Goal: Task Accomplishment & Management: Use online tool/utility

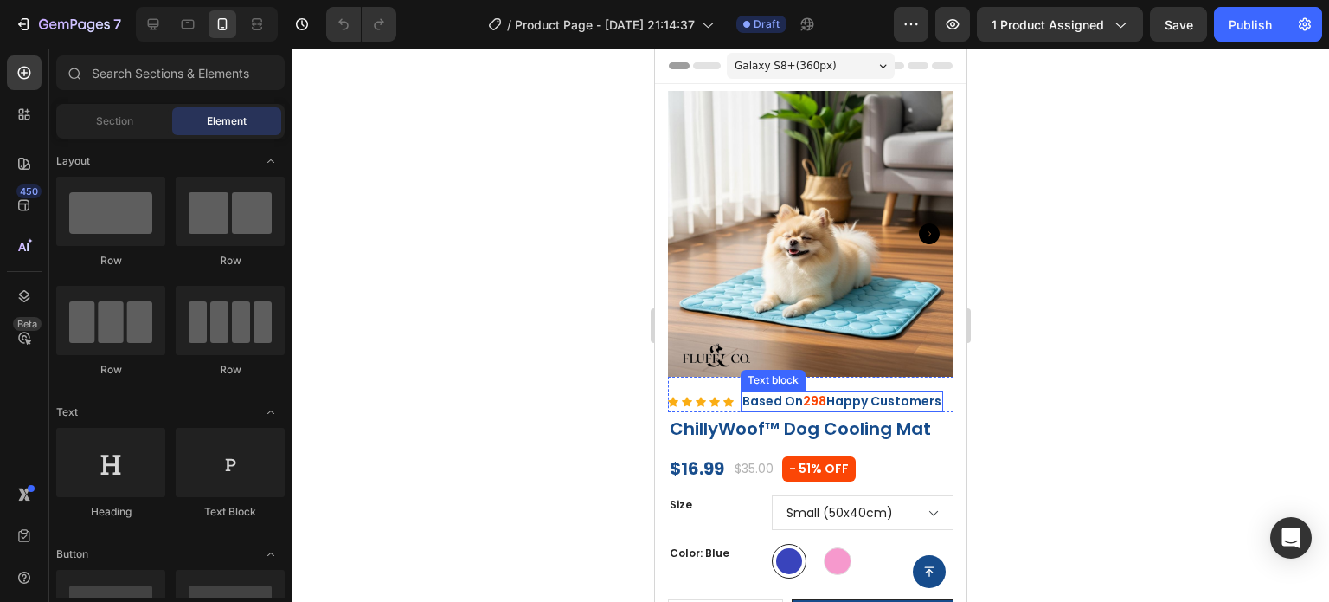
click at [832, 403] on p "Based On 298 Happy Customers" at bounding box center [841, 401] width 199 height 18
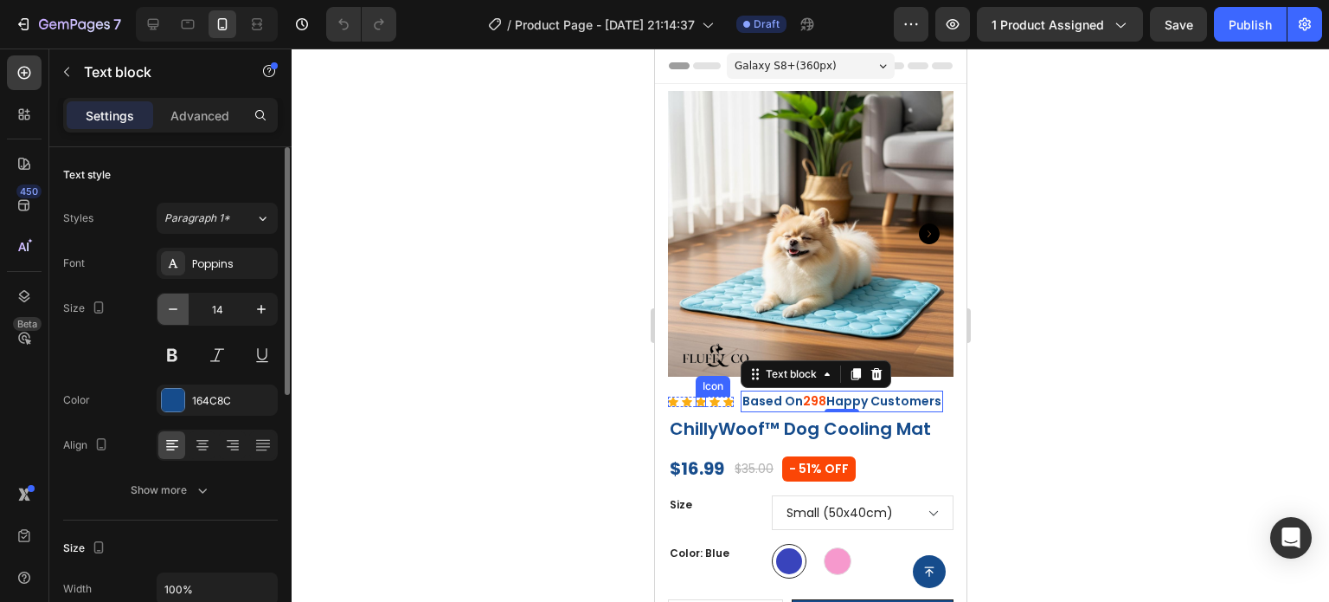
click at [171, 309] on icon "button" at bounding box center [172, 308] width 17 height 17
type input "13"
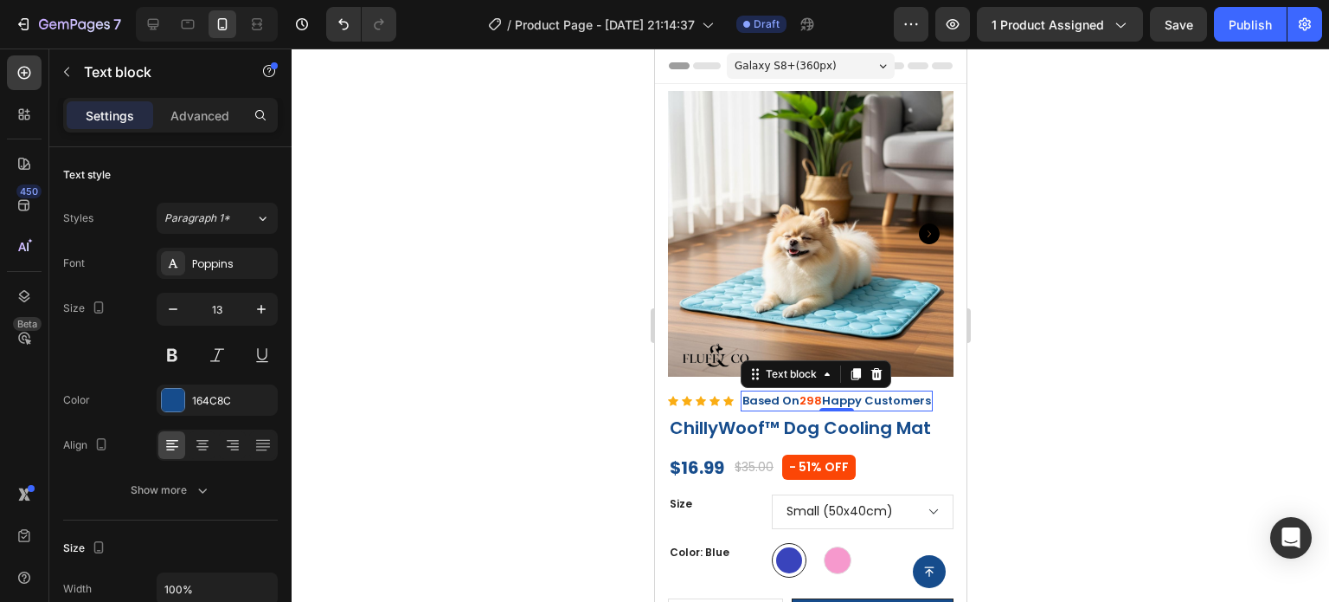
click at [1091, 377] on div at bounding box center [811, 324] width 1038 height 553
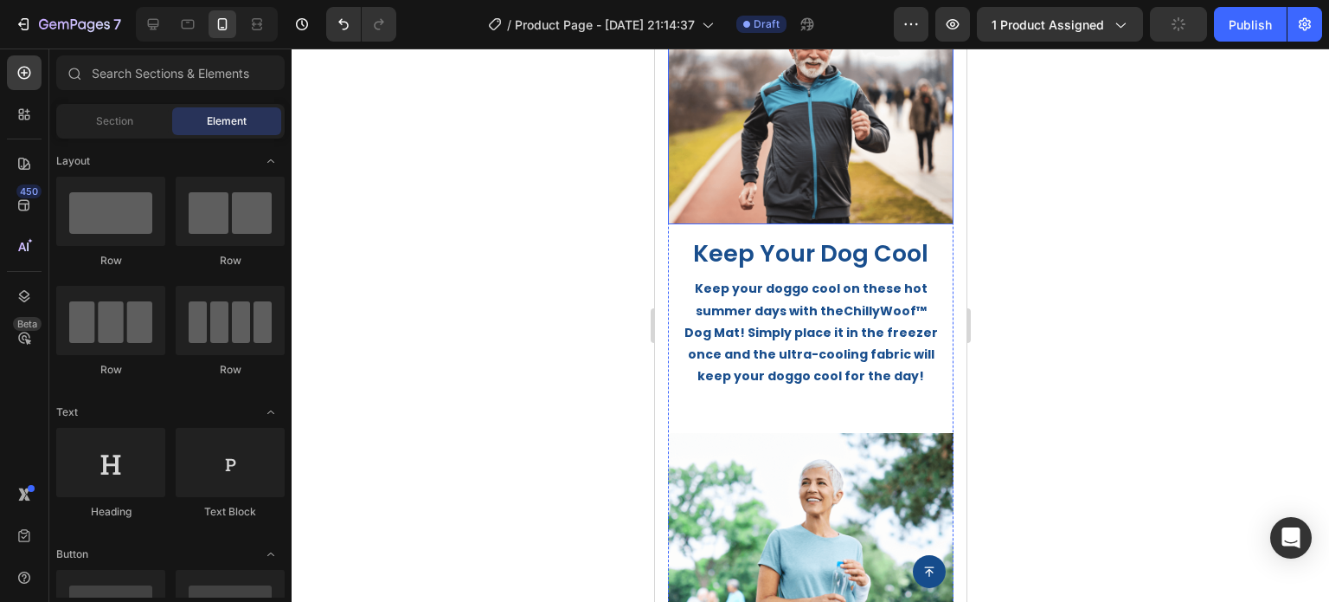
scroll to position [952, 0]
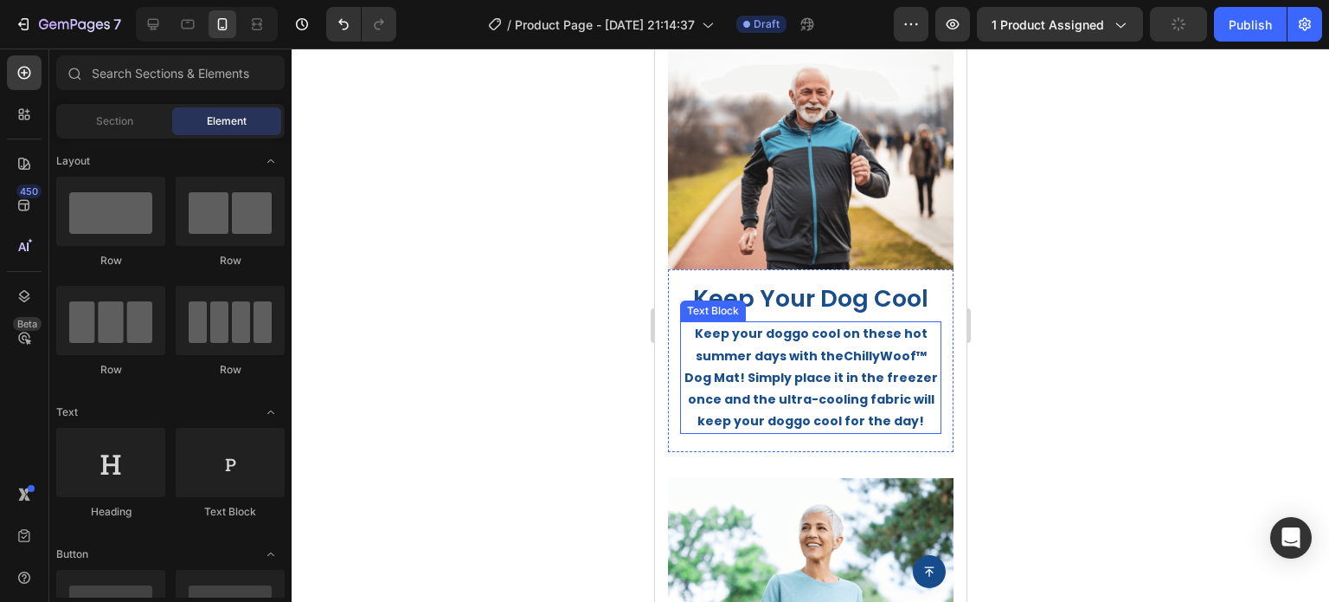
click at [811, 372] on strong "ChillyWoof™ Dog Mat! Simply place it in the freezer once and the ultra-cooling …" at bounding box center [811, 388] width 254 height 83
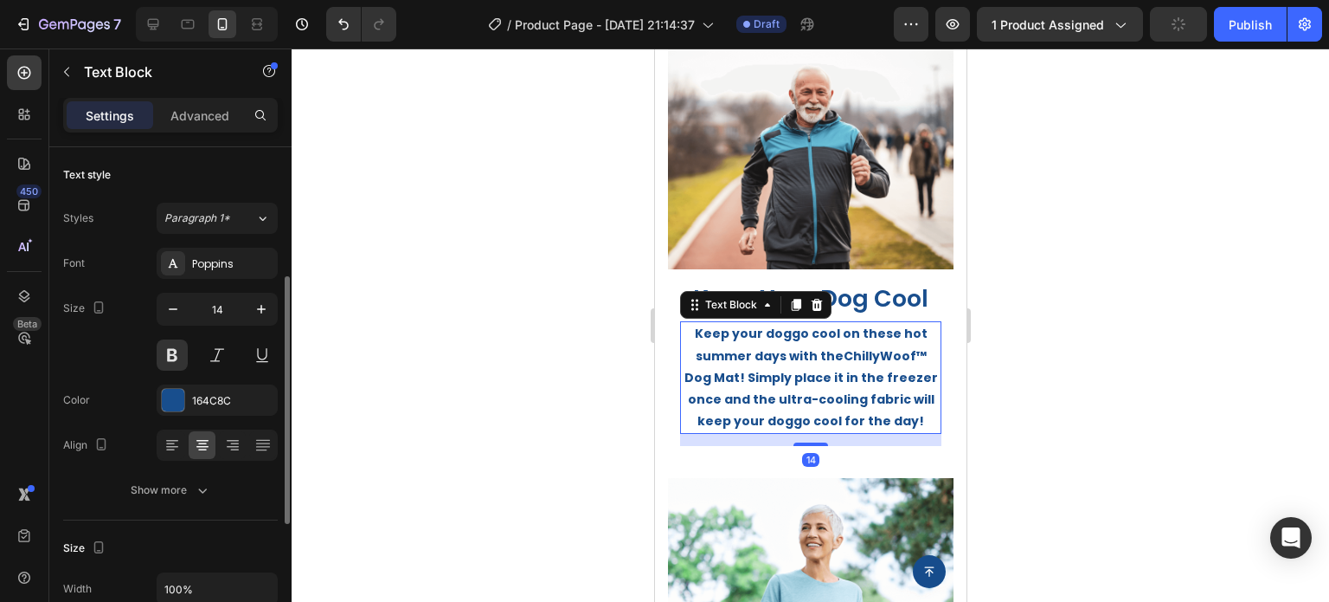
scroll to position [260, 0]
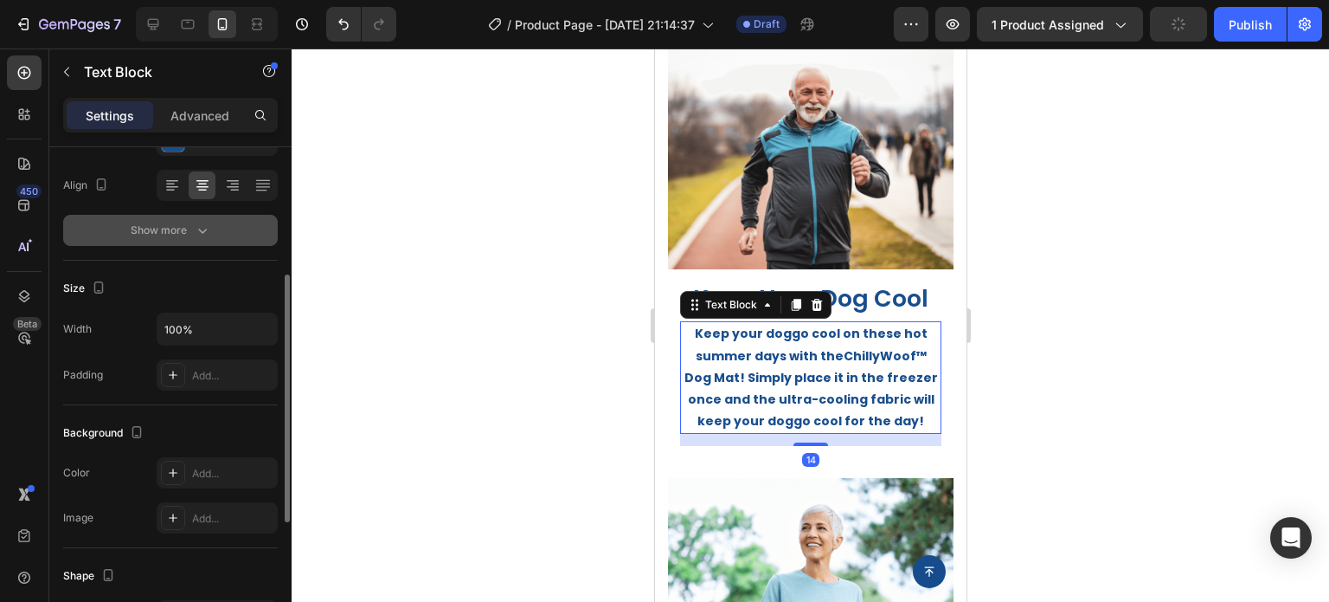
click at [194, 237] on icon "button" at bounding box center [202, 230] width 17 height 17
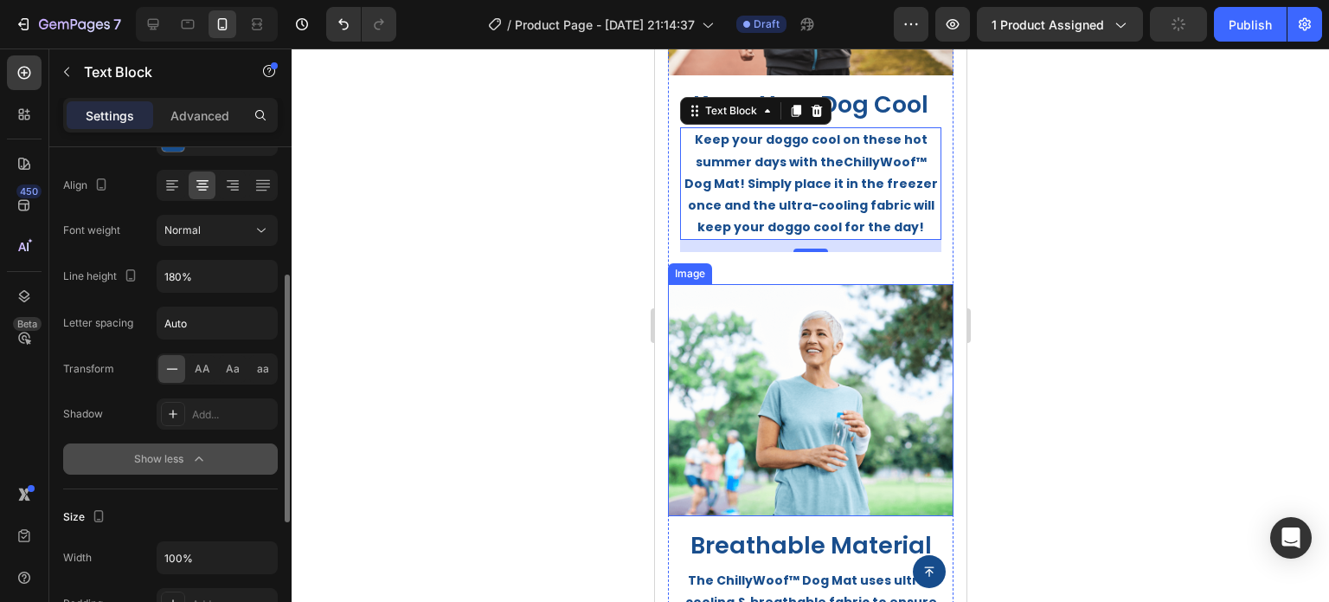
scroll to position [1212, 0]
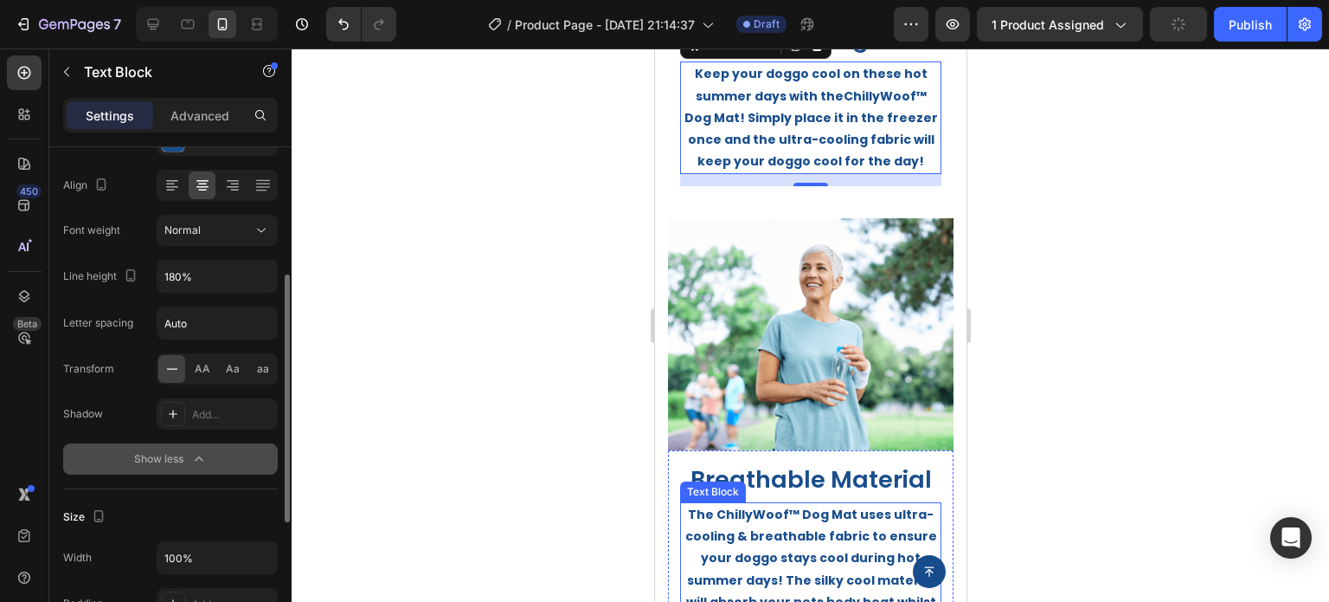
click at [826, 532] on strong "The ChillyWoof™ Dog Mat uses ultra-cooling & breathable fabric to ensure your d…" at bounding box center [810, 568] width 256 height 126
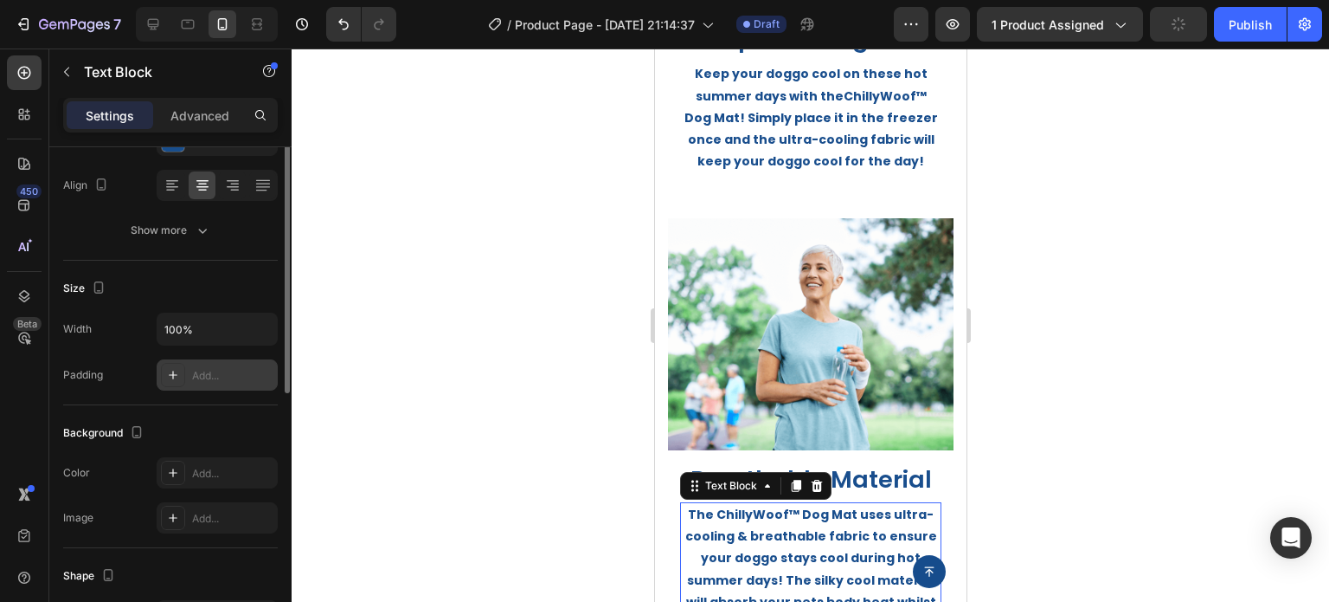
scroll to position [173, 0]
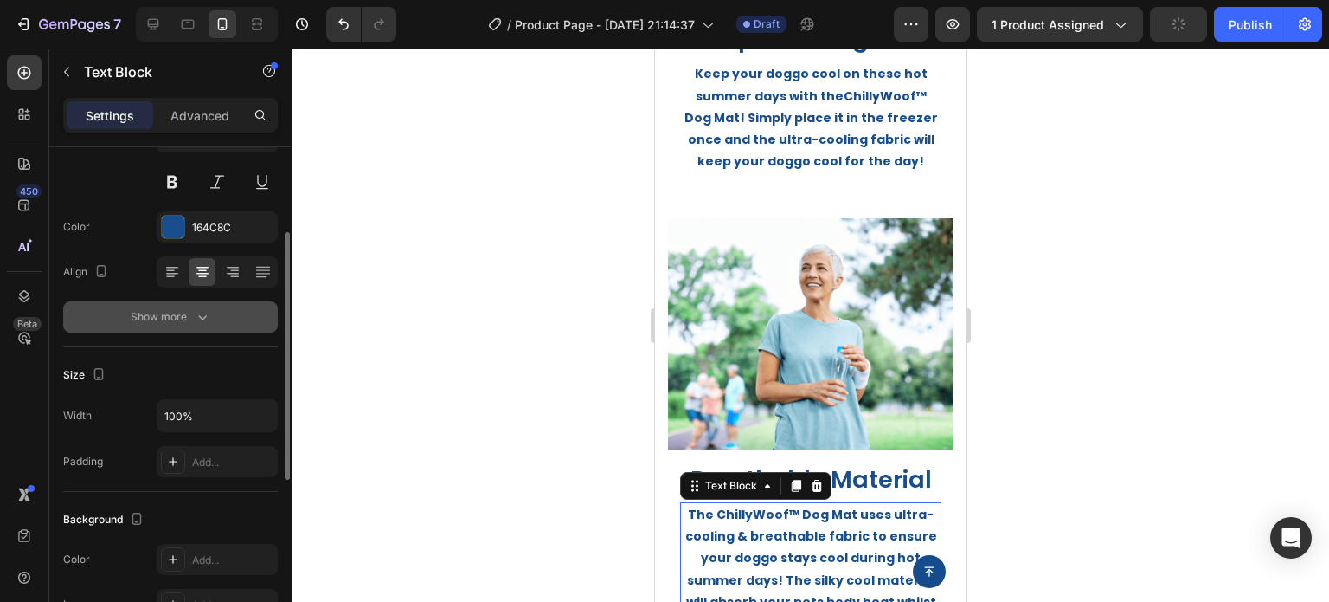
click at [201, 308] on icon "button" at bounding box center [202, 316] width 17 height 17
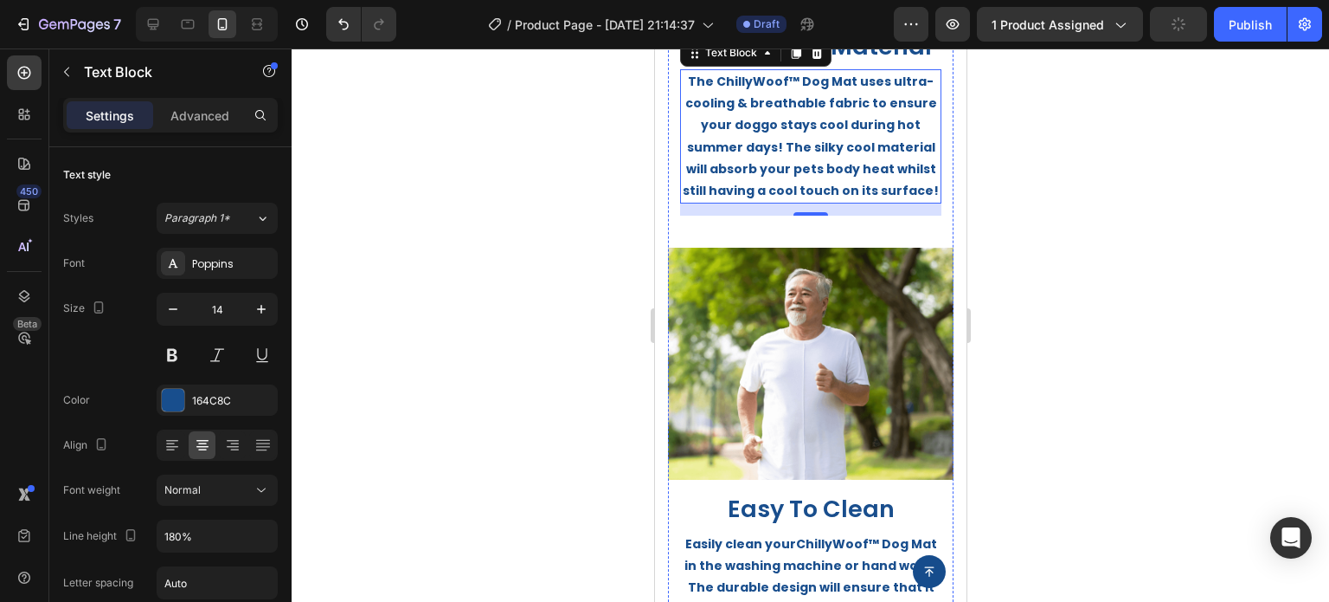
scroll to position [1818, 0]
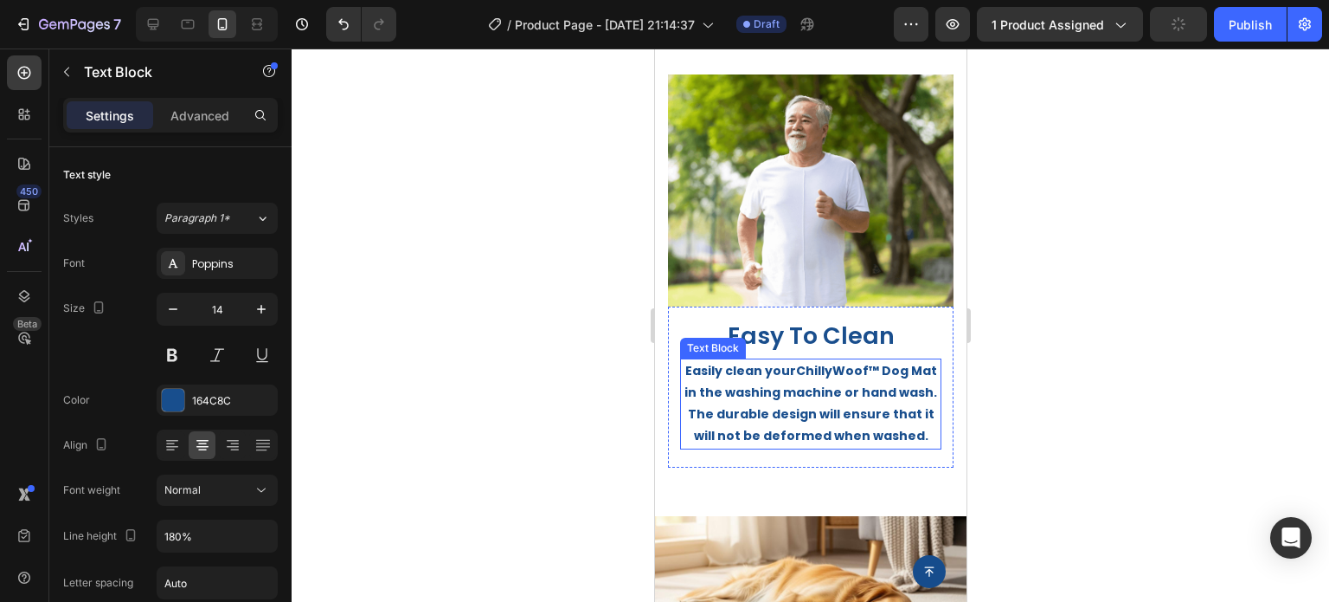
click at [793, 377] on strong "ChillyWoof™ Dog Mat in the washing machine or hand wash. The durable design wil…" at bounding box center [810, 403] width 253 height 83
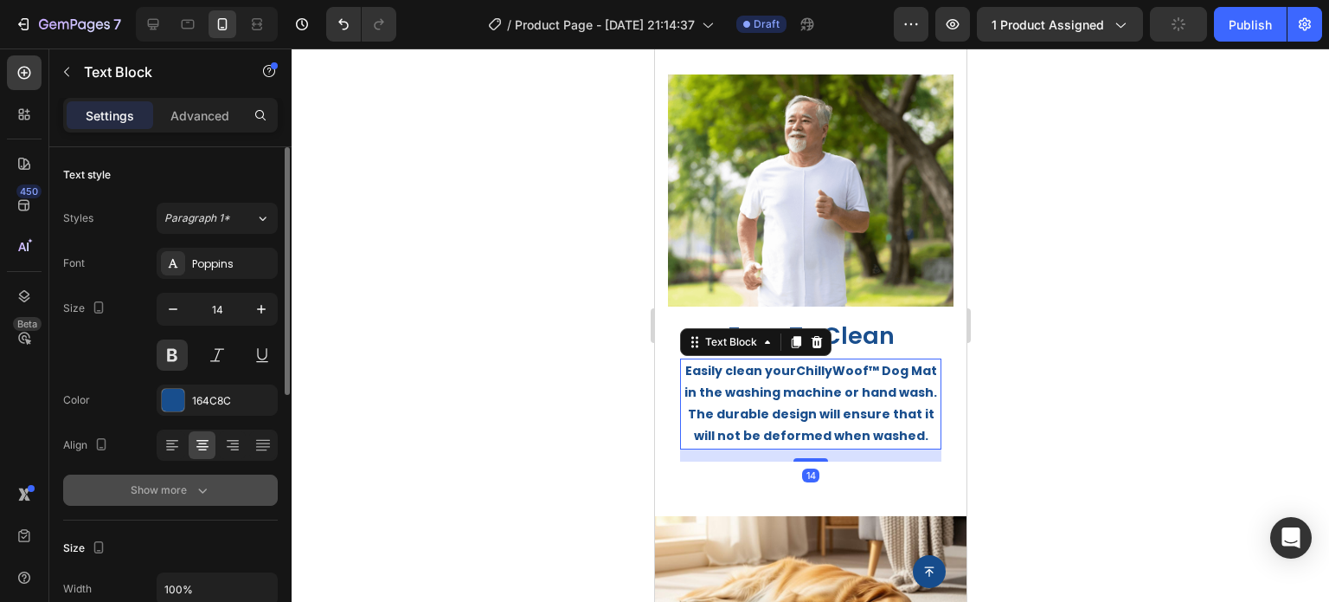
click at [175, 474] on button "Show more" at bounding box center [170, 489] width 215 height 31
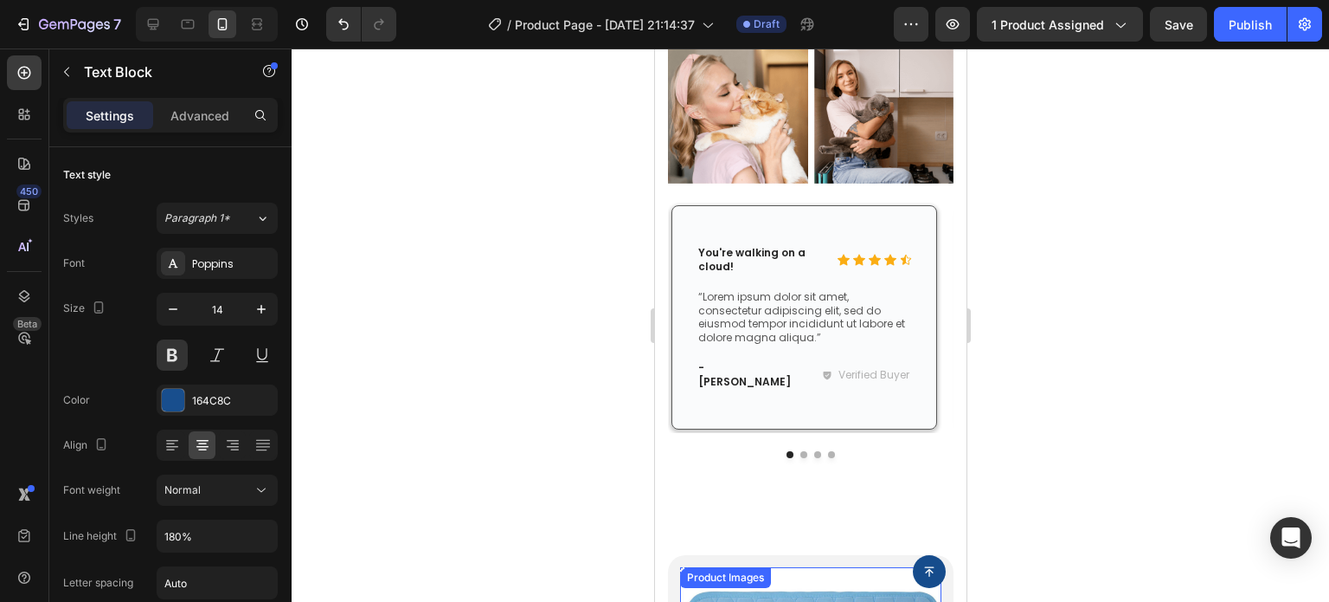
scroll to position [3722, 0]
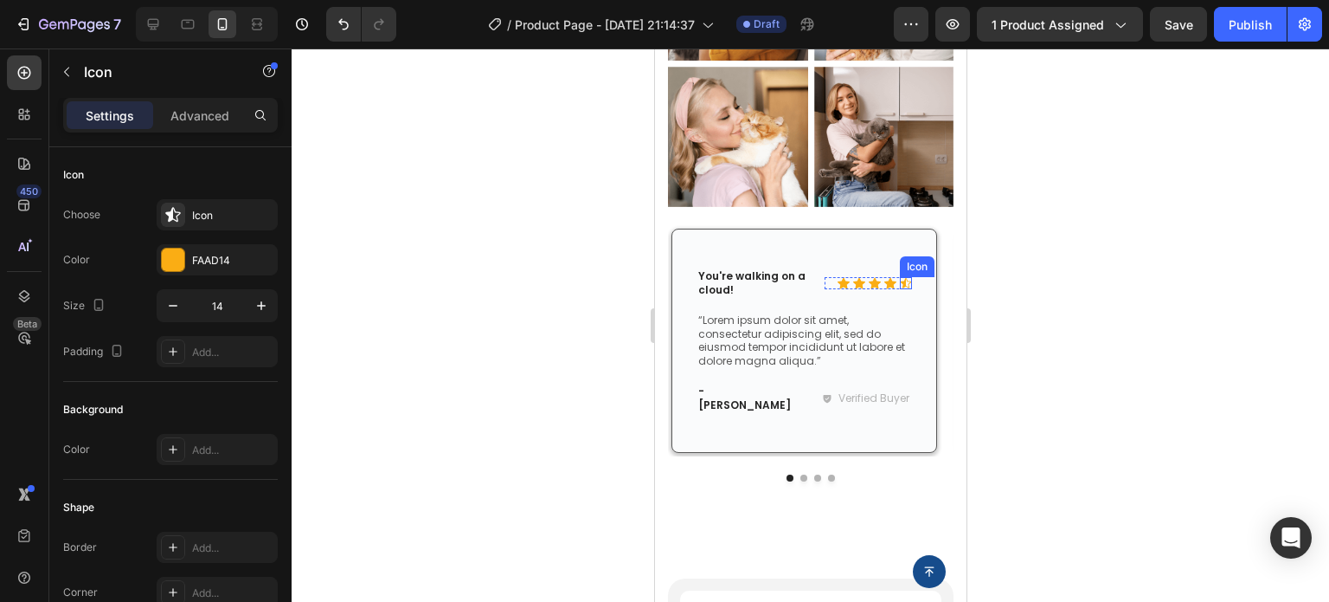
click at [906, 277] on div "Icon" at bounding box center [905, 283] width 12 height 12
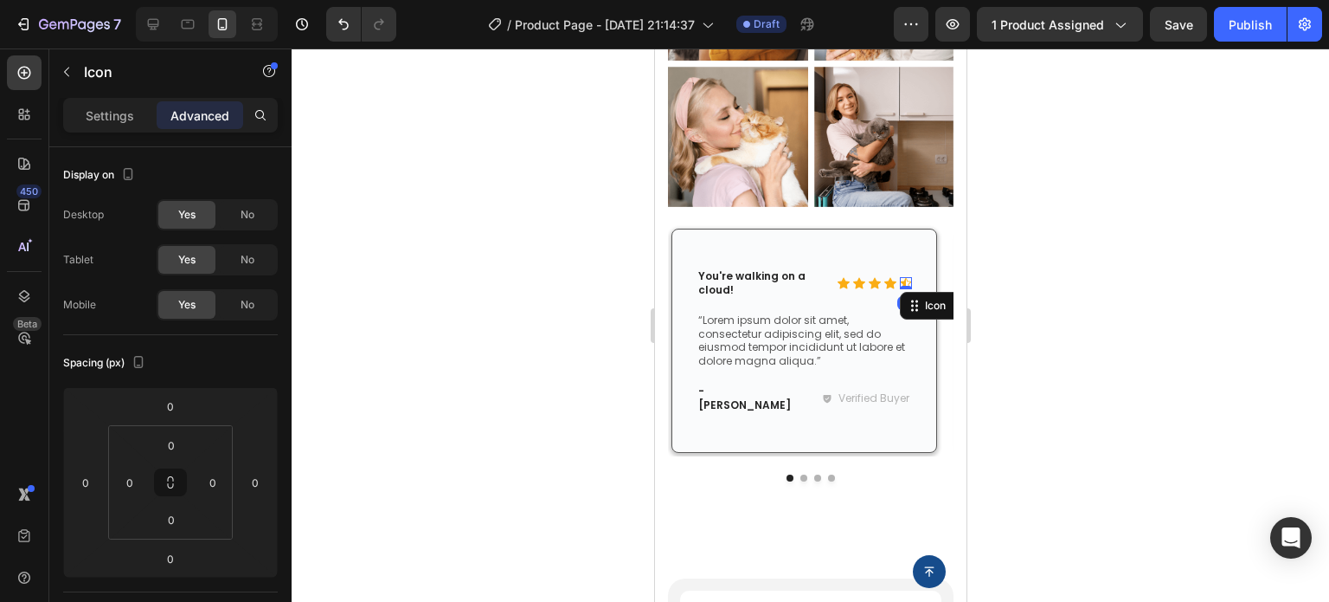
click at [1226, 309] on div at bounding box center [811, 324] width 1038 height 553
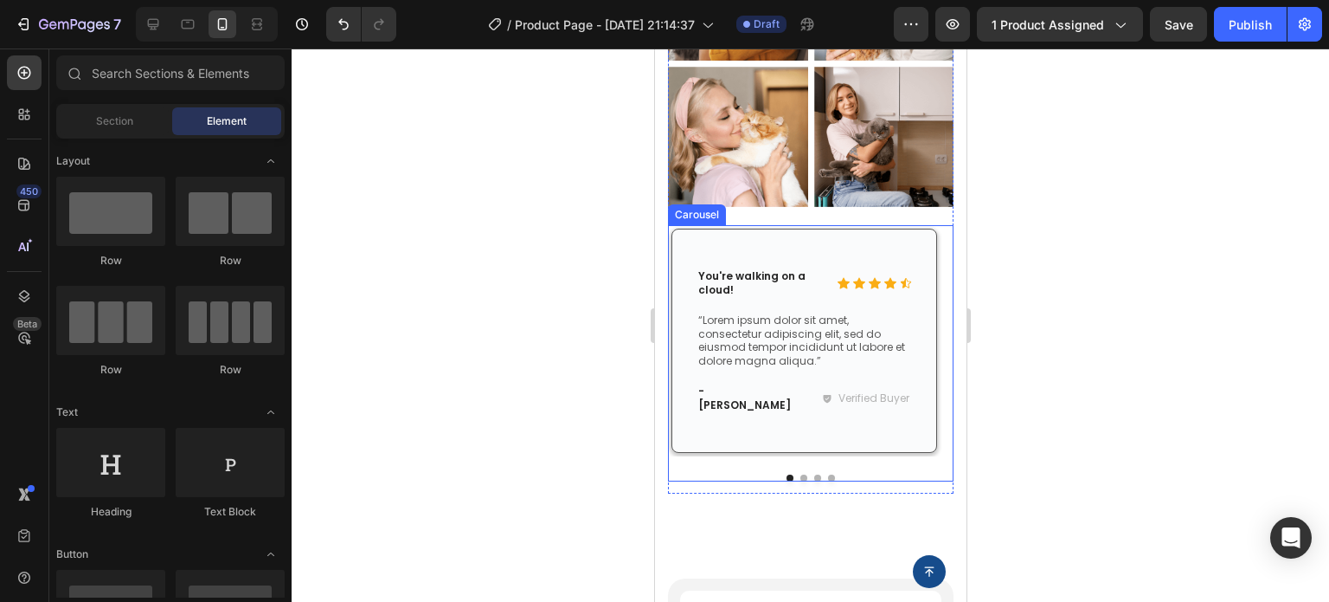
click at [800, 474] on button "Dot" at bounding box center [803, 477] width 7 height 7
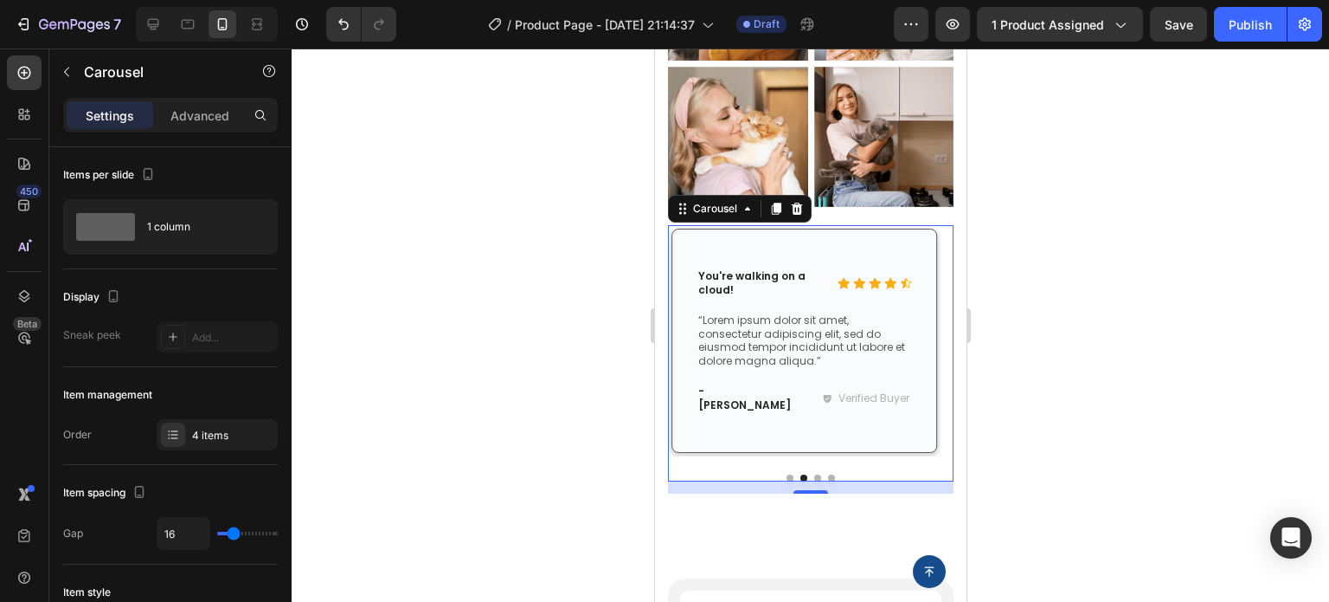
click at [814, 474] on div at bounding box center [810, 477] width 286 height 7
click at [814, 474] on button "Dot" at bounding box center [817, 477] width 7 height 7
click at [827, 474] on button "Dot" at bounding box center [830, 477] width 7 height 7
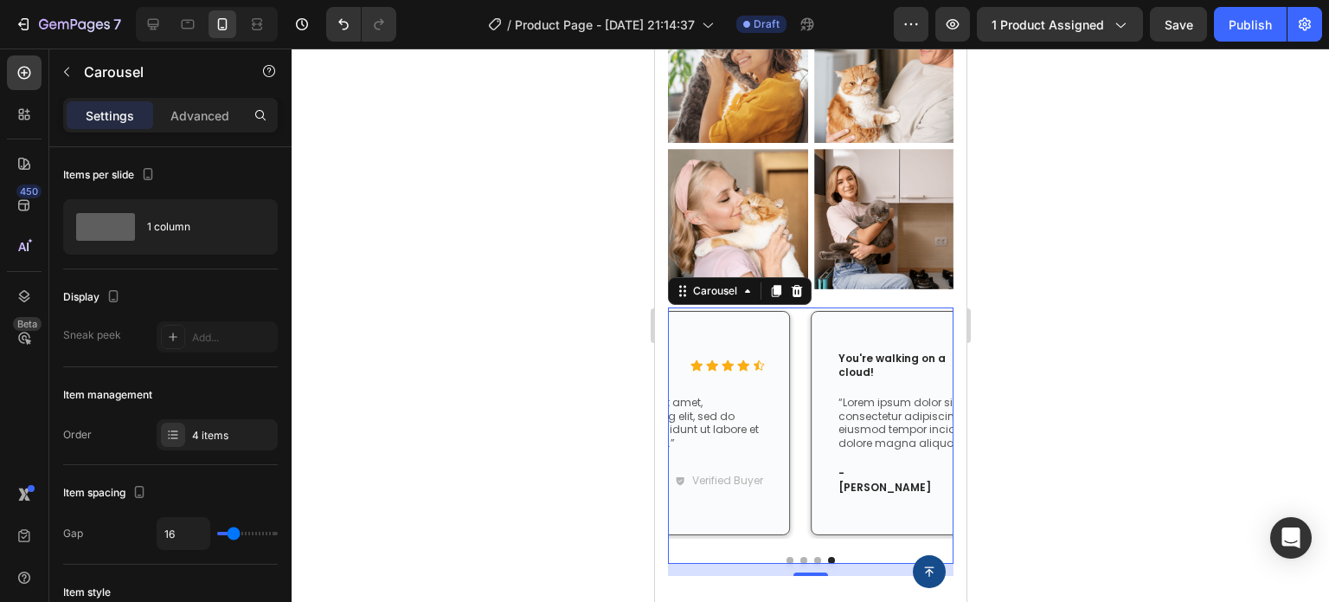
scroll to position [3462, 0]
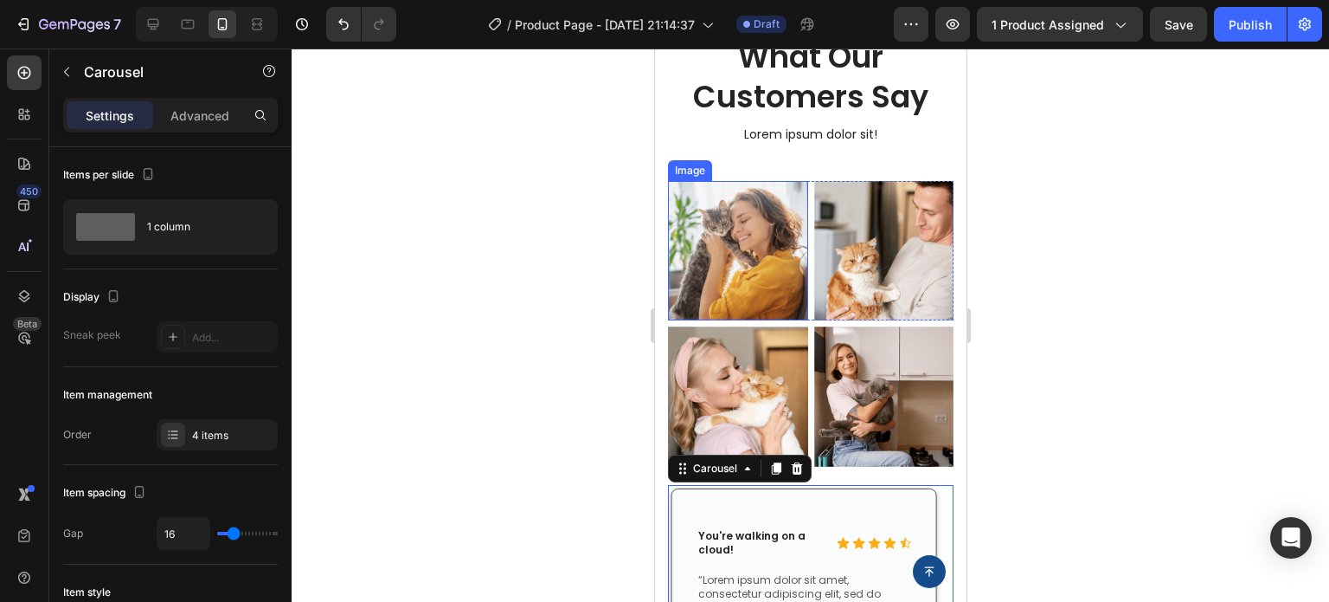
click at [741, 248] on img at bounding box center [737, 251] width 140 height 140
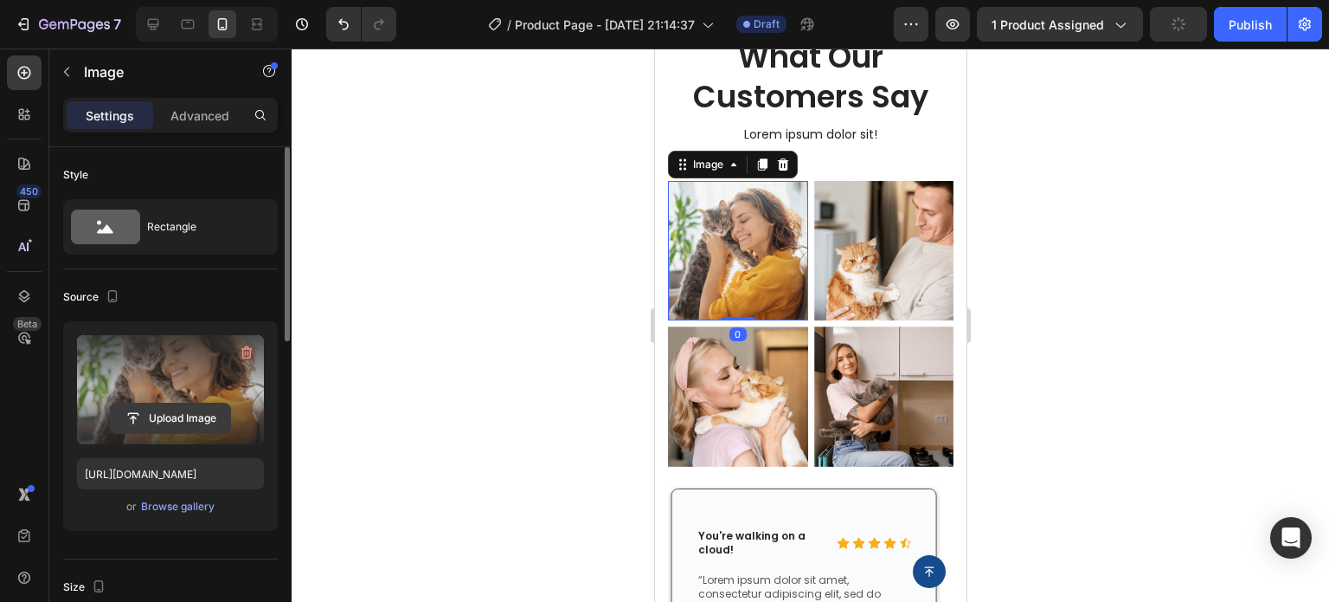
click at [185, 411] on input "file" at bounding box center [170, 417] width 119 height 29
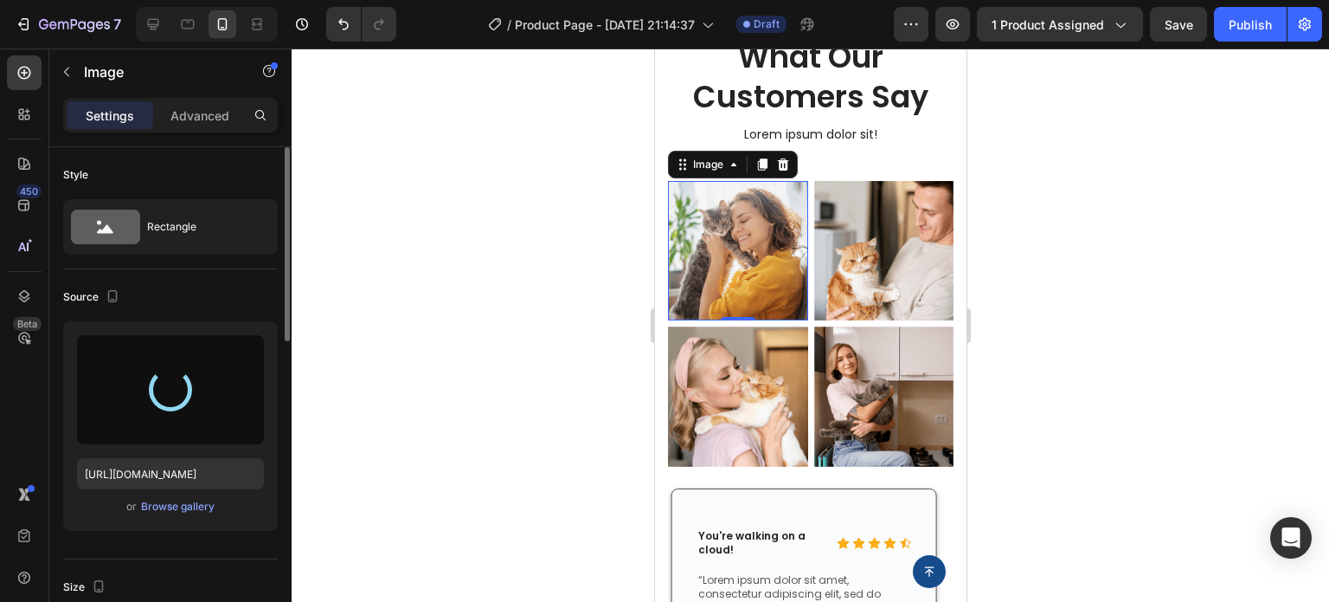
type input "[URL][DOMAIN_NAME]"
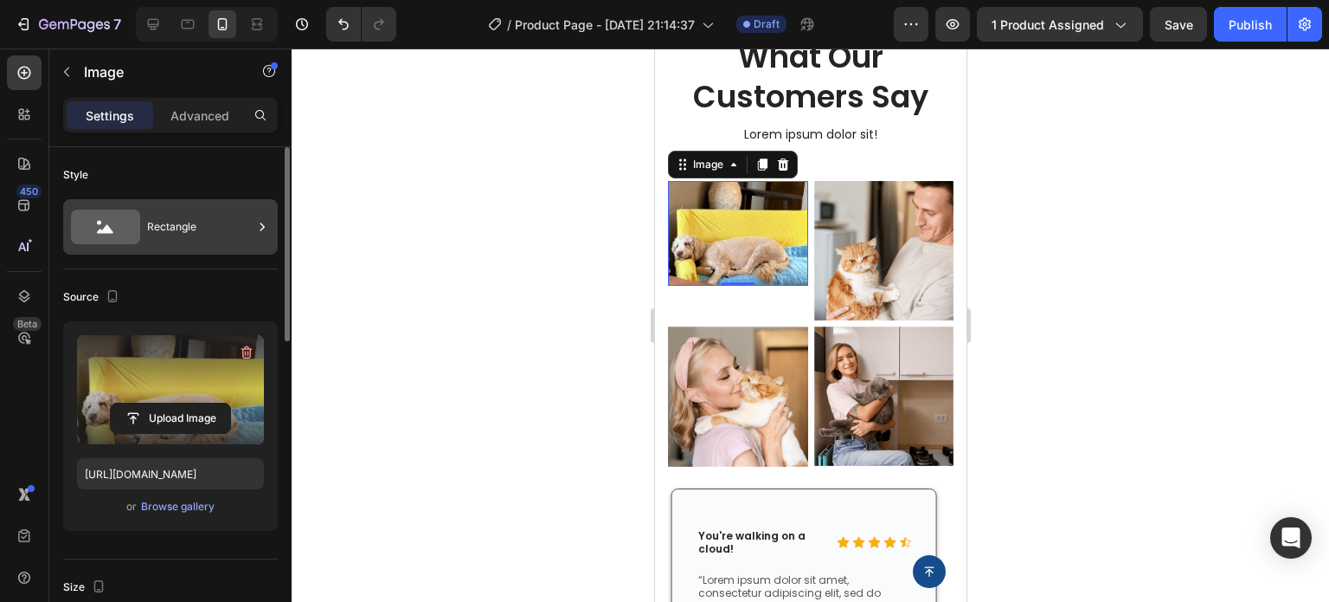
click at [136, 221] on icon at bounding box center [105, 226] width 69 height 35
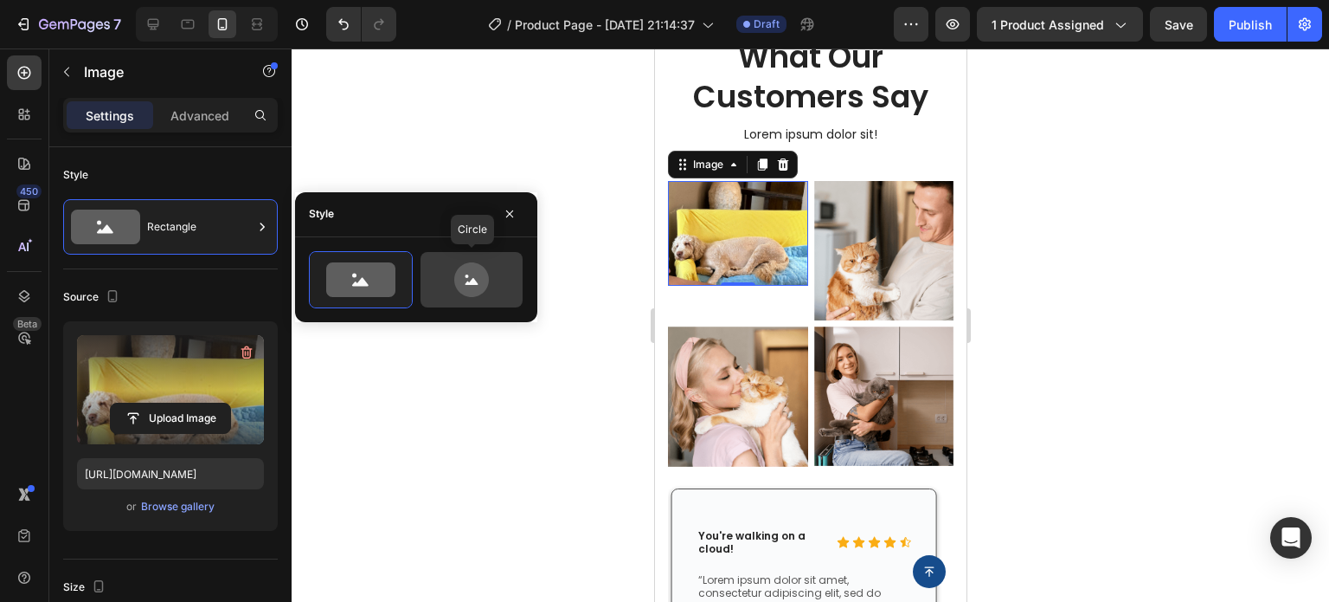
click at [454, 284] on icon at bounding box center [471, 279] width 81 height 35
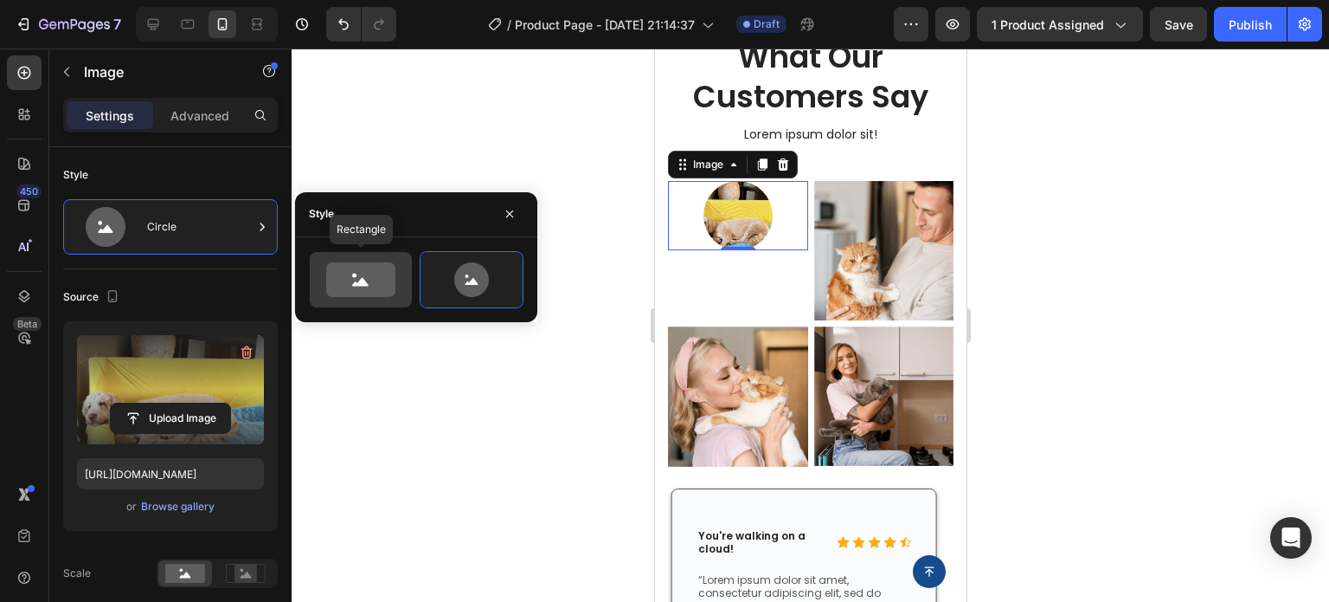
click at [398, 284] on icon at bounding box center [360, 279] width 81 height 35
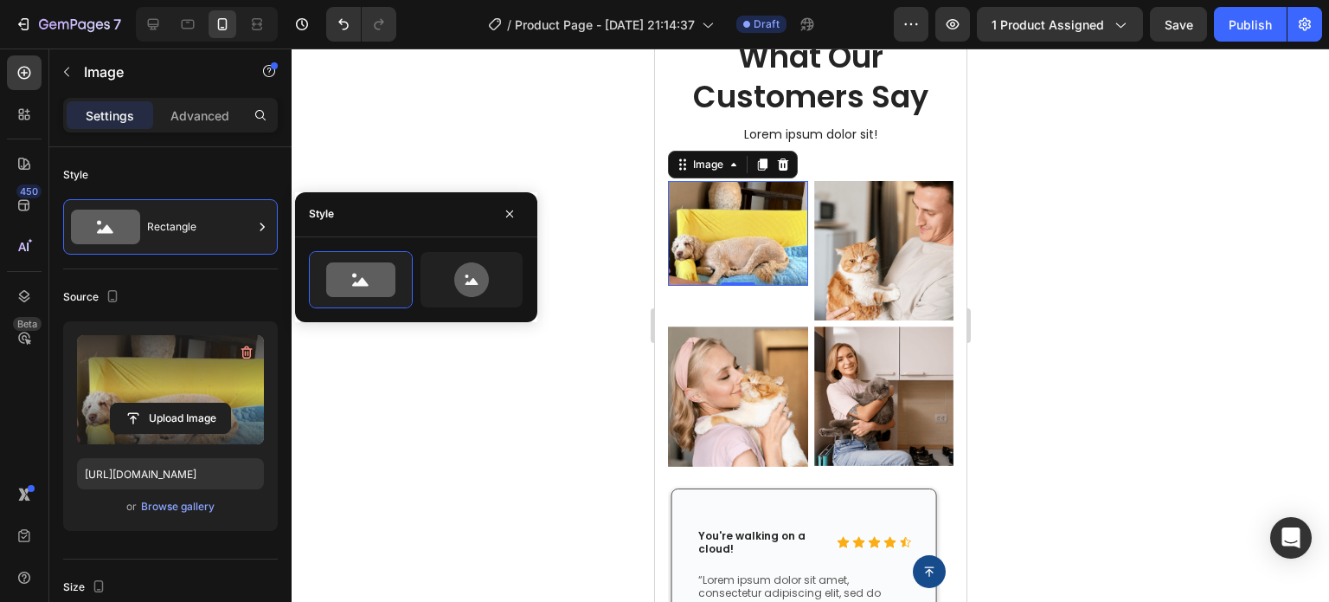
click at [728, 255] on img at bounding box center [737, 233] width 140 height 105
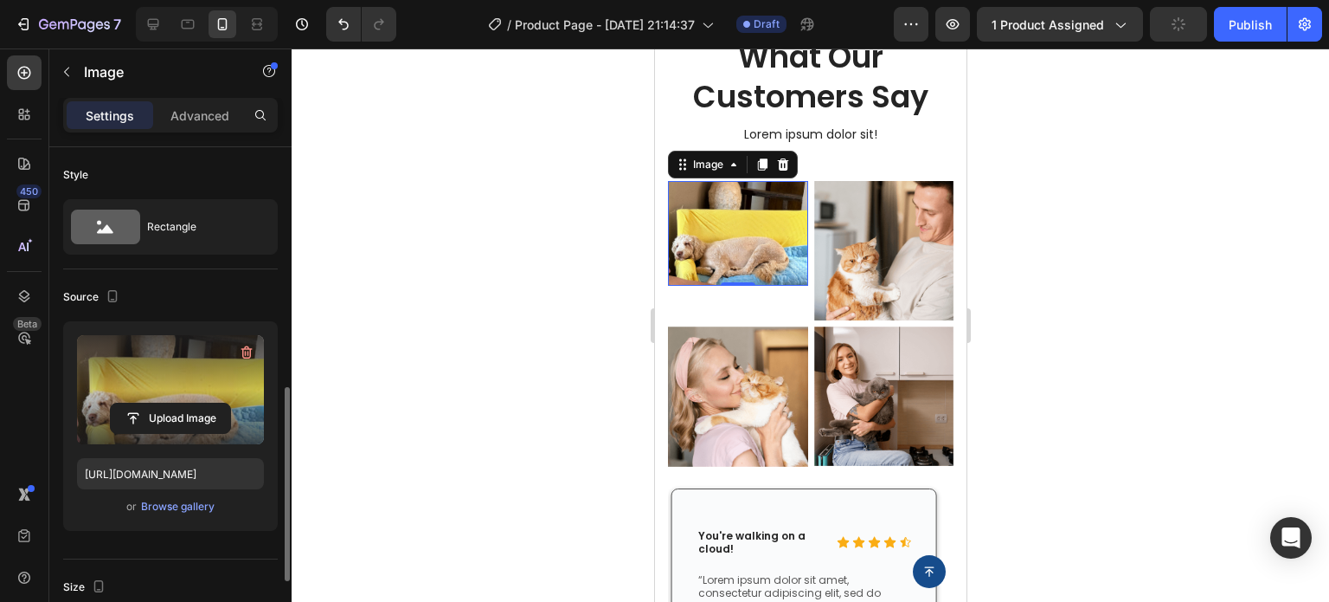
scroll to position [173, 0]
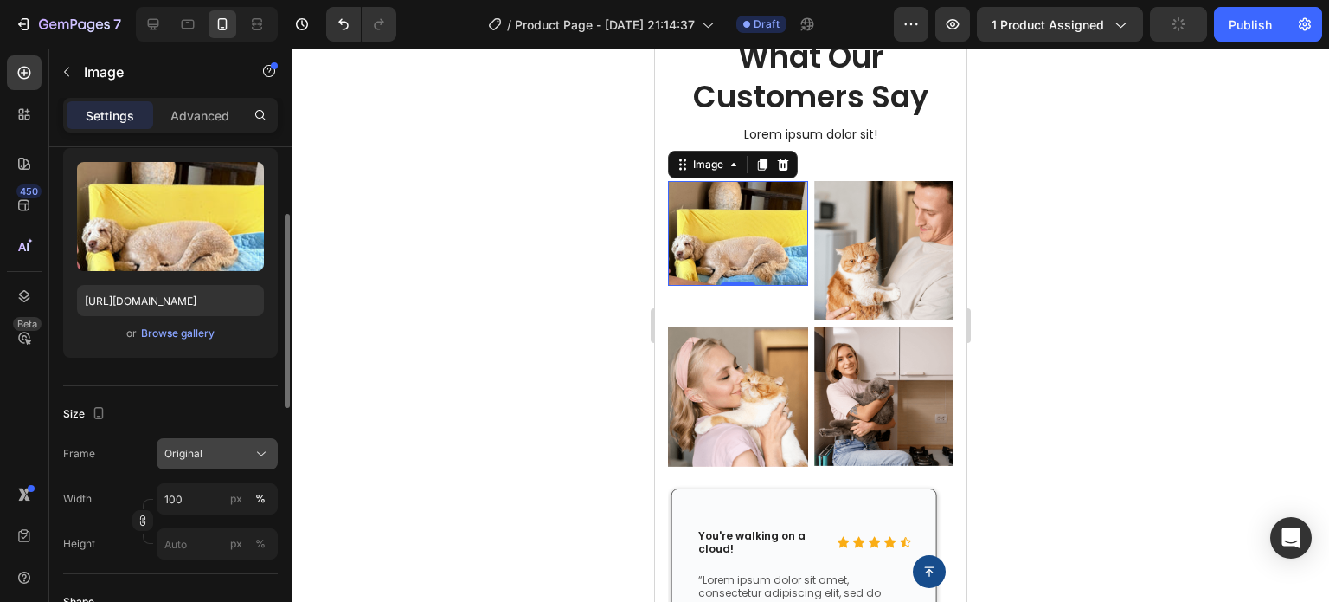
click at [222, 439] on button "Original" at bounding box center [217, 453] width 121 height 31
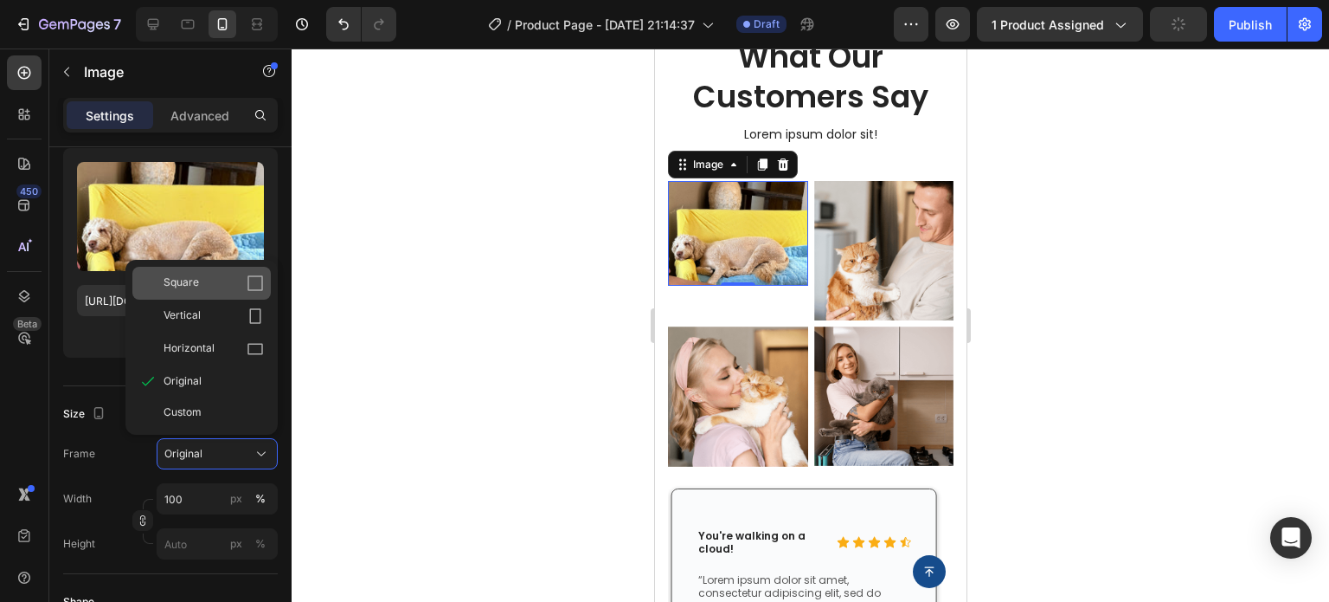
click at [211, 287] on div "Square" at bounding box center [214, 282] width 100 height 17
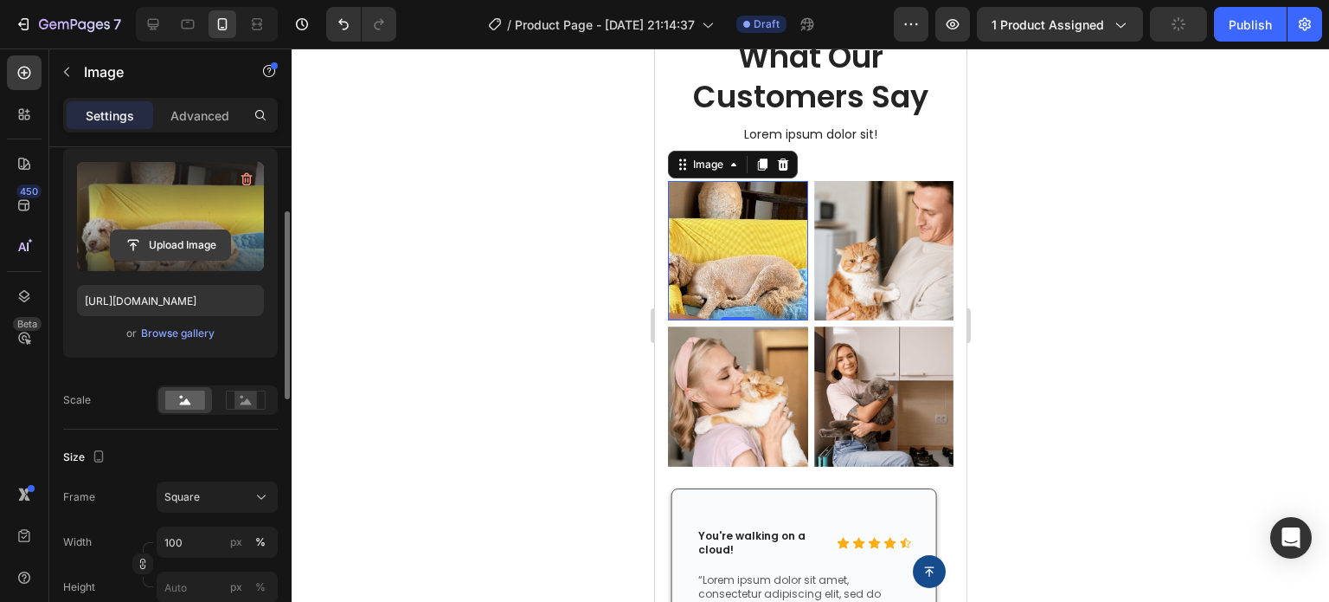
click at [196, 238] on input "file" at bounding box center [170, 244] width 119 height 29
click at [114, 170] on label at bounding box center [170, 216] width 187 height 109
click at [114, 230] on input "file" at bounding box center [170, 244] width 119 height 29
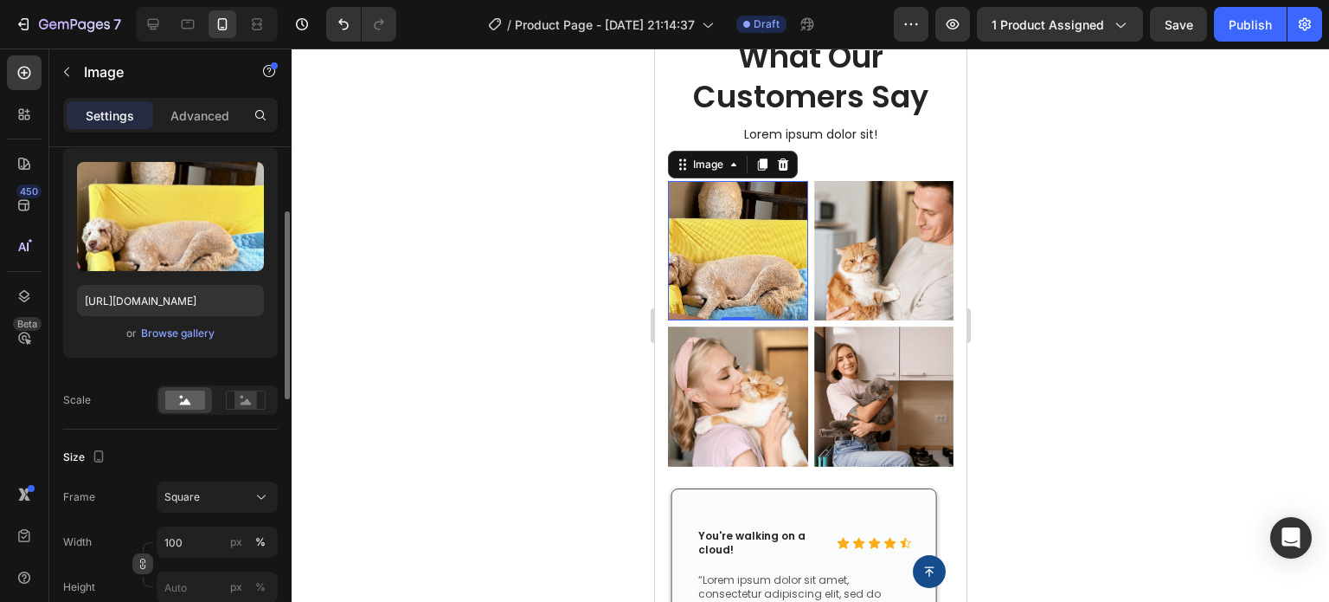
scroll to position [260, 0]
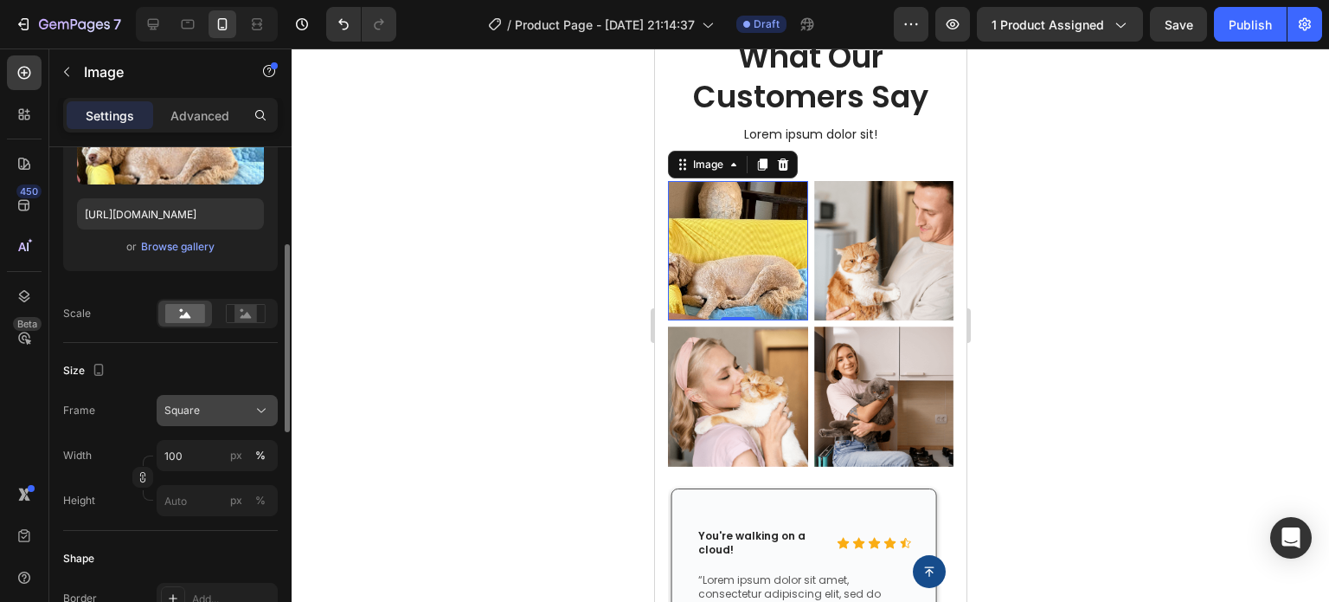
click at [197, 418] on div "Square" at bounding box center [217, 410] width 106 height 17
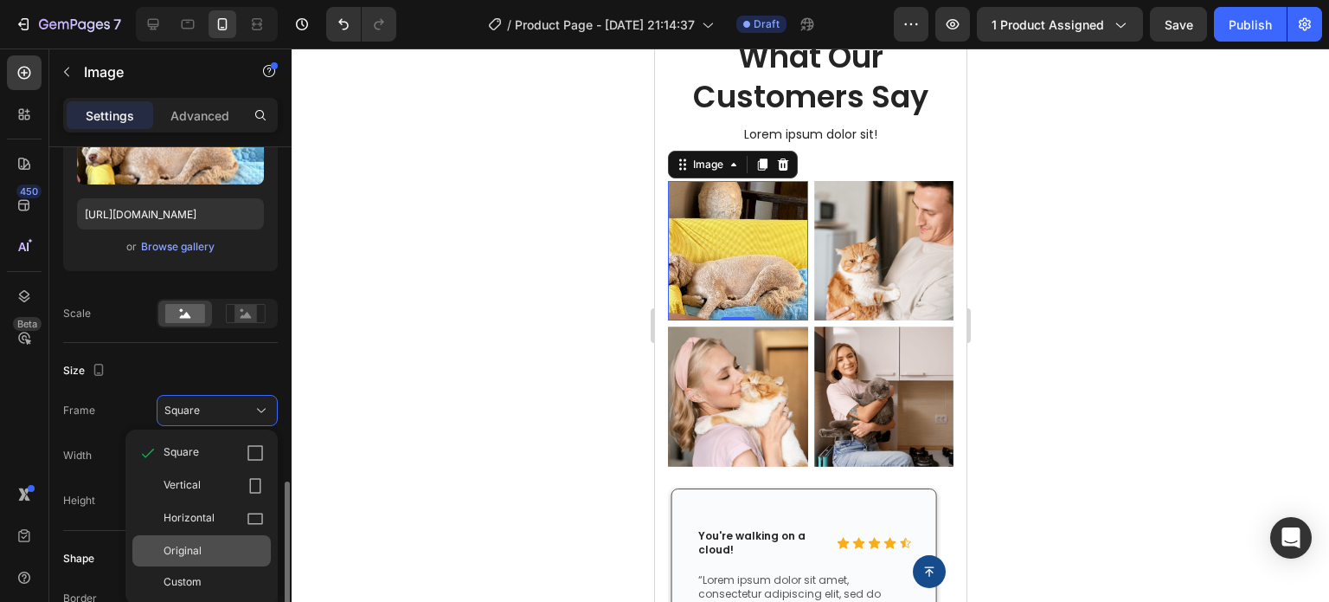
scroll to position [433, 0]
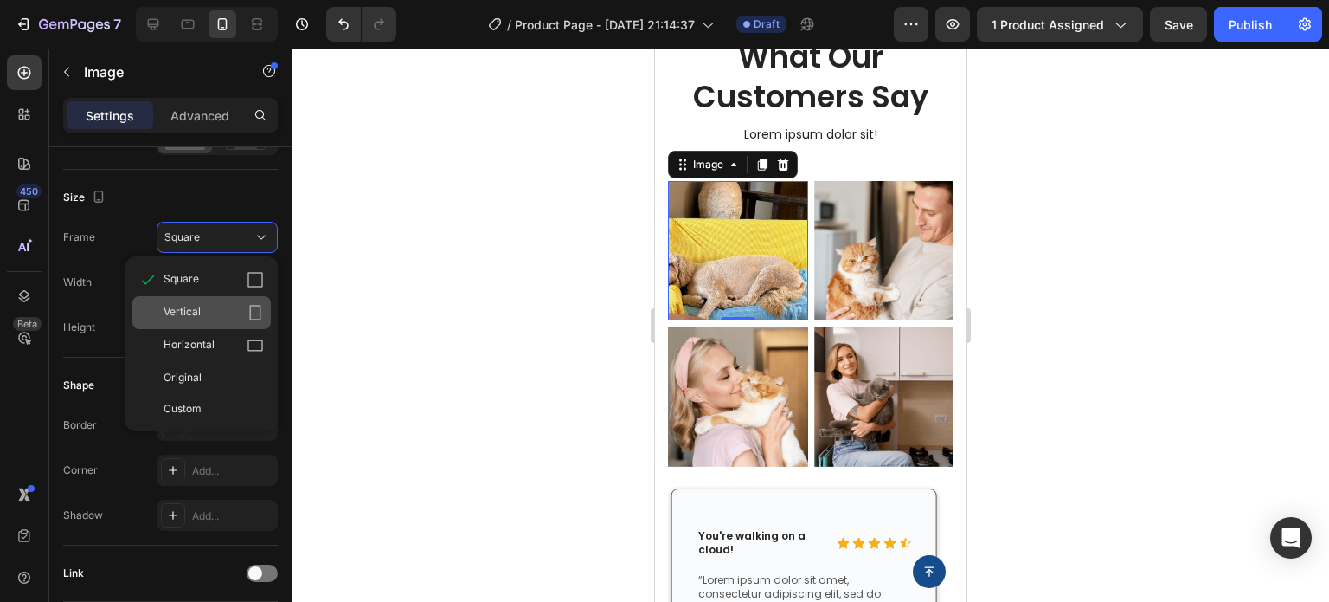
click at [204, 311] on div "Vertical" at bounding box center [214, 312] width 100 height 17
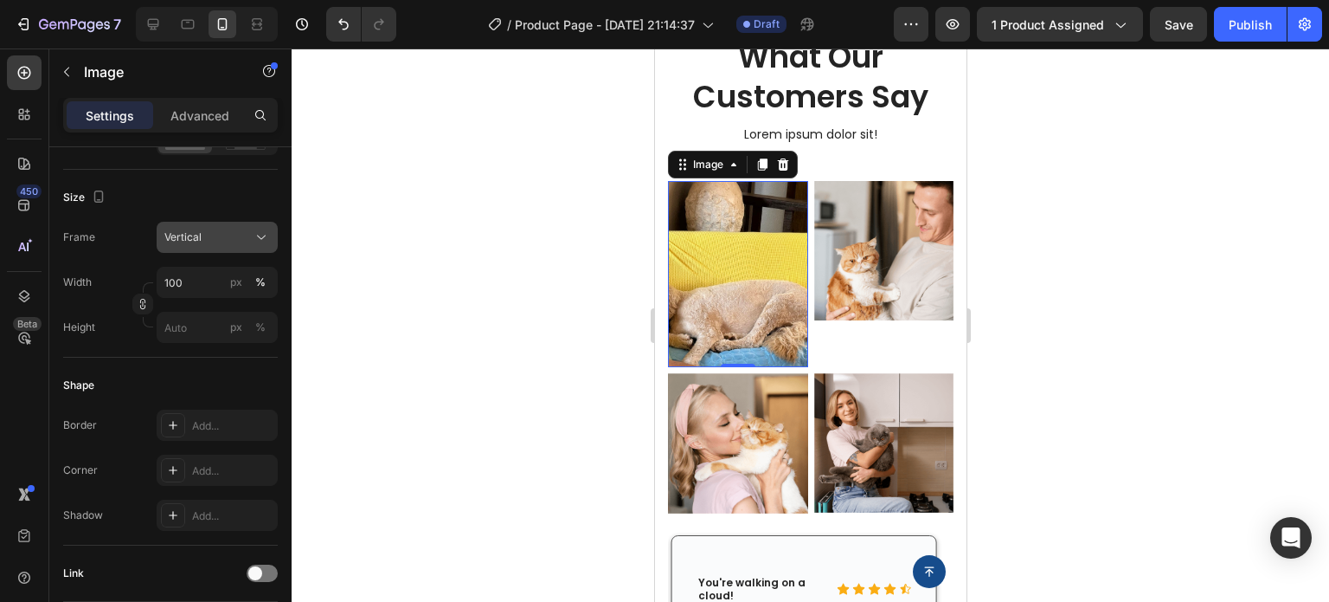
click at [212, 238] on div "Vertical" at bounding box center [206, 237] width 85 height 16
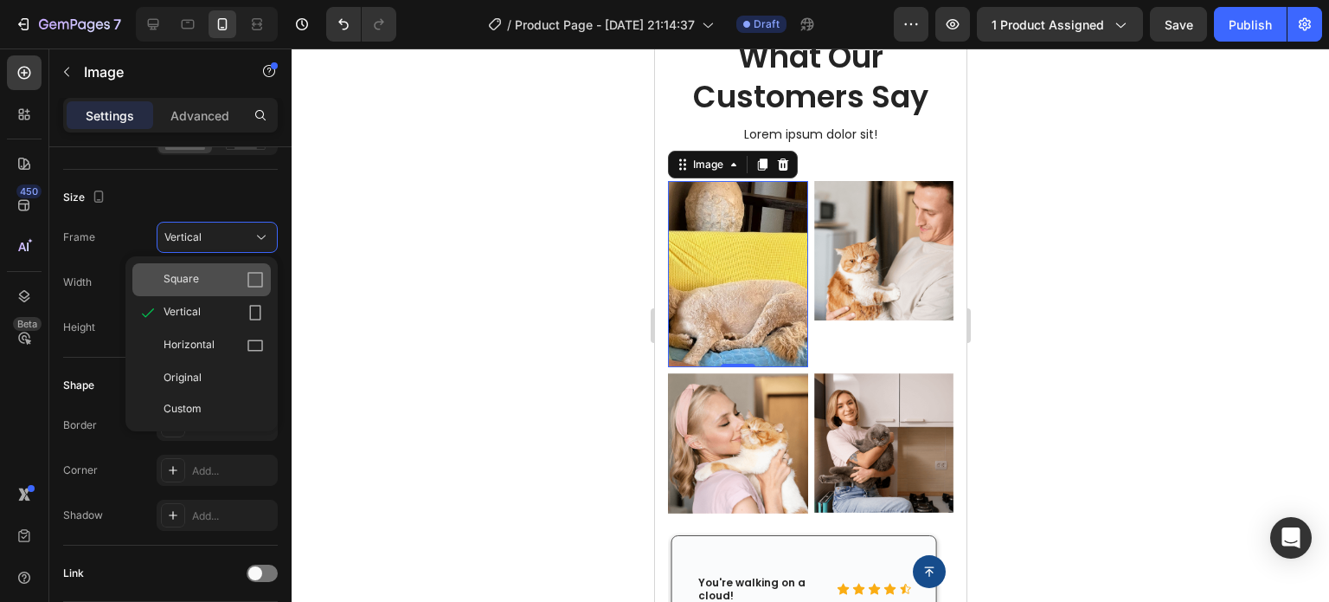
click at [209, 277] on div "Square" at bounding box center [214, 279] width 100 height 17
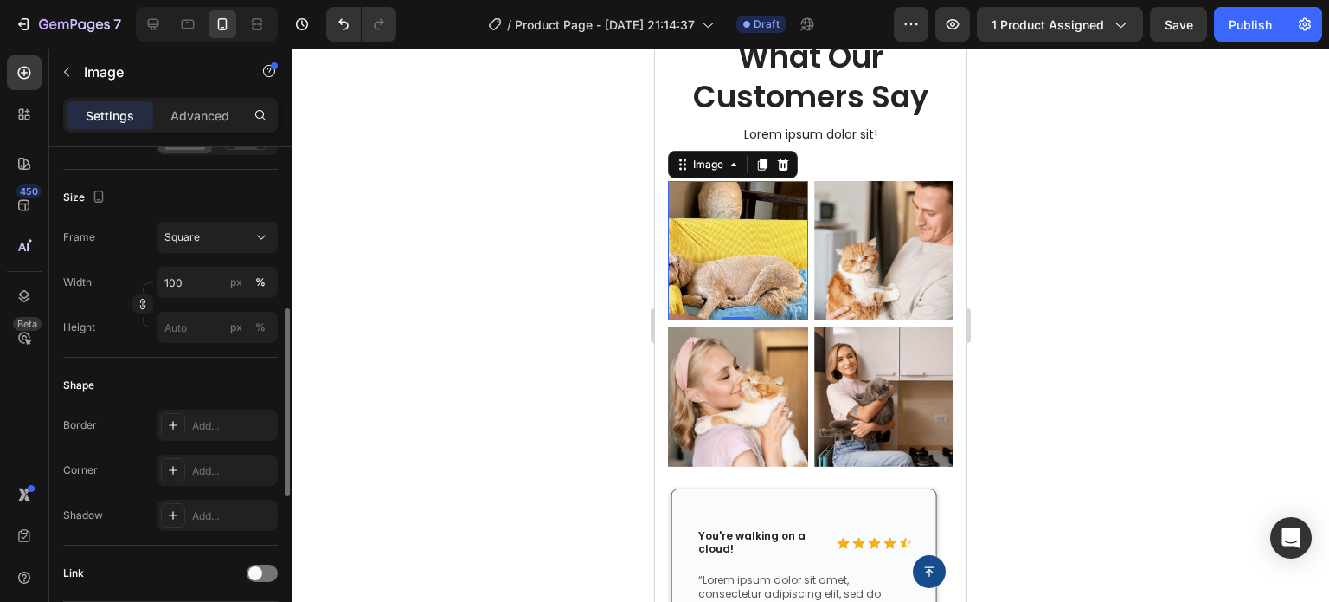
click at [102, 297] on div "Width 100 px %" at bounding box center [170, 282] width 215 height 31
click at [199, 274] on input "100" at bounding box center [217, 282] width 121 height 31
click at [140, 373] on div "Shape" at bounding box center [170, 385] width 215 height 28
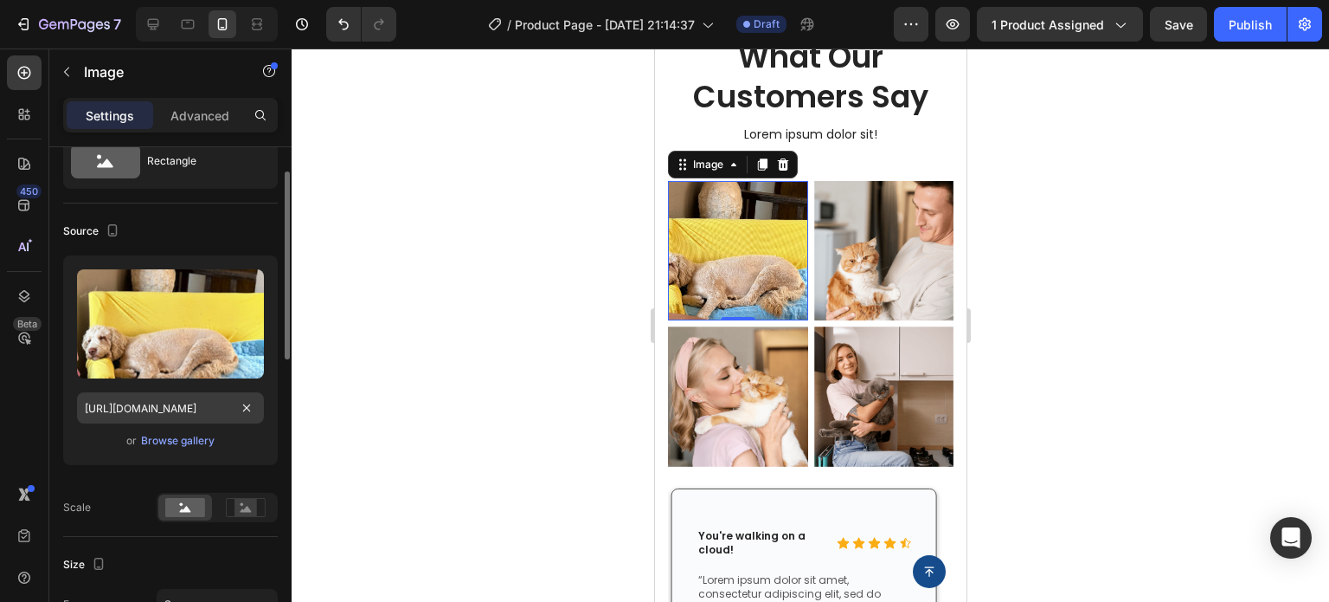
scroll to position [0, 0]
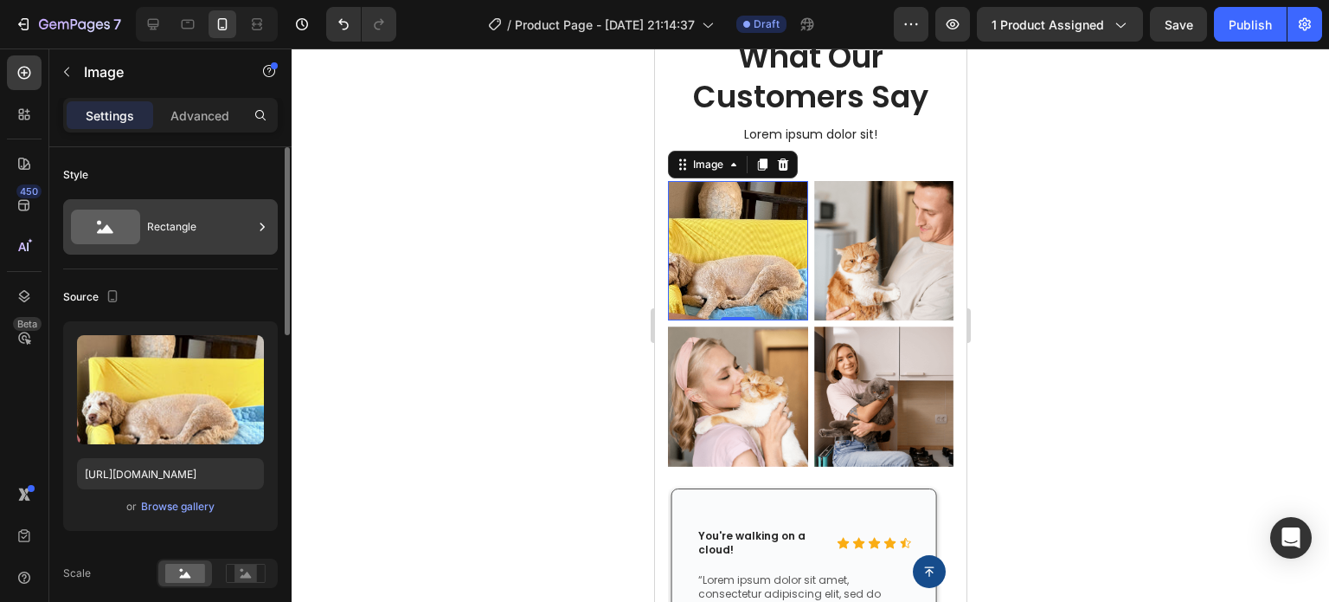
click at [144, 238] on div "Rectangle" at bounding box center [170, 226] width 215 height 55
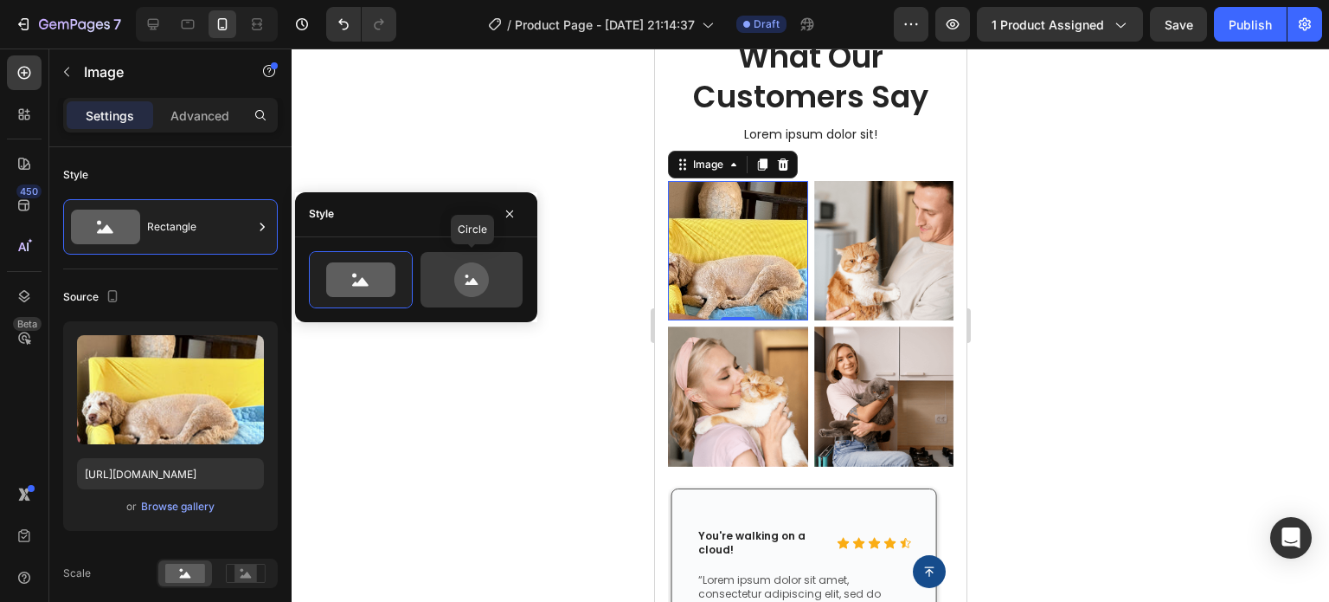
click at [441, 281] on icon at bounding box center [471, 279] width 81 height 35
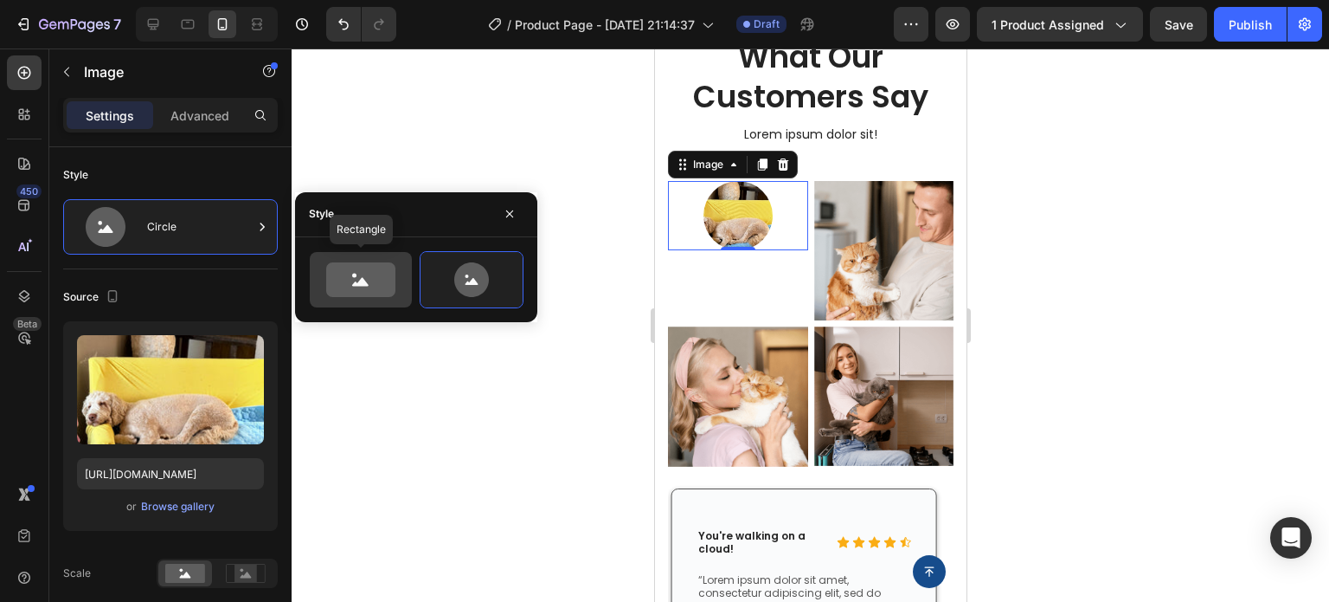
click at [366, 276] on icon at bounding box center [360, 279] width 69 height 35
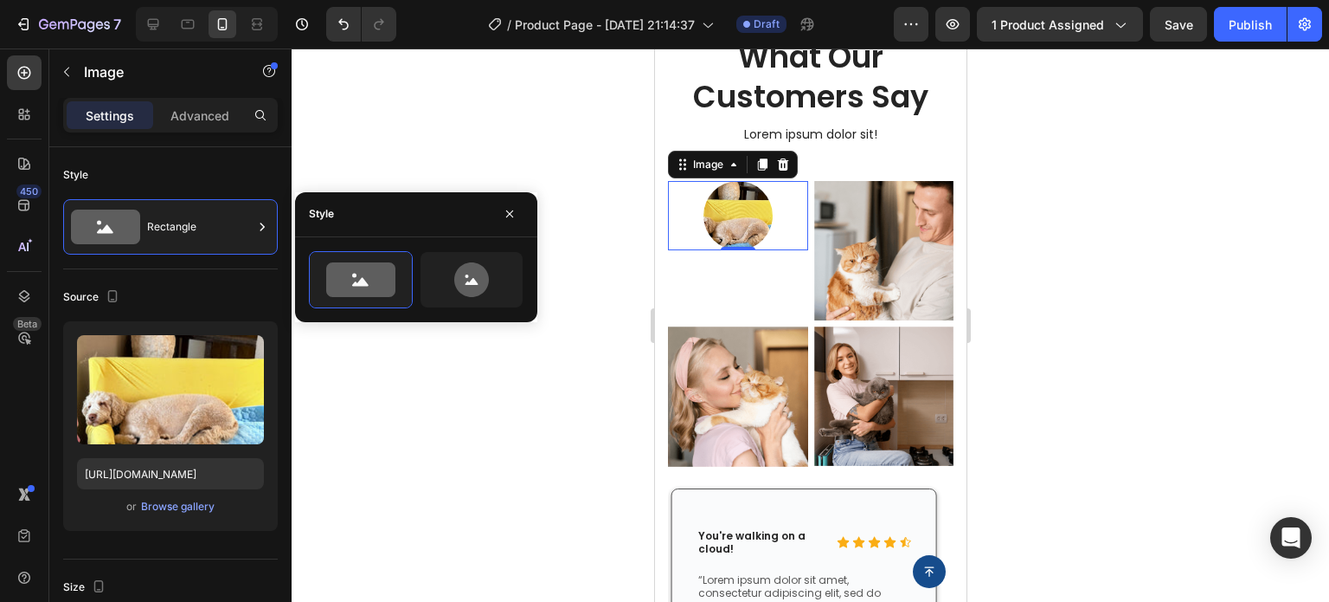
type input "100"
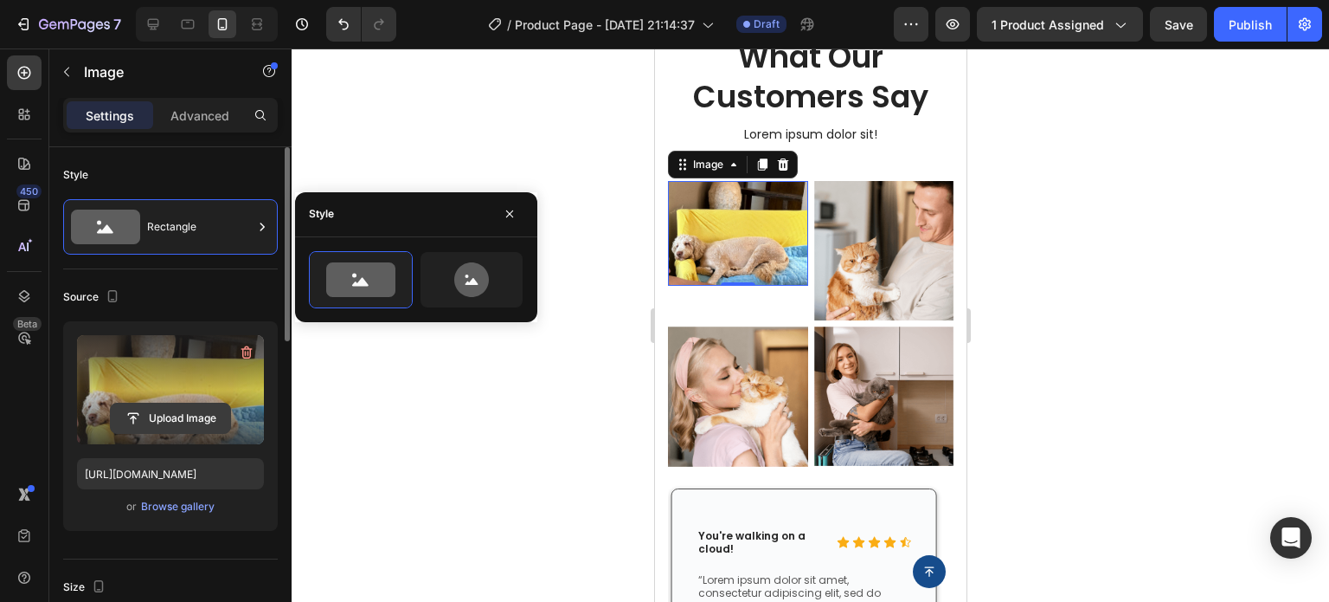
scroll to position [87, 0]
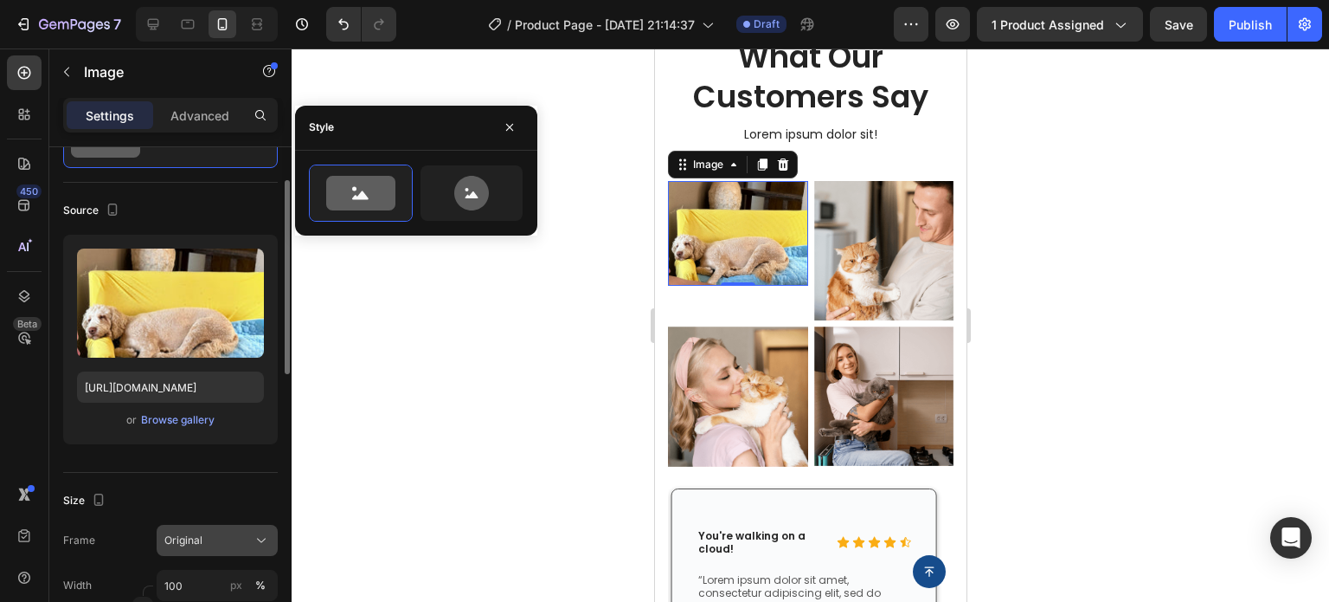
click at [227, 544] on div "Original" at bounding box center [206, 540] width 85 height 16
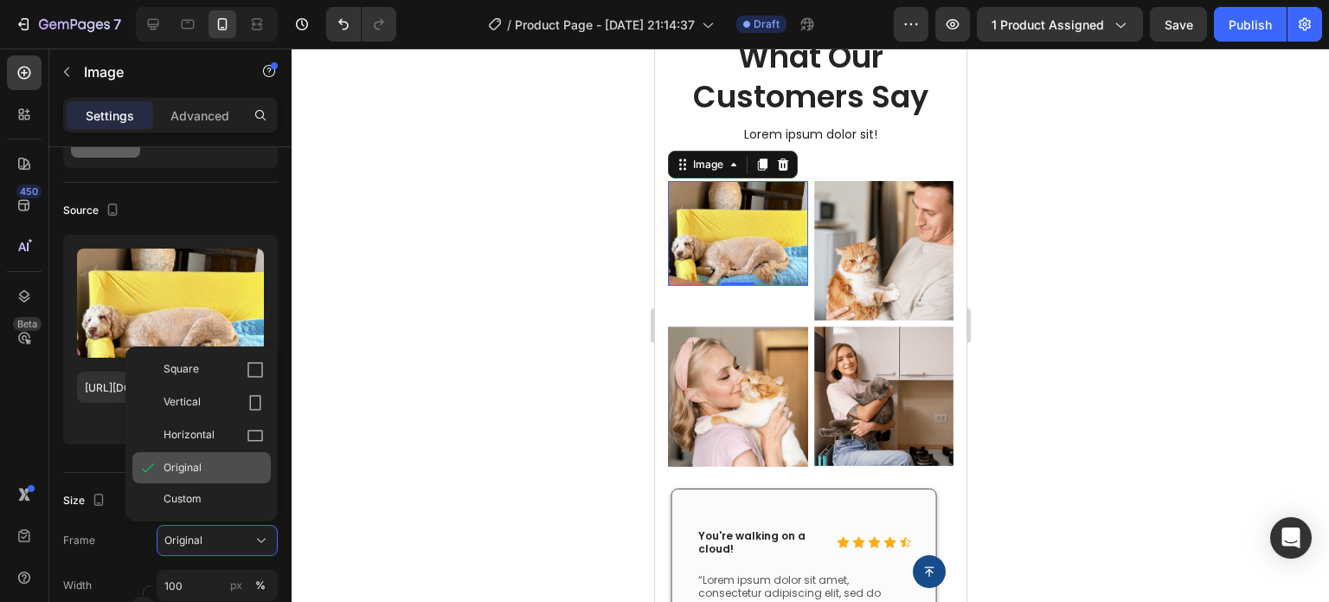
click at [216, 460] on div "Original" at bounding box center [214, 468] width 100 height 16
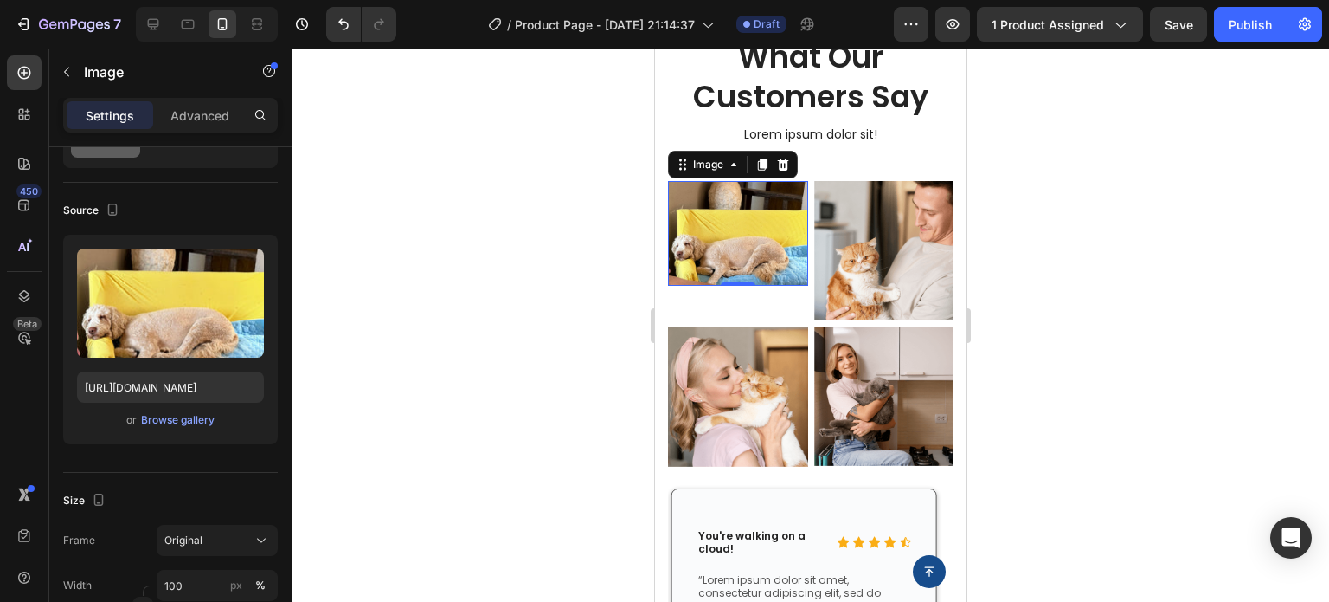
scroll to position [260, 0]
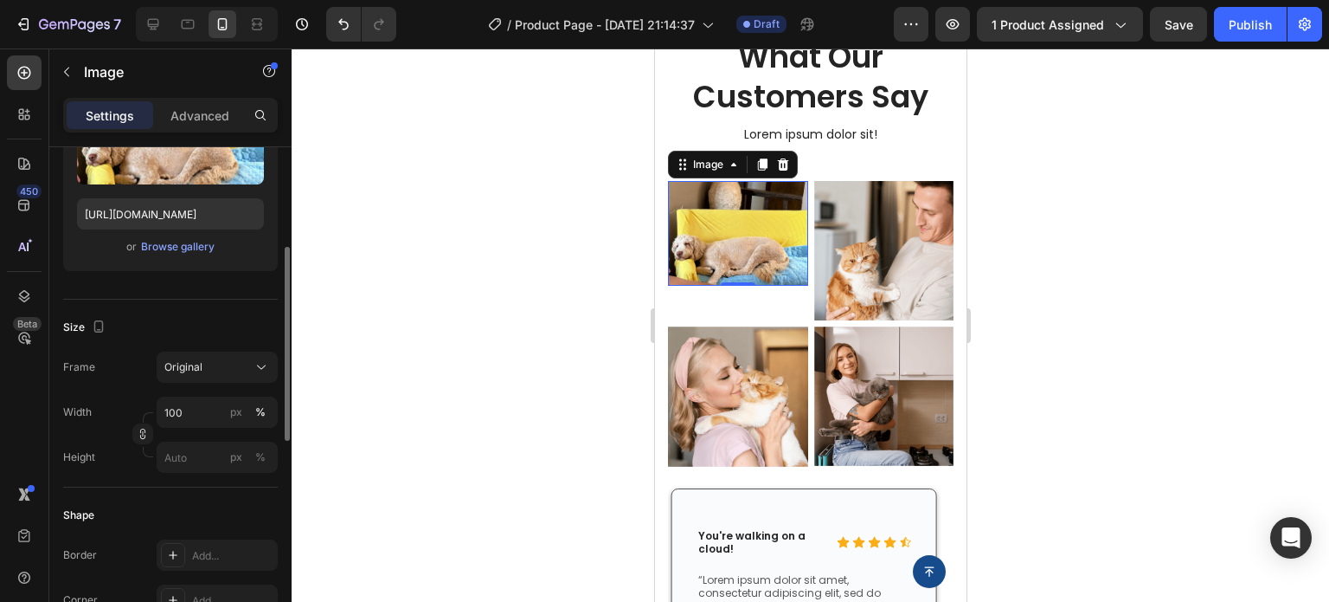
click at [219, 347] on div "Size Frame Original Width 100 px % Height px %" at bounding box center [170, 393] width 215 height 188
click at [218, 361] on div "Original" at bounding box center [206, 367] width 85 height 16
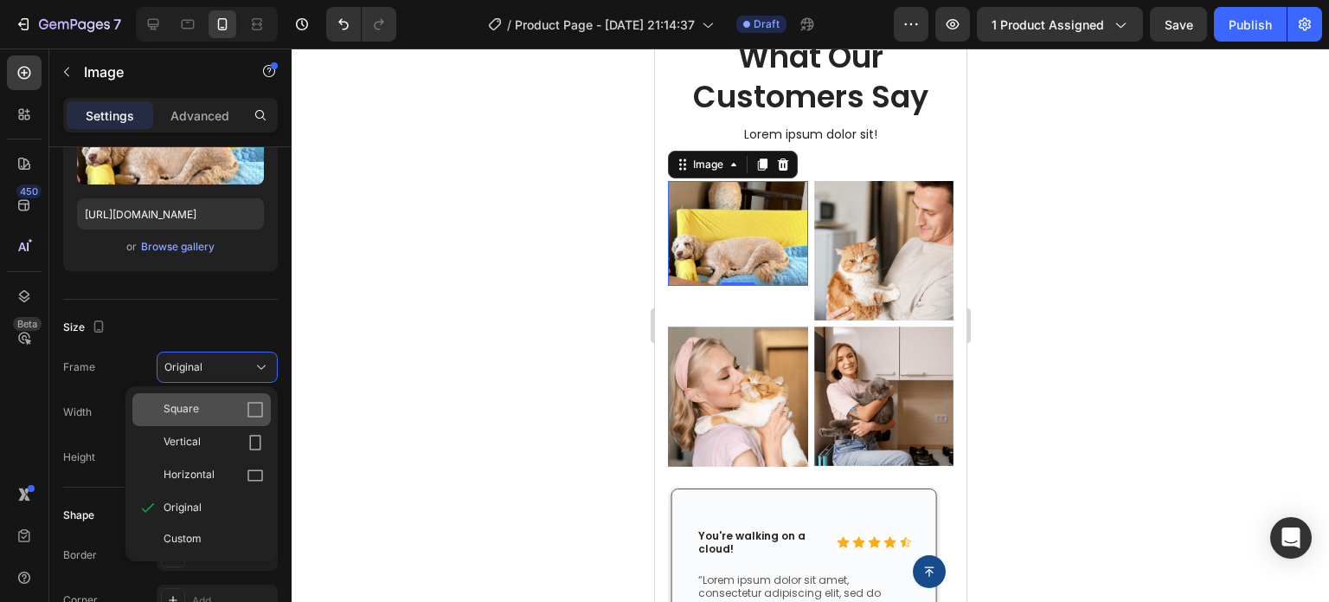
click at [217, 409] on div "Square" at bounding box center [214, 409] width 100 height 17
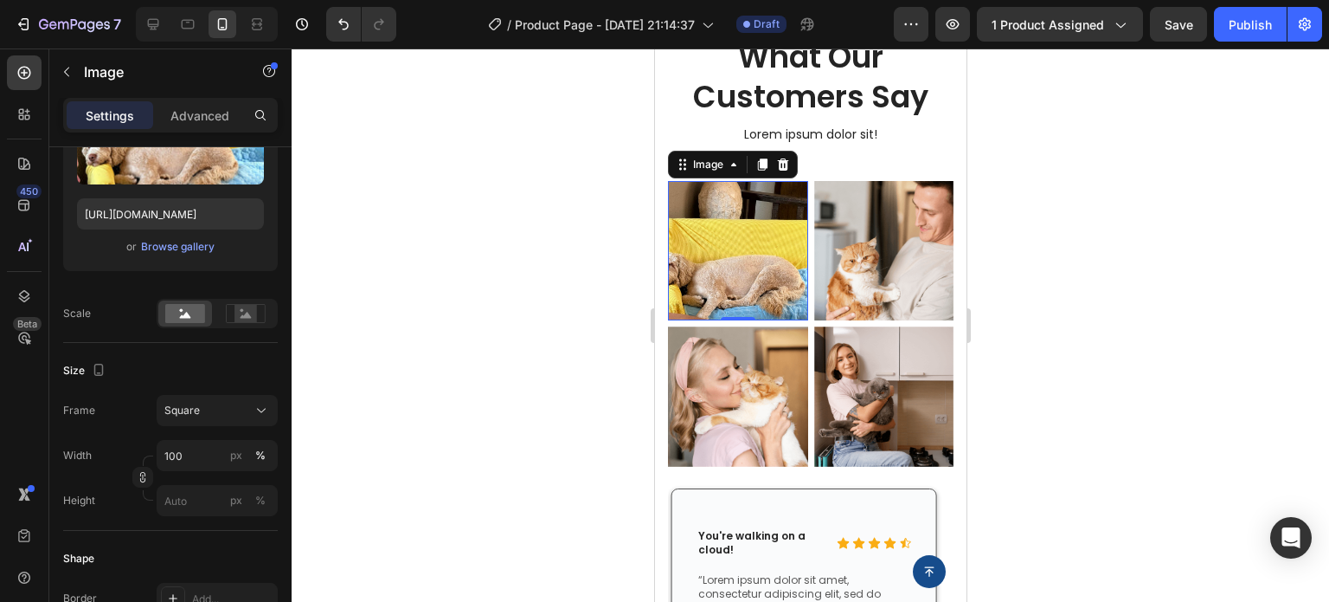
click at [728, 262] on img at bounding box center [737, 251] width 140 height 140
click at [724, 162] on div "Image" at bounding box center [707, 165] width 37 height 16
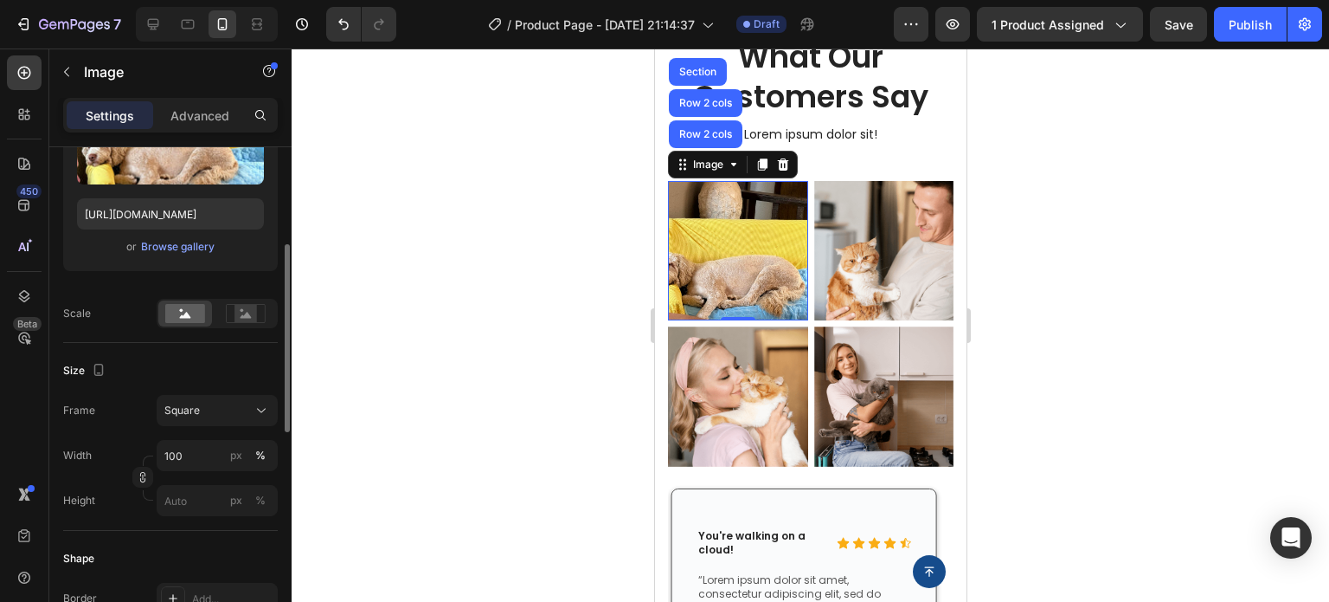
click at [187, 383] on div "Size" at bounding box center [170, 371] width 215 height 28
click at [191, 447] on input "100" at bounding box center [217, 455] width 121 height 31
type input "5"
type input "50"
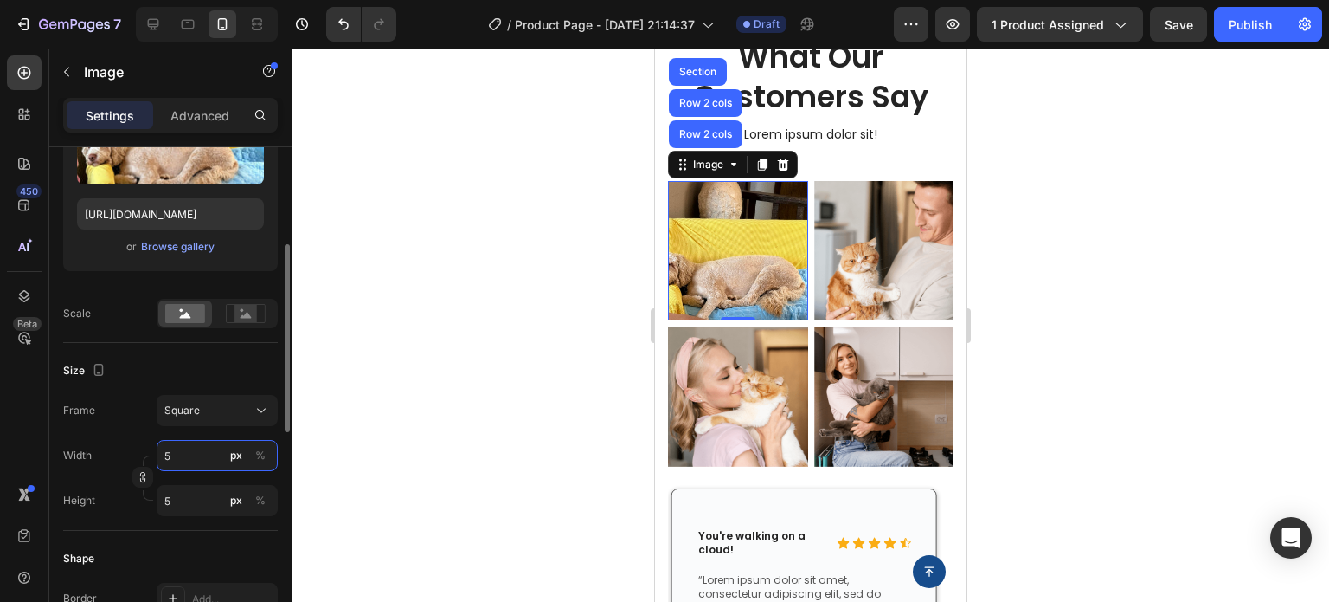
type input "50"
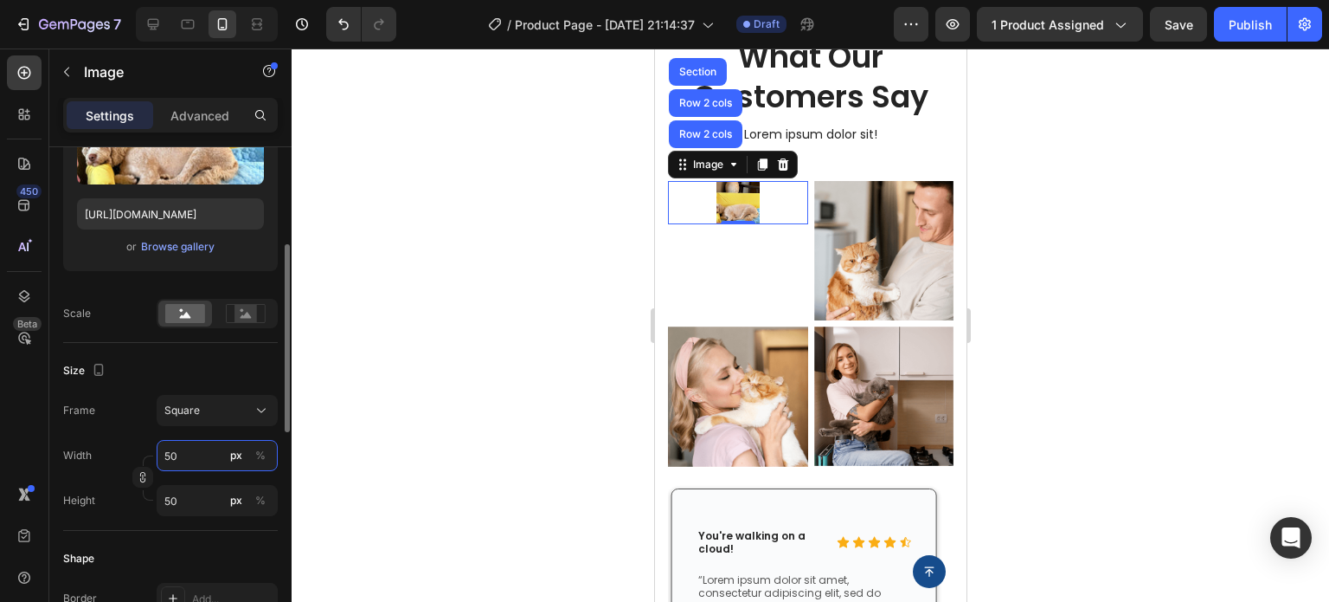
type input "5"
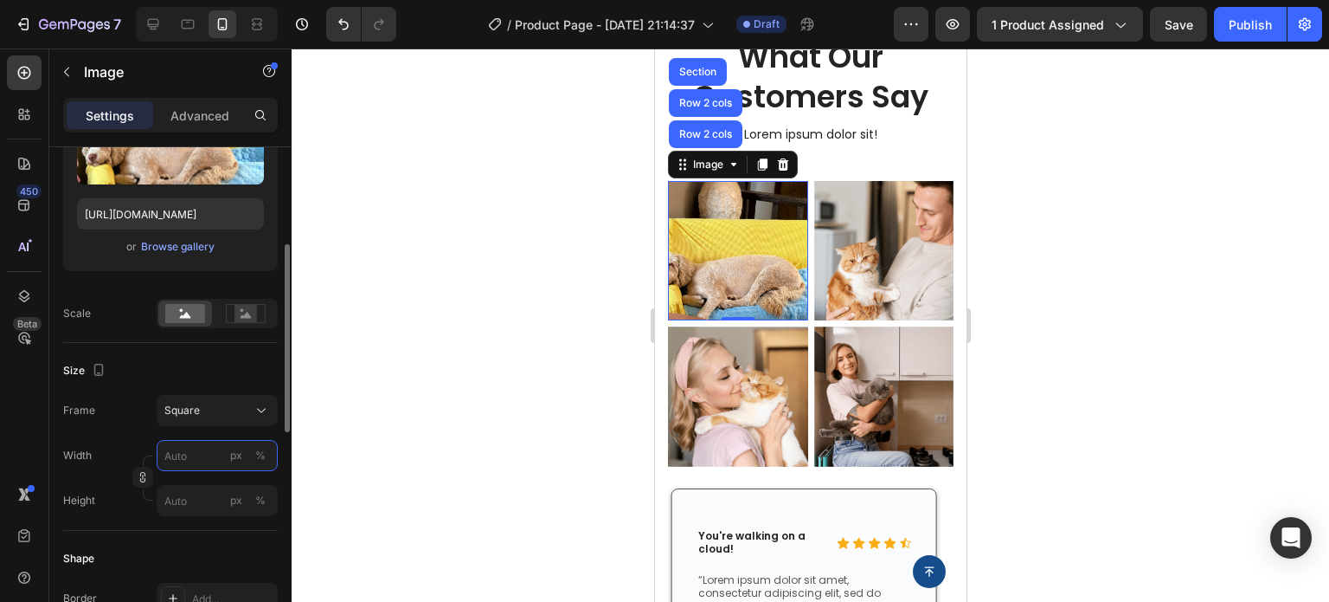
type input "1"
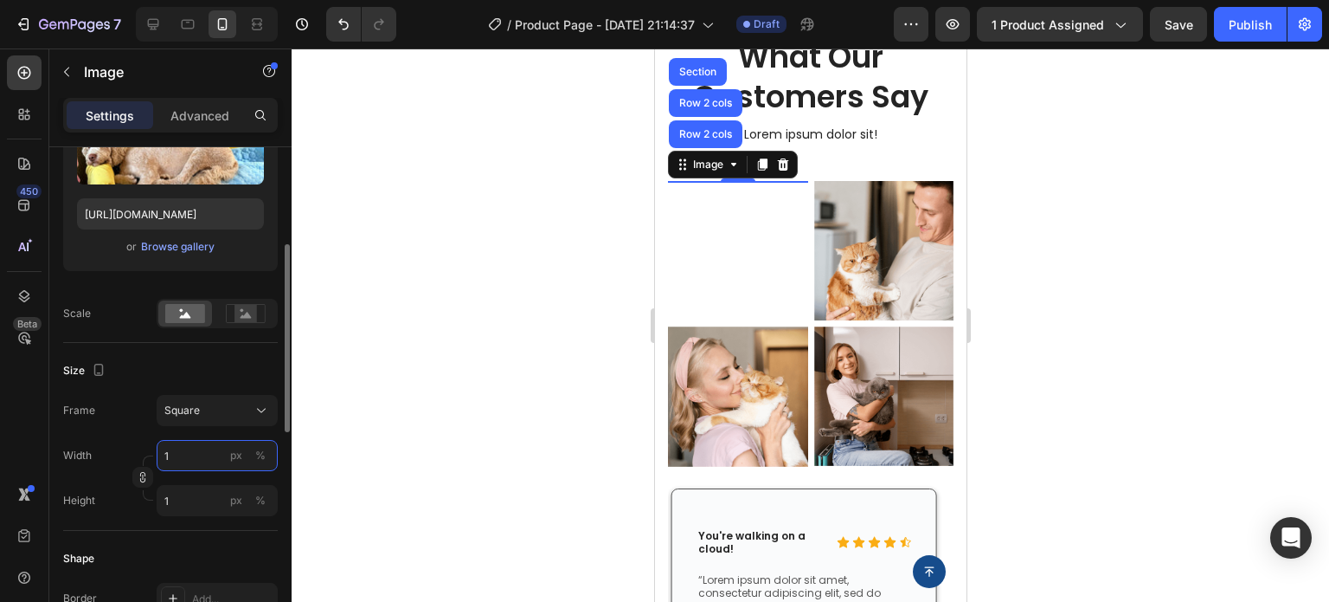
type input "10"
type input "100"
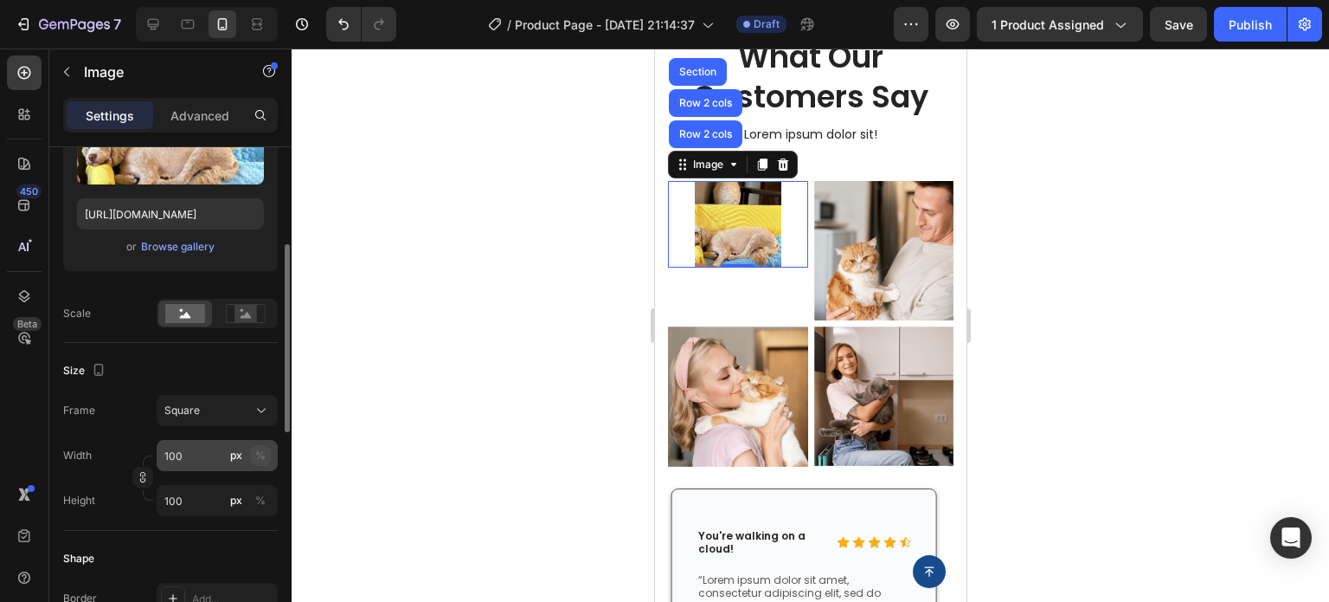
click at [263, 458] on div "%" at bounding box center [260, 455] width 10 height 16
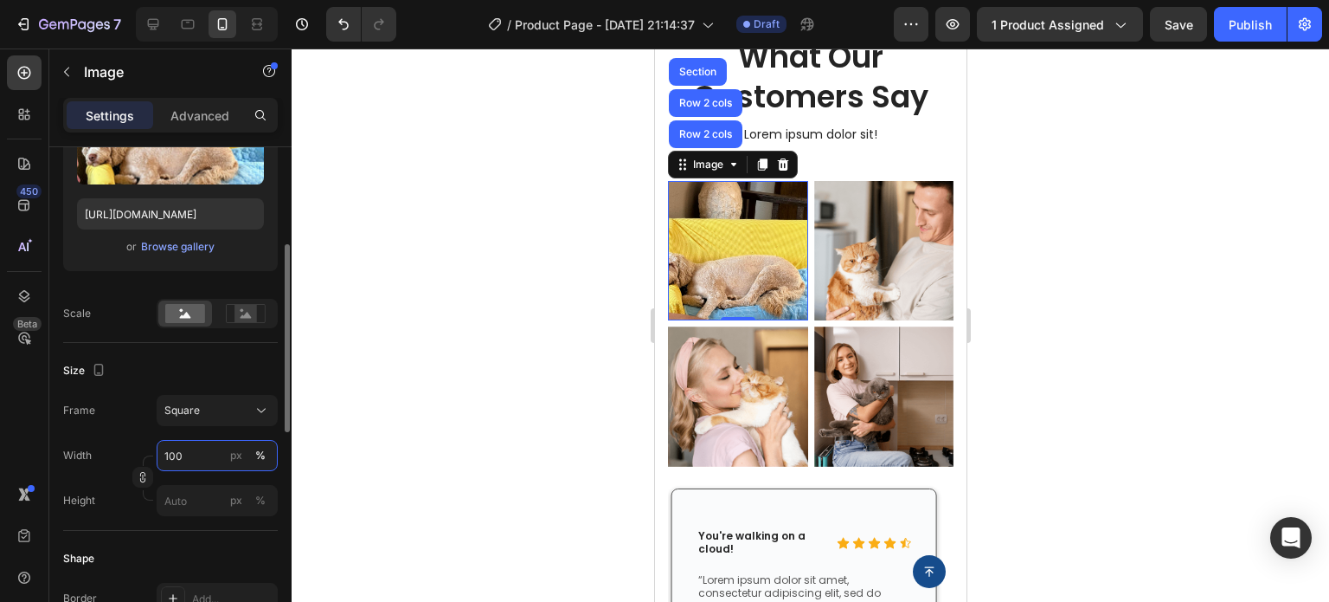
type input "100"
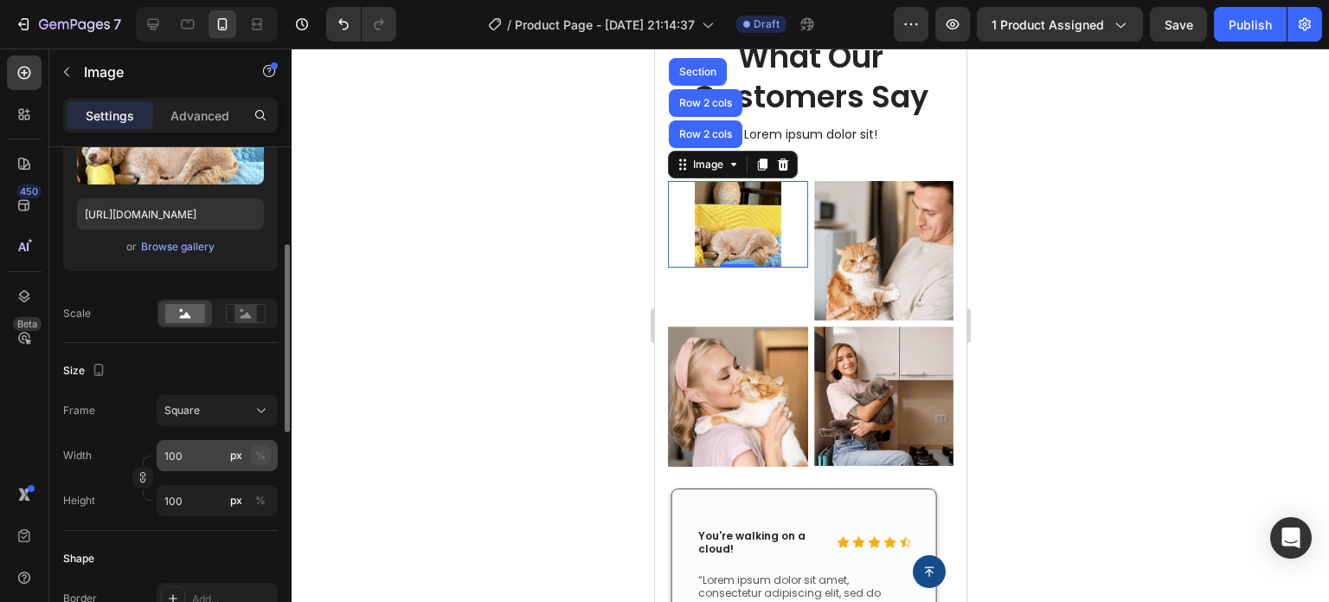
click at [261, 458] on div "%" at bounding box center [260, 455] width 10 height 16
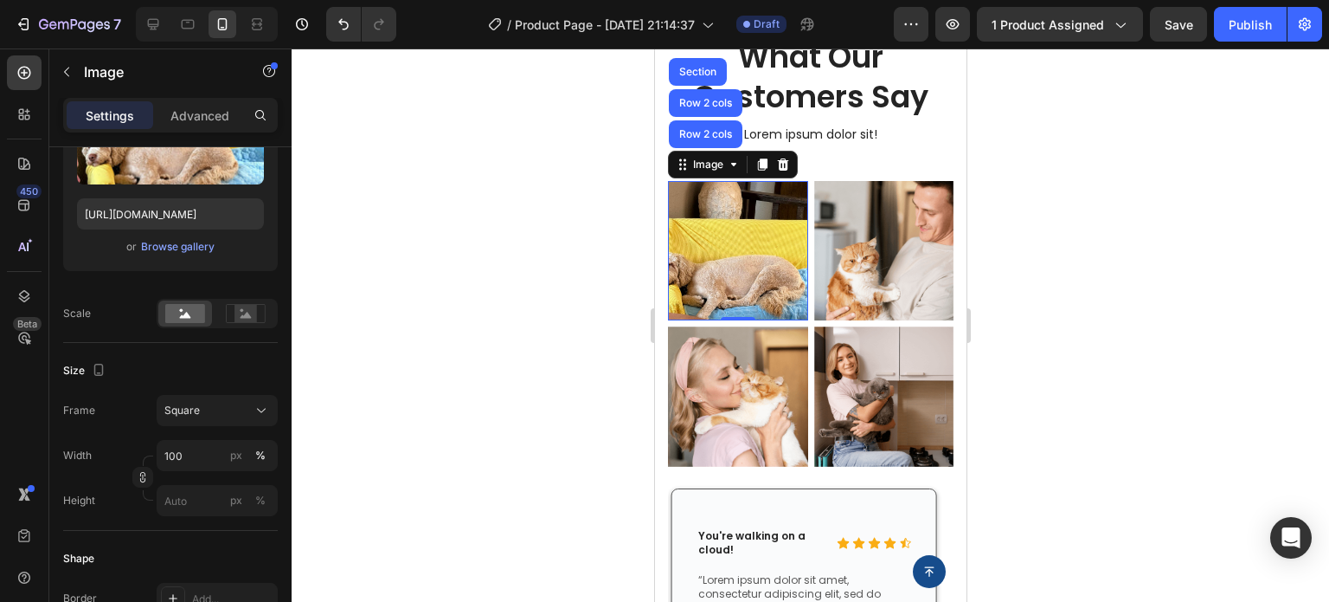
click at [123, 404] on div "[GEOGRAPHIC_DATA]" at bounding box center [170, 410] width 215 height 31
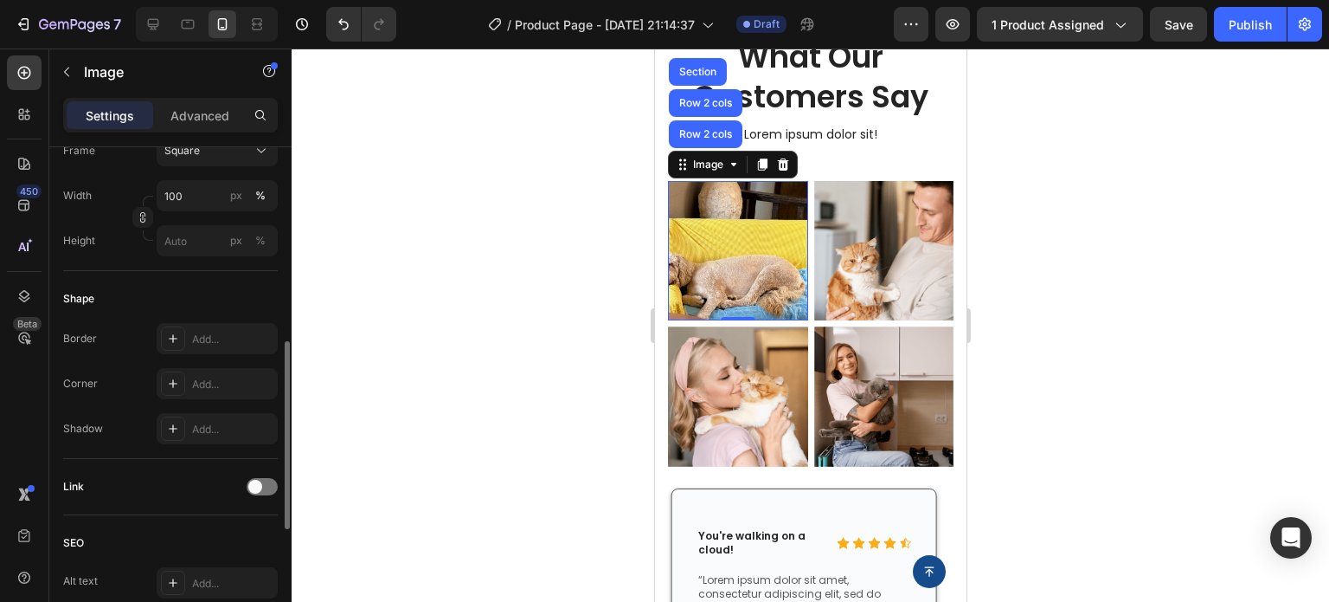
scroll to position [173, 0]
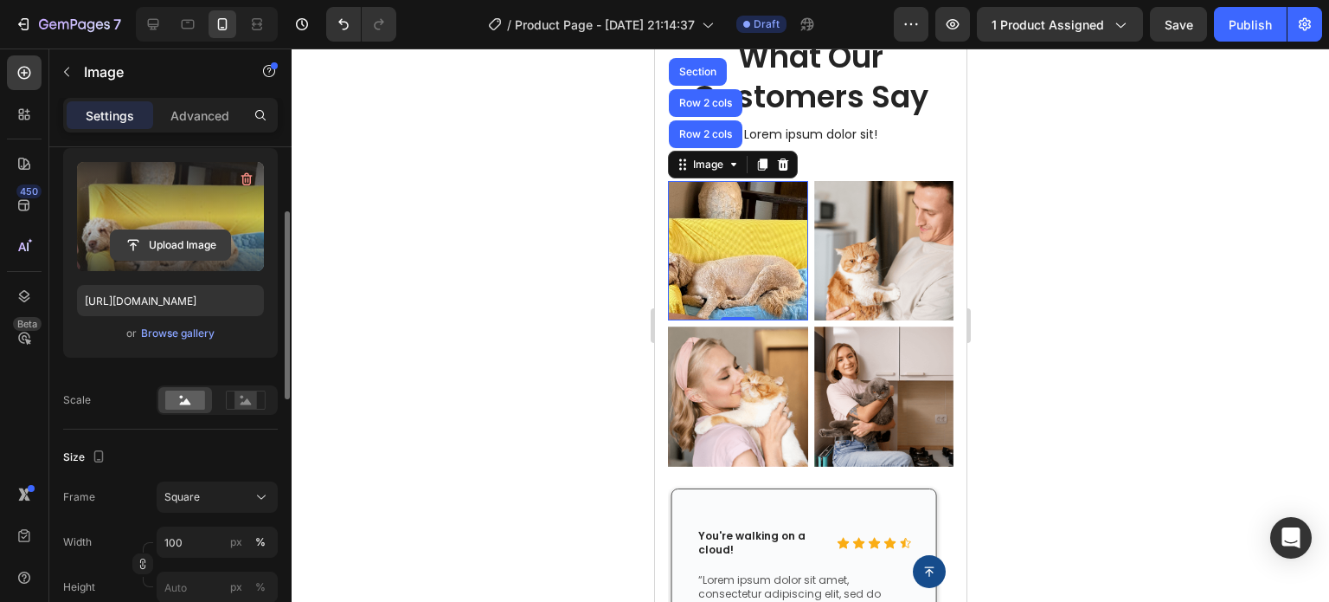
click at [151, 248] on input "file" at bounding box center [170, 244] width 119 height 29
click at [118, 181] on label at bounding box center [170, 216] width 187 height 109
click at [118, 230] on input "file" at bounding box center [170, 244] width 119 height 29
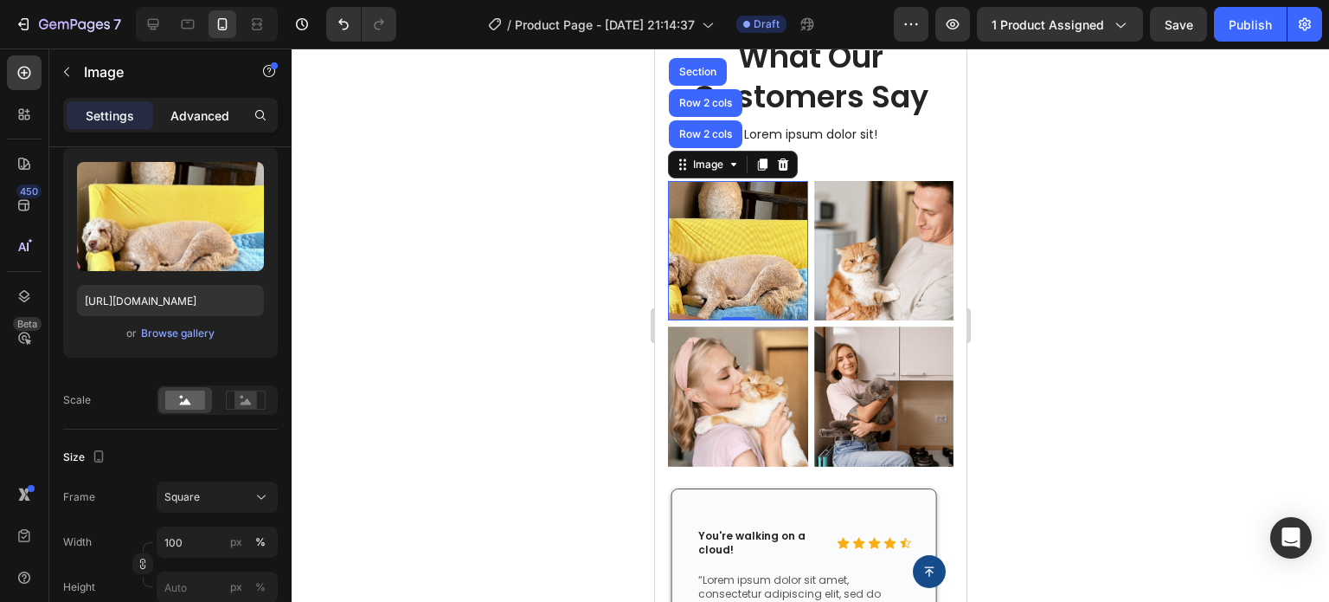
click at [197, 106] on p "Advanced" at bounding box center [200, 115] width 59 height 18
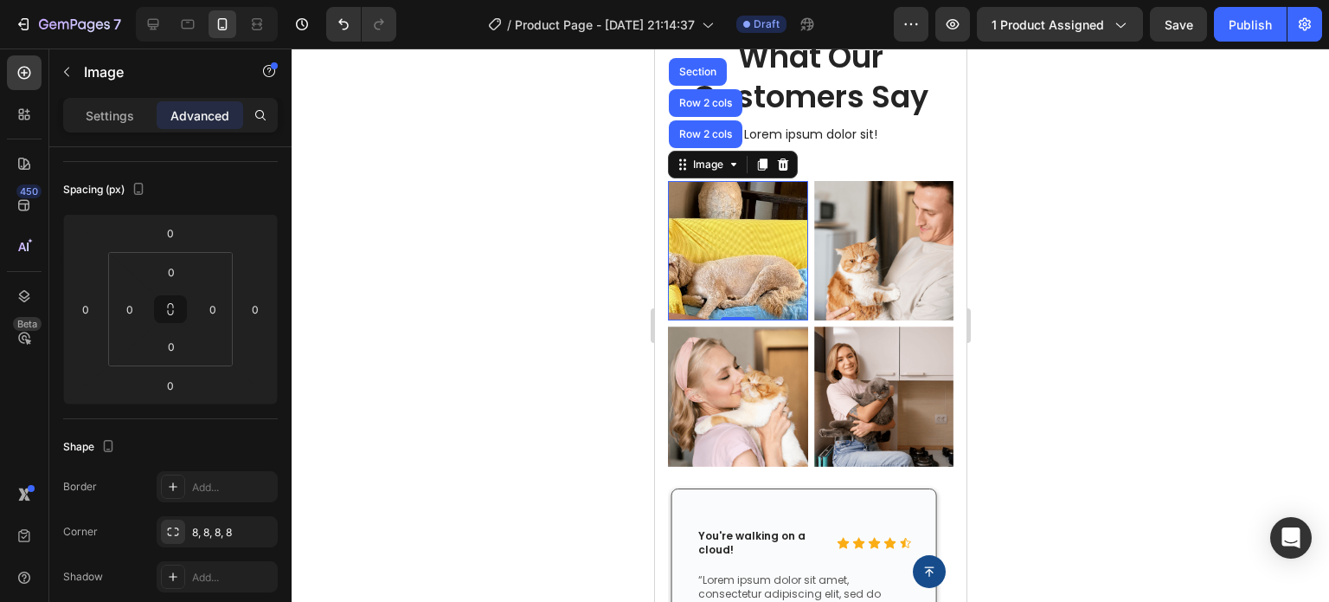
click at [756, 241] on img at bounding box center [737, 251] width 140 height 140
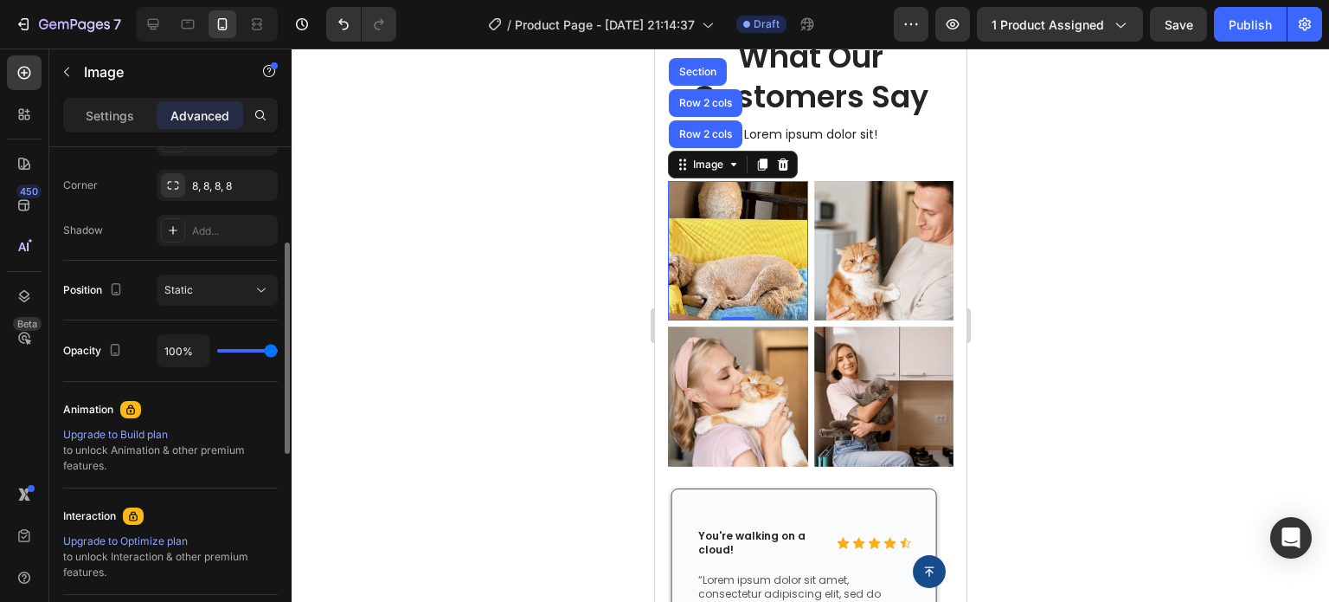
scroll to position [433, 0]
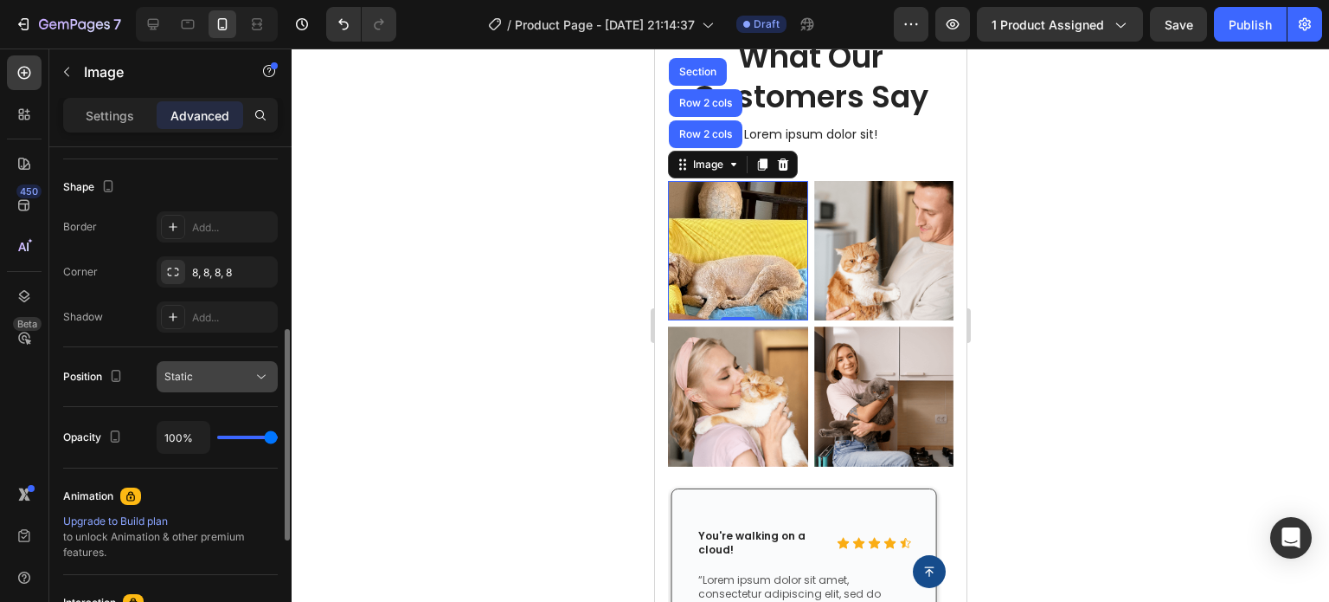
click at [237, 382] on div "Static" at bounding box center [208, 377] width 88 height 16
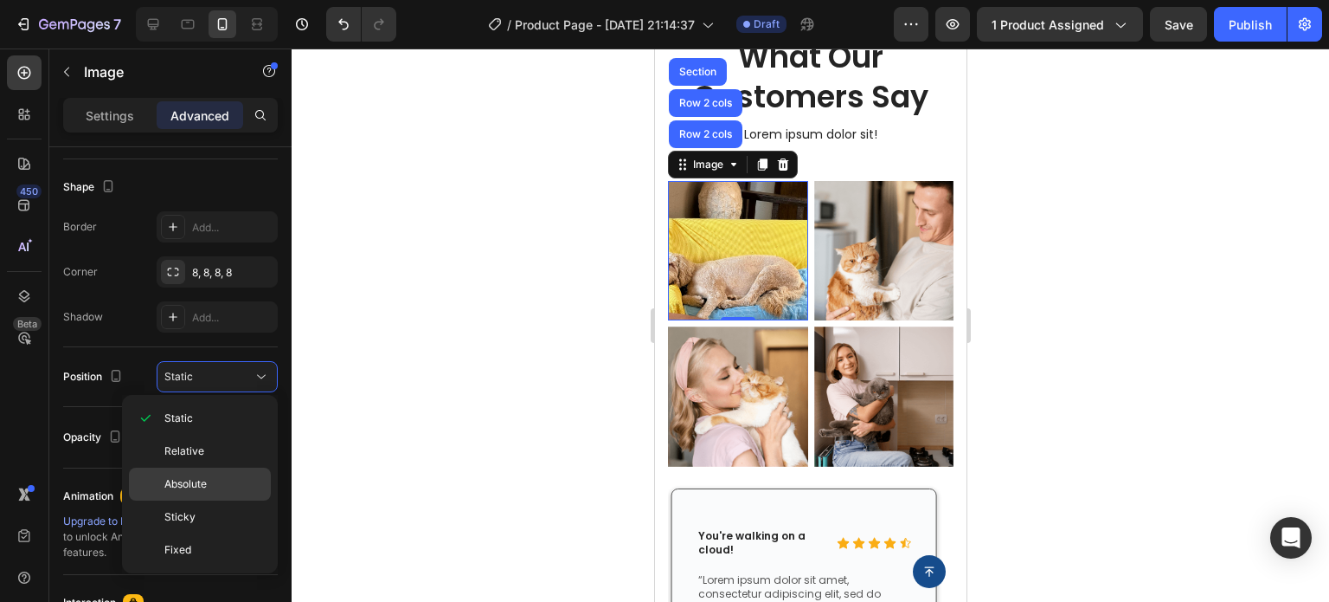
click at [212, 483] on p "Absolute" at bounding box center [213, 484] width 99 height 16
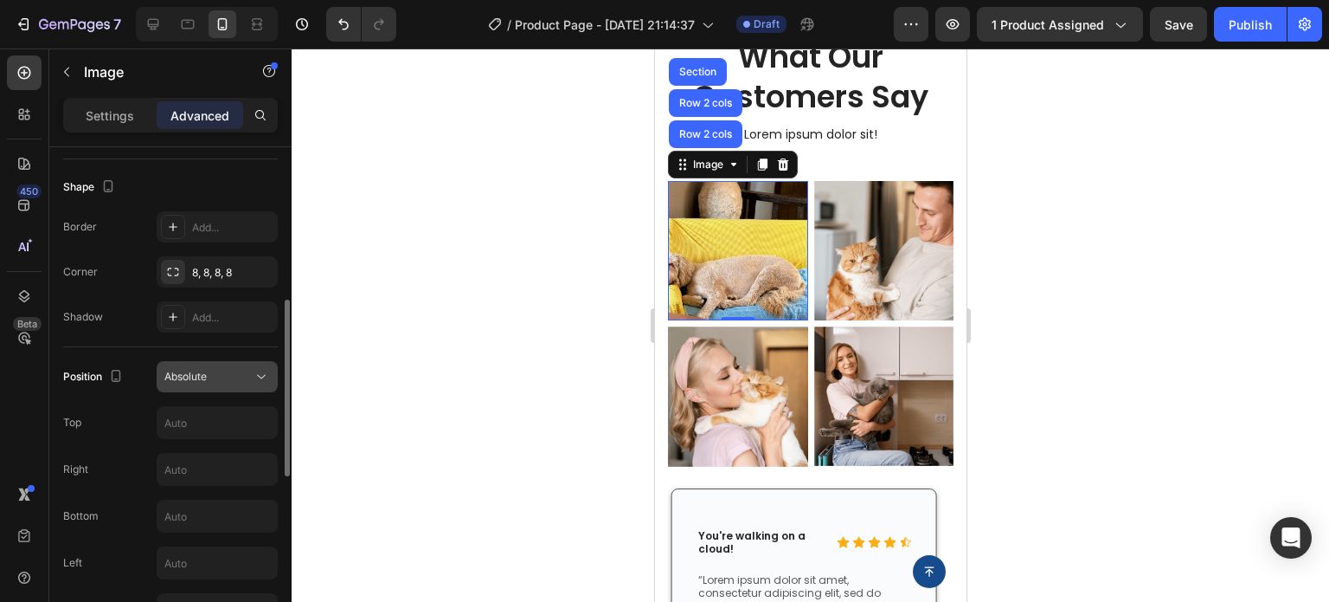
click at [186, 363] on button "Absolute" at bounding box center [217, 376] width 121 height 31
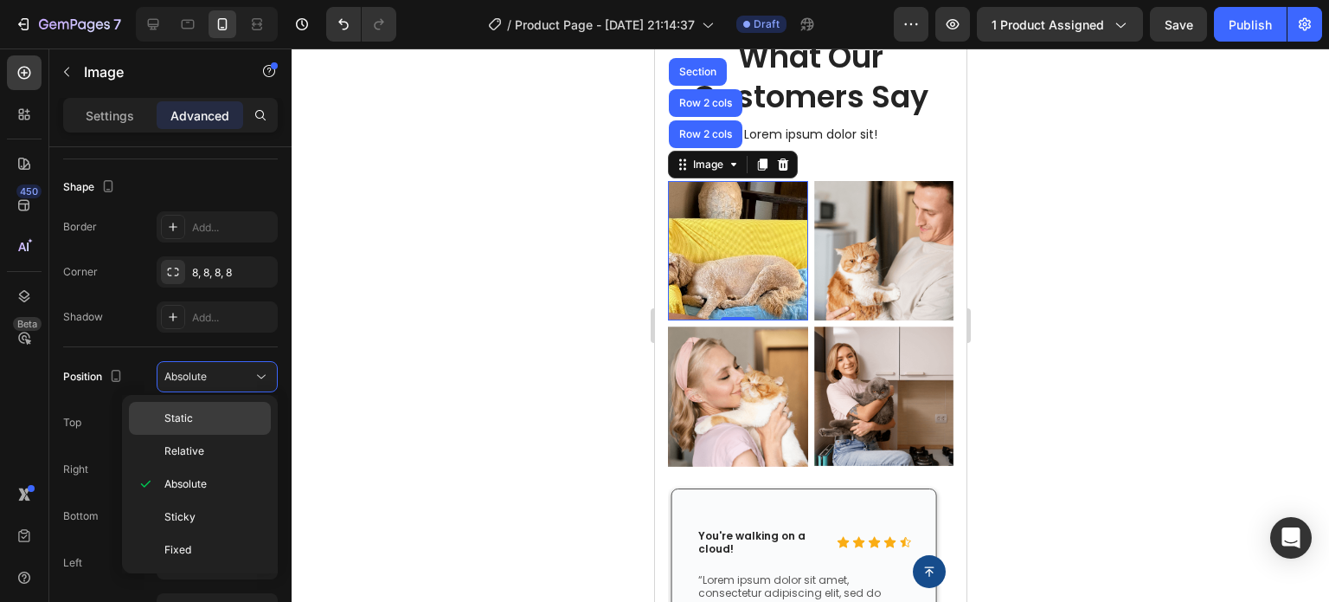
click at [201, 413] on p "Static" at bounding box center [213, 418] width 99 height 16
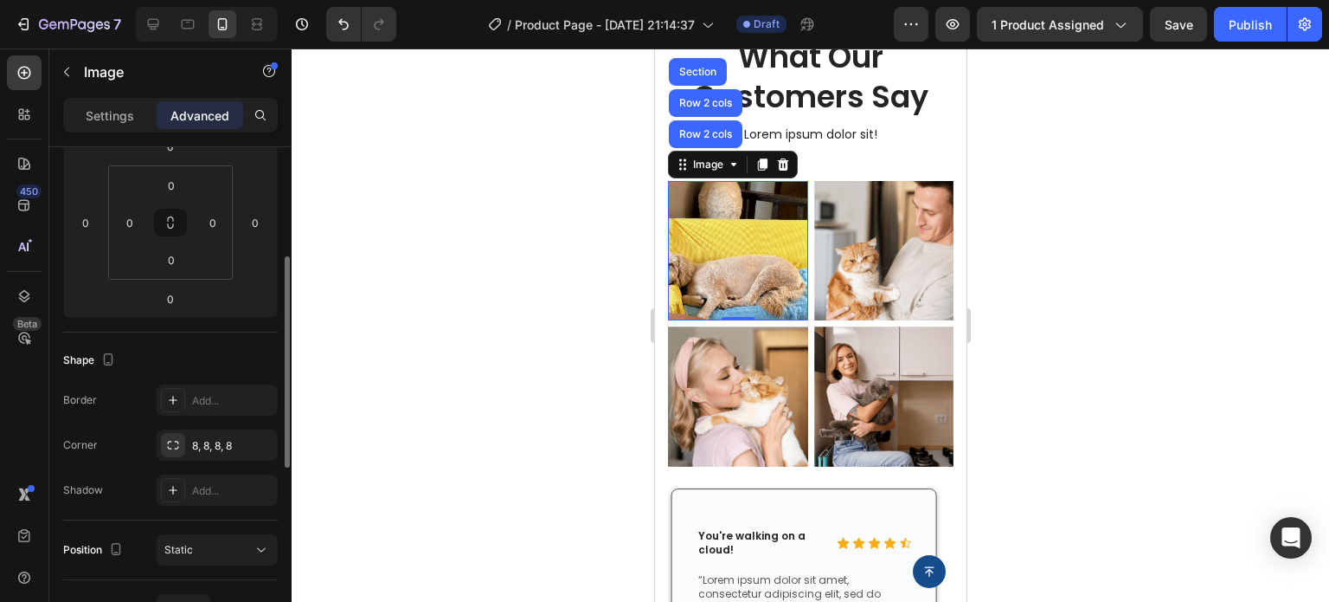
scroll to position [0, 0]
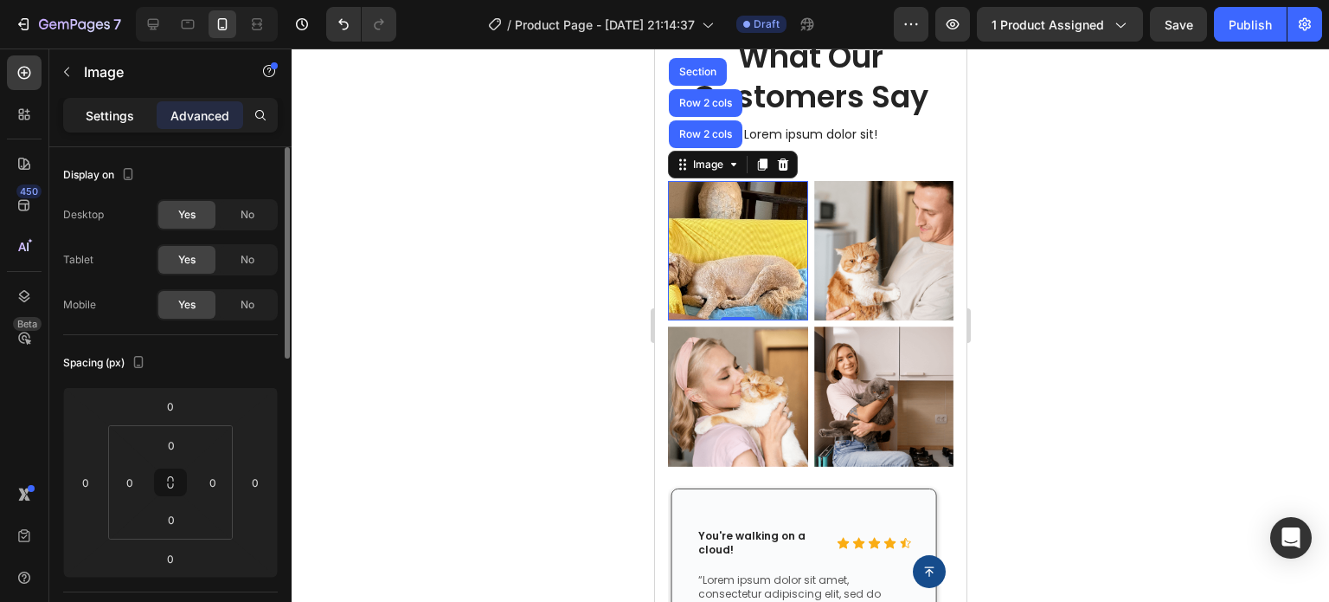
click at [108, 103] on div "Settings" at bounding box center [110, 115] width 87 height 28
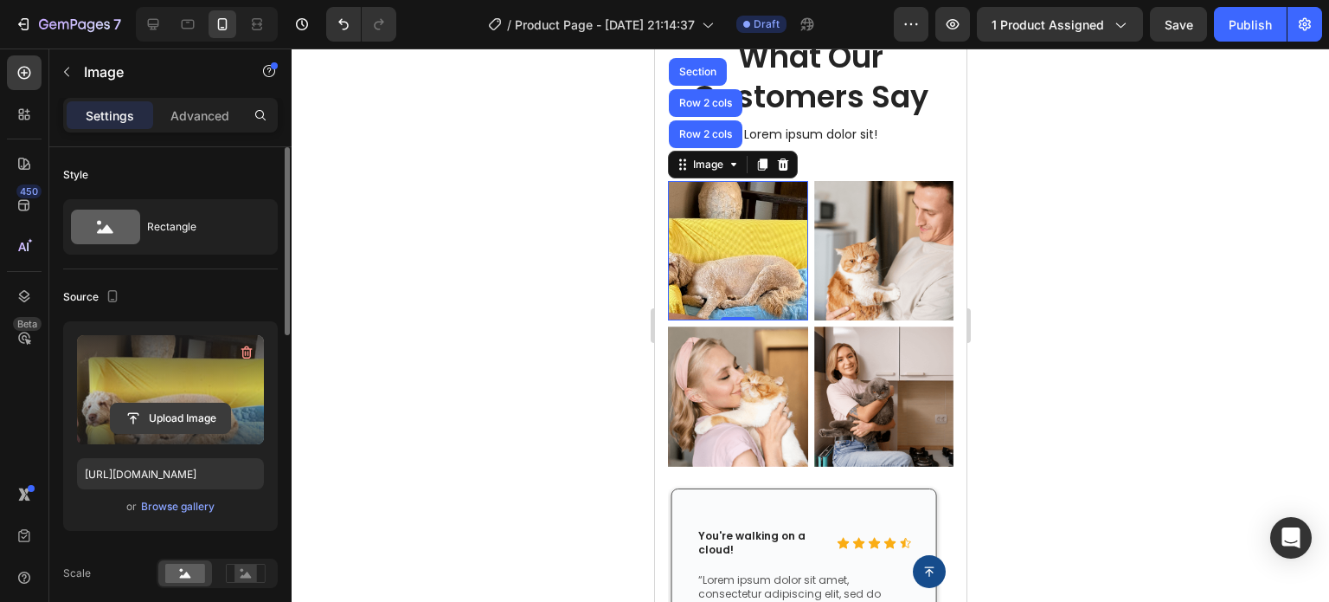
click at [177, 410] on input "file" at bounding box center [170, 417] width 119 height 29
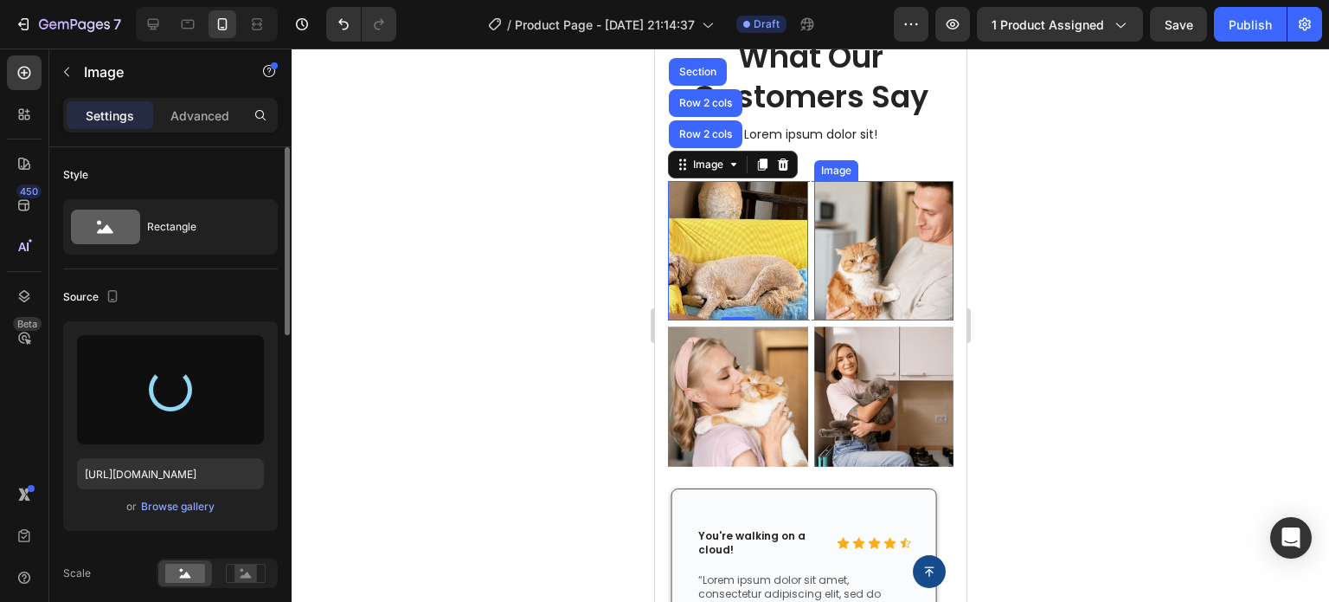
click at [885, 247] on img at bounding box center [884, 250] width 140 height 139
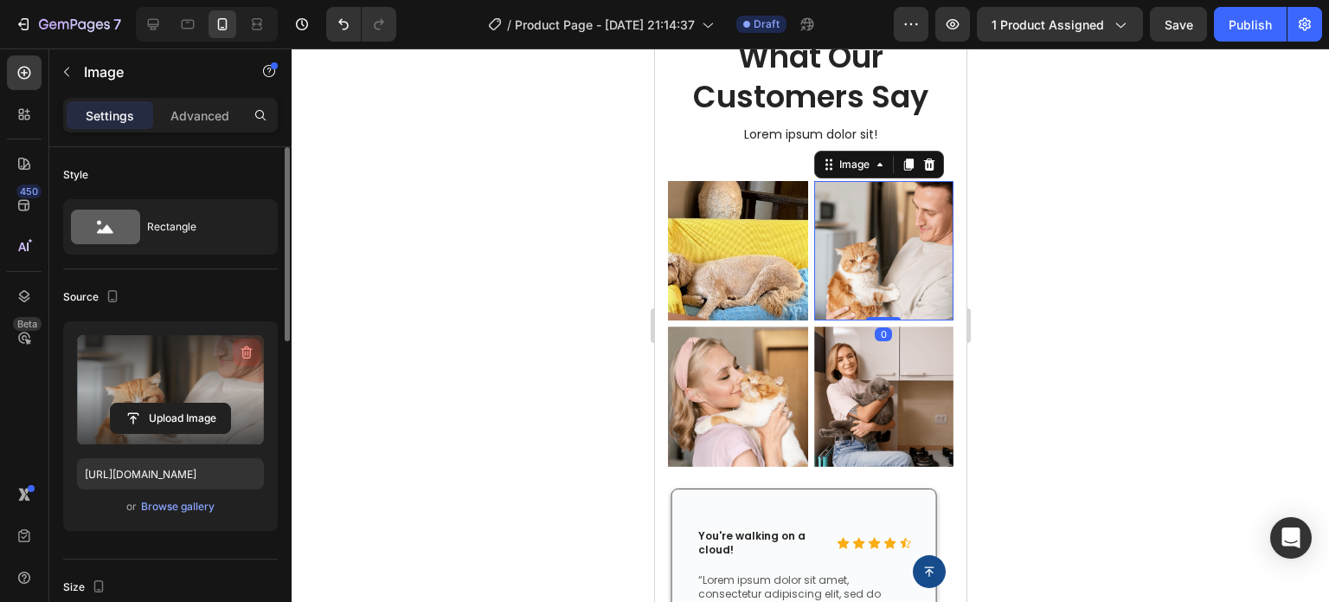
click at [254, 349] on icon "button" at bounding box center [246, 352] width 17 height 17
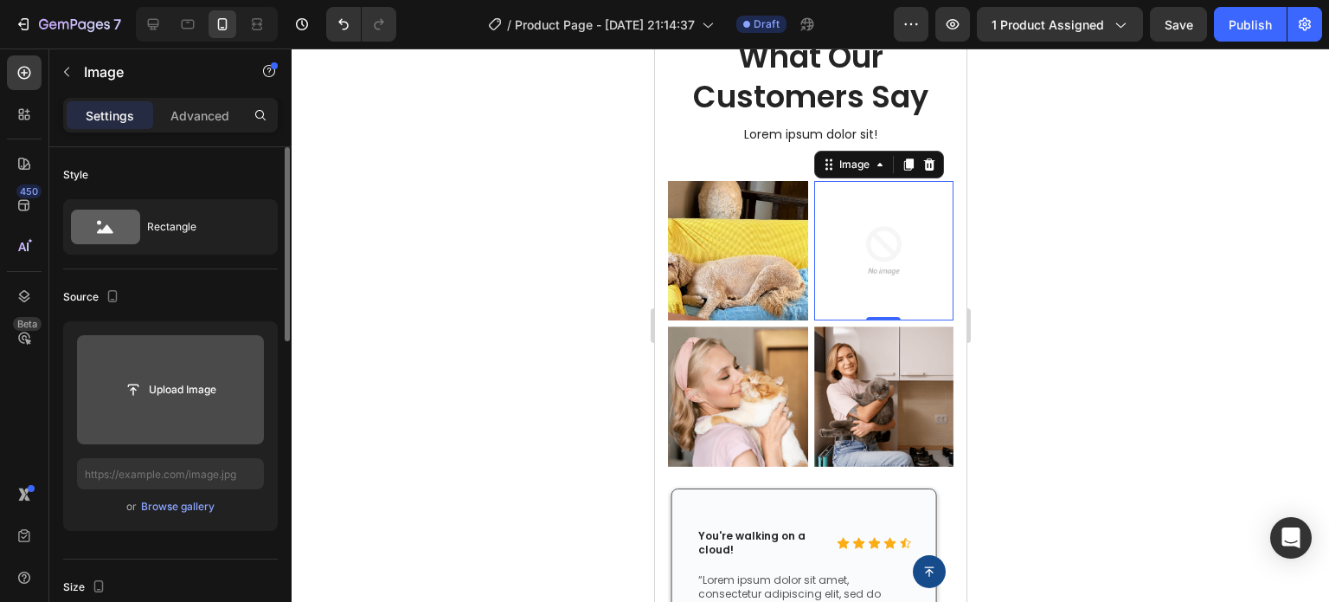
click at [209, 389] on input "file" at bounding box center [170, 389] width 119 height 29
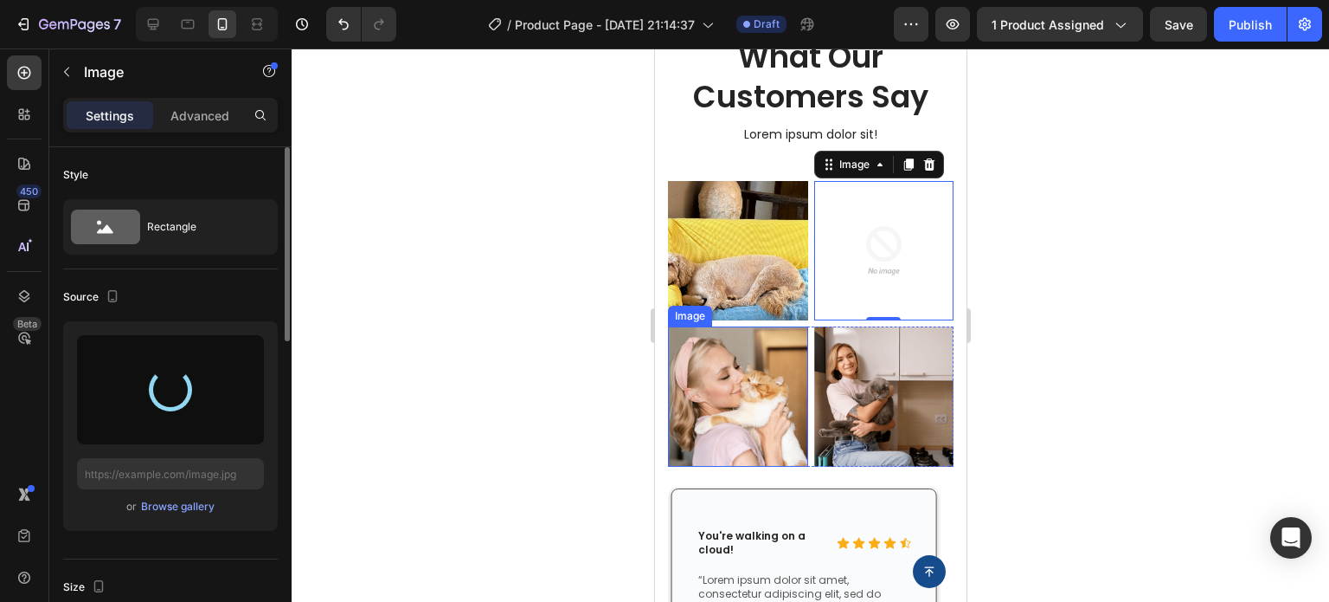
click at [759, 352] on img at bounding box center [737, 396] width 140 height 140
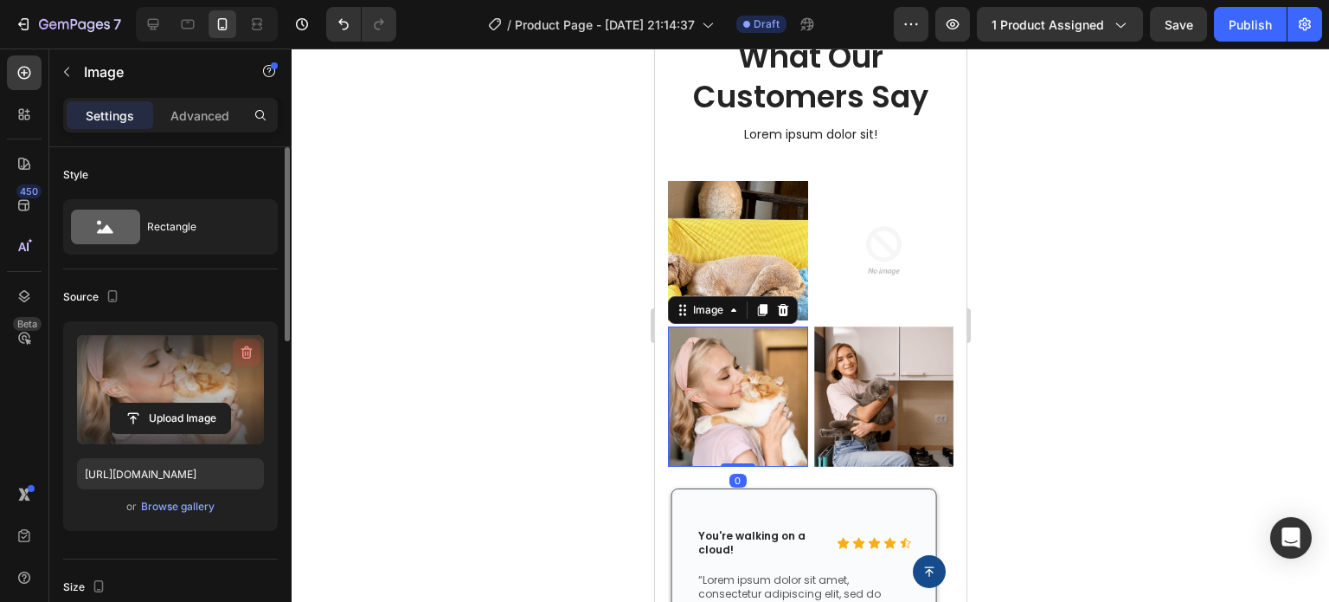
click at [242, 348] on icon "button" at bounding box center [246, 352] width 11 height 13
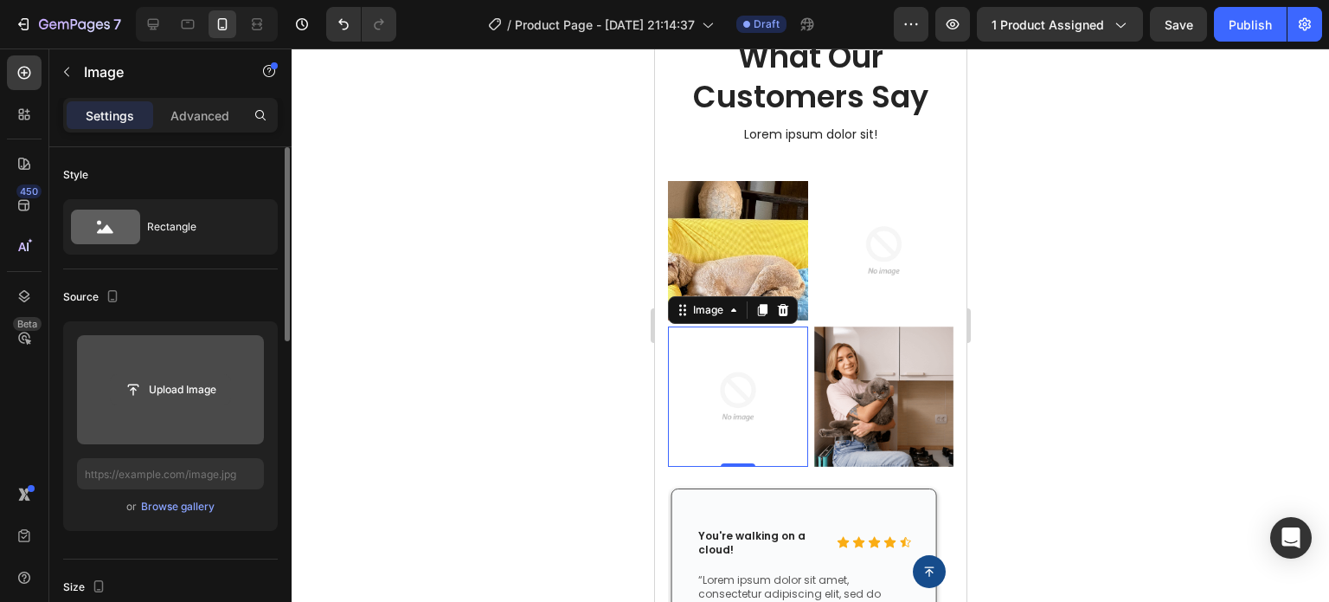
click at [183, 398] on input "file" at bounding box center [170, 389] width 119 height 29
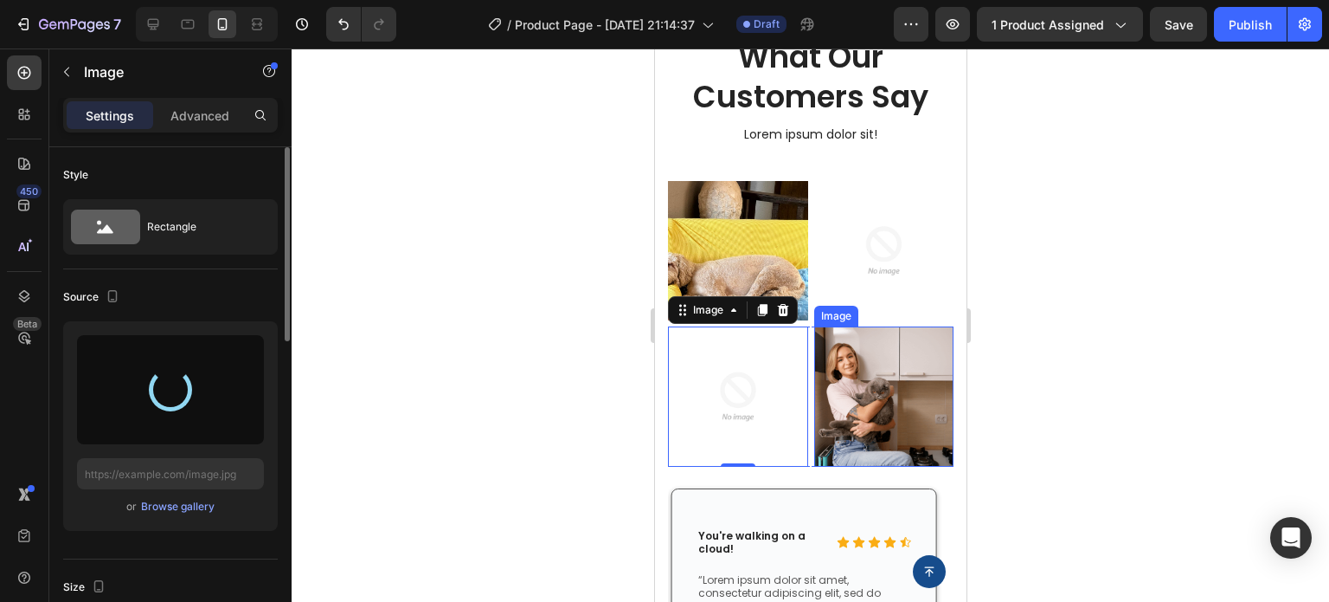
type input "https://cdn.shopify.com/s/files/1/0927/3943/6914/files/gempages_581492877050250…"
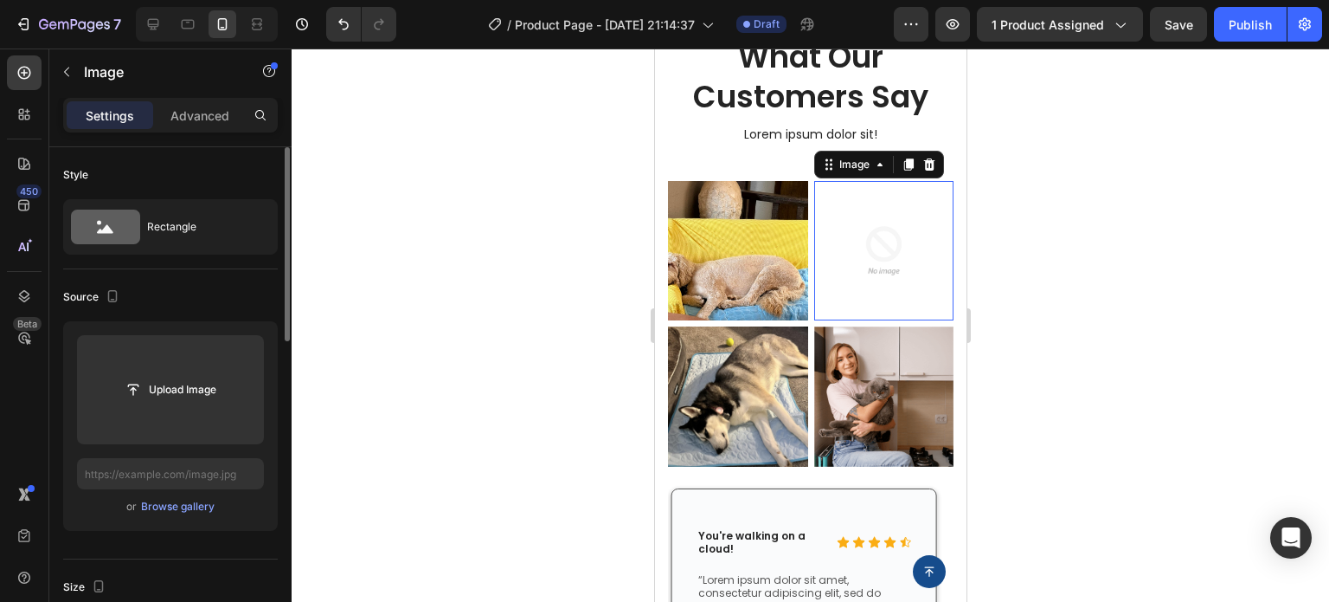
click at [865, 228] on img at bounding box center [884, 251] width 140 height 140
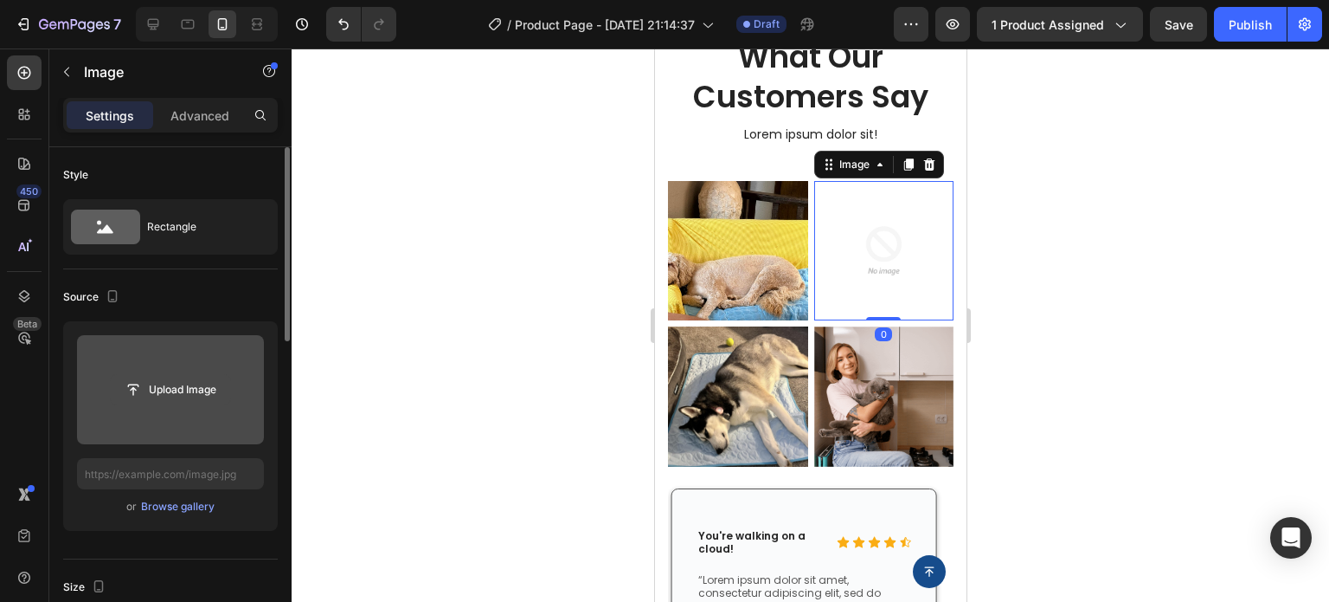
click at [128, 402] on input "file" at bounding box center [170, 389] width 119 height 29
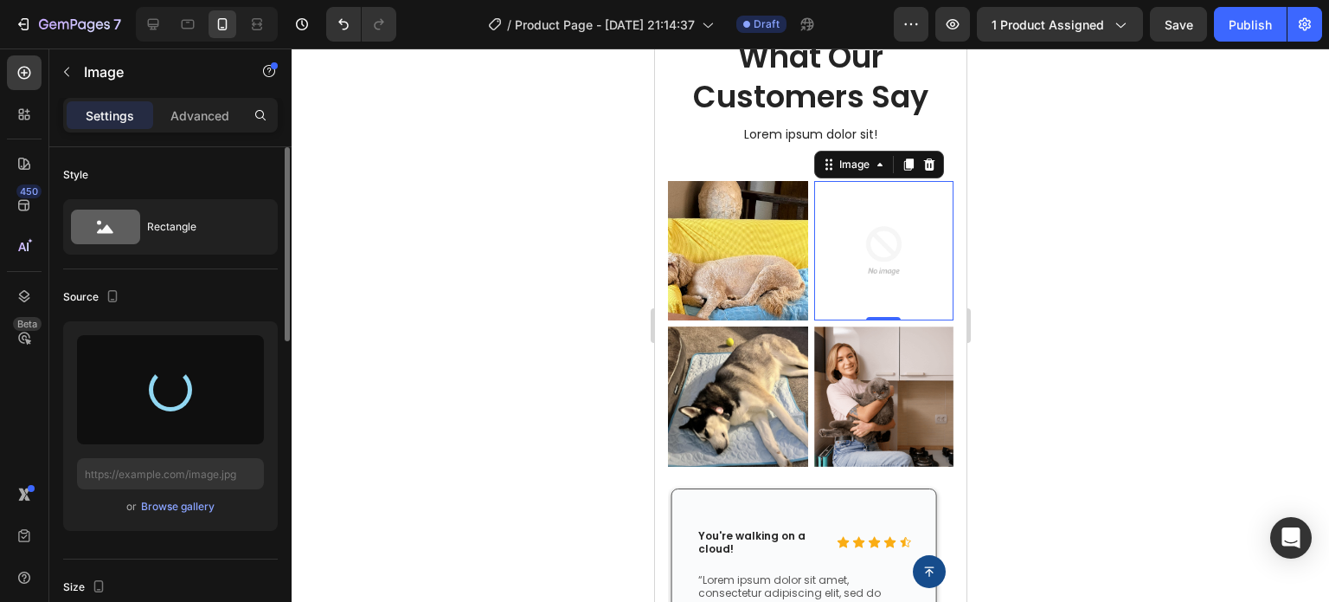
type input "https://cdn.shopify.com/s/files/1/0927/3943/6914/files/gempages_581492877050250…"
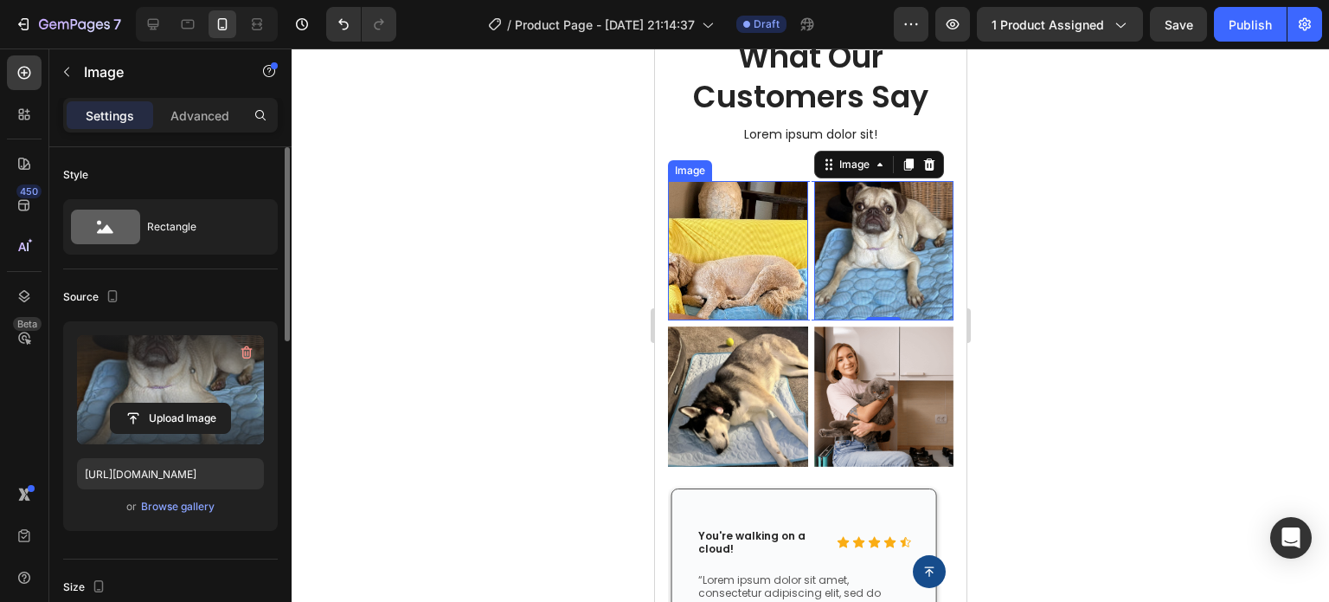
click at [762, 245] on img at bounding box center [737, 251] width 140 height 140
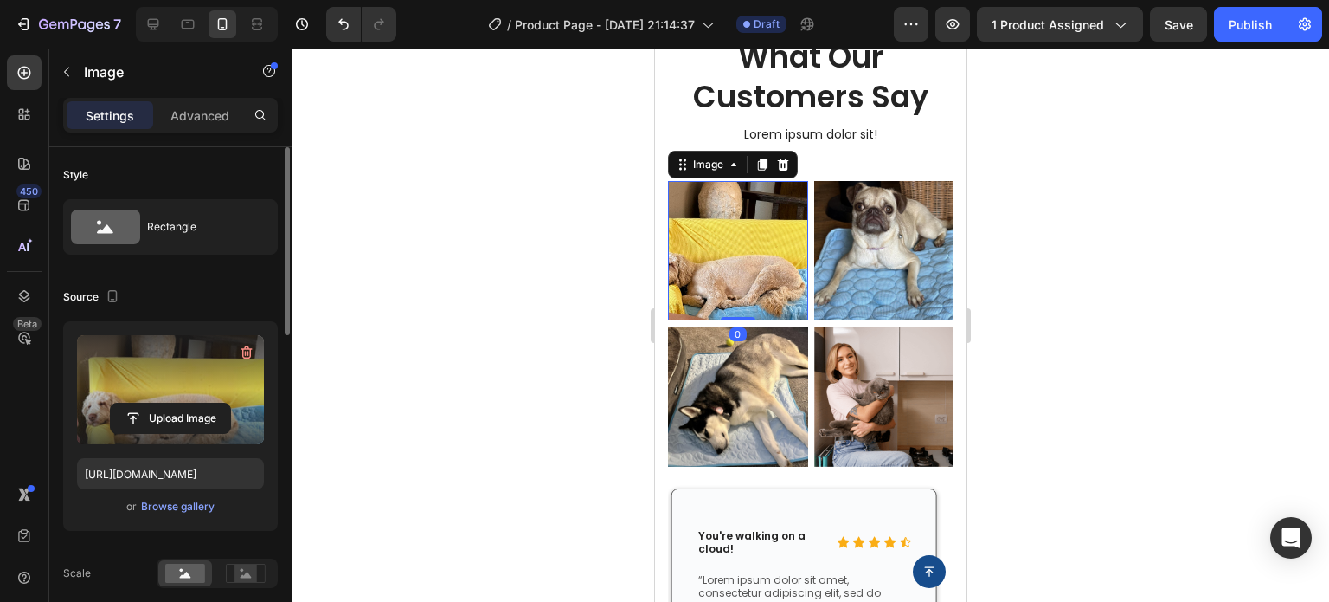
click at [177, 390] on label at bounding box center [170, 389] width 187 height 109
click at [177, 403] on input "file" at bounding box center [170, 417] width 119 height 29
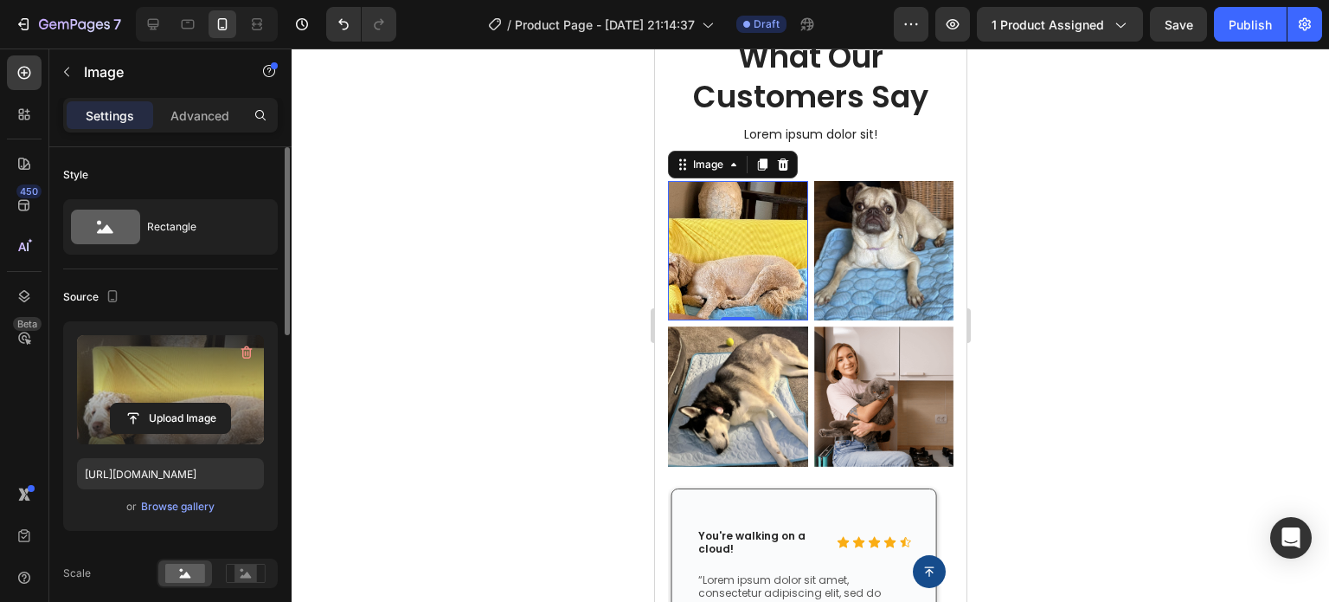
type input "https://cdn.shopify.com/s/files/1/0927/3943/6914/files/gempages_581492877050250…"
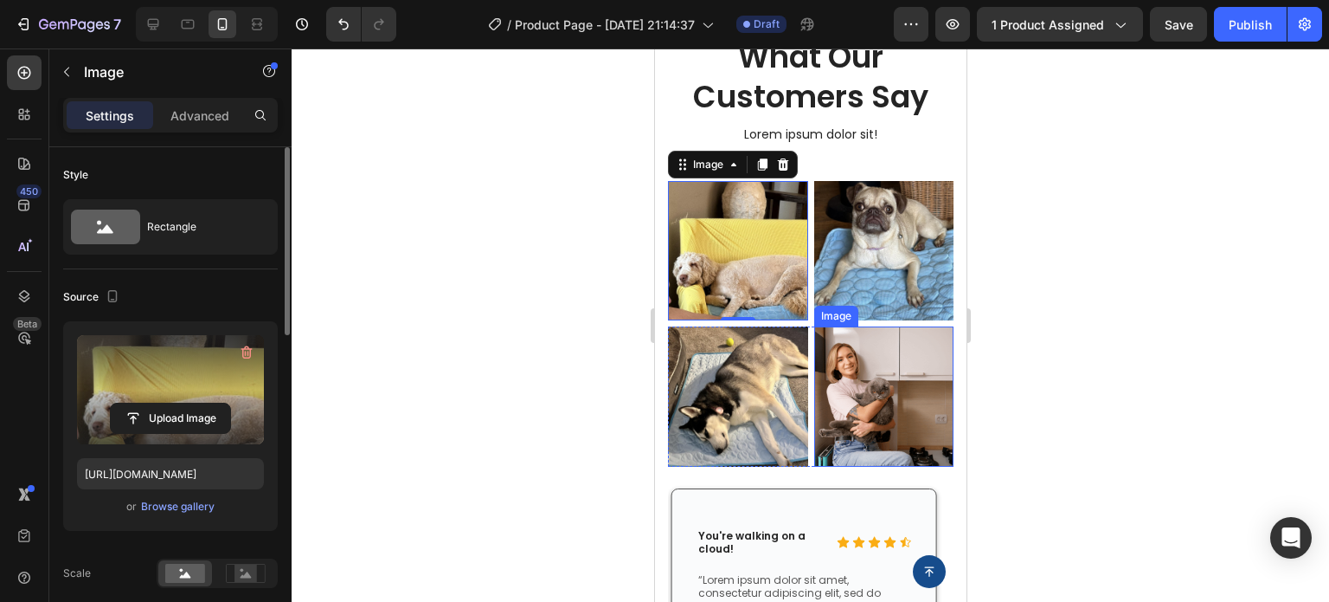
click at [839, 401] on img at bounding box center [884, 396] width 140 height 140
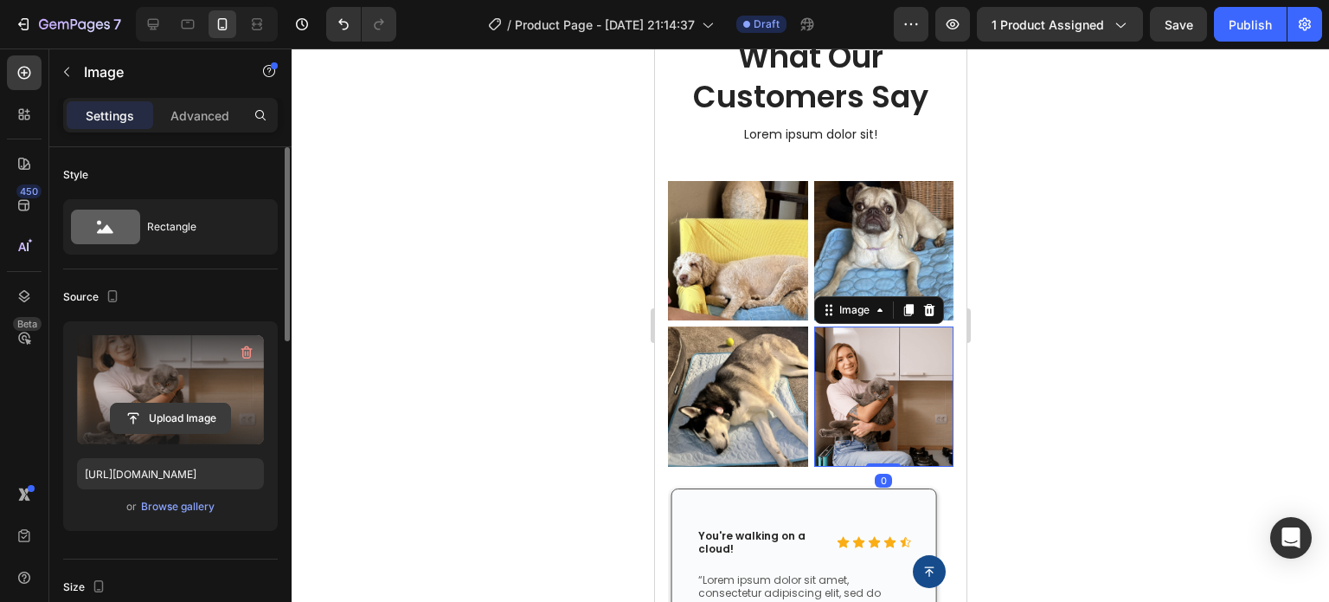
click at [197, 411] on input "file" at bounding box center [170, 417] width 119 height 29
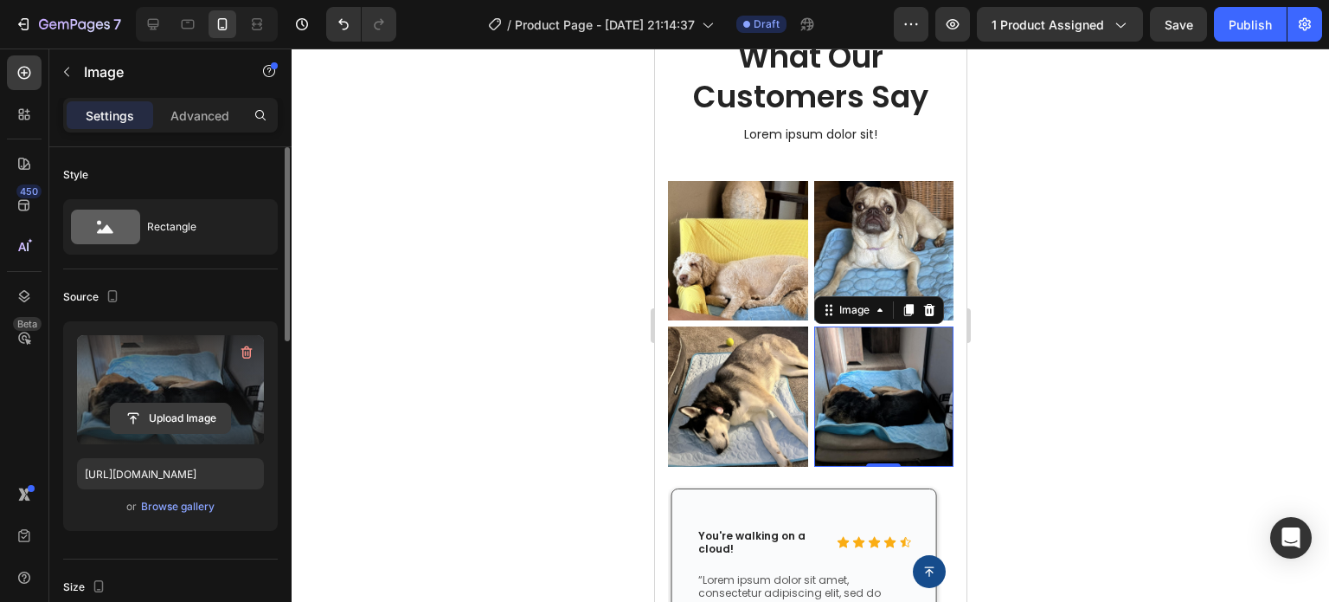
click at [146, 415] on input "file" at bounding box center [170, 417] width 119 height 29
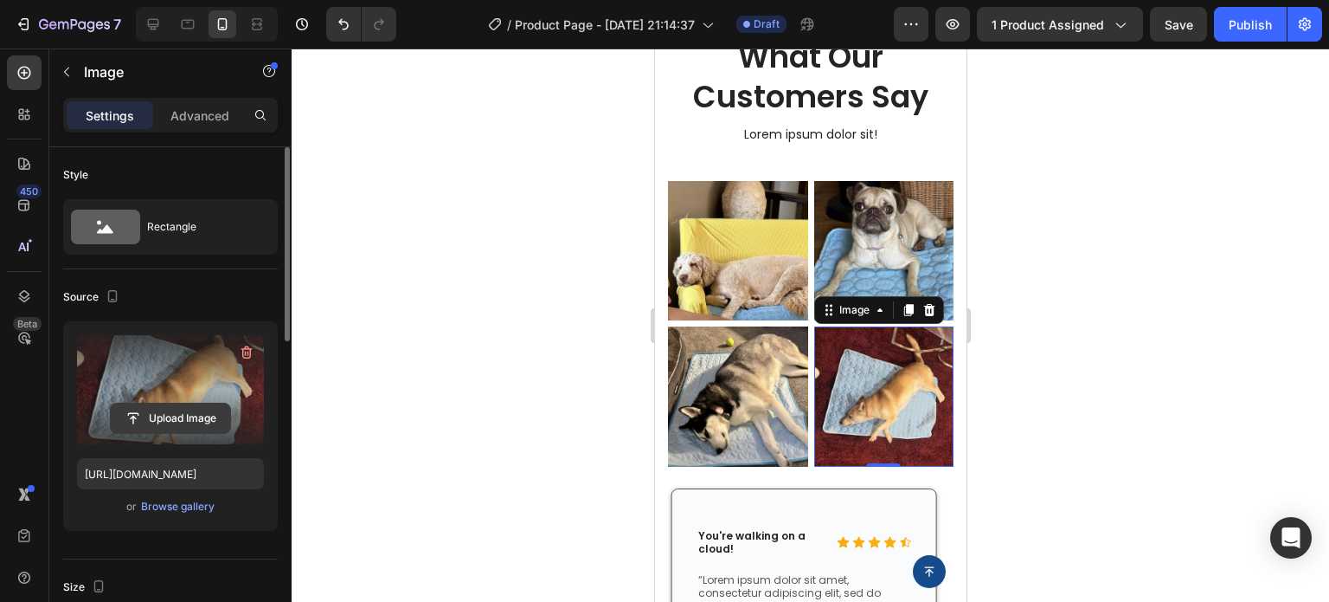
click at [192, 409] on input "file" at bounding box center [170, 417] width 119 height 29
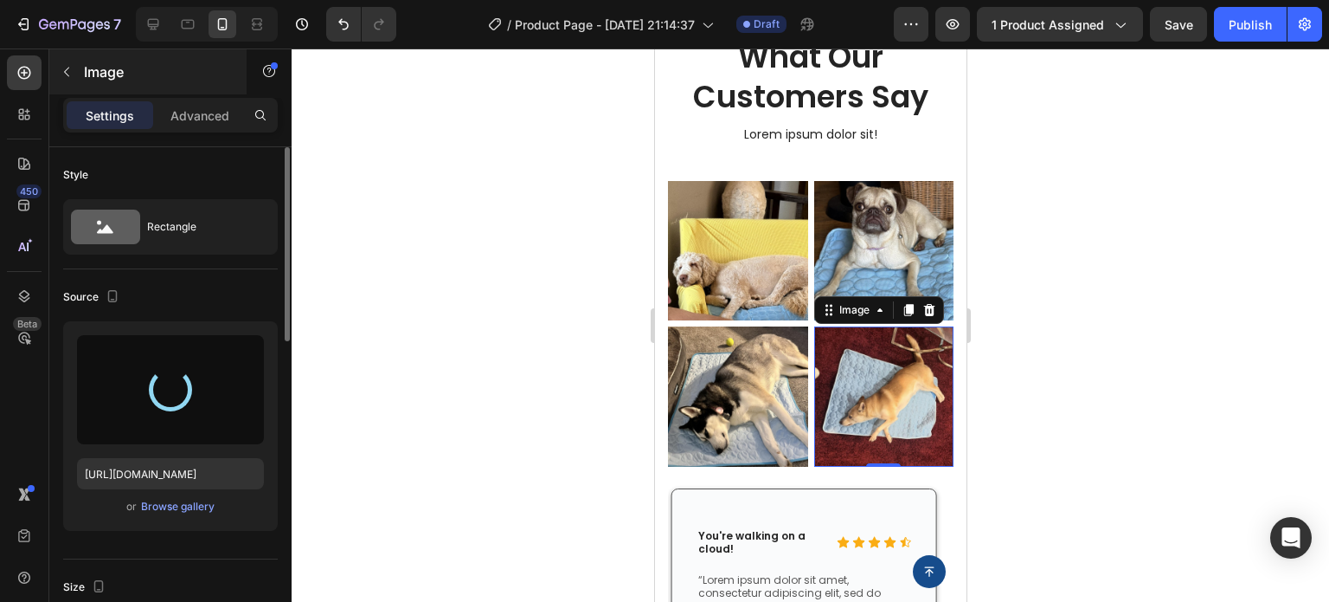
type input "https://cdn.shopify.com/s/files/1/0927/3943/6914/files/gempages_581492877050250…"
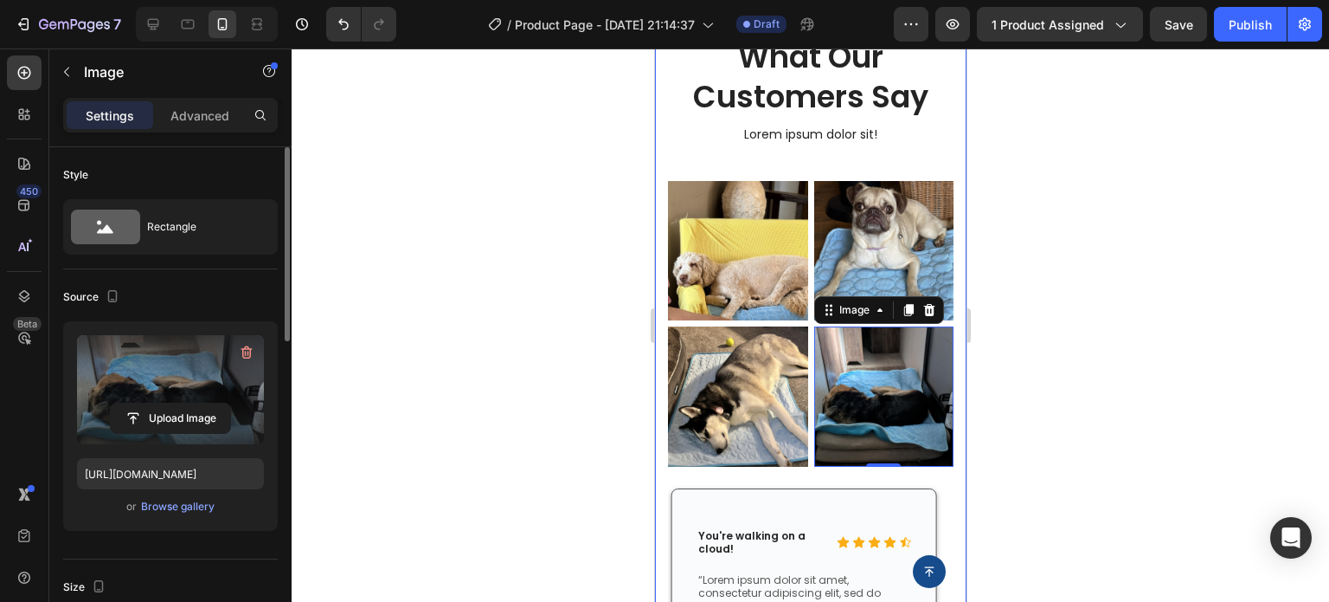
click at [1059, 447] on div at bounding box center [811, 324] width 1038 height 553
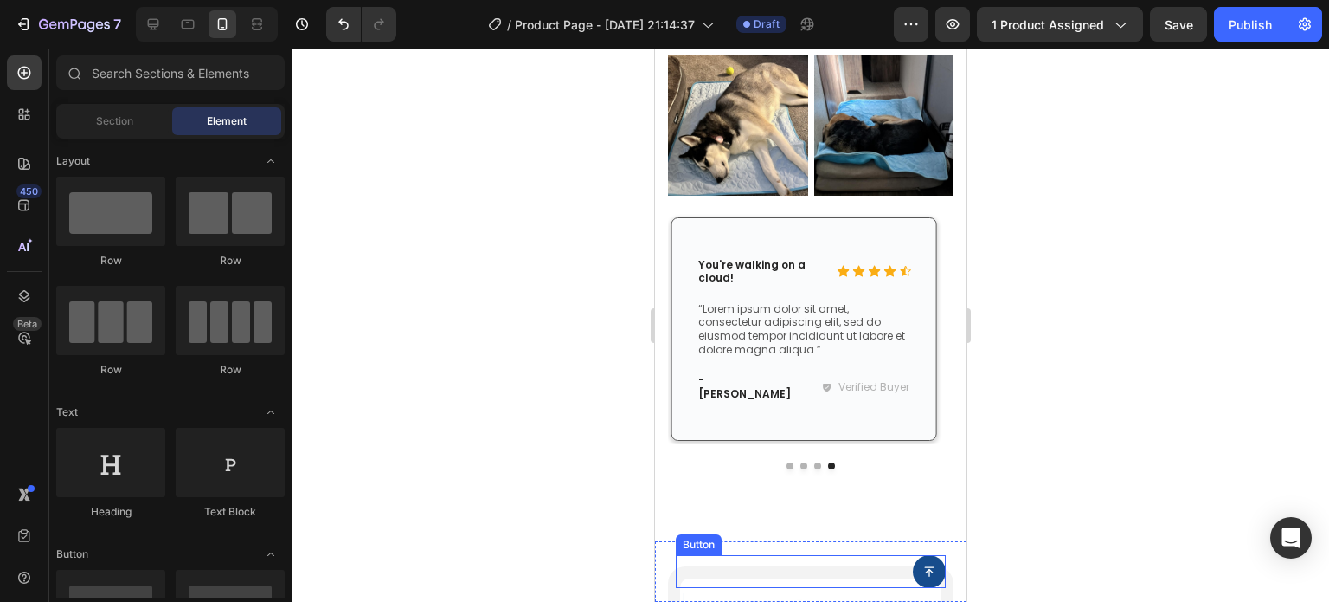
scroll to position [3722, 0]
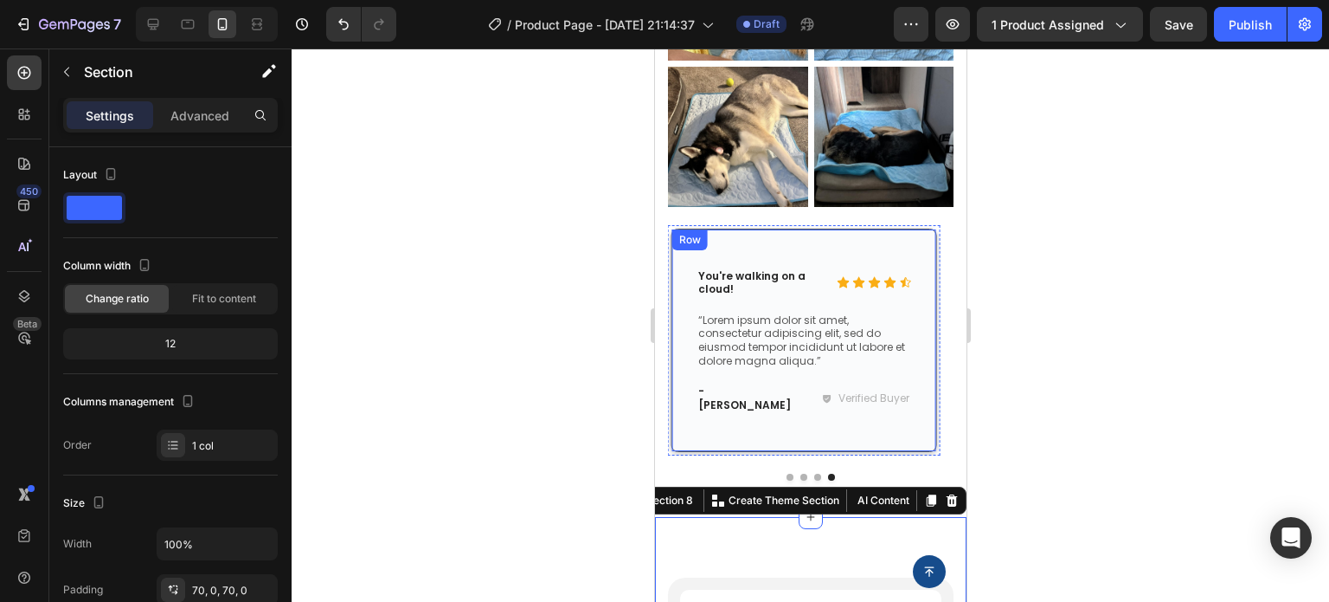
click at [717, 384] on p "- [PERSON_NAME]" at bounding box center [748, 397] width 100 height 27
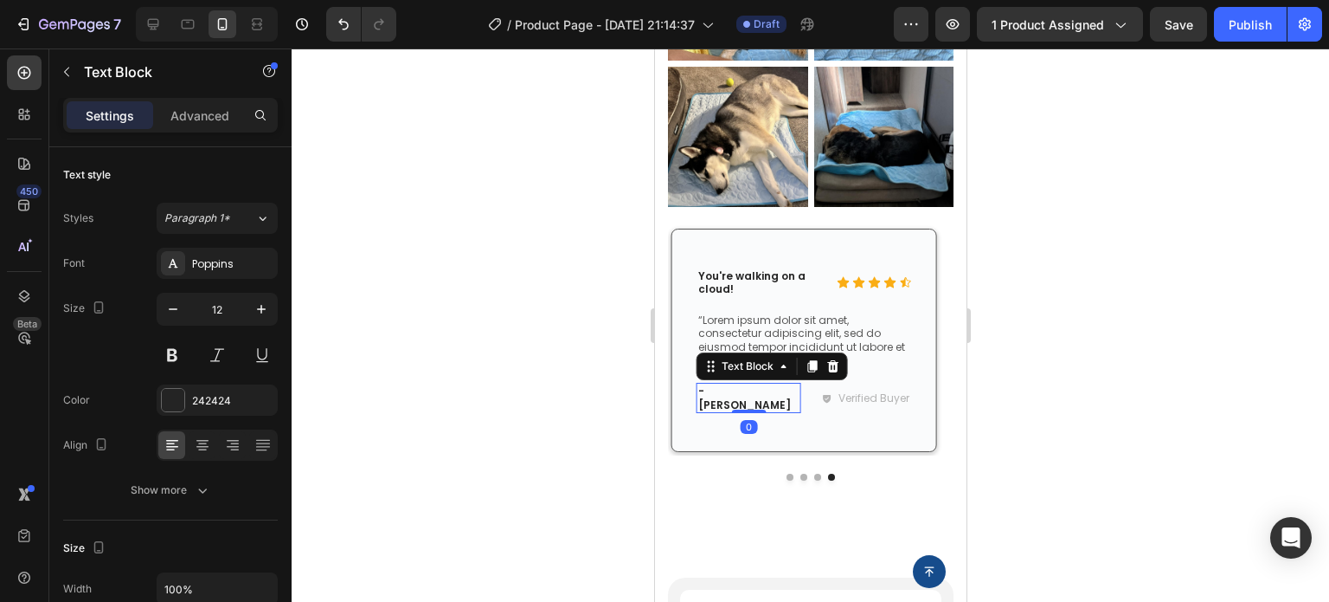
click at [724, 384] on p "- [PERSON_NAME]" at bounding box center [748, 397] width 100 height 27
click at [738, 384] on p "- [PERSON_NAME]" at bounding box center [748, 397] width 100 height 27
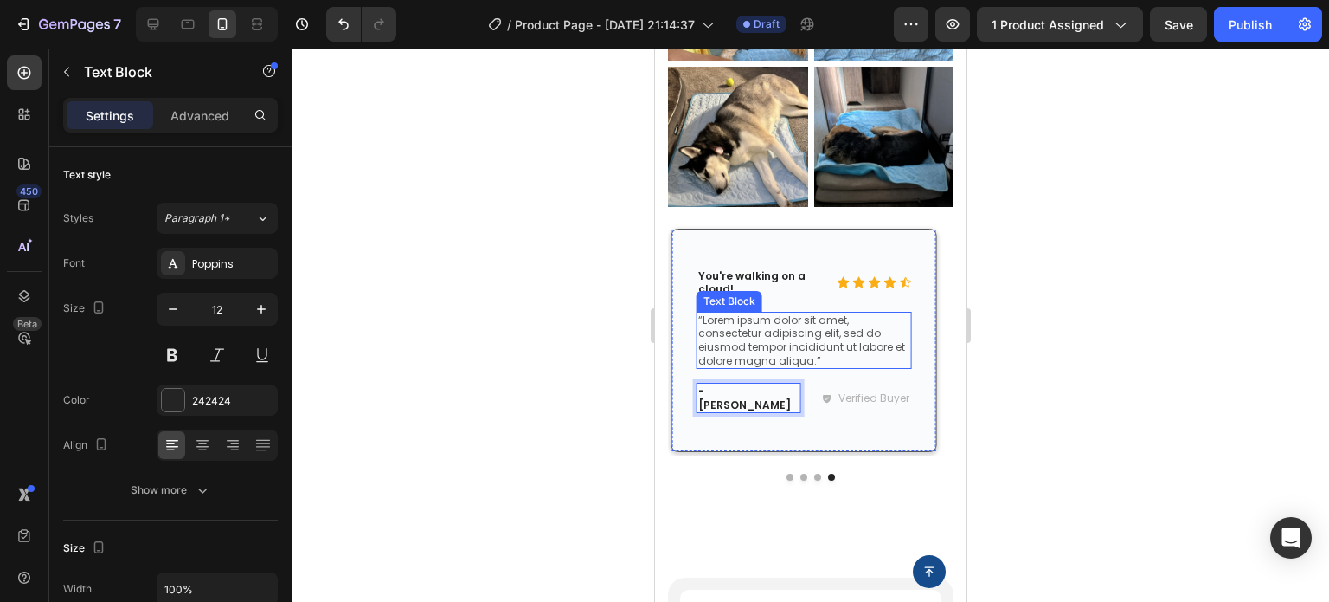
click at [776, 326] on p "“Lorem ipsum dolor sit amet, consectetur adipiscing elit, sed do eiusmod tempor…" at bounding box center [804, 340] width 212 height 54
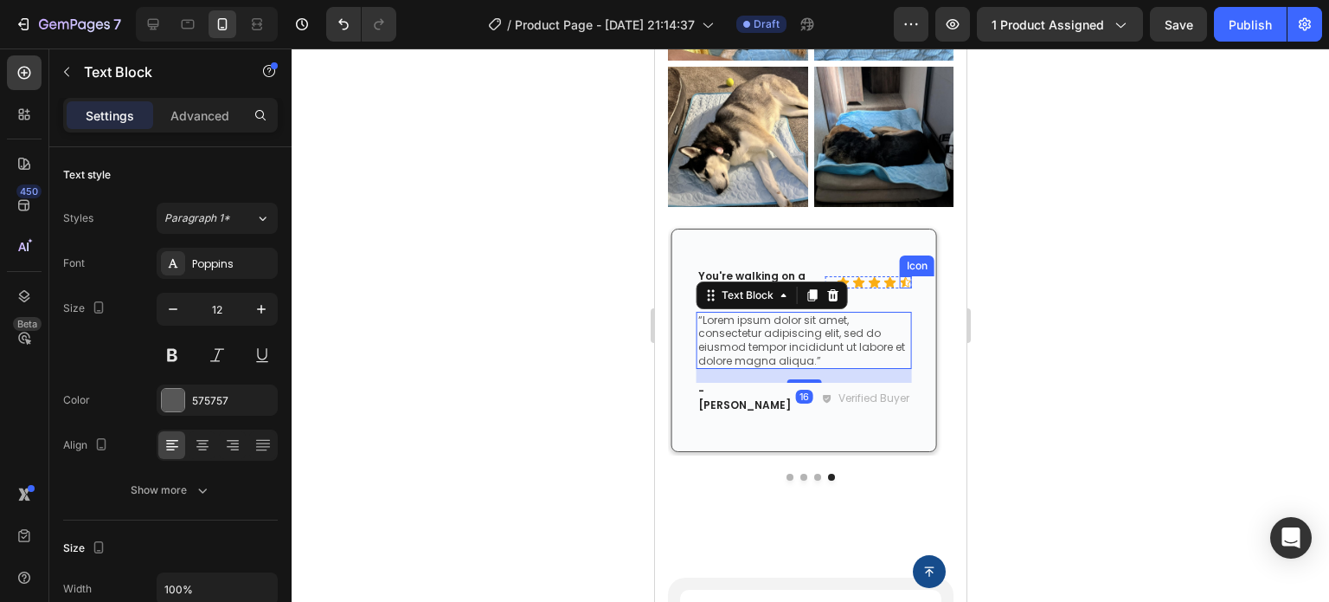
click at [910, 276] on div "Icon" at bounding box center [905, 282] width 12 height 12
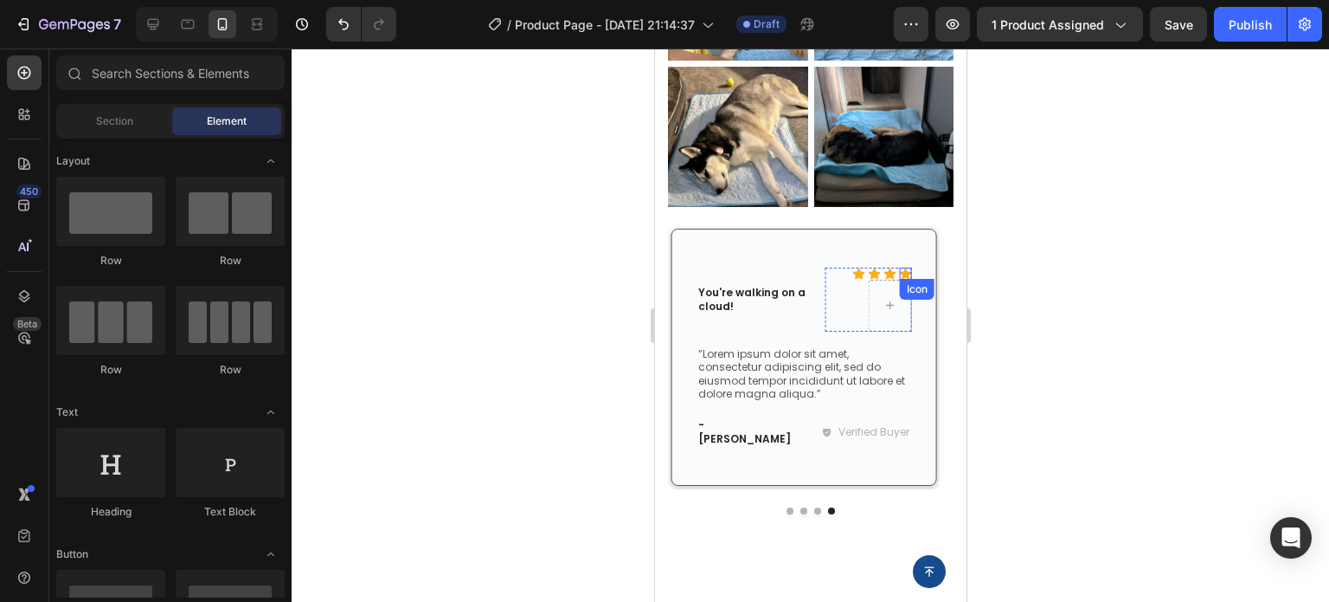
click at [905, 267] on icon at bounding box center [905, 272] width 12 height 11
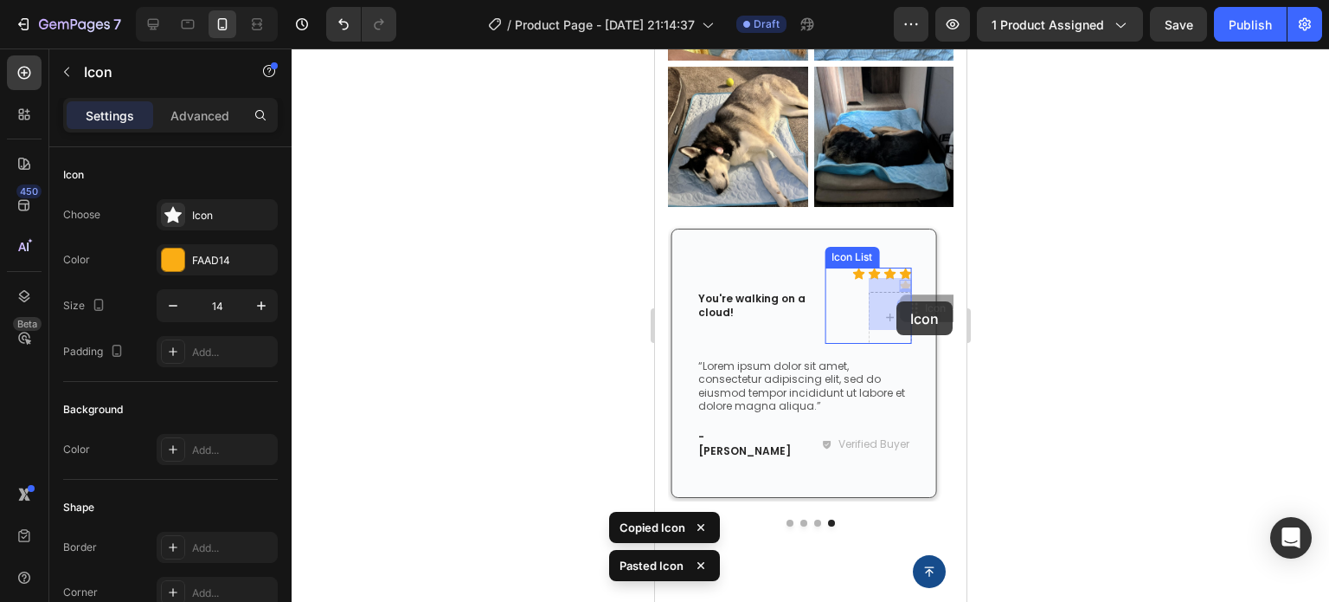
drag, startPoint x: 905, startPoint y: 273, endPoint x: 896, endPoint y: 301, distance: 29.8
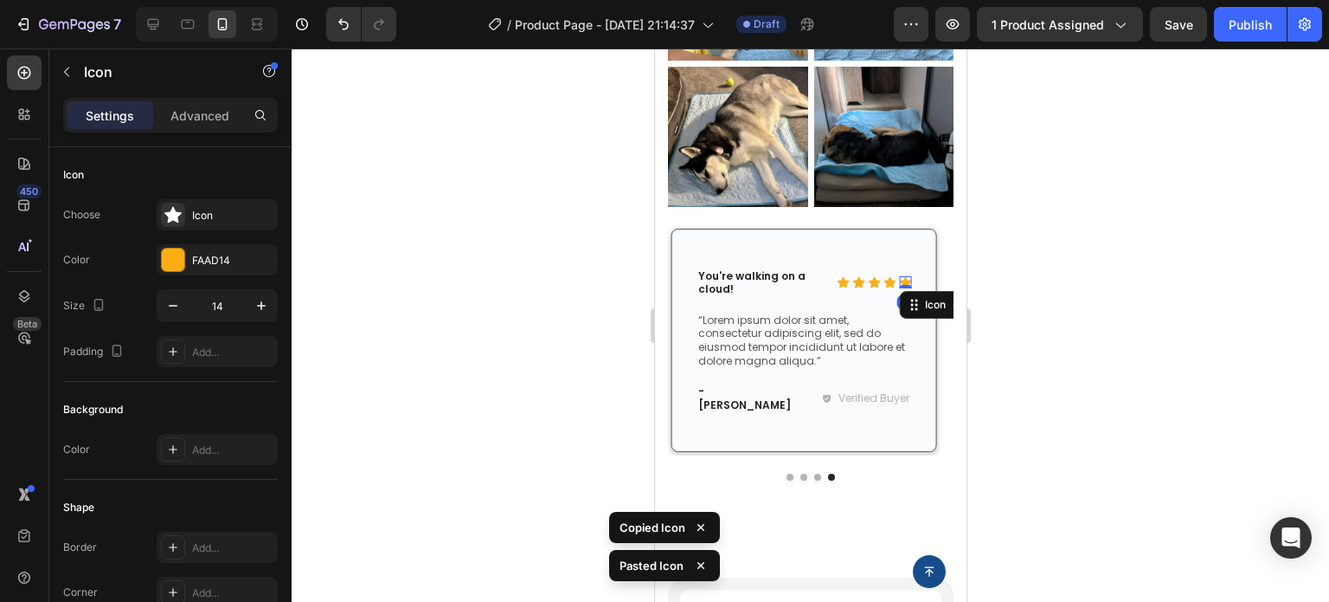
click at [1090, 328] on div at bounding box center [811, 324] width 1038 height 553
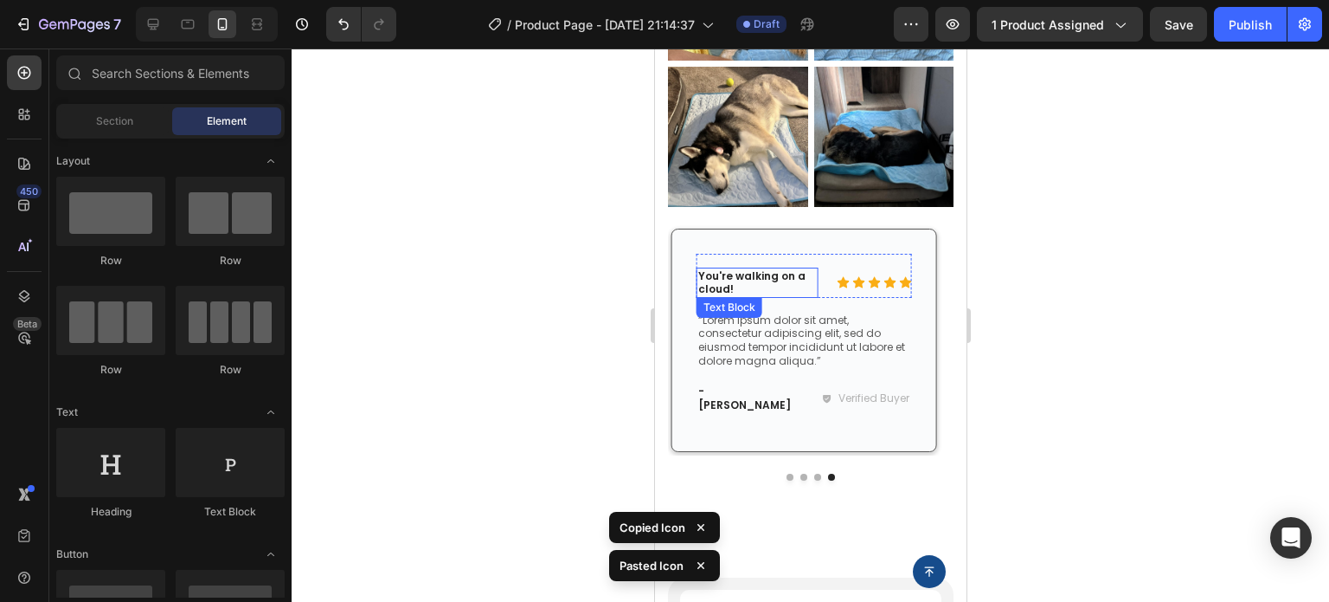
click at [738, 269] on p "You're walking on a cloud!" at bounding box center [757, 282] width 118 height 27
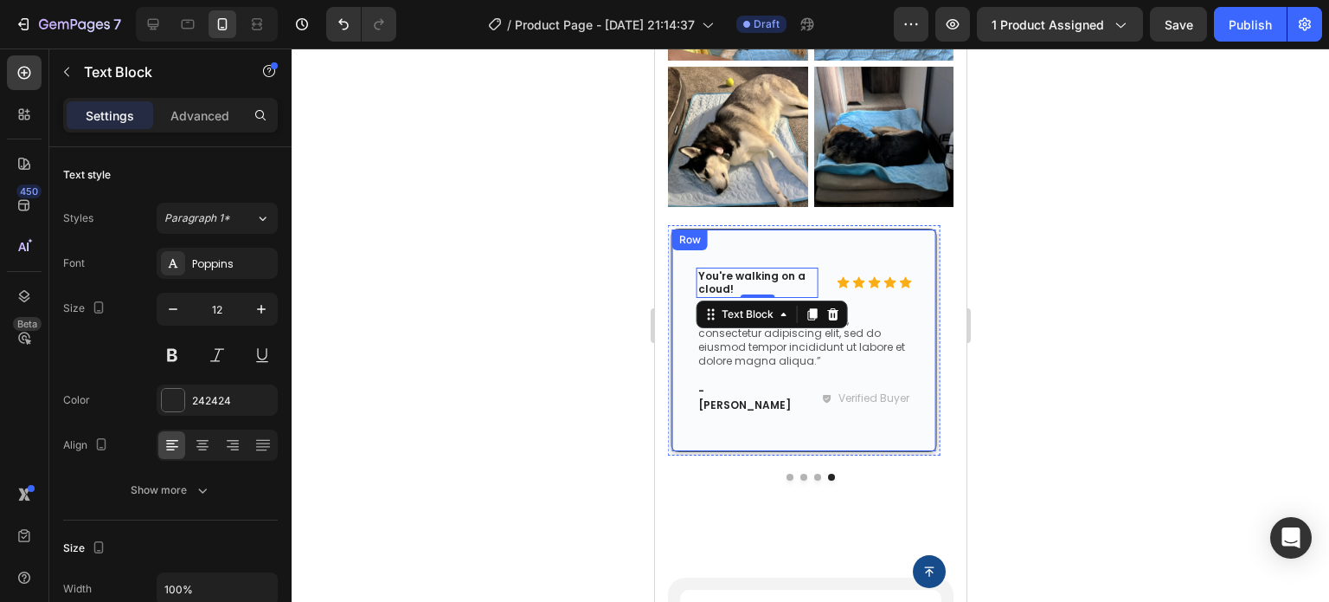
click at [777, 344] on p "“Lorem ipsum dolor sit amet, consectetur adipiscing elit, sed do eiusmod tempor…" at bounding box center [804, 340] width 212 height 54
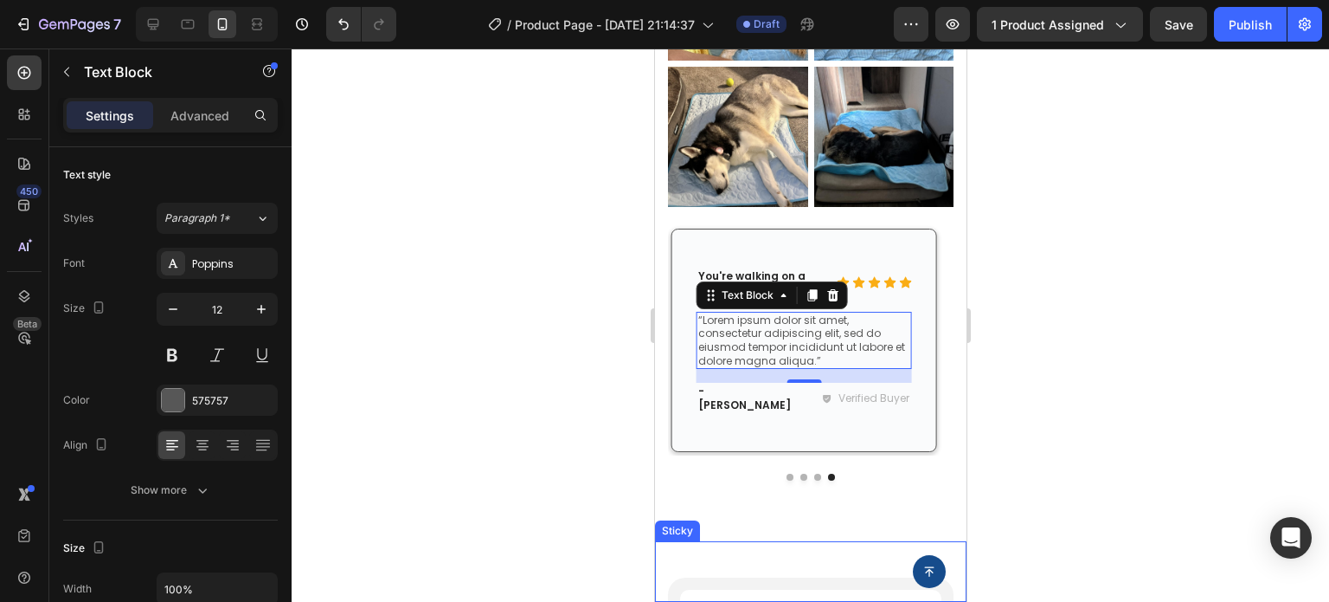
drag, startPoint x: 673, startPoint y: 542, endPoint x: 721, endPoint y: 496, distance: 66.1
click at [673, 542] on div "Button Sticky" at bounding box center [810, 571] width 312 height 61
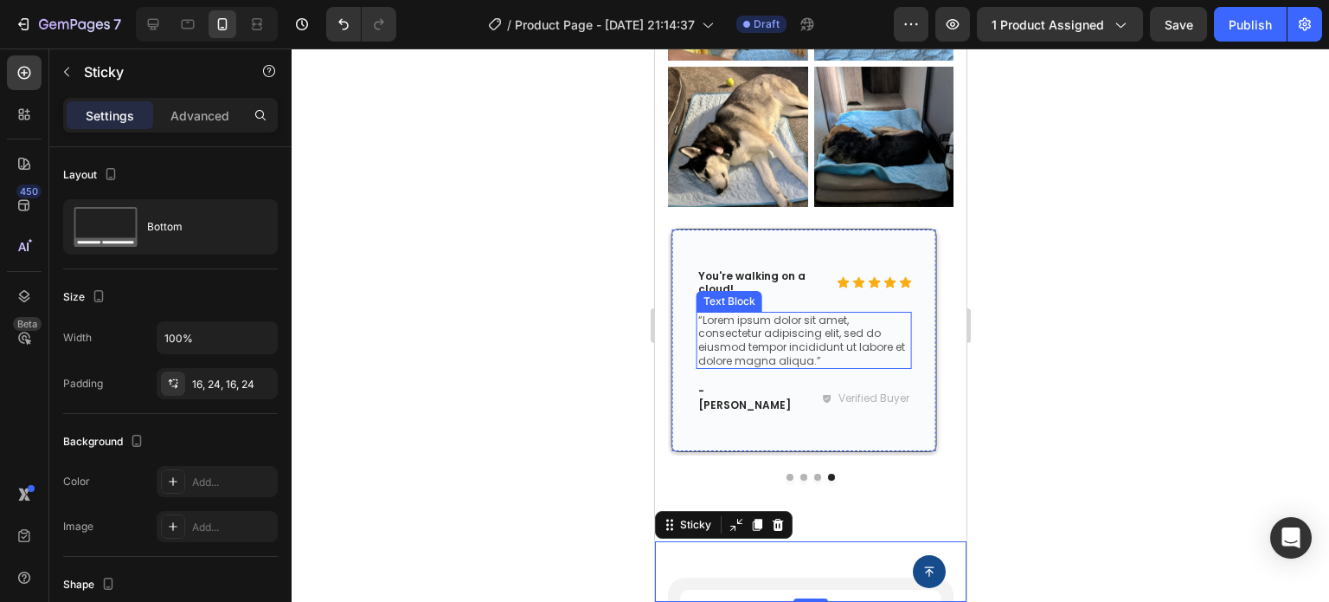
click at [769, 338] on p "“Lorem ipsum dolor sit amet, consectetur adipiscing elit, sed do eiusmod tempor…" at bounding box center [804, 340] width 212 height 54
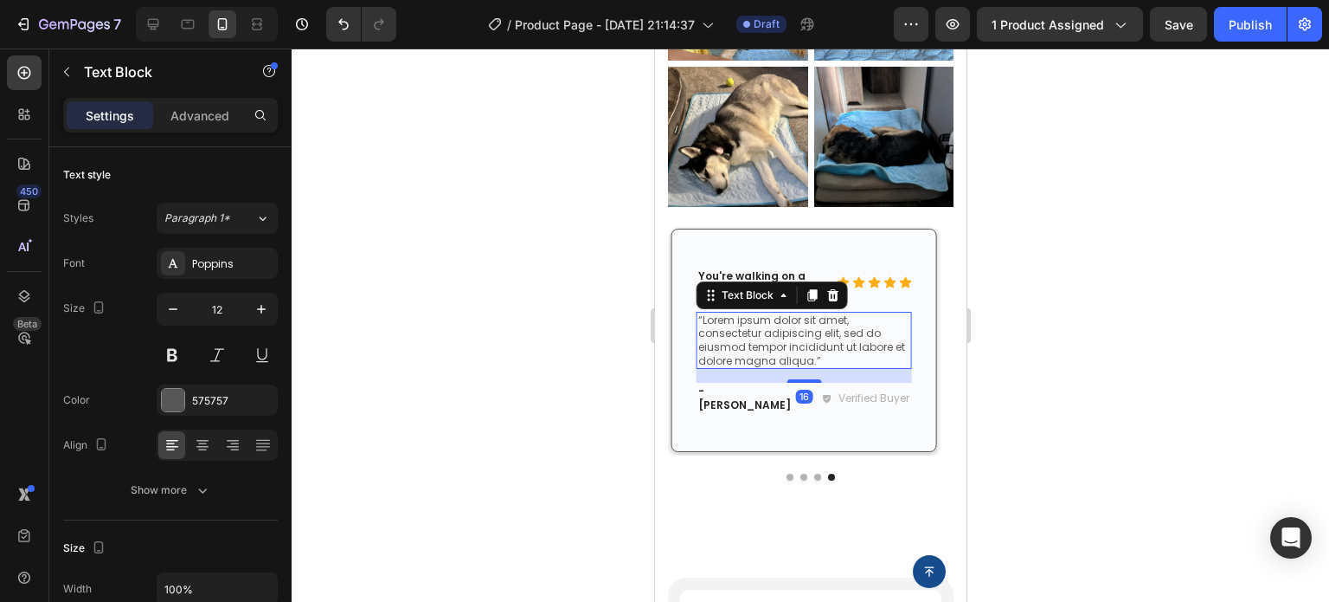
click at [769, 335] on p "“Lorem ipsum dolor sit amet, consectetur adipiscing elit, sed do eiusmod tempor…" at bounding box center [804, 340] width 212 height 54
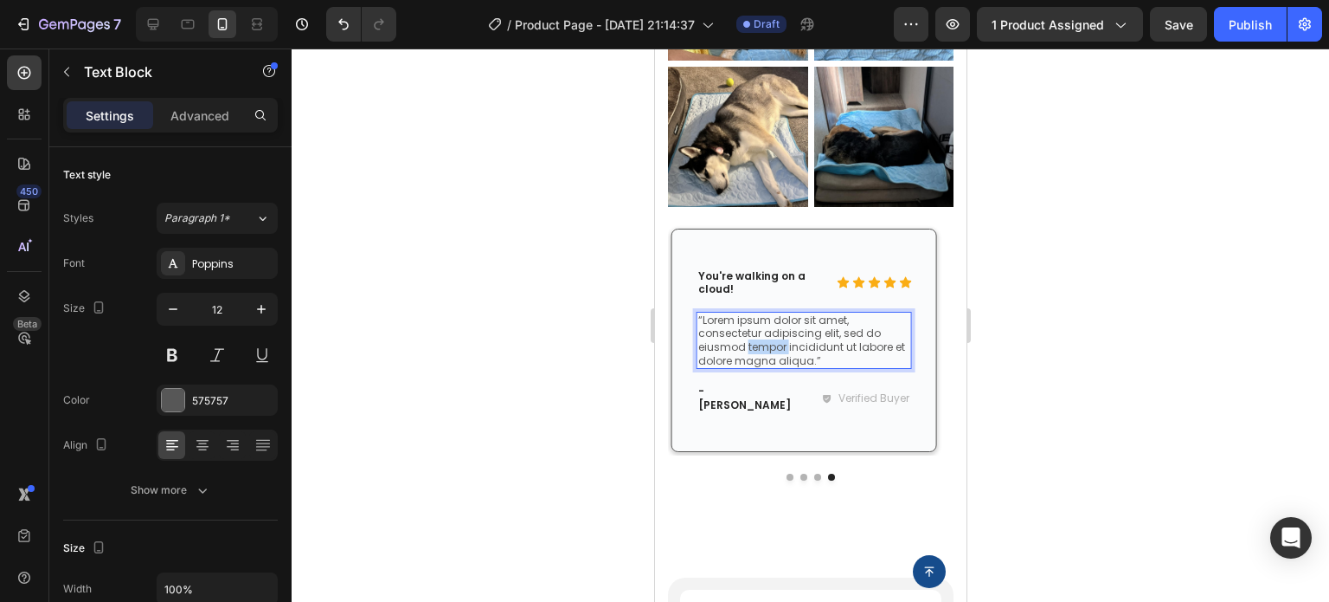
click at [769, 335] on p "“Lorem ipsum dolor sit amet, consectetur adipiscing elit, sed do eiusmod tempor…" at bounding box center [804, 340] width 212 height 54
click at [1159, 409] on div at bounding box center [811, 324] width 1038 height 553
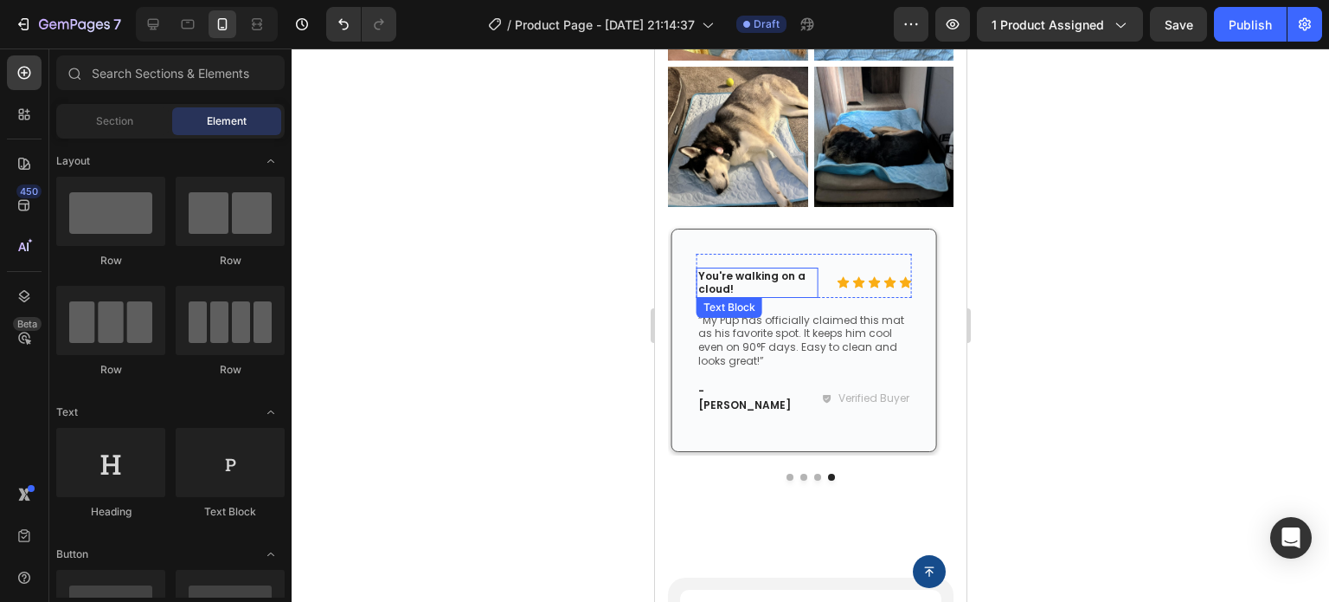
click at [760, 269] on p "You're walking on a cloud!" at bounding box center [757, 282] width 118 height 27
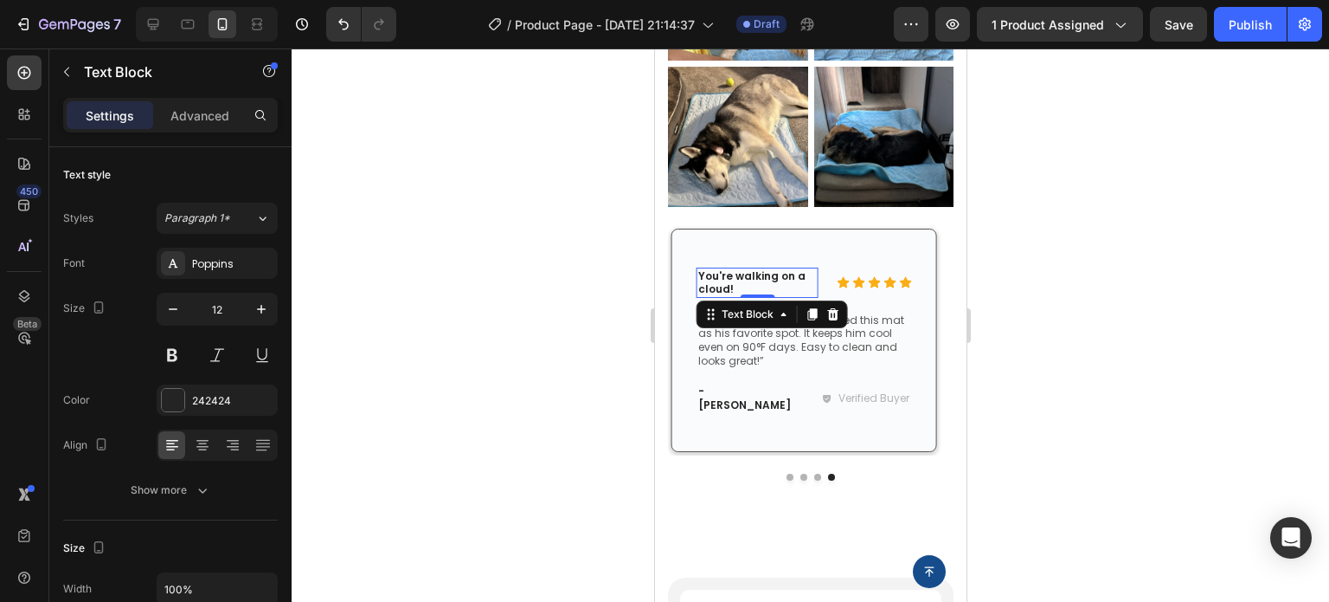
click at [745, 269] on p "You're walking on a cloud!" at bounding box center [757, 282] width 118 height 27
click at [735, 275] on p "You're walking on a cloud!" at bounding box center [757, 282] width 118 height 27
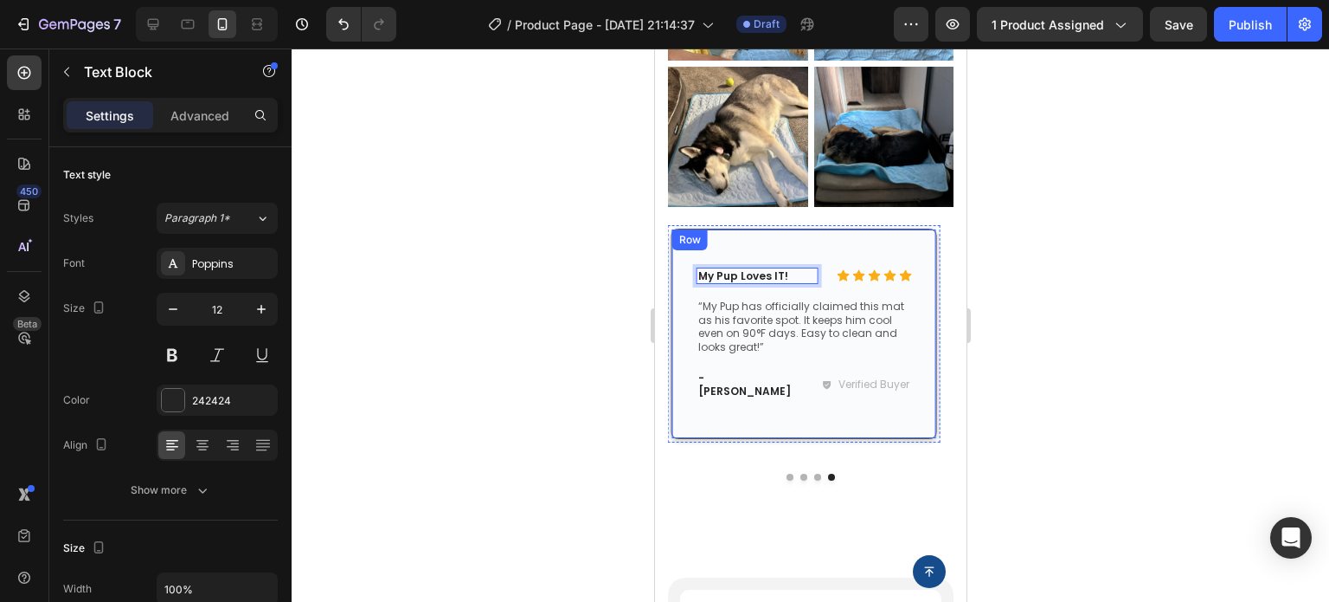
scroll to position [3635, 0]
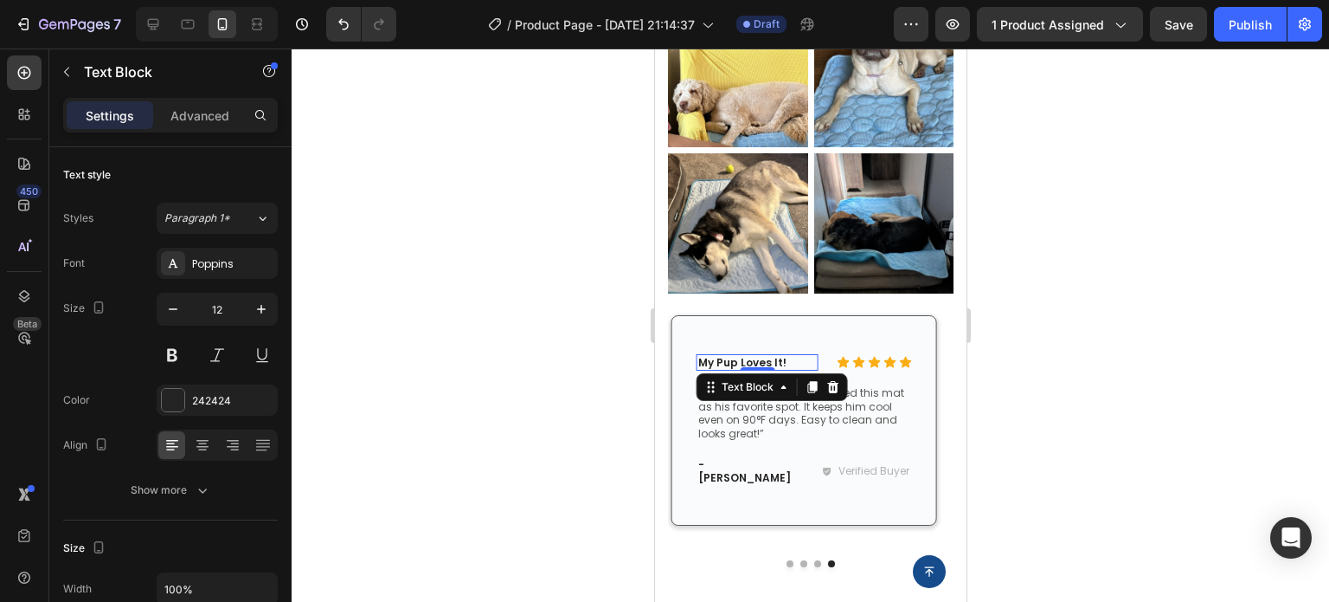
click at [1136, 415] on div at bounding box center [811, 324] width 1038 height 553
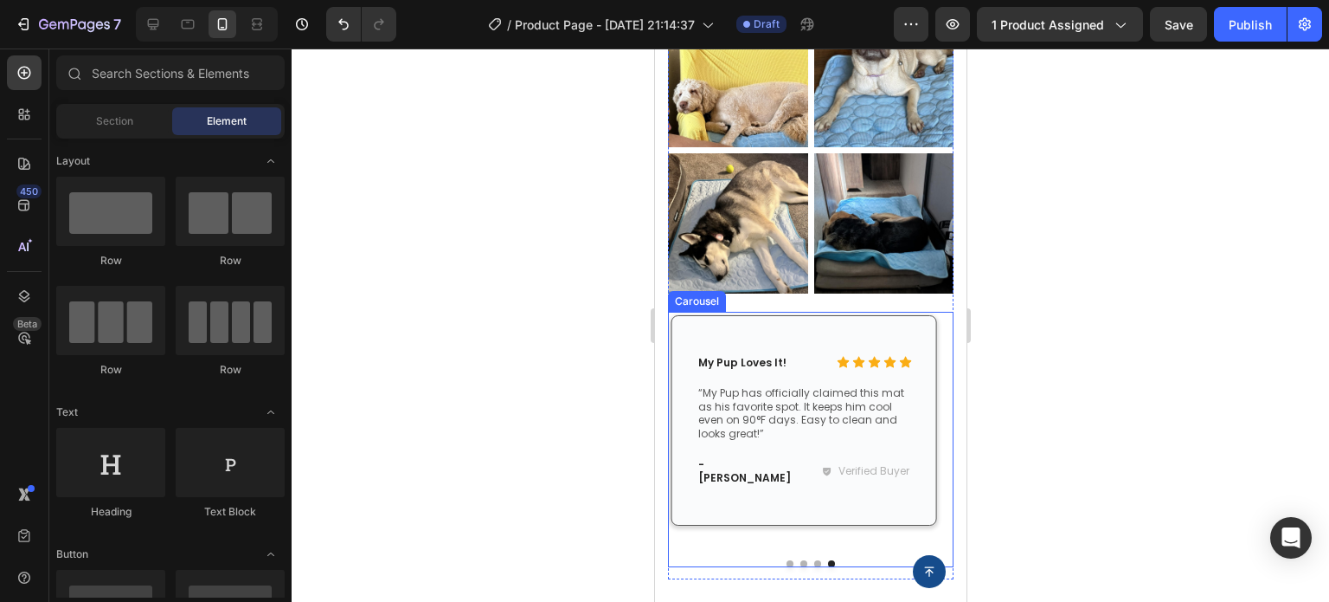
click at [786, 560] on button "Dot" at bounding box center [789, 563] width 7 height 7
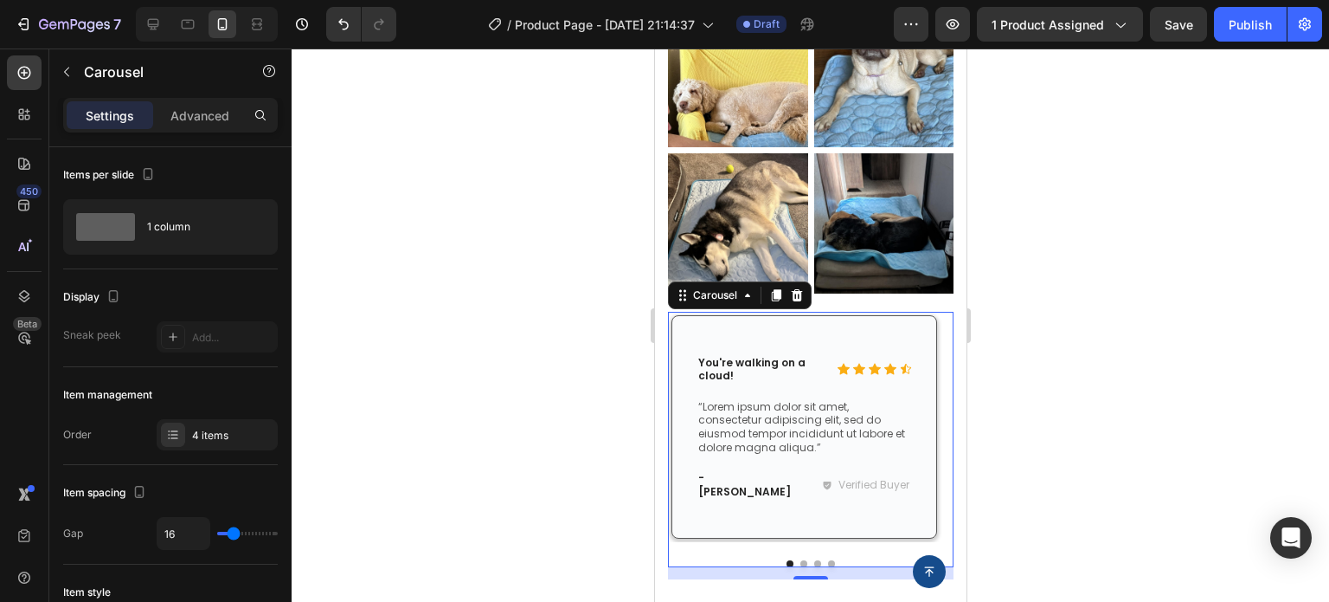
click at [613, 528] on div at bounding box center [811, 324] width 1038 height 553
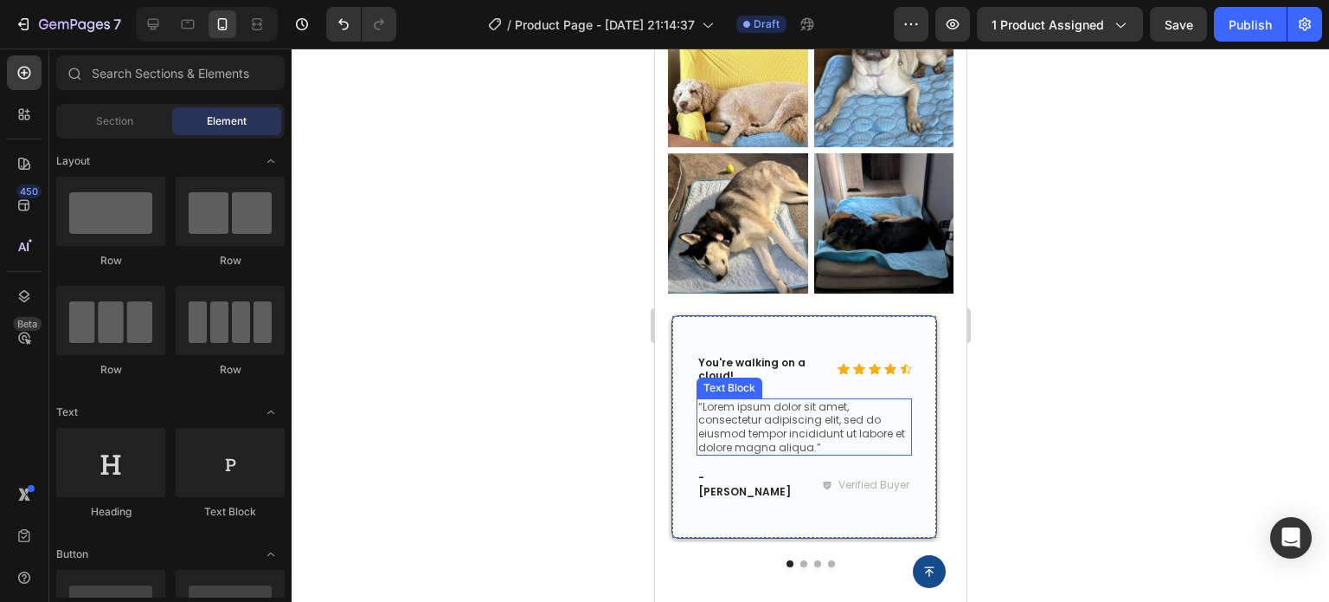
click at [759, 415] on p "“Lorem ipsum dolor sit amet, consectetur adipiscing elit, sed do eiusmod tempor…" at bounding box center [804, 427] width 212 height 54
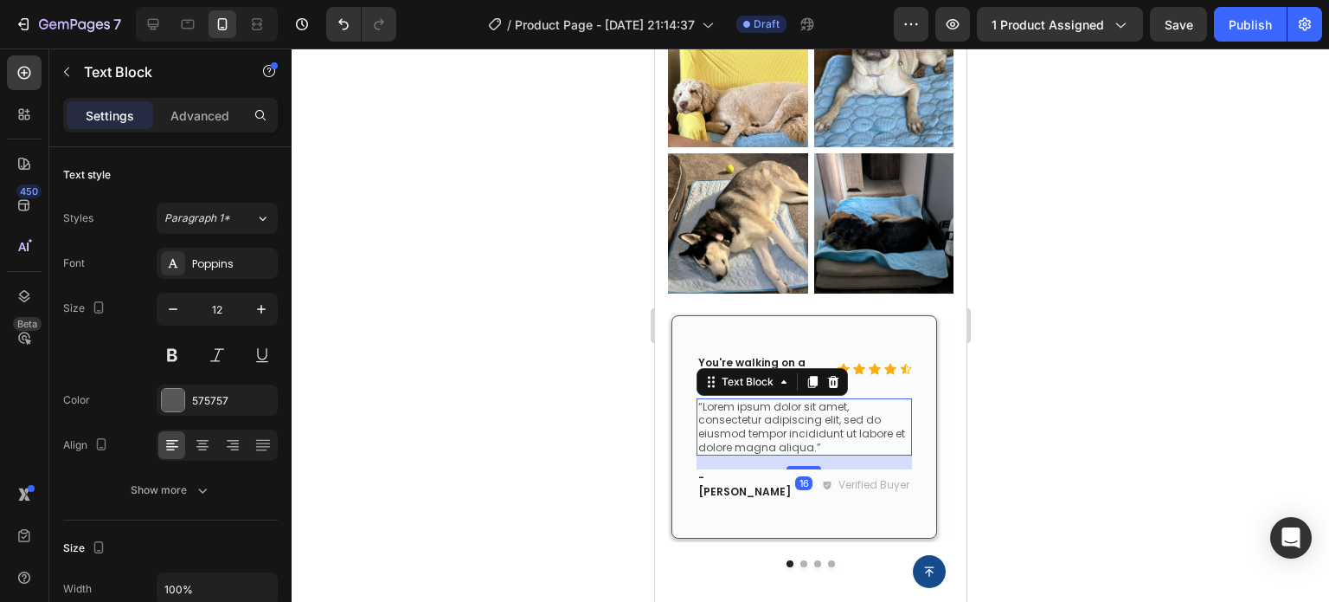
click at [759, 415] on p "“Lorem ipsum dolor sit amet, consectetur adipiscing elit, sed do eiusmod tempor…" at bounding box center [804, 427] width 212 height 54
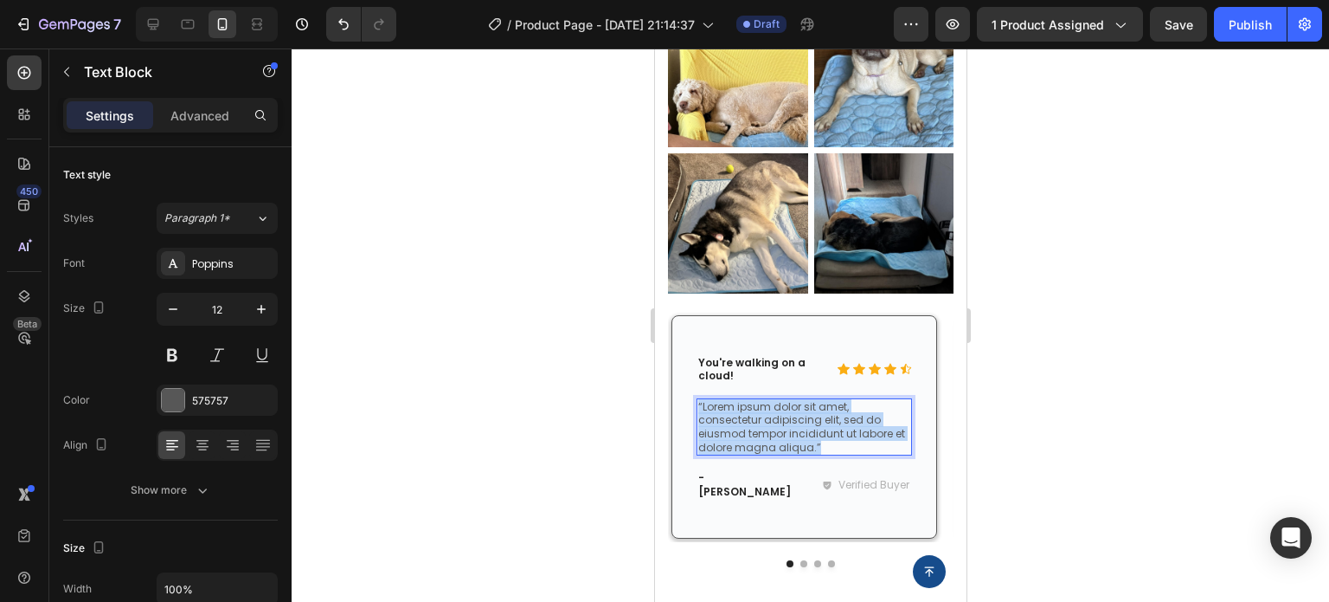
click at [759, 415] on p "“Lorem ipsum dolor sit amet, consectetur adipiscing elit, sed do eiusmod tempor…" at bounding box center [804, 427] width 212 height 54
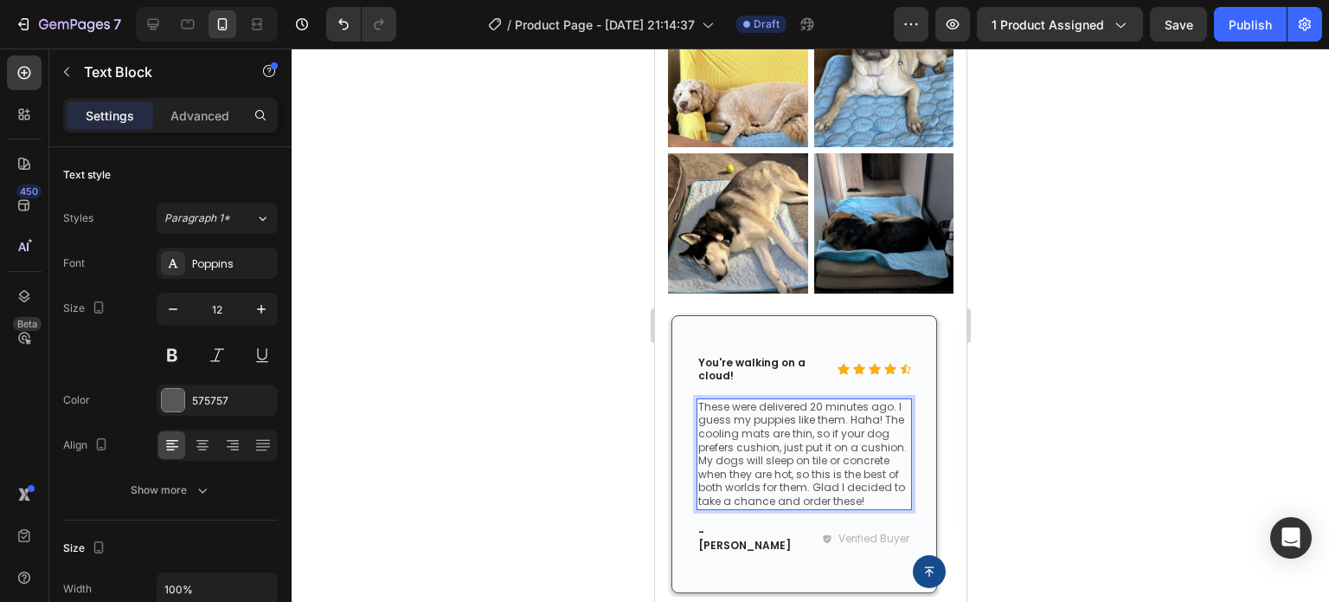
click at [886, 400] on p "These were delivered 20 minutes ago. I guess my puppies like them. Haha! The co…" at bounding box center [804, 454] width 212 height 108
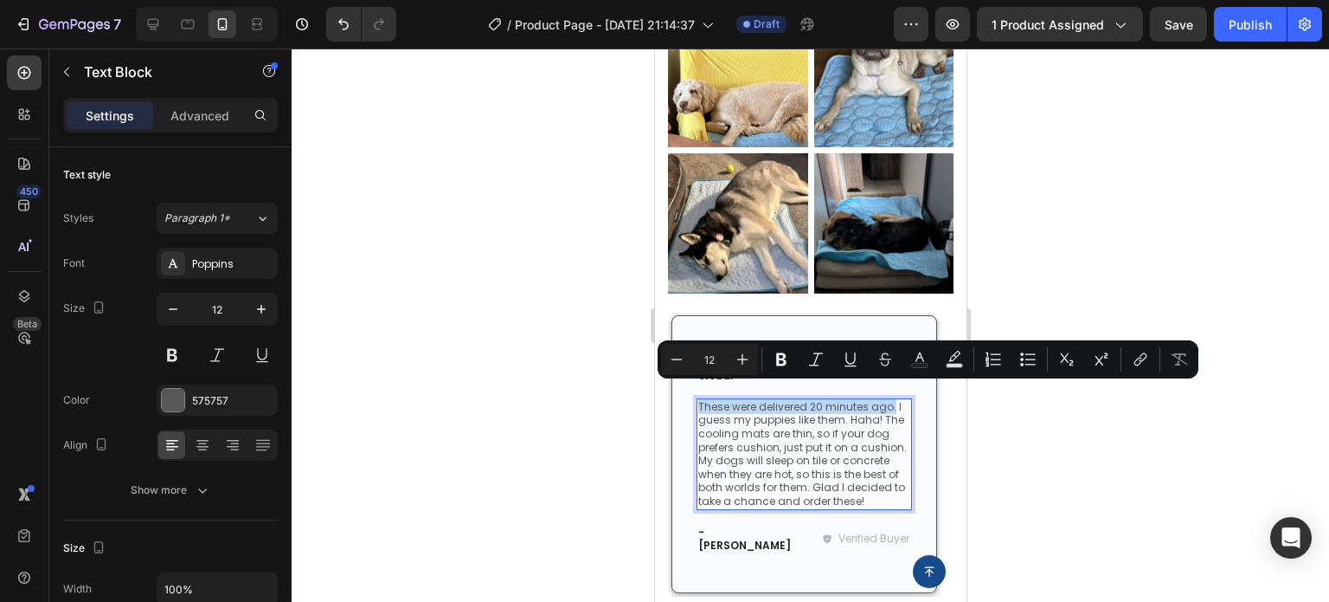
drag, startPoint x: 892, startPoint y: 396, endPoint x: 697, endPoint y: 399, distance: 194.8
click at [698, 400] on p "These were delivered 20 minutes ago. I guess my puppies like them. Haha! The co…" at bounding box center [804, 454] width 212 height 108
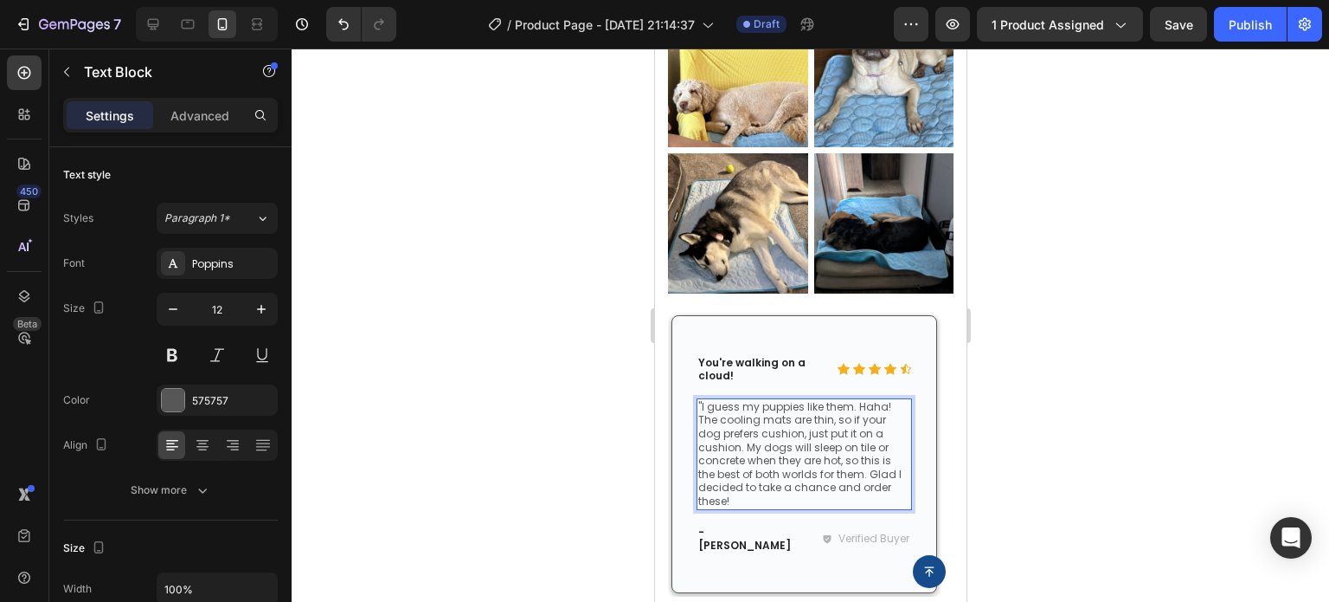
click at [885, 418] on p ""I guess my puppies like them. Haha! The cooling mats are thin, so if your dog …" at bounding box center [804, 454] width 212 height 108
click at [800, 579] on div "Button" at bounding box center [810, 571] width 270 height 33
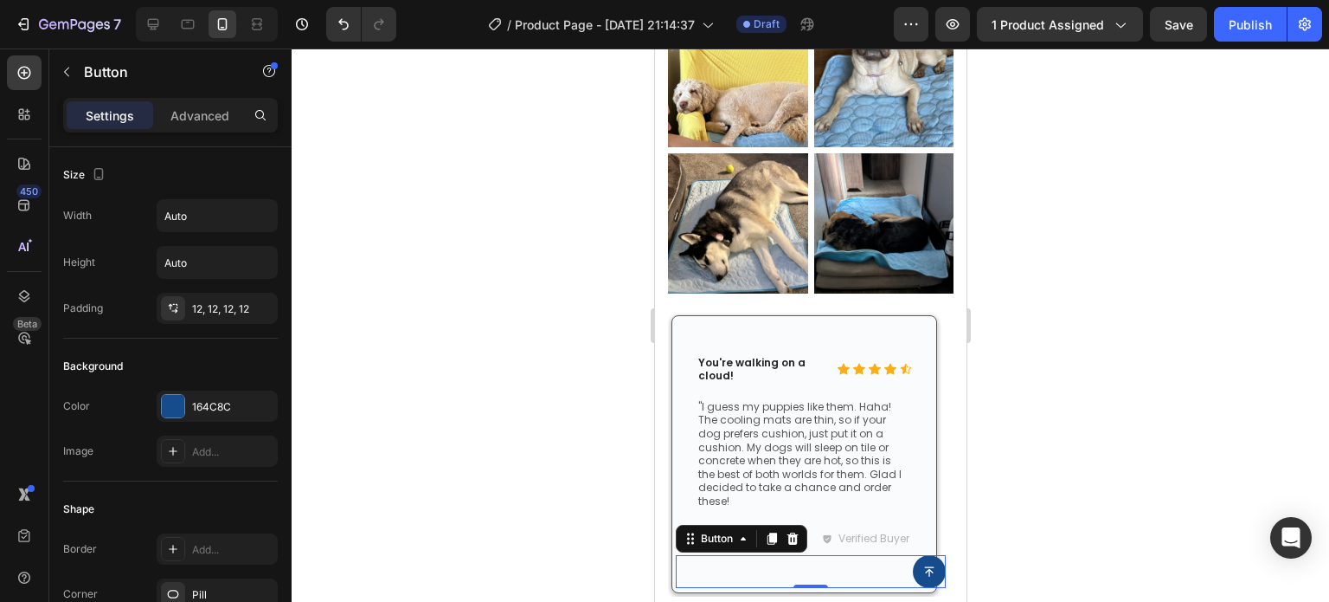
click at [802, 582] on div "0" at bounding box center [810, 588] width 17 height 14
click at [799, 577] on div "Button 0" at bounding box center [810, 571] width 270 height 33
click at [822, 580] on div "Button 0" at bounding box center [810, 571] width 270 height 33
click at [823, 579] on div "Button 0" at bounding box center [810, 571] width 270 height 33
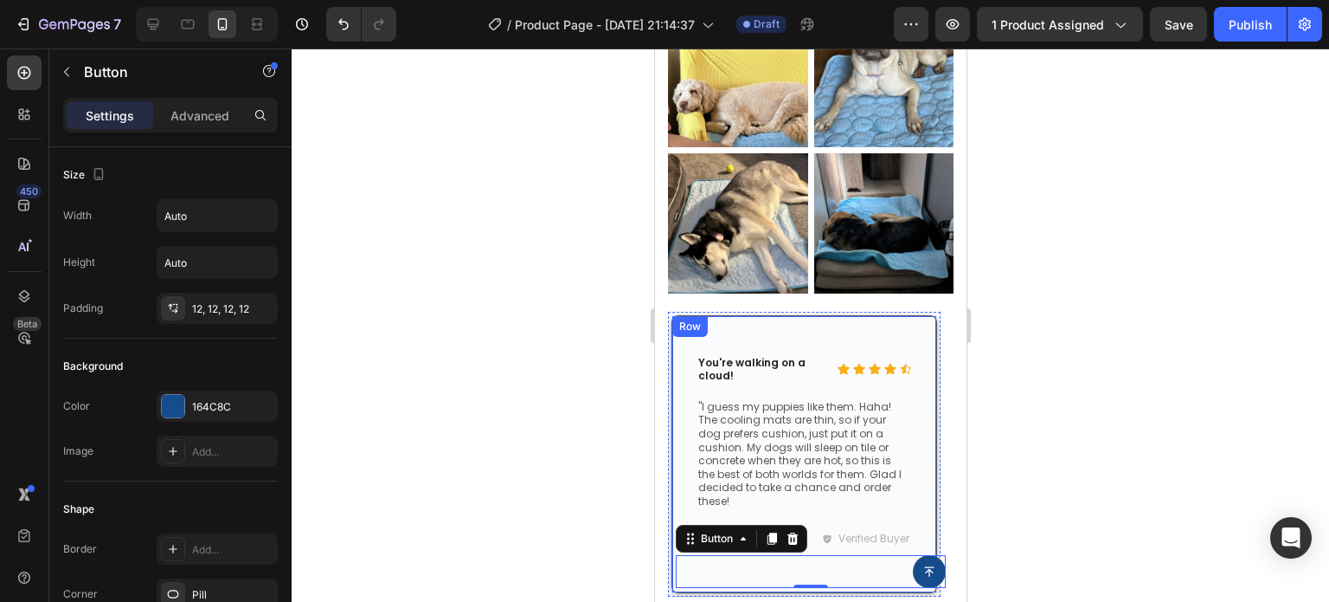
click at [1206, 480] on div at bounding box center [811, 324] width 1038 height 553
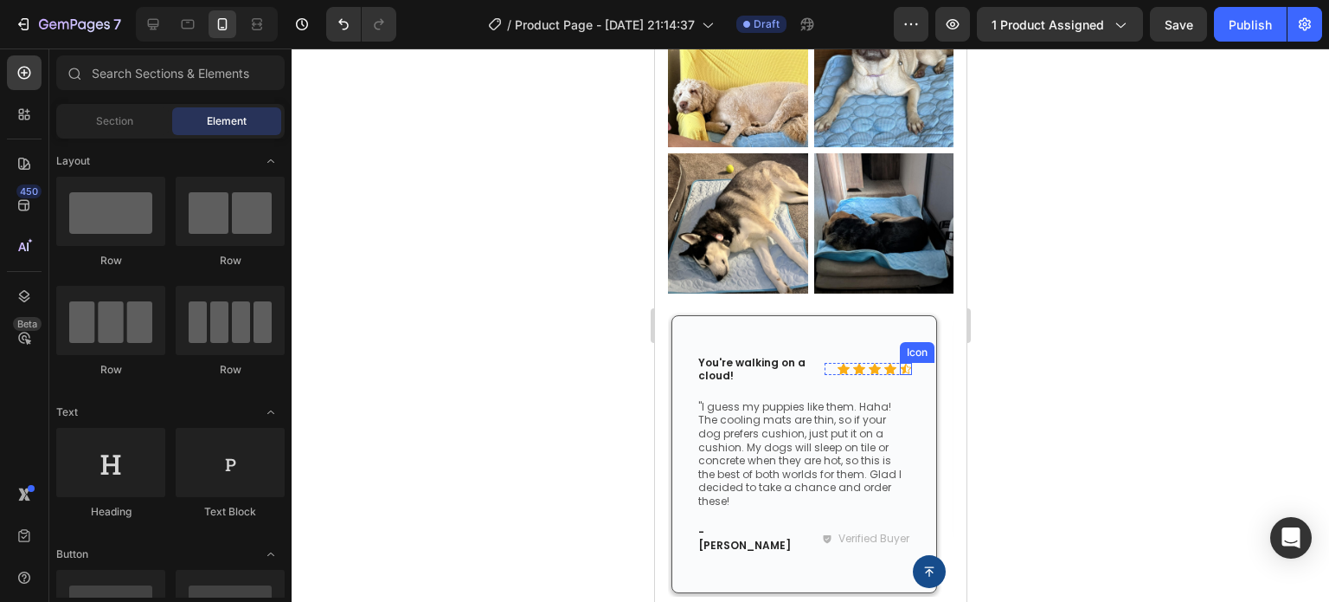
click at [908, 363] on icon at bounding box center [905, 369] width 12 height 12
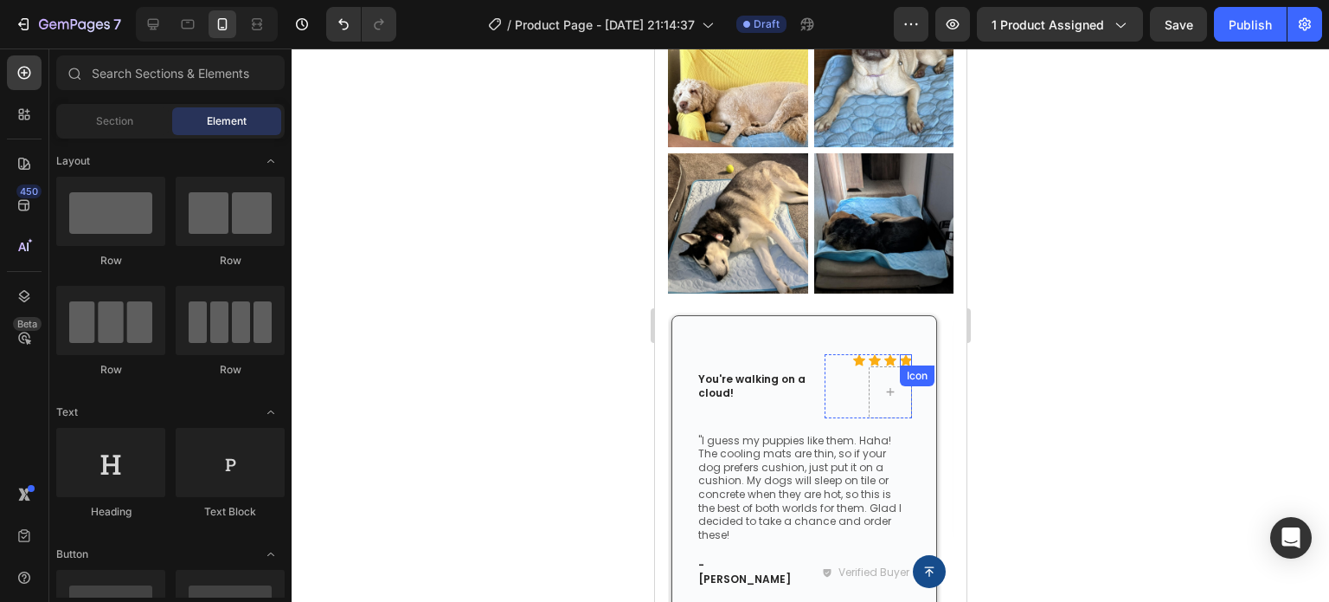
click at [907, 354] on icon at bounding box center [905, 359] width 12 height 11
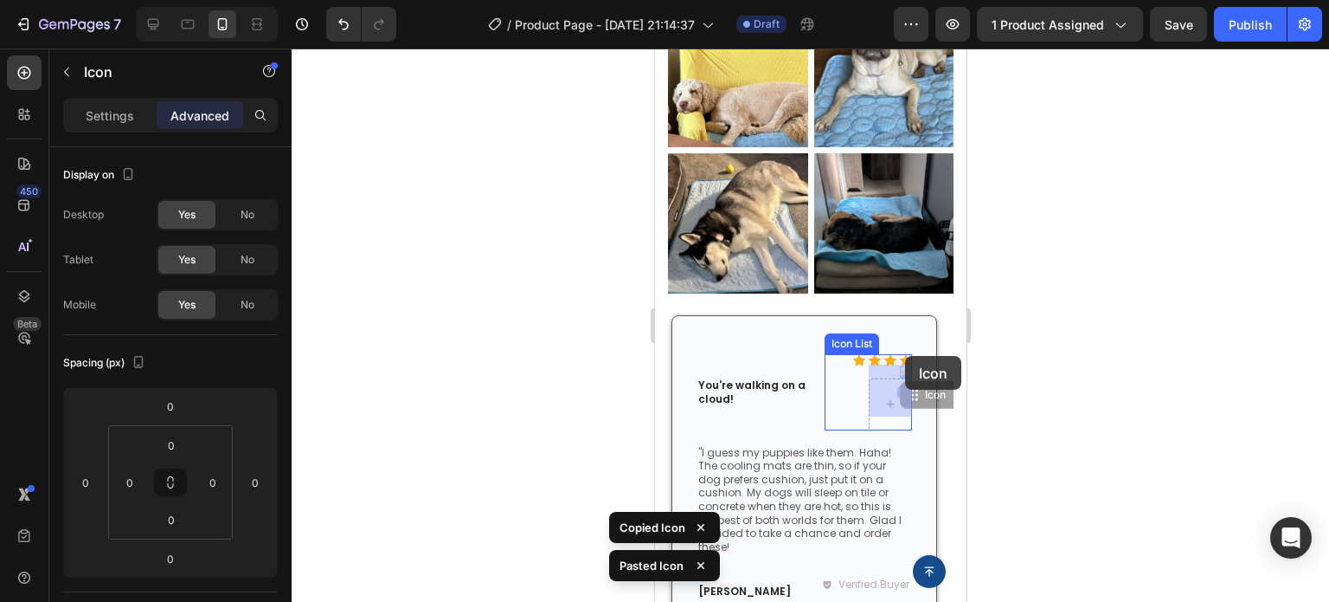
drag, startPoint x: 905, startPoint y: 356, endPoint x: 891, endPoint y: 377, distance: 25.0
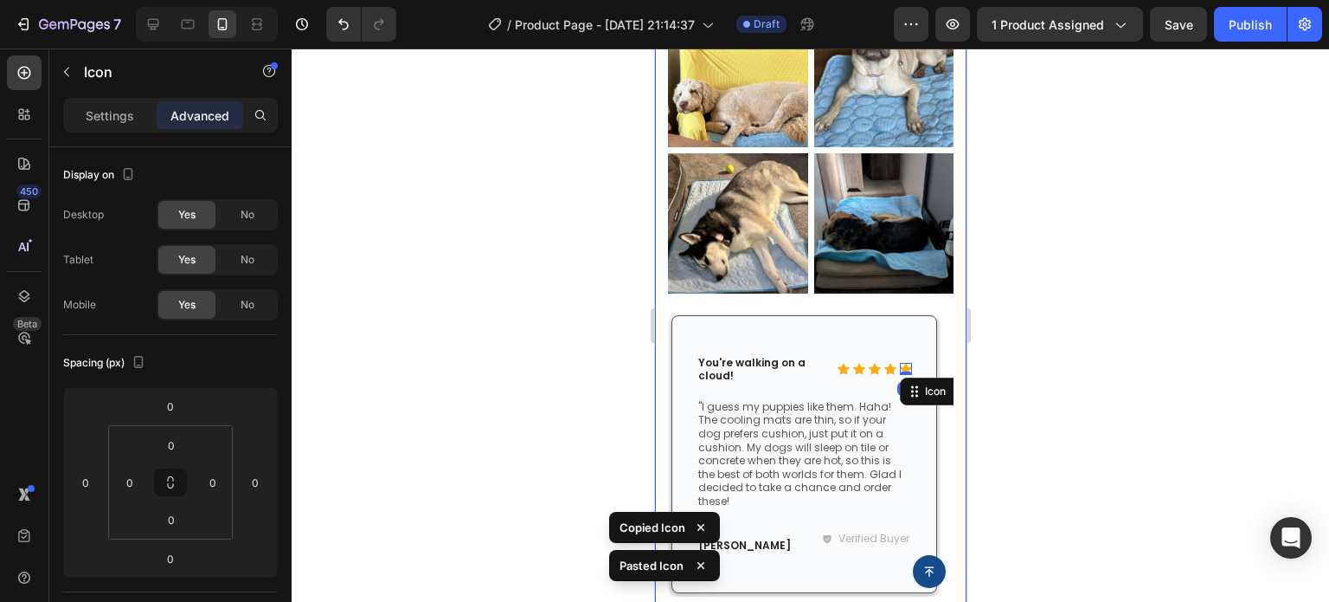
click at [1104, 386] on div at bounding box center [811, 324] width 1038 height 553
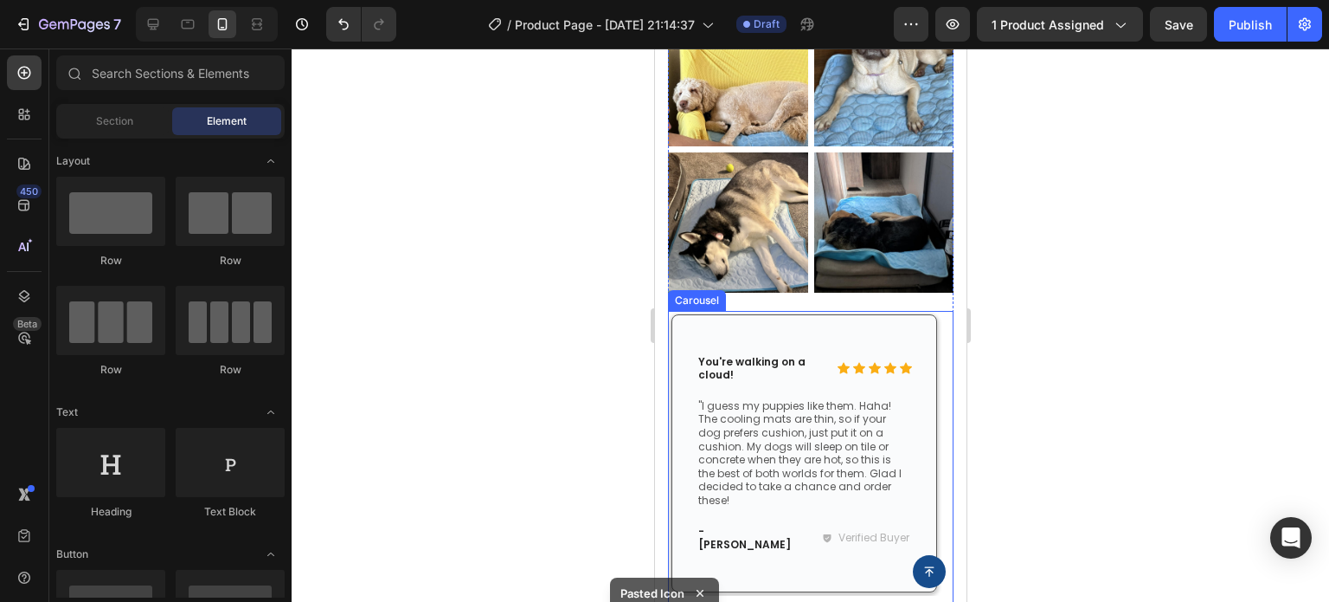
scroll to position [3722, 0]
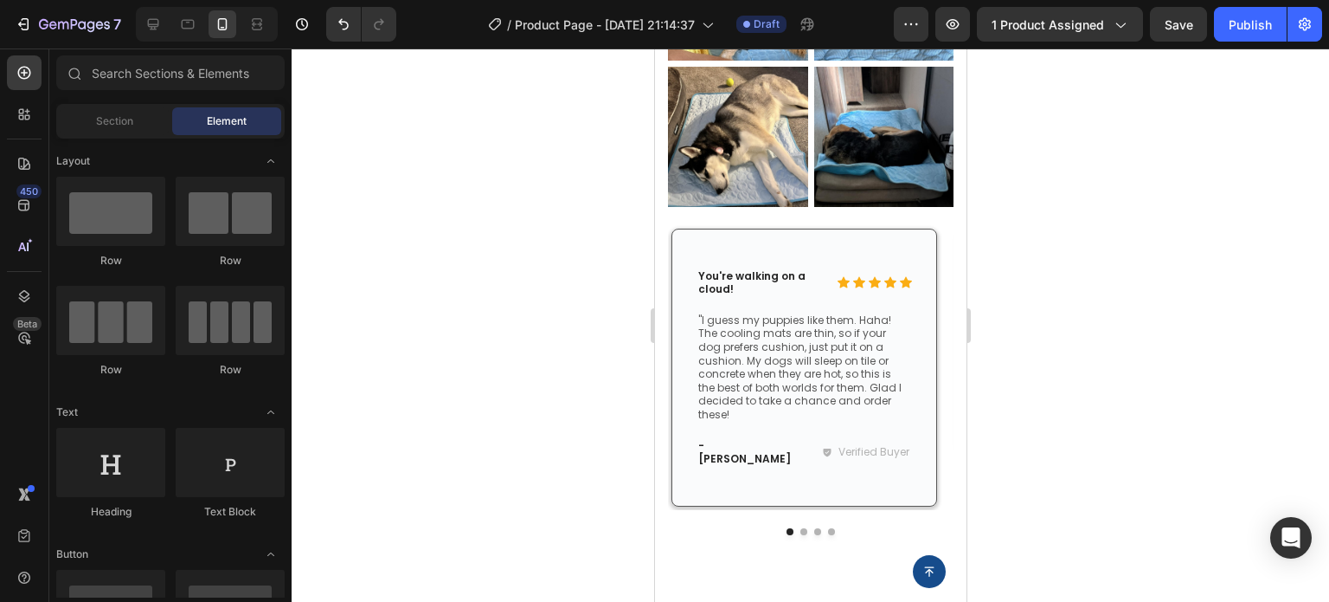
click at [1228, 469] on div at bounding box center [811, 324] width 1038 height 553
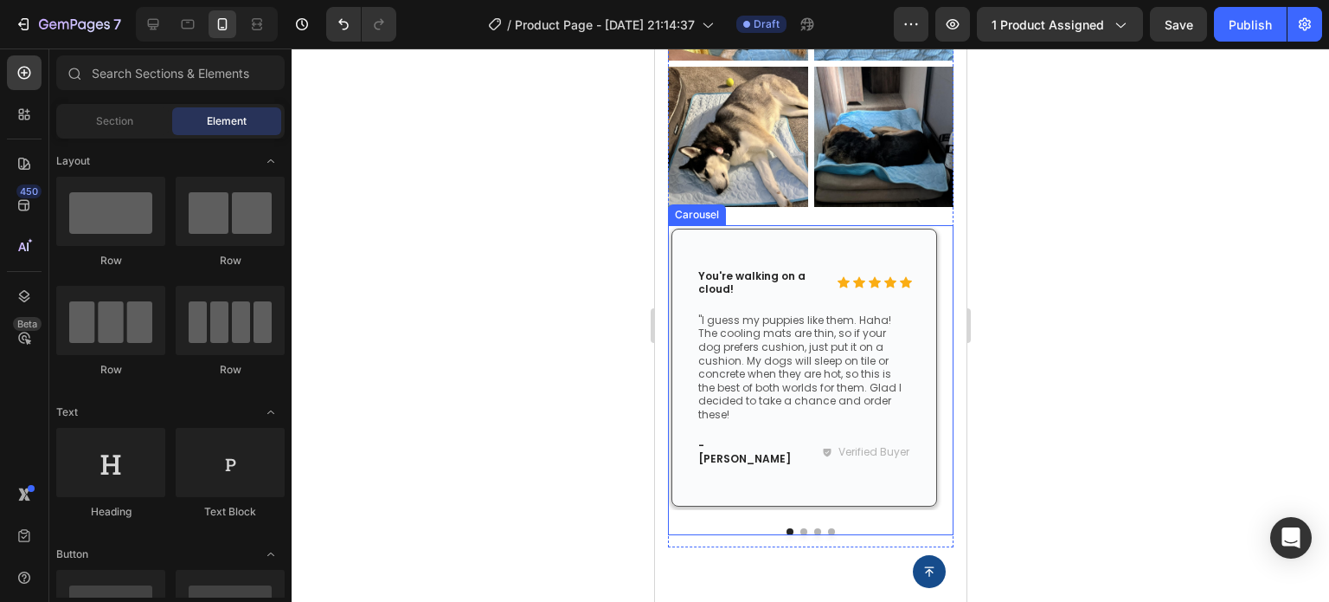
click at [800, 528] on button "Dot" at bounding box center [803, 531] width 7 height 7
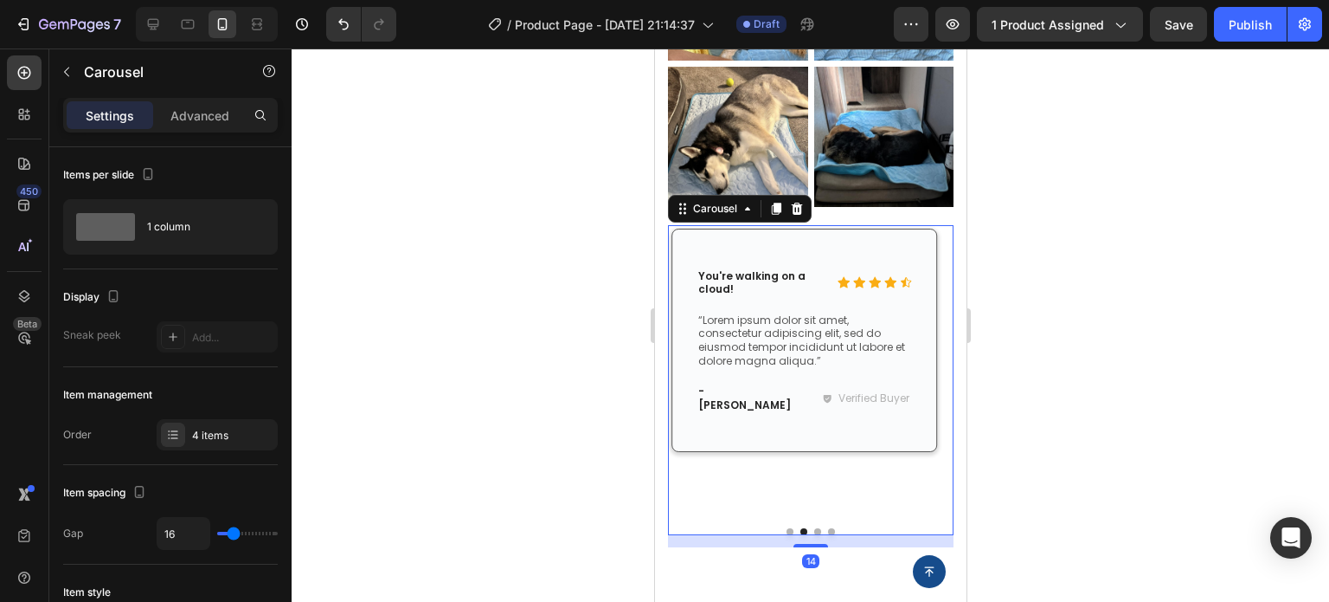
click at [1085, 447] on div at bounding box center [811, 324] width 1038 height 553
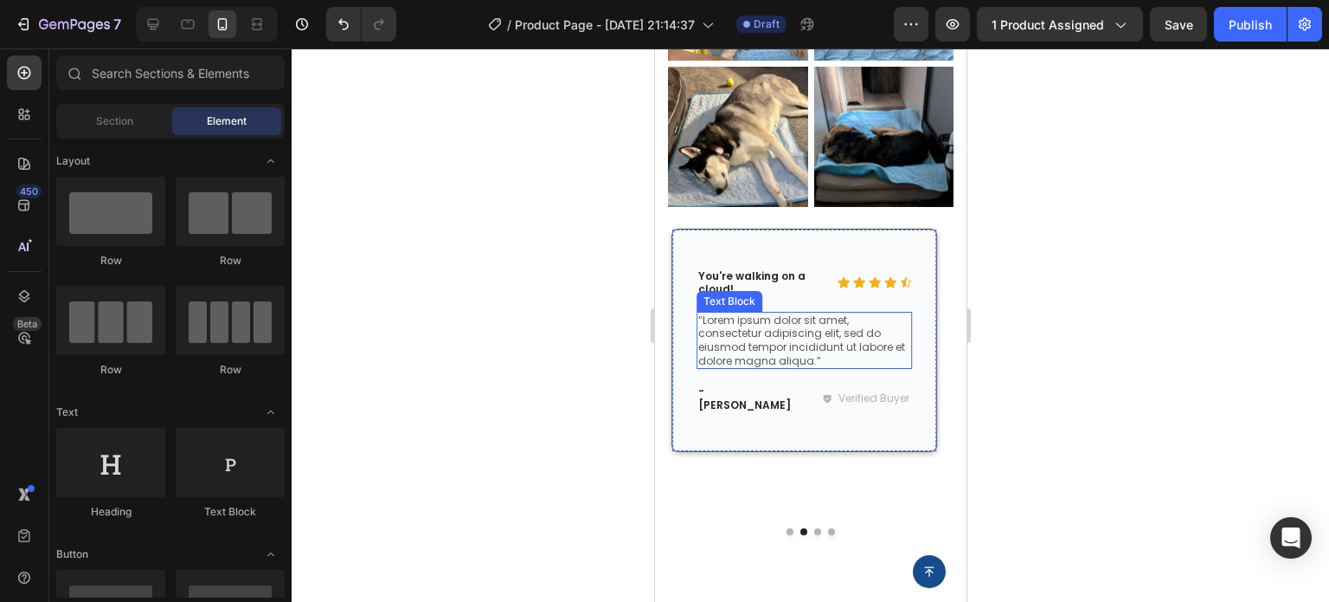
click at [769, 321] on p "“Lorem ipsum dolor sit amet, consectetur adipiscing elit, sed do eiusmod tempor…" at bounding box center [804, 340] width 212 height 54
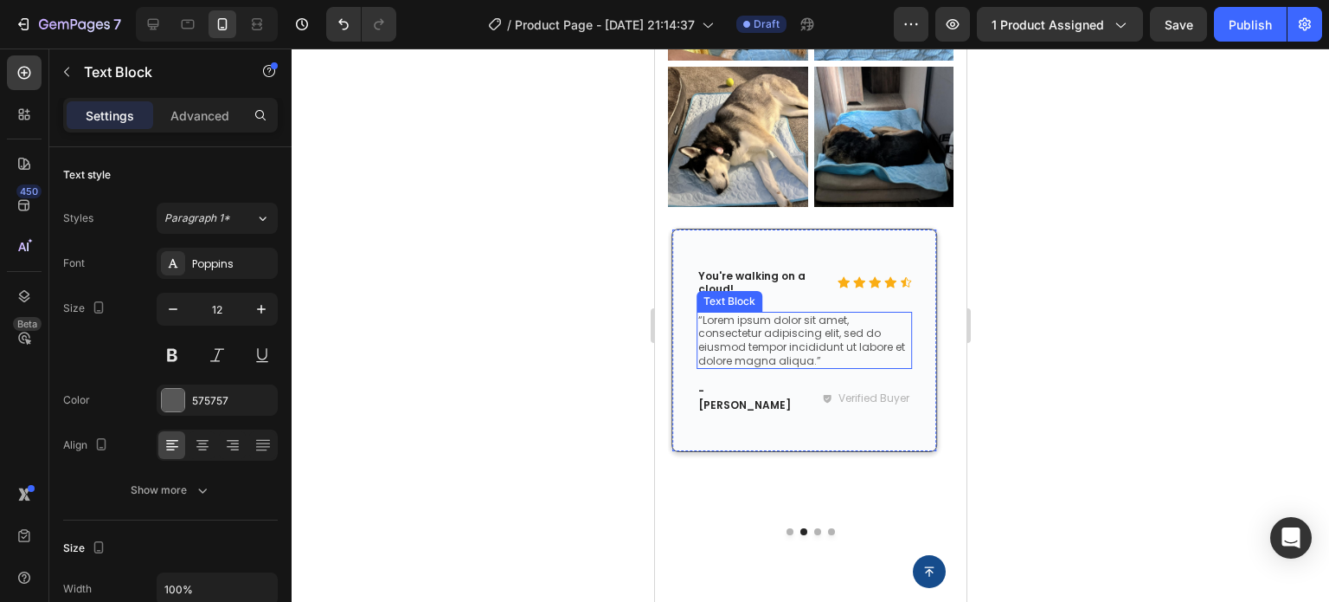
click at [769, 321] on p "“Lorem ipsum dolor sit amet, consectetur adipiscing elit, sed do eiusmod tempor…" at bounding box center [804, 340] width 212 height 54
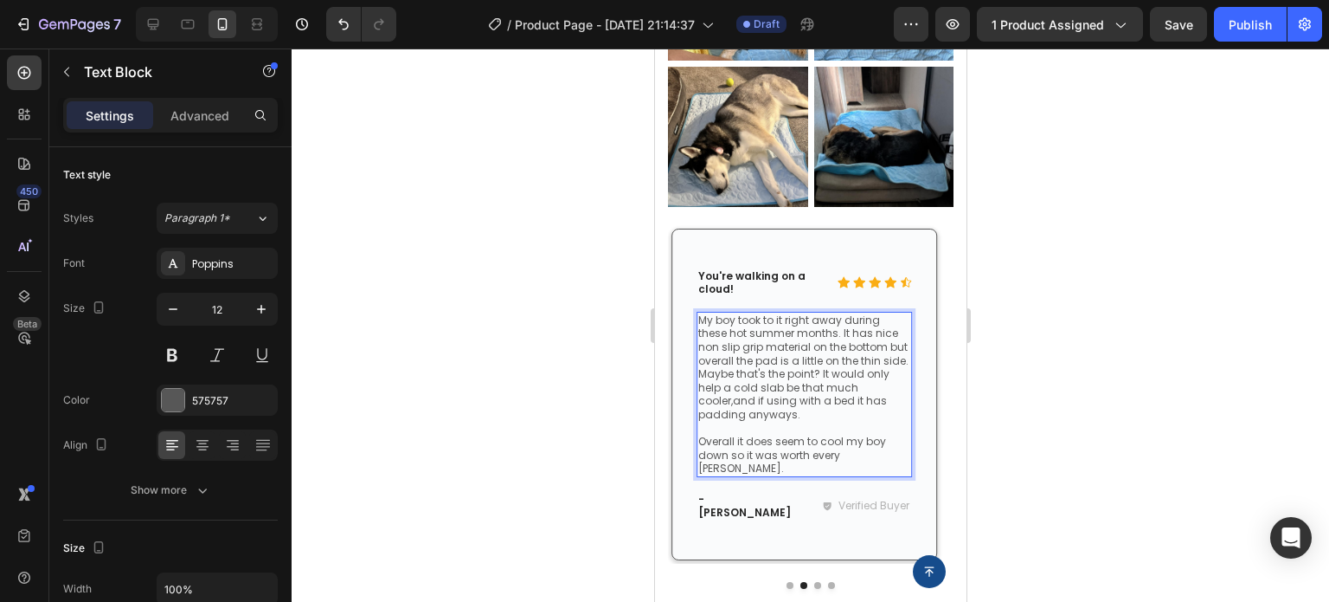
click at [856, 328] on p "My boy took to it right away during these hot summer months. It has nice non sl…" at bounding box center [804, 367] width 212 height 108
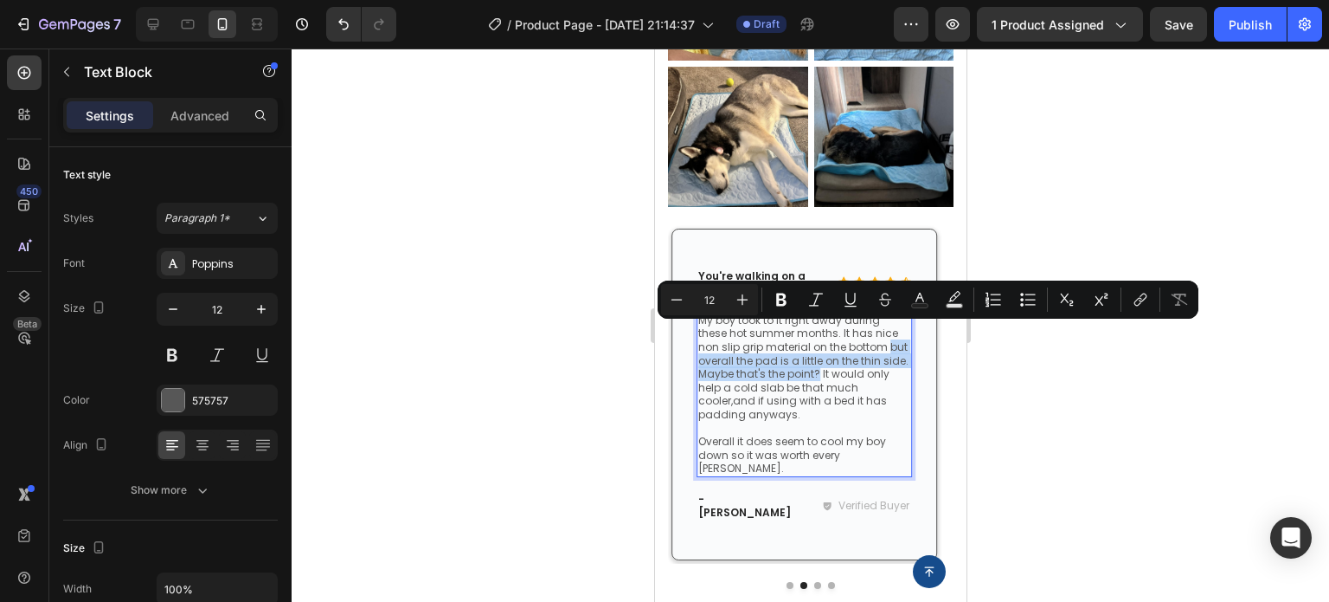
drag, startPoint x: 845, startPoint y: 332, endPoint x: 780, endPoint y: 364, distance: 72.4
click at [780, 364] on p "My boy took to it right away during these hot summer months. It has nice non sl…" at bounding box center [804, 367] width 212 height 108
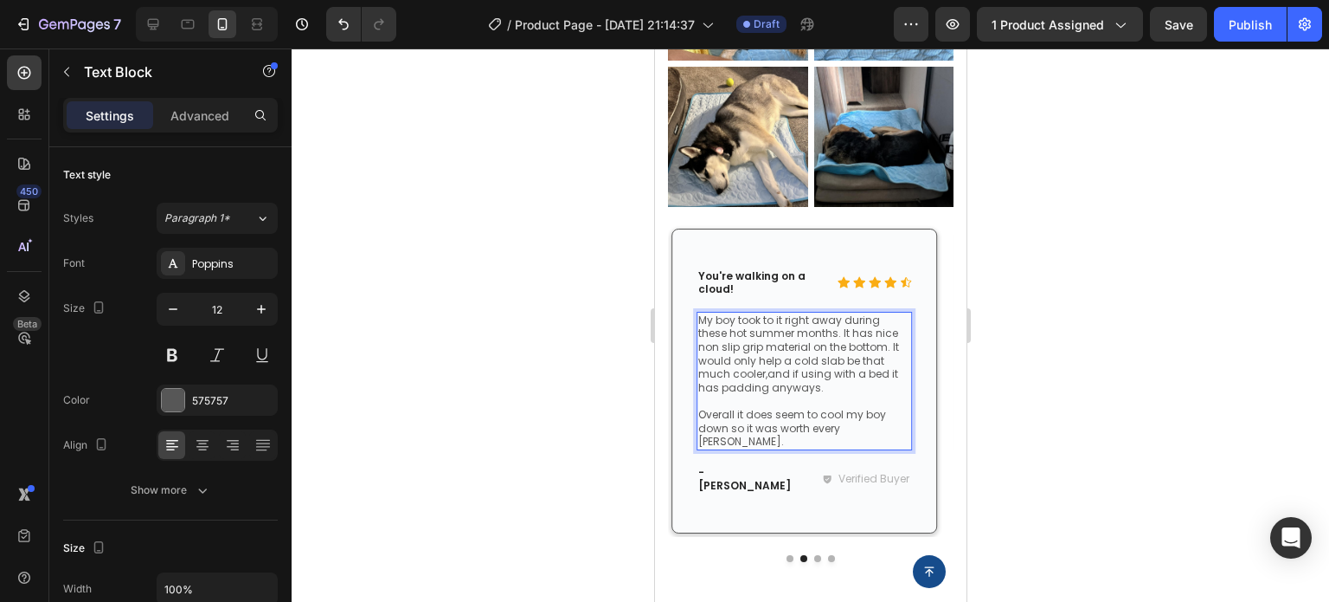
click at [733, 363] on p "My boy took to it right away during these hot summer months. It has nice non sl…" at bounding box center [804, 353] width 212 height 81
click at [772, 394] on p "Rich Text Editor. Editing area: main" at bounding box center [804, 401] width 212 height 14
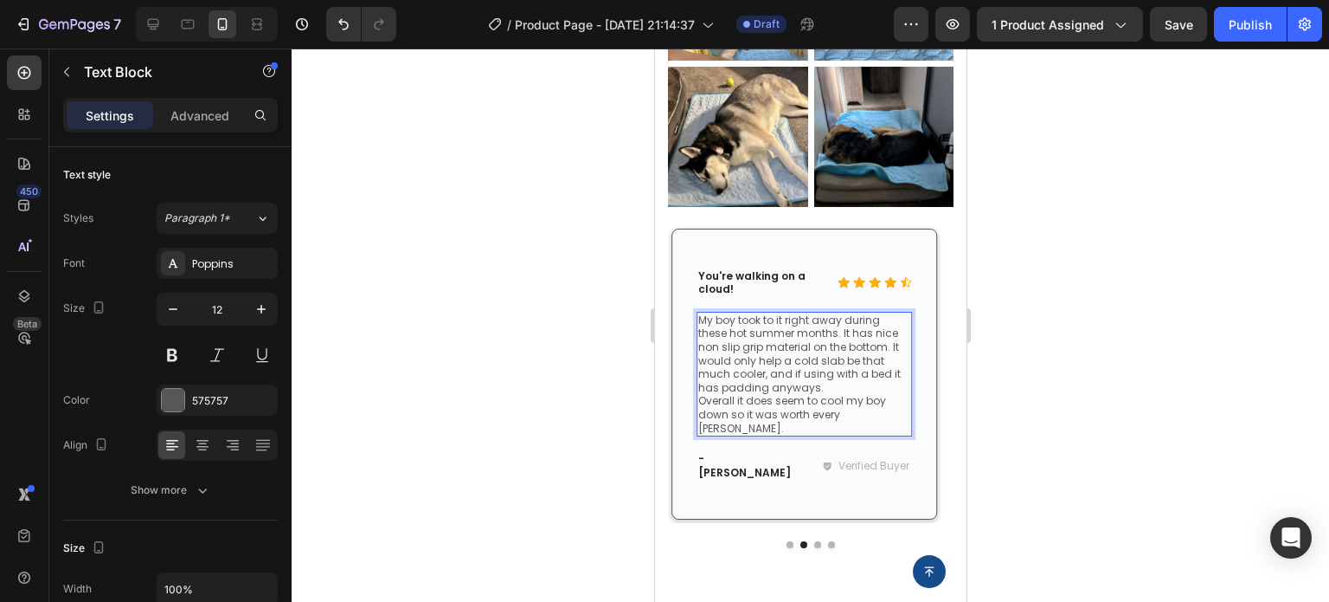
click at [704, 394] on p "Overall it does seem to cool my boy down so it was worth every penny." at bounding box center [804, 414] width 212 height 41
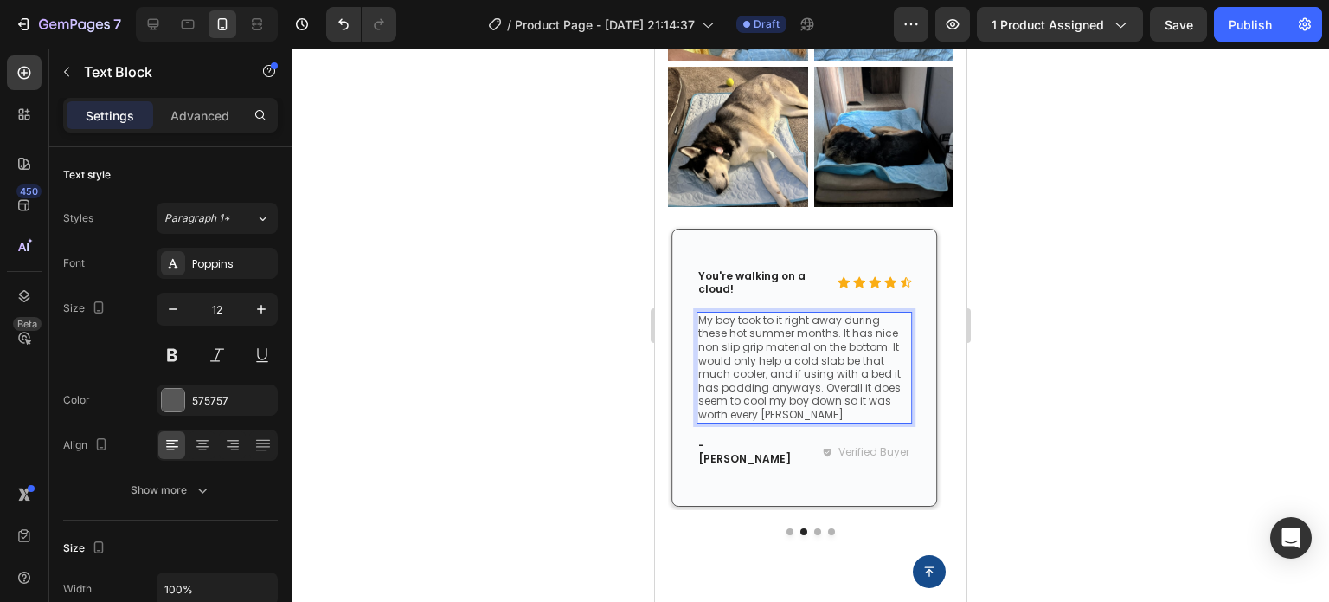
click at [1141, 421] on div at bounding box center [811, 324] width 1038 height 553
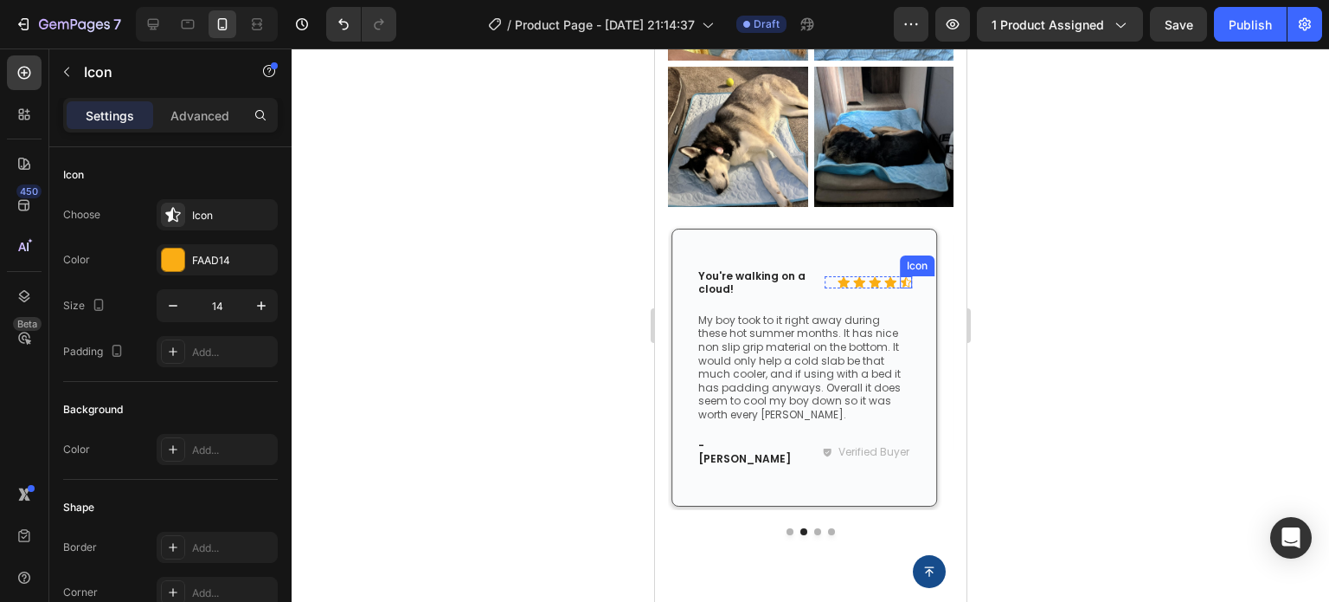
click at [907, 276] on div "Icon" at bounding box center [905, 282] width 12 height 12
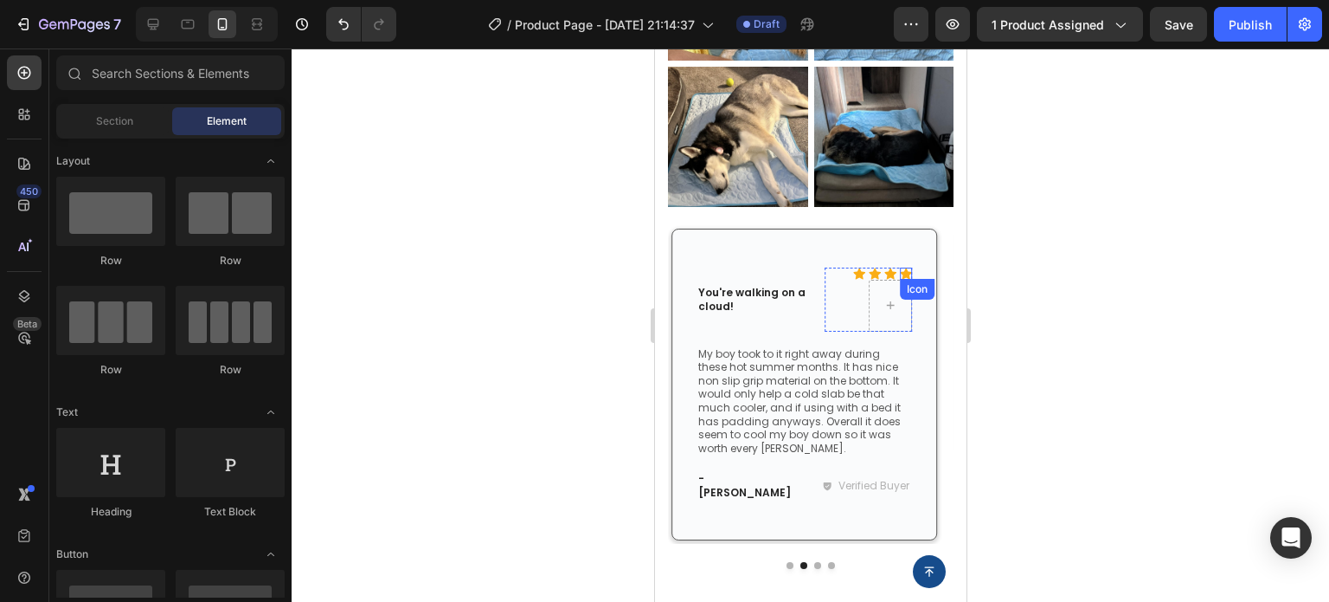
click at [907, 267] on icon at bounding box center [905, 272] width 12 height 11
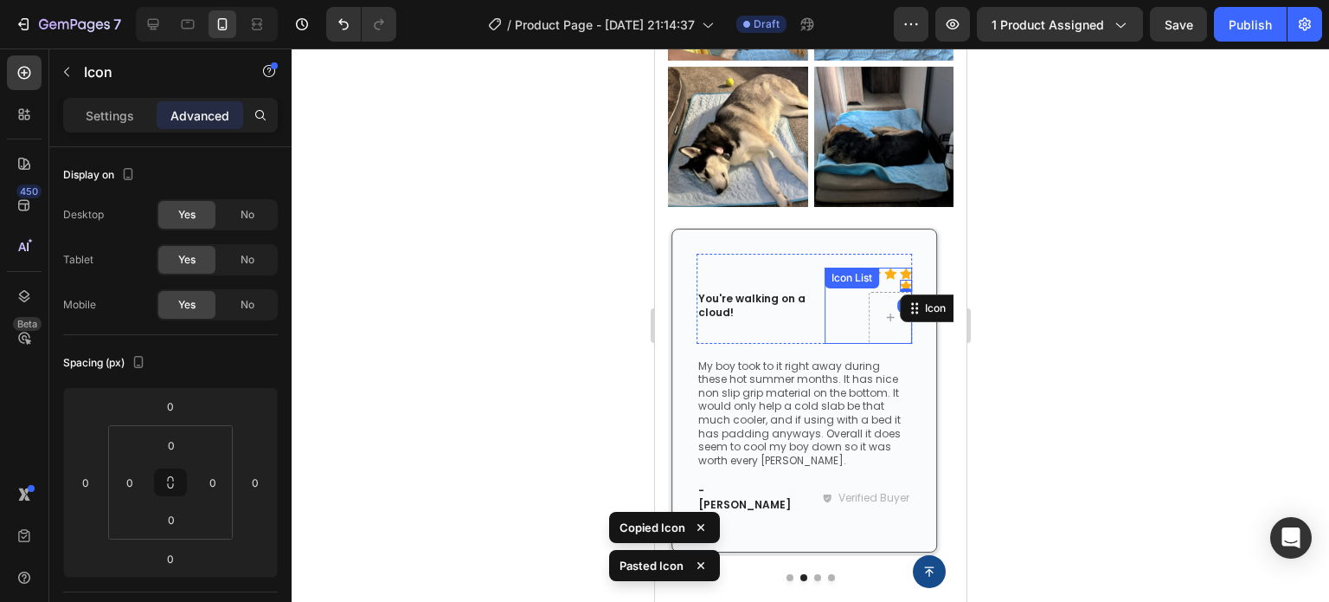
click at [886, 308] on div "Icon Icon Icon Icon Icon 0" at bounding box center [867, 305] width 87 height 76
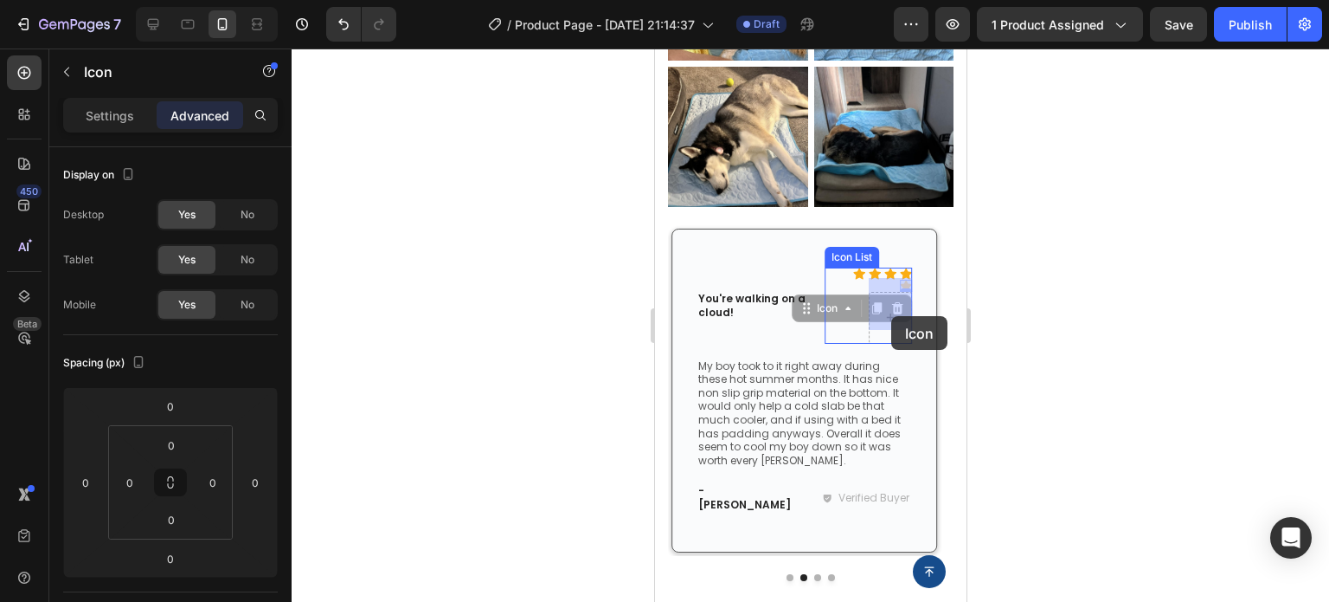
drag, startPoint x: 905, startPoint y: 269, endPoint x: 891, endPoint y: 309, distance: 42.2
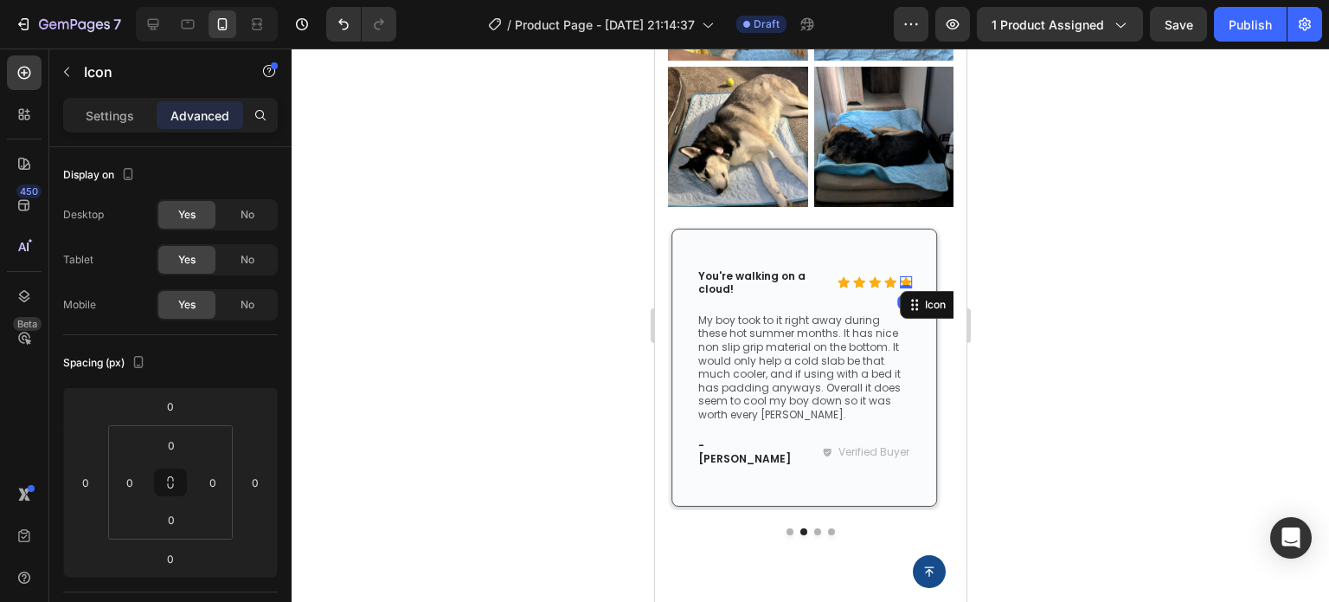
click at [1137, 338] on div at bounding box center [811, 324] width 1038 height 553
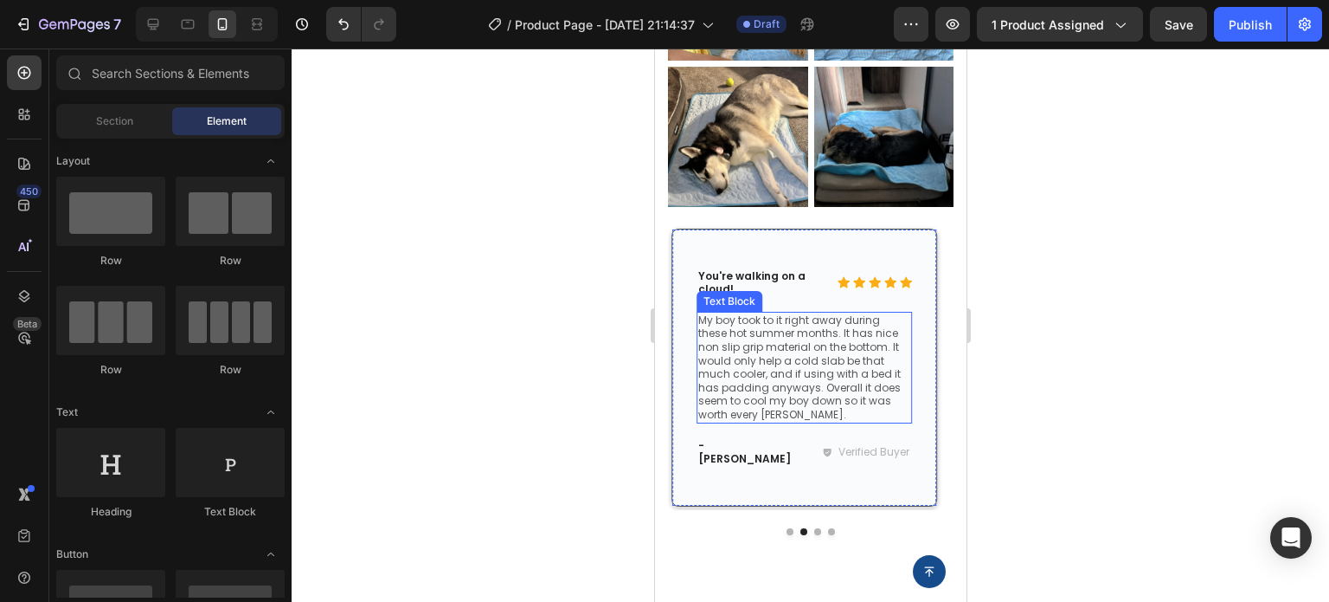
click at [706, 313] on p "My boy took to it right away during these hot summer months. It has nice non sl…" at bounding box center [804, 367] width 212 height 108
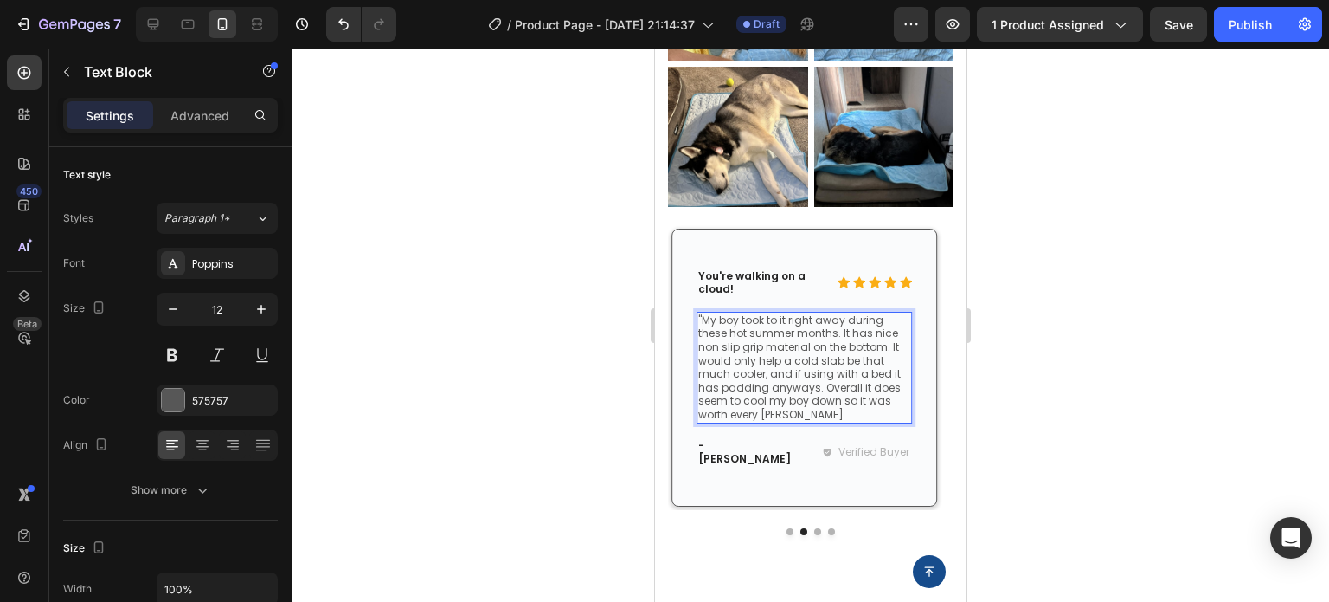
click at [806, 396] on p ""My boy took to it right away during these hot summer months. It has nice non s…" at bounding box center [804, 367] width 212 height 108
click at [766, 269] on p "You're walking on a cloud!" at bounding box center [757, 282] width 118 height 27
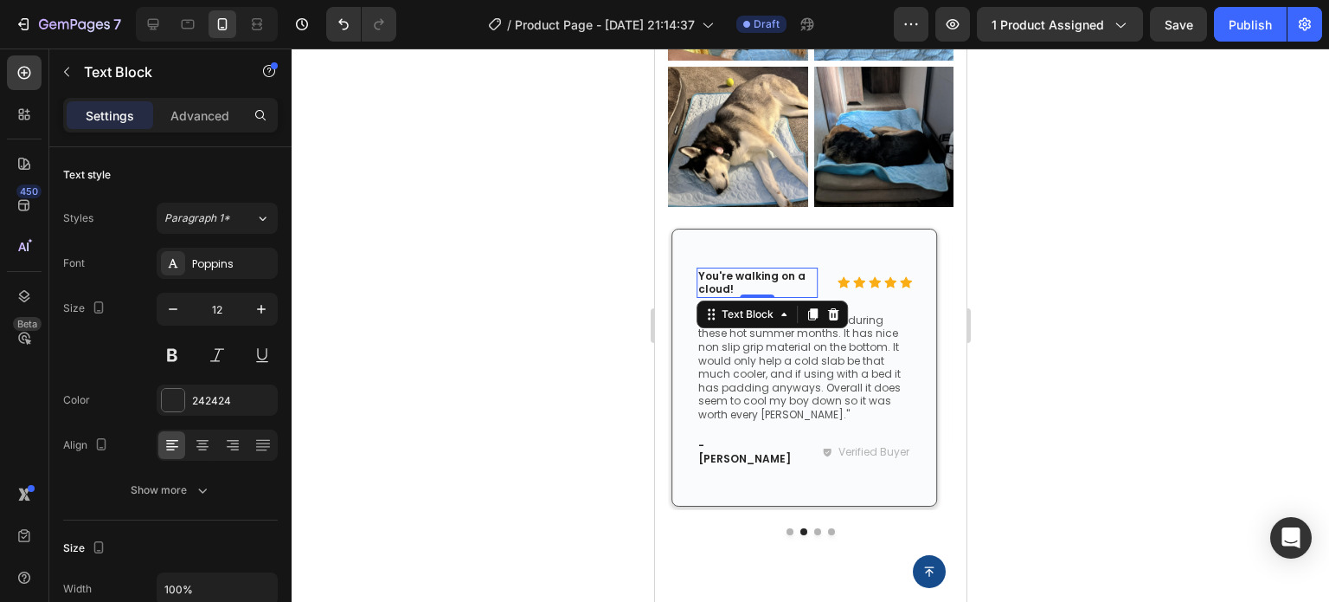
click at [766, 269] on p "You're walking on a cloud!" at bounding box center [757, 282] width 118 height 27
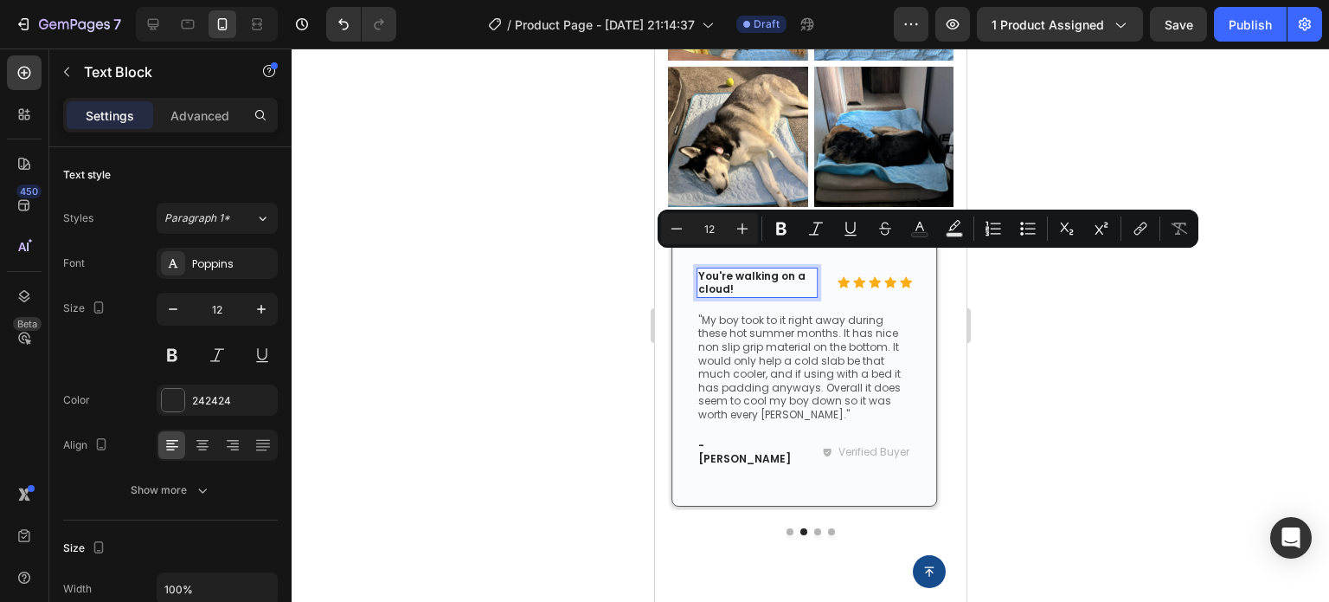
click at [756, 272] on p "You're walking on a cloud!" at bounding box center [757, 282] width 118 height 27
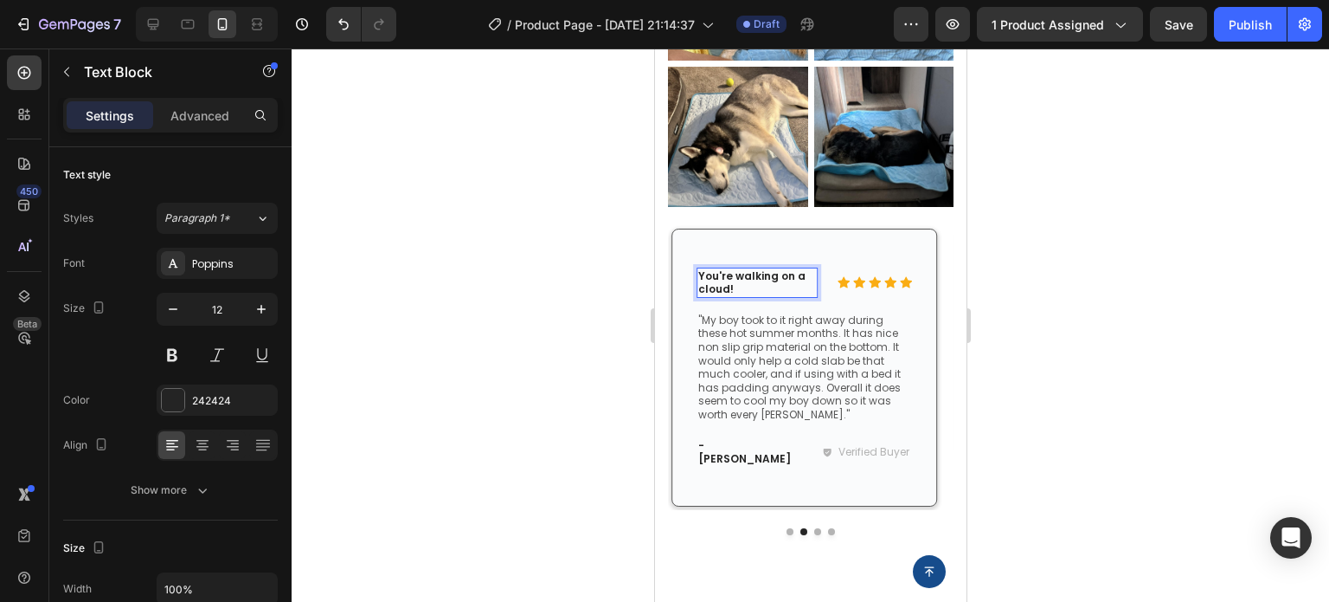
click at [755, 272] on p "You're walking on a cloud!" at bounding box center [757, 282] width 118 height 27
drag, startPoint x: 755, startPoint y: 272, endPoint x: 700, endPoint y: 263, distance: 55.2
click at [700, 269] on p "You're walking on a cloud!" at bounding box center [757, 282] width 118 height 27
click at [718, 269] on p "It mecame my boys favourite mat." at bounding box center [757, 282] width 118 height 27
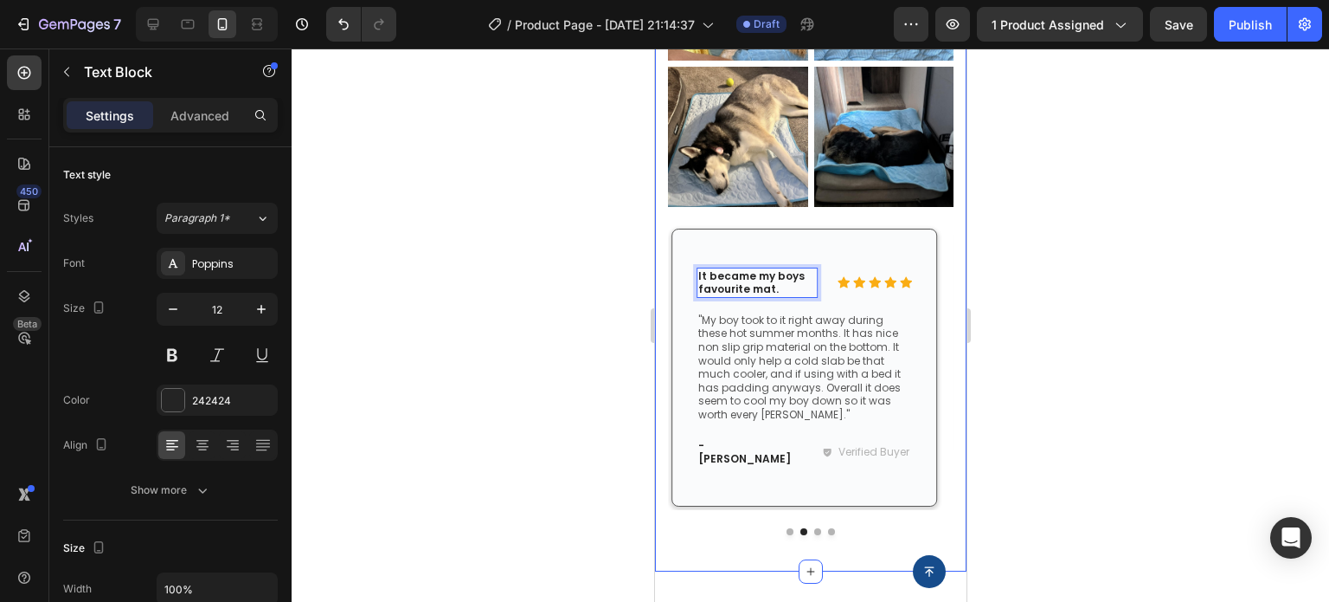
click at [1100, 298] on div at bounding box center [811, 324] width 1038 height 553
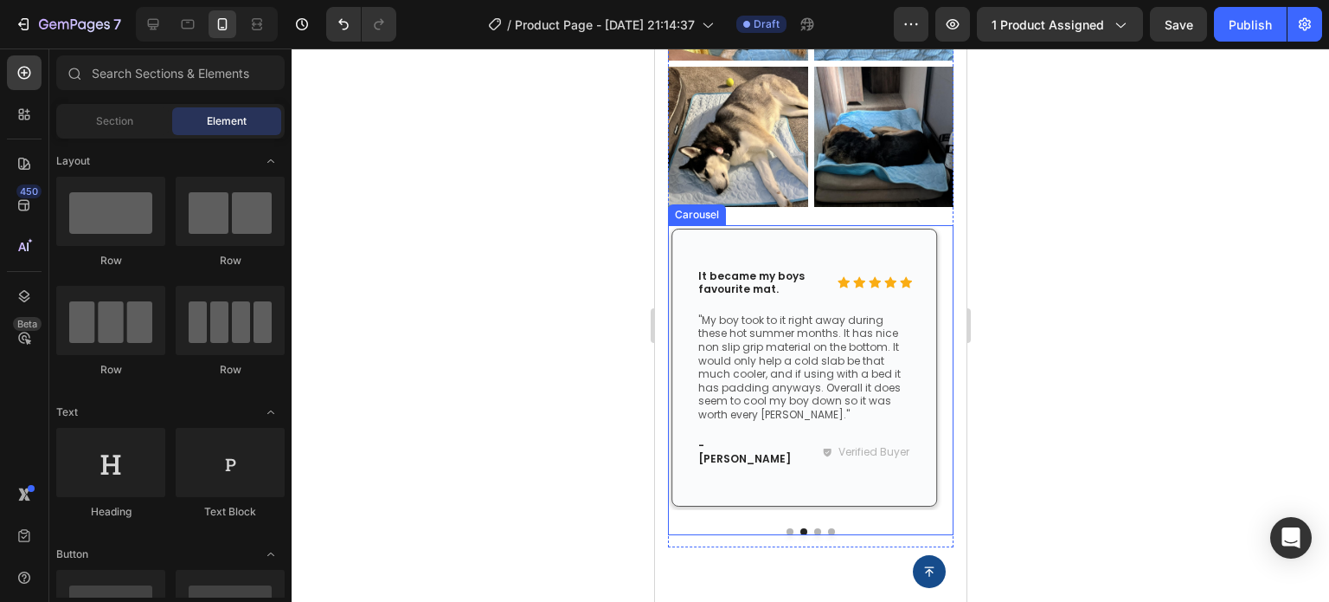
click at [786, 528] on button "Dot" at bounding box center [789, 531] width 7 height 7
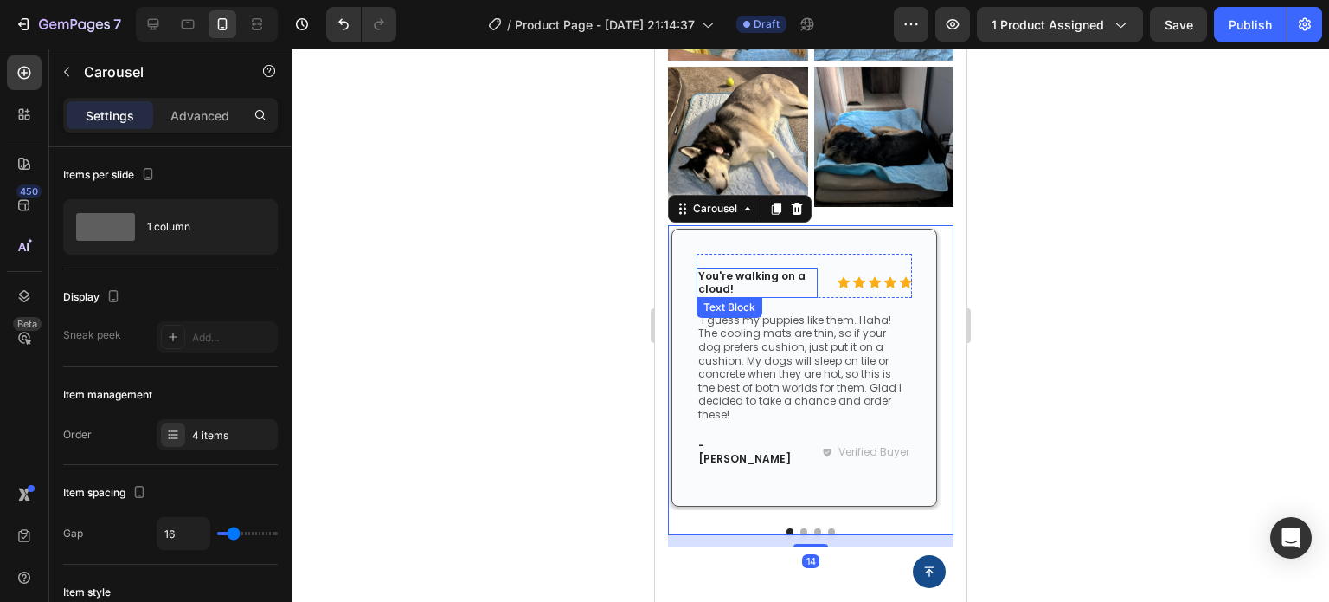
click at [759, 271] on p "You're walking on a cloud!" at bounding box center [757, 282] width 118 height 27
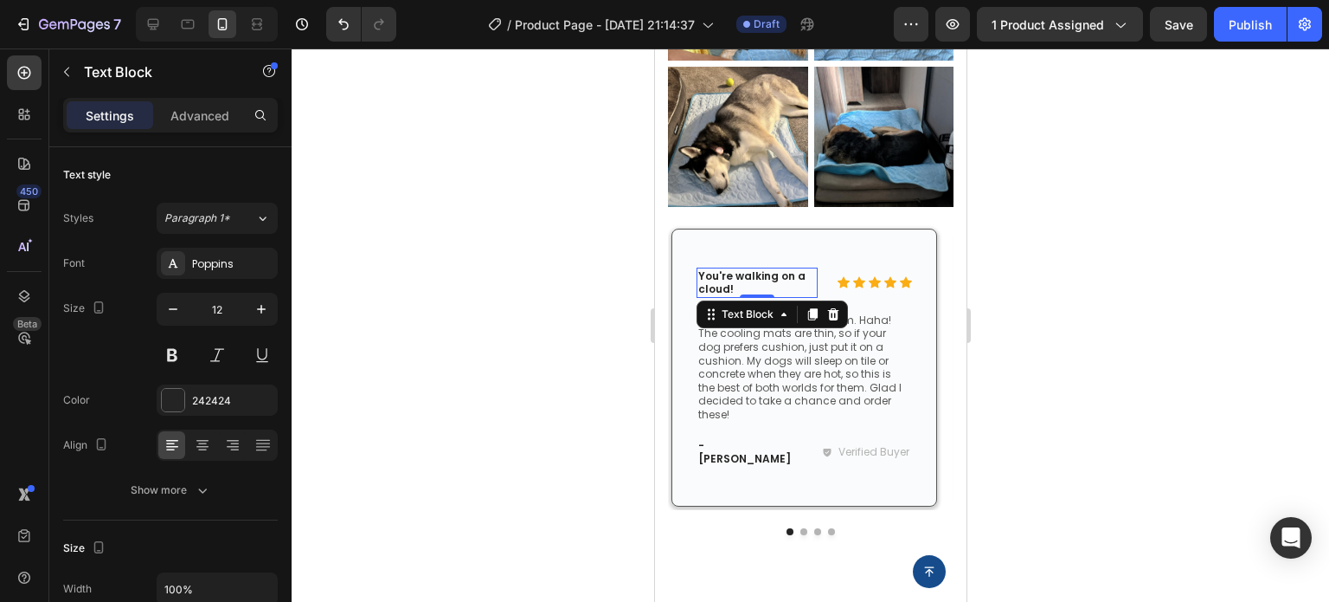
click at [748, 271] on p "You're walking on a cloud!" at bounding box center [757, 282] width 118 height 27
click at [745, 271] on p "You're walking on a cloud!" at bounding box center [757, 282] width 118 height 27
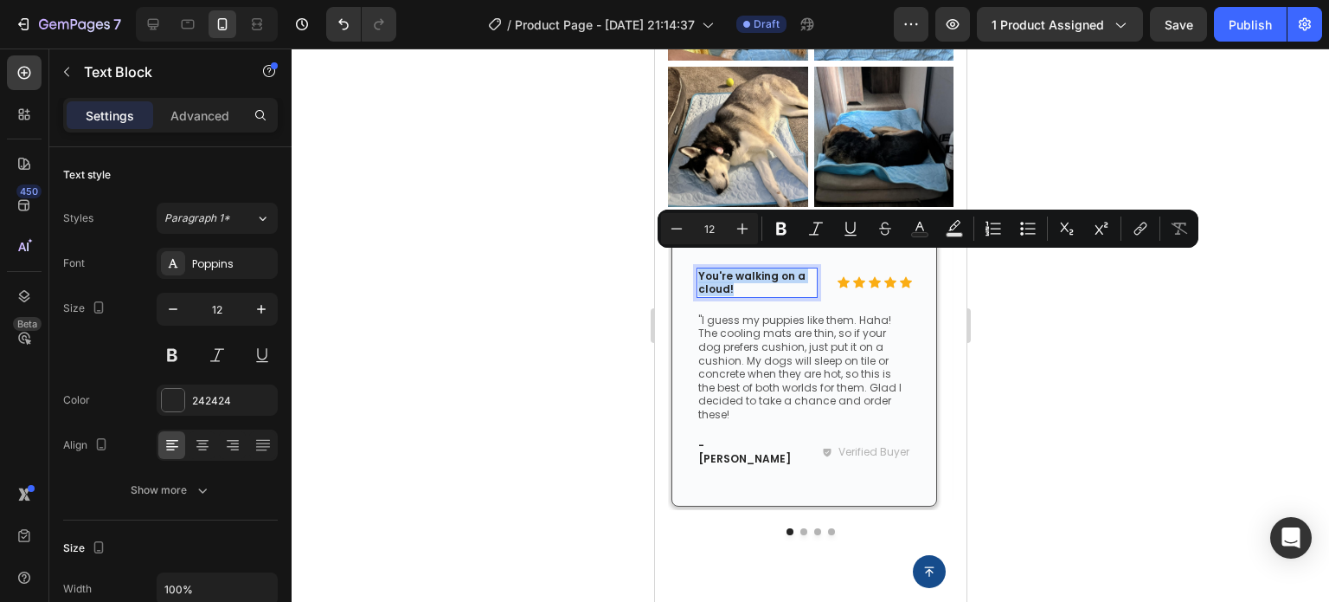
drag, startPoint x: 745, startPoint y: 271, endPoint x: 697, endPoint y: 262, distance: 49.2
click at [698, 269] on p "You're walking on a cloud!" at bounding box center [757, 282] width 118 height 27
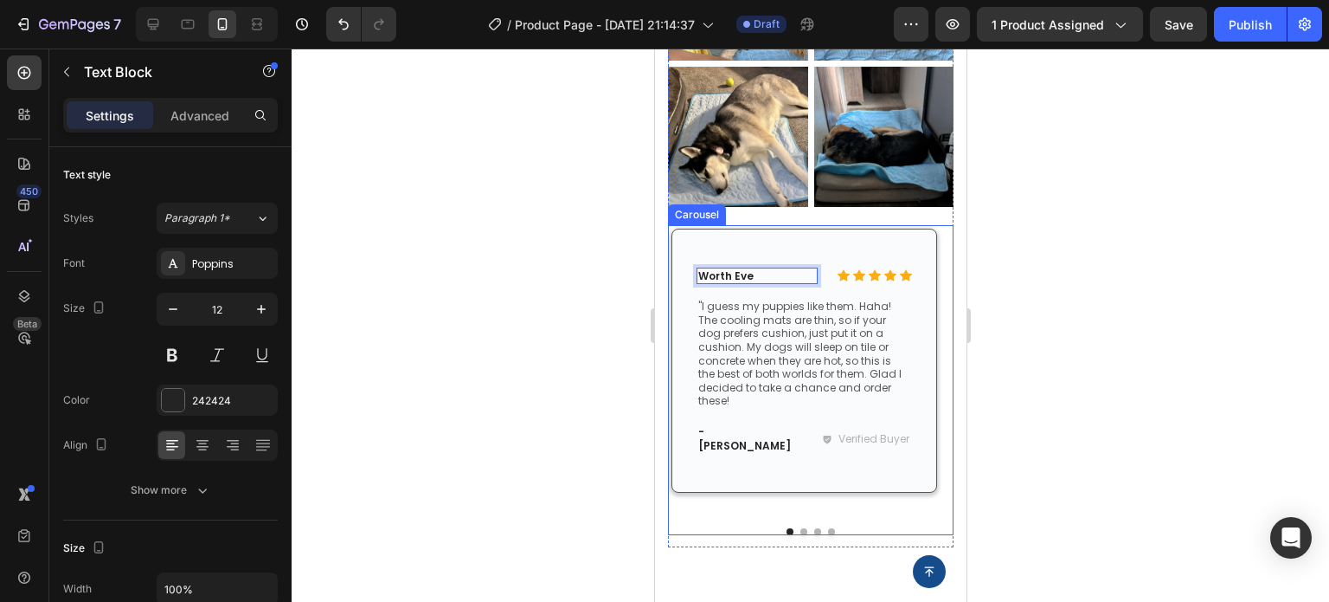
click at [800, 528] on button "Dot" at bounding box center [803, 531] width 7 height 7
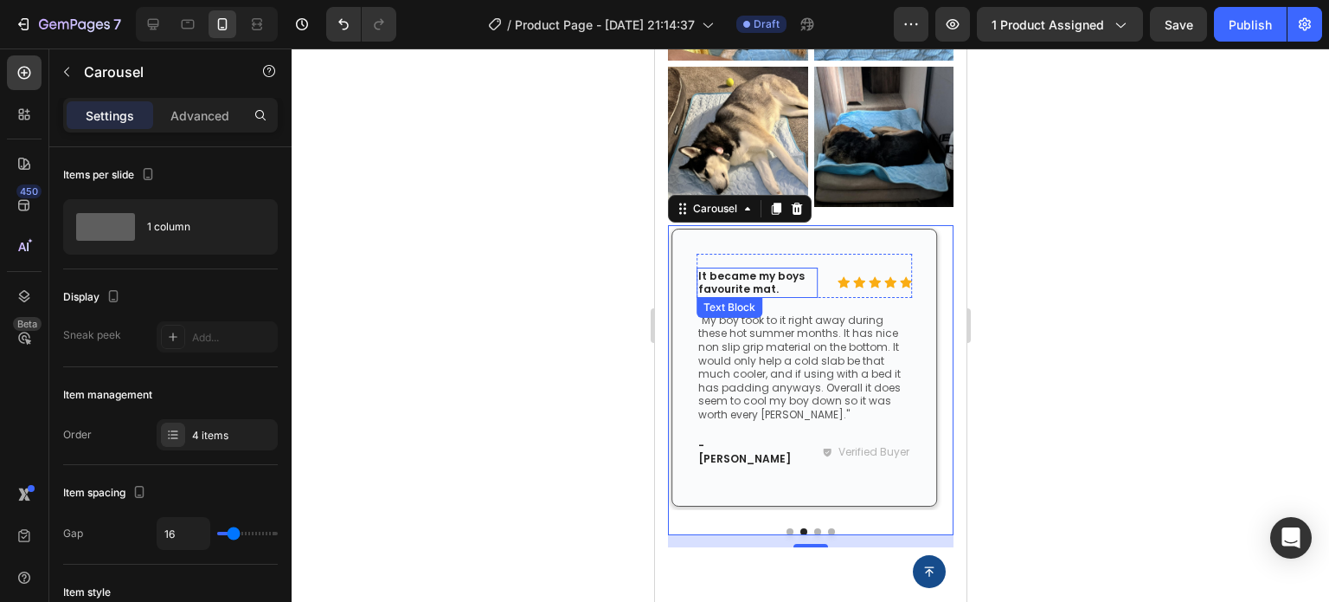
click at [755, 269] on p "It became my boys favourite mat." at bounding box center [757, 282] width 118 height 27
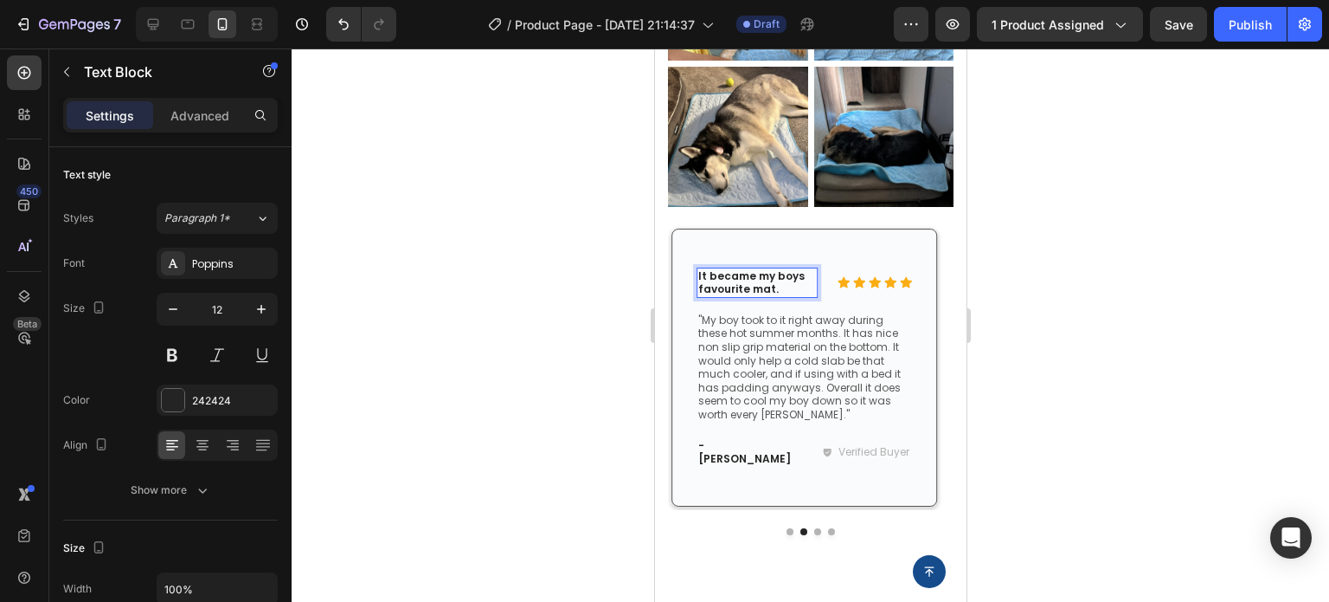
click at [776, 273] on p "It became my boys favourite mat." at bounding box center [757, 282] width 118 height 27
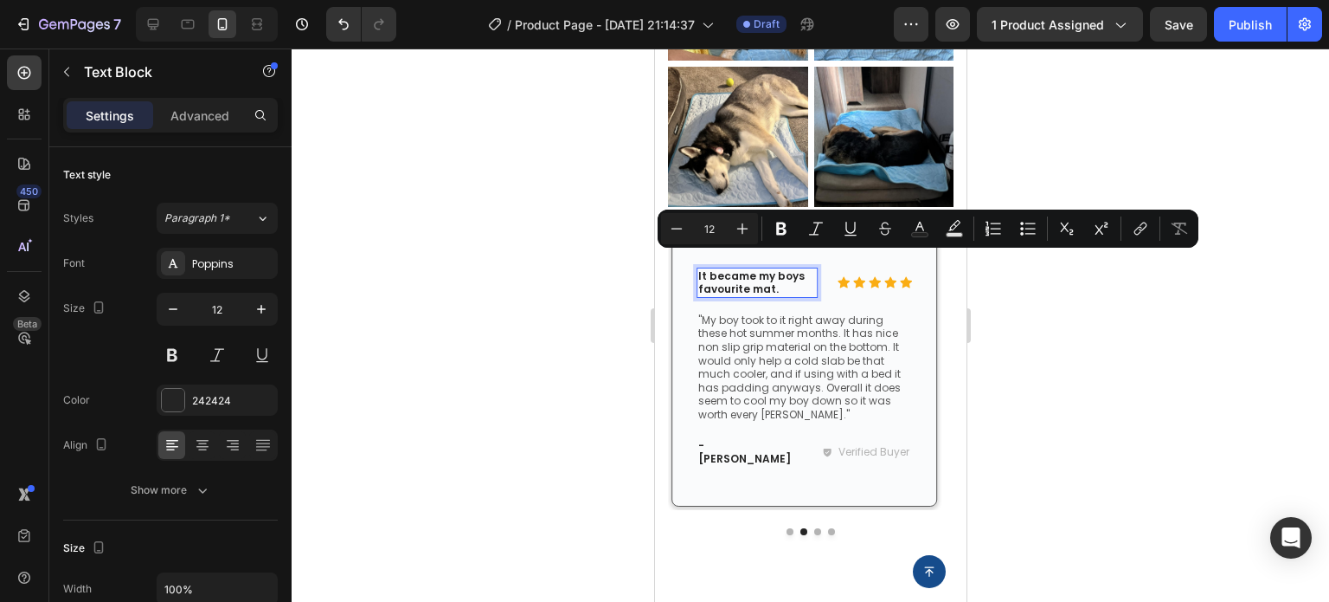
drag, startPoint x: 776, startPoint y: 273, endPoint x: 721, endPoint y: 258, distance: 57.3
click at [721, 269] on p "It became my boys favourite mat." at bounding box center [757, 282] width 118 height 27
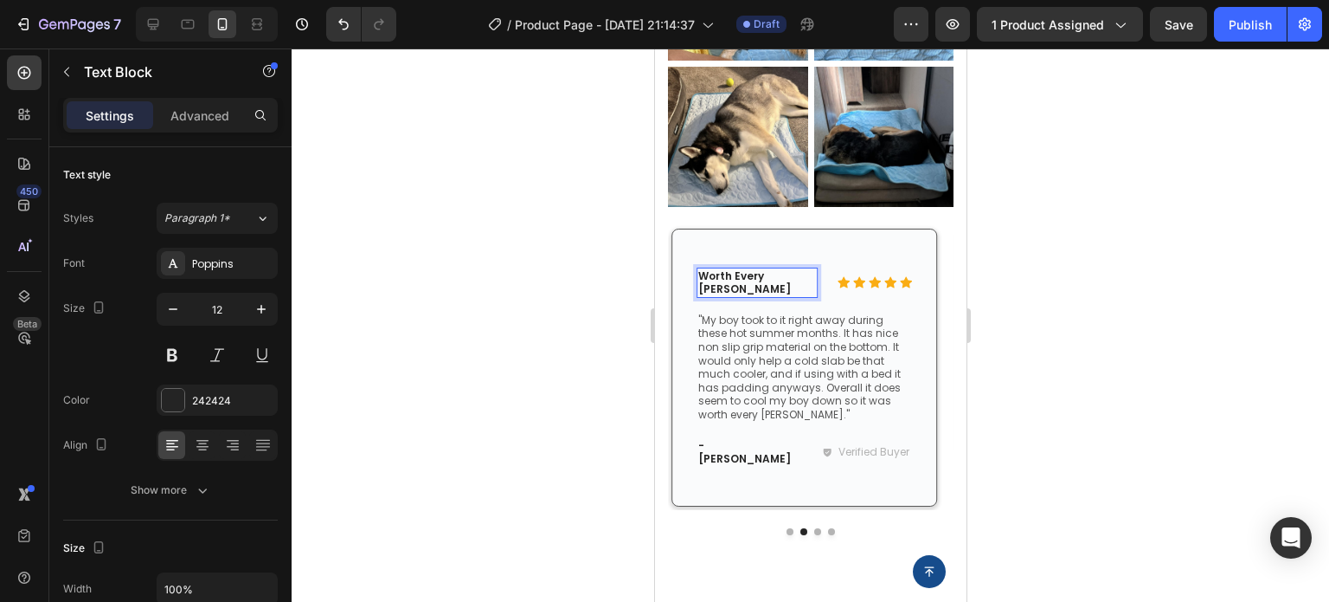
click at [1136, 325] on div at bounding box center [811, 324] width 1038 height 553
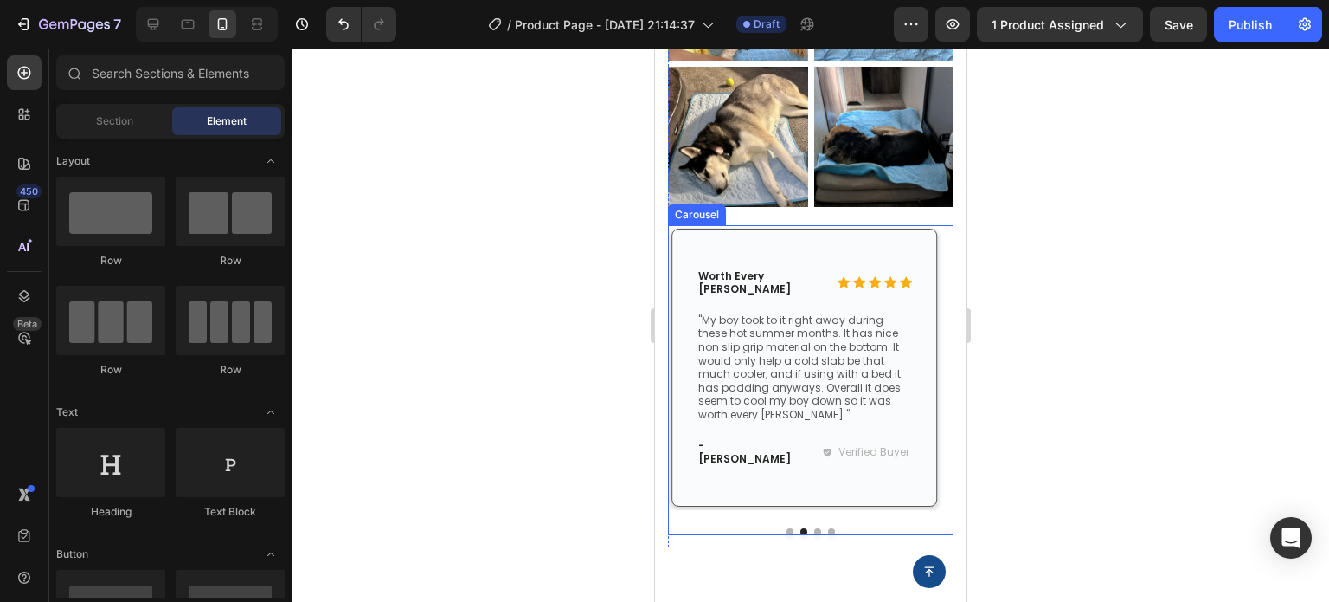
click at [786, 528] on button "Dot" at bounding box center [789, 531] width 7 height 7
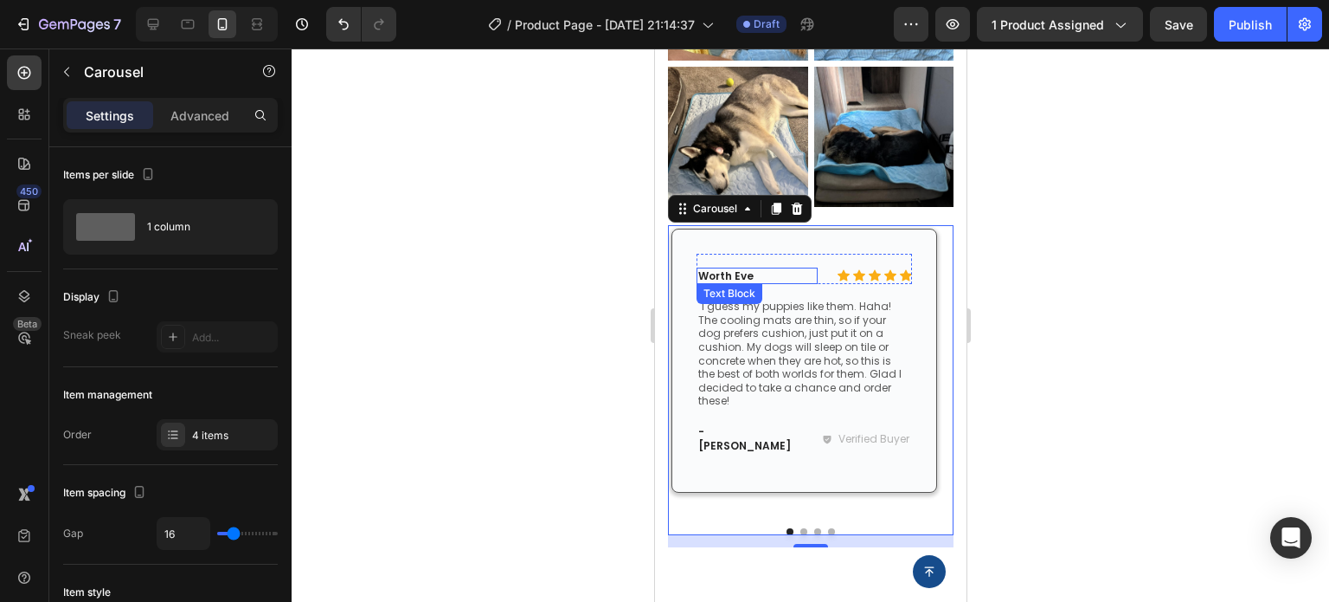
click at [766, 269] on p "Worth Eve" at bounding box center [757, 276] width 118 height 14
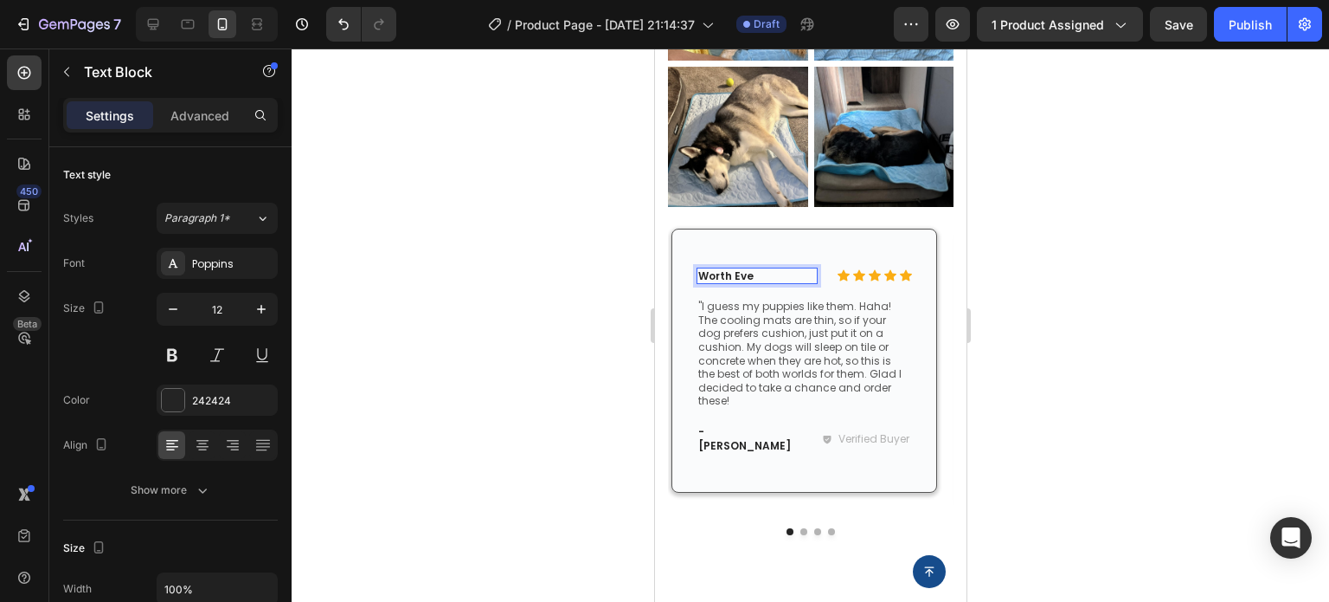
click at [766, 269] on p "Worth Eve" at bounding box center [757, 276] width 118 height 14
drag, startPoint x: 762, startPoint y: 264, endPoint x: 711, endPoint y: 265, distance: 51.1
click at [711, 269] on p "Worth Eve" at bounding box center [757, 276] width 118 height 14
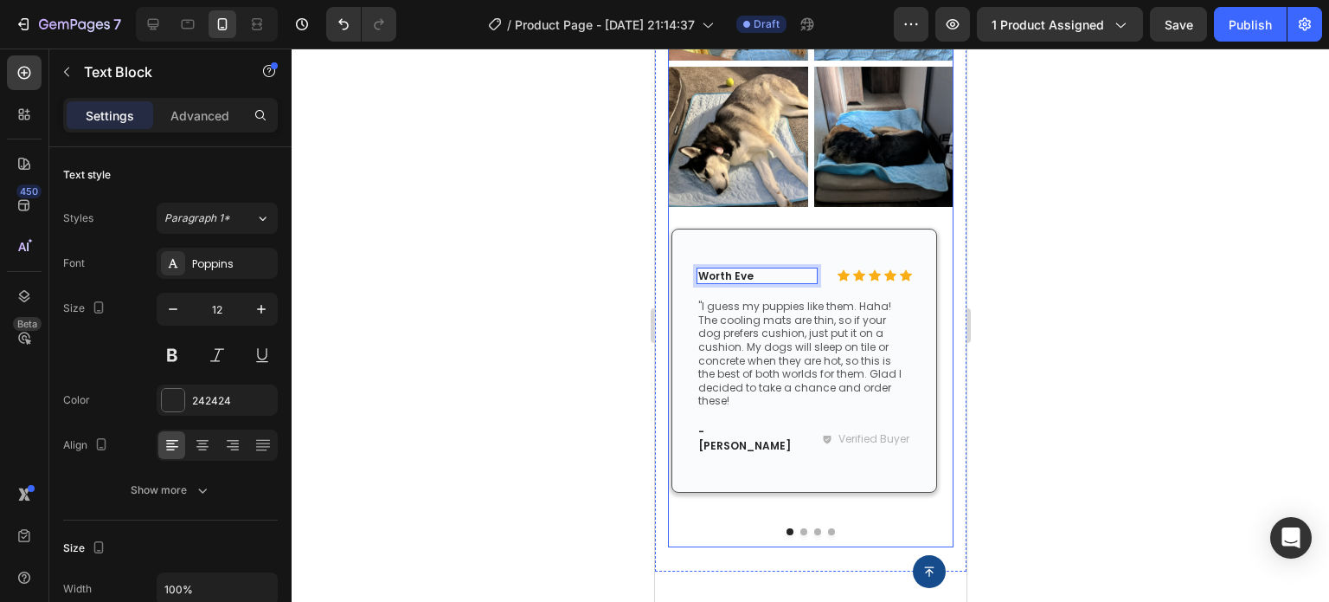
click at [800, 528] on button "Dot" at bounding box center [803, 531] width 7 height 7
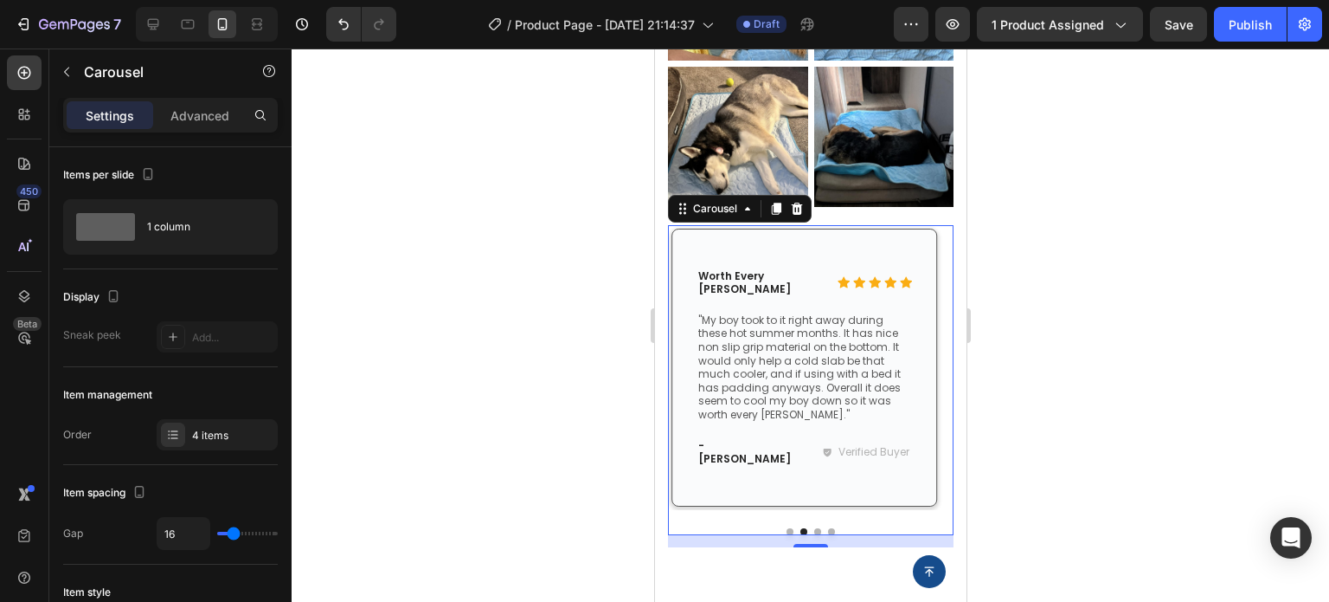
click at [814, 528] on button "Dot" at bounding box center [817, 531] width 7 height 7
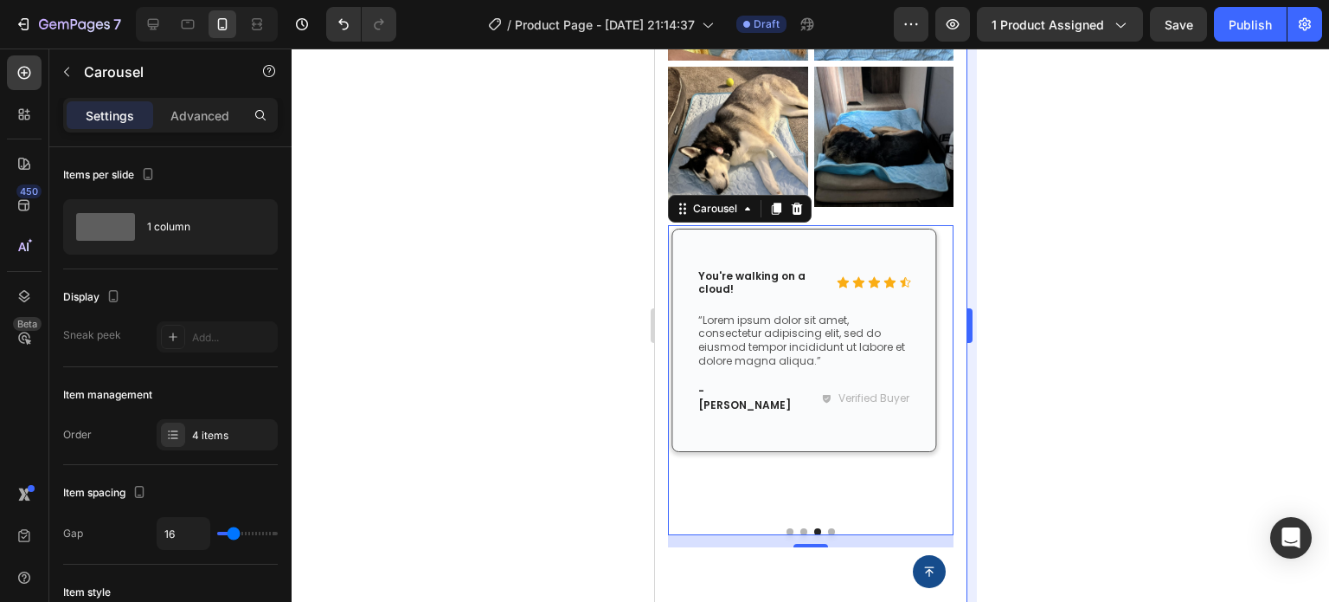
drag, startPoint x: 1228, startPoint y: 444, endPoint x: 966, endPoint y: 461, distance: 262.8
click at [1225, 441] on div at bounding box center [811, 324] width 1038 height 553
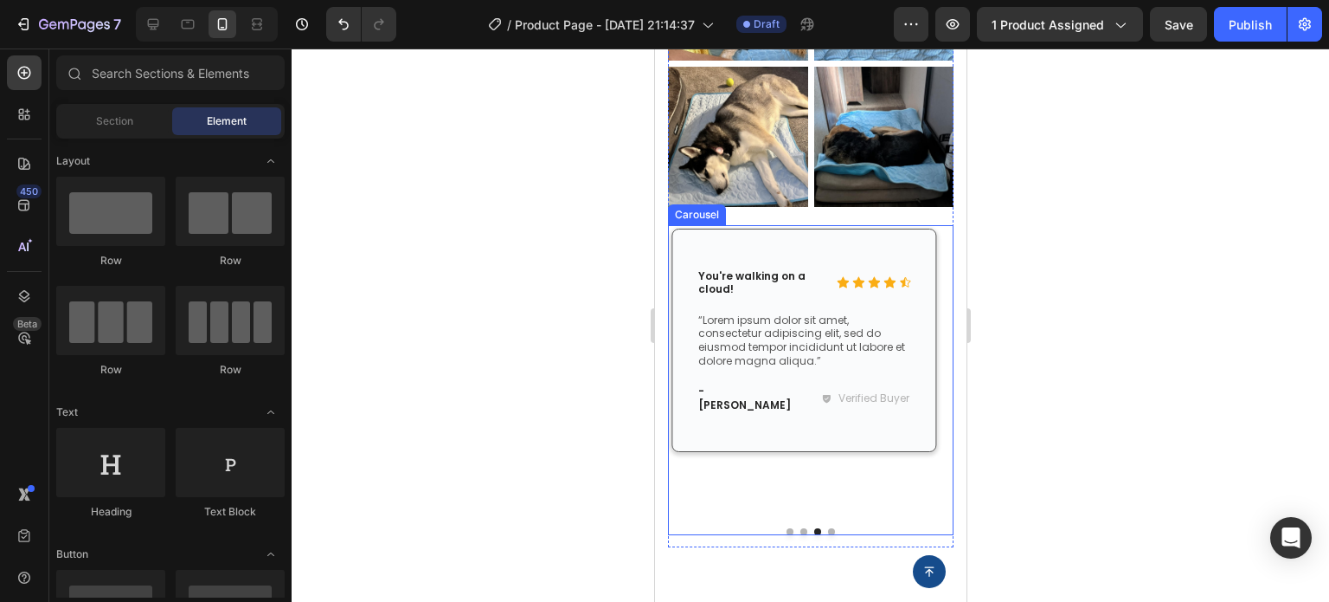
click at [786, 528] on button "Dot" at bounding box center [789, 531] width 7 height 7
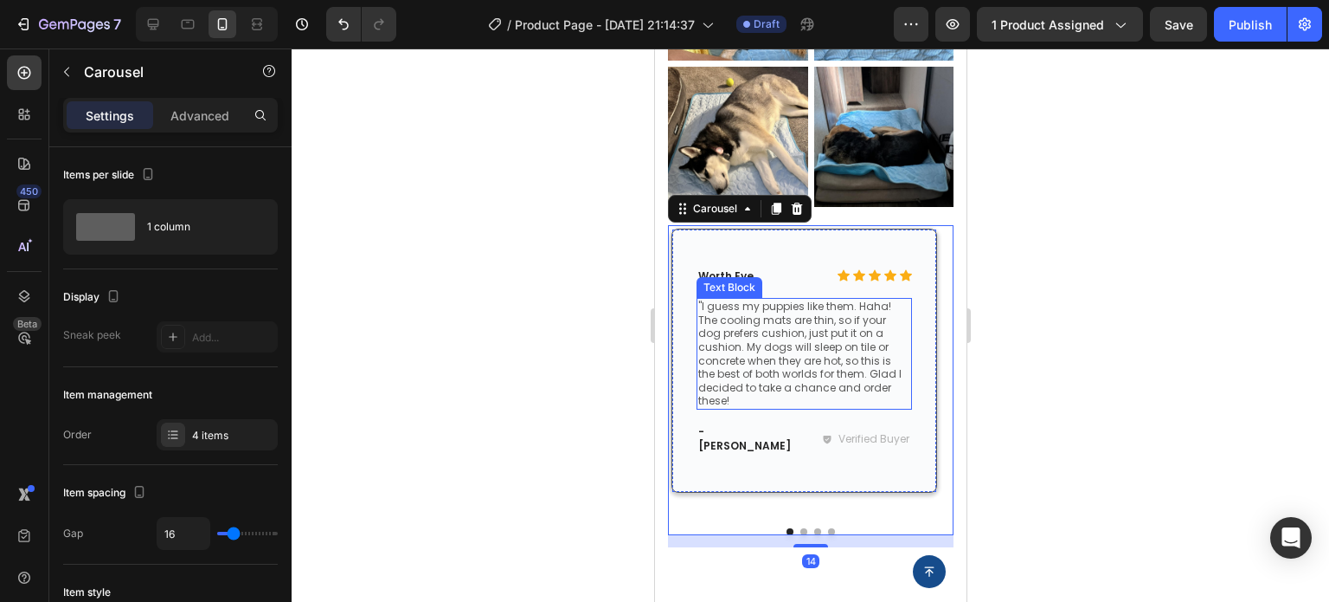
click at [769, 331] on p ""I guess my puppies like them. Haha! The cooling mats are thin, so if your dog …" at bounding box center [804, 353] width 212 height 108
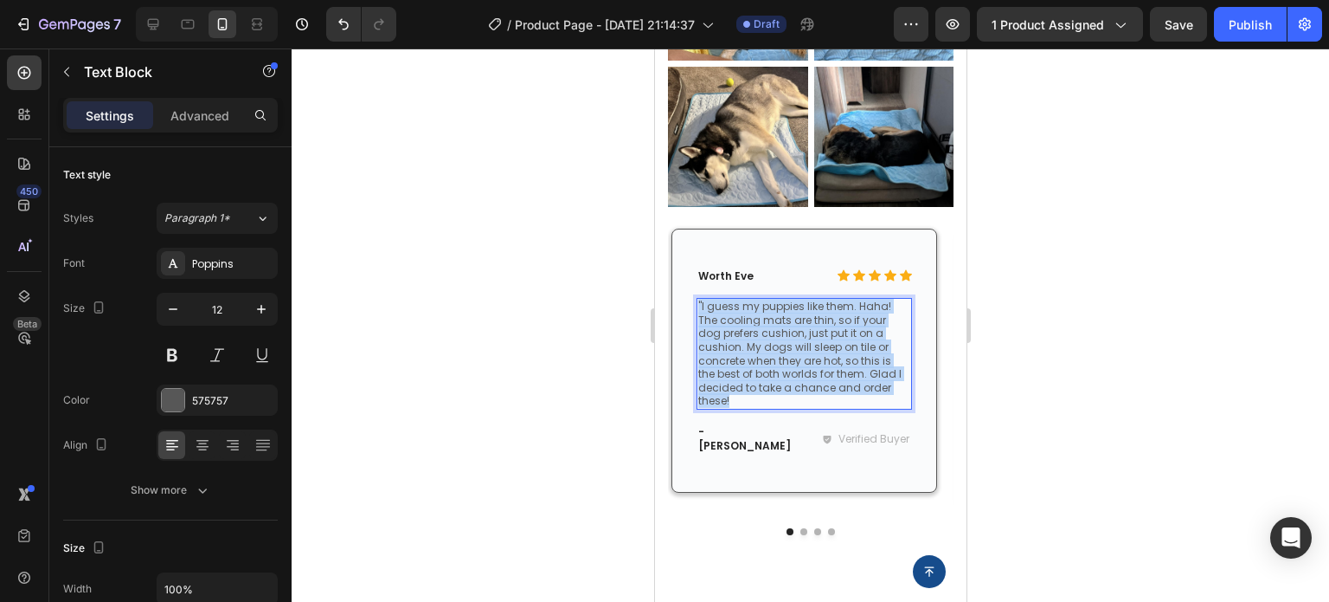
click at [769, 331] on p ""I guess my puppies like them. Haha! The cooling mats are thin, so if your dog …" at bounding box center [804, 353] width 212 height 108
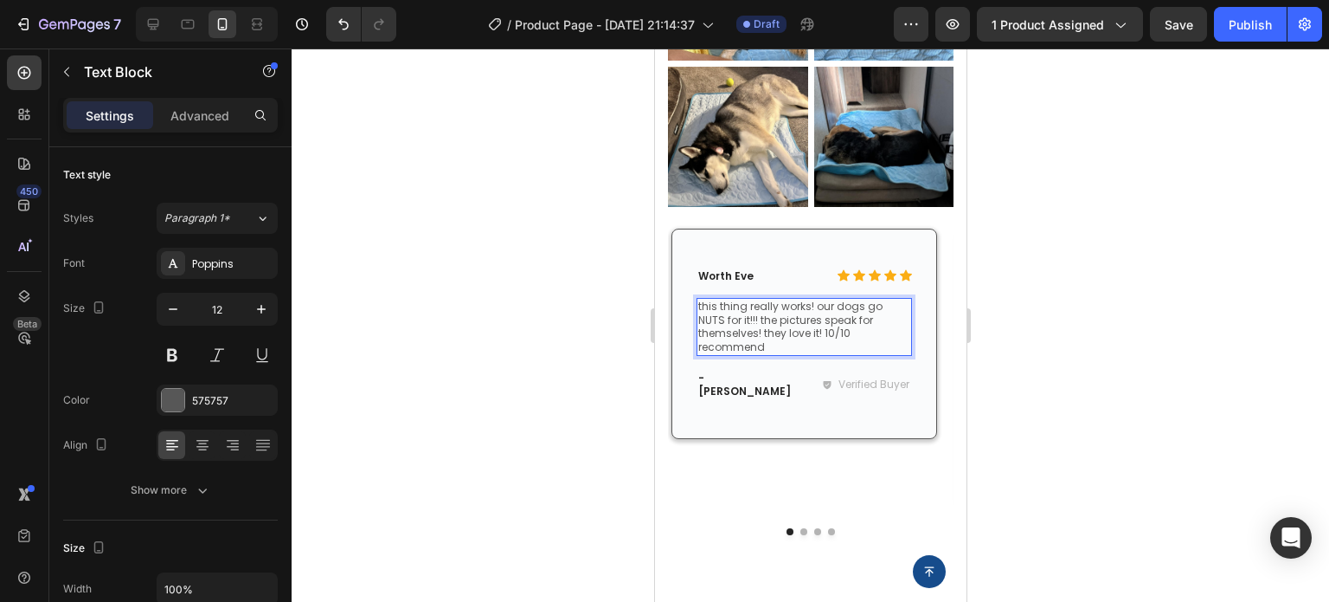
click at [700, 299] on p "this thing really works! our dogs go NUTS for it!!! the pictures speak for them…" at bounding box center [804, 326] width 212 height 54
click at [852, 334] on p ""This thing really works! our dogs go NUTS for it!!! the pictures speak for the…" at bounding box center [804, 326] width 212 height 54
click at [735, 269] on p "Worth Eve" at bounding box center [757, 276] width 118 height 14
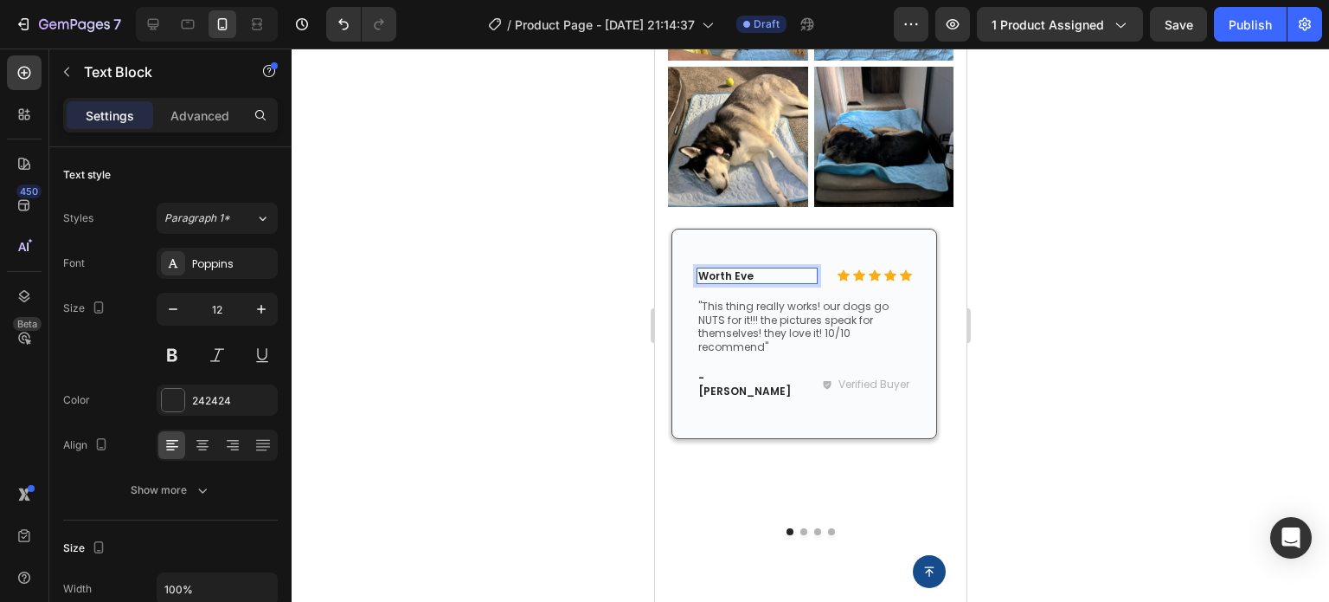
click at [751, 269] on p "Worth Eve" at bounding box center [757, 276] width 118 height 14
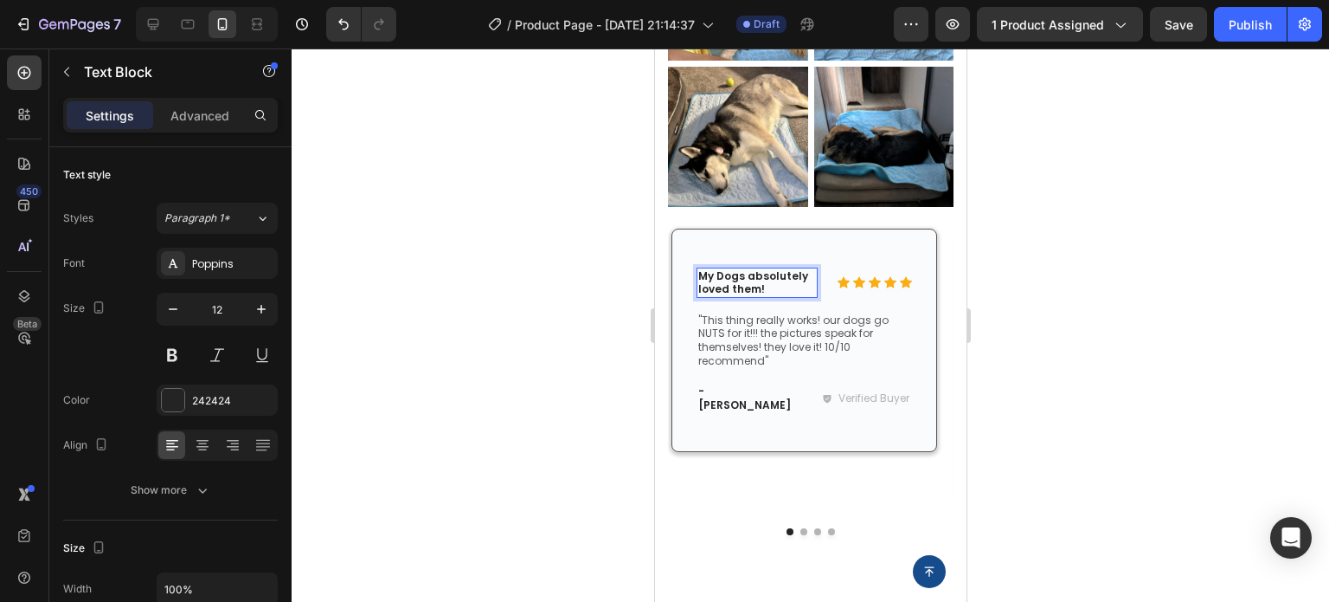
click at [1073, 273] on div at bounding box center [811, 324] width 1038 height 553
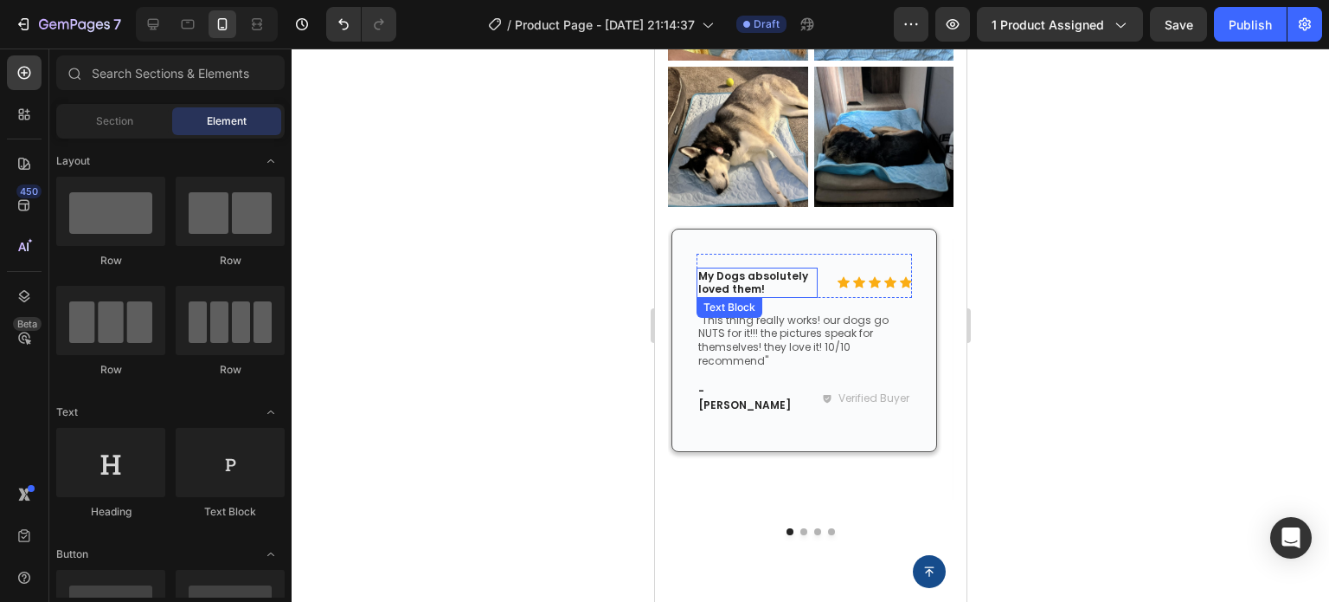
click at [769, 271] on p "My Dogs absolutely loved them!" at bounding box center [757, 282] width 118 height 27
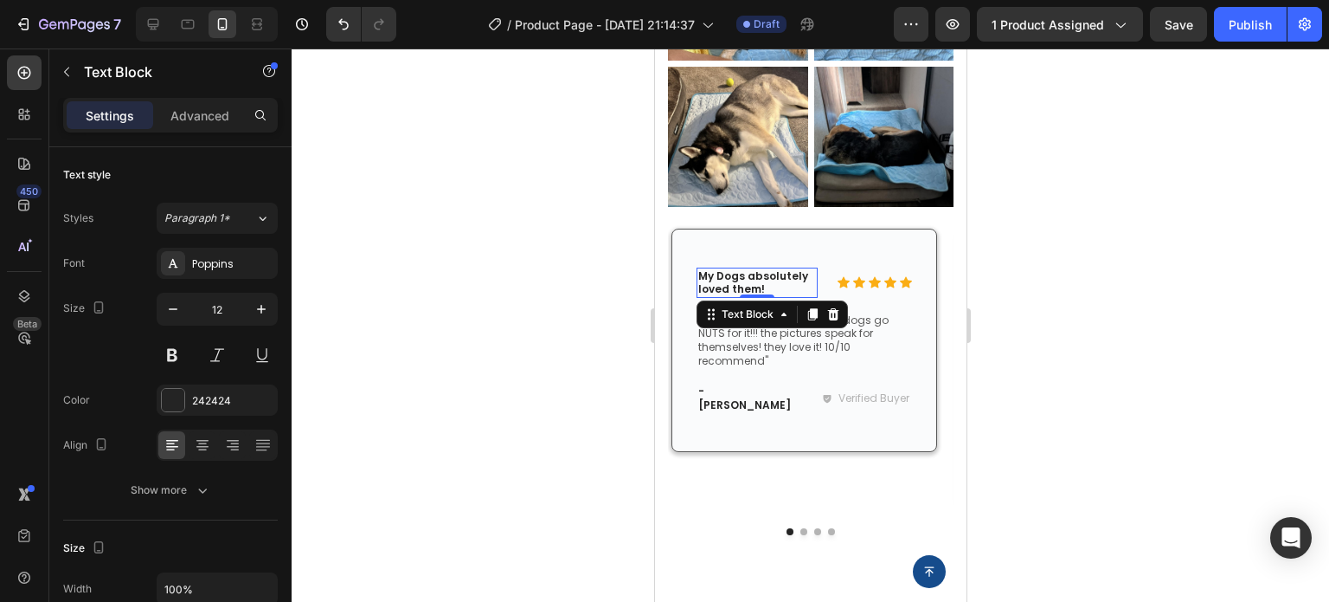
click at [1143, 366] on div at bounding box center [811, 324] width 1038 height 553
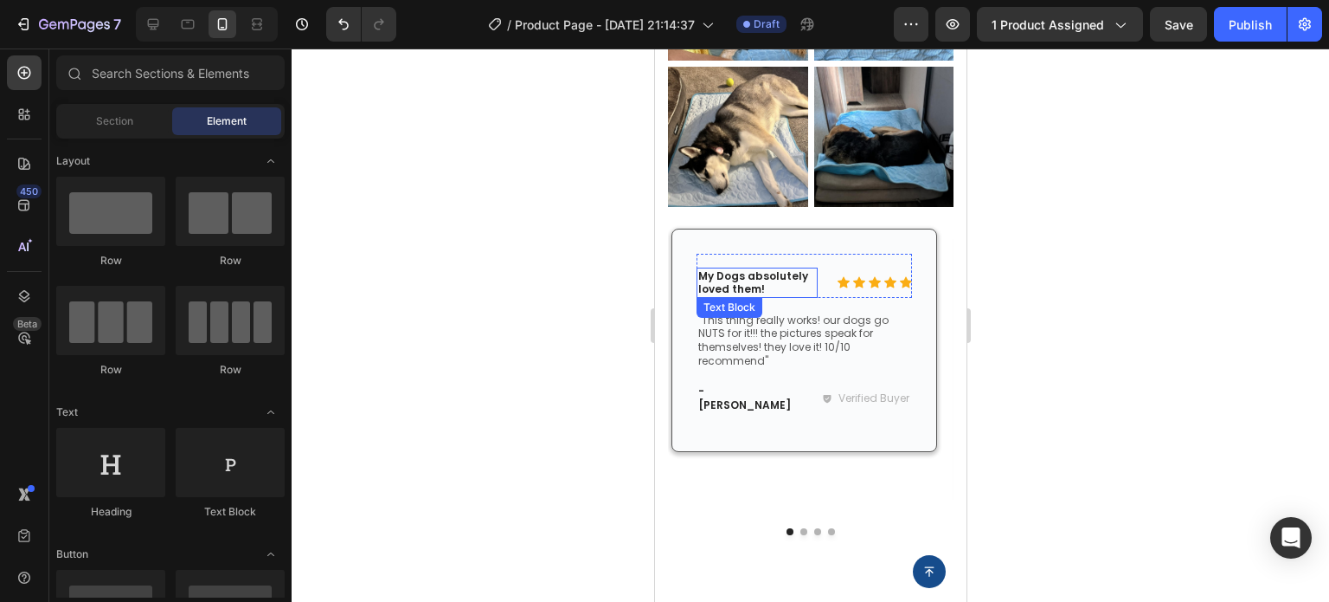
click at [744, 269] on p "My Dogs absolutely loved them!" at bounding box center [757, 282] width 118 height 27
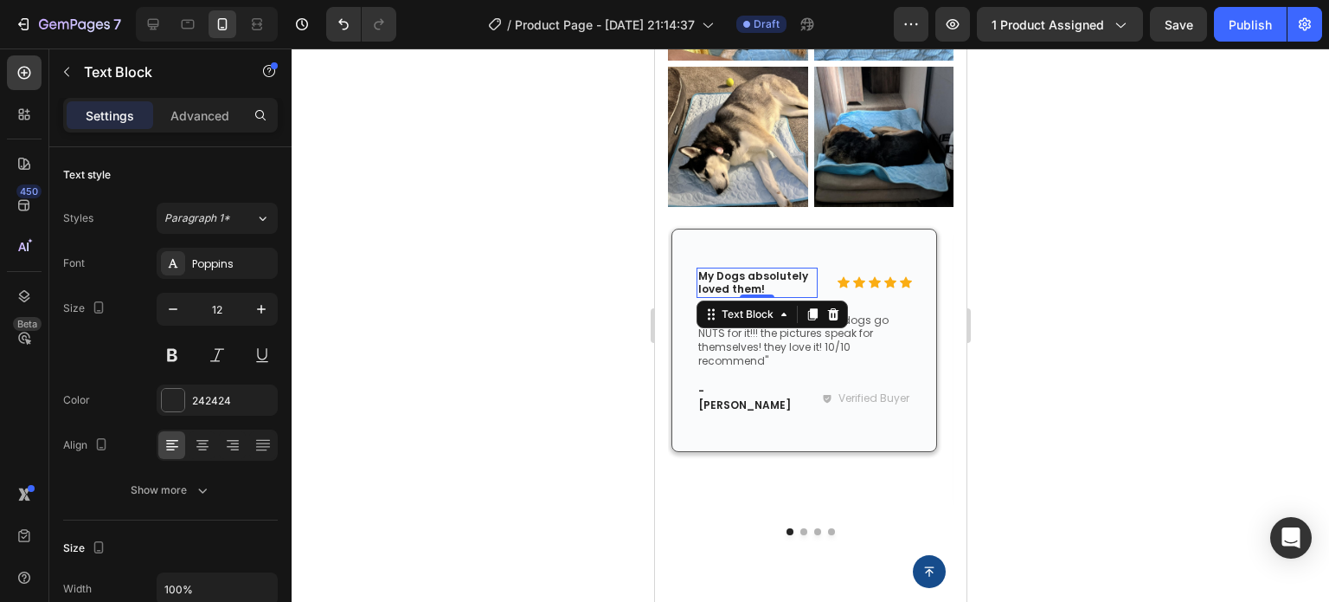
click at [753, 269] on p "My Dogs absolutely loved them!" at bounding box center [757, 282] width 118 height 27
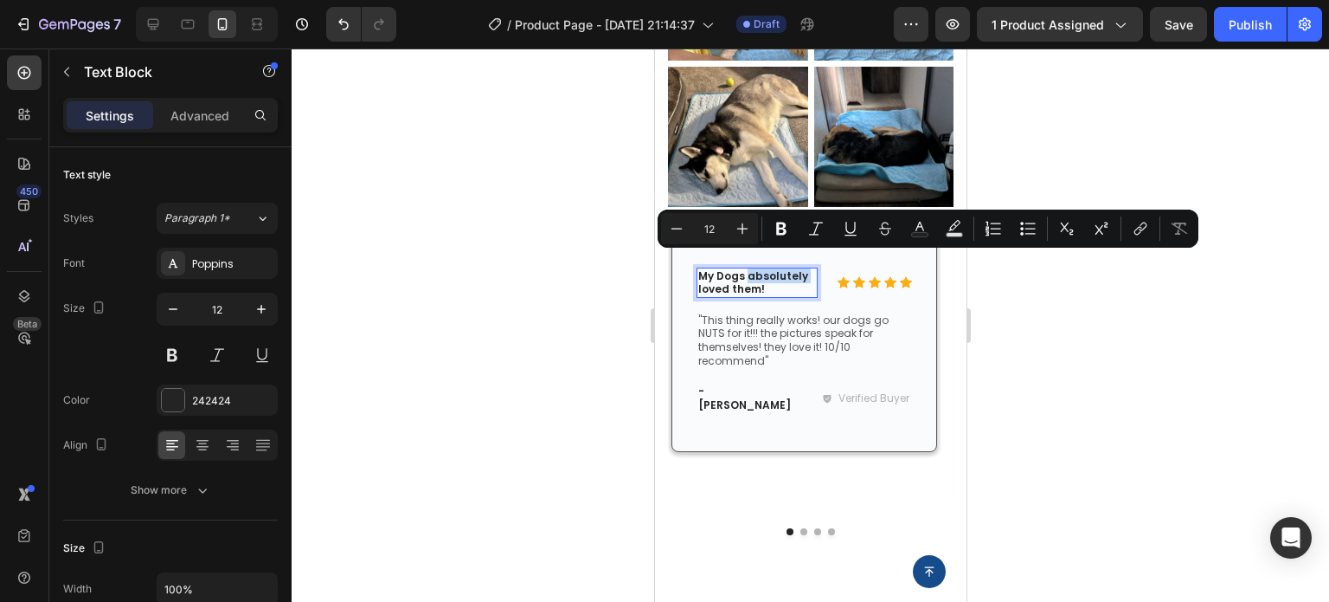
click at [750, 269] on p "My Dogs absolutely loved them!" at bounding box center [757, 282] width 118 height 27
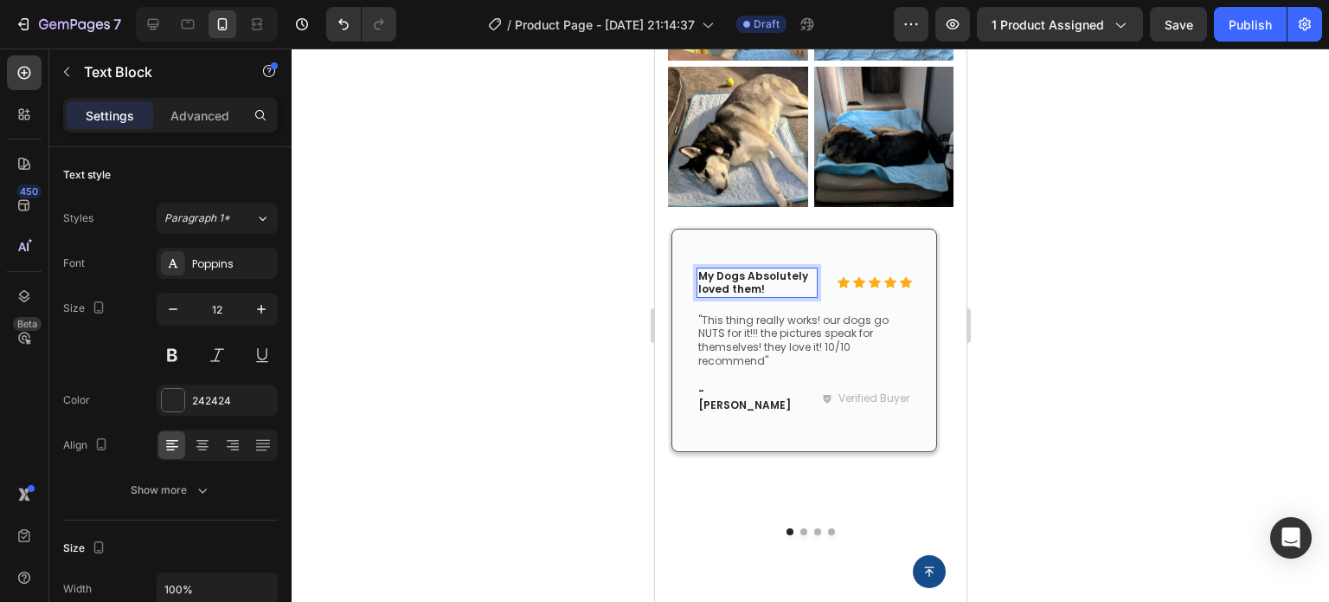
click at [702, 274] on p "My Dogs Absolutely loved them!" at bounding box center [757, 282] width 118 height 27
click at [738, 276] on p "My Dogs Absolutely Loved them!" at bounding box center [757, 282] width 118 height 27
click at [1257, 393] on div at bounding box center [811, 324] width 1038 height 553
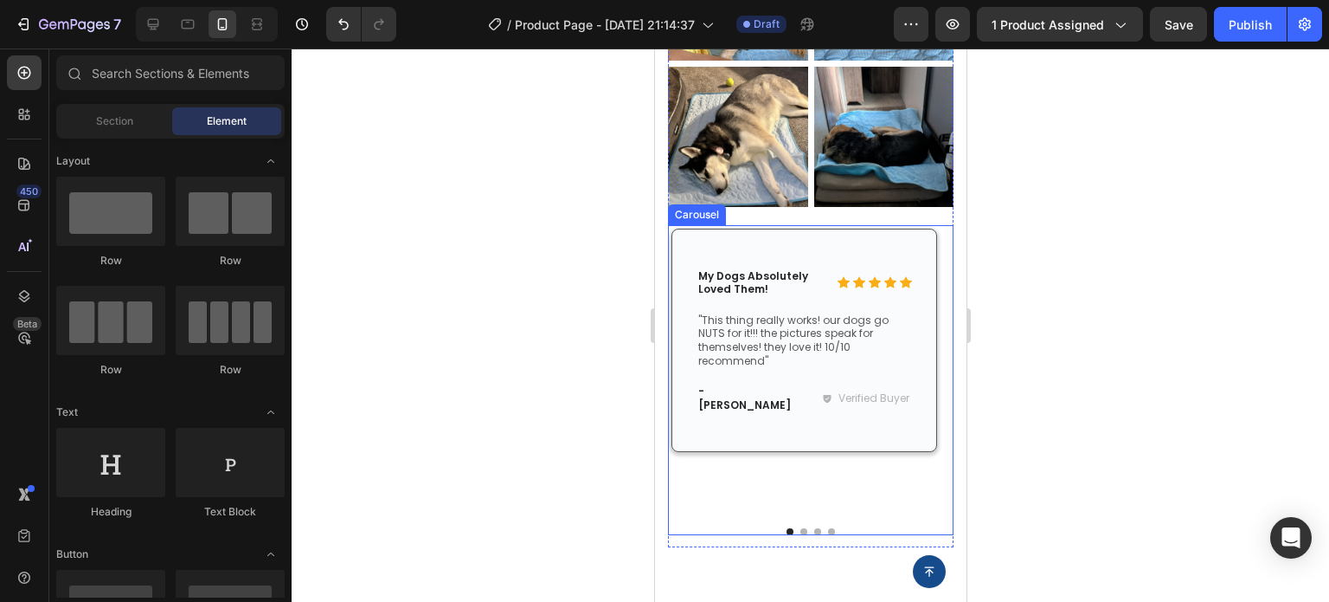
click at [800, 528] on button "Dot" at bounding box center [803, 531] width 7 height 7
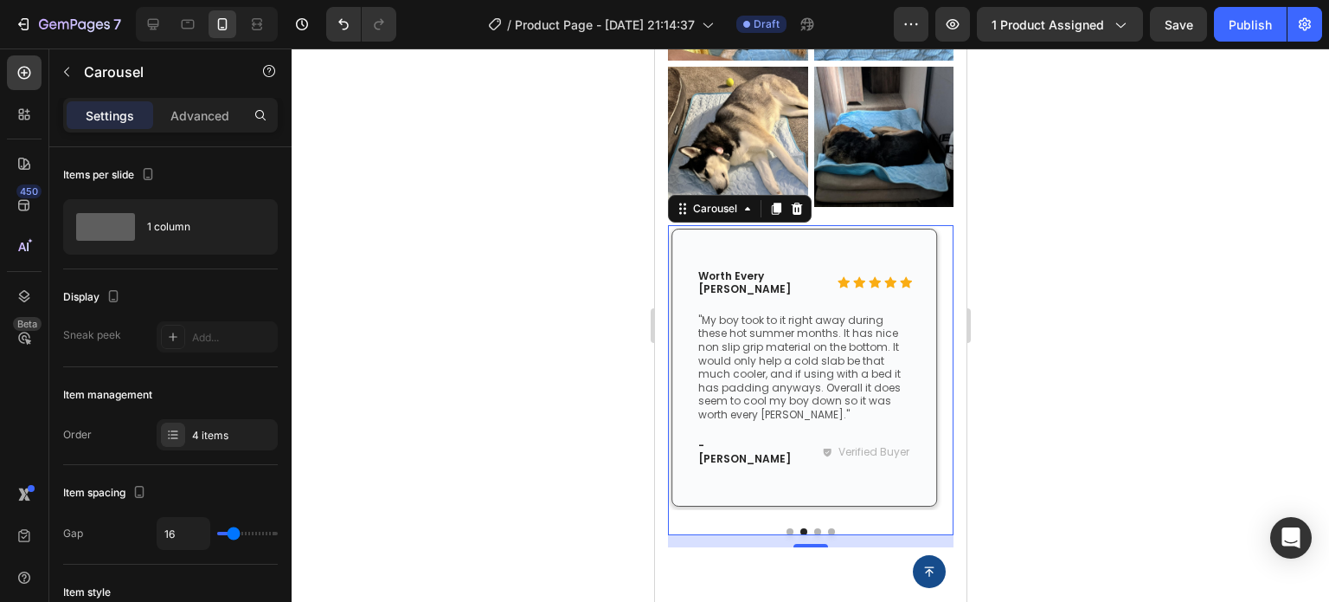
click at [814, 528] on button "Dot" at bounding box center [817, 531] width 7 height 7
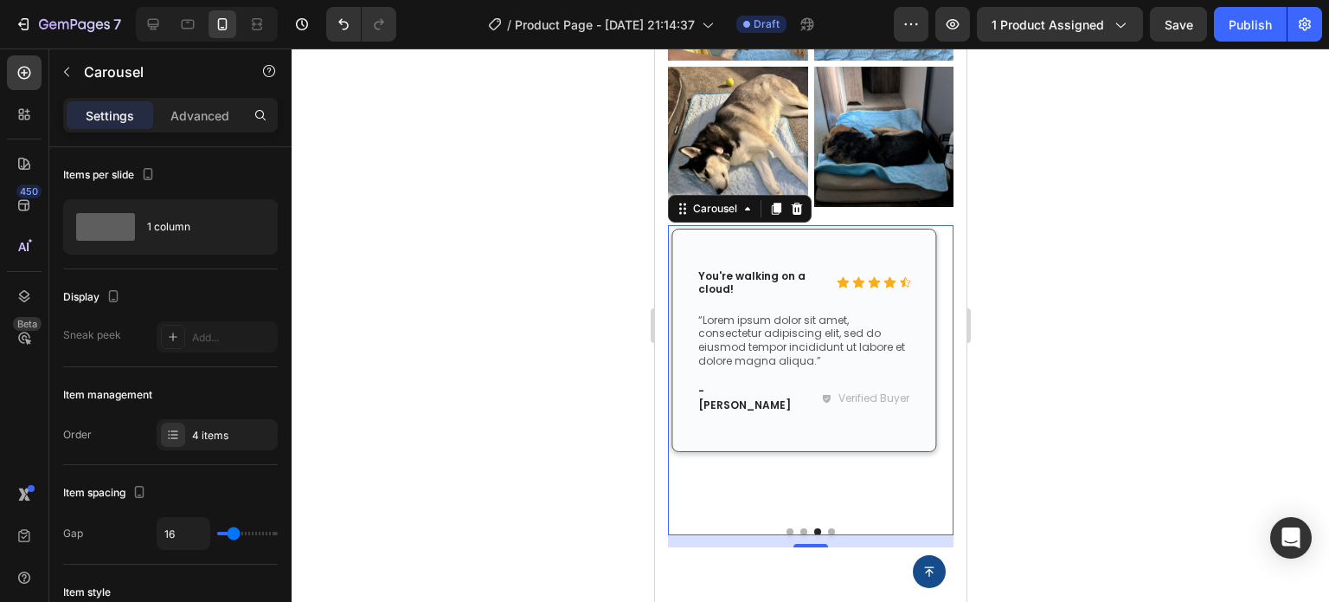
click at [1257, 326] on div at bounding box center [811, 324] width 1038 height 553
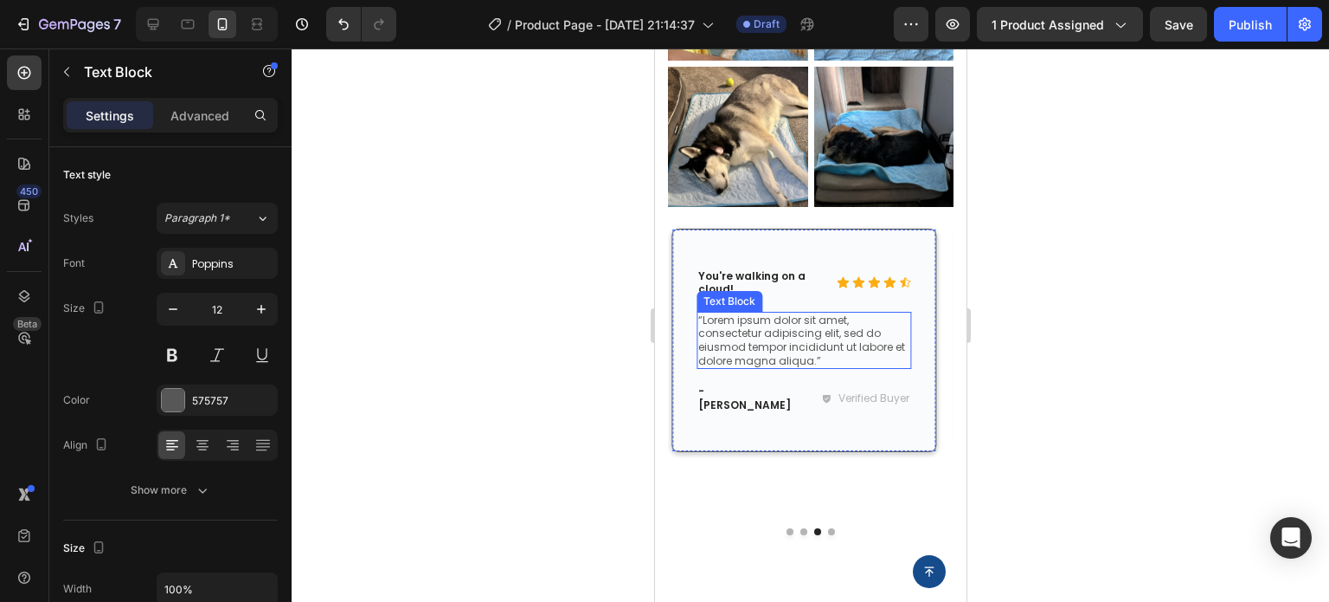
click at [759, 325] on p "“Lorem ipsum dolor sit amet, consectetur adipiscing elit, sed do eiusmod tempor…" at bounding box center [804, 340] width 212 height 54
click at [769, 318] on p "“Lorem ipsum dolor sit amet, consectetur adipiscing elit, sed do eiusmod tempor…" at bounding box center [804, 340] width 212 height 54
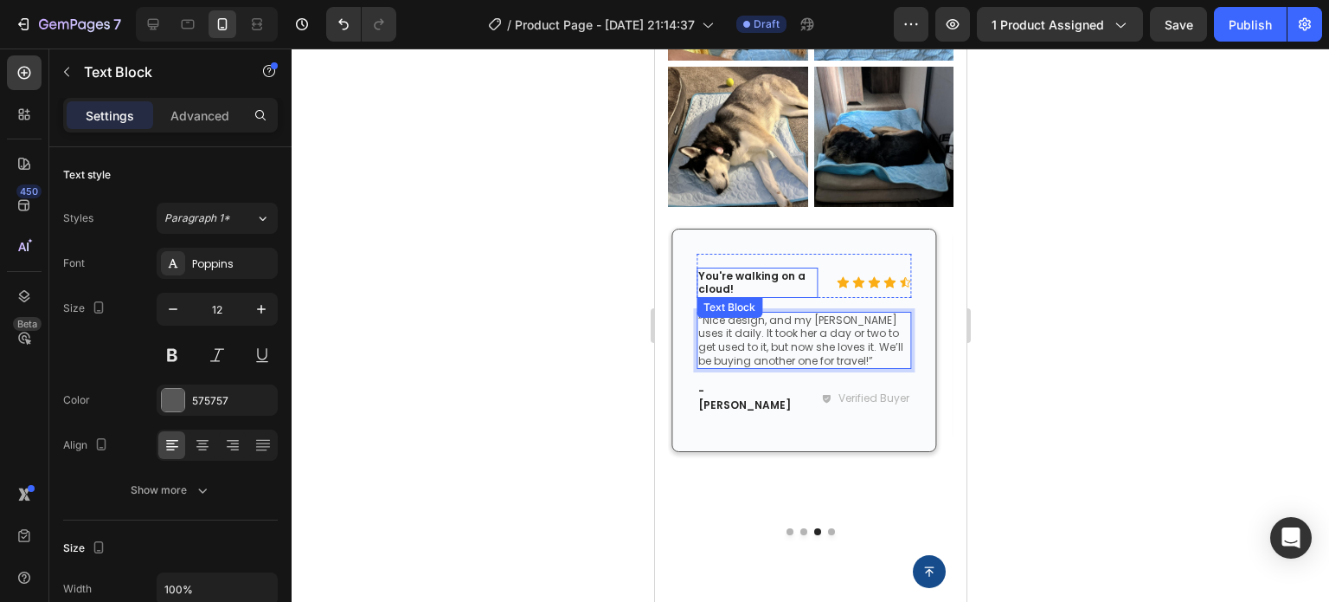
click at [737, 269] on p "You're walking on a cloud!" at bounding box center [757, 282] width 118 height 27
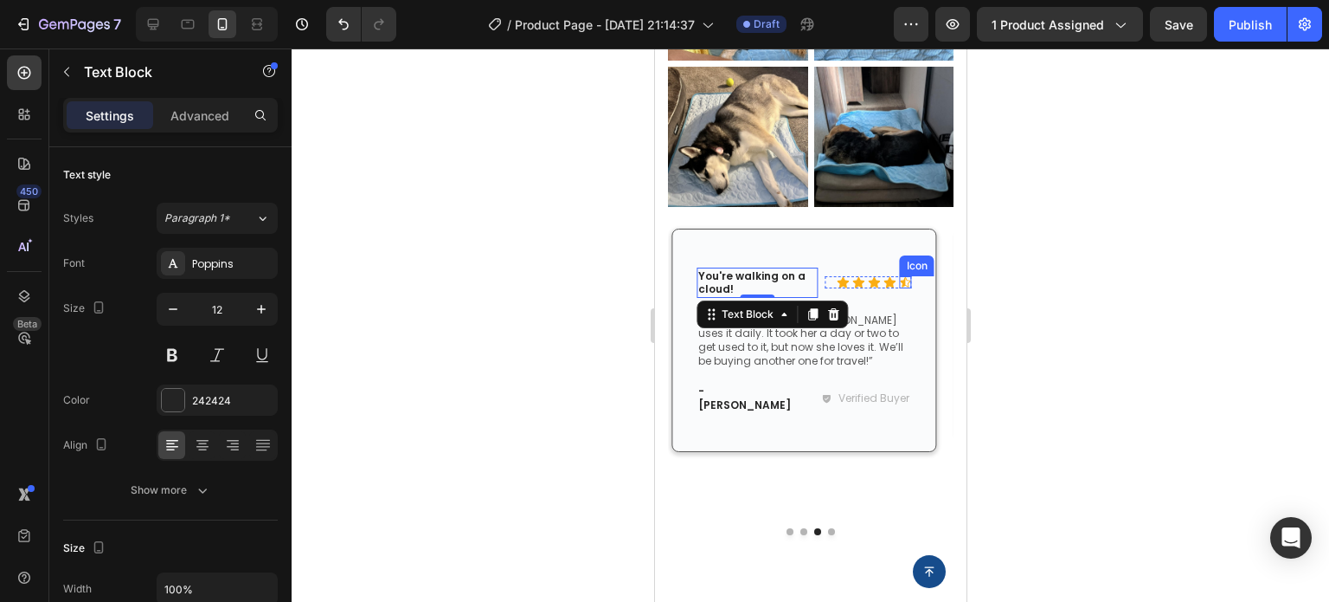
click at [903, 277] on icon at bounding box center [905, 282] width 10 height 10
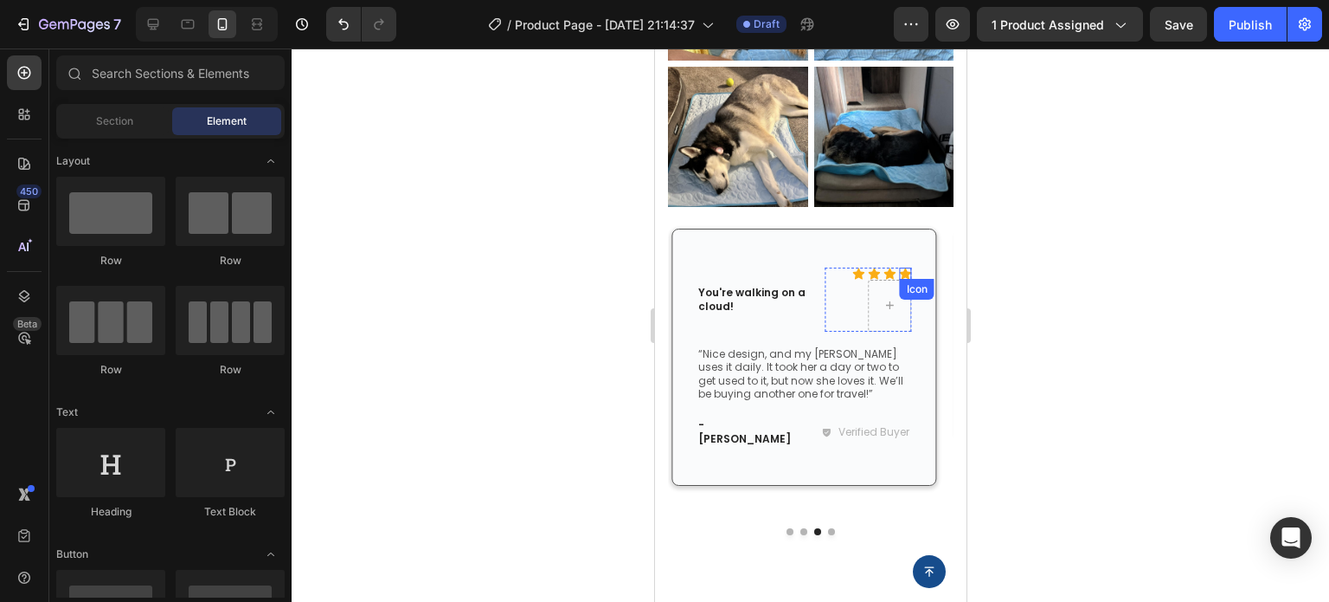
click at [904, 267] on icon at bounding box center [905, 272] width 12 height 11
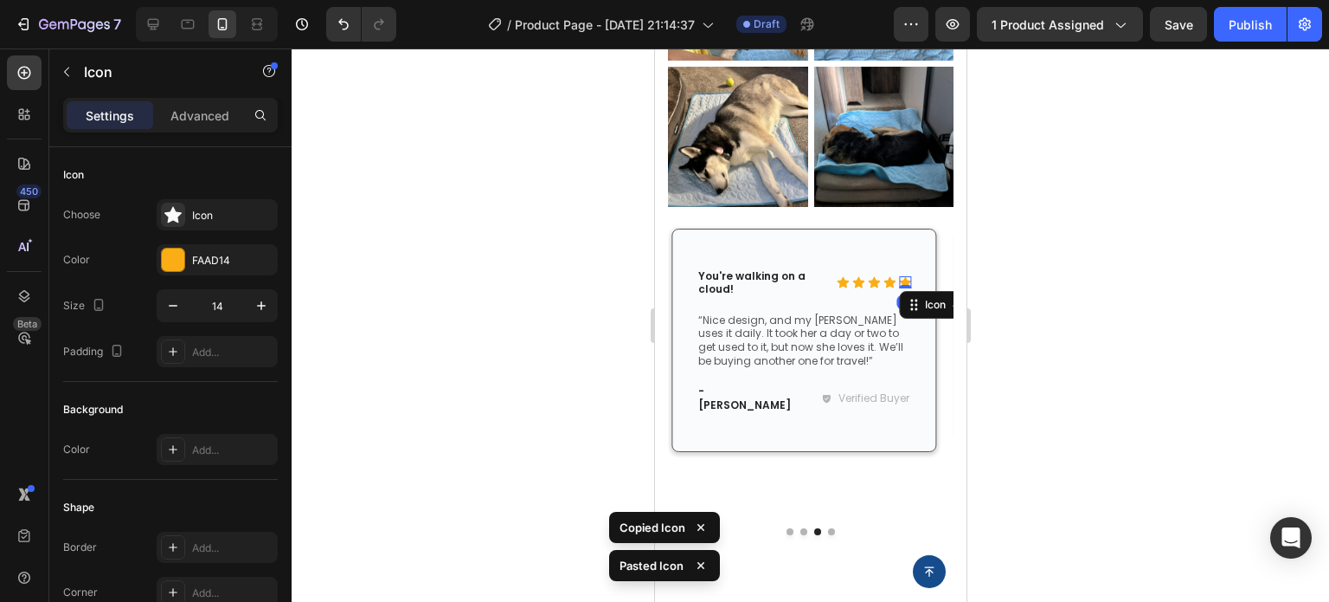
click at [1075, 383] on div at bounding box center [811, 324] width 1038 height 553
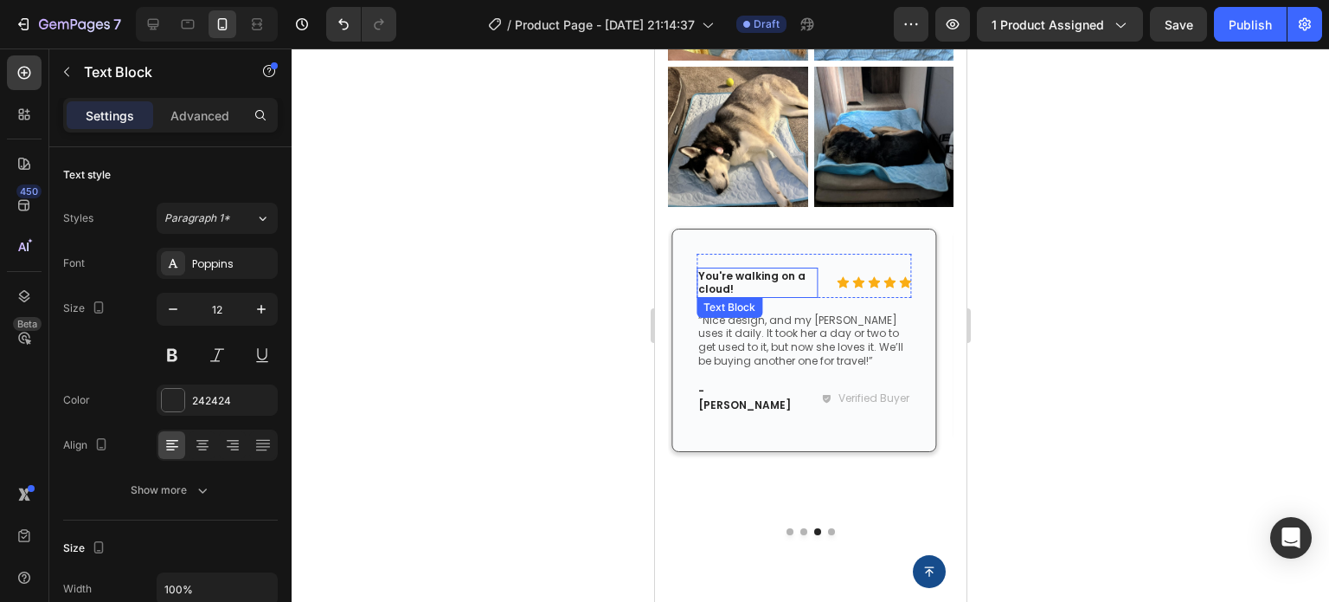
click at [776, 269] on p "You're walking on a cloud!" at bounding box center [757, 282] width 118 height 27
click at [750, 269] on p "You're walking on a cloud!" at bounding box center [757, 282] width 118 height 27
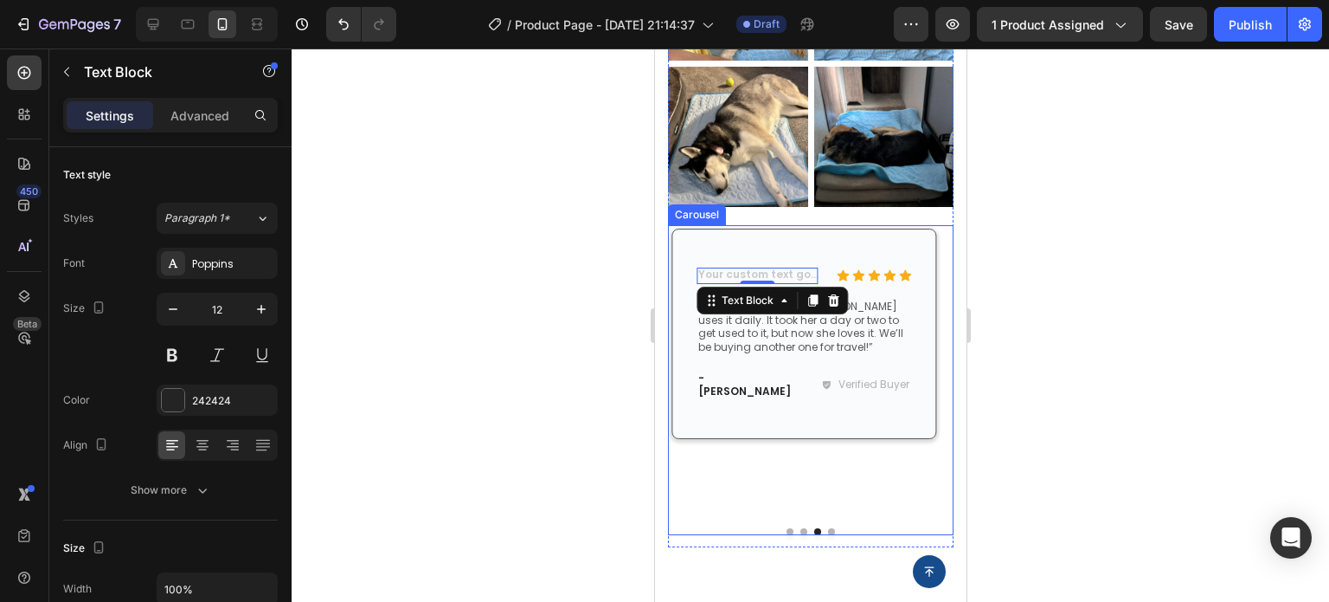
click at [828, 528] on div at bounding box center [810, 531] width 286 height 7
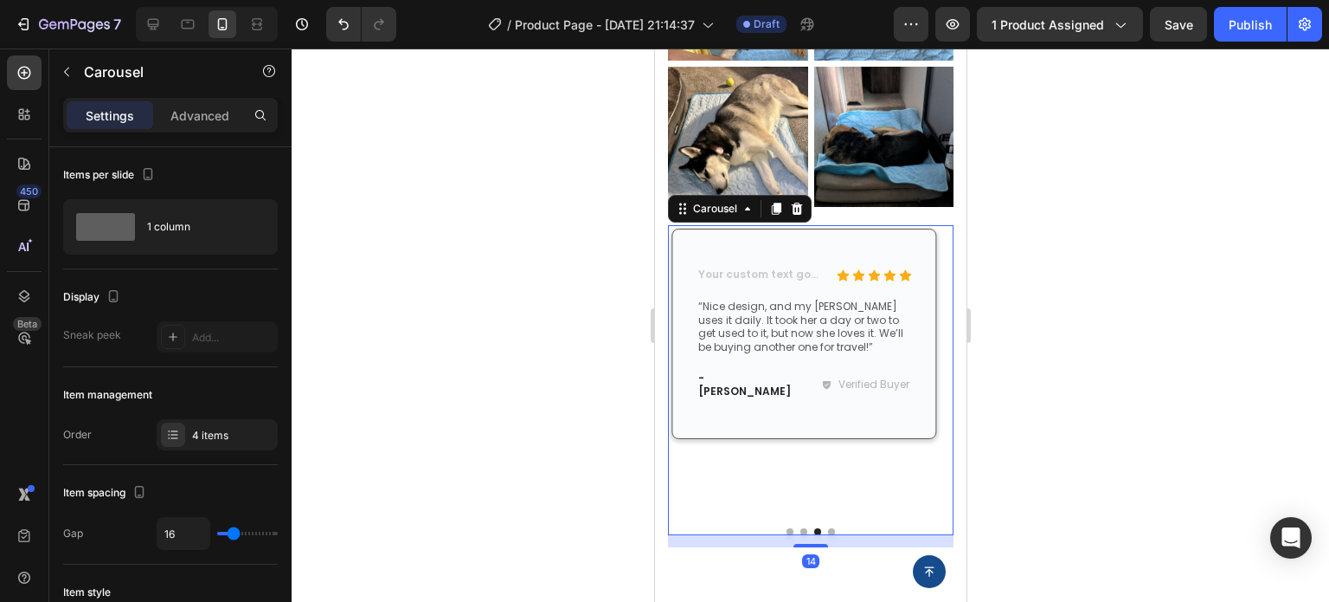
click at [827, 528] on button "Dot" at bounding box center [830, 531] width 7 height 7
click at [1084, 511] on div at bounding box center [811, 324] width 1038 height 553
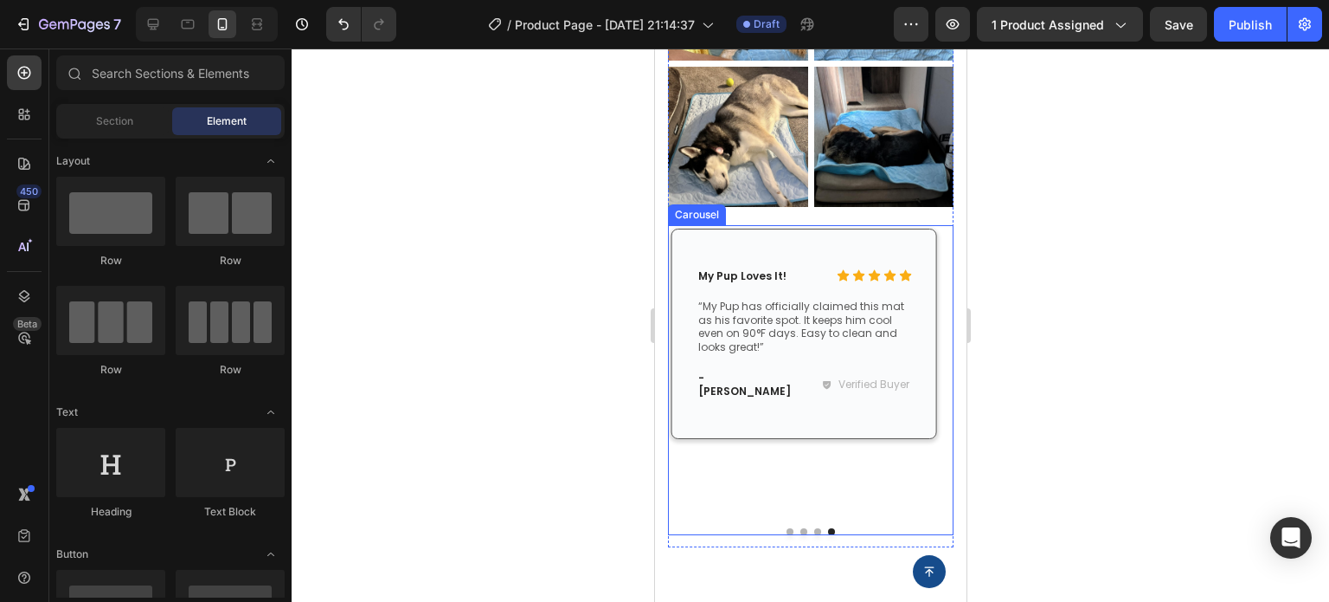
click at [814, 528] on button "Dot" at bounding box center [817, 531] width 7 height 7
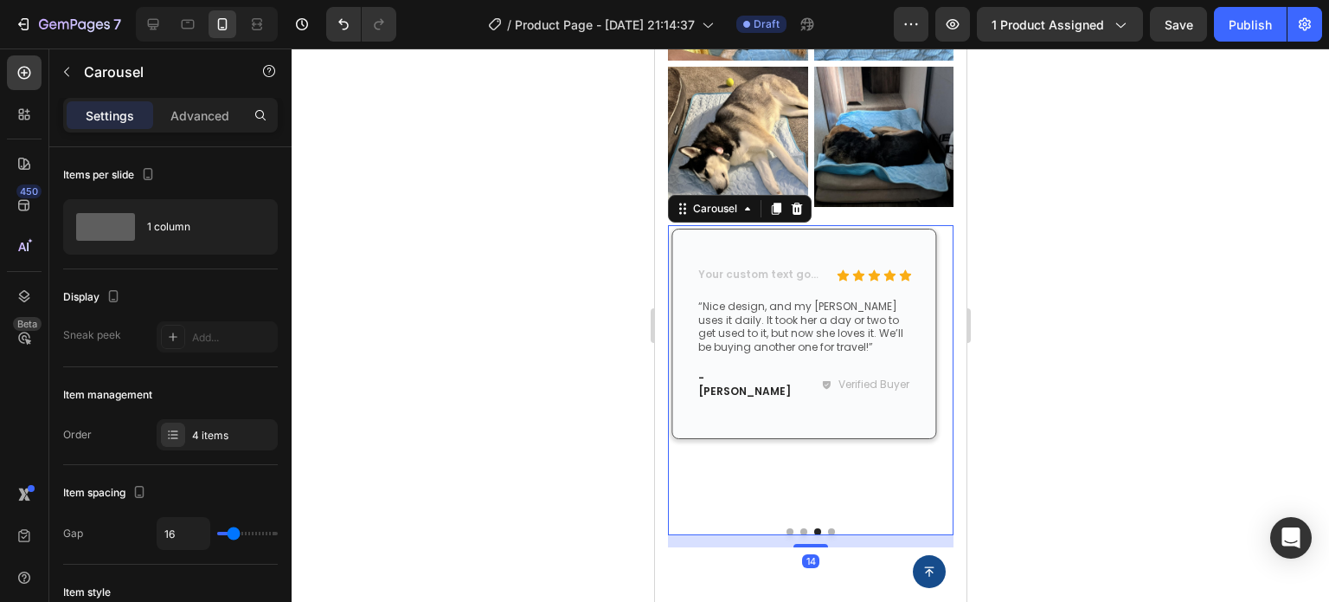
click at [800, 528] on button "Dot" at bounding box center [803, 531] width 7 height 7
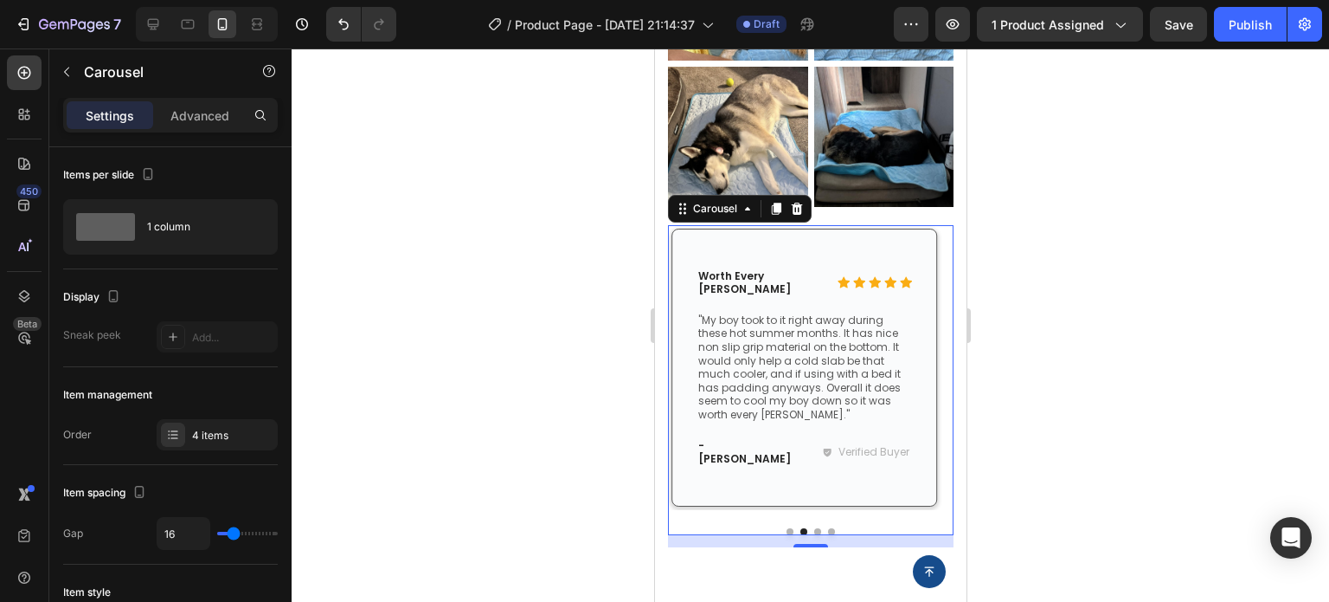
click at [786, 528] on button "Dot" at bounding box center [789, 531] width 7 height 7
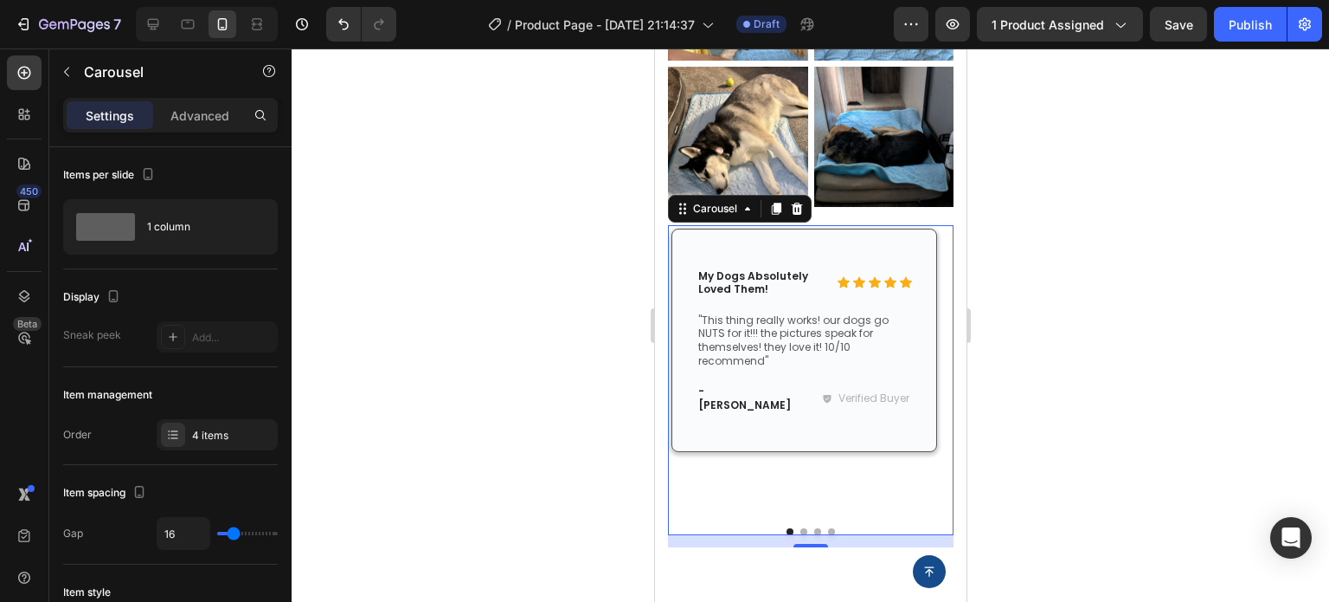
click at [800, 528] on div at bounding box center [810, 531] width 286 height 7
click at [800, 528] on button "Dot" at bounding box center [803, 531] width 7 height 7
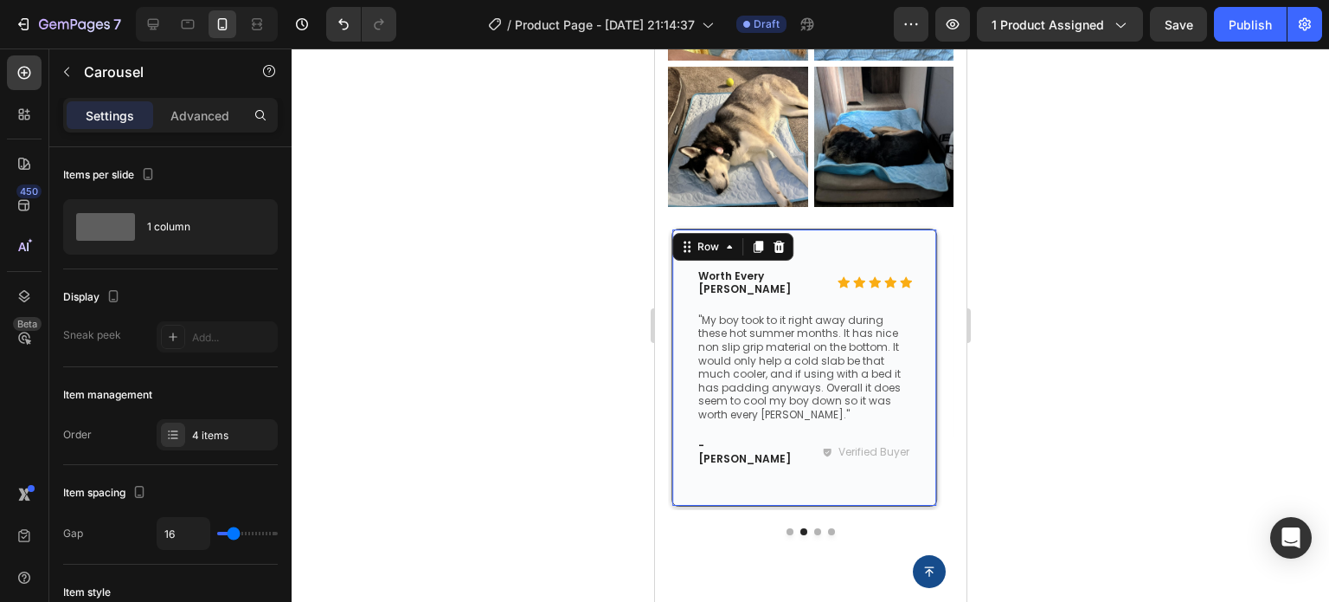
click at [797, 270] on div "Icon Icon Icon Icon Icon Icon List Worth Every Penny Text Block Row "My boy too…" at bounding box center [804, 368] width 216 height 228
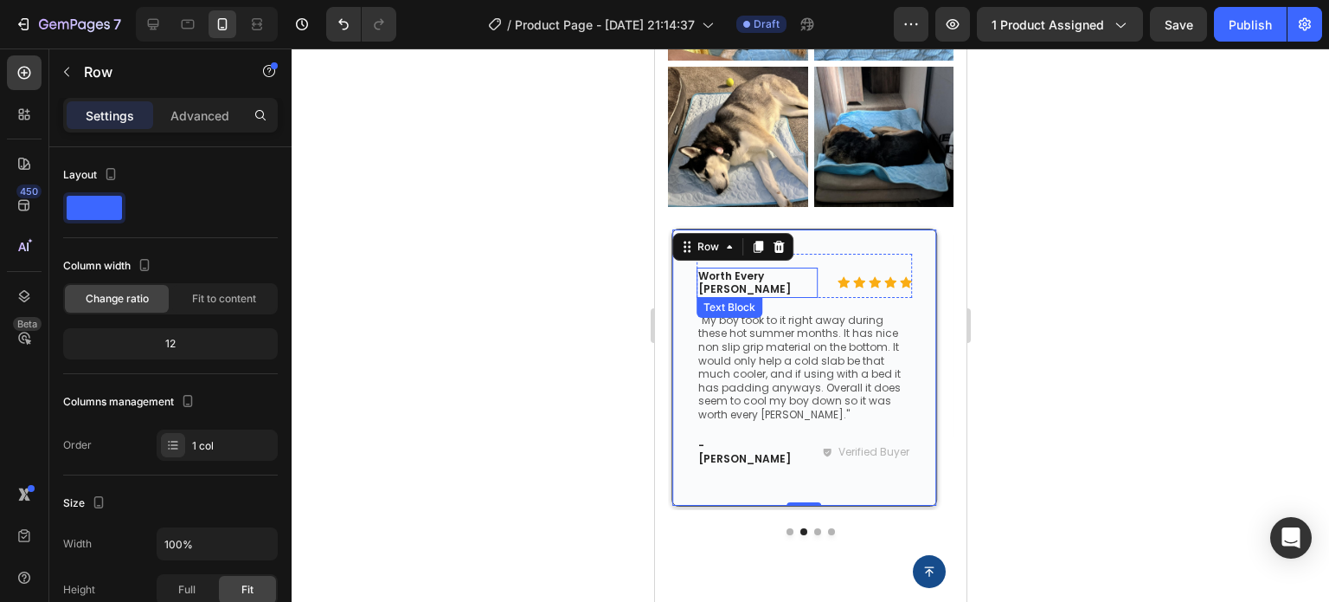
click at [795, 269] on p "Worth Every Penny" at bounding box center [757, 282] width 118 height 27
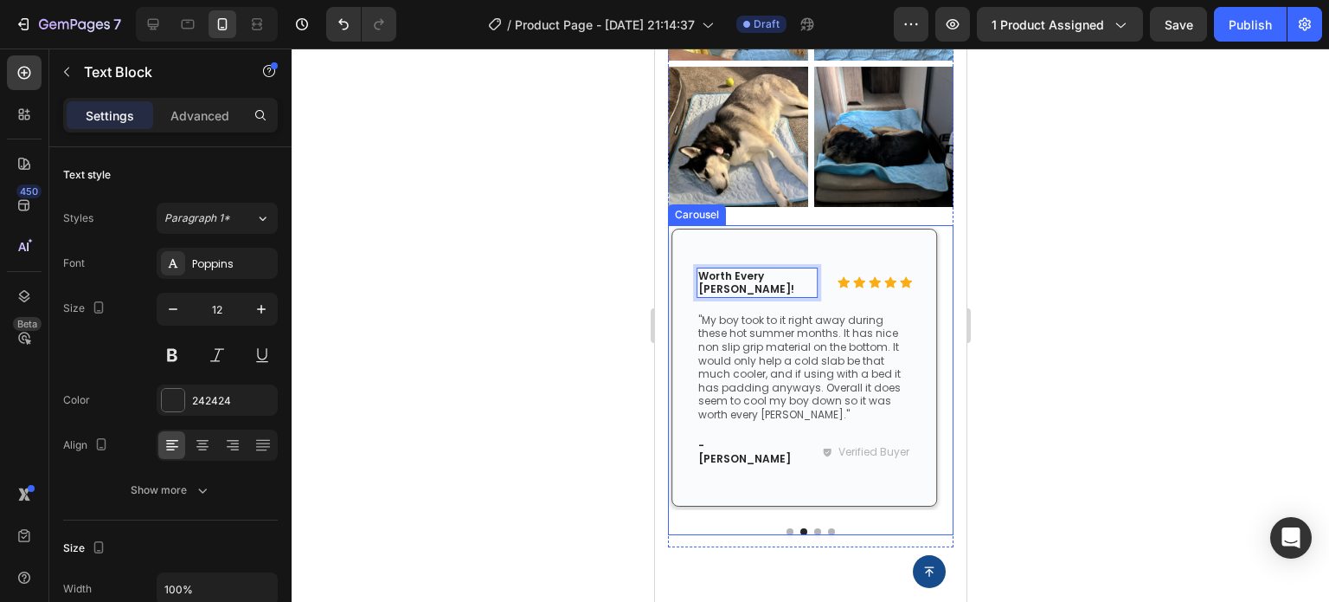
click at [814, 528] on button "Dot" at bounding box center [817, 531] width 7 height 7
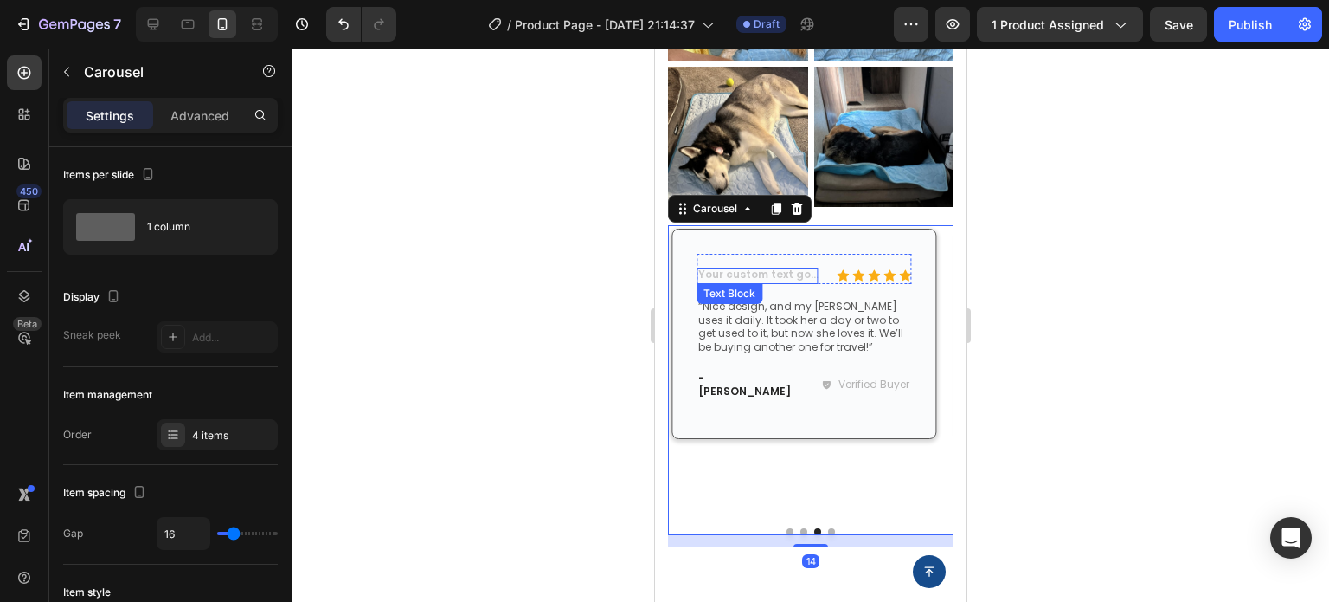
click at [795, 267] on div "Rich Text Editor. Editing area: main" at bounding box center [756, 275] width 121 height 17
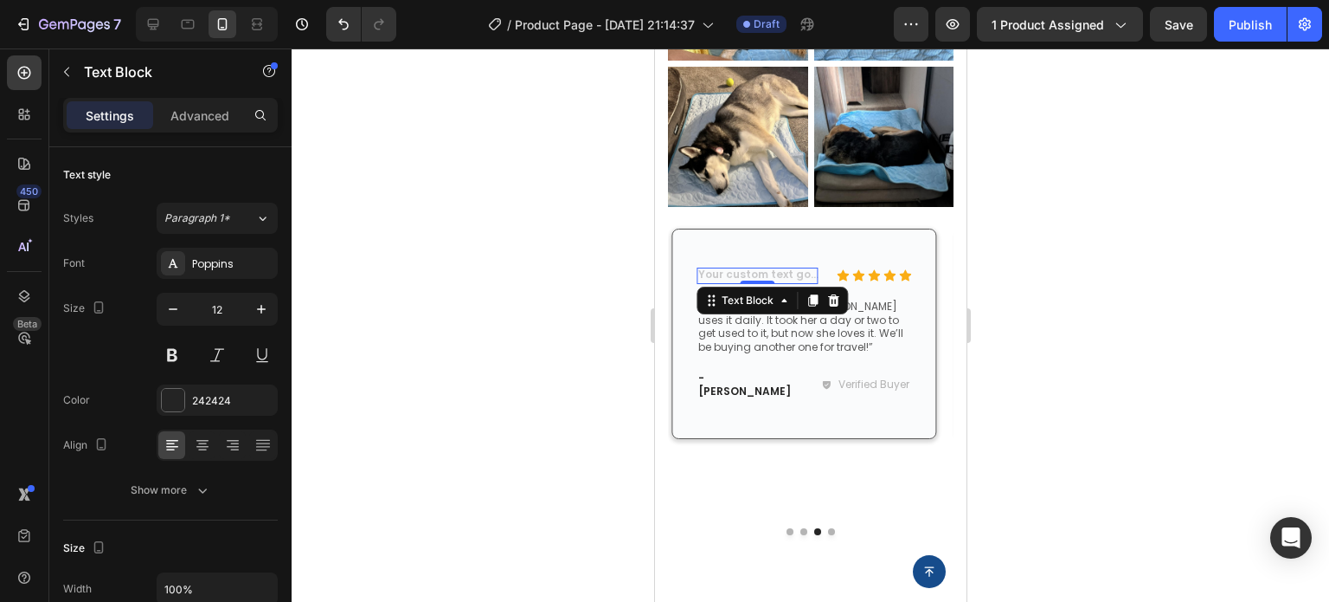
click at [795, 267] on div "Rich Text Editor. Editing area: main" at bounding box center [756, 275] width 121 height 17
click at [1220, 356] on div at bounding box center [811, 324] width 1038 height 553
click at [766, 269] on p "Rich Text Editor. Editing area: main" at bounding box center [757, 276] width 118 height 14
click at [766, 267] on div "Rich Text Editor. Editing area: main" at bounding box center [756, 275] width 121 height 17
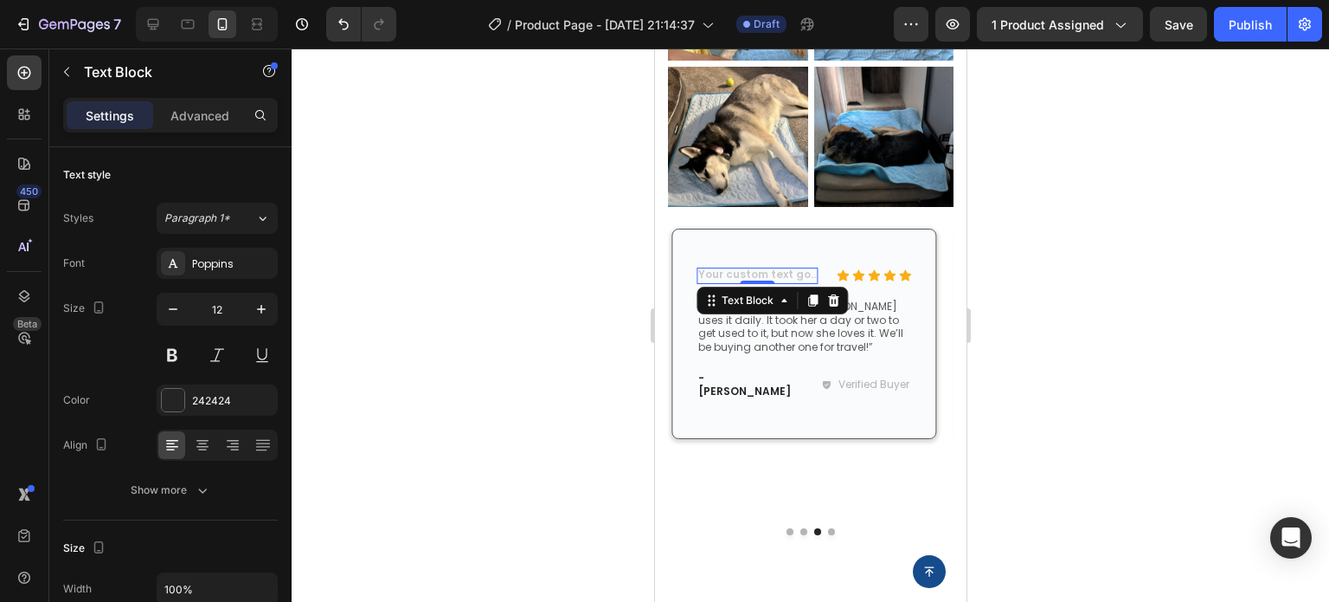
click at [1198, 213] on div at bounding box center [811, 324] width 1038 height 553
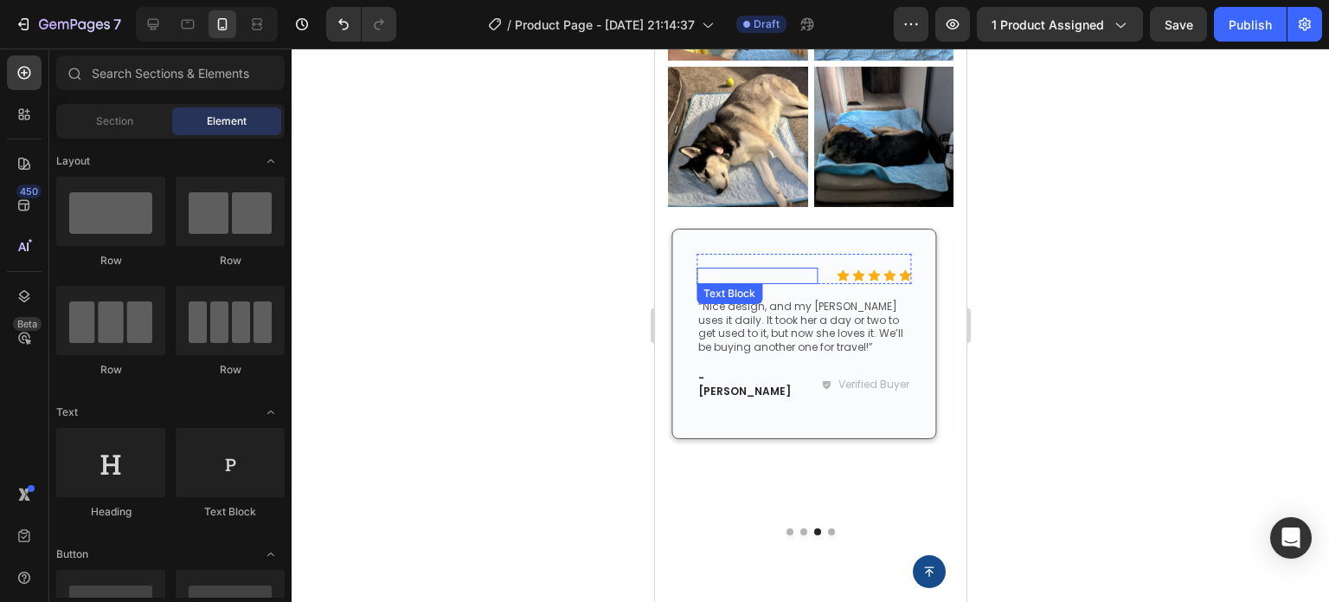
click at [776, 269] on p "Rich Text Editor. Editing area: main" at bounding box center [757, 276] width 118 height 14
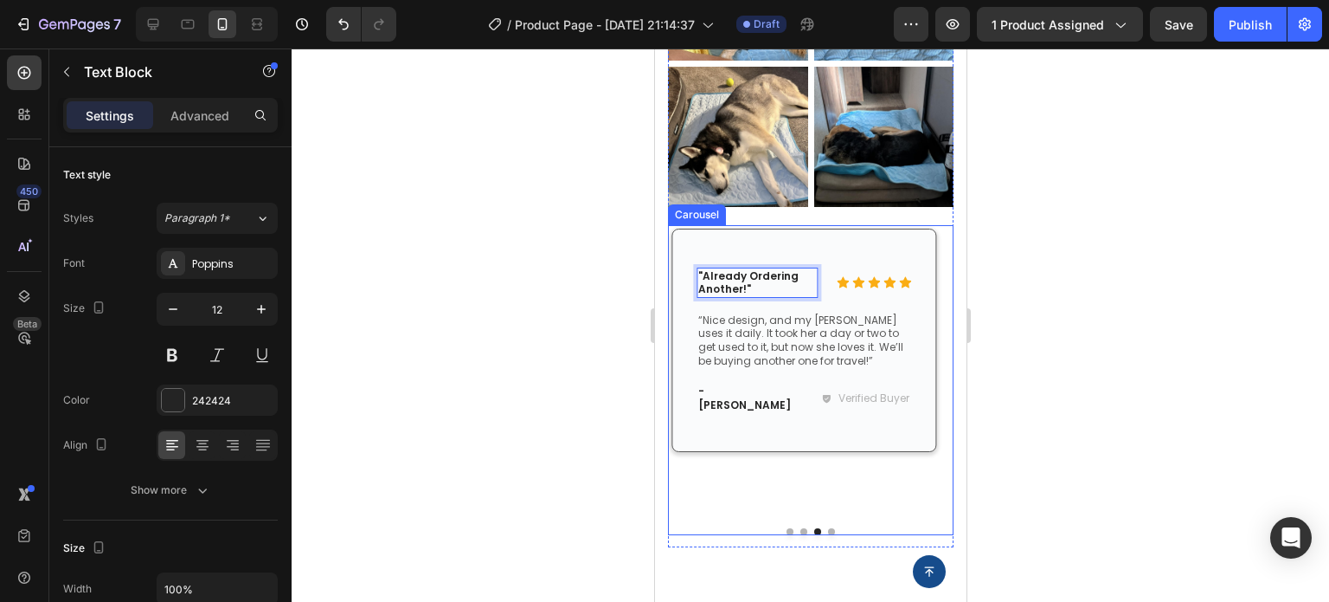
drag, startPoint x: 1165, startPoint y: 375, endPoint x: 1153, endPoint y: 382, distance: 14.0
click at [1164, 375] on div at bounding box center [811, 324] width 1038 height 553
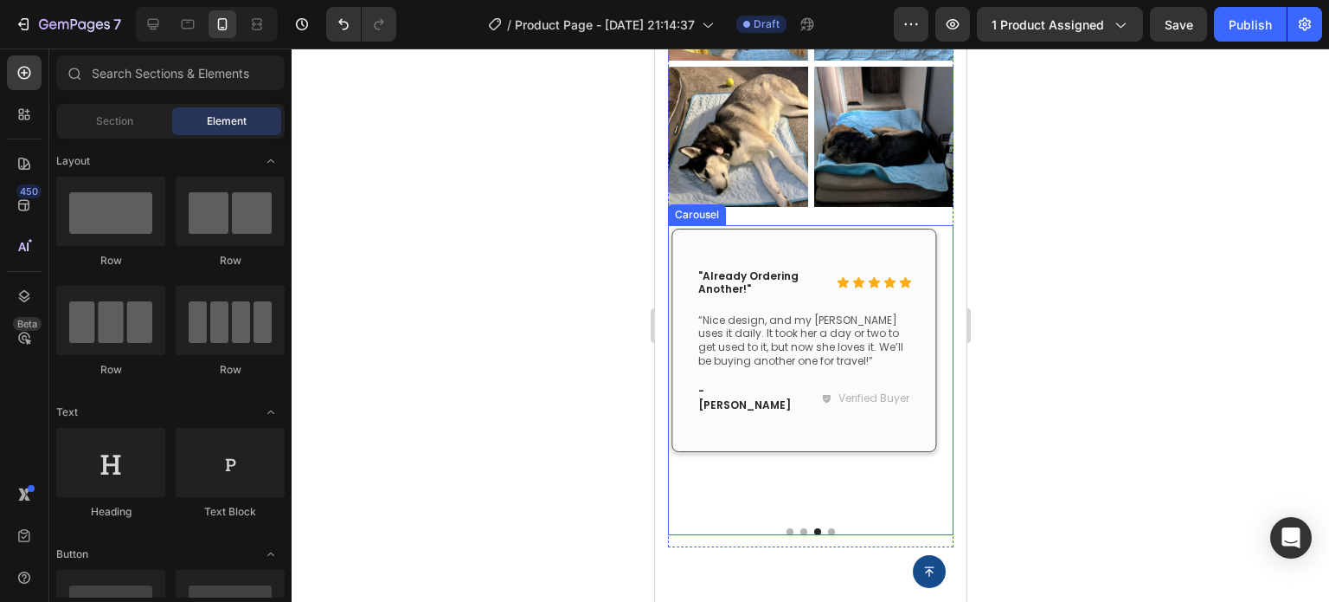
click at [827, 528] on button "Dot" at bounding box center [830, 531] width 7 height 7
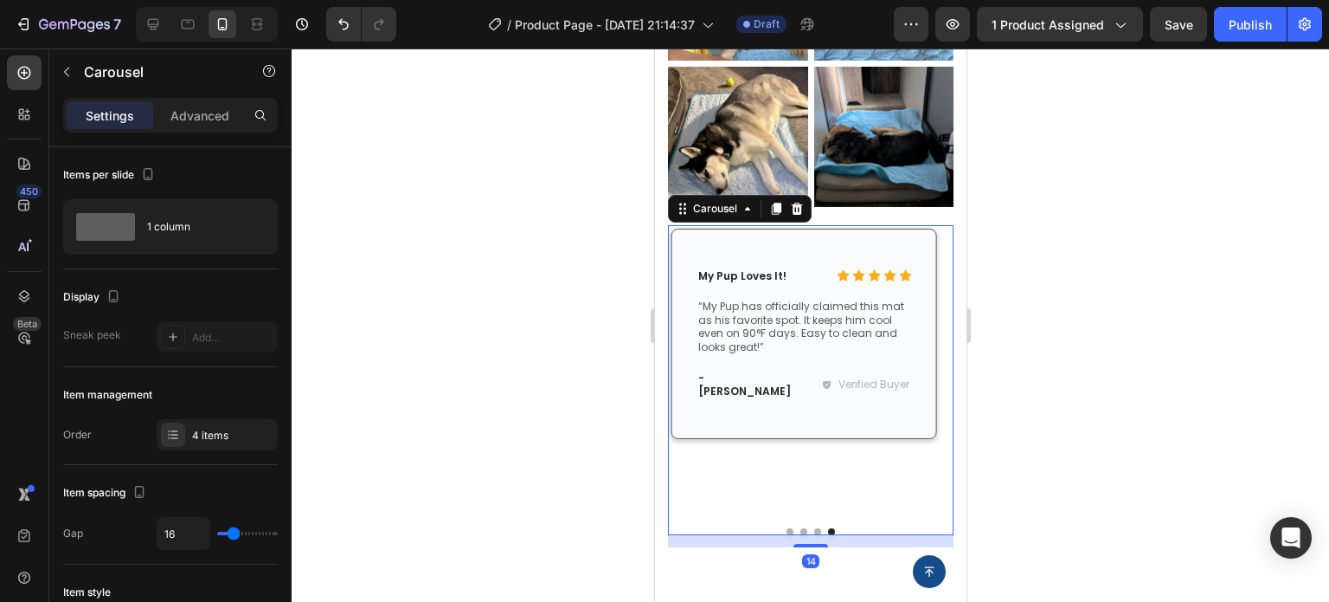
click at [804, 528] on div at bounding box center [810, 531] width 286 height 7
click at [814, 528] on button "Dot" at bounding box center [817, 531] width 7 height 7
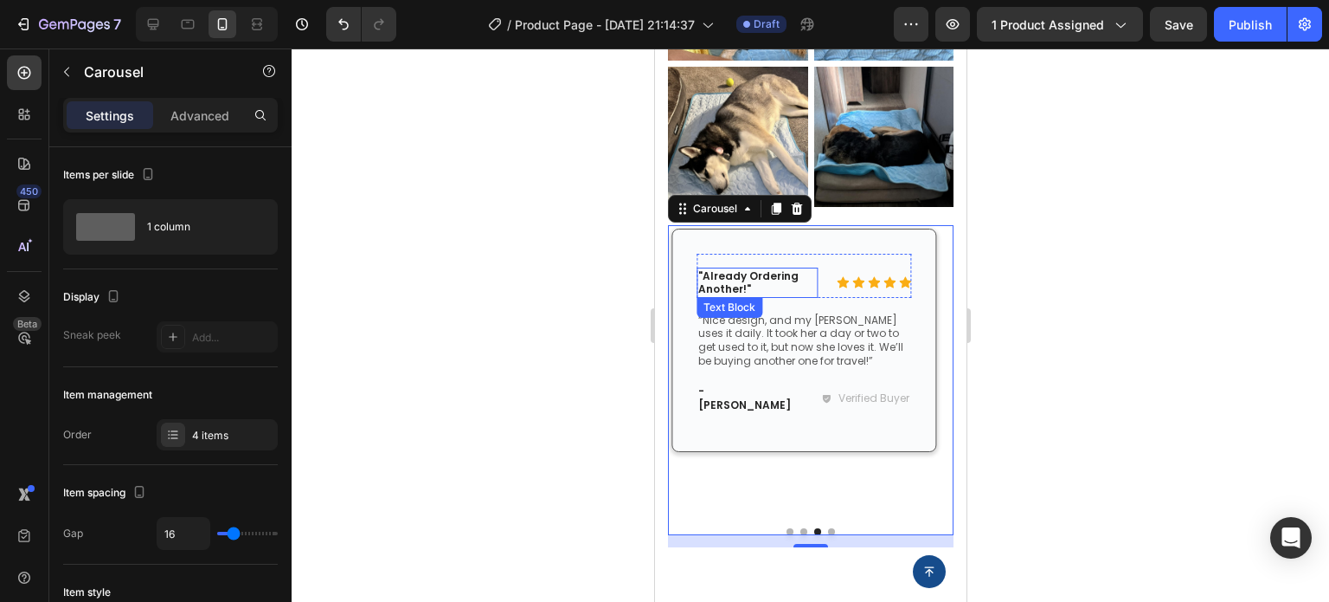
click at [758, 274] on p ""Already Ordering Another!"" at bounding box center [757, 282] width 118 height 27
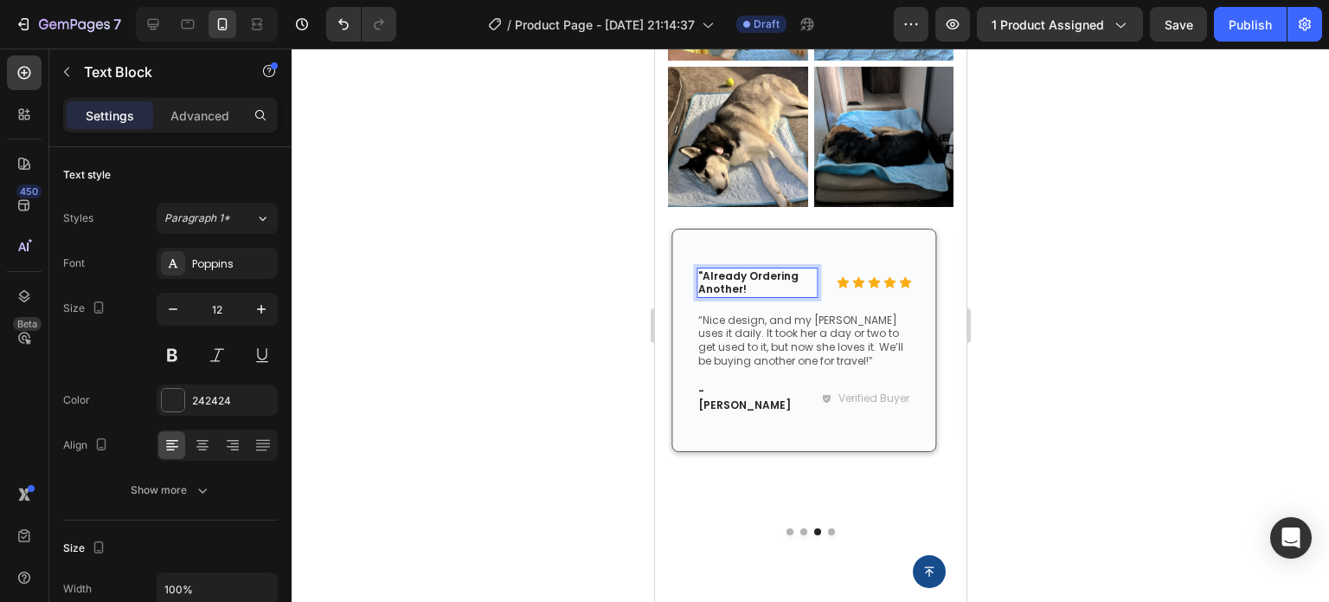
click at [703, 269] on p ""Already Ordering Another!" at bounding box center [757, 282] width 118 height 27
click at [1171, 322] on div at bounding box center [811, 324] width 1038 height 553
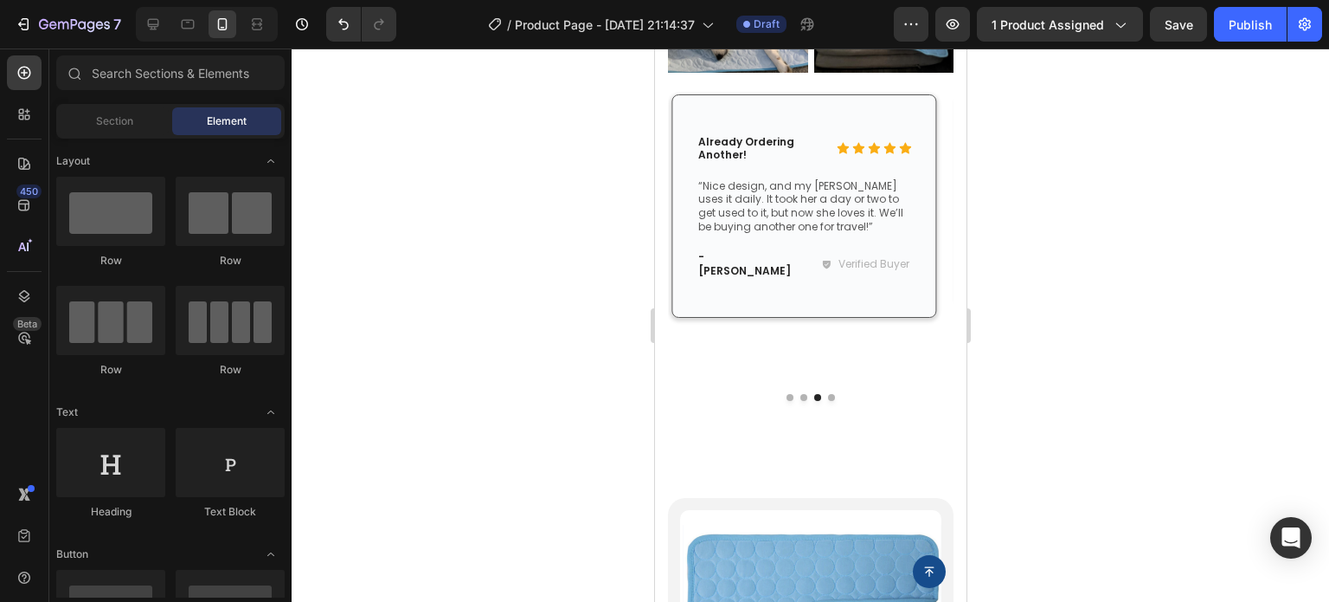
scroll to position [3895, 0]
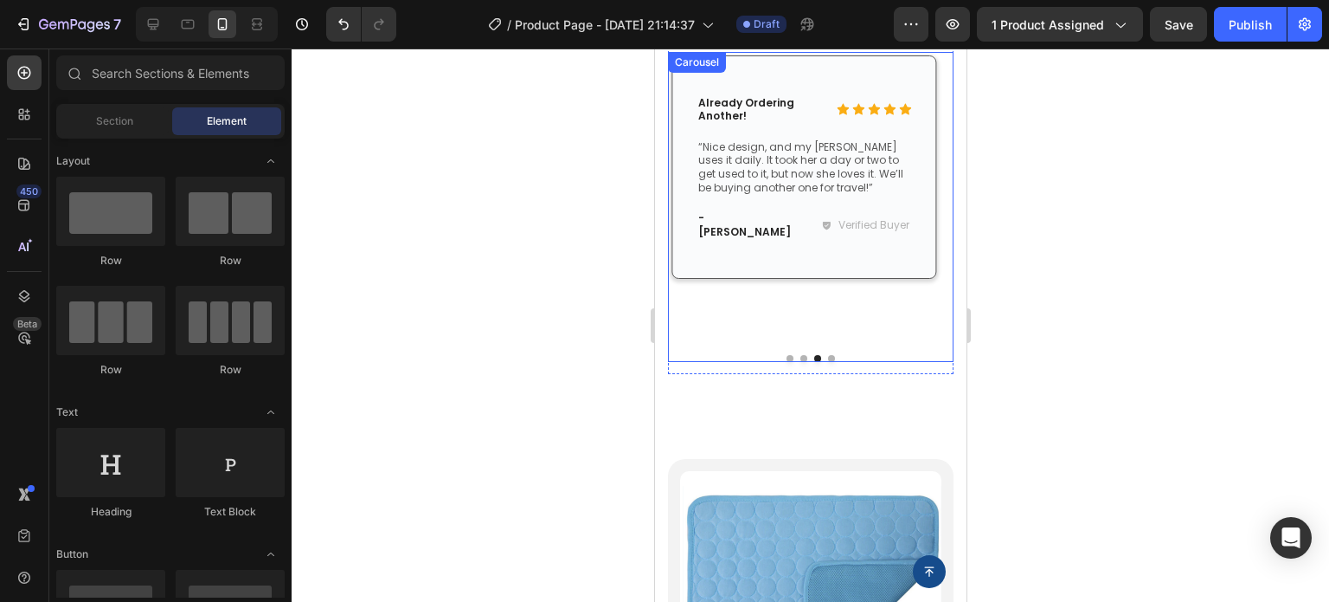
click at [846, 287] on div "Icon Icon Icon Icon Icon Icon List Already Ordering Another! Text Block Row “Ni…" at bounding box center [803, 194] width 273 height 285
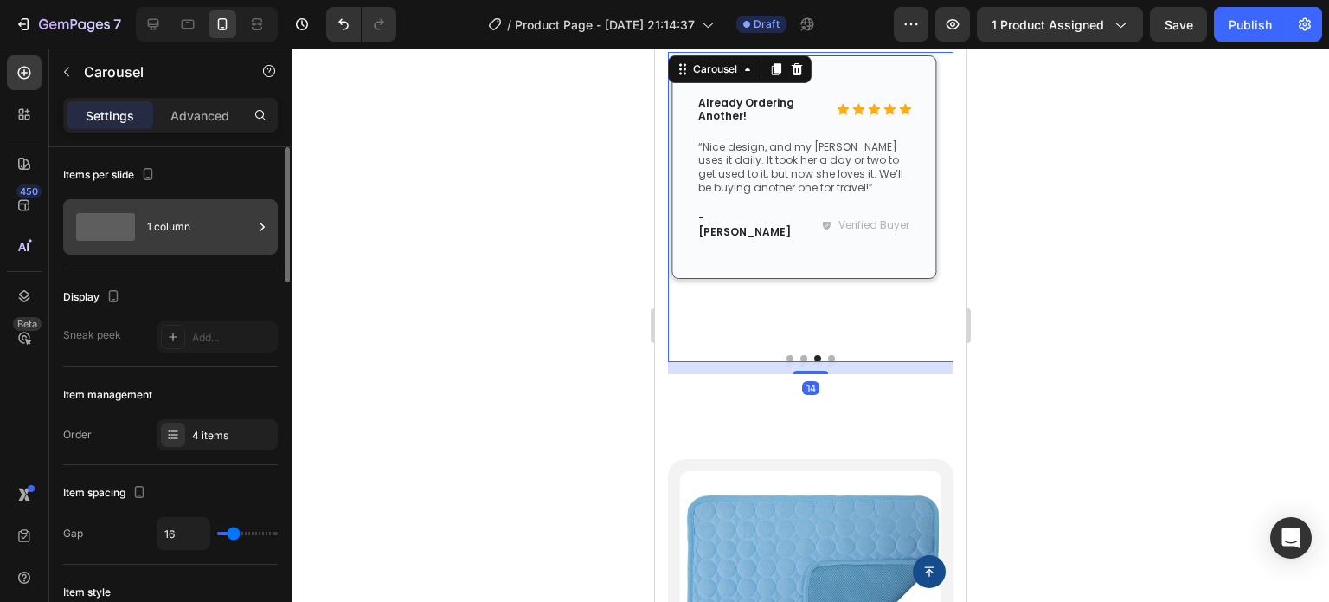
click at [184, 235] on div "1 column" at bounding box center [200, 227] width 106 height 40
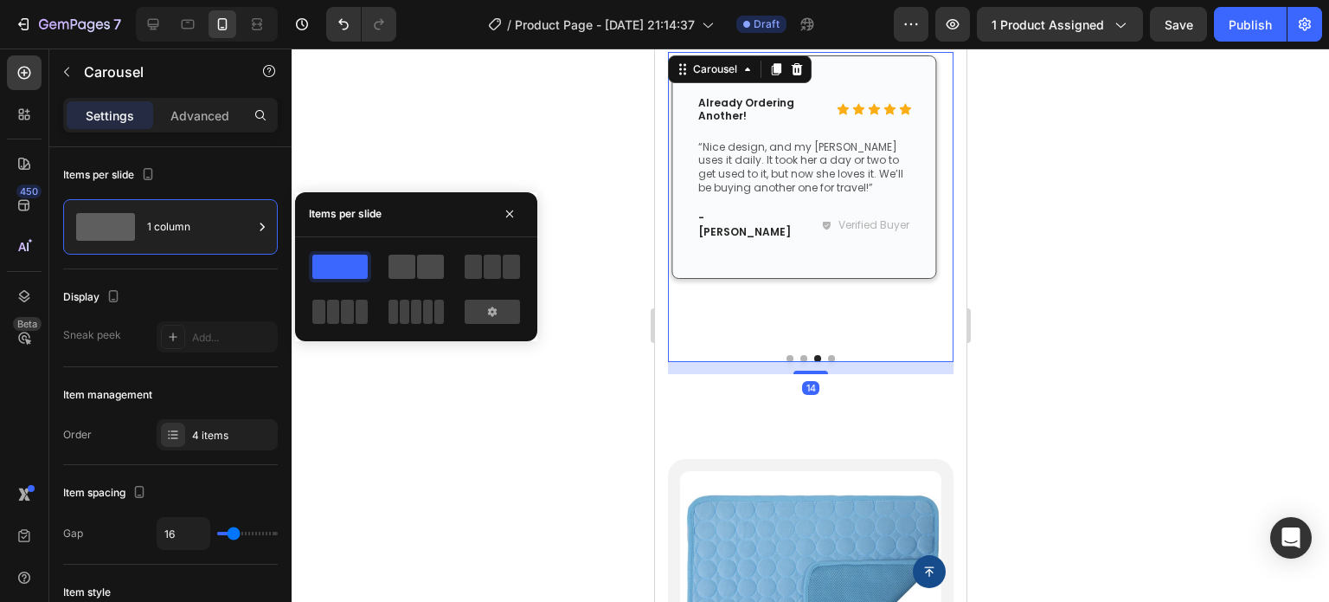
click at [419, 266] on span at bounding box center [430, 266] width 27 height 24
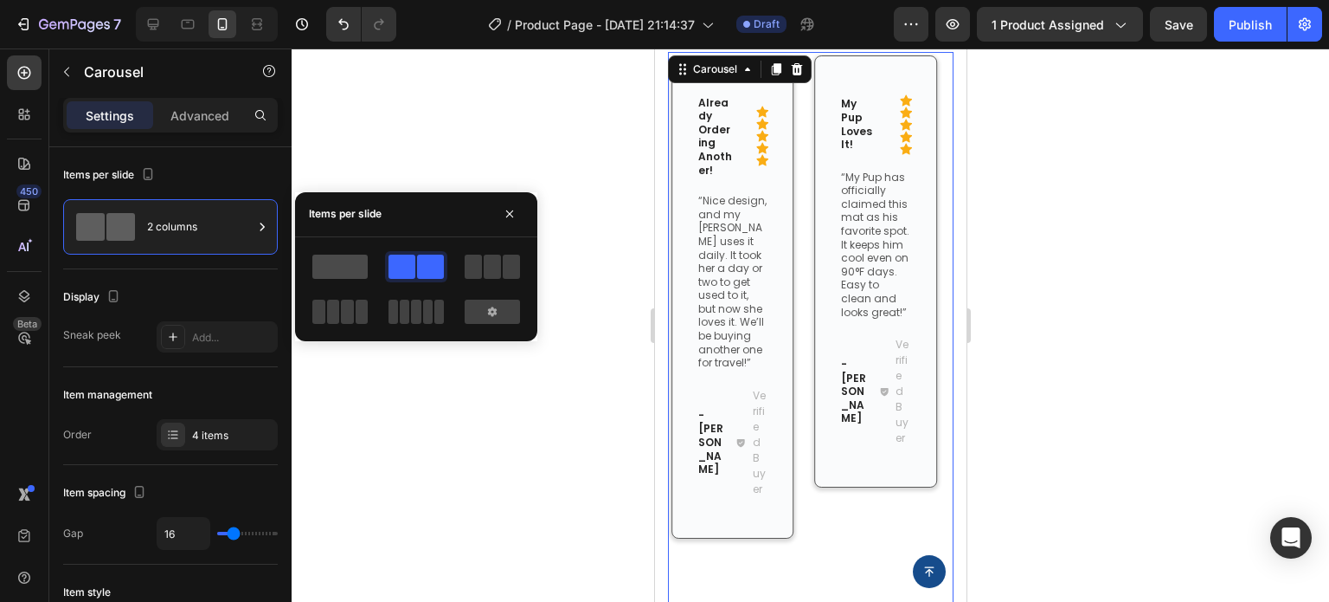
click at [357, 269] on span at bounding box center [339, 266] width 55 height 24
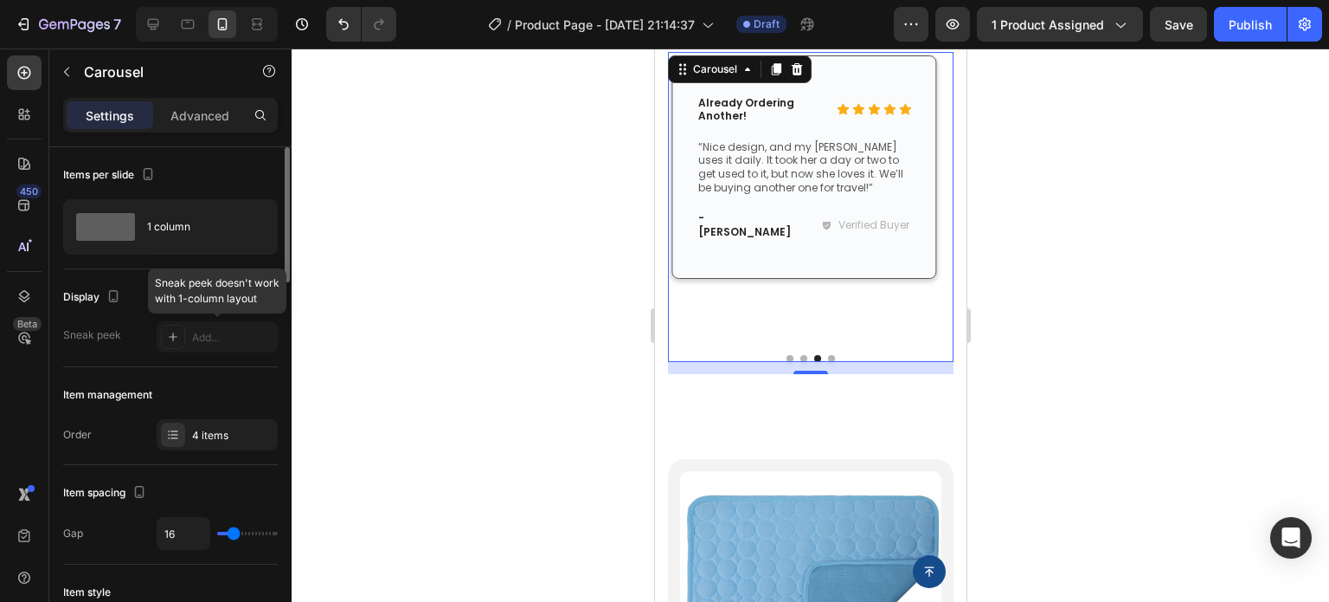
click at [170, 333] on div at bounding box center [217, 336] width 121 height 31
click at [1033, 319] on div at bounding box center [811, 324] width 1038 height 553
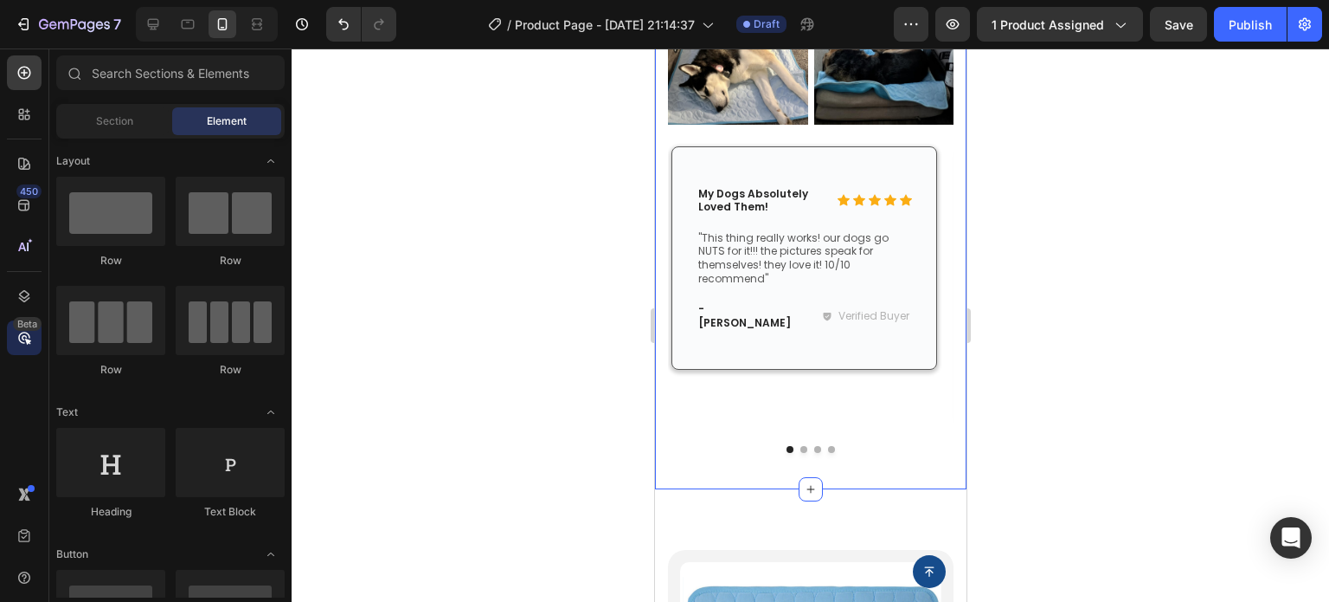
scroll to position [3808, 0]
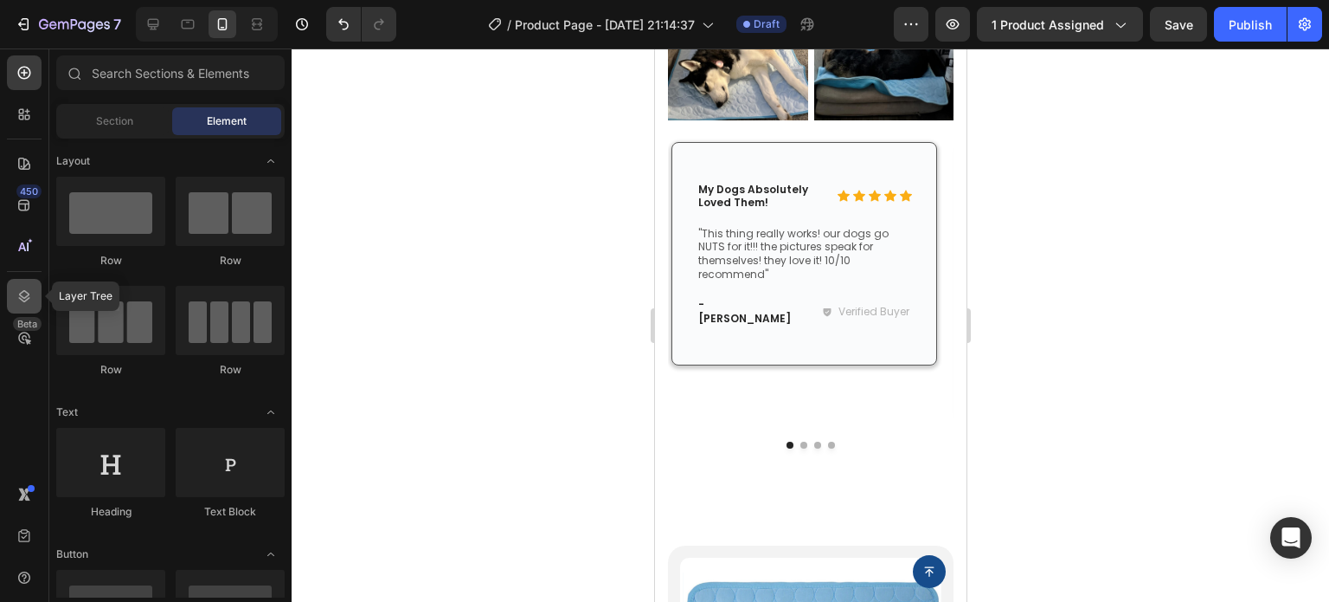
click at [26, 302] on icon at bounding box center [24, 295] width 17 height 17
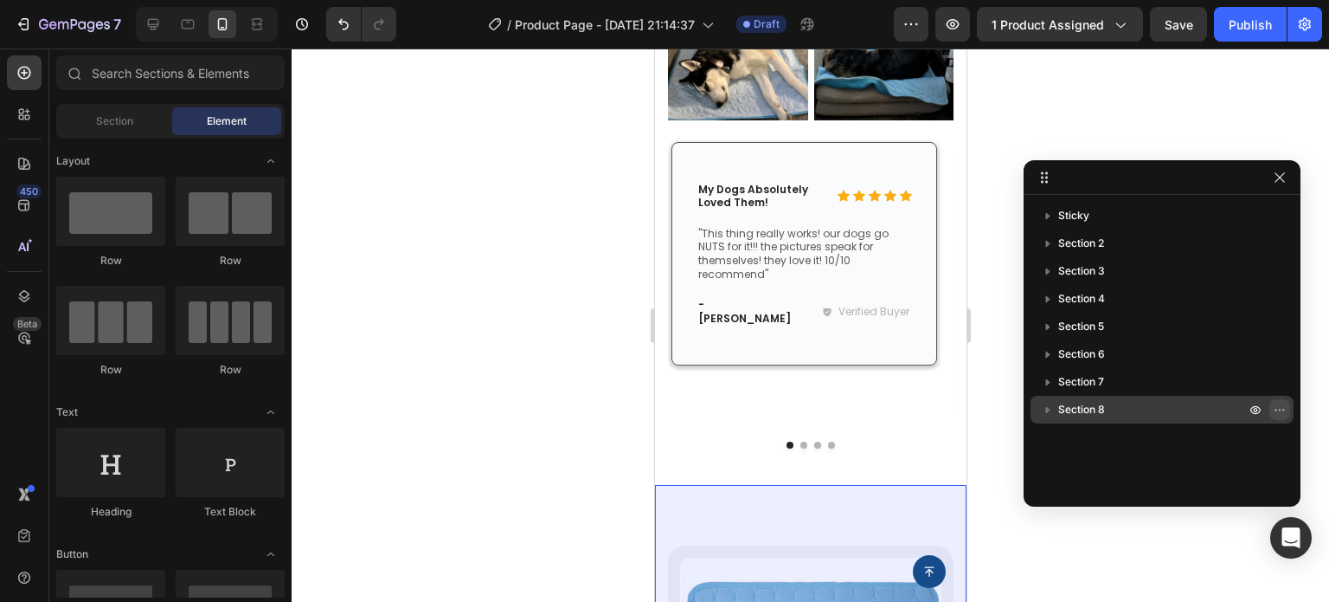
click at [1278, 413] on icon "button" at bounding box center [1280, 409] width 14 height 14
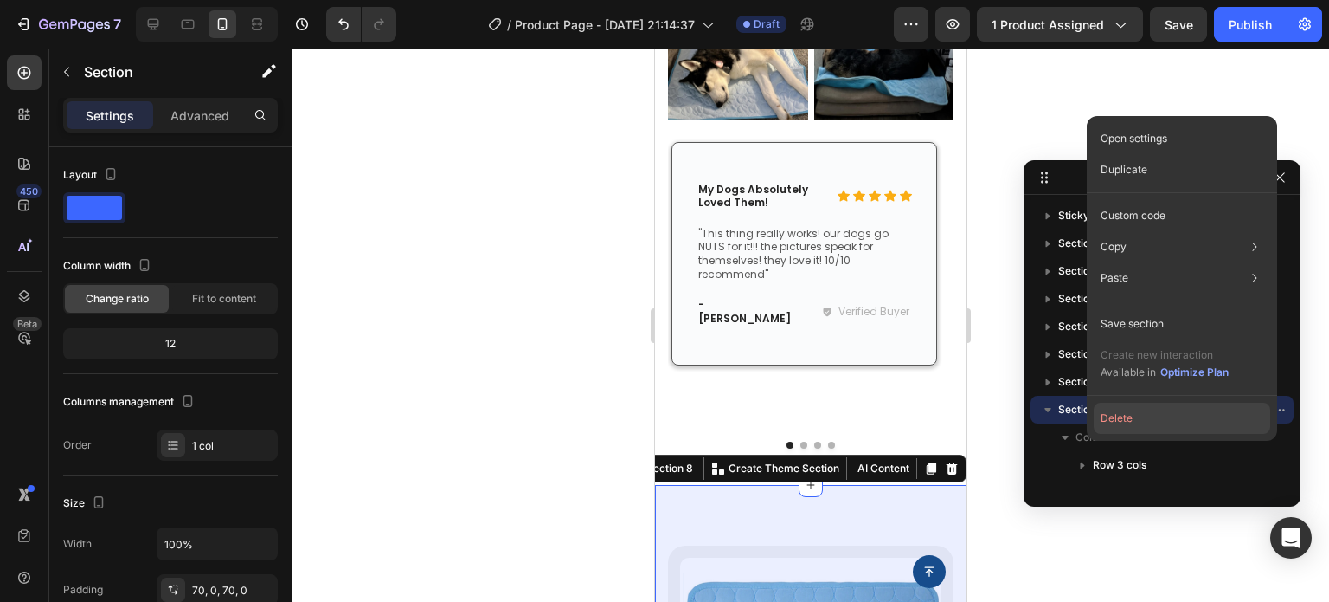
click at [1139, 416] on button "Delete" at bounding box center [1182, 417] width 177 height 31
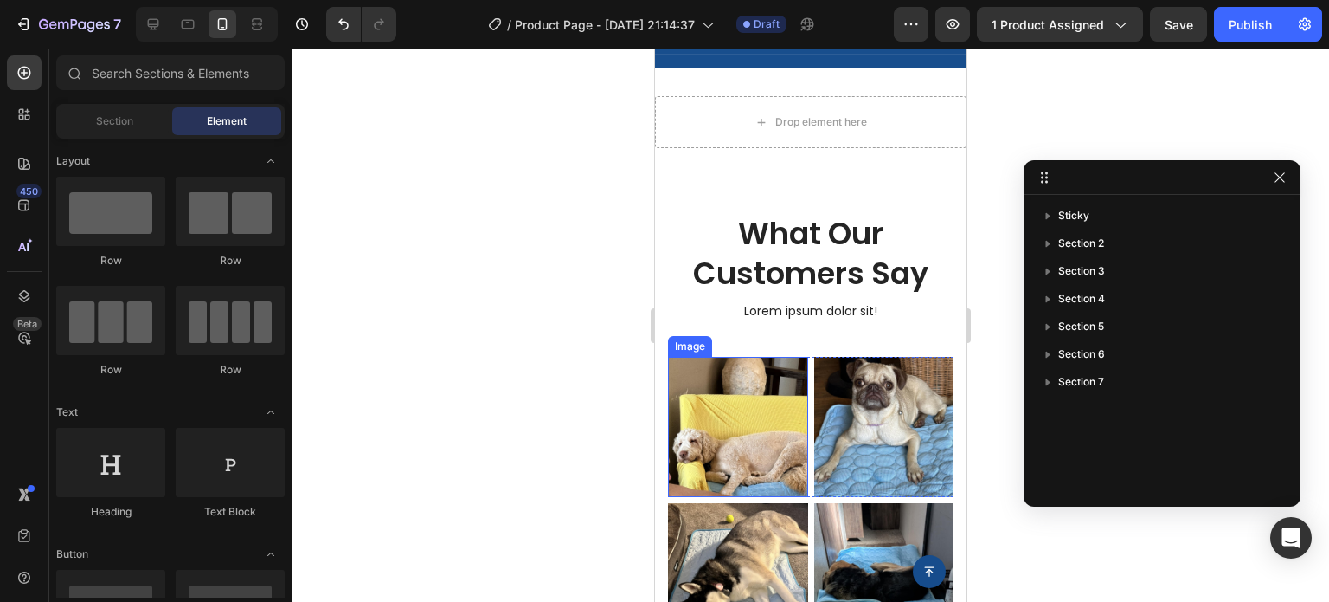
scroll to position [3203, 0]
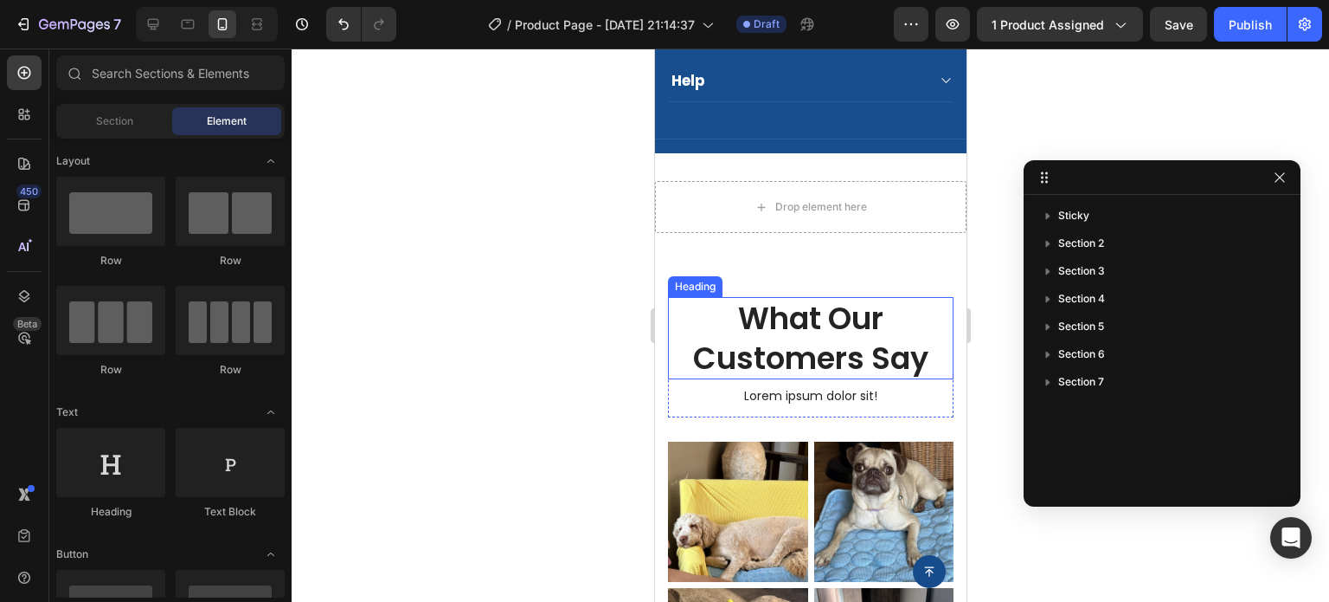
click at [842, 338] on h2 "What Our Customers Say" at bounding box center [810, 338] width 286 height 82
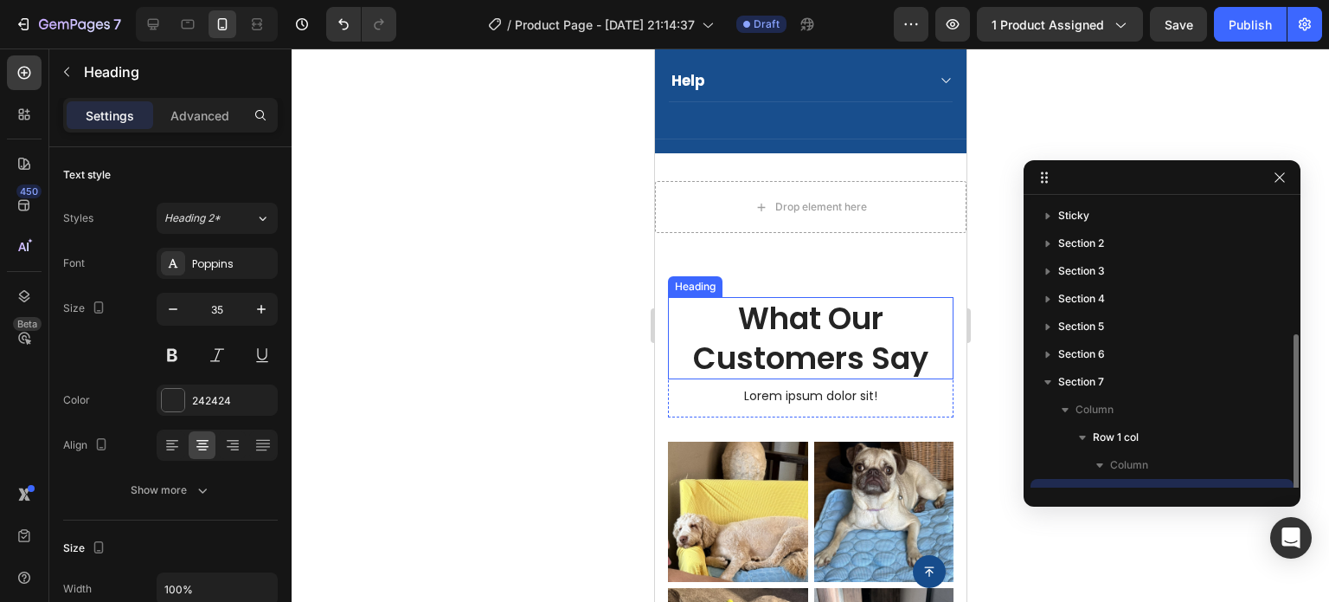
scroll to position [74, 0]
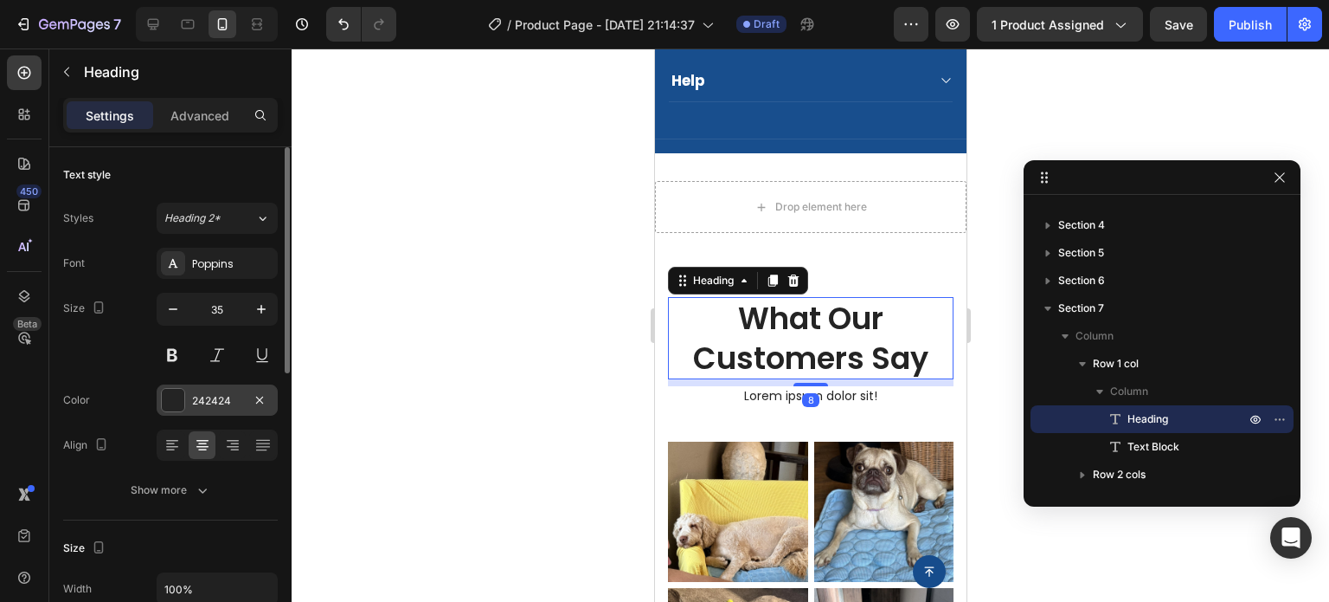
click at [177, 394] on div at bounding box center [173, 400] width 23 height 23
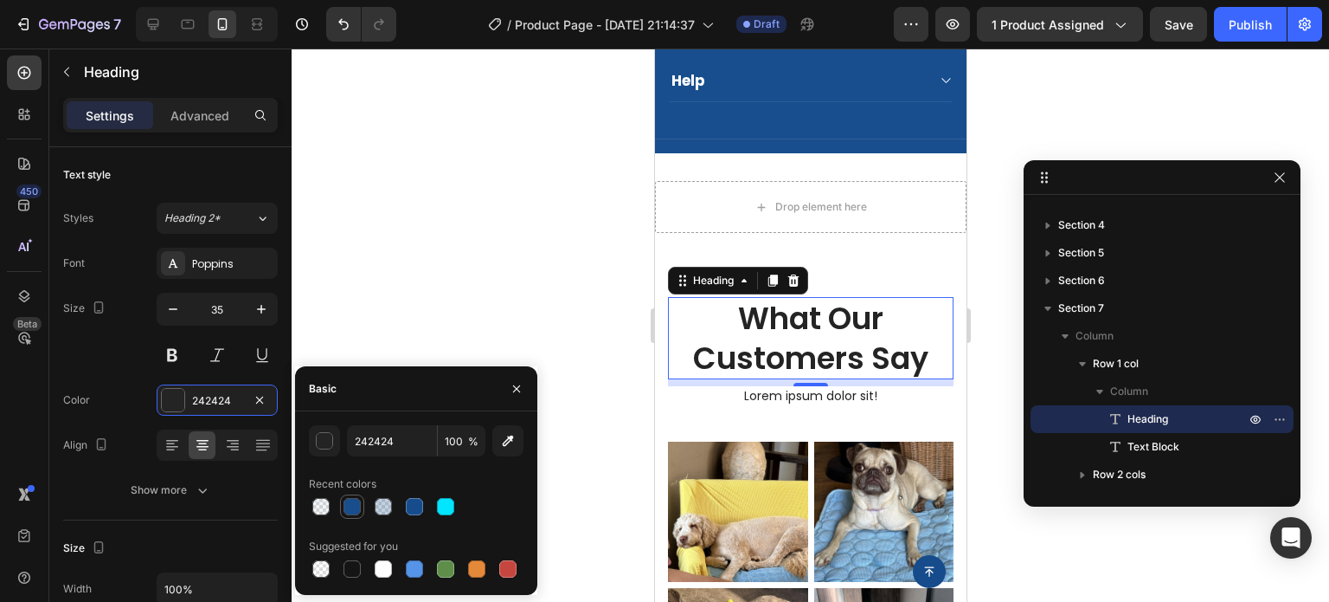
click at [357, 507] on div at bounding box center [352, 506] width 17 height 17
type input "164C8C"
type input "99"
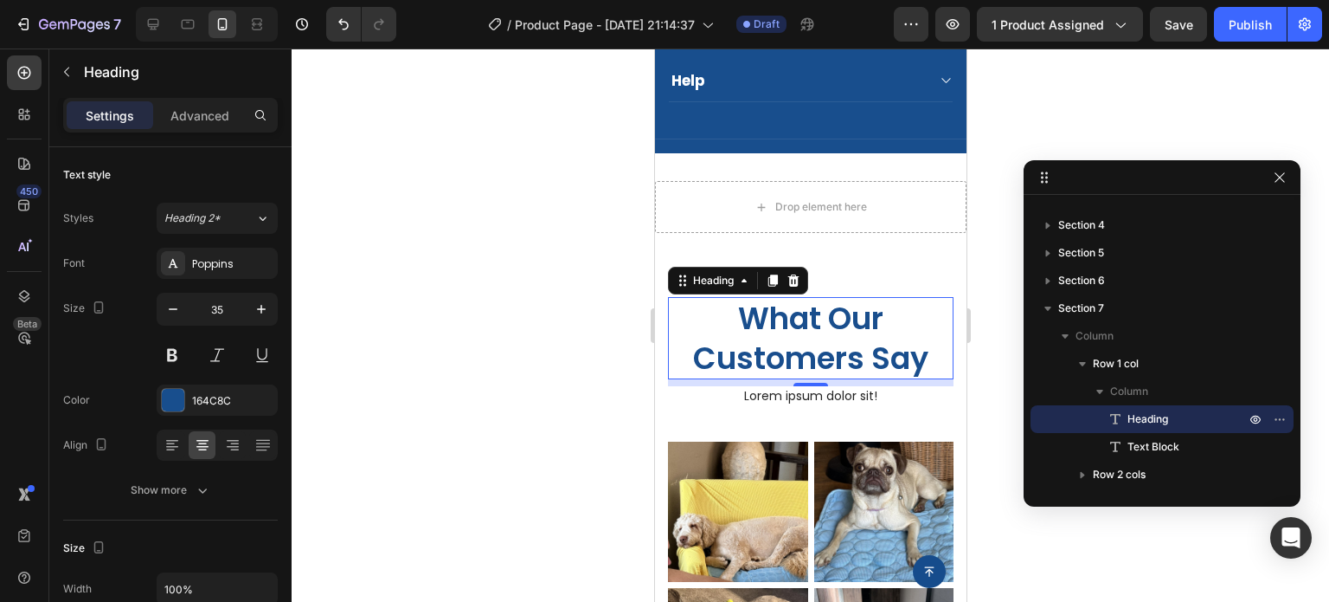
click at [437, 299] on div at bounding box center [811, 324] width 1038 height 553
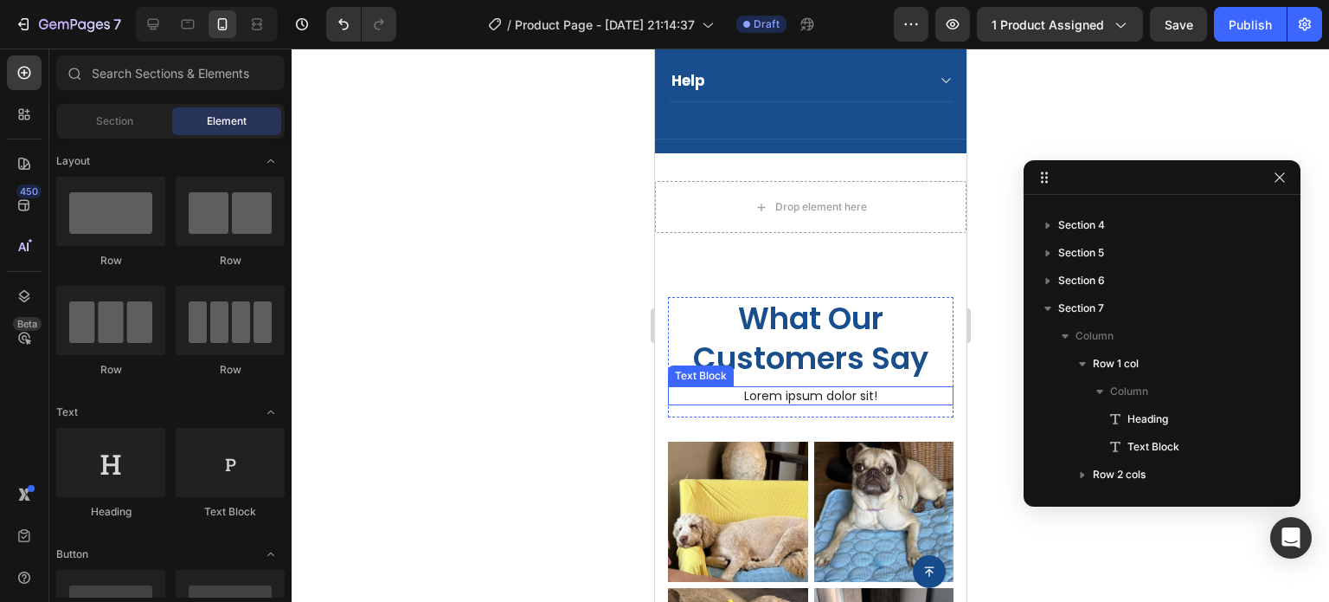
click at [856, 397] on p "Lorem ipsum dolor sit!" at bounding box center [810, 396] width 282 height 16
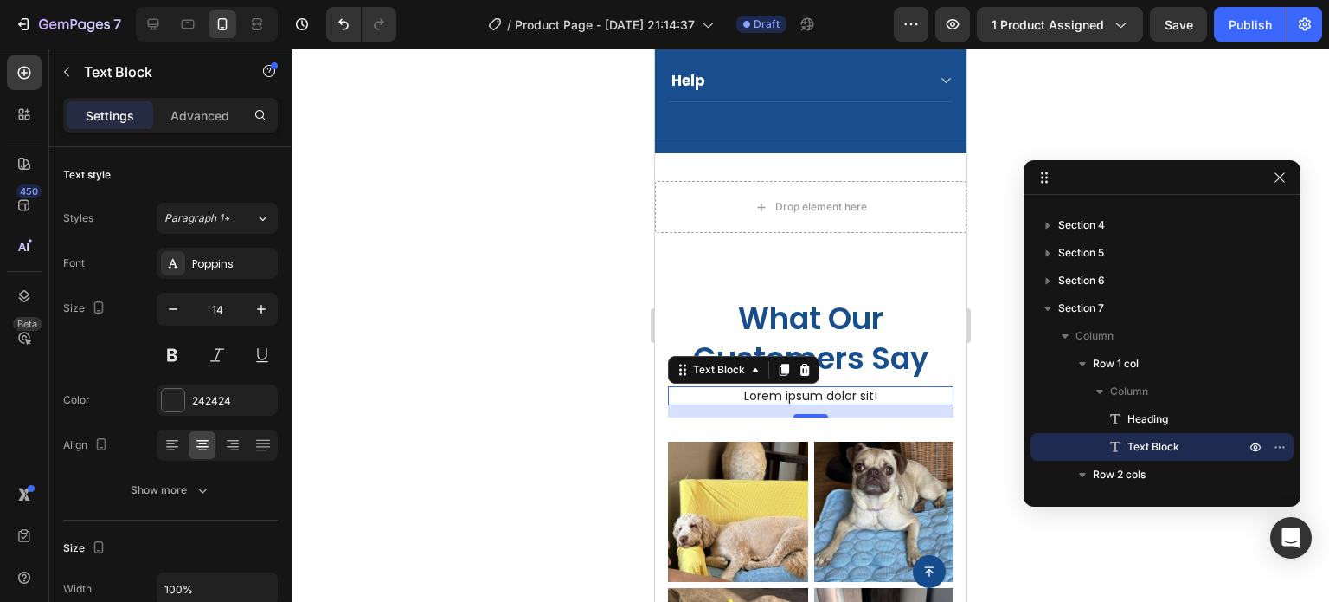
click at [1130, 107] on div at bounding box center [811, 324] width 1038 height 553
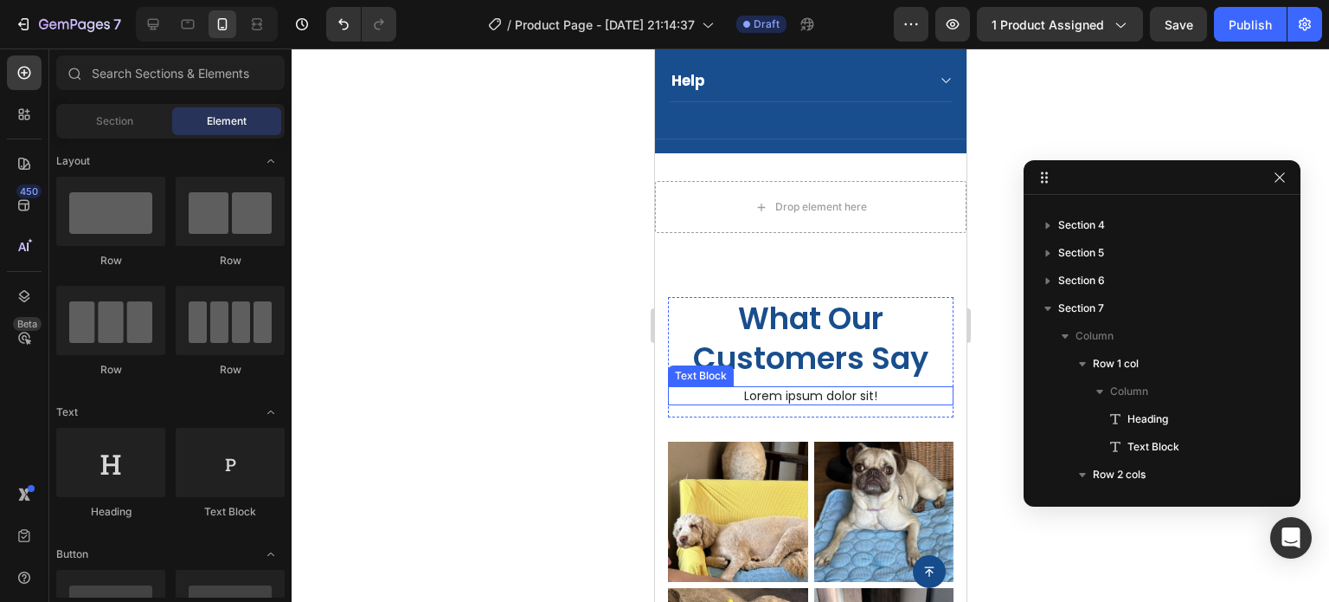
click at [830, 394] on p "Lorem ipsum dolor sit!" at bounding box center [810, 396] width 282 height 16
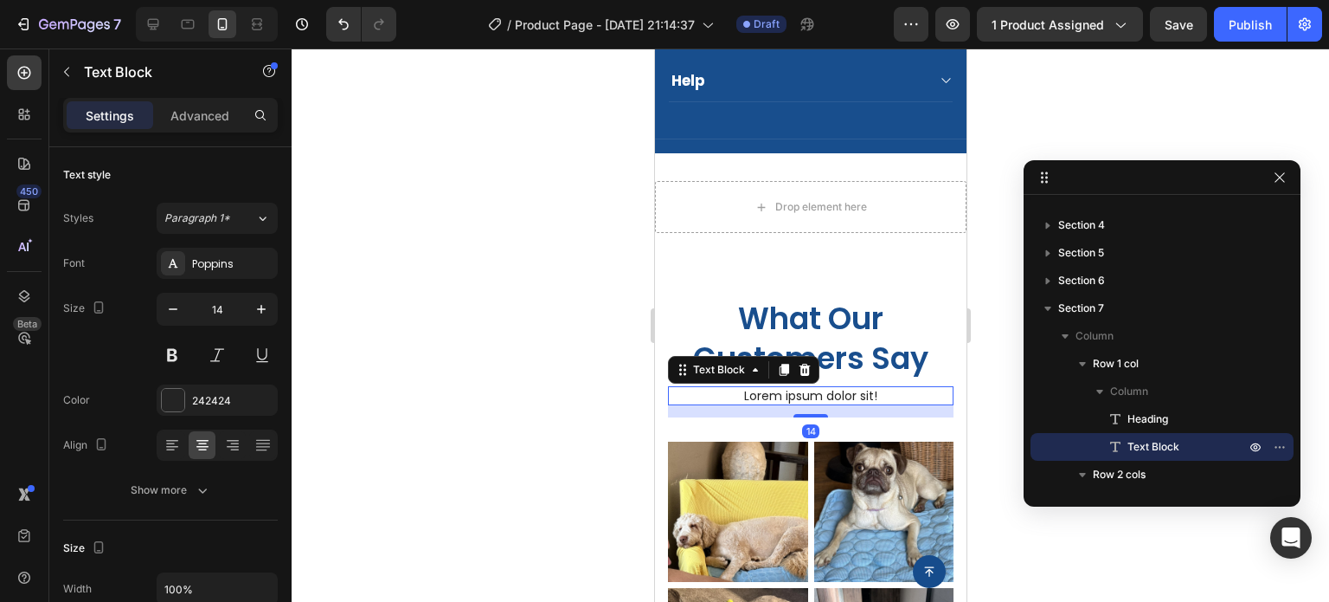
click at [830, 394] on p "Lorem ipsum dolor sit!" at bounding box center [810, 396] width 282 height 16
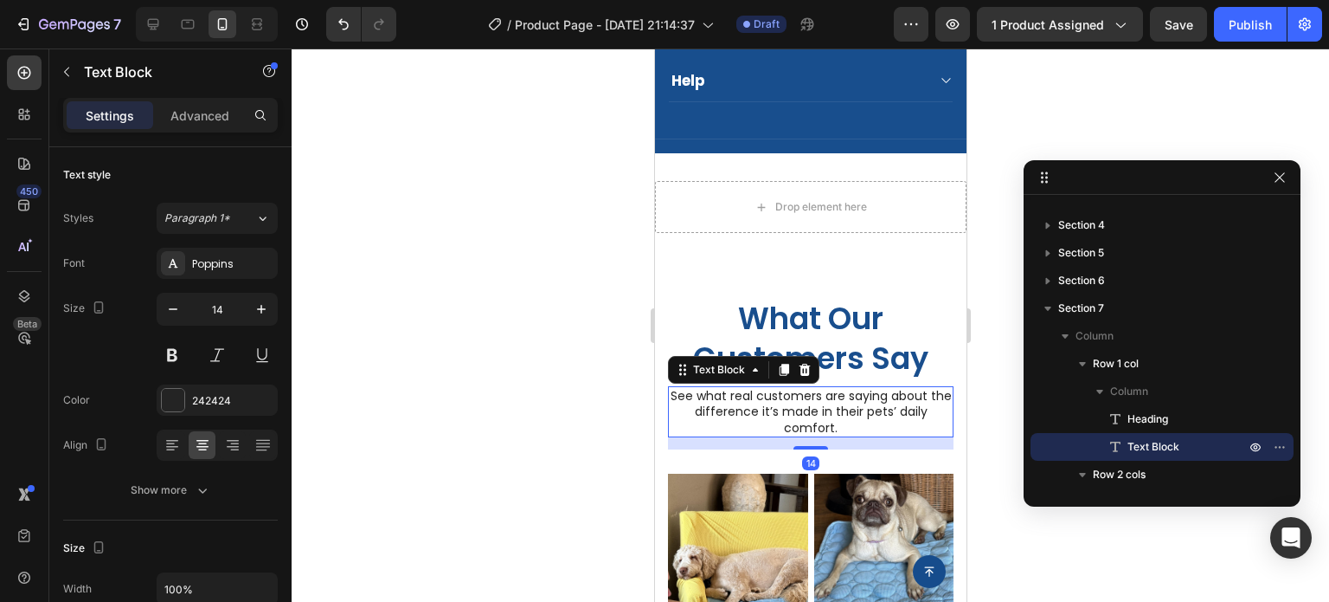
click at [1098, 113] on div at bounding box center [811, 324] width 1038 height 553
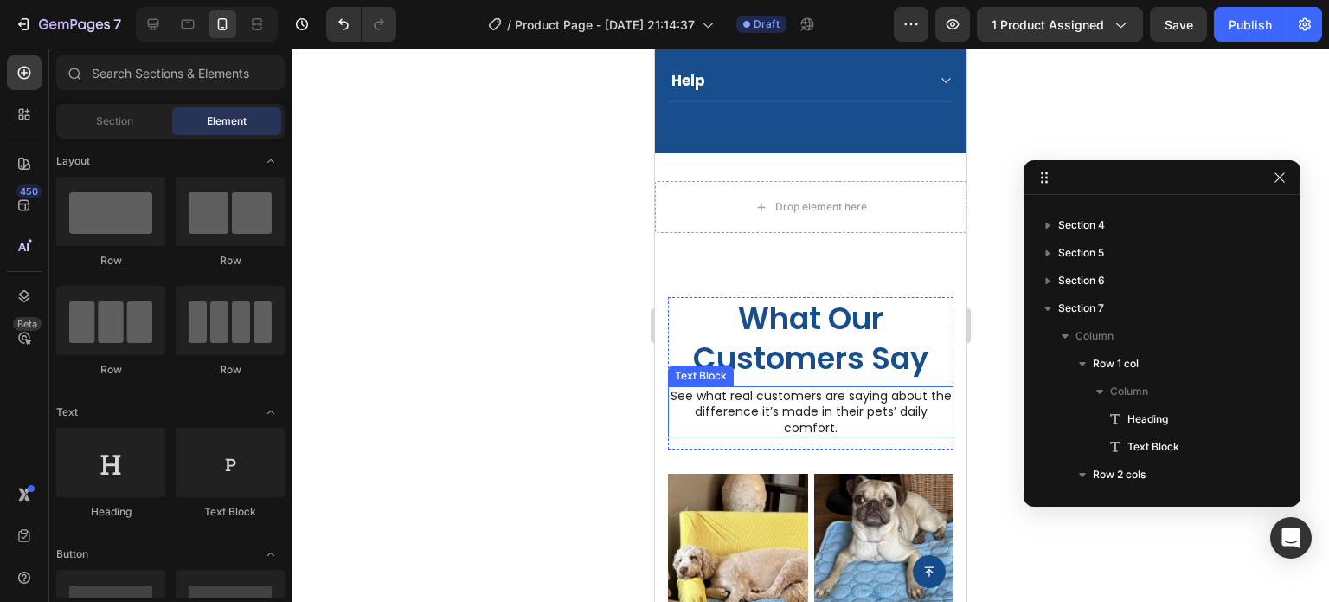
click at [804, 406] on p "See what real customers are saying about the difference it’s made in their pets…" at bounding box center [810, 412] width 282 height 48
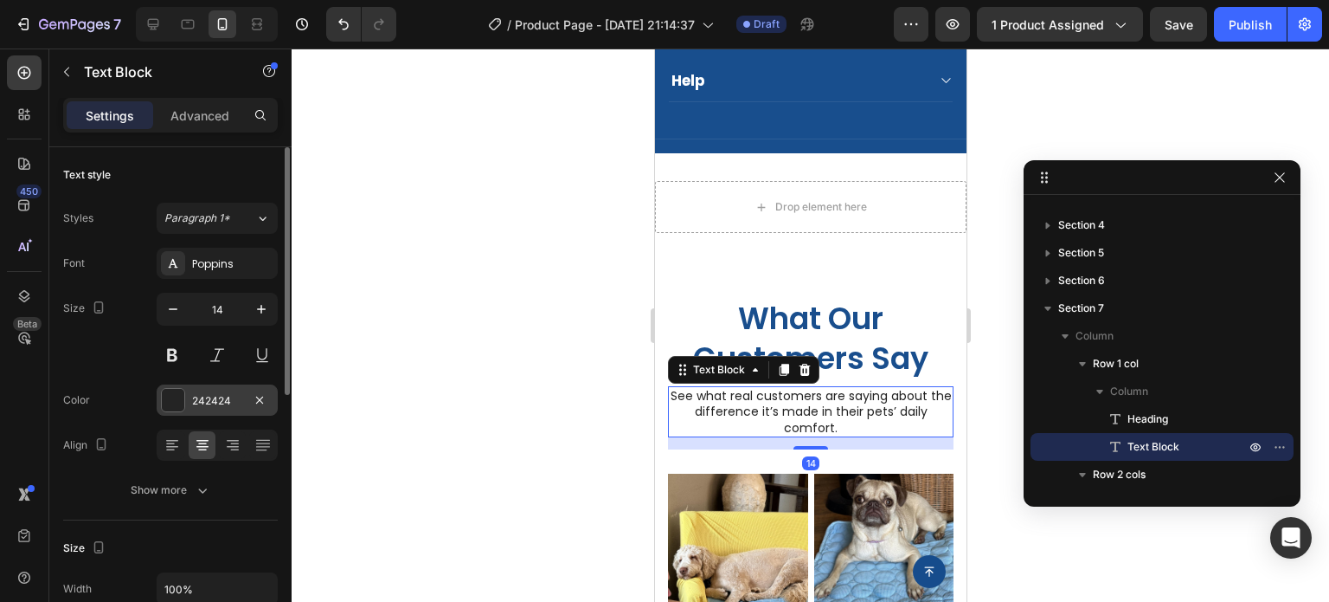
click at [166, 391] on div at bounding box center [173, 400] width 23 height 23
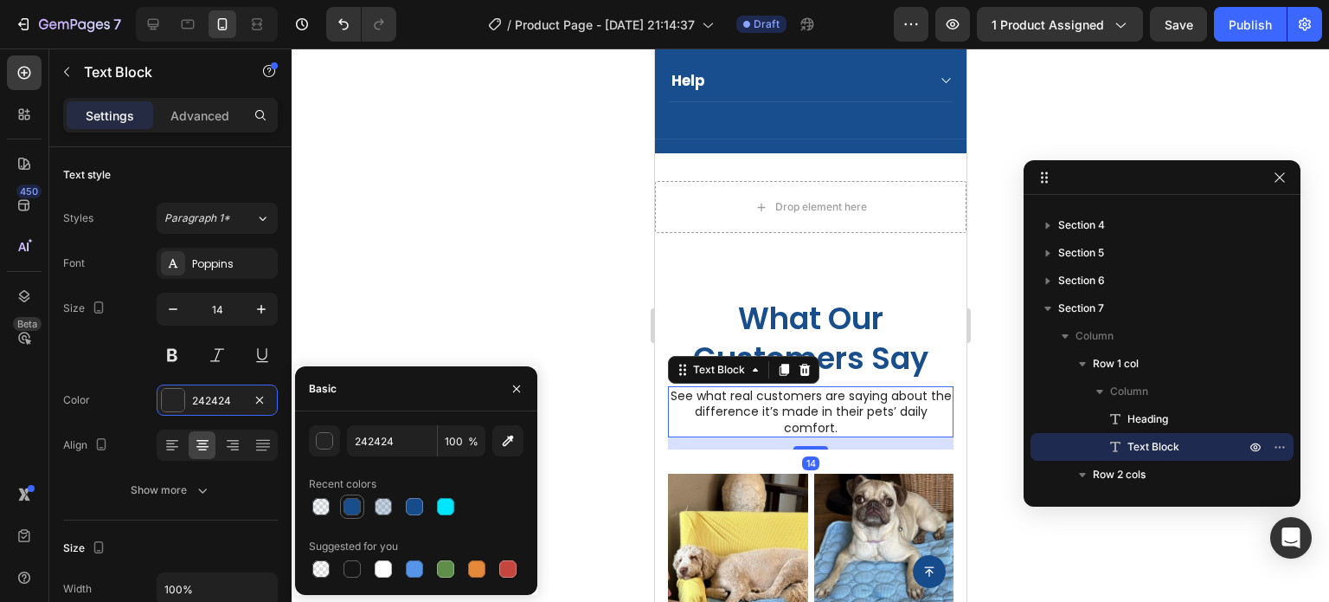
click at [358, 510] on div at bounding box center [352, 506] width 17 height 17
type input "164C8C"
type input "99"
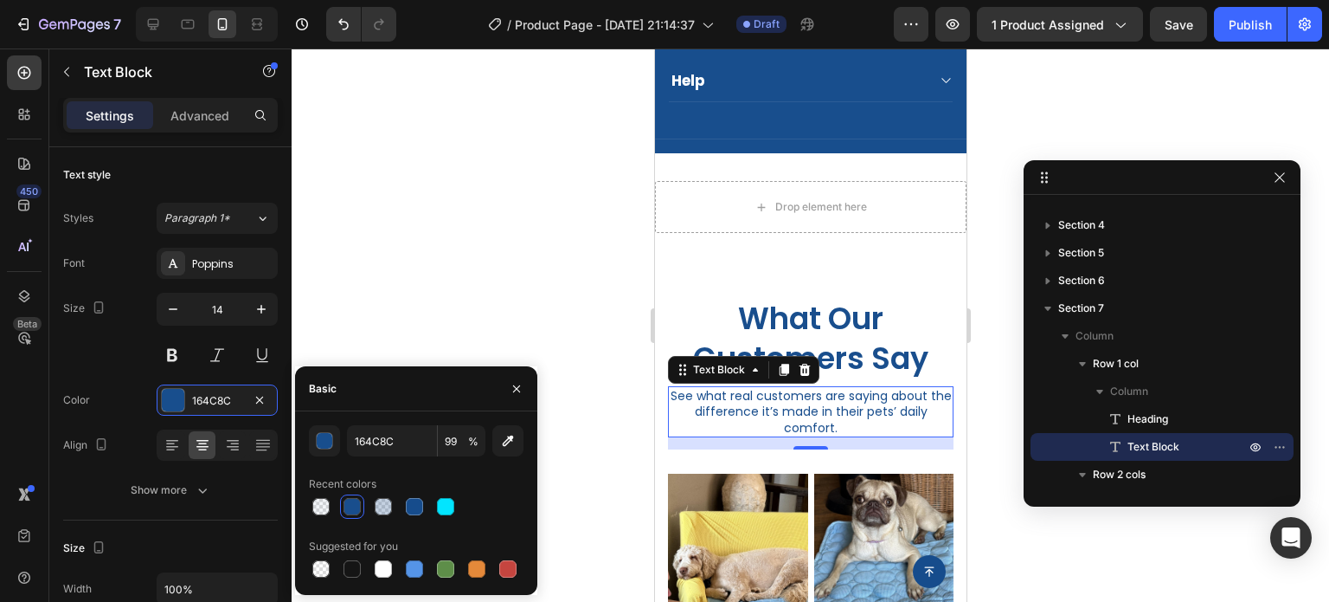
click at [1095, 118] on div at bounding box center [811, 324] width 1038 height 553
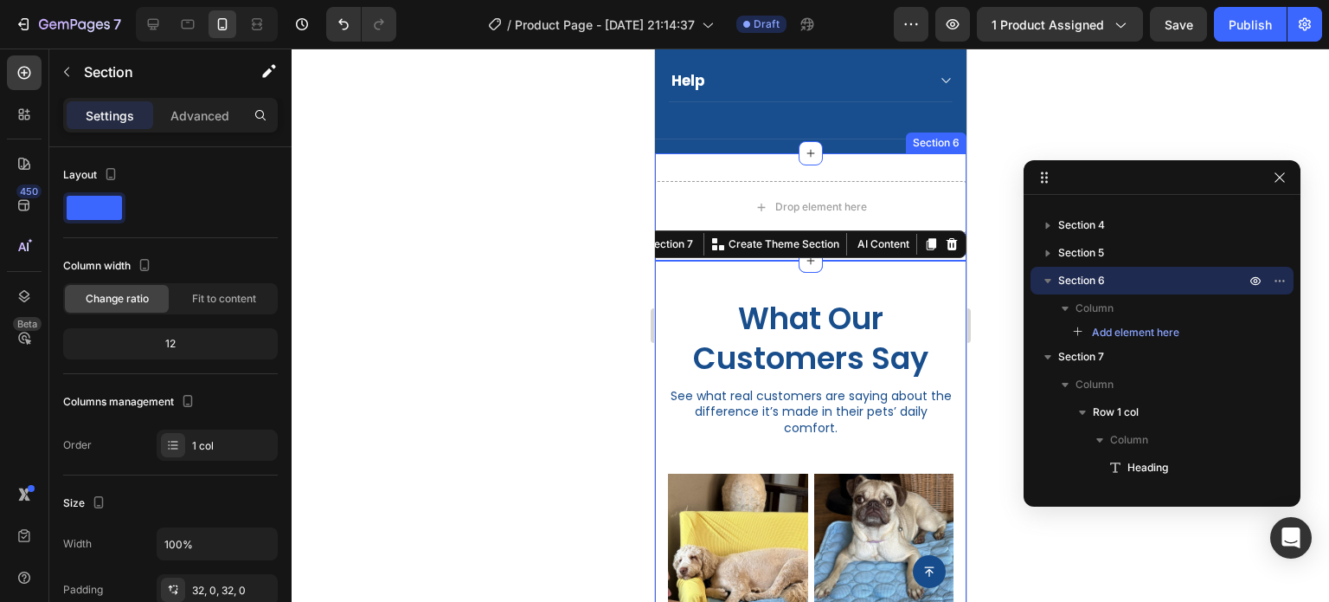
click at [919, 163] on div "Drop element here Section 6" at bounding box center [810, 206] width 312 height 107
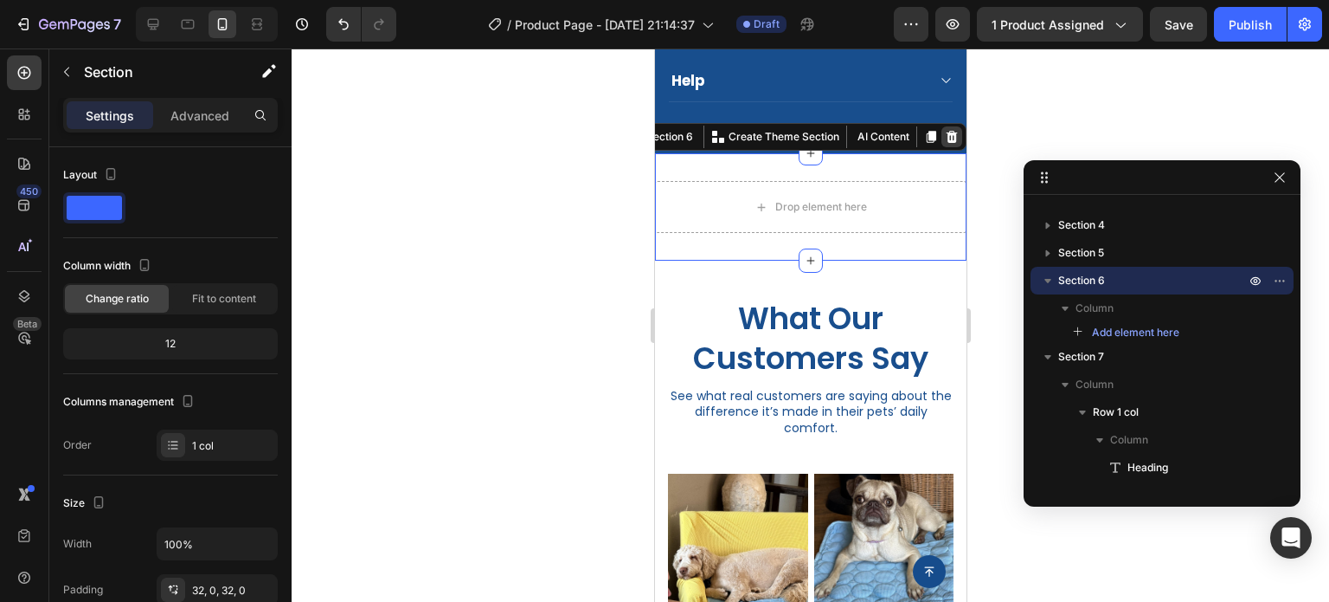
click at [946, 138] on icon at bounding box center [951, 137] width 11 height 12
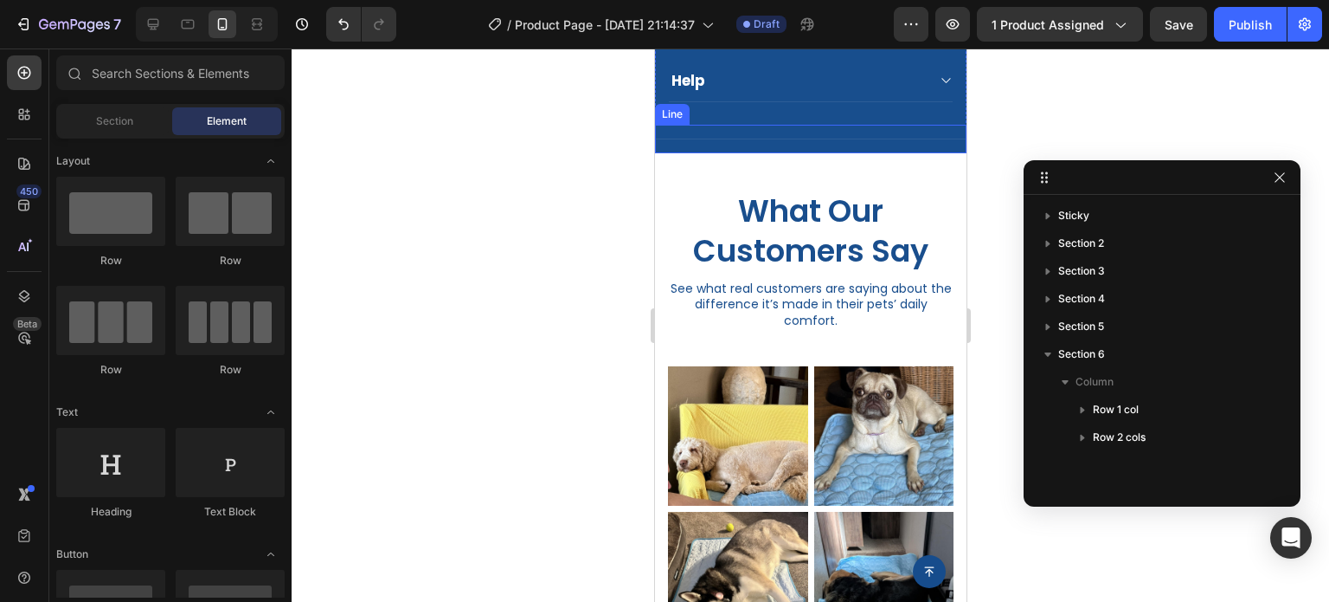
scroll to position [0, 0]
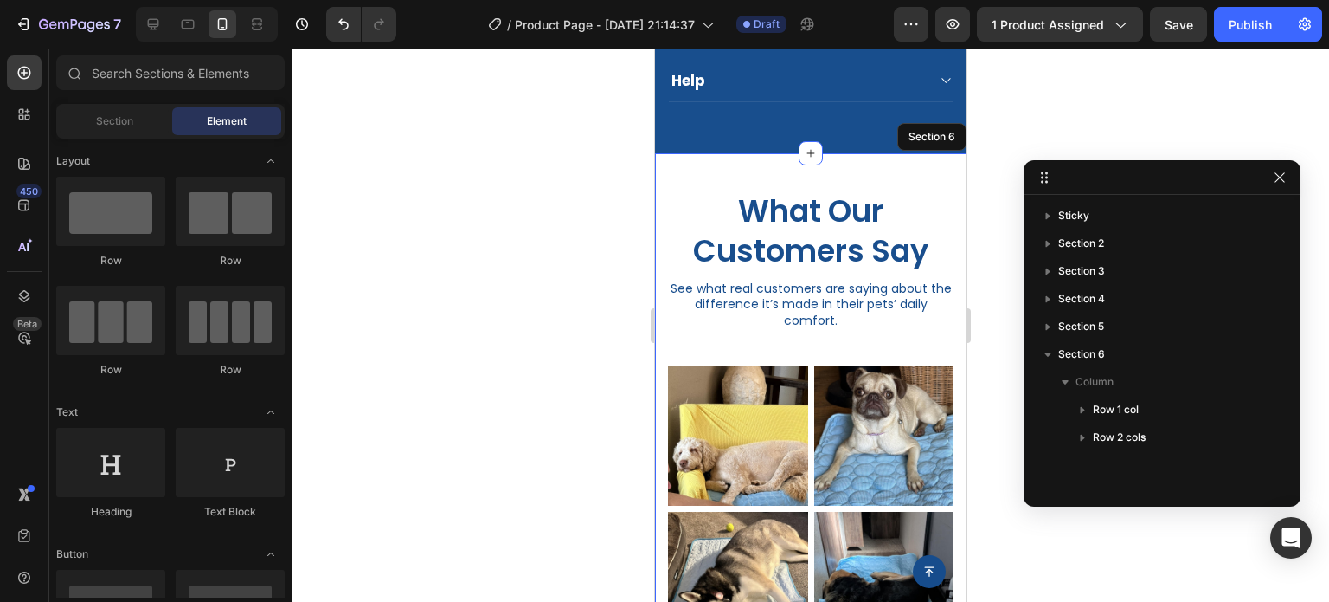
click at [941, 171] on div "What Our Customers Say Heading See what real customers are saying about the dif…" at bounding box center [810, 584] width 312 height 863
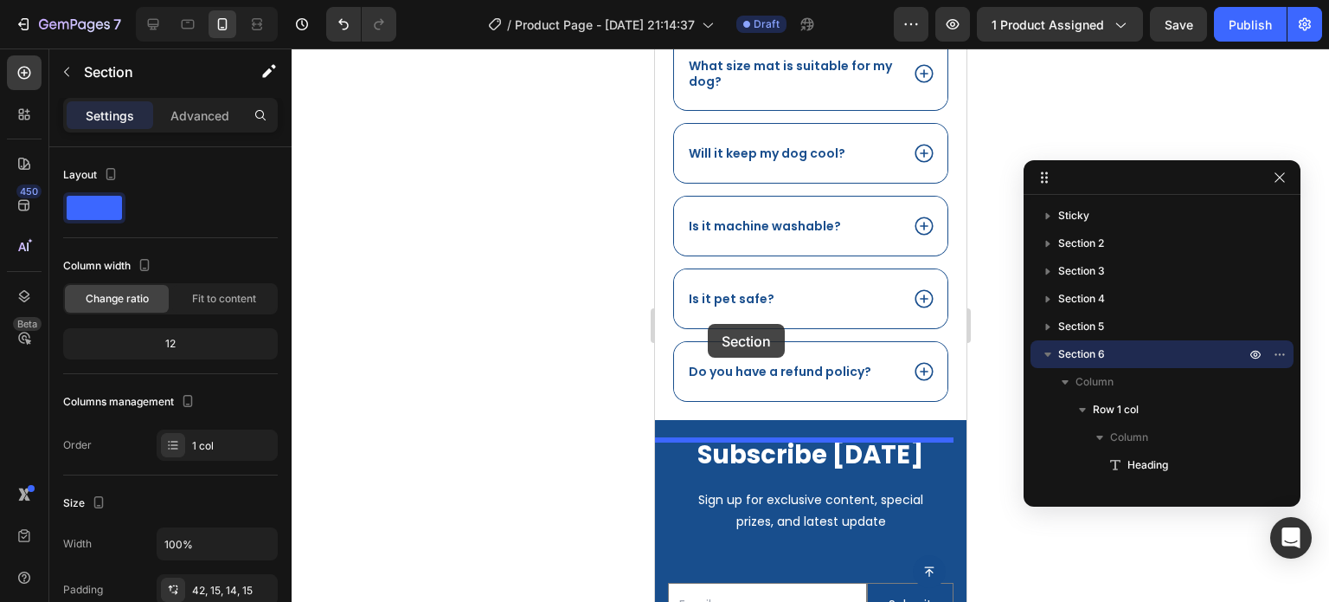
scroll to position [2399, 0]
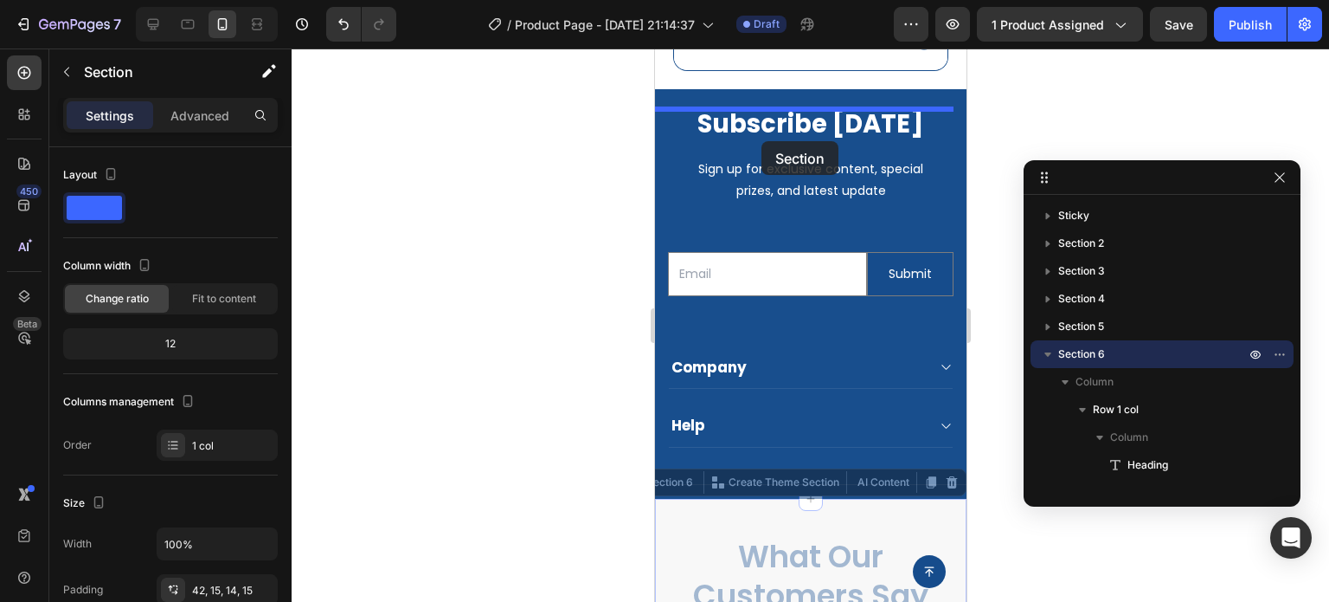
scroll to position [2829, 0]
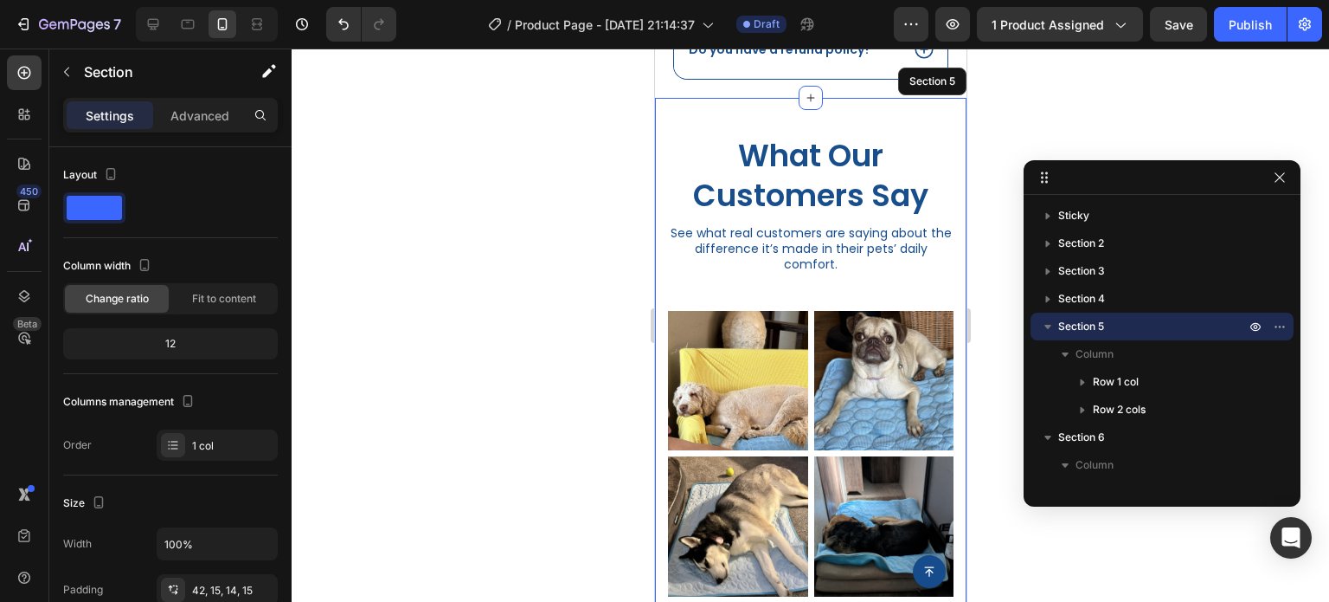
click at [1039, 112] on div at bounding box center [811, 324] width 1038 height 553
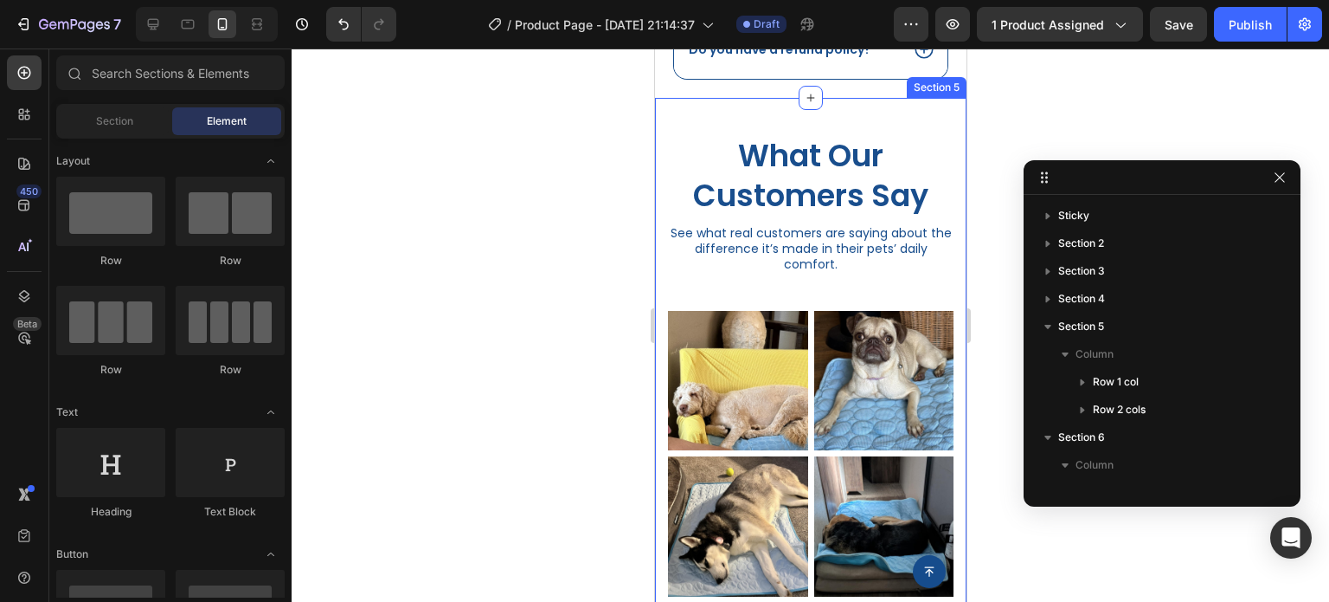
click at [875, 143] on div "What Our Customers Say Heading See what real customers are saying about the dif…" at bounding box center [810, 529] width 312 height 863
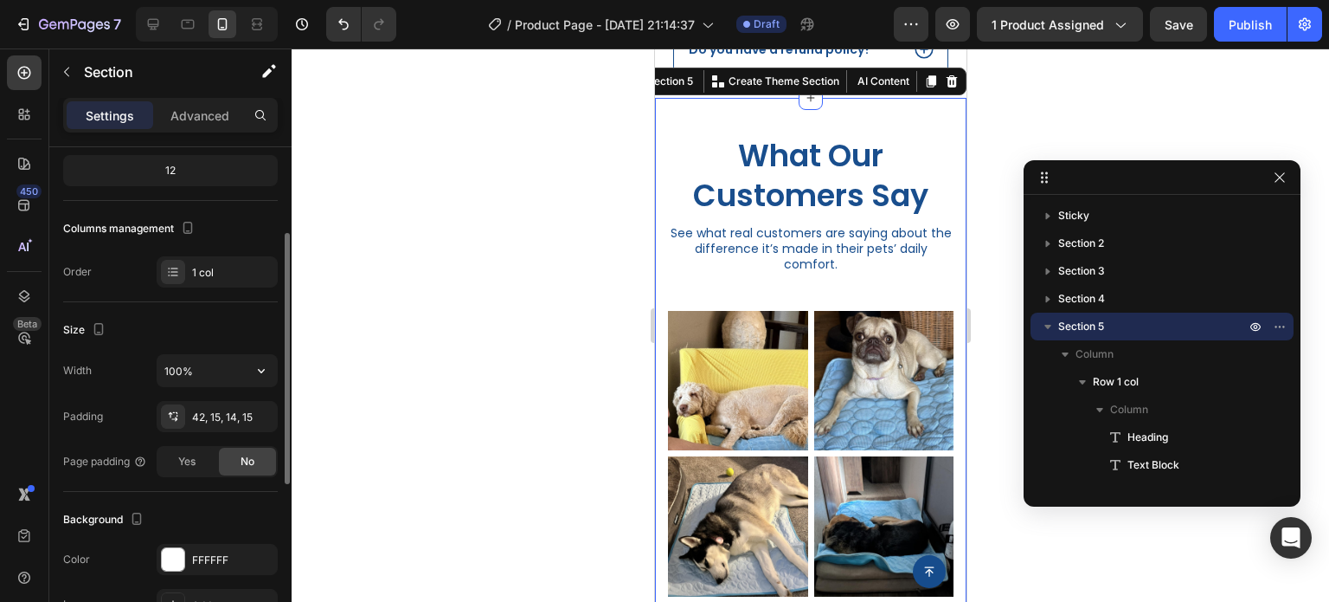
scroll to position [260, 0]
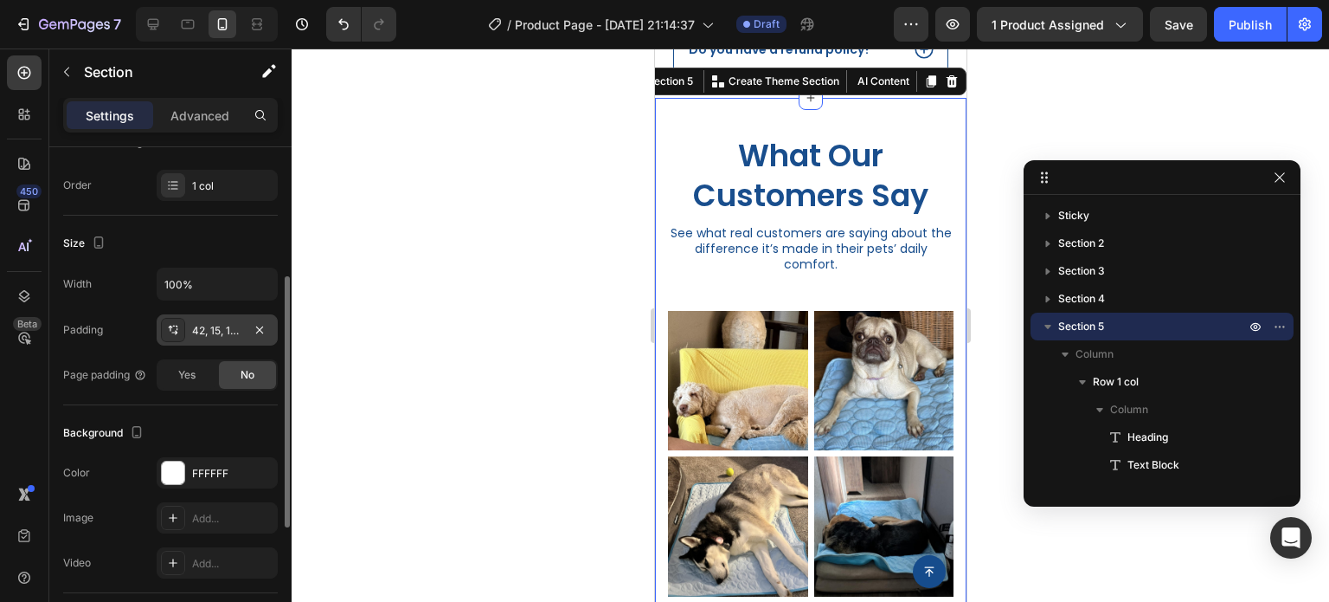
click at [177, 330] on icon at bounding box center [173, 330] width 14 height 14
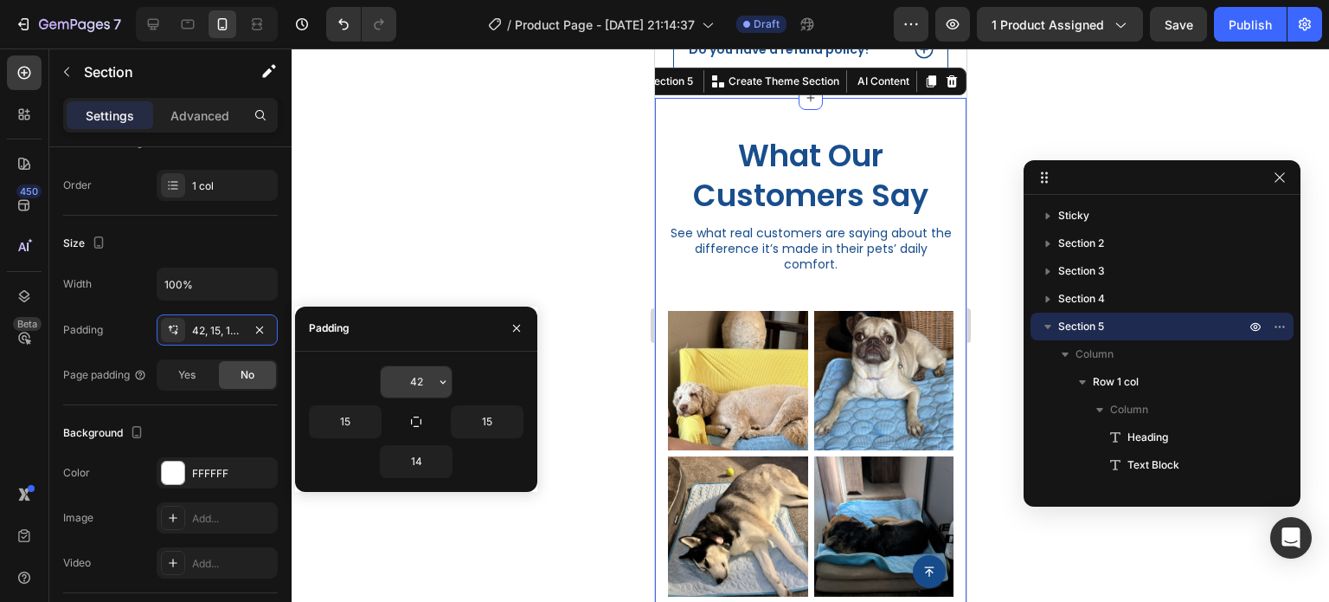
click at [430, 383] on input "42" at bounding box center [416, 381] width 71 height 31
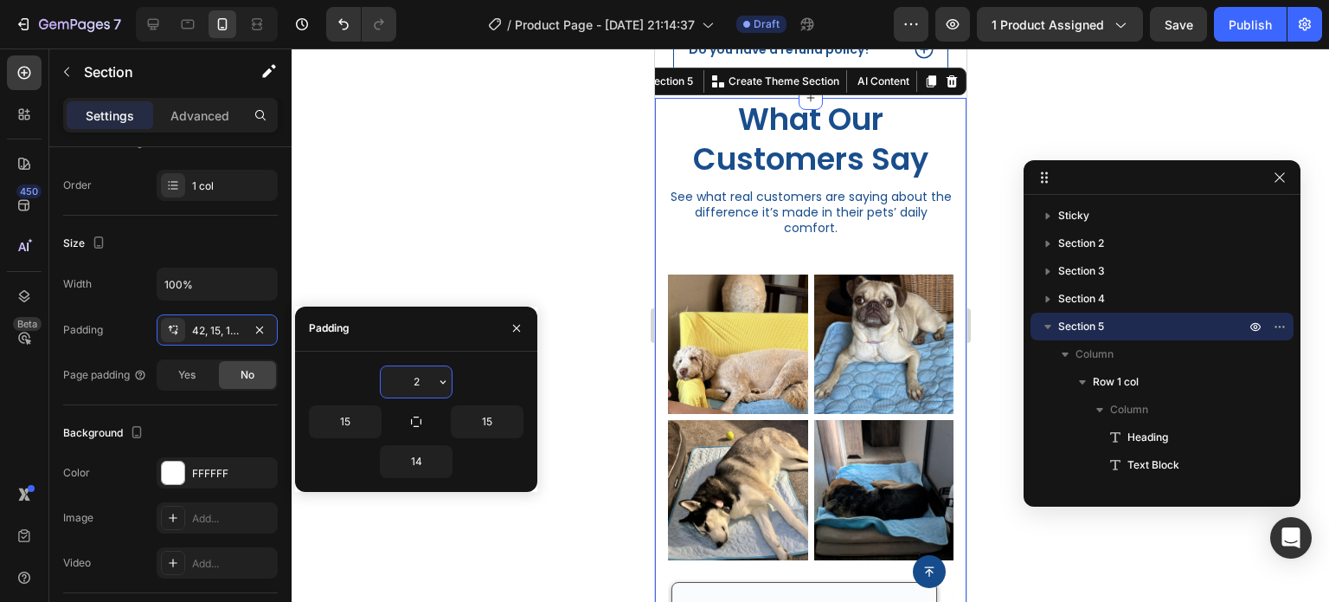
type input "20"
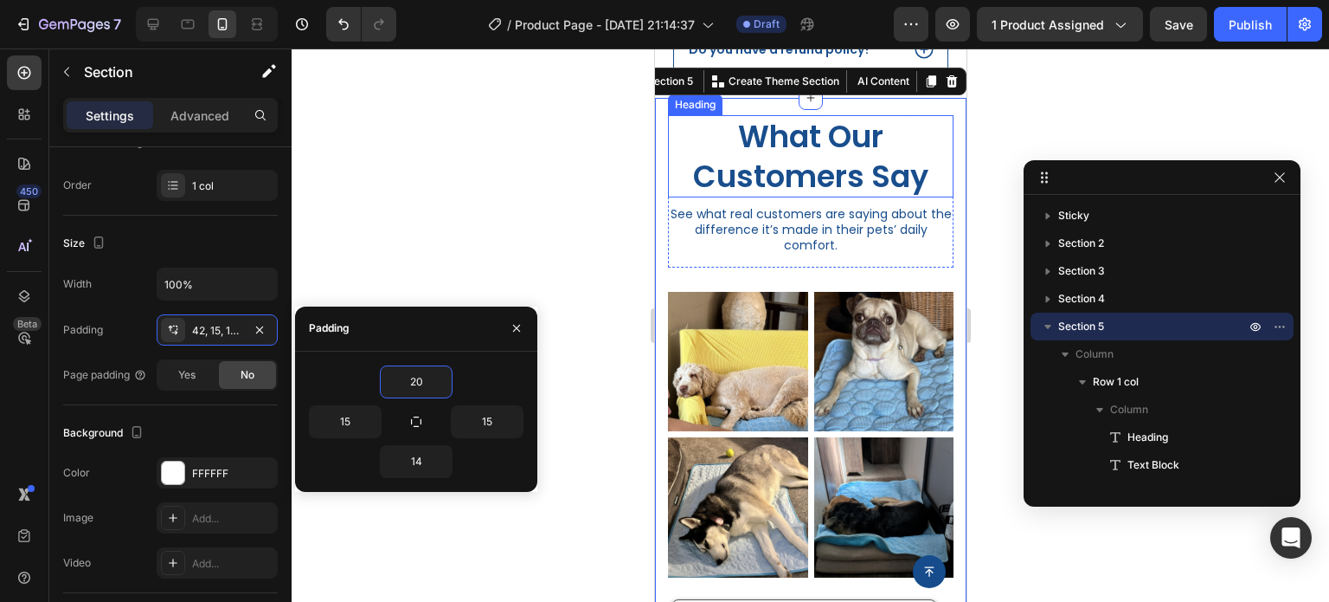
click at [1148, 105] on div at bounding box center [811, 324] width 1038 height 553
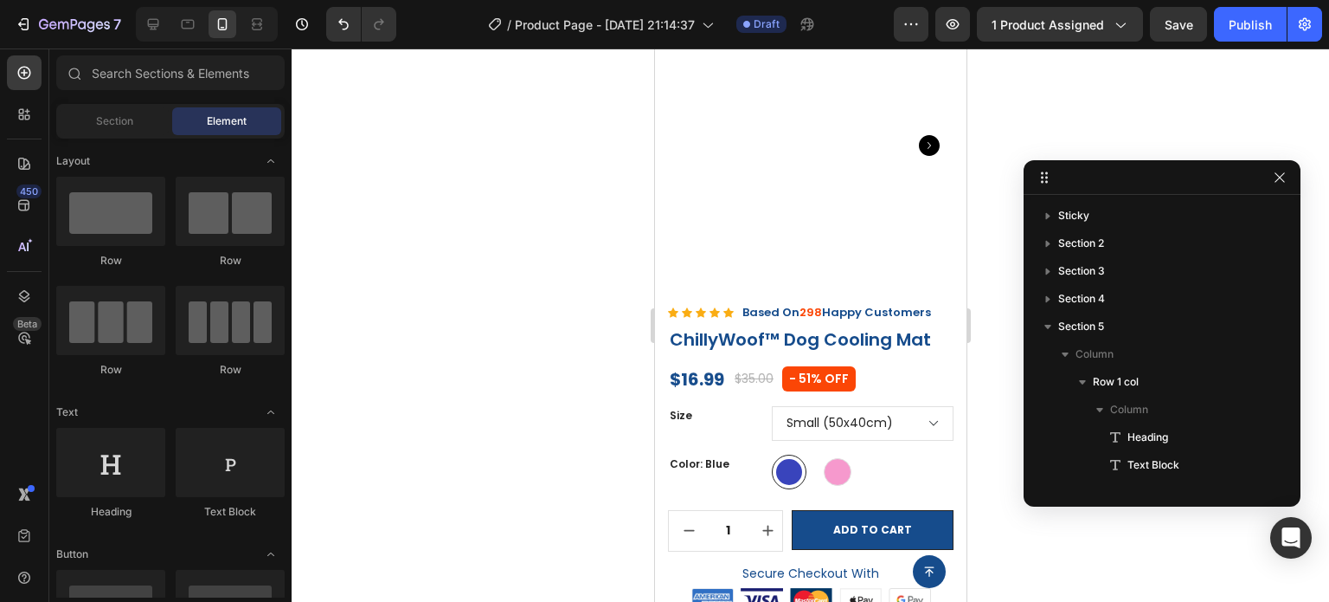
scroll to position [0, 0]
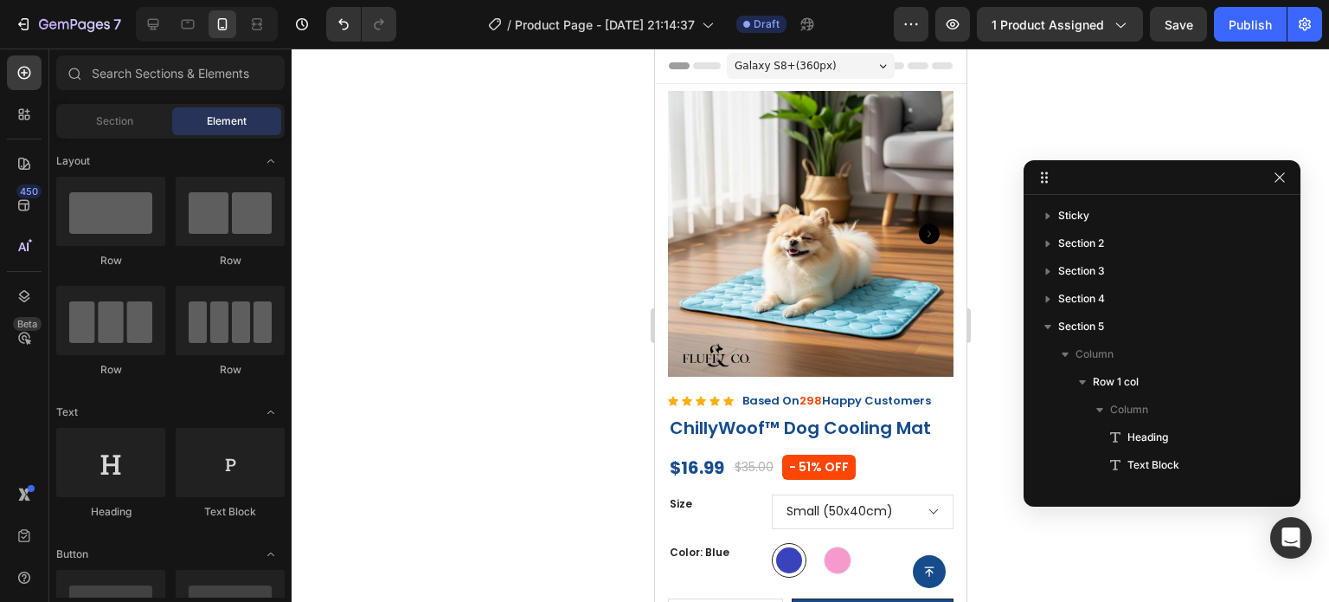
drag, startPoint x: 959, startPoint y: 318, endPoint x: 1625, endPoint y: 113, distance: 696.3
click at [575, 226] on div at bounding box center [811, 324] width 1038 height 553
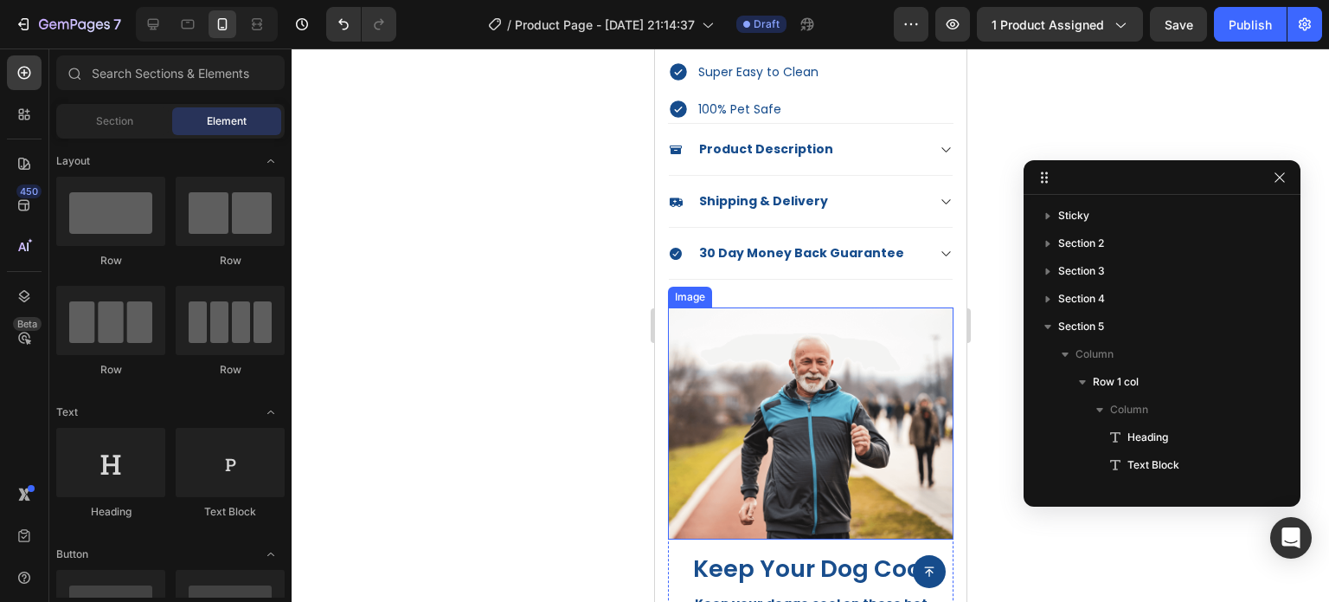
scroll to position [692, 0]
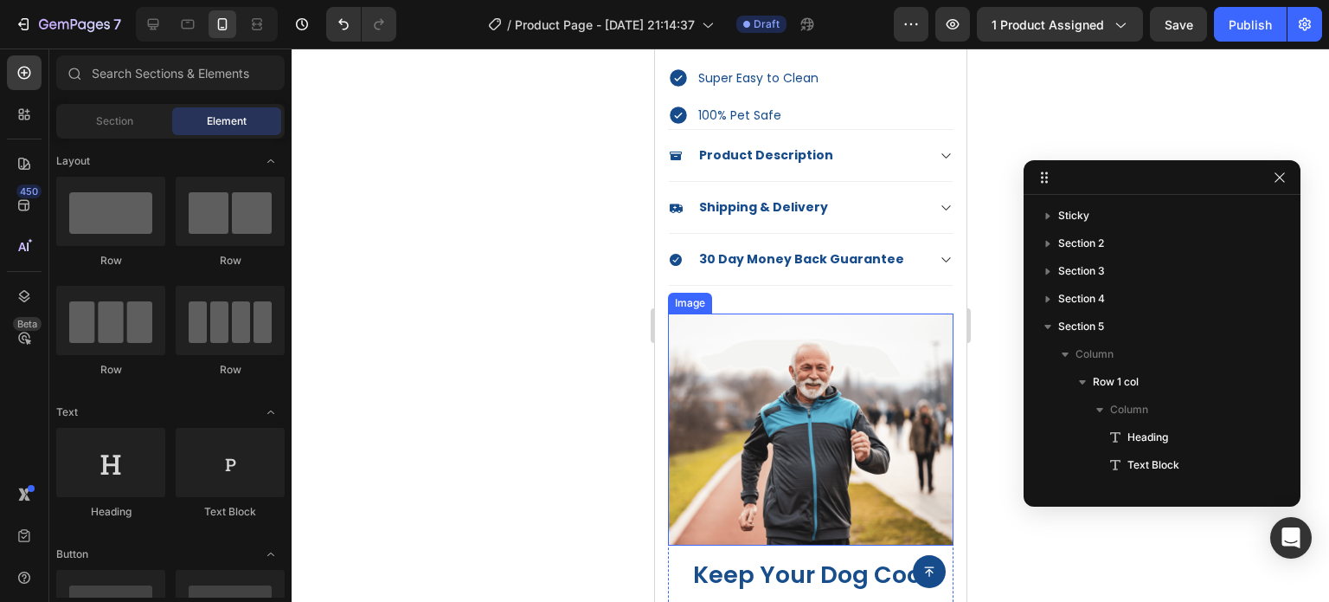
click at [789, 401] on img at bounding box center [810, 429] width 286 height 232
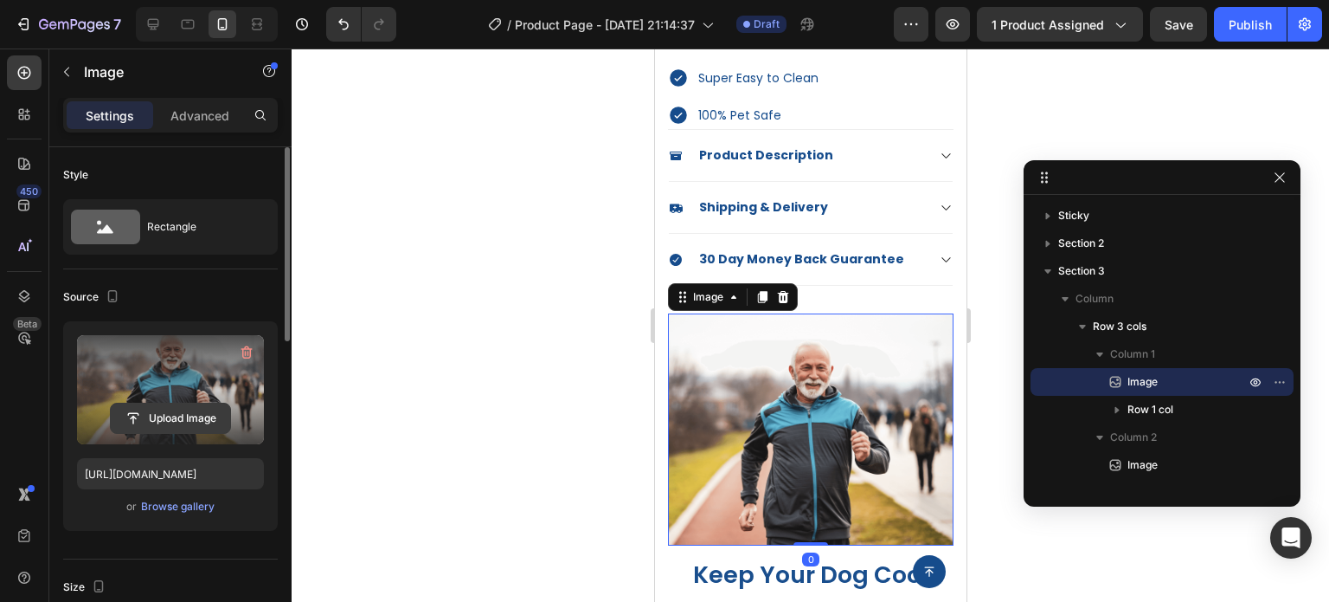
click at [180, 417] on input "file" at bounding box center [170, 417] width 119 height 29
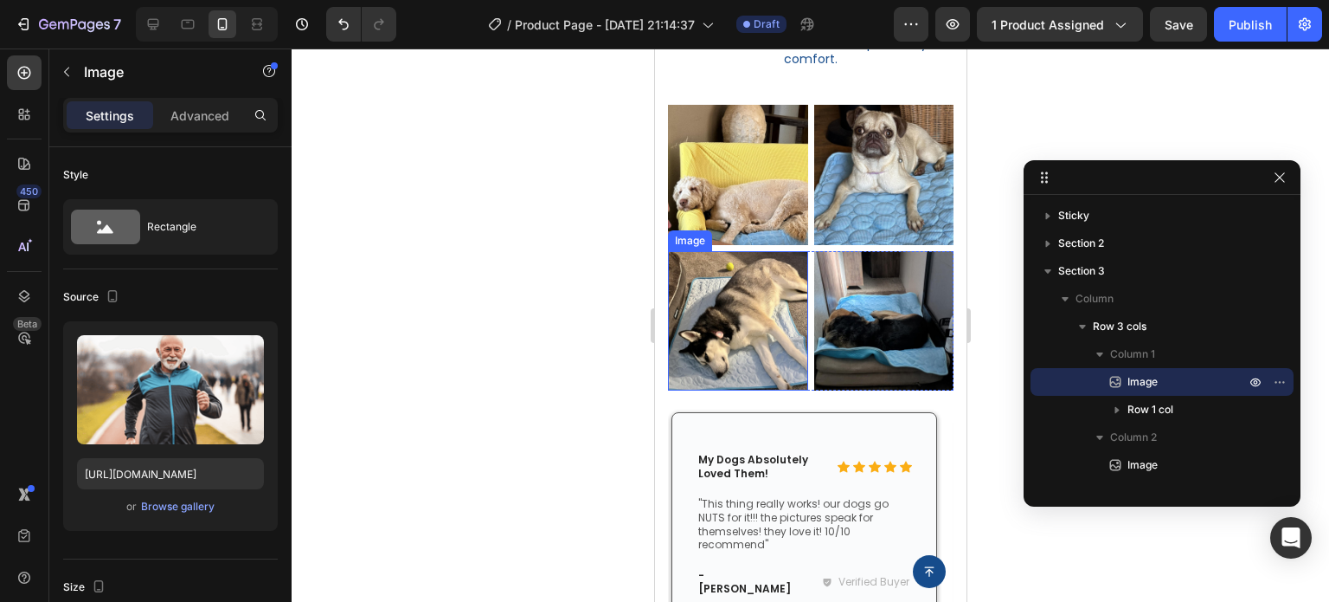
scroll to position [3029, 0]
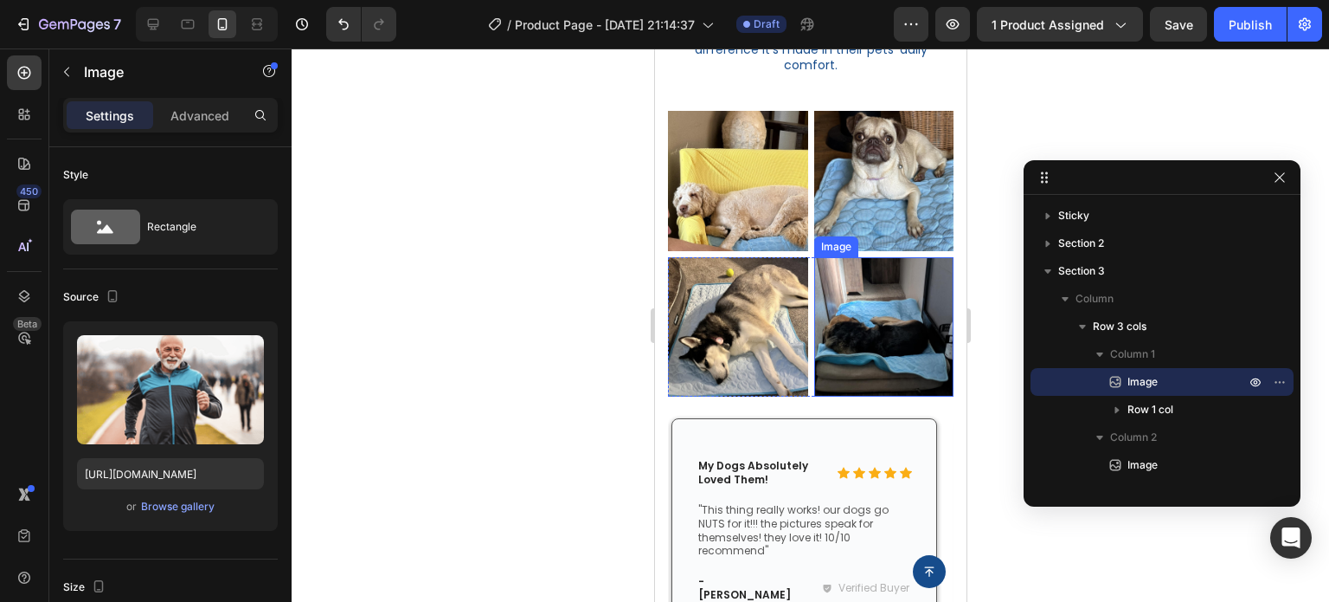
click at [834, 265] on img at bounding box center [884, 327] width 140 height 140
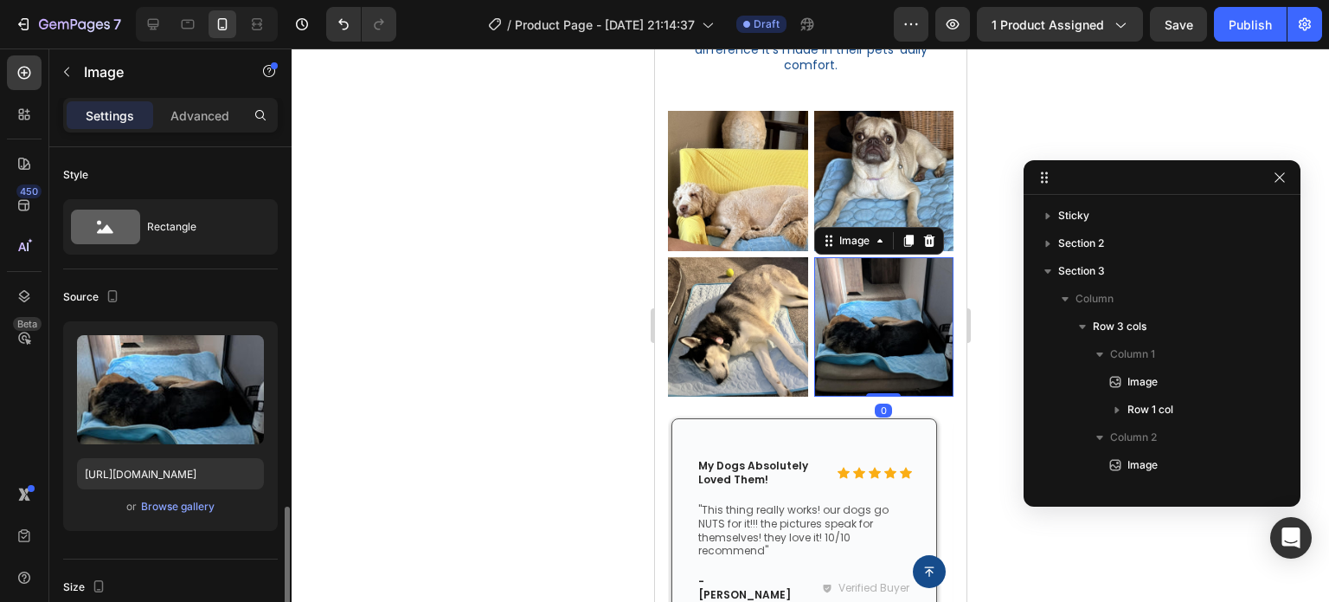
scroll to position [770, 0]
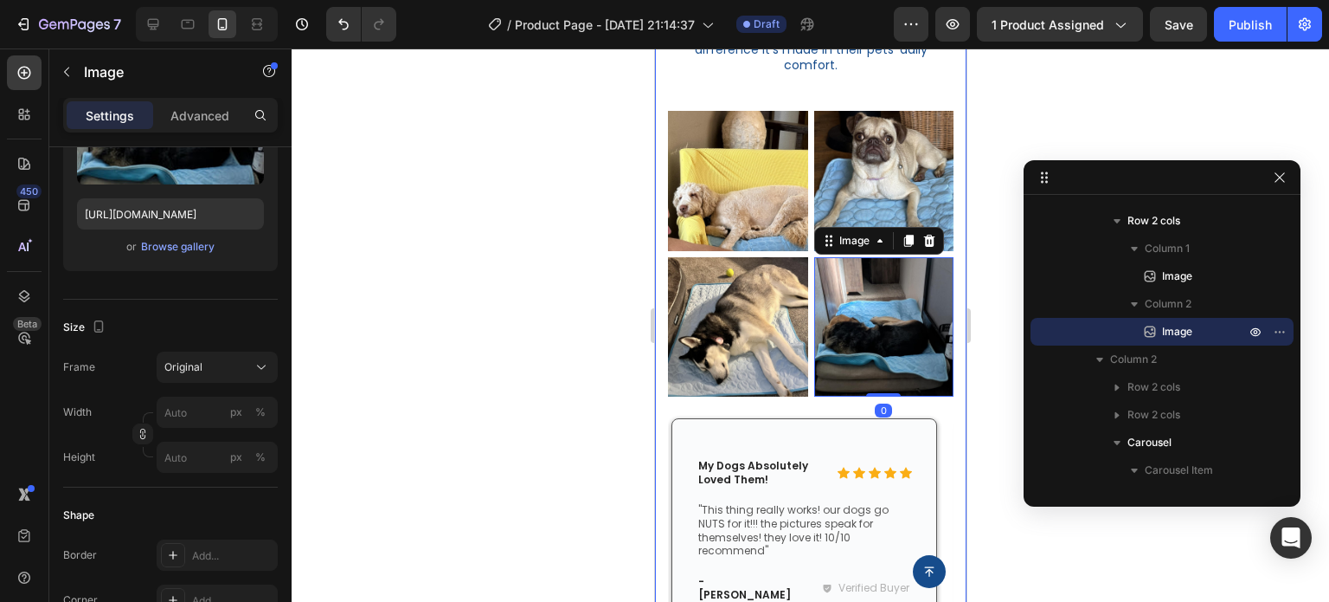
click at [949, 364] on div "What Our Customers Say Heading See what real customers are saying about the dif…" at bounding box center [810, 340] width 312 height 844
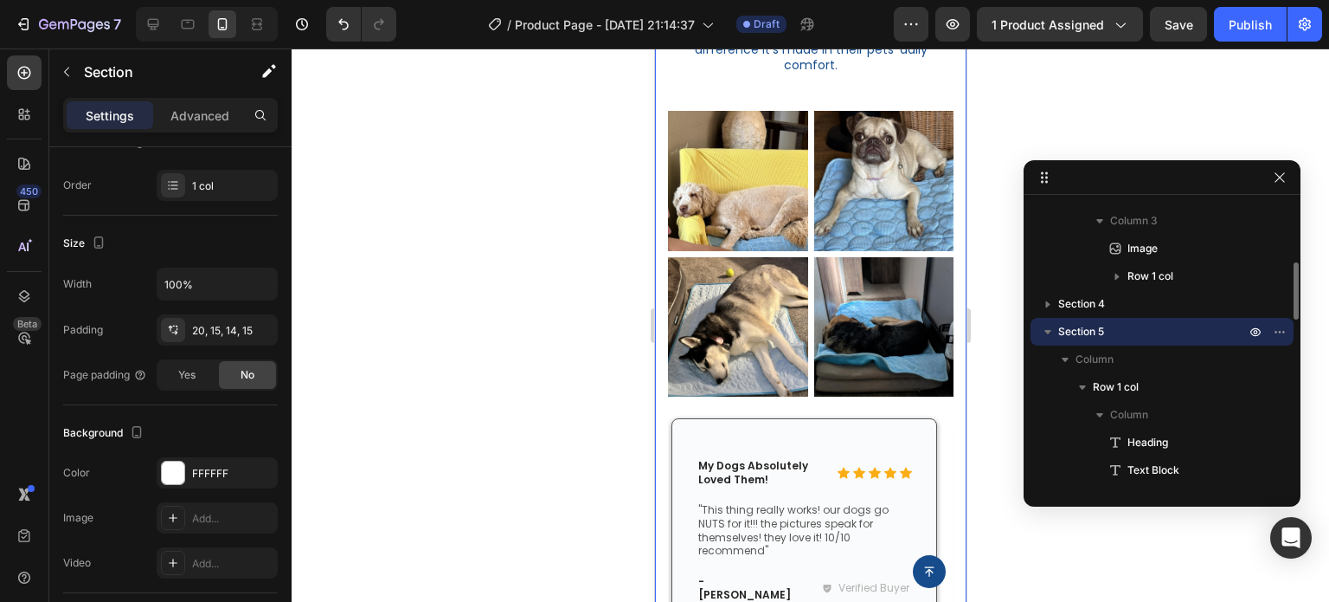
scroll to position [0, 0]
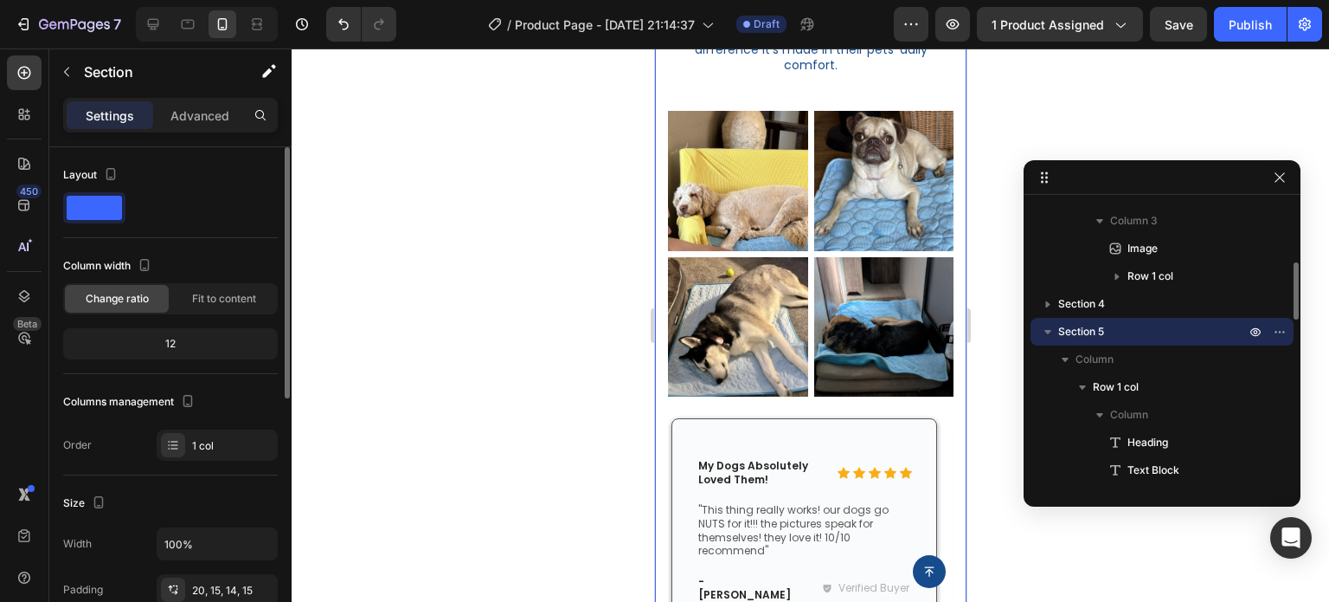
click at [943, 357] on div "What Our Customers Say Heading See what real customers are saying about the dif…" at bounding box center [810, 340] width 312 height 844
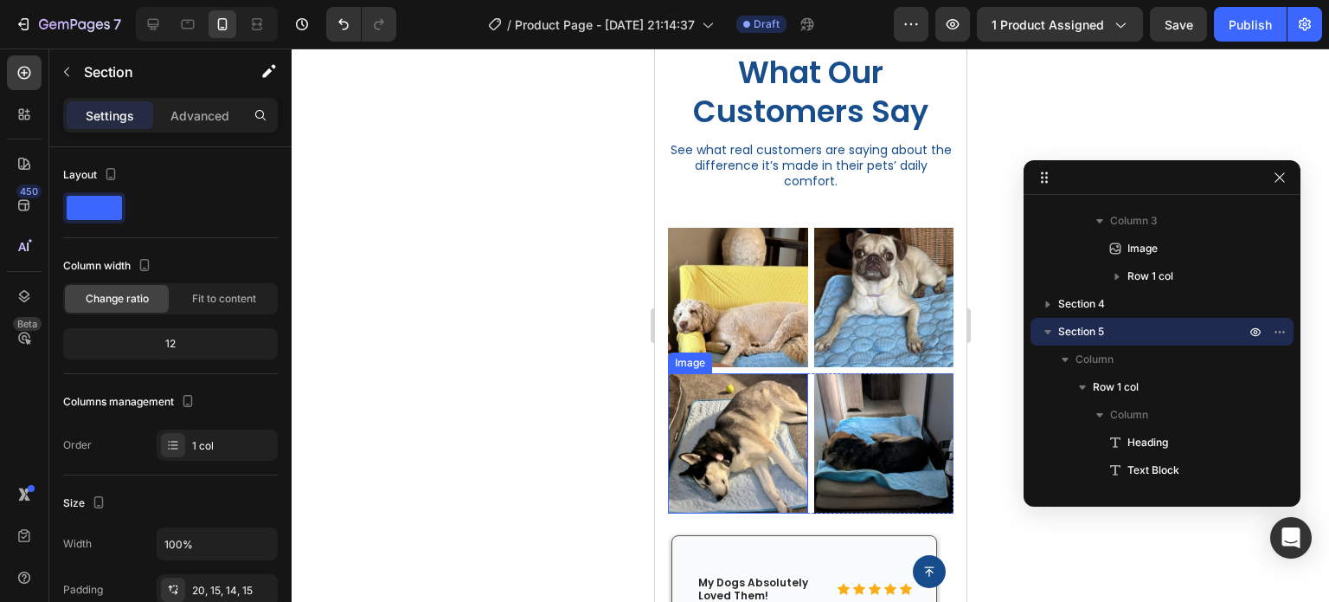
scroll to position [1991, 0]
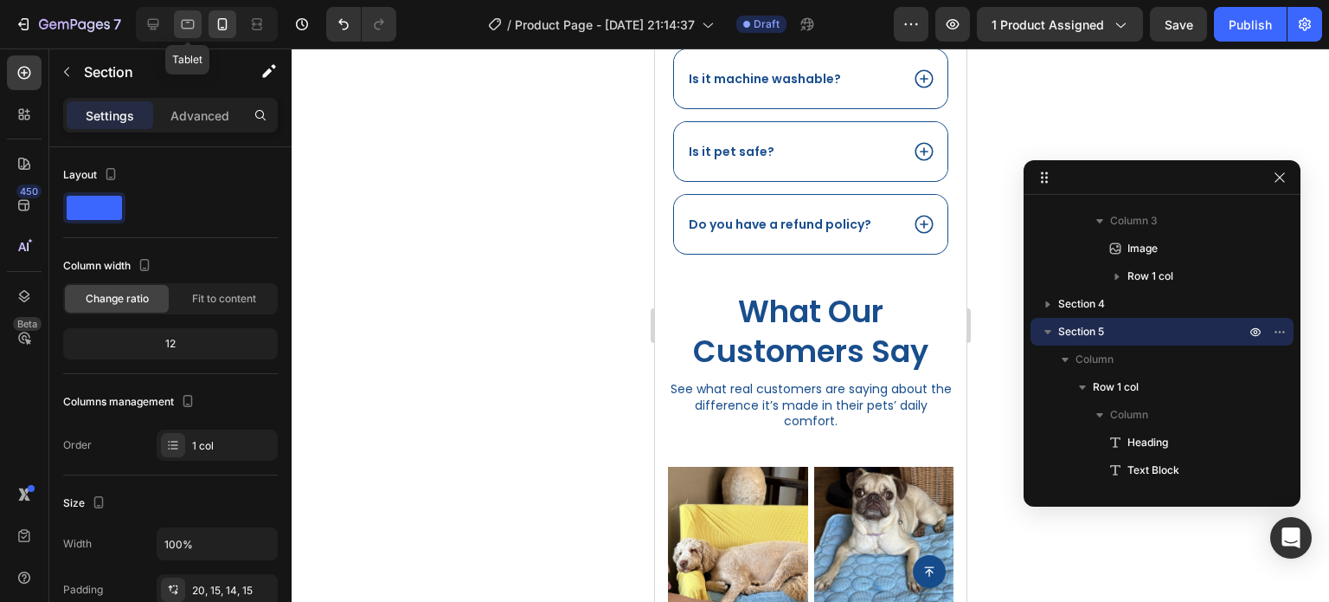
click at [194, 23] on icon at bounding box center [187, 24] width 17 height 17
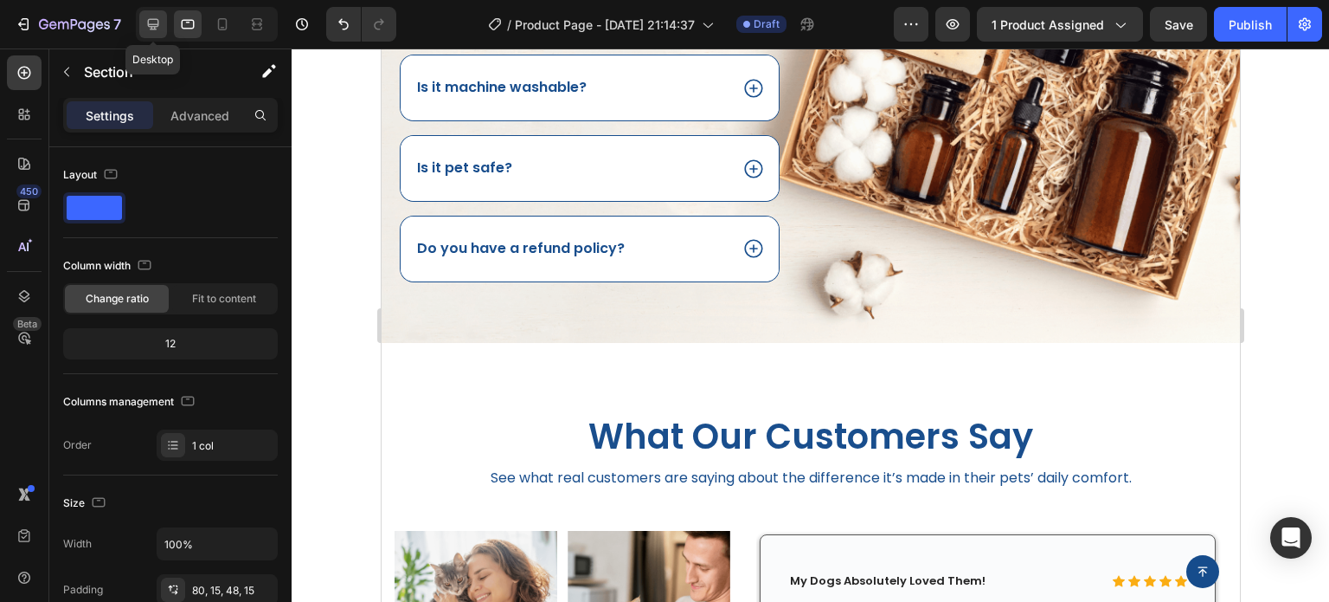
click at [163, 22] on div at bounding box center [153, 24] width 28 height 28
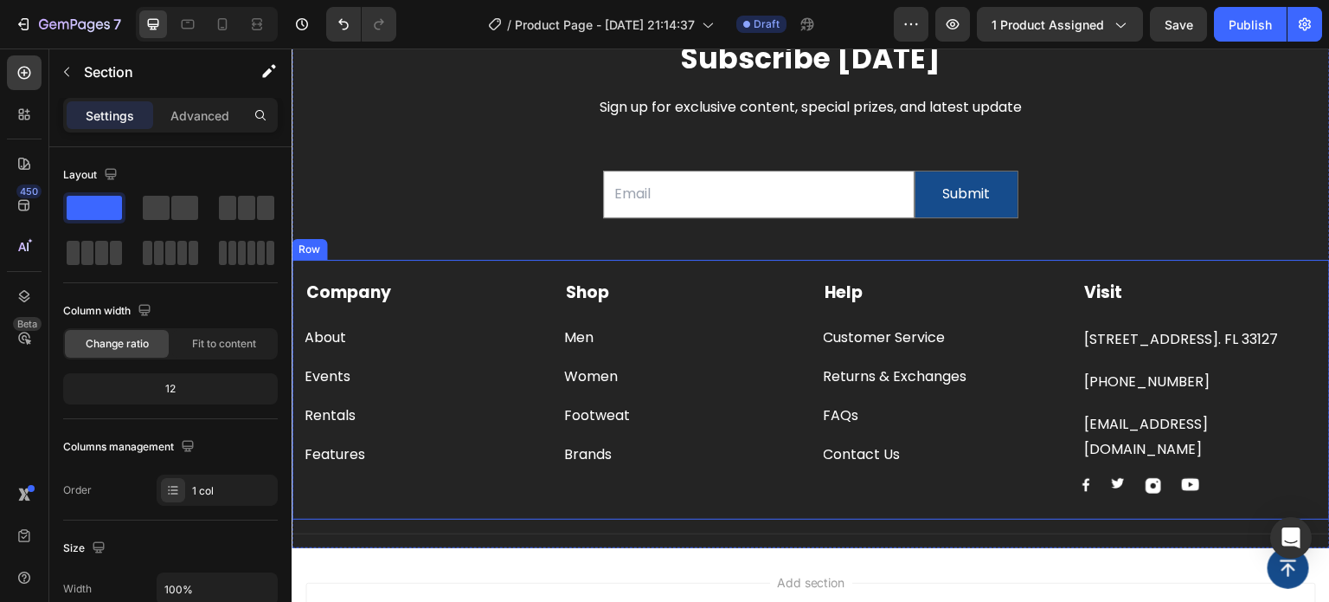
scroll to position [2808, 0]
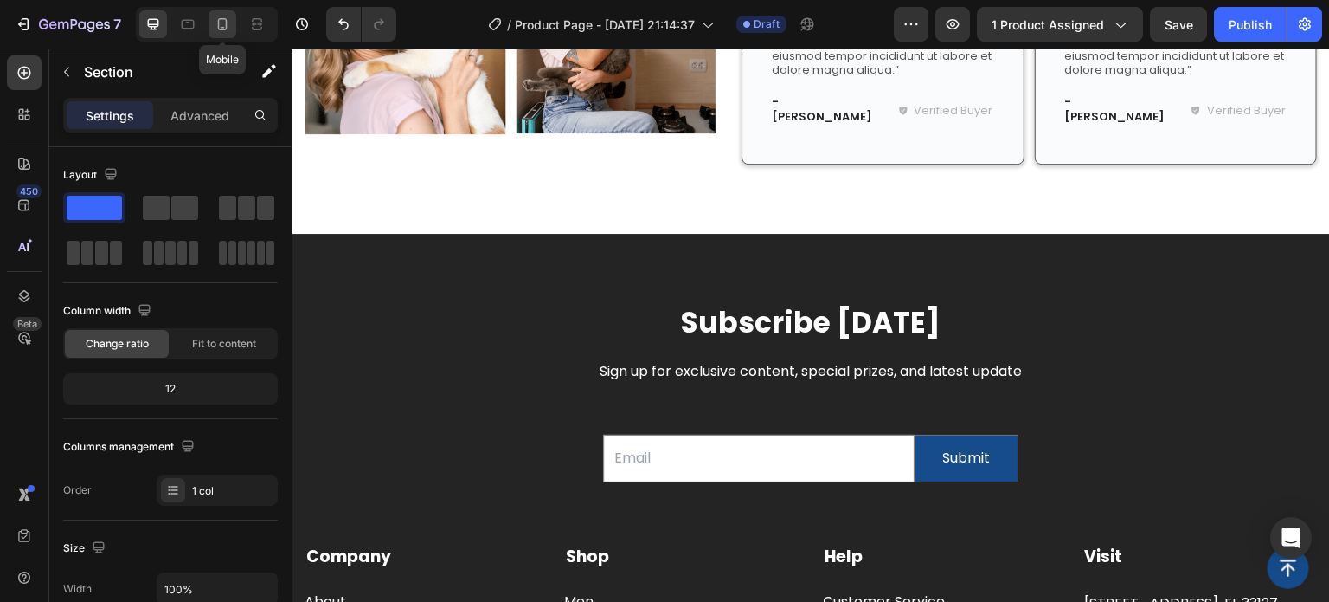
click at [228, 27] on icon at bounding box center [222, 24] width 17 height 17
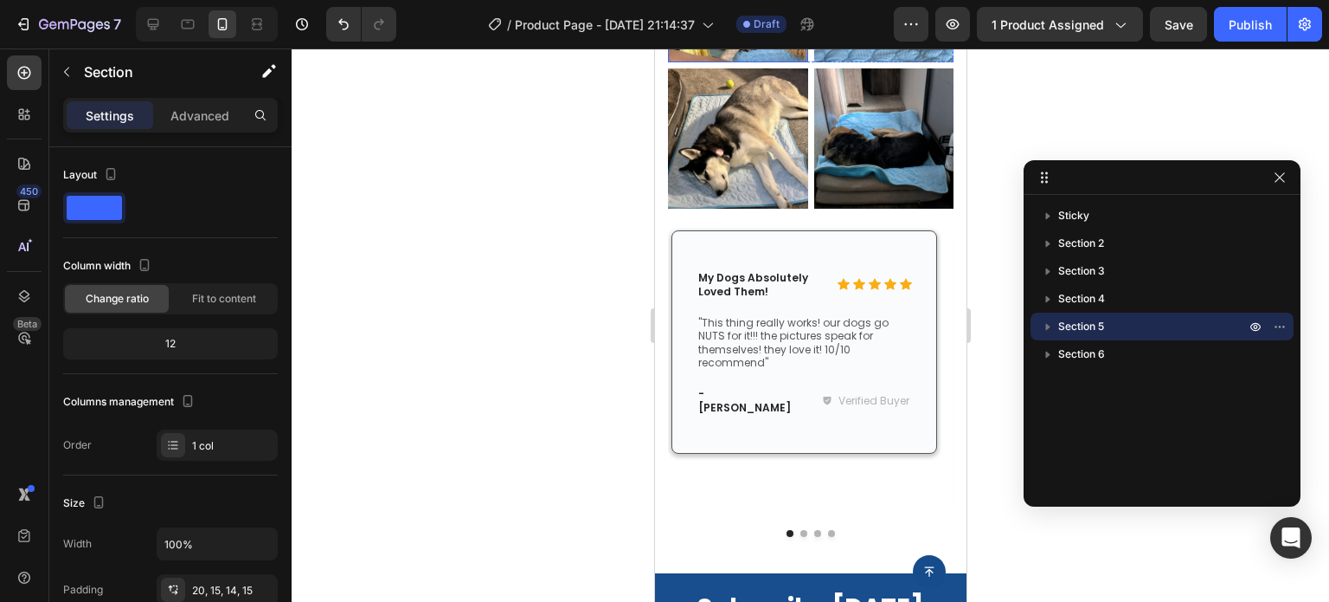
scroll to position [2636, 0]
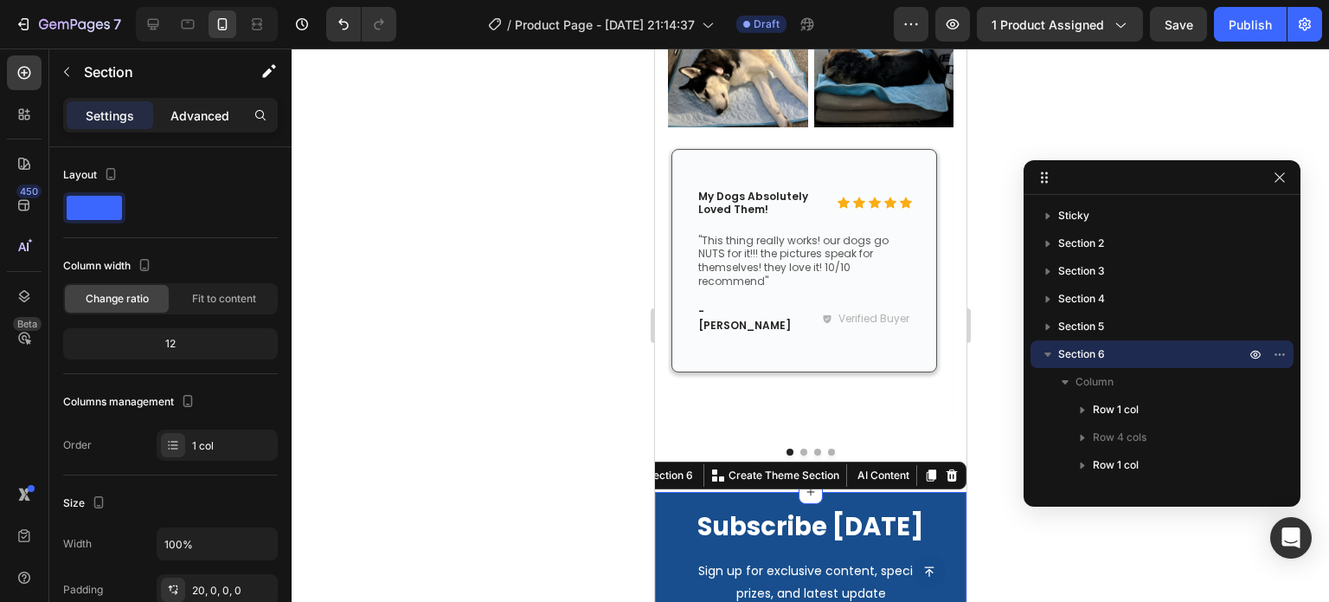
click at [211, 110] on p "Advanced" at bounding box center [200, 115] width 59 height 18
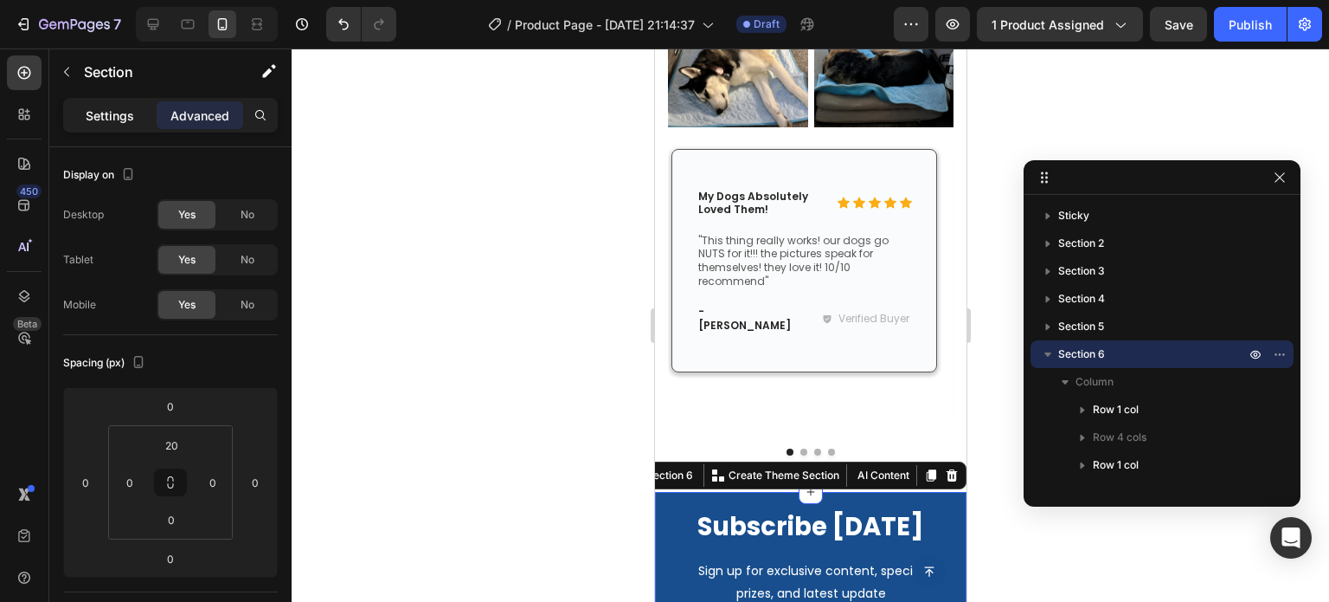
click at [136, 107] on div "Settings" at bounding box center [110, 115] width 87 height 28
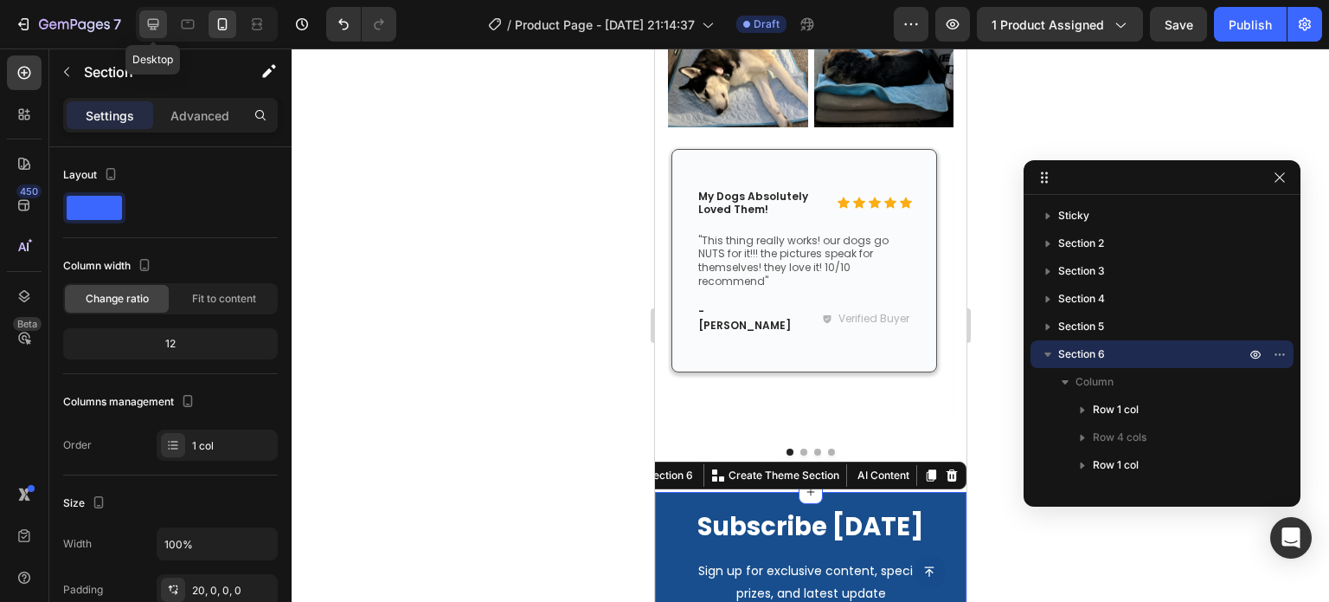
click at [159, 24] on icon at bounding box center [153, 24] width 17 height 17
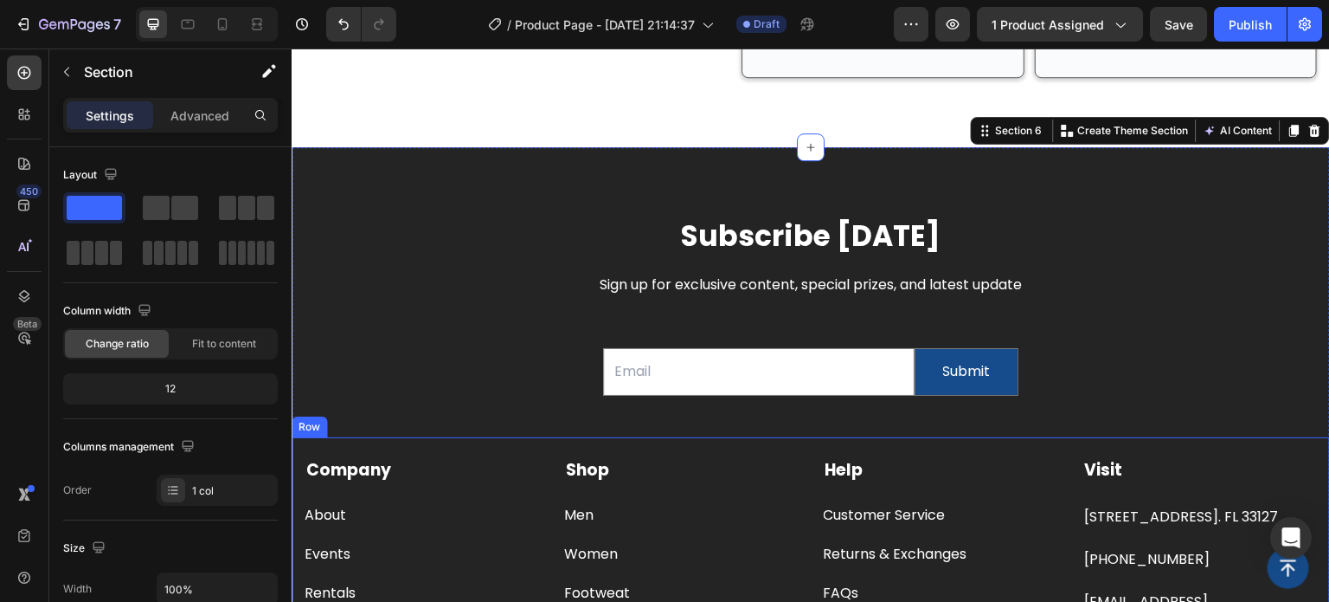
scroll to position [3054, 0]
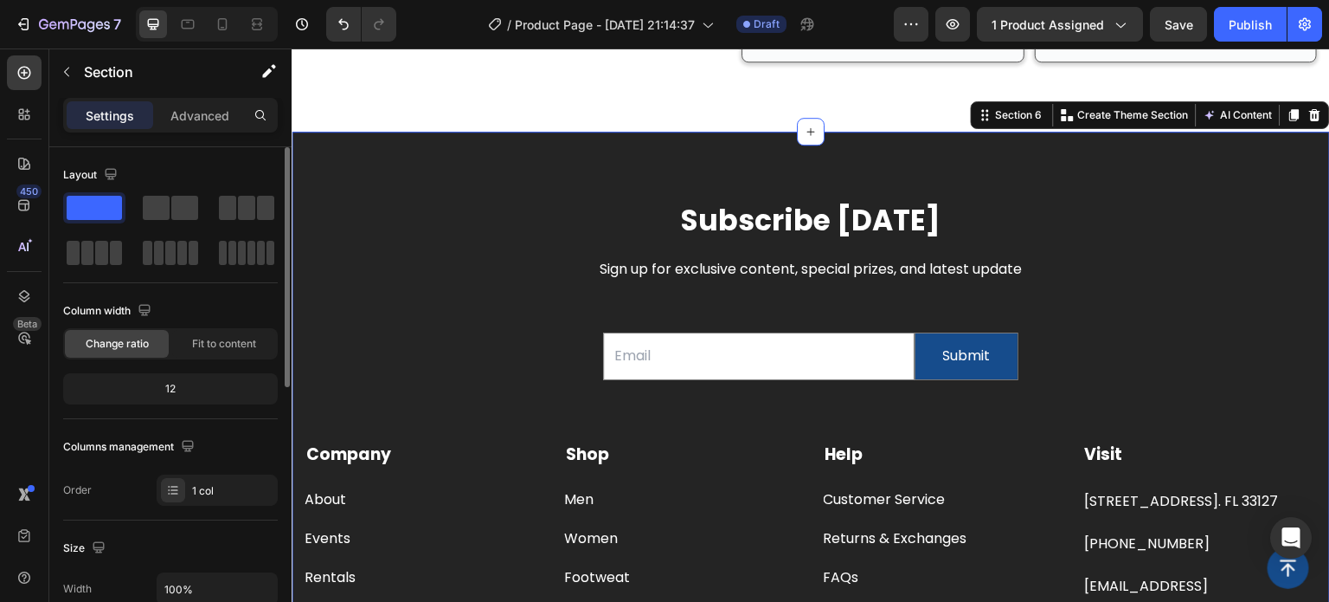
click at [105, 200] on span at bounding box center [94, 208] width 55 height 24
click at [406, 146] on div "Subscribe Today Heading Sign up for exclusive content, special prizes, and late…" at bounding box center [811, 420] width 1039 height 577
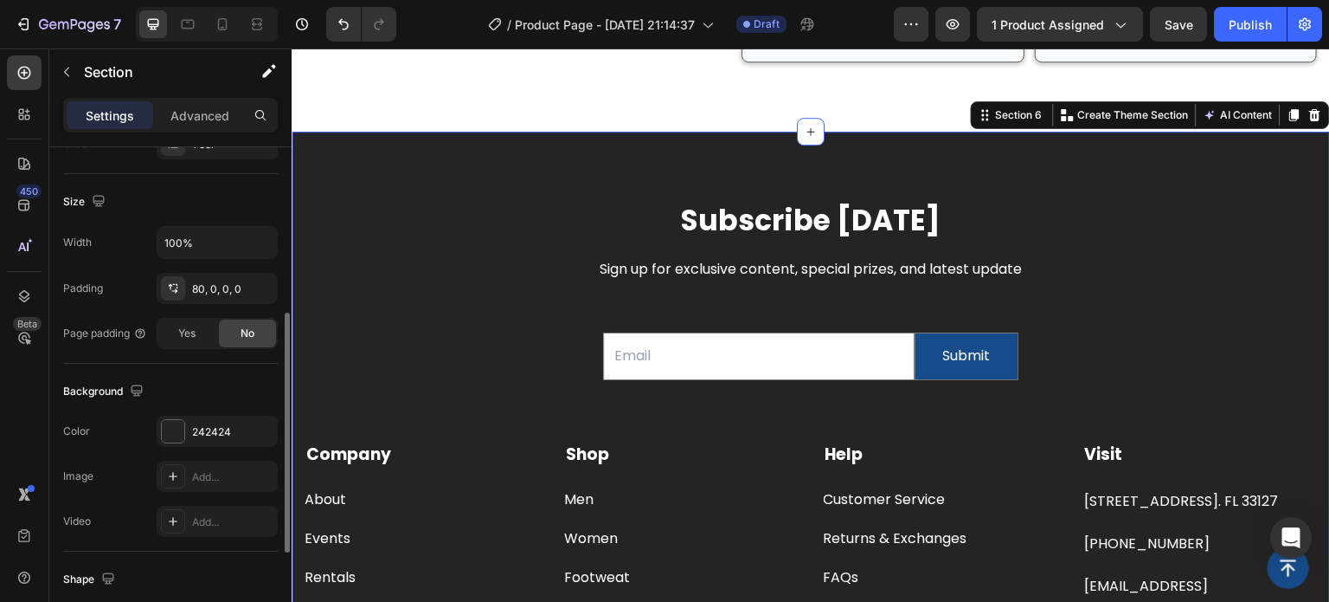
scroll to position [433, 0]
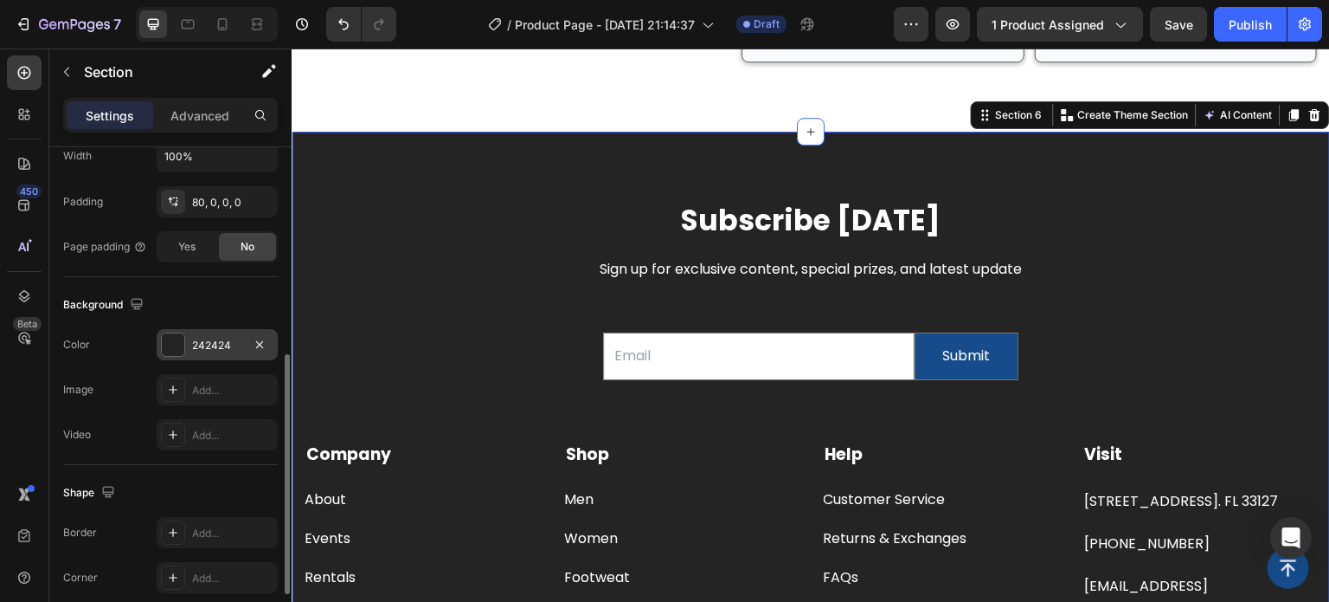
click at [175, 330] on div "242424" at bounding box center [217, 344] width 121 height 31
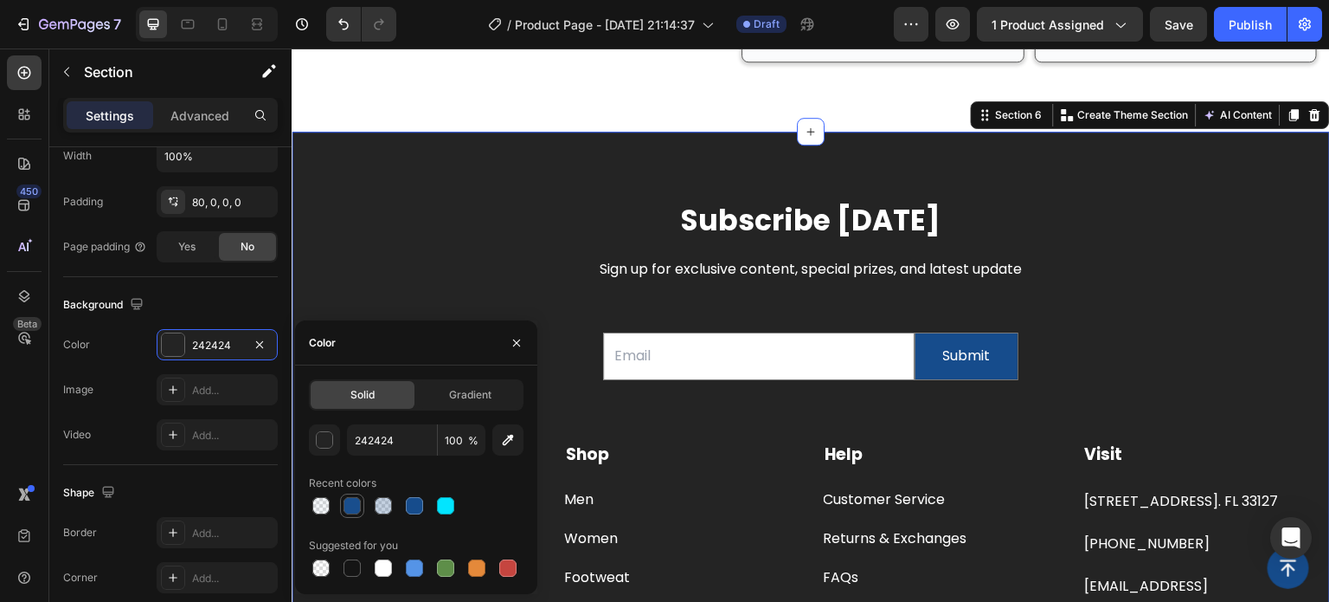
click at [351, 503] on div at bounding box center [352, 505] width 17 height 17
type input "164C8C"
type input "99"
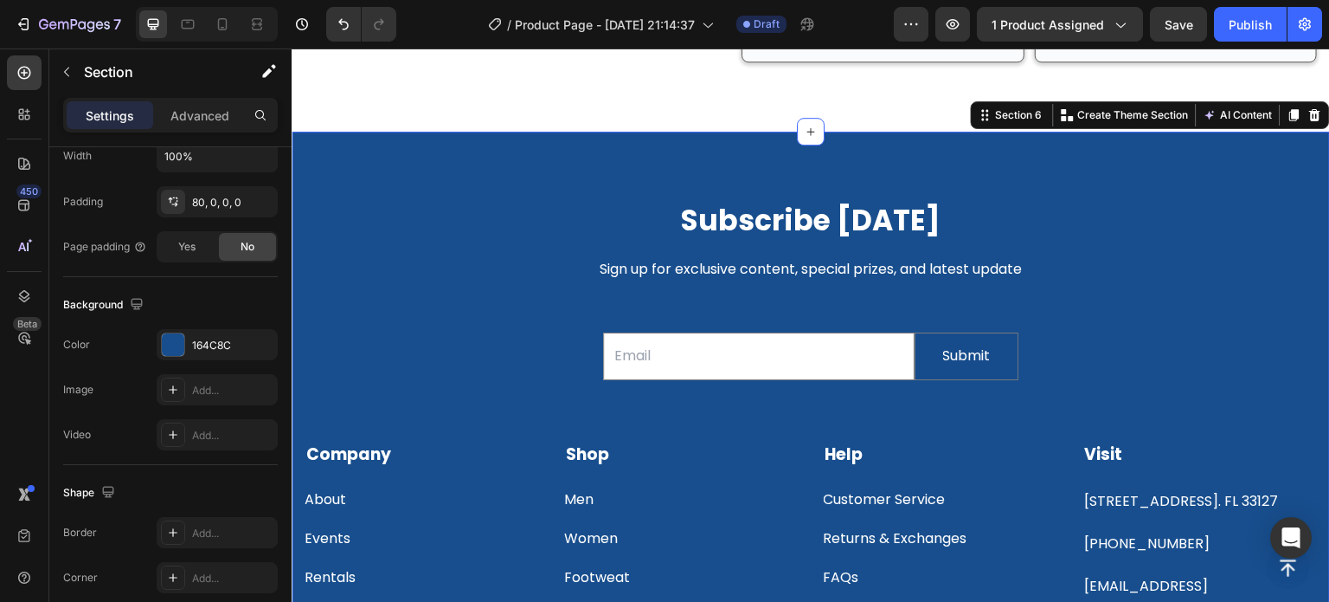
click at [408, 156] on div "Subscribe Today Heading Sign up for exclusive content, special prizes, and late…" at bounding box center [811, 420] width 1039 height 577
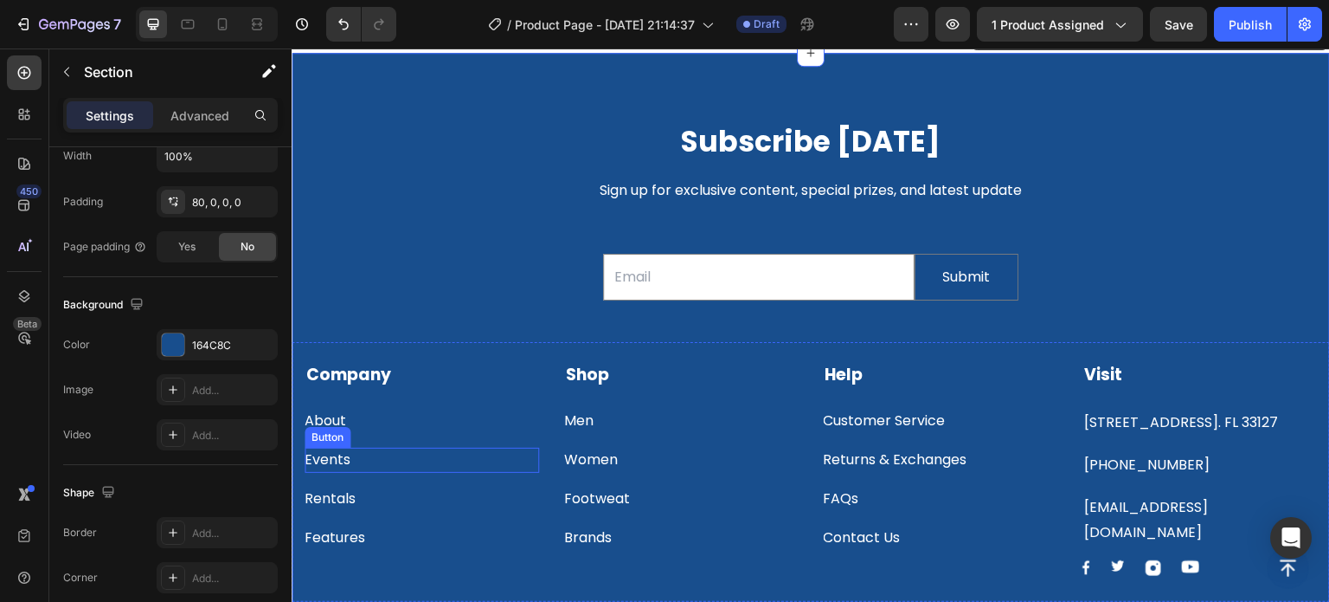
scroll to position [3140, 0]
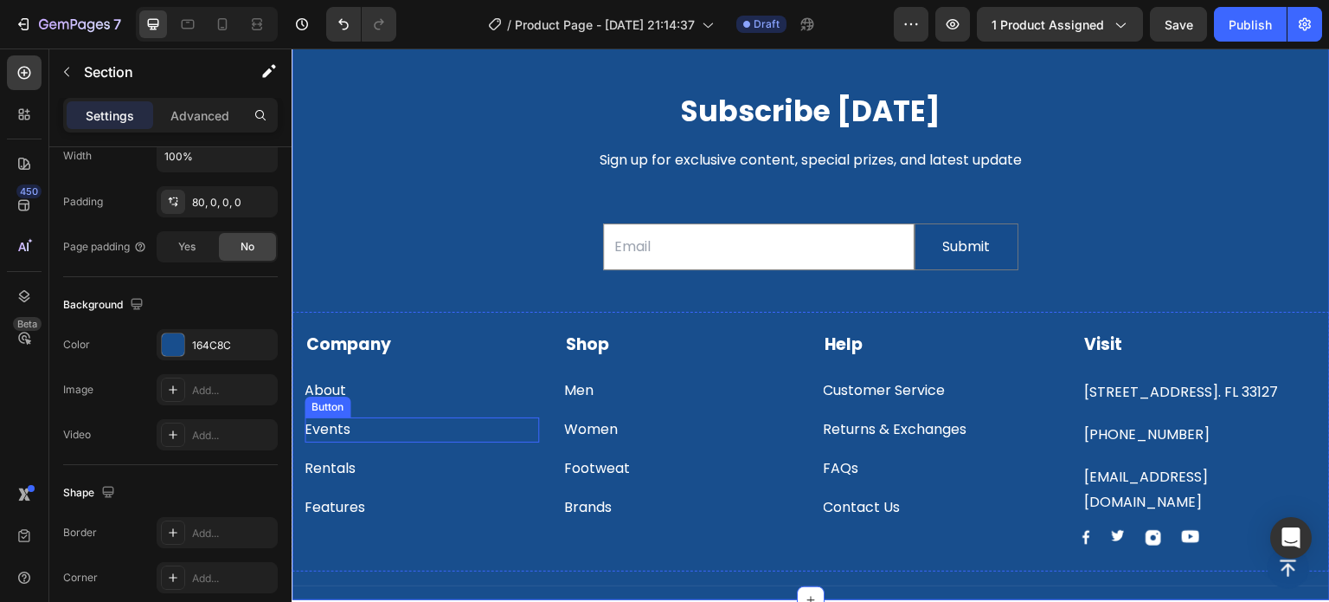
click at [358, 440] on div "Events Button" at bounding box center [422, 429] width 235 height 25
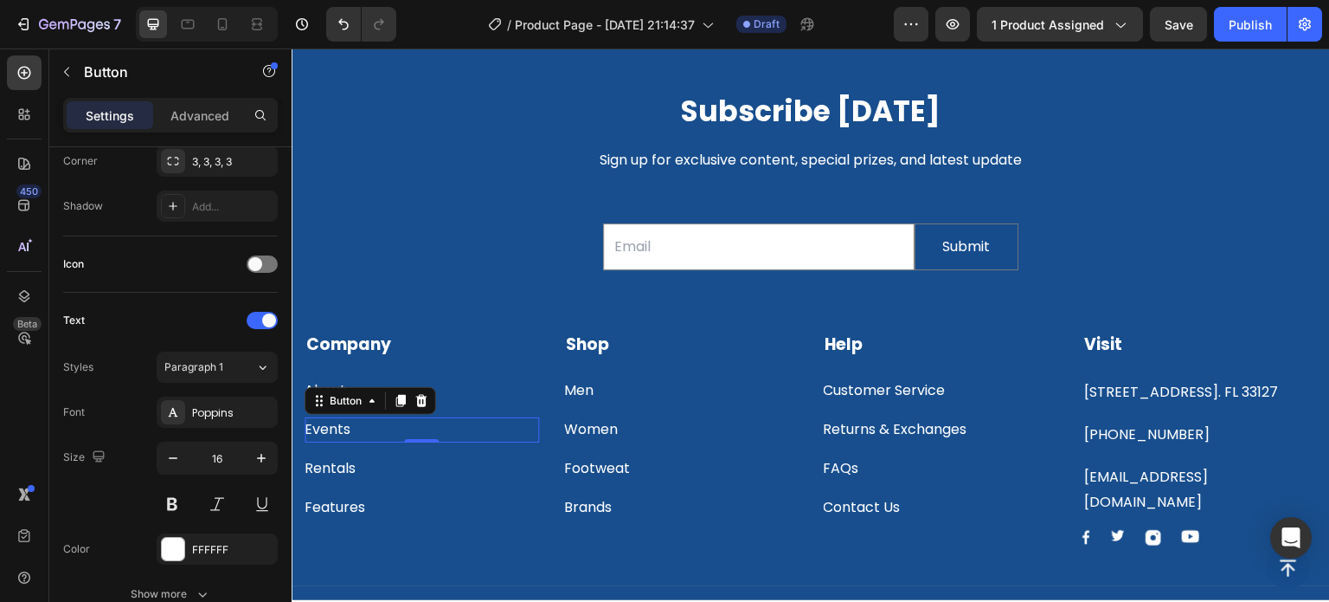
scroll to position [0, 0]
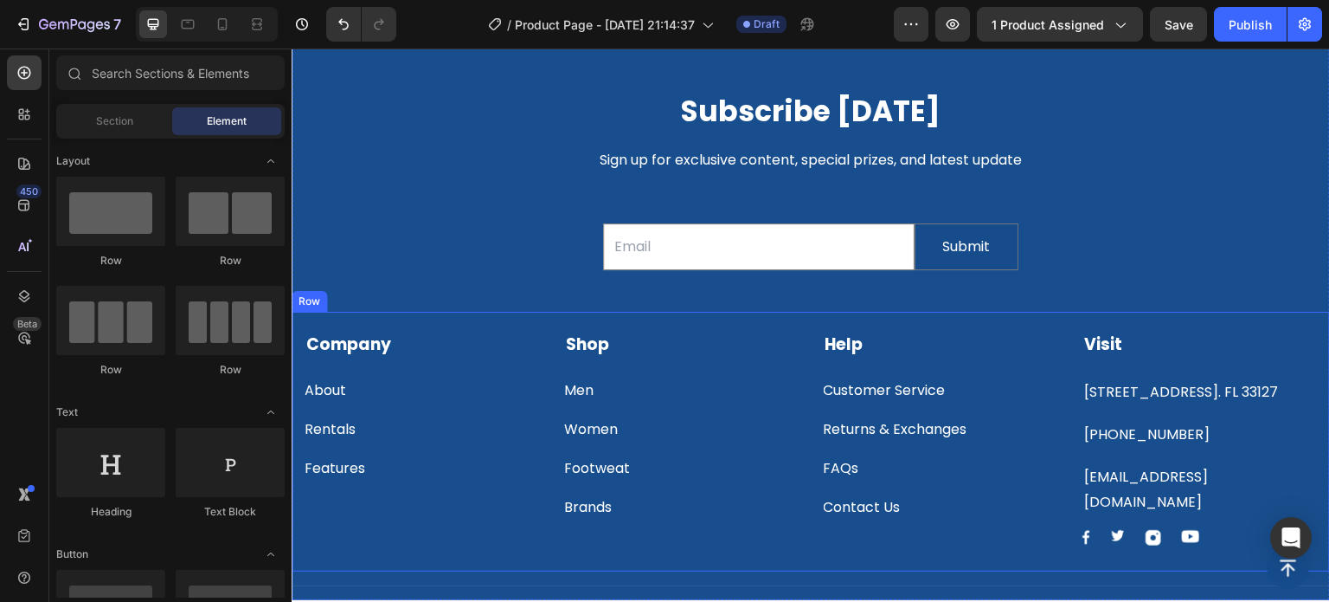
click at [359, 429] on div "Rentals Button" at bounding box center [422, 429] width 235 height 25
click at [362, 430] on div "Features" at bounding box center [335, 429] width 61 height 25
click at [569, 396] on div "Button" at bounding box center [587, 406] width 46 height 21
click at [594, 343] on strong "Shop" at bounding box center [587, 343] width 43 height 23
click at [596, 367] on div "Men Button" at bounding box center [681, 365] width 235 height 25
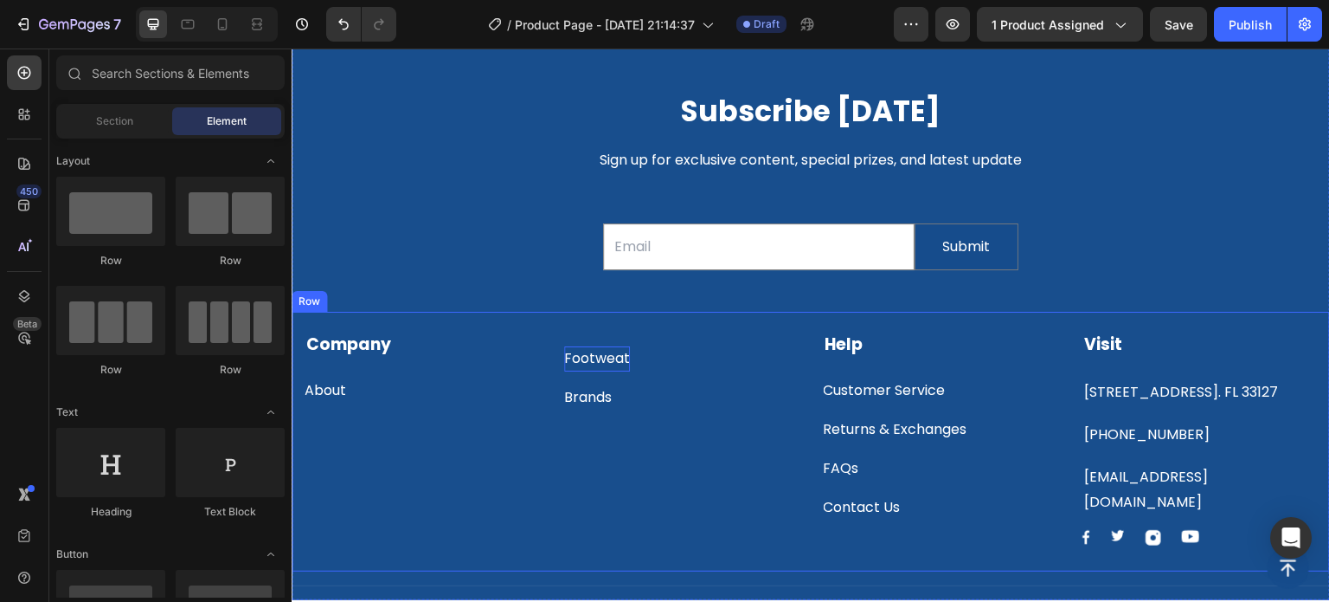
click at [603, 367] on div "Footweat" at bounding box center [597, 358] width 66 height 25
click at [603, 360] on div "Brands" at bounding box center [588, 358] width 48 height 25
click at [662, 365] on div "Drop element here" at bounding box center [681, 438] width 235 height 213
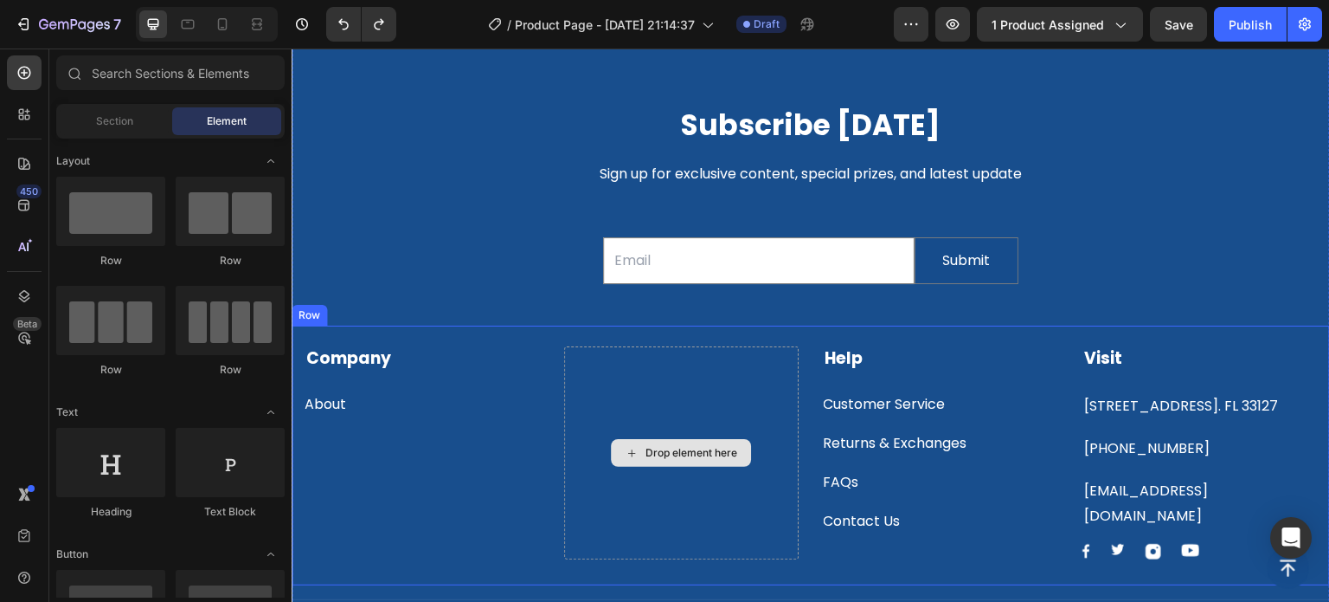
scroll to position [3140, 0]
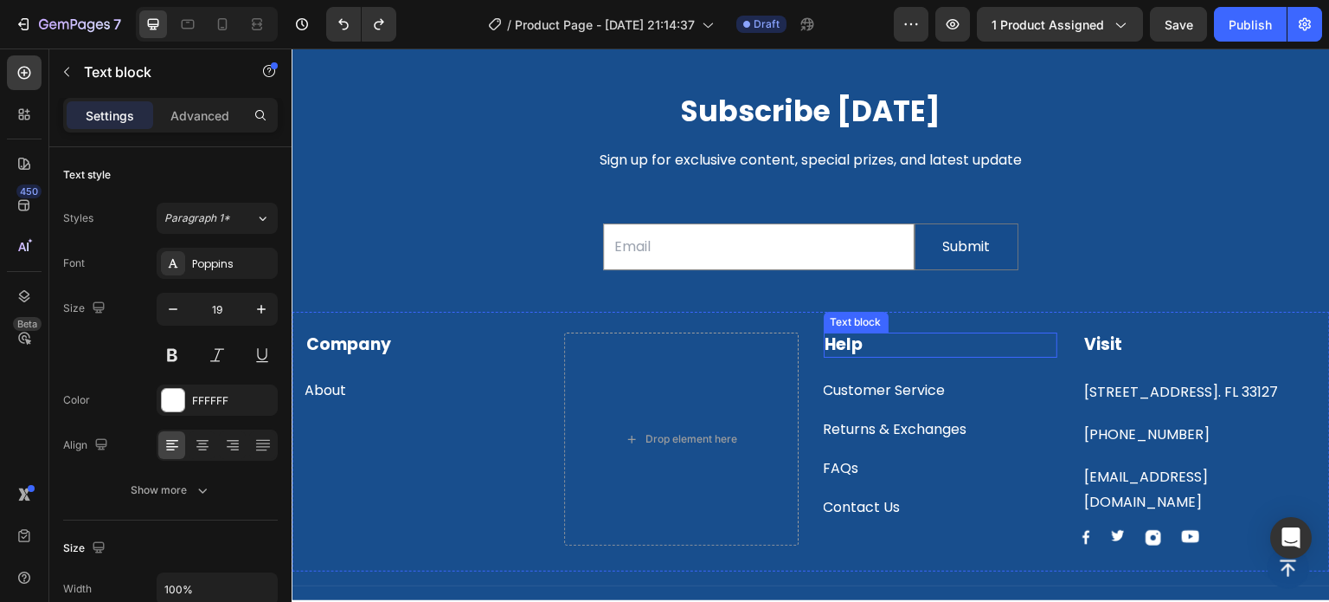
click at [872, 344] on p "Help" at bounding box center [941, 345] width 231 height 22
click at [1104, 350] on strong "Visit" at bounding box center [1104, 343] width 38 height 23
click at [1108, 349] on strong "Visit" at bounding box center [1104, 343] width 38 height 23
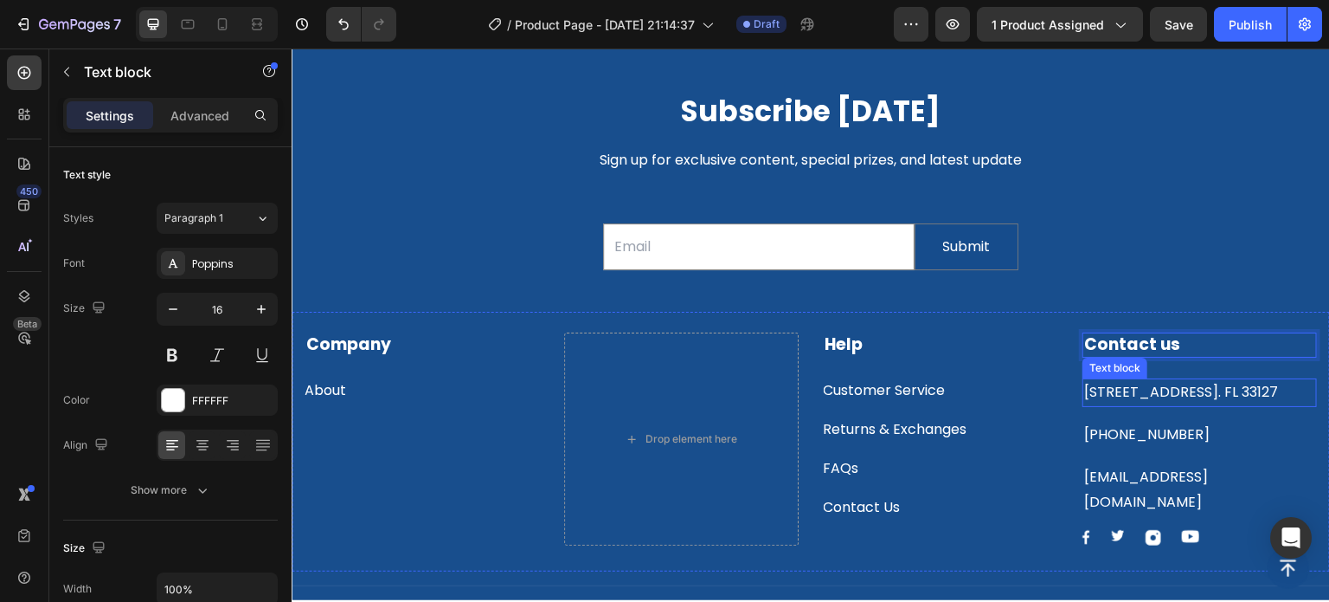
click at [1107, 405] on p "[STREET_ADDRESS]. FL 33127" at bounding box center [1200, 392] width 231 height 25
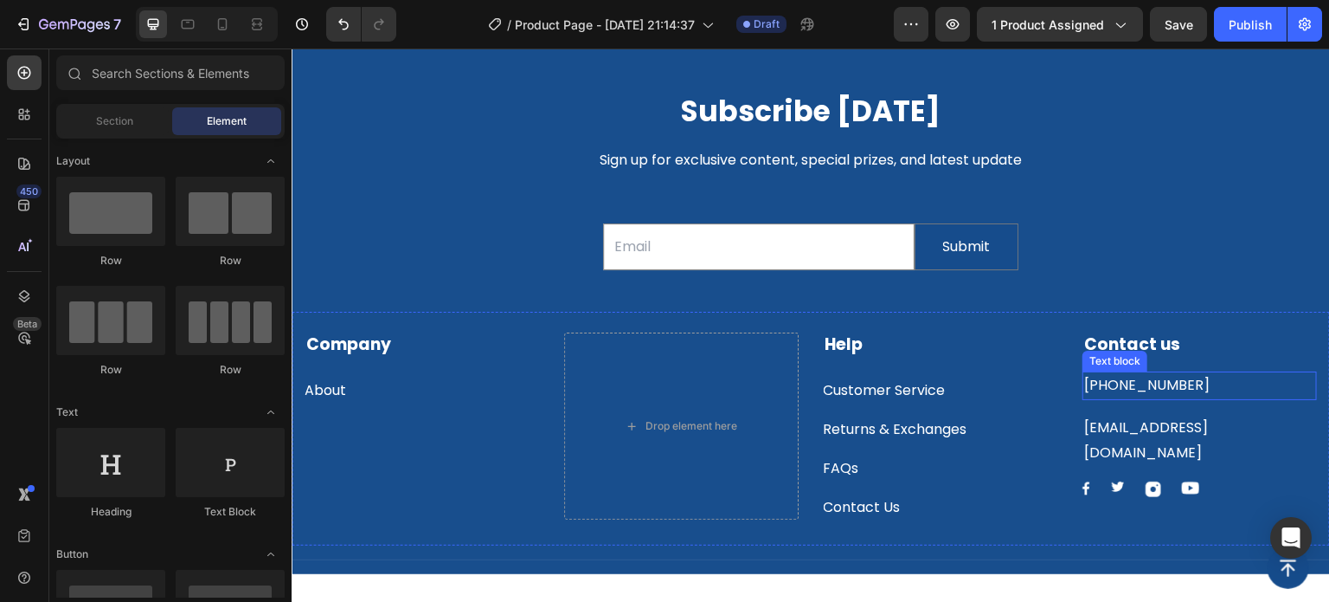
click at [1114, 388] on p "[PHONE_NUMBER]" at bounding box center [1200, 385] width 231 height 25
click at [1139, 385] on p "[EMAIL_ADDRESS][DOMAIN_NAME]" at bounding box center [1200, 398] width 231 height 50
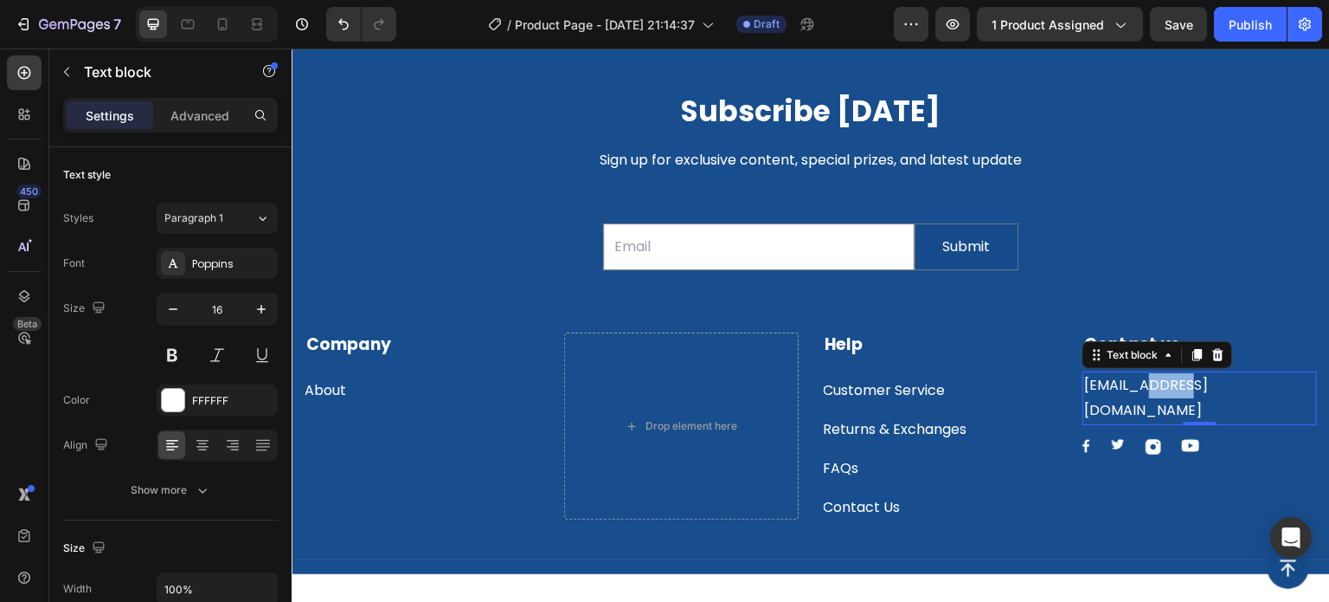
click at [1139, 385] on p "[EMAIL_ADDRESS][DOMAIN_NAME]" at bounding box center [1200, 398] width 231 height 50
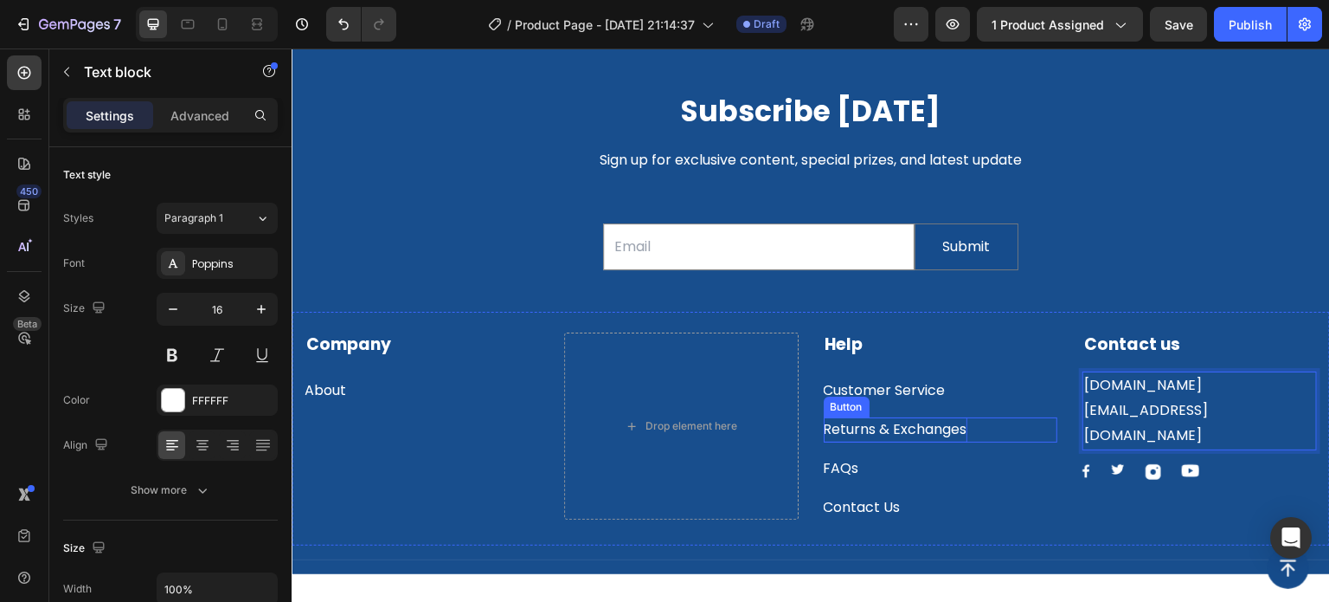
click at [889, 429] on div "Returns & Exchanges" at bounding box center [896, 429] width 144 height 25
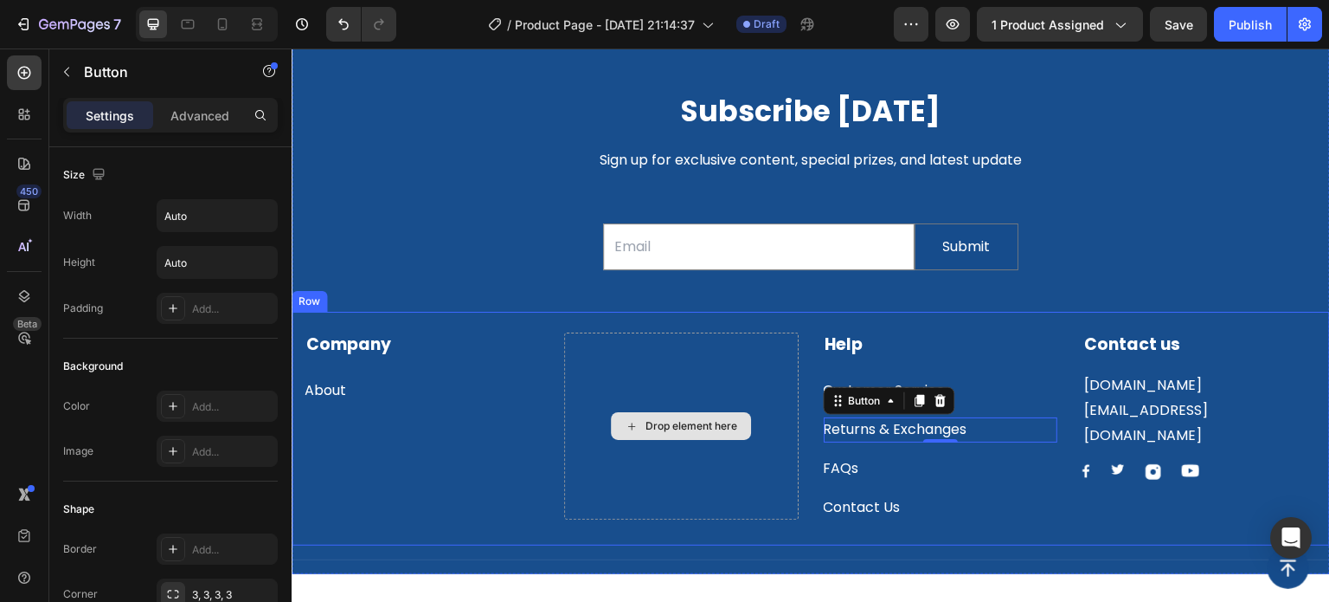
click at [596, 344] on div "Drop element here" at bounding box center [681, 425] width 235 height 187
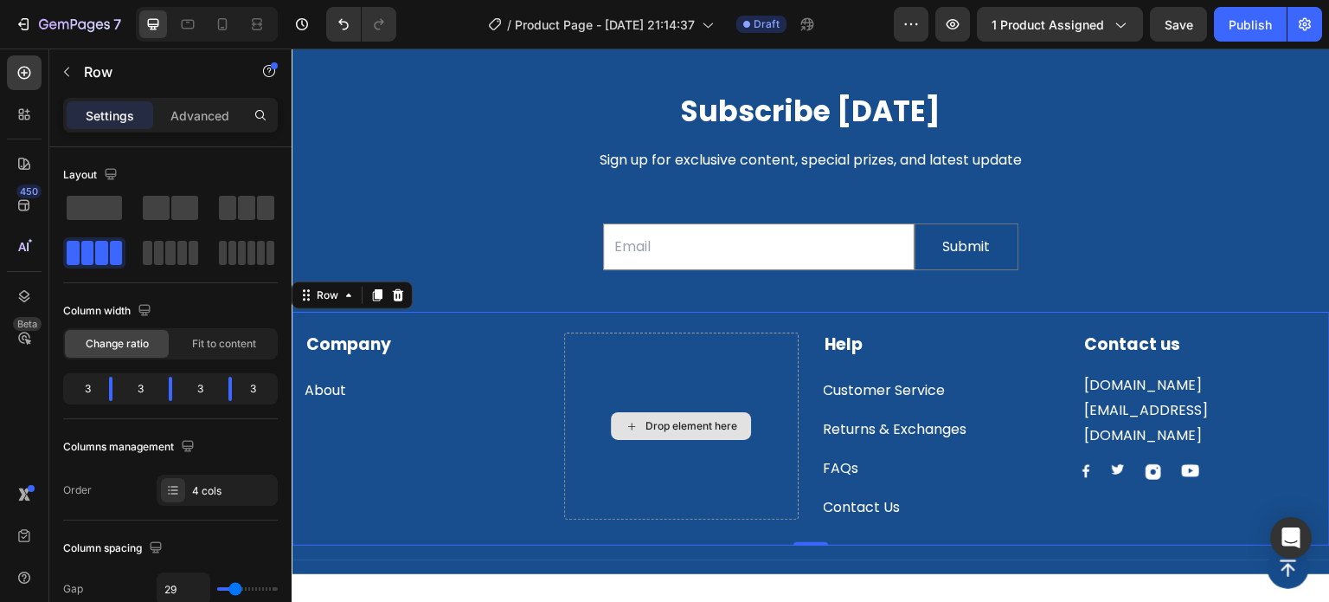
click at [753, 364] on div "Drop element here" at bounding box center [681, 425] width 235 height 187
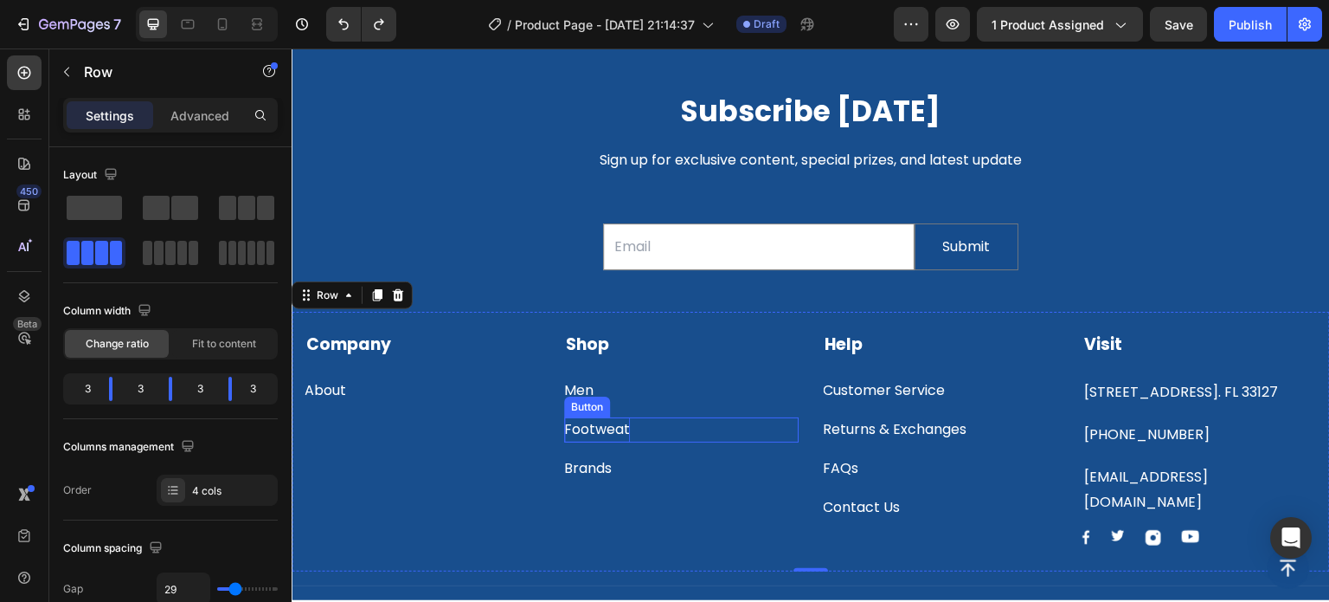
click at [617, 426] on div "Footweat" at bounding box center [597, 429] width 66 height 25
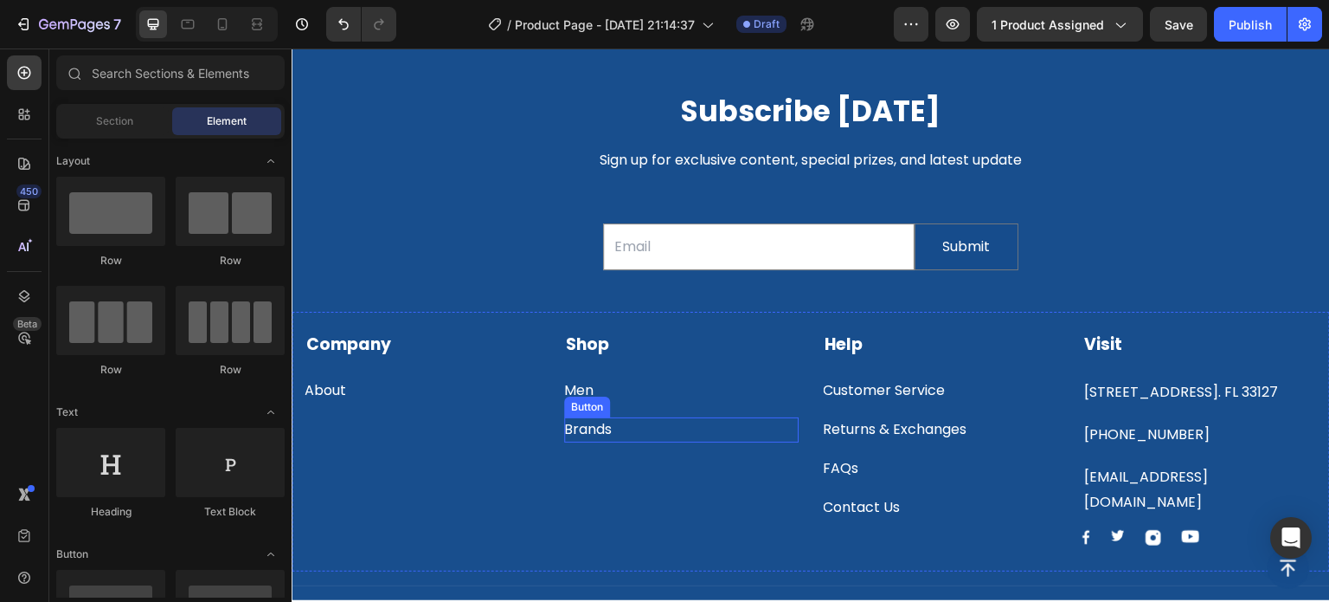
click at [615, 422] on div "Brands Button" at bounding box center [681, 429] width 235 height 25
click at [614, 395] on div "Men Button" at bounding box center [681, 390] width 235 height 25
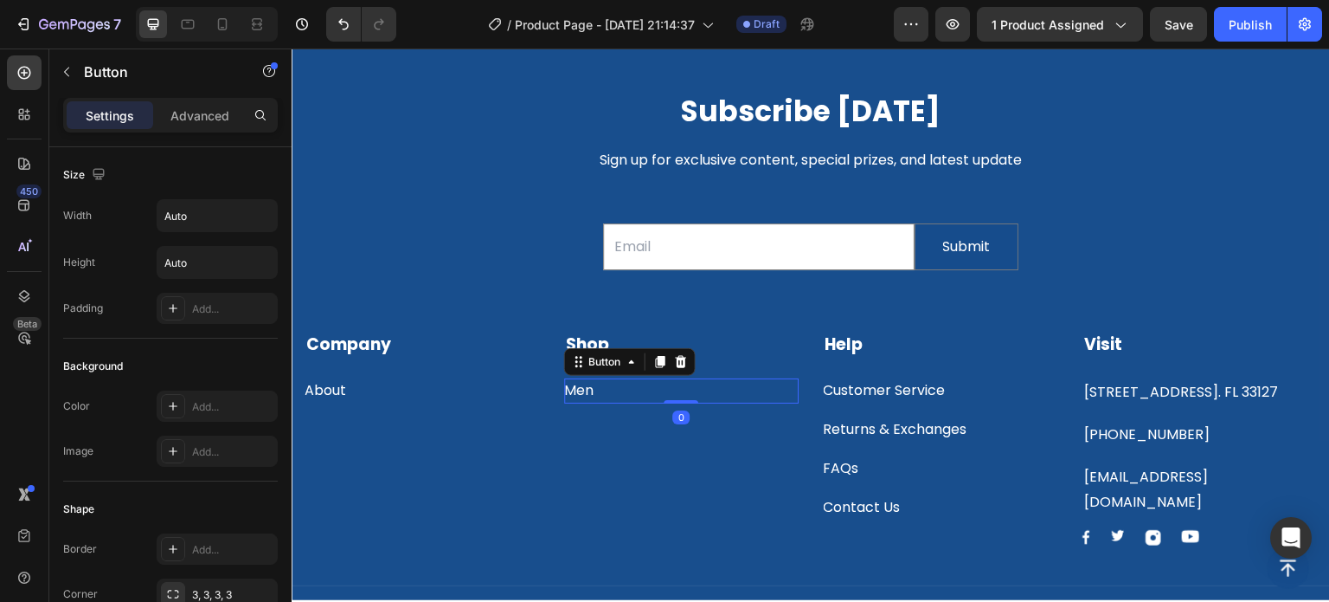
click at [608, 391] on div "Men Button 0" at bounding box center [681, 390] width 235 height 25
click at [598, 391] on div "Men Button 0" at bounding box center [681, 390] width 235 height 25
click at [588, 390] on div "Men" at bounding box center [578, 390] width 29 height 25
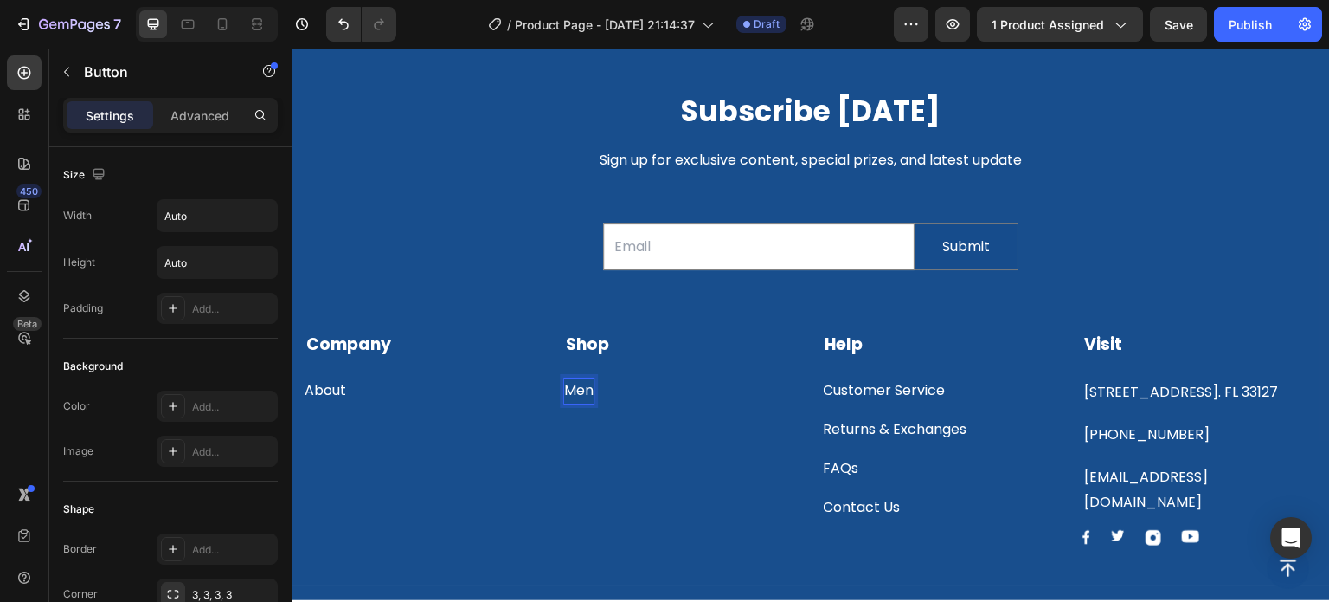
click at [588, 390] on p "Men" at bounding box center [578, 390] width 29 height 25
click at [1091, 344] on strong "Visit" at bounding box center [1104, 343] width 38 height 23
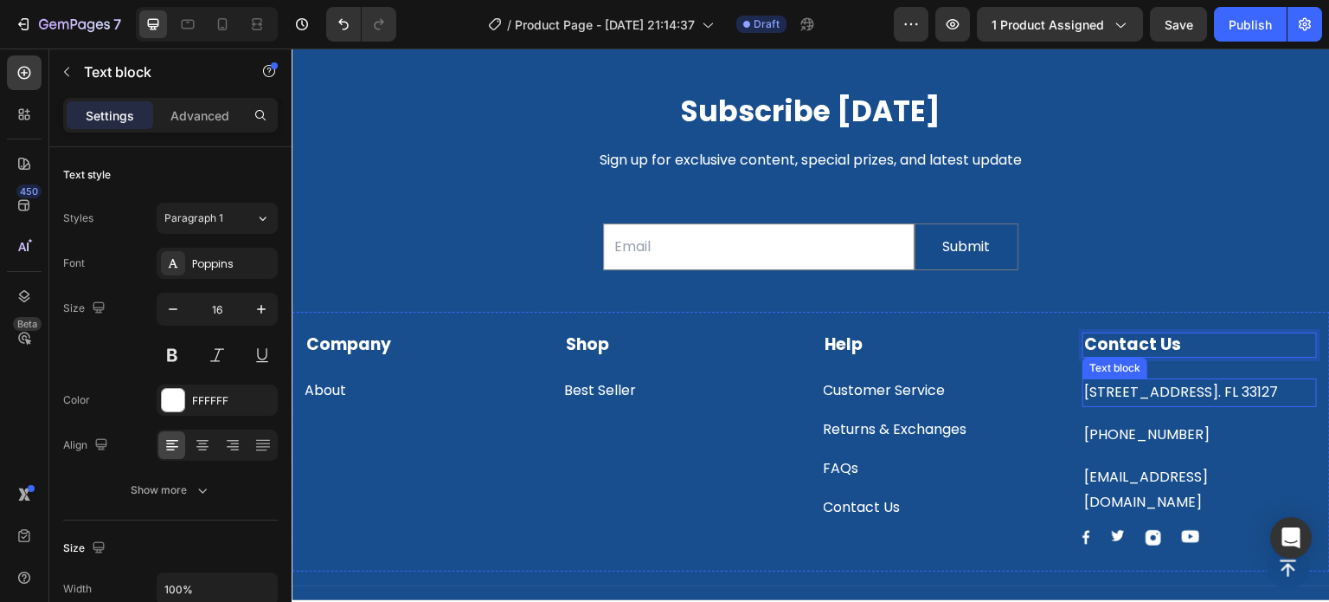
click at [1127, 389] on p "[STREET_ADDRESS]. FL 33127" at bounding box center [1200, 392] width 231 height 25
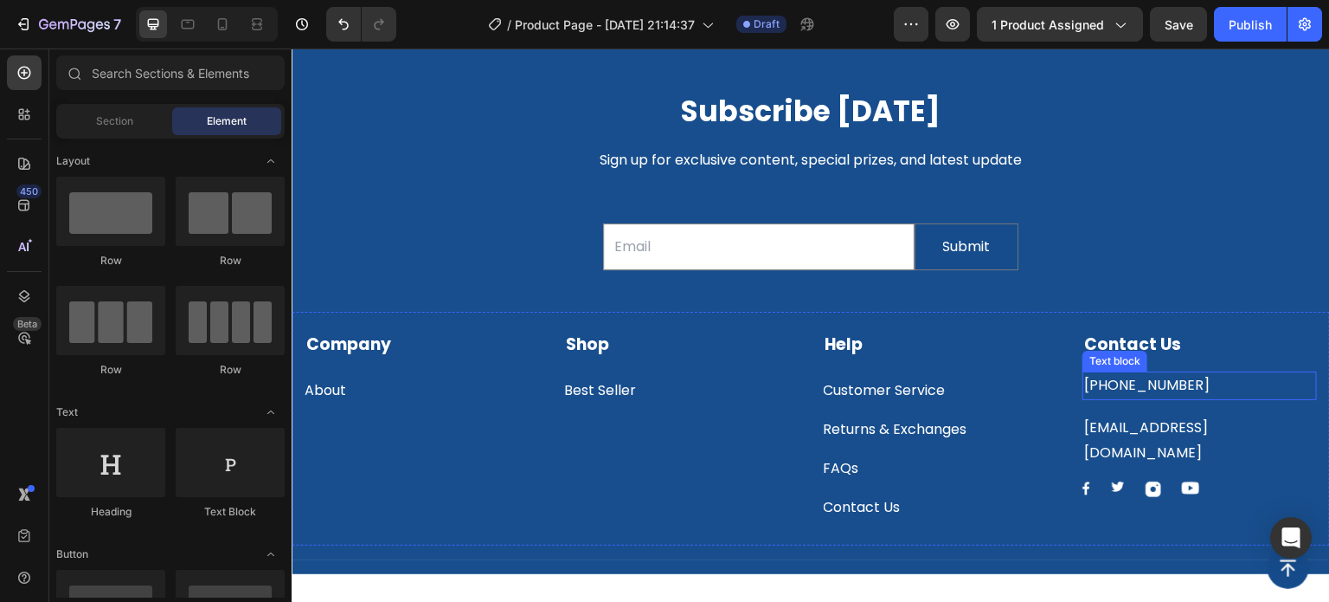
click at [1130, 389] on p "[PHONE_NUMBER]" at bounding box center [1200, 385] width 231 height 25
click at [1136, 386] on p "[EMAIL_ADDRESS][DOMAIN_NAME]" at bounding box center [1200, 398] width 231 height 50
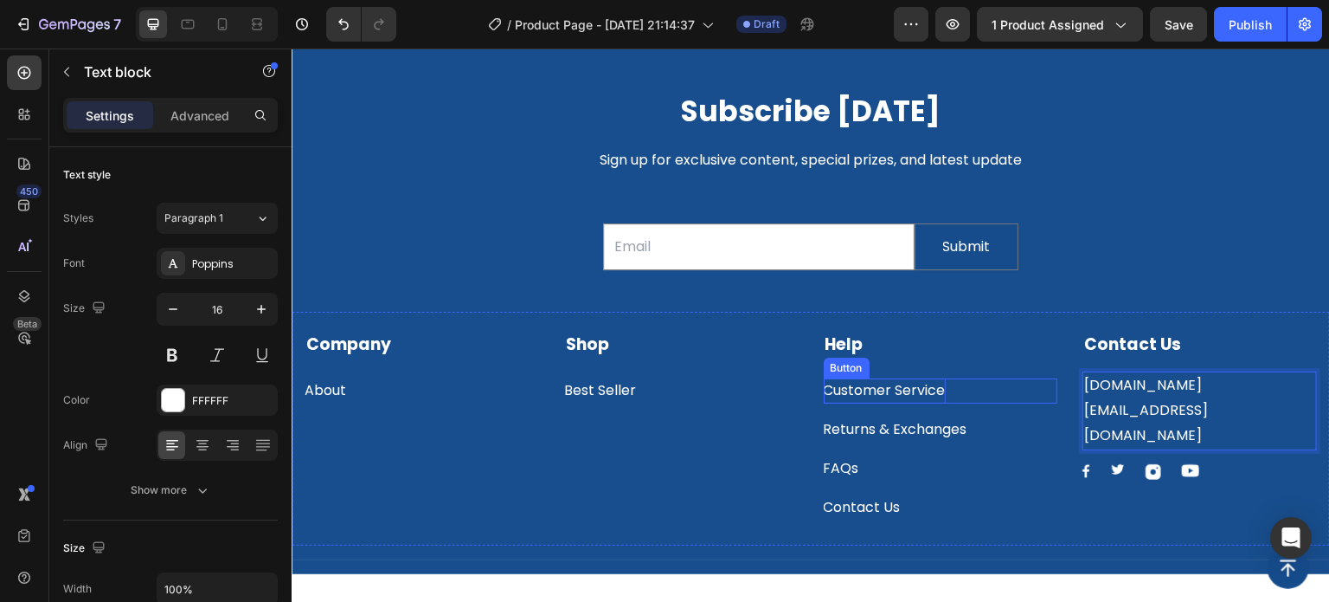
click at [916, 391] on div "Customer Service" at bounding box center [885, 390] width 122 height 25
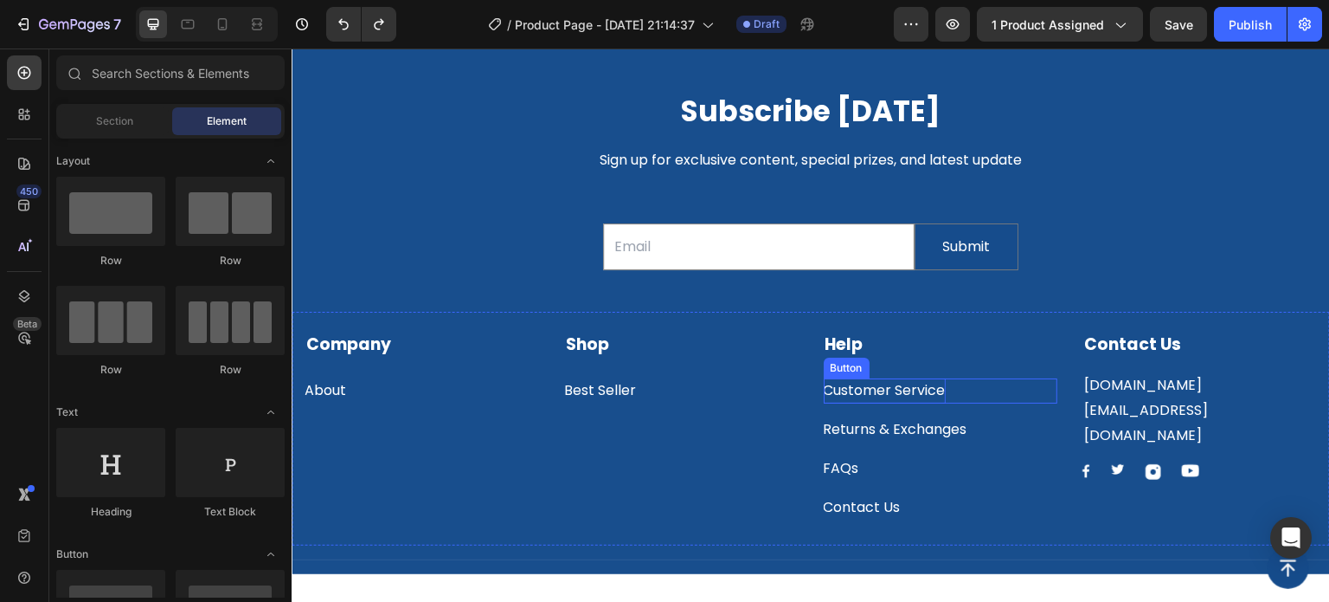
click at [902, 387] on div "Customer Service" at bounding box center [885, 390] width 122 height 25
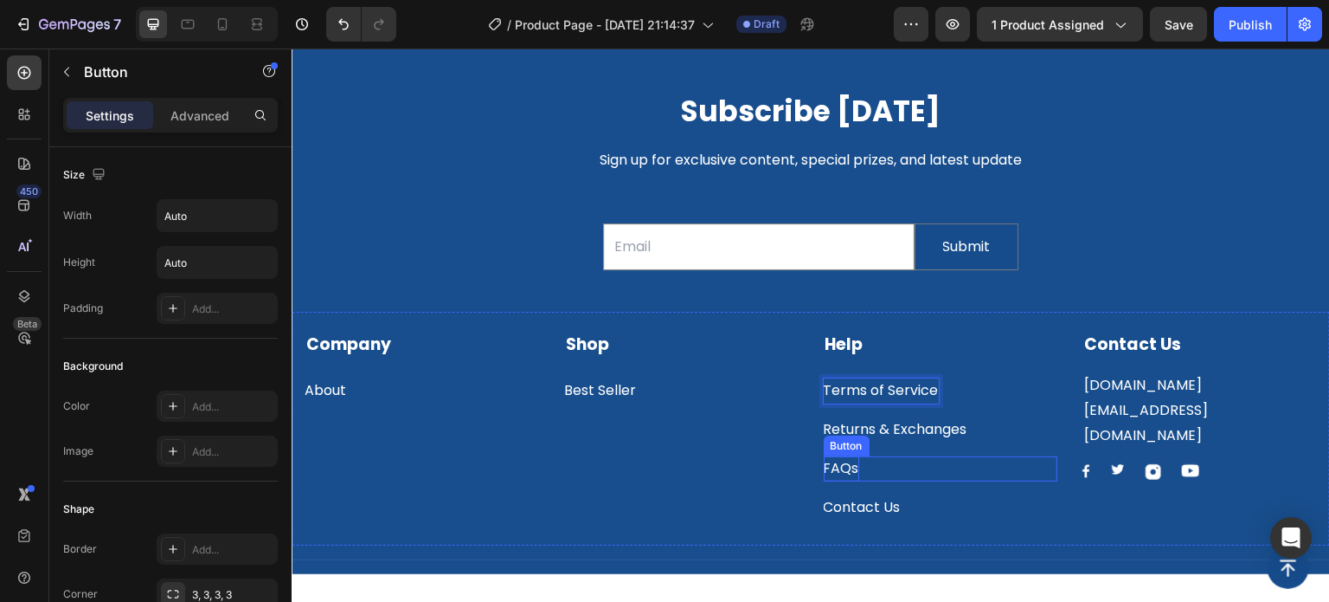
click at [840, 472] on div "FAQs" at bounding box center [841, 468] width 35 height 25
click at [840, 472] on p "FAQs" at bounding box center [841, 468] width 35 height 25
click at [882, 383] on p "Terms of Service" at bounding box center [881, 390] width 115 height 25
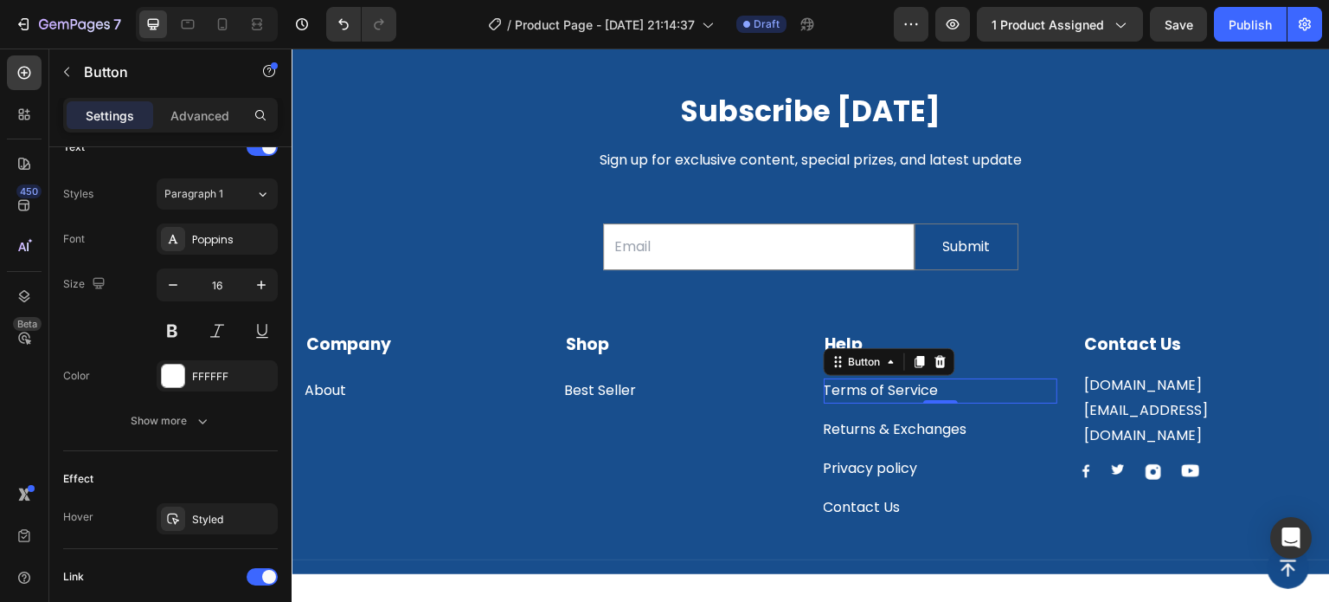
scroll to position [779, 0]
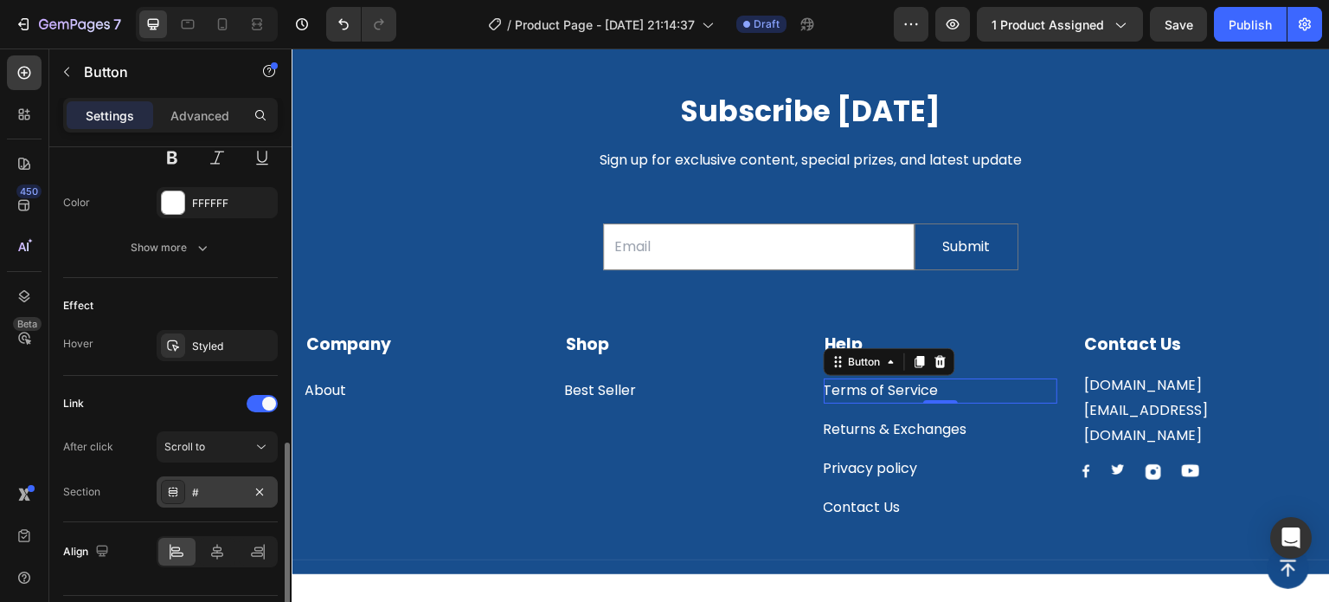
click at [180, 487] on div at bounding box center [173, 492] width 24 height 24
click at [199, 440] on span "Scroll to" at bounding box center [184, 446] width 41 height 13
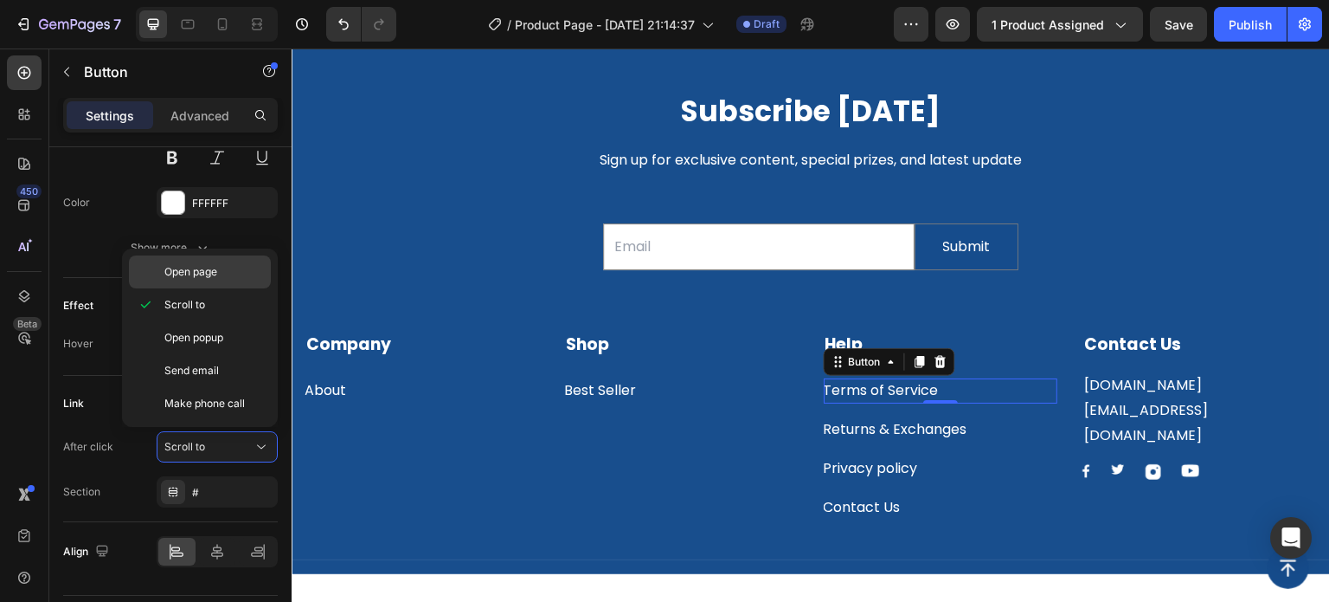
click at [211, 272] on span "Open page" at bounding box center [190, 272] width 53 height 16
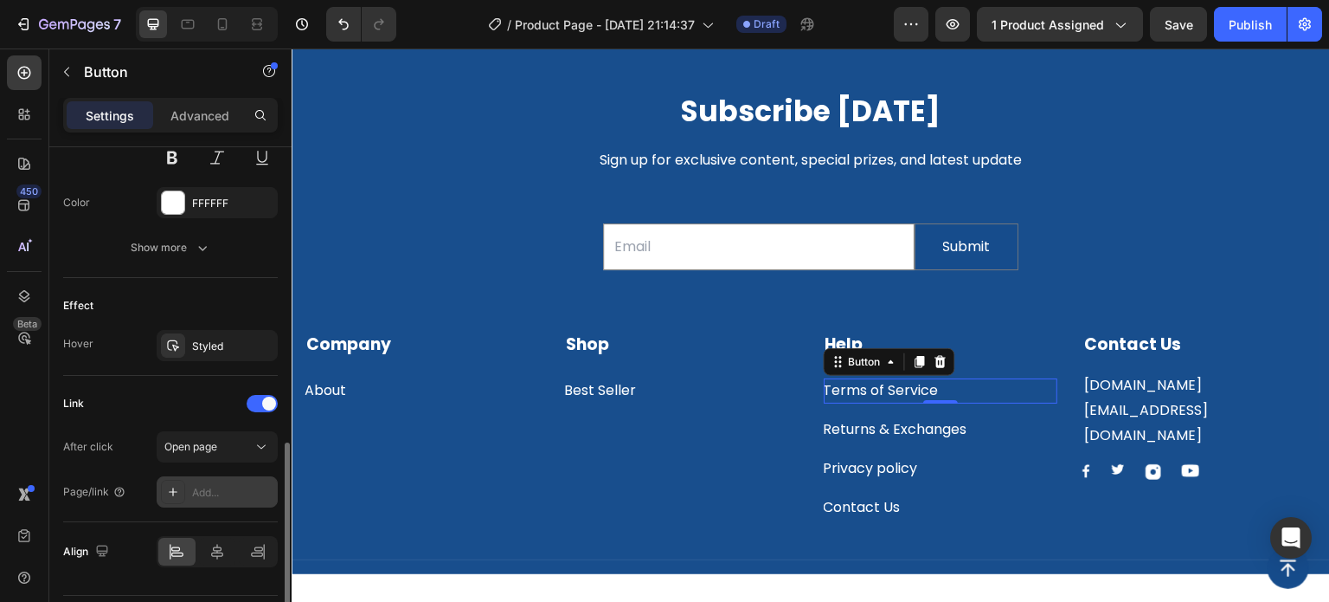
click at [204, 485] on div "Add..." at bounding box center [232, 493] width 81 height 16
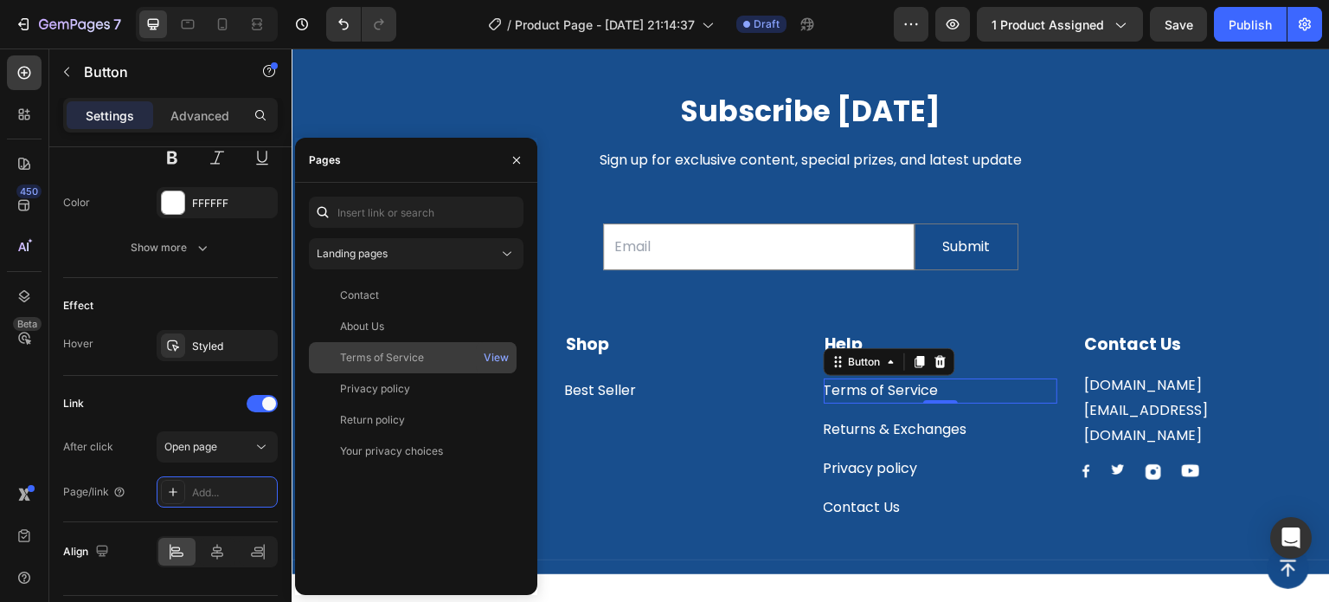
click at [389, 351] on div "Terms of Service" at bounding box center [382, 358] width 84 height 16
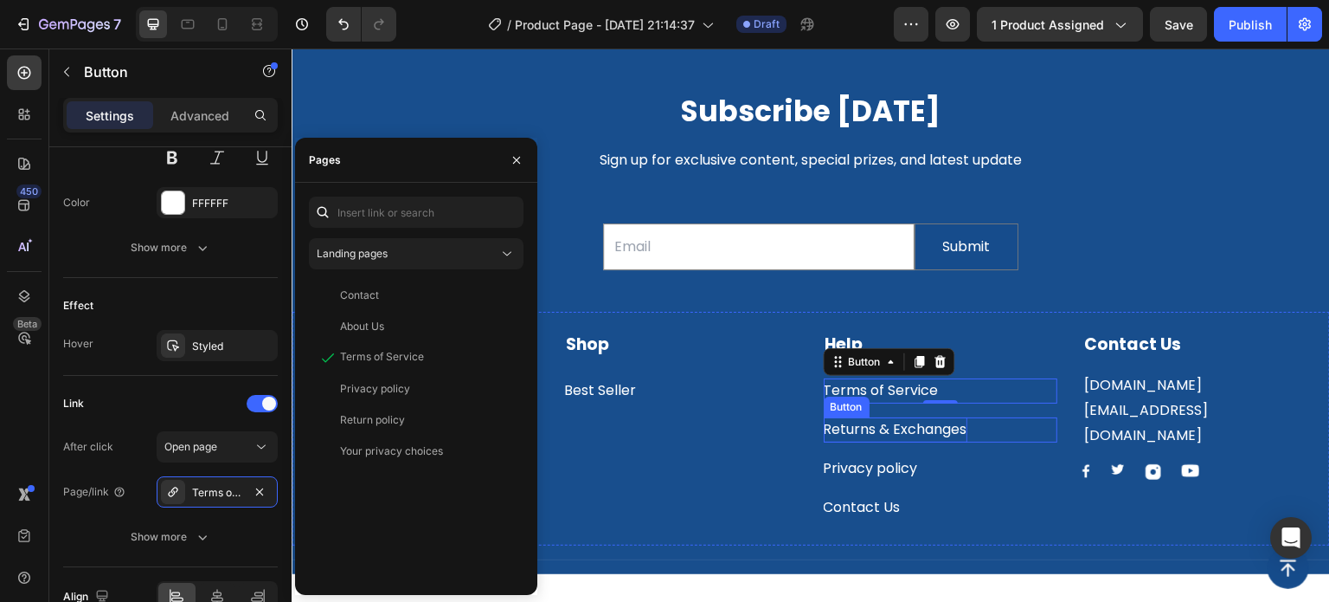
click at [850, 428] on div "Returns & Exchanges" at bounding box center [896, 429] width 144 height 25
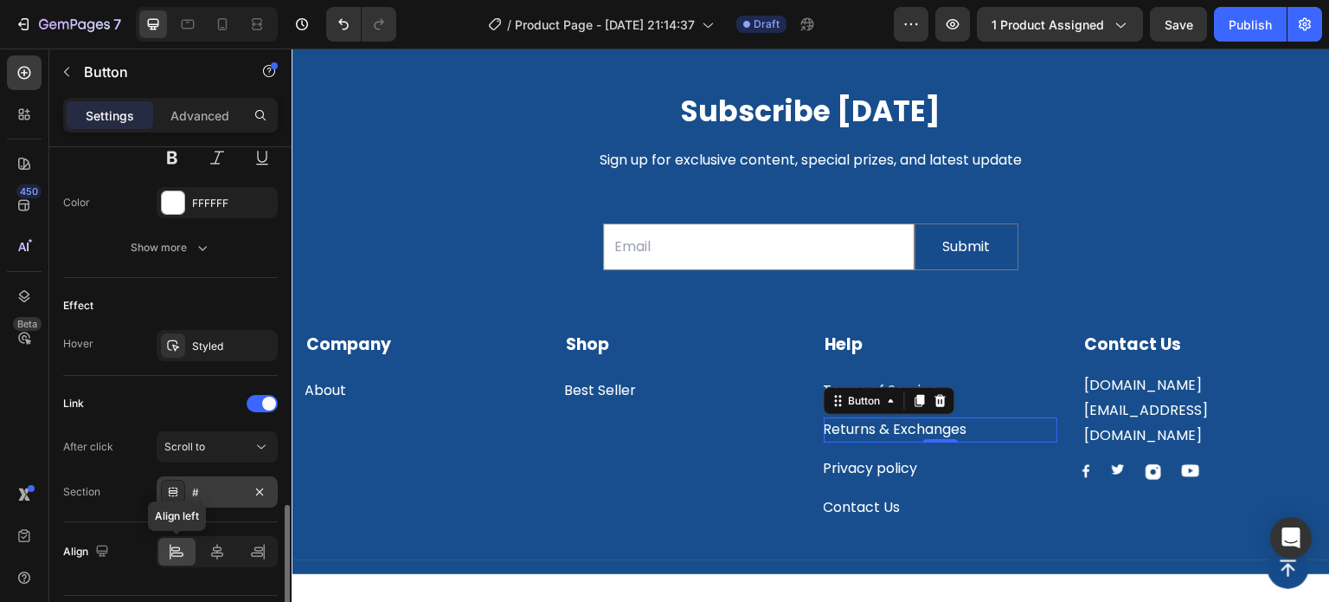
scroll to position [824, 0]
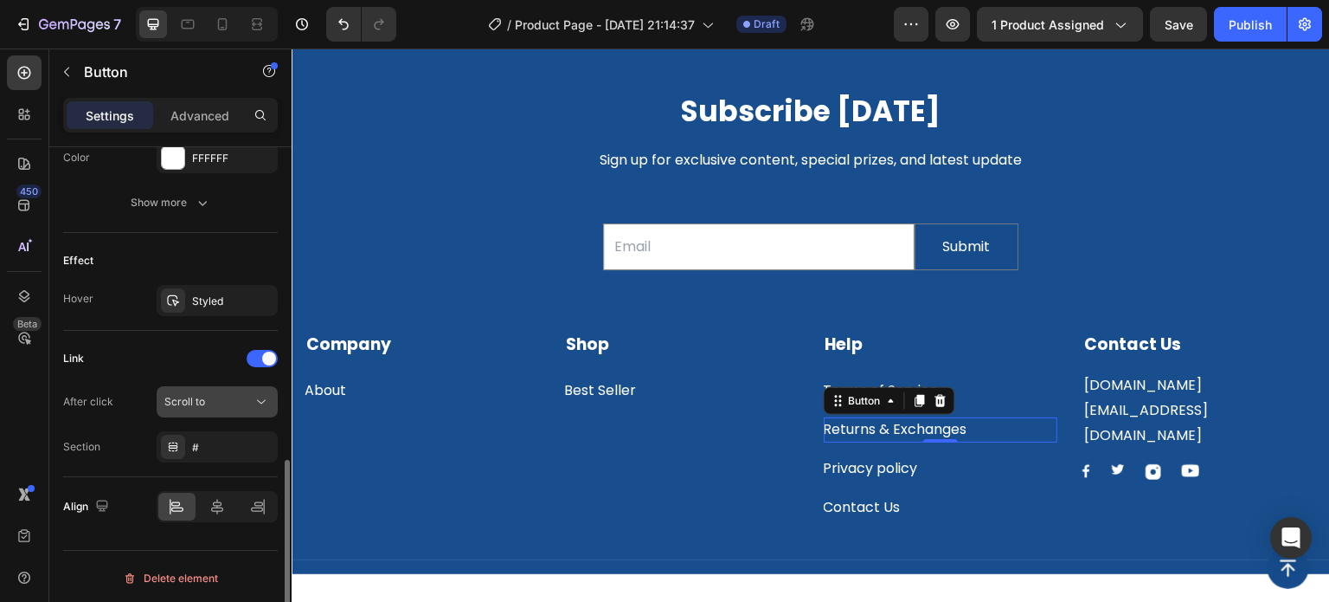
click at [215, 393] on div "Scroll to" at bounding box center [217, 401] width 106 height 17
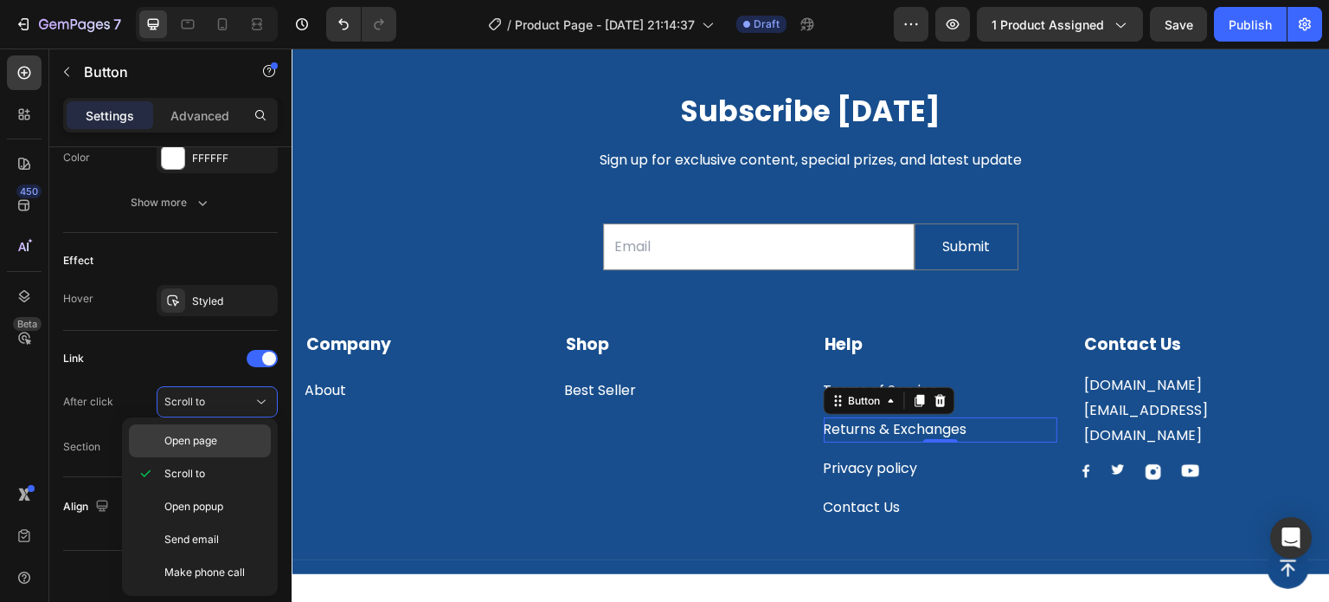
click at [207, 449] on div "Open page" at bounding box center [200, 440] width 142 height 33
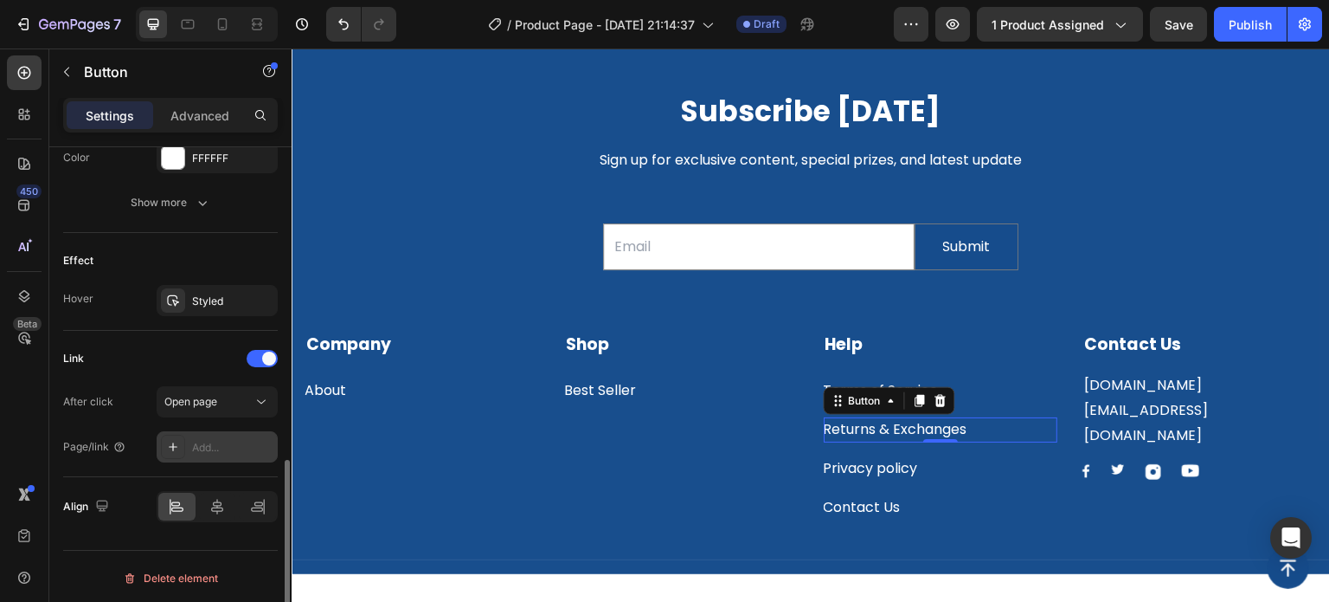
click at [214, 447] on div "Add..." at bounding box center [232, 448] width 81 height 16
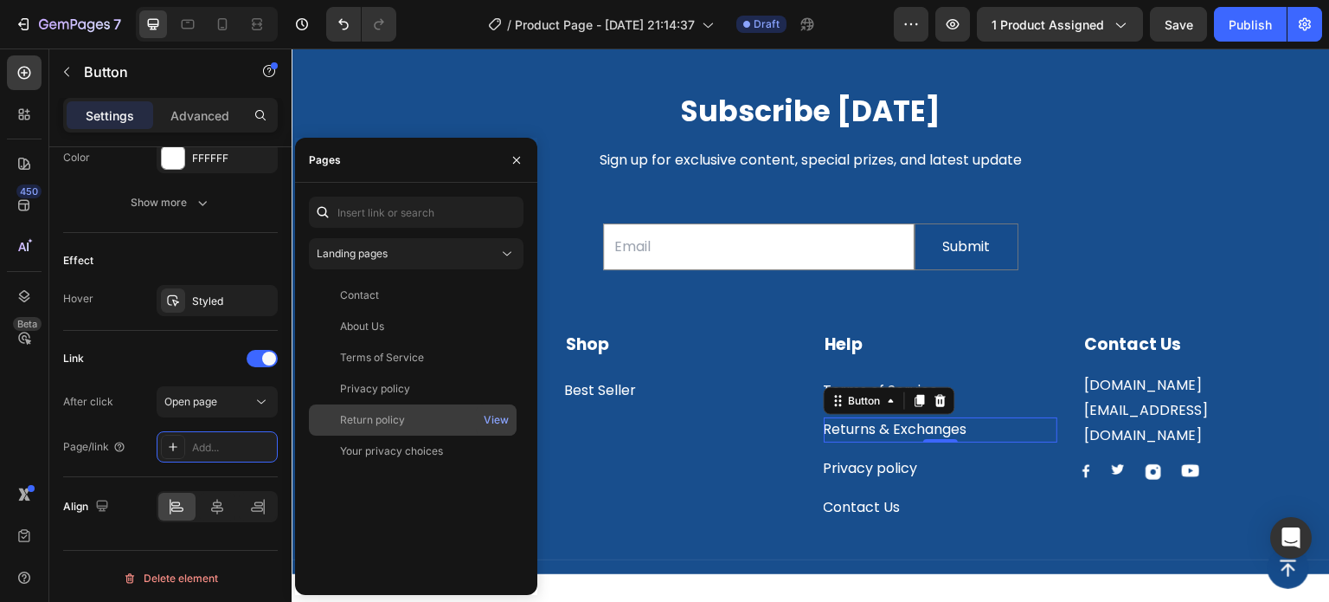
click at [413, 419] on div "Return policy" at bounding box center [413, 420] width 194 height 16
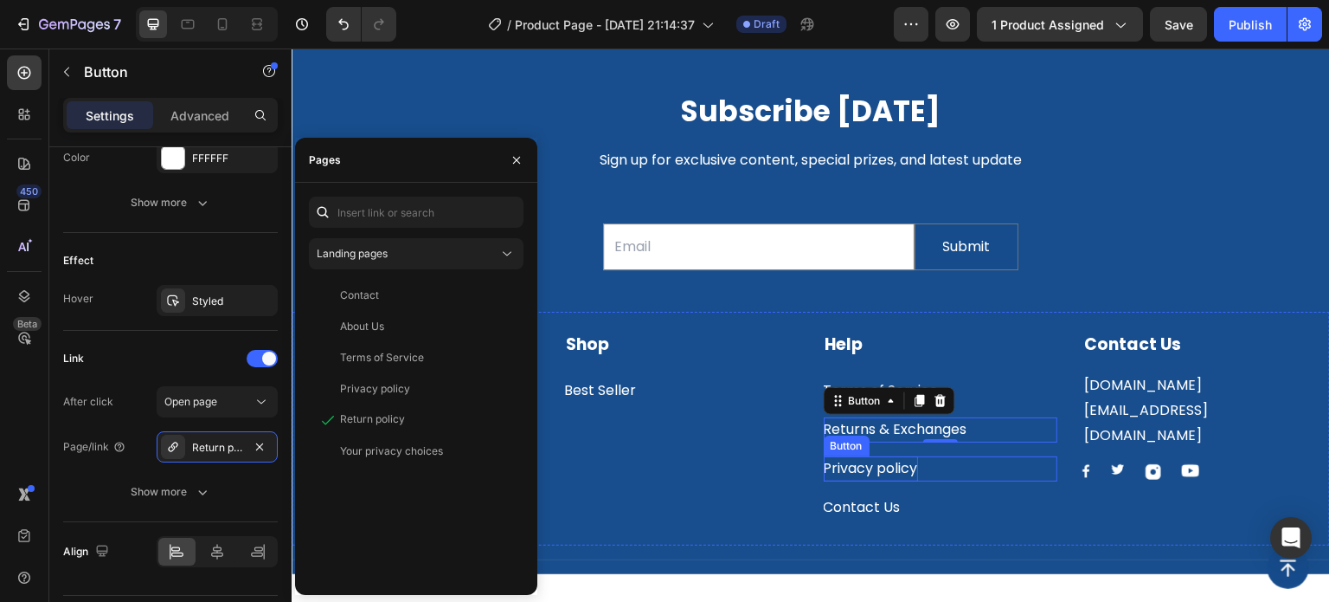
click at [871, 464] on p "Privacy policy" at bounding box center [871, 468] width 94 height 25
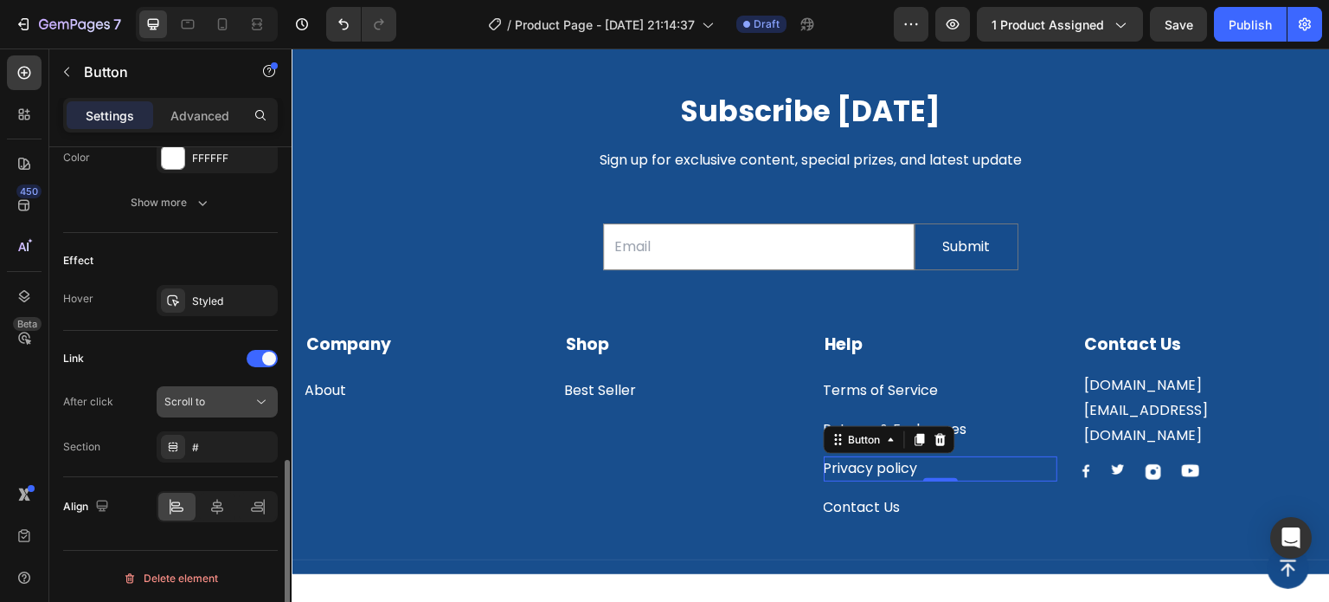
click at [217, 407] on div "Scroll to" at bounding box center [217, 401] width 106 height 17
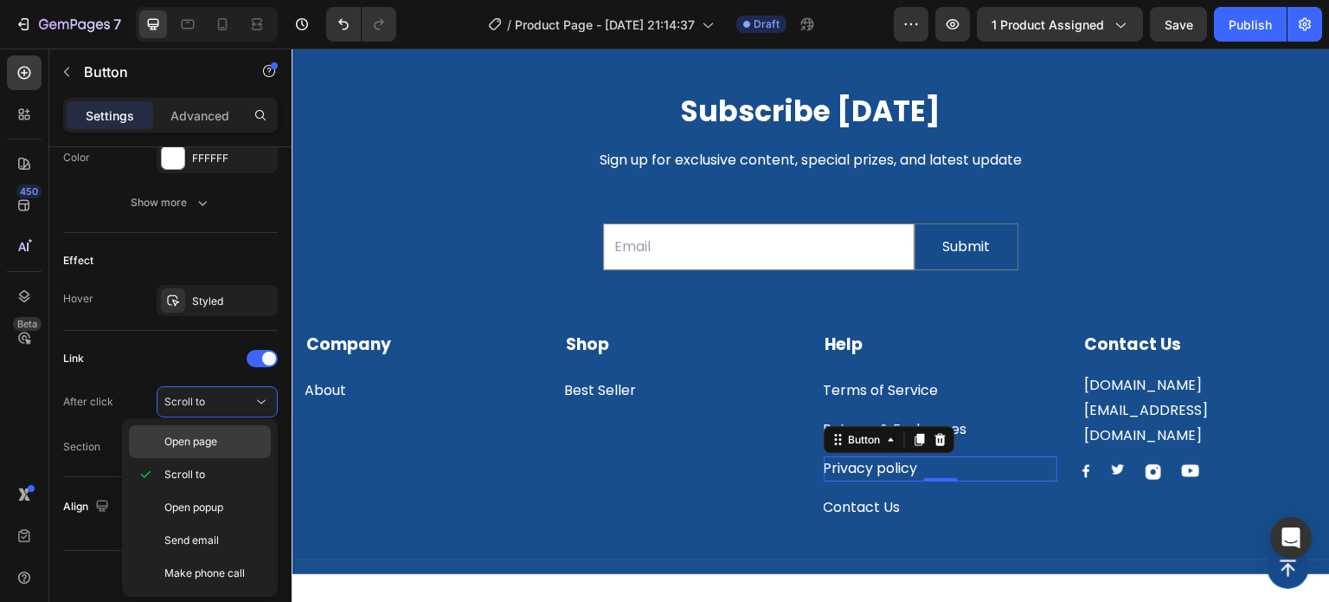
click at [210, 438] on span "Open page" at bounding box center [190, 442] width 53 height 16
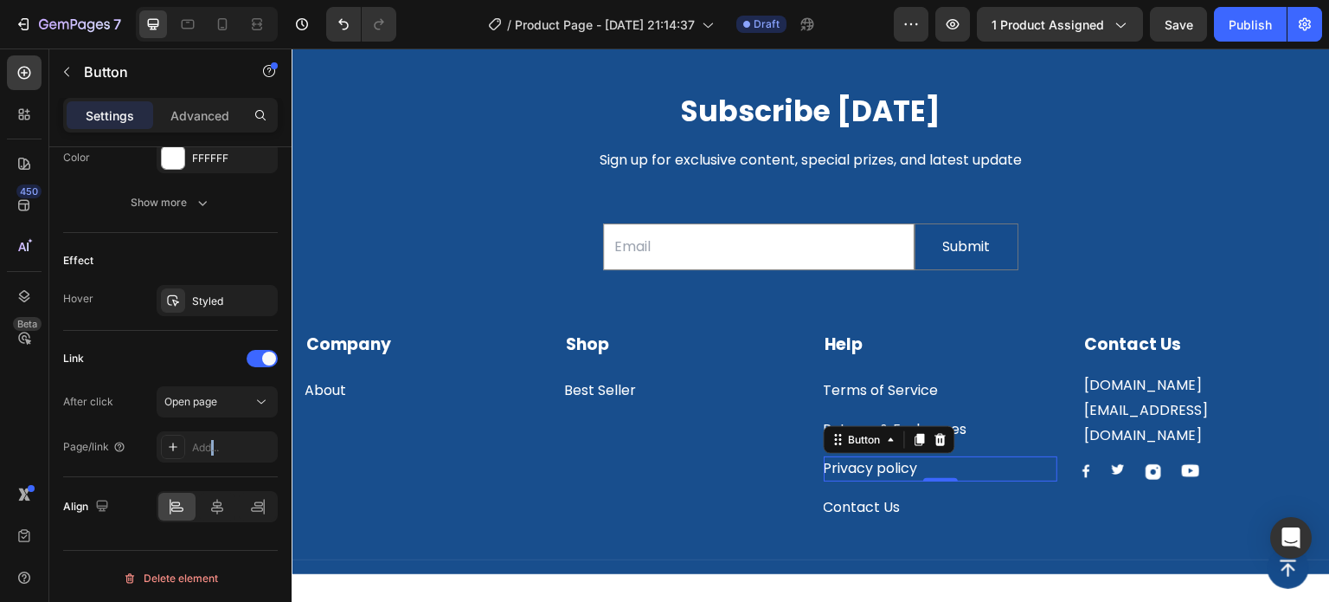
click at [210, 440] on div "Add..." at bounding box center [232, 448] width 81 height 16
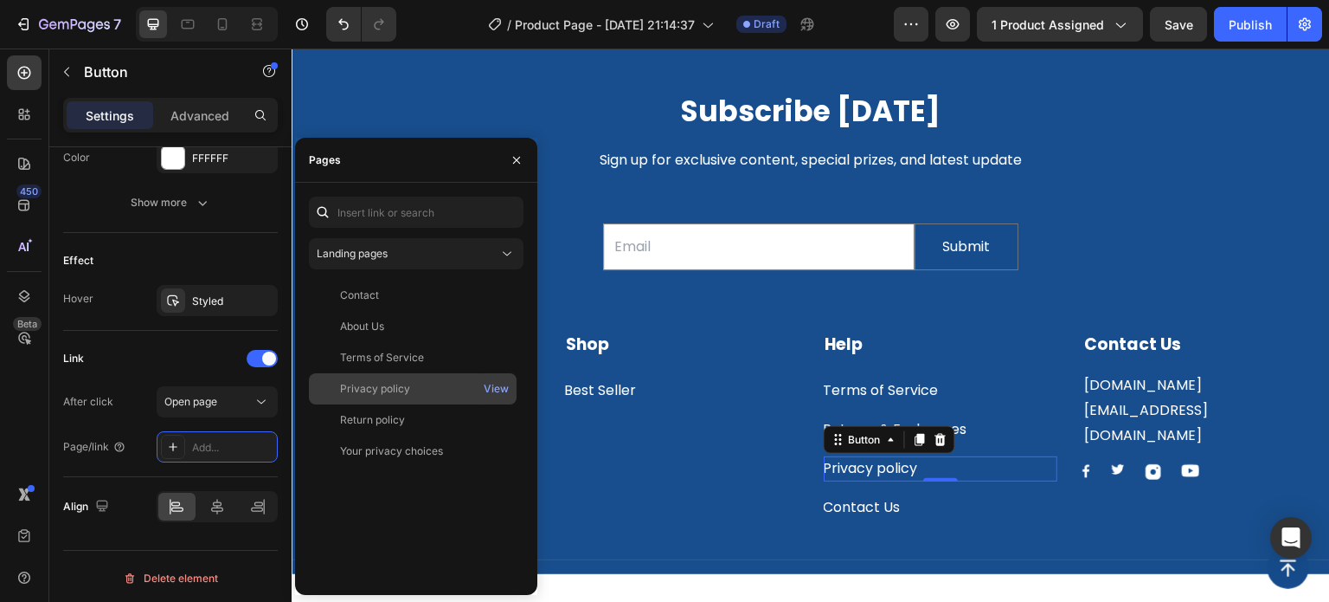
click at [391, 391] on div "Privacy policy" at bounding box center [375, 389] width 70 height 16
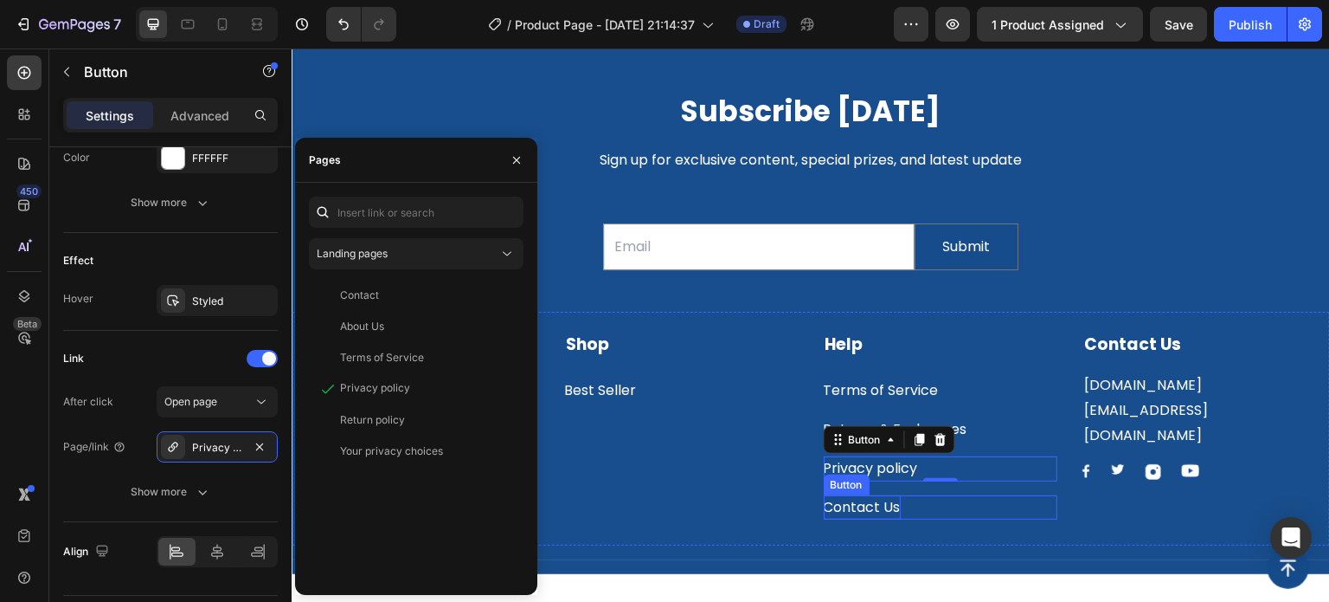
click at [867, 512] on div "Contact Us" at bounding box center [862, 507] width 77 height 25
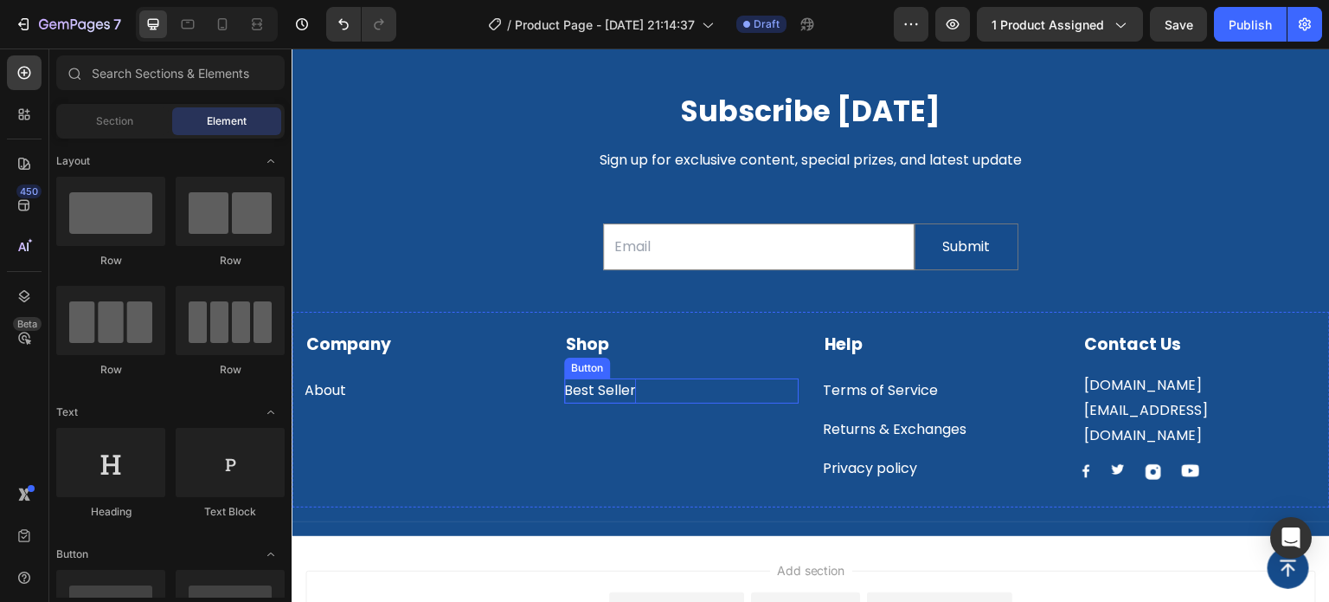
click at [587, 387] on p "Best Seller" at bounding box center [600, 390] width 72 height 25
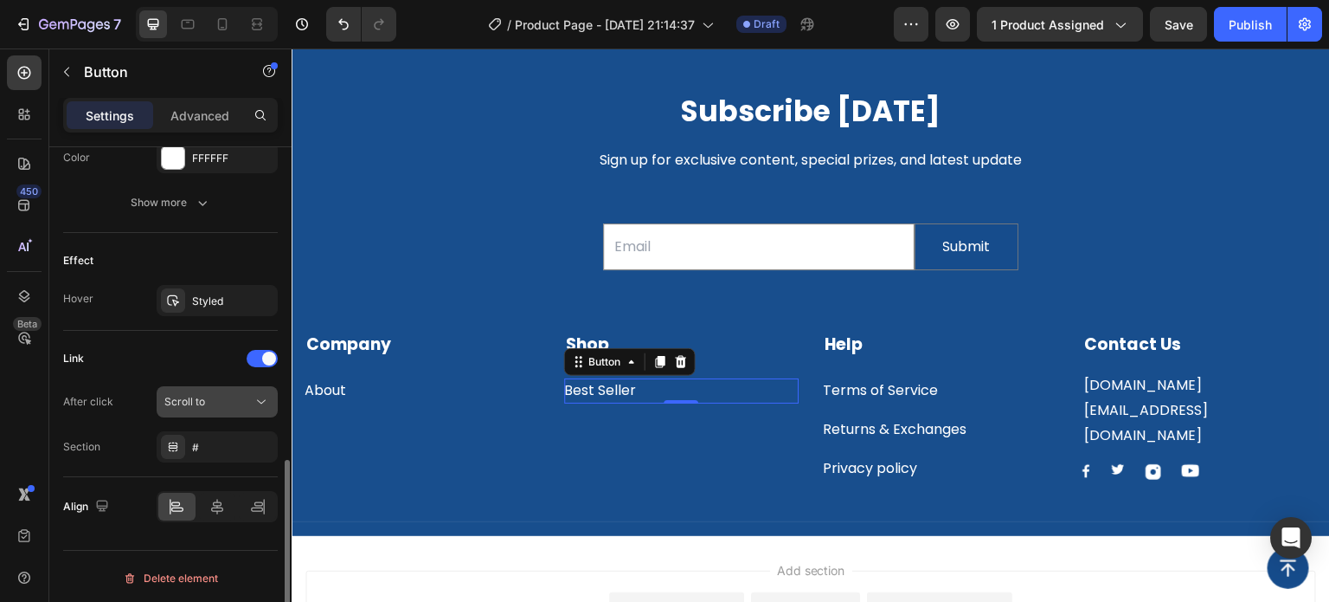
click at [205, 405] on div "Scroll to" at bounding box center [208, 402] width 88 height 16
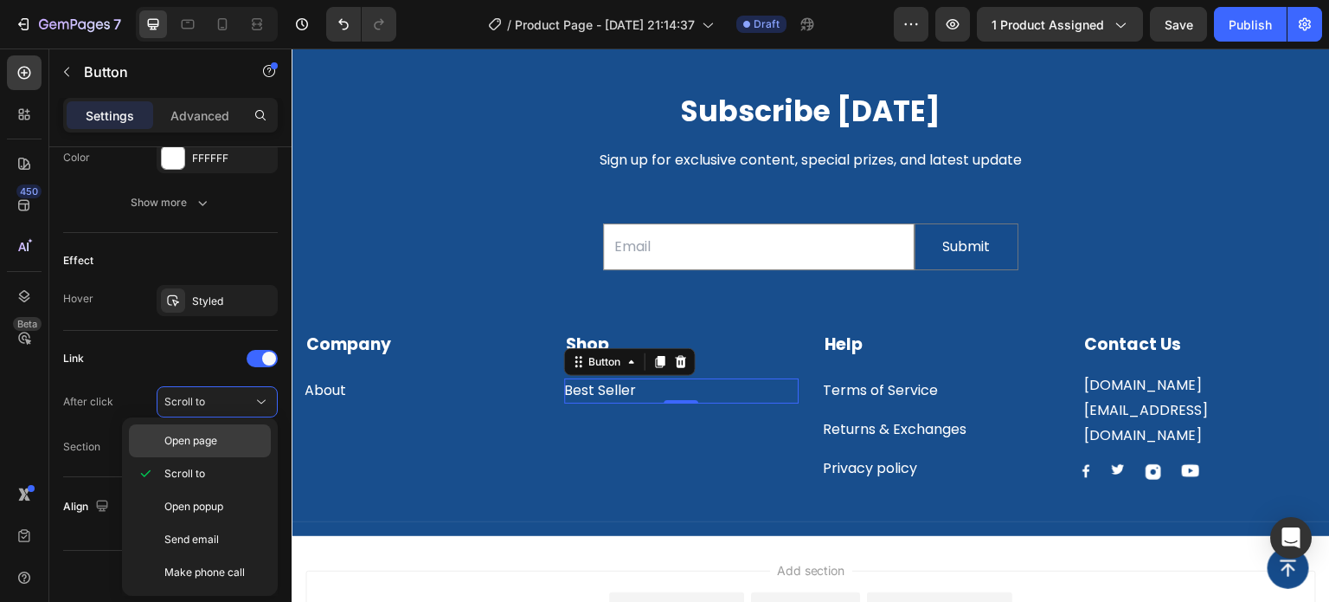
click at [209, 454] on div "Open page" at bounding box center [200, 440] width 142 height 33
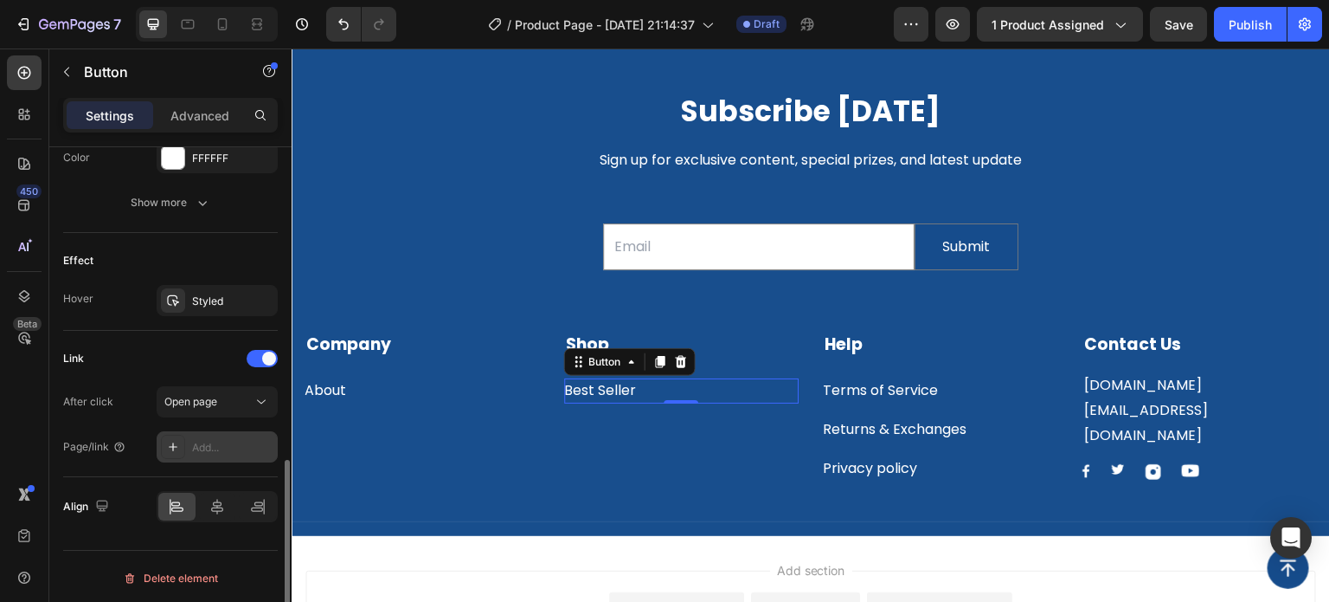
click at [209, 444] on div "Add..." at bounding box center [232, 448] width 81 height 16
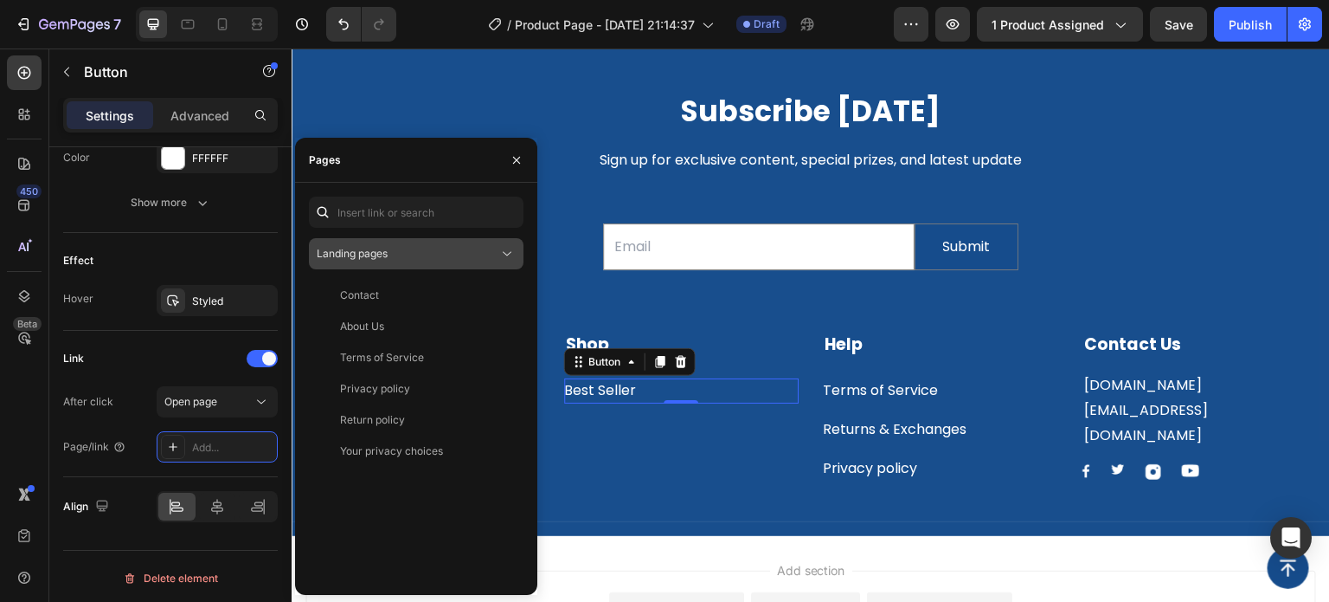
click at [389, 248] on div "Landing pages" at bounding box center [408, 254] width 182 height 16
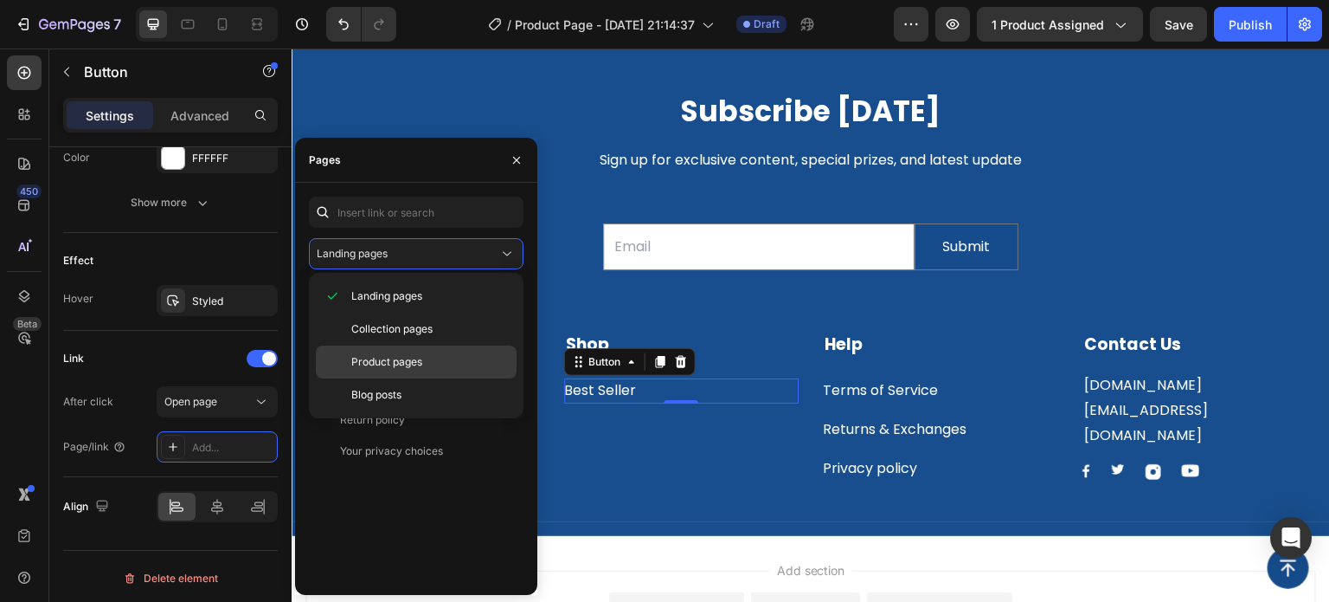
click at [391, 364] on span "Product pages" at bounding box center [386, 362] width 71 height 16
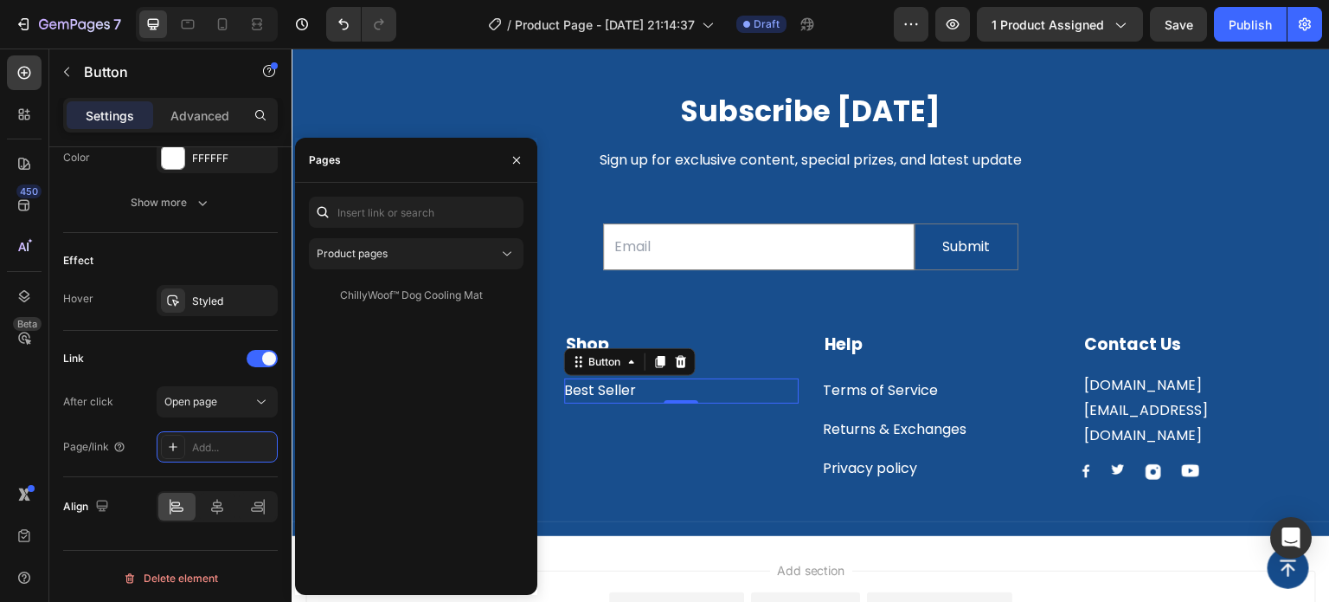
click at [398, 302] on div "ChillyWoof™ Dog Cooling Mat" at bounding box center [411, 295] width 143 height 16
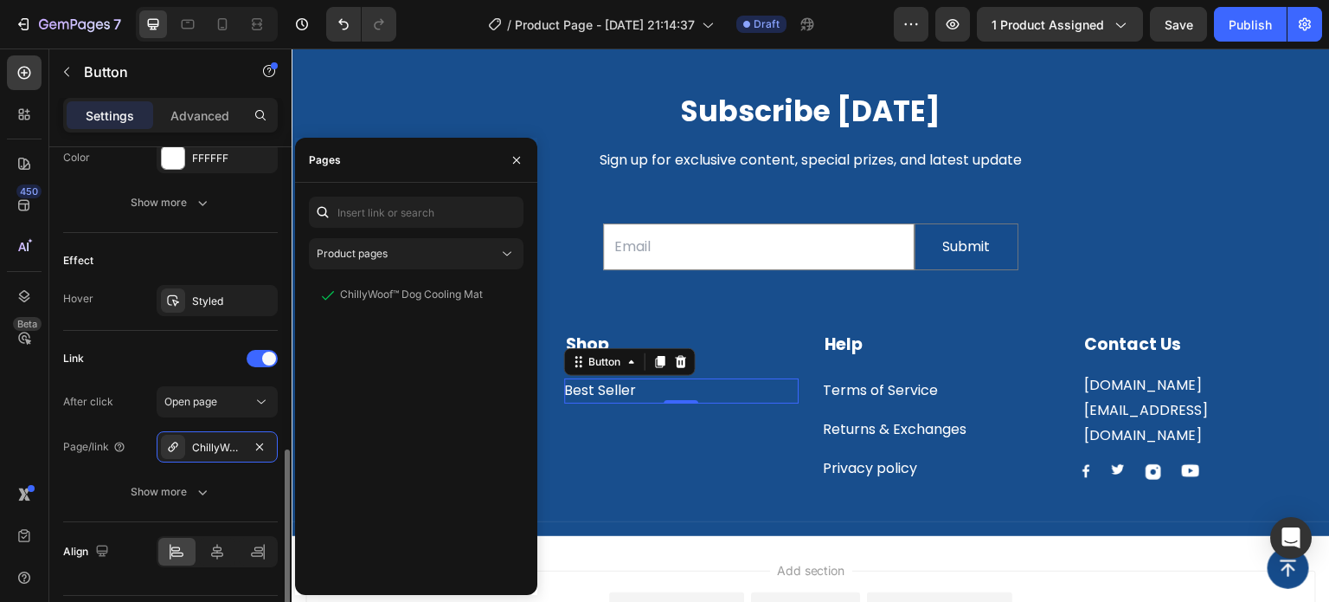
click at [157, 348] on div "Link" at bounding box center [170, 358] width 215 height 28
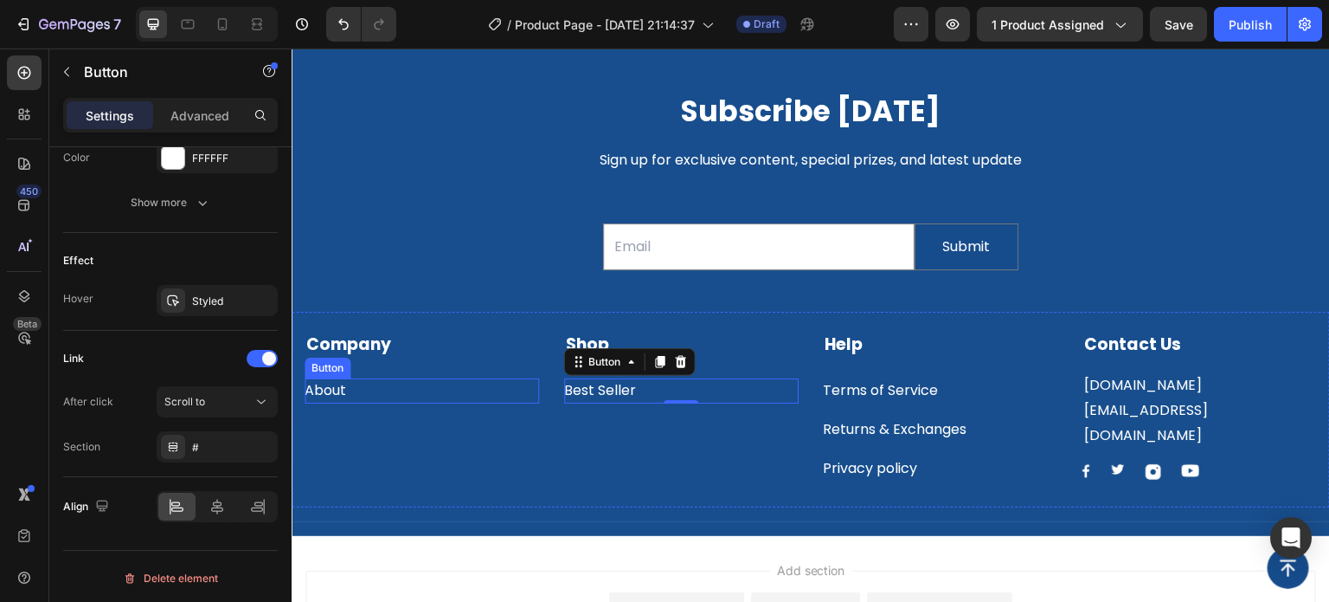
click at [358, 386] on div "About Button" at bounding box center [422, 390] width 235 height 25
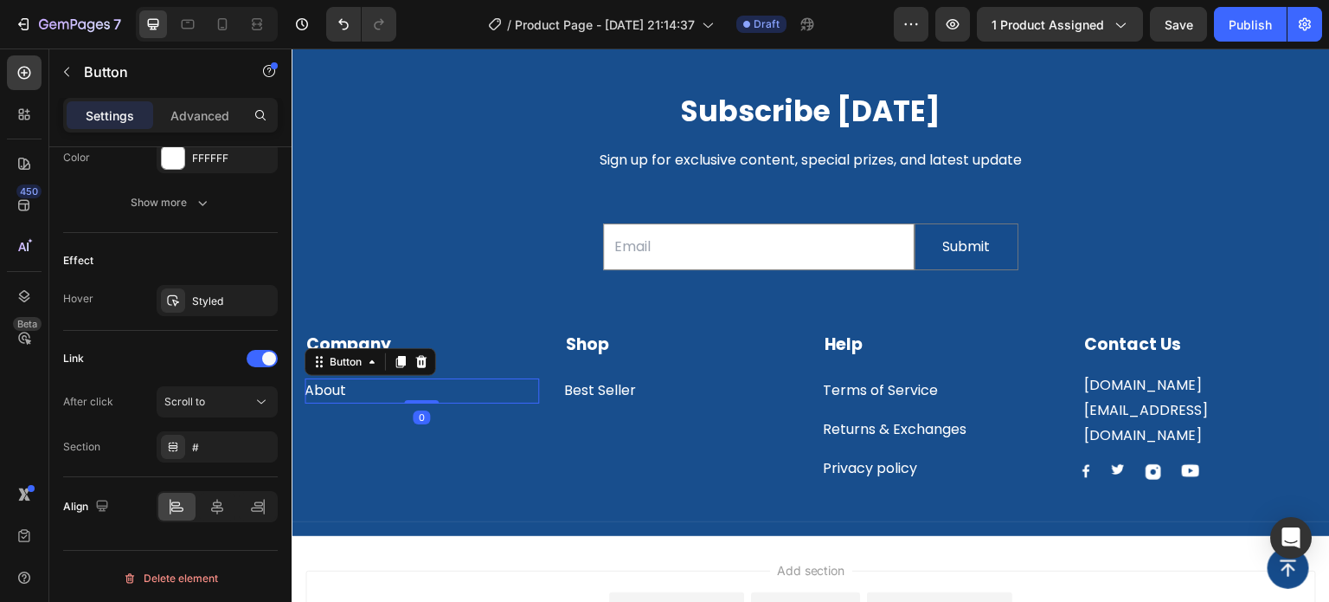
click at [371, 389] on div "About Button 0" at bounding box center [422, 390] width 235 height 25
click at [370, 390] on div "About Button 0" at bounding box center [422, 390] width 235 height 25
click at [360, 391] on div "About Button 0" at bounding box center [422, 390] width 235 height 25
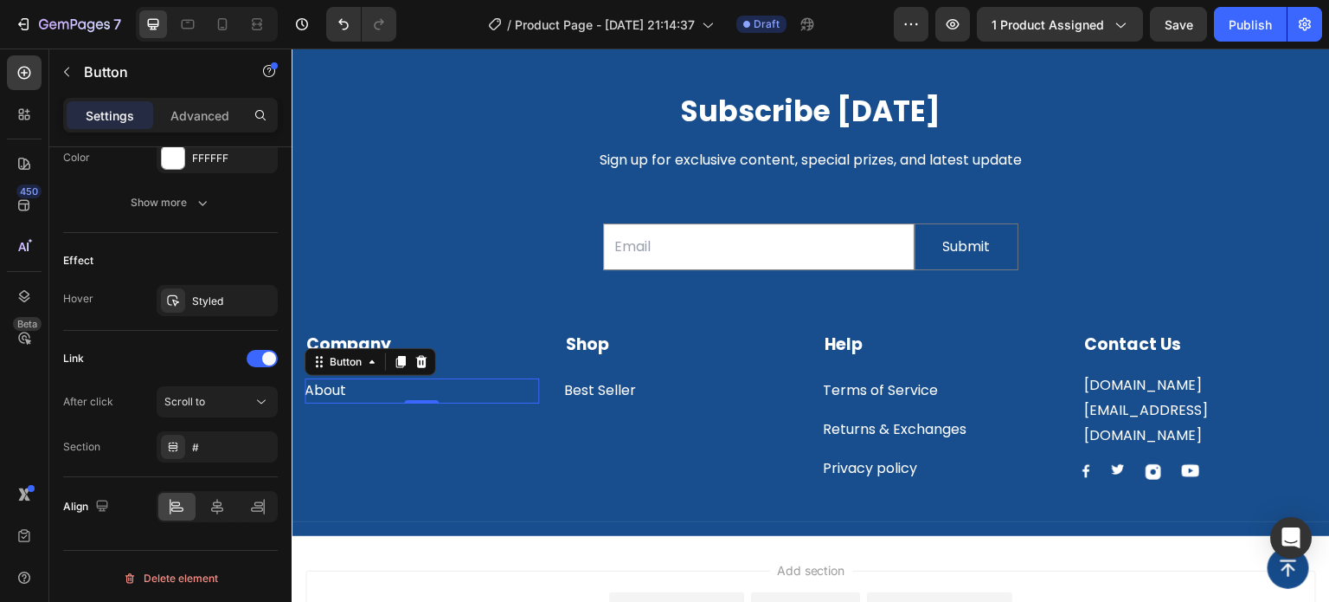
click at [353, 389] on div "About Button 0" at bounding box center [422, 390] width 235 height 25
click at [349, 388] on div "About Button 0" at bounding box center [422, 390] width 235 height 25
click at [346, 388] on div "About Button 0" at bounding box center [422, 390] width 235 height 25
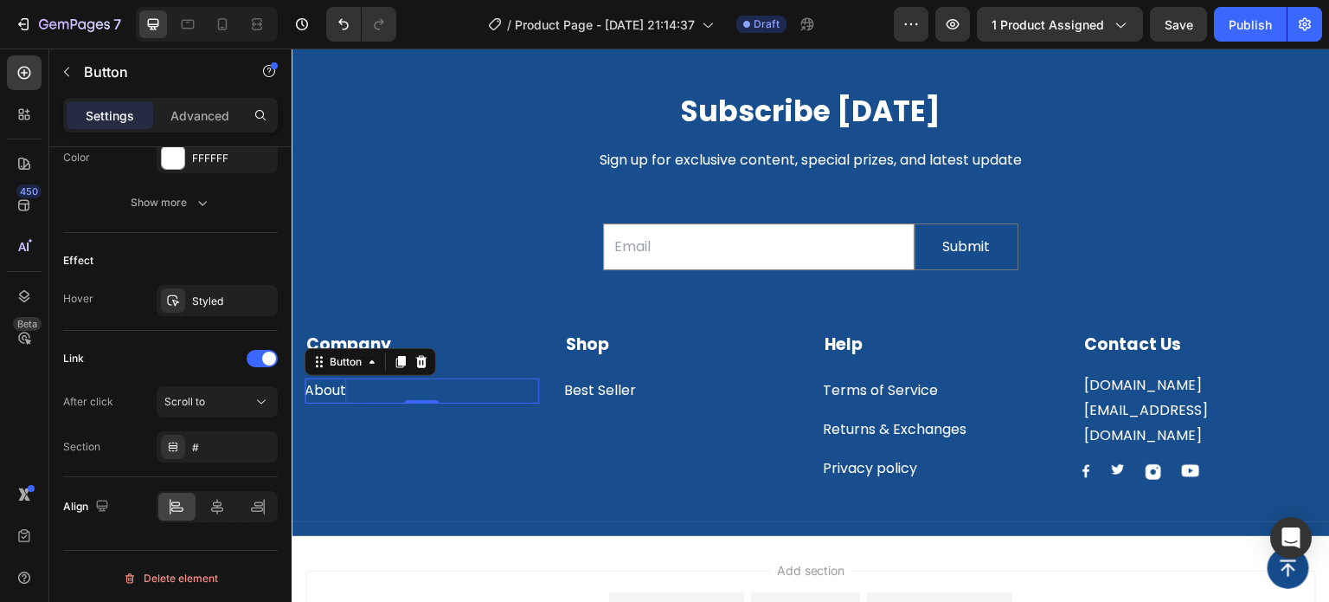
click at [339, 388] on div "About" at bounding box center [326, 390] width 42 height 25
click at [339, 388] on p "About" at bounding box center [326, 390] width 42 height 25
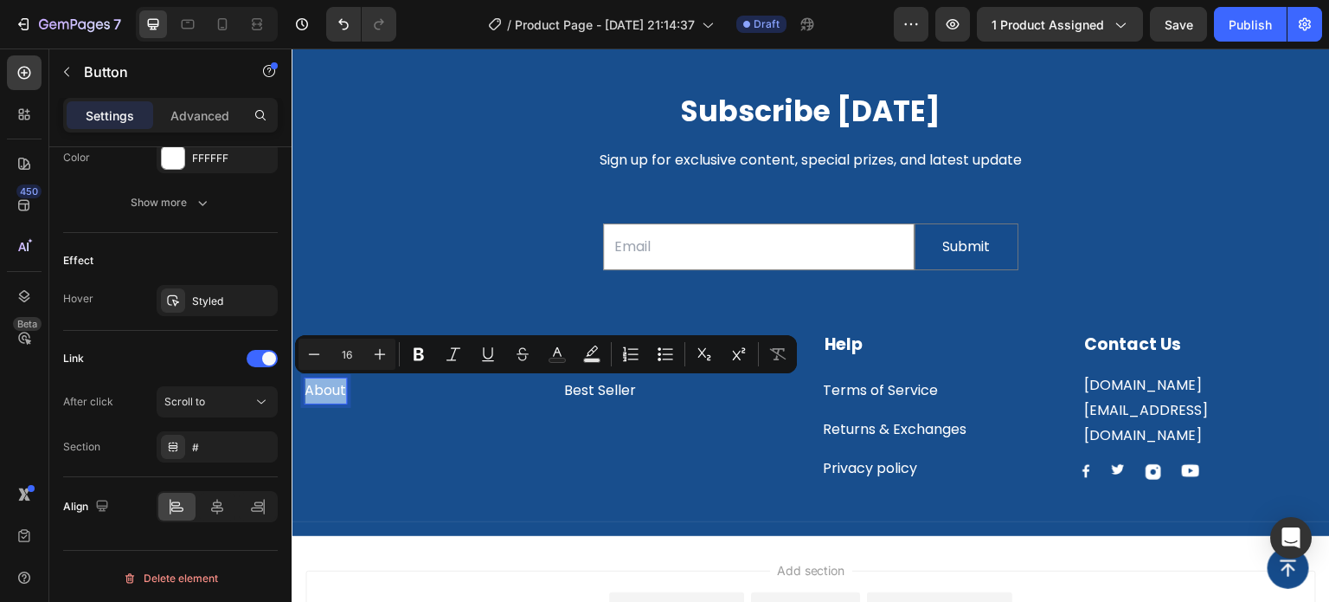
click at [339, 388] on p "About" at bounding box center [326, 390] width 42 height 25
click at [341, 390] on p "About" at bounding box center [326, 390] width 42 height 25
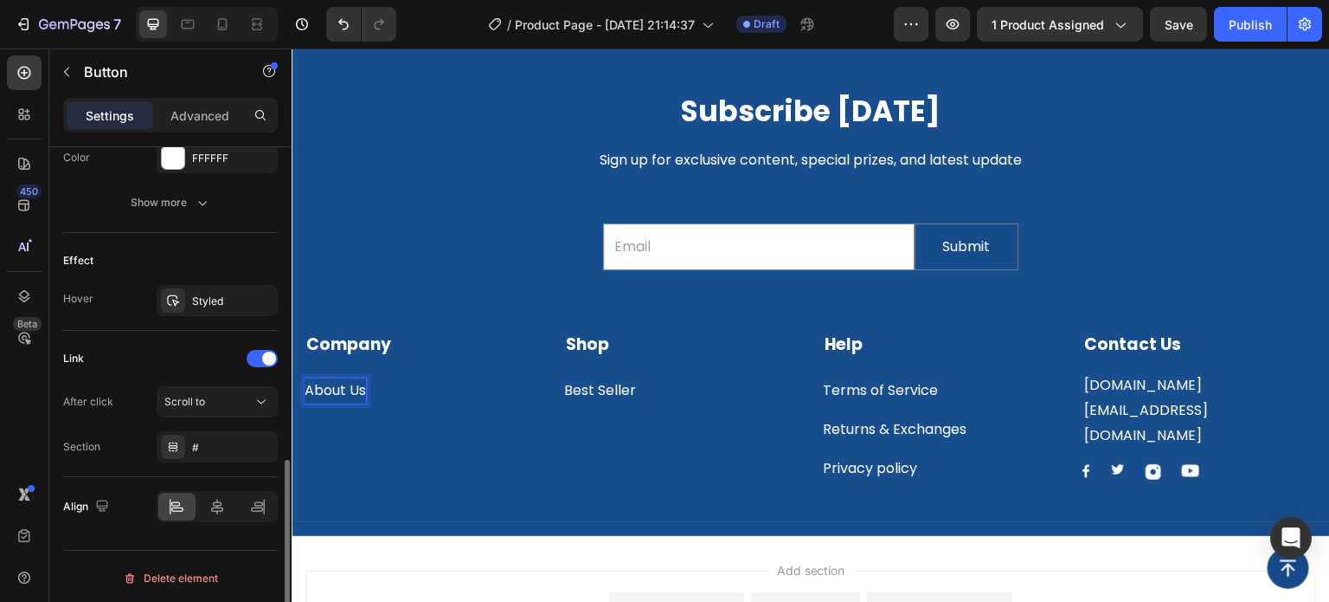
click at [177, 361] on div "Link" at bounding box center [170, 358] width 215 height 28
click at [236, 408] on button "Scroll to" at bounding box center [217, 401] width 121 height 31
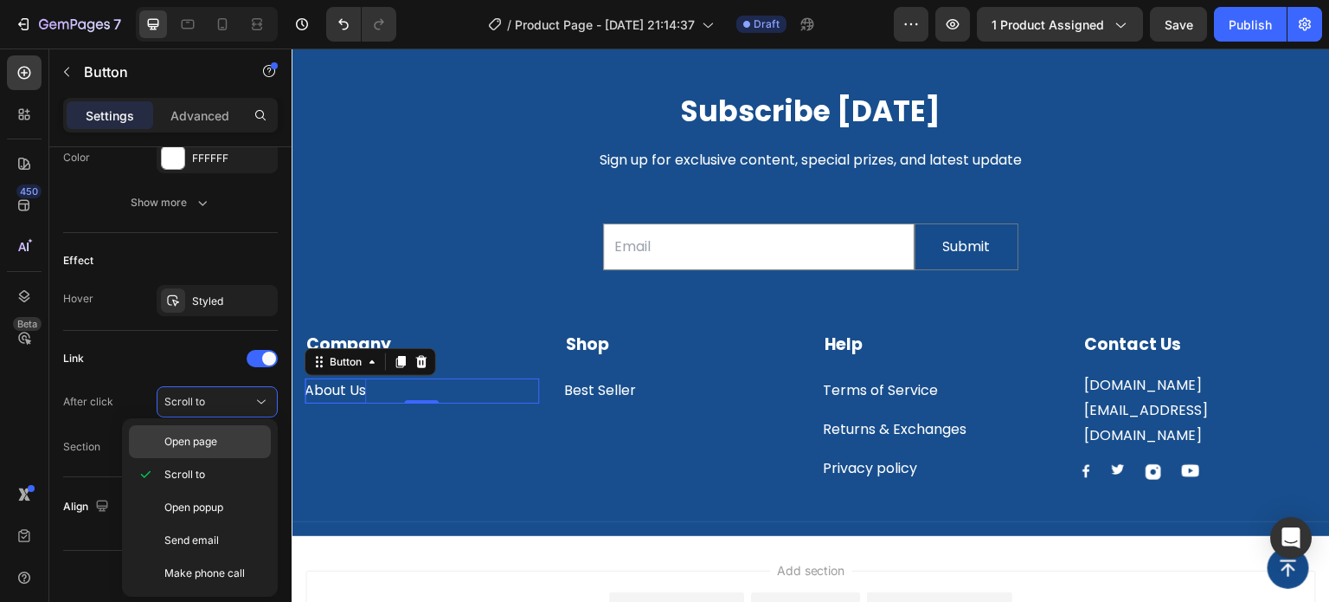
click at [223, 438] on p "Open page" at bounding box center [213, 442] width 99 height 16
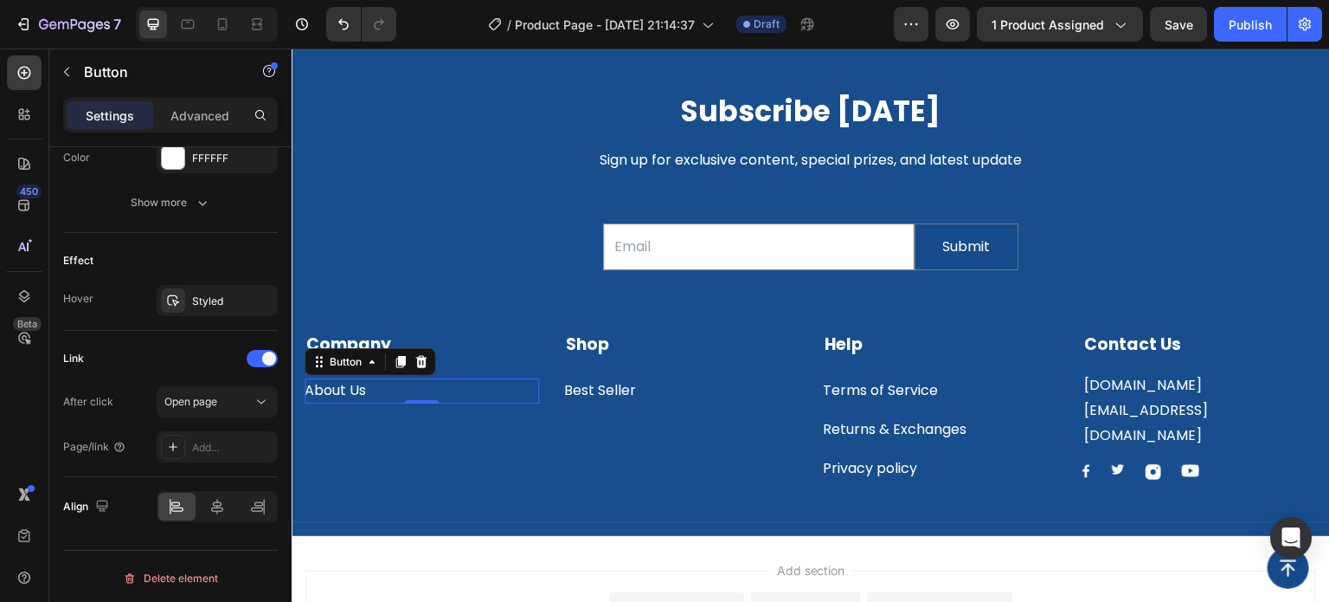
click at [222, 433] on div "Add..." at bounding box center [217, 446] width 121 height 31
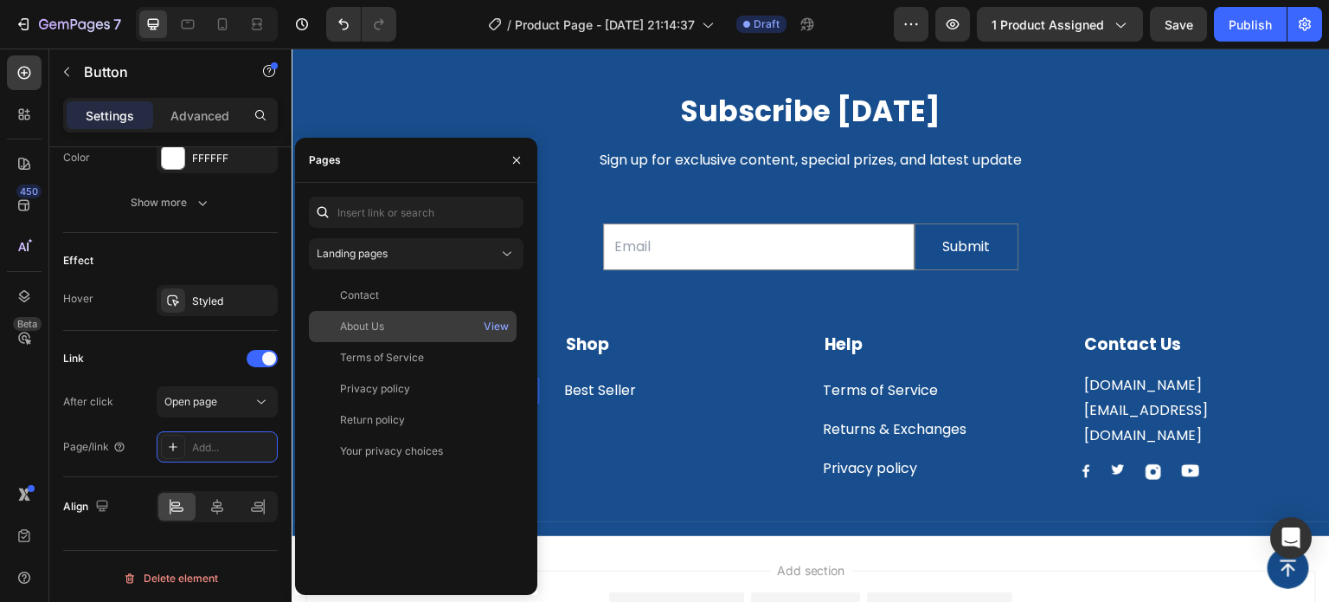
click at [374, 323] on div "About Us" at bounding box center [362, 327] width 44 height 16
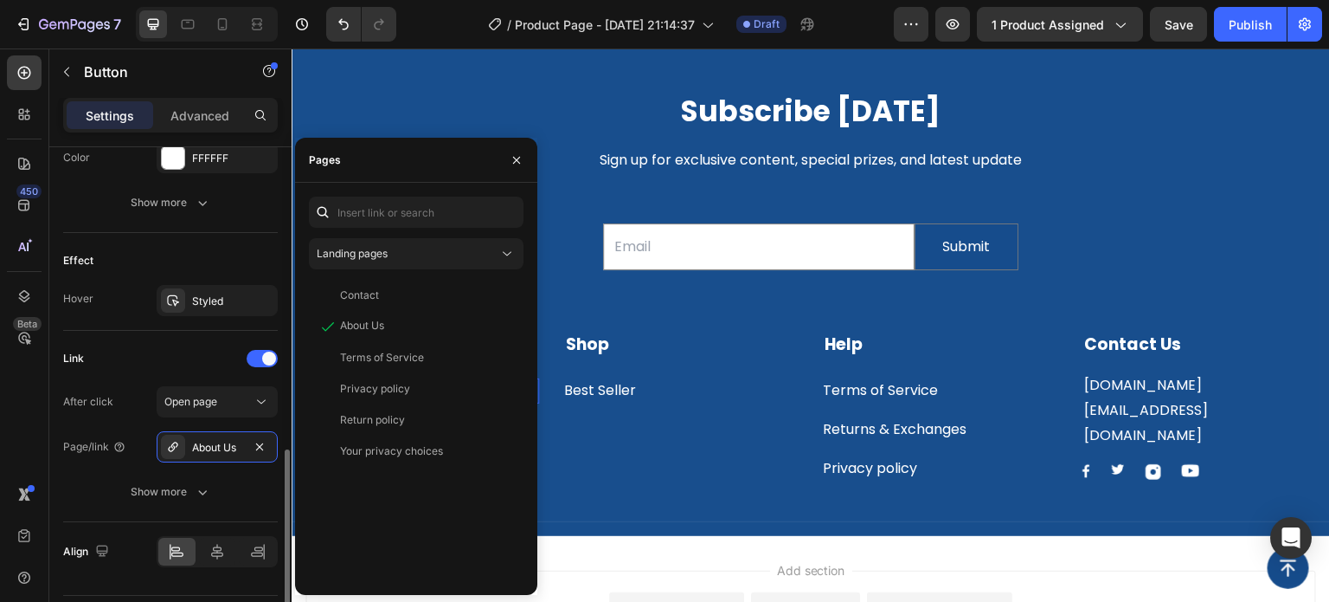
click at [156, 338] on div "Link After click Open page Page/link About Us Show more" at bounding box center [170, 426] width 215 height 191
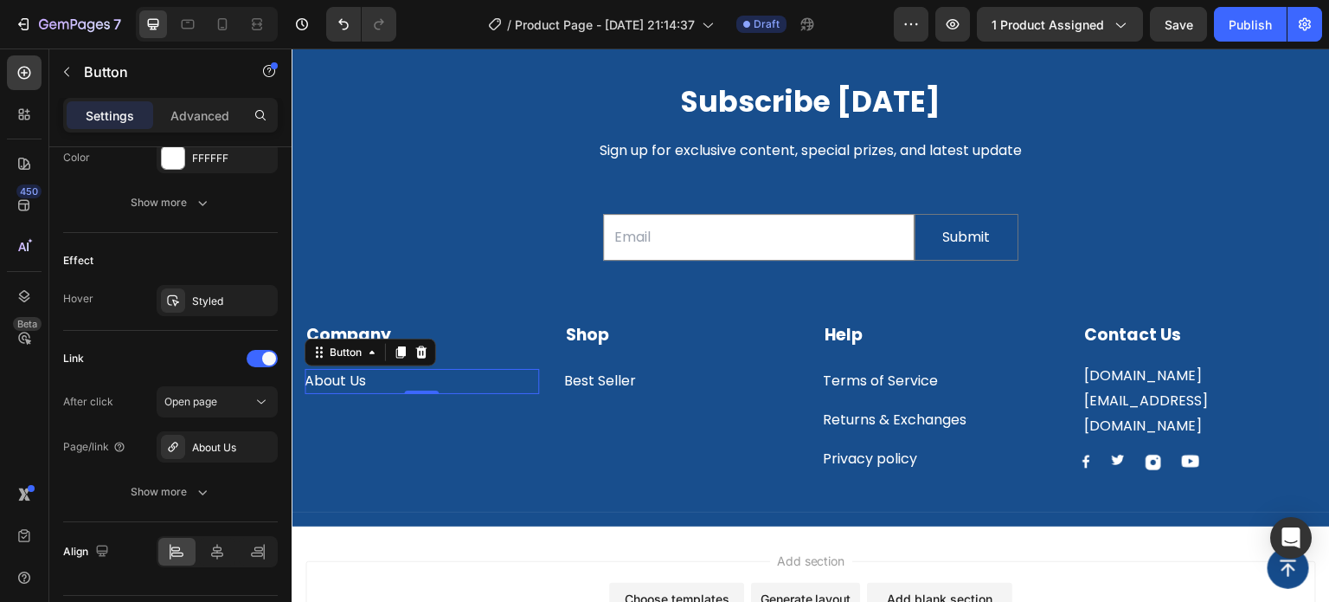
scroll to position [3148, 0]
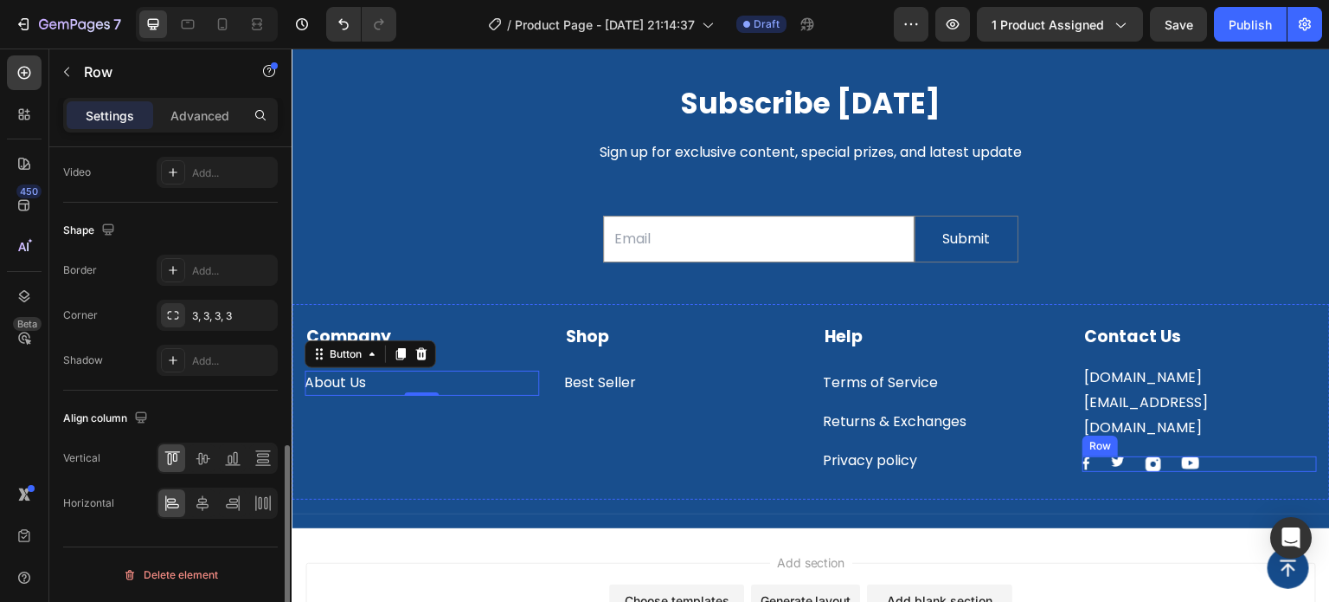
click at [1153, 456] on div "Image Image Image Image Row" at bounding box center [1200, 464] width 235 height 16
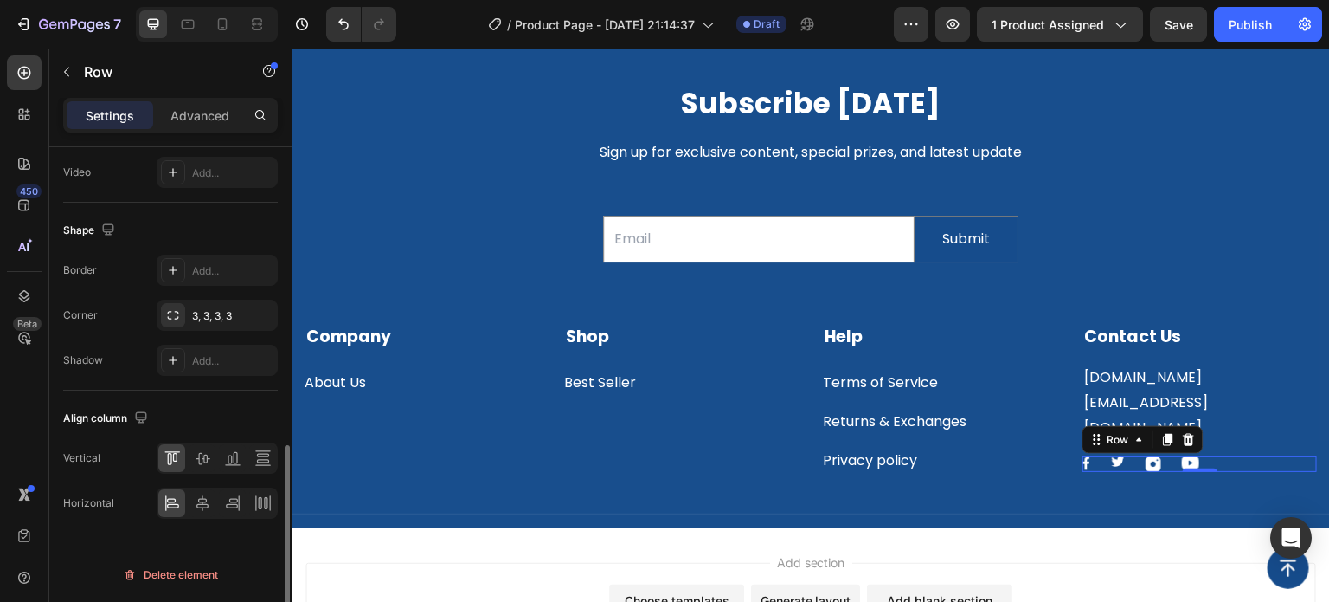
scroll to position [0, 0]
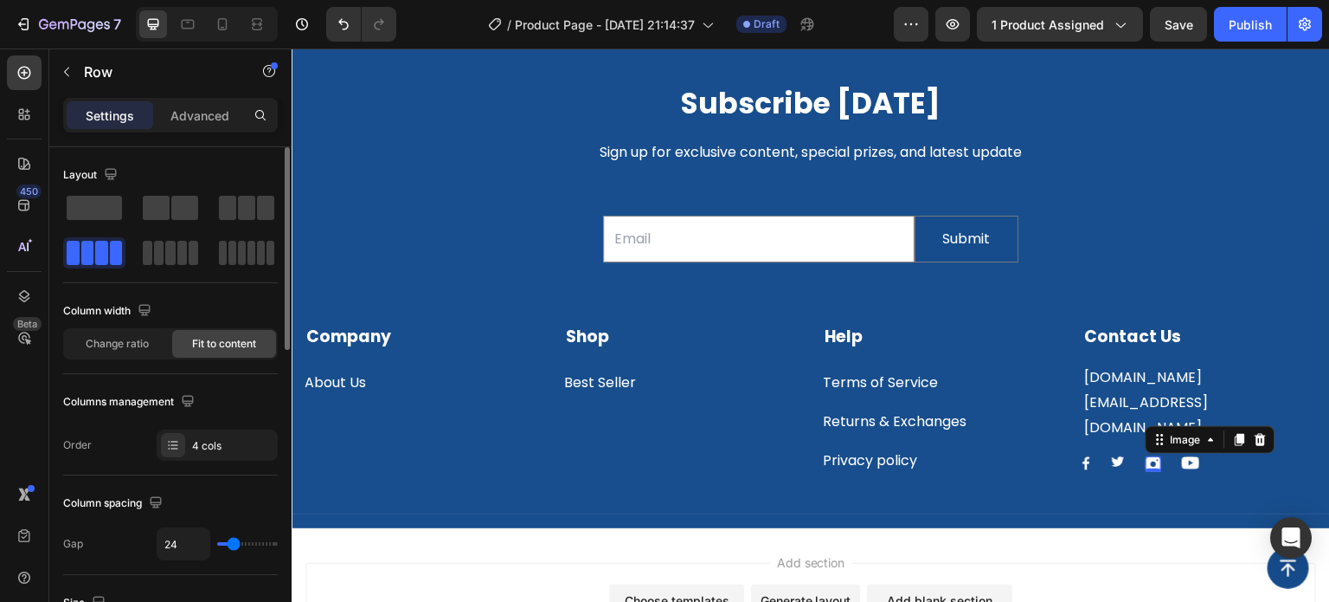
click at [1150, 456] on img at bounding box center [1154, 464] width 16 height 16
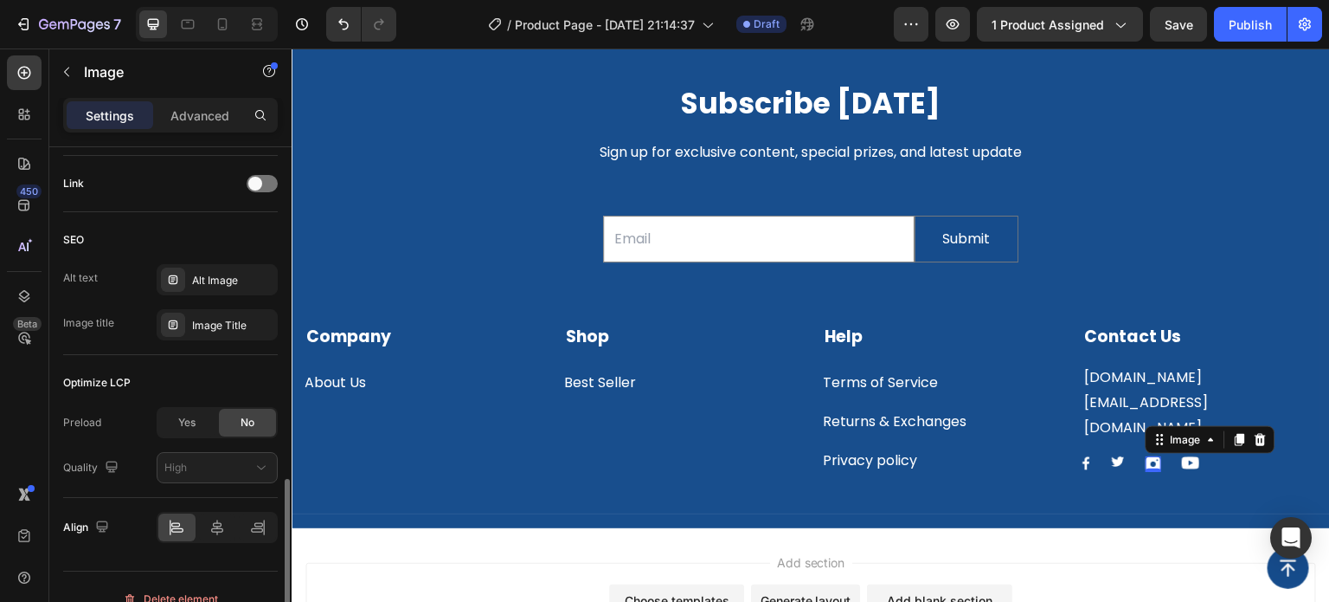
scroll to position [802, 0]
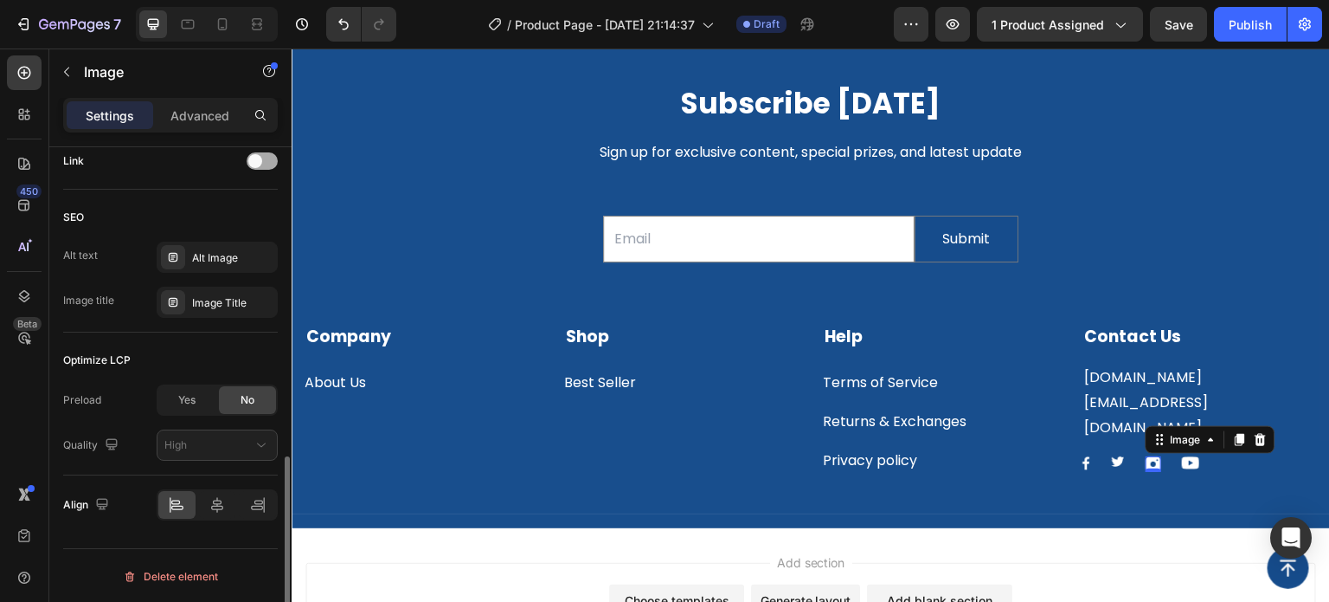
click at [267, 163] on div at bounding box center [262, 160] width 31 height 17
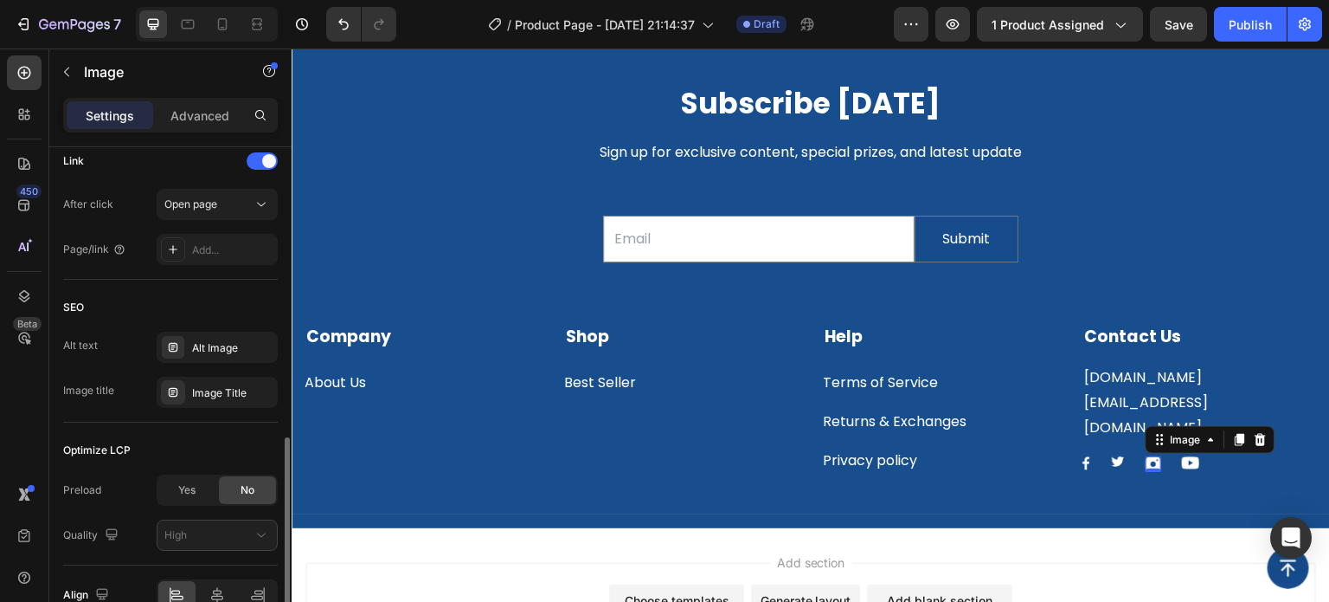
scroll to position [715, 0]
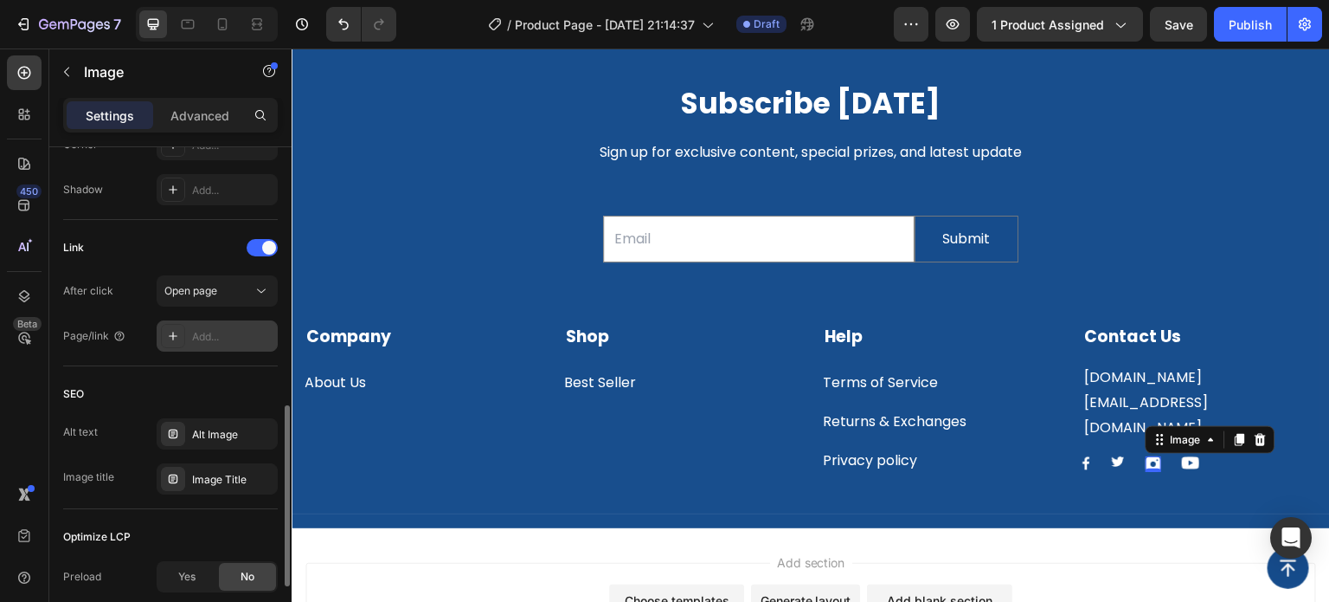
click at [176, 331] on icon at bounding box center [173, 336] width 14 height 14
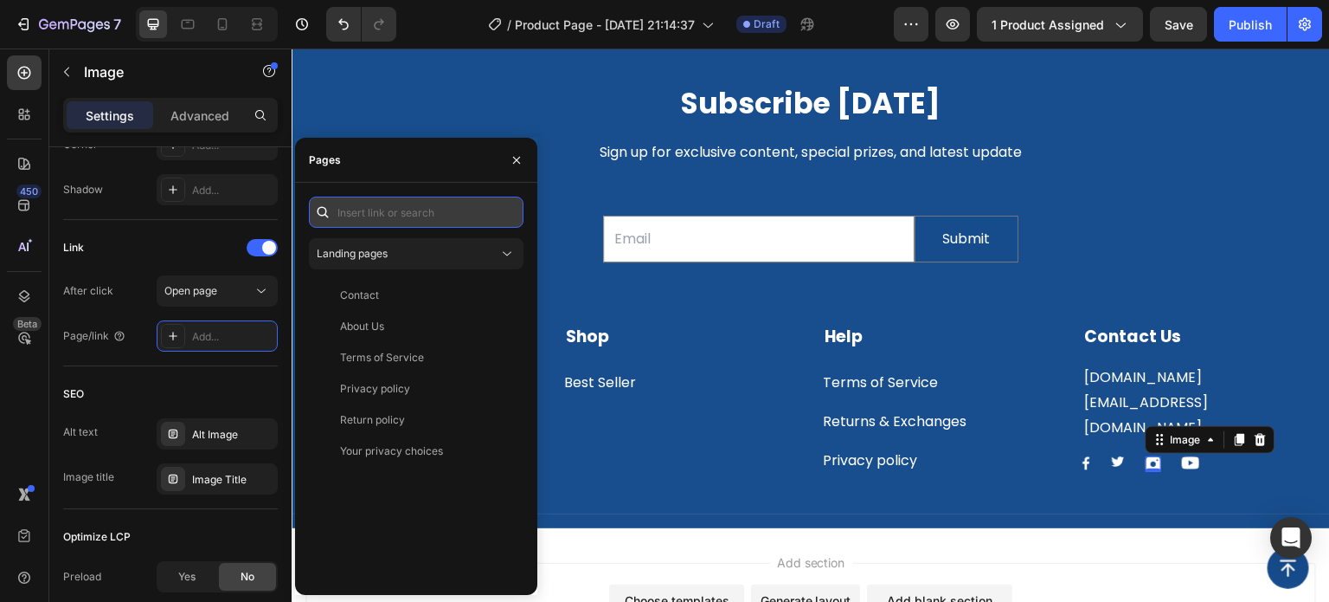
click at [363, 214] on input "text" at bounding box center [416, 211] width 215 height 31
paste input "https://www.instagram.com/pom_vibes"
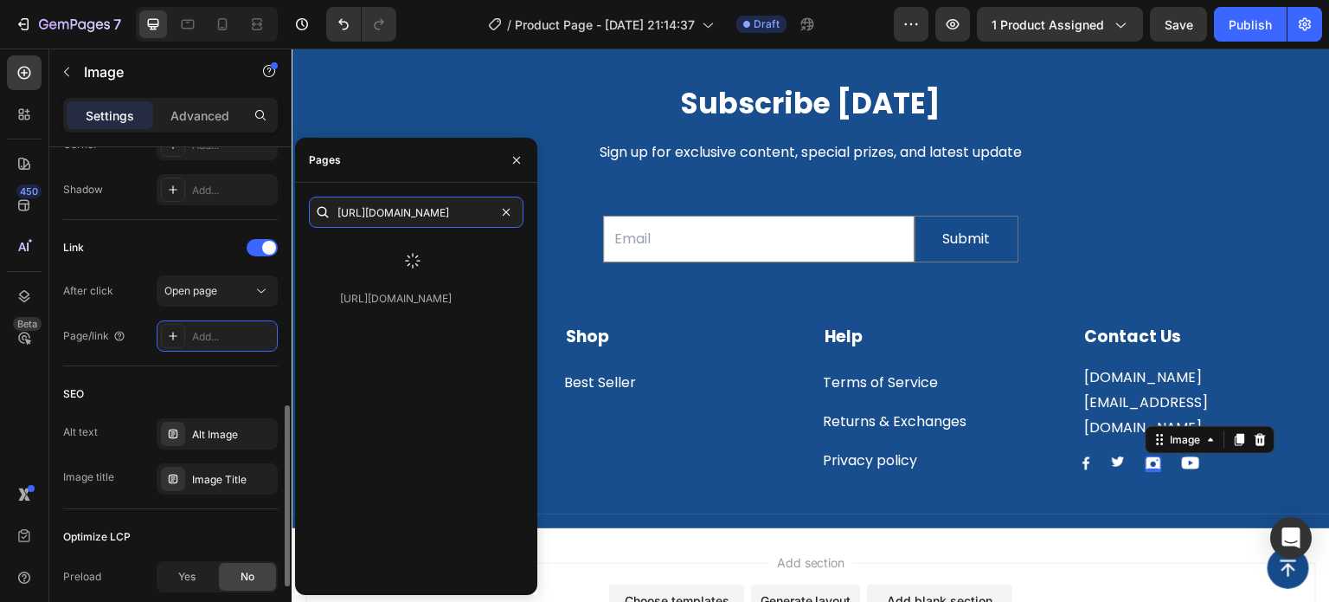
type input "https://www.instagram.com/pom_vibes"
click at [201, 241] on div "Link" at bounding box center [170, 248] width 215 height 28
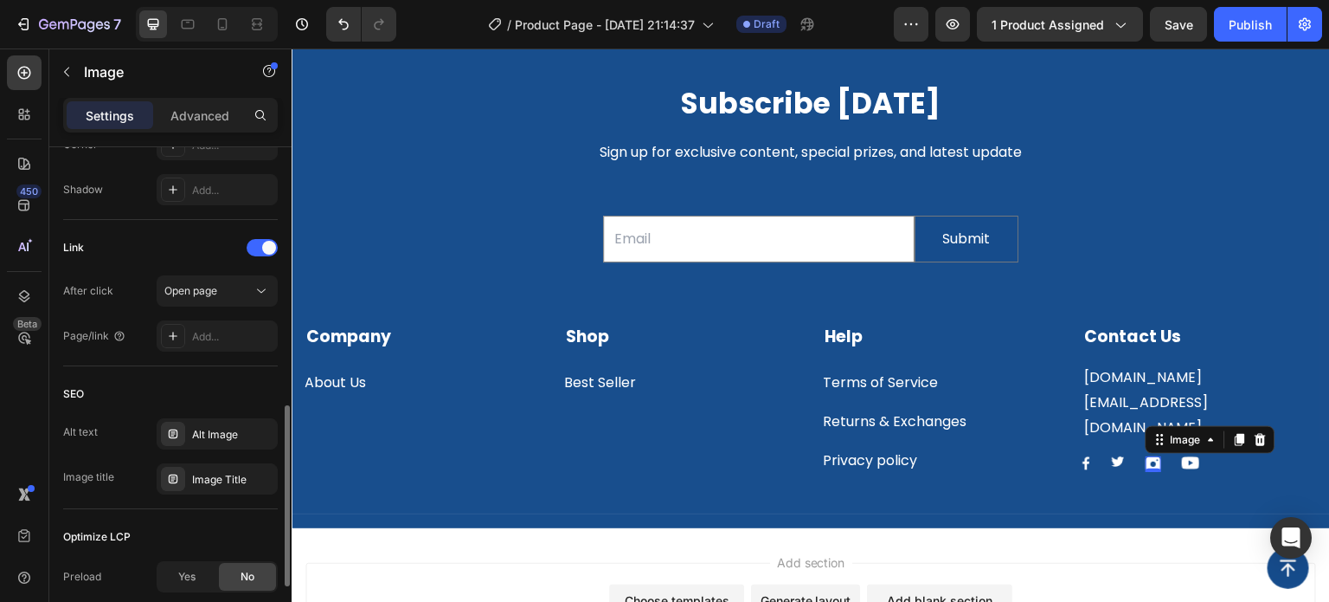
scroll to position [0, 0]
click at [173, 336] on icon at bounding box center [173, 336] width 9 height 9
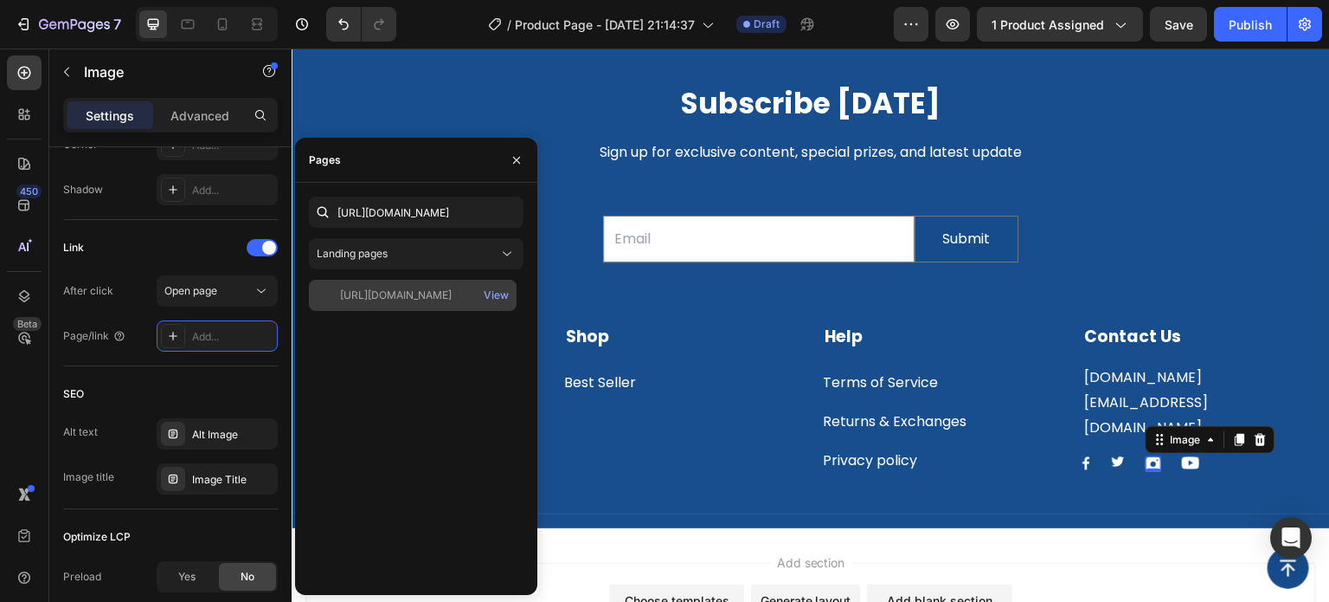
click at [388, 295] on div "https://www.instagram.com/pom_vibes" at bounding box center [396, 295] width 112 height 16
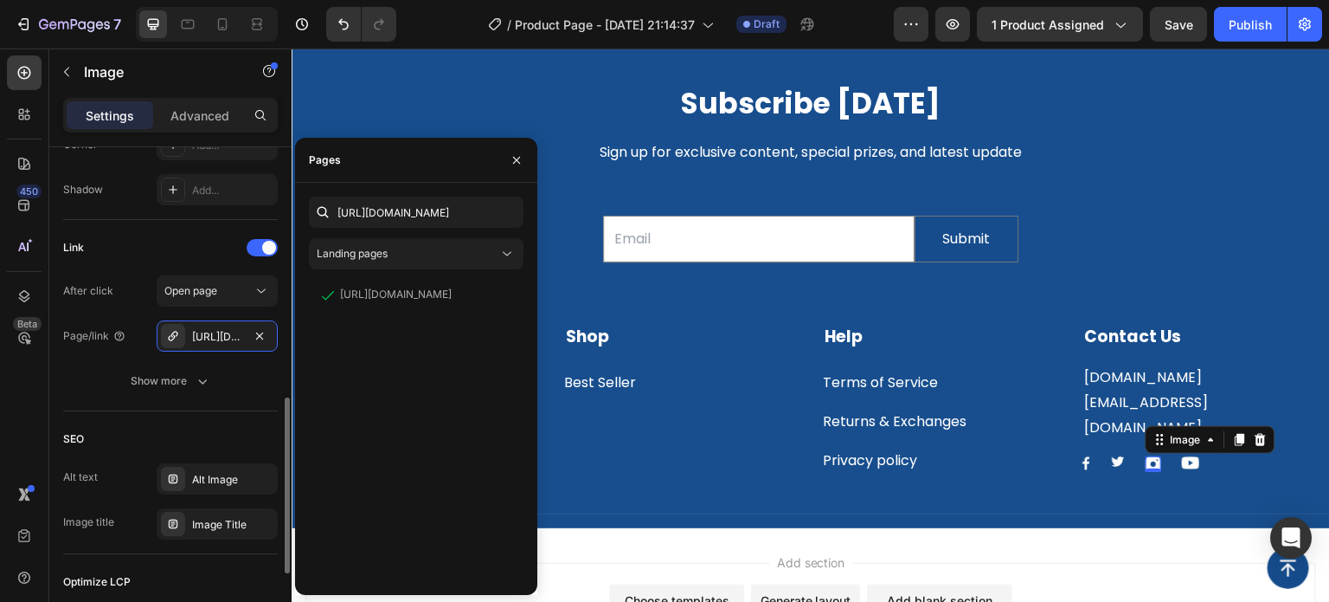
click at [177, 241] on div "Link" at bounding box center [170, 248] width 215 height 28
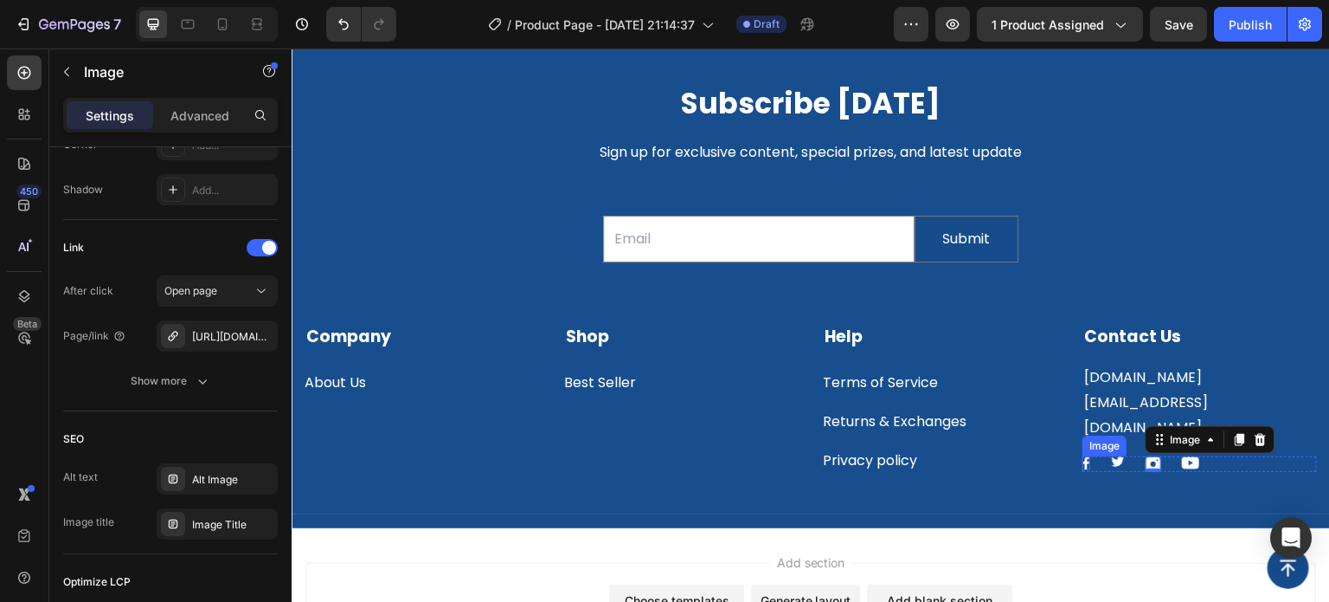
click at [1083, 456] on div "Image" at bounding box center [1087, 463] width 8 height 14
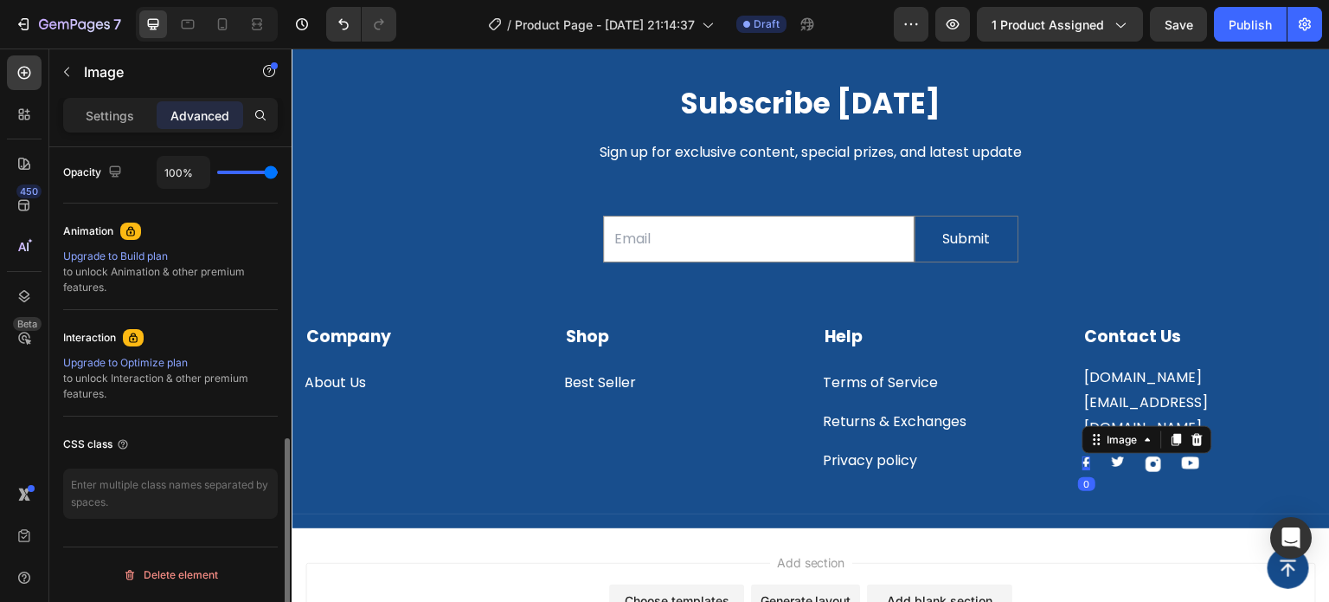
scroll to position [696, 0]
click at [1083, 456] on img at bounding box center [1087, 463] width 8 height 14
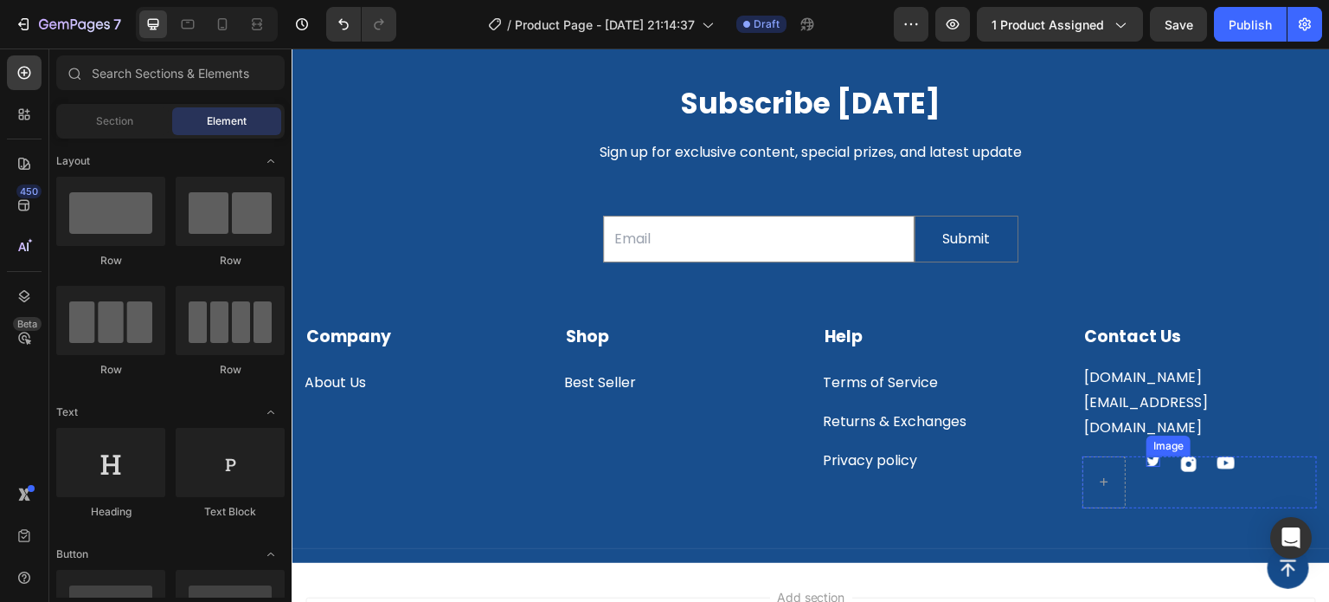
click at [1147, 456] on div "Image" at bounding box center [1154, 461] width 14 height 10
click at [1247, 456] on div "Image" at bounding box center [1255, 462] width 17 height 13
click at [1093, 456] on div at bounding box center [1104, 482] width 43 height 52
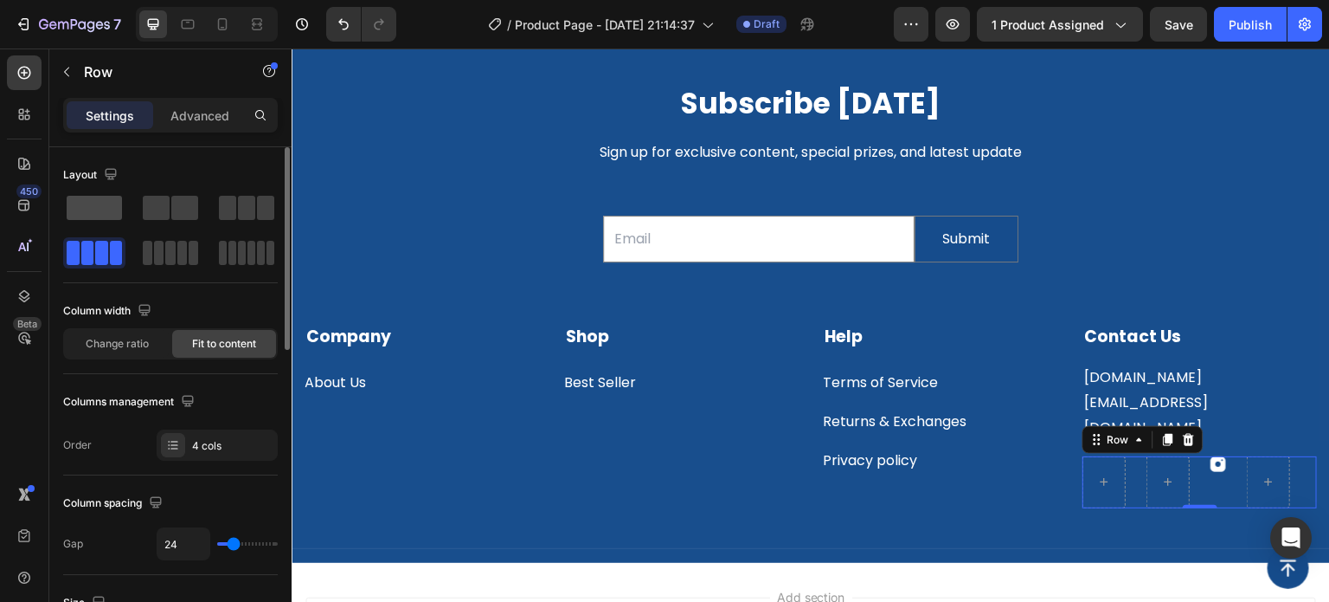
click at [97, 205] on span at bounding box center [94, 208] width 55 height 24
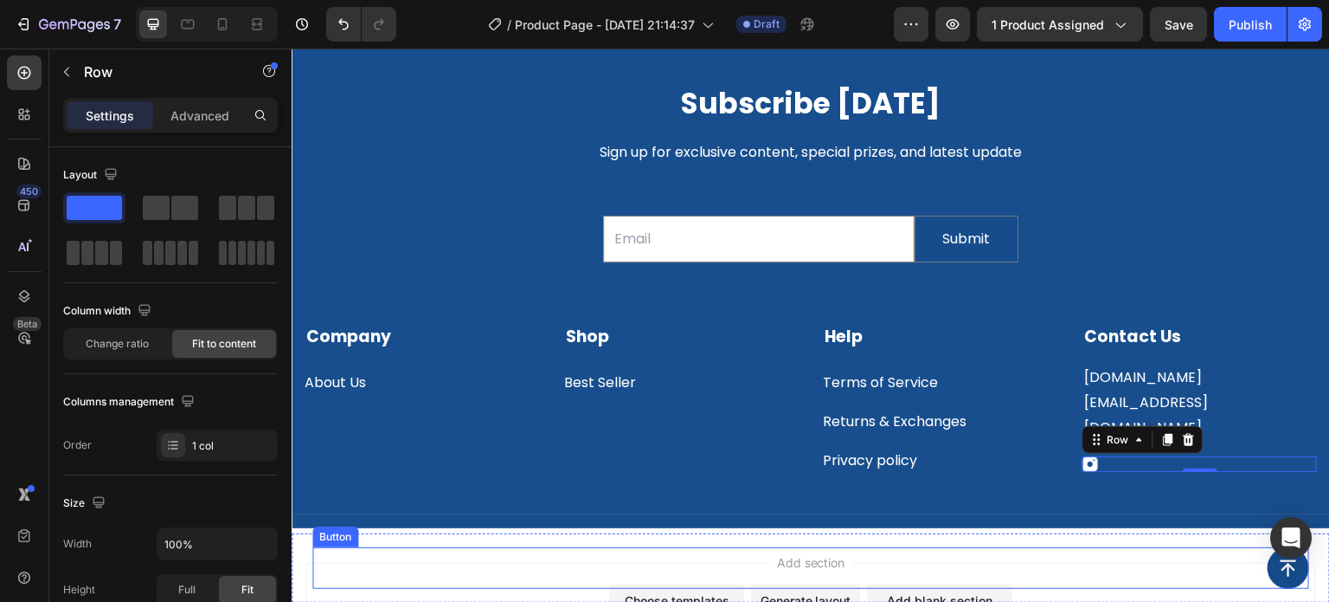
click at [1097, 570] on div "Button" at bounding box center [810, 568] width 997 height 42
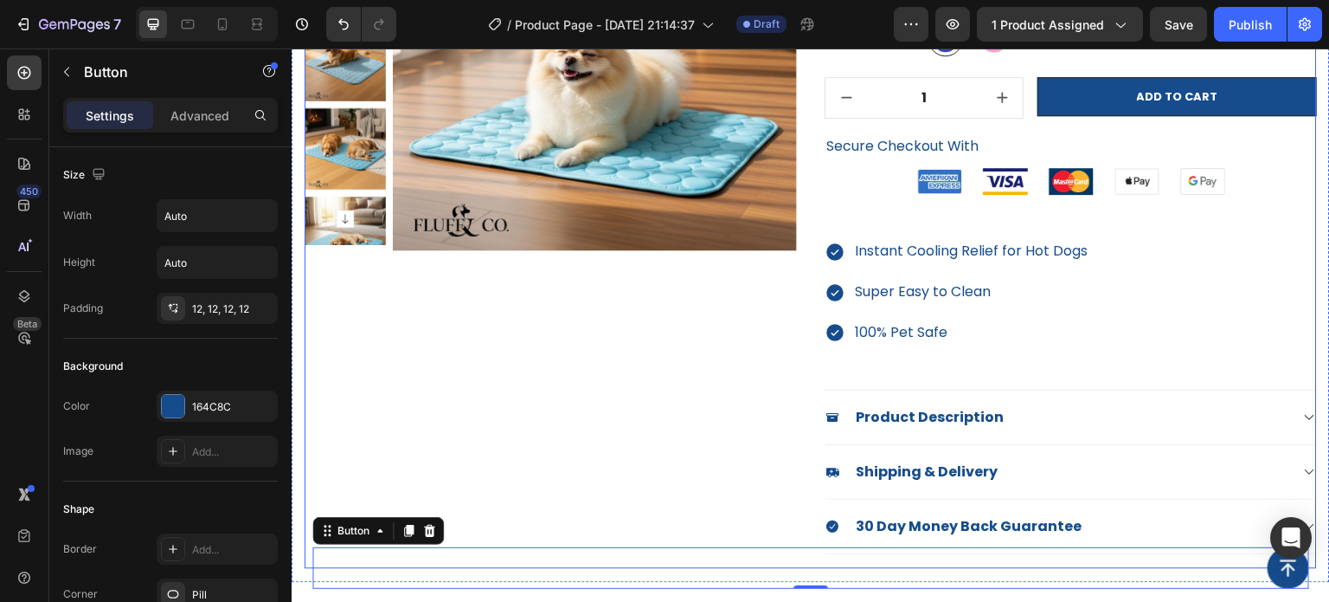
scroll to position [292, 0]
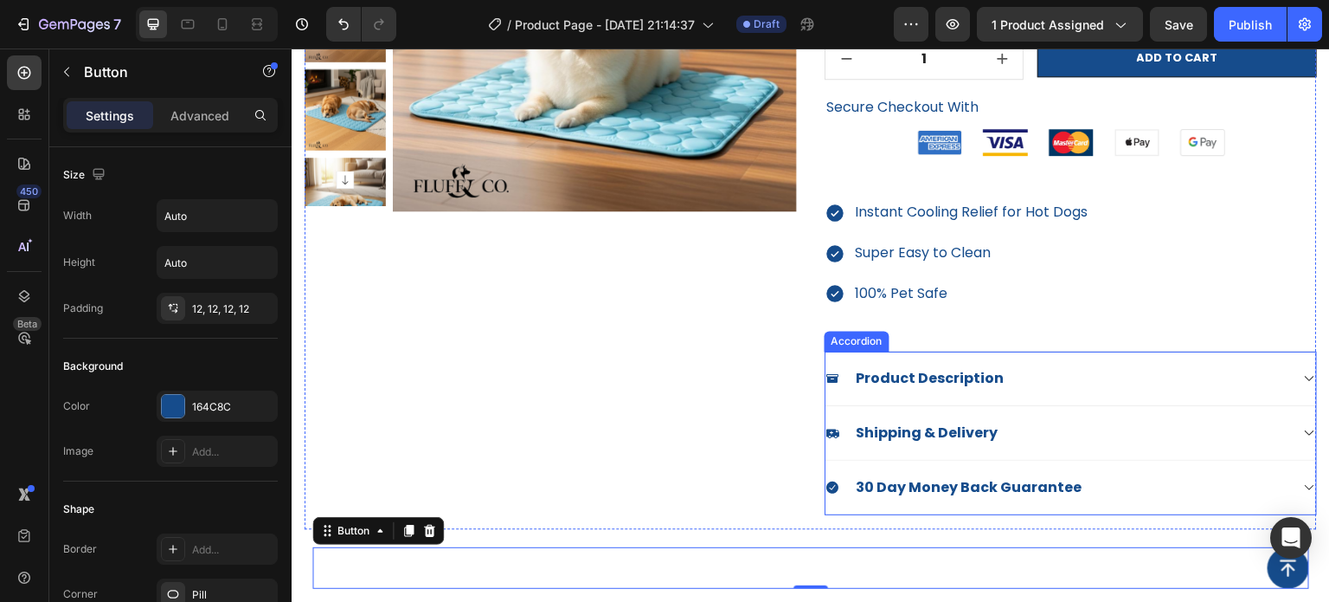
click at [1040, 355] on div "Product Description" at bounding box center [1071, 378] width 491 height 55
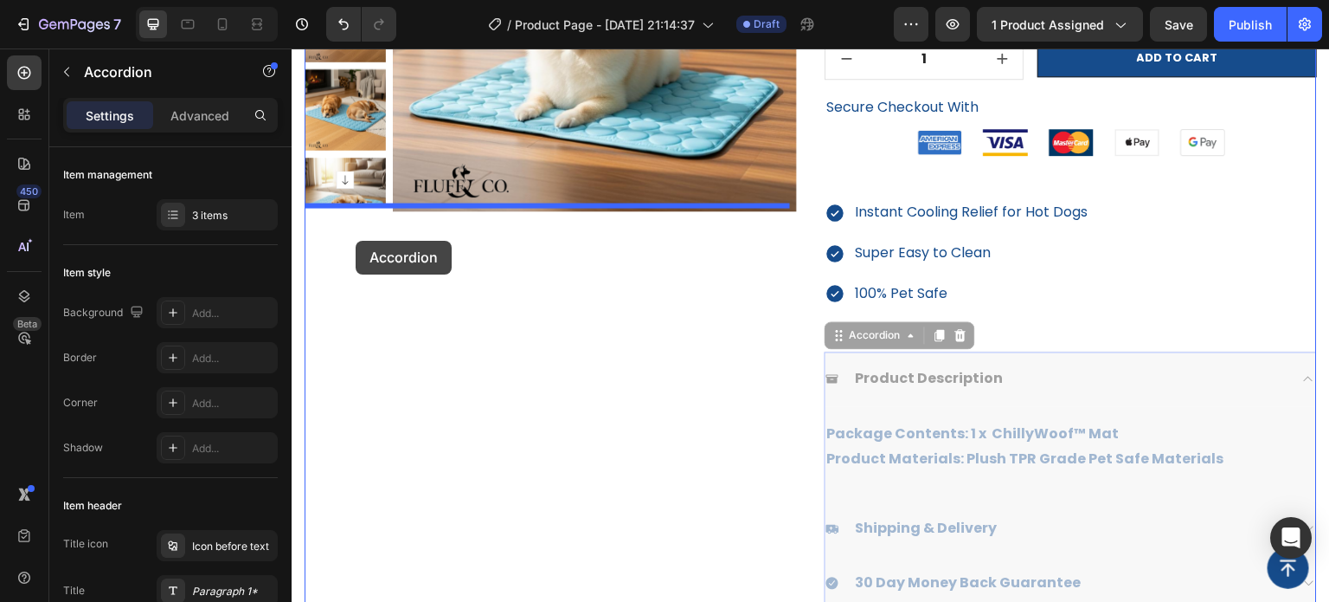
drag, startPoint x: 834, startPoint y: 338, endPoint x: 356, endPoint y: 241, distance: 487.5
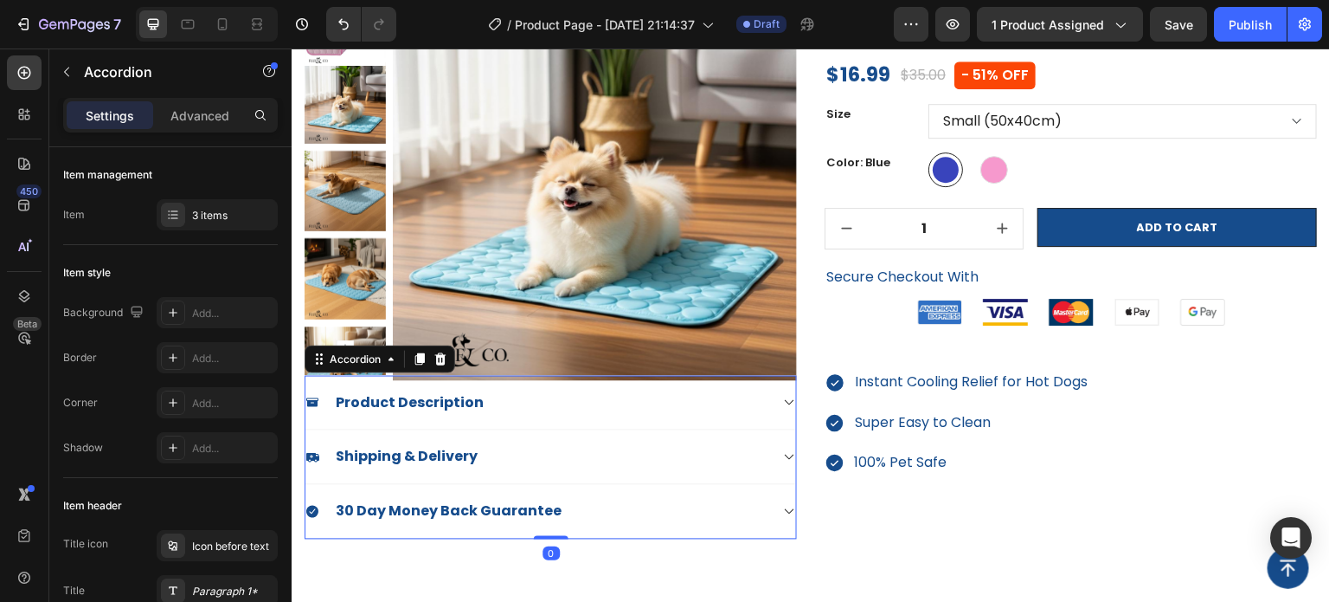
scroll to position [119, 0]
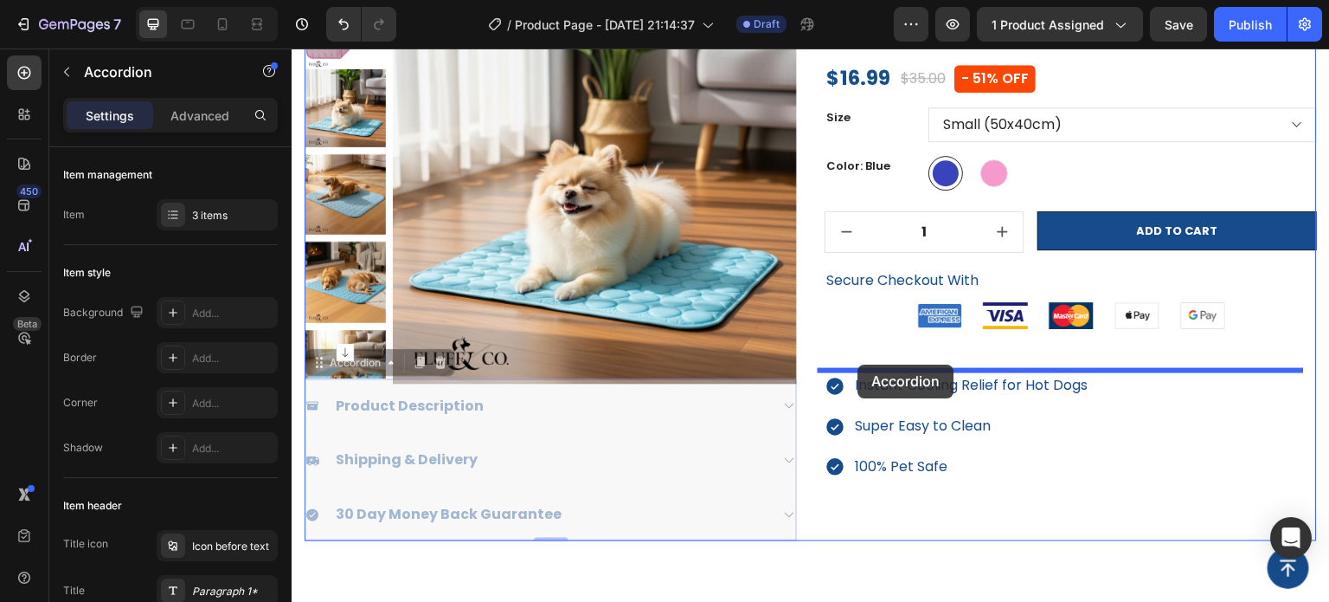
drag, startPoint x: 319, startPoint y: 358, endPoint x: 859, endPoint y: 364, distance: 540.1
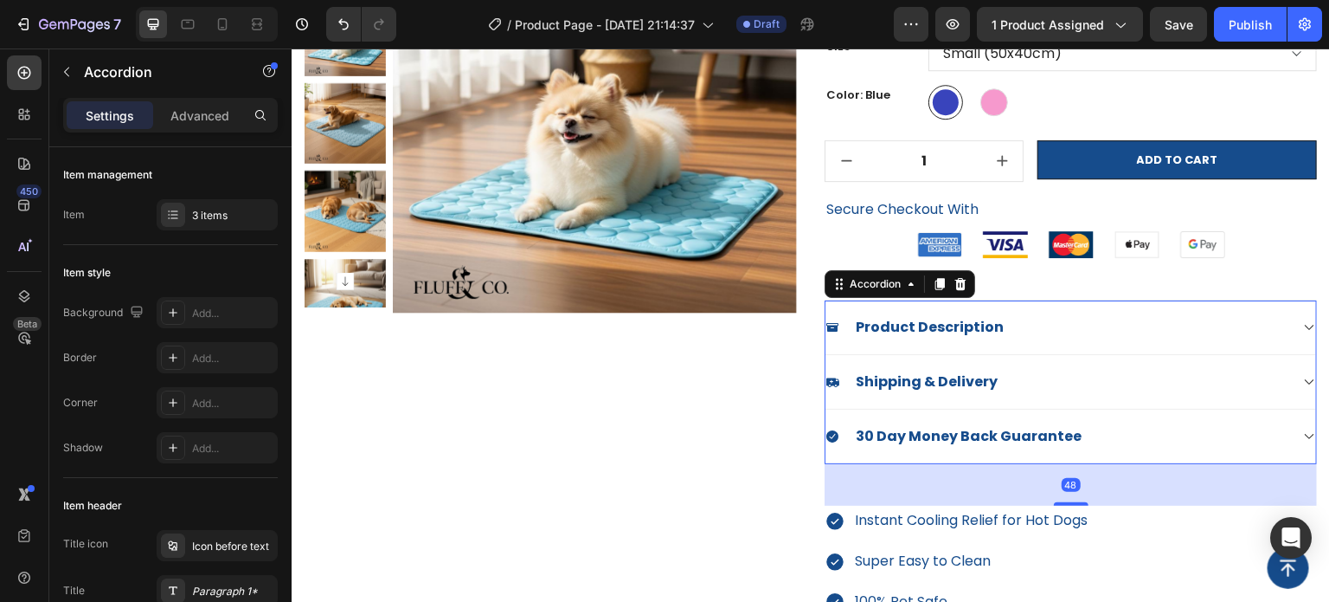
scroll to position [292, 0]
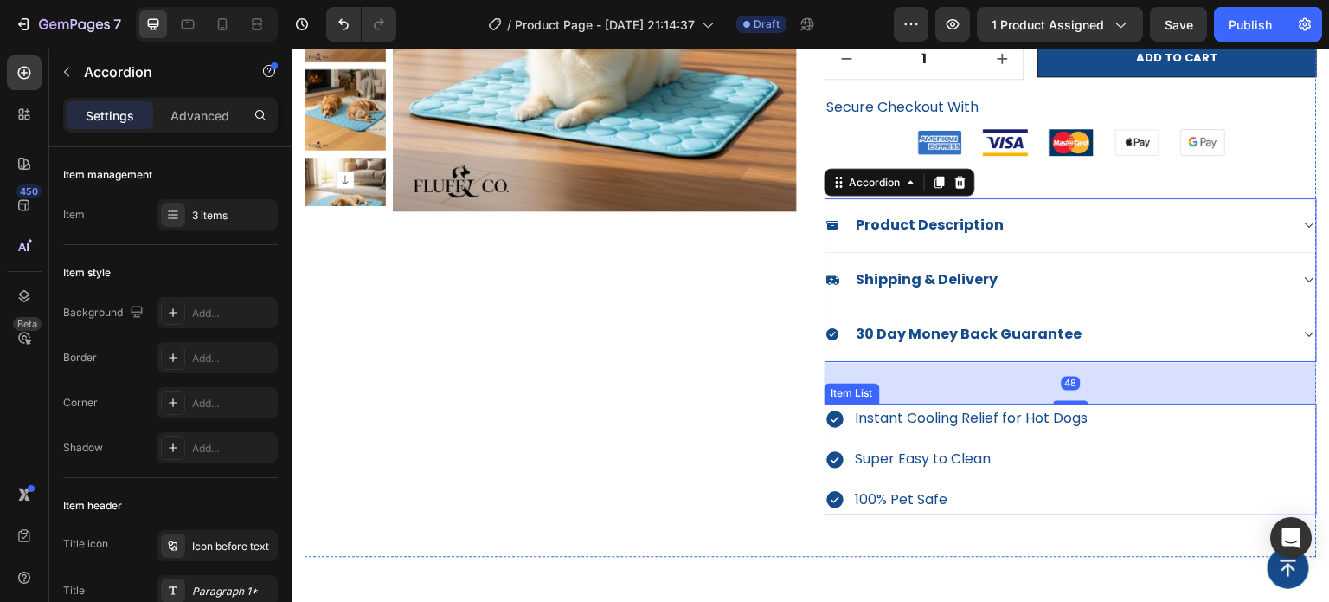
click at [1181, 447] on div "Instant Cooling Relief for Hot Dogs Super Easy to Clean 100% Pet Safe" at bounding box center [1071, 458] width 493 height 111
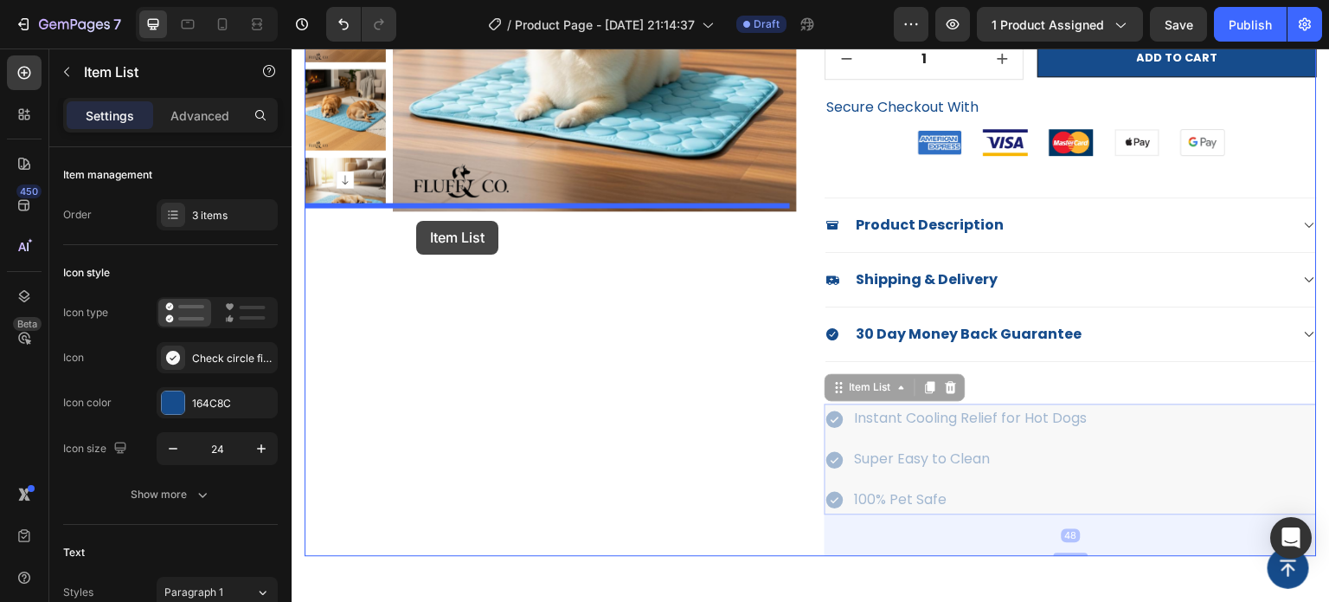
drag, startPoint x: 833, startPoint y: 386, endPoint x: 411, endPoint y: 221, distance: 452.8
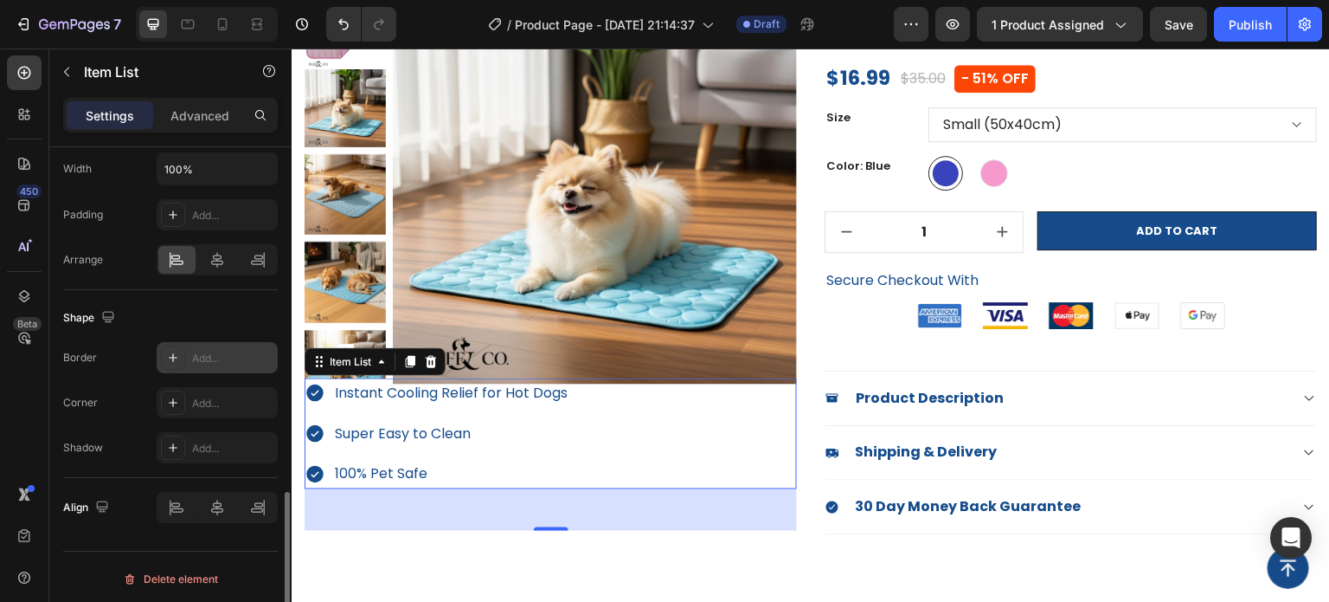
scroll to position [1004, 0]
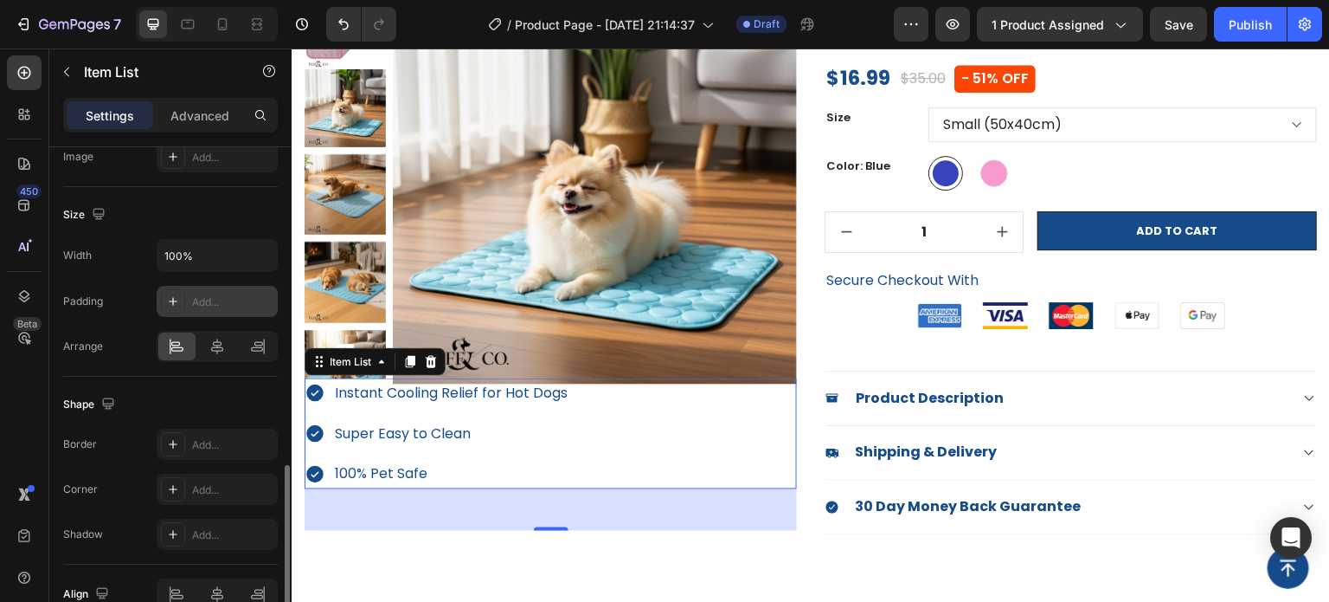
click at [166, 303] on icon at bounding box center [173, 301] width 14 height 14
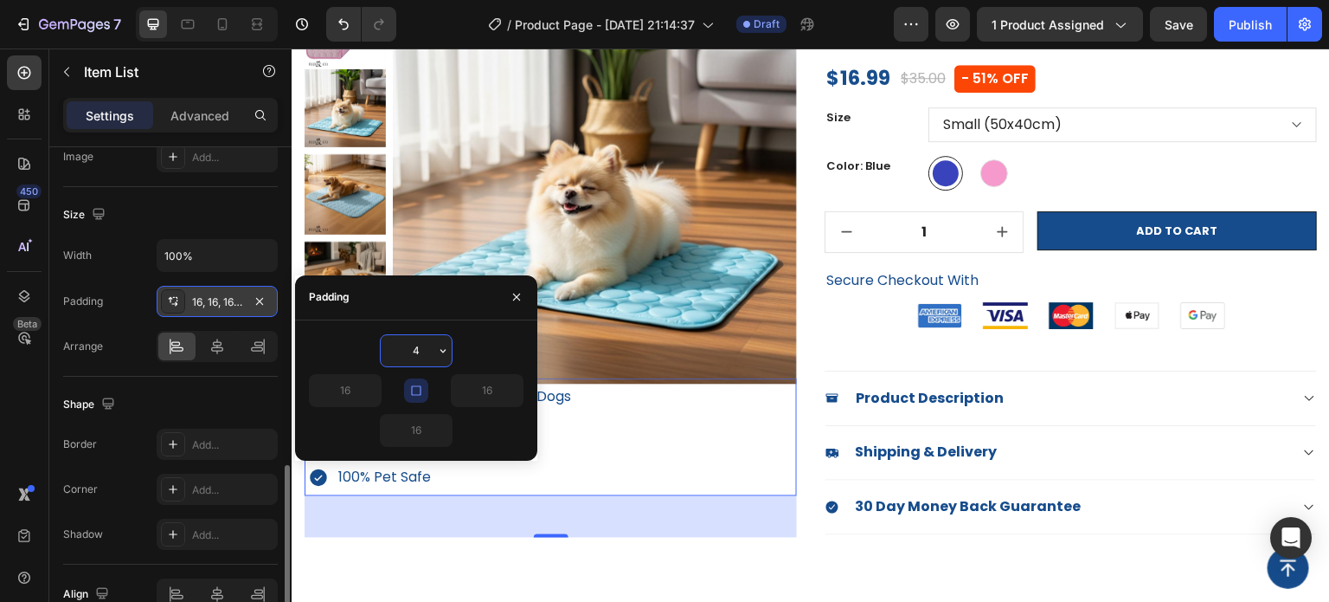
type input "40"
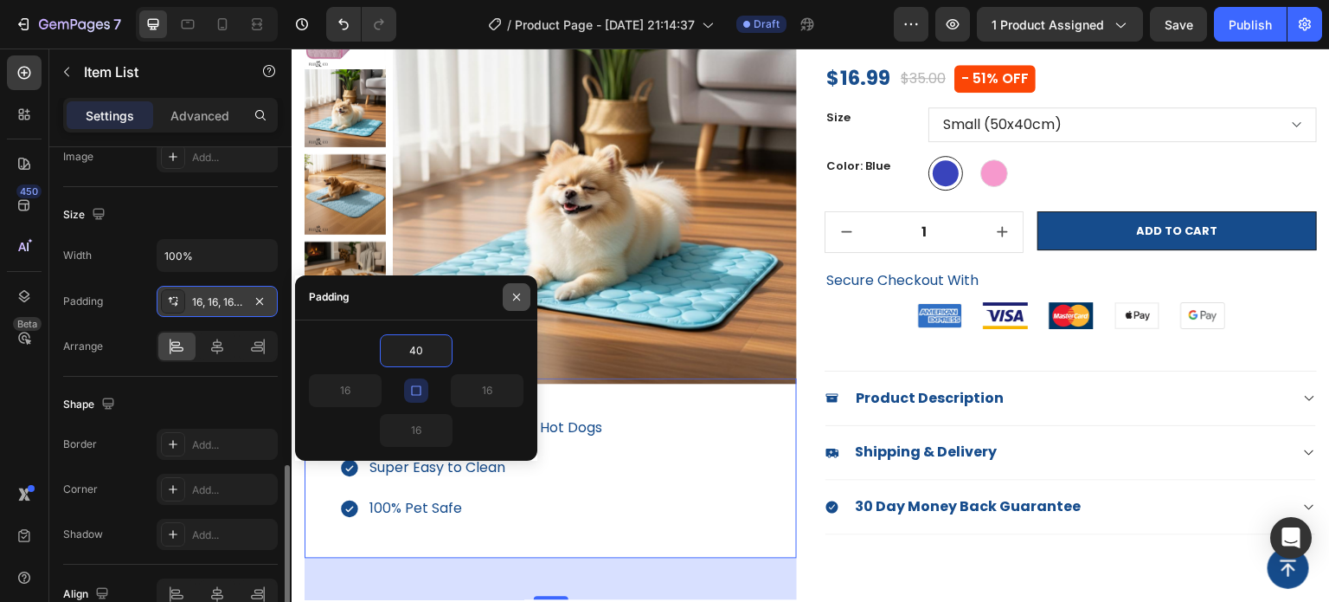
click at [517, 300] on icon "button" at bounding box center [517, 297] width 14 height 14
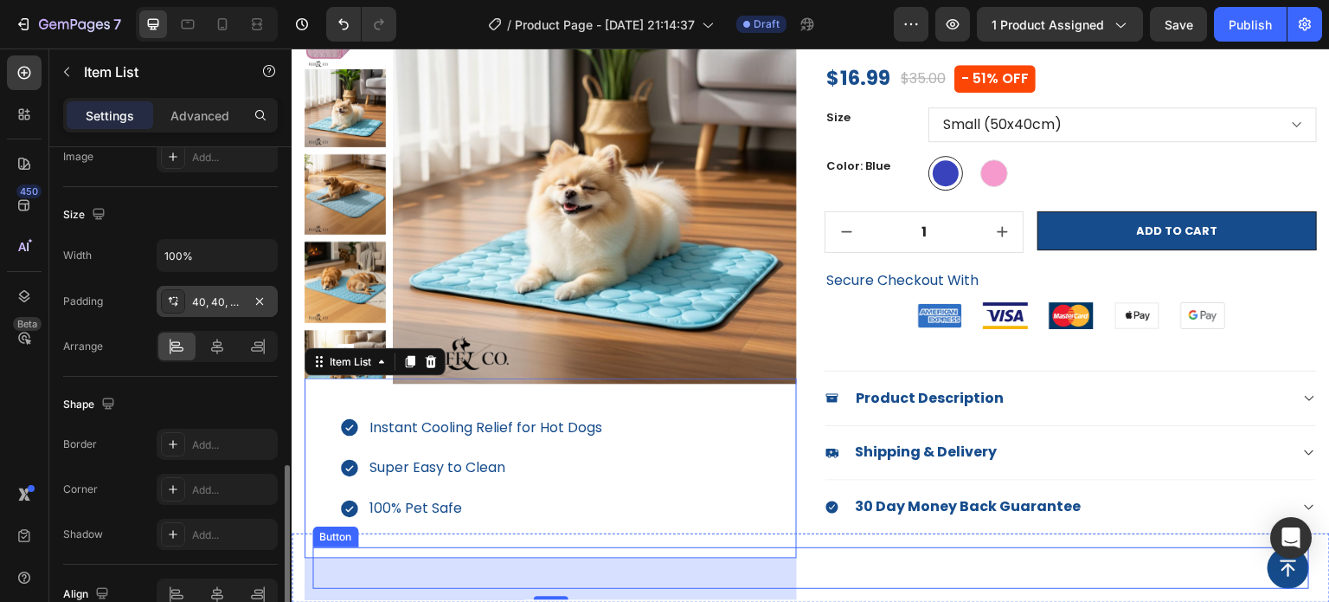
click at [1046, 562] on div "Button" at bounding box center [810, 568] width 997 height 42
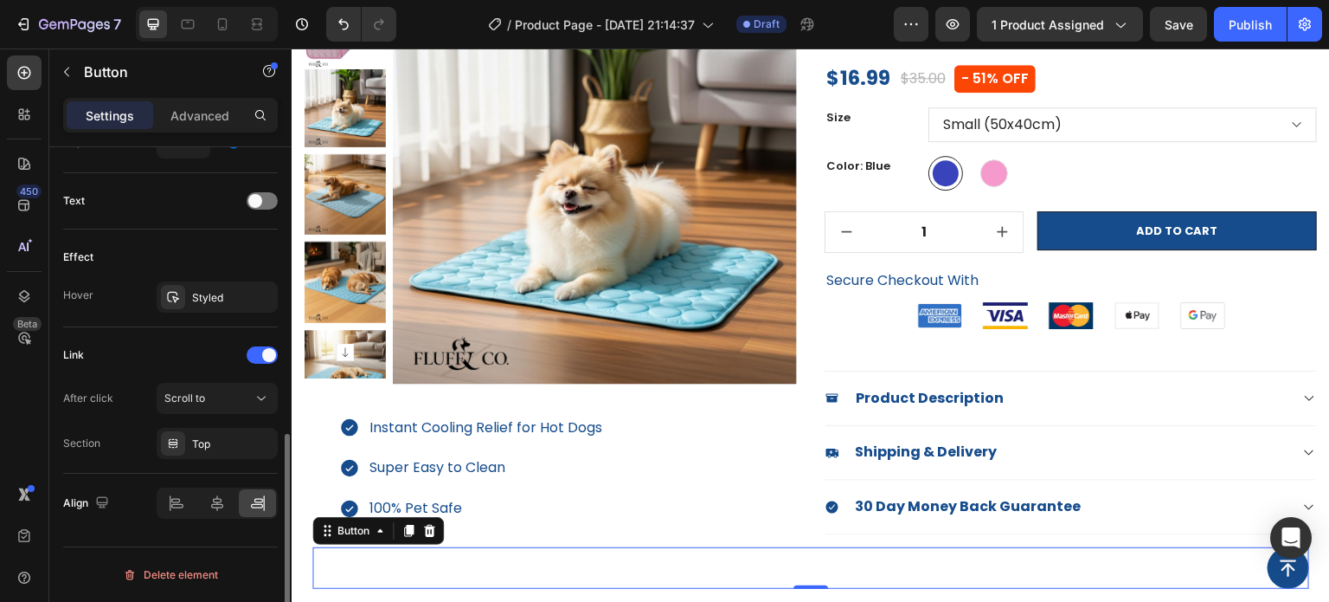
scroll to position [0, 0]
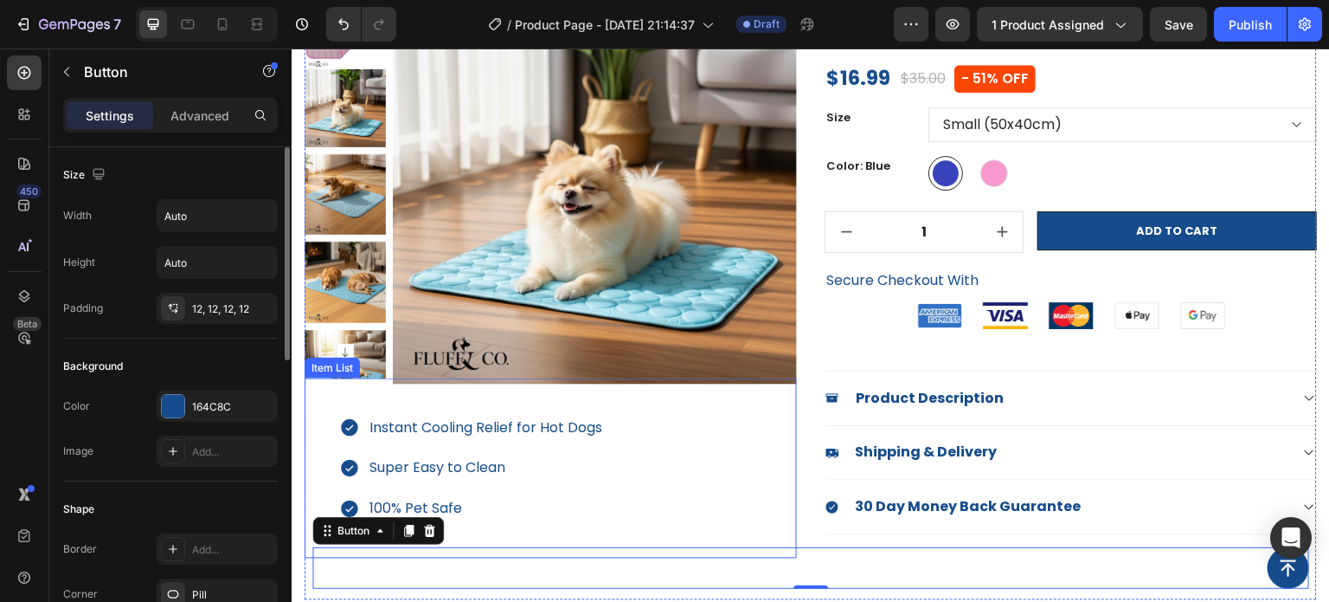
click at [629, 447] on div "Instant Cooling Relief for Hot Dogs Super Easy to Clean 100% Pet Safe" at bounding box center [551, 468] width 493 height 180
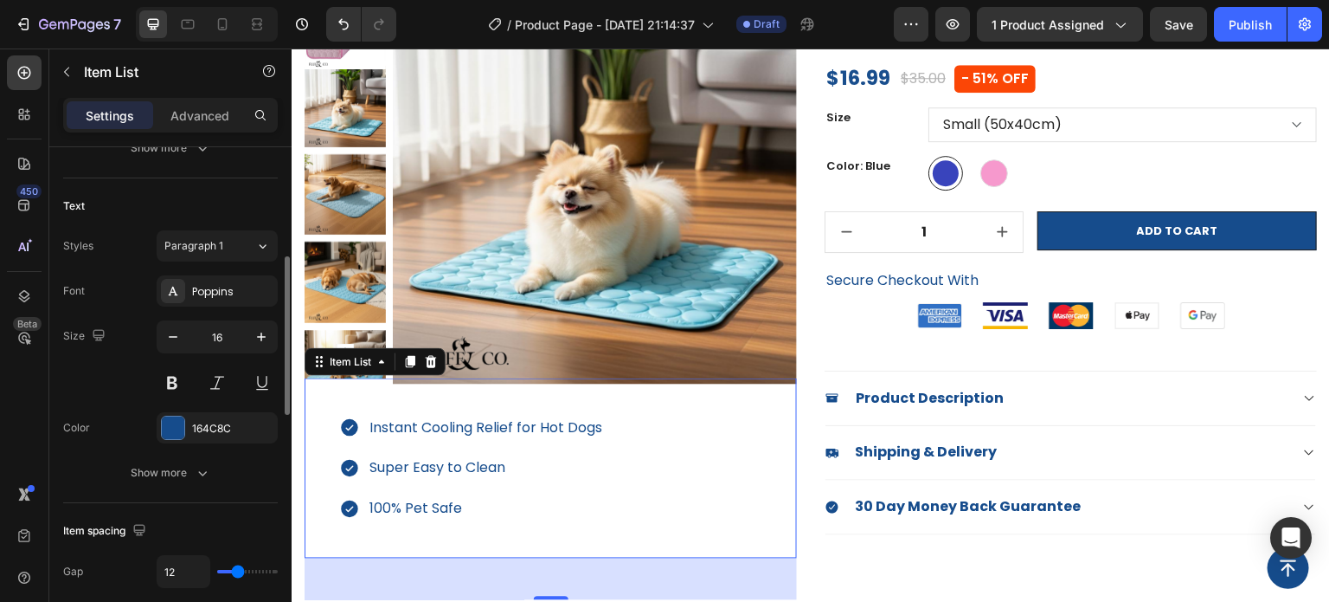
scroll to position [87, 0]
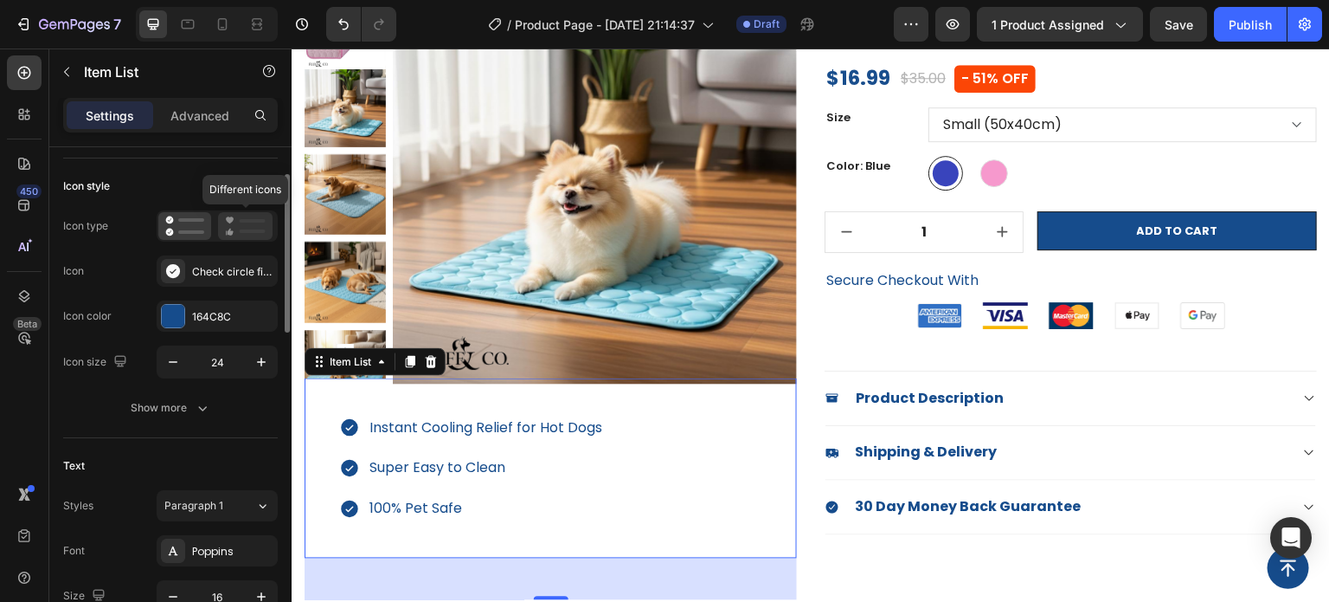
click at [229, 229] on icon at bounding box center [231, 232] width 6 height 7
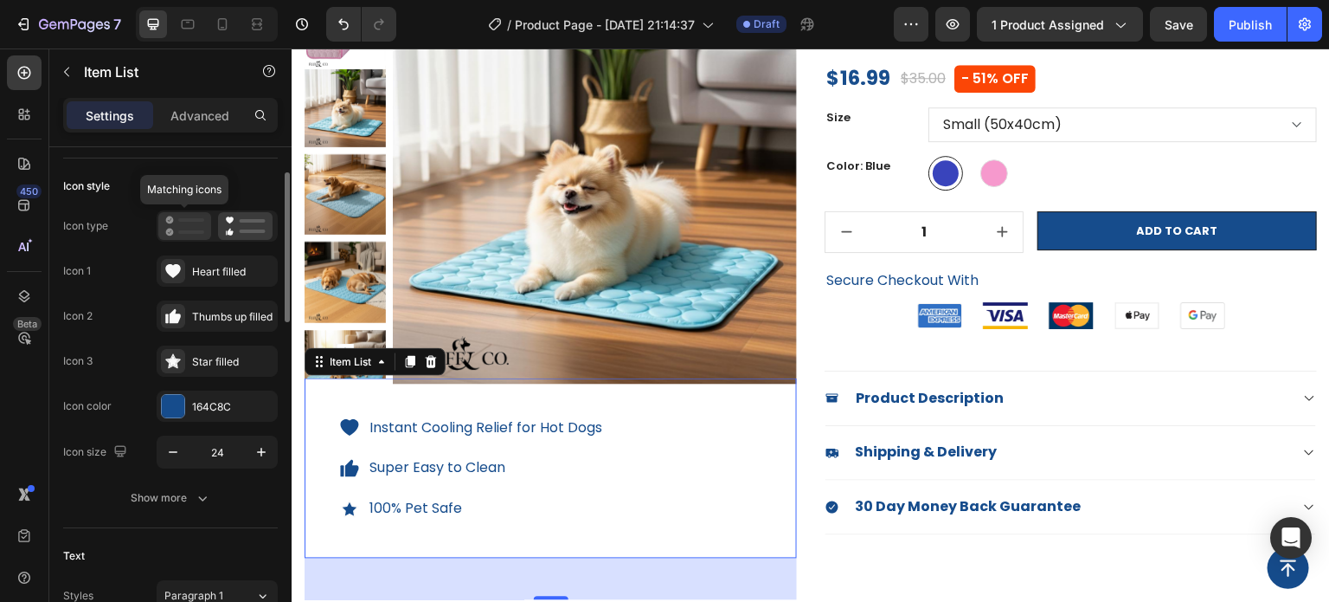
click at [183, 233] on rect at bounding box center [191, 231] width 26 height 3
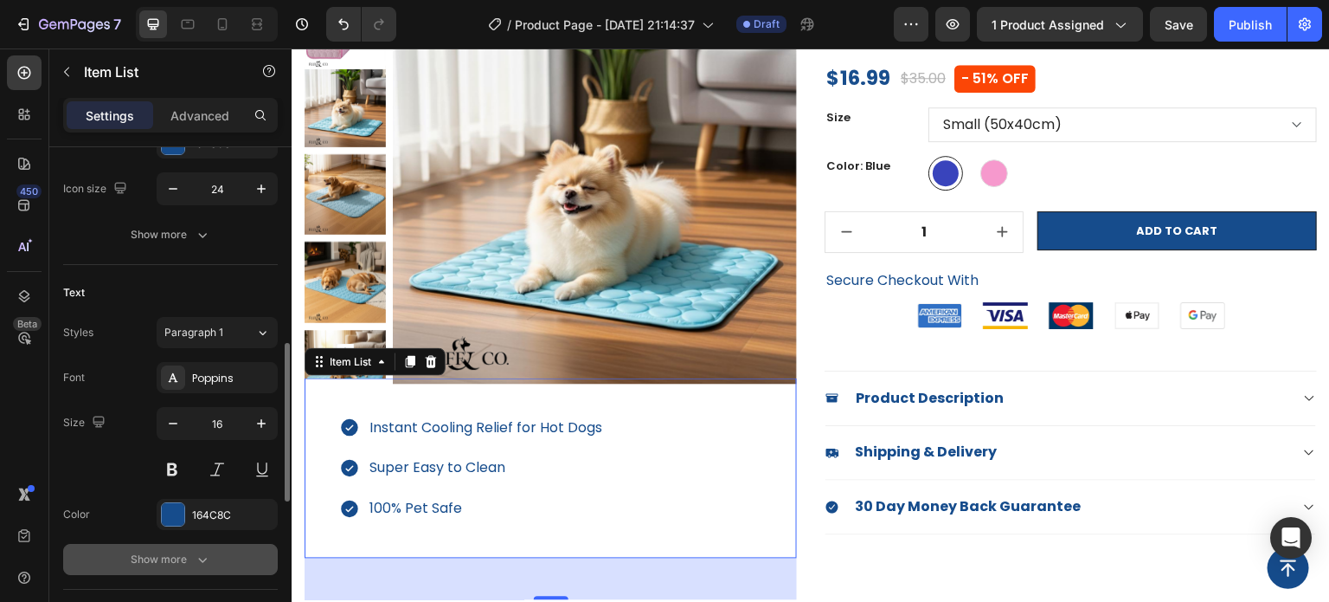
scroll to position [433, 0]
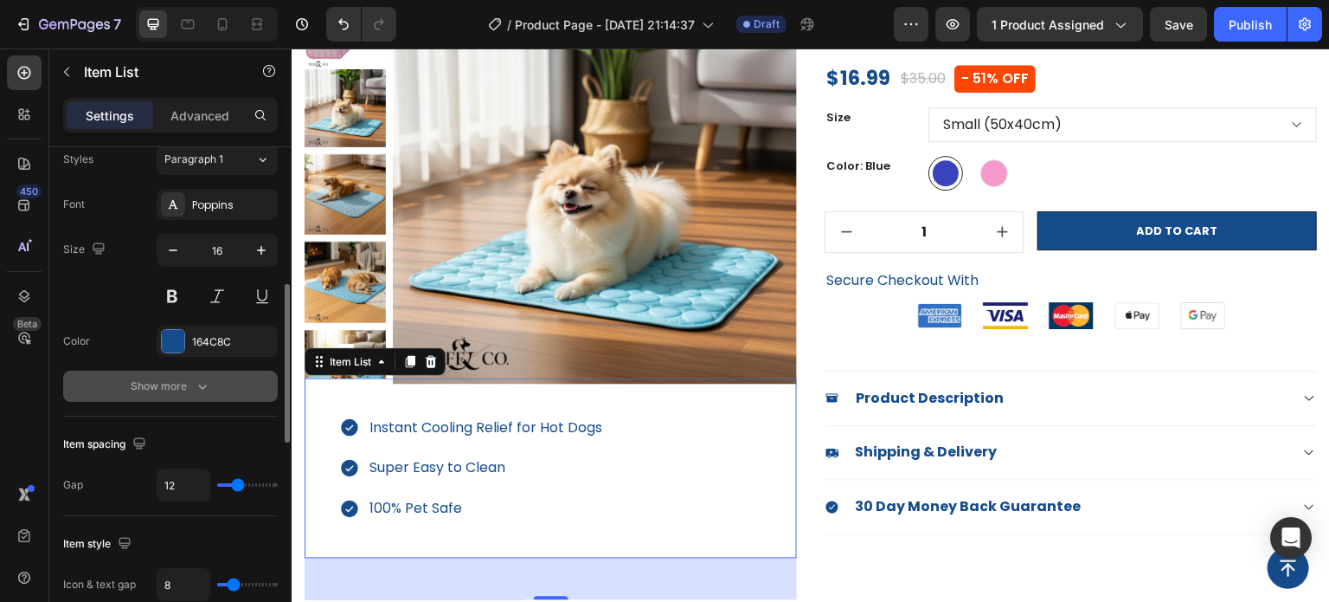
click at [196, 391] on icon "button" at bounding box center [202, 385] width 17 height 17
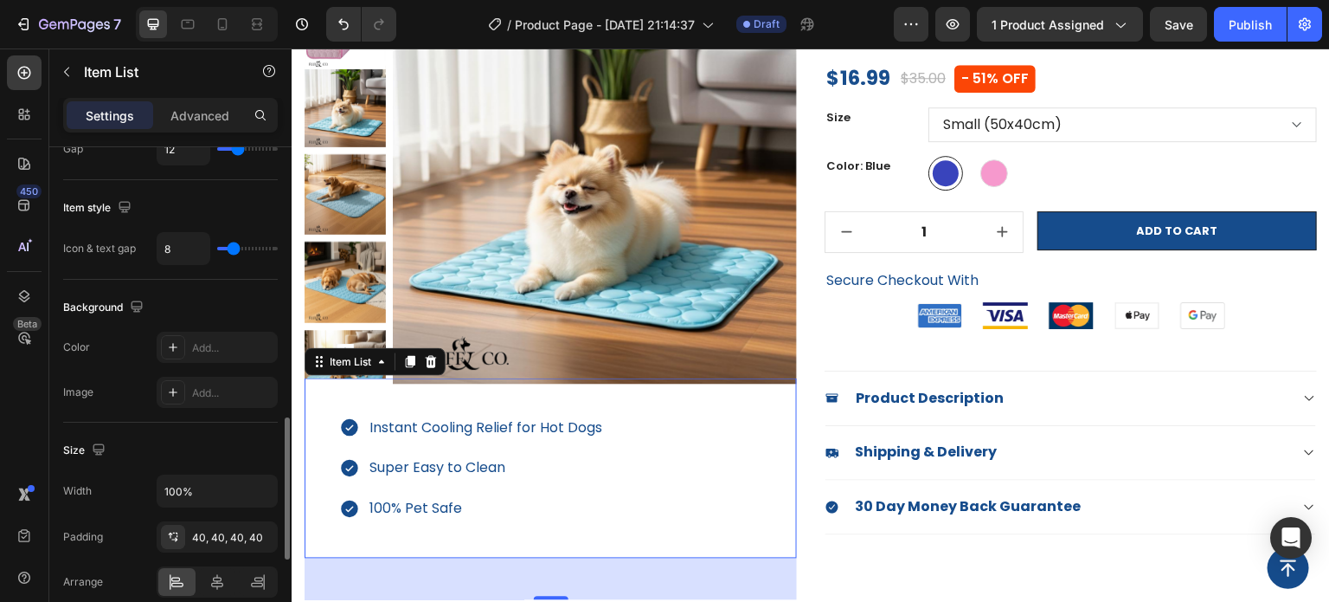
scroll to position [1125, 0]
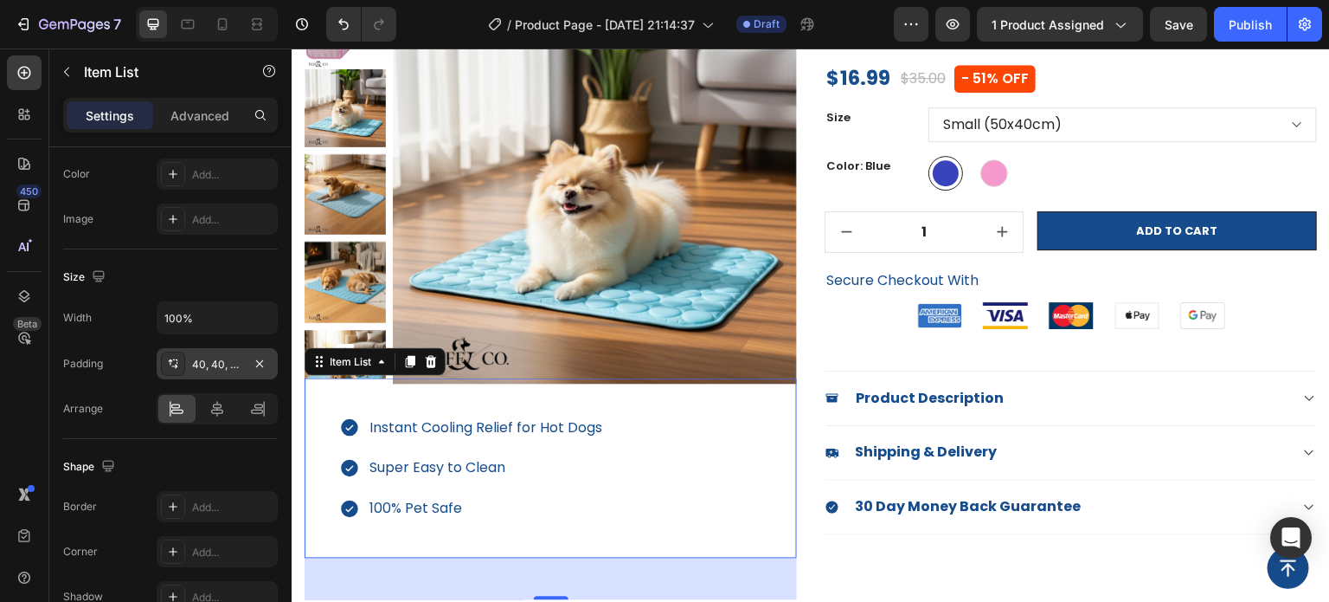
click at [190, 366] on div "40, 40, 40, 40" at bounding box center [217, 363] width 121 height 31
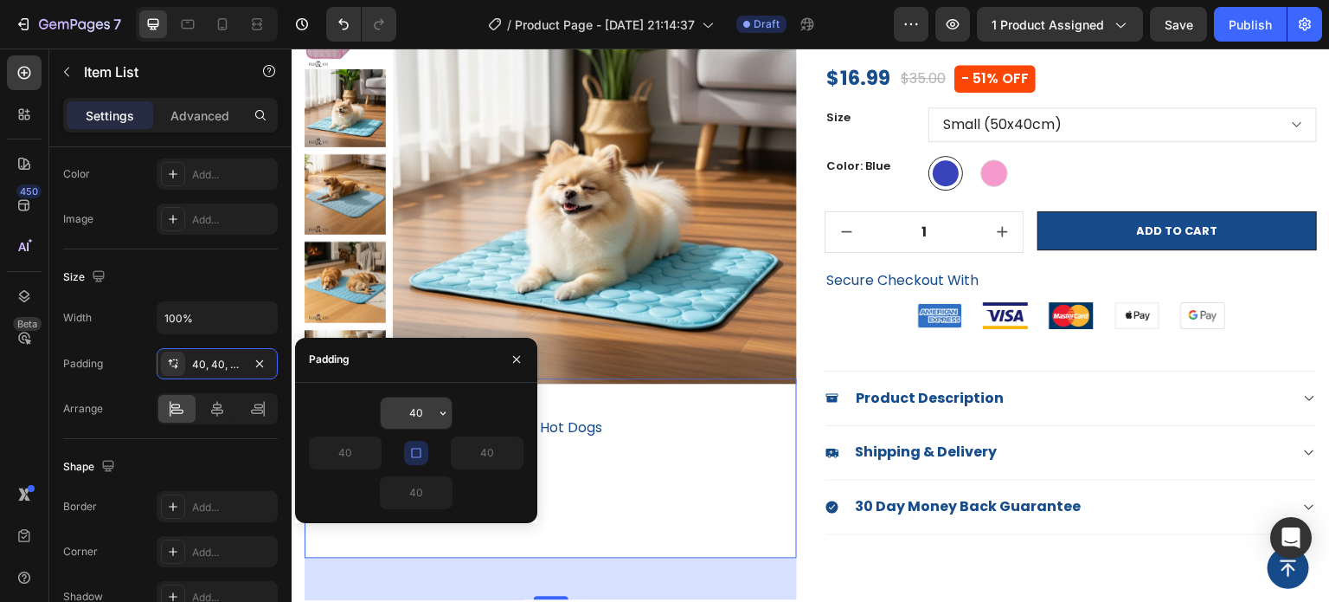
click at [437, 427] on button "button" at bounding box center [443, 412] width 17 height 31
click at [424, 422] on input "40" at bounding box center [416, 412] width 71 height 31
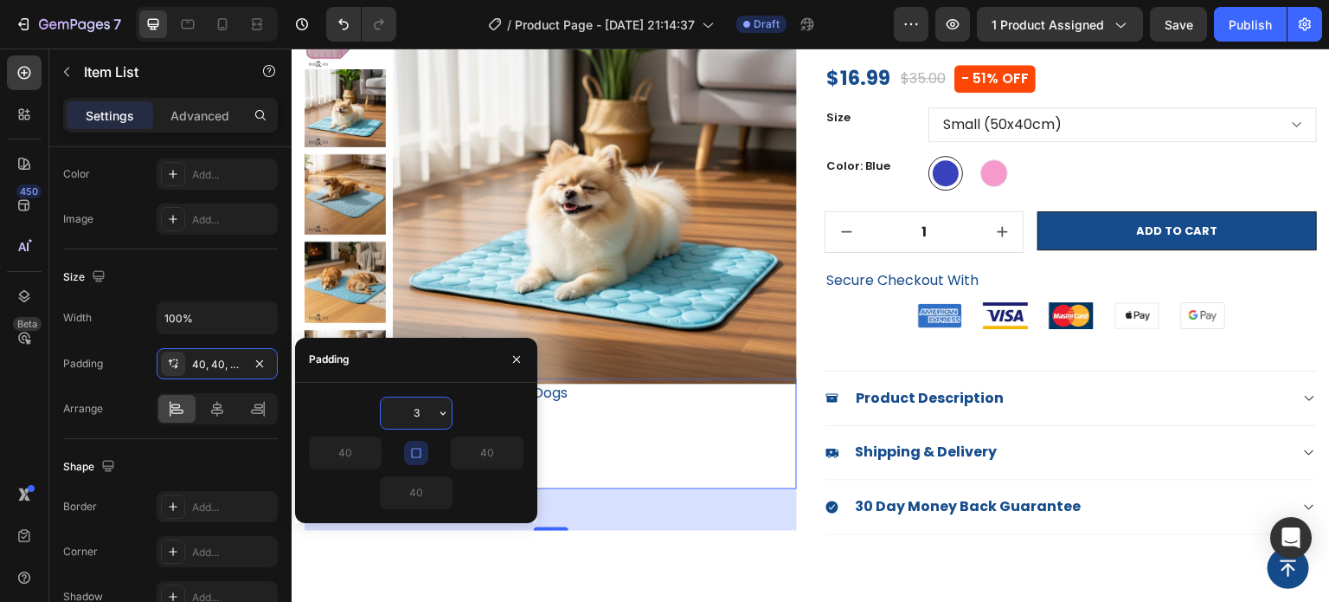
type input "30"
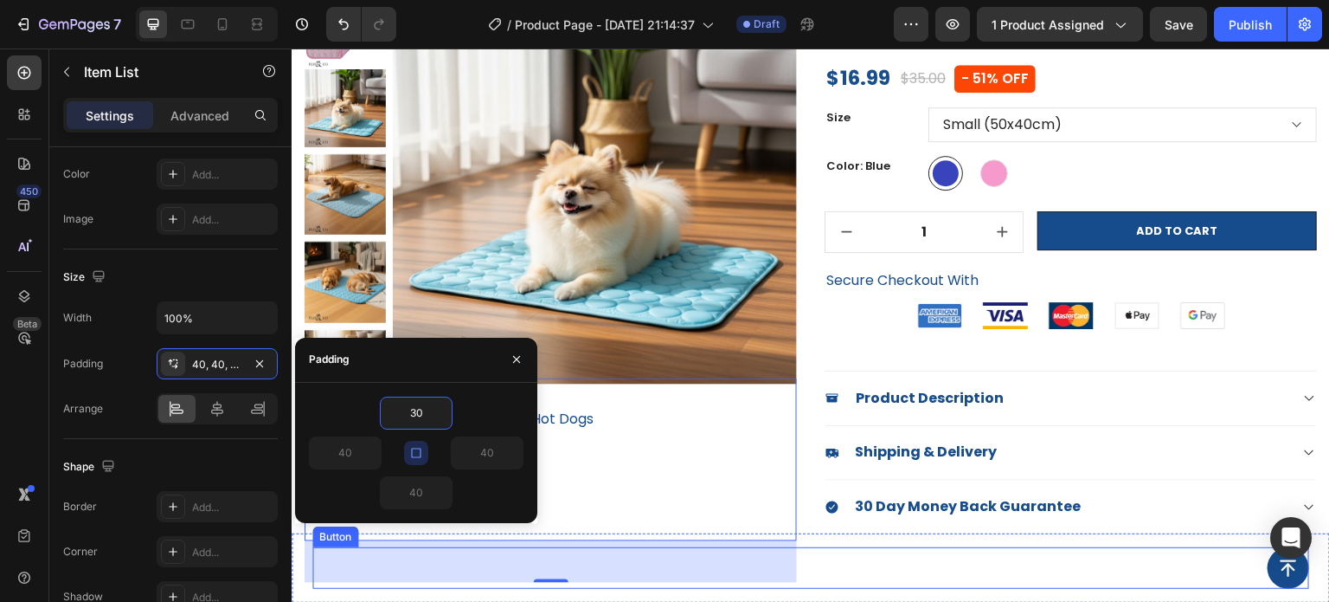
click at [1040, 576] on div "Button" at bounding box center [810, 568] width 997 height 42
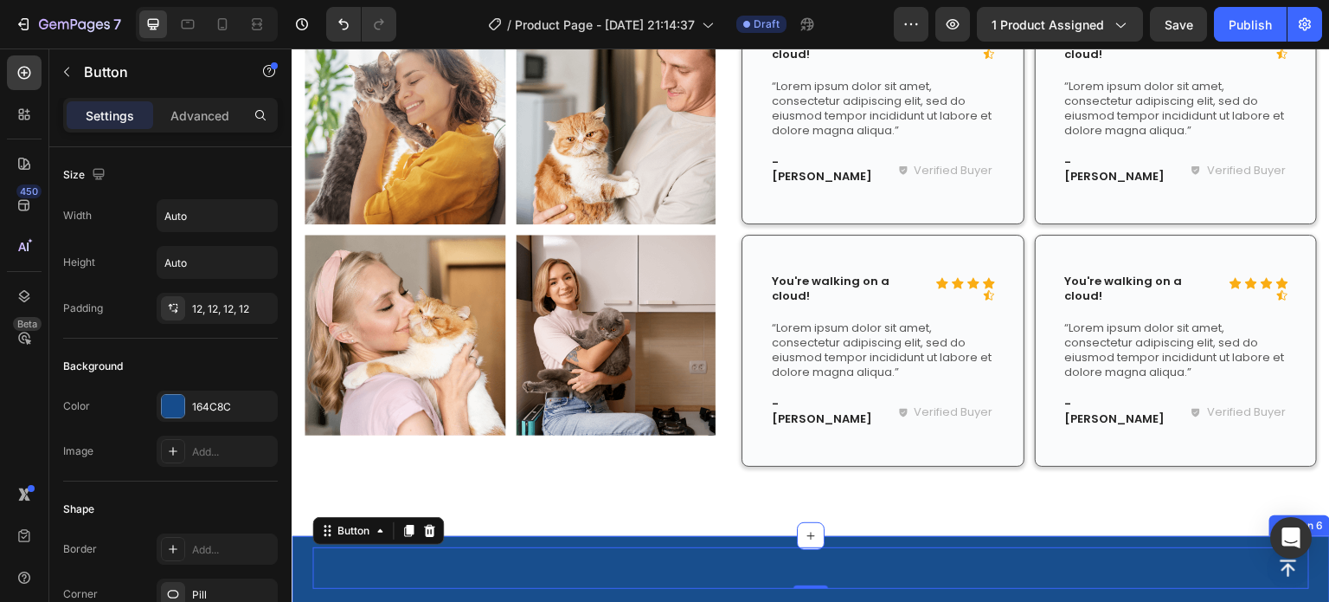
scroll to position [1991, 0]
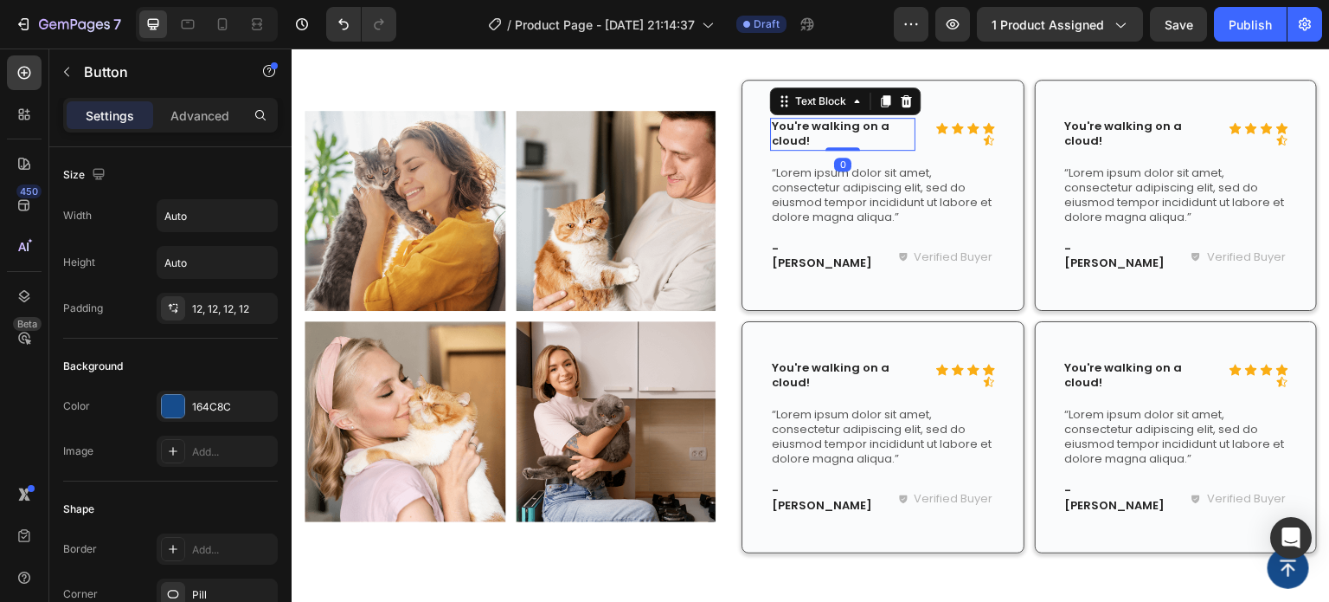
click at [836, 128] on p "You're walking on a cloud!" at bounding box center [843, 133] width 142 height 29
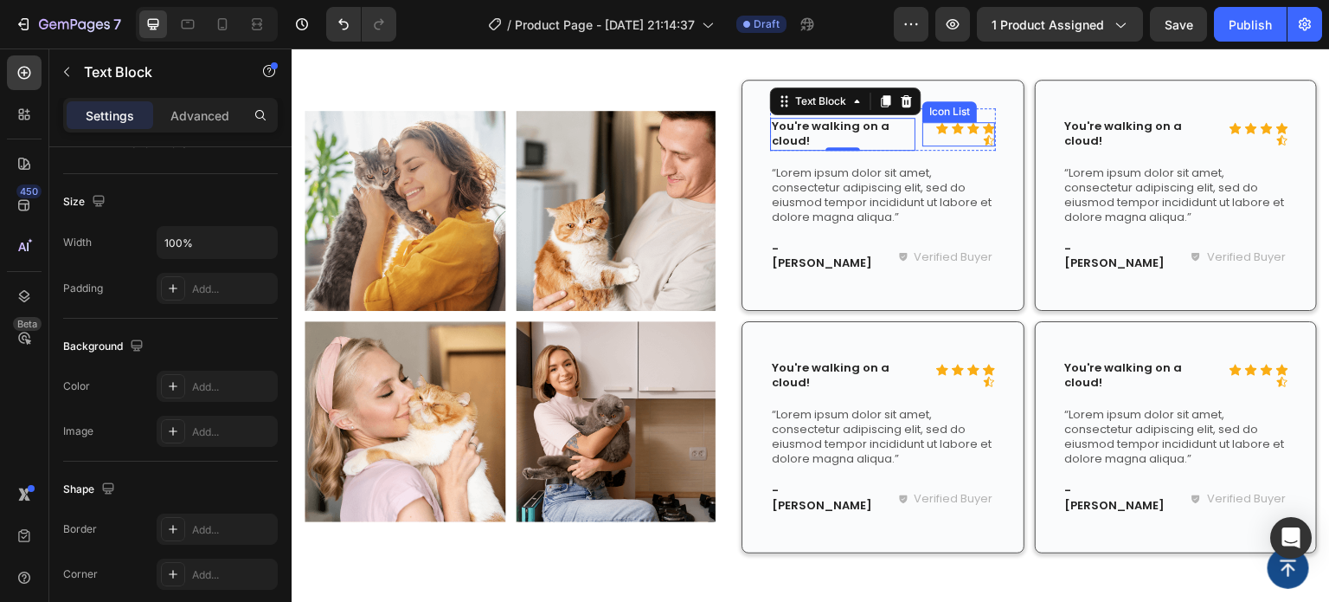
scroll to position [283, 0]
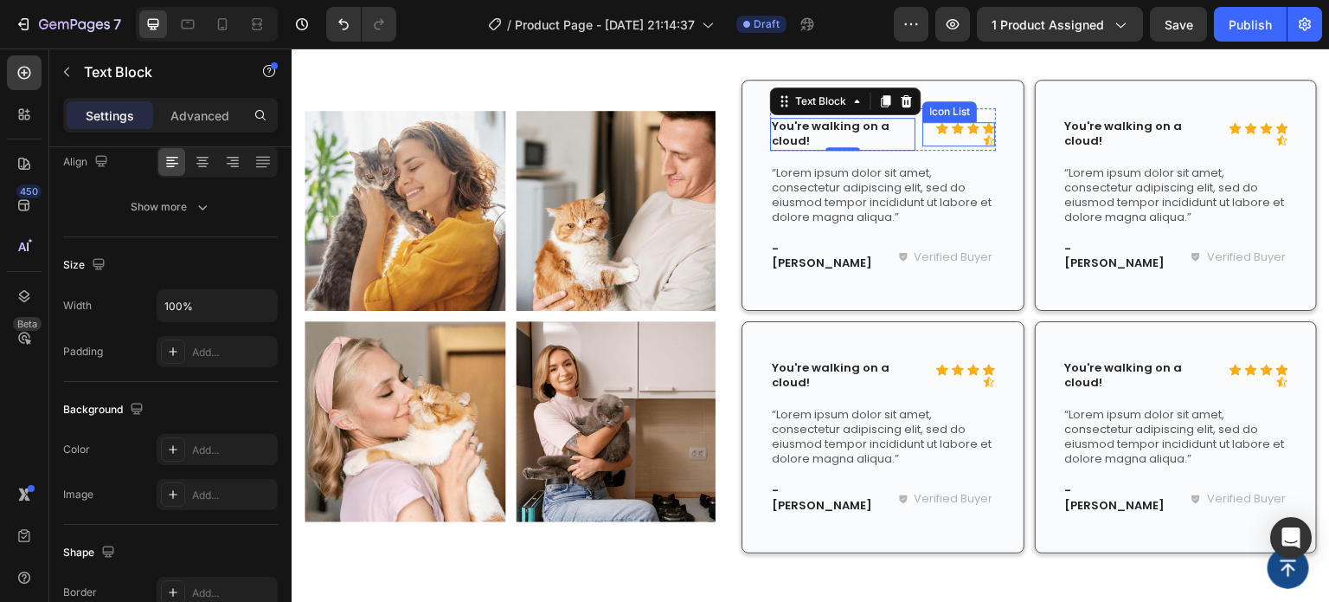
click at [935, 136] on div "Icon Icon Icon Icon Icon" at bounding box center [959, 134] width 73 height 24
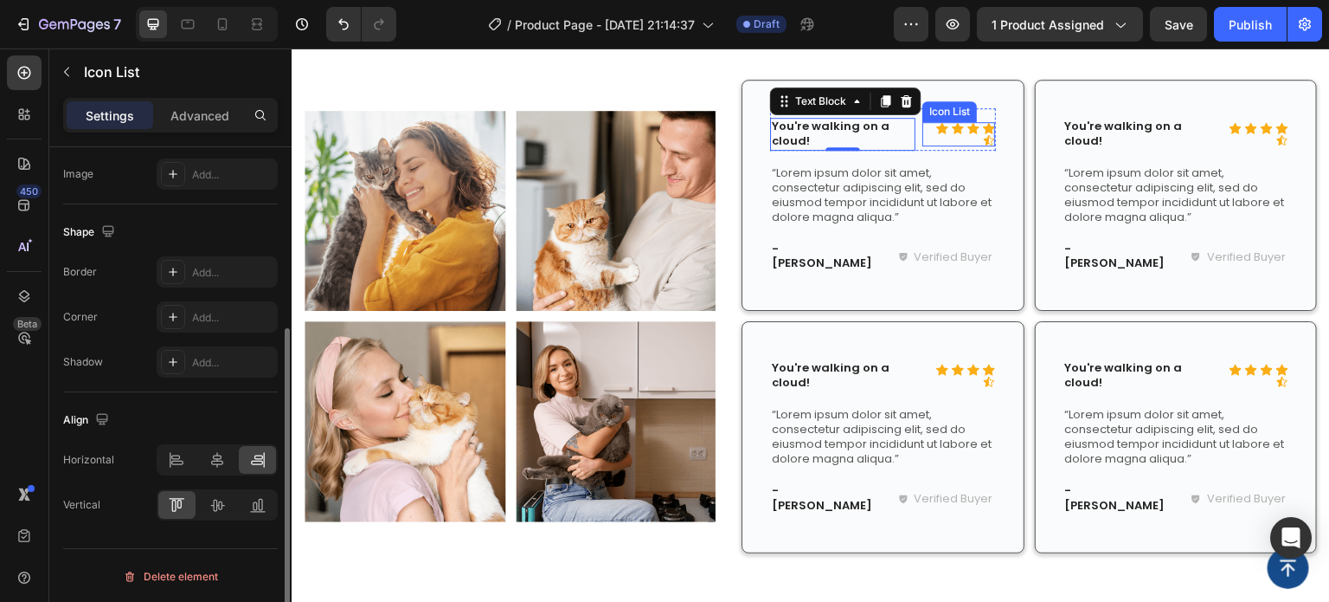
scroll to position [0, 0]
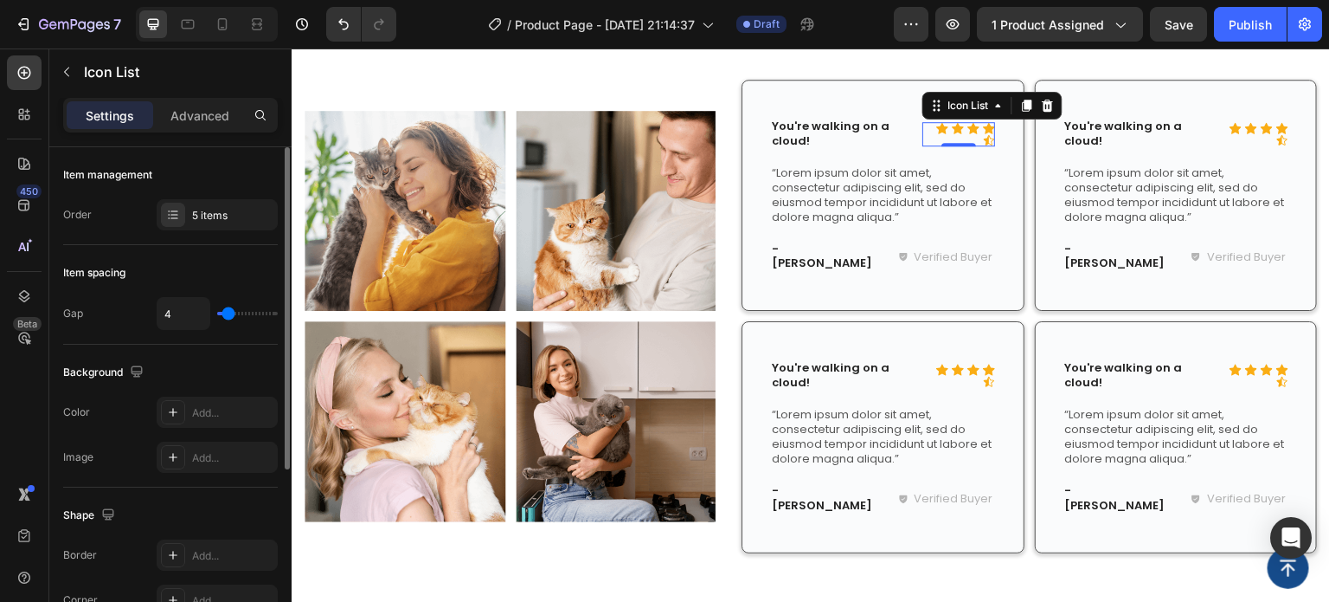
type input "5"
type input "7"
type input "8"
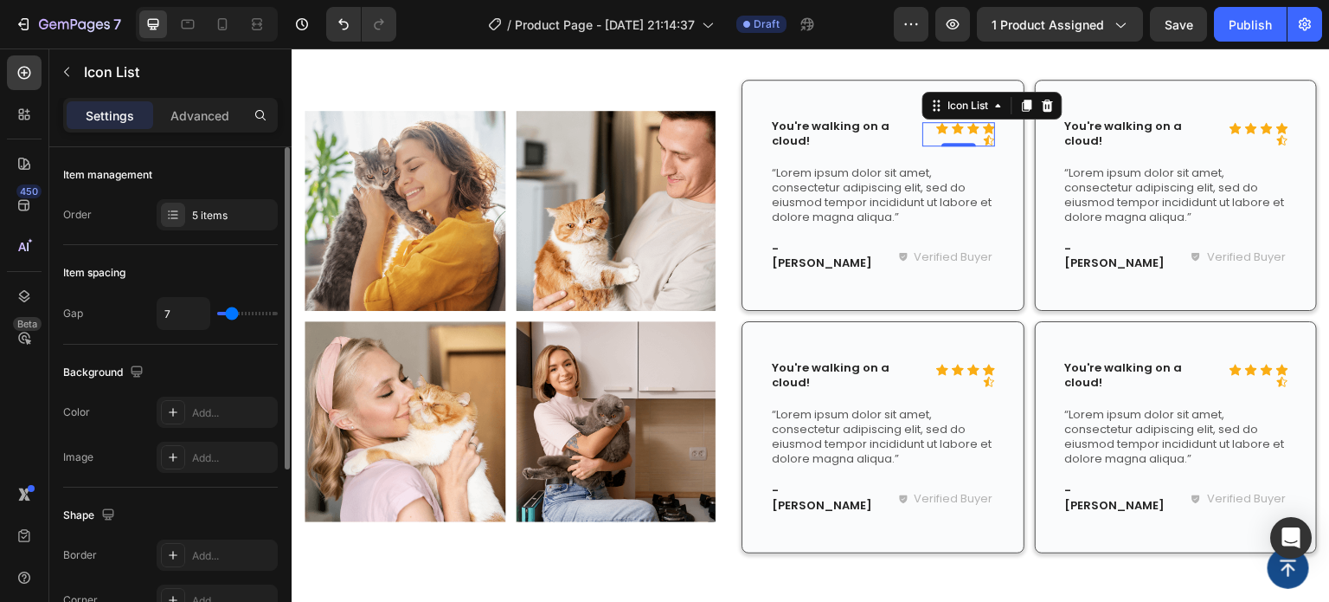
type input "8"
type input "10"
type input "11"
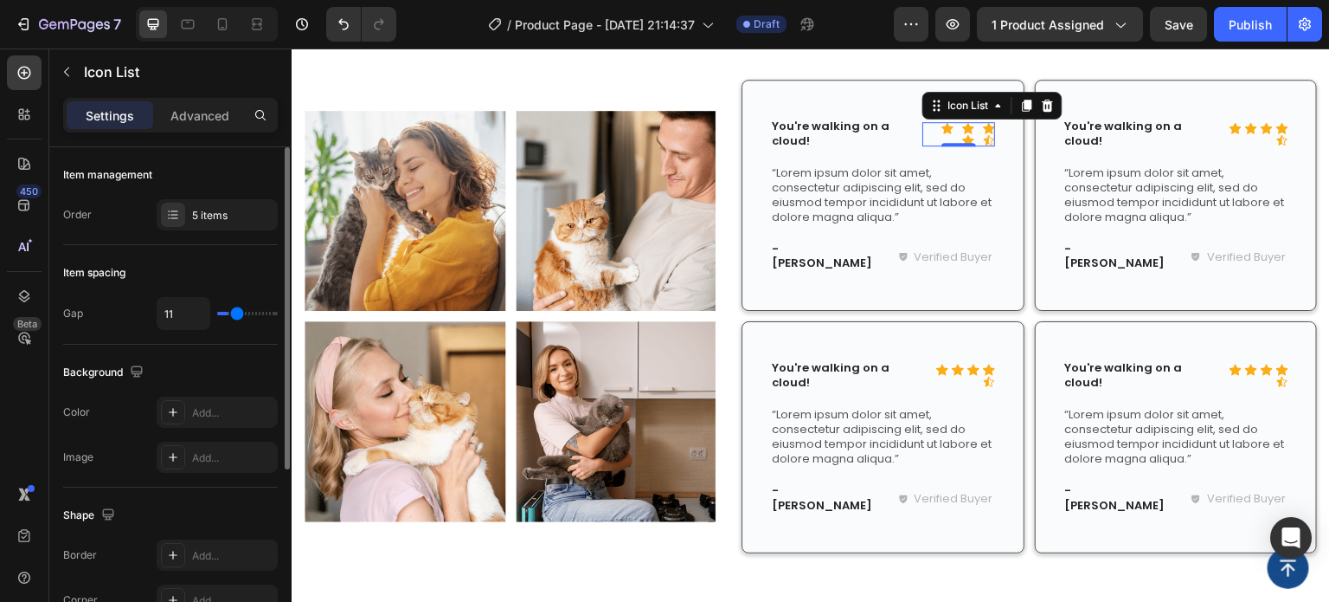
type input "12"
type input "13"
type input "11"
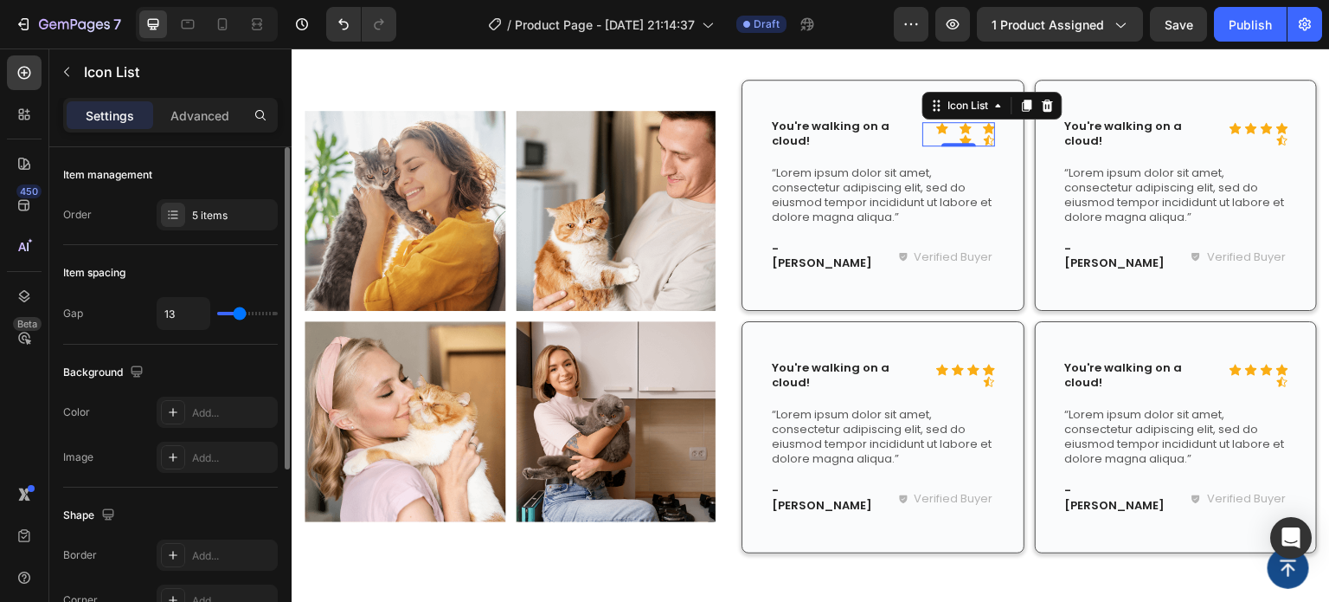
type input "11"
type input "10"
type input "9"
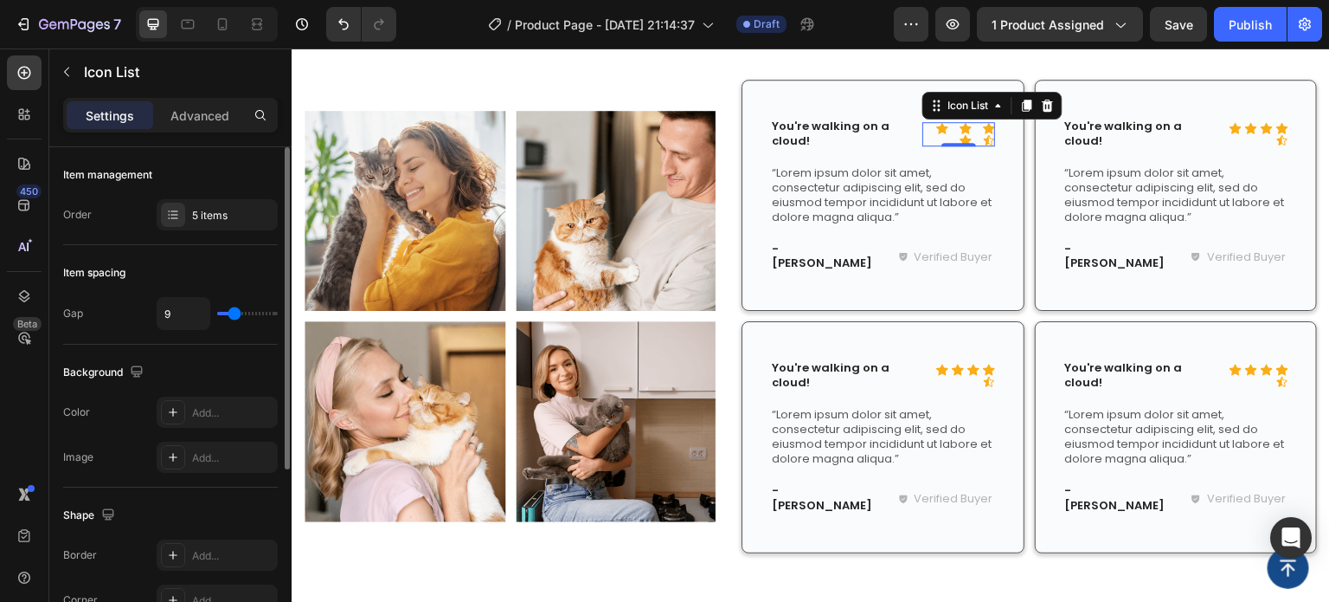
type input "8"
type input "7"
type input "5"
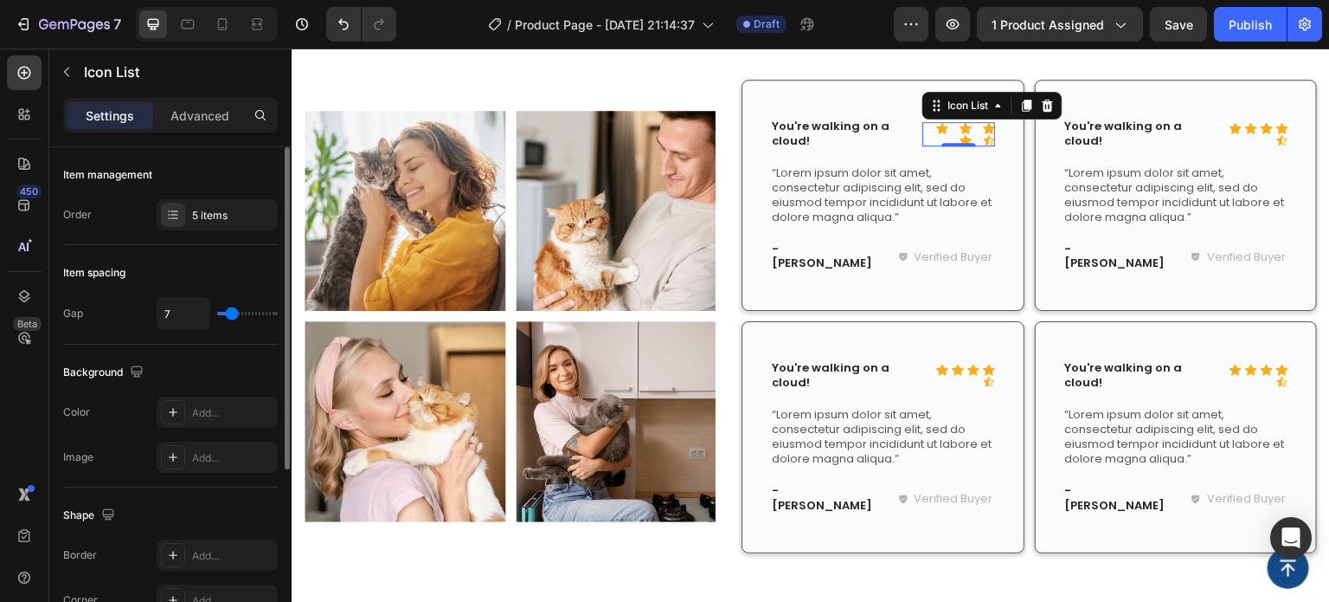
type input "5"
type input "4"
type input "3"
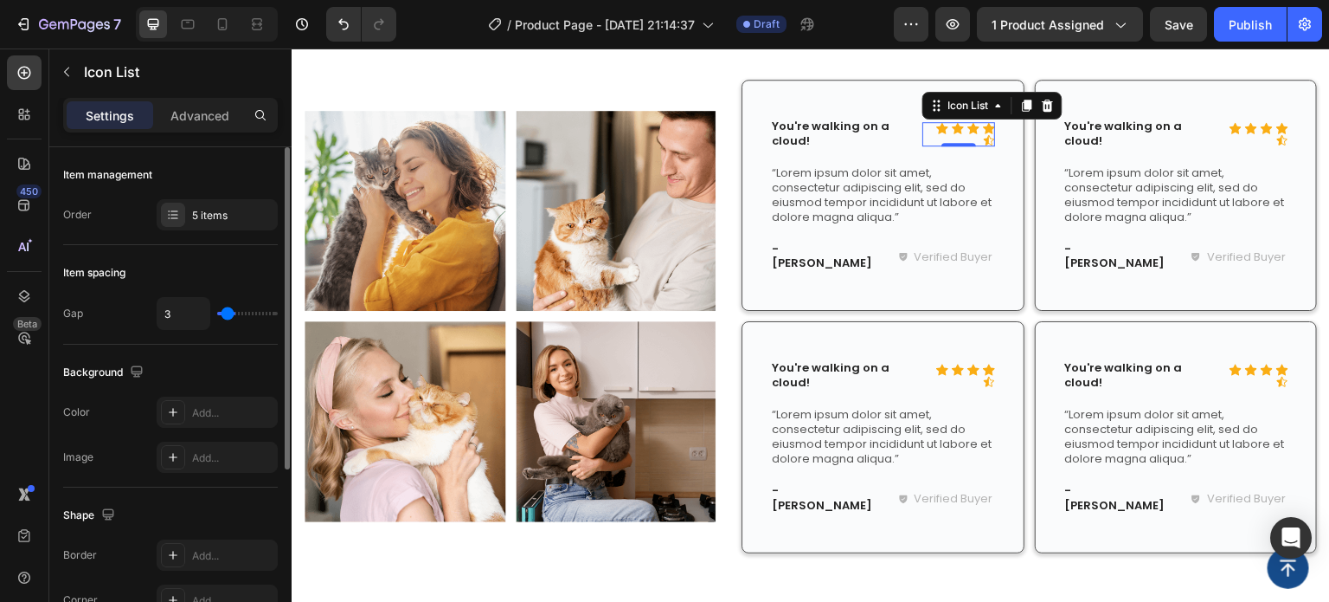
type input "2"
type input "1"
type input "0"
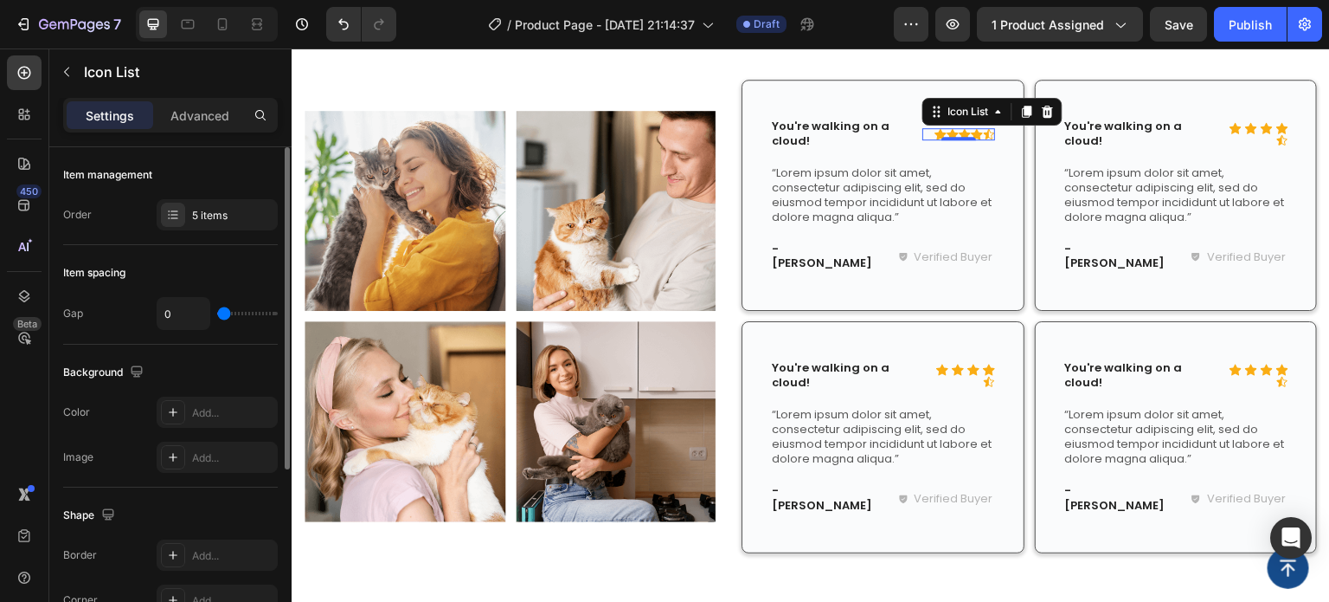
type input "0"
click at [222, 312] on input "range" at bounding box center [247, 313] width 61 height 3
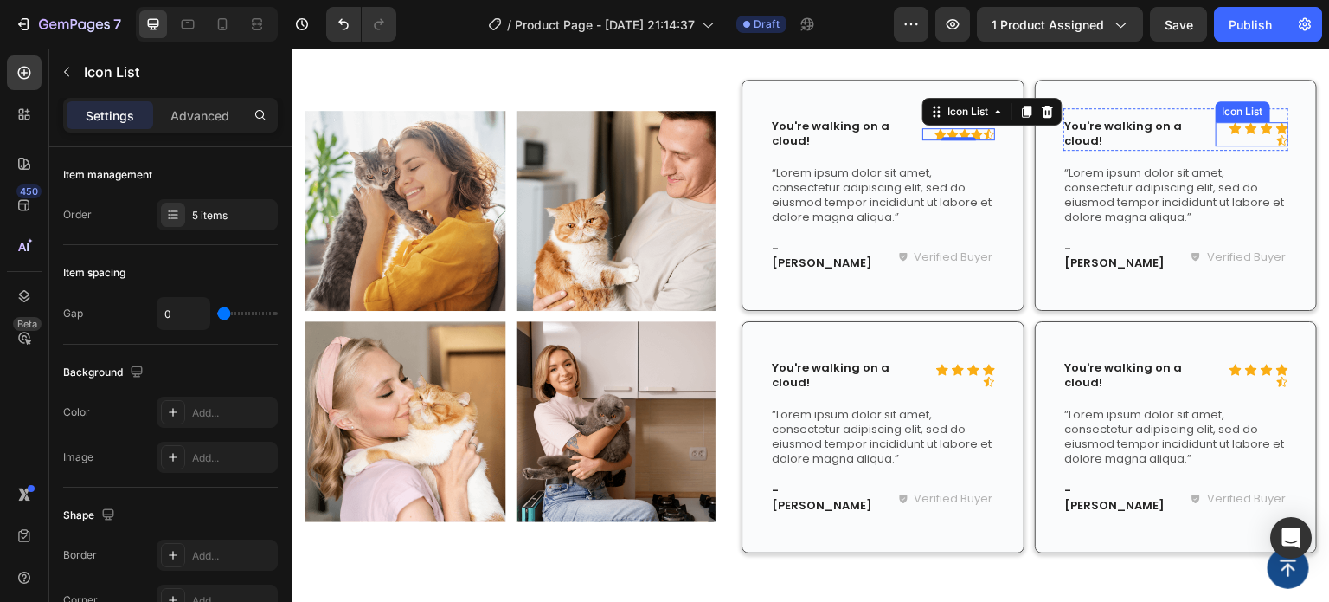
click at [1246, 125] on div "Icon Icon Icon Icon Icon" at bounding box center [1252, 134] width 73 height 24
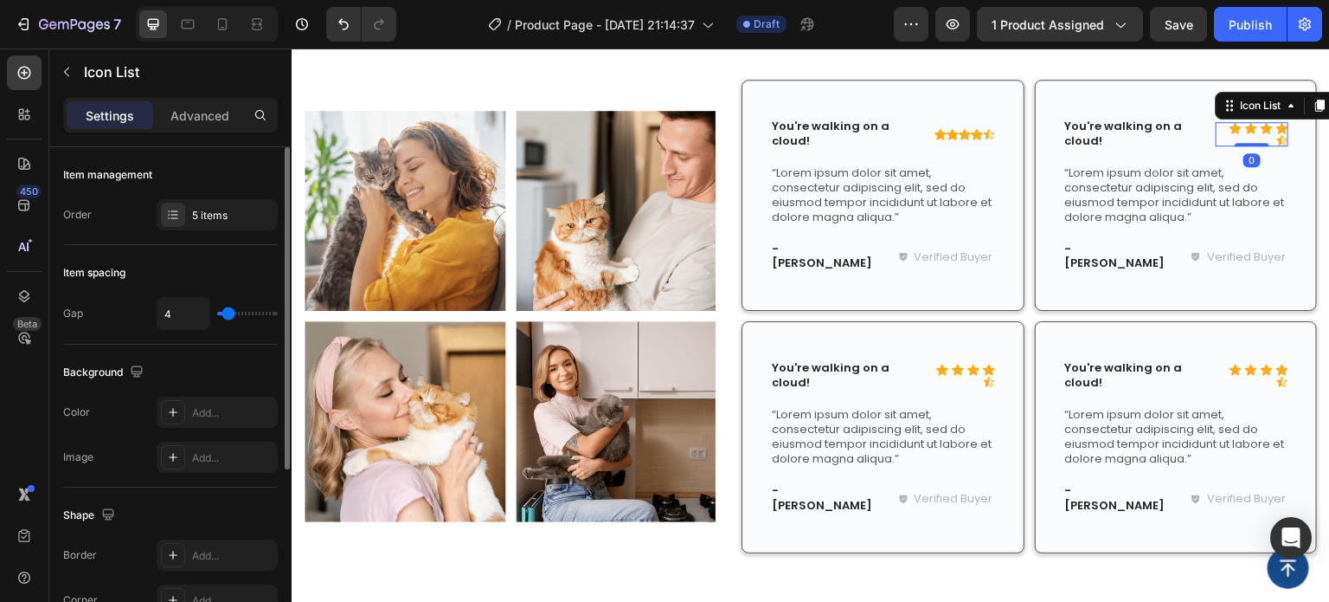
type input "7"
type input "5"
type input "1"
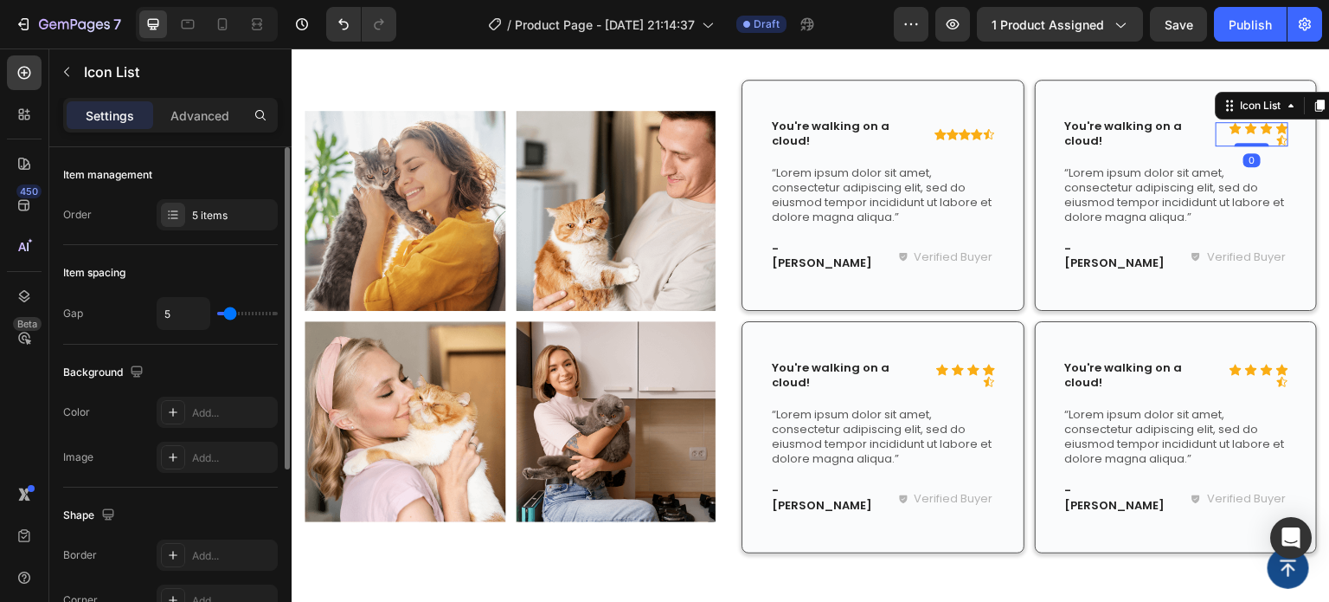
type input "1"
type input "0"
drag, startPoint x: 232, startPoint y: 311, endPoint x: 190, endPoint y: 311, distance: 41.5
type input "0"
click at [217, 312] on input "range" at bounding box center [247, 313] width 61 height 3
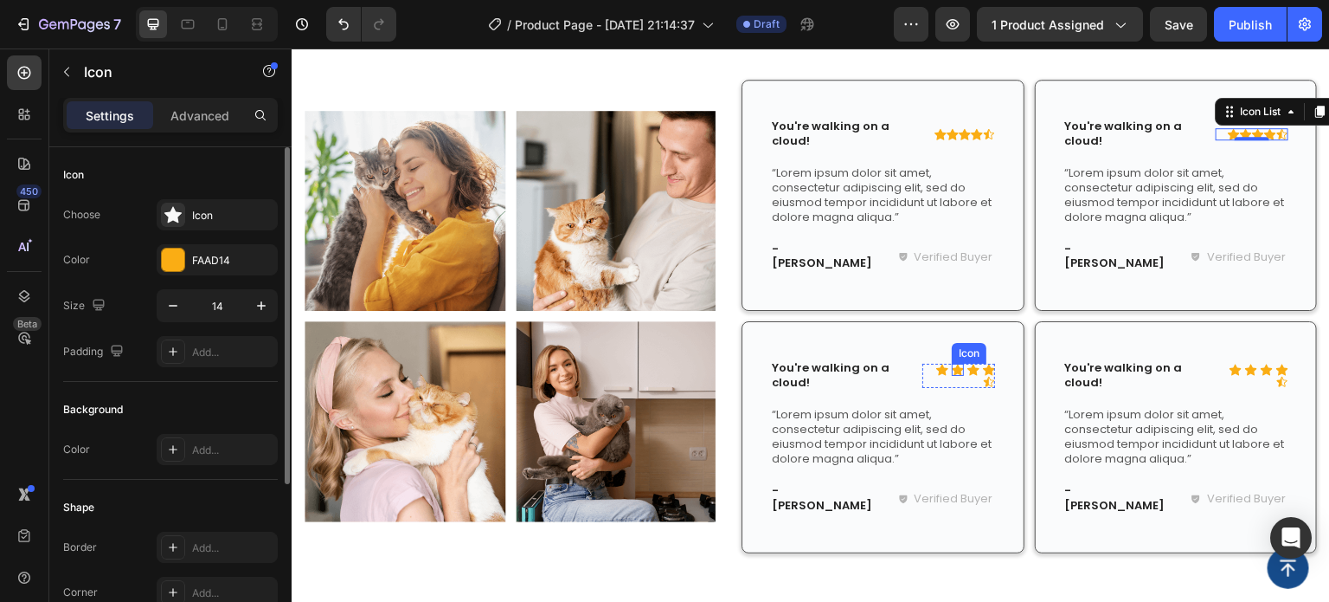
click at [952, 364] on div "Icon" at bounding box center [958, 370] width 12 height 12
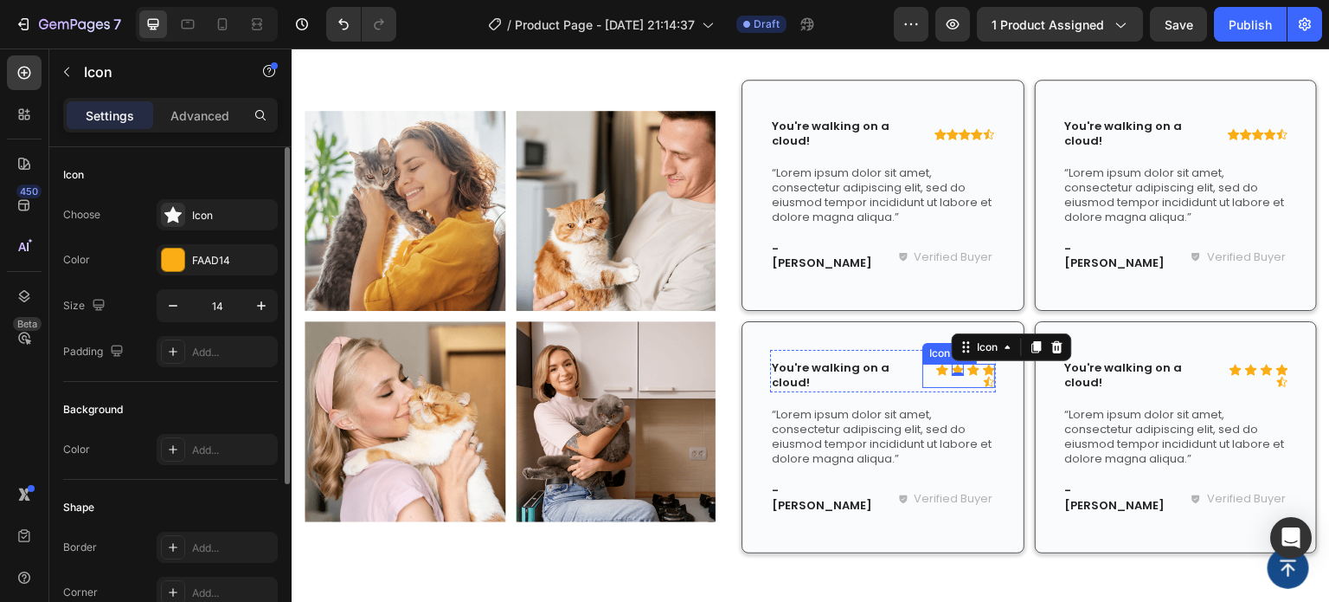
click at [931, 368] on div "Icon Icon 0 Icon Icon Icon" at bounding box center [959, 376] width 73 height 24
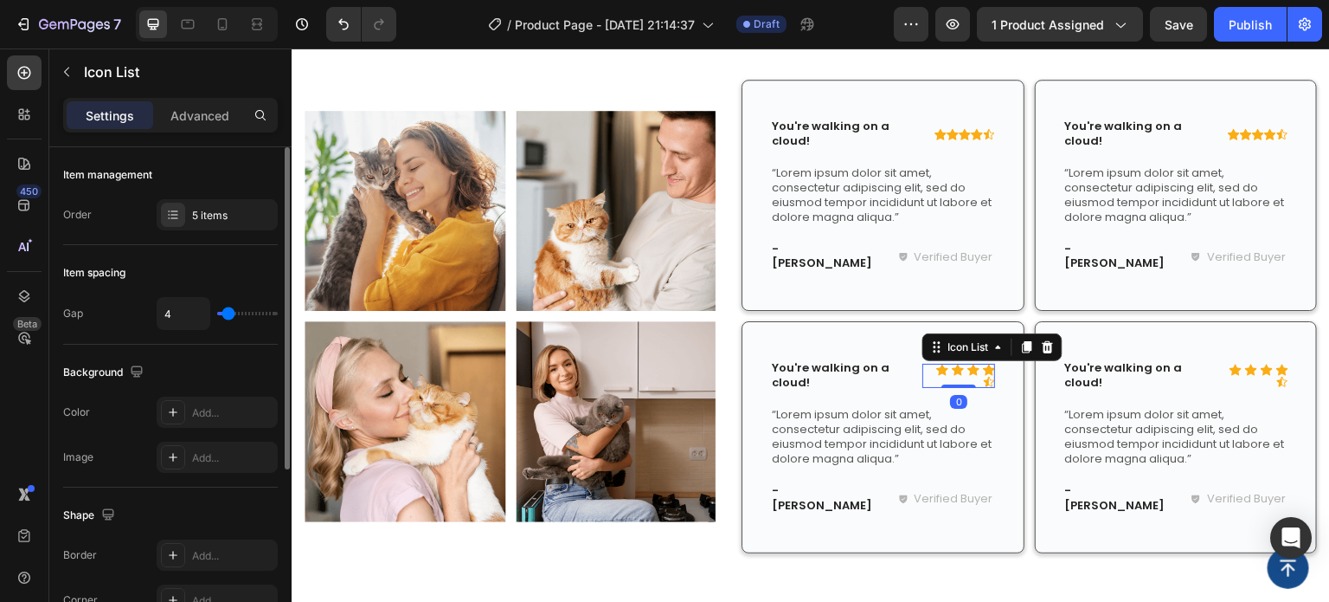
type input "3"
type input "0"
drag, startPoint x: 228, startPoint y: 314, endPoint x: 169, endPoint y: 319, distance: 59.1
type input "0"
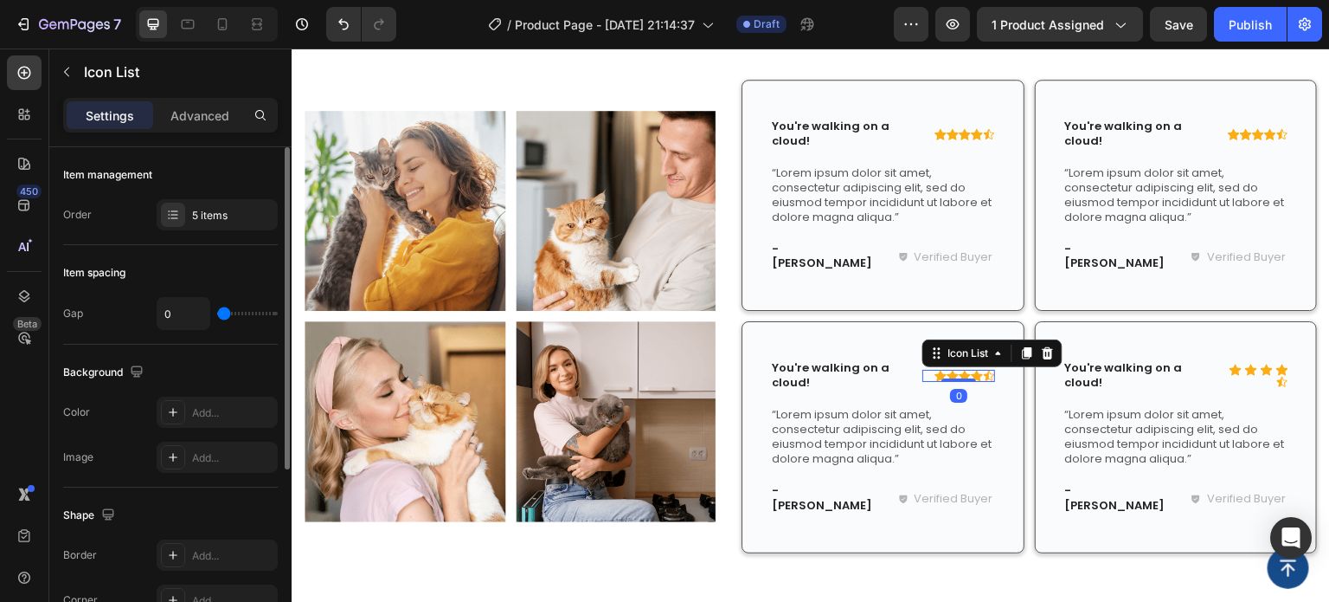
click at [217, 315] on input "range" at bounding box center [247, 313] width 61 height 3
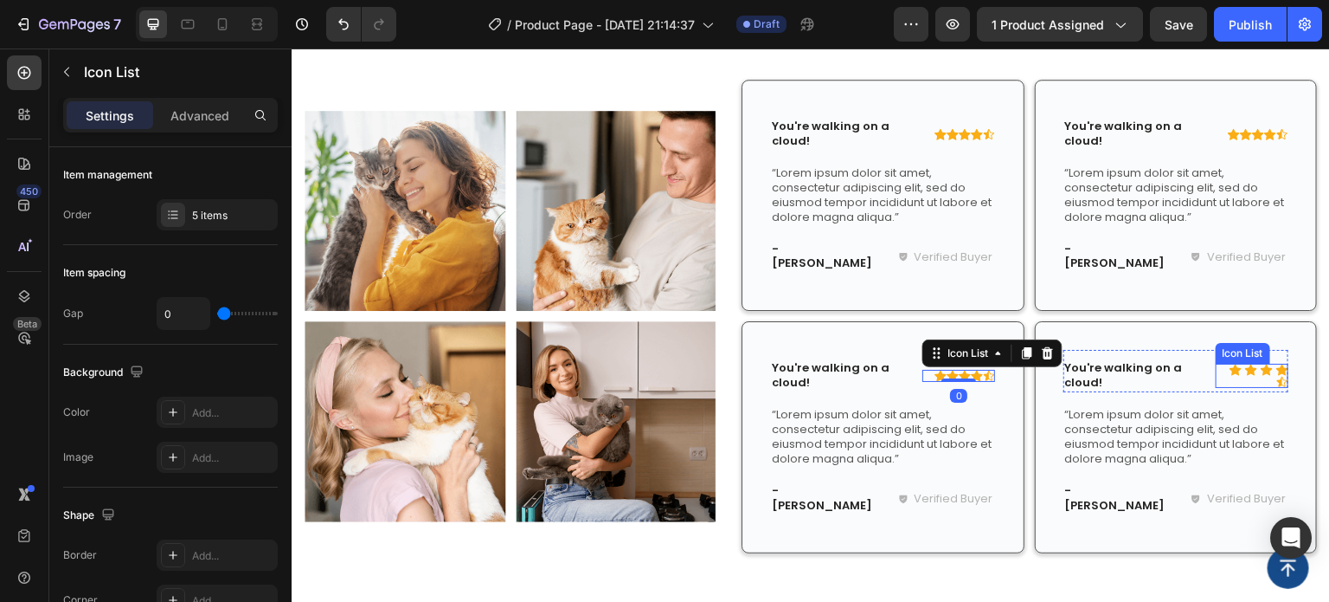
click at [1235, 374] on div "Icon Icon Icon Icon Icon Icon List" at bounding box center [1252, 376] width 73 height 24
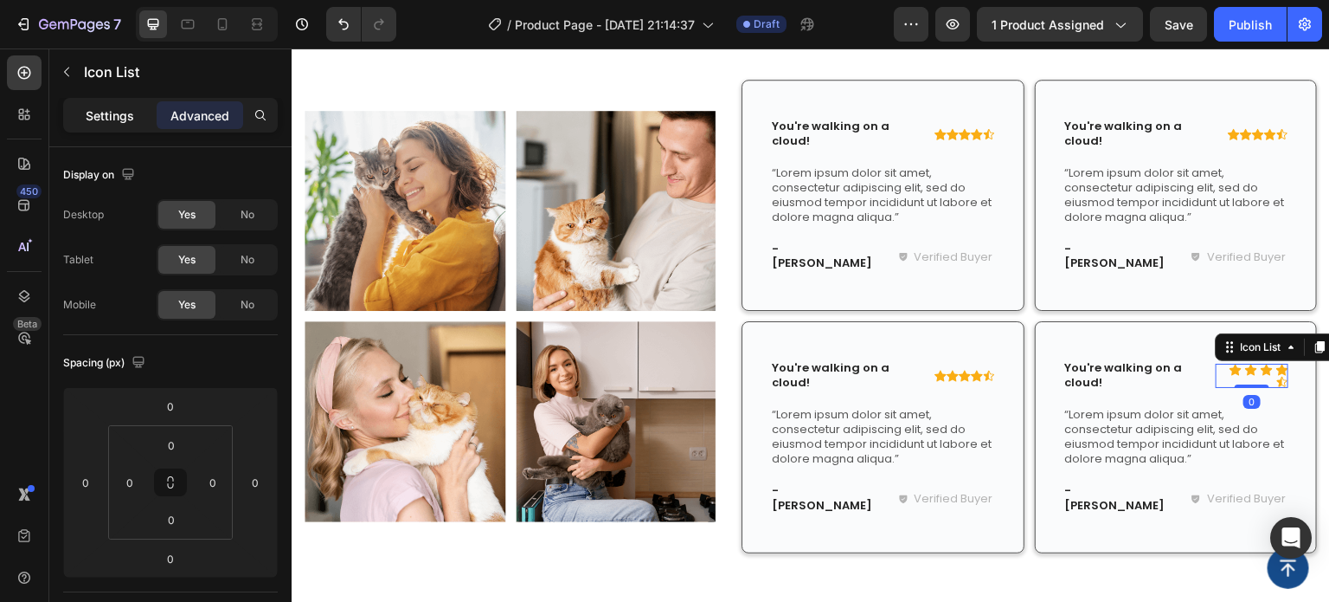
click at [101, 119] on p "Settings" at bounding box center [110, 115] width 48 height 18
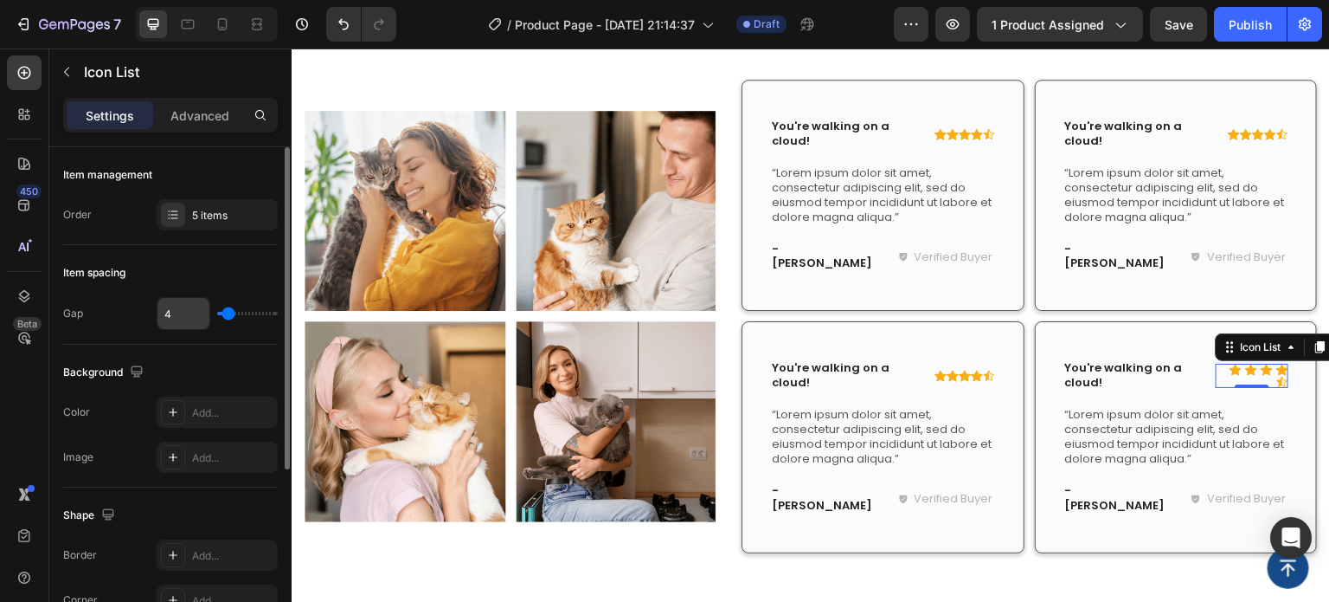
type input "2"
type input "0"
drag, startPoint x: 229, startPoint y: 315, endPoint x: 204, endPoint y: 318, distance: 24.4
type input "0"
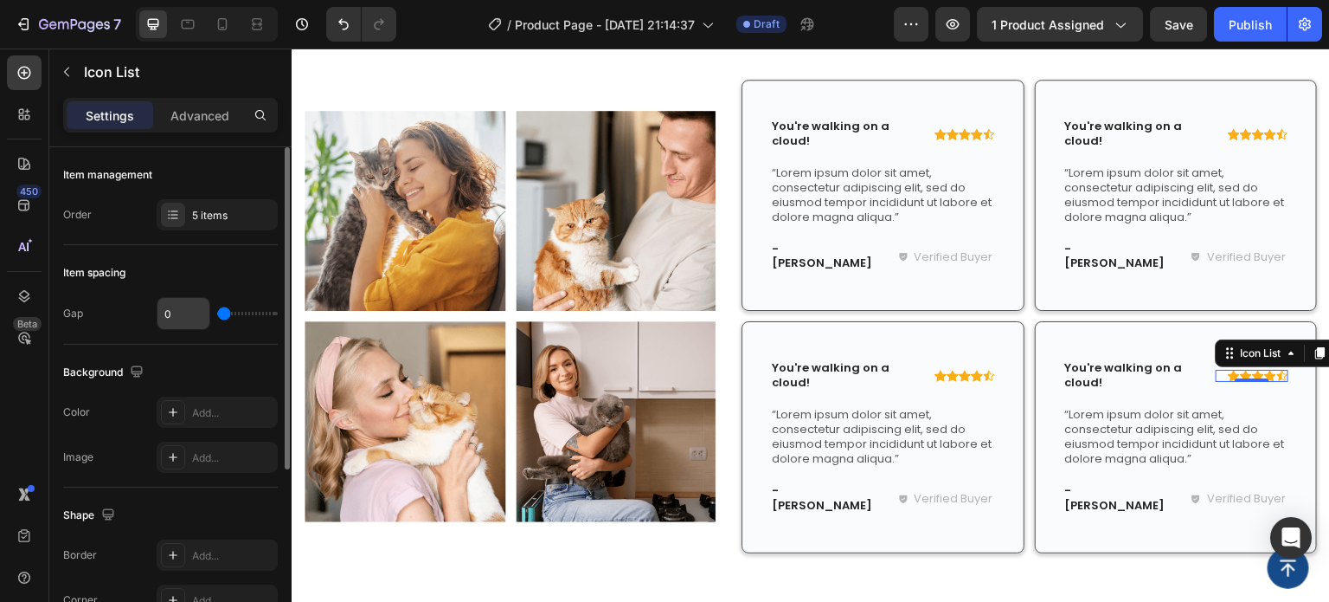
click at [217, 315] on input "range" at bounding box center [247, 313] width 61 height 3
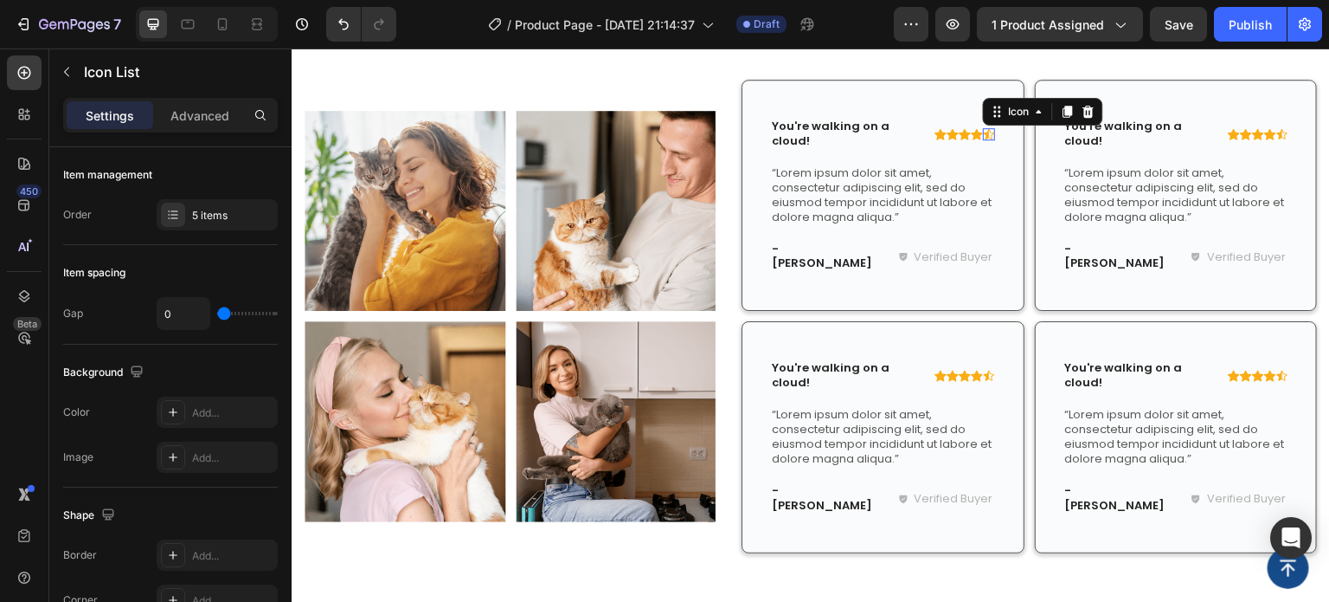
click at [983, 138] on div "Icon 0" at bounding box center [989, 134] width 12 height 12
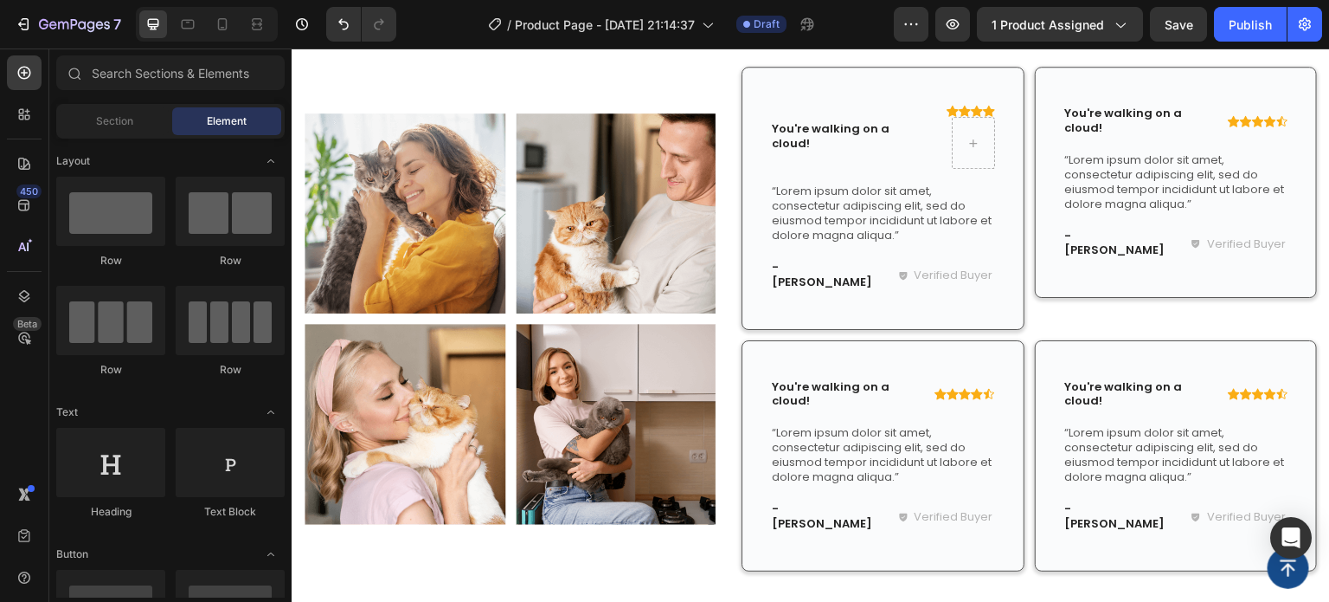
scroll to position [2001, 0]
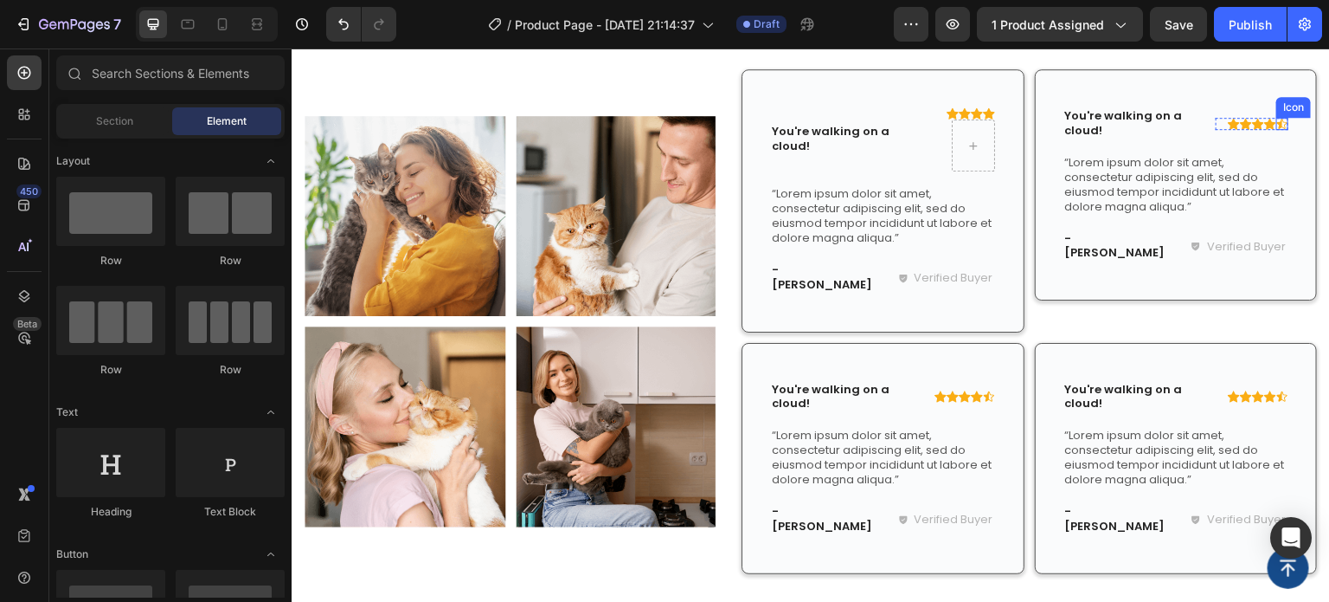
click at [1278, 126] on icon at bounding box center [1283, 124] width 10 height 10
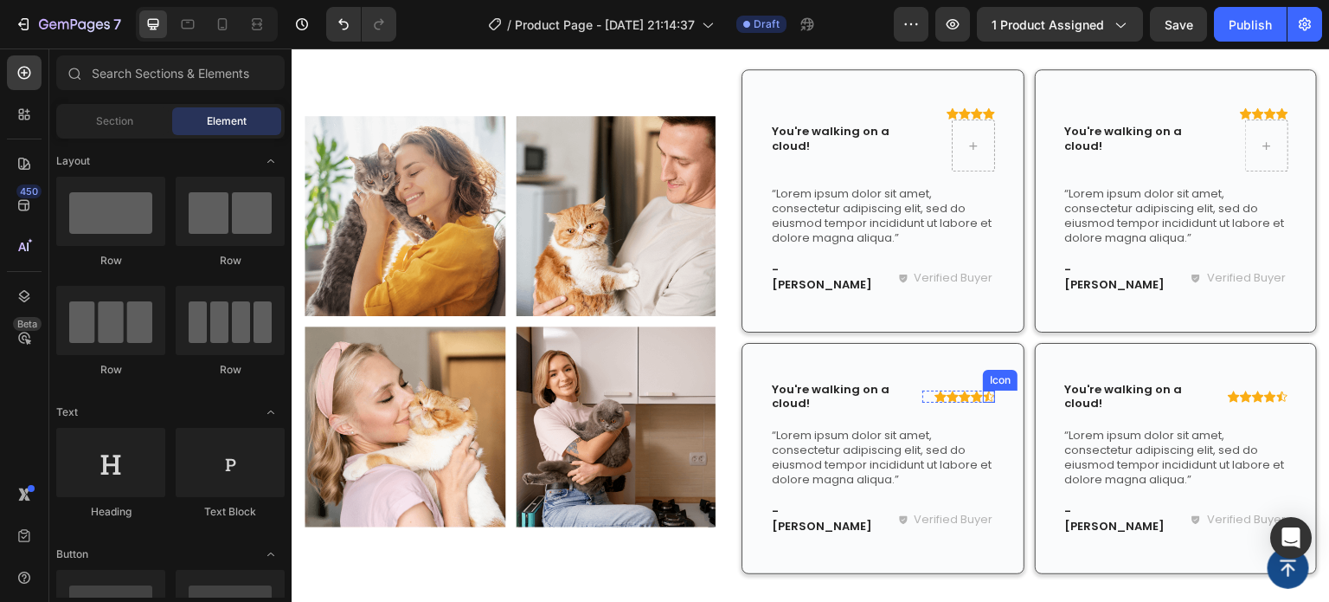
click at [983, 390] on icon at bounding box center [989, 396] width 12 height 12
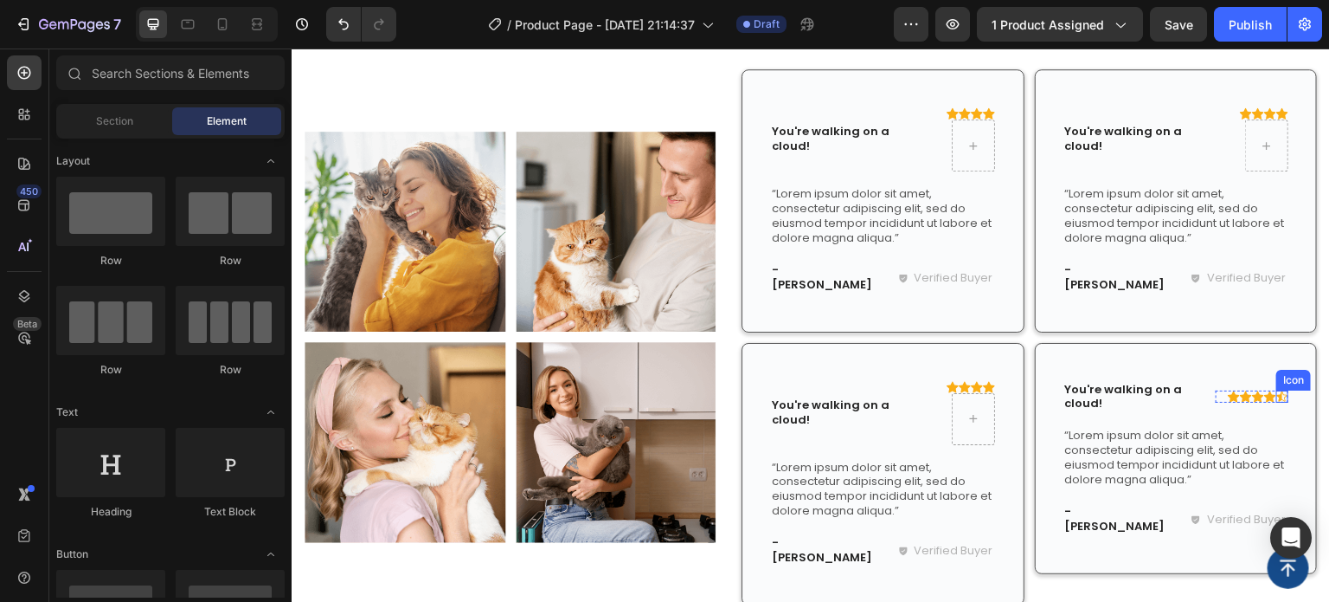
click at [1277, 390] on icon at bounding box center [1283, 396] width 12 height 12
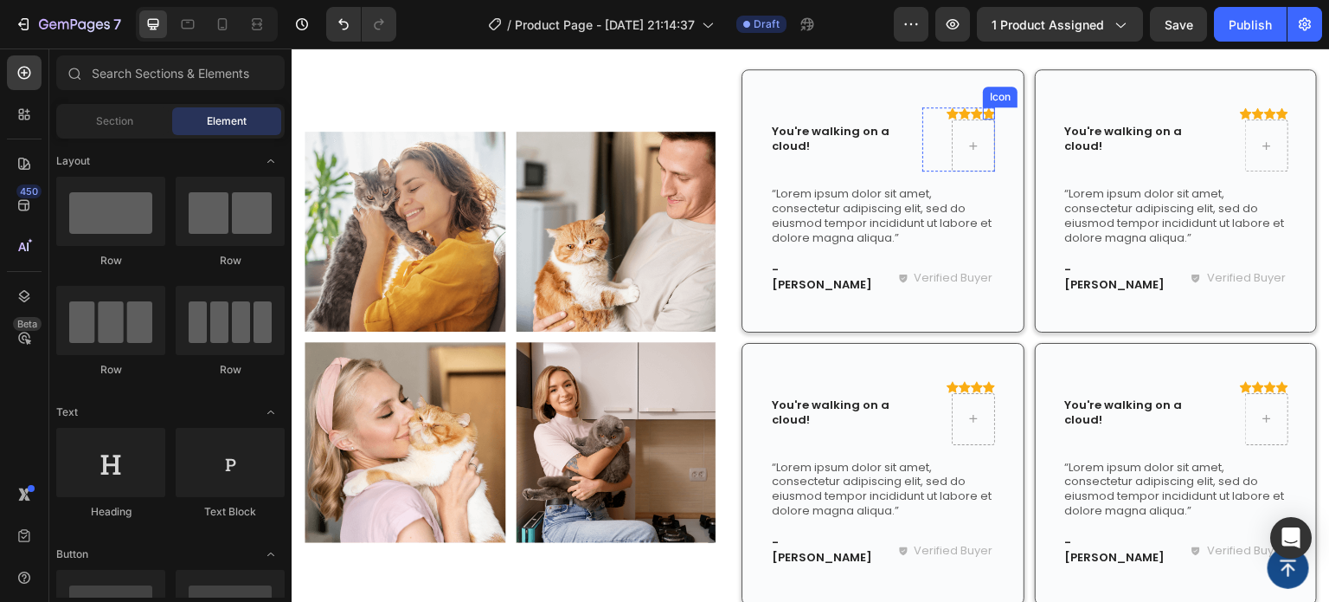
click at [983, 114] on icon at bounding box center [989, 112] width 12 height 11
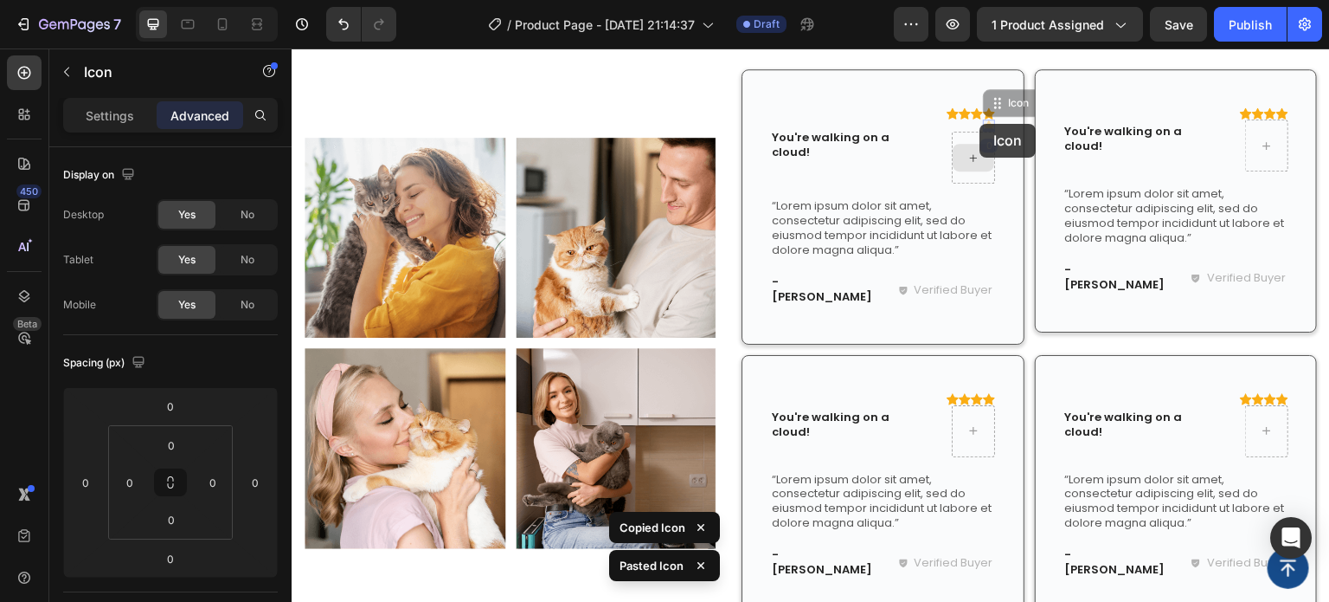
drag, startPoint x: 981, startPoint y: 124, endPoint x: 966, endPoint y: 143, distance: 24.1
click at [966, 143] on div "Icon Icon Icon Icon Icon 0 Icon 0" at bounding box center [959, 145] width 73 height 76
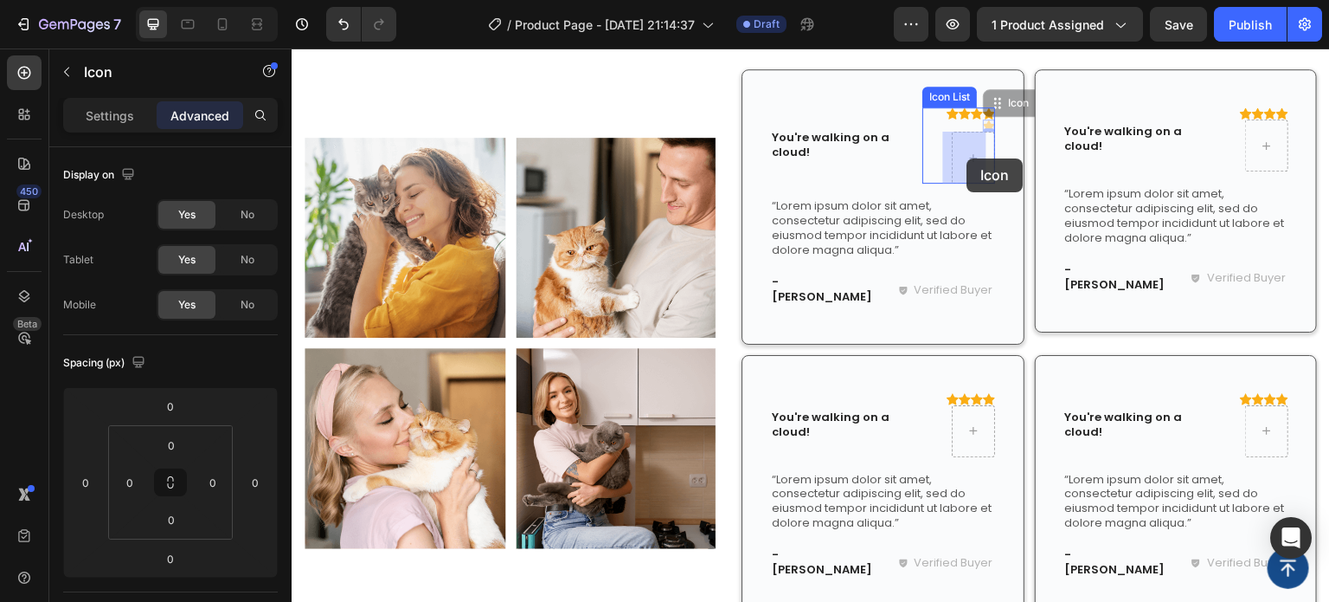
drag, startPoint x: 982, startPoint y: 126, endPoint x: 968, endPoint y: 158, distance: 35.7
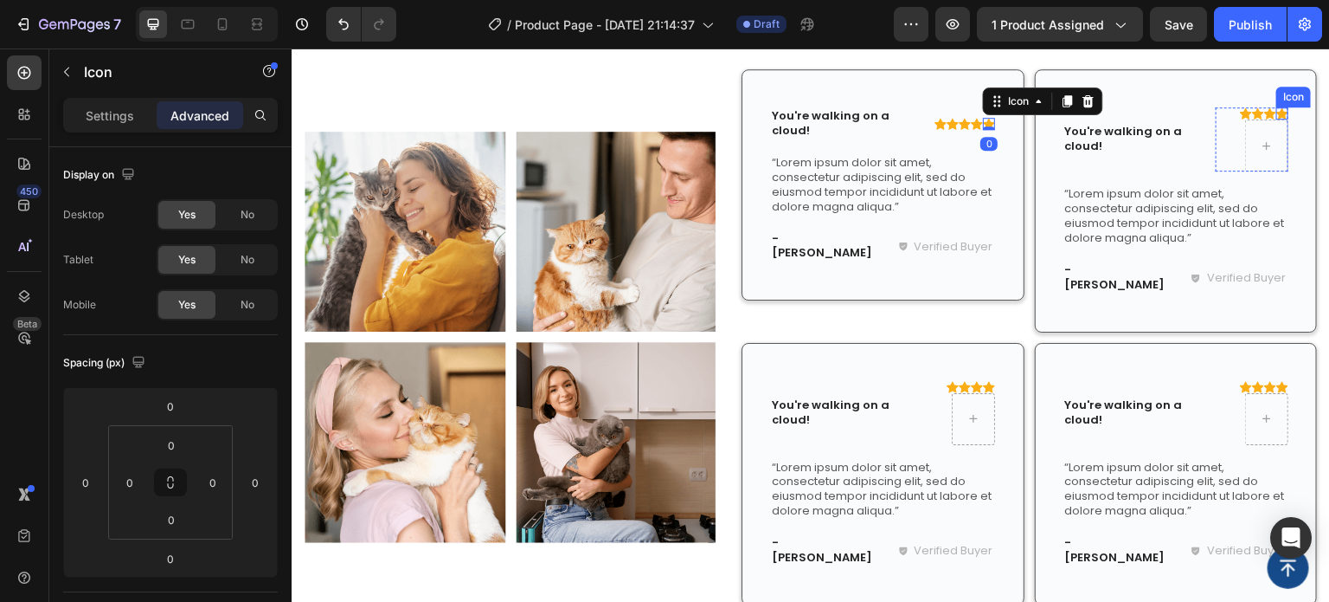
click at [1277, 113] on icon at bounding box center [1283, 112] width 12 height 11
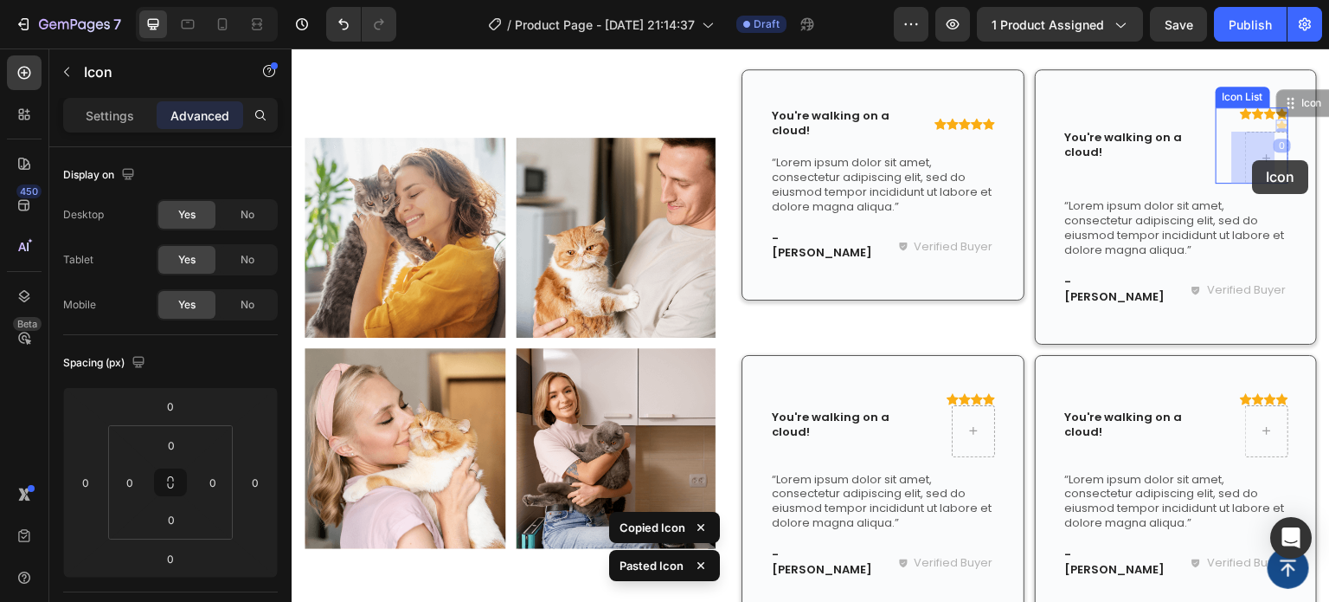
drag, startPoint x: 1271, startPoint y: 123, endPoint x: 1253, endPoint y: 160, distance: 41.0
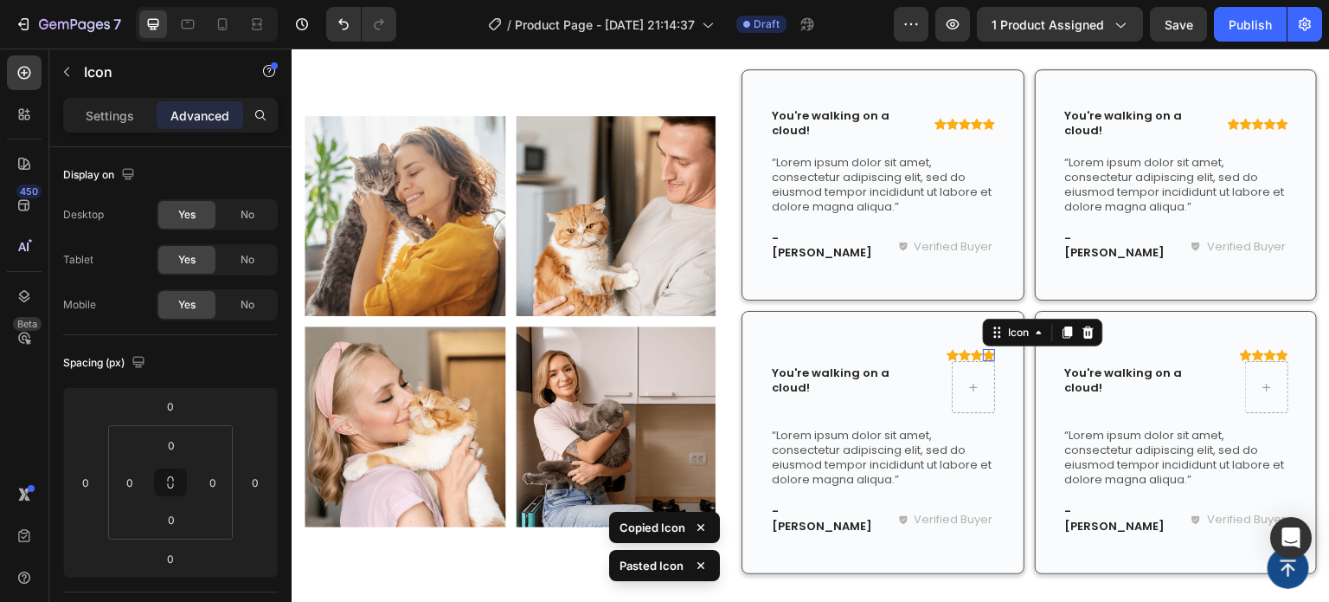
click at [983, 349] on div "Icon 0" at bounding box center [989, 355] width 12 height 12
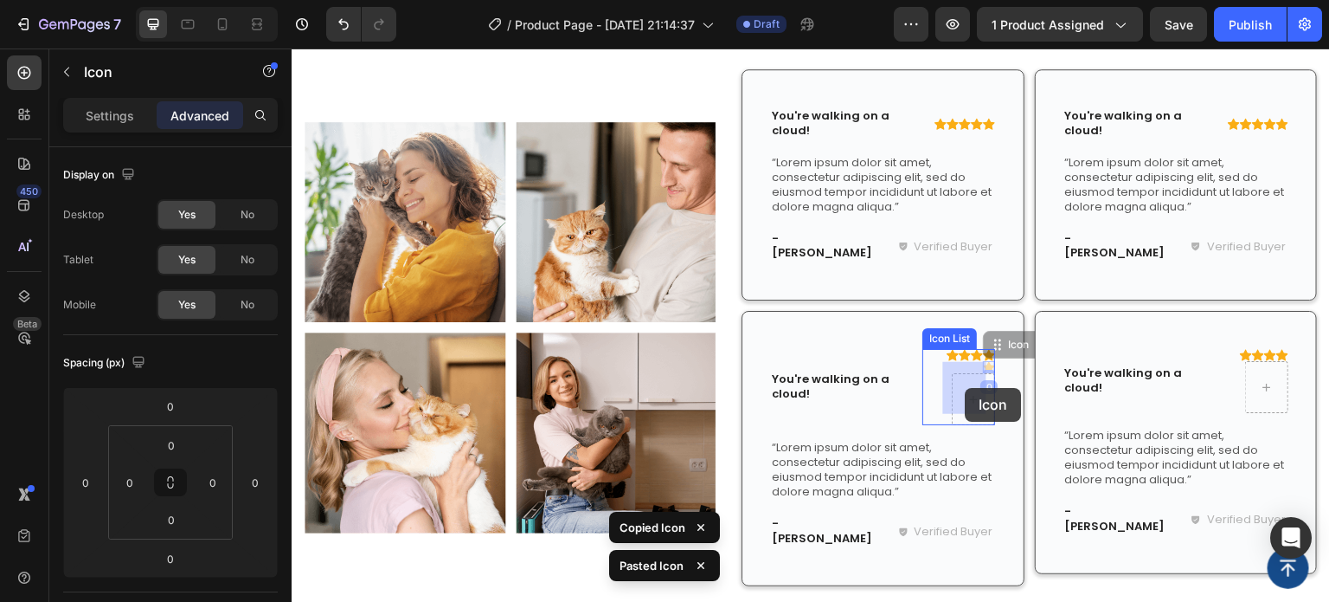
drag, startPoint x: 982, startPoint y: 353, endPoint x: 966, endPoint y: 388, distance: 38.3
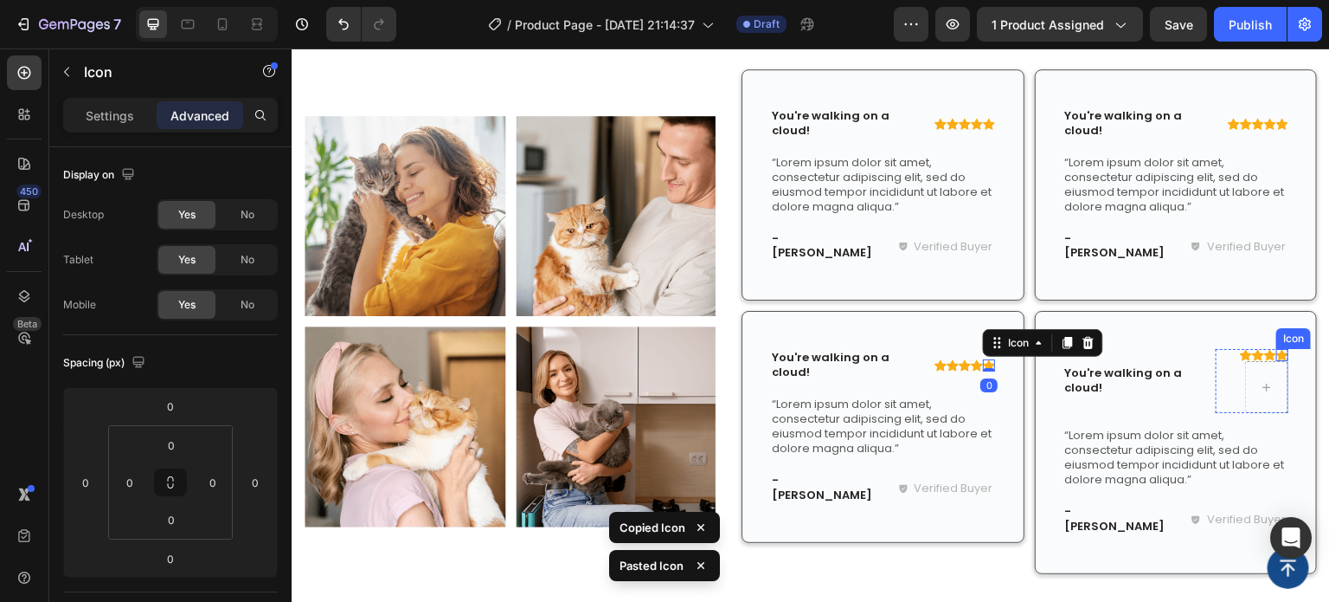
click at [1277, 349] on div "Icon" at bounding box center [1283, 355] width 12 height 12
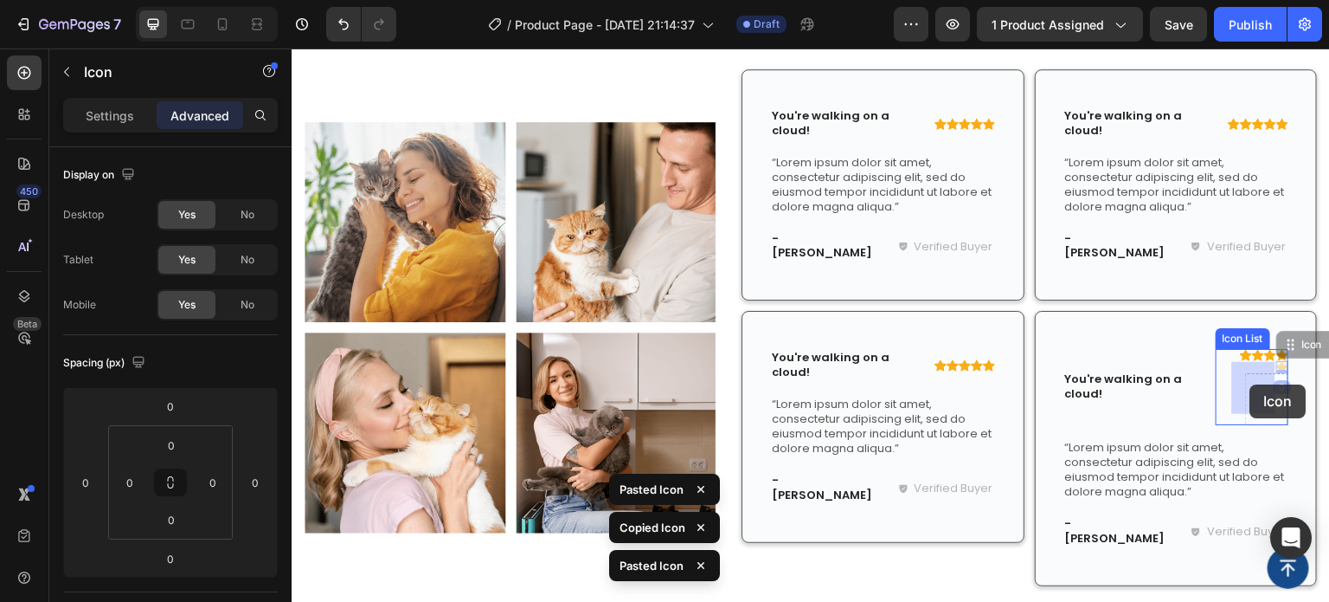
drag, startPoint x: 1272, startPoint y: 353, endPoint x: 1251, endPoint y: 384, distance: 37.4
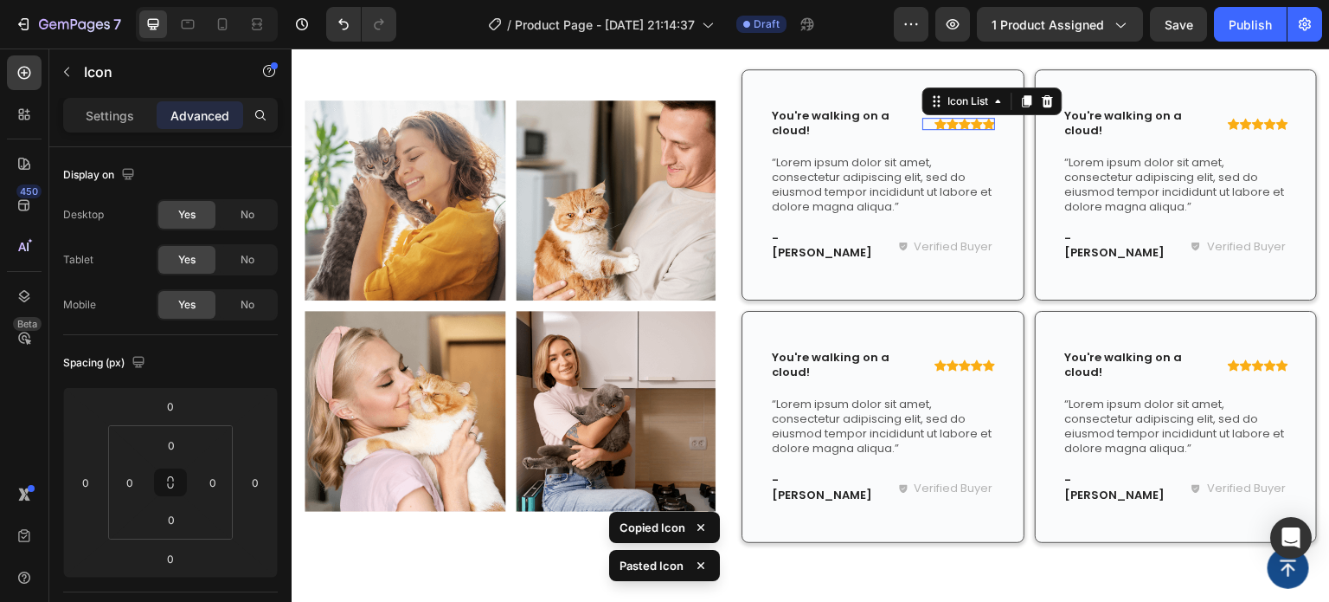
click at [923, 126] on div "Icon Icon Icon Icon Icon" at bounding box center [959, 124] width 73 height 12
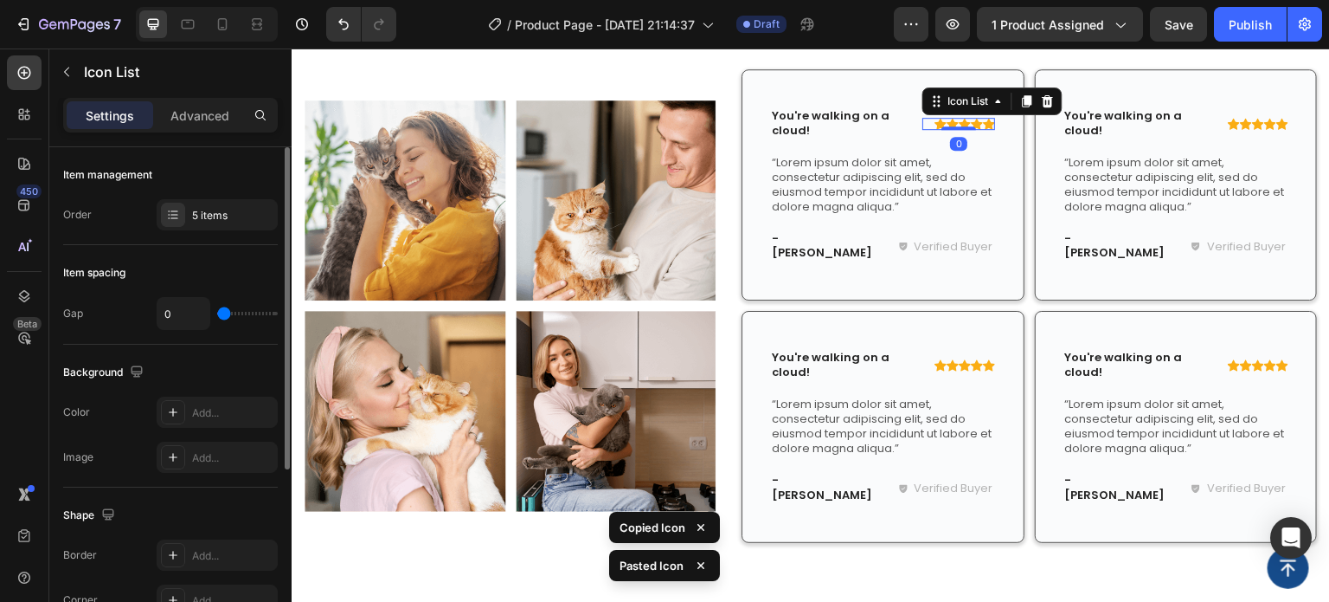
type input "4"
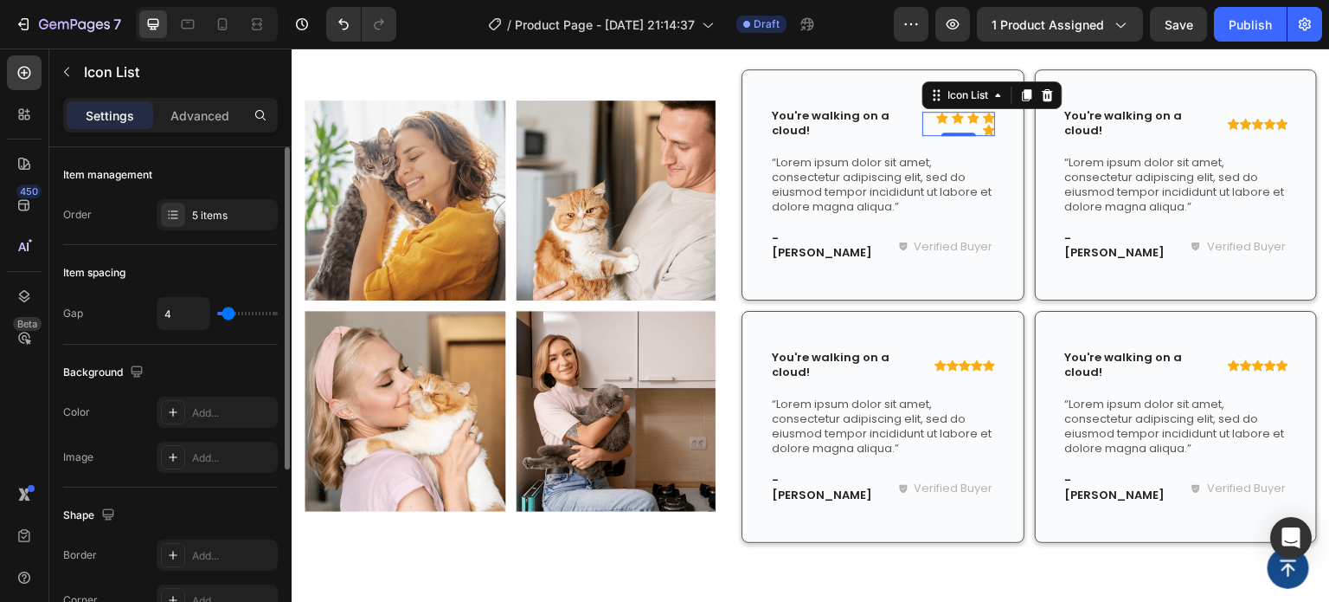
type input "3"
type input "2"
type input "3"
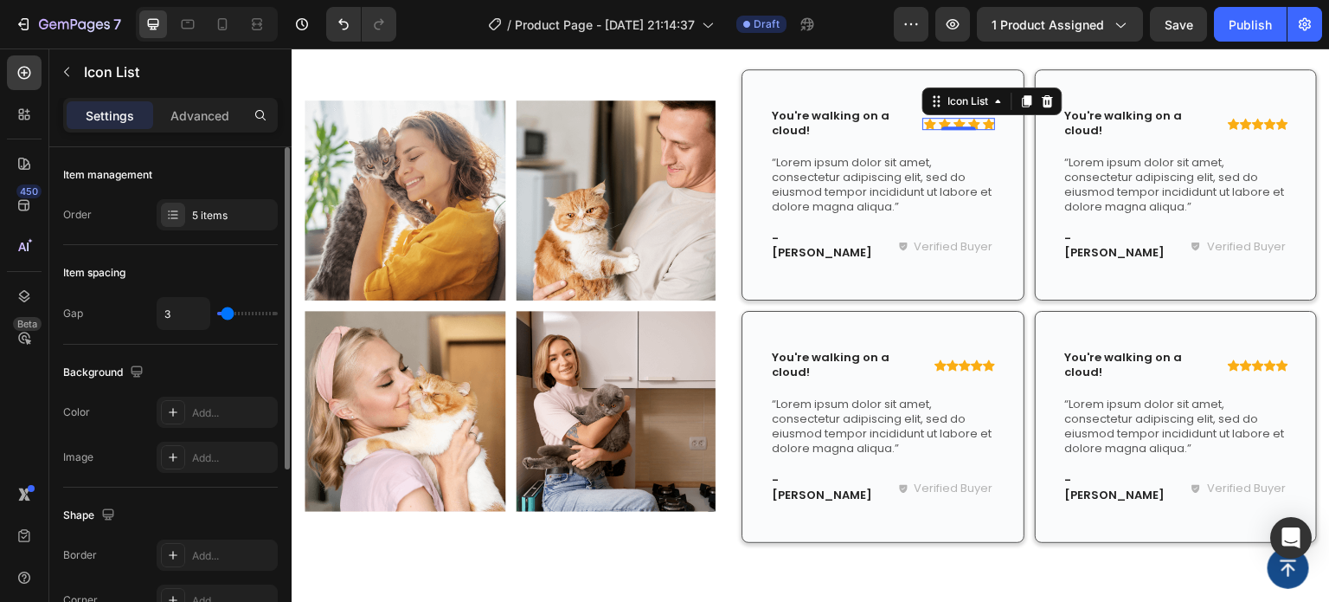
type input "3"
click at [227, 312] on input "range" at bounding box center [247, 313] width 61 height 3
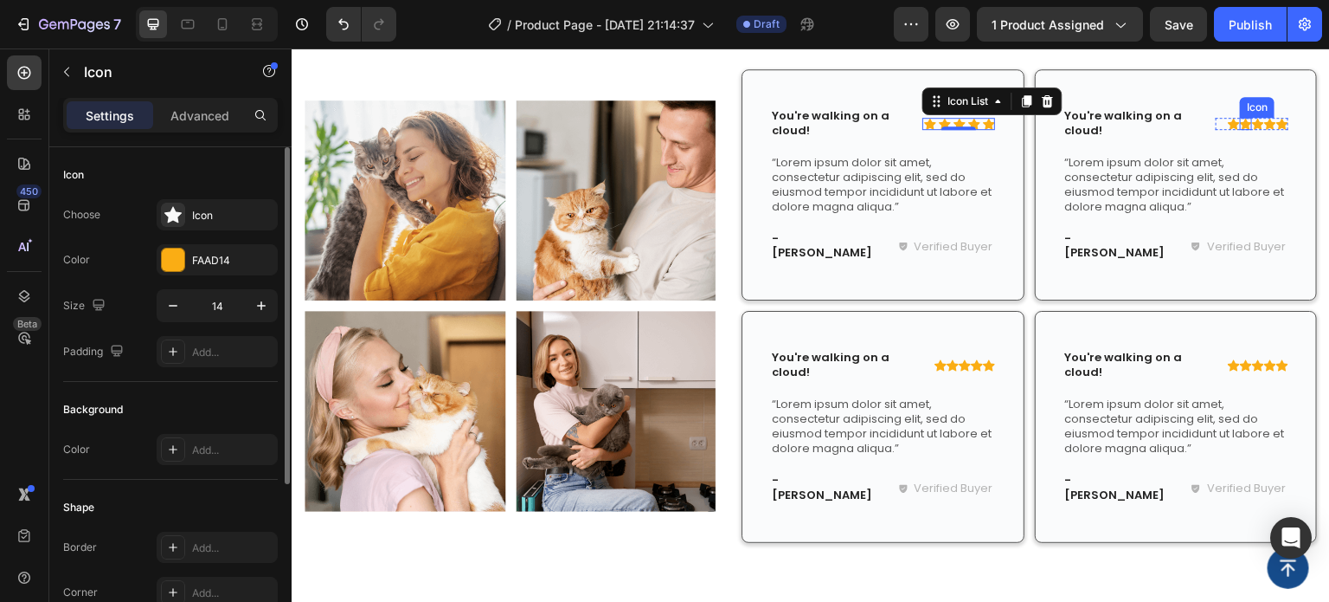
click at [1240, 121] on icon at bounding box center [1246, 123] width 12 height 11
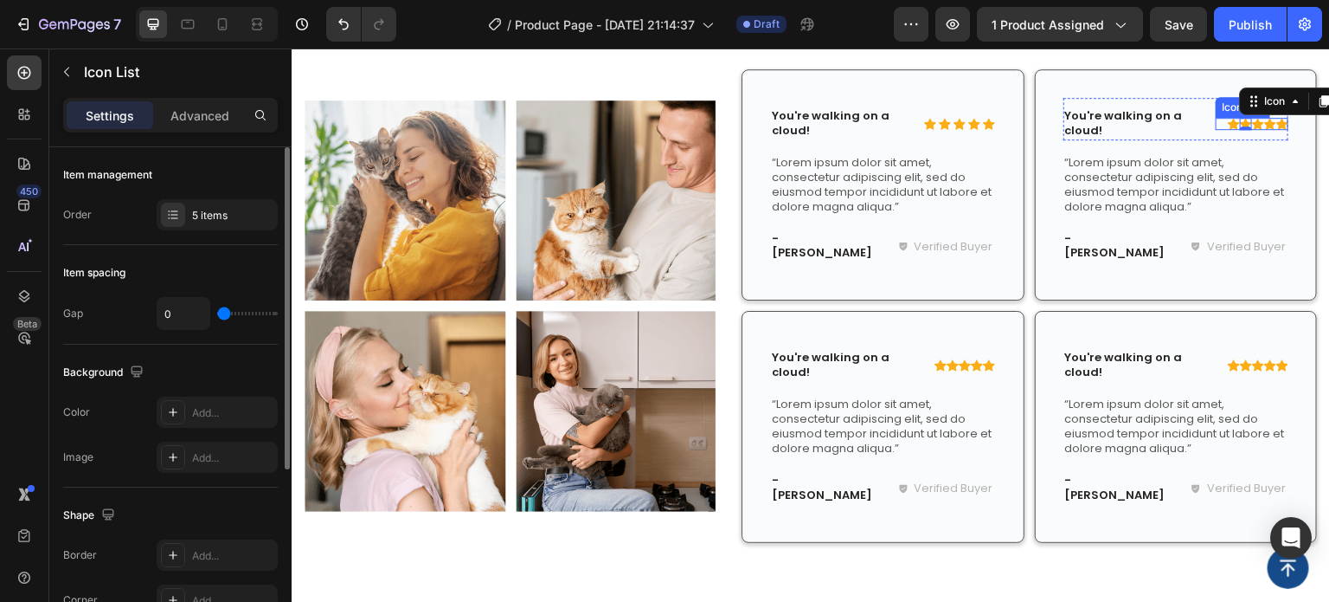
click at [1216, 119] on div "Icon Icon 0 Icon Icon Icon" at bounding box center [1252, 124] width 73 height 12
click at [183, 310] on input "0" at bounding box center [184, 313] width 52 height 31
type input "3"
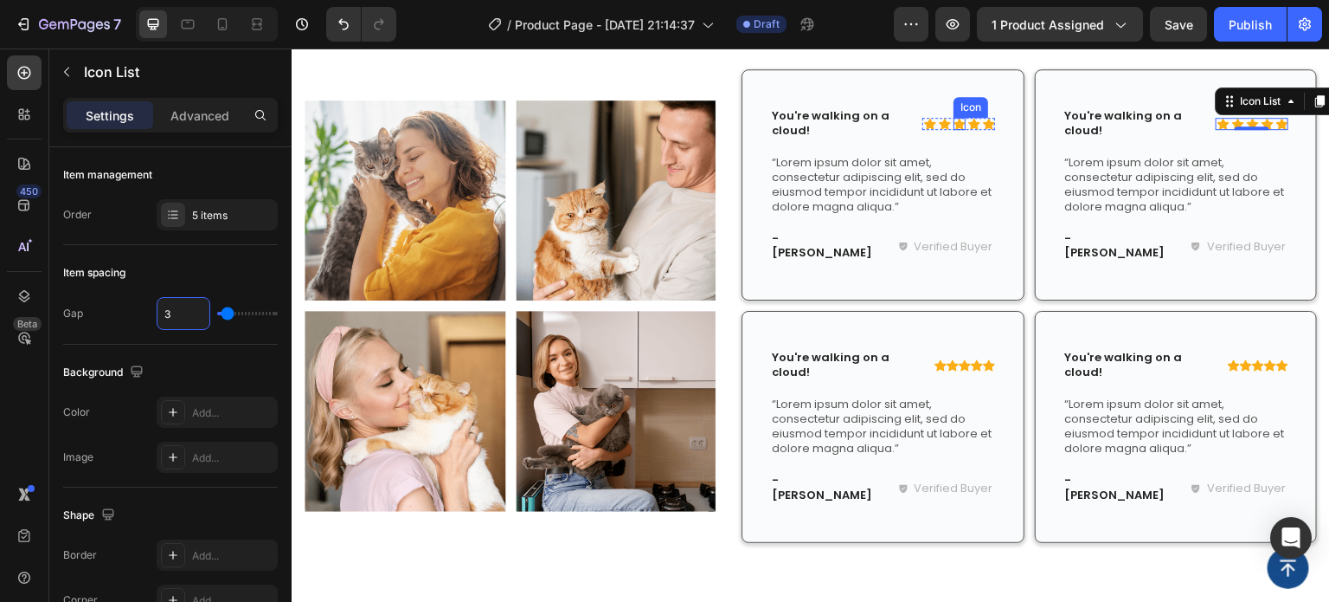
click at [954, 124] on icon at bounding box center [960, 123] width 12 height 11
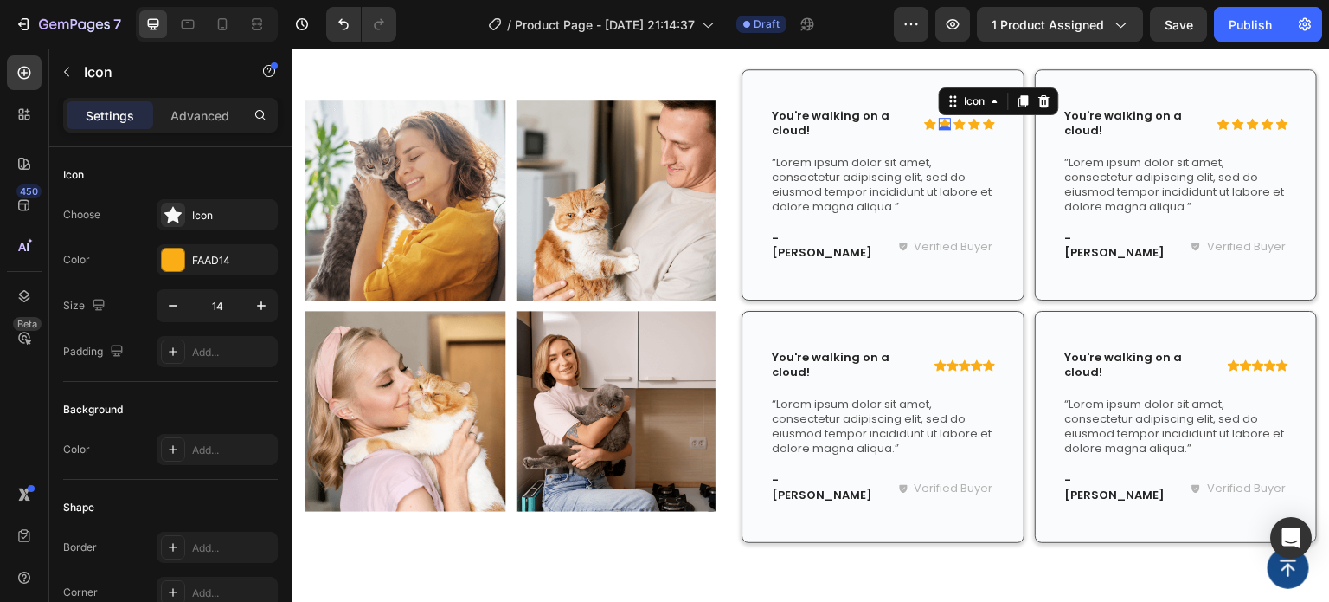
click at [939, 126] on div "Icon 0" at bounding box center [945, 124] width 12 height 12
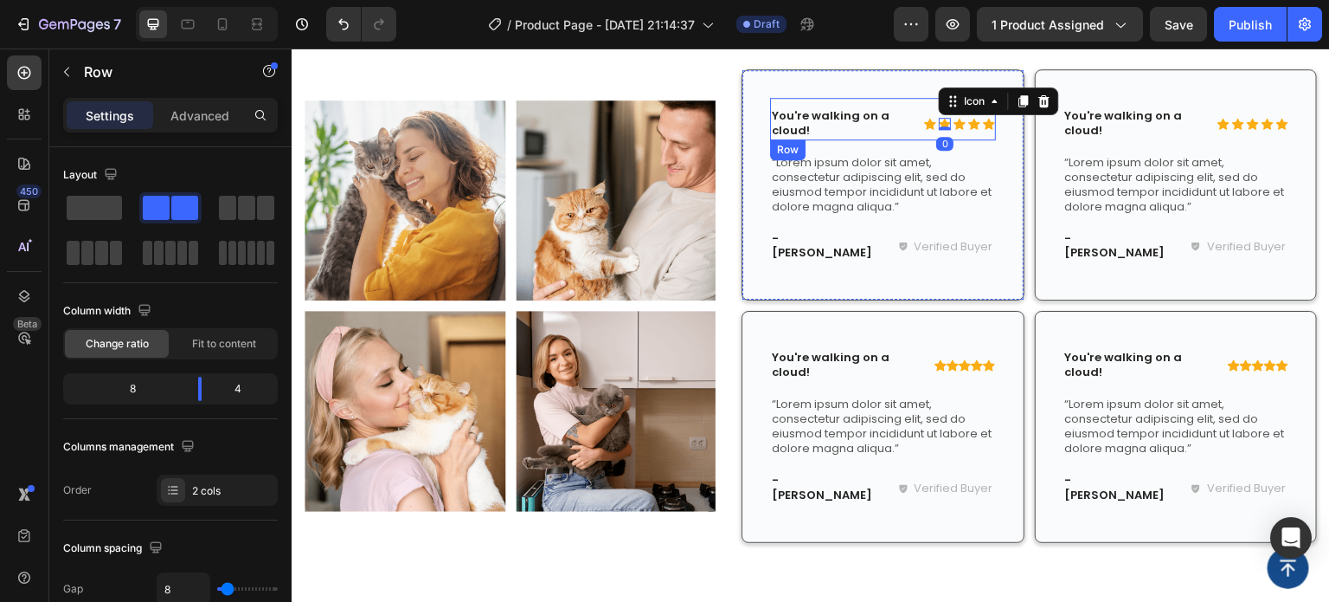
click at [963, 135] on div "Icon Icon 0 Icon Icon Icon Icon List" at bounding box center [959, 123] width 73 height 33
click at [939, 127] on div "Icon 0" at bounding box center [945, 124] width 12 height 12
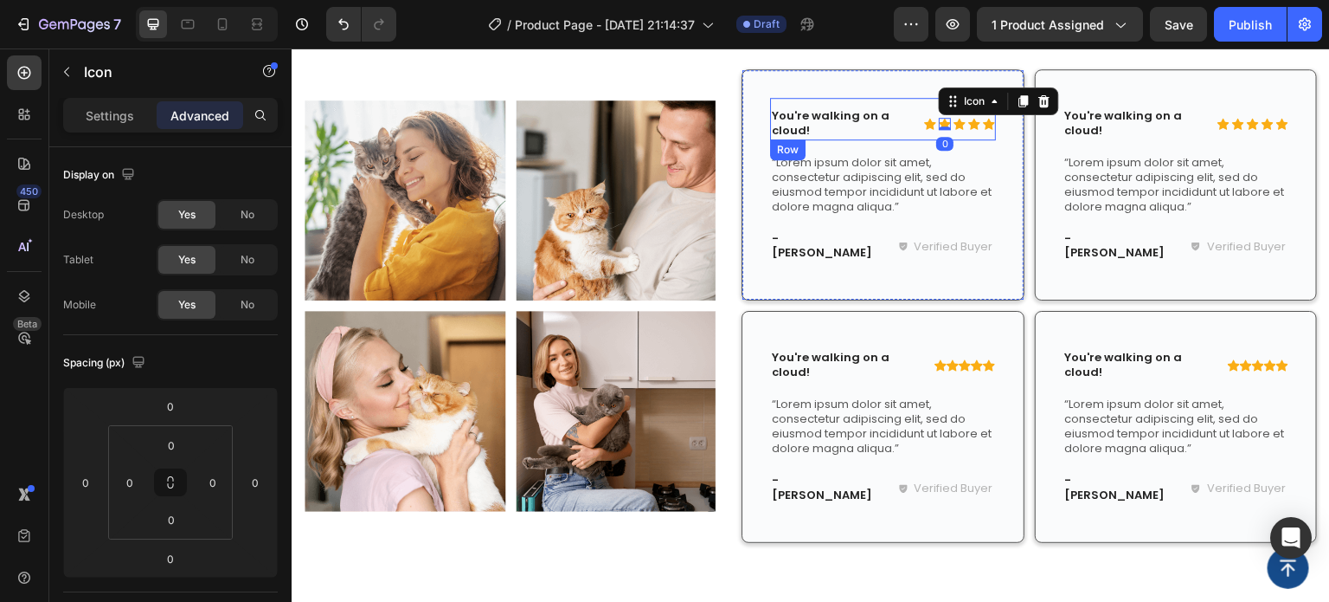
click at [911, 135] on div "Icon Icon 0 Icon Icon Icon Icon List You're walking on a cloud! Text Block Row" at bounding box center [883, 119] width 226 height 42
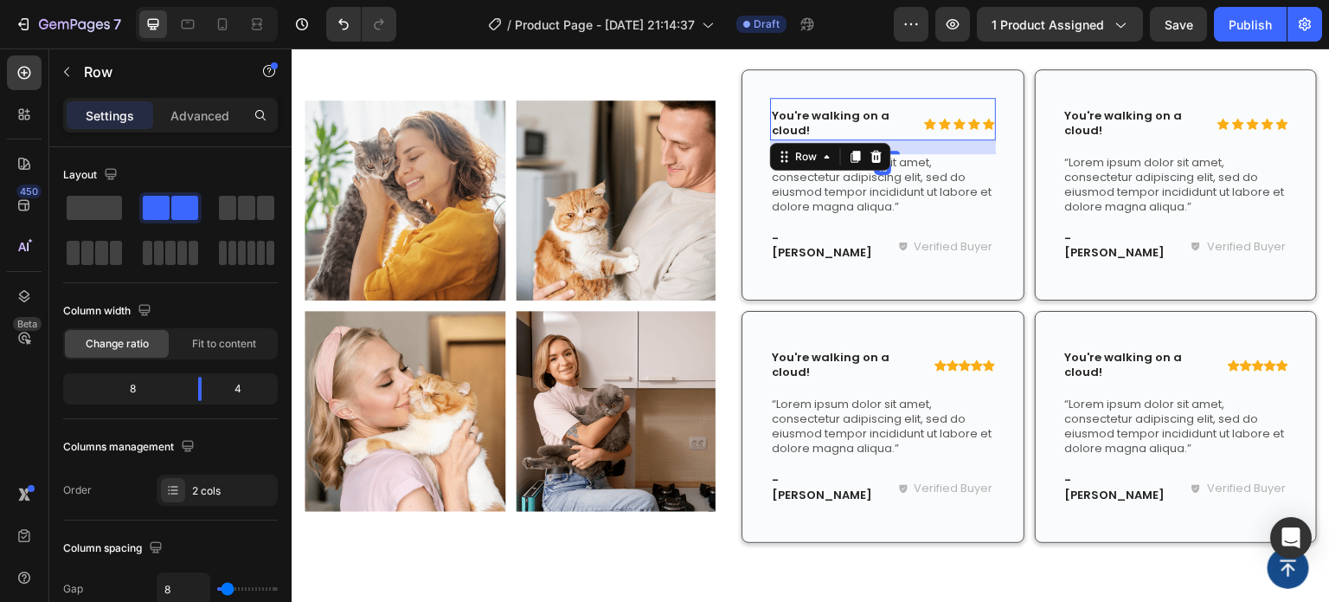
click at [911, 120] on div "Icon Icon Icon Icon Icon Icon List You're walking on a cloud! Text Block Row 16" at bounding box center [883, 119] width 226 height 42
click at [896, 119] on p "You're walking on a cloud!" at bounding box center [843, 123] width 142 height 29
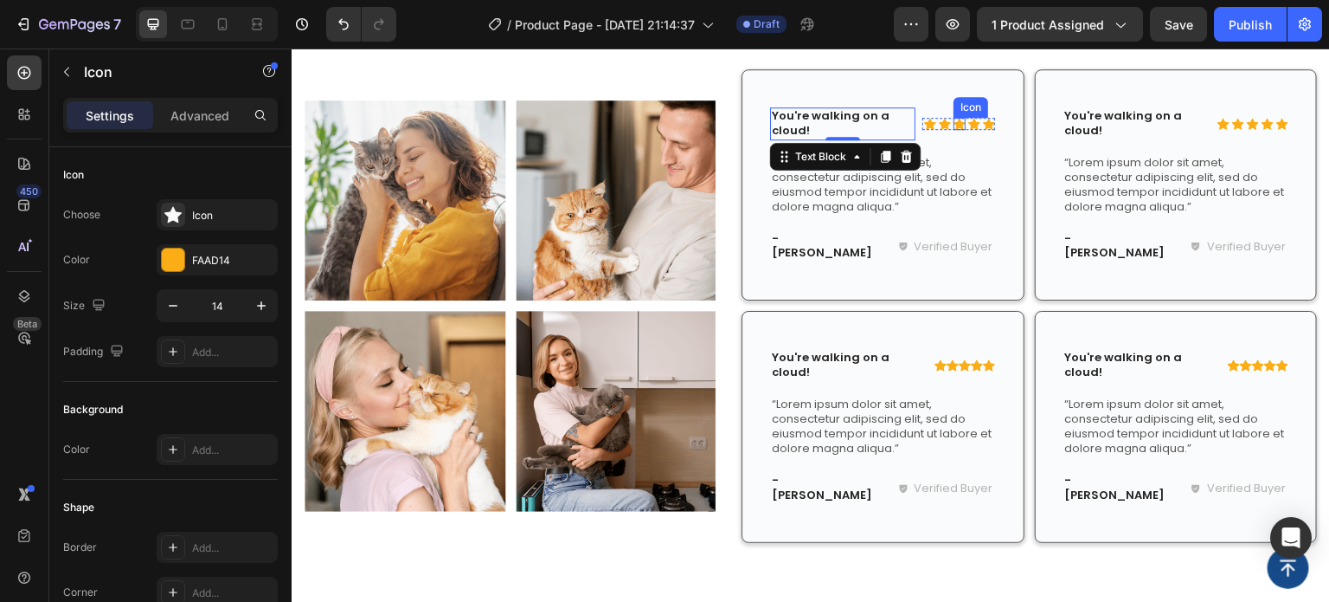
click at [956, 129] on div "Icon" at bounding box center [960, 124] width 12 height 12
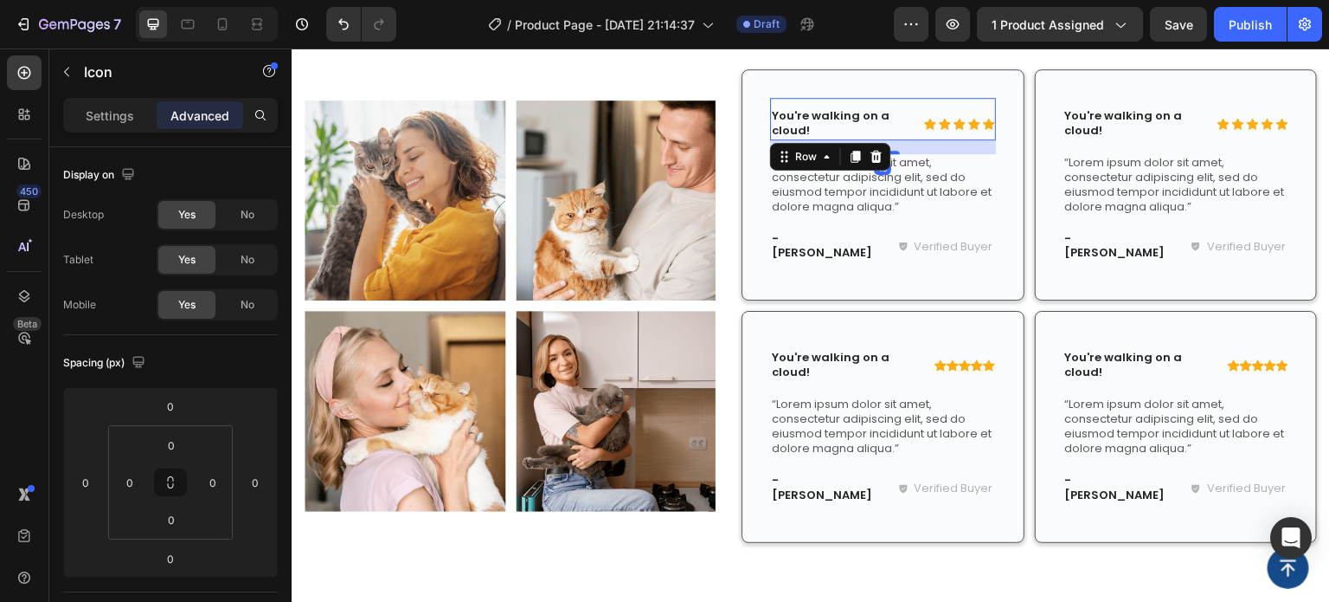
click at [923, 132] on div "Icon Icon Icon Icon Icon Icon List" at bounding box center [959, 123] width 73 height 33
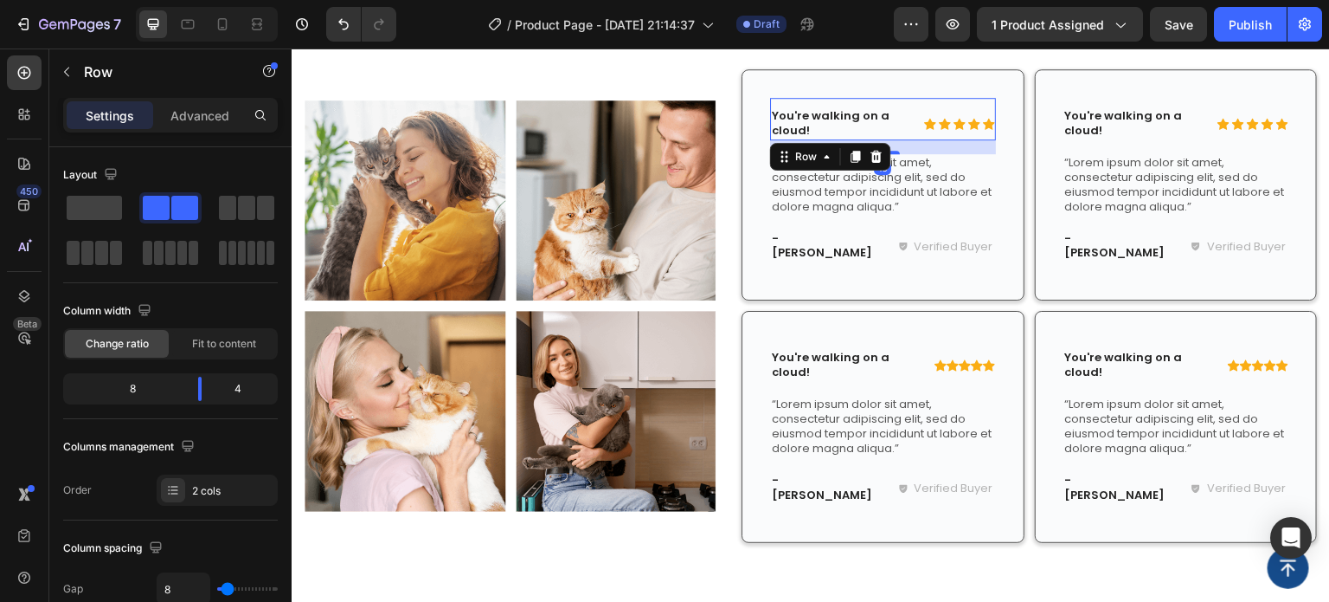
click at [923, 132] on div "Icon Icon Icon Icon Icon Icon List" at bounding box center [959, 123] width 73 height 33
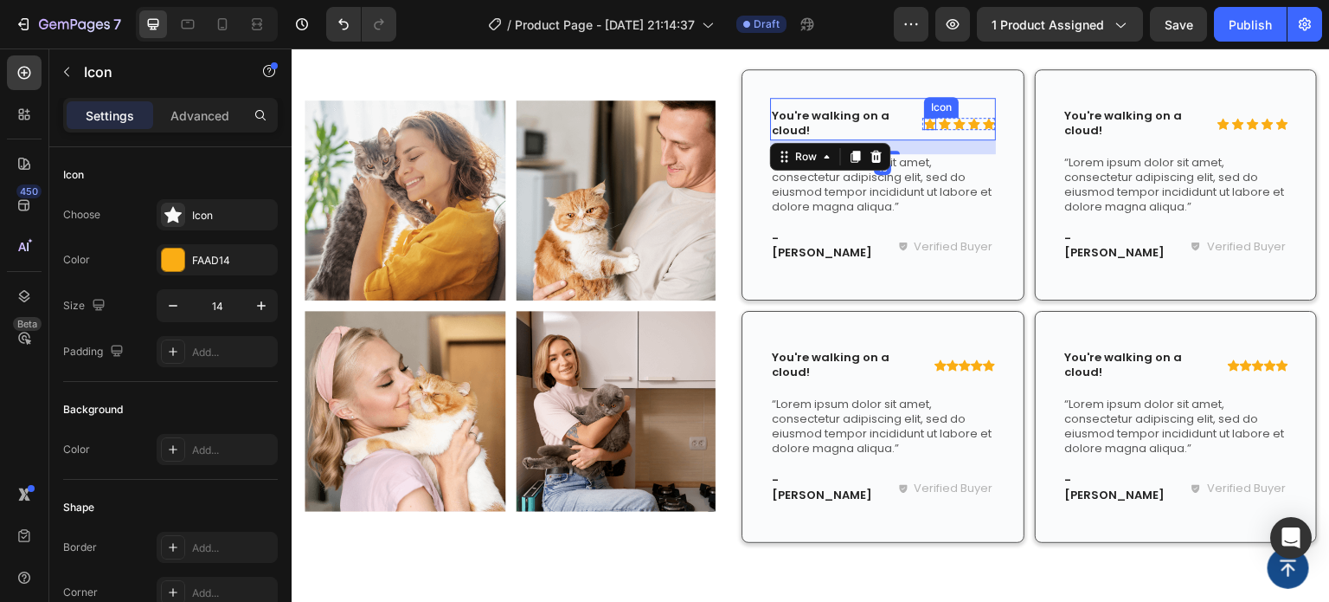
click at [924, 128] on div "Icon" at bounding box center [930, 124] width 12 height 12
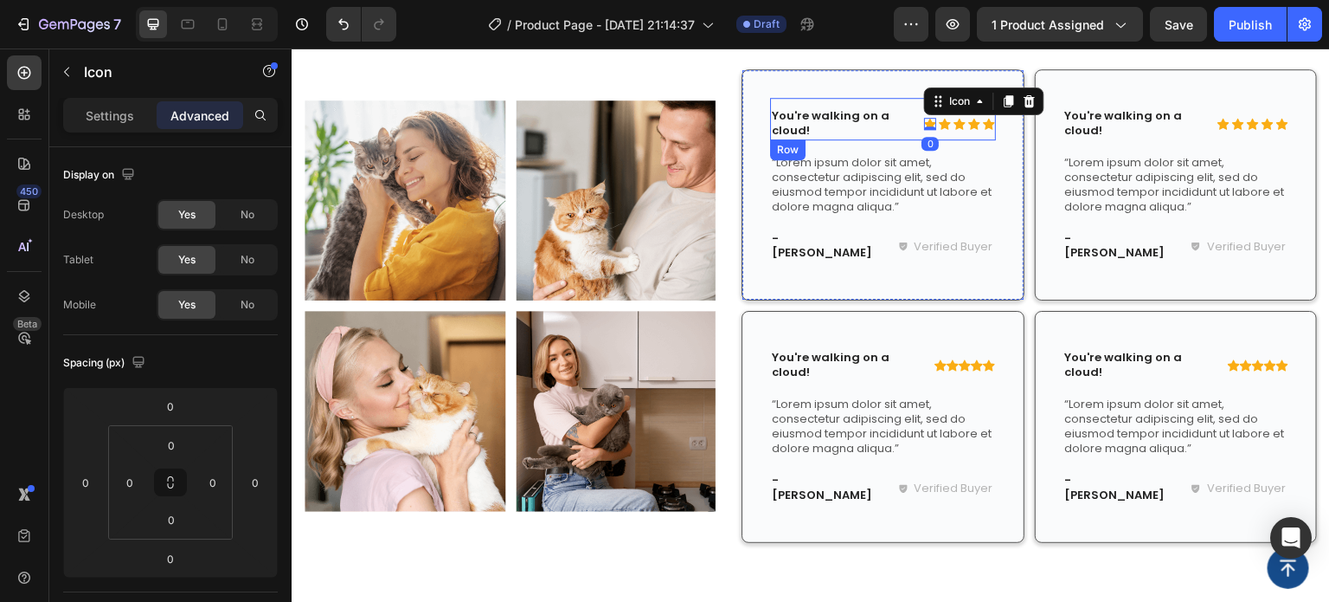
click at [912, 128] on div "Icon 0 Icon Icon Icon Icon Icon List You're walking on a cloud! Text Block Row" at bounding box center [883, 119] width 226 height 42
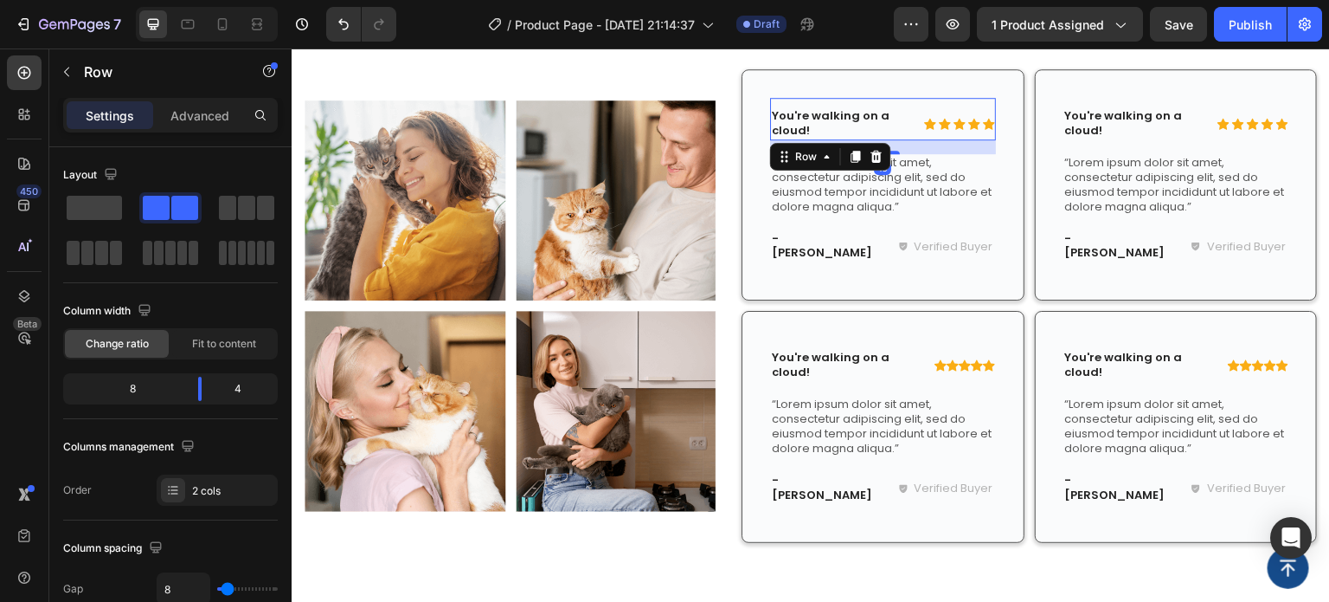
click at [909, 124] on div "Icon Icon Icon Icon Icon Icon List You're walking on a cloud! Text Block Row 16" at bounding box center [883, 119] width 226 height 42
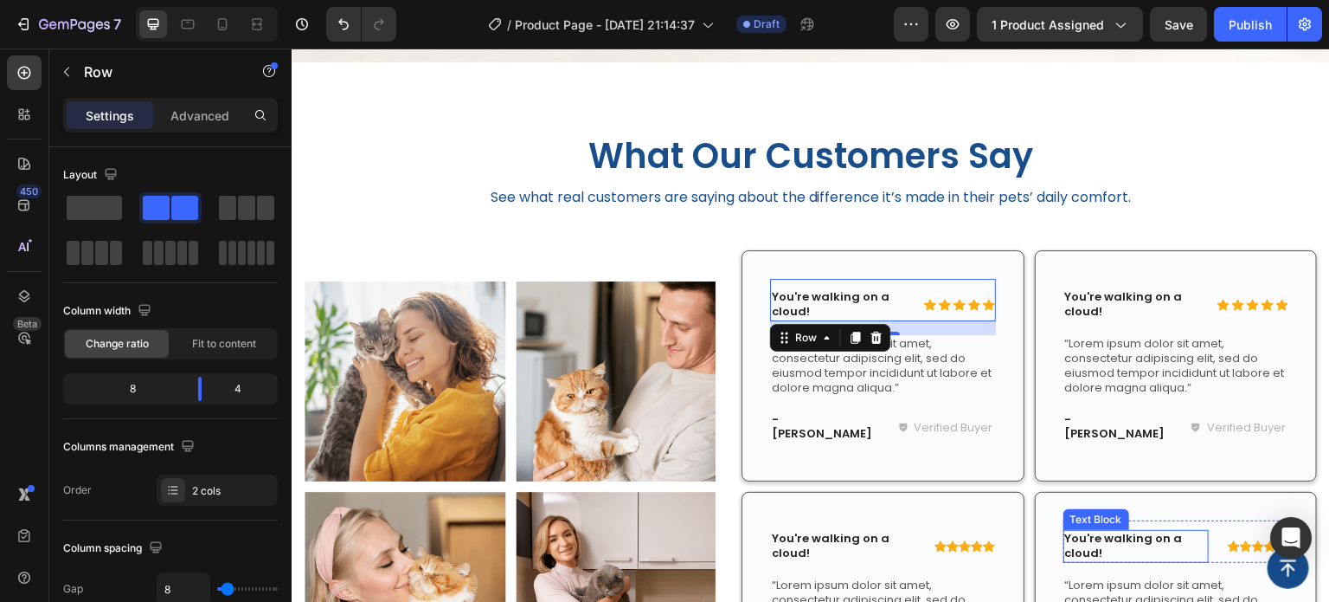
scroll to position [1915, 0]
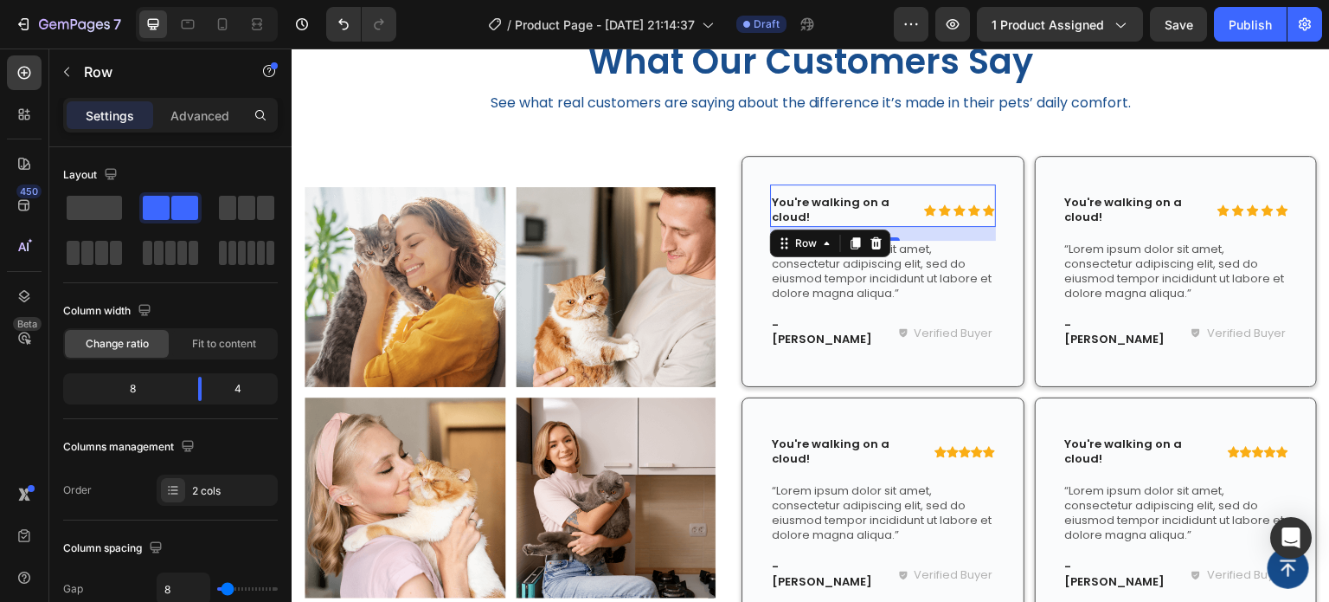
click at [909, 209] on div "Icon Icon Icon Icon Icon Icon List You're walking on a cloud! Text Block Row 16" at bounding box center [883, 205] width 226 height 42
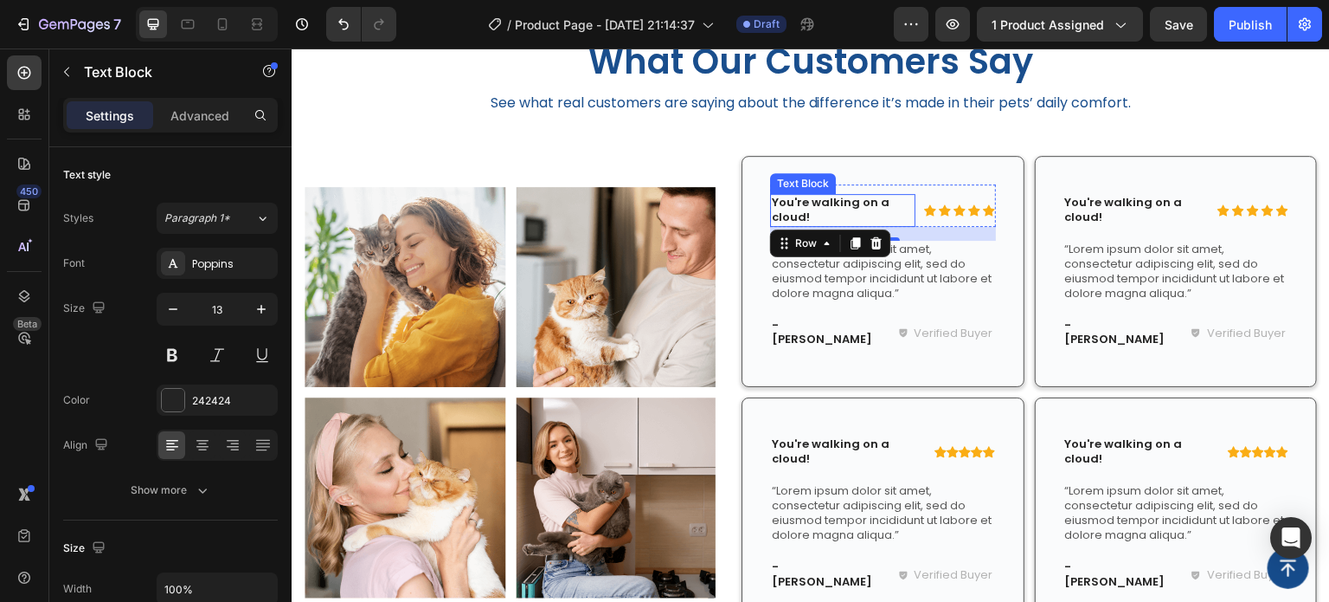
click at [898, 210] on p "You're walking on a cloud!" at bounding box center [843, 210] width 142 height 29
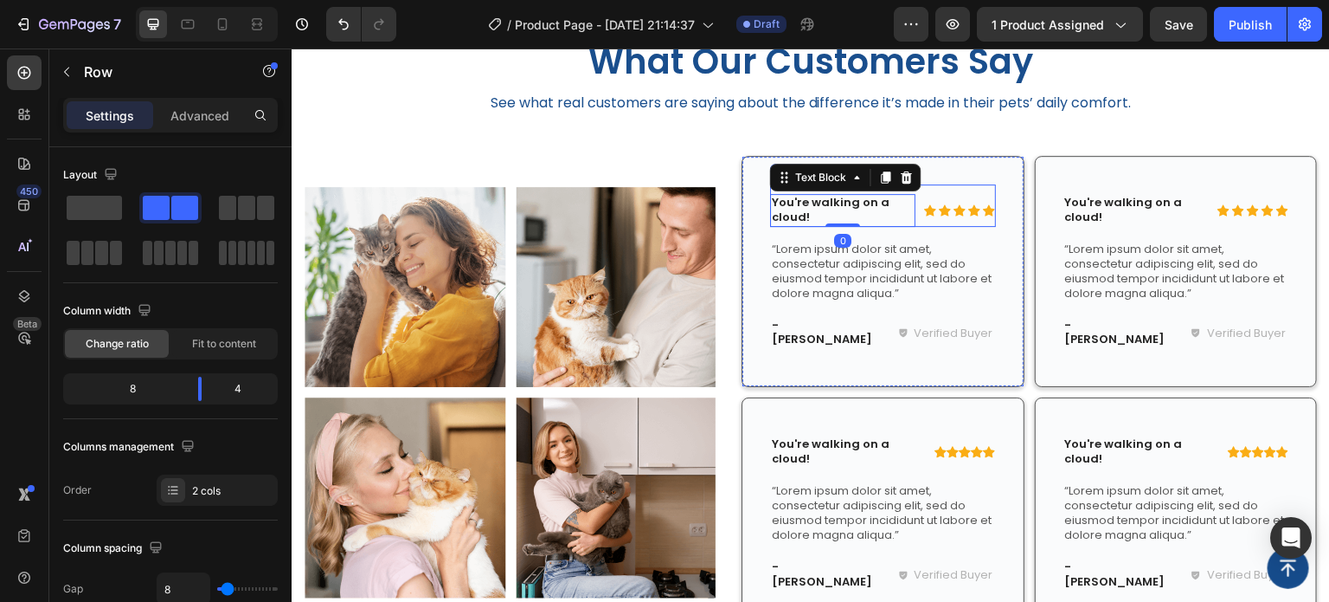
click at [911, 215] on div "Icon Icon Icon Icon Icon Icon List You're walking on a cloud! Text Block 0 Row" at bounding box center [883, 205] width 226 height 42
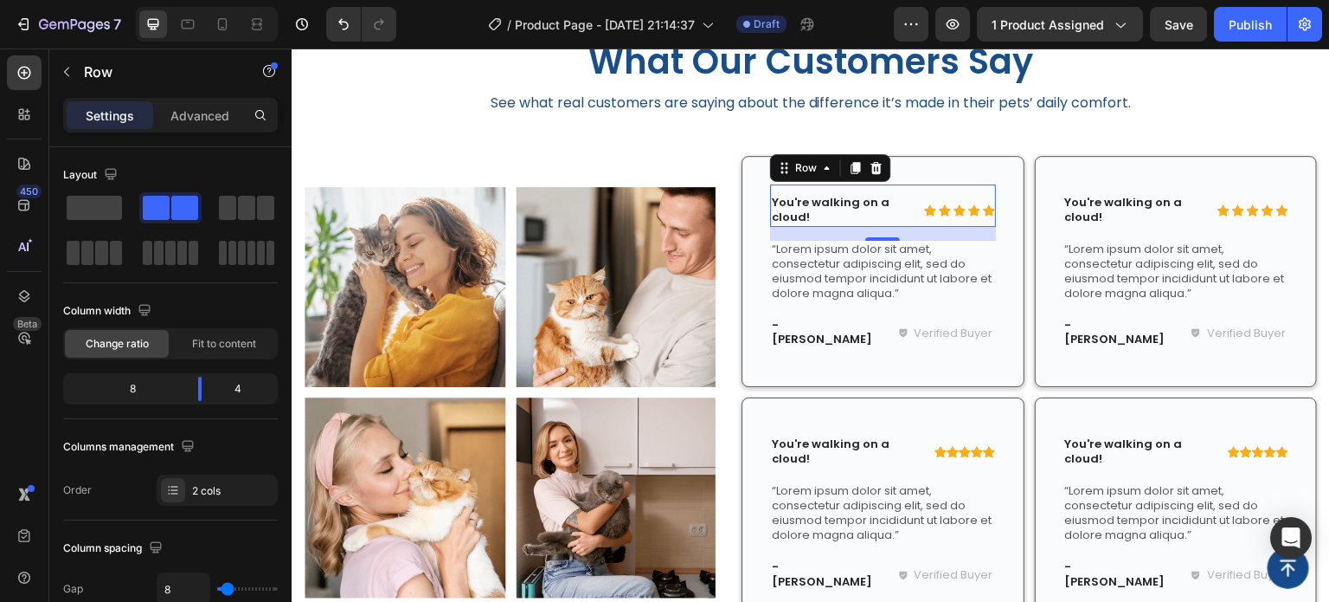
click at [912, 216] on div "Icon Icon Icon Icon Icon Icon List You're walking on a cloud! Text Block Row 16" at bounding box center [883, 205] width 226 height 42
click at [924, 216] on icon at bounding box center [930, 210] width 12 height 12
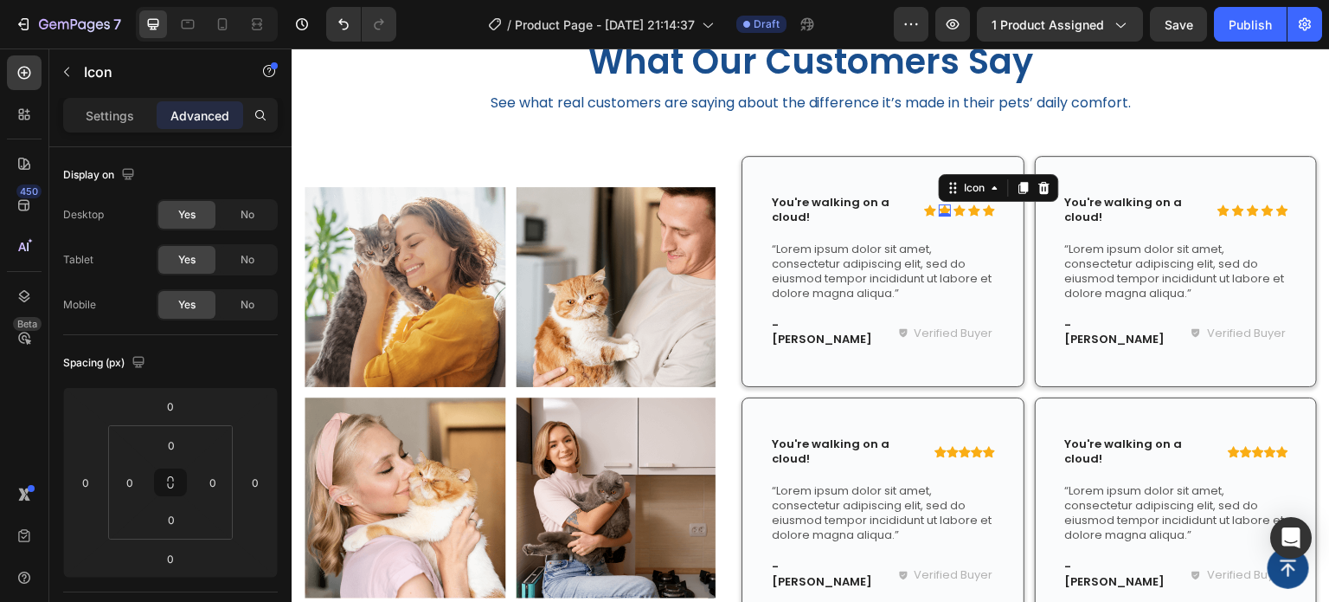
click at [939, 216] on icon at bounding box center [945, 210] width 12 height 12
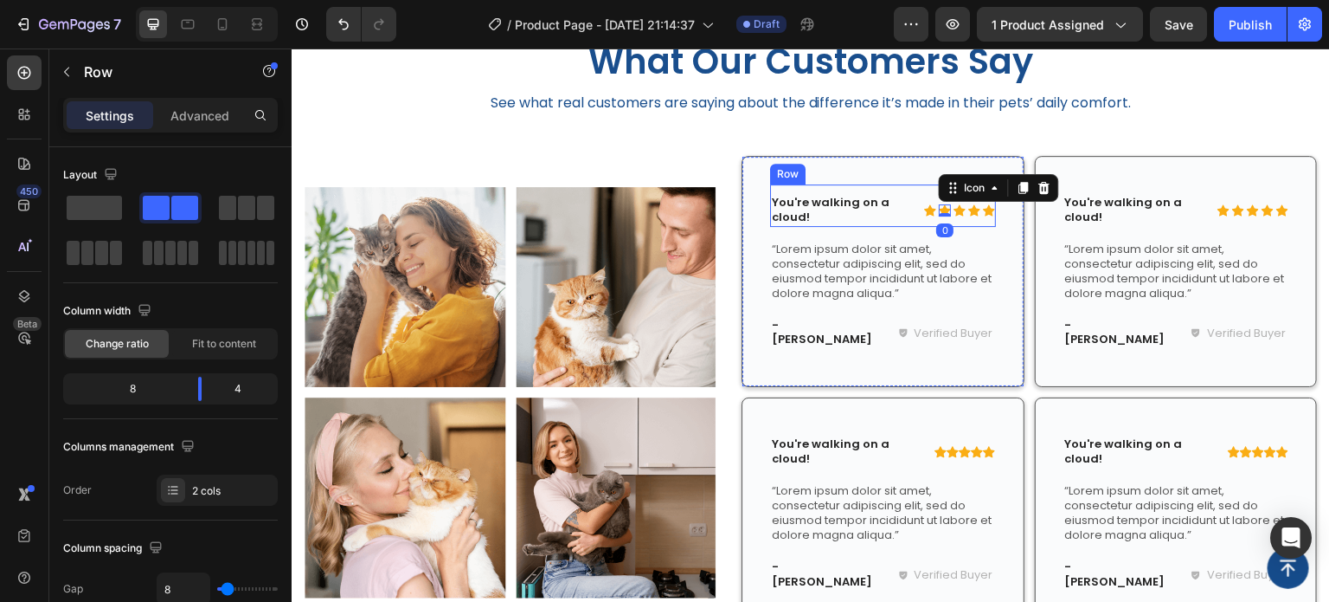
click at [944, 219] on div "Icon Icon 0 Icon Icon Icon Icon List" at bounding box center [959, 210] width 73 height 33
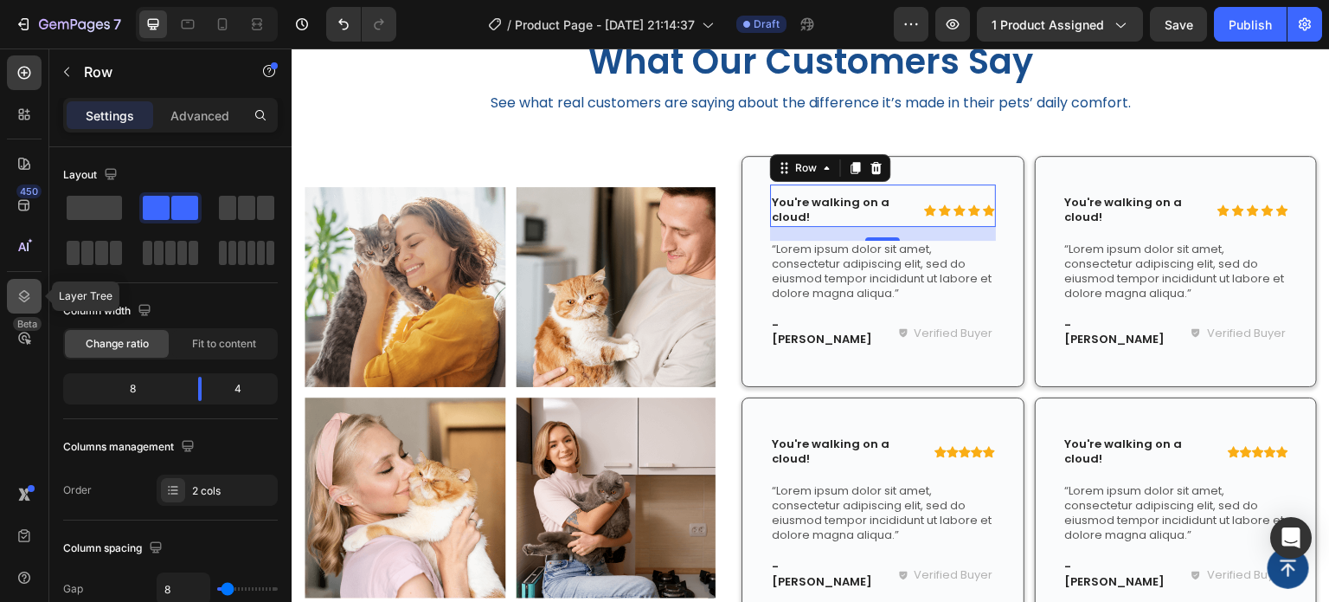
click at [26, 298] on icon at bounding box center [24, 295] width 17 height 17
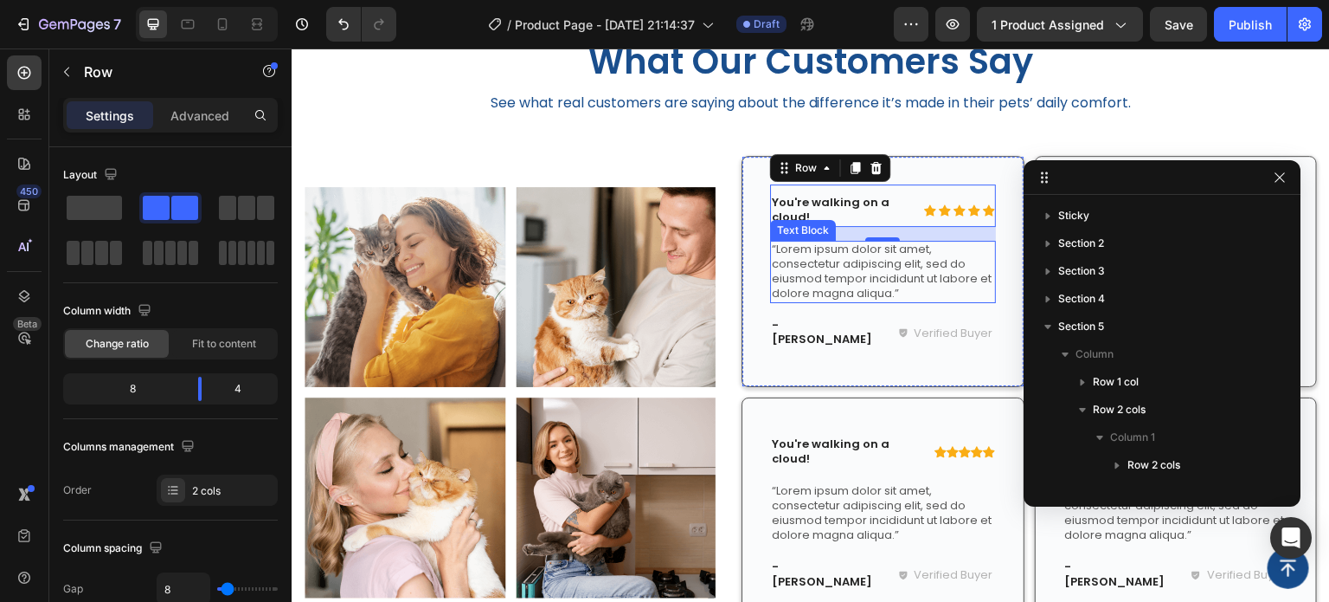
scroll to position [327, 0]
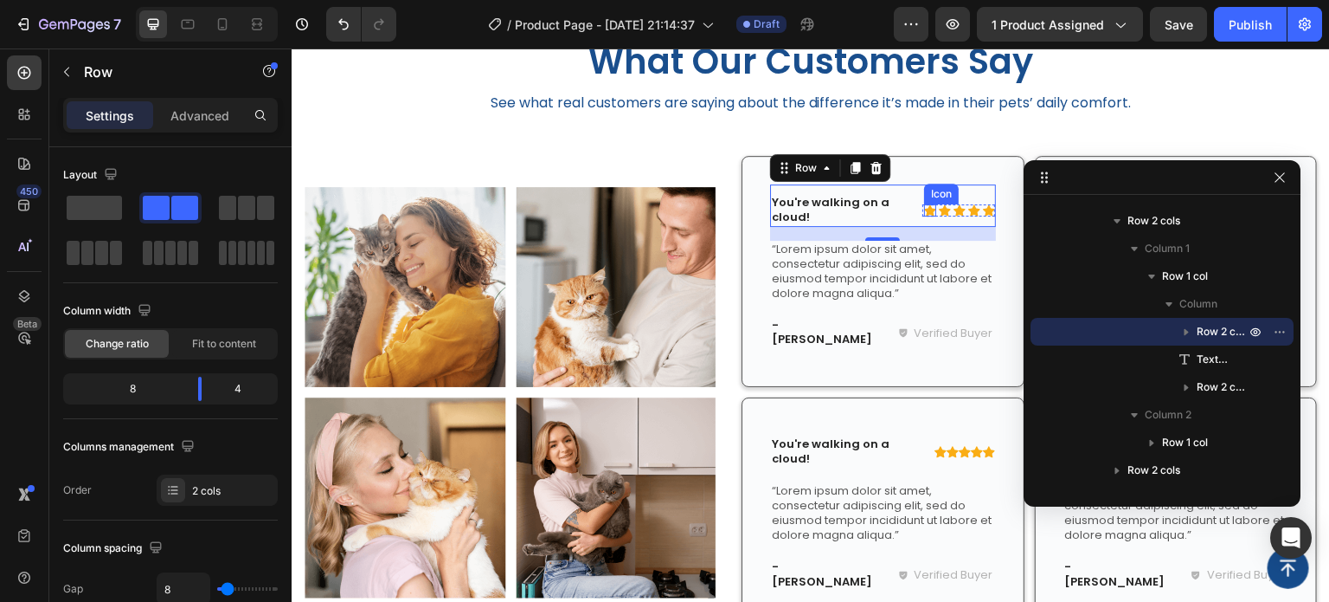
click at [924, 210] on icon at bounding box center [930, 209] width 12 height 11
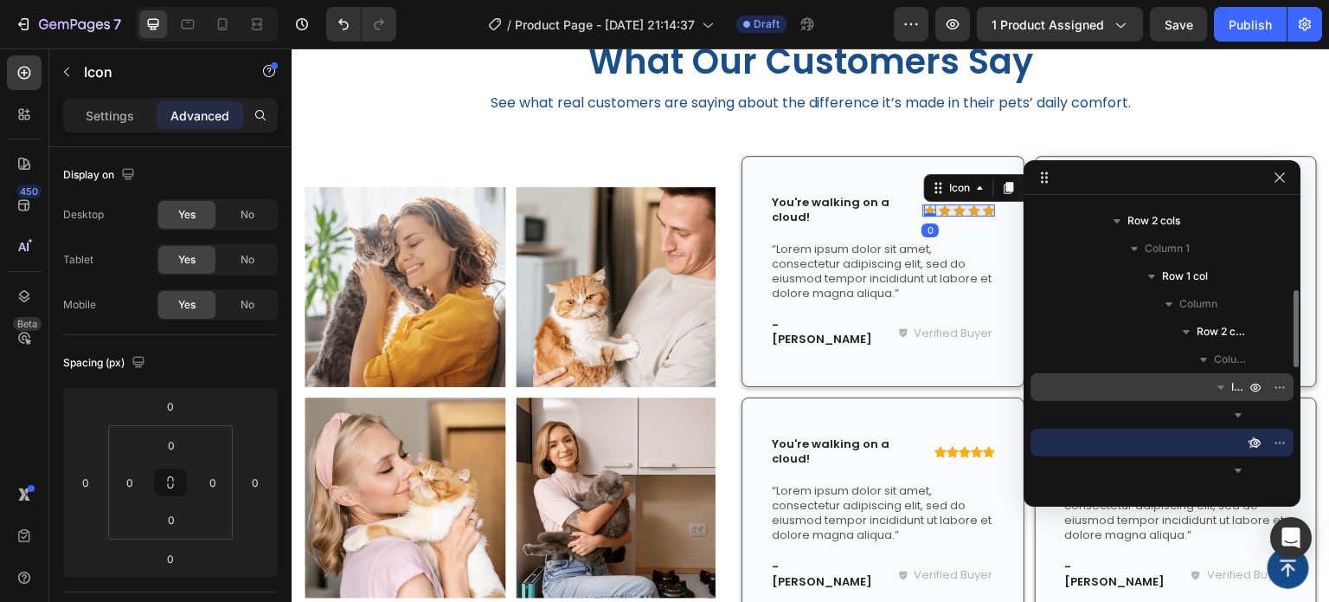
click at [1211, 388] on button "button" at bounding box center [1221, 387] width 21 height 21
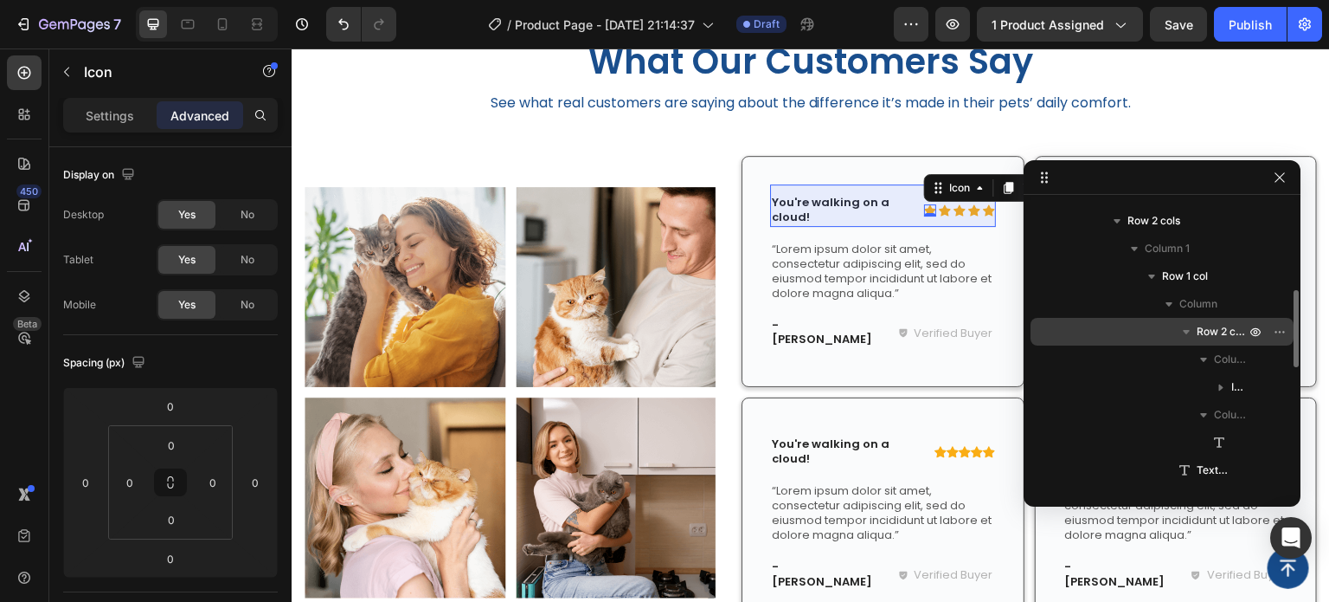
click at [1163, 335] on div "Row 2 cols" at bounding box center [1162, 332] width 249 height 28
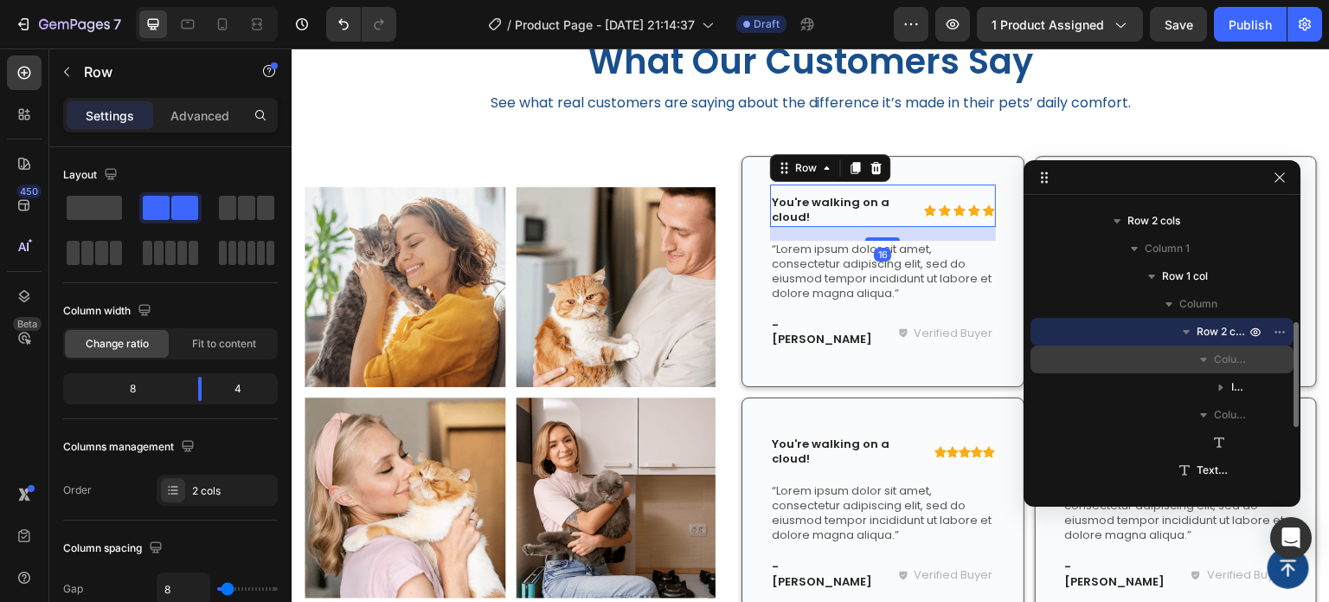
click at [1166, 359] on div "Column 1" at bounding box center [1162, 359] width 249 height 28
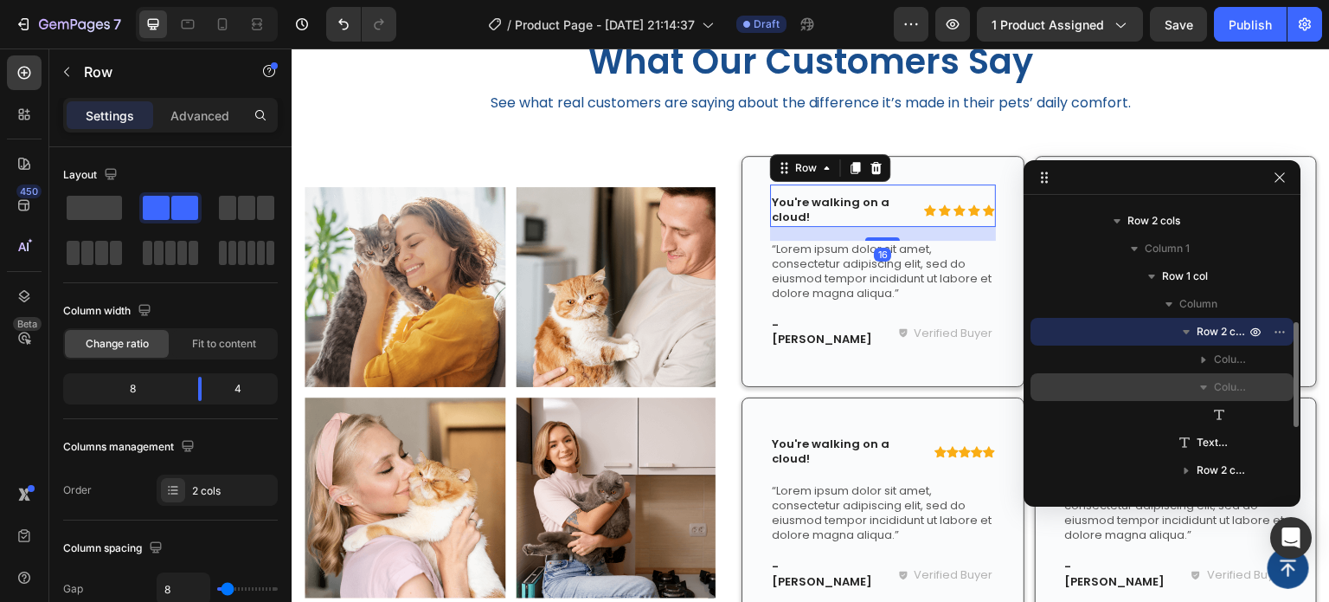
click at [1167, 376] on div "Column 2" at bounding box center [1162, 387] width 249 height 28
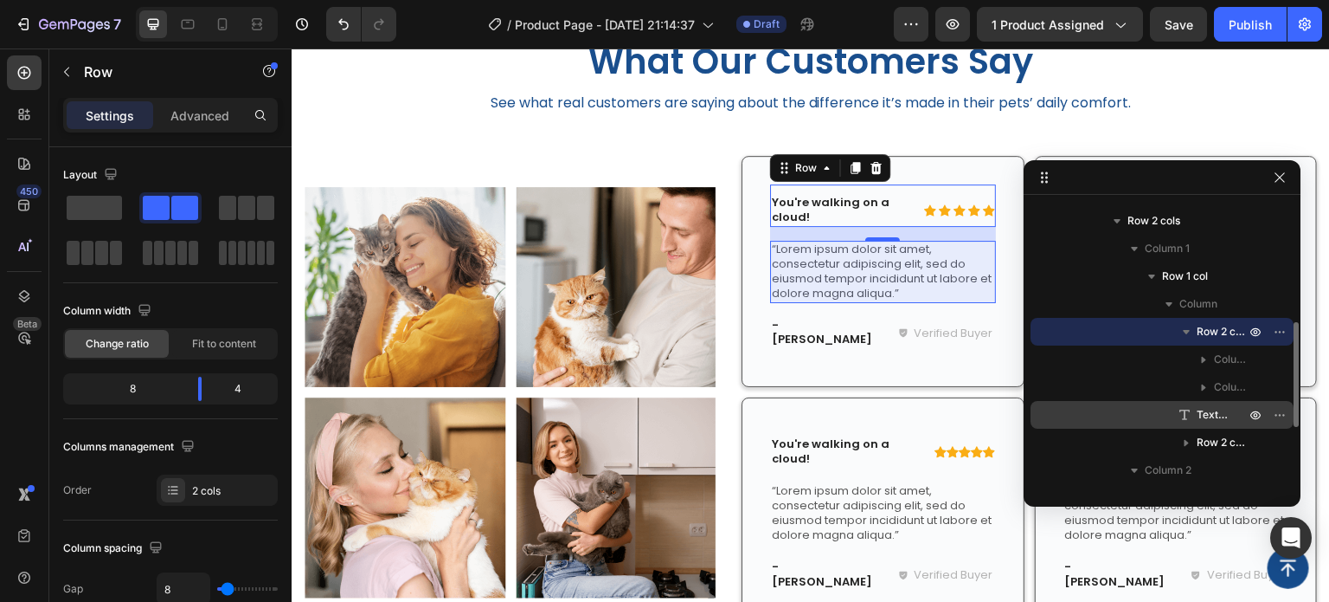
click at [1162, 408] on div "Text Block" at bounding box center [1162, 415] width 249 height 28
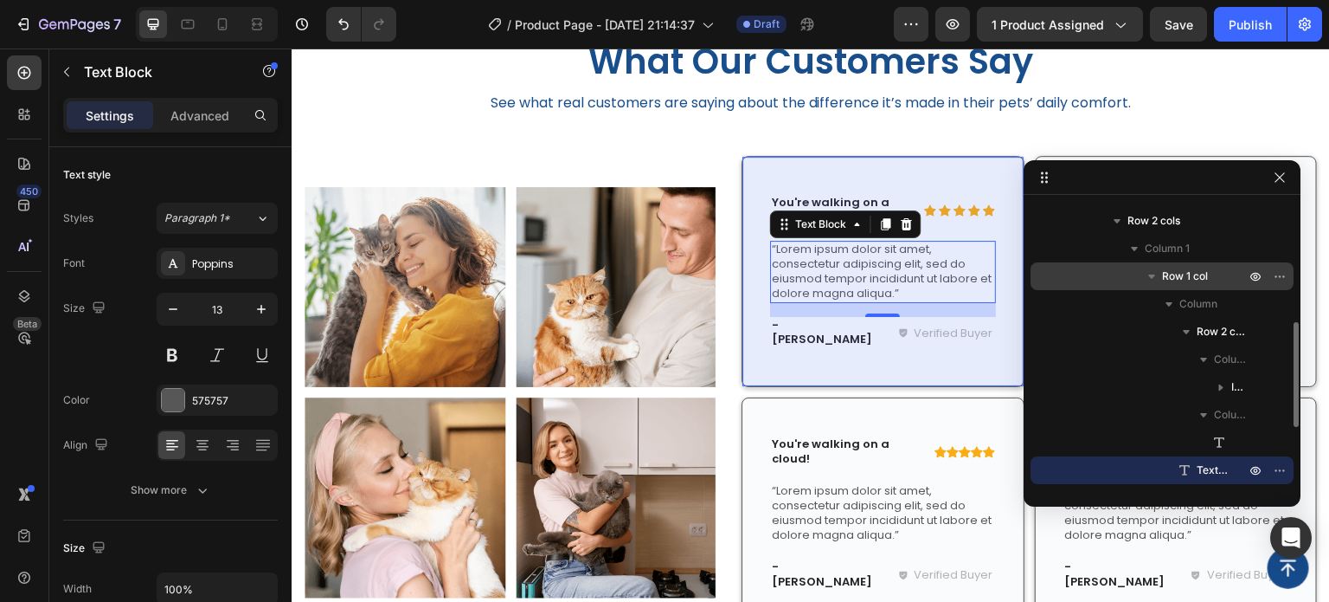
click at [1132, 276] on div "Row 1 col" at bounding box center [1162, 276] width 249 height 28
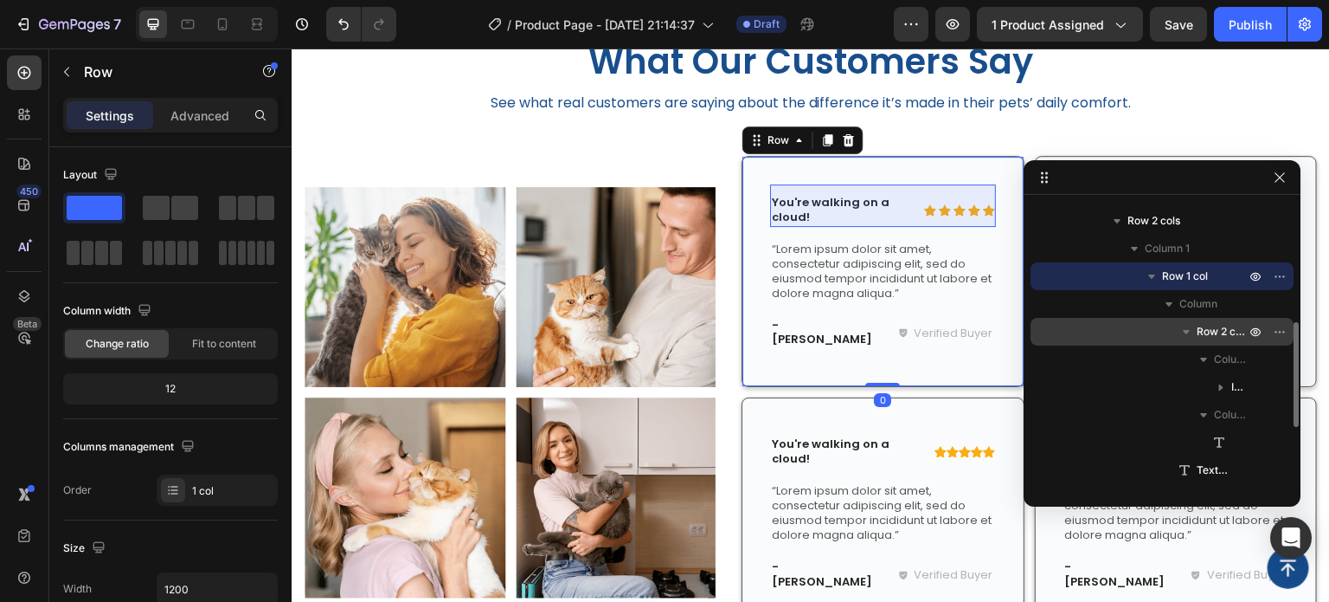
click at [1148, 325] on div "Row 2 cols" at bounding box center [1162, 332] width 249 height 28
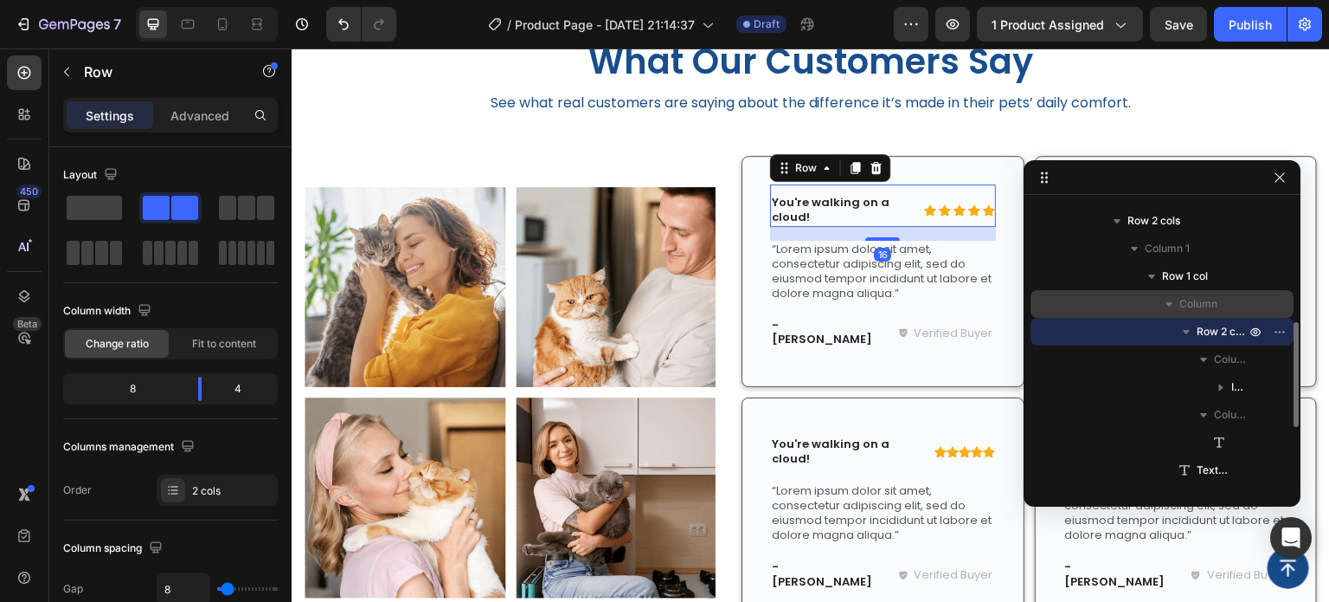
click at [1143, 307] on div "Column" at bounding box center [1162, 304] width 249 height 28
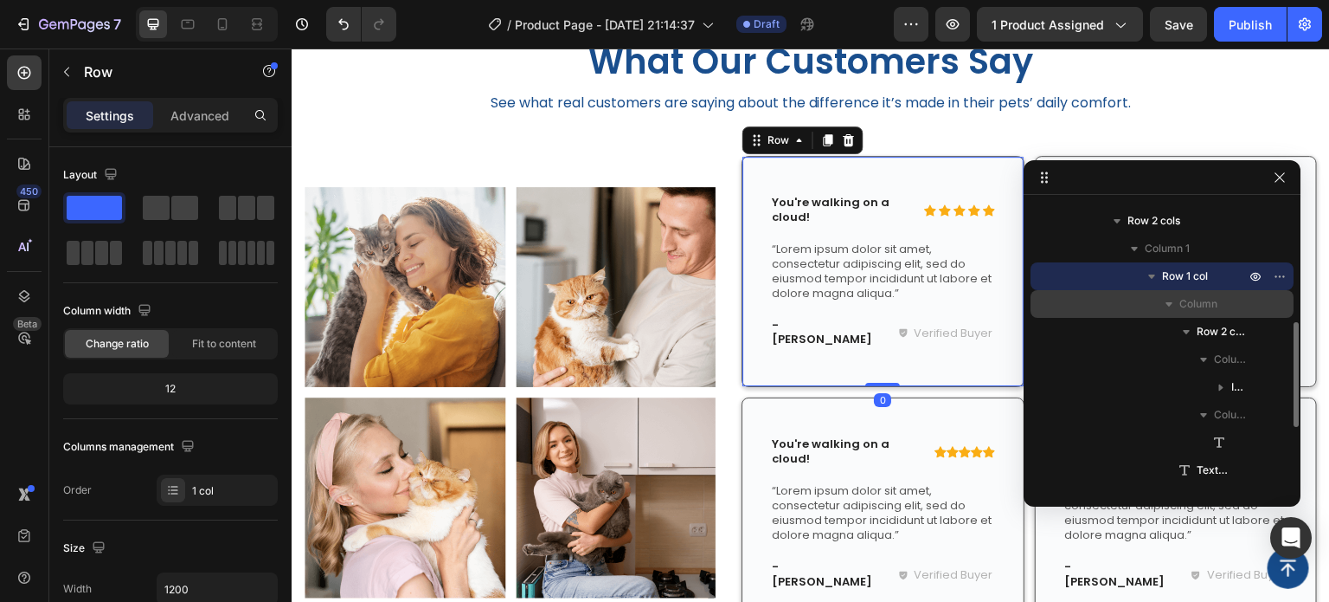
click at [1169, 306] on icon "button" at bounding box center [1169, 304] width 7 height 4
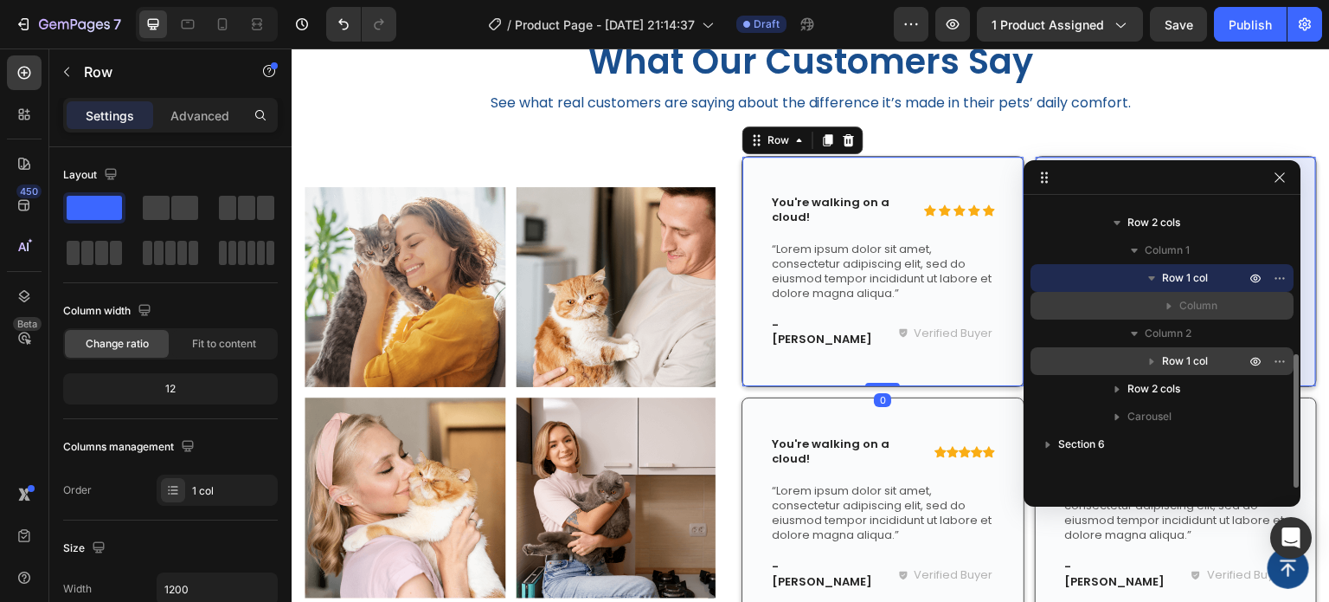
click at [1170, 362] on span "Row 1 col" at bounding box center [1185, 360] width 46 height 17
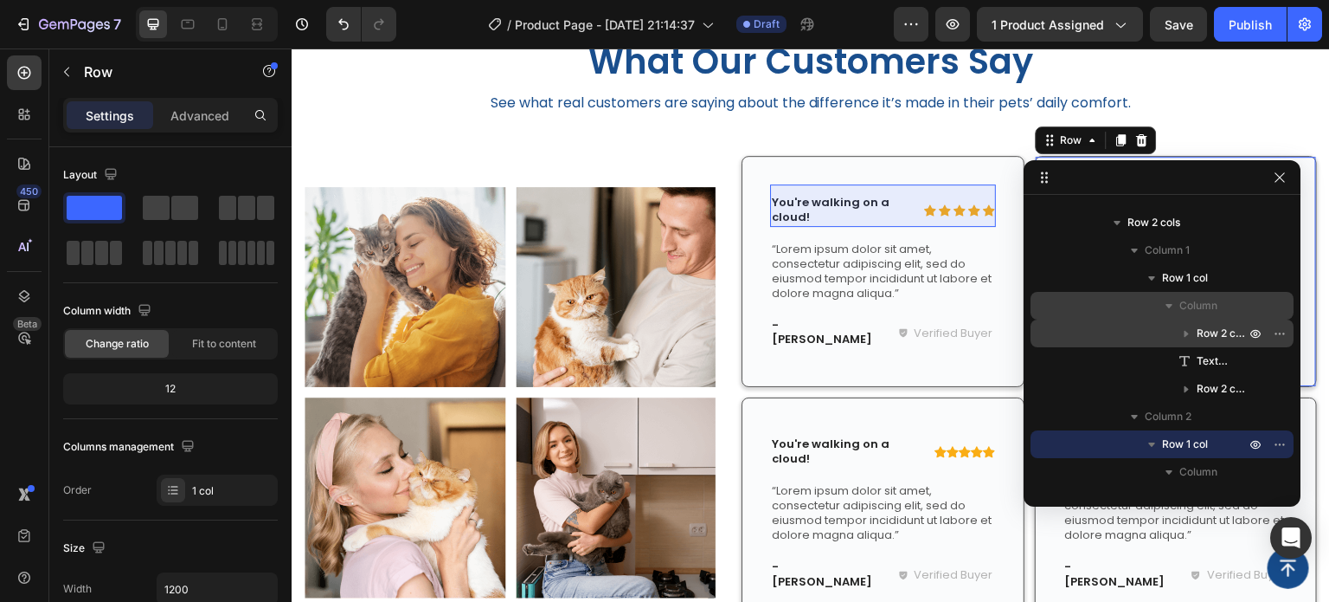
click at [1143, 345] on div "Row 2 cols" at bounding box center [1162, 333] width 249 height 28
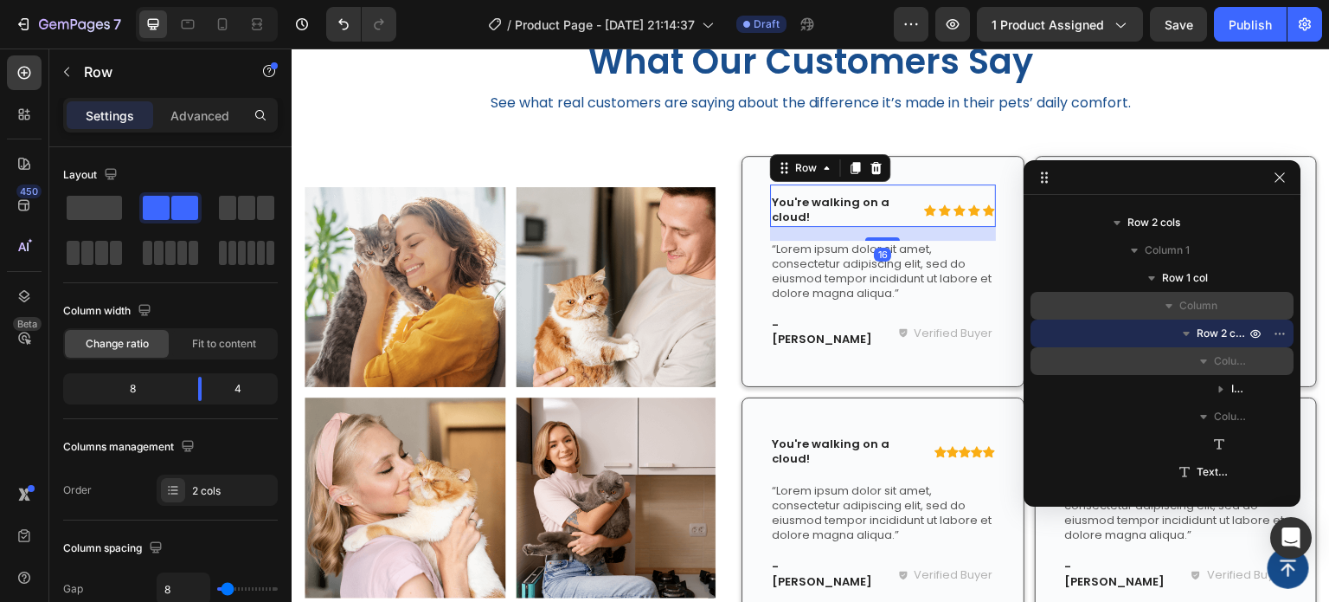
click at [1188, 359] on div "Column 1" at bounding box center [1162, 361] width 249 height 28
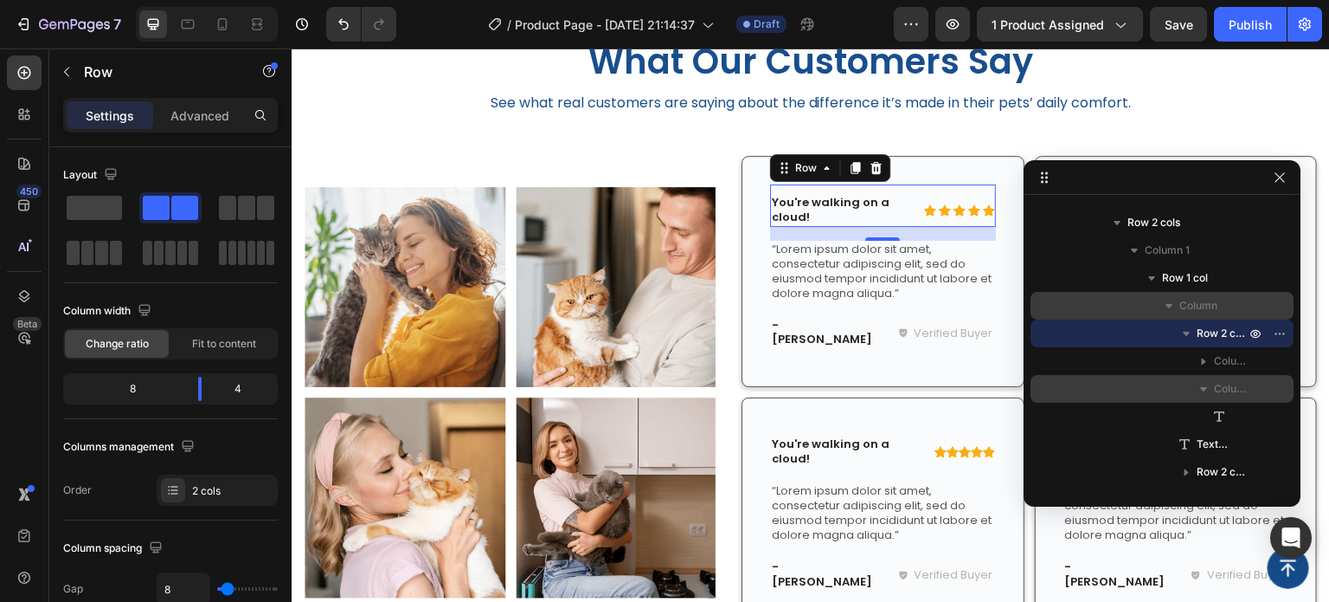
click at [1233, 393] on span "Column 2" at bounding box center [1231, 388] width 35 height 17
click at [1236, 392] on span "Column 2" at bounding box center [1231, 388] width 35 height 17
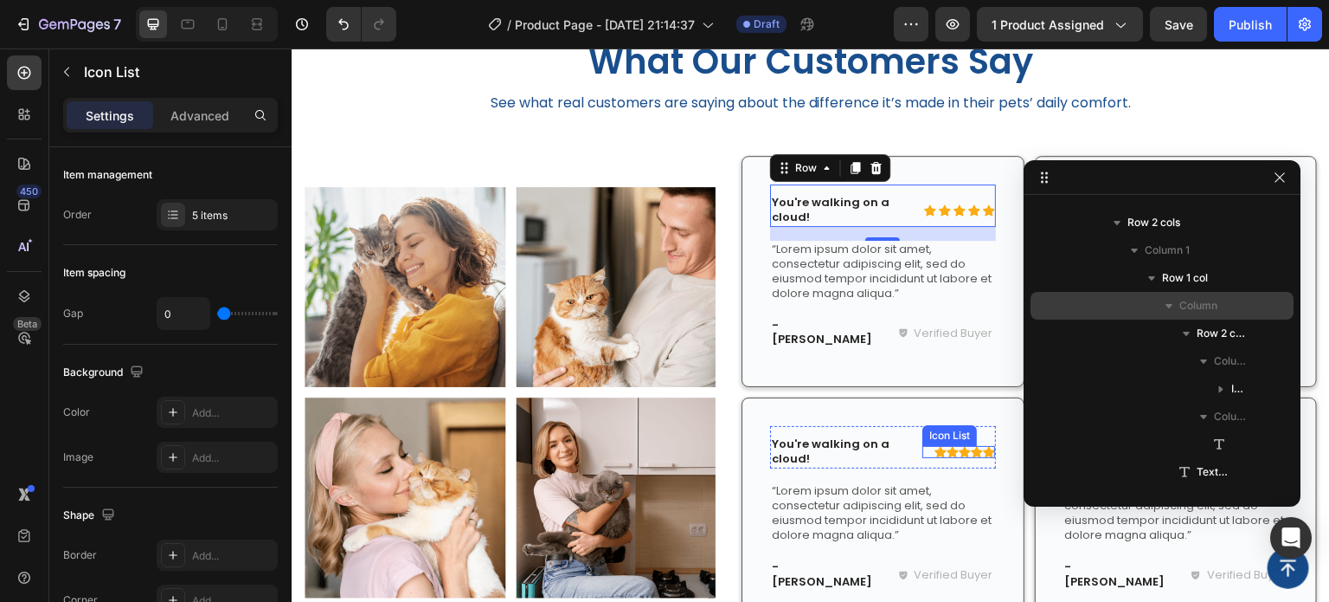
click at [923, 446] on div "Icon Icon Icon Icon Icon" at bounding box center [959, 452] width 73 height 12
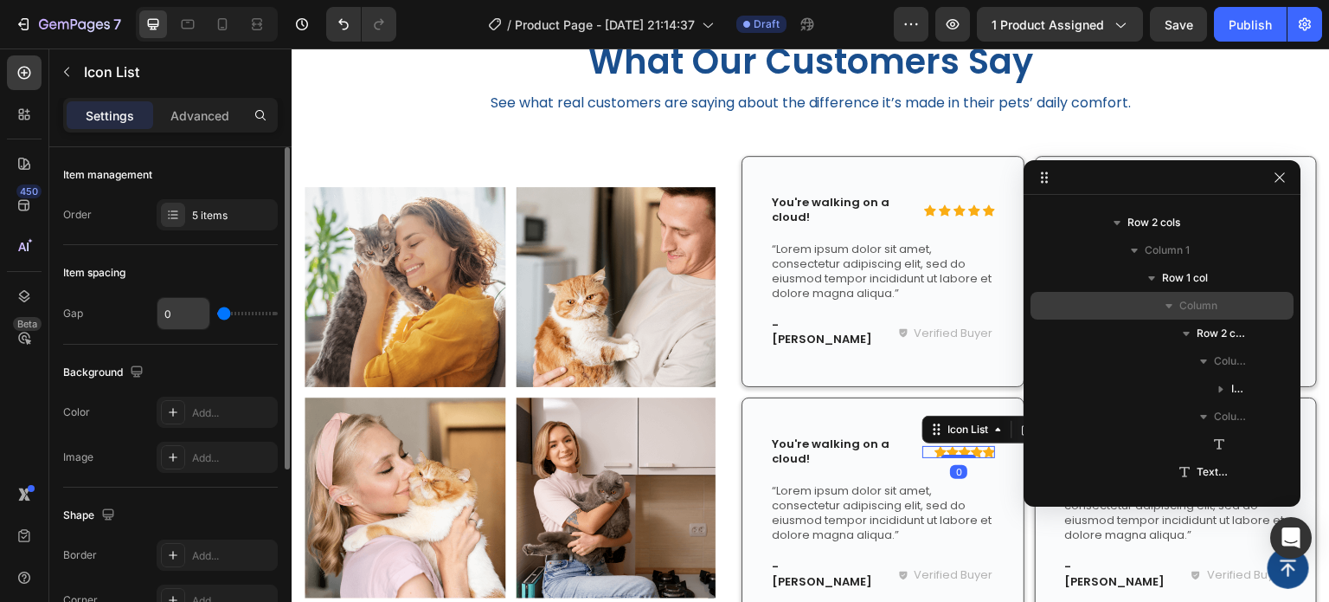
click at [181, 312] on input "0" at bounding box center [184, 313] width 52 height 31
type input "3"
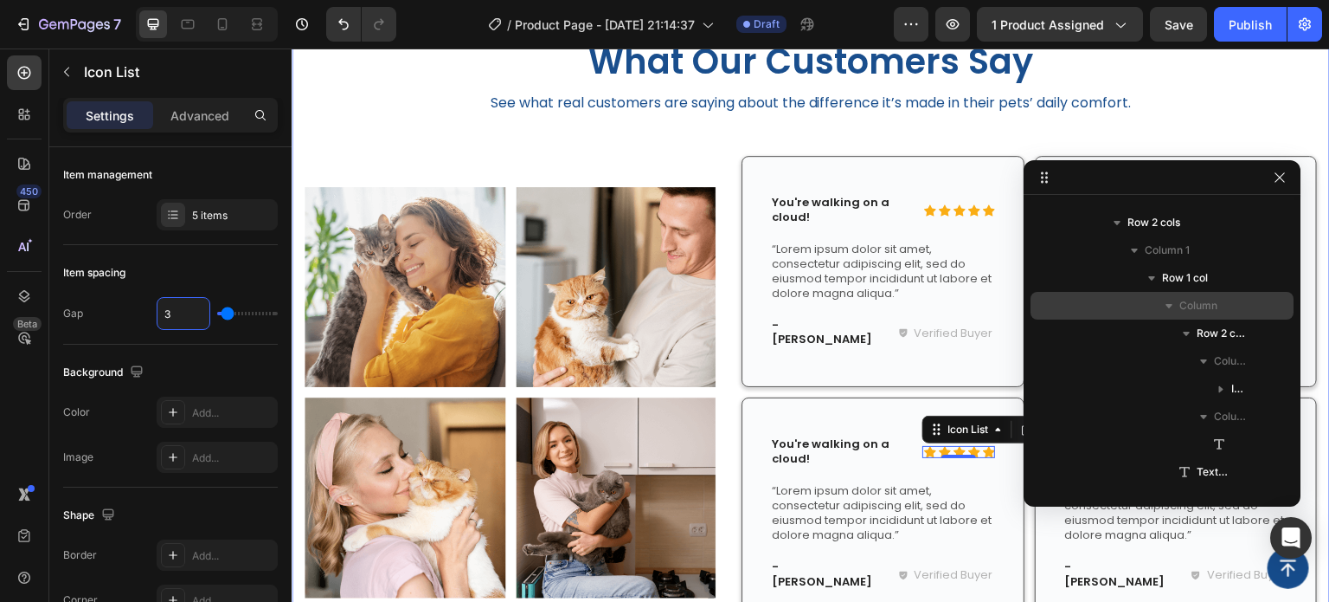
click at [1246, 134] on div "What Our Customers Say Heading See what real customers are saying about the dif…" at bounding box center [811, 346] width 1013 height 619
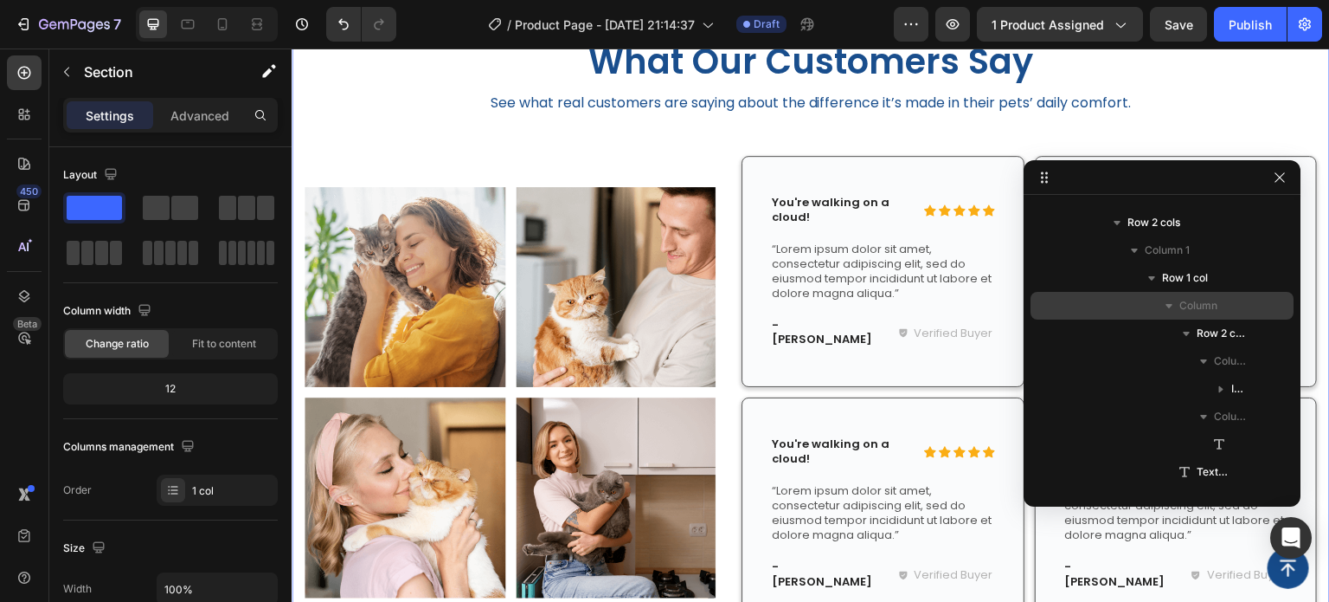
click at [1288, 165] on div at bounding box center [1162, 177] width 277 height 35
click at [1287, 175] on button "button" at bounding box center [1280, 177] width 21 height 21
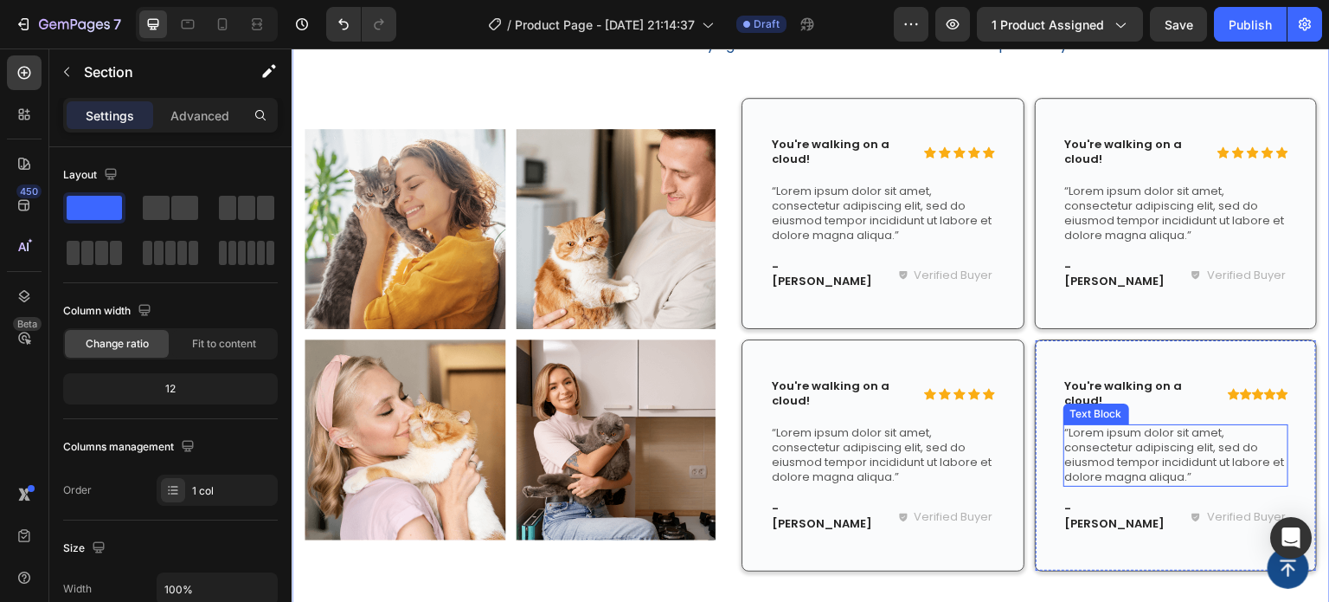
scroll to position [2001, 0]
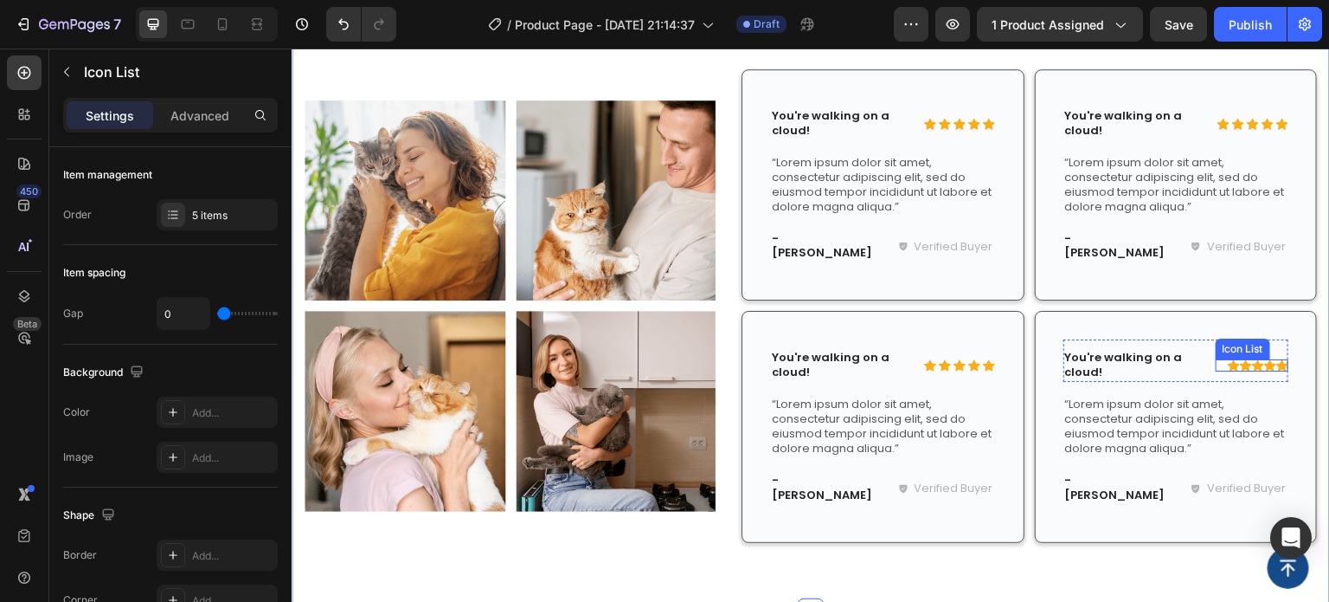
click at [1216, 359] on div "Icon Icon Icon Icon Icon" at bounding box center [1252, 365] width 73 height 12
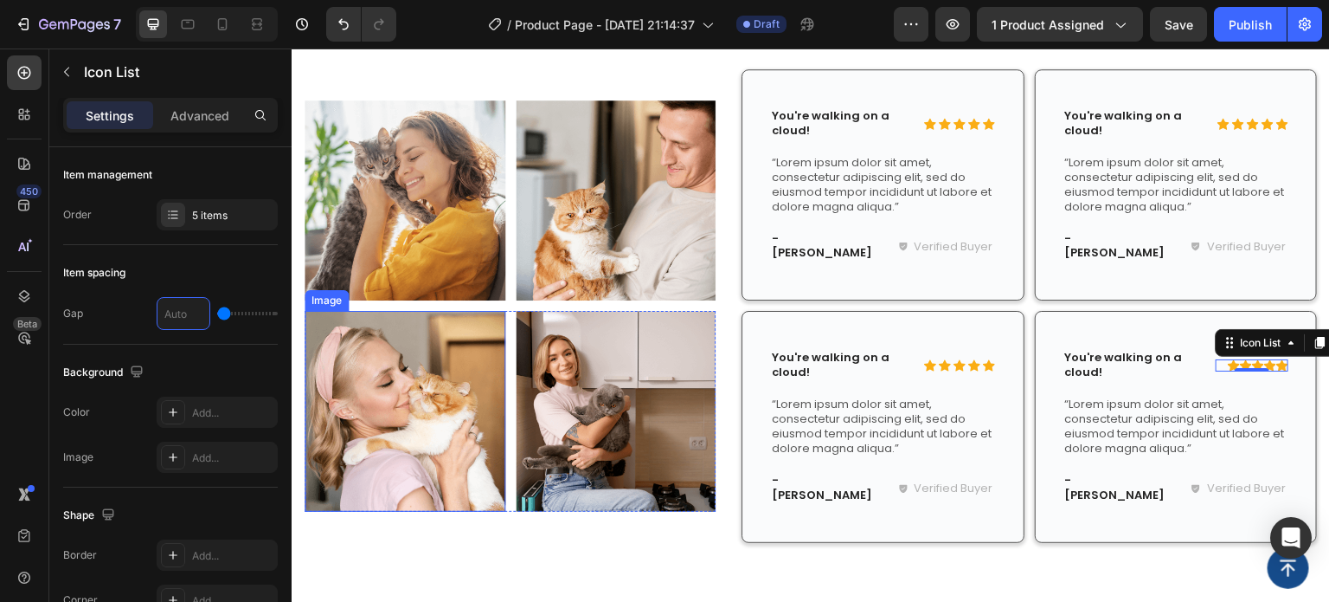
type input "3"
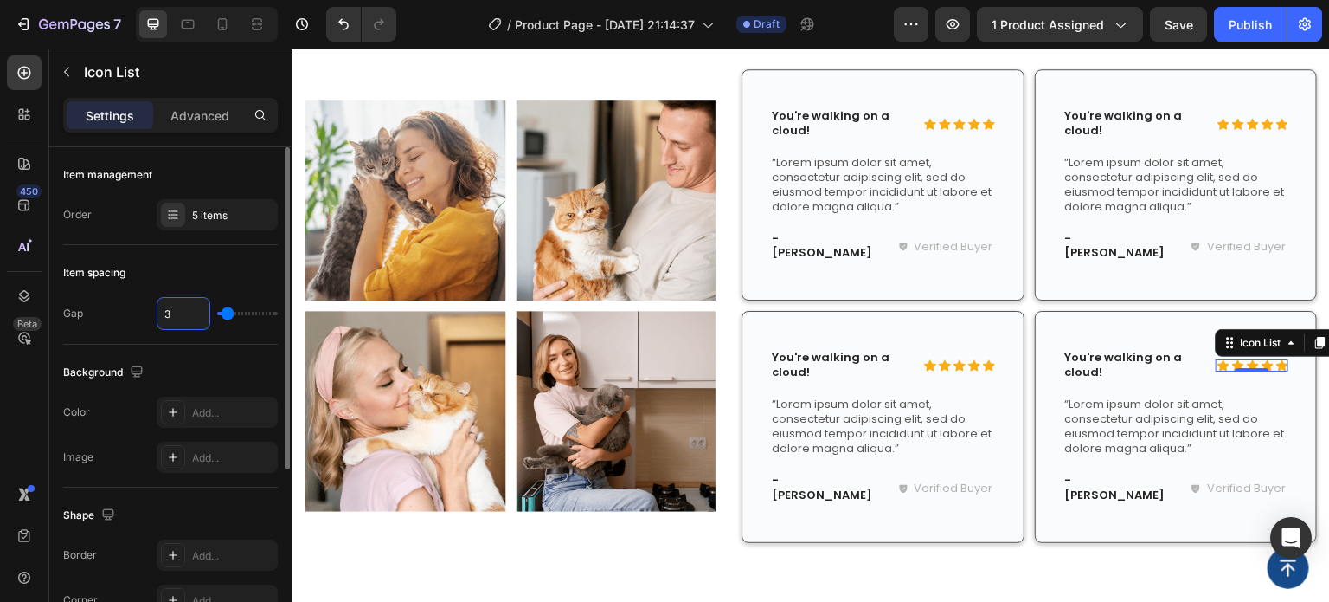
type input "3"
click at [226, 260] on div "Item spacing" at bounding box center [170, 273] width 215 height 28
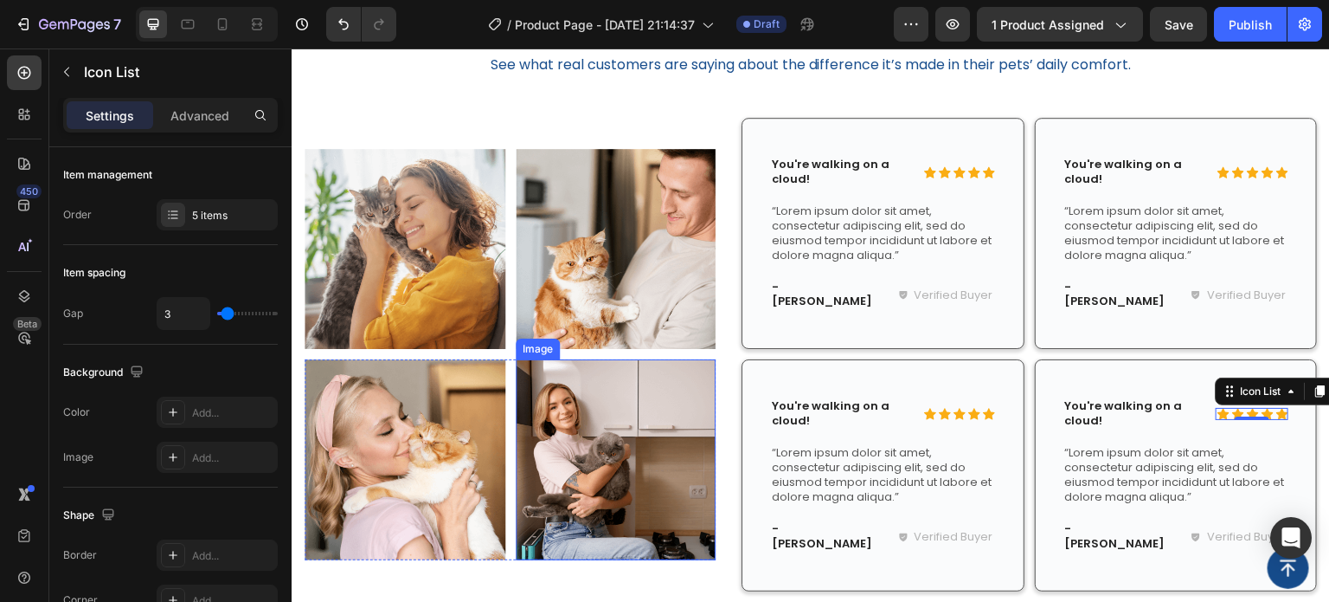
scroll to position [1915, 0]
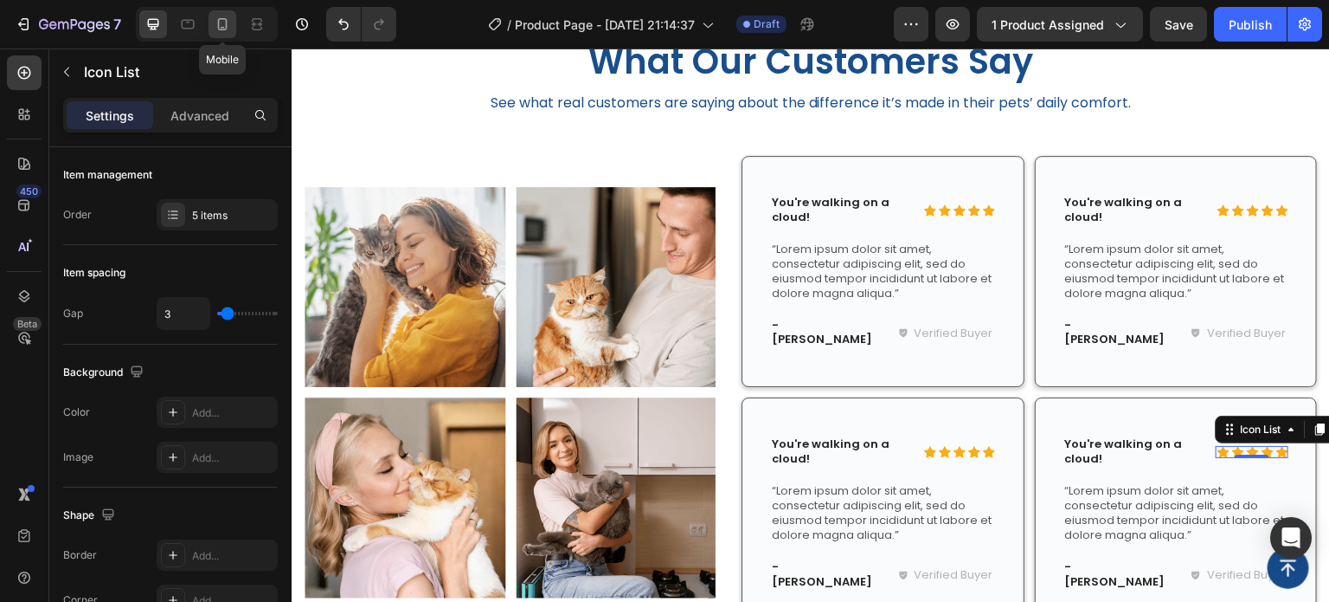
click at [229, 30] on icon at bounding box center [222, 24] width 17 height 17
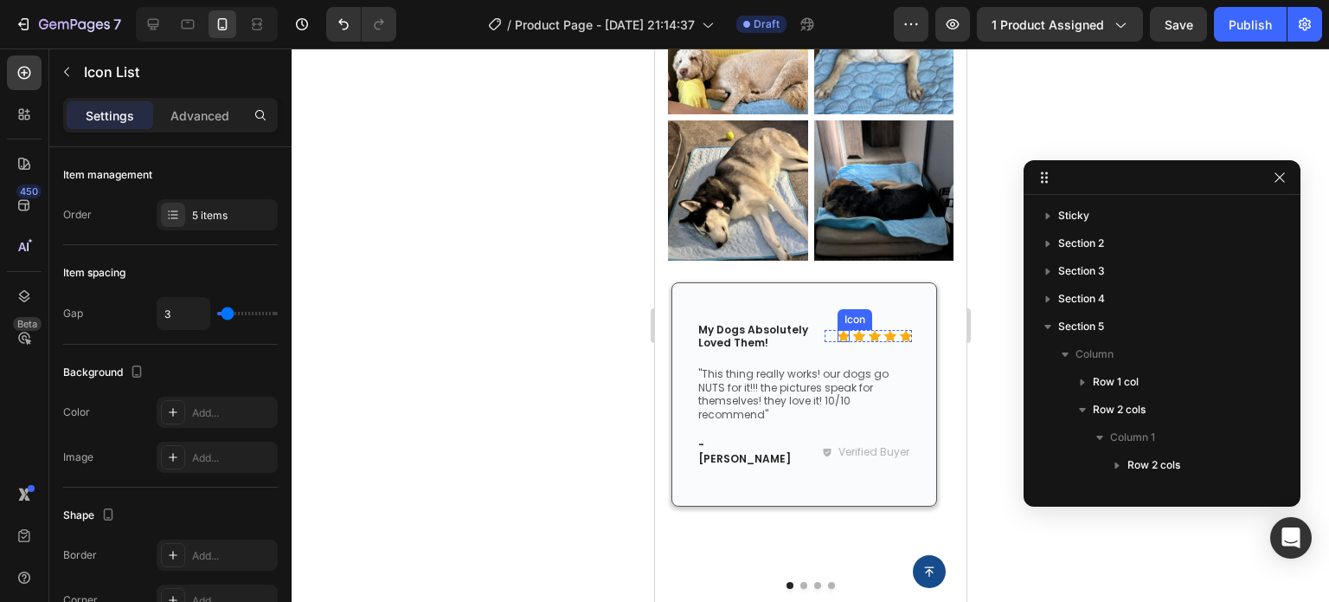
scroll to position [1870, 0]
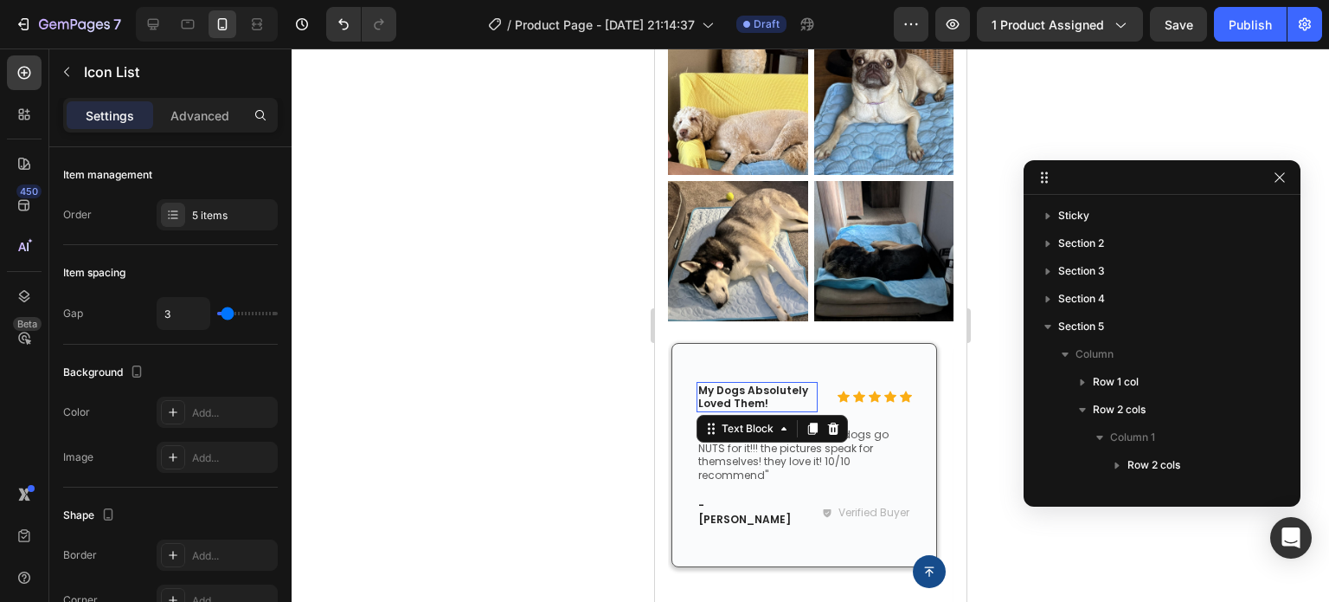
click at [773, 384] on p "My Dogs Absolutely Loved Them!" at bounding box center [757, 396] width 118 height 27
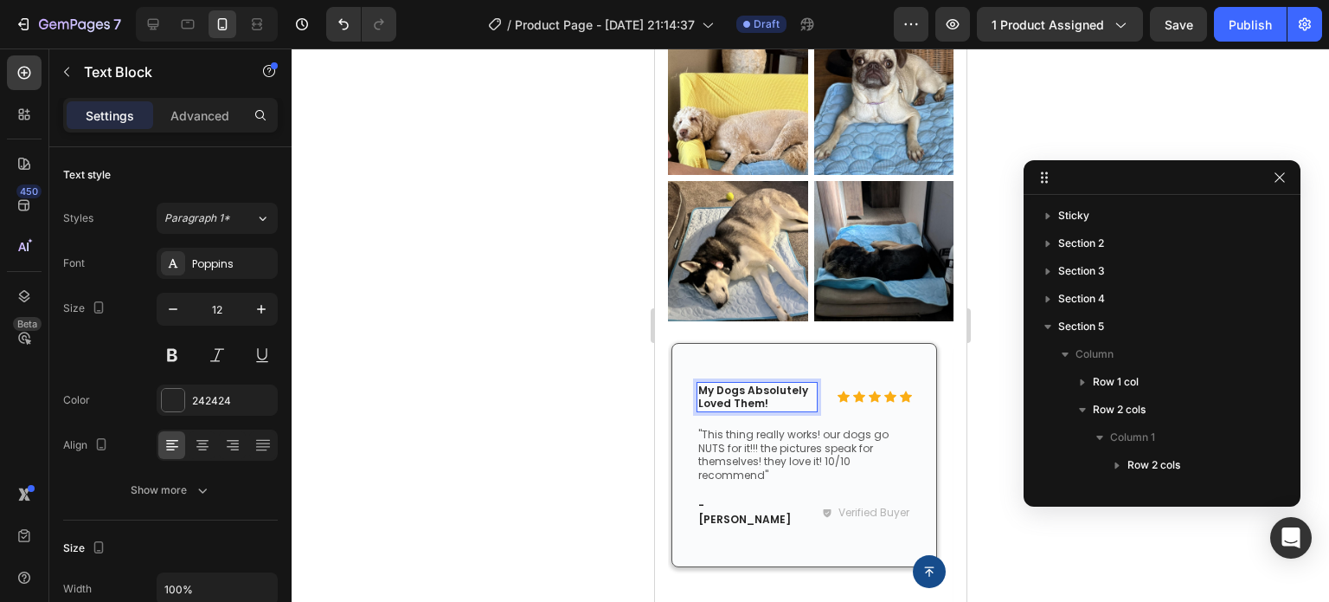
click at [773, 387] on p "My Dogs Absolutely Loved Them!" at bounding box center [757, 396] width 118 height 27
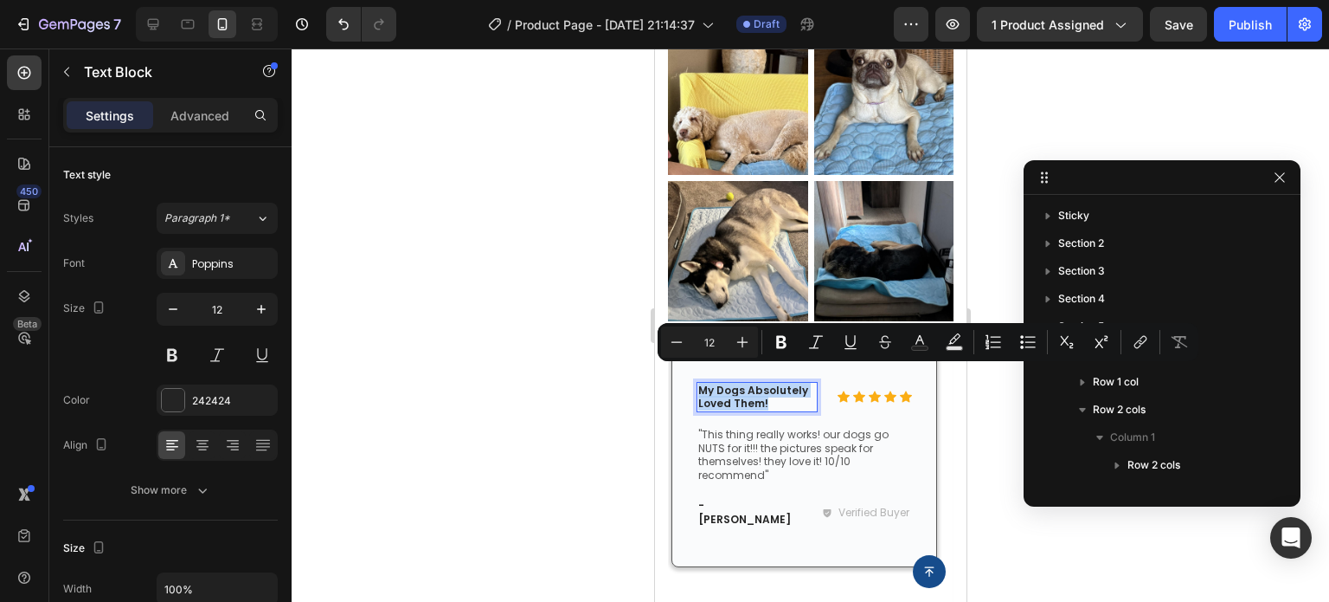
copy p "My Dogs Absolutely Loved Them!"
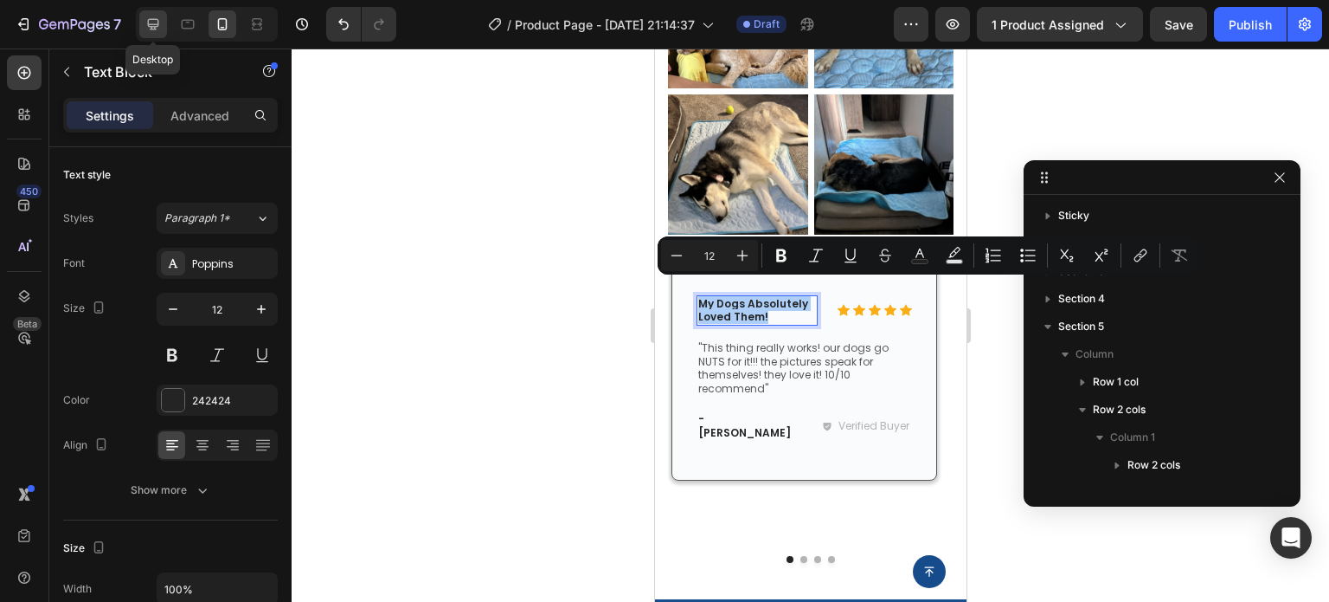
click at [159, 20] on icon at bounding box center [153, 24] width 17 height 17
type input "13"
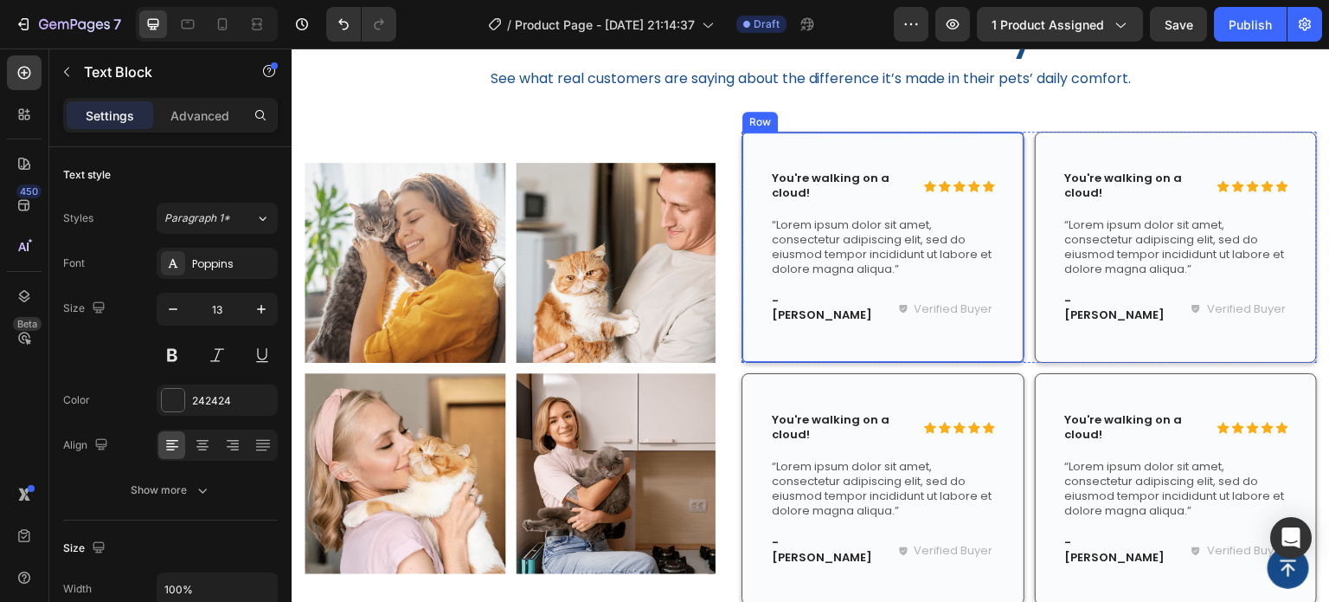
scroll to position [1880, 0]
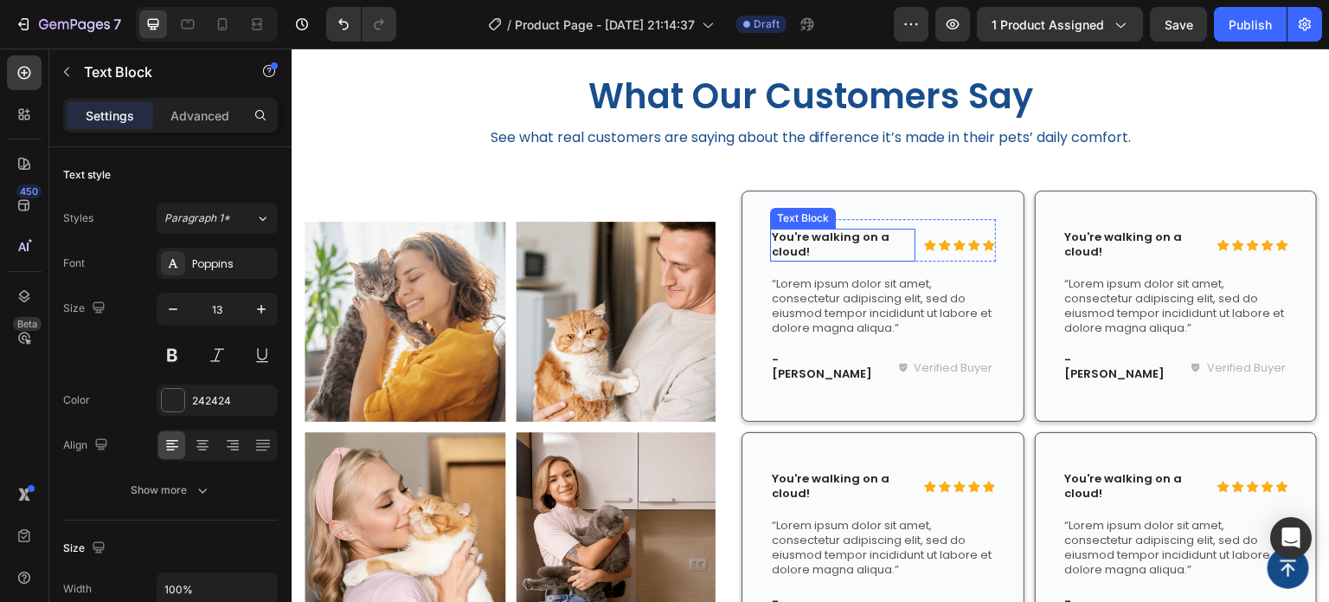
click at [800, 241] on p "You're walking on a cloud!" at bounding box center [843, 244] width 142 height 29
drag, startPoint x: 227, startPoint y: 23, endPoint x: 312, endPoint y: 306, distance: 294.6
click at [227, 23] on icon at bounding box center [222, 24] width 17 height 17
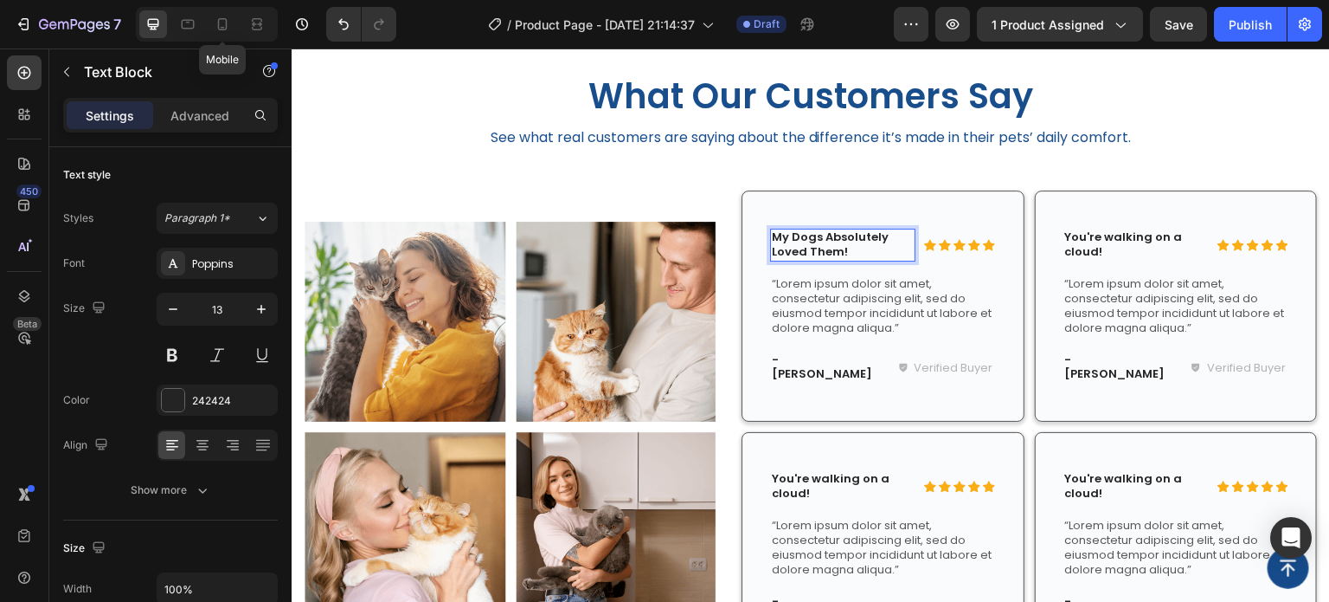
type input "12"
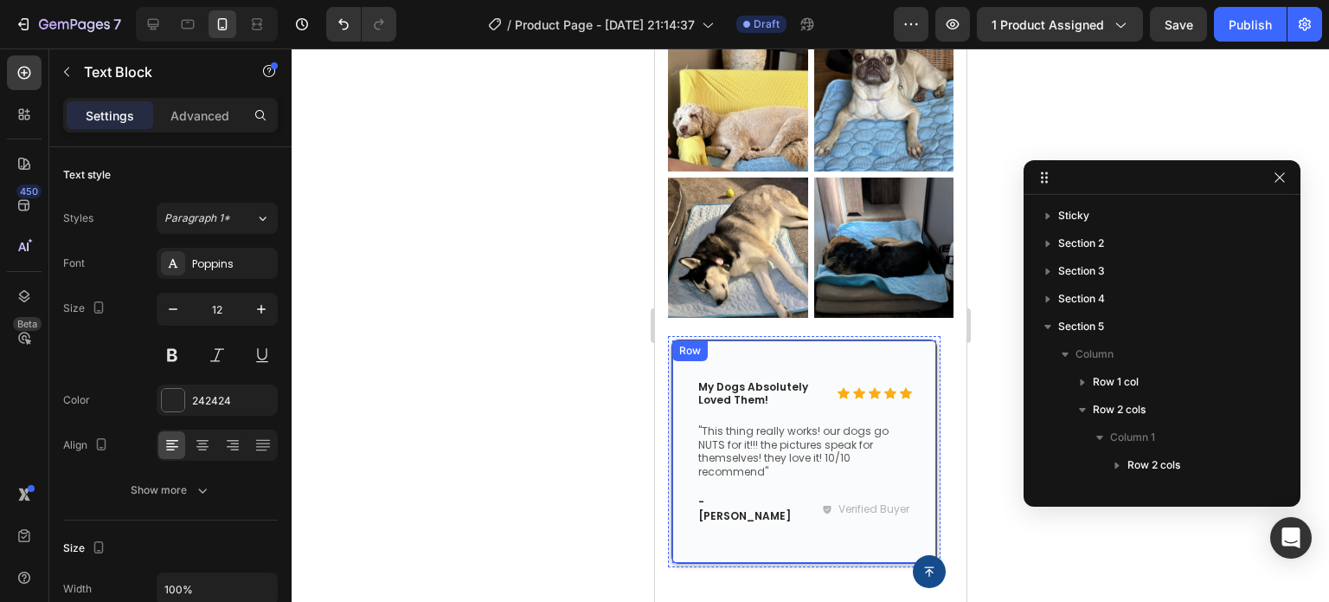
scroll to position [1836, 0]
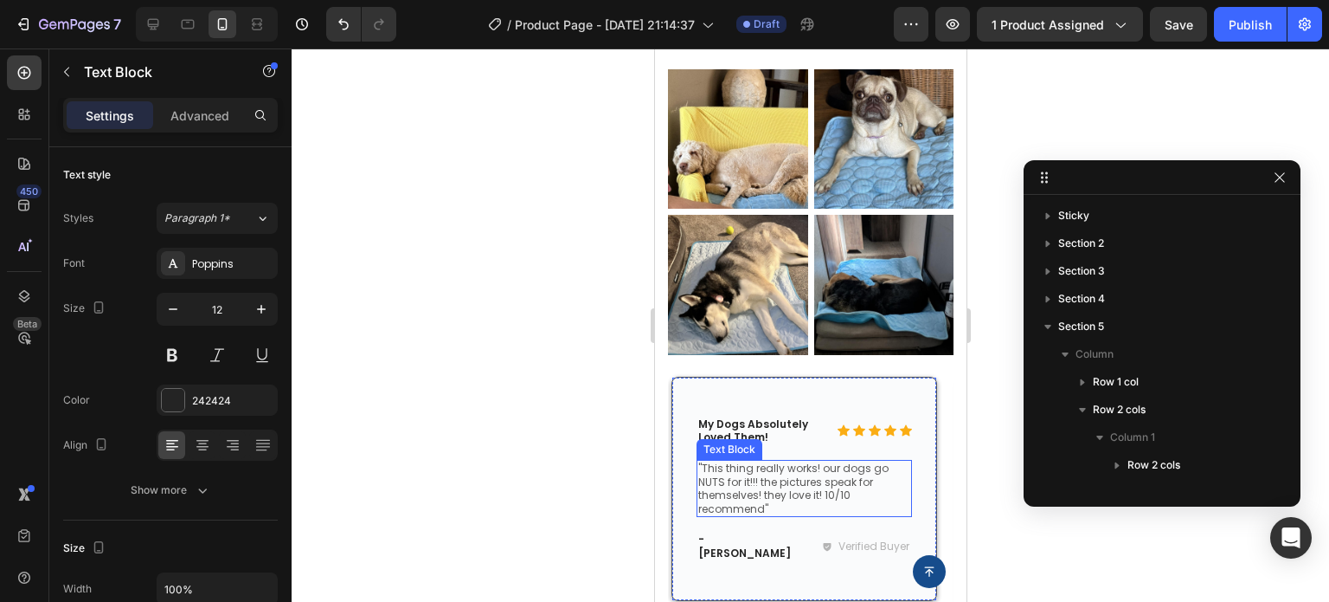
click at [751, 473] on p ""This thing really works! our dogs go NUTS for it!!! the pictures speak for the…" at bounding box center [804, 488] width 212 height 54
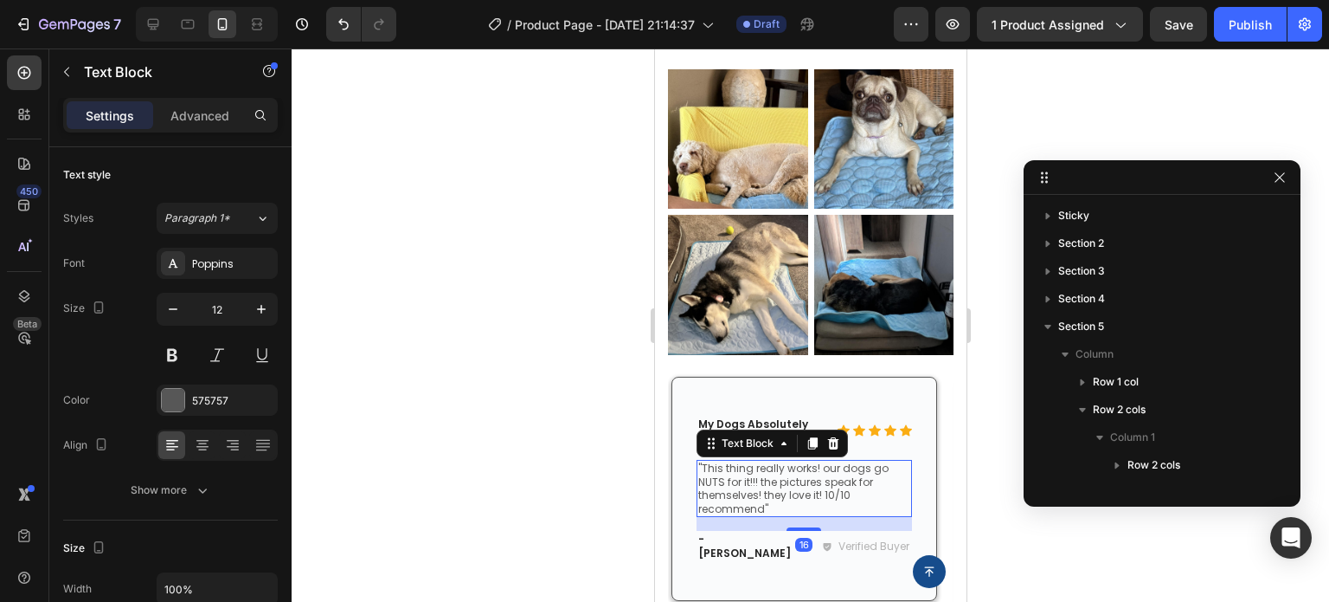
click at [752, 473] on p ""This thing really works! our dogs go NUTS for it!!! the pictures speak for the…" at bounding box center [804, 488] width 212 height 54
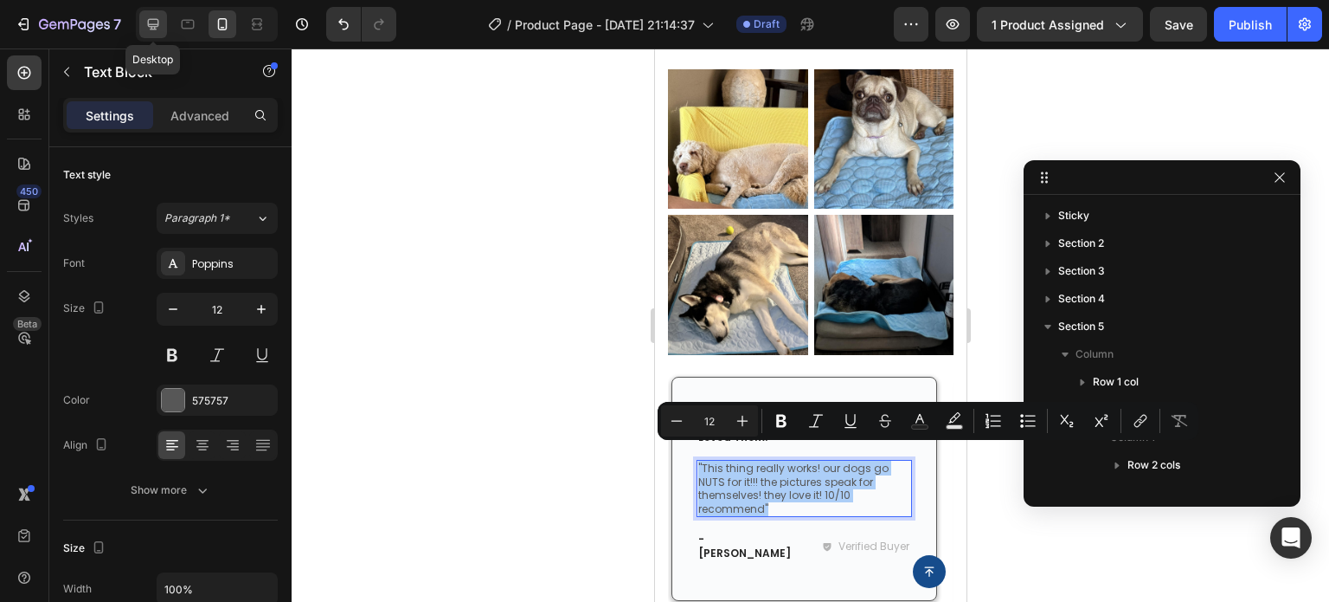
click at [156, 20] on icon at bounding box center [153, 24] width 17 height 17
type input "13"
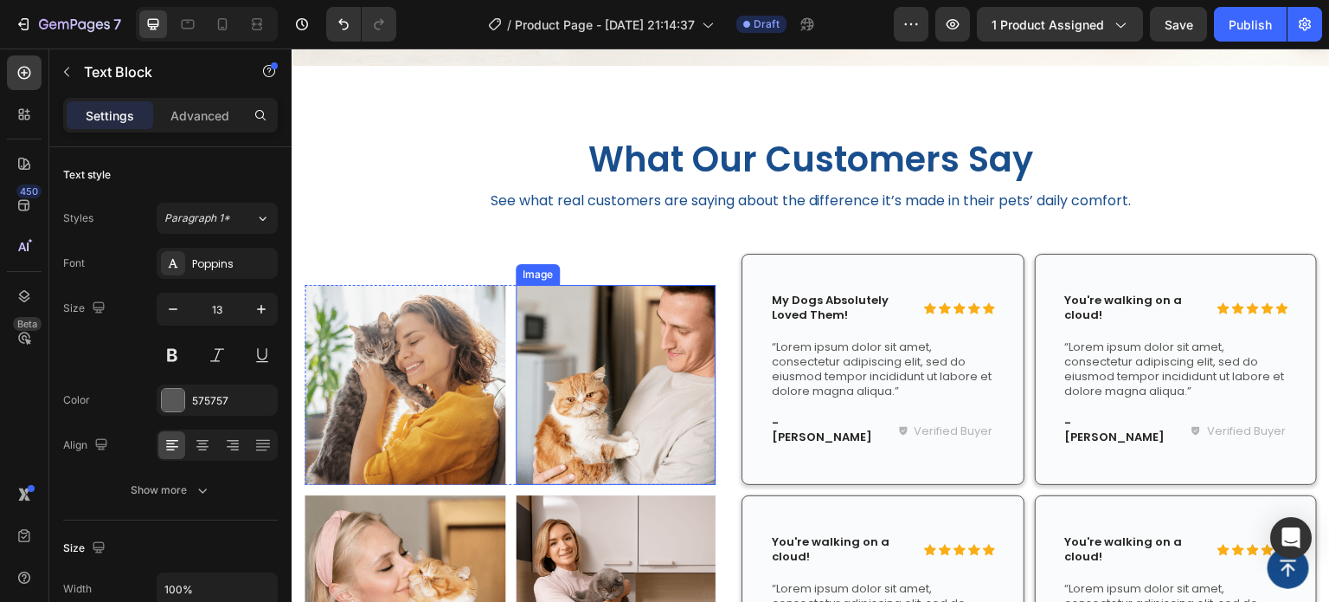
scroll to position [1760, 0]
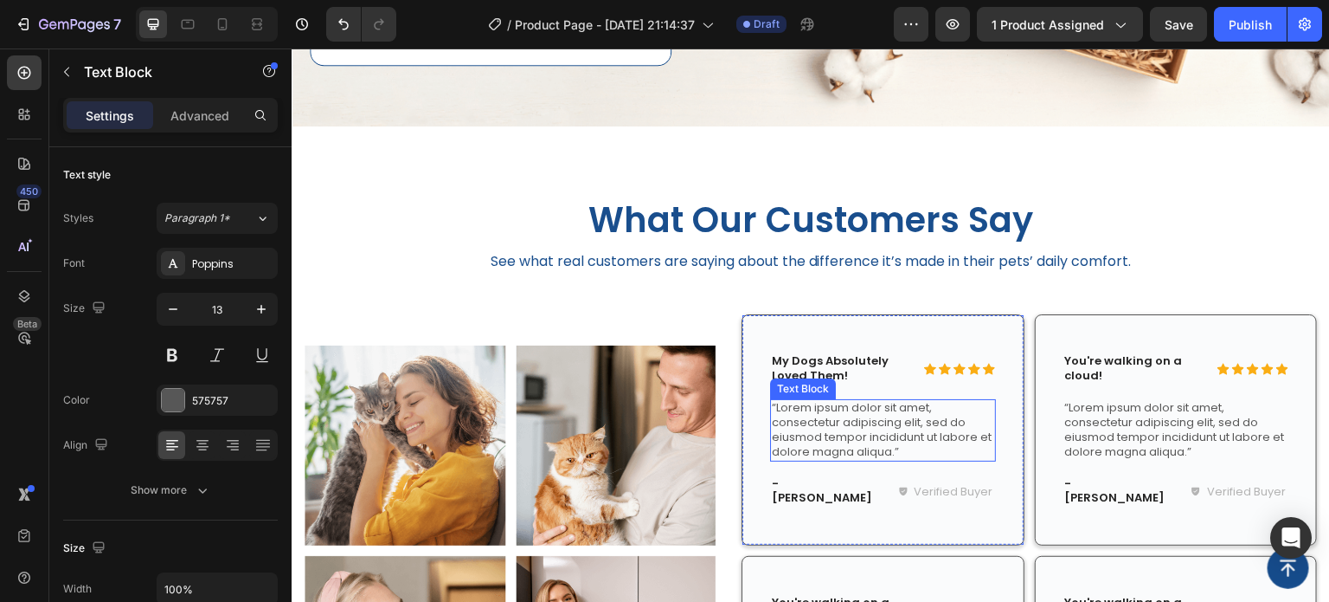
click at [850, 427] on p "“Lorem ipsum dolor sit amet, consectetur adipiscing elit, sed do eiusmod tempor…" at bounding box center [883, 430] width 222 height 59
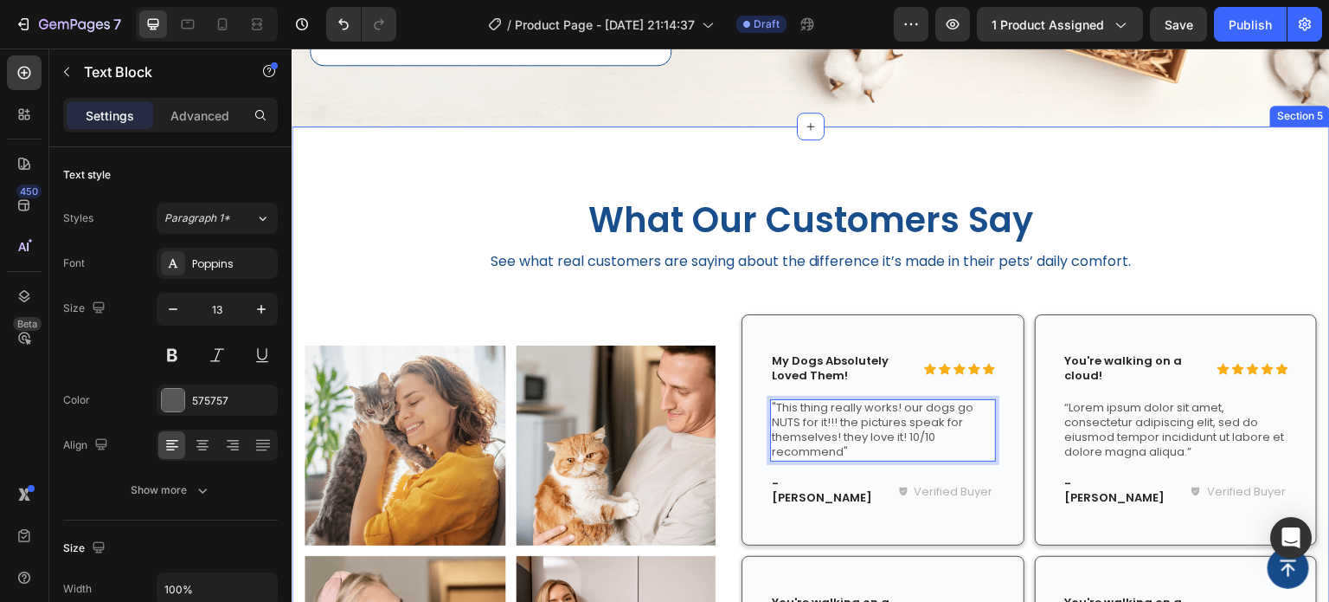
click at [452, 164] on div "What Our Customers Say Heading See what real customers are saying about the dif…" at bounding box center [811, 491] width 1039 height 730
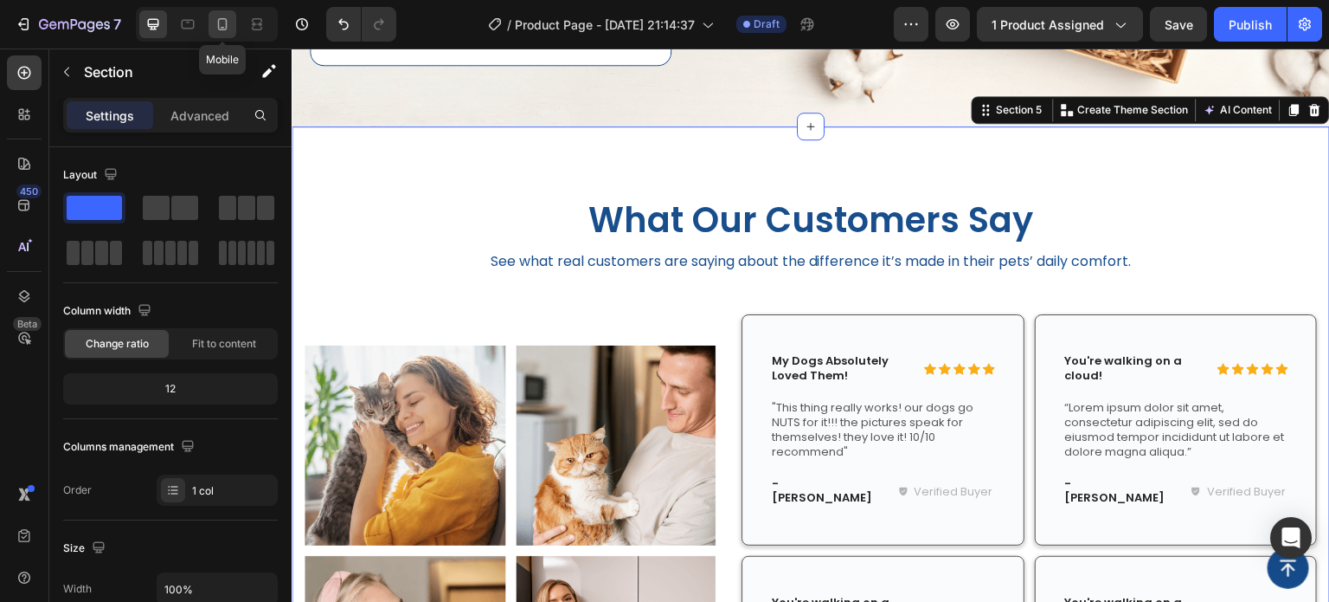
click at [223, 27] on icon at bounding box center [223, 24] width 10 height 12
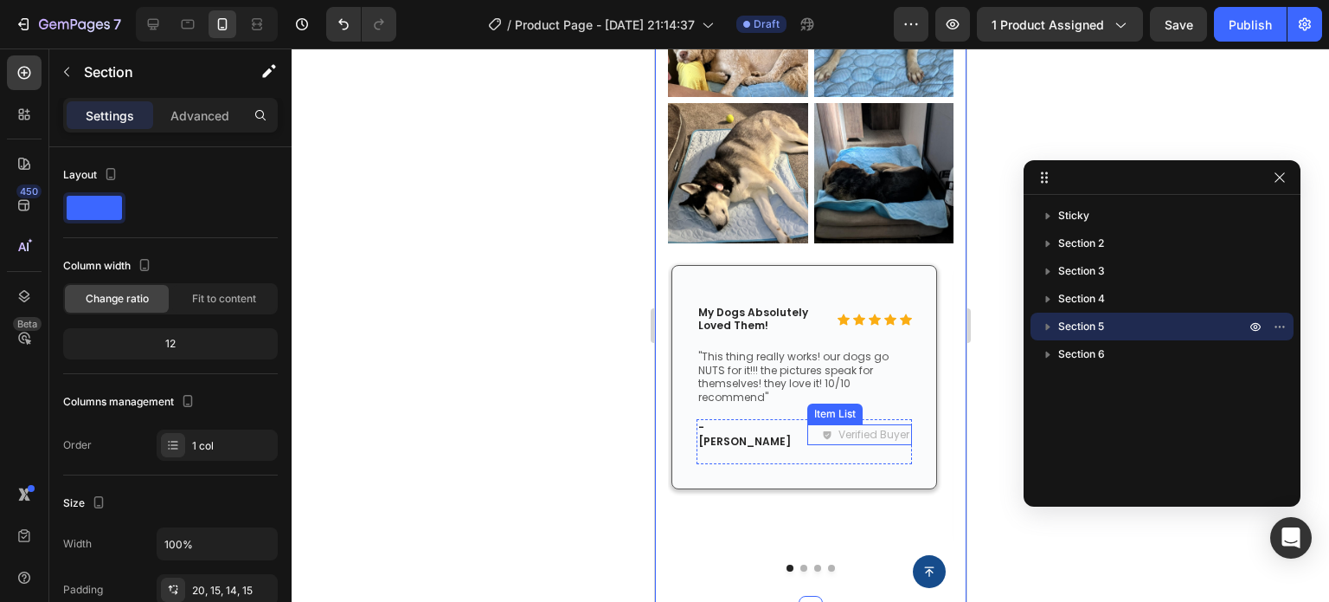
scroll to position [2178, 0]
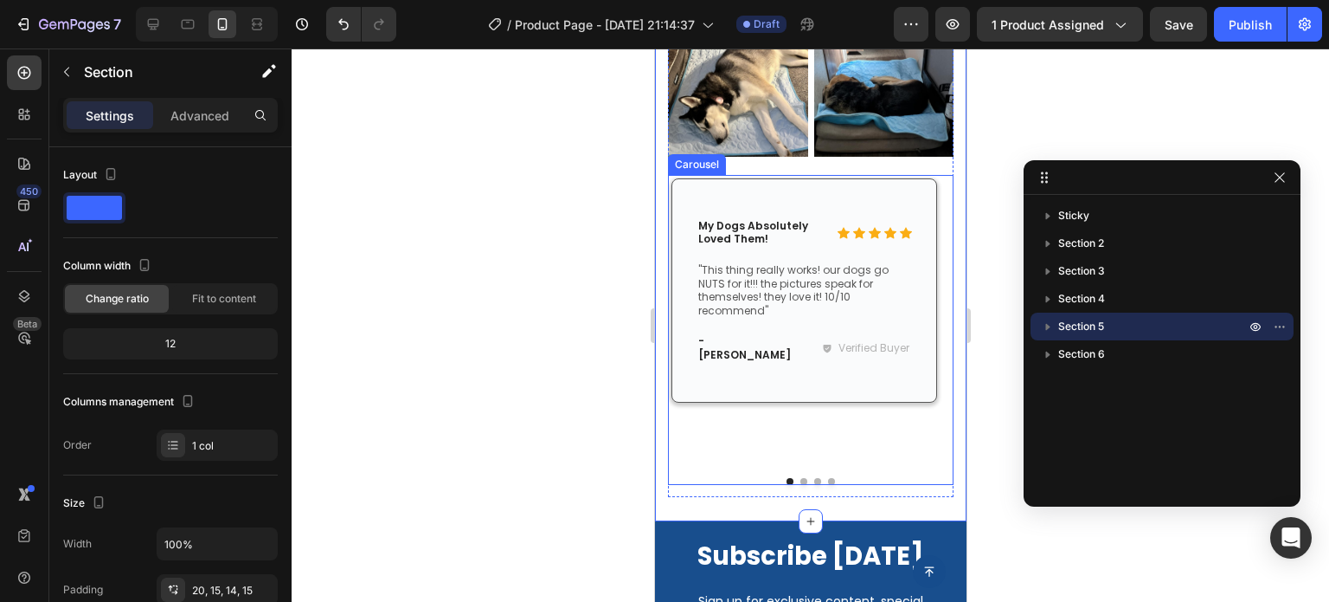
click at [800, 478] on button "Dot" at bounding box center [803, 481] width 7 height 7
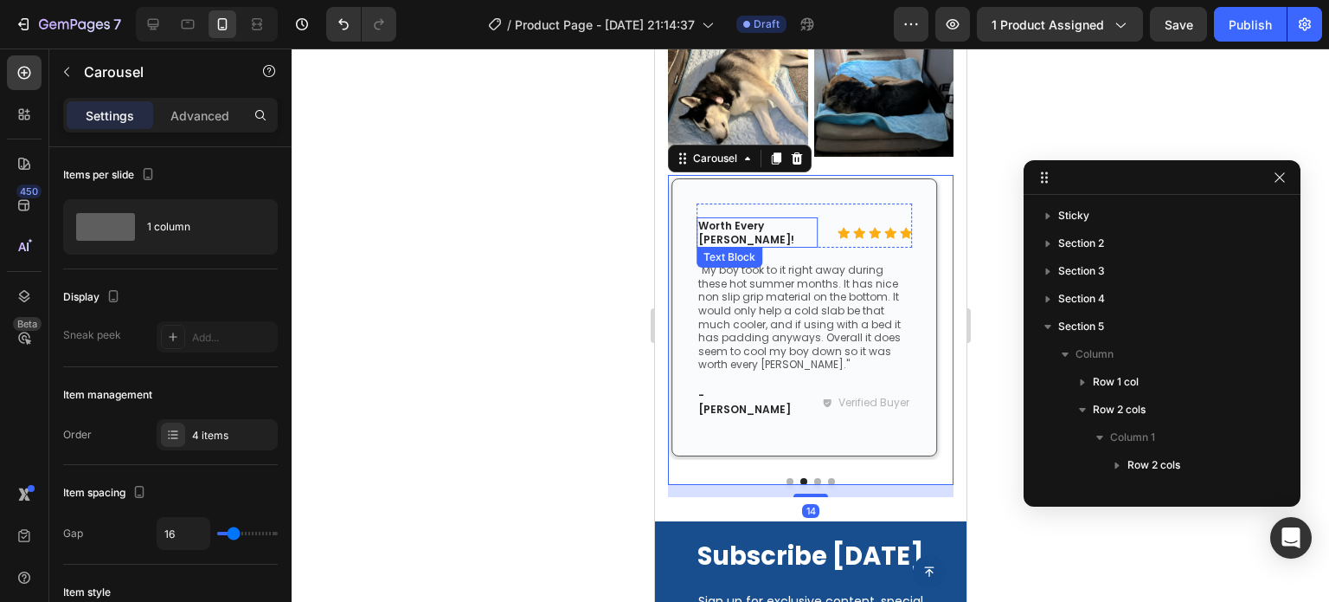
click at [768, 219] on p "Worth Every [PERSON_NAME]!" at bounding box center [757, 232] width 118 height 27
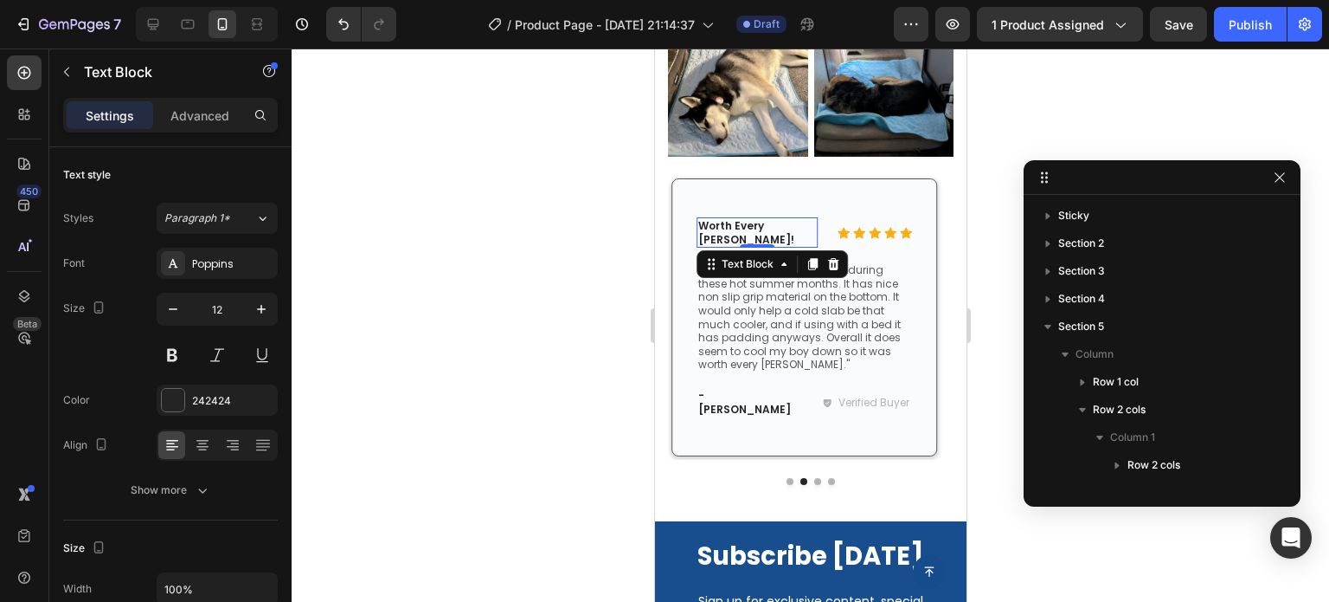
click at [769, 219] on p "Worth Every [PERSON_NAME]!" at bounding box center [757, 232] width 118 height 27
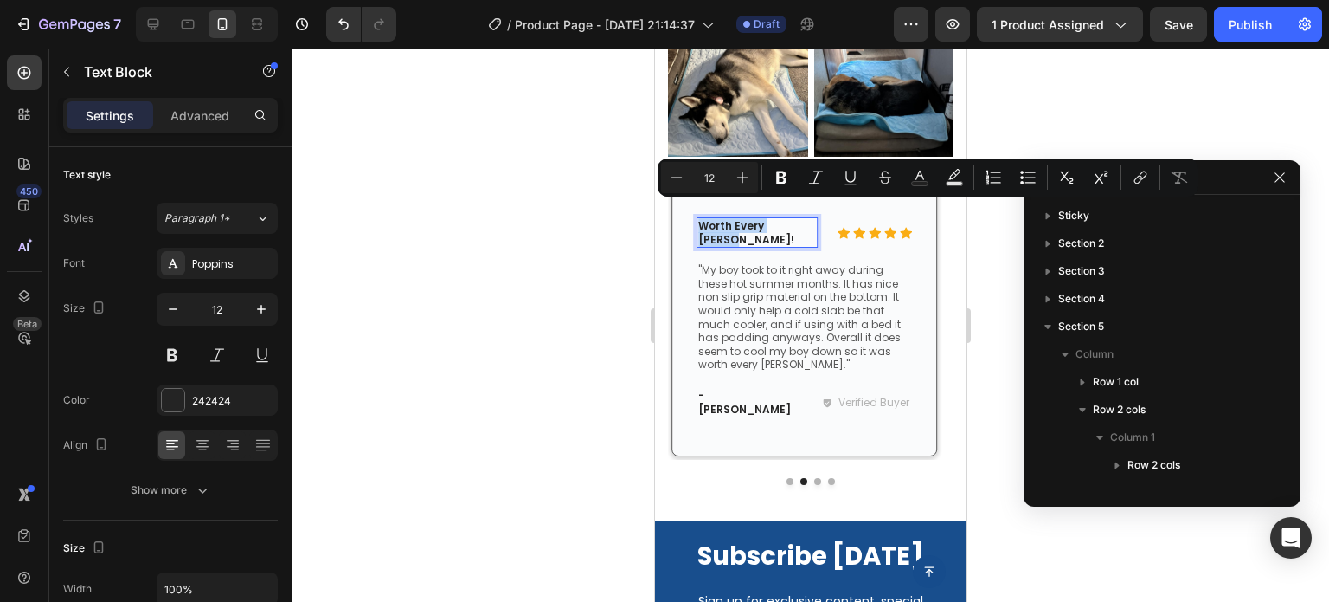
copy p "Worth Every [PERSON_NAME]!"
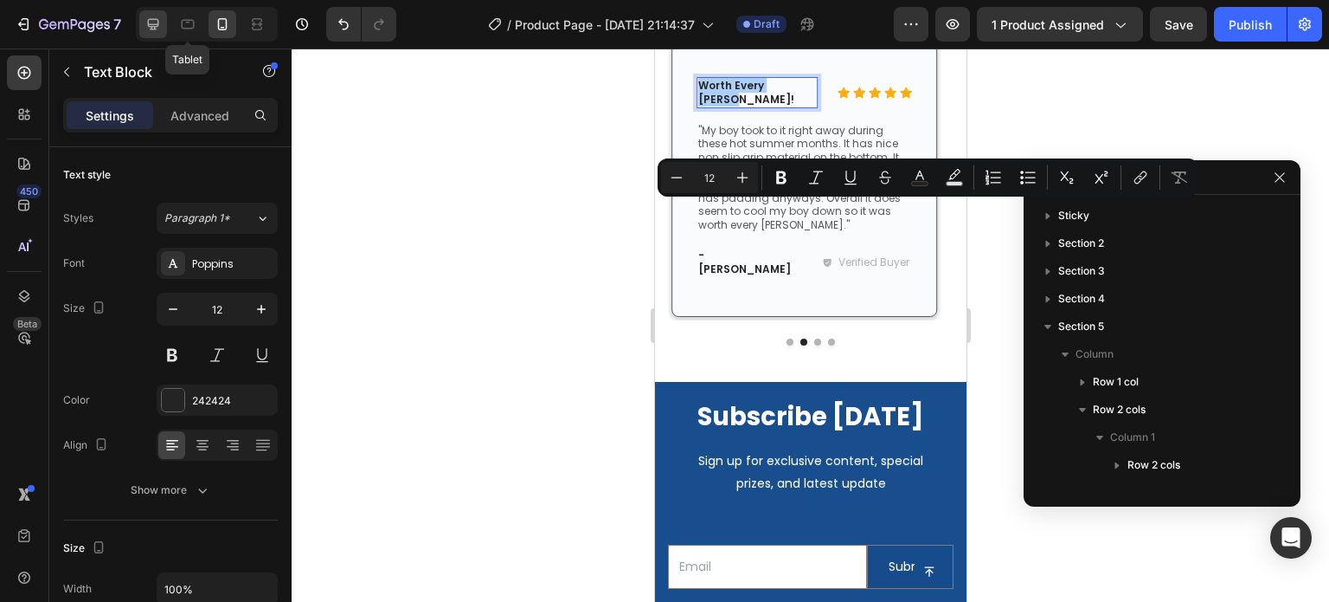
click at [159, 26] on icon at bounding box center [153, 24] width 17 height 17
type input "13"
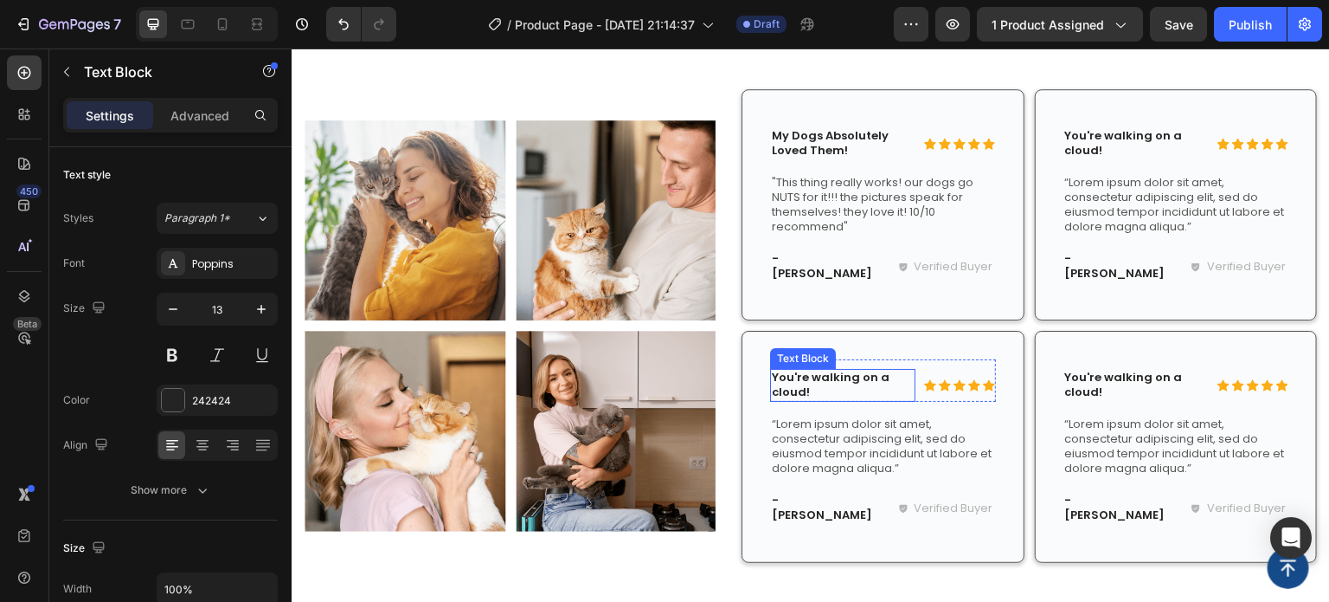
scroll to position [2064, 0]
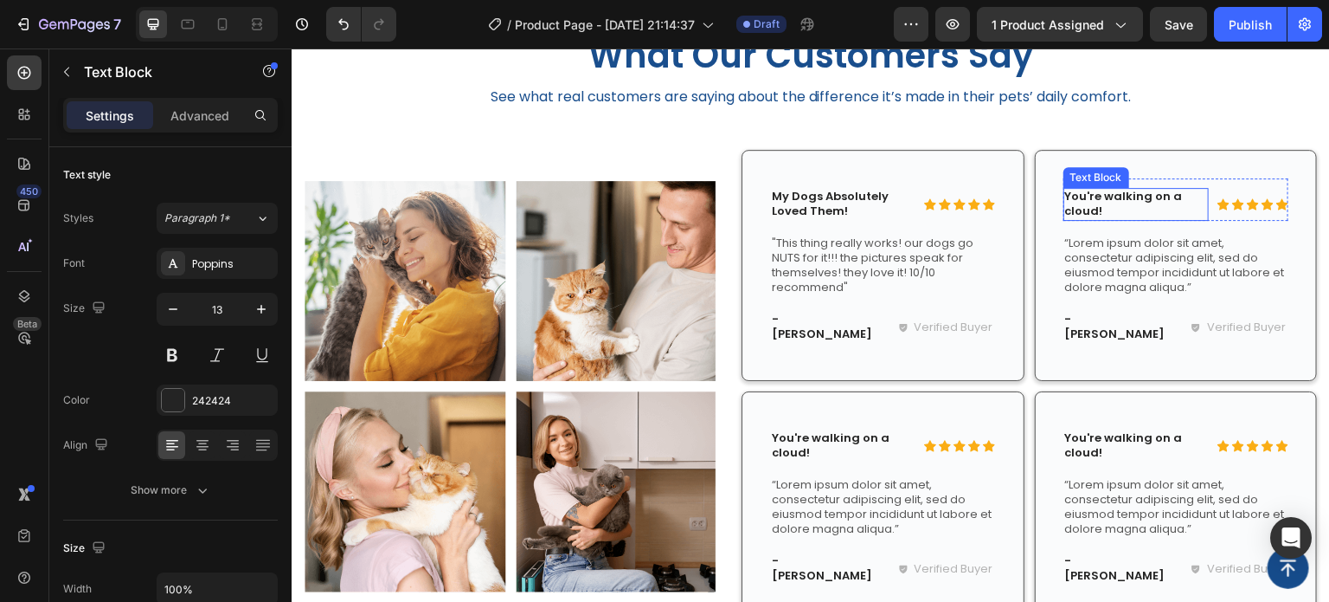
click at [1100, 203] on p "You're walking on a cloud!" at bounding box center [1136, 204] width 142 height 29
click at [211, 23] on div at bounding box center [223, 24] width 28 height 28
type input "12"
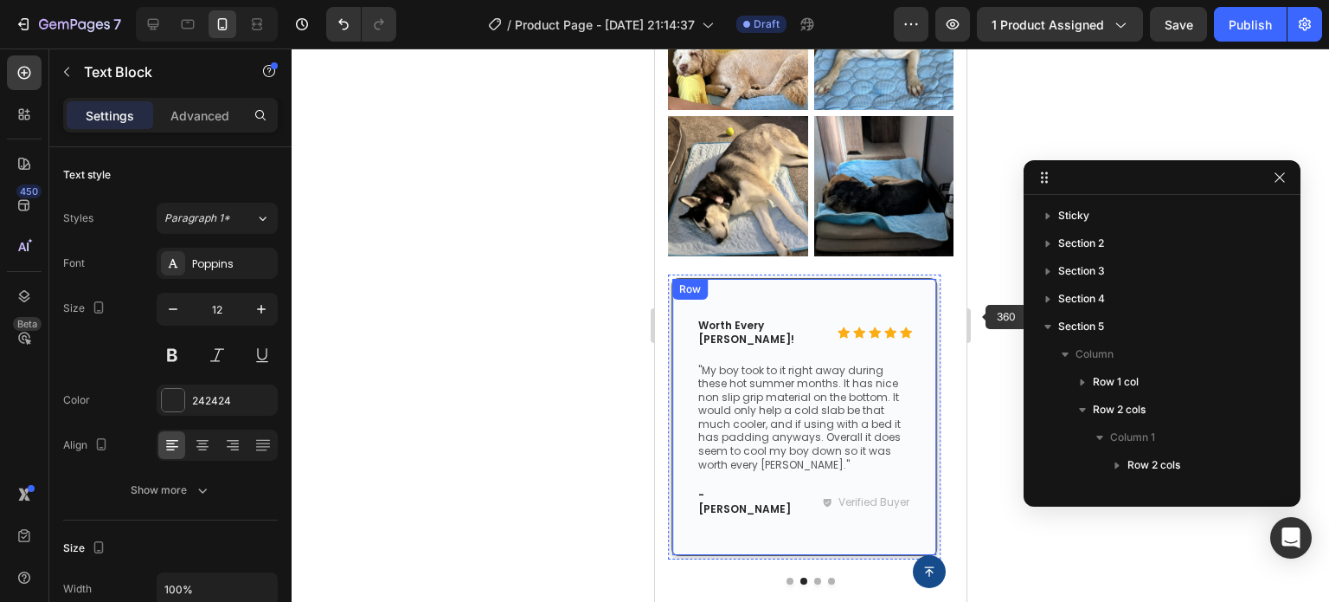
scroll to position [2019, 0]
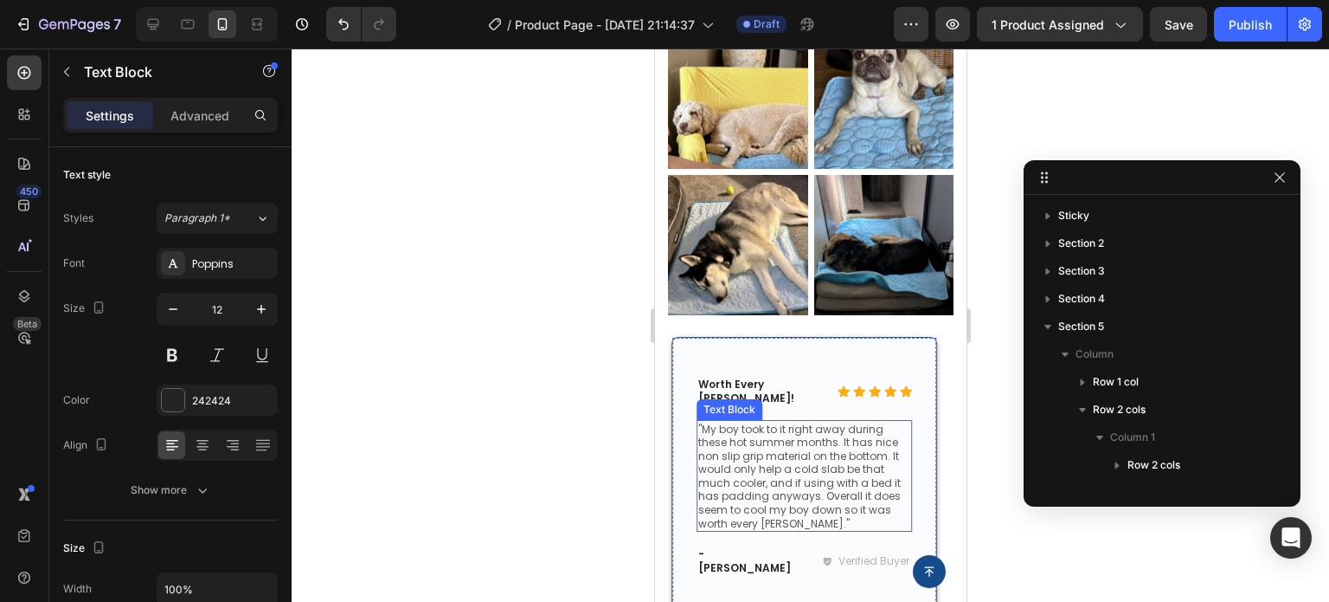
click at [825, 458] on p ""My boy took to it right away during these hot summer months. It has nice non s…" at bounding box center [804, 476] width 212 height 108
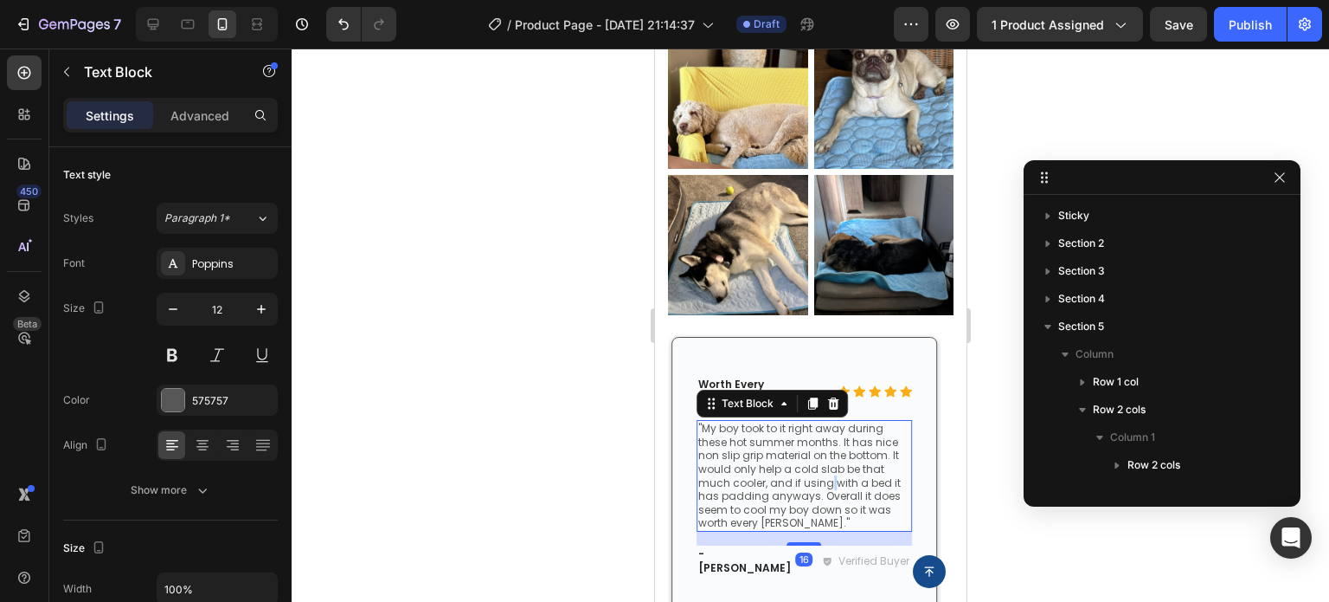
click at [825, 458] on p ""My boy took to it right away during these hot summer months. It has nice non s…" at bounding box center [804, 476] width 212 height 108
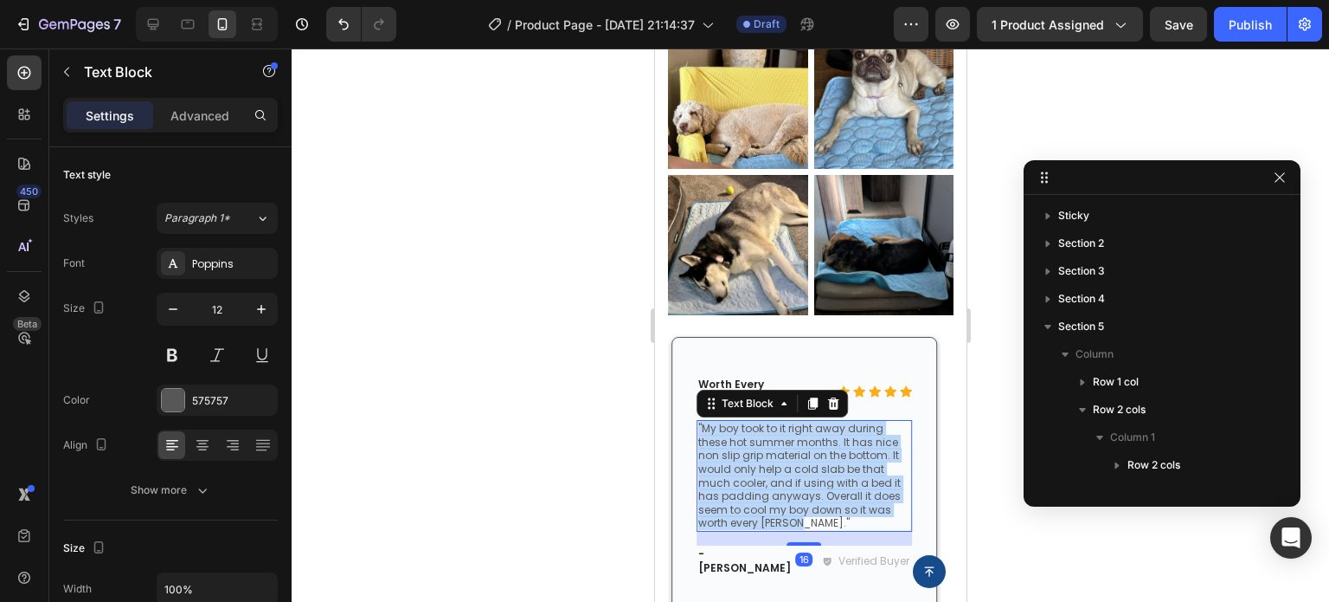
click at [825, 458] on p ""My boy took to it right away during these hot summer months. It has nice non s…" at bounding box center [804, 476] width 212 height 108
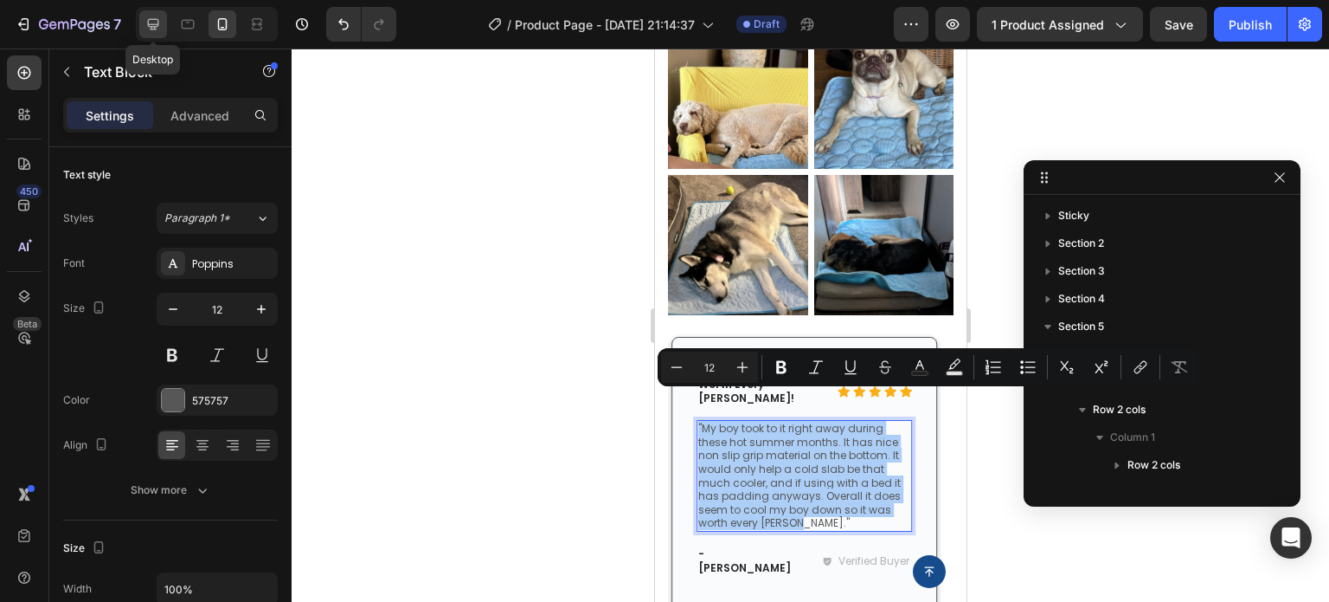
click at [156, 30] on icon at bounding box center [153, 24] width 17 height 17
type input "13"
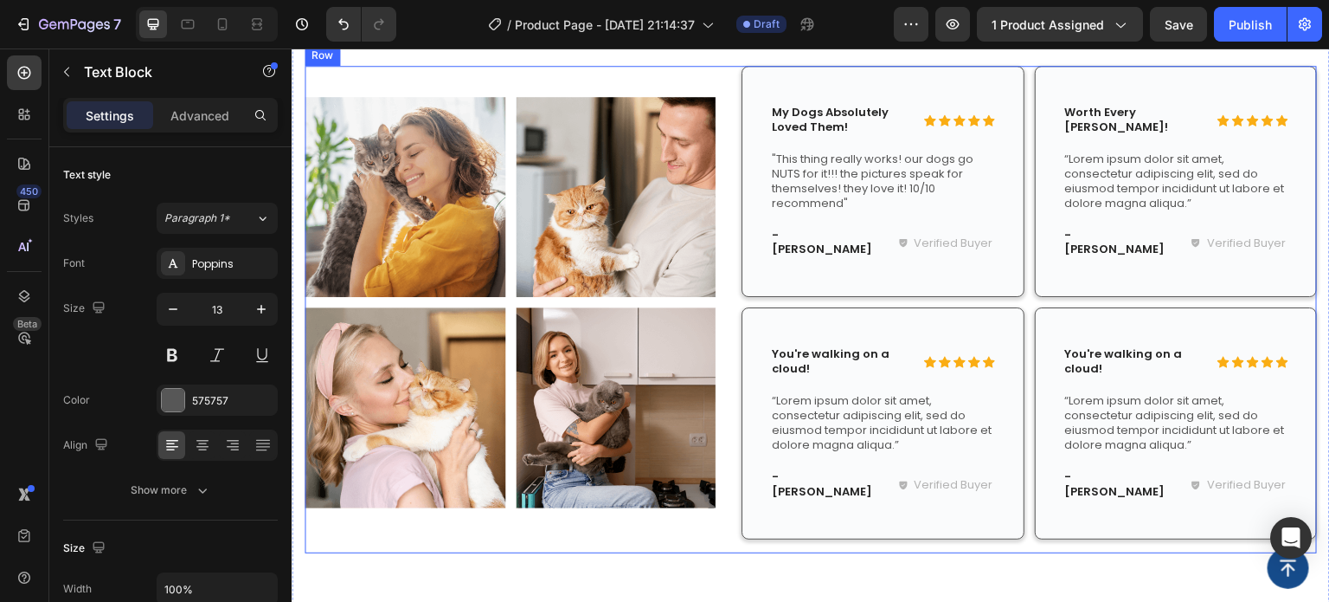
scroll to position [1944, 0]
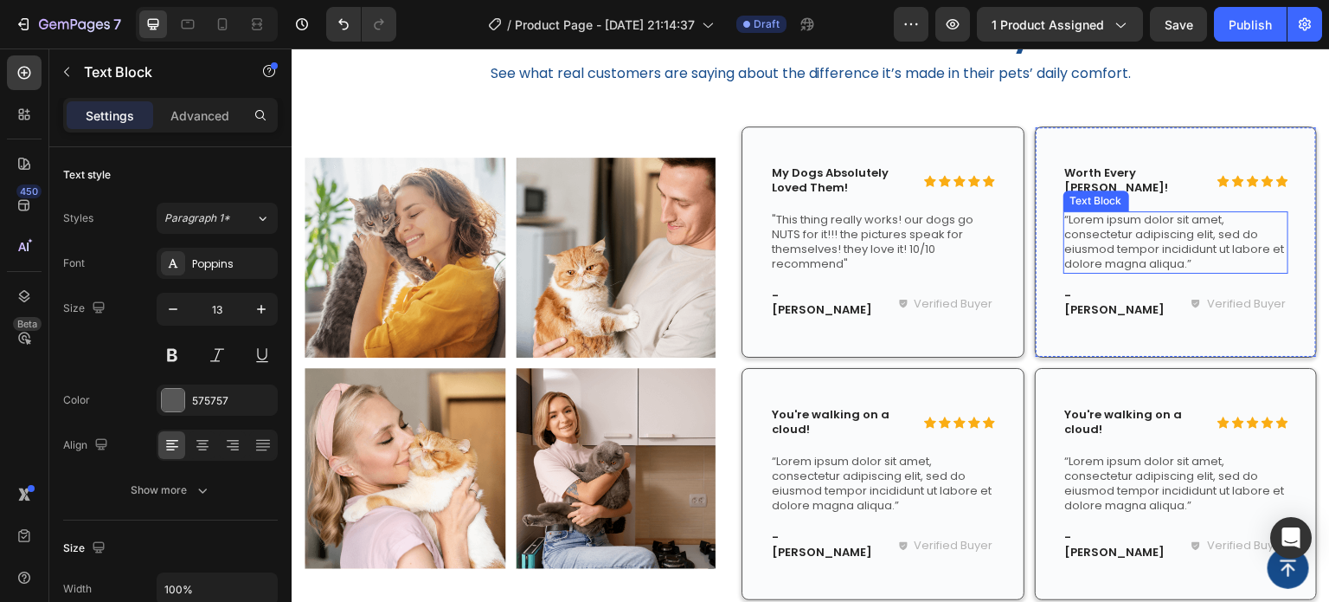
click at [1136, 237] on p "“Lorem ipsum dolor sit amet, consectetur adipiscing elit, sed do eiusmod tempor…" at bounding box center [1176, 242] width 222 height 59
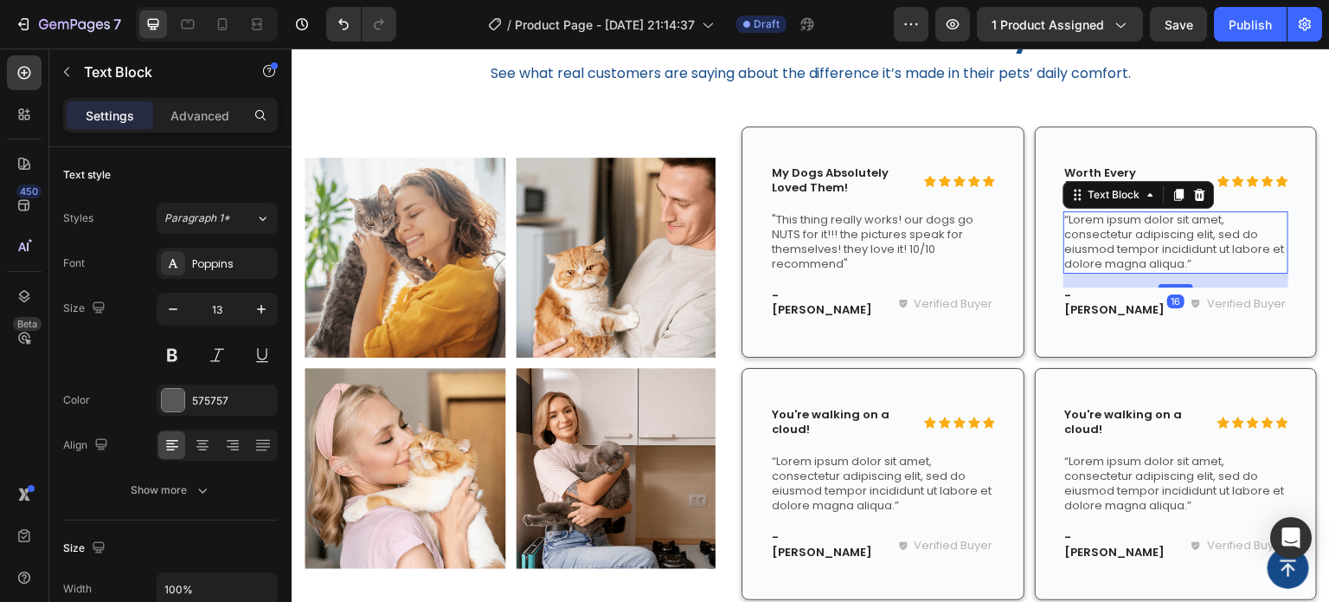
click at [1136, 237] on p "“Lorem ipsum dolor sit amet, consectetur adipiscing elit, sed do eiusmod tempor…" at bounding box center [1176, 242] width 222 height 59
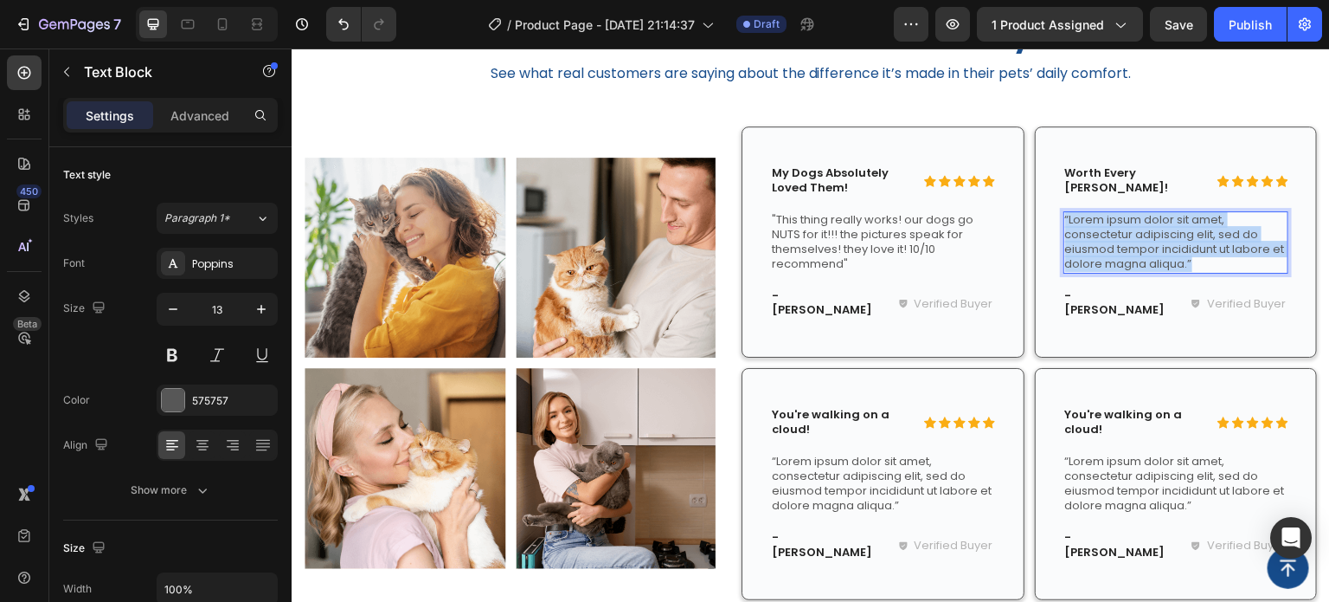
click at [1136, 237] on p "“Lorem ipsum dolor sit amet, consectetur adipiscing elit, sed do eiusmod tempor…" at bounding box center [1176, 242] width 222 height 59
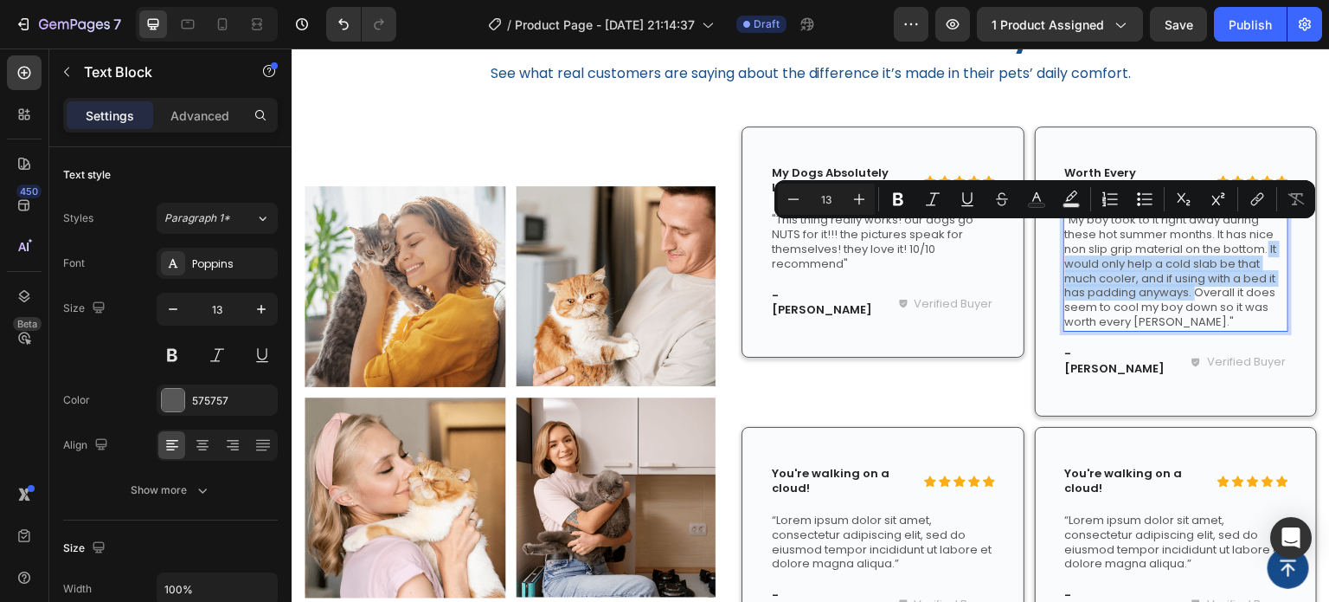
drag, startPoint x: 1184, startPoint y: 280, endPoint x: 1260, endPoint y: 239, distance: 86.8
click at [1260, 239] on p ""My boy took to it right away during these hot summer months. It has nice non s…" at bounding box center [1176, 271] width 222 height 117
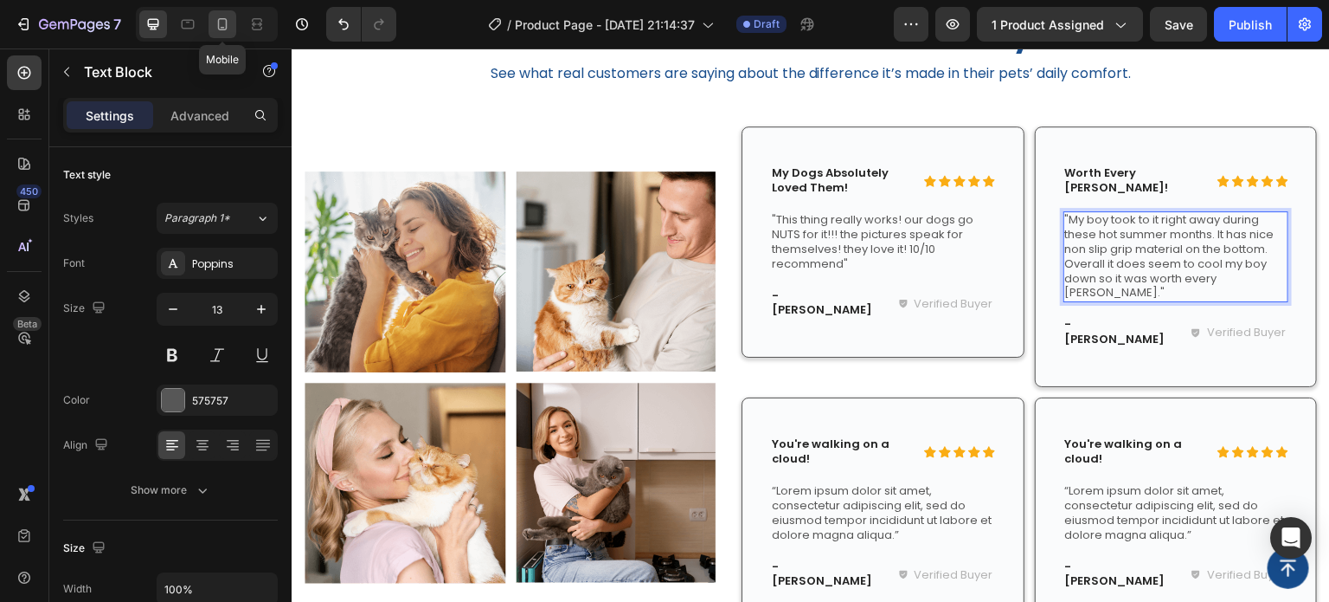
click at [225, 22] on icon at bounding box center [222, 24] width 17 height 17
type input "12"
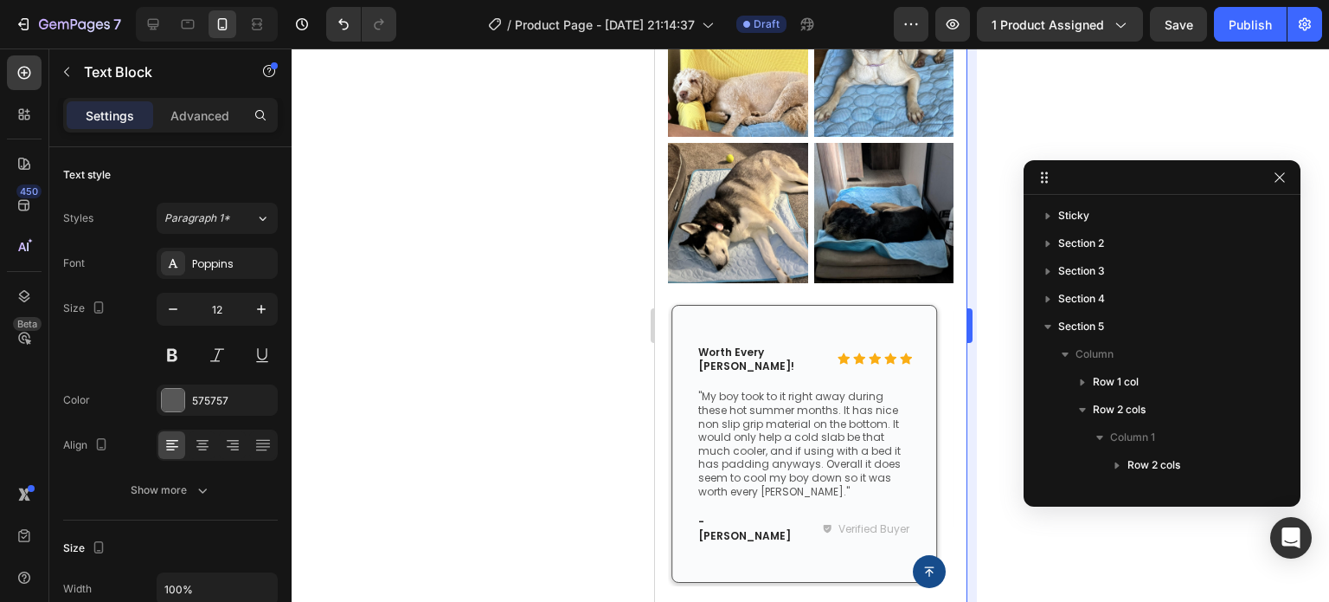
scroll to position [1900, 0]
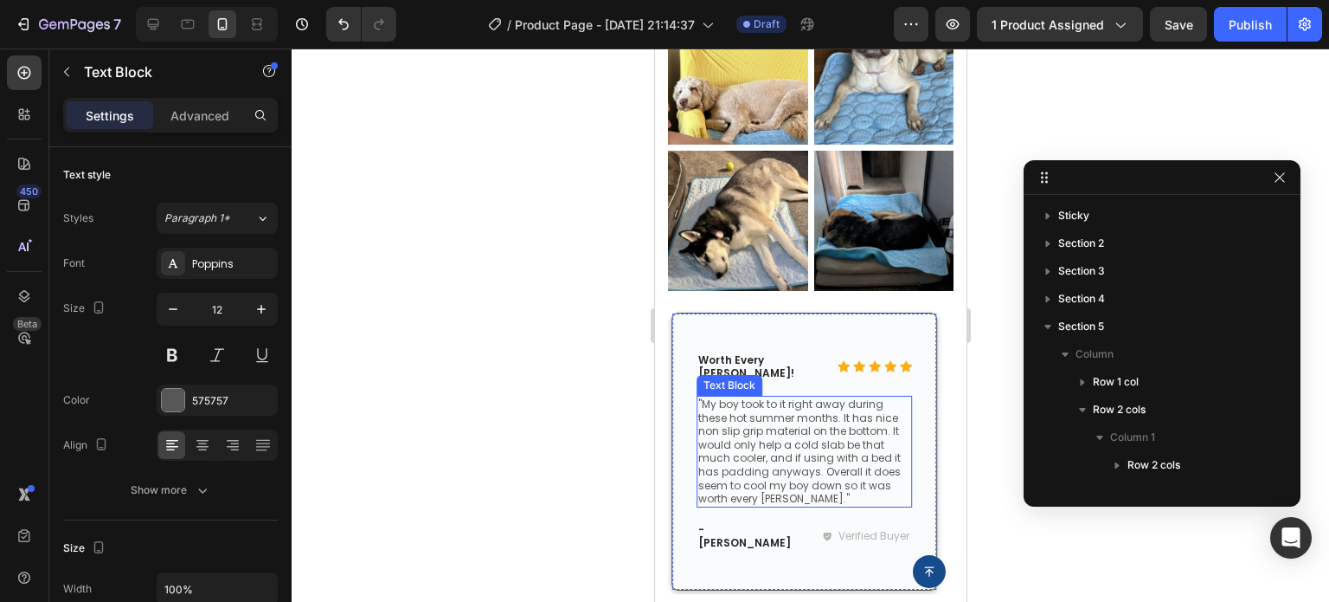
click at [782, 447] on p ""My boy took to it right away during these hot summer months. It has nice non s…" at bounding box center [804, 451] width 212 height 108
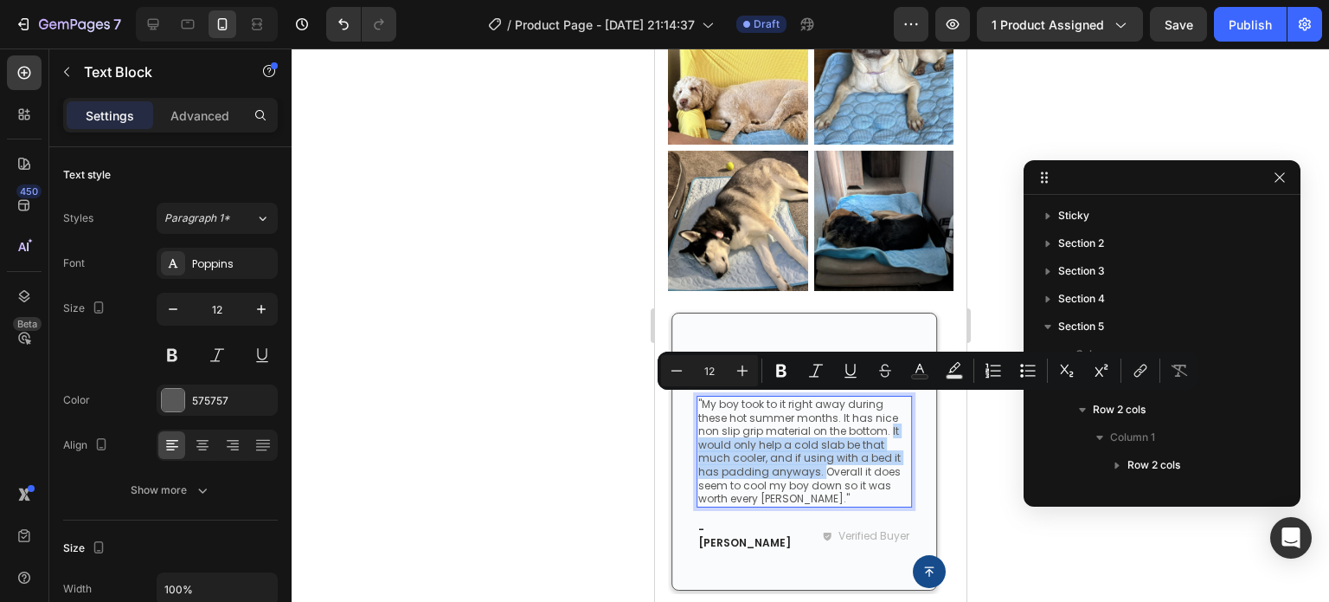
drag, startPoint x: 889, startPoint y: 404, endPoint x: 814, endPoint y: 445, distance: 85.6
click at [814, 445] on p ""My boy took to it right away during these hot summer months. It has nice non s…" at bounding box center [804, 451] width 212 height 108
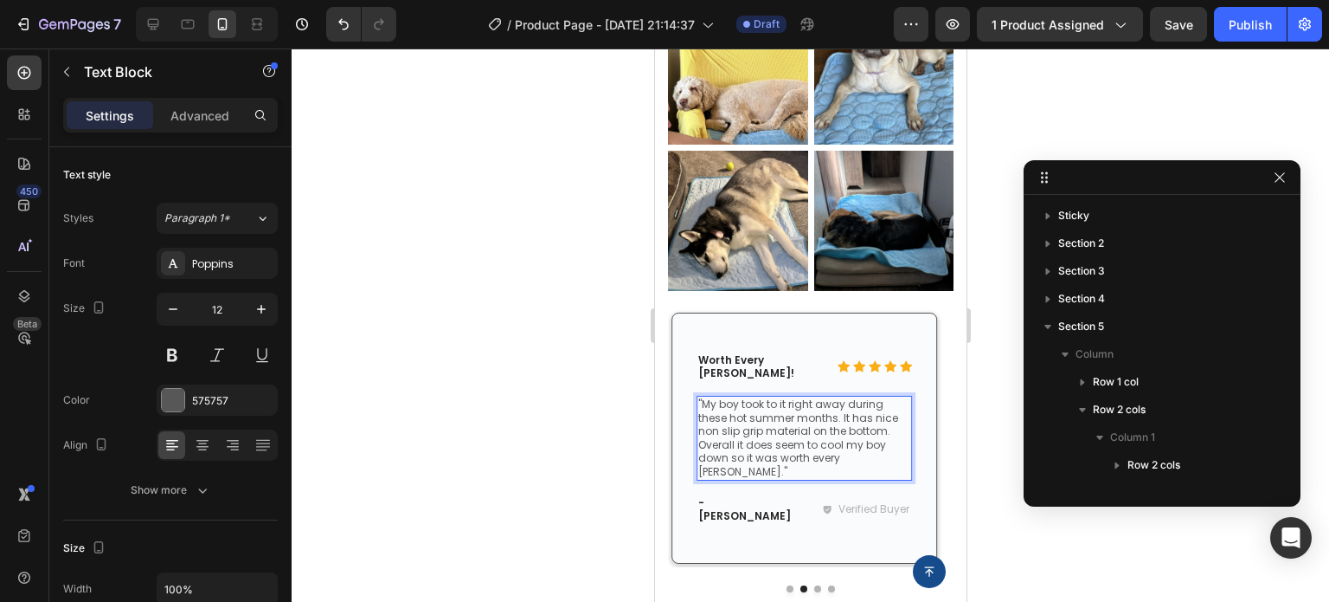
click at [526, 388] on div at bounding box center [811, 324] width 1038 height 553
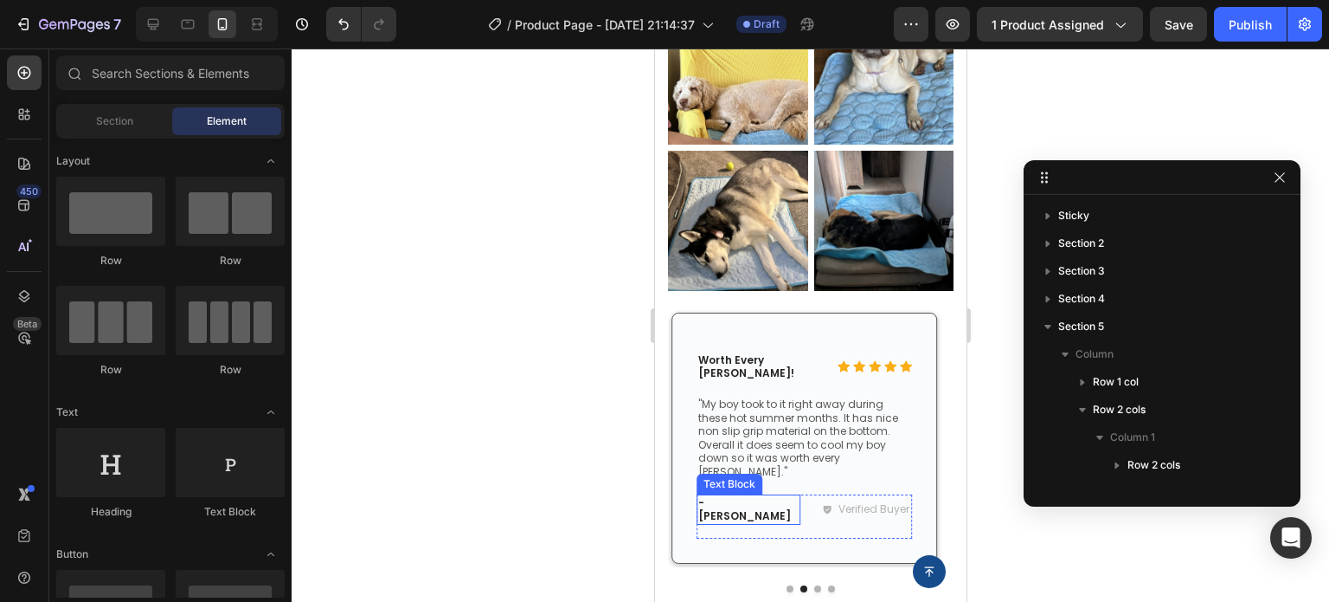
click at [722, 496] on p "- [PERSON_NAME]" at bounding box center [748, 509] width 100 height 27
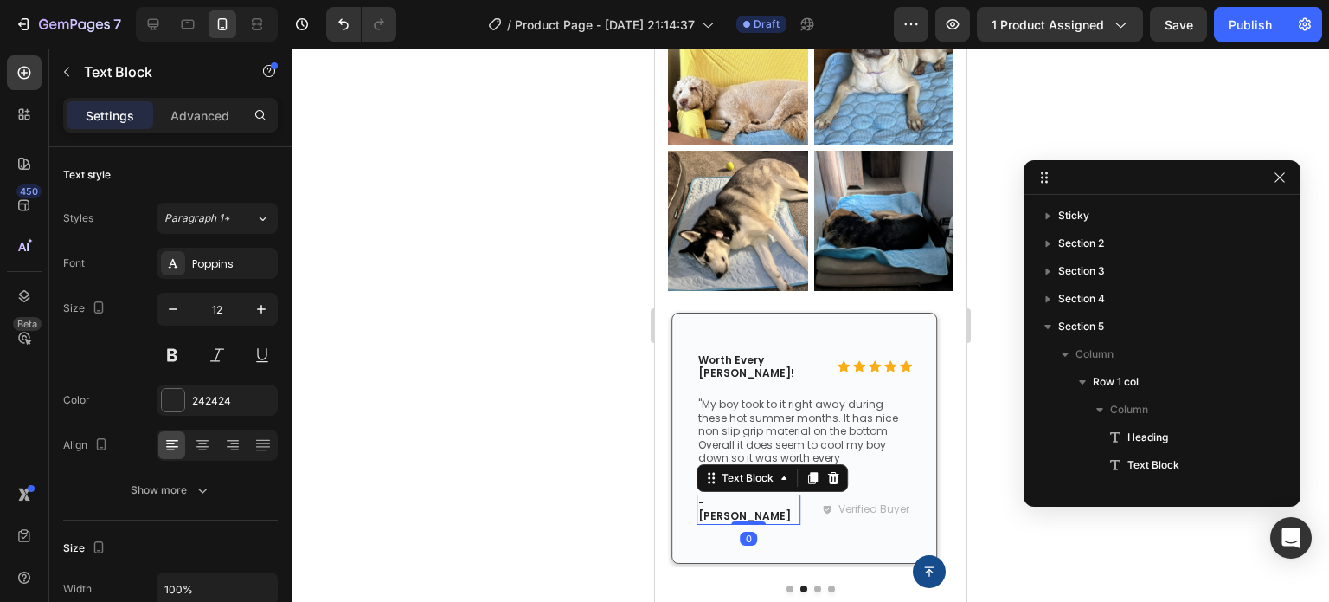
click at [722, 496] on p "- [PERSON_NAME]" at bounding box center [748, 509] width 100 height 27
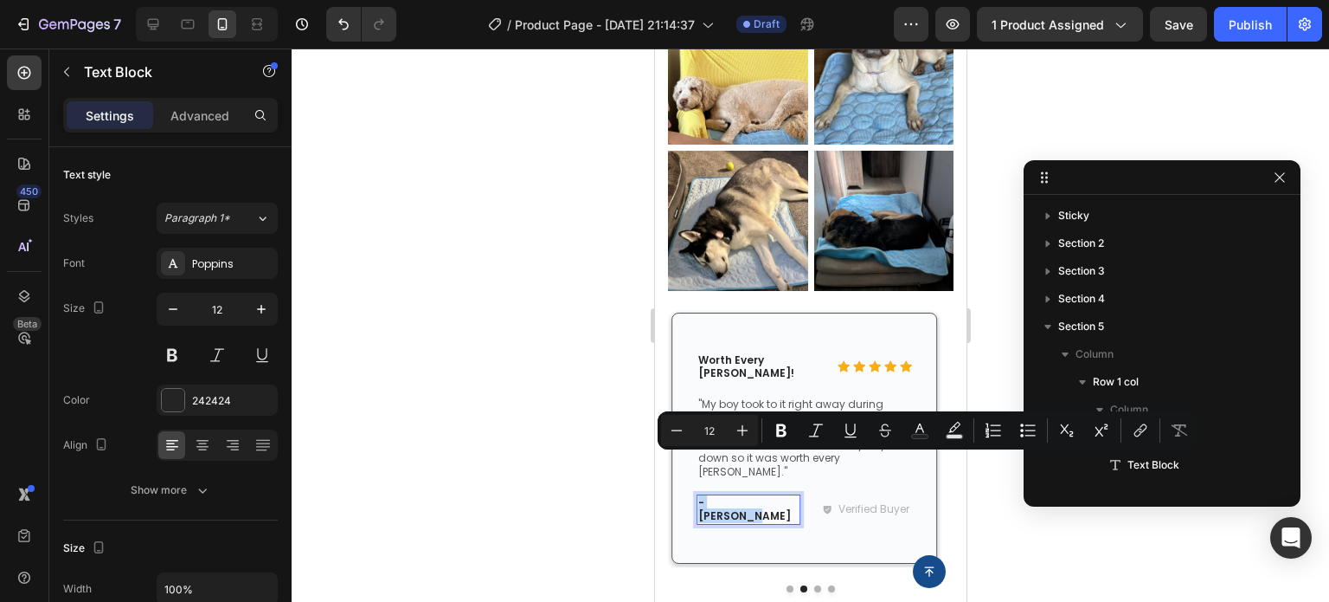
copy p "- [PERSON_NAME]"
click at [163, 30] on div at bounding box center [153, 24] width 28 height 28
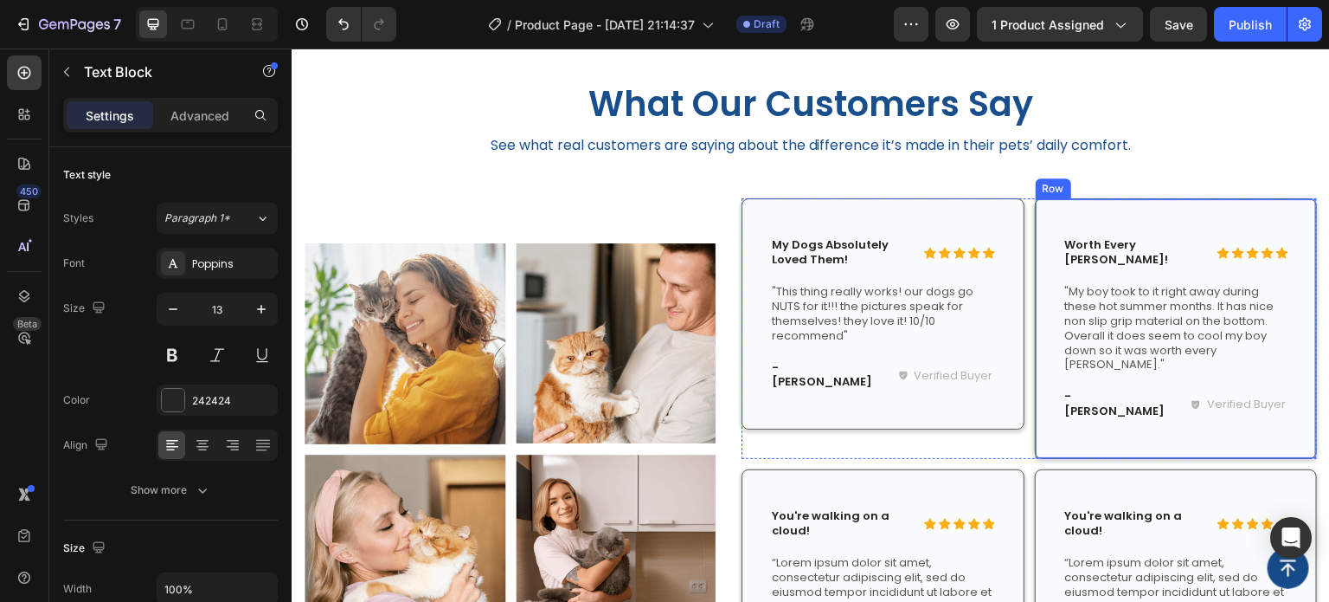
scroll to position [1997, 0]
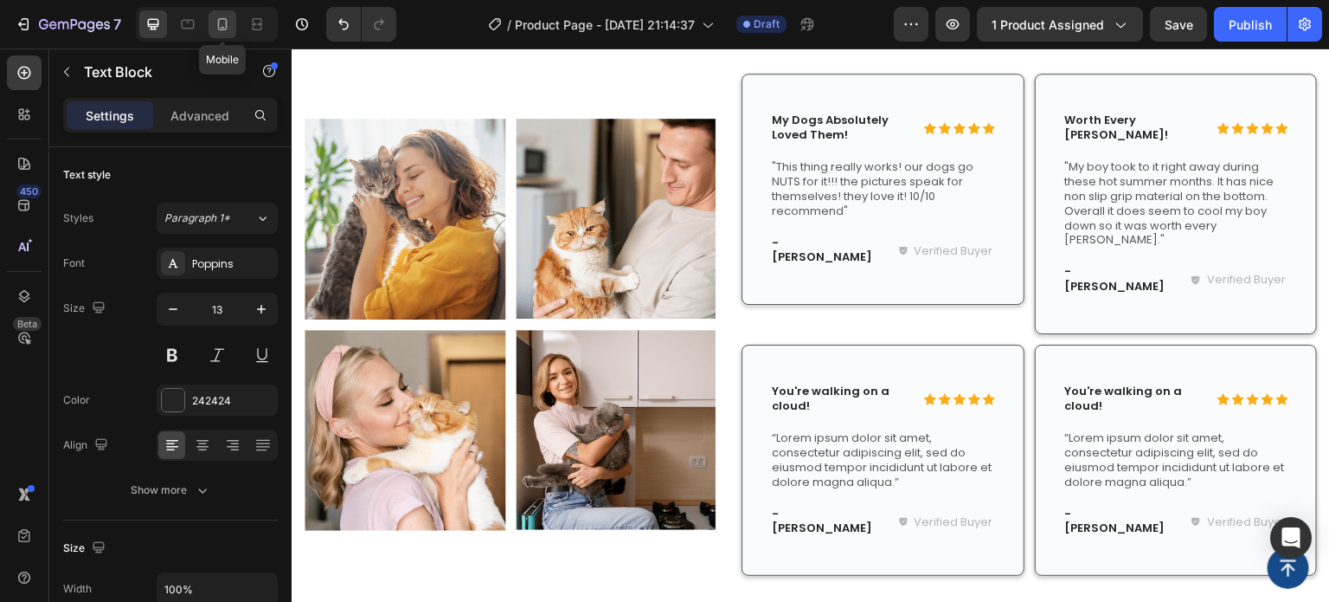
click at [226, 31] on icon at bounding box center [222, 24] width 17 height 17
type input "12"
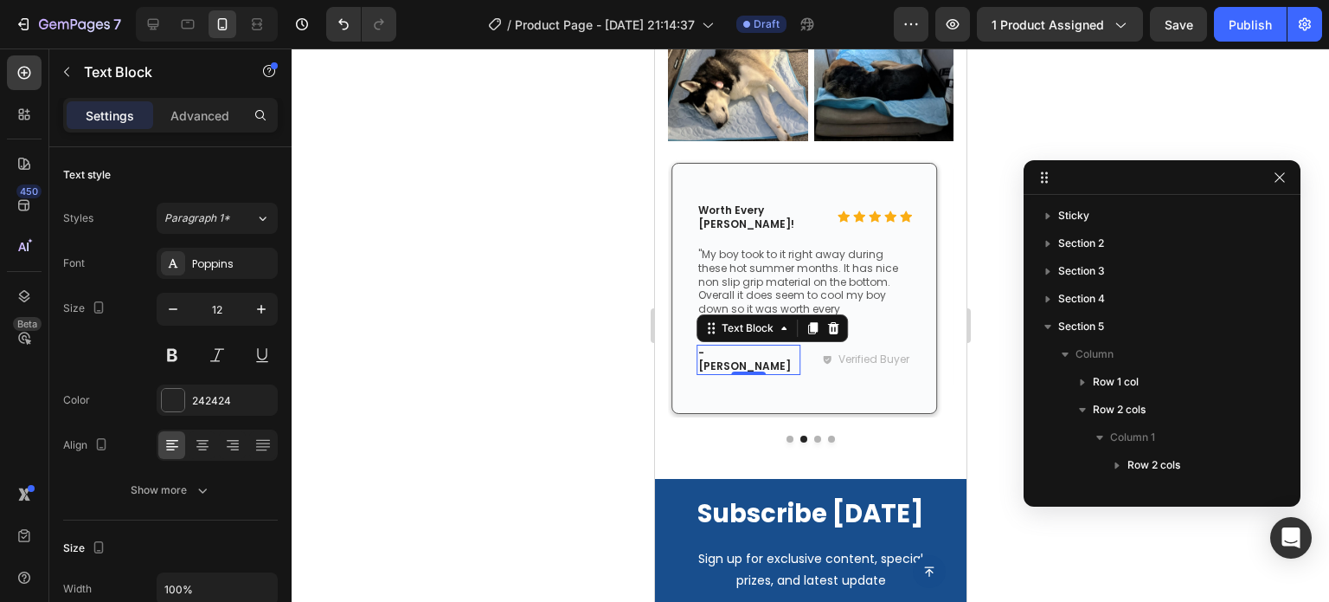
scroll to position [2246, 0]
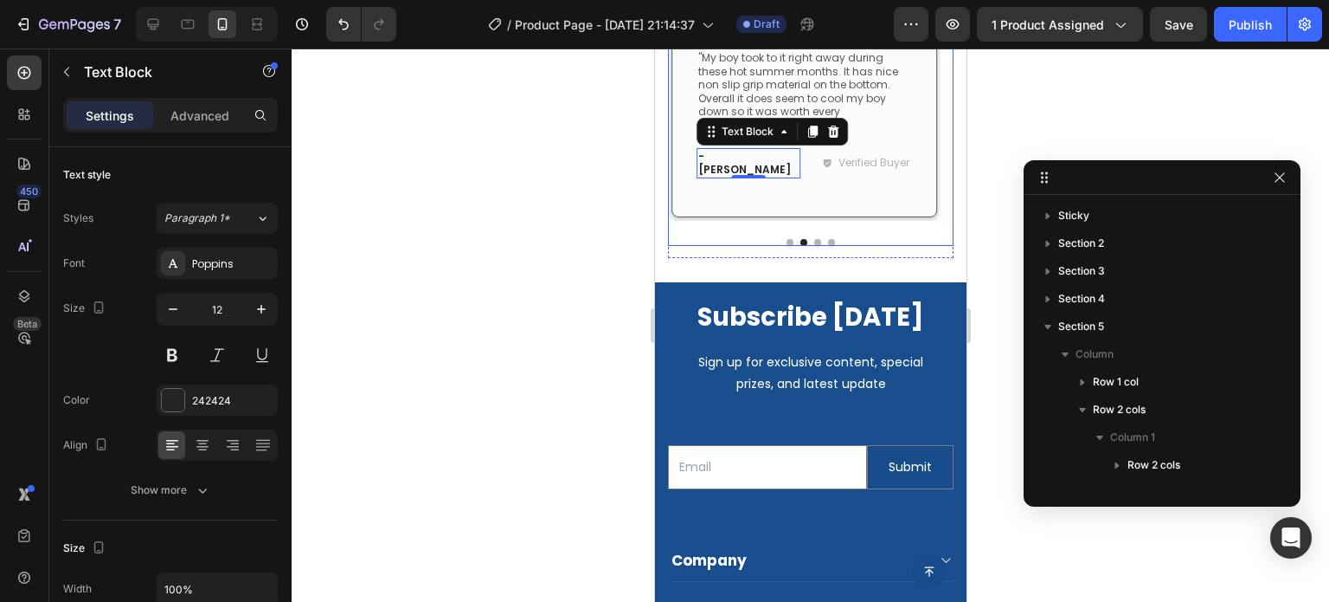
click at [814, 239] on button "Dot" at bounding box center [817, 242] width 7 height 7
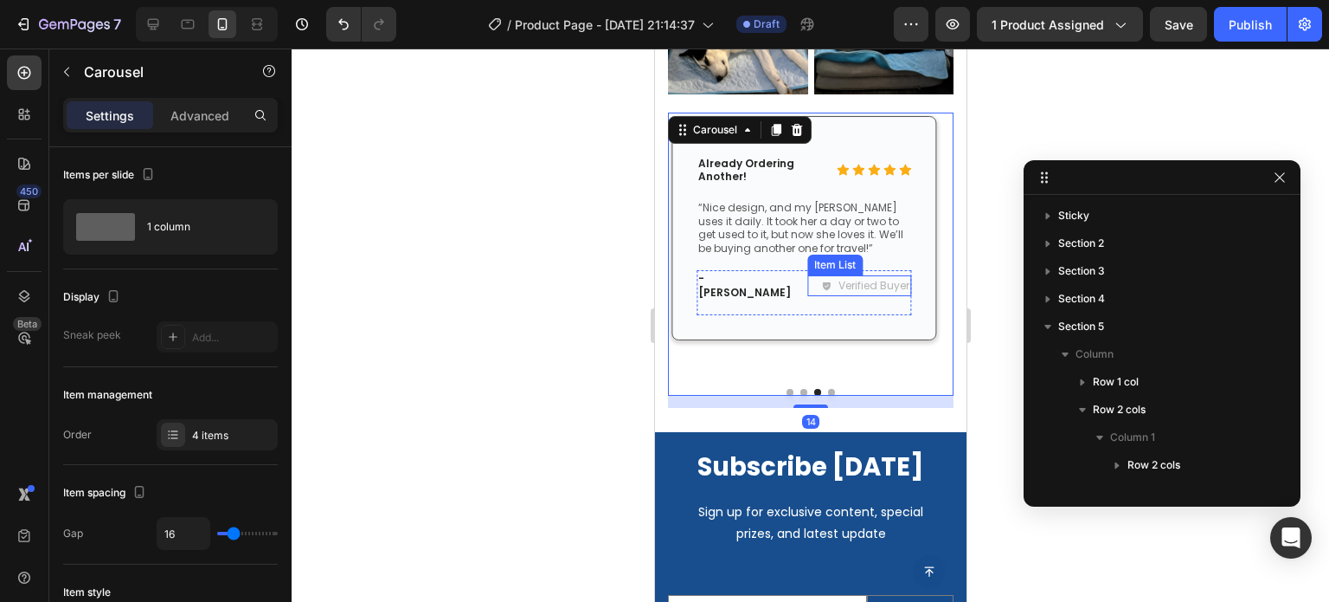
scroll to position [2073, 0]
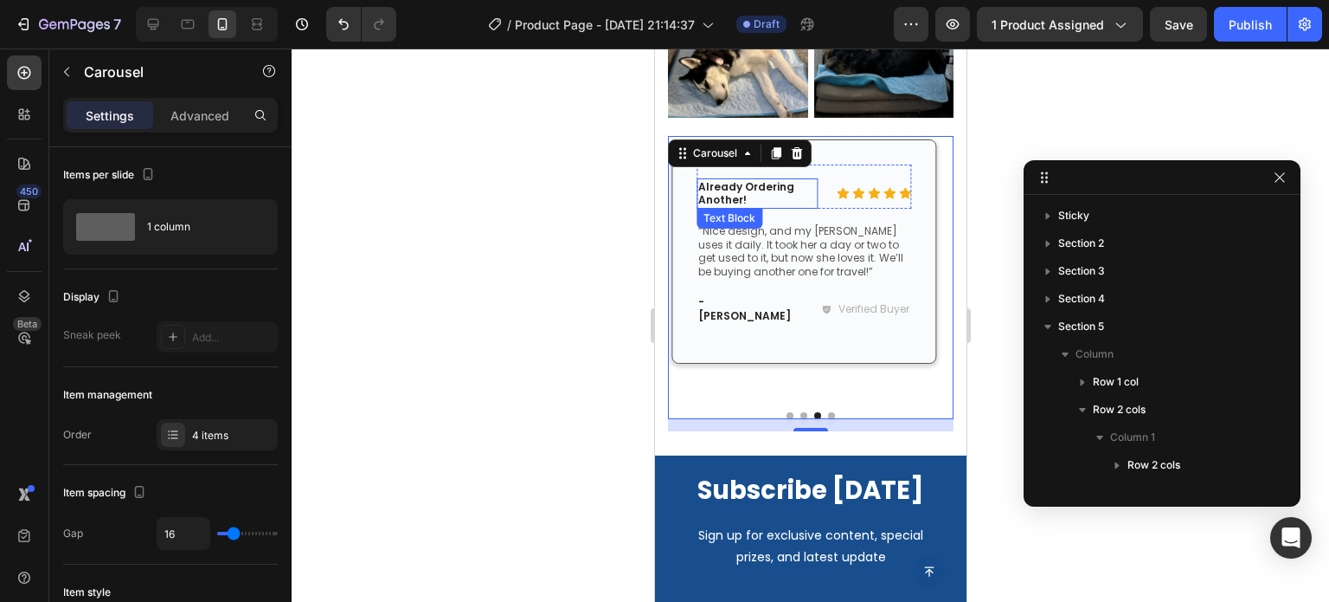
click at [746, 182] on p "Already Ordering Another!" at bounding box center [757, 193] width 118 height 27
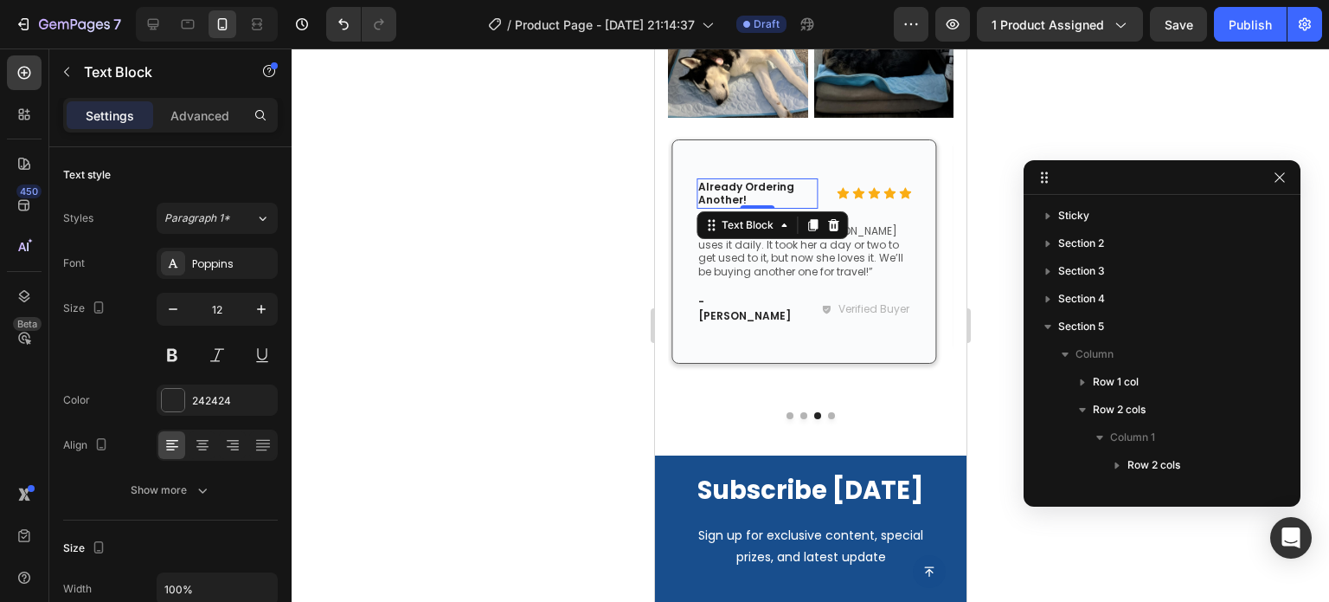
click at [746, 182] on p "Already Ordering Another!" at bounding box center [757, 193] width 118 height 27
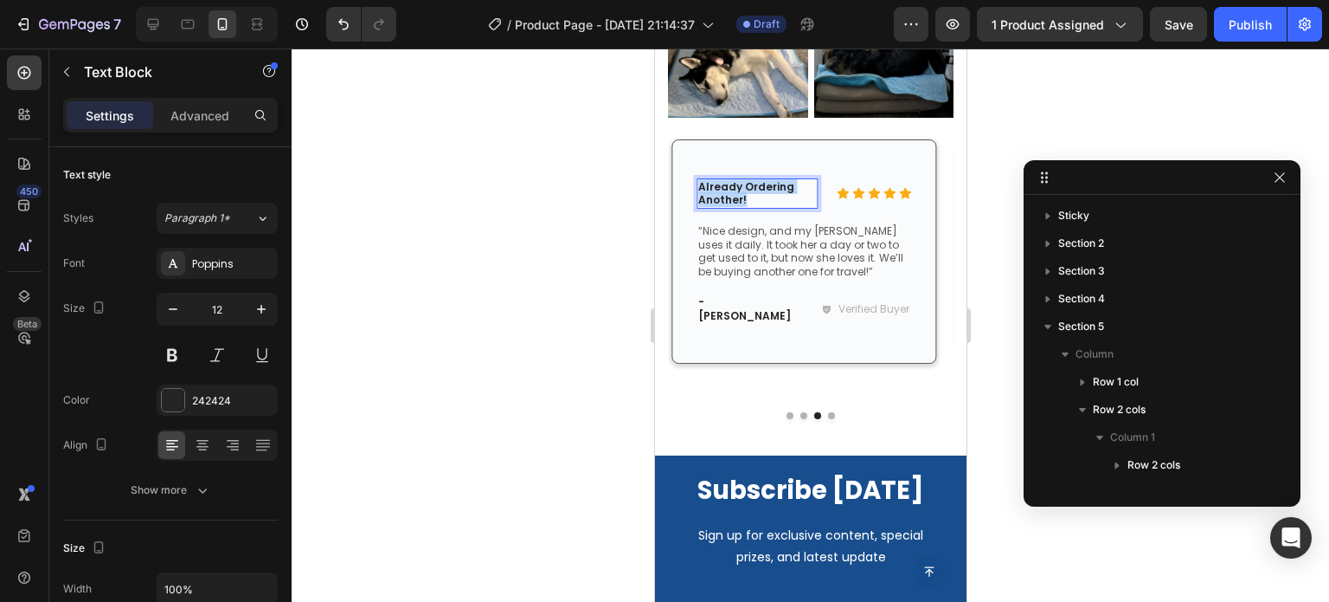
click at [746, 182] on p "Already Ordering Another!" at bounding box center [757, 193] width 118 height 27
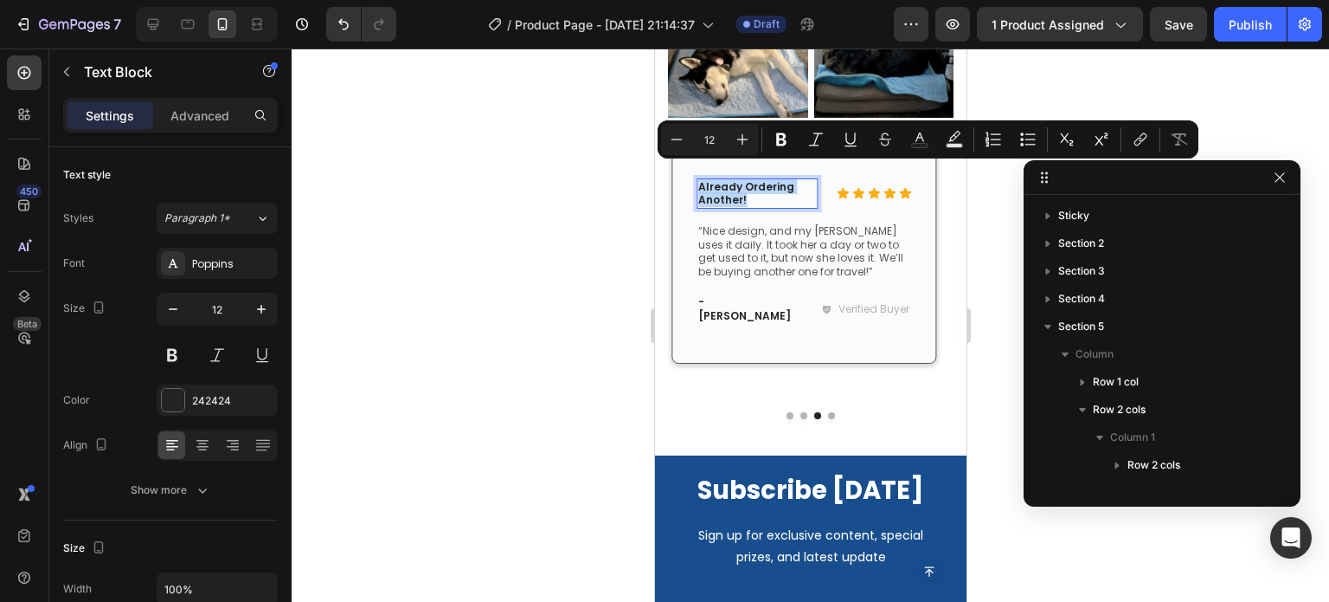
copy p "Already Ordering Another!"
click at [154, 26] on icon at bounding box center [153, 24] width 11 height 11
type input "13"
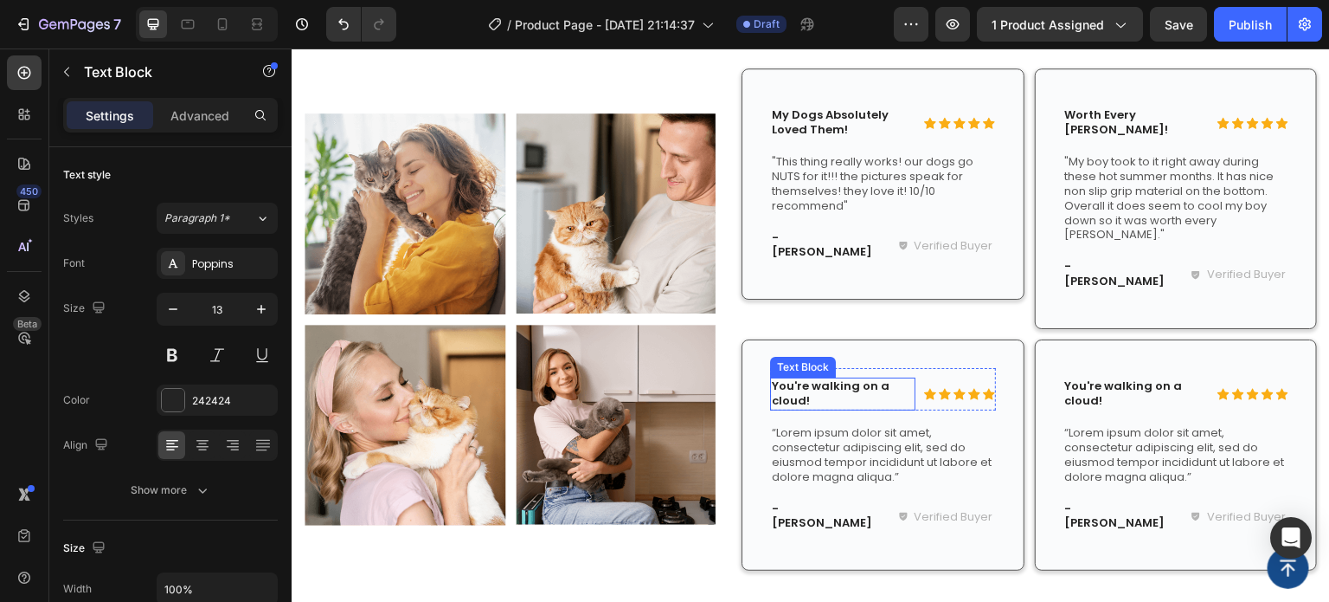
scroll to position [1999, 0]
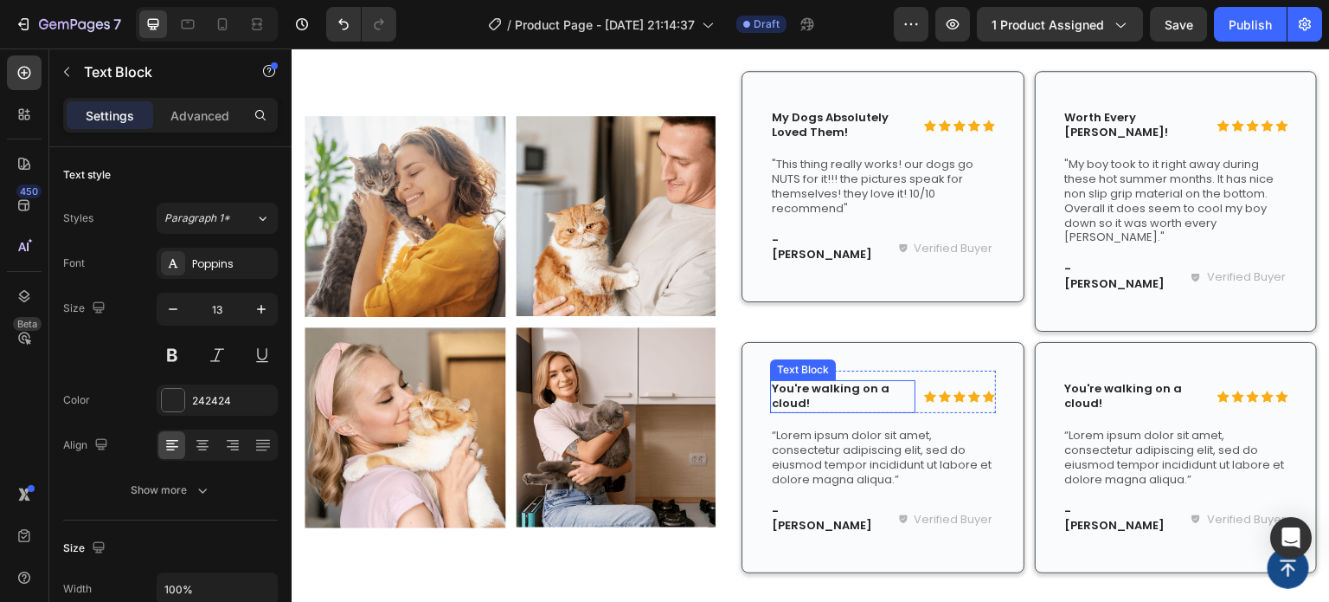
click at [801, 382] on p "You're walking on a cloud!" at bounding box center [843, 396] width 142 height 29
click at [216, 28] on icon at bounding box center [222, 24] width 17 height 17
type input "12"
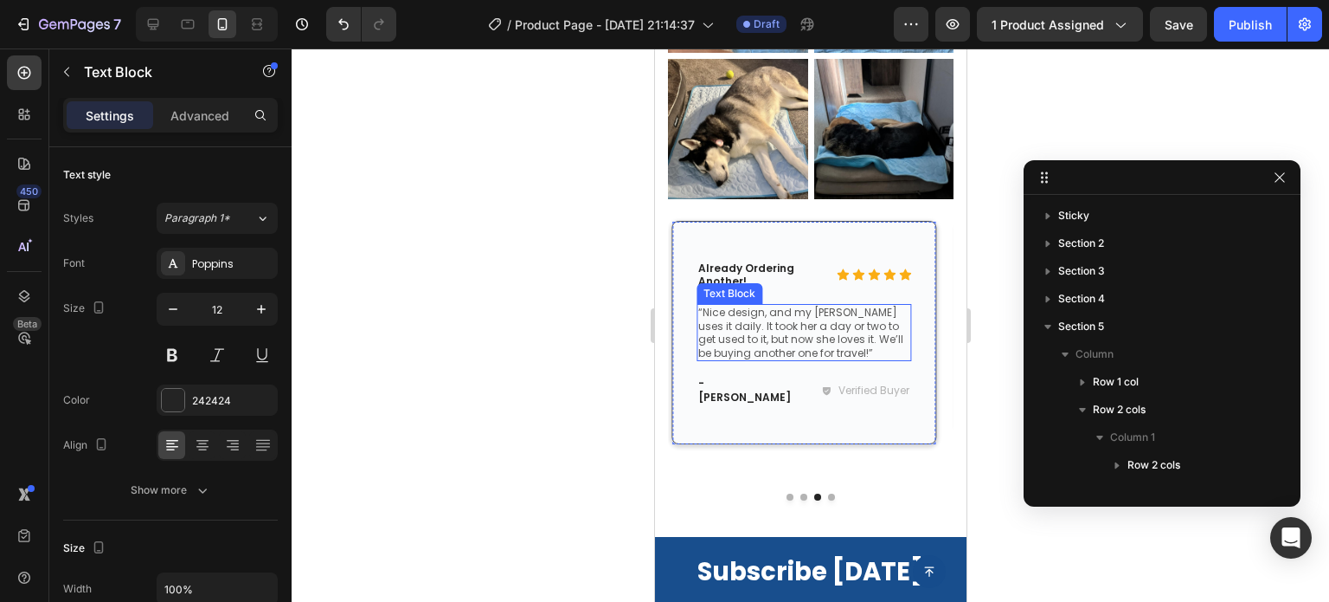
scroll to position [1933, 0]
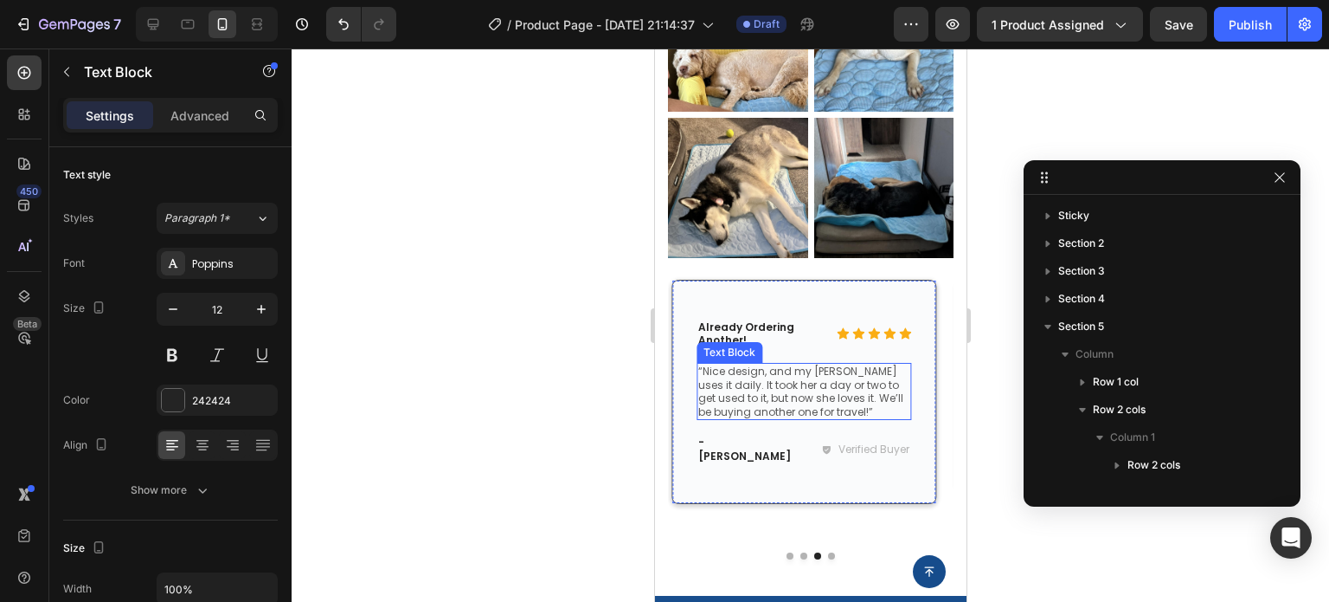
click at [783, 385] on p "“Nice design, and my [PERSON_NAME] uses it daily. It took her a day or two to g…" at bounding box center [804, 391] width 212 height 54
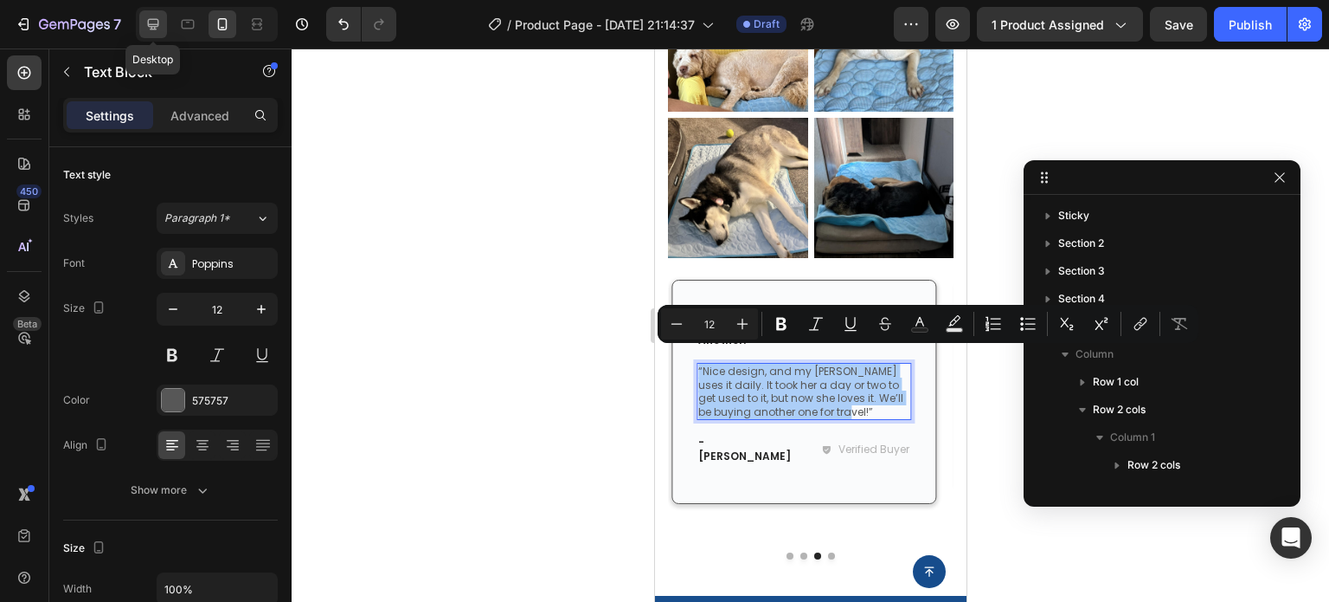
click at [151, 21] on icon at bounding box center [153, 24] width 17 height 17
type input "13"
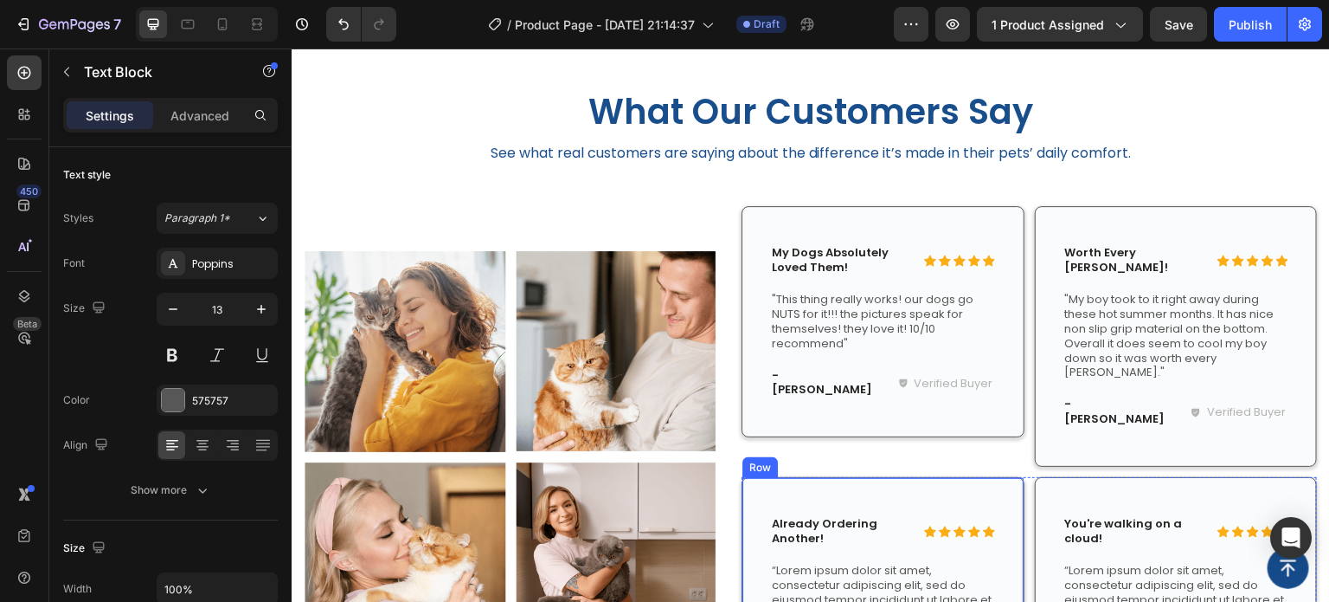
scroll to position [1857, 0]
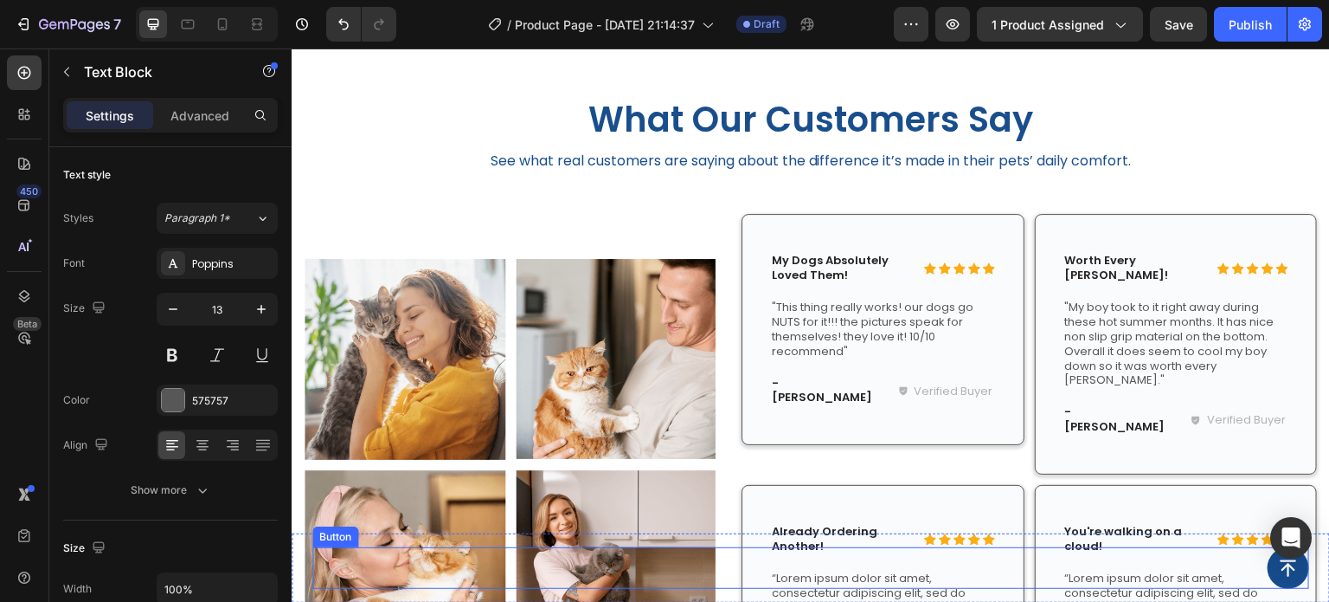
click at [842, 558] on div "Button" at bounding box center [810, 568] width 997 height 42
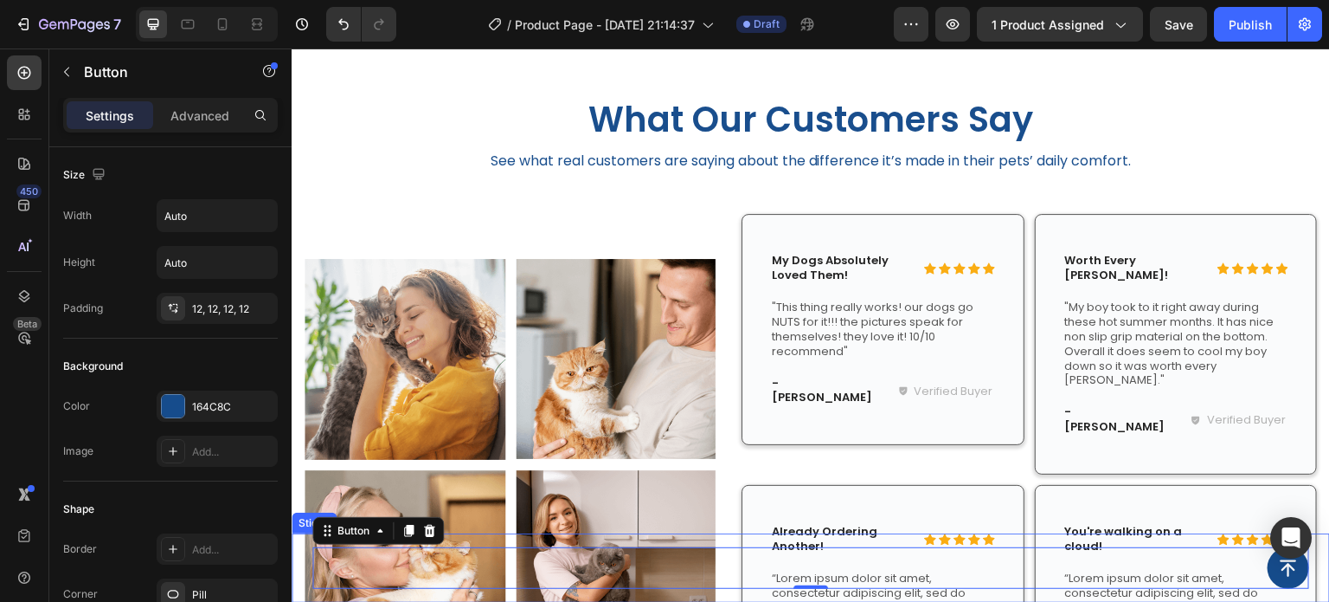
click at [860, 533] on div "Button 0 Sticky" at bounding box center [811, 567] width 1039 height 69
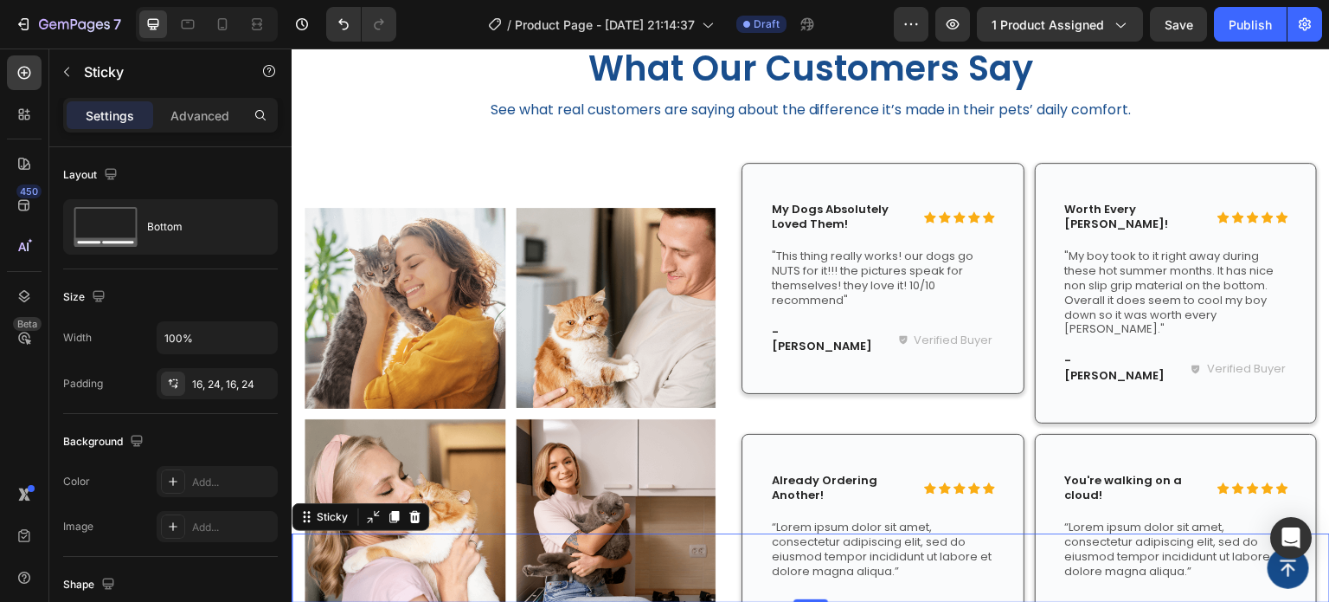
scroll to position [2030, 0]
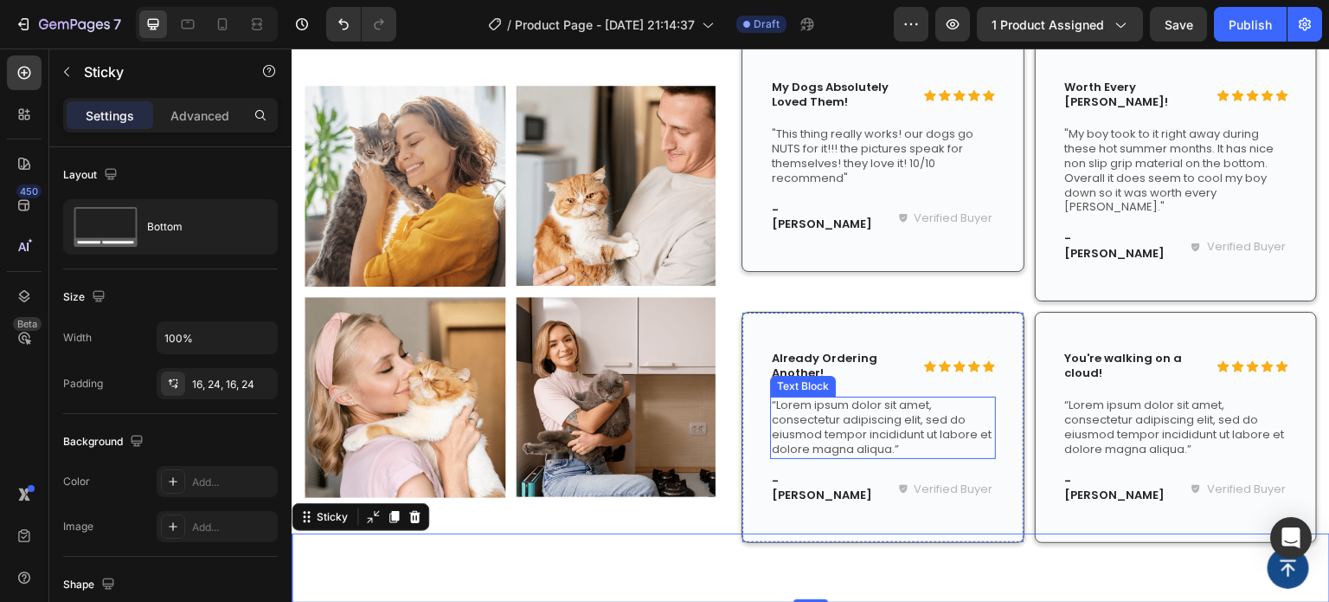
click at [872, 398] on p "“Lorem ipsum dolor sit amet, consectetur adipiscing elit, sed do eiusmod tempor…" at bounding box center [883, 427] width 222 height 59
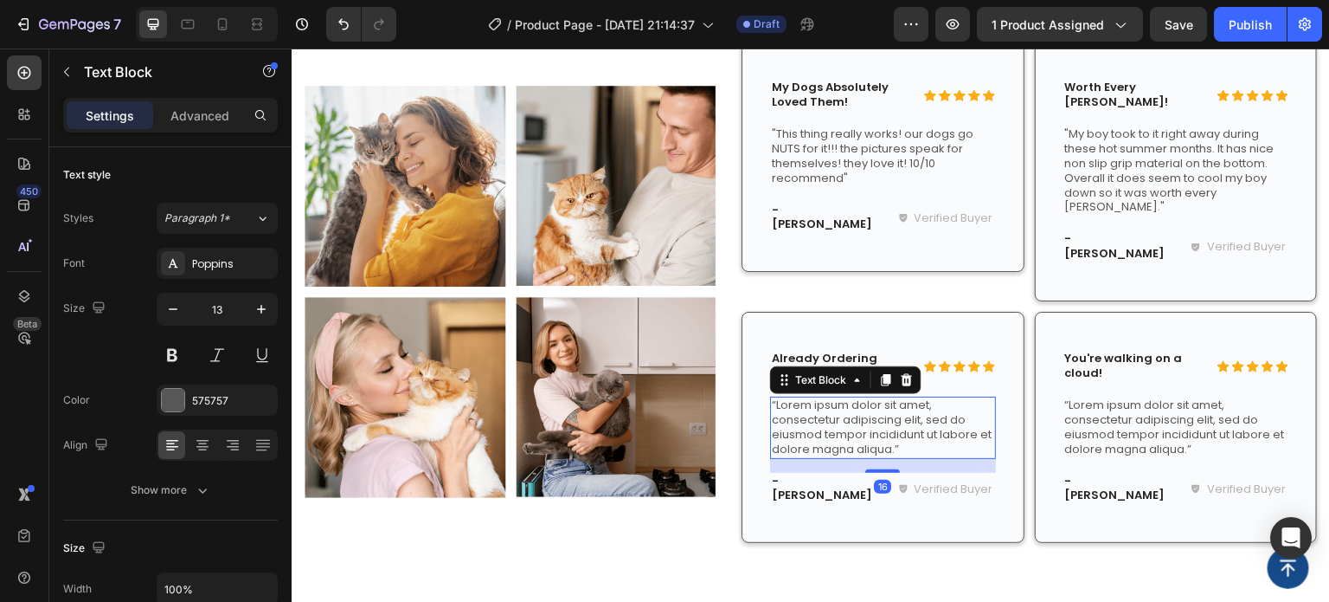
click at [872, 398] on p "“Lorem ipsum dolor sit amet, consectetur adipiscing elit, sed do eiusmod tempor…" at bounding box center [883, 427] width 222 height 59
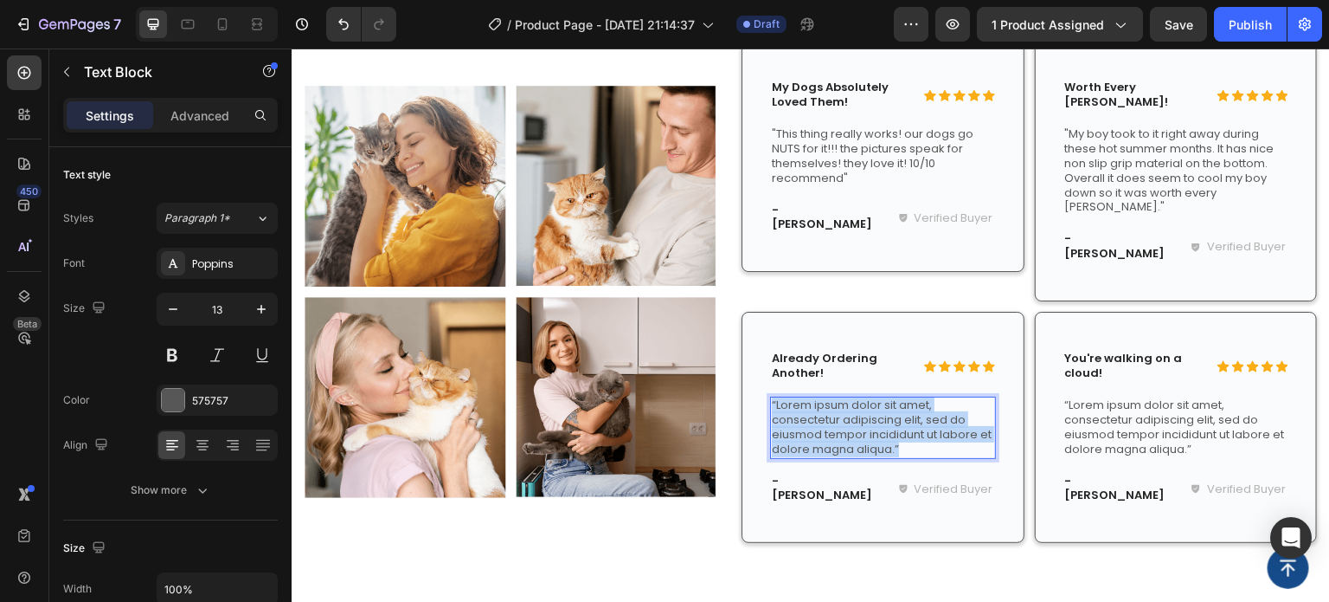
click at [872, 398] on p "“Lorem ipsum dolor sit amet, consectetur adipiscing elit, sed do eiusmod tempor…" at bounding box center [883, 427] width 222 height 59
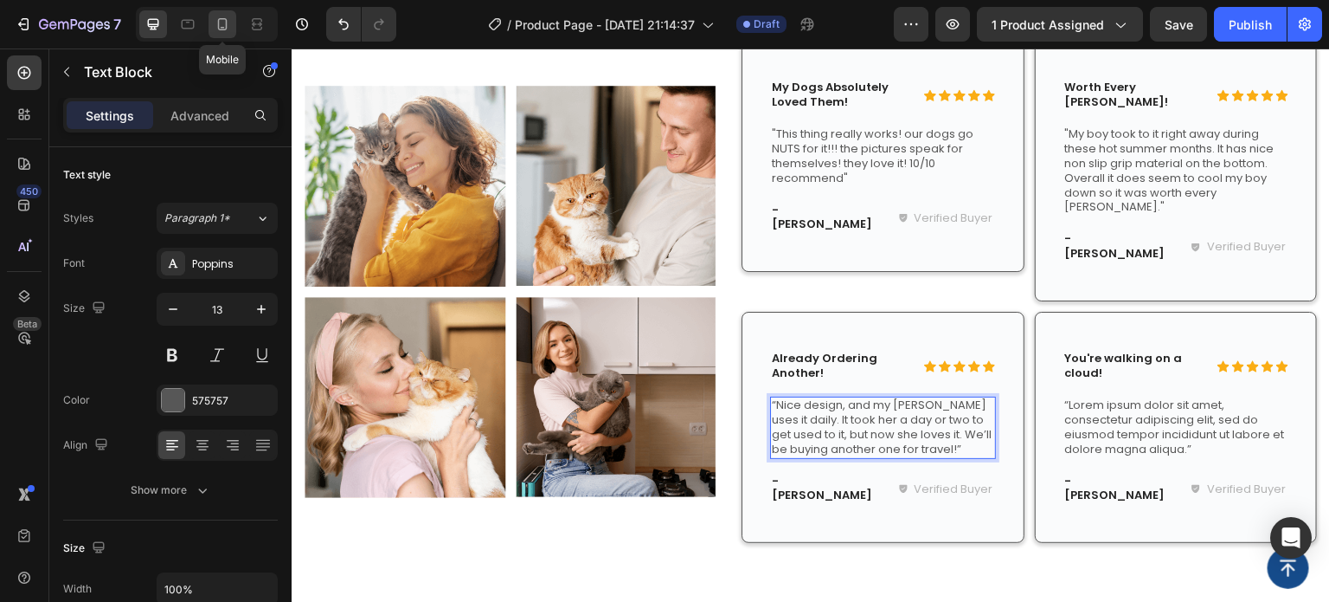
click at [218, 29] on icon at bounding box center [222, 24] width 17 height 17
type input "12"
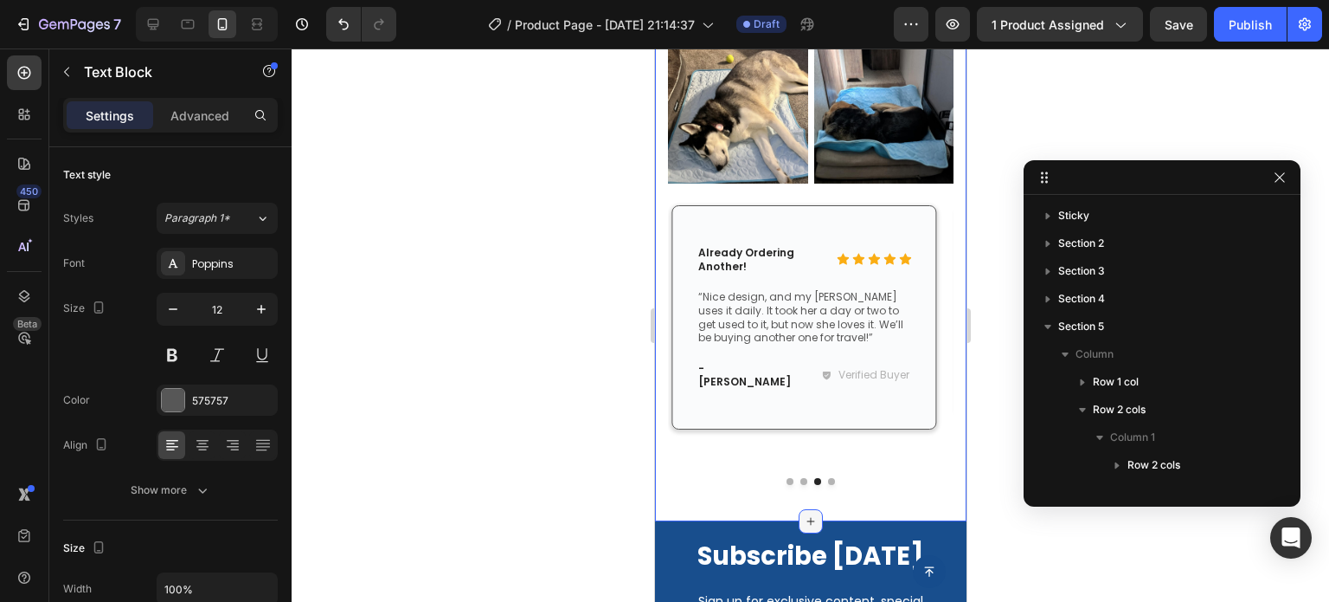
scroll to position [1999, 0]
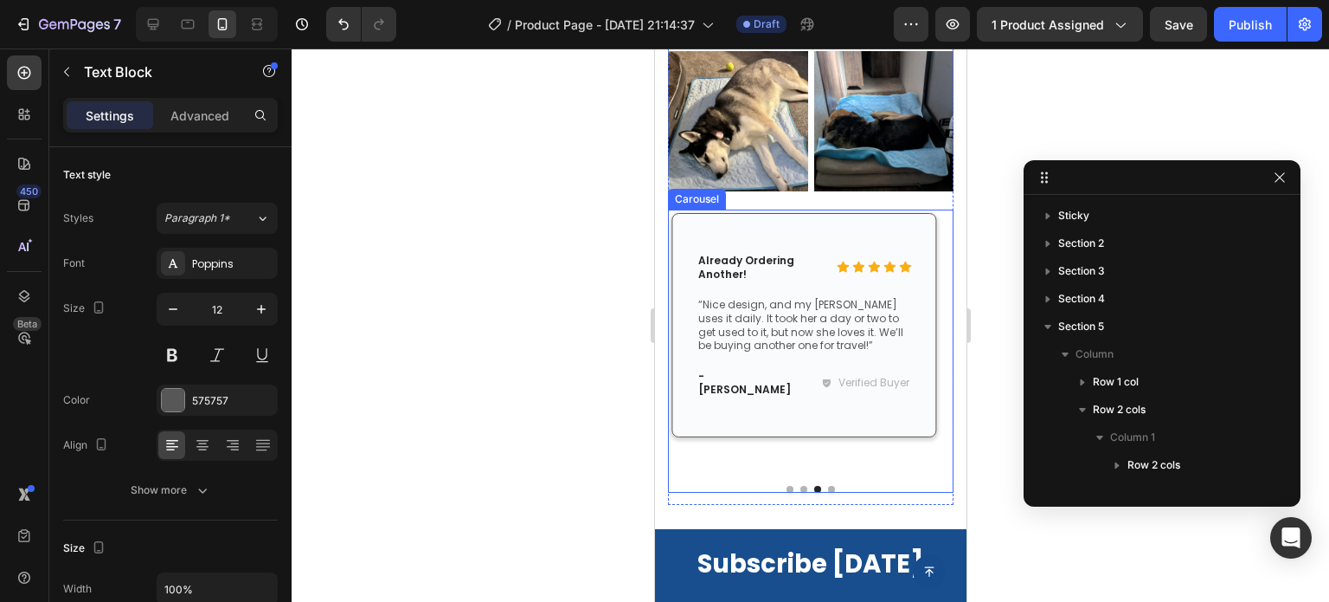
click at [827, 486] on button "Dot" at bounding box center [830, 489] width 7 height 7
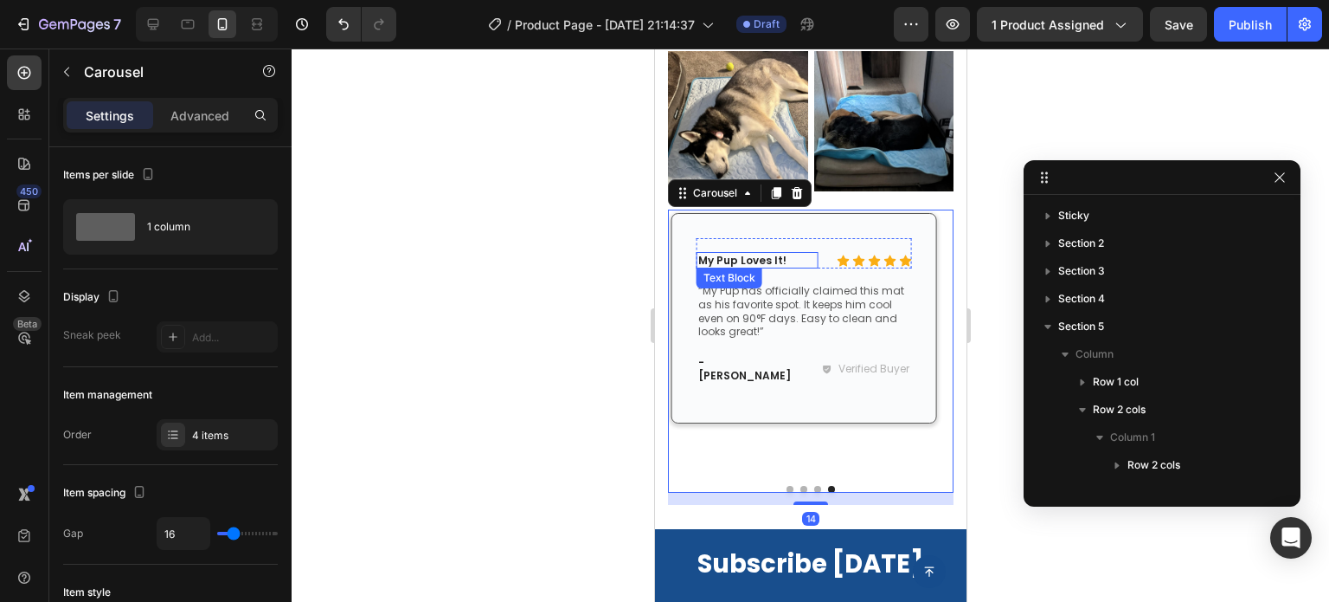
click at [760, 254] on p "My Pup Loves It!" at bounding box center [757, 261] width 118 height 14
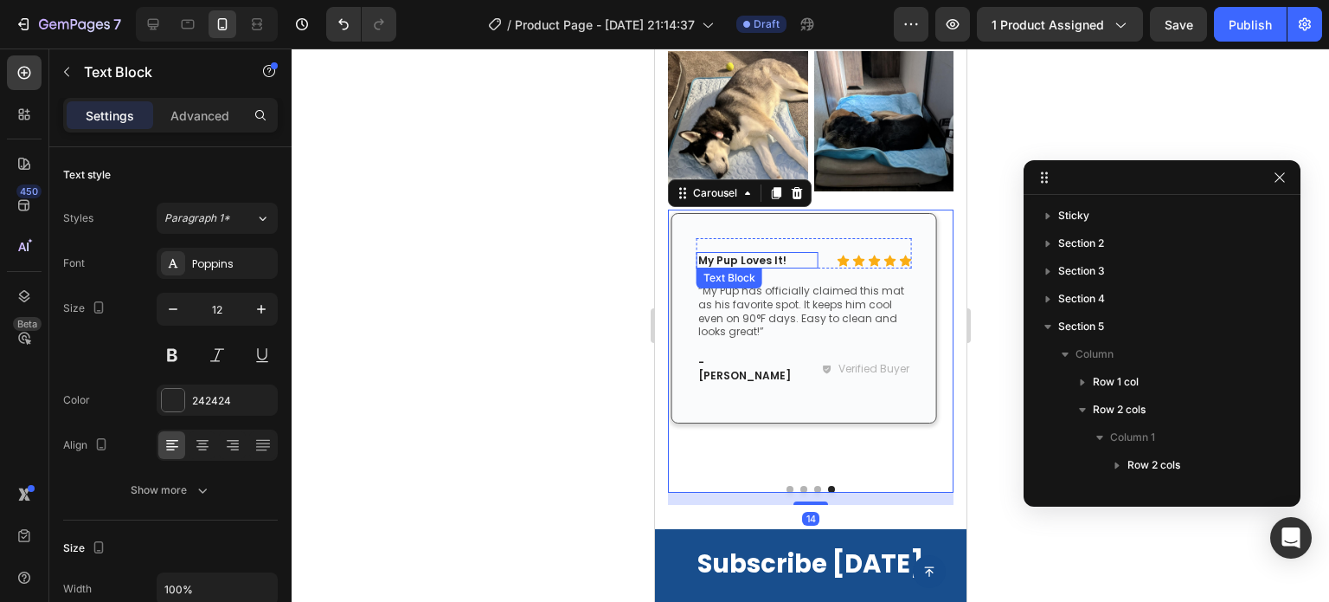
click at [760, 254] on p "My Pup Loves It!" at bounding box center [757, 261] width 118 height 14
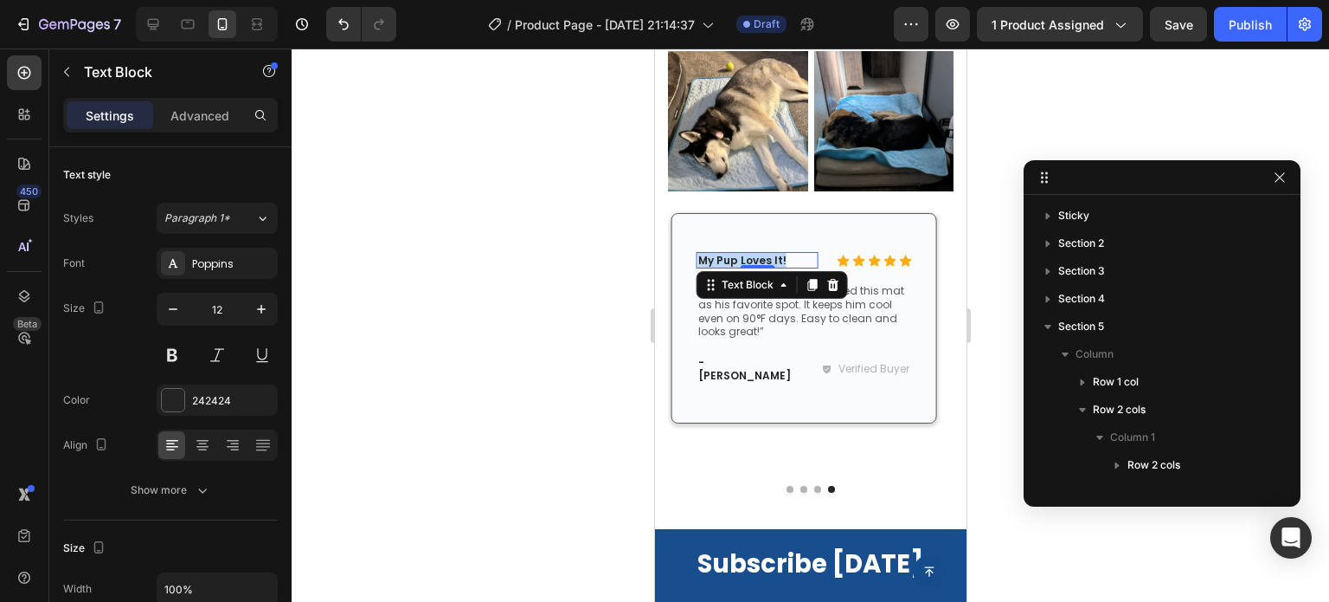
click at [760, 254] on p "My Pup Loves It!" at bounding box center [757, 261] width 118 height 14
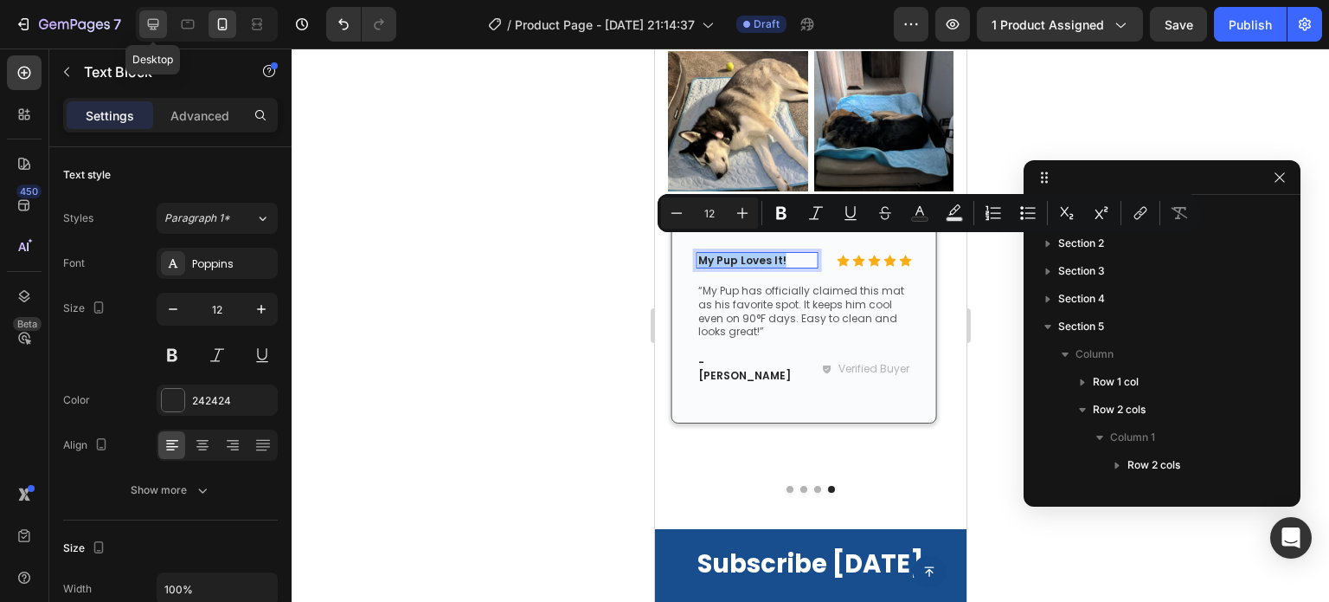
click at [152, 27] on icon at bounding box center [153, 24] width 17 height 17
type input "13"
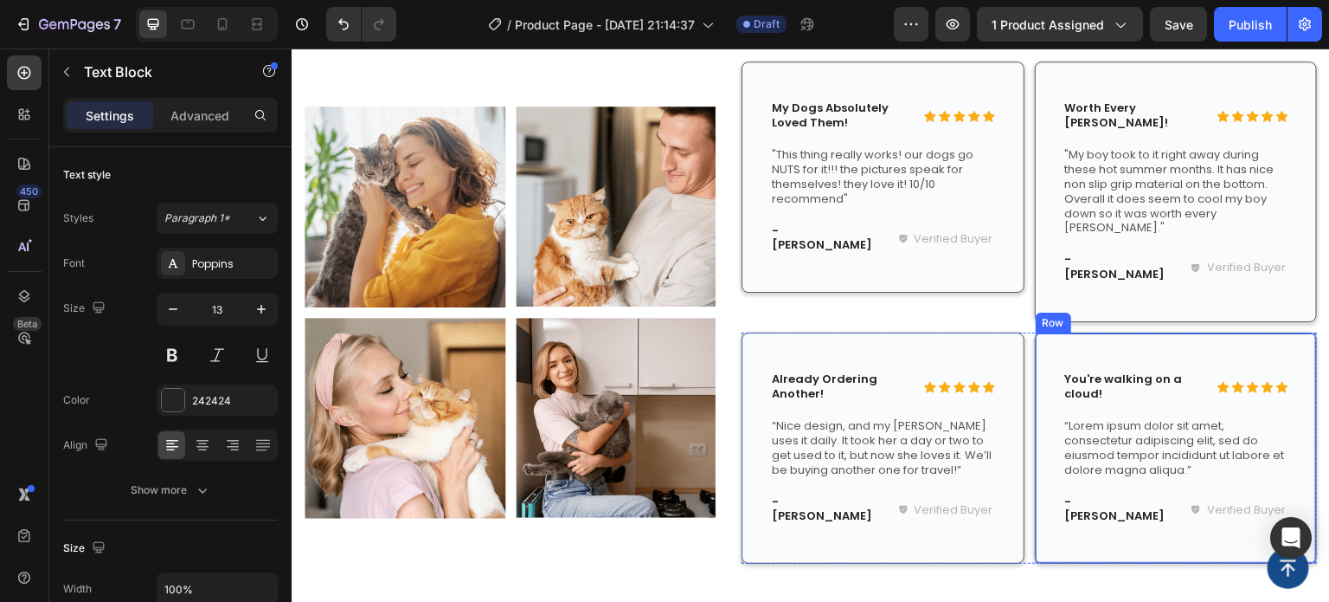
scroll to position [1949, 0]
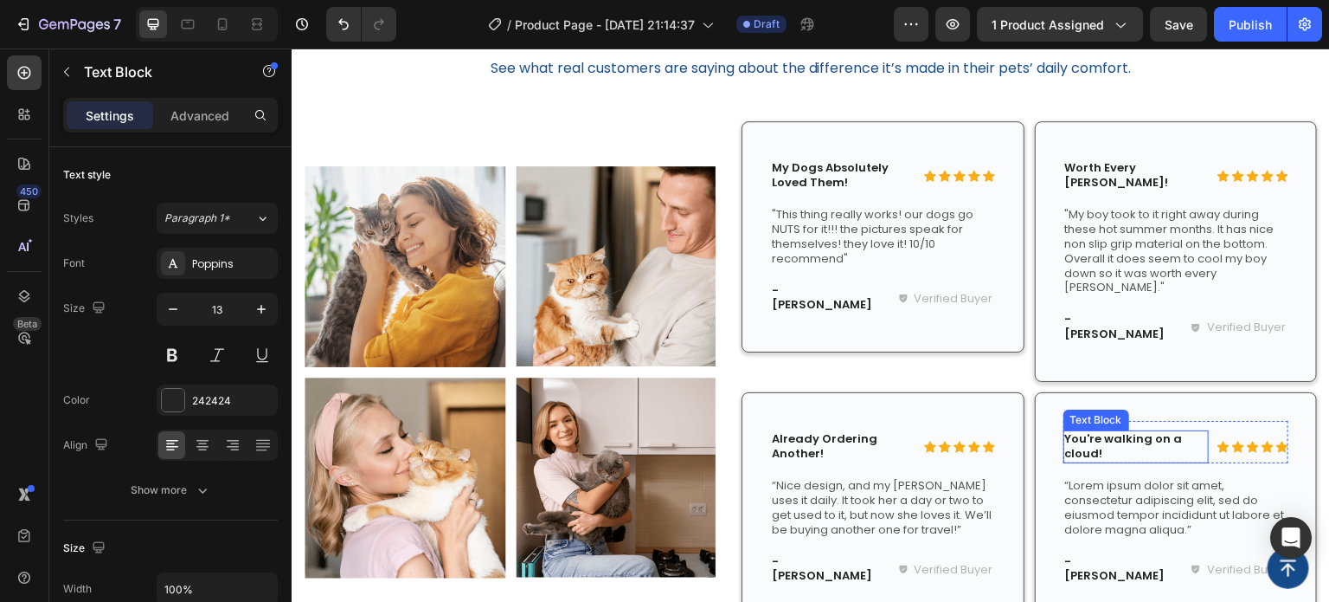
click at [1100, 432] on p "You're walking on a cloud!" at bounding box center [1136, 446] width 142 height 29
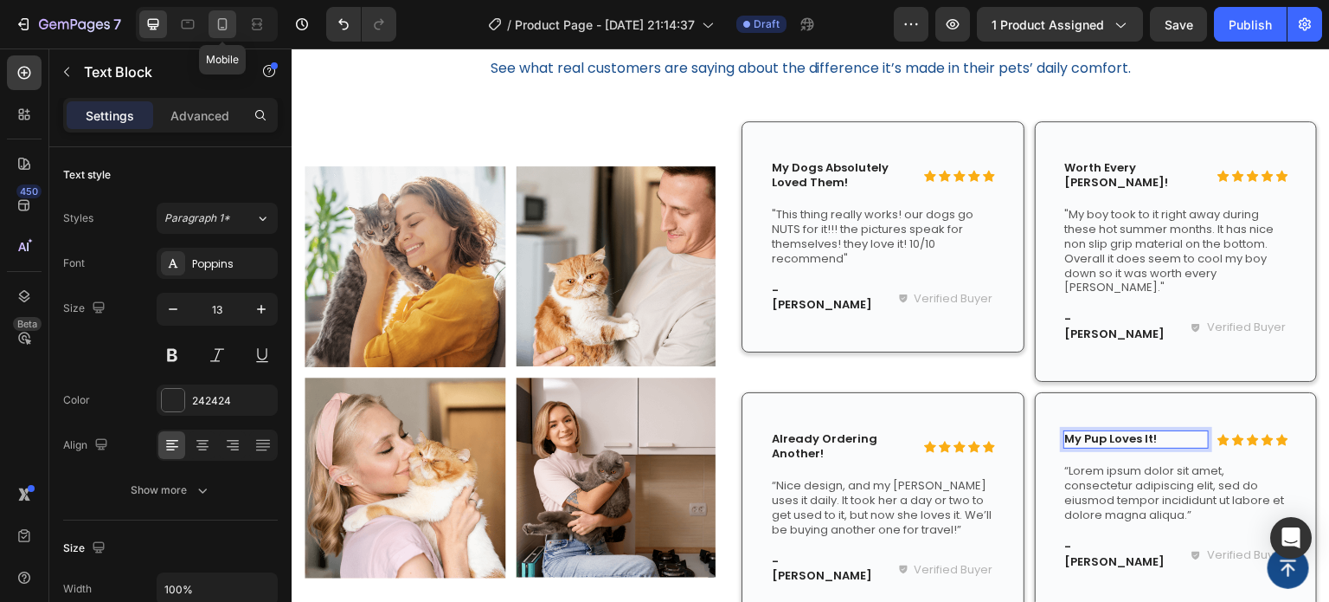
click at [217, 27] on icon at bounding box center [222, 24] width 17 height 17
type input "12"
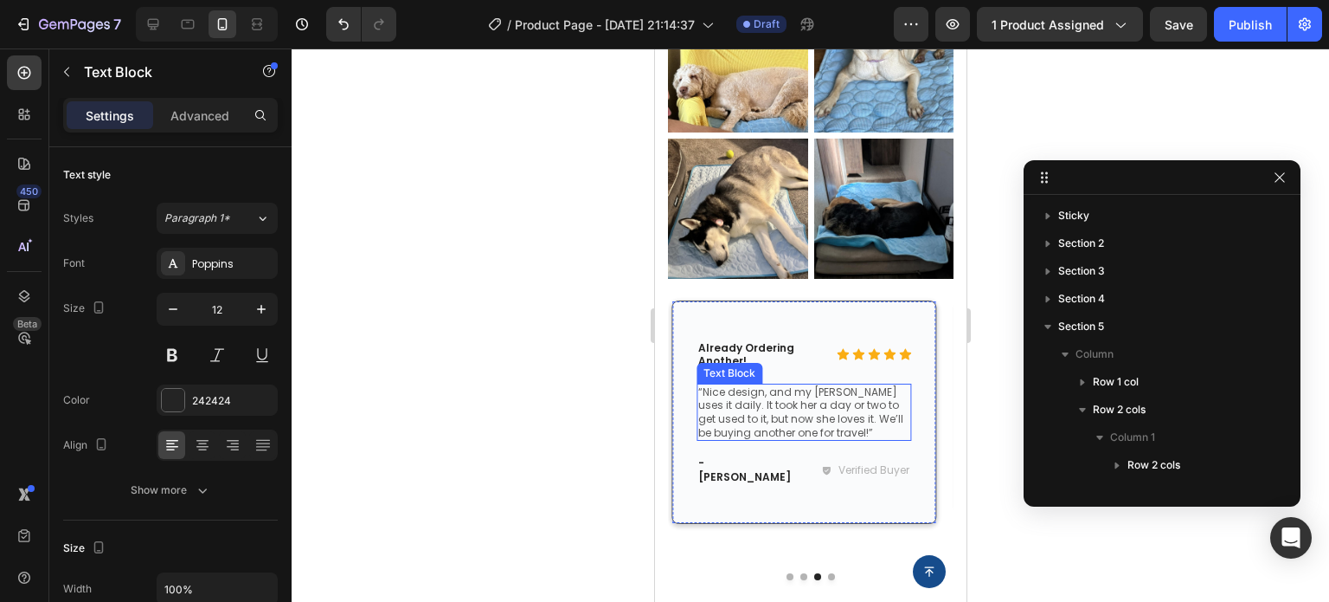
scroll to position [1904, 0]
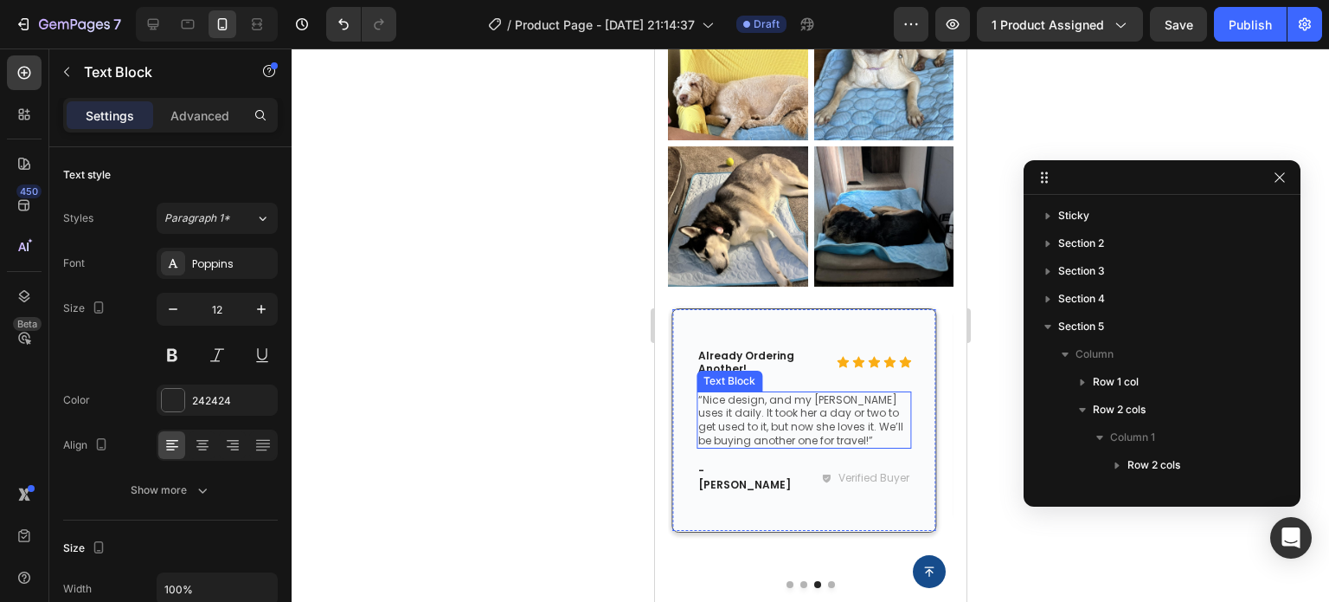
click at [780, 406] on p "“Nice design, and my [PERSON_NAME] uses it daily. It took her a day or two to g…" at bounding box center [804, 420] width 212 height 54
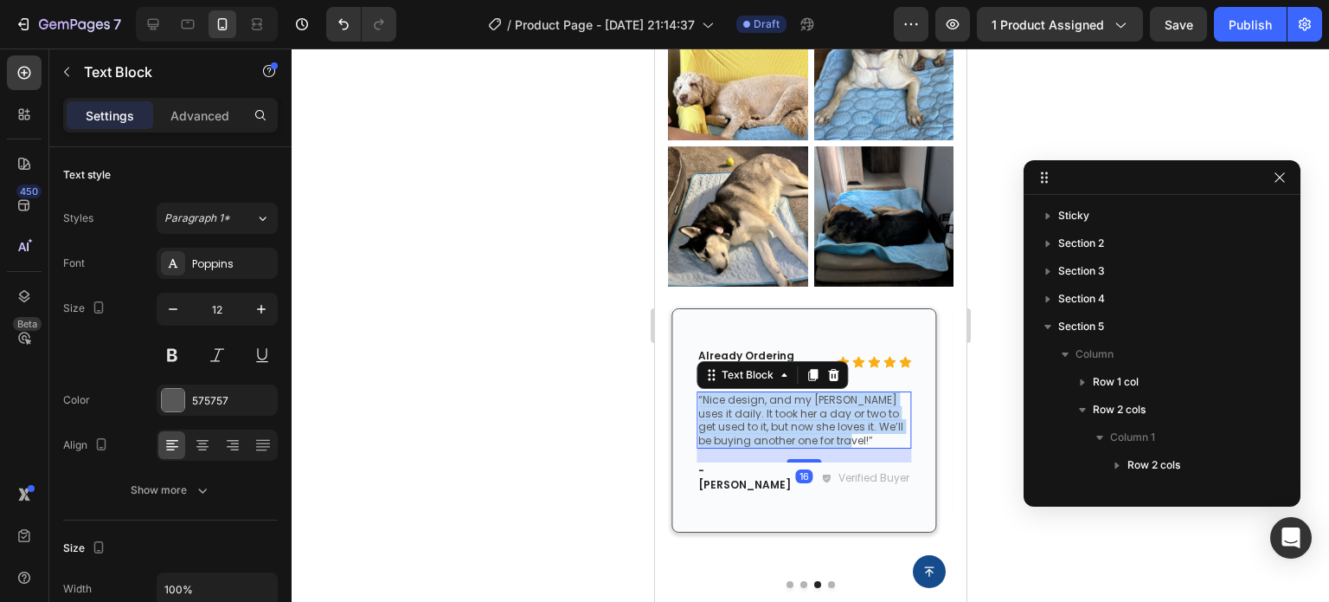
click at [780, 406] on p "“Nice design, and my [PERSON_NAME] uses it daily. It took her a day or two to g…" at bounding box center [804, 420] width 212 height 54
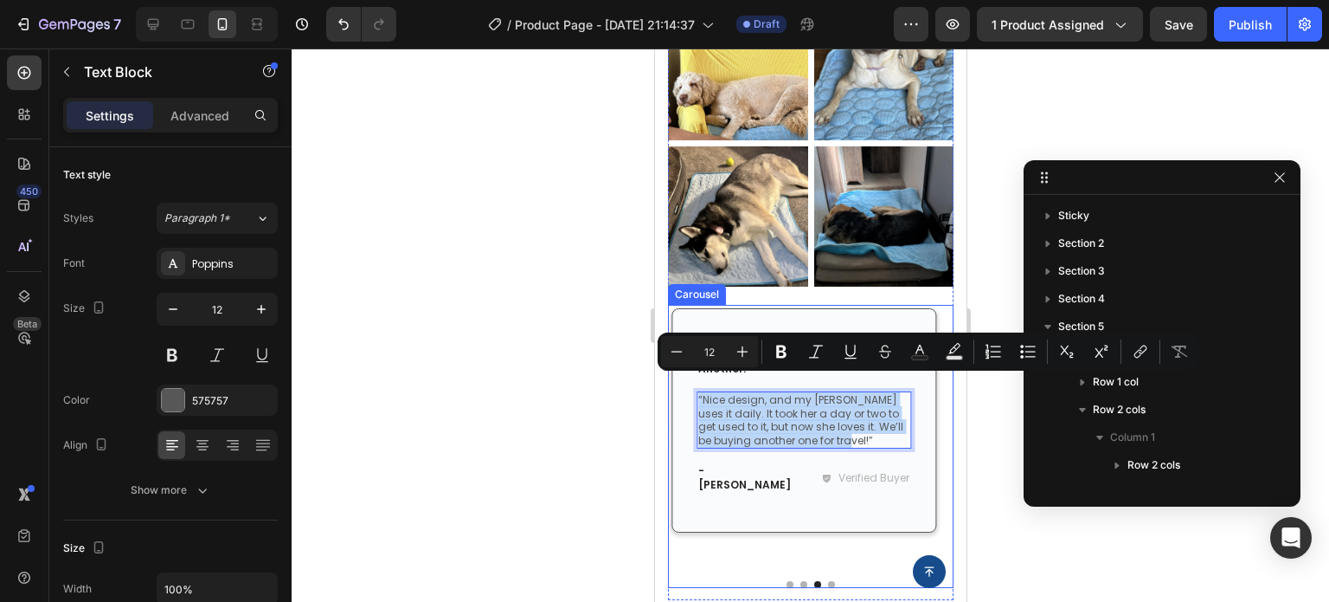
click at [827, 581] on button "Dot" at bounding box center [830, 584] width 7 height 7
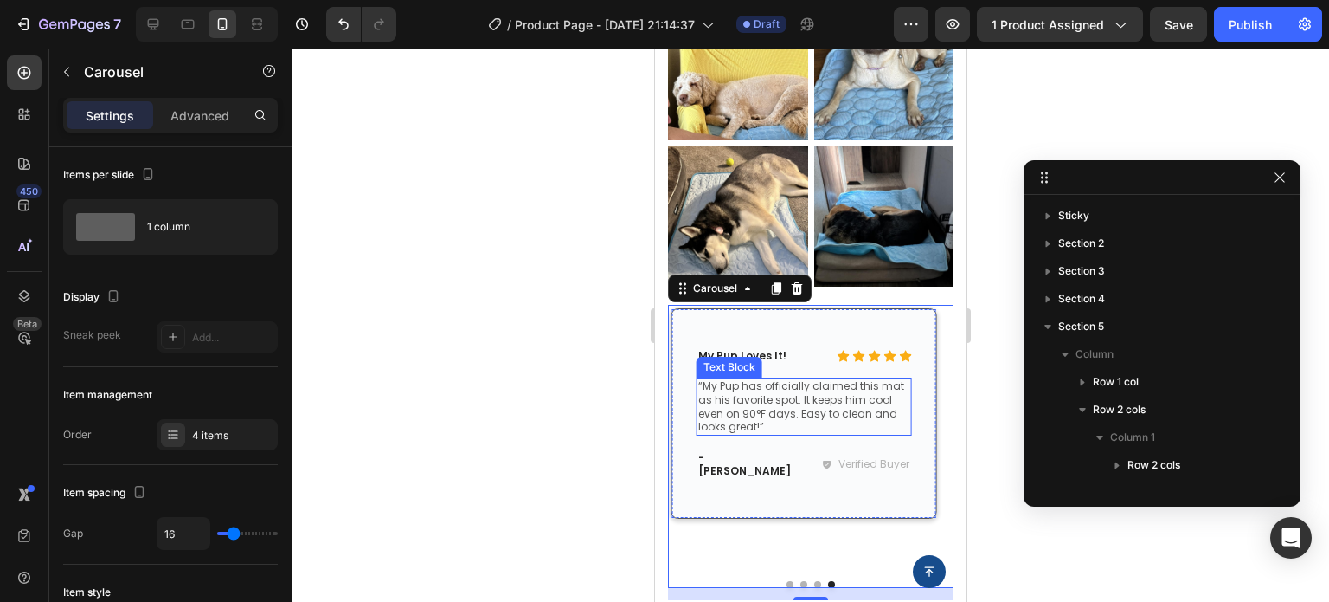
click at [776, 390] on p "“My Pup has officially claimed this mat as his favorite spot. It keeps him cool…" at bounding box center [804, 406] width 212 height 54
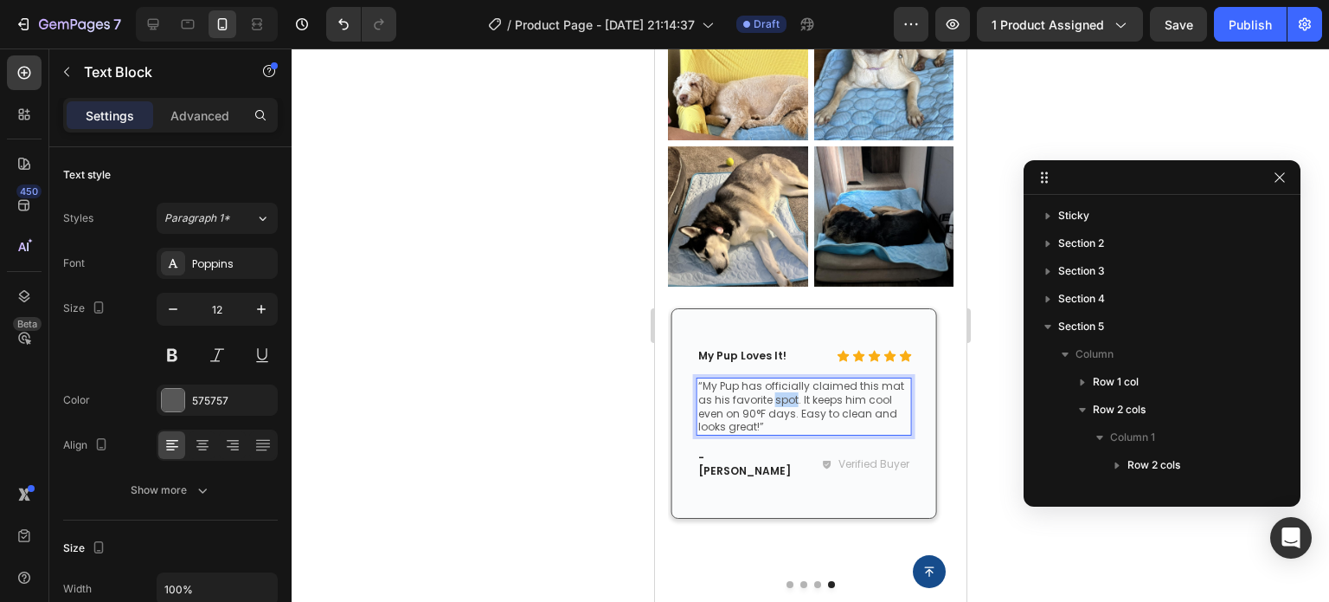
click at [776, 390] on p "“My Pup has officially claimed this mat as his favorite spot. It keeps him cool…" at bounding box center [804, 406] width 212 height 54
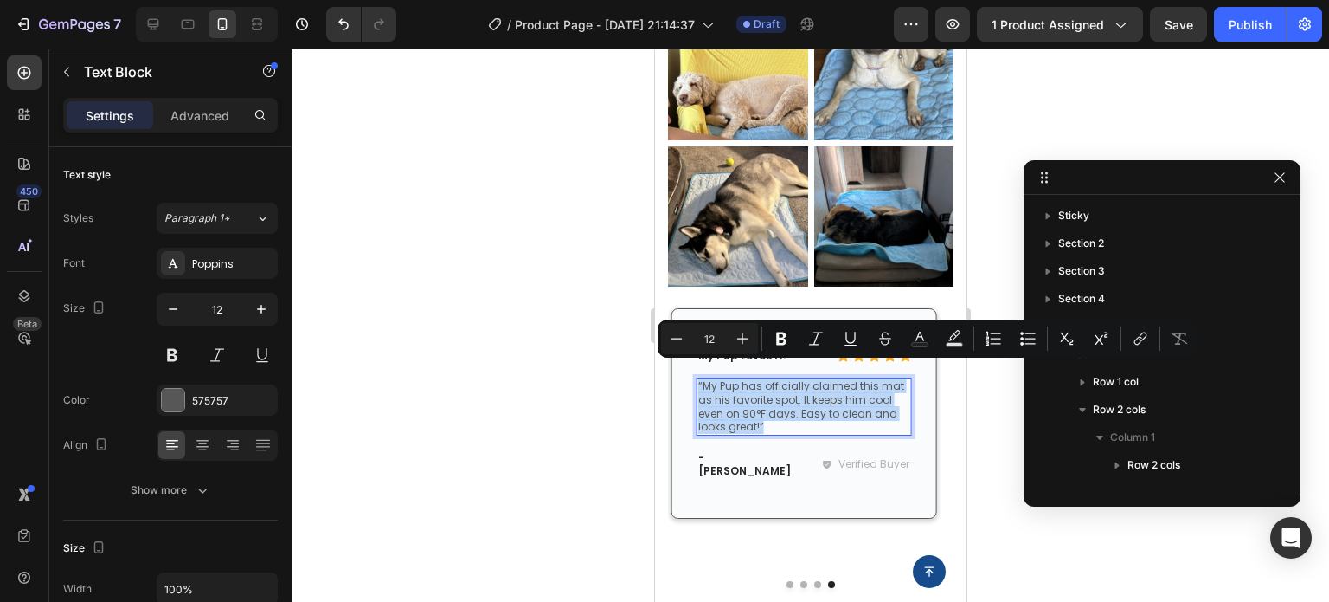
copy p "“My Pup has officially claimed this mat as his favorite spot. It keeps him cool…"
click at [162, 22] on div at bounding box center [153, 24] width 28 height 28
type input "13"
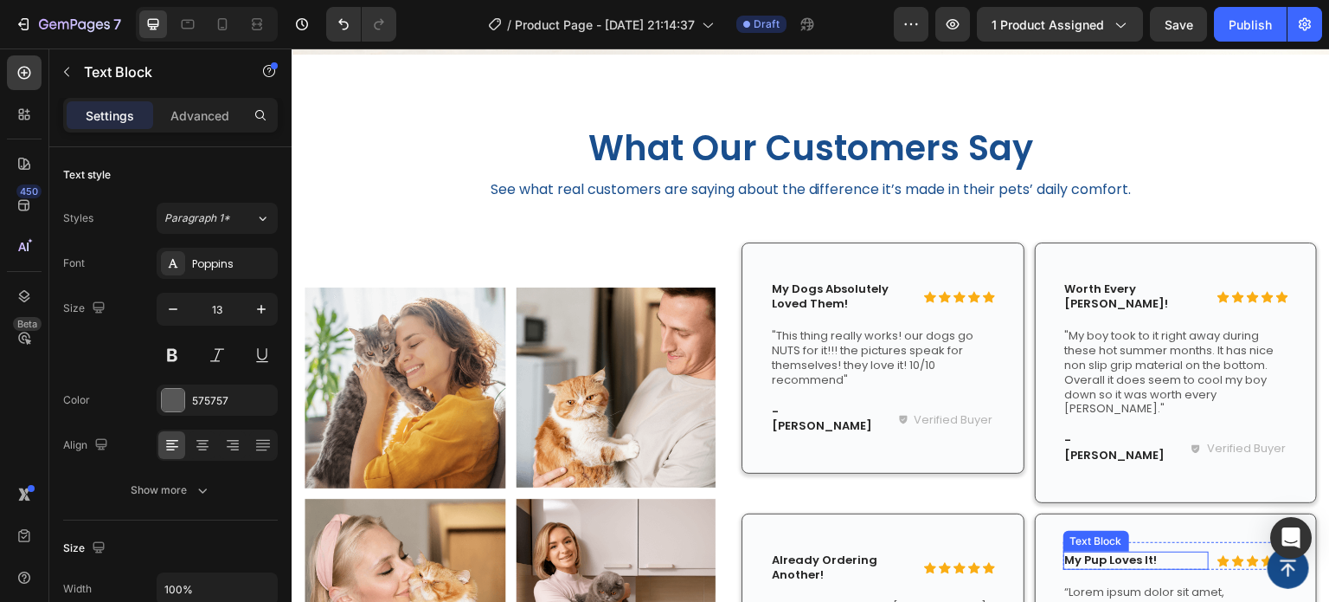
scroll to position [1828, 0]
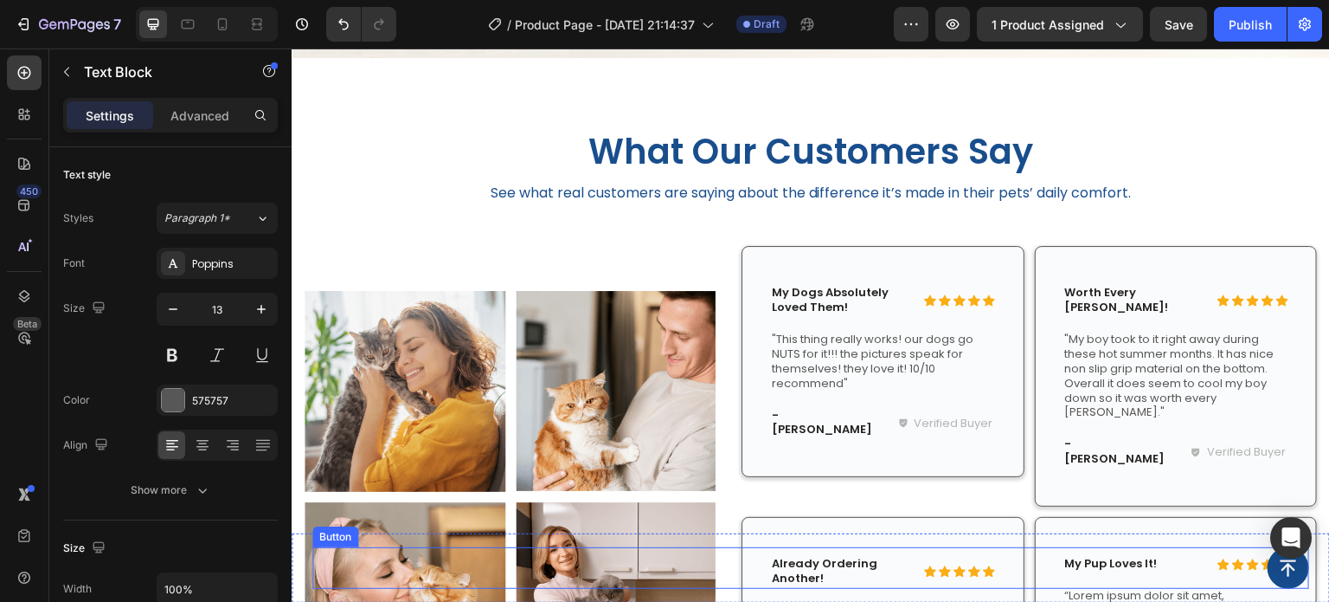
click at [1102, 568] on div "Button" at bounding box center [810, 568] width 997 height 42
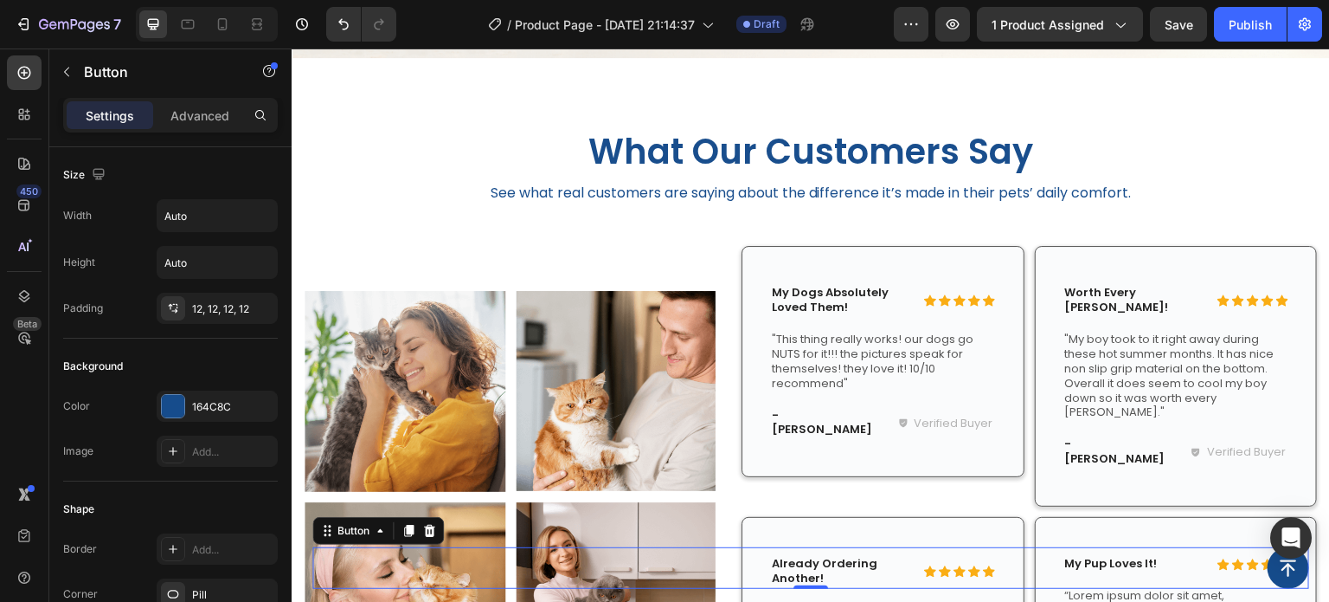
click at [1125, 587] on div "Button 0" at bounding box center [810, 568] width 997 height 42
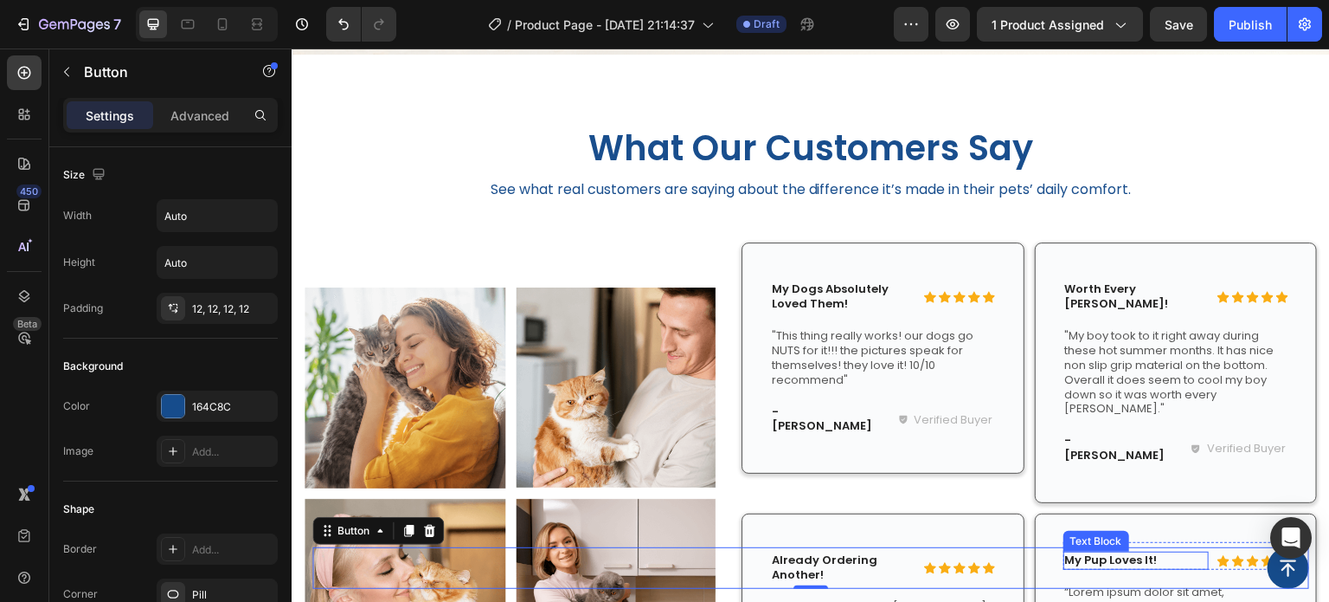
scroll to position [2001, 0]
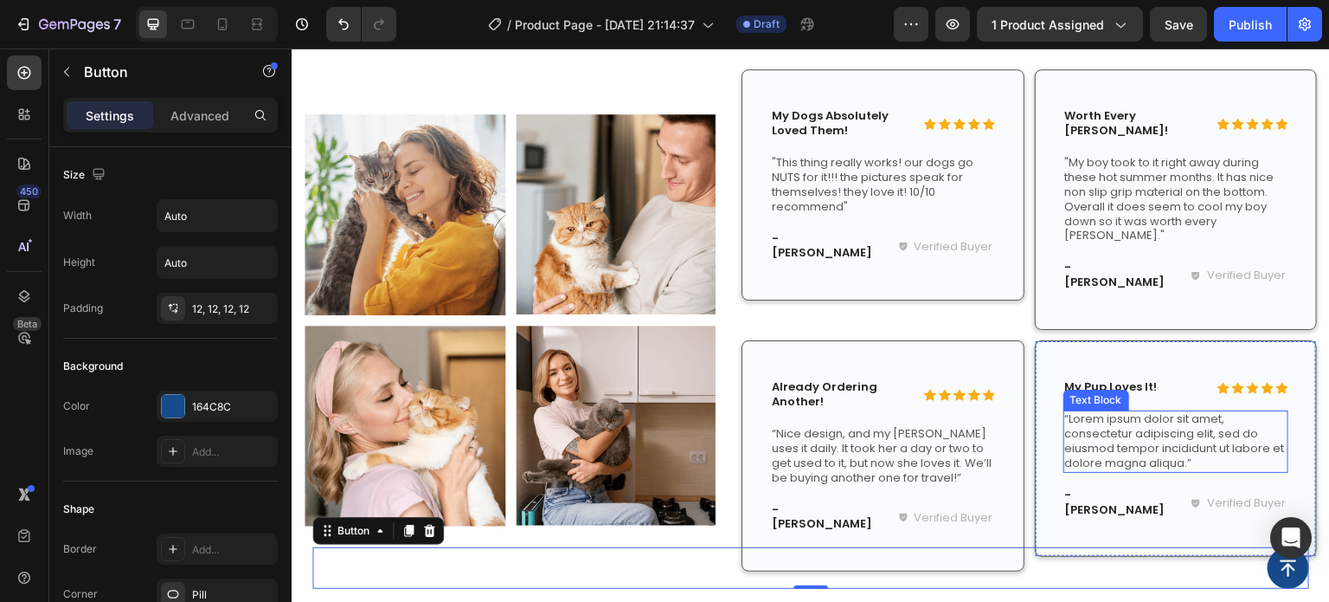
click at [1146, 412] on p "“Lorem ipsum dolor sit amet, consectetur adipiscing elit, sed do eiusmod tempor…" at bounding box center [1176, 441] width 222 height 59
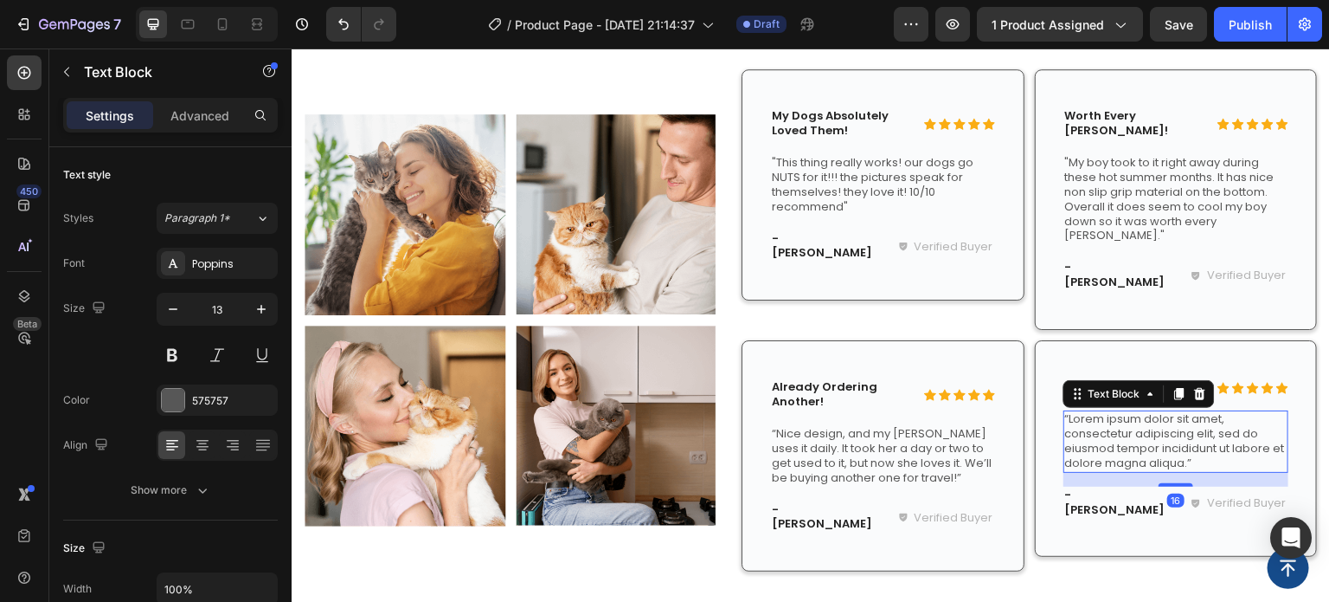
click at [1146, 412] on p "“Lorem ipsum dolor sit amet, consectetur adipiscing elit, sed do eiusmod tempor…" at bounding box center [1176, 441] width 222 height 59
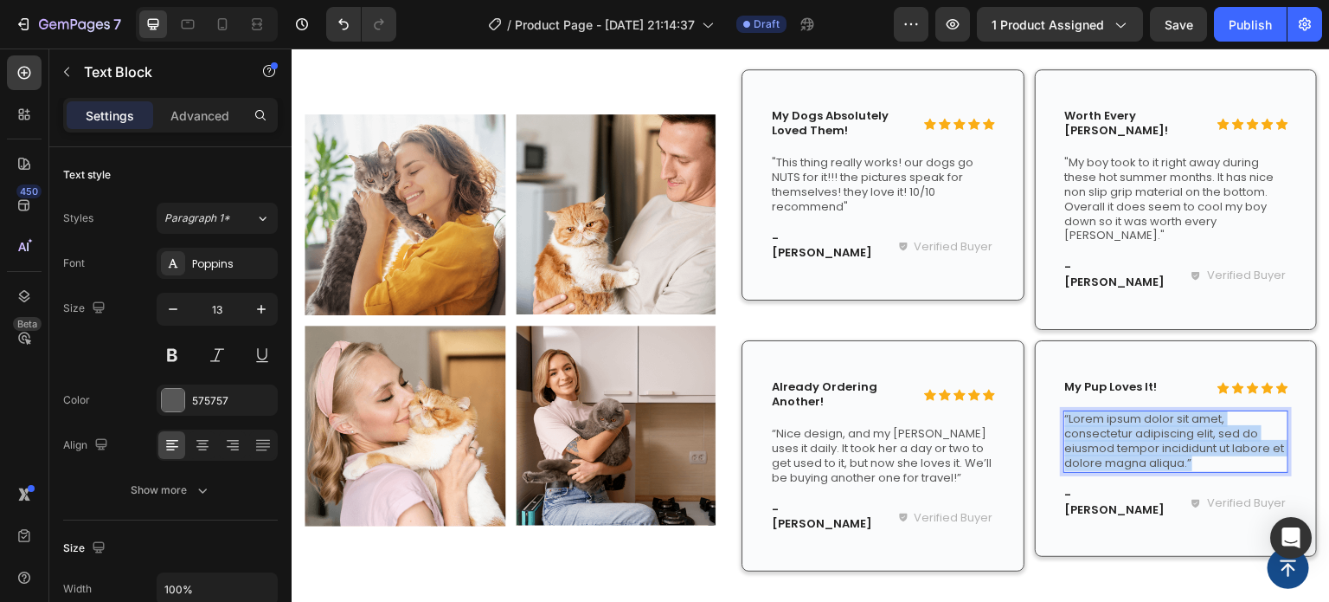
click at [1146, 412] on p "“Lorem ipsum dolor sit amet, consectetur adipiscing elit, sed do eiusmod tempor…" at bounding box center [1176, 441] width 222 height 59
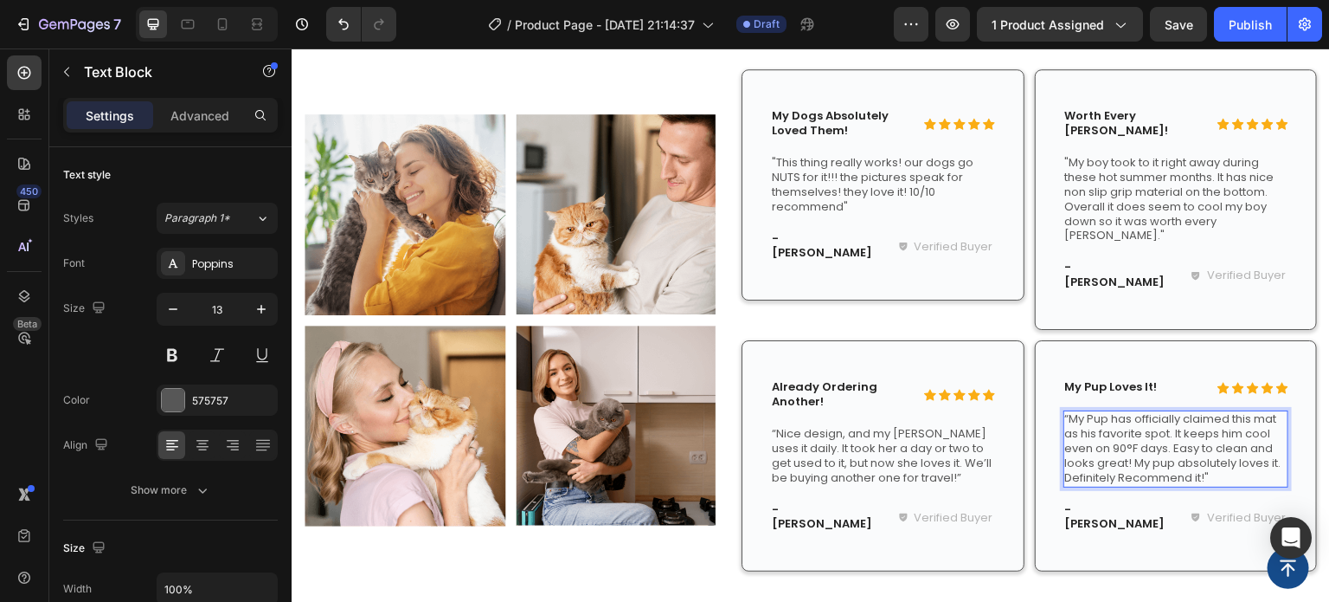
click at [1201, 428] on p "“My Pup has officially claimed this mat as his favorite spot. It keeps him cool…" at bounding box center [1176, 449] width 222 height 74
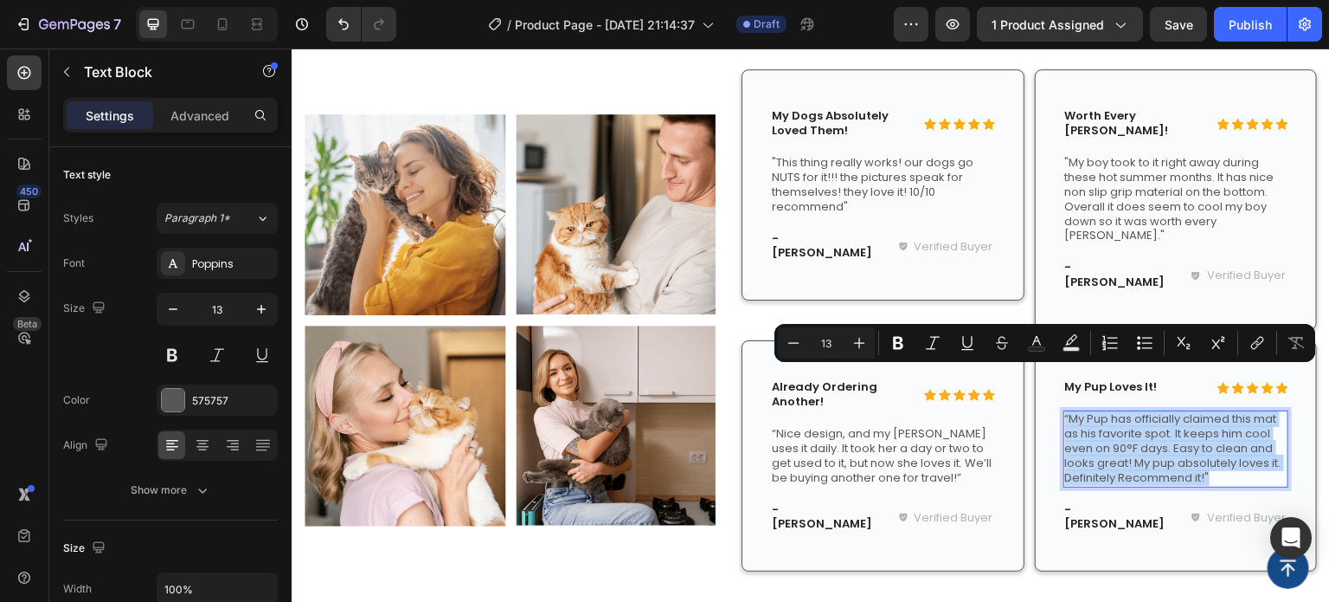
copy p "“My Pup has officially claimed this mat as his favorite spot. It keeps him cool…"
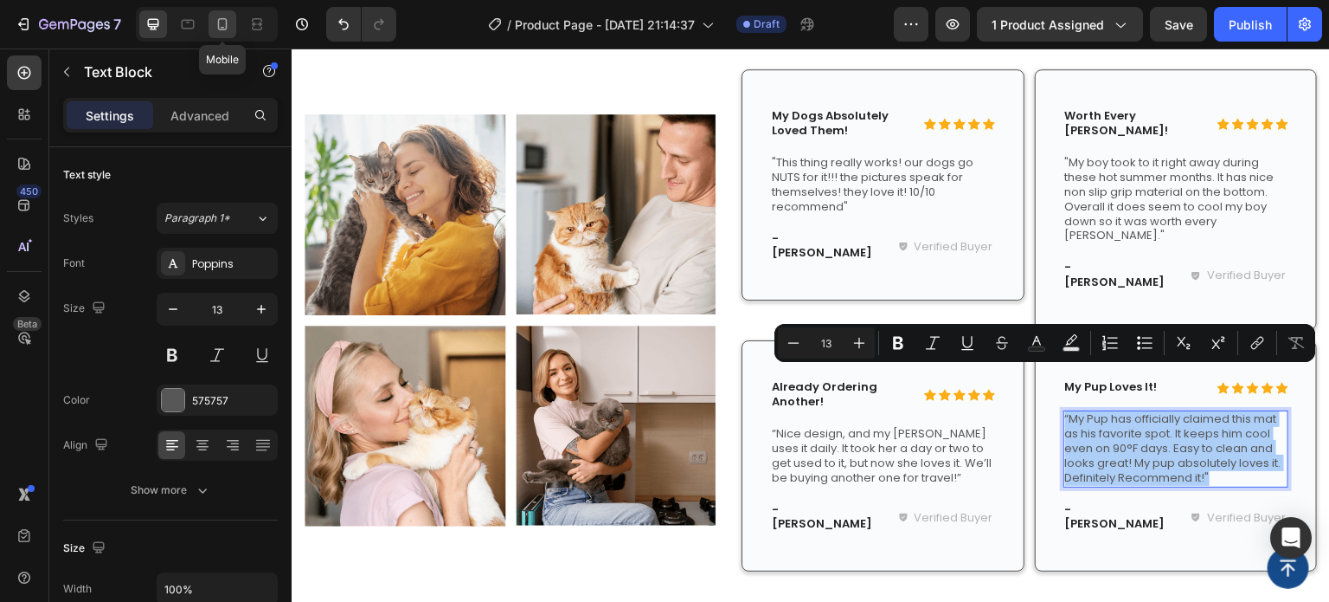
click at [224, 23] on icon at bounding box center [222, 24] width 17 height 17
type input "12"
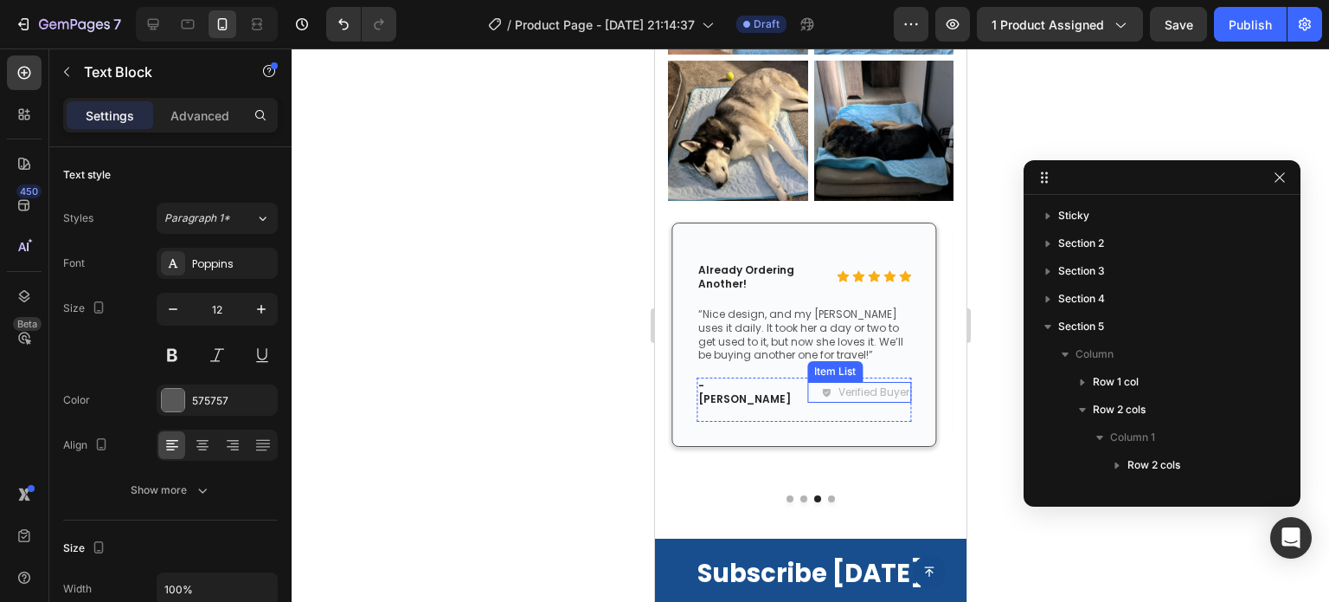
scroll to position [1942, 0]
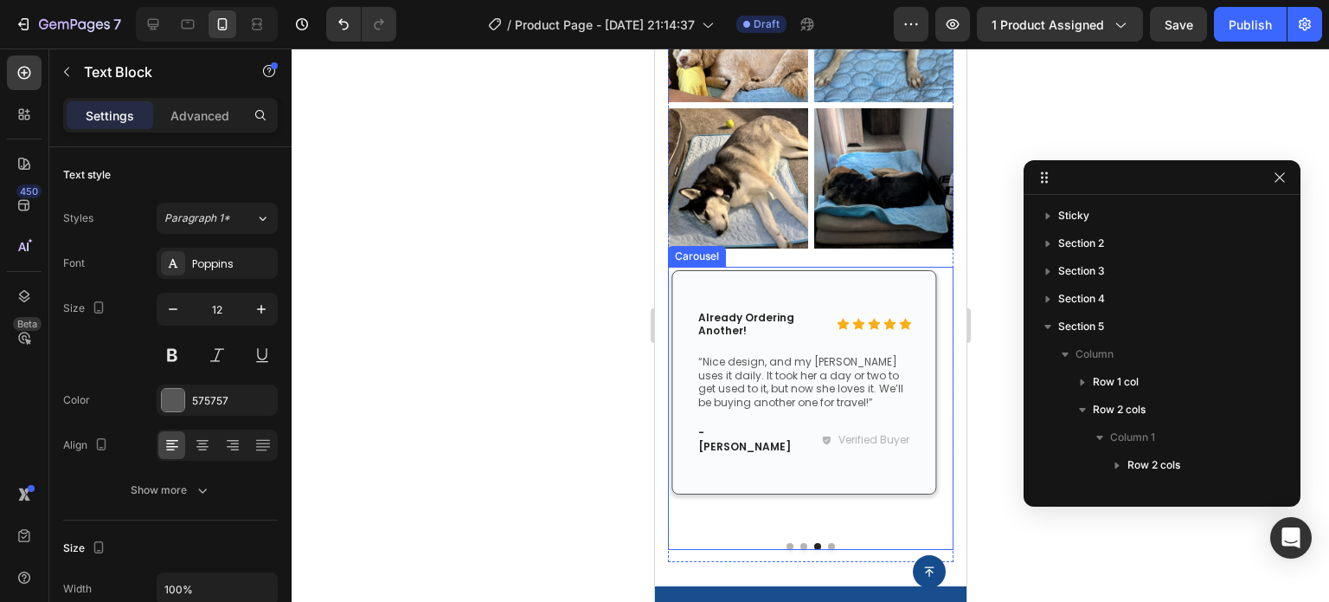
click at [827, 543] on button "Dot" at bounding box center [830, 546] width 7 height 7
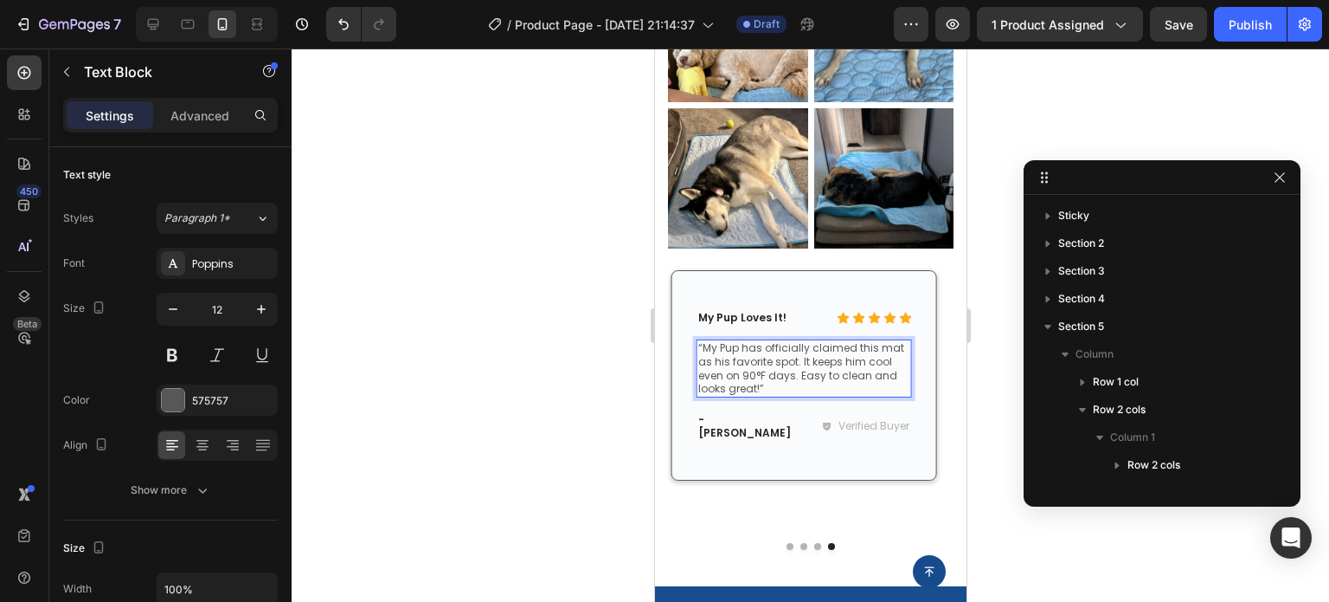
click at [774, 361] on p "“My Pup has officially claimed this mat as his favorite spot. It keeps him cool…" at bounding box center [804, 368] width 212 height 54
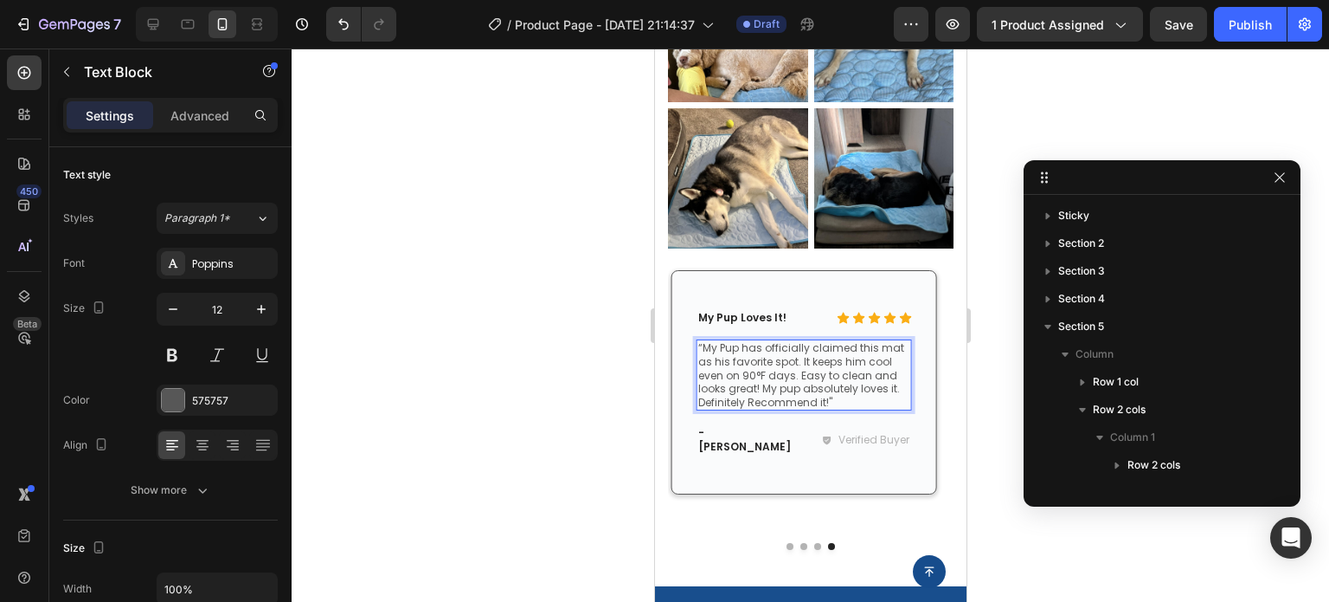
click at [1098, 553] on div at bounding box center [811, 324] width 1038 height 553
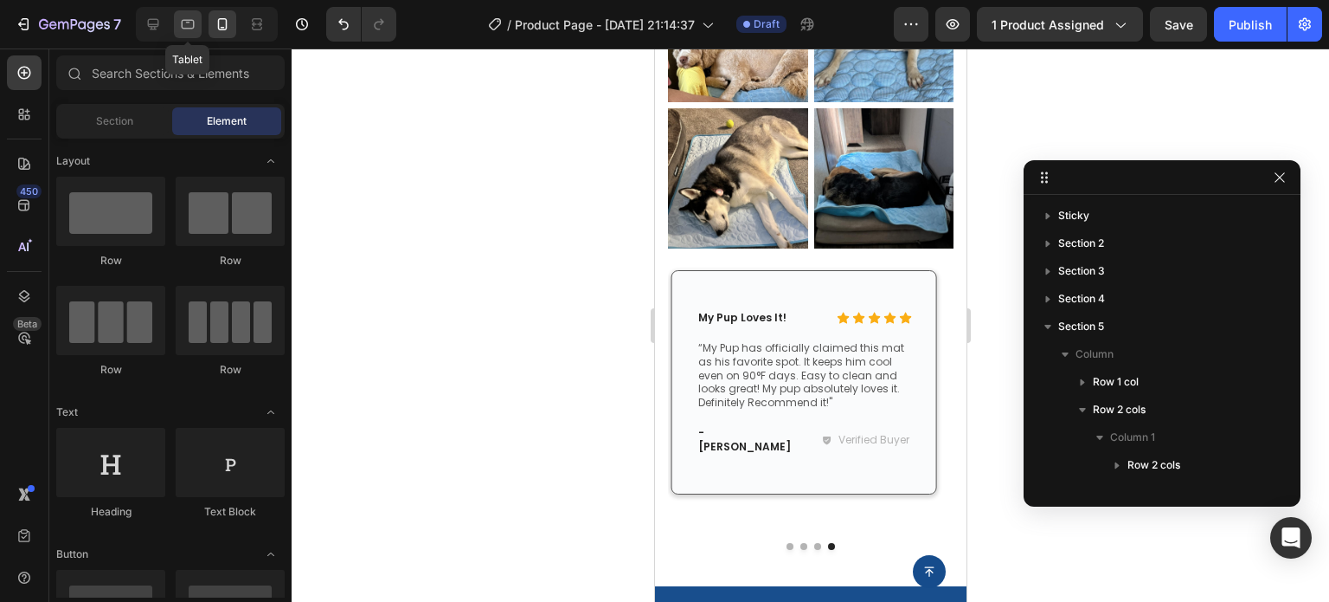
click at [180, 34] on div at bounding box center [188, 24] width 28 height 28
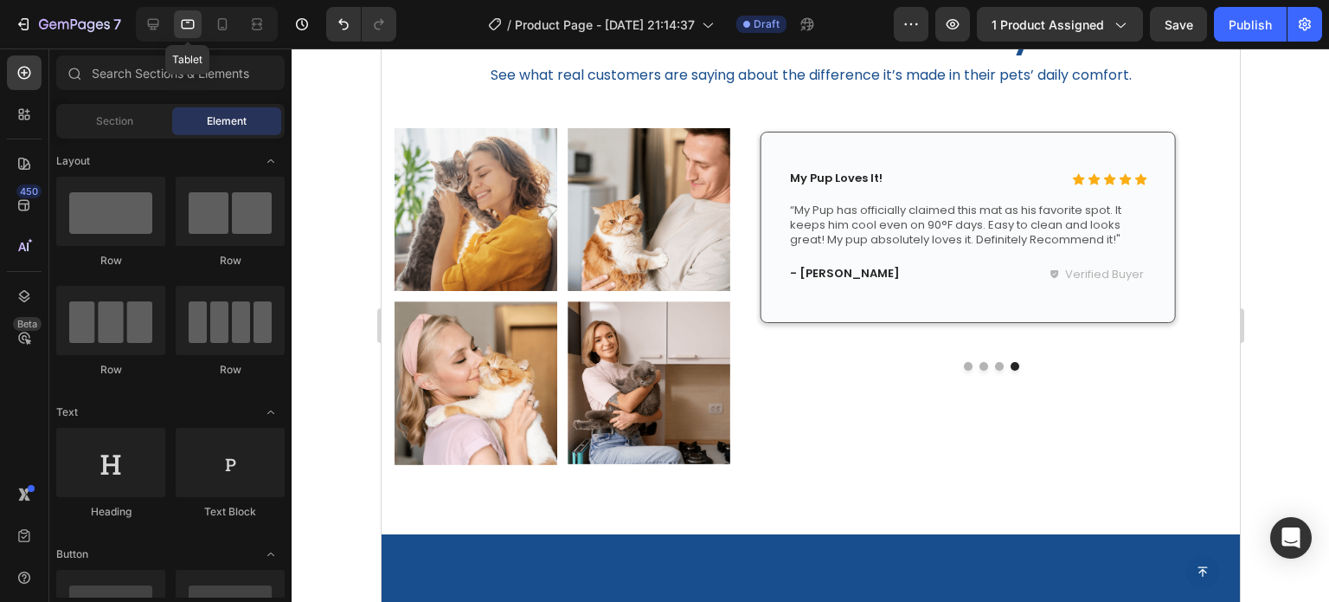
scroll to position [1927, 0]
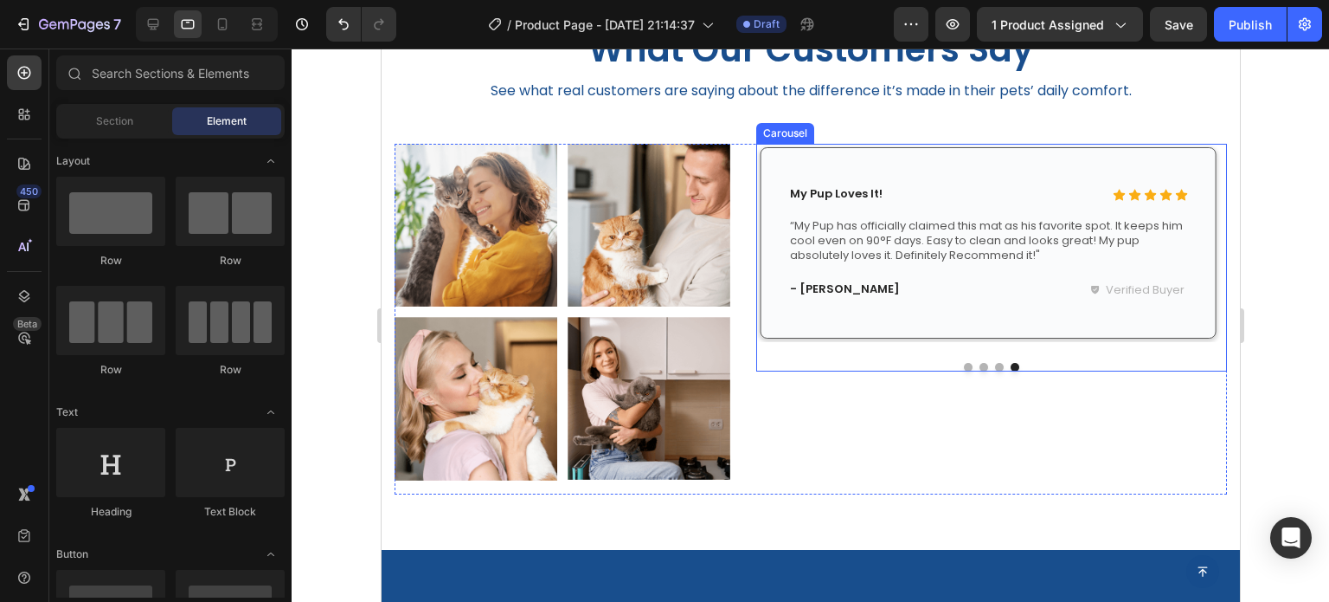
click at [995, 368] on button "Dot" at bounding box center [999, 367] width 9 height 9
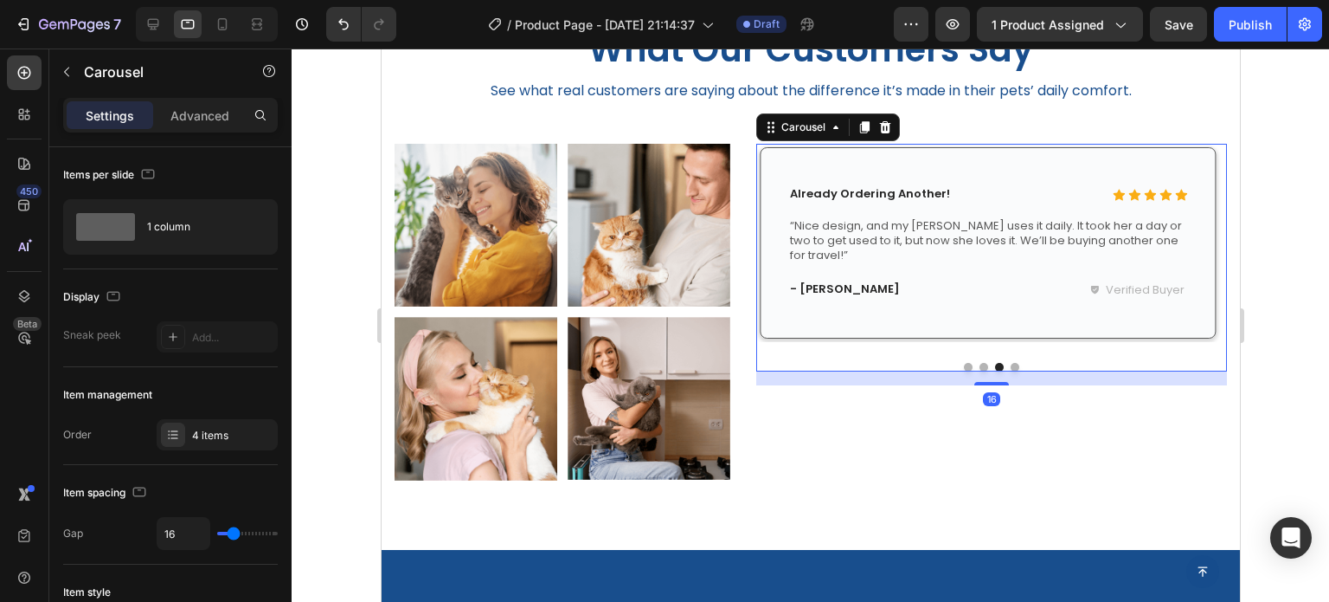
click at [979, 364] on button "Dot" at bounding box center [983, 367] width 9 height 9
click at [963, 363] on button "Dot" at bounding box center [967, 367] width 9 height 9
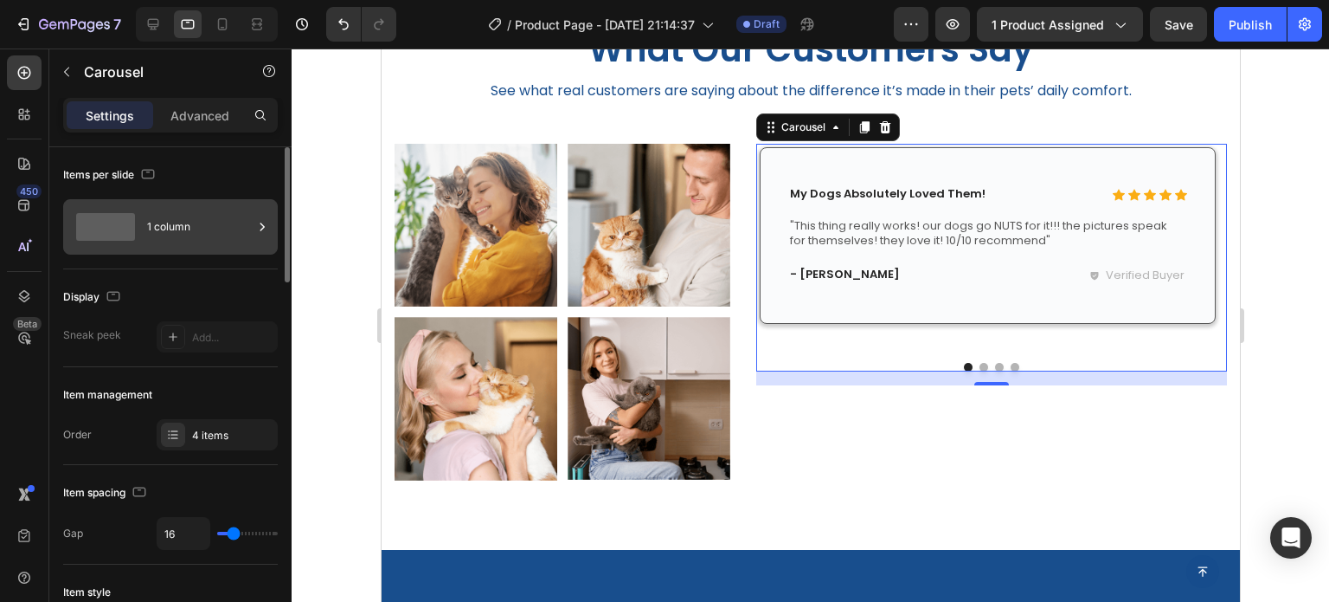
click at [190, 235] on div "1 column" at bounding box center [200, 227] width 106 height 40
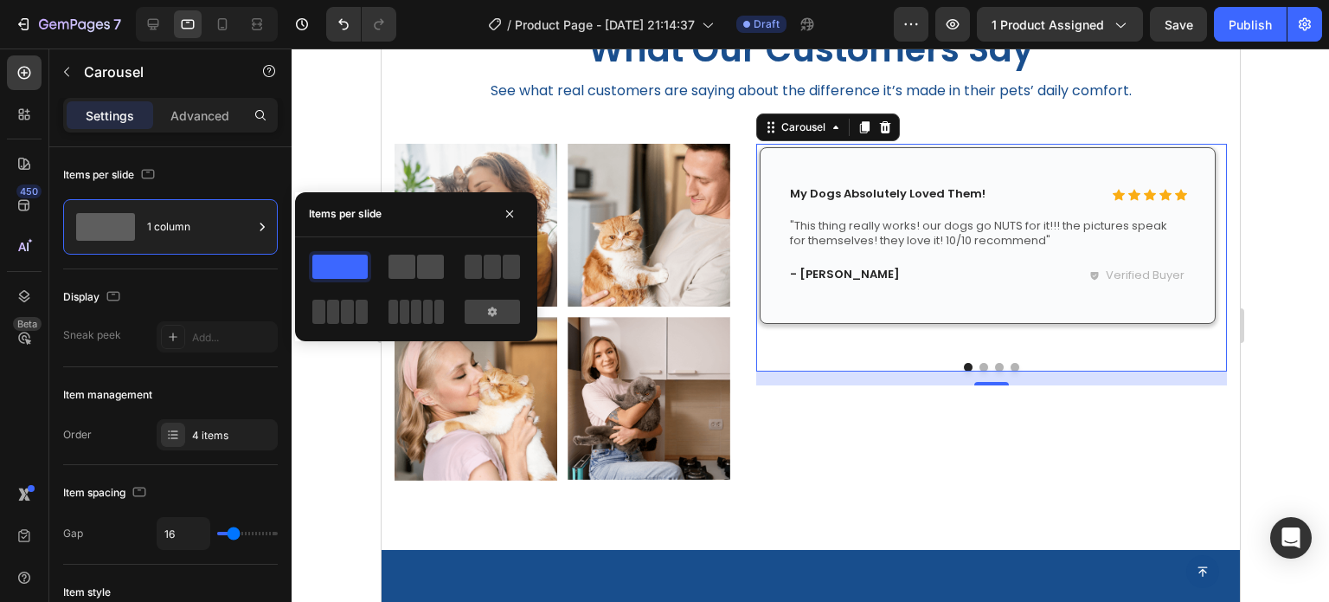
click at [400, 272] on span at bounding box center [402, 266] width 27 height 24
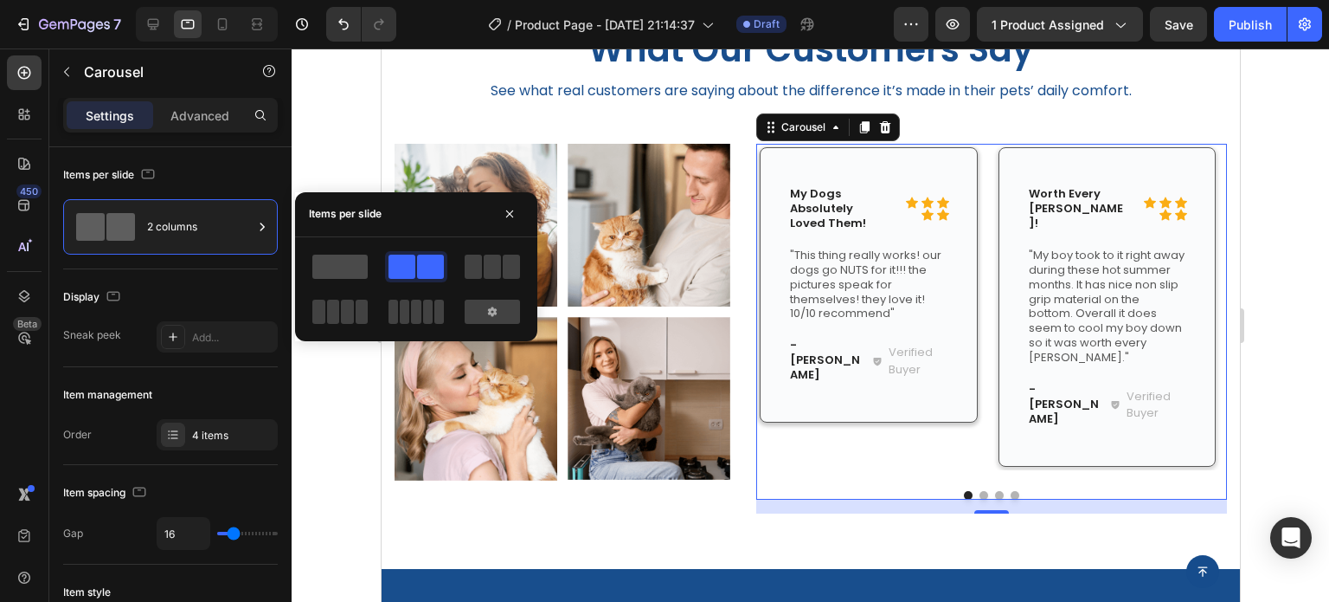
click at [350, 269] on span at bounding box center [339, 266] width 55 height 24
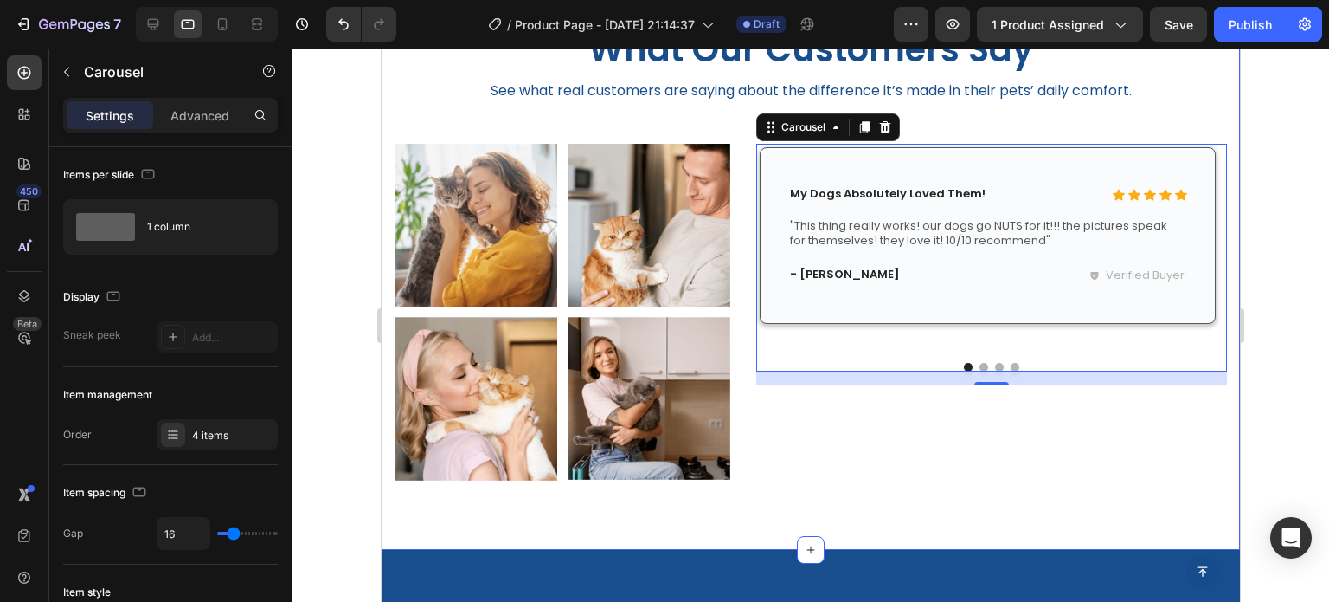
click at [1309, 328] on div at bounding box center [811, 324] width 1038 height 553
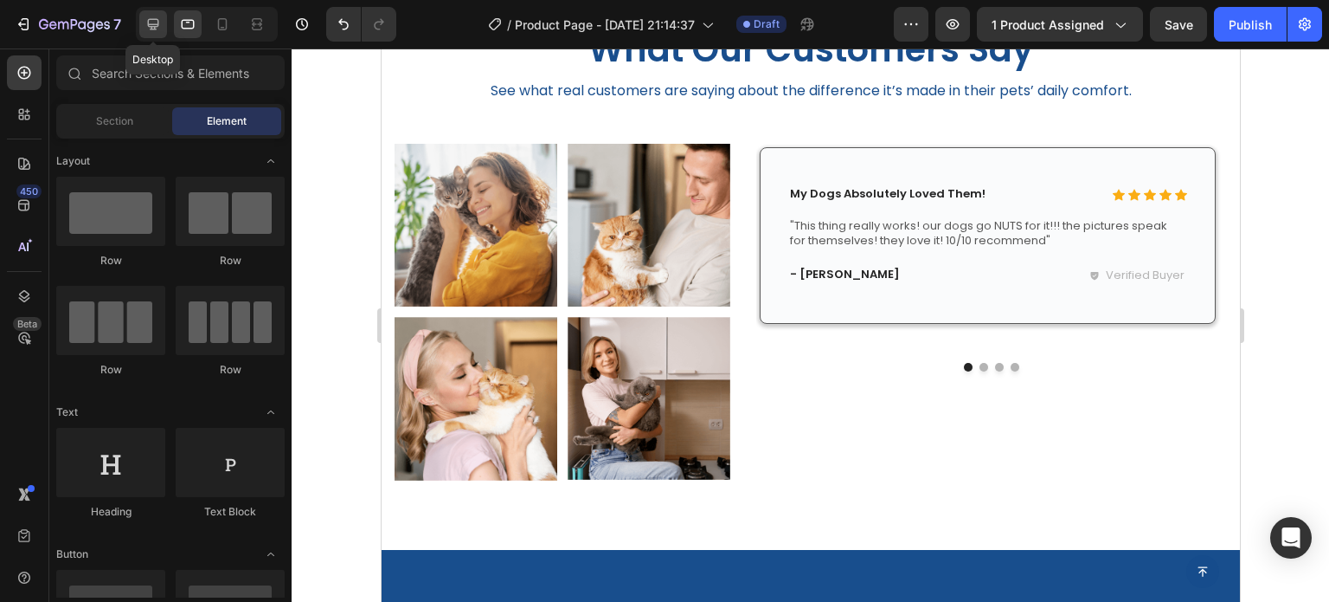
click at [148, 21] on icon at bounding box center [153, 24] width 11 height 11
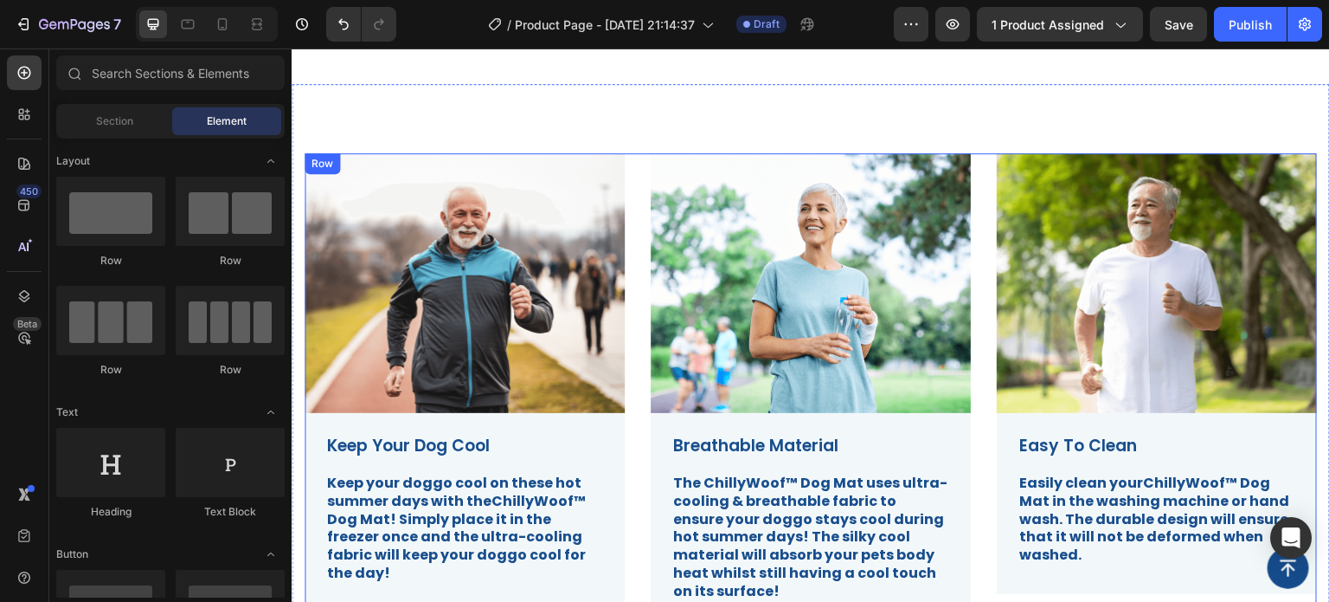
scroll to position [519, 0]
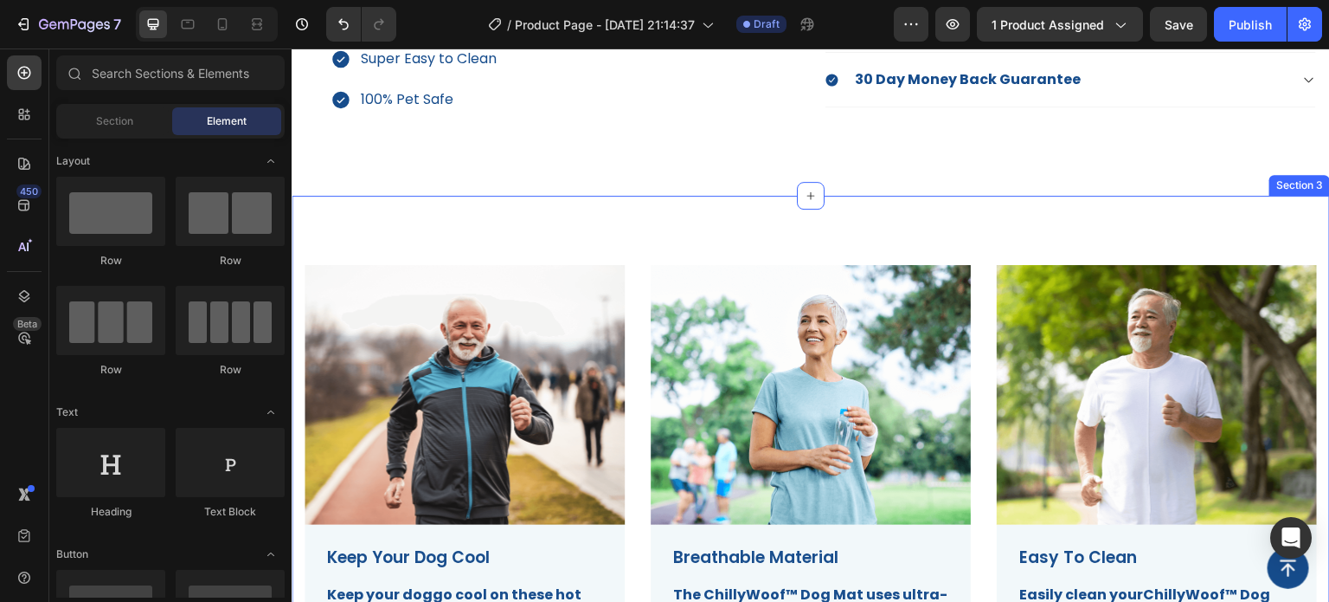
click at [464, 241] on div "Image Keep Your Dog Cool Text Block Keep your doggo cool on these hot summer da…" at bounding box center [811, 496] width 1039 height 601
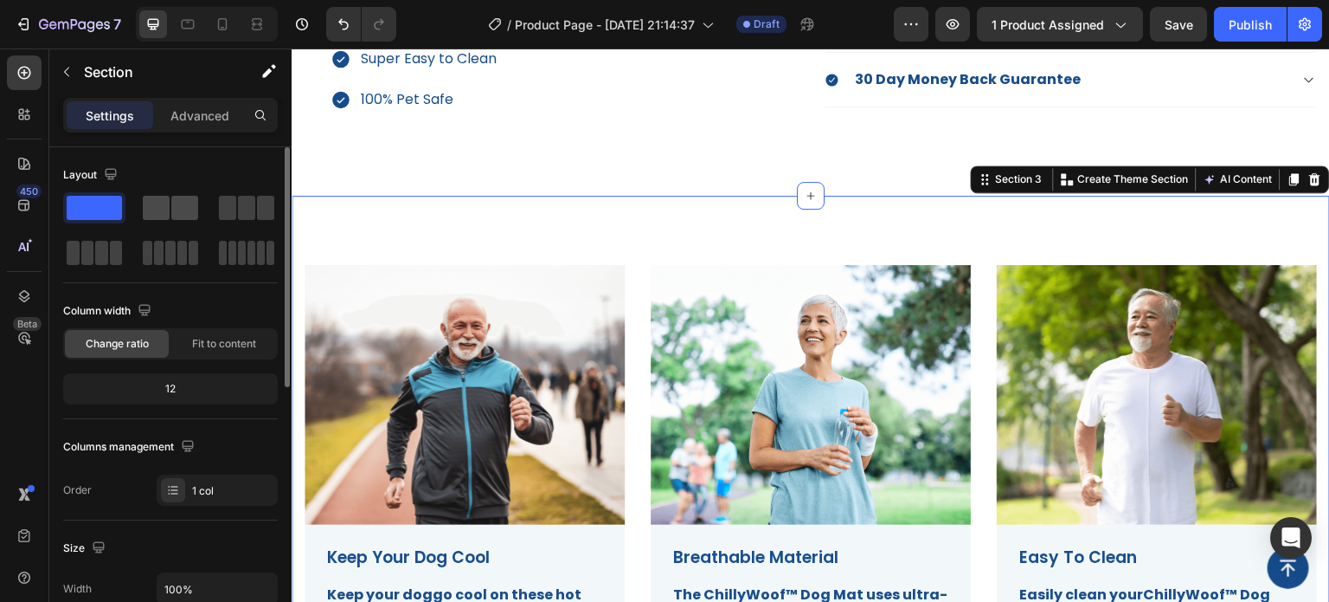
click at [173, 209] on span at bounding box center [184, 208] width 27 height 24
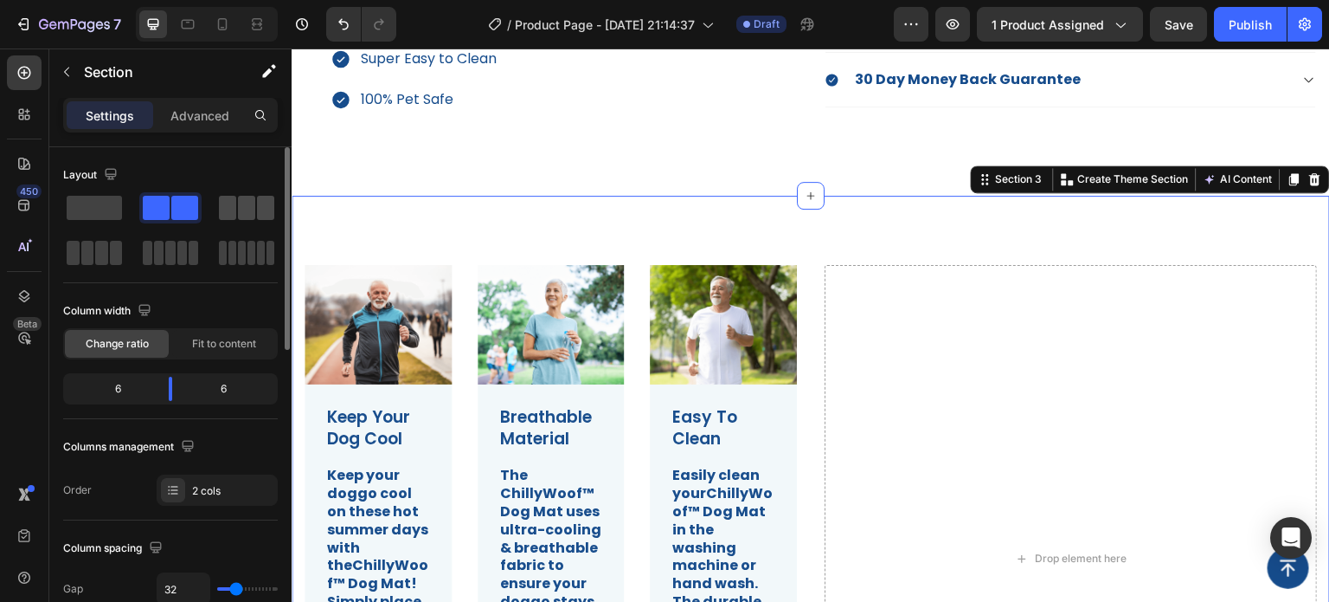
click at [232, 214] on span at bounding box center [227, 208] width 17 height 24
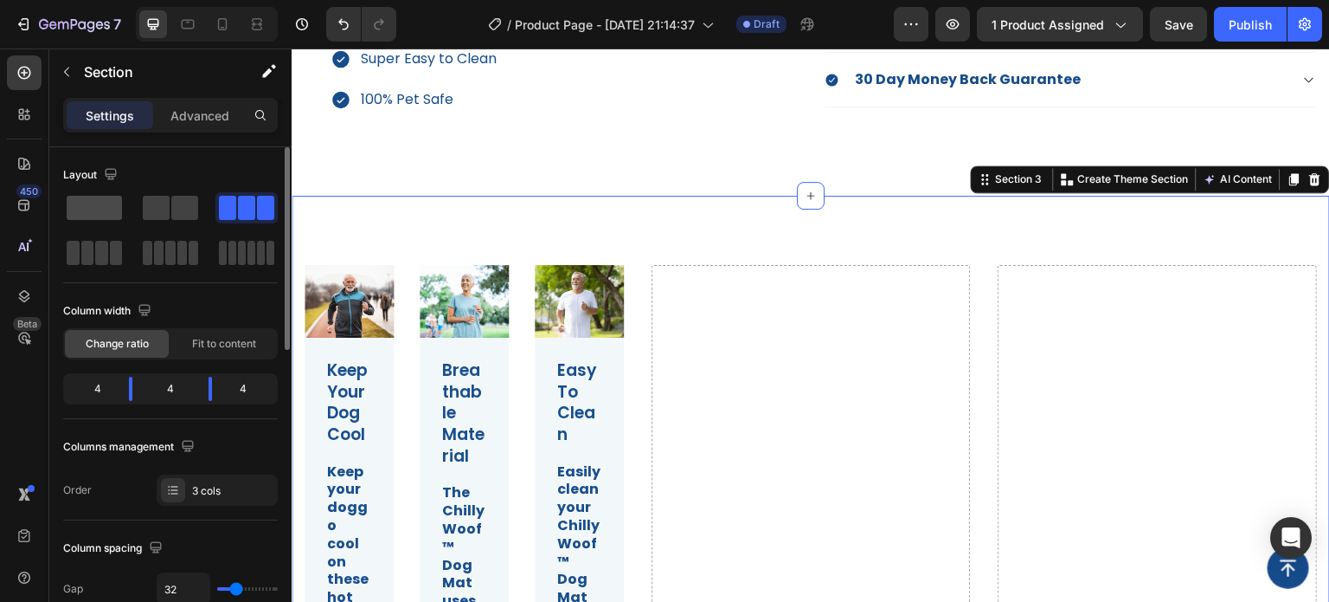
click at [101, 216] on span at bounding box center [94, 208] width 55 height 24
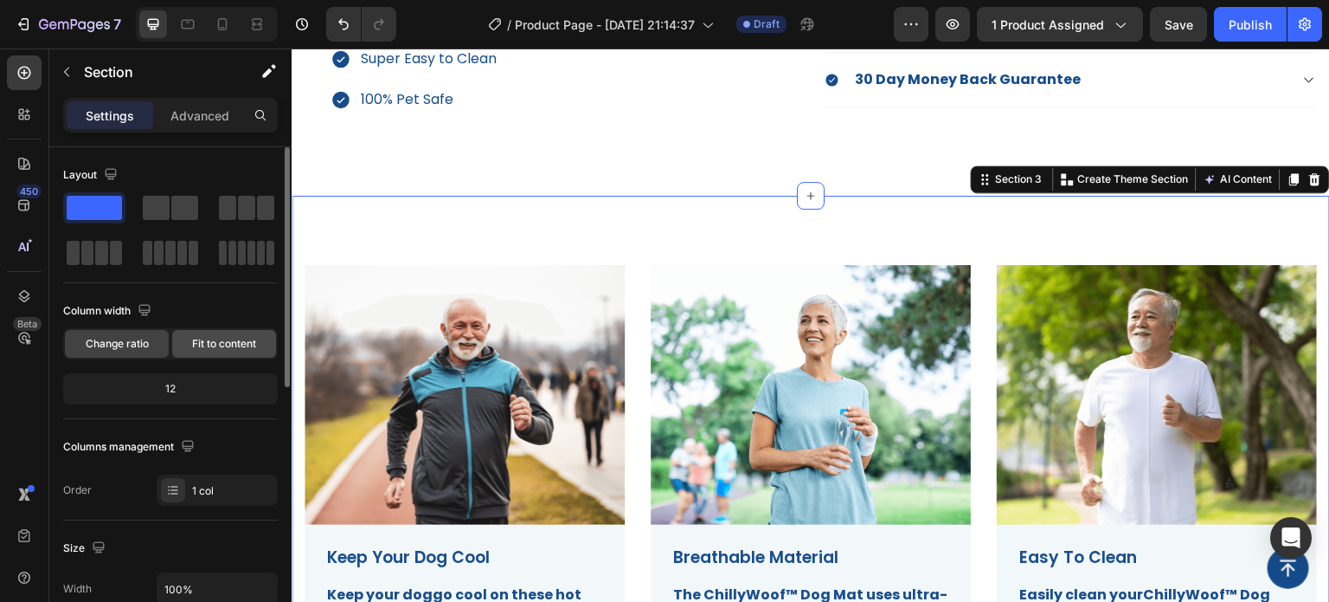
click at [212, 340] on span "Fit to content" at bounding box center [224, 344] width 64 height 16
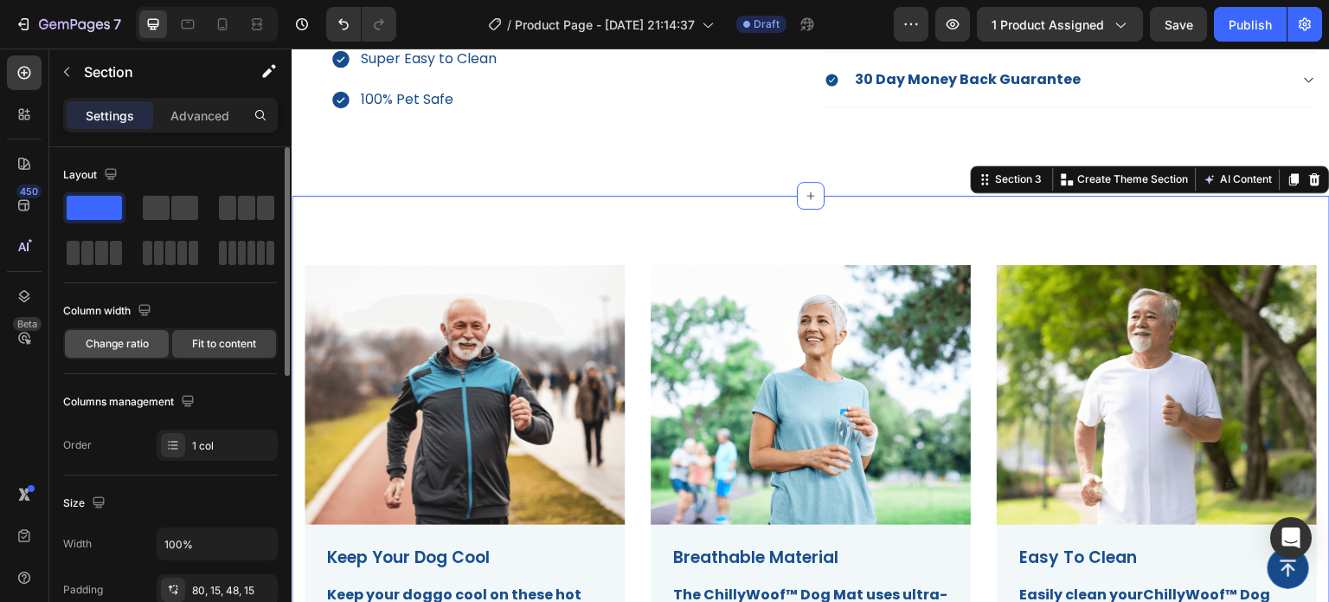
click at [119, 343] on span "Change ratio" at bounding box center [117, 344] width 63 height 16
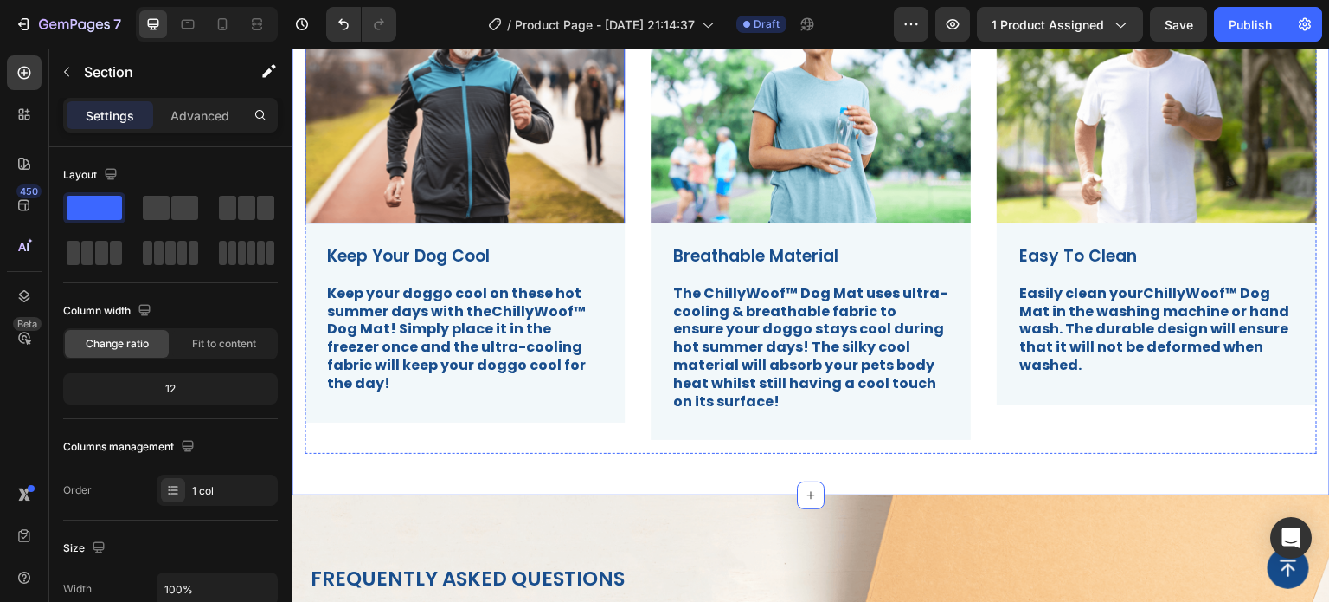
scroll to position [779, 0]
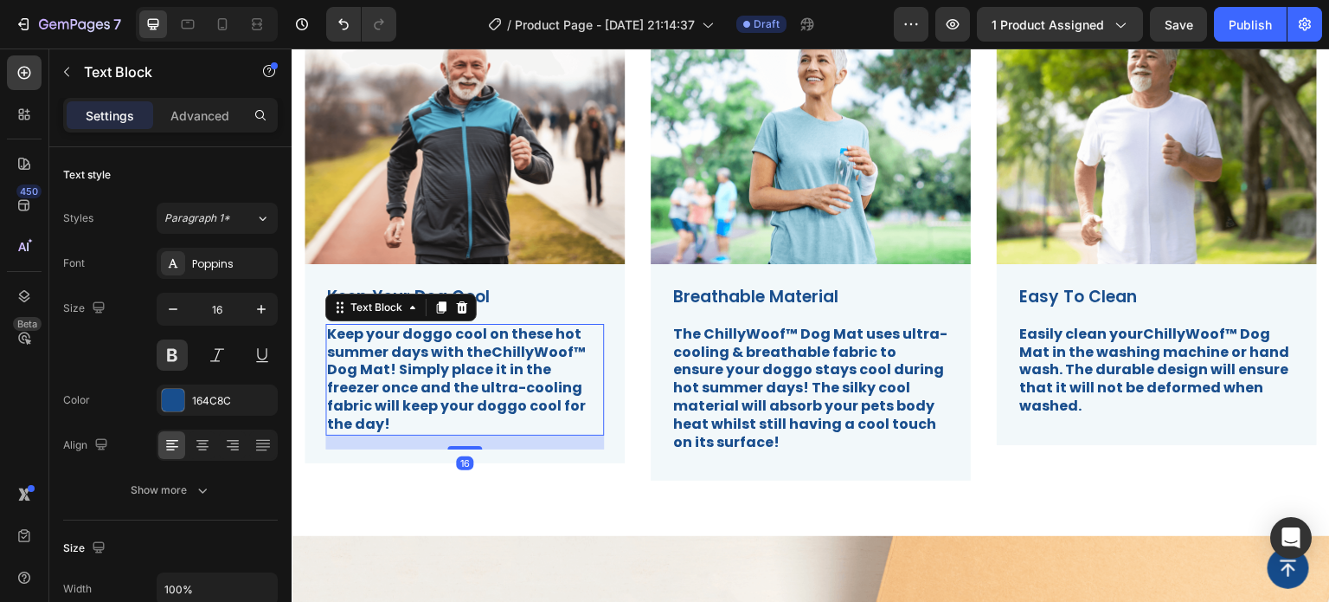
click at [506, 388] on strong "ChillyWoof™ Dog Mat! Simply place it in the freezer once and the ultra-cooling …" at bounding box center [456, 388] width 259 height 92
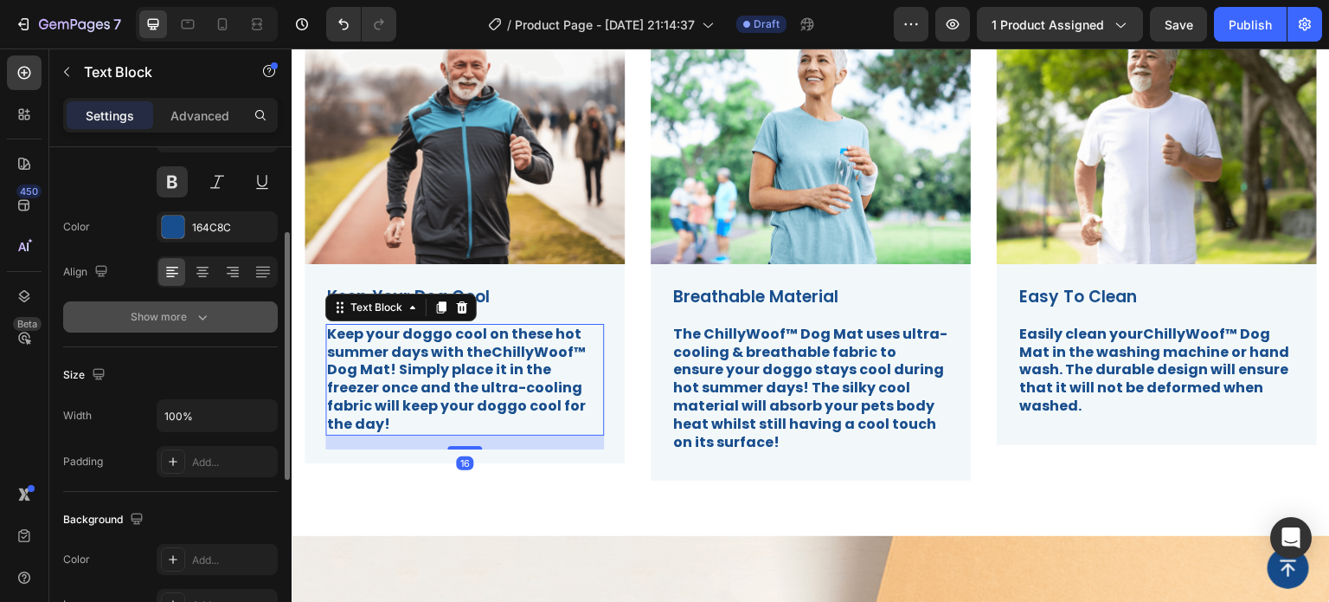
click at [216, 314] on button "Show more" at bounding box center [170, 316] width 215 height 31
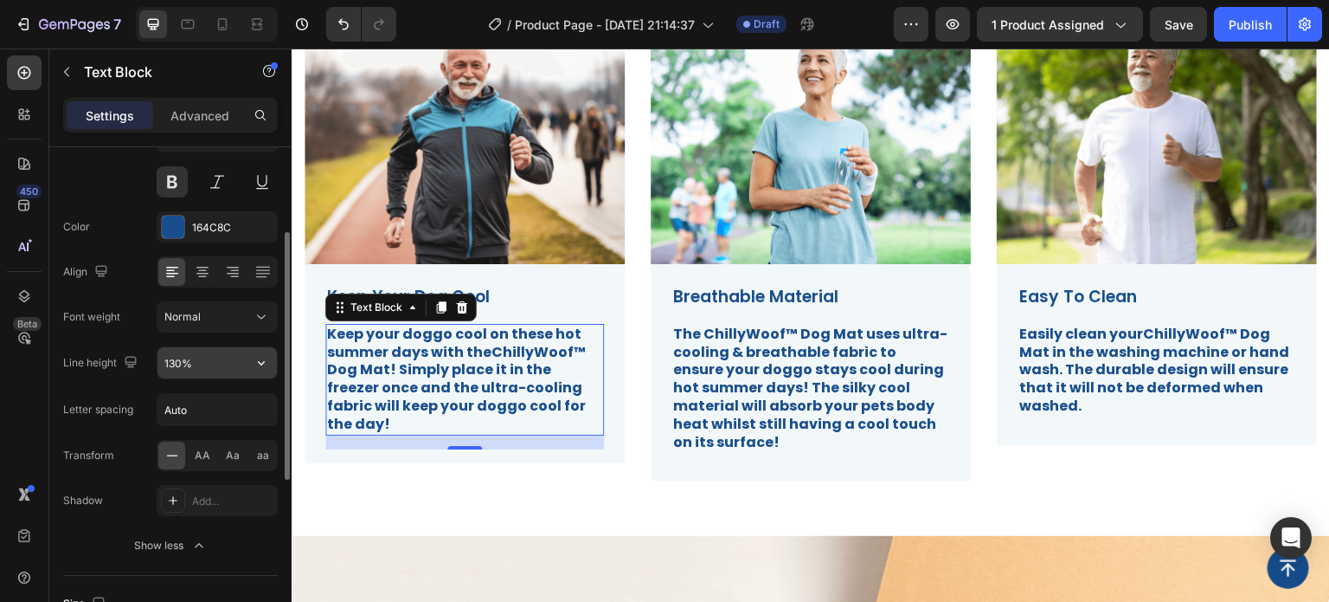
click at [217, 363] on input "130%" at bounding box center [217, 362] width 119 height 31
click at [257, 363] on icon "button" at bounding box center [261, 362] width 17 height 17
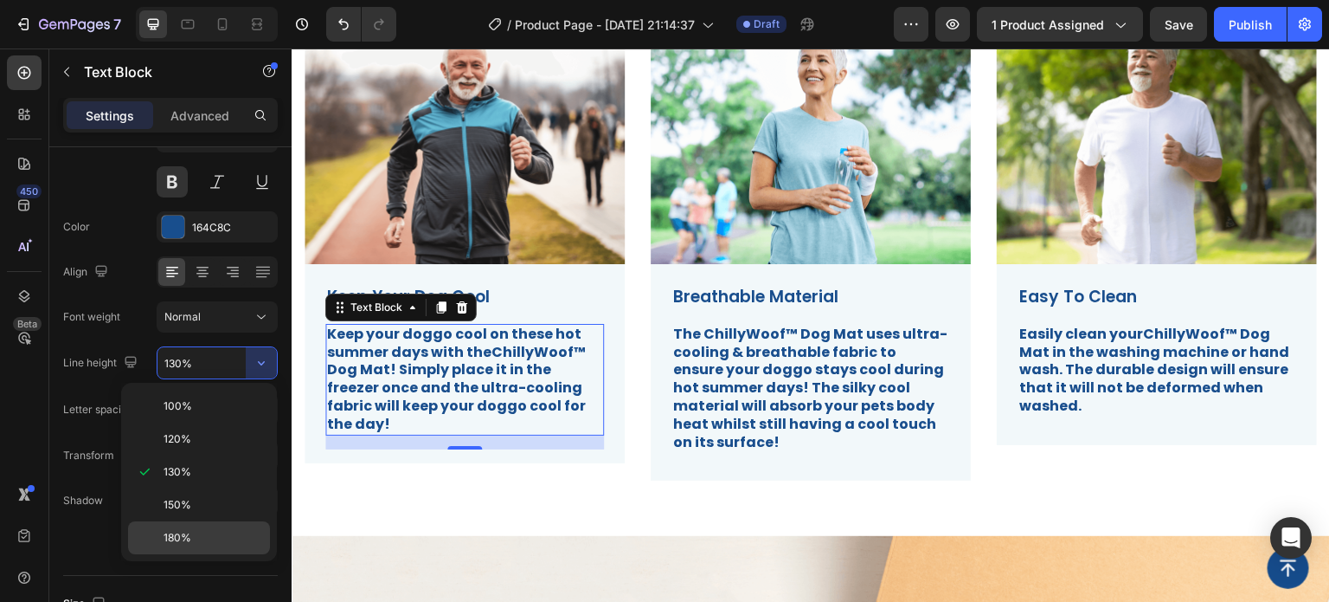
click at [214, 525] on div "180%" at bounding box center [199, 537] width 142 height 33
type input "180%"
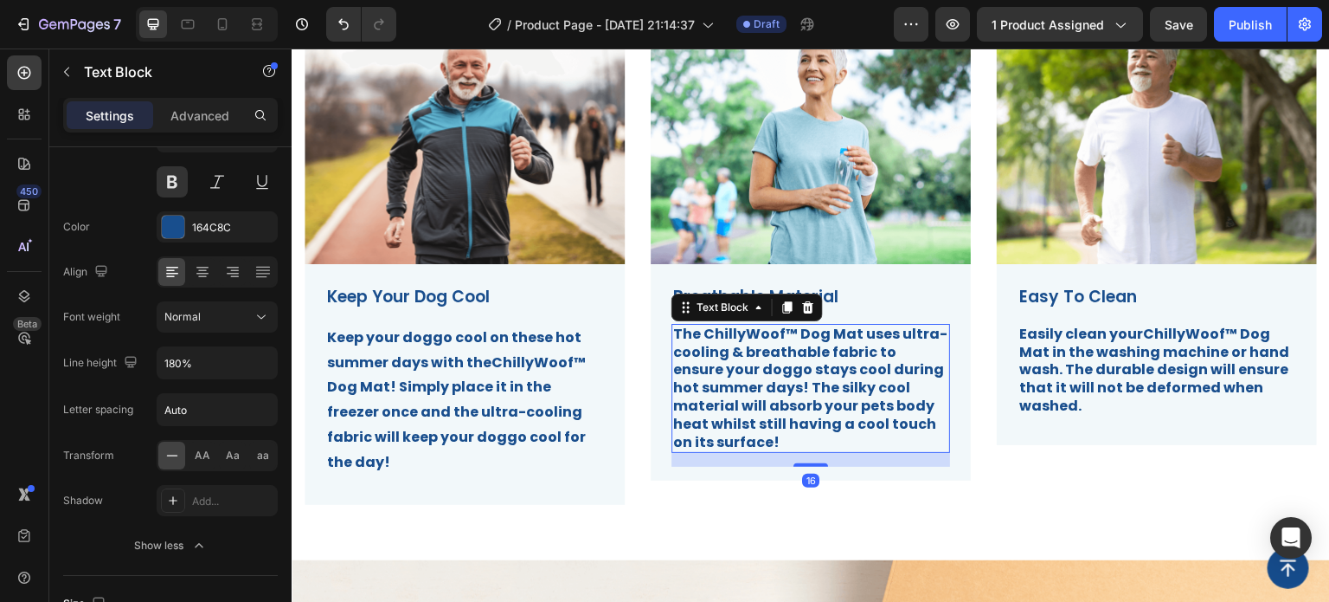
click at [791, 384] on strong "The ChillyWoof™ Dog Mat uses ultra-cooling & breathable fabric to ensure your d…" at bounding box center [810, 388] width 274 height 128
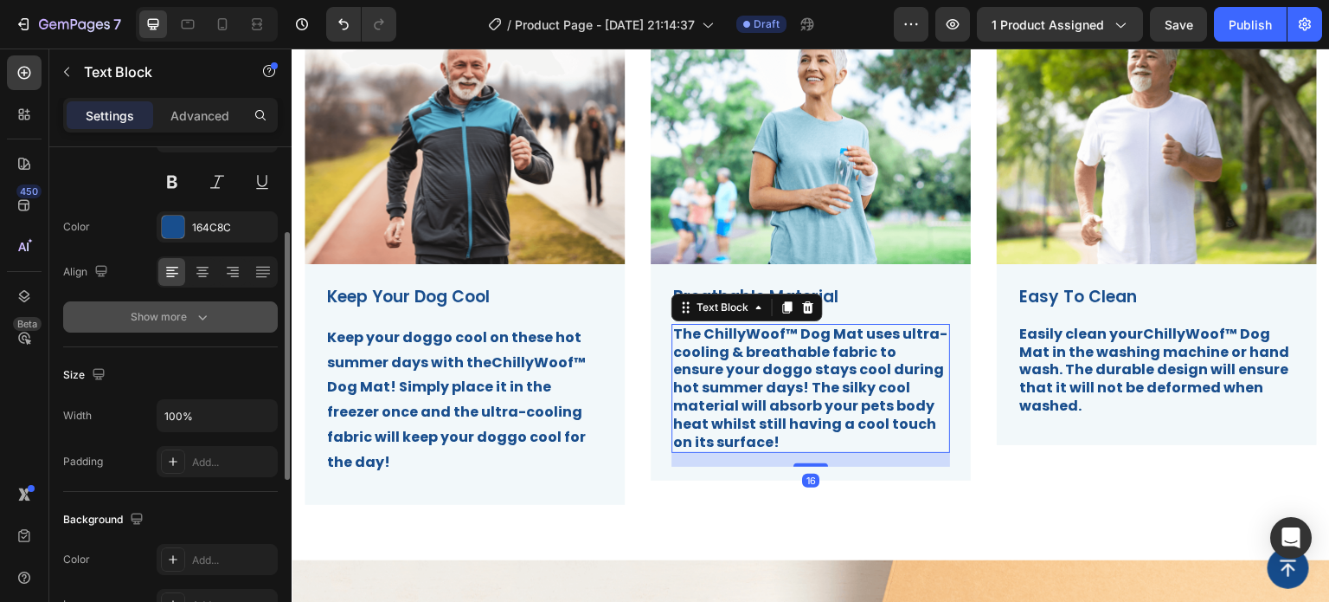
click at [210, 319] on icon "button" at bounding box center [202, 316] width 17 height 17
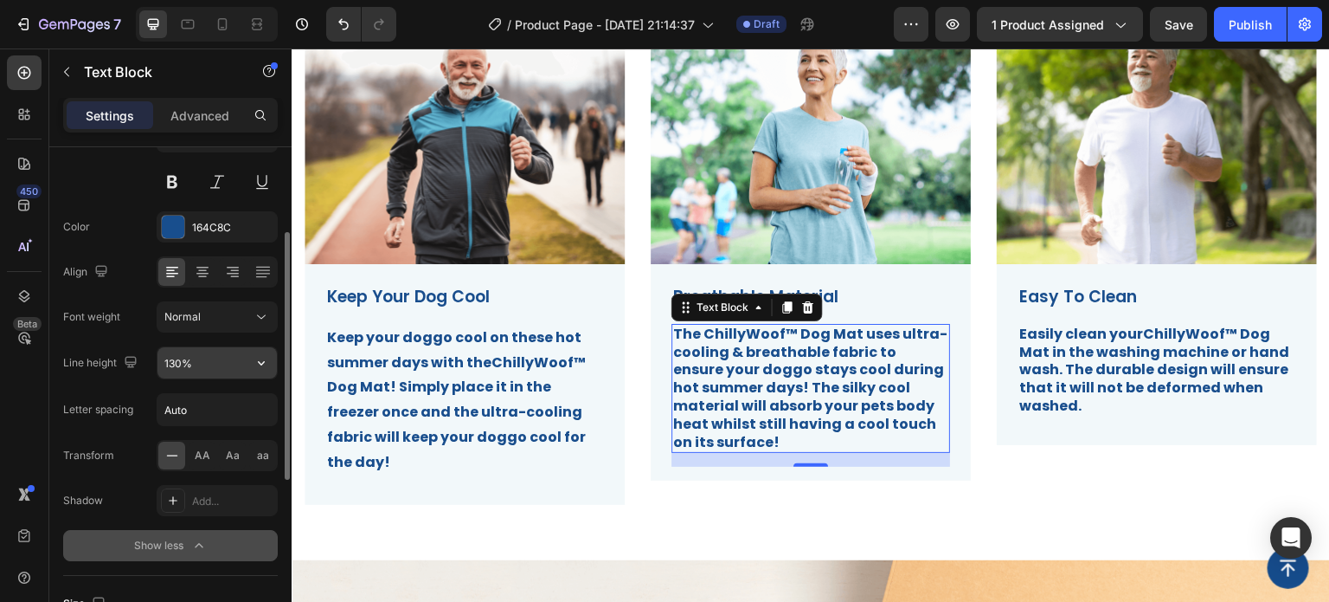
click at [207, 369] on input "130%" at bounding box center [217, 362] width 119 height 31
click at [254, 371] on button "button" at bounding box center [261, 362] width 31 height 31
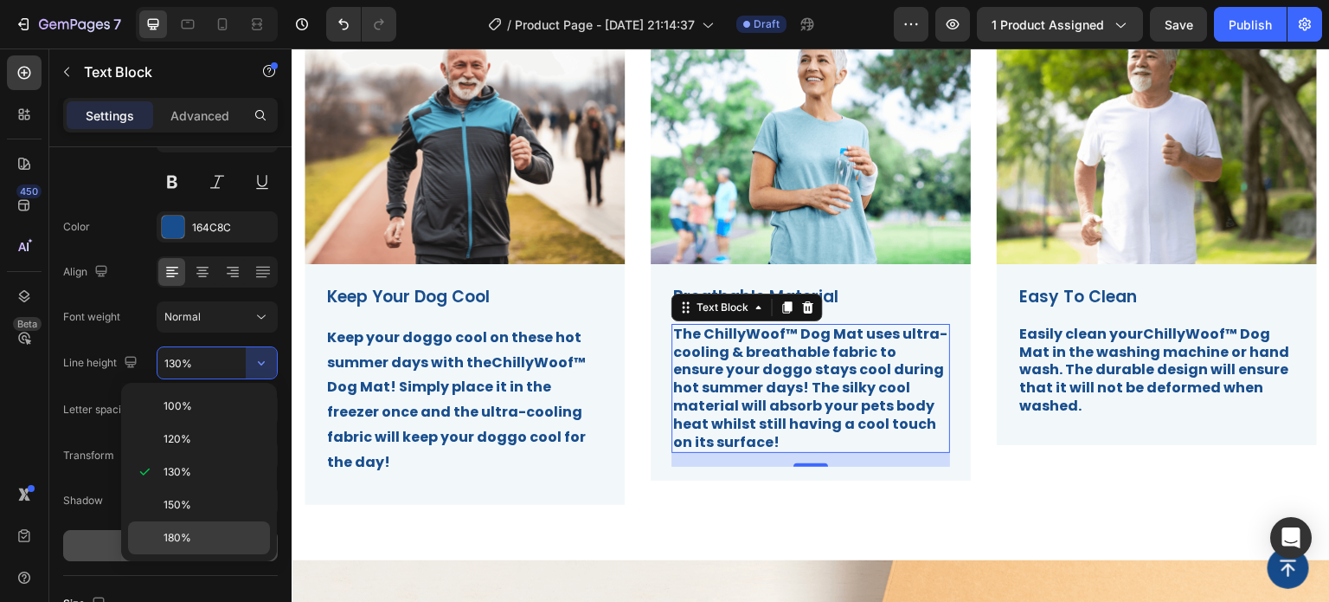
click at [204, 530] on p "180%" at bounding box center [213, 538] width 99 height 16
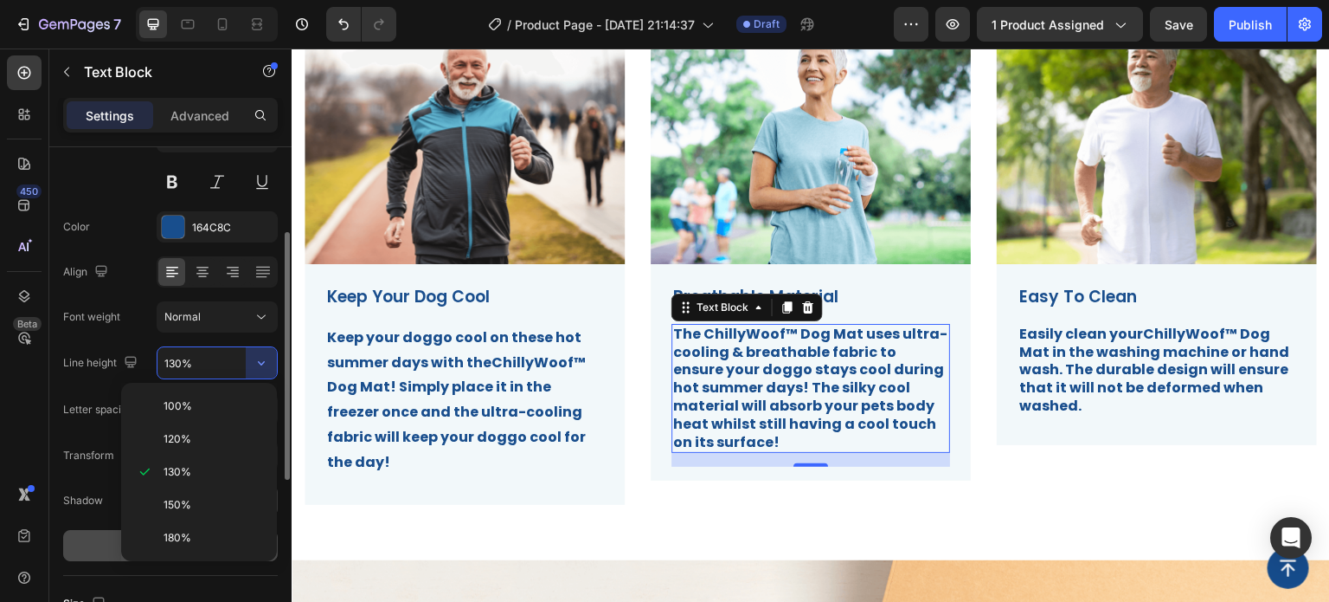
type input "180%"
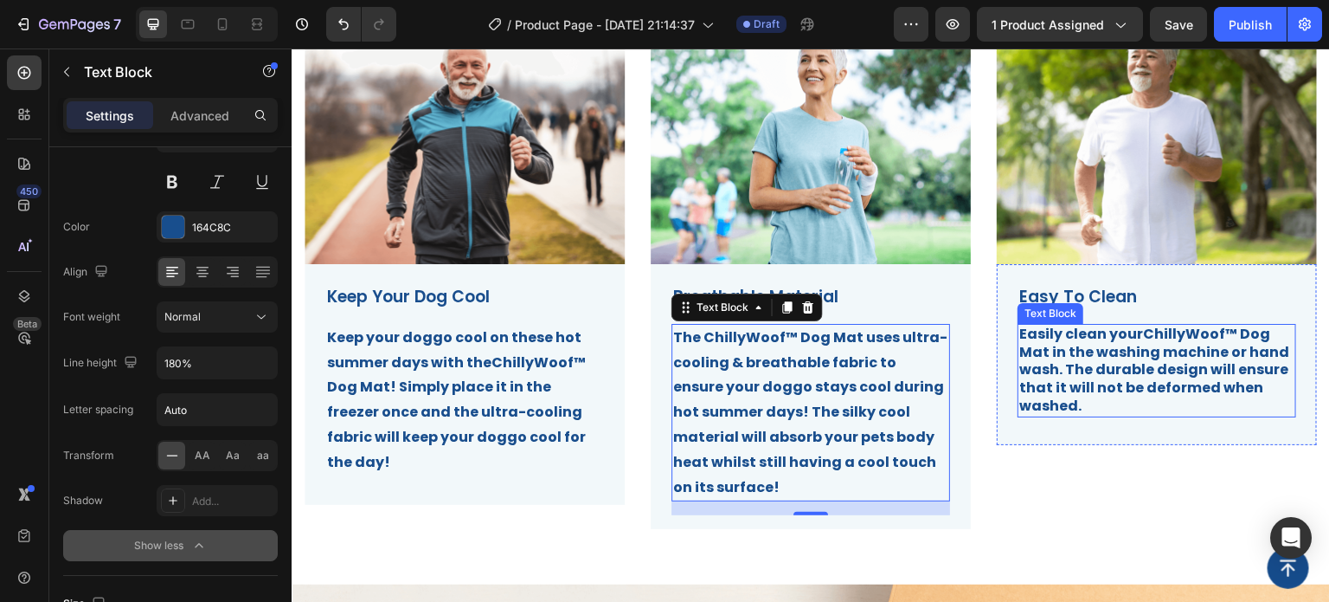
click at [1065, 369] on strong "ChillyWoof™ Dog Mat in the washing machine or hand wash. The durable design wil…" at bounding box center [1155, 370] width 270 height 92
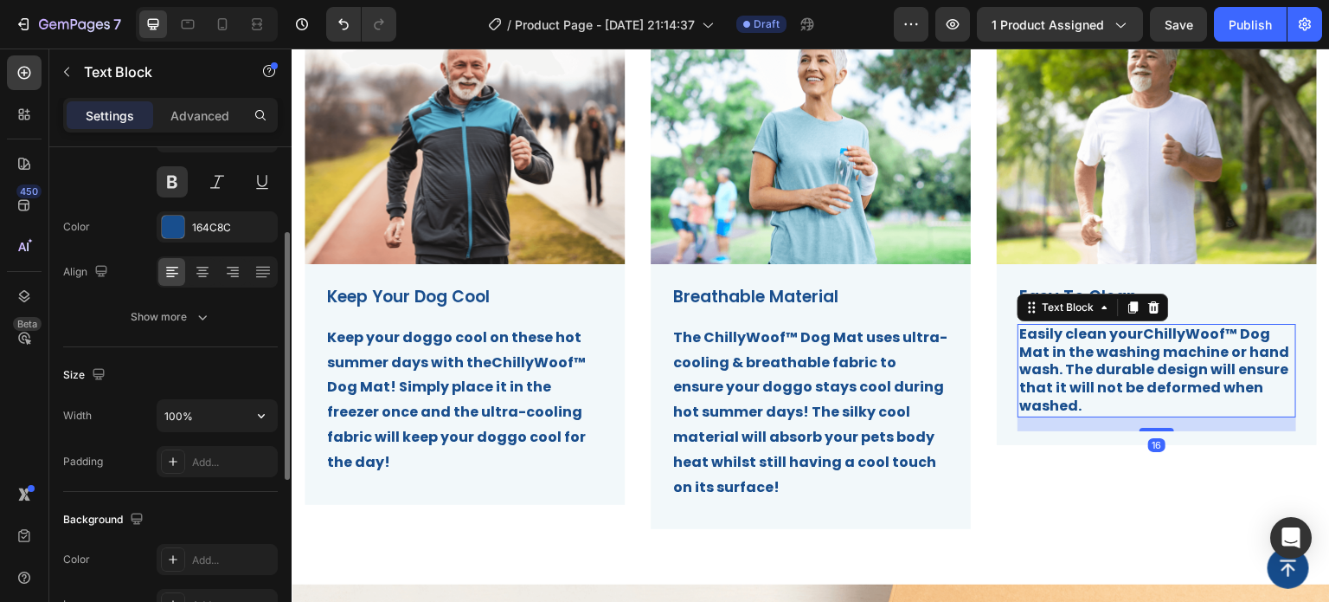
click at [232, 435] on div "Width 100% Padding Add..." at bounding box center [170, 438] width 215 height 78
click at [251, 425] on button "button" at bounding box center [261, 415] width 31 height 31
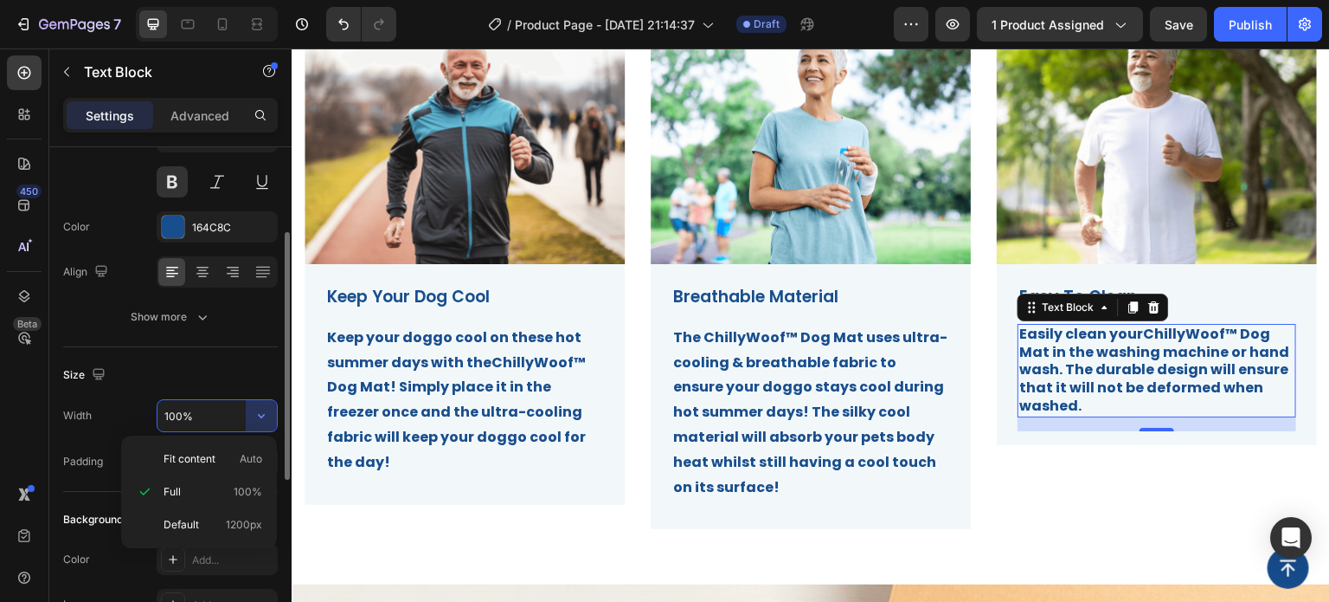
click at [251, 380] on div "Size" at bounding box center [170, 375] width 215 height 28
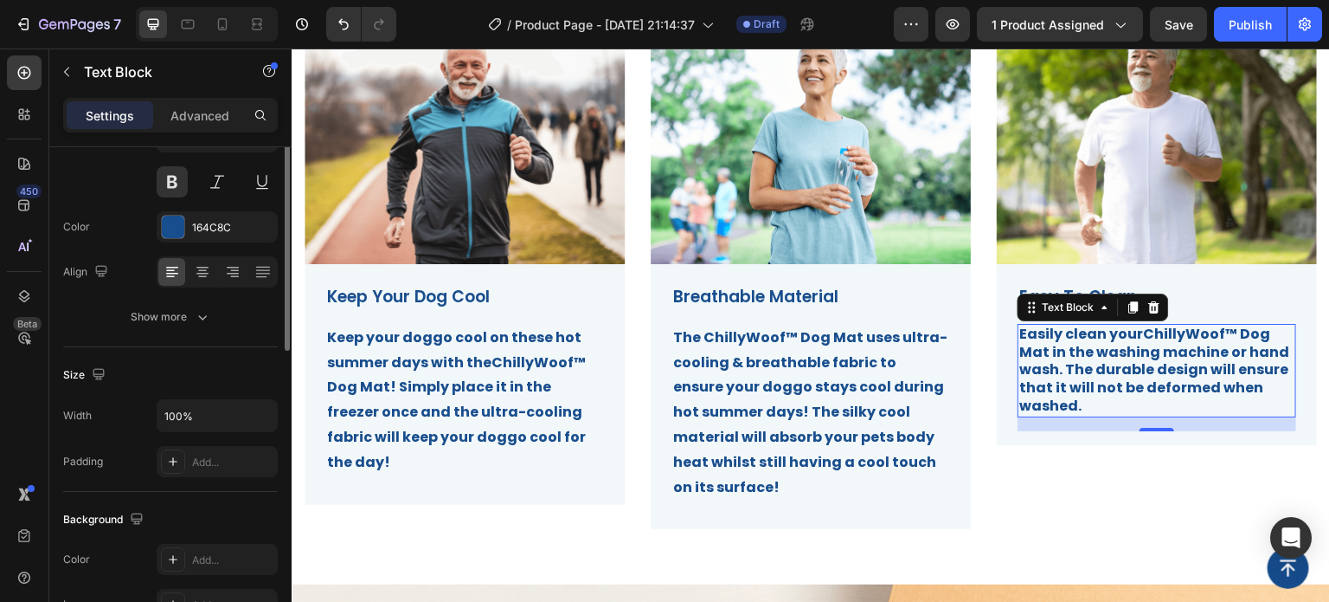
scroll to position [0, 0]
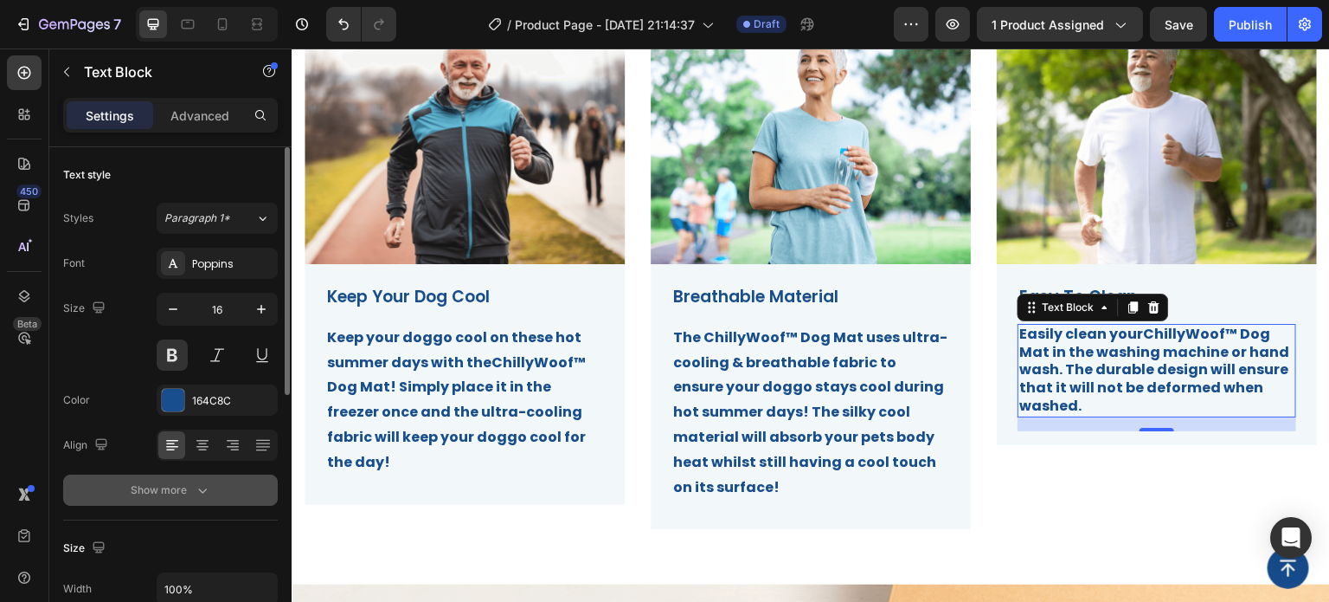
click at [216, 493] on button "Show more" at bounding box center [170, 489] width 215 height 31
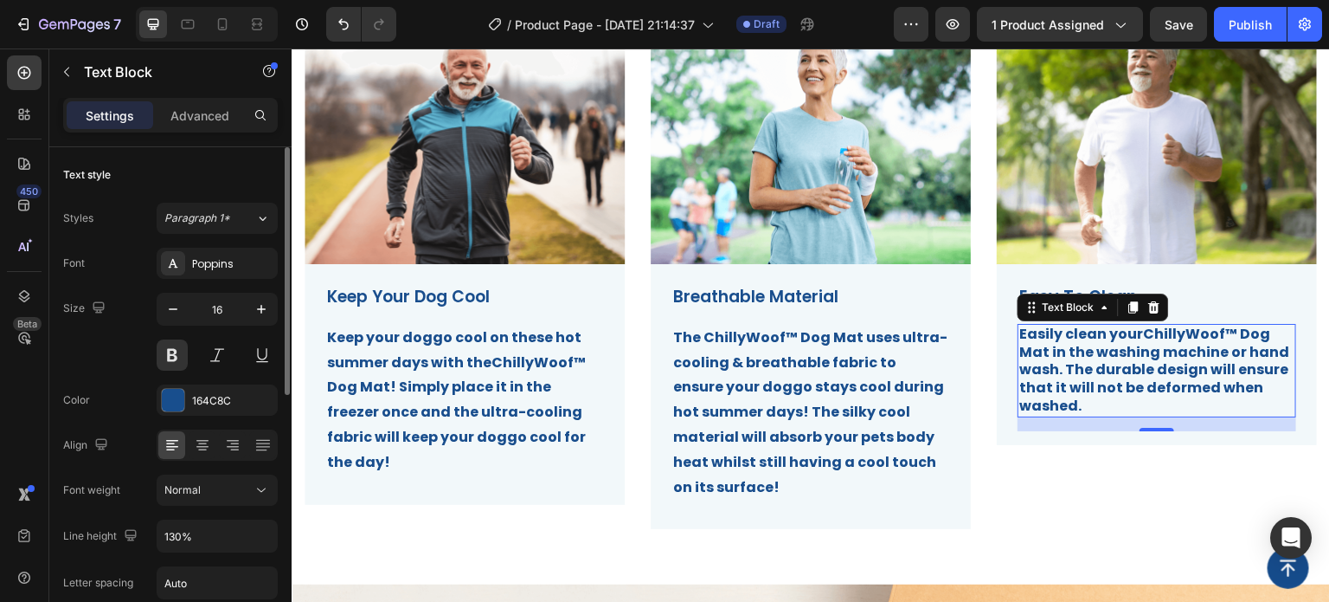
scroll to position [173, 0]
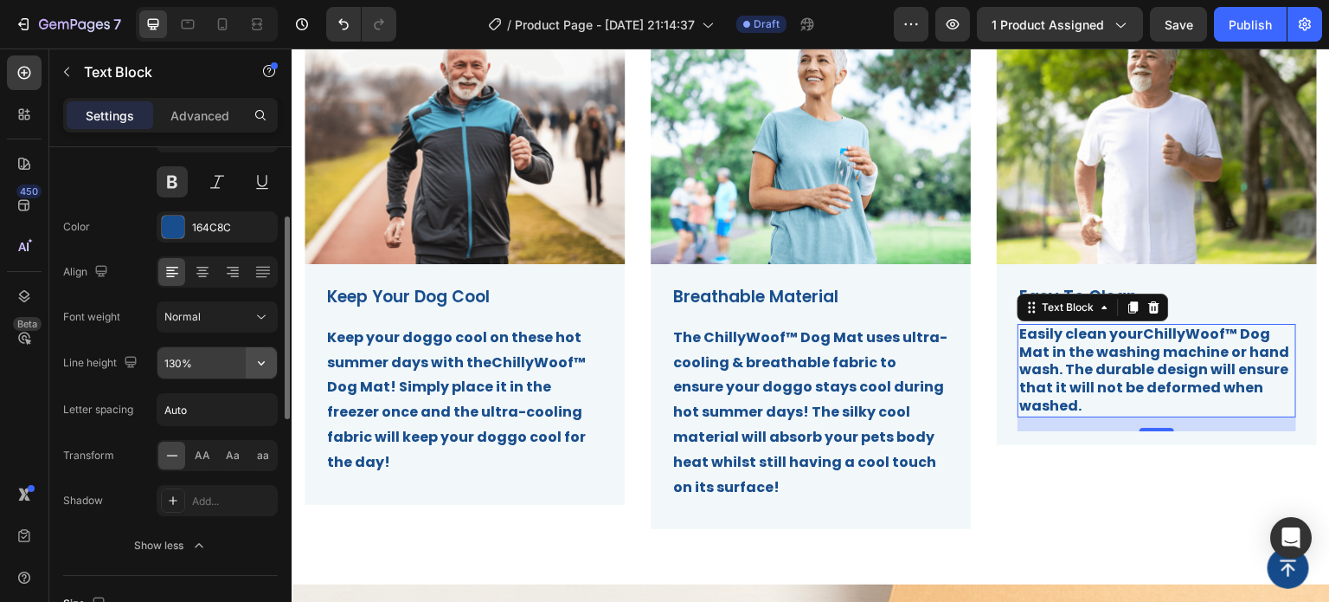
click at [256, 371] on button "button" at bounding box center [261, 362] width 31 height 31
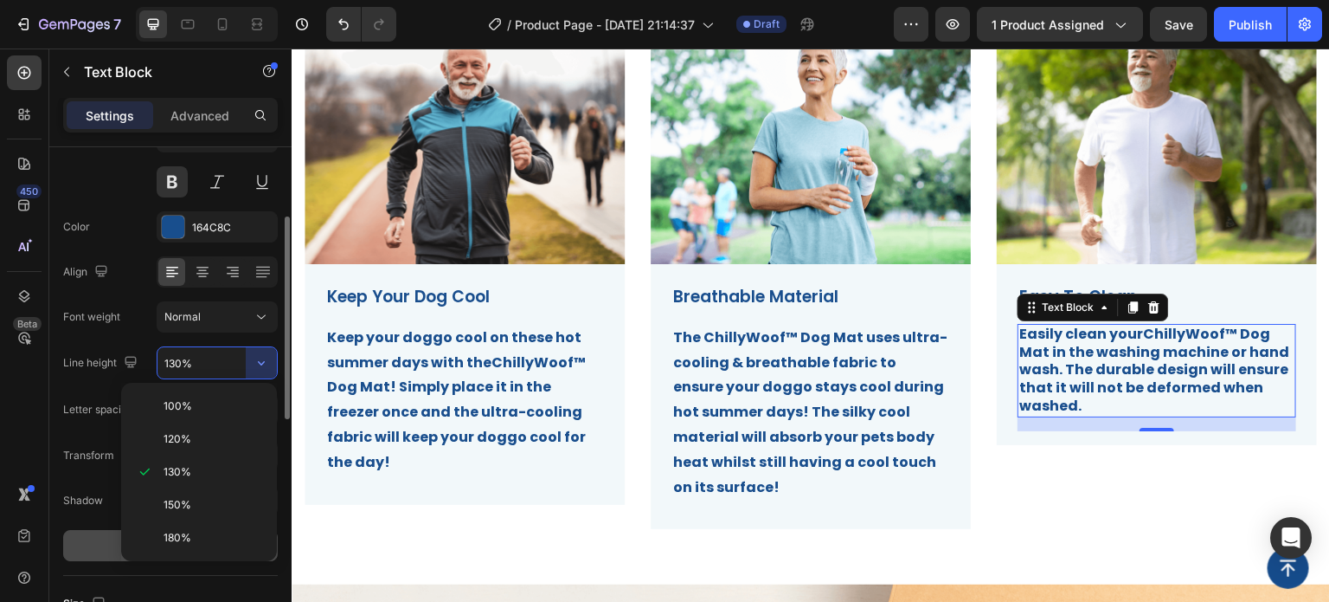
click at [208, 532] on p "180%" at bounding box center [213, 538] width 99 height 16
type input "180%"
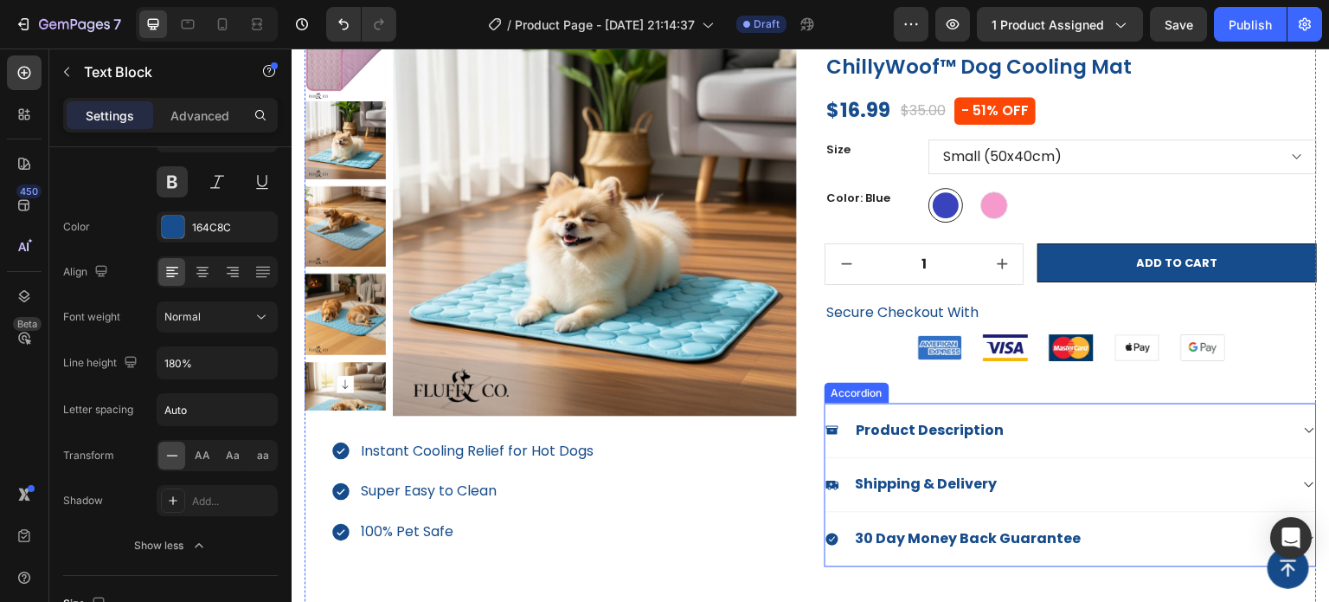
scroll to position [0, 0]
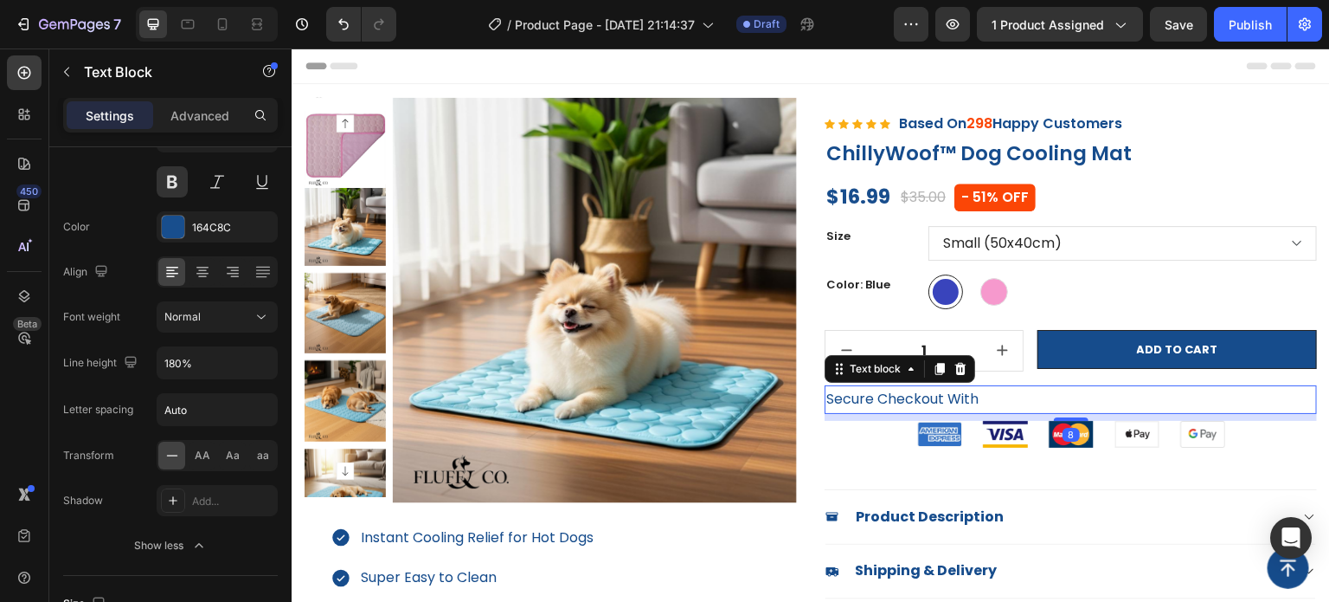
click at [872, 394] on p "Secure Checkout With" at bounding box center [1071, 399] width 489 height 25
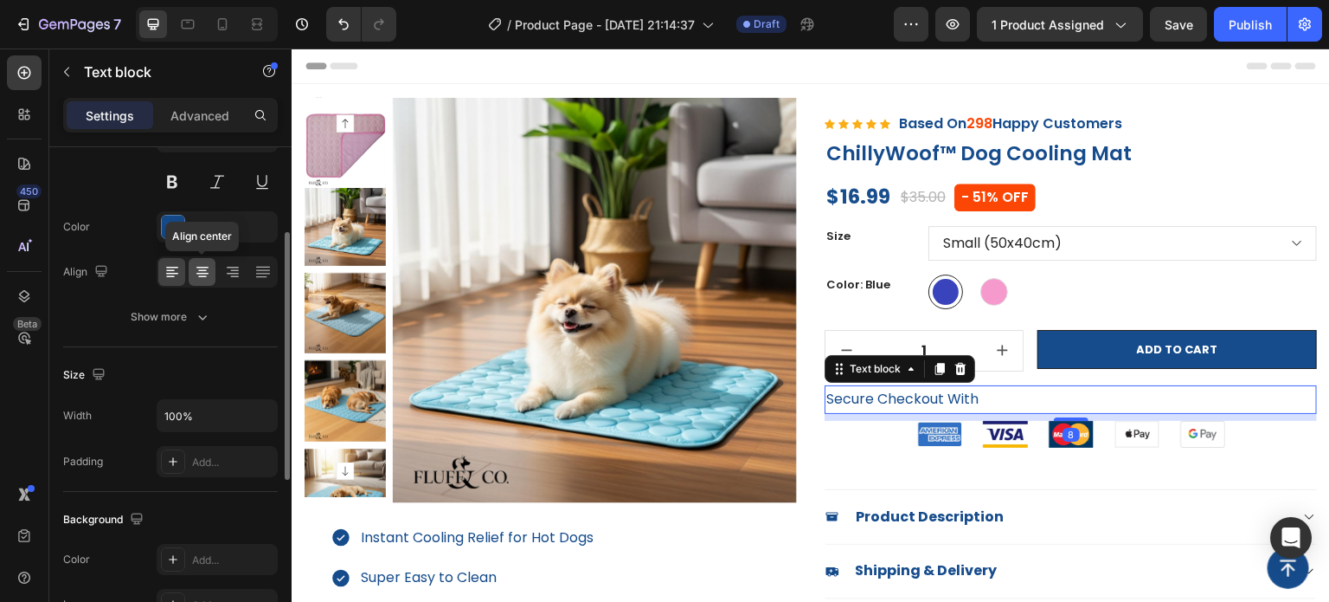
click at [208, 261] on div at bounding box center [202, 272] width 27 height 28
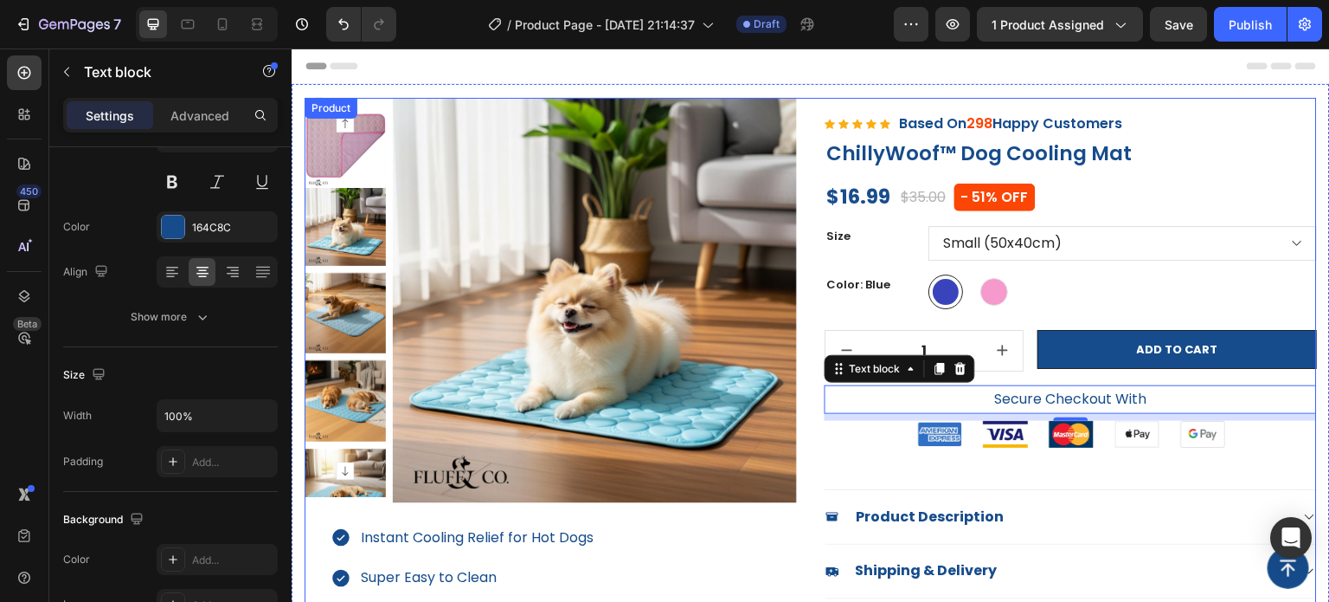
click at [1014, 481] on div "Icon Icon Icon Icon Icon Icon List Hoz Based On 298 Happy Customers Text block …" at bounding box center [1071, 399] width 493 height 603
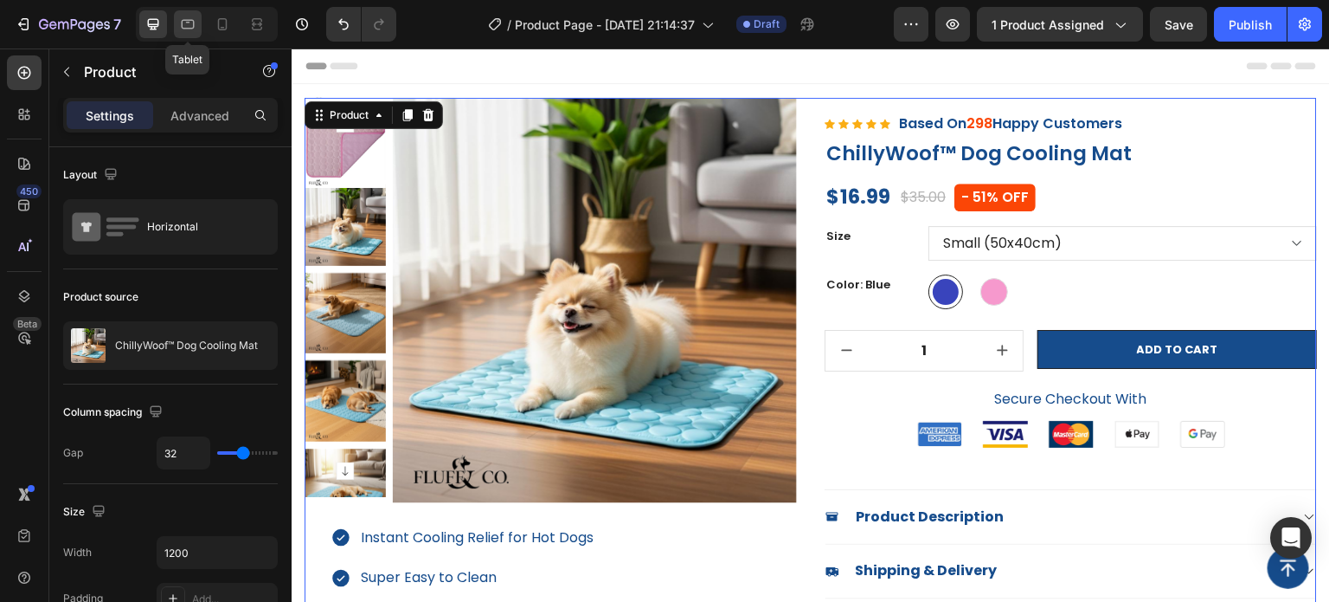
click at [192, 27] on icon at bounding box center [187, 24] width 17 height 17
type input "100%"
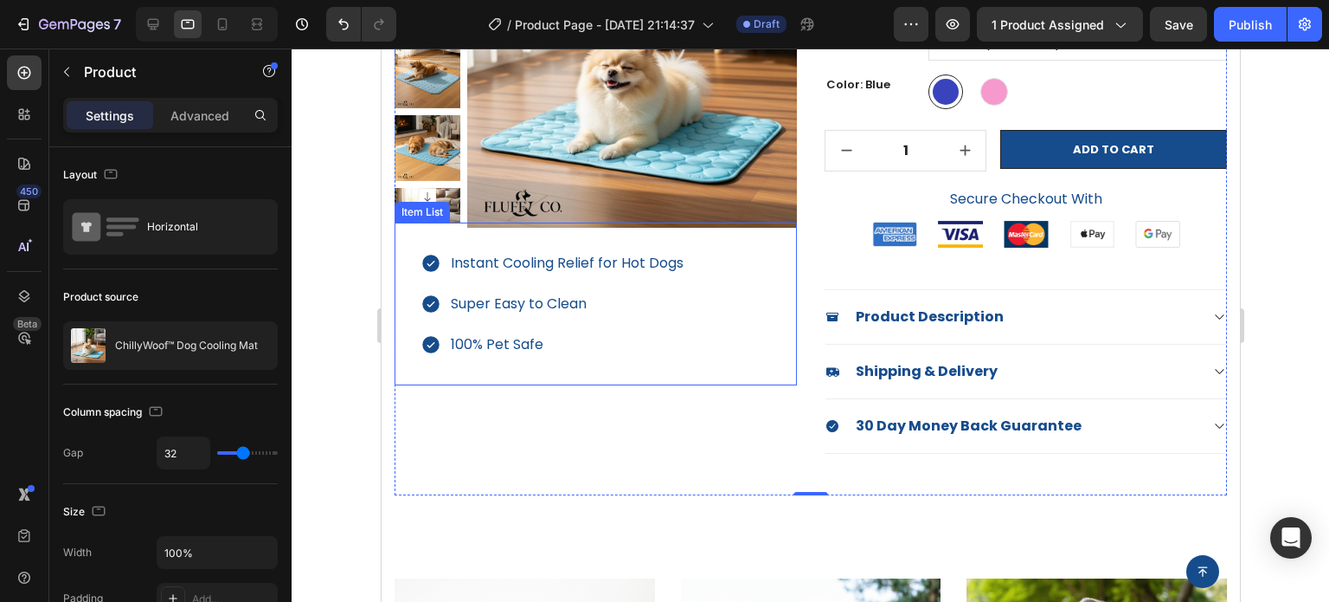
scroll to position [173, 0]
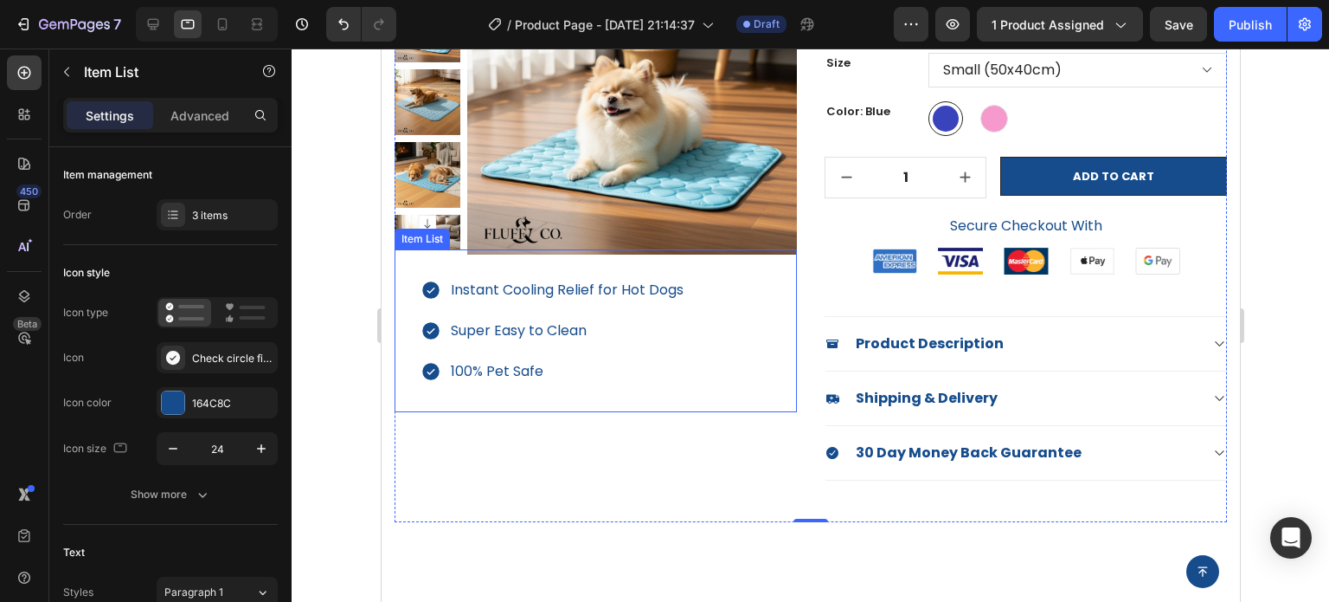
click at [706, 262] on div "Instant Cooling Relief for Hot Dogs Super Easy to Clean 100% Pet Safe" at bounding box center [595, 330] width 402 height 163
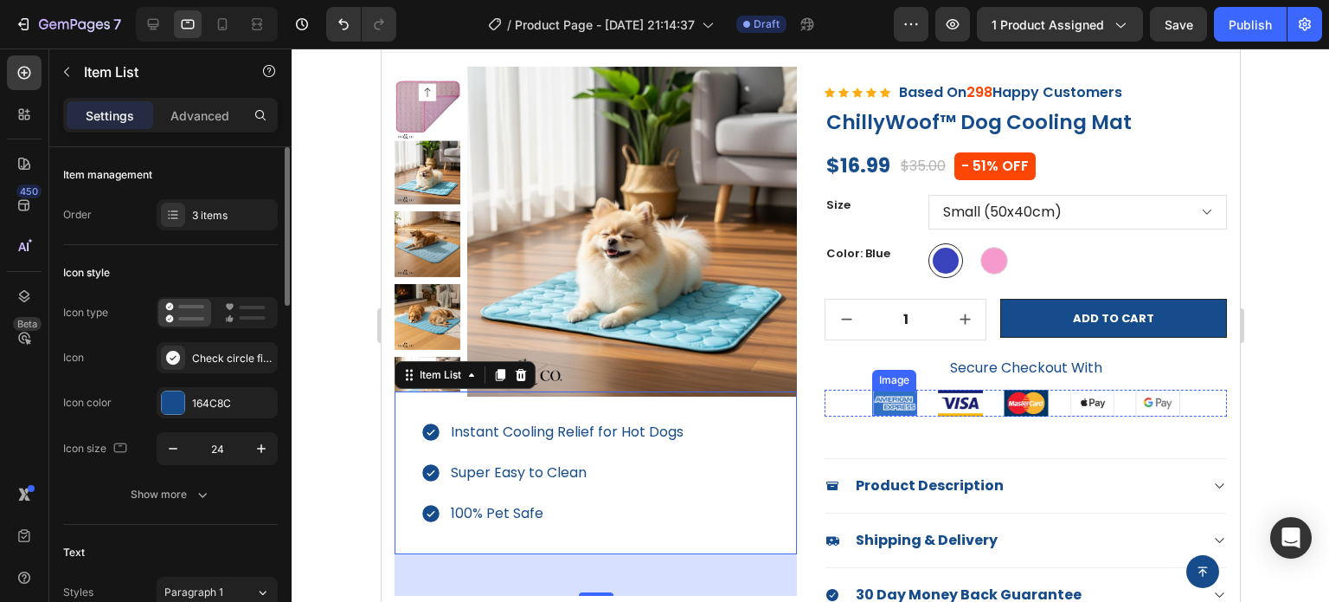
scroll to position [0, 0]
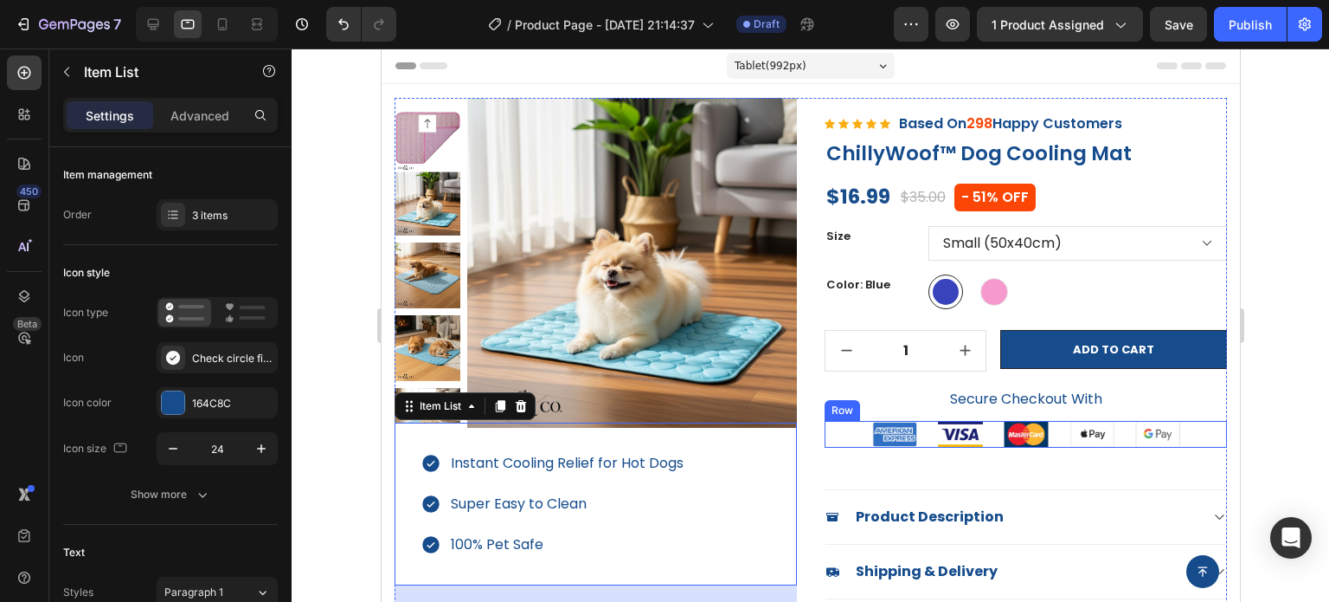
click at [839, 435] on div "Image Image Image Image Image Row" at bounding box center [1025, 435] width 402 height 28
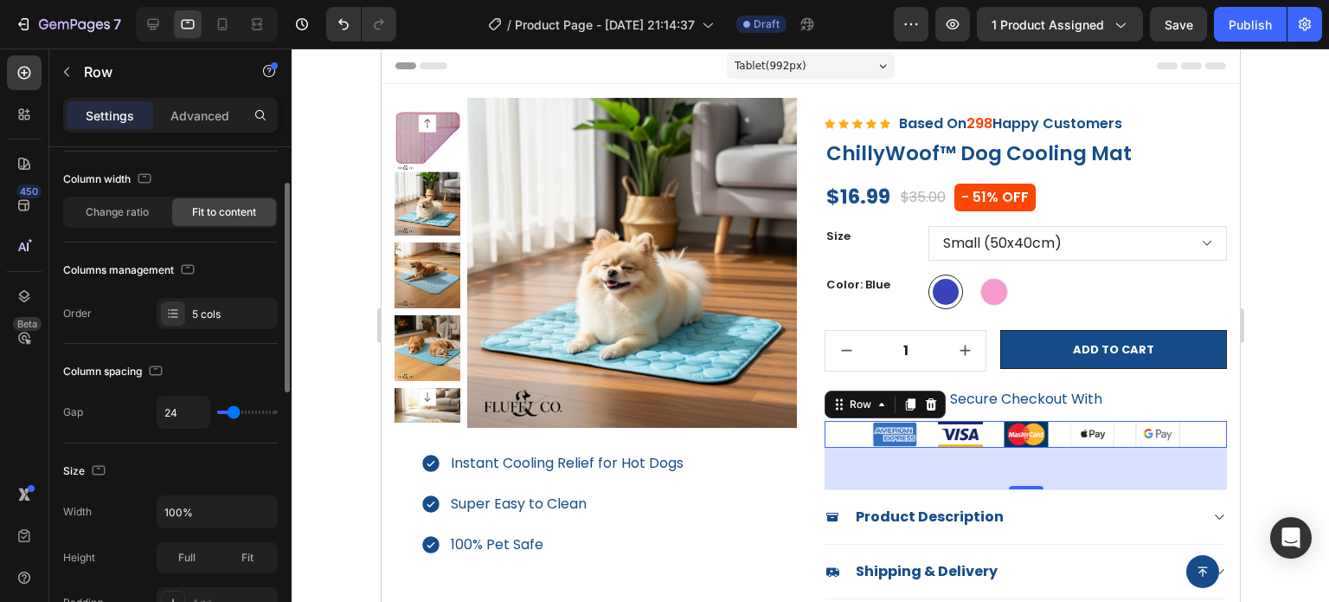
scroll to position [173, 0]
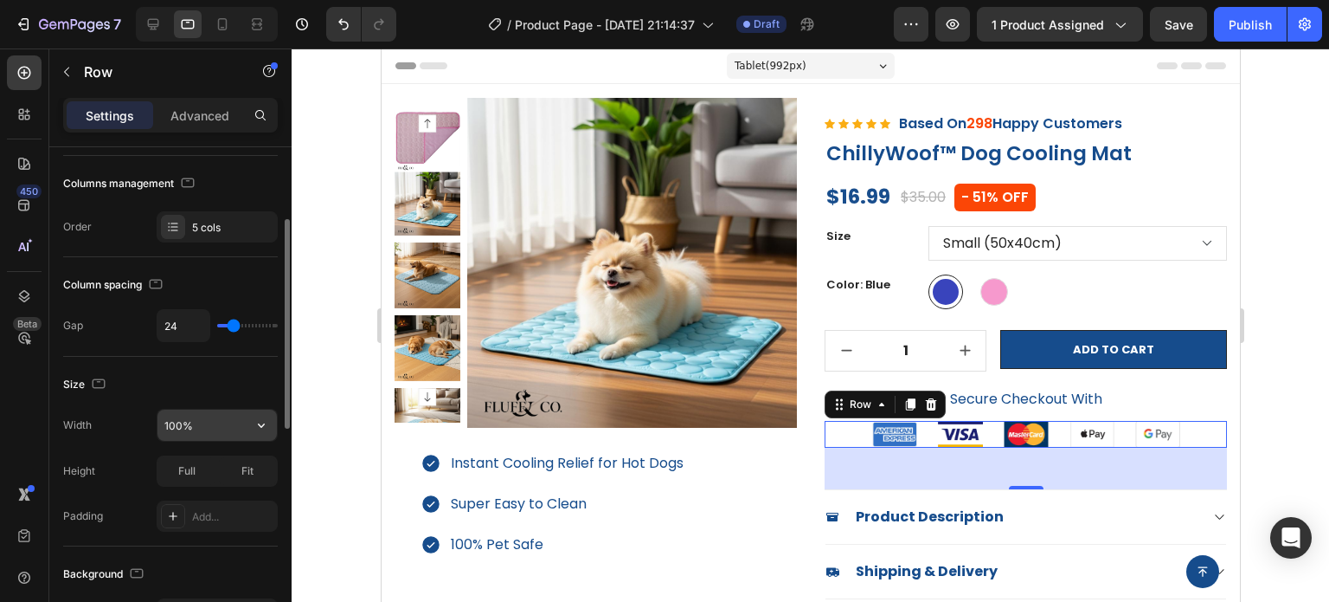
click at [211, 427] on input "100%" at bounding box center [217, 424] width 119 height 31
click at [189, 383] on div "Size" at bounding box center [170, 384] width 215 height 28
click at [201, 471] on div "Full" at bounding box center [186, 471] width 57 height 28
click at [262, 472] on div "Fit" at bounding box center [247, 471] width 57 height 28
click at [187, 475] on span "Full" at bounding box center [186, 471] width 17 height 16
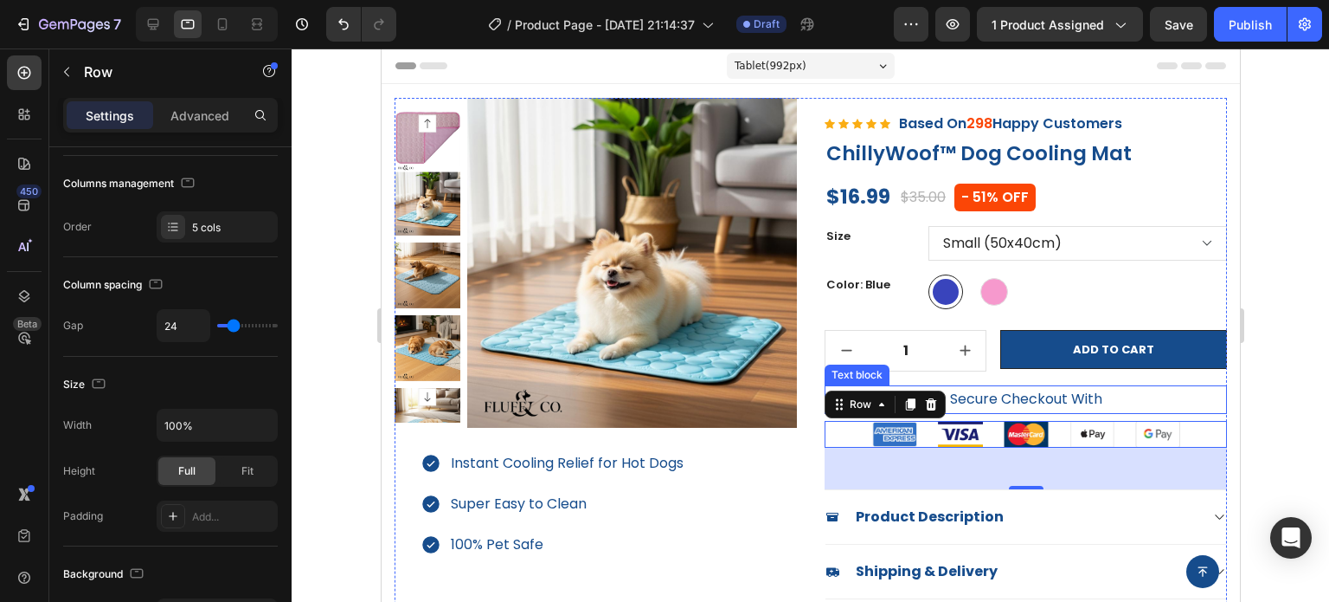
click at [1043, 402] on p "Secure Checkout With" at bounding box center [1025, 399] width 399 height 25
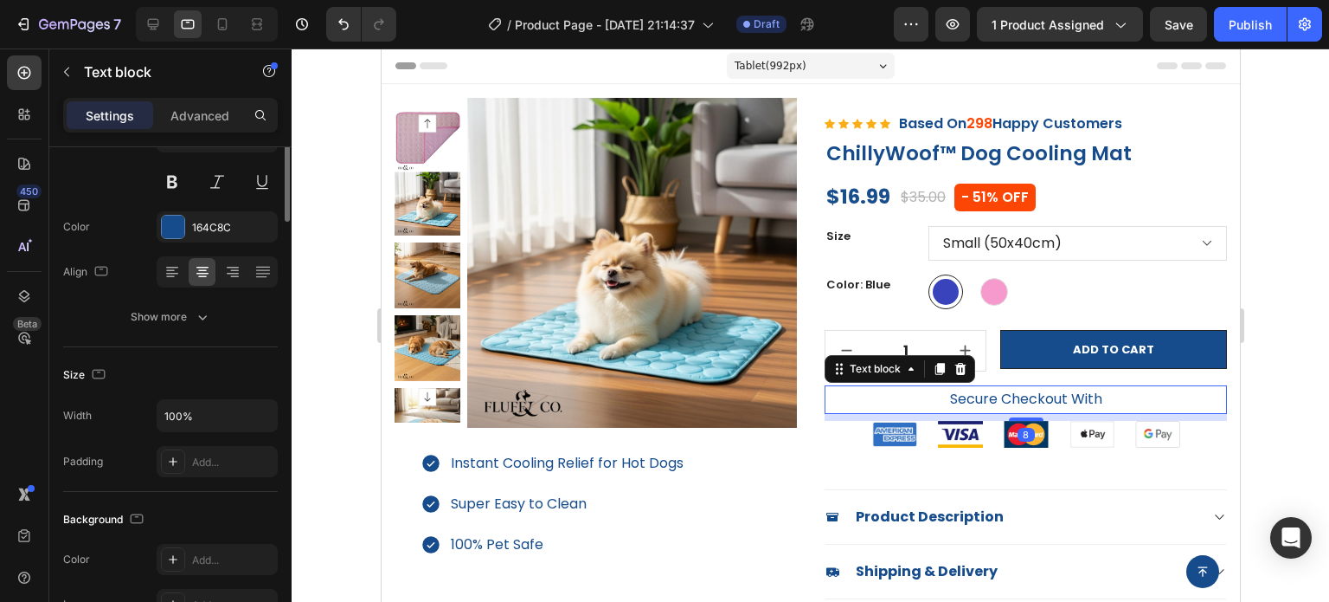
scroll to position [0, 0]
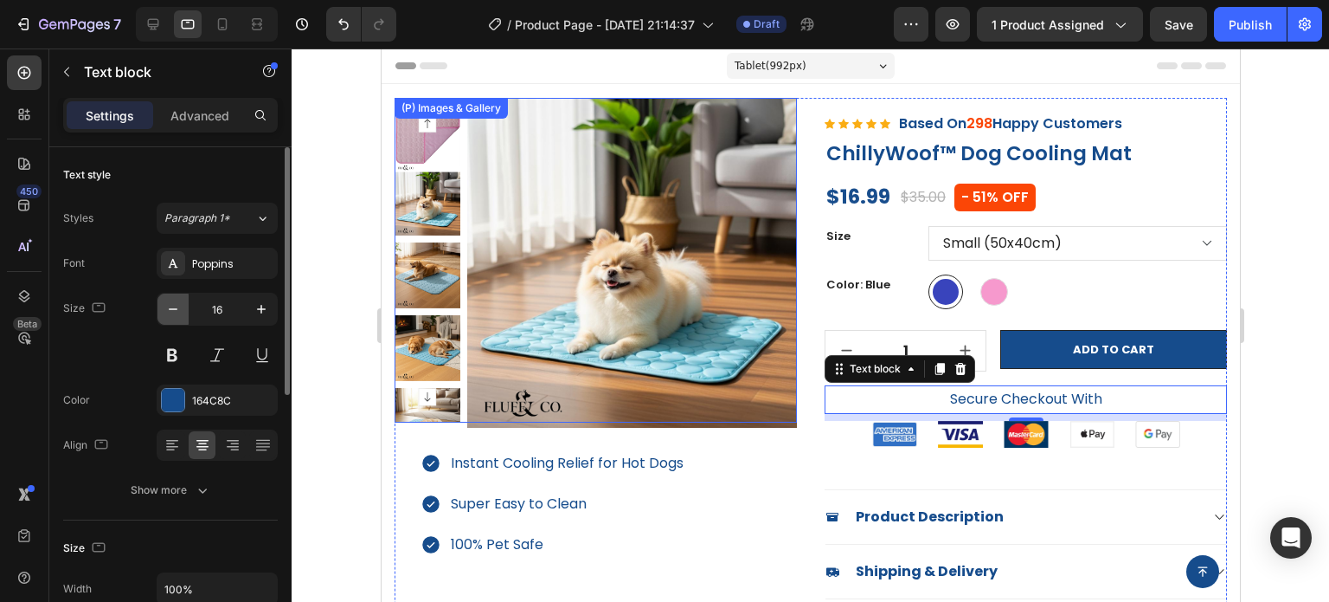
click at [176, 309] on icon "button" at bounding box center [172, 308] width 17 height 17
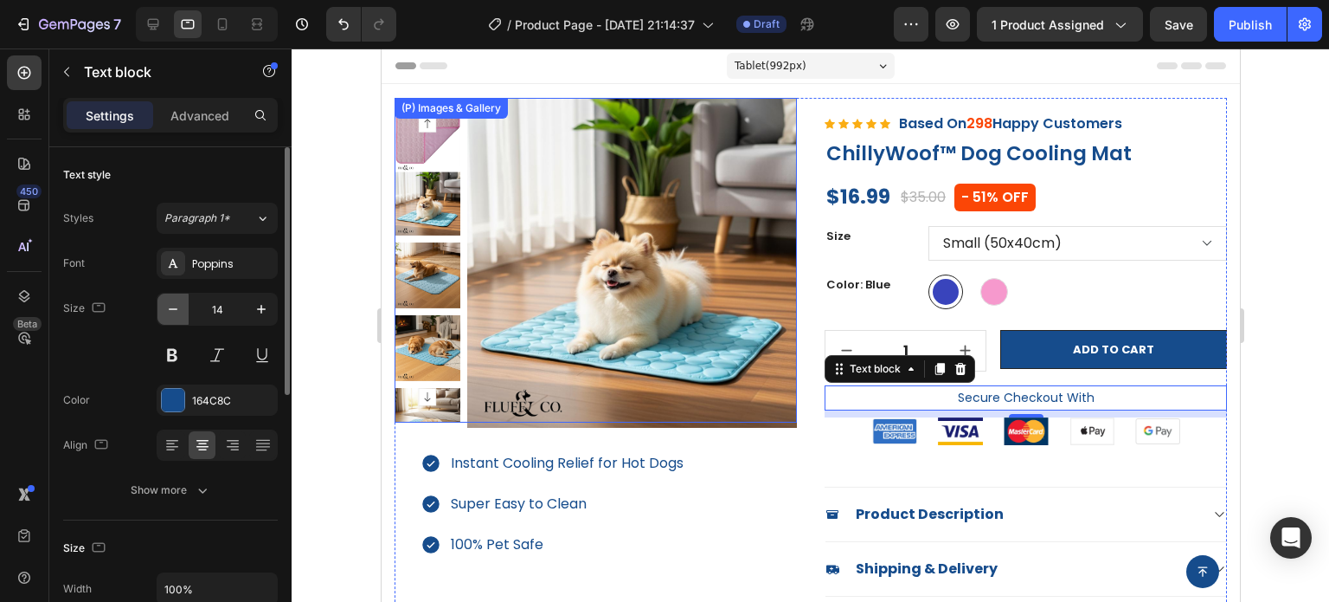
click at [176, 309] on icon "button" at bounding box center [172, 308] width 17 height 17
click at [260, 311] on icon "button" at bounding box center [261, 308] width 17 height 17
type input "14"
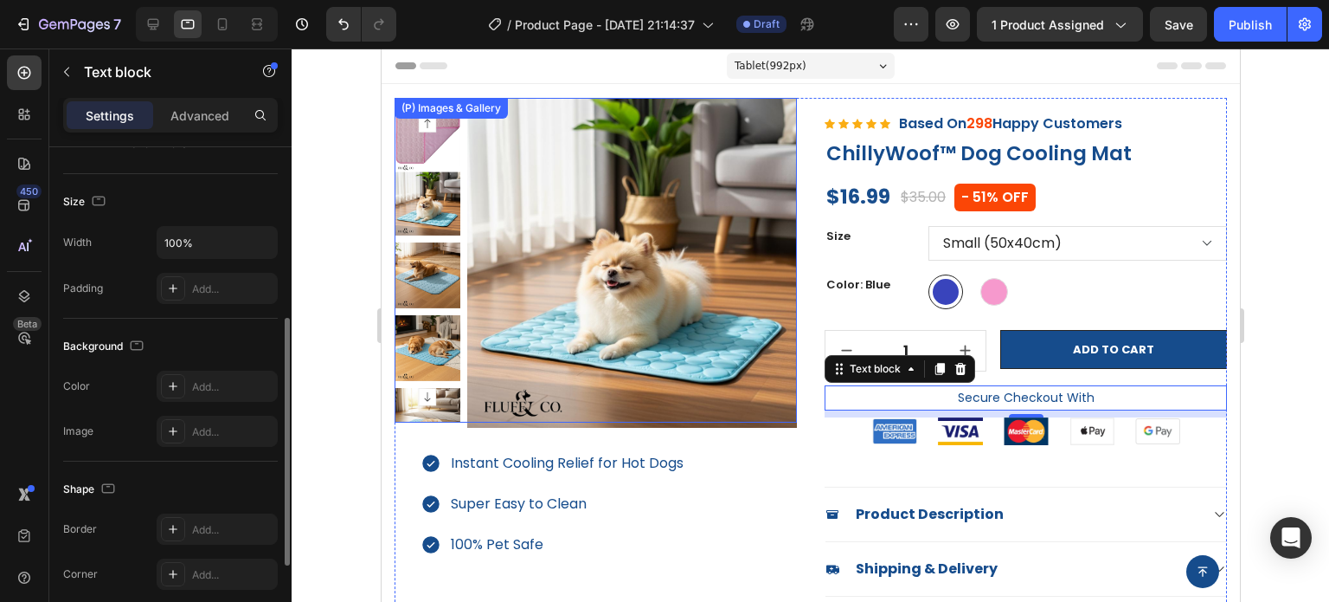
scroll to position [519, 0]
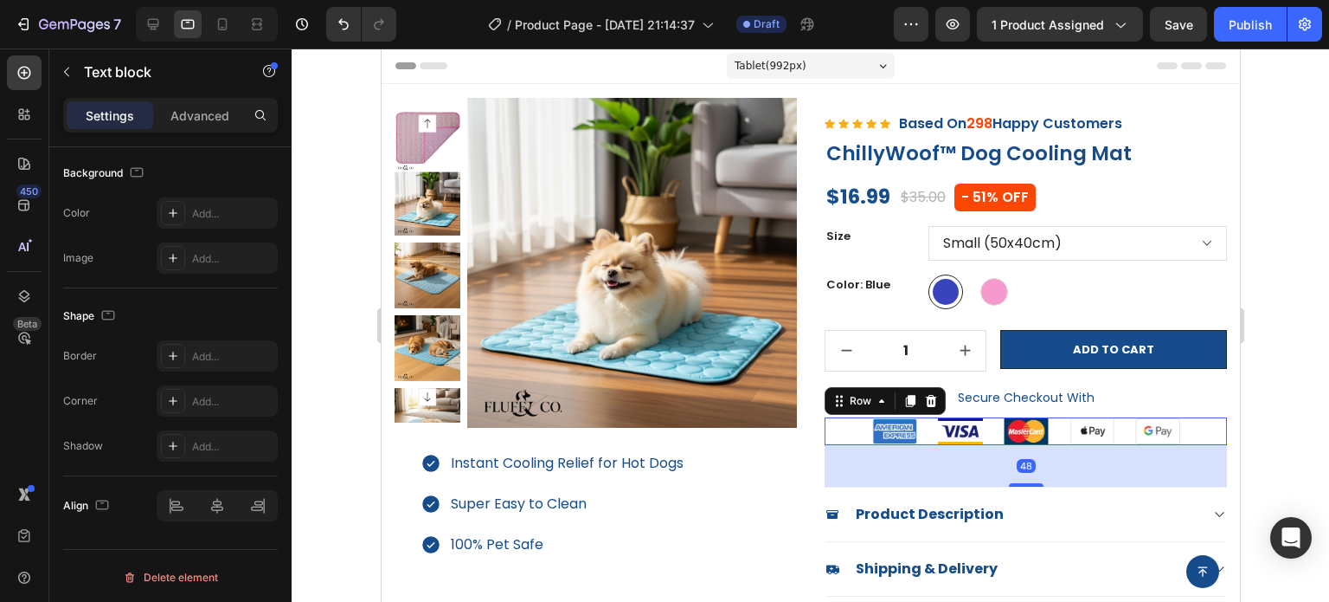
click at [835, 441] on div "Image Image Image Image Image Row 48" at bounding box center [1025, 431] width 402 height 28
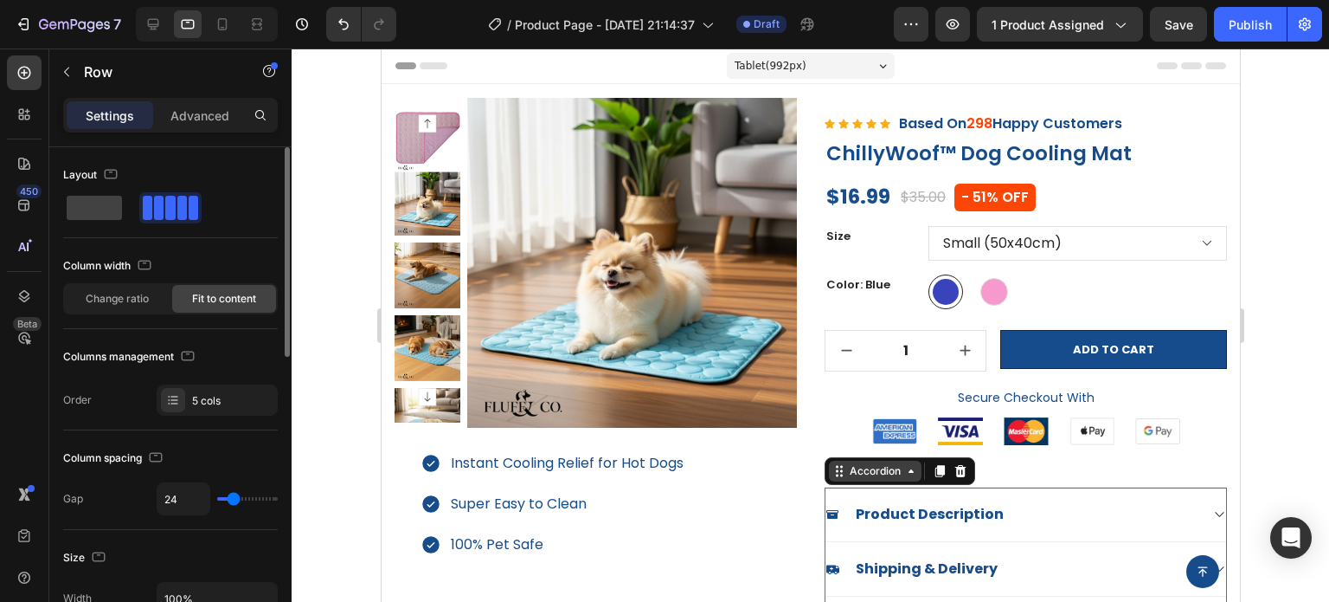
click at [859, 473] on div "Accordion" at bounding box center [875, 471] width 58 height 16
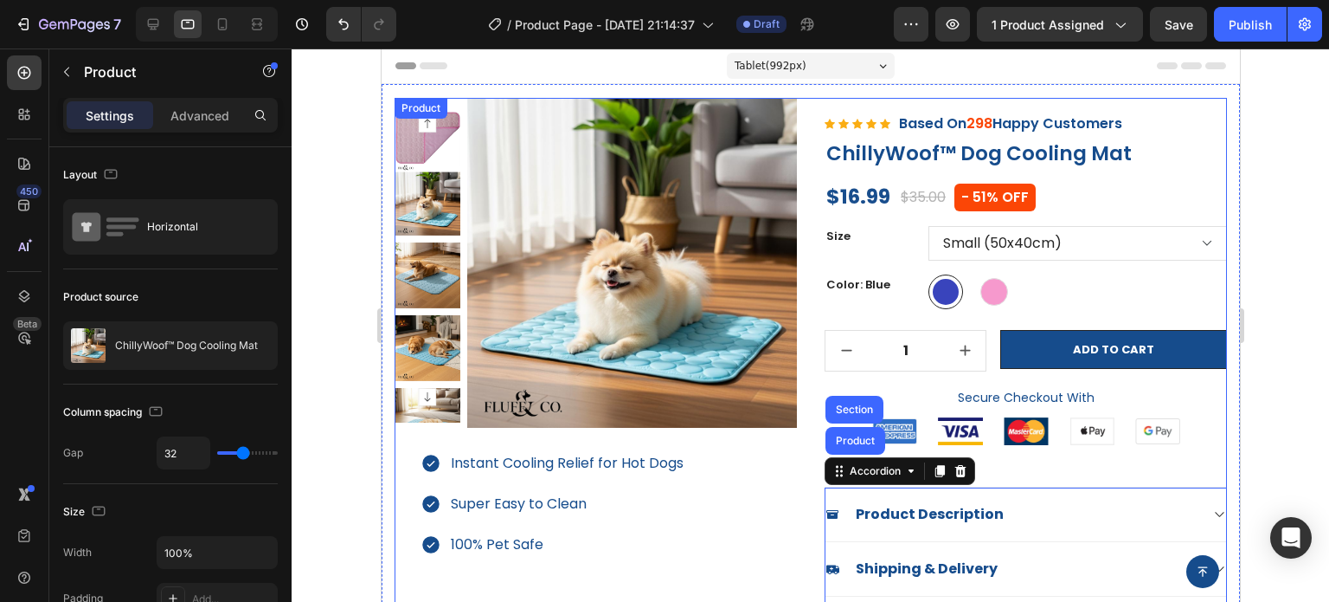
click at [812, 428] on div "(P) Images & Gallery Instant Cooling Relief for Hot Dogs Super Easy to Clean 10…" at bounding box center [810, 395] width 833 height 595
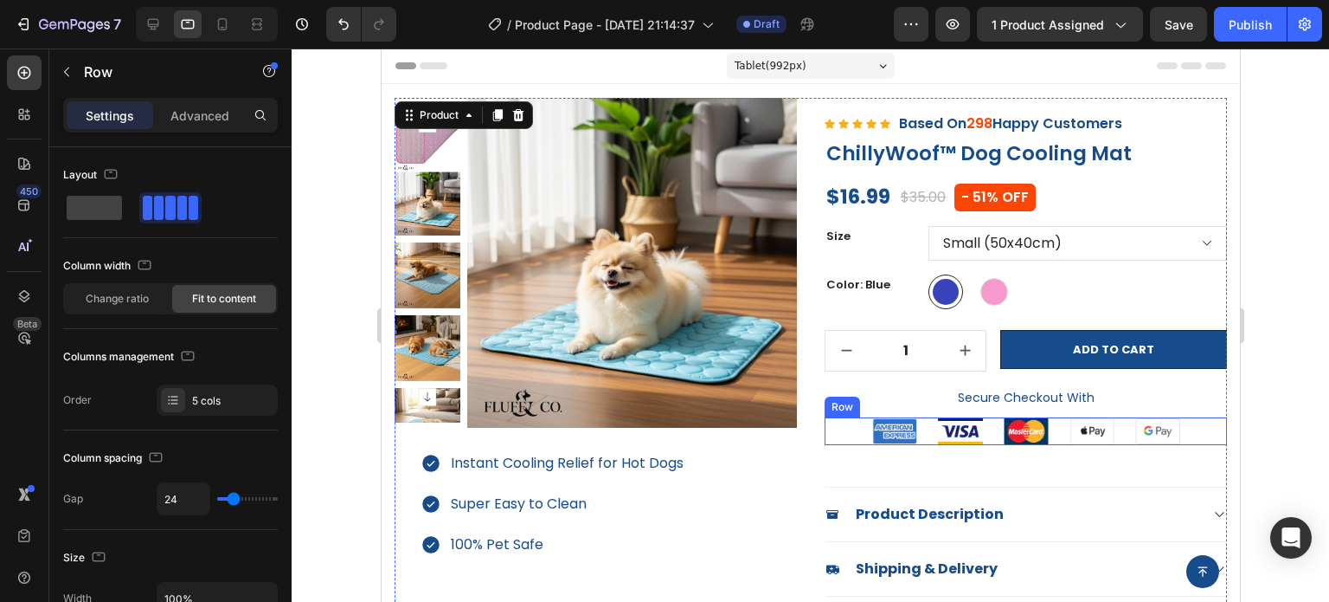
click at [842, 431] on div "Image Image Image Image Image Row" at bounding box center [1025, 431] width 402 height 28
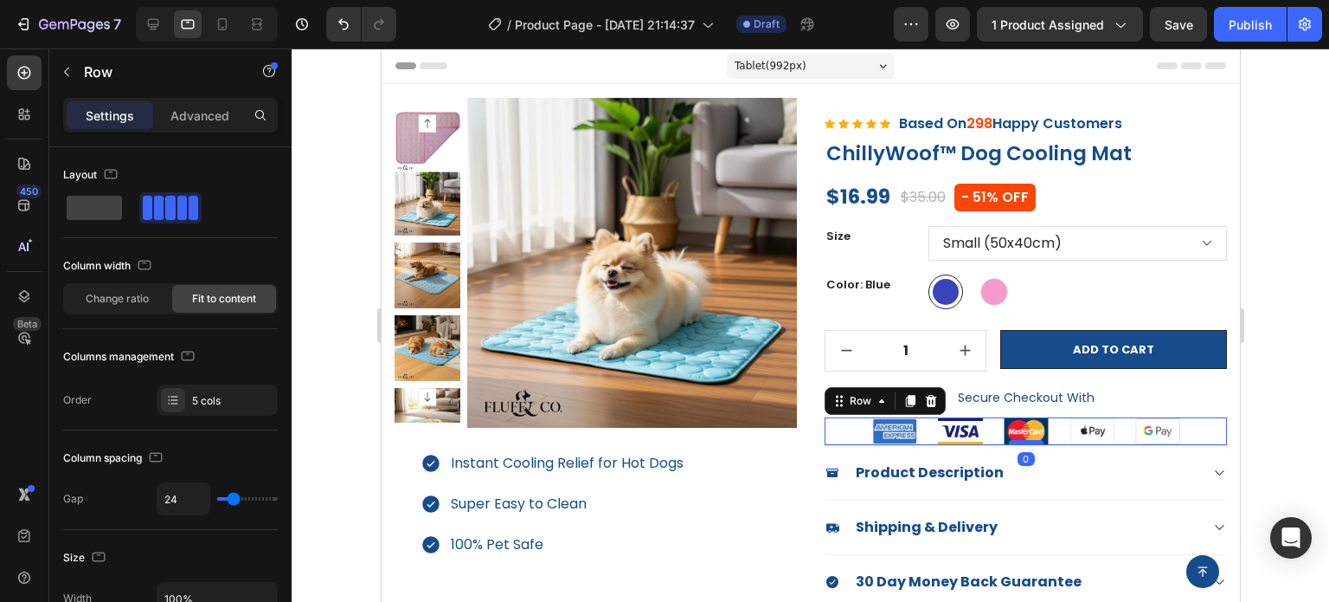
drag, startPoint x: 1019, startPoint y: 483, endPoint x: 1019, endPoint y: 441, distance: 42.4
click at [1019, 441] on div at bounding box center [1025, 442] width 35 height 5
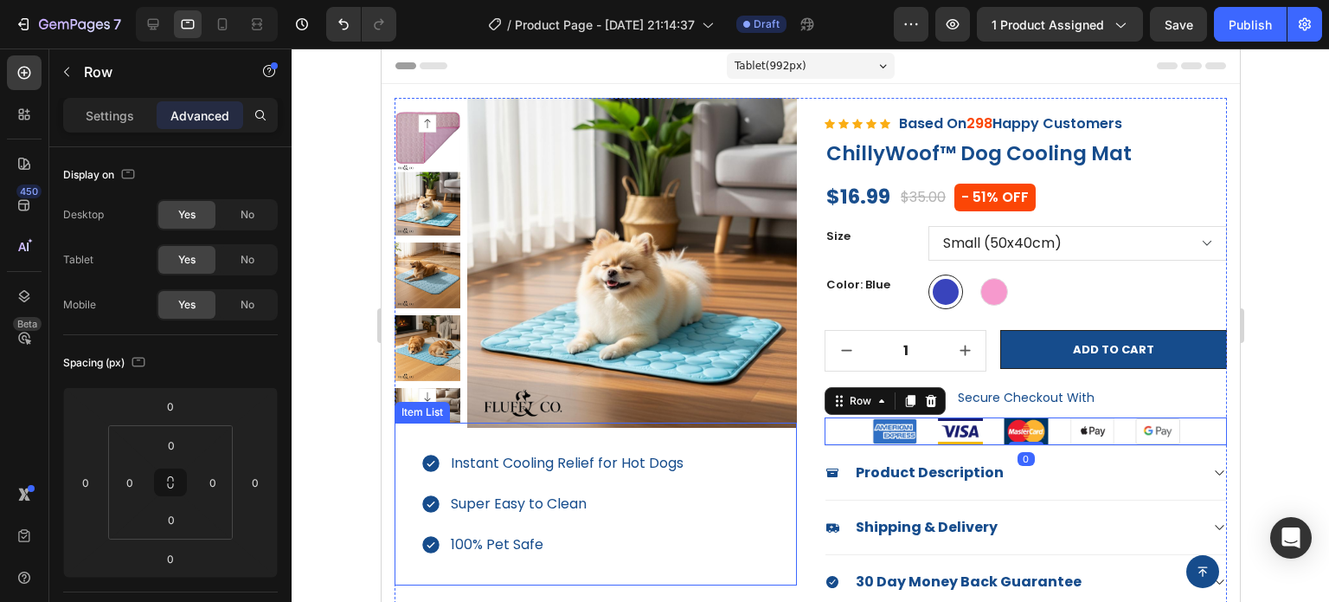
click at [453, 439] on div "Instant Cooling Relief for Hot Dogs Super Easy to Clean 100% Pet Safe" at bounding box center [595, 503] width 402 height 163
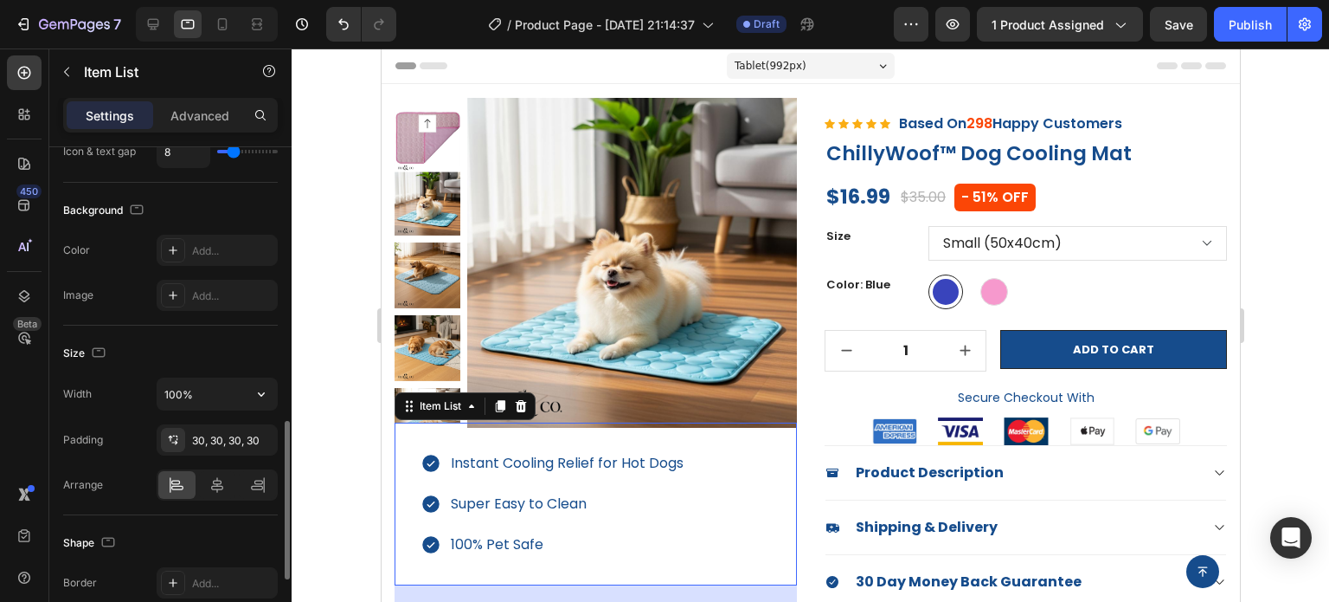
scroll to position [952, 0]
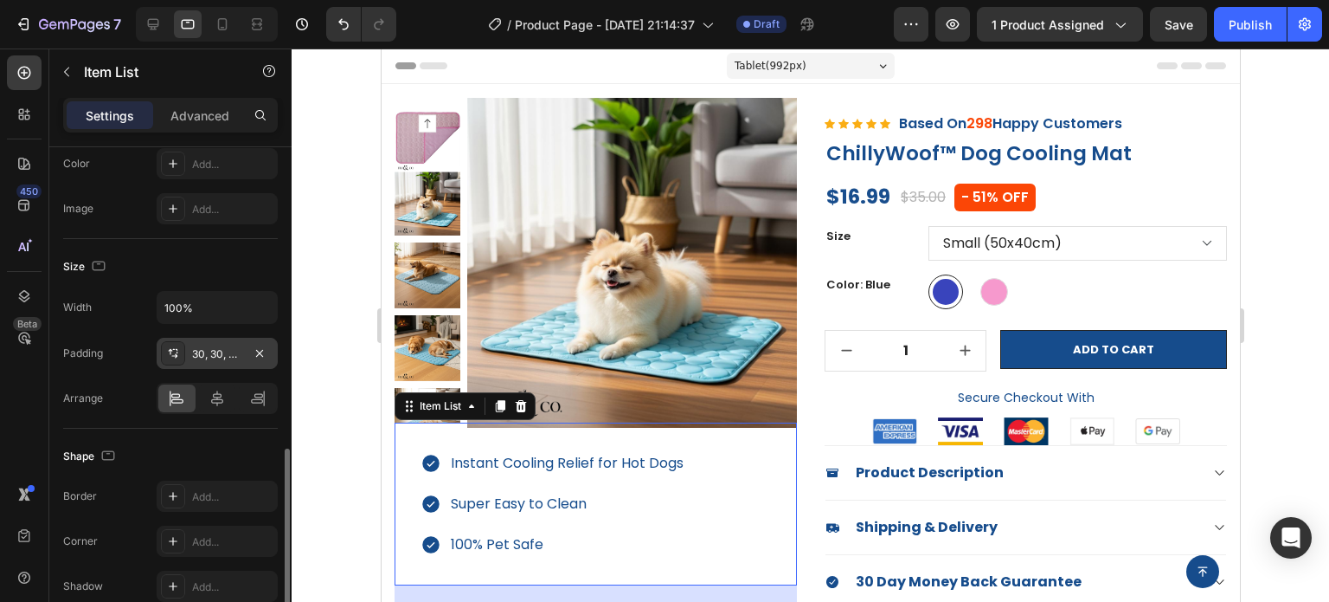
click at [211, 350] on div "30, 30, 30, 30" at bounding box center [217, 354] width 50 height 16
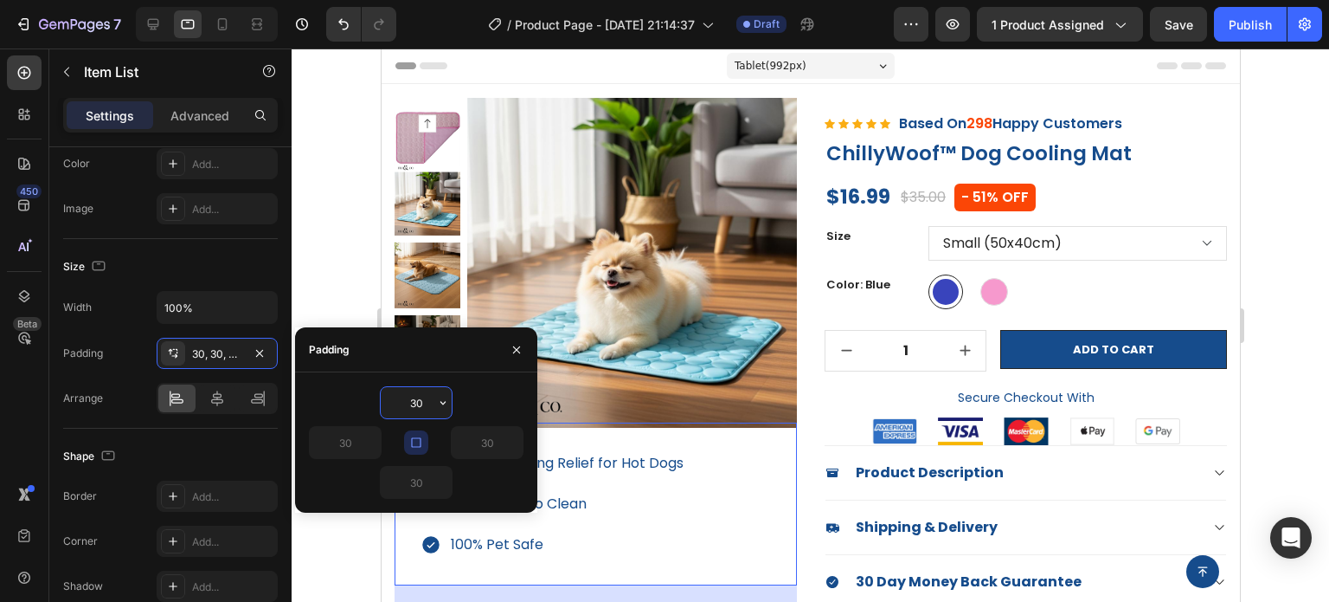
click at [419, 399] on input "30" at bounding box center [416, 402] width 71 height 31
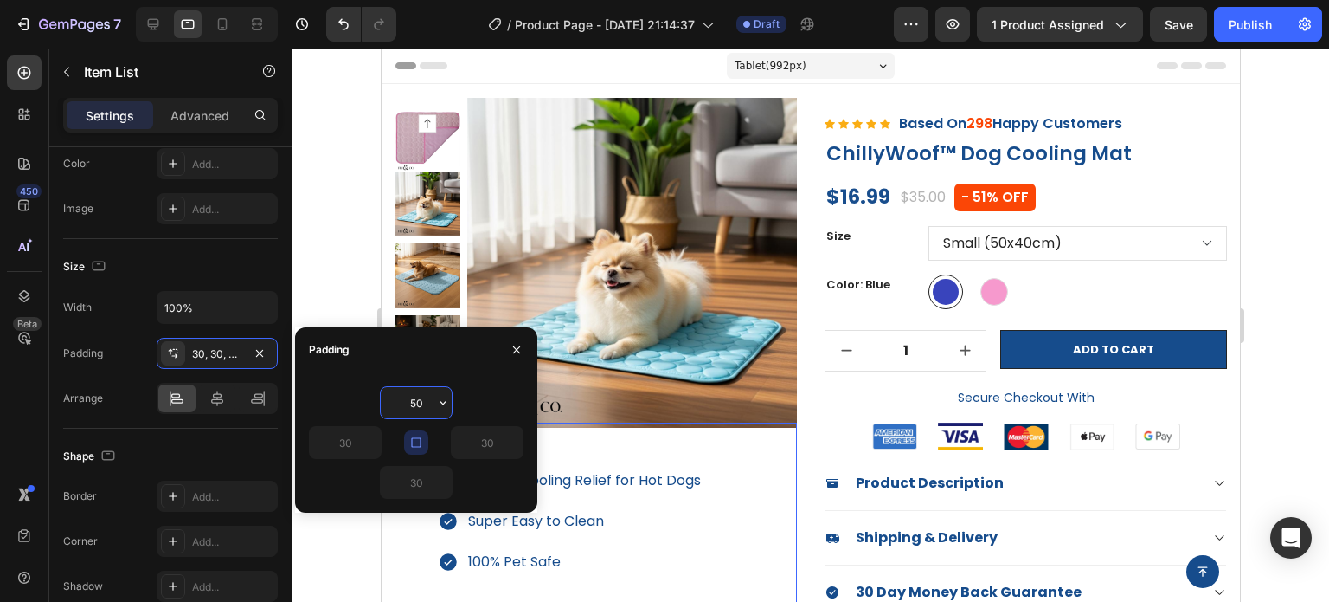
type input "5"
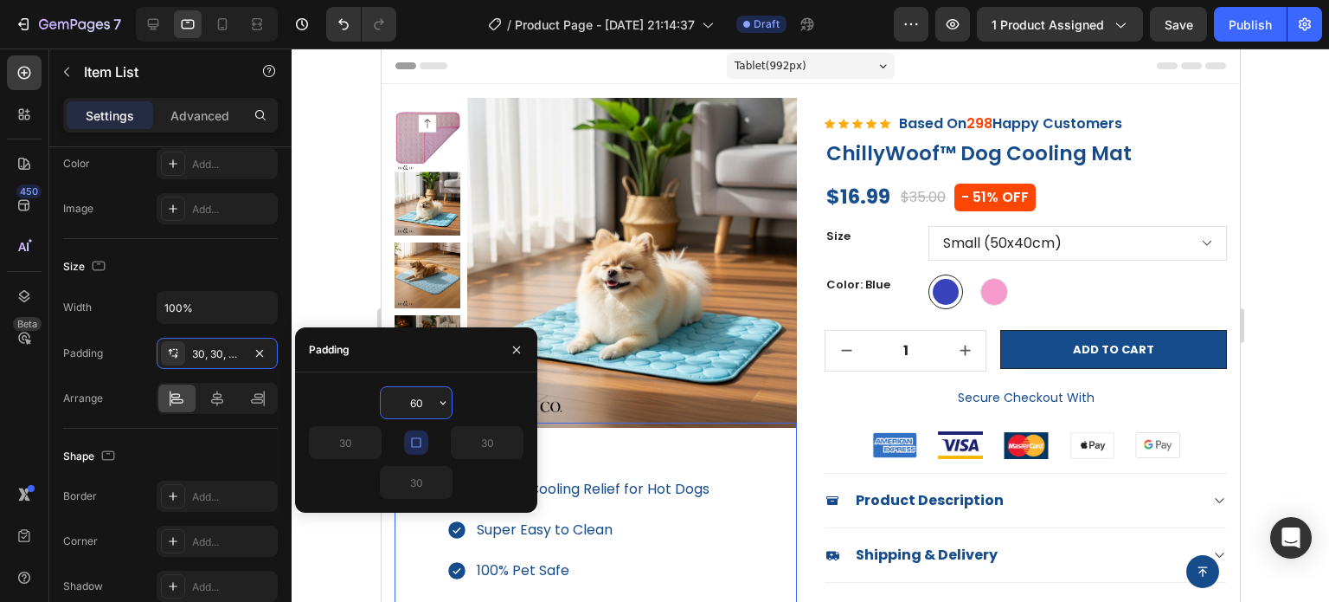
type input "6"
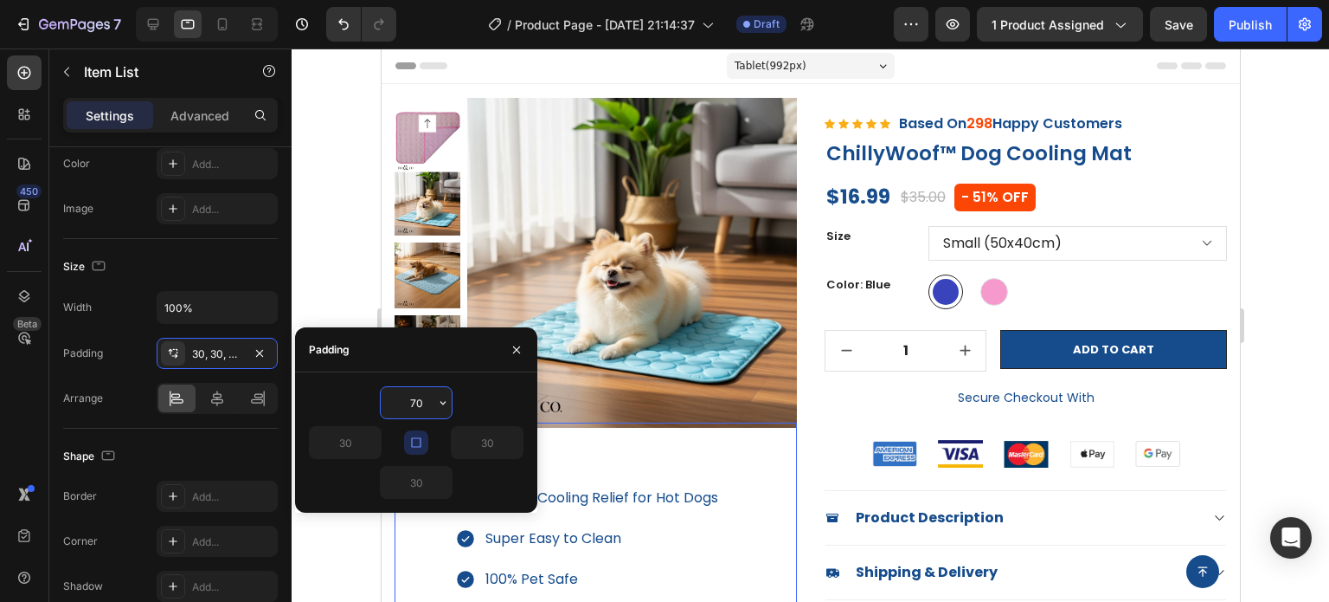
type input "7"
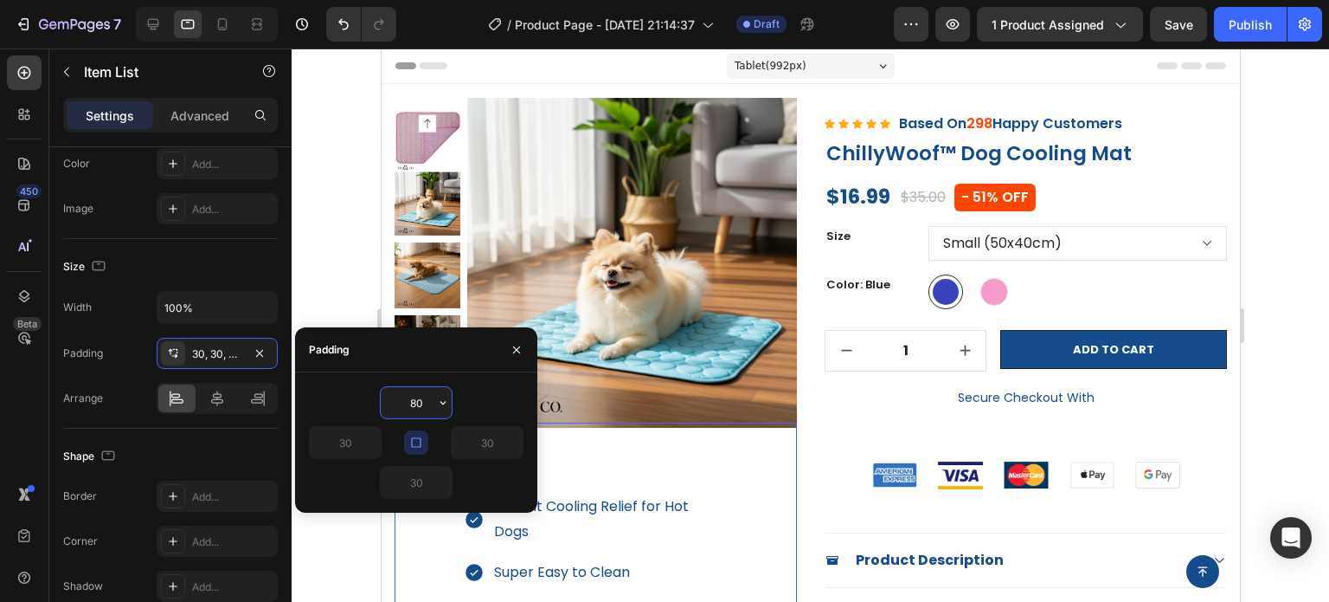
type input "8"
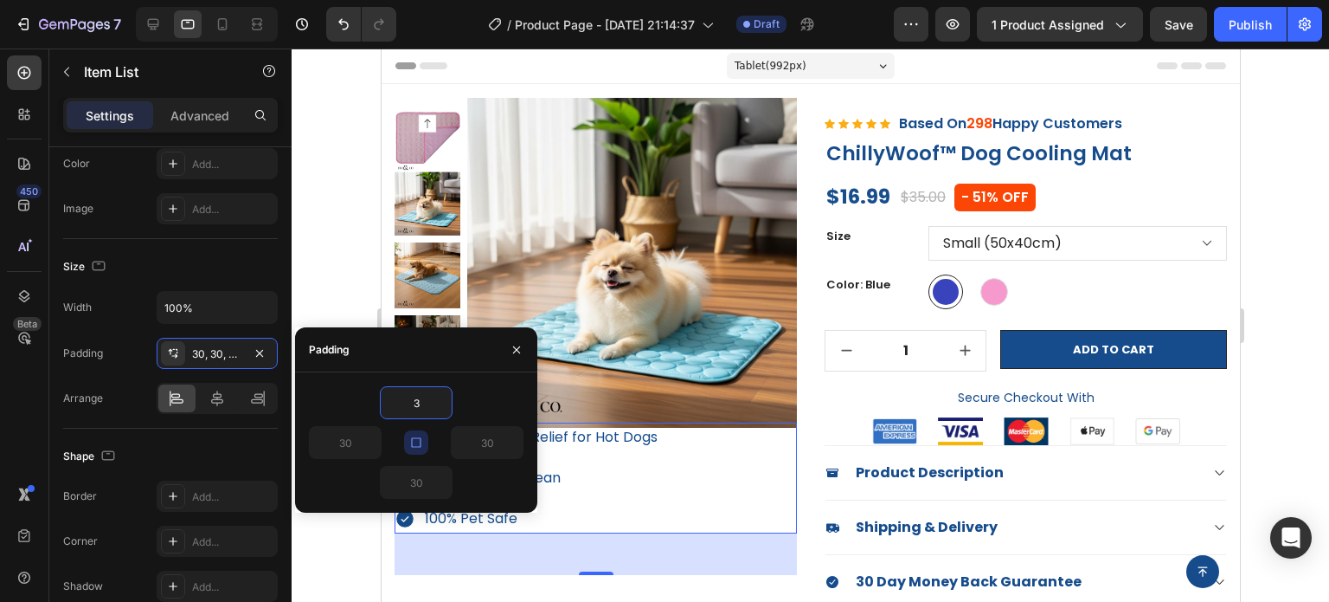
type input "30"
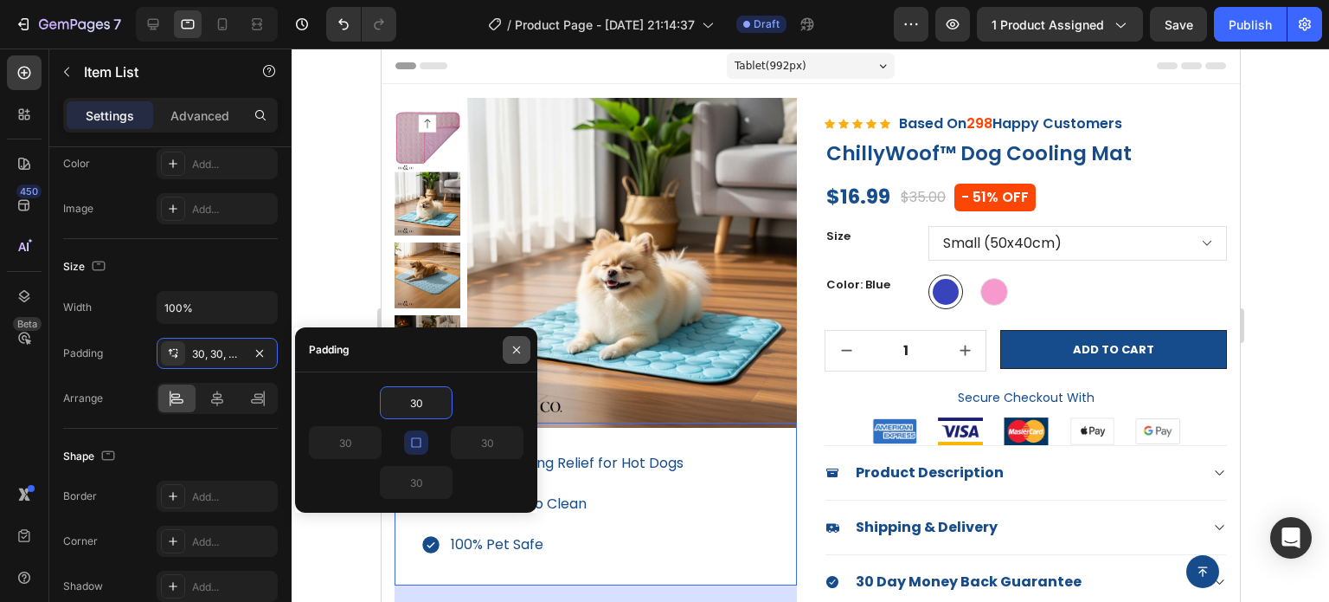
click at [522, 351] on icon "button" at bounding box center [517, 350] width 14 height 14
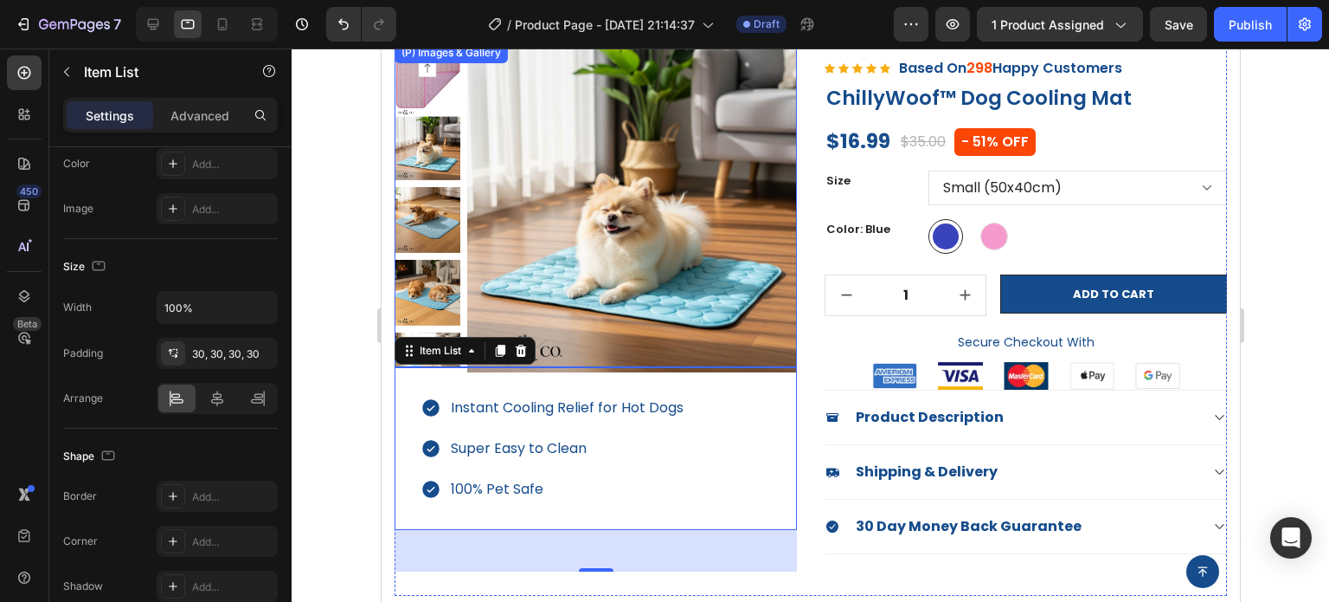
scroll to position [87, 0]
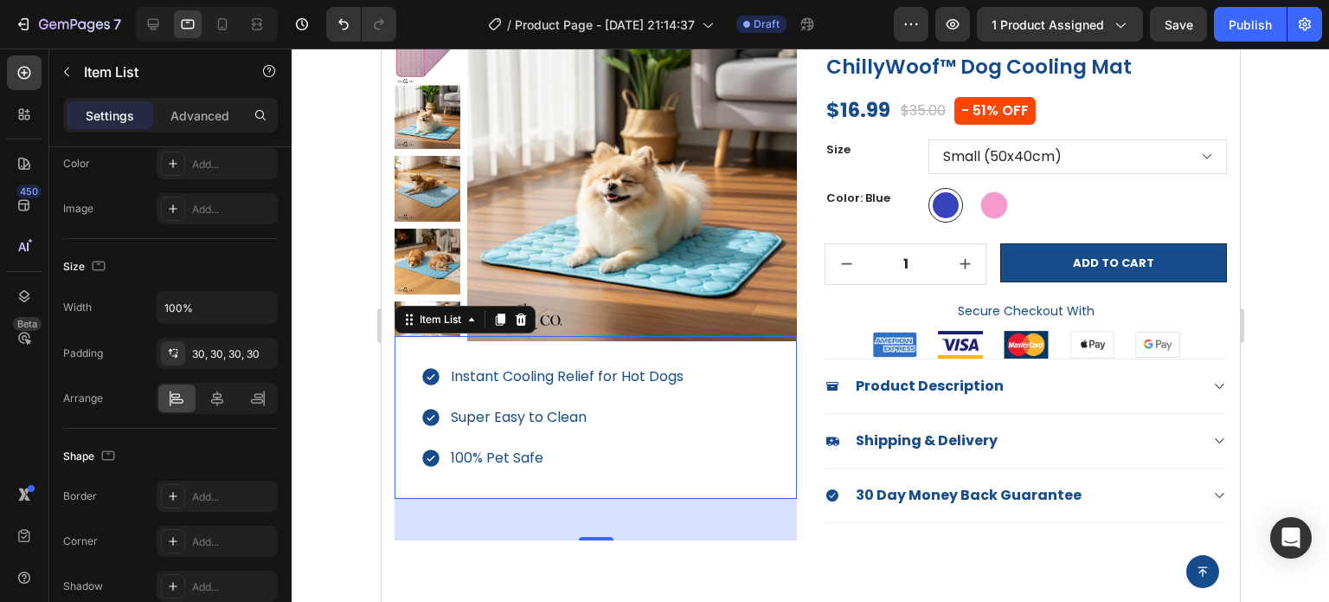
click at [1309, 404] on div at bounding box center [811, 324] width 1038 height 553
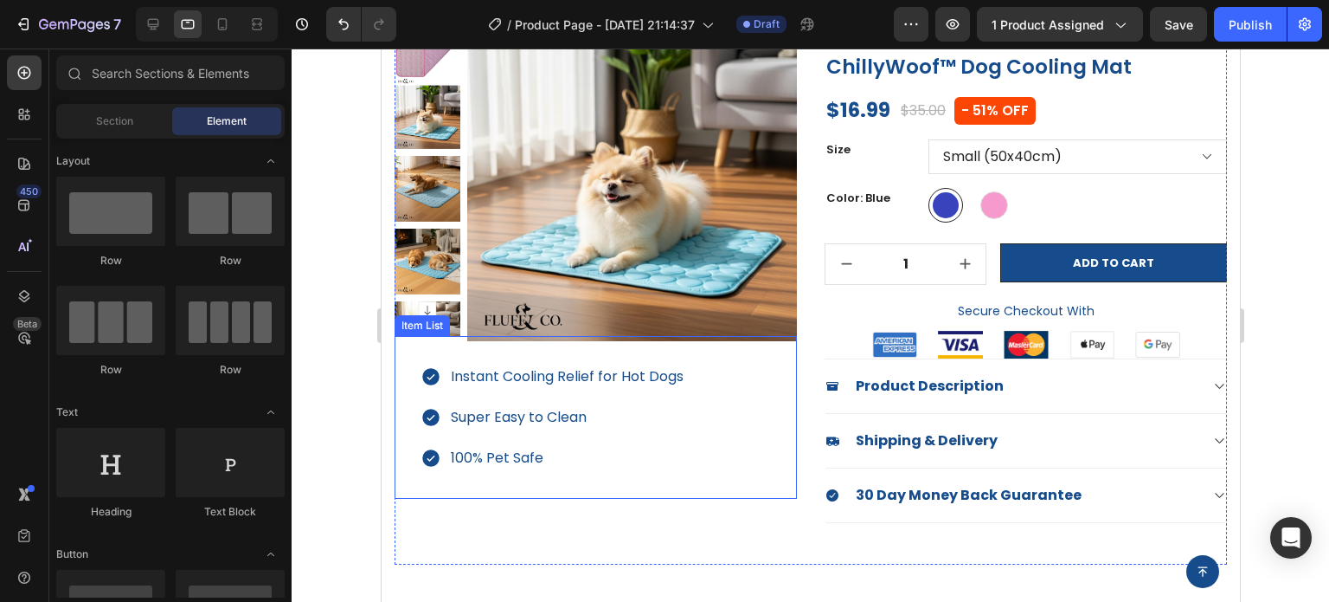
click at [561, 461] on p "100% Pet Safe" at bounding box center [566, 458] width 233 height 25
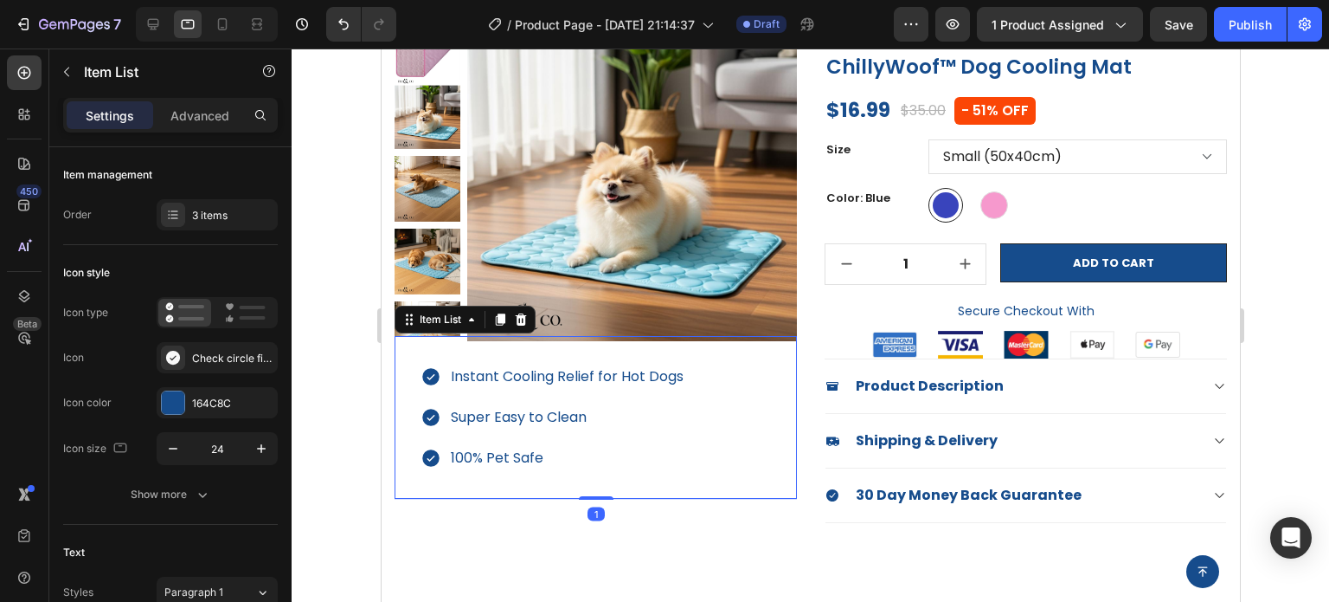
drag, startPoint x: 598, startPoint y: 538, endPoint x: 610, endPoint y: 498, distance: 42.4
click at [610, 499] on div "1" at bounding box center [595, 499] width 402 height 0
type input "100%"
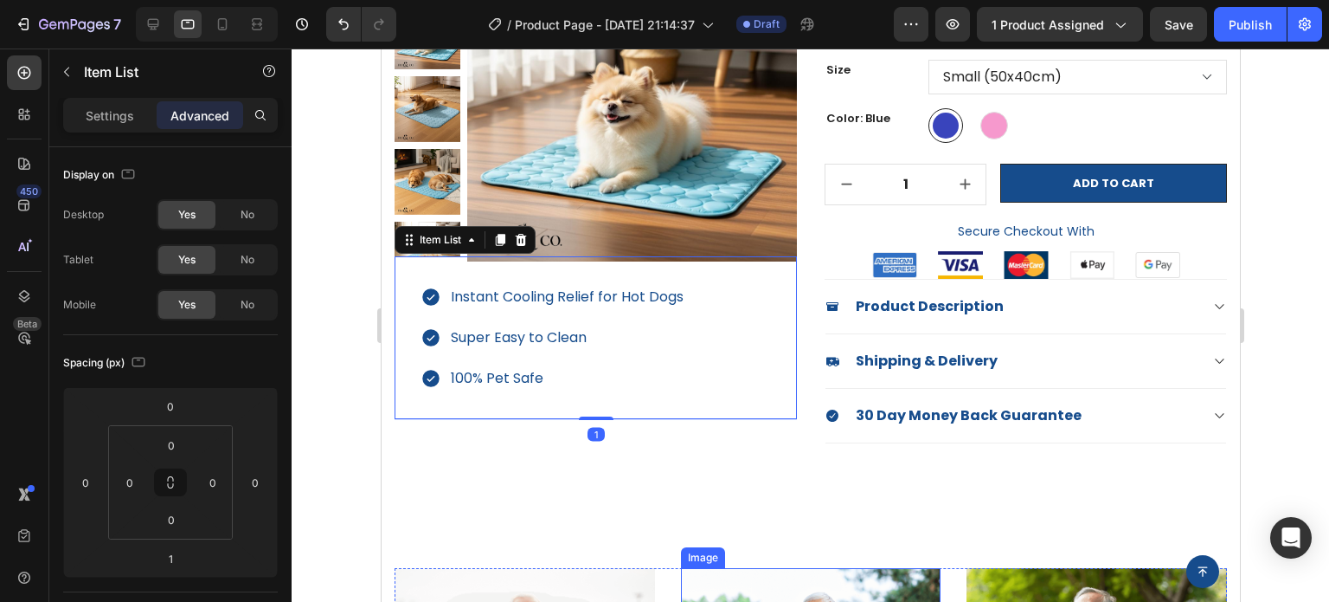
scroll to position [260, 0]
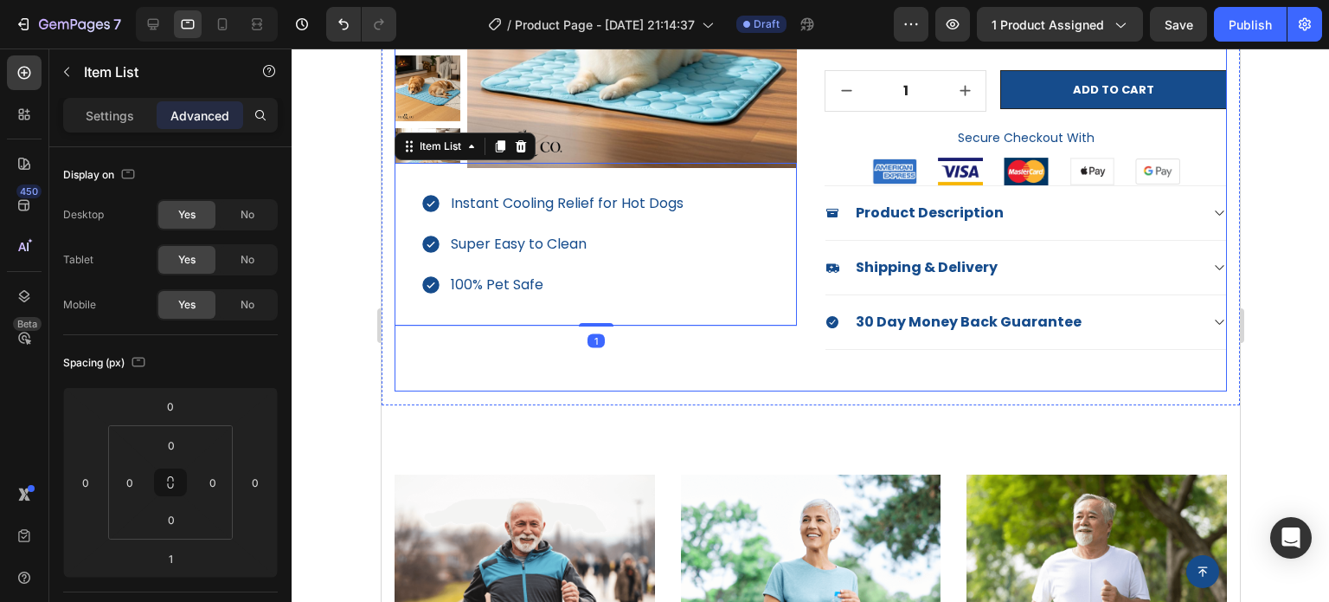
click at [923, 350] on div "Icon Icon Icon Icon Icon Icon List Hoz Based On 298 Happy Customers Text block …" at bounding box center [1025, 114] width 402 height 553
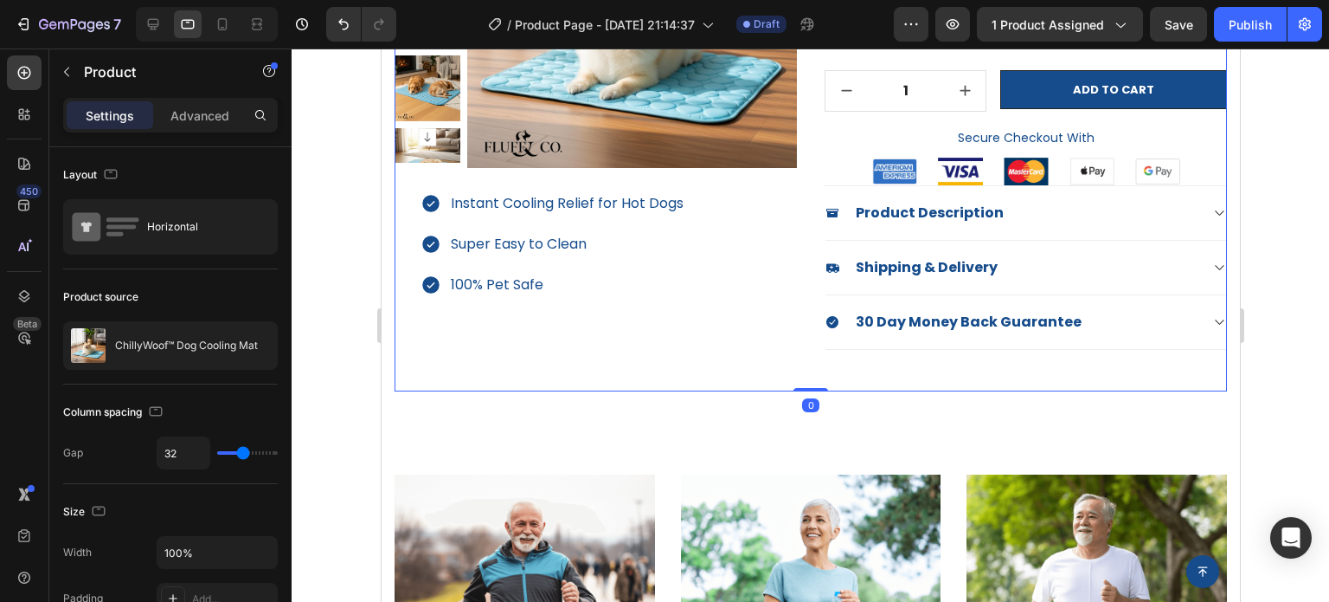
drag, startPoint x: 818, startPoint y: 389, endPoint x: 816, endPoint y: 372, distance: 16.5
click at [816, 372] on div "(P) Images & Gallery Instant Cooling Relief for Hot Dogs Super Easy to Clean 10…" at bounding box center [810, 114] width 833 height 553
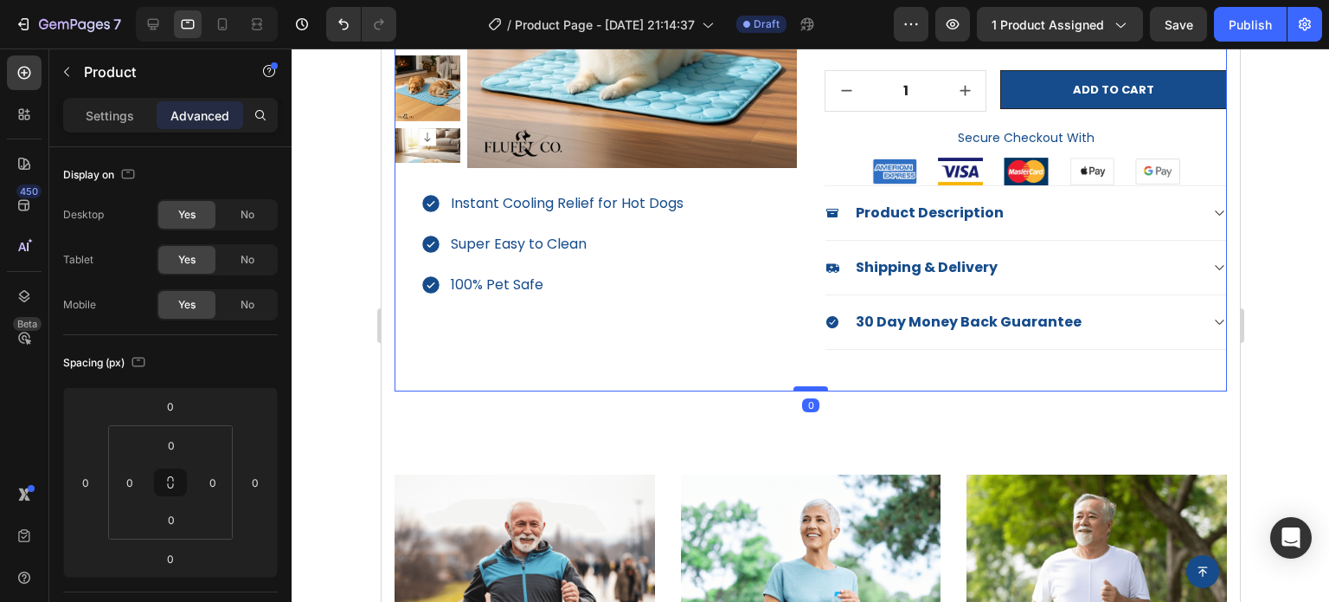
click at [813, 387] on div "(P) Images & Gallery Instant Cooling Relief for Hot Dogs Super Easy to Clean 10…" at bounding box center [810, 114] width 859 height 581
click at [1283, 389] on div at bounding box center [811, 324] width 1038 height 553
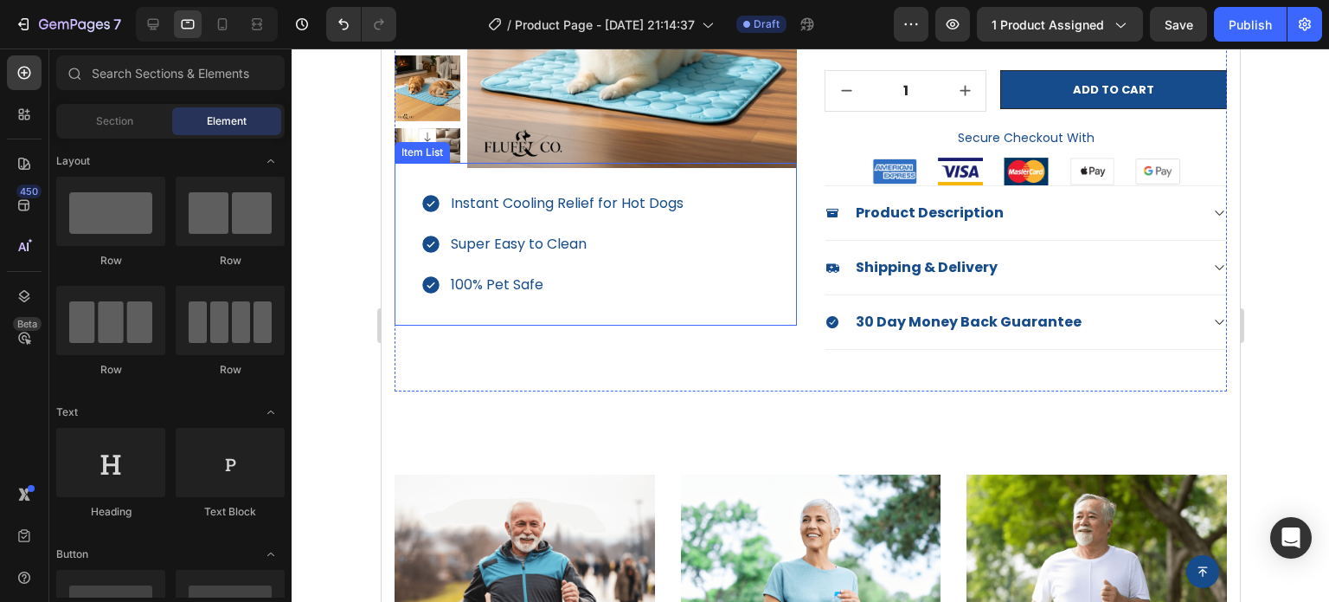
click at [397, 200] on div "Instant Cooling Relief for Hot Dogs Super Easy to Clean 100% Pet Safe" at bounding box center [595, 244] width 402 height 163
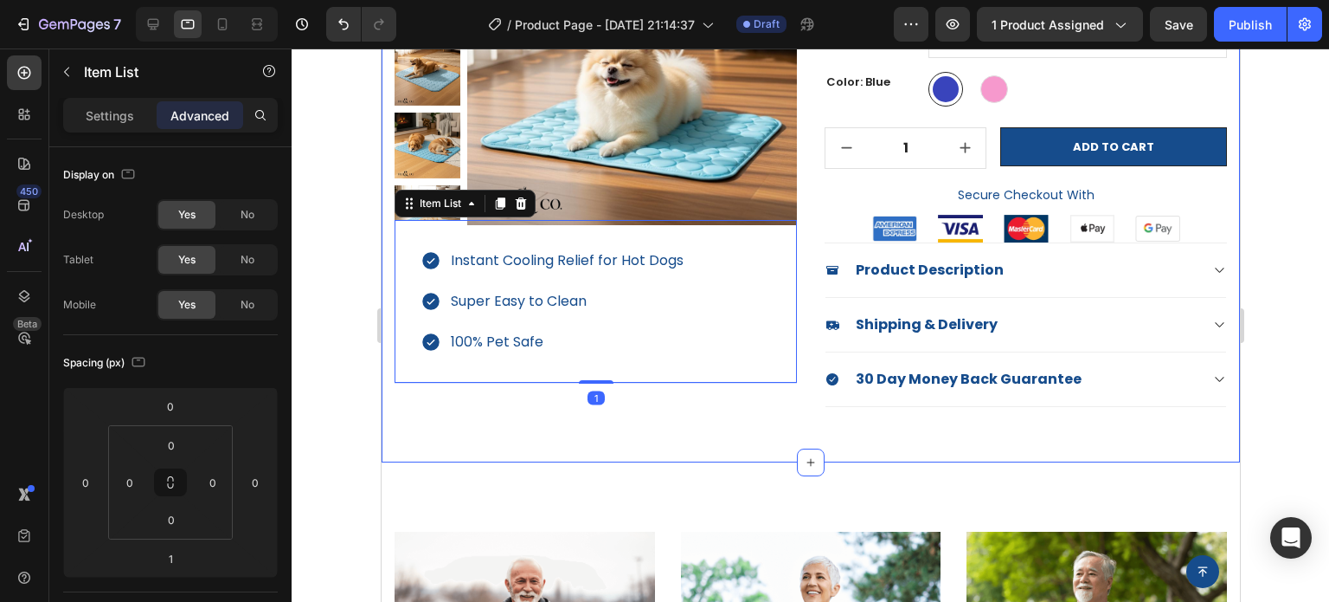
scroll to position [173, 0]
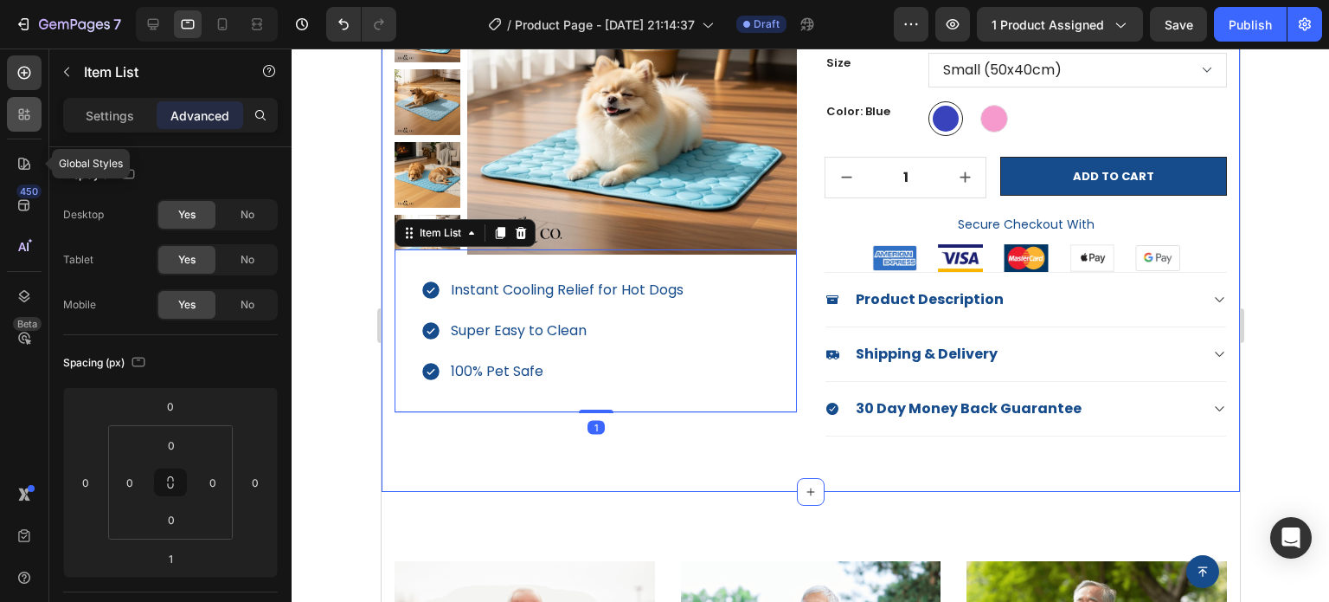
click at [25, 116] on icon at bounding box center [27, 117] width 5 height 5
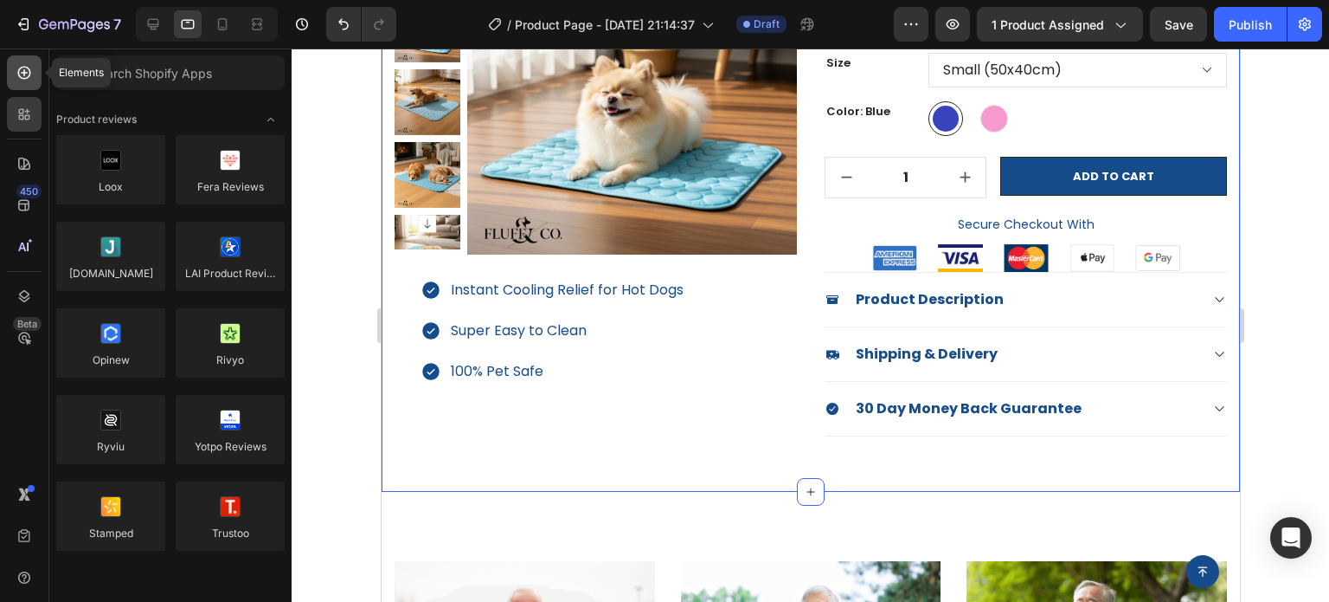
click at [22, 82] on div at bounding box center [24, 72] width 35 height 35
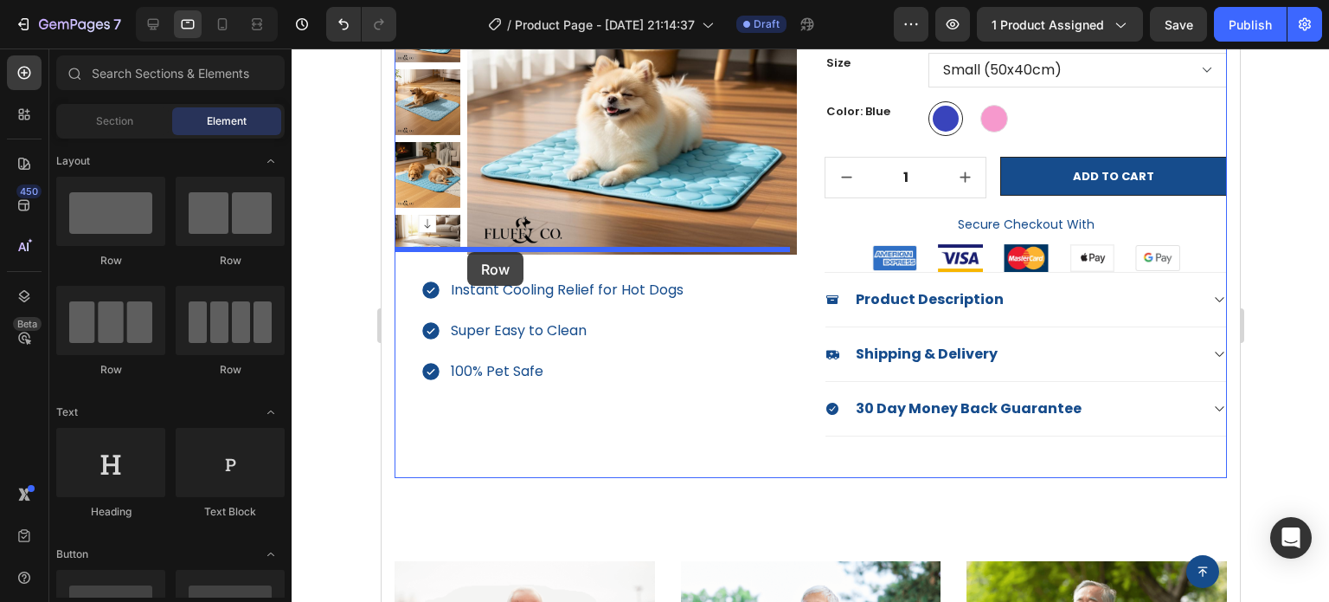
drag, startPoint x: 515, startPoint y: 267, endPoint x: 467, endPoint y: 252, distance: 50.7
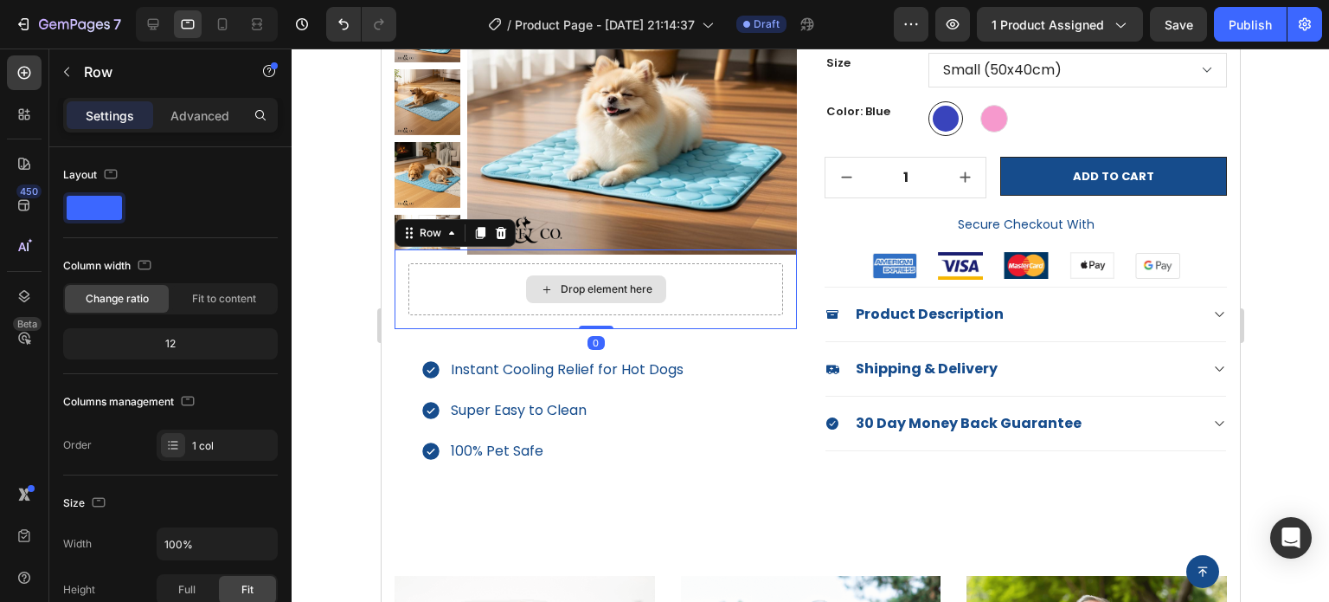
drag, startPoint x: 595, startPoint y: 326, endPoint x: 597, endPoint y: 297, distance: 29.5
click at [597, 297] on div "Drop element here Row 0" at bounding box center [595, 289] width 402 height 80
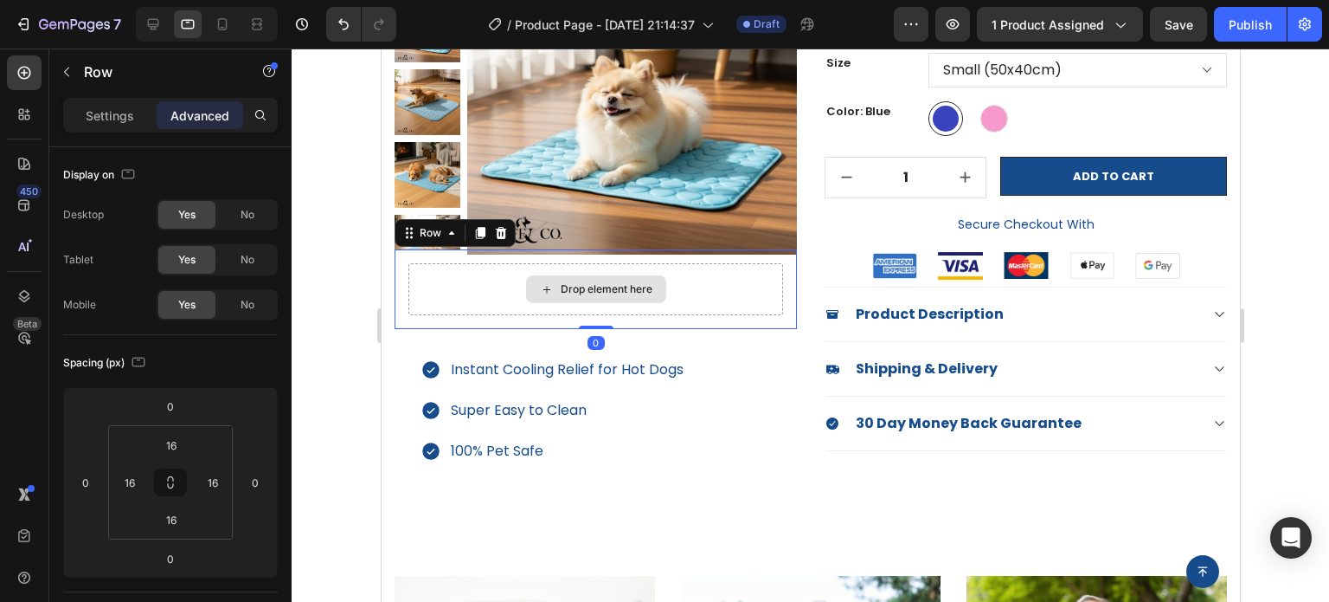
click at [409, 290] on div "Drop element here" at bounding box center [595, 289] width 375 height 52
drag, startPoint x: 397, startPoint y: 283, endPoint x: 707, endPoint y: 363, distance: 319.9
click at [397, 283] on div "Drop element here Row 0" at bounding box center [595, 289] width 402 height 80
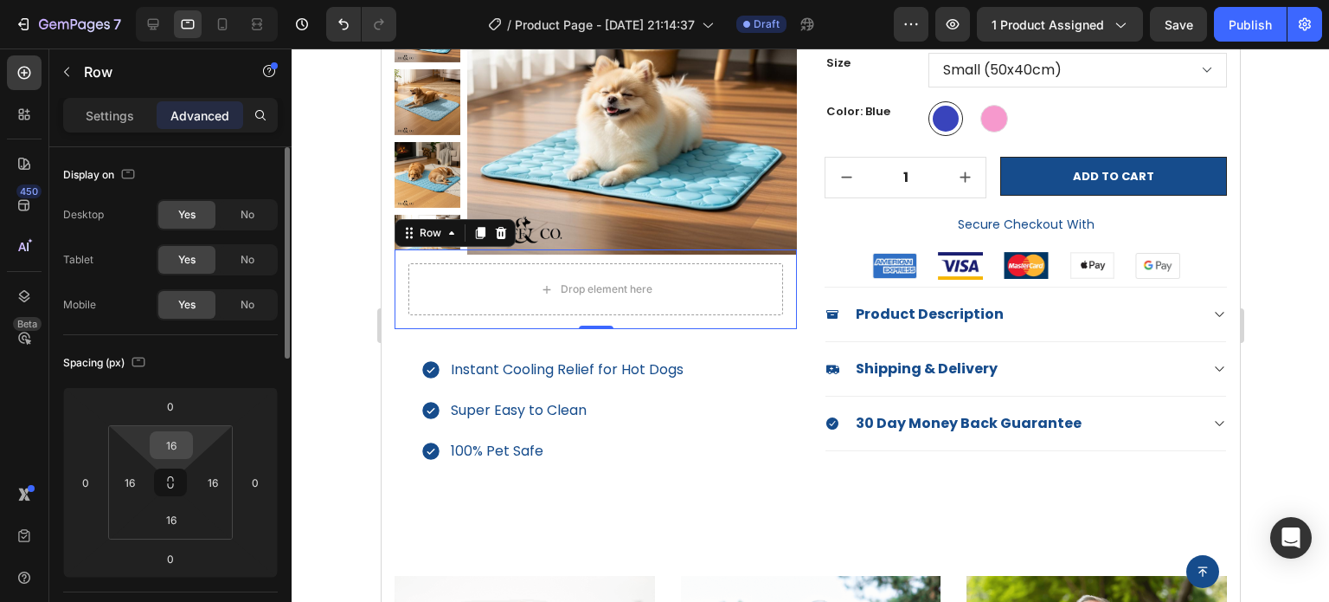
click at [179, 452] on input "16" at bounding box center [171, 445] width 35 height 26
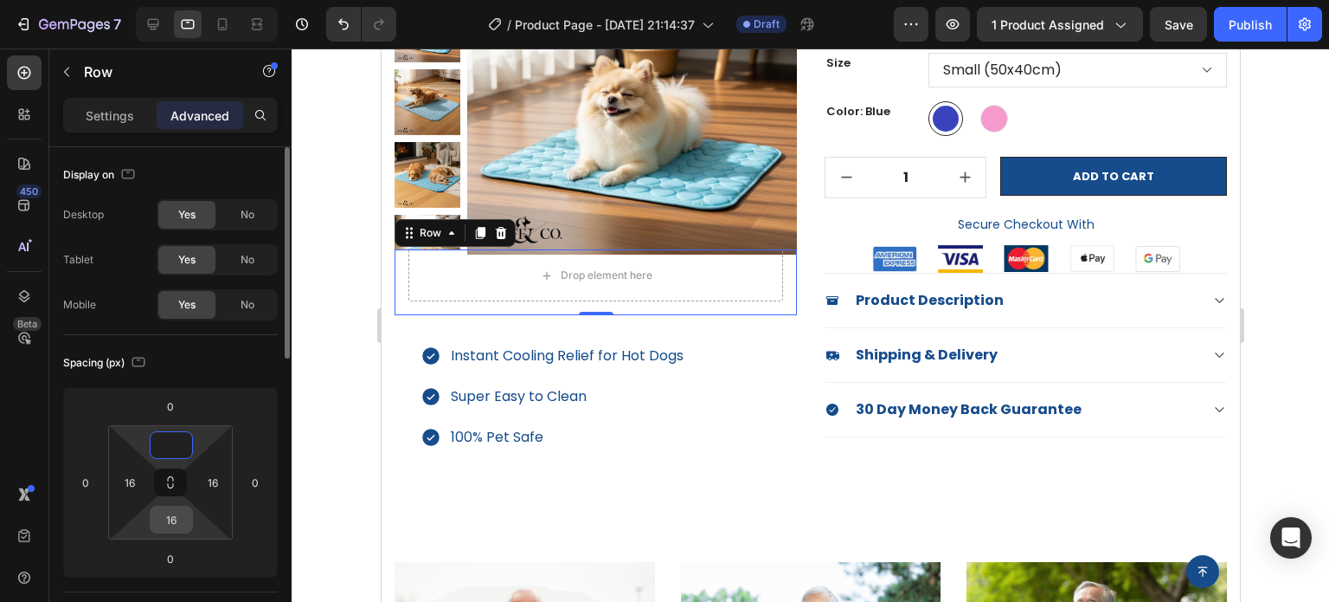
type input "0"
click at [183, 525] on input "16" at bounding box center [171, 519] width 35 height 26
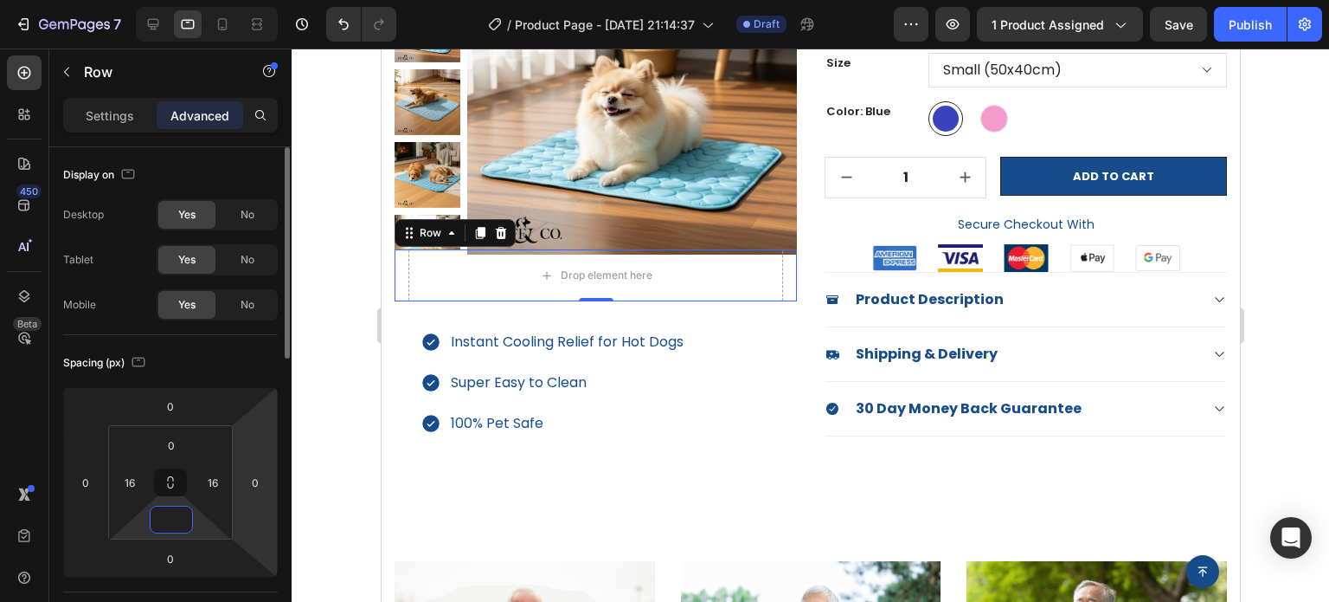
click at [277, 0] on html "7 Version history / Product Page - Aug 25, 21:14:37 Draft Preview 1 product ass…" at bounding box center [664, 0] width 1329 height 0
type input "0"
click at [334, 403] on div at bounding box center [811, 324] width 1038 height 553
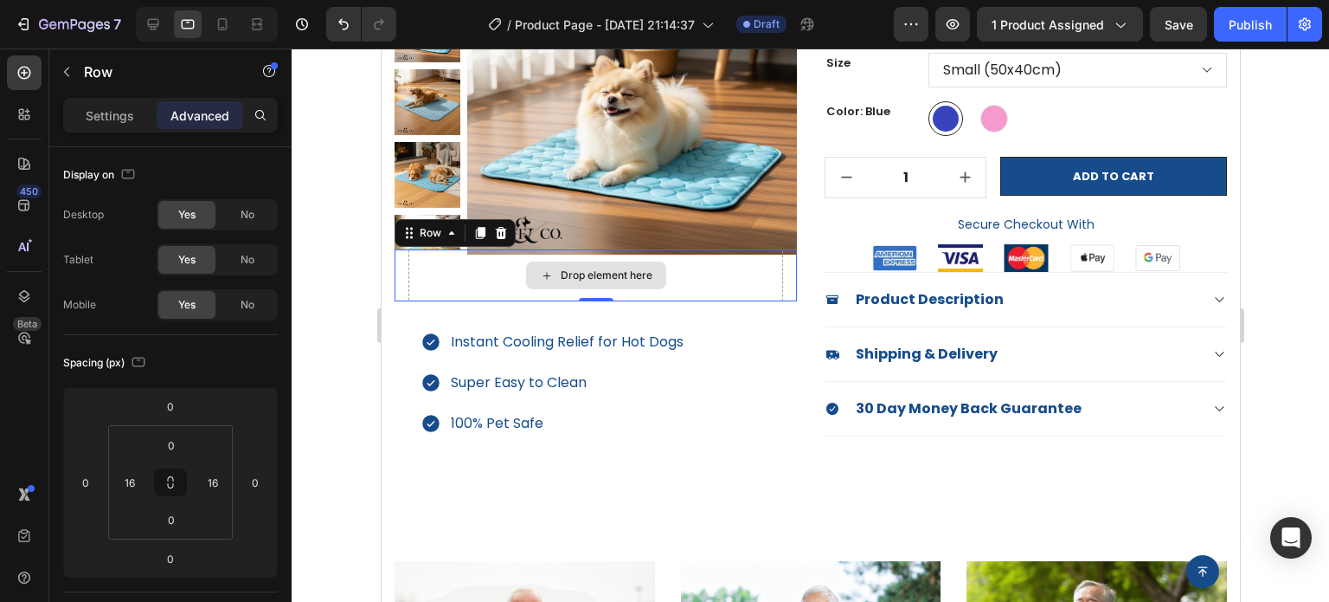
click at [454, 296] on div "Drop element here" at bounding box center [595, 275] width 375 height 52
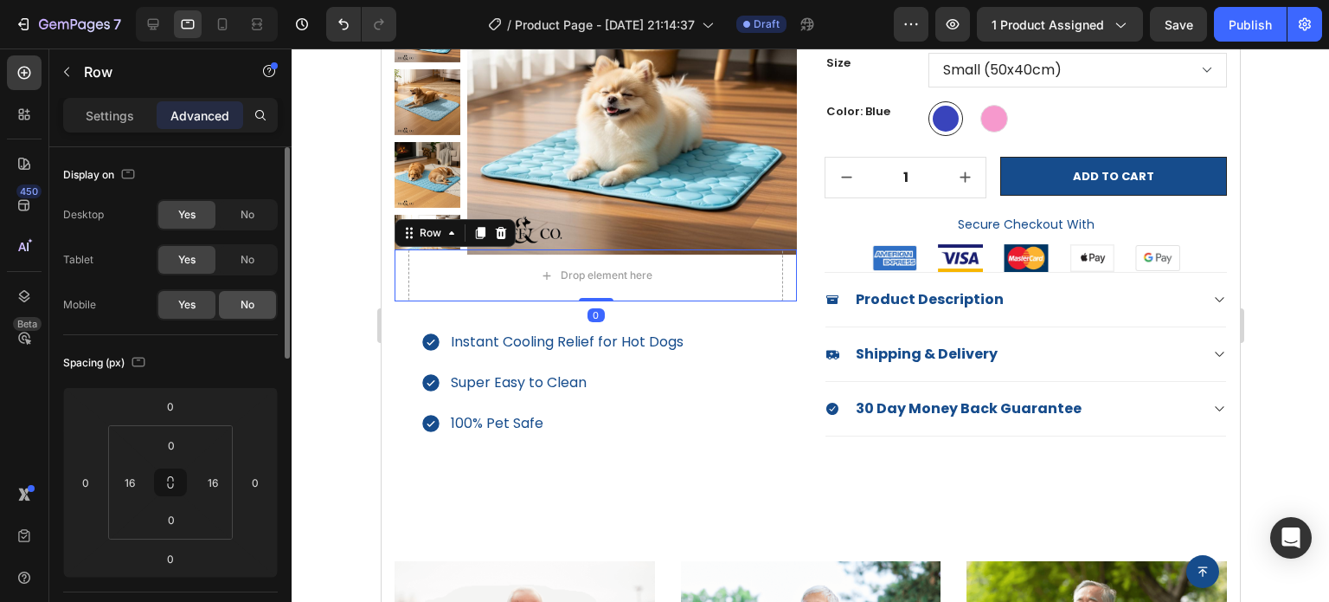
click at [246, 293] on div "No" at bounding box center [247, 305] width 57 height 28
click at [255, 222] on div "No" at bounding box center [247, 215] width 57 height 28
click at [120, 122] on p "Settings" at bounding box center [110, 115] width 48 height 18
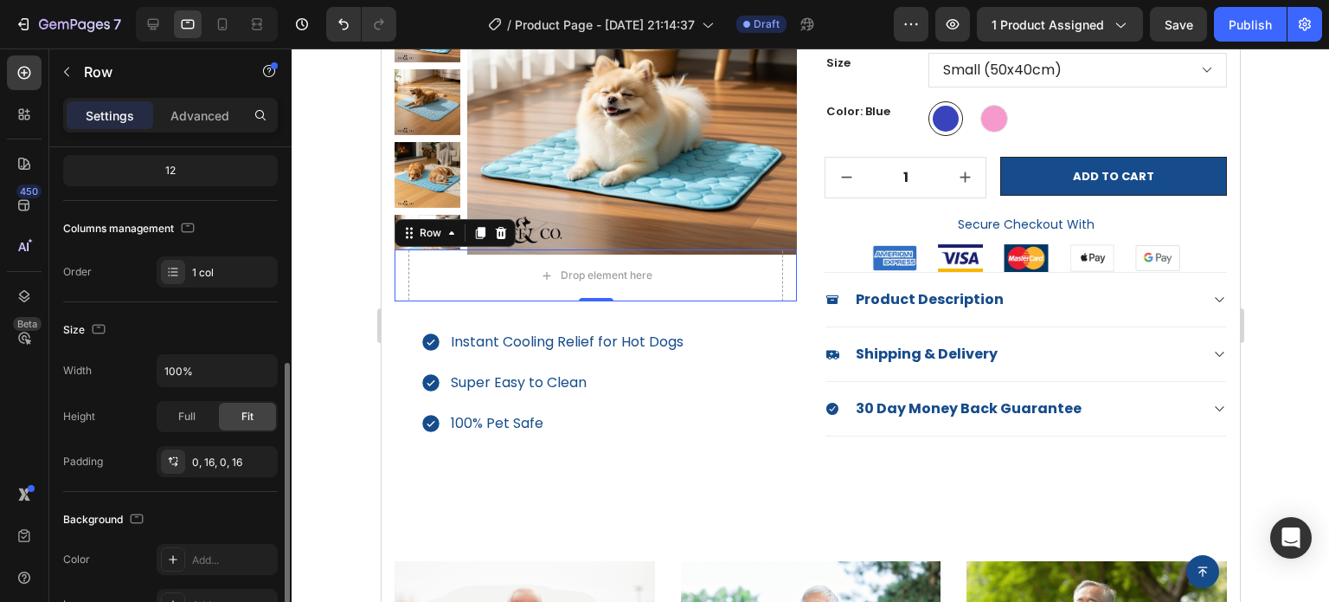
scroll to position [260, 0]
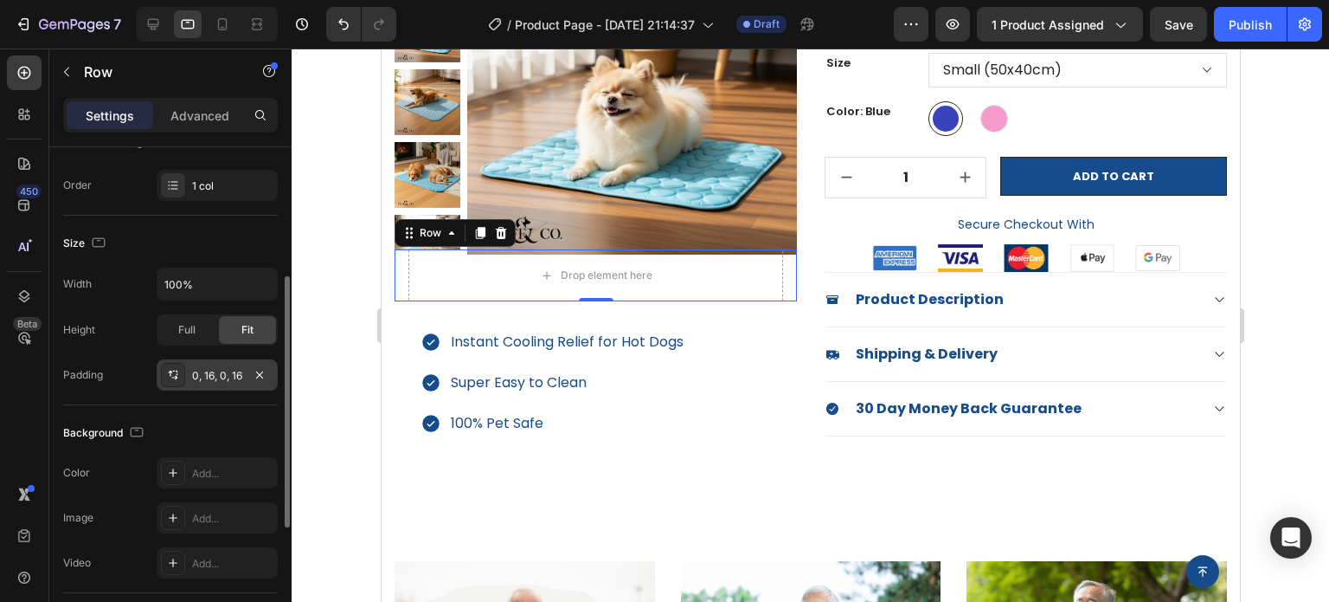
click at [229, 376] on div "0, 16, 0, 16" at bounding box center [217, 376] width 50 height 16
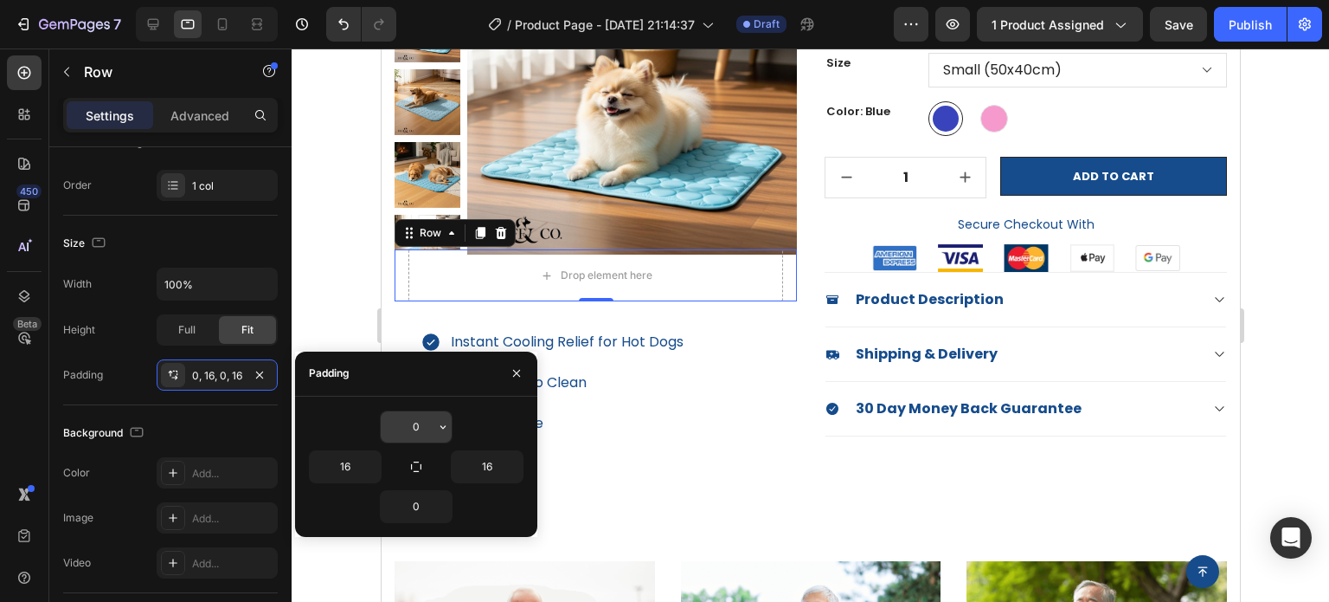
click at [428, 439] on input "0" at bounding box center [416, 426] width 71 height 31
click at [436, 425] on icon "button" at bounding box center [443, 427] width 14 height 14
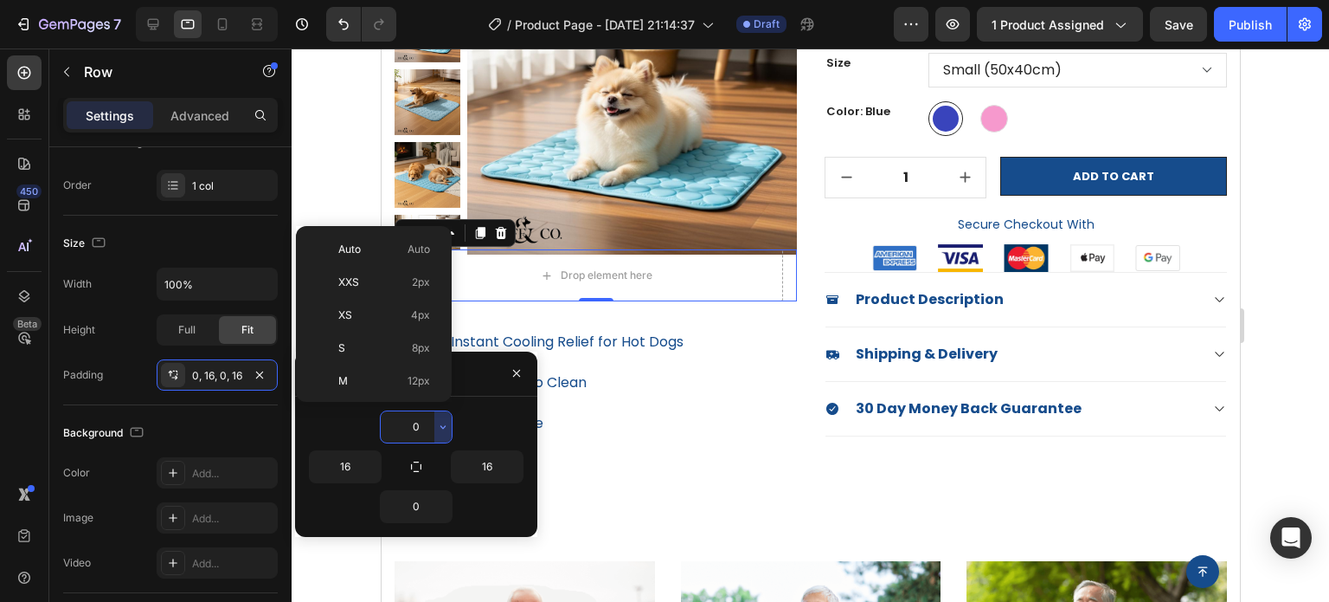
click at [426, 425] on input "0" at bounding box center [416, 426] width 71 height 31
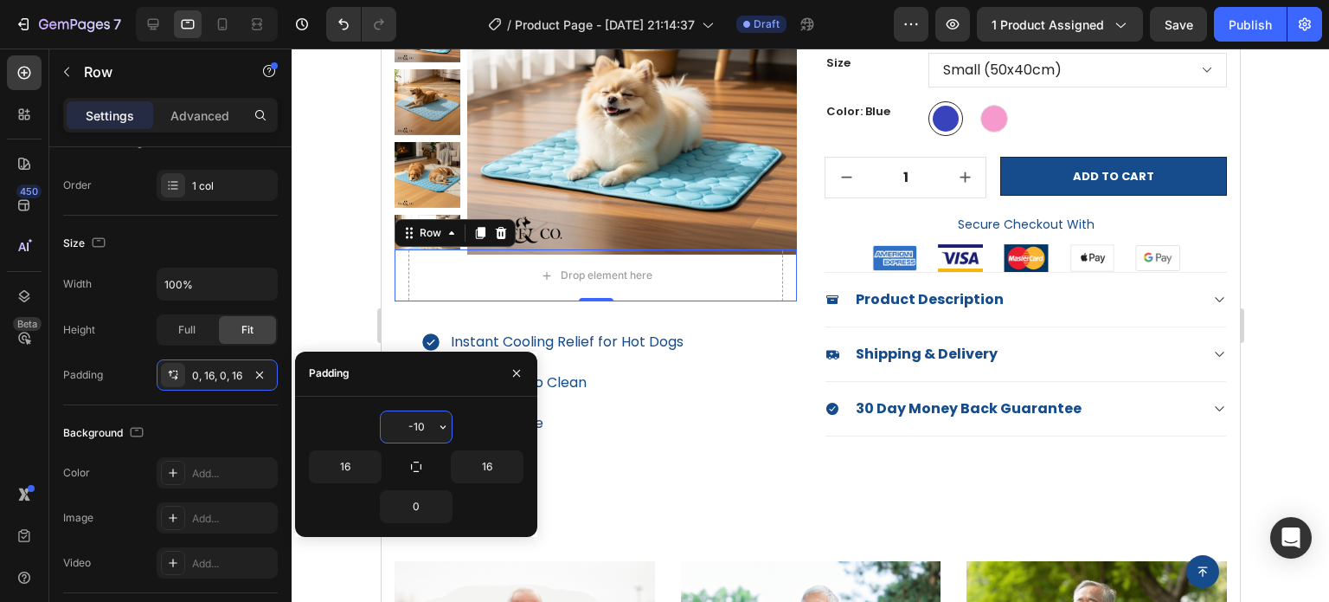
type input "0"
click at [488, 428] on div "0" at bounding box center [416, 426] width 215 height 33
click at [522, 375] on icon "button" at bounding box center [517, 373] width 14 height 14
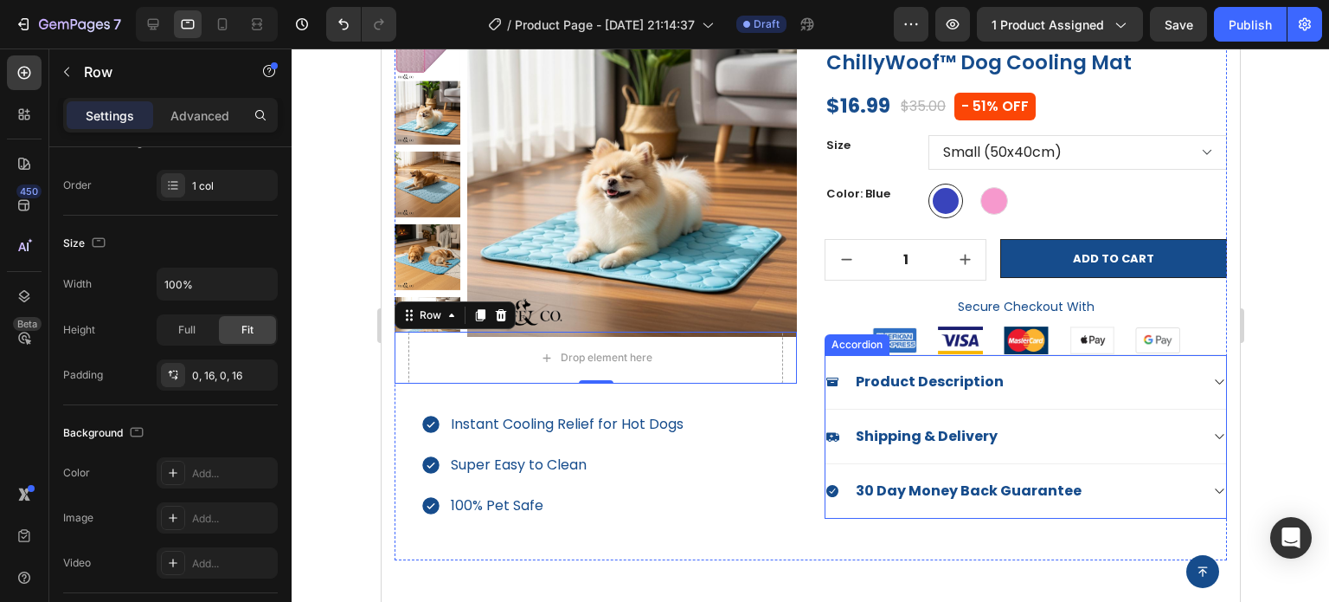
scroll to position [87, 0]
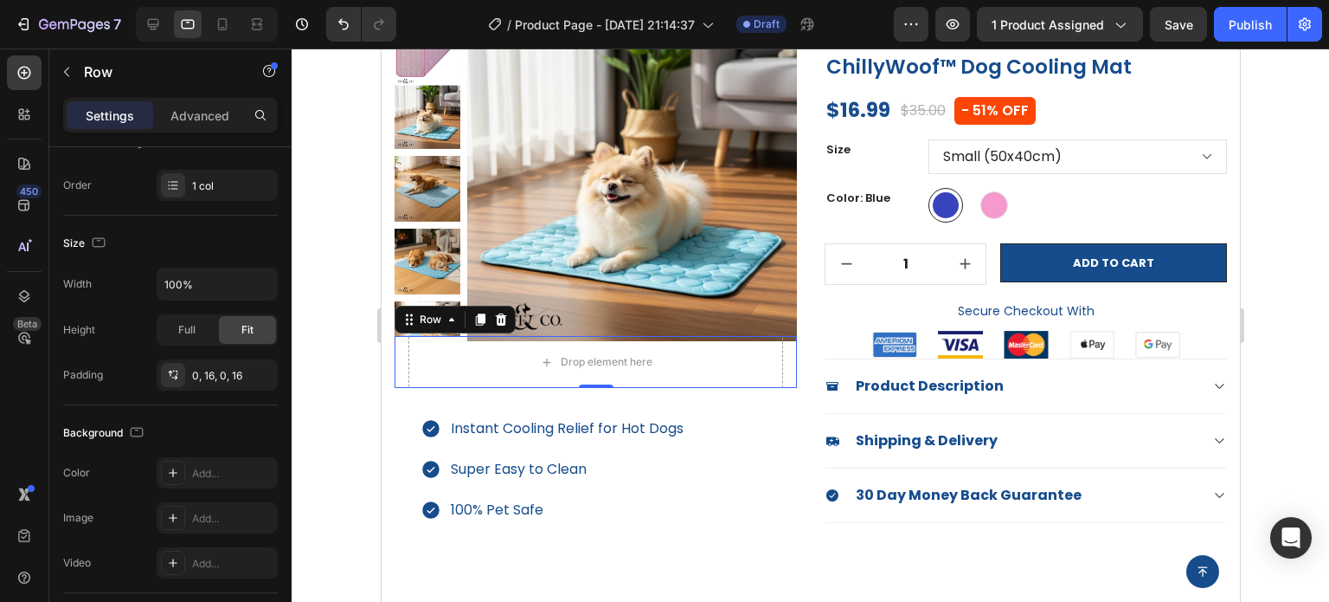
click at [1283, 404] on div at bounding box center [811, 324] width 1038 height 553
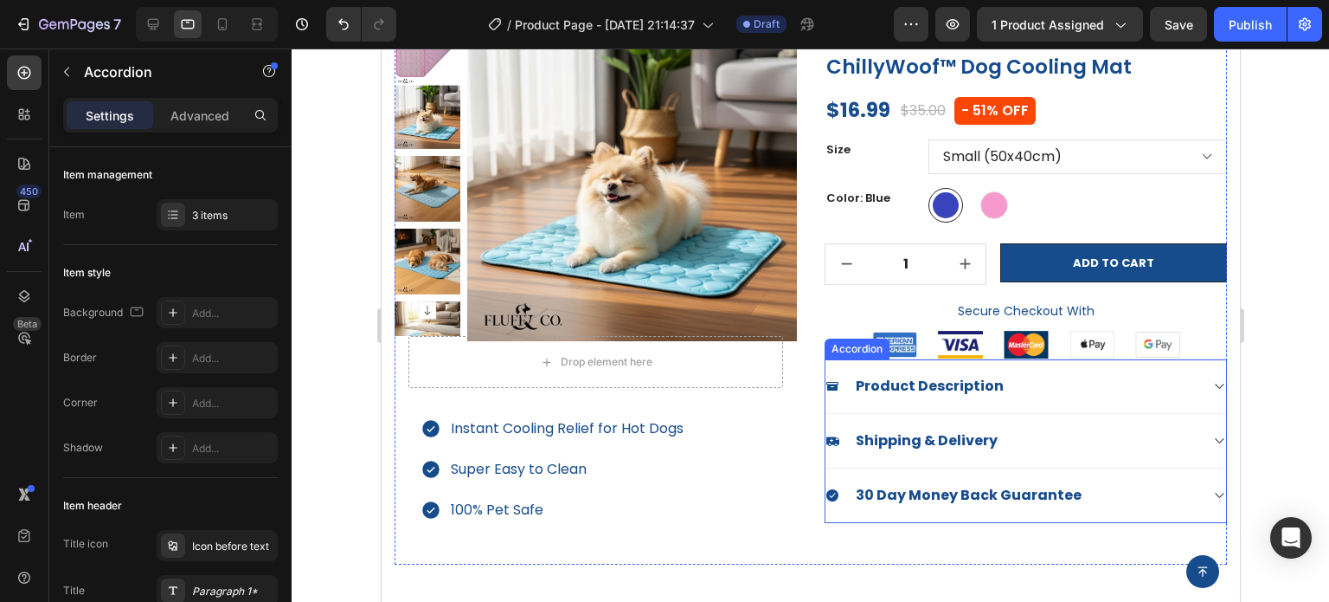
click at [834, 364] on div "Product Description" at bounding box center [1025, 386] width 401 height 55
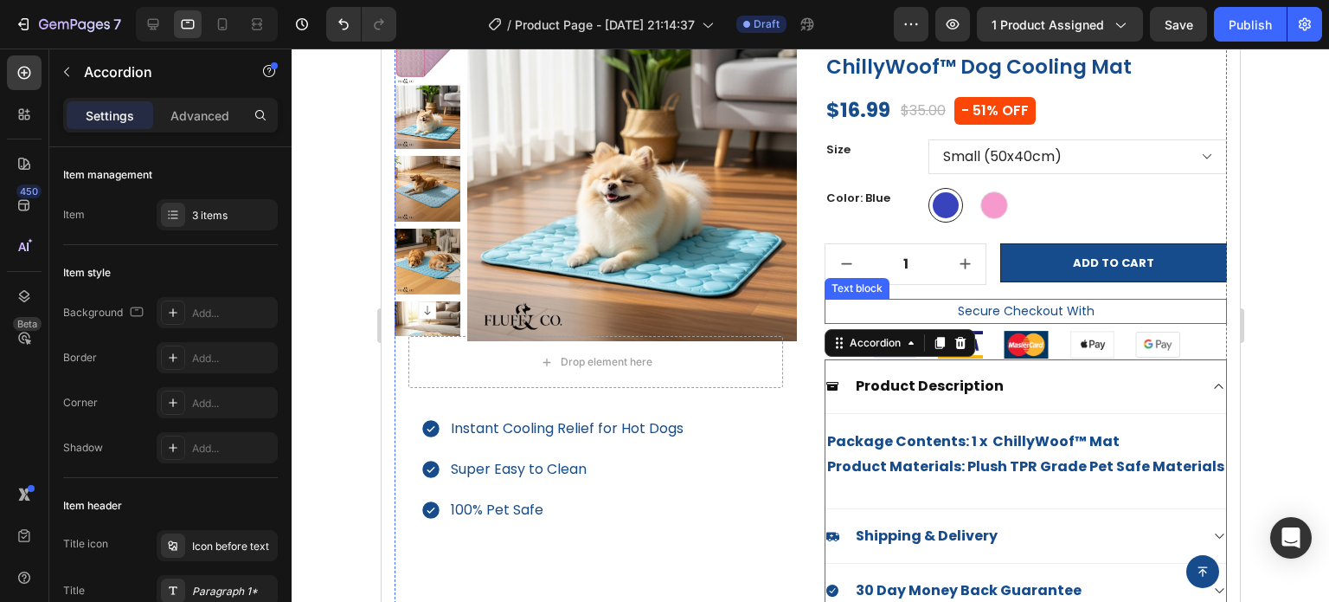
click at [1208, 319] on p "Secure Checkout With" at bounding box center [1025, 311] width 399 height 22
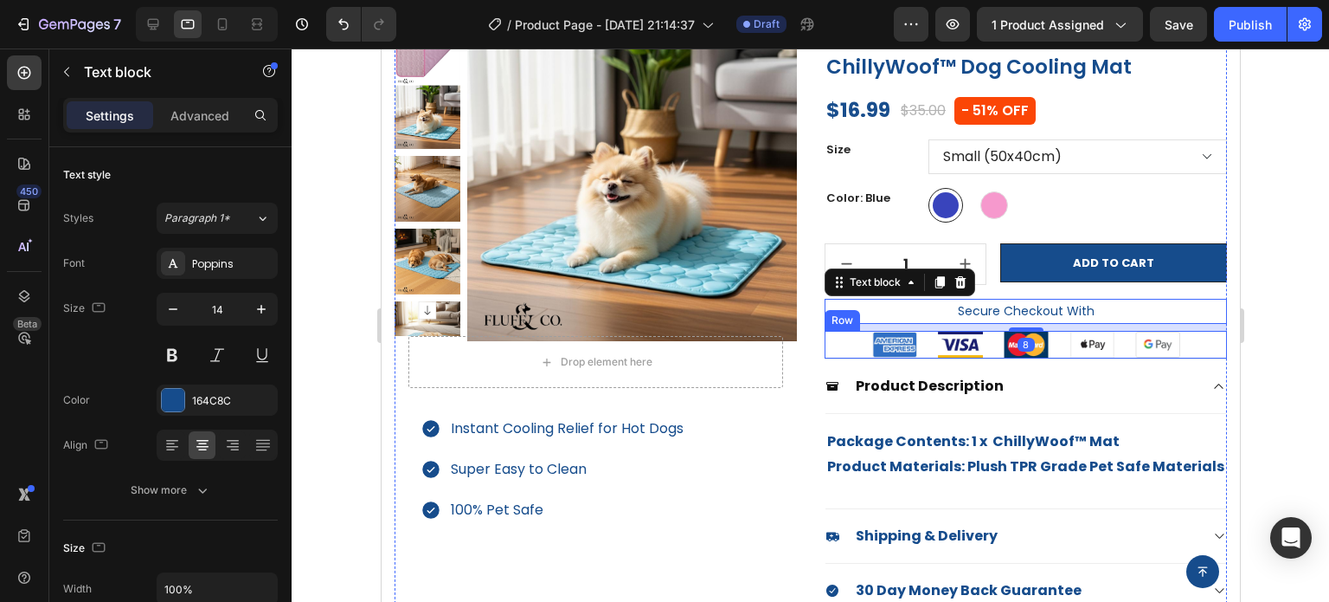
click at [1196, 356] on div "Image Image Image Image Image Row" at bounding box center [1025, 345] width 402 height 28
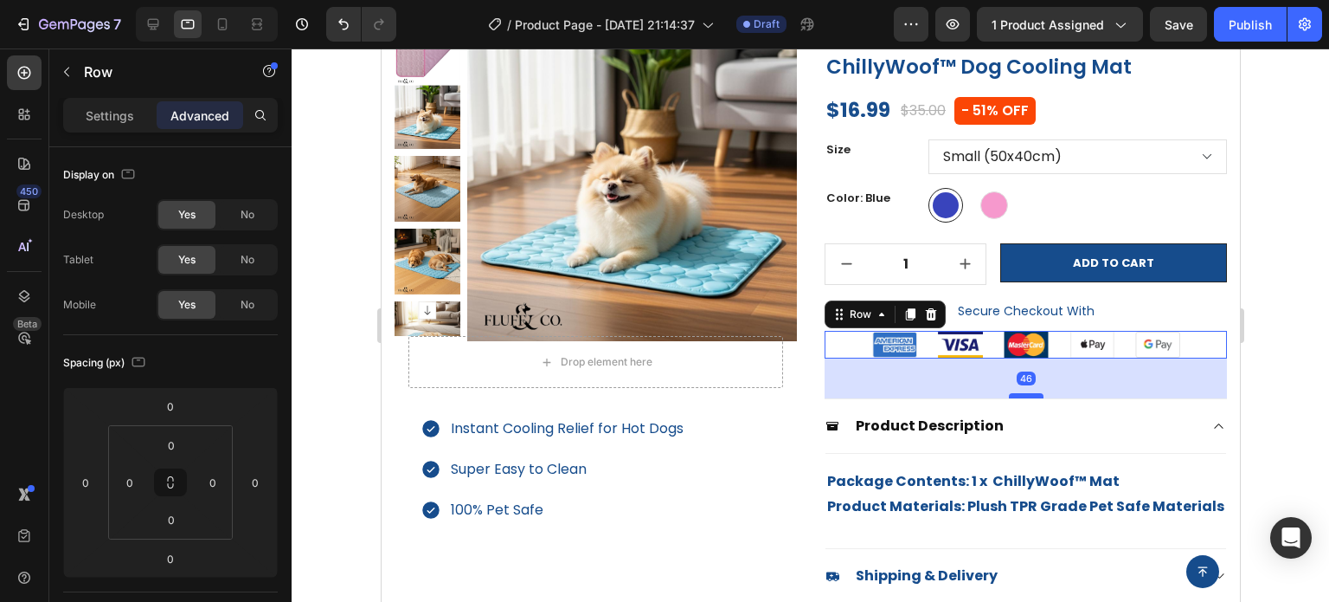
drag, startPoint x: 1022, startPoint y: 356, endPoint x: 1022, endPoint y: 396, distance: 39.8
click at [1022, 396] on div at bounding box center [1025, 395] width 35 height 5
type input "46"
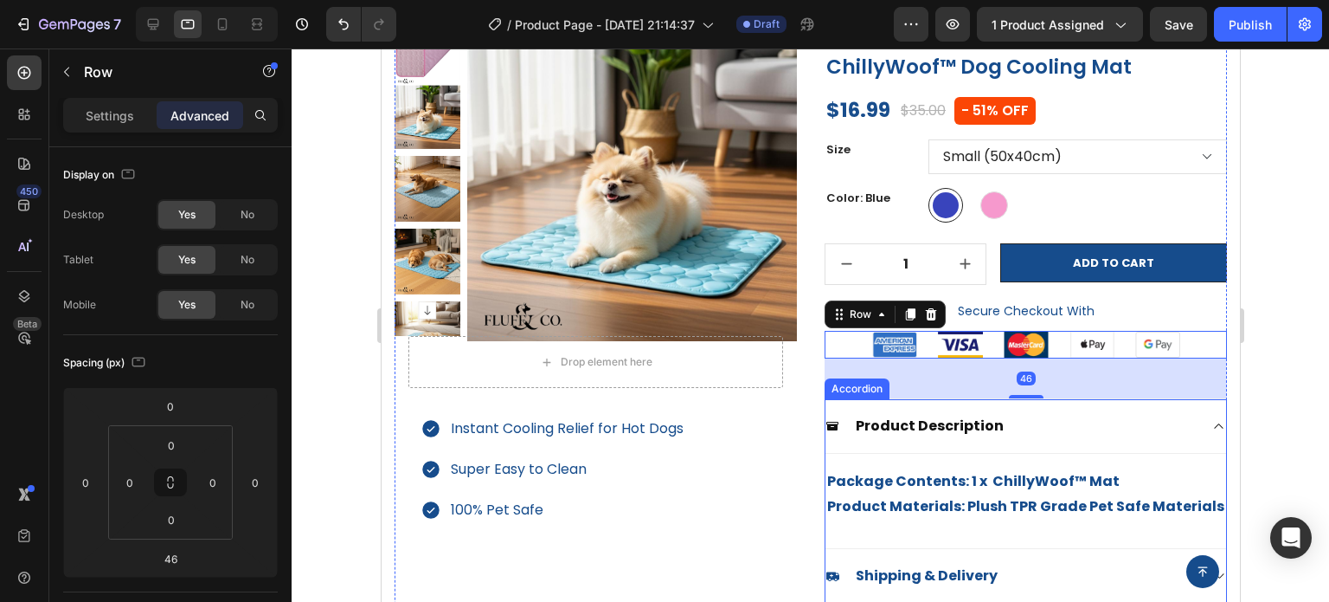
click at [1187, 442] on div "Product Description" at bounding box center [1025, 426] width 401 height 55
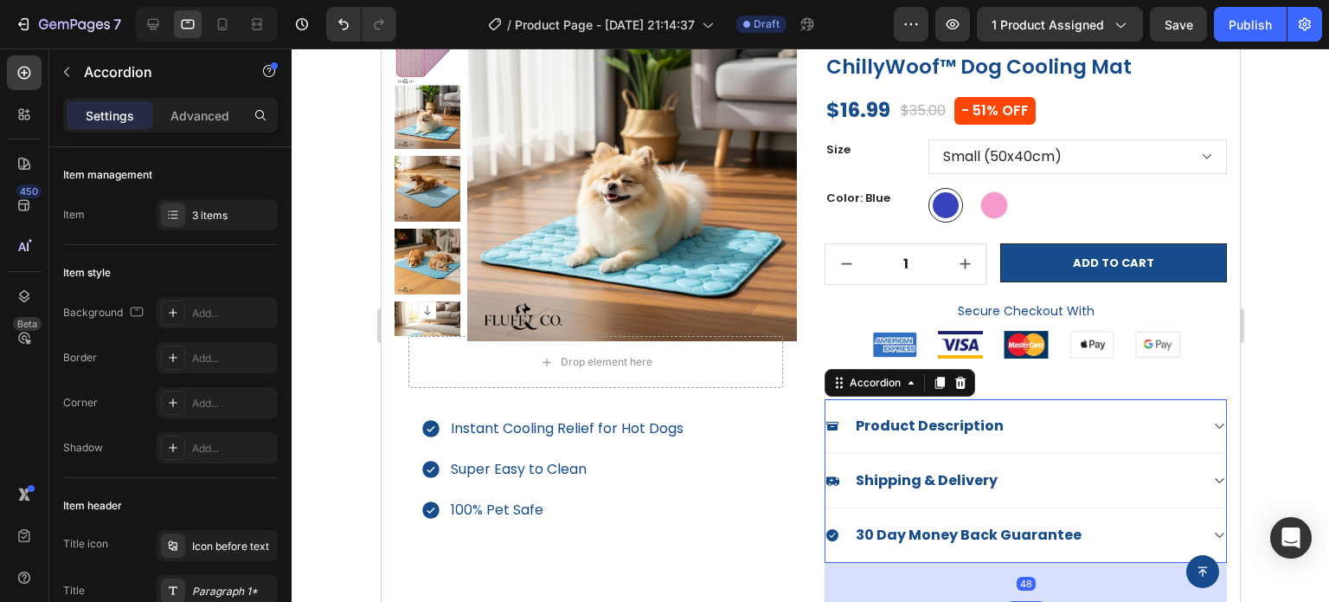
click at [1328, 394] on div at bounding box center [811, 324] width 1038 height 553
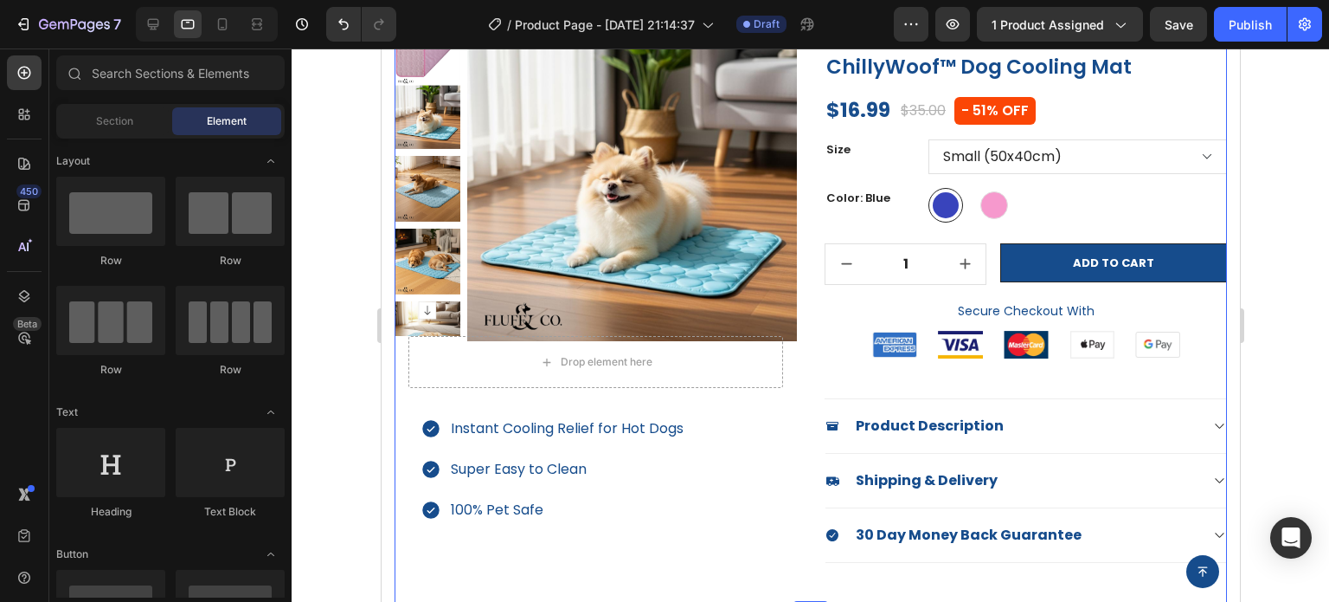
click at [987, 370] on div "Icon Icon Icon Icon Icon Icon List Hoz Based On 298 Happy Customers Text block …" at bounding box center [1025, 307] width 402 height 593
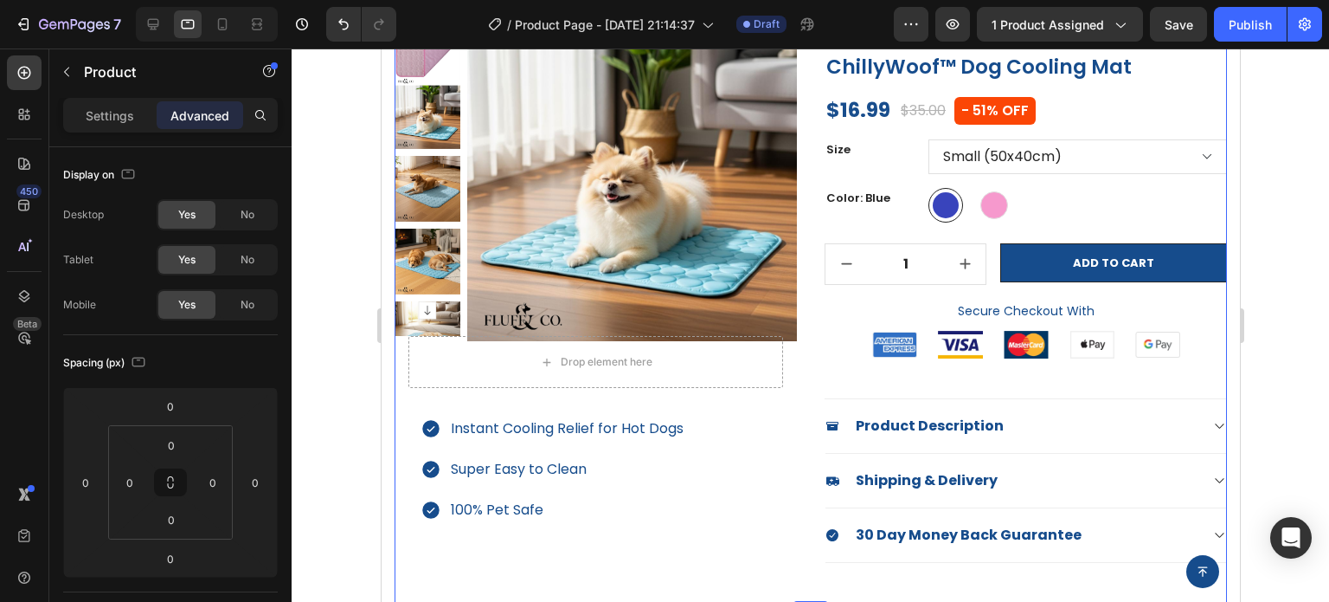
click at [992, 381] on div "Icon Icon Icon Icon Icon Icon List Hoz Based On 298 Happy Customers Text block …" at bounding box center [1025, 307] width 402 height 593
click at [992, 395] on div "Icon Icon Icon Icon Icon Icon List Hoz Based On 298 Happy Customers Text block …" at bounding box center [1025, 307] width 402 height 593
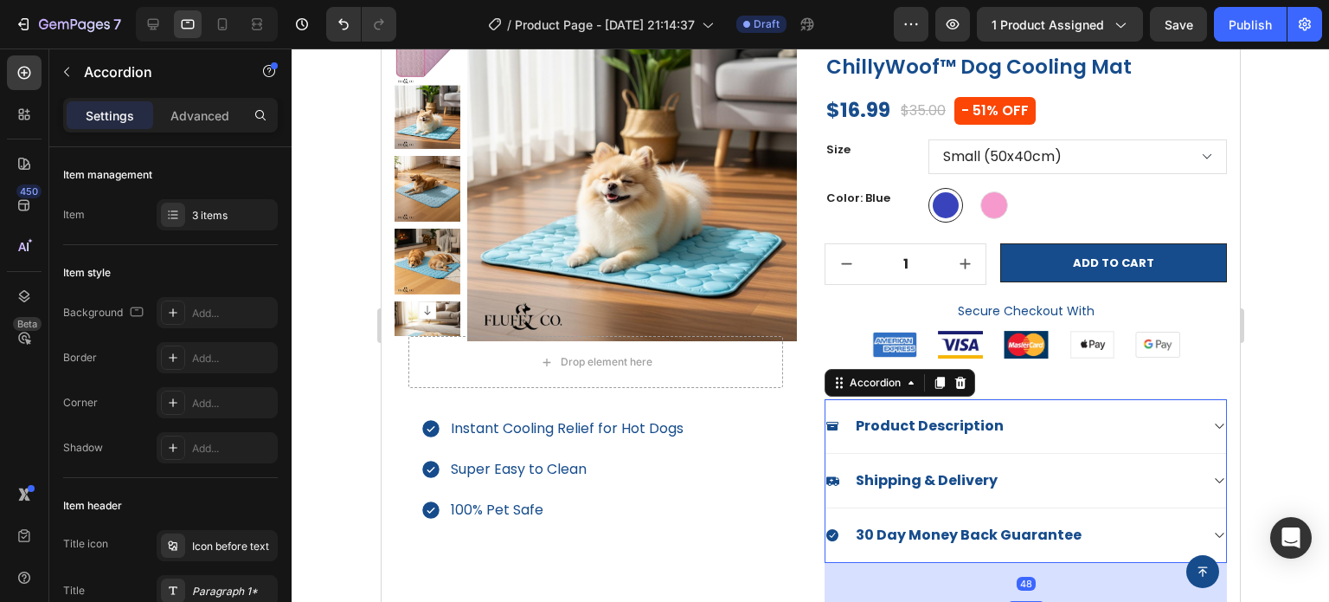
click at [992, 399] on div "Product Description" at bounding box center [1025, 426] width 401 height 55
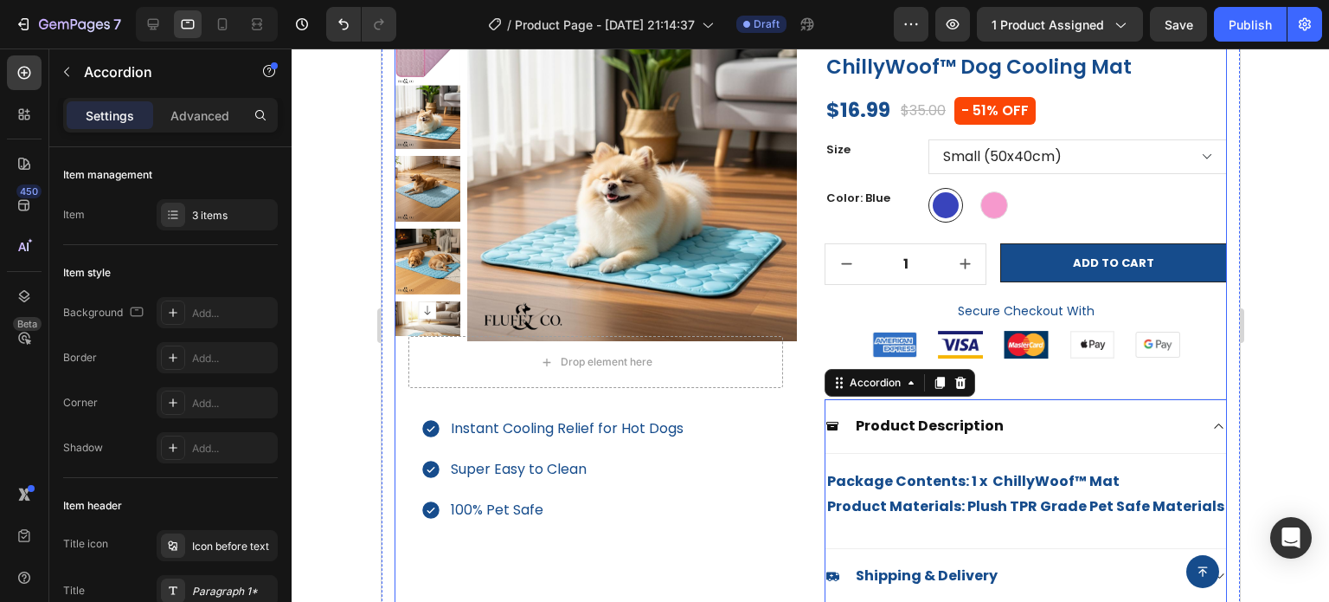
click at [1001, 370] on div "Icon Icon Icon Icon Icon Icon List Hoz Based On 298 Happy Customers Text block …" at bounding box center [1025, 355] width 402 height 688
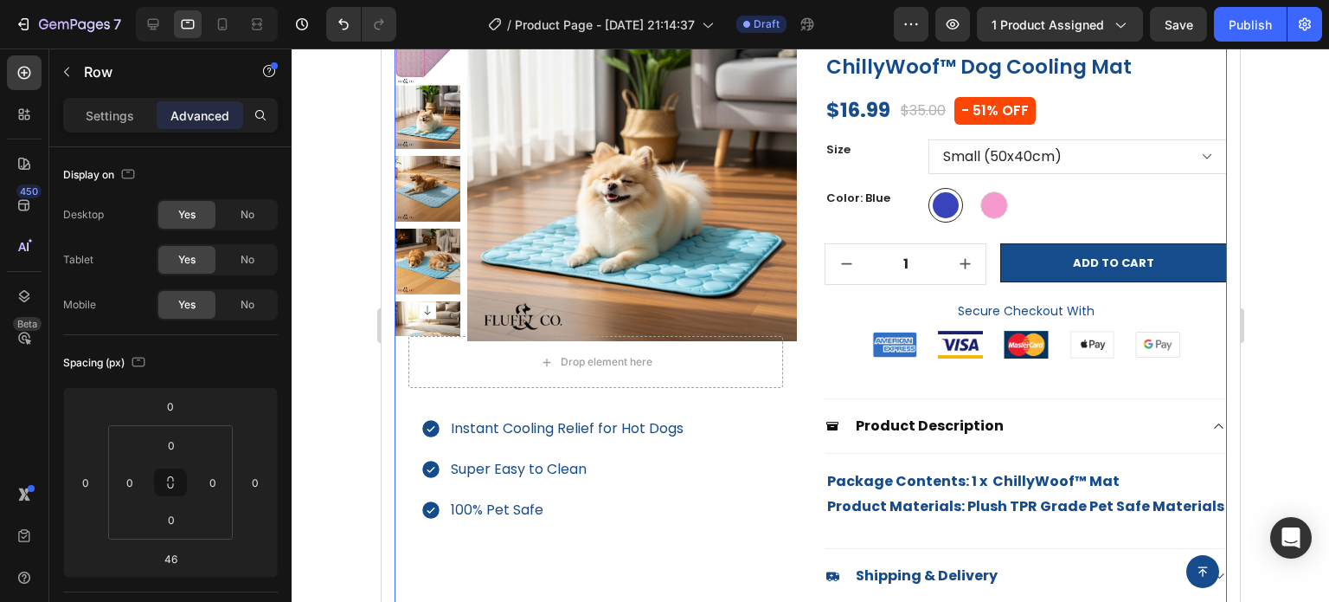
click at [993, 357] on div "Image Image Image Image Image Row" at bounding box center [1025, 345] width 402 height 28
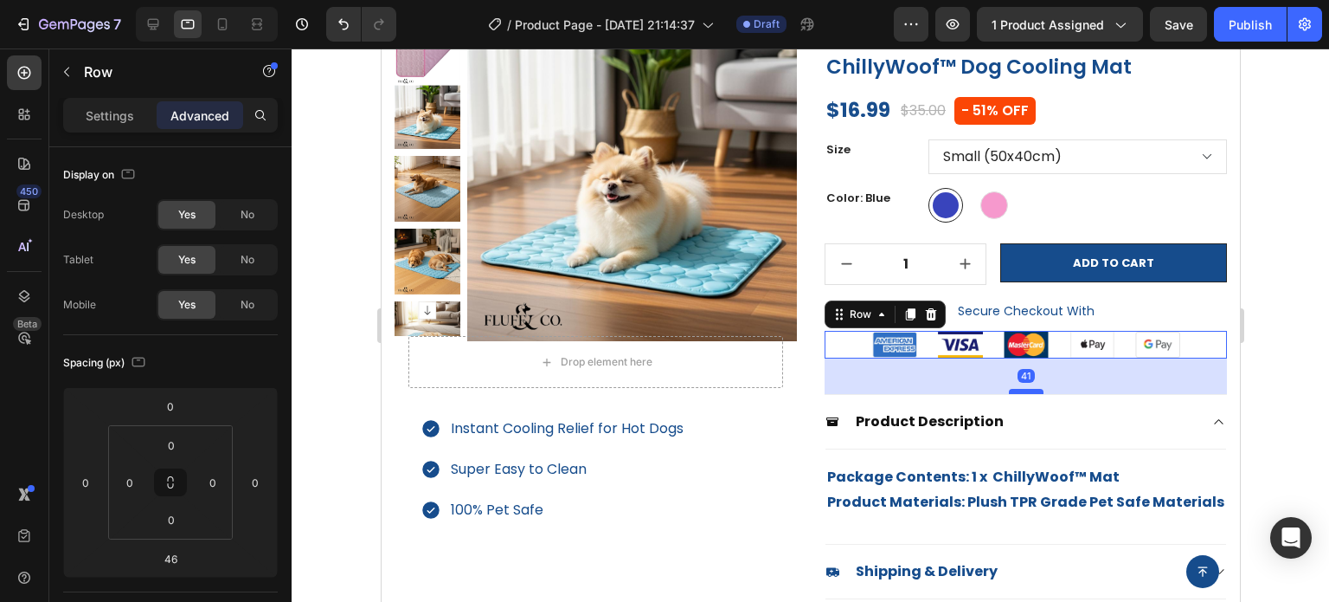
click at [1008, 390] on div at bounding box center [1025, 391] width 35 height 5
type input "41"
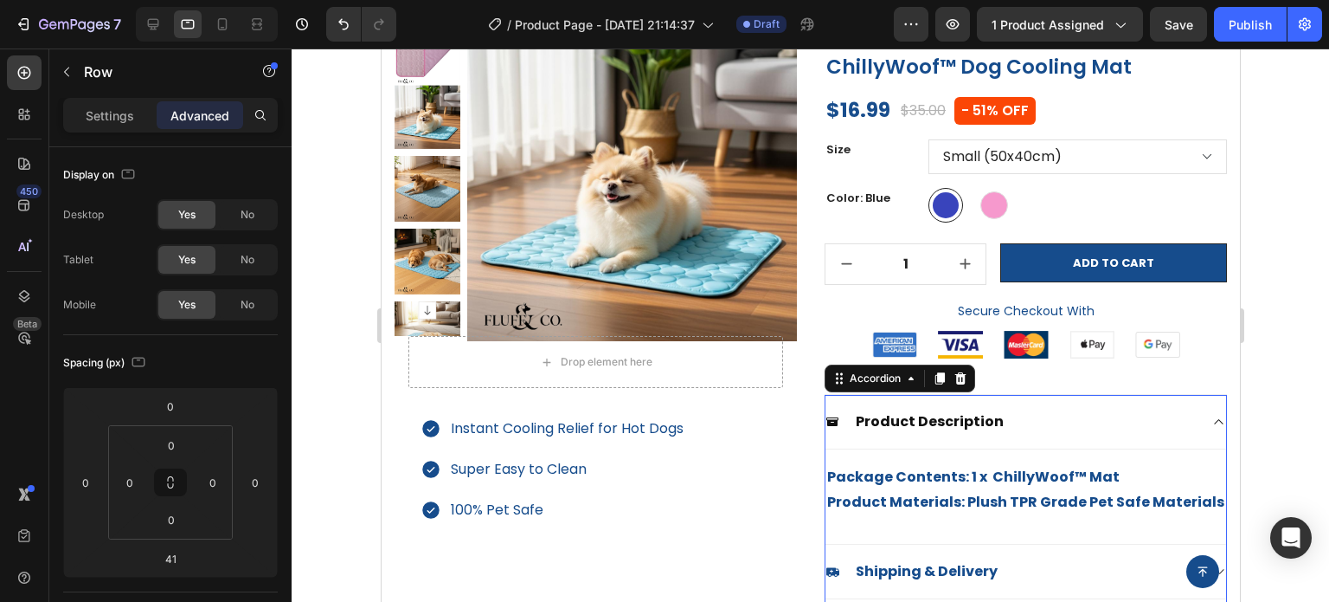
click at [1188, 414] on div "Product Description" at bounding box center [1025, 422] width 401 height 55
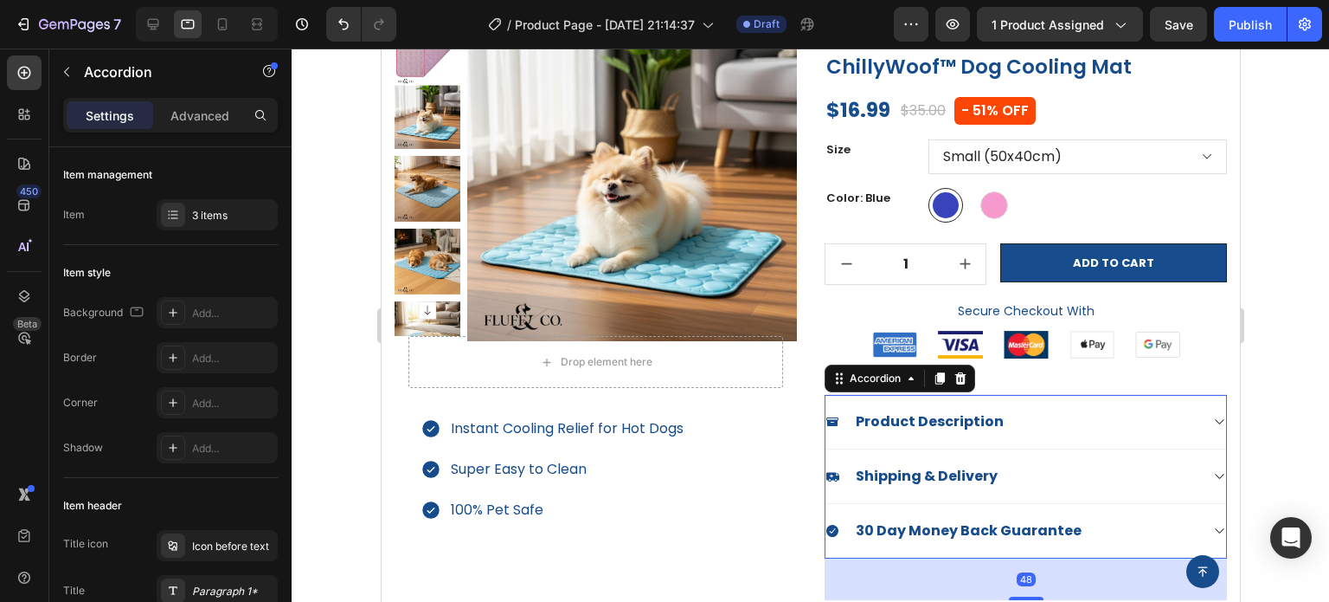
click at [1305, 404] on div at bounding box center [811, 324] width 1038 height 553
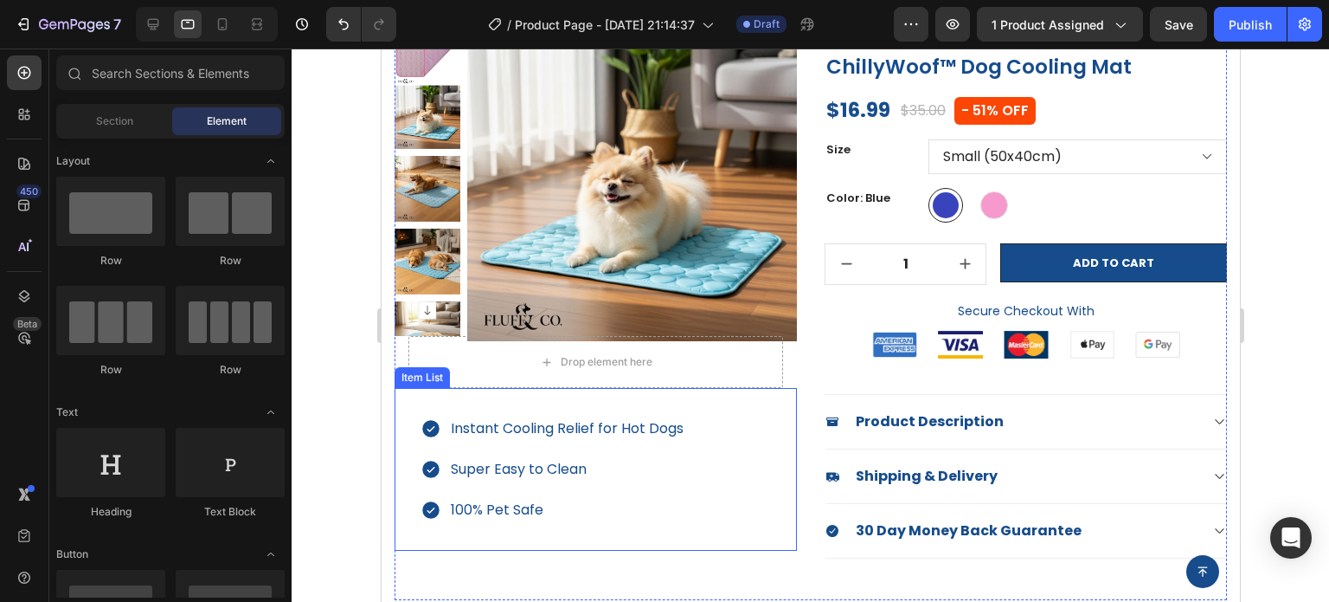
click at [564, 435] on p "Instant Cooling Relief for Hot Dogs" at bounding box center [566, 428] width 233 height 25
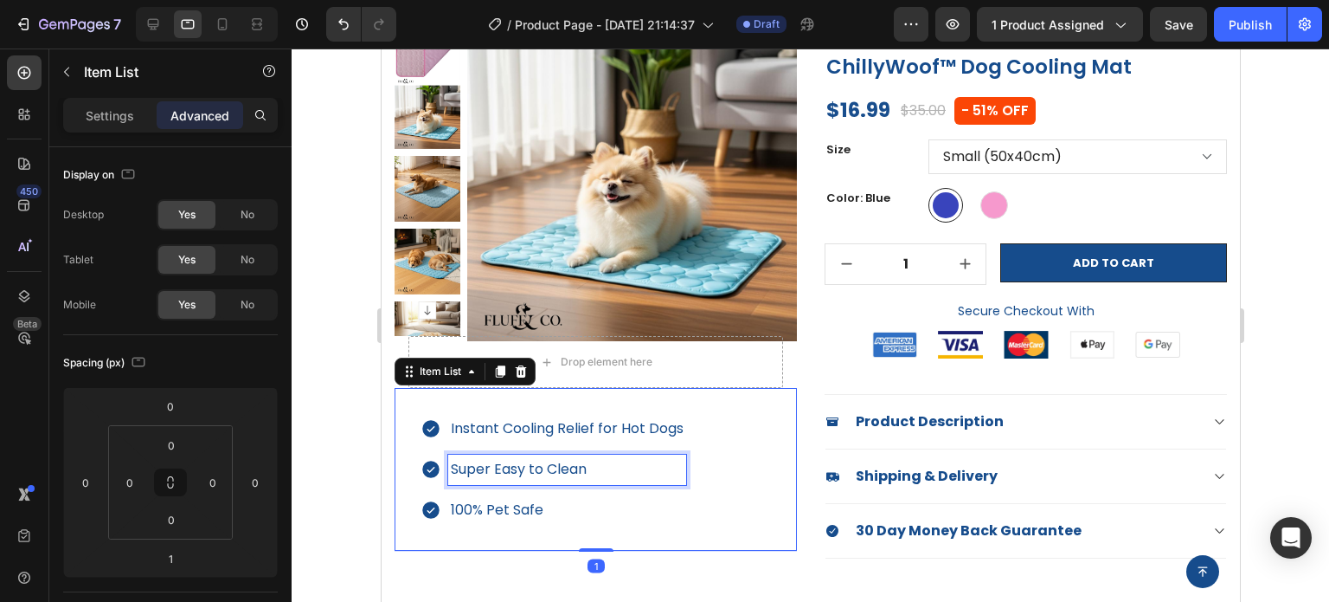
click at [620, 462] on p "Super Easy to Clean" at bounding box center [566, 469] width 233 height 25
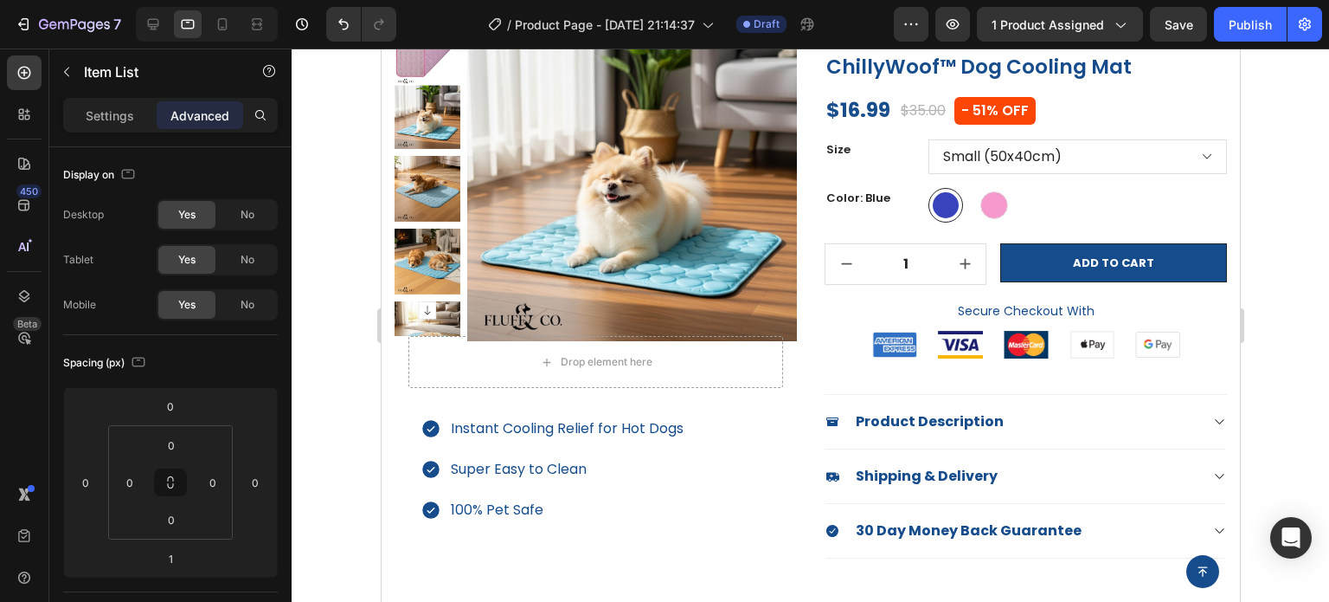
click at [739, 514] on div "Instant Cooling Relief for Hot Dogs Super Easy to Clean 100% Pet Safe" at bounding box center [595, 469] width 402 height 163
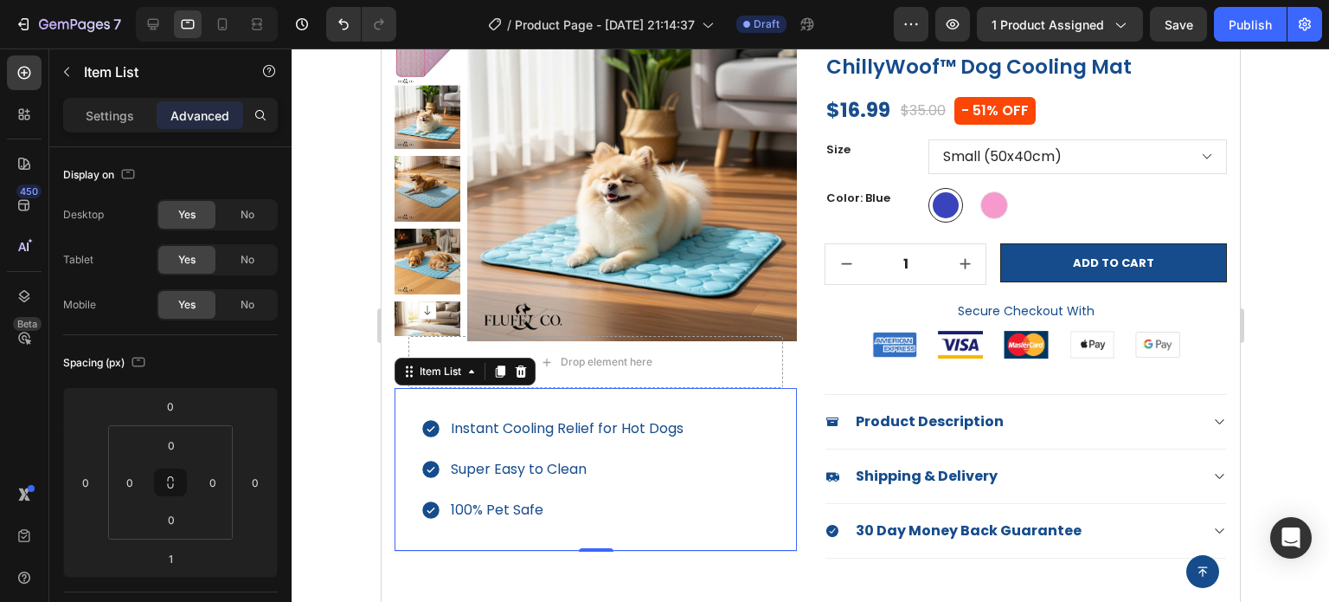
click at [405, 432] on div "Instant Cooling Relief for Hot Dogs Super Easy to Clean 100% Pet Safe" at bounding box center [595, 469] width 402 height 163
click at [111, 118] on p "Settings" at bounding box center [110, 115] width 48 height 18
type input "8"
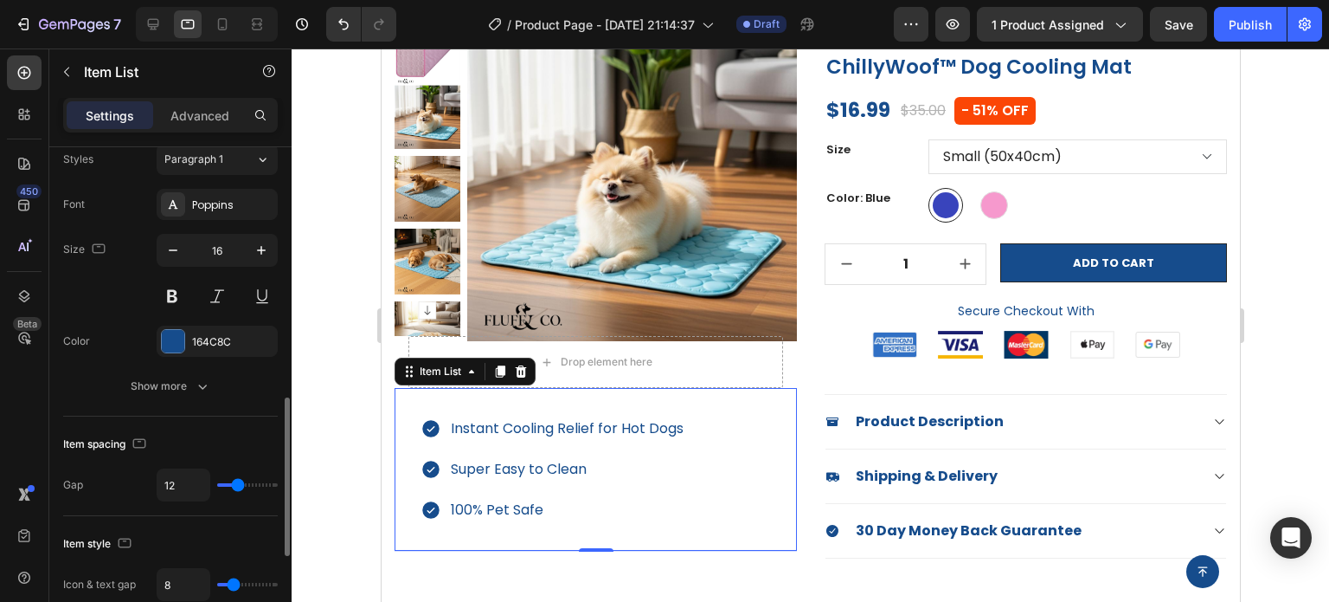
scroll to position [519, 0]
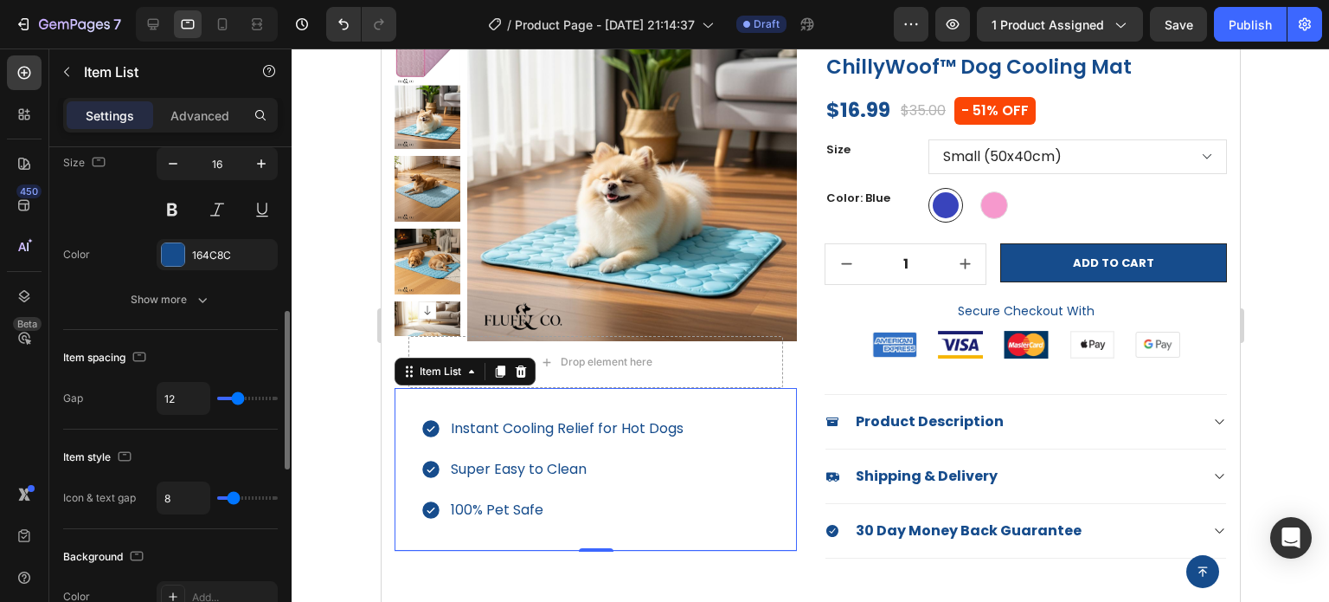
type input "11"
type input "14"
type input "15"
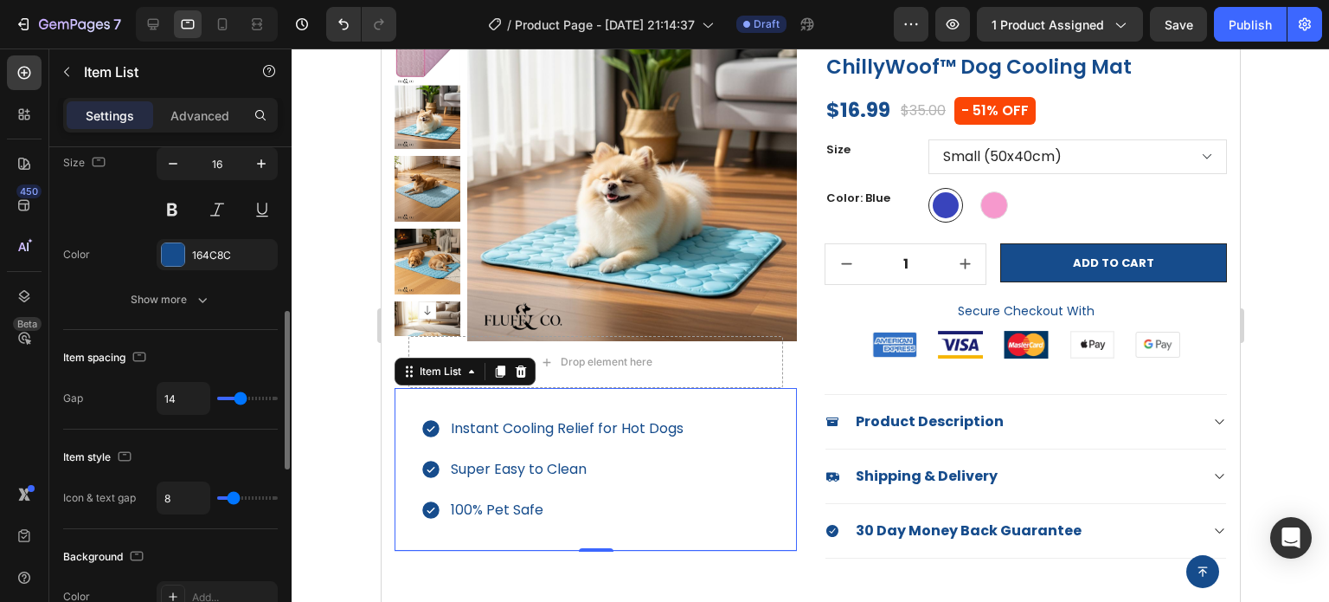
type input "15"
type input "17"
type input "18"
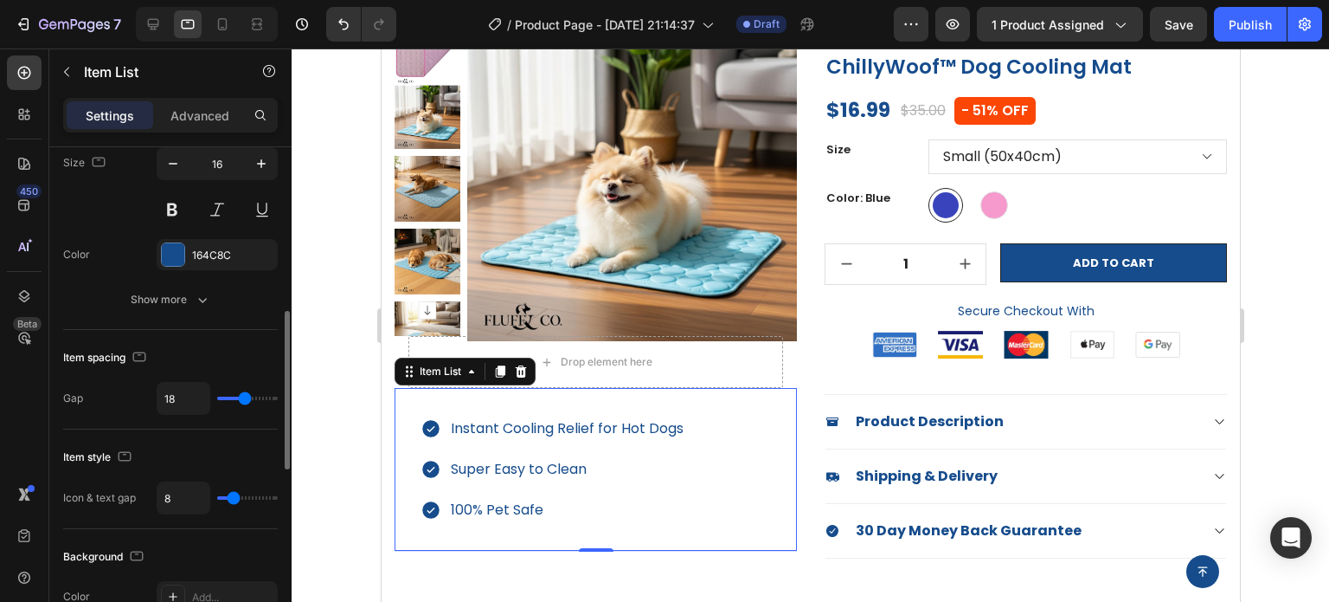
type input "19"
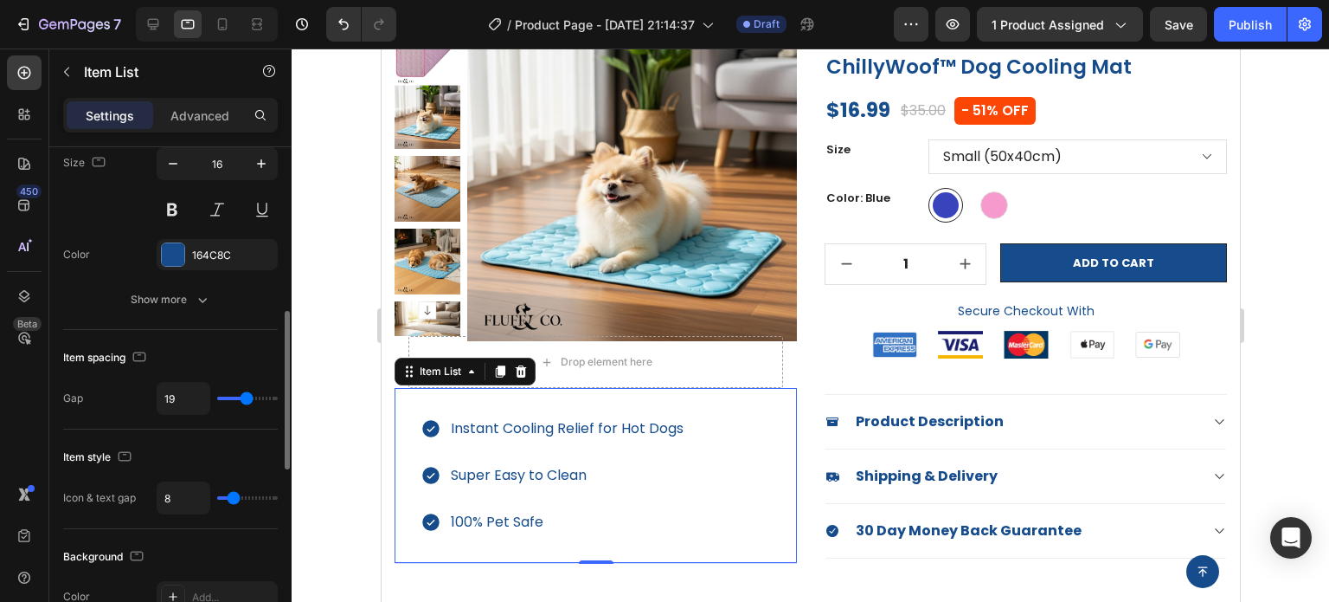
type input "20"
type input "21"
type input "23"
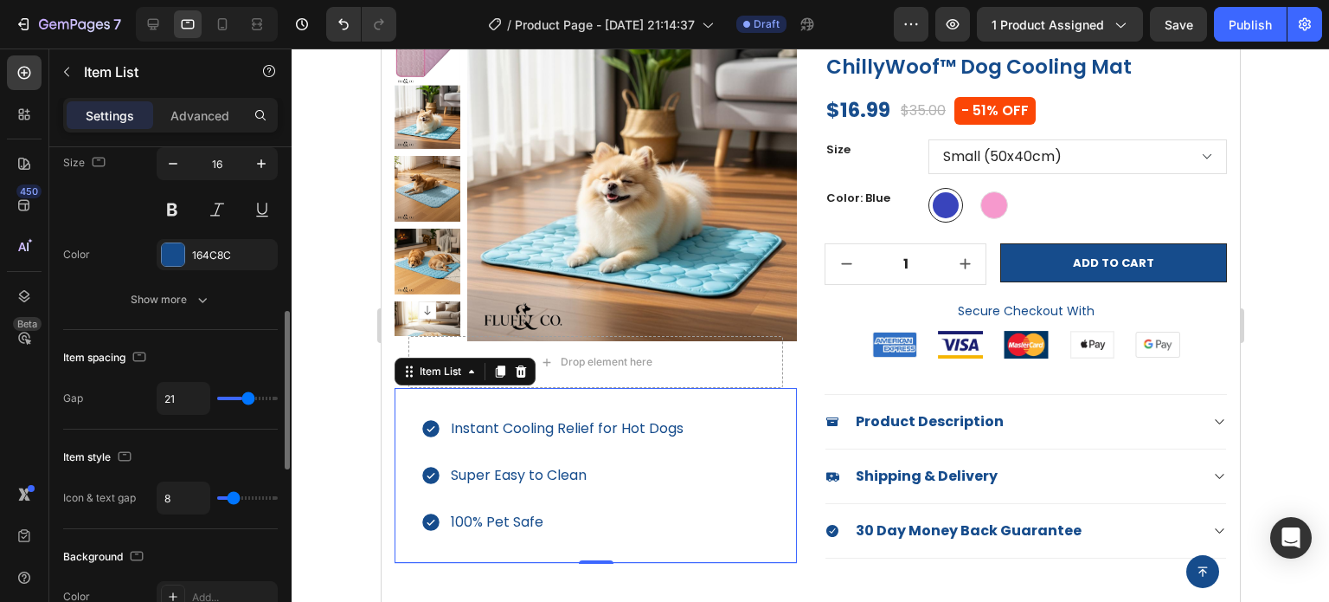
type input "23"
type input "24"
type input "25"
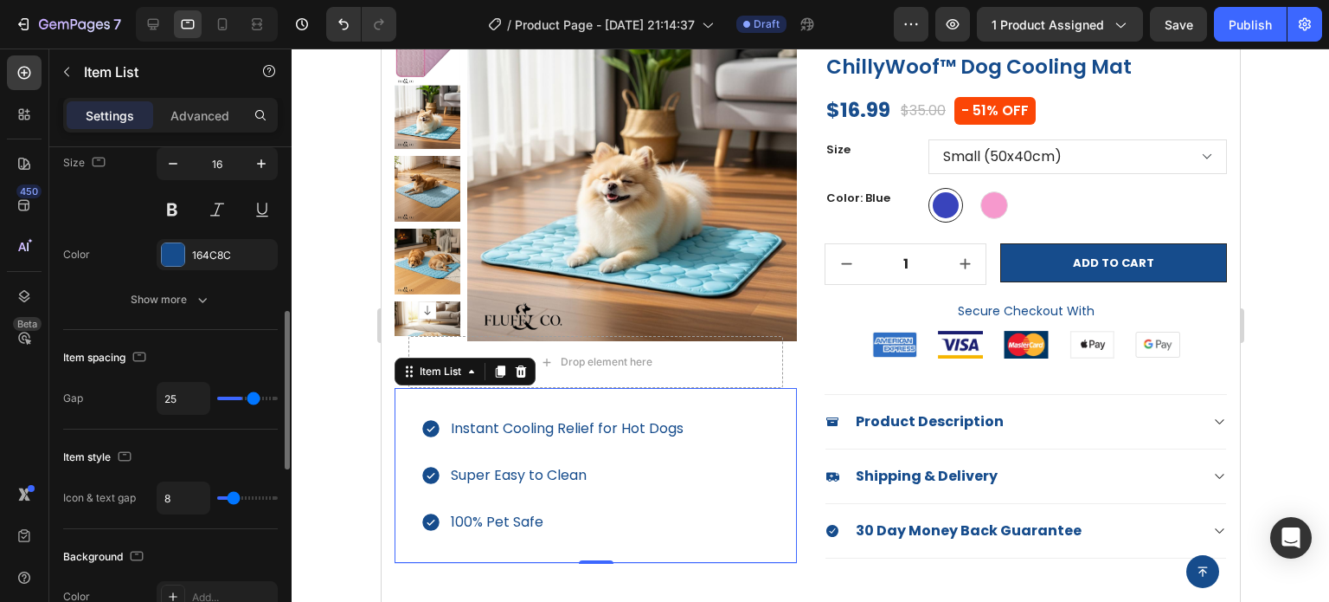
type input "26"
type input "27"
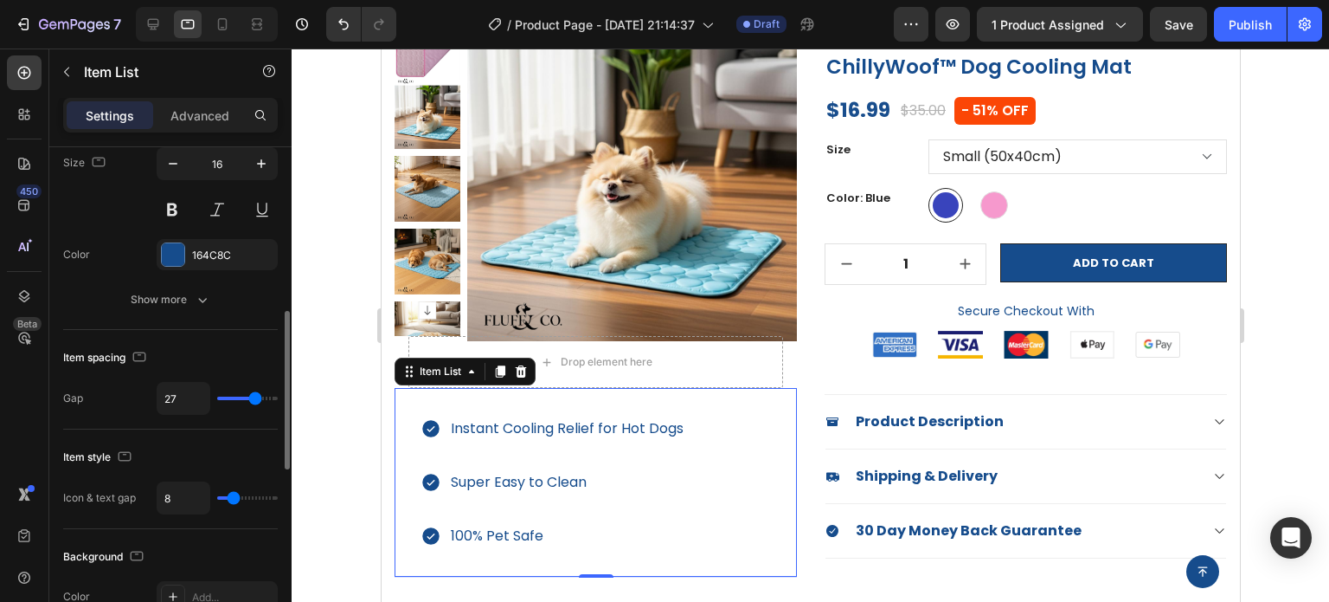
type input "25"
type input "24"
type input "23"
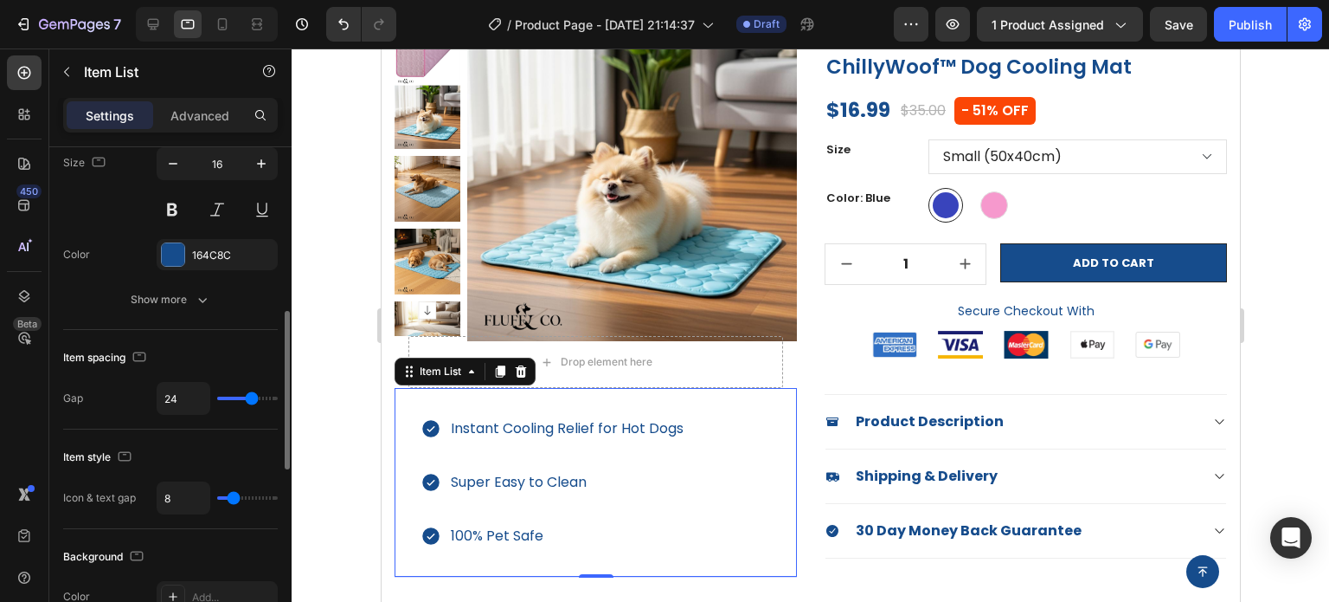
type input "23"
type input "22"
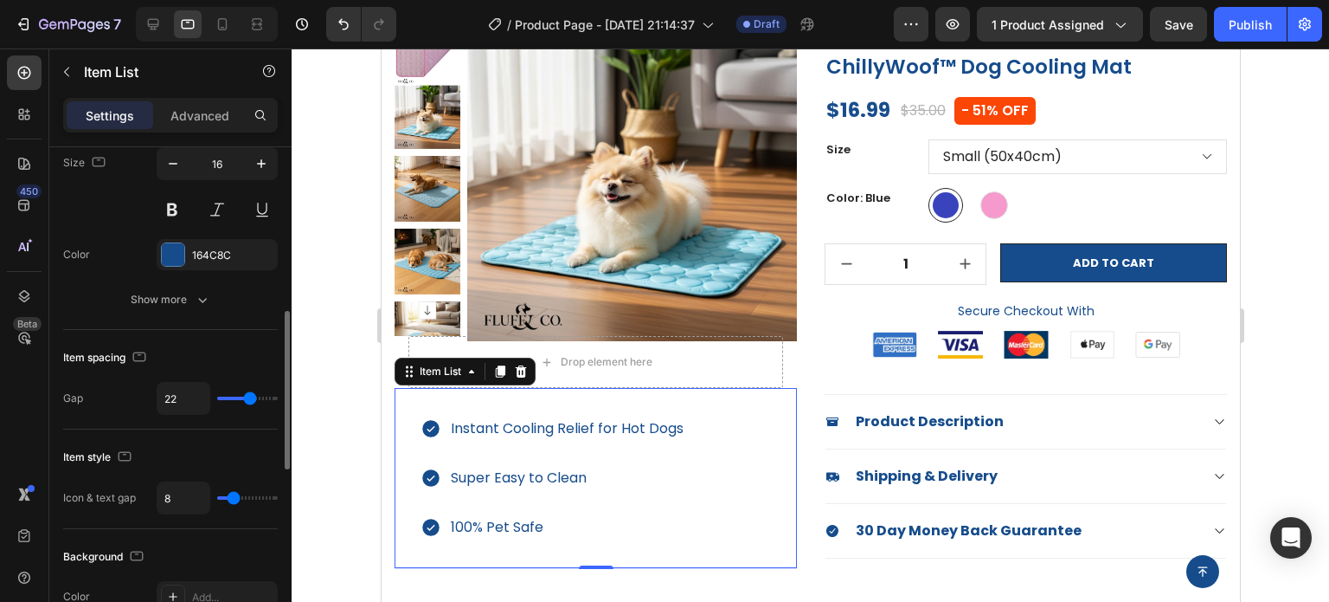
type input "21"
type input "20"
type input "19"
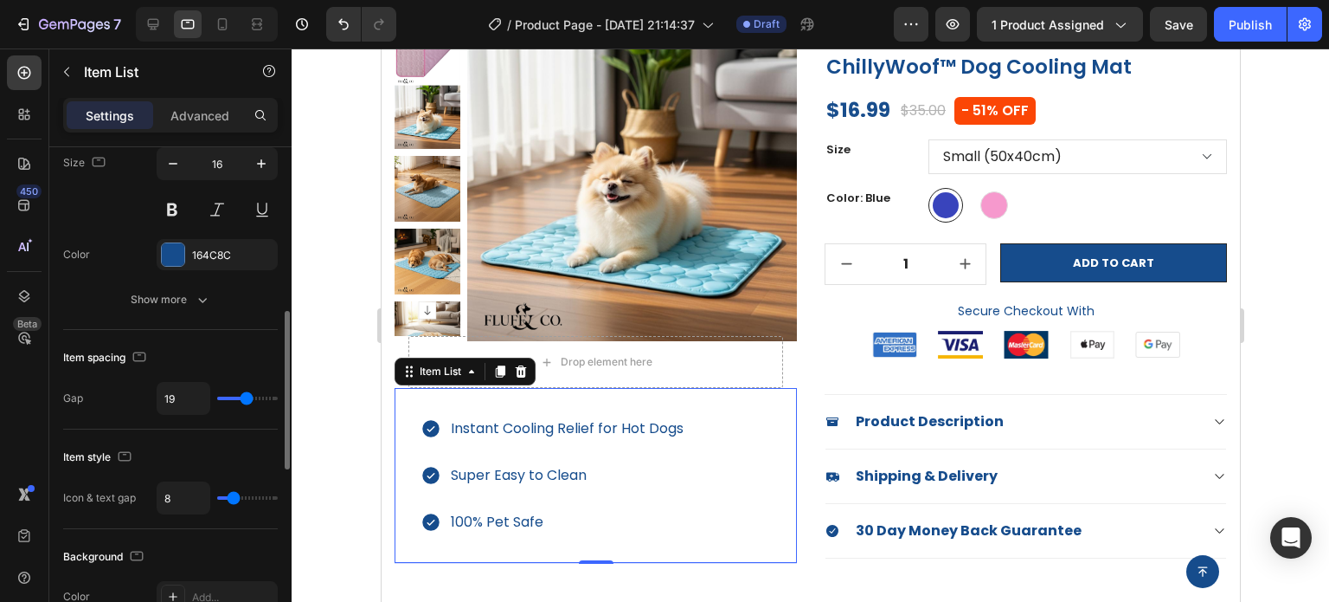
drag, startPoint x: 236, startPoint y: 389, endPoint x: 246, endPoint y: 391, distance: 9.7
type input "19"
click at [246, 396] on input "range" at bounding box center [247, 397] width 61 height 3
click at [1284, 387] on div at bounding box center [811, 324] width 1038 height 553
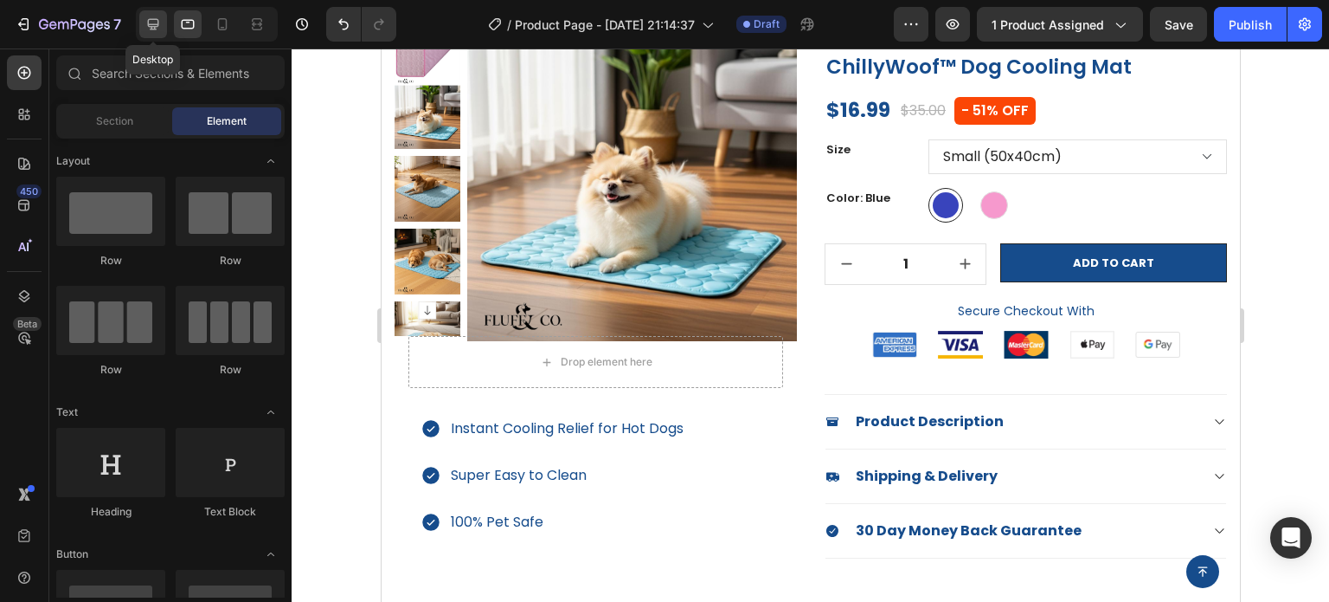
click at [155, 29] on icon at bounding box center [153, 24] width 11 height 11
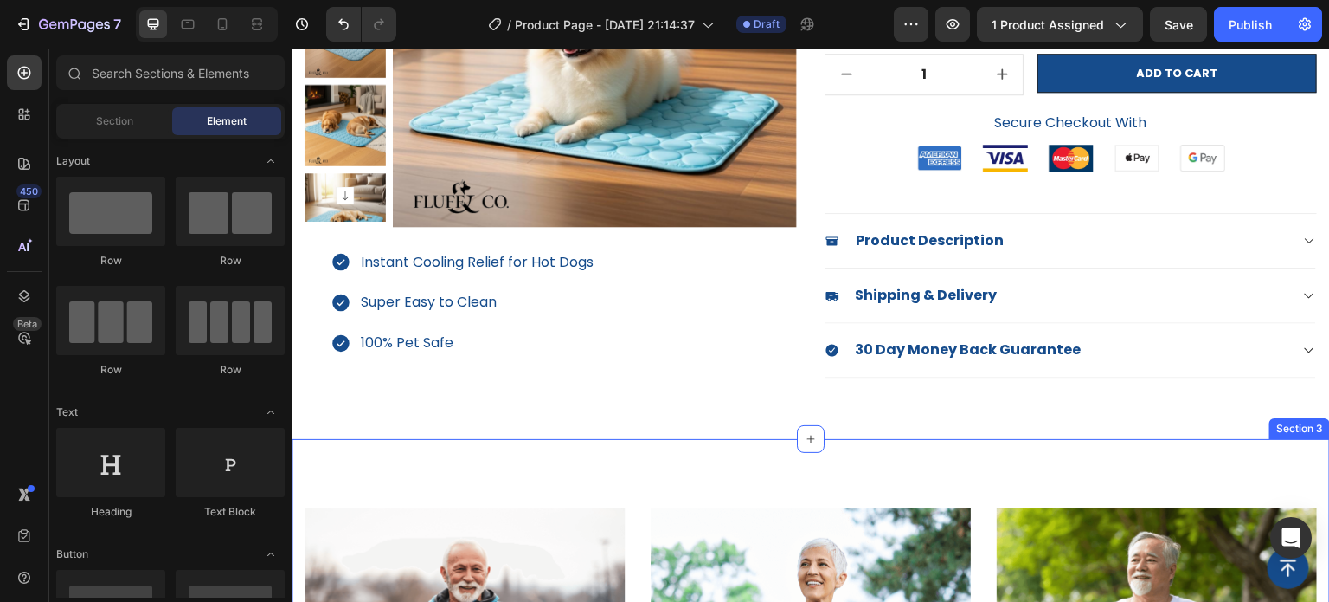
scroll to position [433, 0]
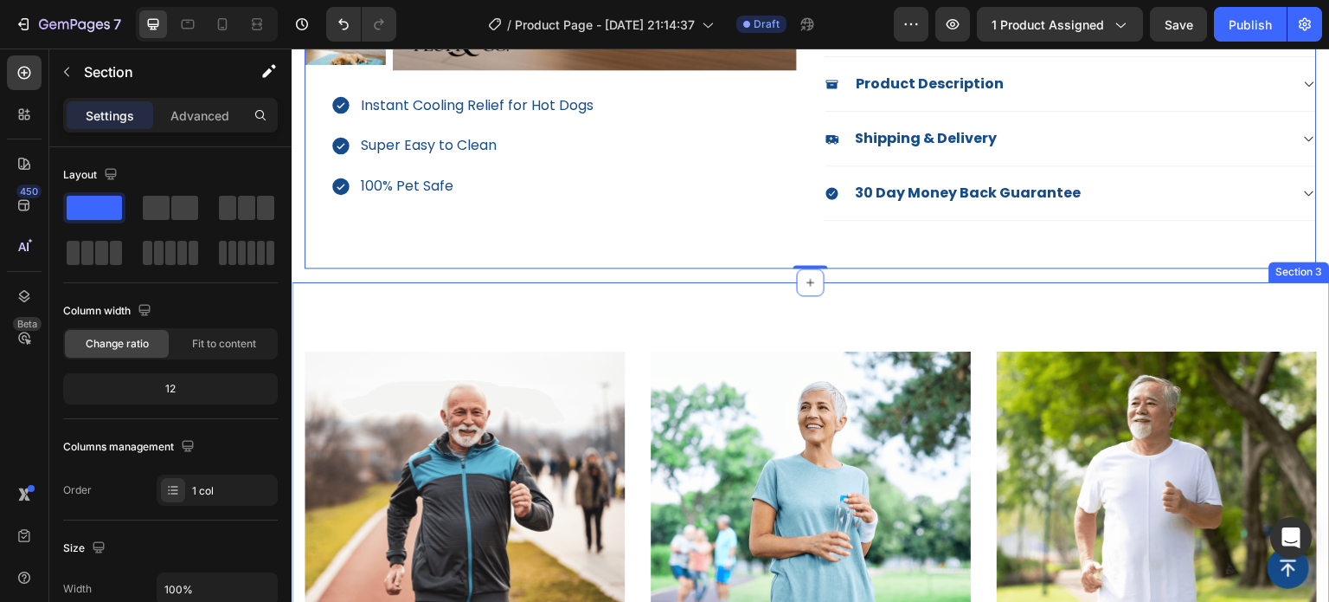
click at [787, 329] on div "Image Keep Your Dog Cool Text Block Keep your doggo cool on these hot summer da…" at bounding box center [811, 606] width 1039 height 649
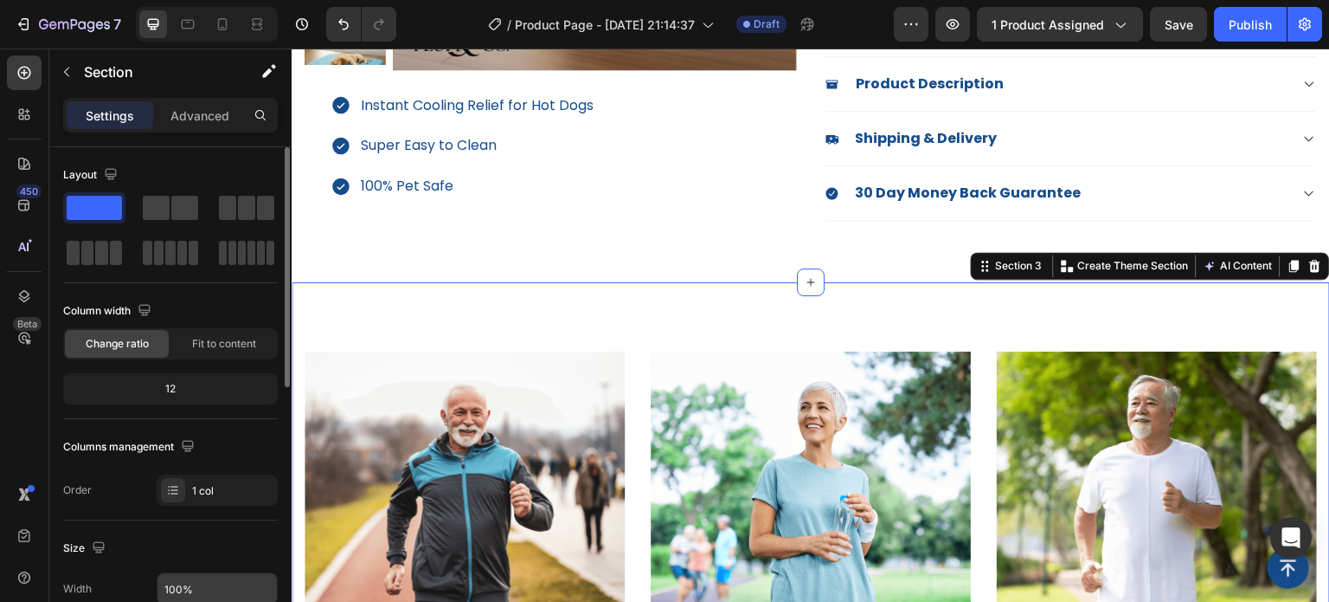
scroll to position [173, 0]
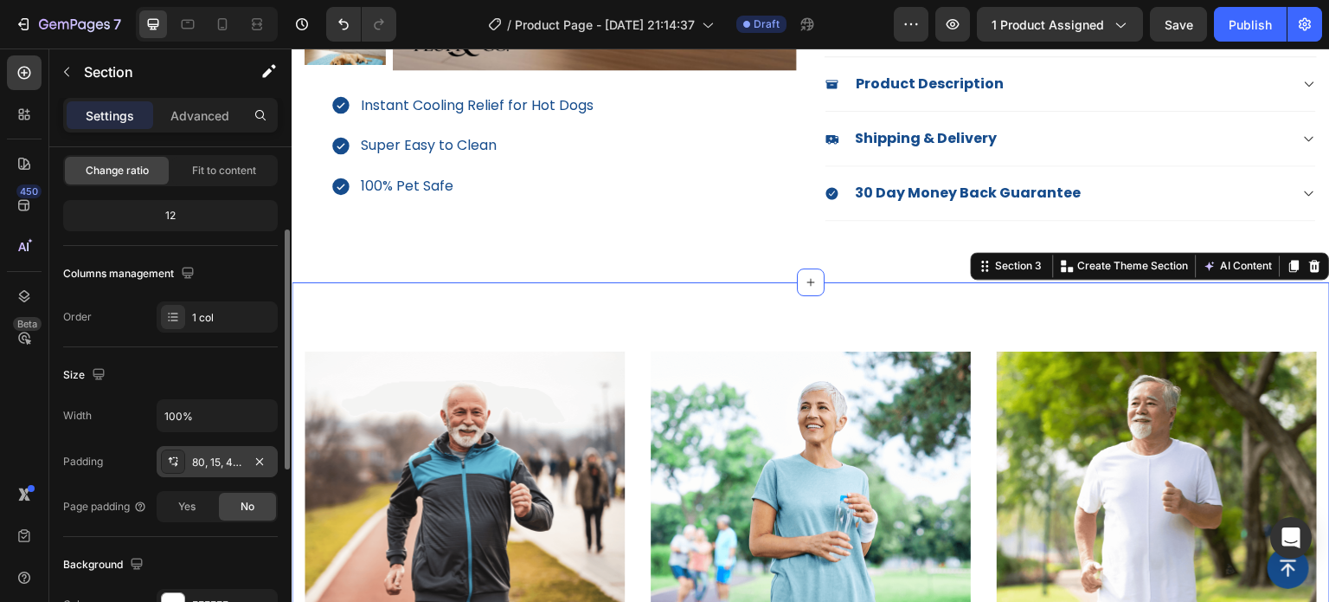
click at [222, 463] on div "80, 15, 48, 15" at bounding box center [217, 462] width 50 height 16
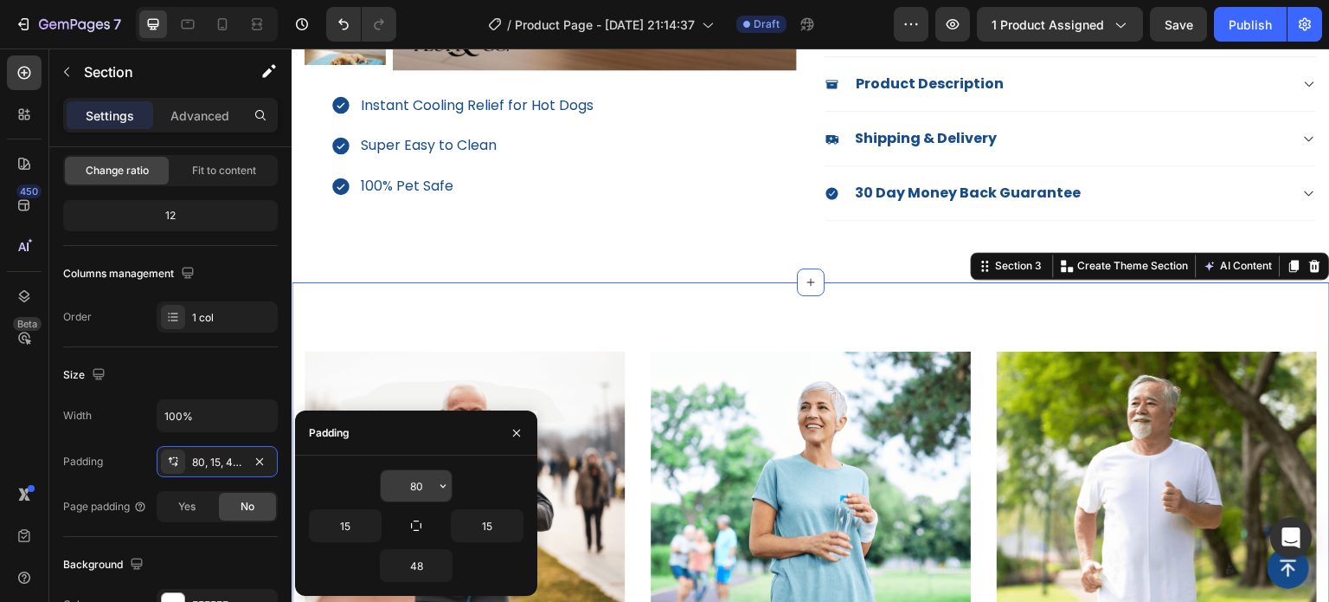
click at [416, 490] on input "80" at bounding box center [416, 485] width 71 height 31
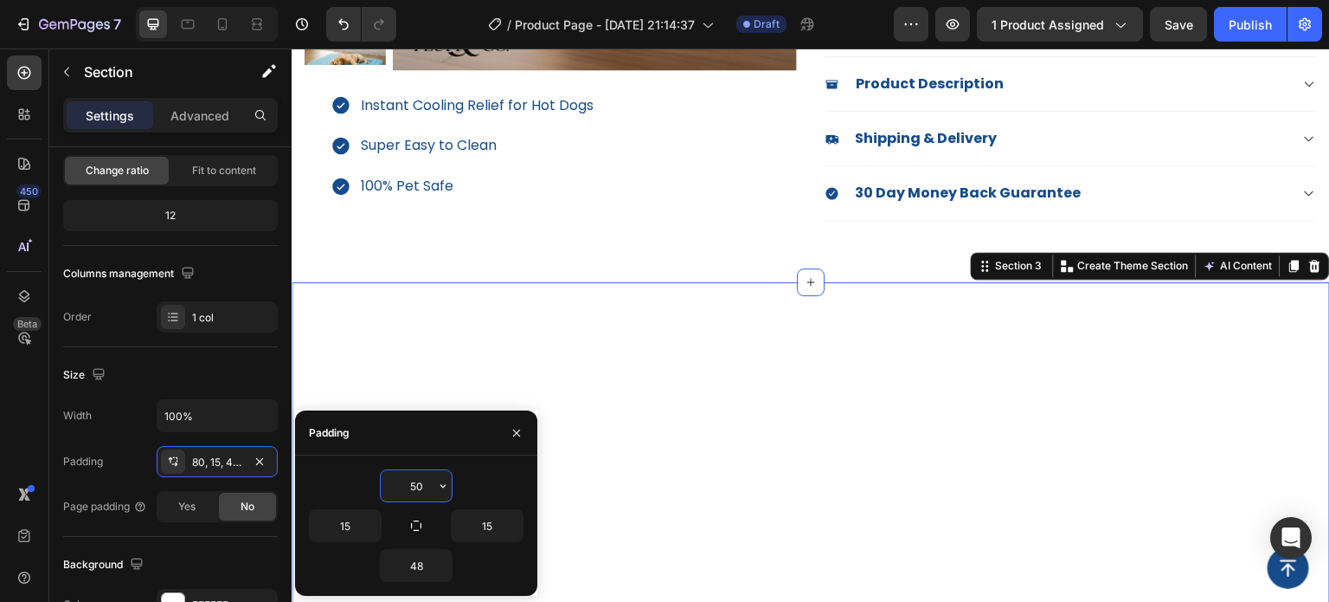
type input "5"
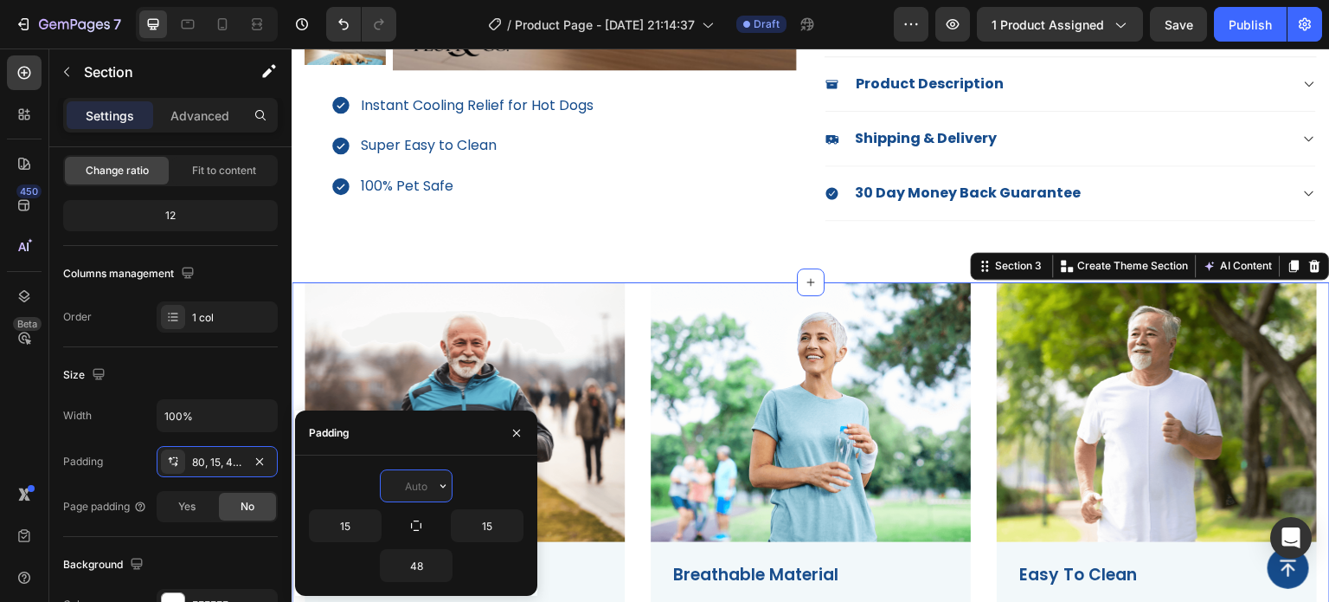
type input "0"
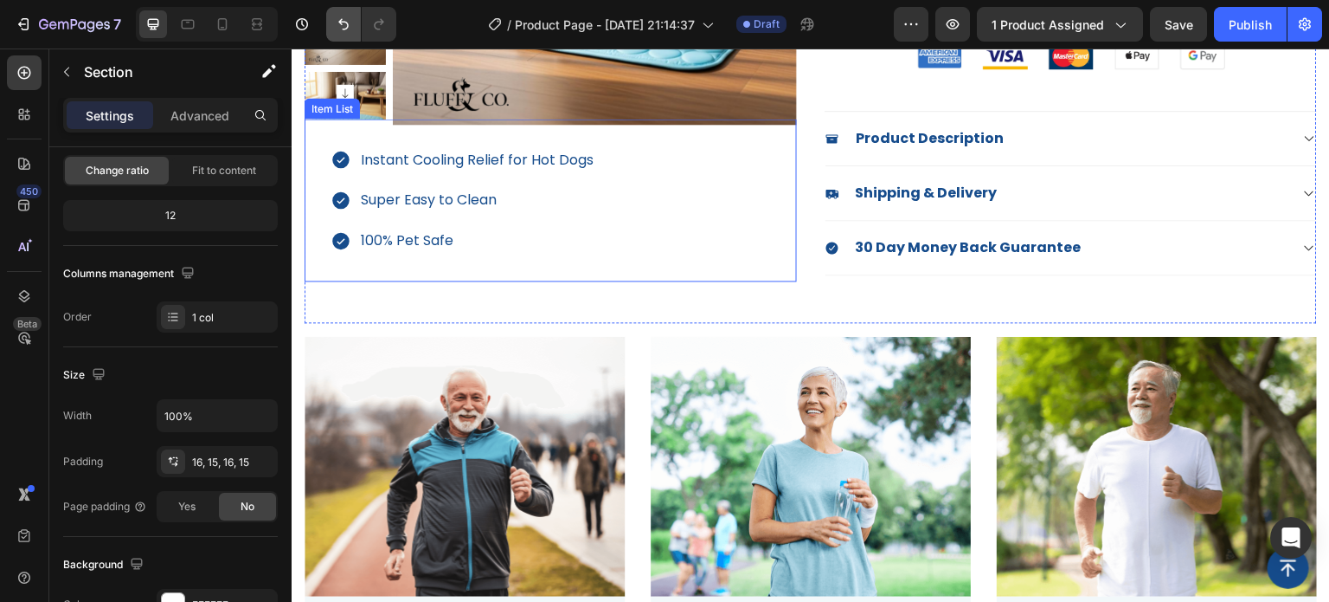
scroll to position [346, 0]
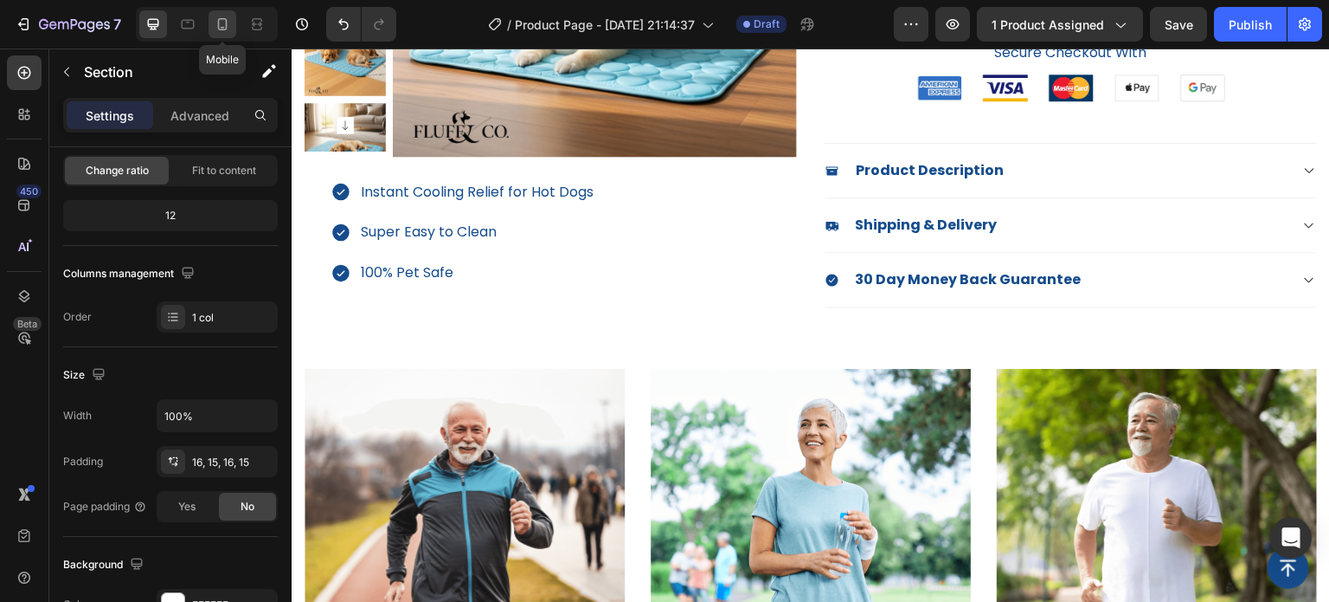
click at [225, 26] on icon at bounding box center [223, 24] width 10 height 12
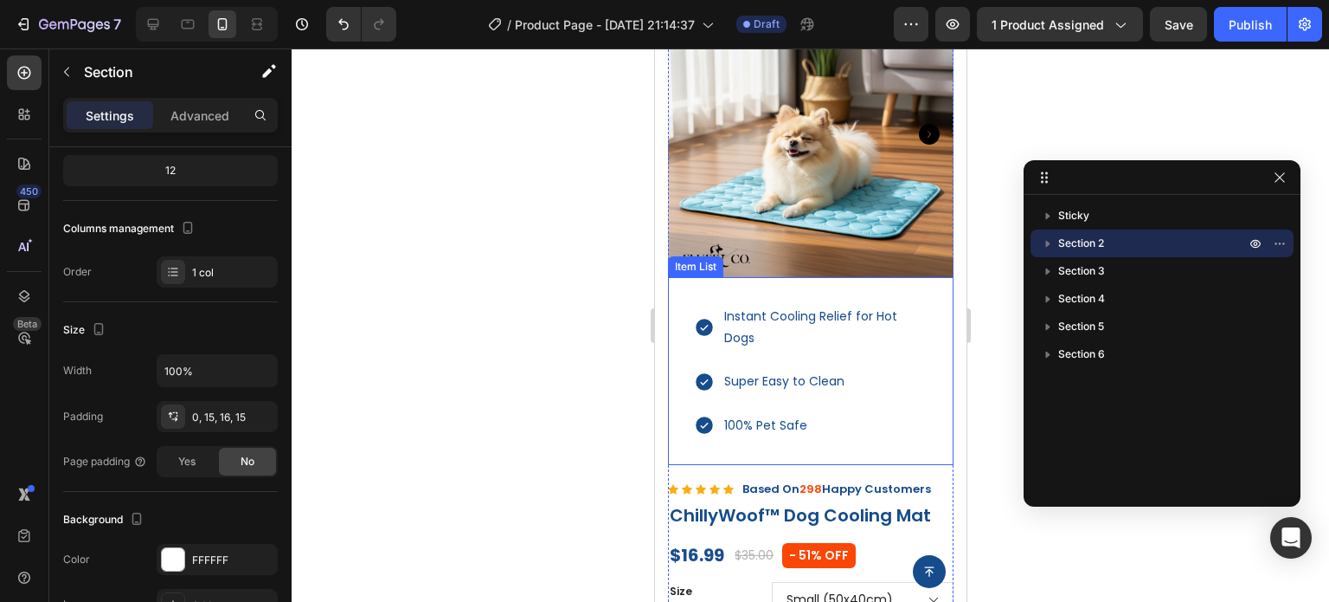
scroll to position [87, 0]
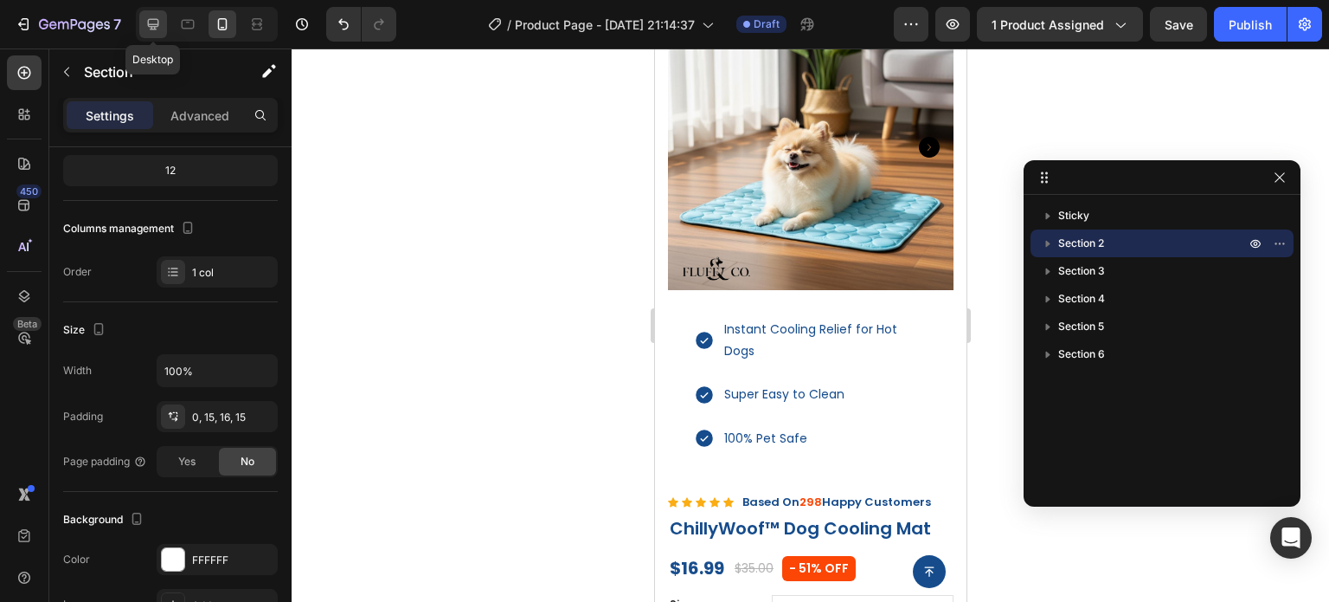
click at [152, 24] on icon at bounding box center [153, 24] width 11 height 11
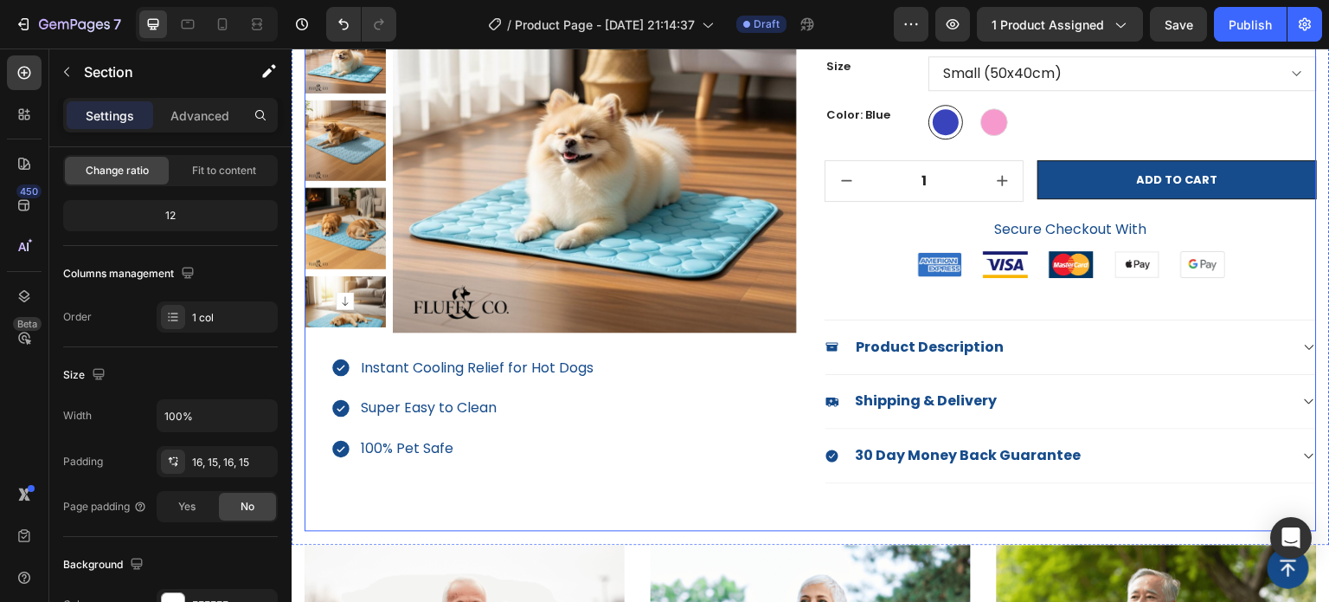
scroll to position [173, 0]
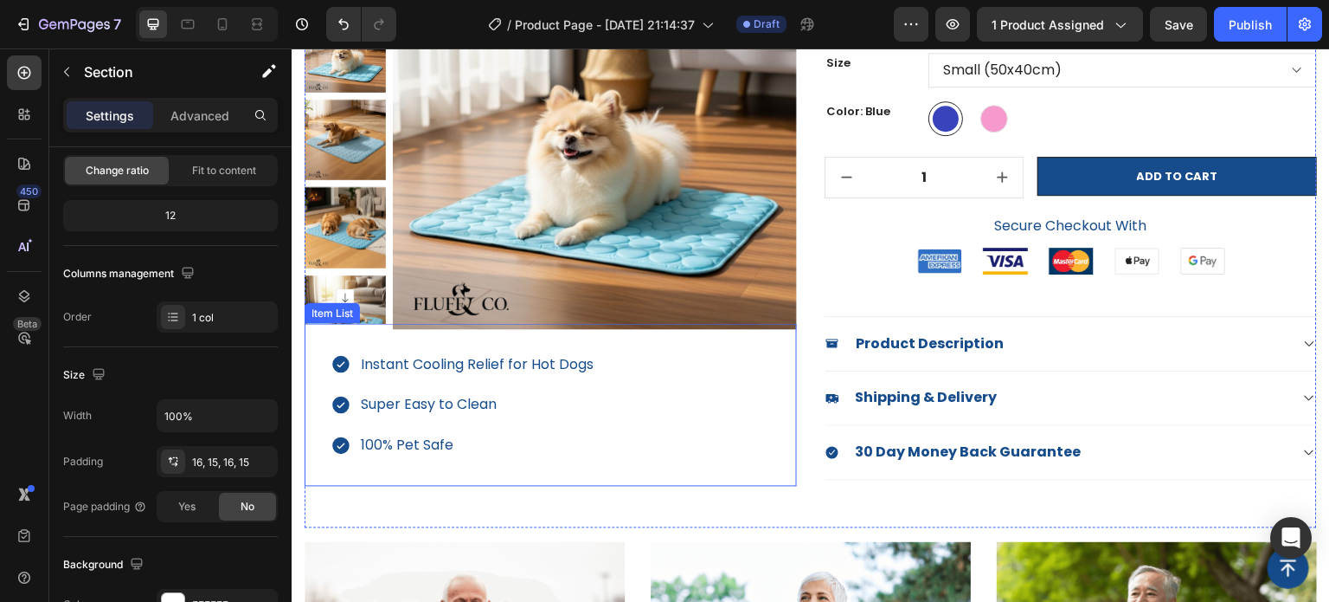
click at [544, 473] on div "Instant Cooling Relief for Hot Dogs Super Easy to Clean 100% Pet Safe" at bounding box center [551, 405] width 493 height 163
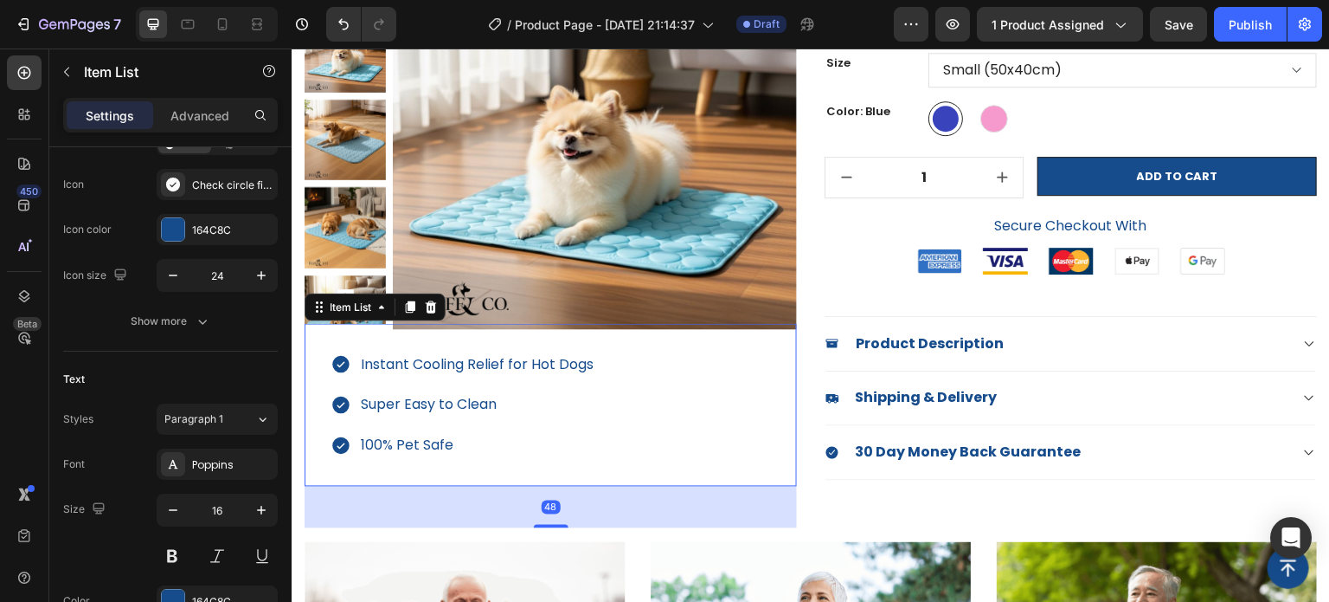
scroll to position [0, 0]
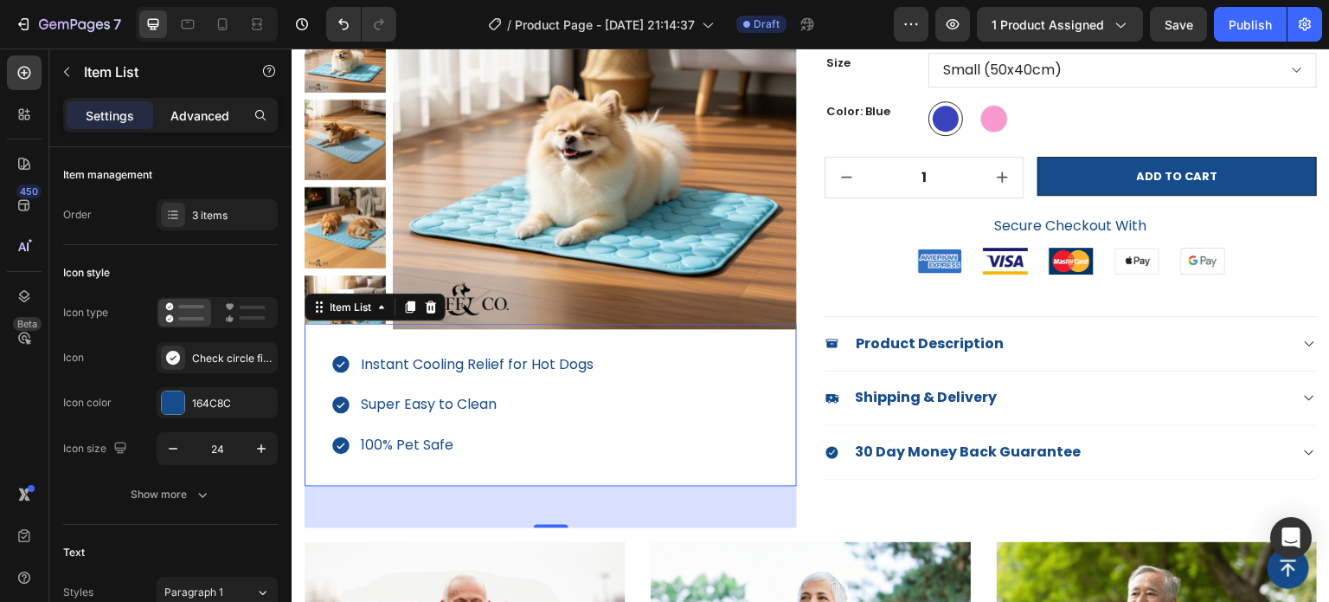
click at [221, 120] on p "Advanced" at bounding box center [200, 115] width 59 height 18
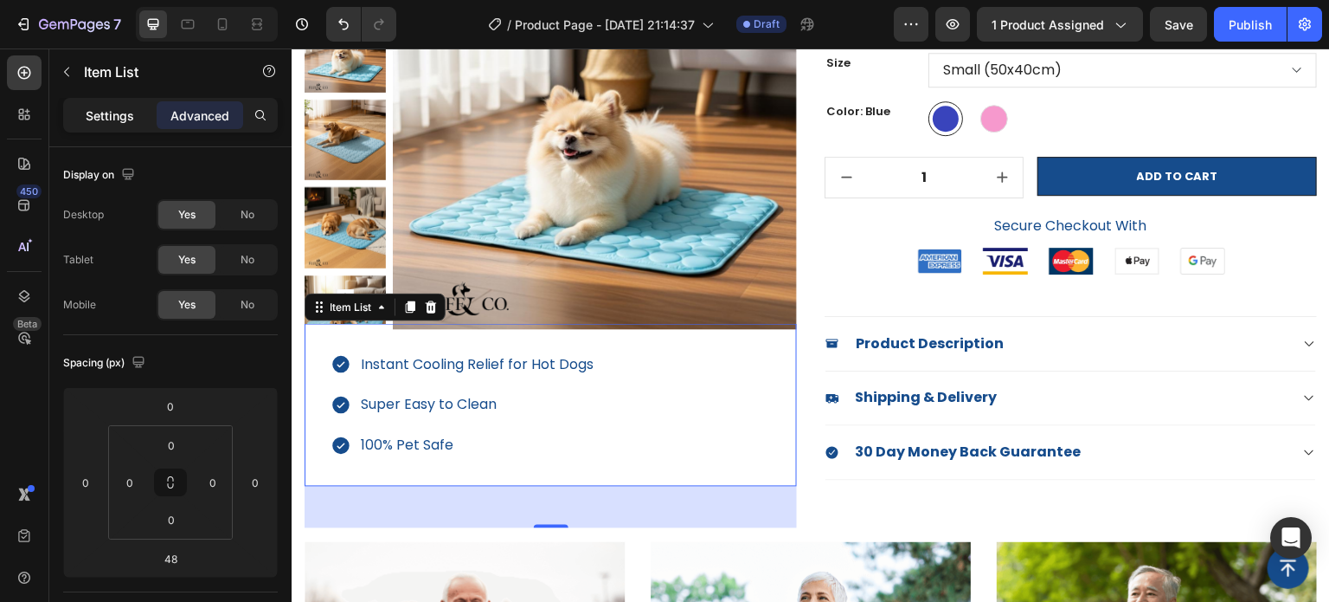
click at [144, 120] on div "Settings" at bounding box center [110, 115] width 87 height 28
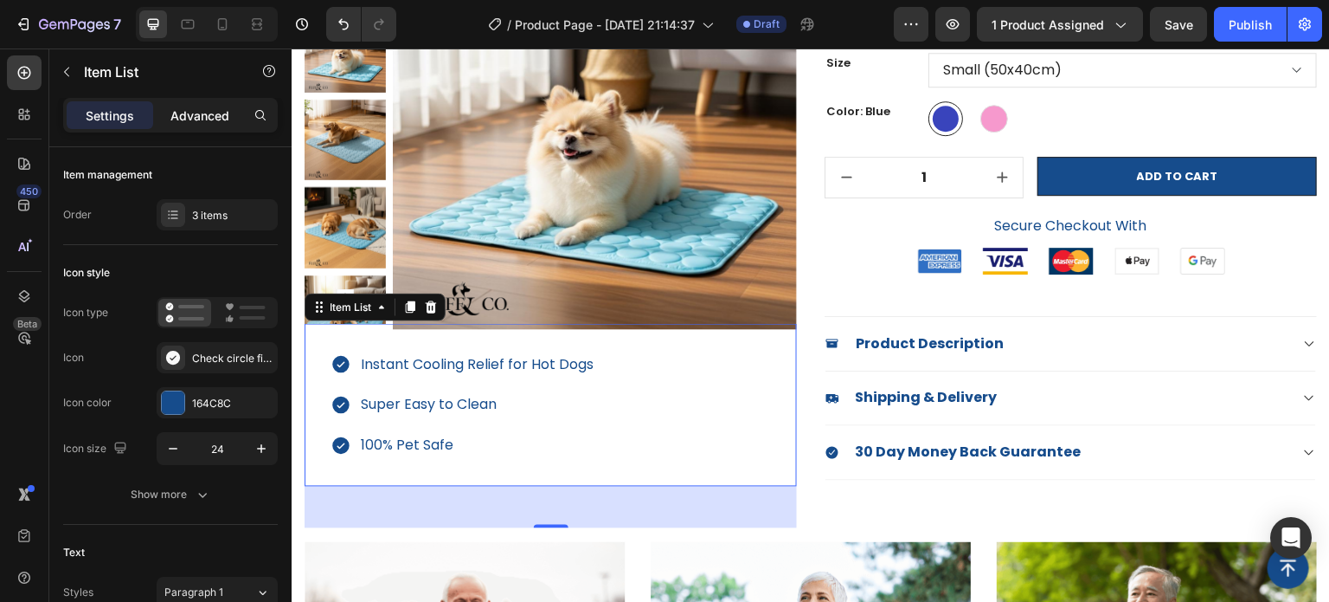
click at [211, 124] on div "Advanced" at bounding box center [200, 115] width 87 height 28
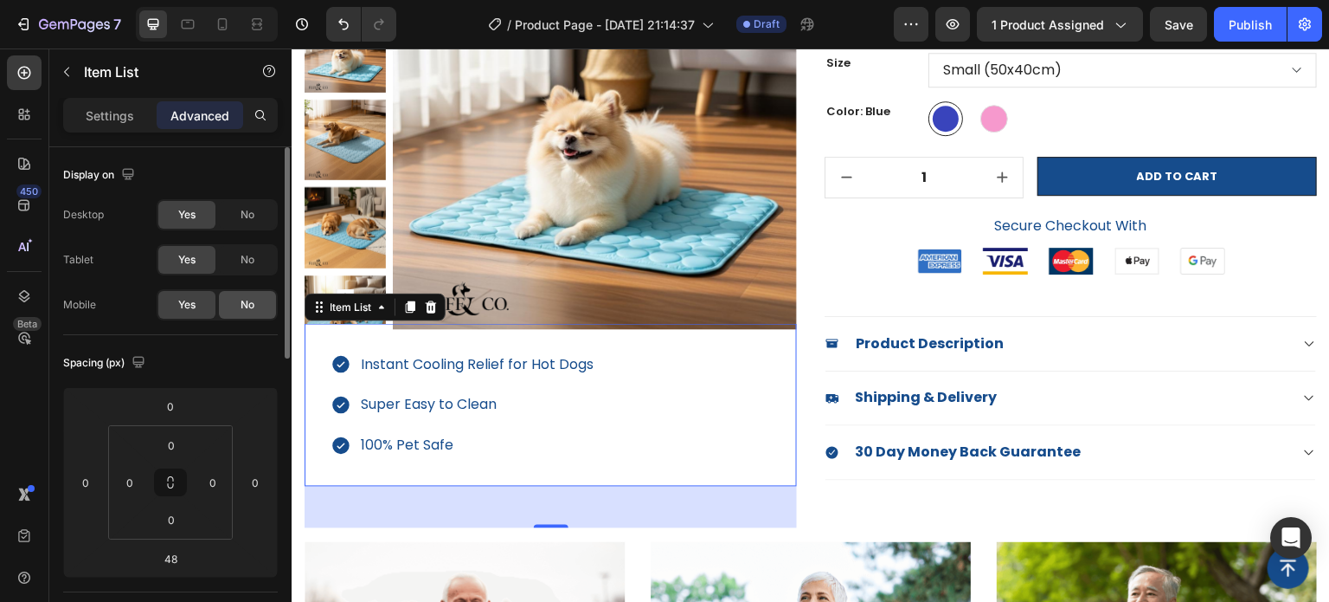
click at [251, 314] on div "No" at bounding box center [247, 305] width 57 height 28
click at [110, 113] on p "Settings" at bounding box center [110, 115] width 48 height 18
type input "8"
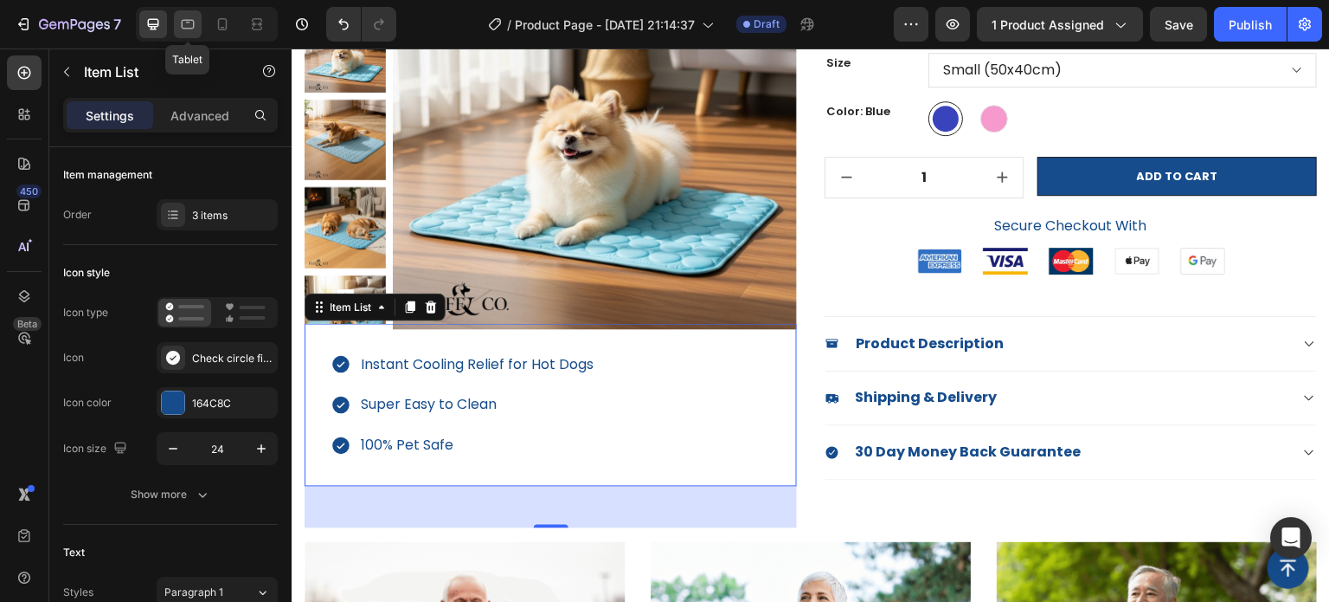
click at [192, 26] on icon at bounding box center [187, 24] width 17 height 17
type input "19"
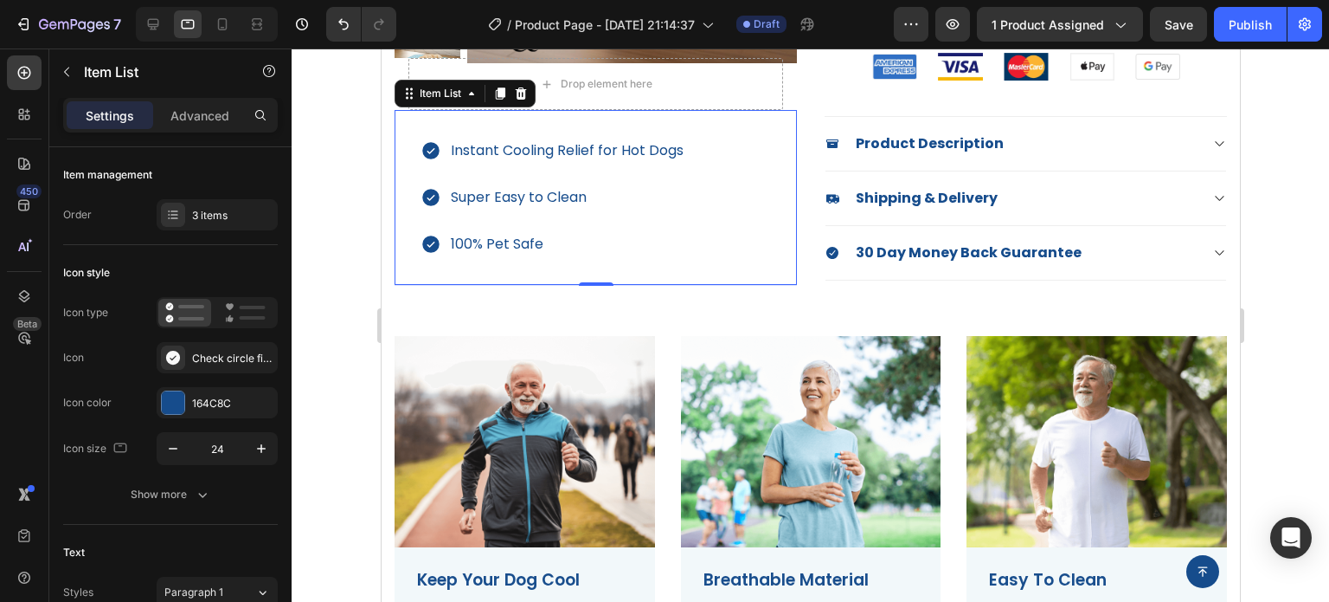
scroll to position [278, 0]
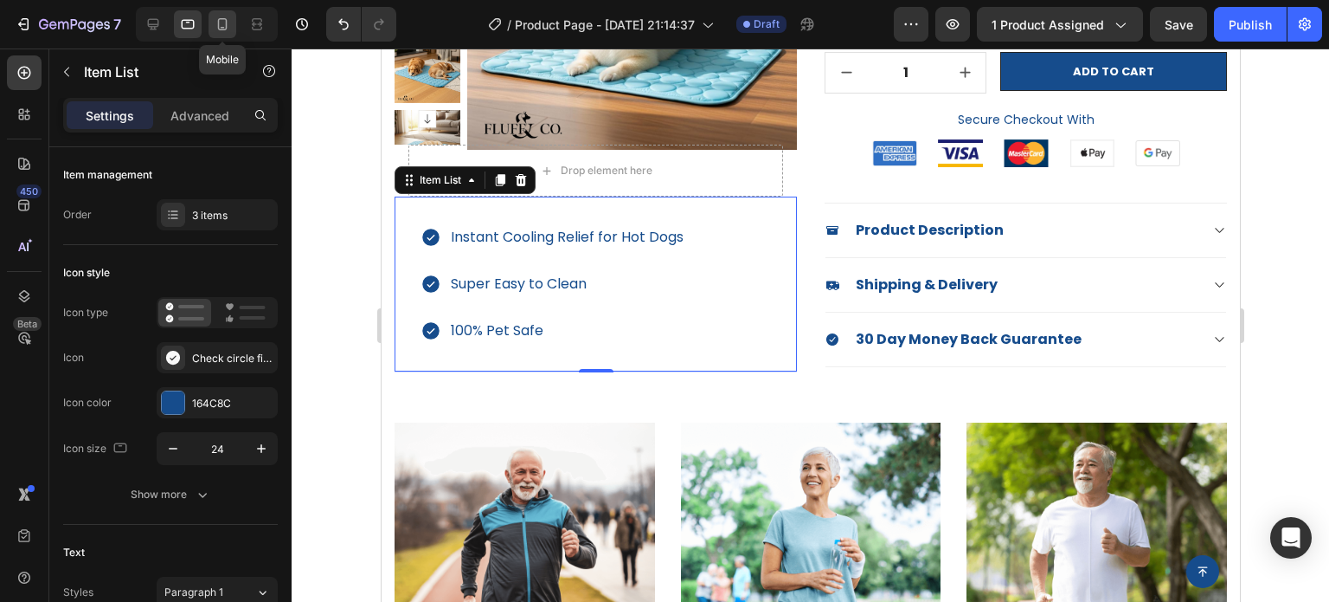
click at [218, 25] on icon at bounding box center [223, 24] width 10 height 12
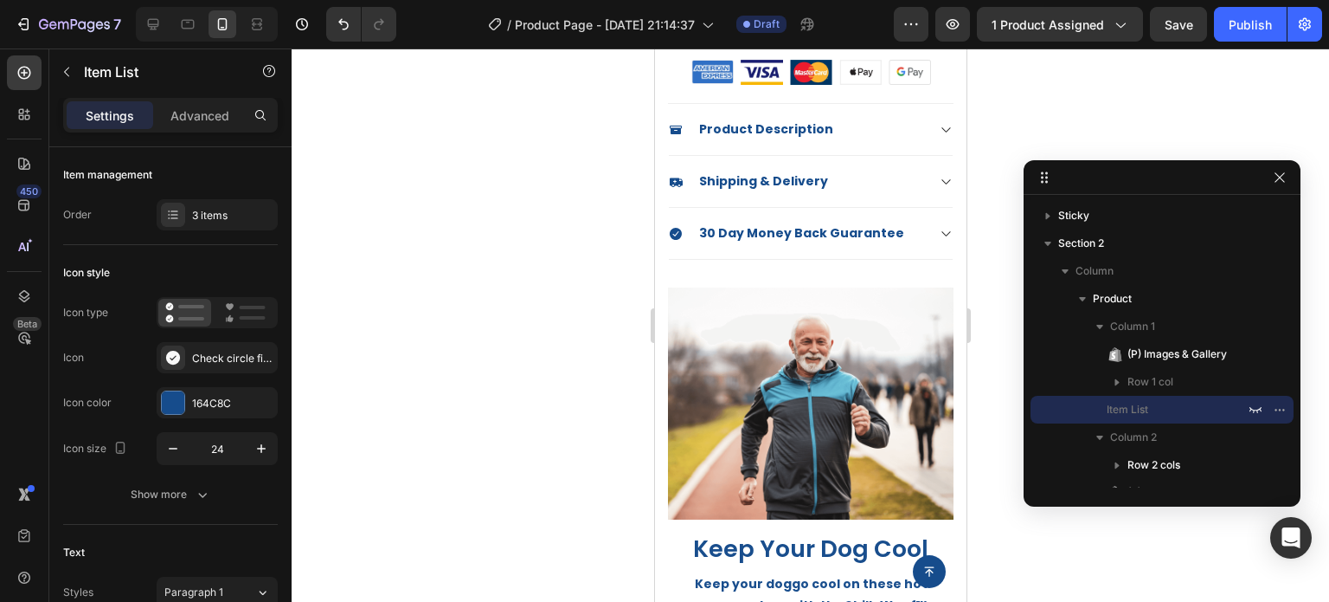
scroll to position [519, 0]
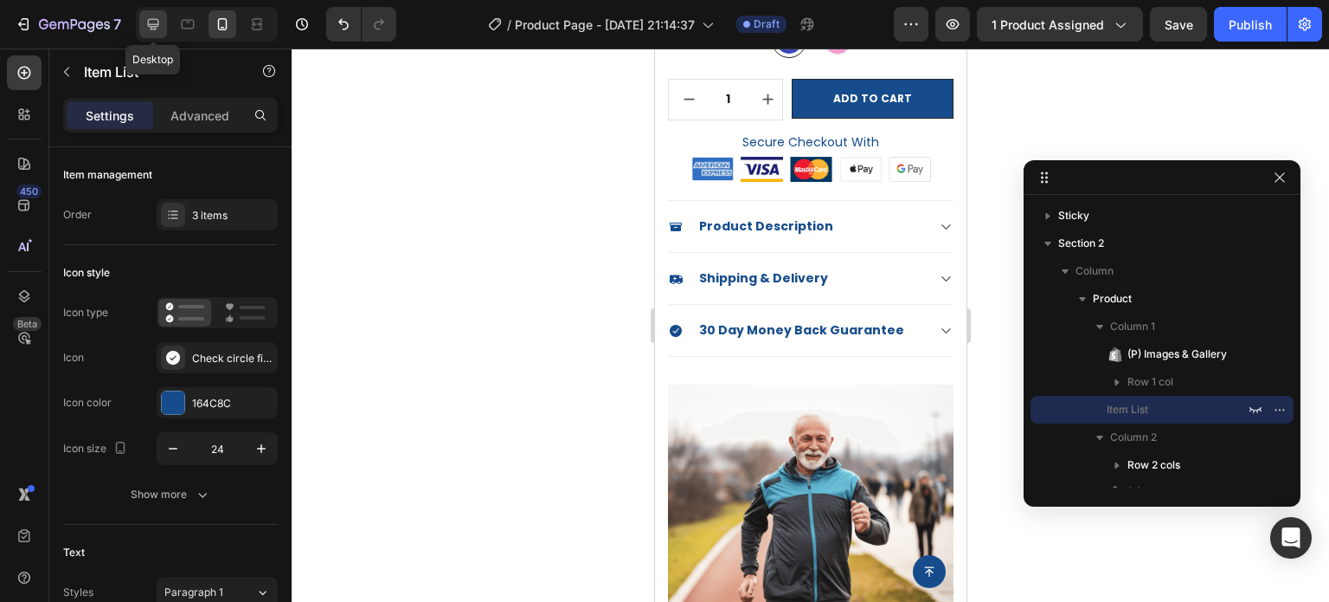
click at [154, 31] on icon at bounding box center [153, 24] width 17 height 17
type input "16"
type input "12"
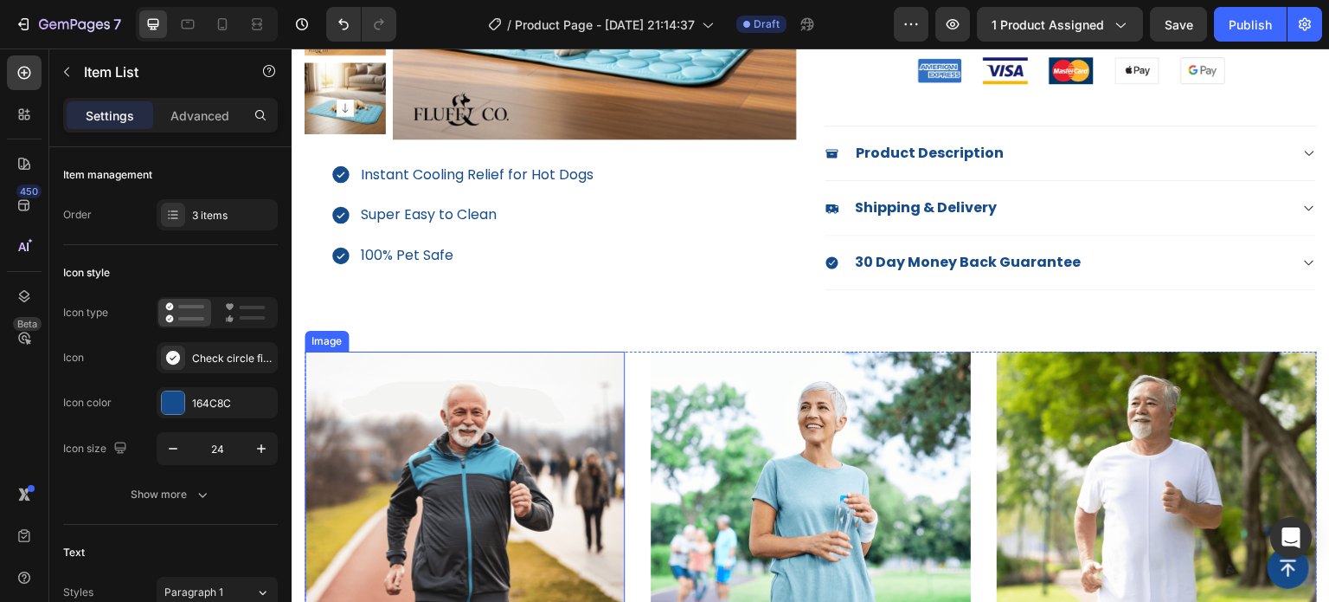
scroll to position [301, 0]
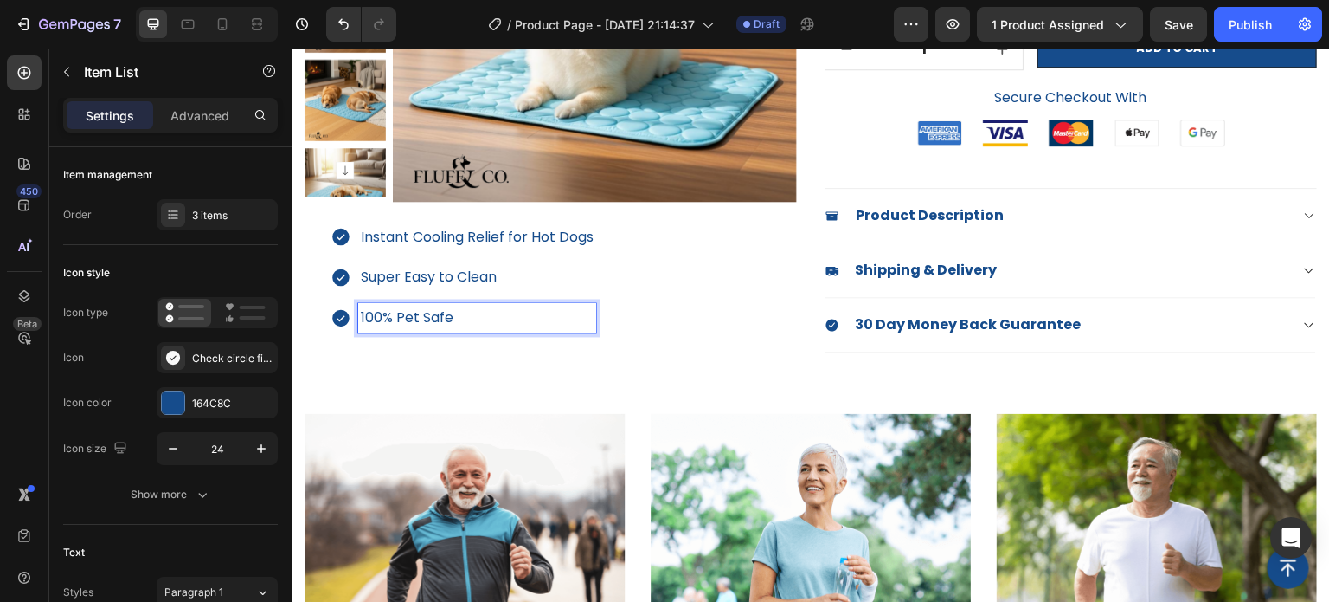
click at [497, 318] on p "100% Pet Safe" at bounding box center [477, 318] width 233 height 25
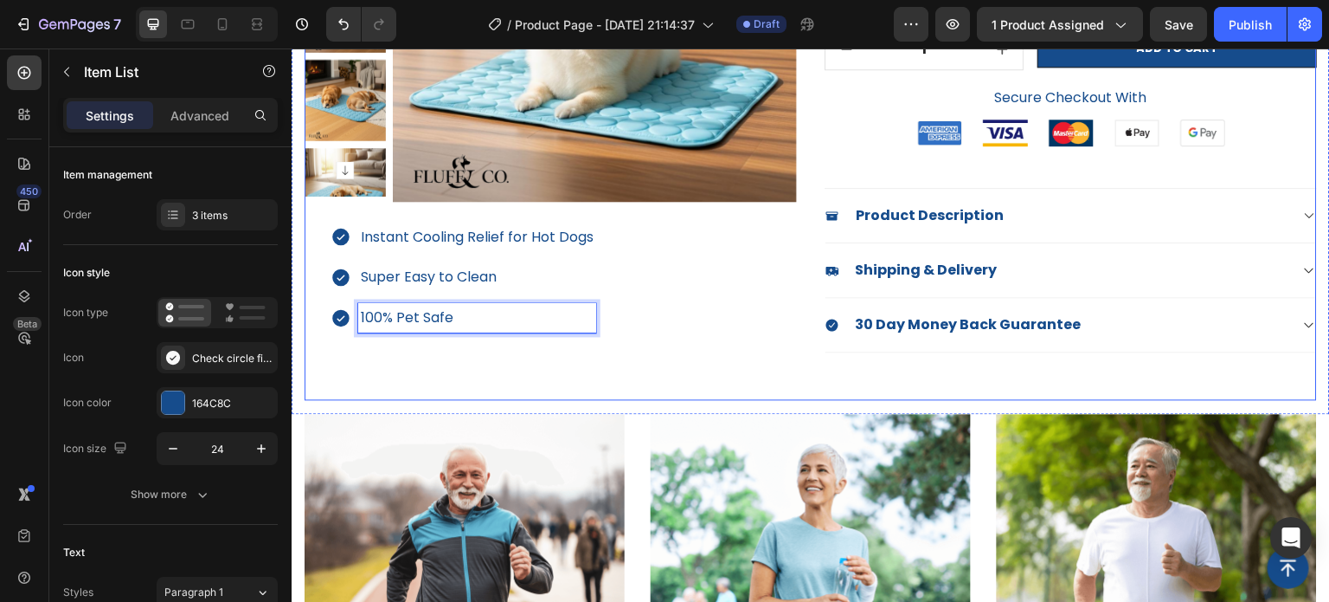
click at [338, 359] on div "(P) Images & Gallery Row Instant Cooling Relief for Hot Dogs Super Easy to Clea…" at bounding box center [551, 98] width 493 height 603
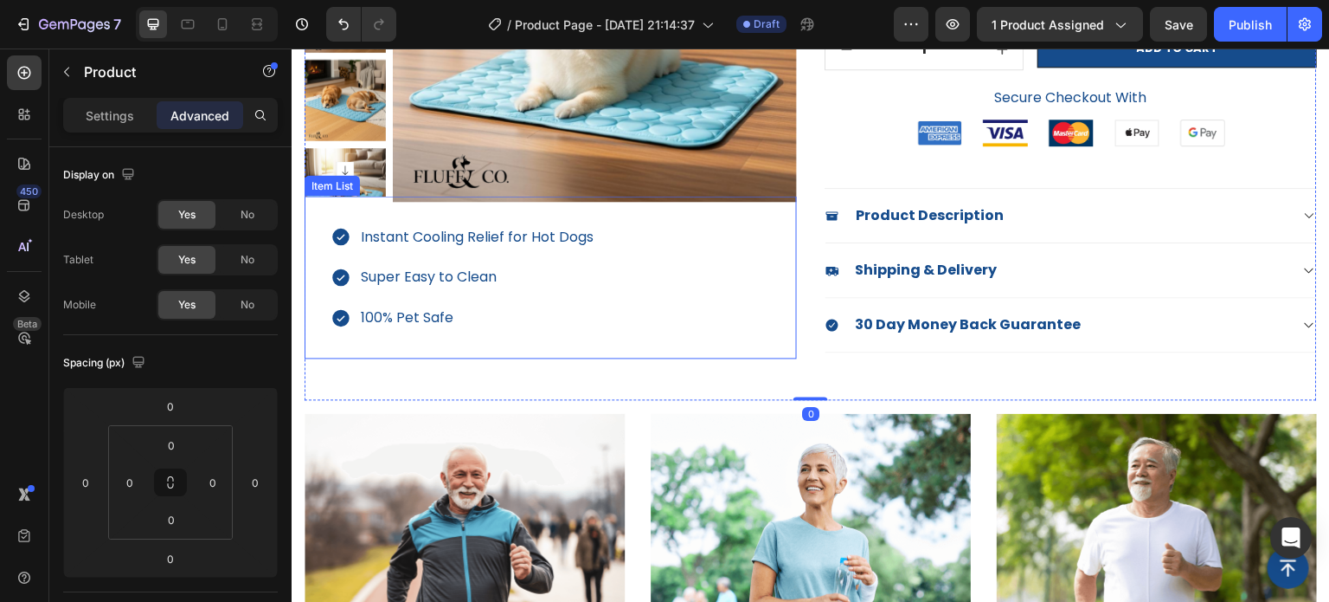
click at [330, 338] on div "Instant Cooling Relief for Hot Dogs Super Easy to Clean 100% Pet Safe" at bounding box center [551, 277] width 493 height 163
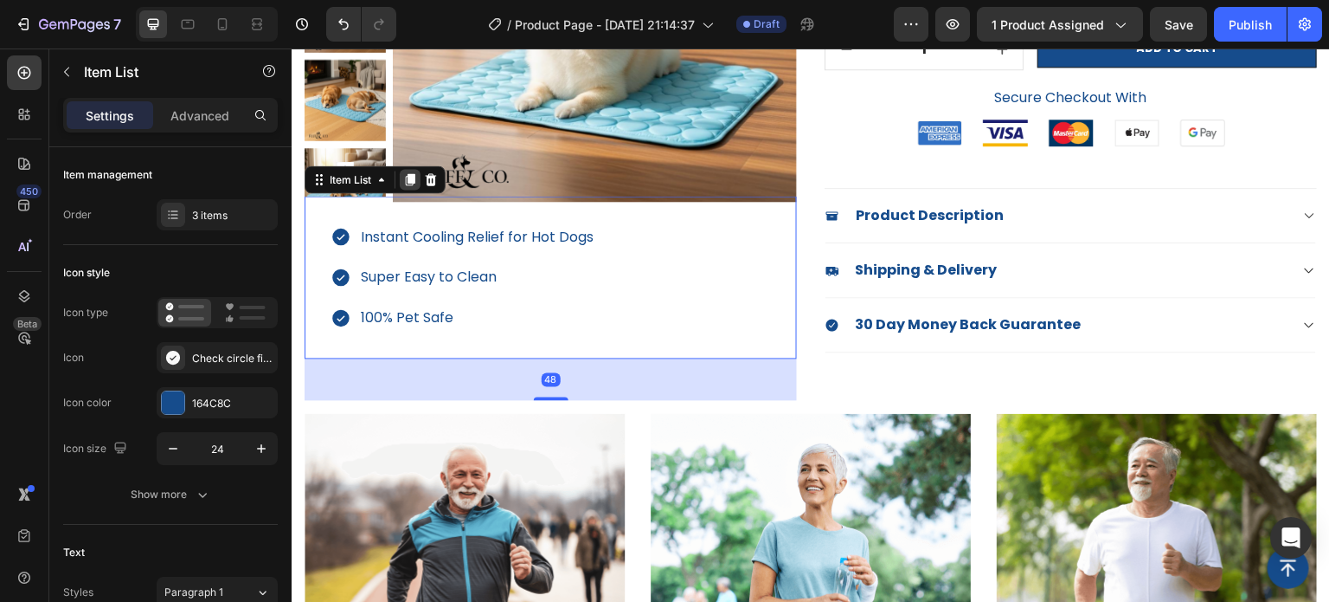
click at [409, 188] on div at bounding box center [410, 179] width 21 height 21
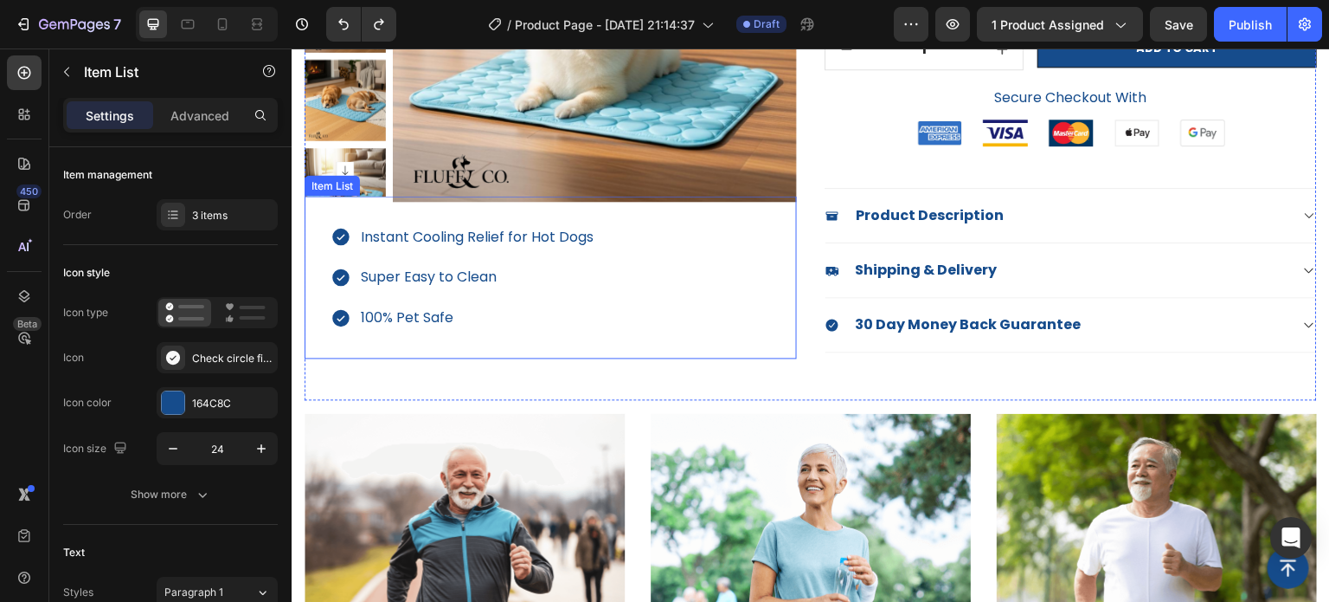
click at [422, 341] on div "Instant Cooling Relief for Hot Dogs Super Easy to Clean 100% Pet Safe" at bounding box center [551, 277] width 493 height 163
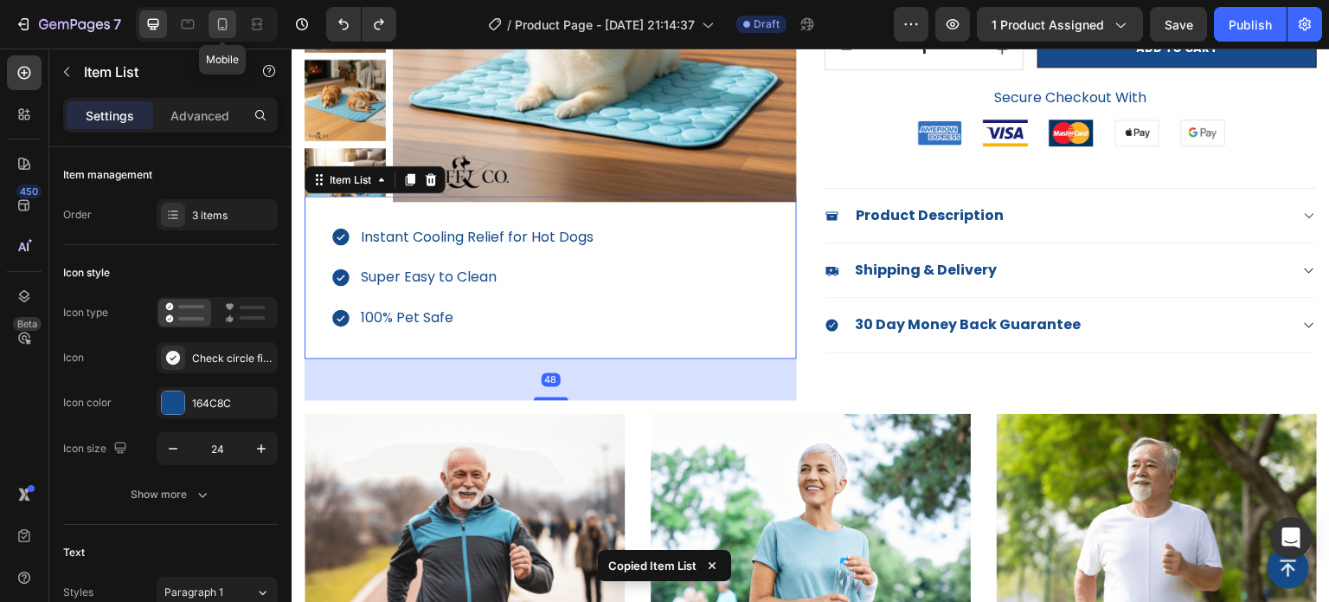
click at [226, 27] on icon at bounding box center [223, 24] width 10 height 12
type input "14"
type input "19"
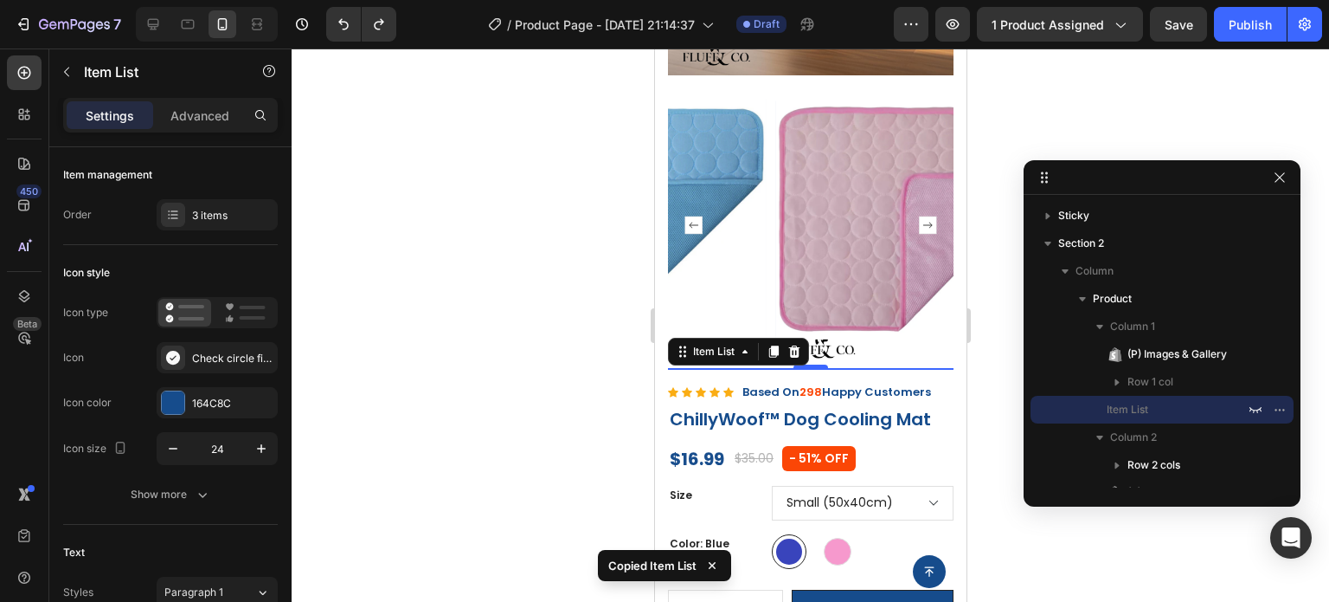
scroll to position [533, 0]
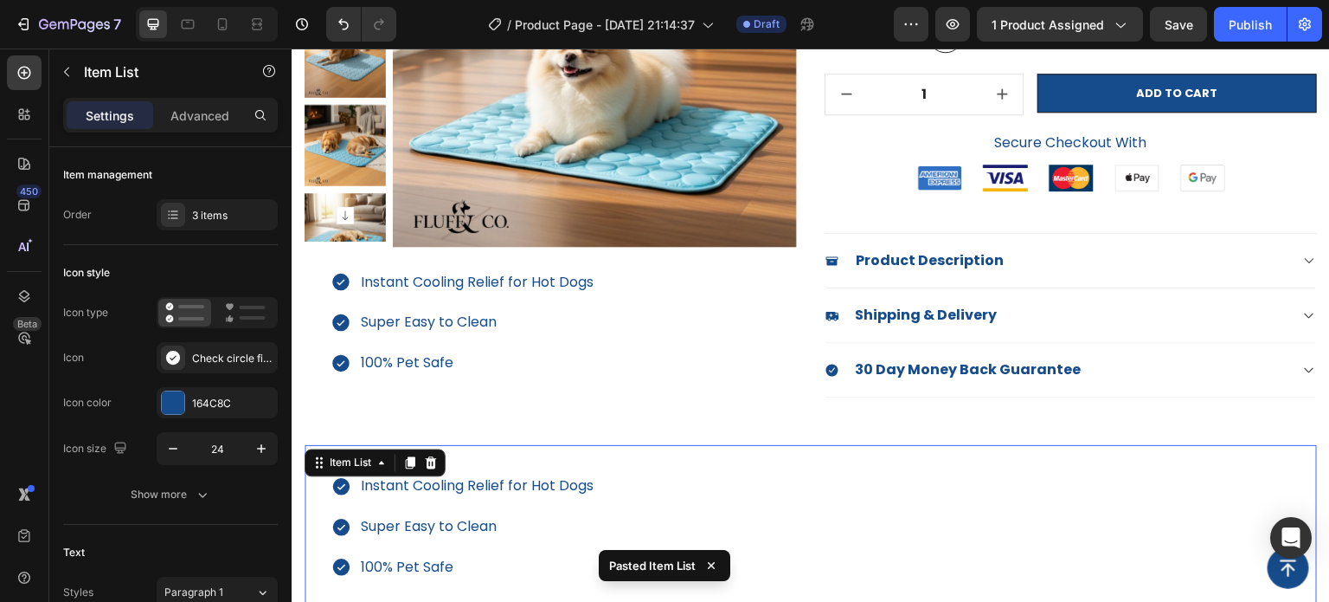
scroll to position [346, 0]
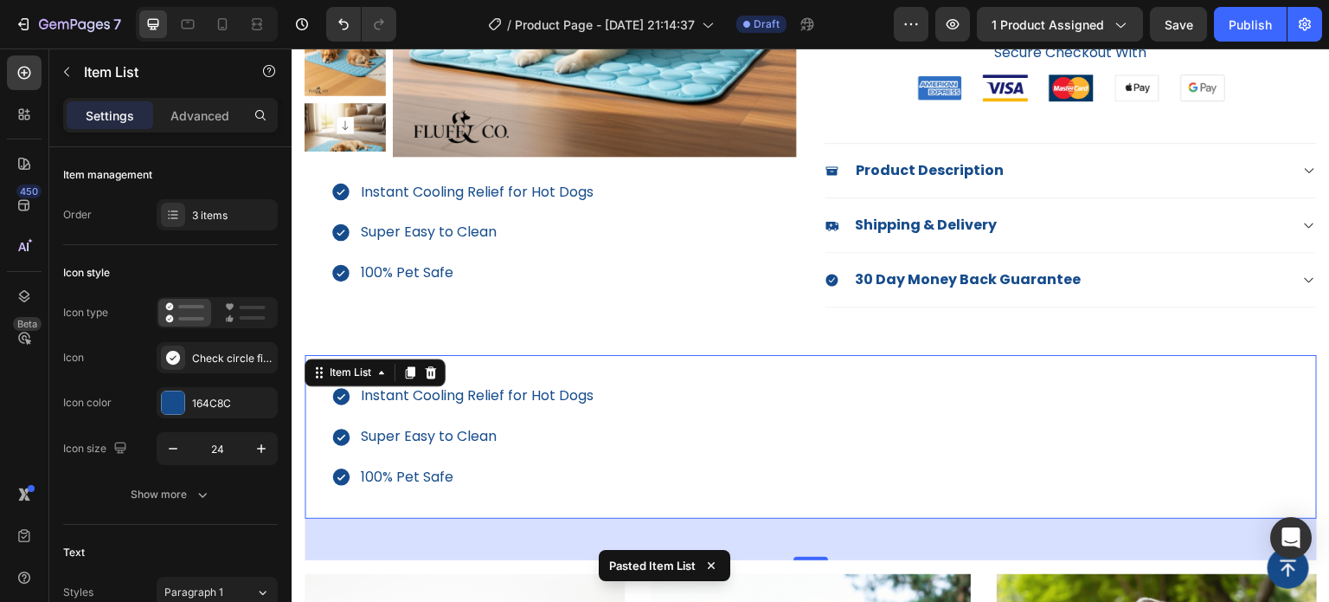
click at [686, 390] on div "Instant Cooling Relief for Hot Dogs Super Easy to Clean 100% Pet Safe" at bounding box center [811, 436] width 1013 height 163
click at [198, 115] on p "Advanced" at bounding box center [200, 115] width 59 height 18
type input "100%"
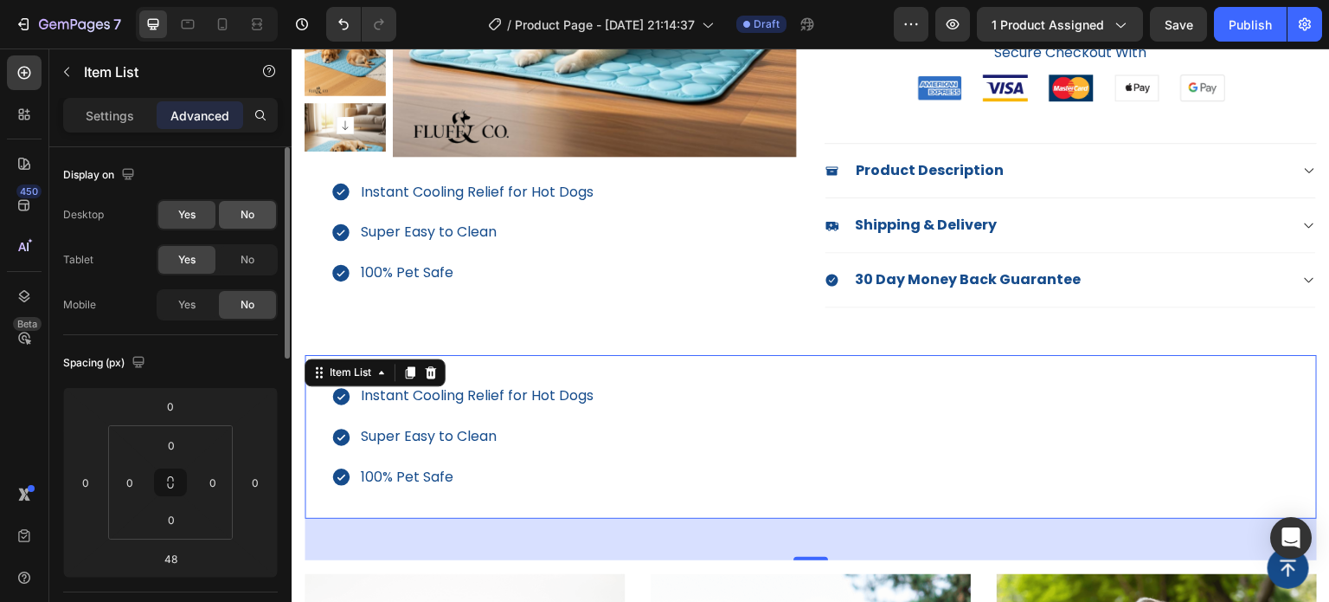
click at [241, 220] on span "No" at bounding box center [248, 215] width 14 height 16
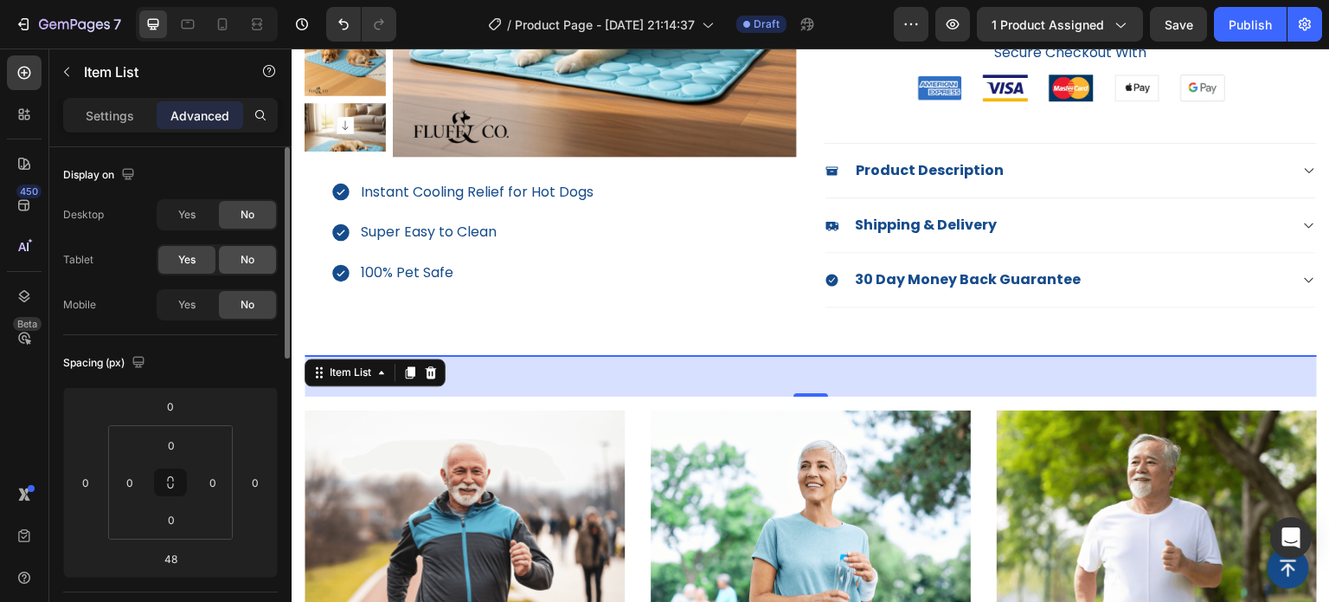
click at [243, 269] on div "No" at bounding box center [247, 260] width 57 height 28
click at [179, 311] on span "Yes" at bounding box center [186, 305] width 17 height 16
click at [249, 252] on span "No" at bounding box center [248, 260] width 14 height 16
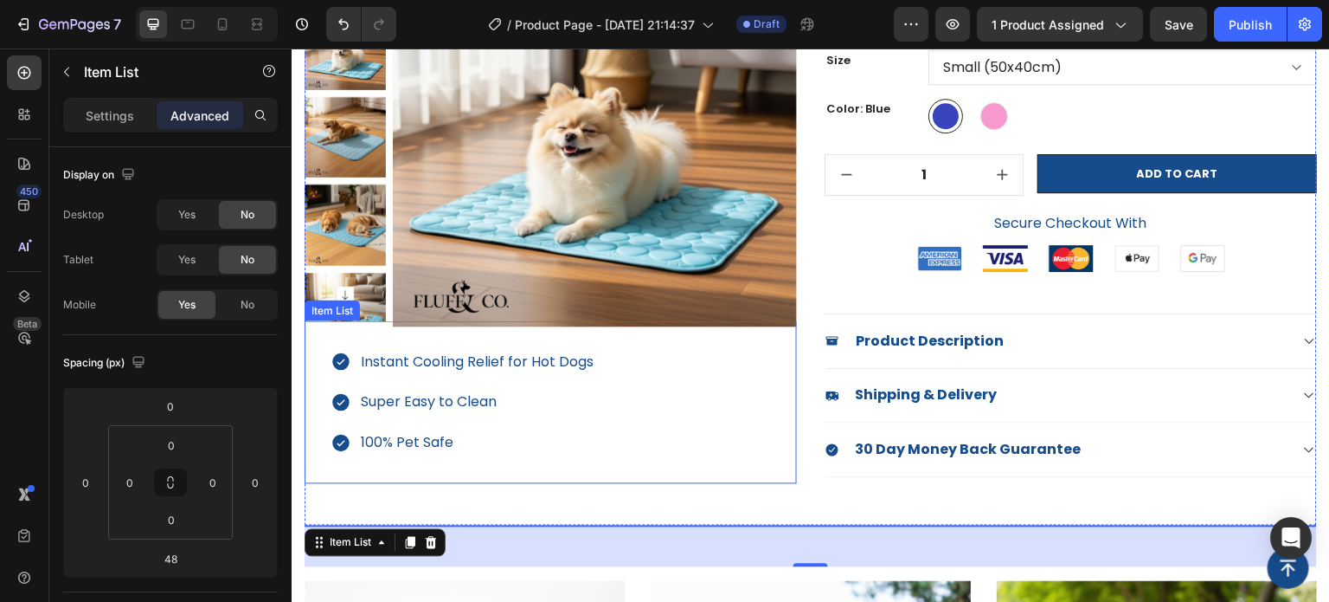
scroll to position [87, 0]
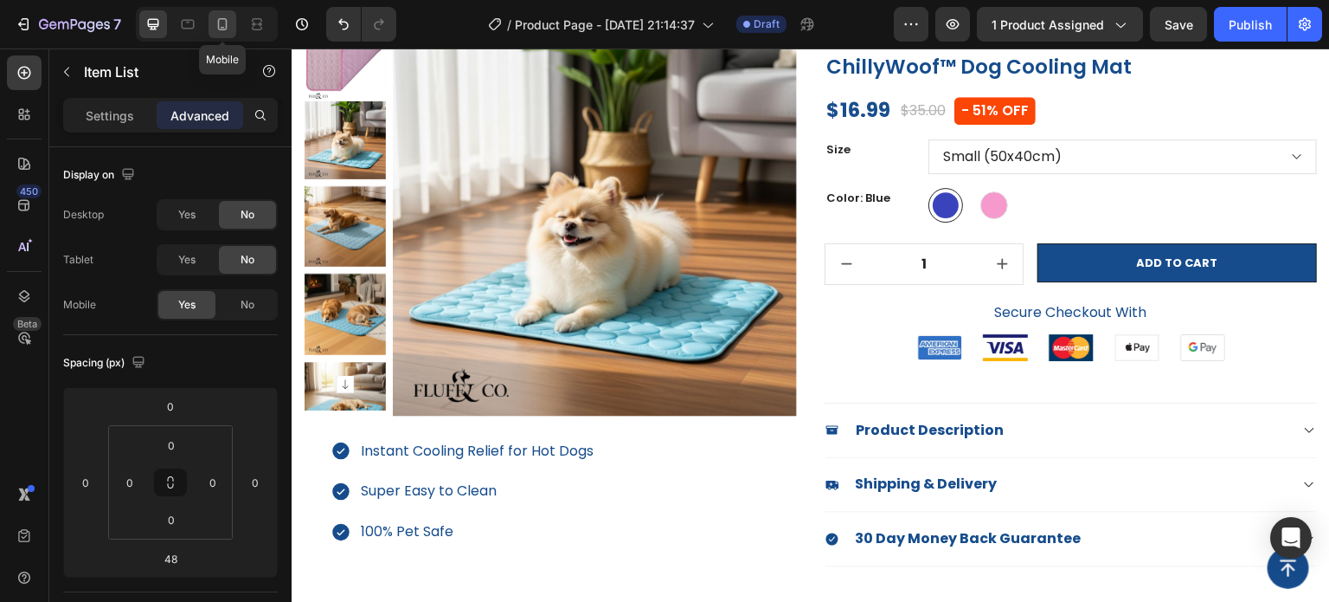
click at [229, 29] on icon at bounding box center [222, 24] width 17 height 17
type input "0"
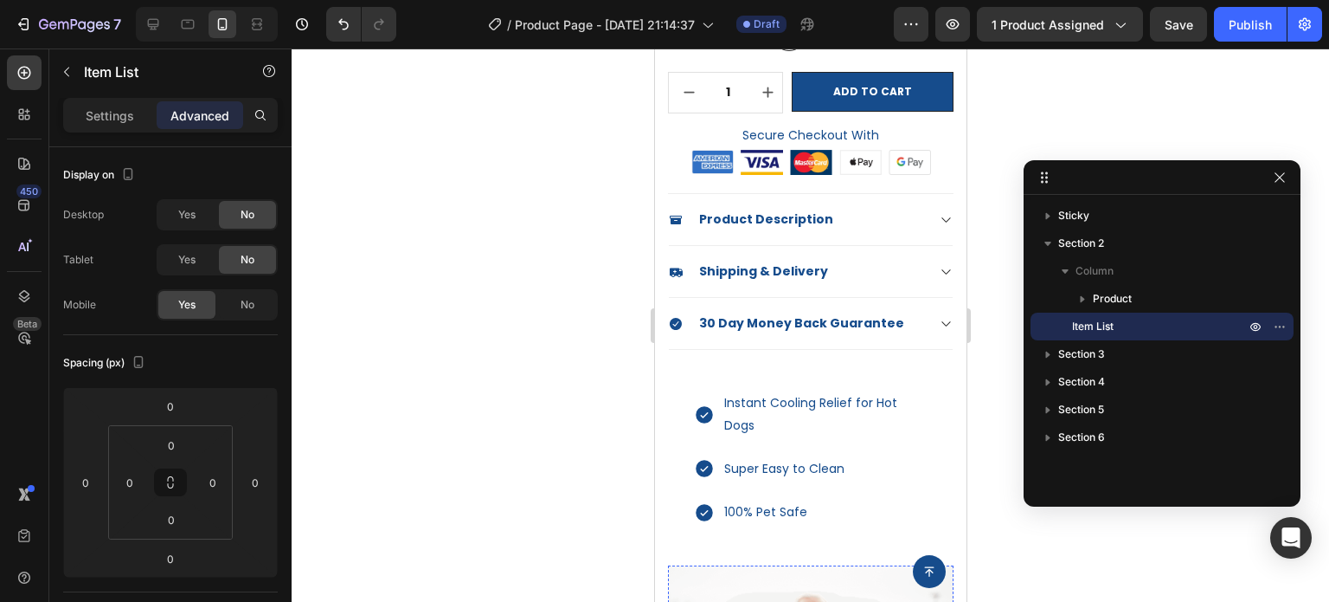
scroll to position [526, 0]
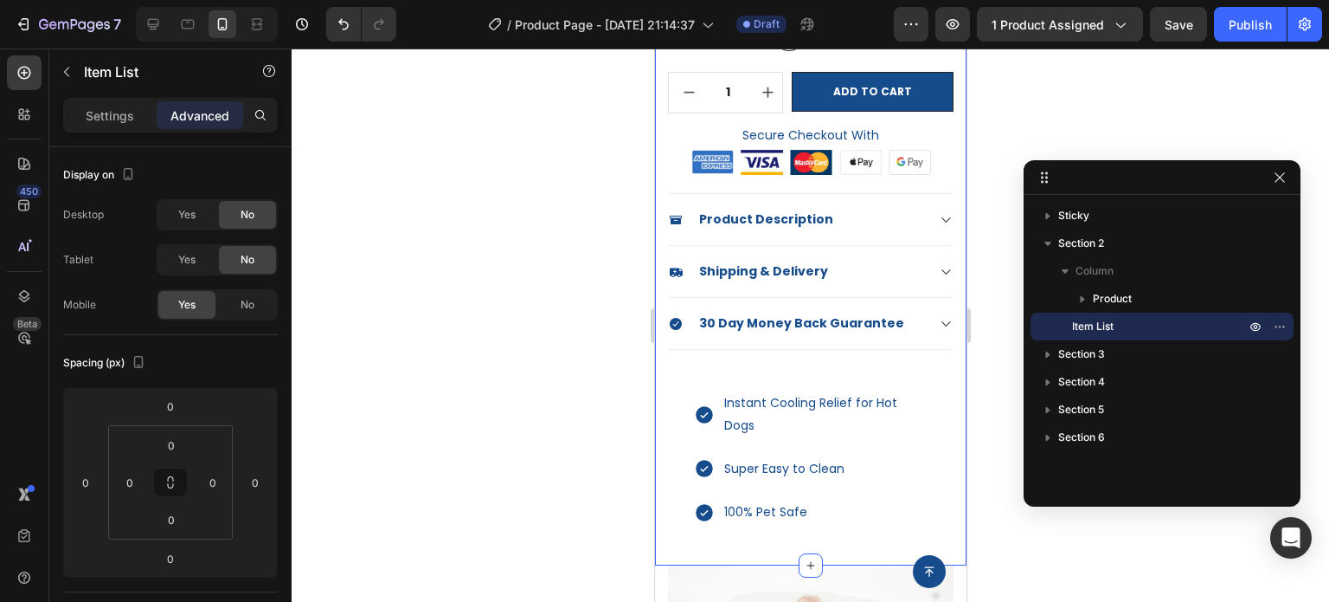
click at [943, 464] on div "(P) Images & Gallery Row Instant Cooling Relief for Hot Dogs Super Easy to Clea…" at bounding box center [810, 62] width 312 height 1008
click at [929, 467] on div "Instant Cooling Relief for Hot Dogs Super Easy to Clean 100% Pet Safe" at bounding box center [810, 458] width 286 height 188
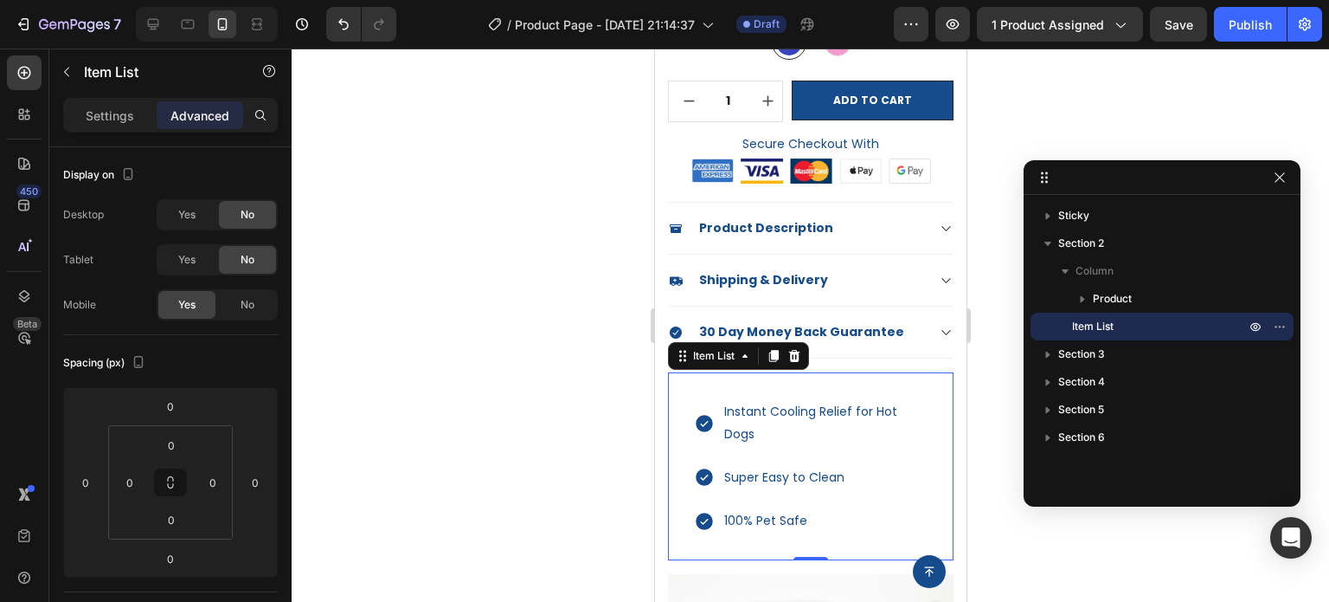
scroll to position [519, 0]
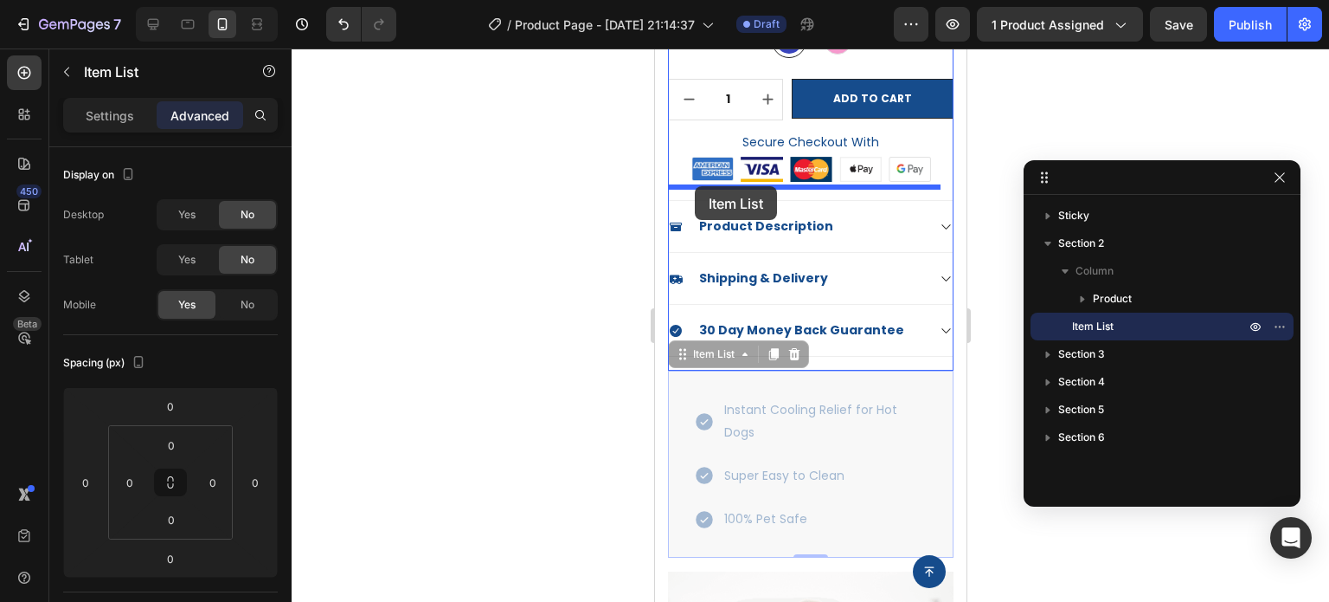
drag, startPoint x: 686, startPoint y: 346, endPoint x: 694, endPoint y: 186, distance: 160.3
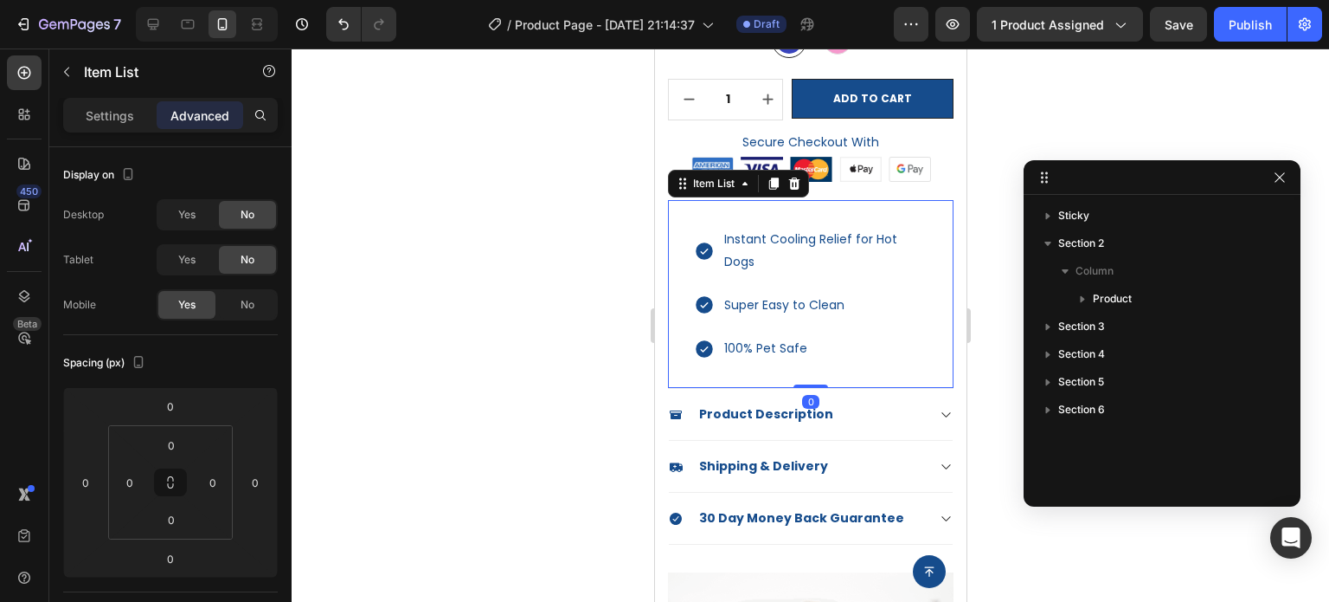
scroll to position [433, 0]
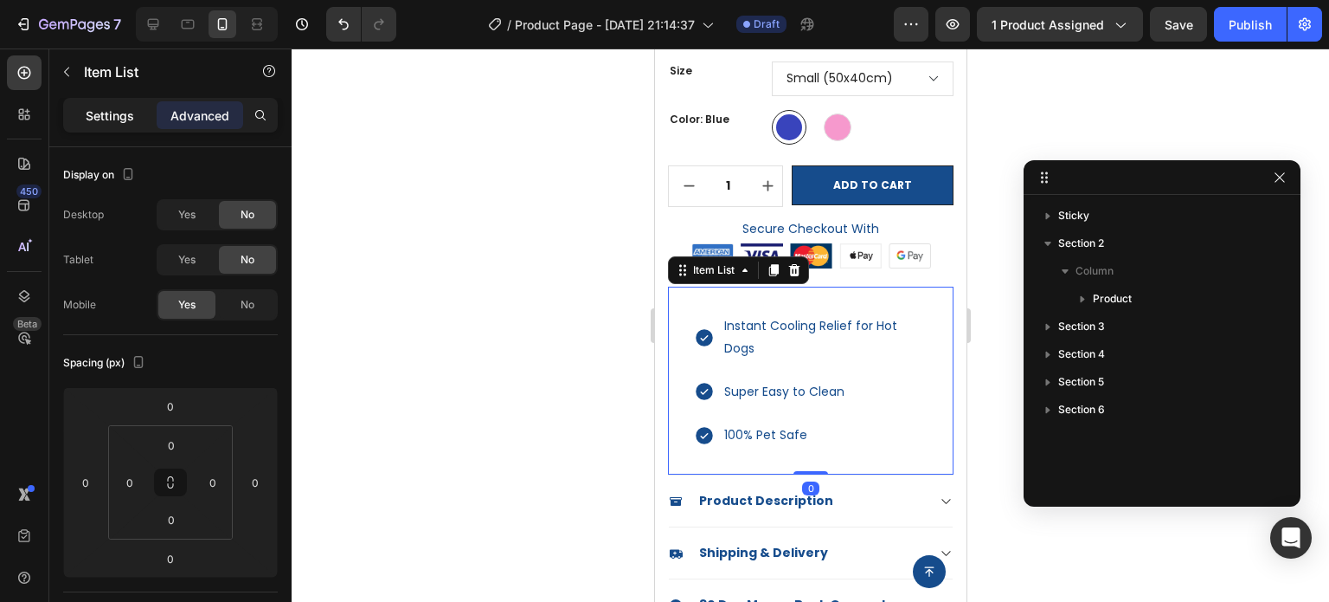
click at [117, 107] on p "Settings" at bounding box center [110, 115] width 48 height 18
type input "8"
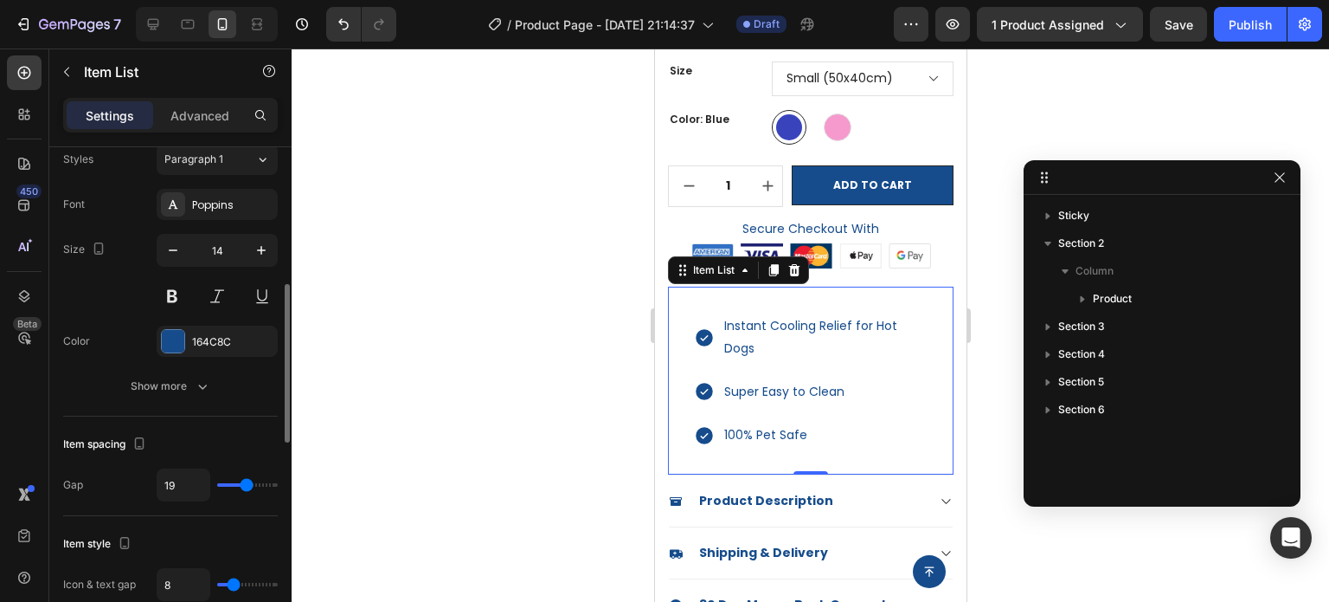
scroll to position [519, 0]
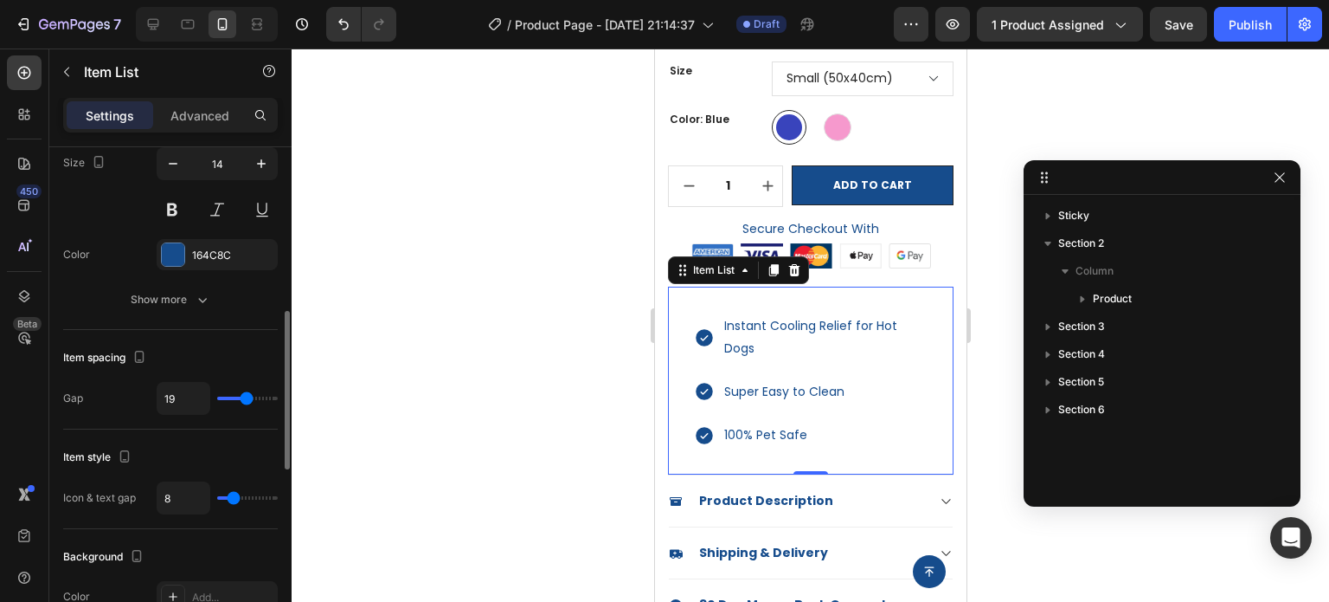
type input "12"
type input "11"
type input "10"
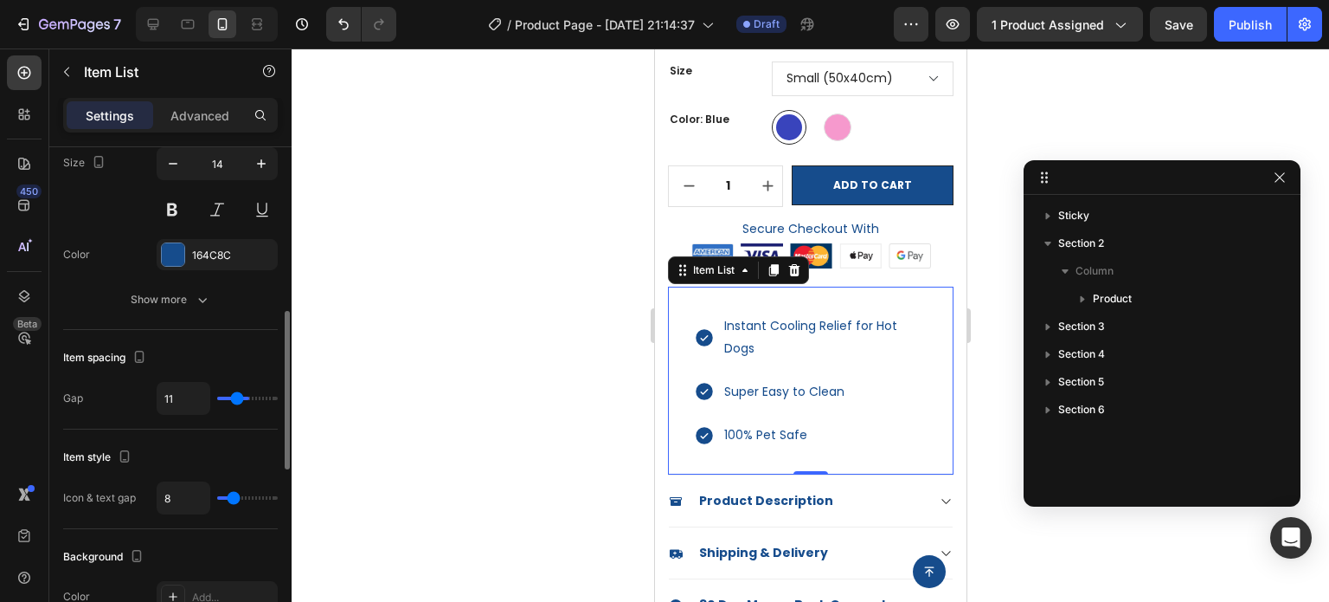
type input "10"
type input "9"
type input "8"
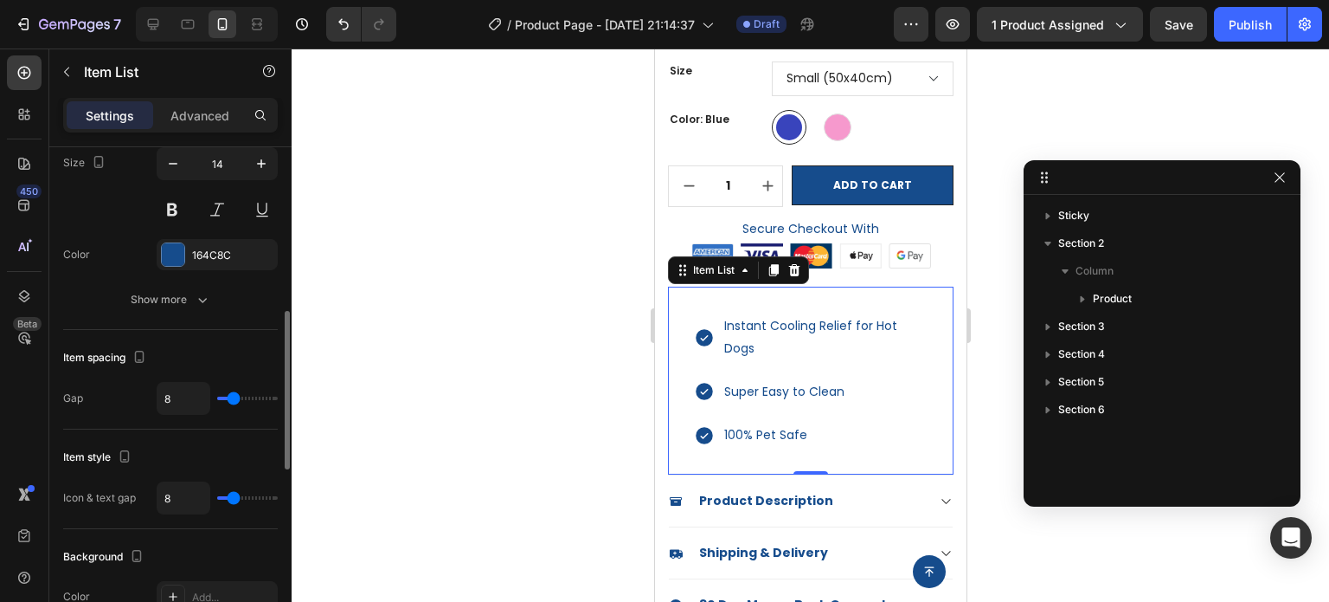
type input "7"
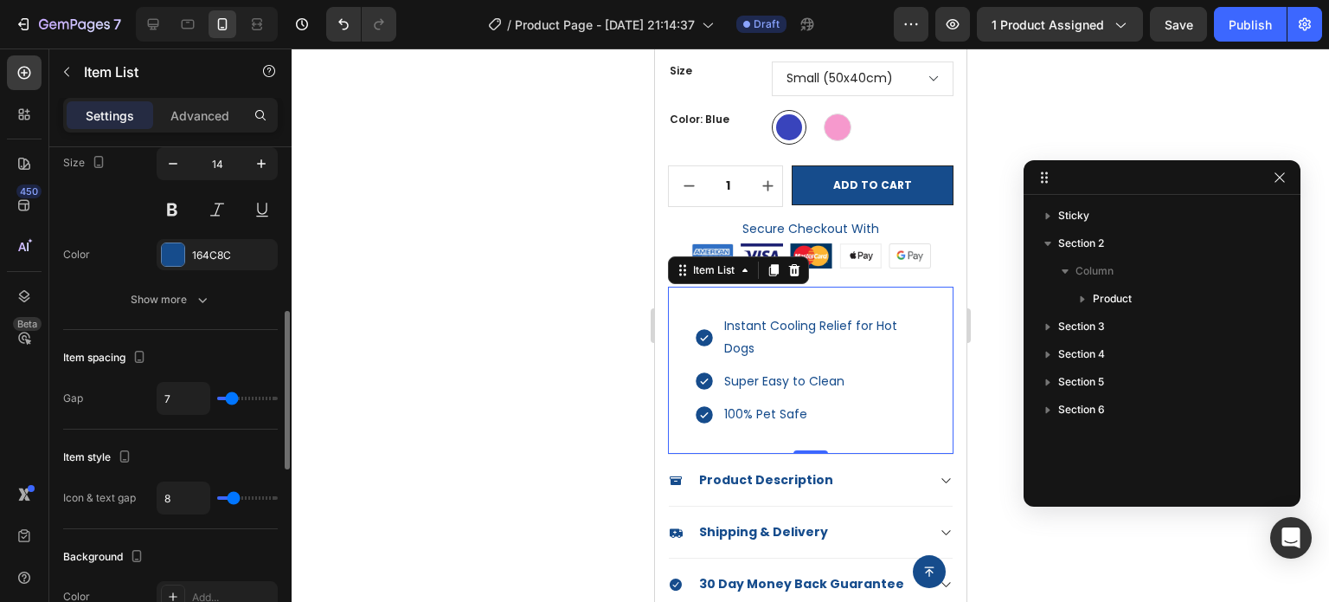
type input "6"
type input "5"
type input "4"
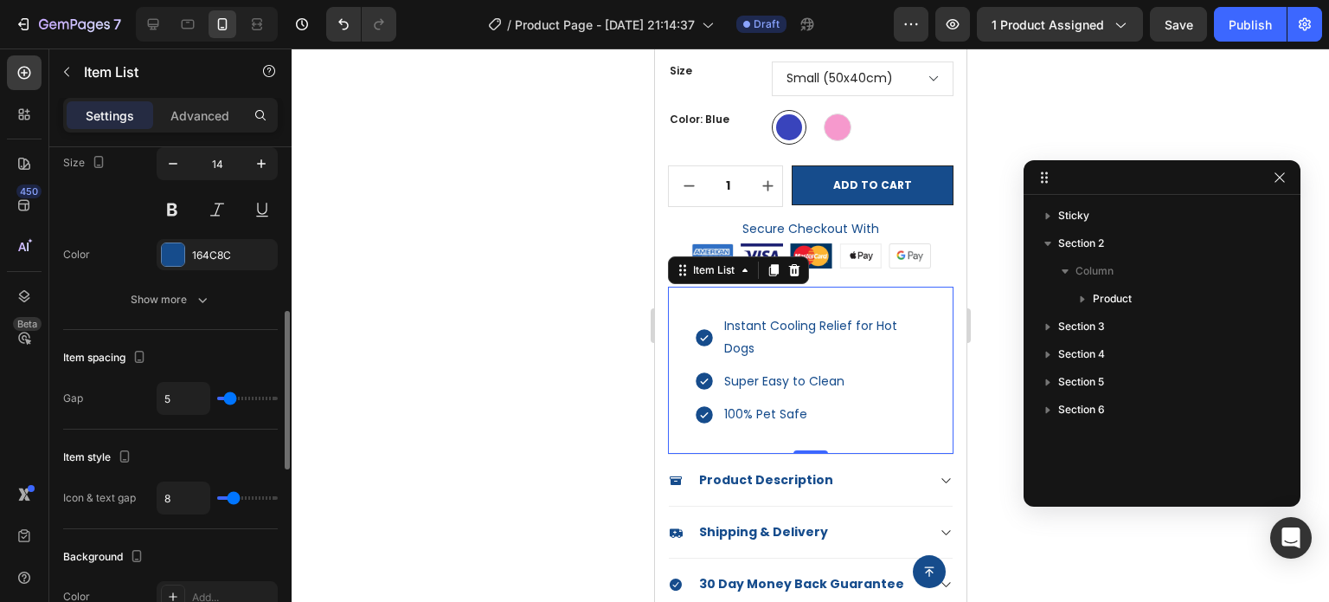
type input "4"
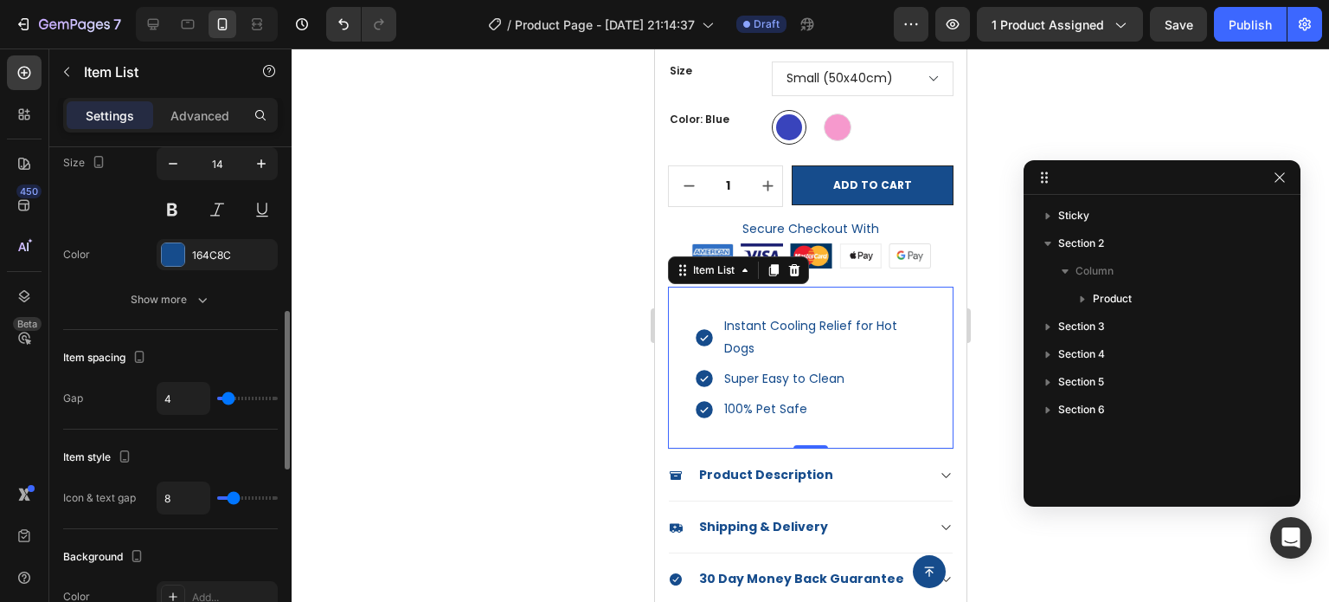
type input "3"
type input "2"
type input "1"
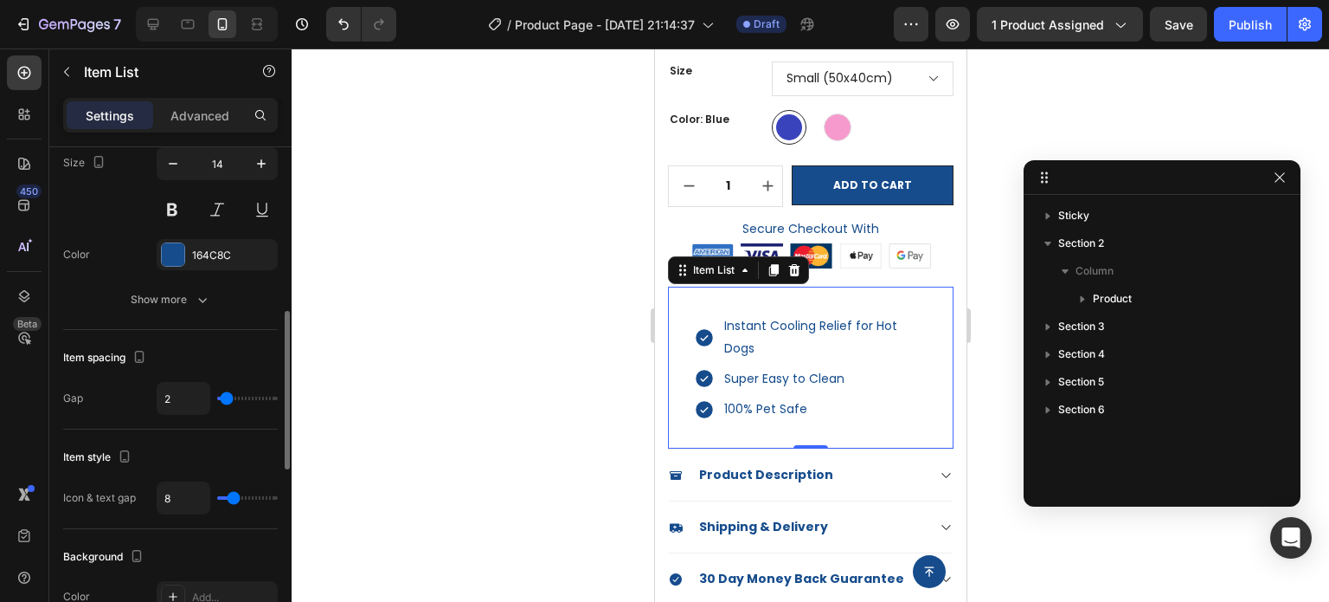
type input "1"
type input "0"
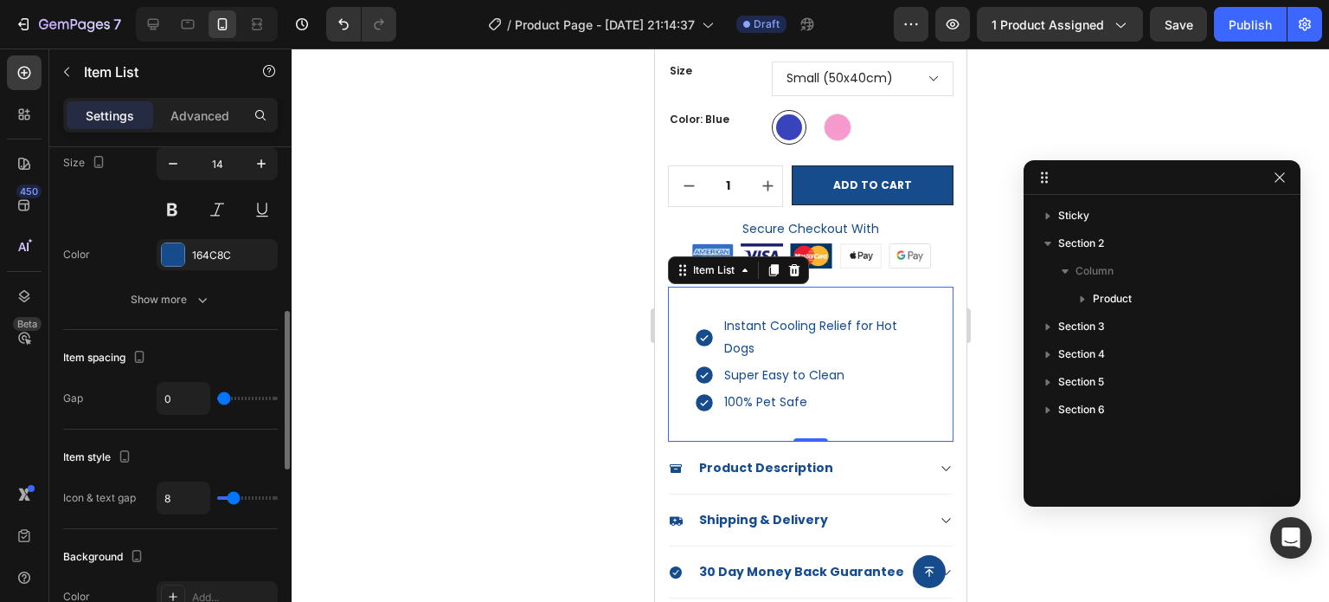
type input "1"
type input "3"
type input "4"
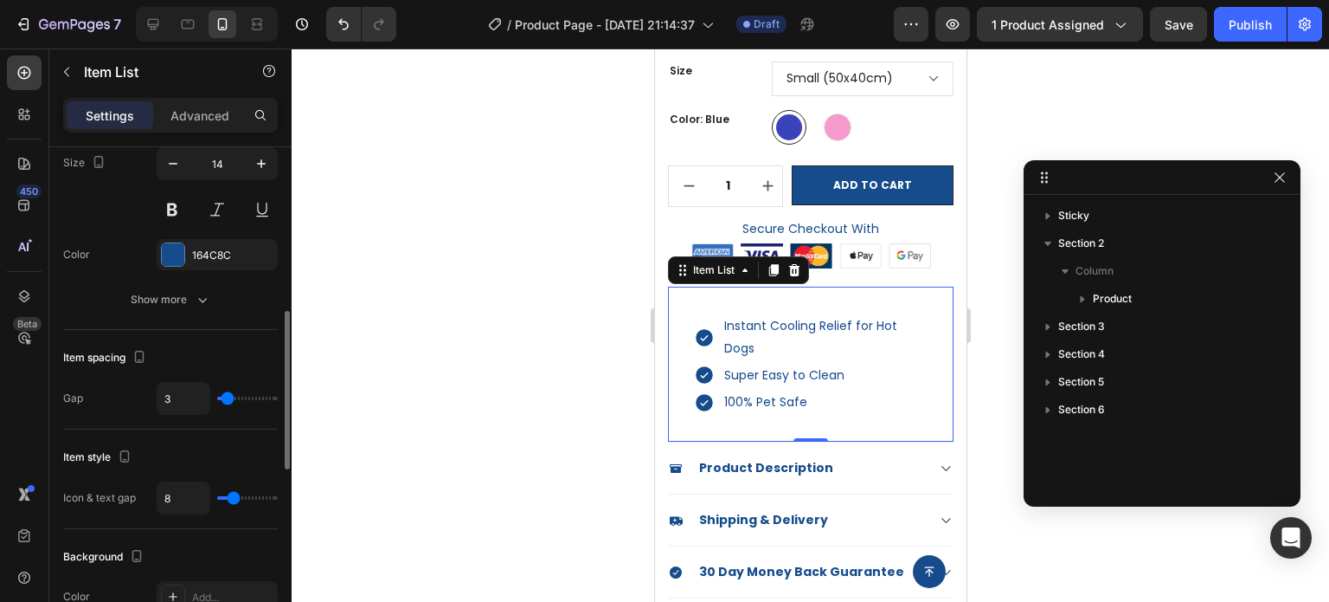
type input "4"
type input "5"
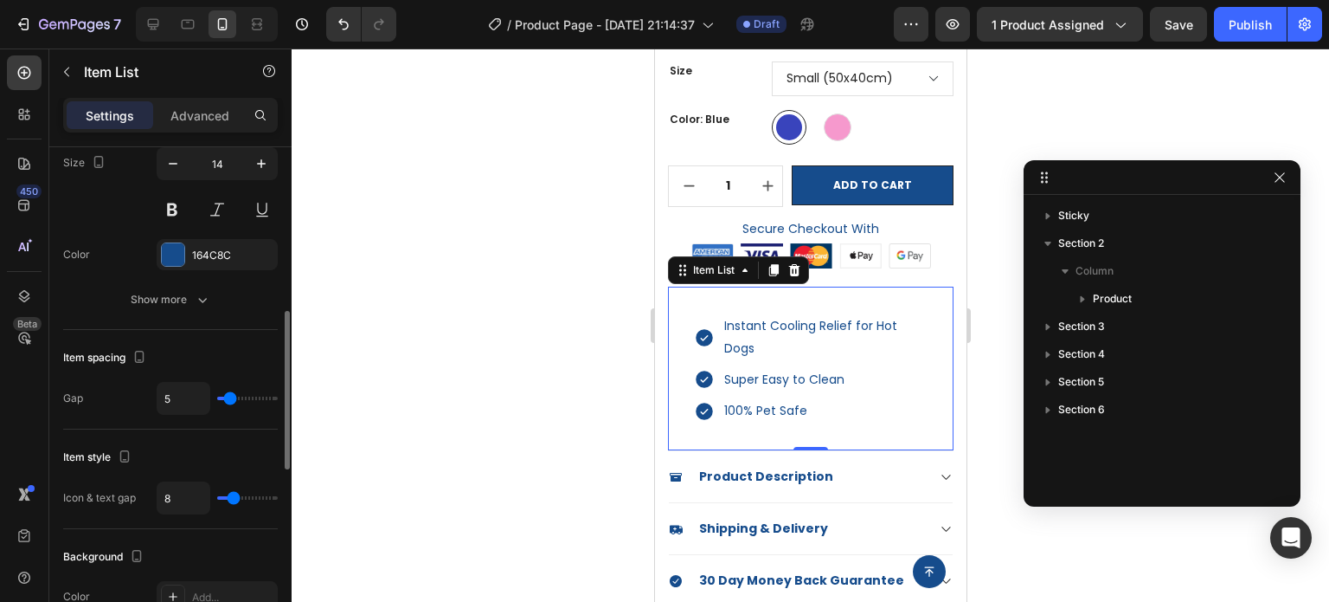
type input "6"
type input "7"
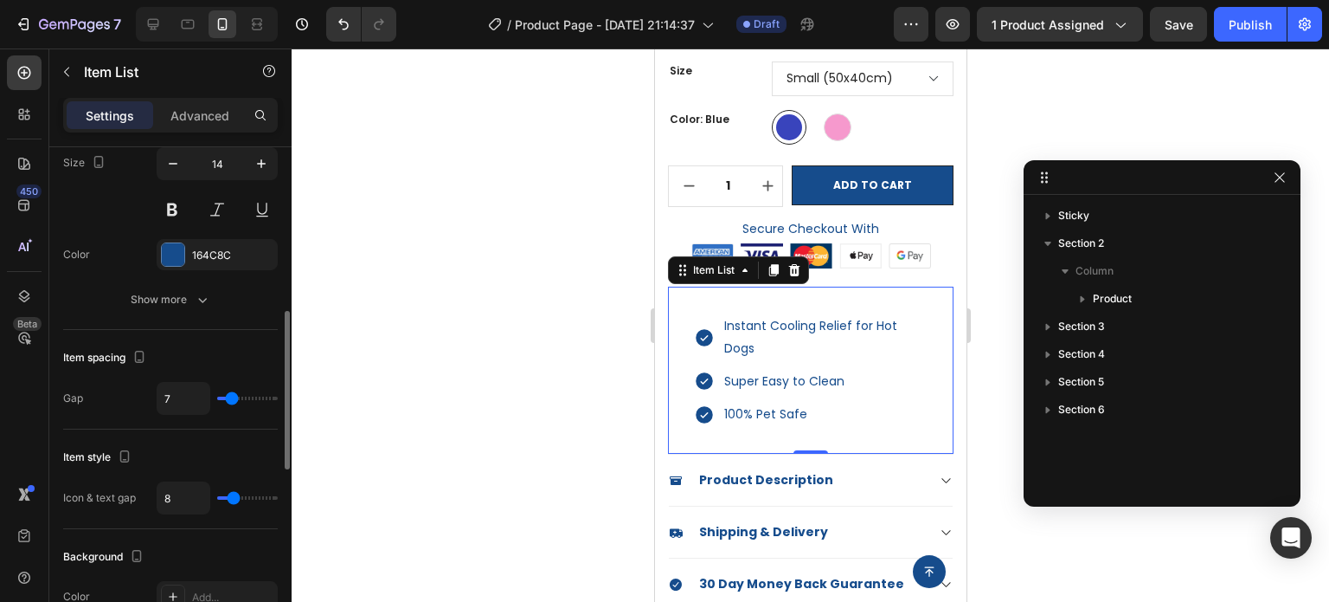
type input "7"
click at [232, 397] on input "range" at bounding box center [247, 397] width 61 height 3
click at [812, 332] on p "Instant Cooling Relief for Hot Dogs" at bounding box center [824, 336] width 201 height 43
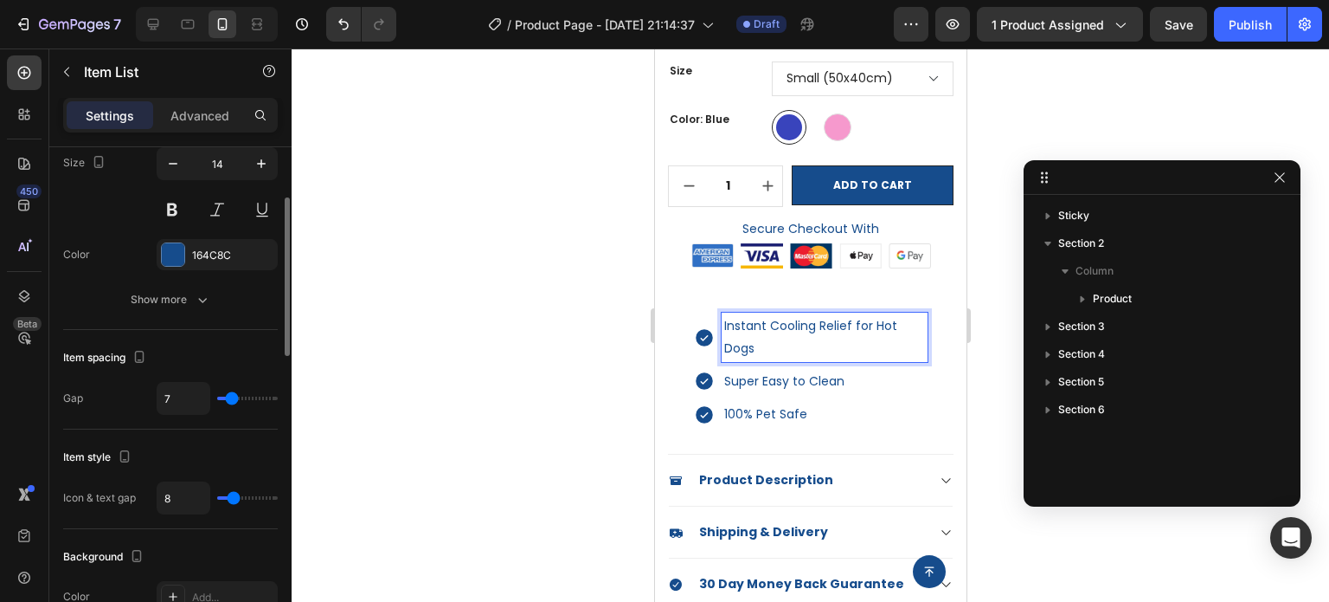
scroll to position [346, 0]
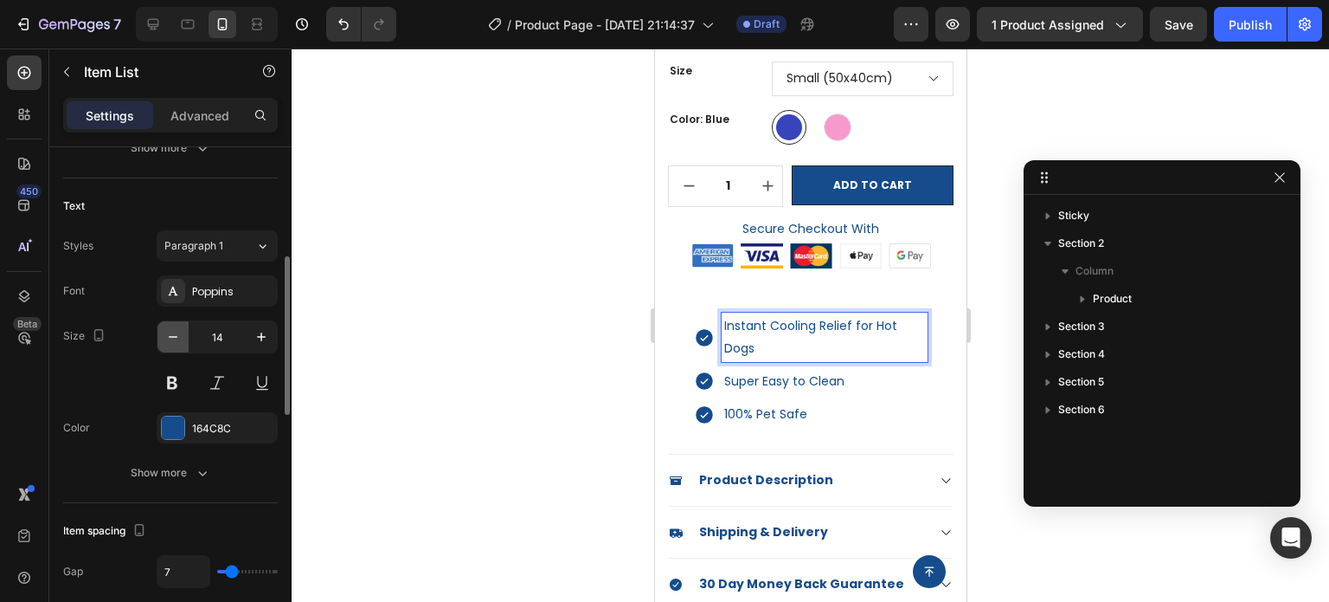
click at [176, 342] on icon "button" at bounding box center [172, 336] width 17 height 17
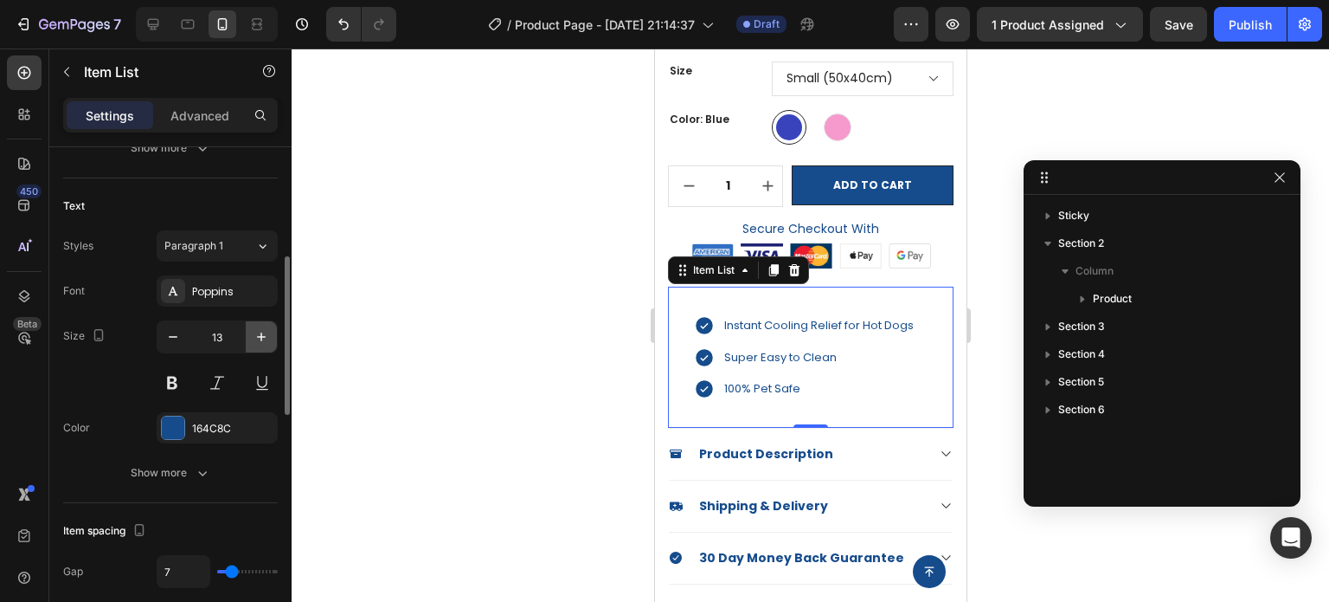
click at [258, 341] on icon "button" at bounding box center [261, 336] width 17 height 17
type input "14"
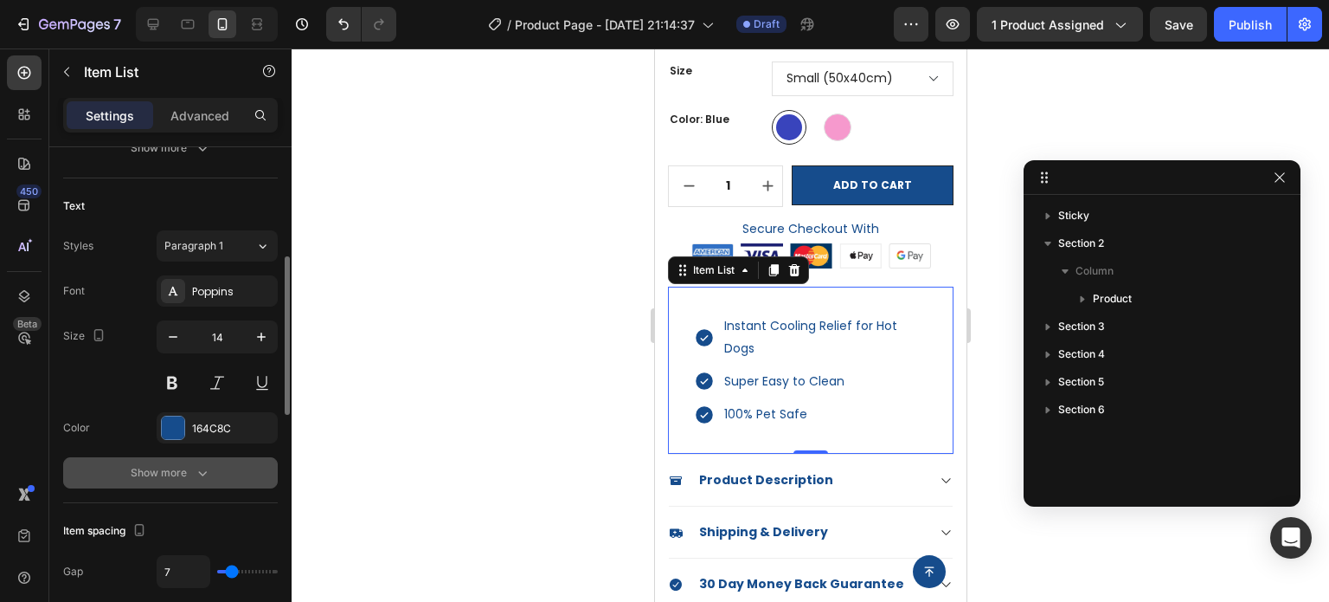
click at [194, 471] on icon "button" at bounding box center [202, 472] width 17 height 17
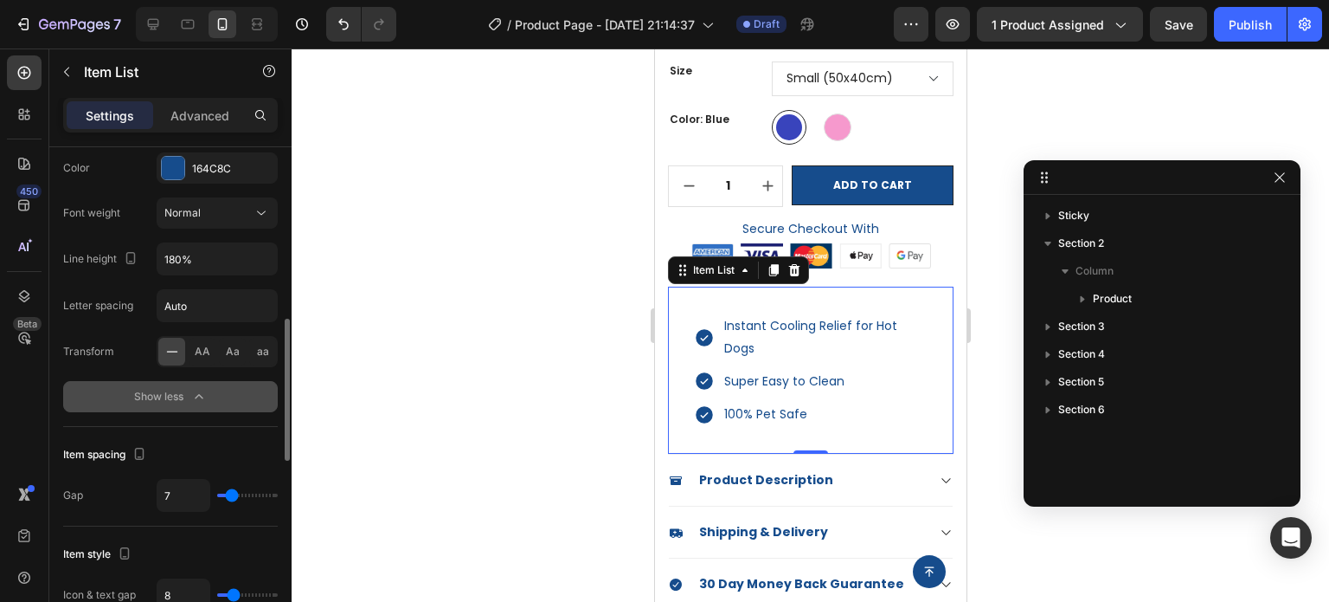
scroll to position [779, 0]
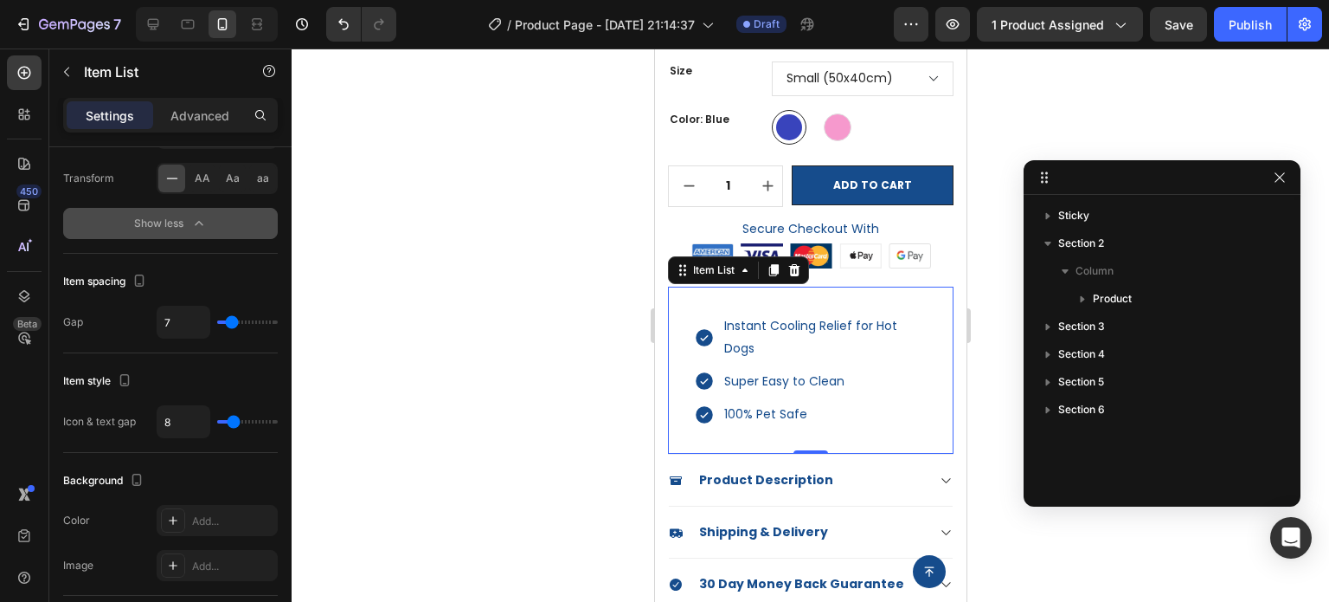
click at [858, 321] on p "Instant Cooling Relief for Hot Dogs" at bounding box center [824, 336] width 201 height 43
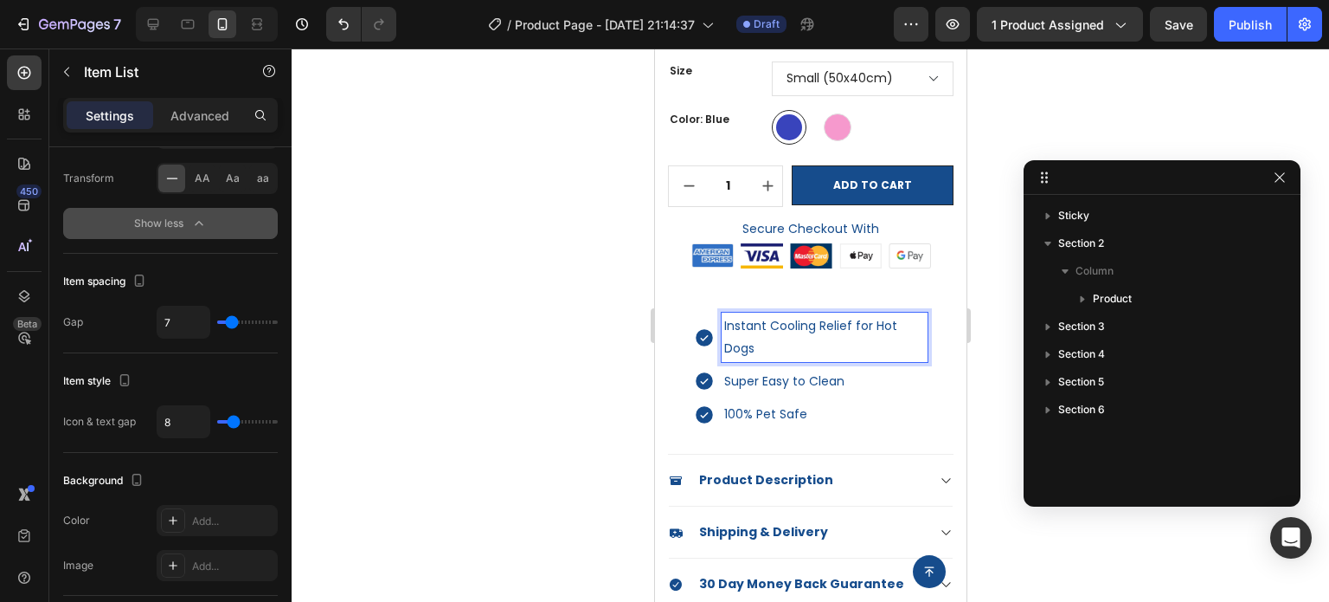
click at [842, 332] on p "Instant Cooling Relief for Hot Dogs" at bounding box center [824, 336] width 201 height 43
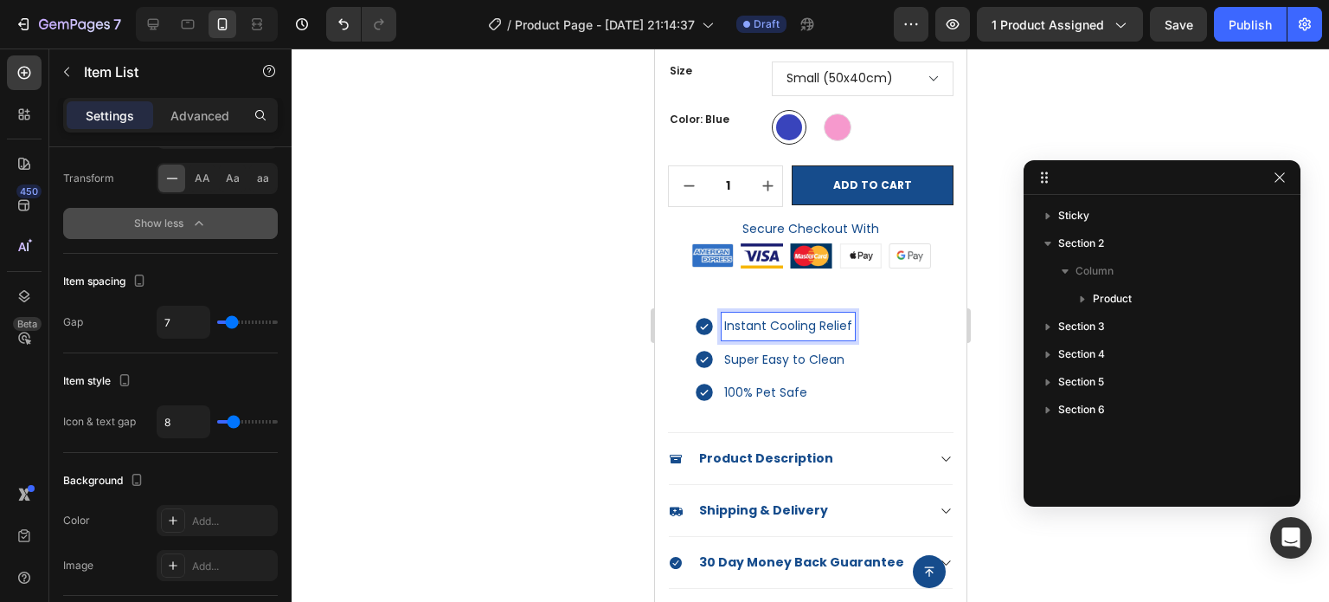
click at [1181, 543] on div at bounding box center [811, 324] width 1038 height 553
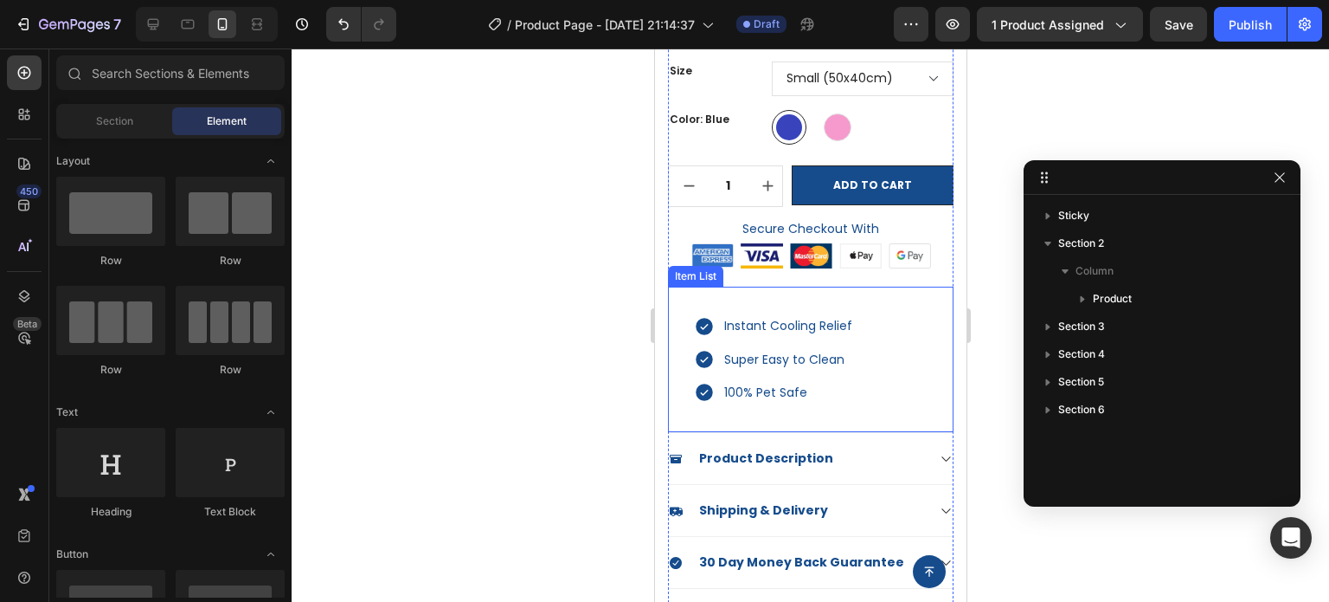
click at [890, 359] on div "Instant Cooling Relief Super Easy to Clean 100% Pet Safe" at bounding box center [810, 358] width 286 height 145
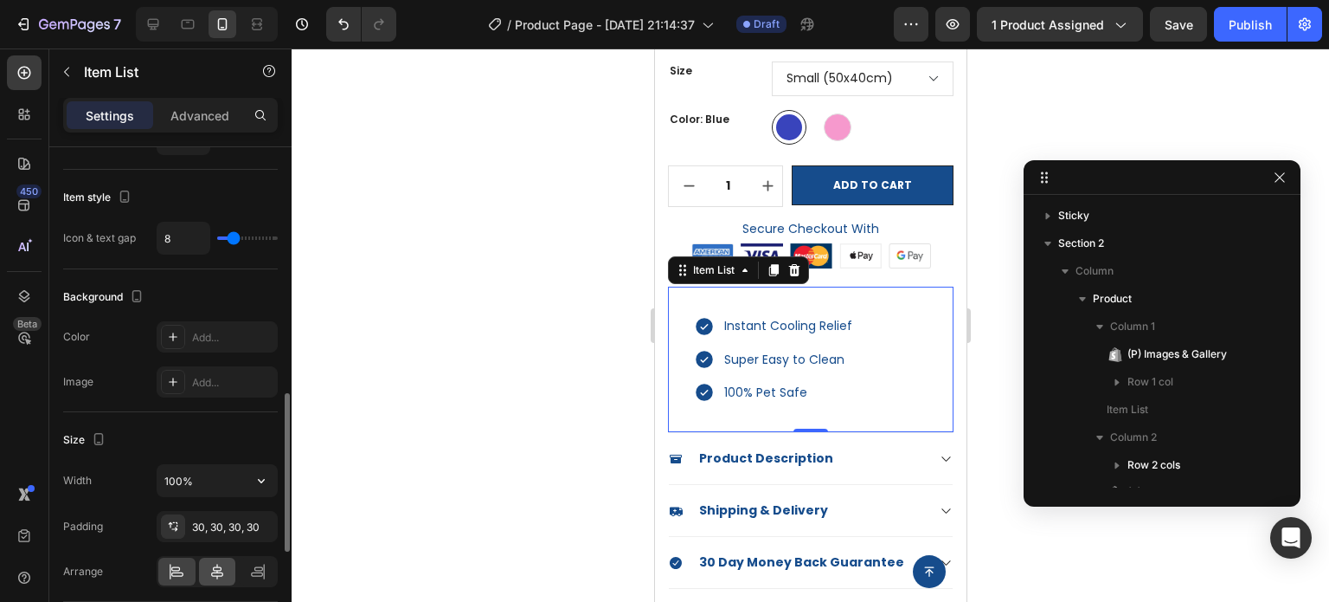
scroll to position [866, 0]
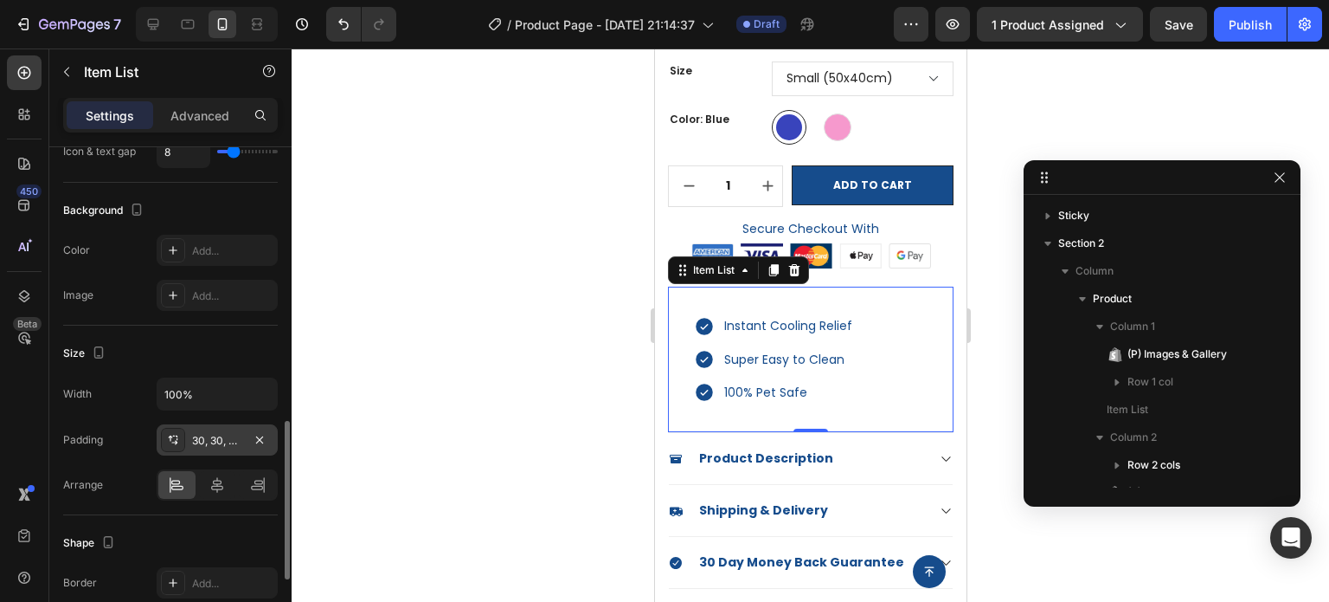
click at [222, 433] on div "30, 30, 30, 30" at bounding box center [217, 441] width 50 height 16
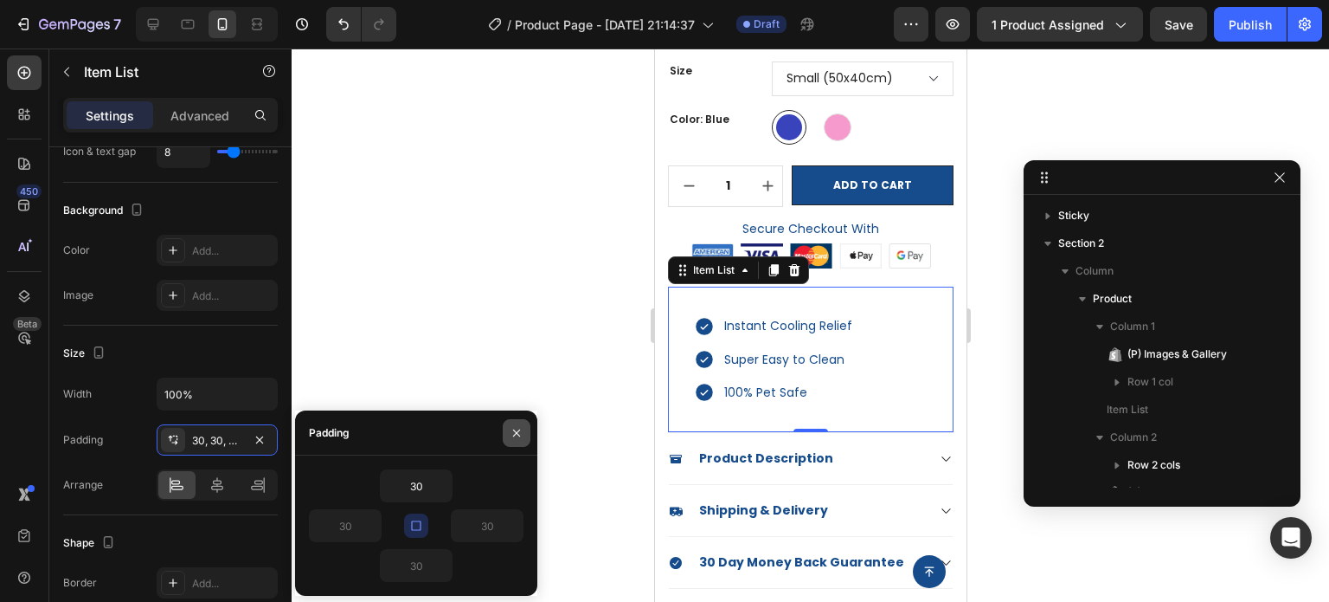
click at [525, 428] on button "button" at bounding box center [517, 433] width 28 height 28
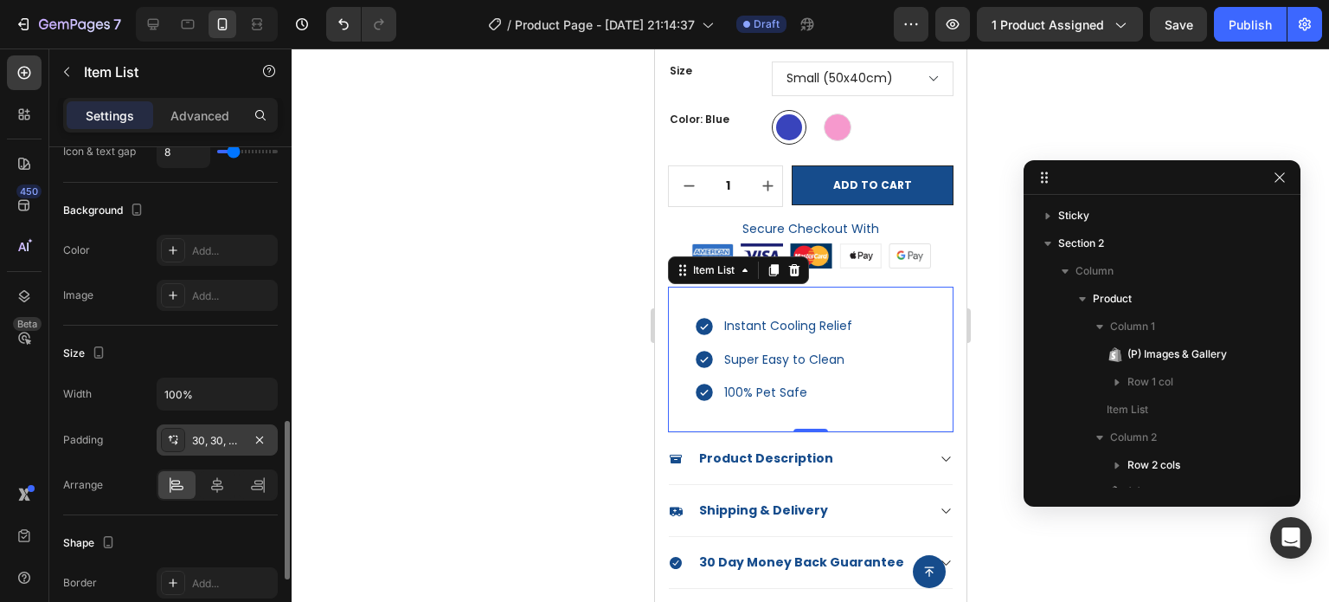
click at [225, 441] on div "30, 30, 30, 30" at bounding box center [217, 441] width 50 height 16
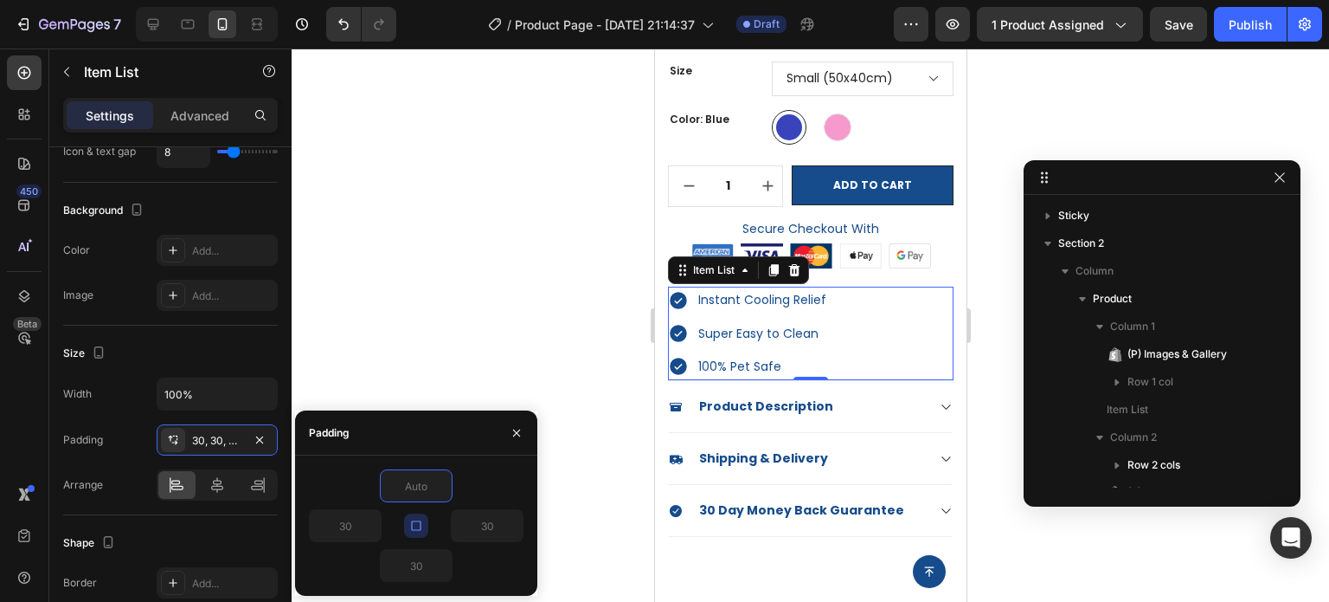
click at [449, 371] on div at bounding box center [811, 324] width 1038 height 553
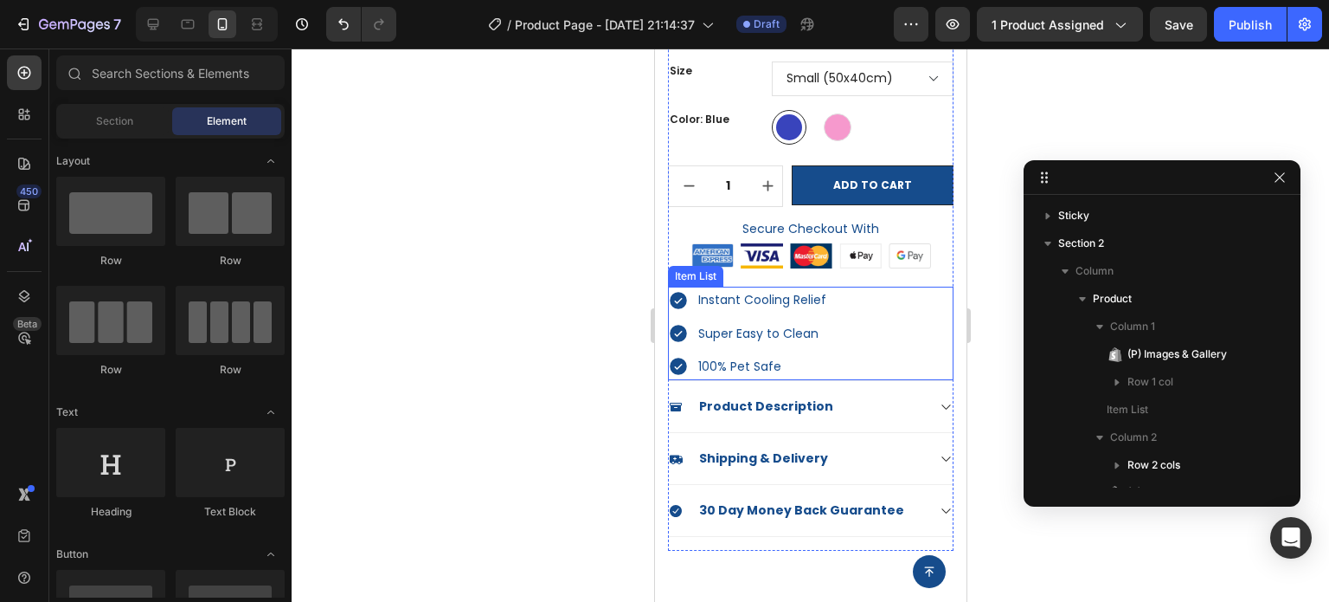
click at [848, 342] on div "Instant Cooling Relief Super Easy to Clean 100% Pet Safe" at bounding box center [810, 332] width 286 height 93
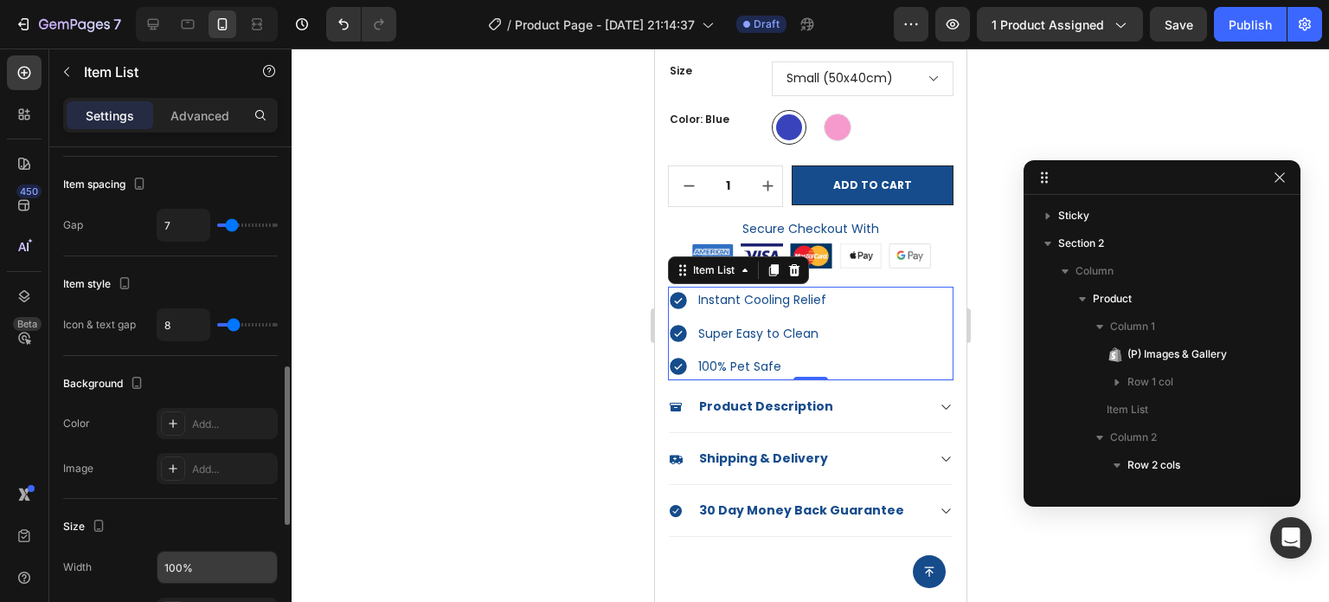
scroll to position [779, 0]
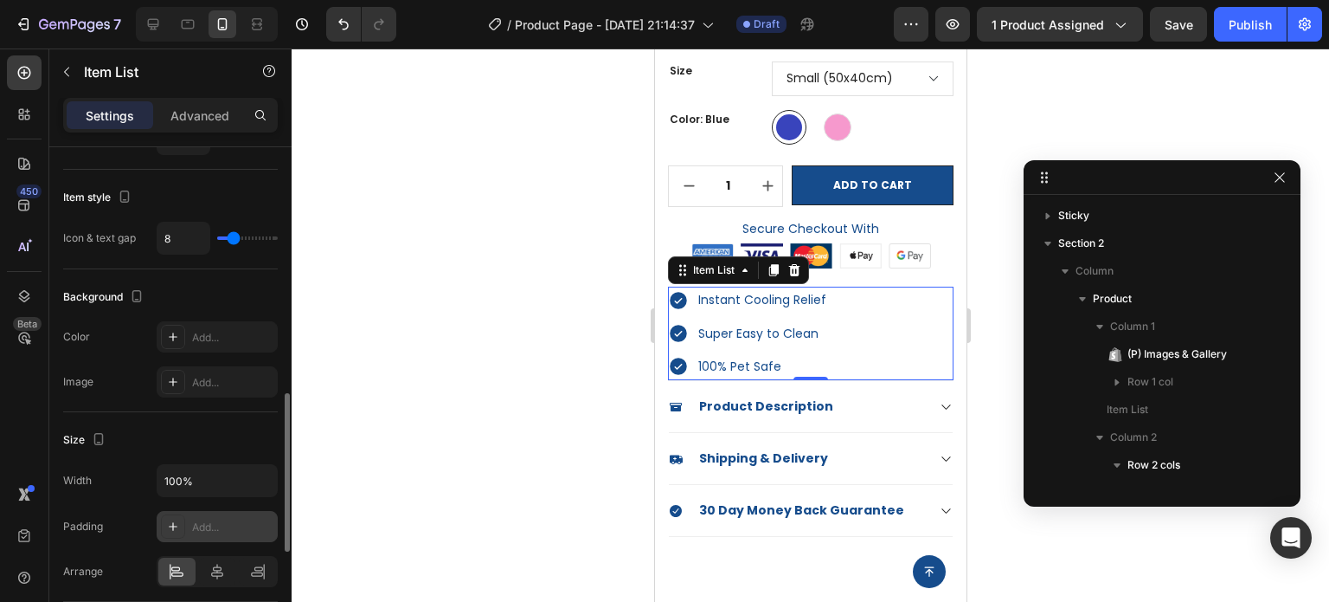
click at [173, 526] on icon at bounding box center [173, 526] width 14 height 14
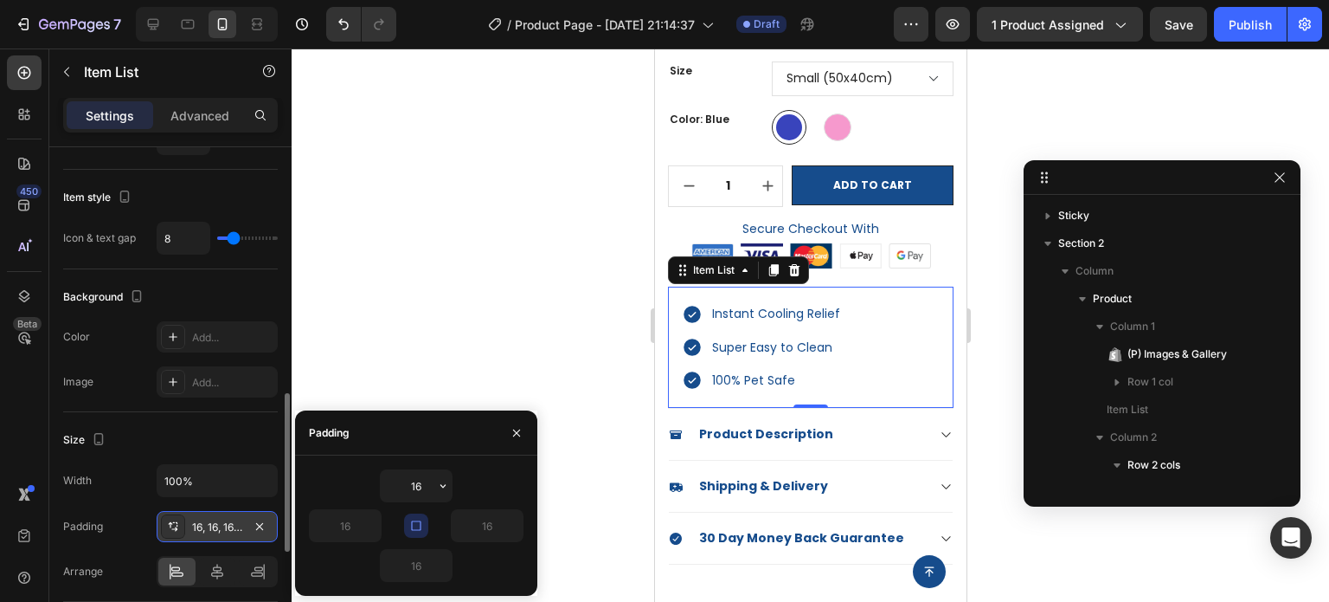
click at [419, 525] on icon "button" at bounding box center [416, 525] width 14 height 14
click at [364, 531] on button "button" at bounding box center [372, 525] width 17 height 31
click at [356, 531] on input "16" at bounding box center [345, 525] width 71 height 31
type input "16"
click at [423, 483] on input "16" at bounding box center [416, 485] width 71 height 31
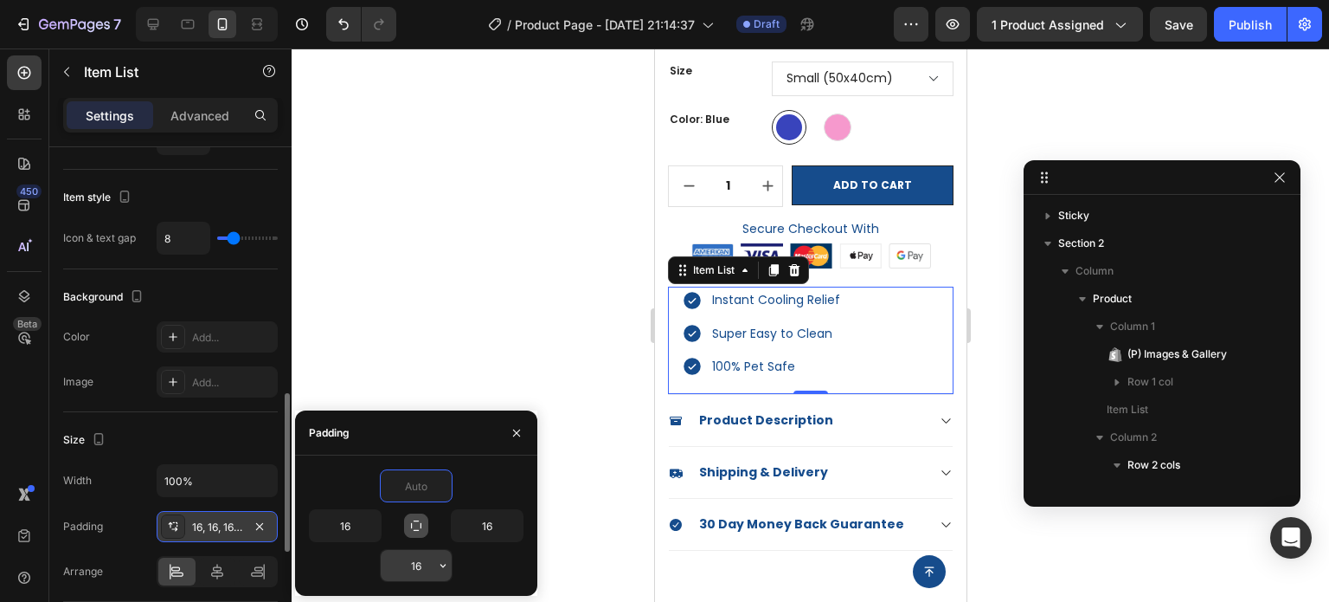
type input "0"
click at [426, 566] on input "16" at bounding box center [416, 565] width 71 height 31
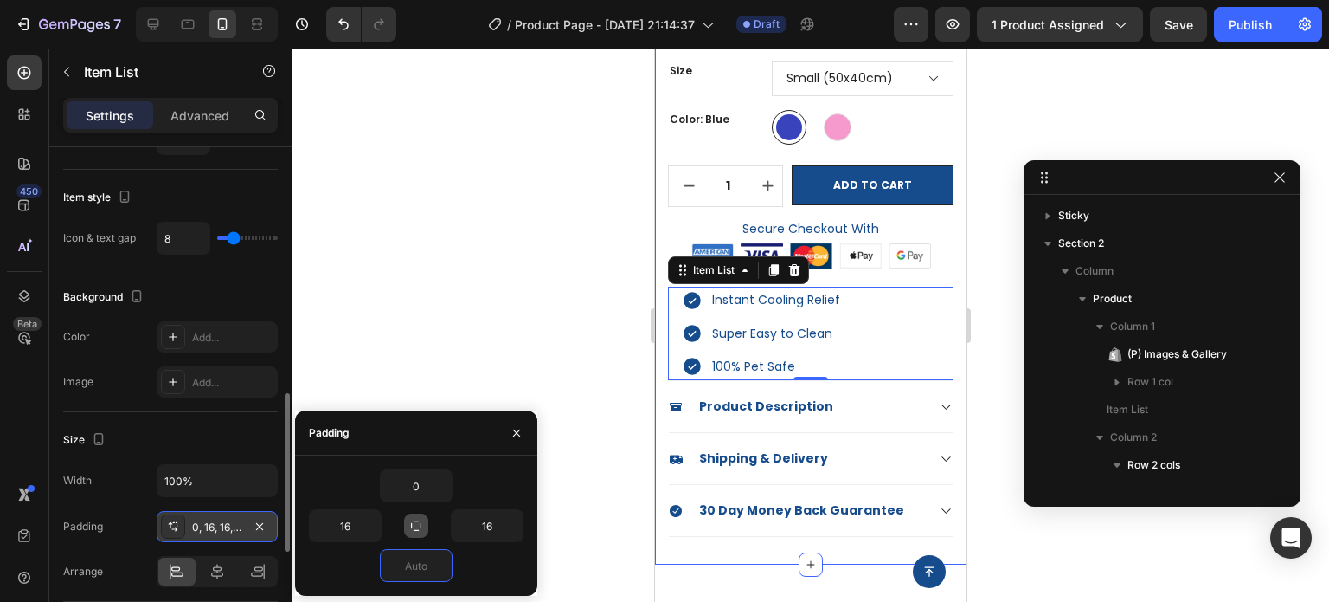
click at [525, 297] on div at bounding box center [811, 324] width 1038 height 553
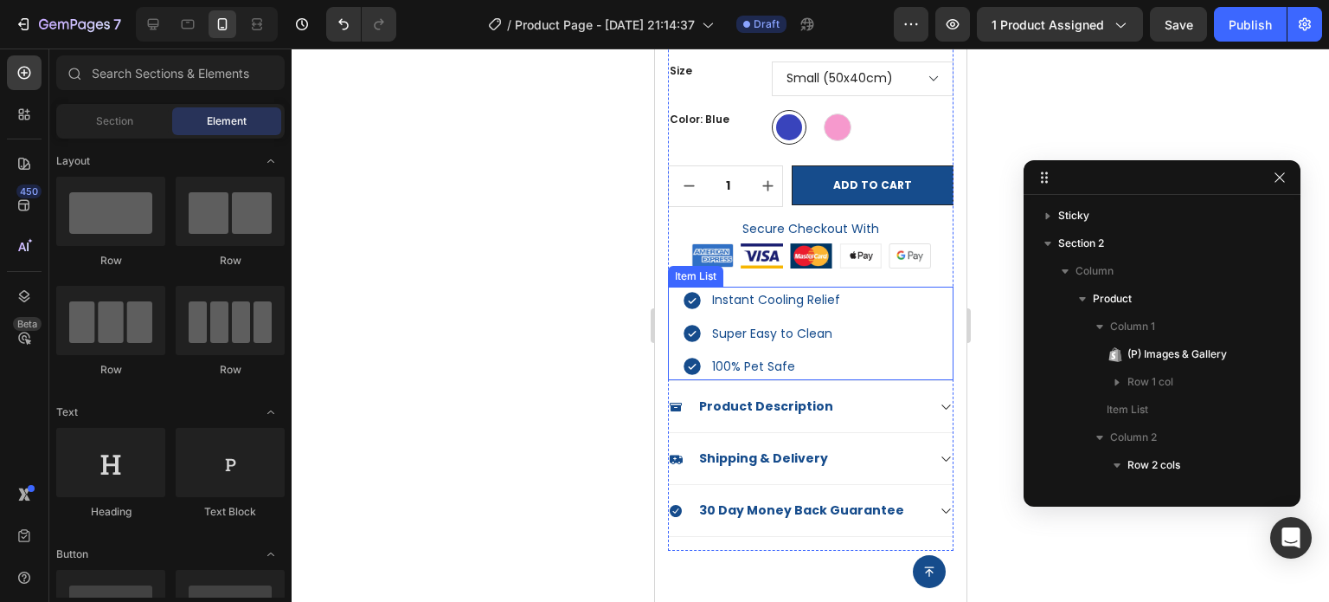
click at [873, 345] on div "Instant Cooling Relief Super Easy to Clean 100% Pet Safe" at bounding box center [810, 332] width 286 height 93
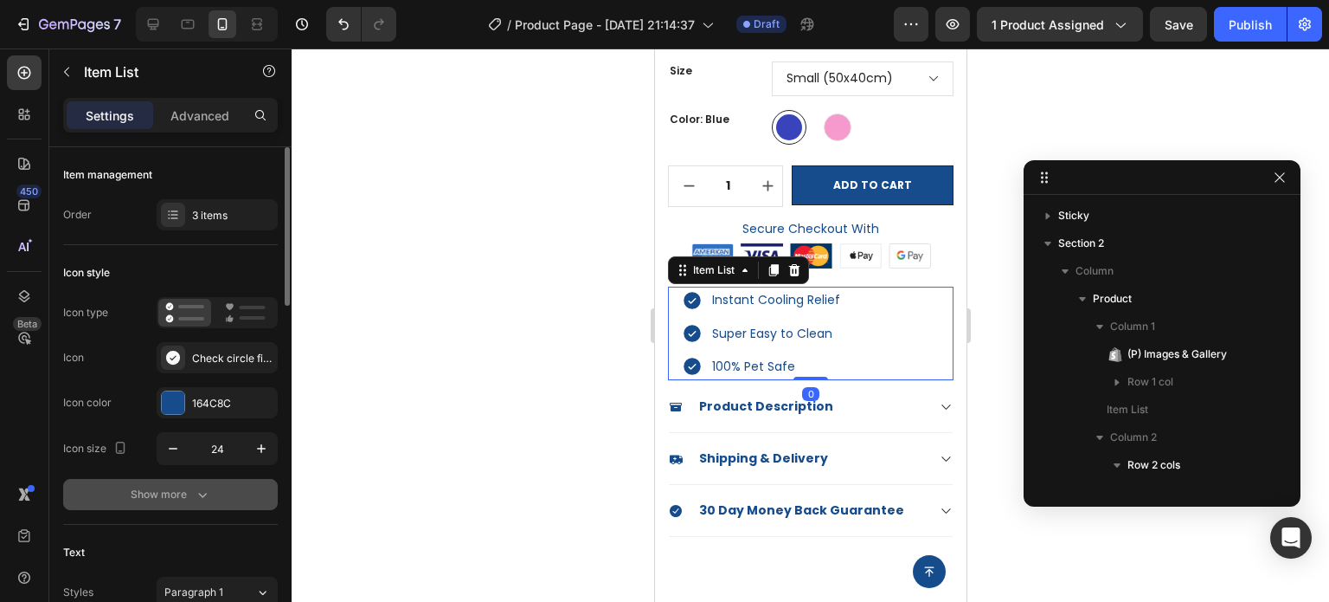
click at [177, 493] on div "Show more" at bounding box center [171, 494] width 80 height 17
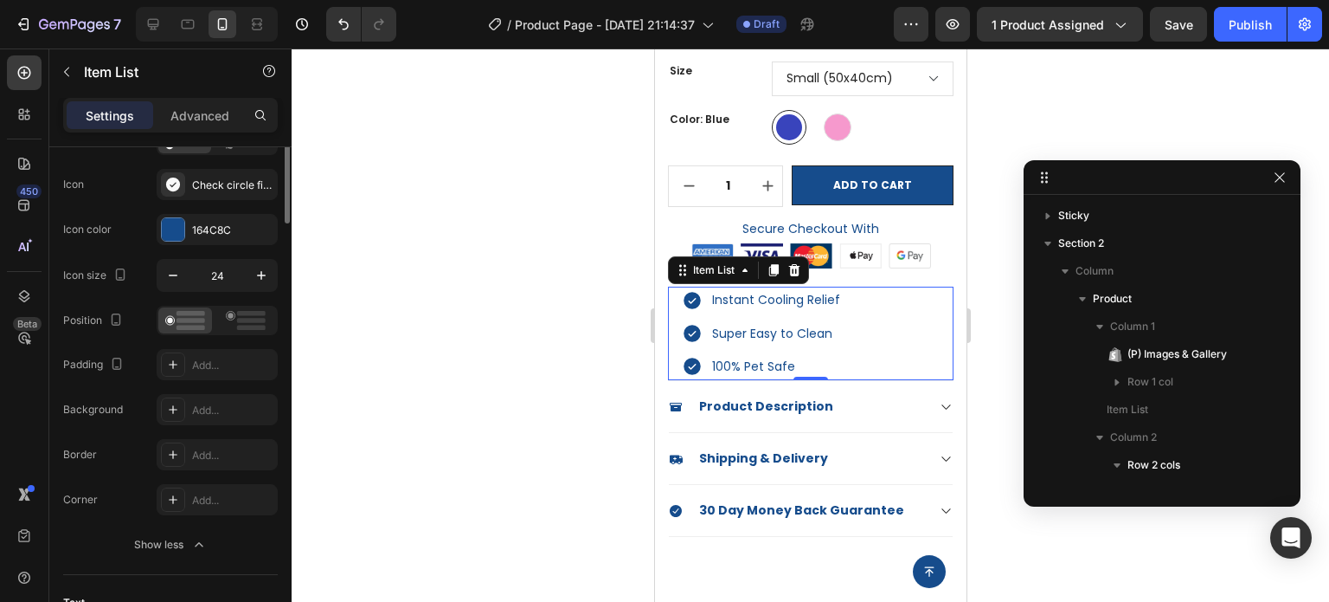
scroll to position [87, 0]
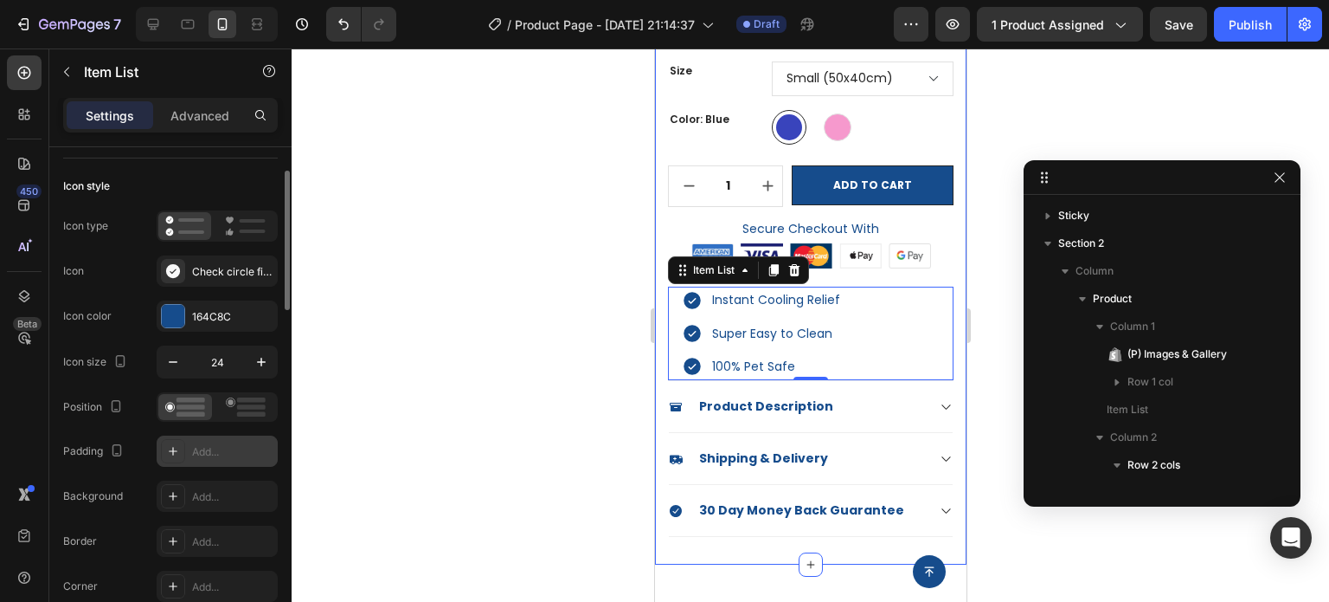
click at [172, 450] on icon at bounding box center [173, 451] width 9 height 9
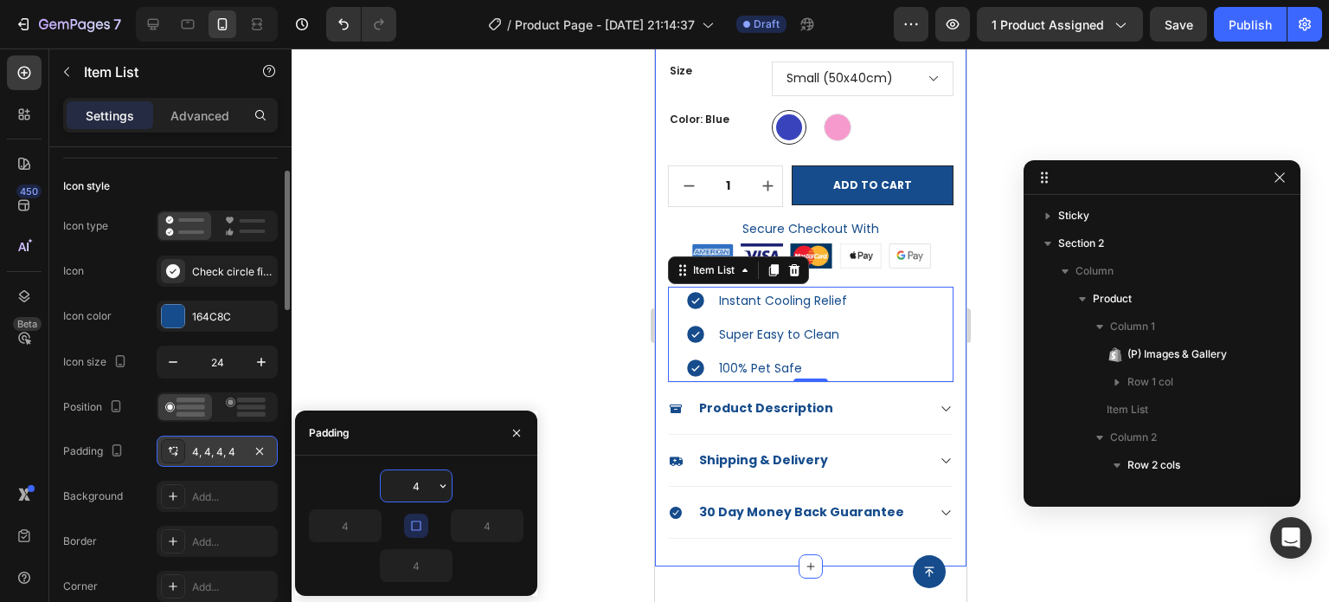
type input "8"
click at [424, 523] on button "button" at bounding box center [416, 525] width 24 height 24
click at [423, 487] on input "4" at bounding box center [416, 485] width 71 height 31
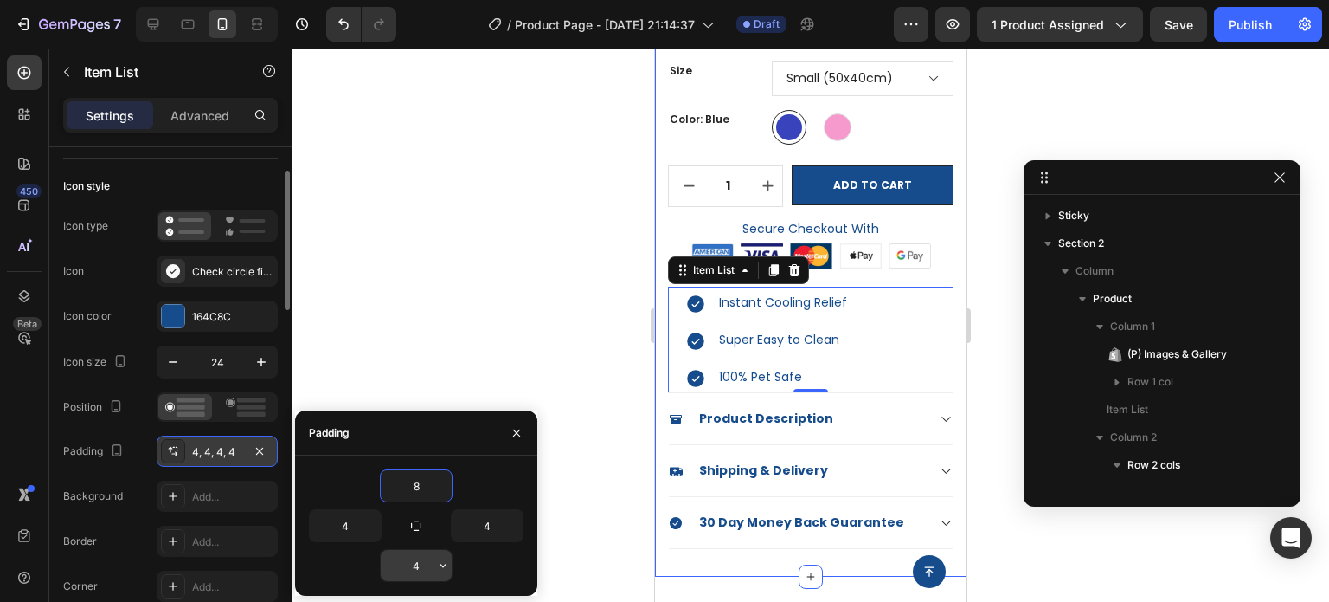
type input "8"
click at [427, 568] on input "4" at bounding box center [416, 565] width 71 height 31
type input "8"
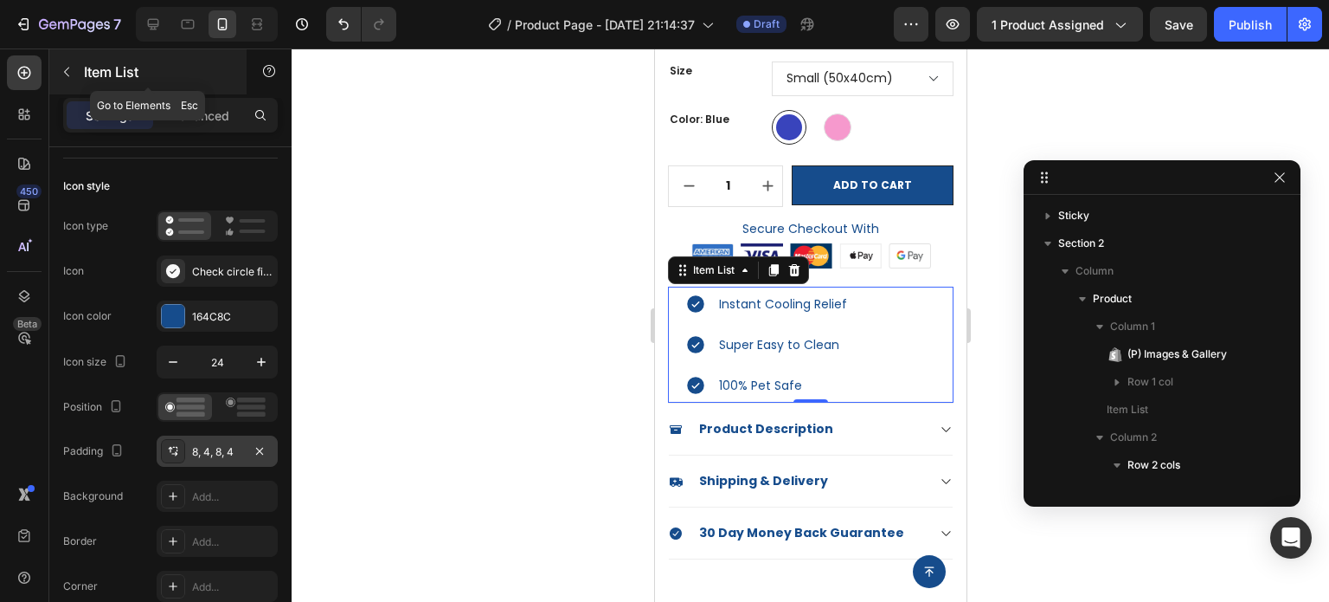
click at [73, 86] on div "Item List" at bounding box center [147, 71] width 197 height 45
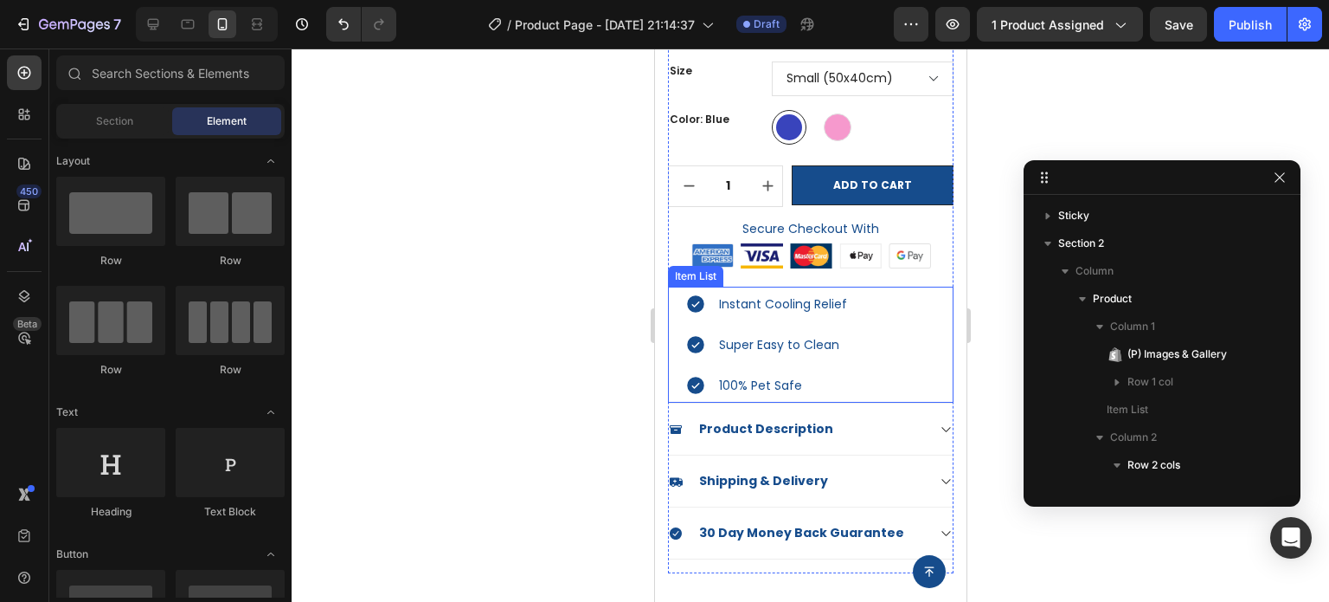
click at [884, 318] on div "Instant Cooling Relief Super Easy to Clean 100% Pet Safe" at bounding box center [810, 344] width 286 height 116
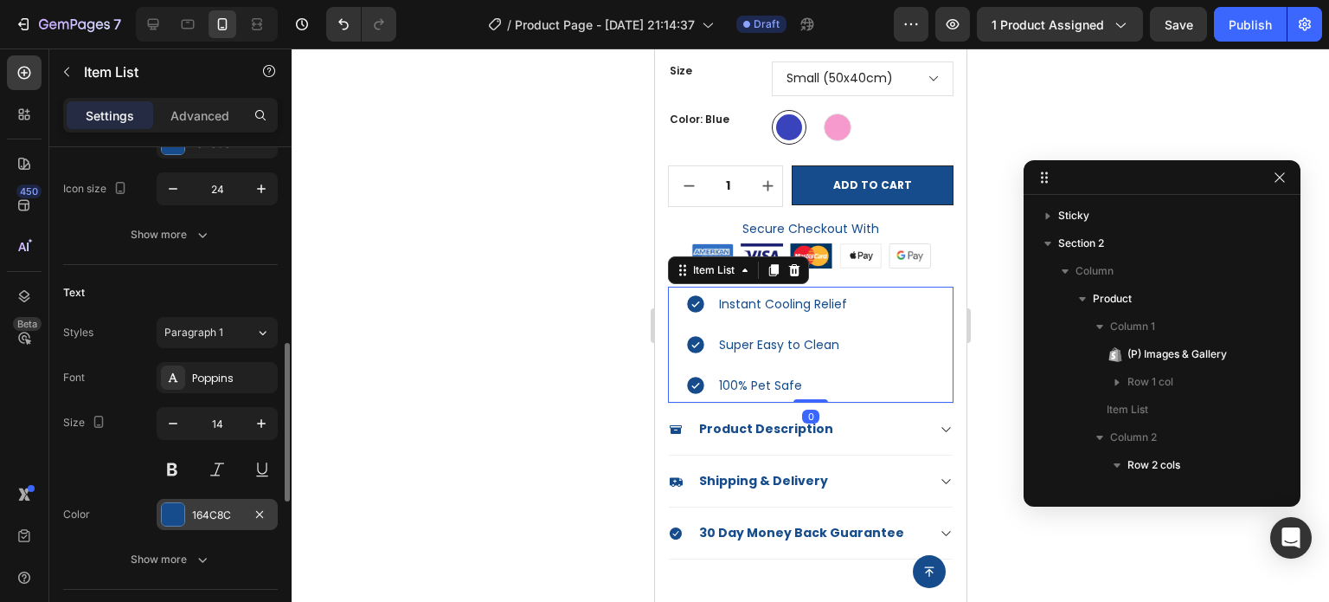
scroll to position [346, 0]
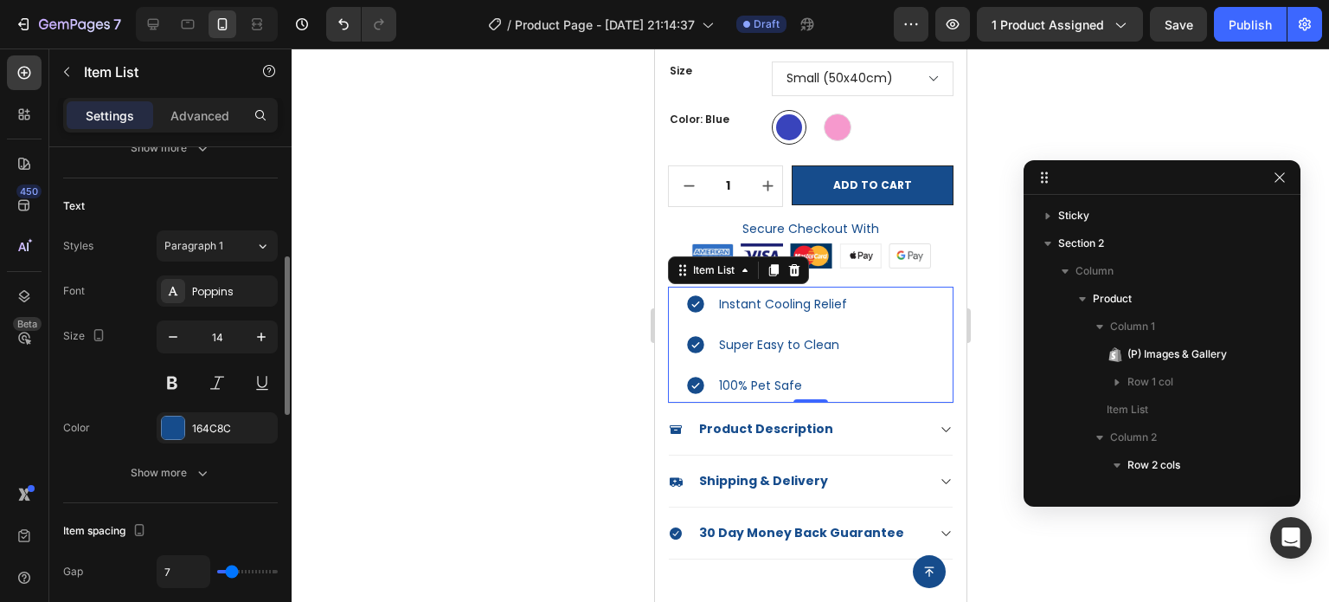
type input "9"
type input "8"
type input "7"
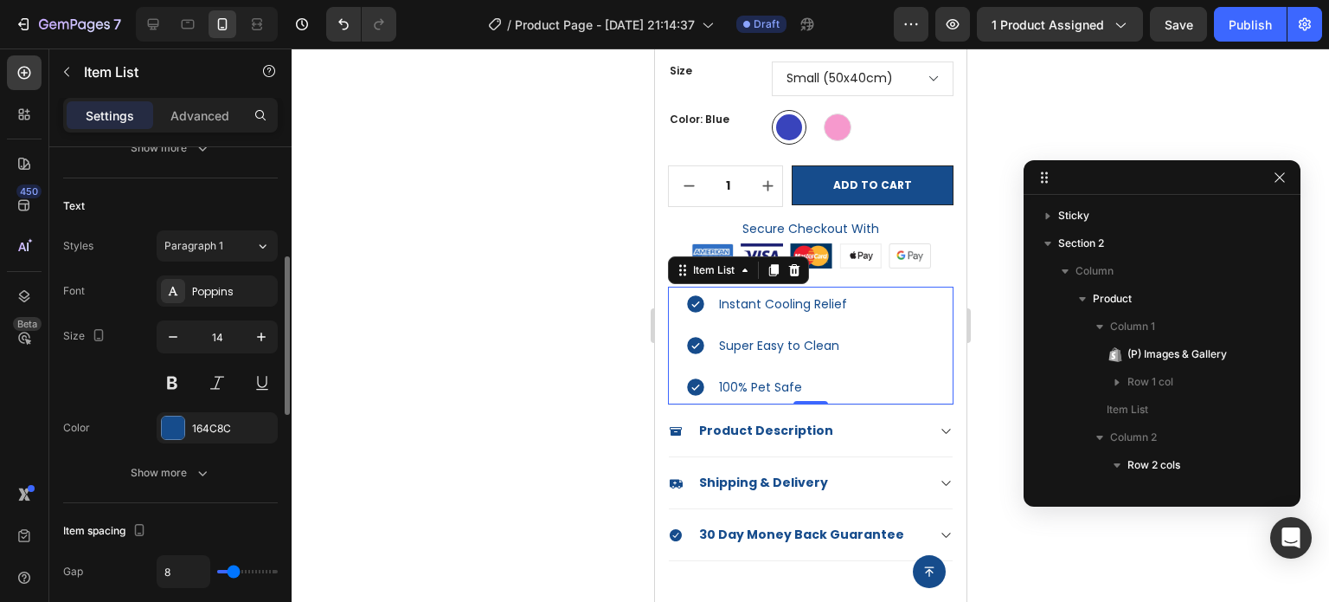
type input "7"
type input "6"
type input "5"
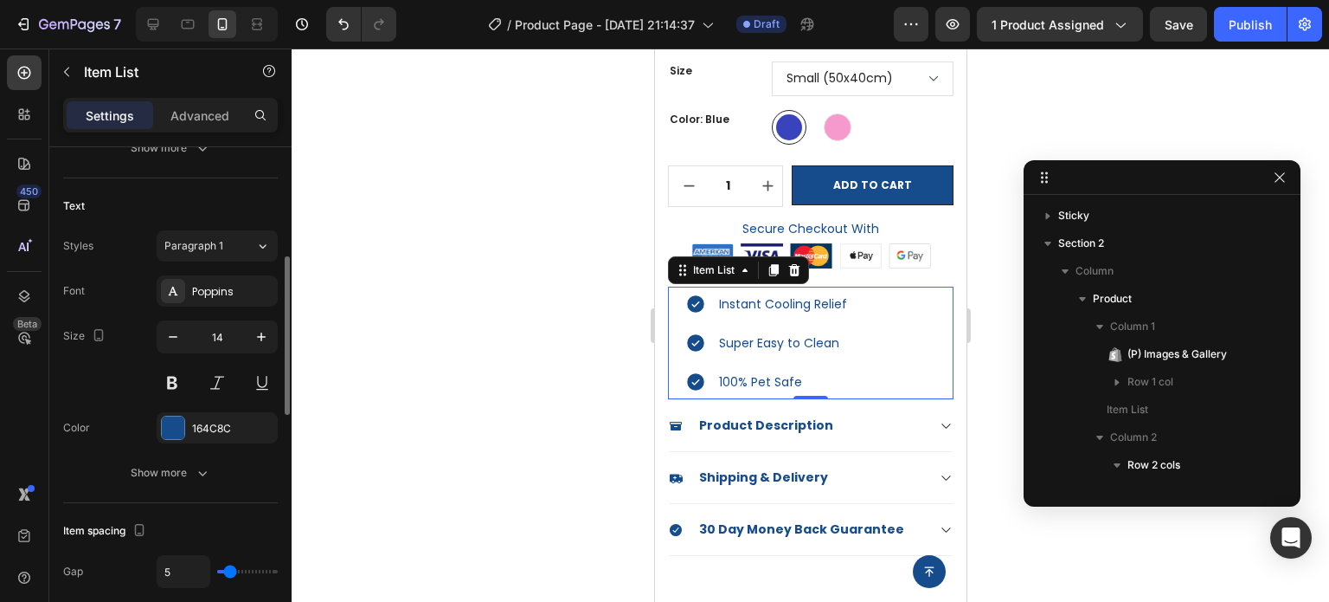
type input "4"
type input "3"
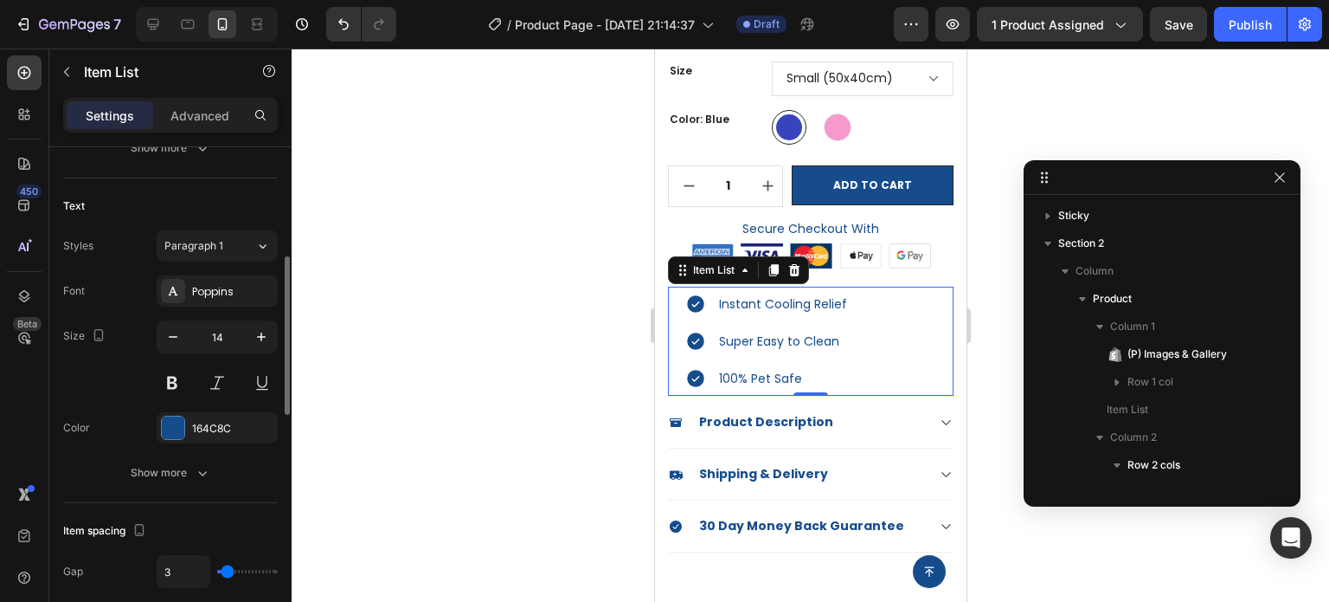
type input "2"
type input "1"
type input "0"
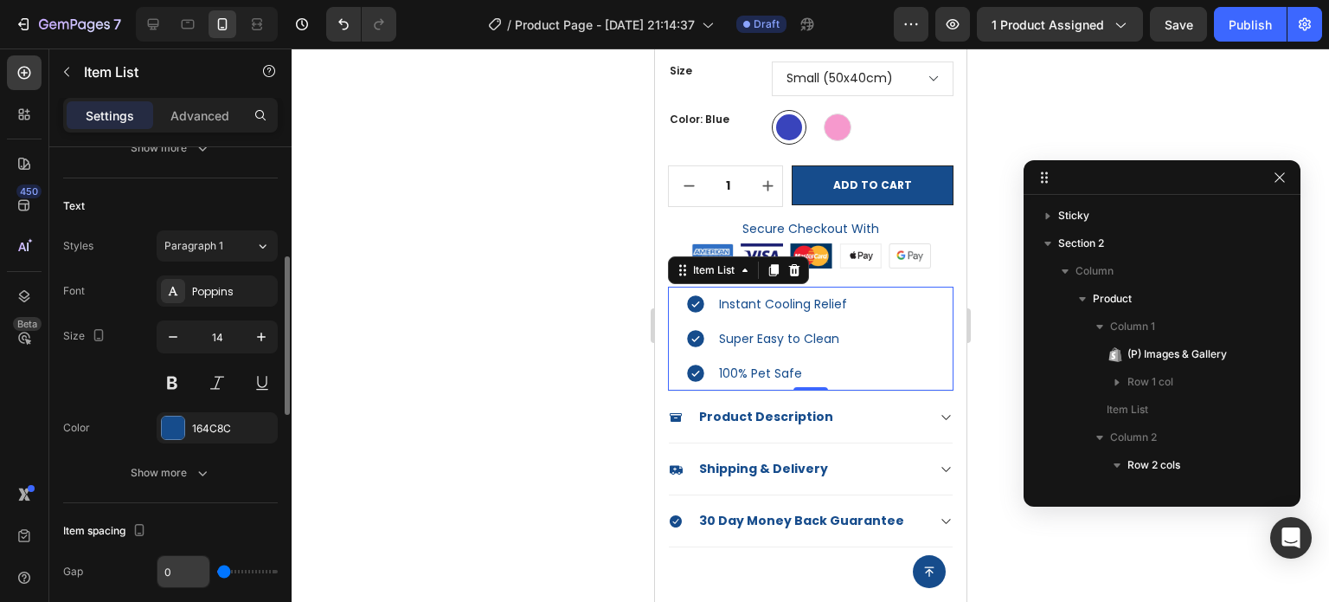
drag, startPoint x: 235, startPoint y: 574, endPoint x: 205, endPoint y: 567, distance: 31.1
type input "0"
click at [217, 572] on input "range" at bounding box center [247, 571] width 61 height 3
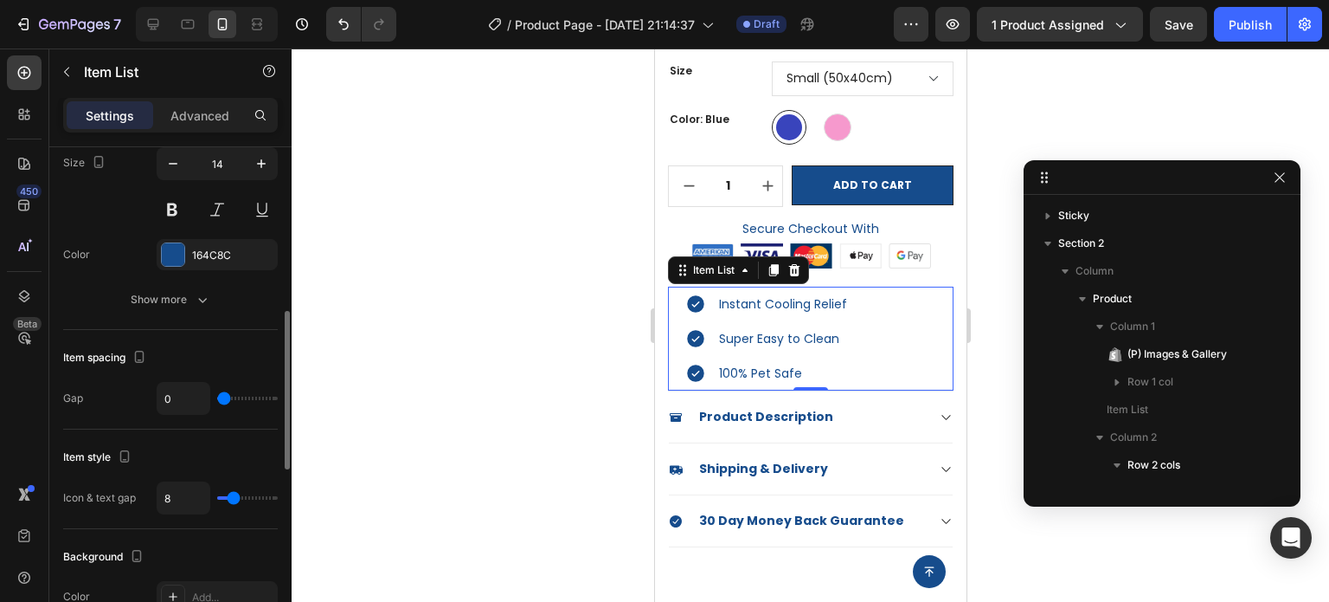
type input "3"
type input "2"
type input "1"
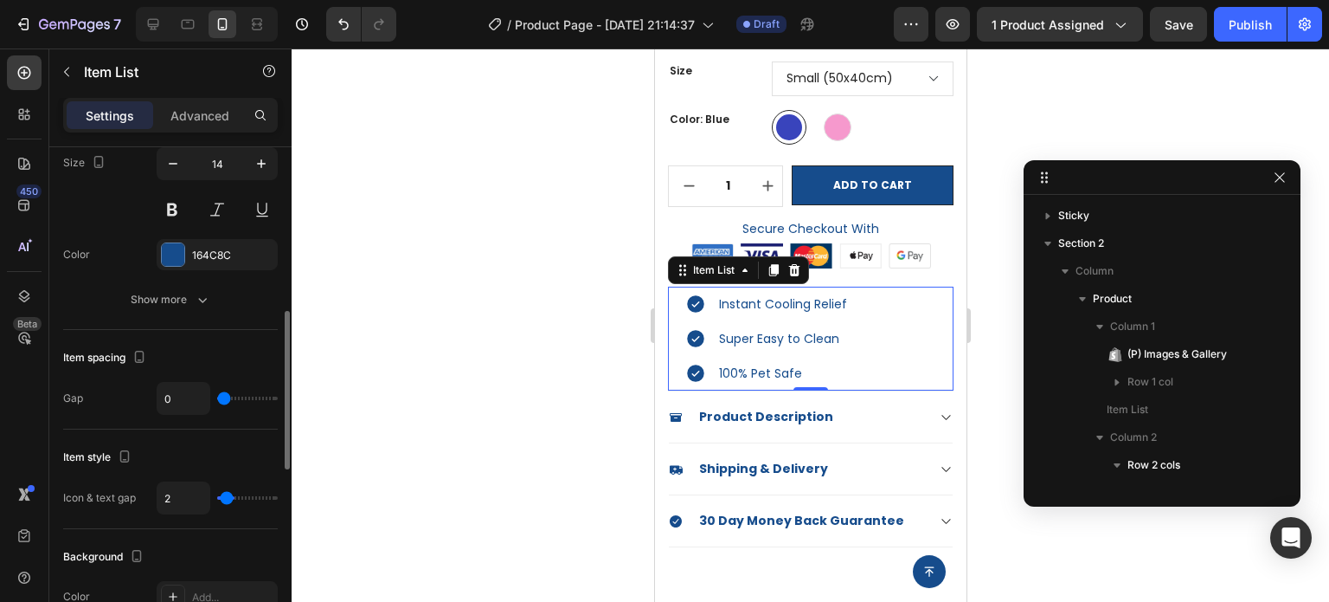
type input "1"
type input "0"
type input "1"
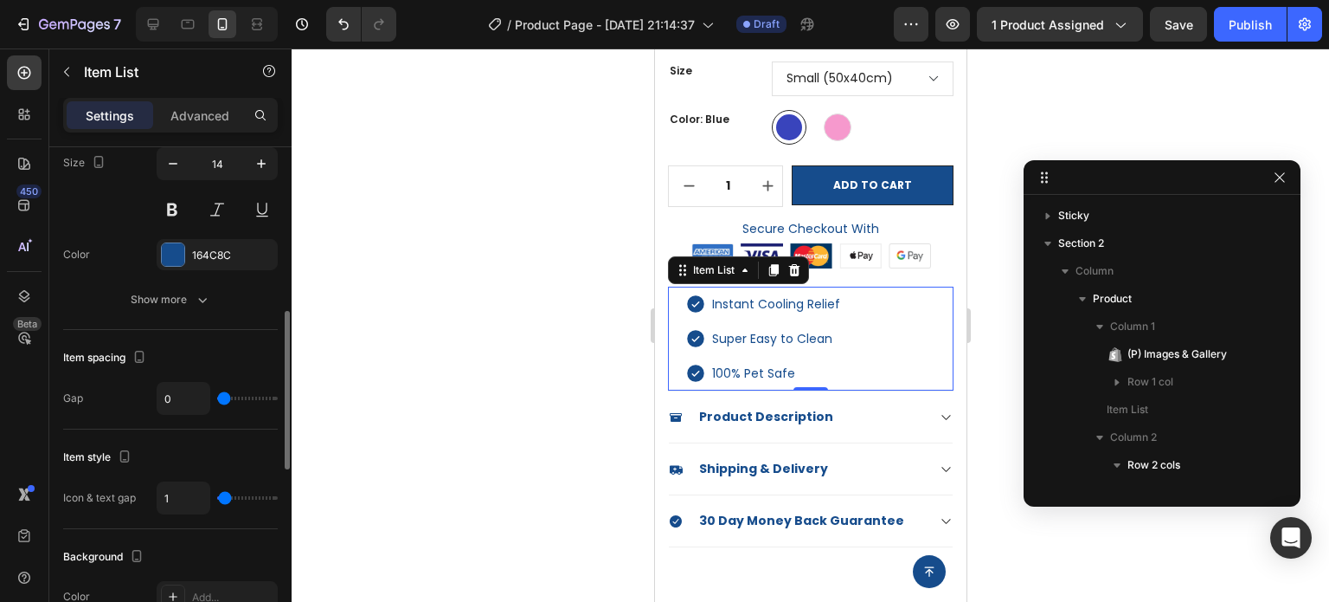
type input "2"
type input "3"
type input "4"
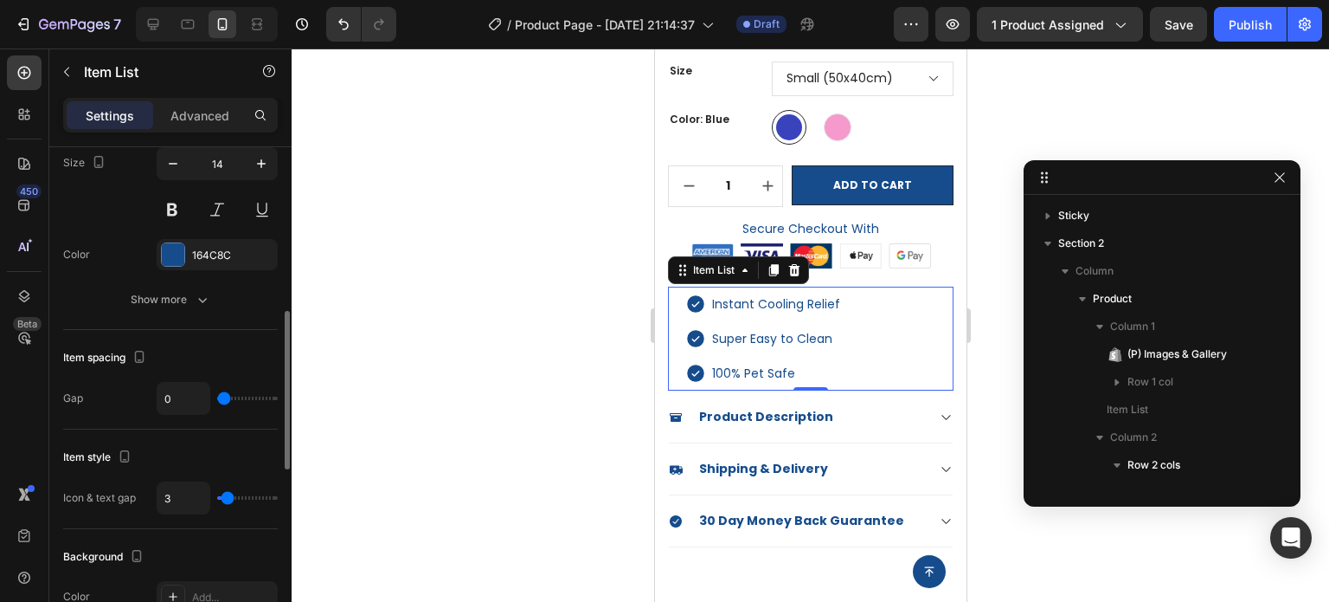
type input "4"
type input "5"
type input "6"
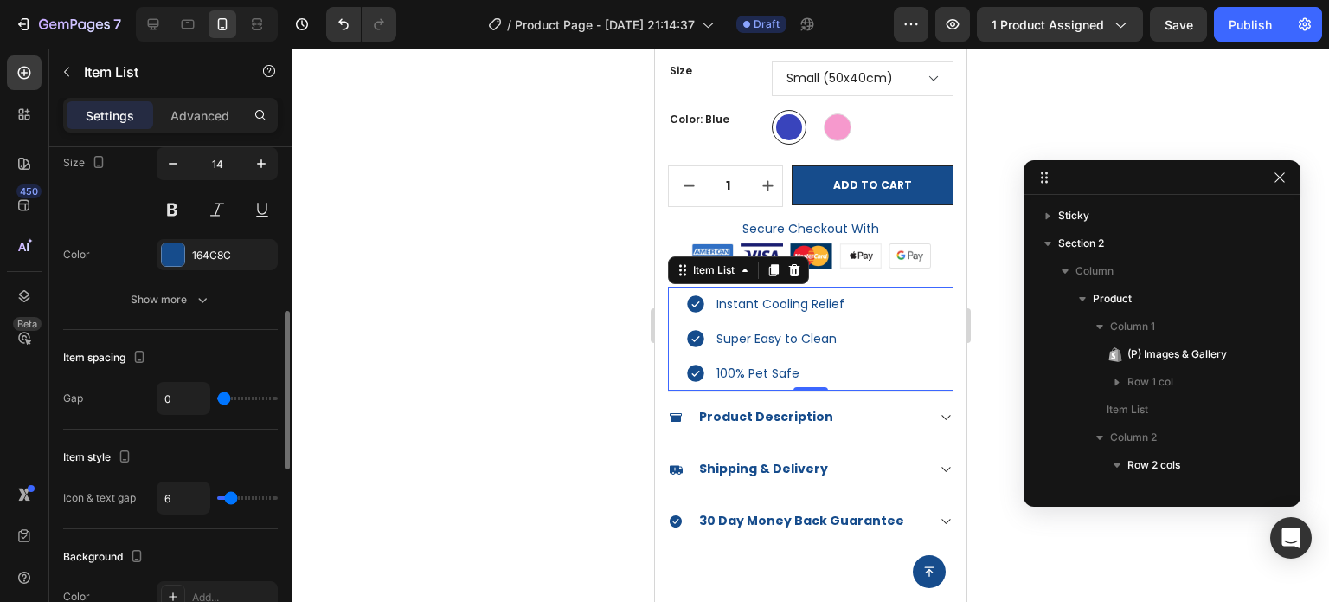
type input "7"
type input "8"
type input "9"
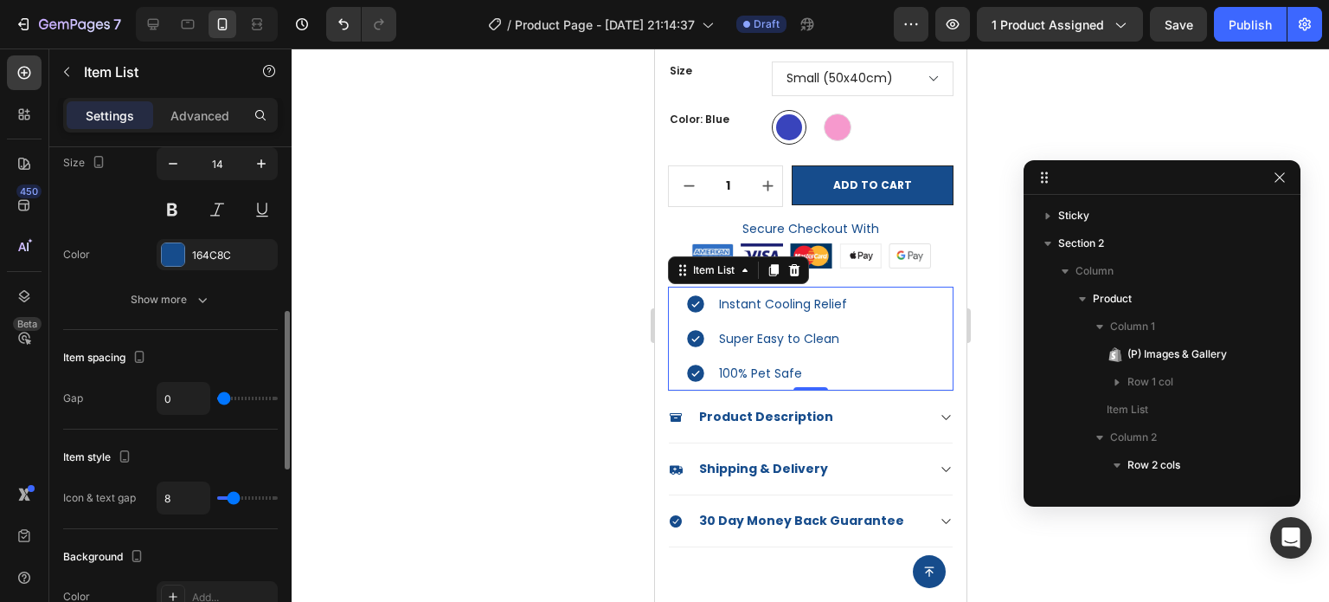
type input "9"
type input "10"
type input "11"
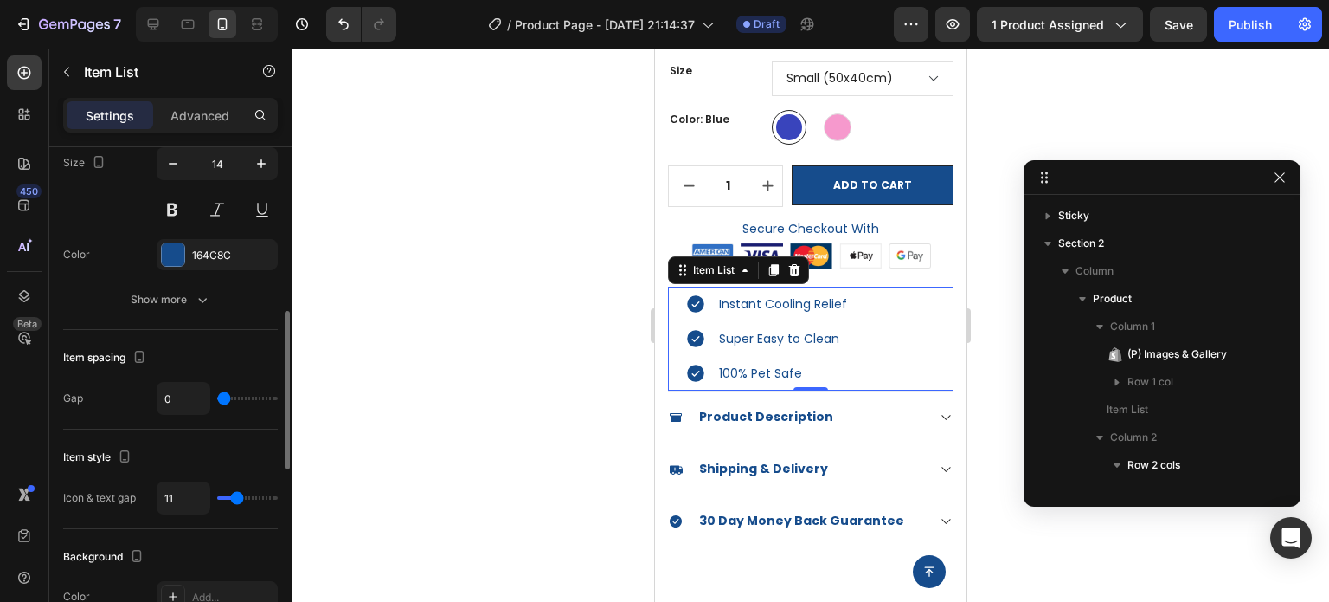
type input "12"
type input "13"
type input "14"
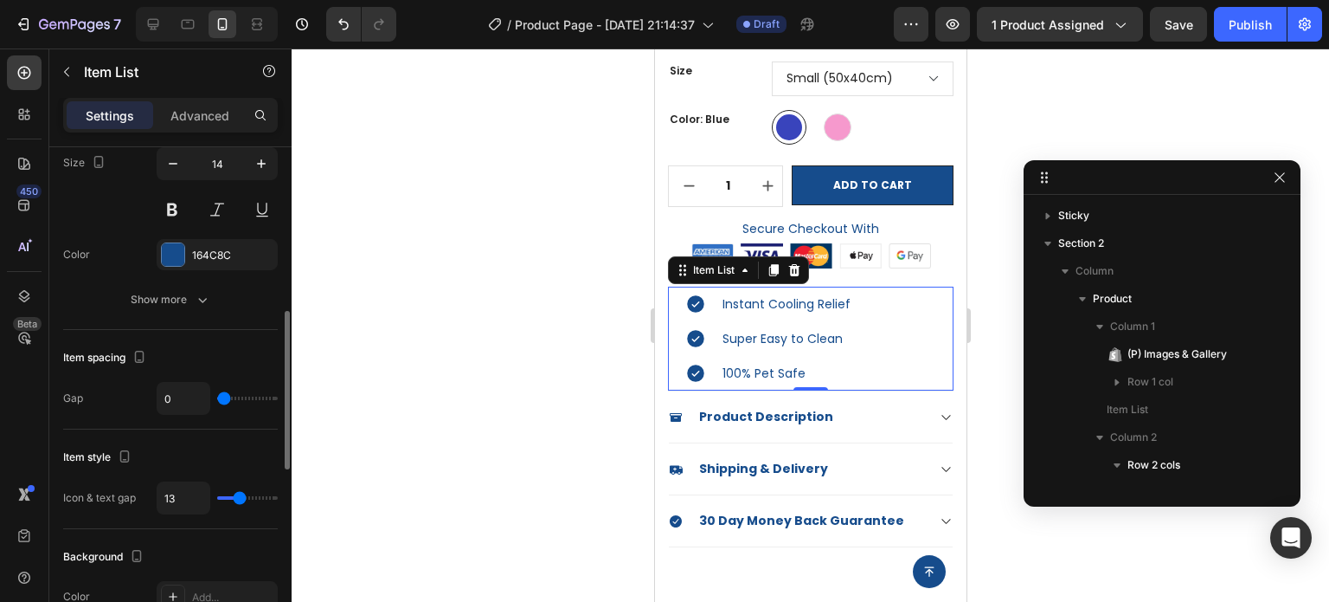
type input "14"
type input "15"
type input "16"
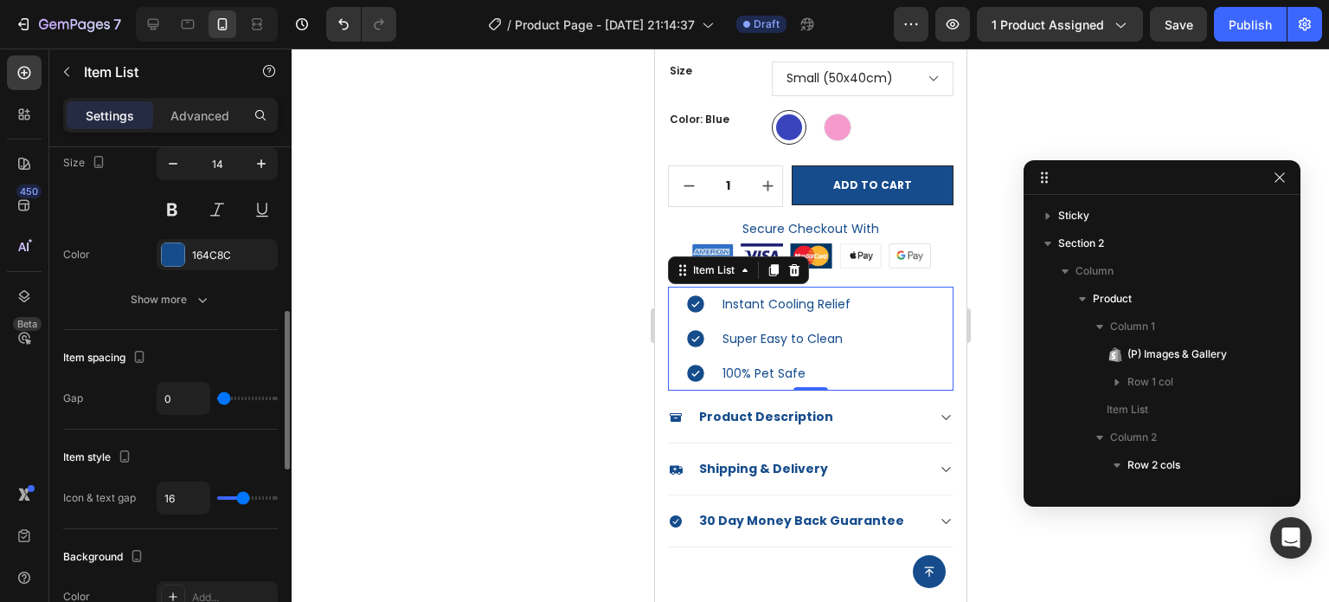
type input "17"
type input "16"
type input "15"
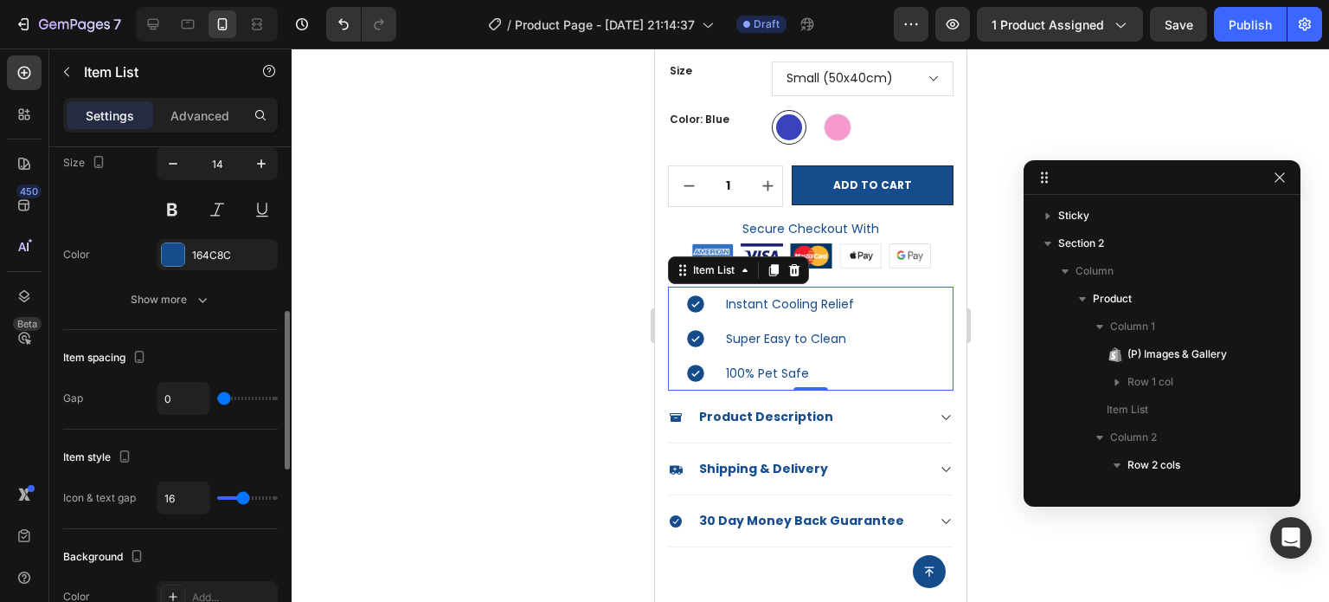
type input "15"
type input "14"
type input "13"
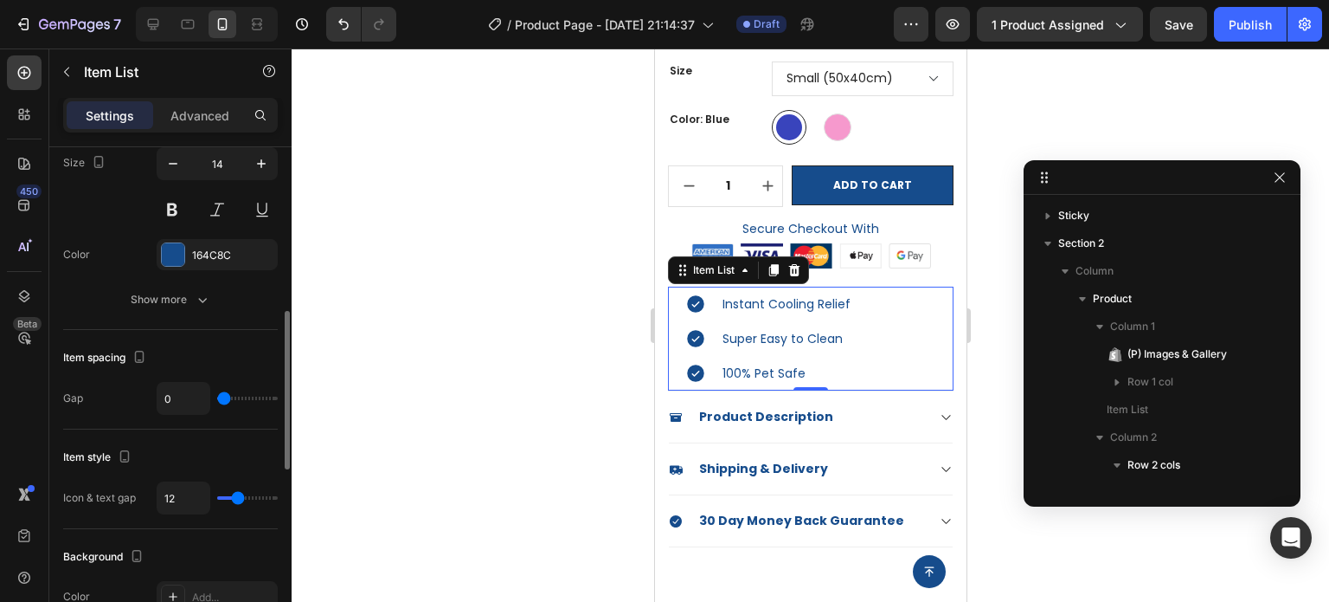
drag, startPoint x: 229, startPoint y: 497, endPoint x: 238, endPoint y: 499, distance: 9.7
click at [238, 499] on input "range" at bounding box center [247, 497] width 61 height 3
click at [1080, 563] on div at bounding box center [811, 324] width 1038 height 553
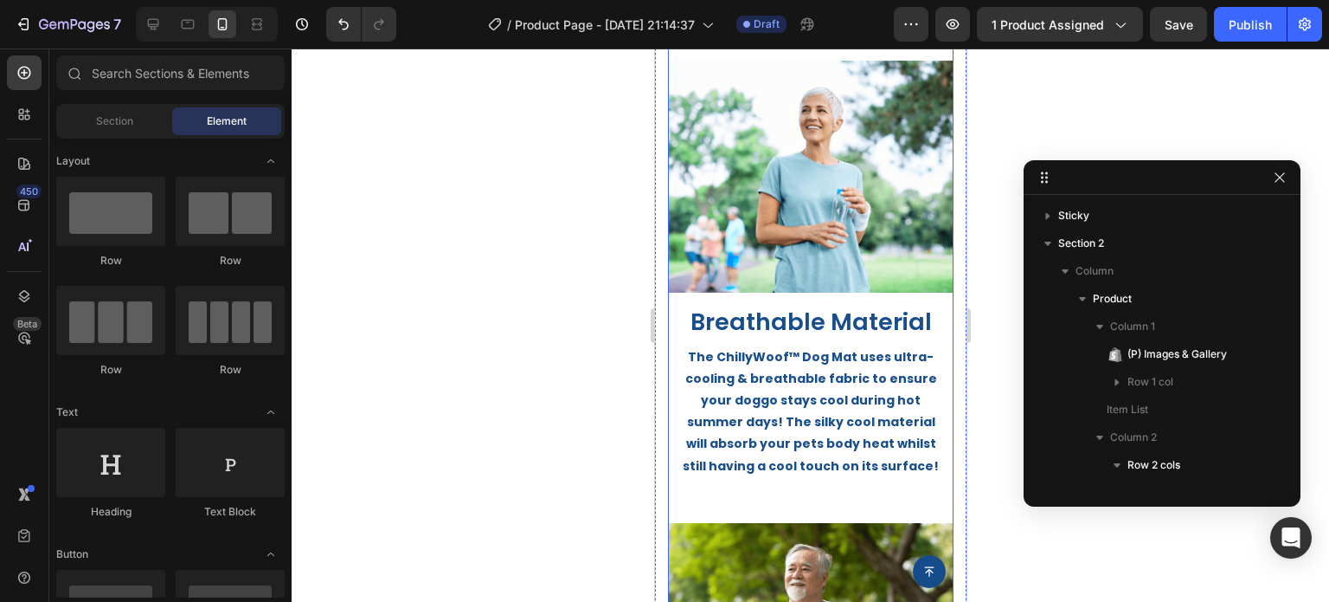
scroll to position [1298, 0]
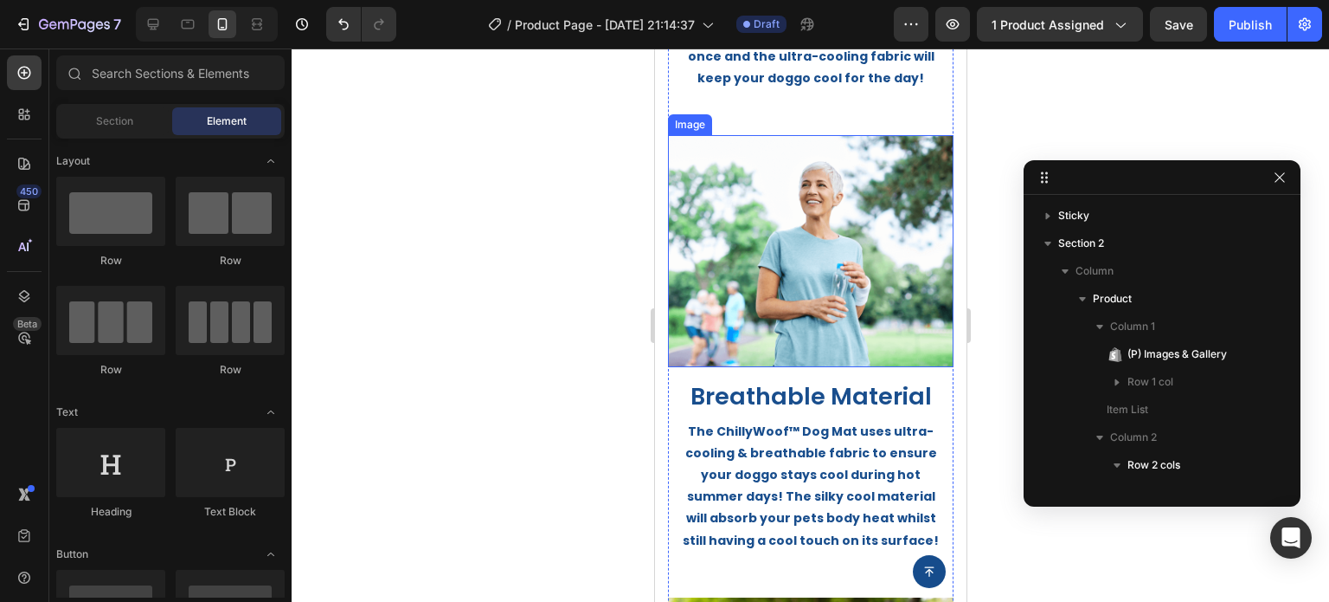
click at [786, 279] on img at bounding box center [810, 251] width 286 height 232
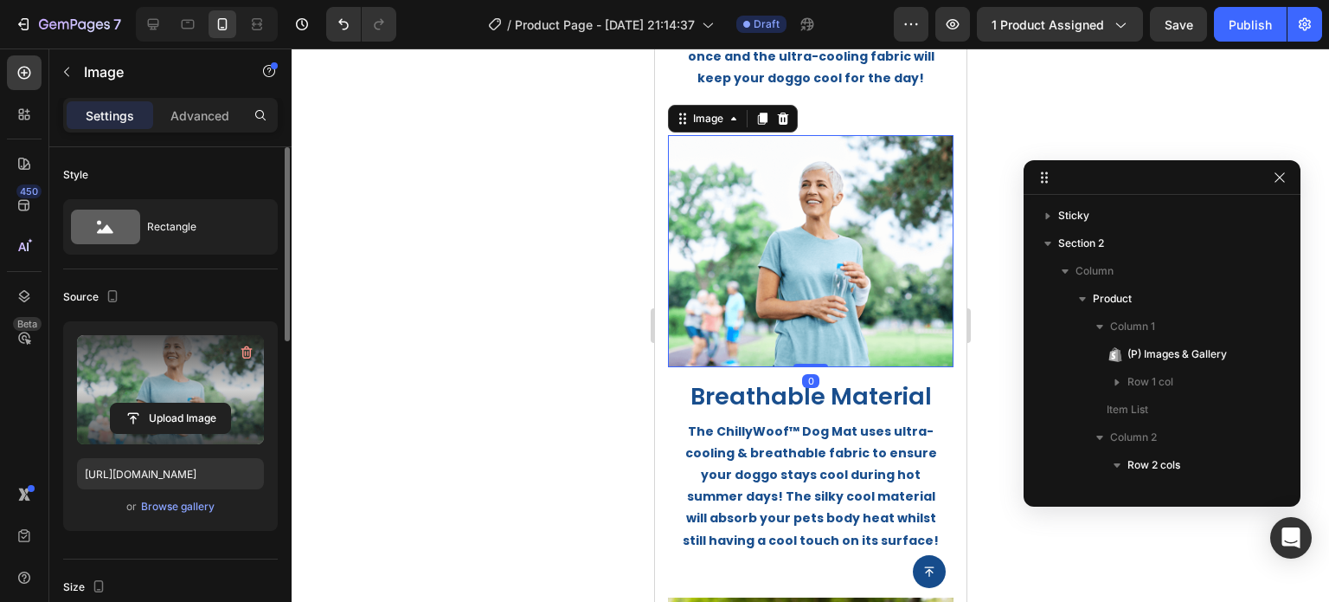
click at [169, 400] on label at bounding box center [170, 389] width 187 height 109
click at [169, 403] on input "file" at bounding box center [170, 417] width 119 height 29
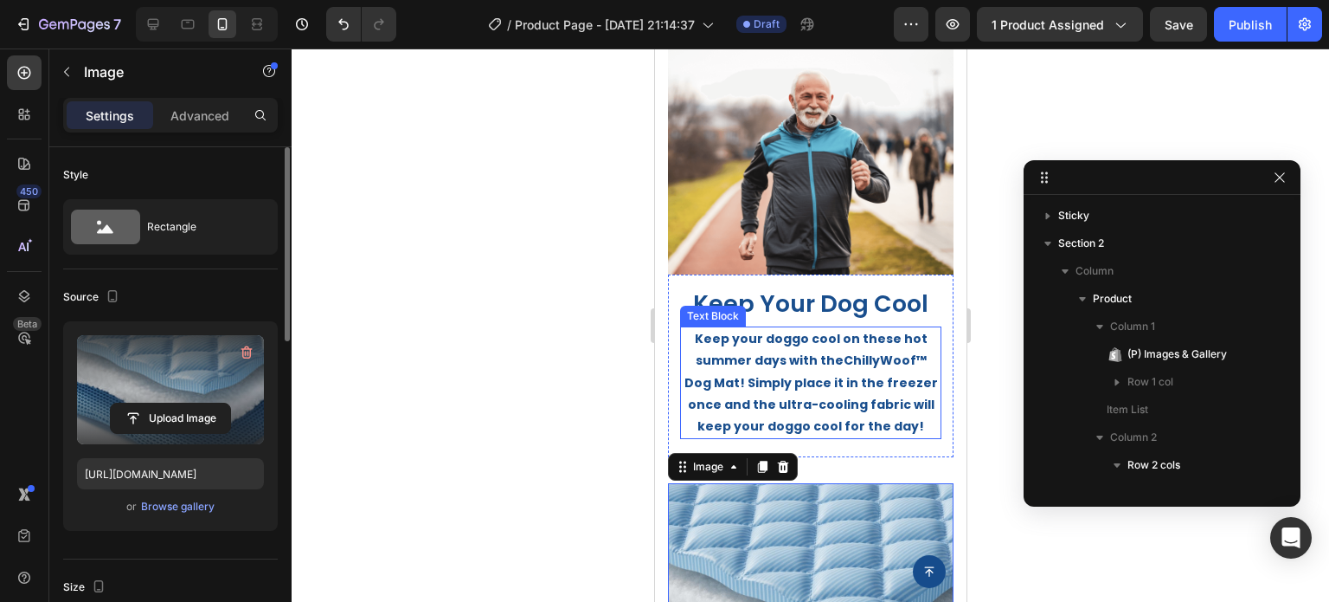
scroll to position [779, 0]
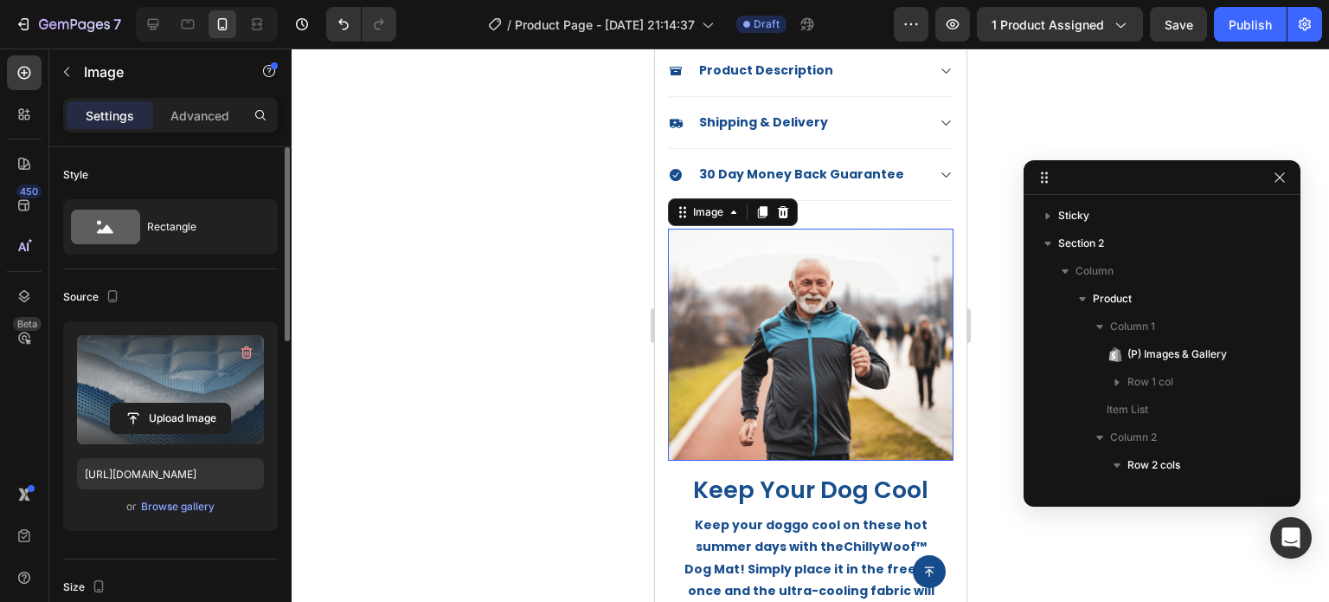
click at [802, 338] on img at bounding box center [810, 345] width 286 height 232
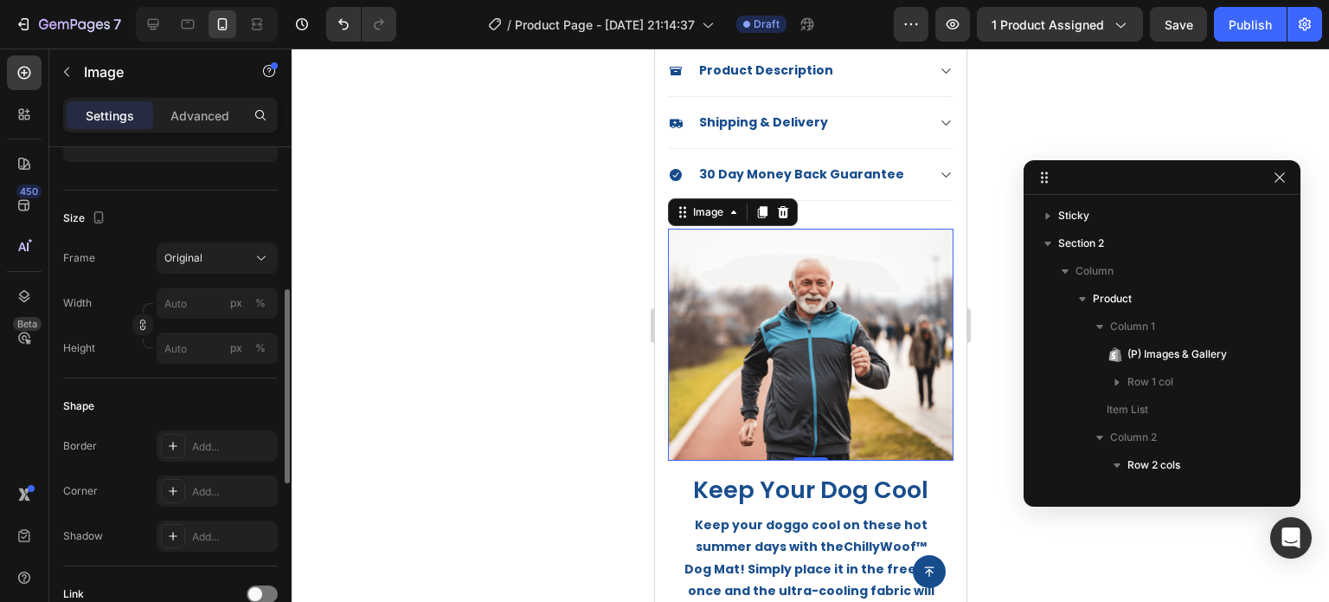
scroll to position [0, 0]
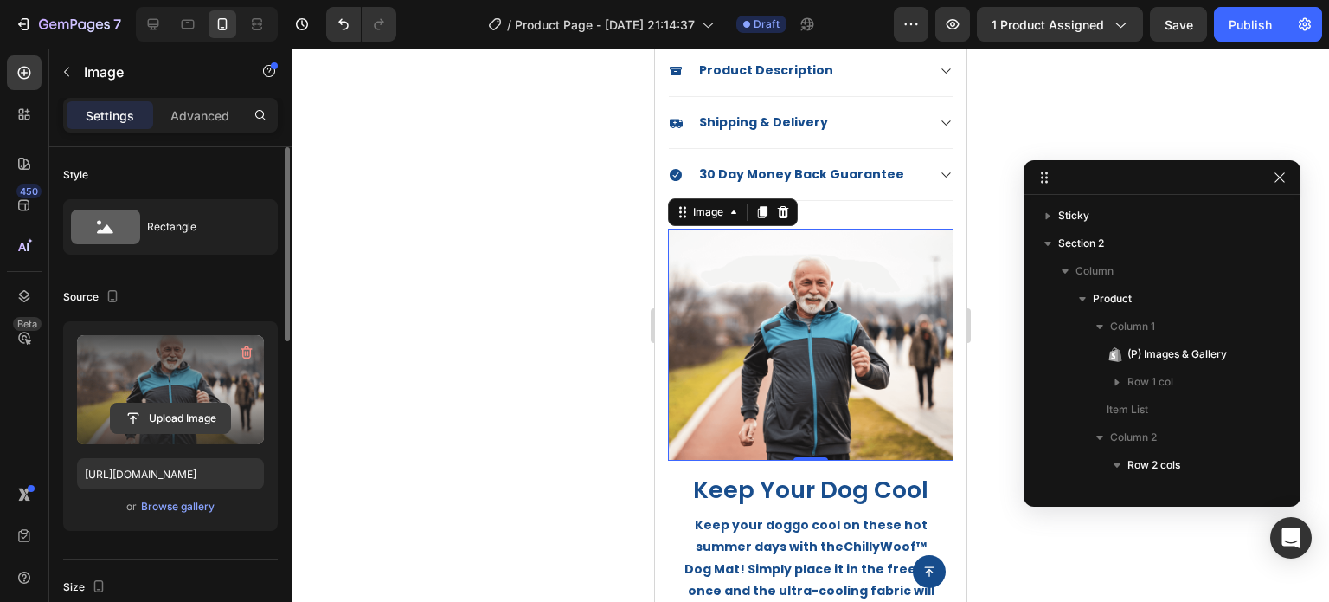
click at [180, 415] on input "file" at bounding box center [170, 417] width 119 height 29
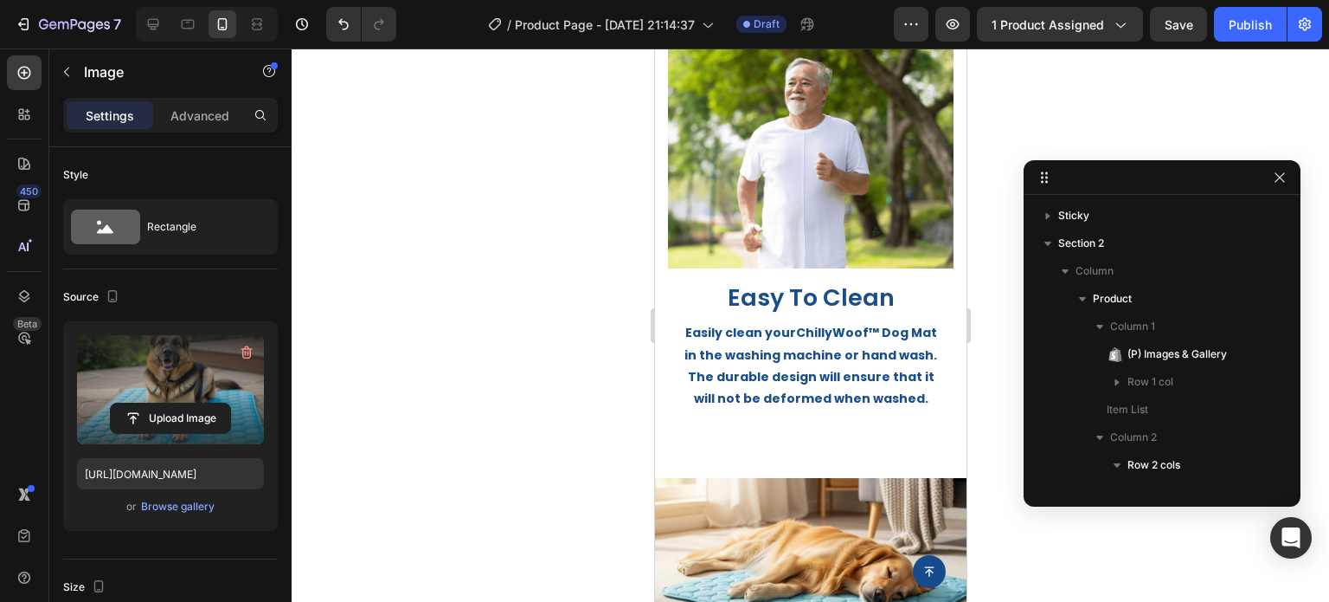
scroll to position [1991, 0]
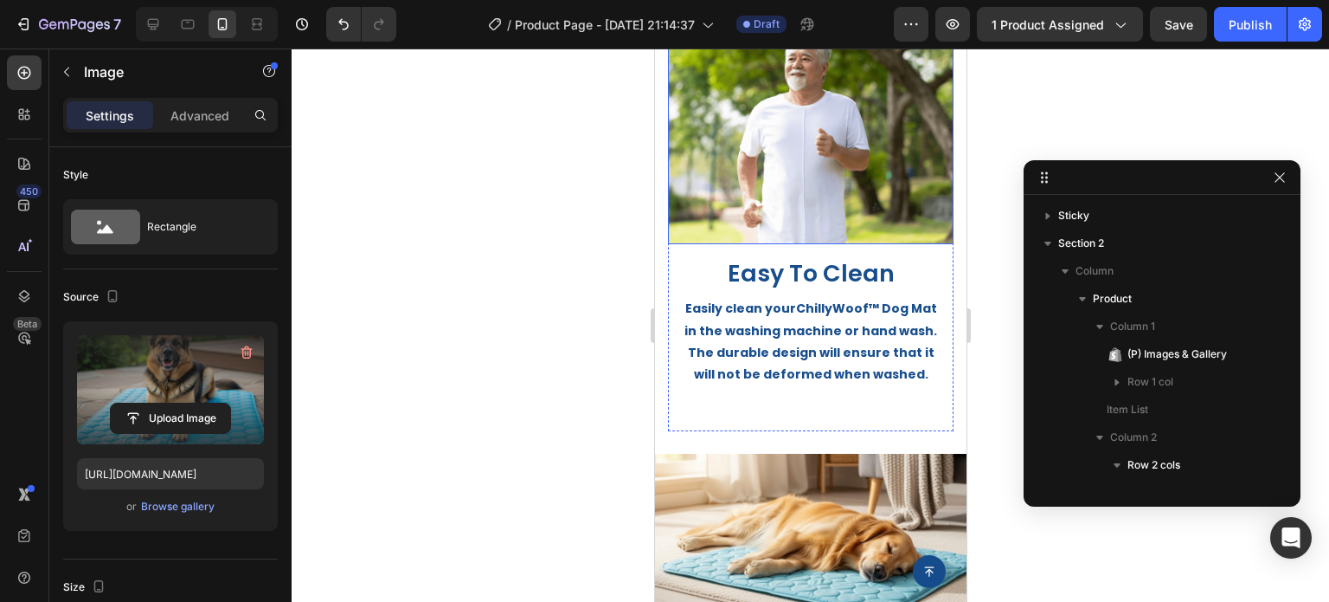
click at [802, 117] on img at bounding box center [810, 129] width 286 height 232
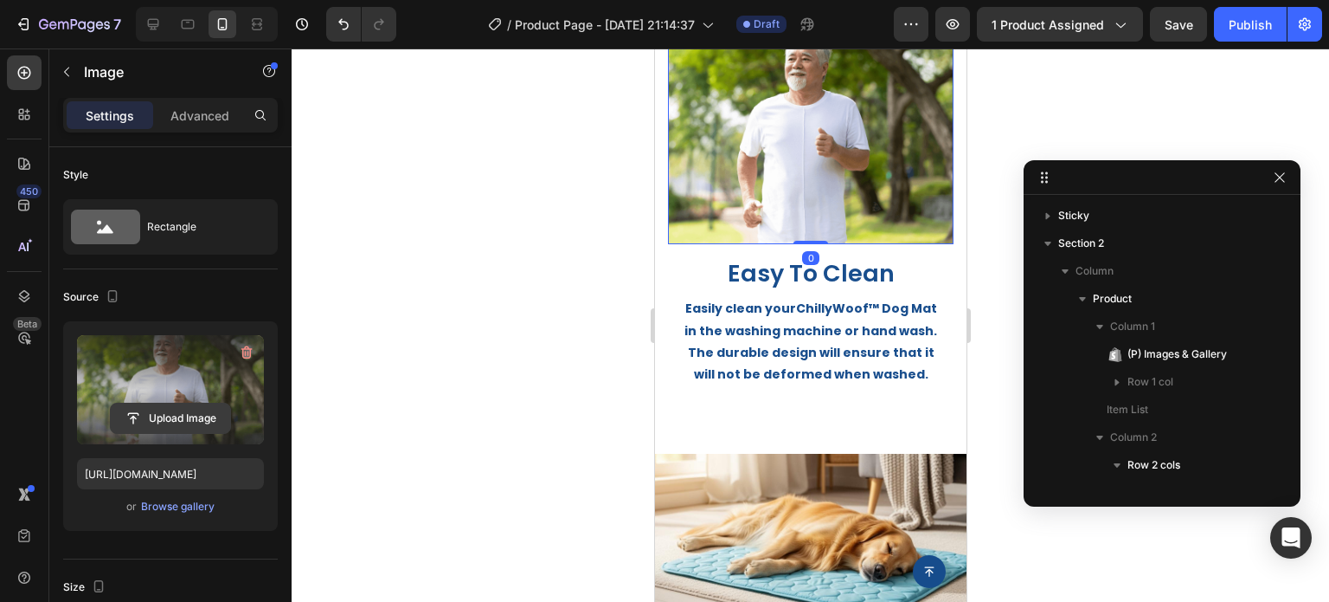
click at [159, 422] on input "file" at bounding box center [170, 417] width 119 height 29
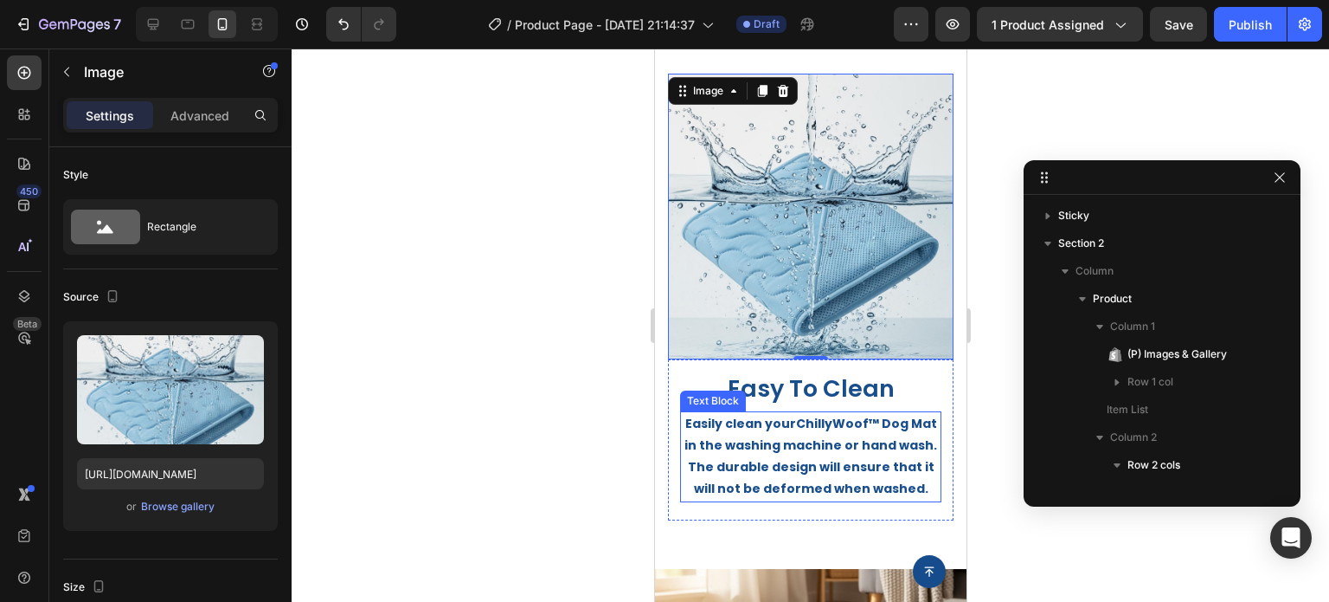
scroll to position [1904, 0]
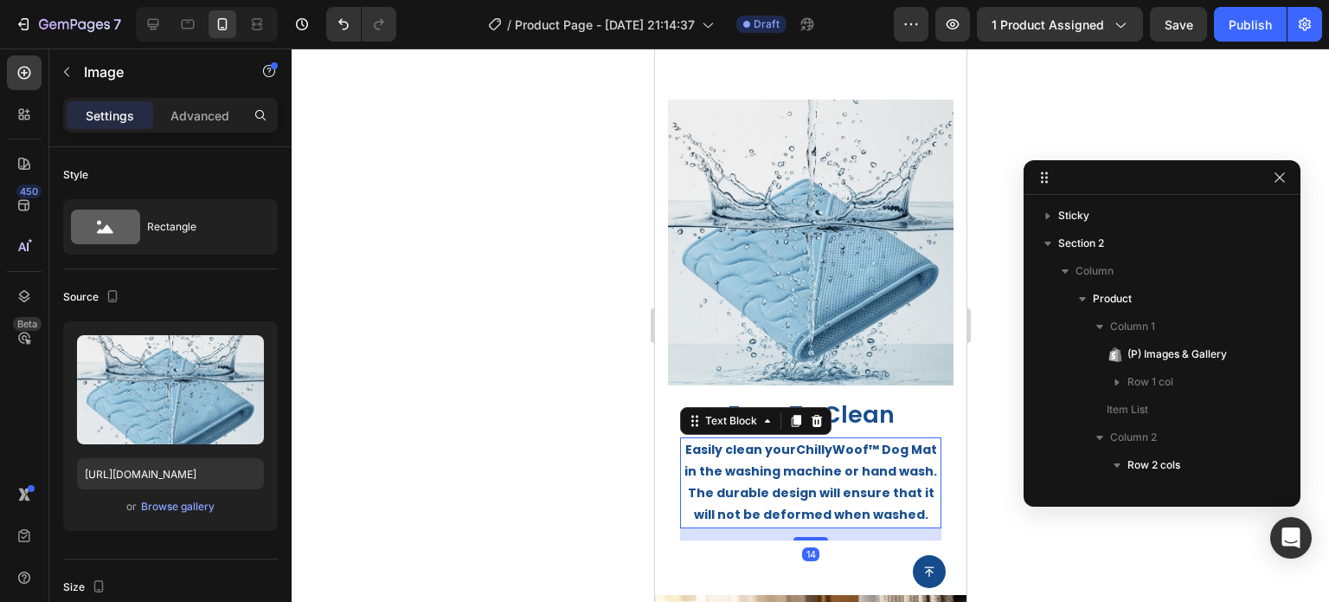
click at [809, 443] on p "Easily clean your ChillyWoof™ Dog Mat in the washing machine or hand wash. The …" at bounding box center [810, 482] width 258 height 87
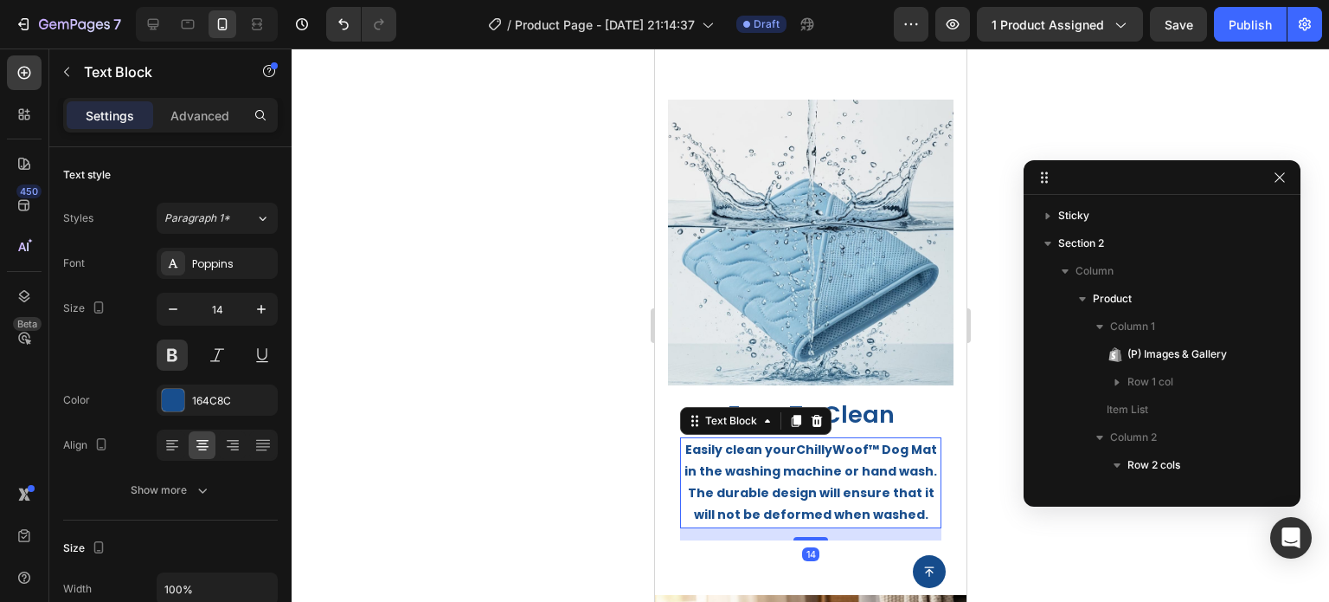
click at [1053, 550] on div at bounding box center [811, 324] width 1038 height 553
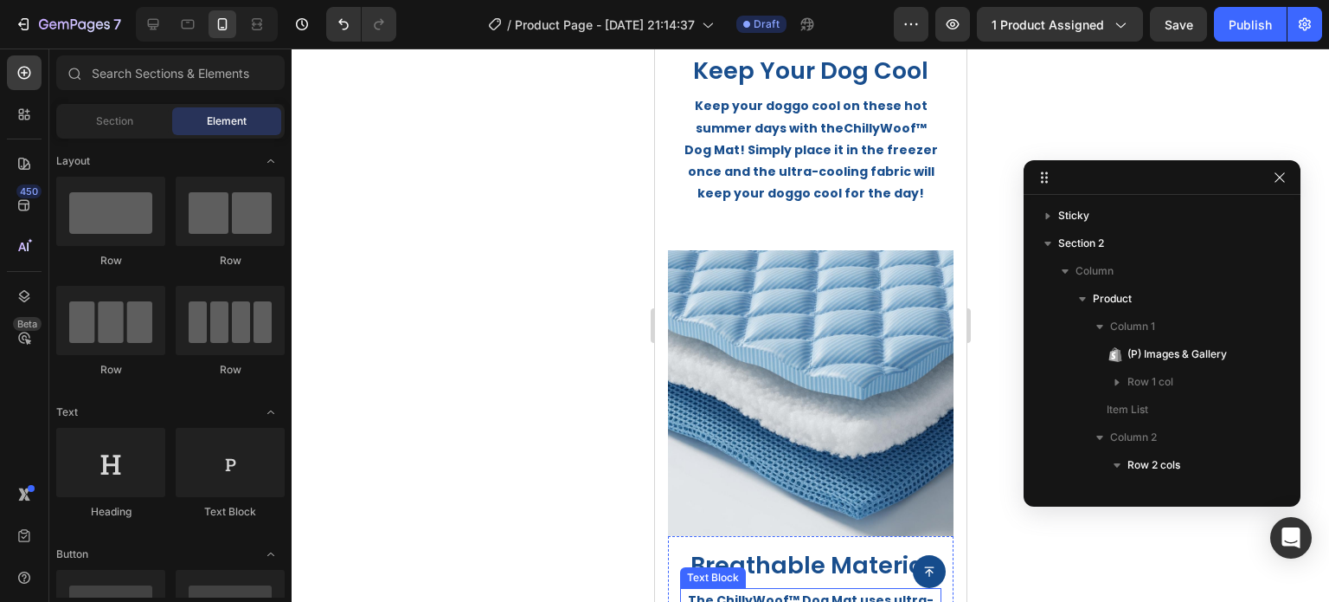
scroll to position [1125, 0]
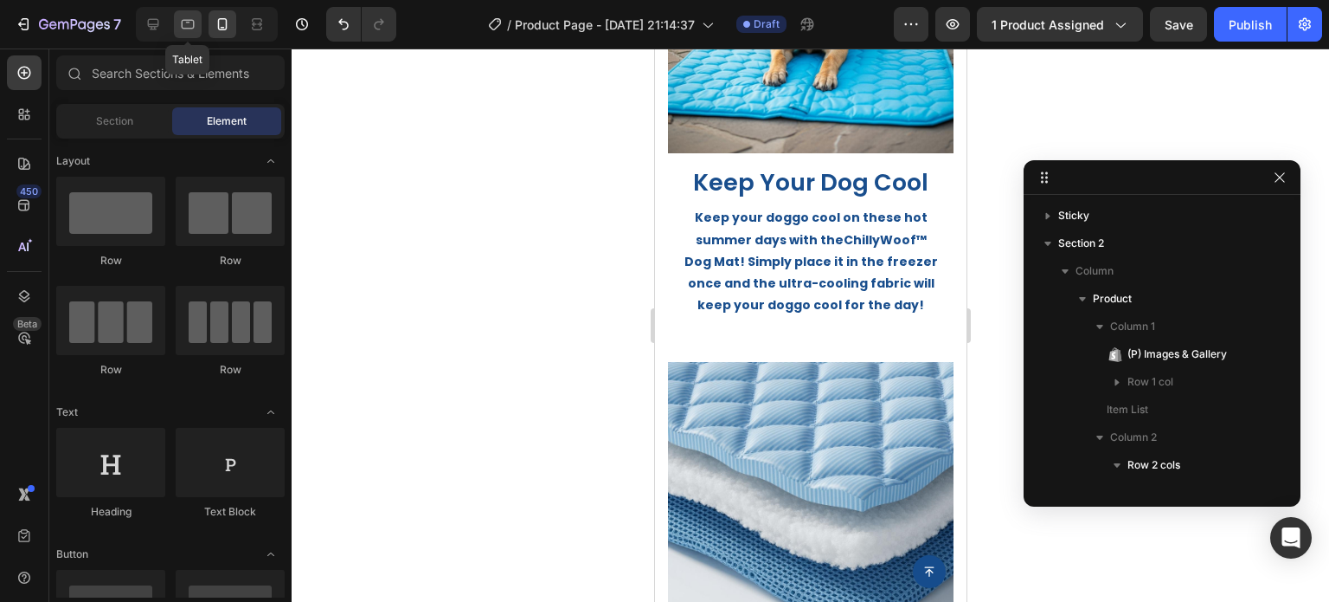
click at [194, 27] on icon at bounding box center [188, 25] width 13 height 10
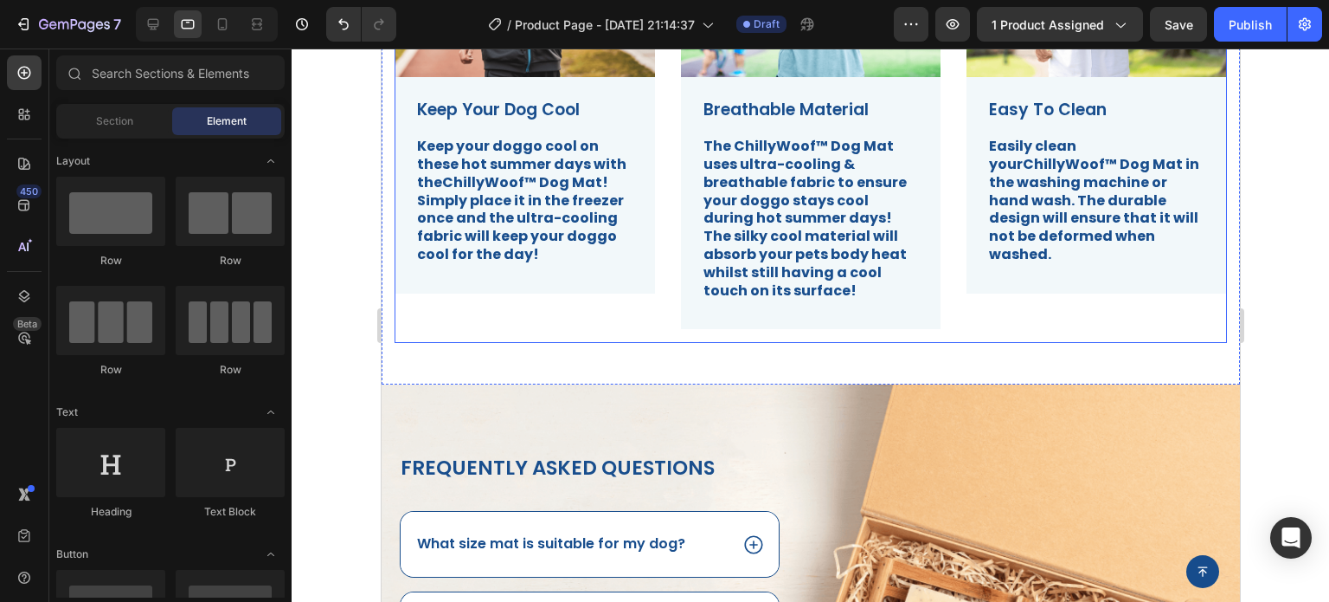
scroll to position [779, 0]
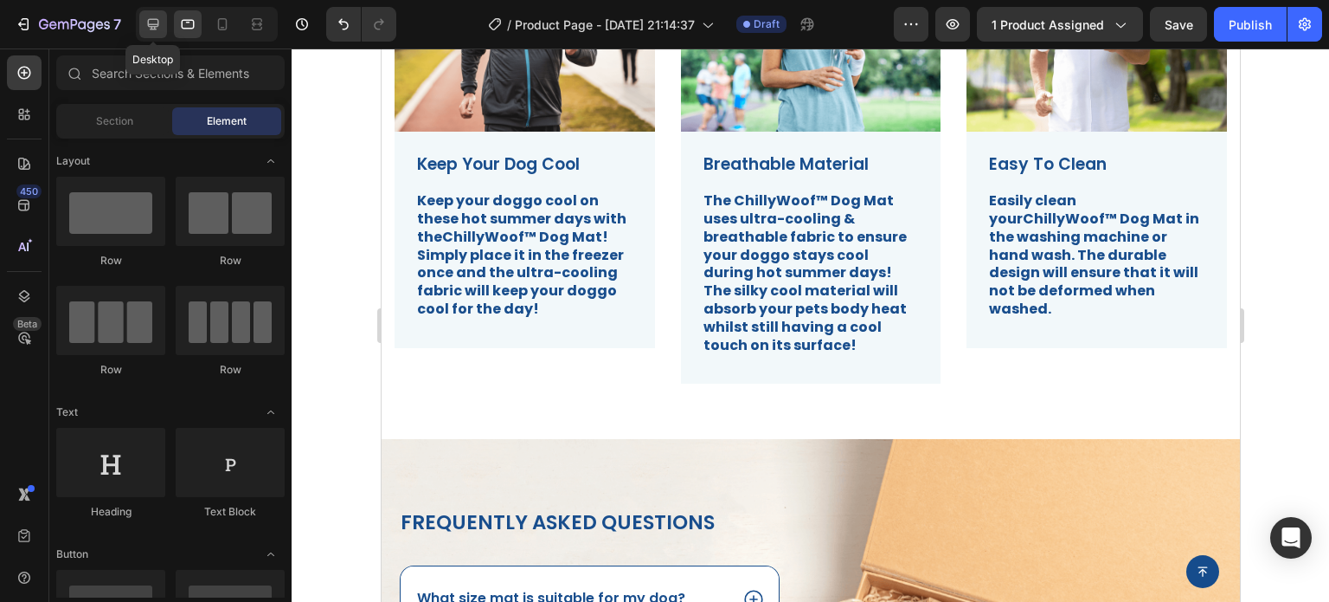
click at [154, 34] on div at bounding box center [153, 24] width 28 height 28
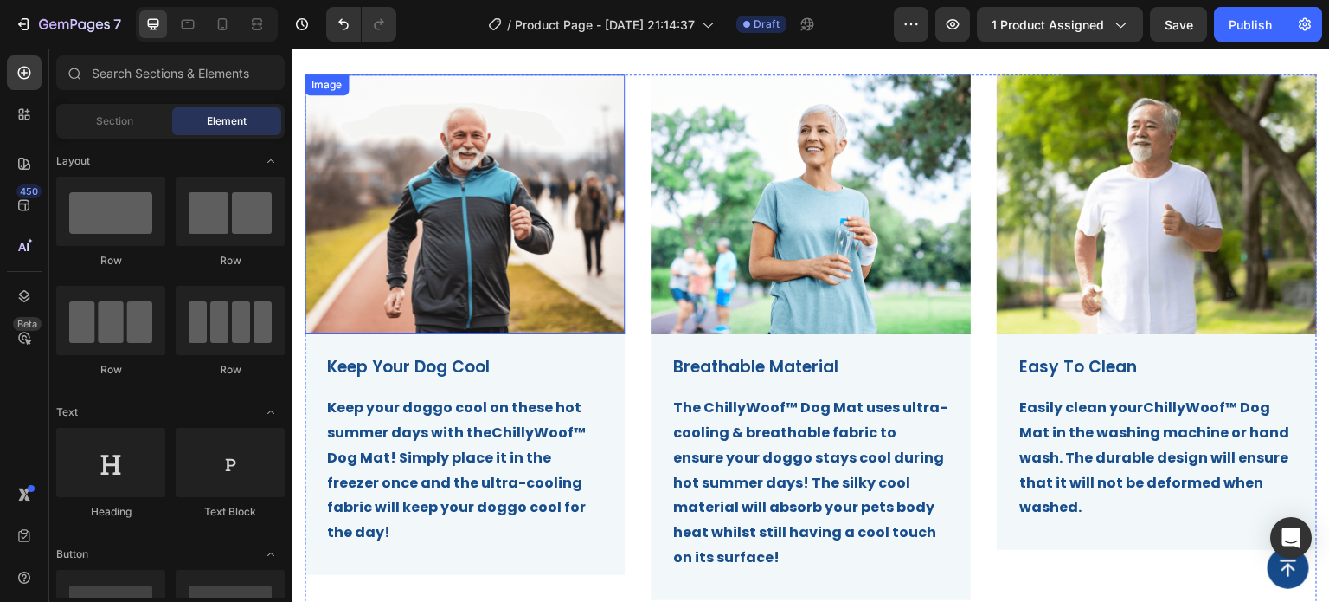
click at [495, 264] on img at bounding box center [465, 204] width 320 height 260
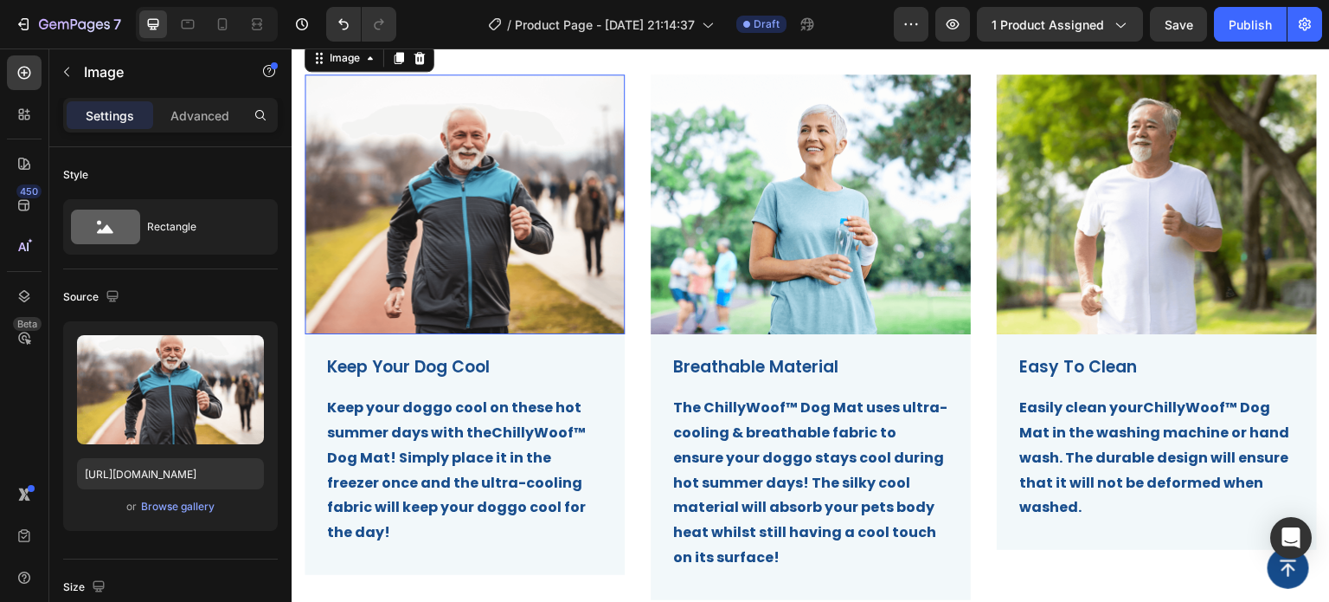
scroll to position [606, 0]
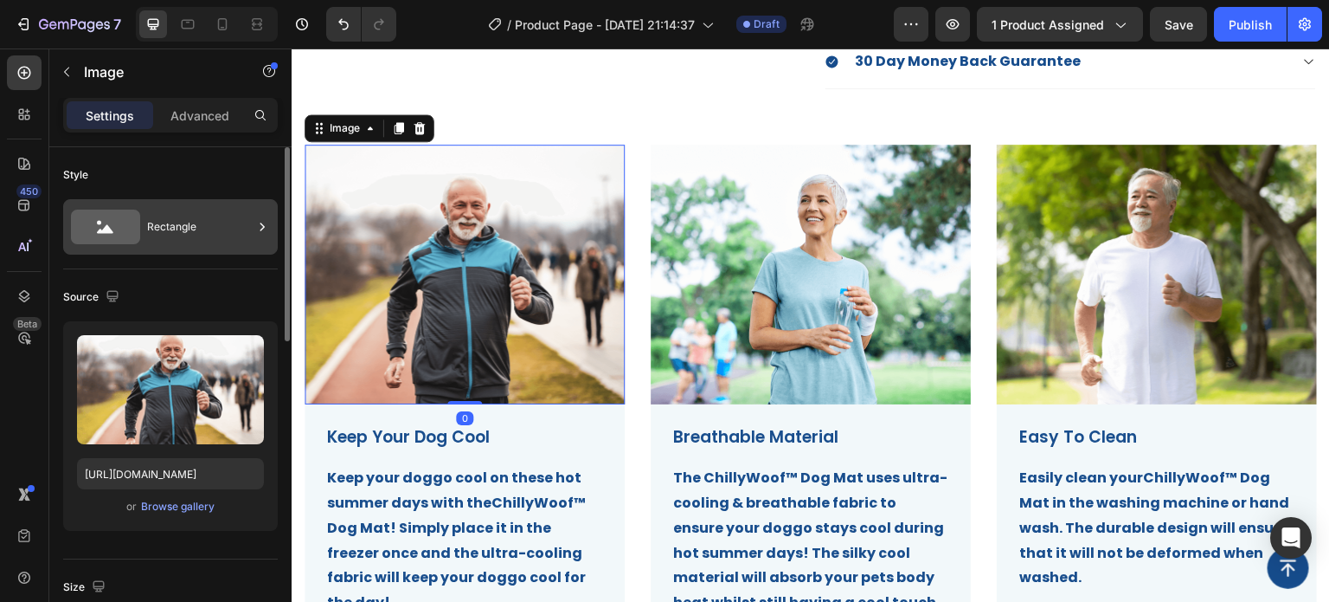
click at [143, 236] on div "Rectangle" at bounding box center [170, 226] width 215 height 55
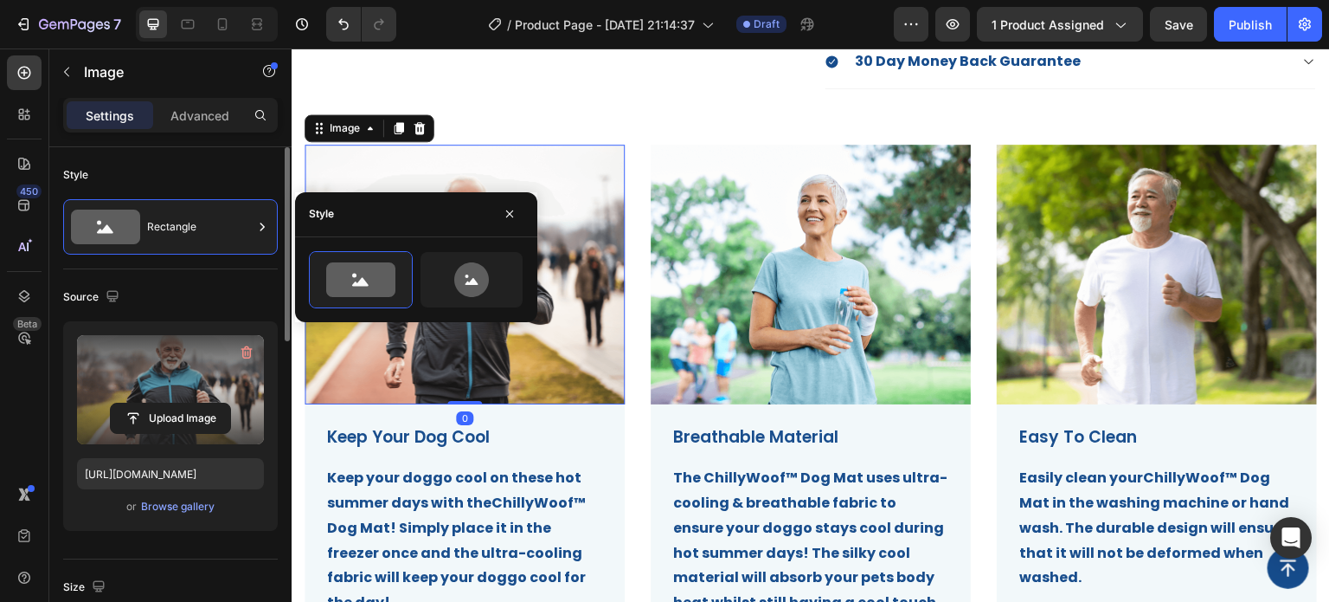
click at [213, 383] on label at bounding box center [170, 389] width 187 height 109
click at [213, 403] on input "file" at bounding box center [170, 417] width 119 height 29
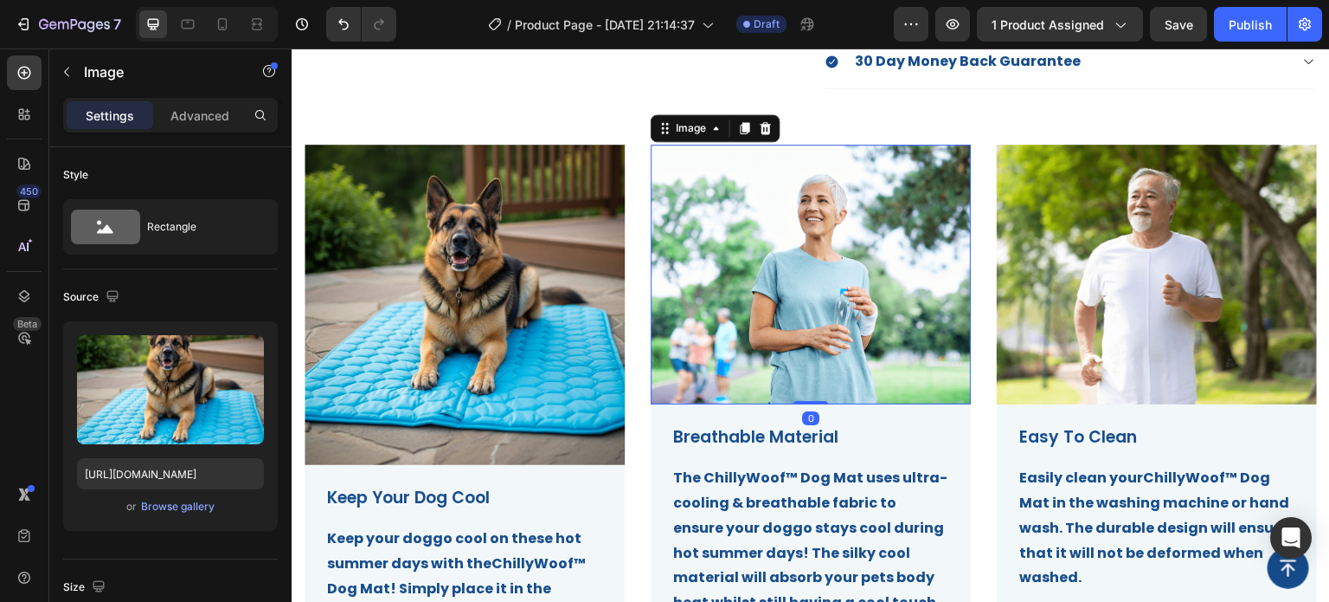
click at [750, 338] on img at bounding box center [811, 275] width 320 height 260
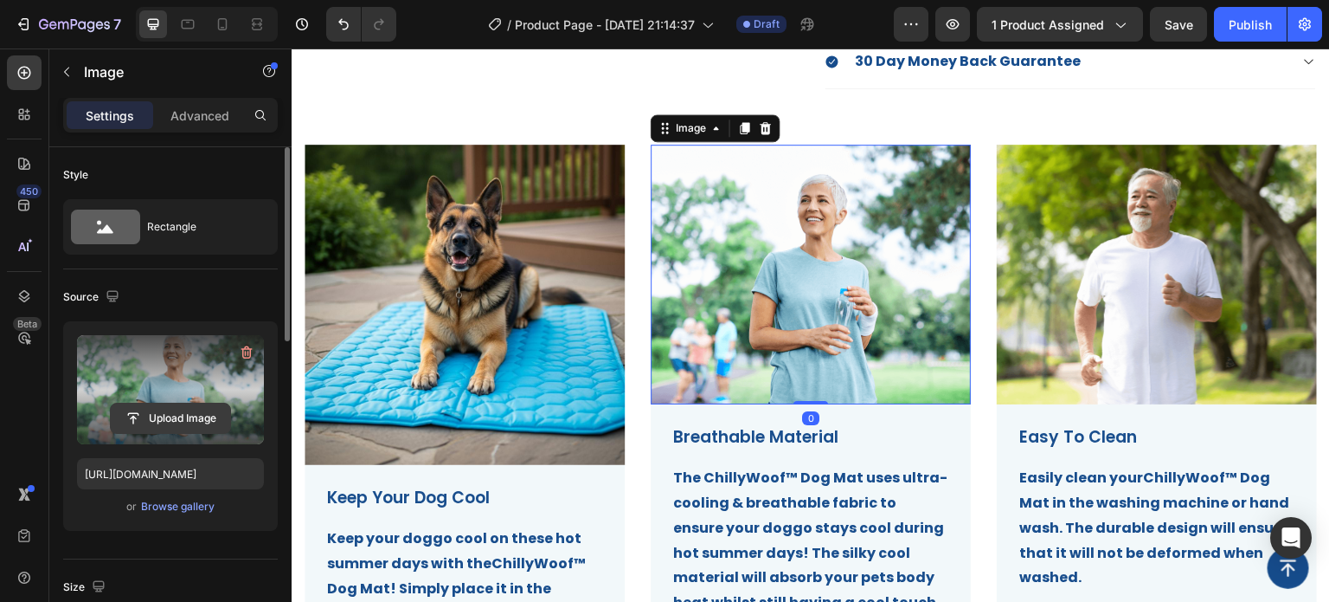
click at [161, 411] on input "file" at bounding box center [170, 417] width 119 height 29
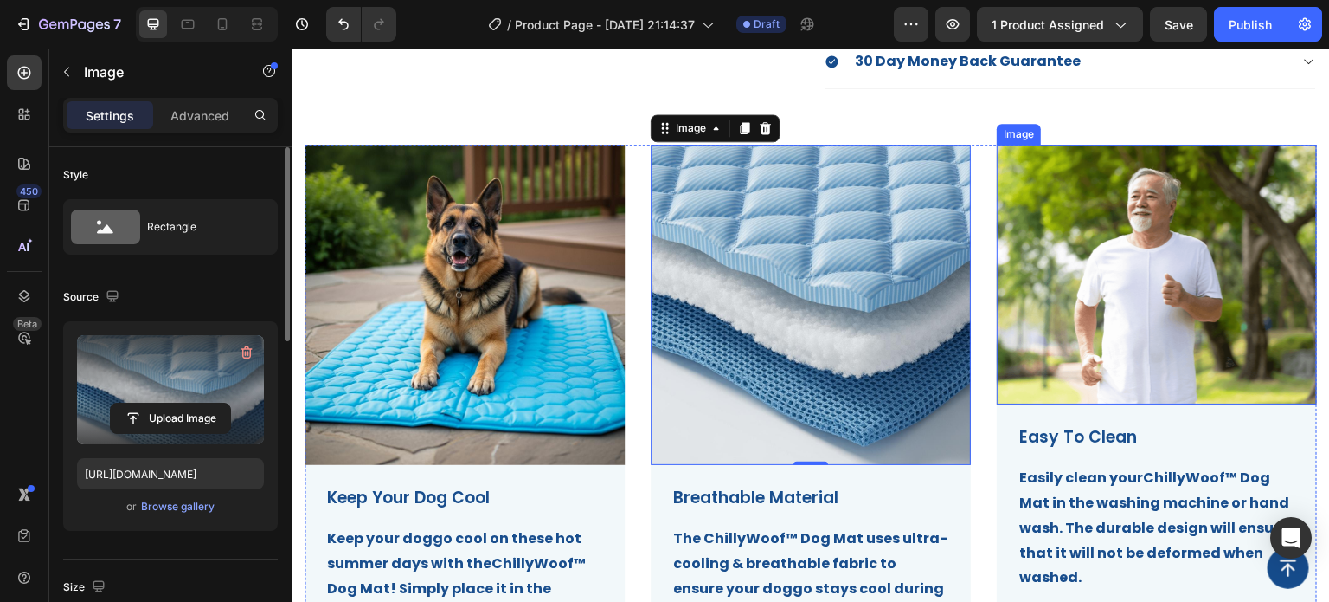
click at [1212, 343] on img at bounding box center [1157, 275] width 320 height 260
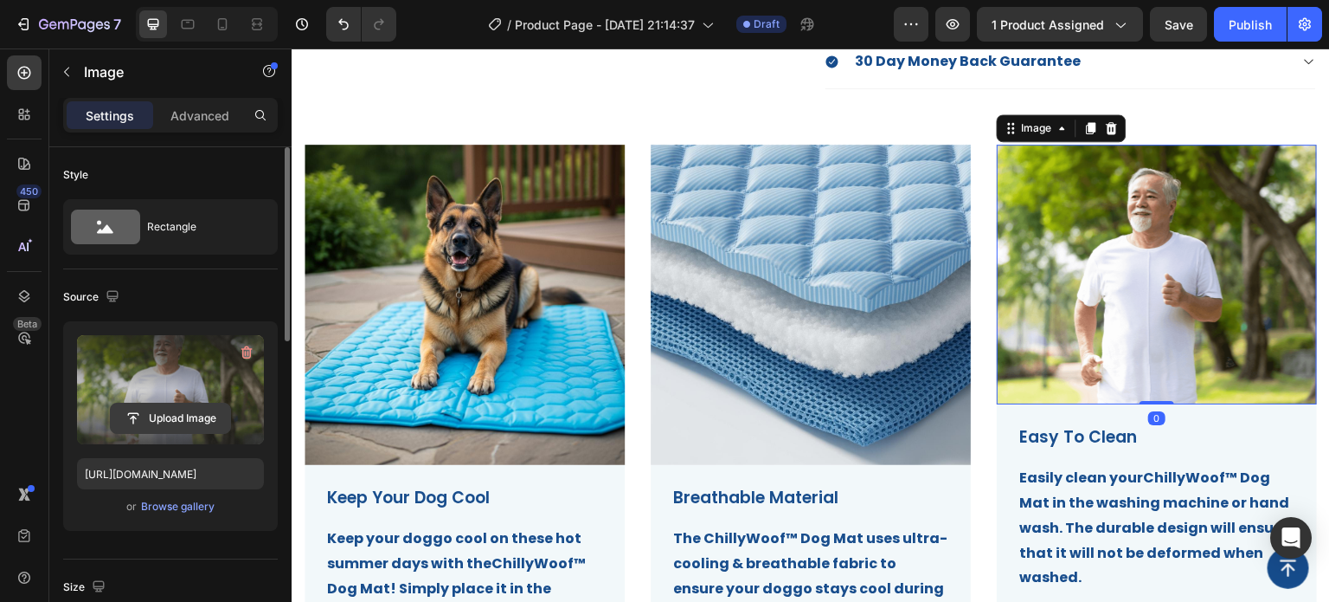
click at [183, 410] on input "file" at bounding box center [170, 417] width 119 height 29
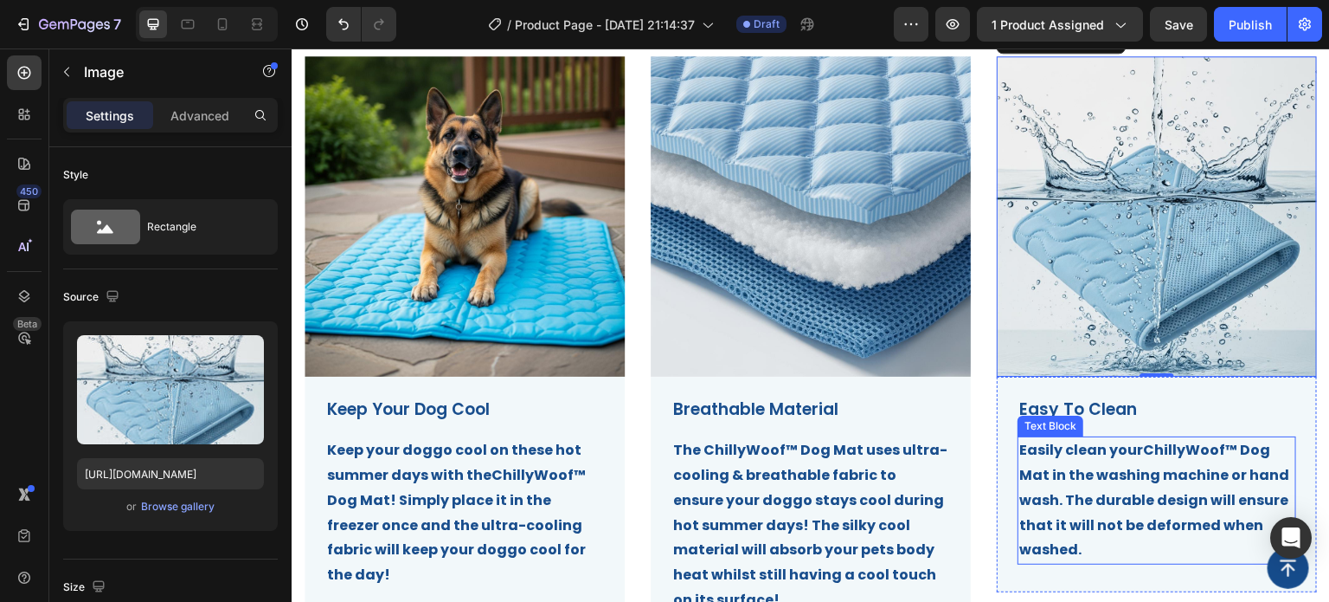
scroll to position [779, 0]
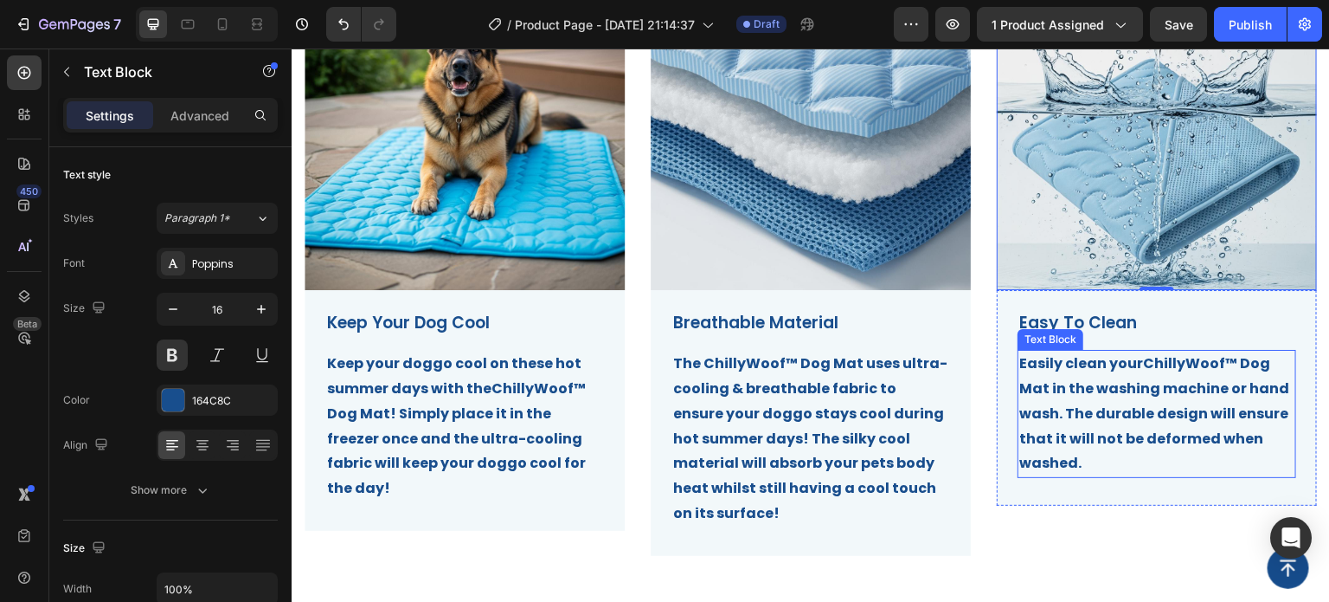
click at [1094, 454] on p "Easily clean your ChillyWoof™ Dog Mat in the washing machine or hand wash. The …" at bounding box center [1157, 413] width 275 height 125
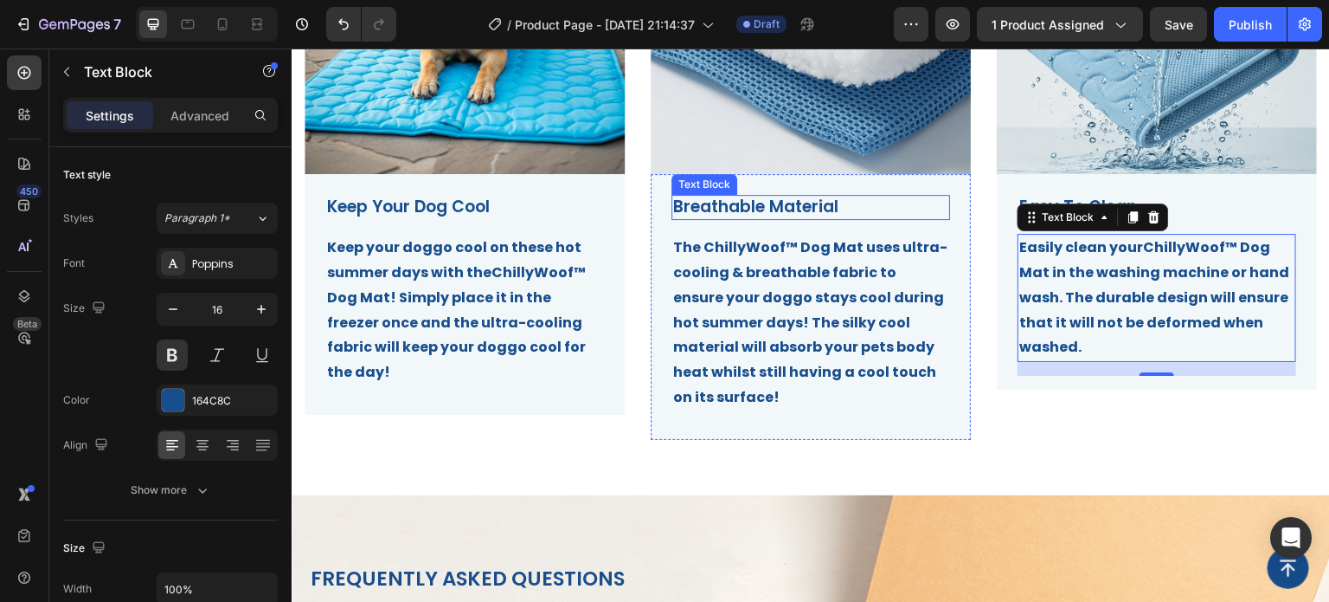
scroll to position [866, 0]
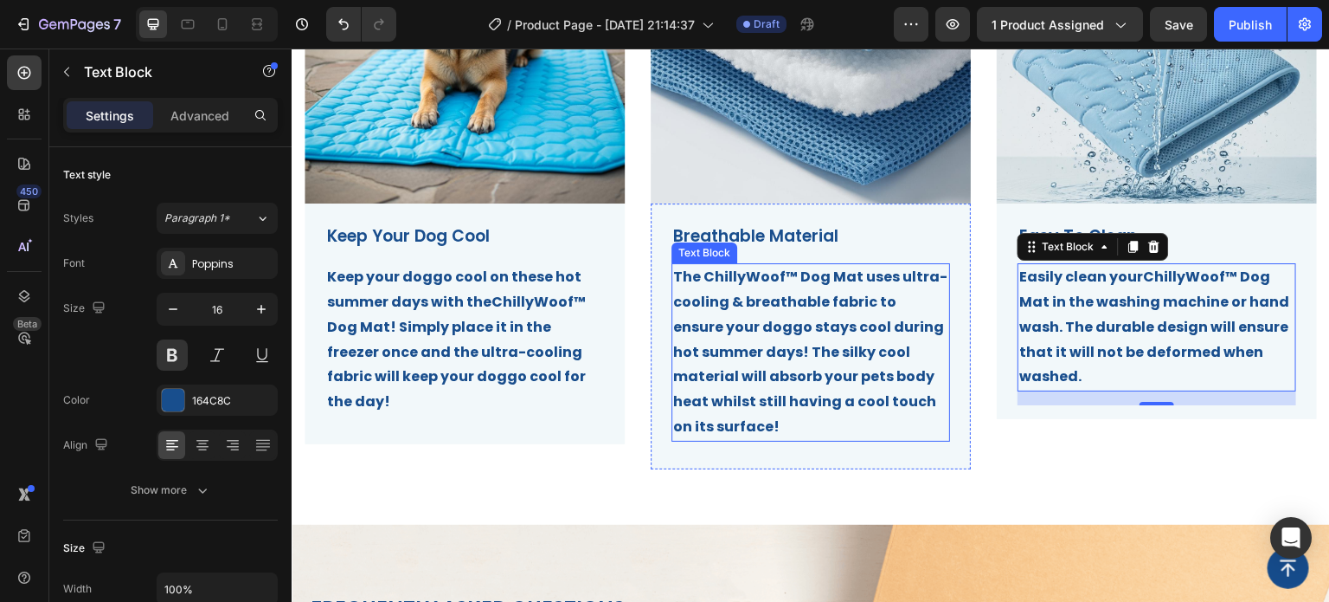
click at [779, 344] on strong "The ChillyWoof™ Dog Mat uses ultra-cooling & breathable fabric to ensure your d…" at bounding box center [810, 352] width 274 height 170
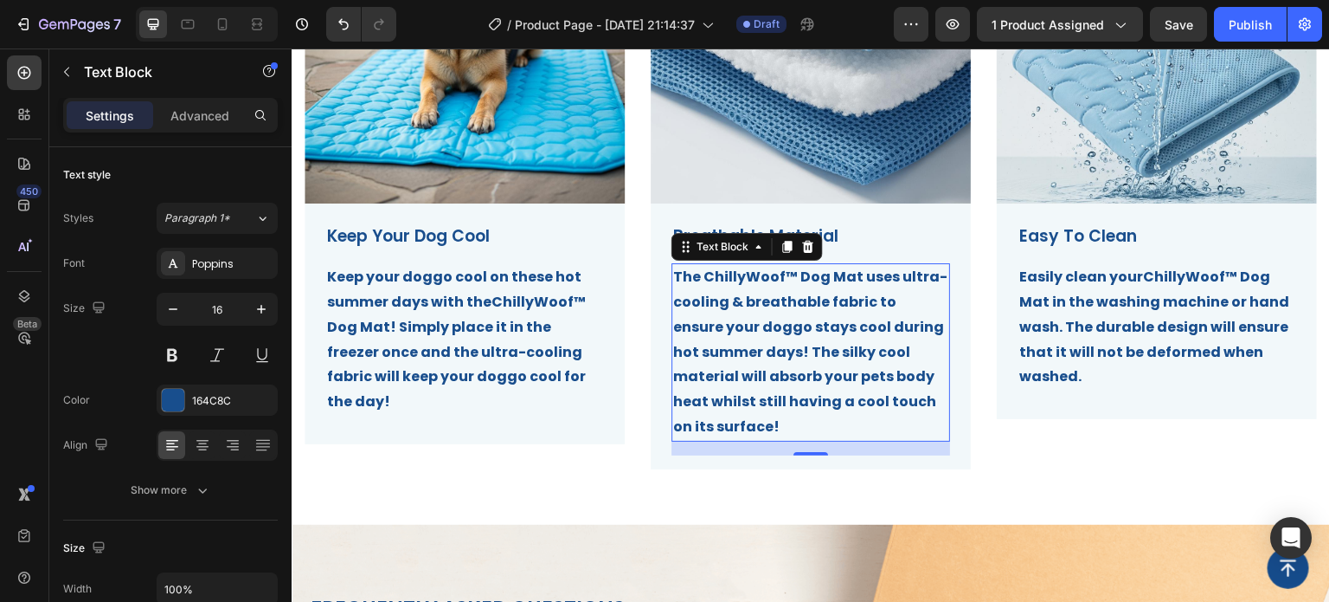
click at [777, 348] on strong "The ChillyWoof™ Dog Mat uses ultra-cooling & breathable fabric to ensure your d…" at bounding box center [810, 352] width 274 height 170
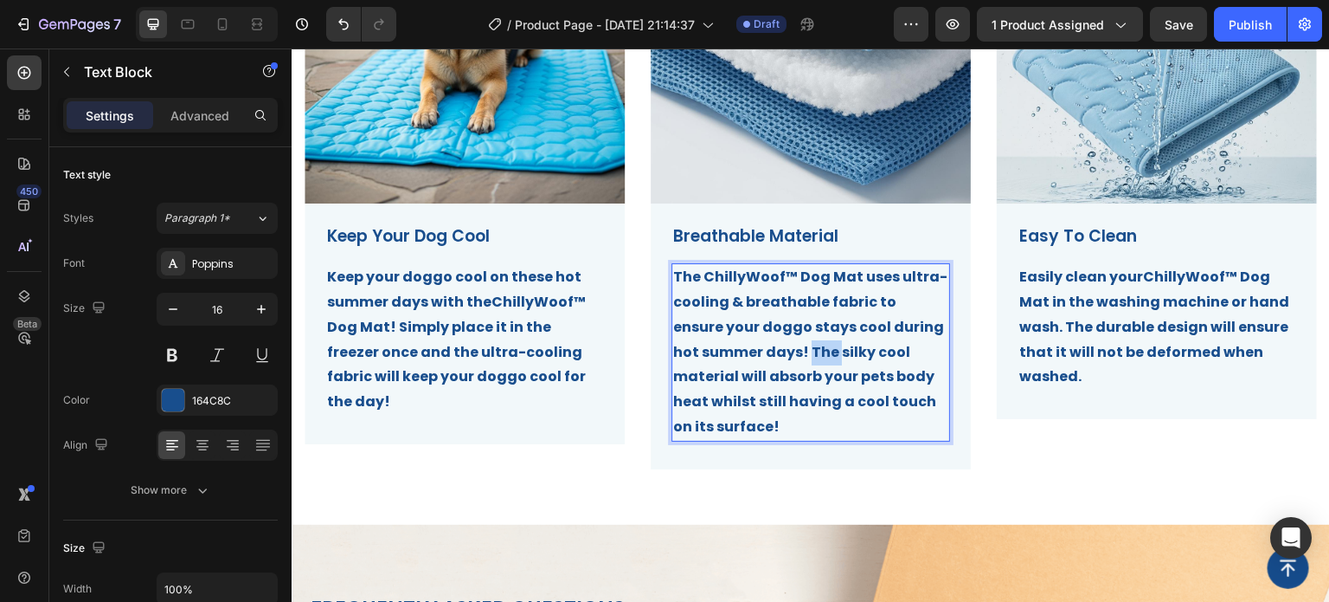
click at [777, 348] on strong "The ChillyWoof™ Dog Mat uses ultra-cooling & breathable fabric to ensure your d…" at bounding box center [810, 352] width 274 height 170
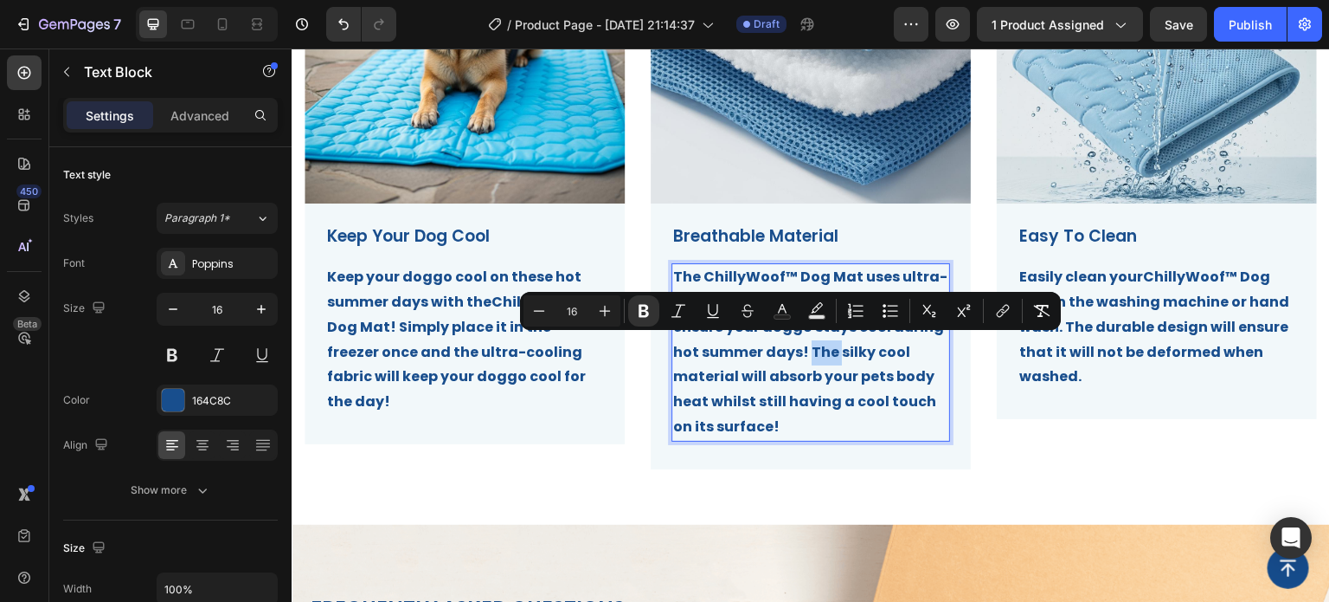
click at [780, 355] on strong "The ChillyWoof™ Dog Mat uses ultra-cooling & breathable fabric to ensure your d…" at bounding box center [810, 352] width 274 height 170
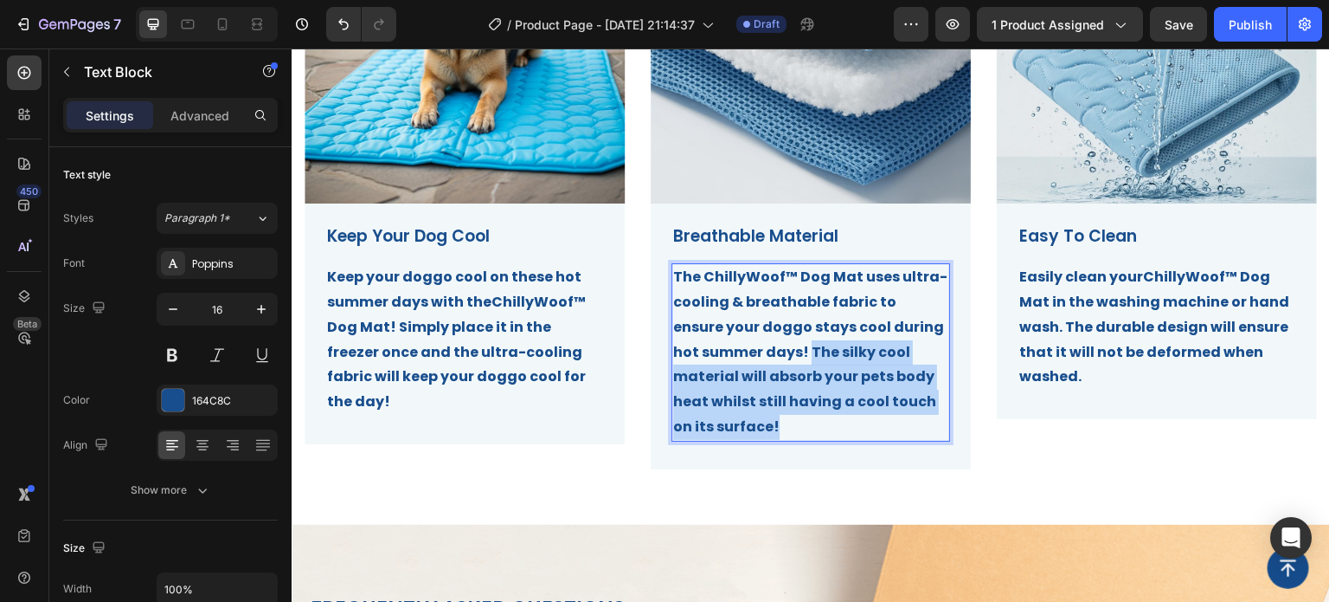
drag, startPoint x: 753, startPoint y: 422, endPoint x: 777, endPoint y: 352, distance: 73.4
click at [777, 352] on p "The ChillyWoof™ Dog Mat uses ultra-cooling & breathable fabric to ensure your d…" at bounding box center [810, 352] width 275 height 175
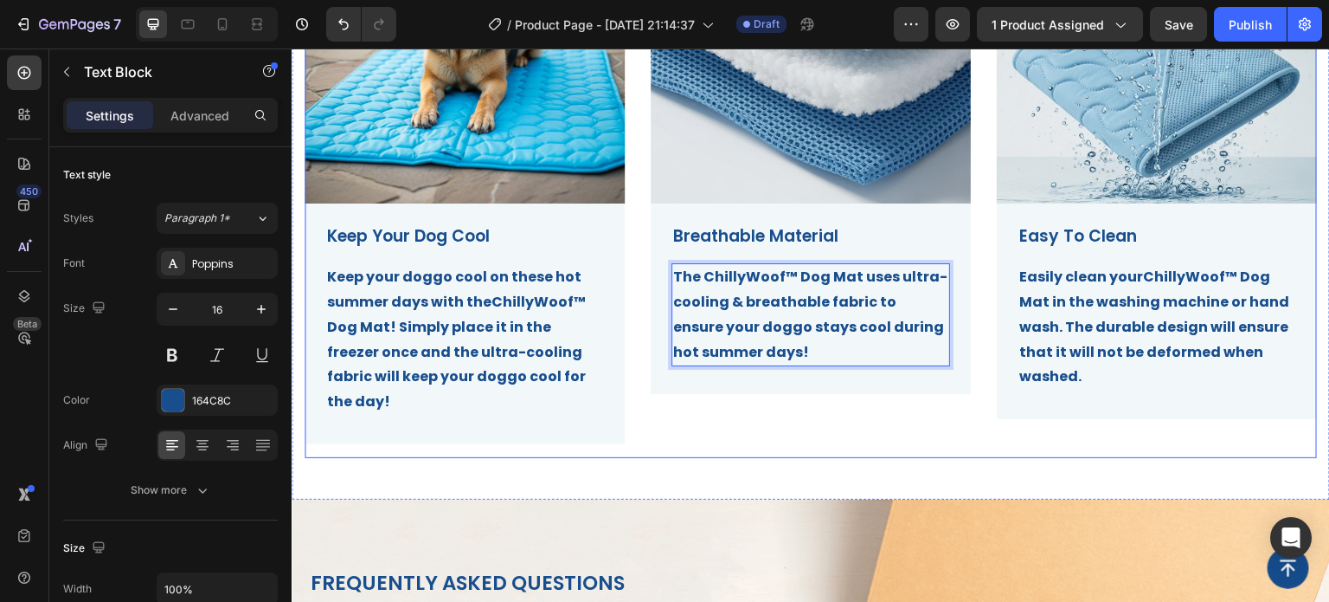
click at [774, 419] on div "Image Breathable Material Text Block The ChillyWoof™ Dog Mat uses ultra-cooling…" at bounding box center [811, 170] width 320 height 574
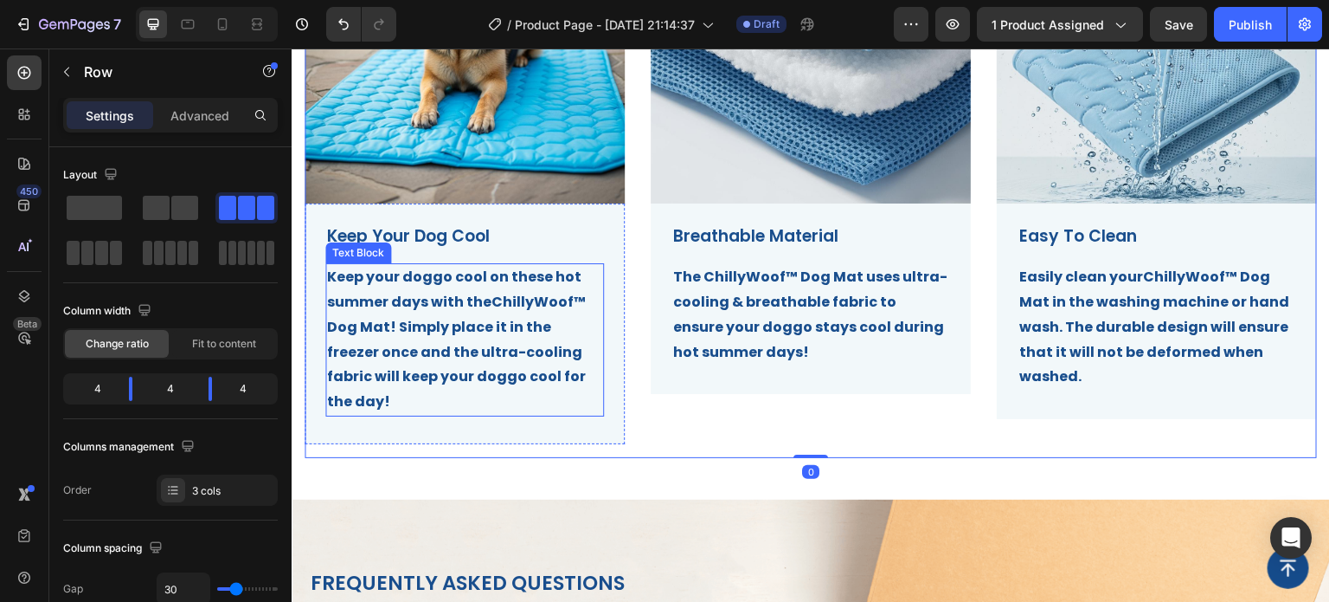
click at [506, 352] on strong "ChillyWoof™ Dog Mat! Simply place it in the freezer once and the ultra-cooling …" at bounding box center [456, 351] width 259 height 119
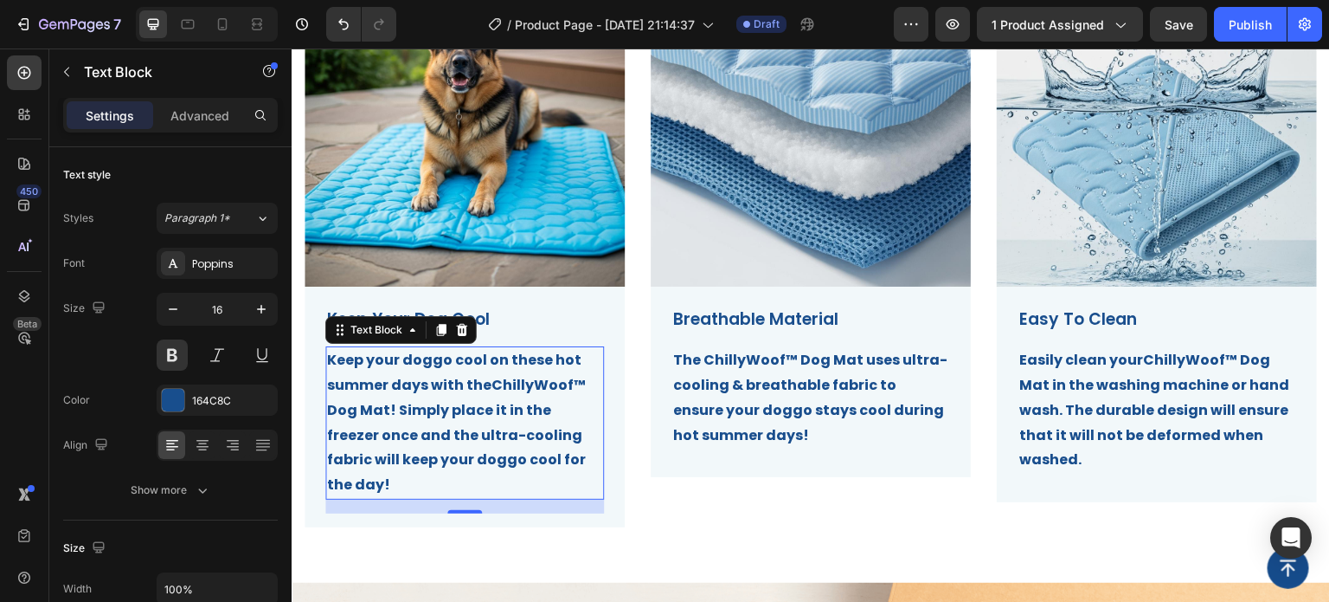
scroll to position [779, 0]
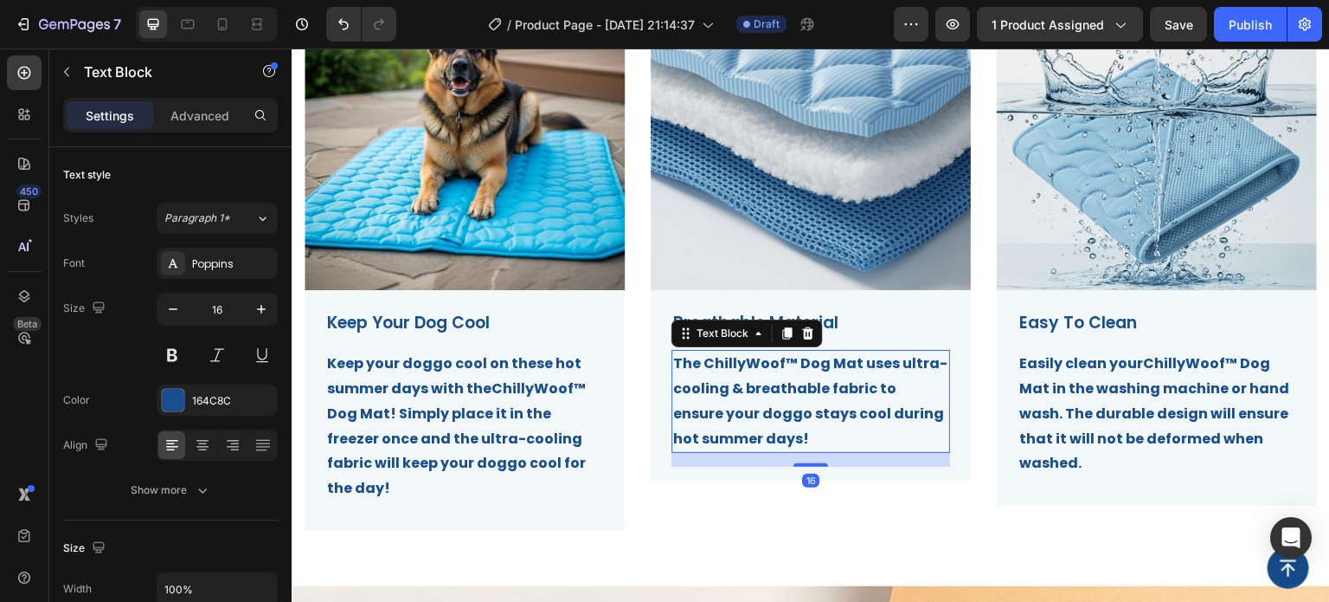
click at [815, 422] on p "The ChillyWoof™ Dog Mat uses ultra-cooling & breathable fabric to ensure your d…" at bounding box center [810, 401] width 275 height 100
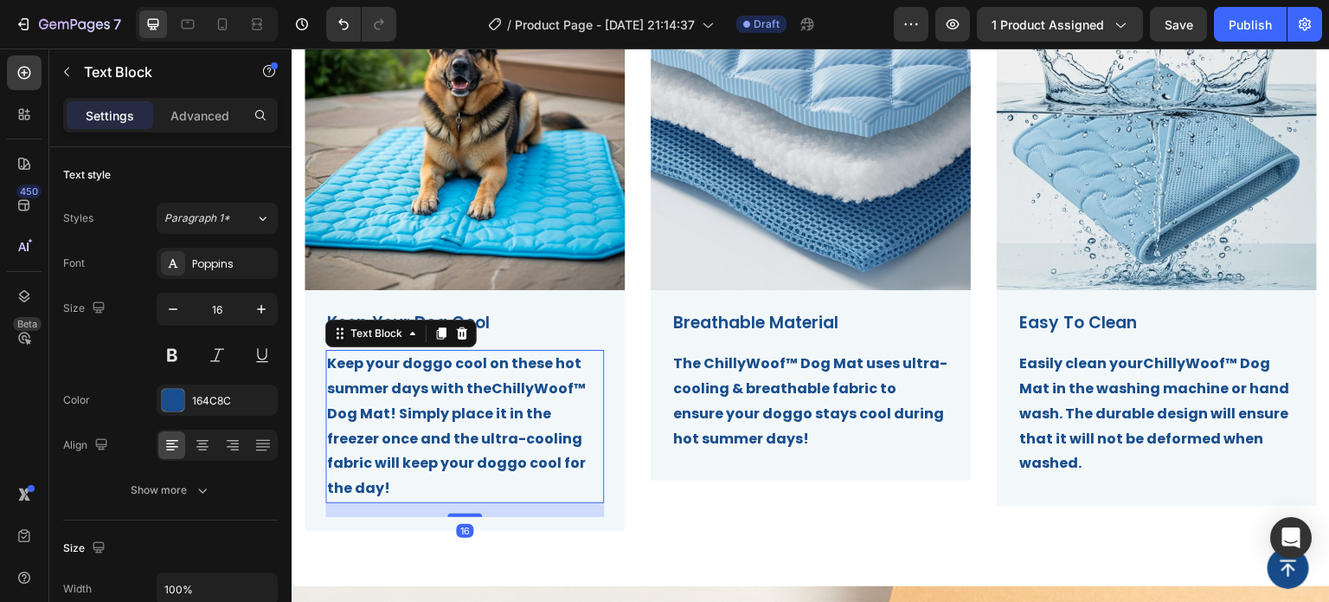
click at [448, 405] on strong "ChillyWoof™ Dog Mat! Simply place it in the freezer once and the ultra-cooling …" at bounding box center [456, 437] width 259 height 119
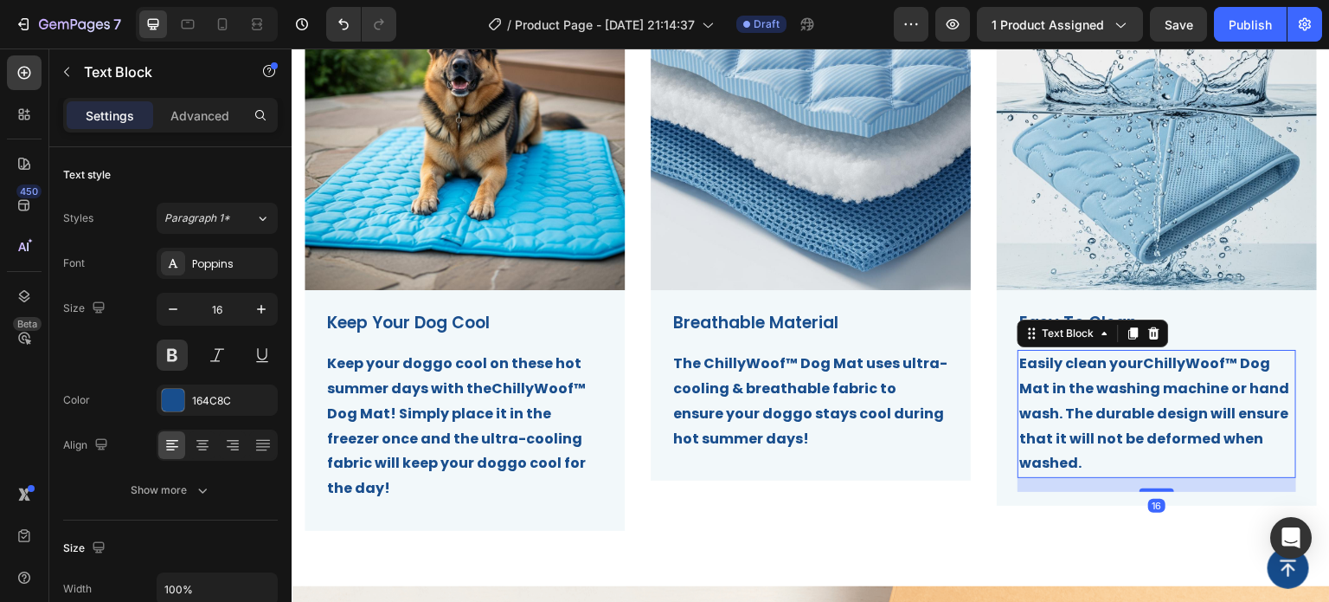
click at [1086, 416] on strong "ChillyWoof™ Dog Mat in the washing machine or hand wash. The durable design wil…" at bounding box center [1155, 412] width 270 height 119
click at [956, 524] on div "Image Keep Your Dog Cool Text Block Keep your doggo cool on these hot summer da…" at bounding box center [811, 277] width 1039 height 615
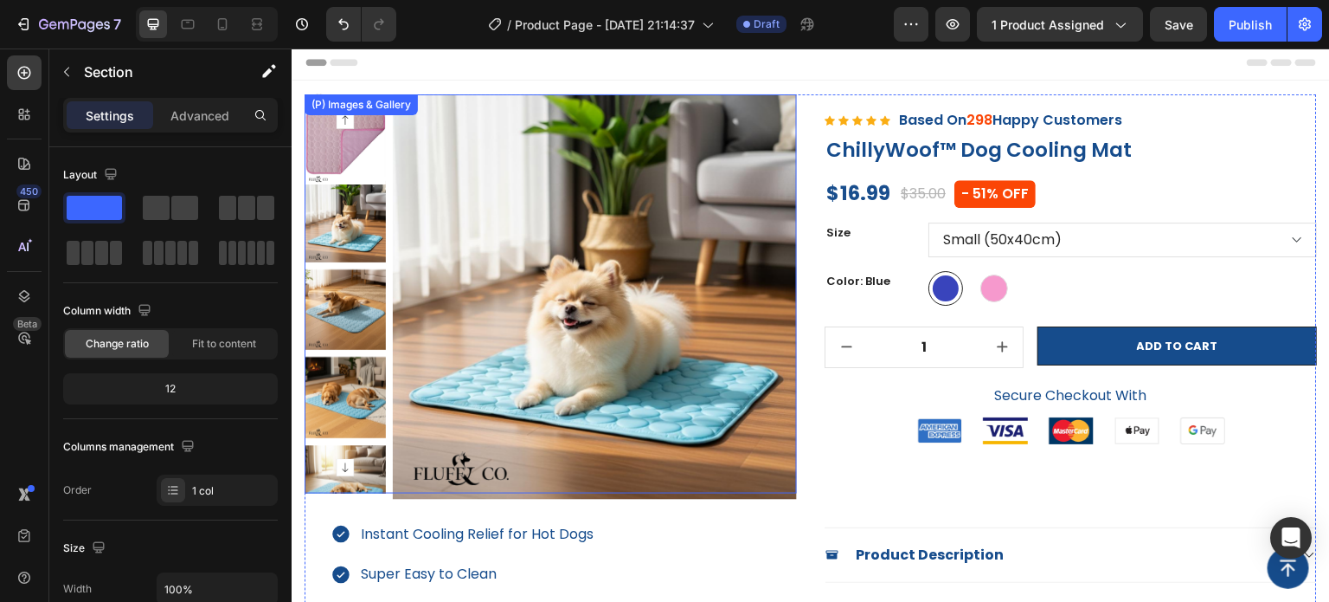
scroll to position [0, 0]
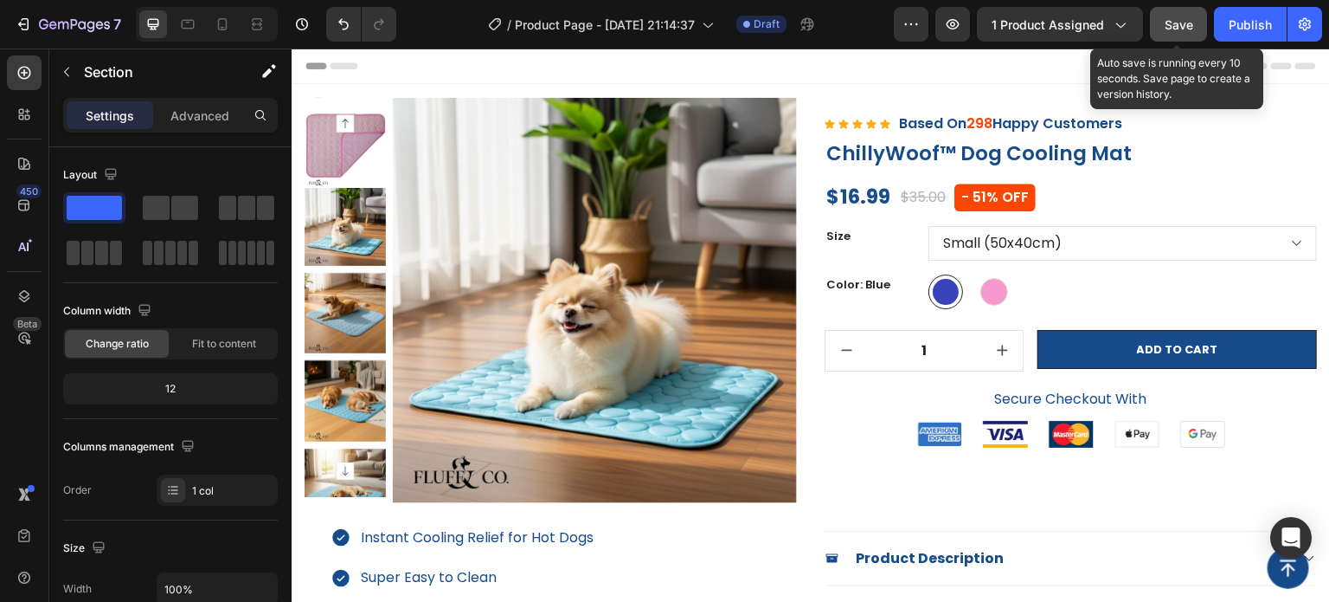
click at [1180, 34] on button "Save" at bounding box center [1178, 24] width 57 height 35
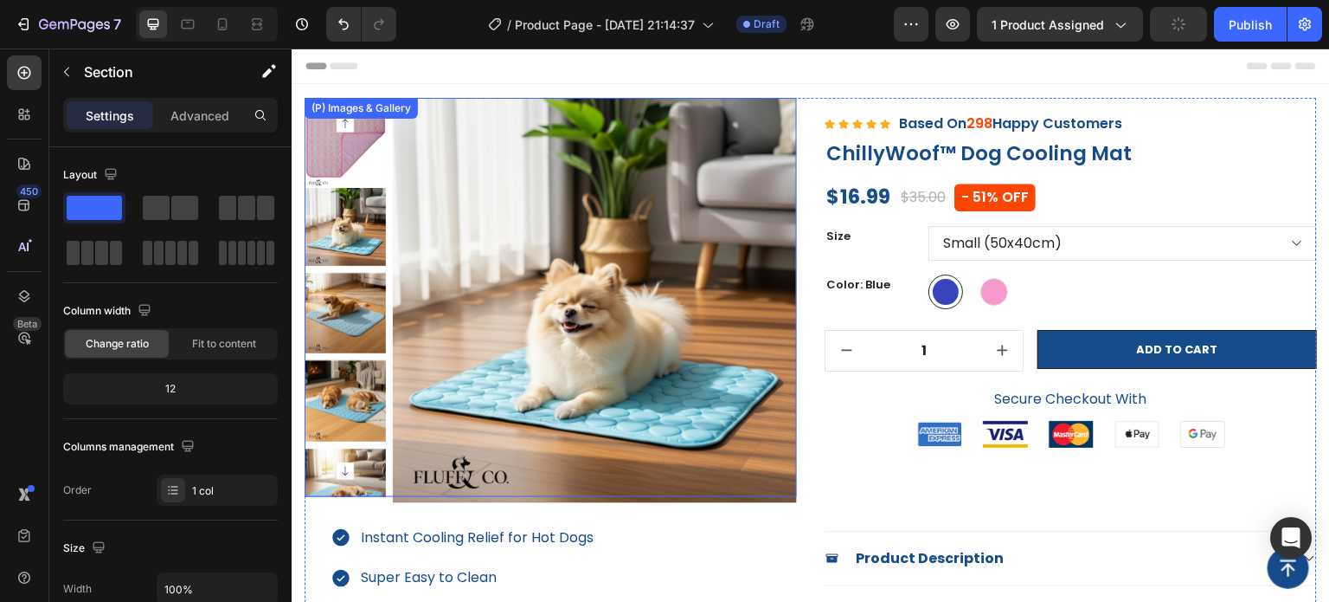
click at [346, 474] on rect "Carousel Next Arrow" at bounding box center [345, 470] width 17 height 17
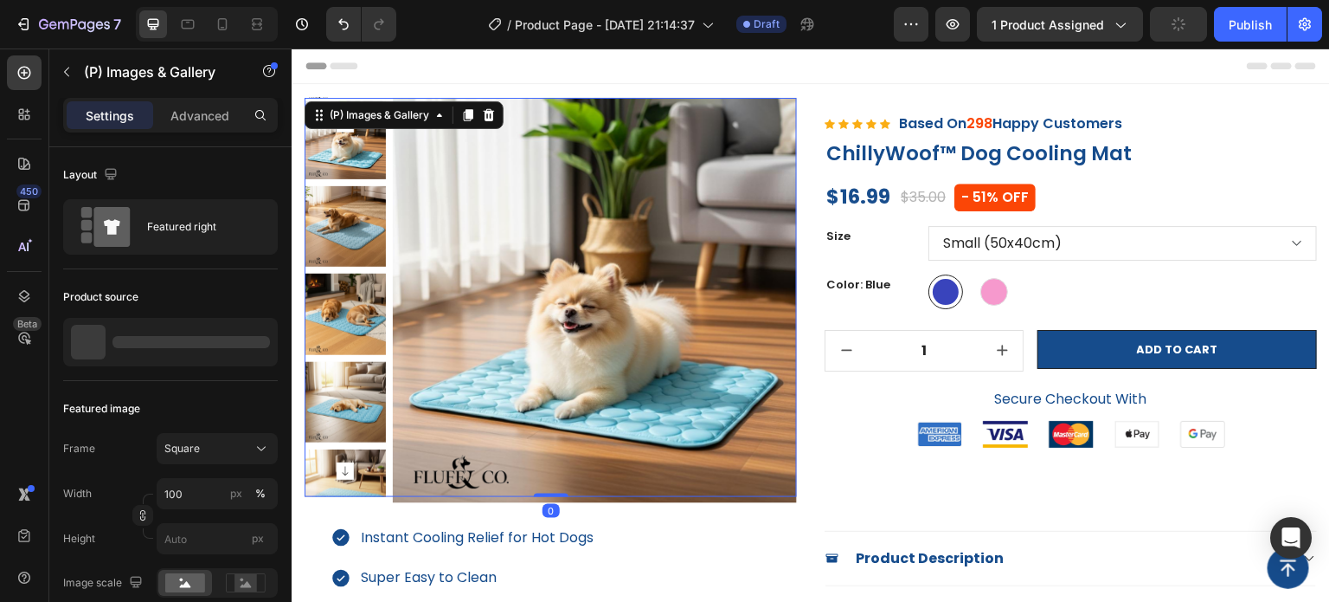
click at [346, 473] on rect "Carousel Next Arrow" at bounding box center [345, 470] width 17 height 17
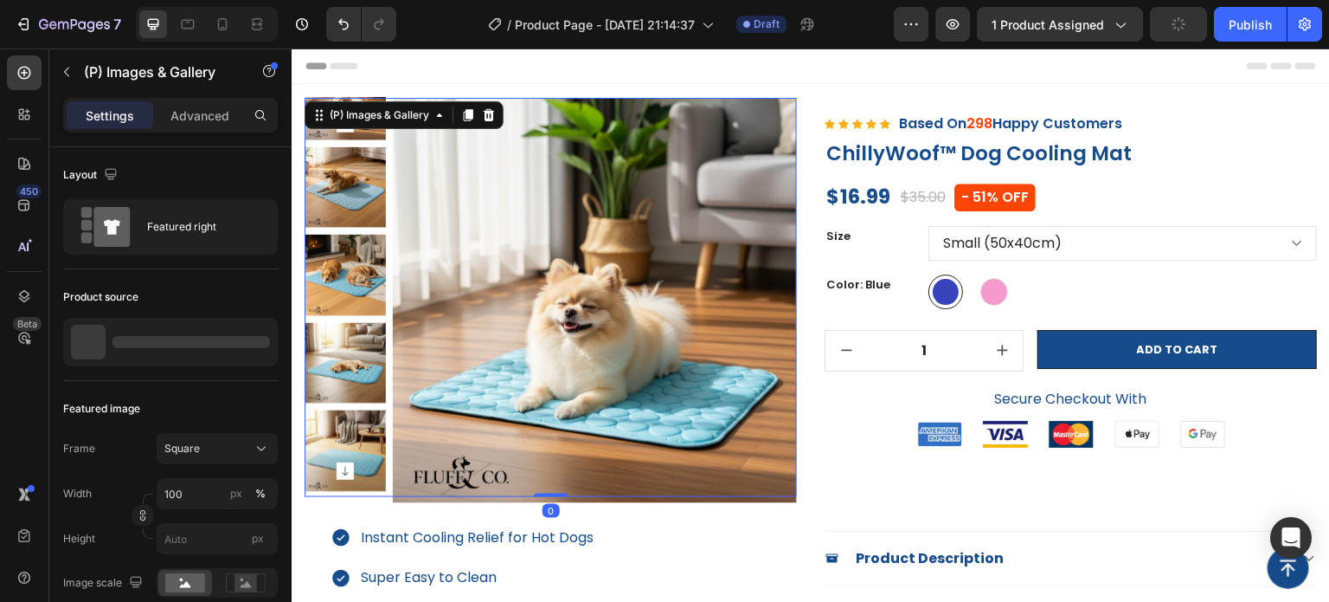
click at [345, 410] on img at bounding box center [345, 450] width 81 height 81
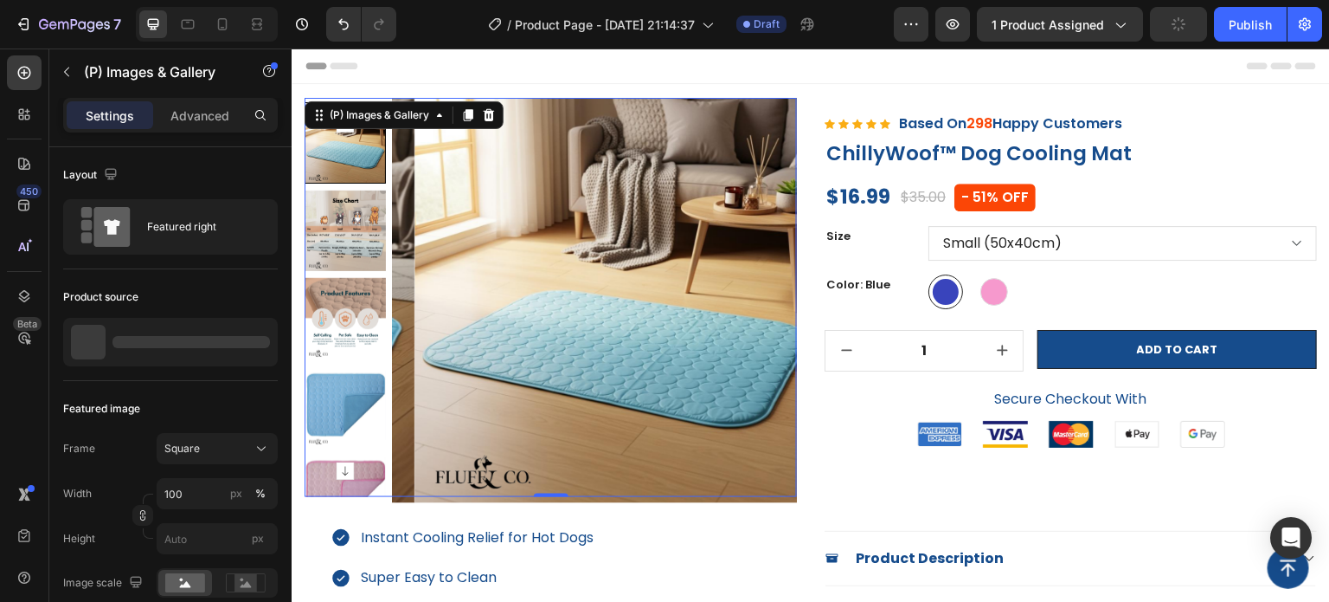
click at [361, 328] on img at bounding box center [345, 318] width 81 height 81
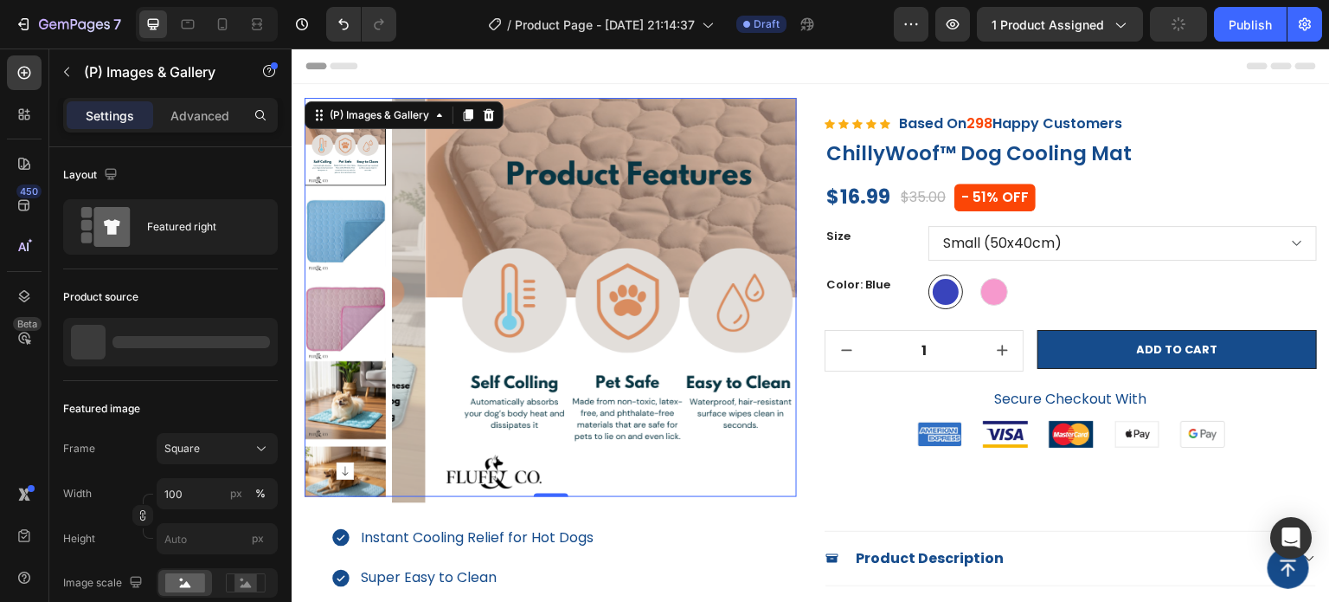
click at [369, 313] on img at bounding box center [345, 320] width 81 height 81
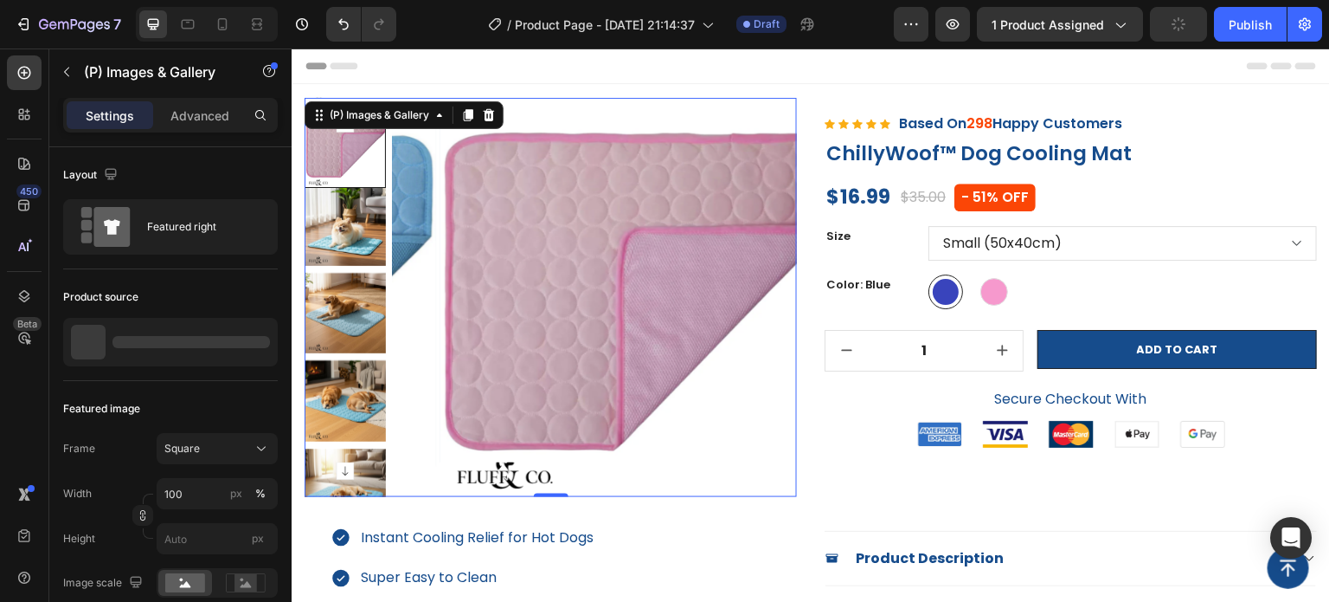
click at [357, 233] on img at bounding box center [345, 224] width 81 height 81
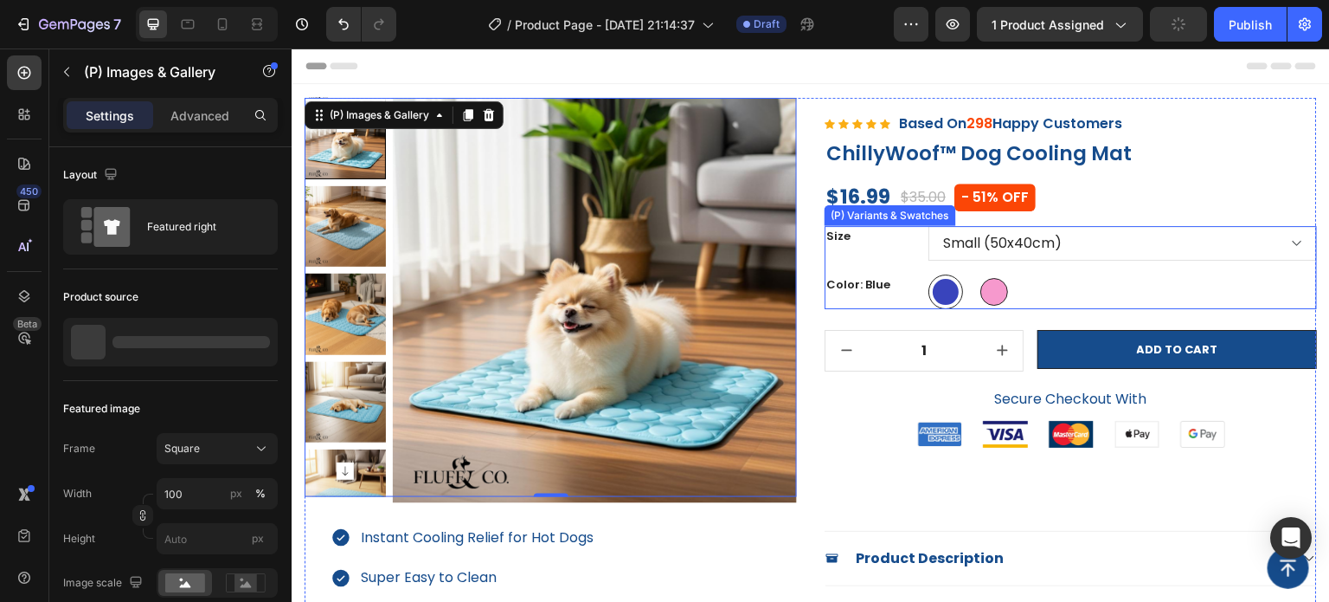
click at [992, 293] on div at bounding box center [995, 292] width 28 height 28
click at [977, 274] on input "Pink Pink" at bounding box center [976, 274] width 1 height 1
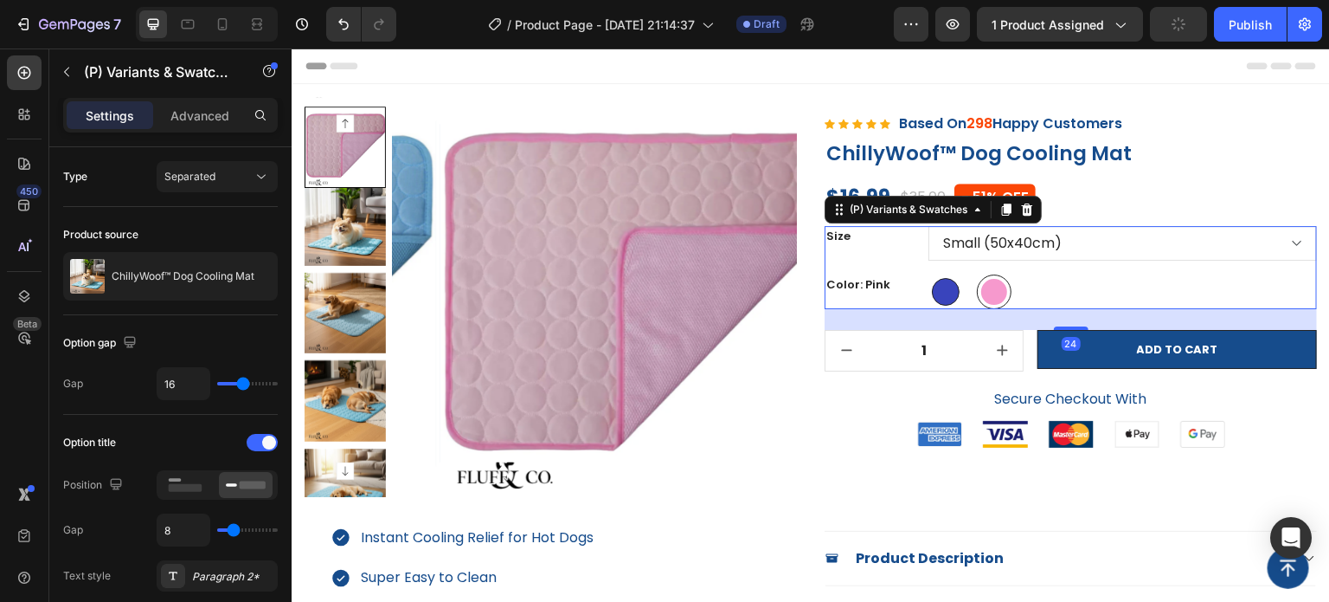
click at [947, 293] on div at bounding box center [946, 292] width 28 height 28
click at [929, 274] on input "Blue Blue" at bounding box center [928, 274] width 1 height 1
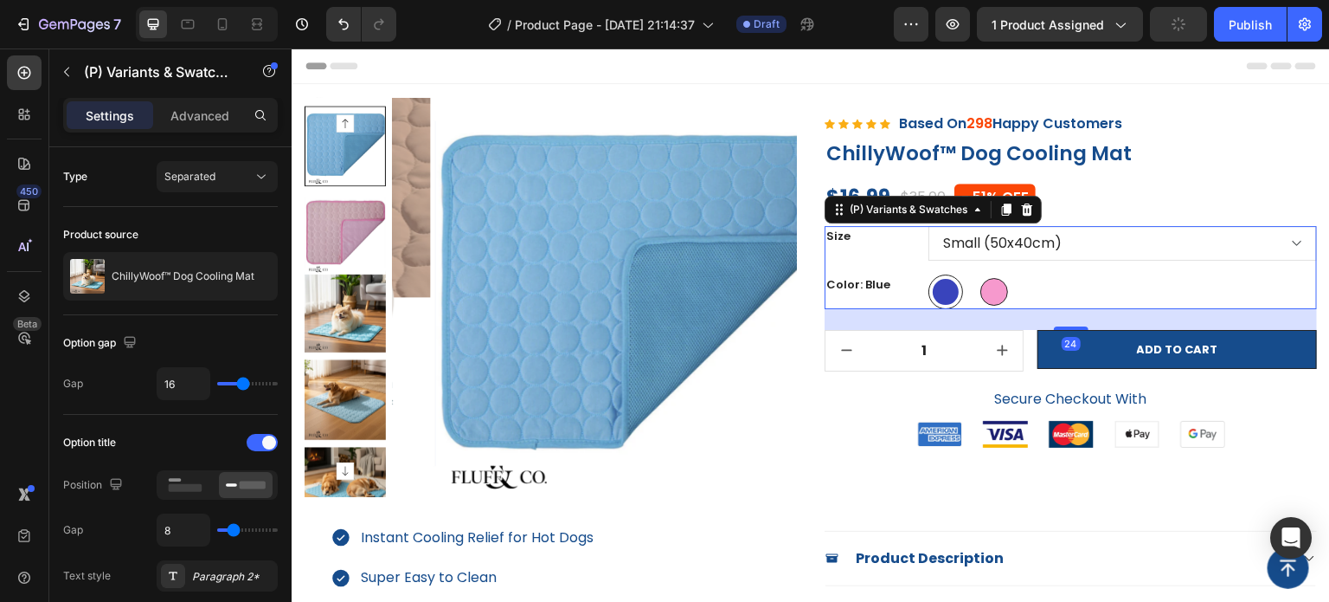
click at [988, 295] on div at bounding box center [995, 292] width 28 height 28
click at [977, 274] on input "Pink Pink" at bounding box center [976, 274] width 1 height 1
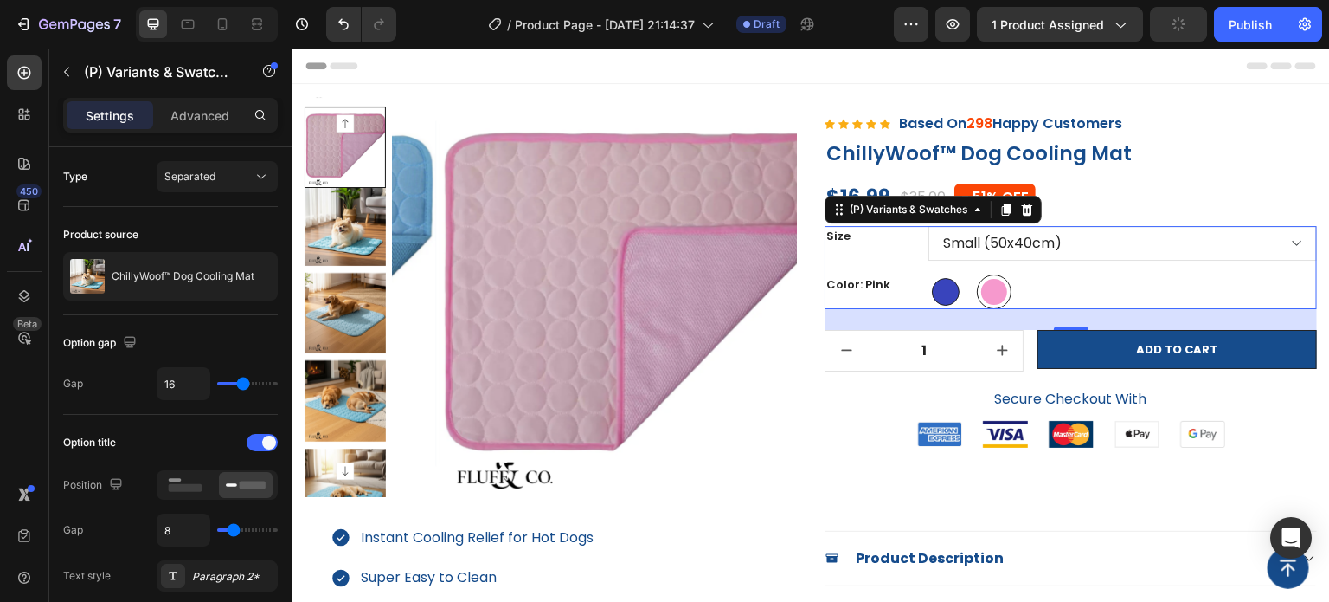
click at [944, 297] on div at bounding box center [946, 292] width 28 height 28
click at [929, 274] on input "Blue Blue" at bounding box center [928, 274] width 1 height 1
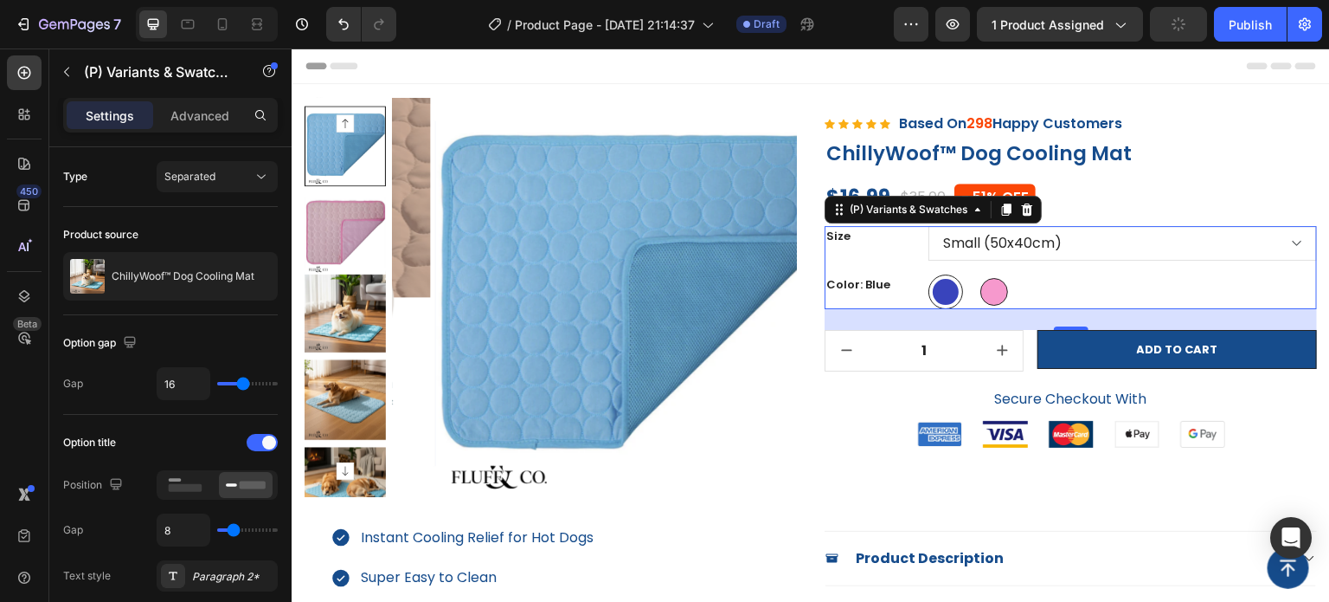
click at [983, 299] on div at bounding box center [995, 292] width 28 height 28
click at [977, 274] on input "Pink Pink" at bounding box center [976, 274] width 1 height 1
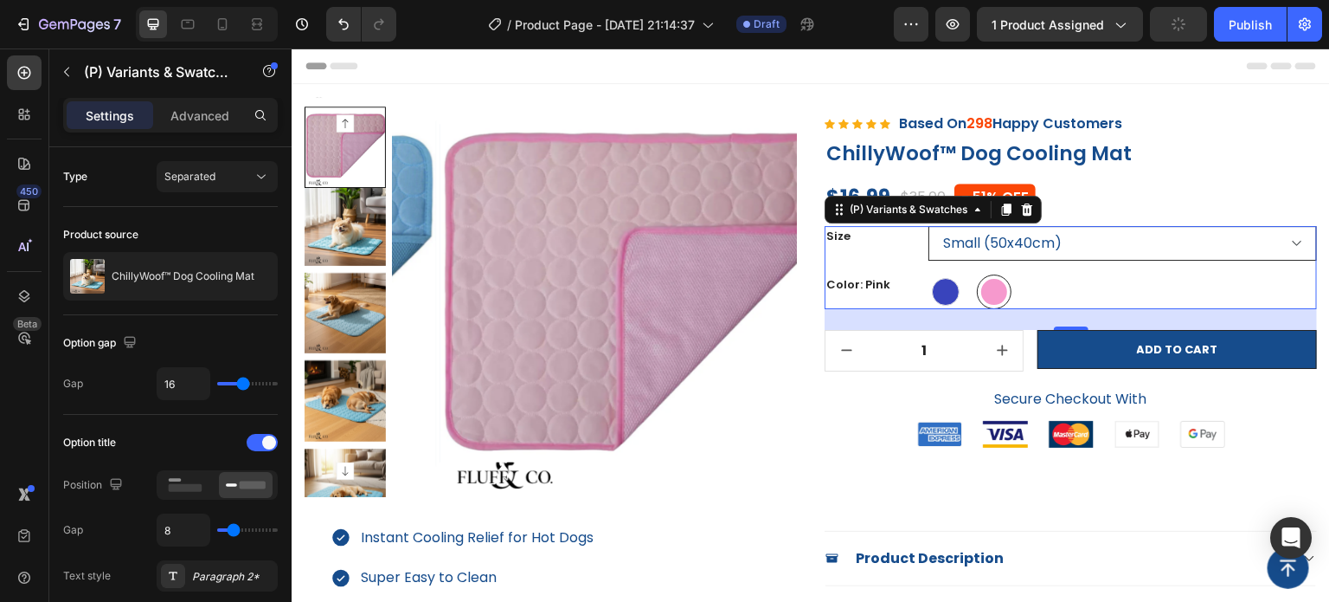
click at [999, 241] on select "Small (50x40cm) Medium (70x55cm) Large (100x70cm) Extra Large (150x100cm)" at bounding box center [1123, 243] width 389 height 35
click at [929, 226] on select "Small (50x40cm) Medium (70x55cm) Large (100x70cm) Extra Large (150x100cm)" at bounding box center [1123, 243] width 389 height 35
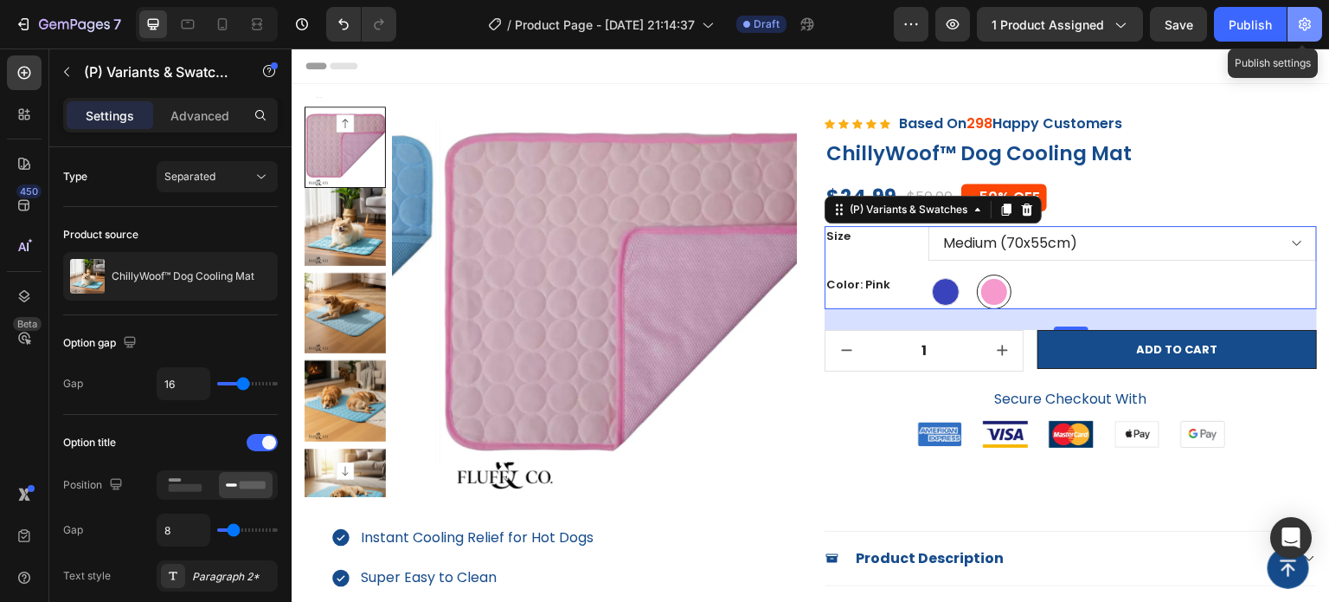
click at [1312, 27] on icon "button" at bounding box center [1305, 24] width 17 height 17
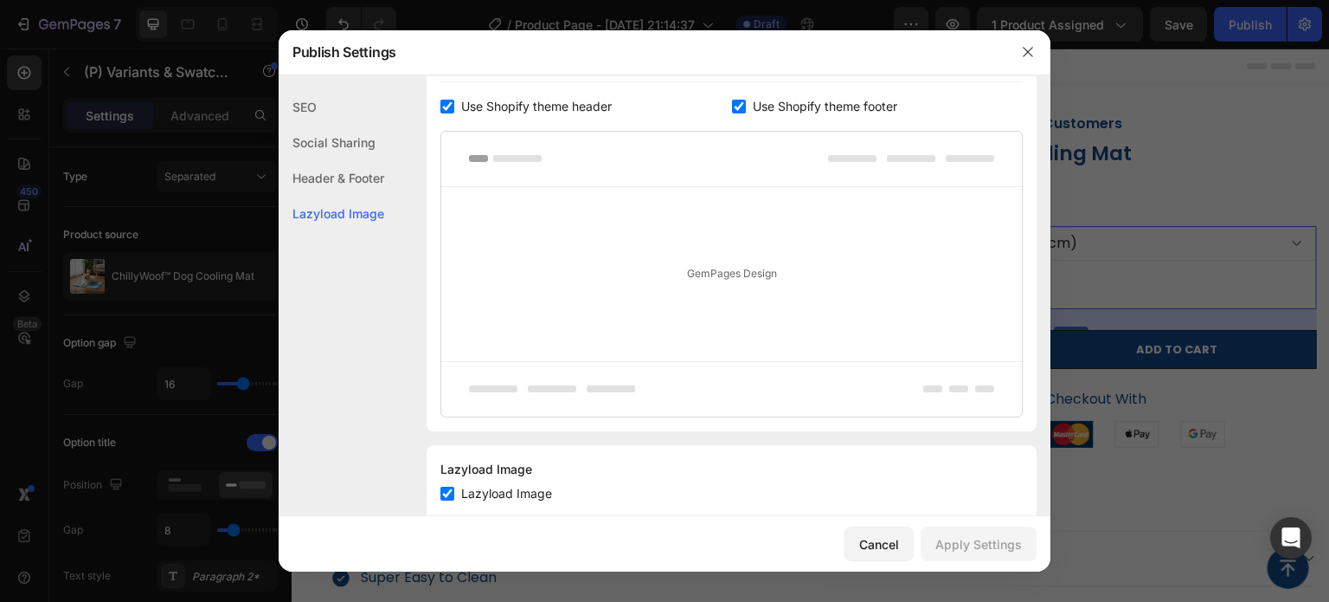
scroll to position [372, 0]
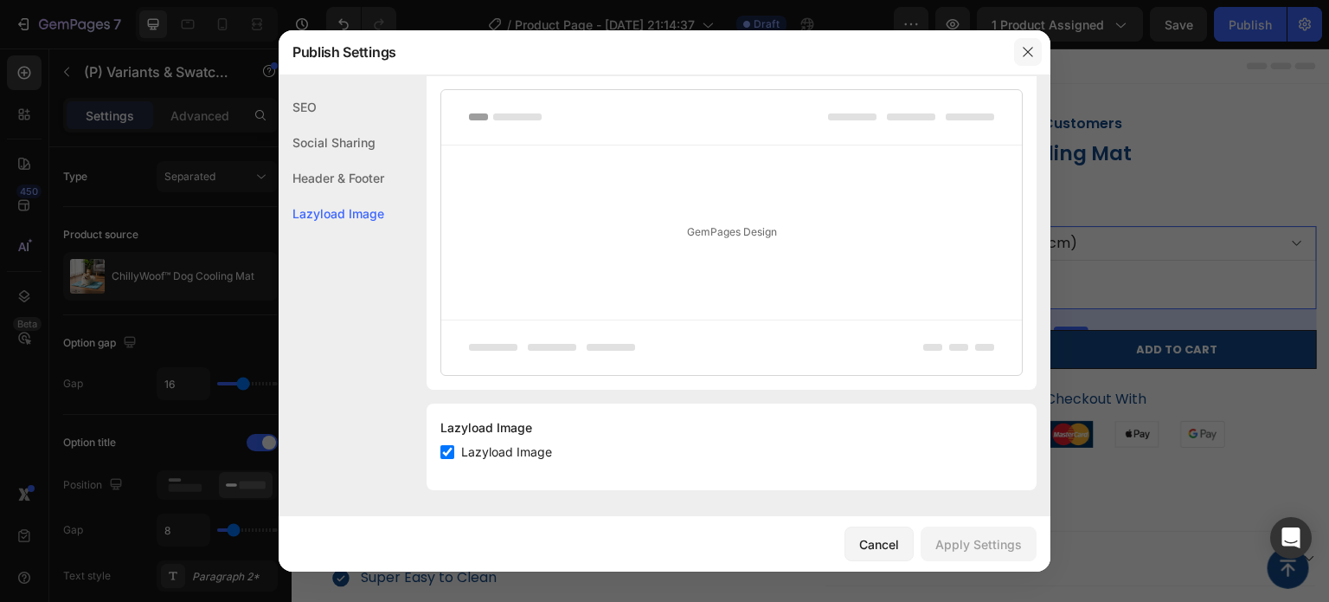
click at [1031, 47] on icon "button" at bounding box center [1028, 52] width 14 height 14
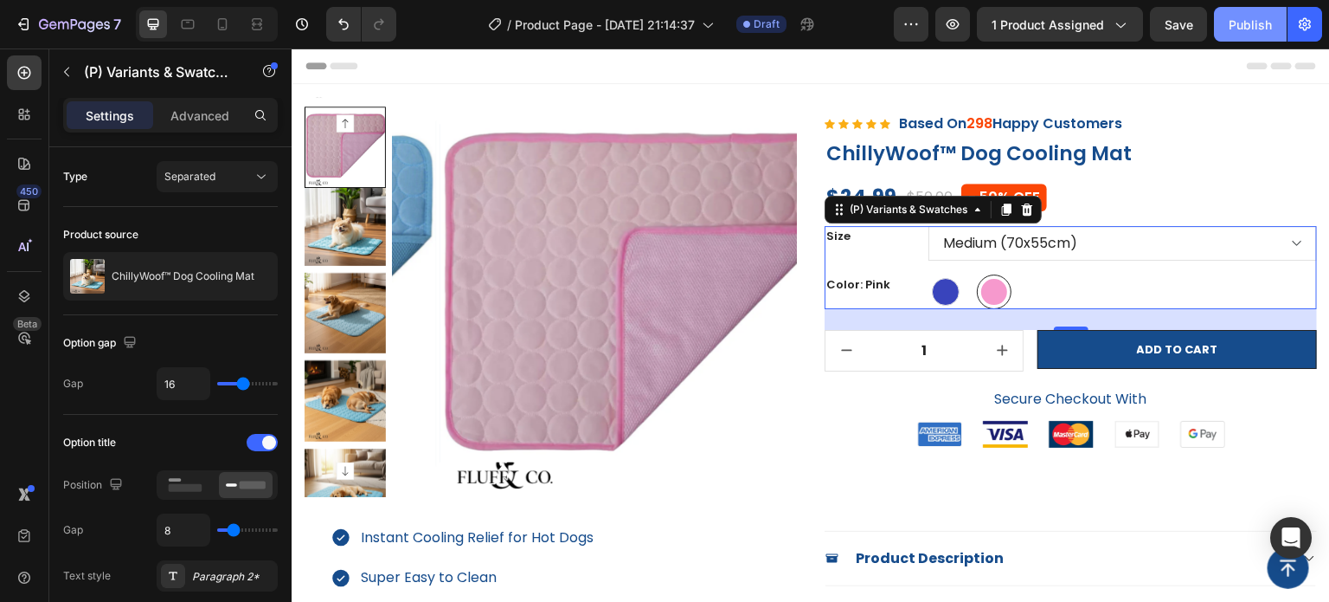
click at [1240, 23] on div "Publish" at bounding box center [1250, 25] width 43 height 18
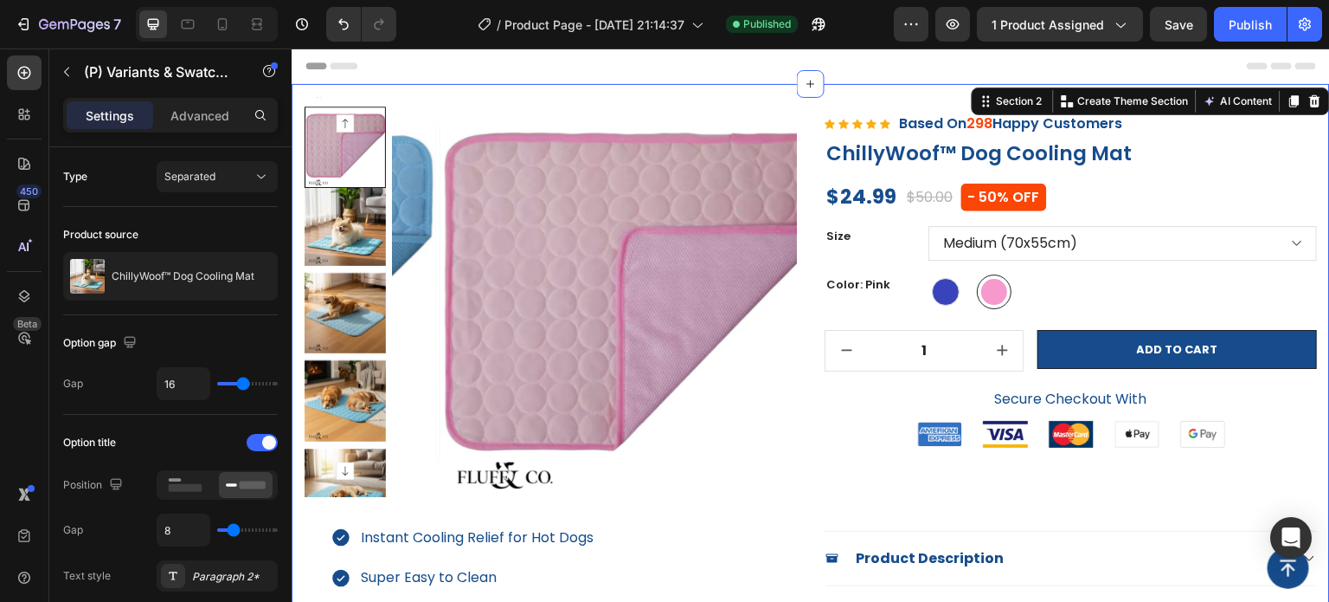
click at [538, 87] on div "(P) Images & Gallery Row Instant Cooling Relief for Hot Dogs Super Easy to Clea…" at bounding box center [811, 417] width 1039 height 666
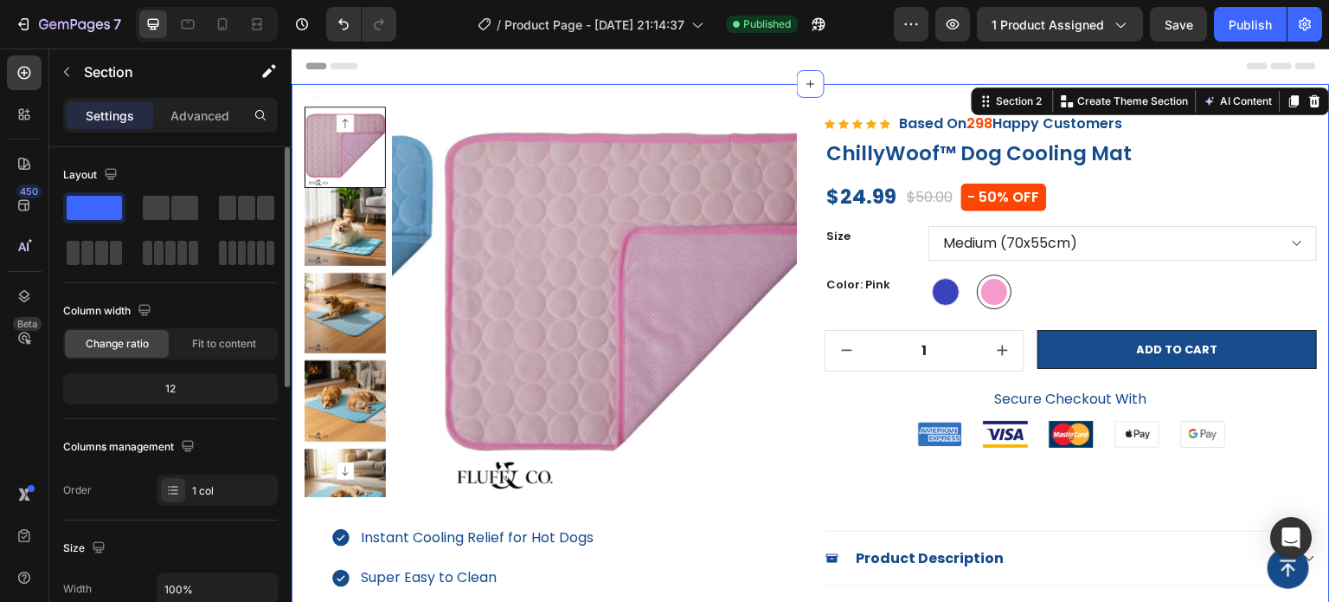
scroll to position [173, 0]
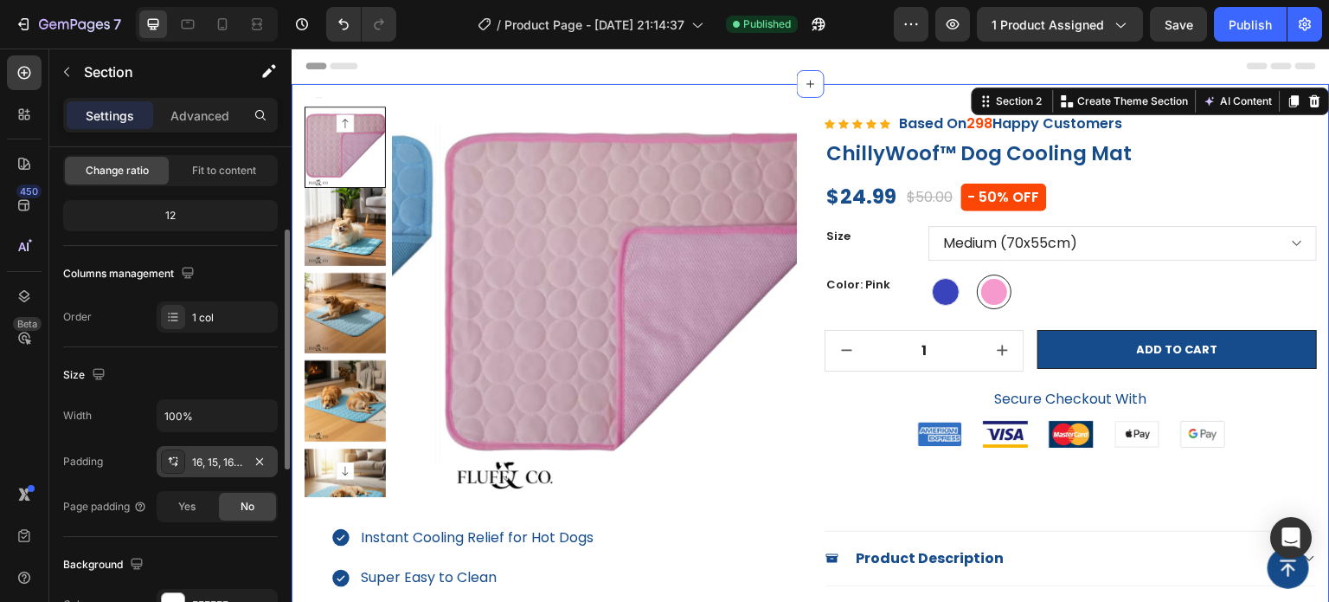
click at [197, 460] on div "16, 15, 16, 15" at bounding box center [217, 462] width 50 height 16
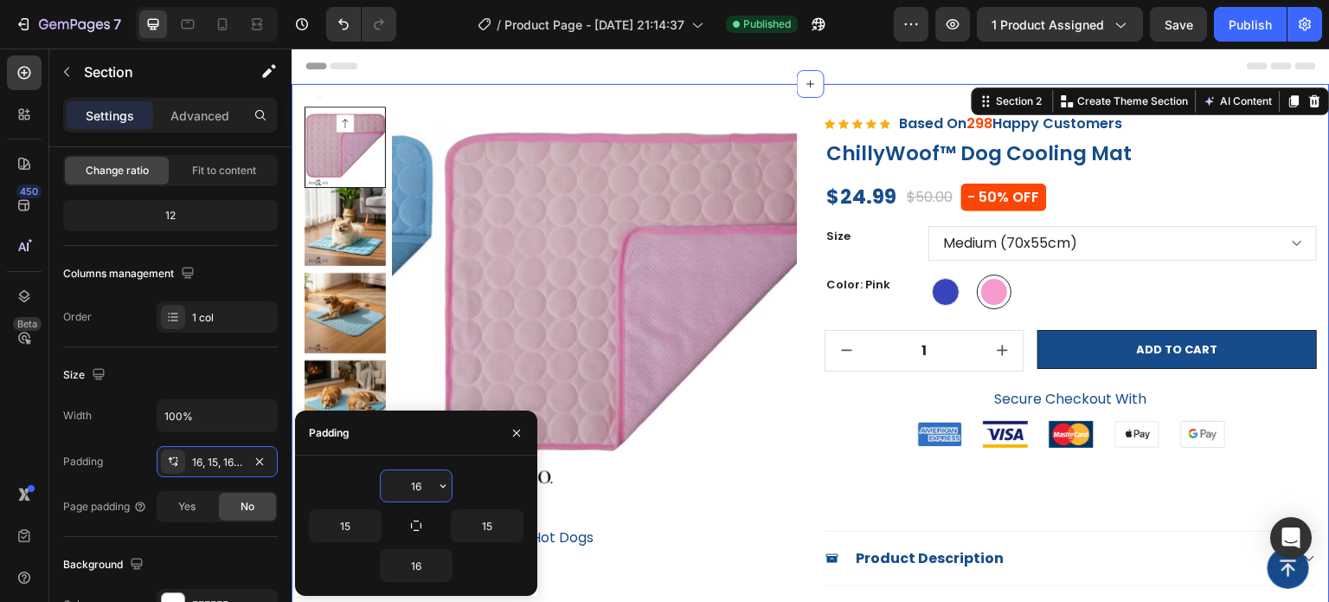
click at [429, 491] on input "16" at bounding box center [416, 485] width 71 height 31
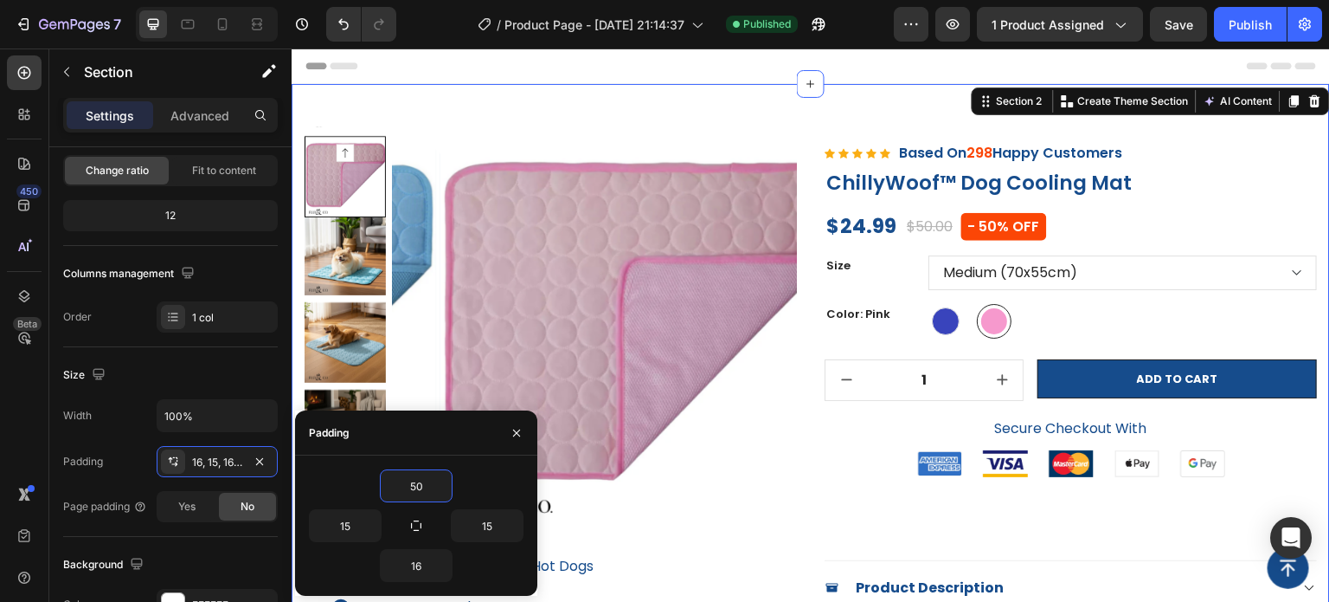
drag, startPoint x: 406, startPoint y: 103, endPoint x: 391, endPoint y: 109, distance: 15.9
click at [409, 97] on div "(P) Images & Gallery Row Instant Cooling Relief for Hot Dogs Super Easy to Clea…" at bounding box center [811, 432] width 1039 height 696
click at [1239, 30] on div "Publish" at bounding box center [1250, 25] width 43 height 18
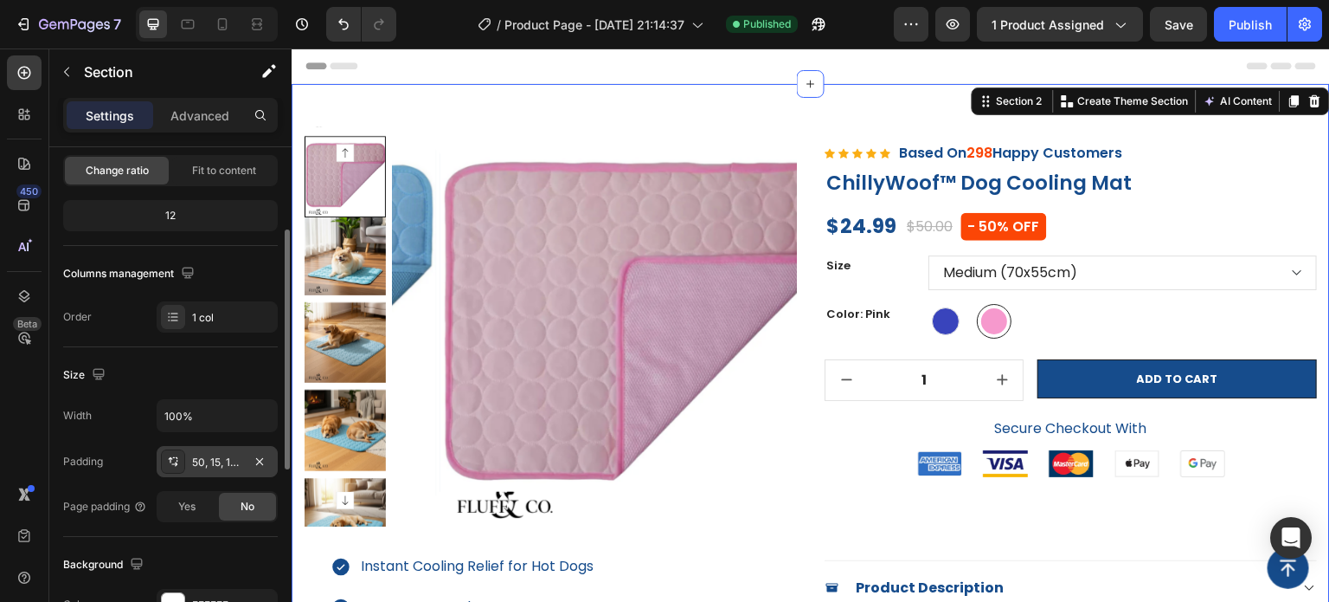
click at [218, 460] on div "50, 15, 16, 15" at bounding box center [217, 462] width 50 height 16
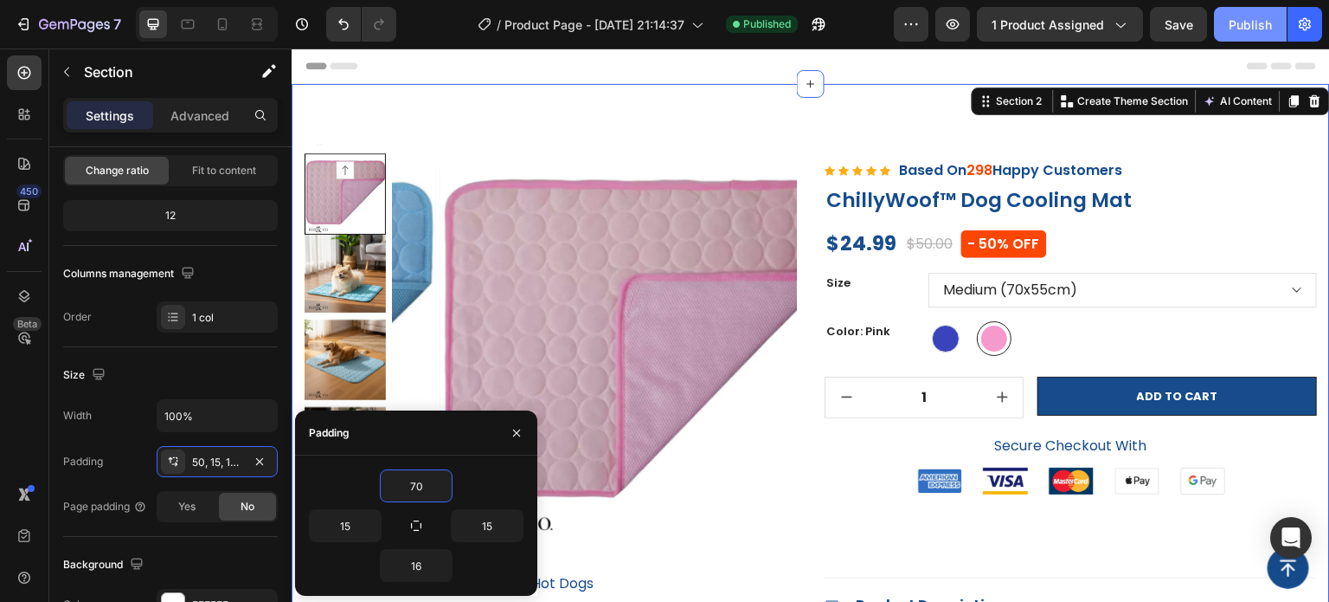
click at [1254, 30] on div "Publish" at bounding box center [1250, 25] width 43 height 18
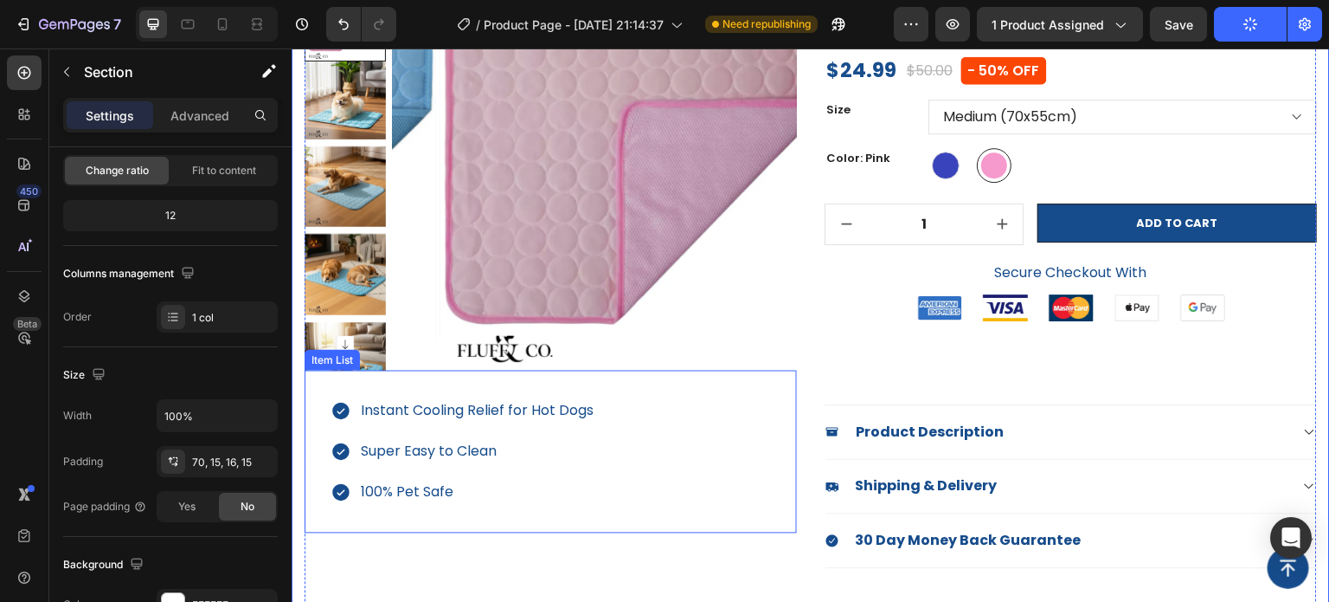
click at [479, 384] on div "Instant Cooling Relief for Hot Dogs Super Easy to Clean 100% Pet Safe" at bounding box center [551, 451] width 493 height 163
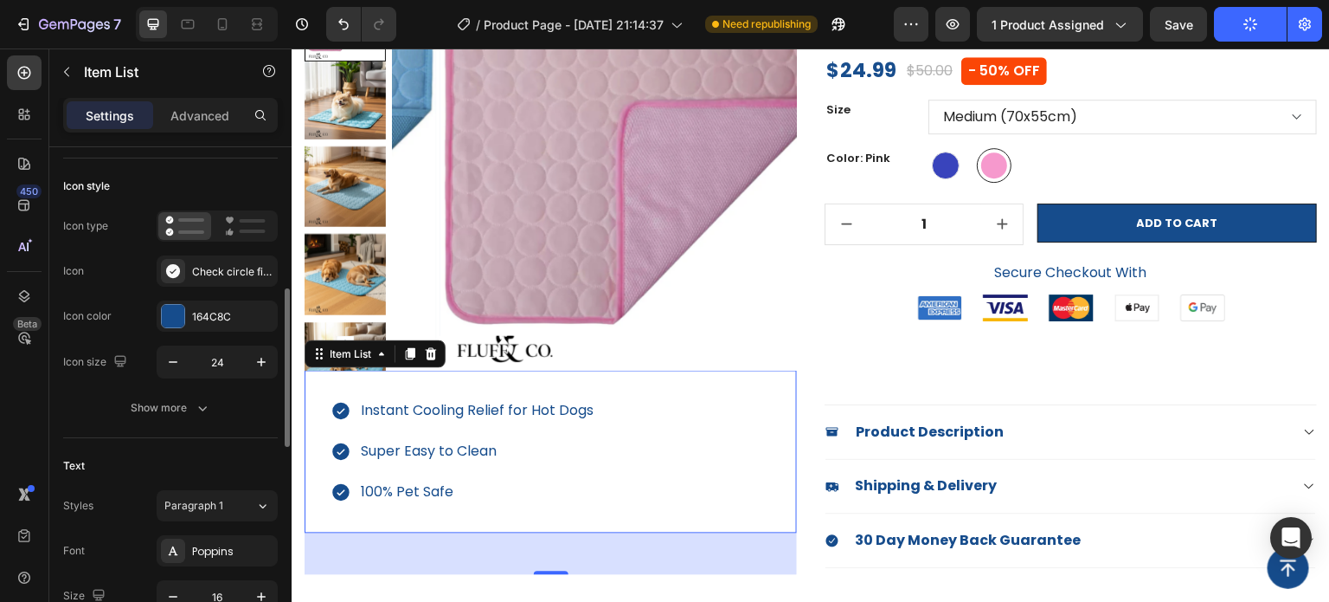
scroll to position [260, 0]
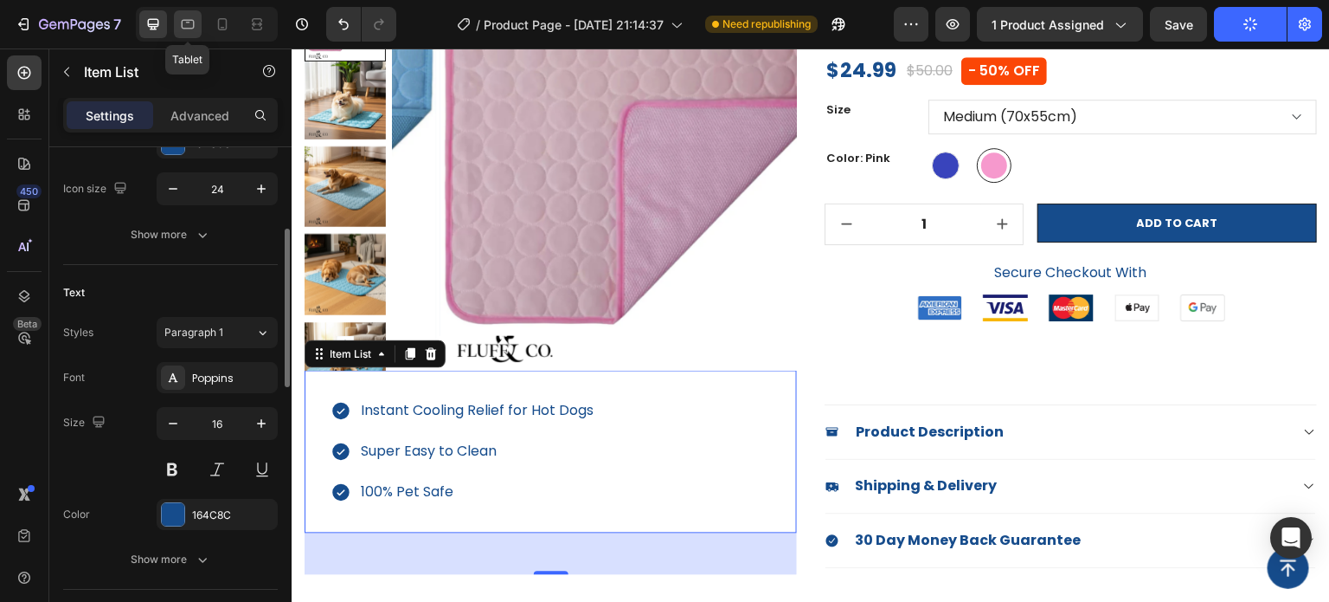
click at [190, 23] on icon at bounding box center [187, 24] width 17 height 17
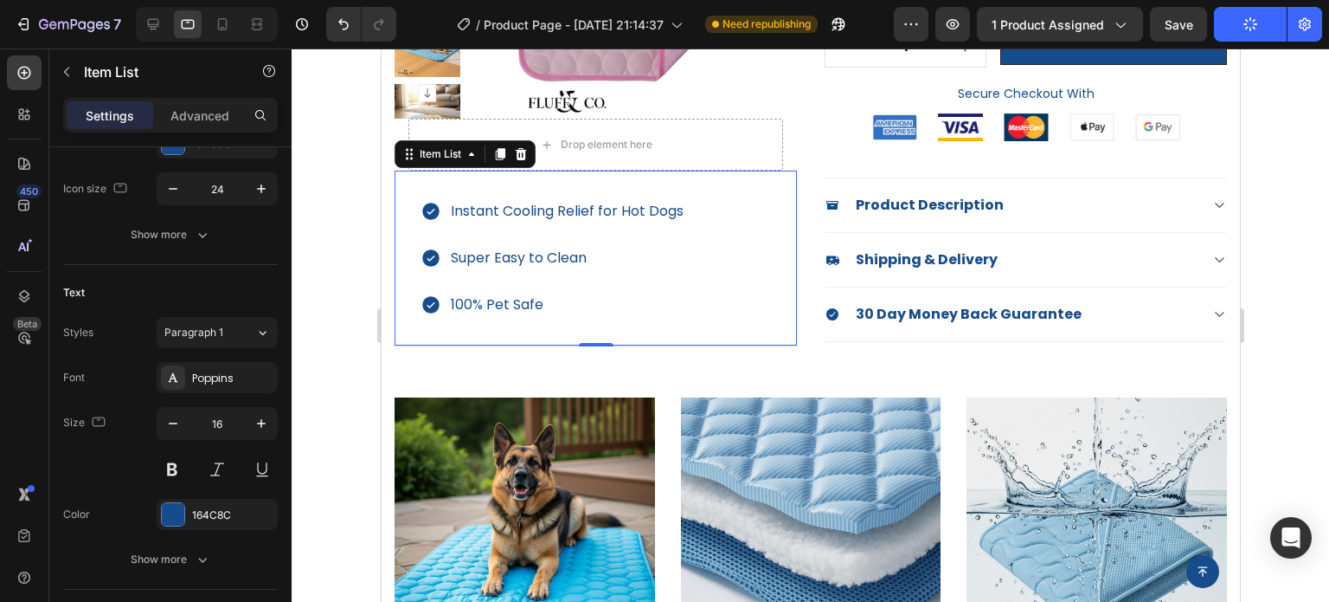
scroll to position [239, 0]
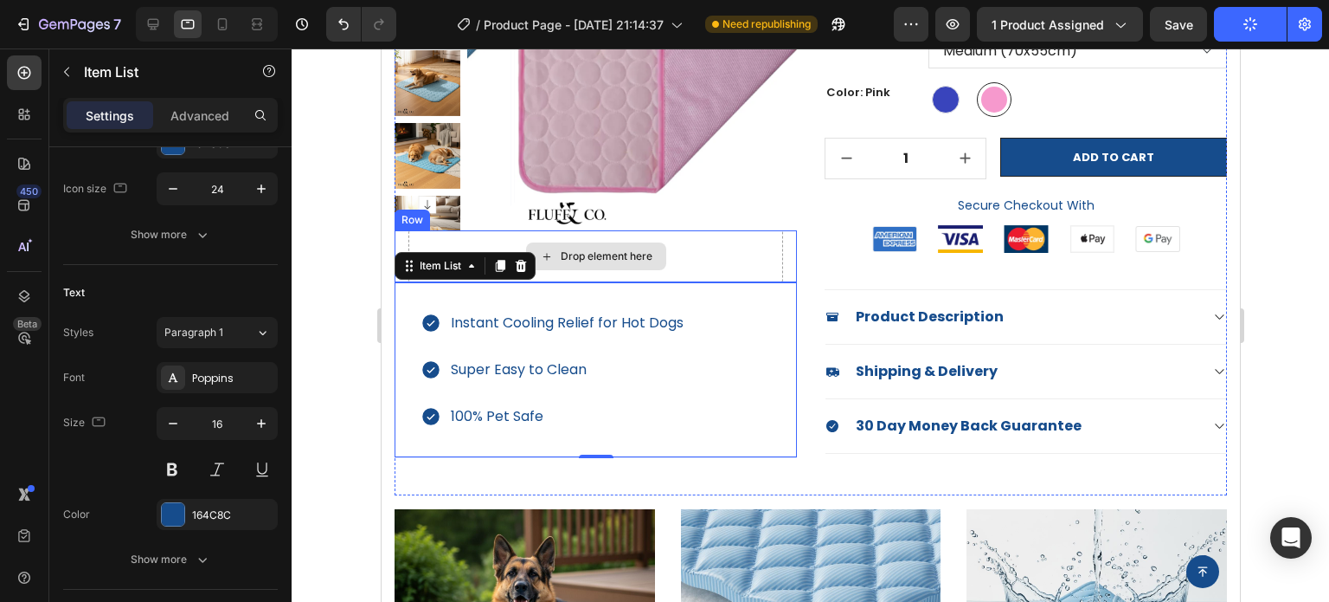
click at [756, 248] on div "Drop element here" at bounding box center [595, 256] width 375 height 52
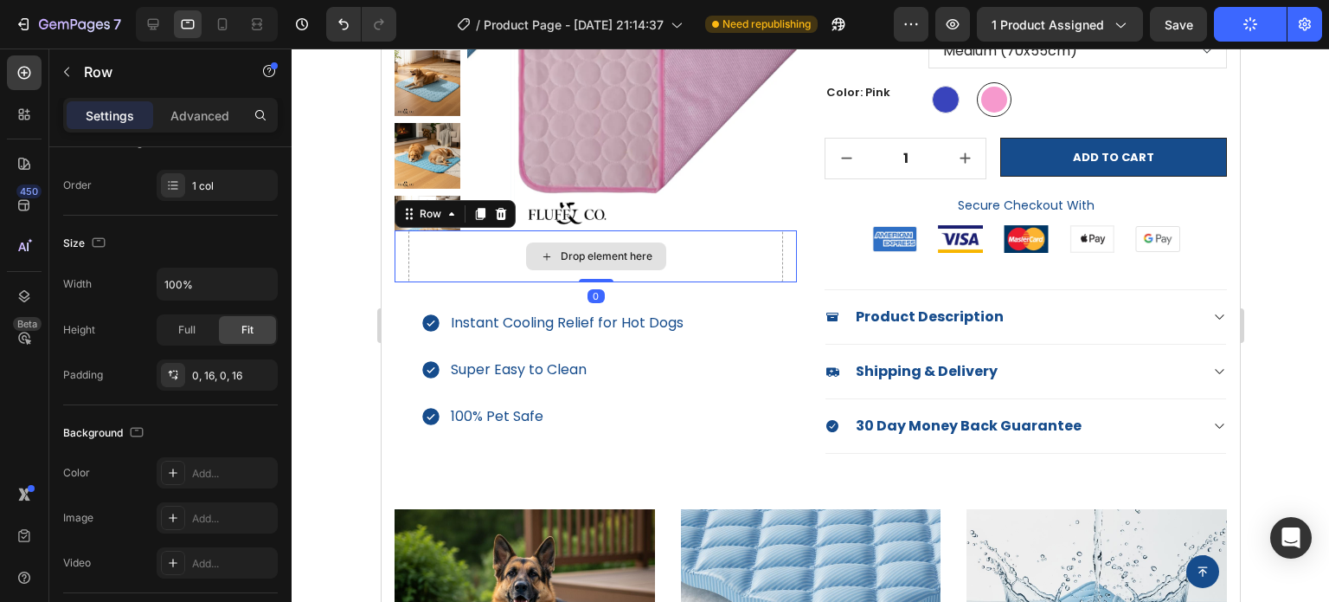
scroll to position [0, 0]
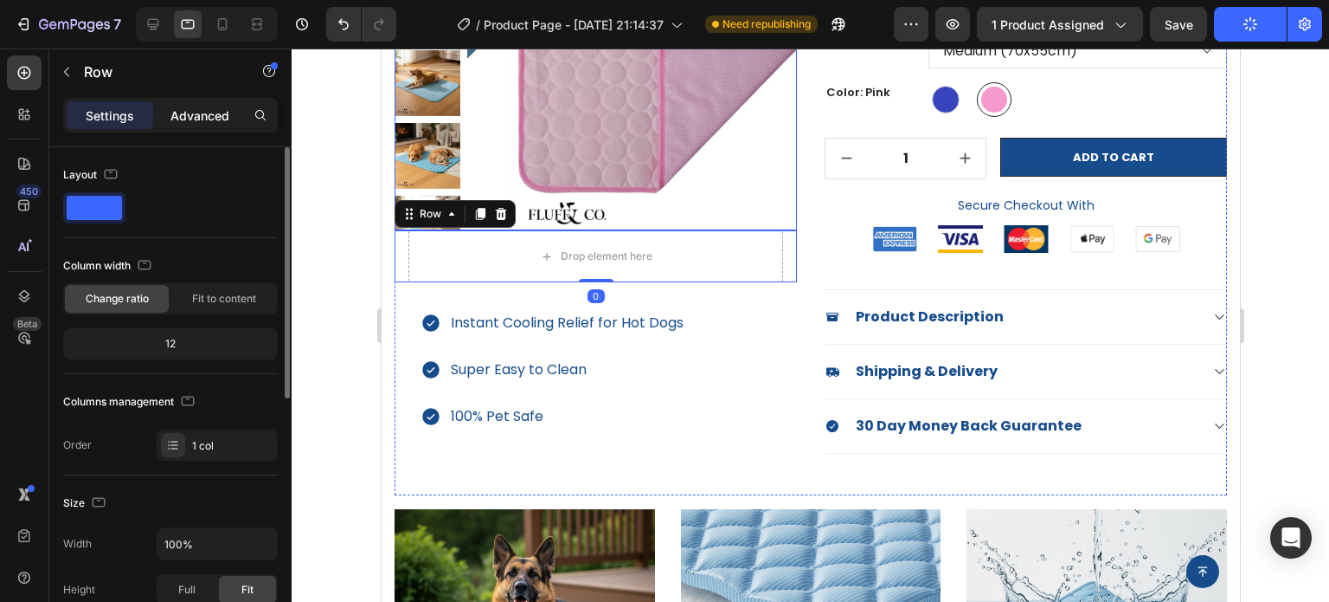
click at [204, 120] on p "Advanced" at bounding box center [200, 115] width 59 height 18
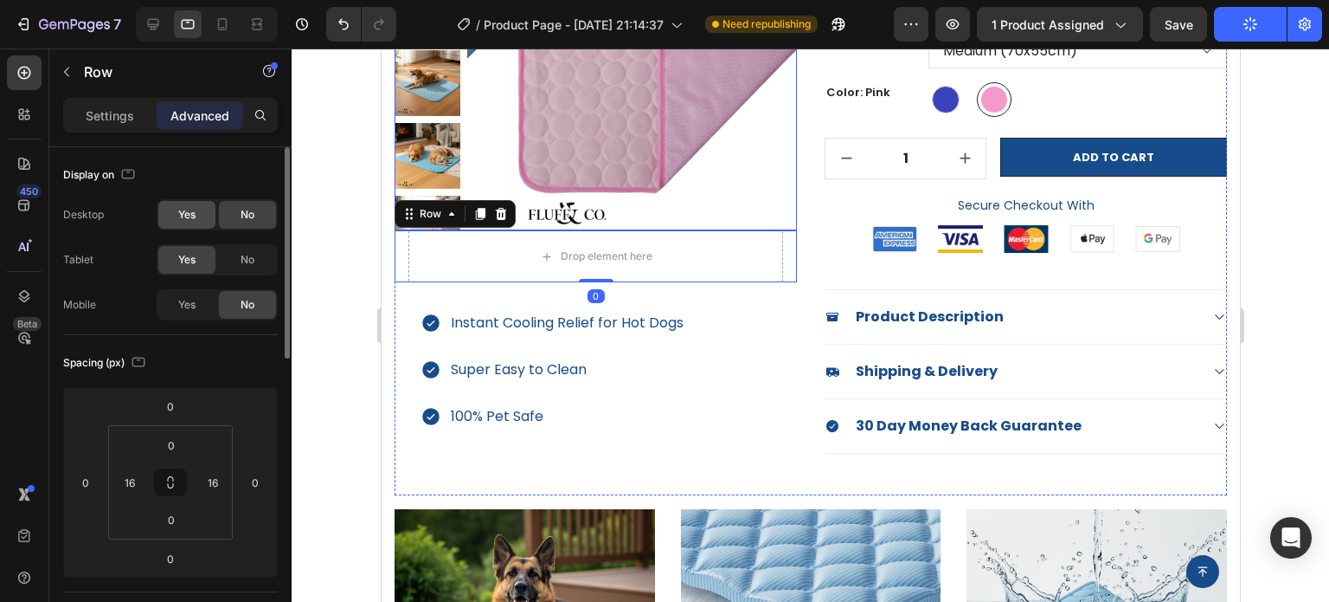
click at [200, 222] on div "Yes" at bounding box center [186, 215] width 57 height 28
click at [163, 29] on div at bounding box center [153, 24] width 28 height 28
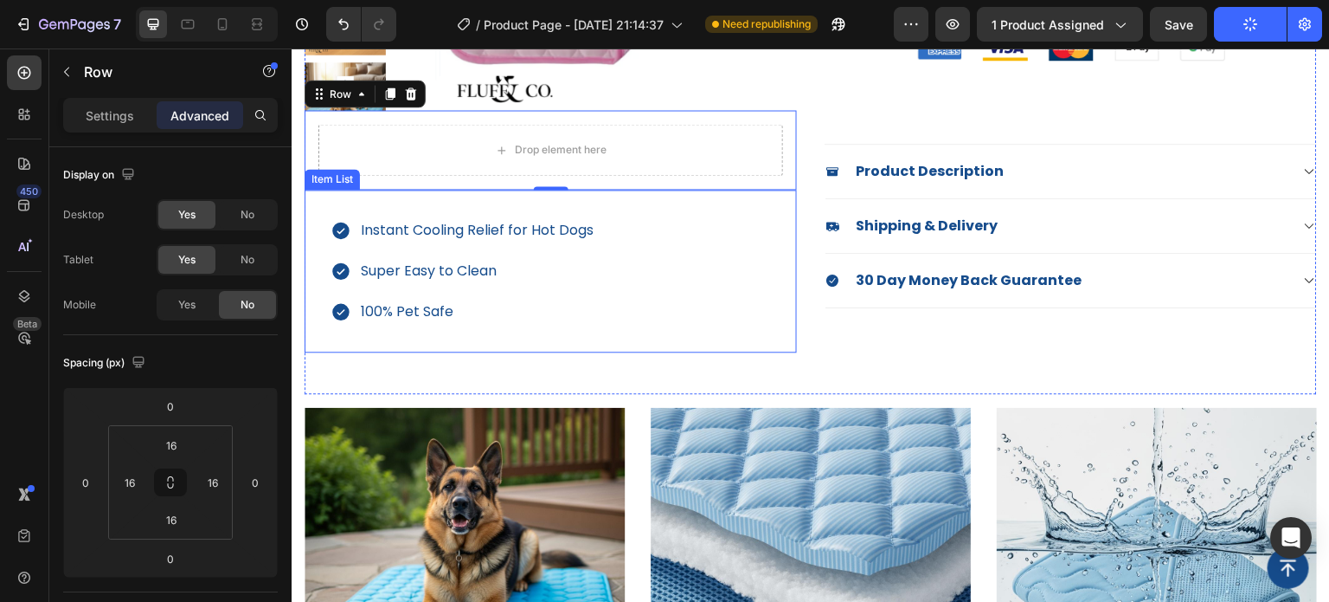
scroll to position [261, 0]
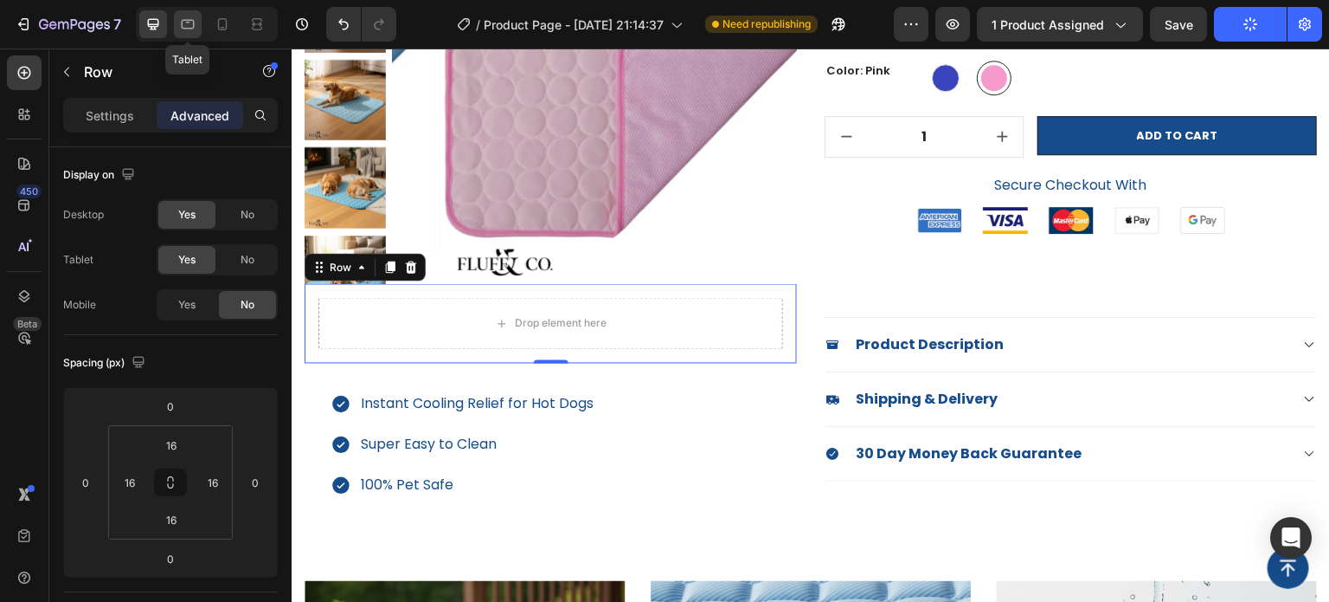
click at [189, 30] on icon at bounding box center [187, 24] width 17 height 17
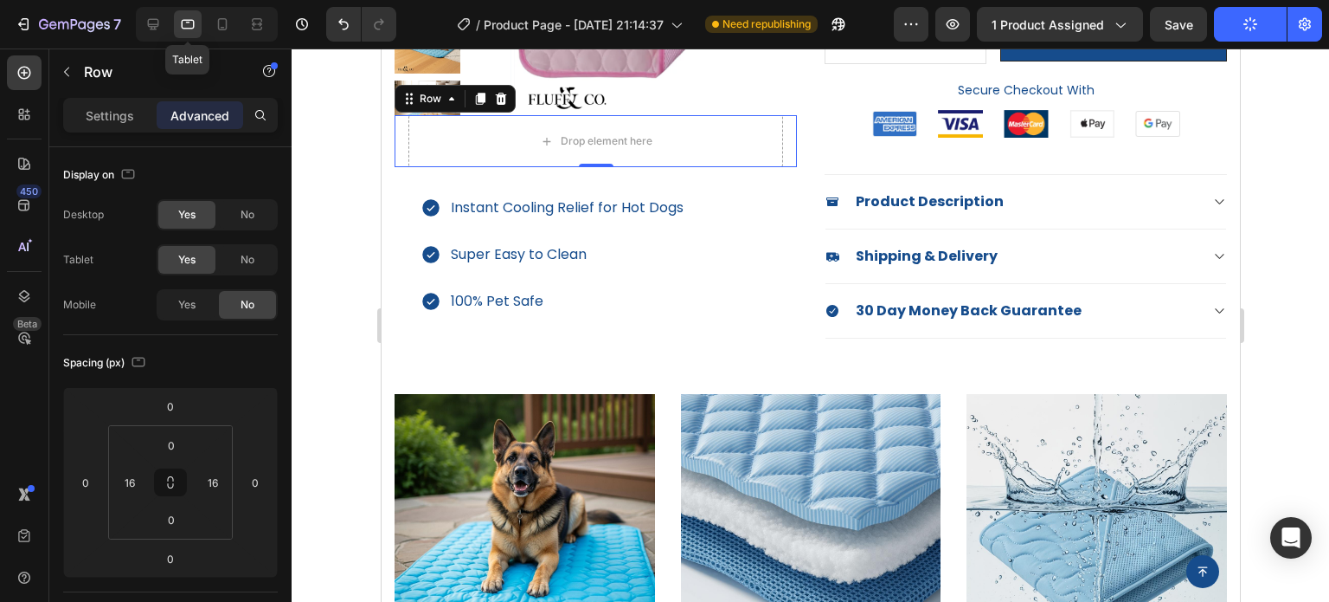
scroll to position [360, 0]
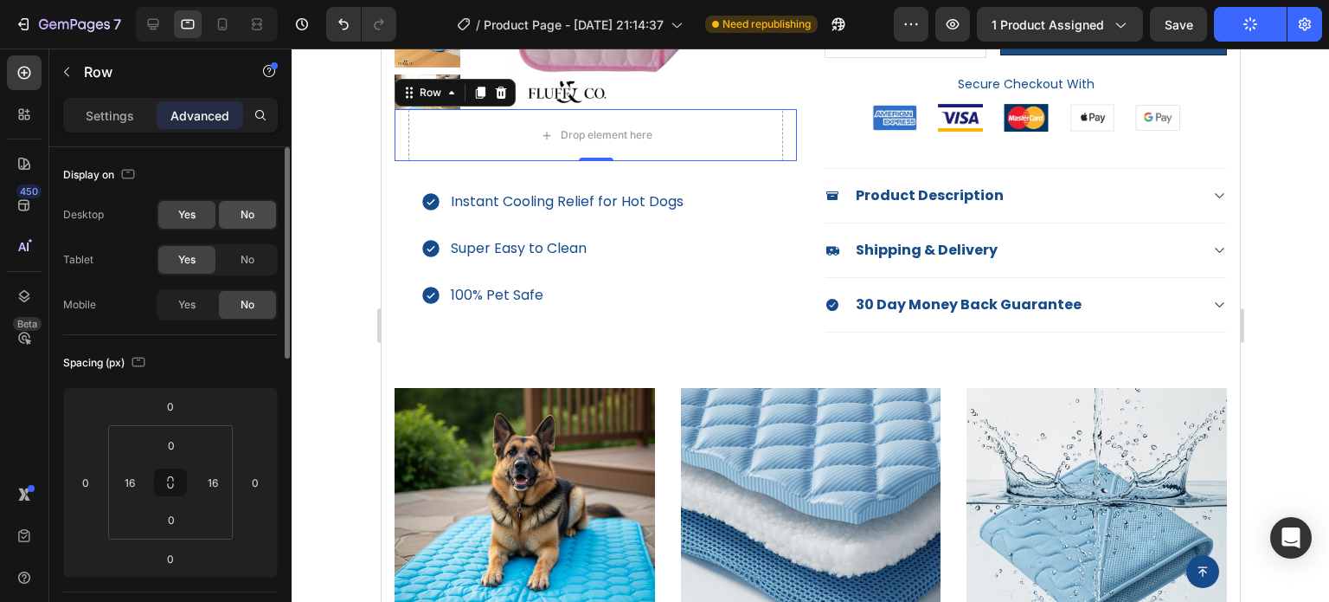
click at [232, 209] on div "Desktop Yes No Tablet Yes No Mobile Yes No" at bounding box center [170, 259] width 215 height 121
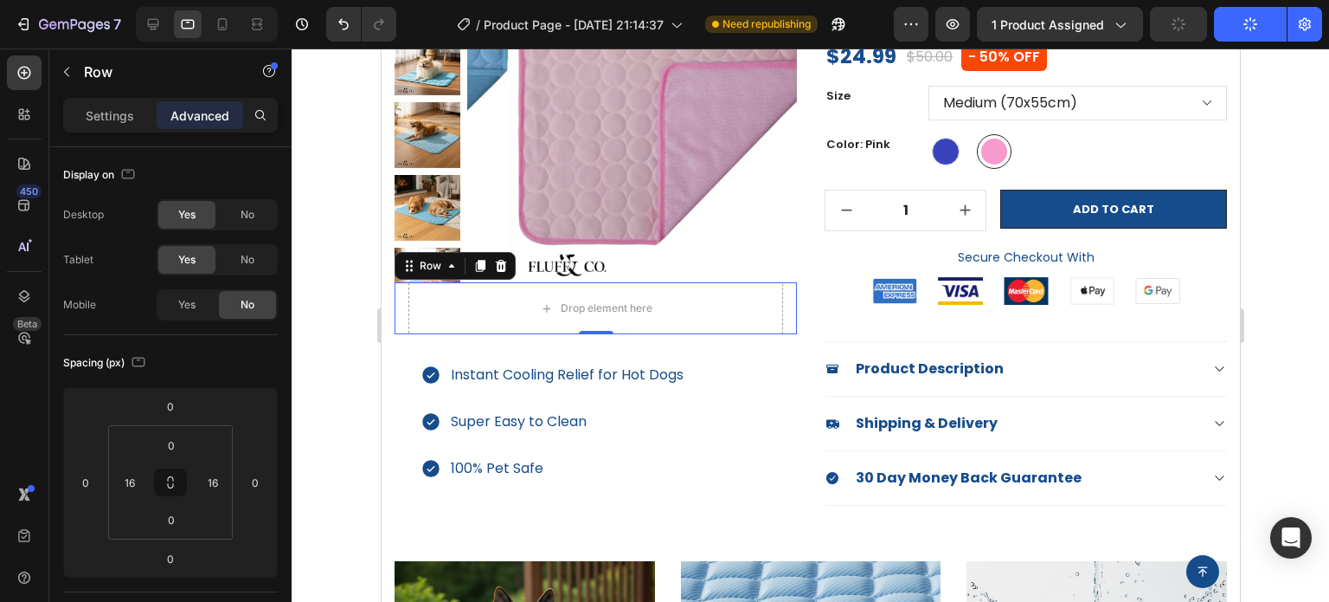
click at [401, 306] on div "Drop element here Row 0" at bounding box center [595, 308] width 402 height 52
click at [159, 21] on icon at bounding box center [153, 24] width 17 height 17
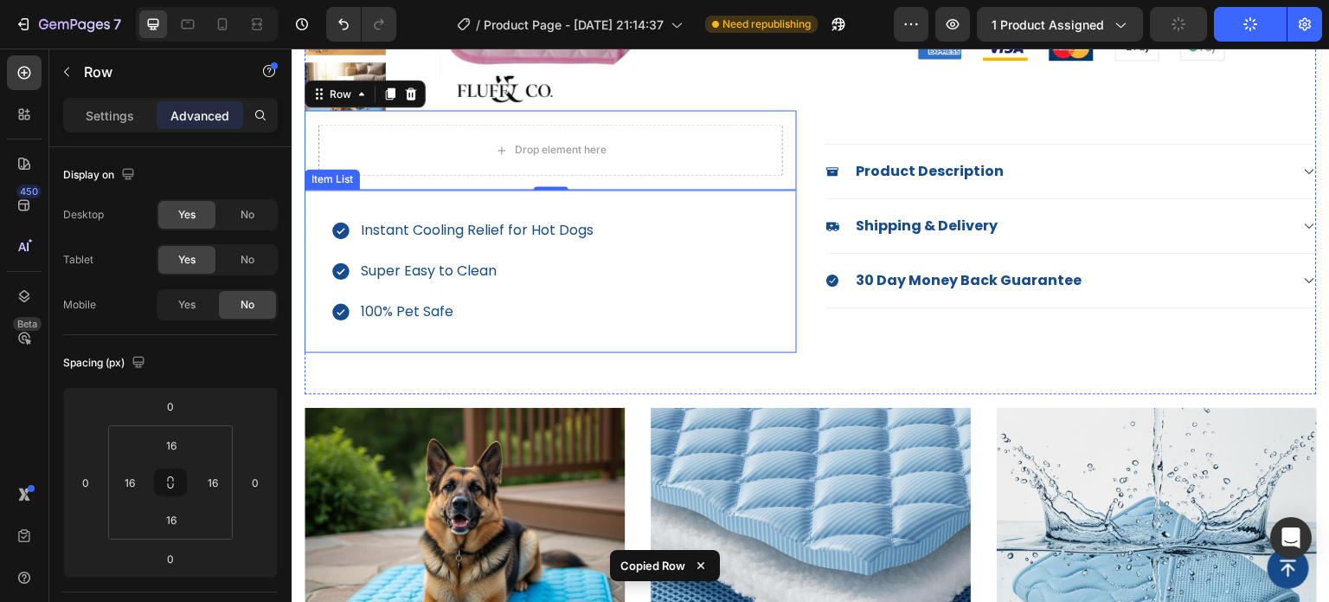
scroll to position [347, 0]
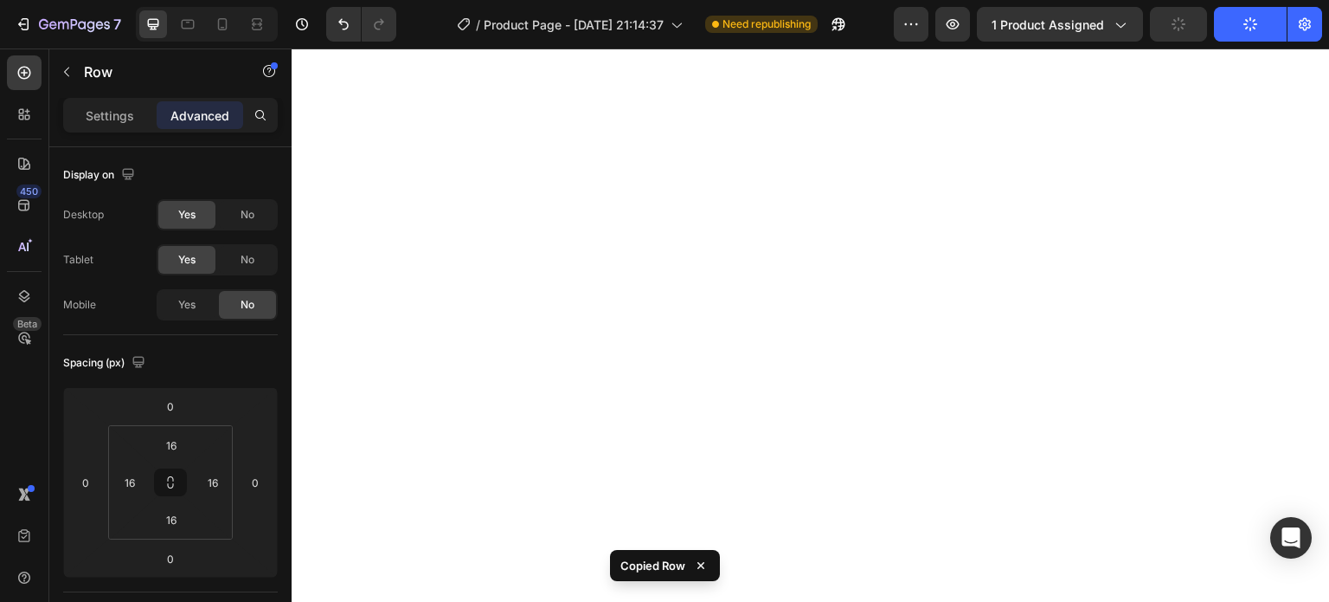
select select "Medium (70x55cm)"
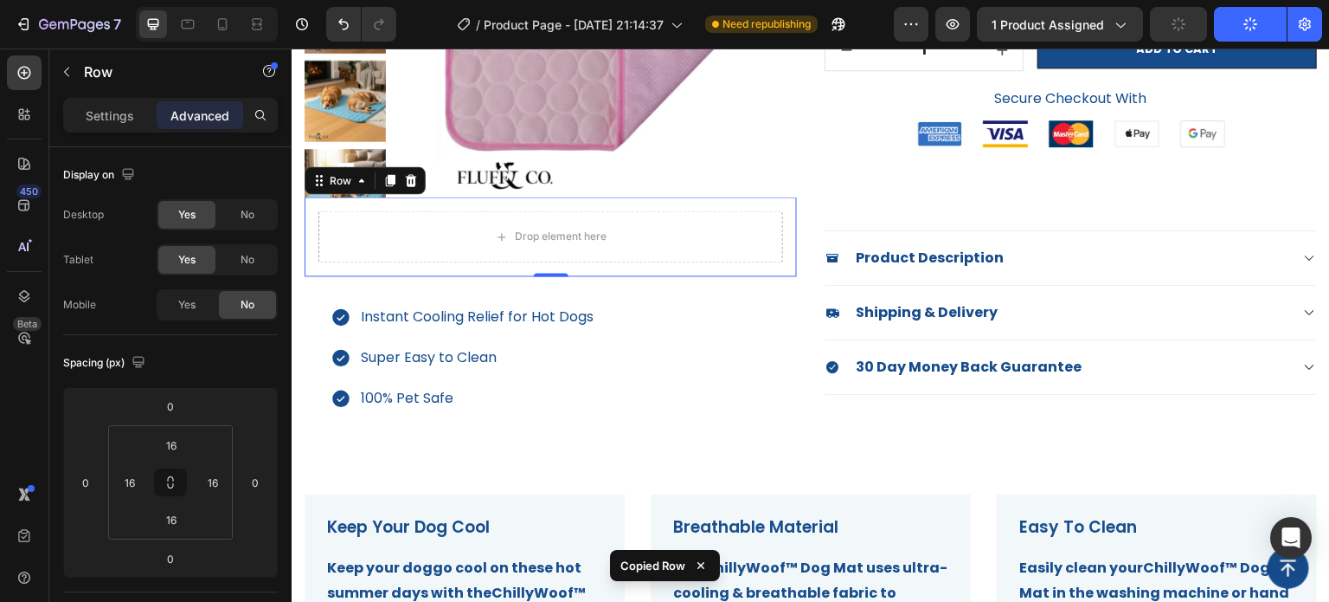
scroll to position [347, 0]
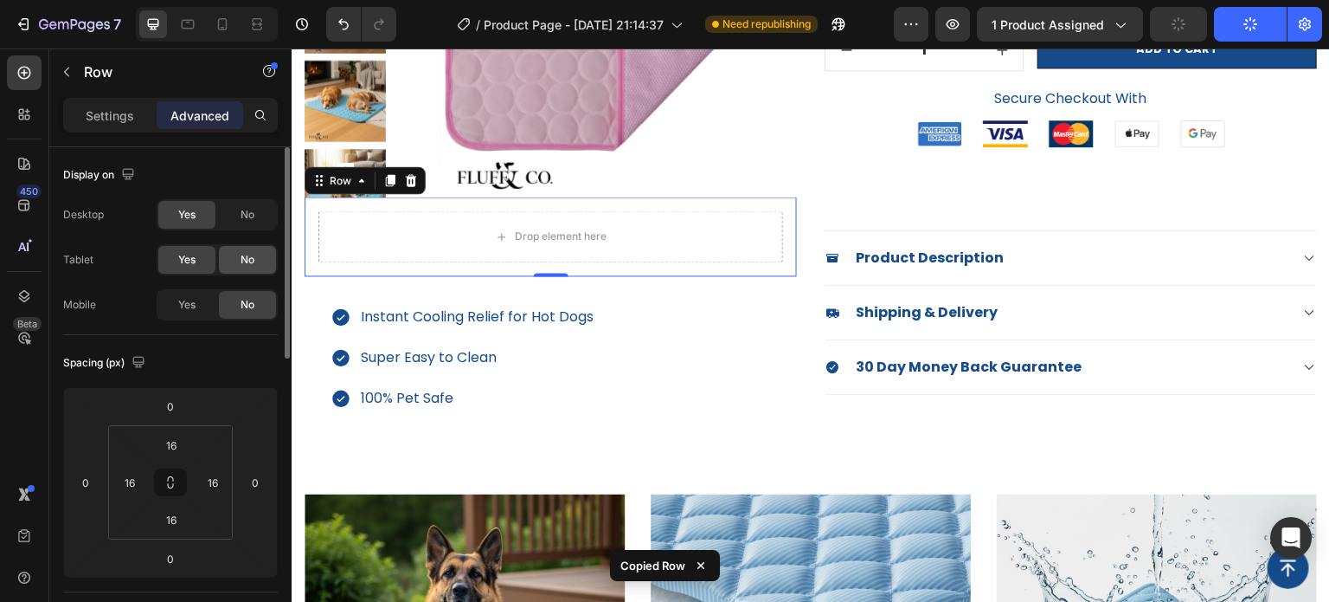
drag, startPoint x: 253, startPoint y: 256, endPoint x: 185, endPoint y: 222, distance: 75.9
click at [253, 256] on span "No" at bounding box center [248, 260] width 14 height 16
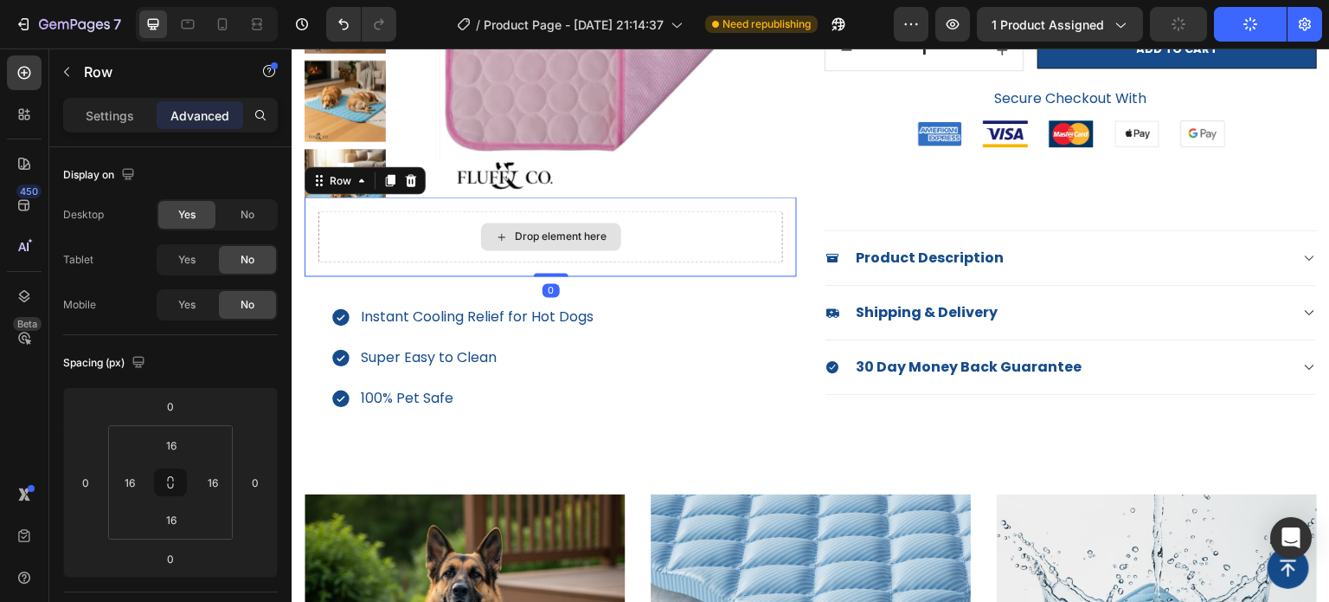
drag, startPoint x: 547, startPoint y: 274, endPoint x: 555, endPoint y: 229, distance: 44.8
click at [555, 229] on div "Drop element here Row 0" at bounding box center [551, 236] width 493 height 80
click at [422, 205] on div "Drop element here Row 0" at bounding box center [551, 236] width 493 height 80
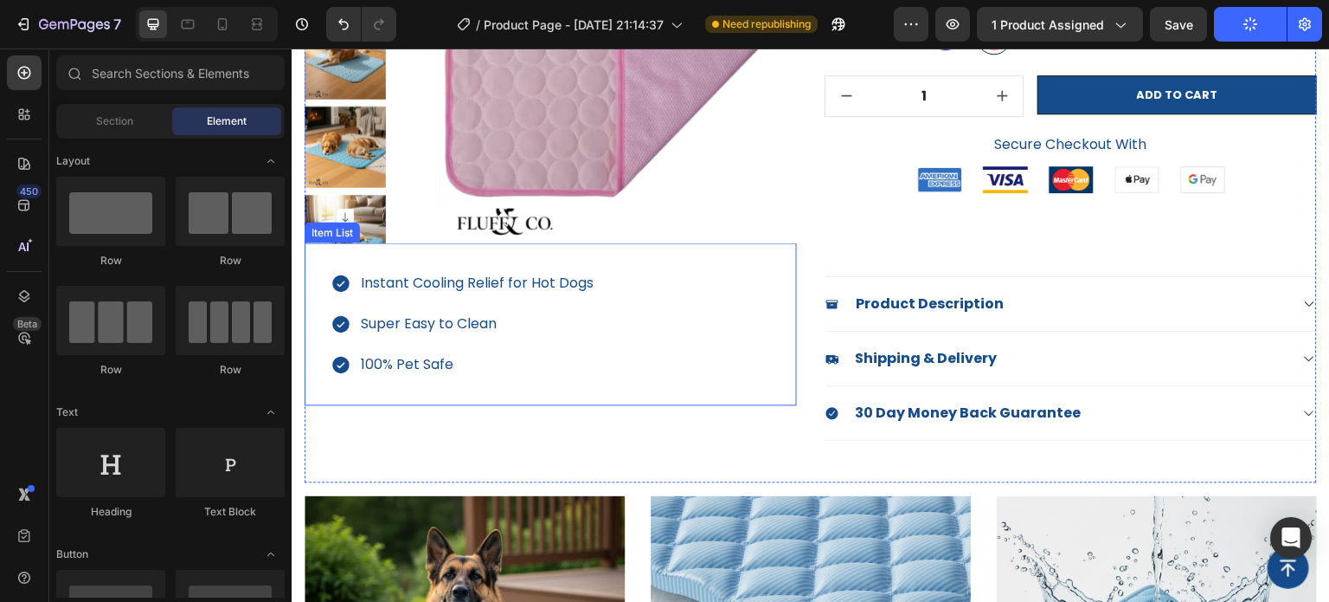
scroll to position [261, 0]
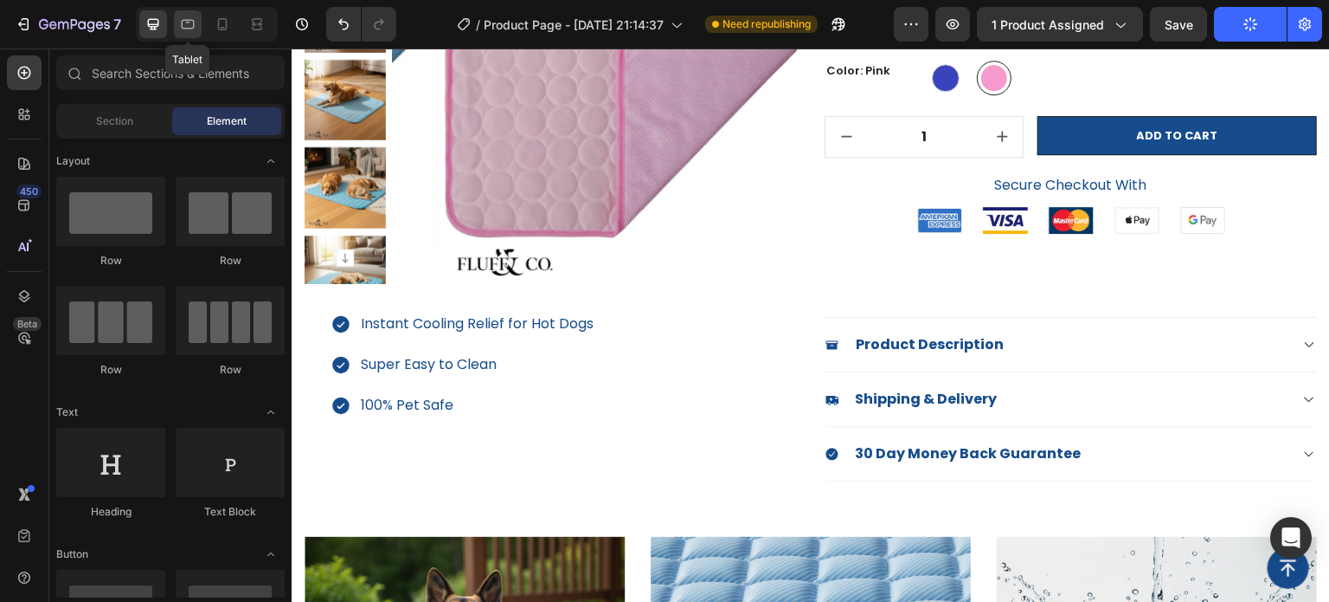
click at [186, 29] on icon at bounding box center [188, 25] width 13 height 10
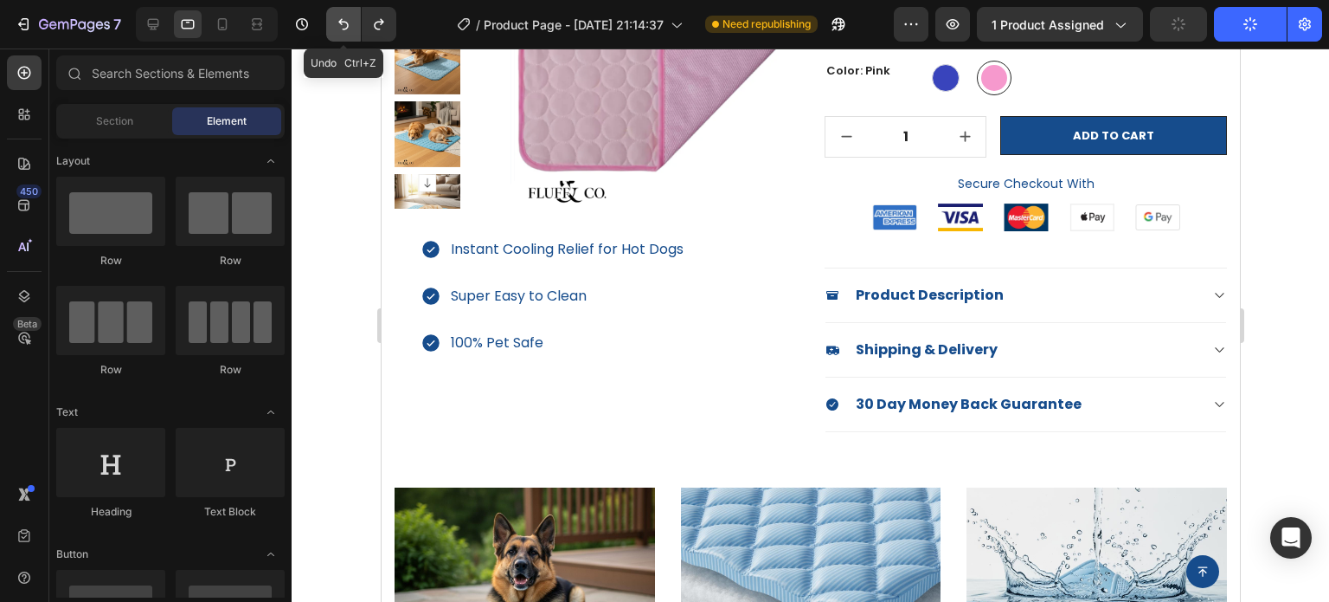
click at [329, 24] on button "Undo/Redo" at bounding box center [343, 24] width 35 height 35
click at [339, 29] on icon "Undo/Redo" at bounding box center [343, 24] width 17 height 17
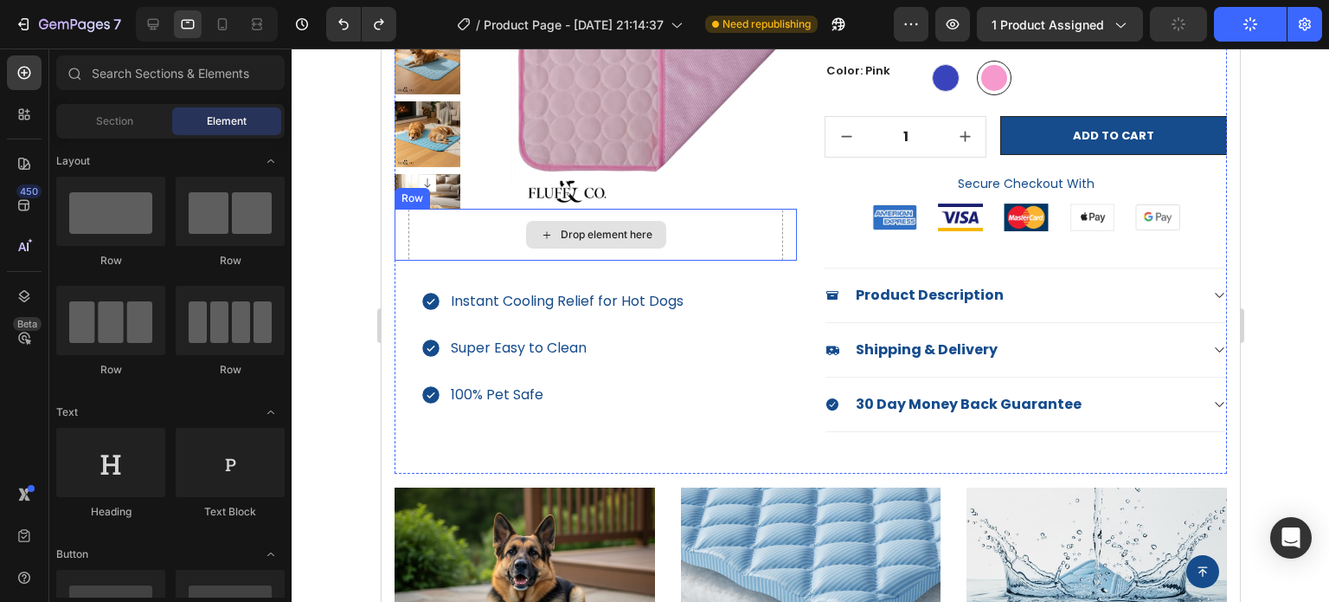
click at [419, 246] on div "Drop element here" at bounding box center [595, 235] width 375 height 52
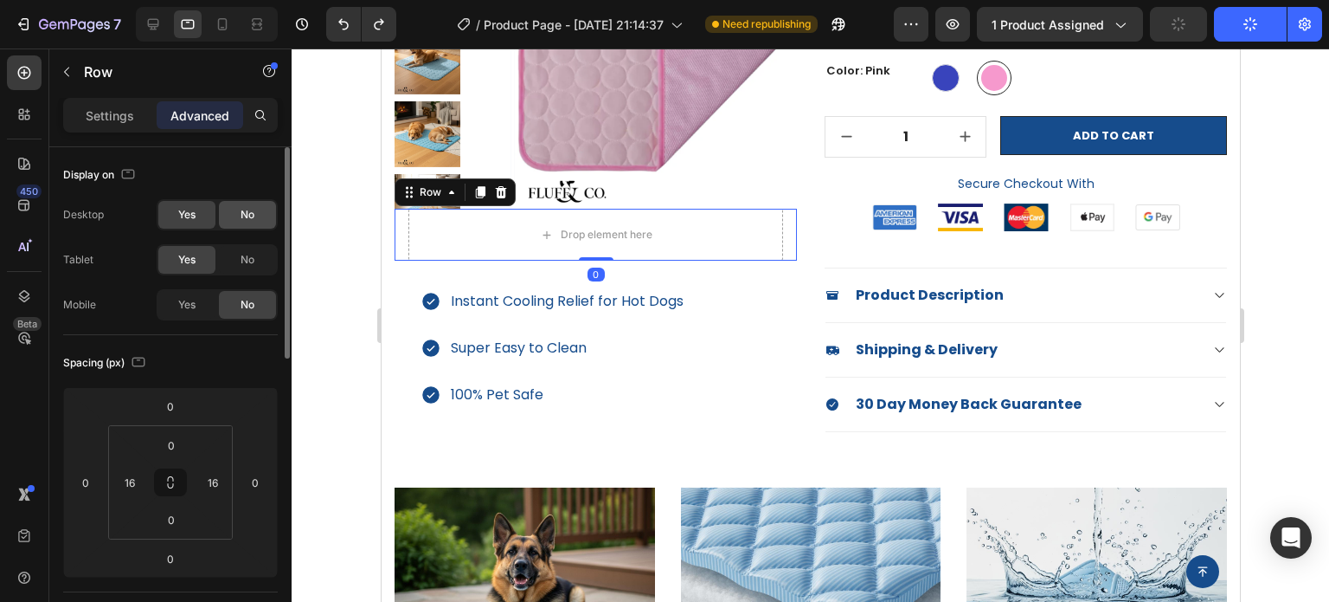
click at [241, 222] on div "No" at bounding box center [247, 215] width 57 height 28
click at [145, 23] on icon at bounding box center [153, 24] width 17 height 17
type input "16"
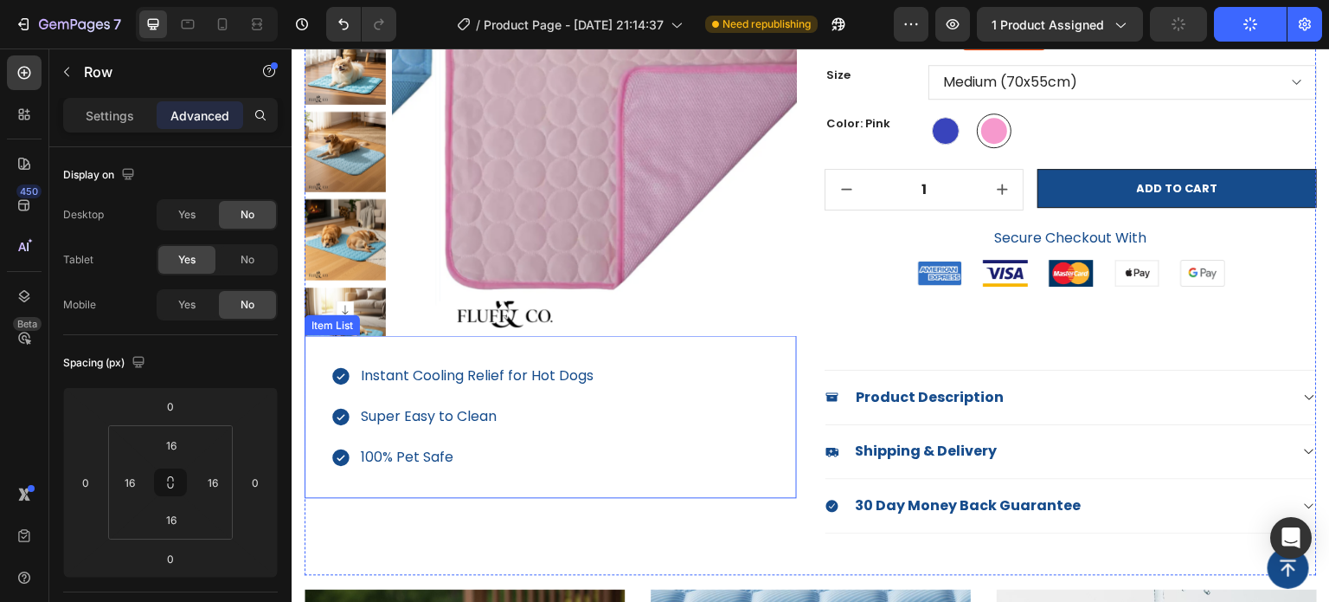
scroll to position [201, 0]
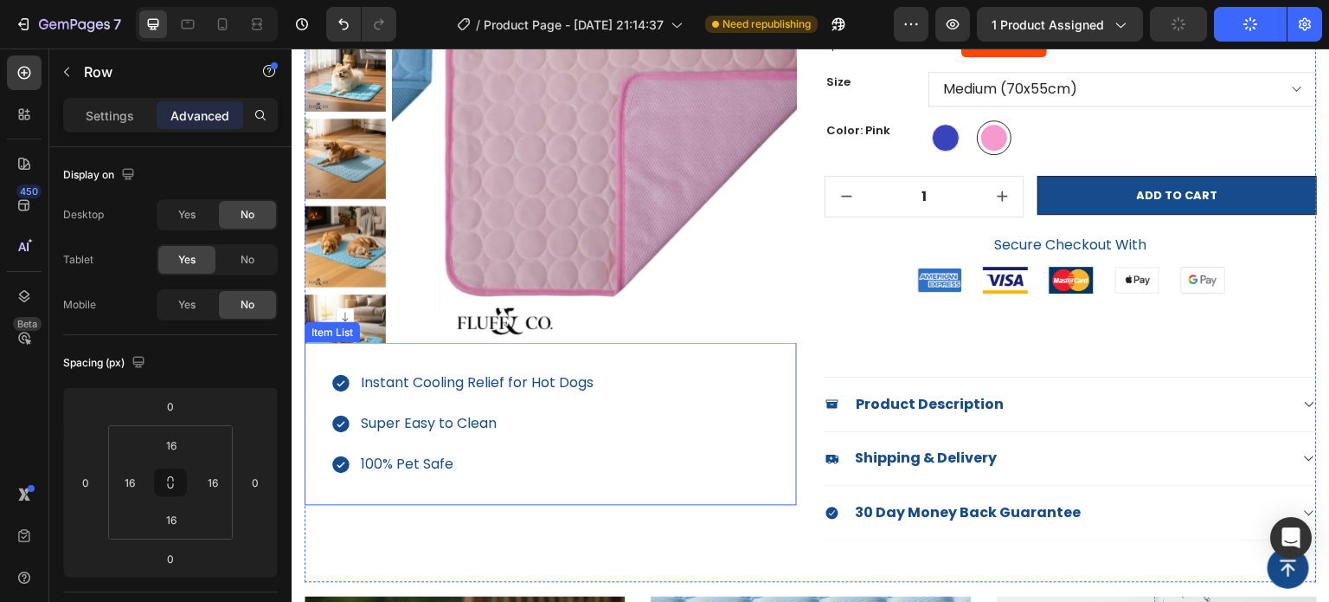
click at [512, 361] on div "Instant Cooling Relief for Hot Dogs Super Easy to Clean 100% Pet Safe" at bounding box center [551, 424] width 493 height 163
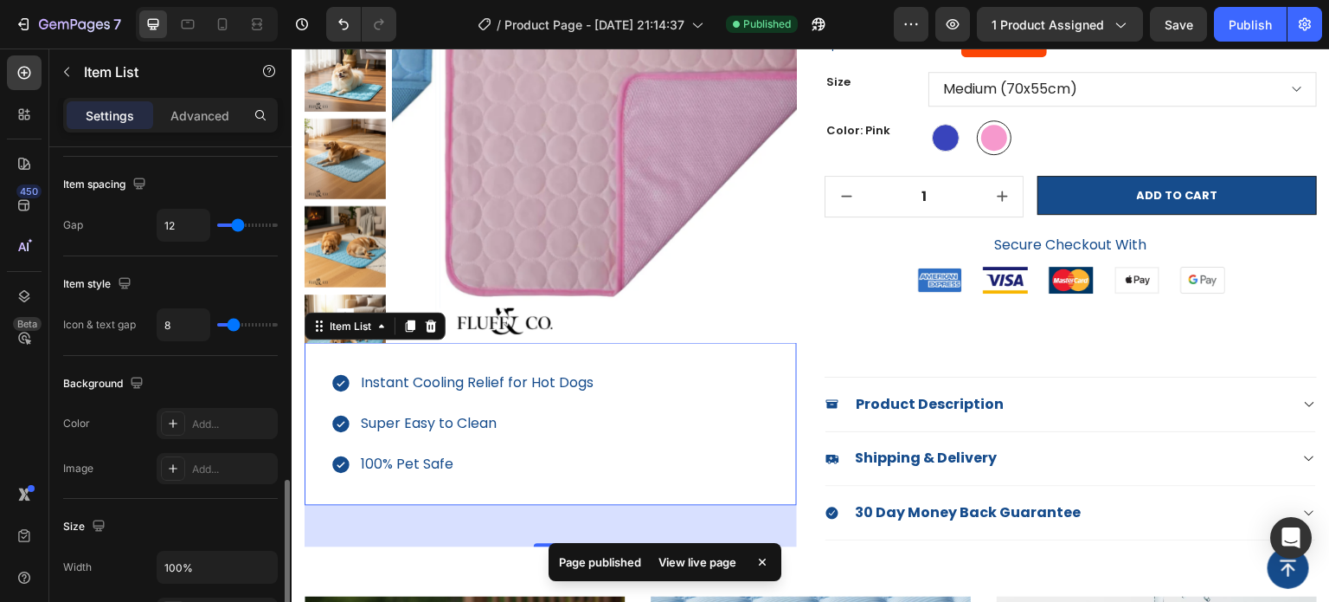
scroll to position [866, 0]
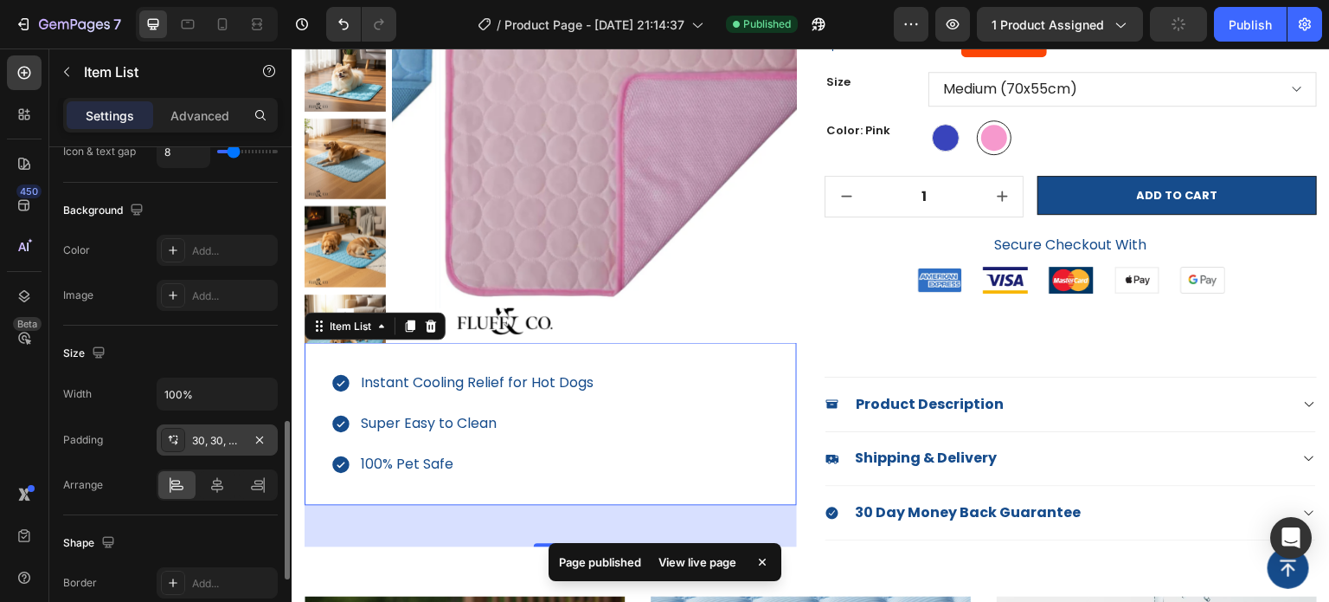
click at [222, 449] on div "30, 30, 30, 30" at bounding box center [217, 439] width 121 height 31
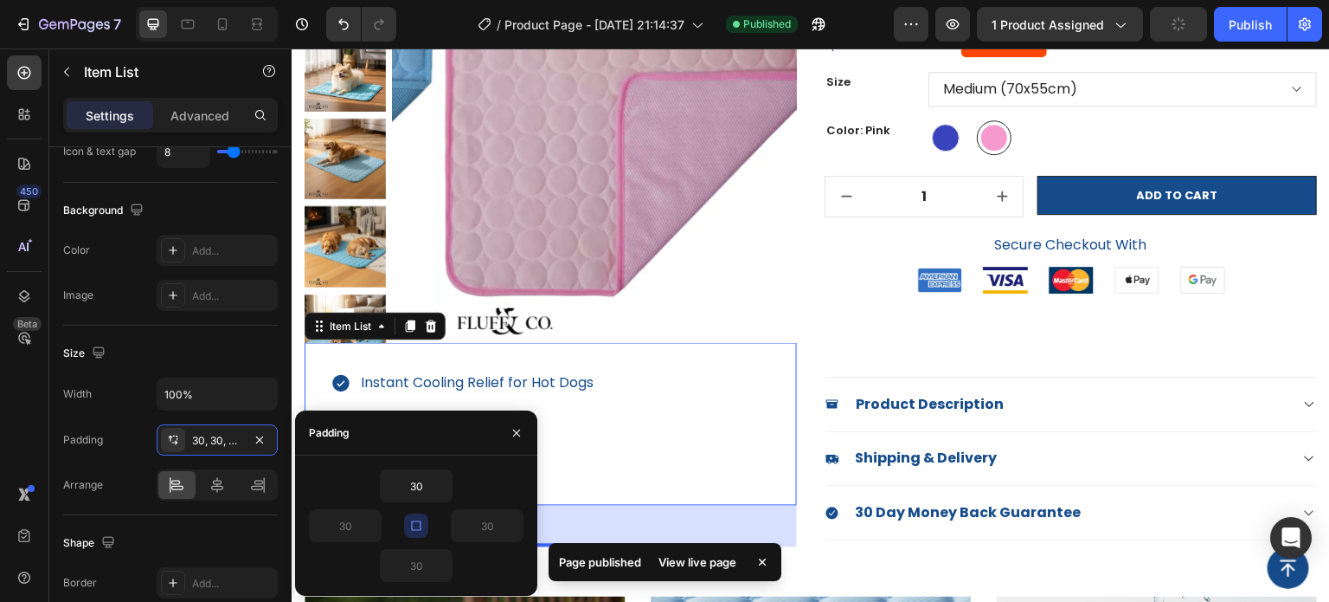
click at [409, 524] on icon "button" at bounding box center [416, 525] width 14 height 14
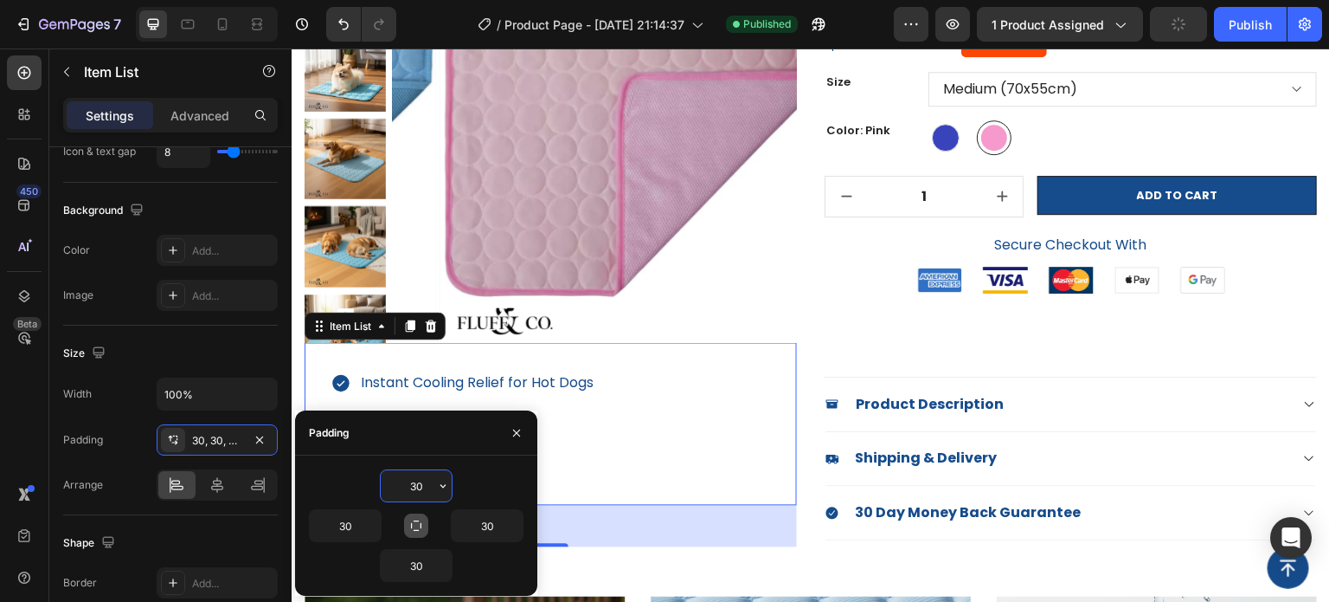
click at [420, 494] on input "30" at bounding box center [416, 485] width 71 height 31
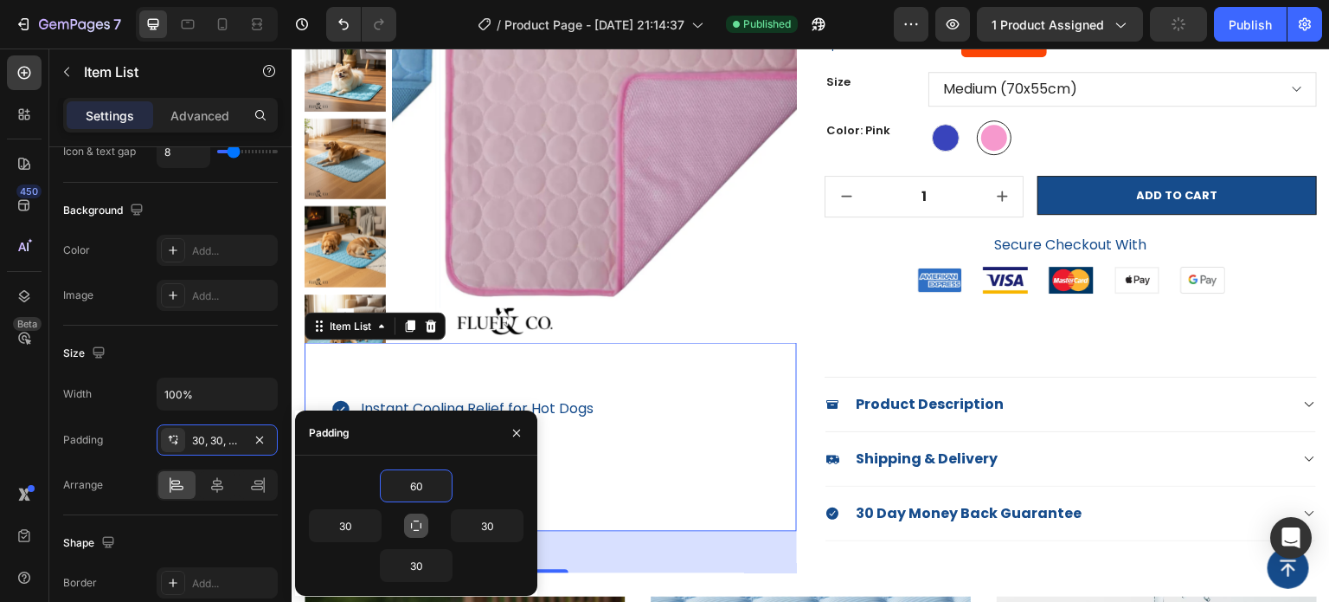
type input "60"
click at [683, 368] on div "Instant Cooling Relief for Hot Dogs Super Easy to Clean 100% Pet Safe" at bounding box center [551, 437] width 493 height 189
click at [516, 430] on icon "button" at bounding box center [517, 433] width 14 height 14
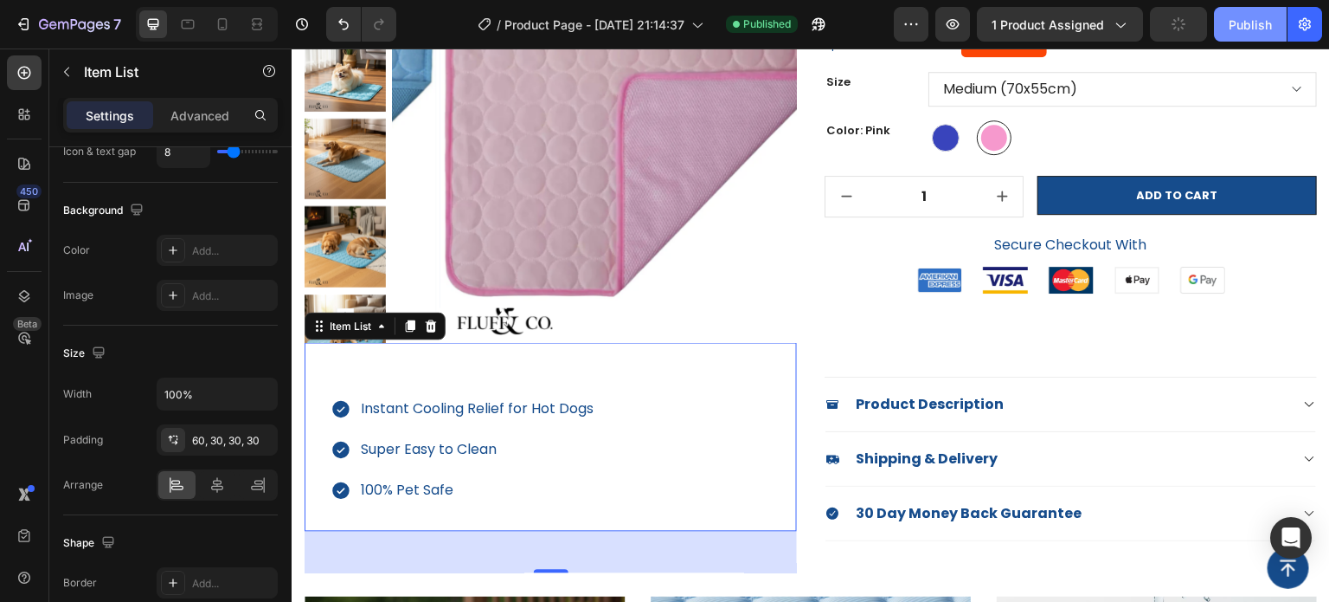
click at [1236, 36] on button "Publish" at bounding box center [1250, 24] width 73 height 35
click at [1226, 36] on button "Publish" at bounding box center [1250, 24] width 73 height 35
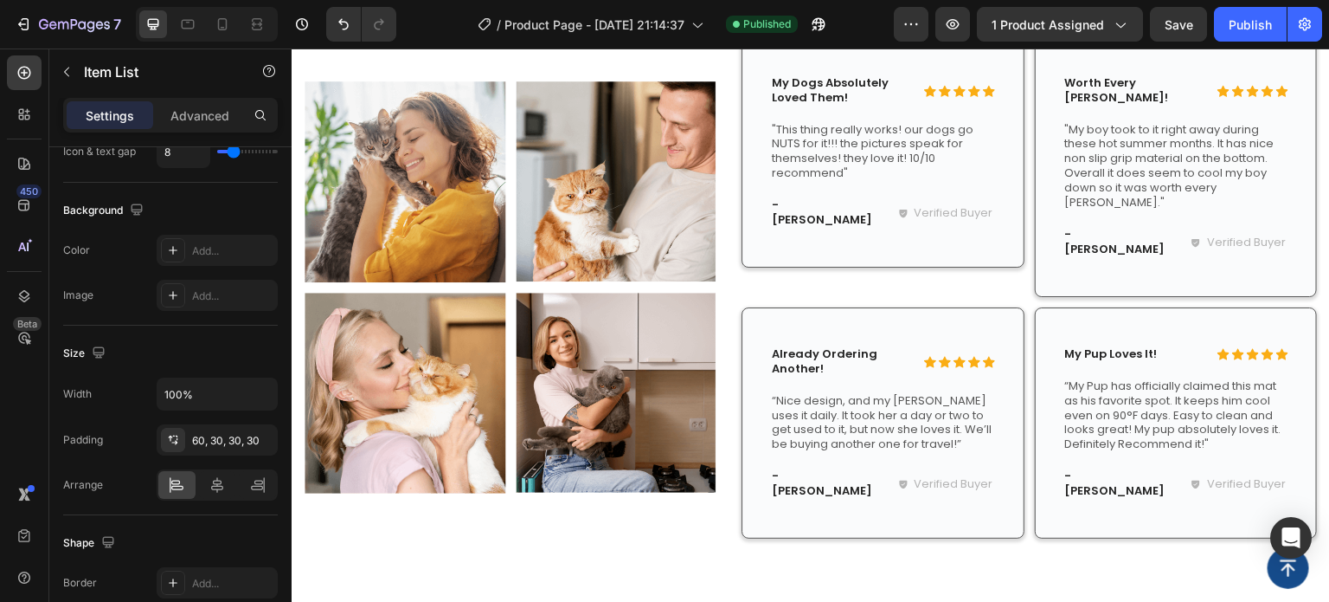
scroll to position [1932, 0]
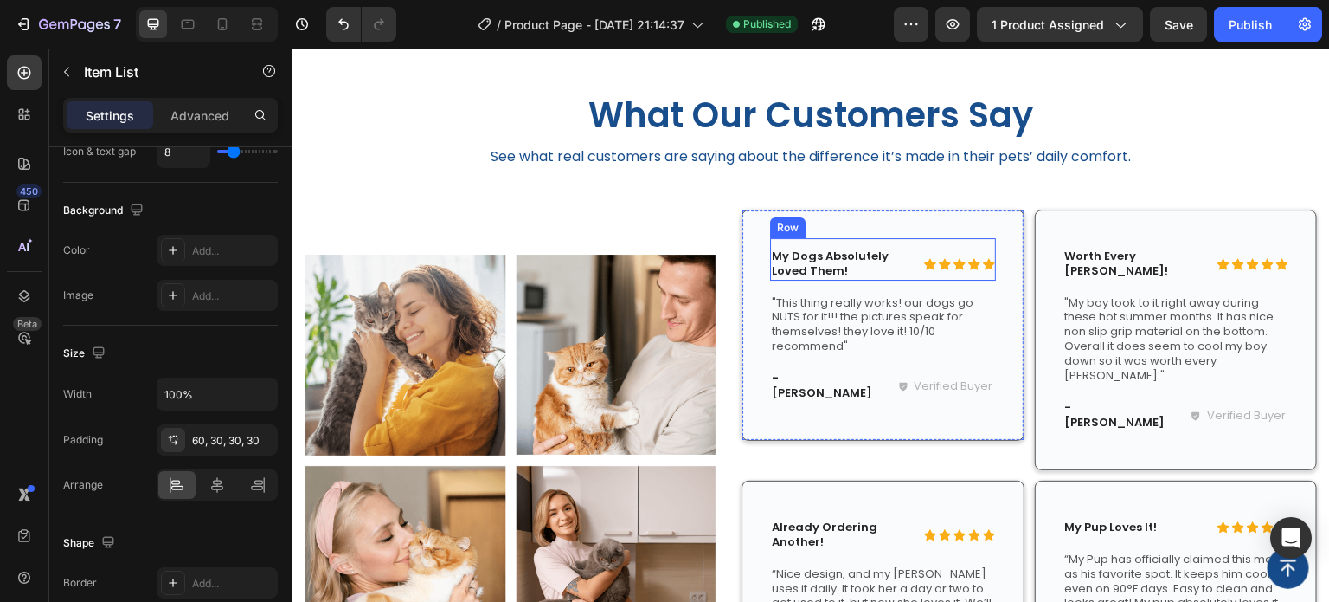
click at [911, 271] on div "Icon Icon Icon Icon Icon Icon List My Dogs Absolutely Loved Them! Text Block Row" at bounding box center [883, 259] width 226 height 42
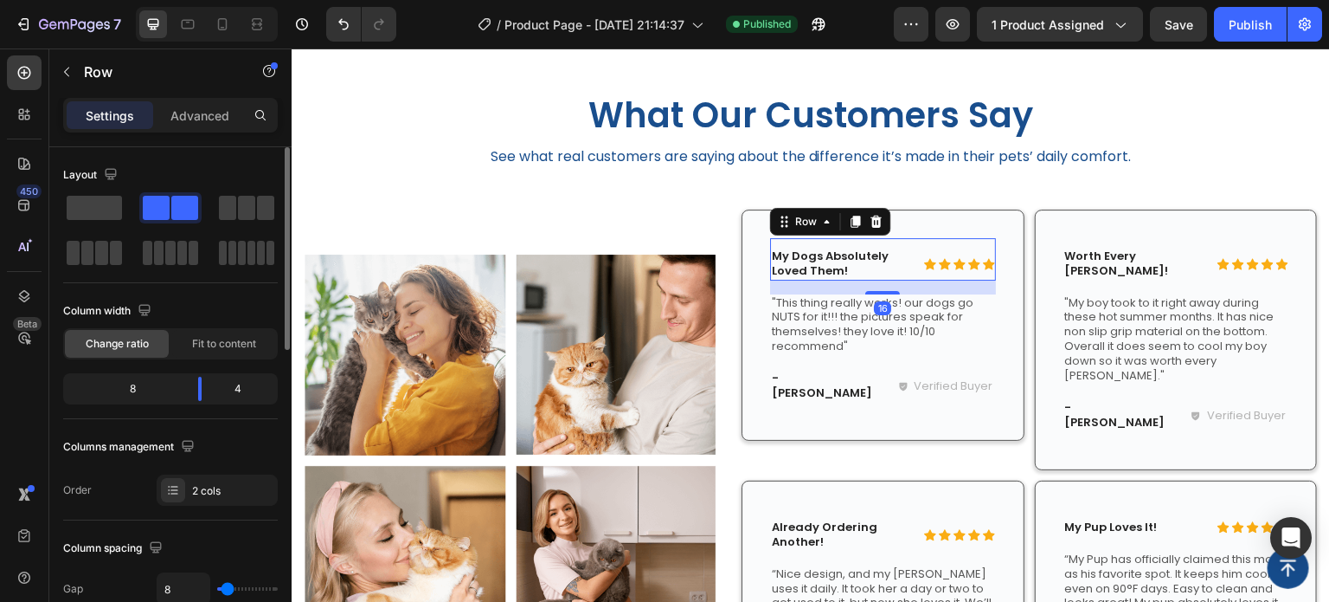
click at [926, 270] on div "Icon Icon Icon Icon Icon Icon List" at bounding box center [959, 264] width 73 height 33
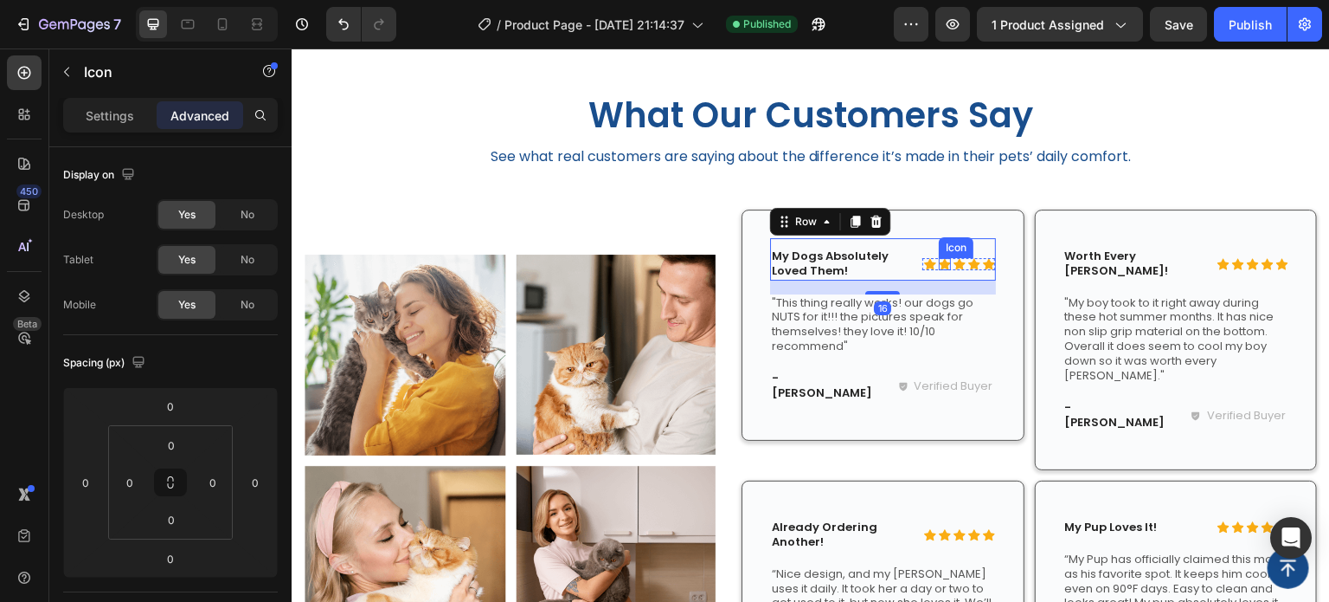
click at [939, 267] on div "Icon" at bounding box center [945, 264] width 12 height 12
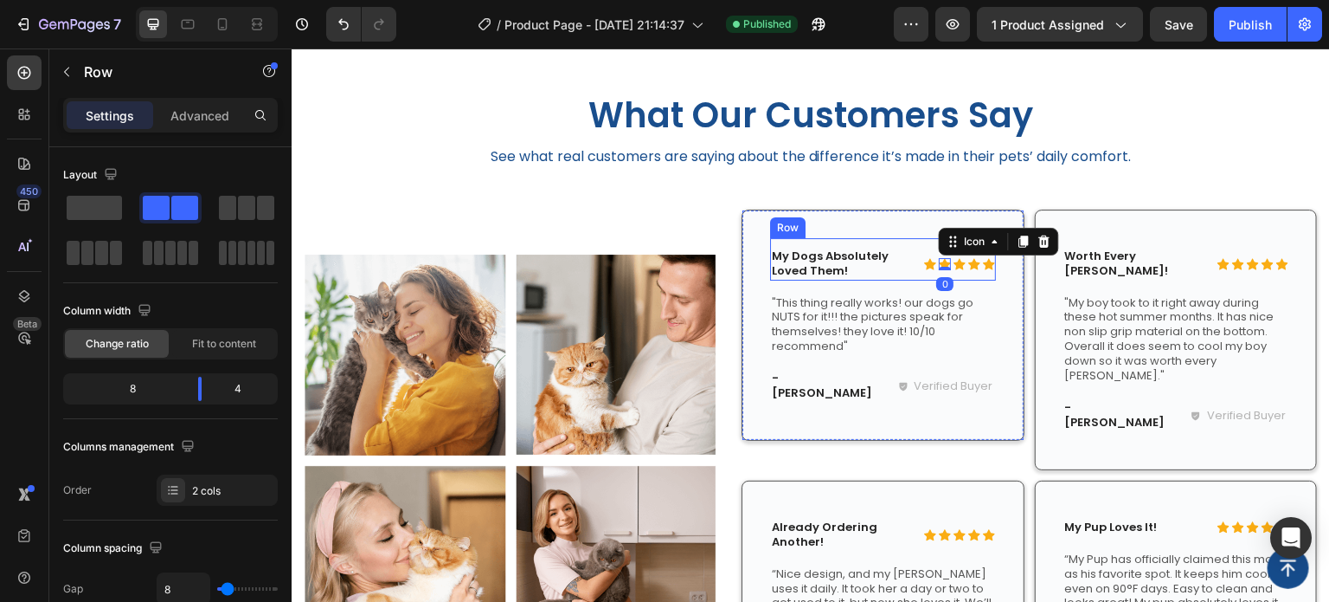
click at [923, 276] on div "Icon Icon 0 Icon Icon Icon Icon List" at bounding box center [959, 264] width 73 height 33
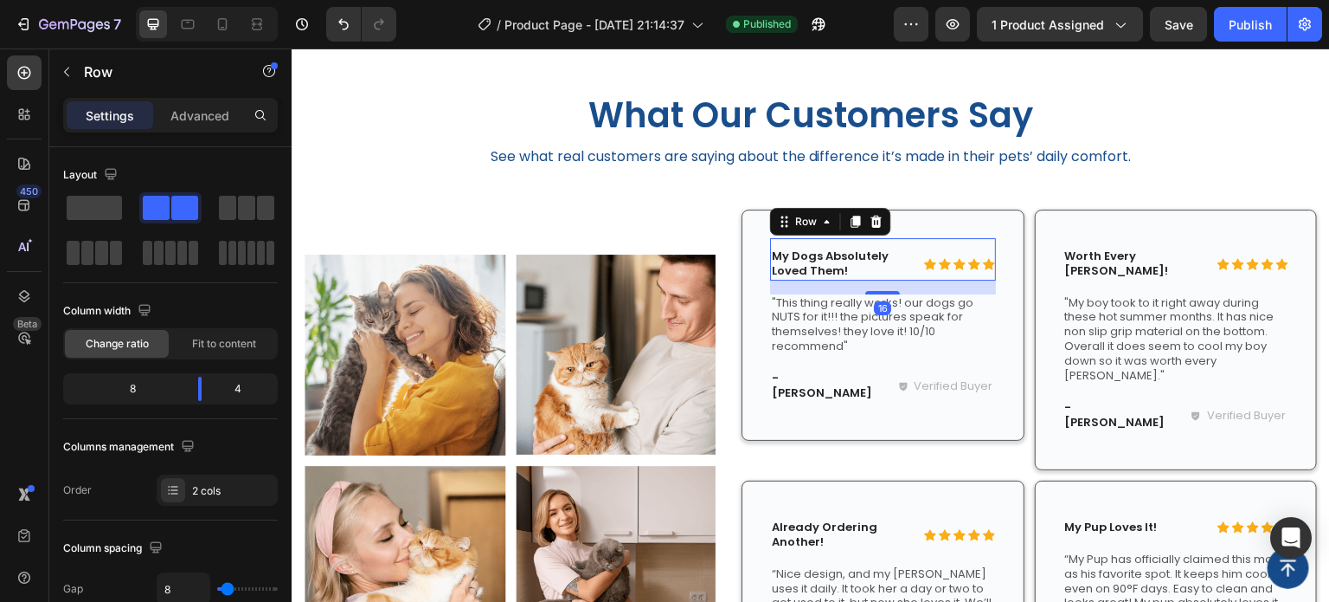
click at [944, 271] on div "Icon Icon Icon Icon Icon Icon List" at bounding box center [959, 264] width 73 height 33
click at [903, 252] on p "My Dogs Absolutely Loved Them!" at bounding box center [843, 263] width 142 height 29
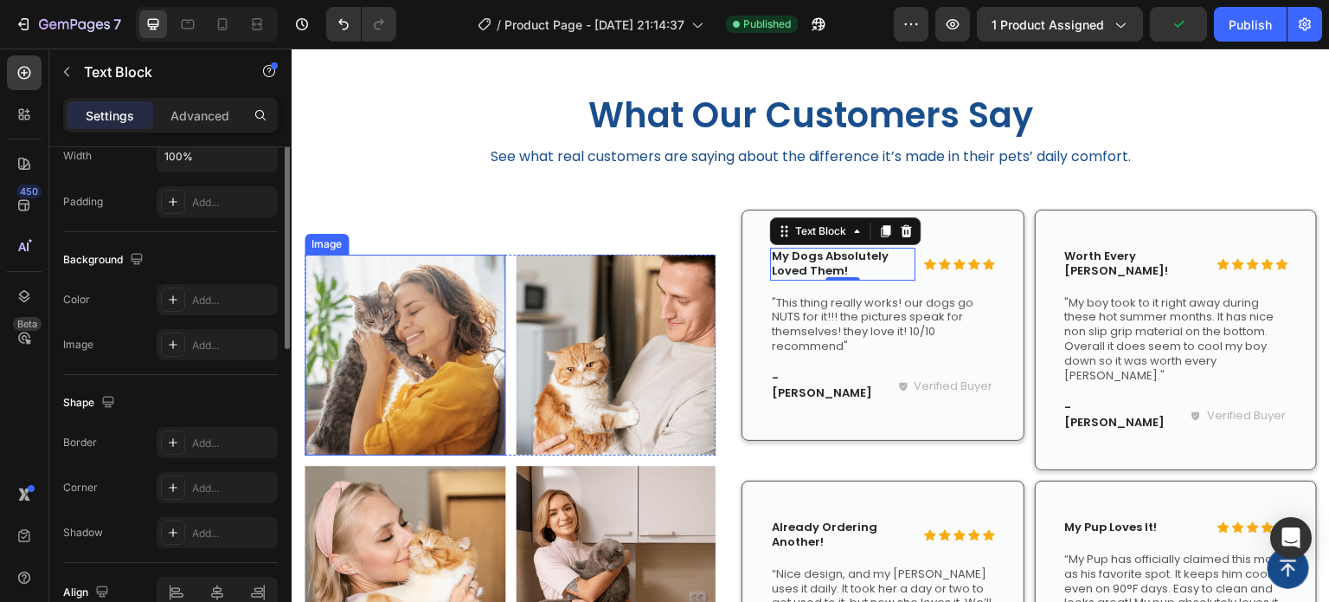
scroll to position [260, 0]
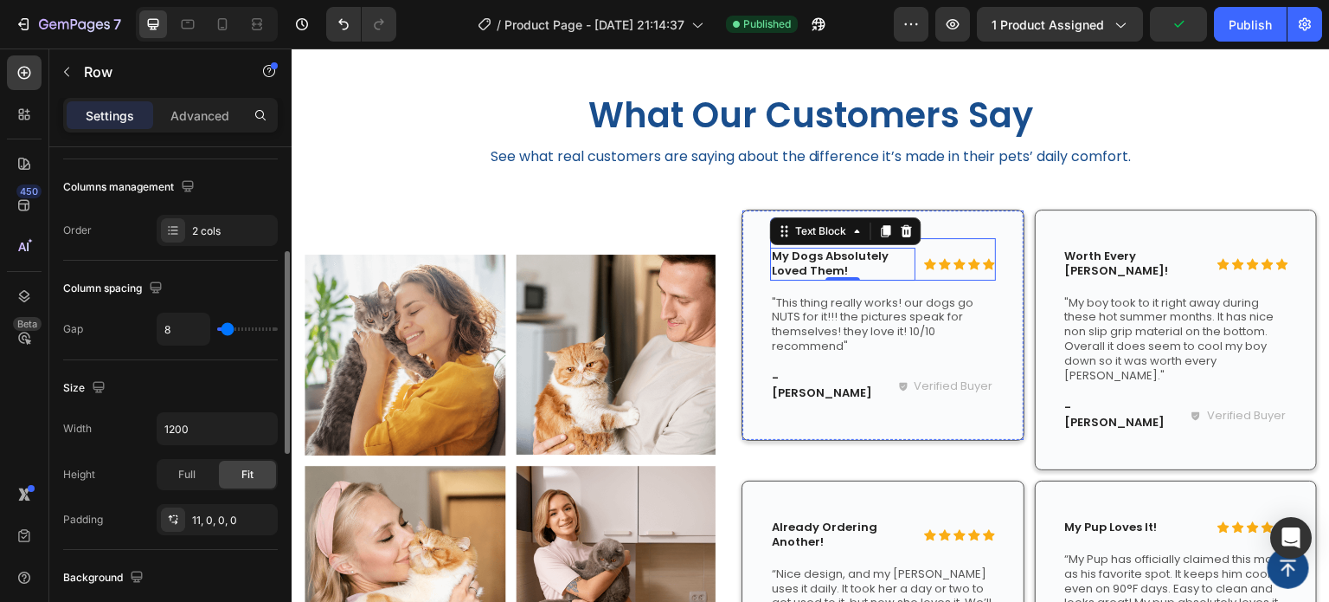
click at [941, 271] on div "Icon Icon Icon Icon Icon Icon List" at bounding box center [959, 264] width 73 height 33
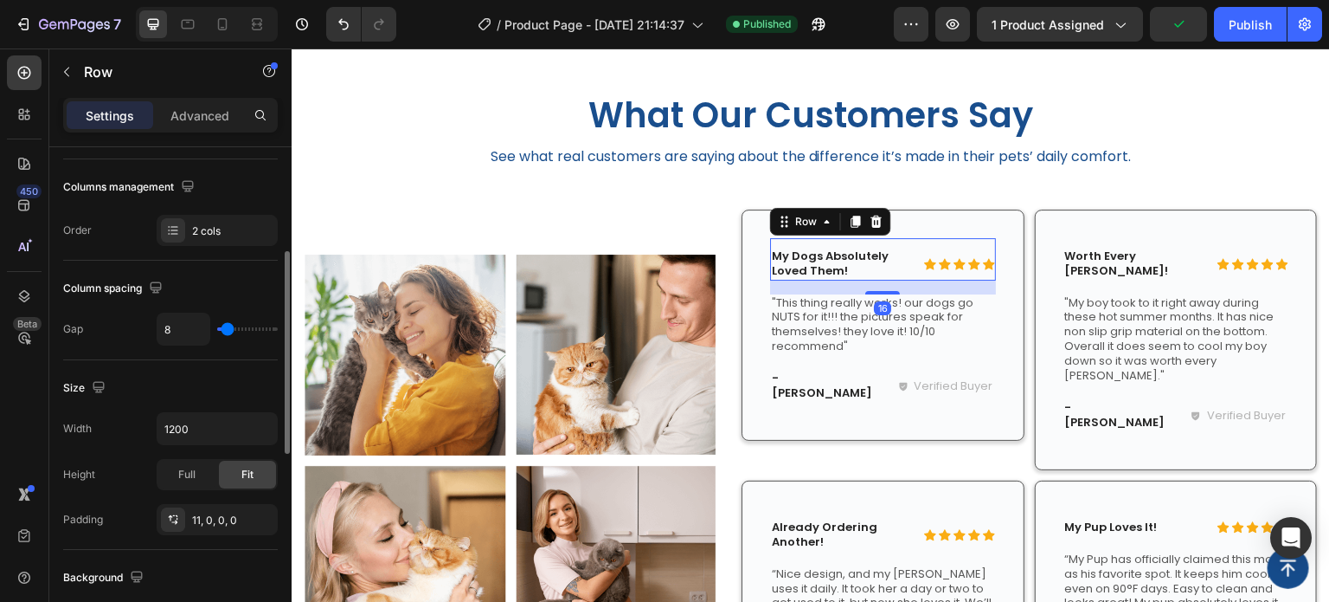
scroll to position [0, 0]
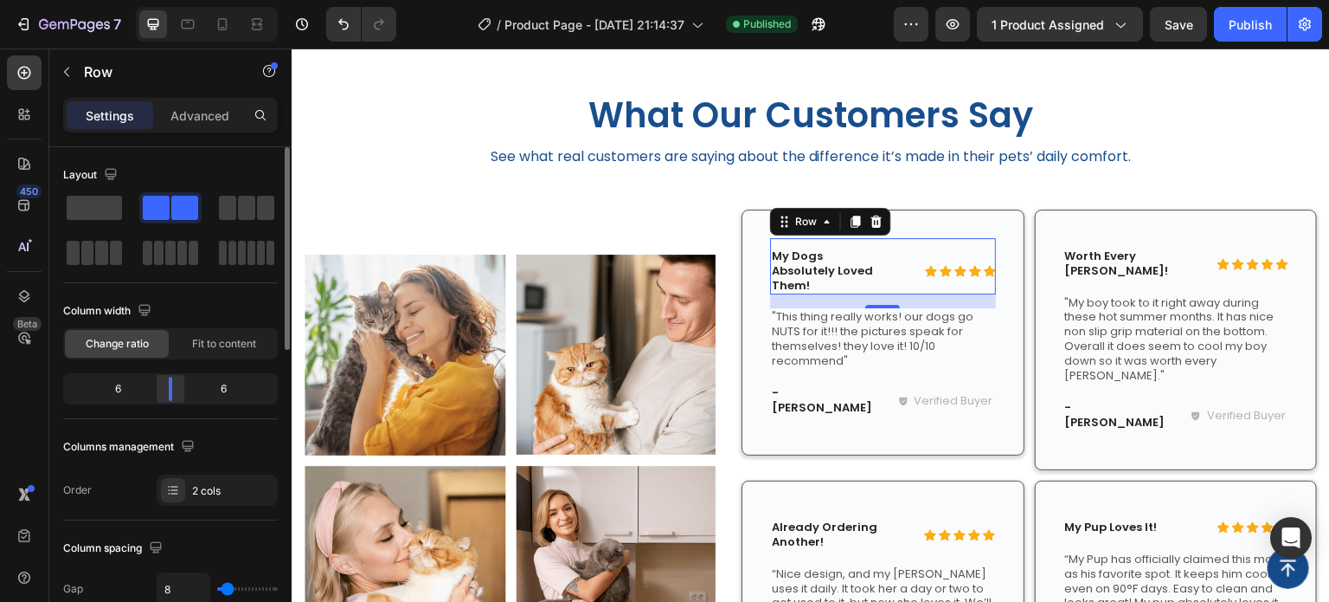
drag, startPoint x: 201, startPoint y: 389, endPoint x: 173, endPoint y: 388, distance: 27.7
click at [173, 388] on div at bounding box center [170, 389] width 31 height 24
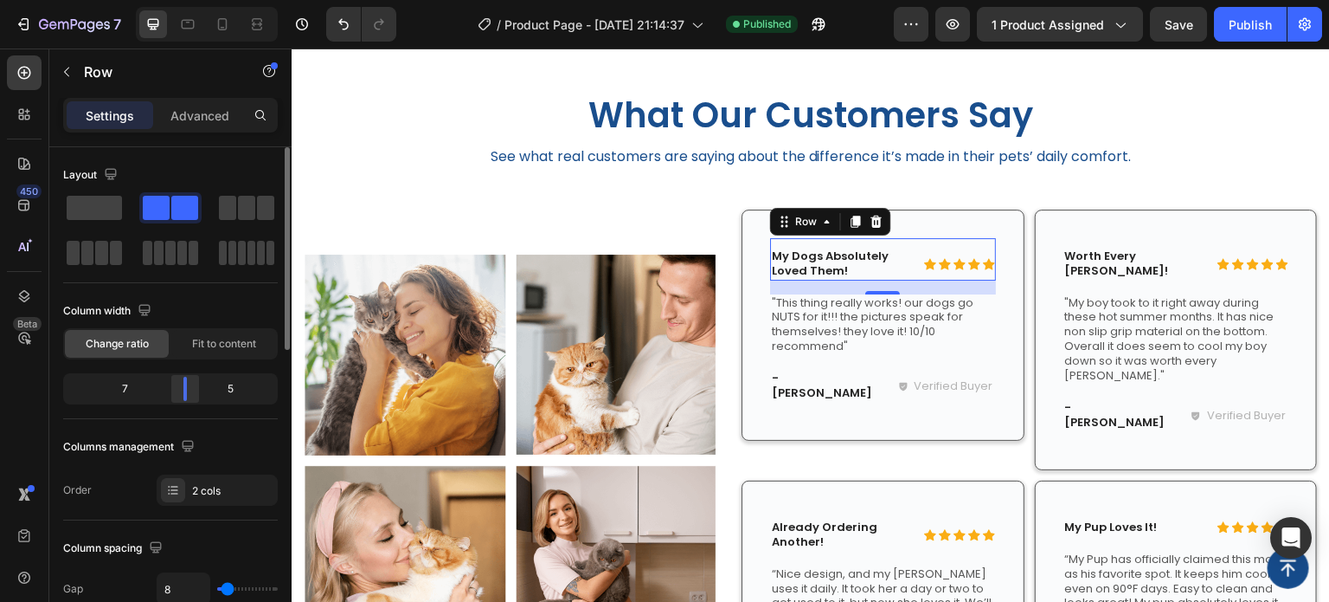
drag, startPoint x: 173, startPoint y: 388, endPoint x: 186, endPoint y: 389, distance: 13.1
click at [186, 389] on div at bounding box center [185, 389] width 31 height 24
click at [908, 262] on div "Icon Icon Icon Icon Icon" at bounding box center [950, 264] width 91 height 12
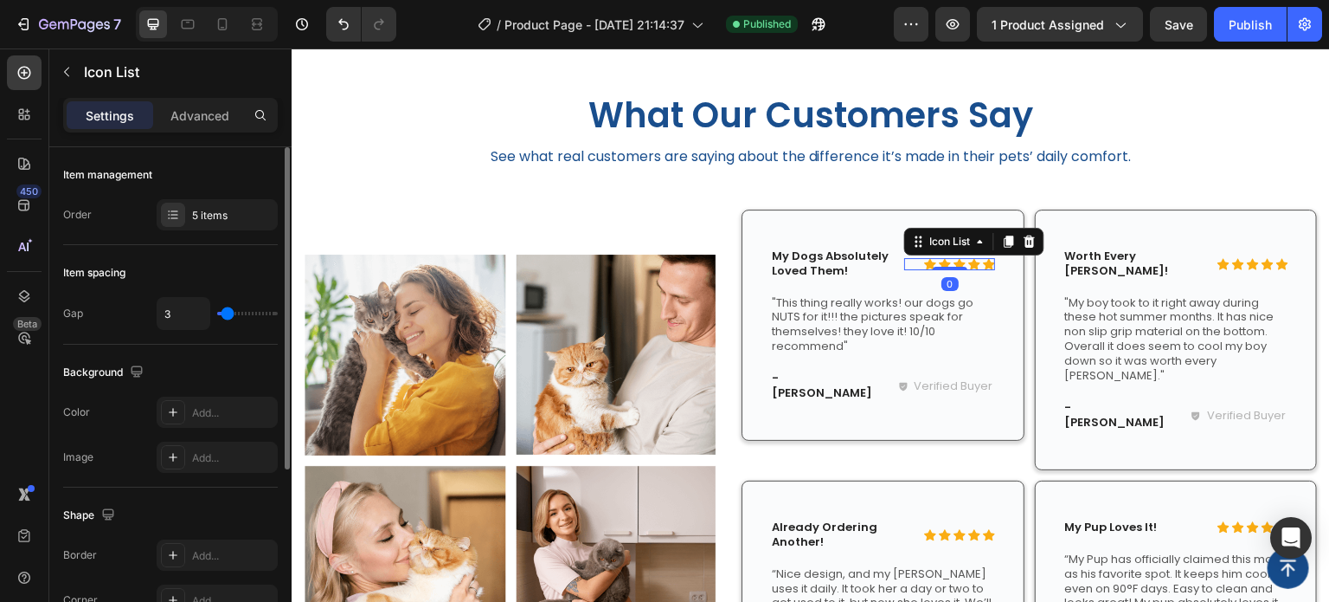
type input "1"
type input "0"
drag, startPoint x: 225, startPoint y: 314, endPoint x: 8, endPoint y: 264, distance: 223.0
type input "0"
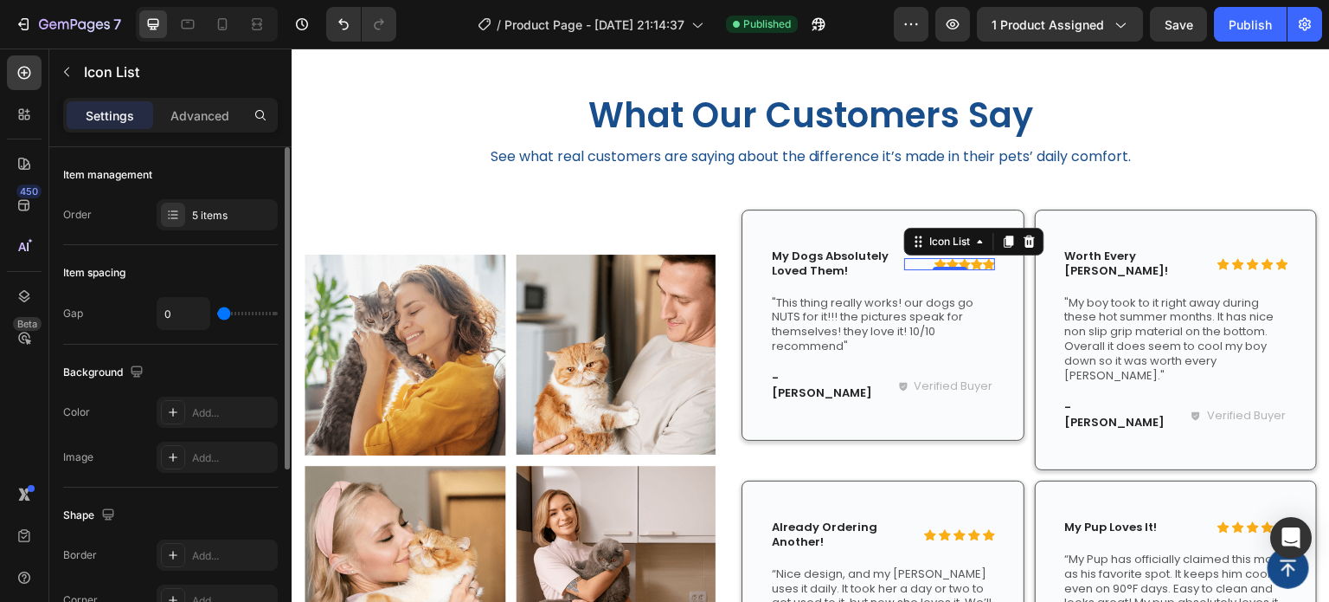
click at [217, 314] on input "range" at bounding box center [247, 313] width 61 height 3
click at [1184, 258] on p "Worth Every [PERSON_NAME]!" at bounding box center [1136, 263] width 142 height 29
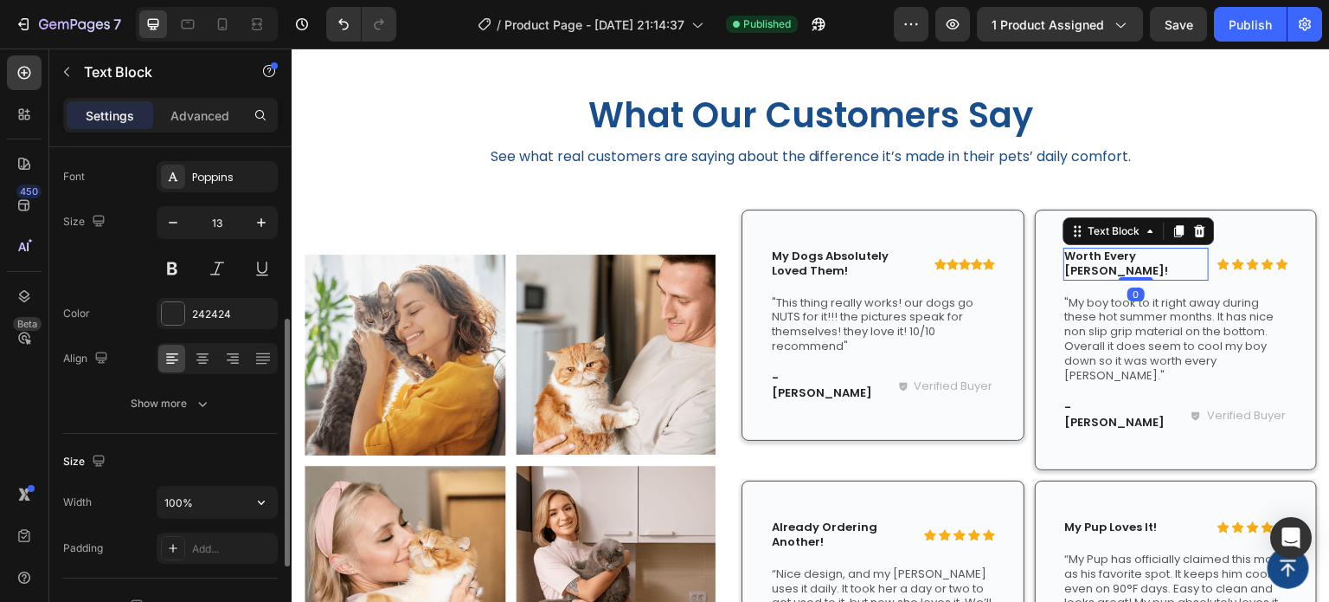
scroll to position [173, 0]
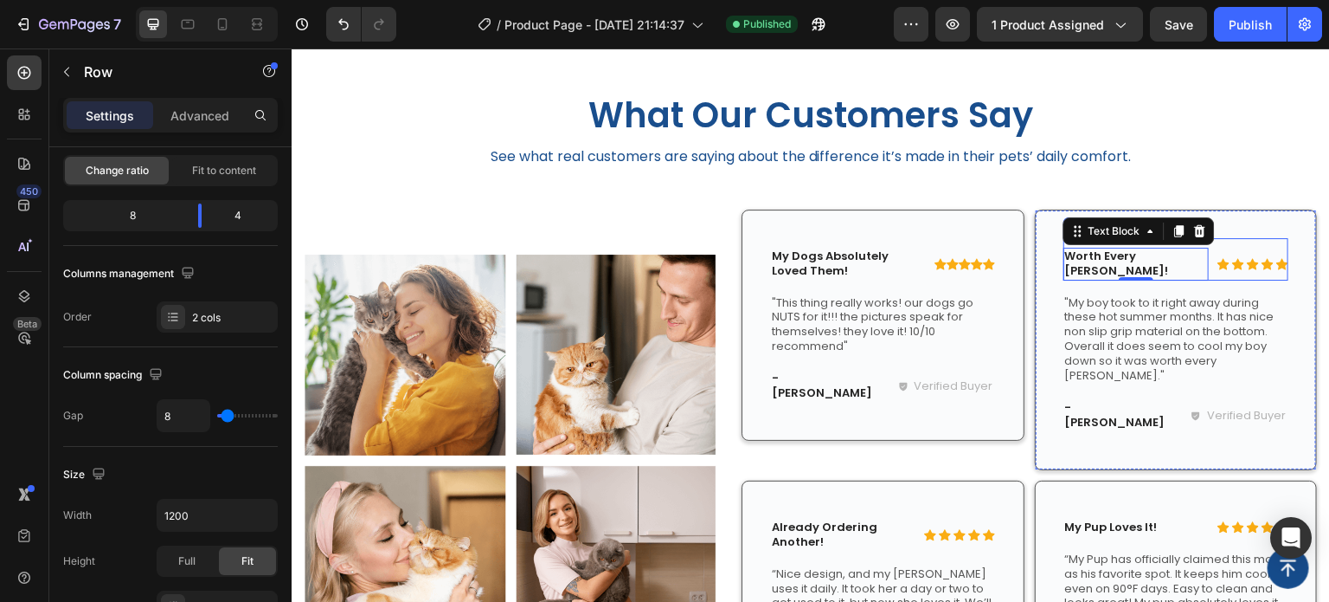
click at [1233, 239] on div "Icon Icon Icon Icon Icon Icon List Worth Every Penny! Text Block 0 Row" at bounding box center [1177, 259] width 226 height 42
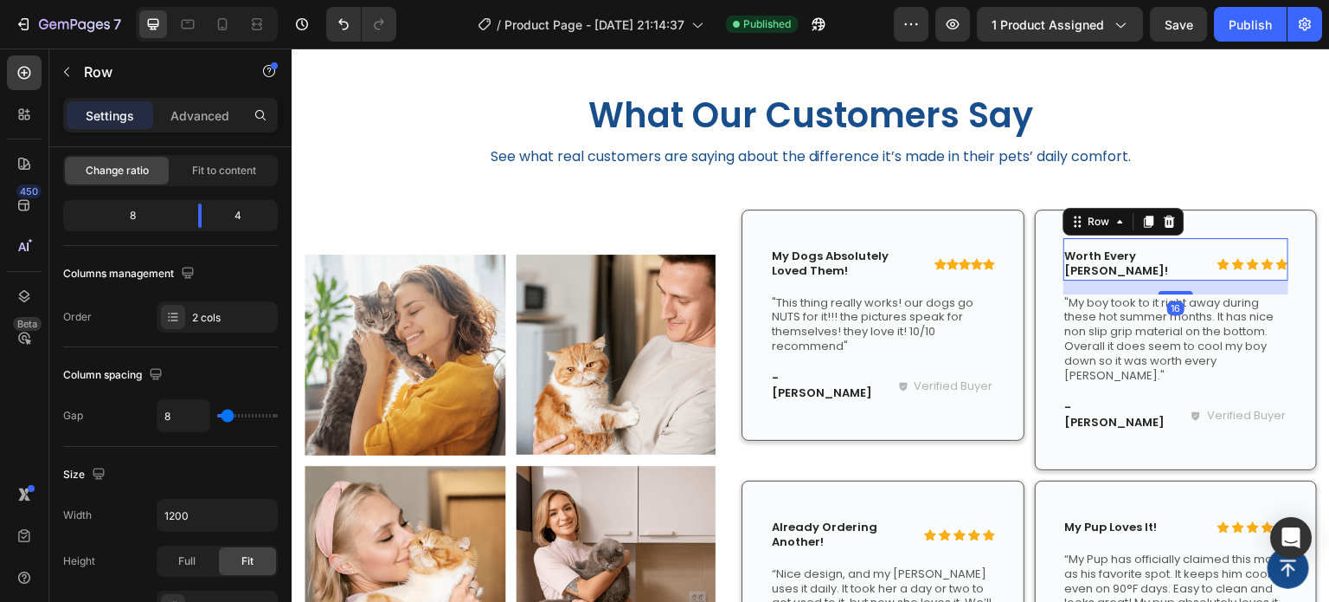
scroll to position [0, 0]
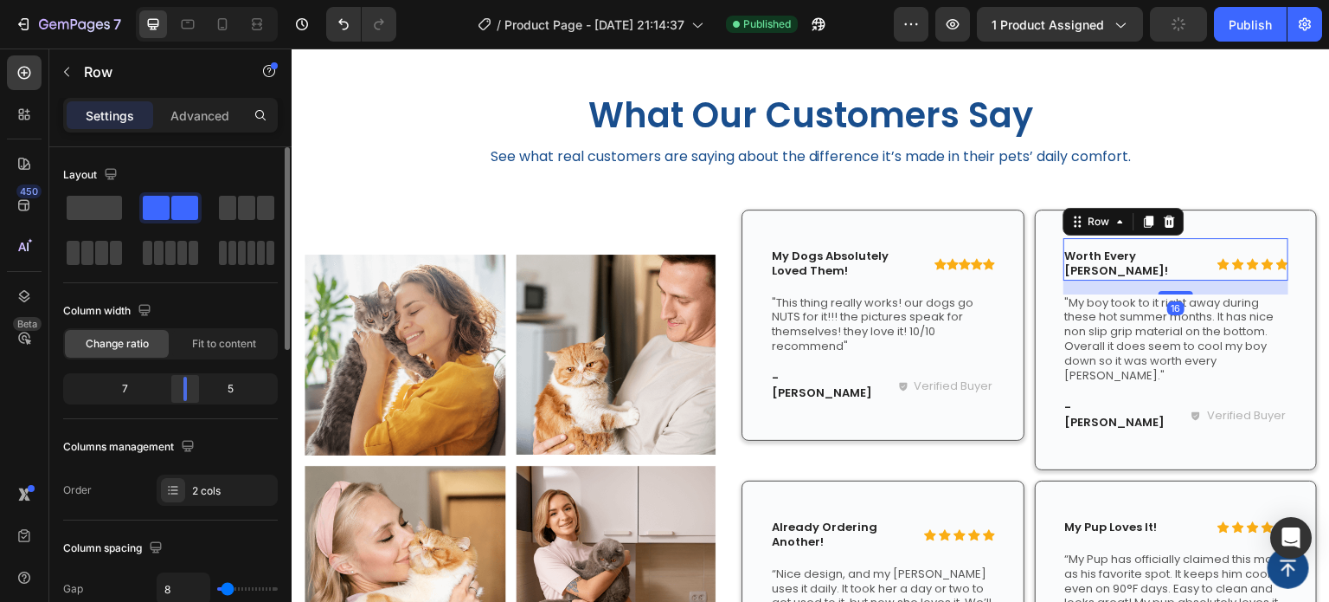
click at [196, 397] on div at bounding box center [185, 389] width 31 height 24
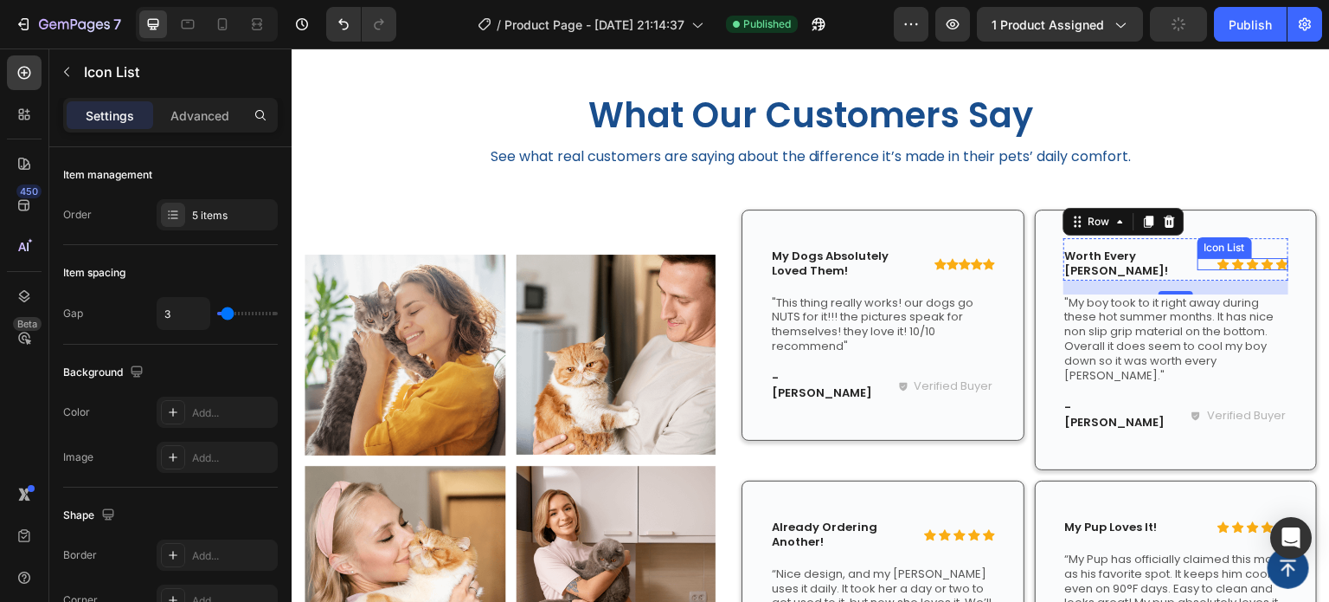
click at [1200, 258] on div "Icon Icon Icon Icon Icon" at bounding box center [1243, 264] width 91 height 12
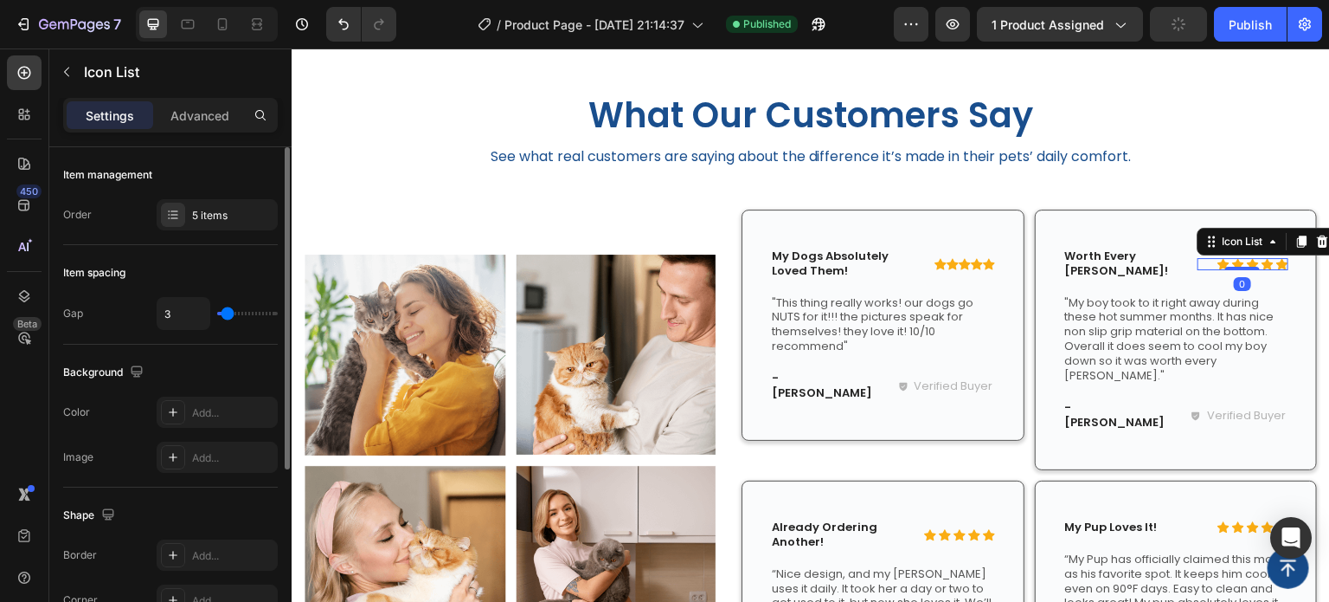
type input "5"
type input "4"
type input "1"
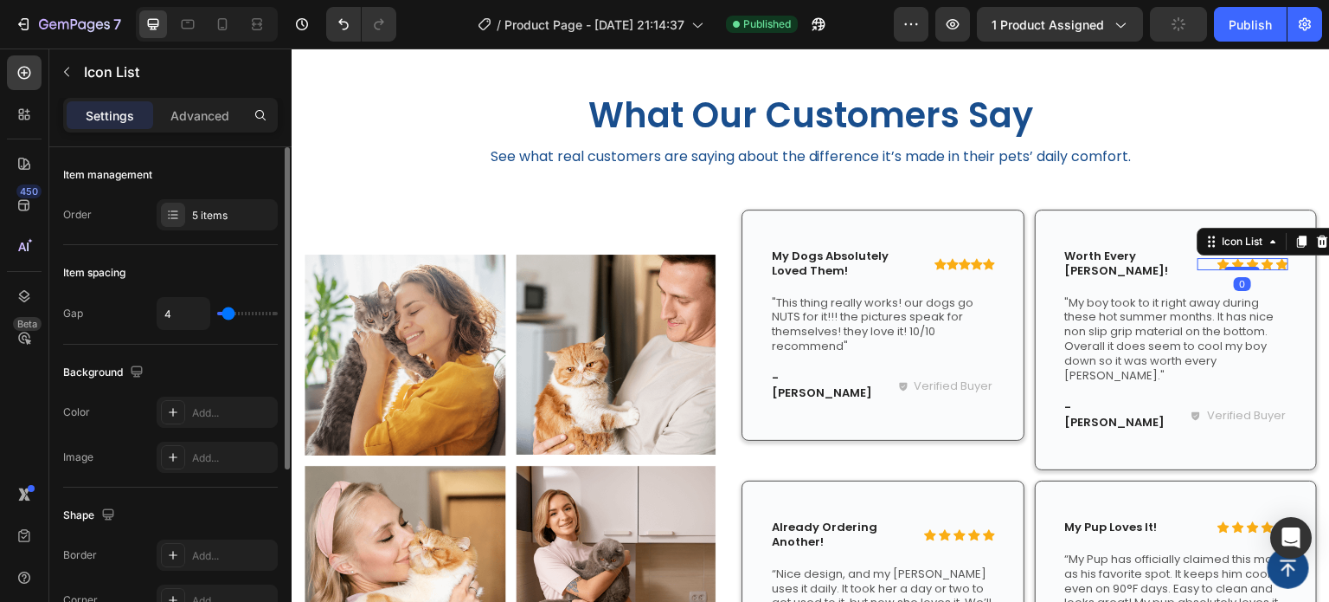
type input "1"
type input "0"
drag, startPoint x: 231, startPoint y: 307, endPoint x: 202, endPoint y: 327, distance: 35.5
type input "0"
click at [217, 314] on input "range" at bounding box center [247, 313] width 61 height 3
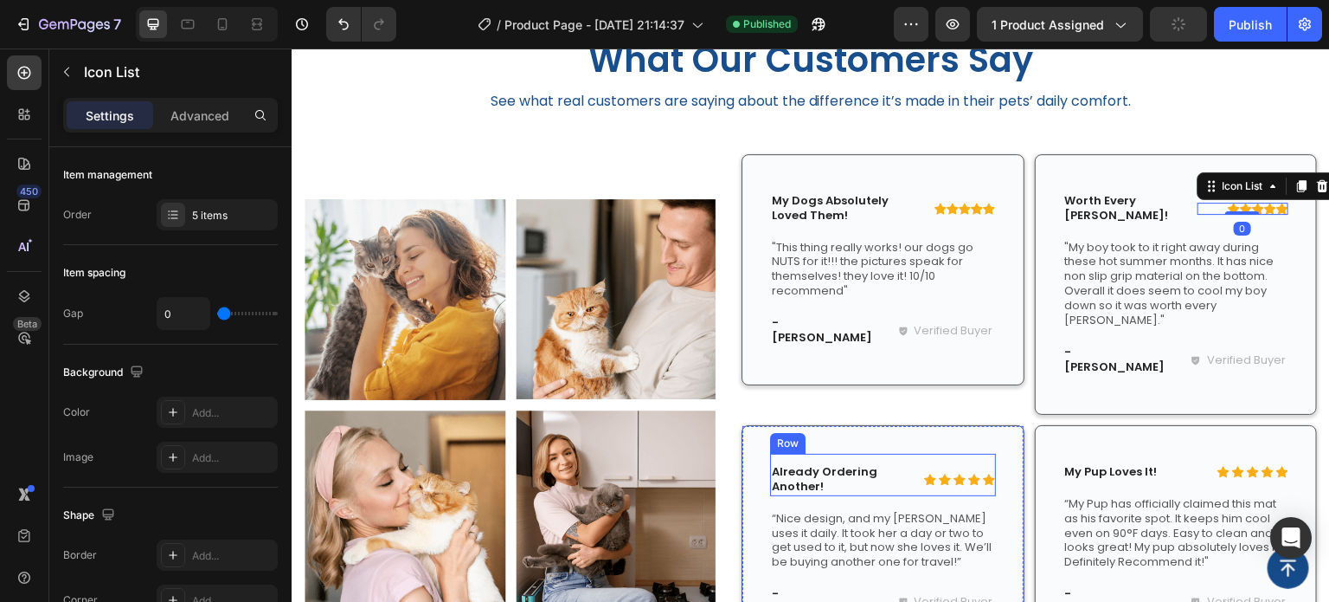
scroll to position [2018, 0]
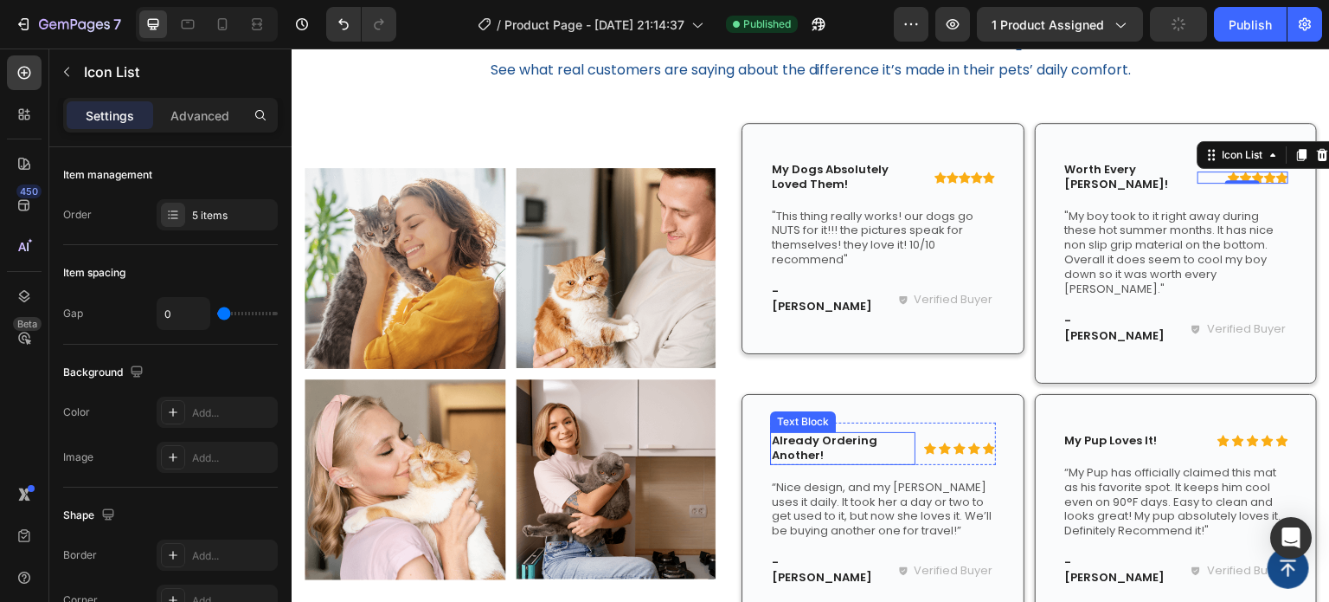
click at [888, 434] on p "Already Ordering Another!" at bounding box center [843, 448] width 142 height 29
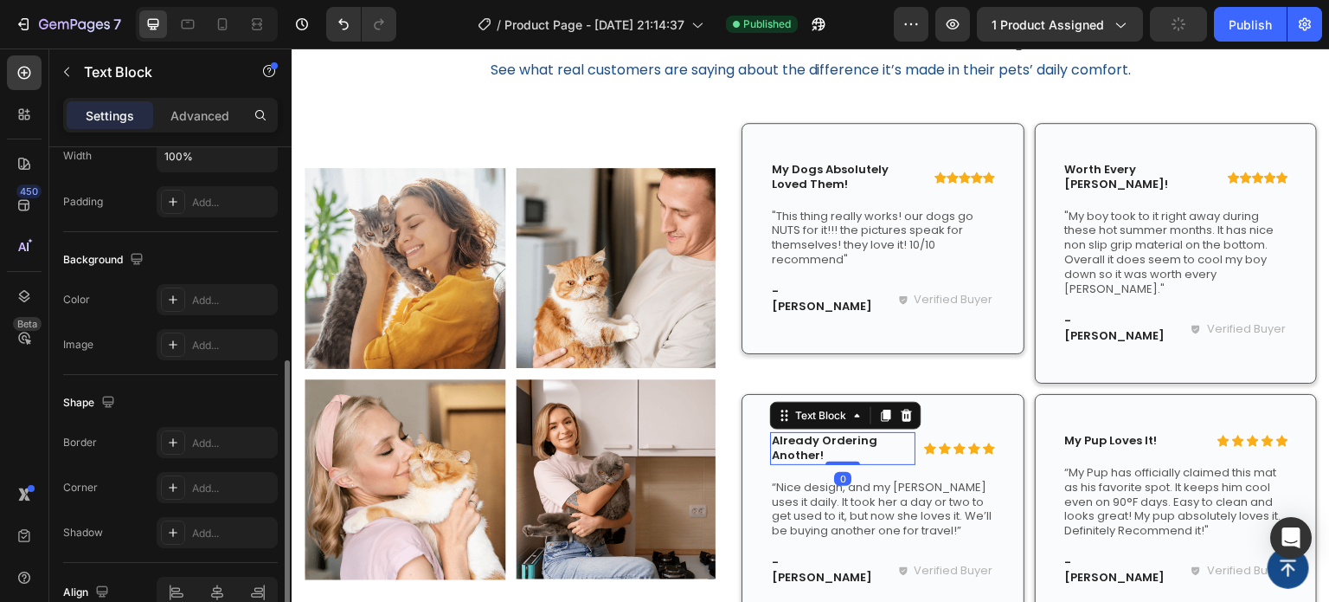
scroll to position [260, 0]
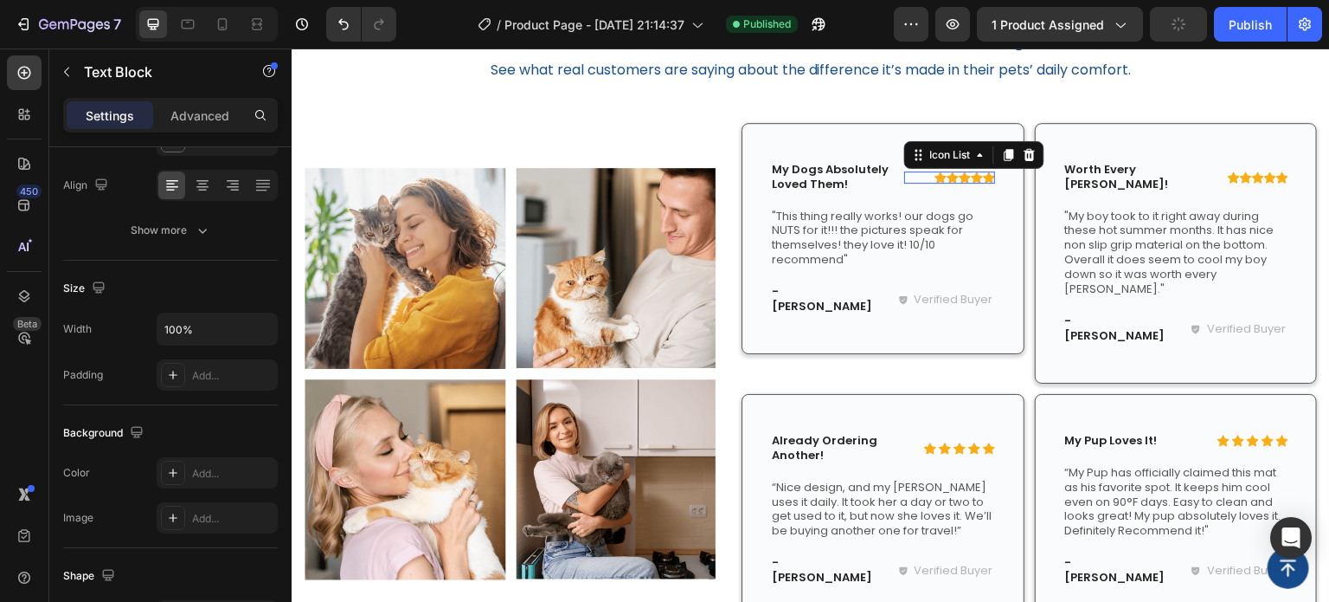
click at [921, 179] on div "Icon Icon Icon Icon Icon" at bounding box center [950, 177] width 91 height 12
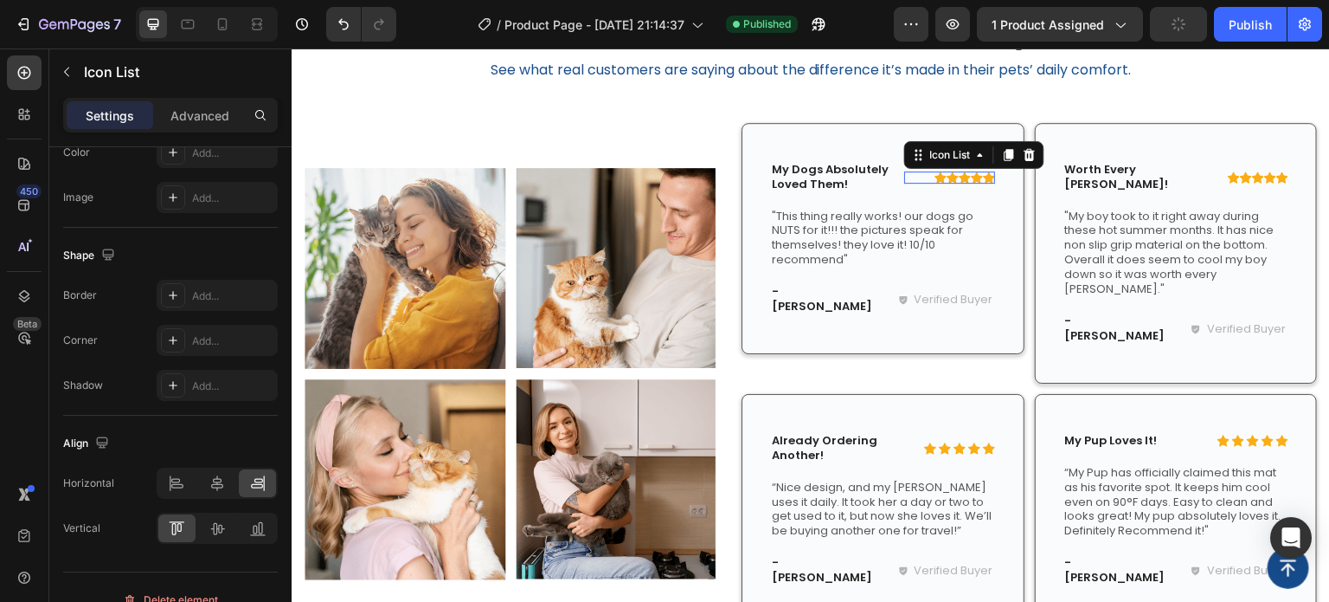
scroll to position [0, 0]
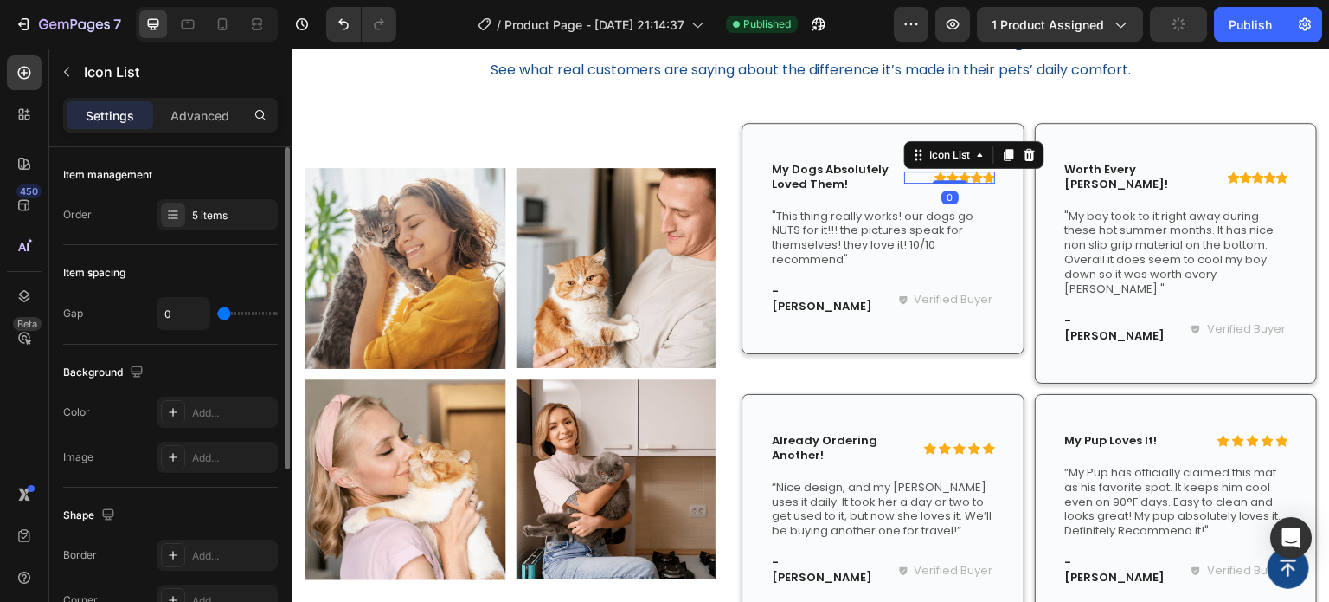
type input "1"
type input "2"
type input "4"
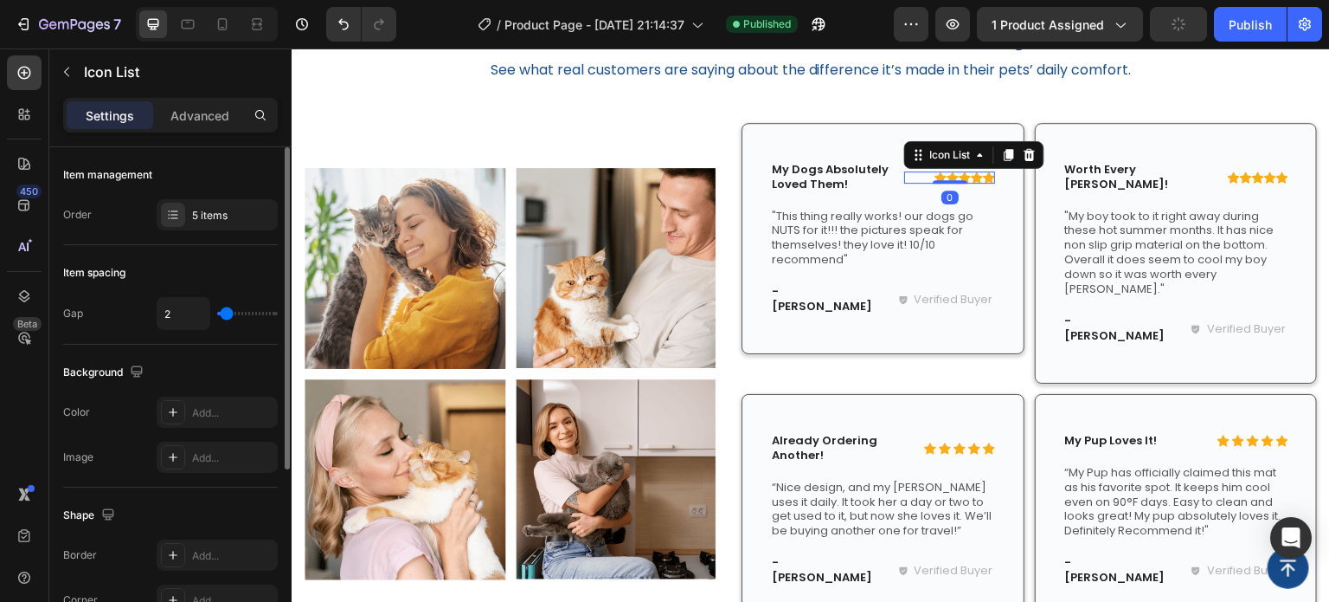
type input "4"
type input "5"
type input "4"
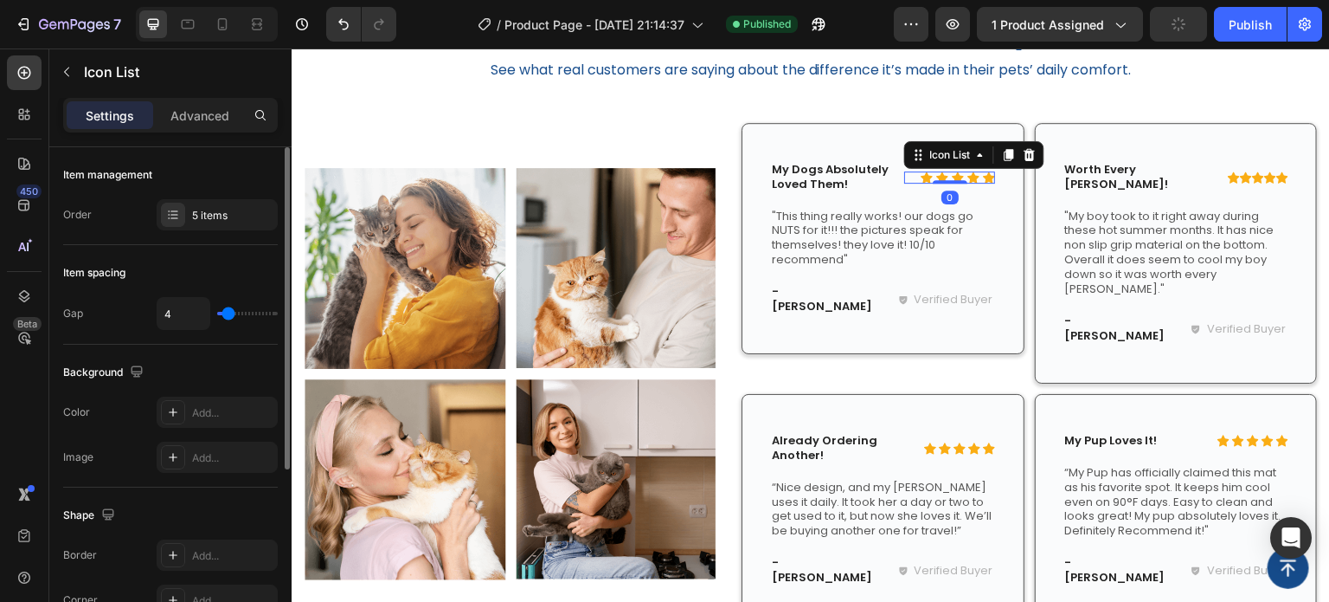
type input "3"
type input "2"
type input "1"
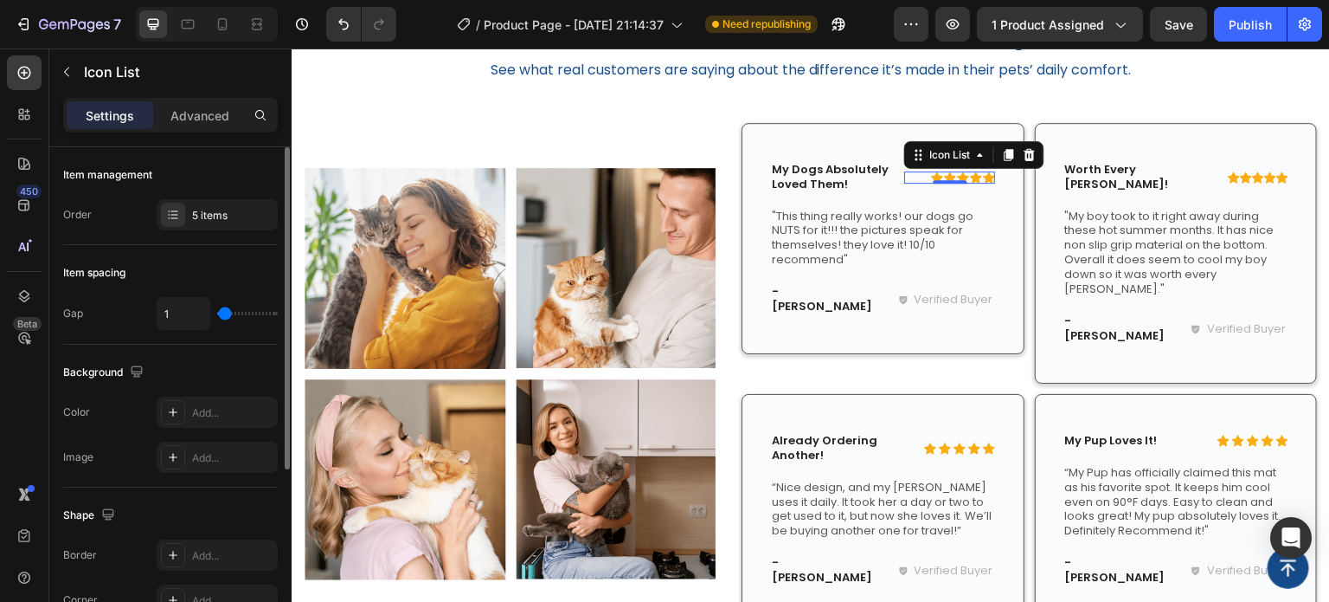
type input "1"
click at [225, 314] on input "range" at bounding box center [247, 313] width 61 height 3
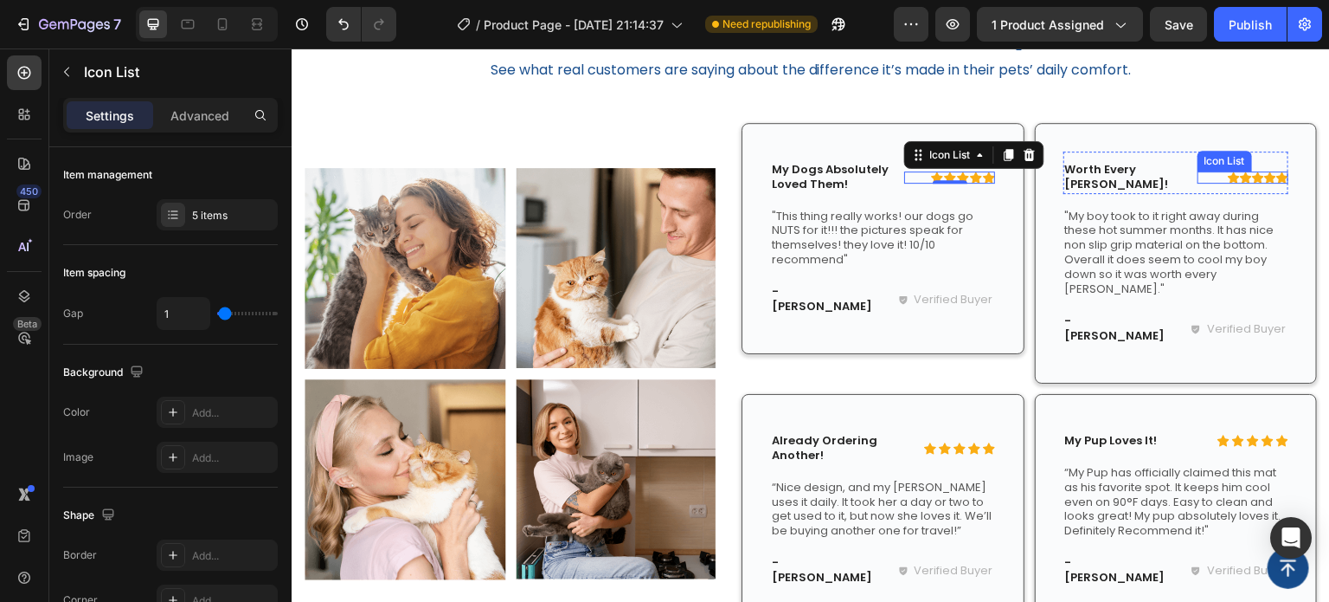
click at [1207, 172] on div "Icon Icon Icon Icon Icon" at bounding box center [1243, 177] width 91 height 12
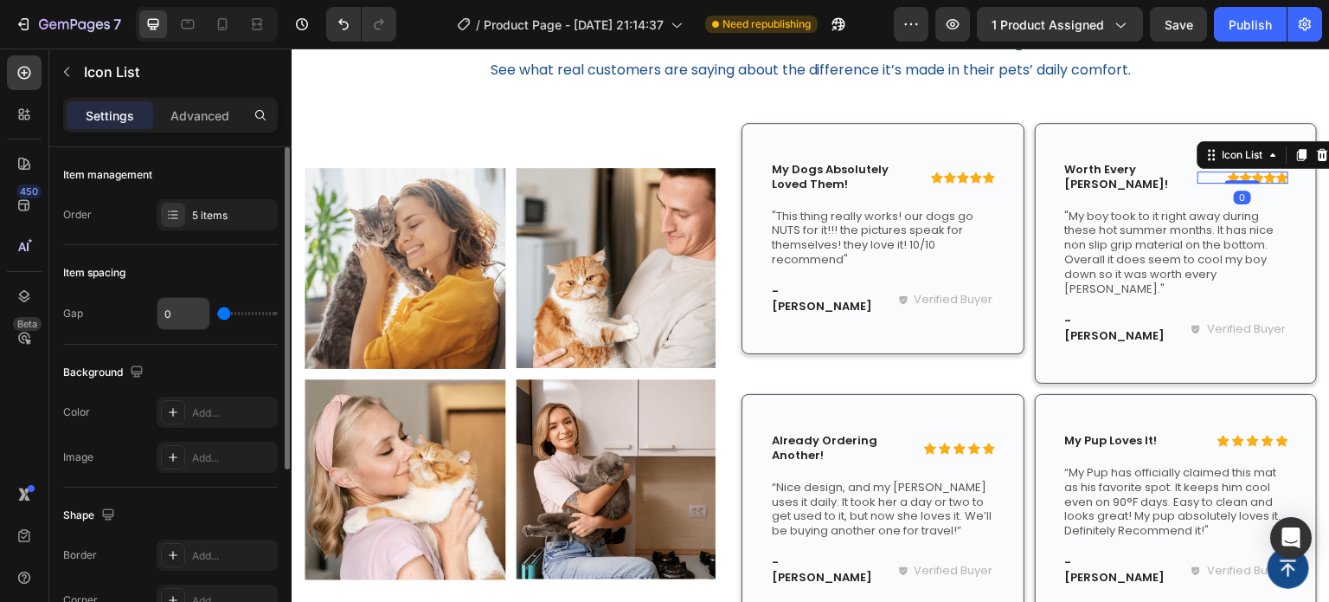
click at [190, 315] on input "0" at bounding box center [184, 313] width 52 height 31
type input "1"
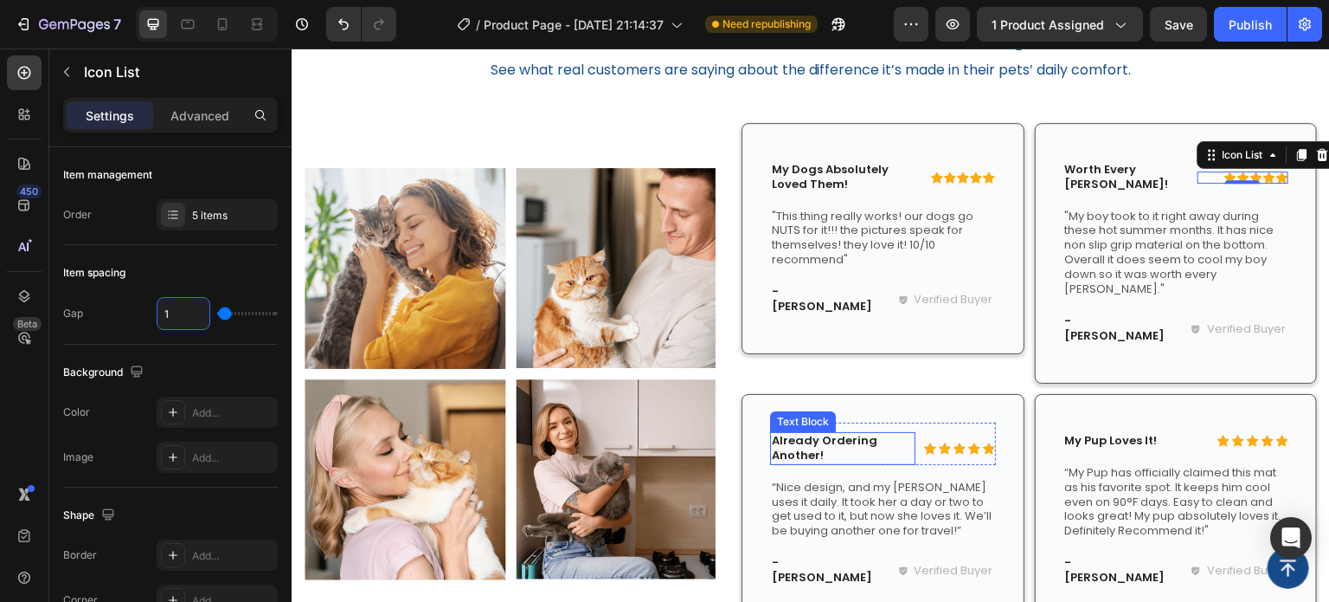
click at [879, 434] on p "Already Ordering Another!" at bounding box center [843, 448] width 142 height 29
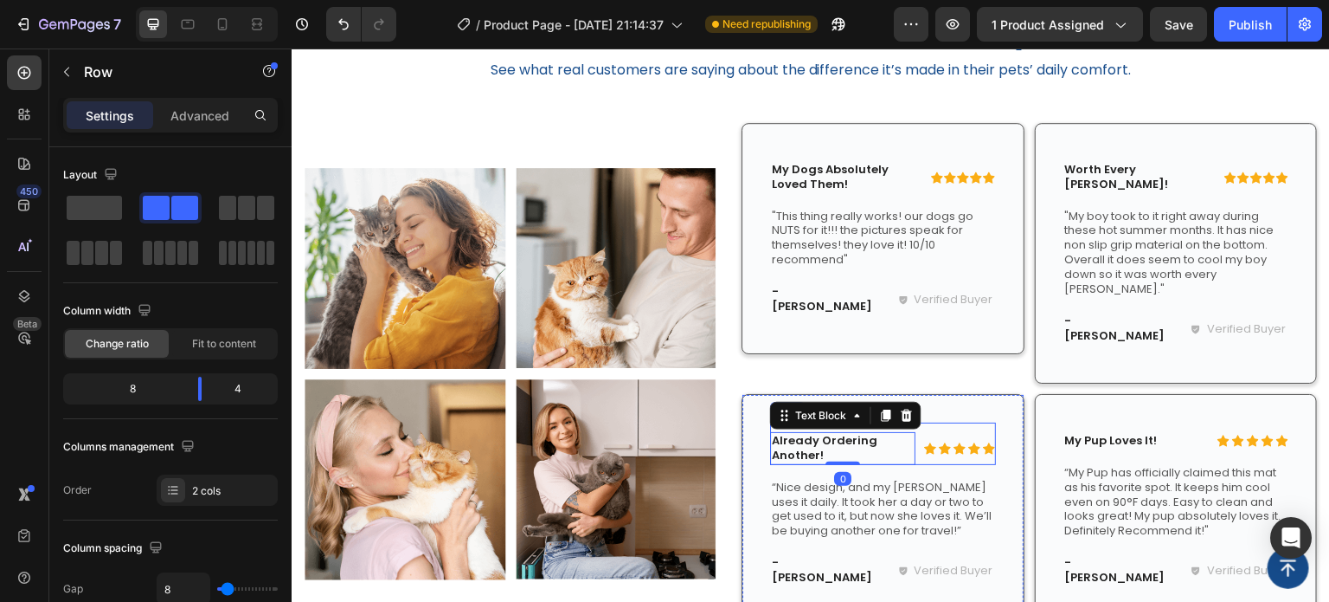
click at [941, 422] on div "Icon Icon Icon Icon Icon Icon List Already Ordering Another! Text Block 0 Row" at bounding box center [883, 443] width 226 height 42
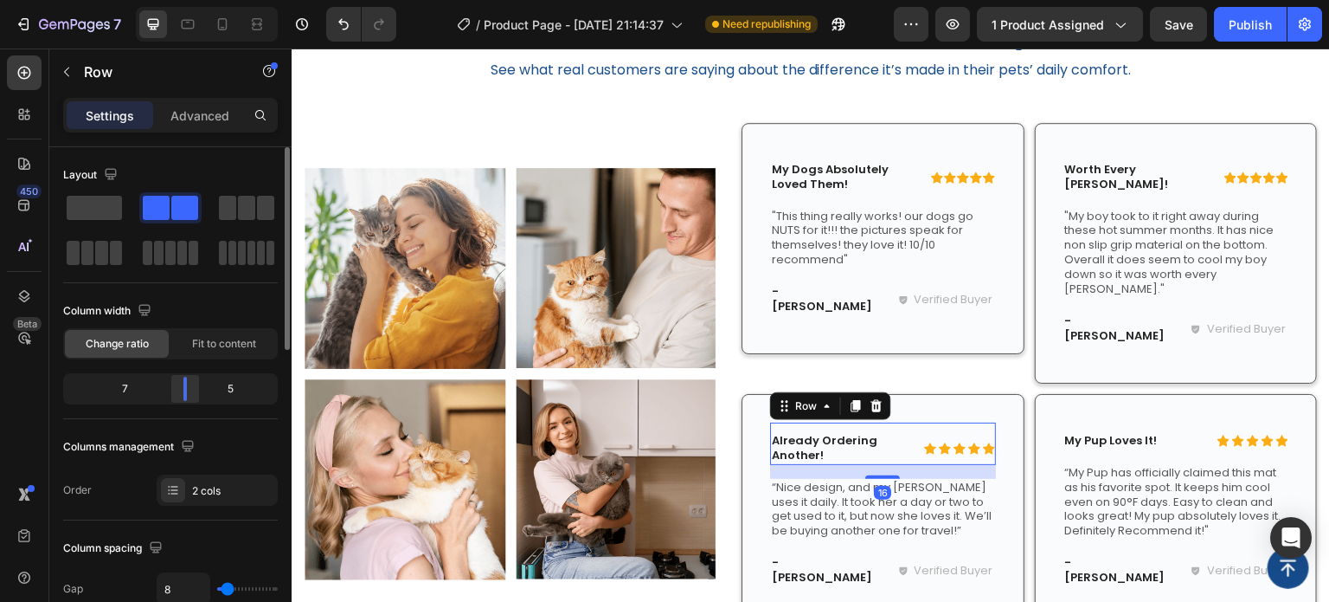
drag, startPoint x: 194, startPoint y: 386, endPoint x: 634, endPoint y: 380, distance: 439.7
click at [188, 386] on div at bounding box center [185, 389] width 31 height 24
click at [907, 442] on div "Icon Icon Icon Icon Icon" at bounding box center [950, 448] width 91 height 12
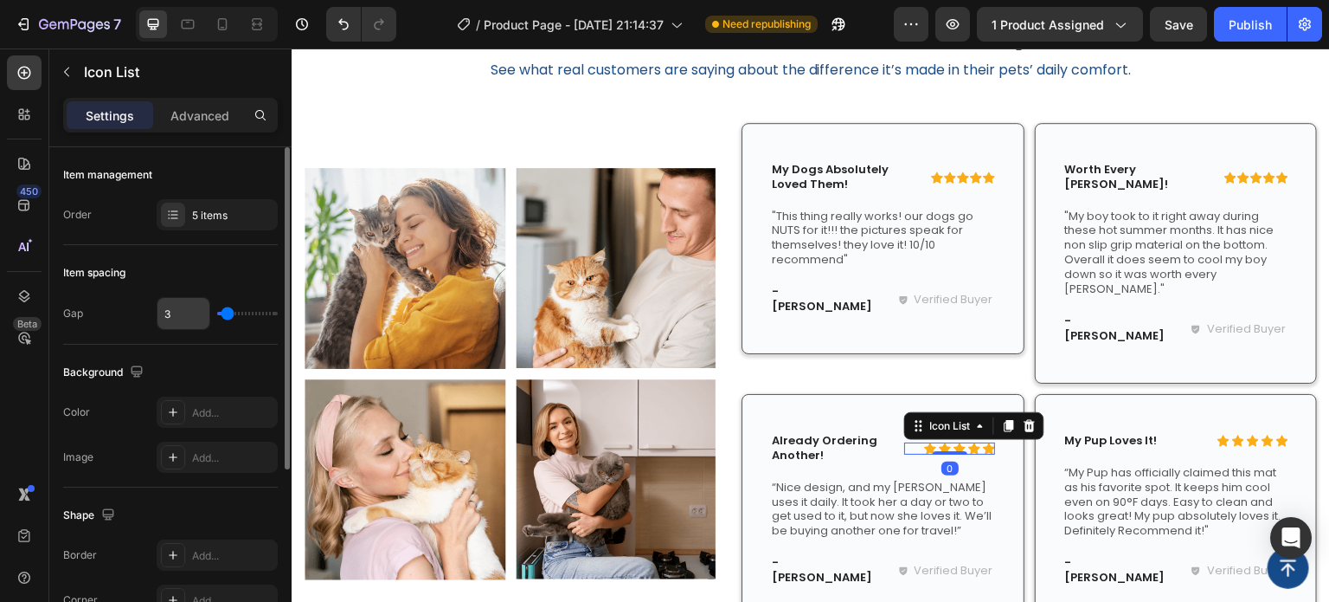
click at [193, 315] on input "3" at bounding box center [184, 313] width 52 height 31
type input "0"
type input "1"
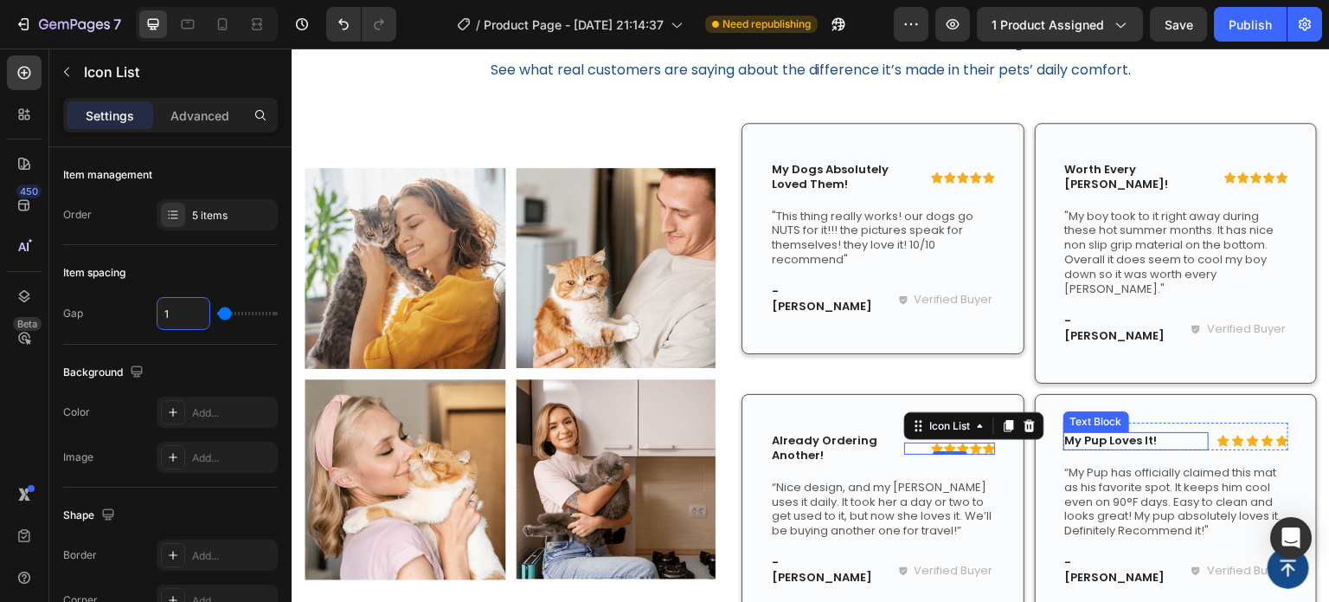
click at [1153, 434] on p "My Pup Loves It!" at bounding box center [1136, 441] width 142 height 15
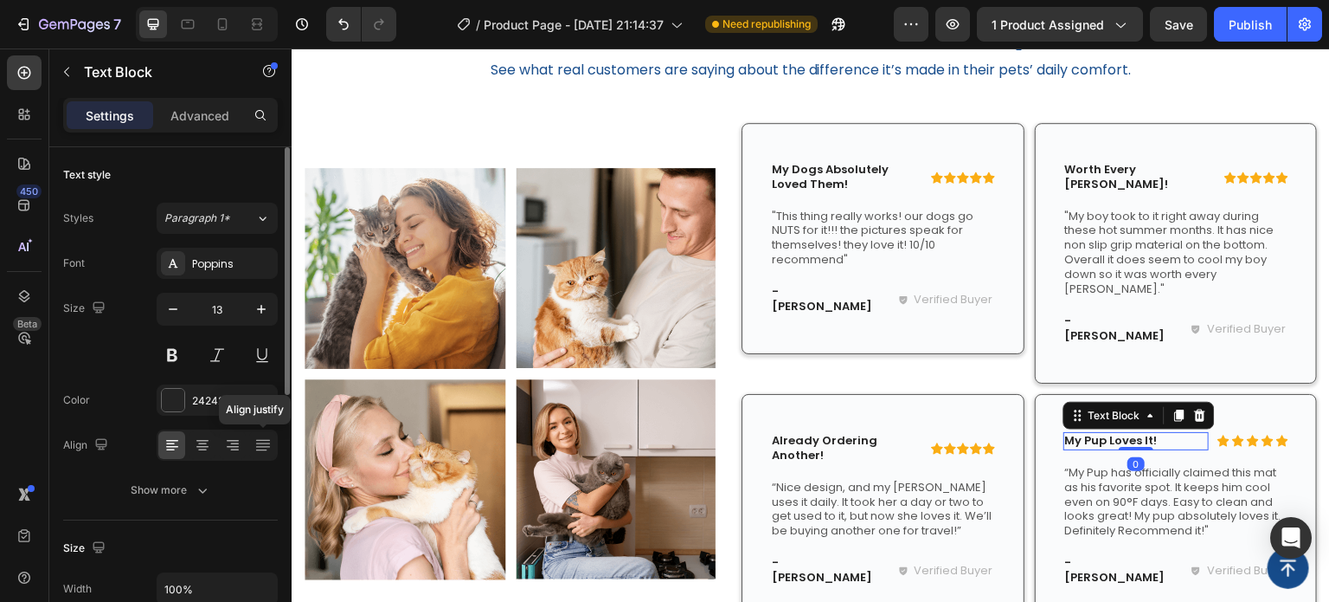
scroll to position [260, 0]
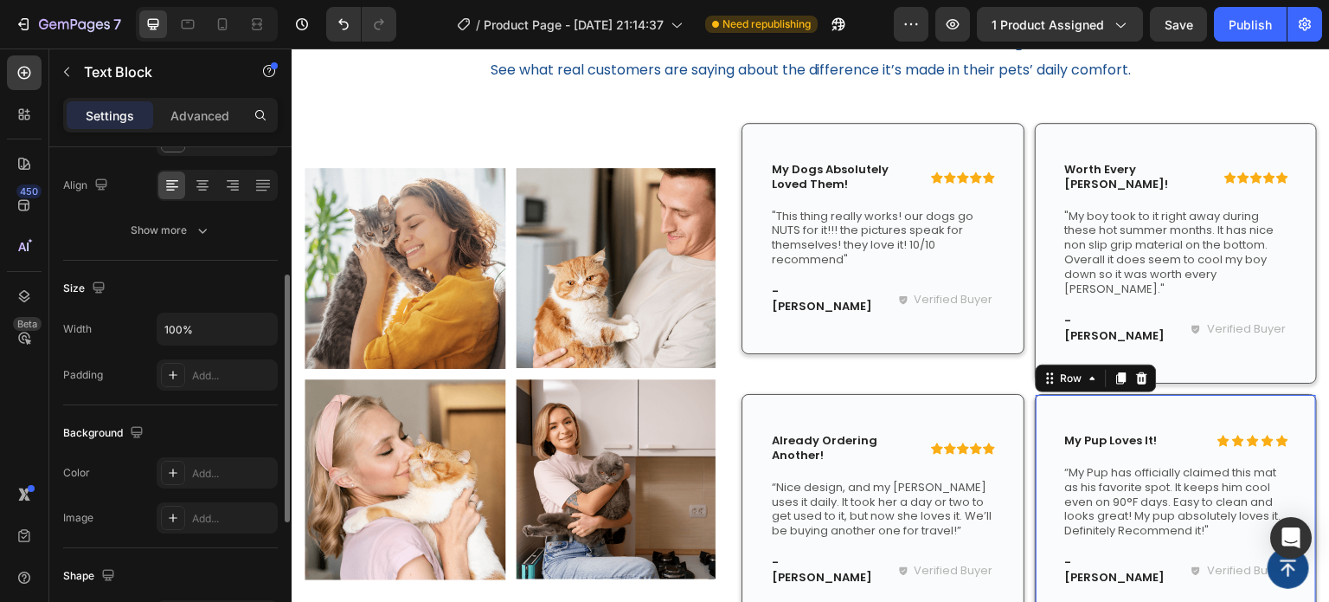
click at [1230, 394] on div "Icon Icon Icon Icon Icon Icon List My Pup Loves It! Text Block Row “My Pup has …" at bounding box center [1176, 509] width 283 height 231
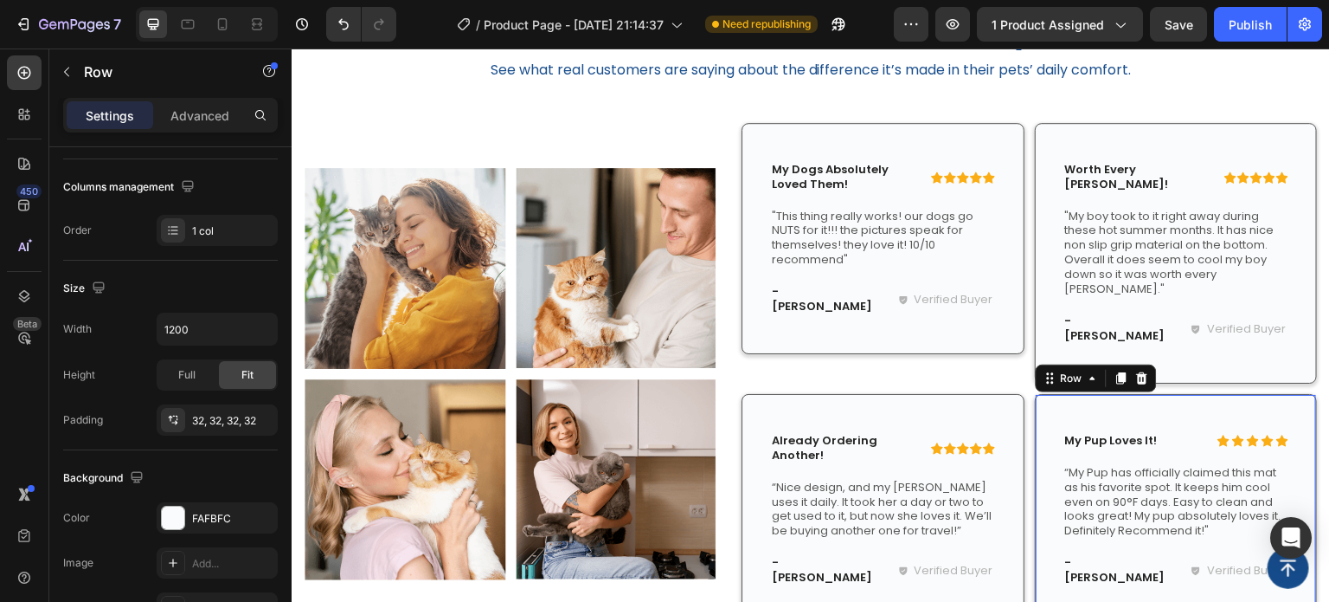
scroll to position [0, 0]
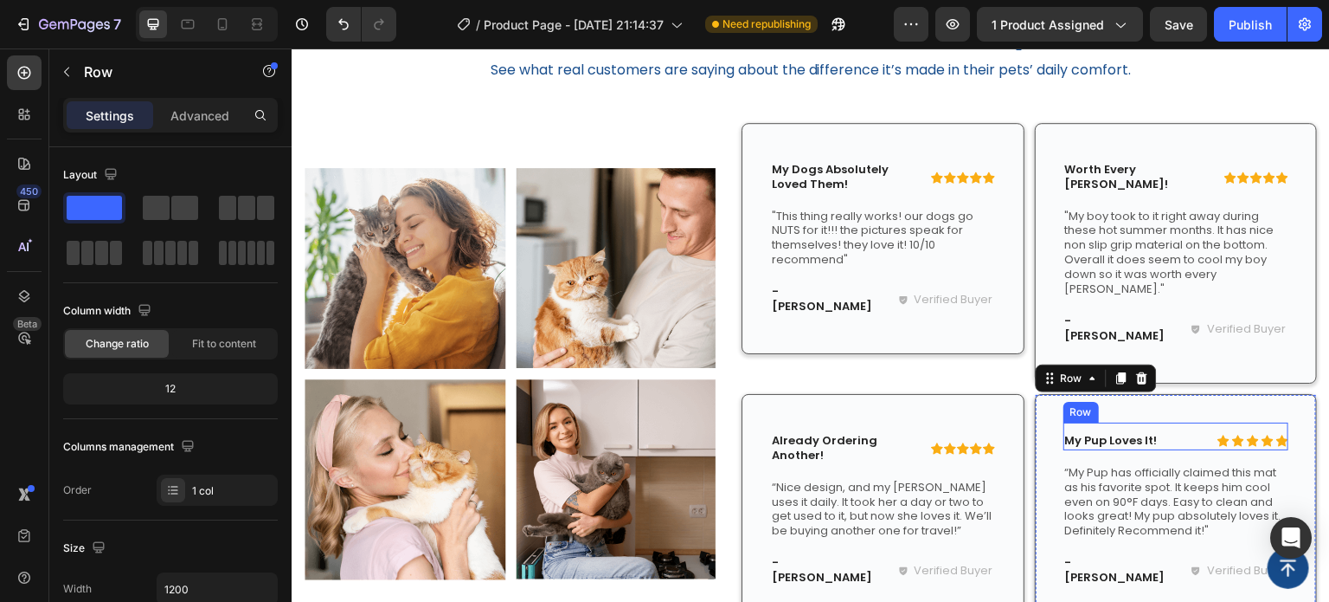
click at [1194, 422] on div "Icon Icon Icon Icon Icon Icon List My Pup Loves It! Text Block Row" at bounding box center [1177, 436] width 226 height 28
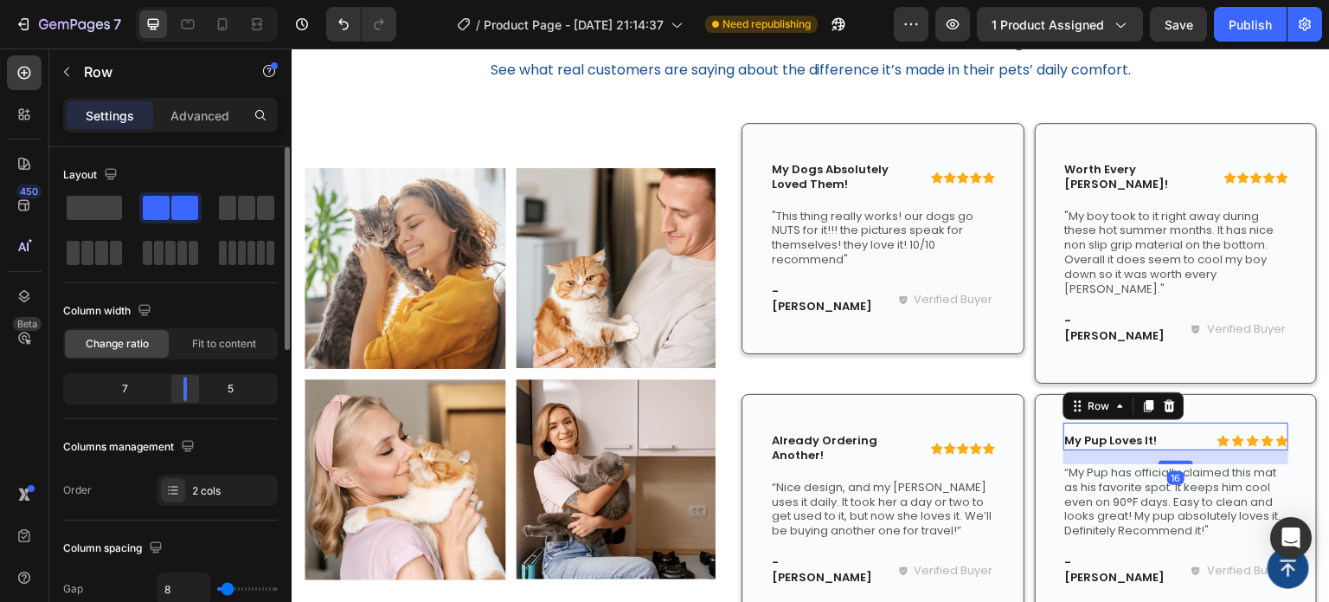
click at [194, 396] on div at bounding box center [185, 389] width 31 height 24
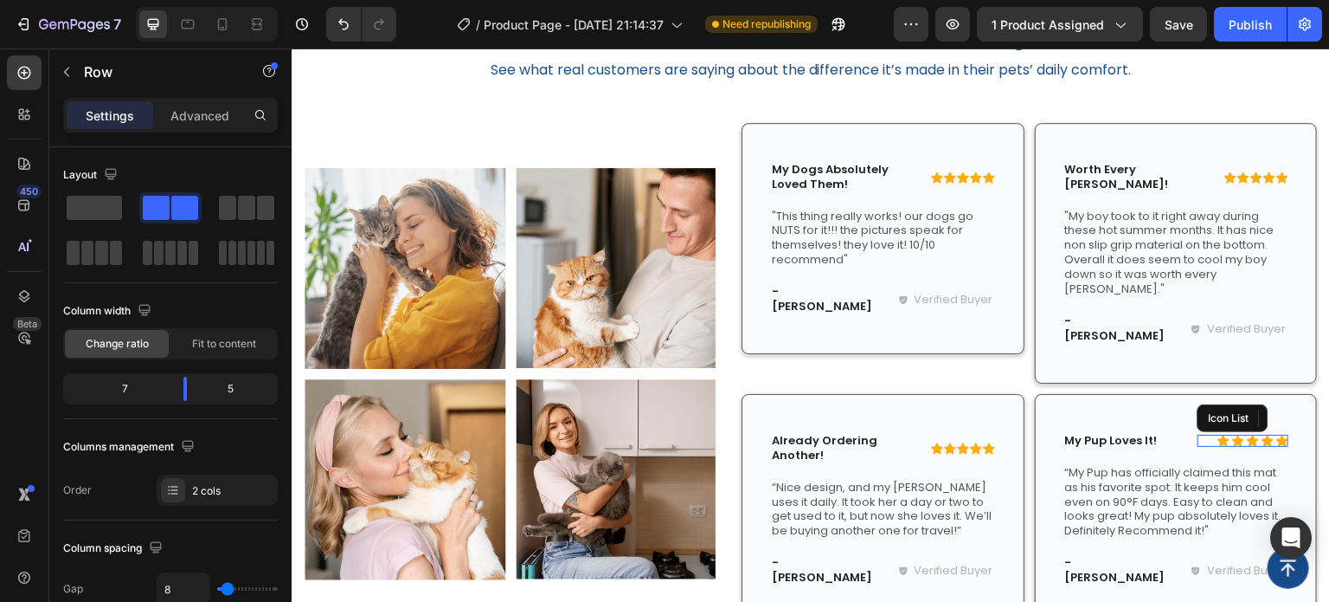
click at [1198, 435] on div "Icon Icon Icon Icon Icon" at bounding box center [1243, 441] width 91 height 12
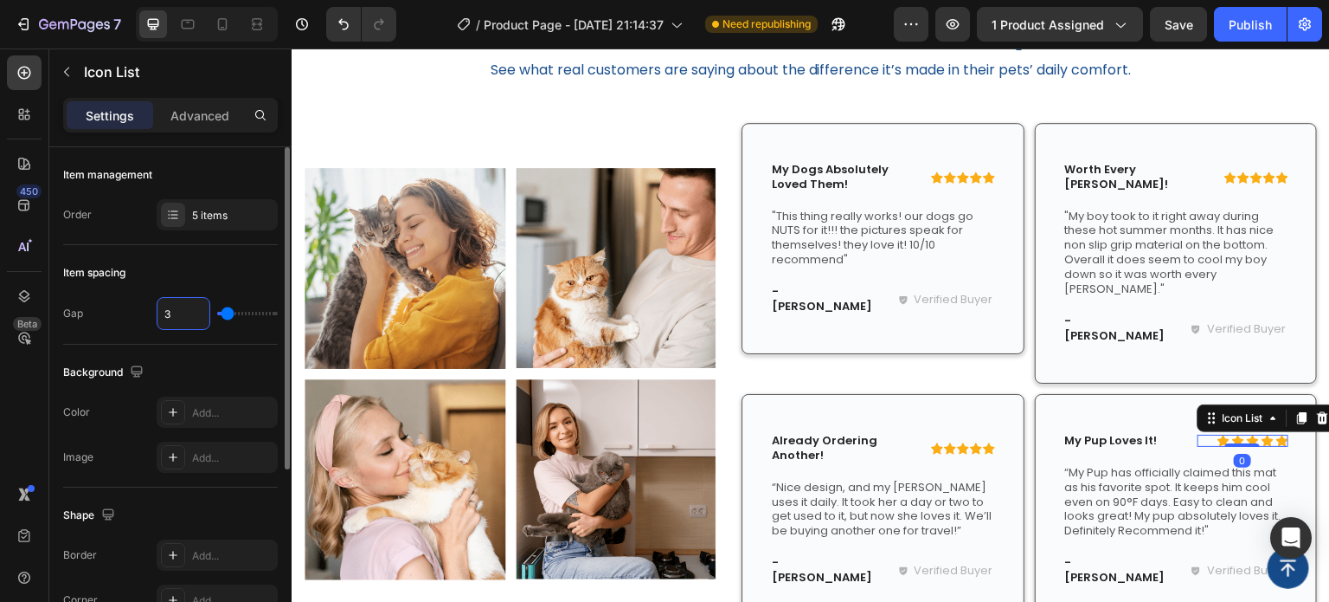
type input "0"
type input "1"
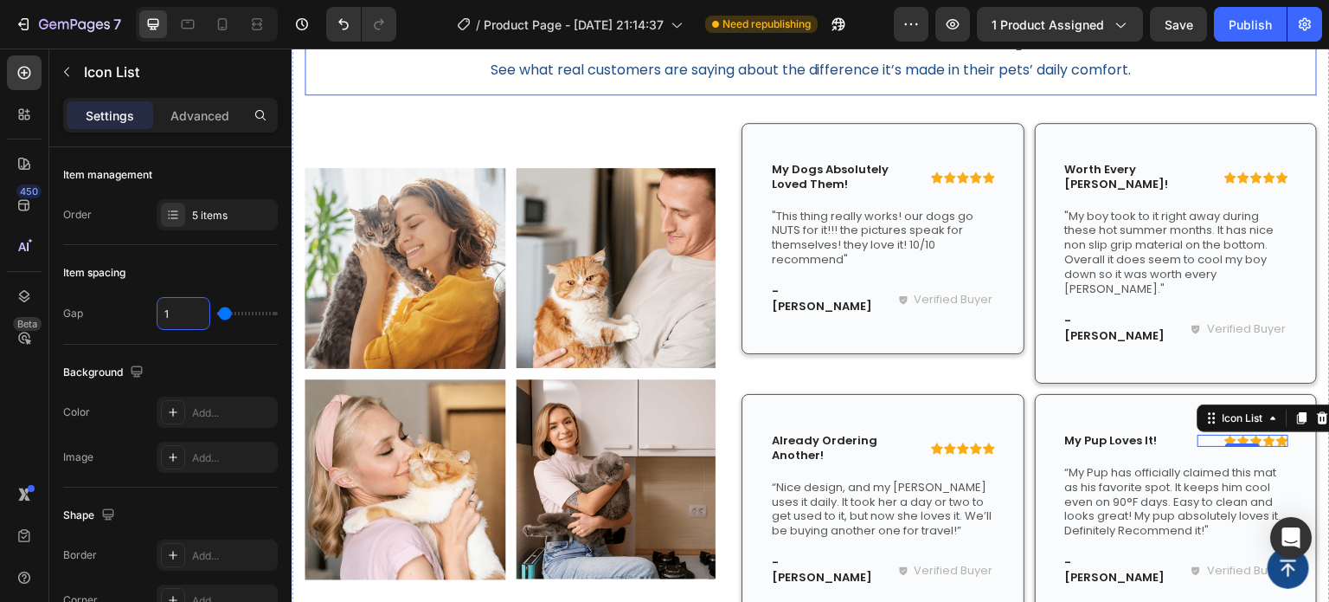
click at [1222, 92] on div "What Our Customers Say Heading See what real customers are saying about the dif…" at bounding box center [811, 49] width 1013 height 91
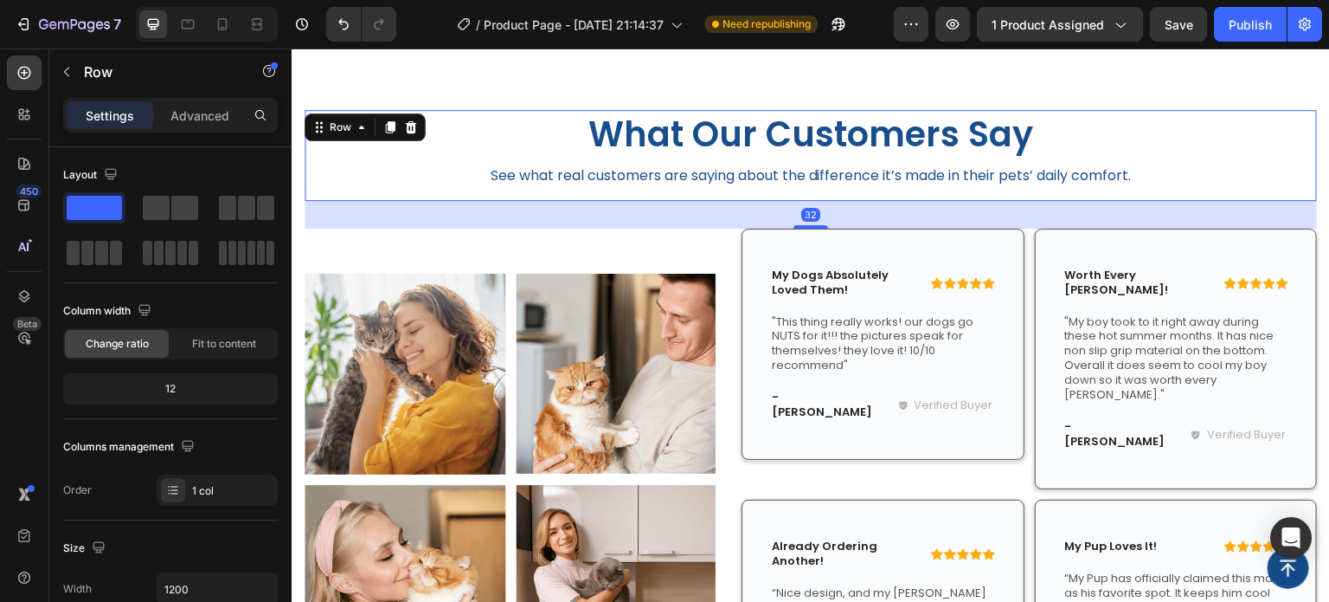
scroll to position [1759, 0]
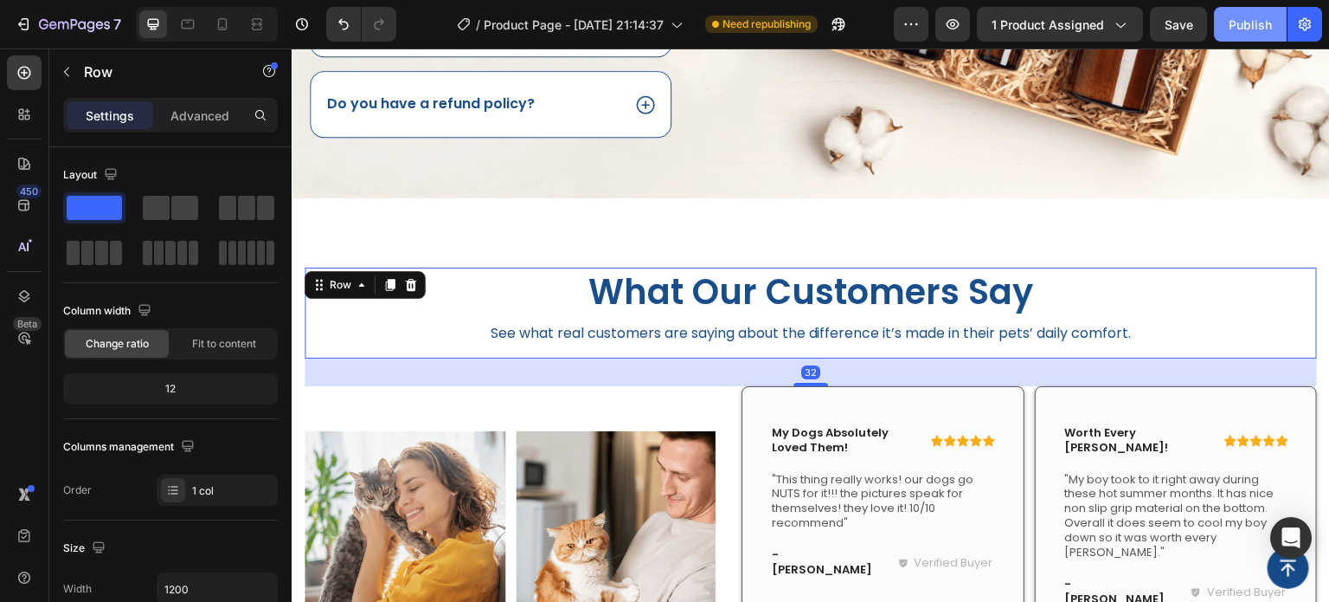
click at [1273, 29] on button "Publish" at bounding box center [1250, 24] width 73 height 35
click at [1252, 22] on div "Publish" at bounding box center [1250, 25] width 43 height 18
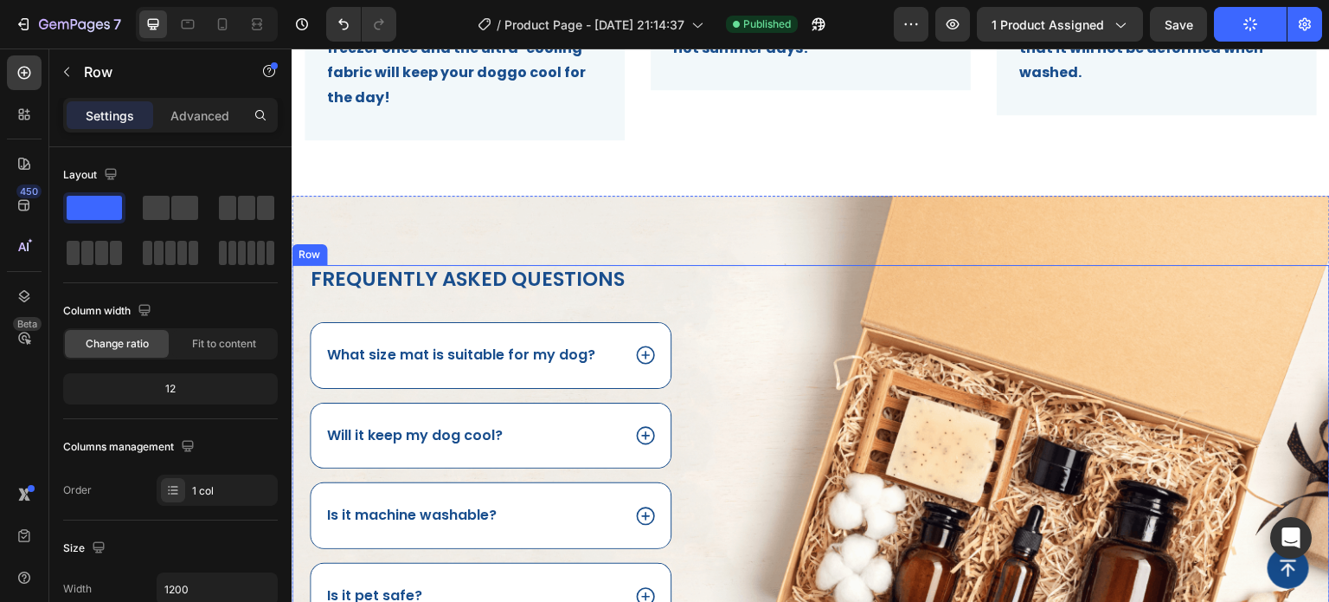
scroll to position [1153, 0]
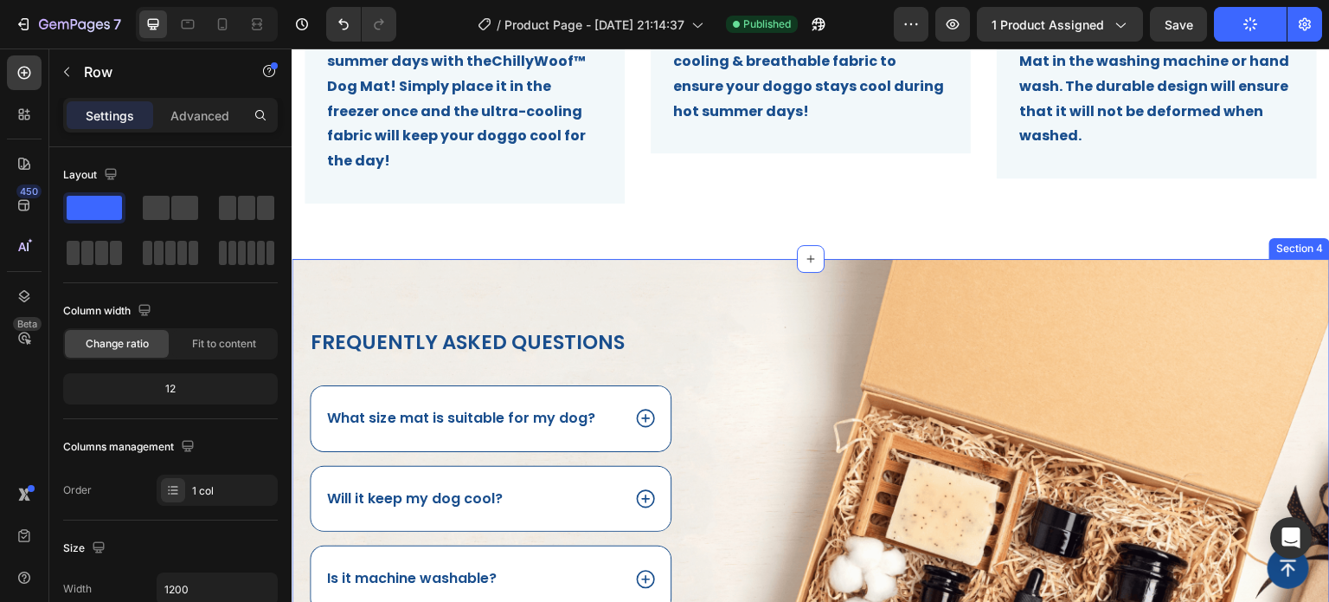
click at [741, 259] on div "Frequently asked questions Heading What size mat is suitable for my dog? Will i…" at bounding box center [811, 546] width 1039 height 575
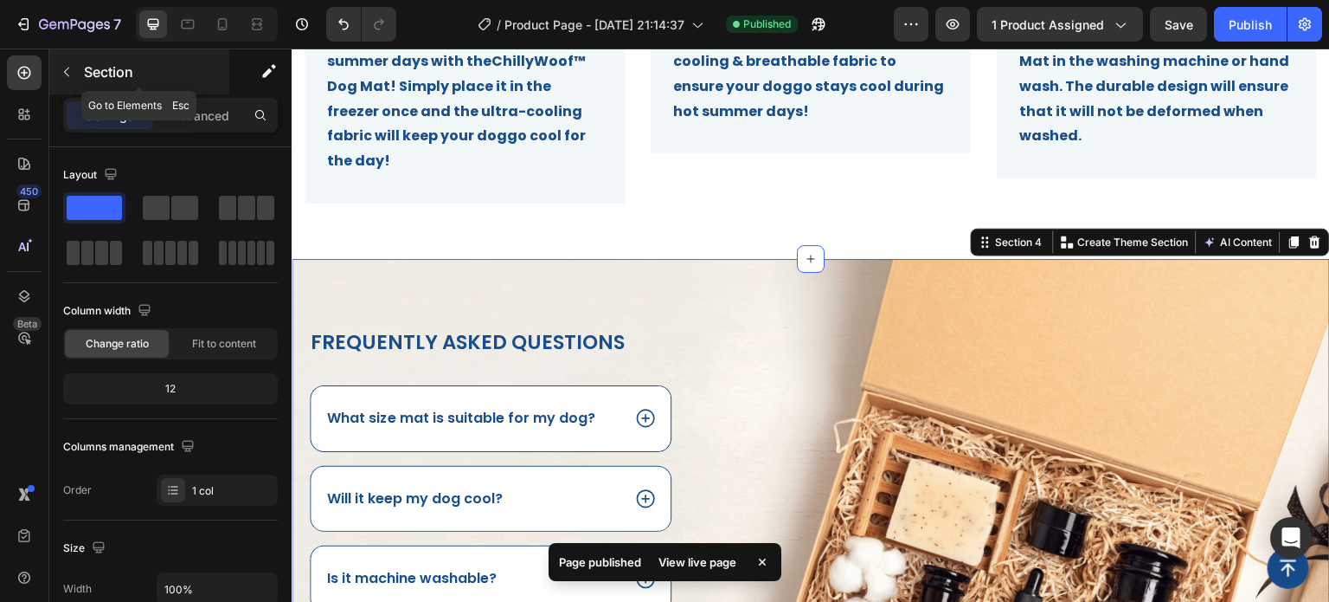
click at [66, 76] on icon "button" at bounding box center [67, 72] width 14 height 14
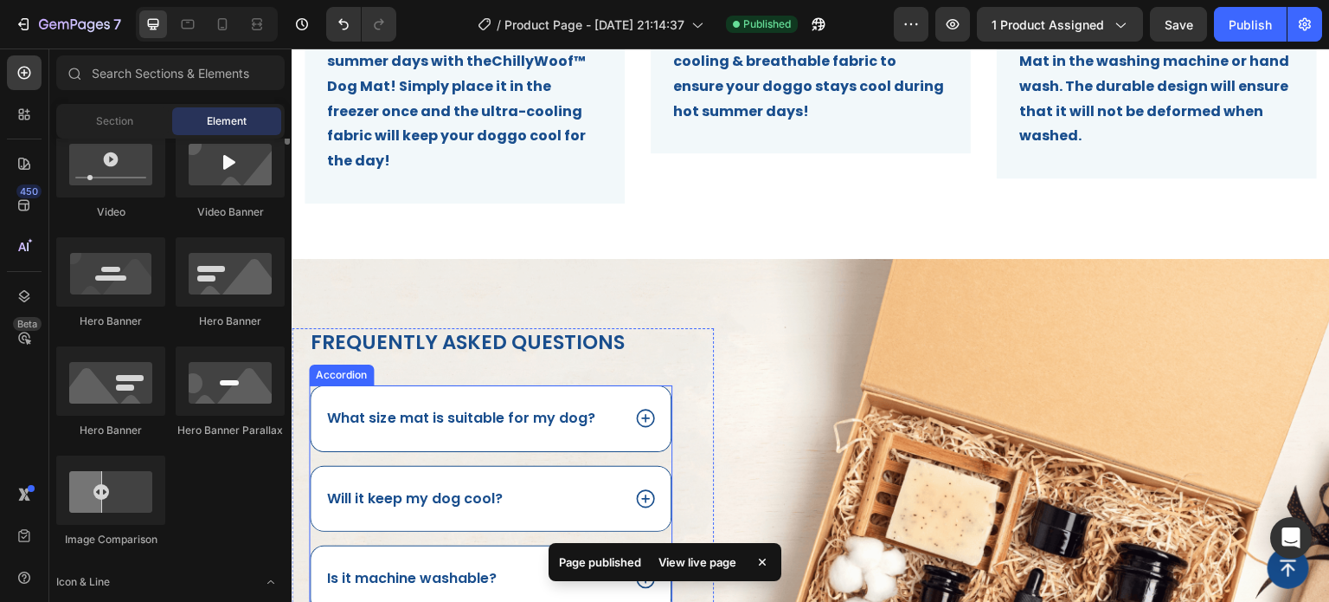
scroll to position [779, 0]
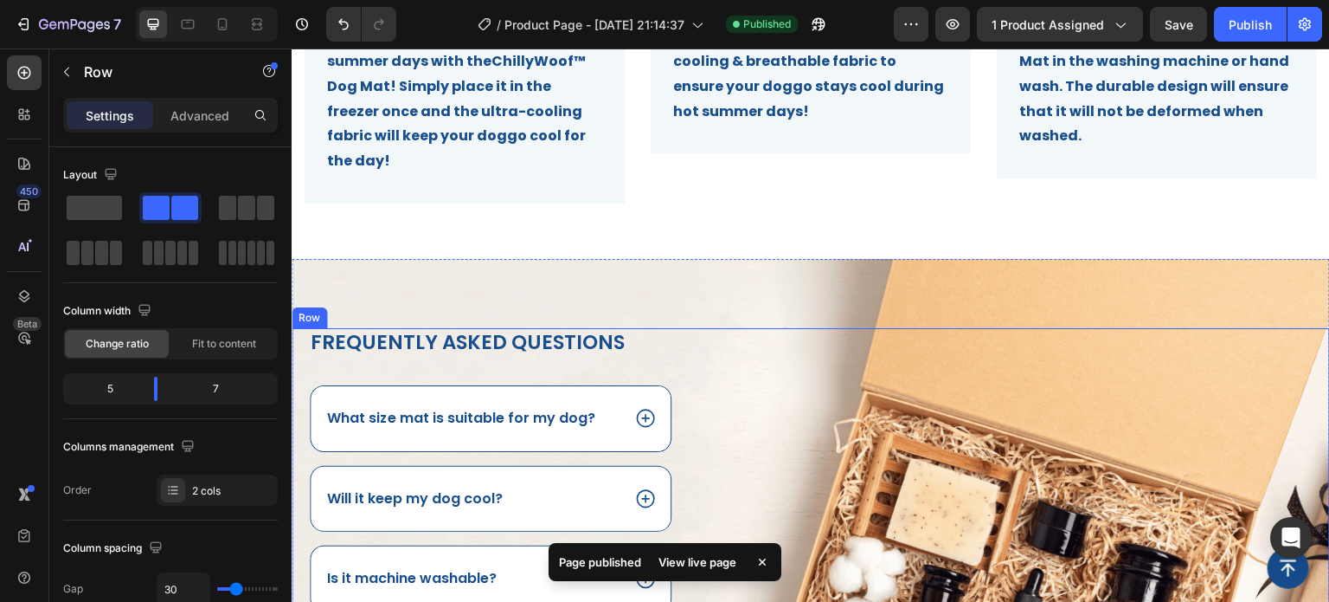
click at [992, 328] on div "Image" at bounding box center [1035, 580] width 591 height 505
click at [977, 259] on div "Frequently asked questions Heading What size mat is suitable for my dog? Will i…" at bounding box center [811, 546] width 1039 height 575
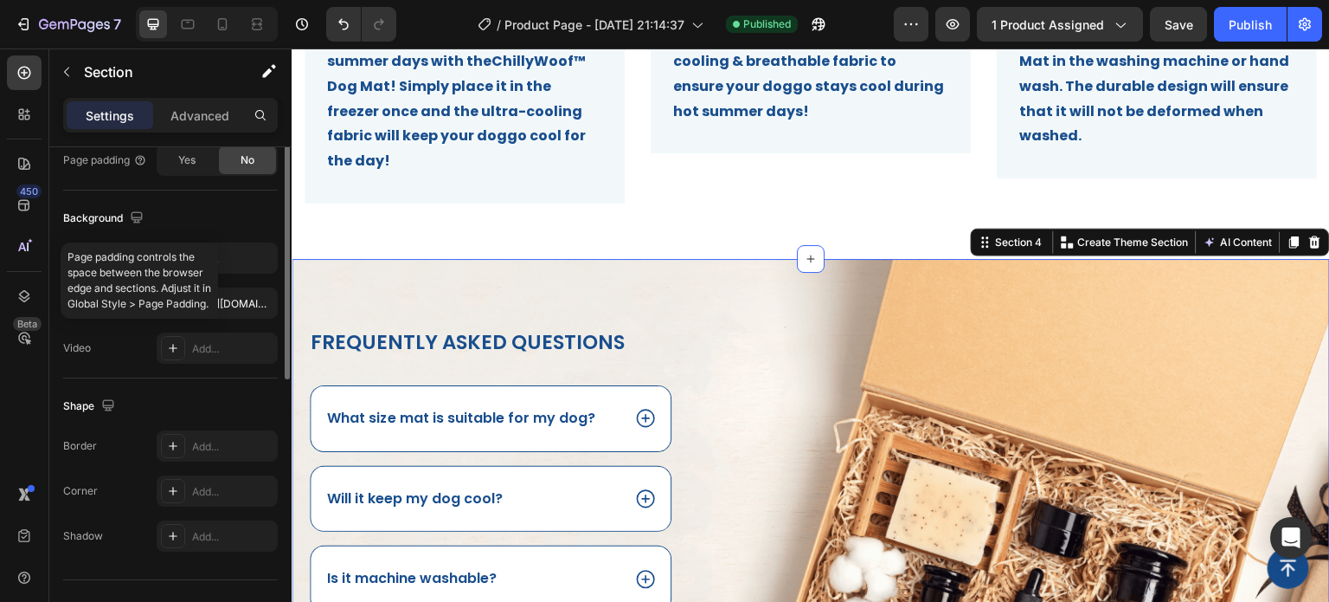
scroll to position [550, 0]
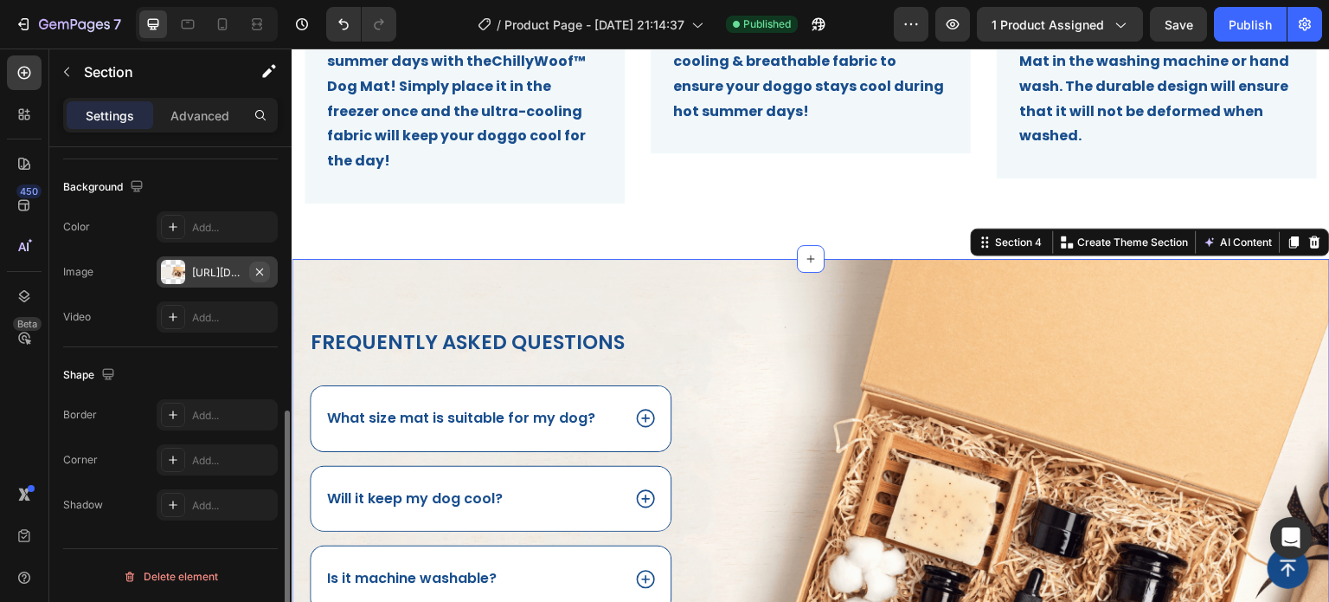
click at [256, 274] on icon "button" at bounding box center [260, 272] width 14 height 14
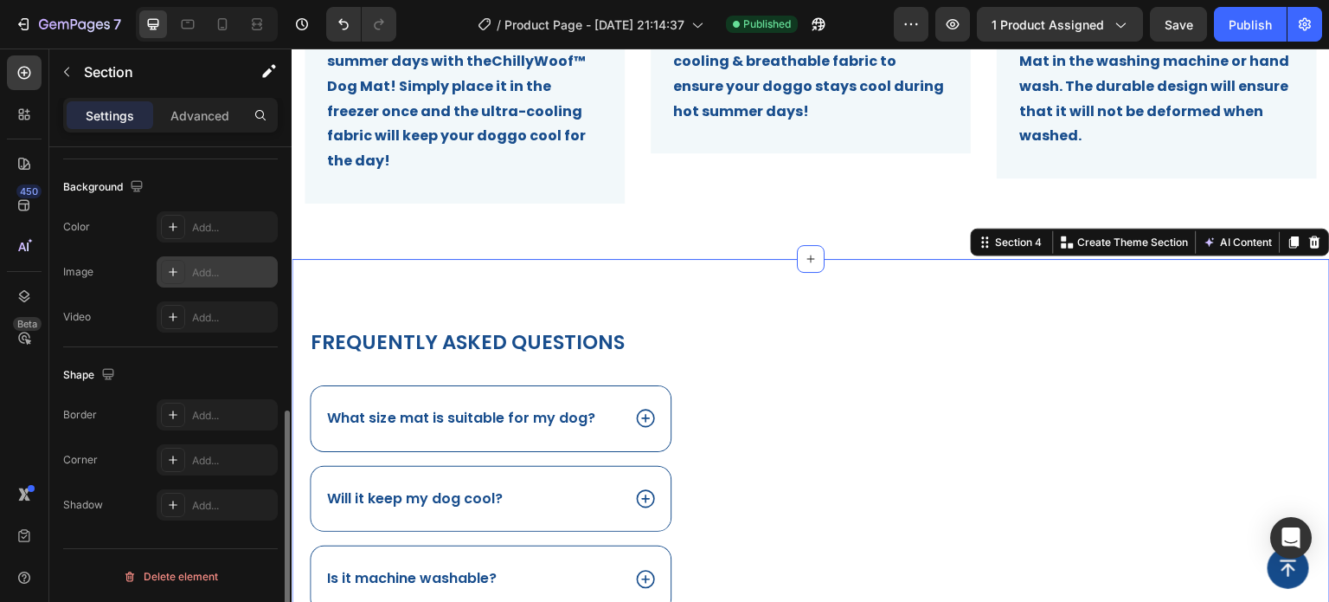
click at [229, 276] on div "Add..." at bounding box center [232, 273] width 81 height 16
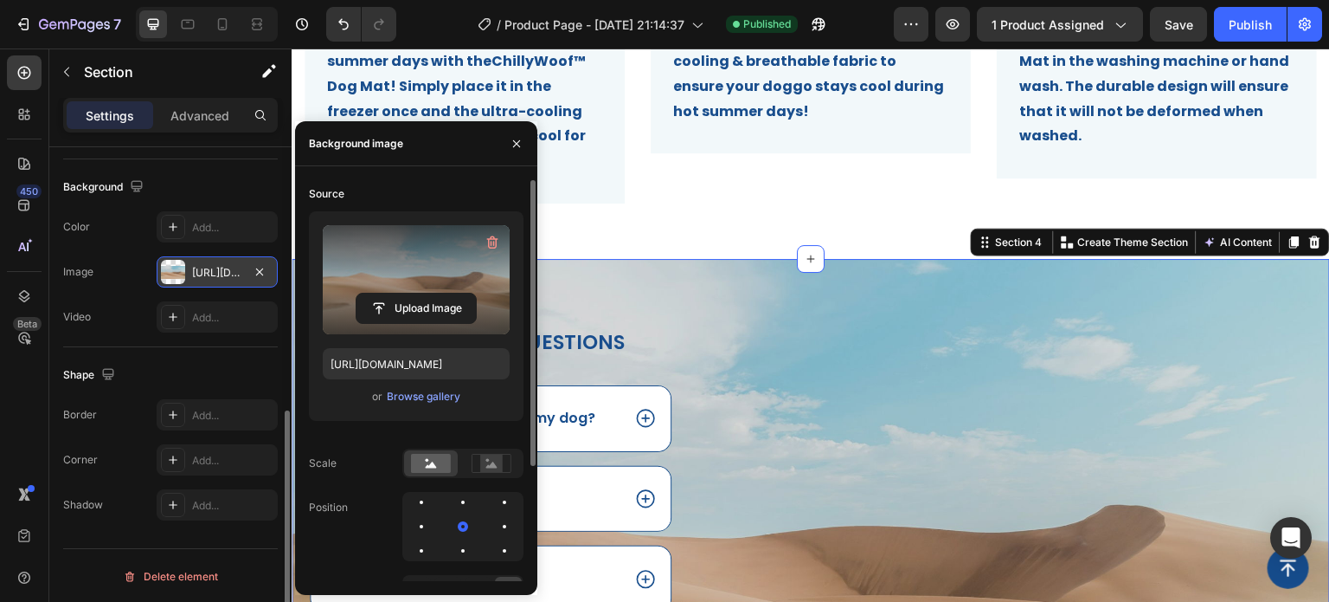
click at [448, 274] on label at bounding box center [416, 279] width 187 height 109
click at [448, 293] on input "file" at bounding box center [416, 307] width 119 height 29
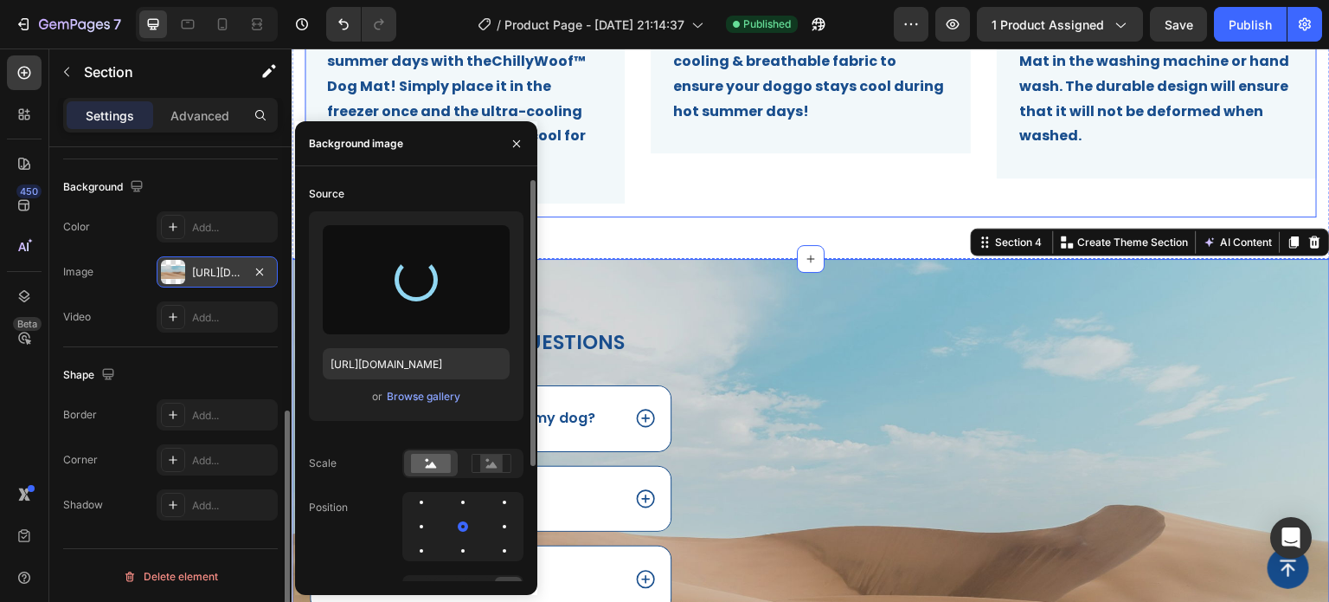
type input "https://cdn.shopify.com/s/files/1/0927/3943/6914/files/gempages_581492877050250…"
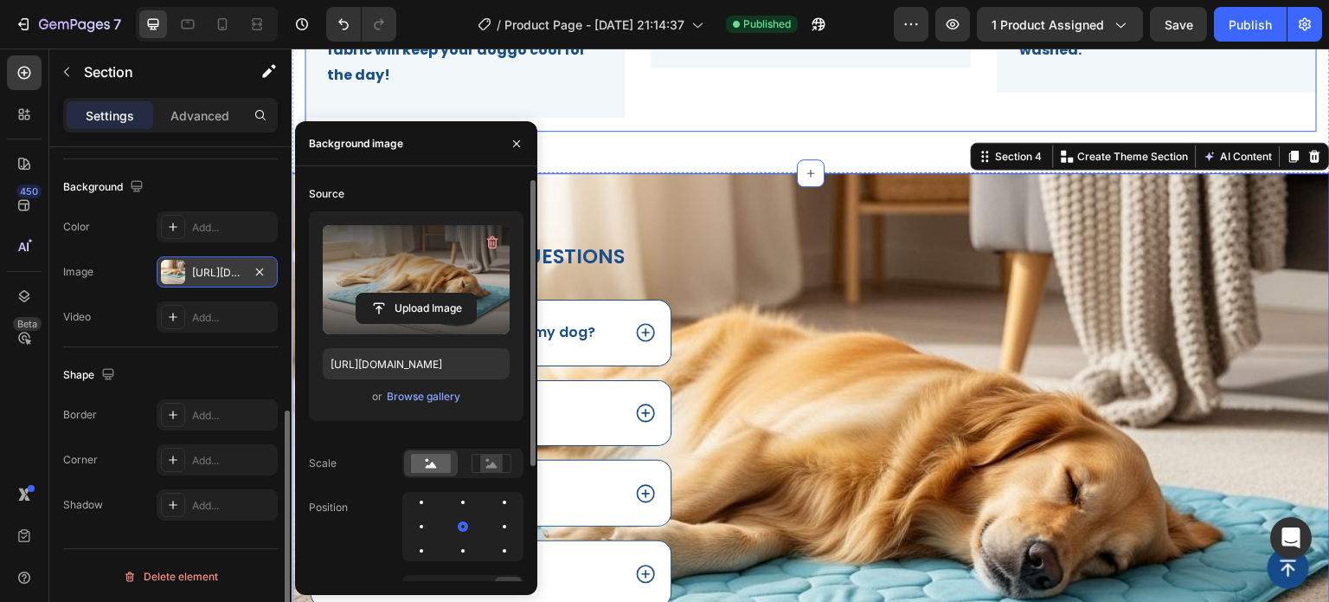
scroll to position [1239, 0]
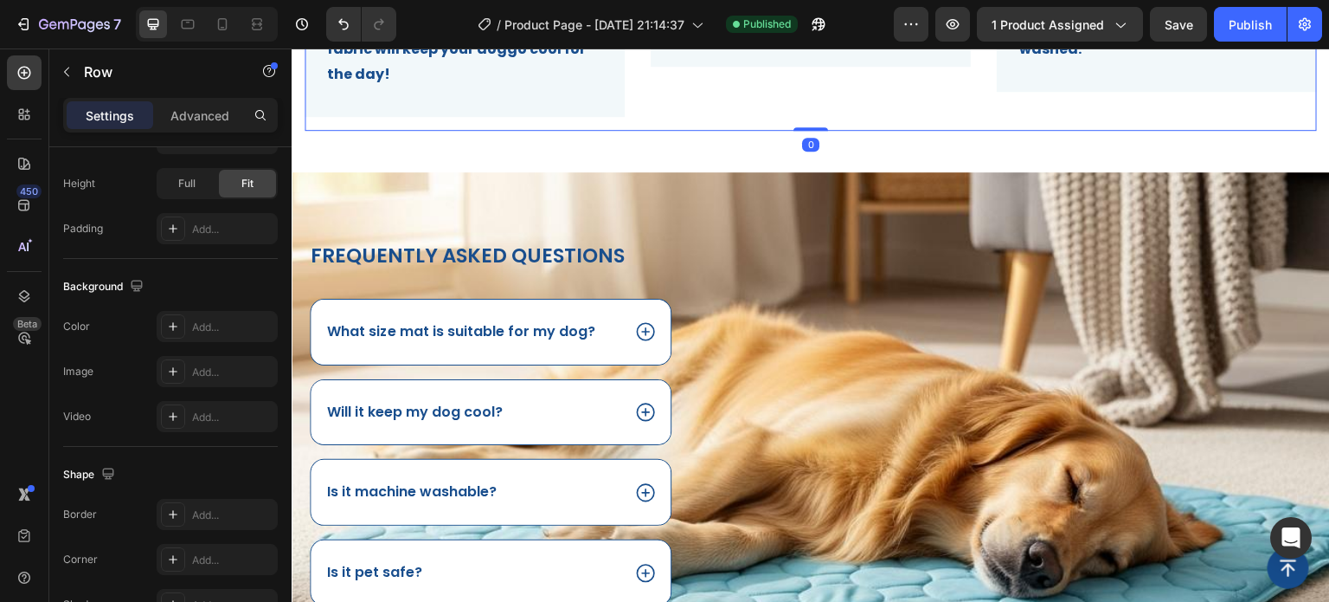
scroll to position [0, 0]
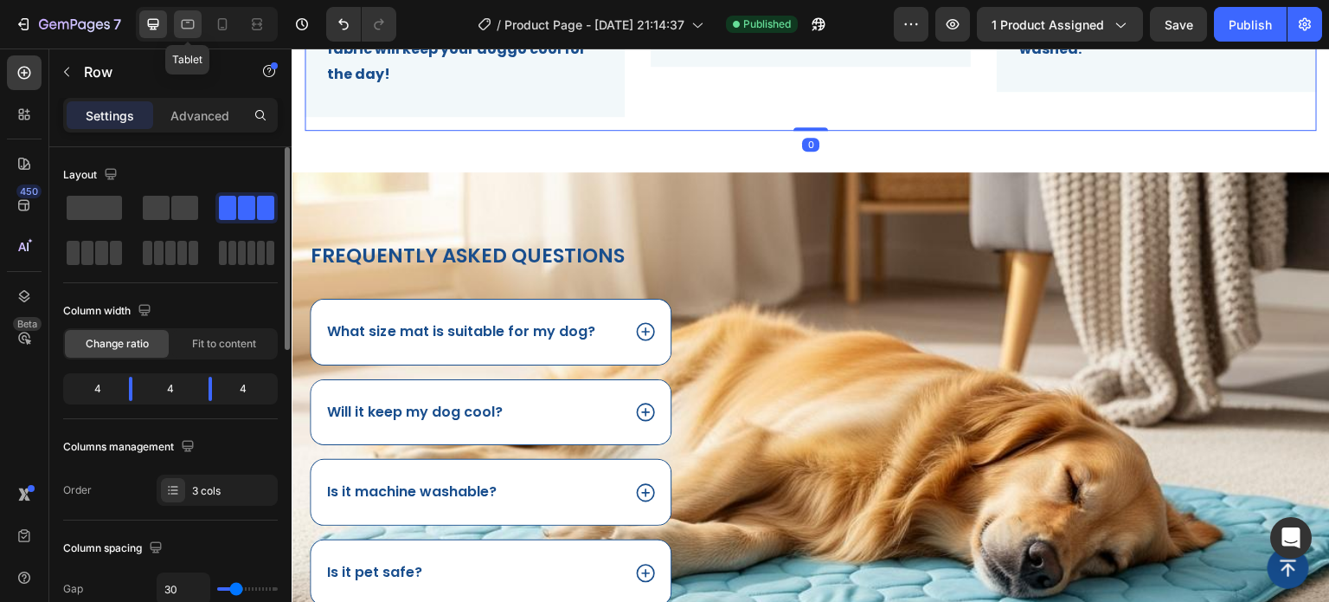
click at [187, 23] on icon at bounding box center [187, 24] width 17 height 17
type input "100%"
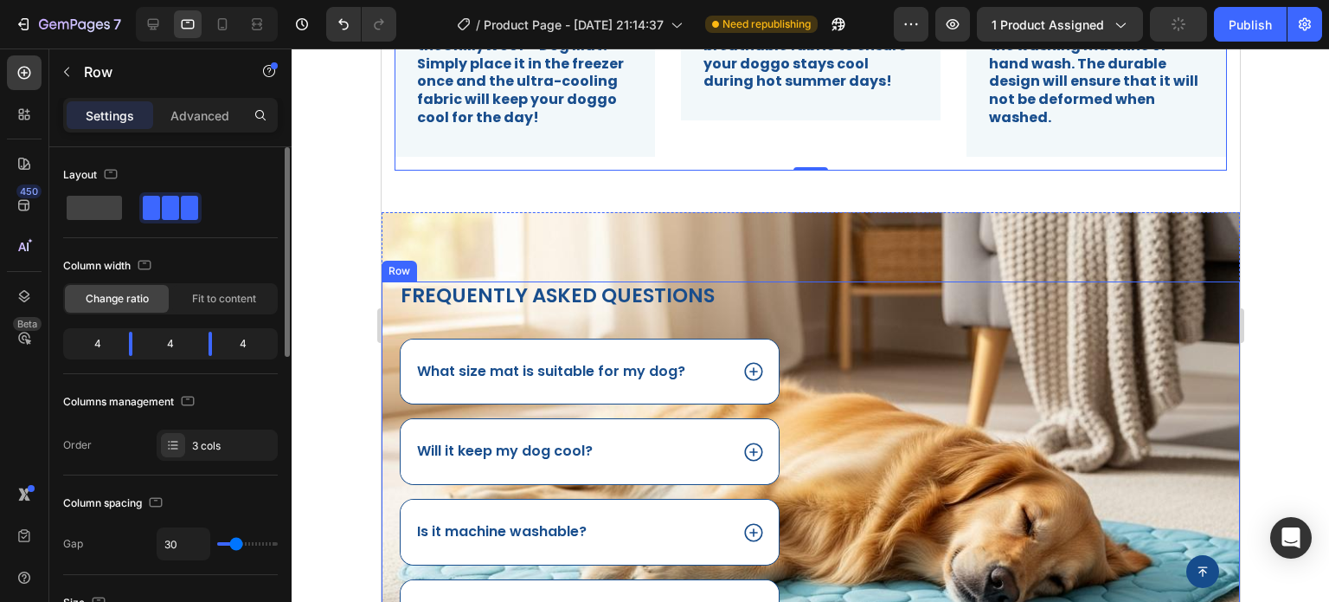
scroll to position [1239, 0]
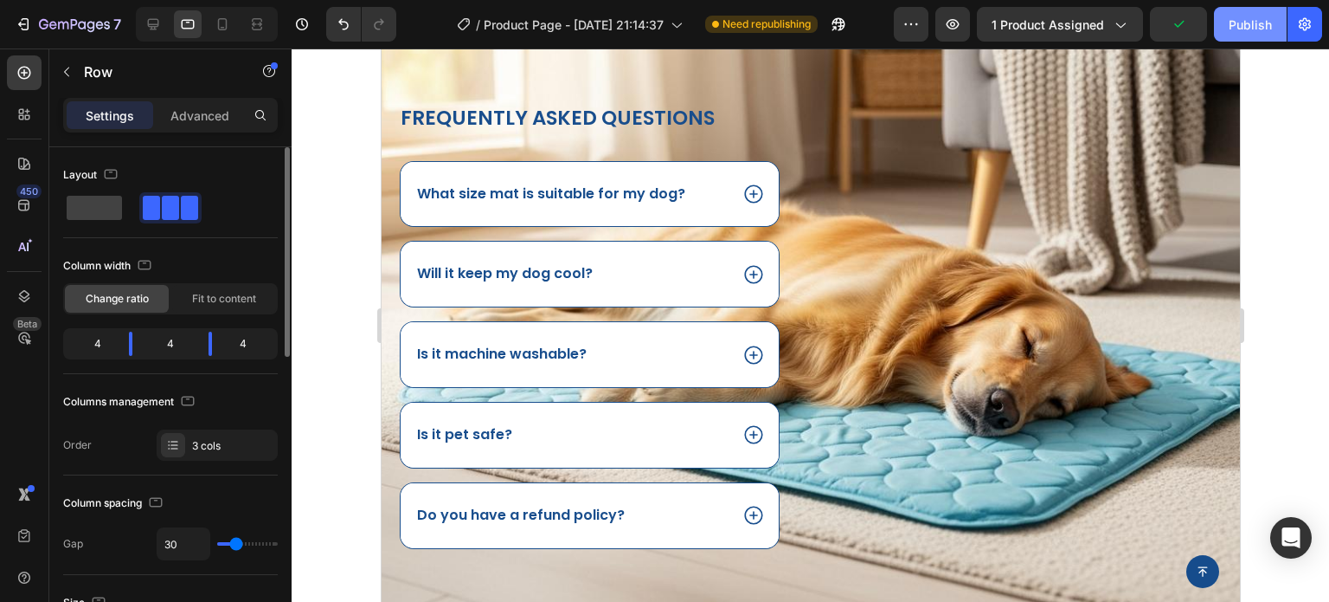
click at [1253, 25] on div "Publish" at bounding box center [1250, 25] width 43 height 18
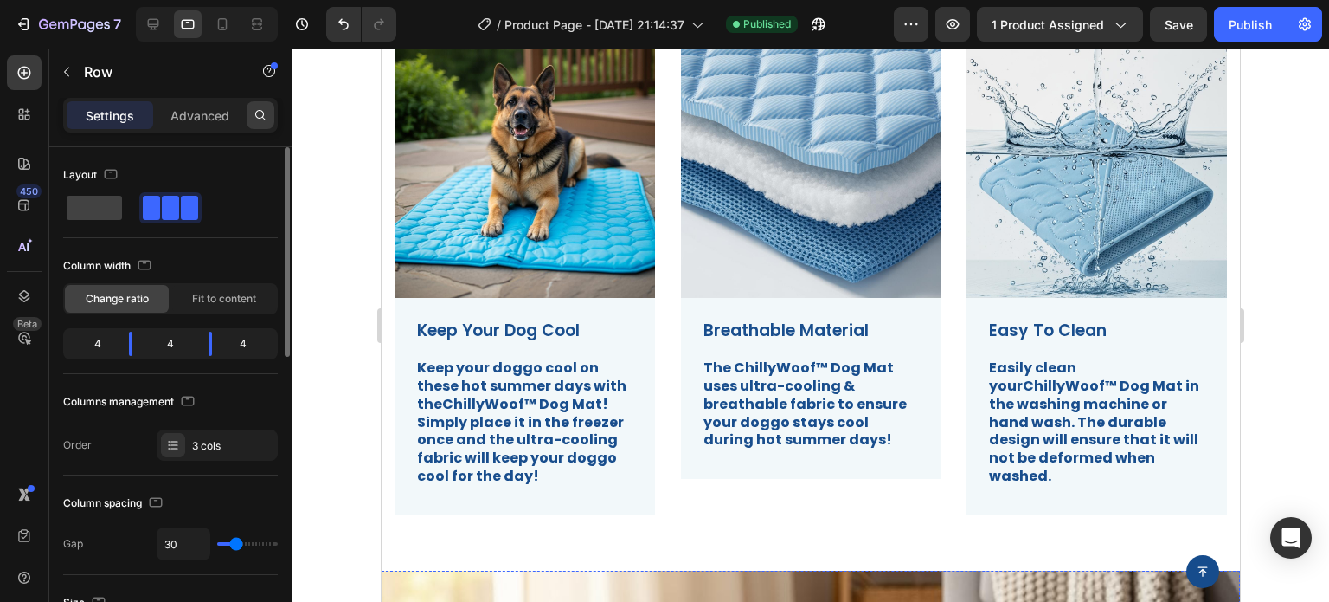
select select "Medium (70x55cm)"
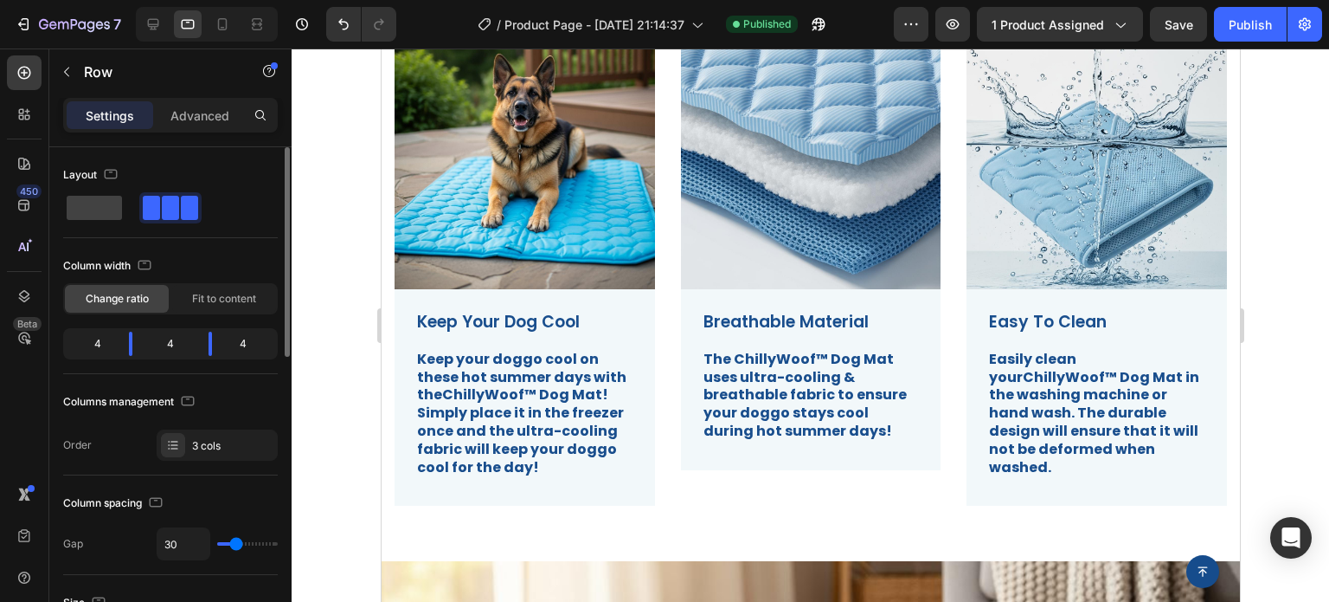
scroll to position [634, 0]
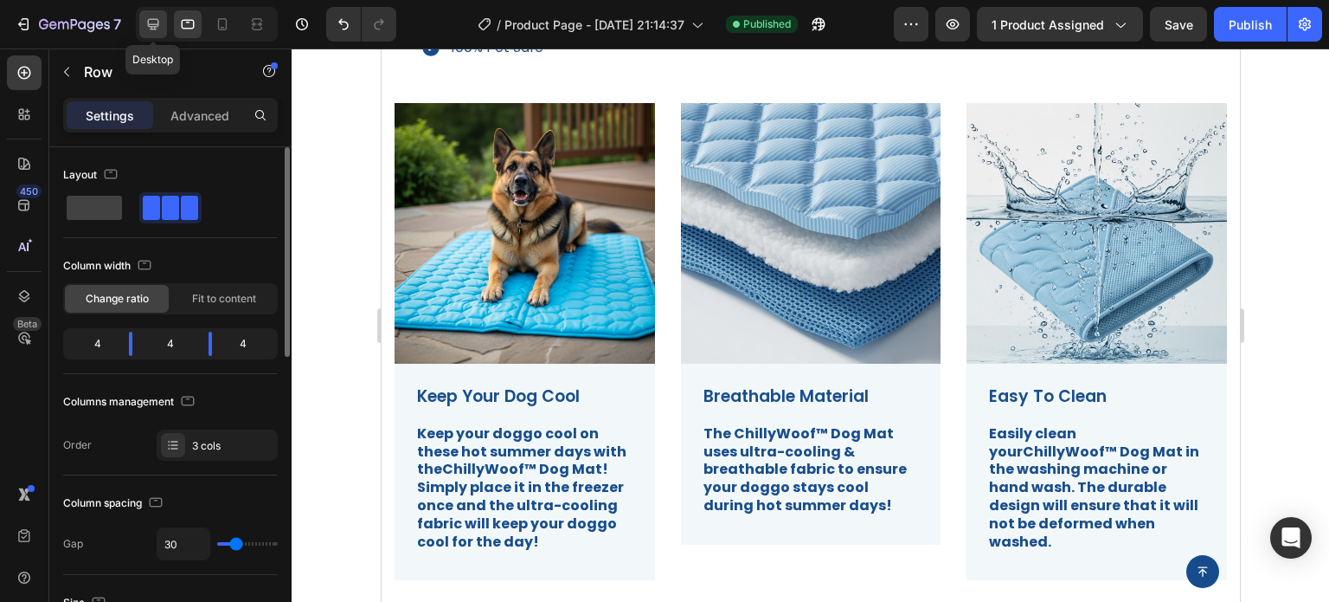
drag, startPoint x: 164, startPoint y: 23, endPoint x: 163, endPoint y: 189, distance: 165.3
click at [164, 23] on div at bounding box center [153, 24] width 28 height 28
type input "1200"
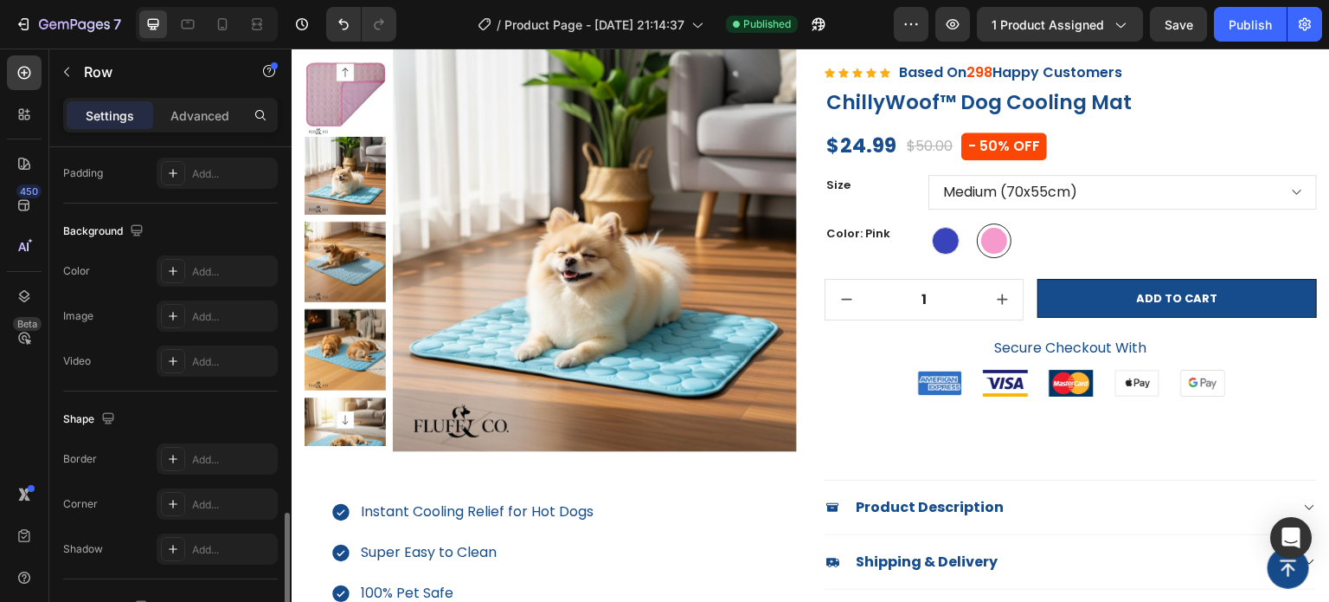
scroll to position [692, 0]
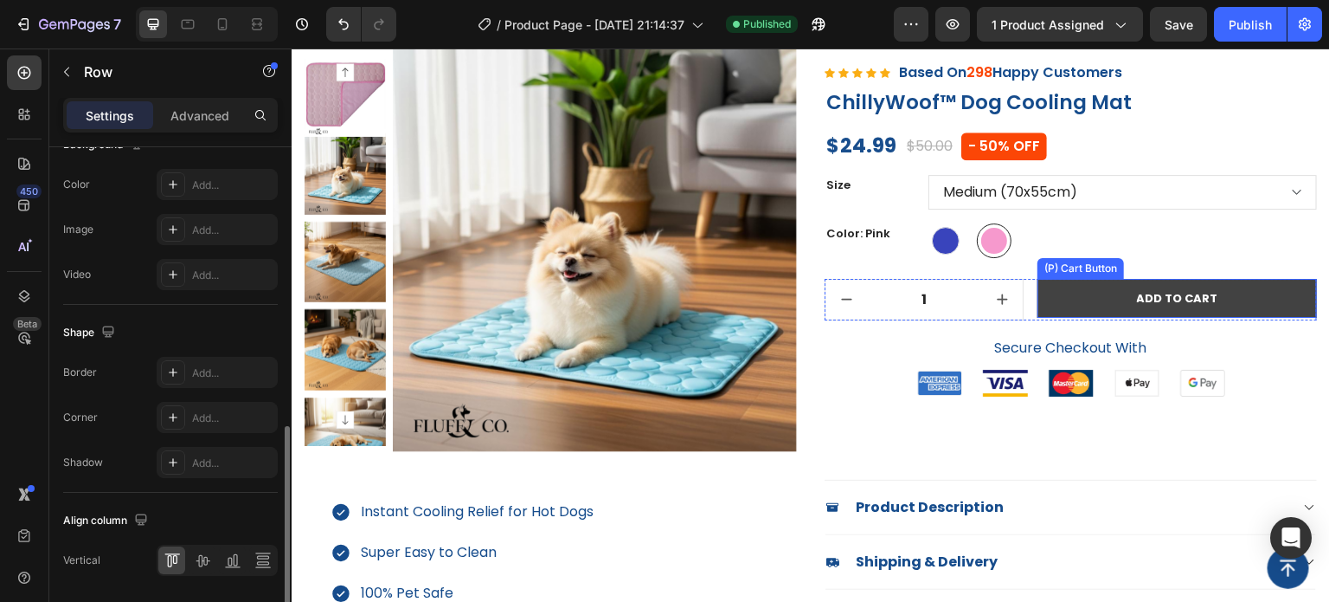
click at [1284, 287] on button "ADD TO CART" at bounding box center [1178, 299] width 280 height 40
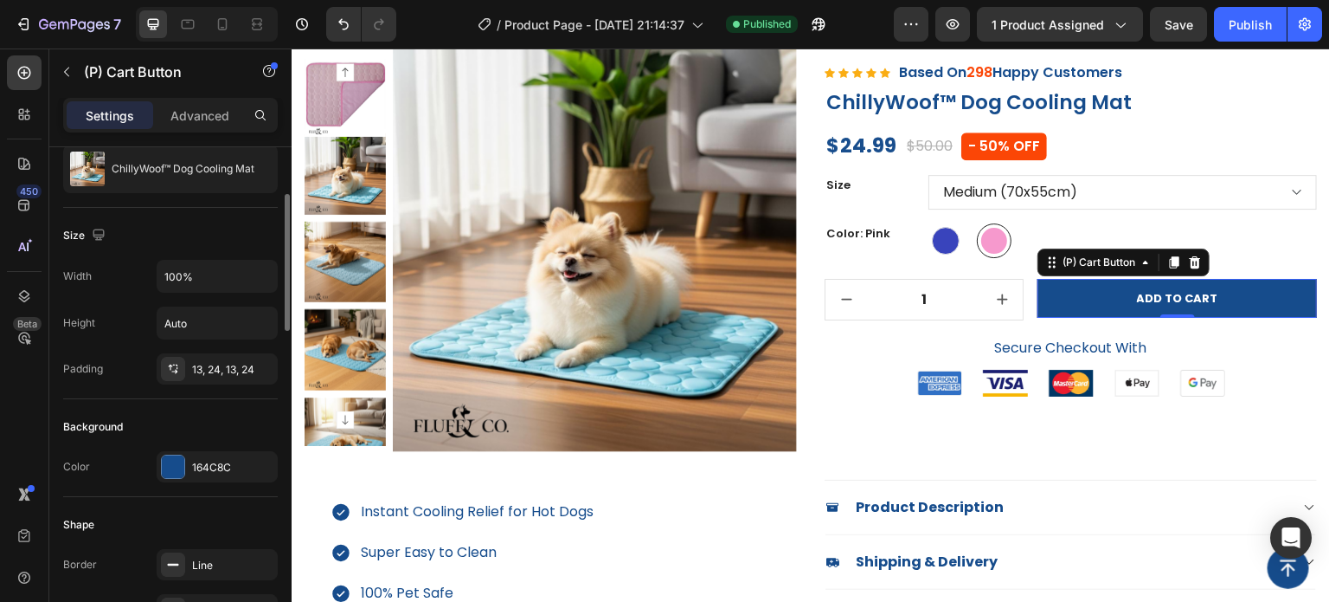
scroll to position [260, 0]
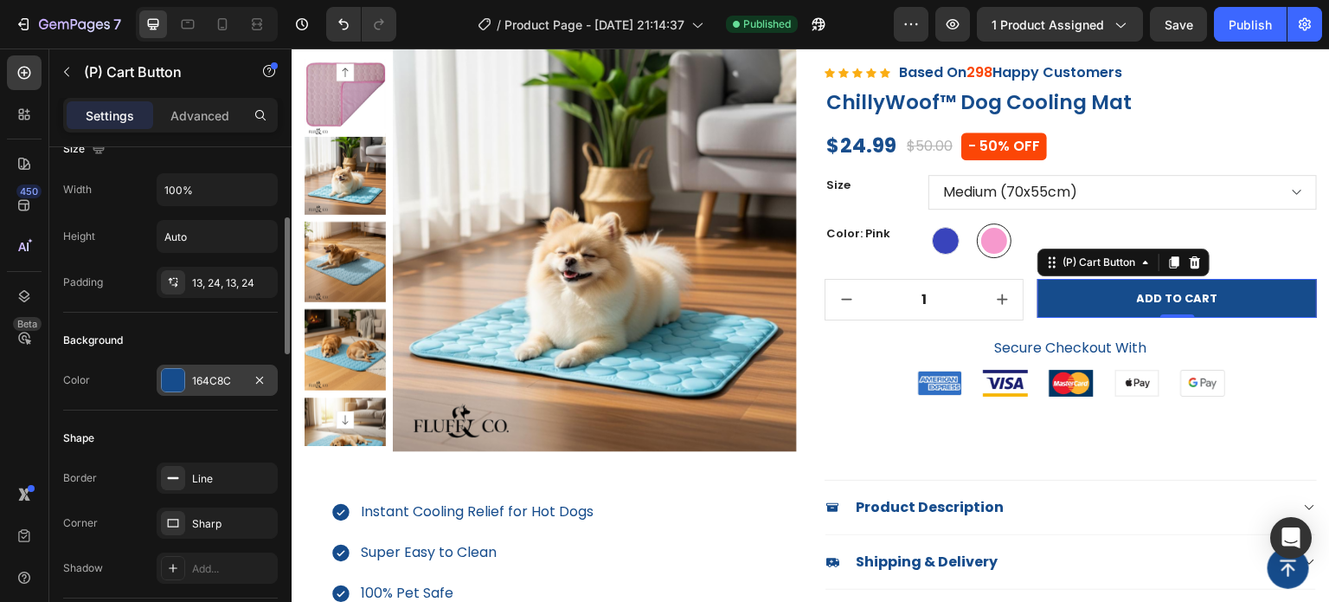
click at [210, 390] on div "164C8C" at bounding box center [217, 379] width 121 height 31
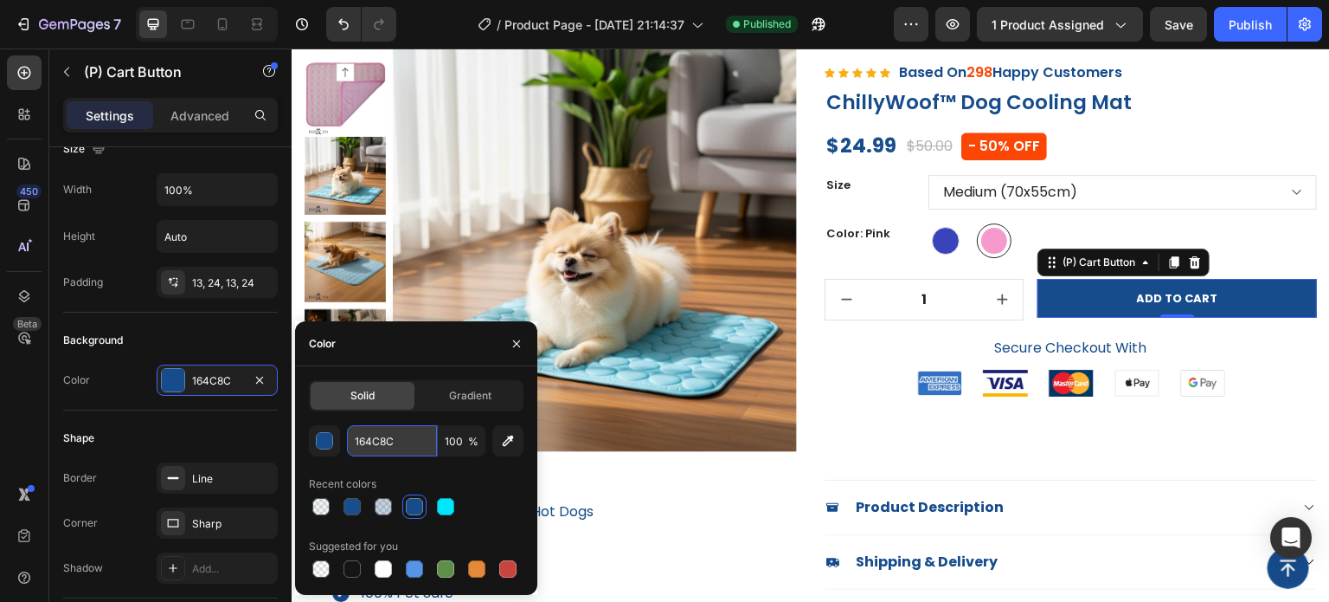
click at [395, 439] on input "164C8C" at bounding box center [392, 440] width 90 height 31
click at [518, 335] on button "button" at bounding box center [517, 344] width 28 height 28
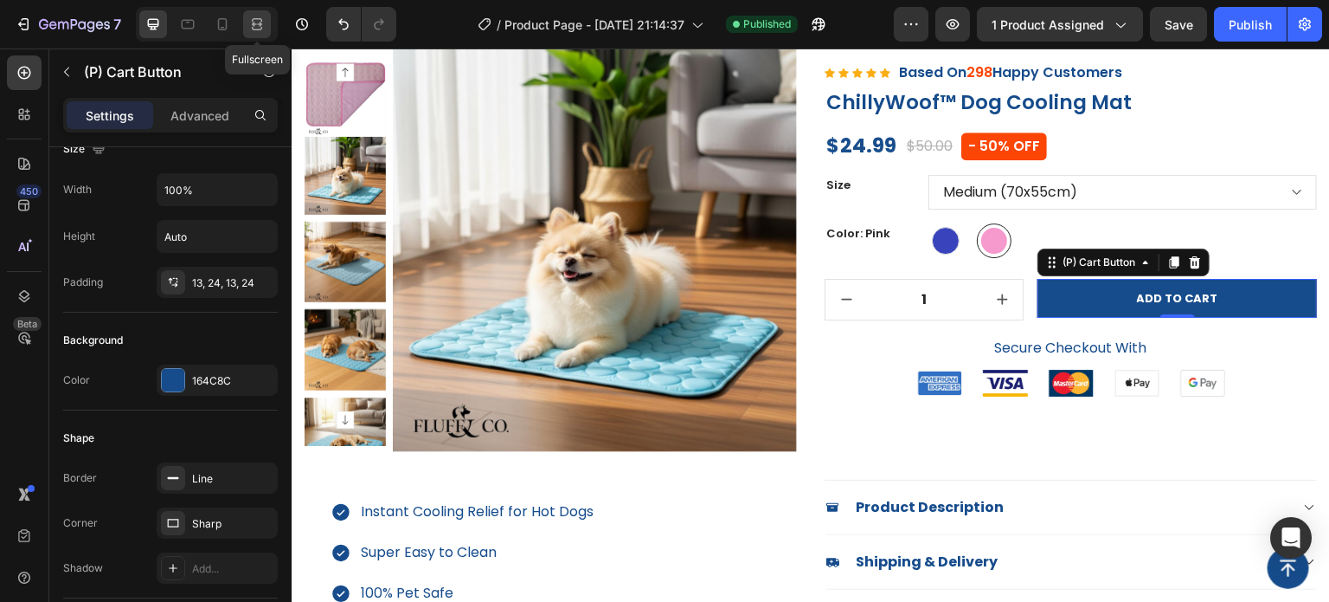
click at [244, 23] on div at bounding box center [257, 24] width 28 height 28
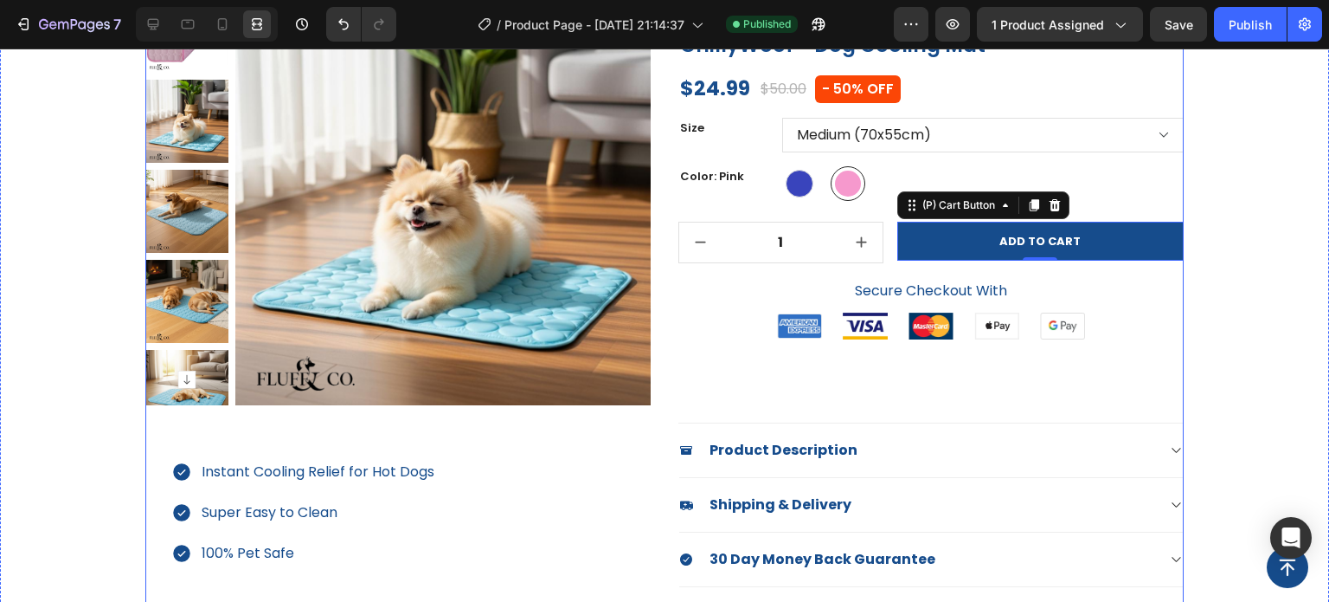
scroll to position [184, 0]
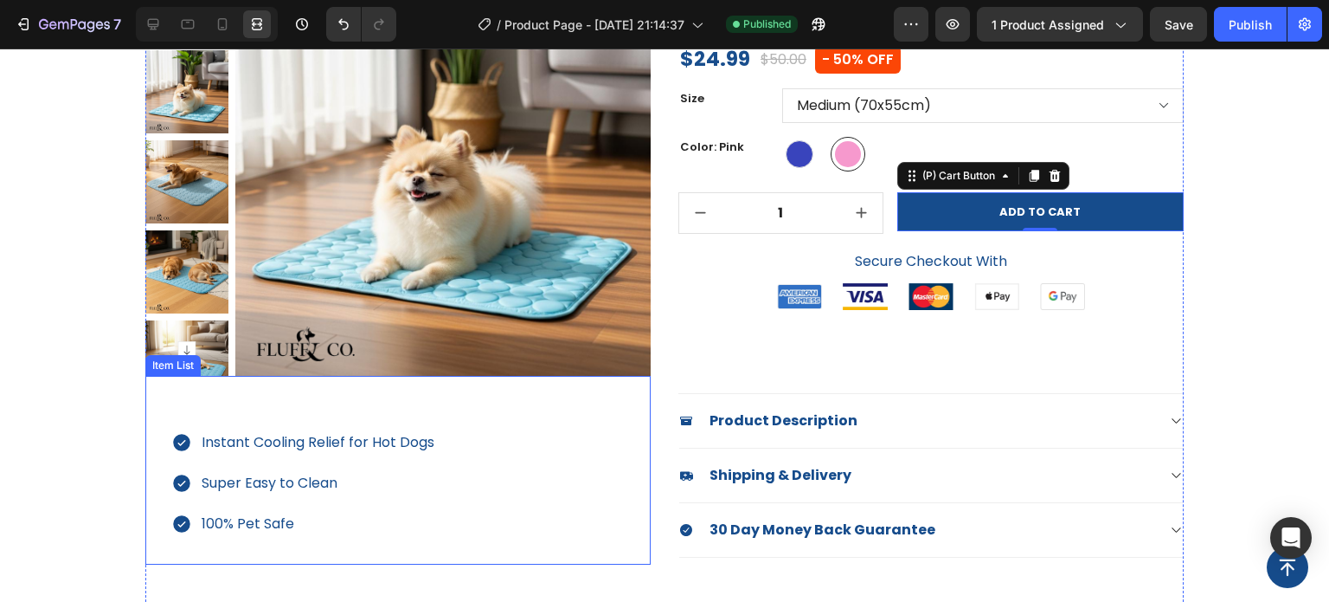
click at [526, 413] on div "Instant Cooling Relief for Hot Dogs Super Easy to Clean 100% Pet Safe" at bounding box center [397, 470] width 505 height 189
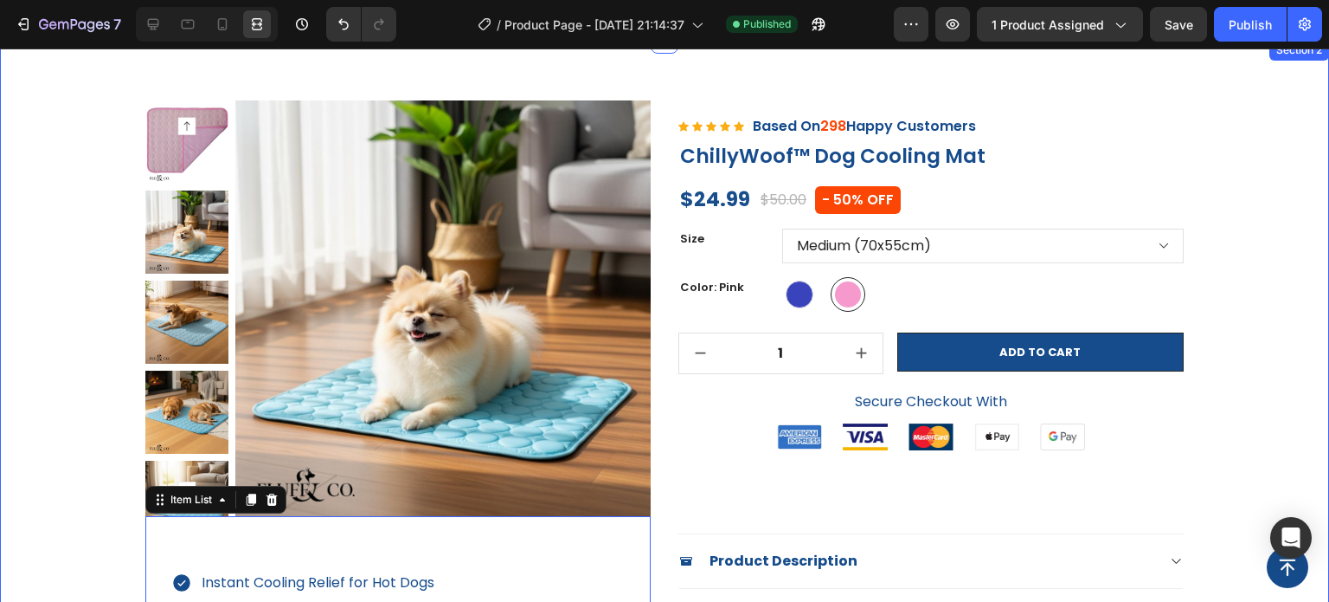
scroll to position [87, 0]
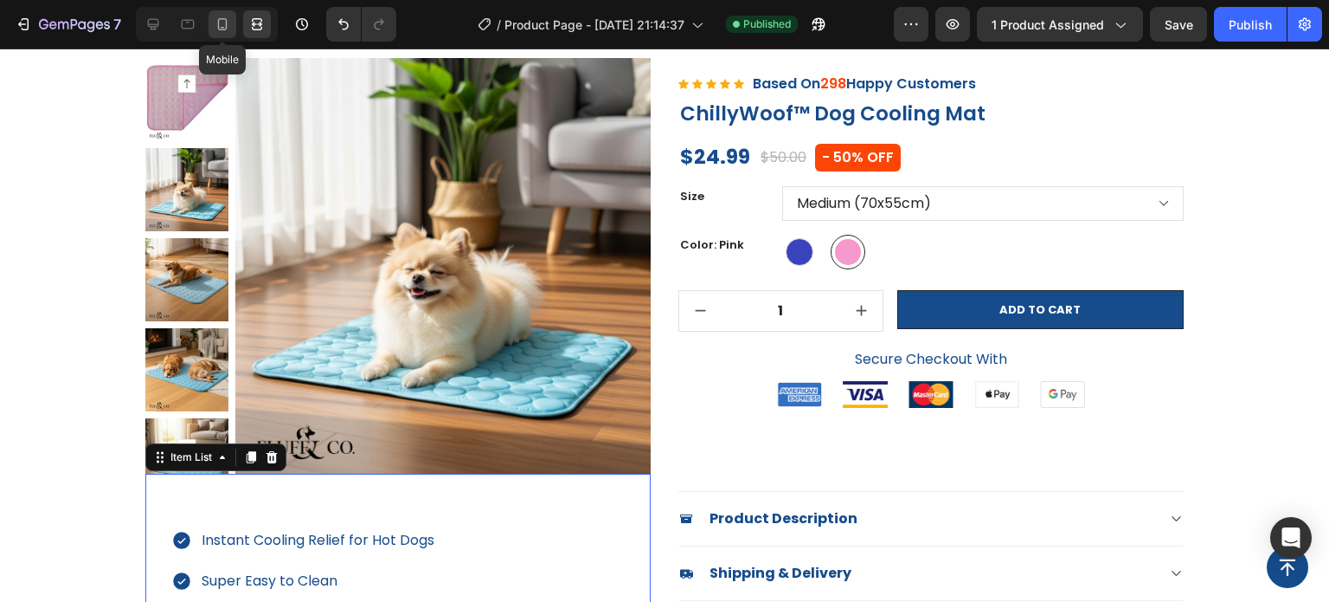
click at [218, 26] on icon at bounding box center [223, 24] width 10 height 12
type input "14"
type input "19"
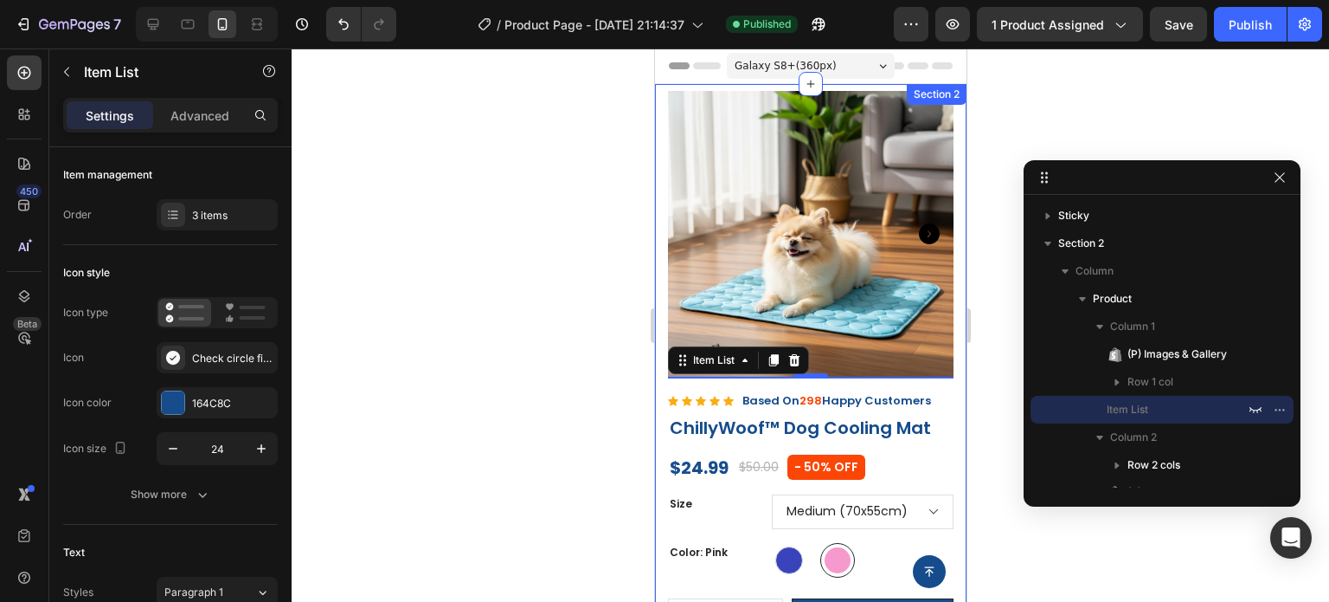
click at [663, 126] on div "(P) Images & Gallery Row Instant Cooling Relief for Hot Dogs Super Easy to Clea…" at bounding box center [810, 546] width 312 height 924
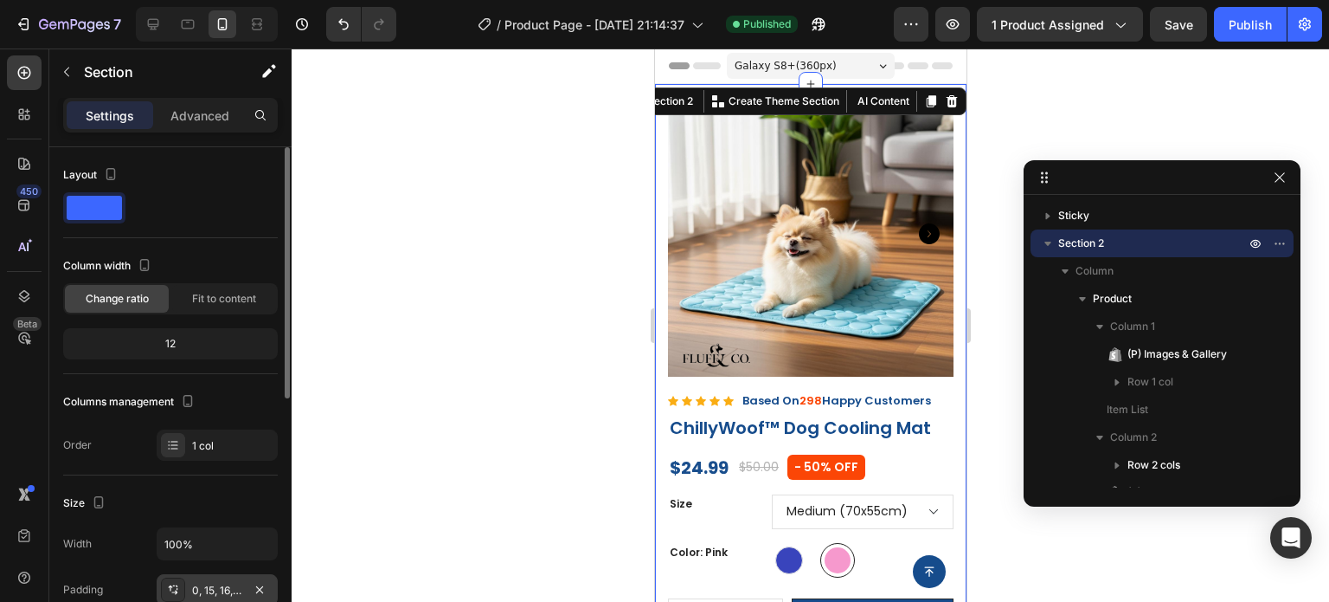
scroll to position [87, 0]
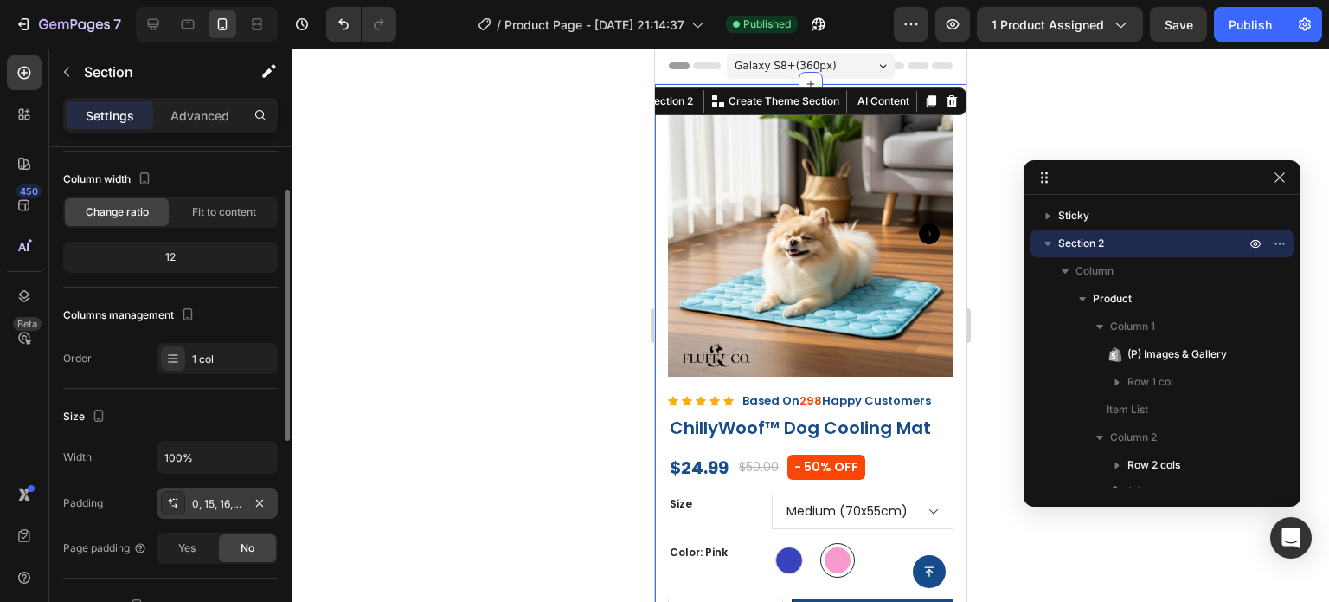
click at [215, 501] on div "0, 15, 16, 15" at bounding box center [217, 504] width 50 height 16
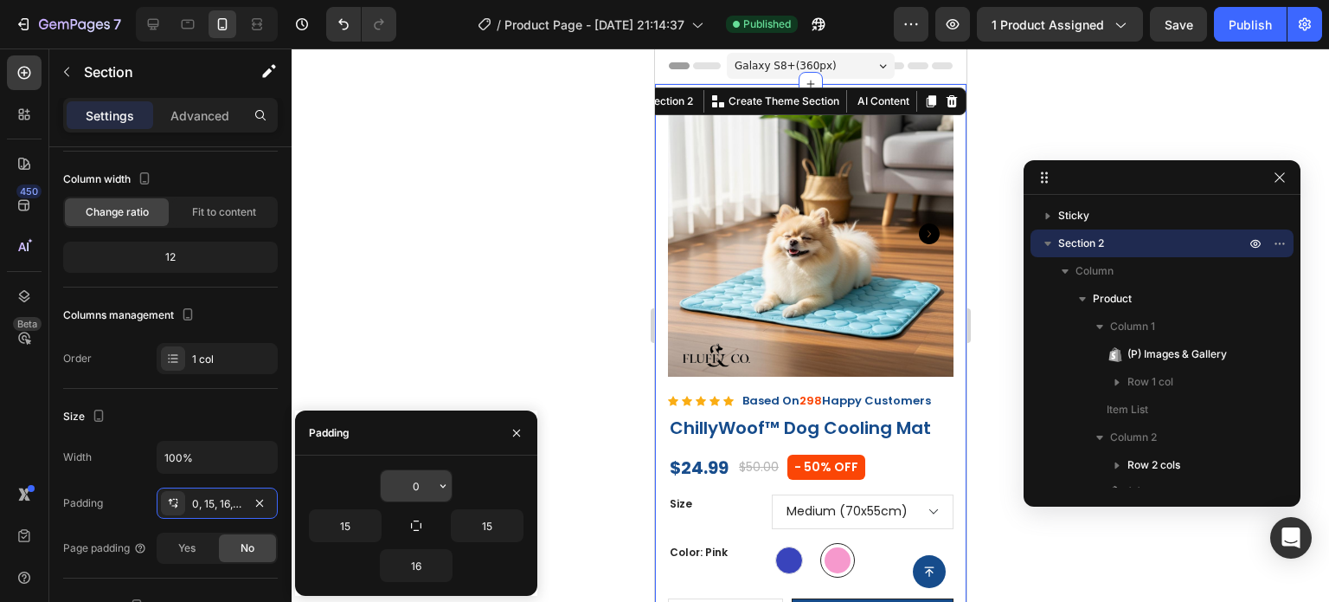
click at [428, 494] on input "0" at bounding box center [416, 485] width 71 height 31
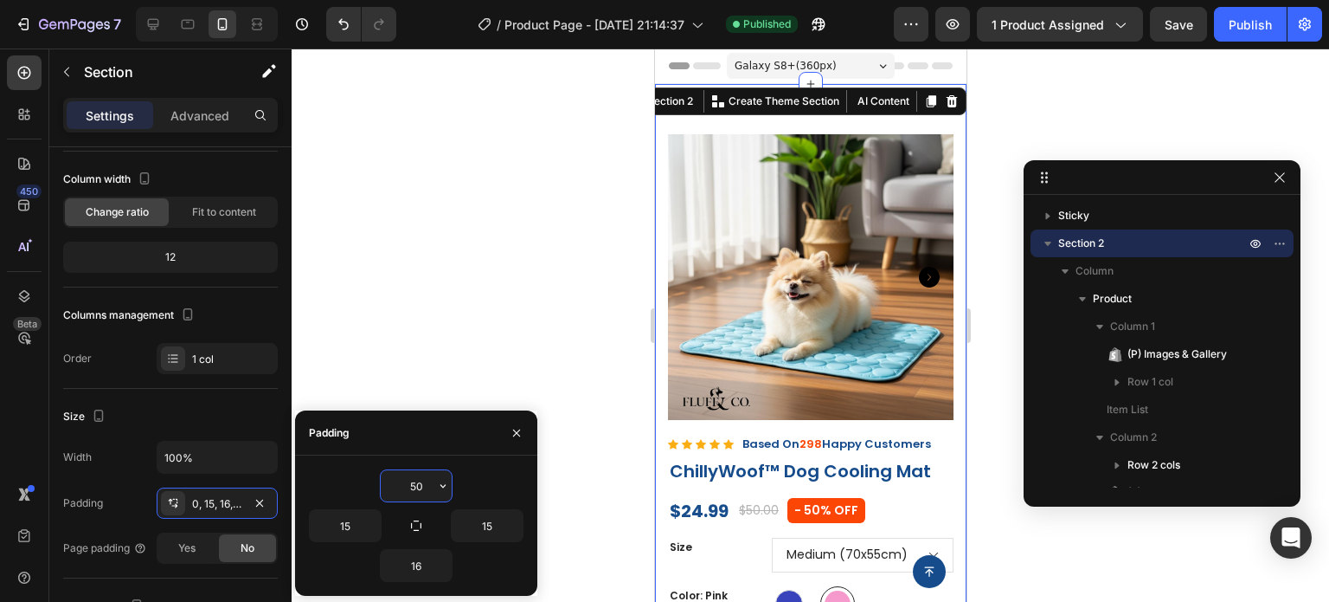
type input "5"
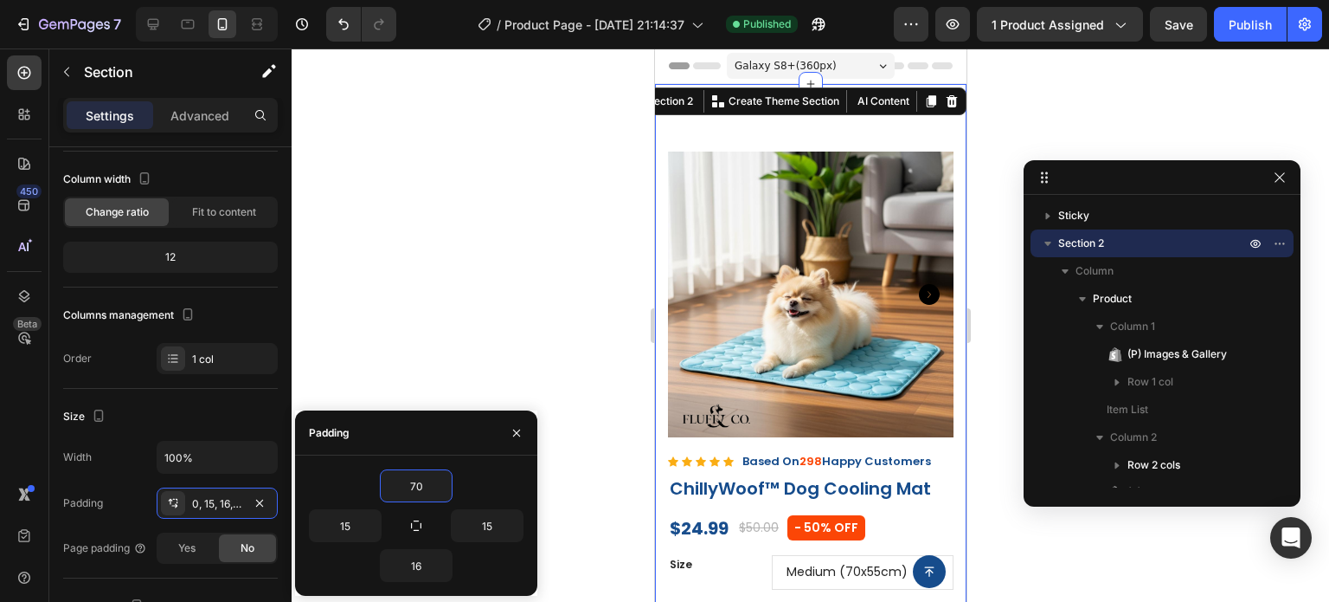
type input "7"
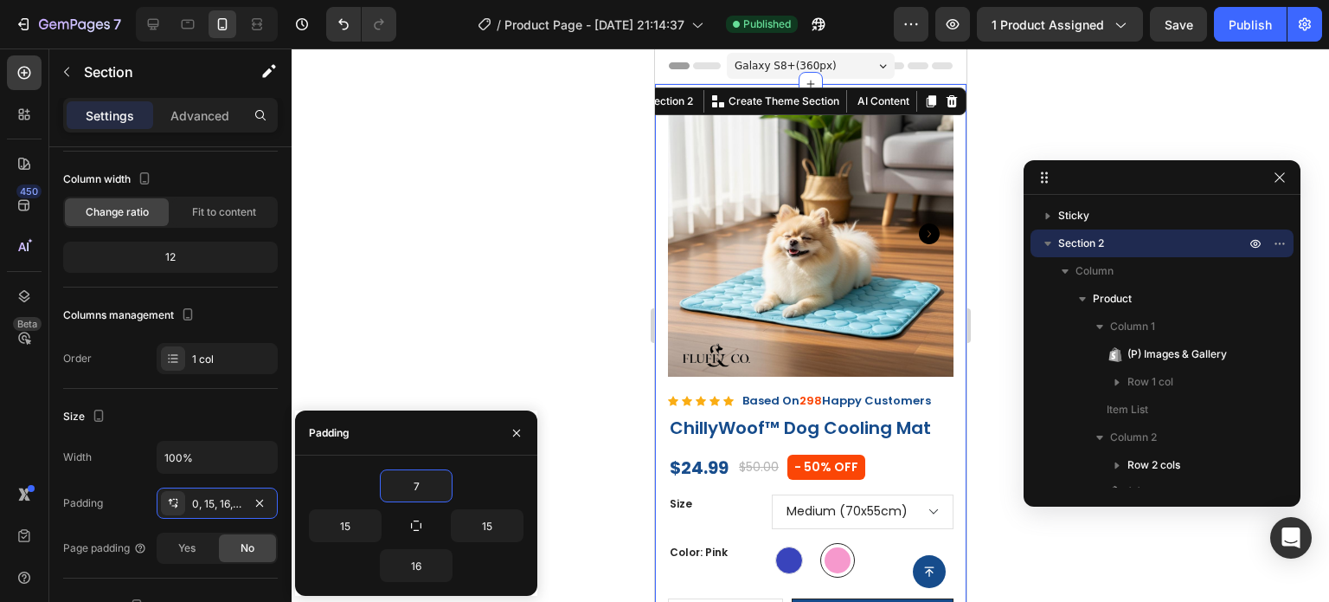
type input "70"
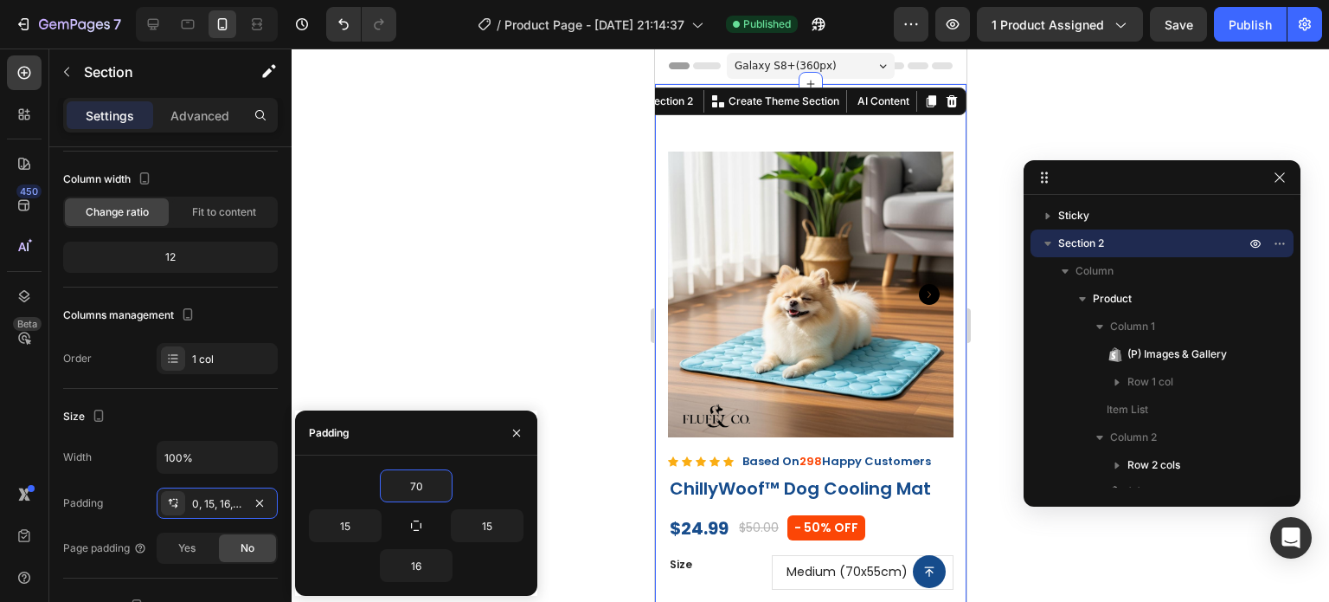
click at [518, 338] on div at bounding box center [811, 324] width 1038 height 553
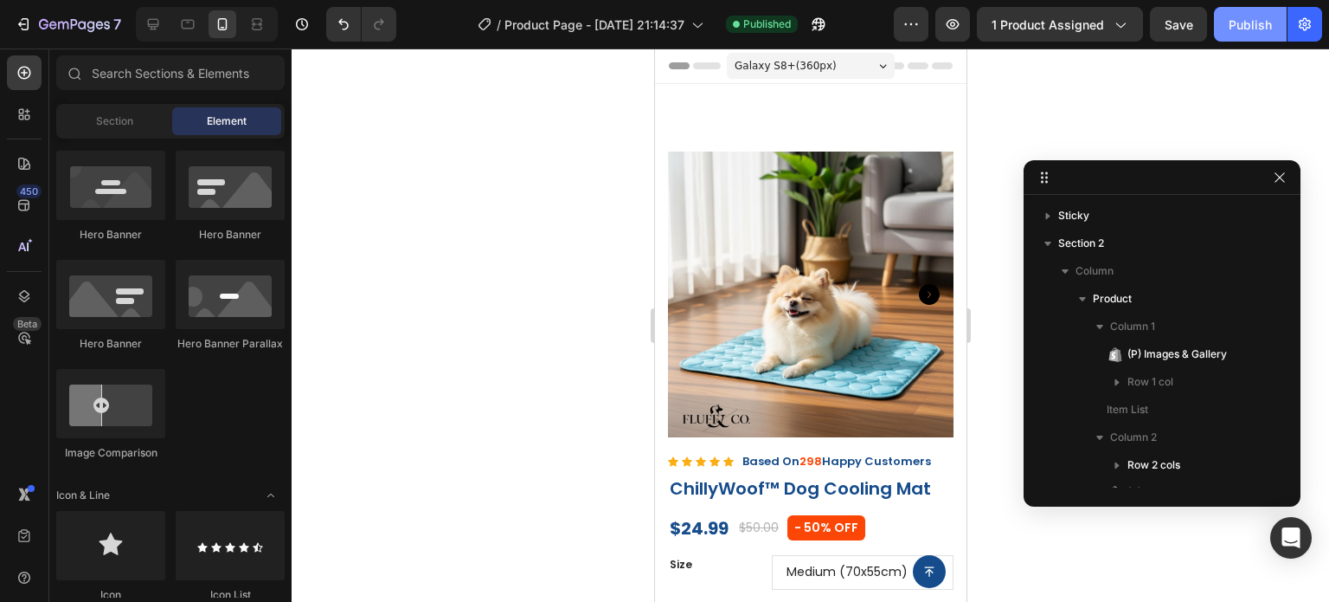
click at [1248, 23] on div "Publish" at bounding box center [1250, 25] width 43 height 18
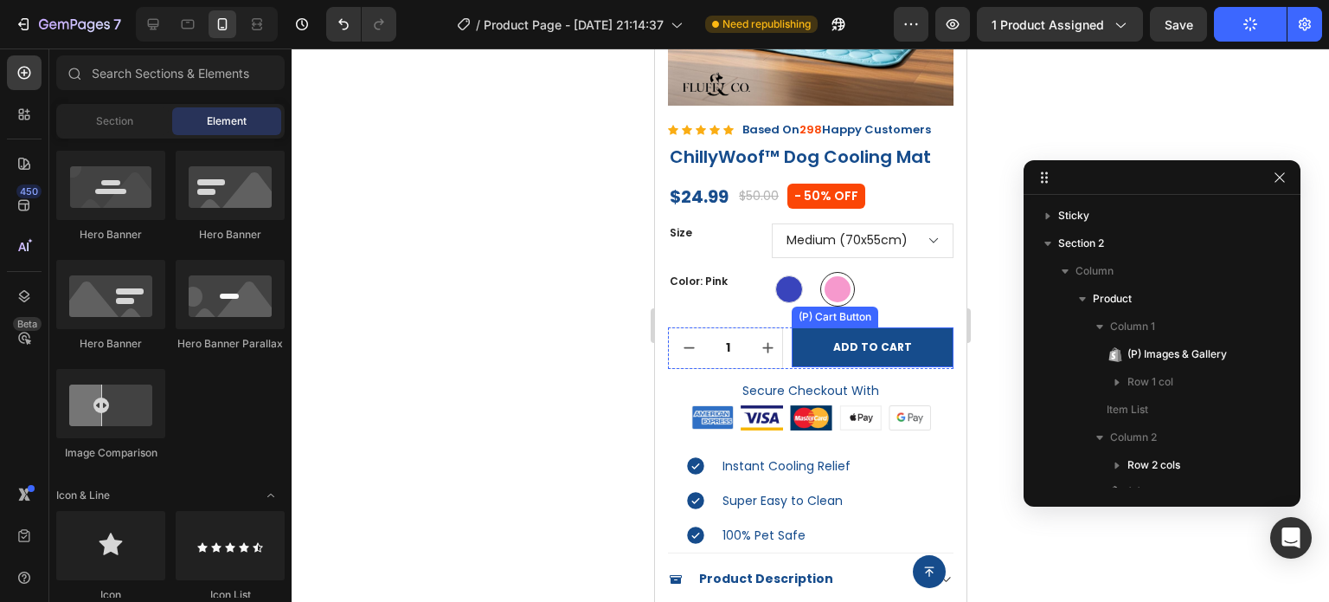
scroll to position [519, 0]
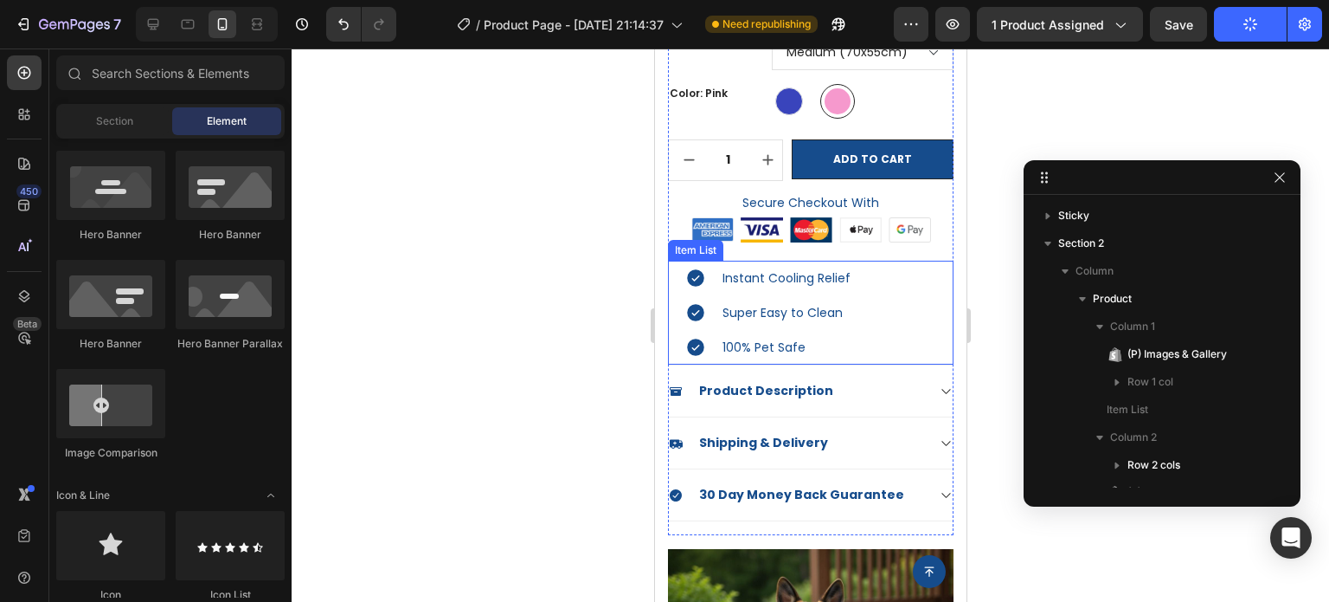
click at [853, 338] on div "100% Pet Safe" at bounding box center [785, 347] width 133 height 27
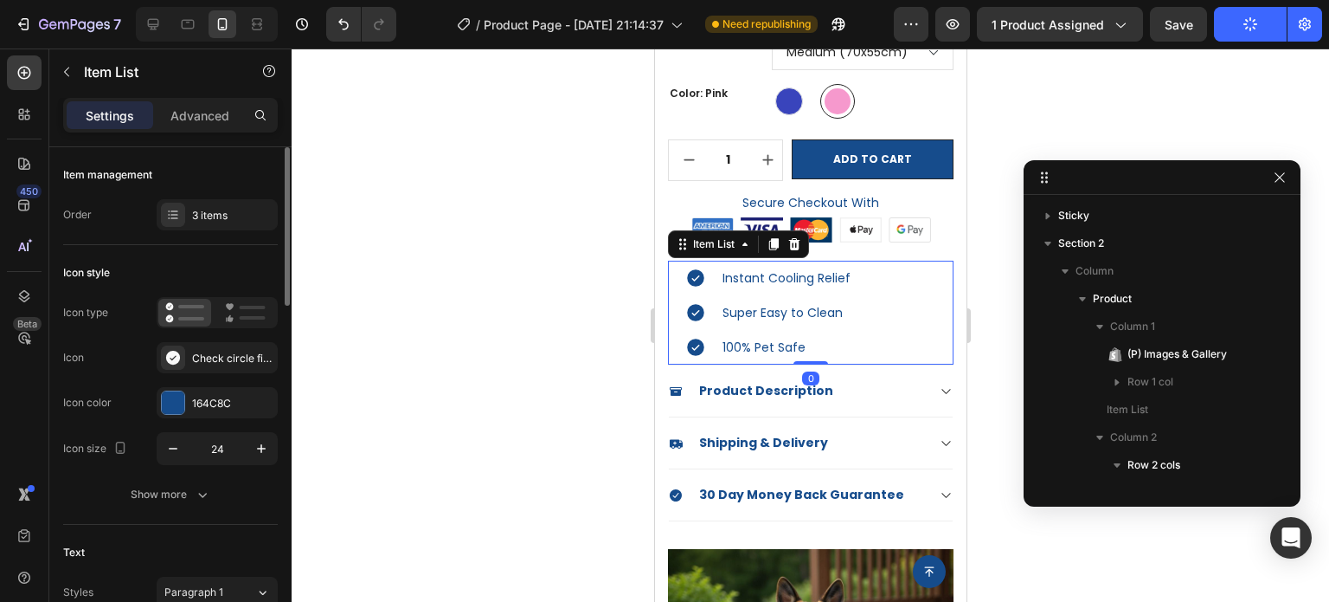
scroll to position [87, 0]
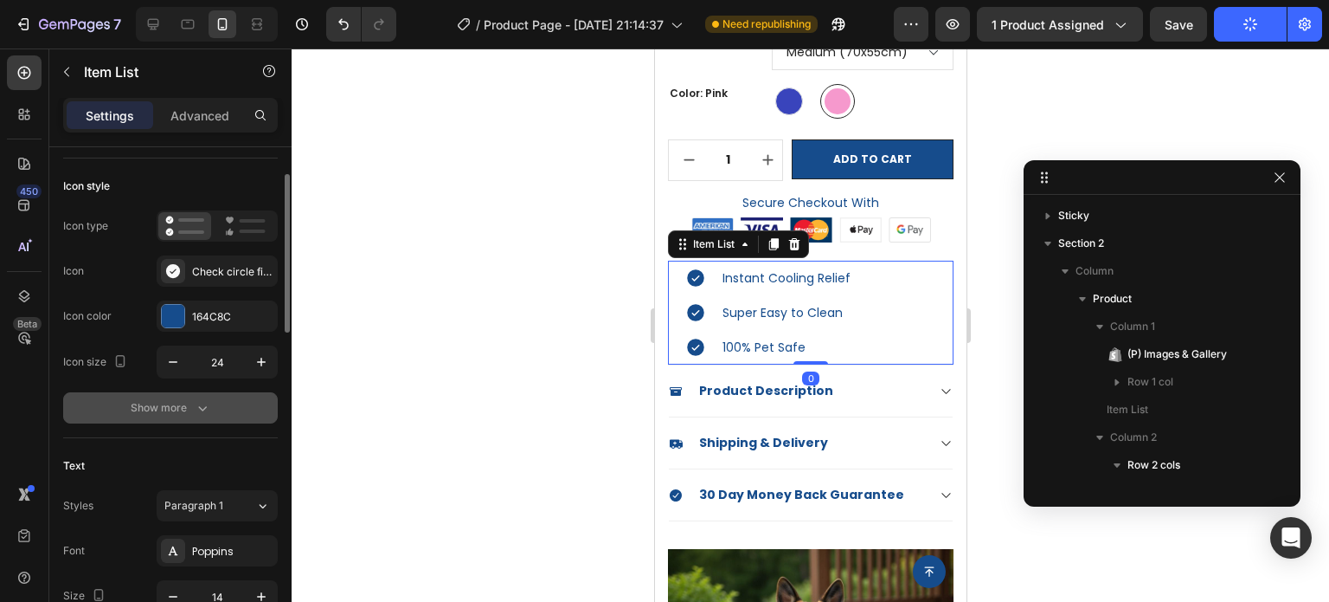
click at [188, 409] on div "Show more" at bounding box center [171, 407] width 80 height 17
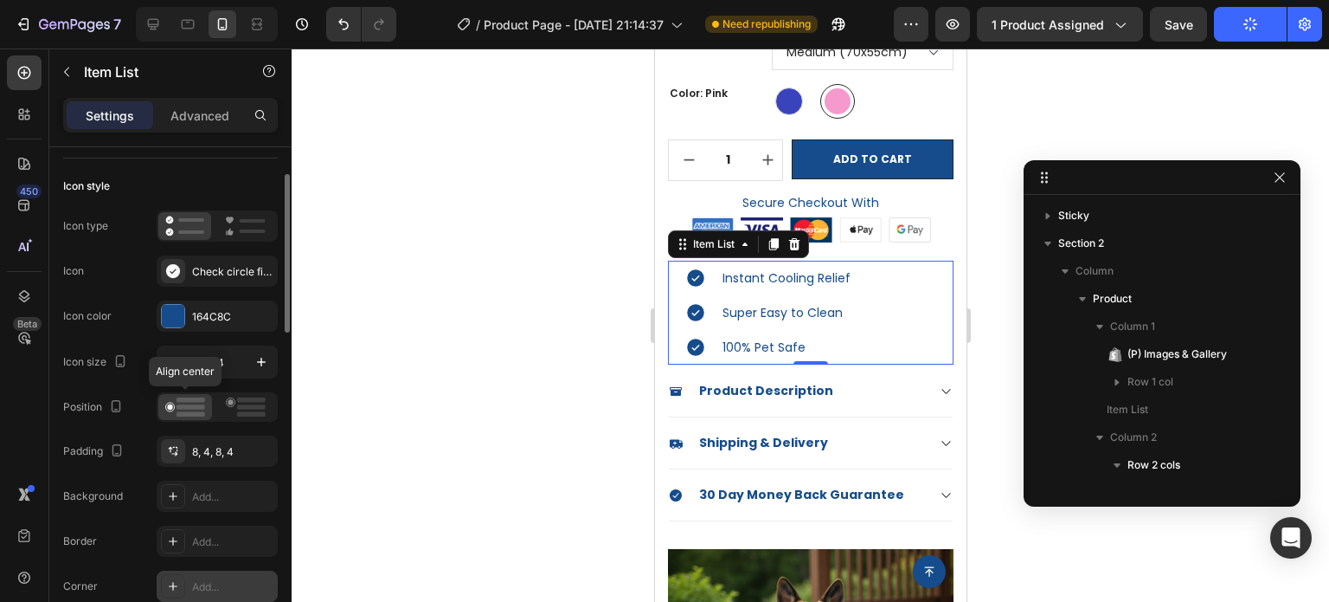
scroll to position [260, 0]
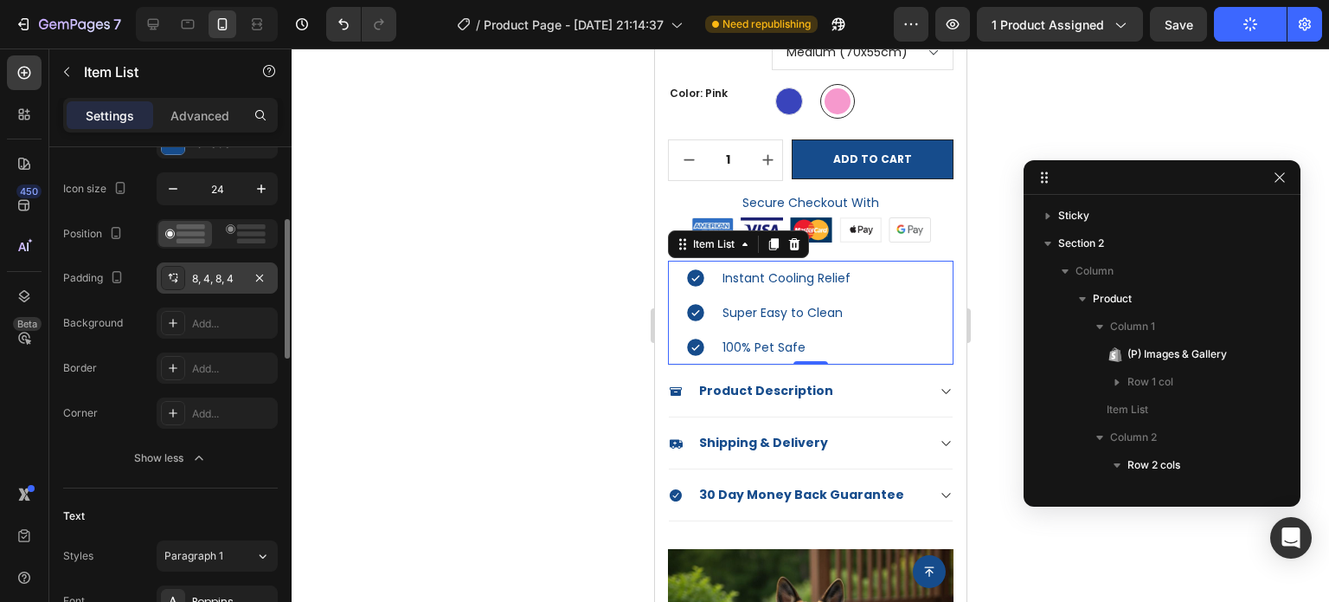
click at [239, 266] on div "8, 4, 8, 4" at bounding box center [217, 277] width 121 height 31
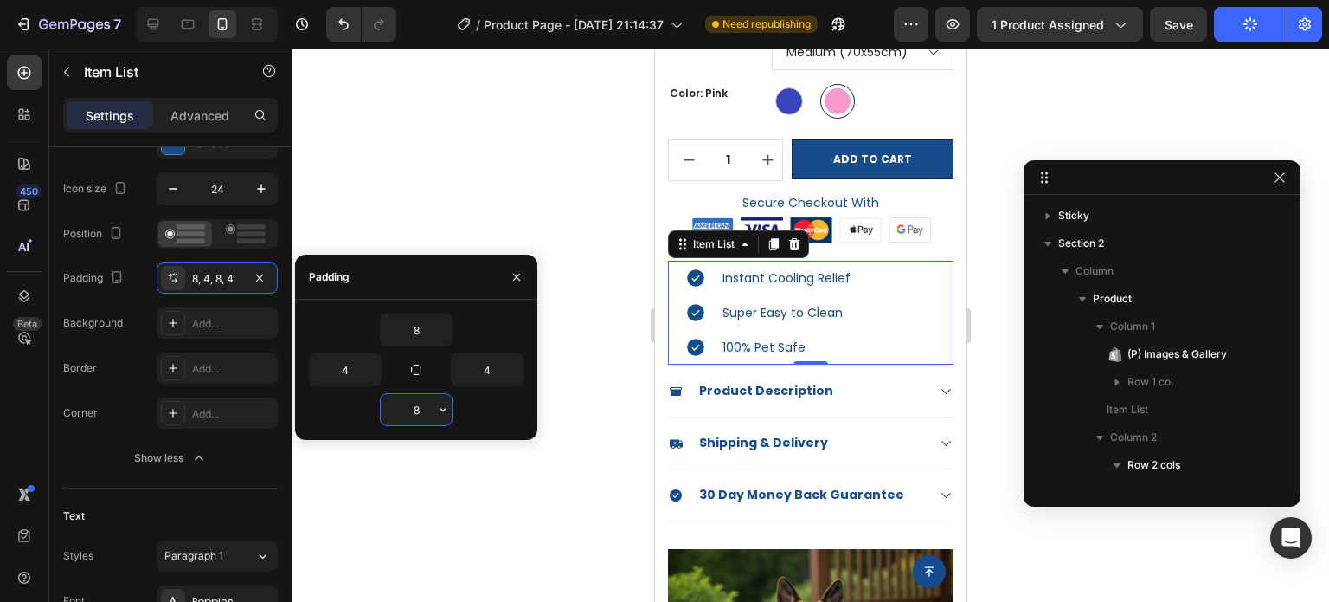
click at [431, 408] on input "8" at bounding box center [416, 409] width 71 height 31
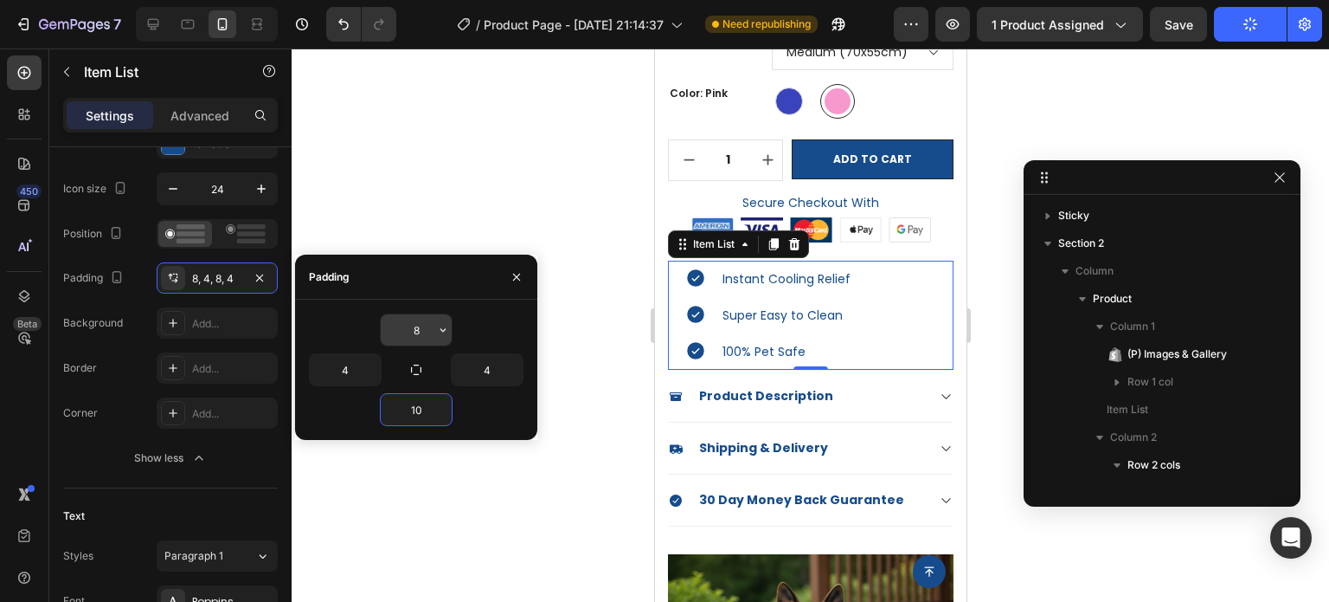
type input "10"
click at [429, 328] on input "8" at bounding box center [416, 329] width 71 height 31
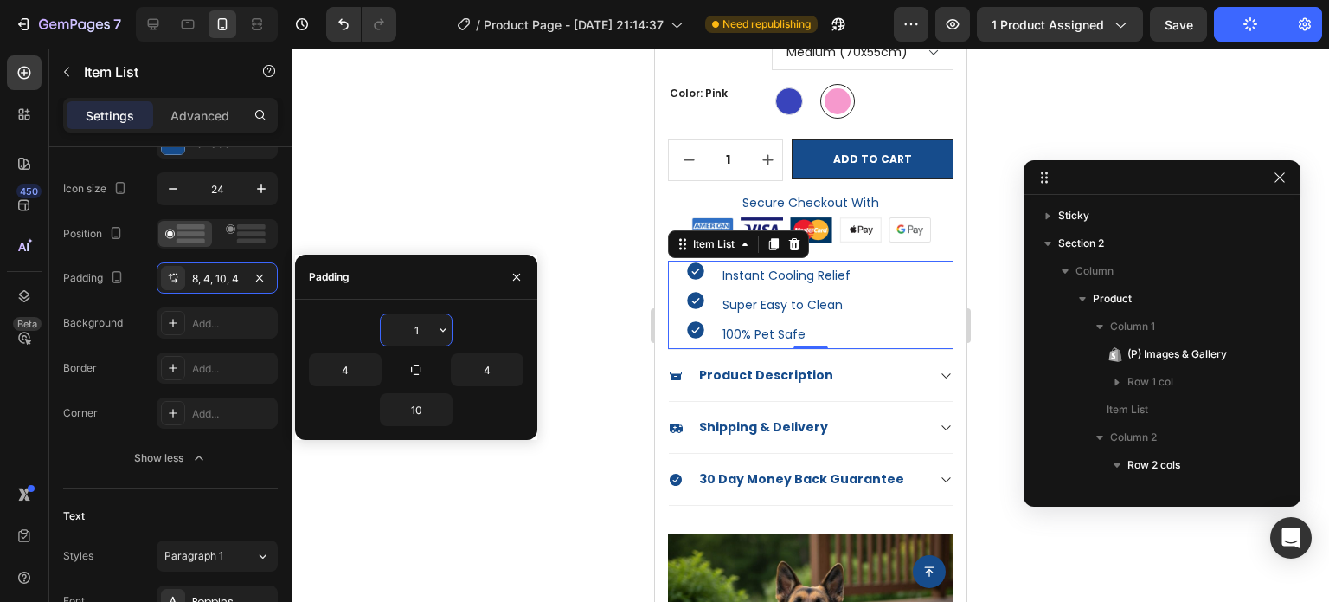
type input "10"
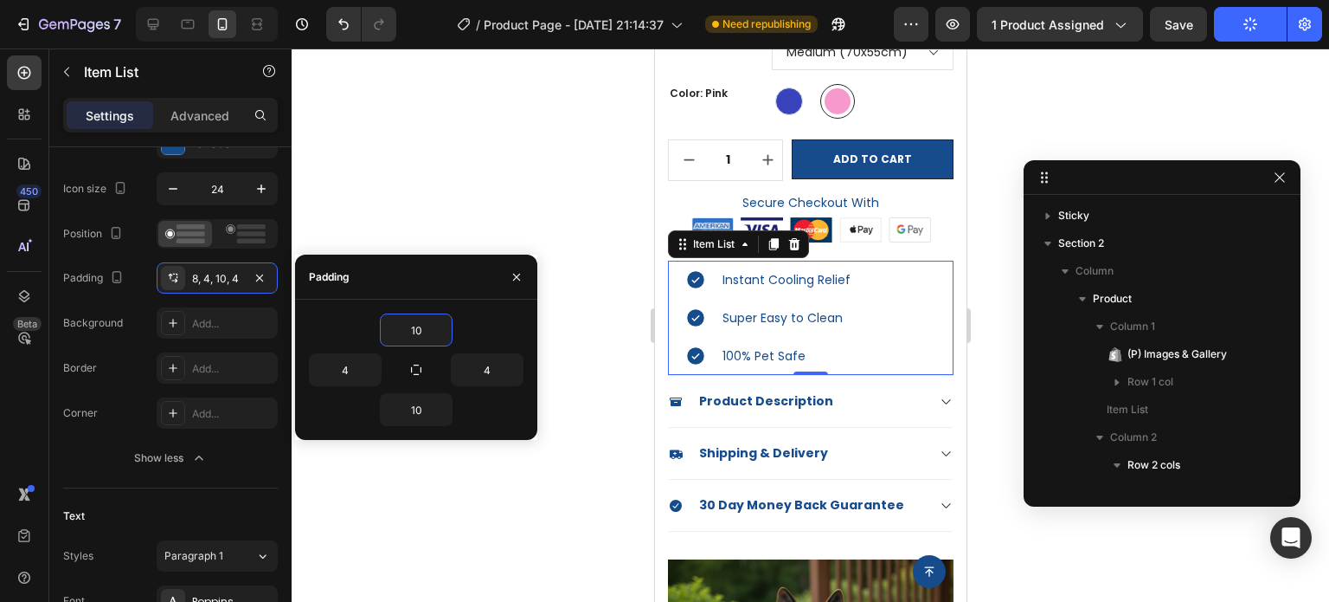
click at [483, 200] on div at bounding box center [811, 324] width 1038 height 553
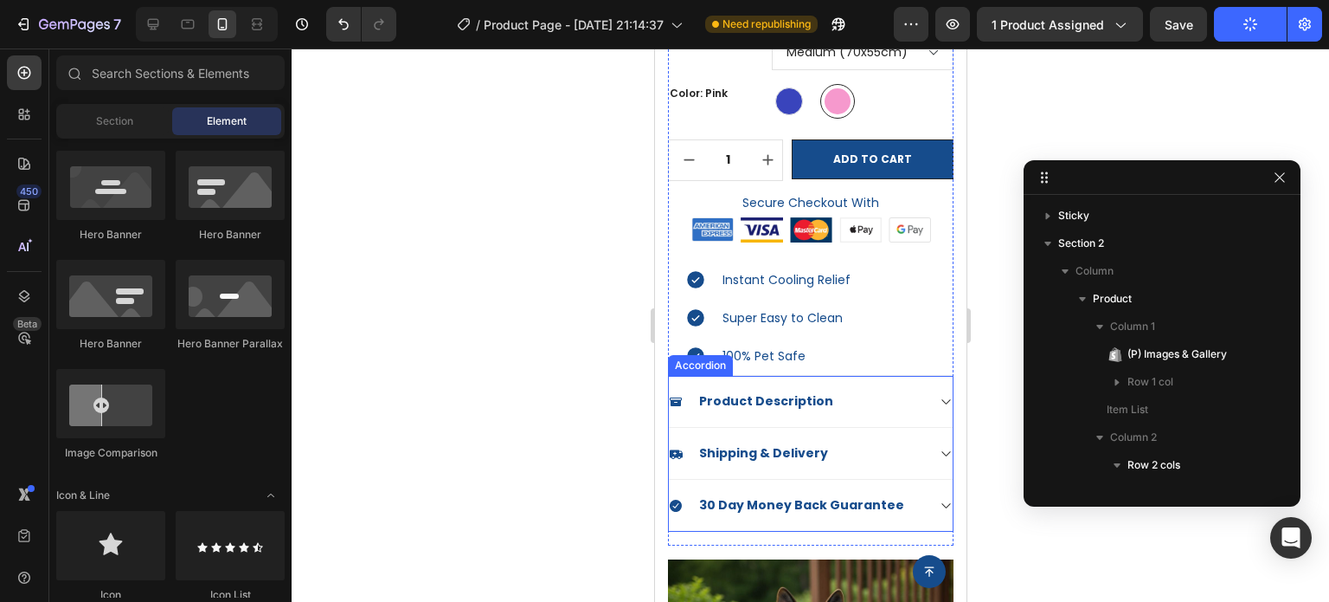
click at [756, 376] on div "Product Description" at bounding box center [810, 402] width 284 height 52
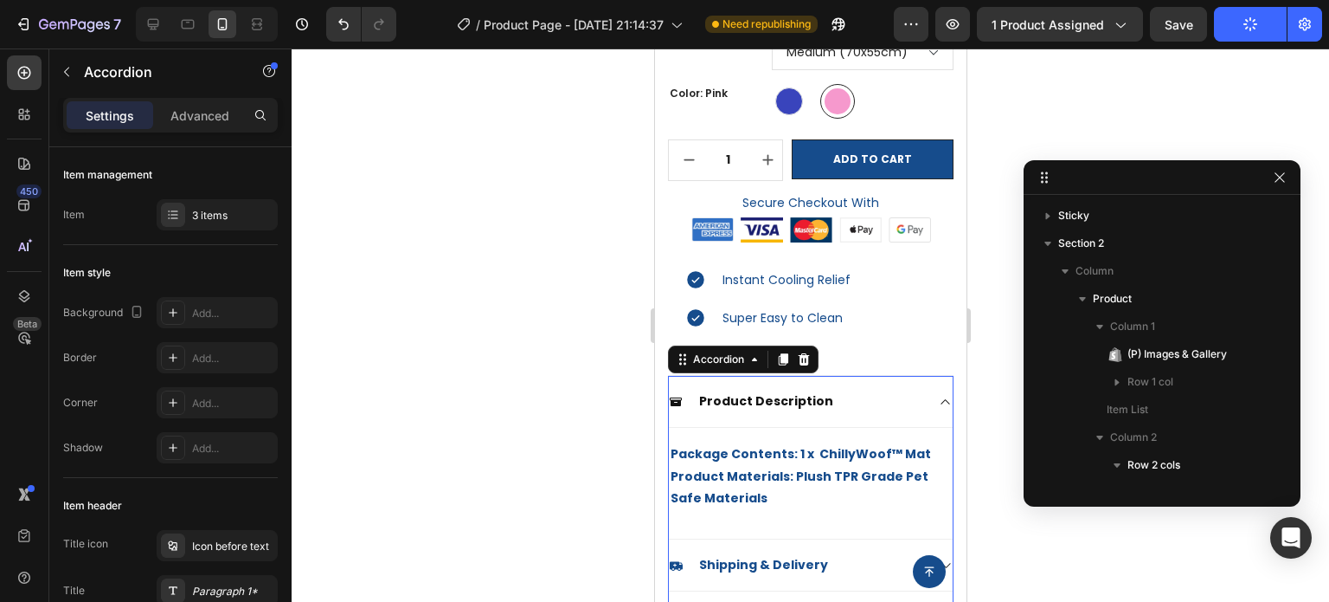
click at [441, 366] on div at bounding box center [811, 324] width 1038 height 553
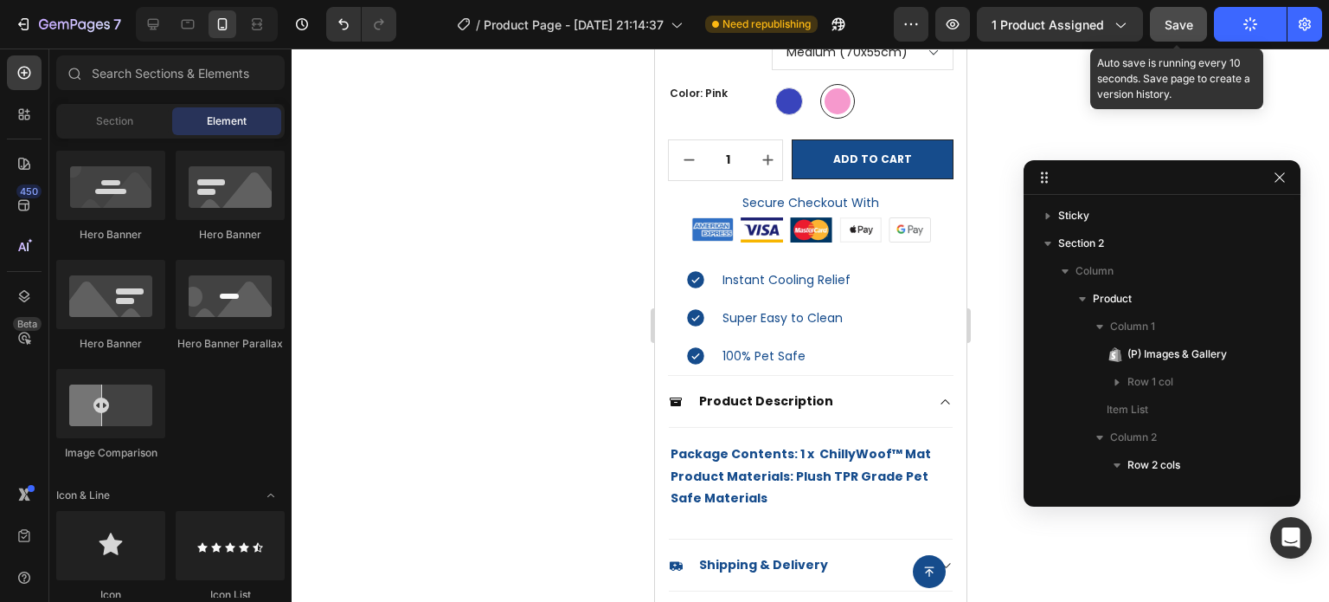
click at [1188, 26] on span "Save" at bounding box center [1179, 24] width 29 height 15
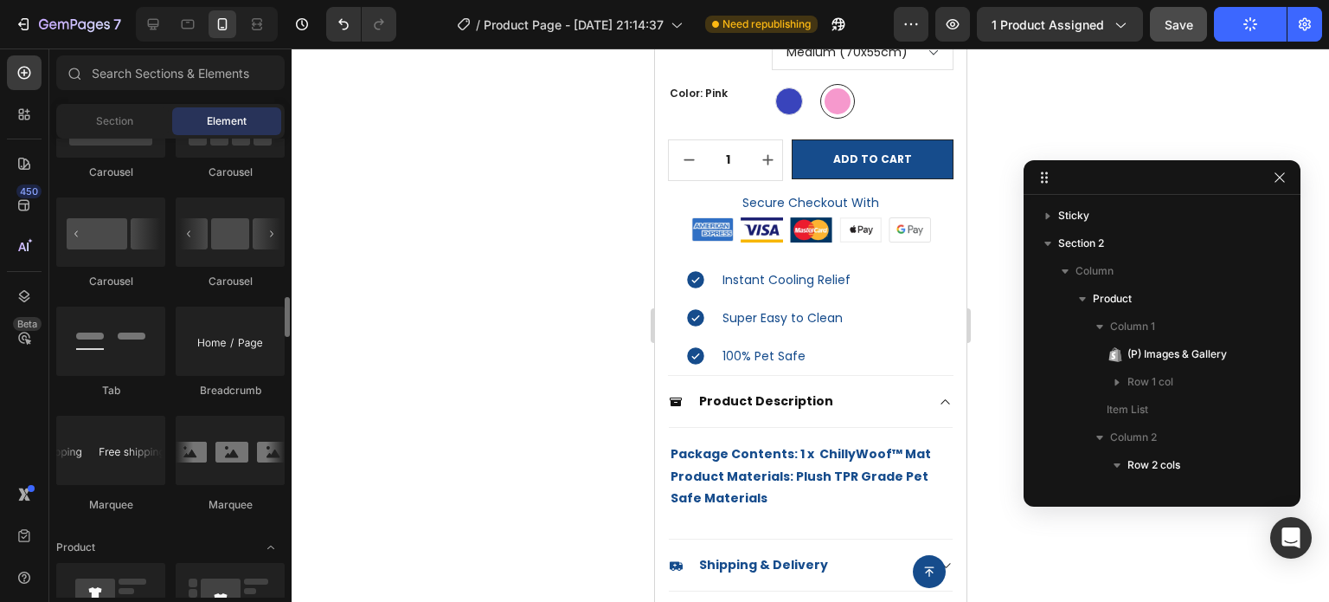
scroll to position [2077, 0]
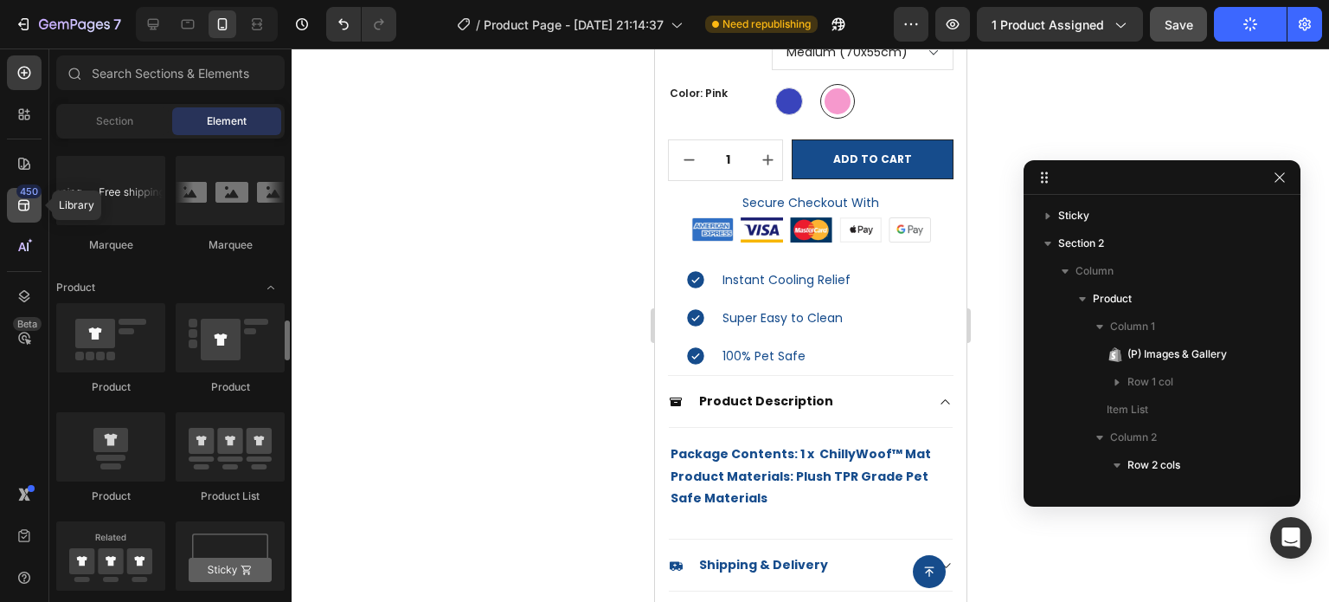
click at [38, 203] on div "450" at bounding box center [24, 205] width 35 height 35
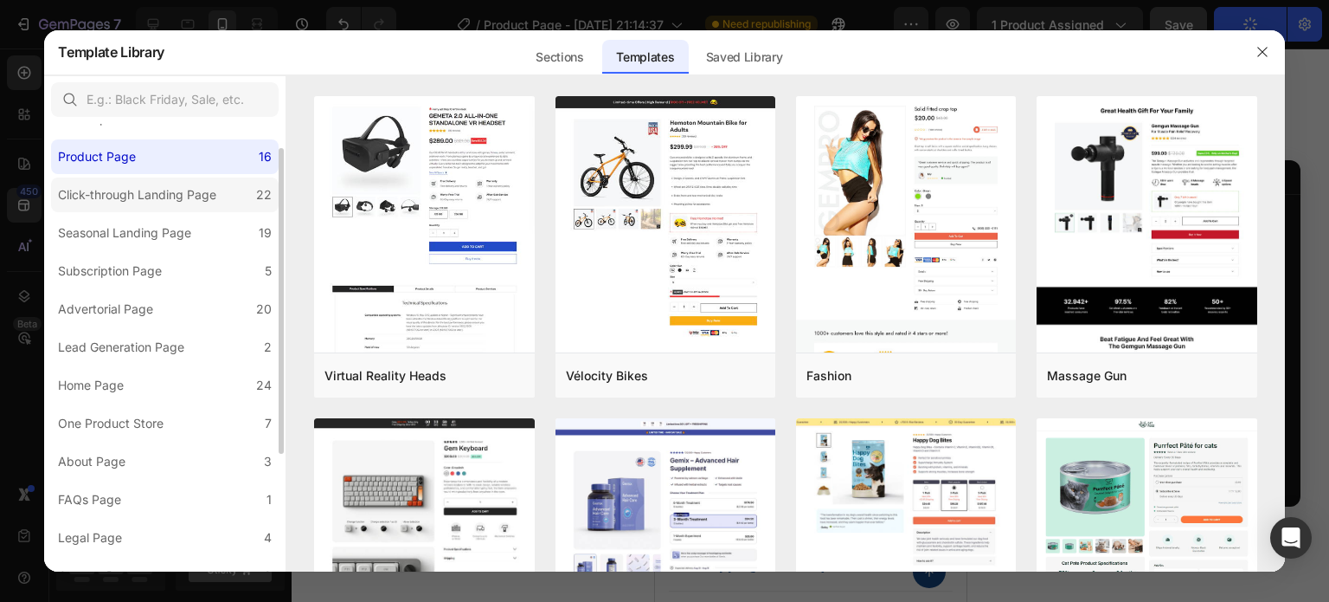
scroll to position [0, 0]
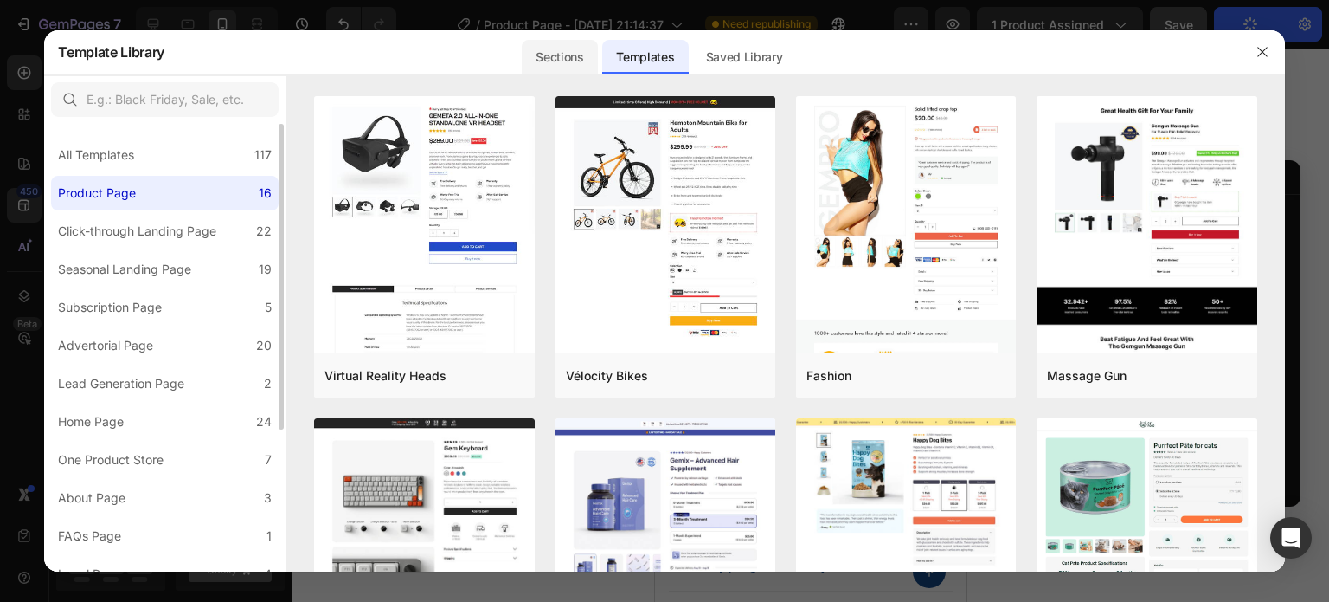
click at [536, 56] on div "Sections" at bounding box center [559, 57] width 75 height 35
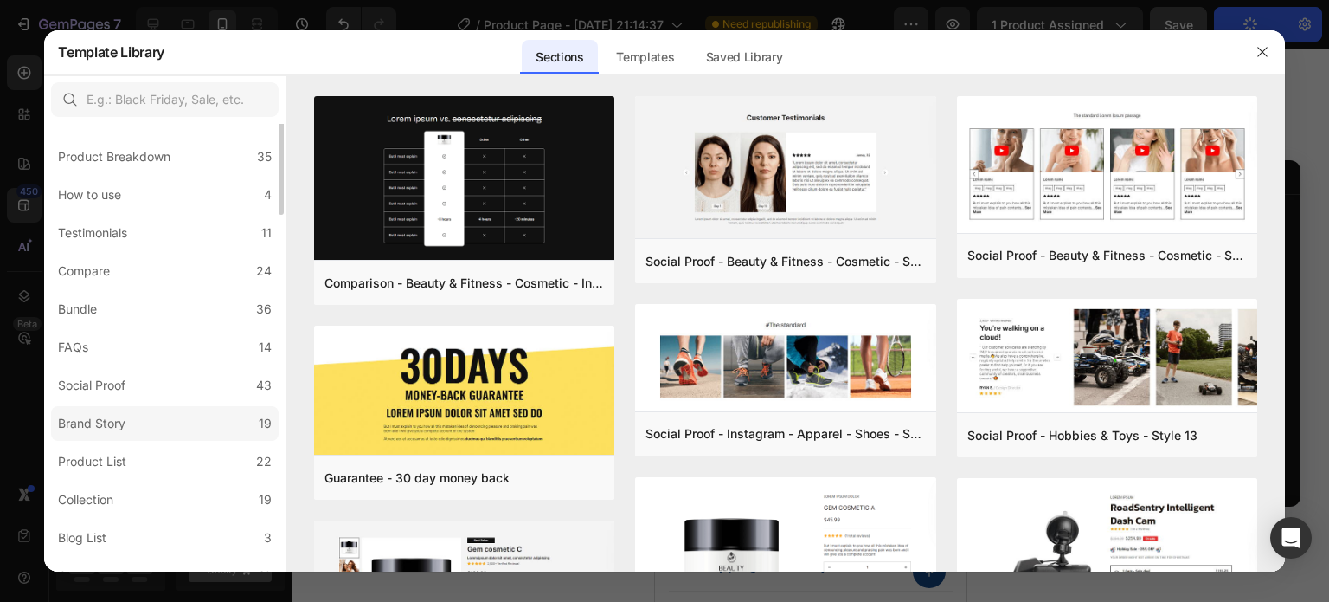
scroll to position [313, 0]
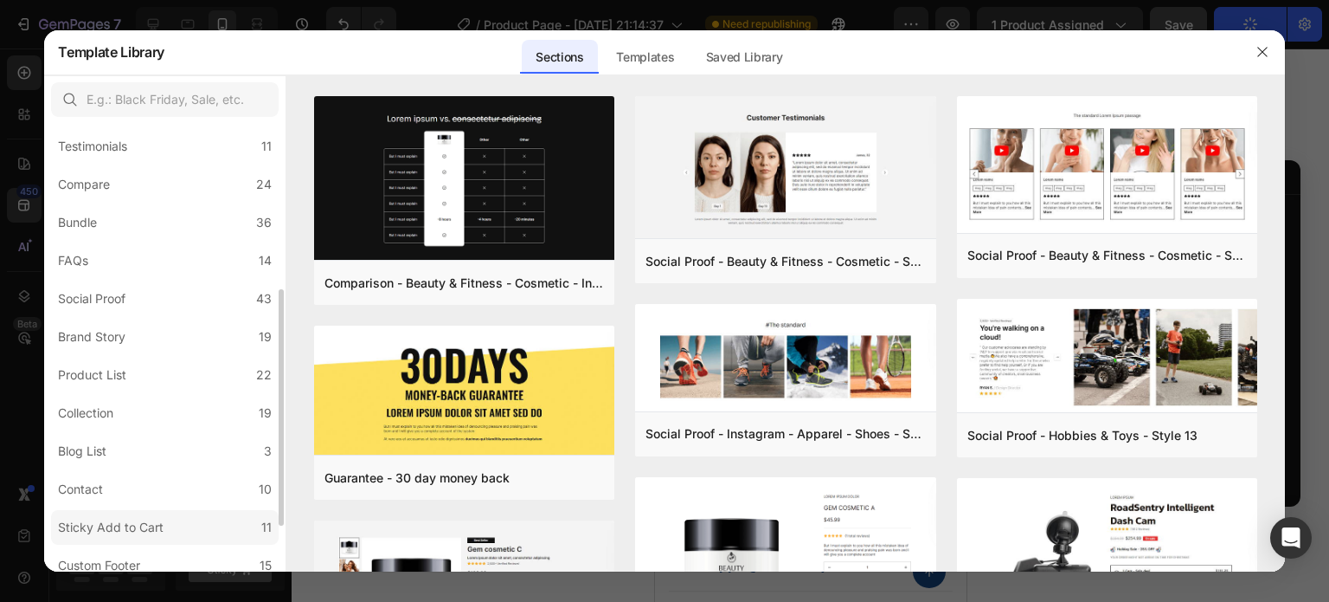
click at [156, 521] on div "Sticky Add to Cart" at bounding box center [111, 527] width 106 height 21
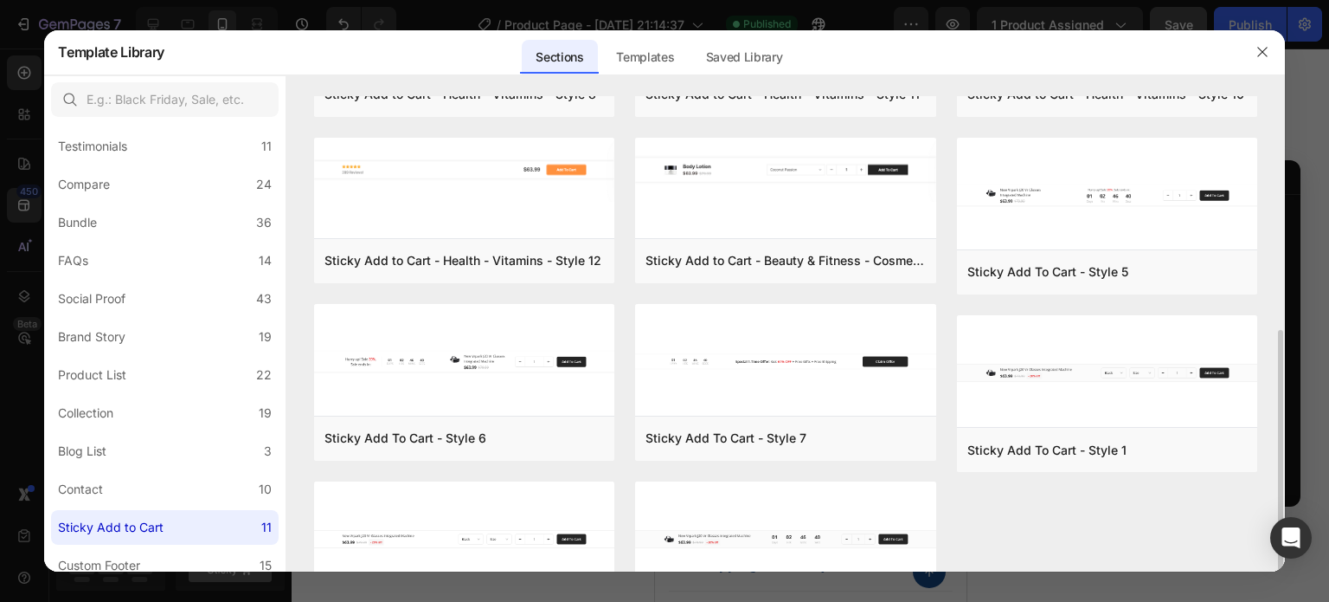
scroll to position [211, 0]
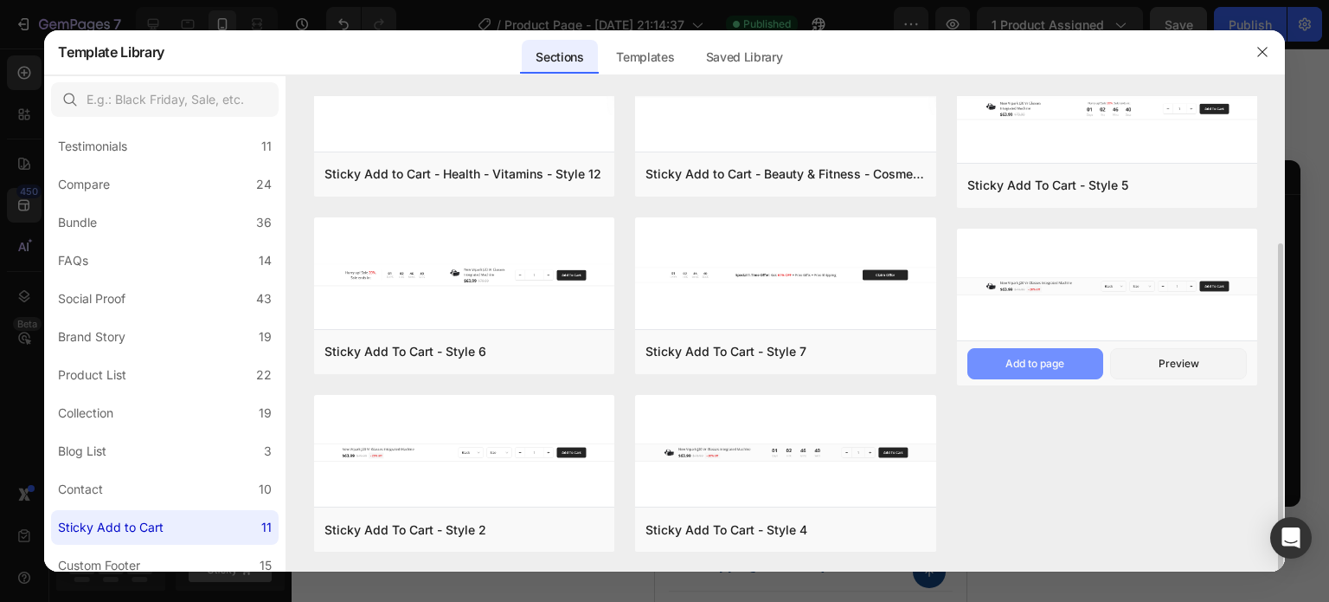
click at [1072, 362] on button "Add to page" at bounding box center [1036, 363] width 137 height 31
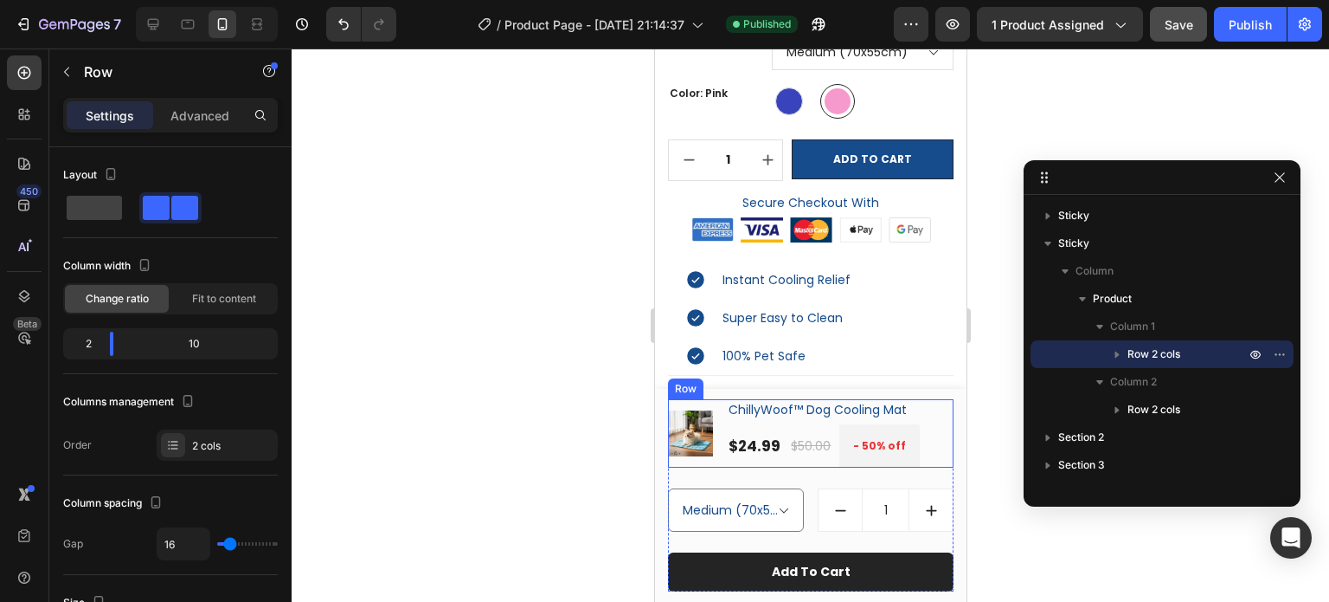
click at [704, 460] on div "(P) Images & Gallery" at bounding box center [689, 433] width 45 height 68
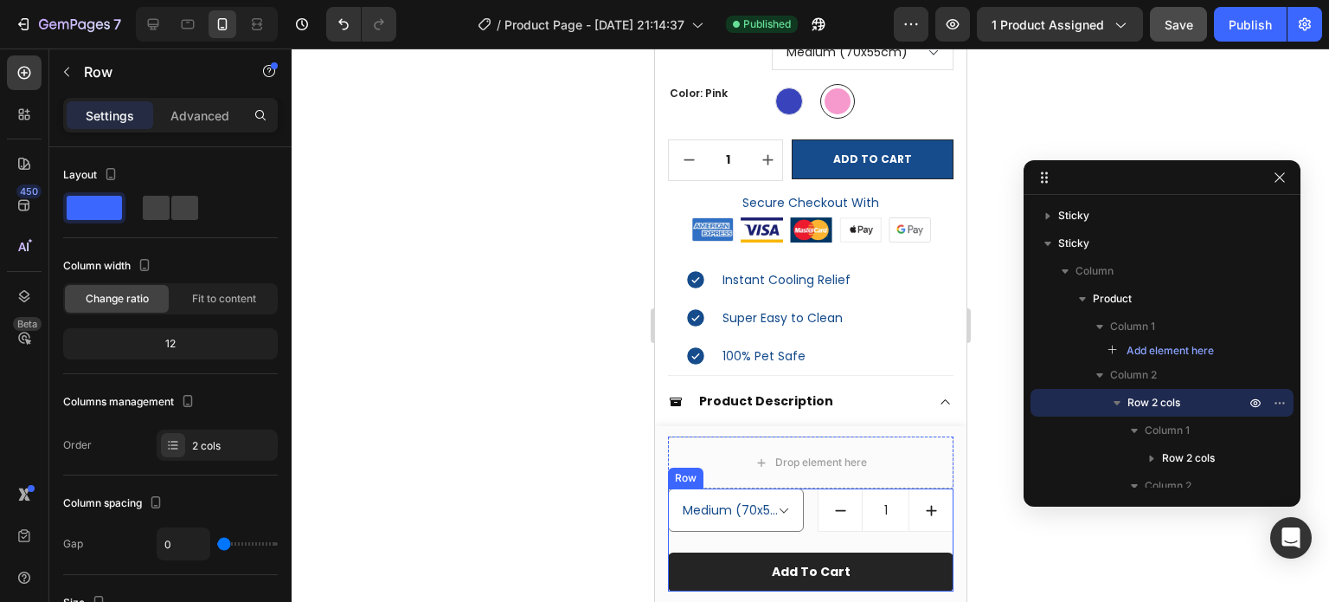
click at [797, 538] on div "Small (50x40cm) / Blue - $16.99 Small (50x40cm) / Pink - $16.99 Medium (70x55cm…" at bounding box center [810, 520] width 286 height 64
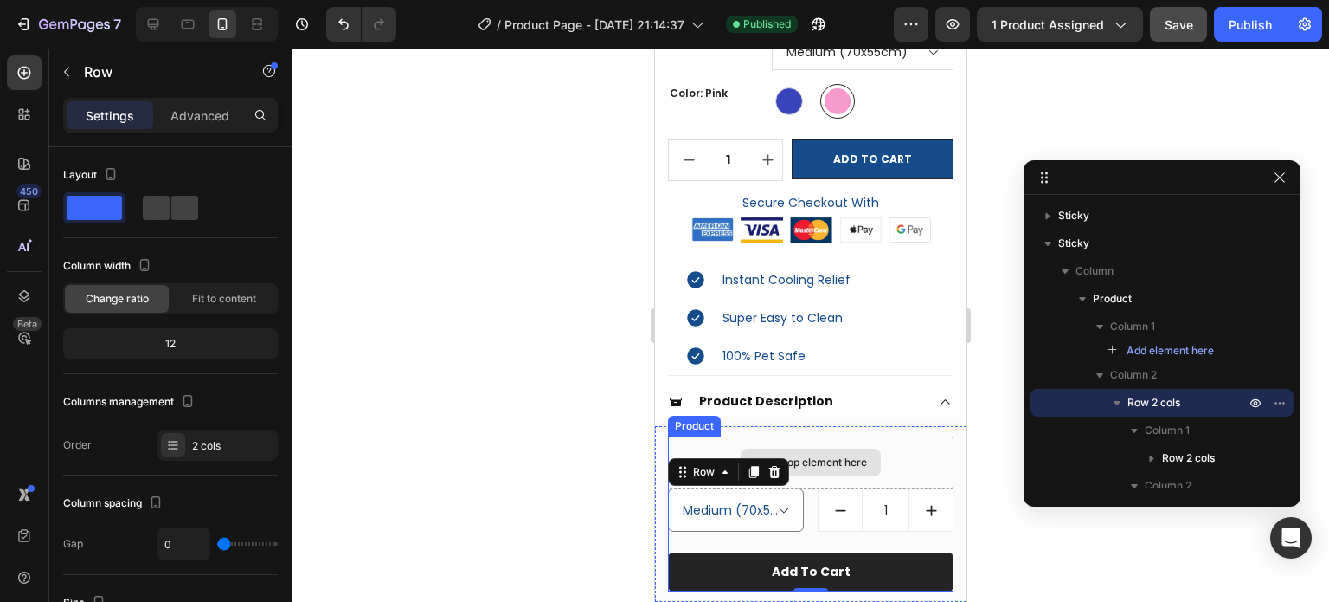
click at [916, 470] on div "Drop element here" at bounding box center [810, 462] width 286 height 52
select select "581492888526324350"
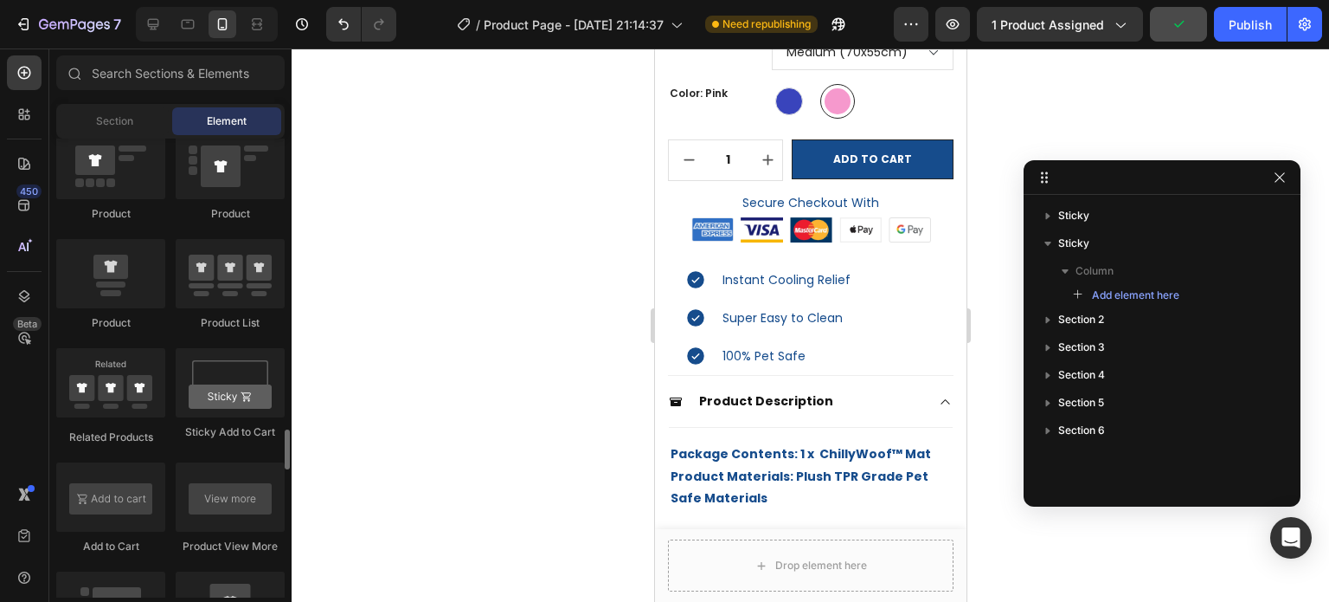
scroll to position [2424, 0]
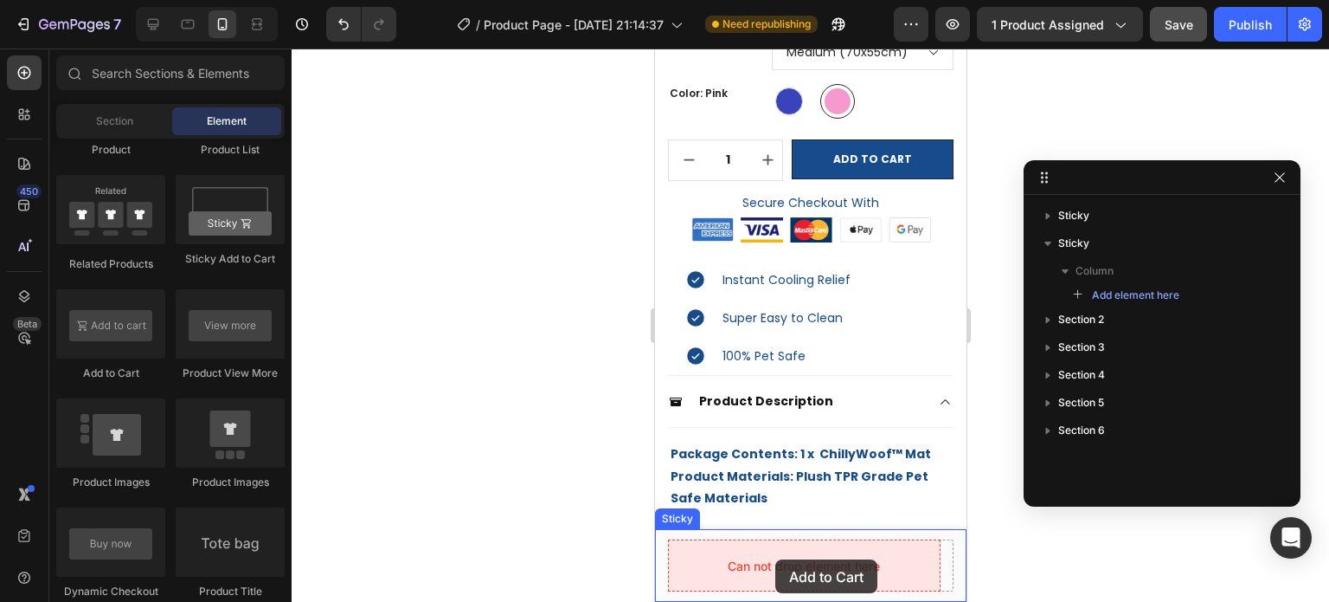
drag, startPoint x: 770, startPoint y: 389, endPoint x: 776, endPoint y: 560, distance: 170.6
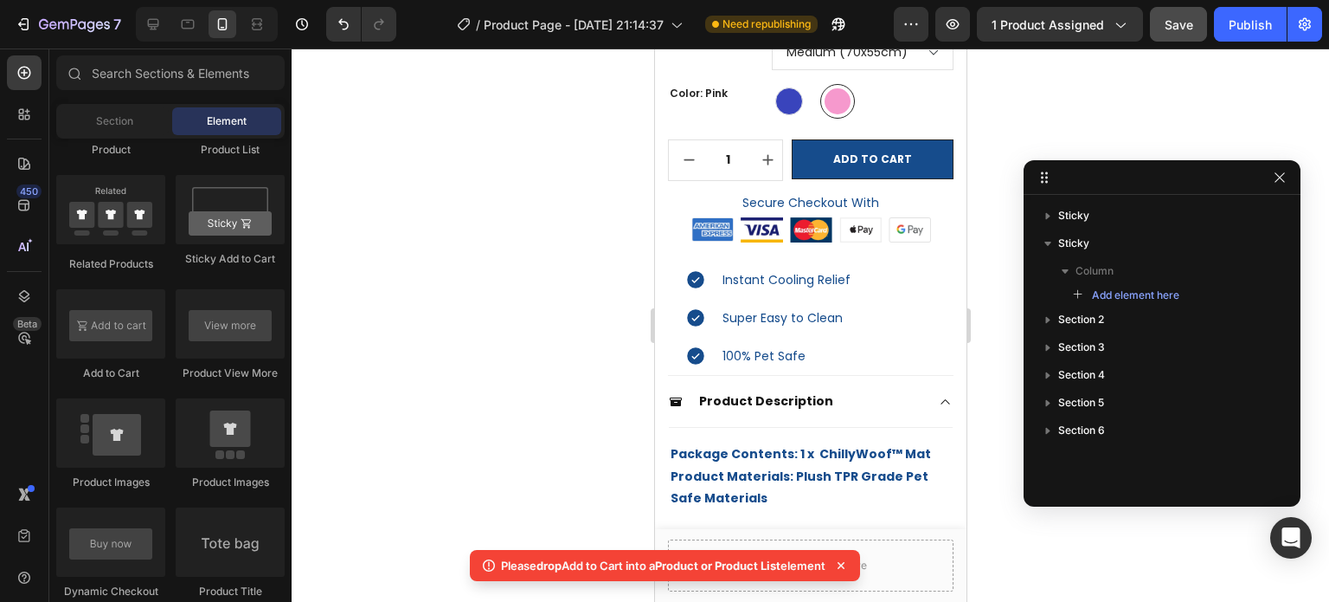
click at [845, 566] on icon at bounding box center [841, 565] width 7 height 7
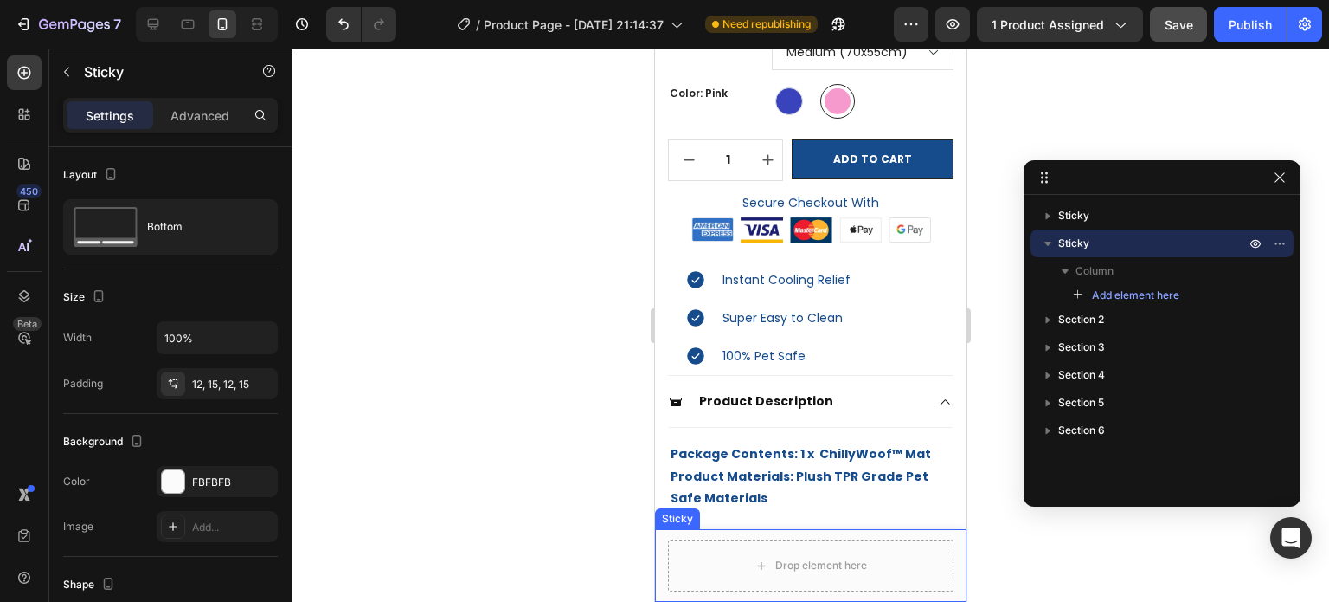
click at [951, 544] on div "Drop element here Sticky" at bounding box center [810, 565] width 312 height 73
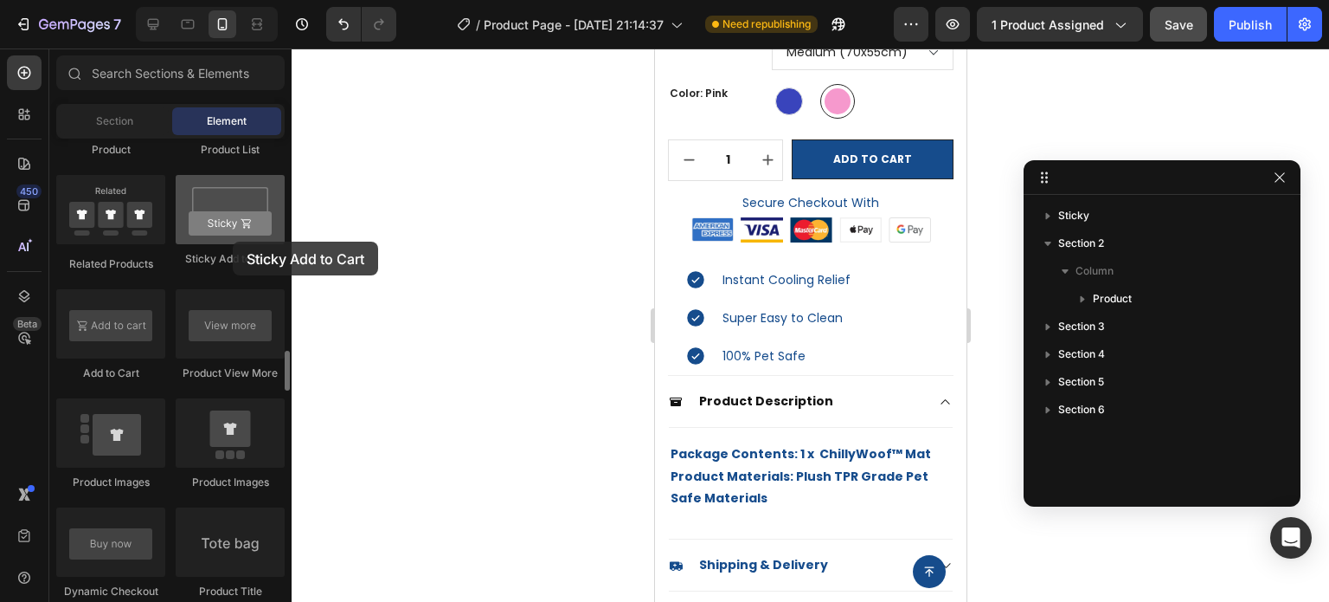
click at [234, 241] on div at bounding box center [230, 209] width 109 height 69
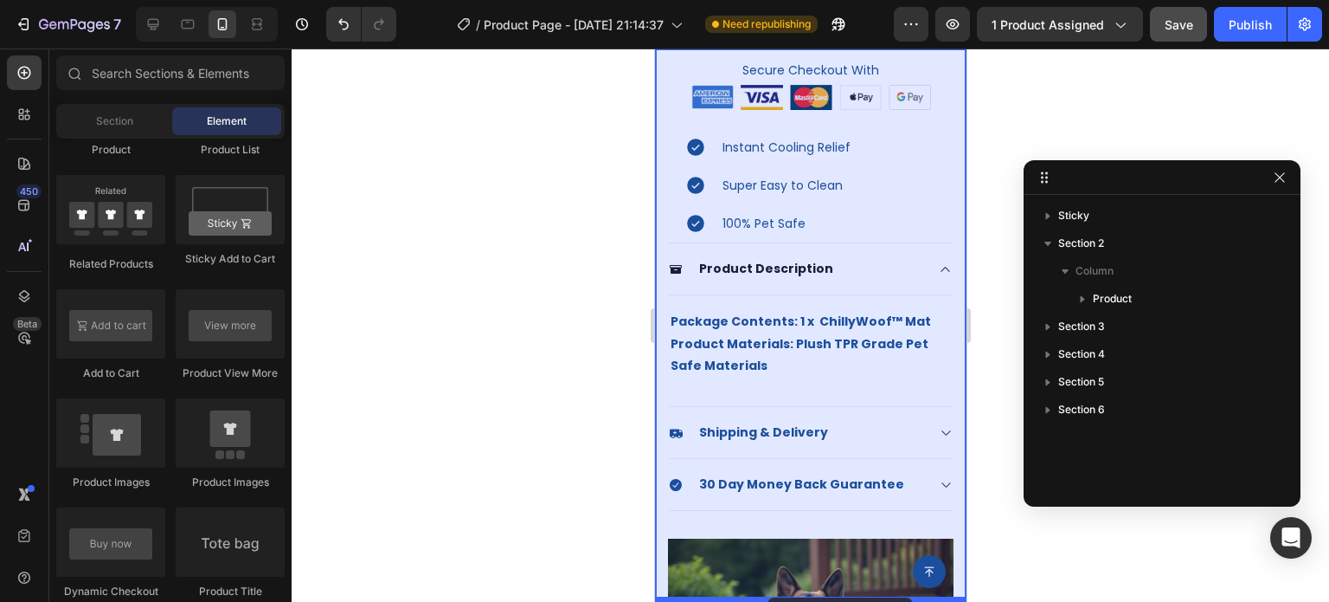
drag, startPoint x: 885, startPoint y: 282, endPoint x: 767, endPoint y: 597, distance: 336.3
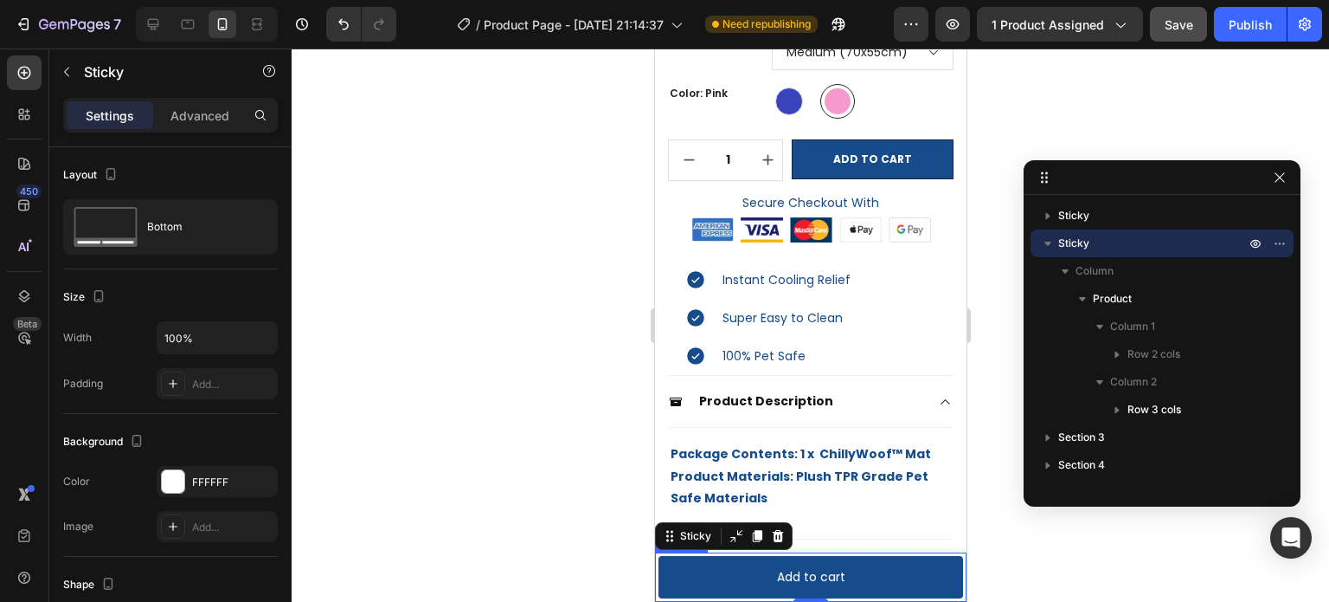
scroll to position [475, 0]
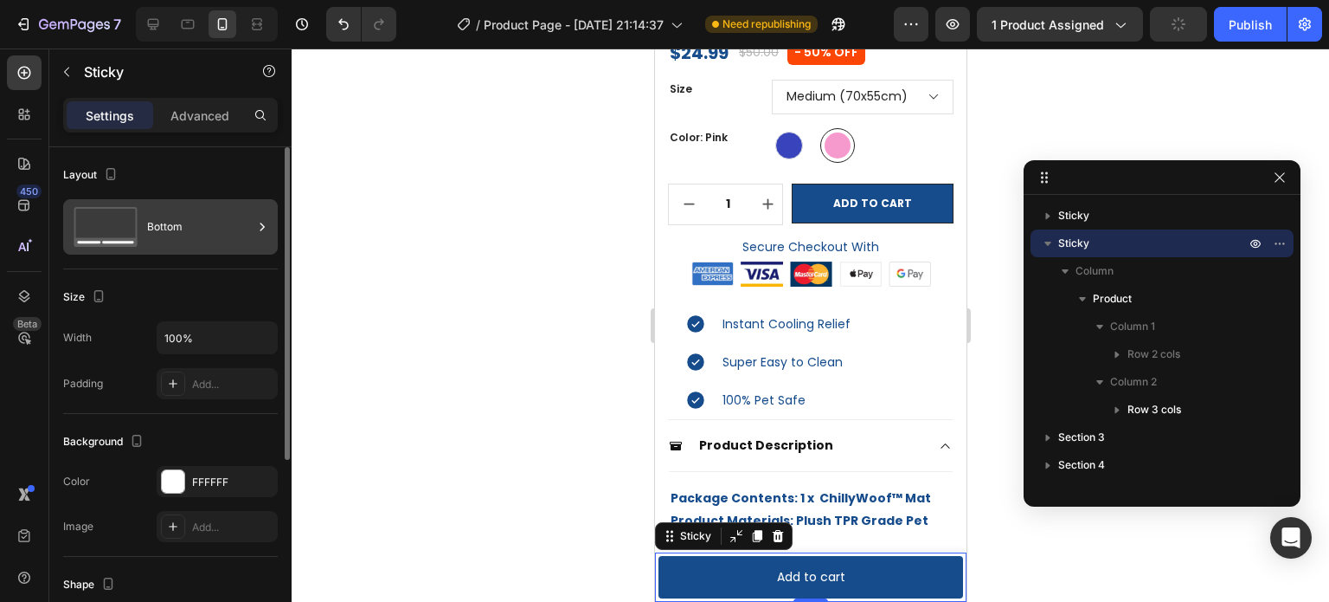
click at [177, 225] on div "Bottom" at bounding box center [200, 227] width 106 height 40
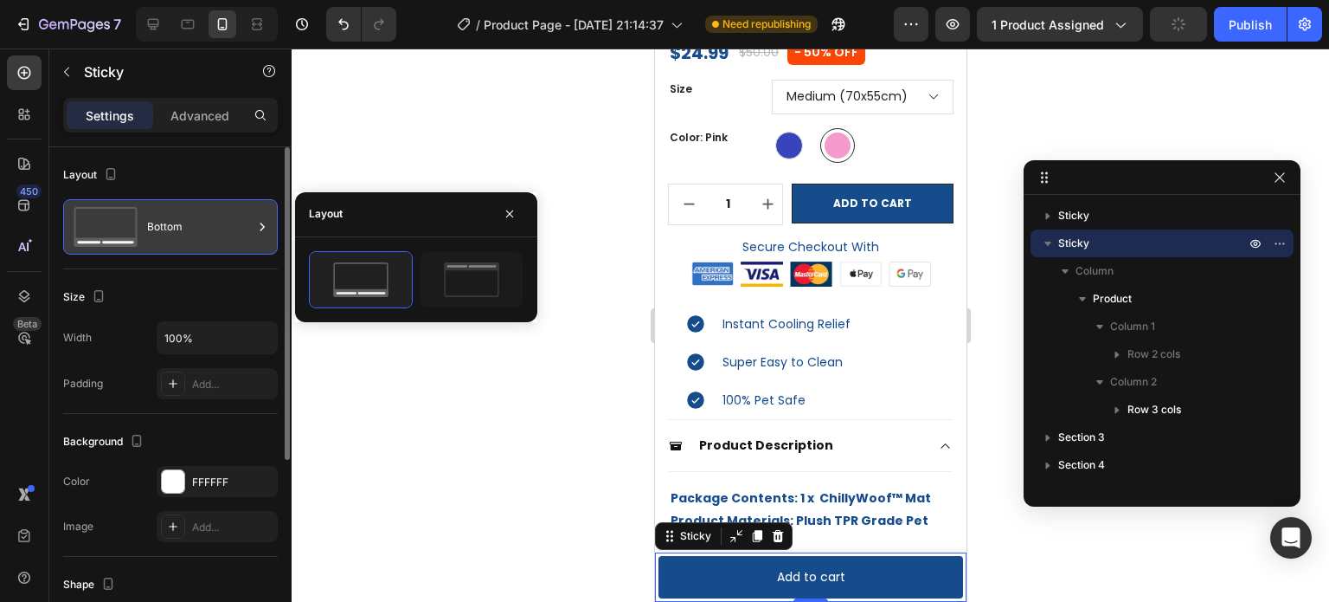
click at [179, 227] on div "Bottom" at bounding box center [200, 227] width 106 height 40
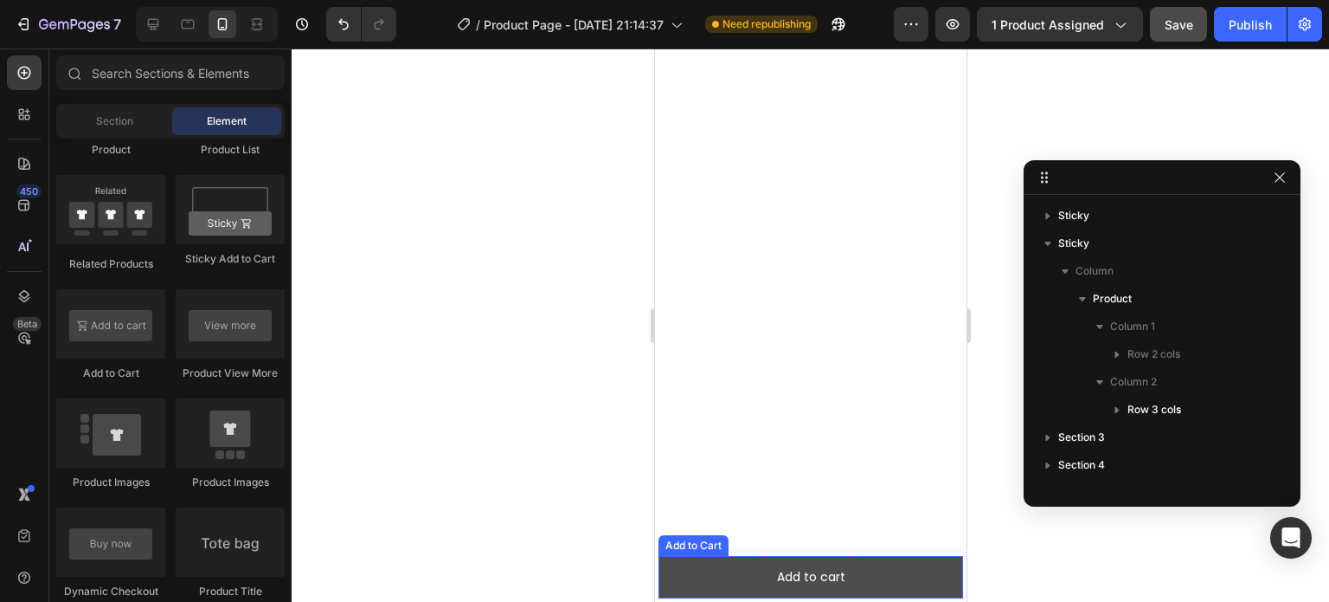
scroll to position [4093, 0]
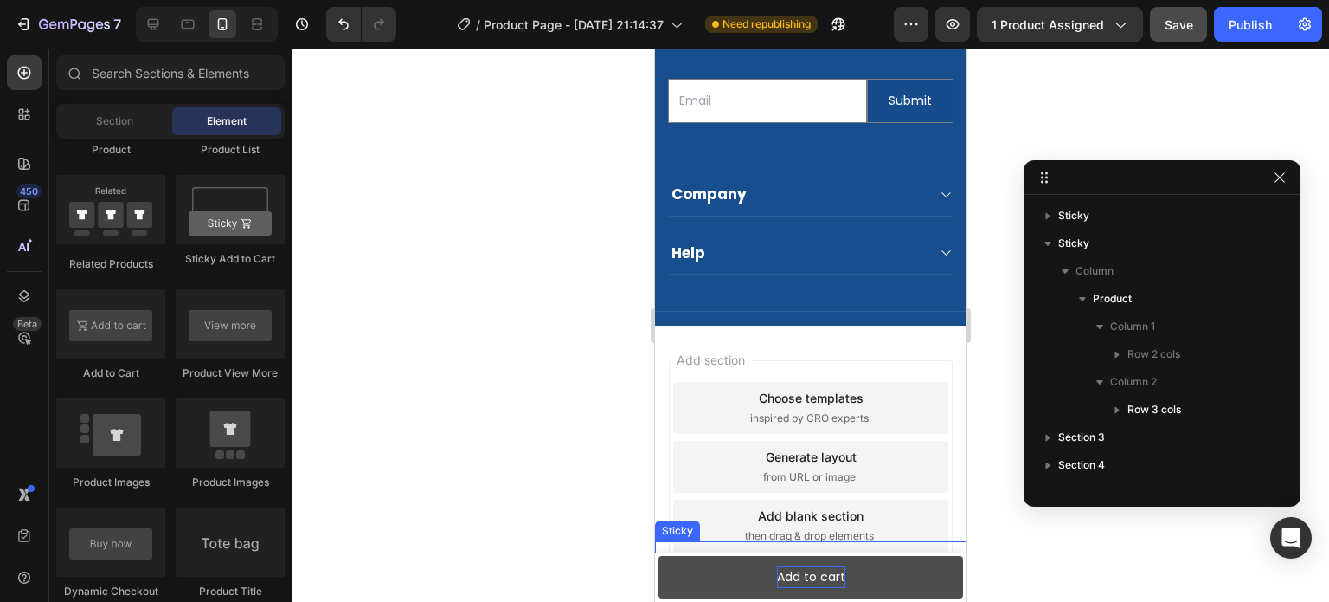
click at [910, 567] on button "Add to cart" at bounding box center [810, 577] width 305 height 42
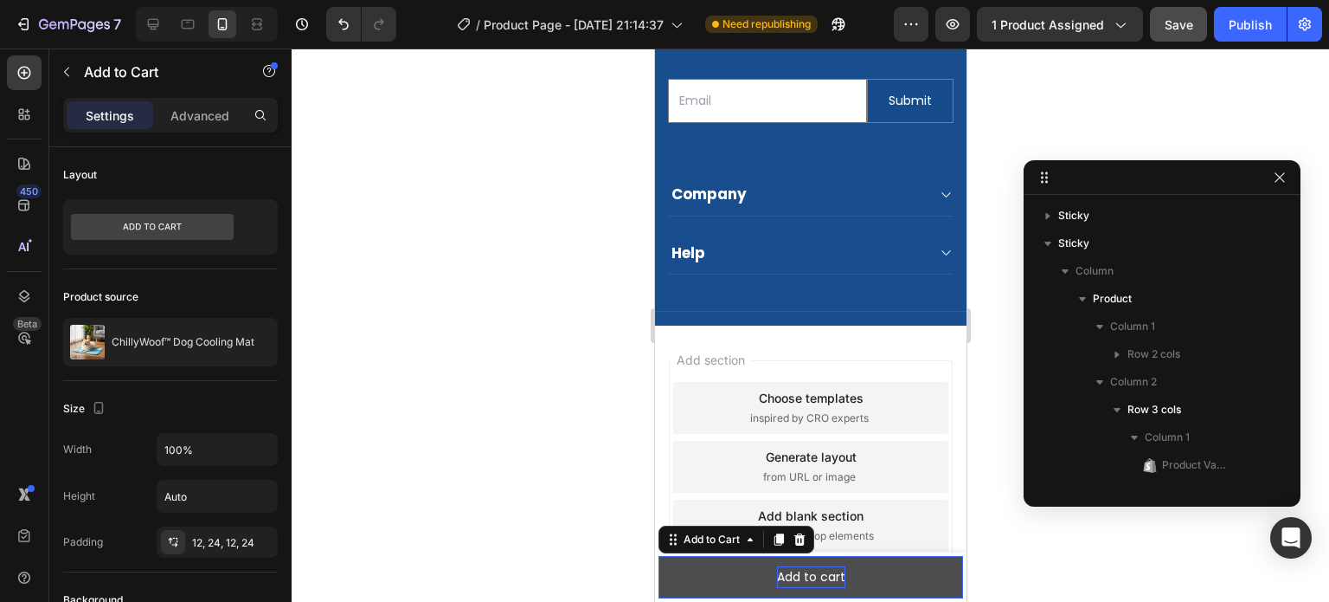
click at [796, 584] on div "Add to cart" at bounding box center [810, 577] width 68 height 22
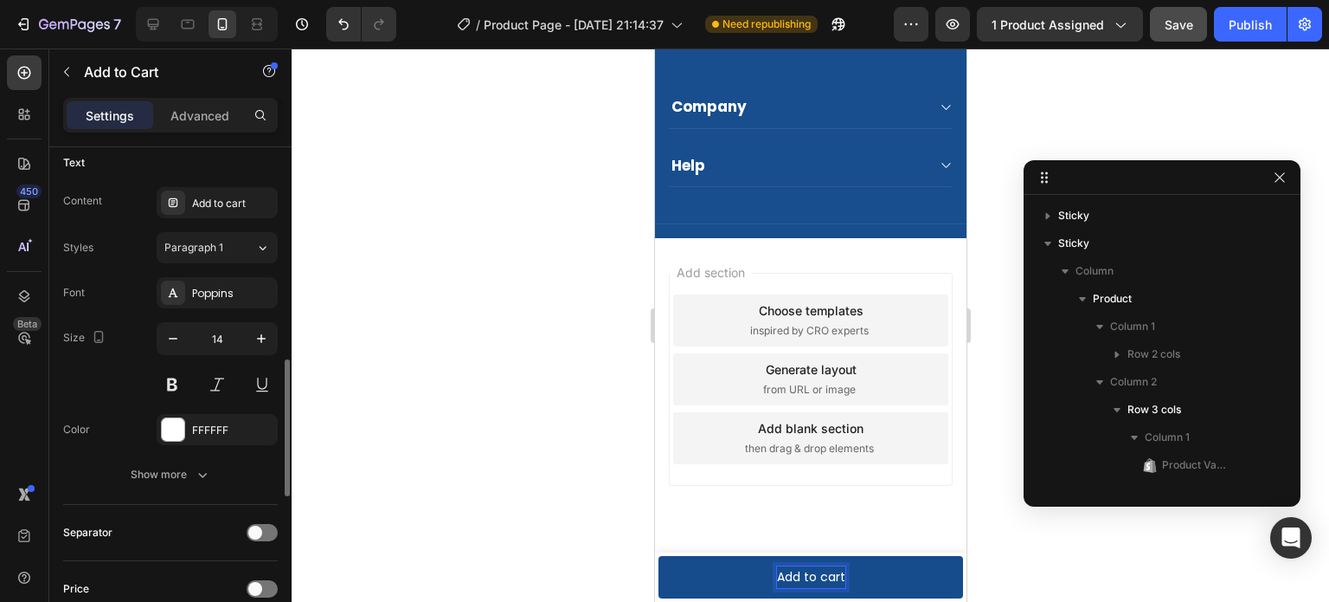
scroll to position [519, 0]
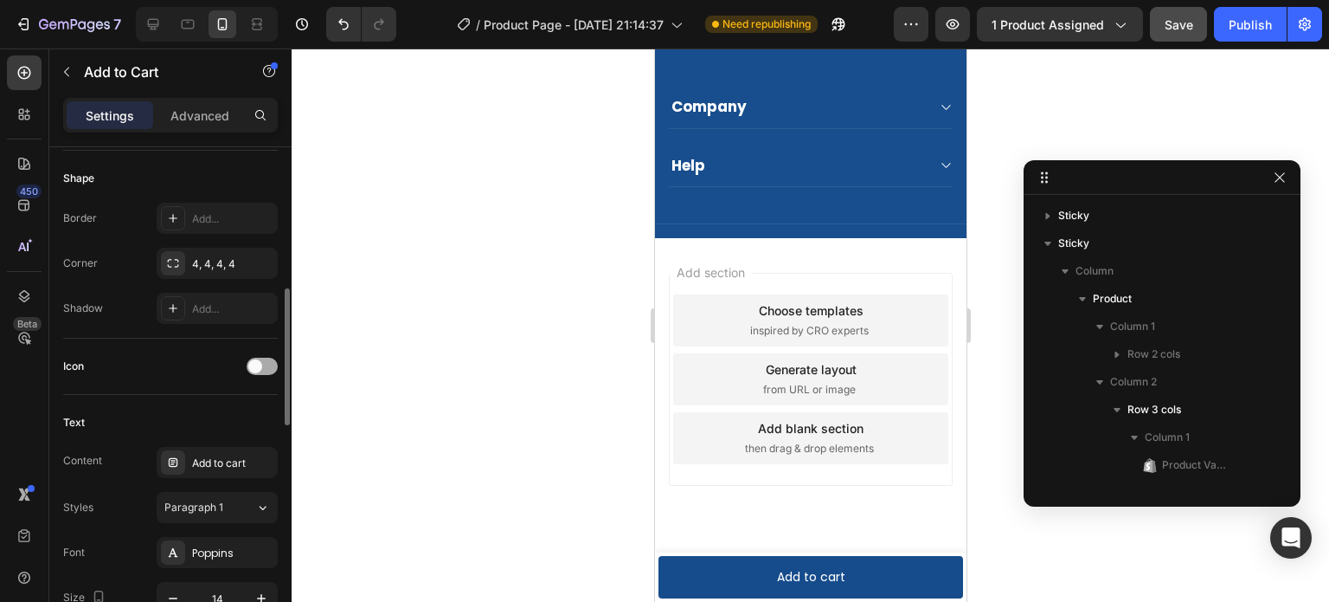
click at [263, 363] on div at bounding box center [262, 365] width 31 height 17
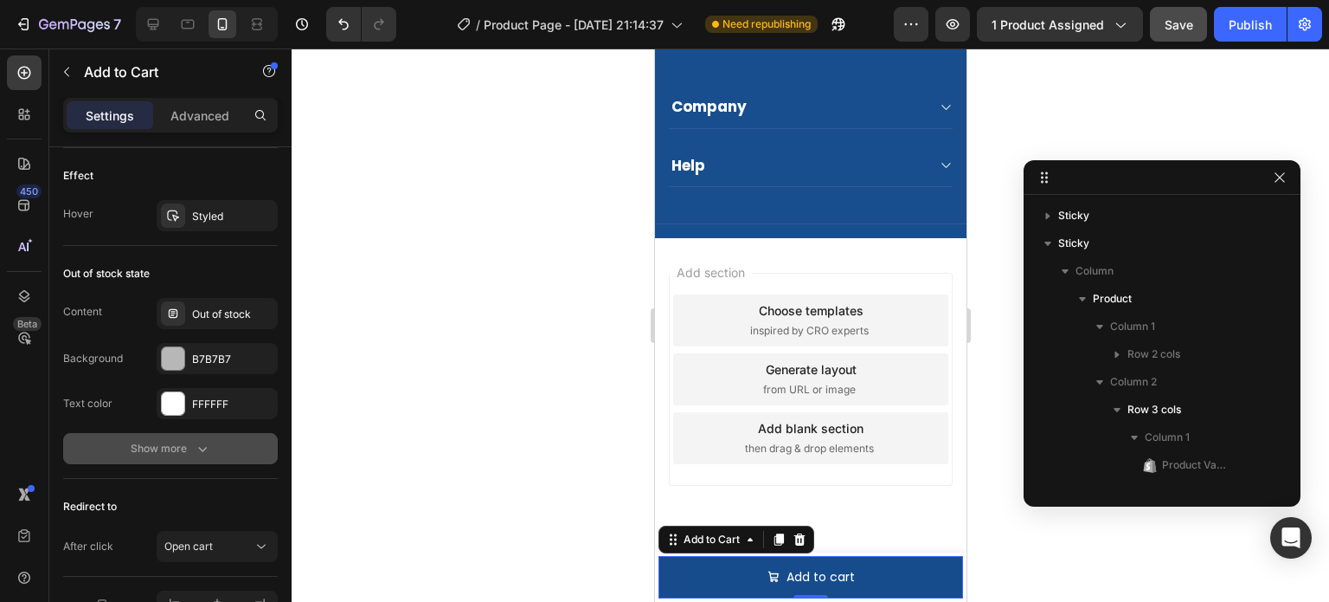
scroll to position [1484, 0]
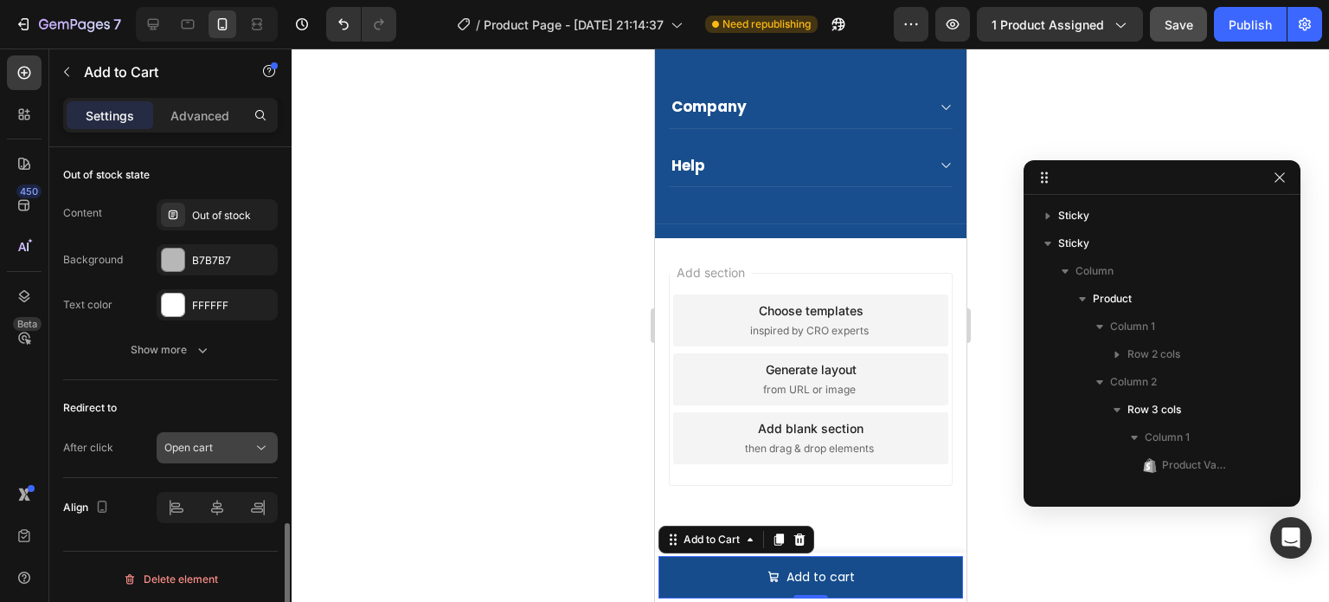
click at [236, 442] on div "Open cart" at bounding box center [208, 448] width 88 height 16
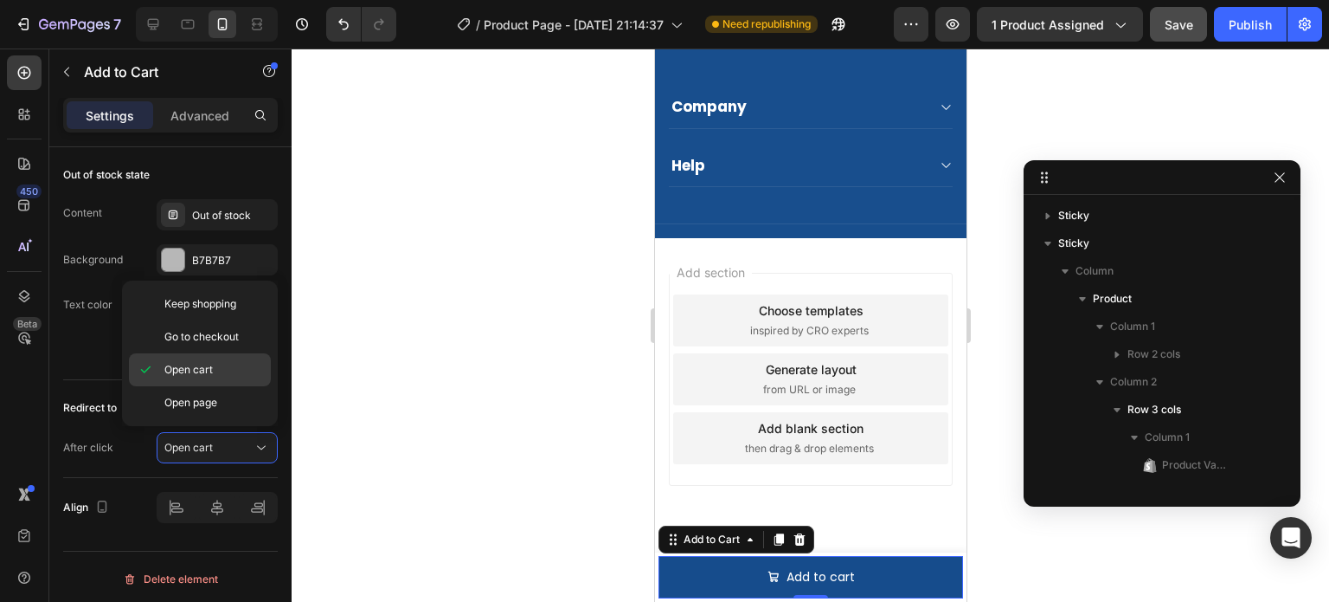
click at [237, 367] on p "Open cart" at bounding box center [213, 370] width 99 height 16
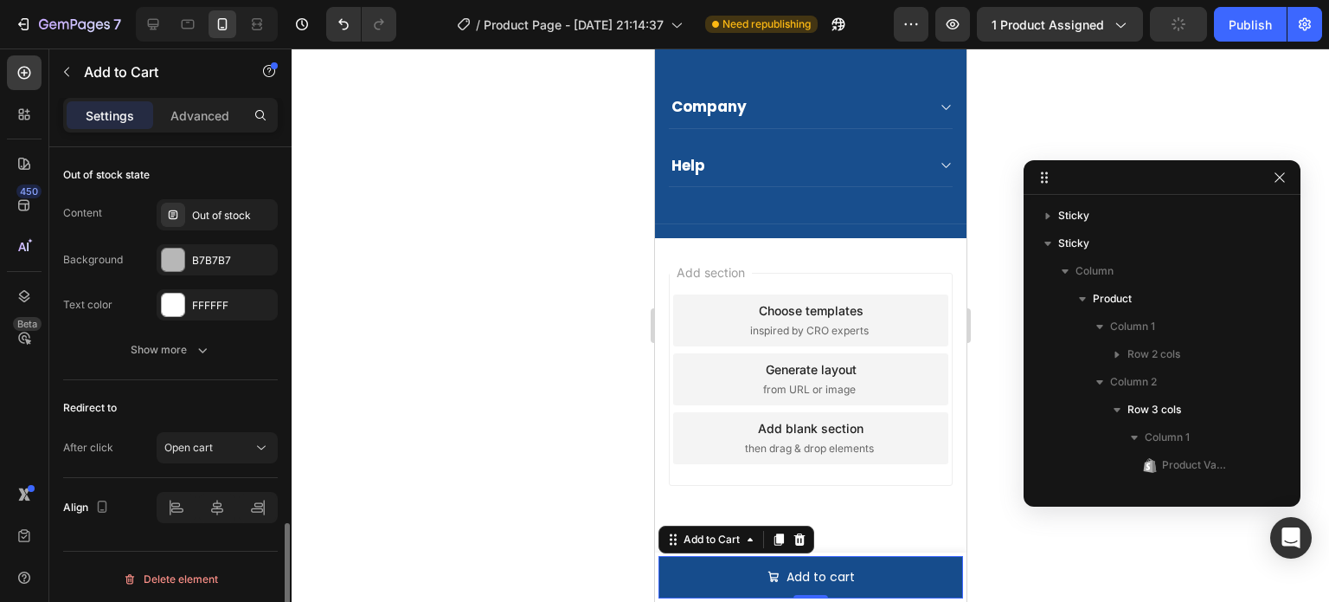
scroll to position [1310, 0]
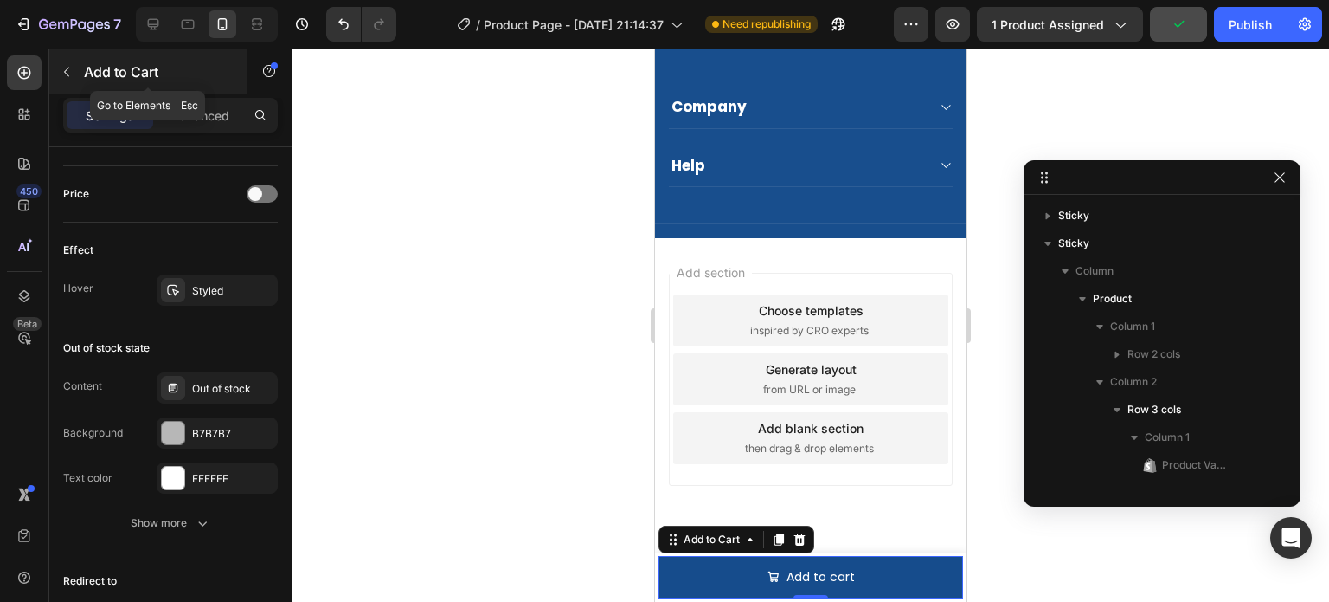
click at [83, 72] on div "Add to Cart" at bounding box center [147, 71] width 197 height 45
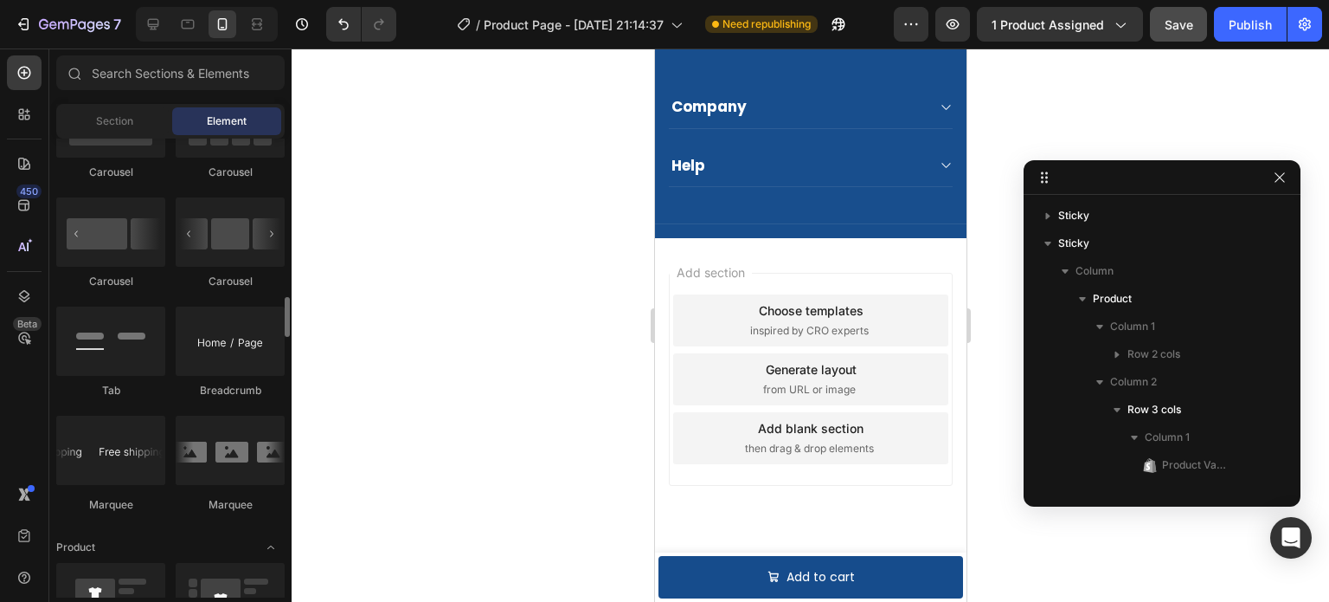
scroll to position [1558, 0]
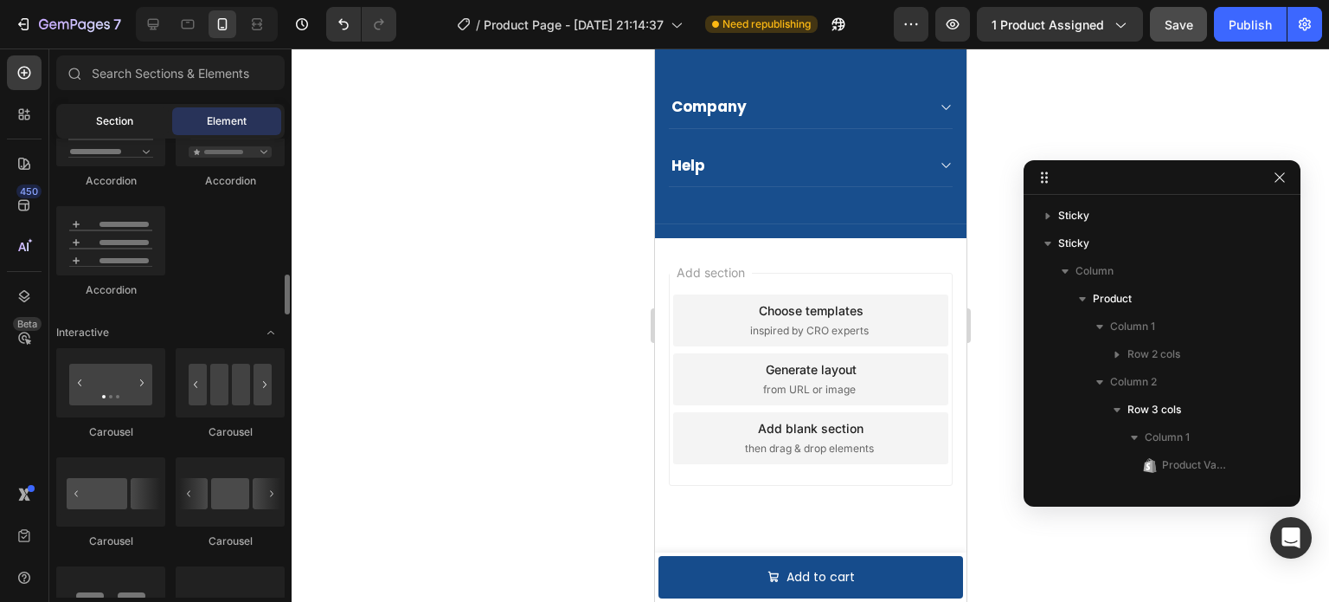
click at [127, 118] on span "Section" at bounding box center [114, 121] width 37 height 16
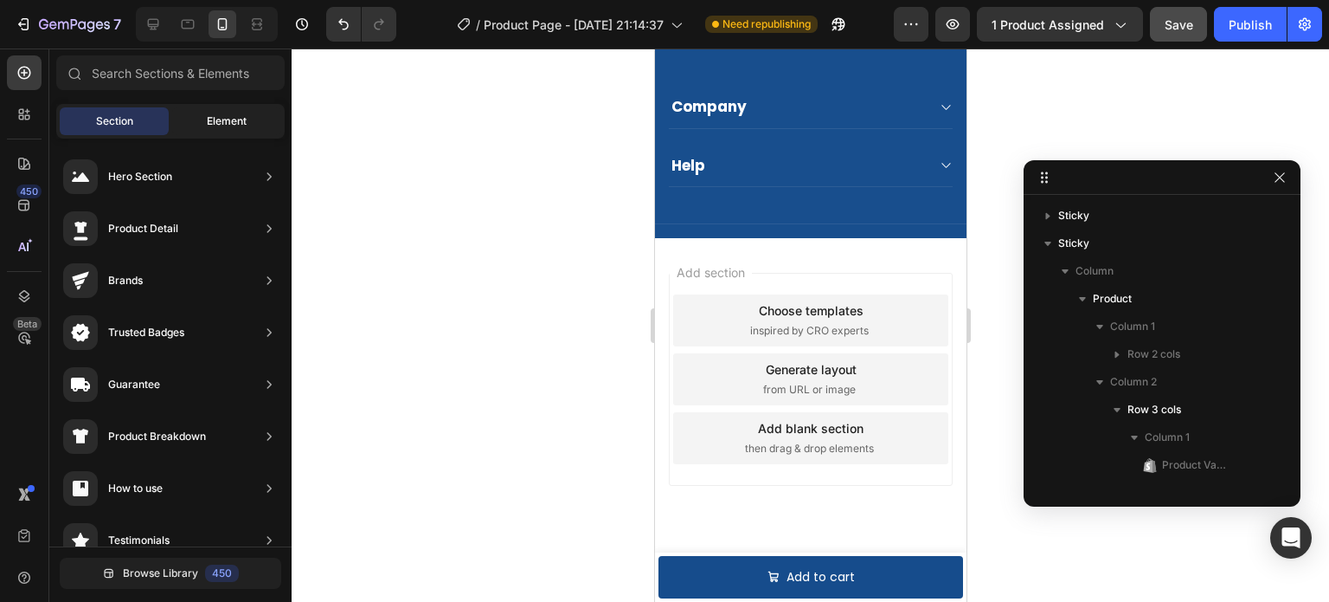
click at [212, 116] on span "Element" at bounding box center [227, 121] width 40 height 16
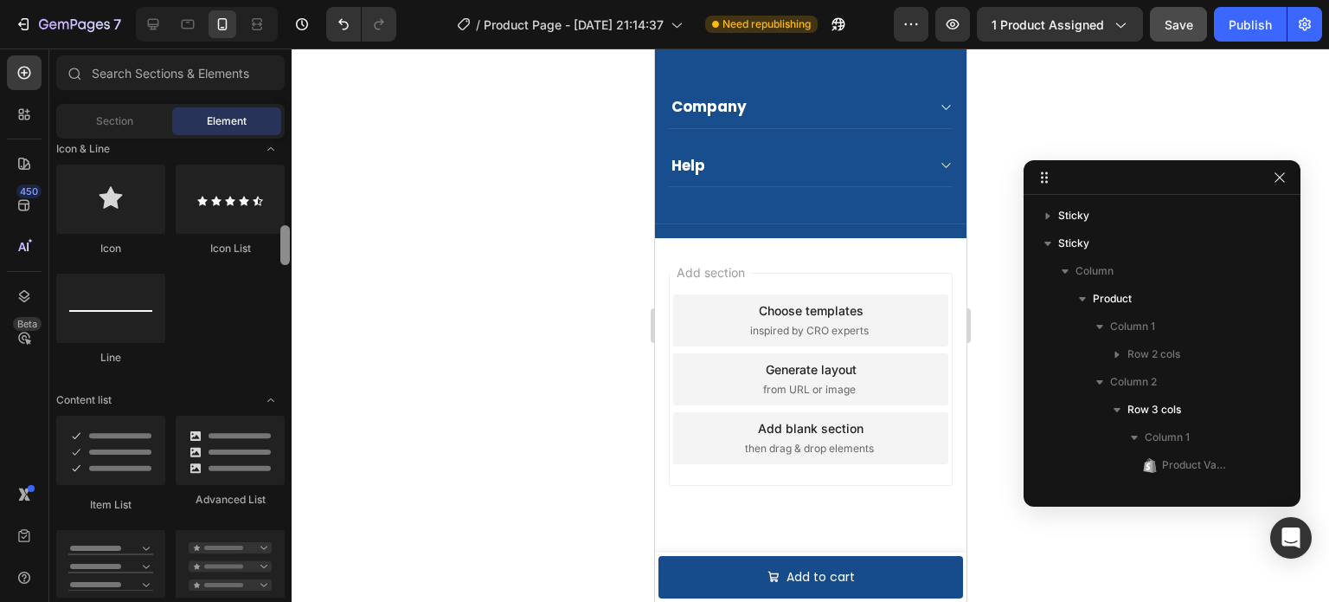
scroll to position [0, 0]
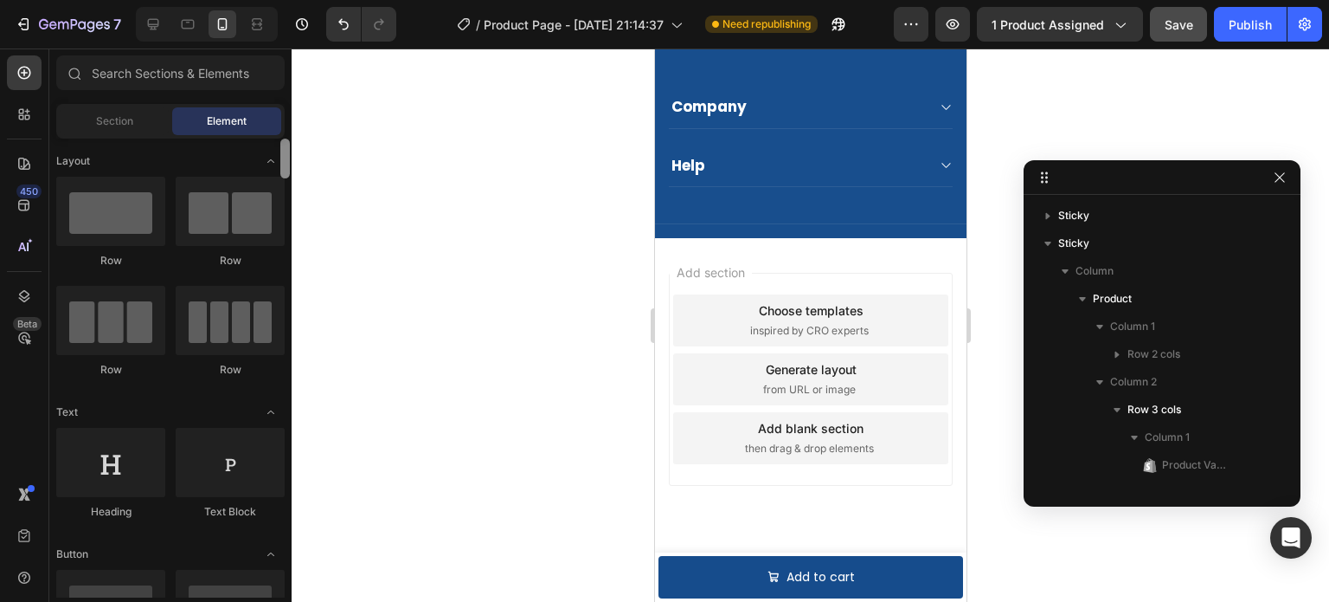
drag, startPoint x: 287, startPoint y: 264, endPoint x: 287, endPoint y: 132, distance: 132.4
click at [287, 132] on div "Sections(11) Elements(84) Section Element Hero Section Product Detail Brands Tr…" at bounding box center [170, 326] width 242 height 542
drag, startPoint x: 880, startPoint y: 273, endPoint x: 738, endPoint y: 583, distance: 341.6
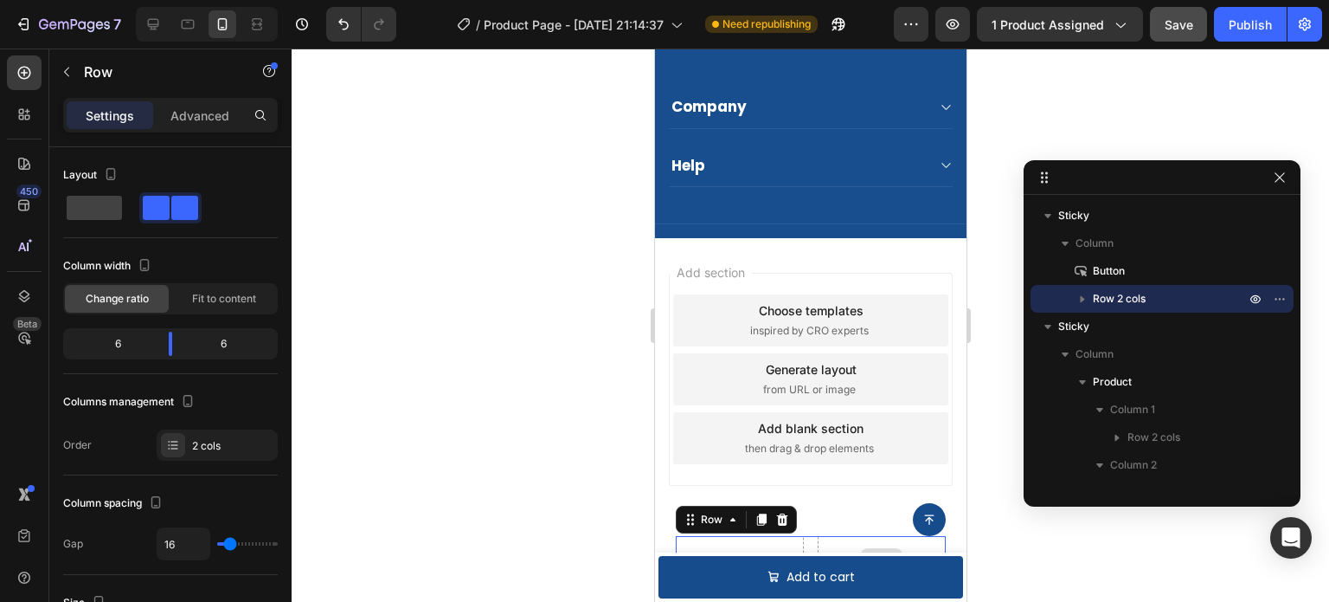
click at [834, 541] on div at bounding box center [881, 562] width 128 height 52
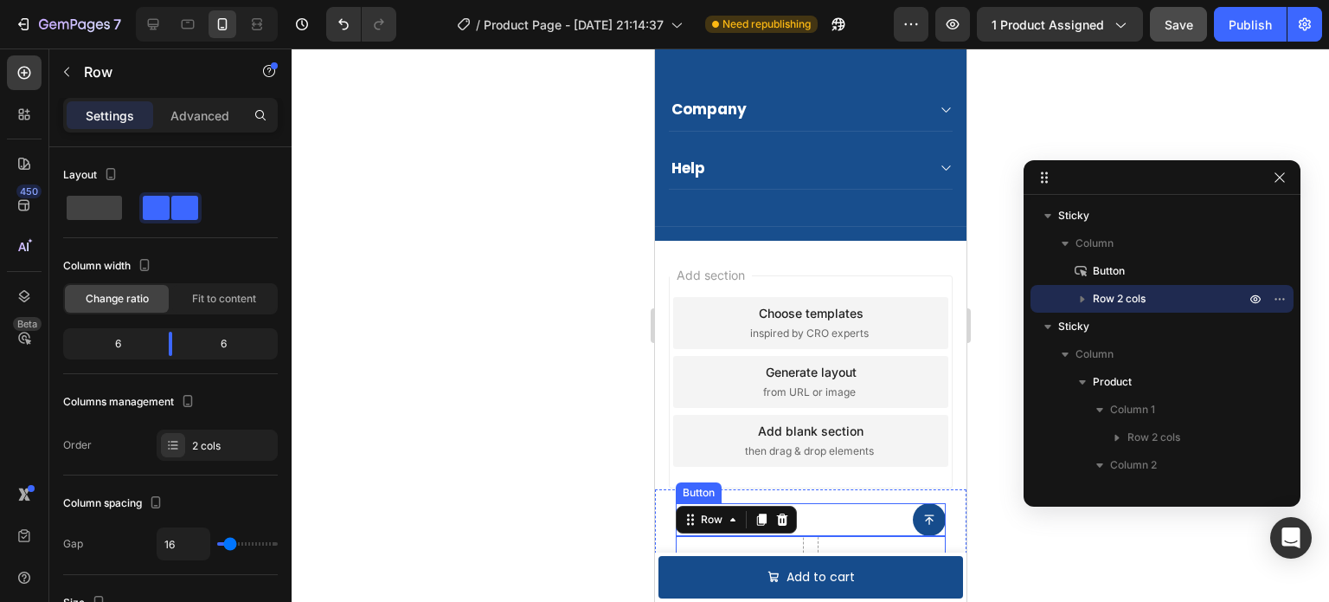
scroll to position [4181, 0]
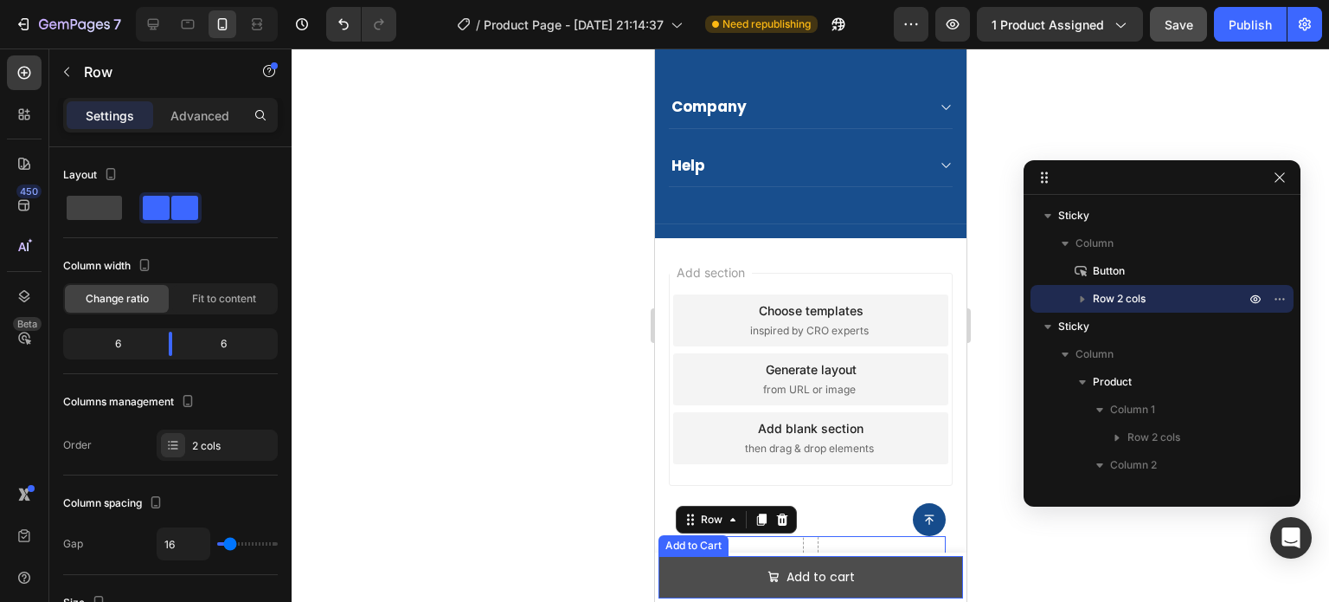
click at [894, 576] on button "Add to cart" at bounding box center [810, 577] width 305 height 42
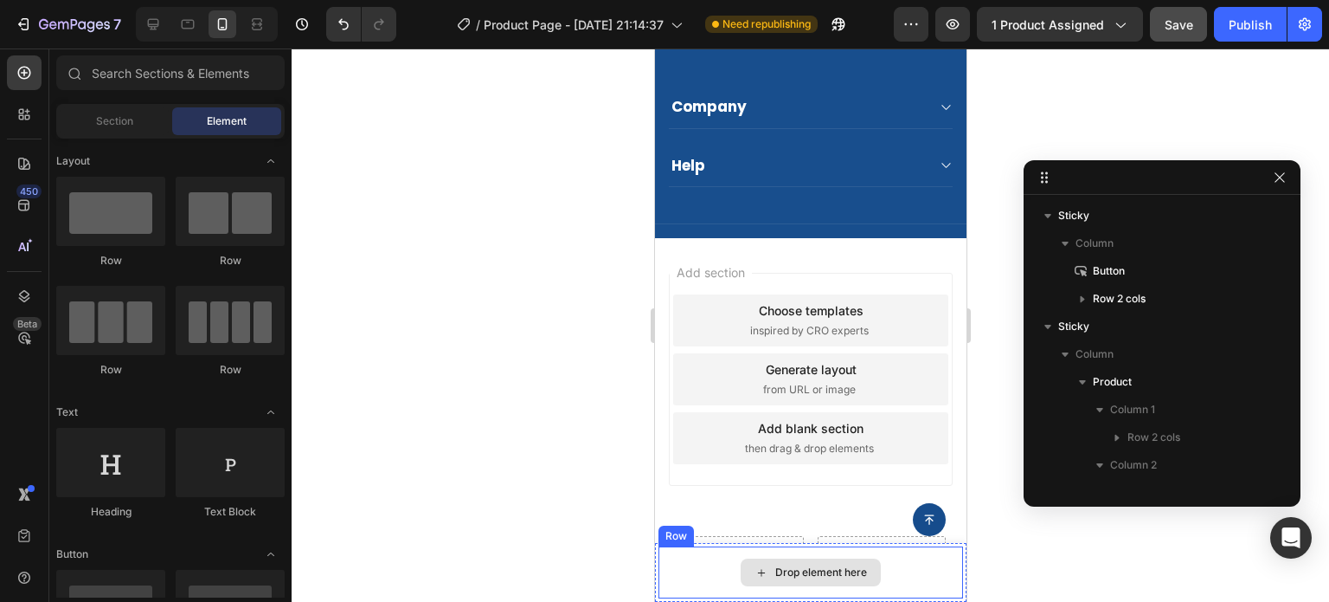
click at [922, 558] on div "Drop element here" at bounding box center [810, 572] width 305 height 52
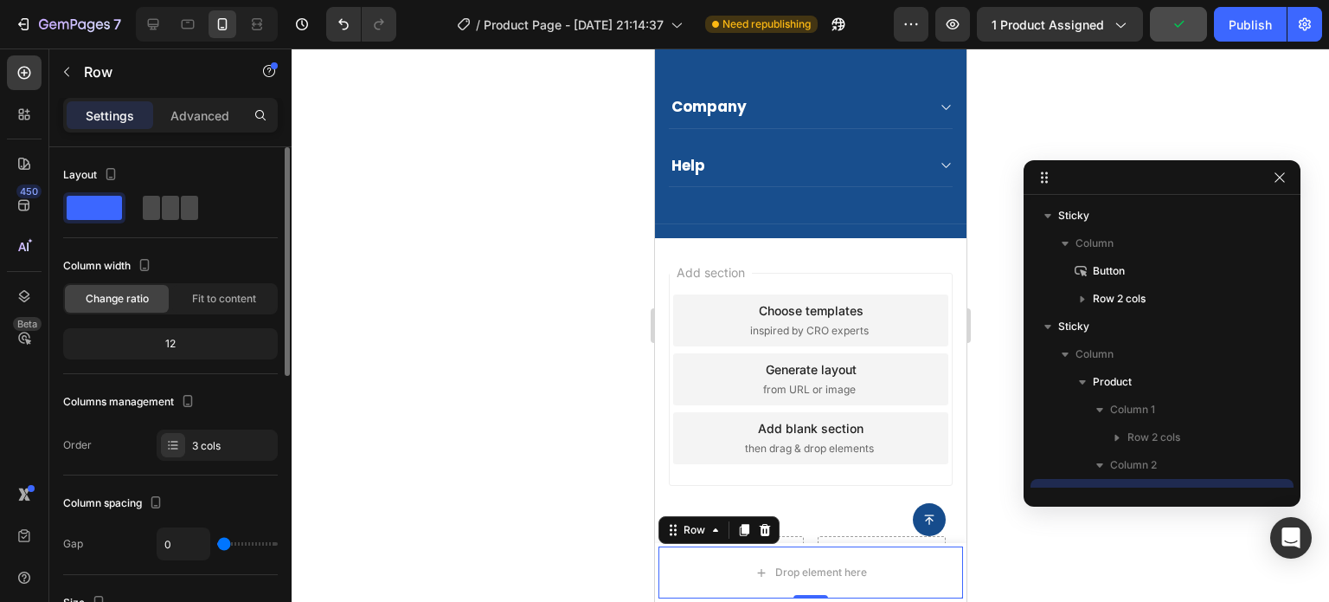
click at [181, 210] on span at bounding box center [189, 208] width 17 height 24
type input "8"
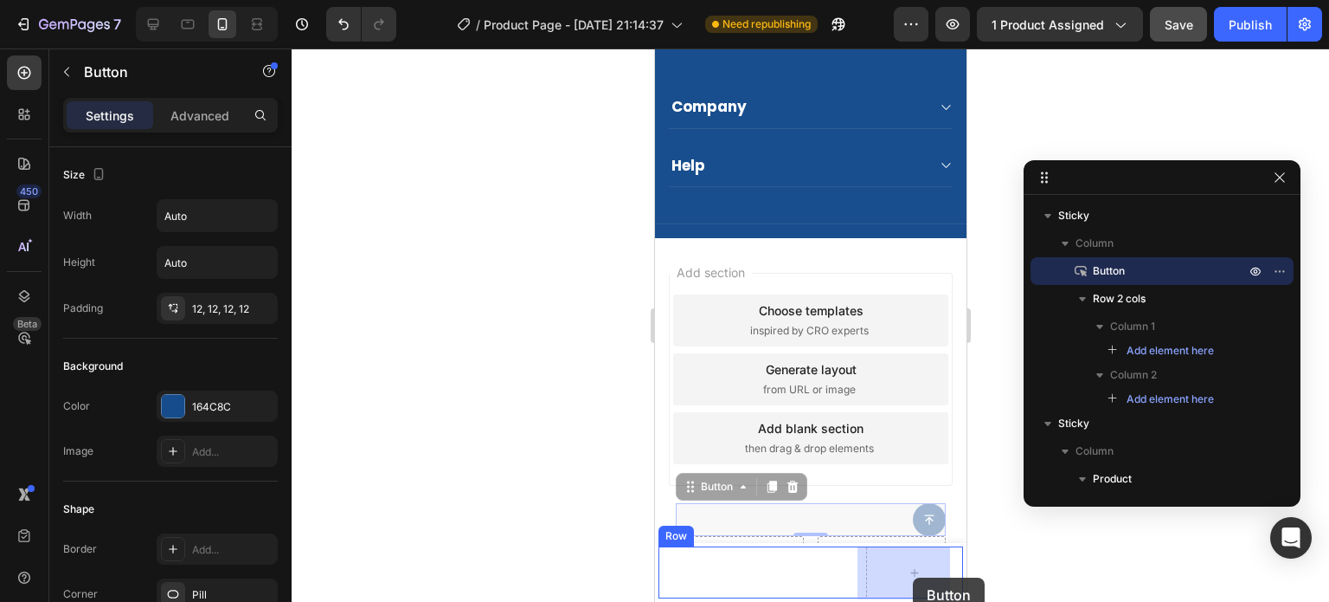
drag, startPoint x: 912, startPoint y: 524, endPoint x: 912, endPoint y: 578, distance: 54.5
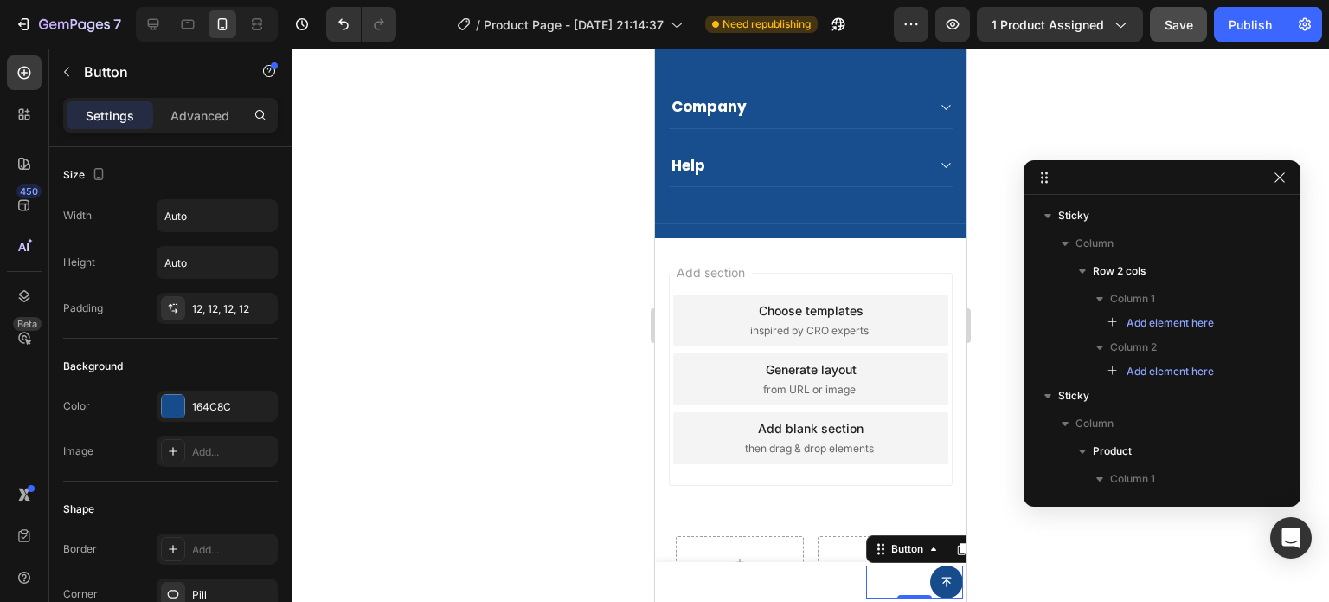
click at [1050, 575] on div at bounding box center [811, 324] width 1038 height 553
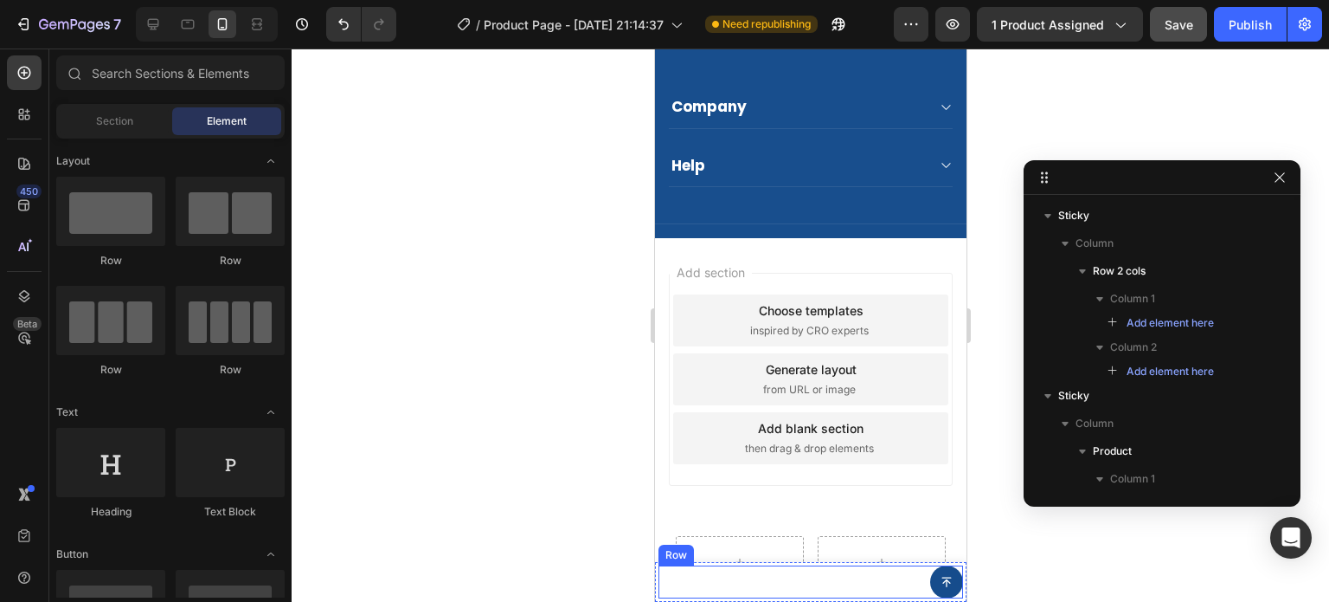
click at [809, 581] on div "1 Product Quantity" at bounding box center [810, 581] width 97 height 33
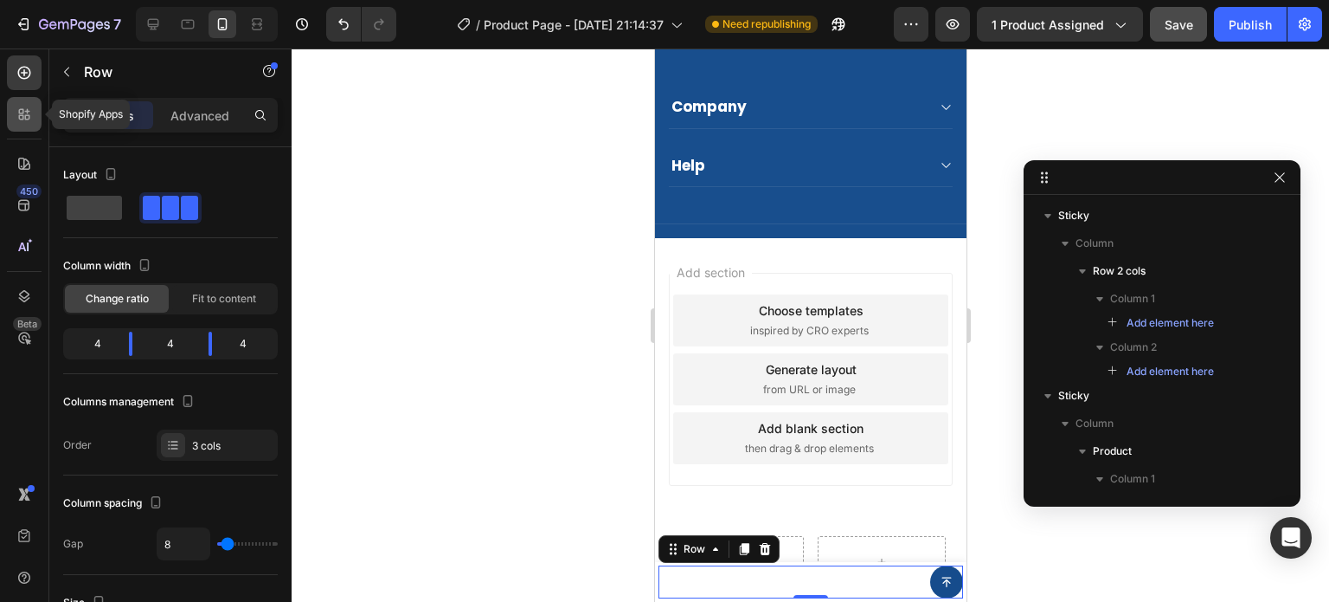
click at [29, 126] on div at bounding box center [24, 114] width 35 height 35
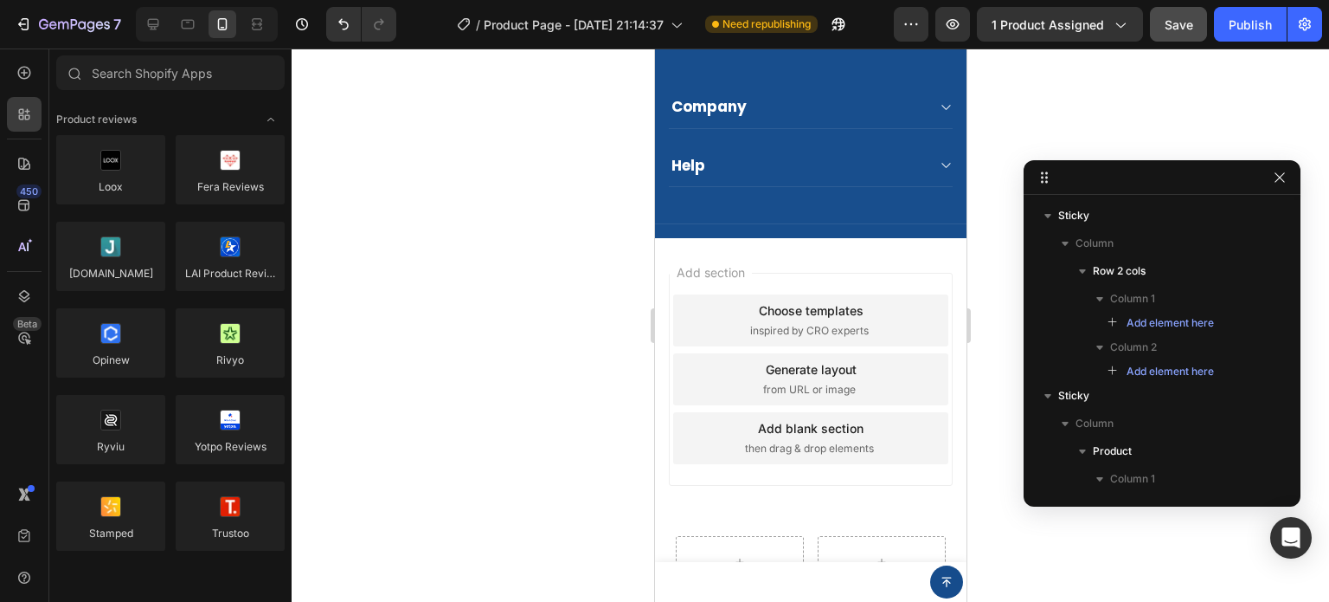
click at [29, 93] on div "450 Beta" at bounding box center [24, 266] width 35 height 422
click at [26, 83] on div at bounding box center [24, 72] width 35 height 35
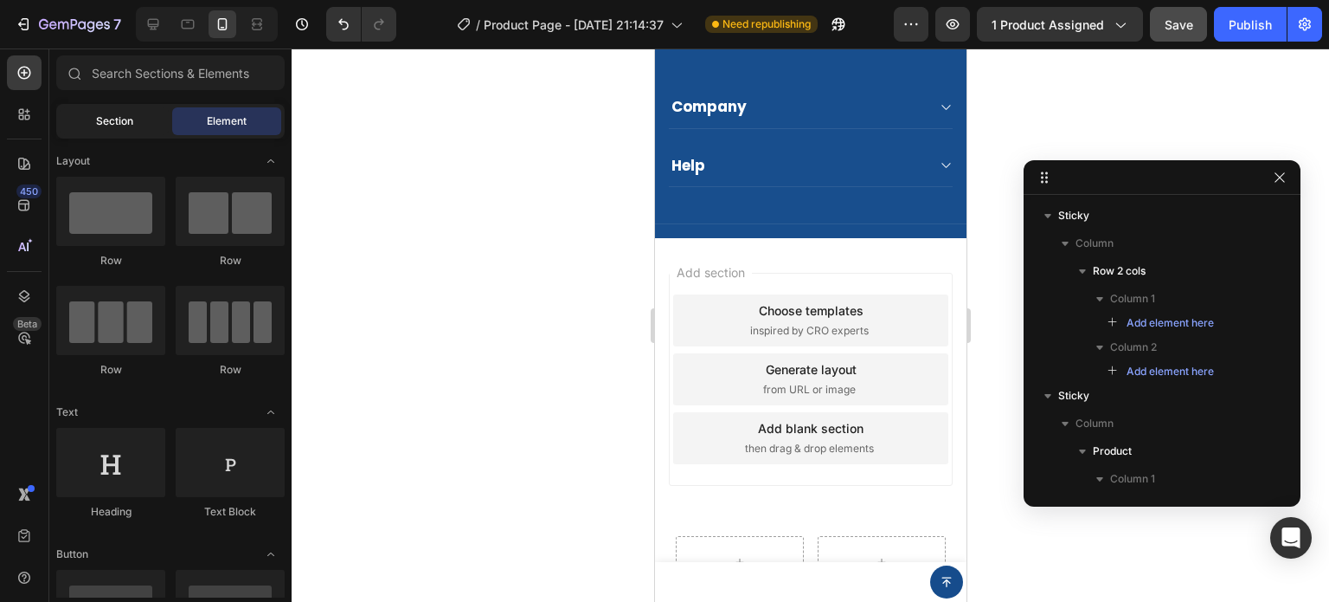
click at [106, 131] on div "Section" at bounding box center [114, 121] width 109 height 28
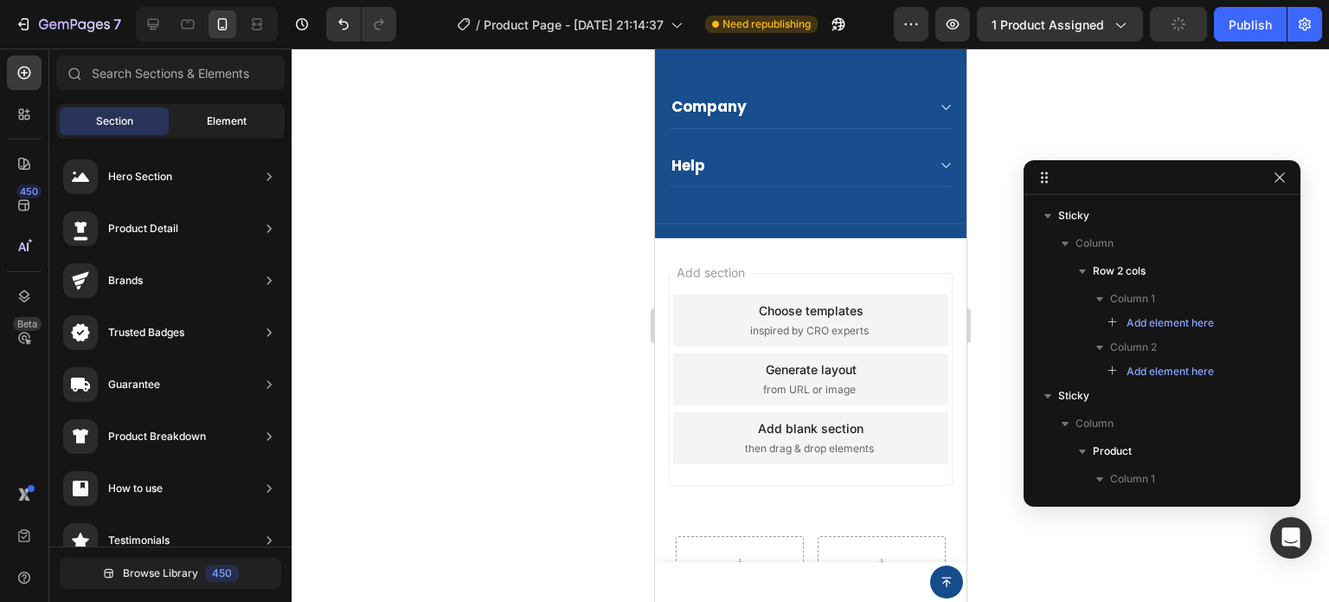
click at [212, 111] on div "Element" at bounding box center [226, 121] width 109 height 28
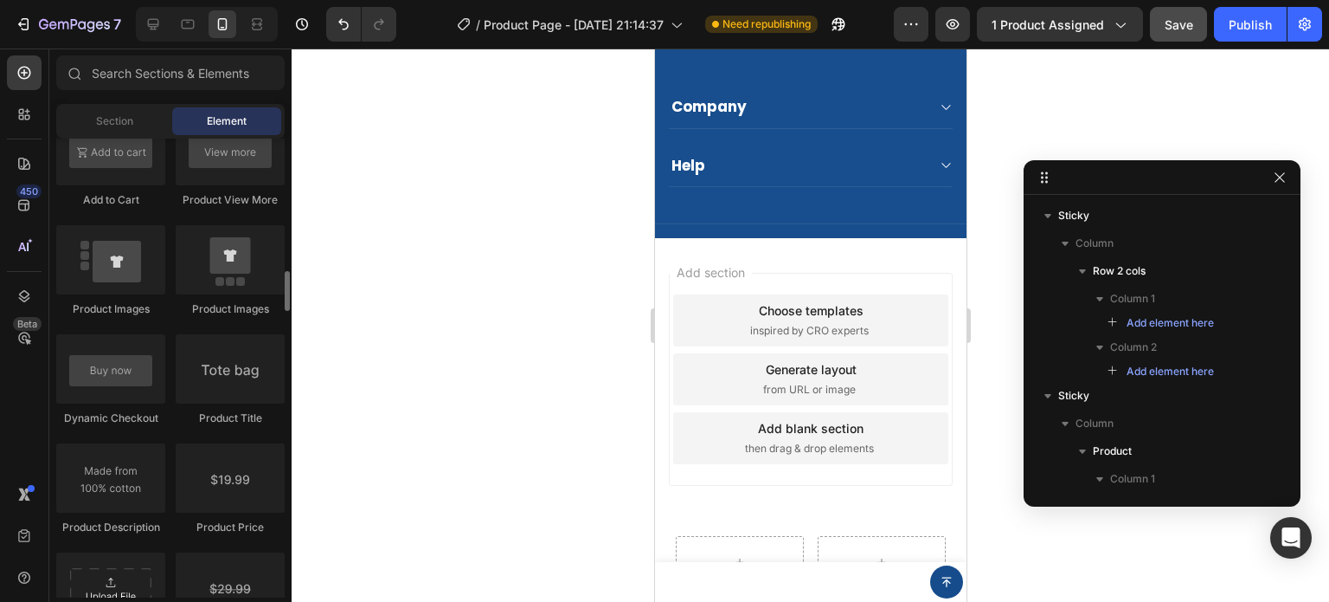
scroll to position [2424, 0]
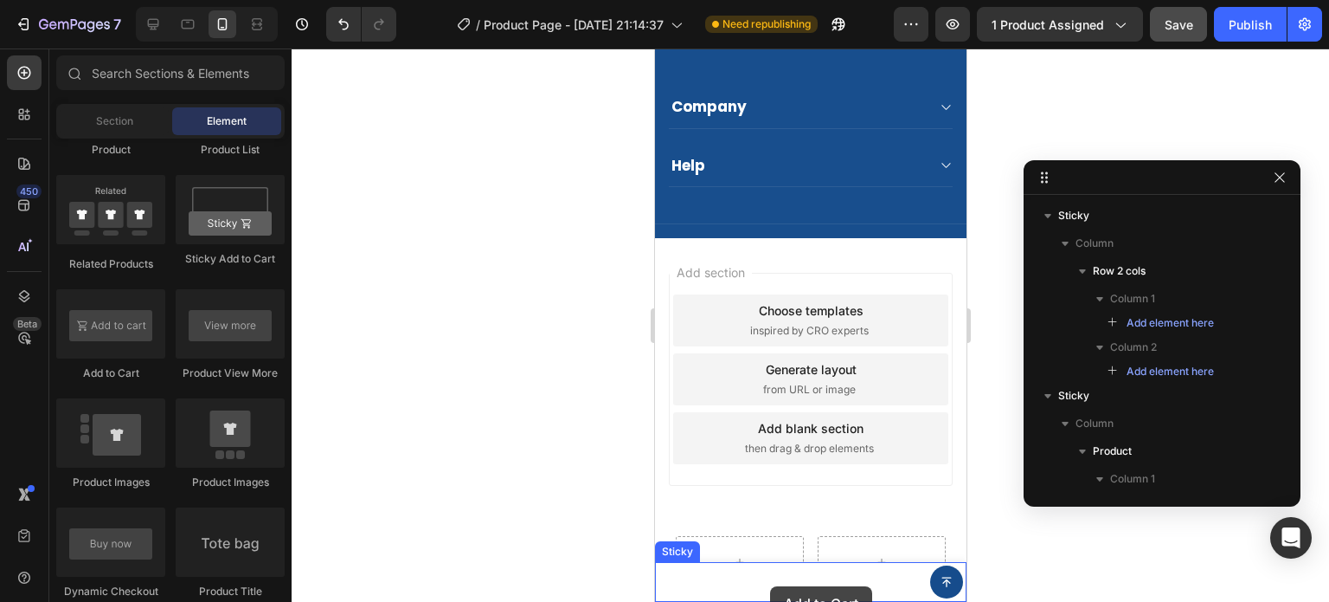
drag, startPoint x: 769, startPoint y: 393, endPoint x: 769, endPoint y: 586, distance: 193.0
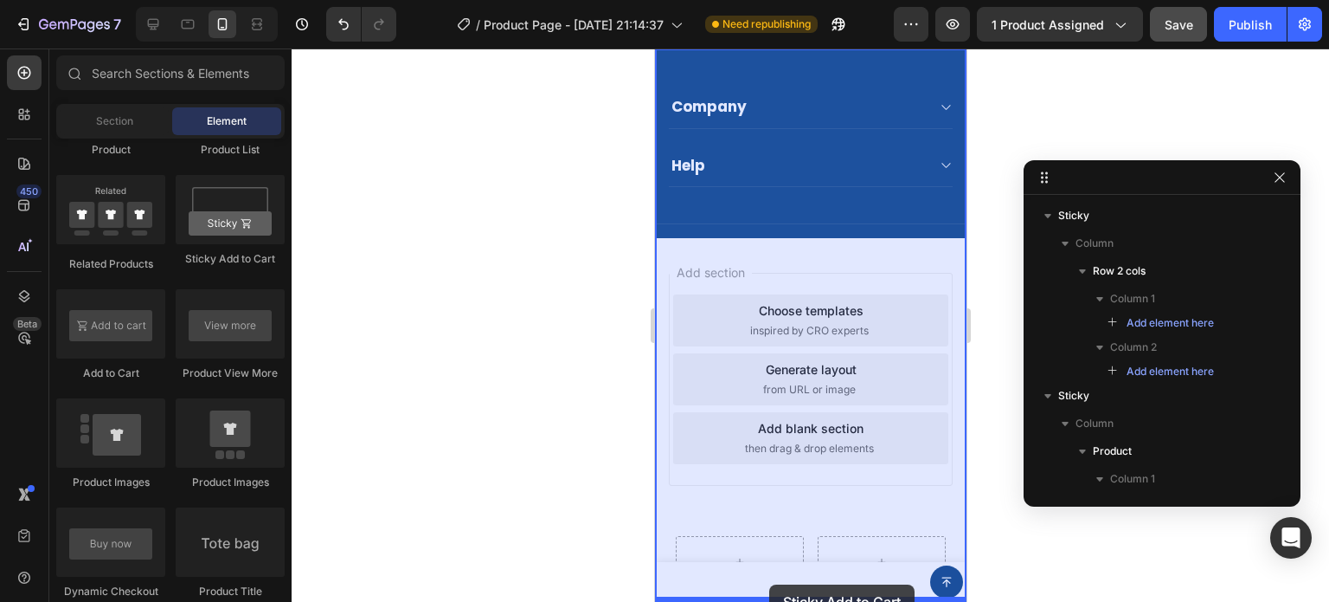
drag, startPoint x: 898, startPoint y: 283, endPoint x: 765, endPoint y: 588, distance: 332.2
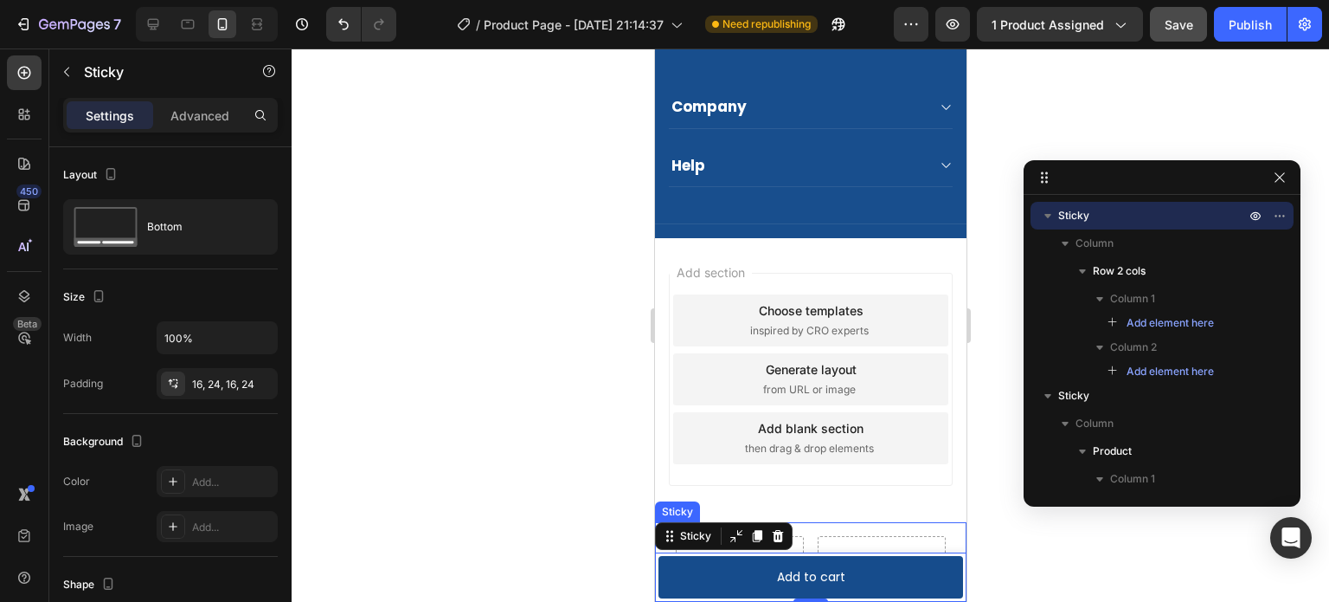
scroll to position [307, 0]
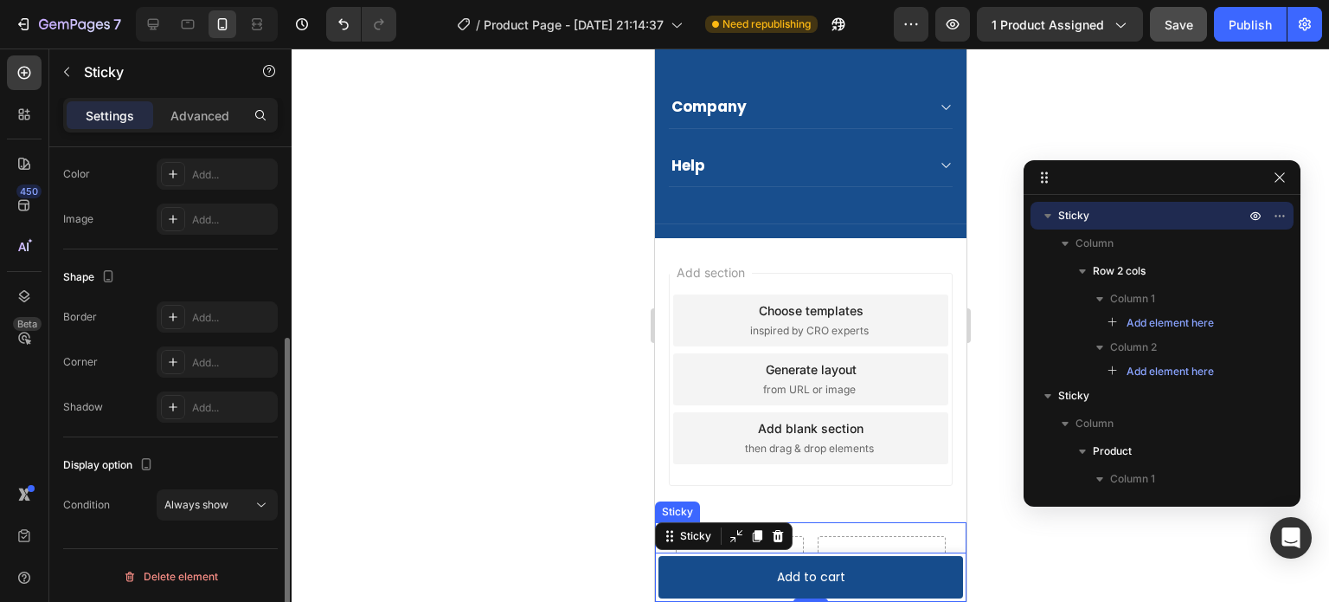
click at [887, 528] on div "Row Sticky" at bounding box center [810, 562] width 312 height 80
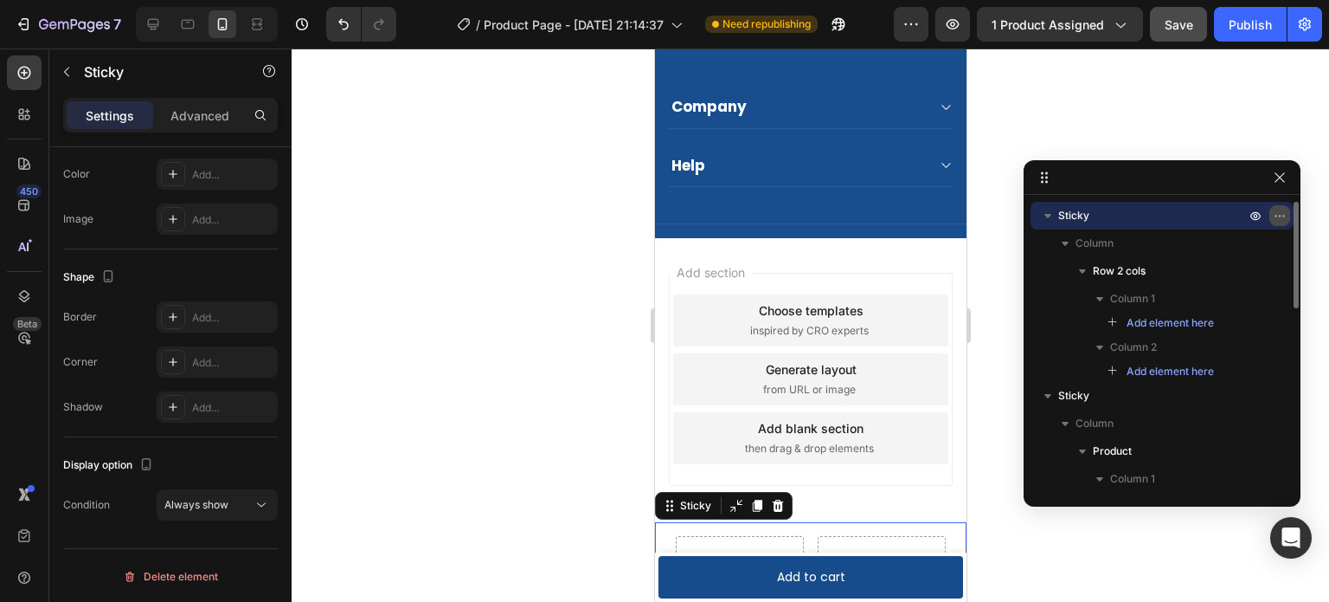
click at [1273, 217] on icon "button" at bounding box center [1280, 216] width 14 height 14
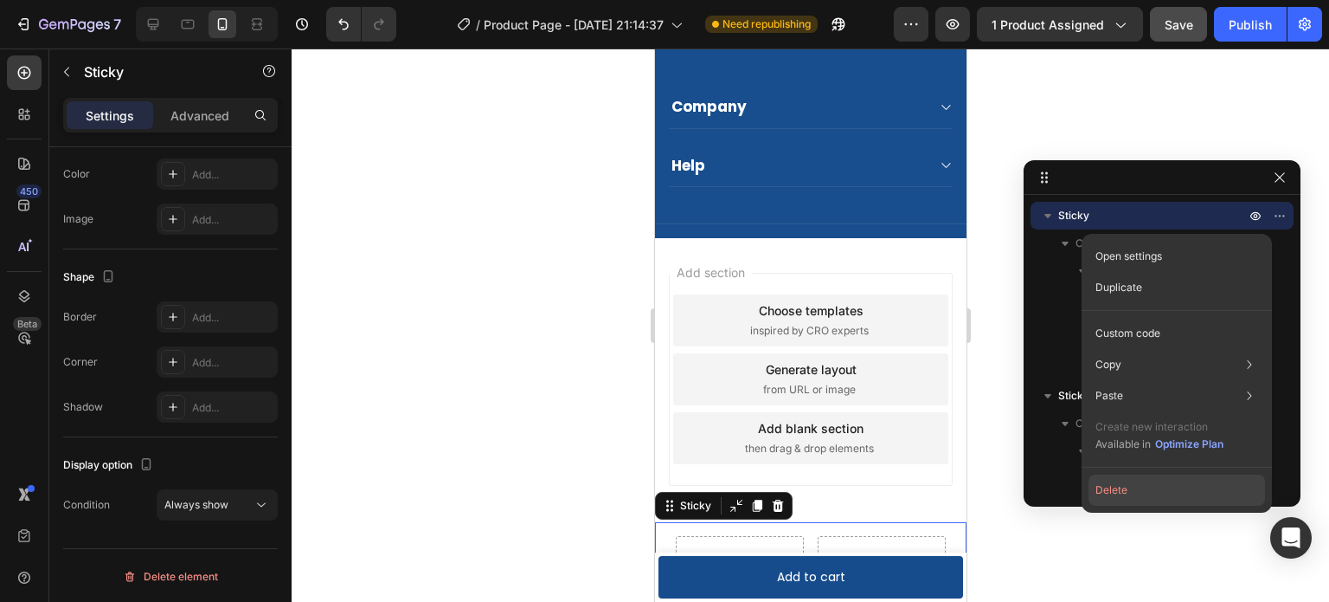
click at [1120, 493] on button "Delete" at bounding box center [1177, 489] width 177 height 31
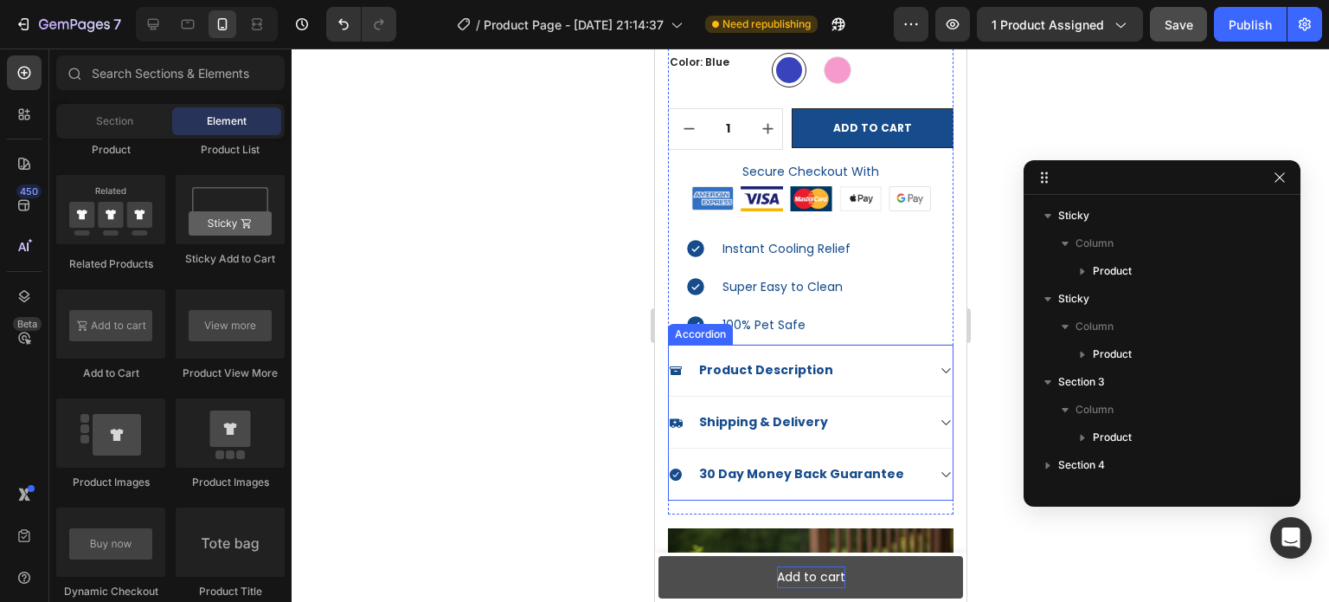
scroll to position [552, 0]
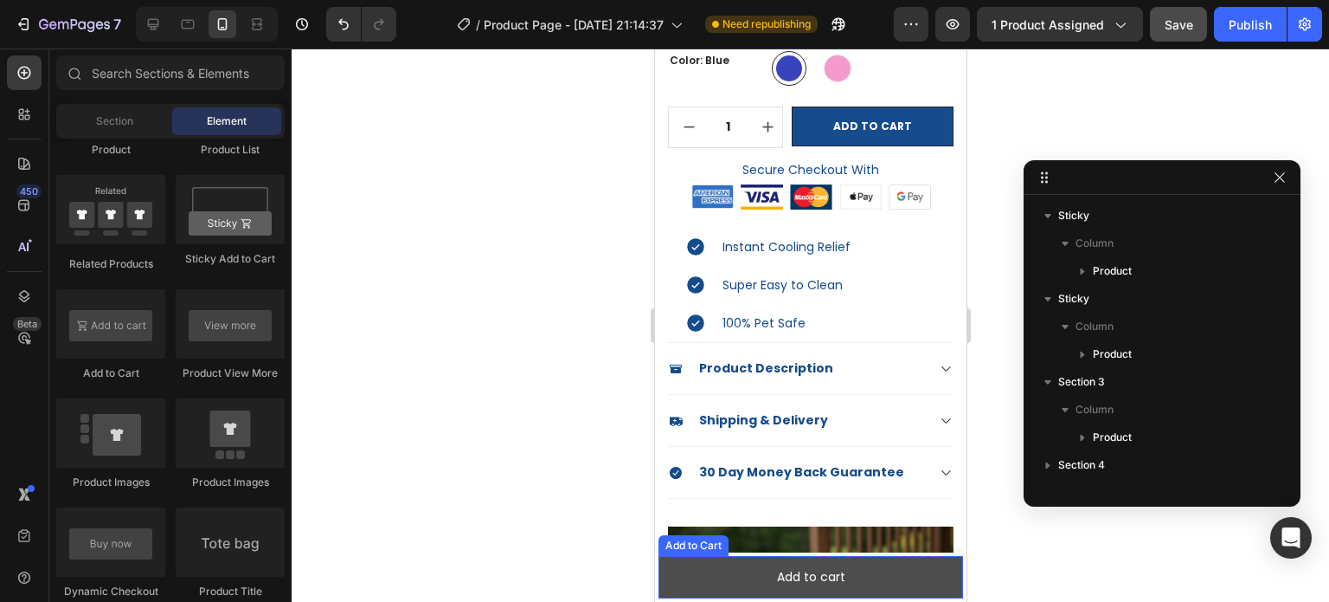
click at [853, 584] on button "Add to cart" at bounding box center [810, 577] width 305 height 42
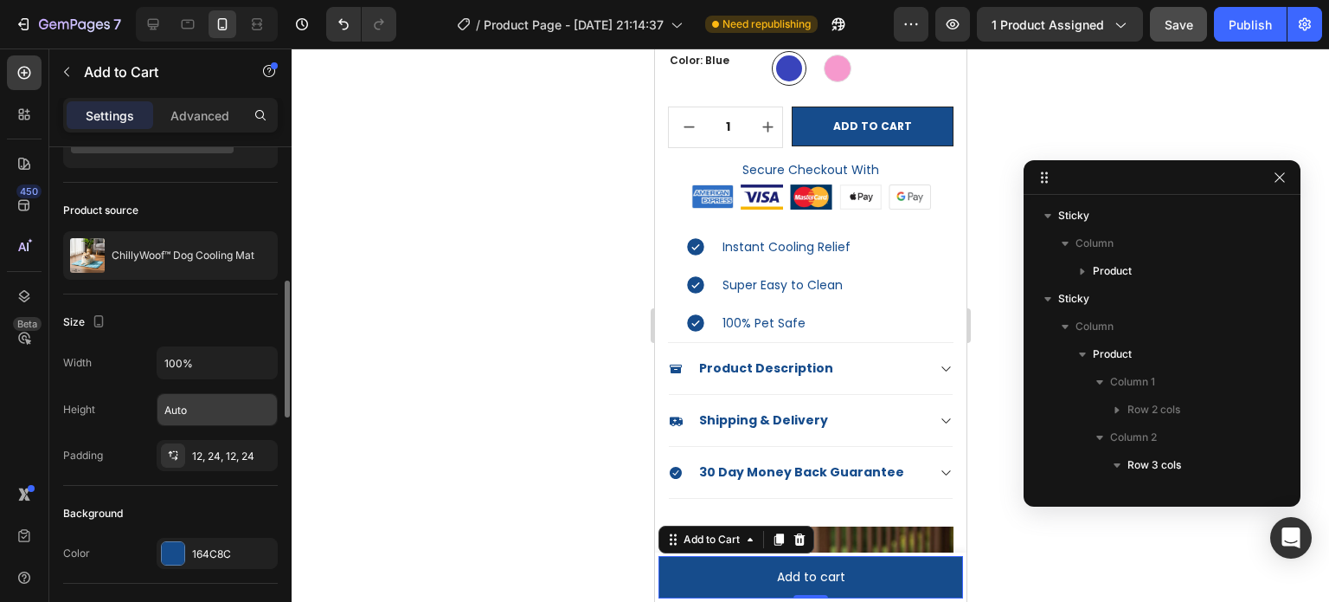
scroll to position [173, 0]
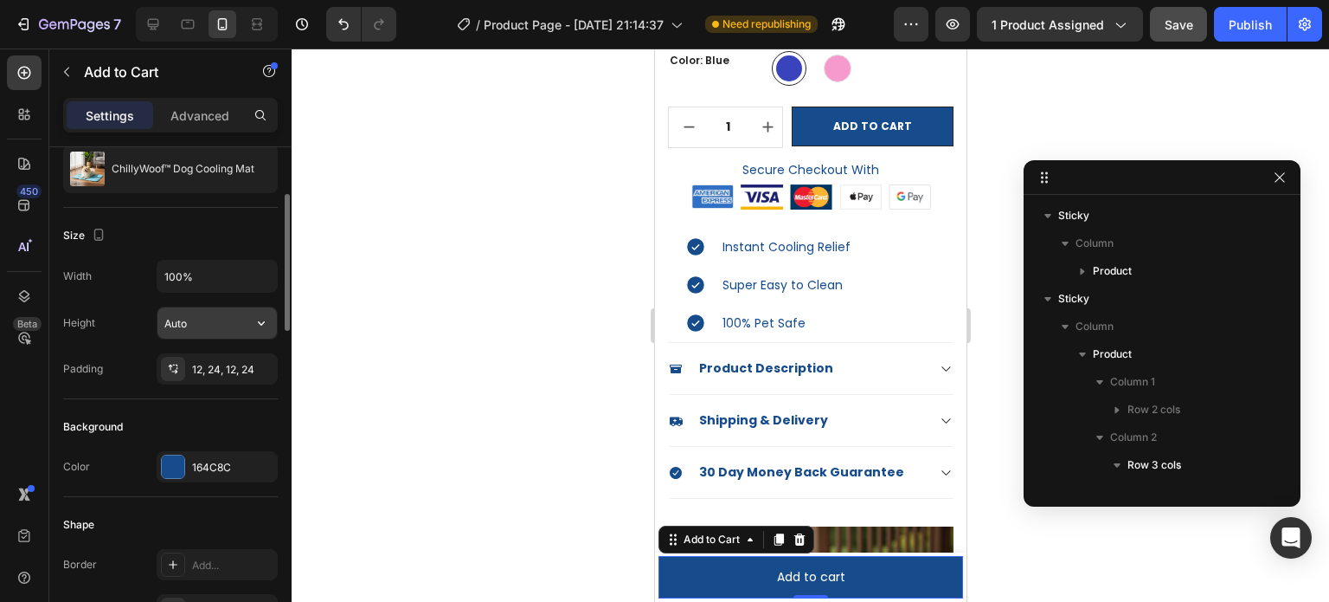
click at [216, 314] on input "Auto" at bounding box center [217, 322] width 119 height 31
click at [241, 321] on input "Auto" at bounding box center [217, 322] width 119 height 31
click at [254, 323] on icon "button" at bounding box center [261, 322] width 17 height 17
click at [351, 350] on div at bounding box center [811, 324] width 1038 height 553
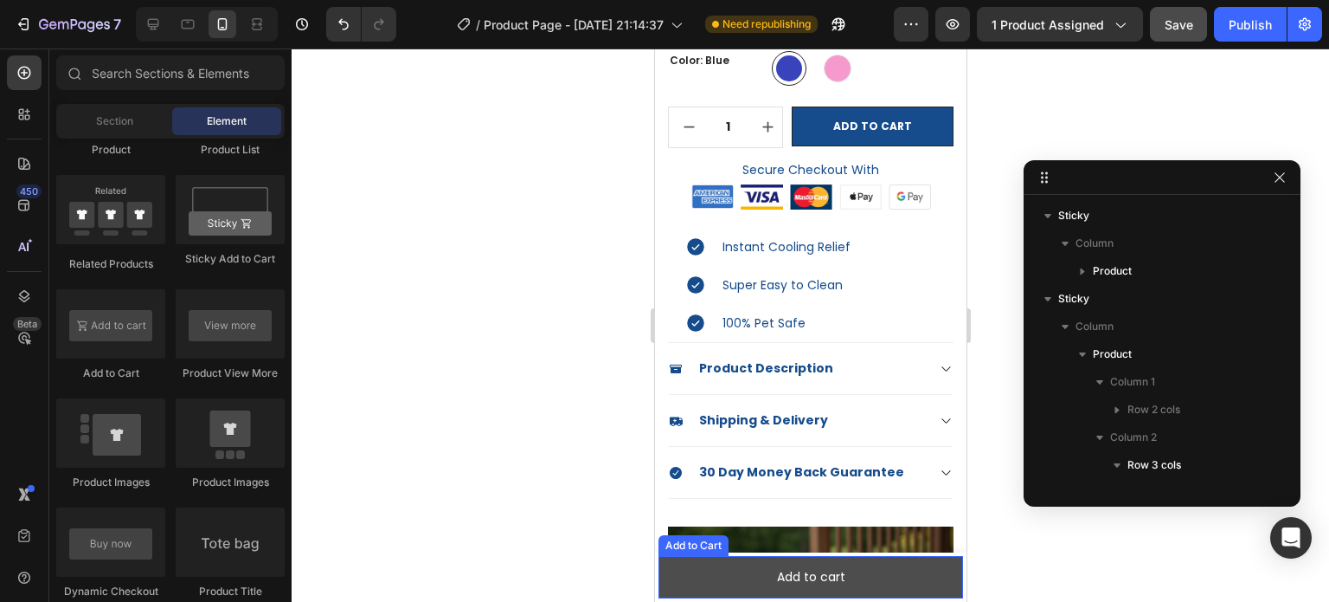
click at [722, 575] on button "Add to cart" at bounding box center [810, 577] width 305 height 42
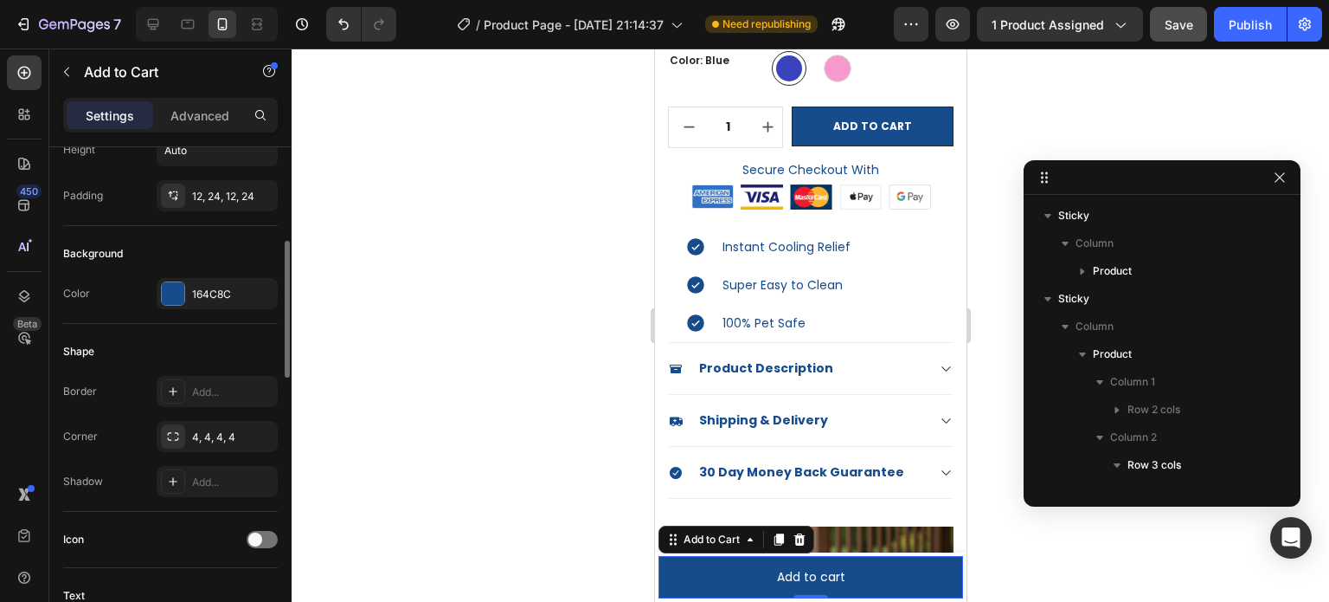
scroll to position [519, 0]
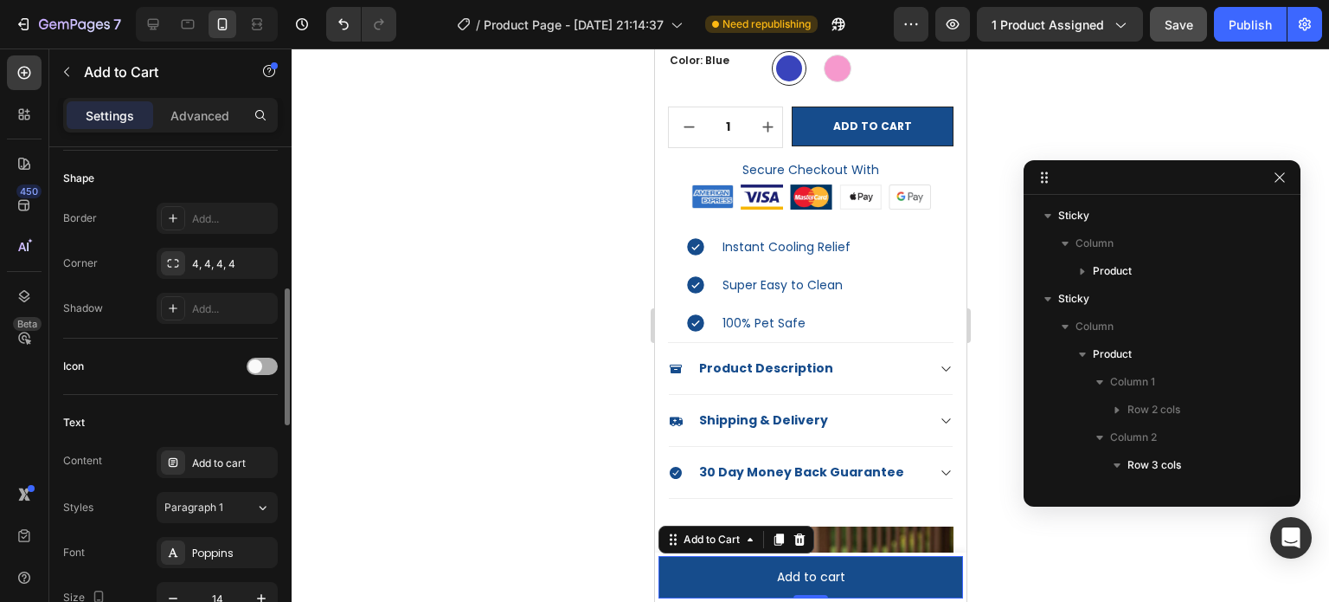
click at [271, 363] on div at bounding box center [262, 365] width 31 height 17
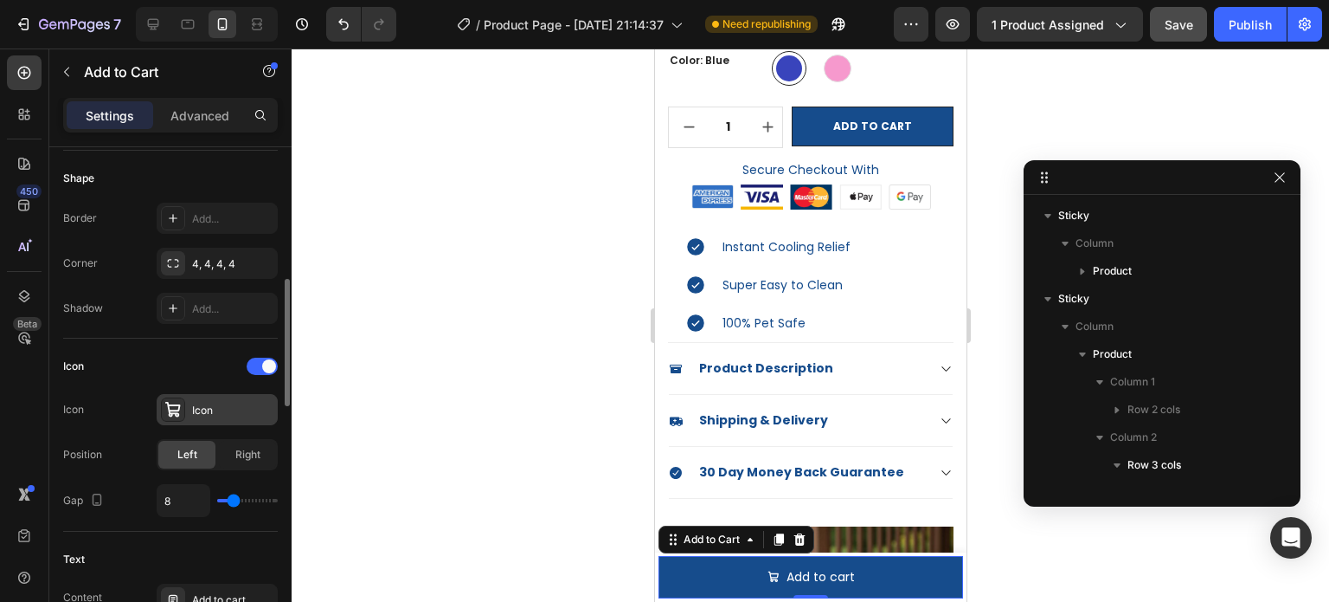
scroll to position [606, 0]
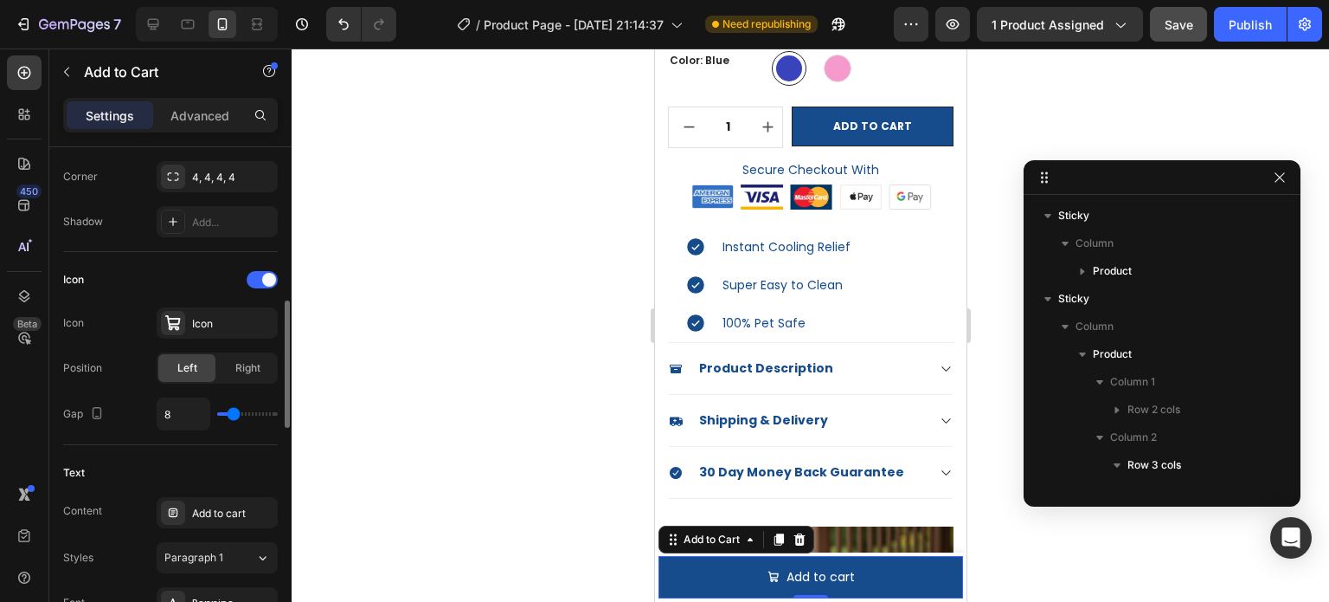
drag, startPoint x: 234, startPoint y: 418, endPoint x: 219, endPoint y: 415, distance: 14.9
click at [219, 415] on div "8" at bounding box center [217, 413] width 121 height 33
type input "4"
type input "1"
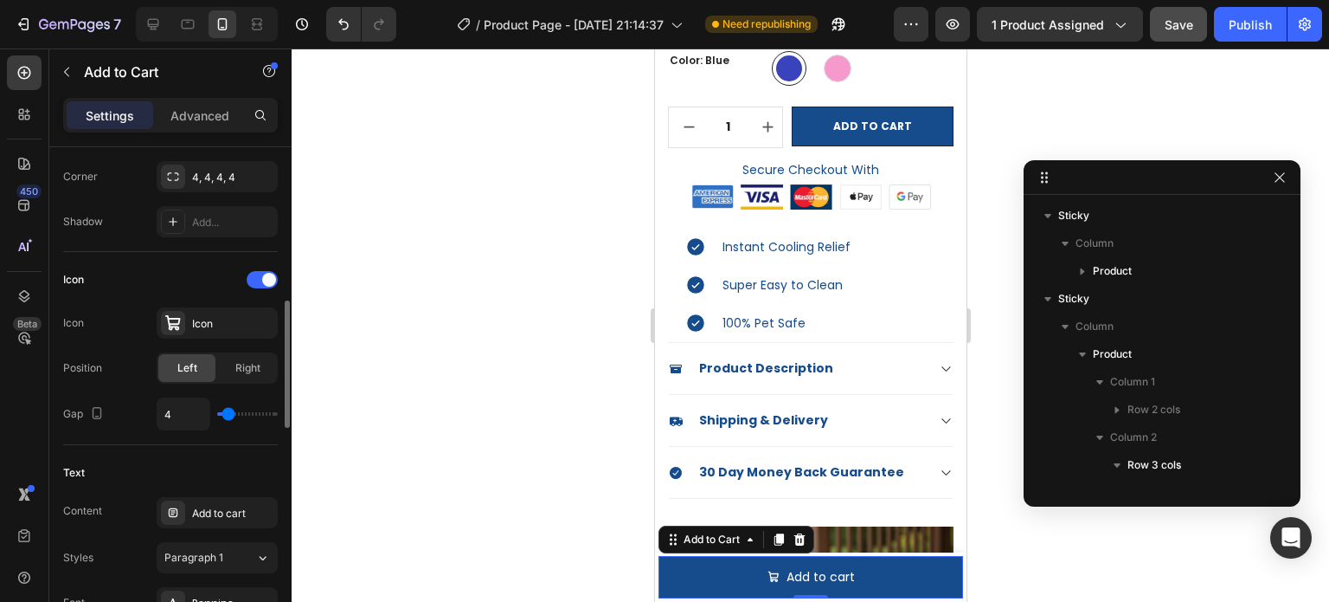
type input "1"
type input "0"
drag, startPoint x: 229, startPoint y: 411, endPoint x: 219, endPoint y: 411, distance: 10.4
type input "0"
click at [219, 412] on input "range" at bounding box center [247, 413] width 61 height 3
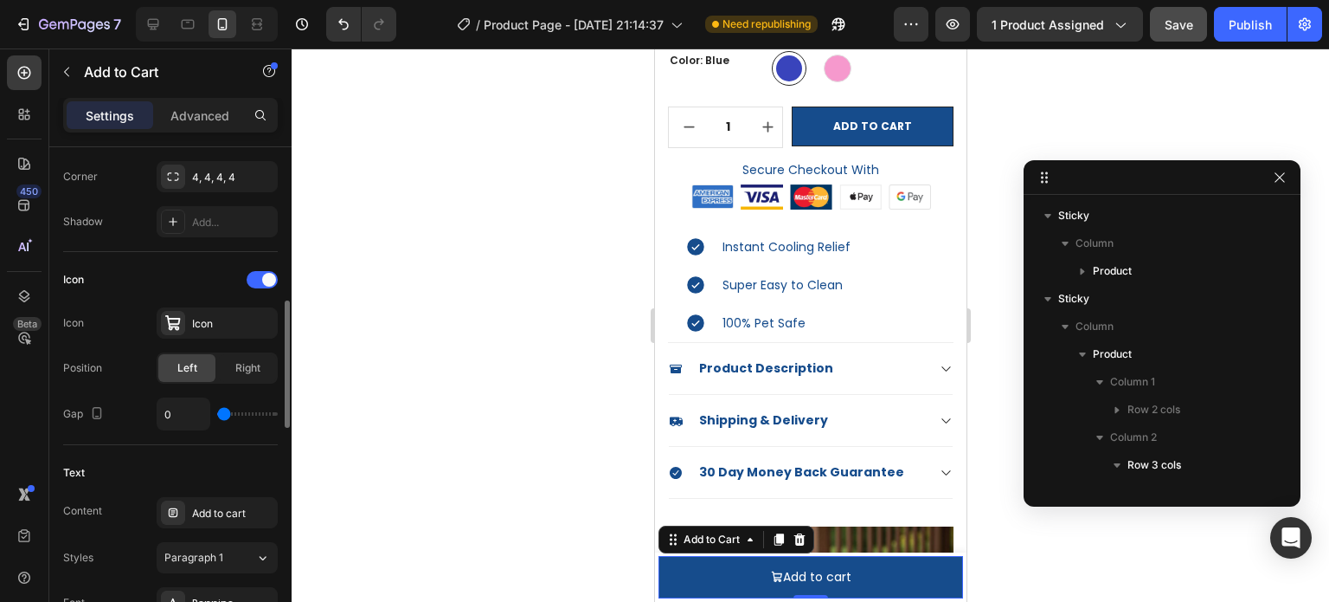
type input "1"
type input "3"
type input "4"
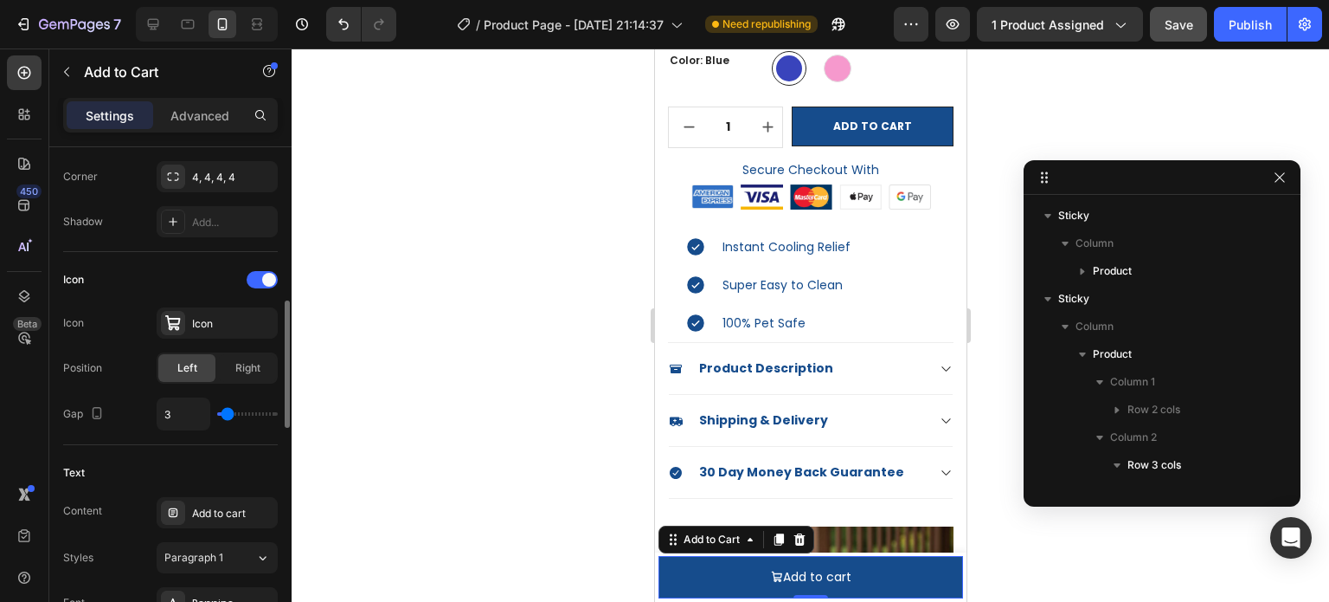
type input "4"
type input "5"
type input "6"
drag, startPoint x: 221, startPoint y: 411, endPoint x: 231, endPoint y: 411, distance: 10.4
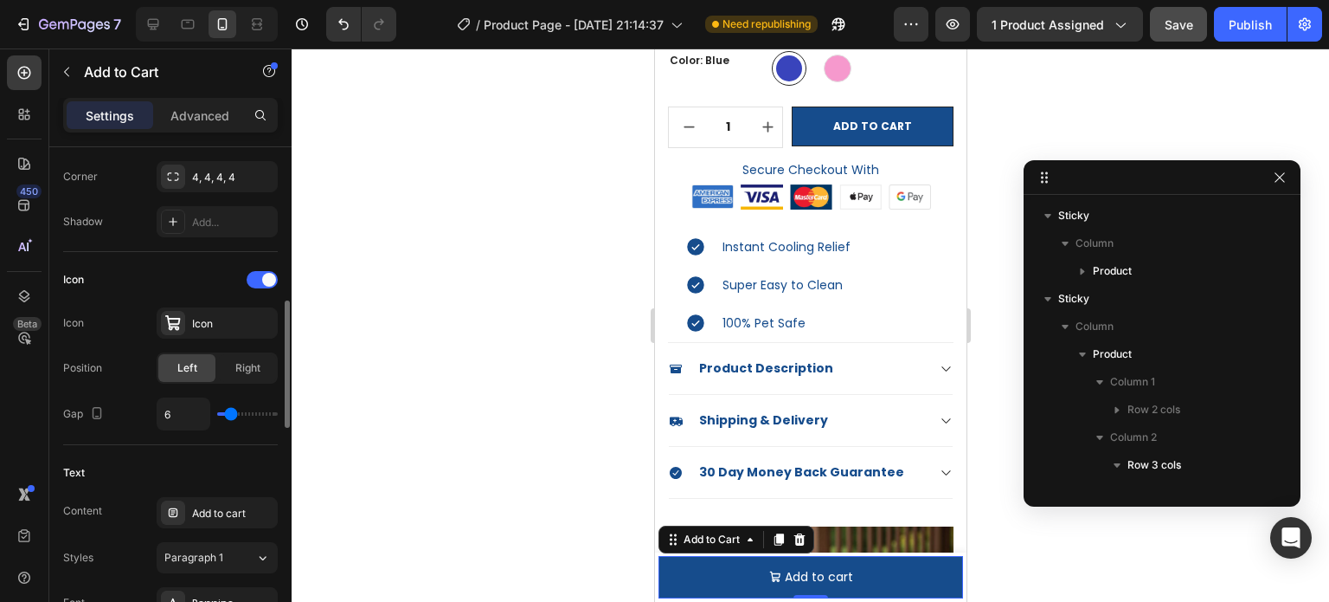
type input "6"
click at [231, 412] on input "range" at bounding box center [247, 413] width 61 height 3
type input "7"
click at [232, 412] on input "range" at bounding box center [247, 413] width 61 height 3
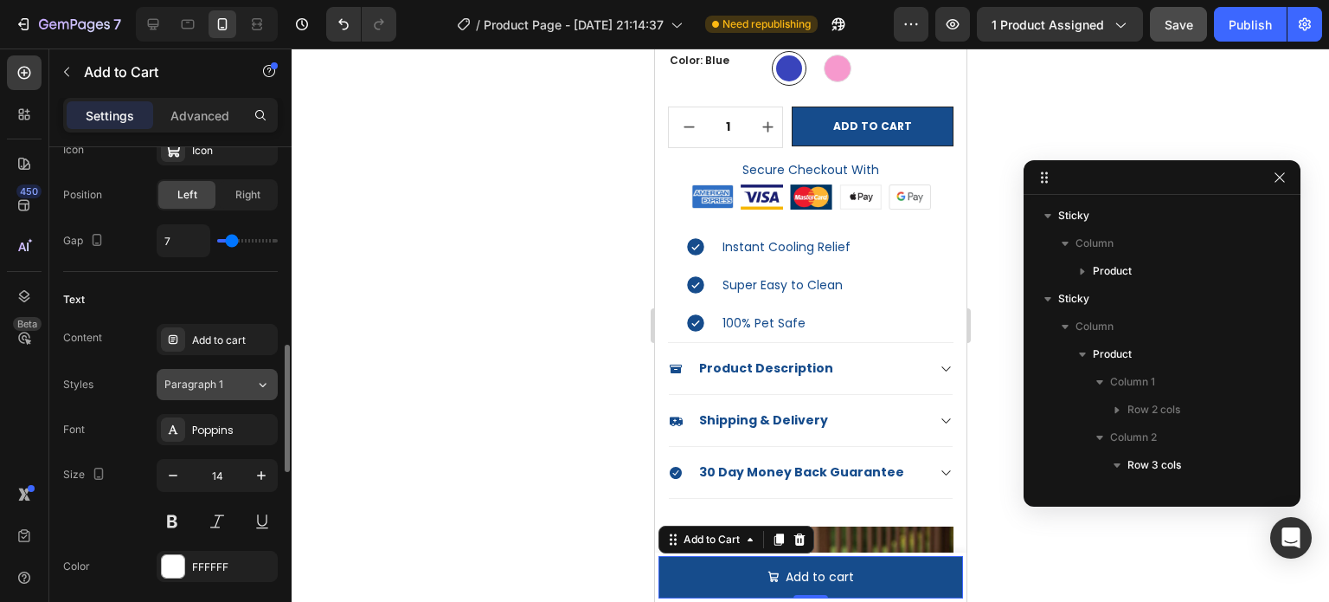
click at [226, 388] on div "Paragraph 1" at bounding box center [199, 385] width 70 height 16
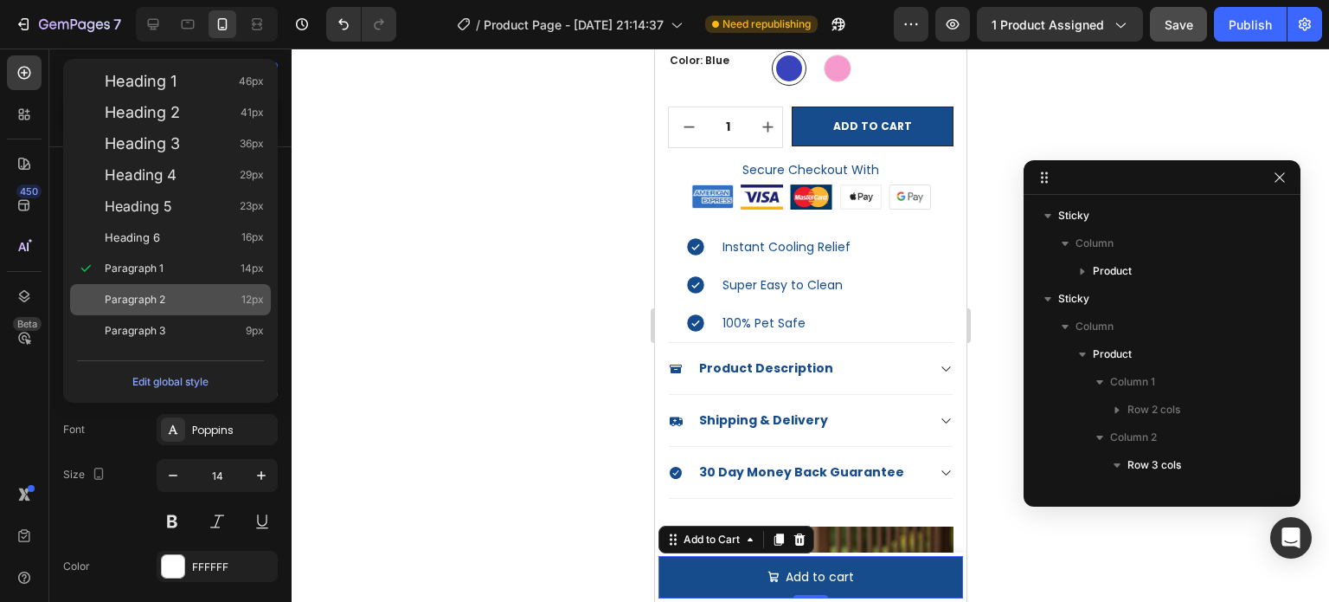
click at [183, 305] on div "Paragraph 2 12px" at bounding box center [184, 299] width 159 height 17
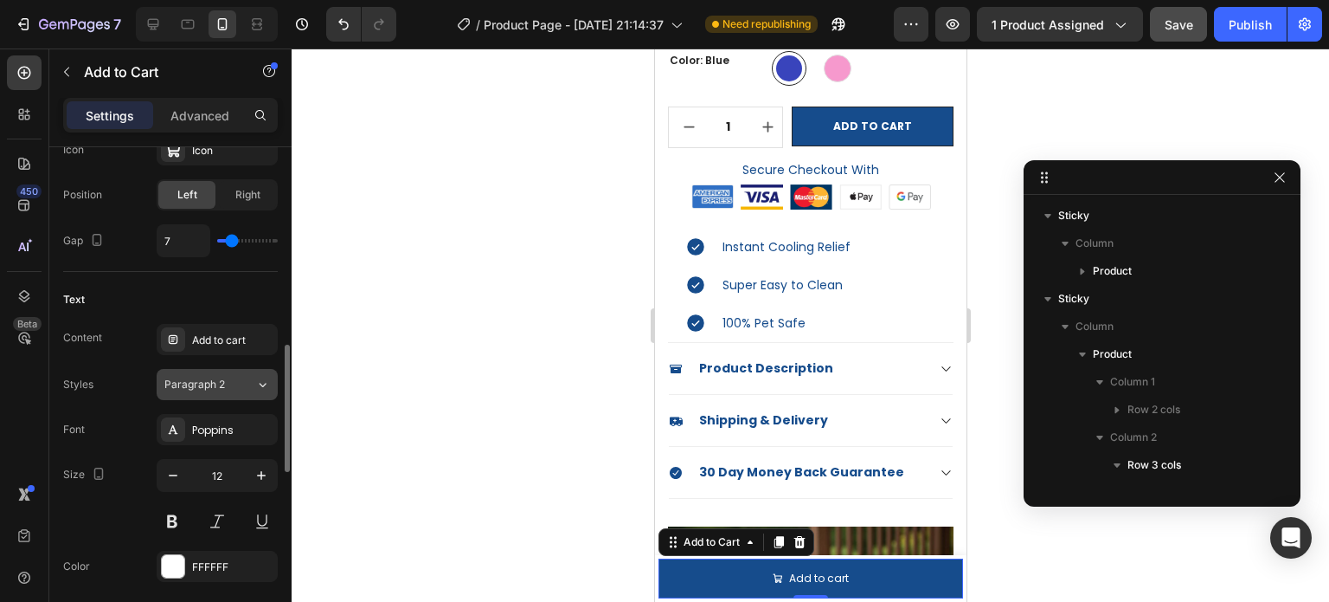
click at [237, 392] on button "Paragraph 2" at bounding box center [217, 384] width 121 height 31
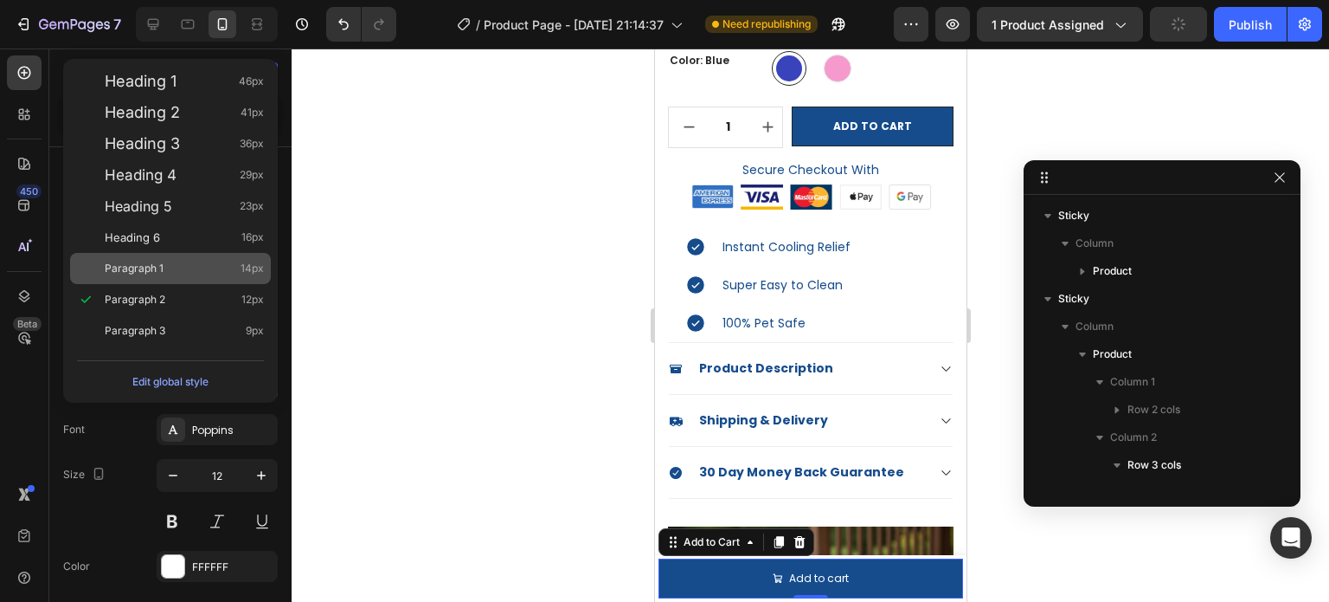
click at [174, 262] on div "Paragraph 1 14px" at bounding box center [184, 268] width 159 height 17
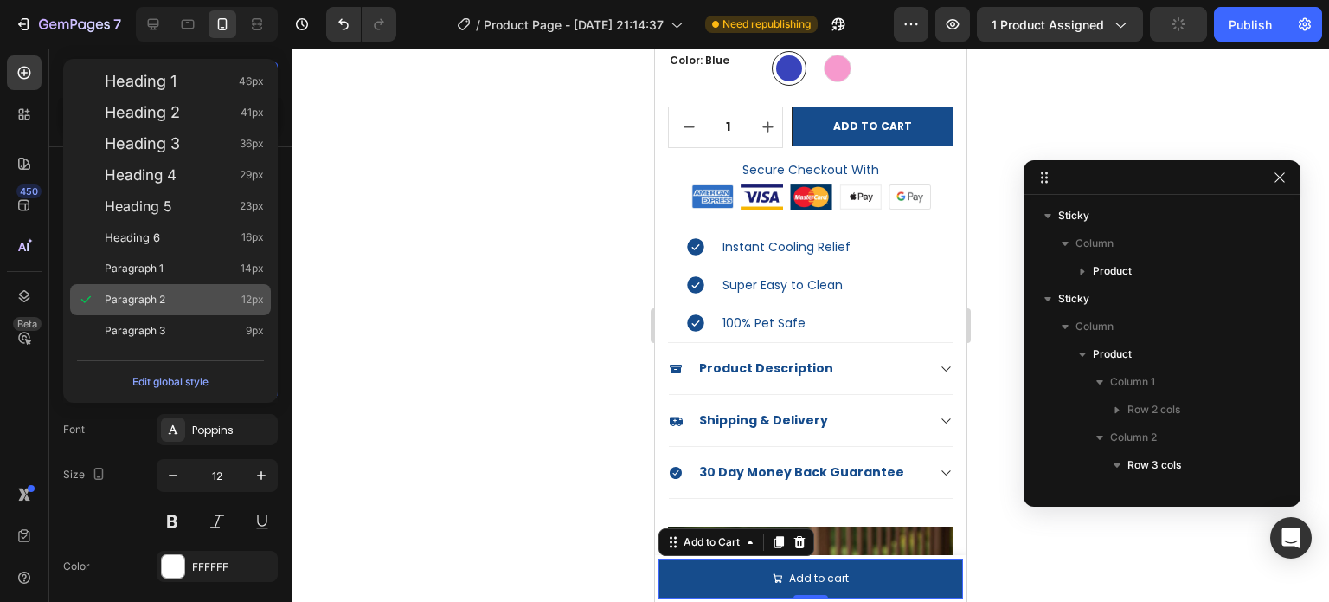
type input "14"
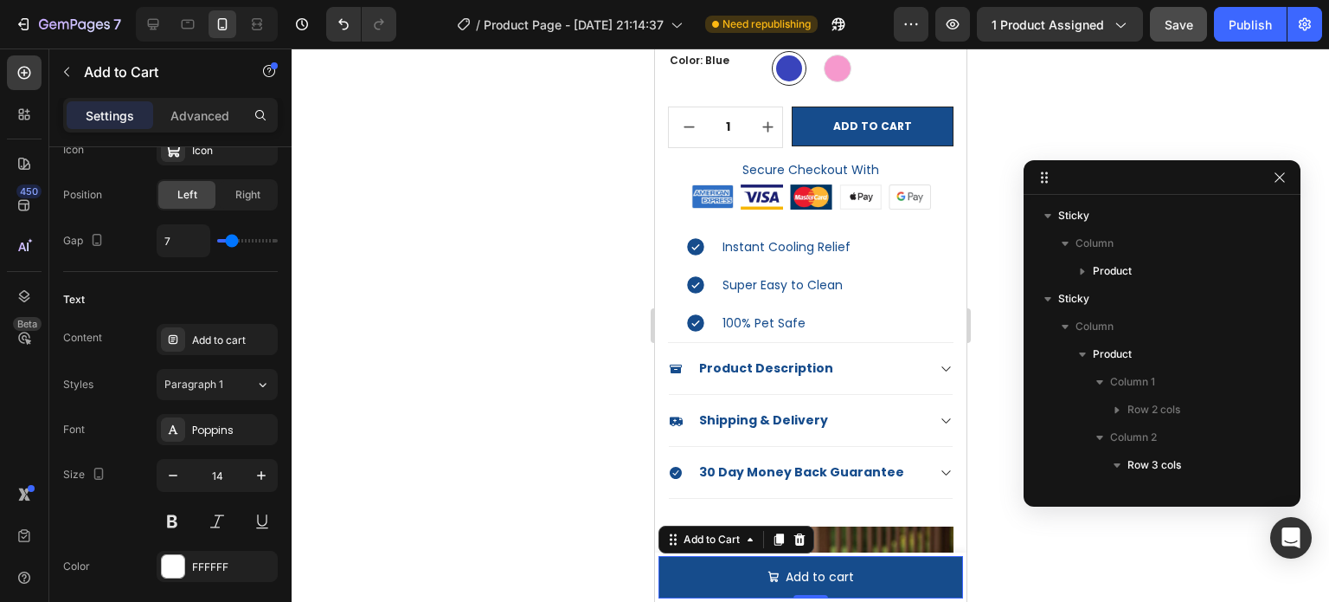
click at [1121, 553] on div at bounding box center [811, 324] width 1038 height 553
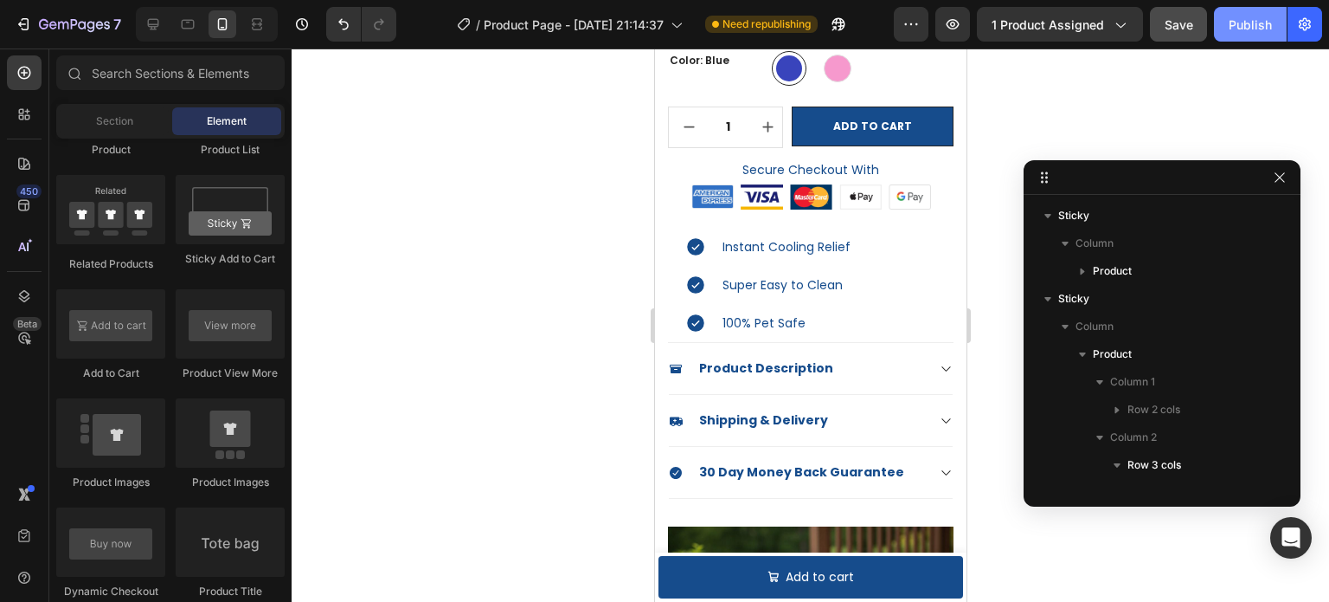
click at [1248, 25] on div "Publish" at bounding box center [1250, 25] width 43 height 18
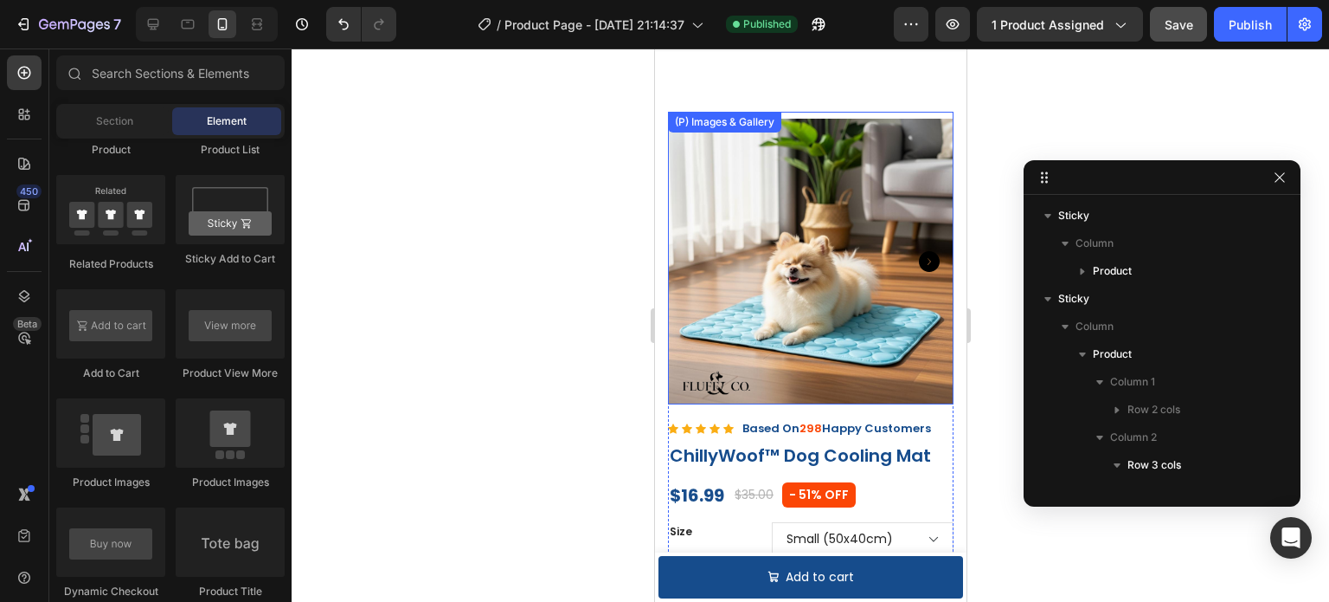
scroll to position [0, 0]
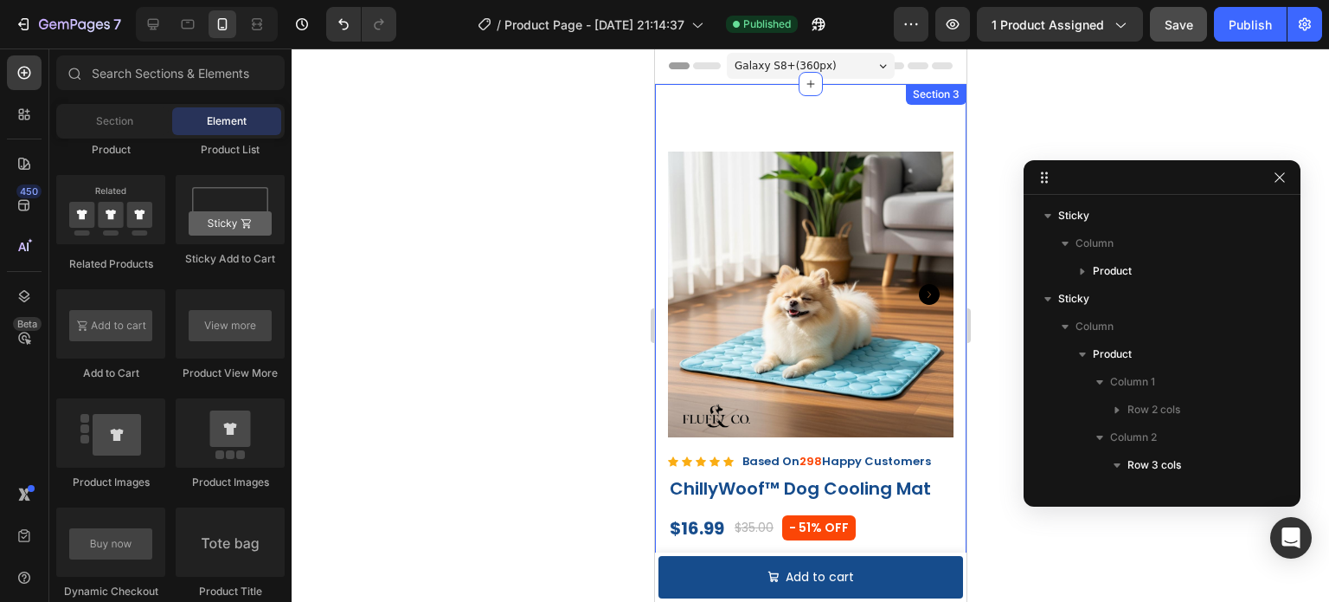
click at [865, 126] on div "(P) Images & Gallery Row Instant Cooling Relief for Hot Dogs Super Easy to Clea…" at bounding box center [810, 581] width 312 height 995
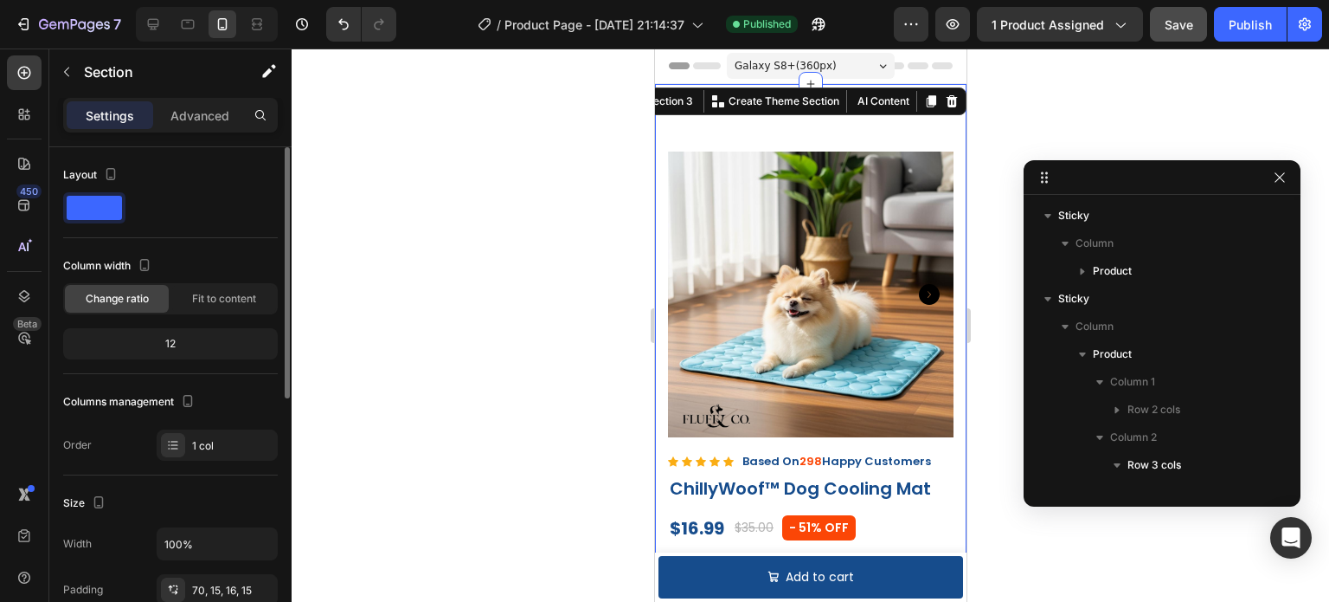
scroll to position [173, 0]
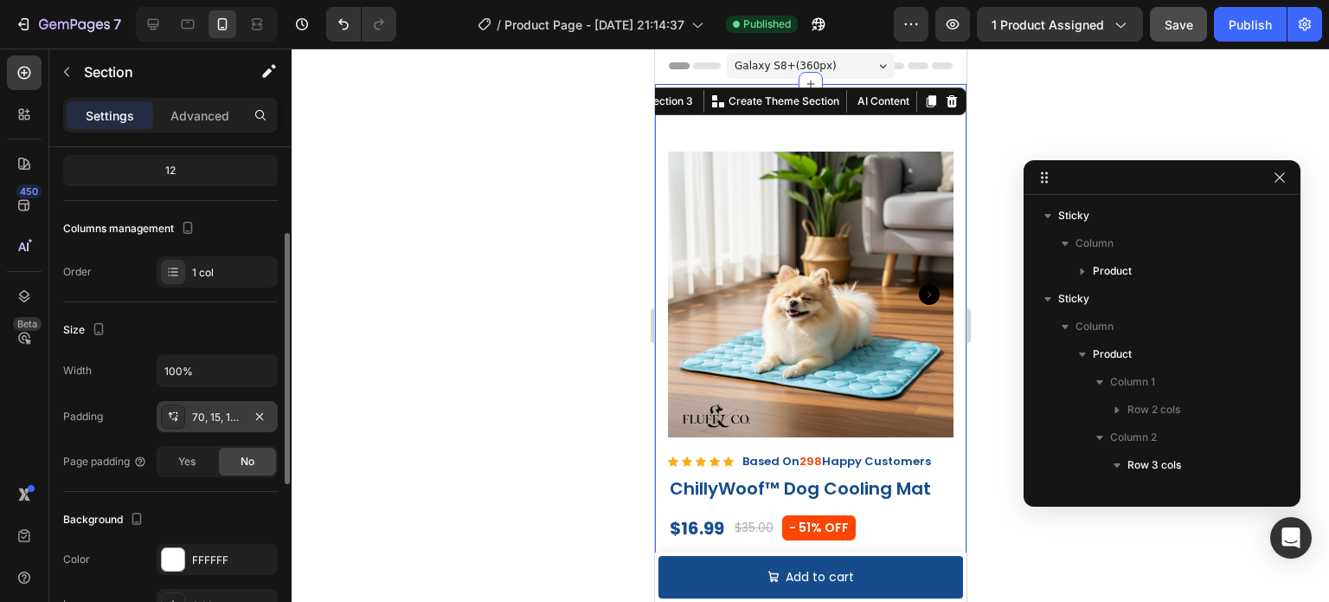
click at [204, 418] on div "70, 15, 16, 15" at bounding box center [217, 417] width 50 height 16
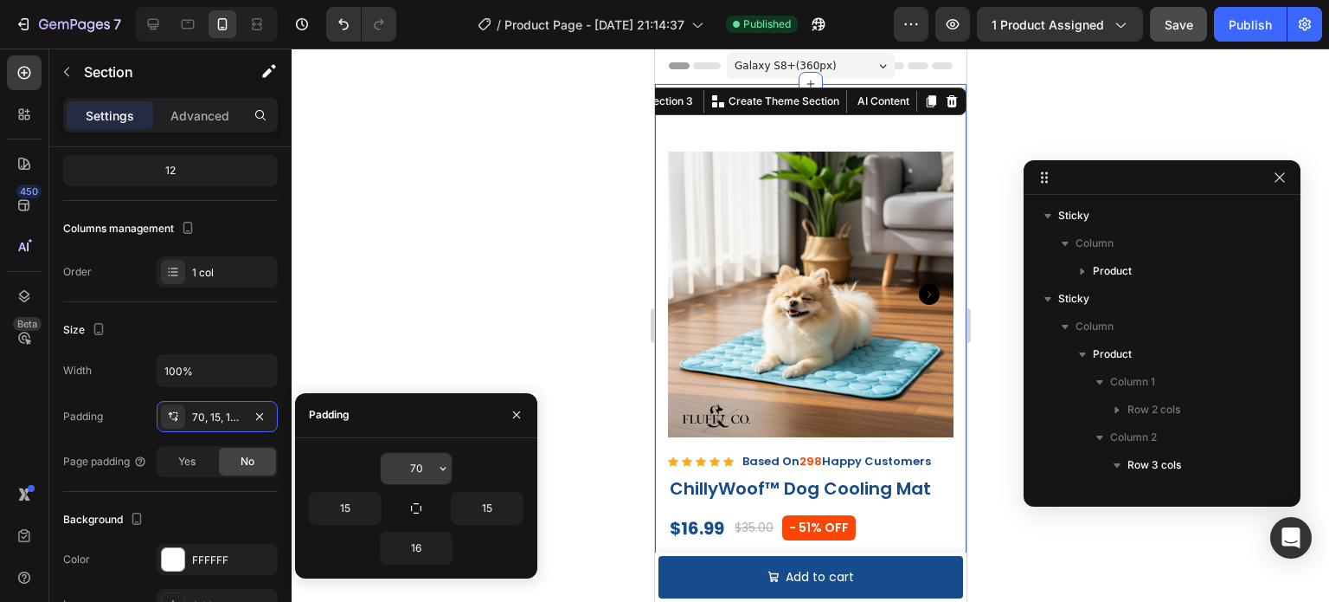
click at [411, 461] on input "70" at bounding box center [416, 468] width 71 height 31
type input "60"
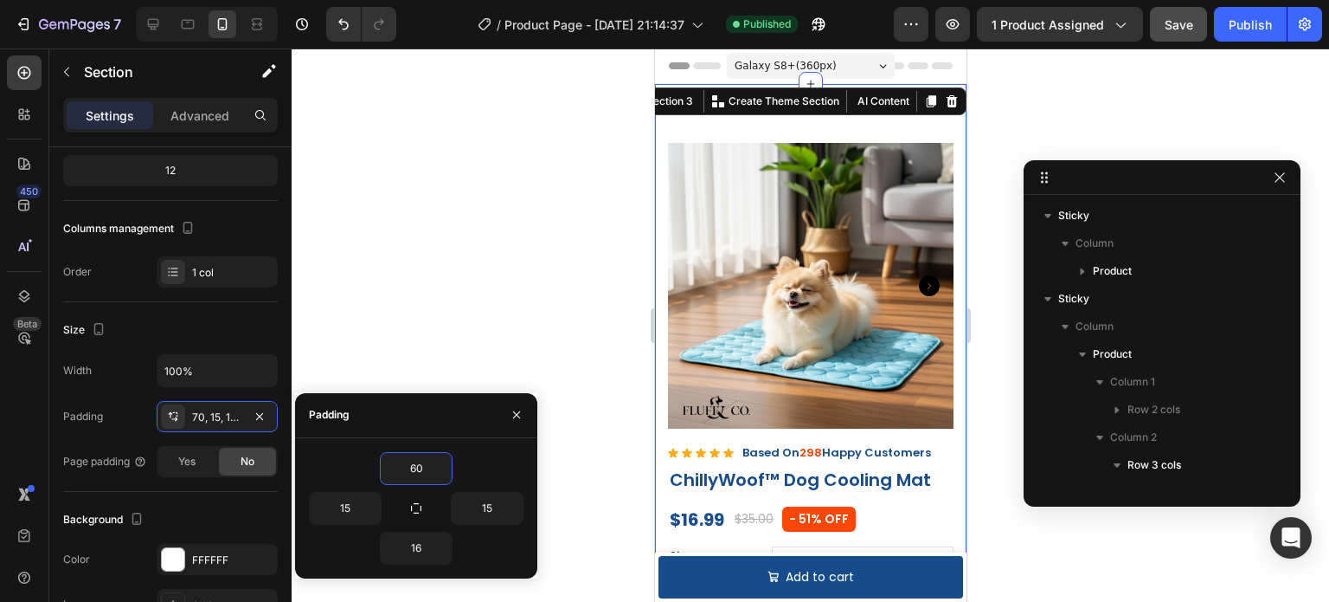
drag, startPoint x: 397, startPoint y: 273, endPoint x: 504, endPoint y: 248, distance: 109.4
click at [398, 269] on div at bounding box center [811, 324] width 1038 height 553
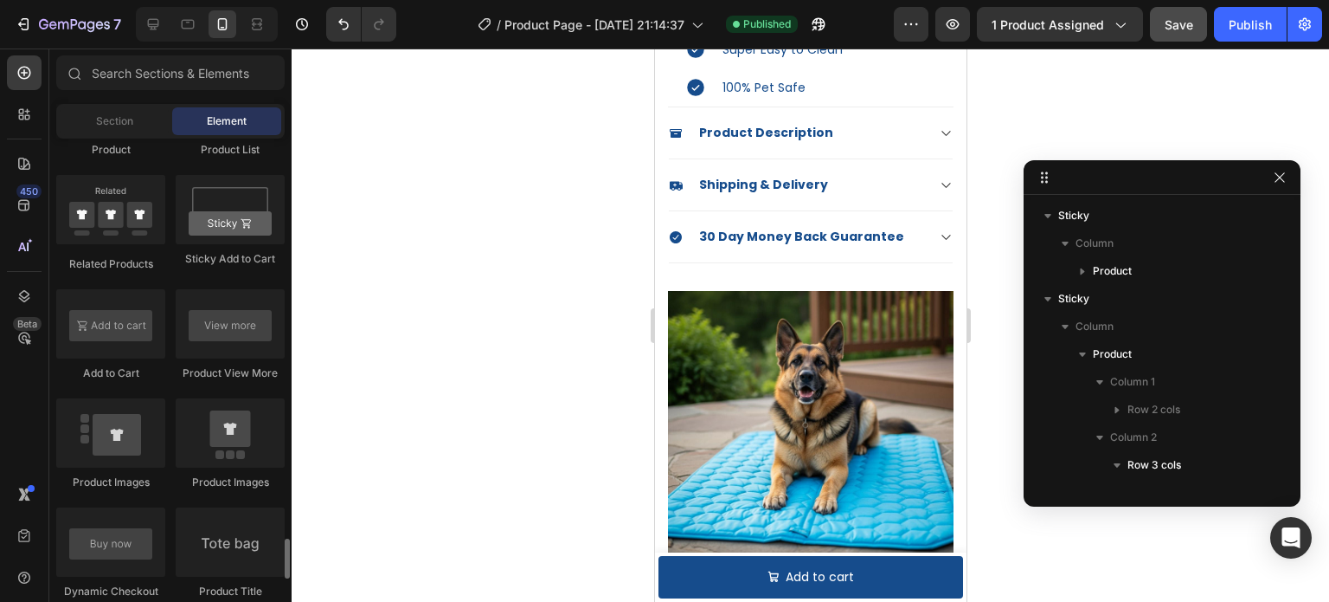
scroll to position [2683, 0]
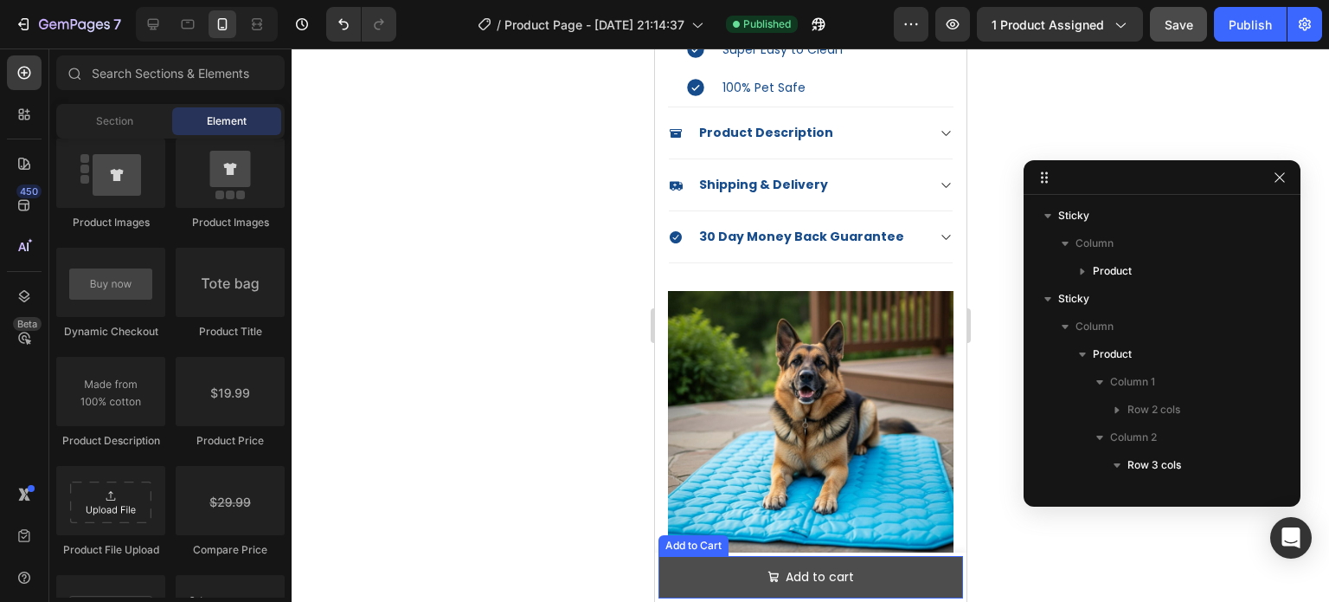
click at [918, 583] on button "Add to cart" at bounding box center [810, 577] width 305 height 42
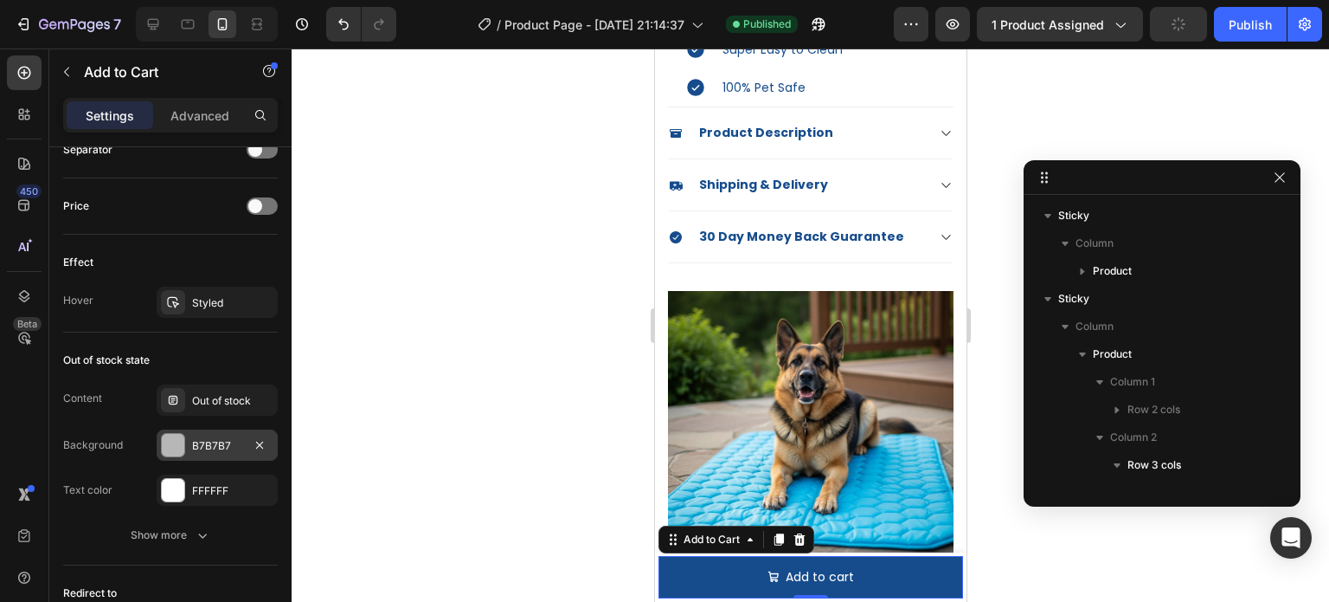
scroll to position [1471, 0]
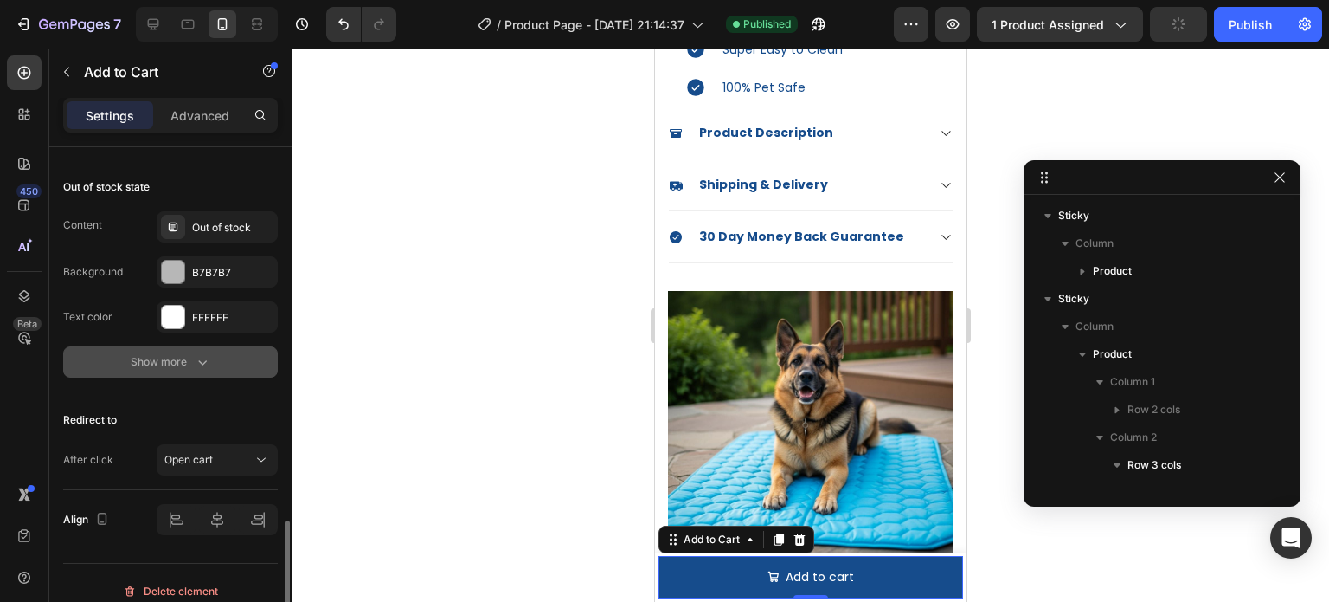
click at [216, 356] on button "Show more" at bounding box center [170, 361] width 215 height 31
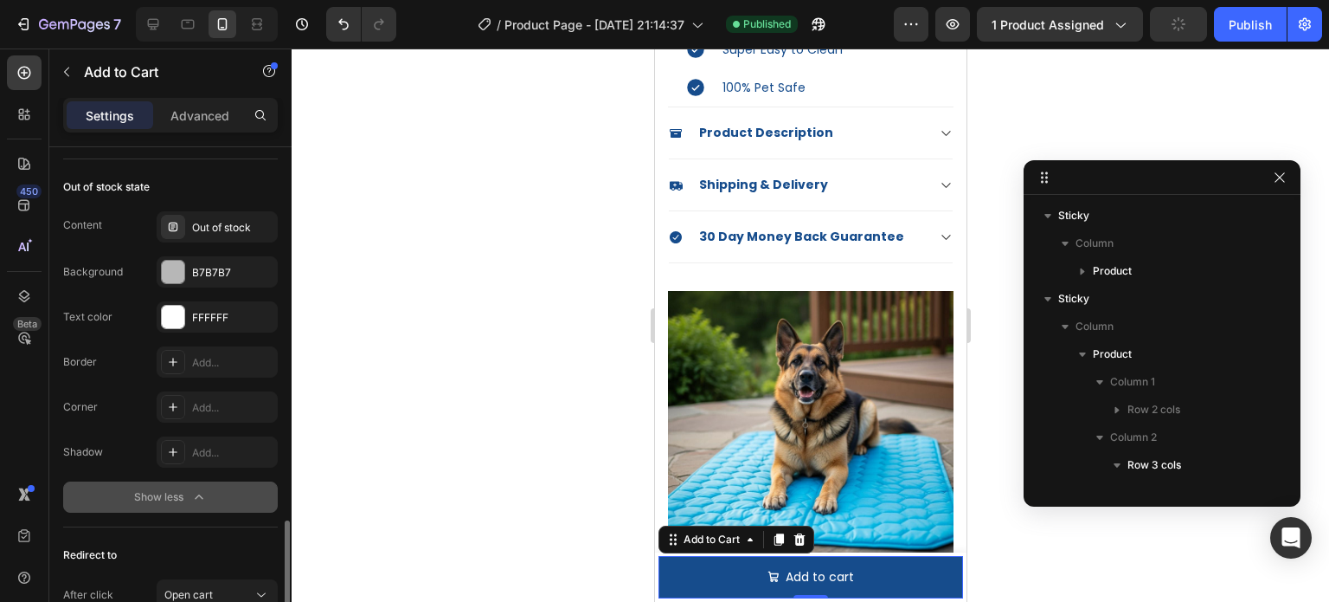
click at [186, 498] on div "Show less" at bounding box center [171, 496] width 74 height 17
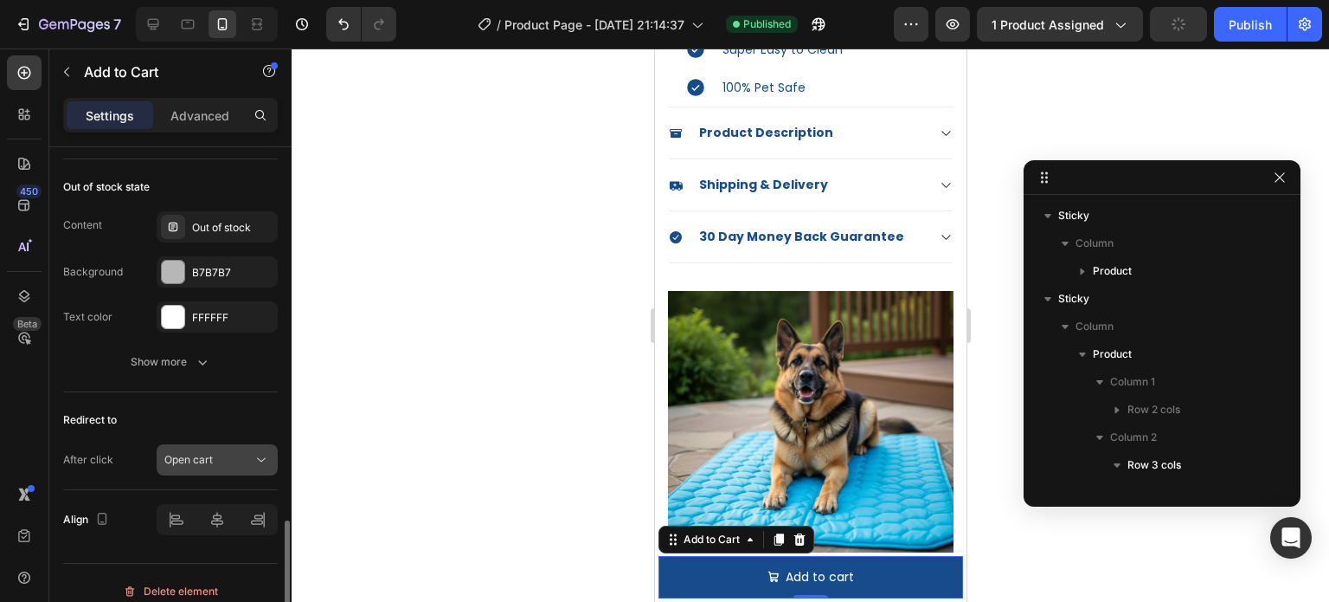
click at [224, 452] on div "Open cart" at bounding box center [208, 460] width 88 height 16
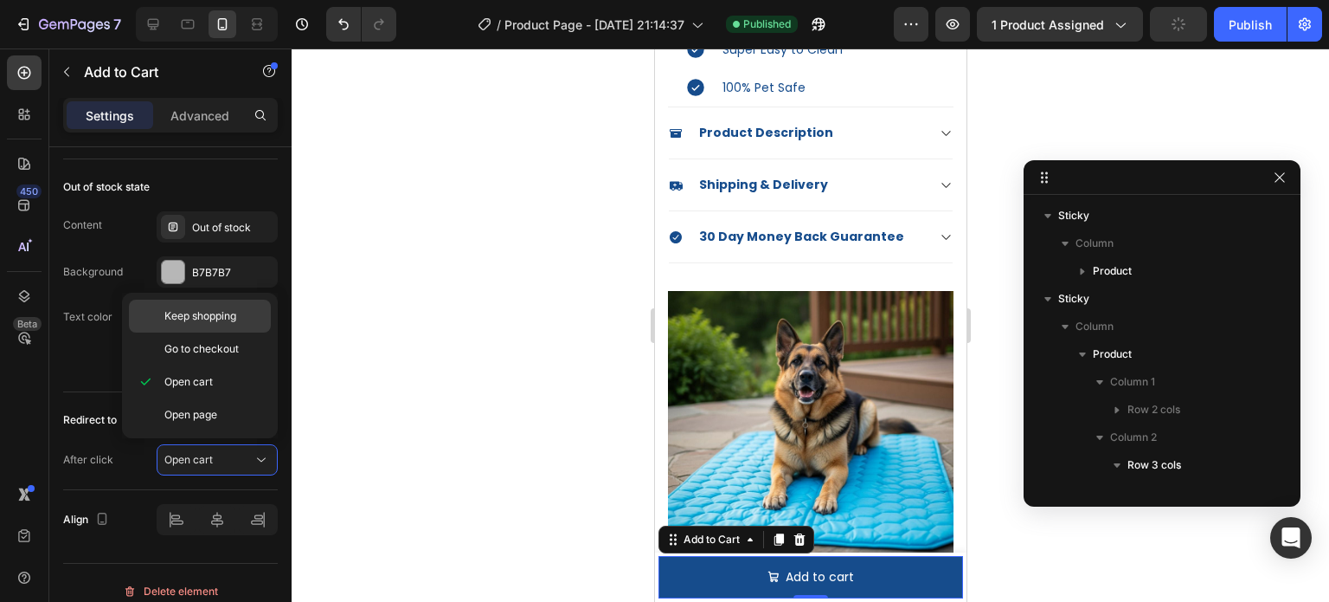
click at [229, 311] on span "Keep shopping" at bounding box center [200, 316] width 72 height 16
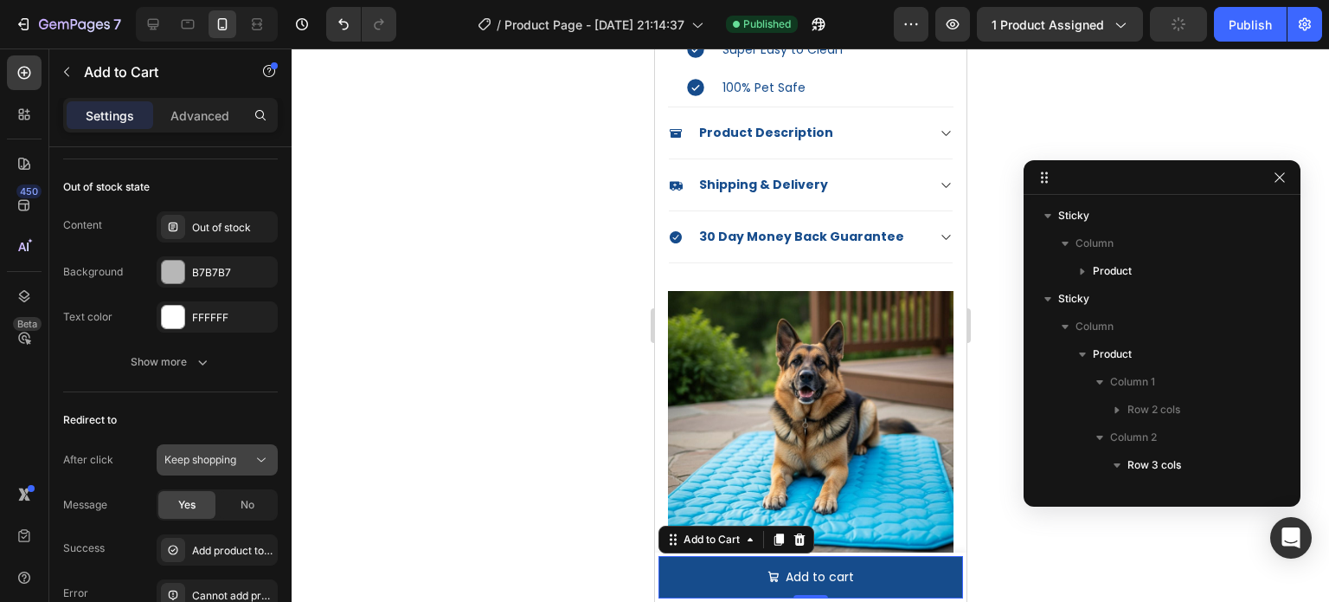
scroll to position [1619, 0]
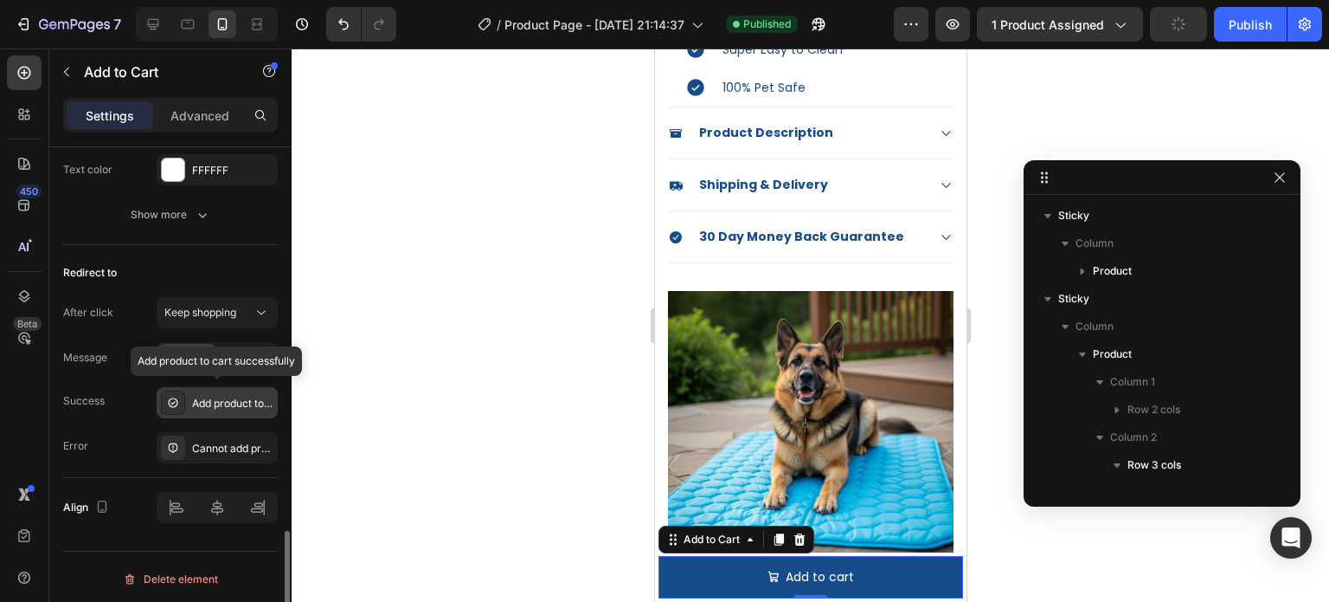
click at [162, 401] on div at bounding box center [173, 402] width 24 height 24
click at [137, 402] on div "Success Add product to cart successfully" at bounding box center [170, 402] width 215 height 31
click at [159, 442] on div "Cannot add product to cart" at bounding box center [217, 447] width 121 height 31
click at [142, 445] on div "Error Cannot add product to cart" at bounding box center [170, 447] width 215 height 31
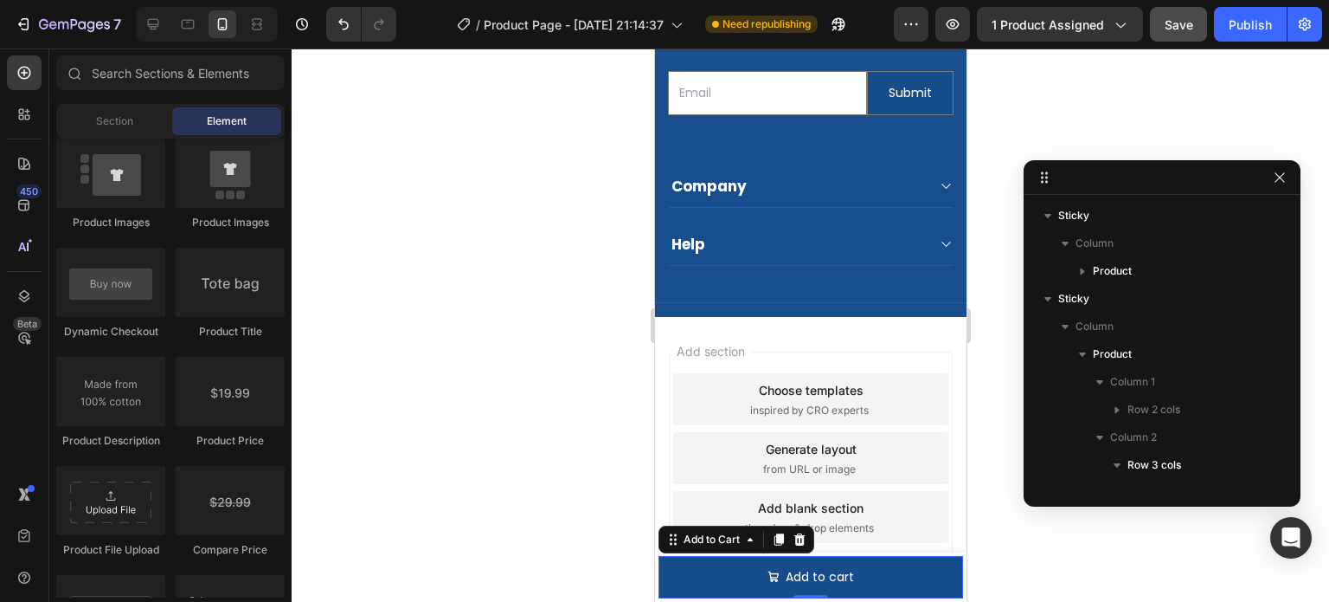
scroll to position [4061, 0]
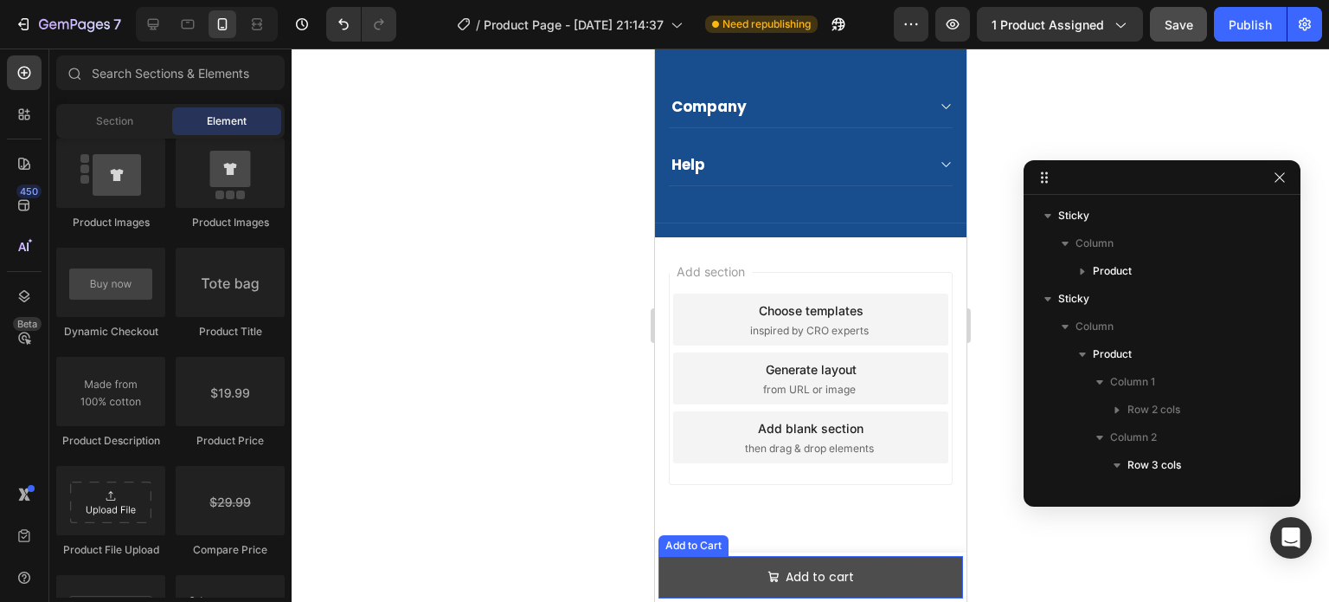
click at [909, 574] on button "Add to cart" at bounding box center [810, 577] width 305 height 42
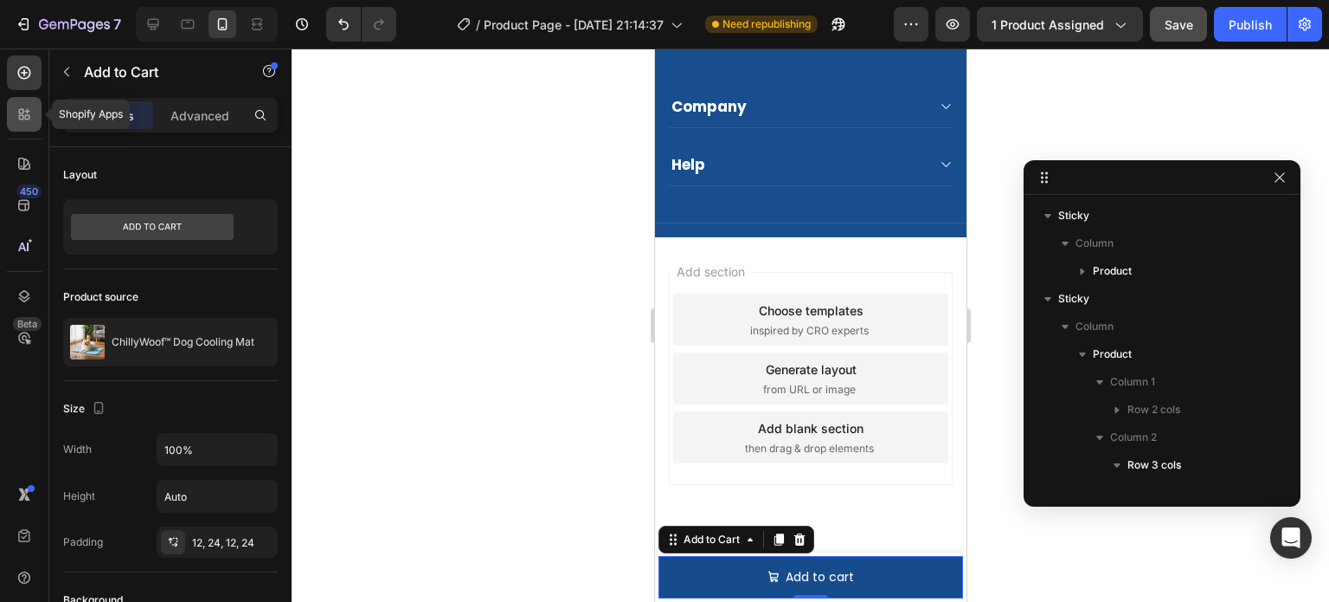
click at [27, 123] on div at bounding box center [24, 114] width 35 height 35
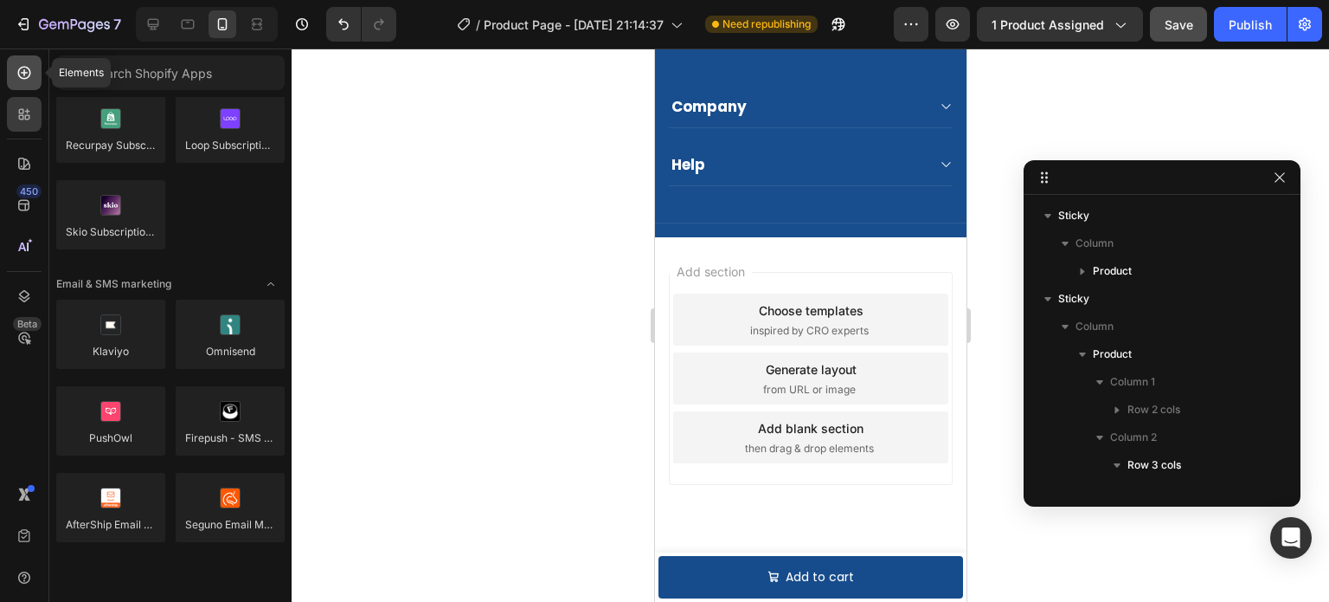
click at [16, 76] on icon at bounding box center [24, 72] width 17 height 17
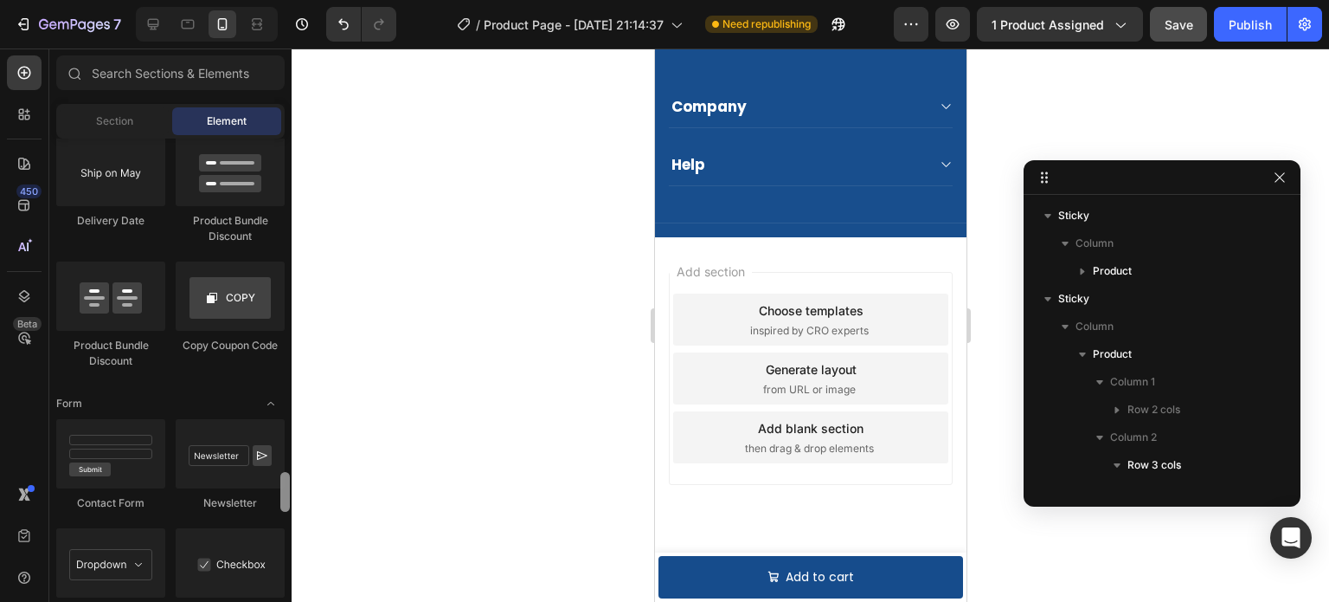
scroll to position [4267, 0]
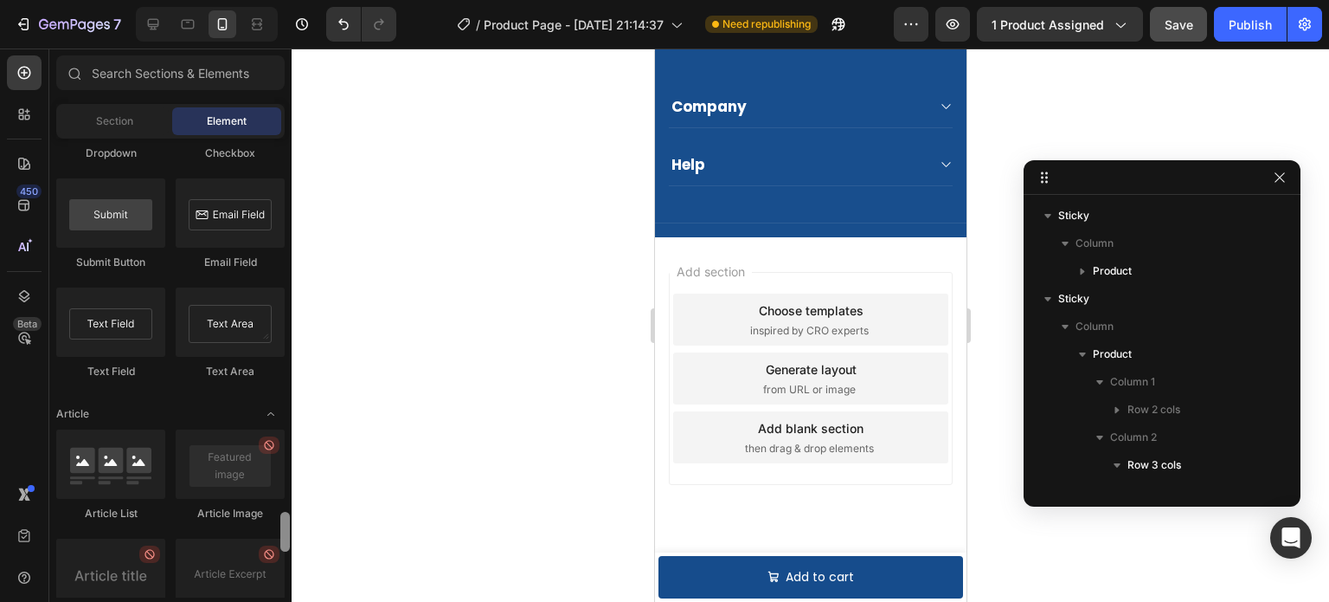
drag, startPoint x: 291, startPoint y: 496, endPoint x: 291, endPoint y: 436, distance: 59.7
click at [290, 371] on div at bounding box center [285, 367] width 13 height 459
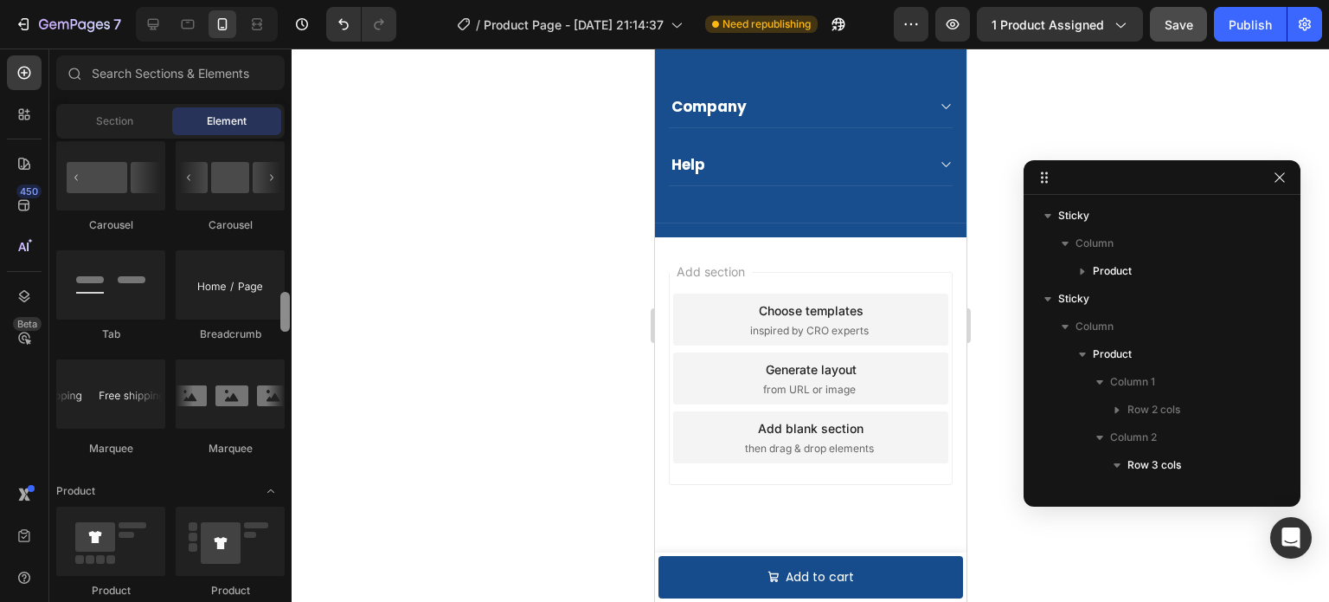
scroll to position [1864, 0]
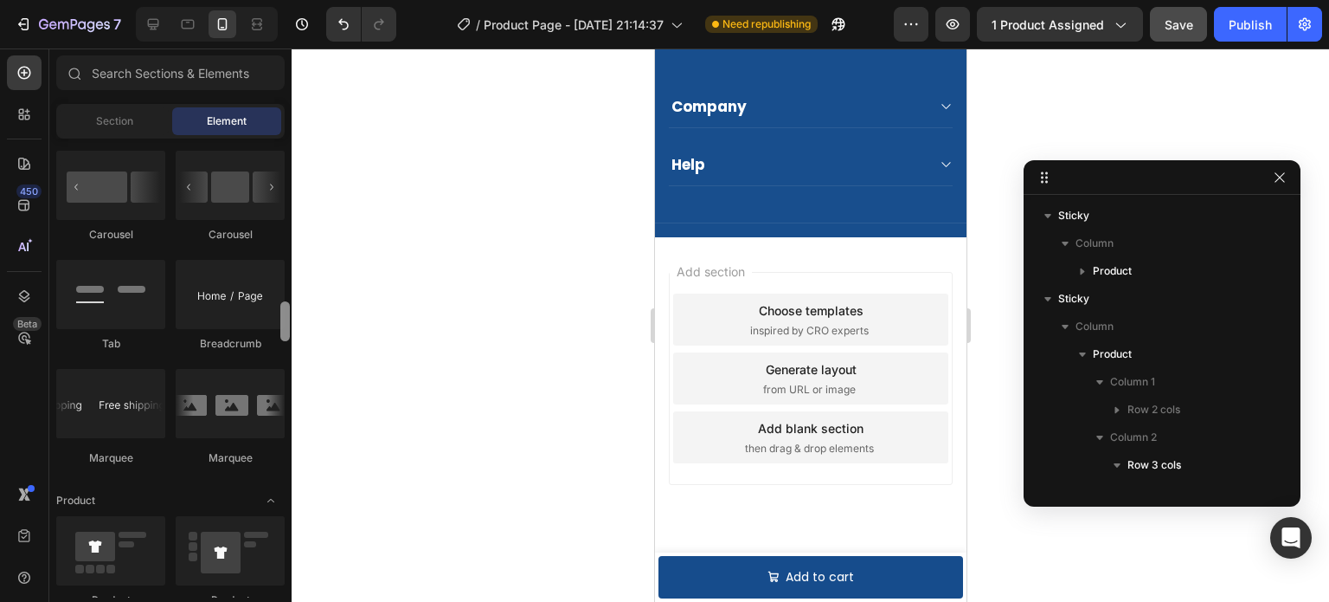
drag, startPoint x: 286, startPoint y: 522, endPoint x: 286, endPoint y: 312, distance: 210.3
click at [286, 312] on div at bounding box center [285, 321] width 10 height 40
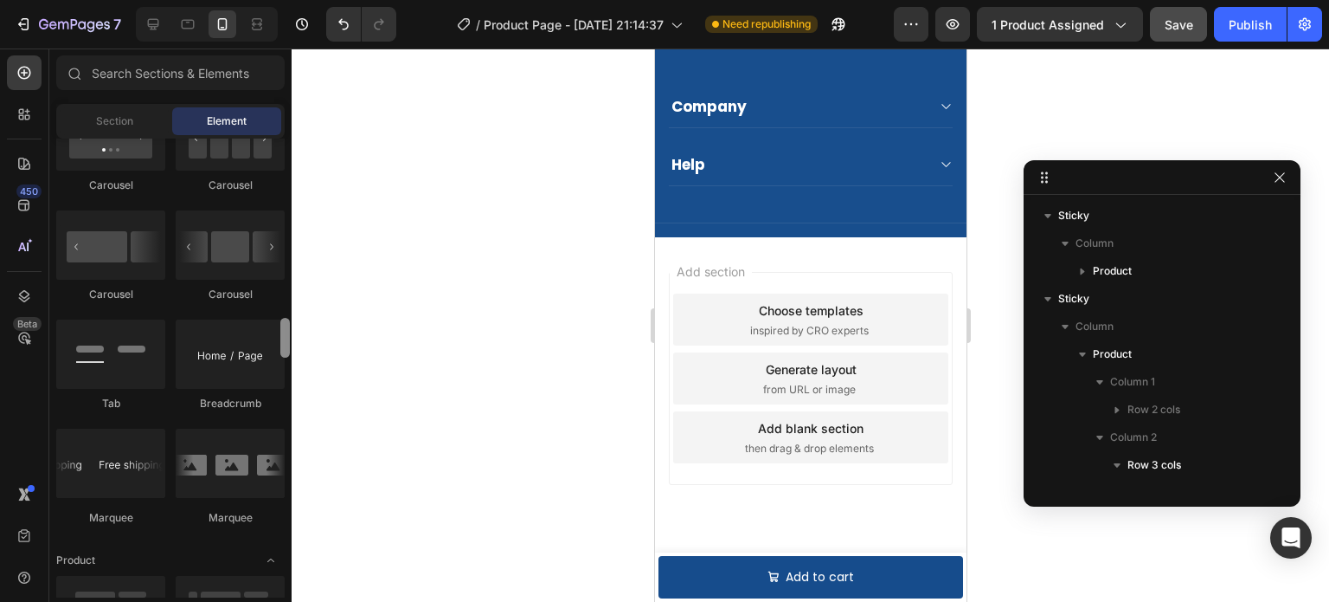
scroll to position [1775, 0]
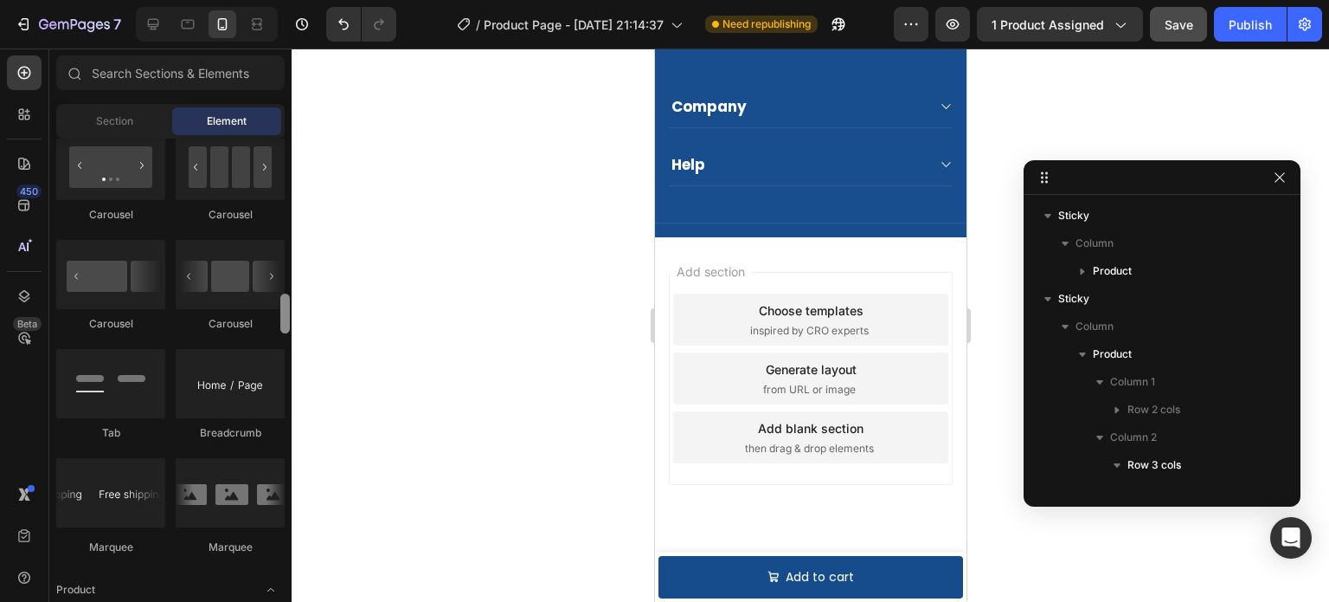
click at [284, 328] on div at bounding box center [285, 313] width 10 height 40
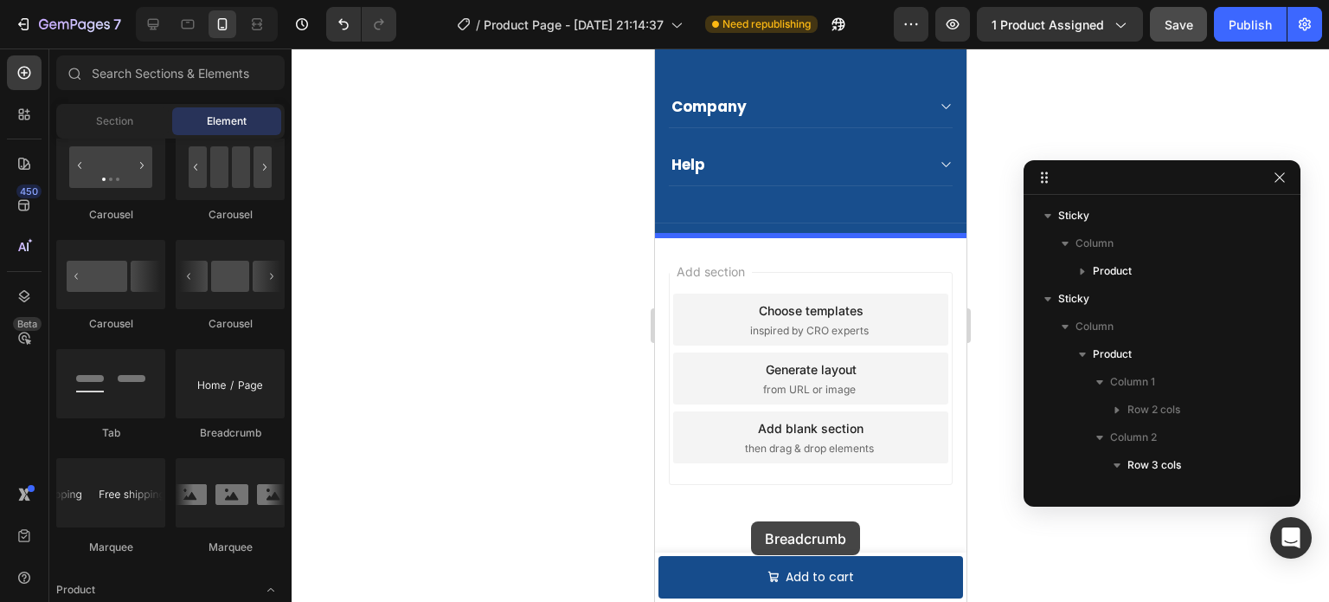
drag, startPoint x: 886, startPoint y: 437, endPoint x: 750, endPoint y: 521, distance: 159.7
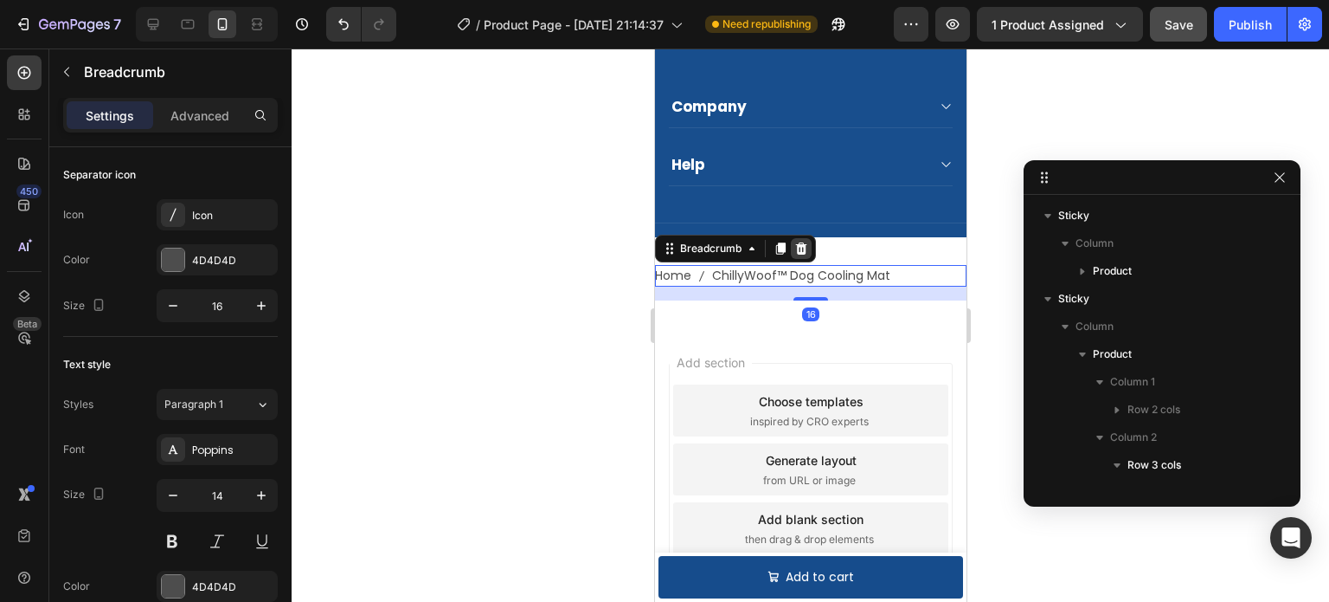
click at [795, 241] on icon at bounding box center [801, 248] width 14 height 14
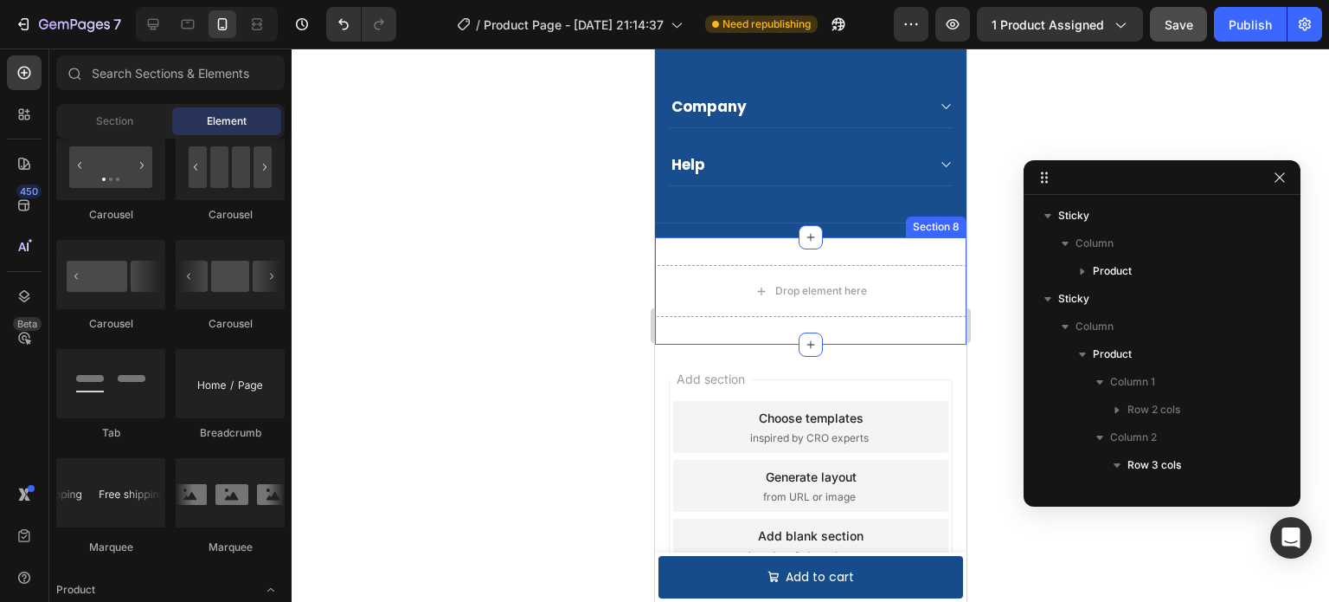
click at [847, 248] on div "Drop element here Section 8" at bounding box center [810, 290] width 312 height 107
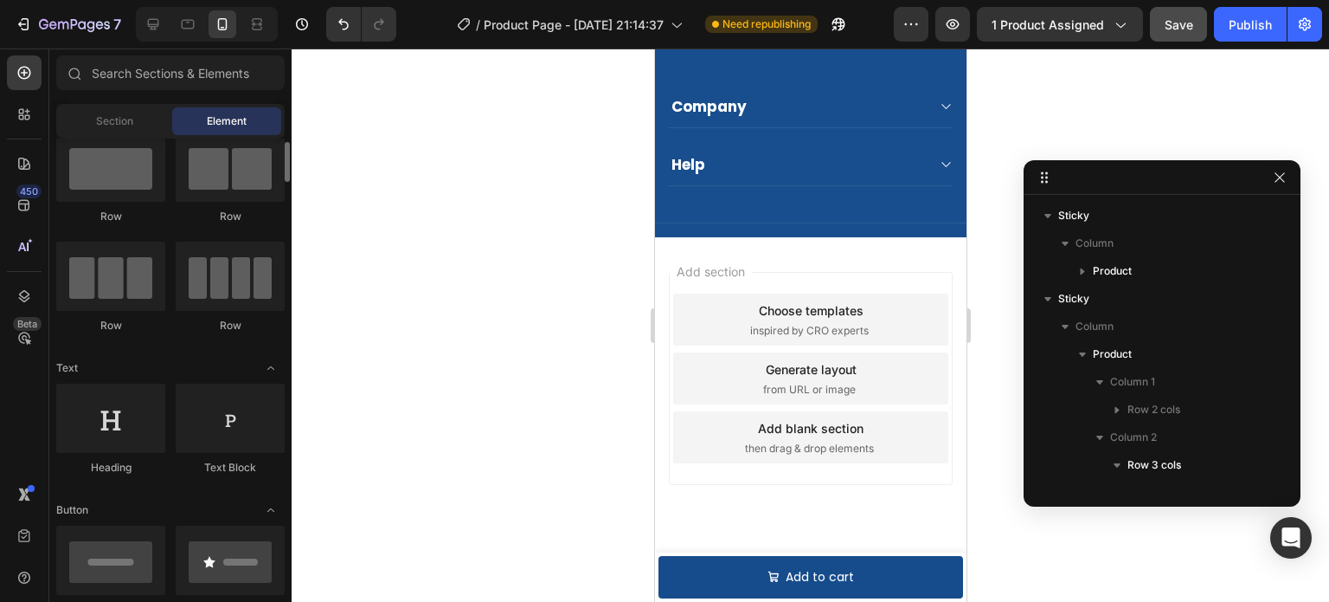
scroll to position [0, 0]
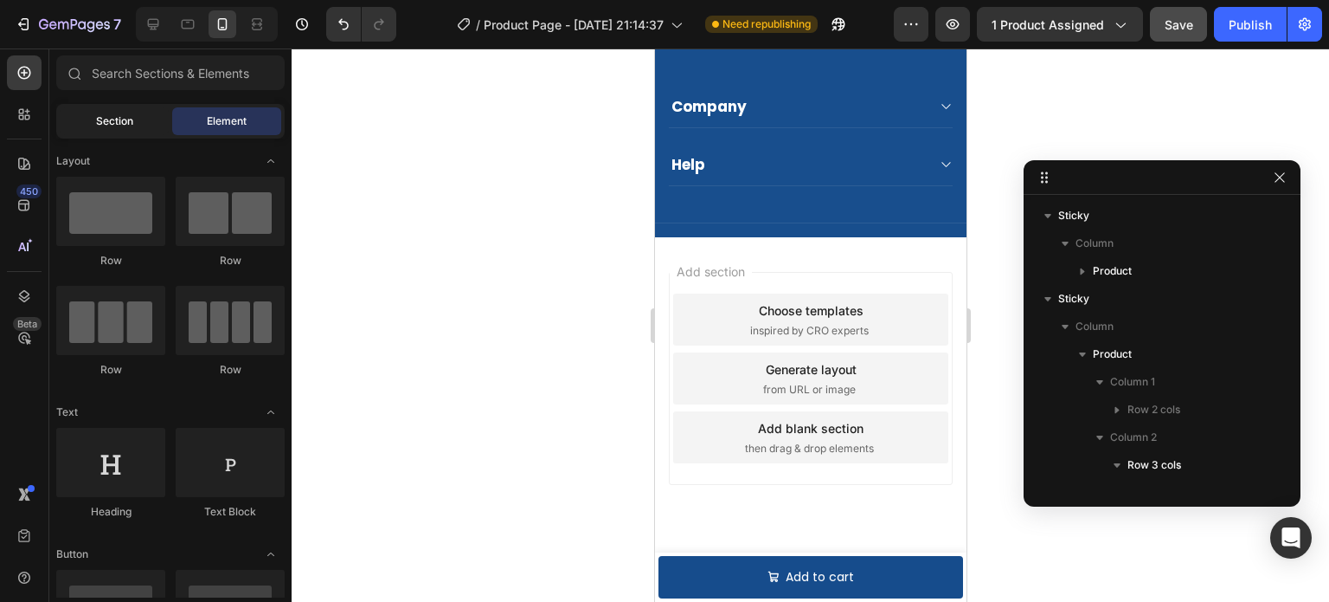
click at [115, 115] on span "Section" at bounding box center [114, 121] width 37 height 16
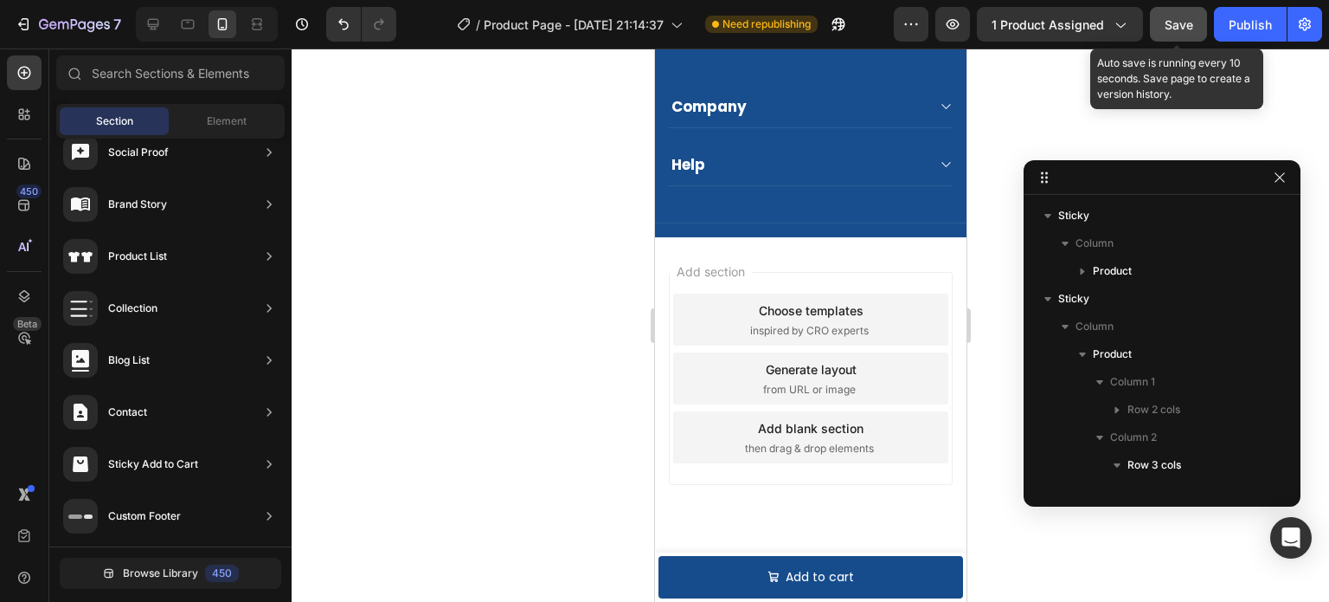
click at [1176, 17] on span "Save" at bounding box center [1179, 24] width 29 height 15
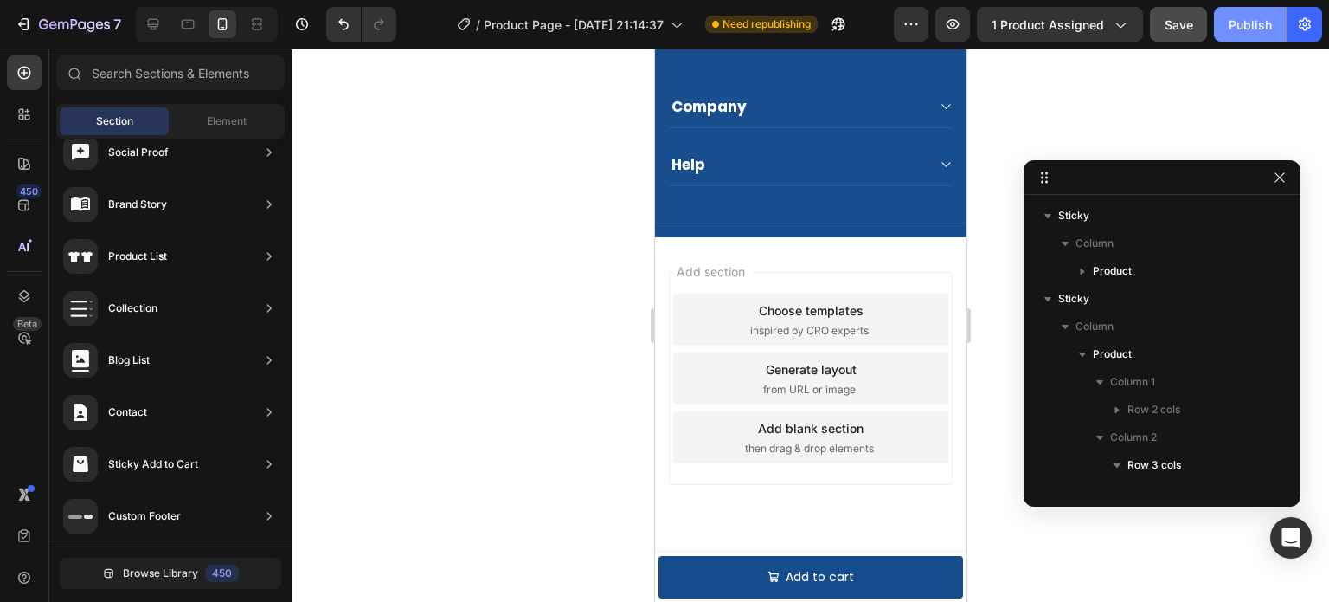
click at [1251, 19] on div "Publish" at bounding box center [1250, 25] width 43 height 18
click at [31, 342] on icon at bounding box center [24, 337] width 17 height 17
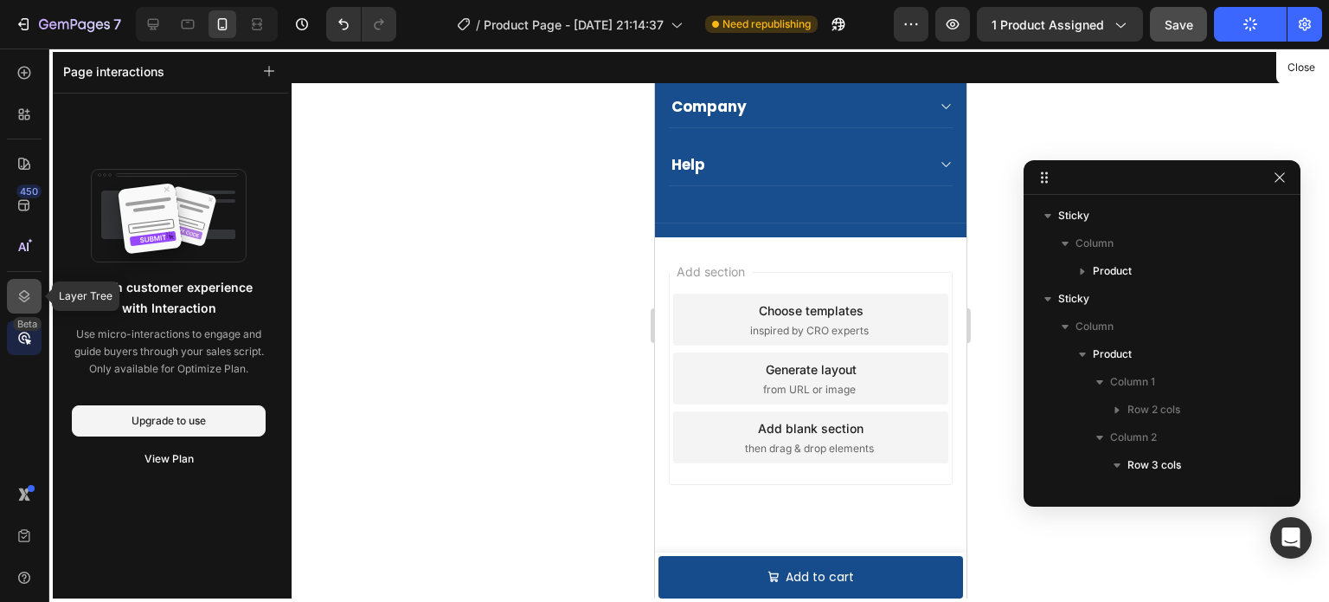
click at [18, 296] on icon at bounding box center [24, 295] width 17 height 17
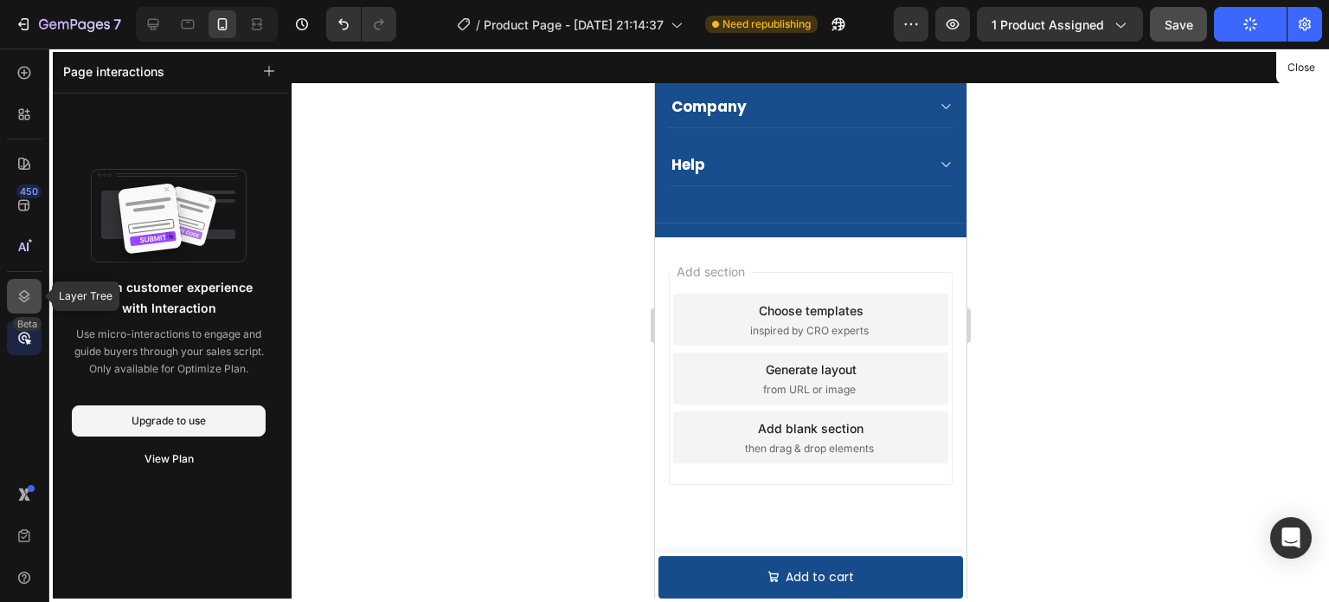
click at [25, 300] on icon at bounding box center [24, 296] width 11 height 12
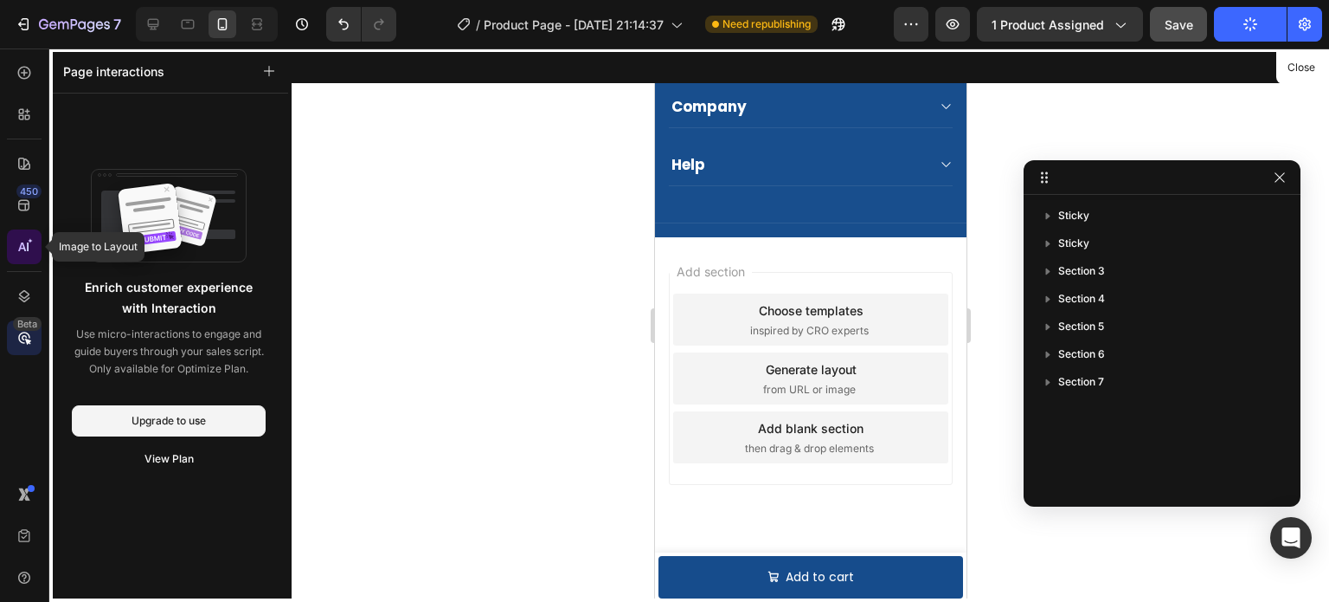
click at [32, 240] on icon at bounding box center [24, 246] width 17 height 17
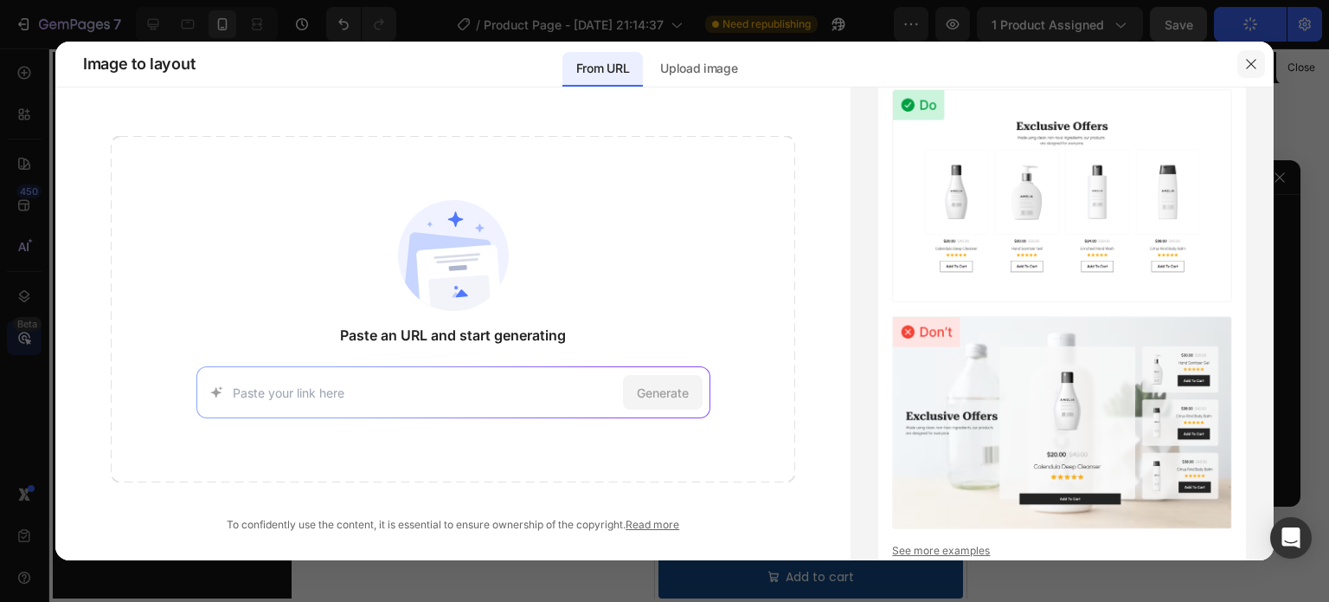
click at [1252, 62] on icon "button" at bounding box center [1251, 64] width 10 height 10
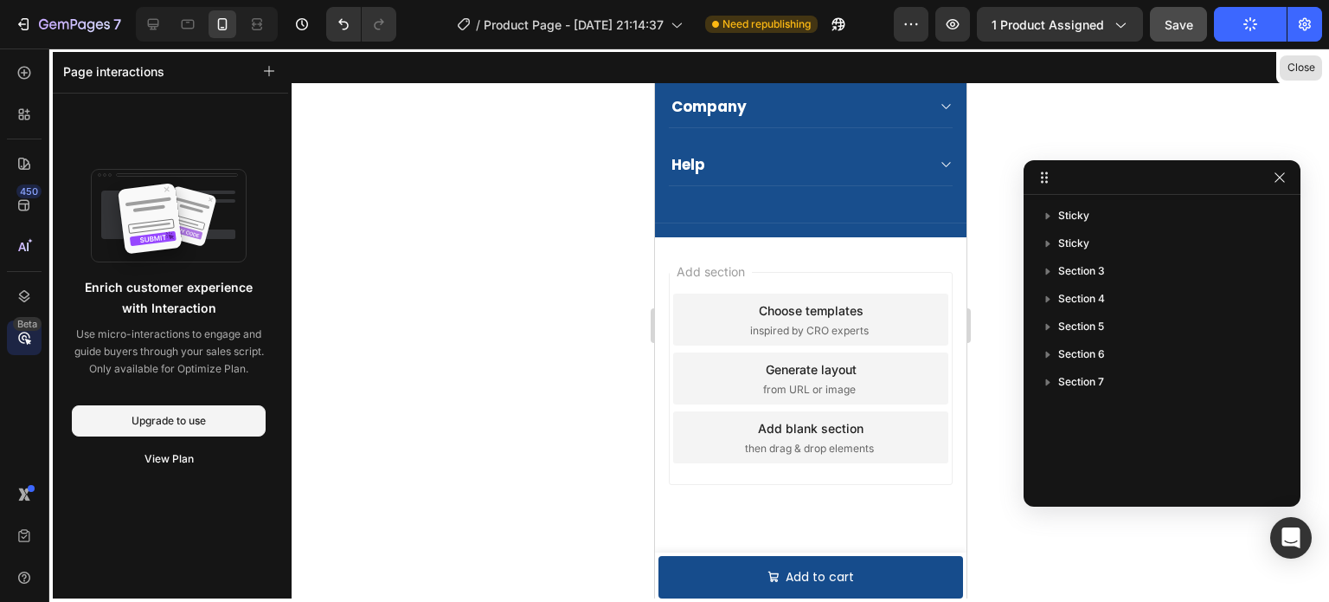
click at [1310, 65] on button "Close" at bounding box center [1301, 67] width 42 height 25
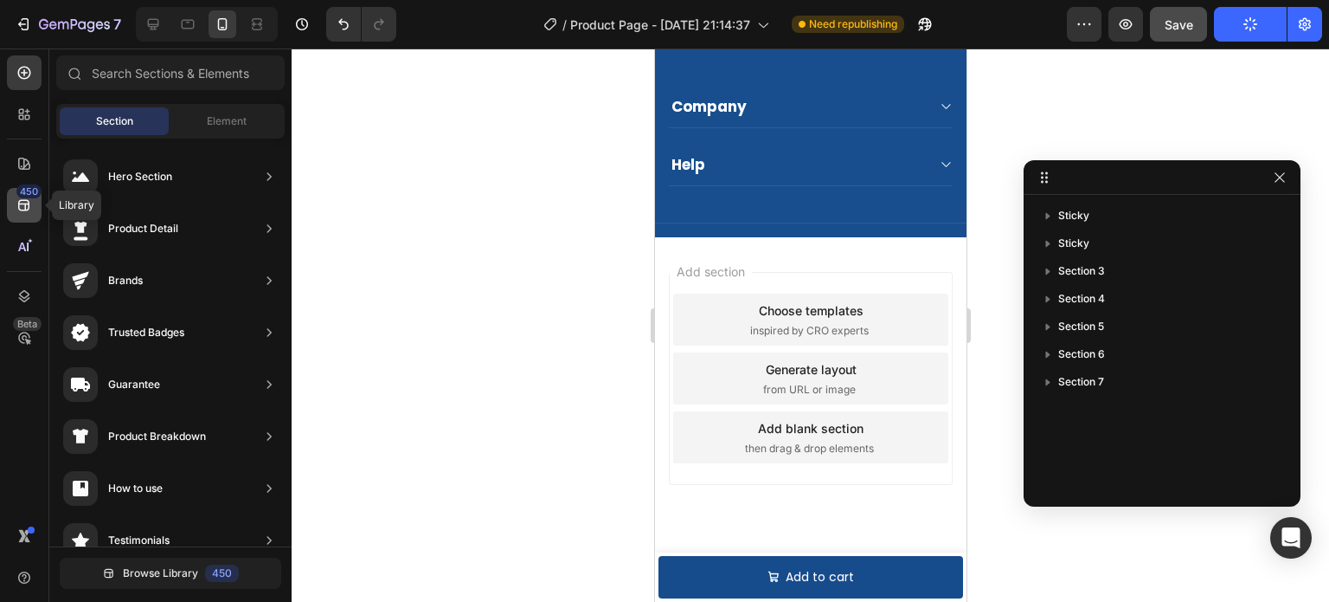
click at [16, 200] on icon at bounding box center [24, 204] width 17 height 17
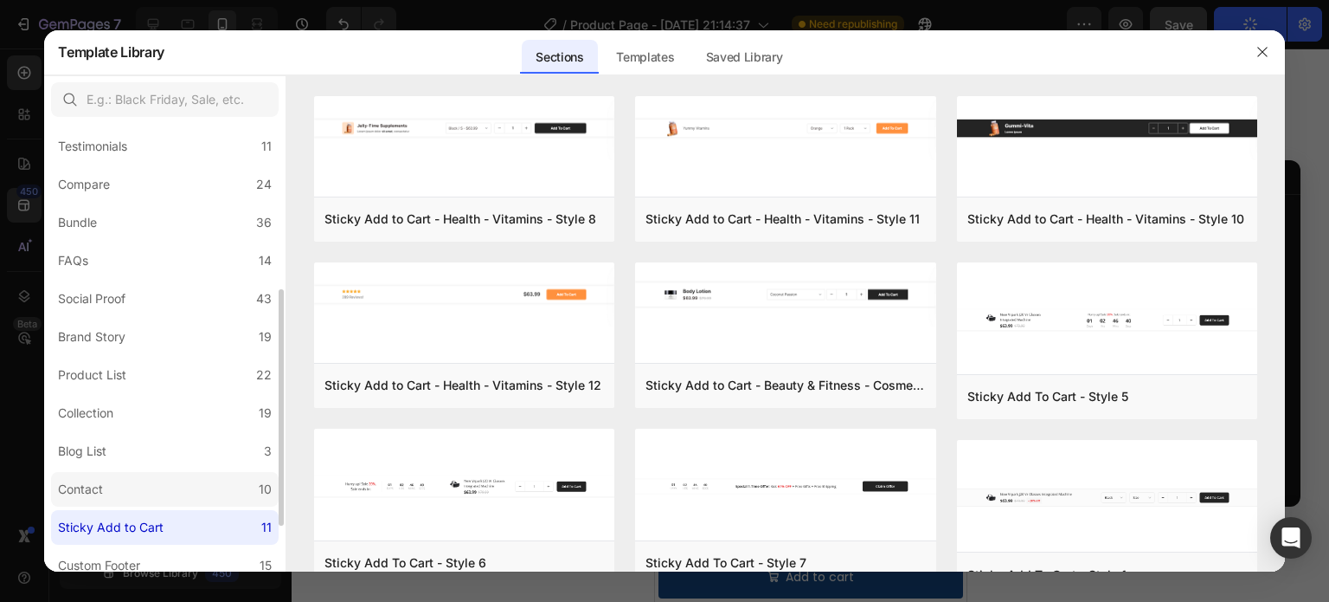
scroll to position [400, 0]
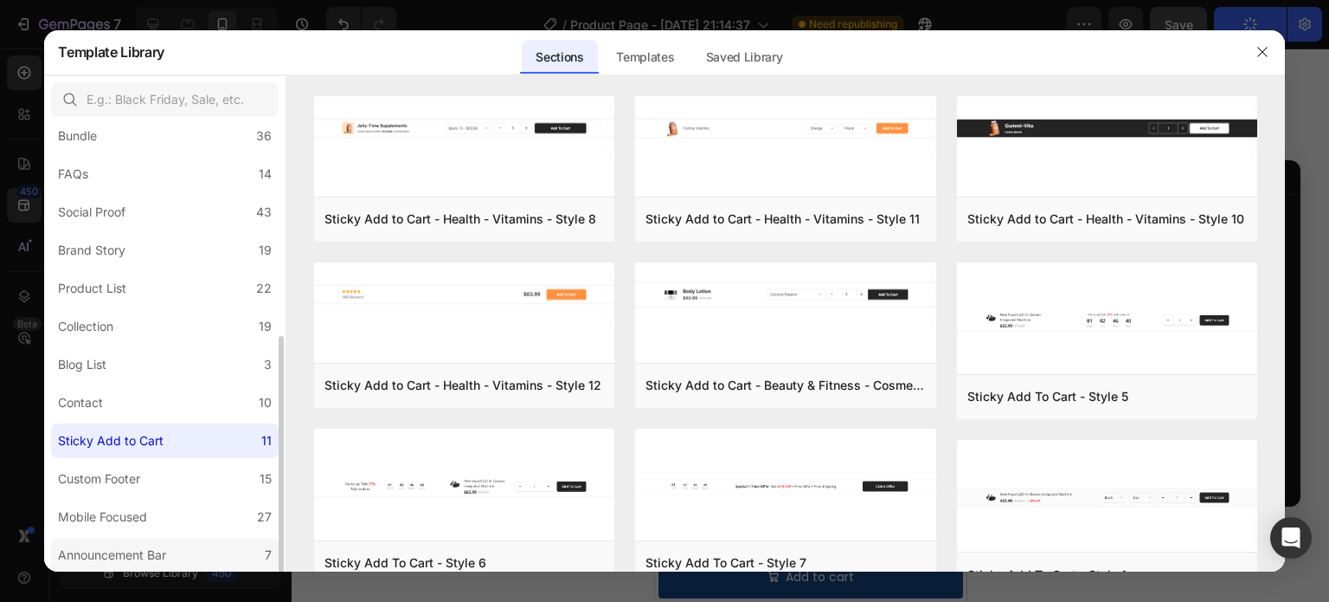
click at [166, 541] on label "Announcement Bar 7" at bounding box center [165, 555] width 228 height 35
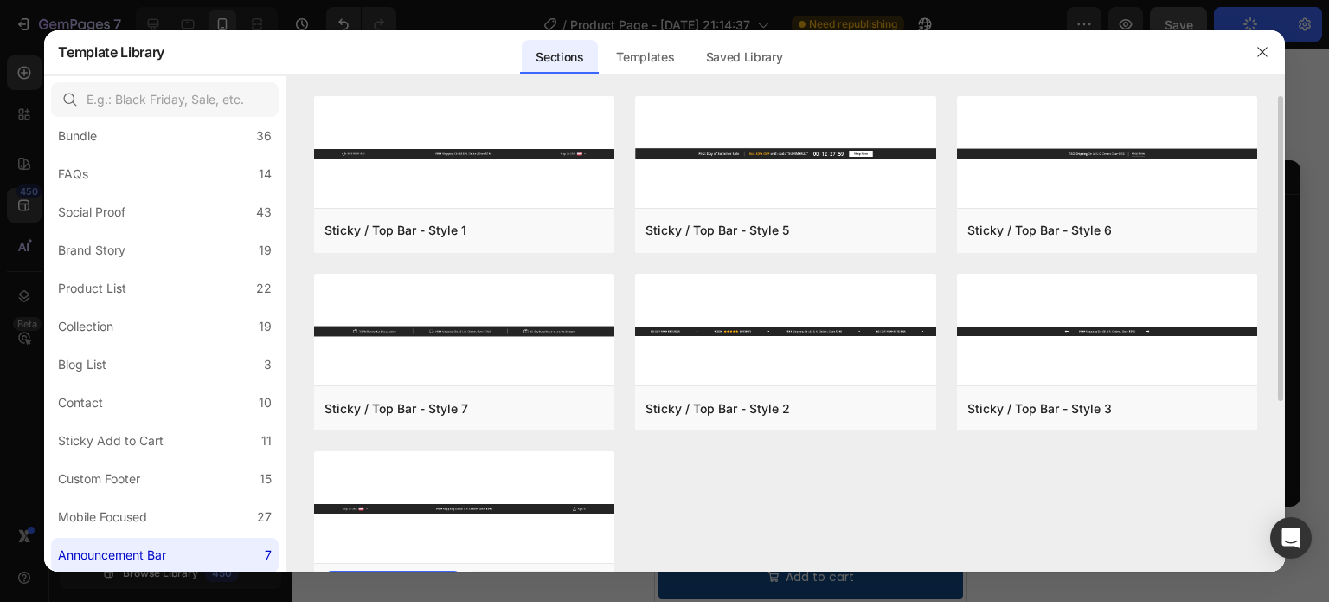
scroll to position [57, 0]
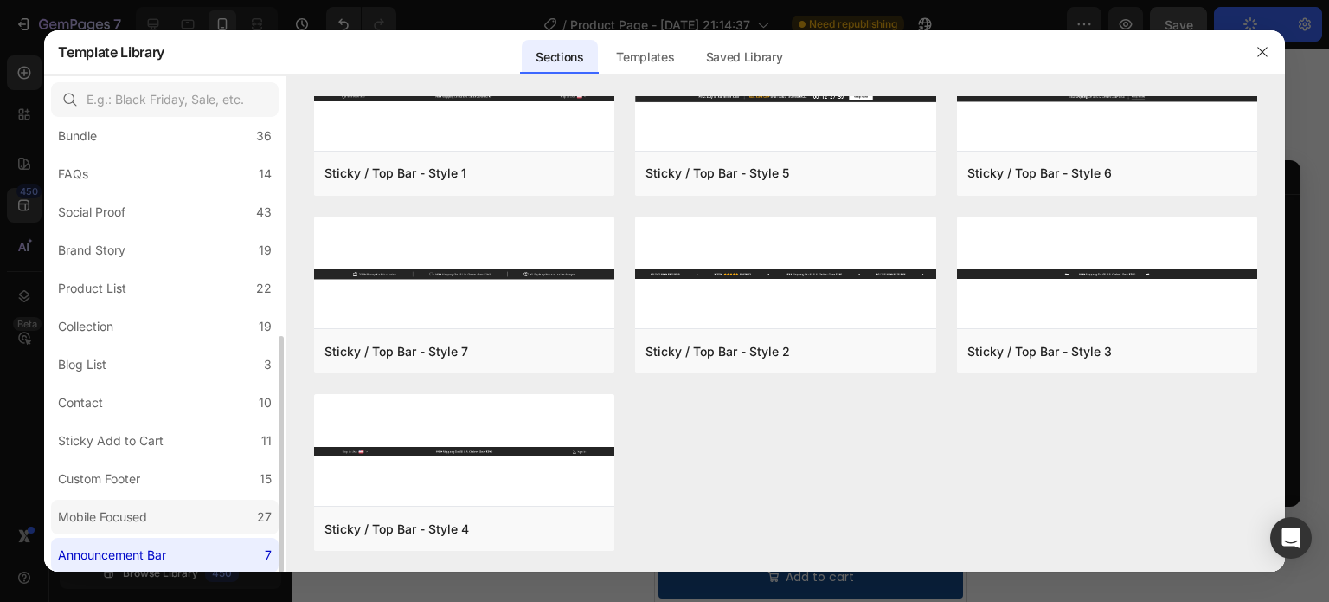
click at [165, 518] on label "Mobile Focused 27" at bounding box center [165, 516] width 228 height 35
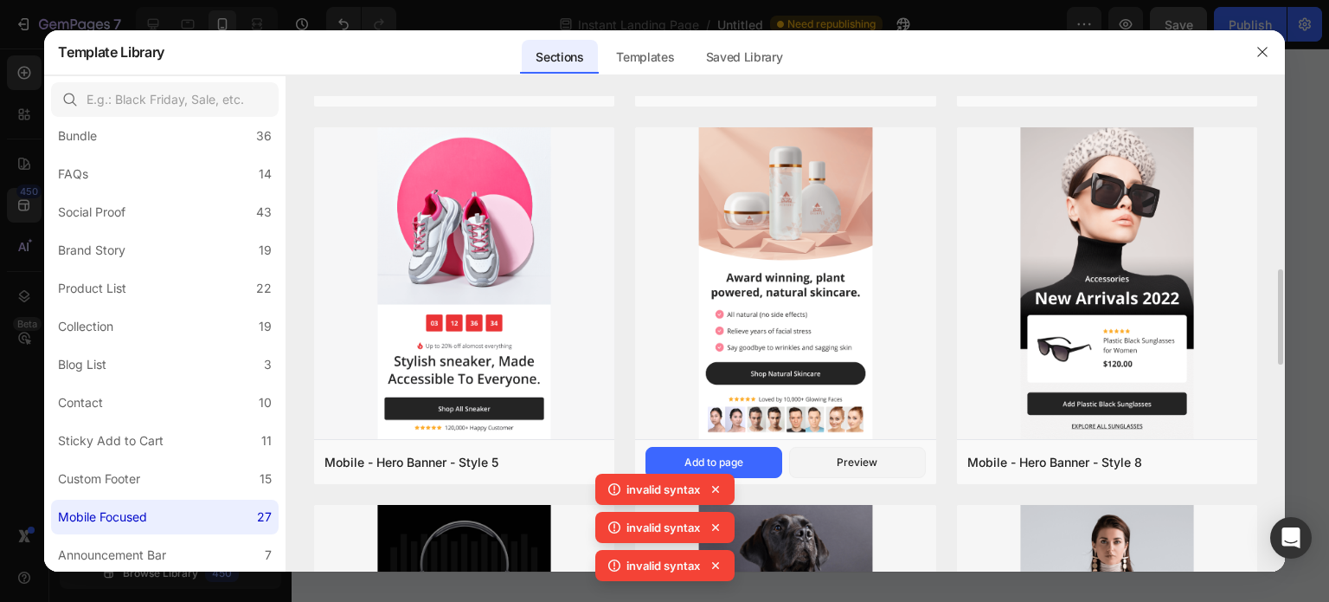
scroll to position [433, 0]
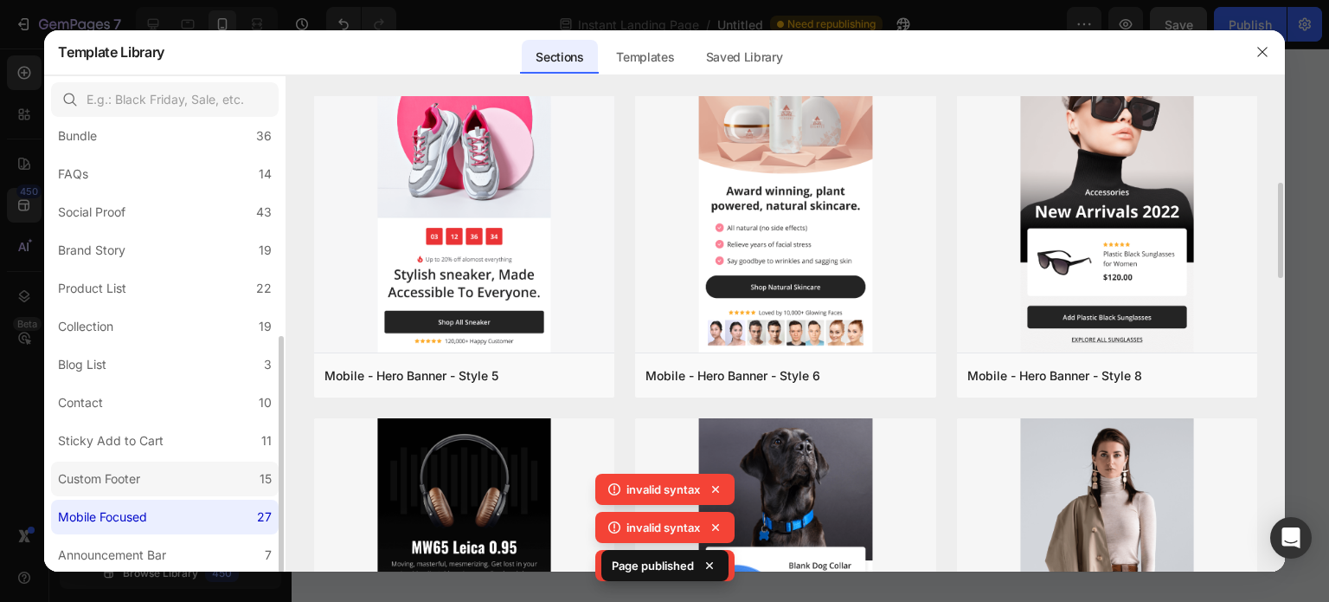
click at [211, 485] on label "Custom Footer 15" at bounding box center [165, 478] width 228 height 35
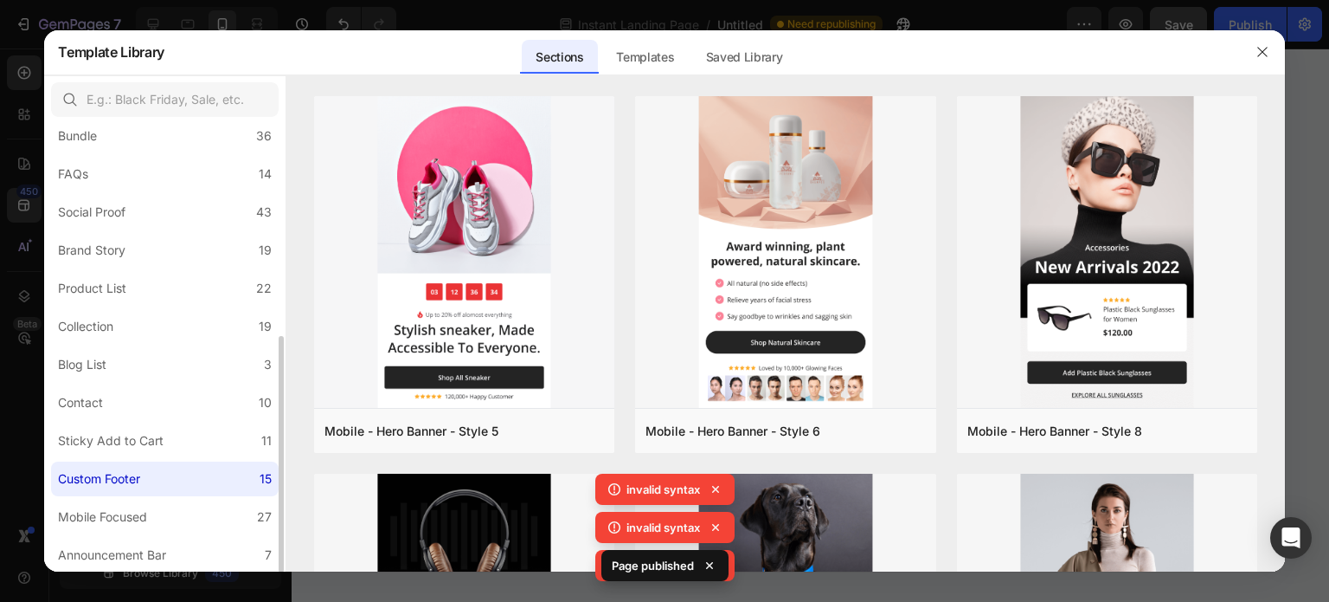
scroll to position [0, 0]
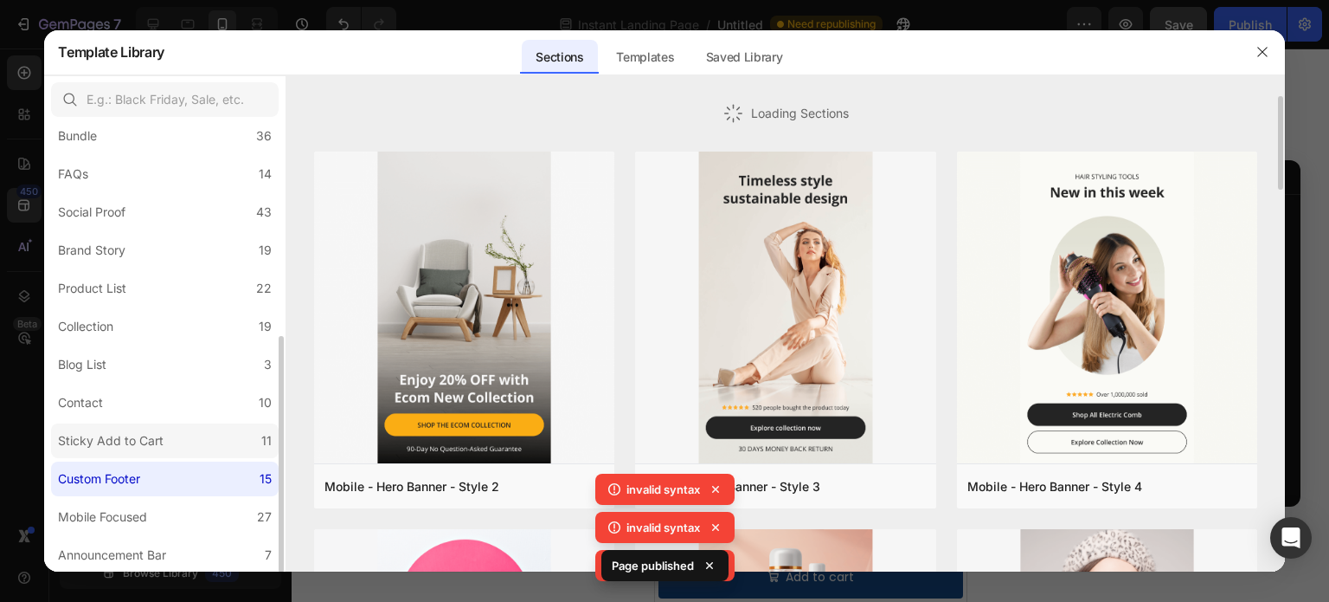
click at [182, 442] on label "Sticky Add to Cart 11" at bounding box center [165, 440] width 228 height 35
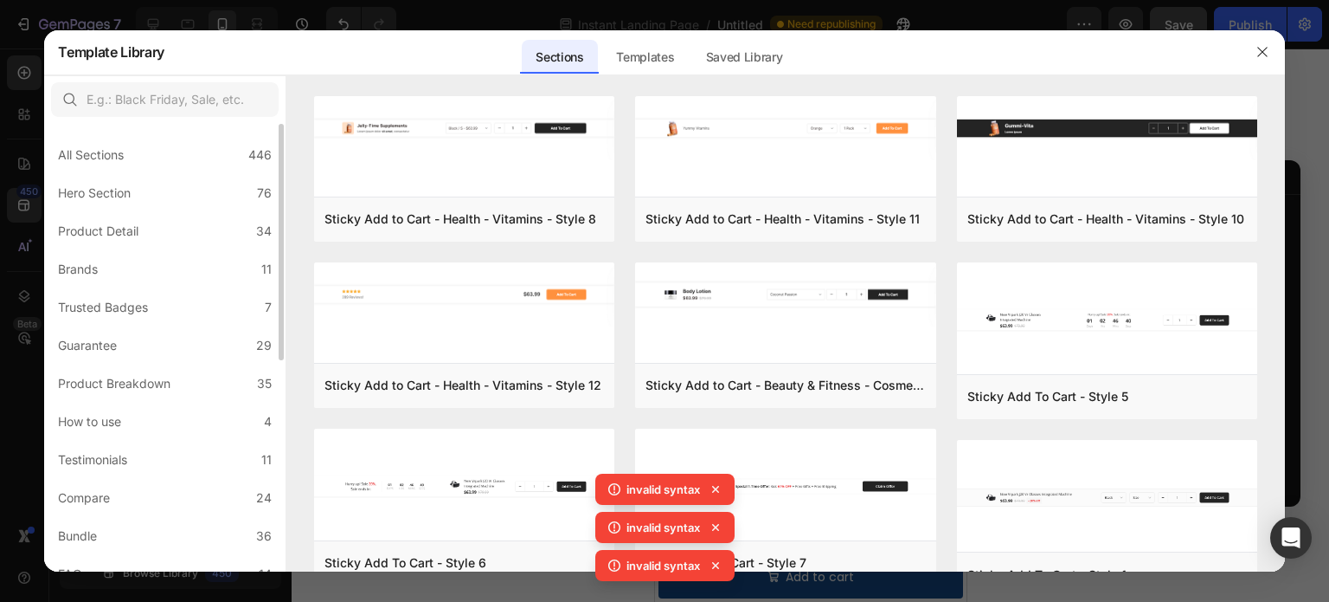
click at [173, 249] on div "All Sections 446 Hero Section 76 Product Detail 34 Brands 11 Trusted Badges 7 G…" at bounding box center [164, 548] width 241 height 848
click at [179, 235] on label "Product Detail 34" at bounding box center [165, 231] width 228 height 35
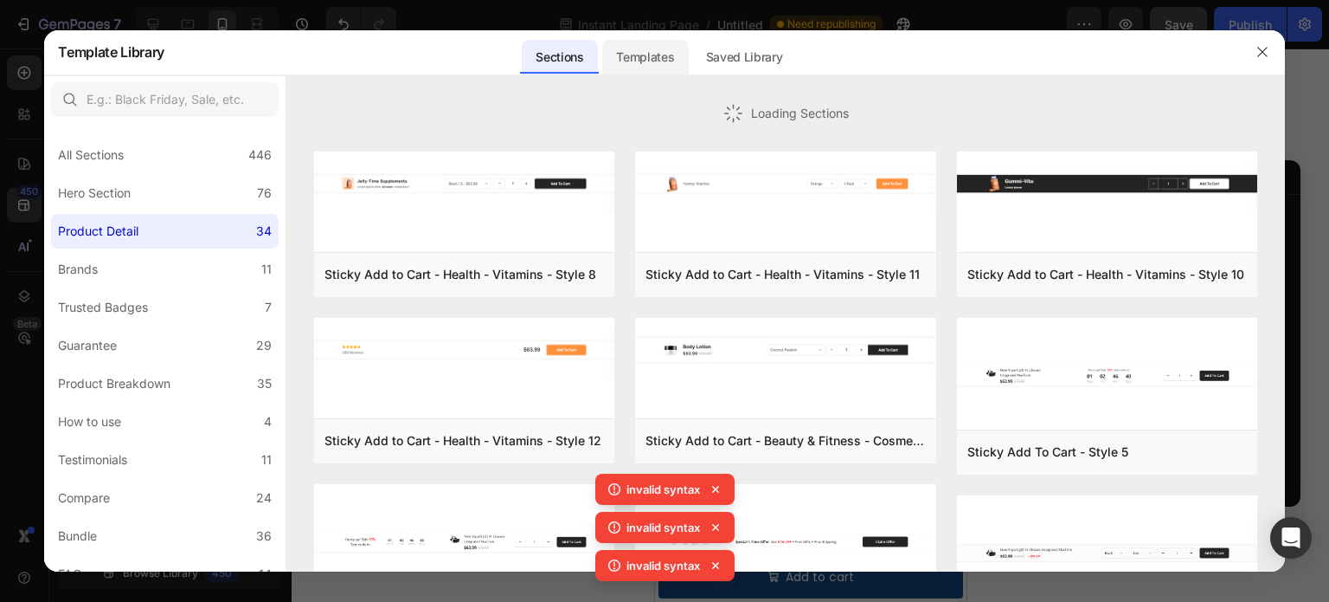
click at [666, 51] on div "Templates" at bounding box center [645, 57] width 86 height 35
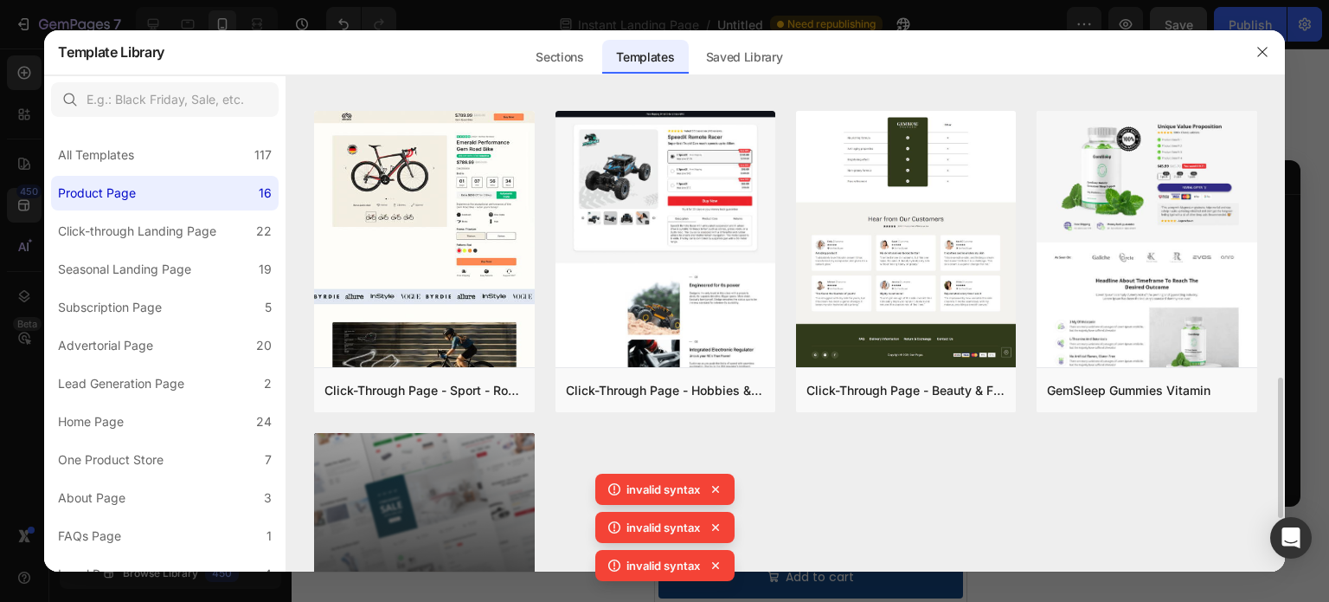
scroll to position [1039, 0]
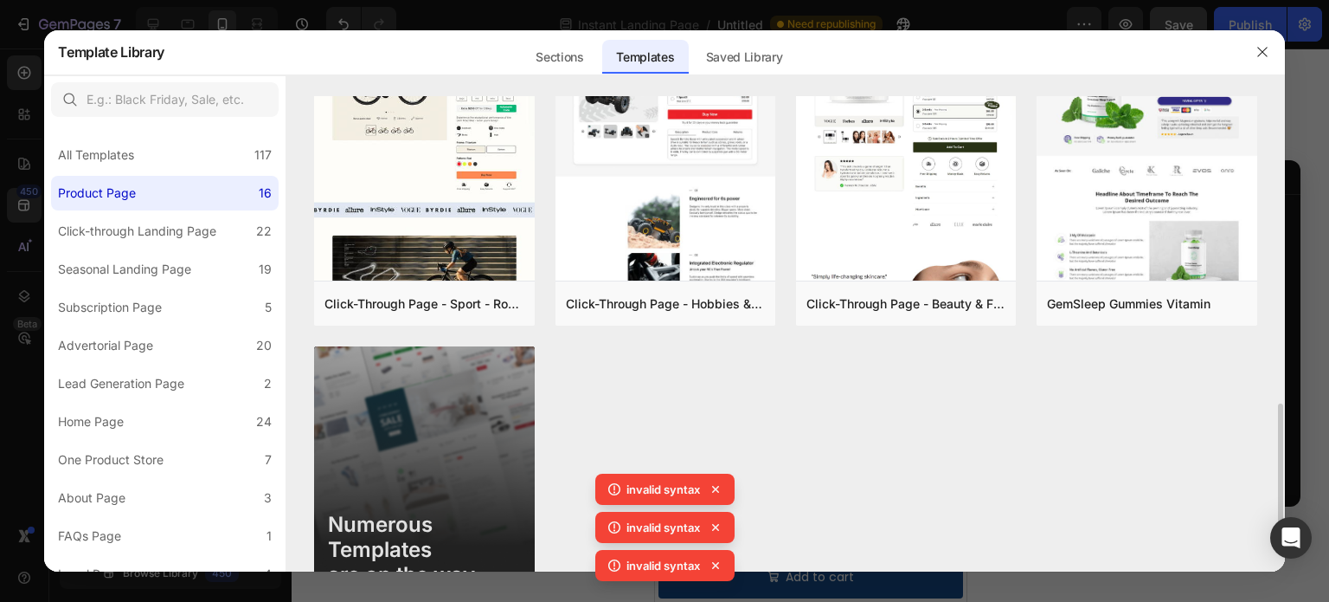
click at [715, 490] on icon at bounding box center [715, 489] width 7 height 7
click at [718, 484] on icon at bounding box center [715, 488] width 17 height 17
click at [718, 484] on div "invalid syntax invalid syntax invalid syntax invalid syntax" at bounding box center [665, 511] width 139 height 152
click at [718, 484] on icon at bounding box center [715, 488] width 17 height 17
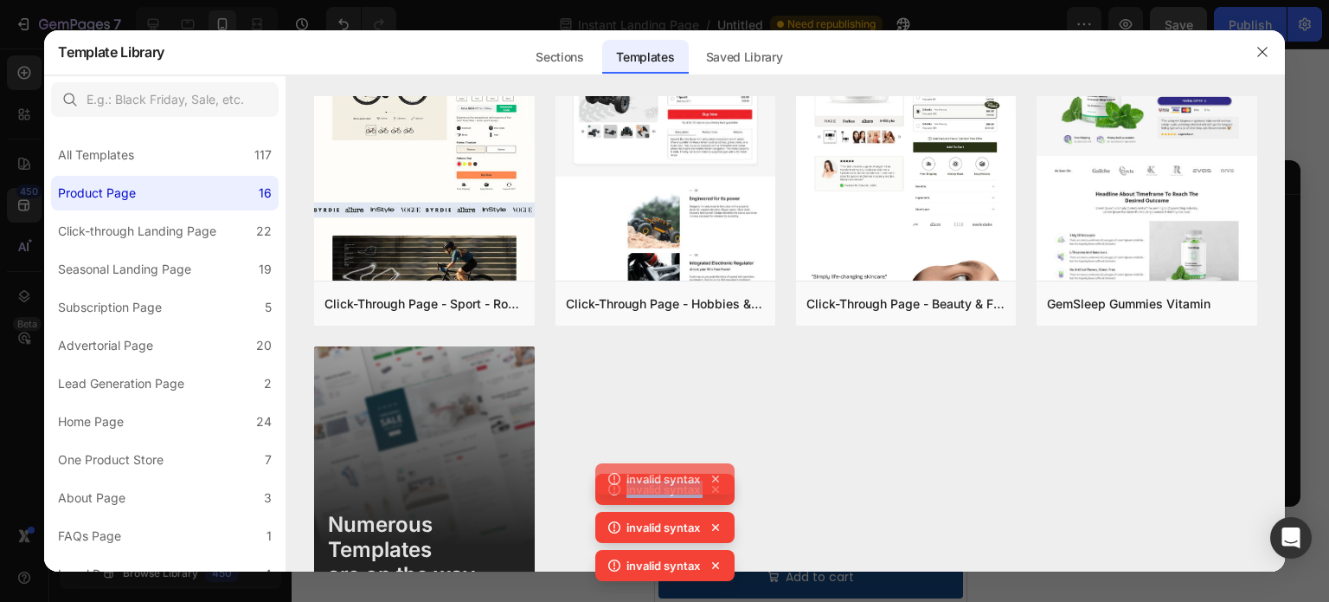
click at [718, 484] on div "invalid syntax invalid syntax invalid syntax invalid syntax" at bounding box center [665, 511] width 139 height 152
click at [718, 484] on icon at bounding box center [715, 488] width 17 height 17
click at [718, 484] on div "invalid syntax invalid syntax invalid syntax" at bounding box center [665, 530] width 139 height 114
click at [718, 484] on icon at bounding box center [715, 488] width 17 height 17
click at [718, 484] on div "invalid syntax invalid syntax invalid syntax invalid syntax" at bounding box center [665, 511] width 139 height 152
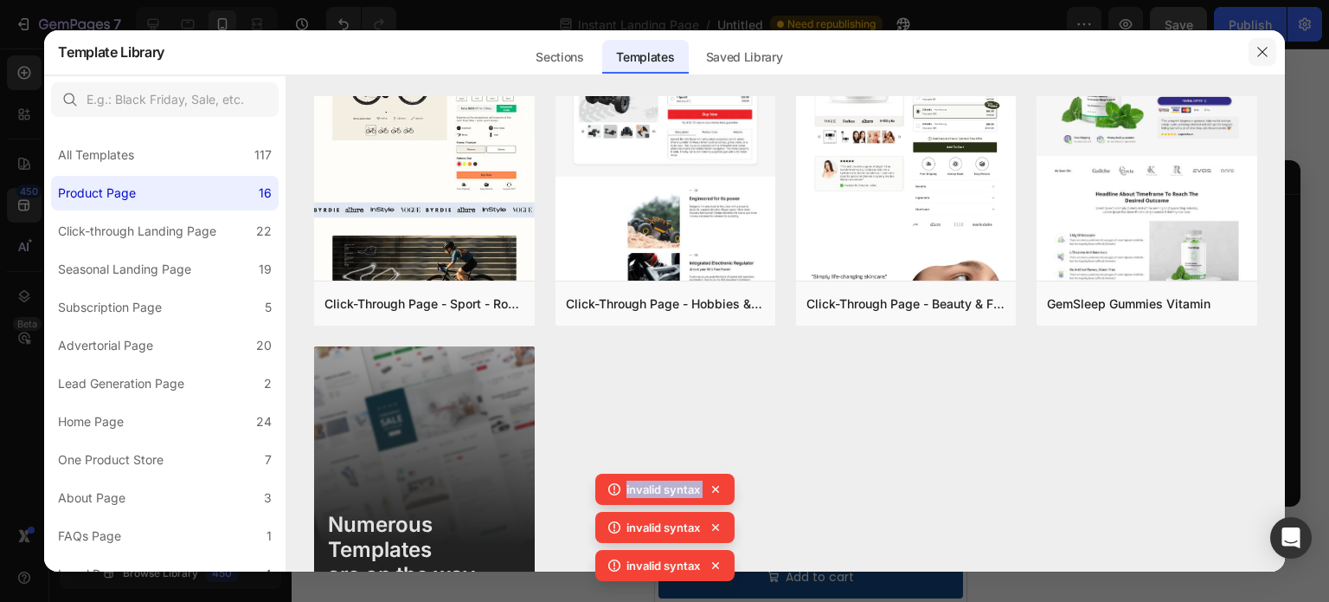
click at [1257, 57] on icon "button" at bounding box center [1263, 52] width 14 height 14
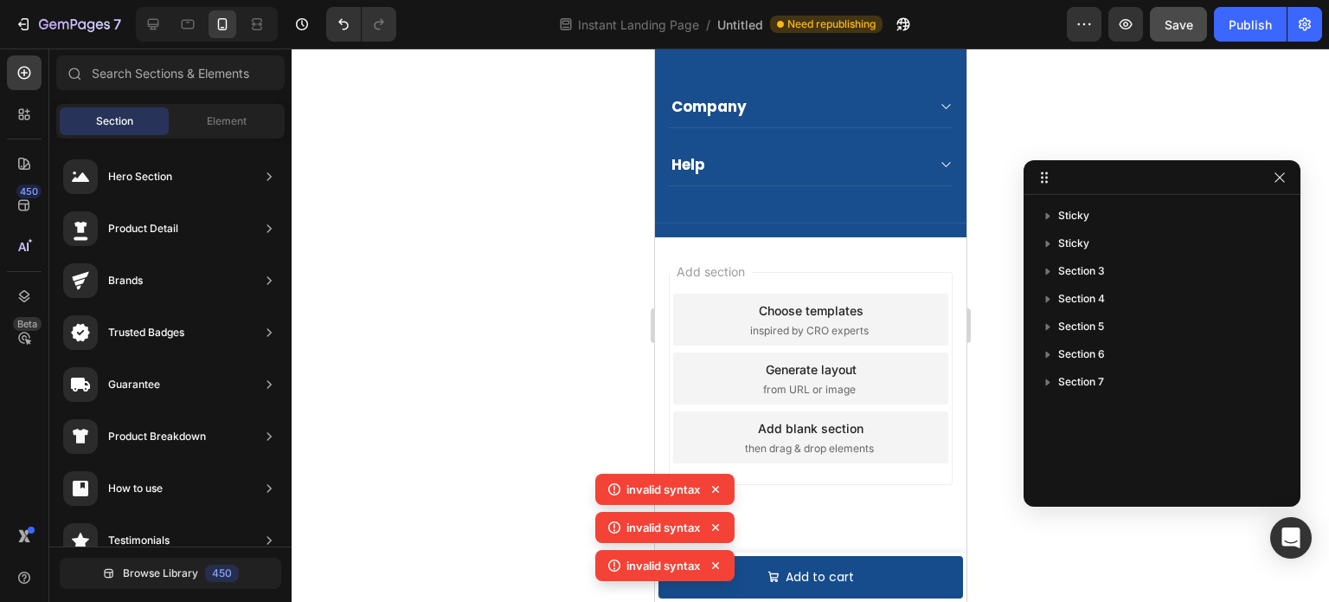
click at [568, 304] on div at bounding box center [811, 324] width 1038 height 553
click at [1215, 41] on div "Preview Save Publish" at bounding box center [1194, 24] width 255 height 35
click at [1261, 10] on button "Publish" at bounding box center [1250, 24] width 73 height 35
click at [715, 490] on icon at bounding box center [715, 489] width 7 height 7
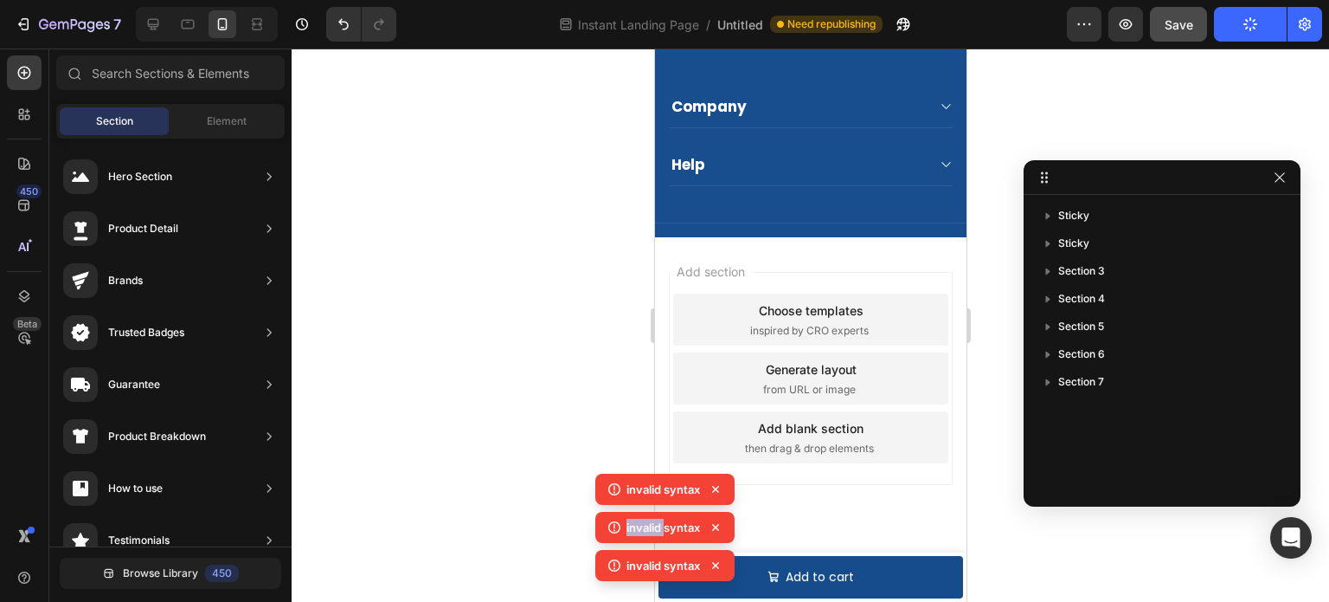
click at [715, 490] on icon at bounding box center [715, 489] width 7 height 7
click at [715, 490] on div "invalid syntax invalid syntax invalid syntax invalid syntax" at bounding box center [665, 511] width 139 height 152
click at [715, 490] on icon at bounding box center [715, 489] width 7 height 7
click at [715, 490] on div "invalid syntax invalid syntax invalid syntax invalid syntax" at bounding box center [665, 511] width 139 height 152
click at [715, 490] on icon at bounding box center [715, 489] width 7 height 7
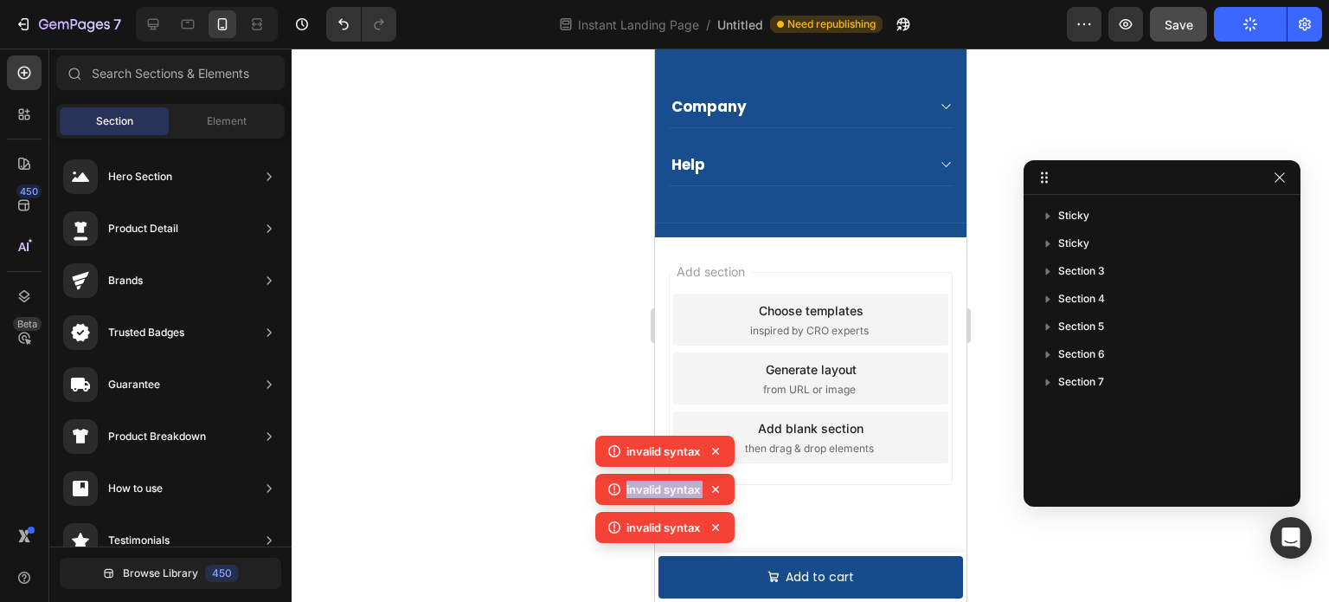
click at [715, 490] on div "invalid syntax invalid syntax invalid syntax invalid syntax" at bounding box center [665, 511] width 139 height 152
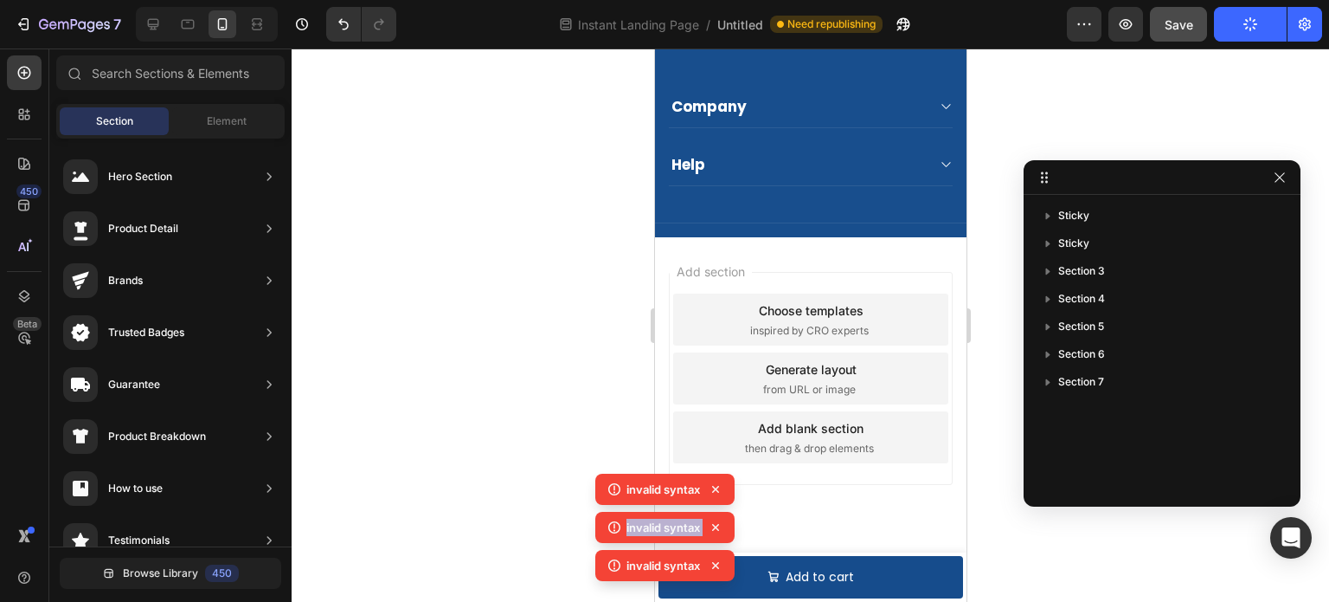
click at [715, 490] on icon at bounding box center [715, 489] width 7 height 7
click at [715, 490] on div "invalid syntax invalid syntax invalid syntax" at bounding box center [665, 530] width 139 height 114
click at [715, 490] on icon at bounding box center [715, 489] width 7 height 7
click at [715, 490] on div "invalid syntax invalid syntax invalid syntax invalid syntax" at bounding box center [665, 511] width 139 height 152
click at [715, 490] on icon at bounding box center [715, 489] width 7 height 7
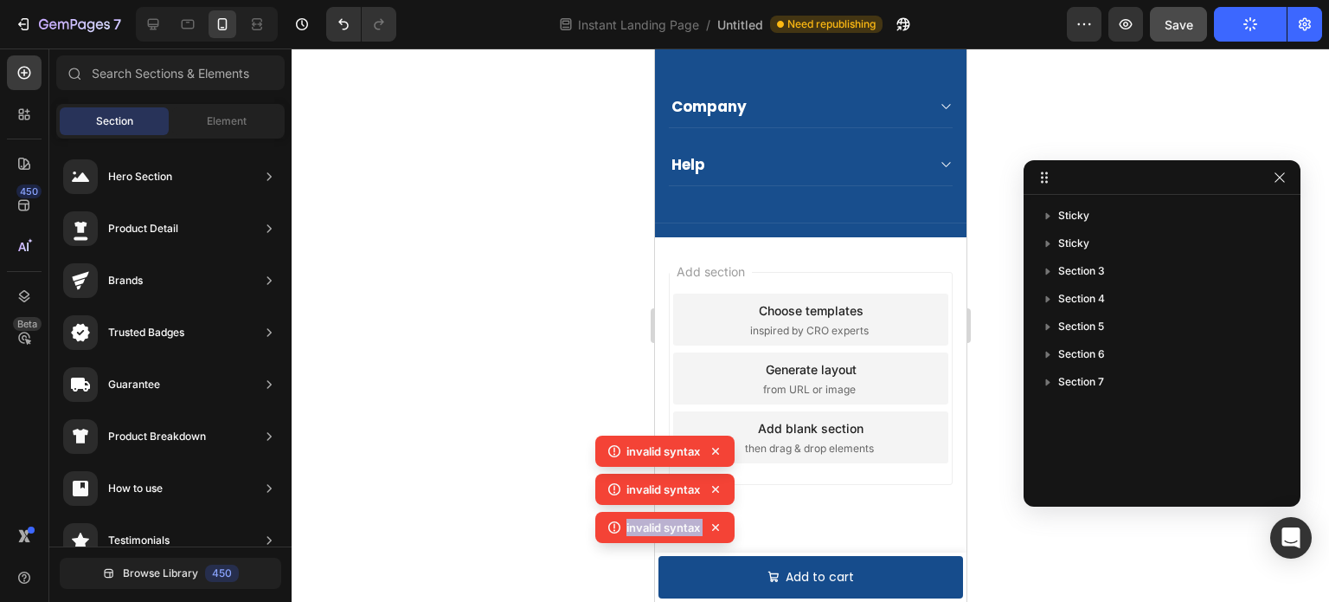
click at [715, 512] on div "invalid syntax" at bounding box center [665, 527] width 139 height 31
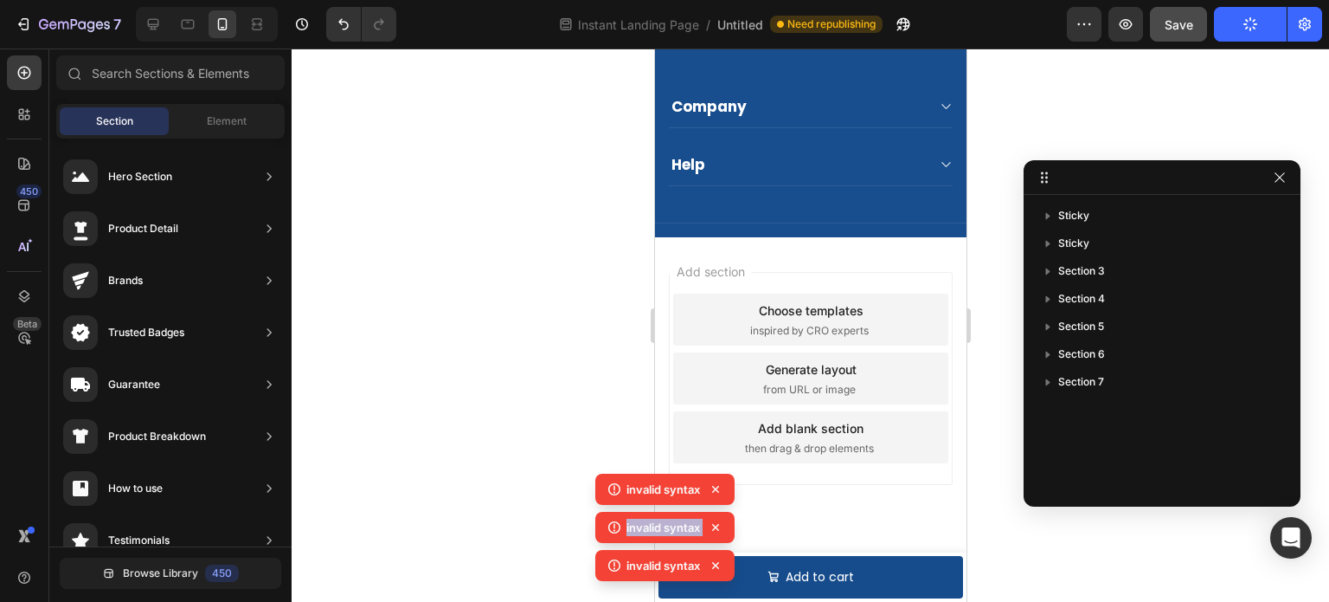
click at [715, 490] on icon at bounding box center [715, 489] width 7 height 7
click at [715, 490] on div "invalid syntax invalid syntax invalid syntax invalid syntax" at bounding box center [665, 511] width 139 height 152
click at [715, 490] on icon at bounding box center [715, 489] width 7 height 7
click at [715, 487] on icon at bounding box center [715, 478] width 17 height 17
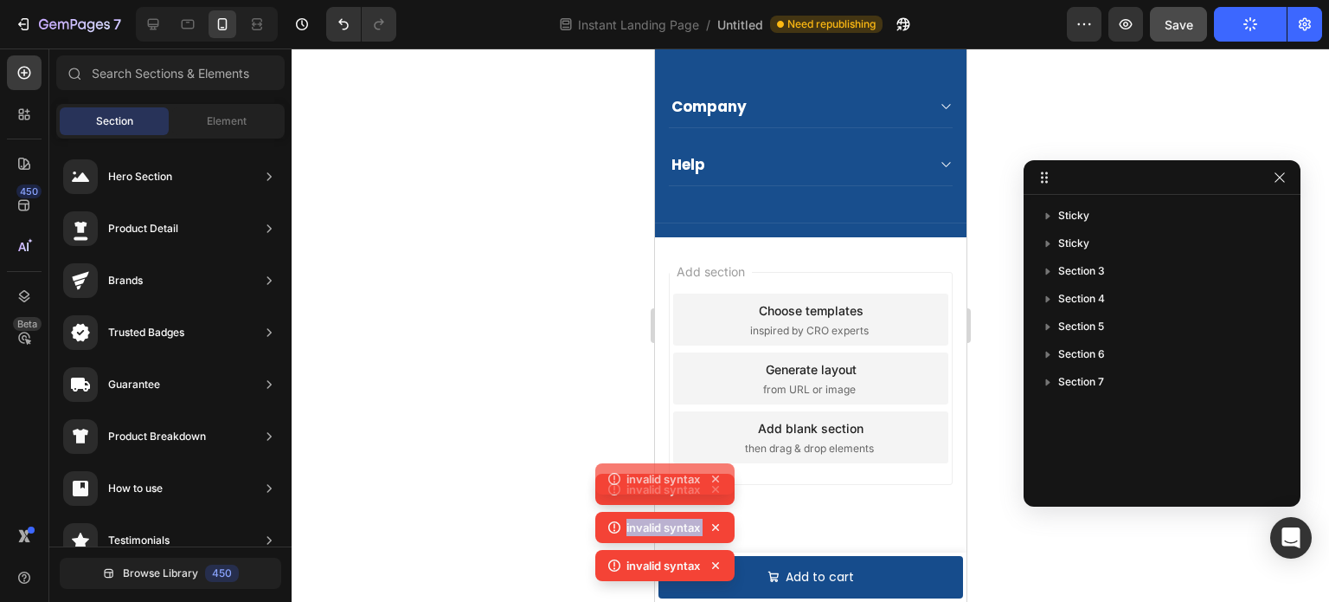
click at [715, 490] on icon at bounding box center [715, 489] width 7 height 7
click at [715, 487] on icon at bounding box center [715, 478] width 17 height 17
click at [715, 490] on icon at bounding box center [715, 489] width 7 height 7
click at [715, 550] on div "invalid syntax" at bounding box center [665, 565] width 139 height 31
click at [716, 512] on div "invalid syntax" at bounding box center [665, 527] width 139 height 31
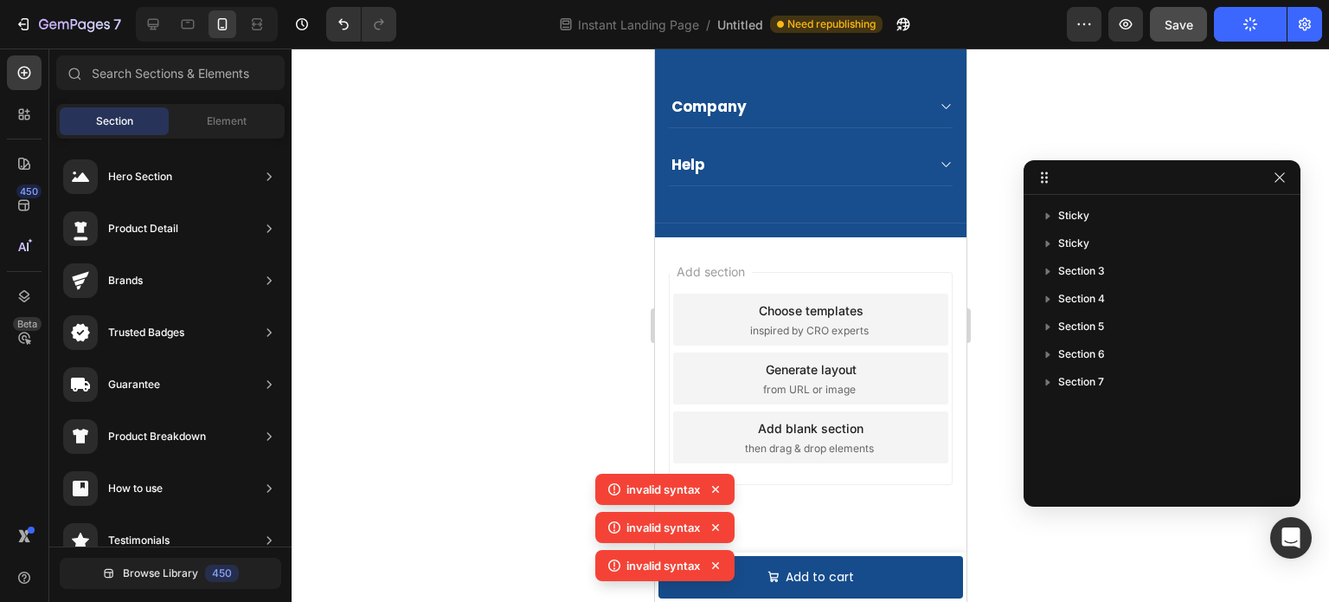
click at [717, 491] on icon at bounding box center [715, 489] width 7 height 7
click at [717, 491] on div "invalid syntax invalid syntax invalid syntax invalid syntax" at bounding box center [665, 511] width 139 height 152
click at [717, 491] on icon at bounding box center [715, 489] width 7 height 7
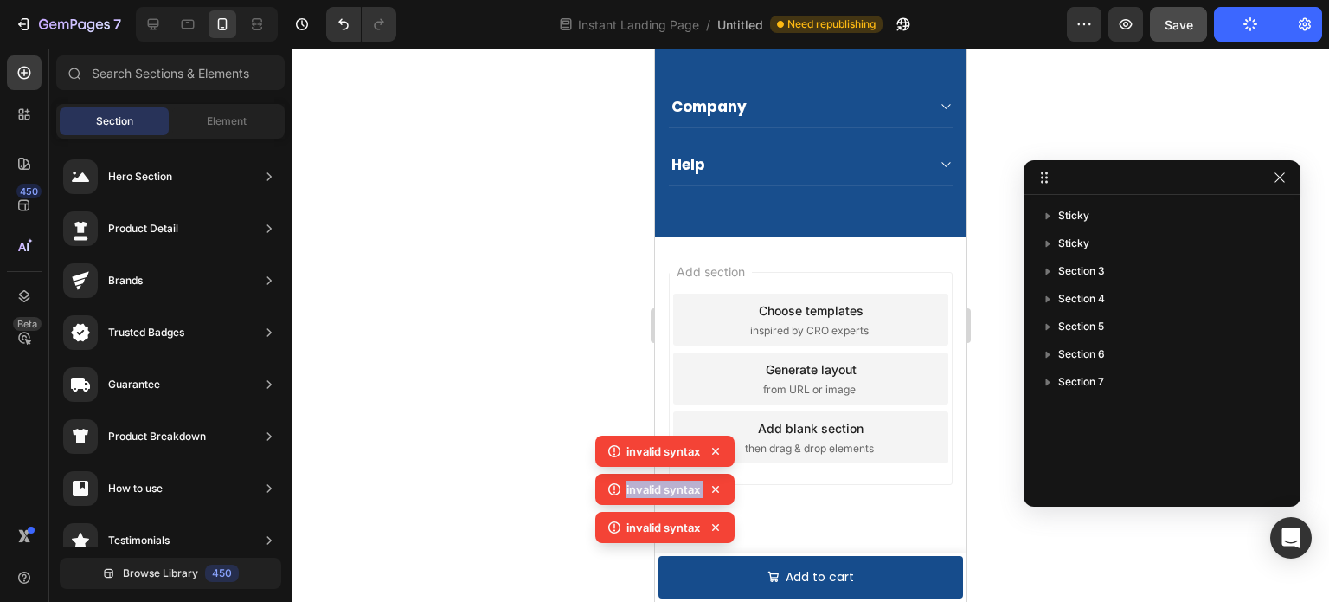
click at [717, 491] on div "invalid syntax invalid syntax invalid syntax invalid syntax" at bounding box center [665, 511] width 139 height 152
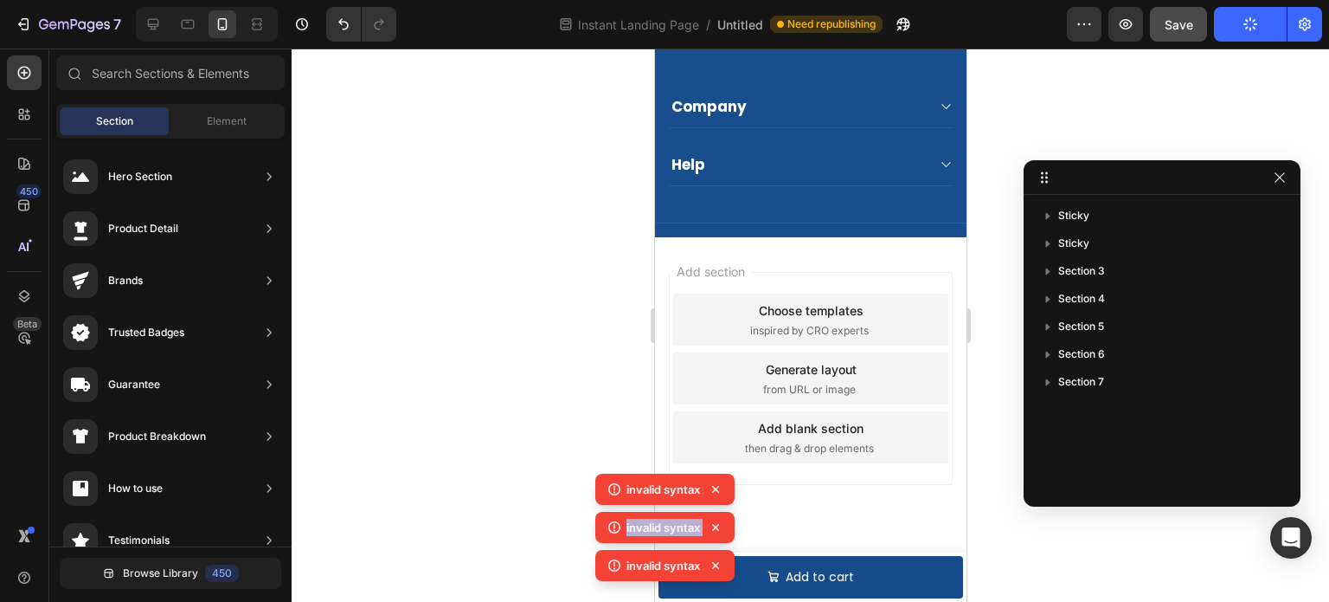
click at [717, 491] on icon at bounding box center [715, 489] width 7 height 7
click at [717, 491] on div "invalid syntax invalid syntax invalid syntax invalid syntax" at bounding box center [665, 511] width 139 height 152
click at [717, 491] on icon at bounding box center [715, 489] width 7 height 7
click at [717, 491] on div "invalid syntax invalid syntax invalid syntax invalid syntax" at bounding box center [665, 511] width 139 height 152
click at [717, 491] on icon at bounding box center [715, 489] width 7 height 7
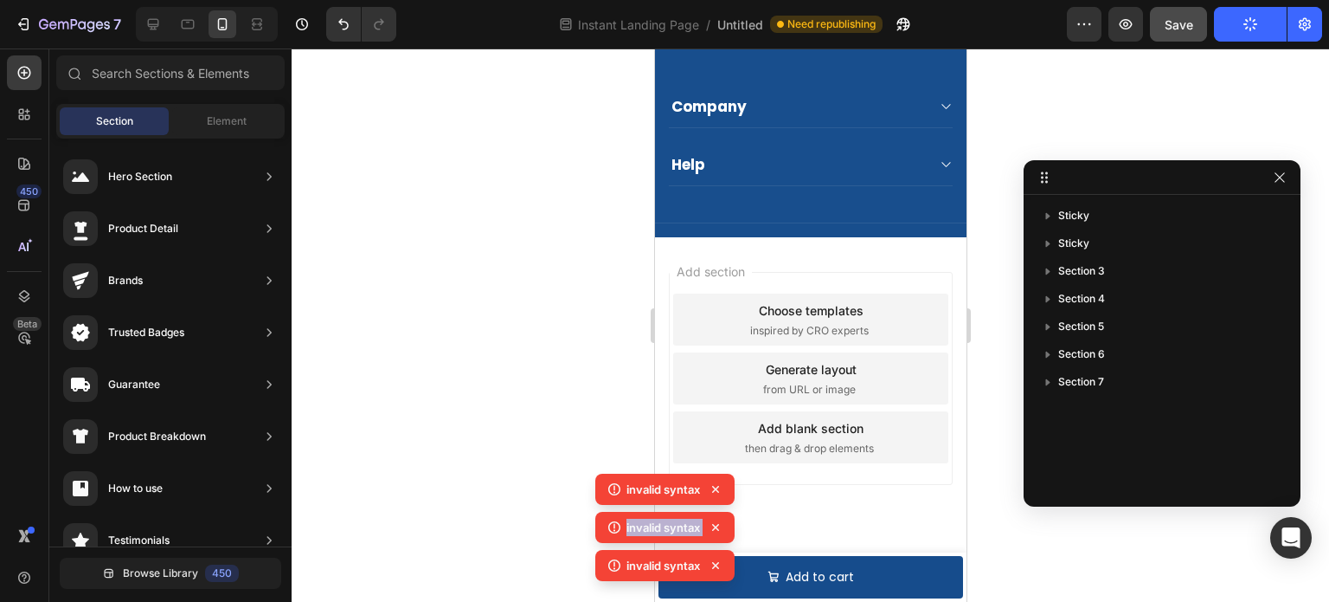
click at [717, 491] on div "invalid syntax invalid syntax invalid syntax" at bounding box center [665, 530] width 139 height 114
click at [717, 491] on icon at bounding box center [715, 489] width 7 height 7
click at [717, 491] on div "invalid syntax invalid syntax invalid syntax invalid syntax" at bounding box center [665, 511] width 139 height 152
click at [1278, 182] on icon "button" at bounding box center [1280, 178] width 14 height 14
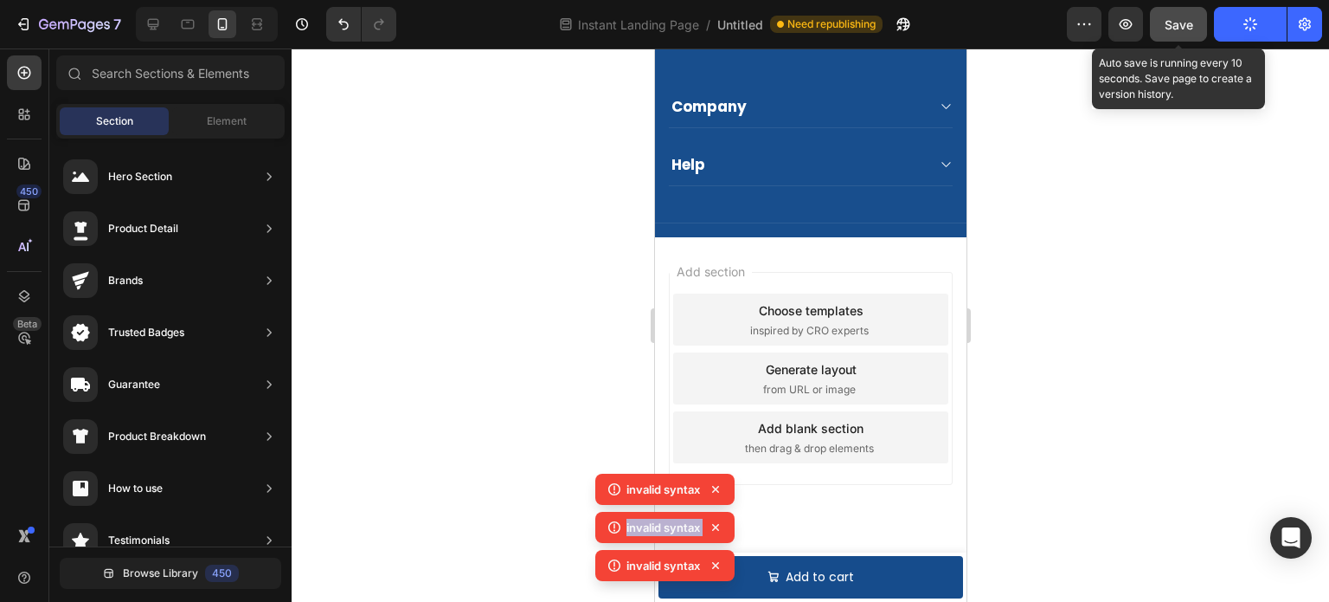
click at [1174, 23] on span "Save" at bounding box center [1179, 24] width 29 height 15
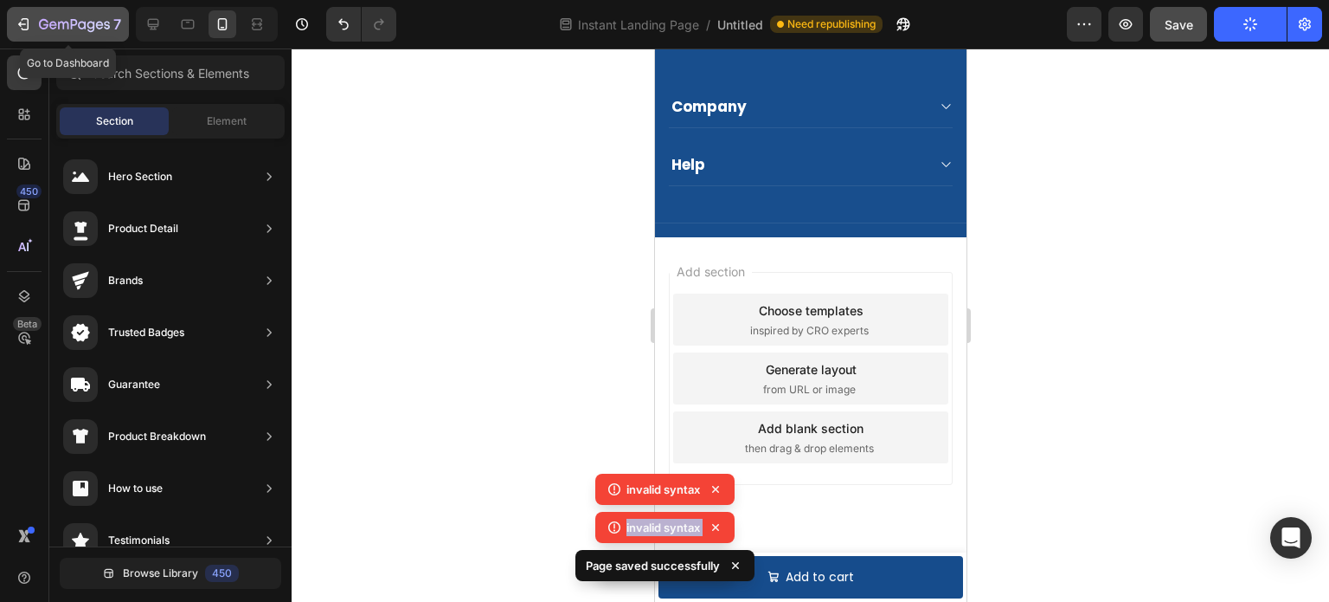
click at [12, 25] on button "7" at bounding box center [68, 24] width 122 height 35
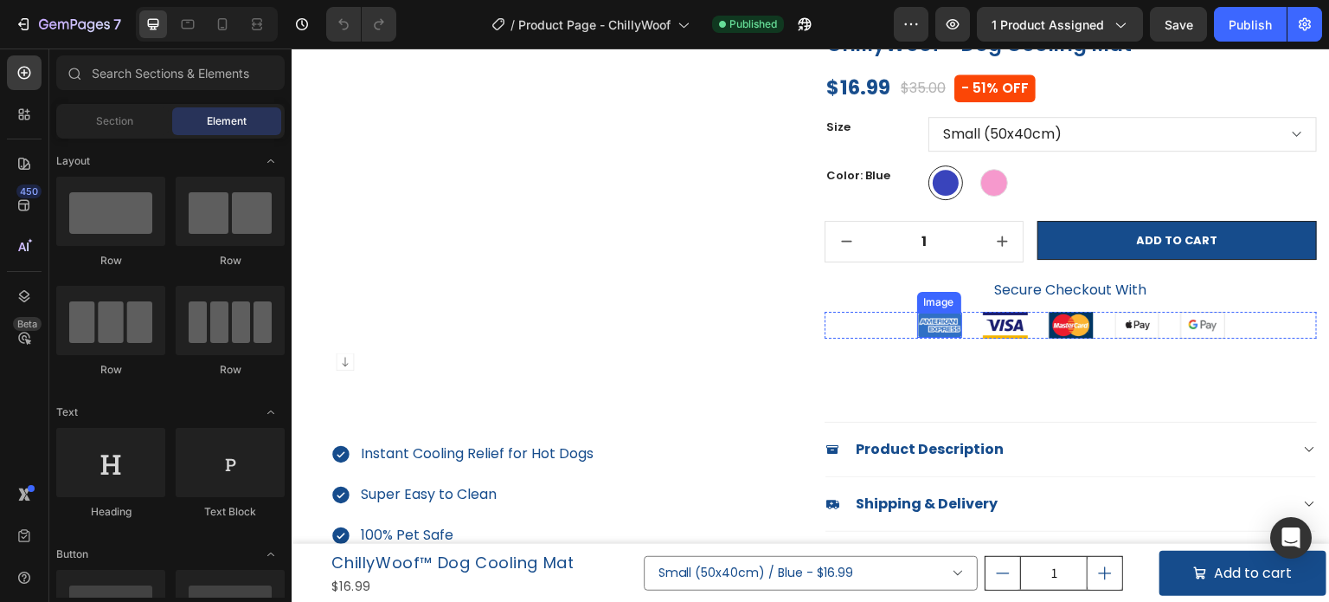
scroll to position [87, 0]
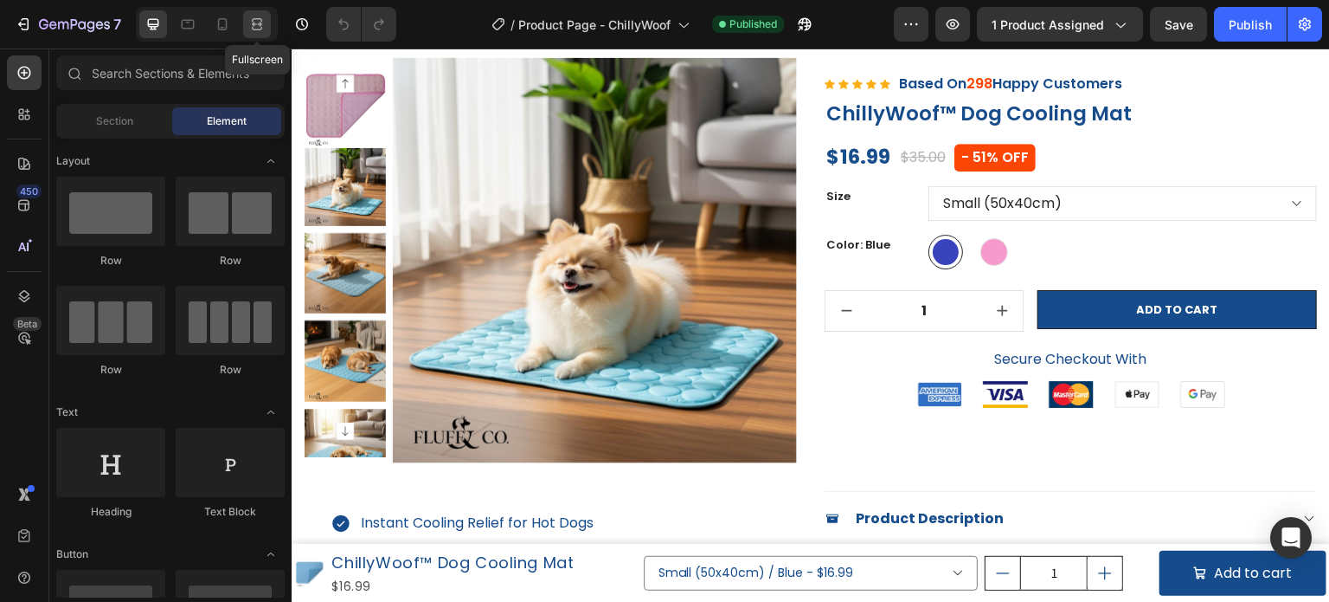
click at [257, 26] on icon at bounding box center [254, 24] width 5 height 4
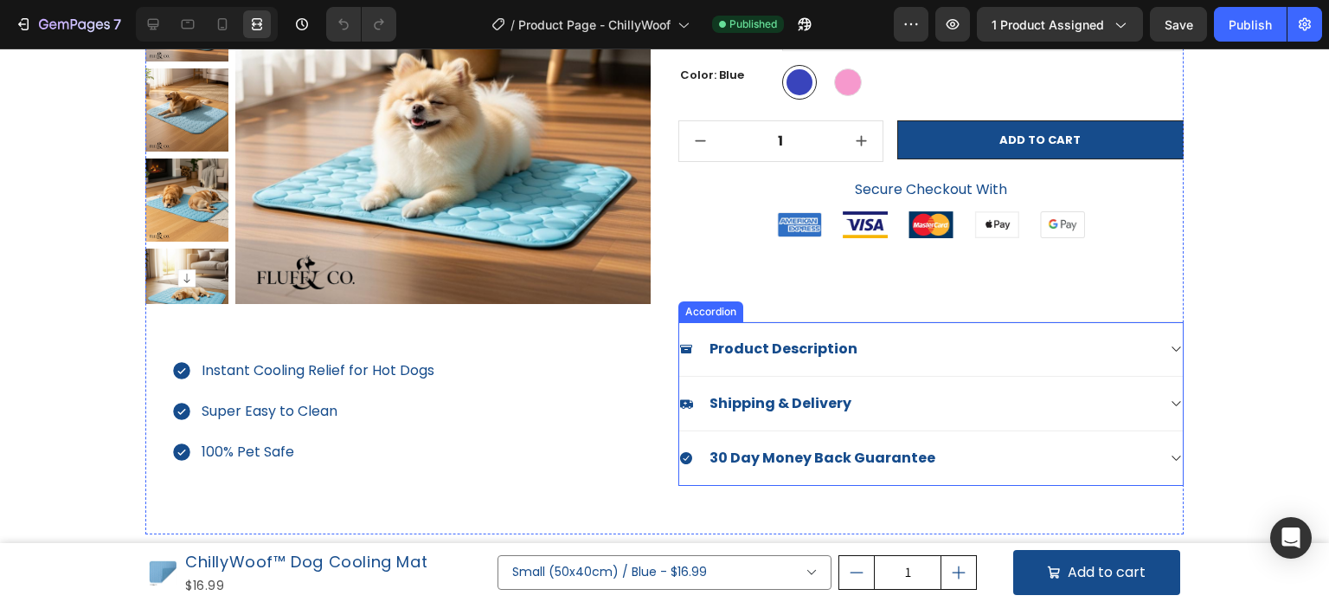
scroll to position [260, 0]
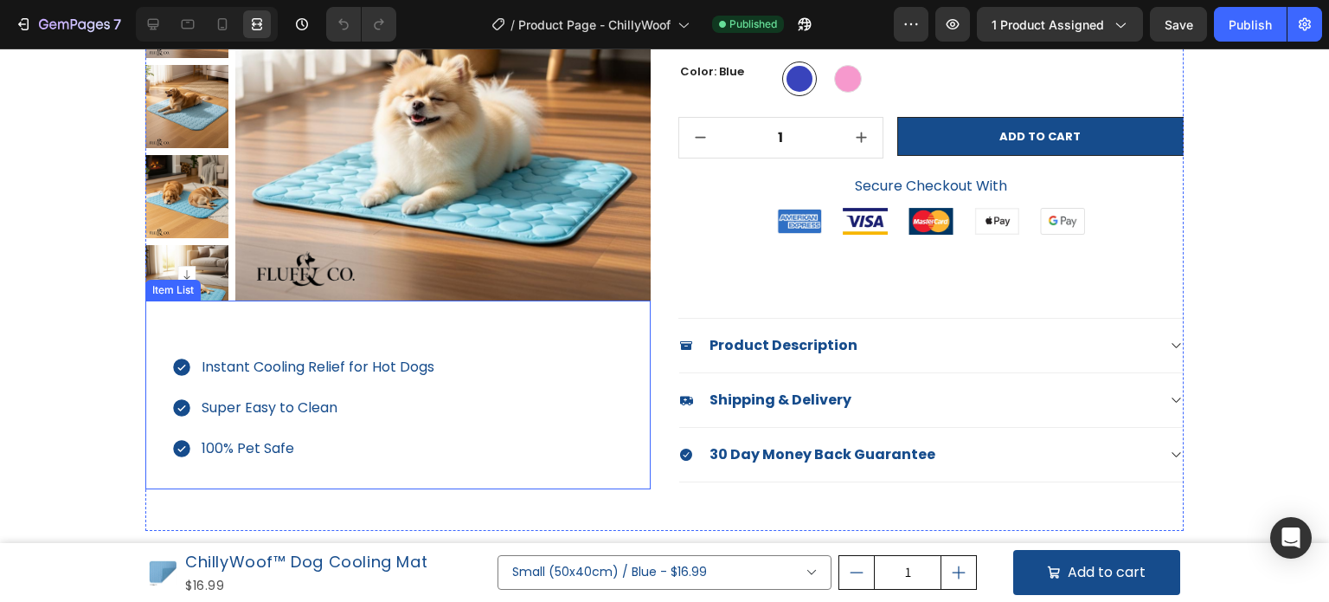
click at [426, 349] on div "Instant Cooling Relief for Hot Dogs Super Easy to Clean 100% Pet Safe" at bounding box center [397, 394] width 505 height 189
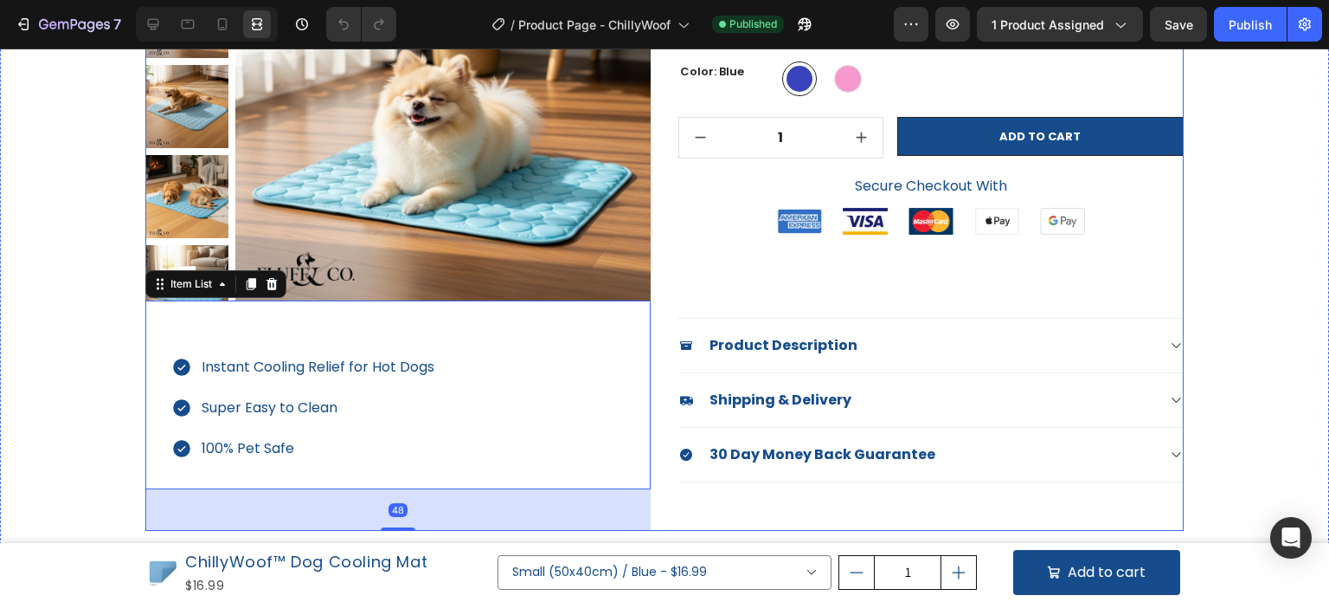
click at [805, 286] on div "Icon Icon Icon Icon Icon Icon List Hoz Based On 298 Happy Customers Text block …" at bounding box center [931, 208] width 505 height 646
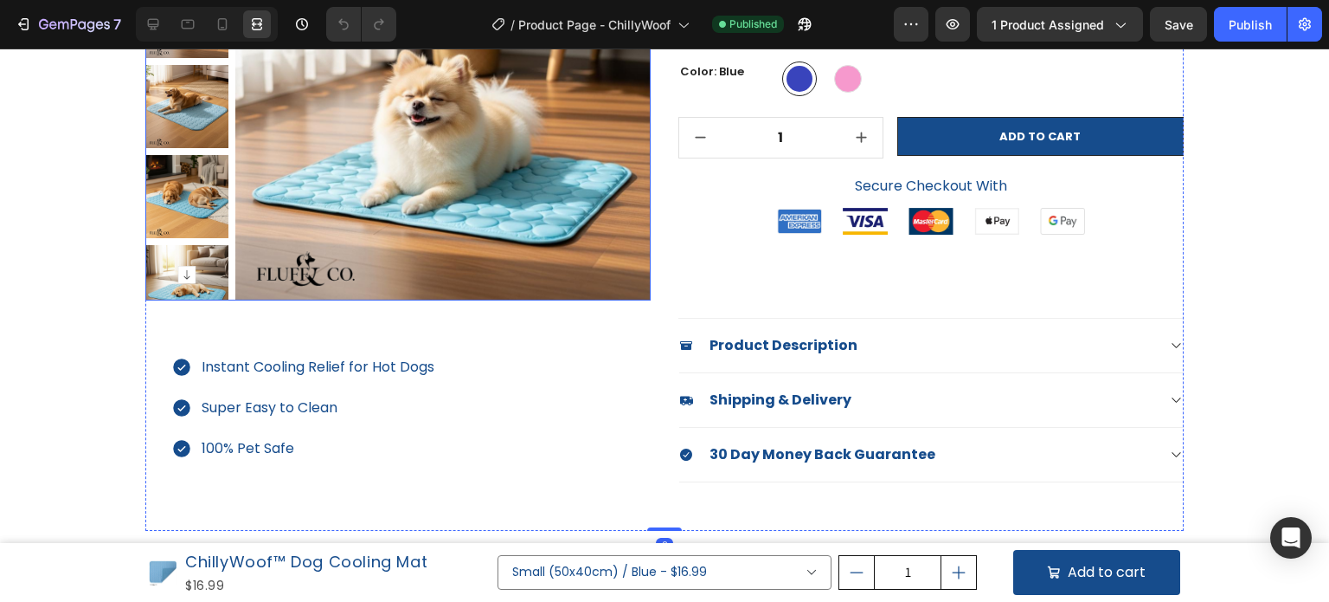
click at [478, 295] on img at bounding box center [442, 92] width 415 height 415
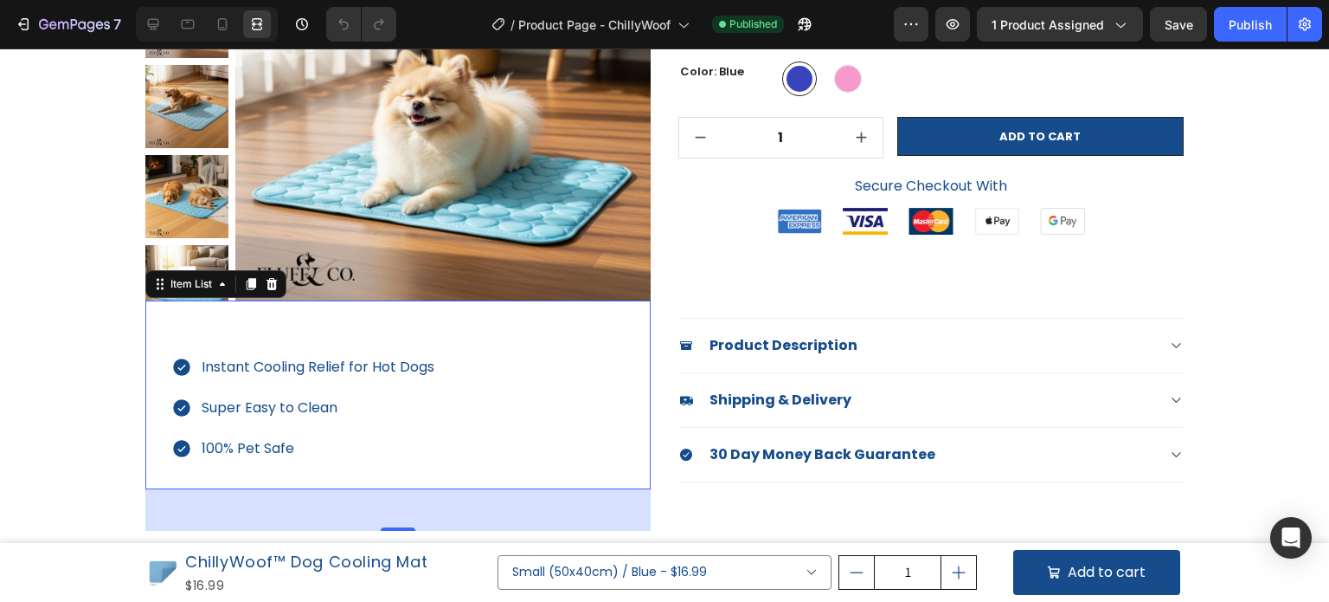
click at [476, 317] on div "Instant Cooling Relief for Hot Dogs Super Easy to Clean 100% Pet Safe" at bounding box center [397, 394] width 505 height 189
click at [501, 338] on div "Instant Cooling Relief for Hot Dogs Super Easy to Clean 100% Pet Safe" at bounding box center [397, 394] width 505 height 189
click at [838, 275] on div "Icon Icon Icon Icon Icon Icon List Hoz Based On 298 Happy Customers Text block …" at bounding box center [931, 208] width 505 height 646
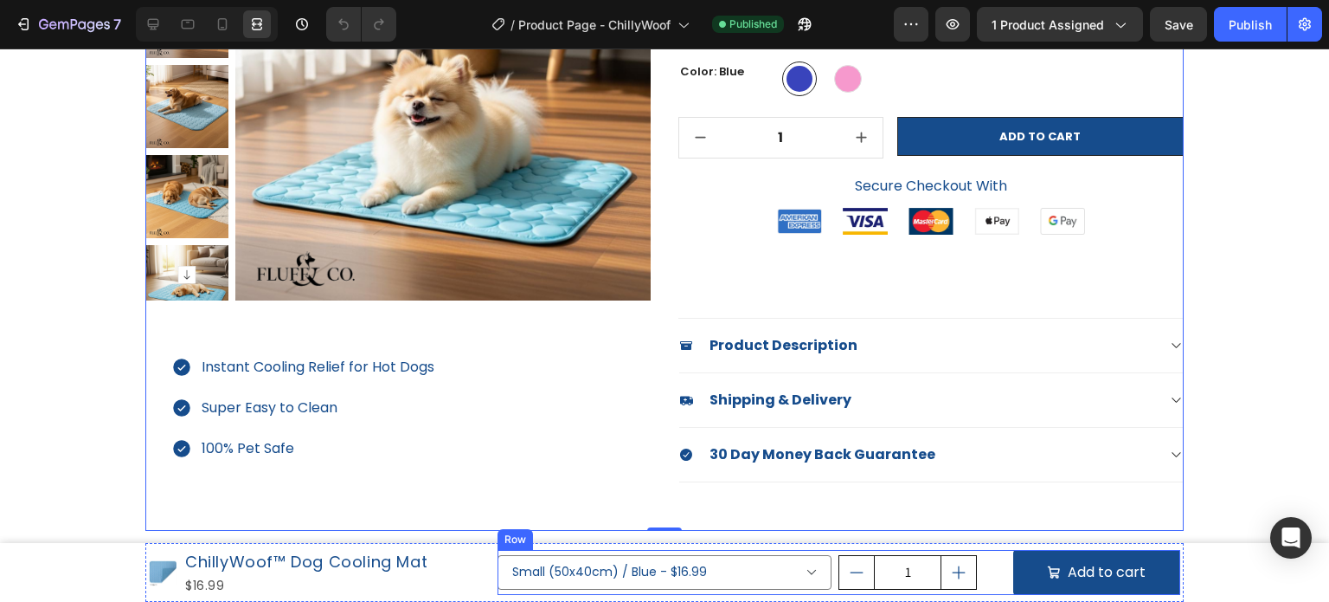
click at [541, 591] on div "Small (50x40cm) / Blue - $16.99 Small (50x40cm) / Pink - $16.99 Medium (70x55cm…" at bounding box center [665, 573] width 335 height 46
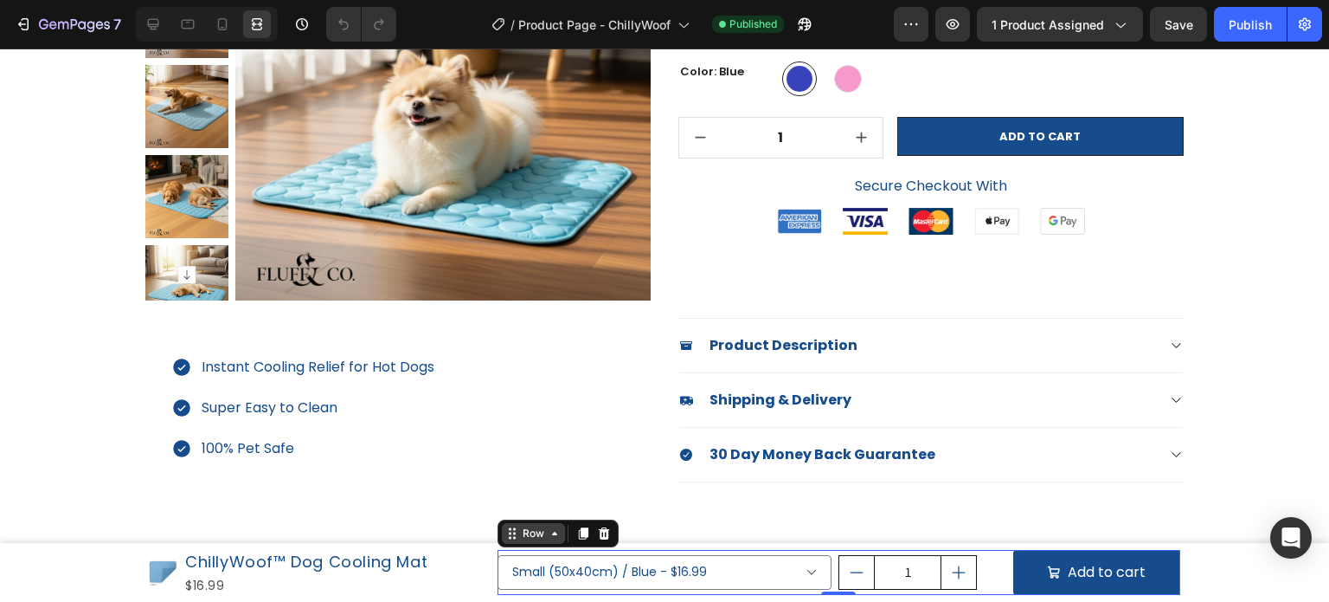
click at [548, 536] on icon at bounding box center [555, 533] width 14 height 14
click at [540, 589] on div "Small (50x40cm) / Blue - $16.99 Small (50x40cm) / Pink - $16.99 Medium (70x55cm…" at bounding box center [665, 573] width 335 height 46
click at [685, 570] on select "Small (50x40cm) / Blue - $16.99 Small (50x40cm) / Pink - $16.99 Medium (70x55cm…" at bounding box center [665, 572] width 335 height 35
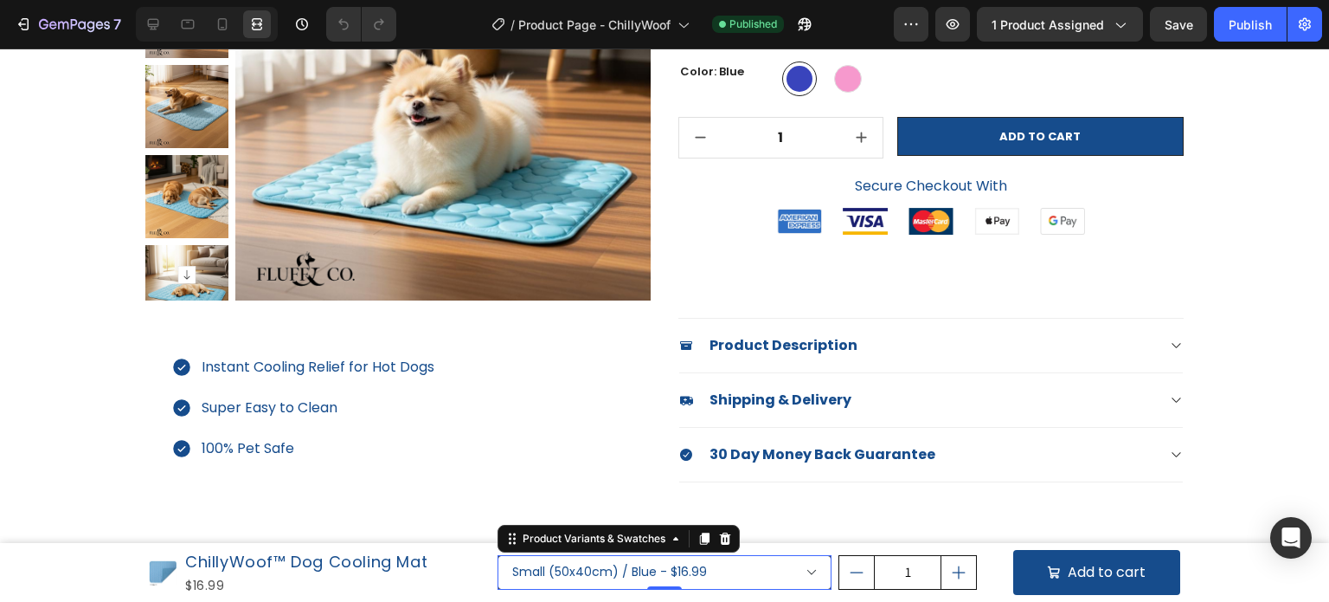
click at [737, 577] on select "Small (50x40cm) / Blue - $16.99 Small (50x40cm) / Pink - $16.99 Medium (70x55cm…" at bounding box center [665, 572] width 335 height 35
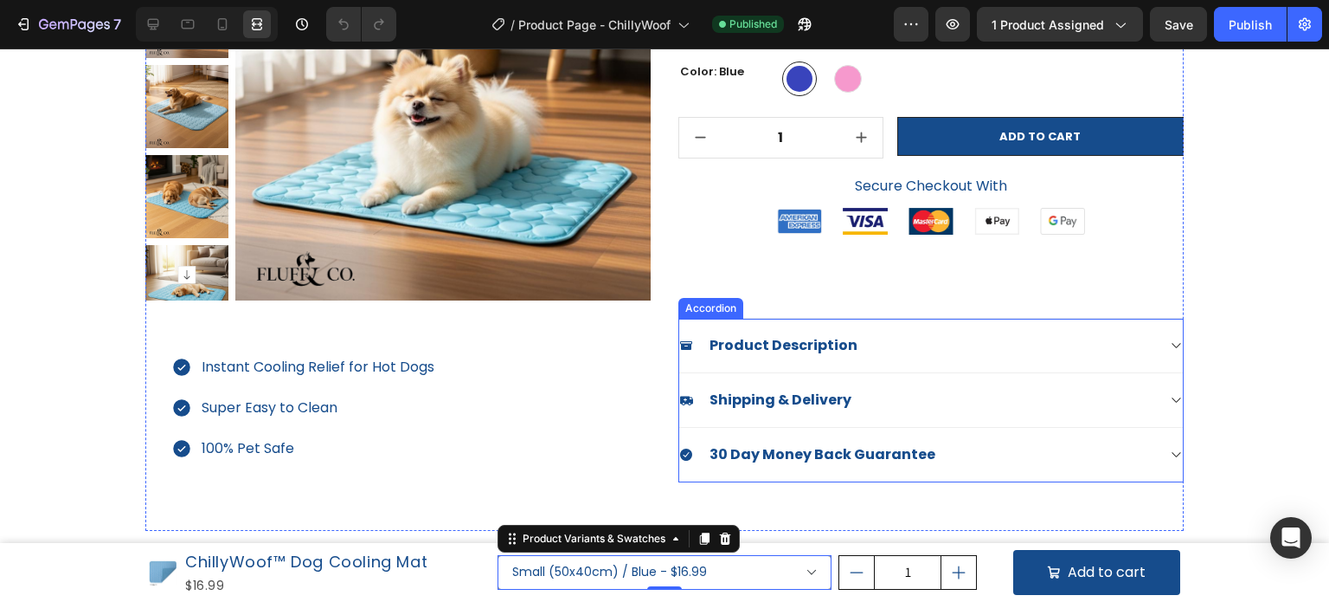
scroll to position [0, 0]
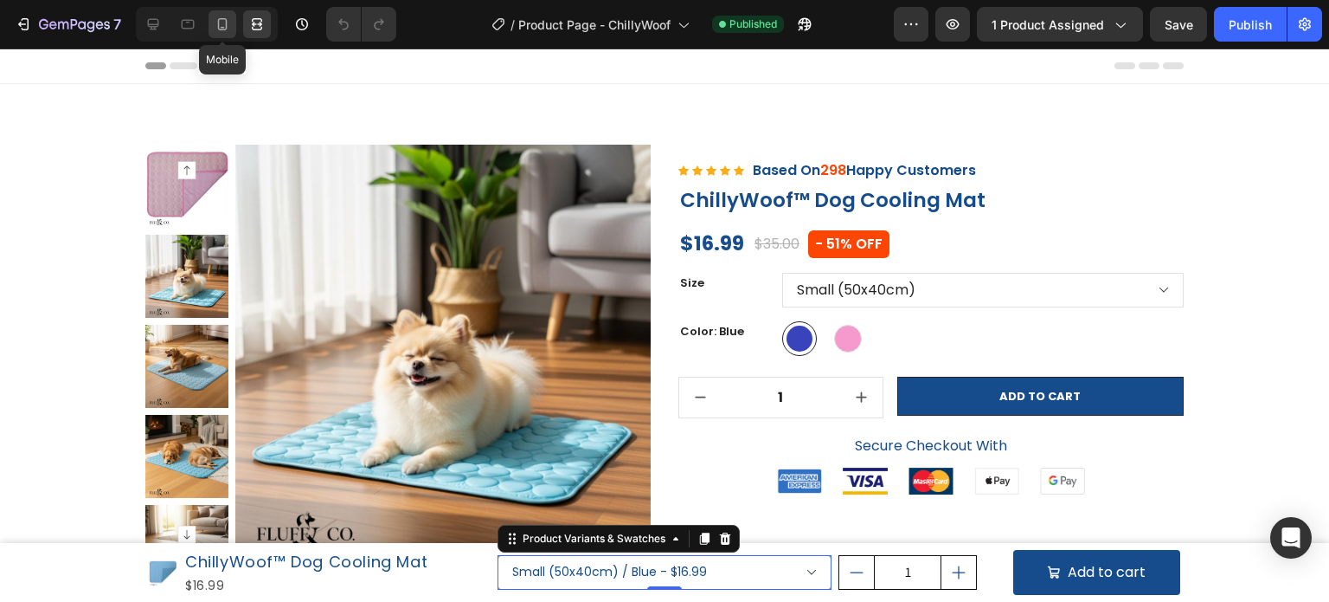
click at [222, 28] on icon at bounding box center [223, 24] width 10 height 12
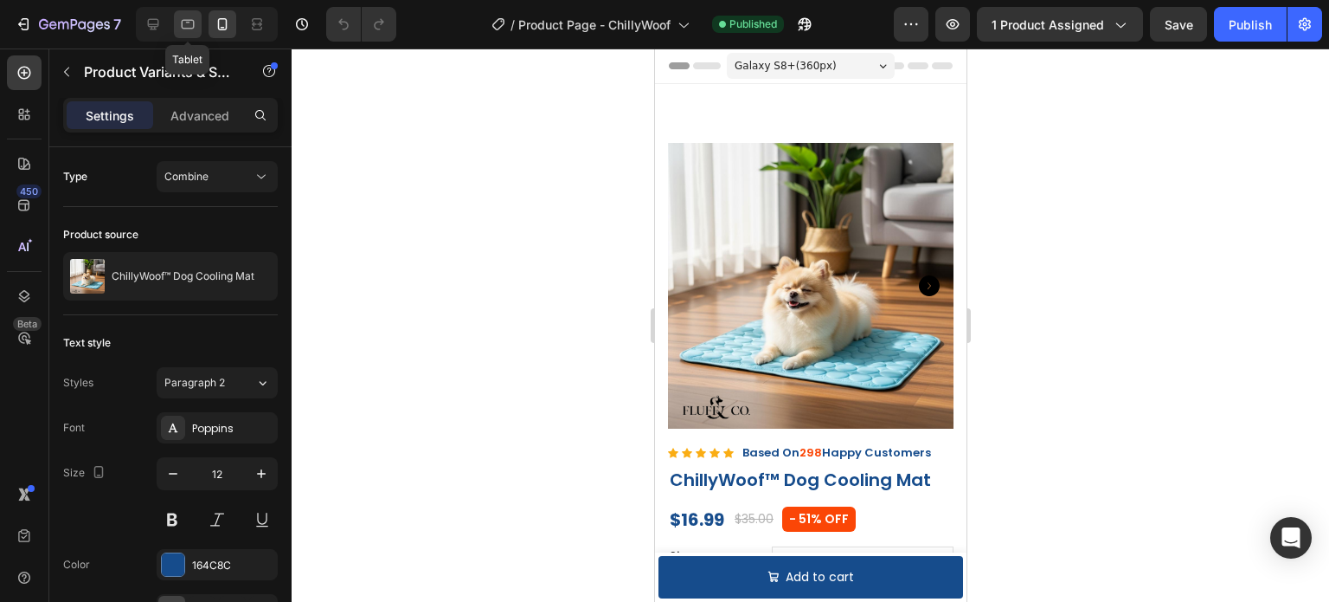
click at [196, 20] on div at bounding box center [188, 24] width 28 height 28
type input "14"
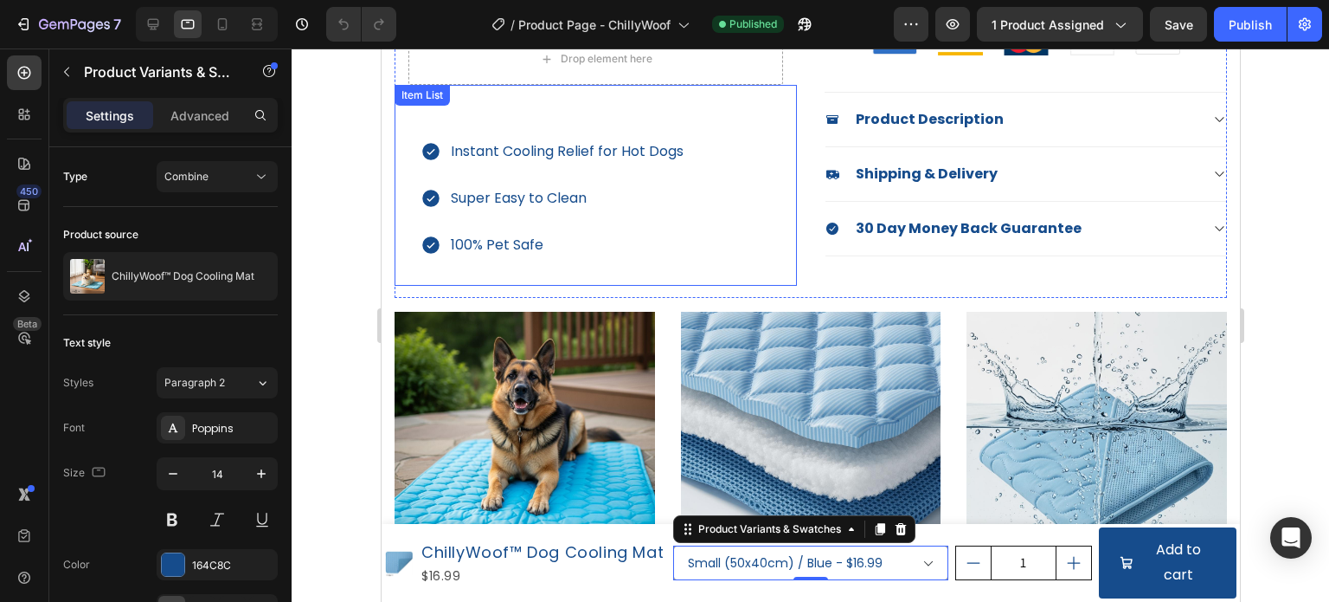
scroll to position [263, 0]
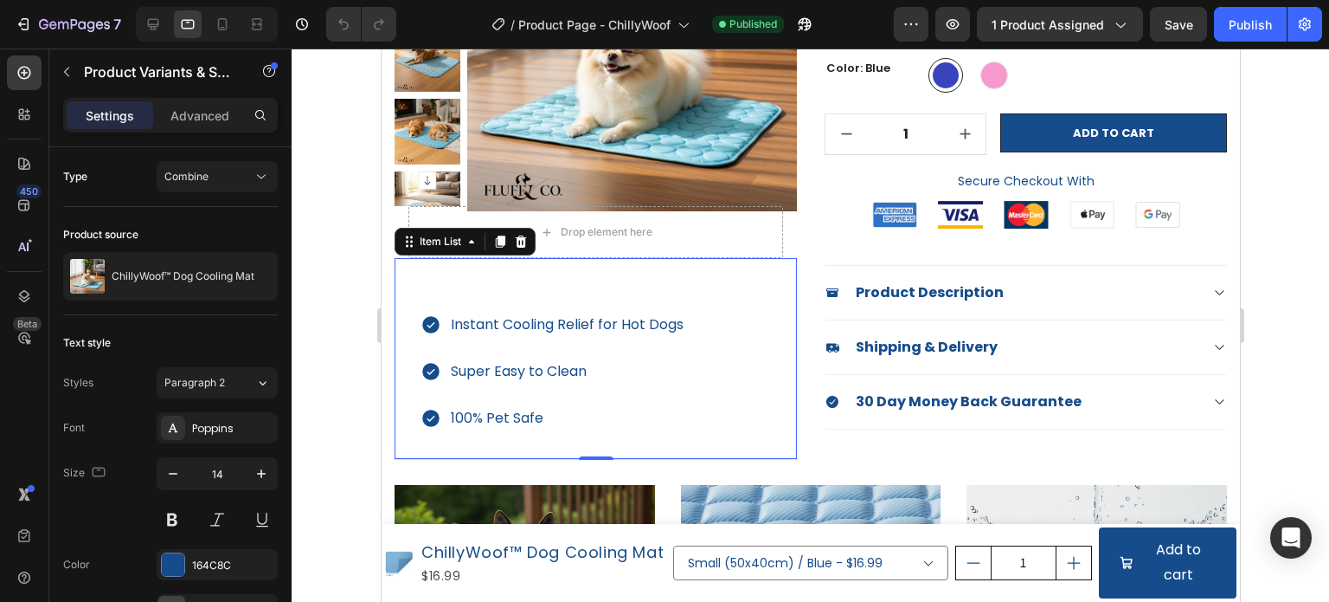
click at [726, 286] on div "Instant Cooling Relief for Hot Dogs Super Easy to Clean 100% Pet Safe" at bounding box center [595, 358] width 402 height 201
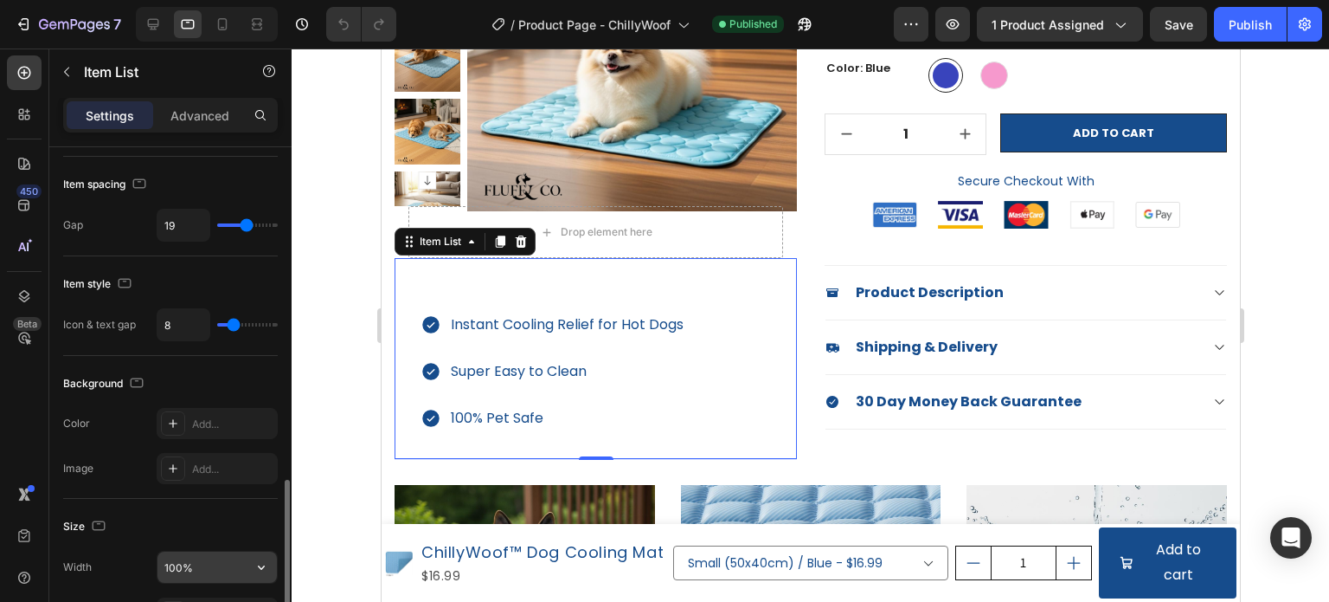
scroll to position [866, 0]
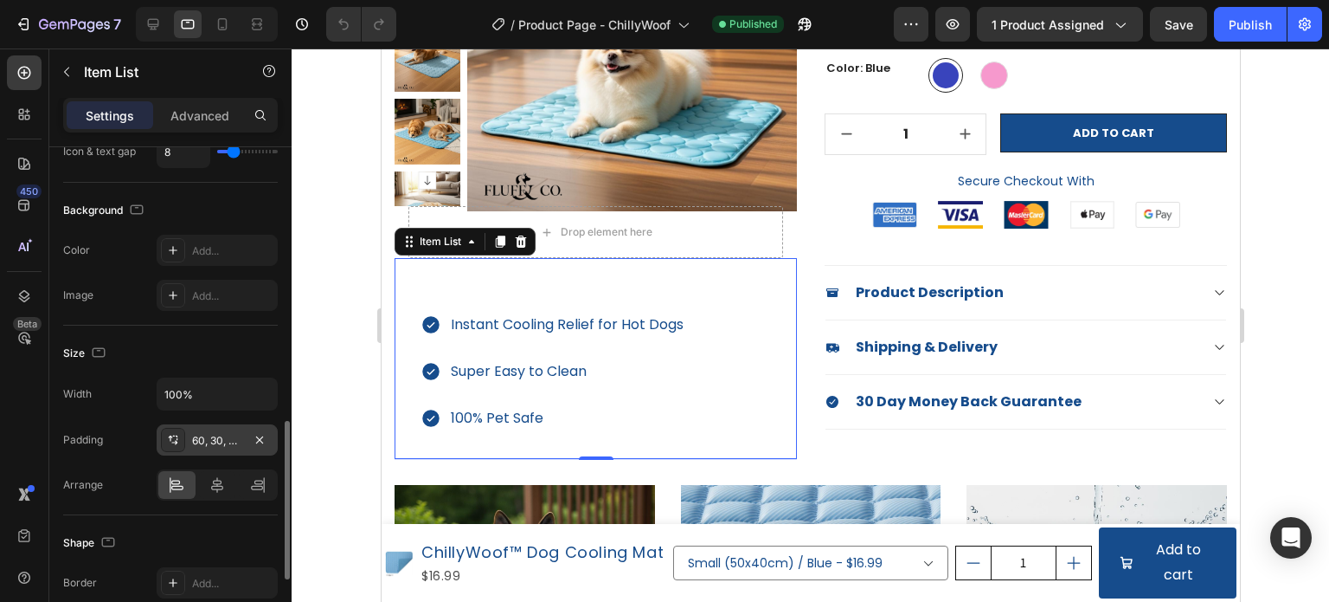
click at [209, 433] on div "60, 30, 30, 30" at bounding box center [217, 441] width 50 height 16
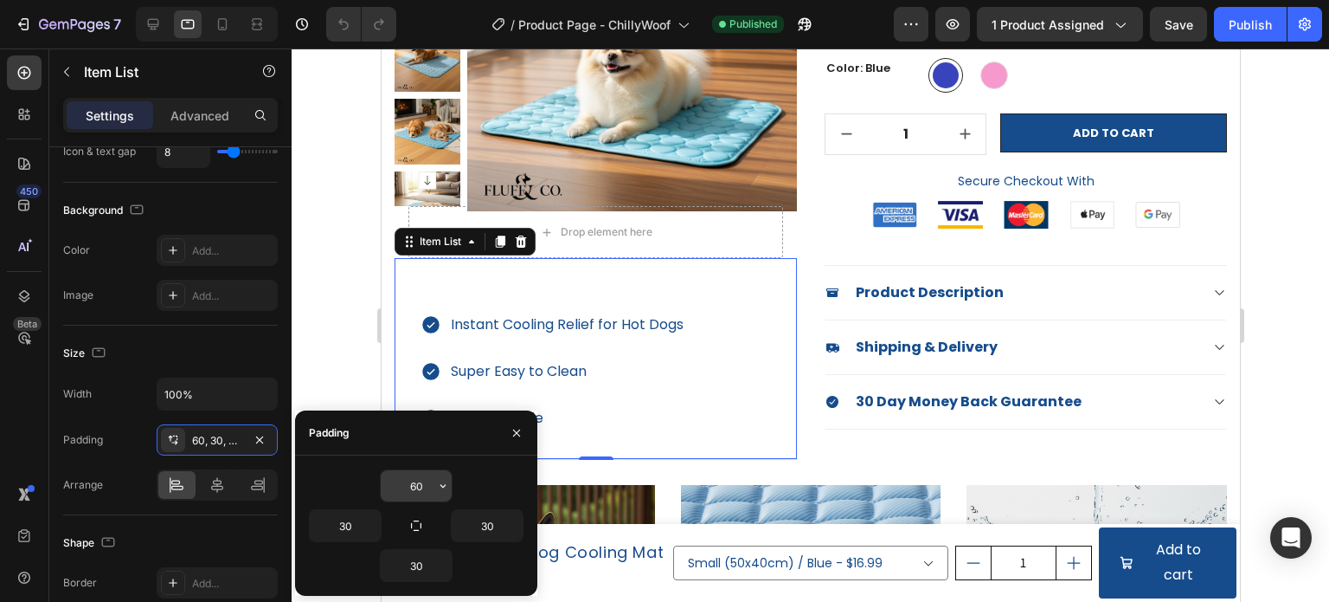
click at [415, 490] on input "60" at bounding box center [416, 485] width 71 height 31
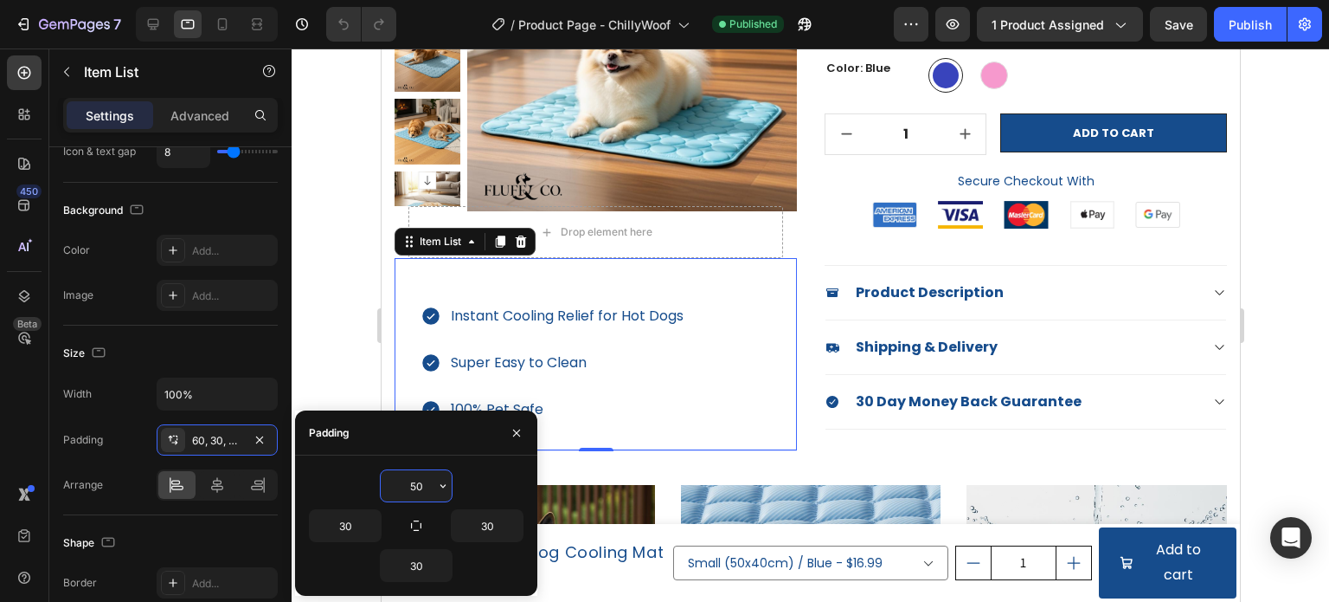
type input "5"
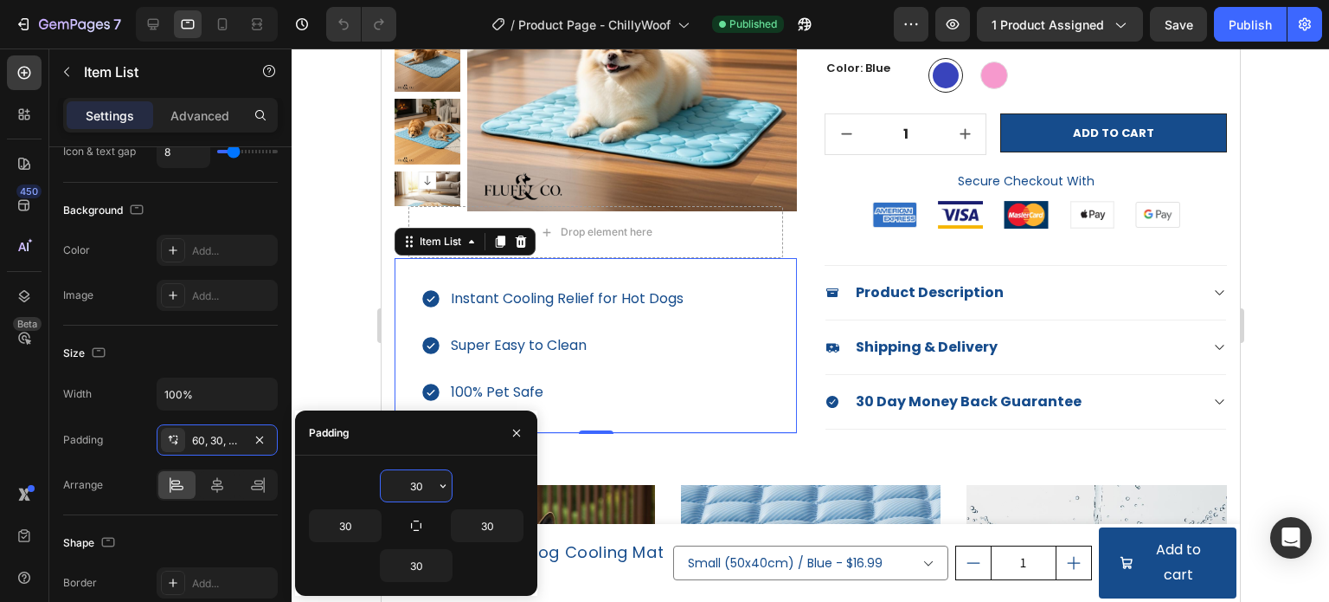
type input "3"
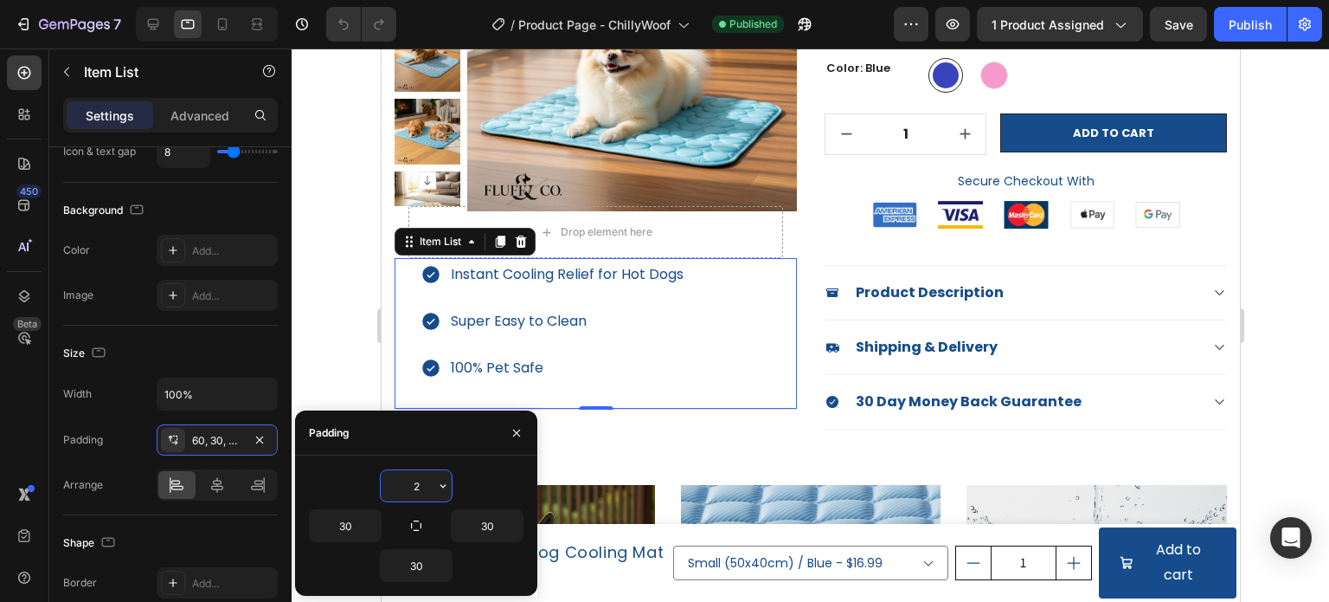
type input "20"
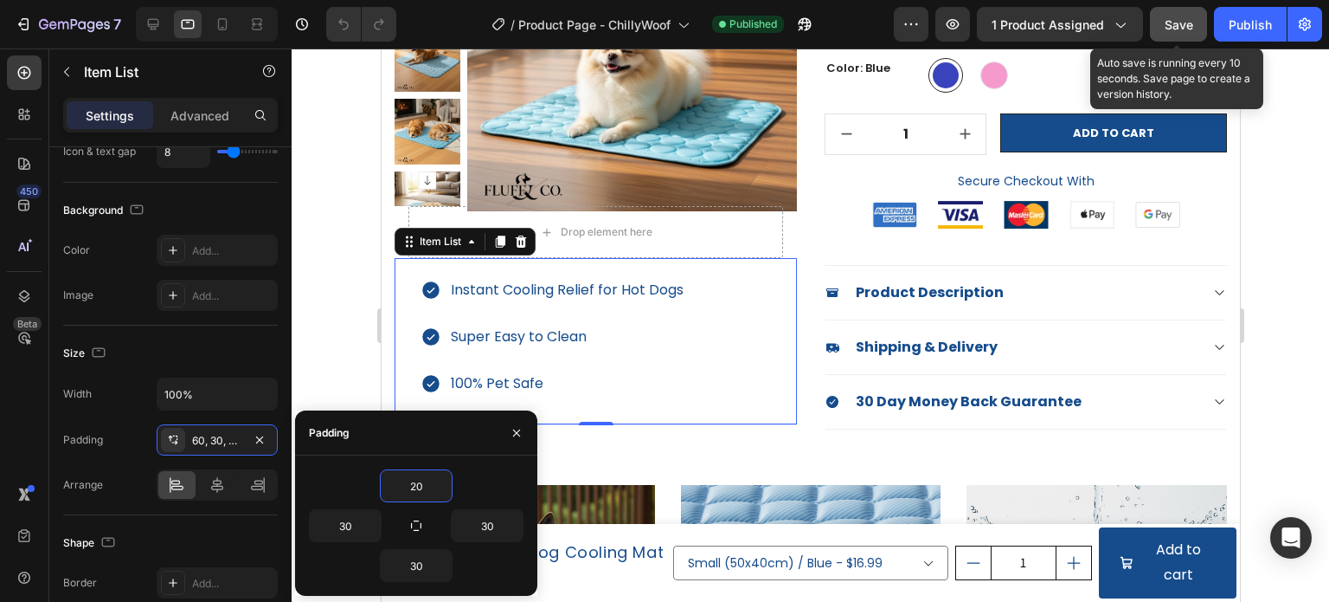
click at [1166, 18] on span "Save" at bounding box center [1179, 24] width 29 height 15
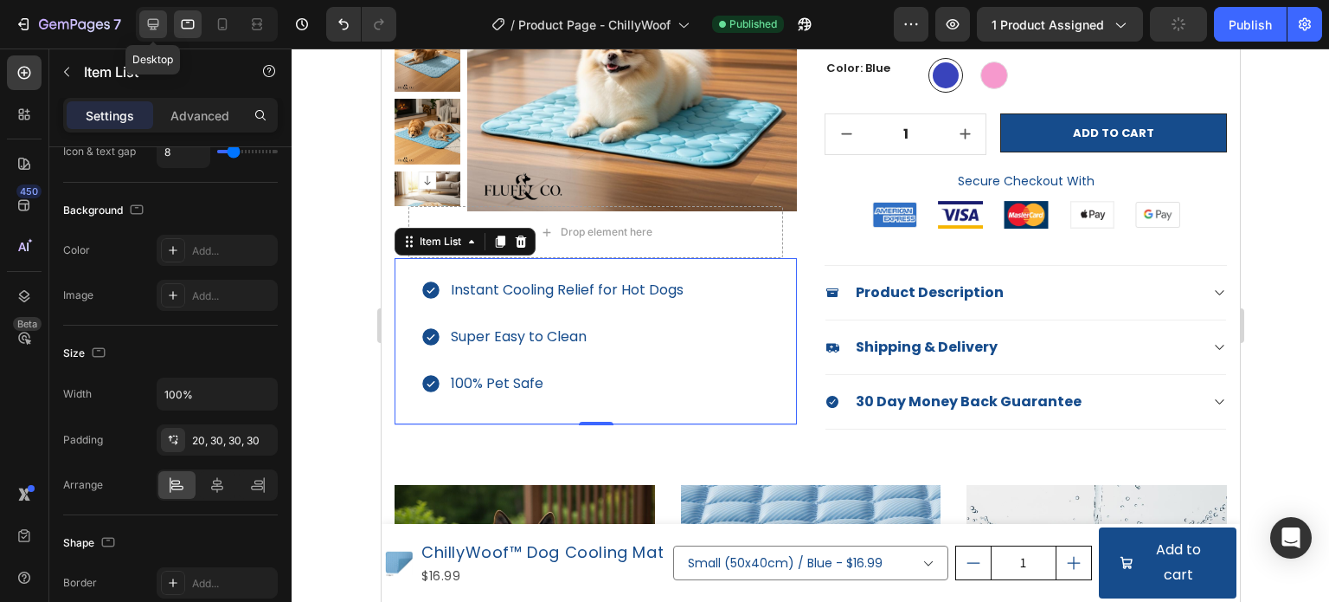
click at [149, 30] on icon at bounding box center [153, 24] width 17 height 17
type input "12"
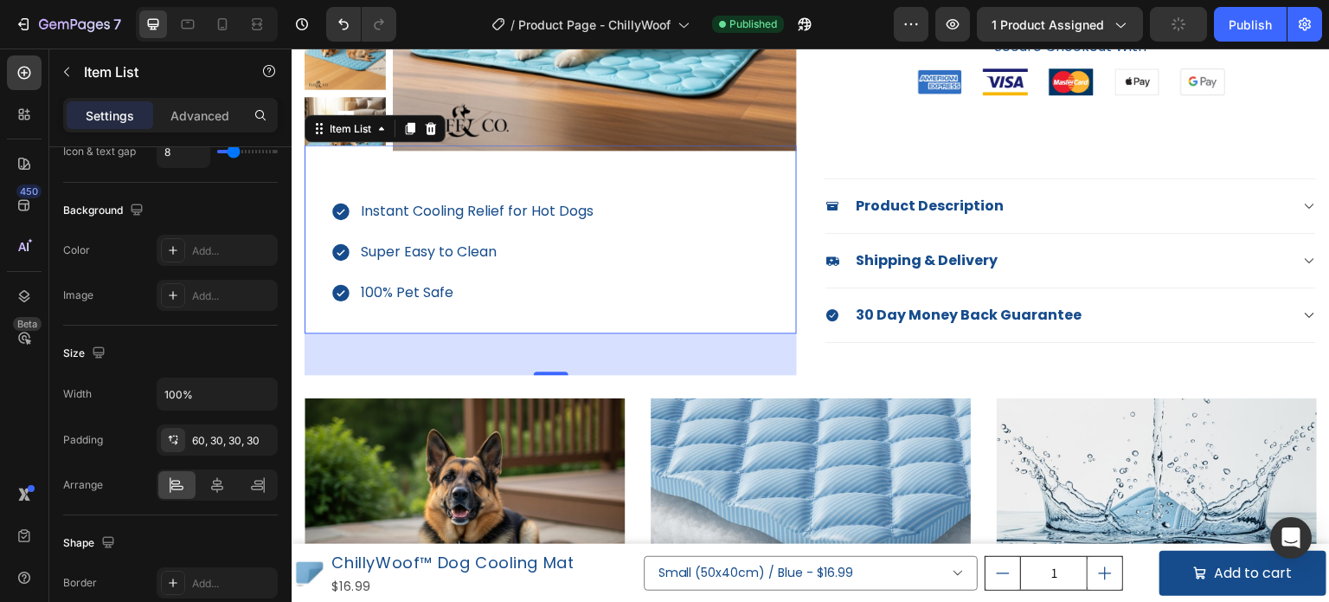
scroll to position [347, 0]
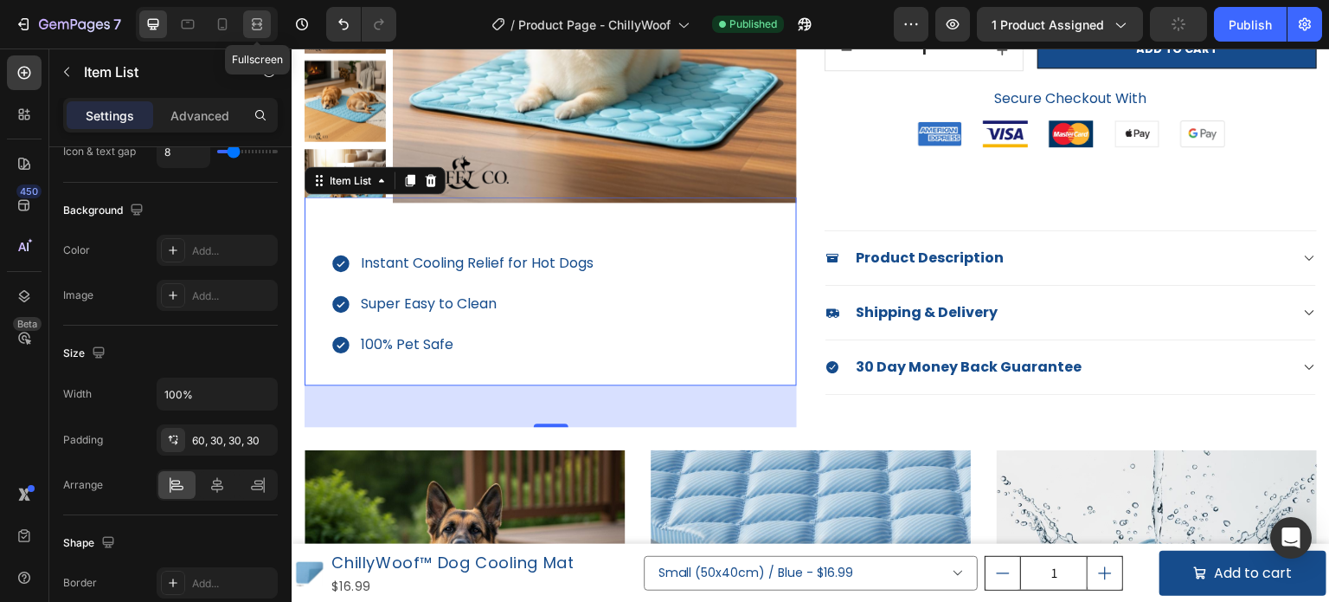
click at [263, 29] on icon at bounding box center [256, 24] width 17 height 17
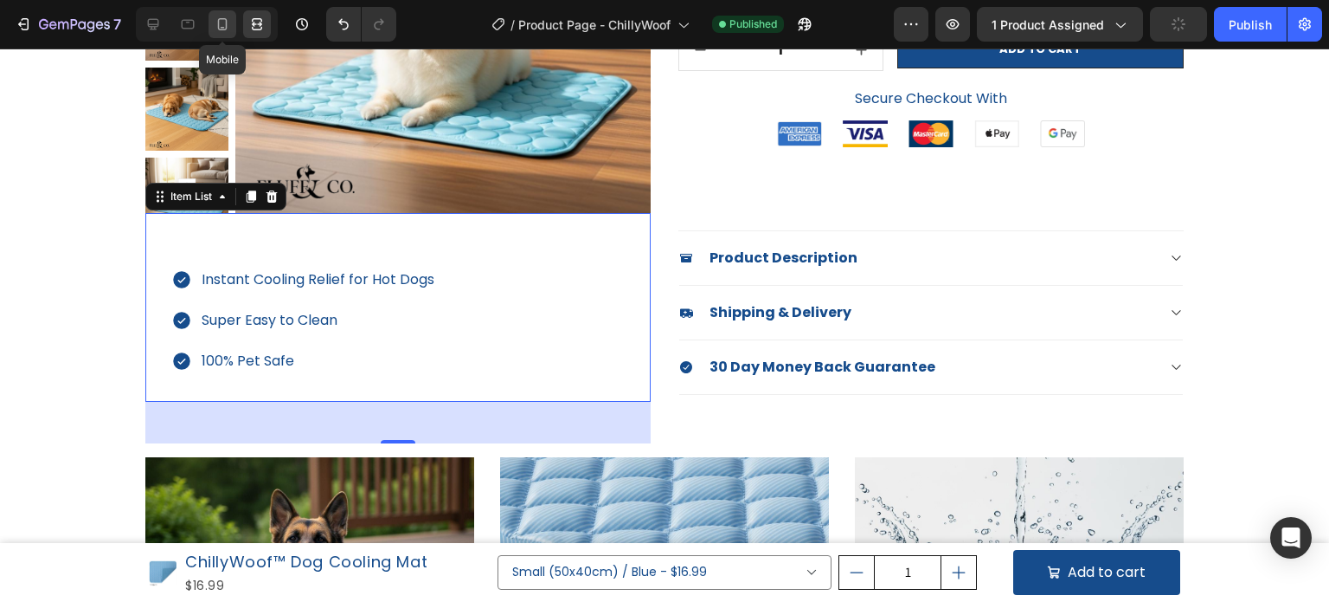
click at [218, 18] on icon at bounding box center [222, 24] width 17 height 17
type input "14"
type input "19"
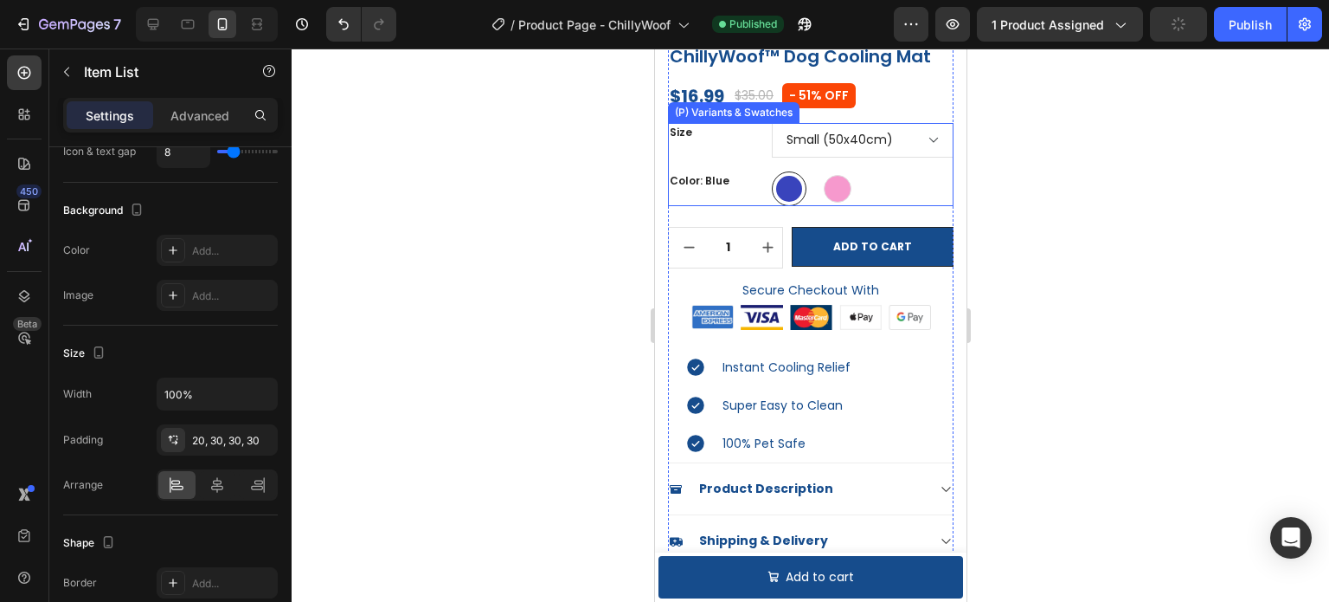
scroll to position [412, 0]
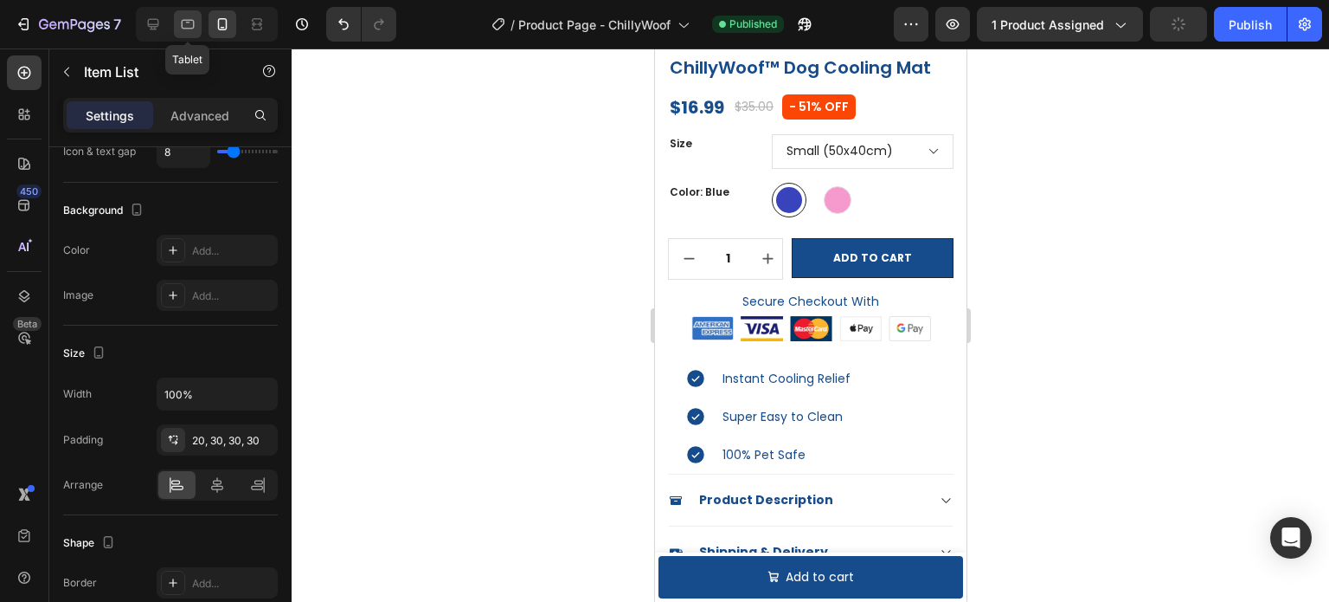
click at [192, 21] on icon at bounding box center [187, 24] width 17 height 17
type input "16"
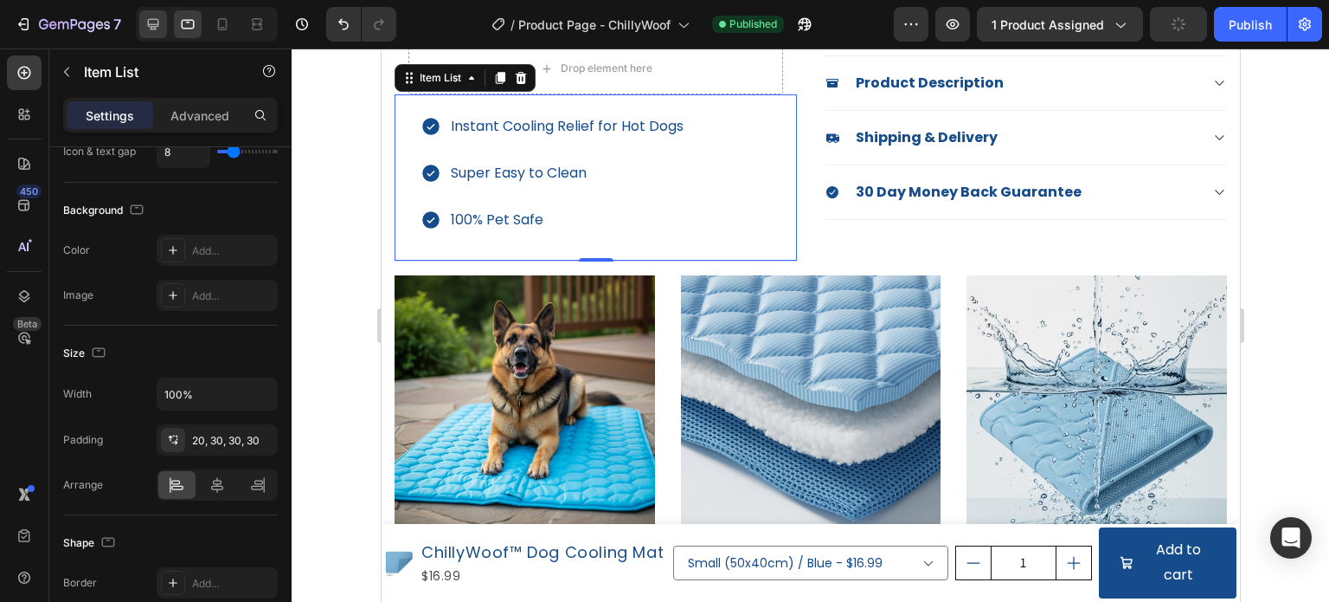
scroll to position [483, 0]
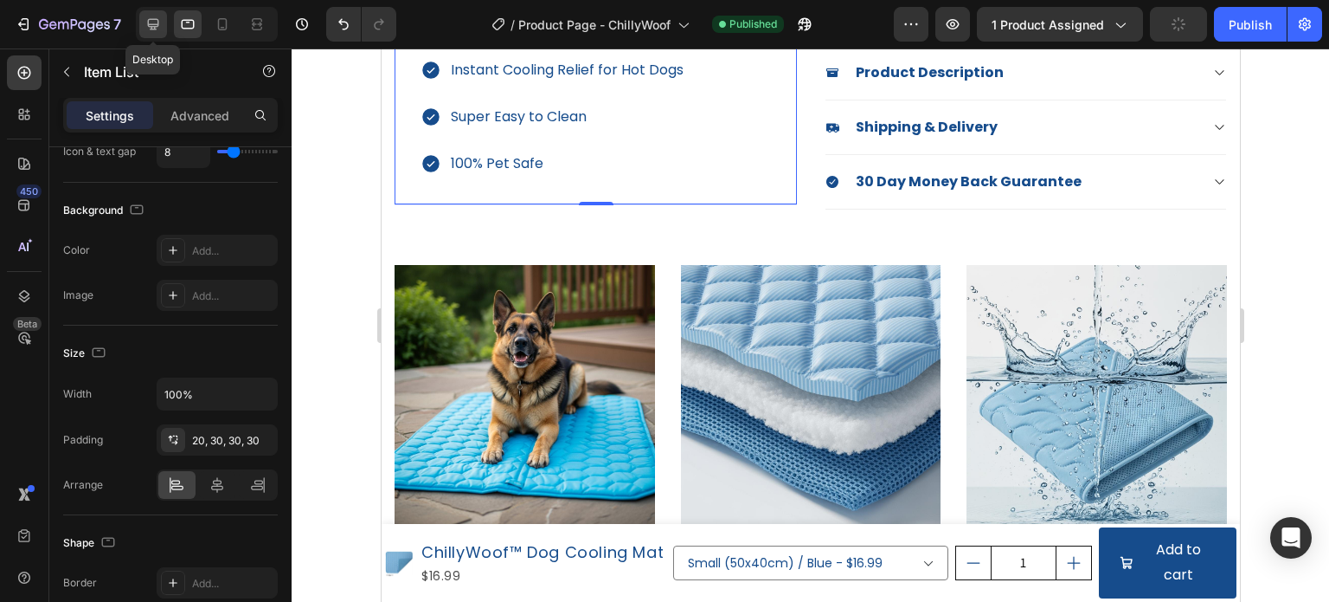
click at [157, 25] on icon at bounding box center [153, 24] width 17 height 17
type input "12"
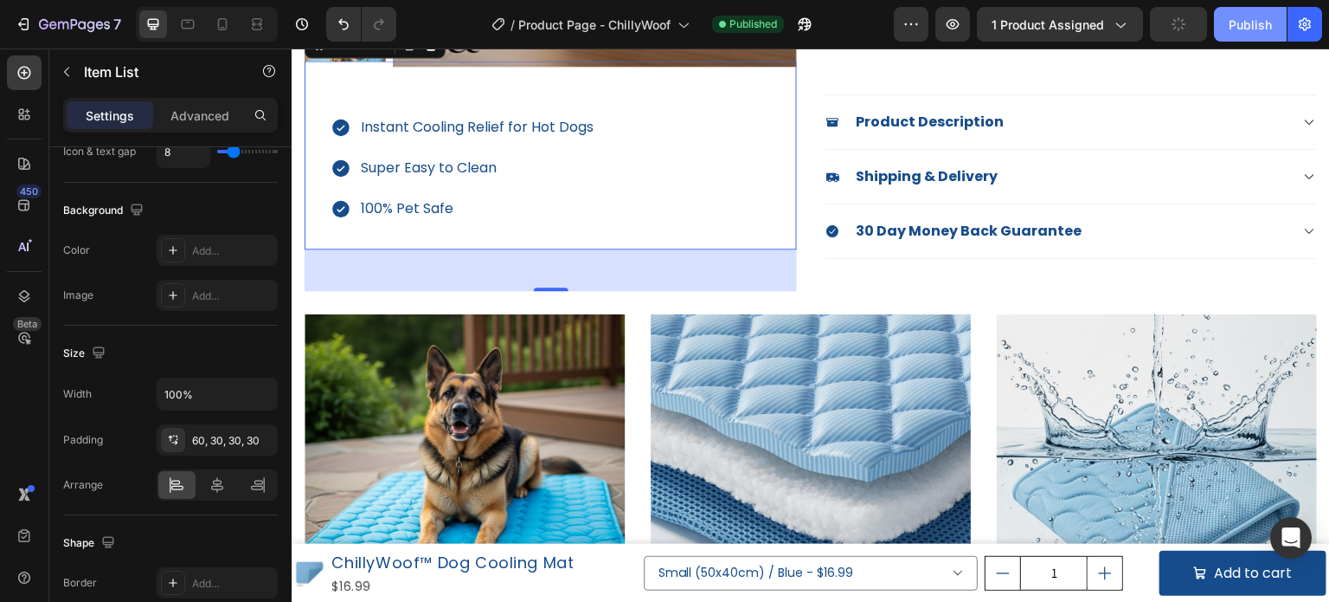
scroll to position [434, 0]
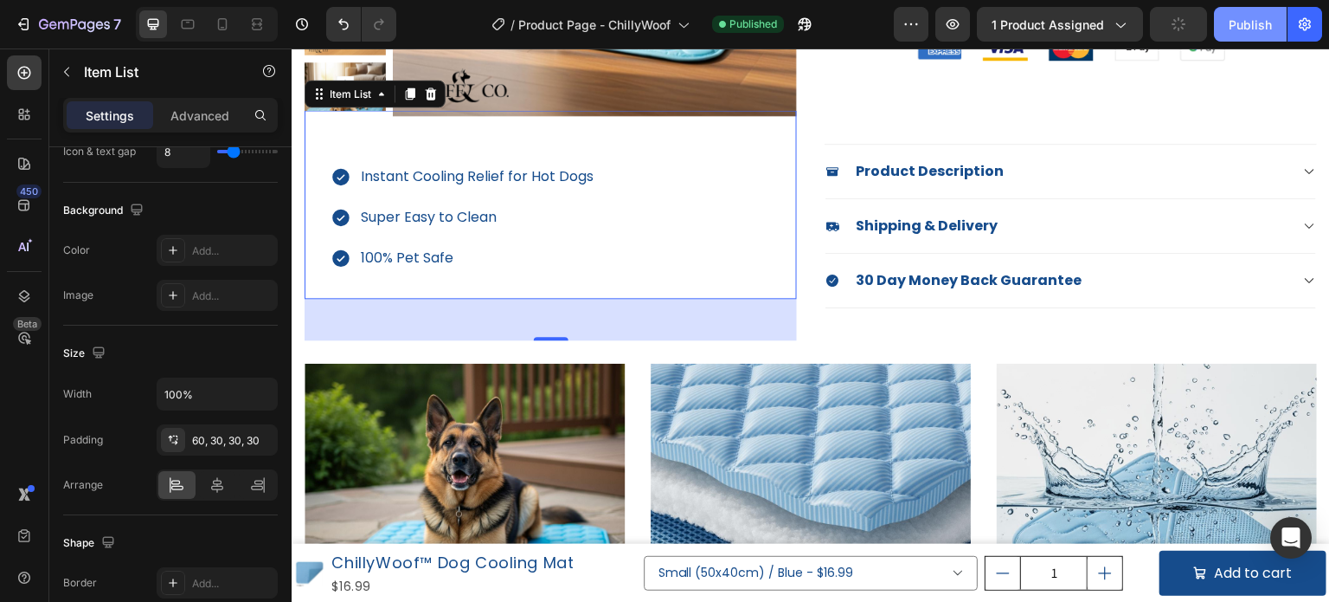
click at [1251, 30] on div "Publish" at bounding box center [1250, 25] width 43 height 18
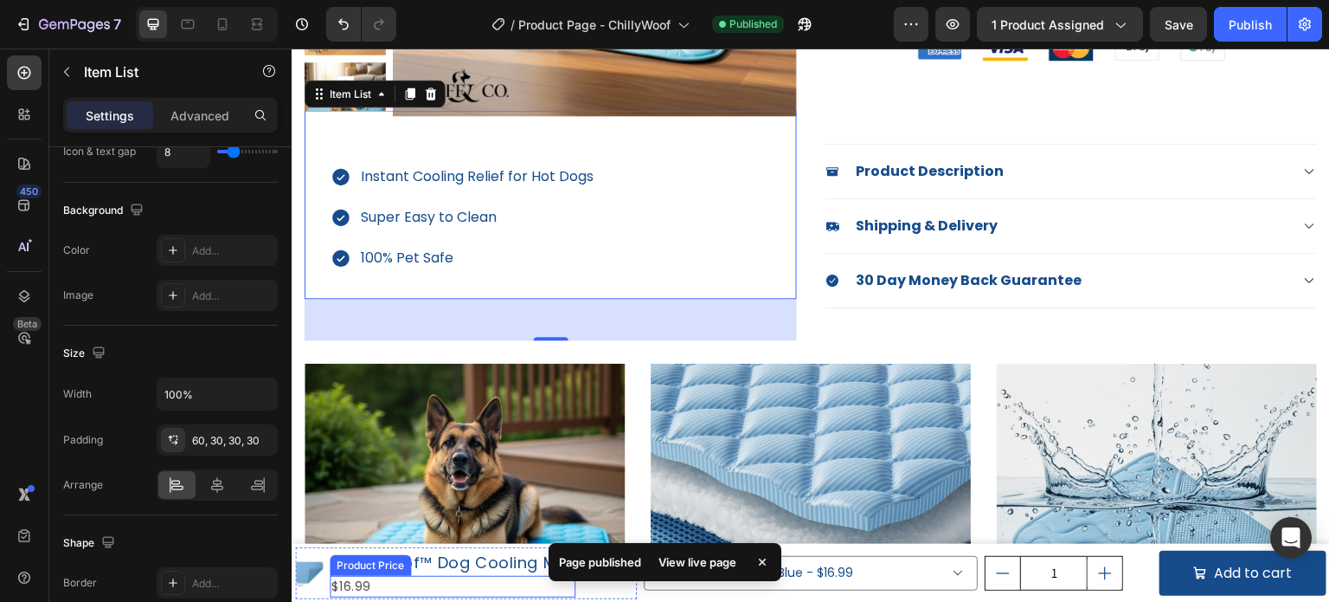
click at [457, 577] on div "$16.99" at bounding box center [453, 587] width 246 height 22
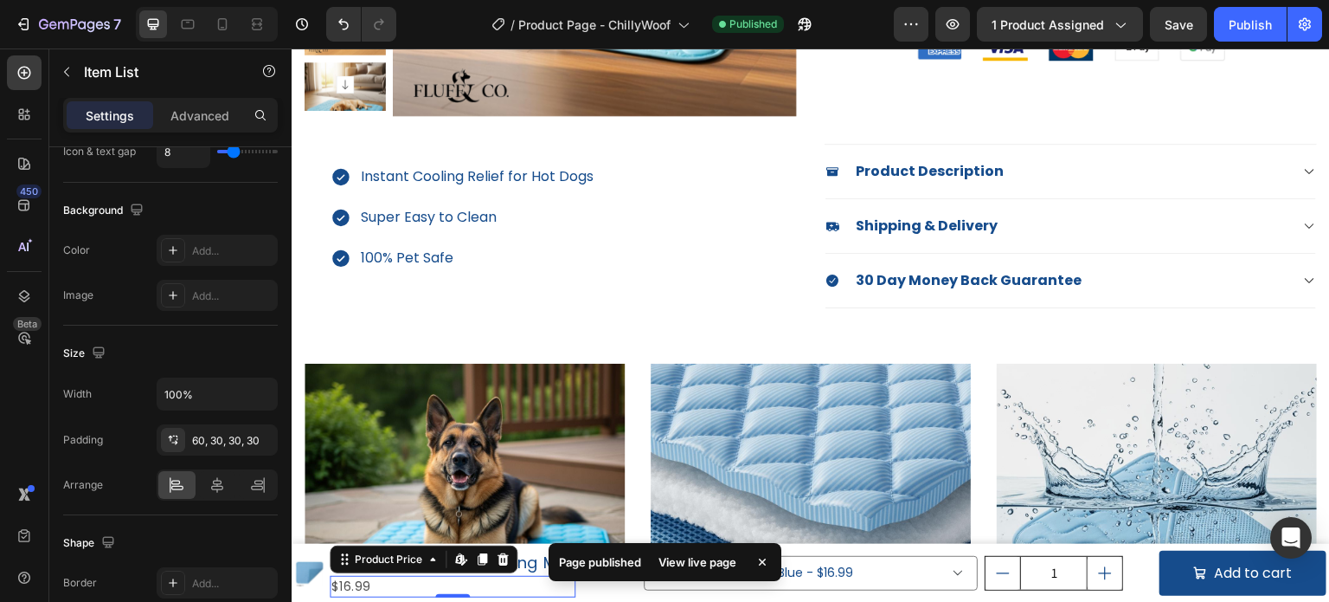
scroll to position [0, 0]
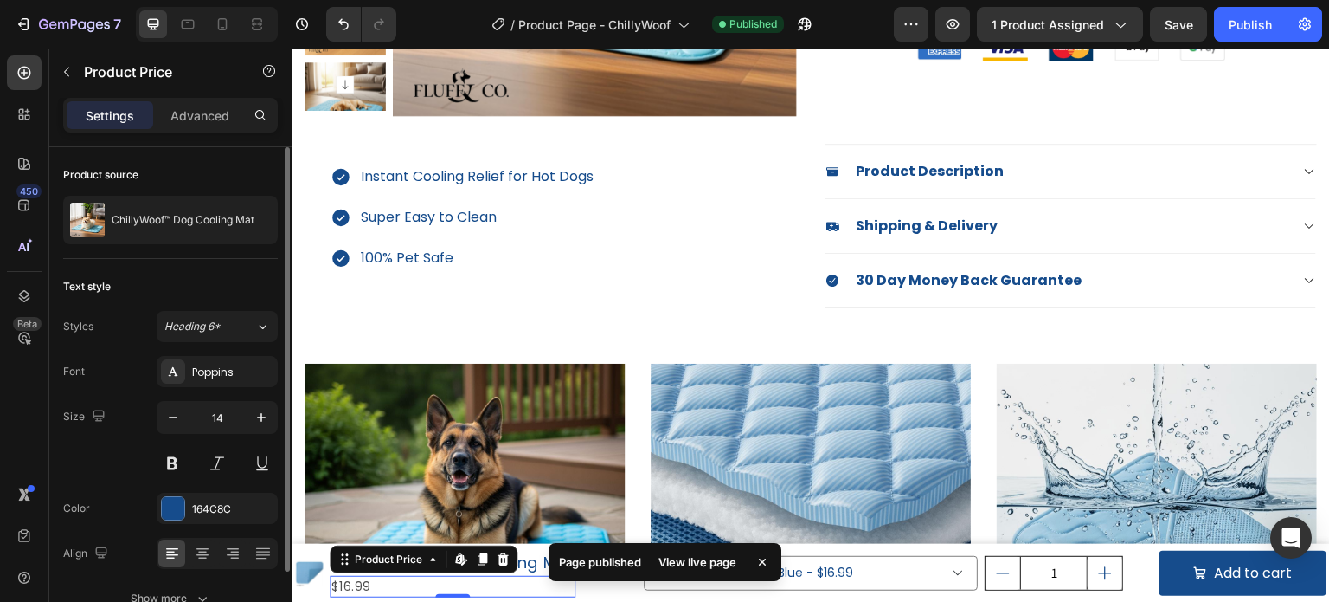
click at [190, 270] on div "Text style Styles Heading 6* Font Poppins Size 14 Color 164C8C Align Show more" at bounding box center [170, 443] width 215 height 369
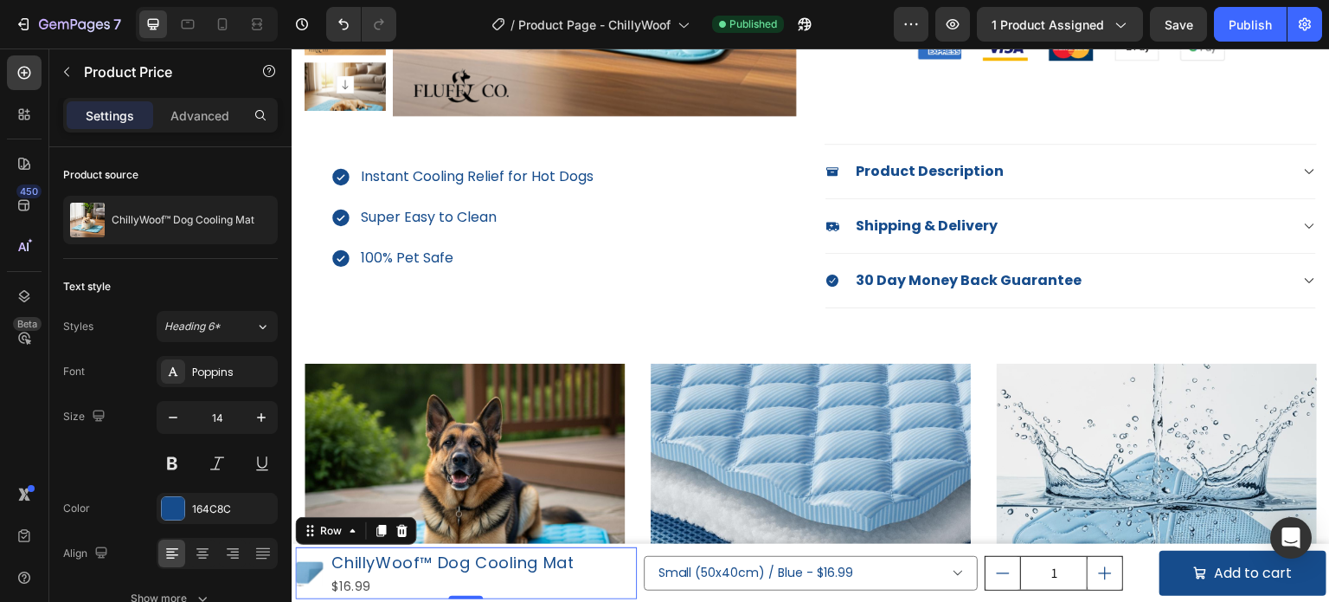
click at [609, 551] on div "Product Images ChillyWoof™ Dog Cooling Mat Product Title $16.99 Product Price P…" at bounding box center [466, 573] width 342 height 52
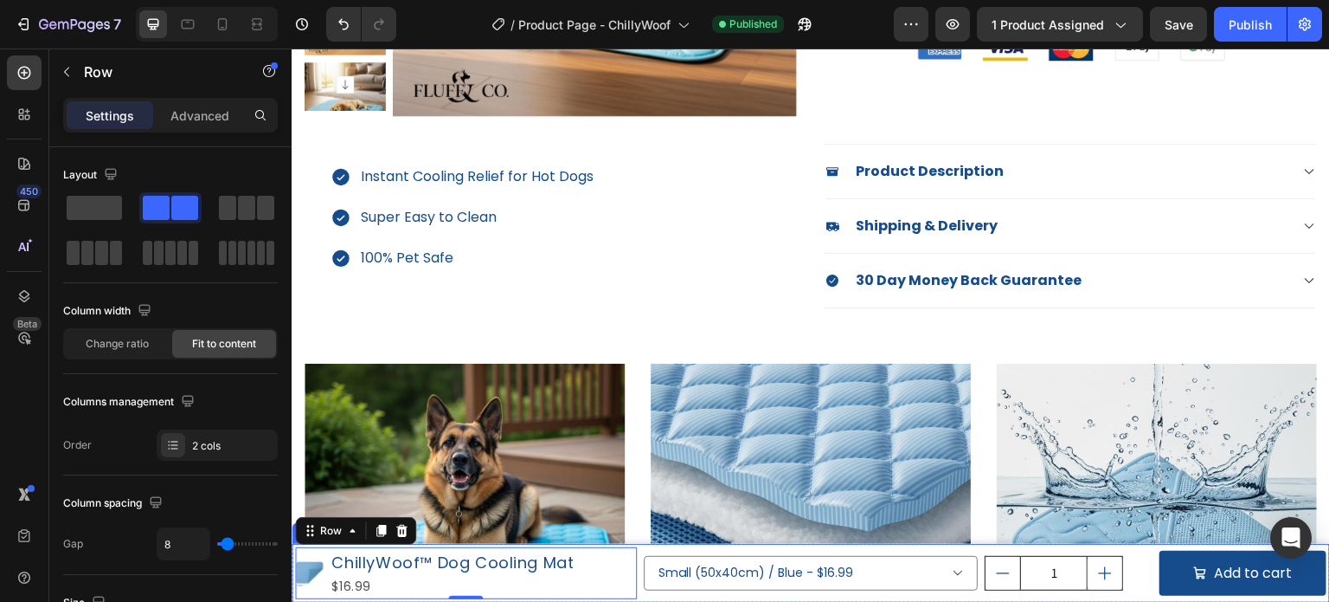
click at [644, 547] on div "Small (50x40cm) / Blue - $16.99 Small (50x40cm) / Pink - $16.99 Medium (70x55cm…" at bounding box center [985, 573] width 683 height 52
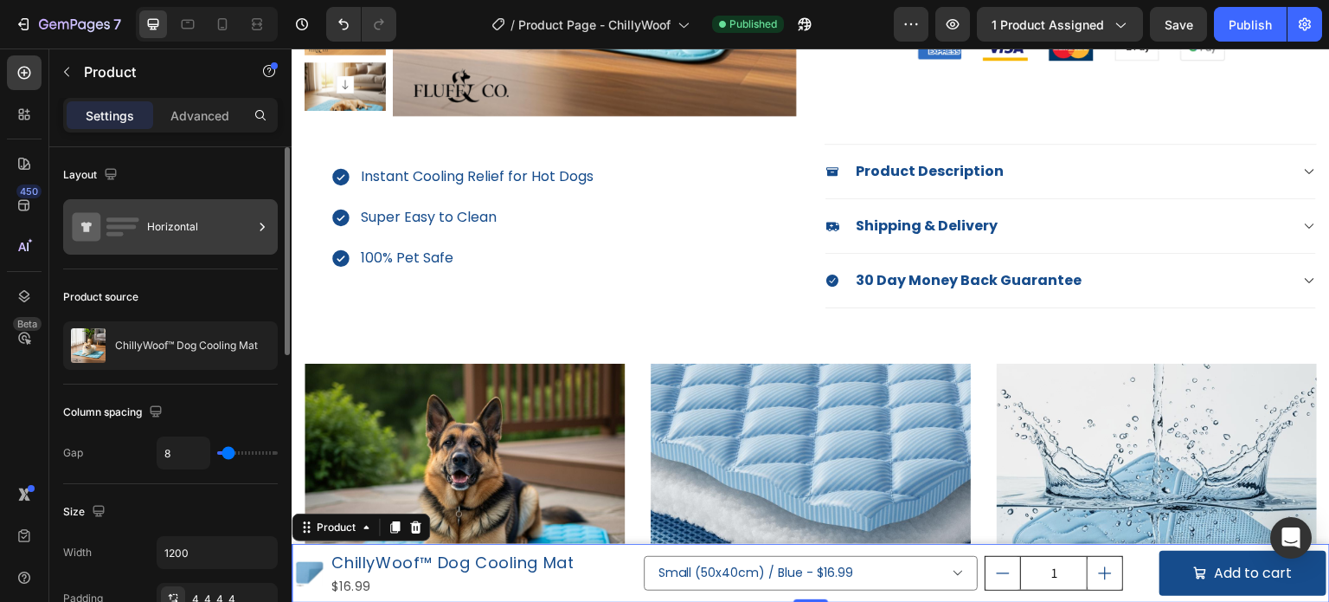
click at [168, 207] on div "Horizontal" at bounding box center [200, 227] width 106 height 40
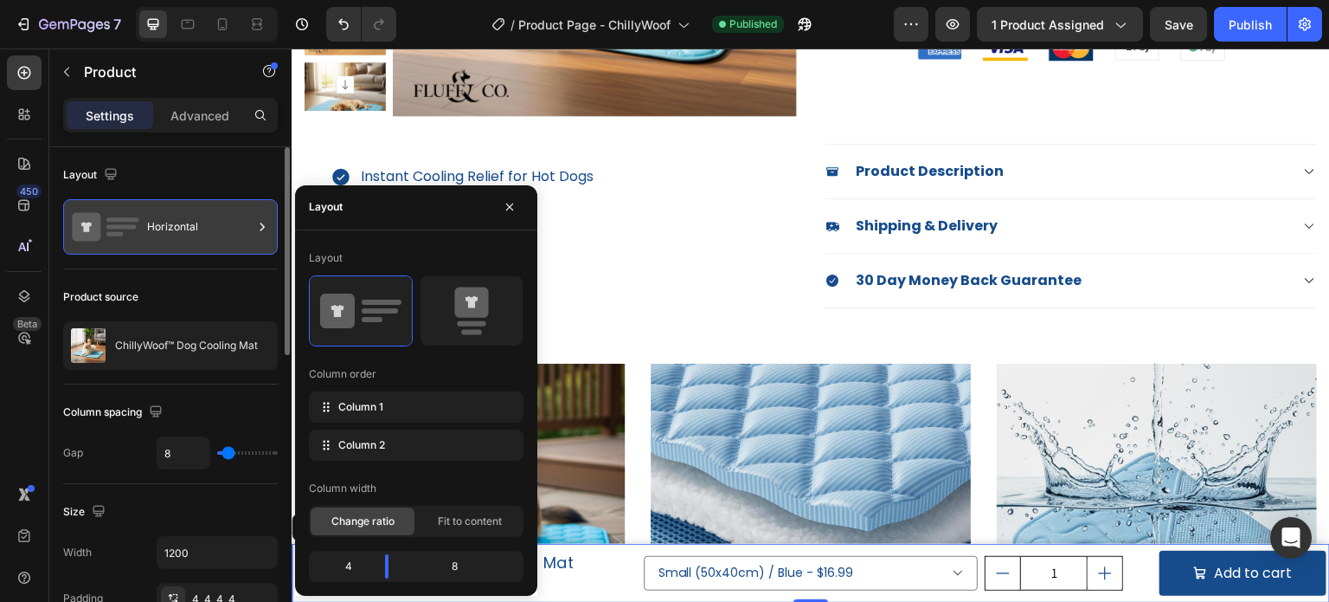
click at [190, 251] on div "Horizontal" at bounding box center [170, 226] width 215 height 55
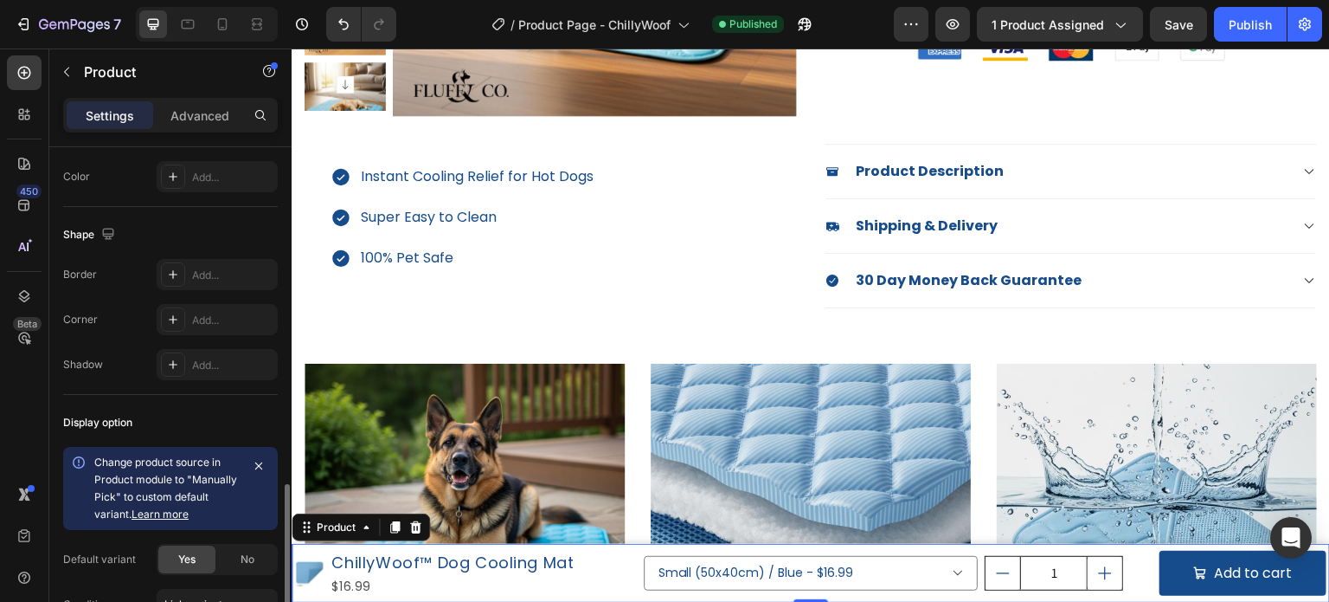
scroll to position [606, 0]
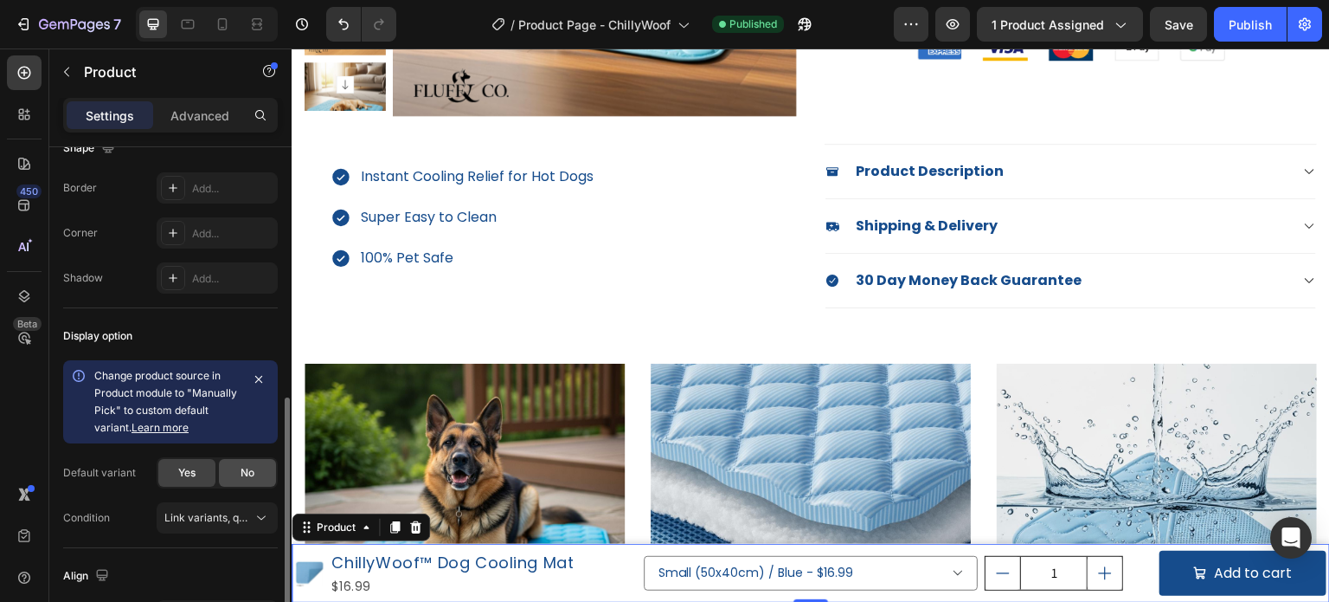
click at [236, 475] on div "No" at bounding box center [247, 473] width 57 height 28
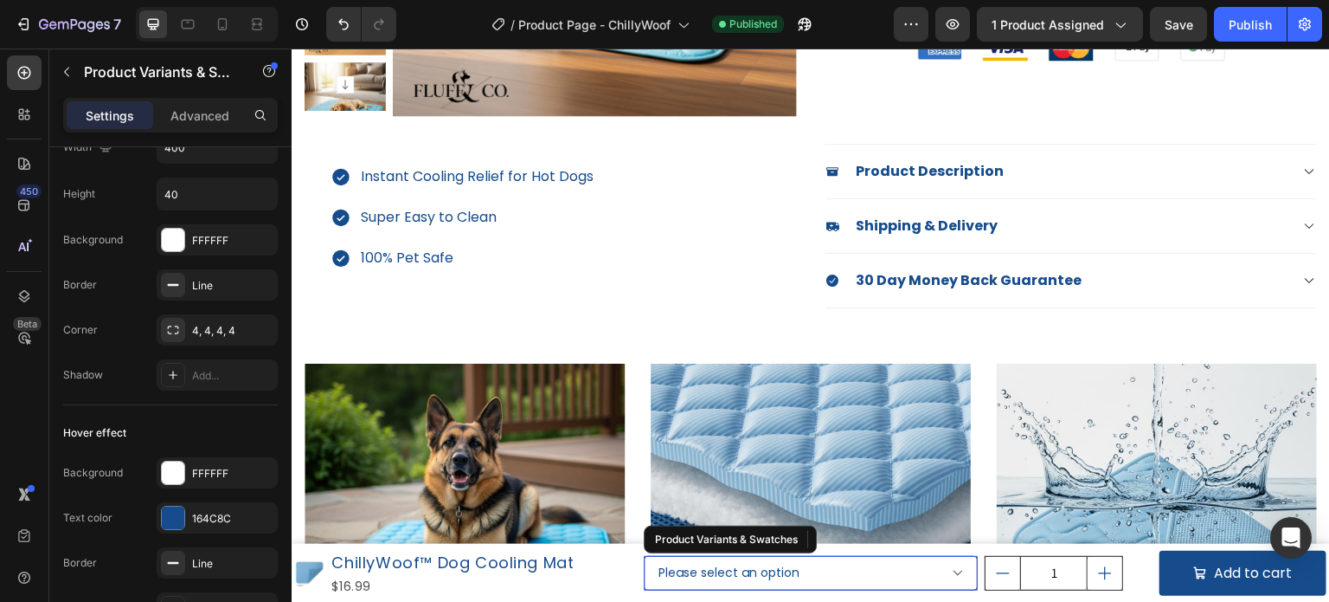
click at [709, 570] on select "Please select an option Small (50x40cm) / Blue - $16.99 Small (50x40cm) / Pink …" at bounding box center [811, 573] width 335 height 35
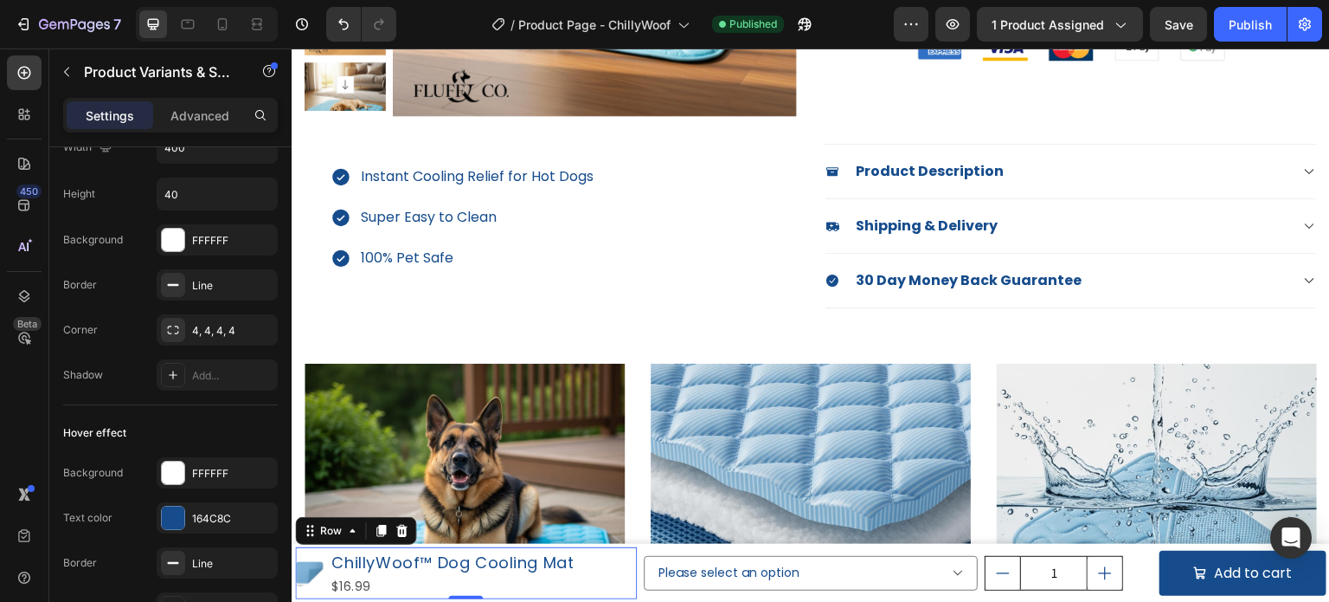
click at [610, 557] on div "Product Images ChillyWoof™ Dog Cooling Mat Product Title $16.99 Product Price P…" at bounding box center [466, 573] width 342 height 52
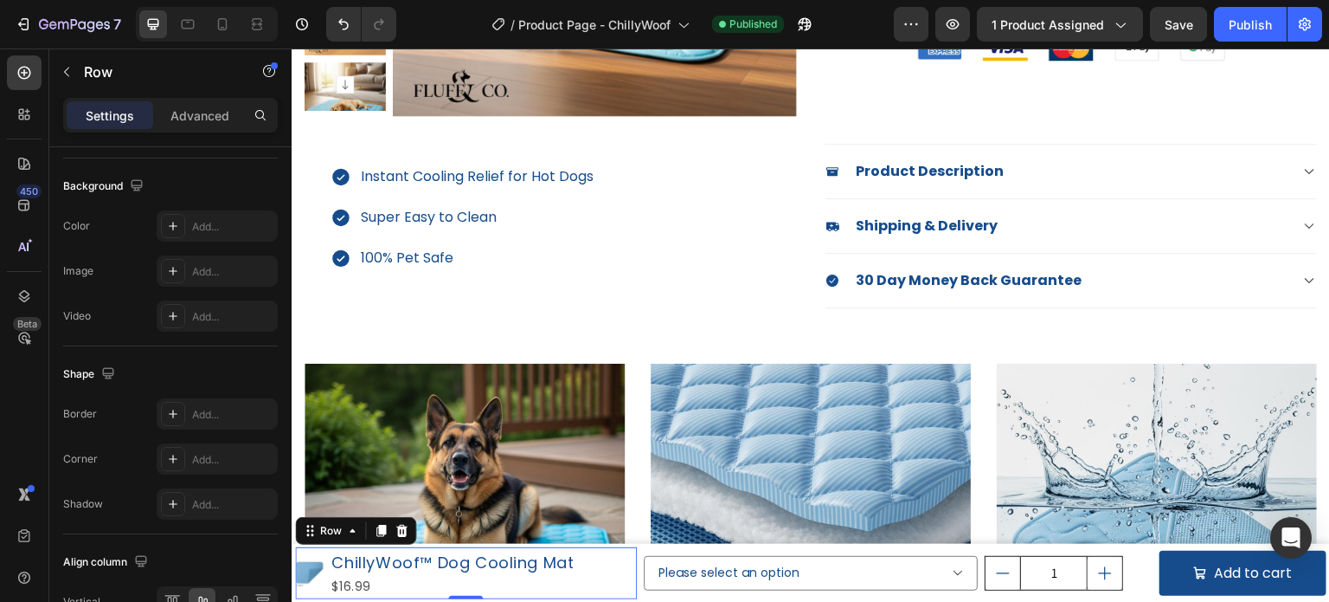
scroll to position [0, 0]
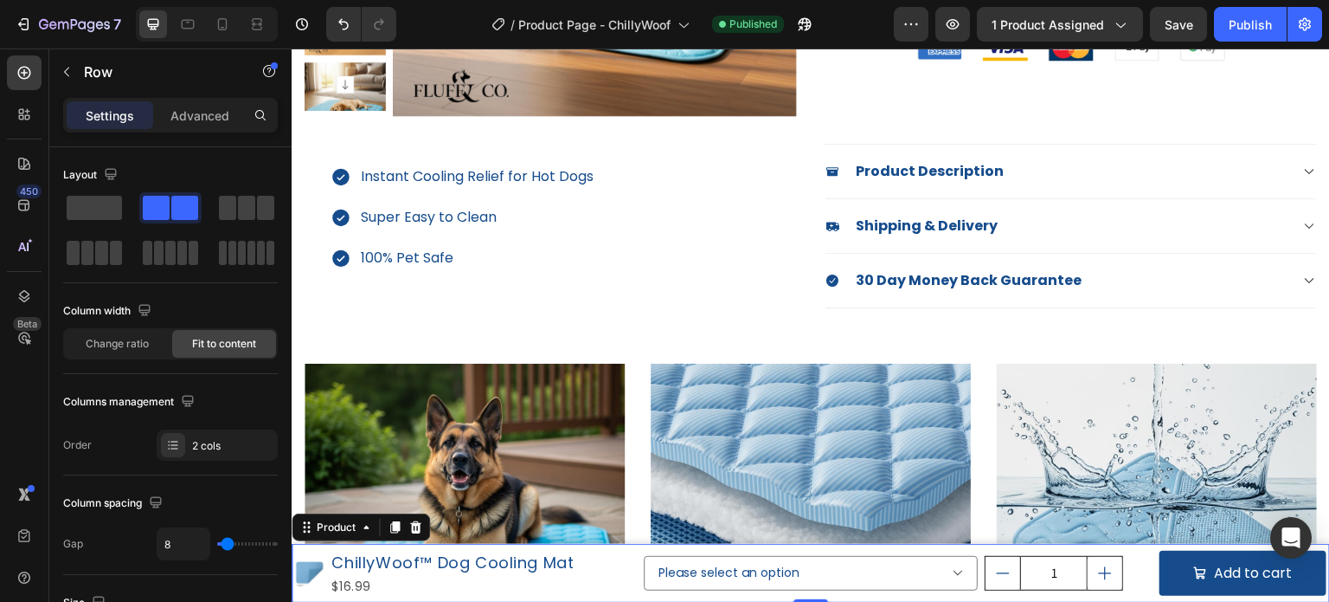
click at [636, 544] on div "Product Images ChillyWoof™ Dog Cooling Mat Product Title $16.99 Product Price P…" at bounding box center [811, 573] width 1039 height 59
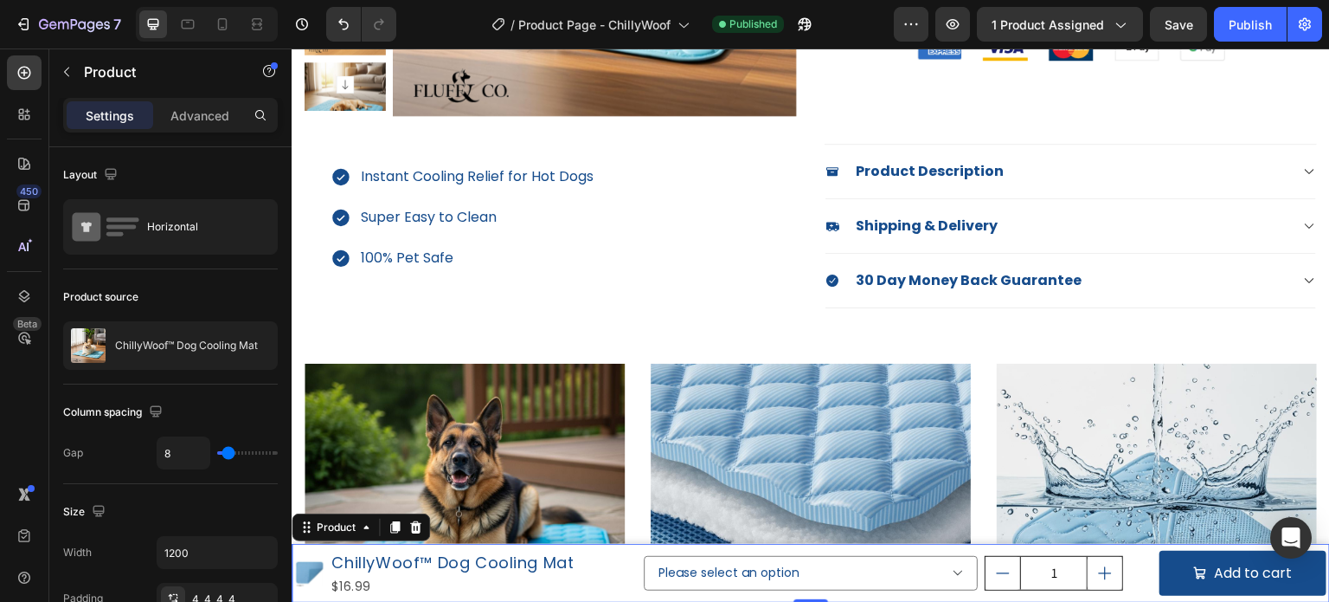
click at [636, 544] on div "Product Images ChillyWoof™ Dog Cooling Mat Product Title $16.99 Product Price P…" at bounding box center [811, 573] width 1039 height 59
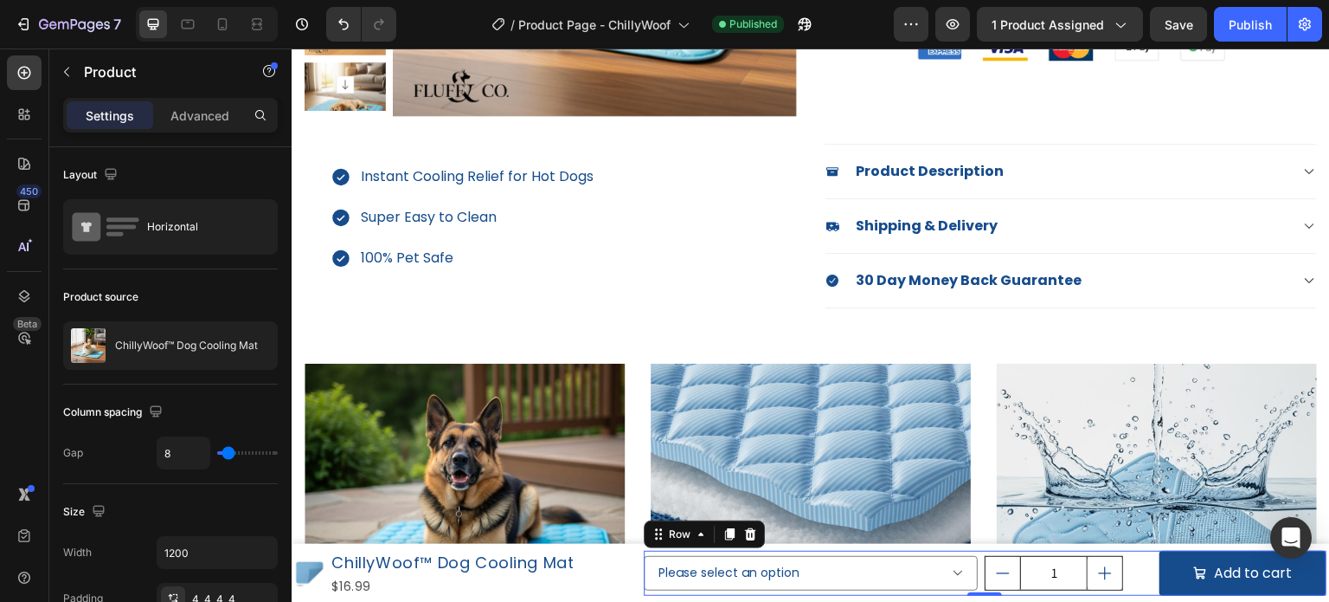
click at [644, 551] on div "Please select an option Small (50x40cm) / Blue - $16.99 Small (50x40cm) / Pink …" at bounding box center [811, 573] width 335 height 46
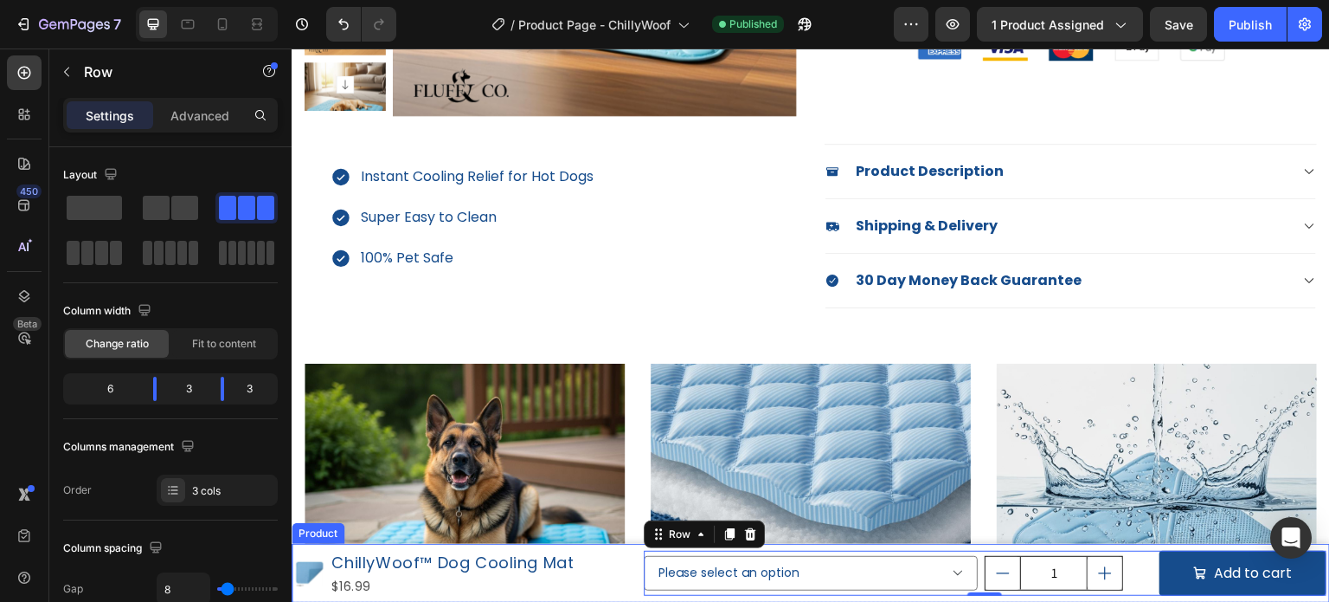
click at [633, 549] on div "Product Images ChillyWoof™ Dog Cooling Mat Product Title $16.99 Product Price P…" at bounding box center [811, 573] width 1039 height 59
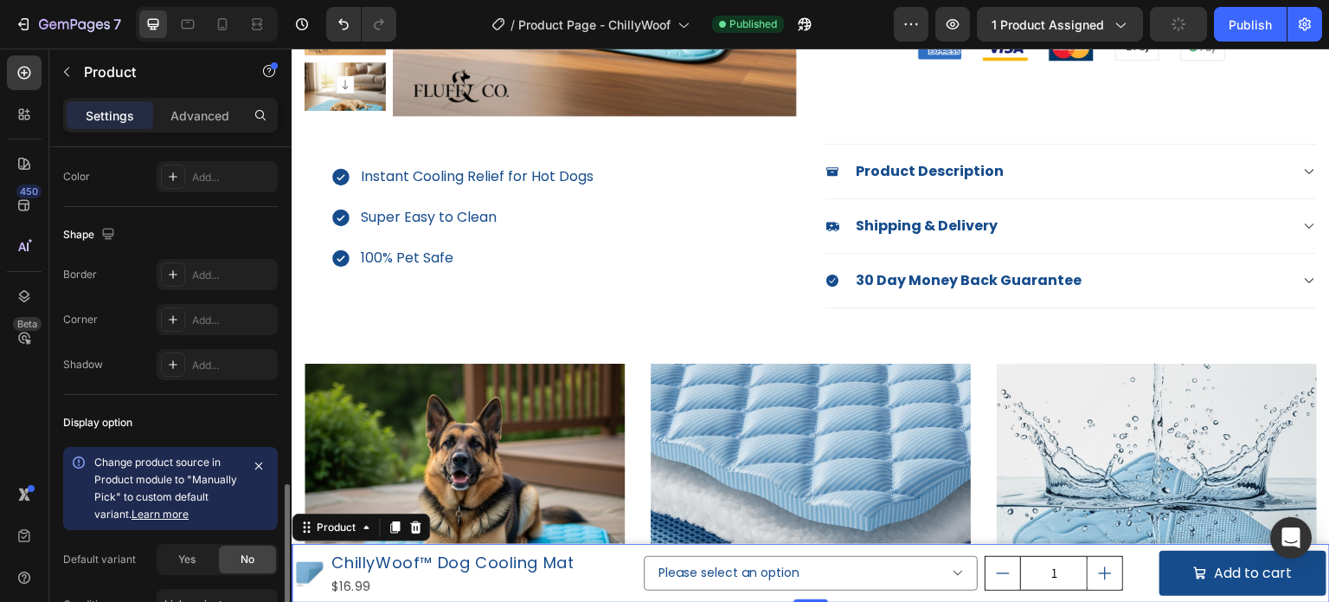
scroll to position [606, 0]
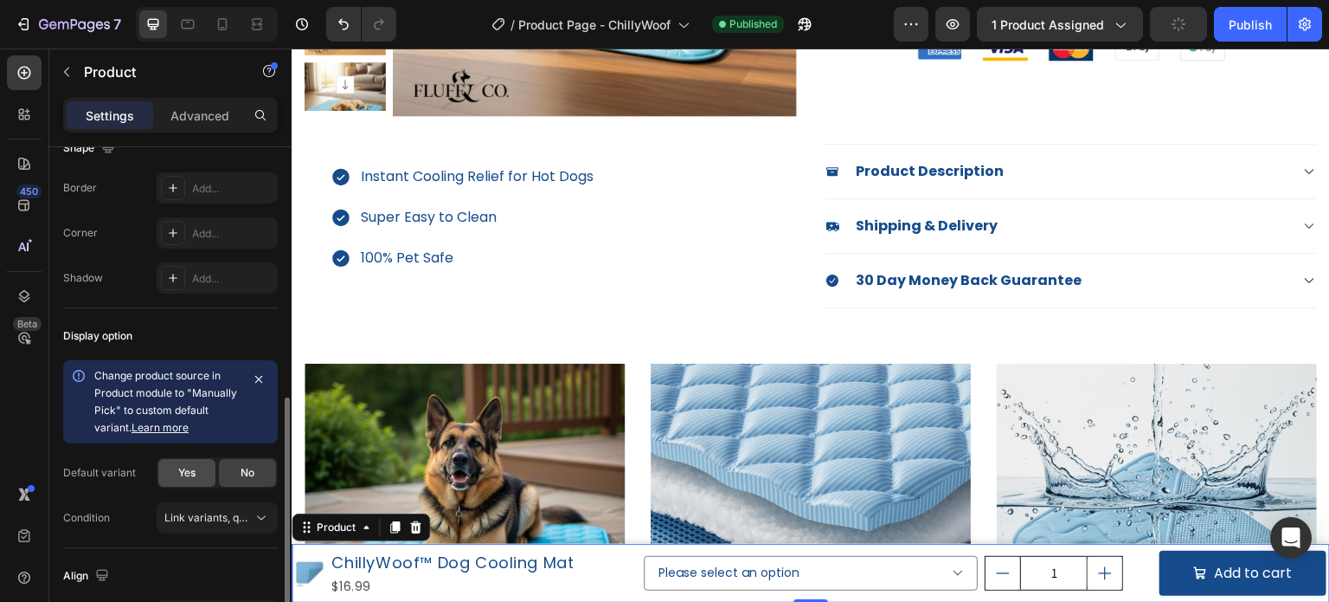
click at [190, 474] on span "Yes" at bounding box center [186, 473] width 17 height 16
select select "581492888526324350"
click at [205, 505] on button "Link variants, quantity <br> between same products" at bounding box center [217, 517] width 121 height 31
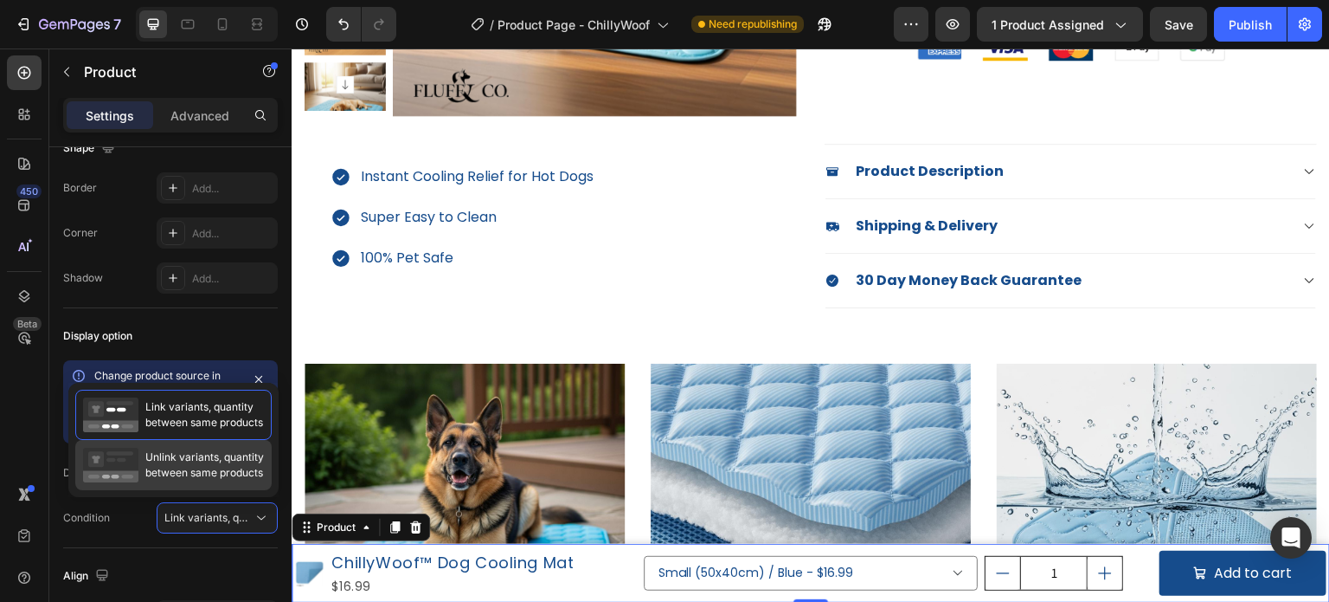
click at [205, 477] on span "Unlink variants, quantity between same products" at bounding box center [204, 464] width 119 height 31
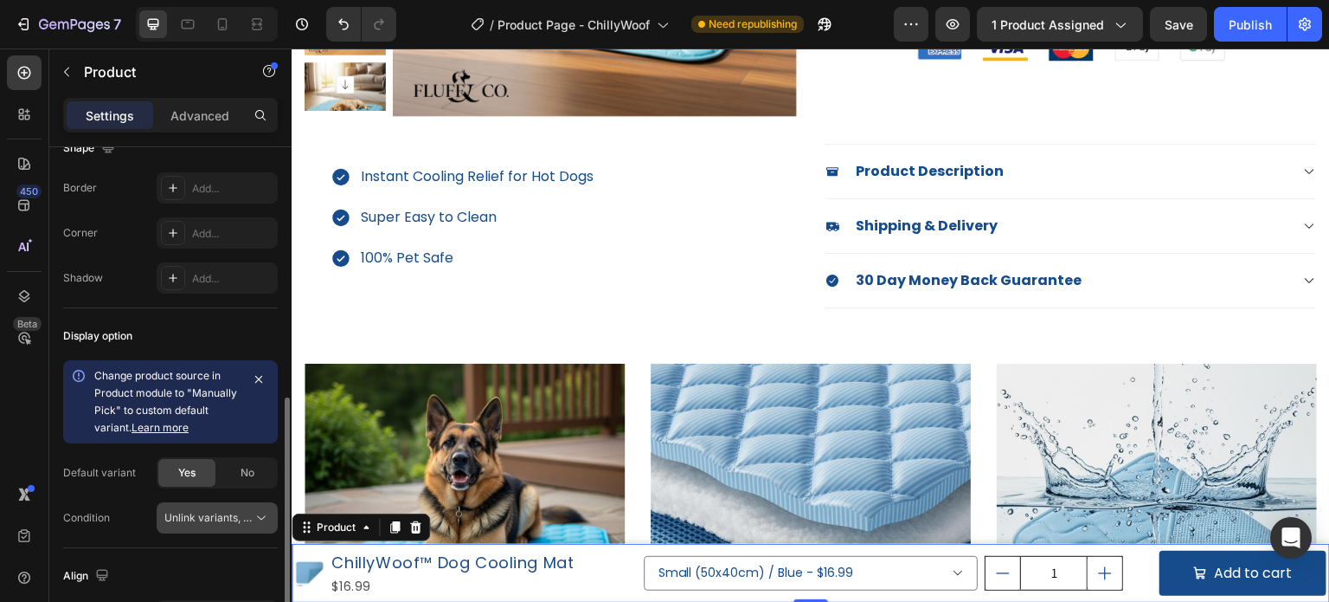
click at [208, 518] on span "Unlink variants, quantity <br> between same products" at bounding box center [297, 517] width 266 height 13
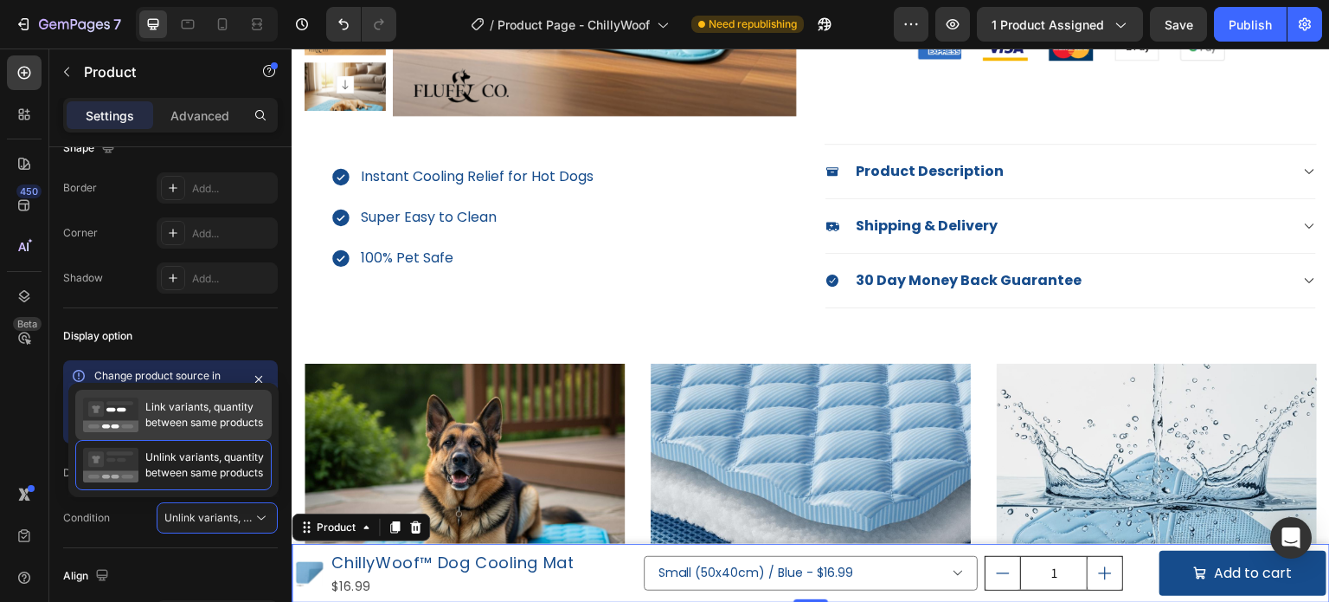
click at [204, 422] on span "Link variants, quantity between same products" at bounding box center [204, 414] width 118 height 31
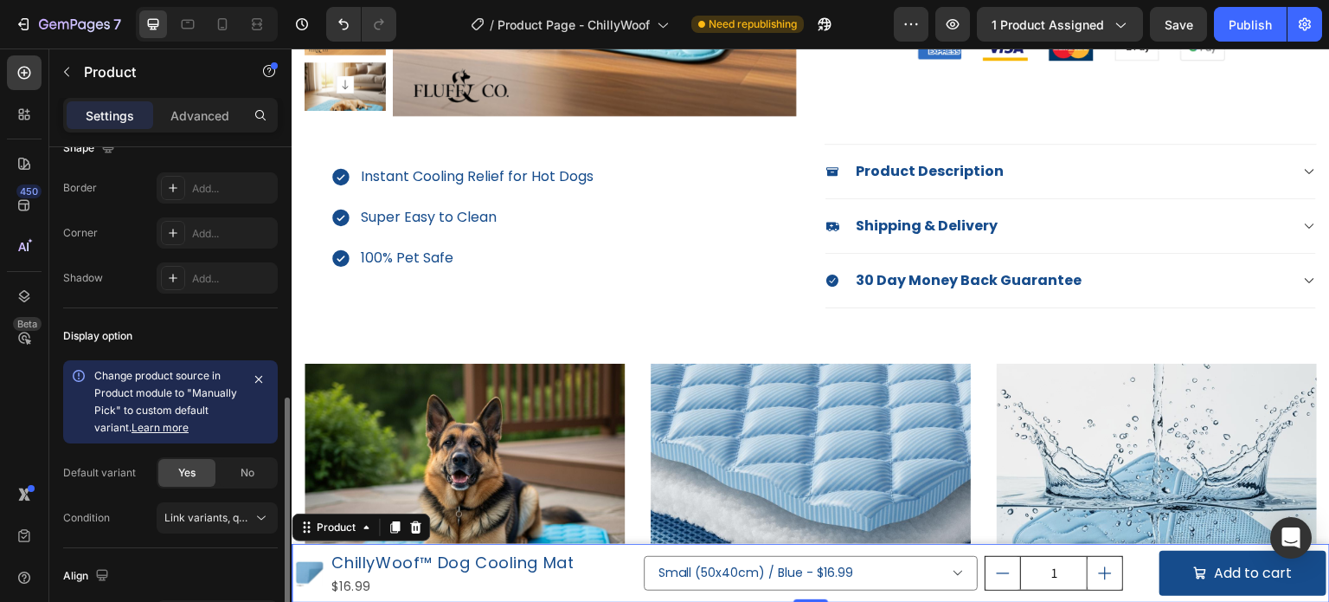
scroll to position [716, 0]
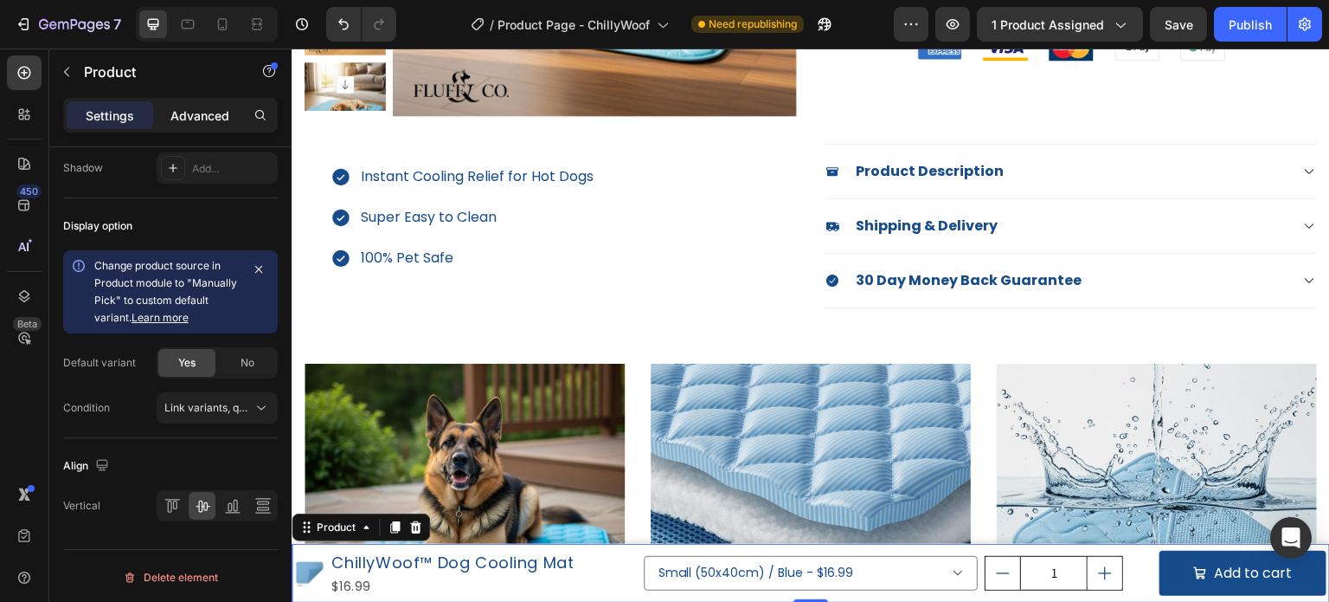
click at [188, 119] on p "Advanced" at bounding box center [200, 115] width 59 height 18
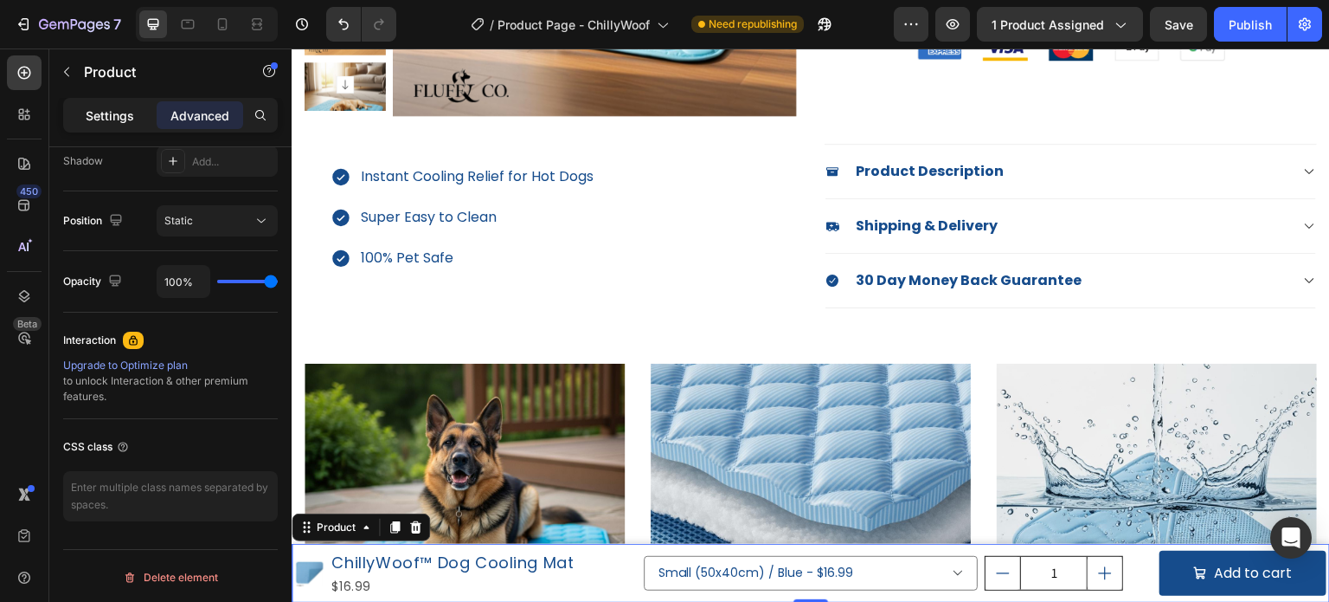
click at [121, 117] on p "Settings" at bounding box center [110, 115] width 48 height 18
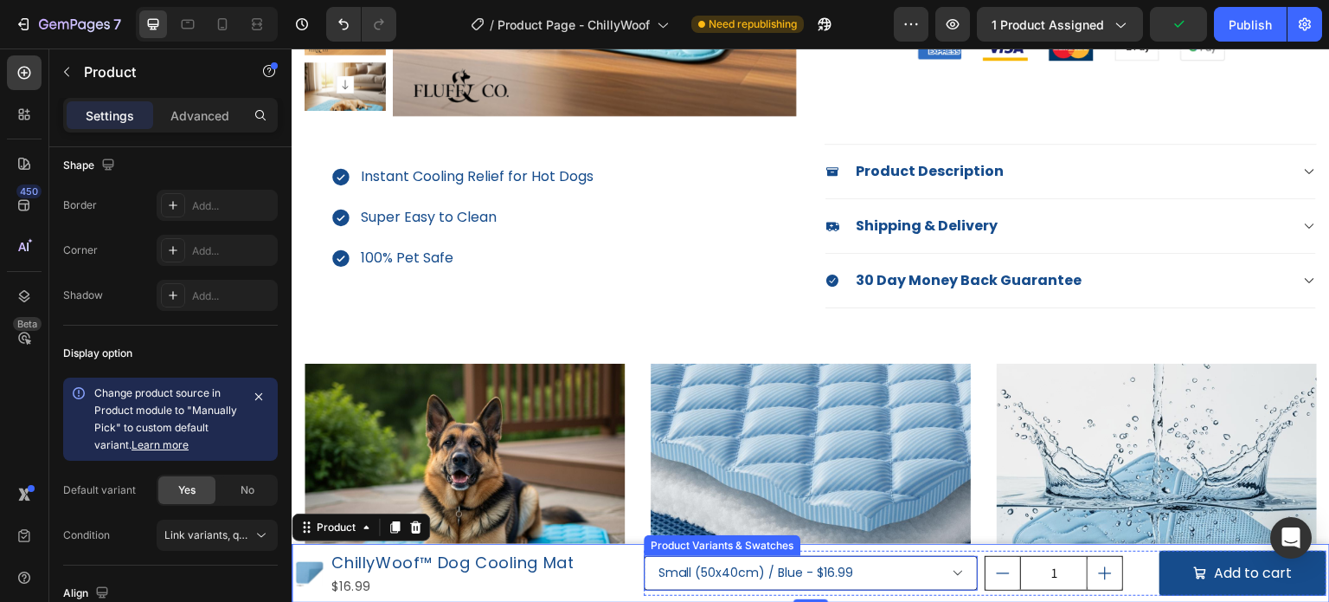
click at [892, 557] on select "Small (50x40cm) / Blue - $16.99 Small (50x40cm) / Pink - $16.99 Medium (70x55cm…" at bounding box center [811, 573] width 335 height 35
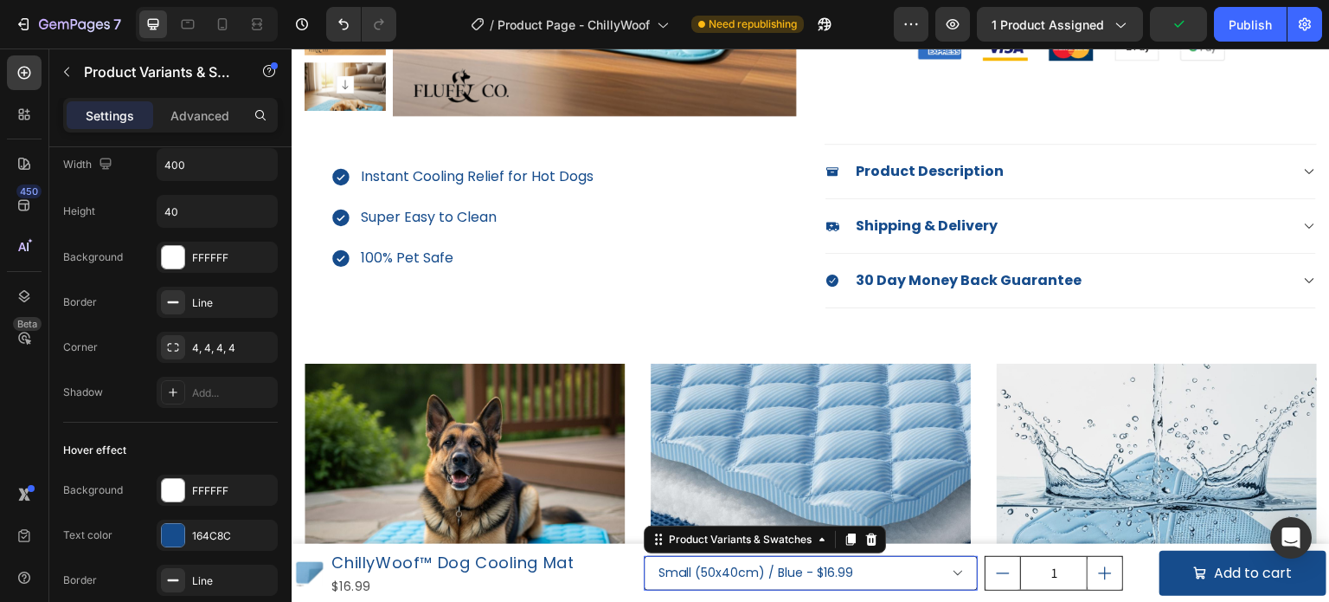
scroll to position [0, 0]
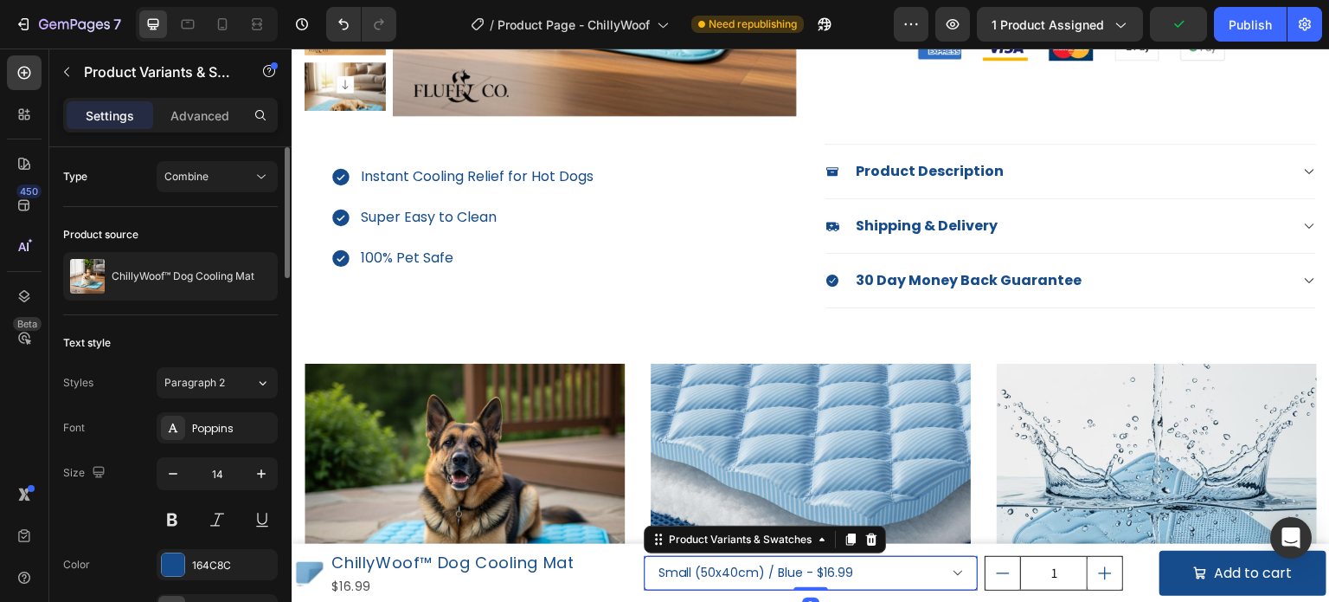
click at [892, 559] on select "Small (50x40cm) / Blue - $16.99 Small (50x40cm) / Pink - $16.99 Medium (70x55cm…" at bounding box center [811, 573] width 335 height 35
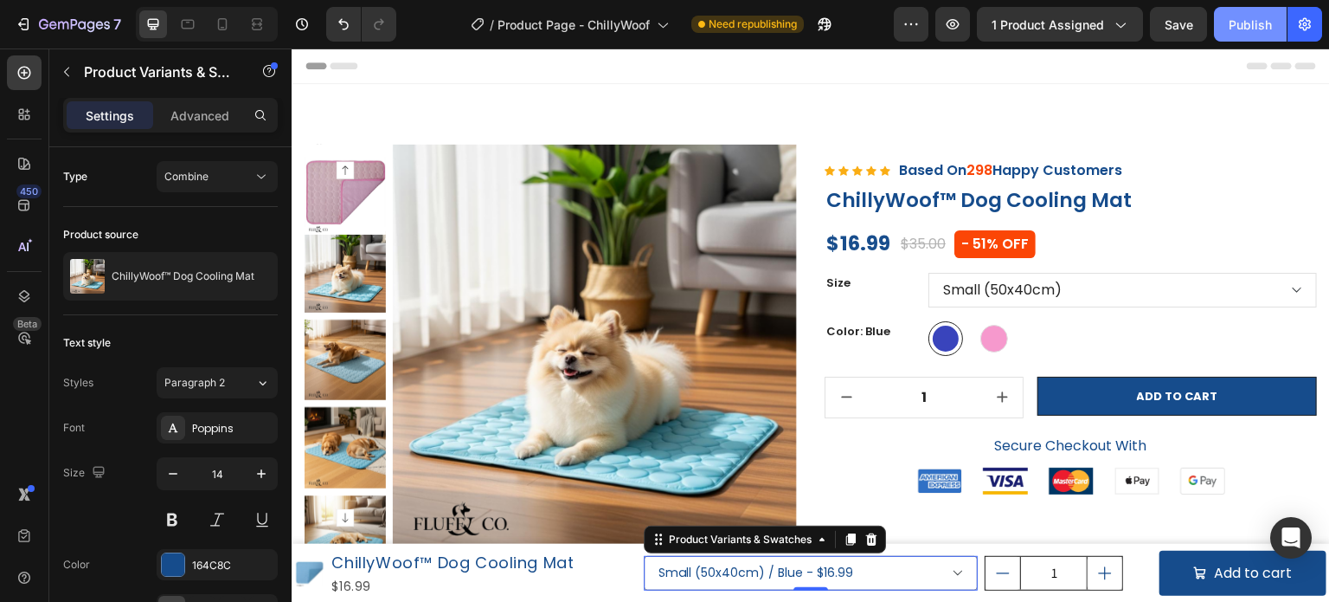
click at [1236, 29] on div "Publish" at bounding box center [1250, 25] width 43 height 18
click at [1237, 34] on button "Publish" at bounding box center [1250, 24] width 73 height 35
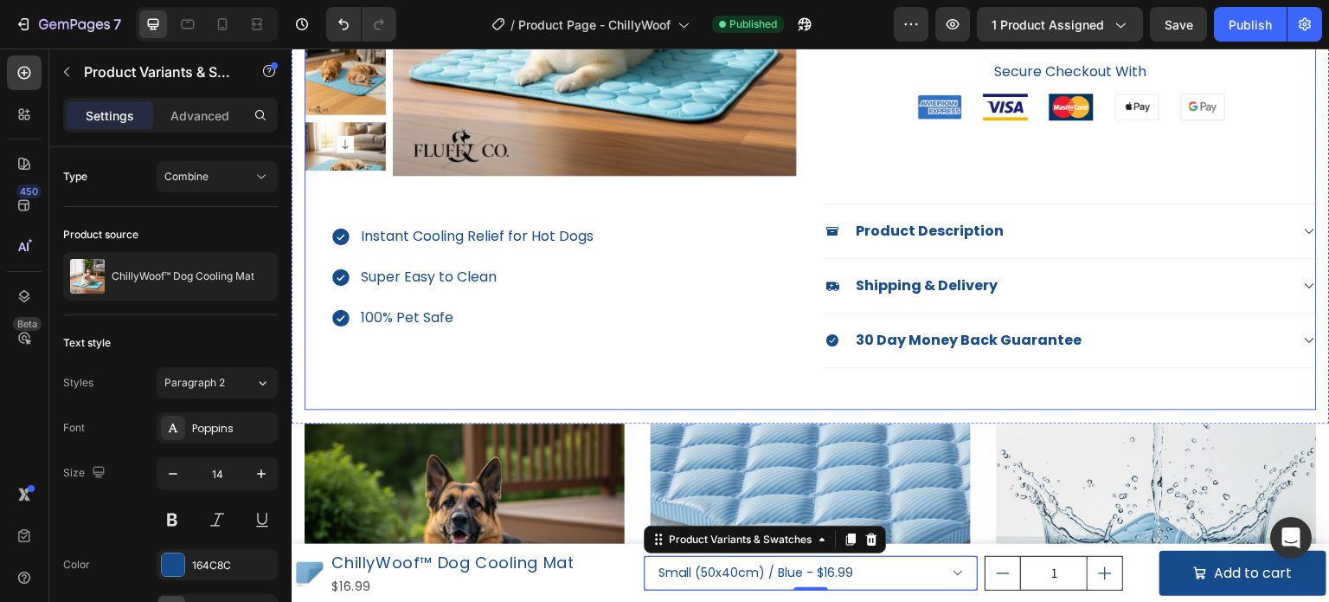
scroll to position [260, 0]
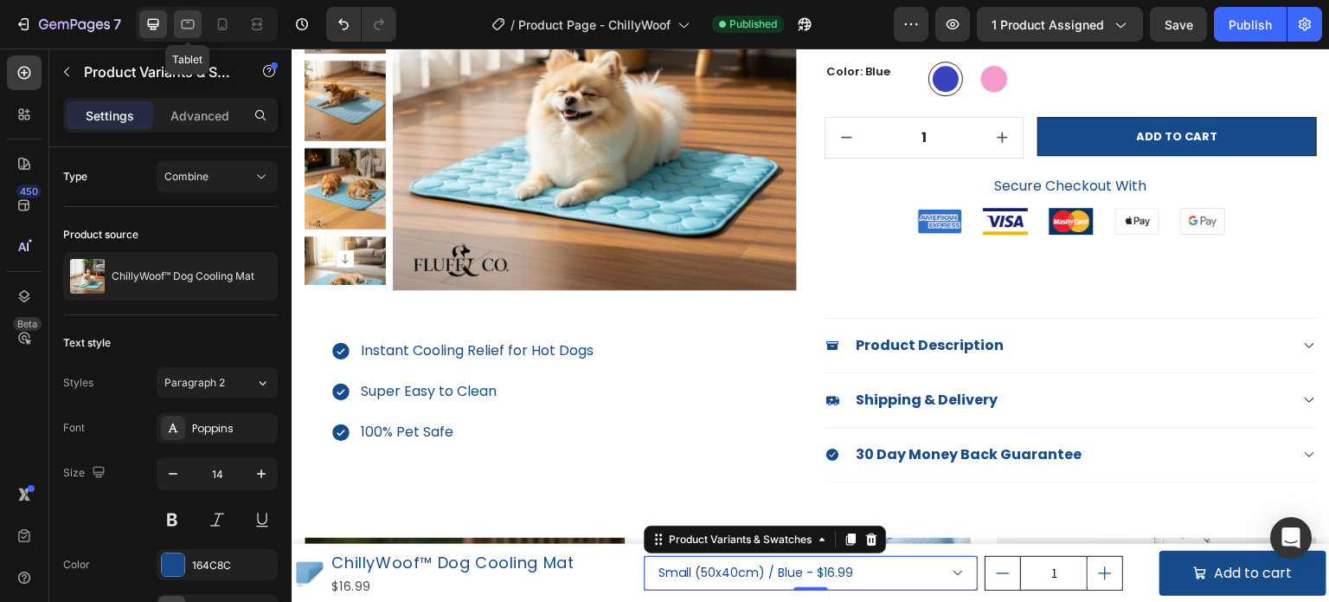
click at [194, 23] on icon at bounding box center [187, 24] width 17 height 17
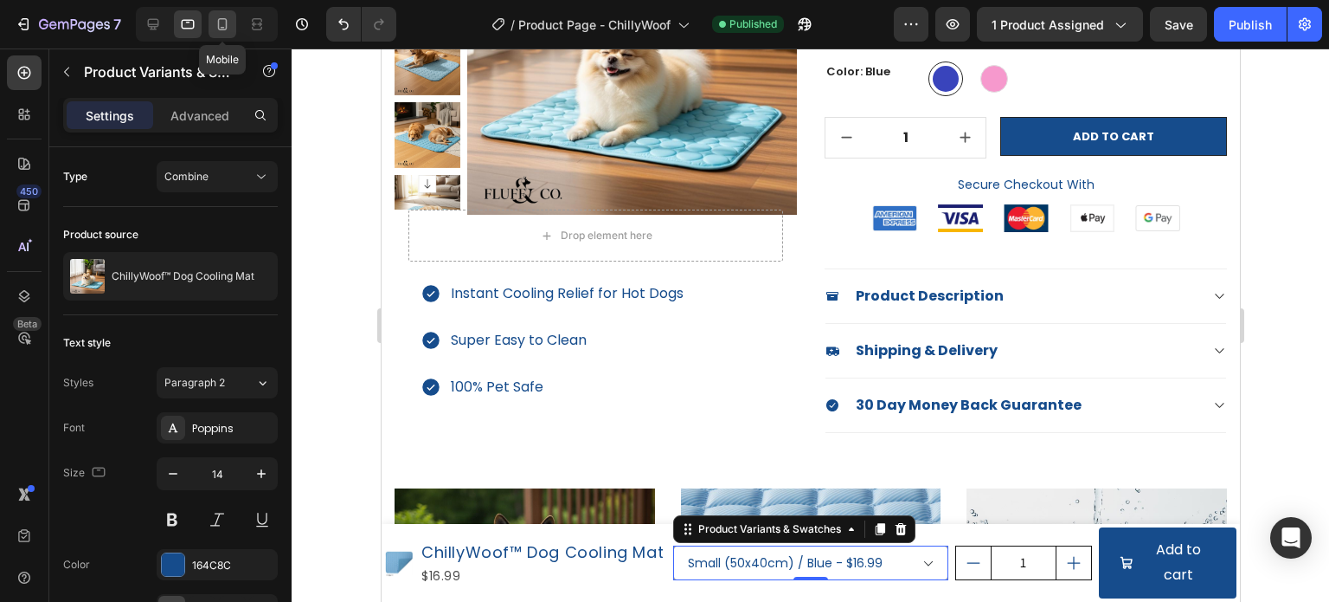
click at [217, 28] on icon at bounding box center [222, 24] width 17 height 17
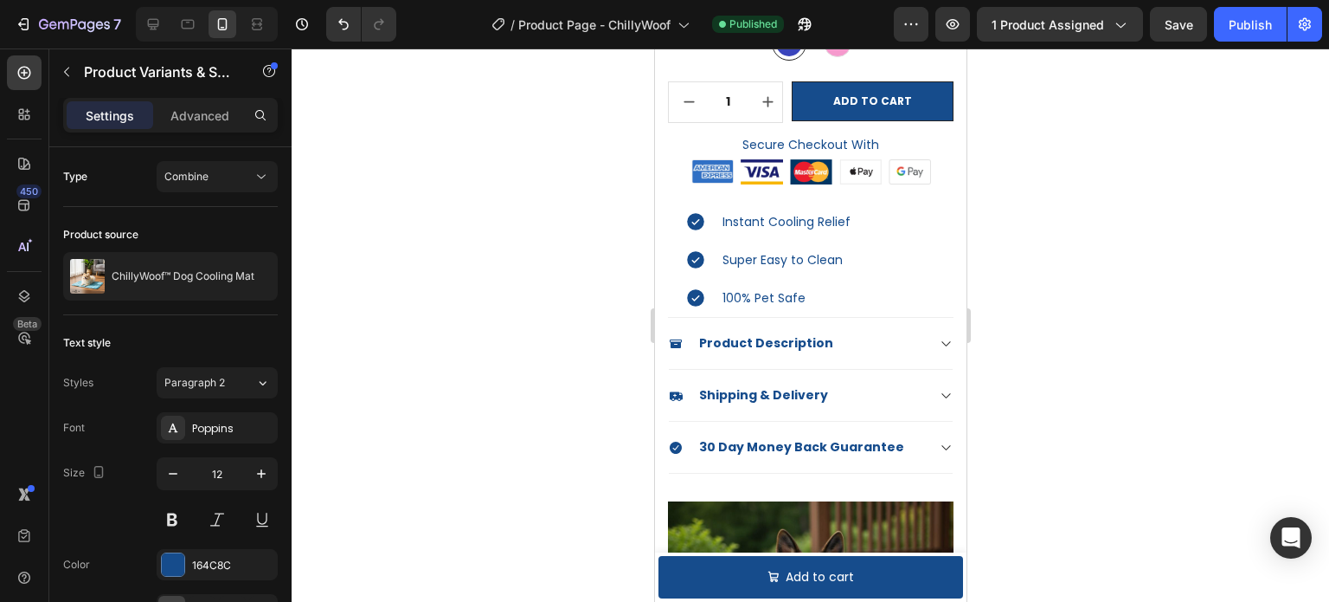
scroll to position [463, 0]
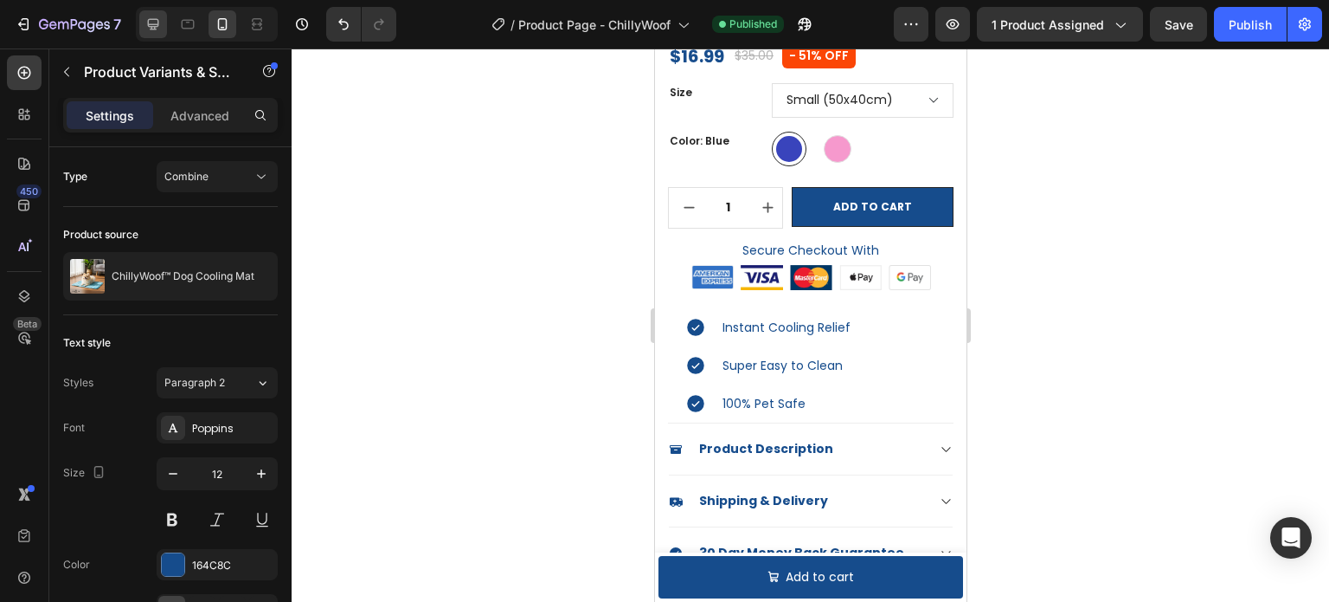
click at [162, 27] on div at bounding box center [153, 24] width 28 height 28
type input "14"
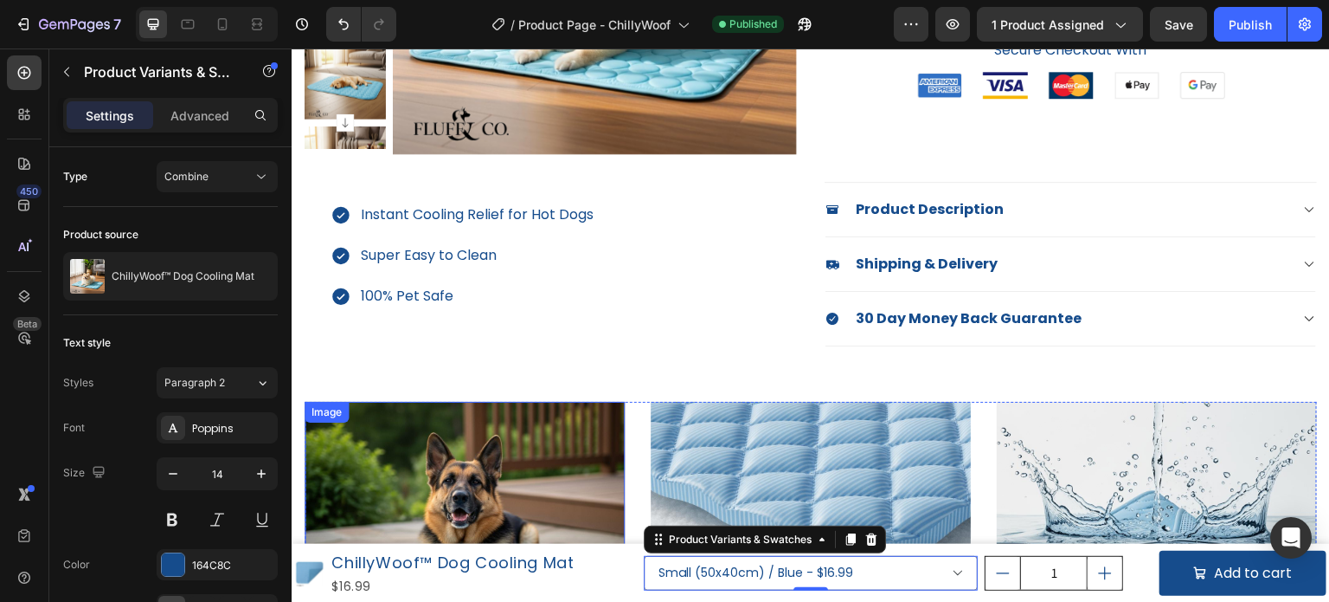
scroll to position [173, 0]
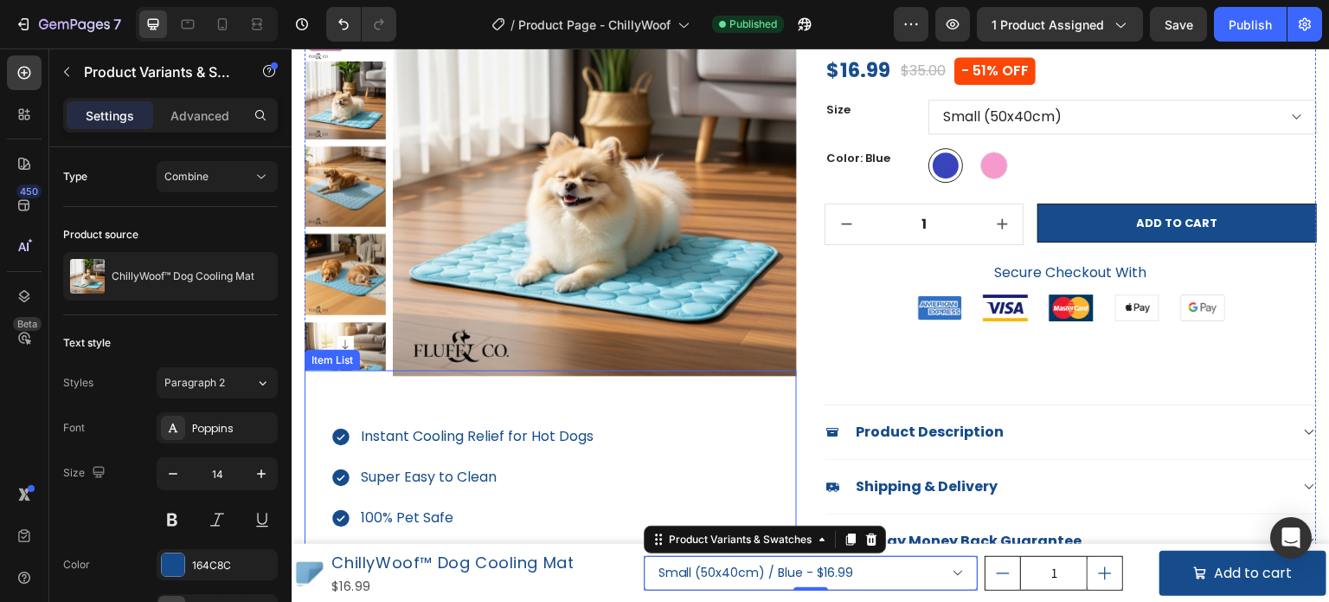
click at [576, 422] on div "Instant Cooling Relief for Hot Dogs" at bounding box center [477, 437] width 238 height 30
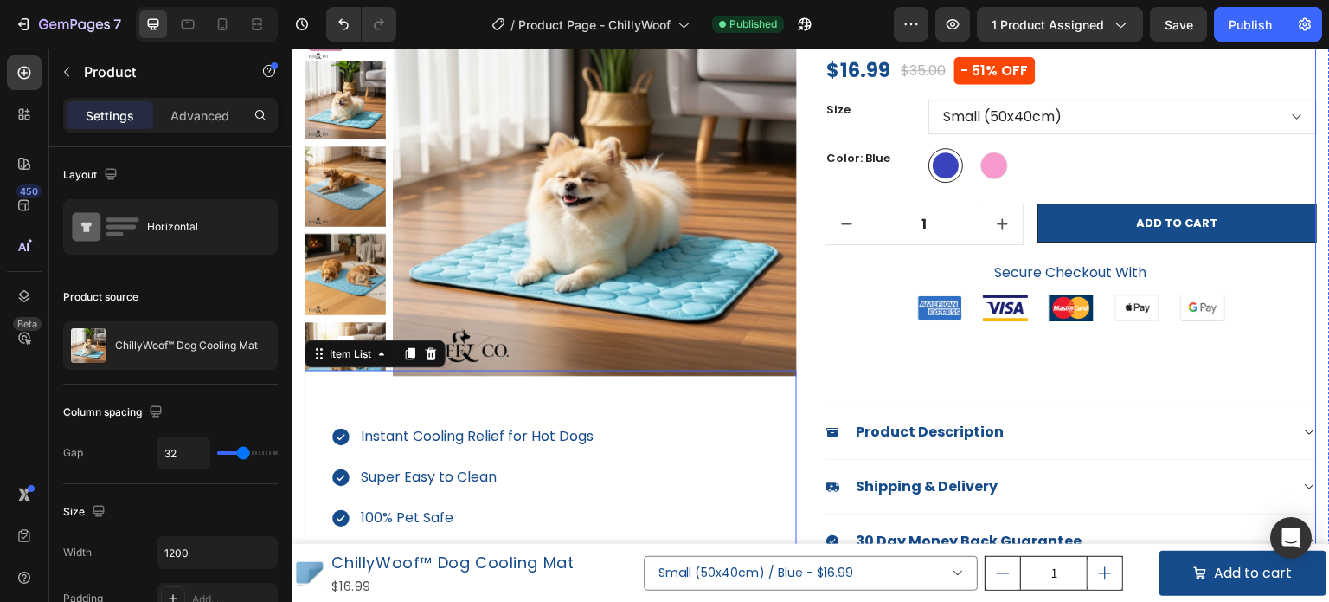
click at [965, 353] on div "Icon Icon Icon Icon Icon Icon List Hoz Based On 298 Happy Customers Text block …" at bounding box center [1071, 290] width 493 height 639
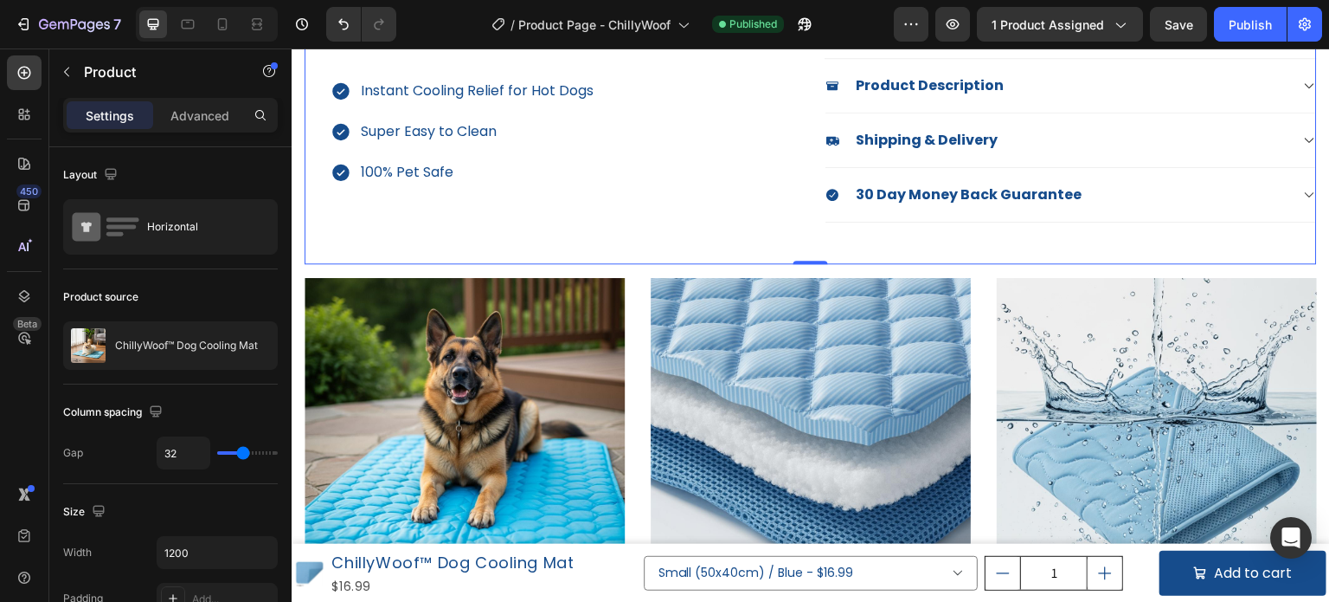
scroll to position [346, 0]
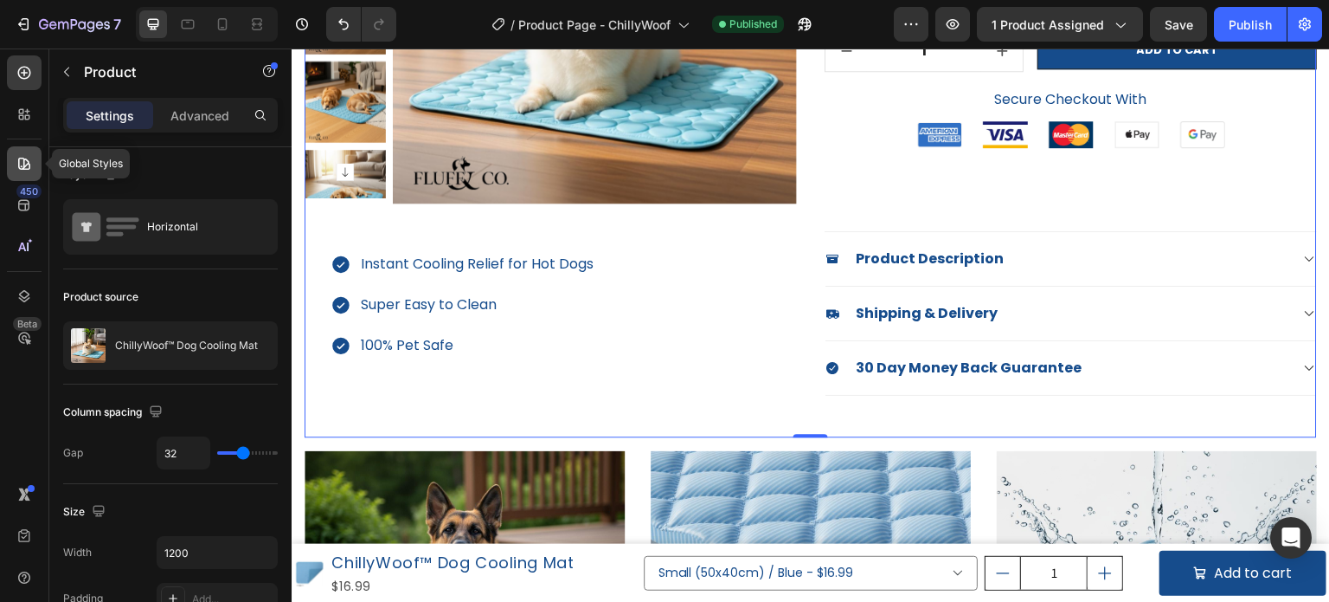
click at [15, 149] on div at bounding box center [24, 163] width 35 height 35
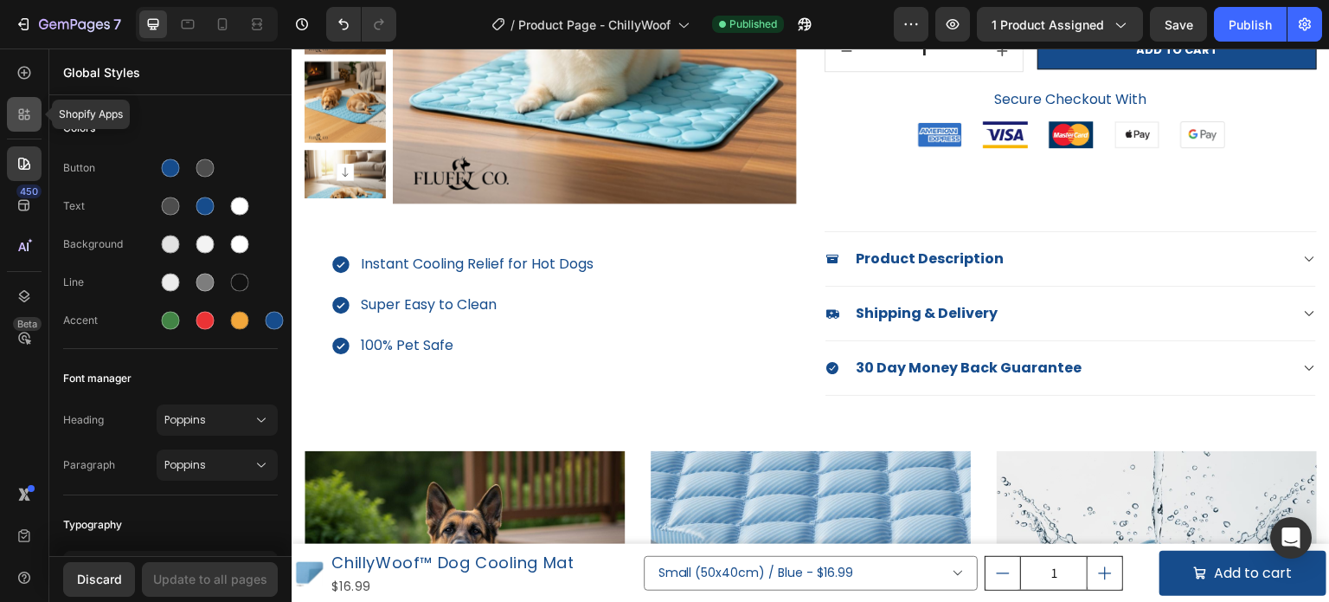
click at [8, 127] on div at bounding box center [24, 114] width 35 height 35
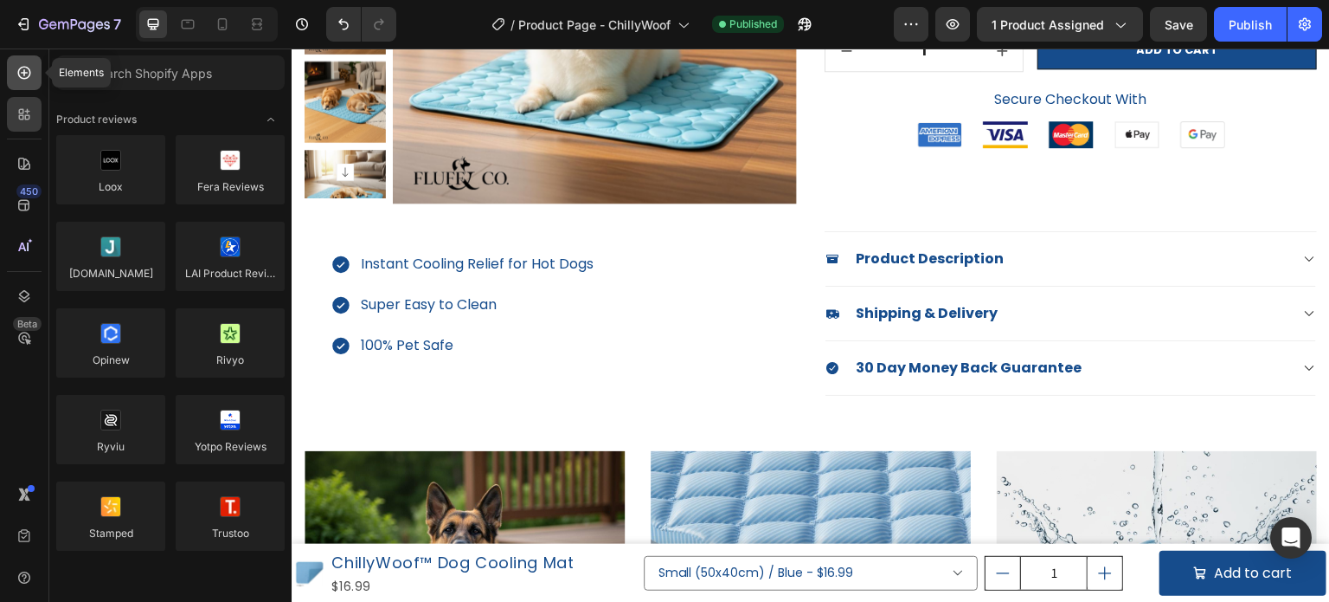
click at [13, 87] on div at bounding box center [24, 72] width 35 height 35
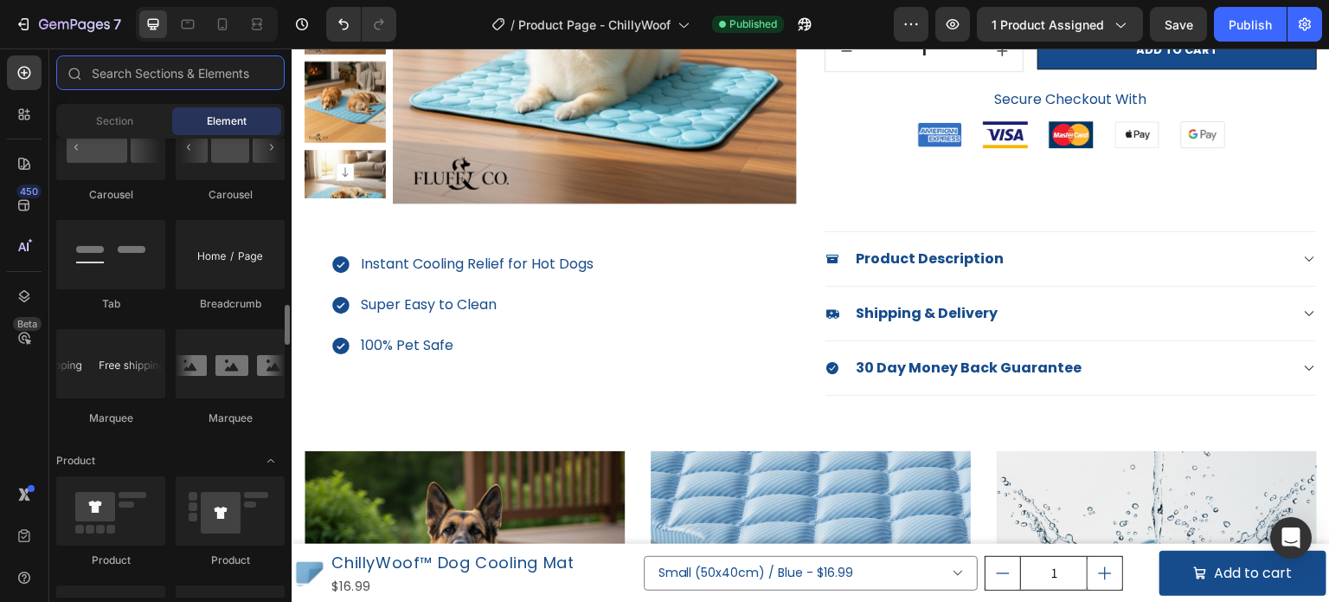
scroll to position [1818, 0]
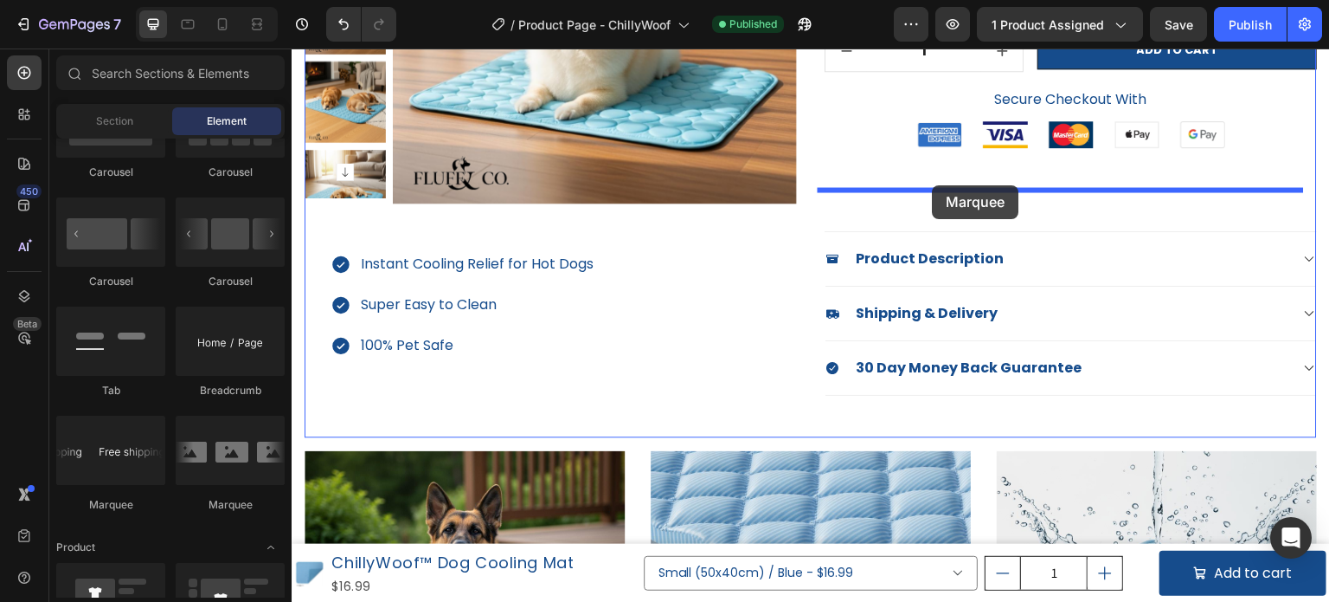
drag, startPoint x: 427, startPoint y: 516, endPoint x: 933, endPoint y: 185, distance: 604.7
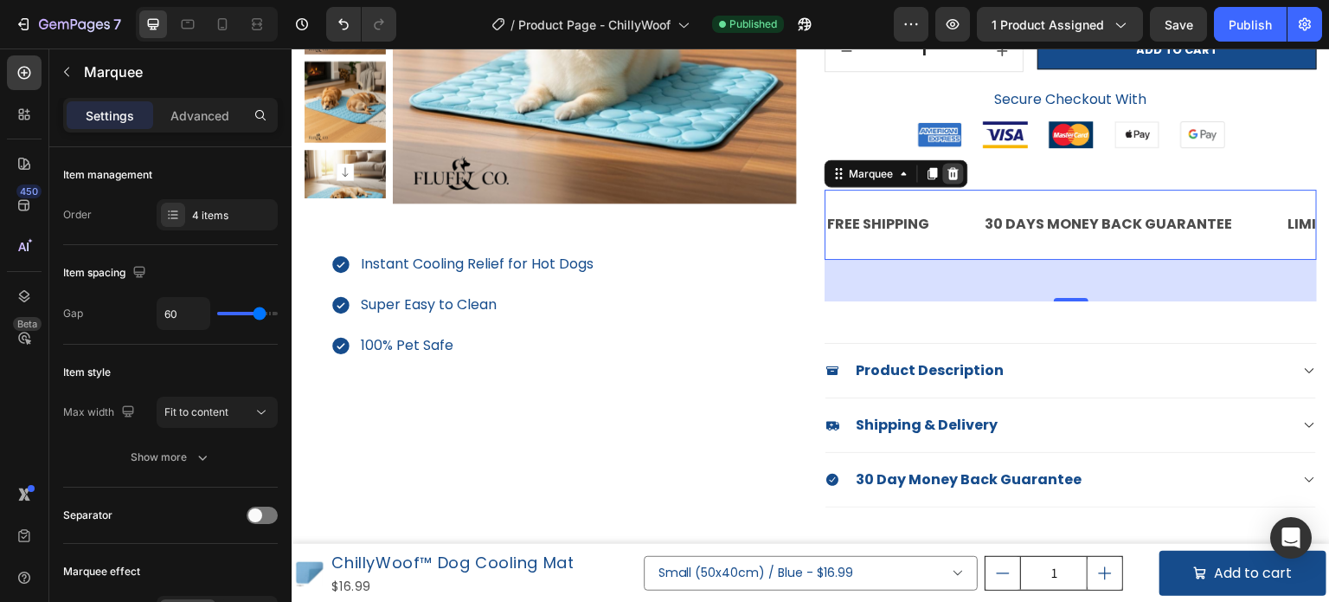
click at [949, 172] on icon at bounding box center [954, 173] width 11 height 12
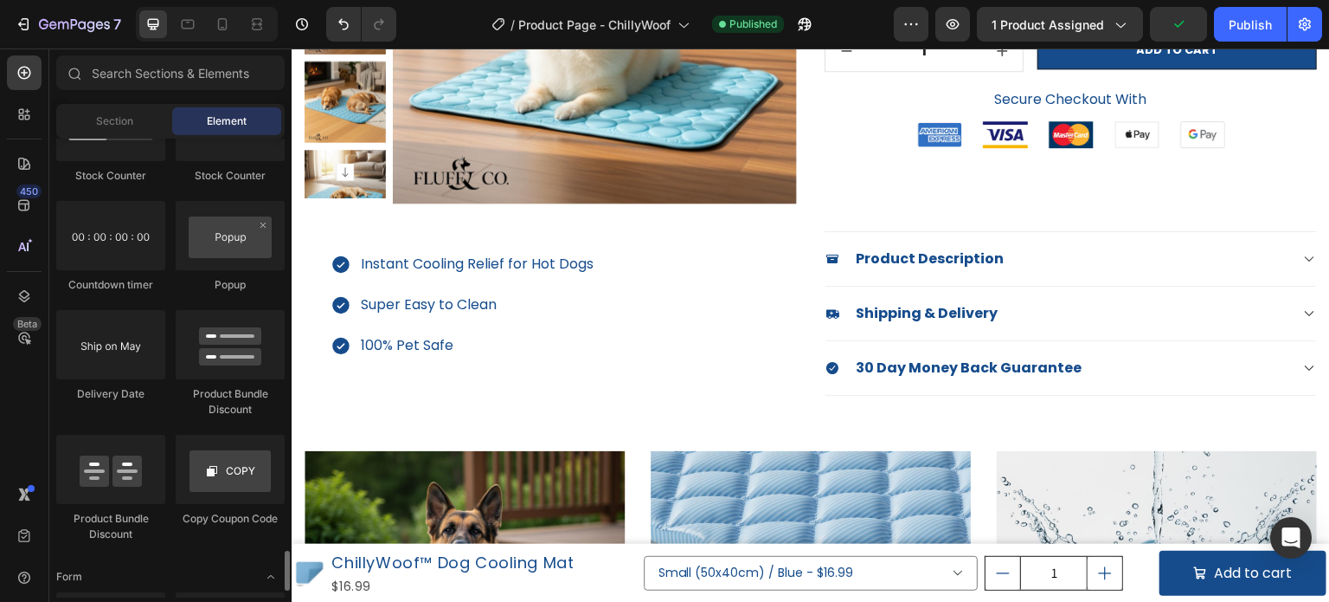
scroll to position [3722, 0]
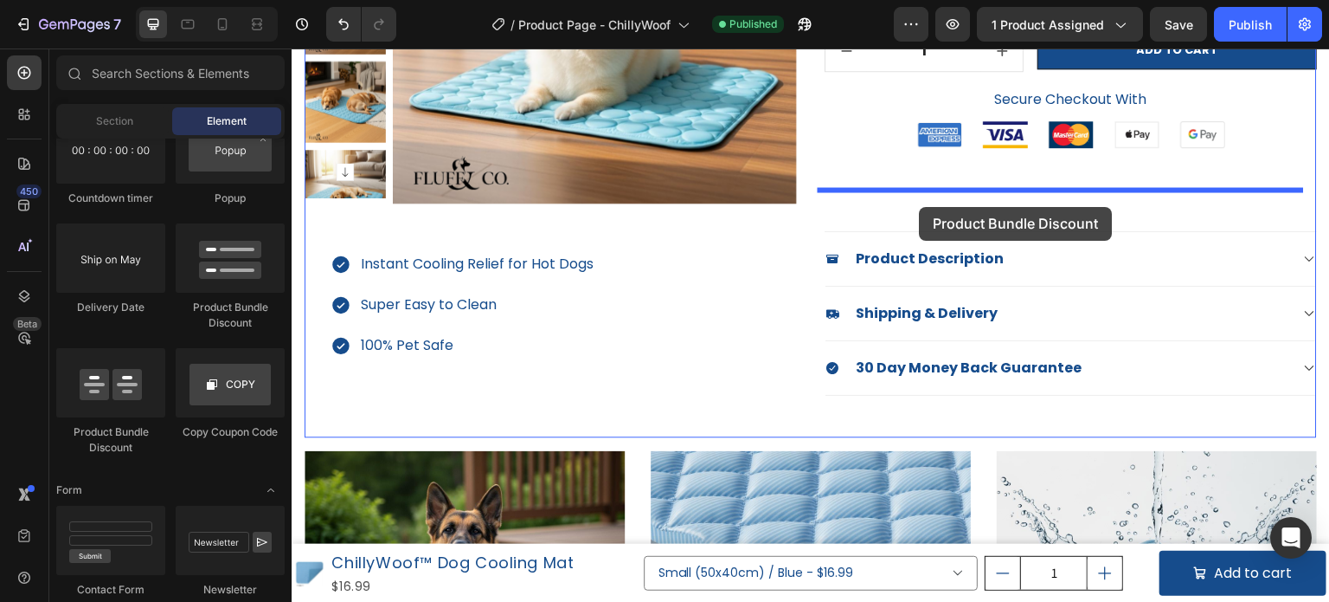
drag, startPoint x: 413, startPoint y: 453, endPoint x: 920, endPoint y: 207, distance: 563.6
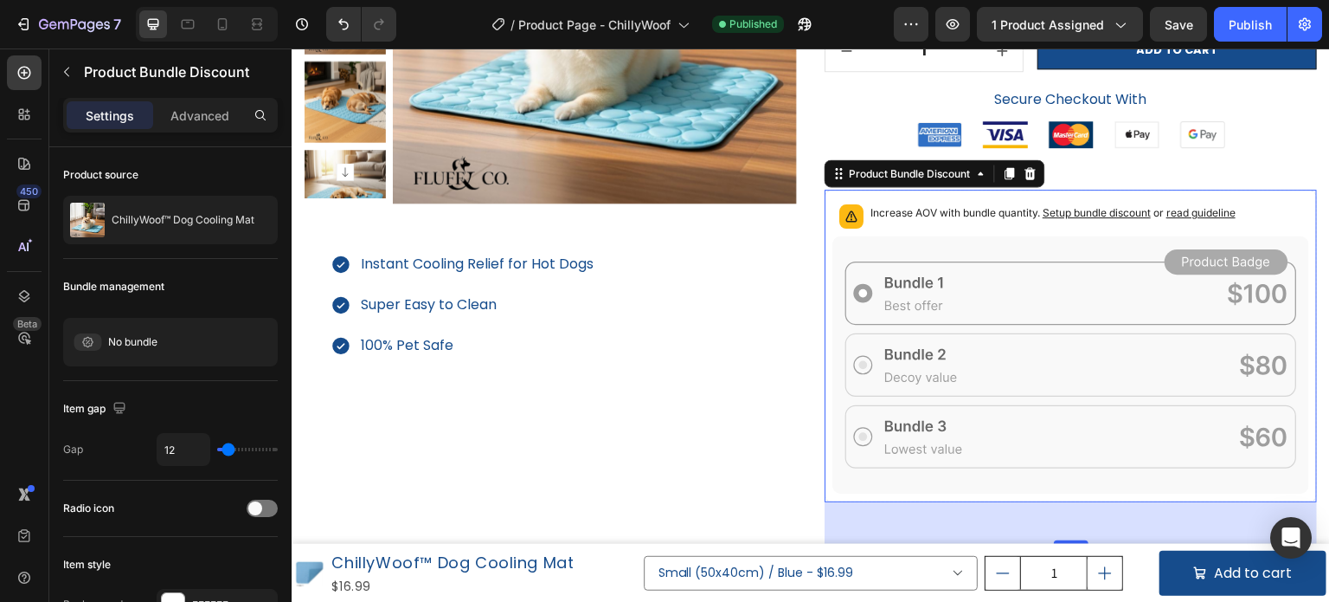
click at [850, 216] on icon at bounding box center [851, 216] width 17 height 17
click at [938, 281] on icon at bounding box center [1071, 364] width 477 height 257
drag, startPoint x: 956, startPoint y: 338, endPoint x: 969, endPoint y: 399, distance: 62.0
click at [956, 340] on icon at bounding box center [1071, 364] width 477 height 257
click at [969, 400] on icon at bounding box center [1071, 364] width 477 height 257
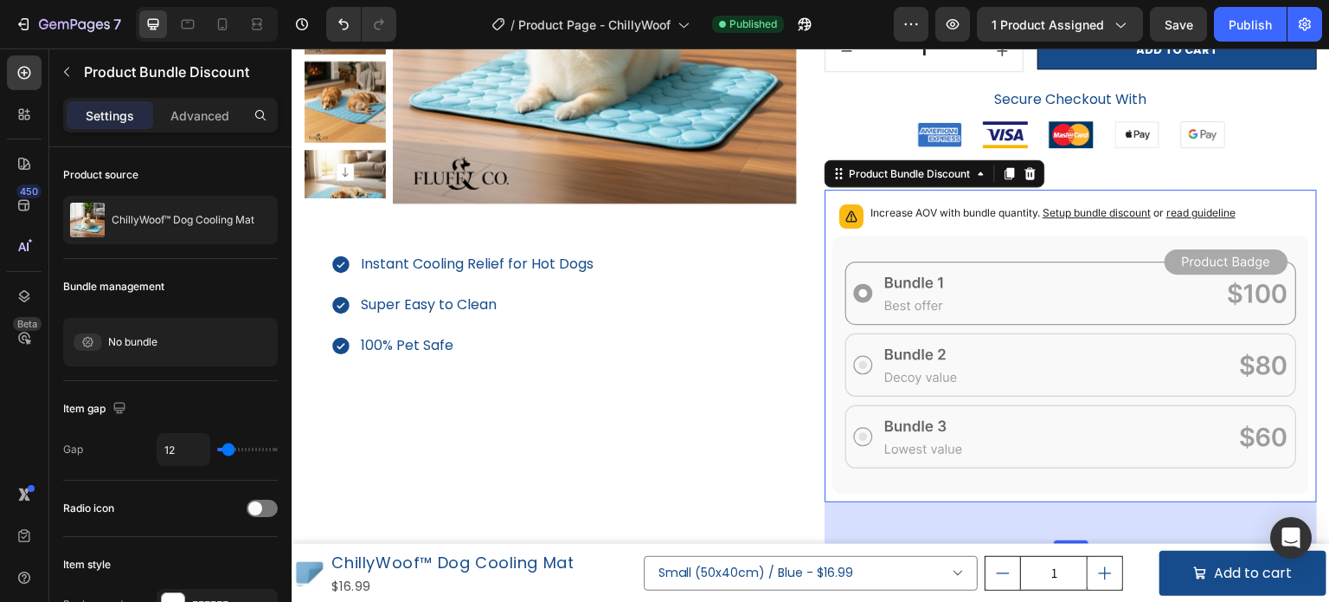
click at [1021, 338] on icon at bounding box center [1071, 364] width 477 height 257
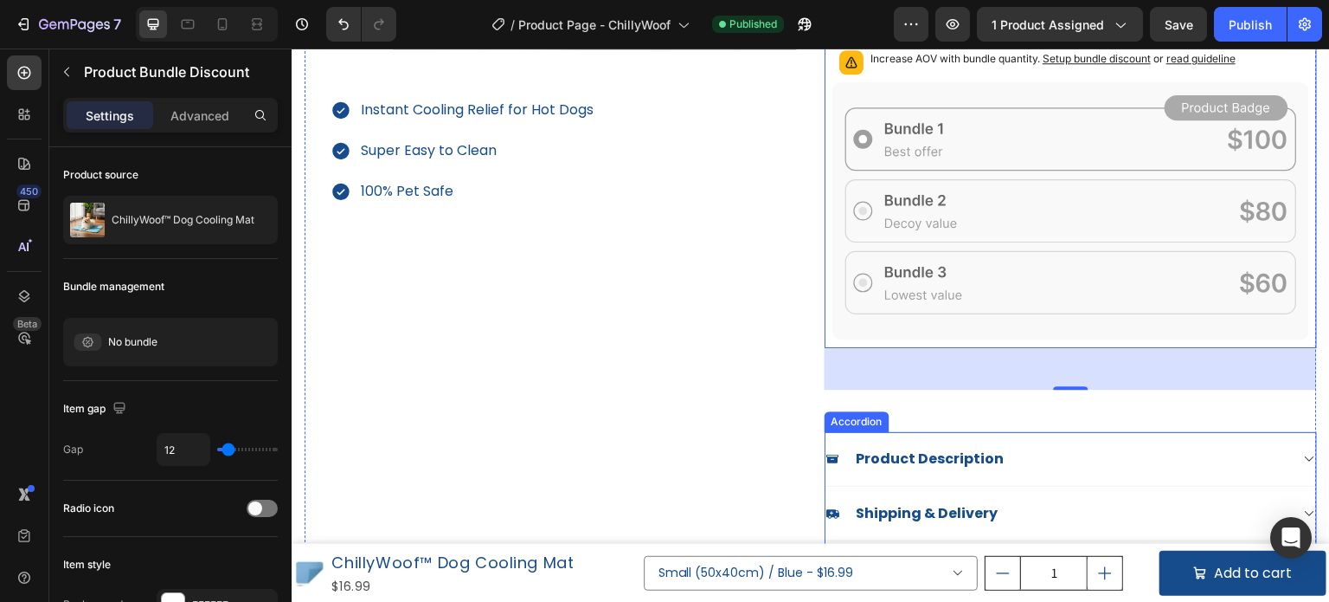
scroll to position [519, 0]
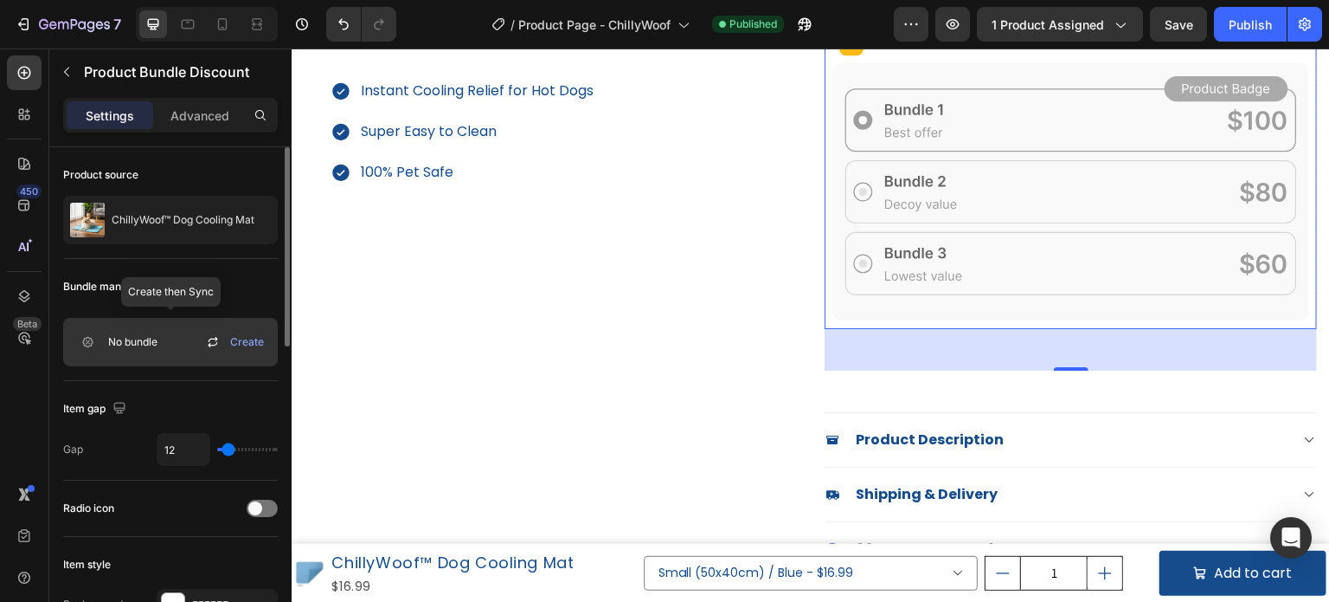
click at [240, 328] on div "No bundle Create" at bounding box center [170, 342] width 215 height 48
click at [239, 337] on span "Create" at bounding box center [247, 342] width 34 height 16
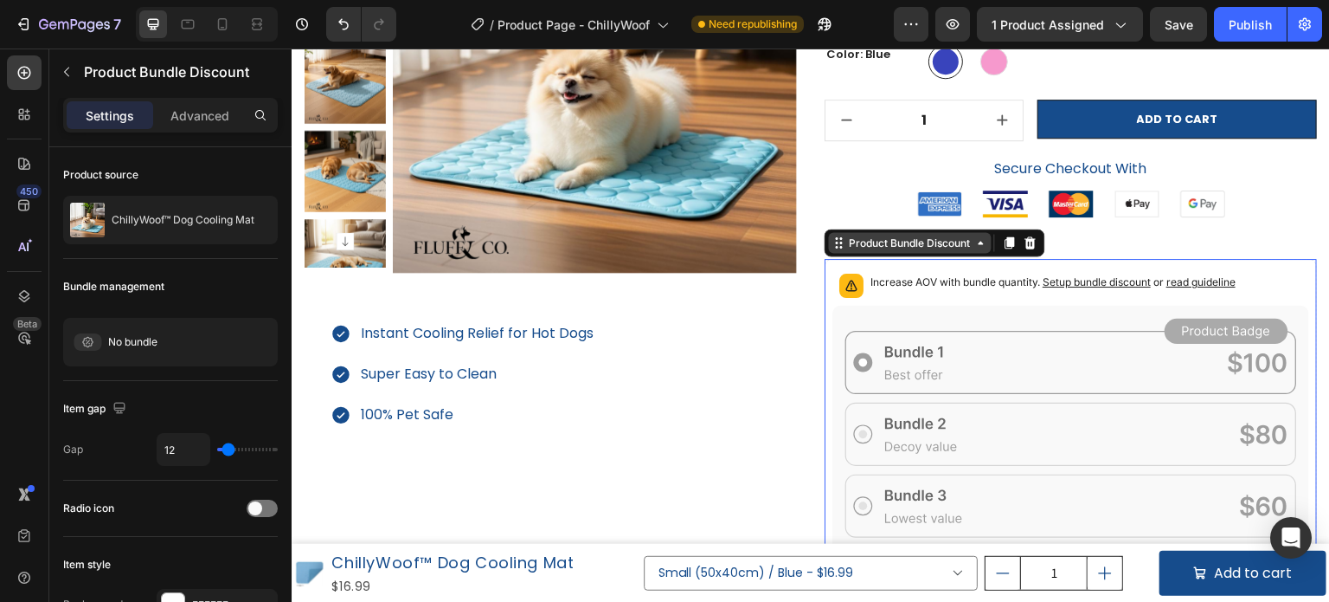
scroll to position [260, 0]
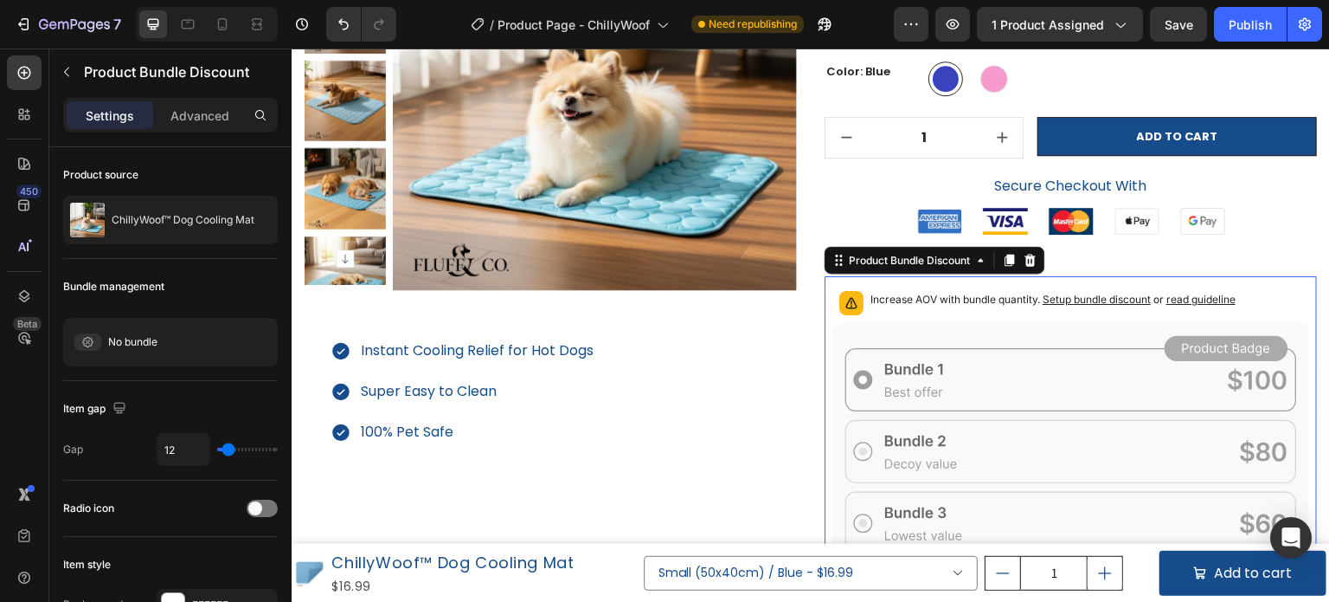
click at [857, 301] on div "Increase AOV with bundle quantity. Setup bundle discount or read guideline" at bounding box center [1071, 303] width 477 height 38
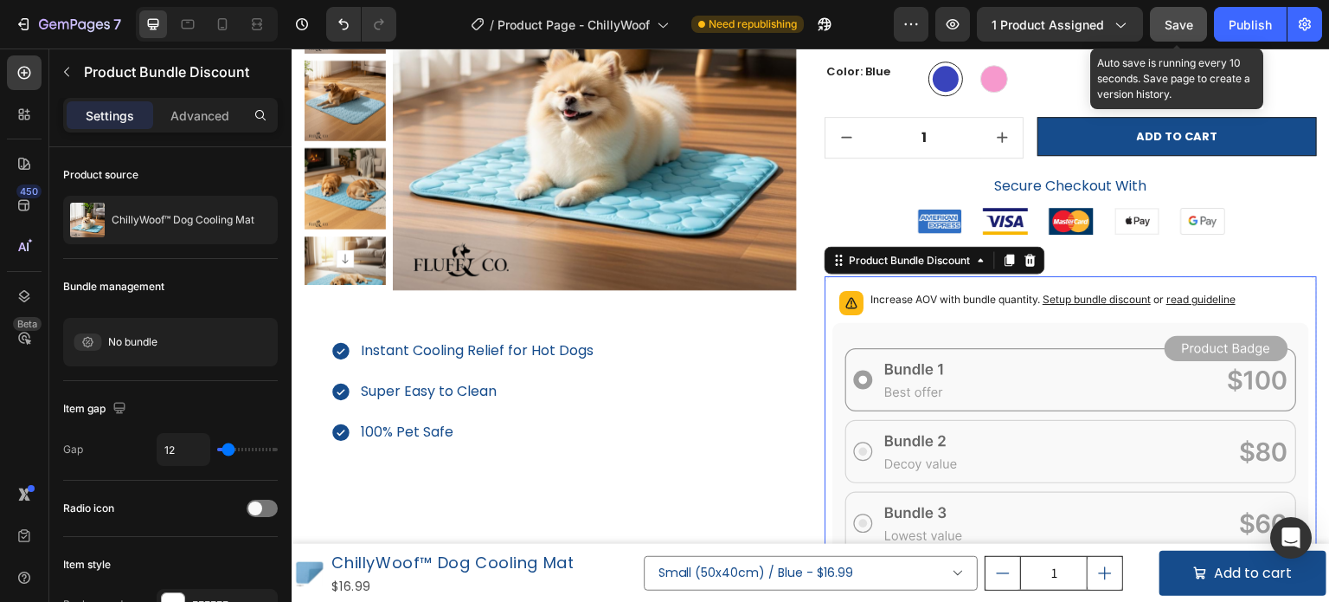
click at [1168, 26] on span "Save" at bounding box center [1179, 24] width 29 height 15
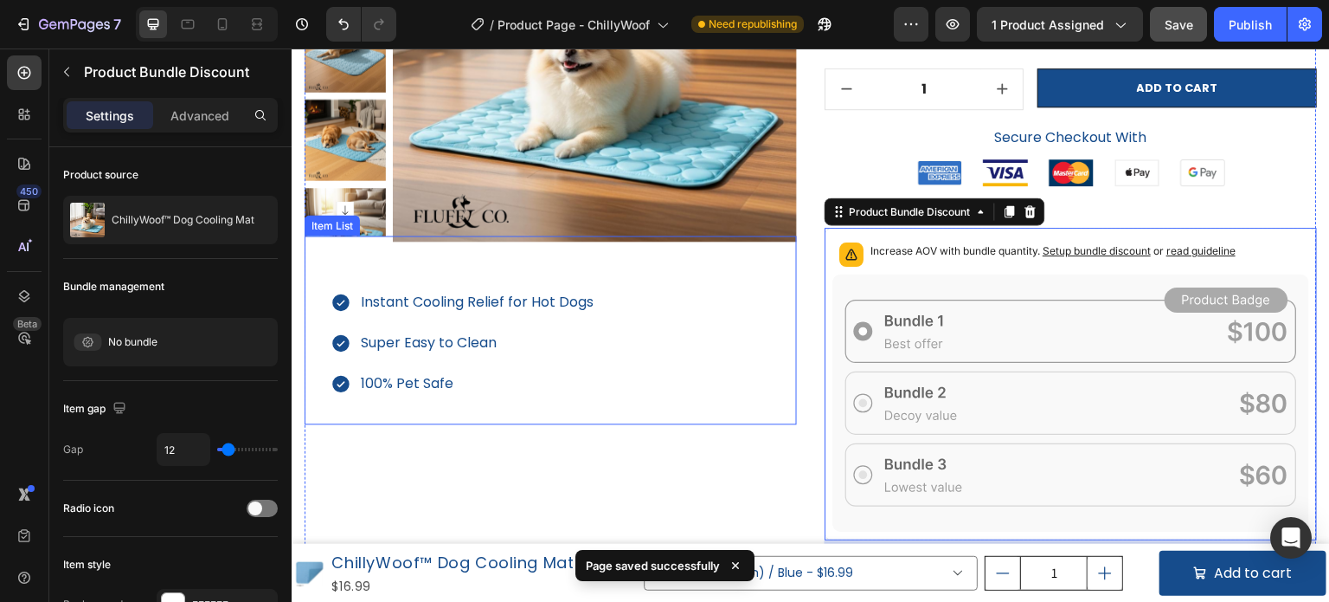
scroll to position [346, 0]
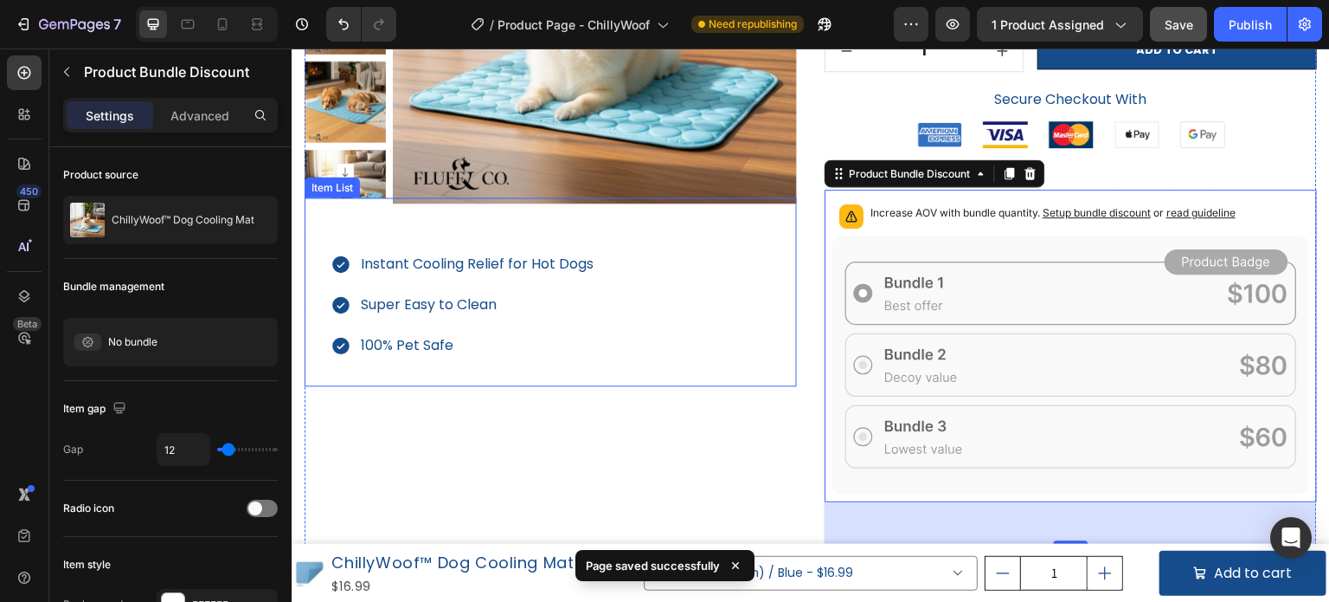
click at [654, 229] on div "Instant Cooling Relief for Hot Dogs Super Easy to Clean 100% Pet Safe" at bounding box center [551, 291] width 493 height 189
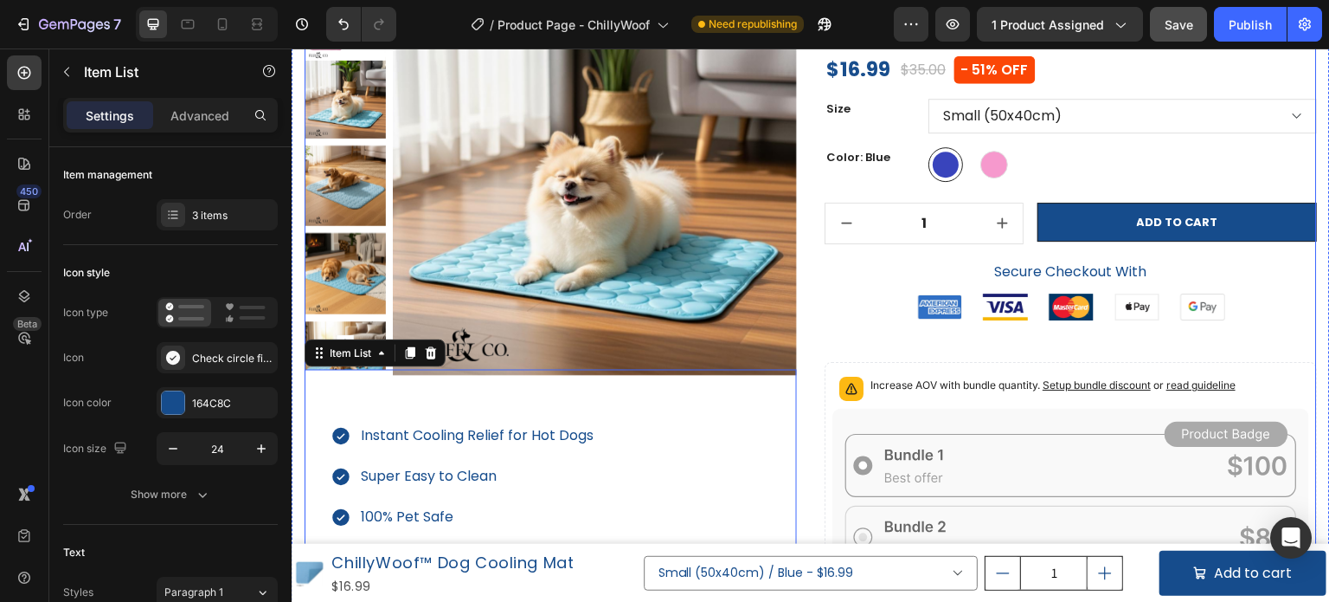
scroll to position [173, 0]
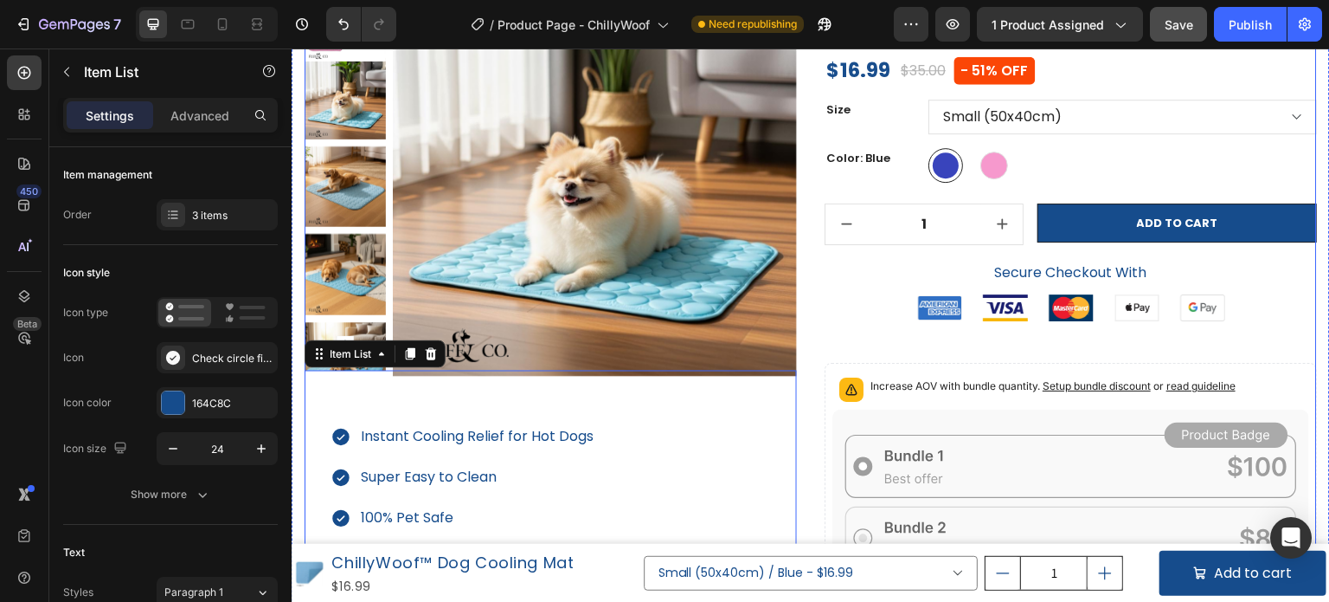
click at [1038, 360] on div "Icon Icon Icon Icon Icon Icon List Hoz Based On 298 Happy Customers Text block …" at bounding box center [1071, 467] width 493 height 993
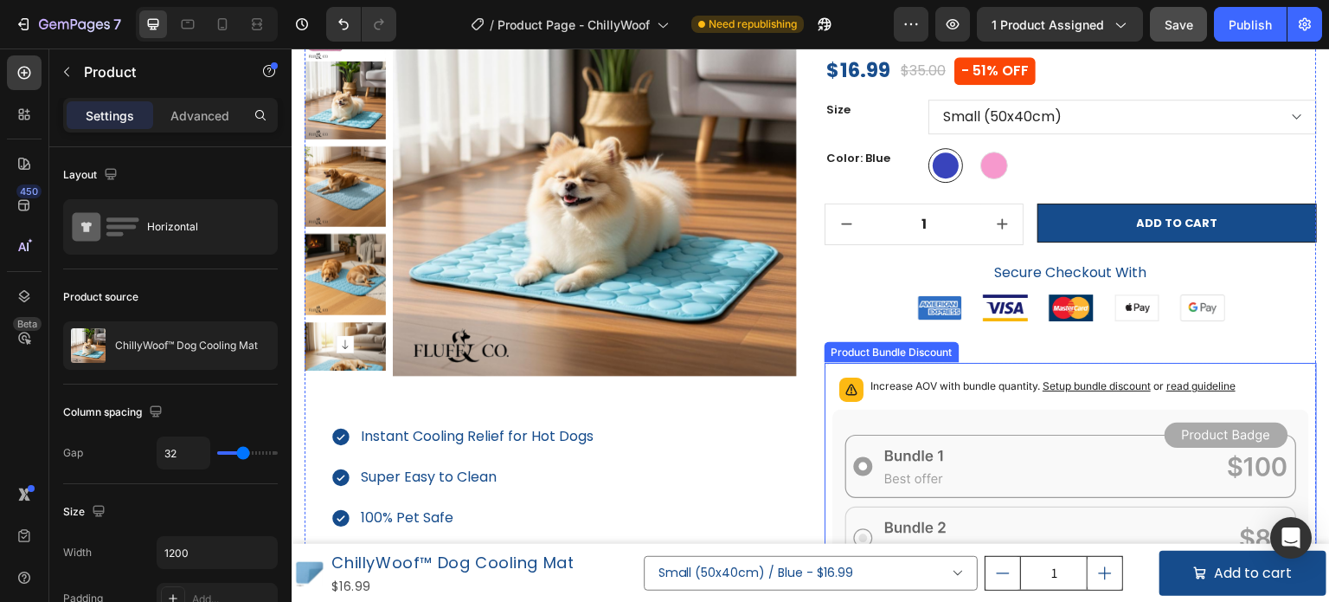
click at [1038, 368] on div "Increase AOV with bundle quantity. Setup bundle discount or read guideline" at bounding box center [1071, 519] width 493 height 312
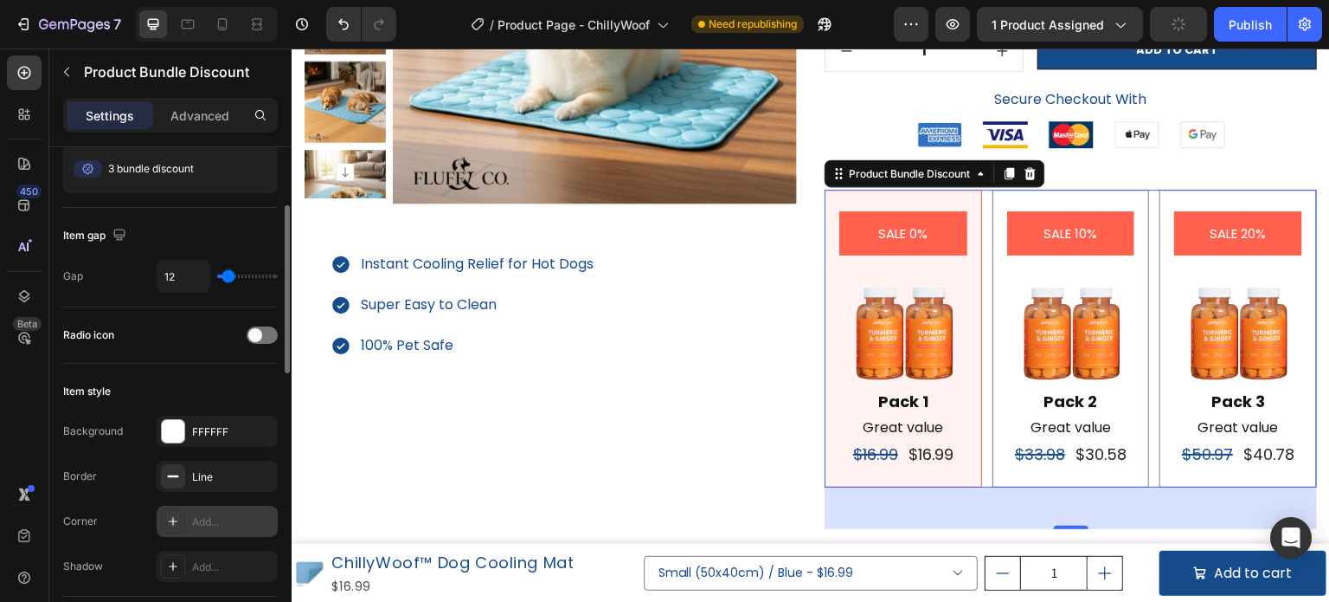
scroll to position [0, 0]
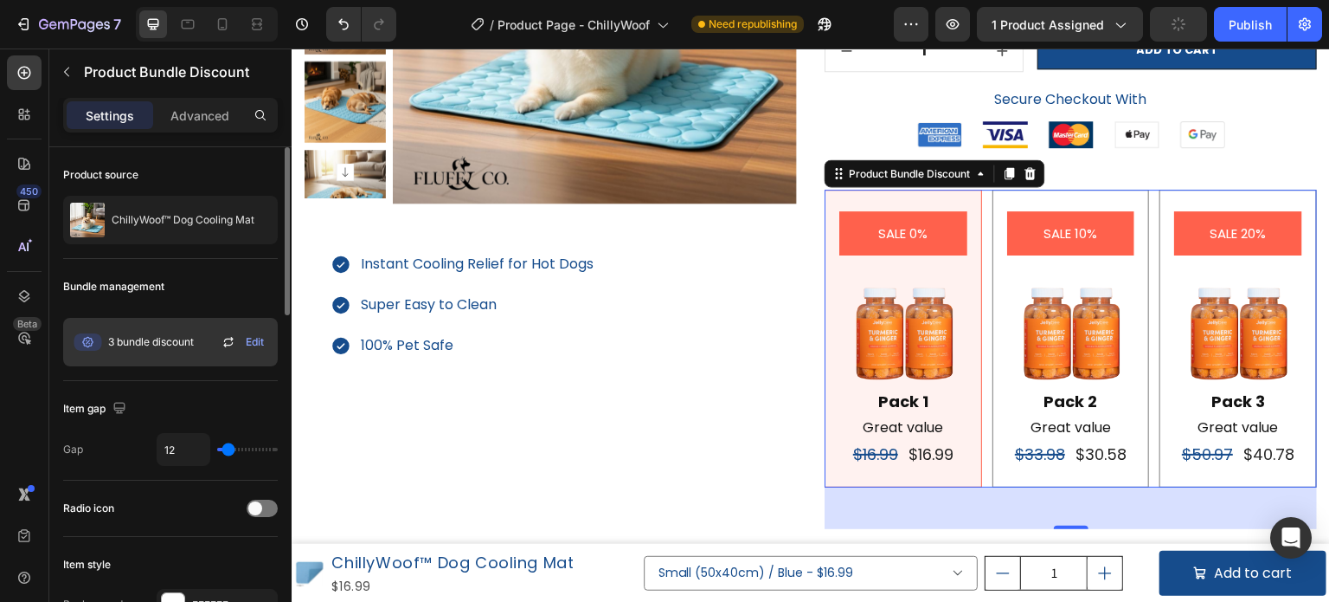
click at [247, 342] on span "Edit" at bounding box center [255, 342] width 18 height 16
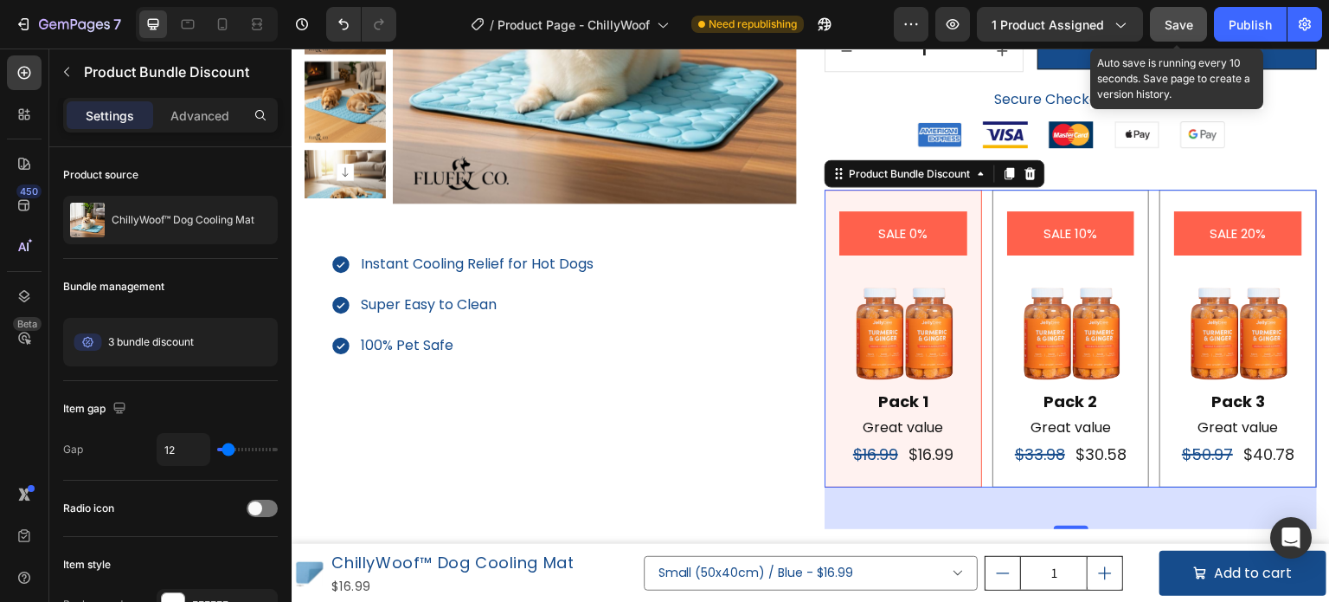
click at [1164, 22] on button "Save" at bounding box center [1178, 24] width 57 height 35
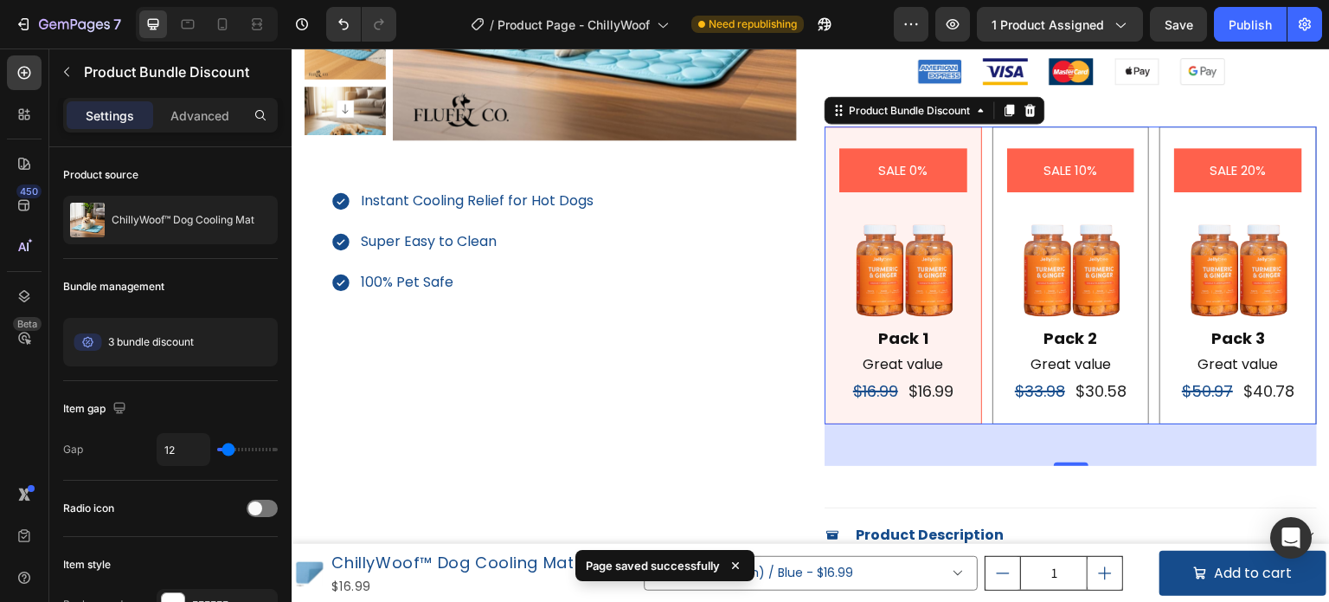
scroll to position [606, 0]
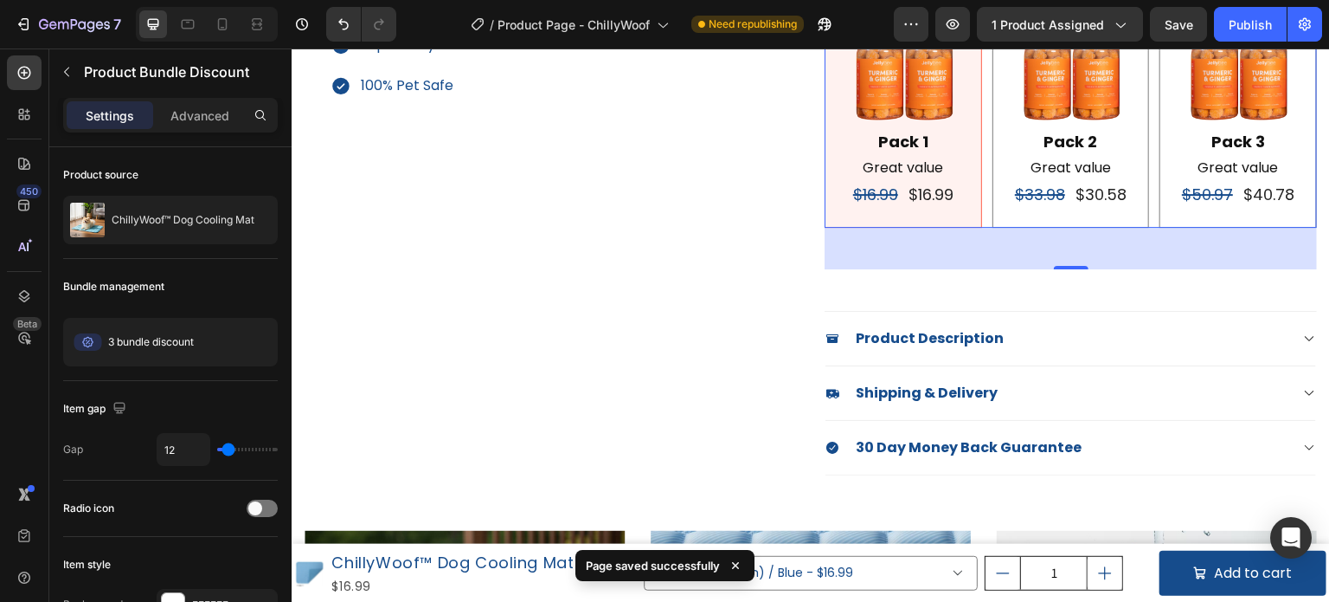
click at [953, 255] on div "48" at bounding box center [1071, 249] width 493 height 42
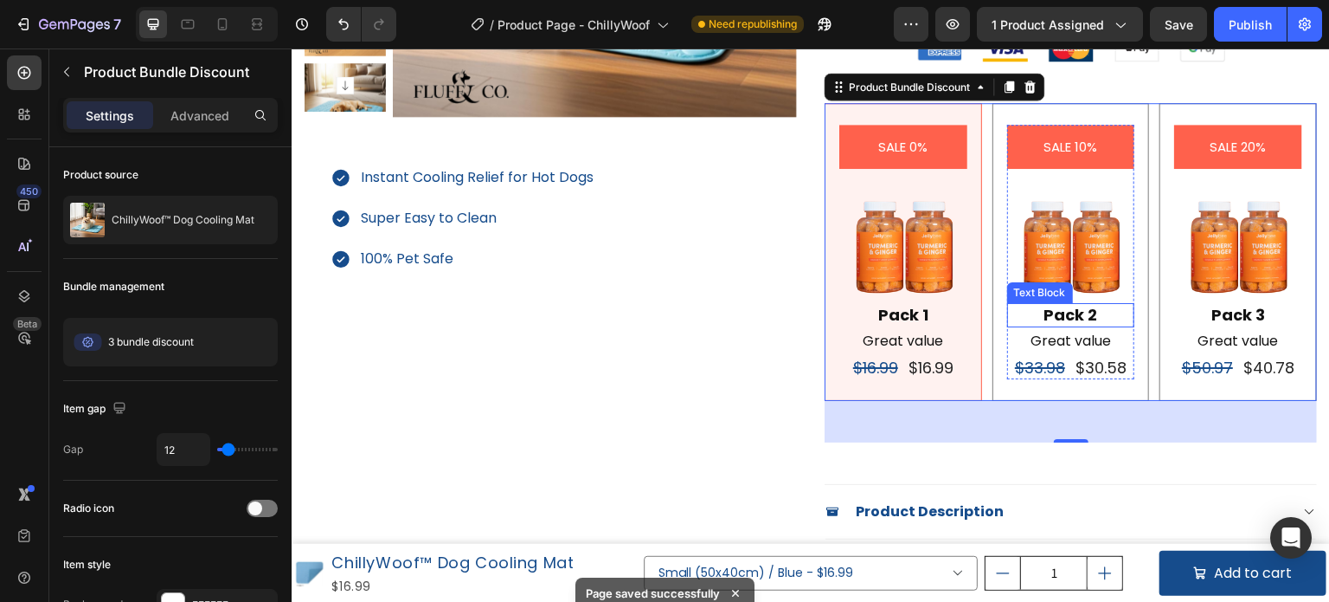
scroll to position [346, 0]
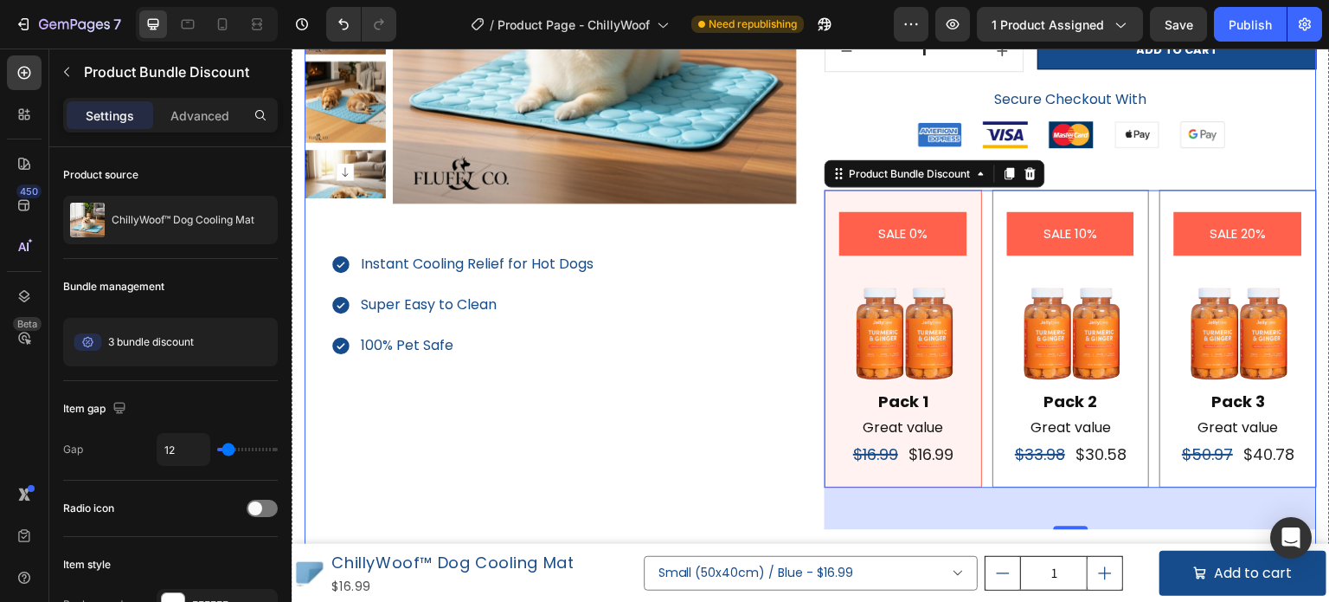
click at [1069, 183] on div "Icon Icon Icon Icon Icon Icon List Hoz Based On 298 Happy Customers Text block …" at bounding box center [1071, 287] width 493 height 978
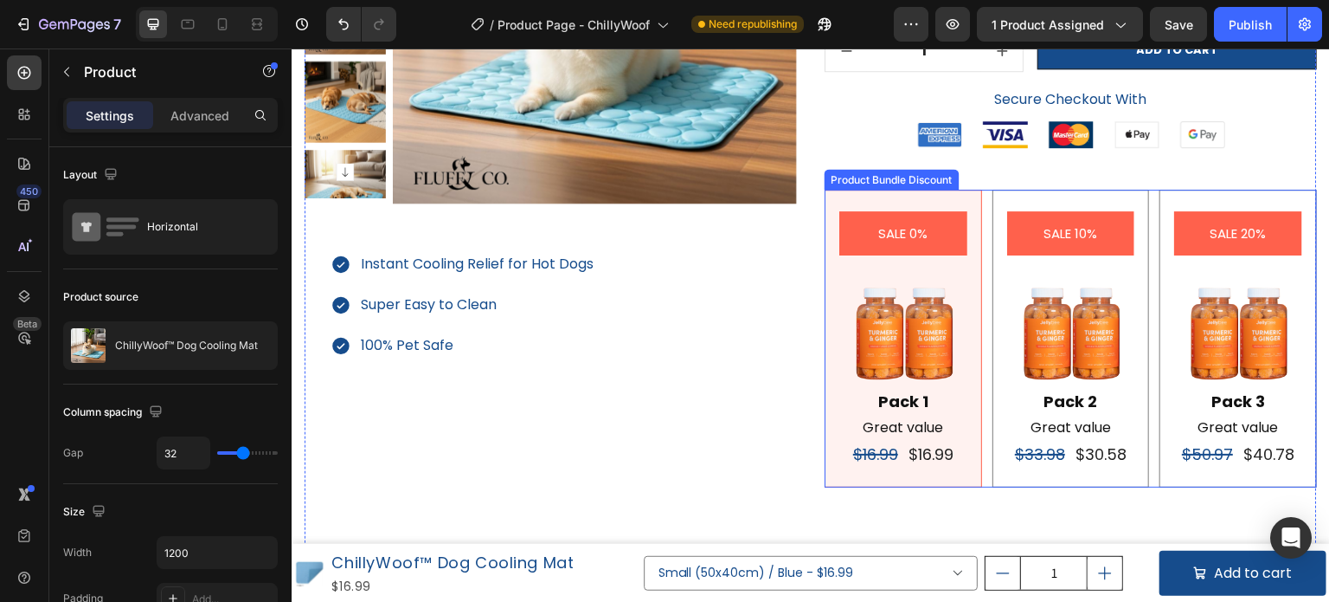
click at [1023, 196] on div "SALE 10% Product Badge Image Pack 2 Text Block Great value Text Block $33.98 Pr…" at bounding box center [1072, 339] width 158 height 298
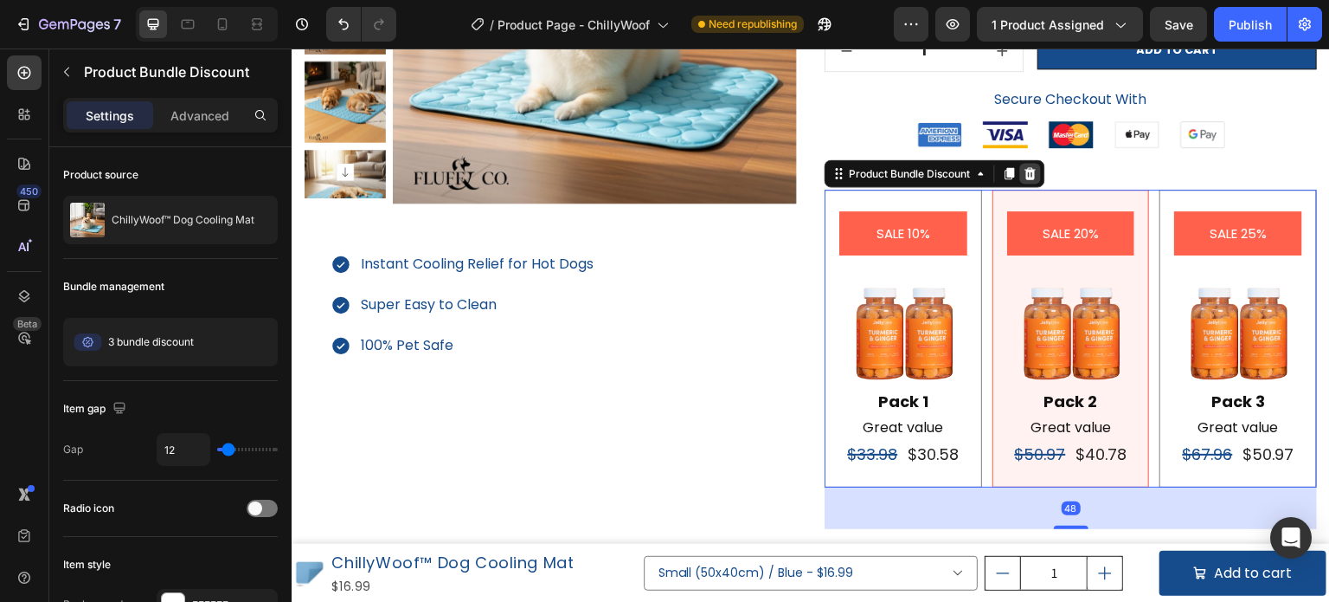
click at [1026, 178] on icon at bounding box center [1031, 173] width 11 height 12
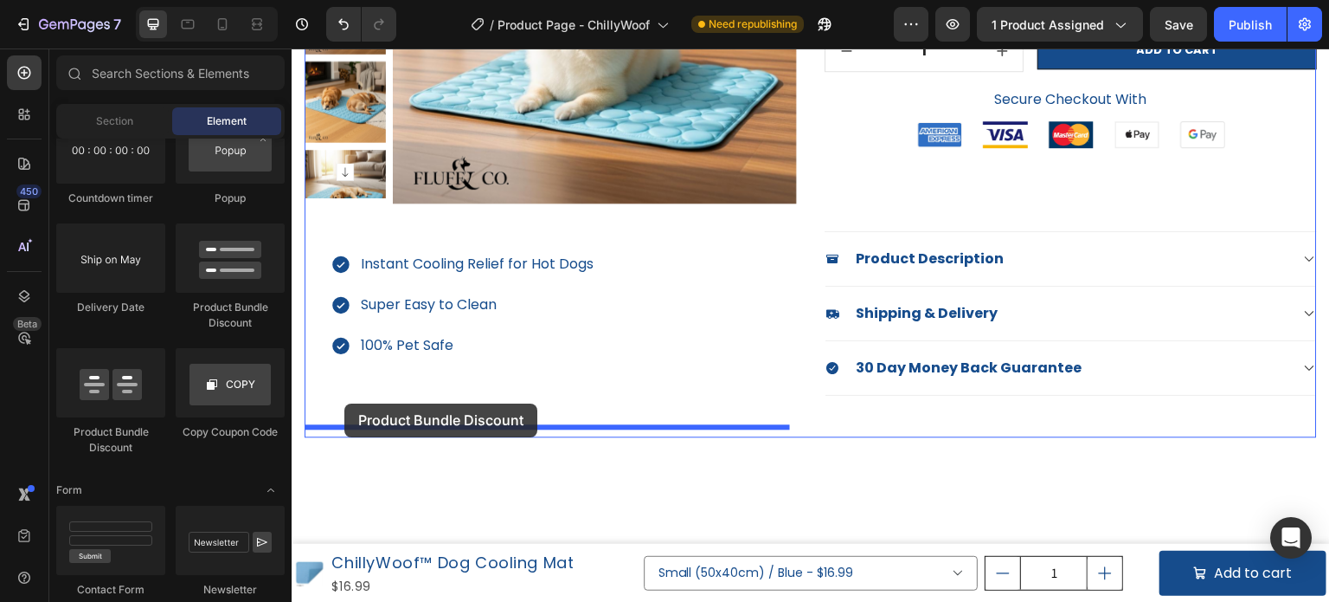
drag, startPoint x: 499, startPoint y: 323, endPoint x: 344, endPoint y: 403, distance: 174.6
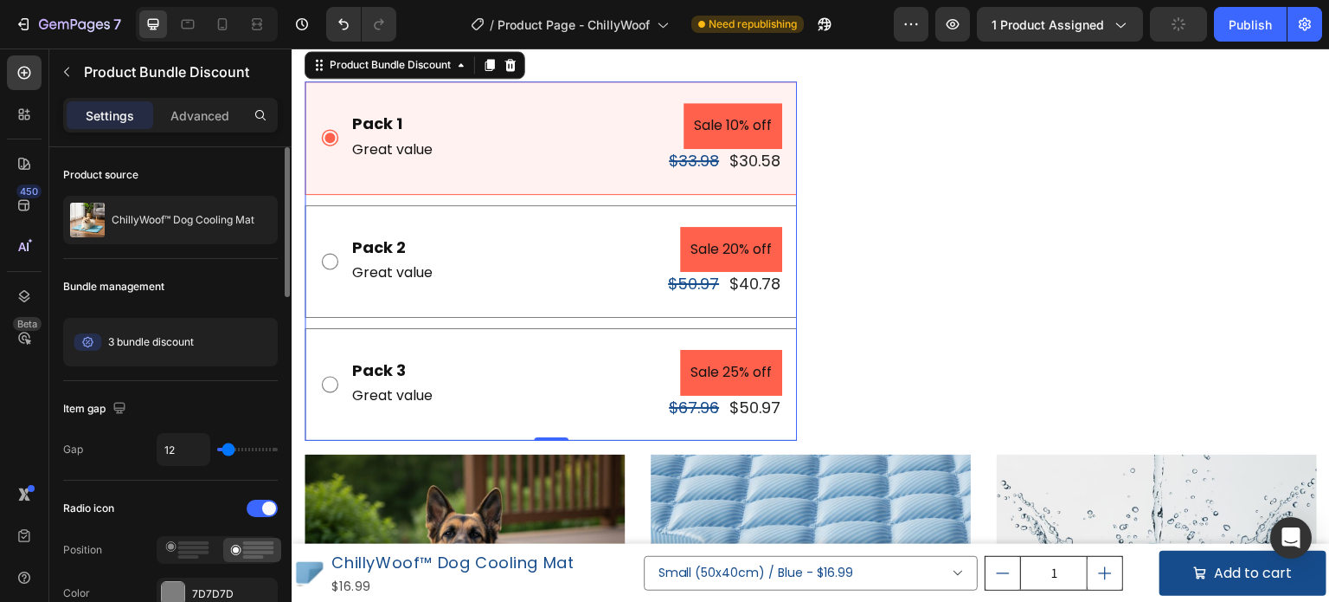
scroll to position [692, 0]
click at [194, 550] on rect at bounding box center [193, 551] width 31 height 3
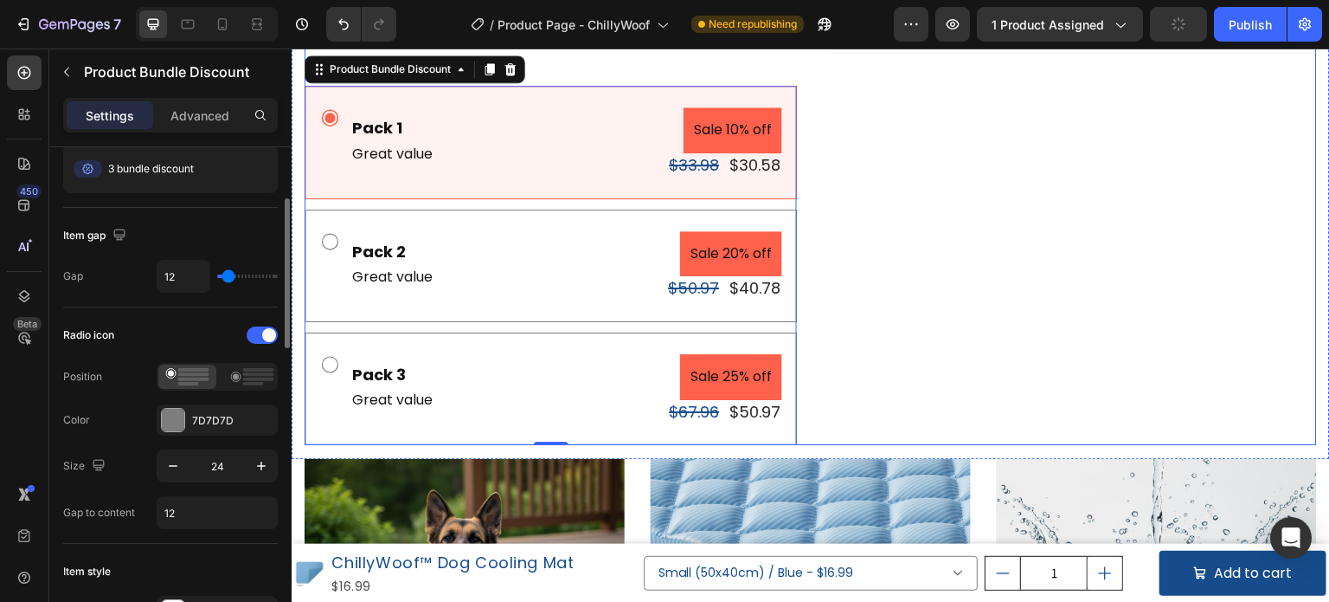
scroll to position [519, 0]
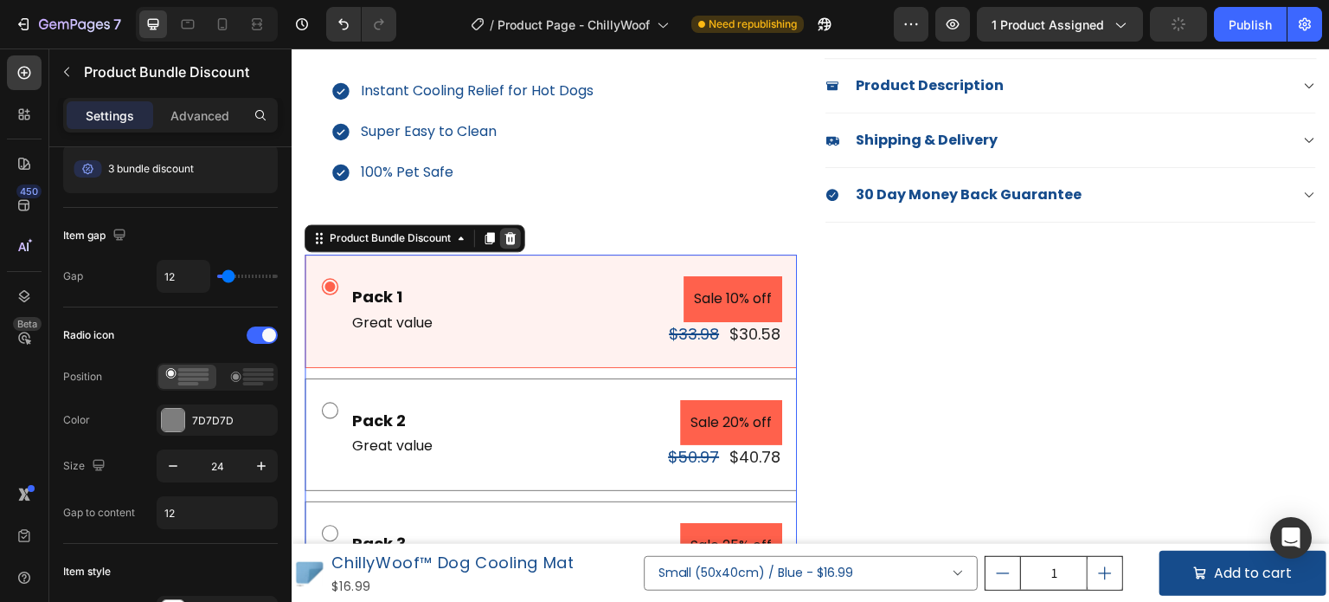
click at [520, 235] on div at bounding box center [510, 238] width 21 height 21
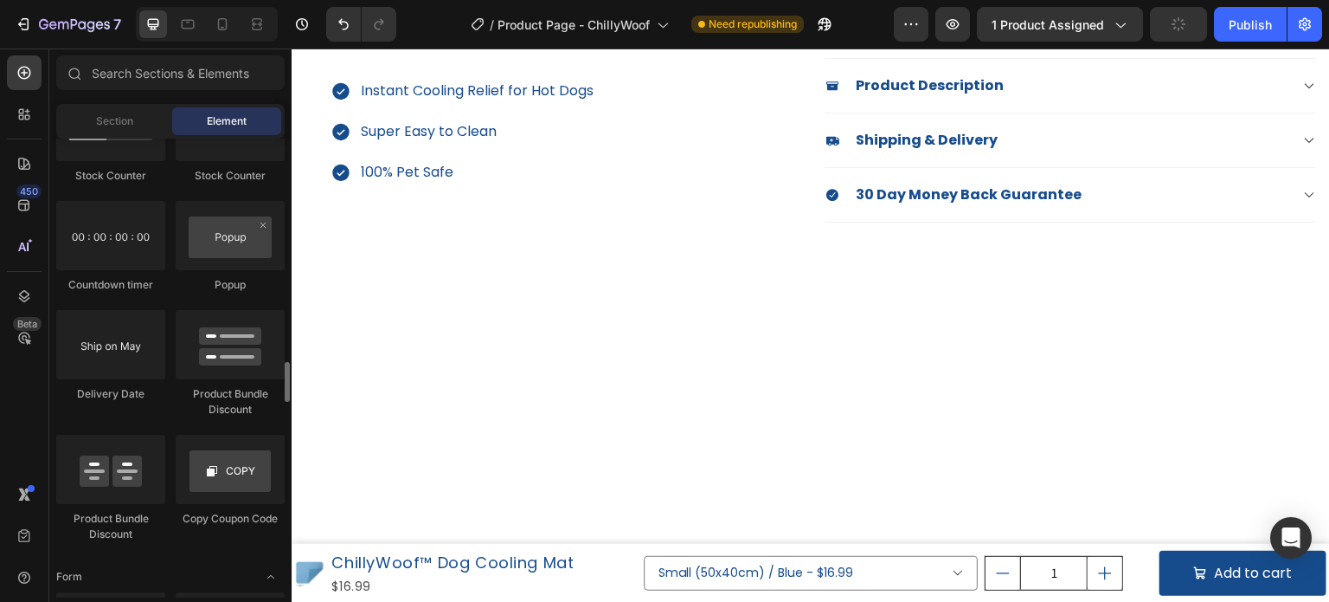
scroll to position [3549, 0]
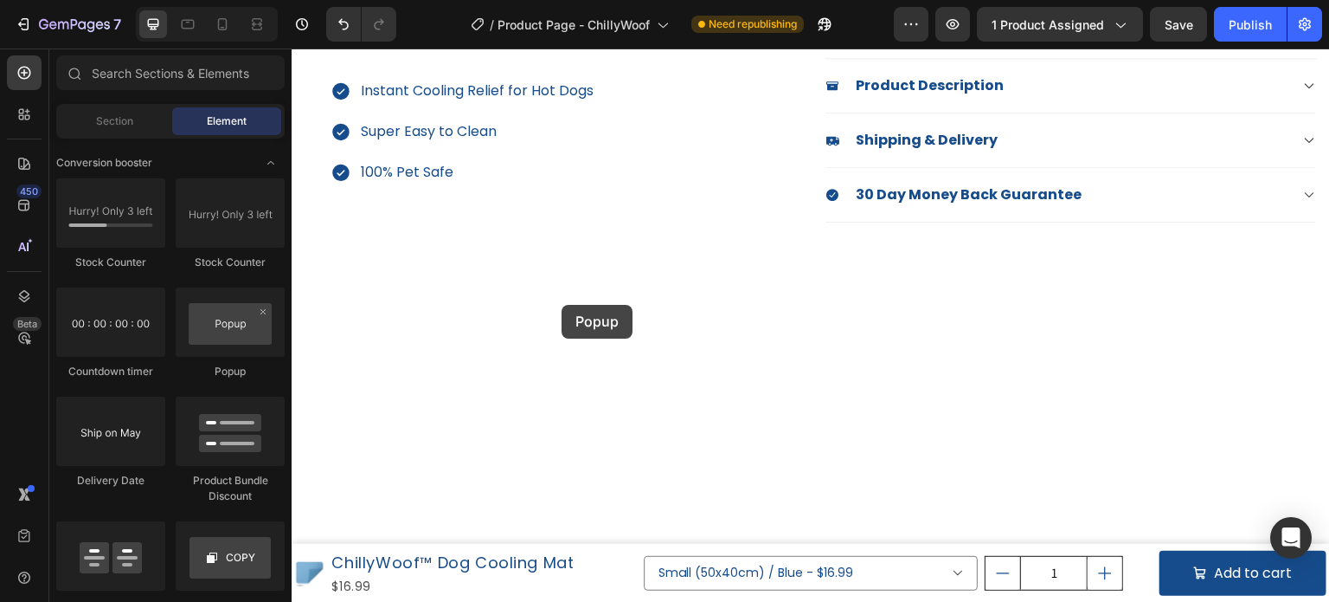
drag, startPoint x: 543, startPoint y: 390, endPoint x: 579, endPoint y: 293, distance: 103.5
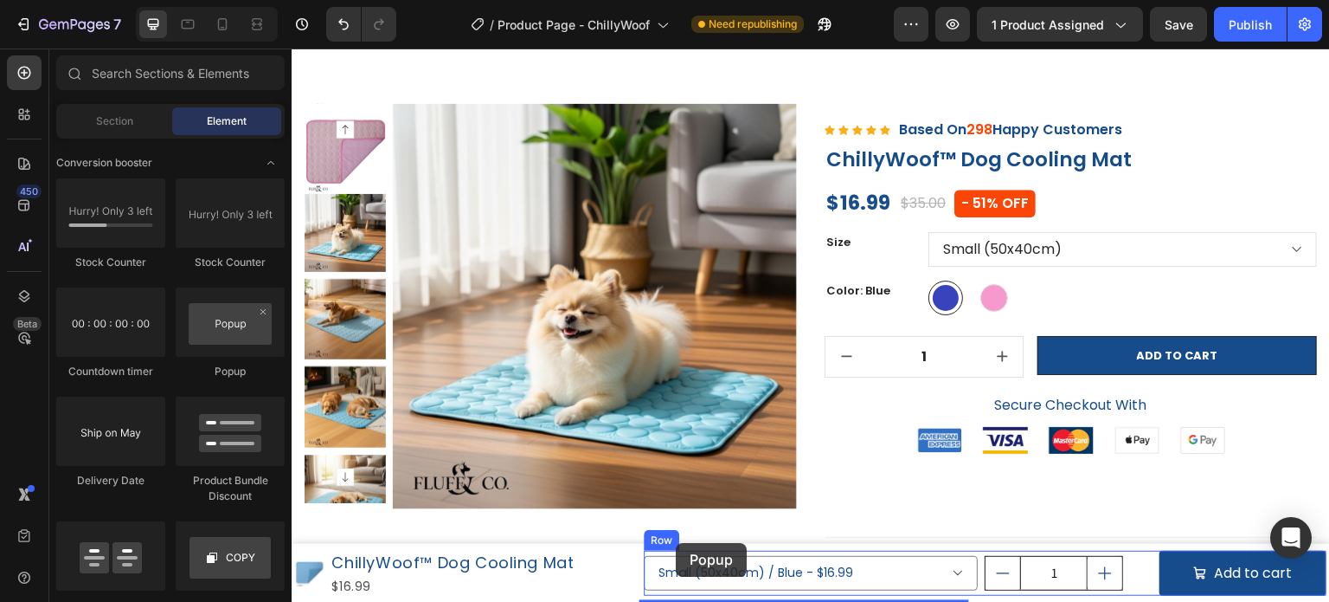
scroll to position [53, 0]
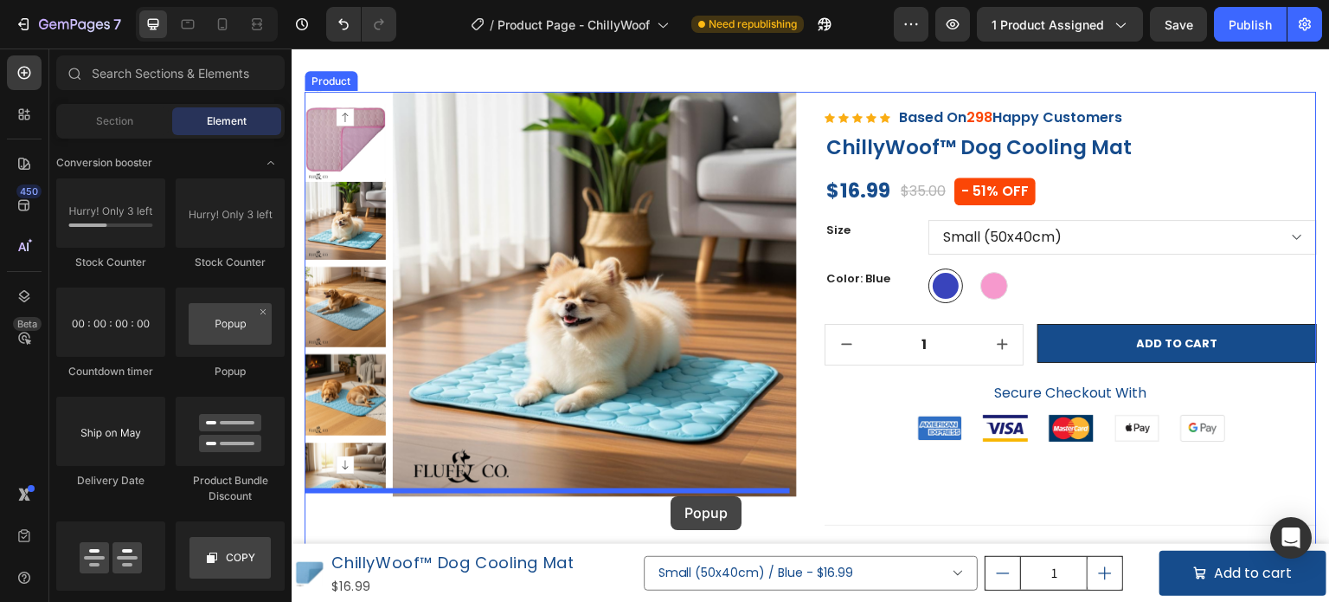
drag, startPoint x: 525, startPoint y: 376, endPoint x: 671, endPoint y: 502, distance: 193.3
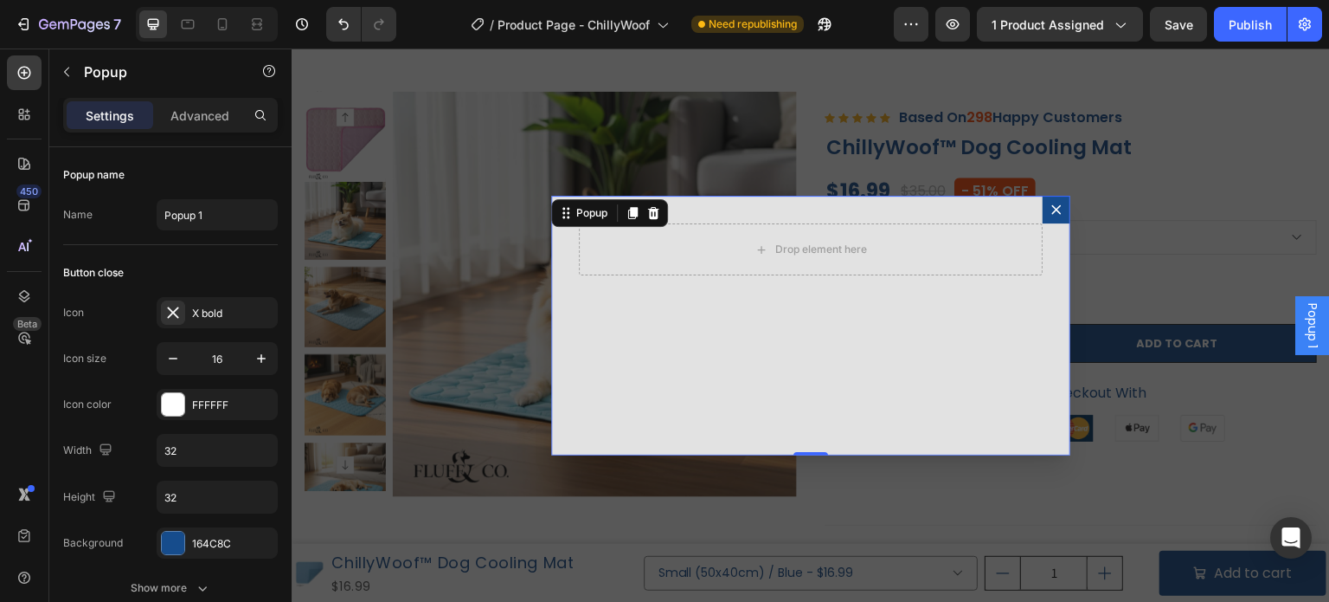
click at [1050, 209] on icon "Dialog content" at bounding box center [1057, 210] width 14 height 14
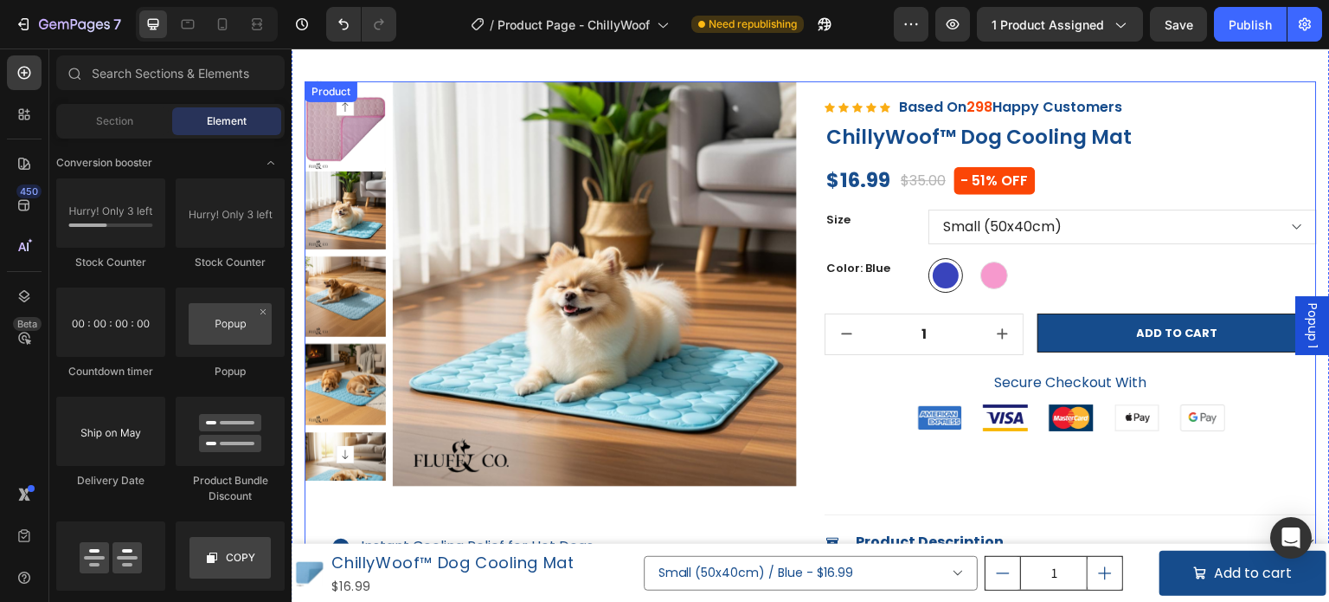
scroll to position [173, 0]
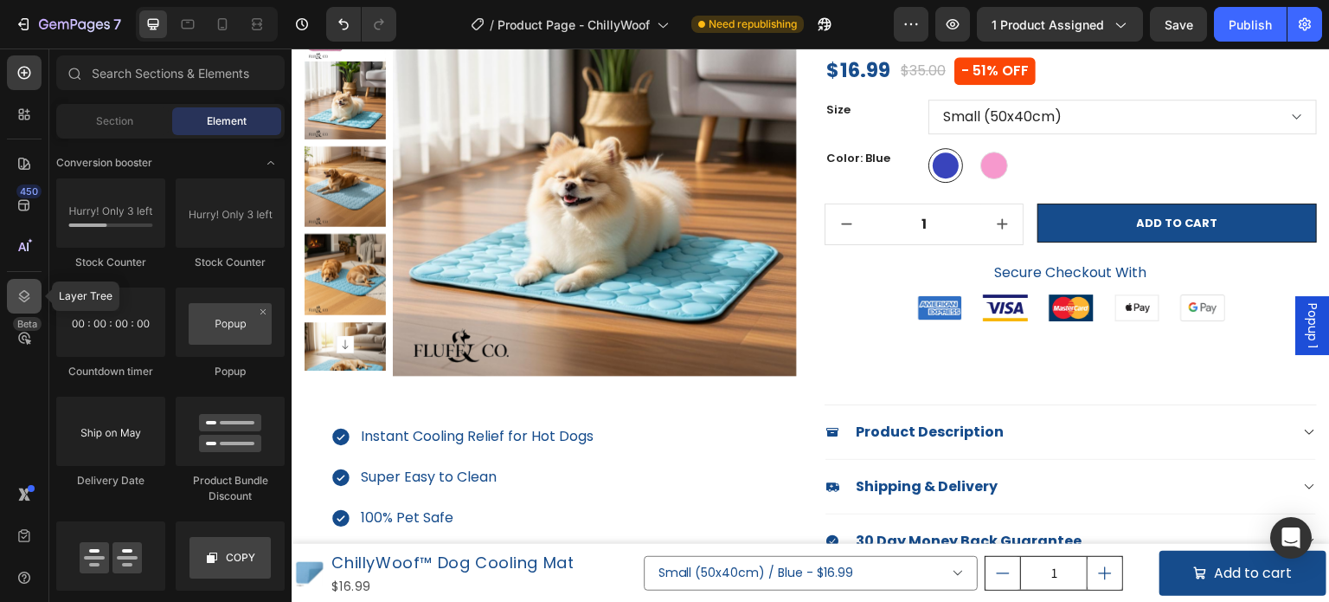
click at [28, 297] on icon at bounding box center [24, 295] width 17 height 17
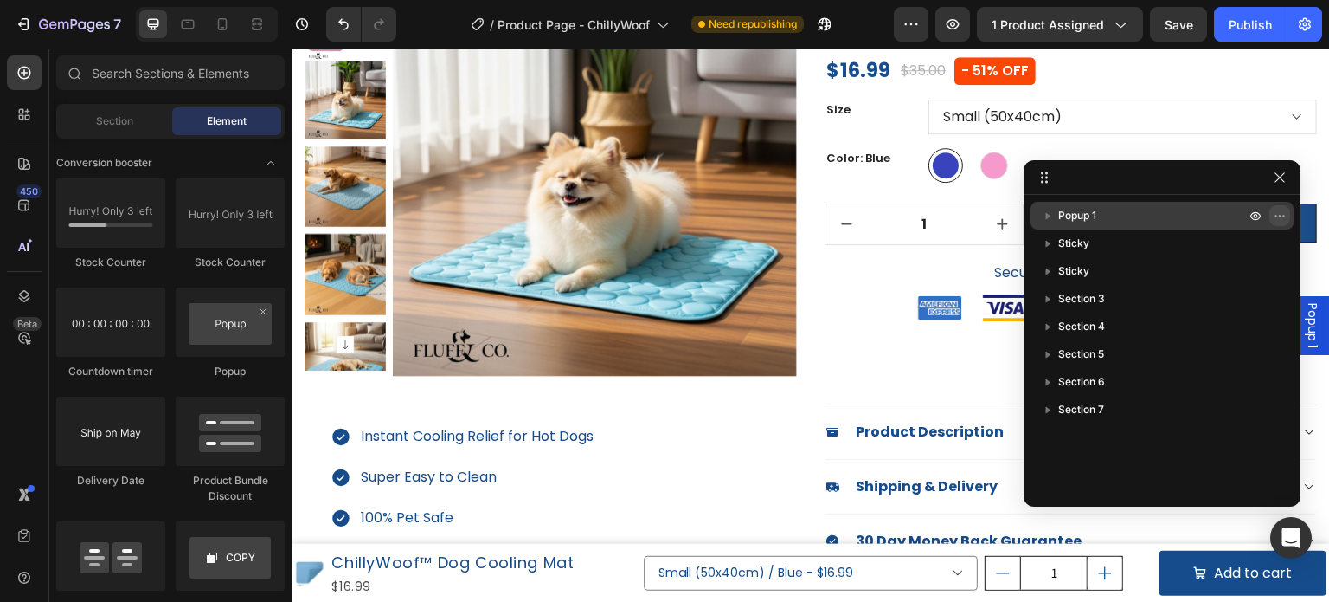
click at [1274, 214] on icon "button" at bounding box center [1280, 216] width 14 height 14
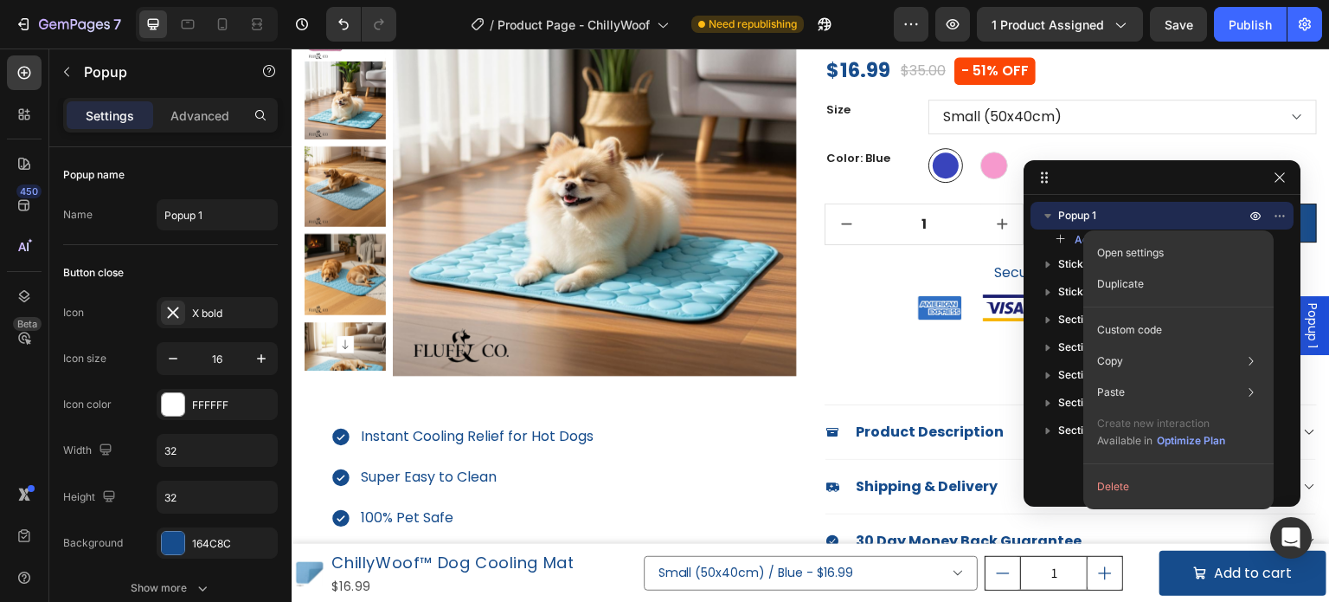
click at [1169, 480] on button "Delete" at bounding box center [1179, 486] width 177 height 31
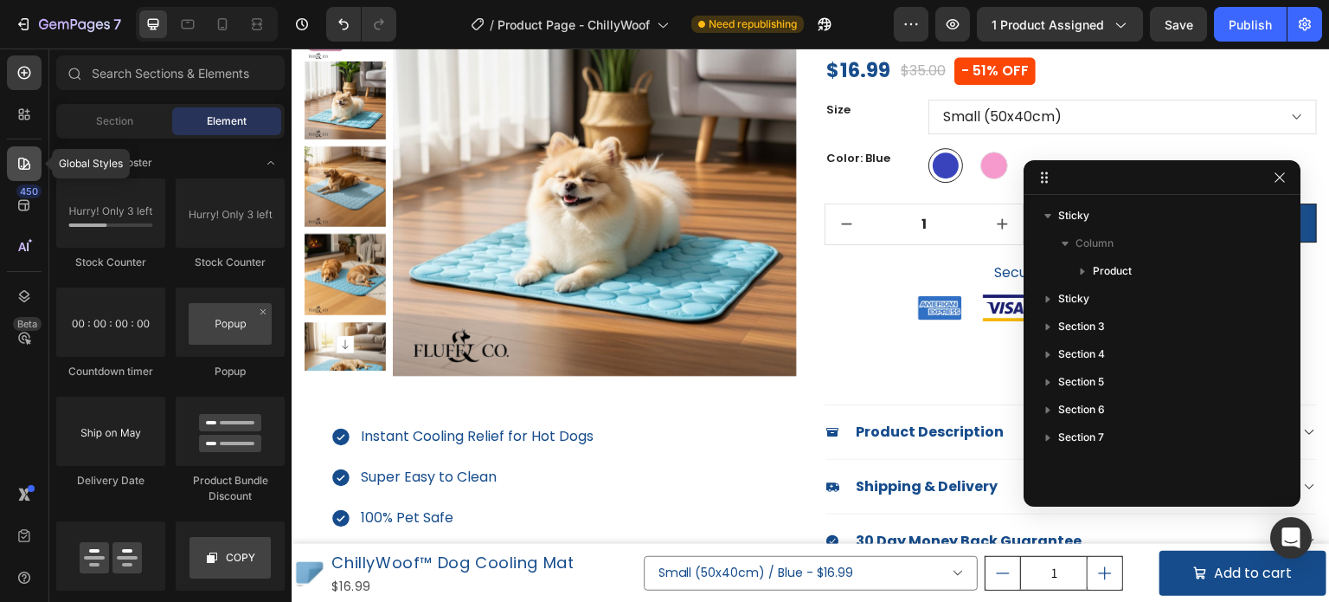
click at [16, 170] on icon at bounding box center [24, 163] width 17 height 17
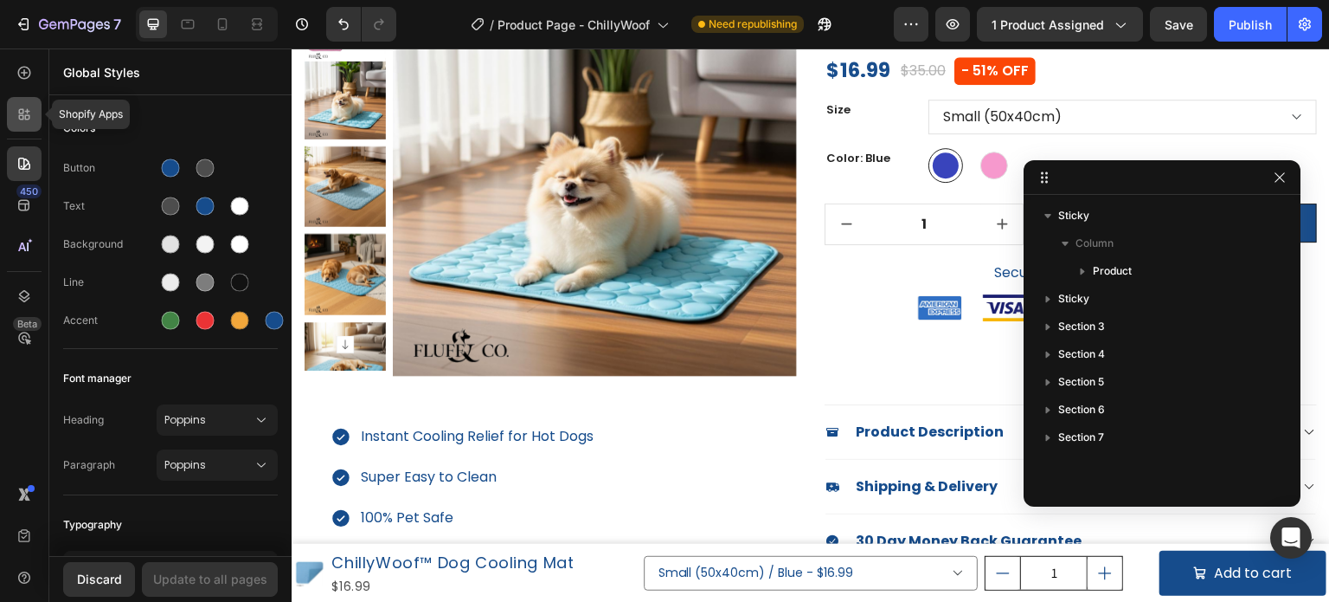
click at [21, 107] on icon at bounding box center [24, 114] width 17 height 17
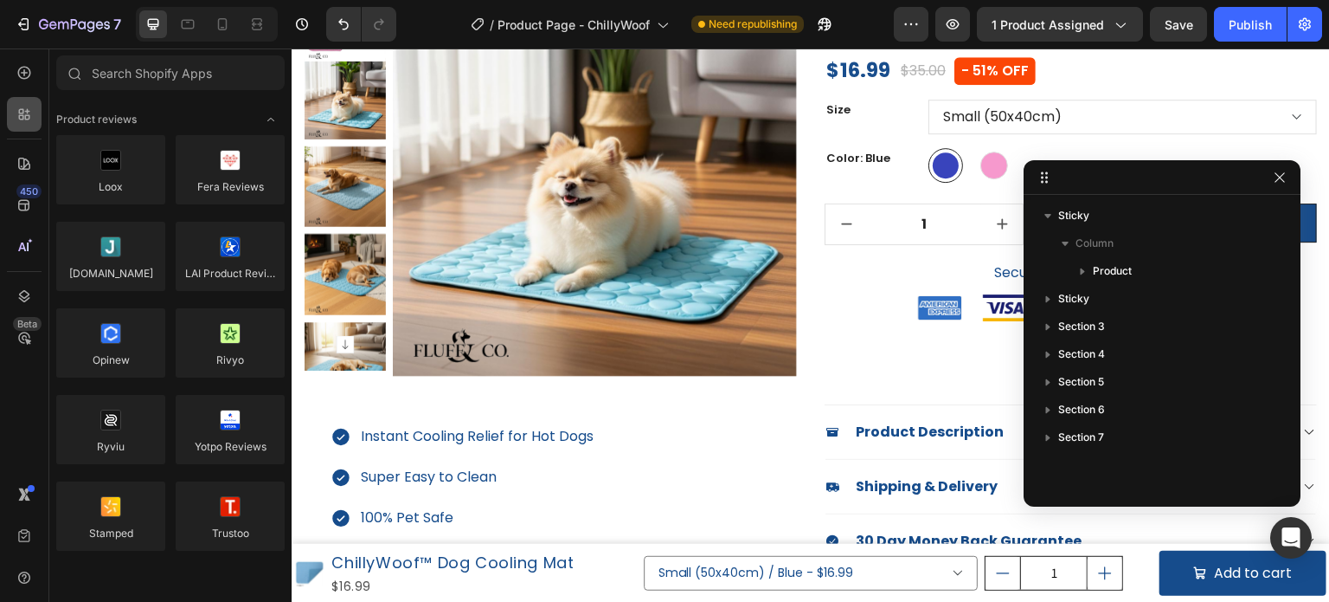
scroll to position [3549, 0]
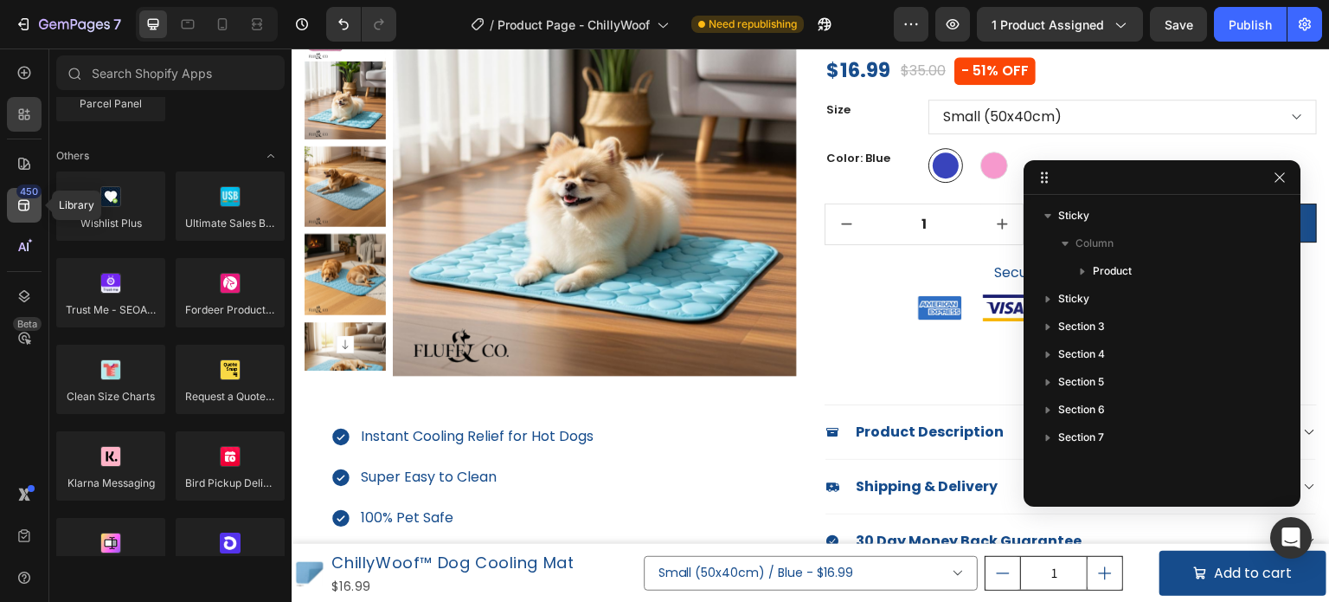
click at [19, 211] on icon at bounding box center [24, 204] width 17 height 17
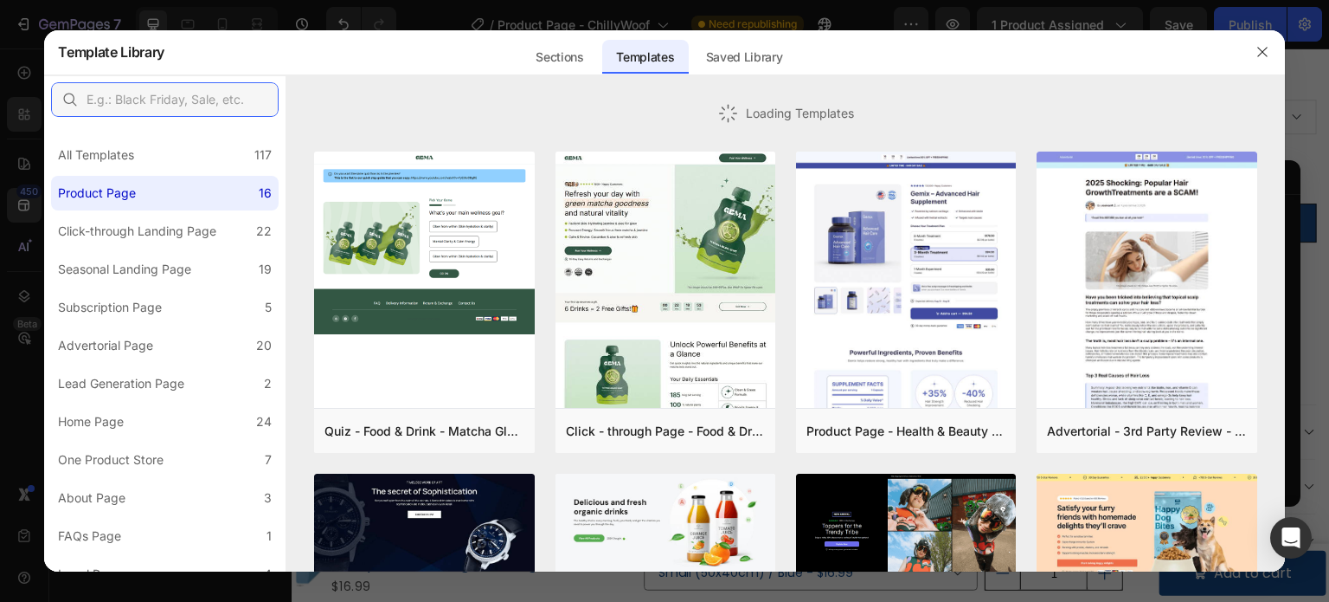
click at [162, 93] on input "text" at bounding box center [165, 99] width 228 height 35
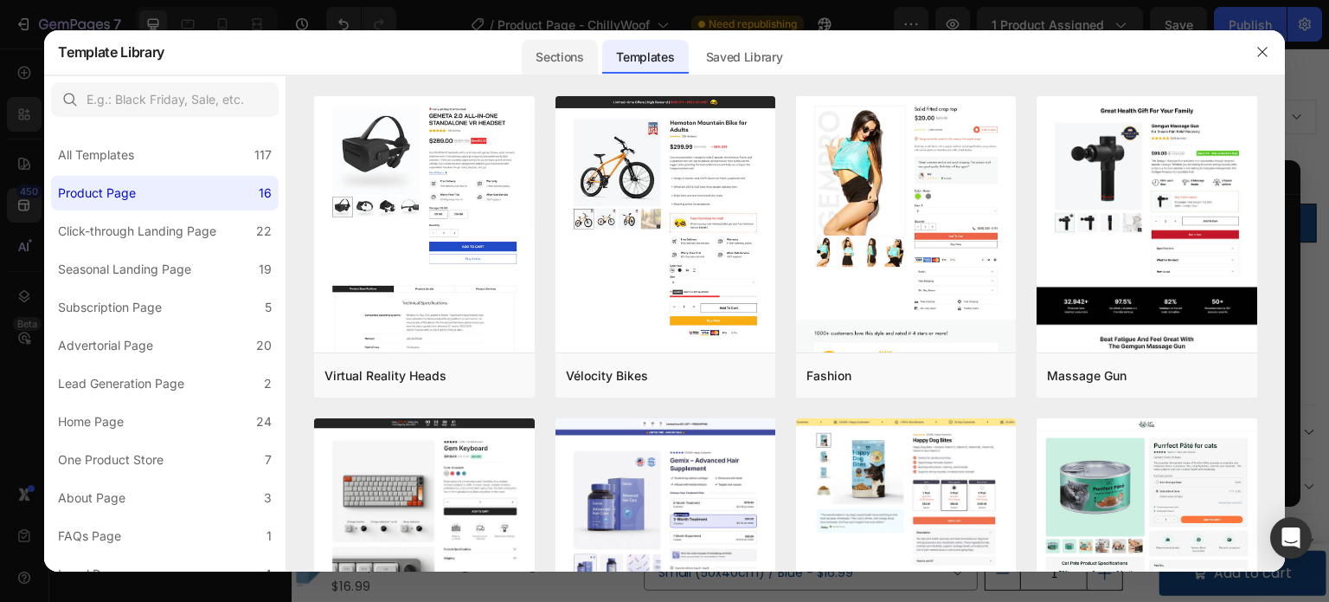
click at [544, 46] on div "Sections" at bounding box center [559, 57] width 75 height 35
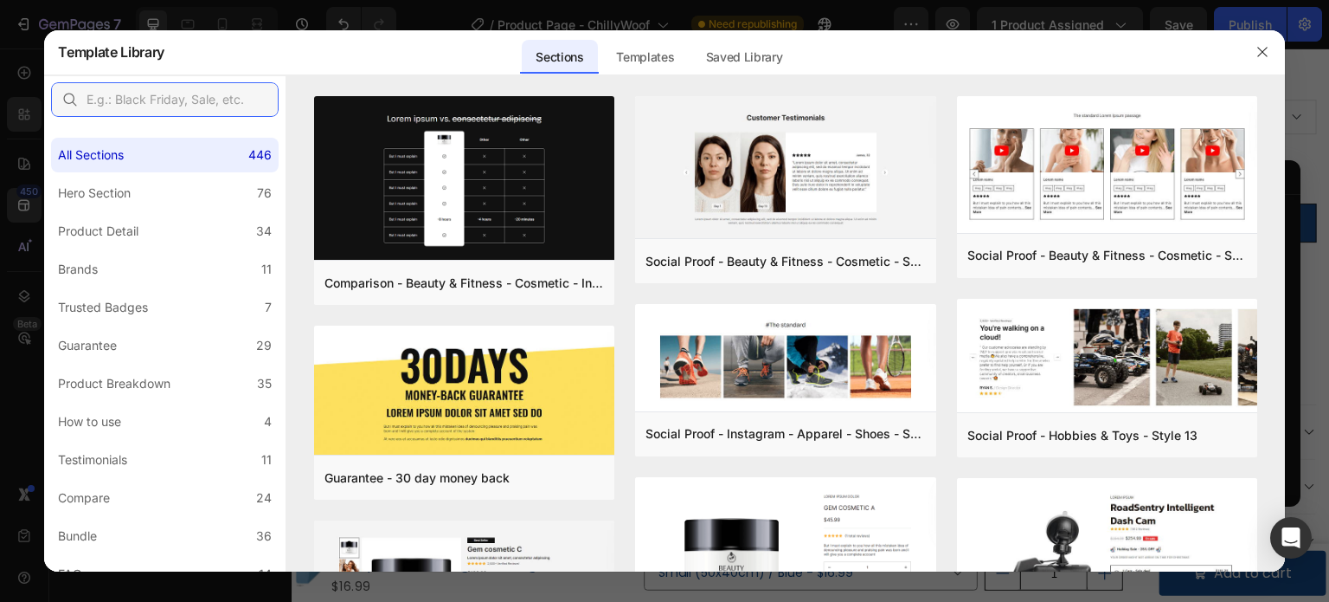
click at [149, 104] on input "text" at bounding box center [165, 99] width 228 height 35
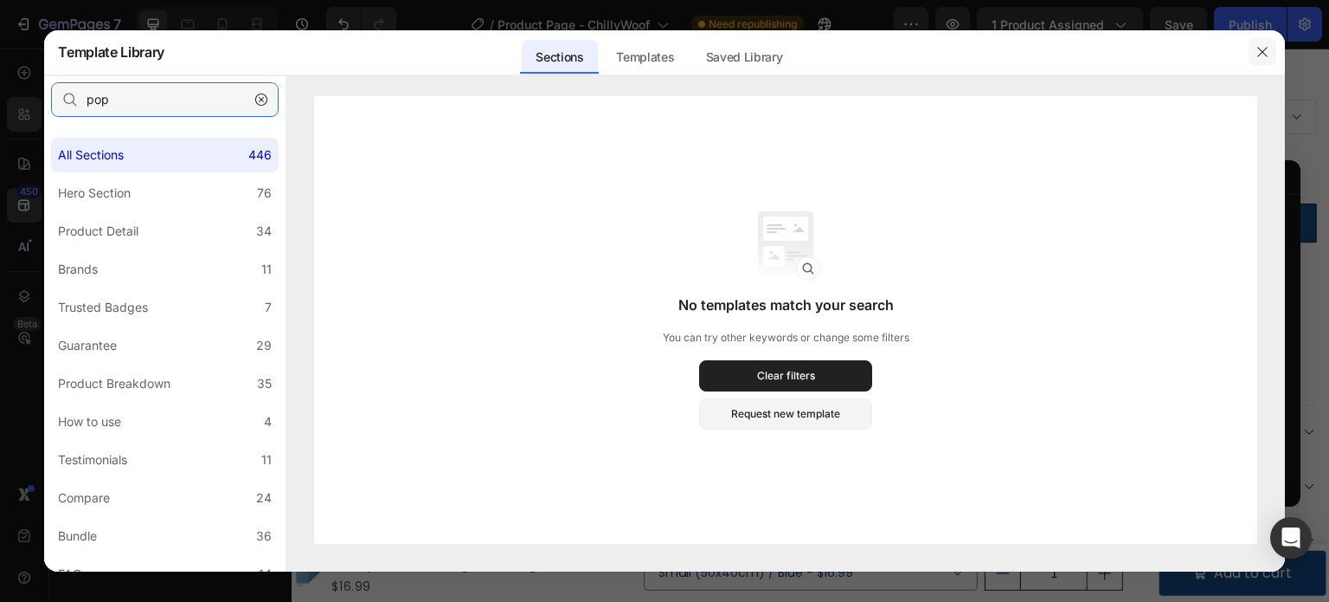
type input "pop"
drag, startPoint x: 1263, startPoint y: 53, endPoint x: 966, endPoint y: 4, distance: 300.8
click at [1263, 53] on icon "button" at bounding box center [1263, 53] width 10 height 10
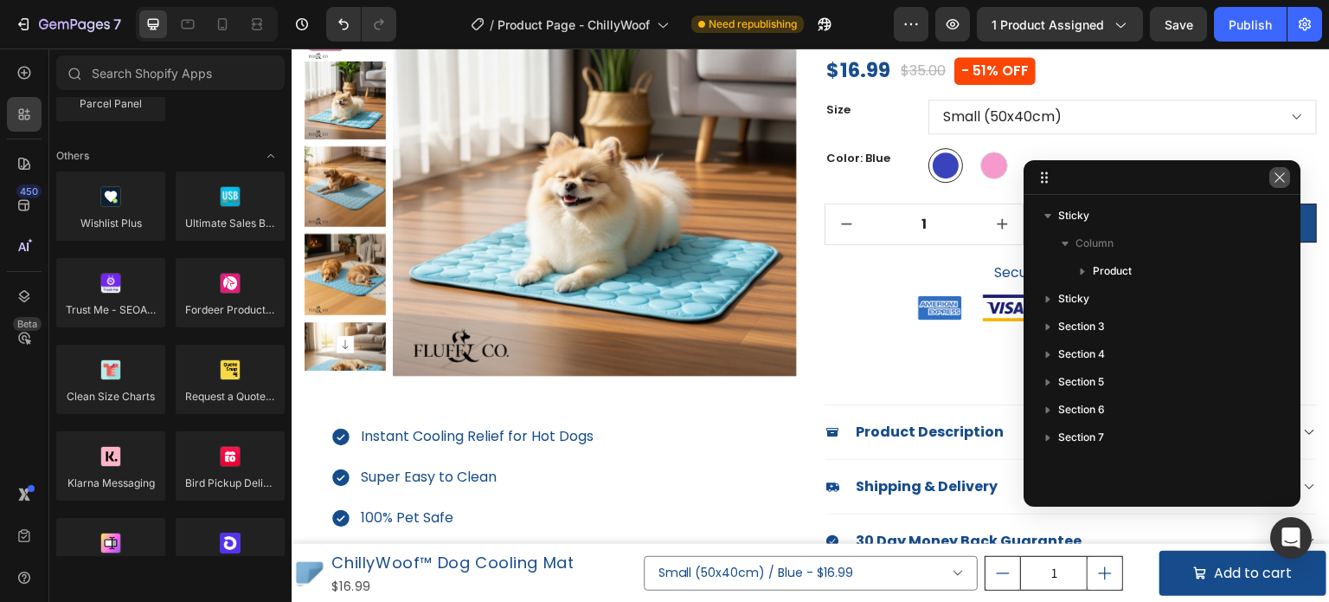
click at [1279, 182] on icon "button" at bounding box center [1280, 178] width 14 height 14
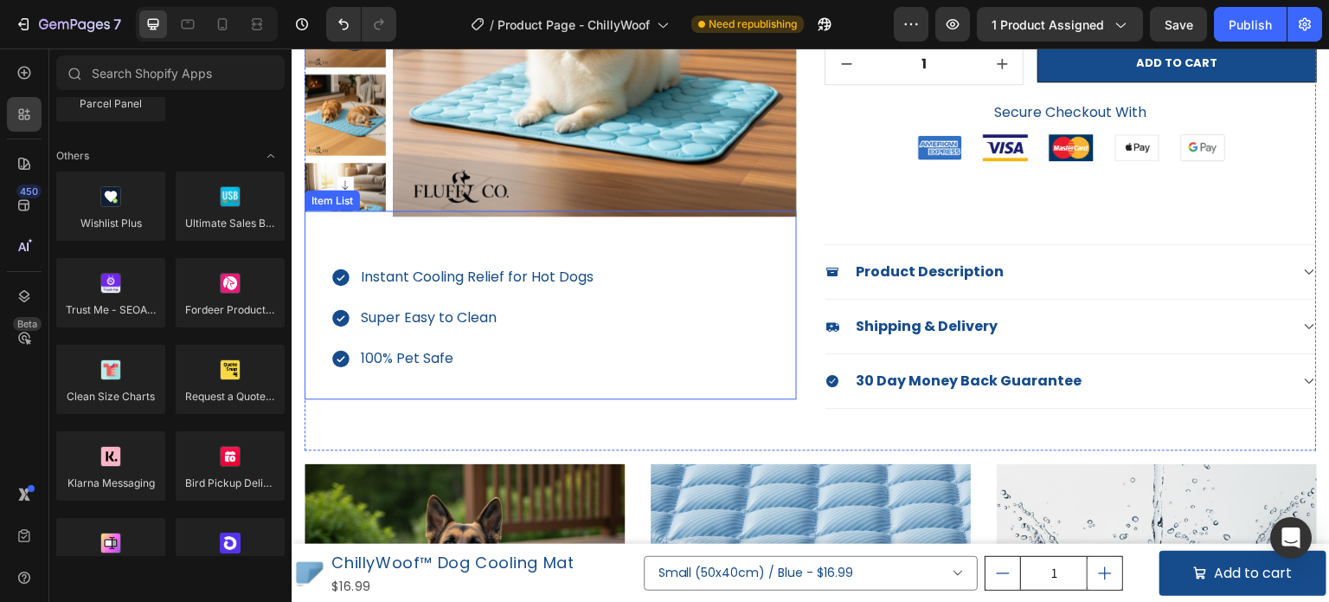
scroll to position [346, 0]
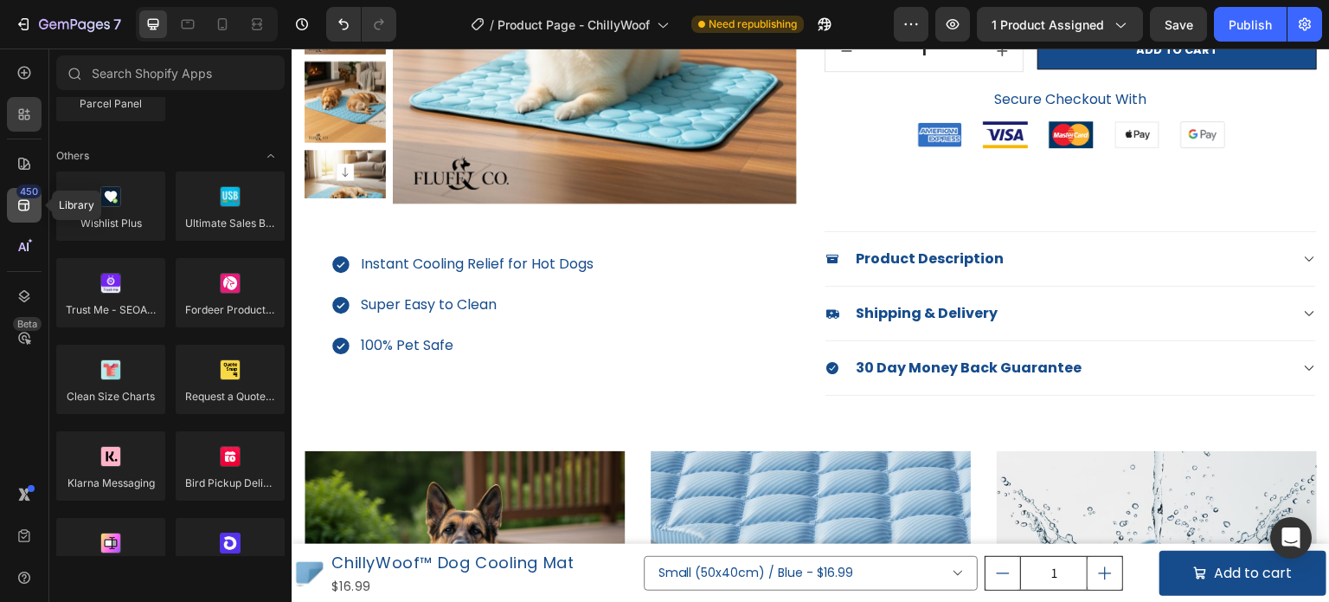
click at [18, 202] on icon at bounding box center [23, 205] width 11 height 11
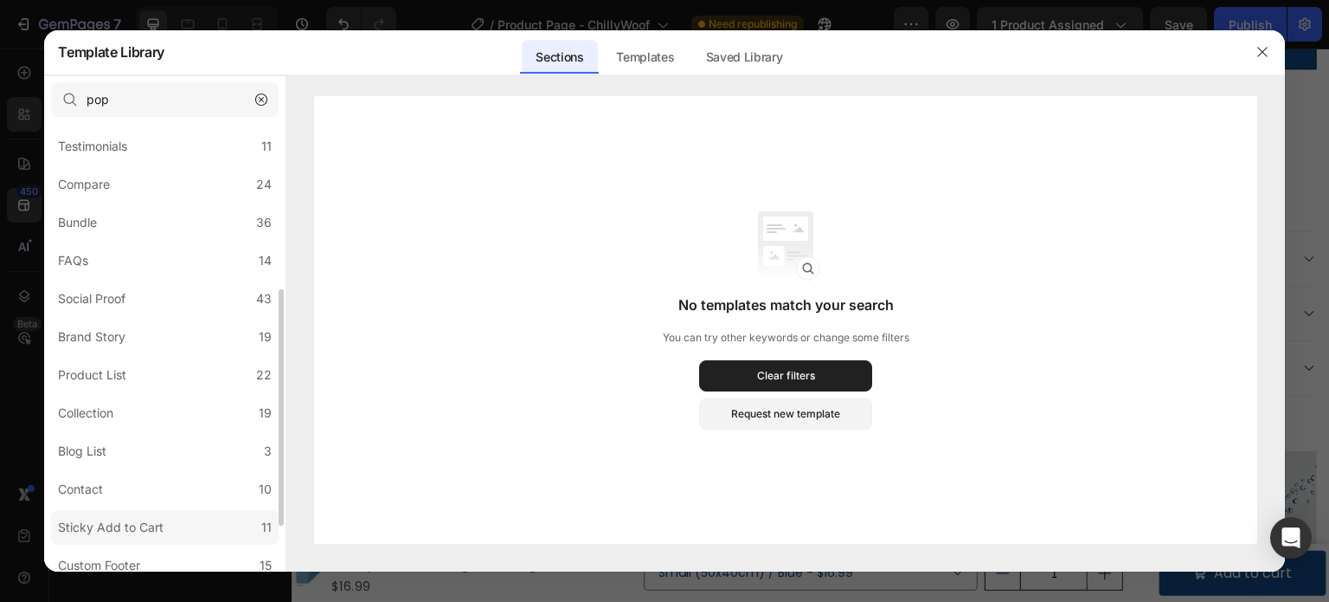
scroll to position [400, 0]
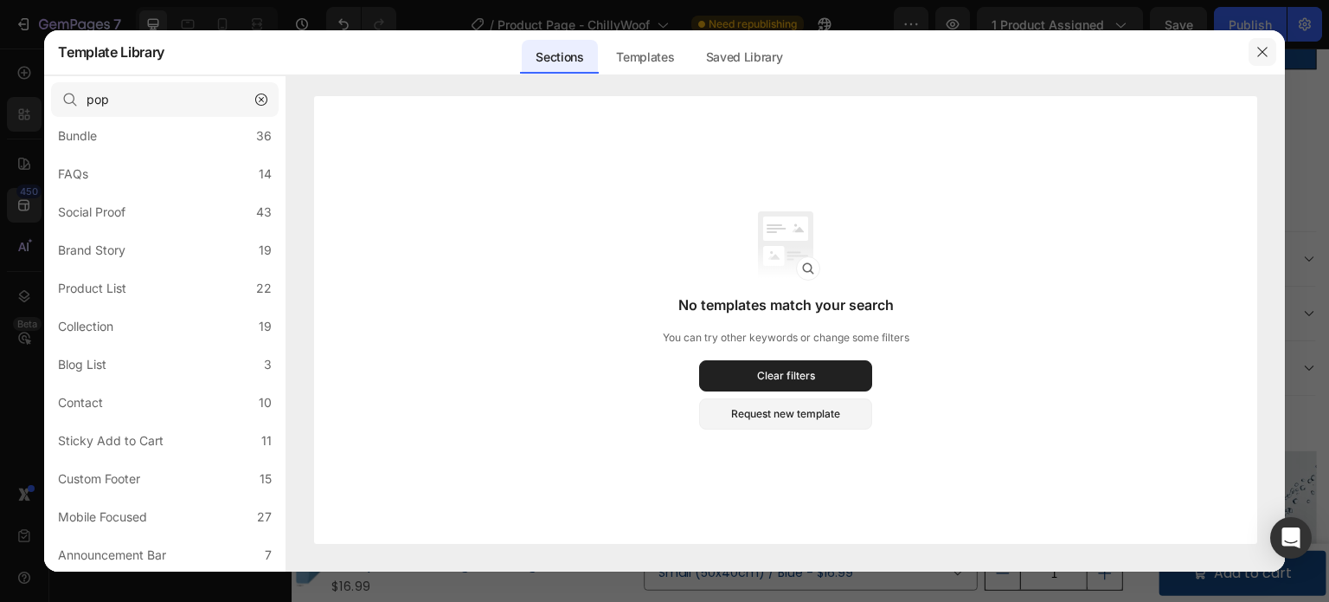
click at [1262, 47] on icon "button" at bounding box center [1263, 52] width 14 height 14
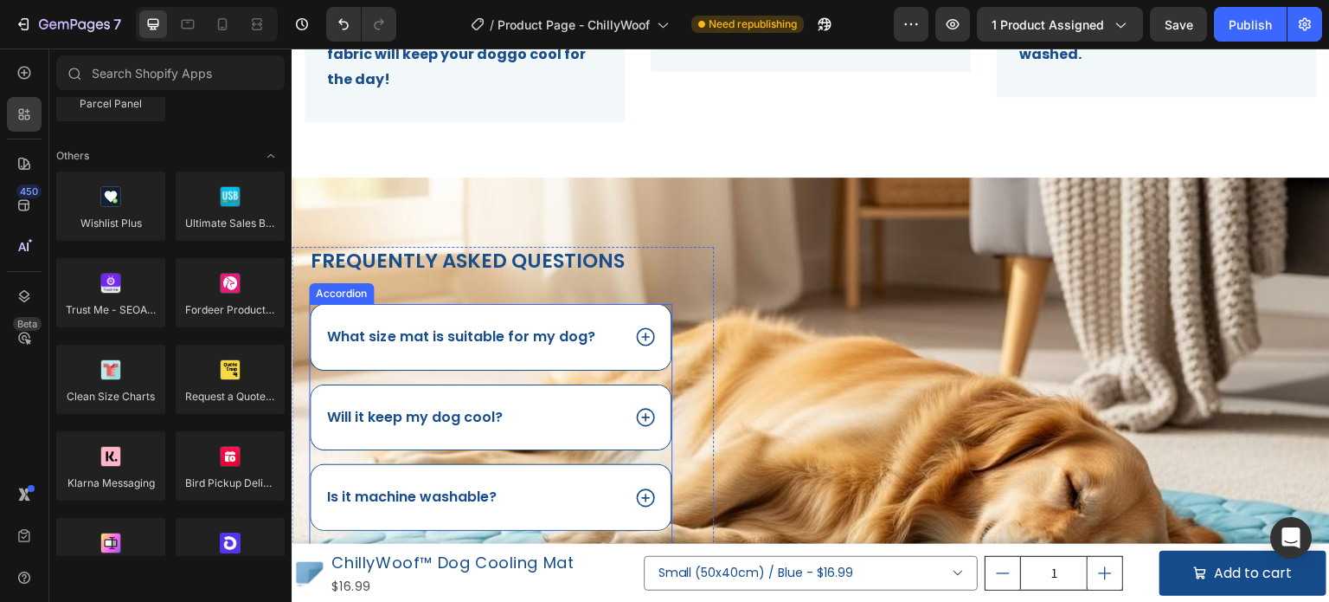
scroll to position [1298, 0]
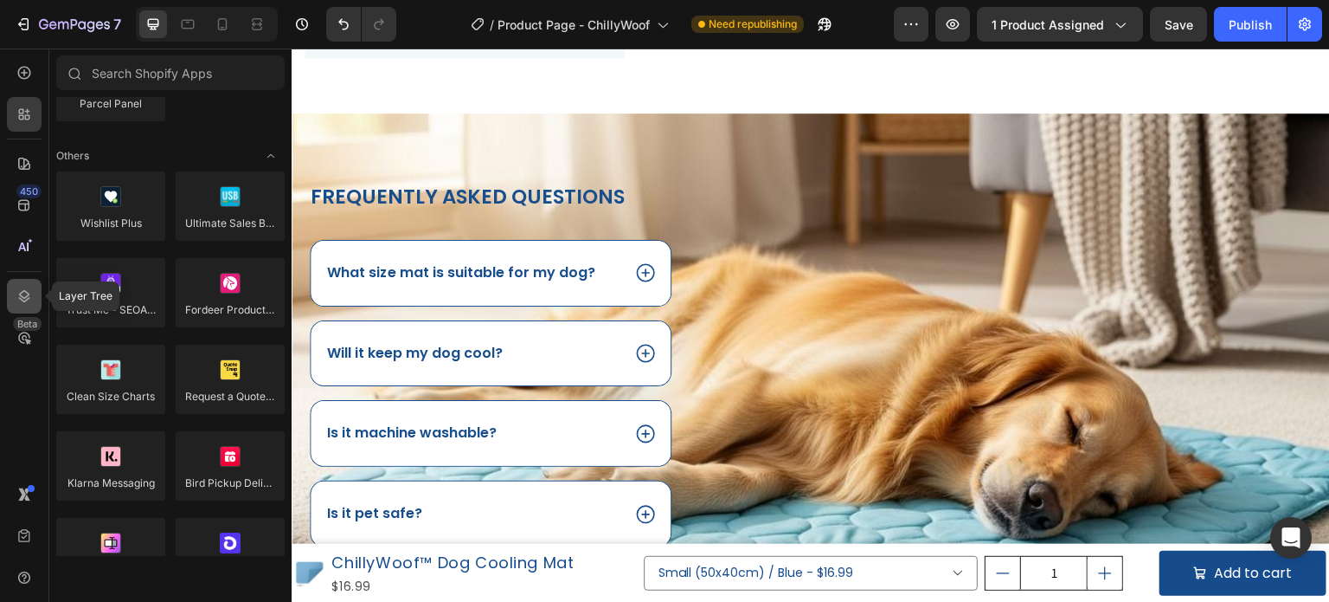
click at [13, 302] on div at bounding box center [24, 296] width 35 height 35
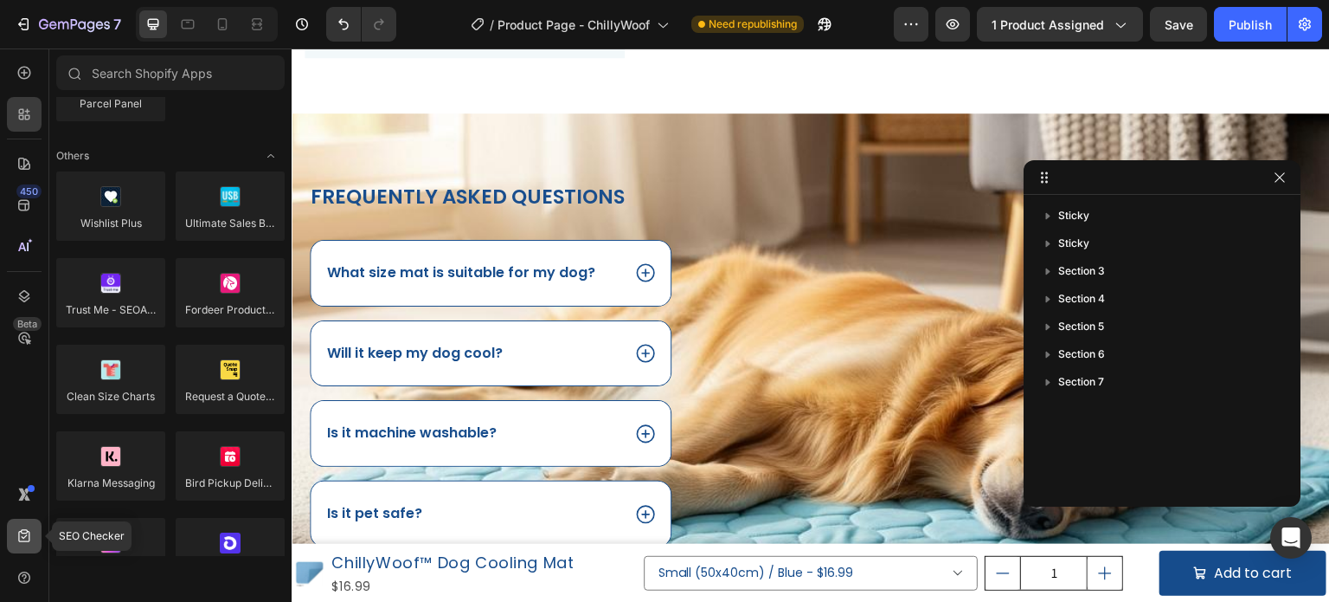
click at [27, 539] on icon at bounding box center [24, 535] width 17 height 17
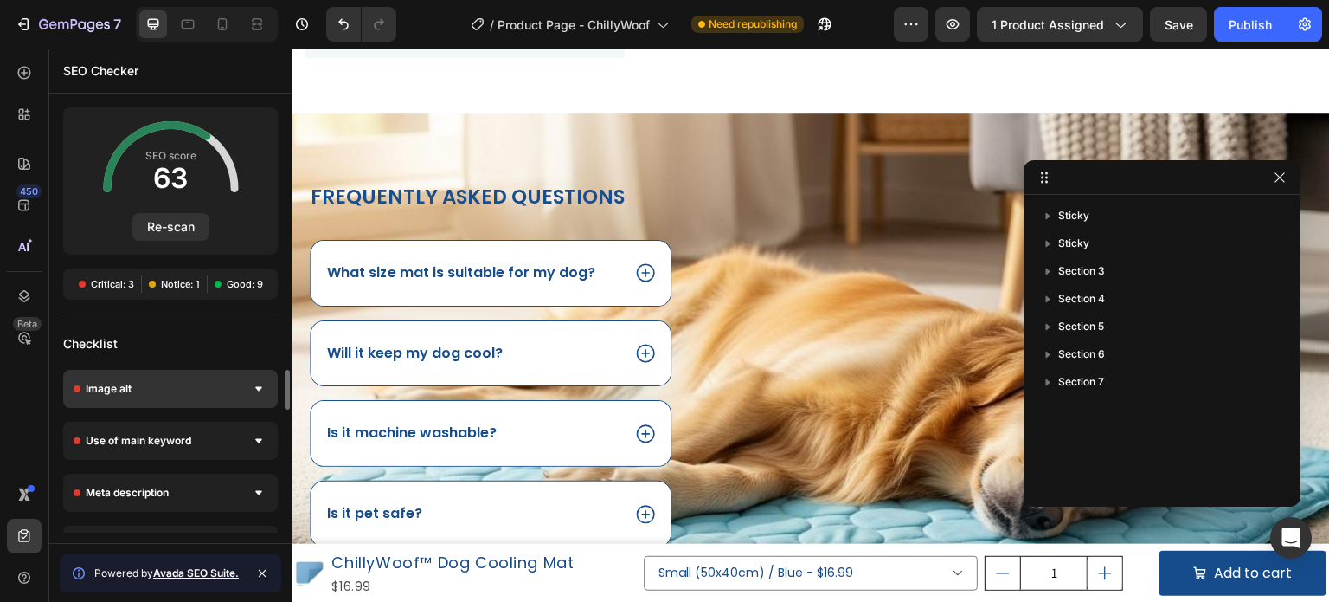
click at [119, 393] on span "Image alt" at bounding box center [109, 388] width 46 height 17
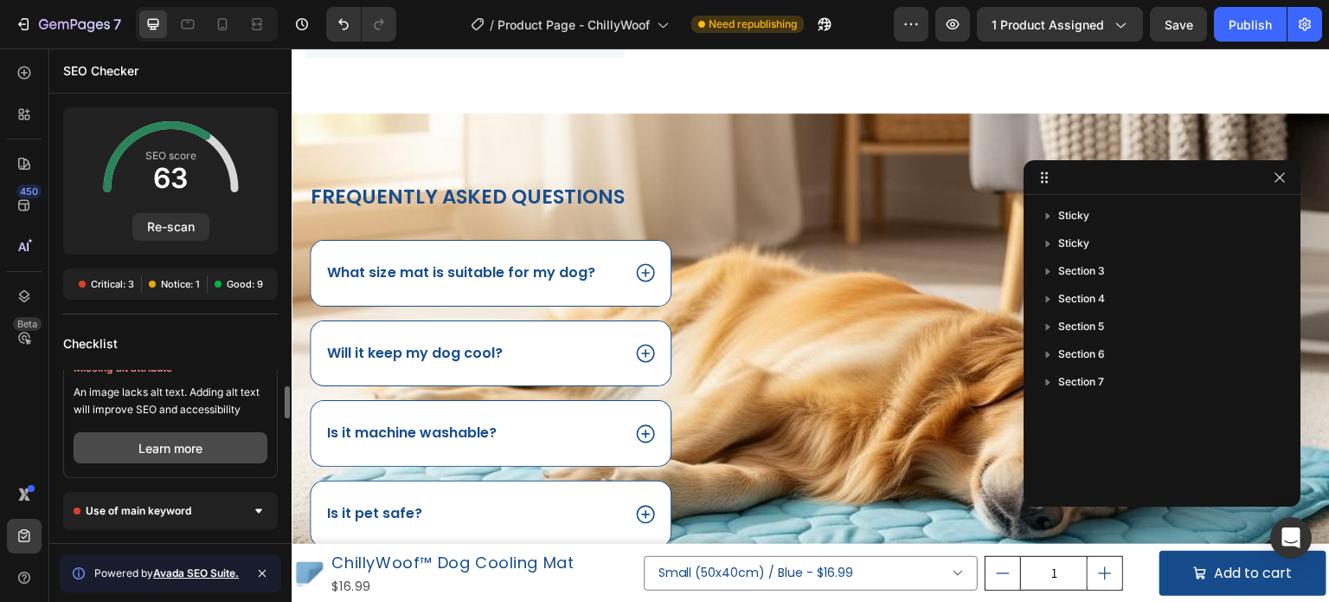
scroll to position [0, 0]
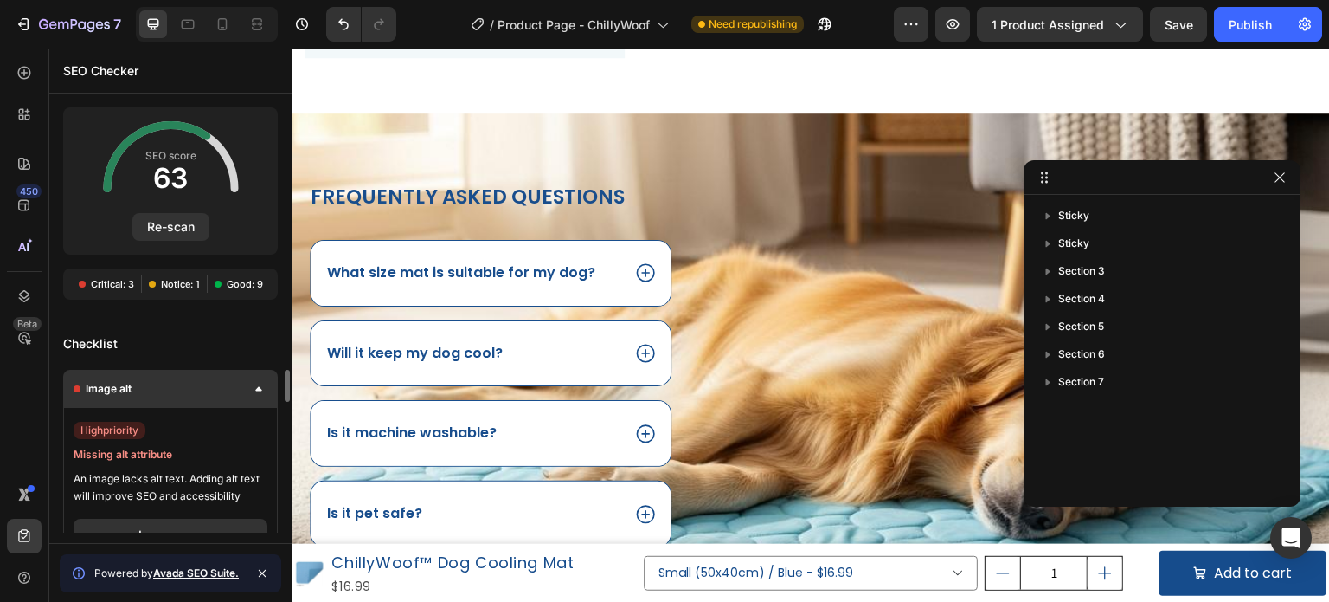
click at [161, 401] on div "Image alt" at bounding box center [170, 389] width 215 height 38
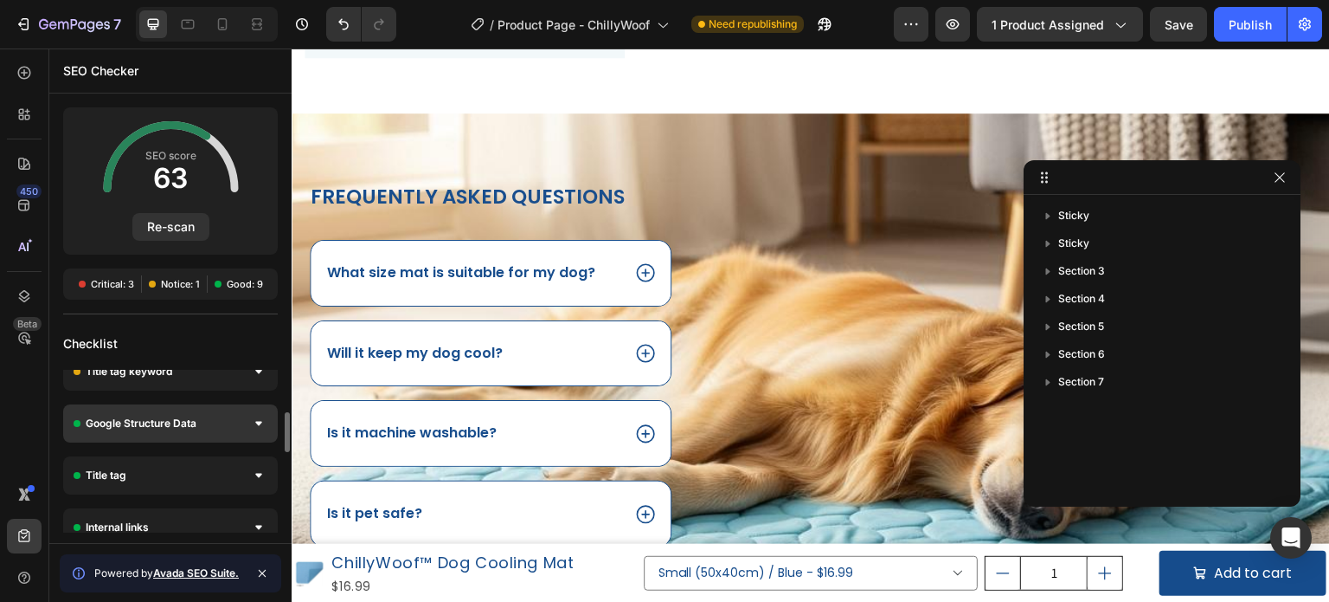
scroll to position [87, 0]
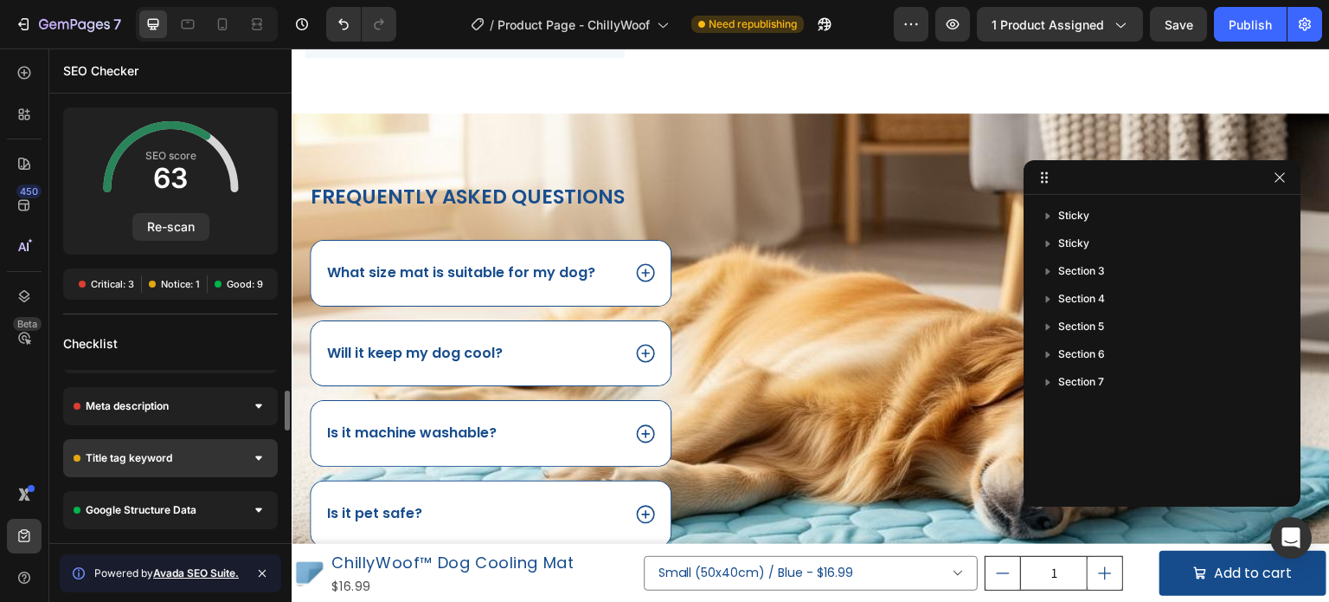
click at [165, 457] on span "Title tag keyword" at bounding box center [129, 457] width 87 height 17
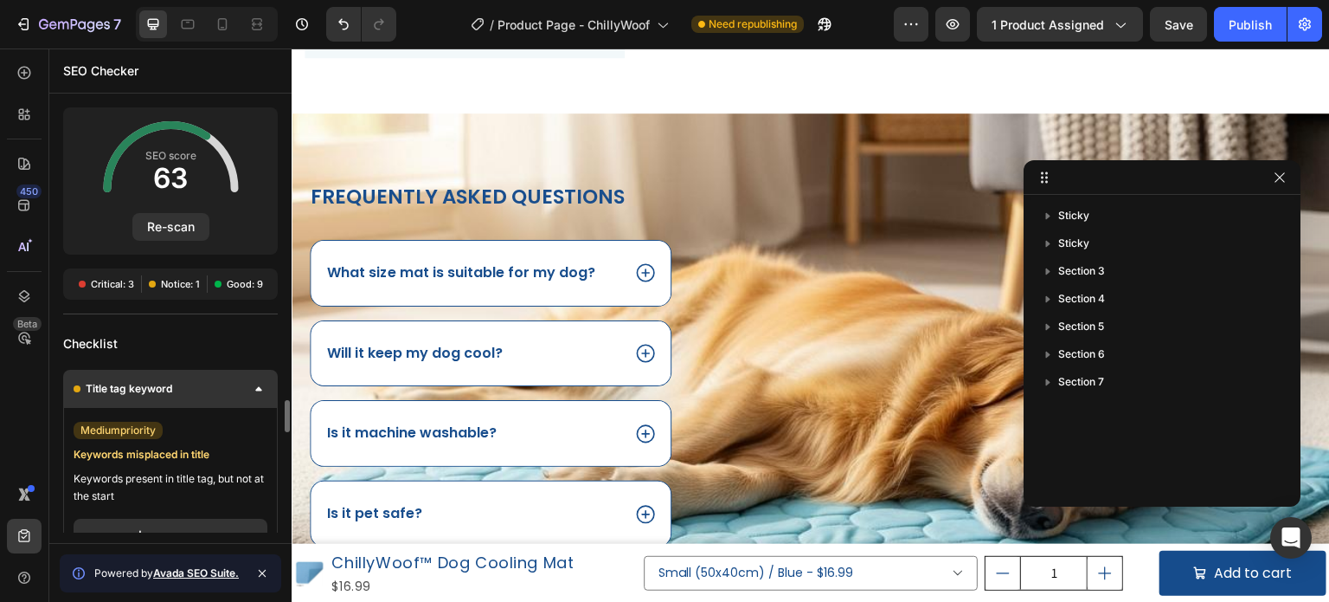
click at [222, 402] on div "Title tag keyword" at bounding box center [170, 389] width 215 height 38
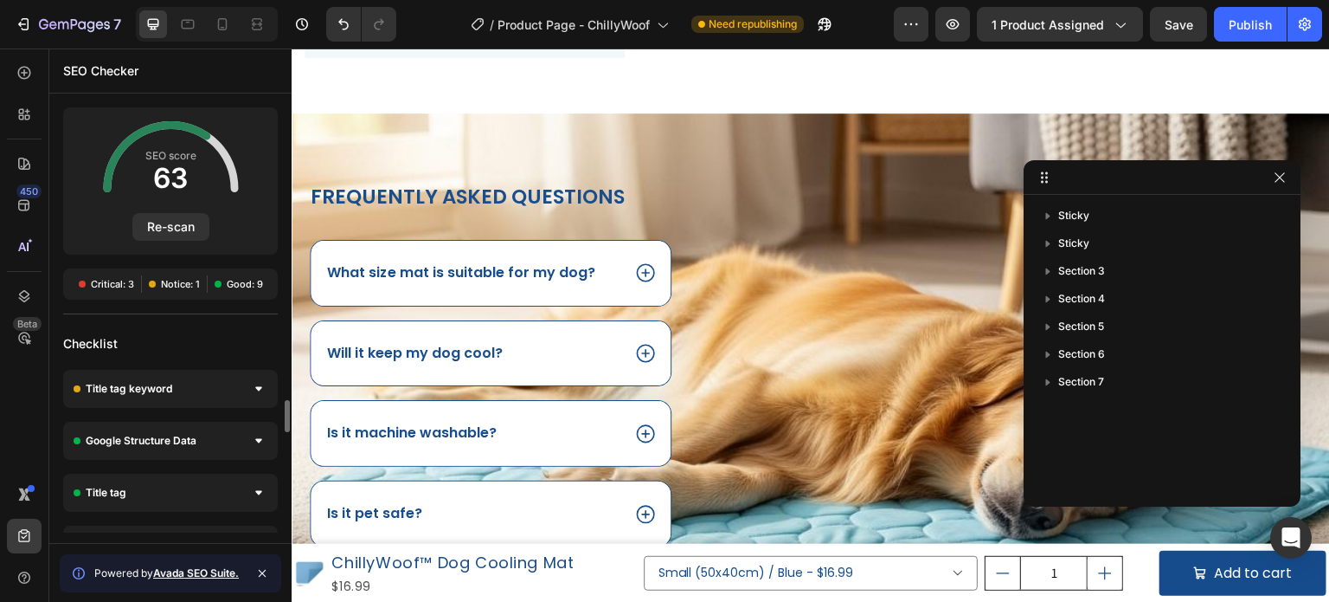
scroll to position [0, 0]
click at [34, 209] on div "450" at bounding box center [24, 205] width 35 height 35
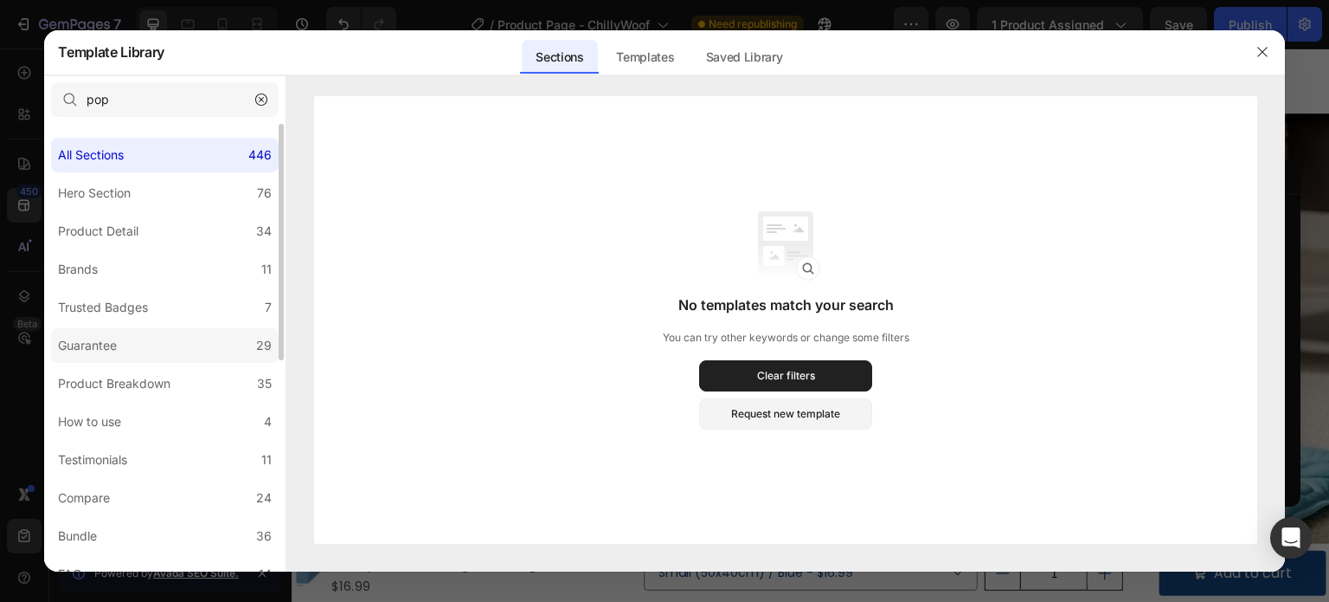
click at [156, 335] on label "Guarantee 29" at bounding box center [165, 345] width 228 height 35
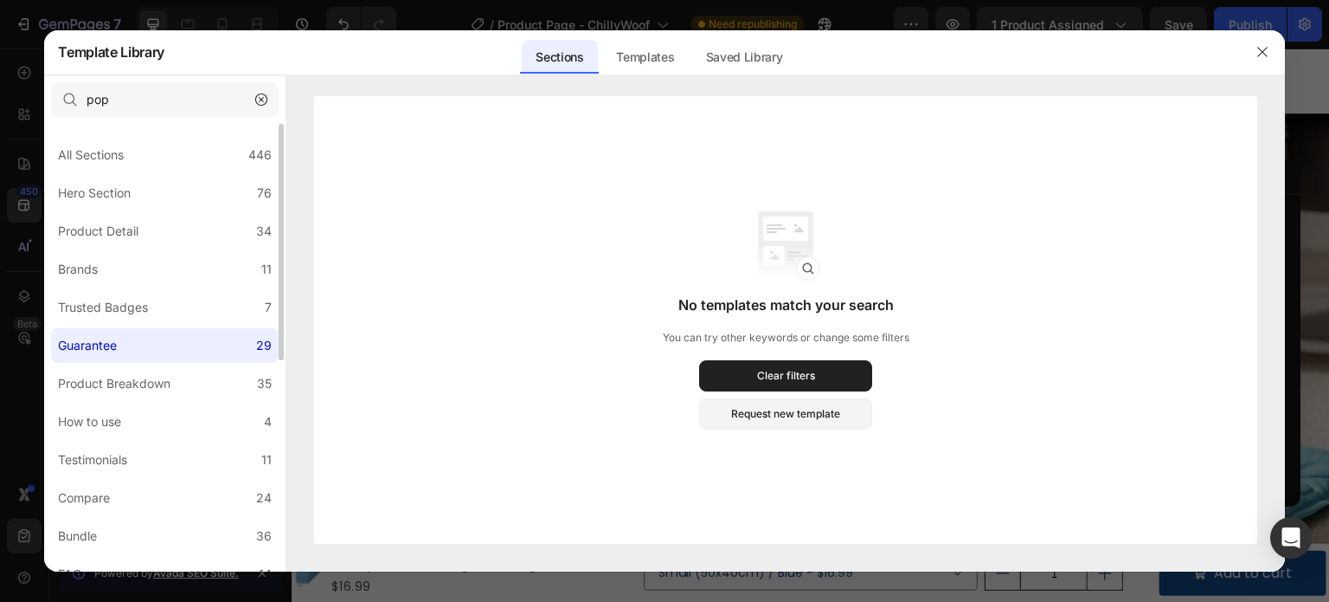
click at [174, 352] on label "Guarantee 29" at bounding box center [165, 345] width 228 height 35
click at [268, 99] on button "button" at bounding box center [262, 100] width 28 height 28
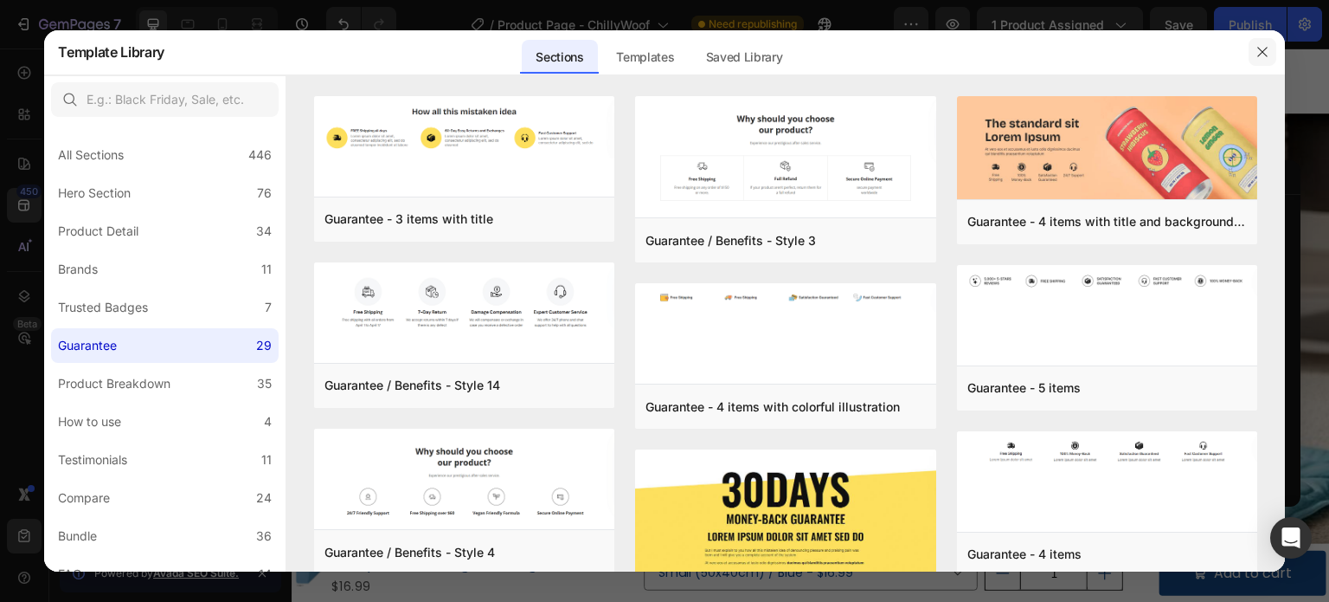
click at [1258, 51] on icon "button" at bounding box center [1263, 52] width 14 height 14
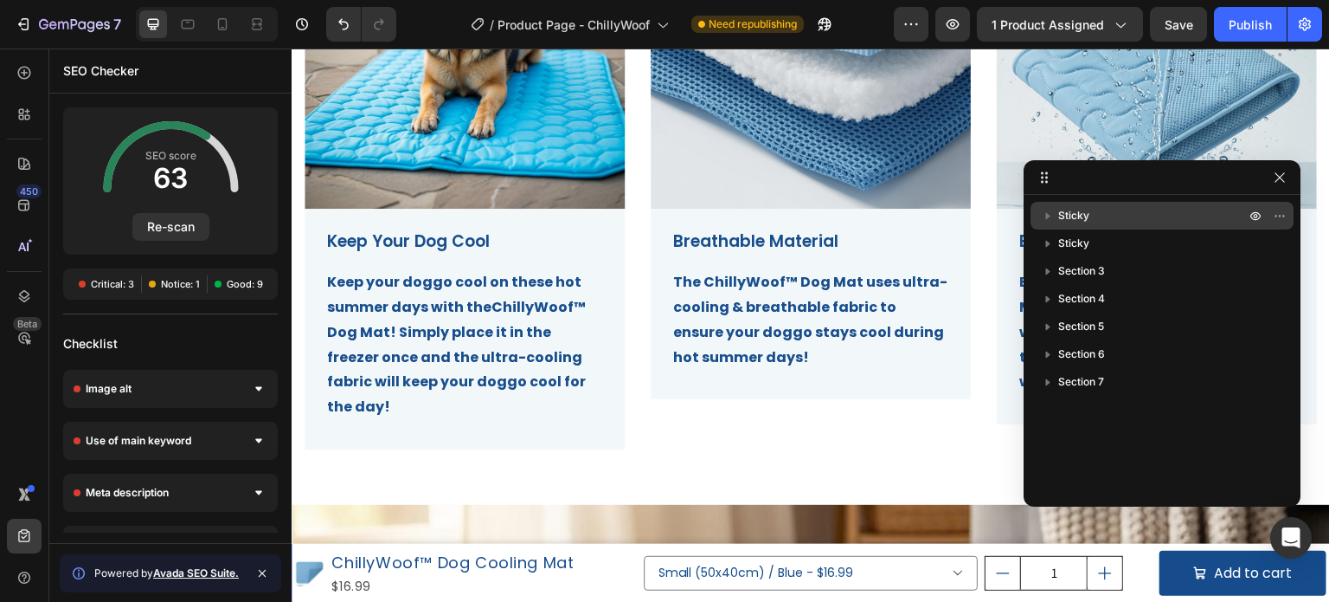
scroll to position [866, 0]
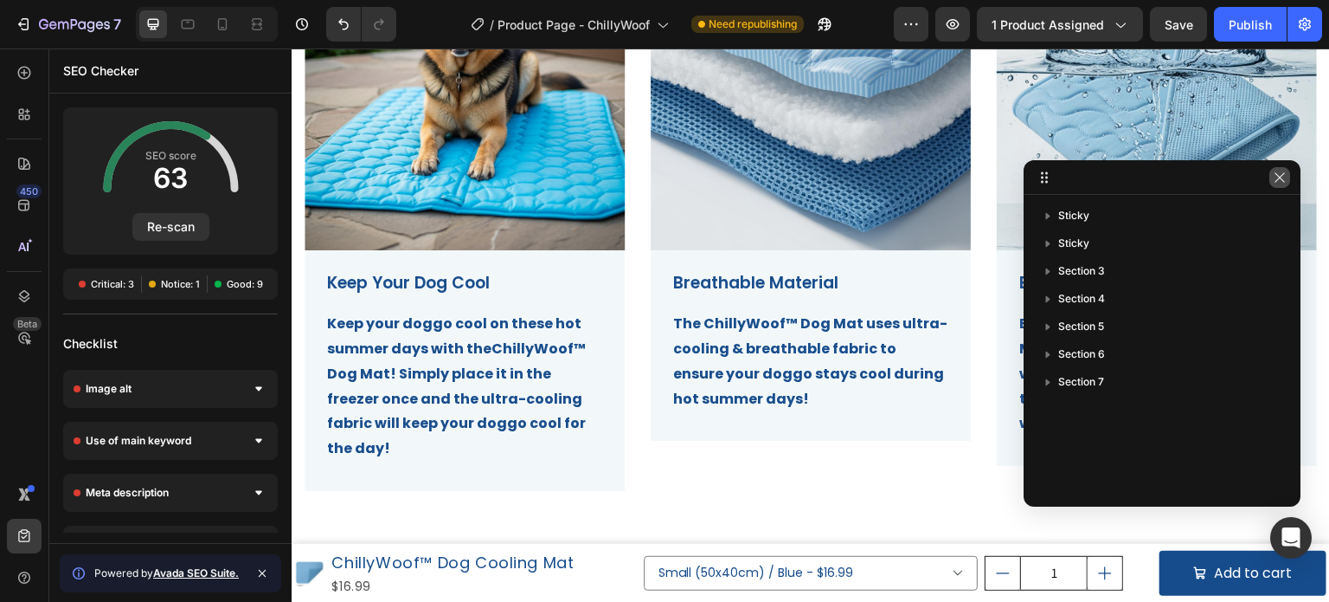
click at [1284, 177] on icon "button" at bounding box center [1280, 178] width 14 height 14
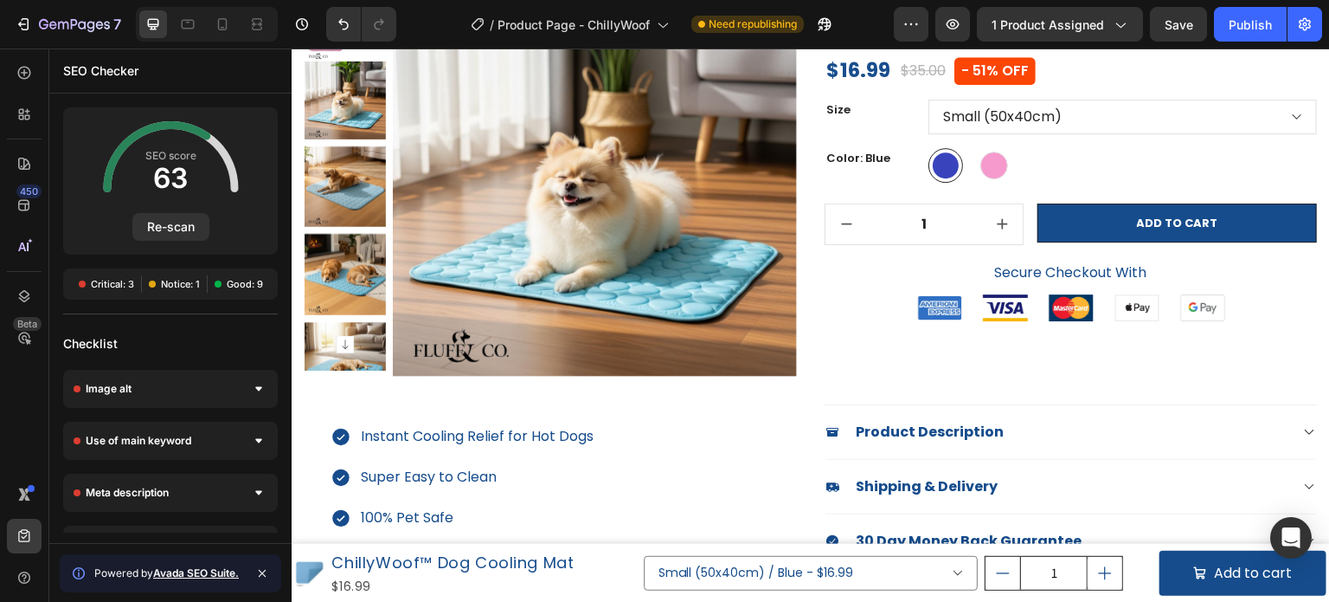
scroll to position [260, 0]
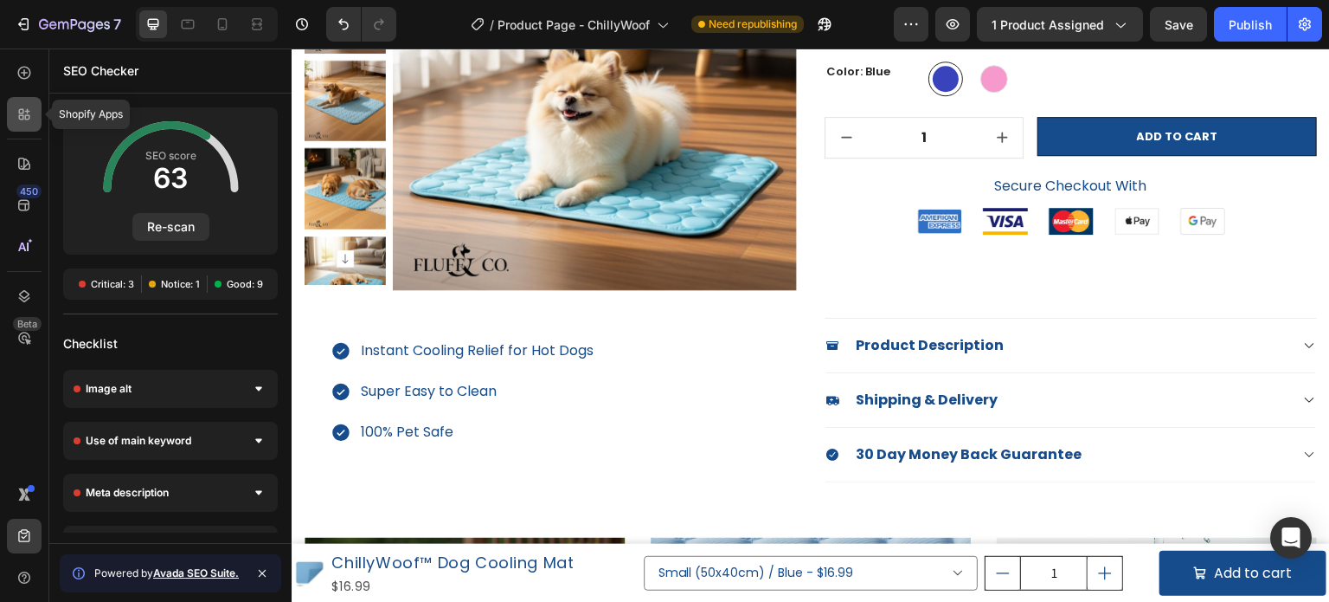
click at [13, 120] on div at bounding box center [24, 114] width 35 height 35
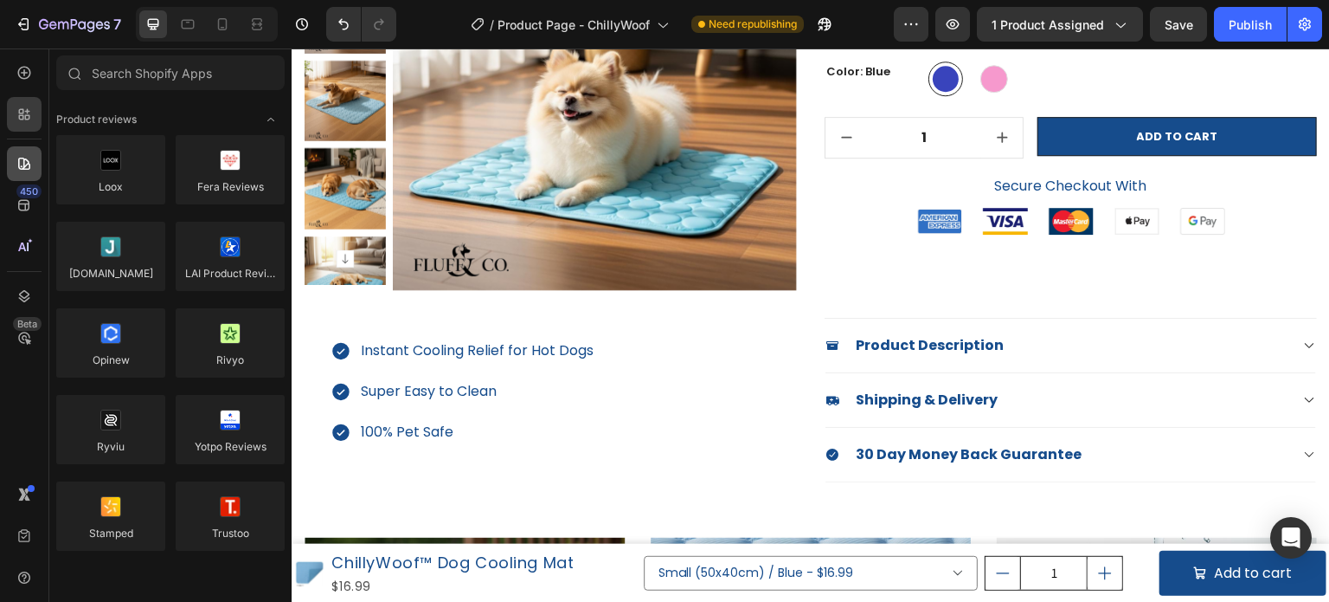
scroll to position [3549, 0]
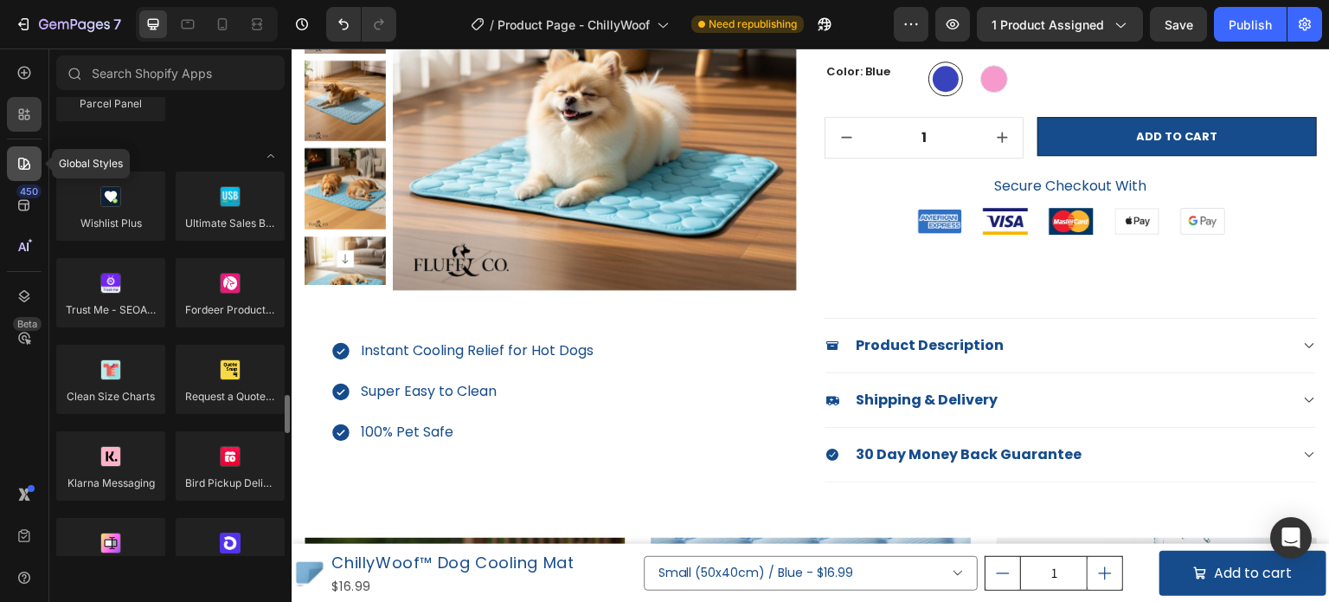
click at [16, 153] on div at bounding box center [24, 163] width 35 height 35
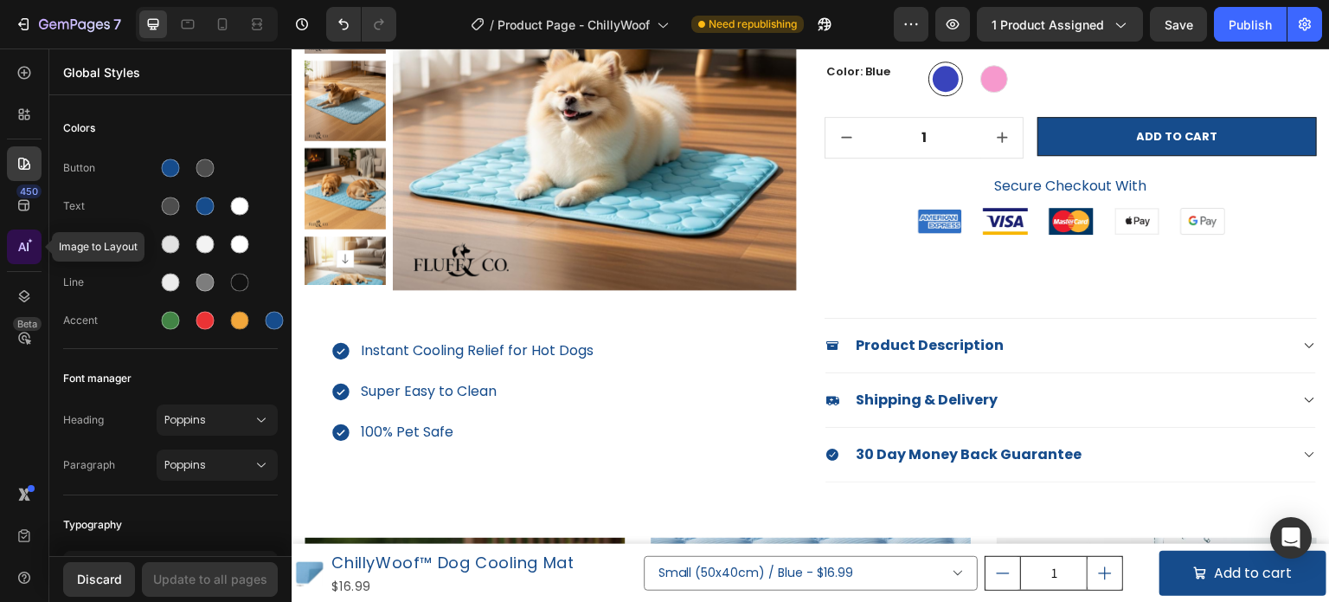
click at [28, 241] on icon at bounding box center [24, 246] width 17 height 17
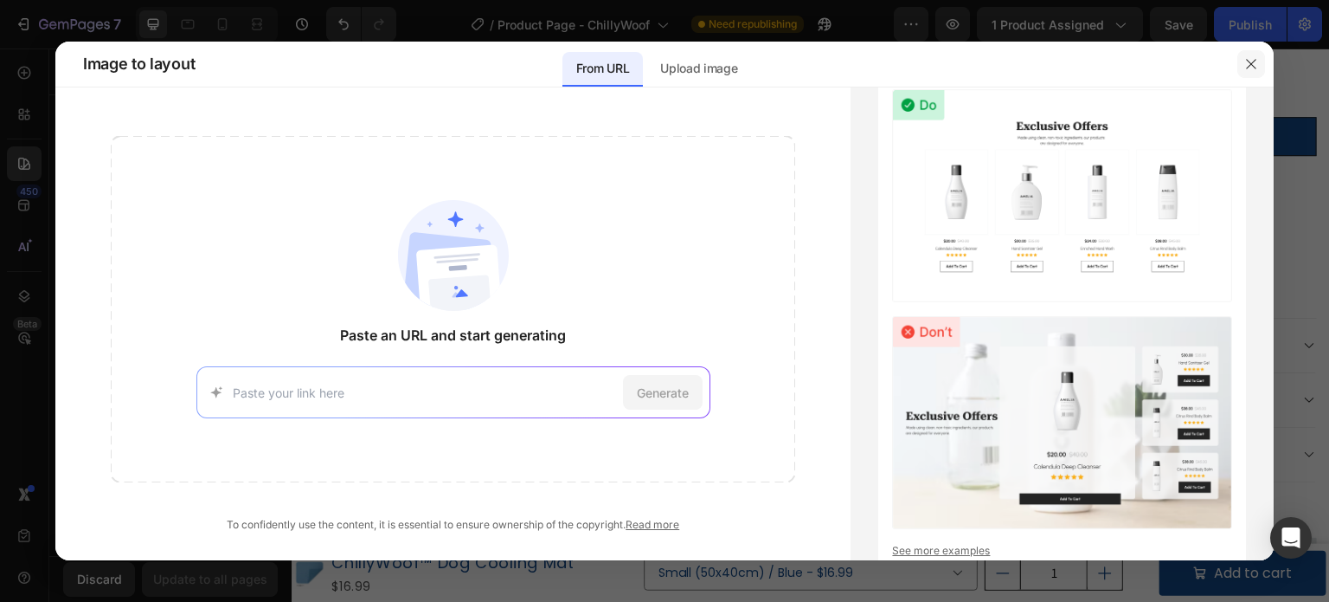
click at [1246, 65] on icon "button" at bounding box center [1252, 64] width 14 height 14
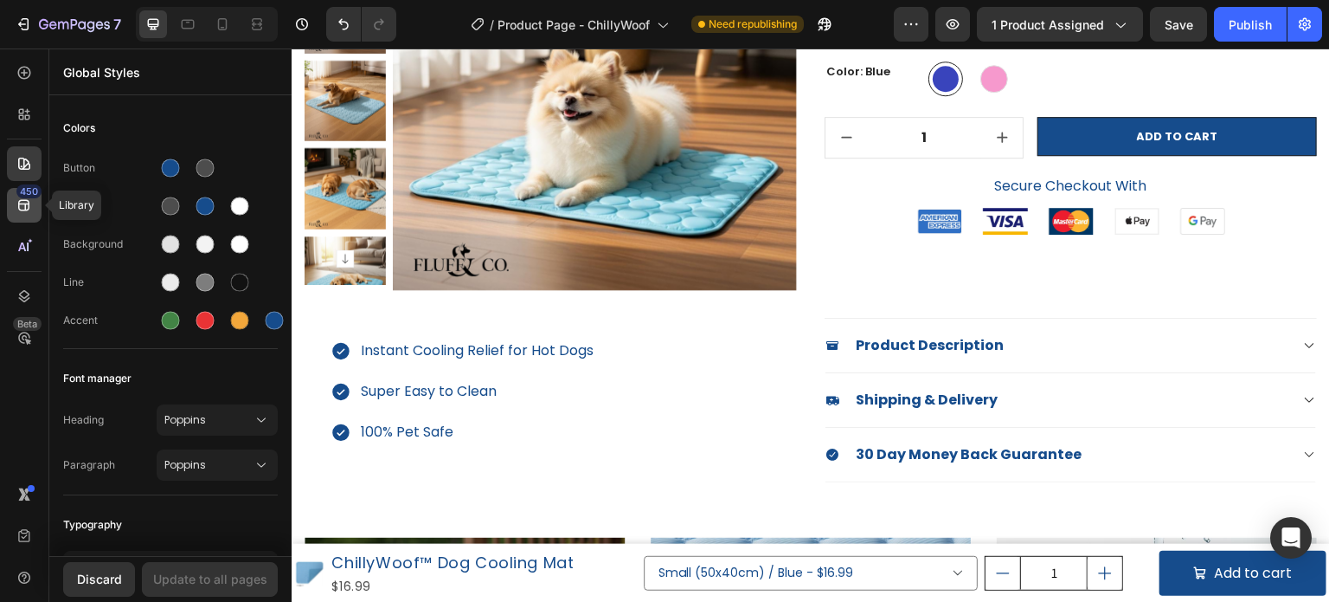
click at [23, 208] on icon at bounding box center [24, 204] width 17 height 17
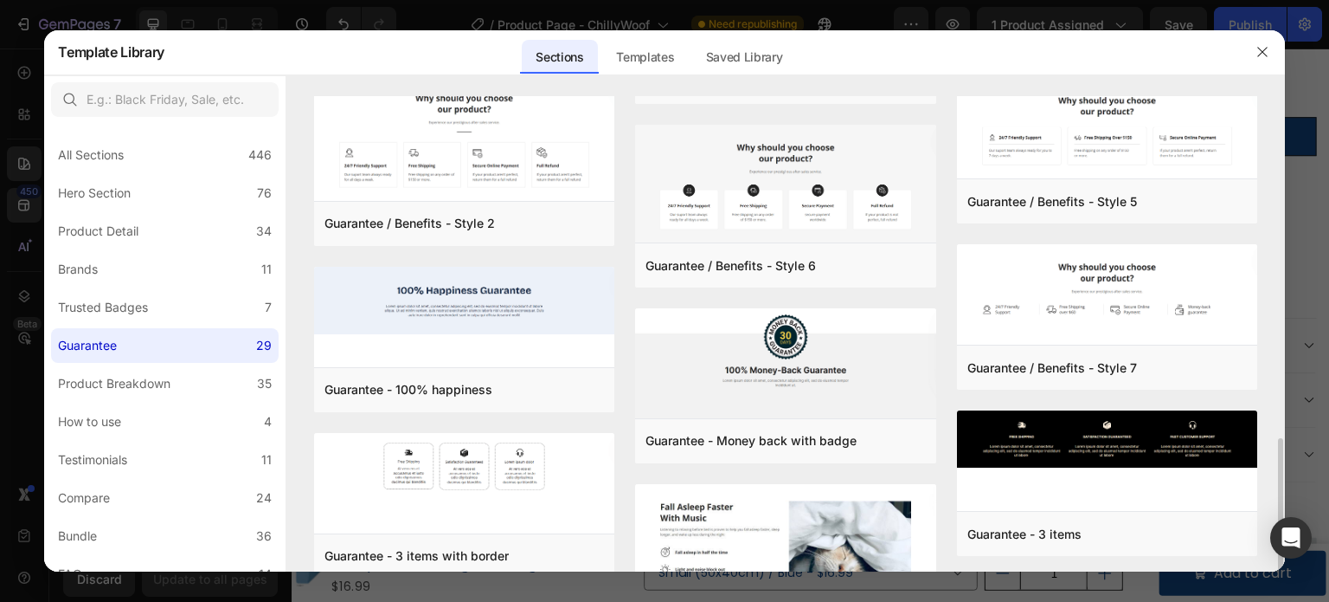
scroll to position [606, 0]
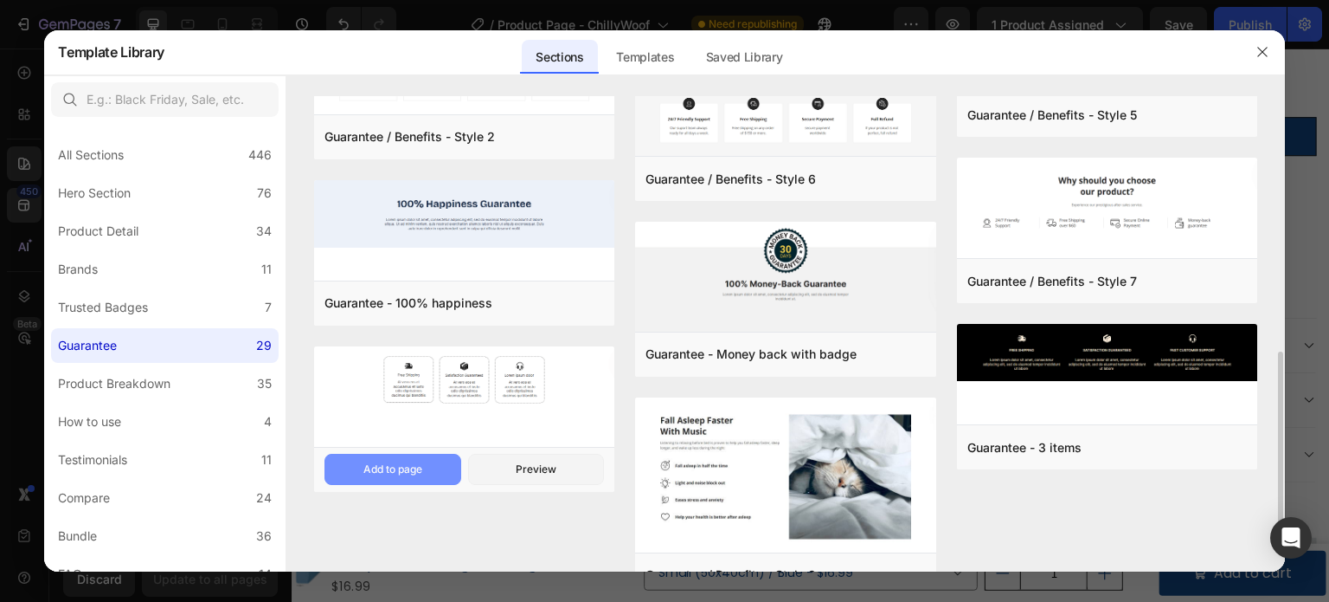
click at [423, 465] on button "Add to page" at bounding box center [393, 469] width 137 height 31
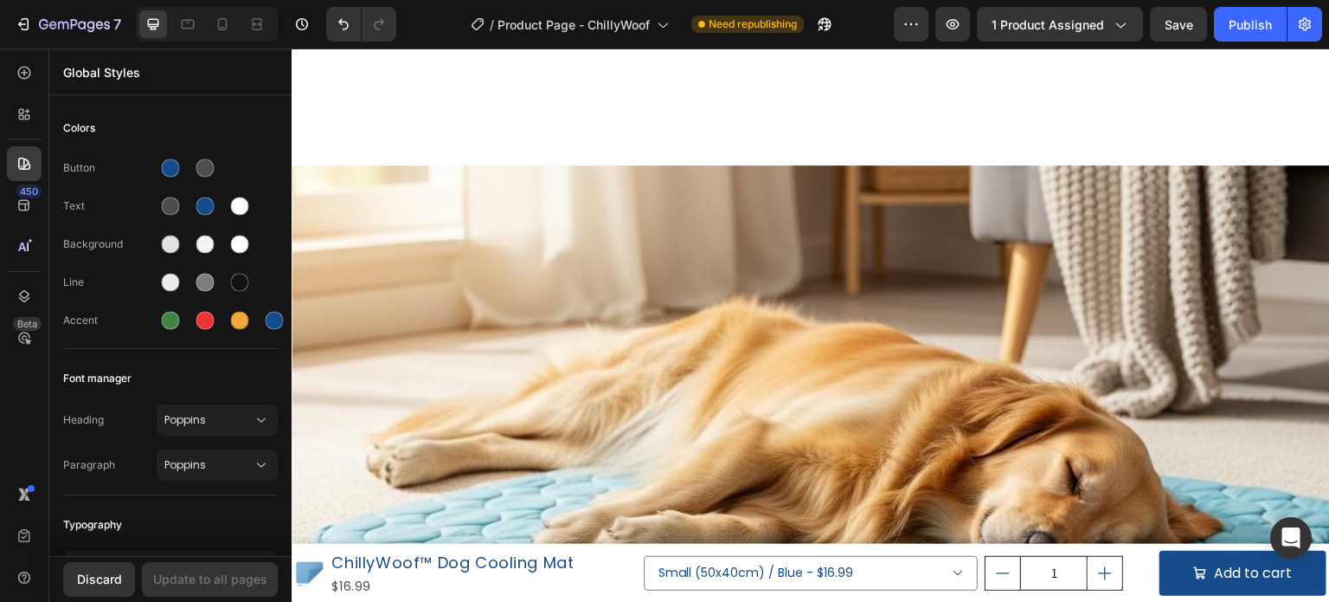
scroll to position [3081, 0]
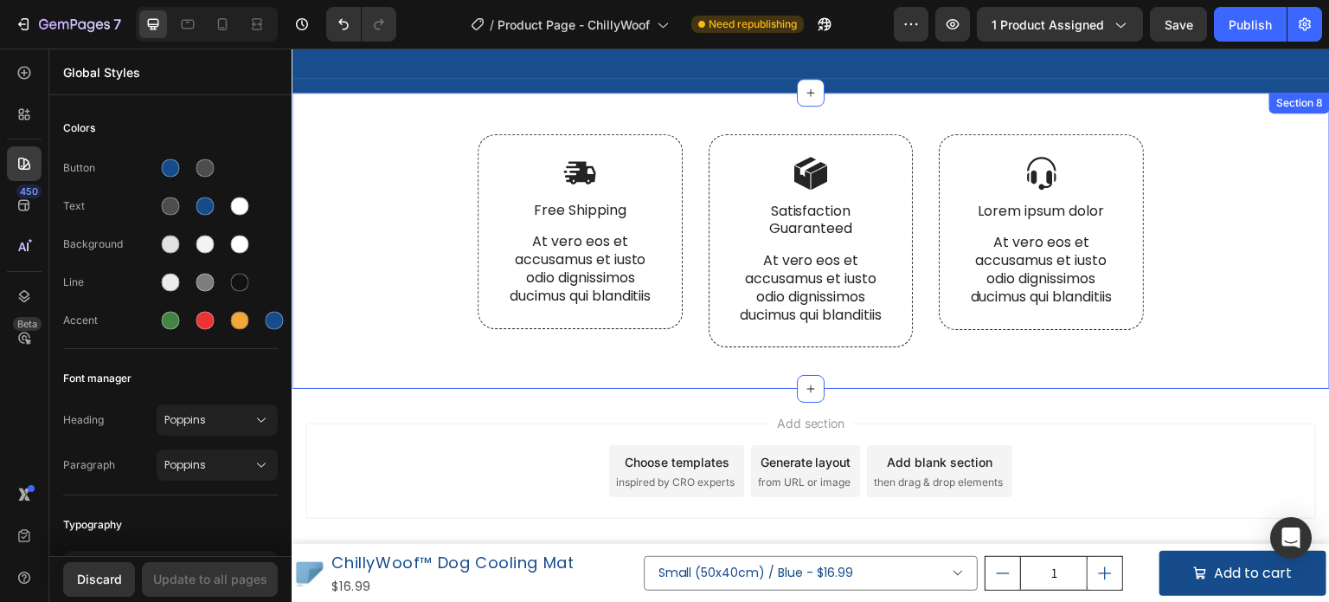
click at [544, 93] on div "Image Free Shipping Text Block At vero eos et accusamus et iusto odio dignissim…" at bounding box center [811, 241] width 1039 height 297
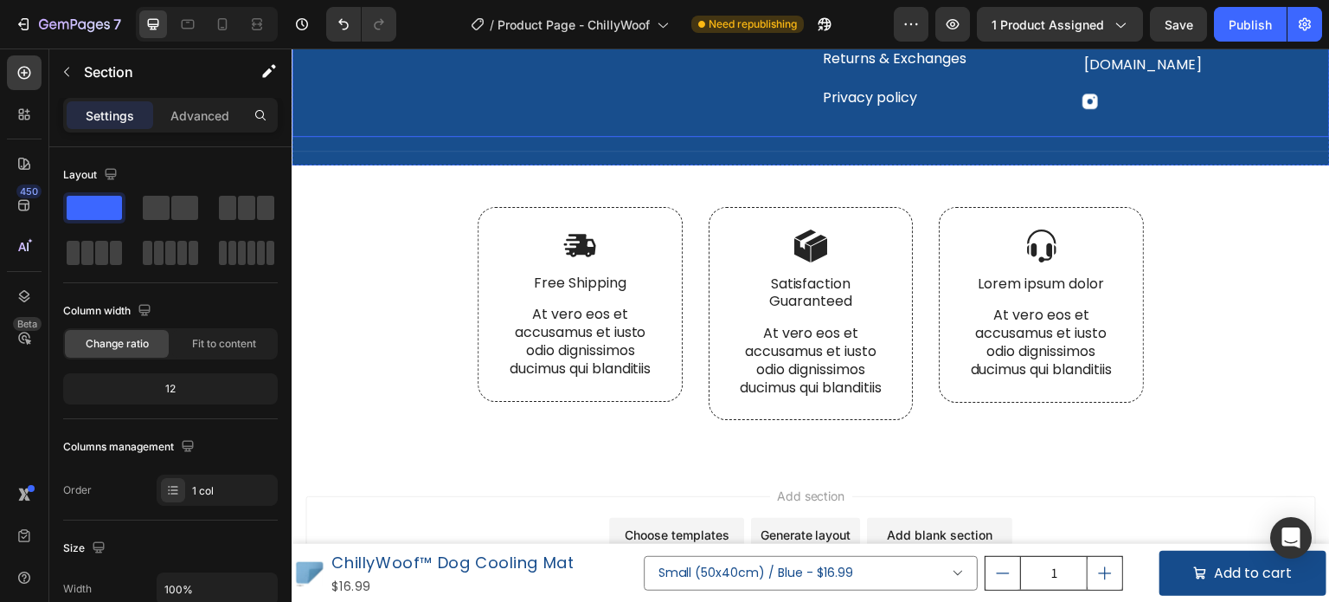
scroll to position [2908, 0]
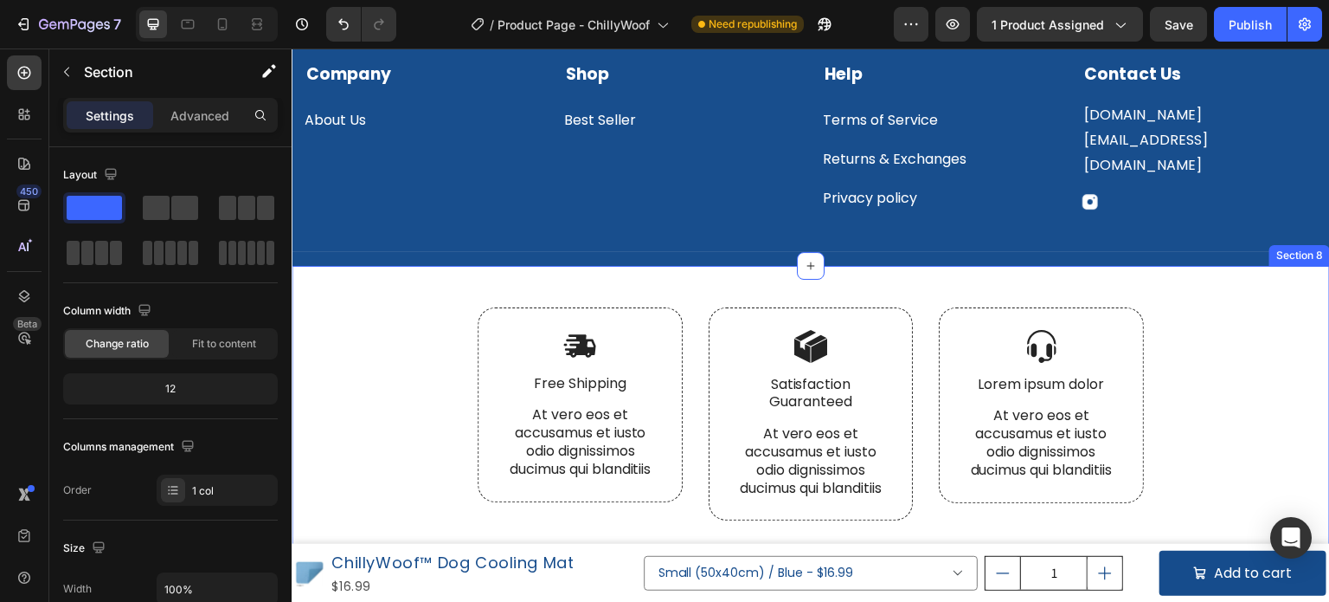
click at [834, 280] on div "Image Free Shipping Text Block At vero eos et accusamus et iusto odio dignissim…" at bounding box center [811, 414] width 1039 height 297
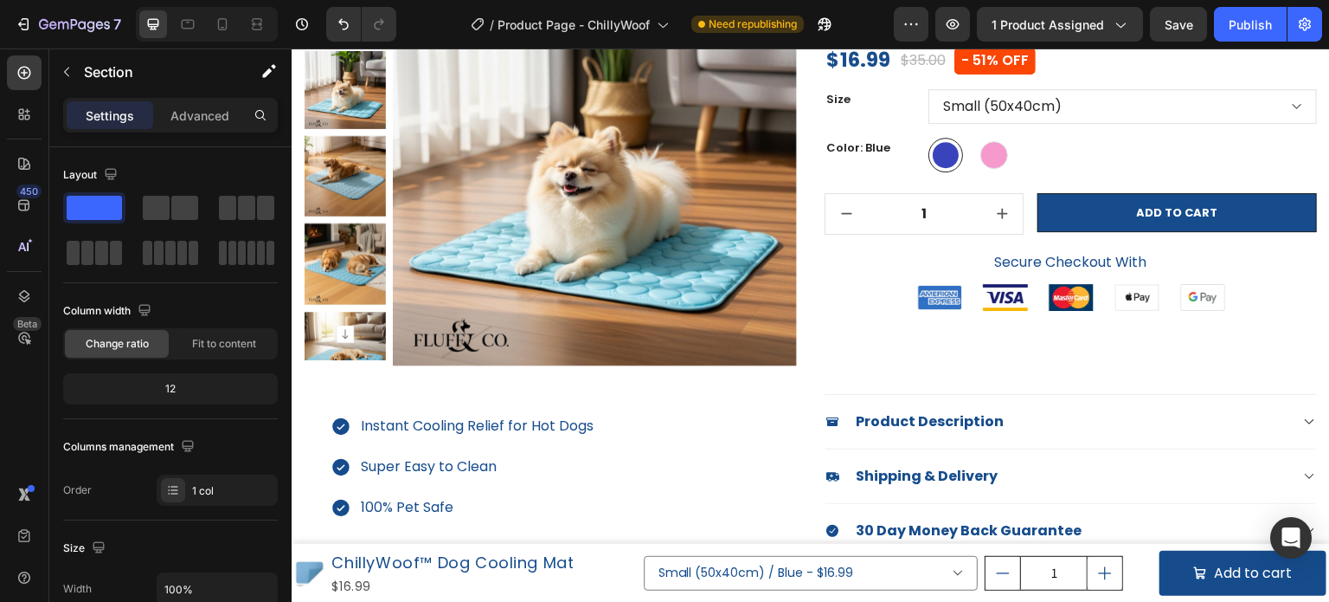
scroll to position [248, 0]
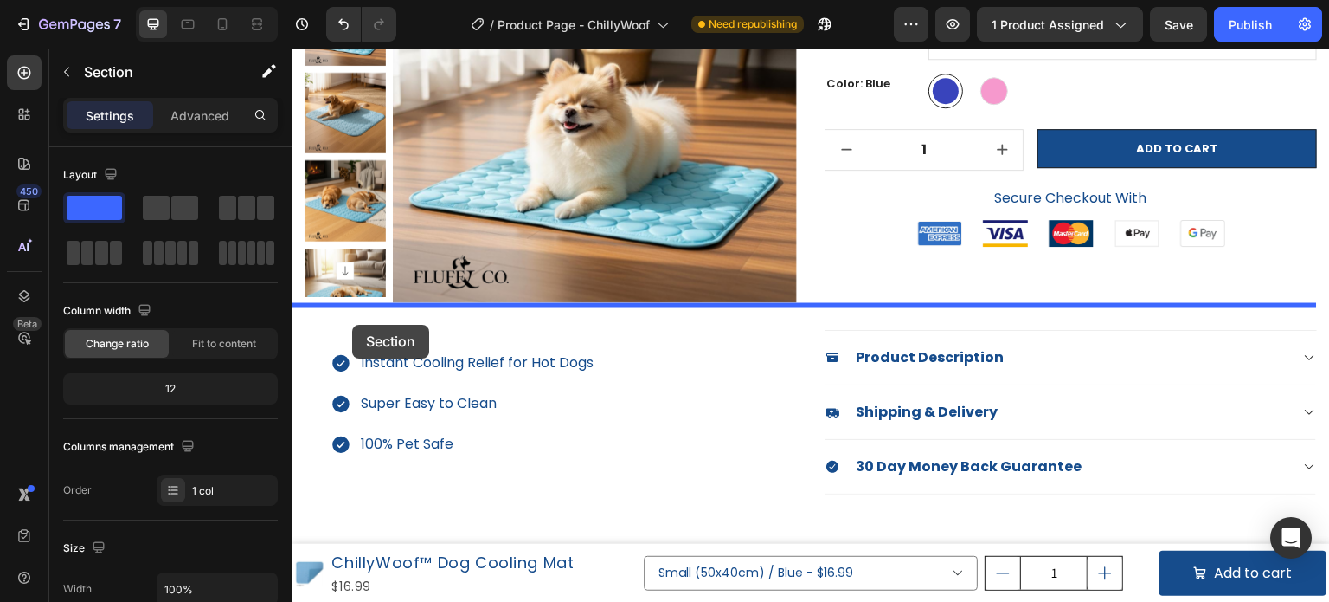
drag, startPoint x: 1286, startPoint y: 252, endPoint x: 346, endPoint y: 325, distance: 942.8
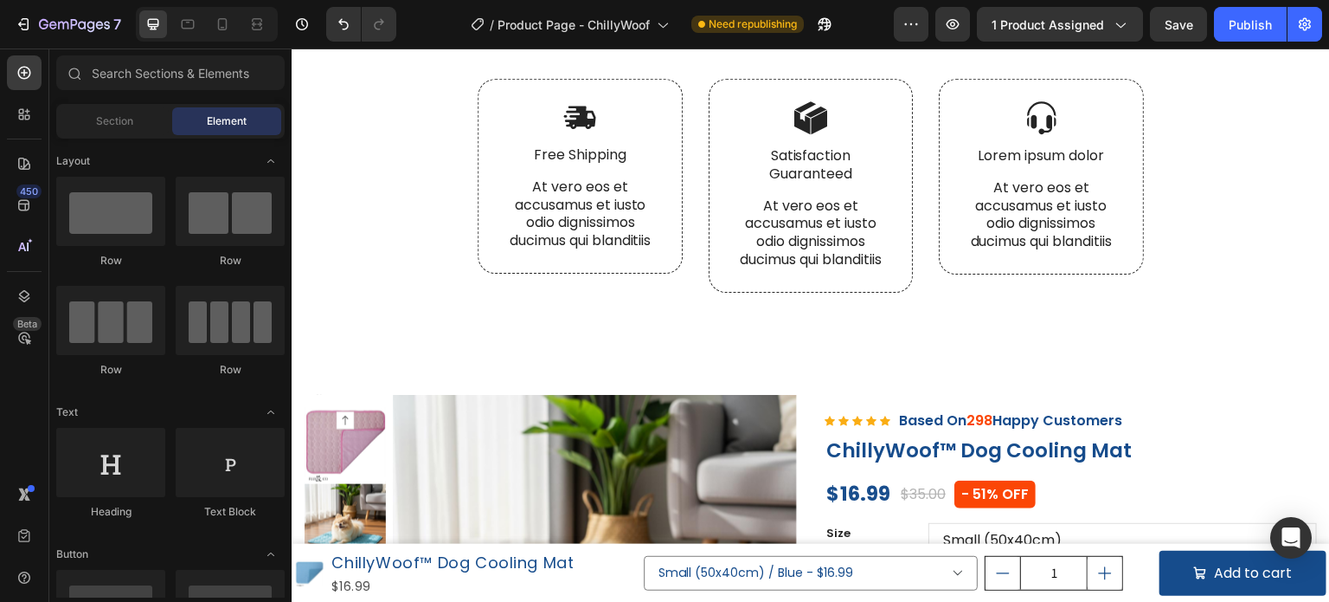
scroll to position [0, 0]
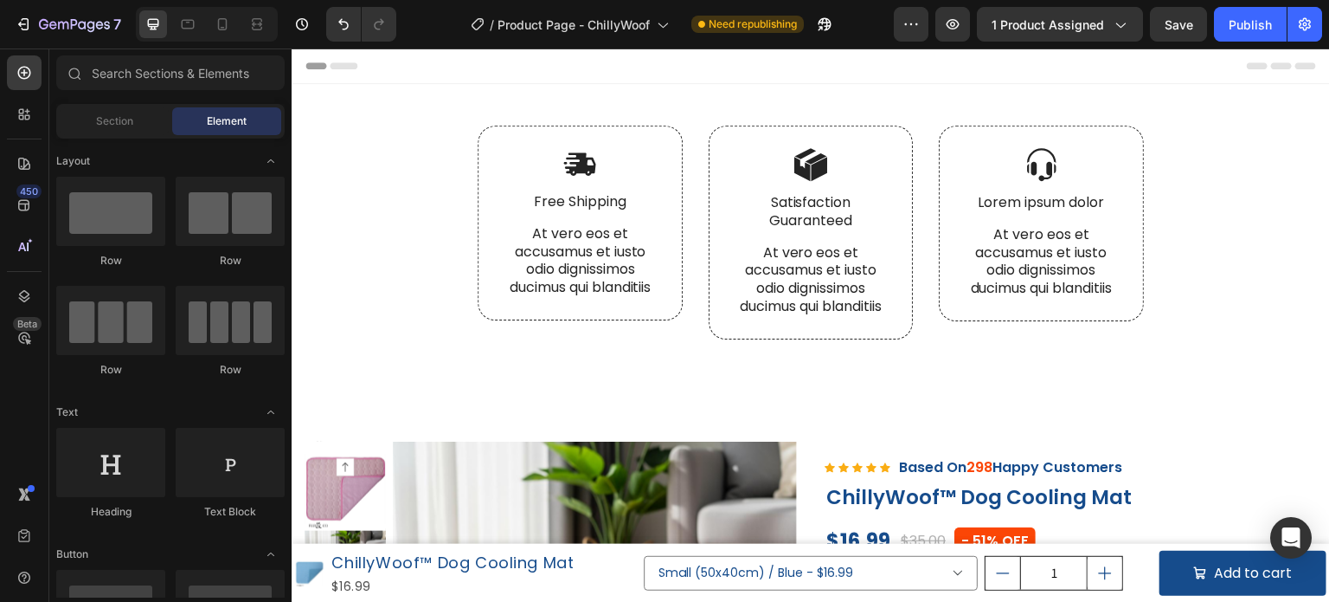
click at [385, 78] on div "Header" at bounding box center [811, 65] width 1011 height 35
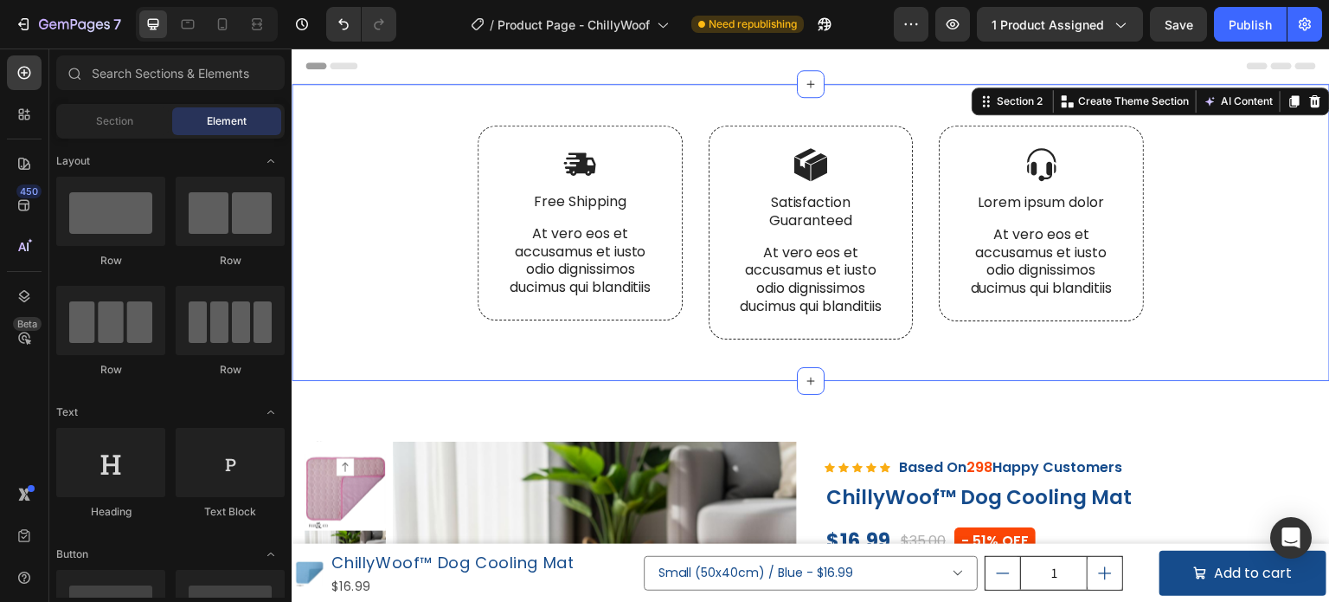
click at [388, 90] on div "Image Free Shipping Text Block At vero eos et accusamus et iusto odio dignissim…" at bounding box center [811, 232] width 1039 height 297
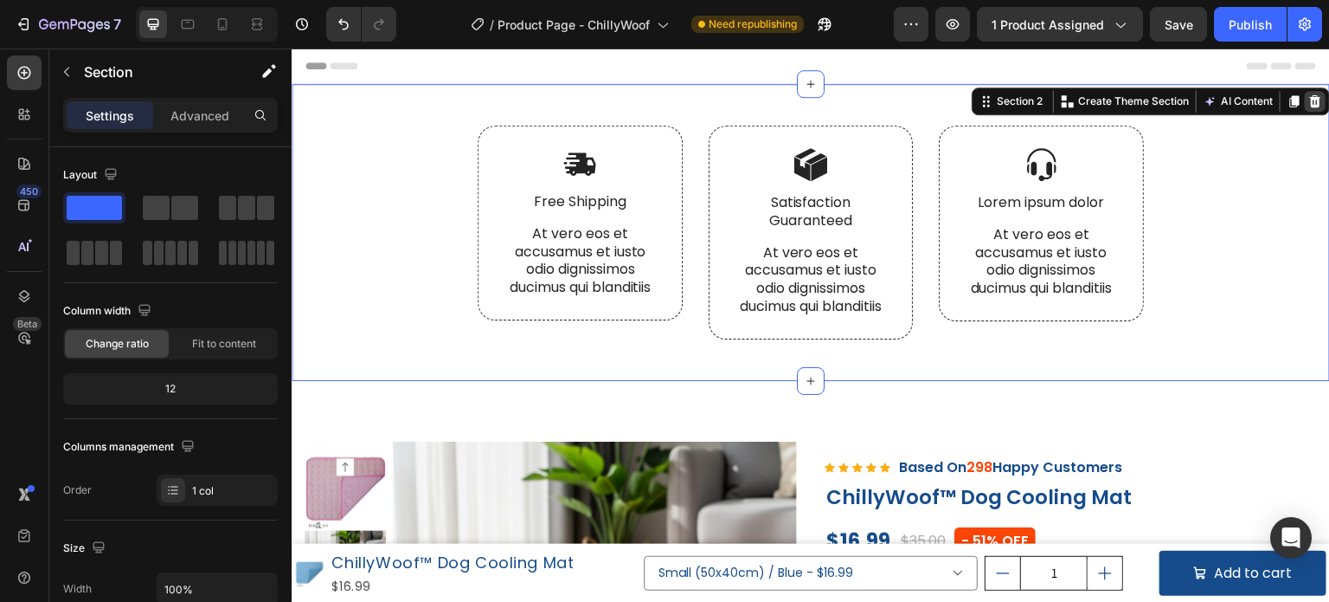
click at [1309, 100] on icon at bounding box center [1316, 101] width 14 height 14
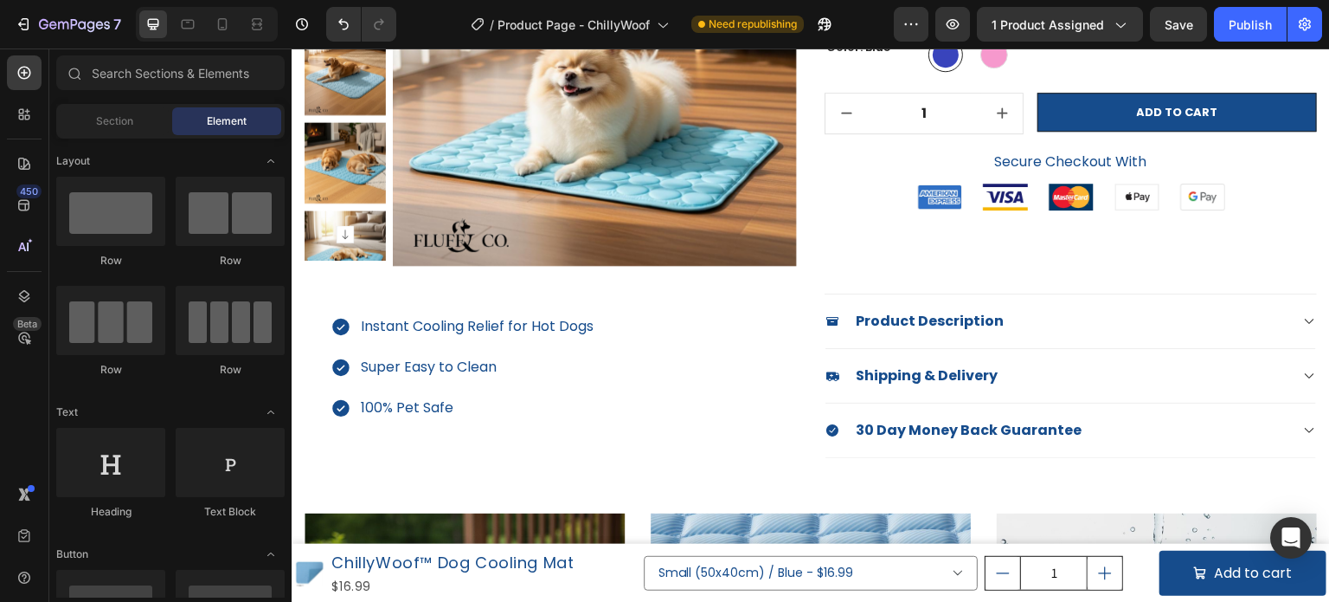
scroll to position [225, 0]
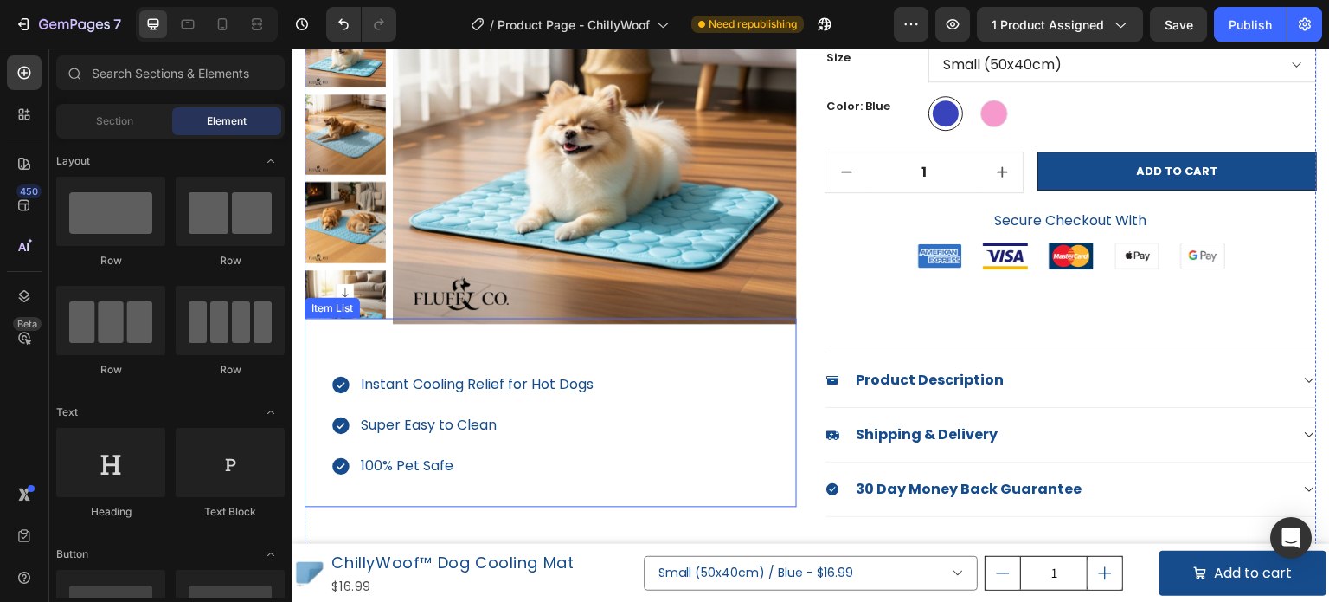
click at [603, 498] on div "Instant Cooling Relief for Hot Dogs Super Easy to Clean 100% Pet Safe" at bounding box center [551, 413] width 493 height 189
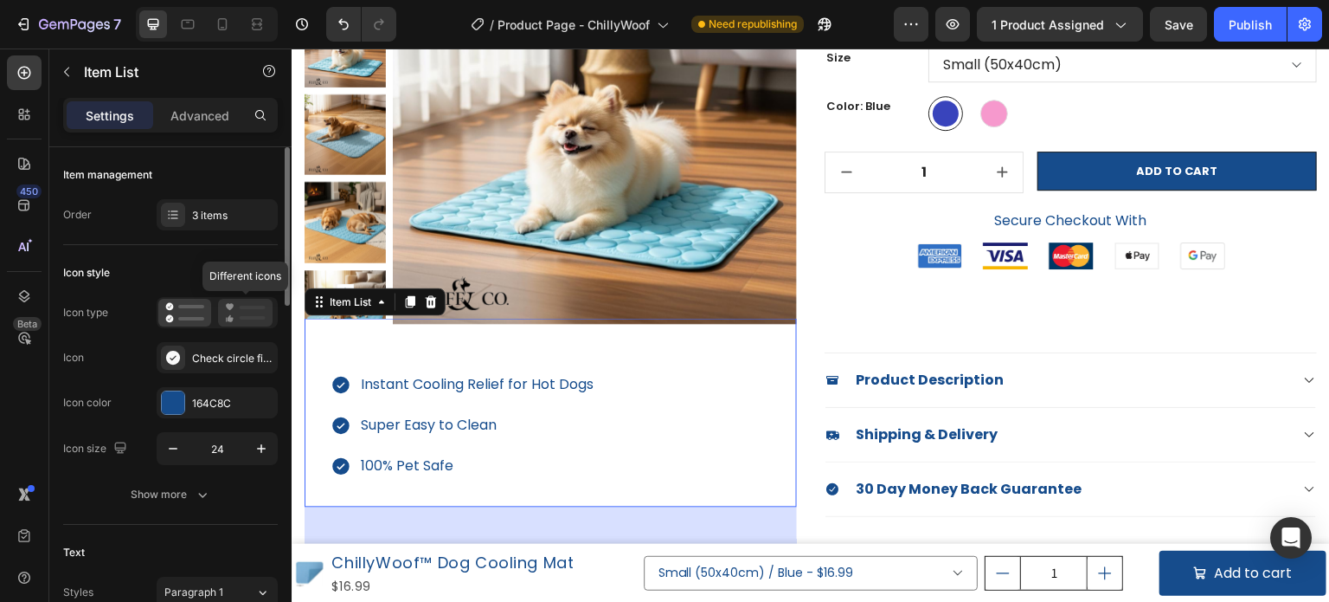
click at [241, 316] on rect at bounding box center [253, 317] width 26 height 3
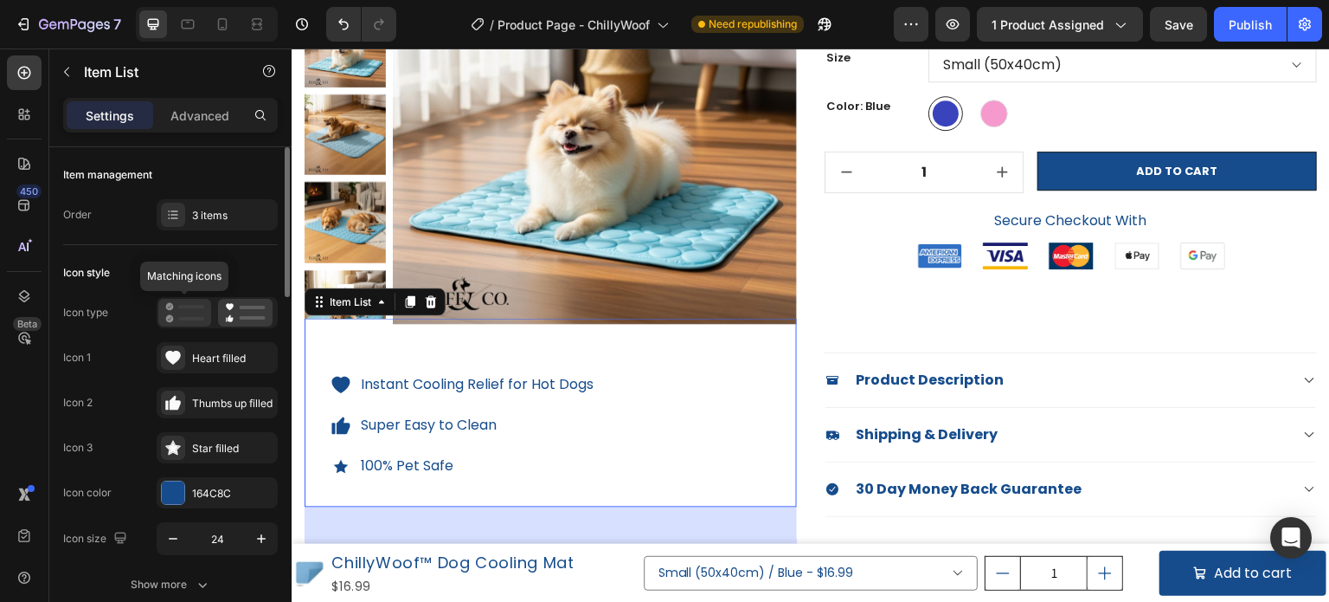
click at [167, 315] on icon at bounding box center [170, 319] width 8 height 8
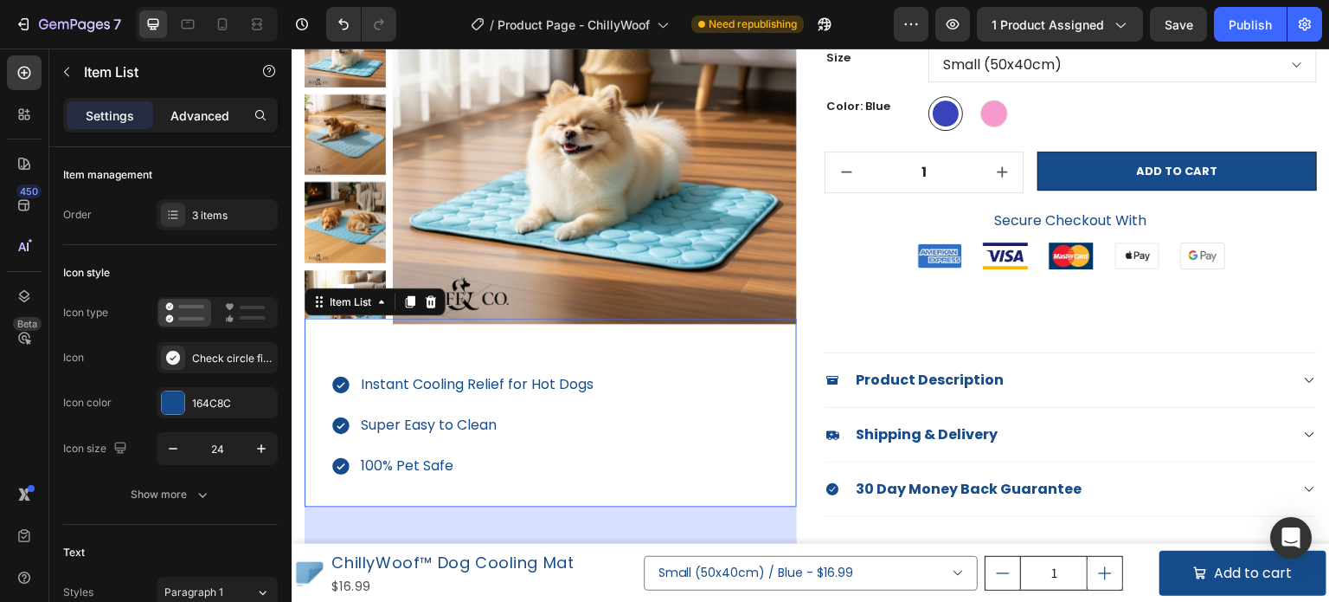
click at [177, 126] on div "Advanced" at bounding box center [200, 115] width 87 height 28
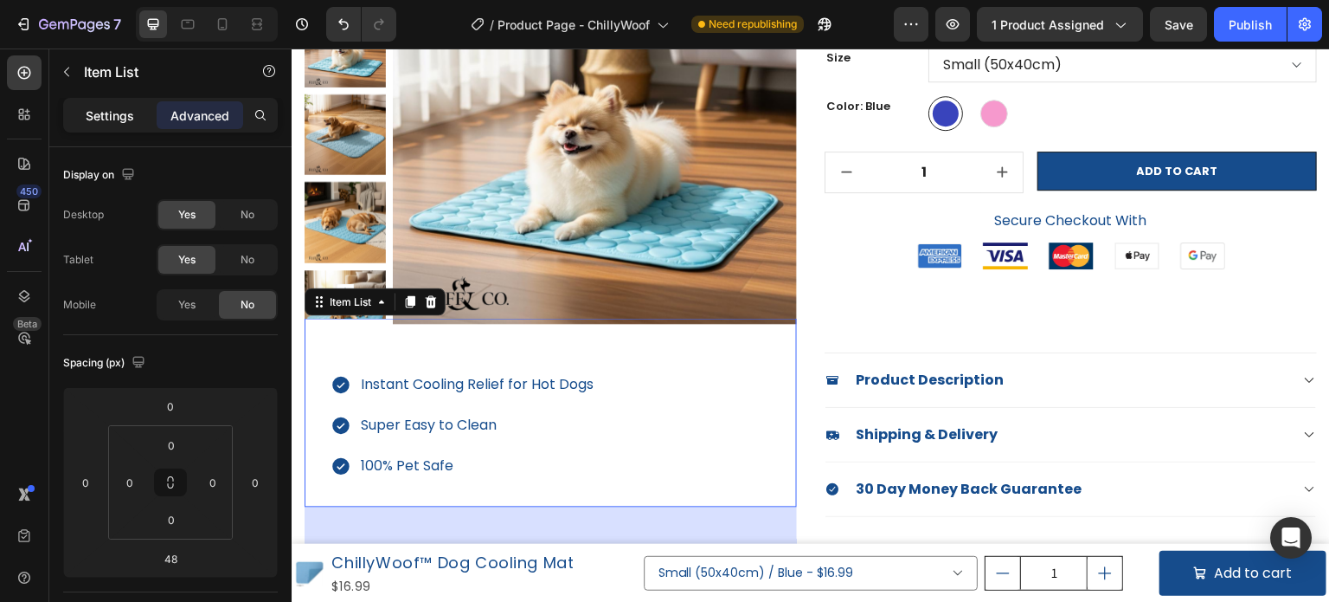
click at [111, 126] on div "Settings" at bounding box center [110, 115] width 87 height 28
type input "8"
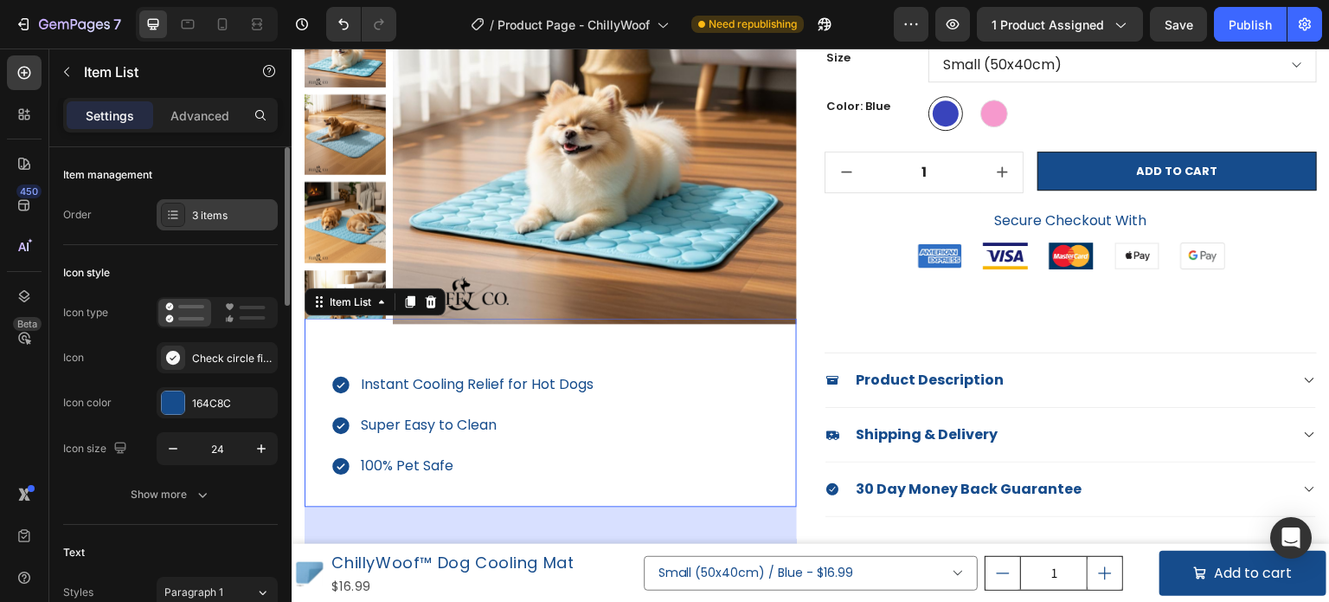
click at [214, 214] on div "3 items" at bounding box center [232, 216] width 81 height 16
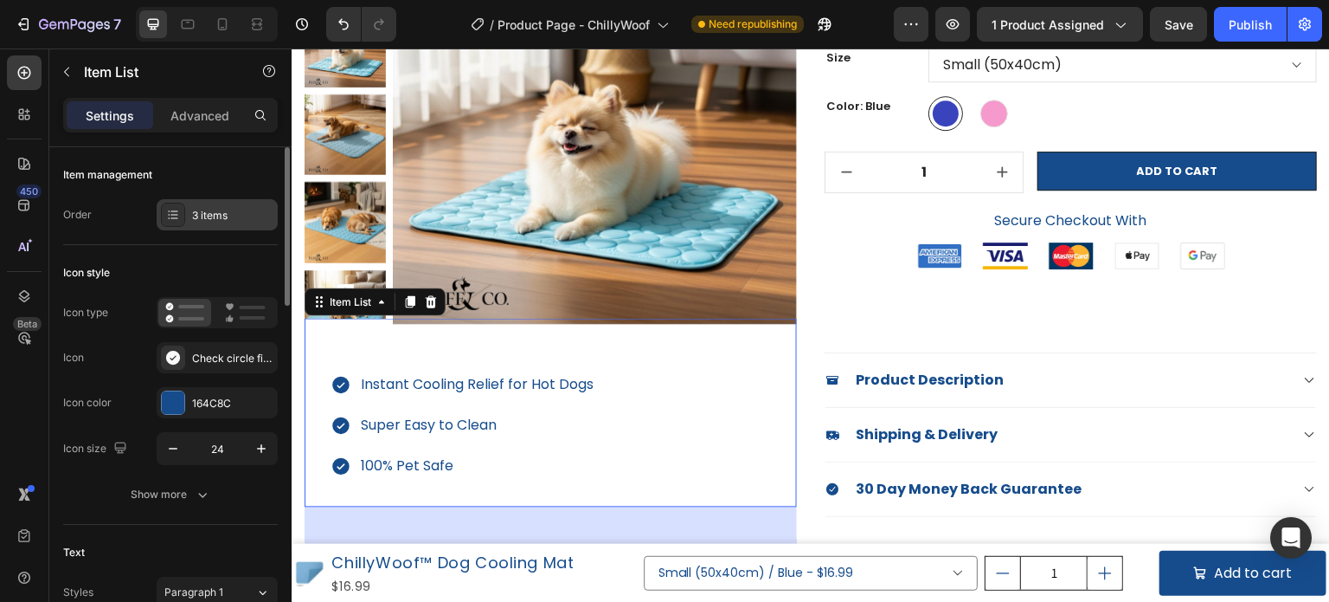
click at [231, 204] on div "3 items" at bounding box center [217, 214] width 121 height 31
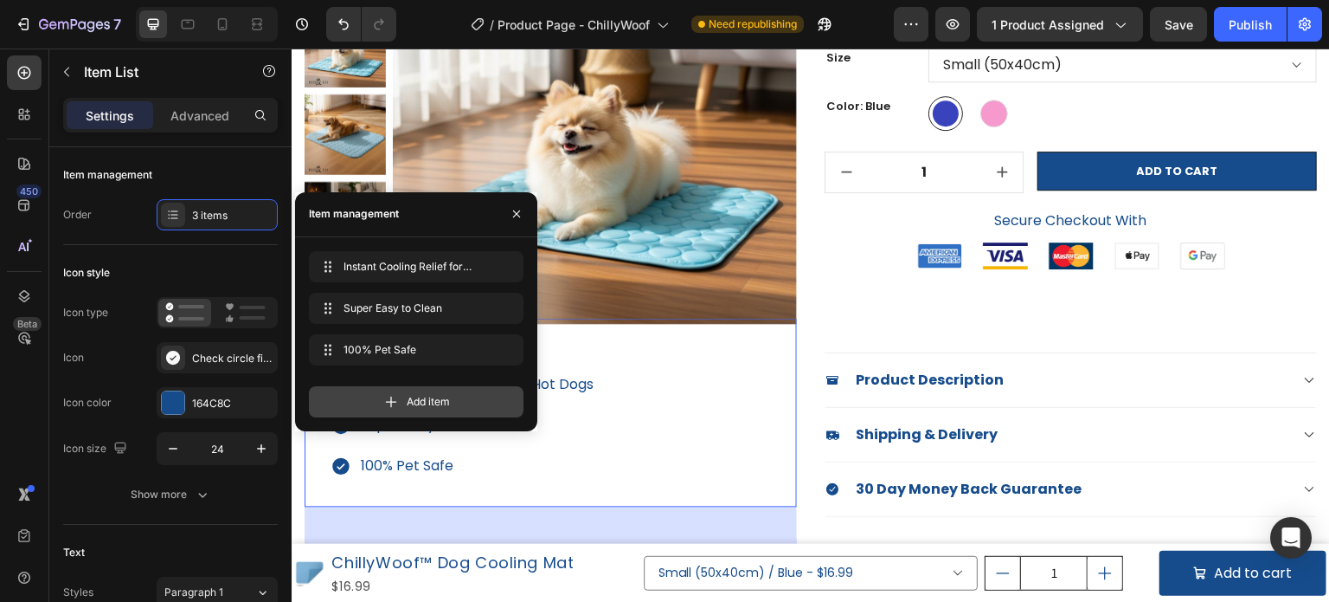
click at [384, 410] on div "Add item" at bounding box center [416, 401] width 215 height 31
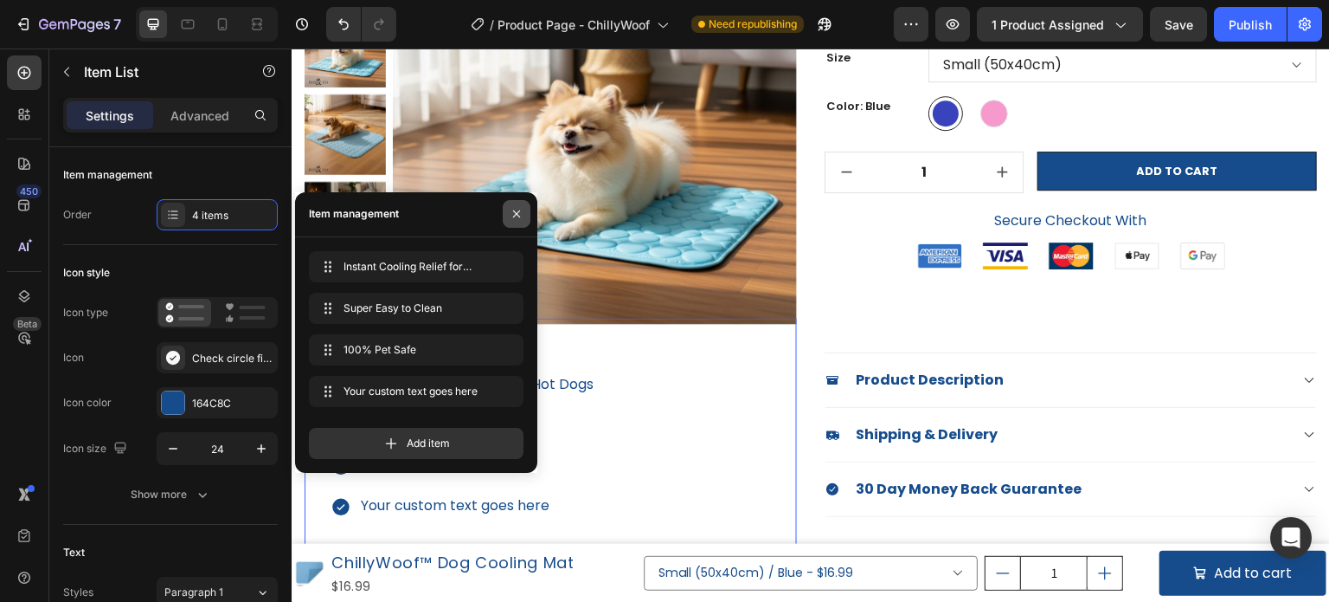
click at [506, 216] on button "button" at bounding box center [517, 214] width 28 height 28
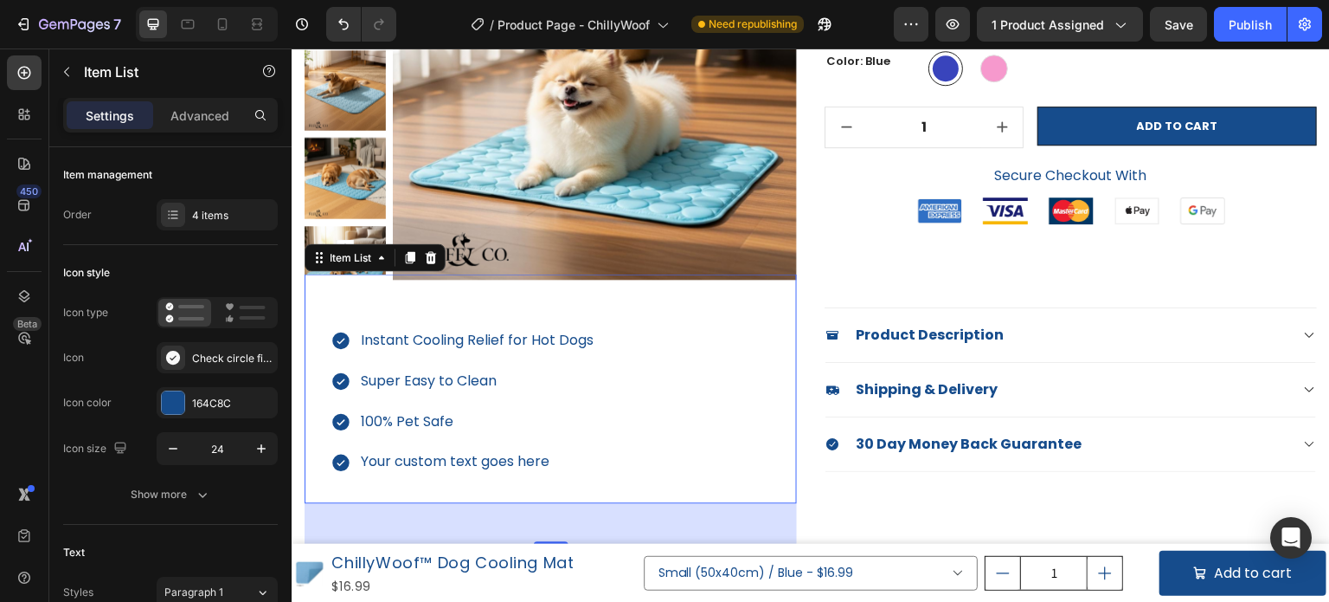
scroll to position [312, 0]
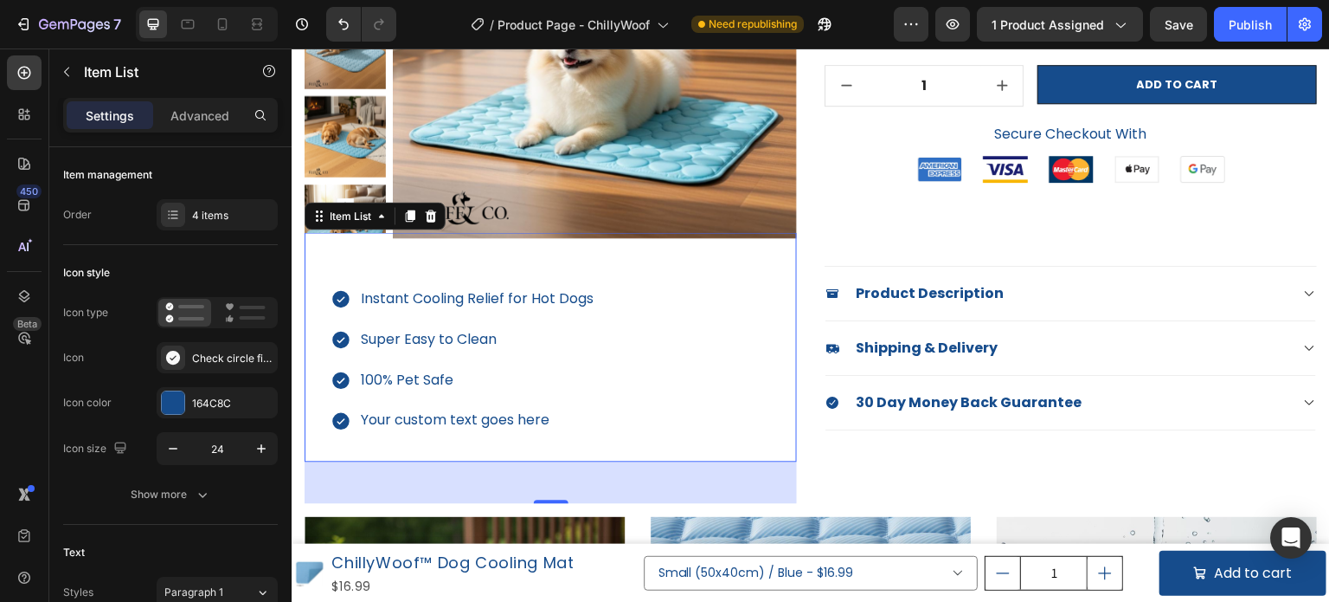
click at [506, 420] on div "Your custom text goes here" at bounding box center [477, 420] width 238 height 30
click at [506, 420] on p "Your custom text goes here" at bounding box center [477, 420] width 233 height 25
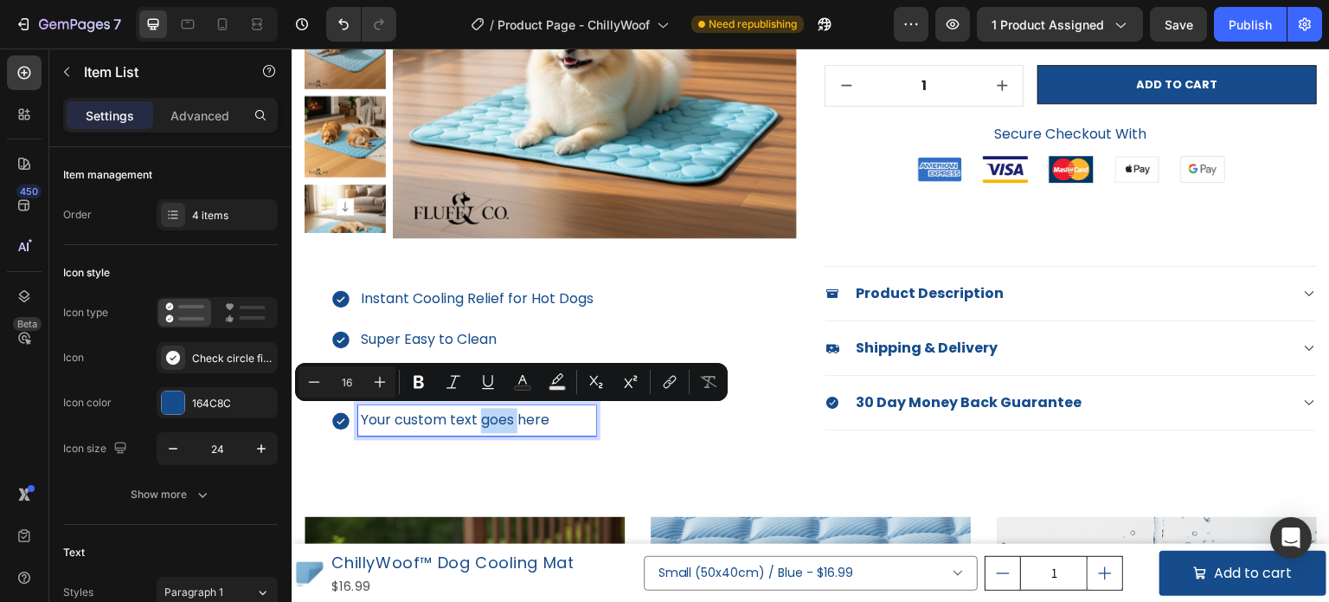
click at [480, 422] on p "Your custom text goes here" at bounding box center [477, 420] width 233 height 25
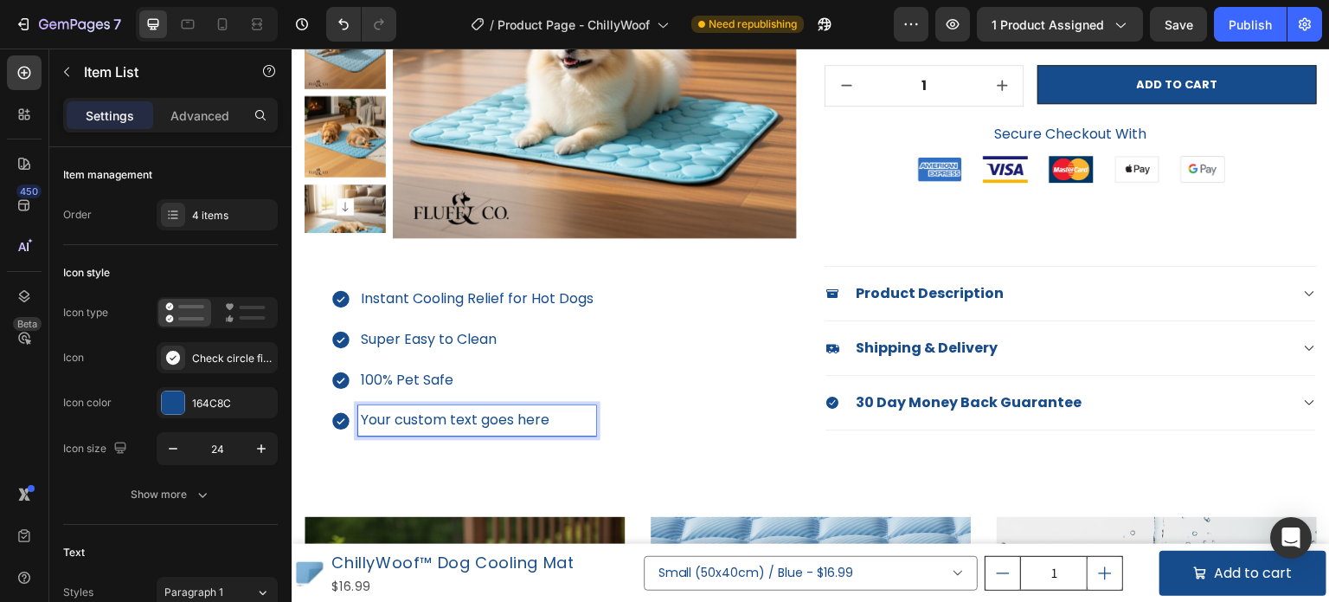
click at [472, 420] on p "Your custom text goes here" at bounding box center [477, 420] width 233 height 25
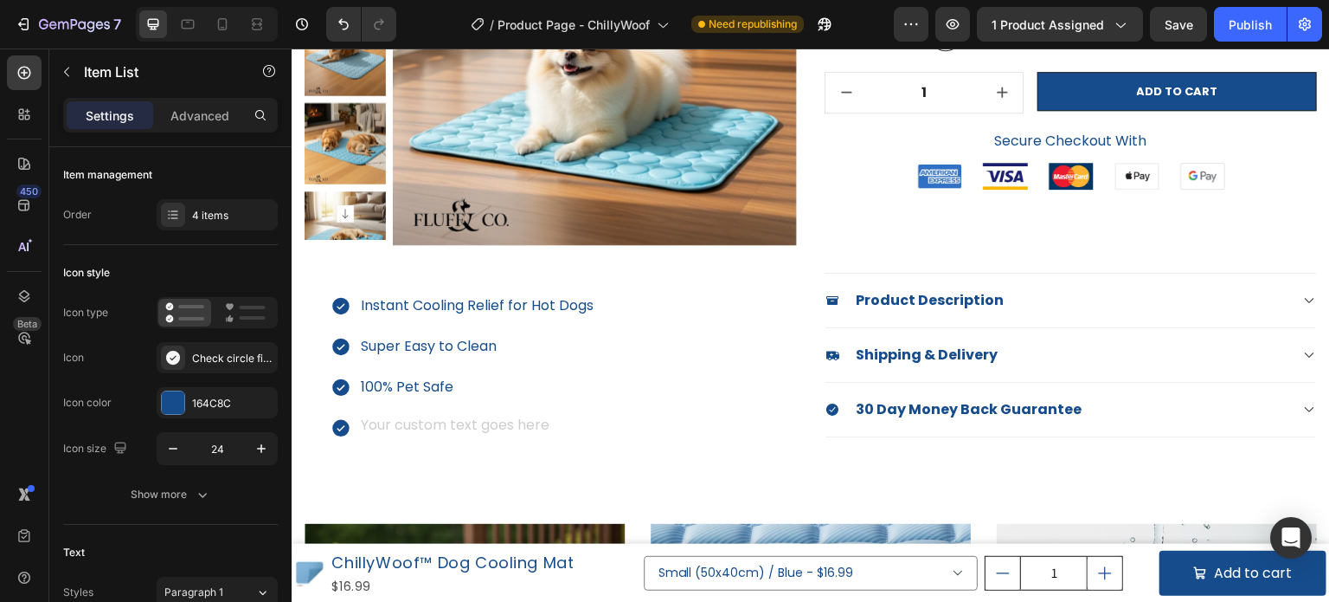
click at [396, 422] on div "Rich Text Editor. Editing area: main" at bounding box center [477, 427] width 238 height 30
click at [784, 455] on div "Instant Cooling Relief for Hot Dogs Super Easy to Clean 100% Pet Safe Highly Du…" at bounding box center [551, 353] width 493 height 229
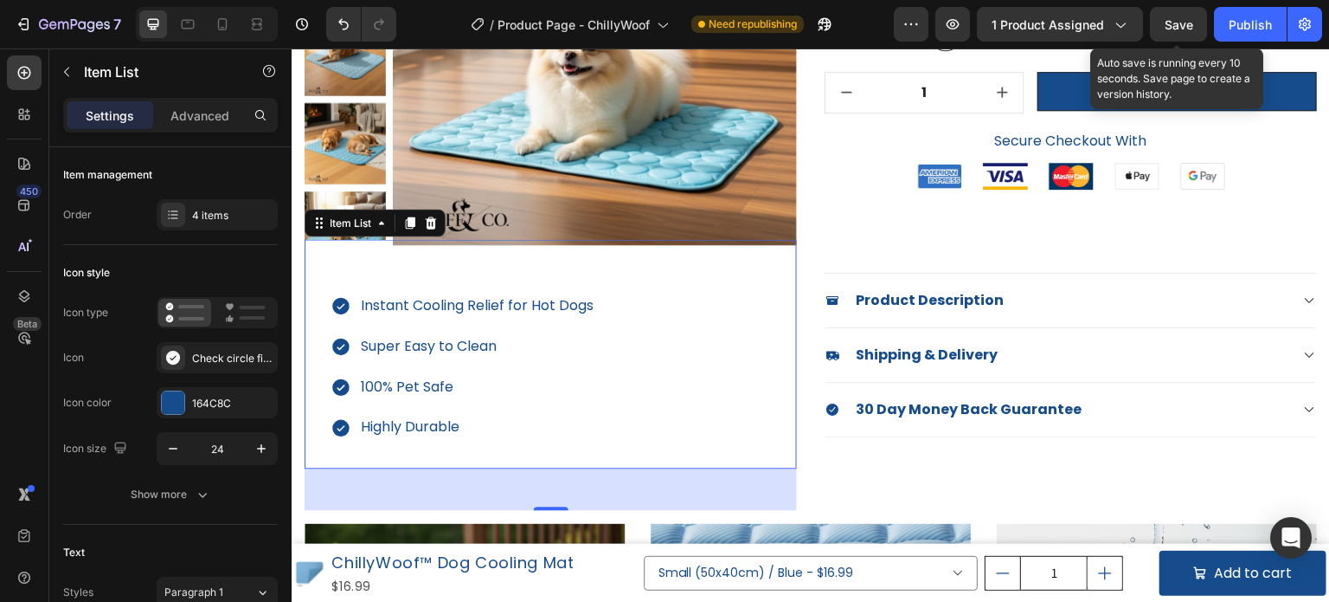
click at [1184, 23] on span "Save" at bounding box center [1179, 24] width 29 height 15
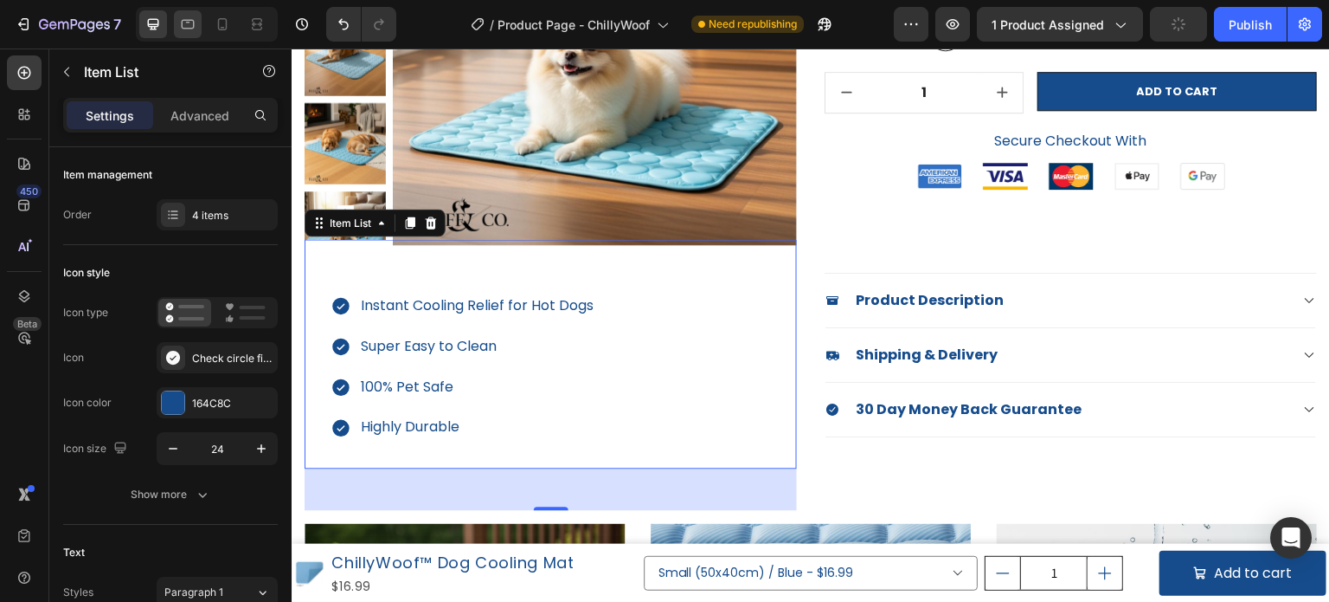
click at [201, 20] on div at bounding box center [207, 24] width 142 height 35
click at [196, 20] on icon at bounding box center [187, 24] width 17 height 17
type input "19"
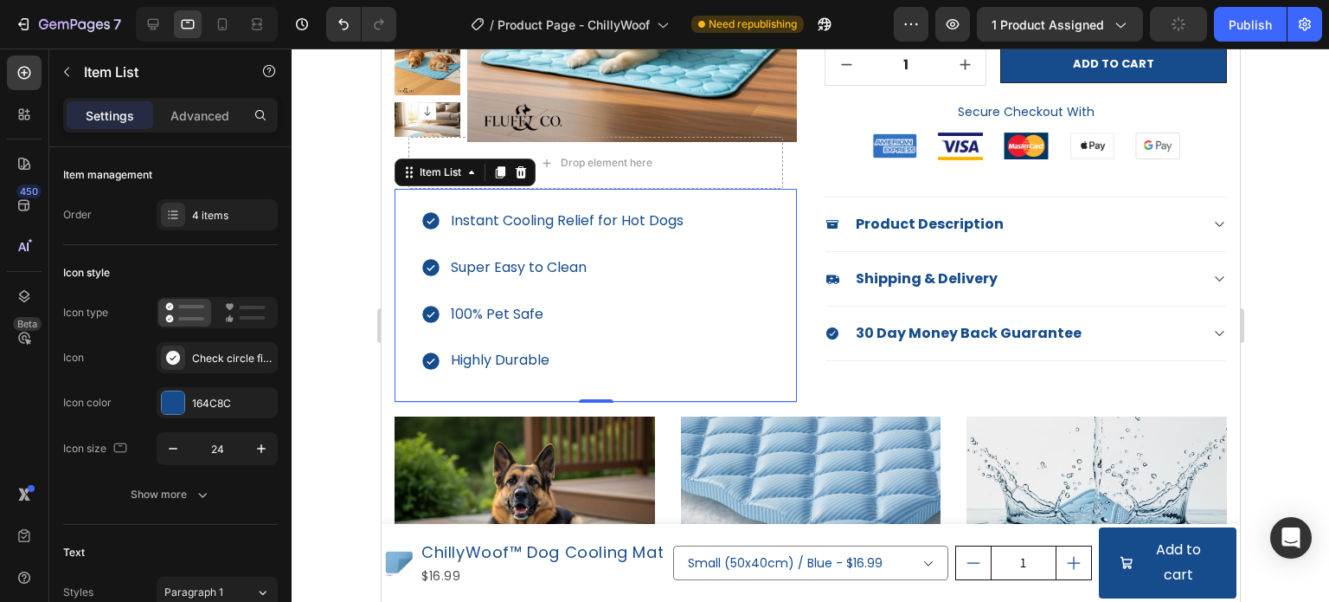
scroll to position [239, 0]
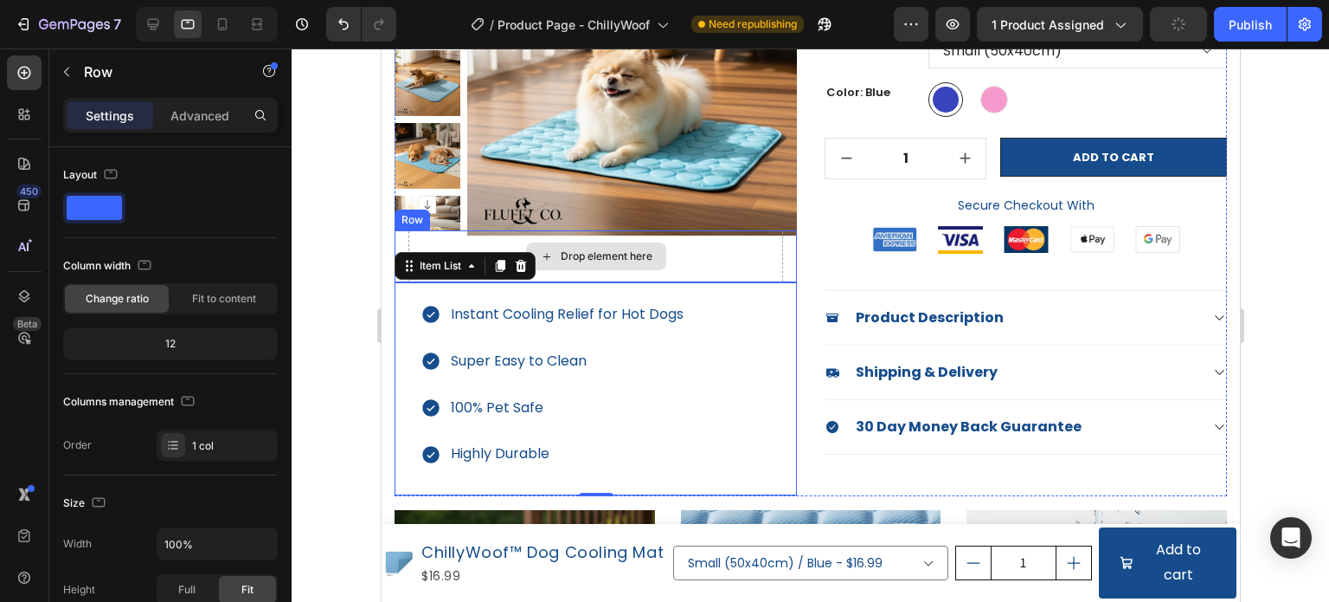
click at [768, 249] on div "Drop element here" at bounding box center [595, 256] width 375 height 52
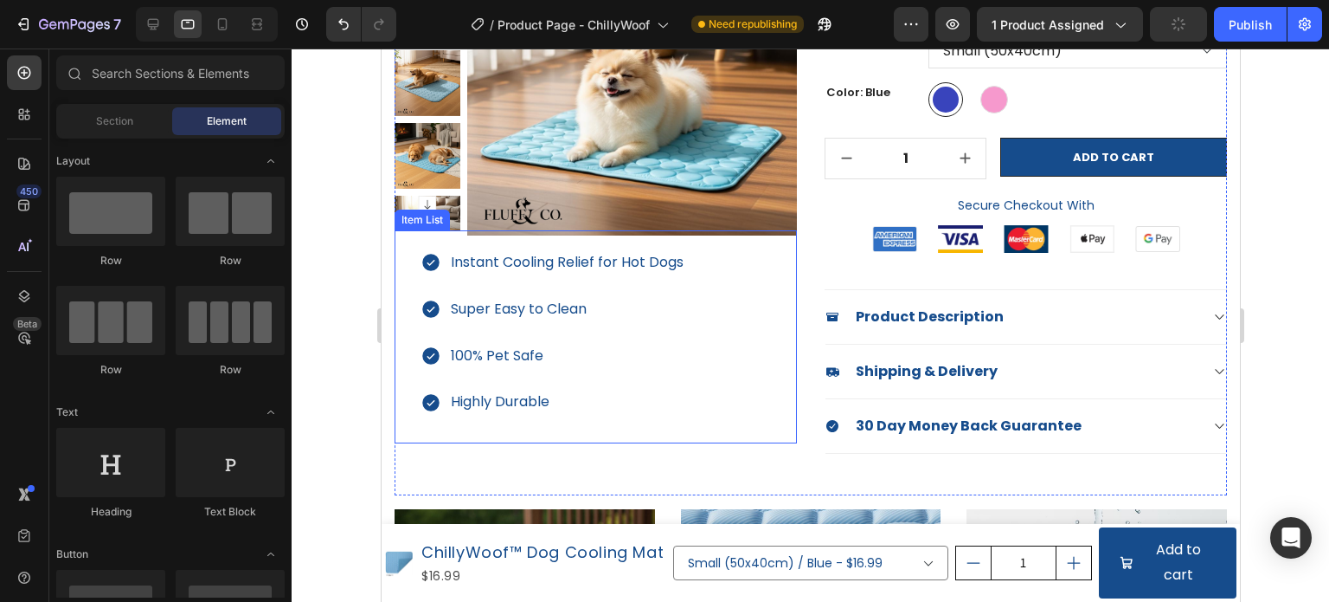
click at [692, 239] on div "Instant Cooling Relief for Hot Dogs Super Easy to Clean 100% Pet Safe Highly Du…" at bounding box center [595, 336] width 402 height 213
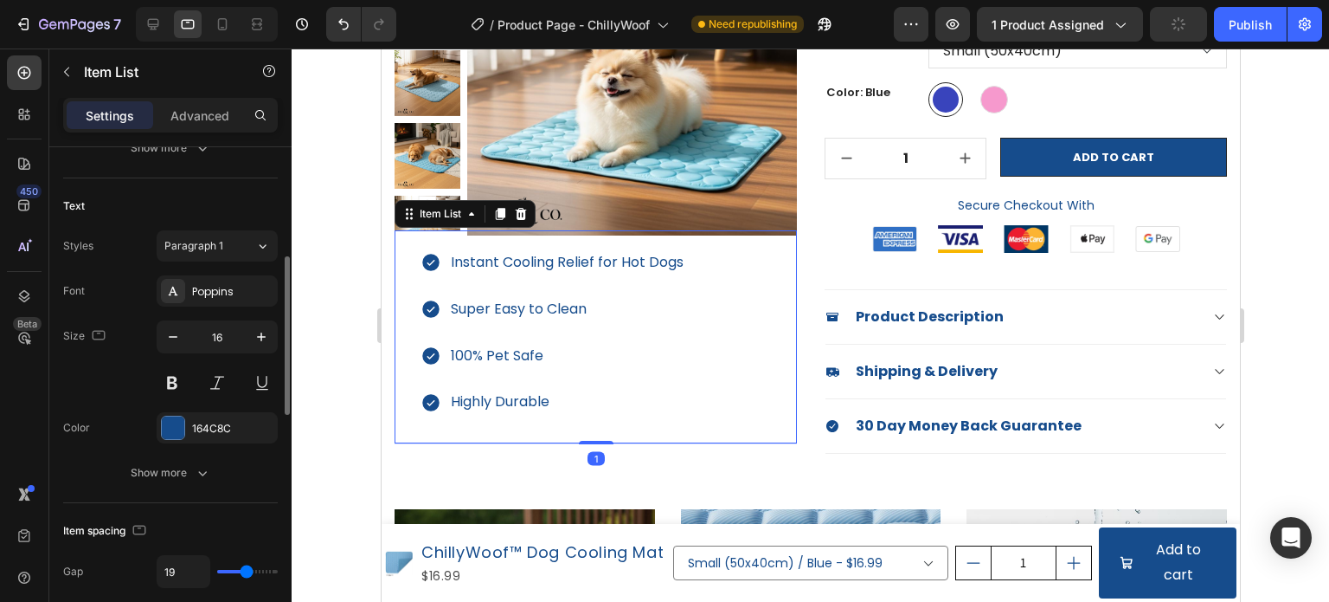
scroll to position [433, 0]
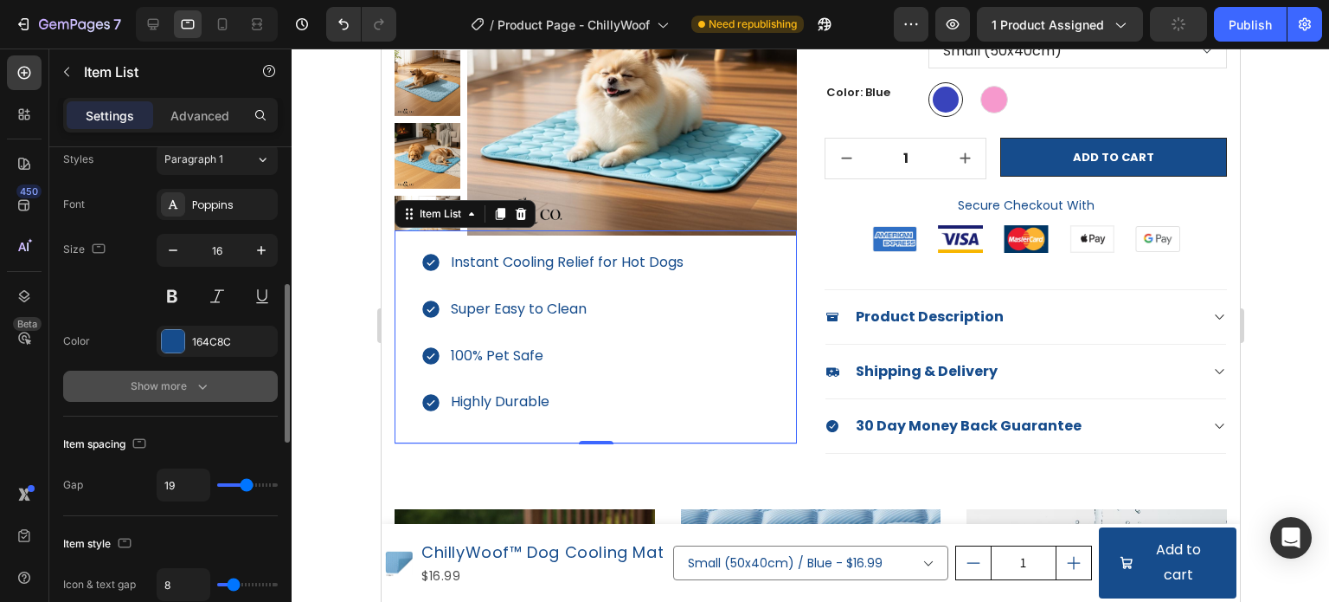
click at [202, 391] on icon "button" at bounding box center [202, 385] width 17 height 17
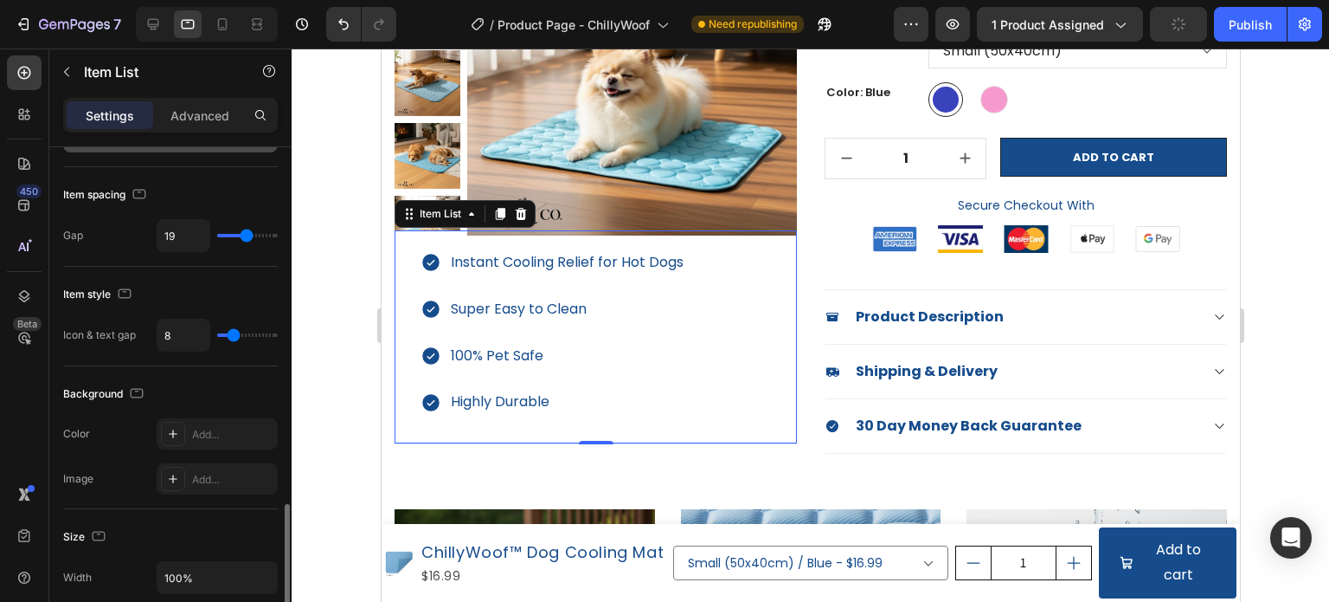
scroll to position [1039, 0]
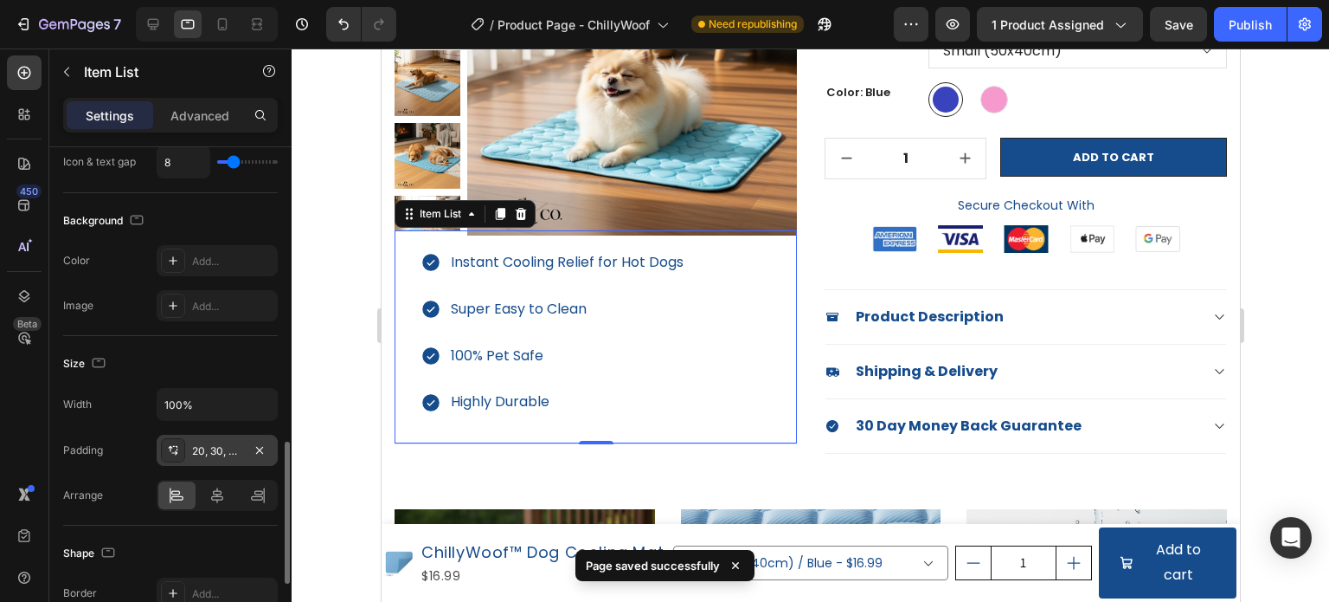
click at [215, 443] on div "20, 30, 30, 30" at bounding box center [217, 451] width 50 height 16
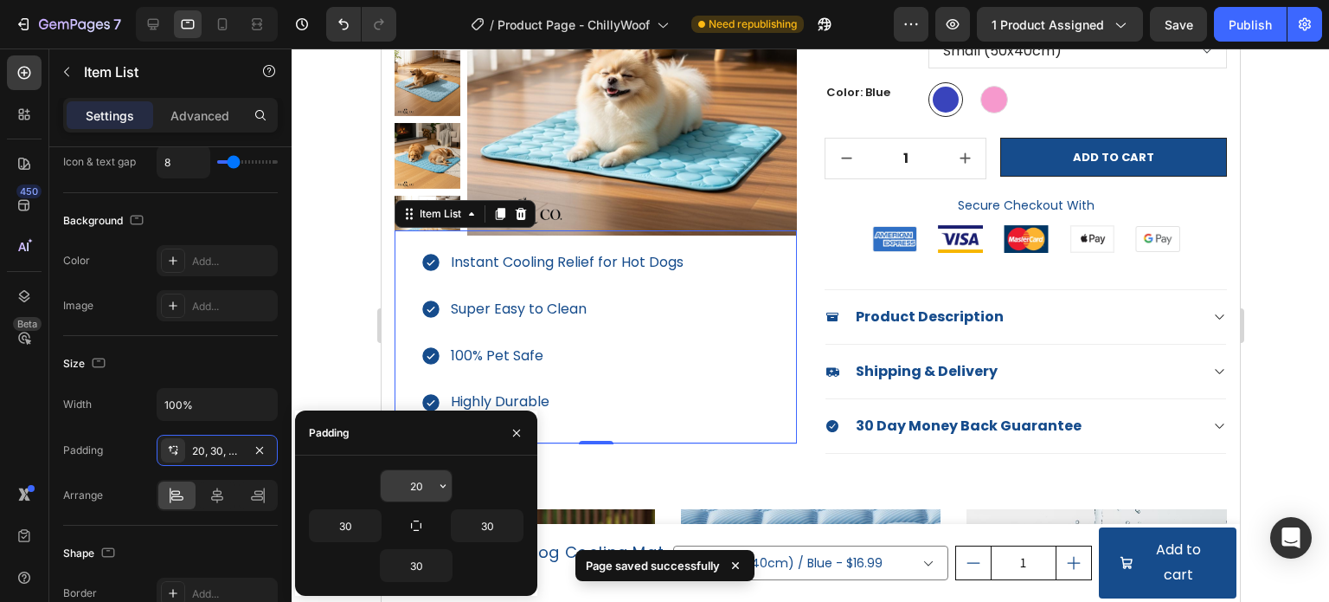
click at [427, 486] on input "20" at bounding box center [416, 485] width 71 height 31
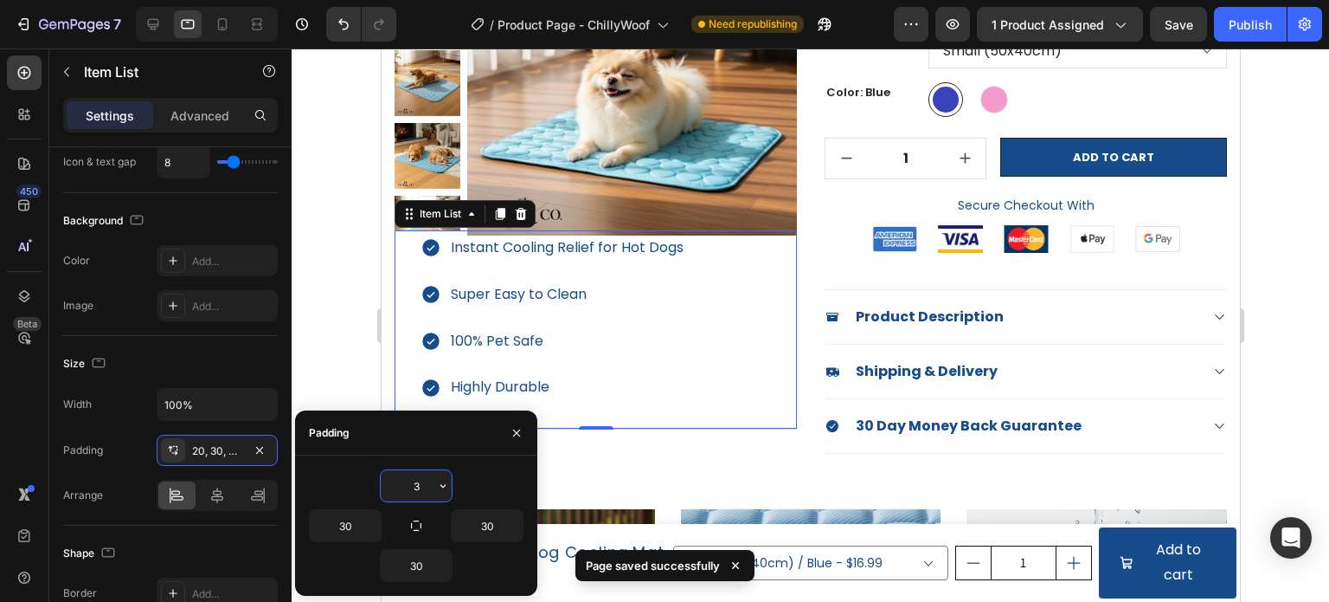
type input "30"
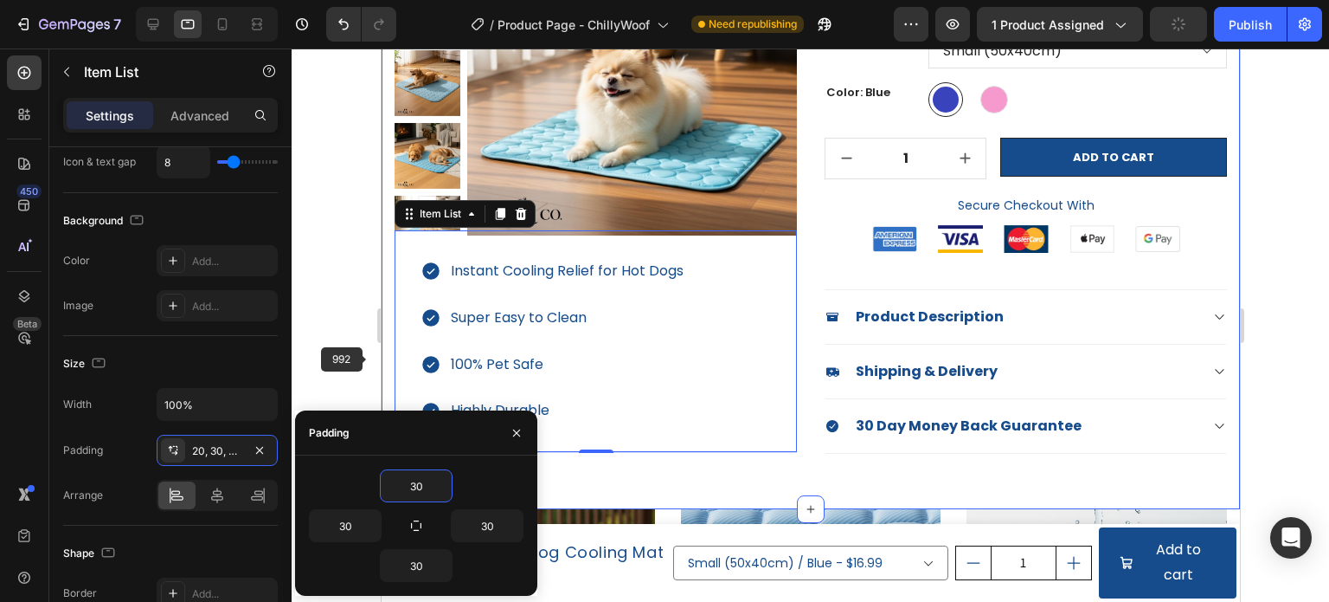
click at [381, 357] on div "(P) Images & Gallery Instant Cooling Relief for Hot Dogs Super Easy to Clean 10…" at bounding box center [810, 177] width 859 height 664
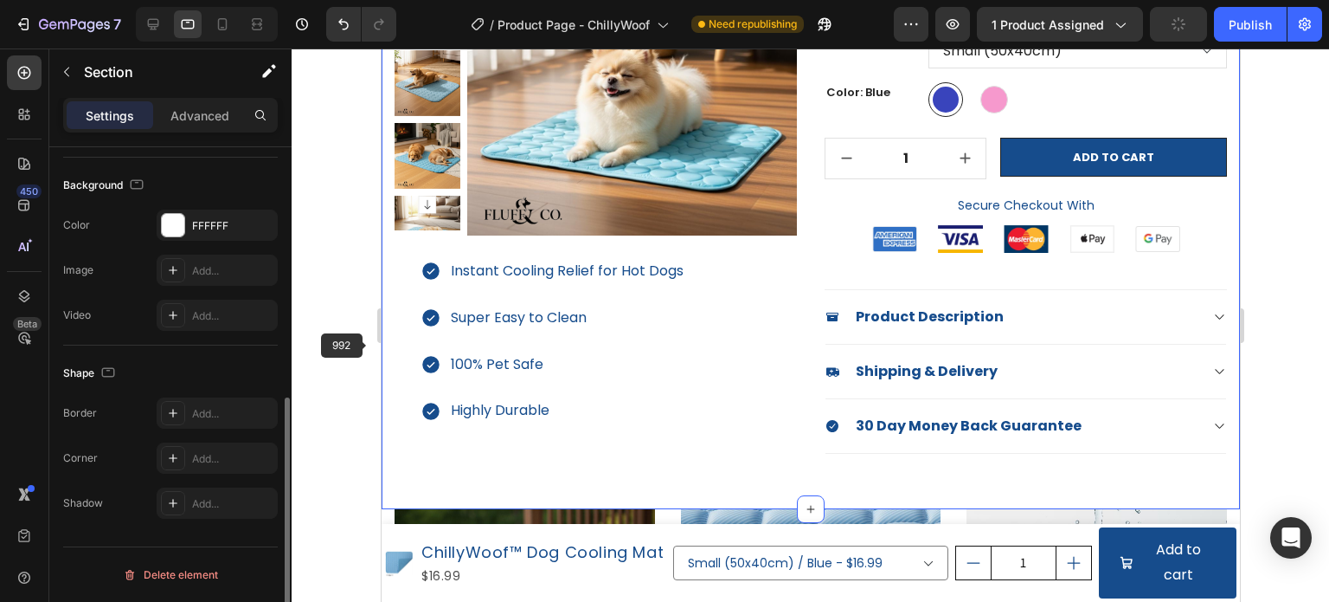
scroll to position [0, 0]
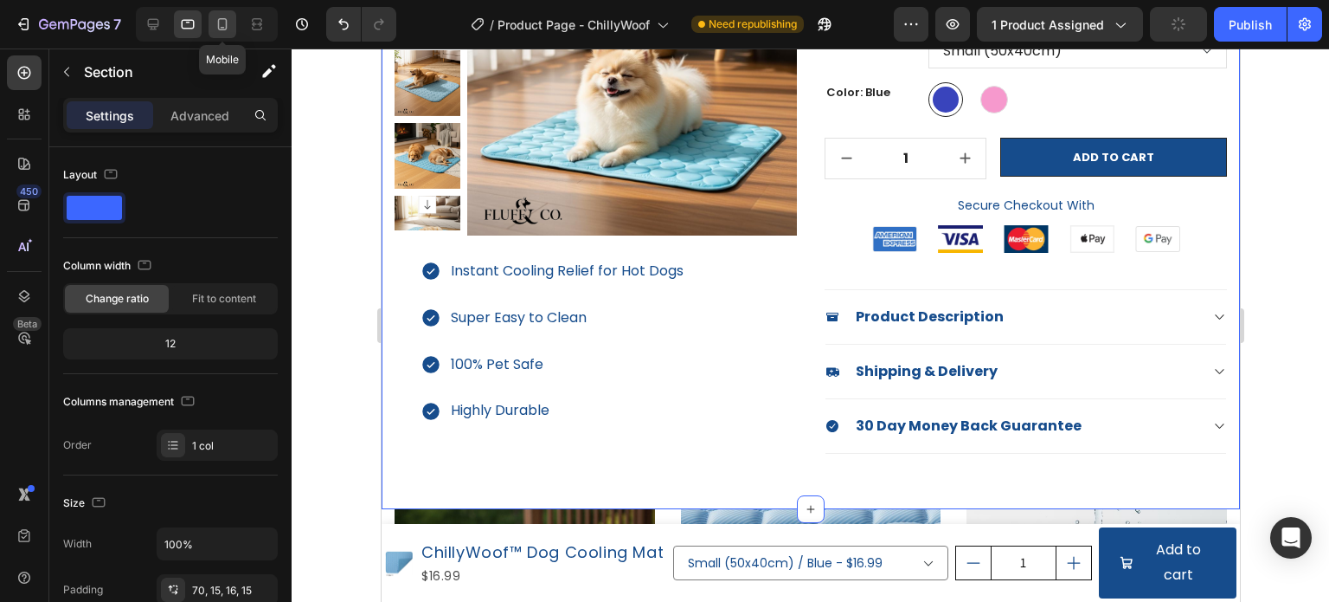
click at [216, 24] on icon at bounding box center [222, 24] width 17 height 17
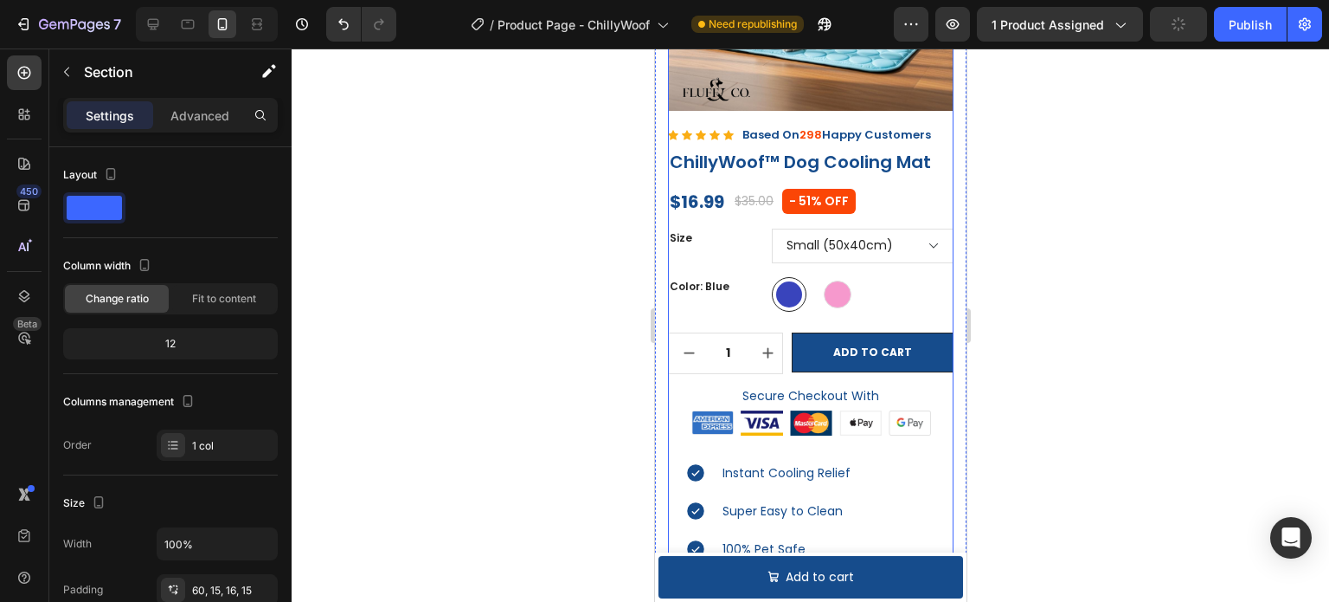
scroll to position [173, 0]
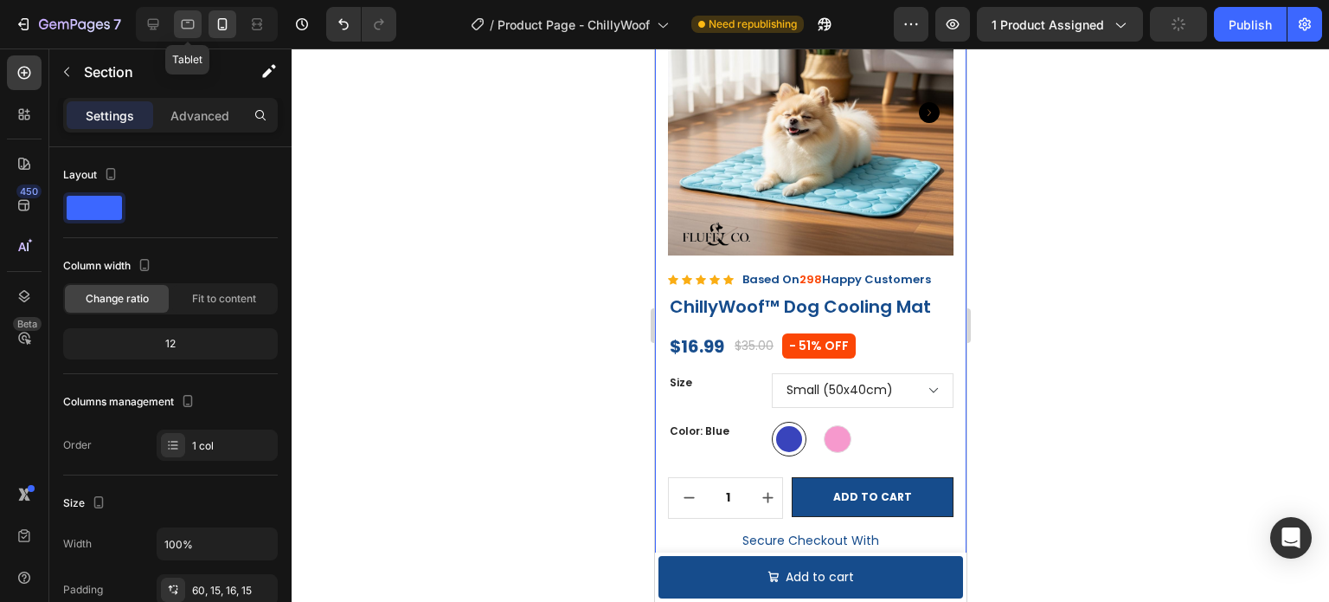
click at [194, 26] on icon at bounding box center [188, 25] width 13 height 10
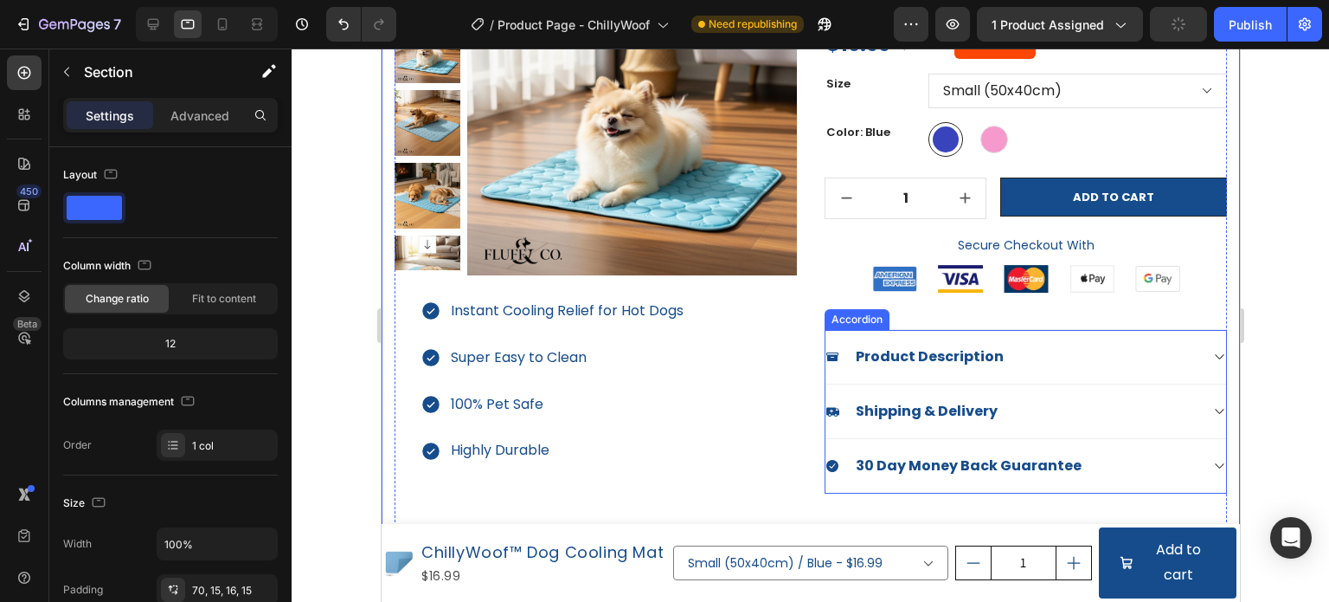
scroll to position [173, 0]
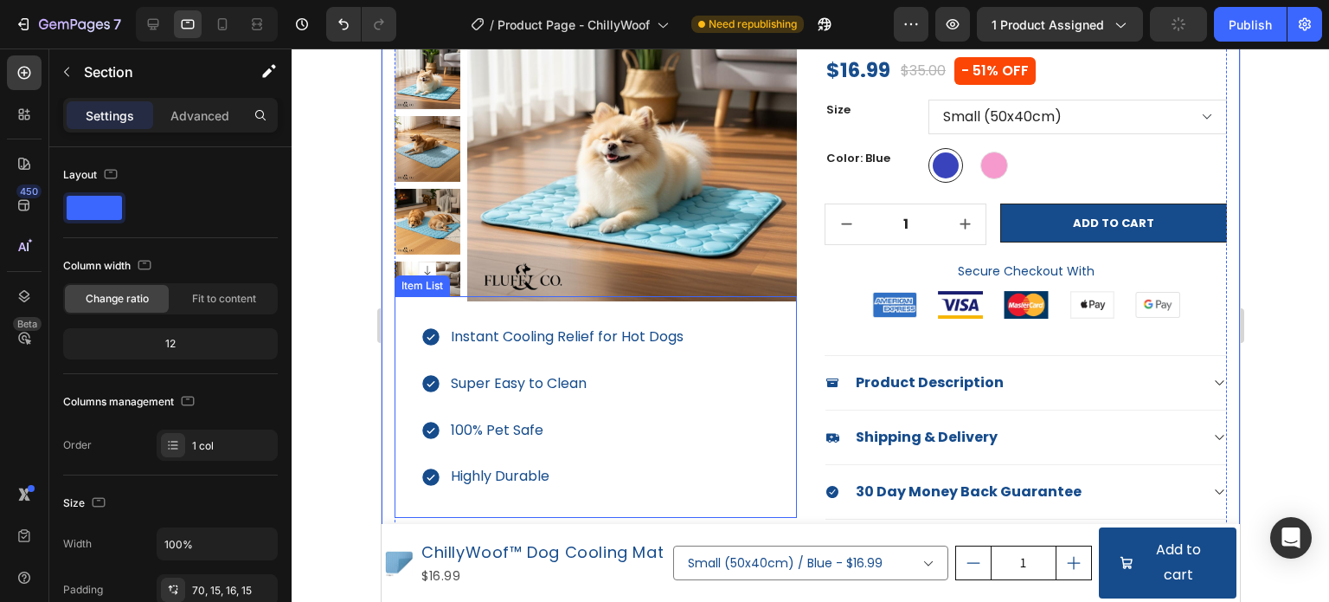
click at [699, 314] on div "Instant Cooling Relief for Hot Dogs Super Easy to Clean 100% Pet Safe Highly Du…" at bounding box center [595, 407] width 402 height 222
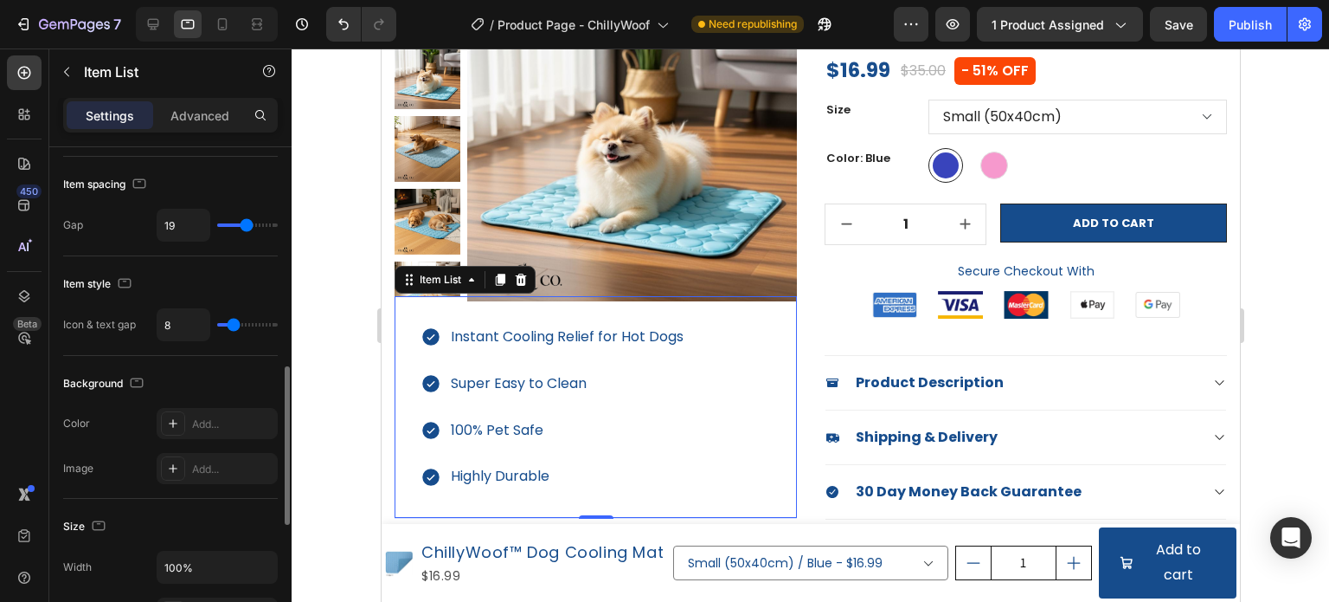
scroll to position [866, 0]
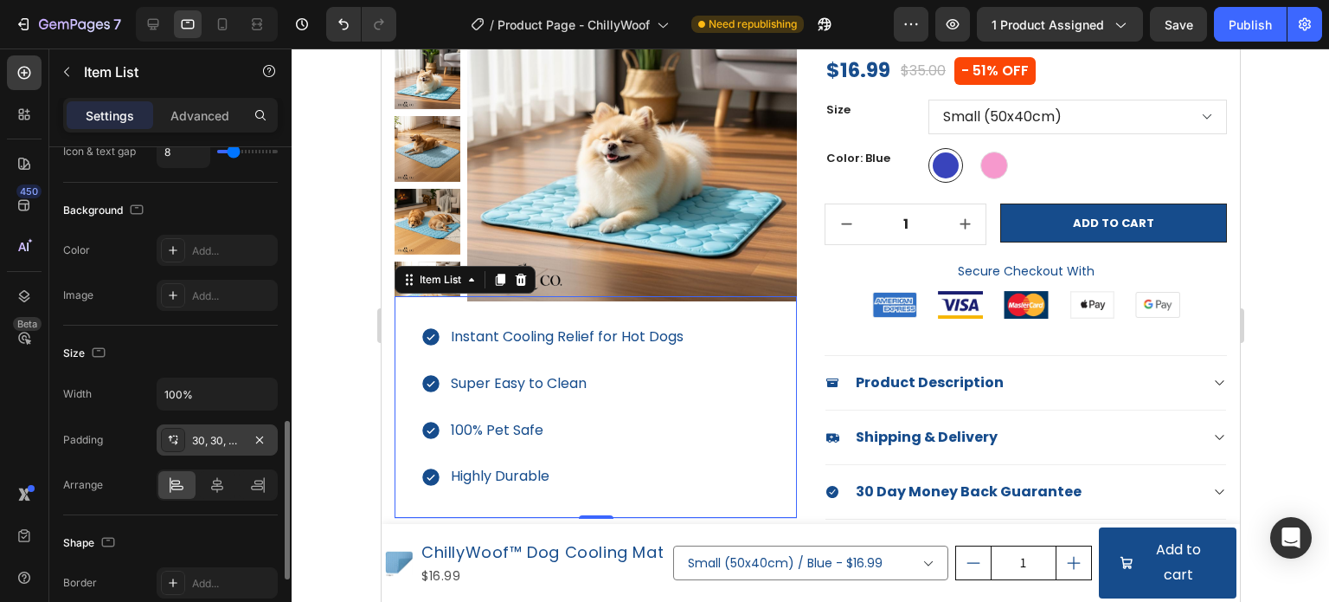
click at [222, 446] on div "30, 30, 30, 30" at bounding box center [217, 439] width 121 height 31
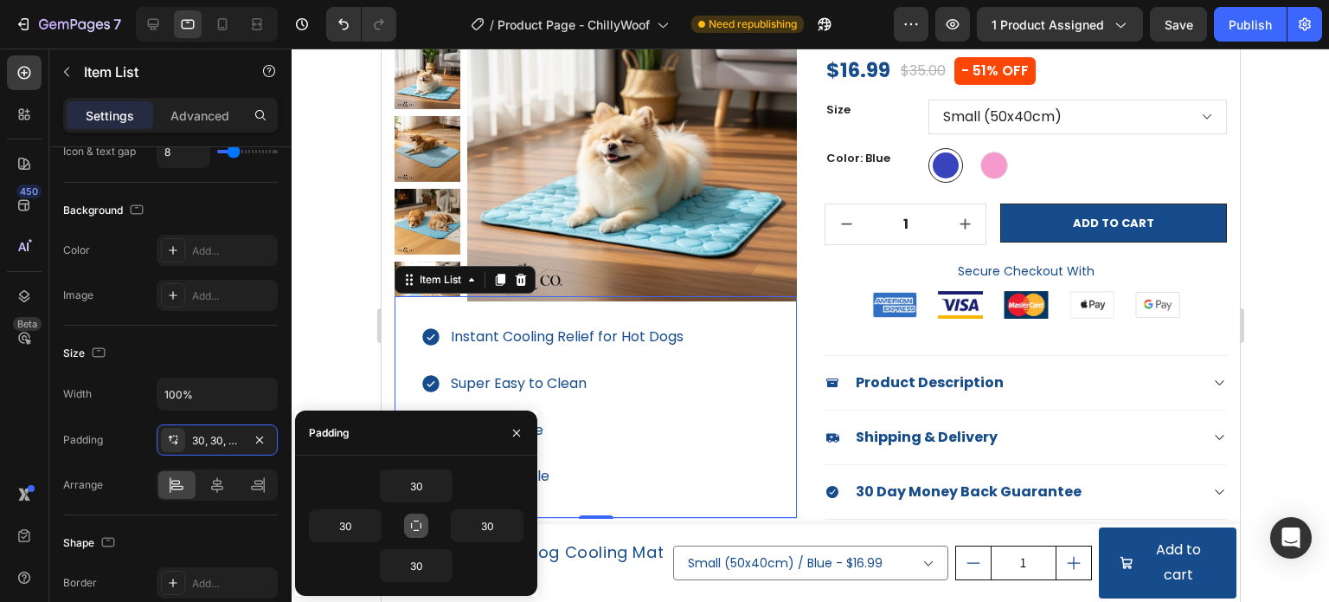
click at [414, 524] on button "button" at bounding box center [416, 525] width 24 height 24
click at [419, 480] on input "30" at bounding box center [416, 485] width 71 height 31
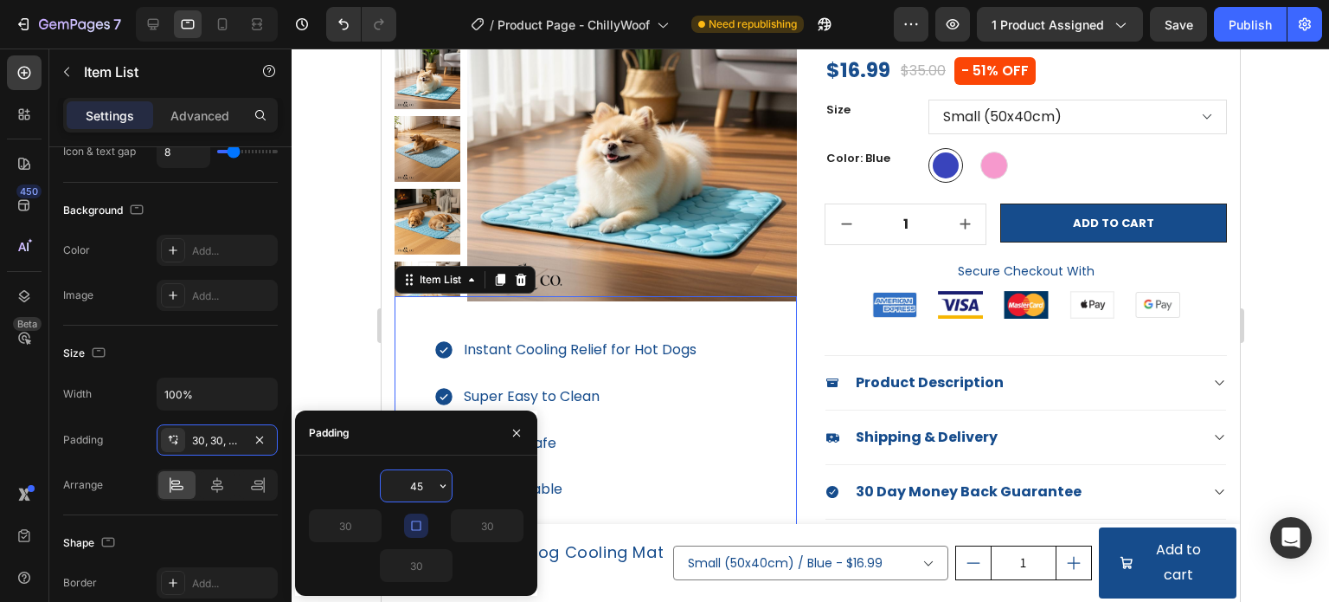
type input "4"
type input "50"
click at [410, 527] on icon "button" at bounding box center [416, 525] width 14 height 14
type input "50"
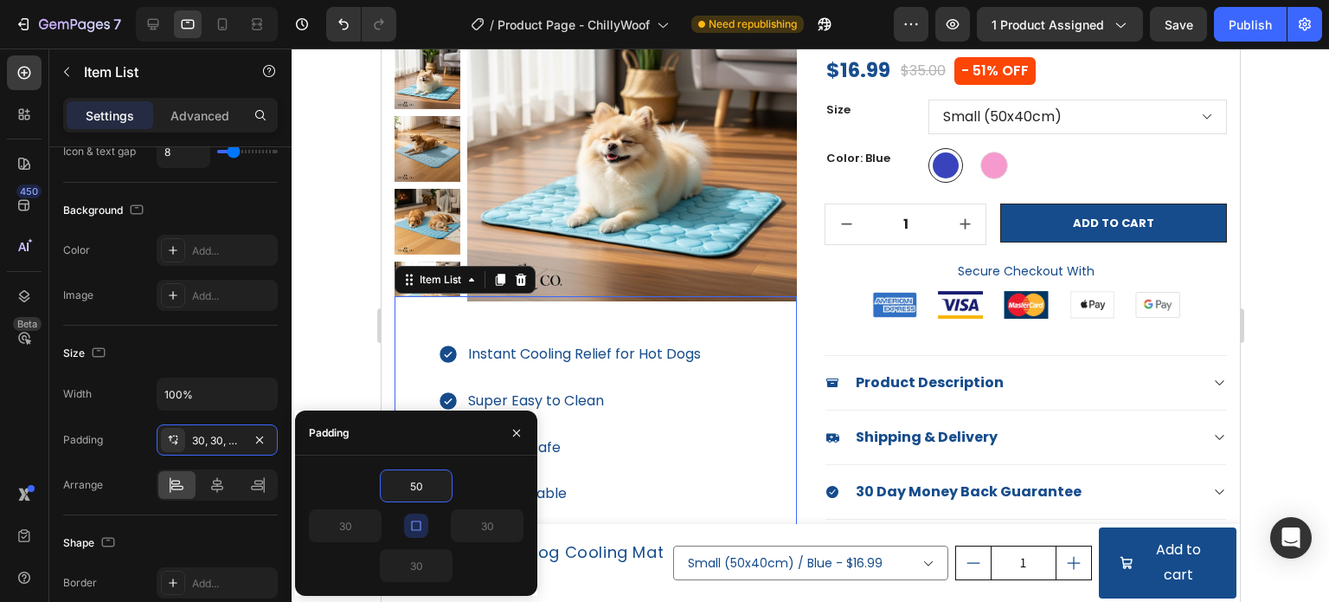
type input "50"
click at [422, 527] on icon "button" at bounding box center [416, 525] width 14 height 14
click at [411, 526] on icon "button" at bounding box center [416, 525] width 14 height 14
click at [349, 531] on input "50" at bounding box center [345, 525] width 71 height 31
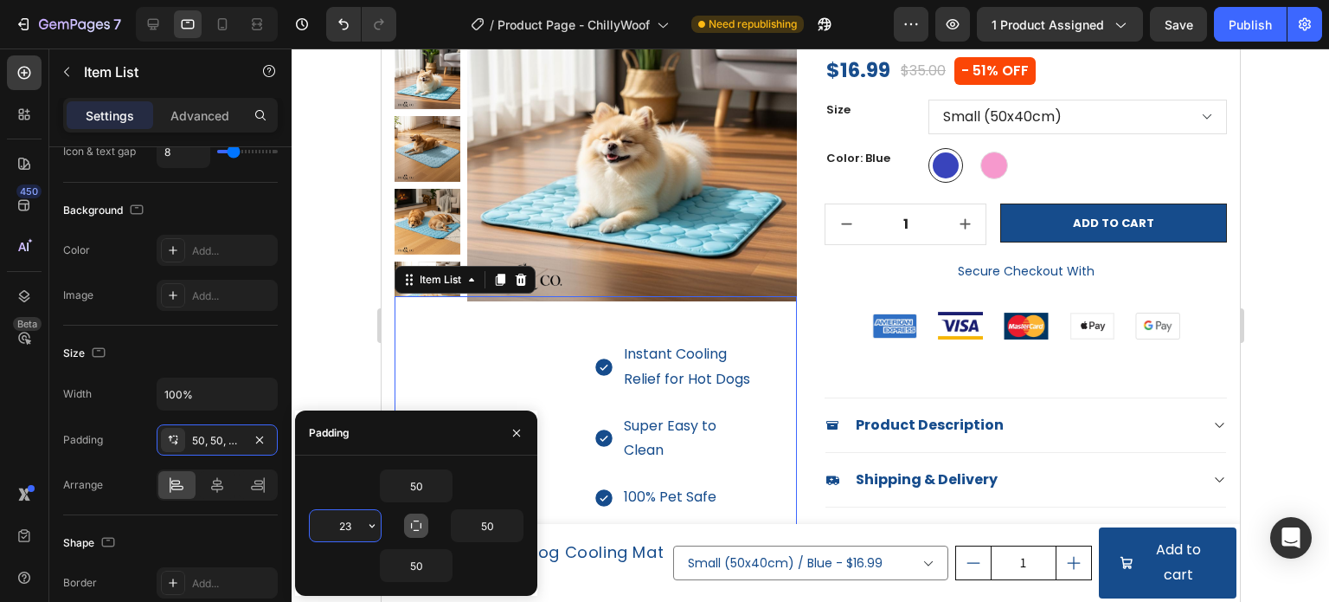
type input "2"
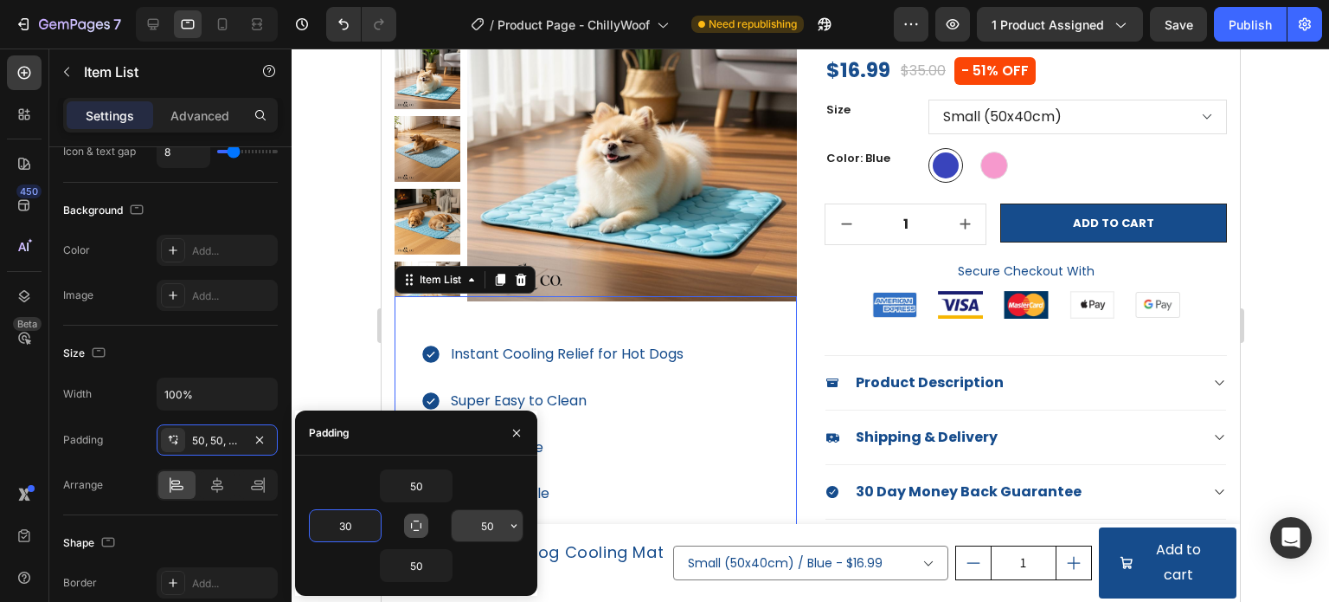
type input "30"
click at [490, 527] on input "50" at bounding box center [487, 525] width 71 height 31
type input "0"
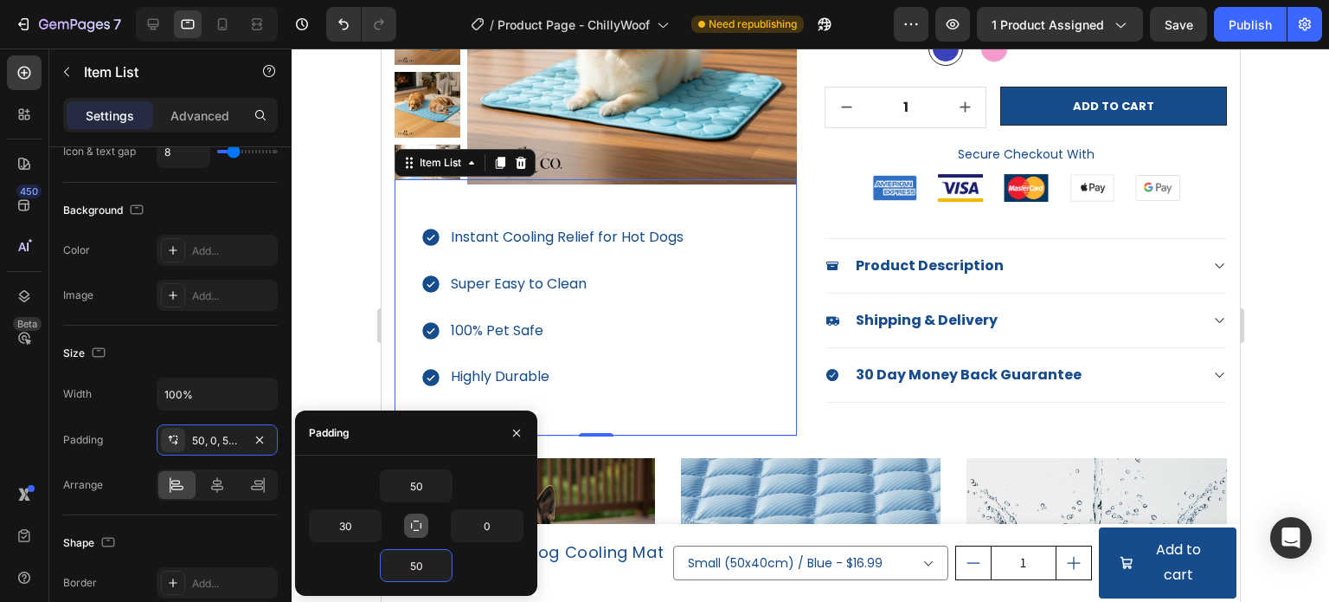
scroll to position [346, 0]
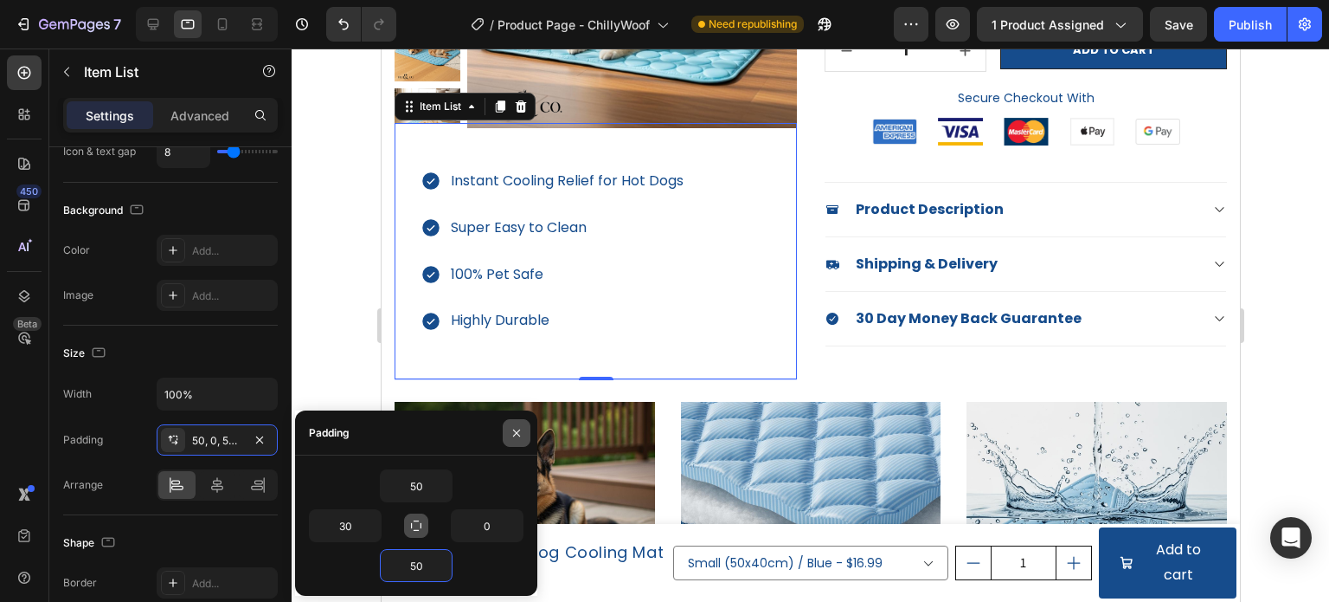
click at [516, 439] on icon "button" at bounding box center [517, 433] width 14 height 14
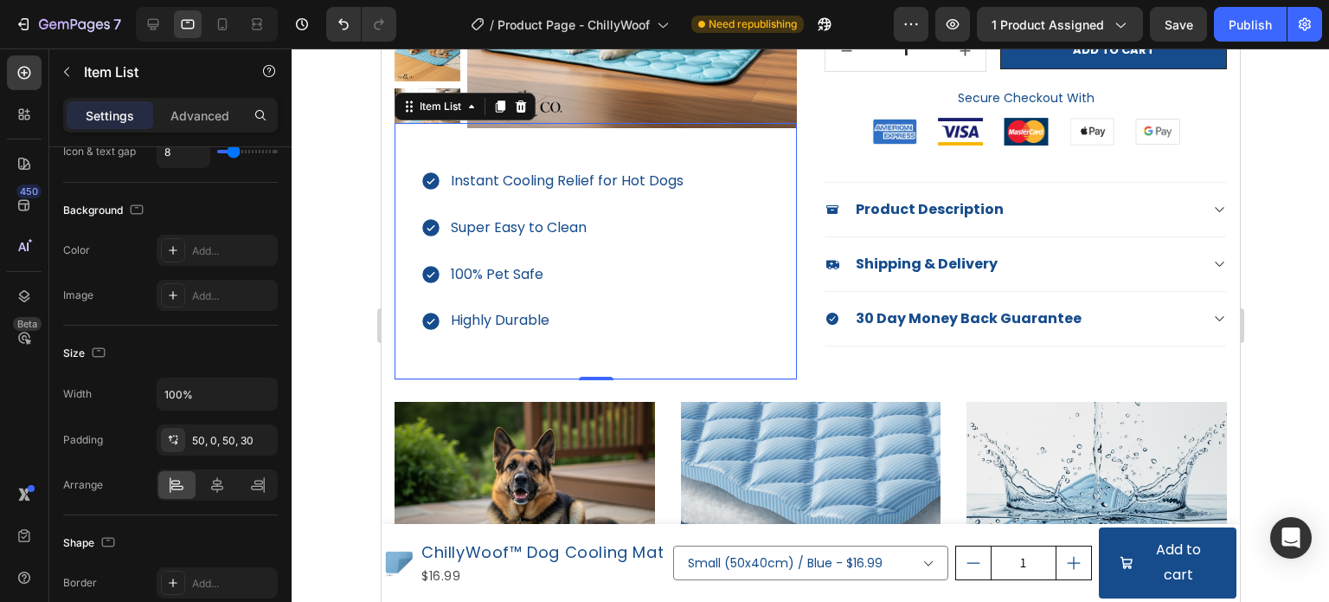
click at [325, 292] on div at bounding box center [811, 324] width 1038 height 553
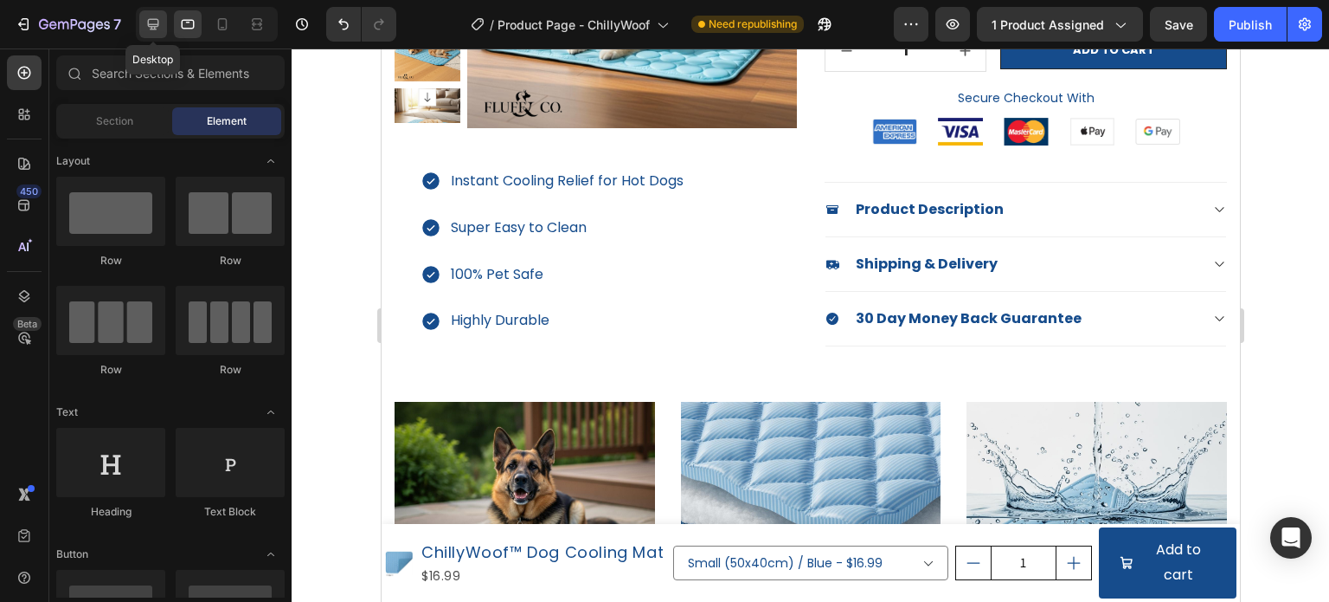
click at [160, 23] on icon at bounding box center [153, 24] width 17 height 17
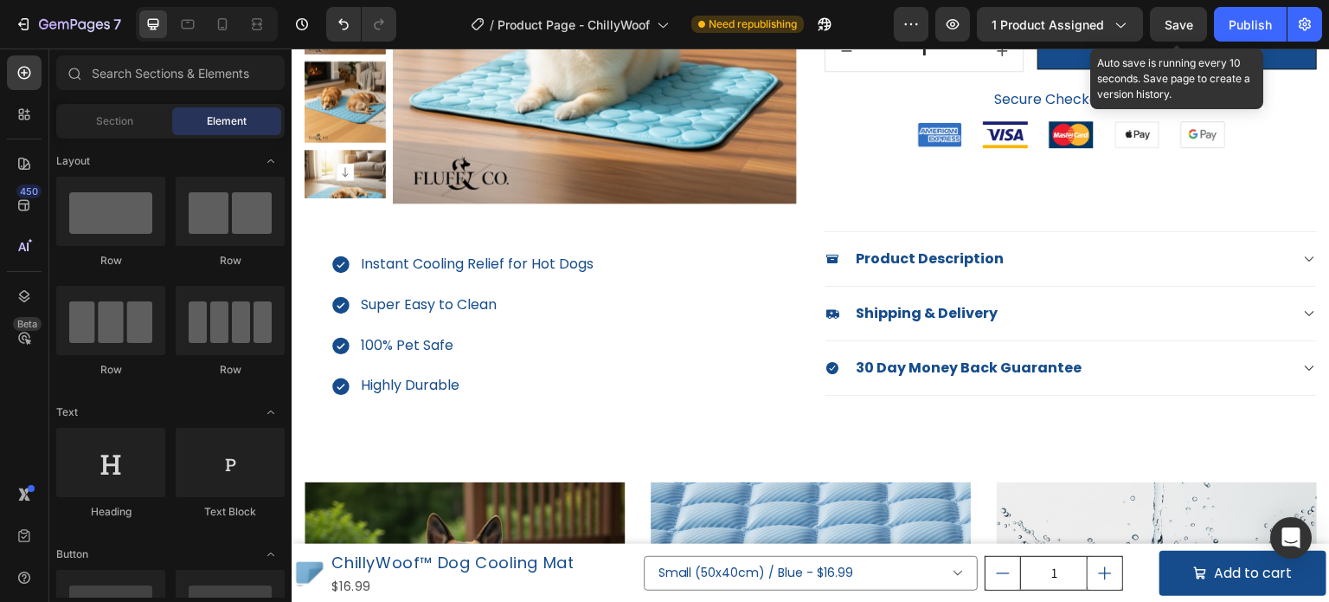
click at [1177, 22] on span "Save" at bounding box center [1179, 24] width 29 height 15
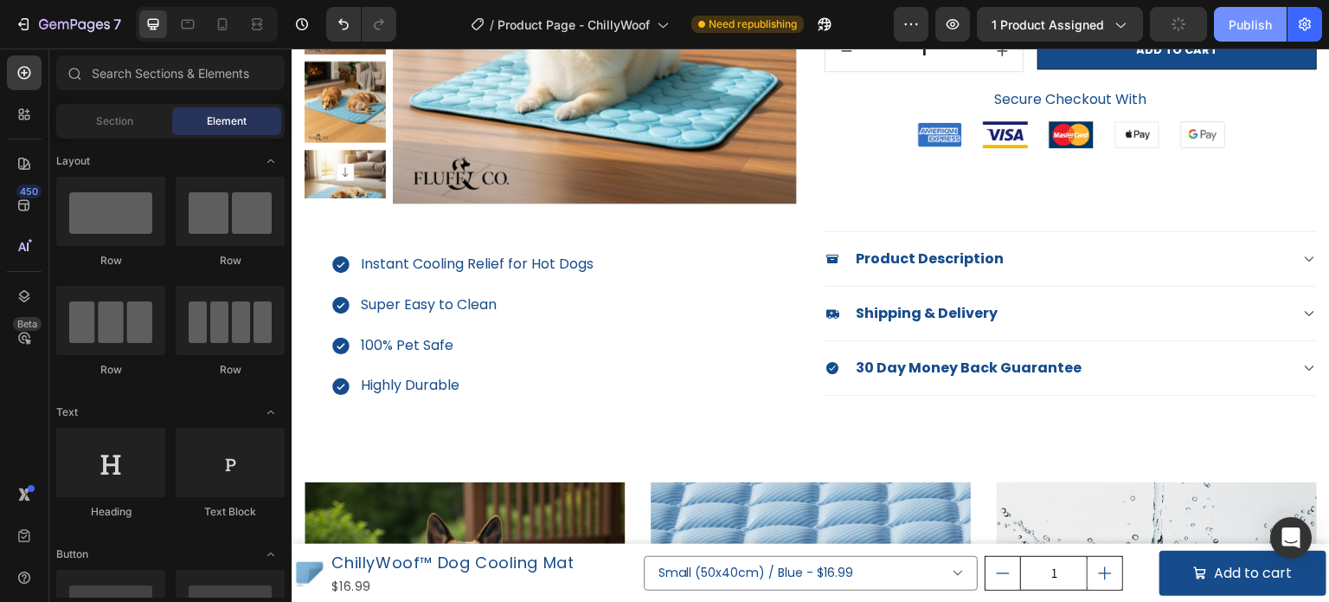
click at [1226, 29] on button "Publish" at bounding box center [1250, 24] width 73 height 35
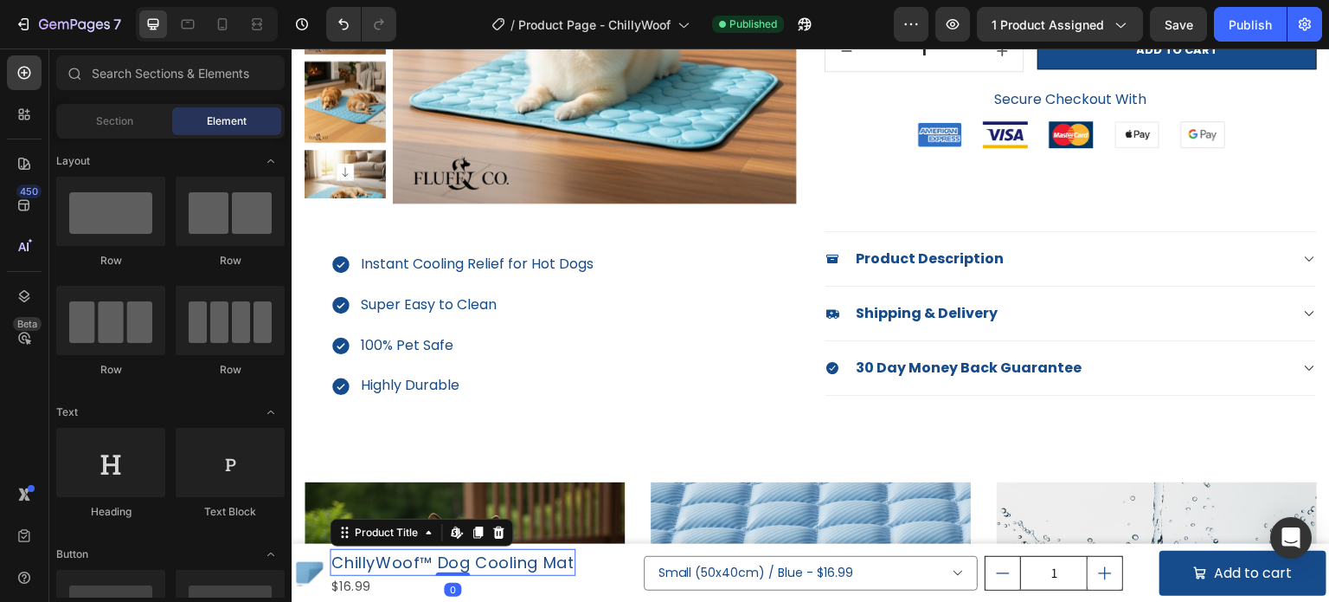
click at [535, 563] on h1 "ChillyWoof™ Dog Cooling Mat" at bounding box center [453, 562] width 246 height 27
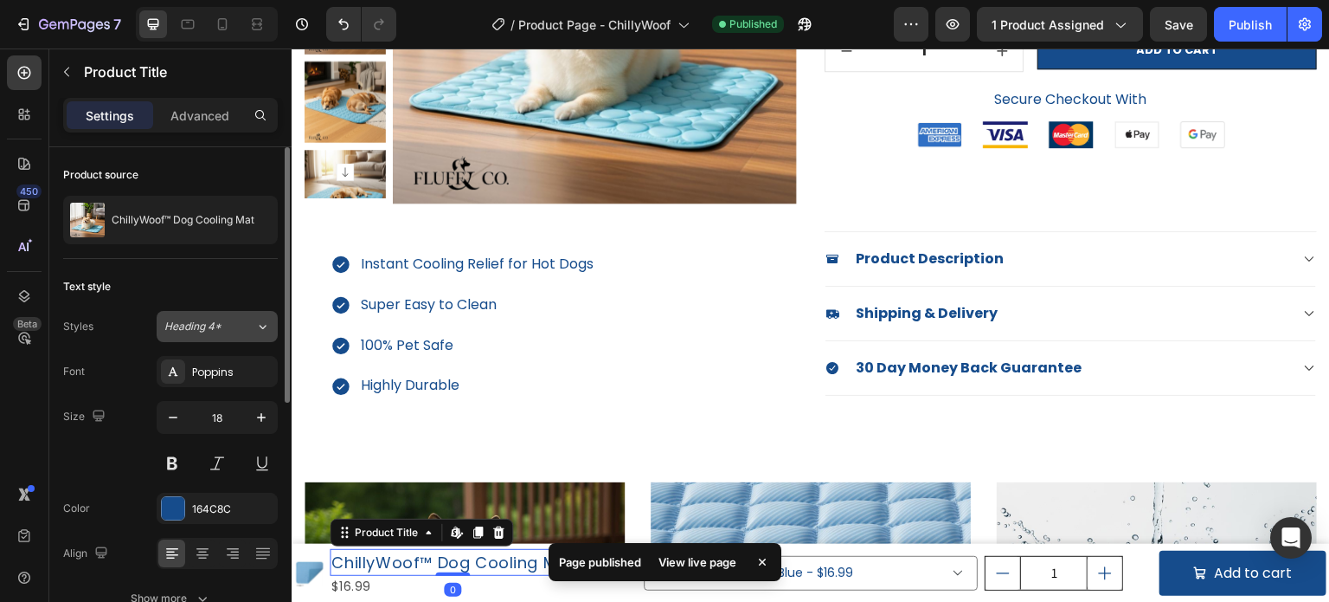
click at [216, 332] on span "Heading 4*" at bounding box center [192, 327] width 57 height 16
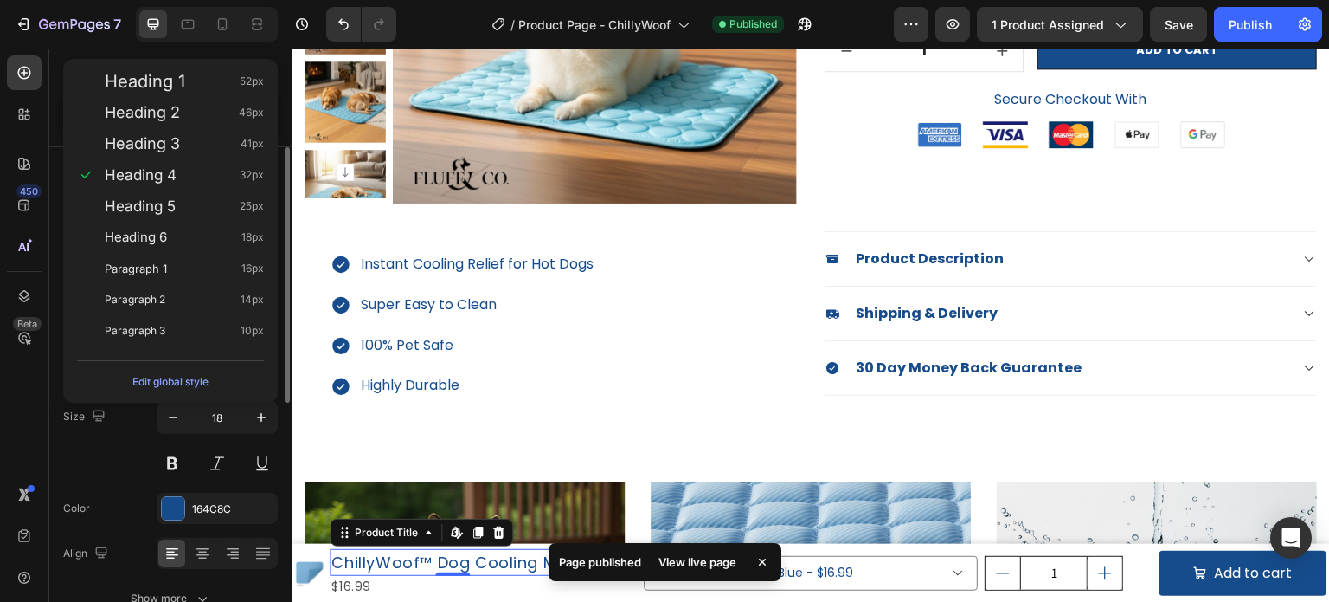
click at [110, 453] on div "Size 18" at bounding box center [170, 440] width 215 height 78
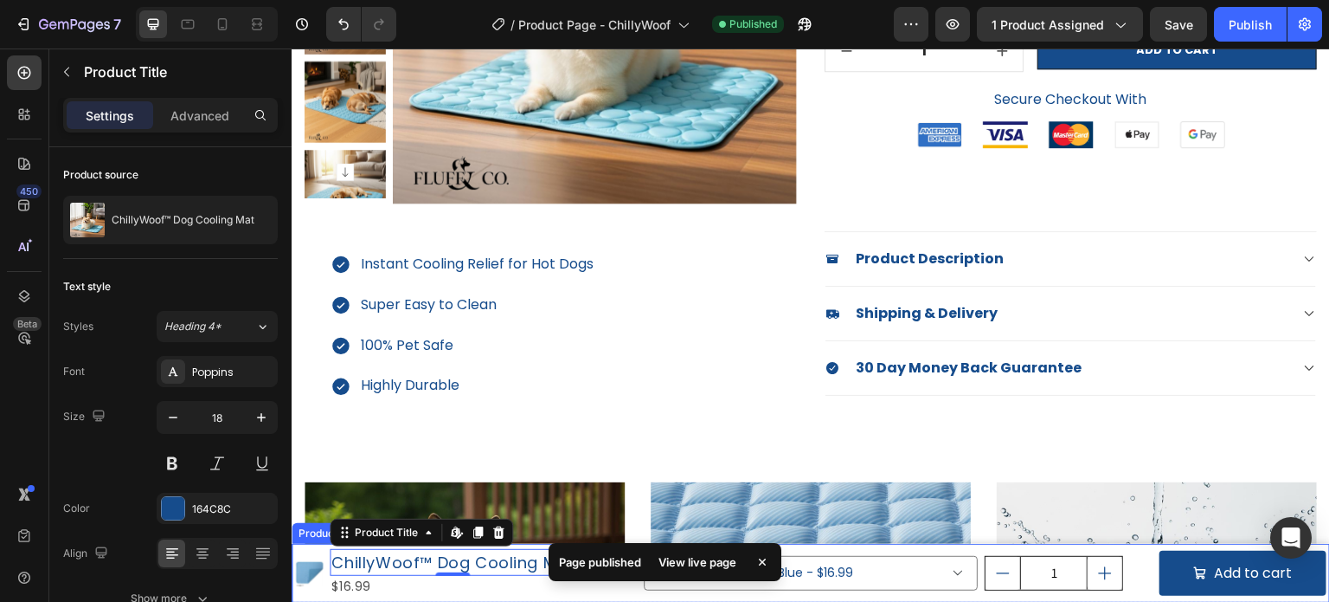
click at [871, 548] on div "Small (50x40cm) / Blue - $16.99 Small (50x40cm) / Pink - $16.99 Medium (70x55cm…" at bounding box center [985, 573] width 683 height 52
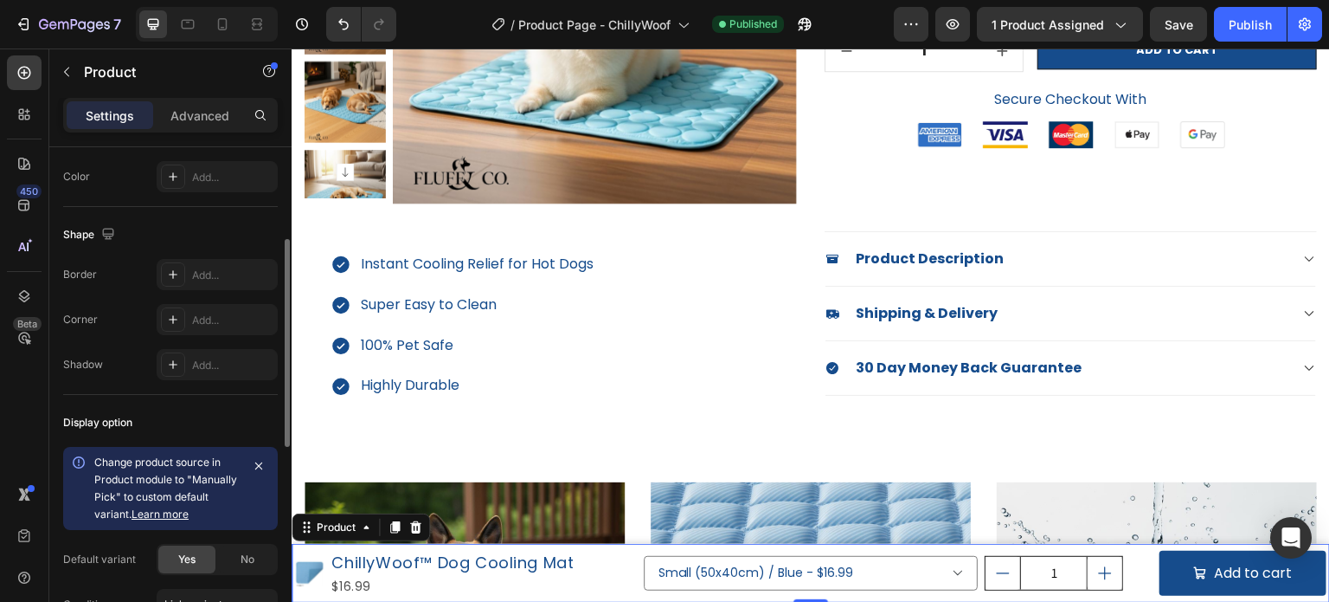
scroll to position [346, 0]
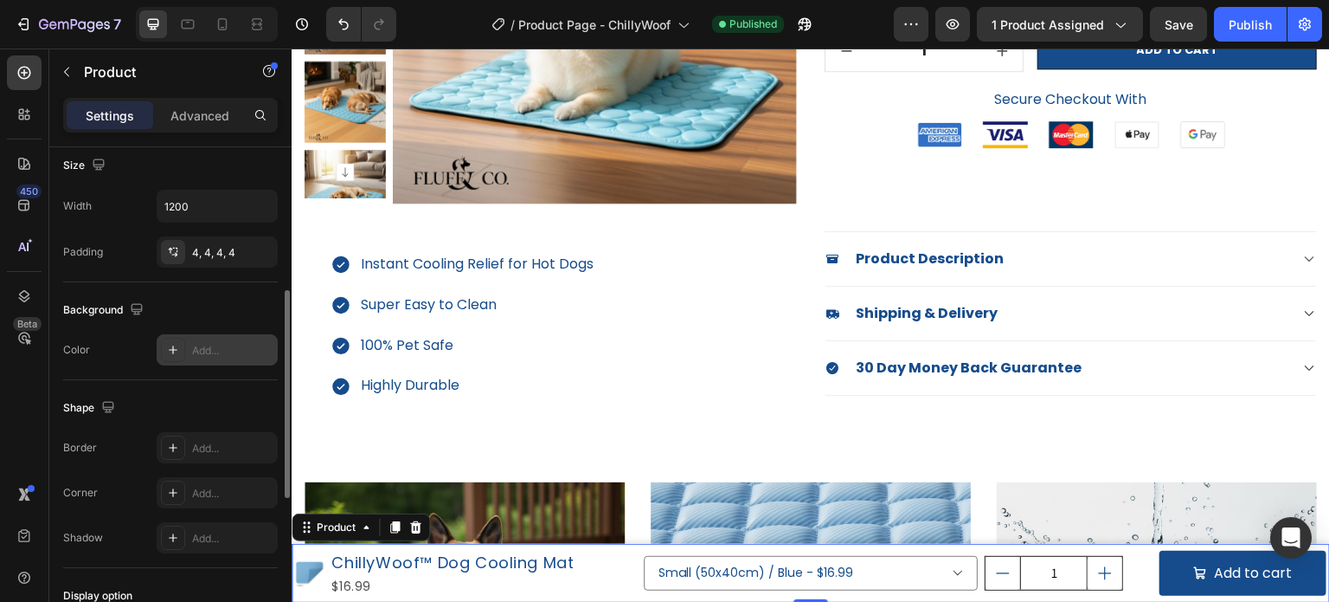
click at [173, 350] on icon at bounding box center [173, 350] width 14 height 14
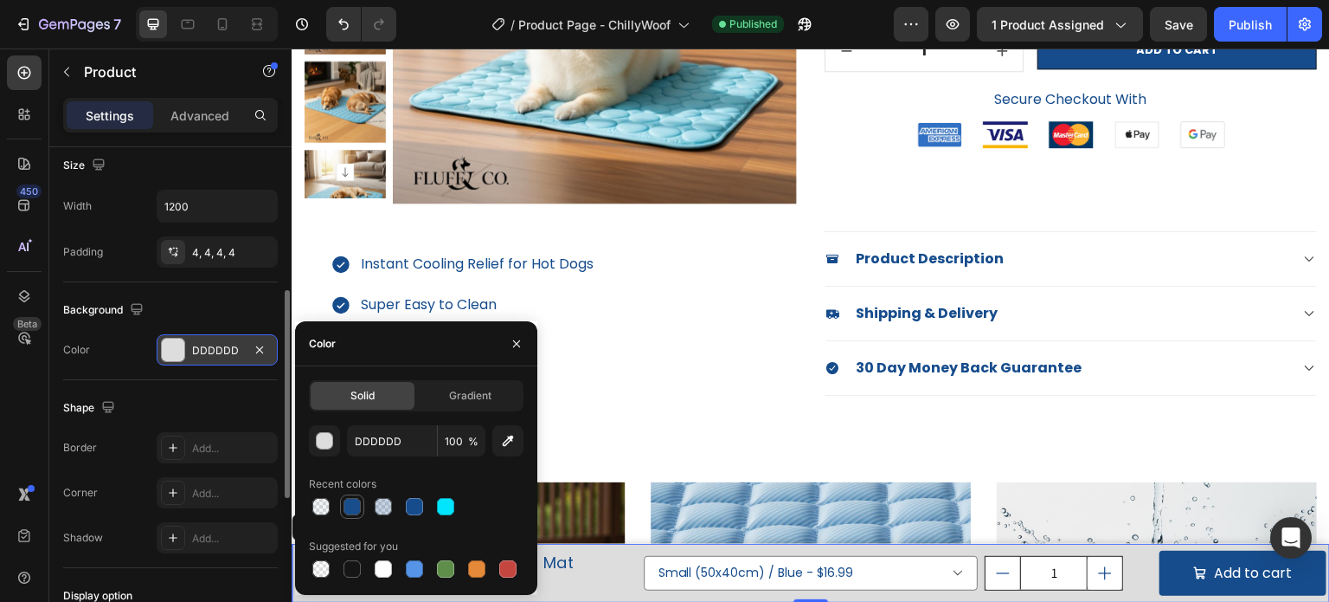
click at [350, 501] on div at bounding box center [352, 506] width 17 height 17
type input "164C8C"
type input "99"
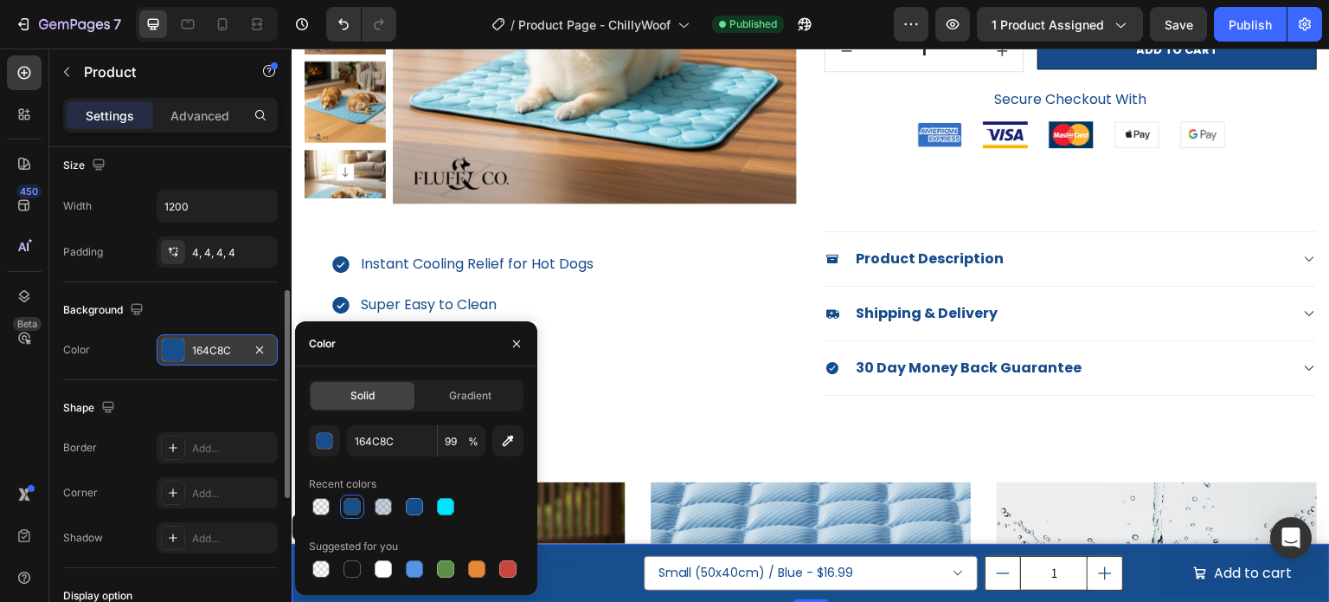
click at [144, 382] on div "Shape Border Add... Corner Add... Shadow Add..." at bounding box center [170, 474] width 215 height 188
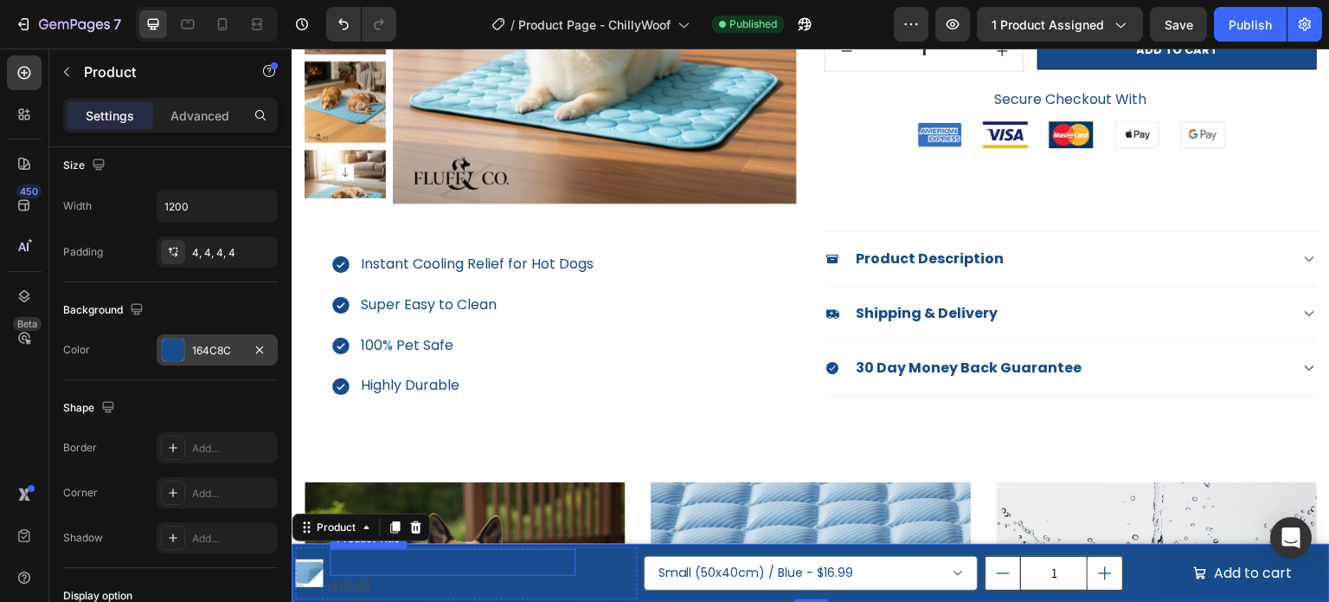
click at [443, 562] on h1 "ChillyWoof™ Dog Cooling Mat" at bounding box center [453, 562] width 246 height 27
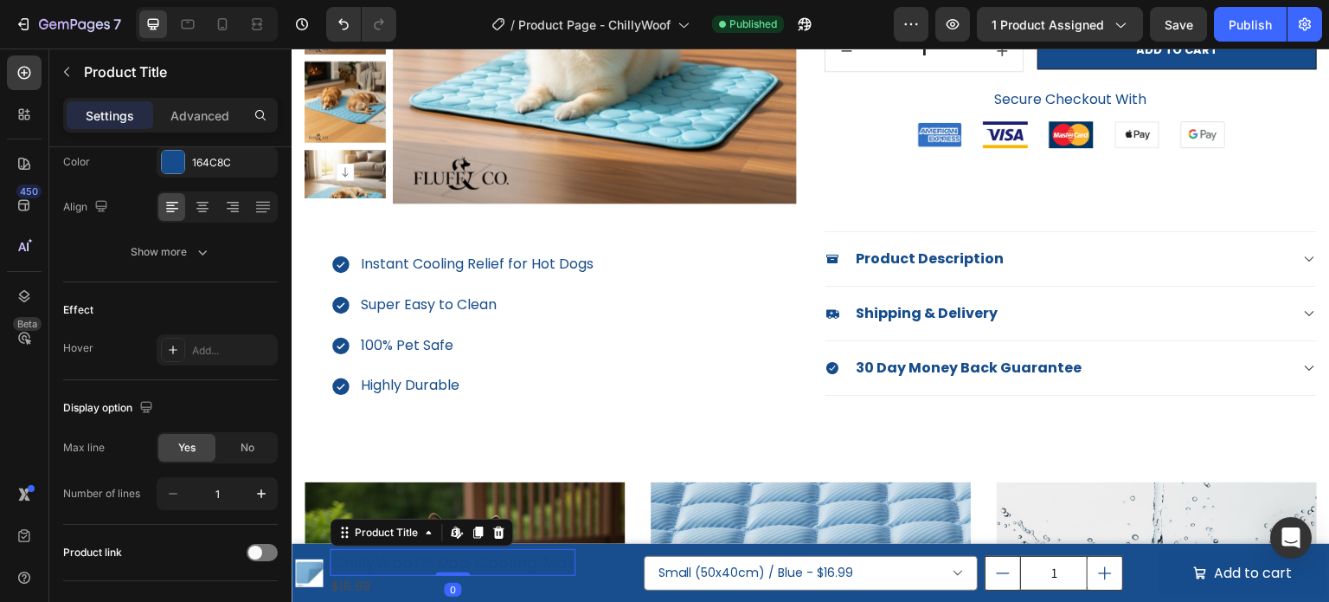
scroll to position [0, 0]
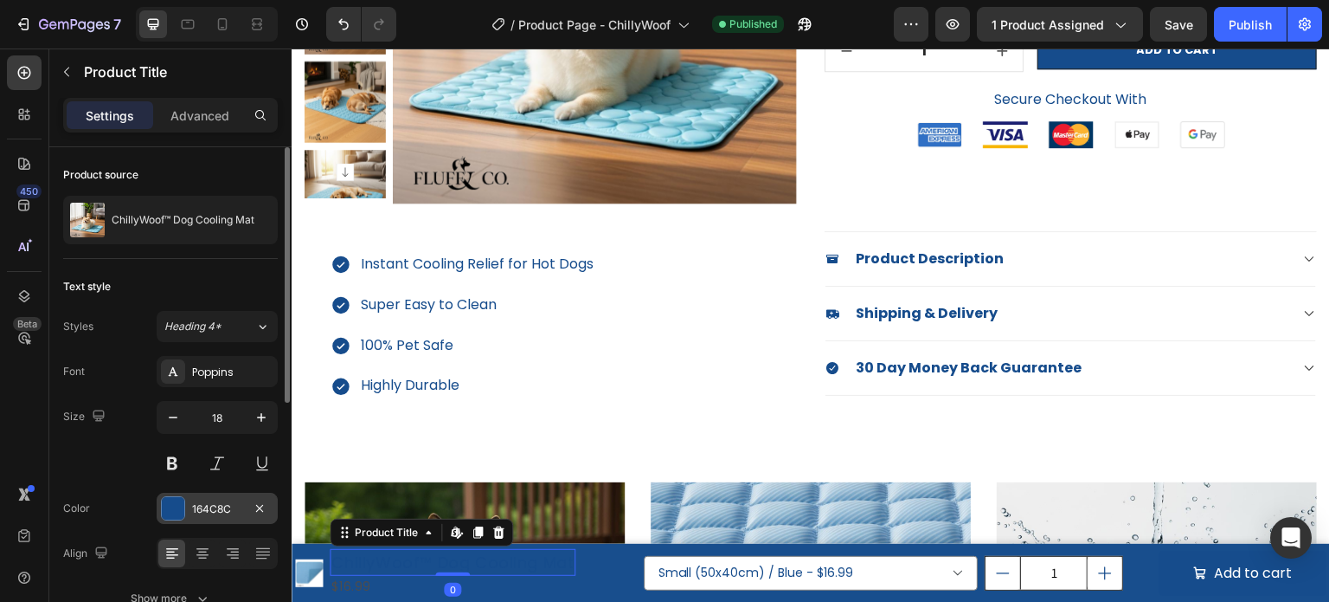
click at [171, 500] on div at bounding box center [173, 508] width 23 height 23
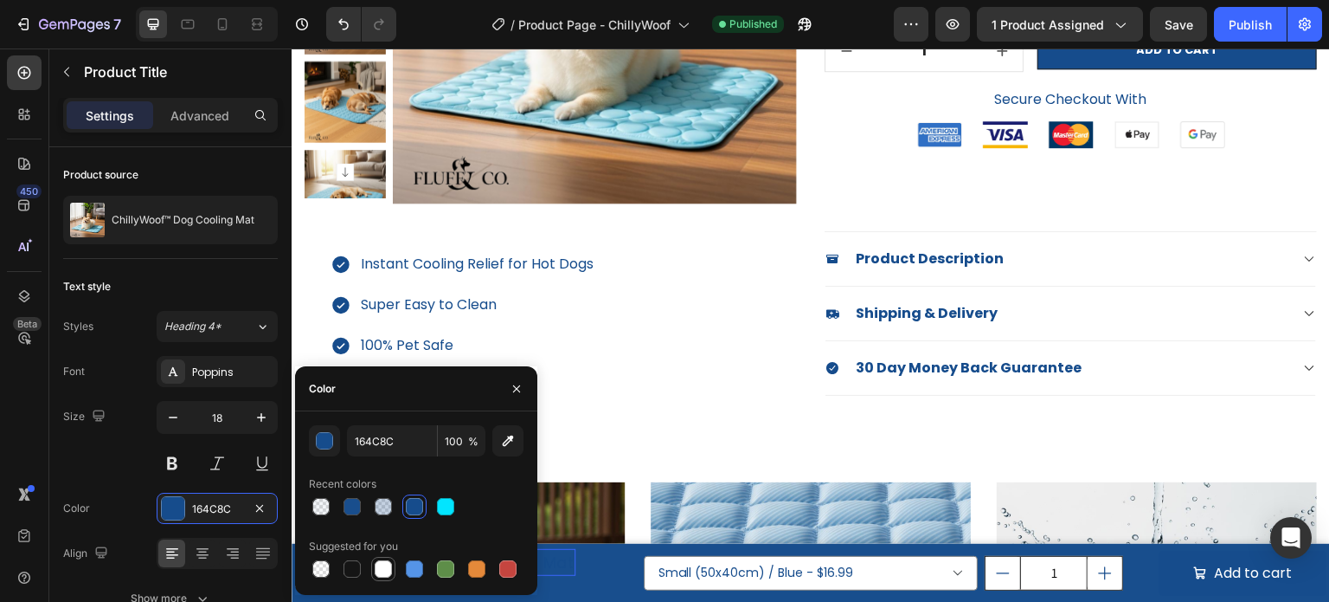
click at [379, 567] on div at bounding box center [383, 568] width 17 height 17
type input "FFFFFF"
click at [119, 448] on div "Size 18" at bounding box center [170, 440] width 215 height 78
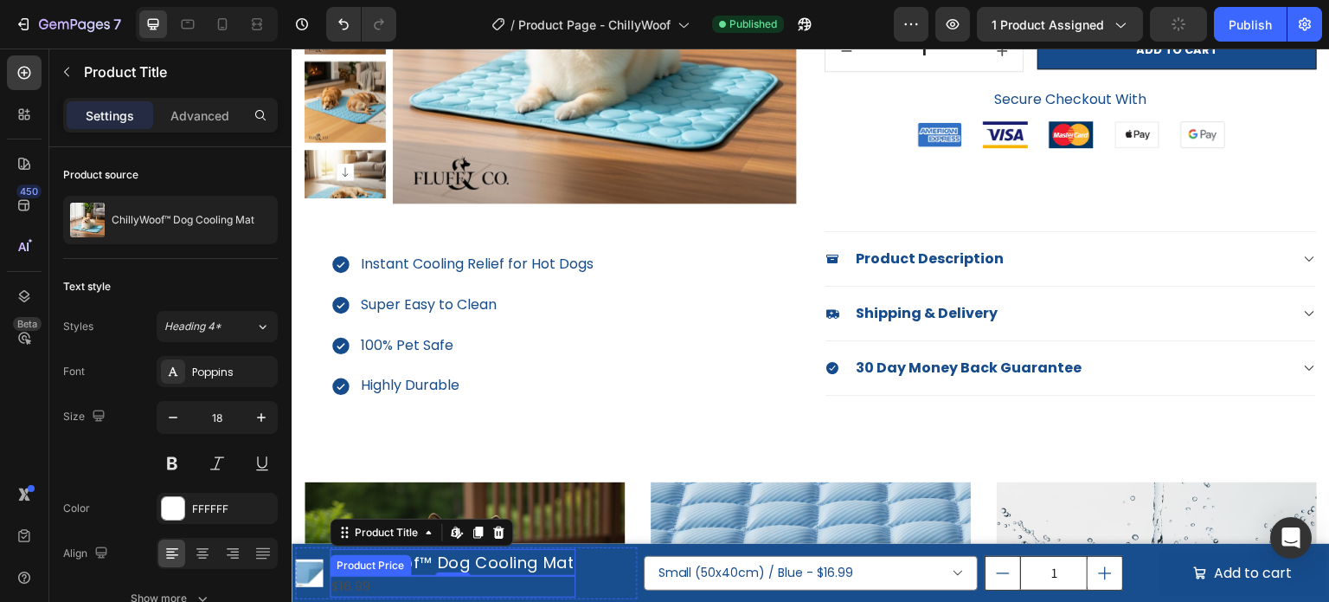
click at [406, 587] on div "$16.99" at bounding box center [453, 587] width 246 height 22
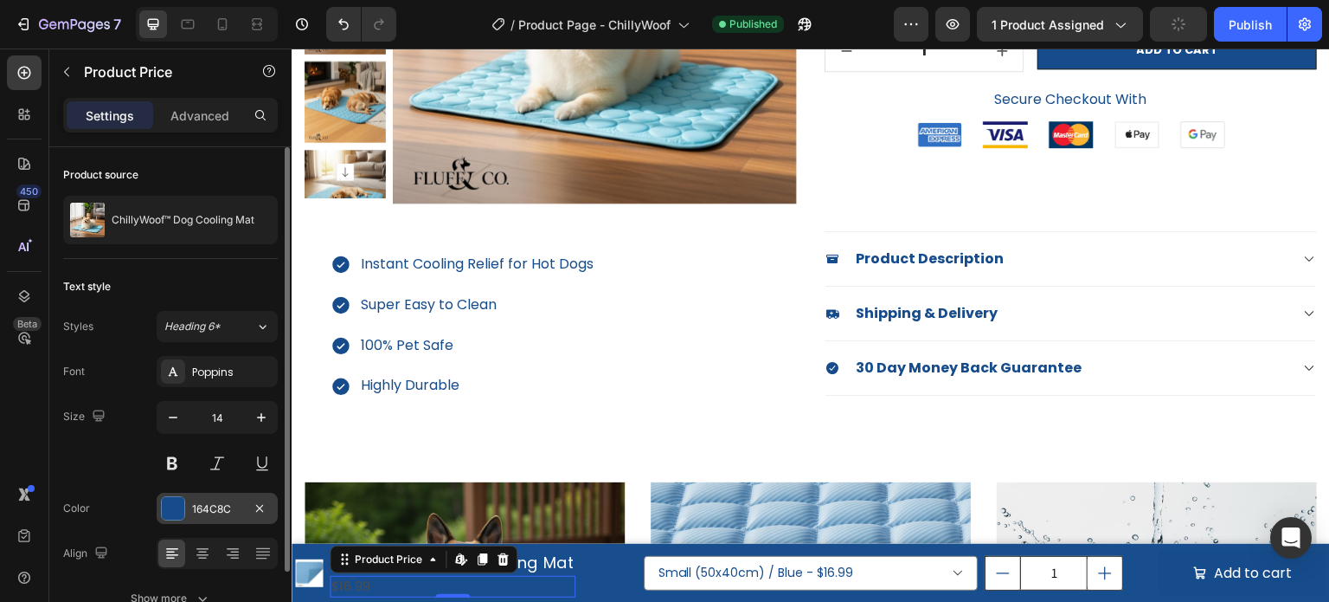
click at [163, 509] on div at bounding box center [173, 508] width 23 height 23
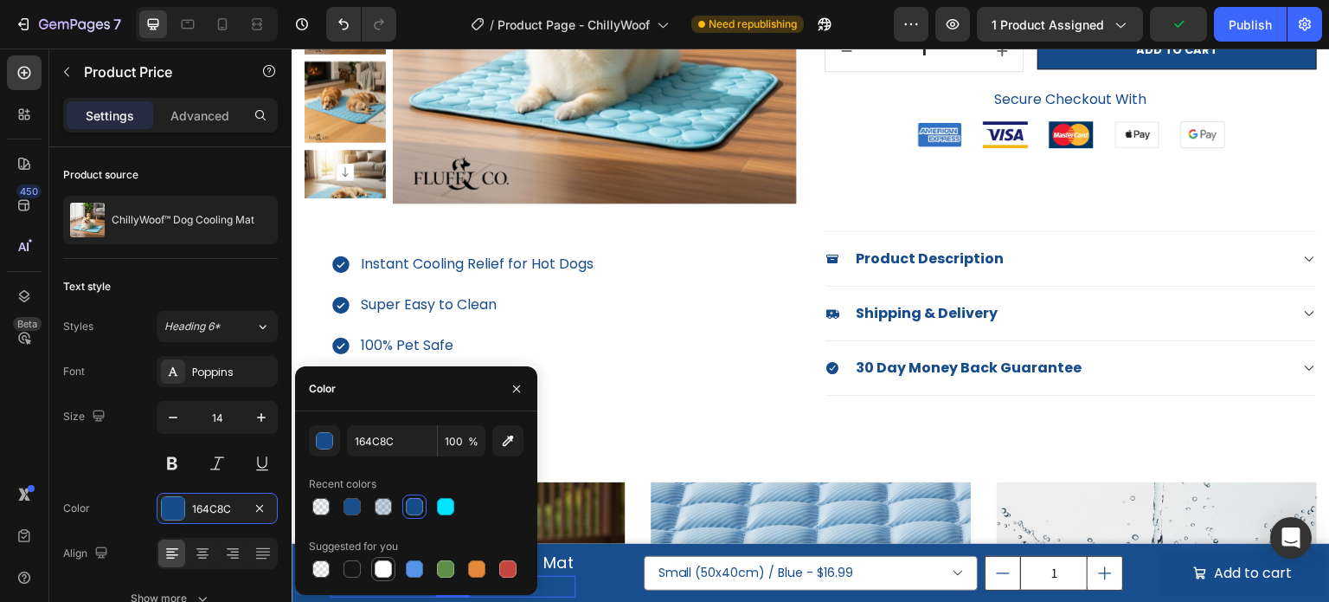
click at [381, 570] on div at bounding box center [383, 568] width 17 height 17
type input "FFFFFF"
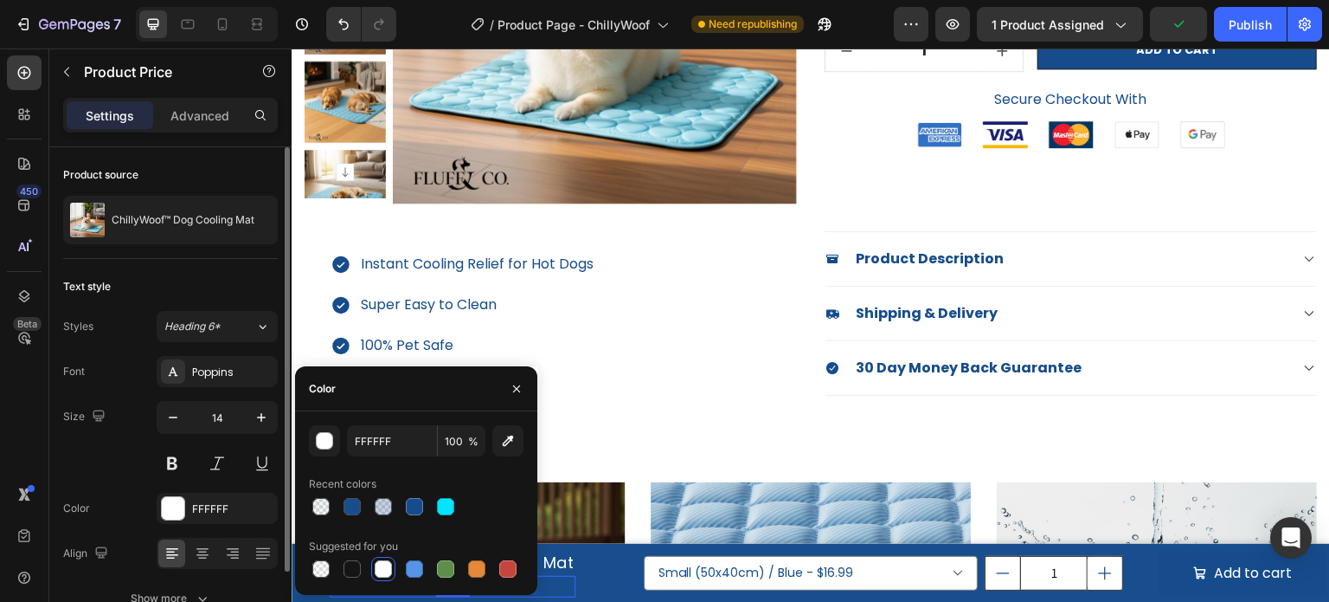
click at [121, 472] on div "Size 14" at bounding box center [170, 440] width 215 height 78
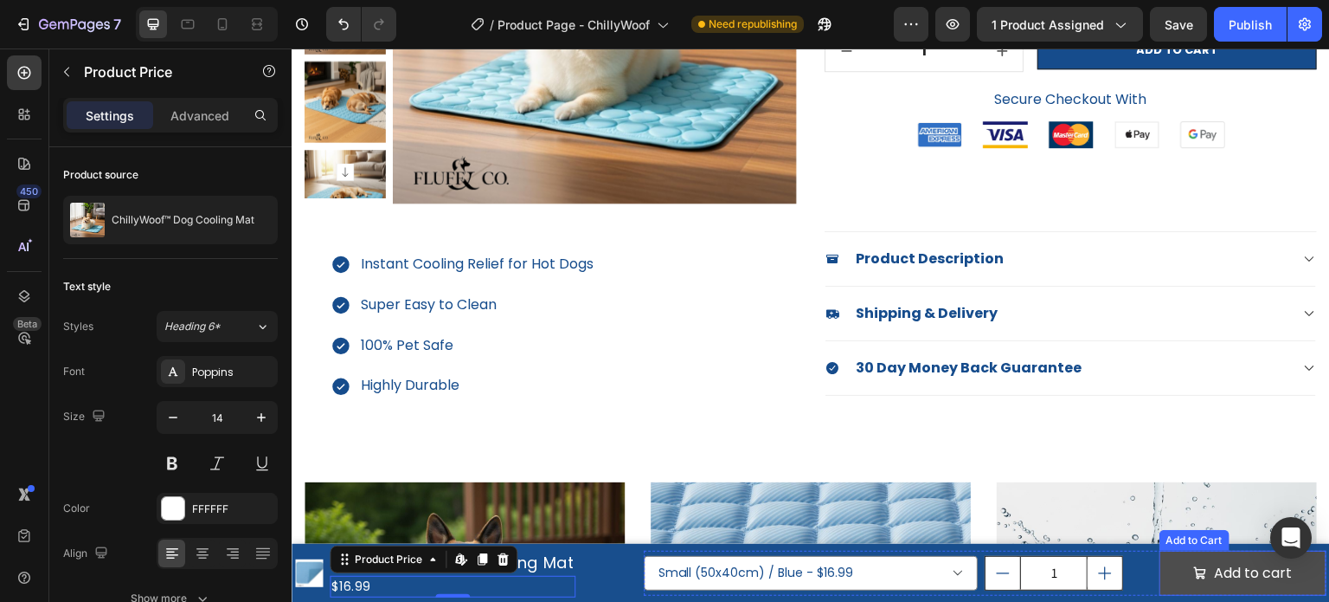
click at [1160, 583] on button "Add to cart" at bounding box center [1243, 573] width 167 height 46
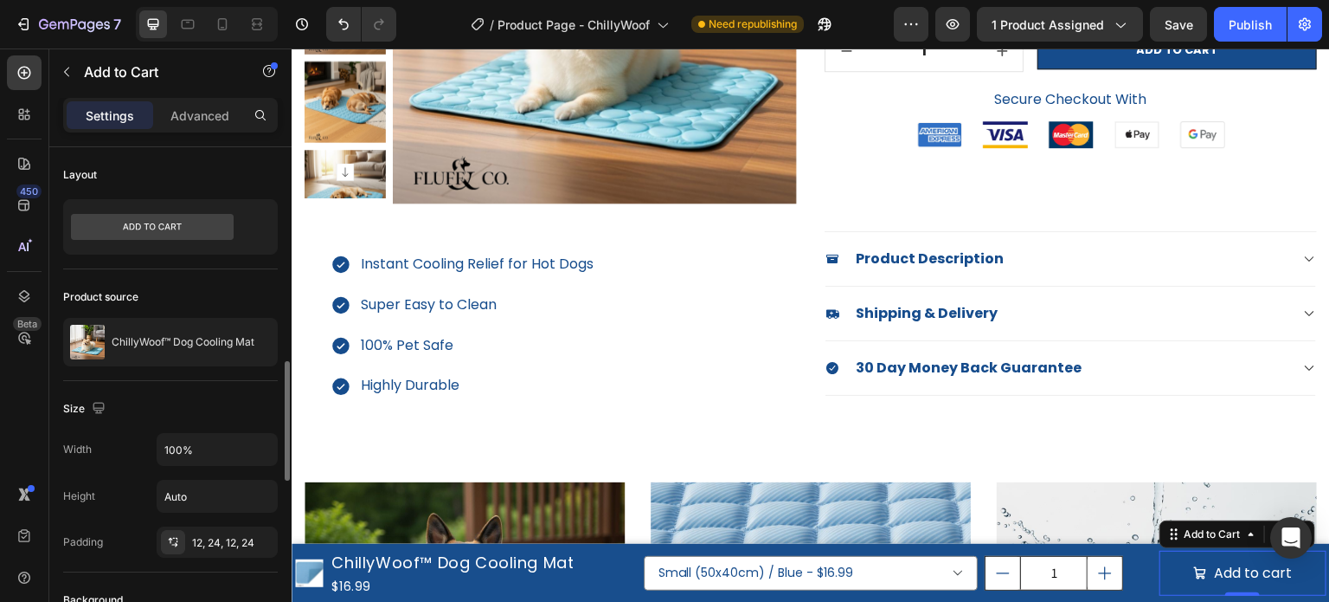
scroll to position [260, 0]
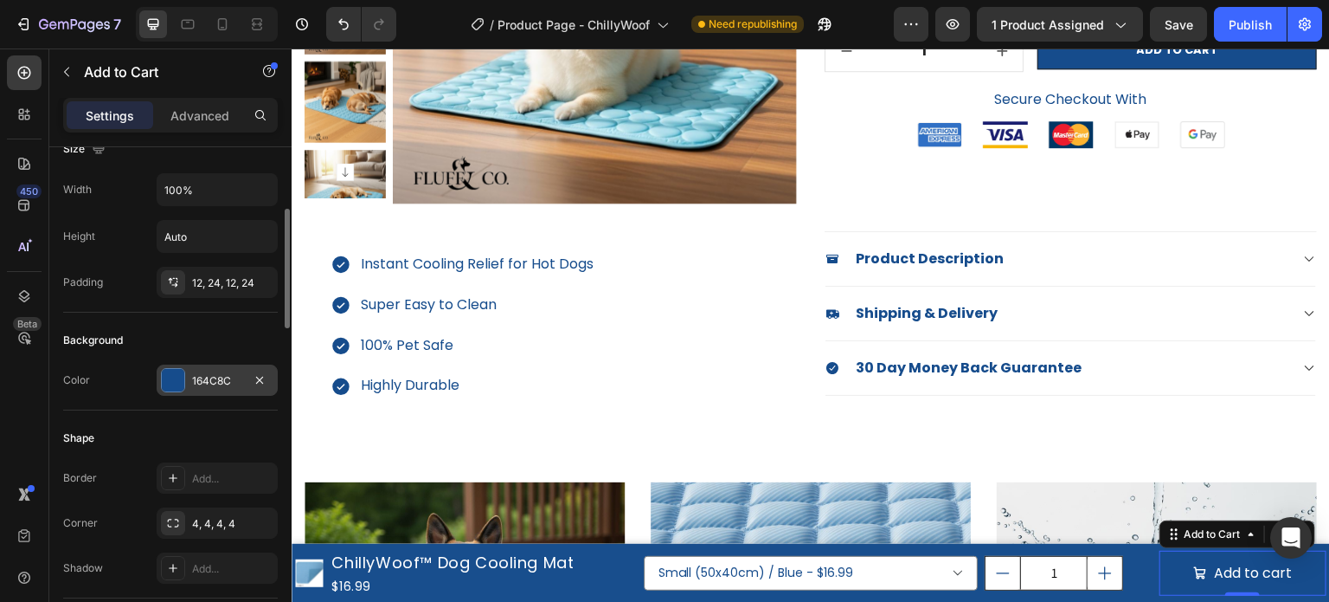
click at [172, 383] on div at bounding box center [173, 380] width 23 height 23
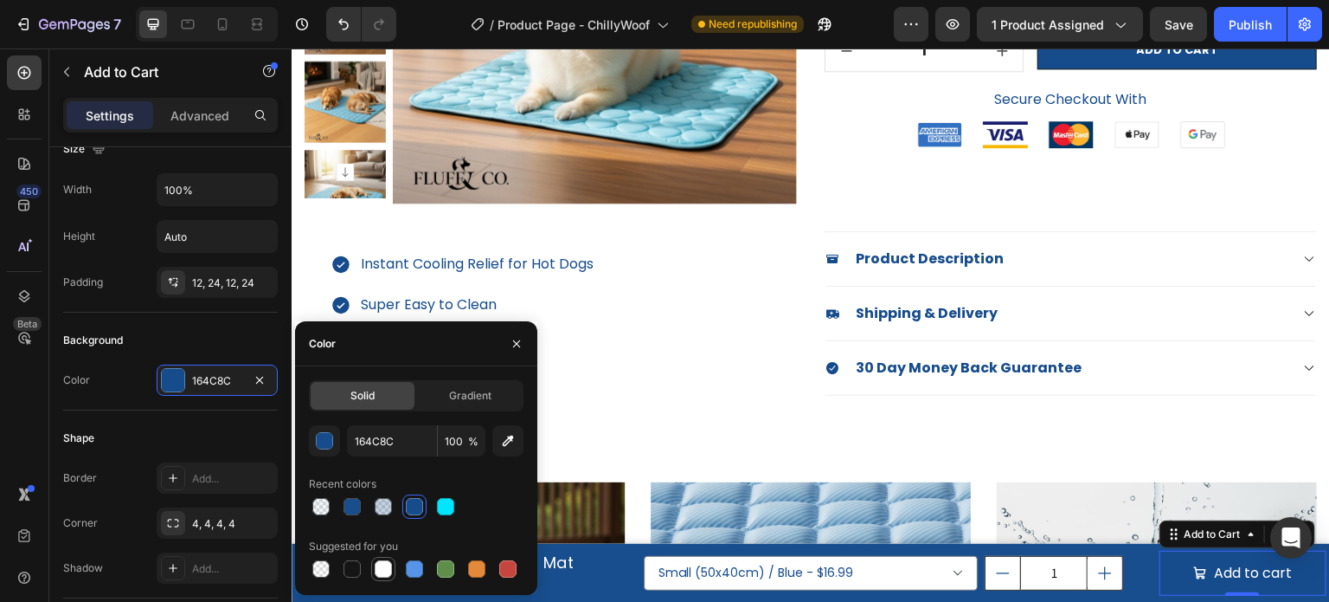
click at [378, 573] on div at bounding box center [383, 568] width 17 height 17
type input "FFFFFF"
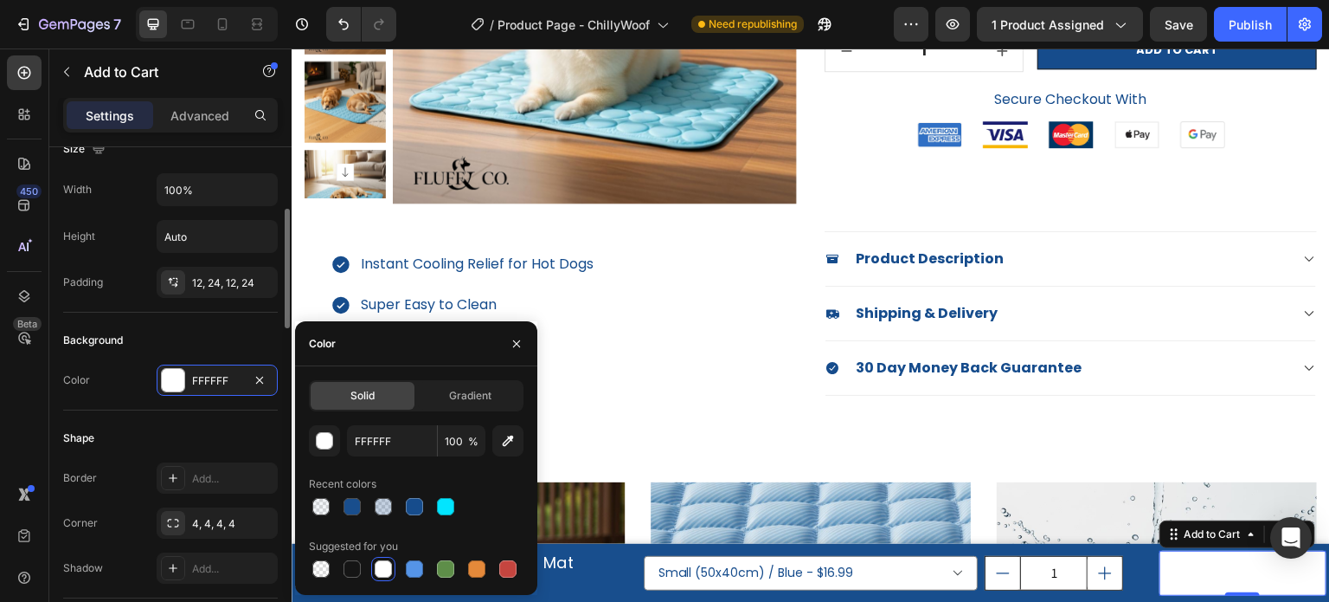
click at [108, 415] on div "Shape Border Add... Corner 4, 4, 4, 4 Shadow Add..." at bounding box center [170, 504] width 215 height 188
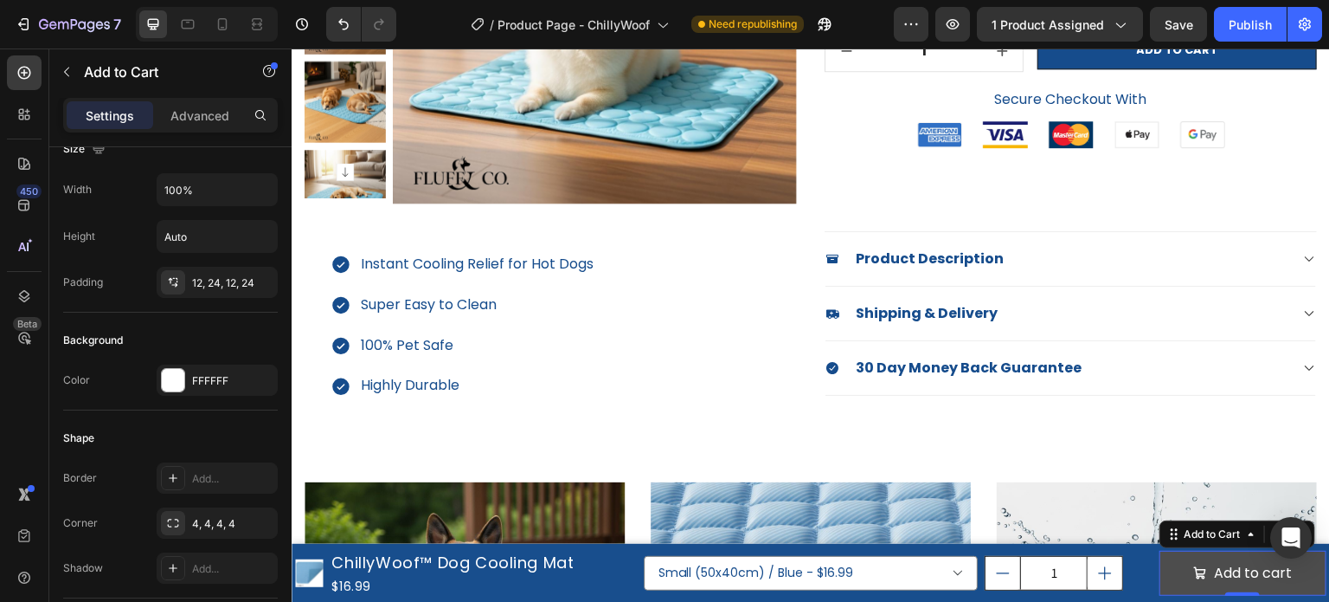
click at [1194, 569] on icon "Add to cart" at bounding box center [1201, 573] width 14 height 14
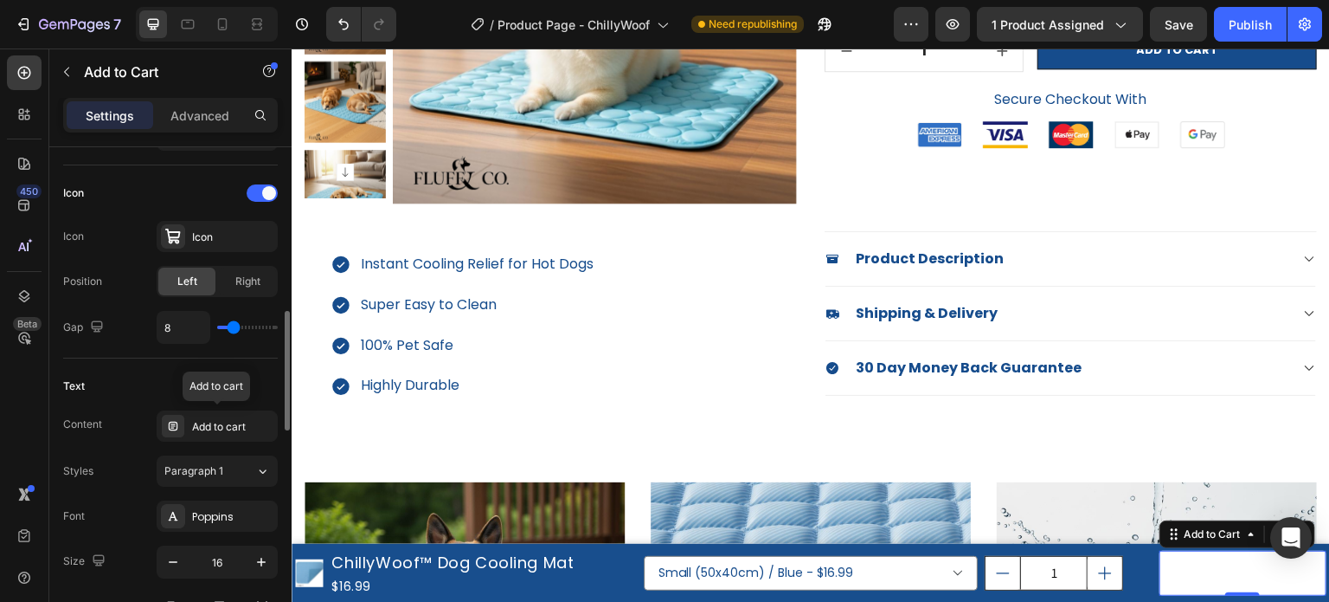
scroll to position [779, 0]
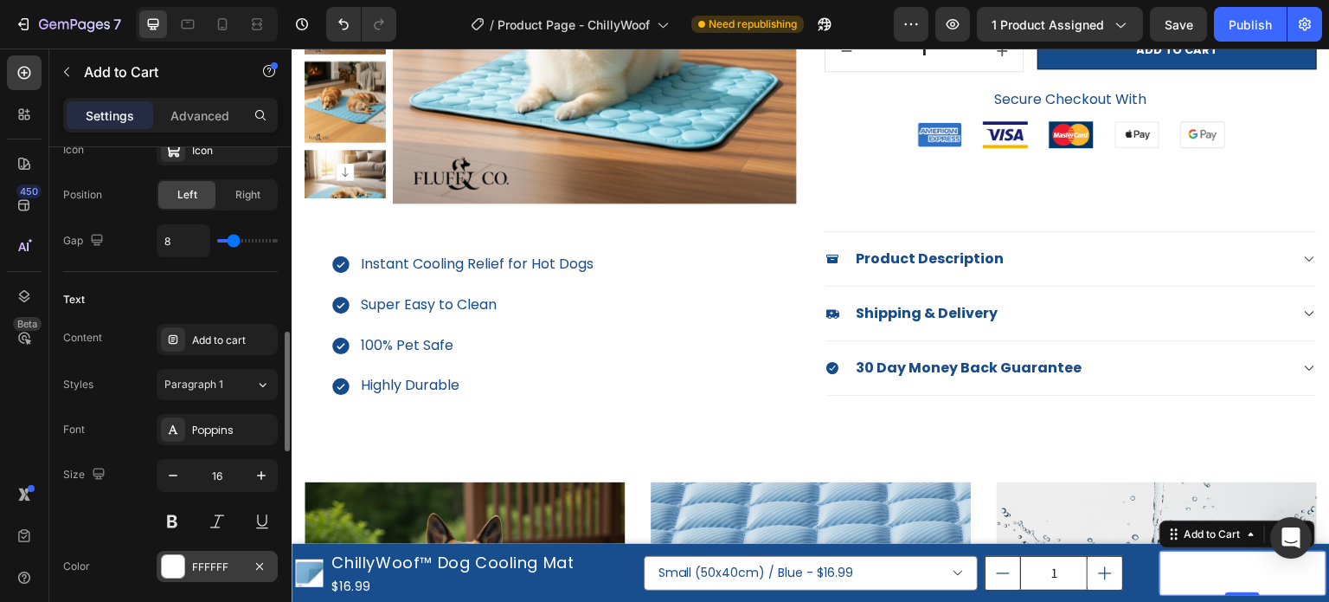
click at [177, 563] on div at bounding box center [173, 566] width 23 height 23
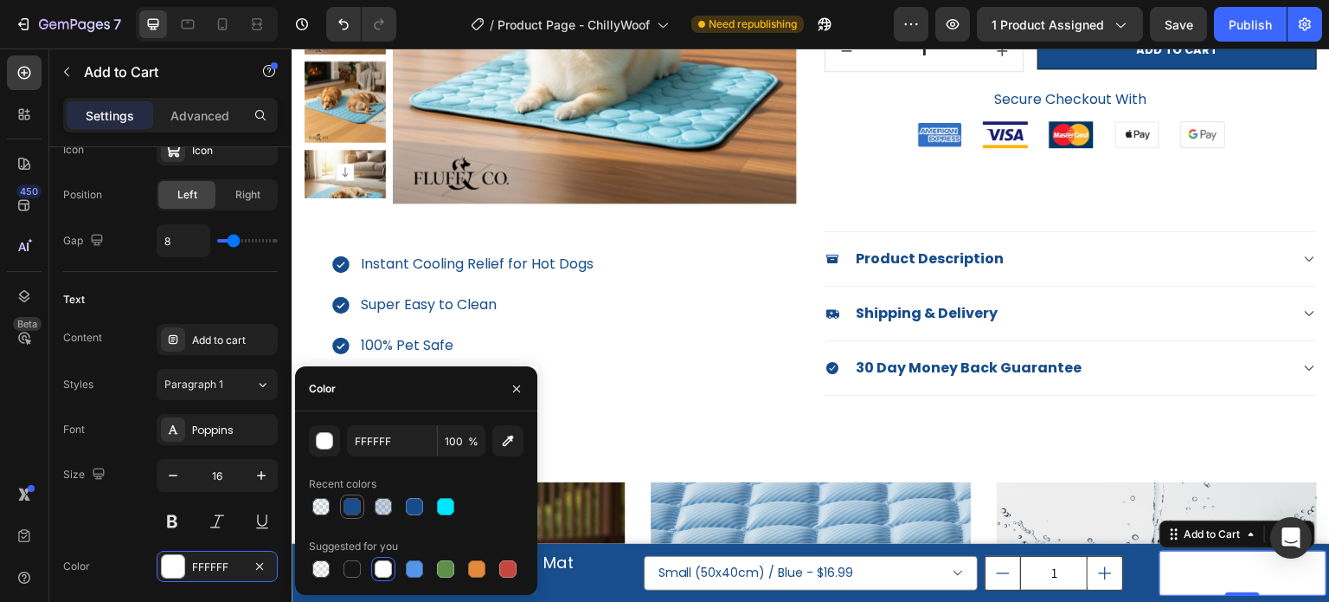
click at [355, 505] on div at bounding box center [352, 506] width 17 height 17
type input "164C8C"
type input "99"
click at [115, 451] on div "Font Poppins Size 16 Color 164C8C Show more" at bounding box center [170, 520] width 215 height 213
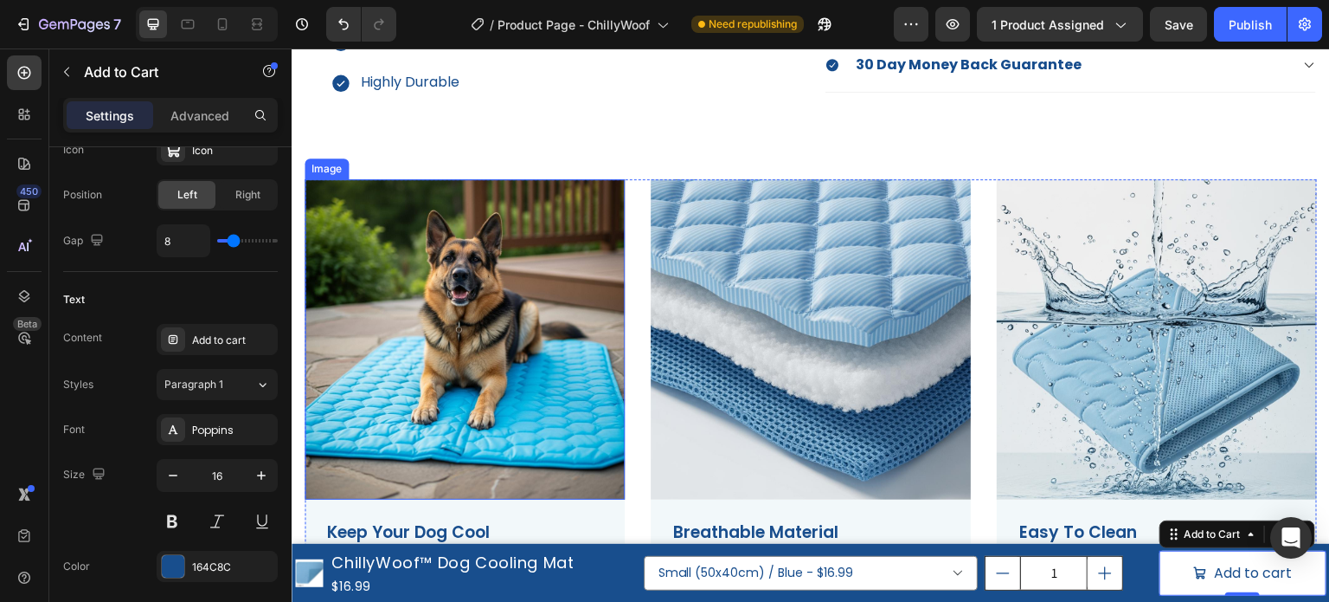
scroll to position [692, 0]
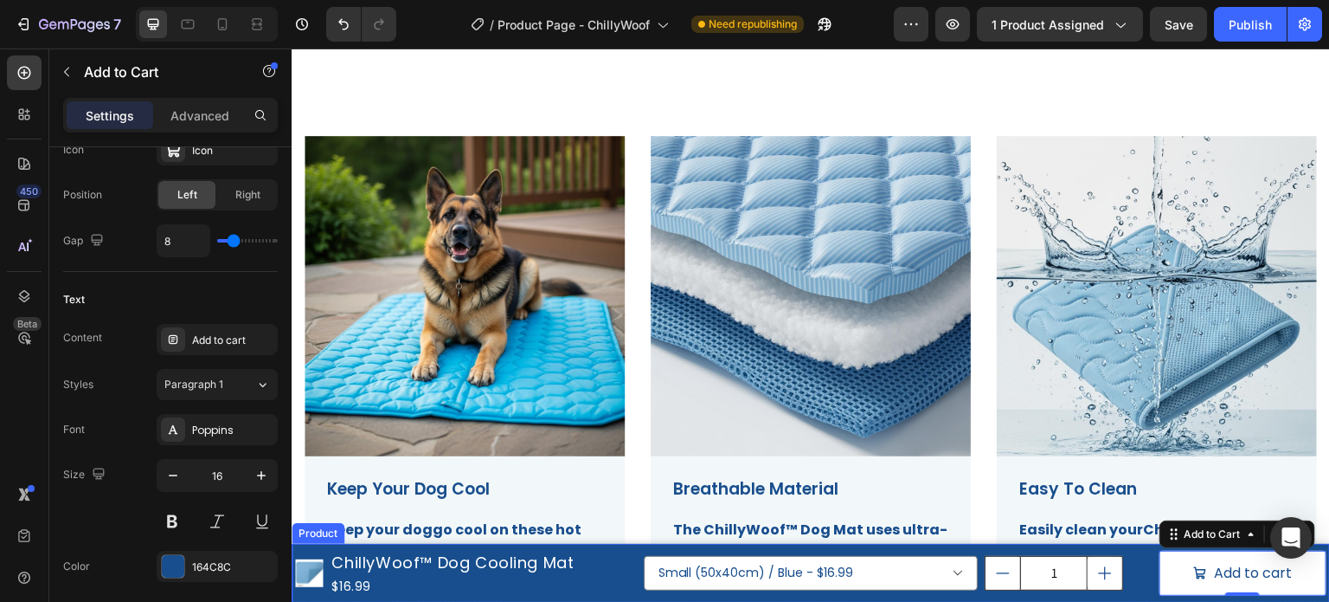
click at [634, 550] on div "Product Images ChillyWoof™ Dog Cooling Mat Product Title $16.99 Product Price P…" at bounding box center [811, 573] width 1039 height 59
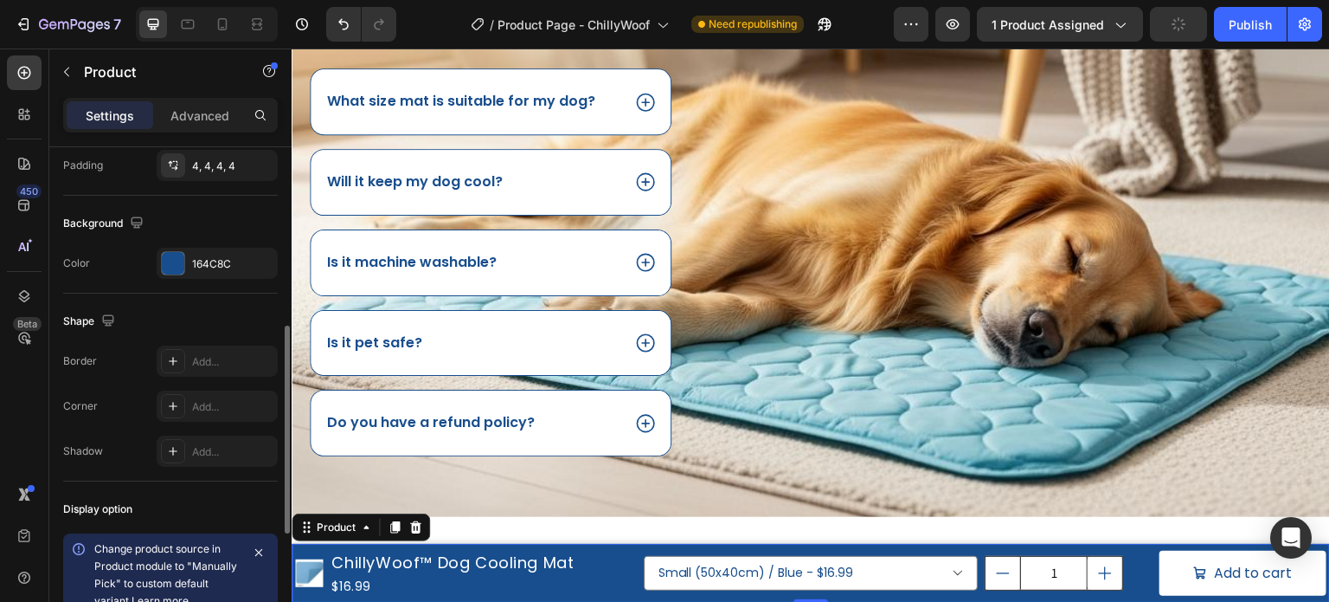
scroll to position [260, 0]
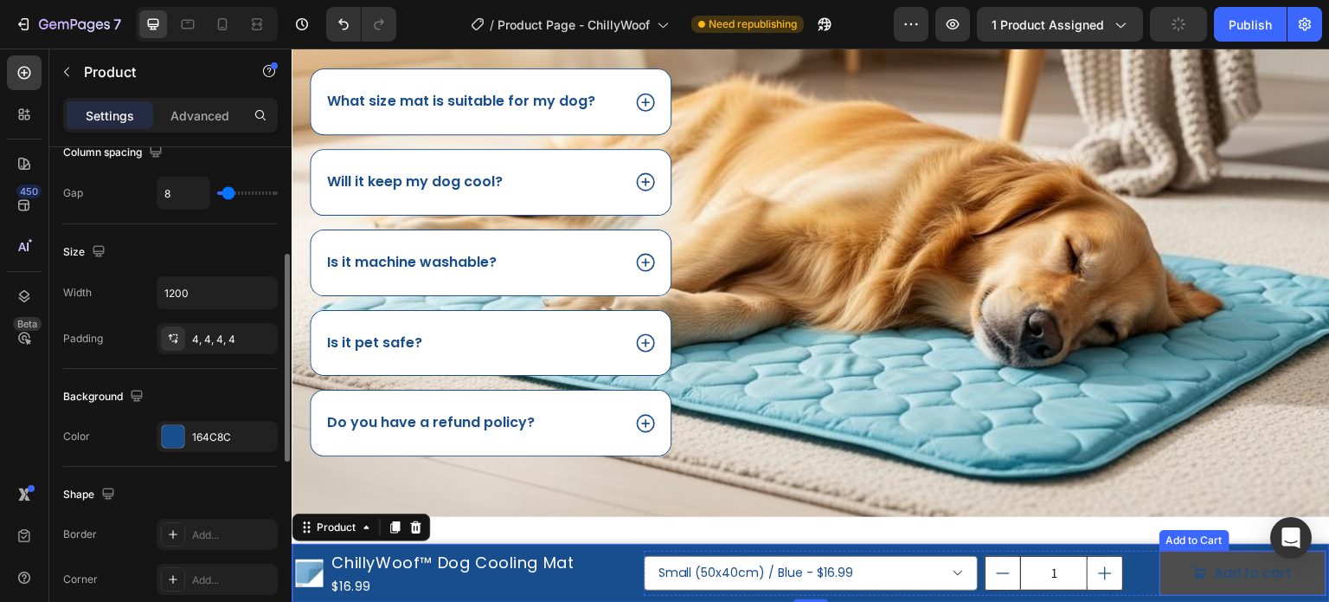
click at [1194, 562] on span "Add to cart" at bounding box center [1201, 573] width 14 height 25
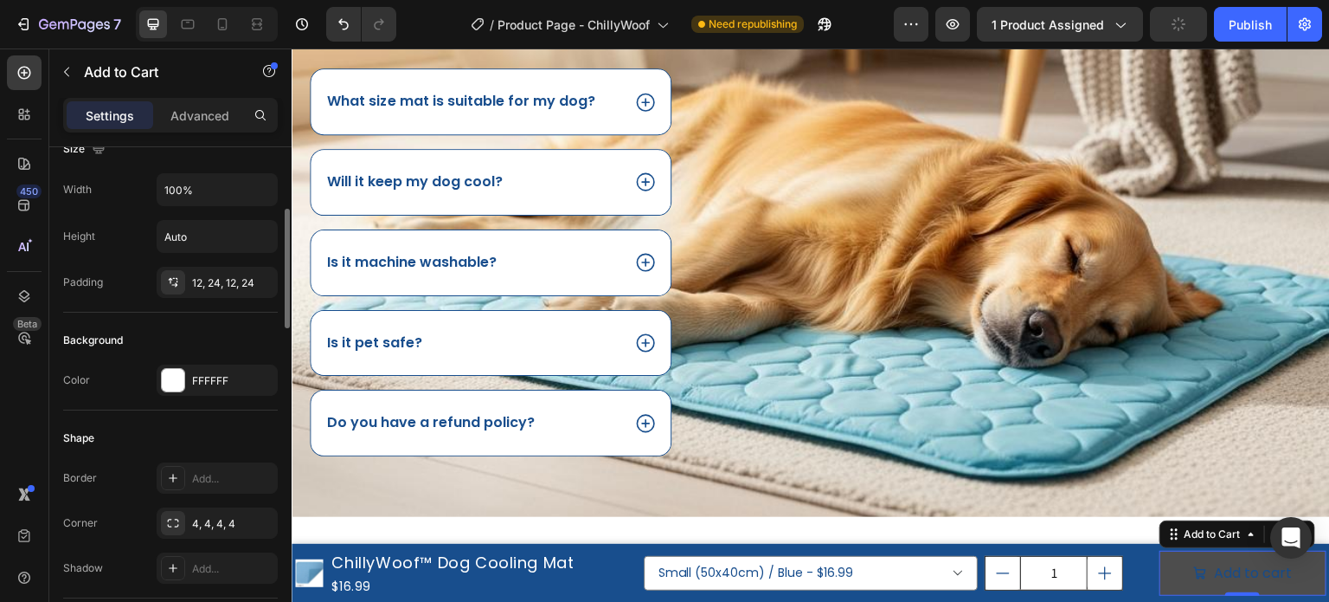
scroll to position [0, 0]
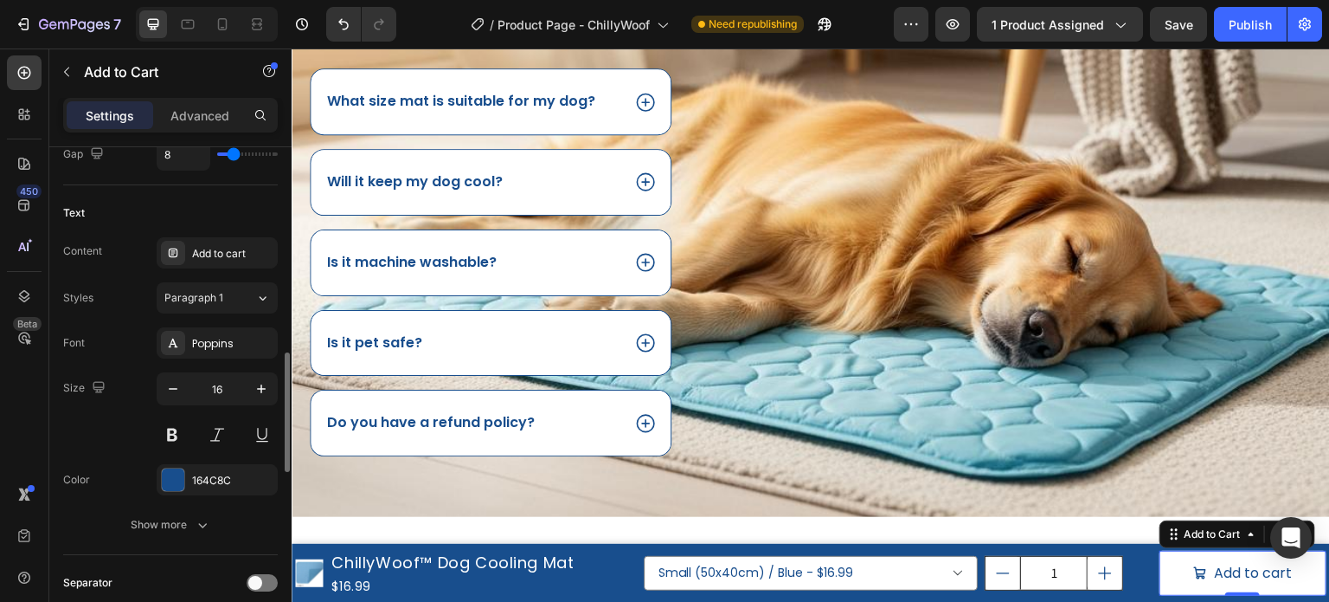
click at [156, 526] on div "Show more" at bounding box center [171, 524] width 80 height 17
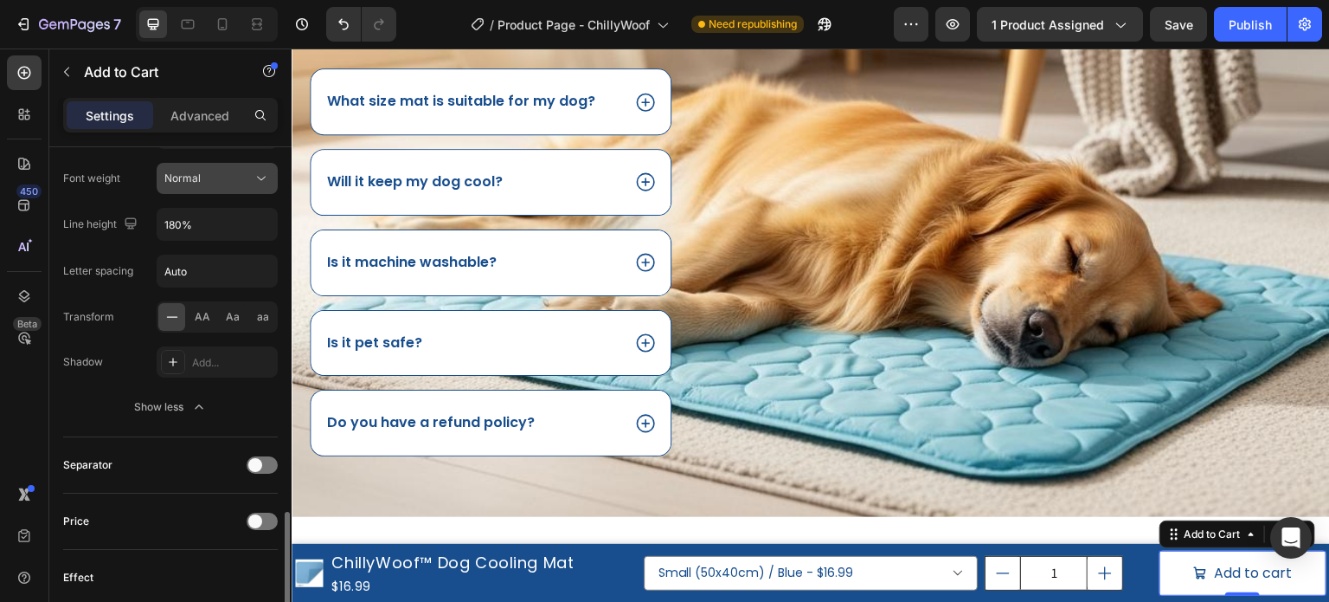
scroll to position [1298, 0]
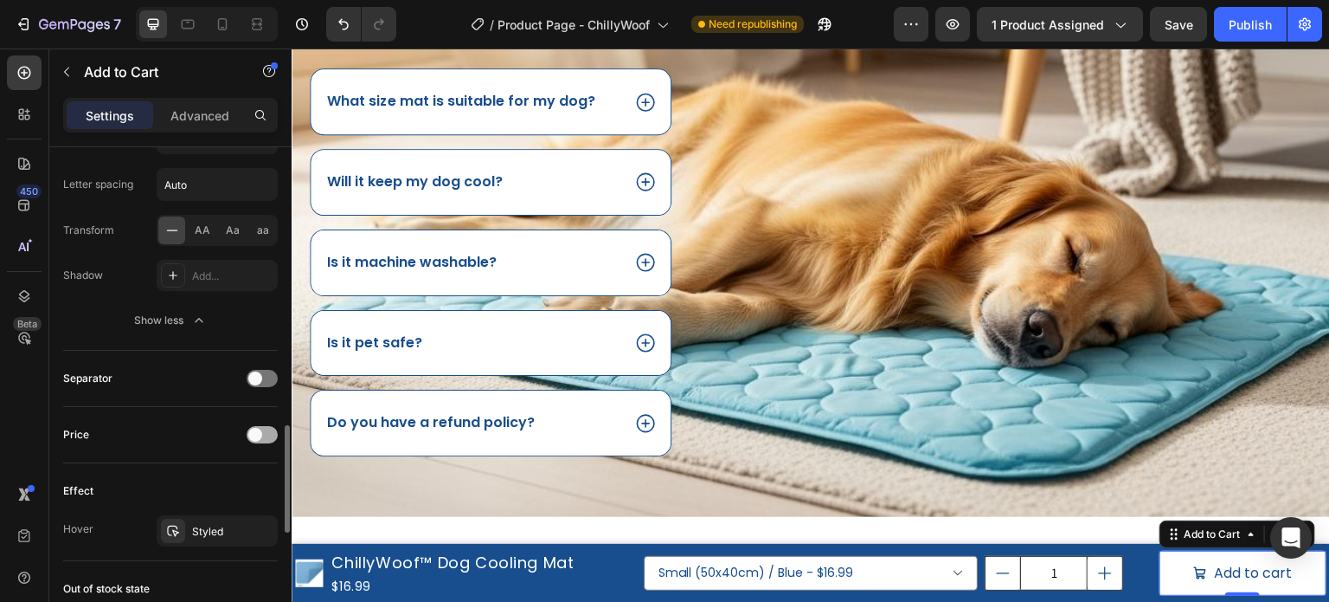
click at [254, 432] on span at bounding box center [255, 435] width 14 height 14
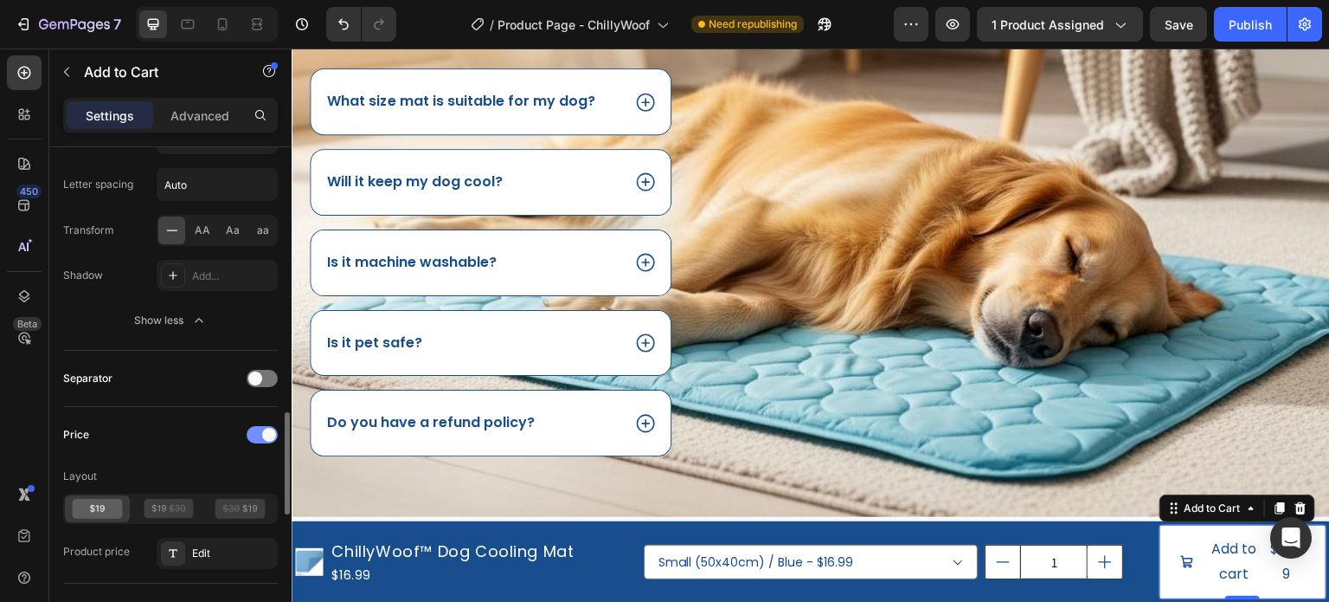
click at [254, 432] on div at bounding box center [262, 434] width 31 height 17
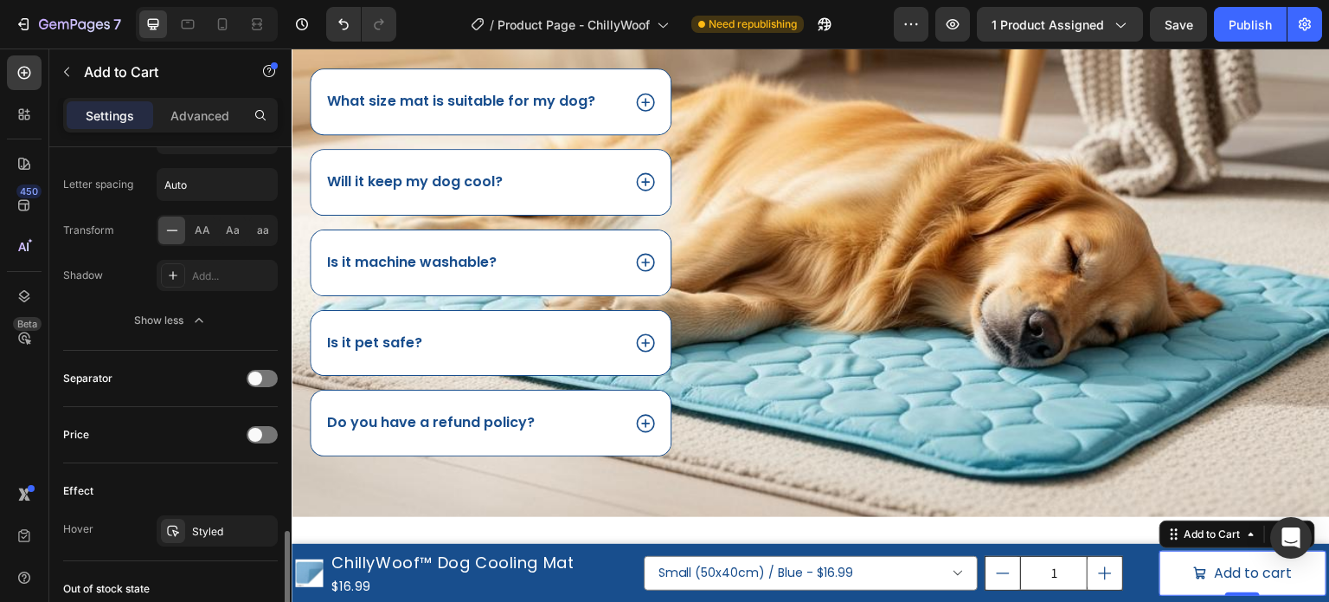
scroll to position [1385, 0]
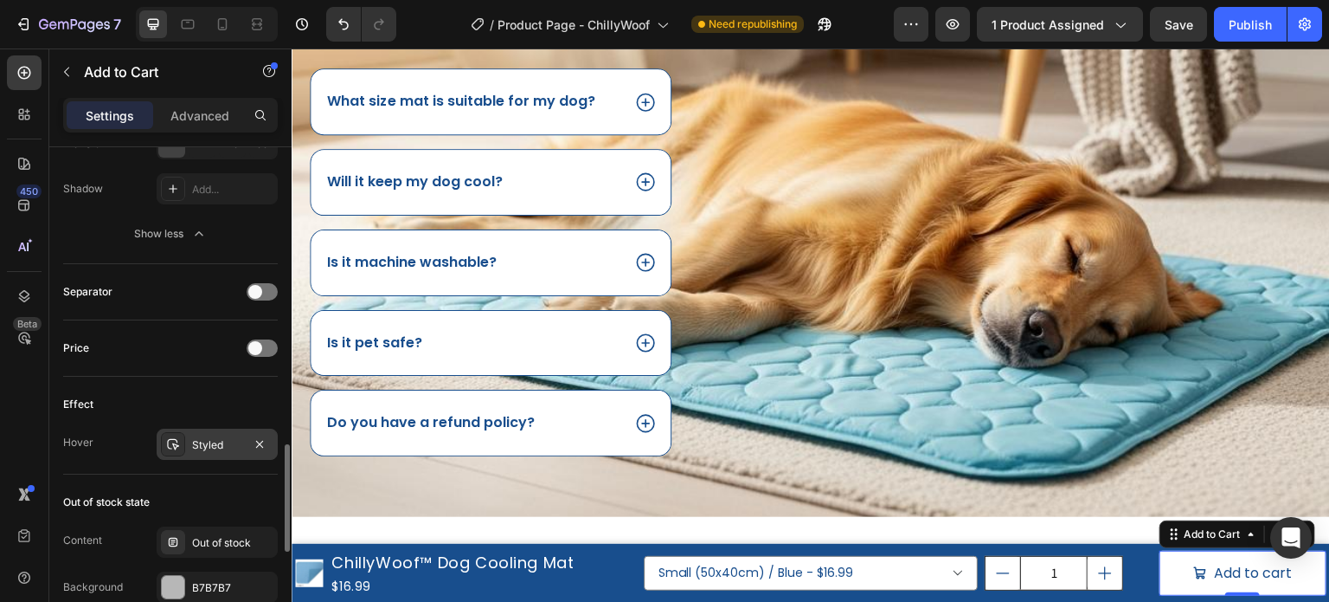
click at [179, 438] on icon at bounding box center [173, 444] width 14 height 14
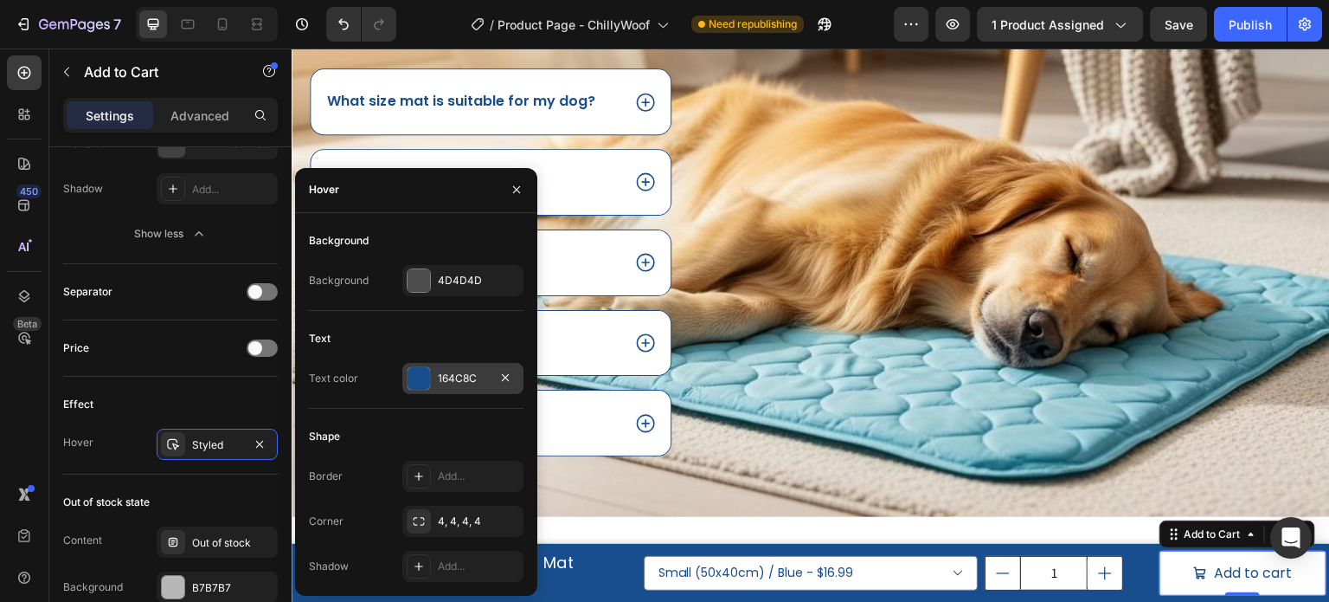
click at [418, 377] on div at bounding box center [419, 378] width 23 height 23
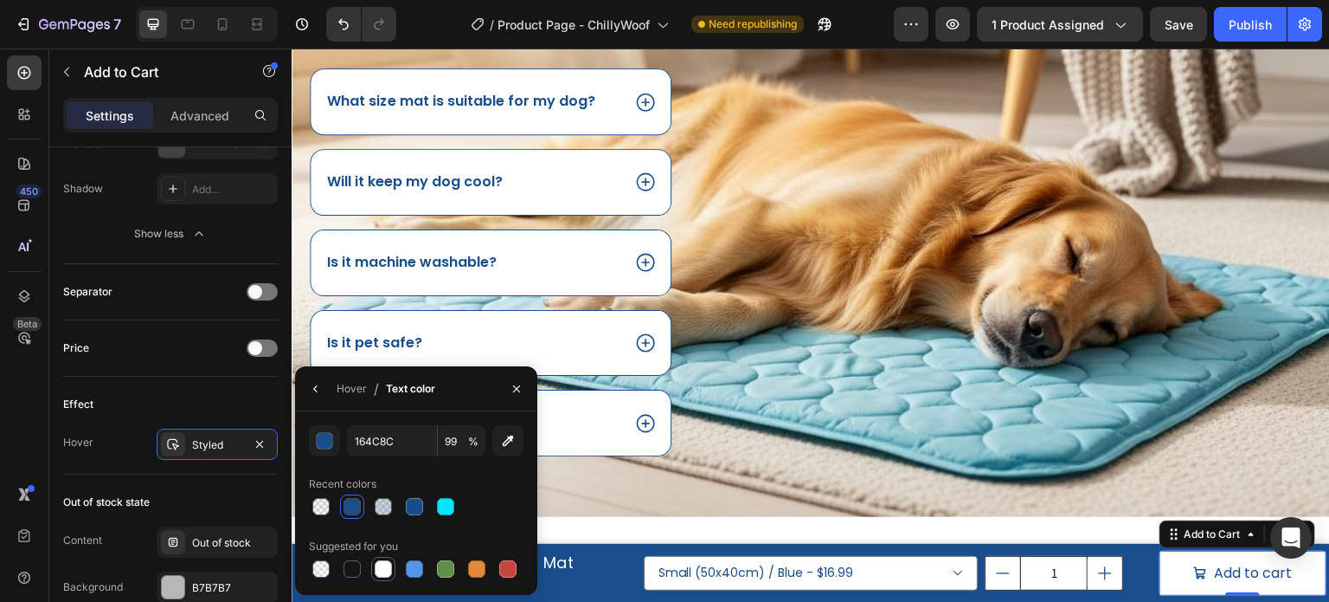
click at [387, 564] on div at bounding box center [383, 568] width 17 height 17
type input "FFFFFF"
type input "100"
click at [186, 402] on div "Effect" at bounding box center [170, 404] width 215 height 28
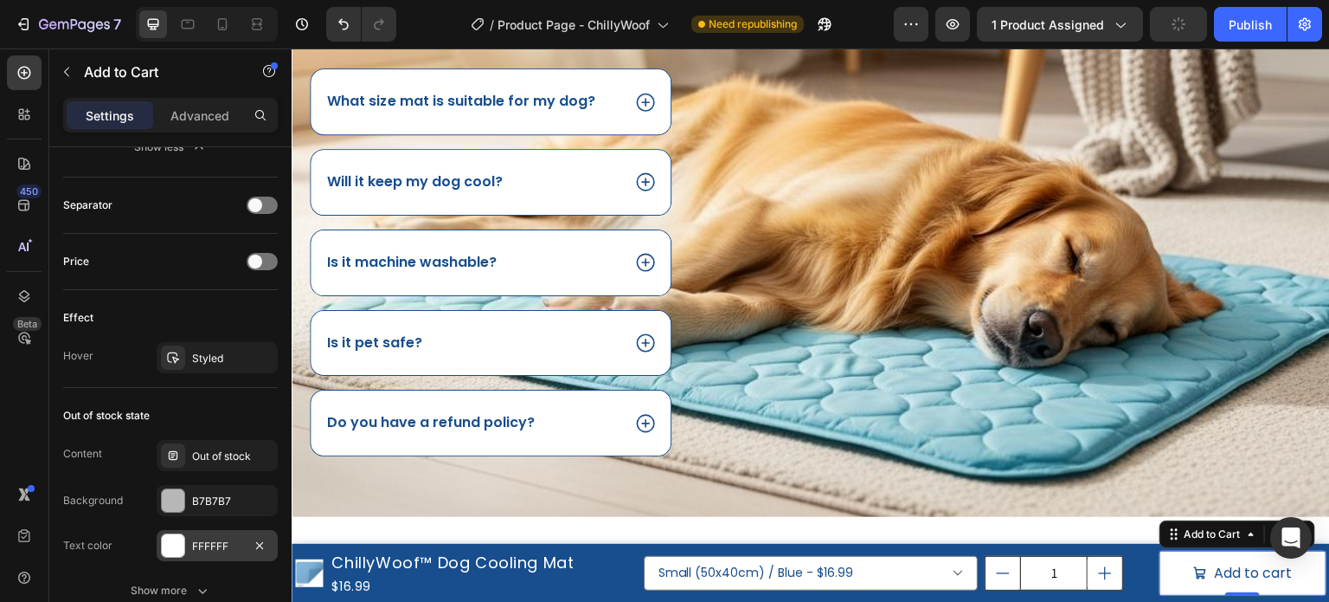
scroll to position [1731, 0]
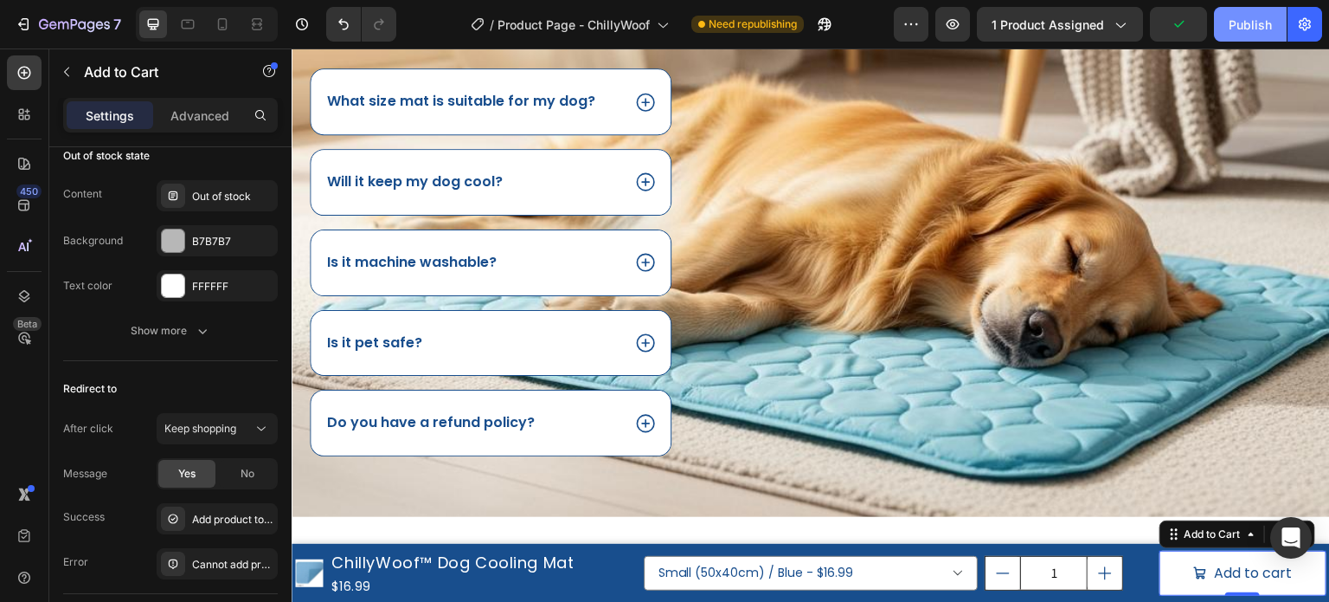
click at [1222, 31] on button "Publish" at bounding box center [1250, 24] width 73 height 35
drag, startPoint x: 229, startPoint y: 379, endPoint x: 171, endPoint y: 383, distance: 57.2
click at [229, 379] on div "Redirect to" at bounding box center [170, 389] width 215 height 28
click at [226, 375] on div "Redirect to" at bounding box center [170, 389] width 215 height 28
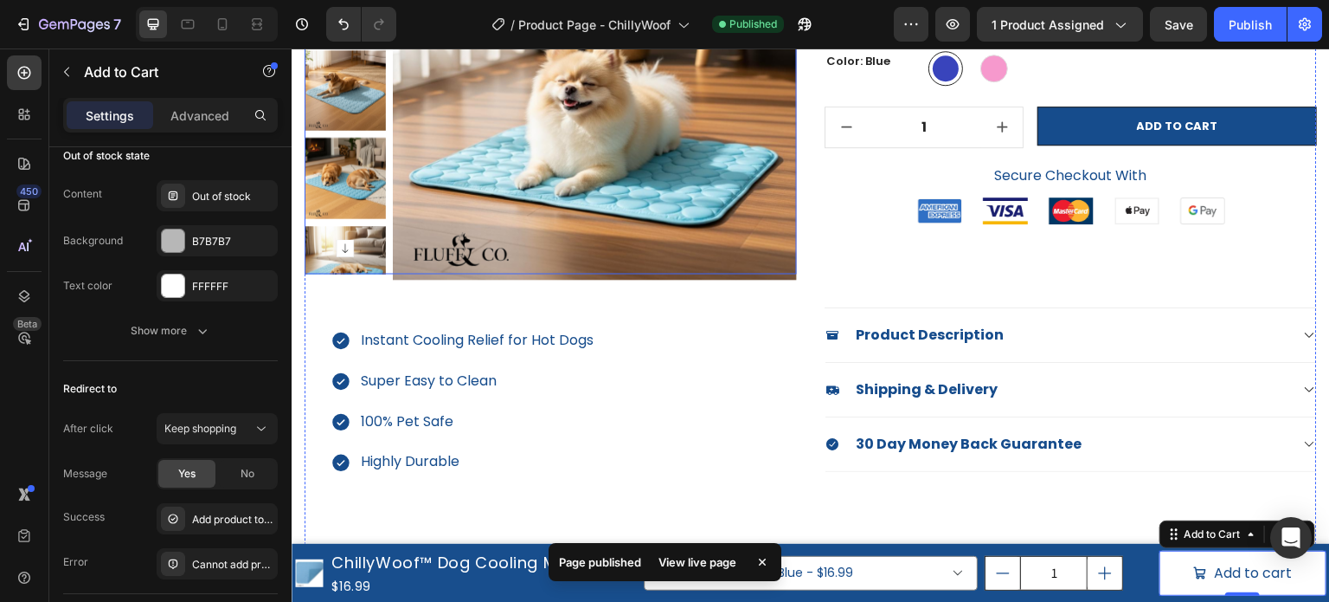
scroll to position [346, 0]
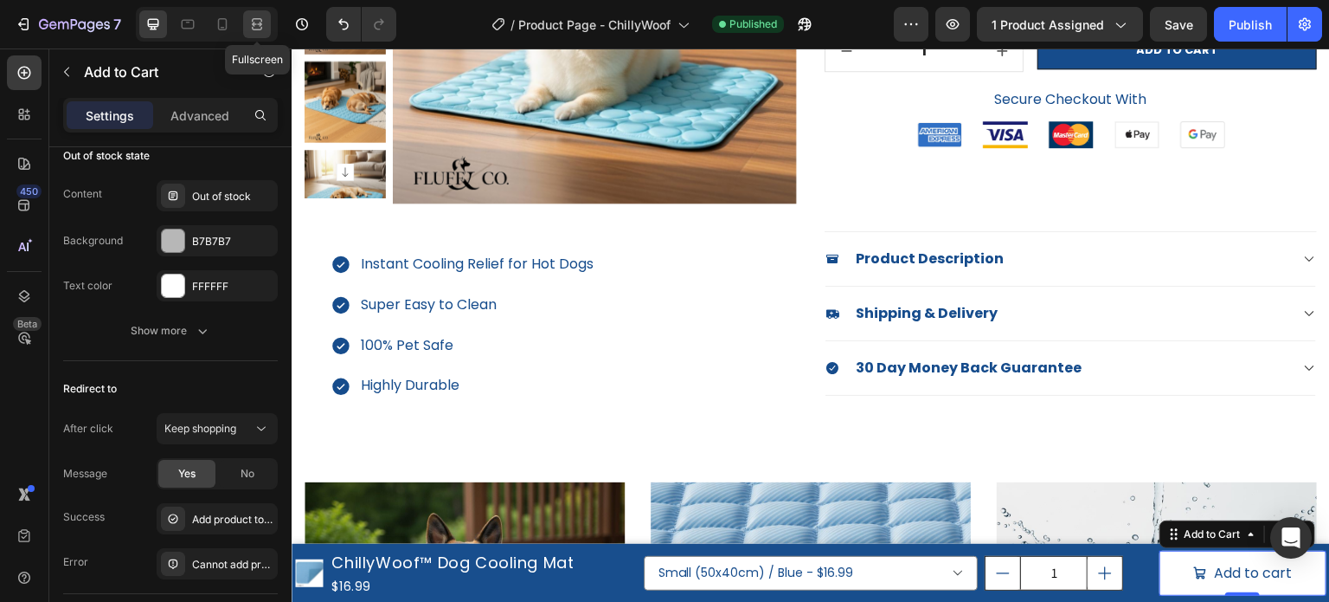
click at [252, 25] on icon at bounding box center [256, 24] width 17 height 17
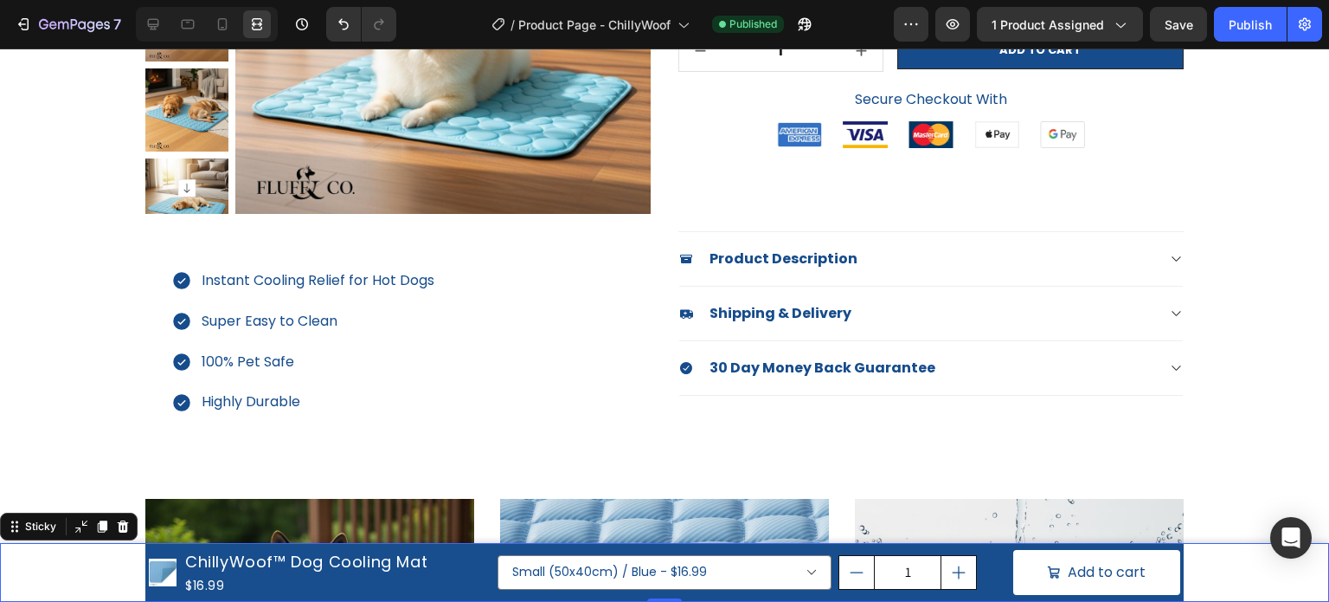
click at [121, 570] on div "Product Images ChillyWoof™ Dog Cooling Mat Product Title $16.99 Product Price P…" at bounding box center [664, 572] width 1329 height 59
click at [149, 32] on icon at bounding box center [153, 24] width 17 height 17
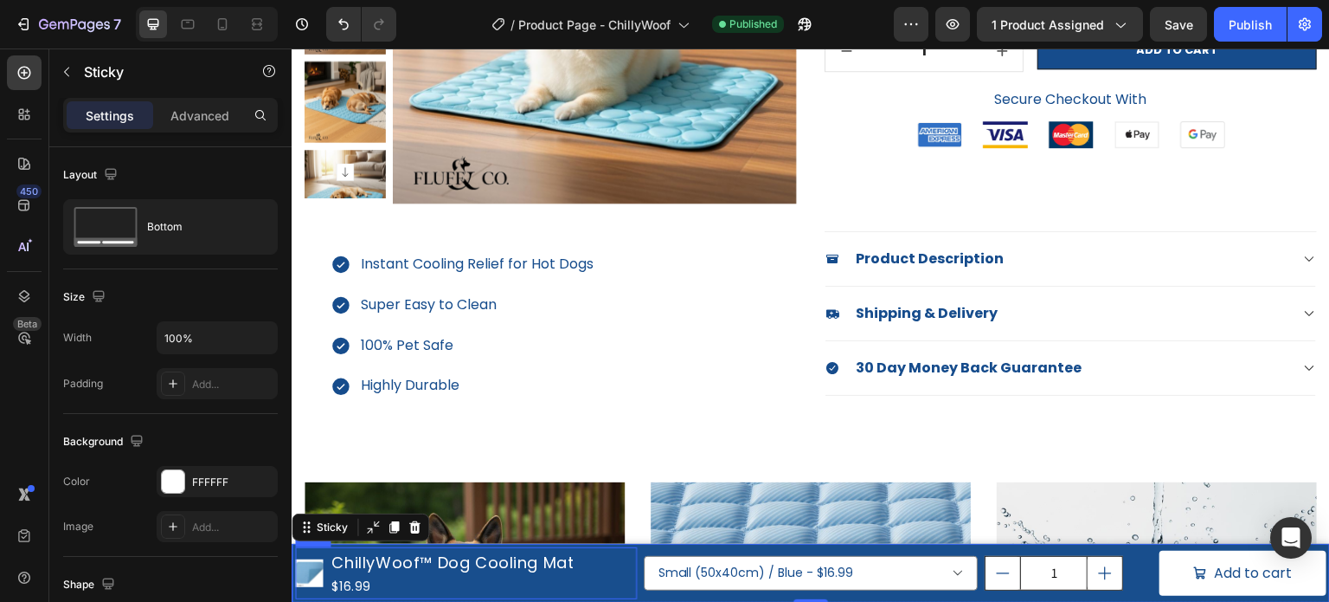
click at [611, 585] on div "Product Images ChillyWoof™ Dog Cooling Mat Product Title $16.99 Product Price P…" at bounding box center [466, 573] width 342 height 52
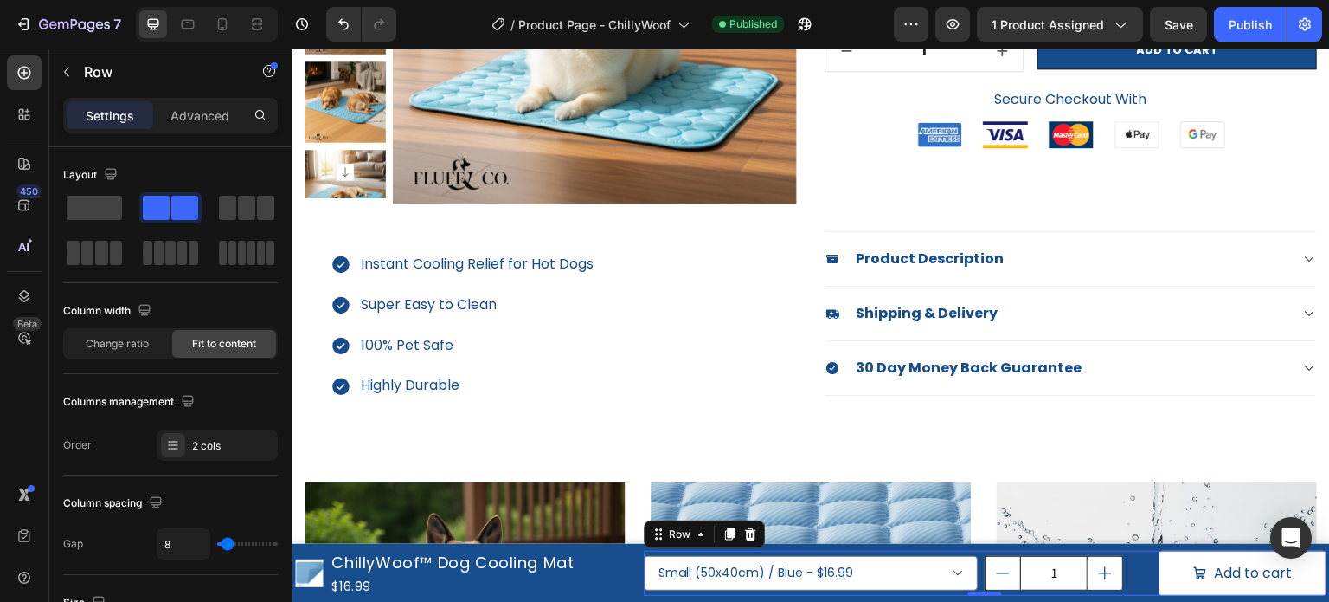
click at [648, 548] on div "Small (50x40cm) / Blue - $16.99 Small (50x40cm) / Pink - $16.99 Medium (70x55cm…" at bounding box center [985, 573] width 683 height 52
click at [631, 547] on div "Product Images ChillyWoof™ Dog Cooling Mat Product Title $16.99 Product Price P…" at bounding box center [466, 573] width 342 height 52
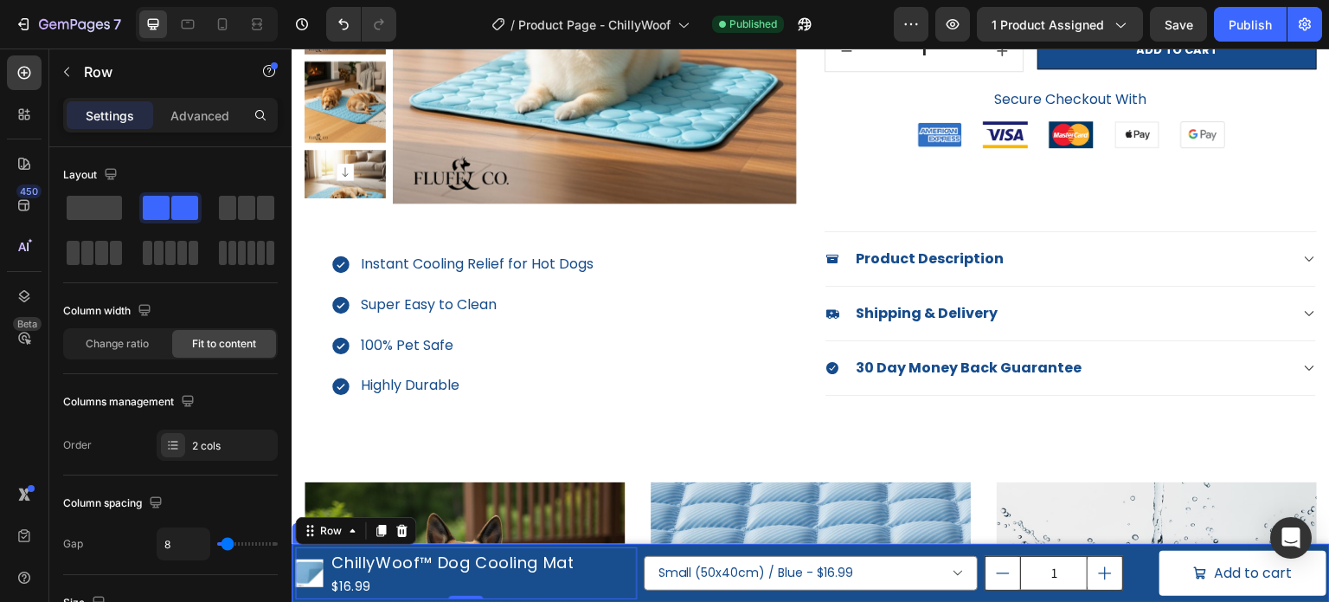
click at [636, 544] on div "Product Images ChillyWoof™ Dog Cooling Mat Product Title $16.99 Product Price P…" at bounding box center [811, 573] width 1039 height 59
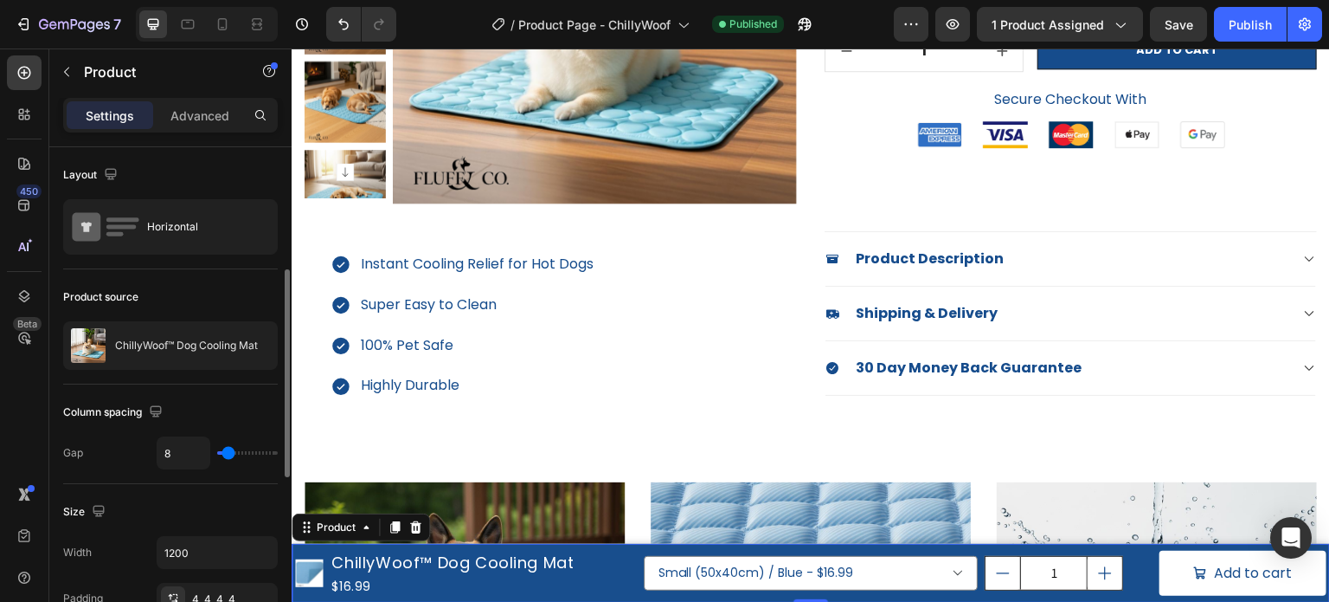
scroll to position [87, 0]
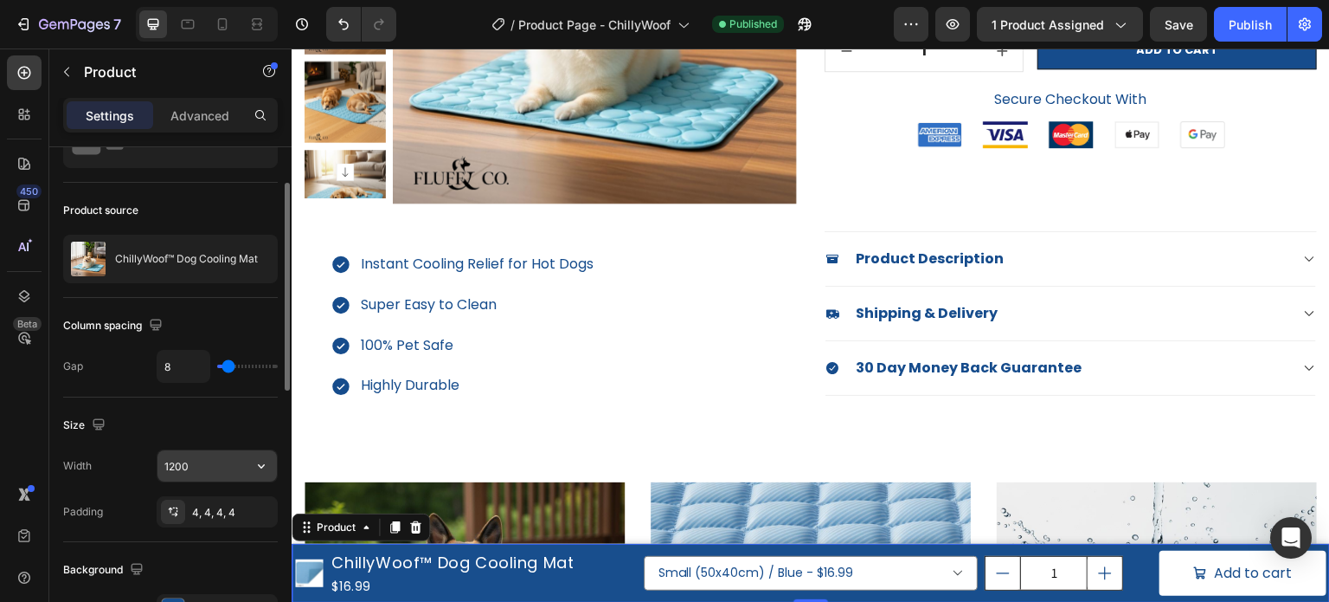
click at [189, 457] on input "1200" at bounding box center [217, 465] width 119 height 31
click at [260, 469] on icon "button" at bounding box center [261, 465] width 17 height 17
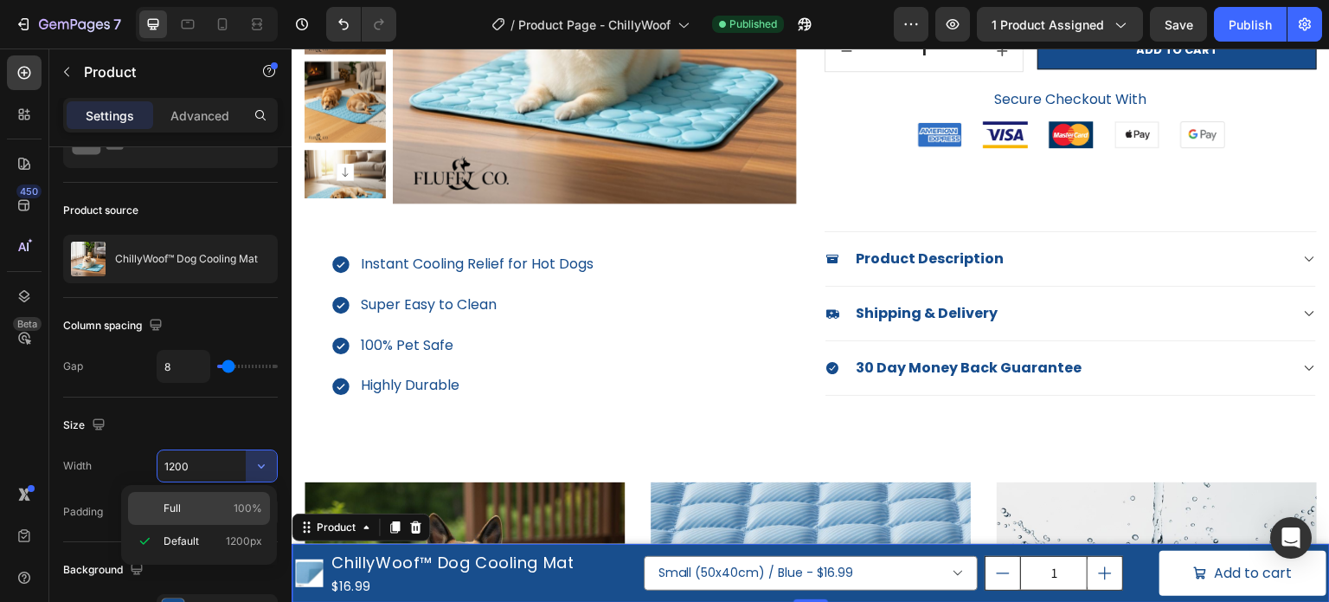
click at [239, 500] on span "100%" at bounding box center [248, 508] width 29 height 16
type input "100%"
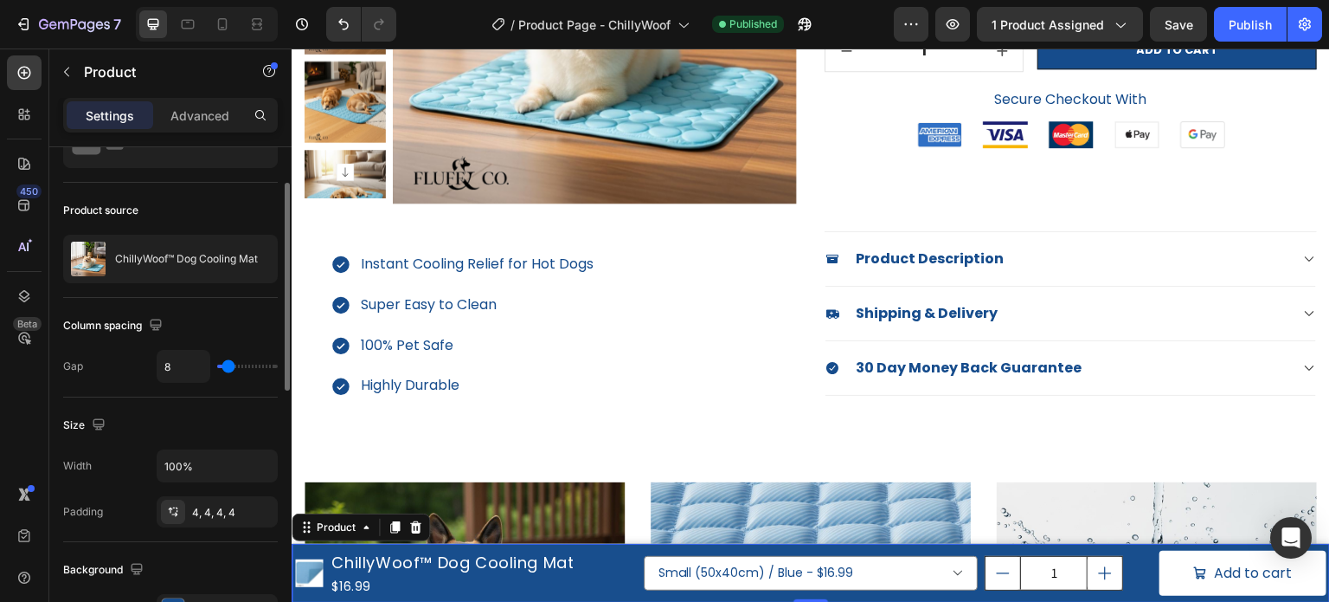
click at [229, 418] on div "Size" at bounding box center [170, 425] width 215 height 28
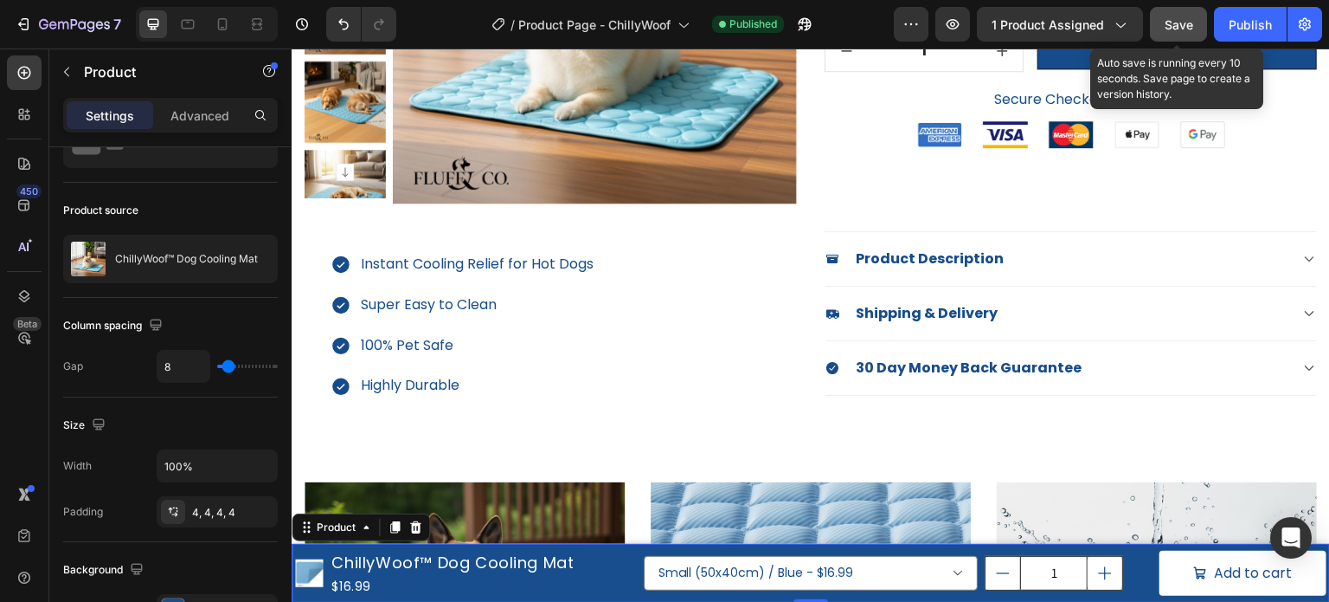
click at [1172, 27] on span "Save" at bounding box center [1179, 24] width 29 height 15
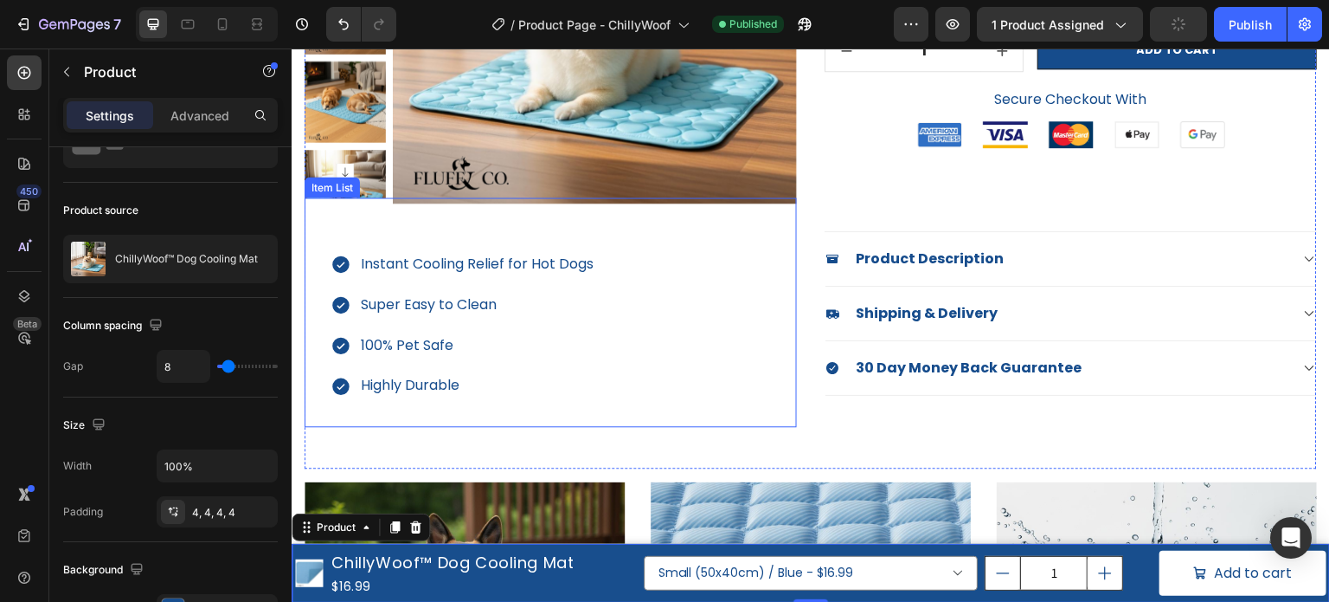
click at [614, 316] on div "Instant Cooling Relief for Hot Dogs Super Easy to Clean 100% Pet Safe Highly Du…" at bounding box center [551, 311] width 493 height 229
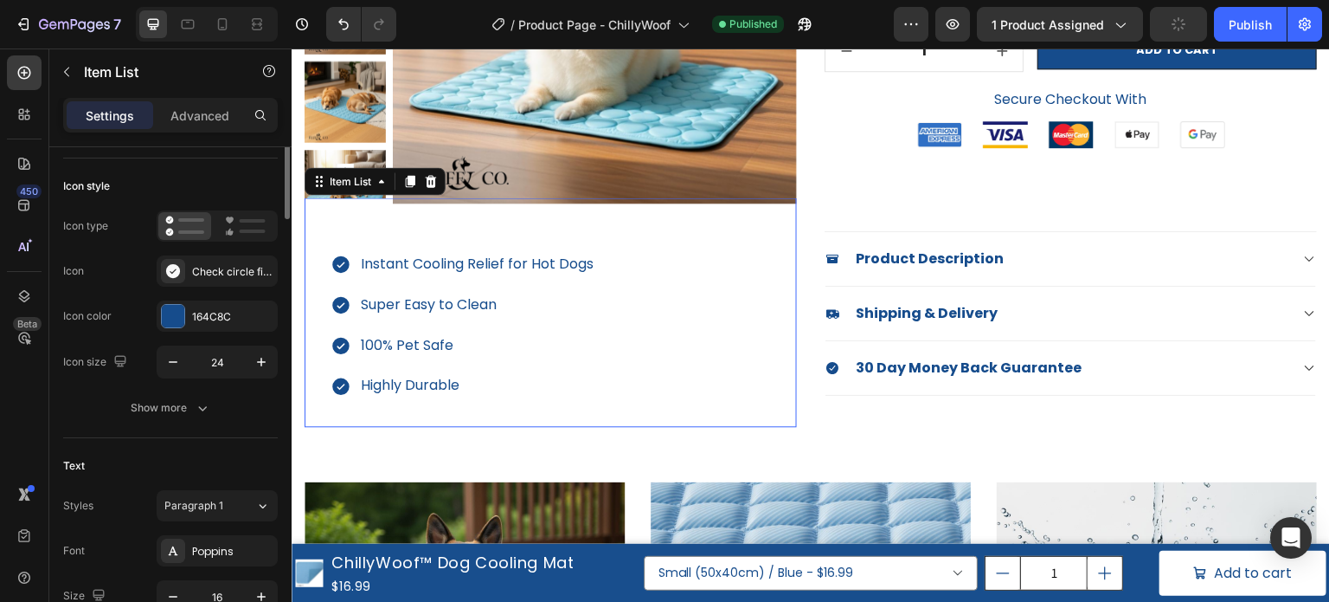
scroll to position [0, 0]
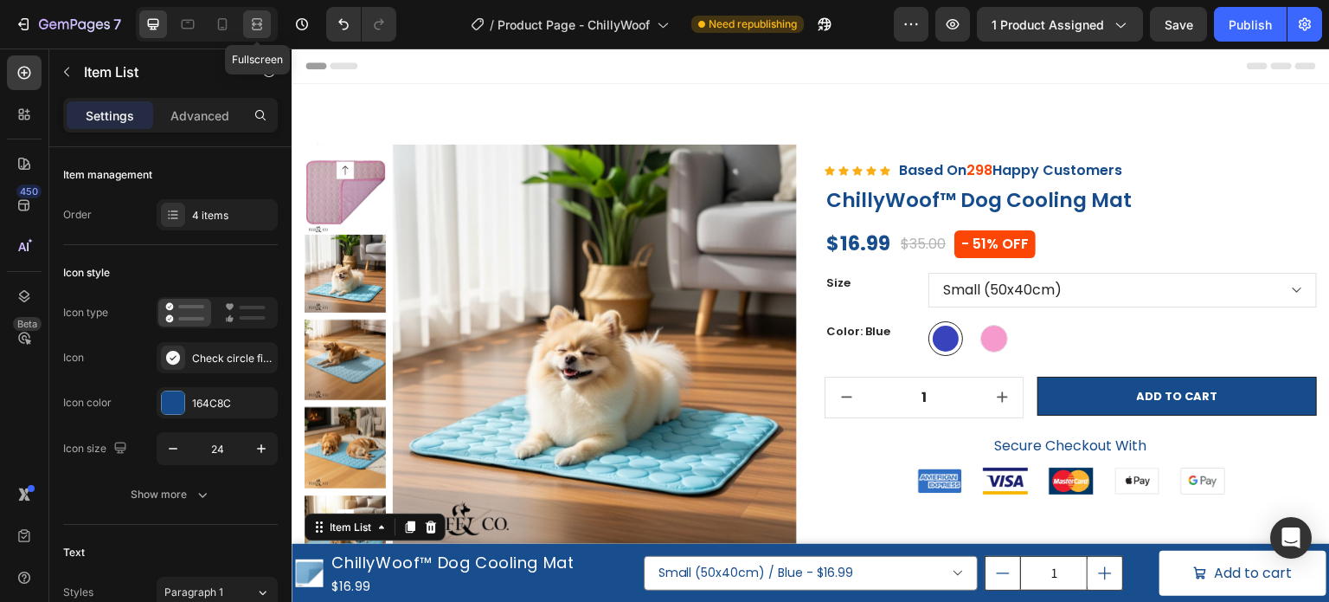
click at [267, 23] on div at bounding box center [257, 24] width 28 height 28
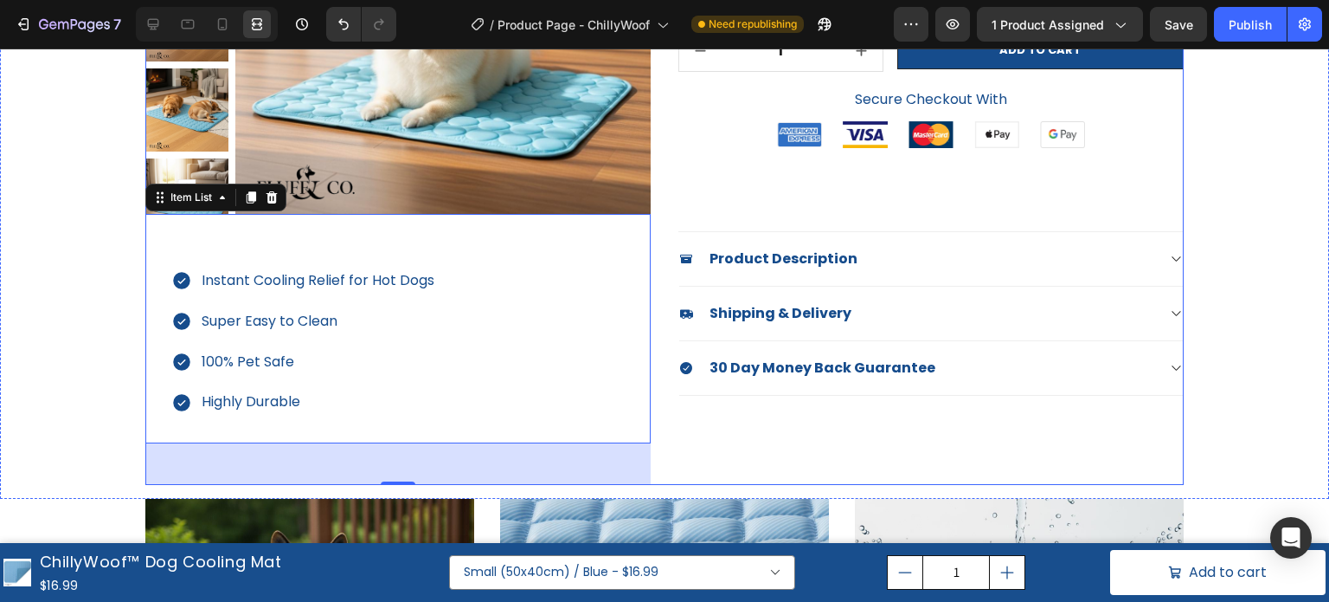
scroll to position [433, 0]
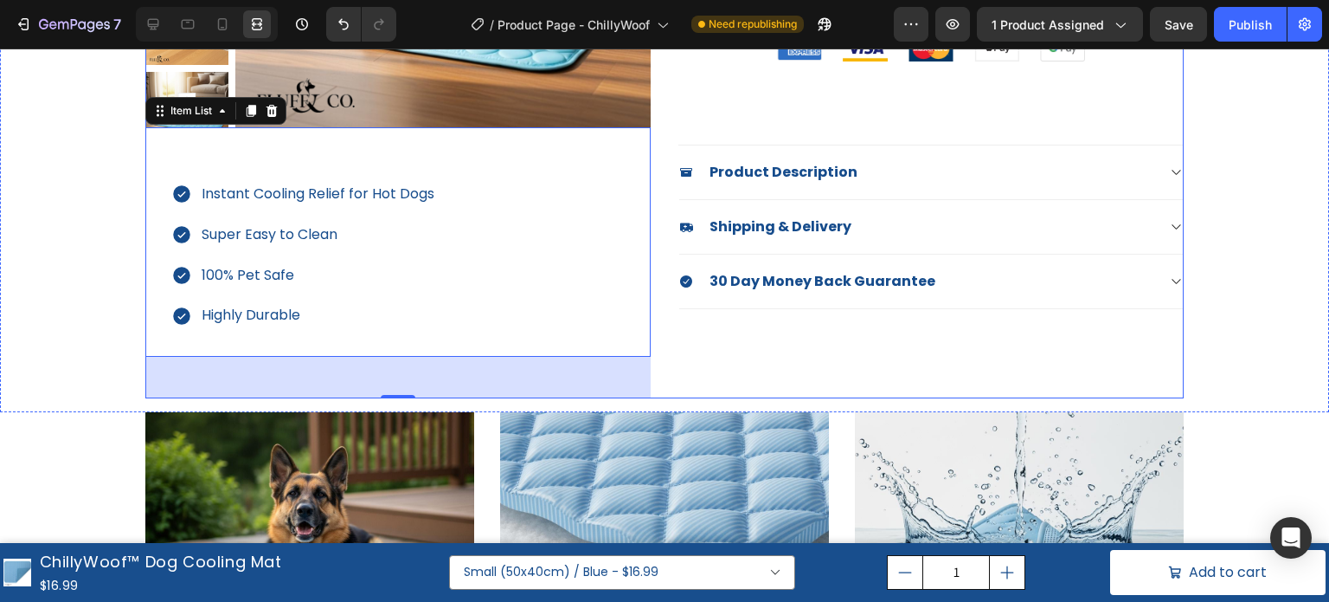
click at [724, 351] on div "Icon Icon Icon Icon Icon Icon List Hoz Based On 298 Happy Customers Text block …" at bounding box center [931, 55] width 505 height 686
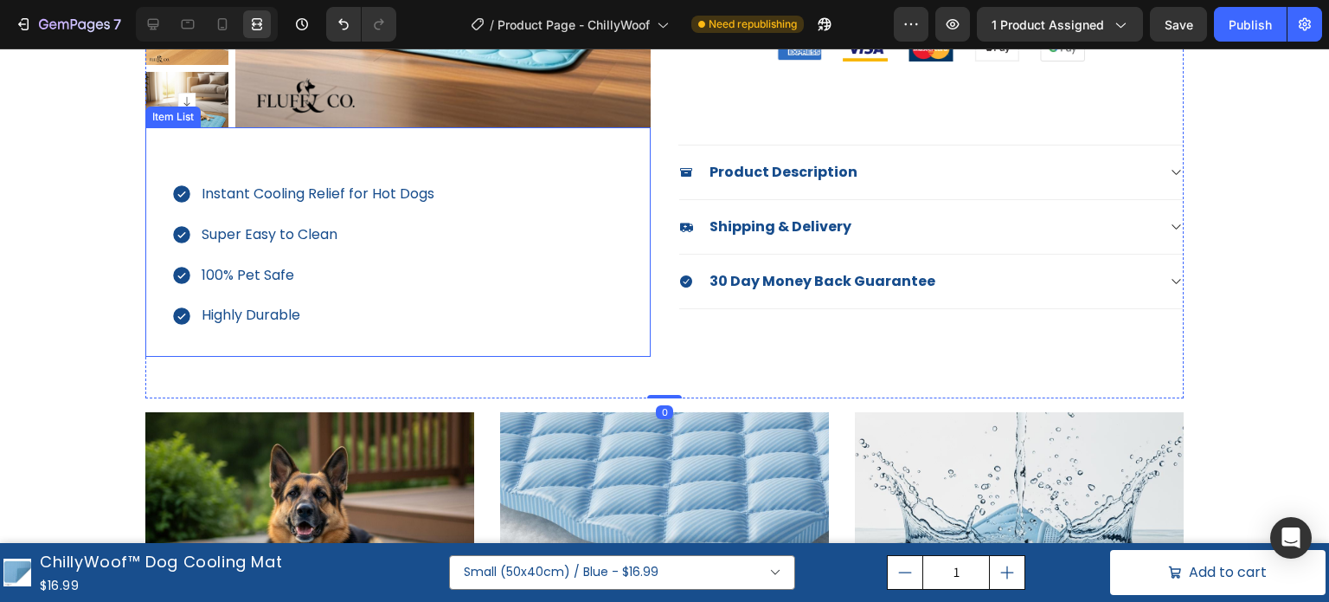
click at [385, 160] on div "Instant Cooling Relief for Hot Dogs Super Easy to Clean 100% Pet Safe Highly Du…" at bounding box center [397, 241] width 505 height 229
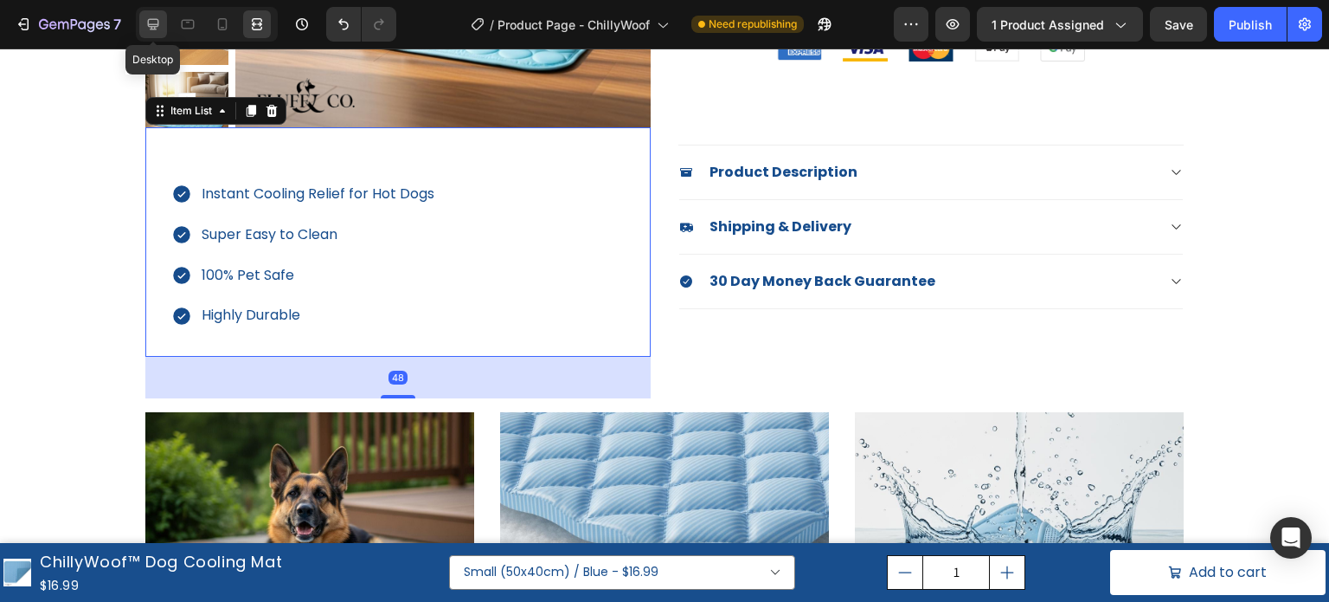
click at [158, 26] on icon at bounding box center [153, 24] width 11 height 11
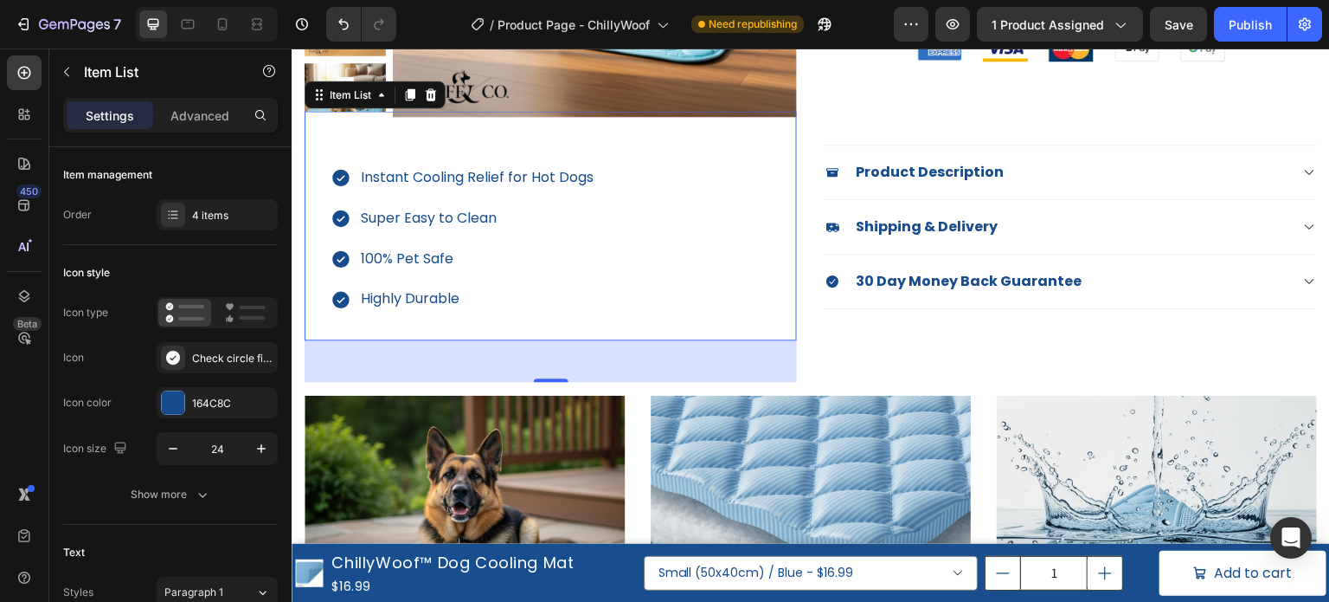
click at [466, 133] on div "Instant Cooling Relief for Hot Dogs Super Easy to Clean 100% Pet Safe Highly Du…" at bounding box center [551, 225] width 493 height 229
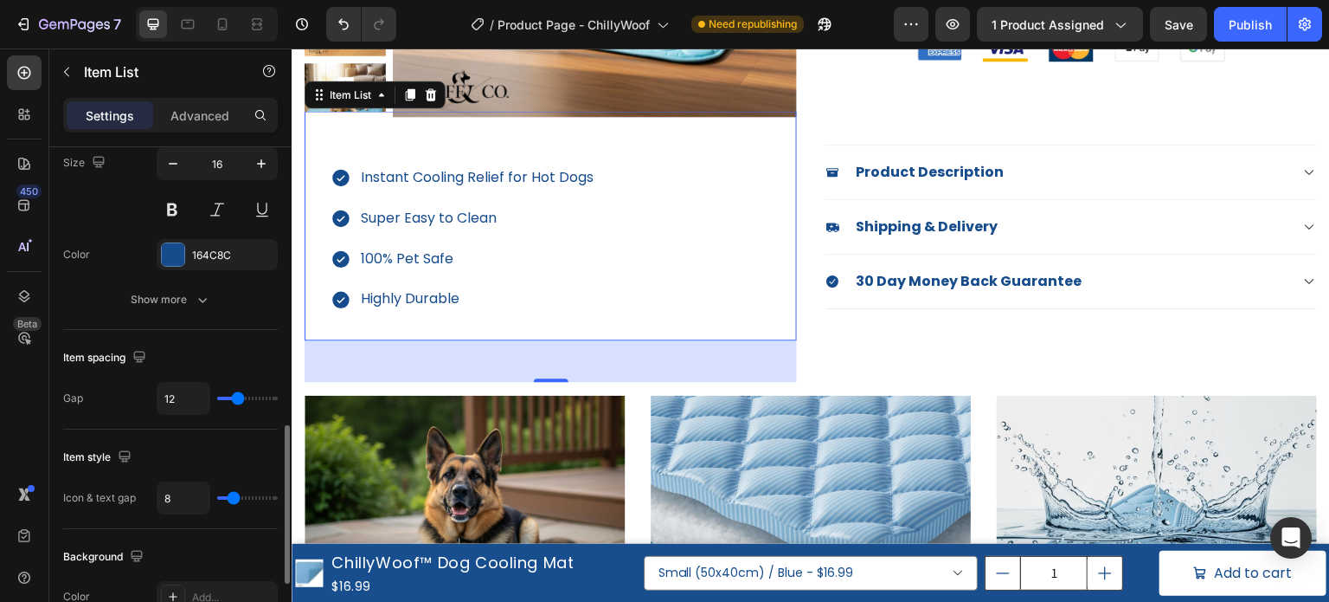
scroll to position [606, 0]
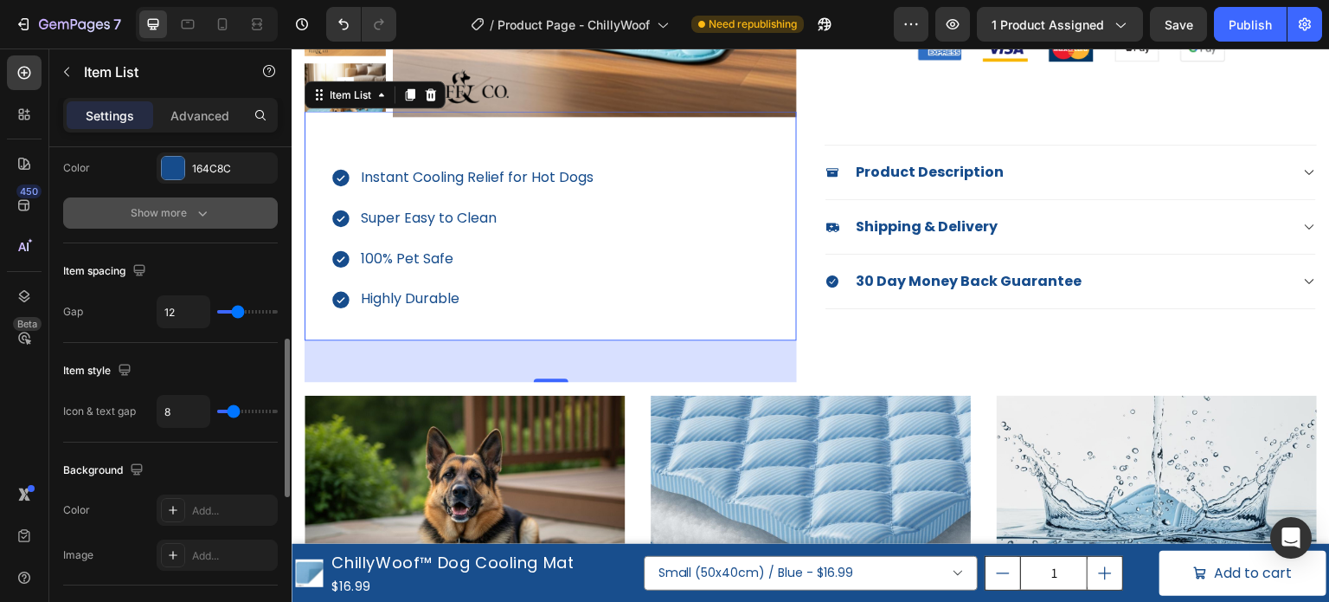
click at [144, 204] on div "Show more" at bounding box center [171, 212] width 80 height 17
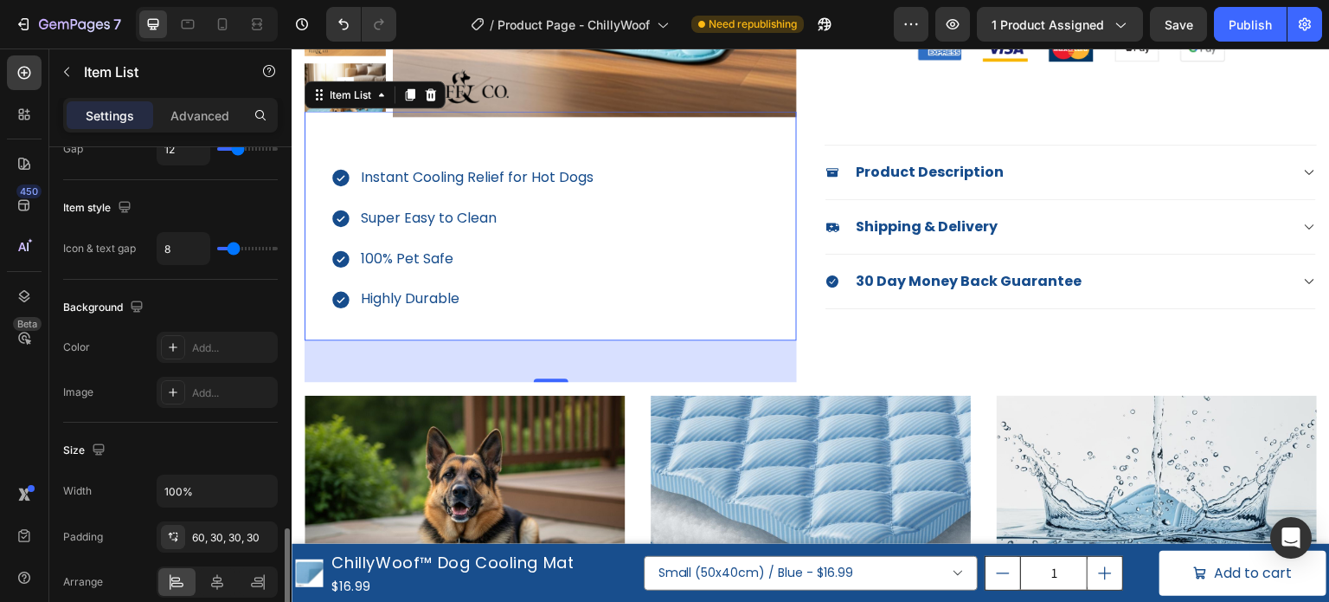
scroll to position [952, 0]
drag, startPoint x: 222, startPoint y: 532, endPoint x: 285, endPoint y: 455, distance: 99.6
click at [222, 531] on div "60, 30, 30, 30" at bounding box center [232, 538] width 81 height 16
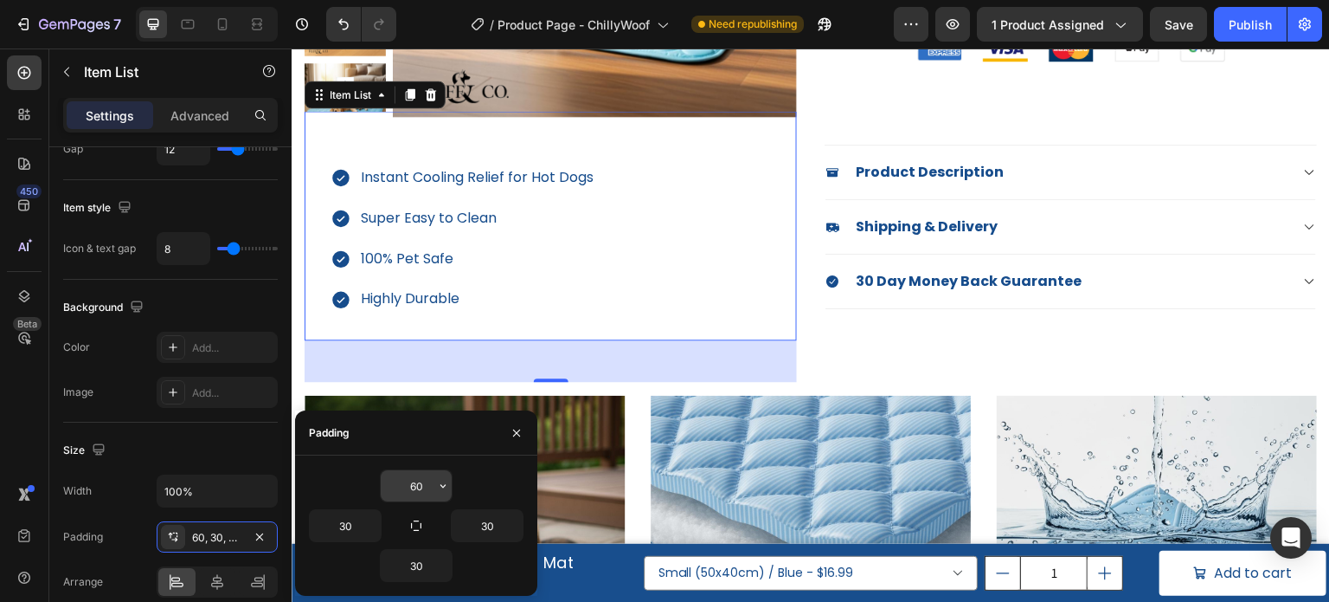
click at [426, 483] on input "60" at bounding box center [416, 485] width 71 height 31
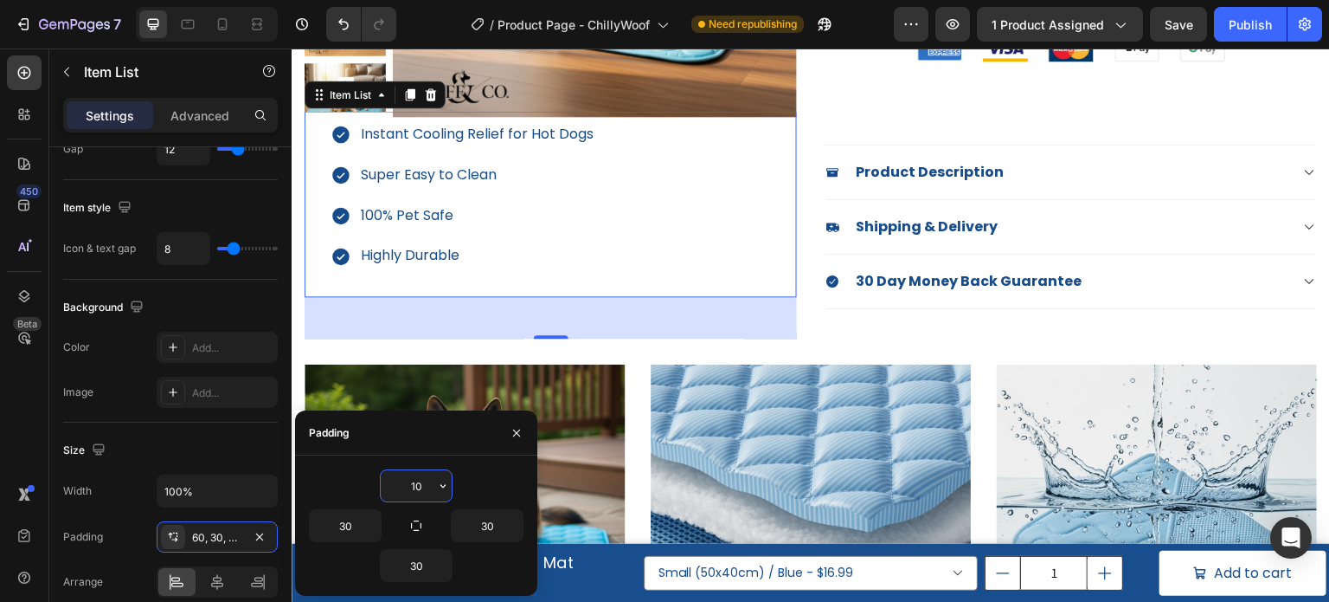
type input "1"
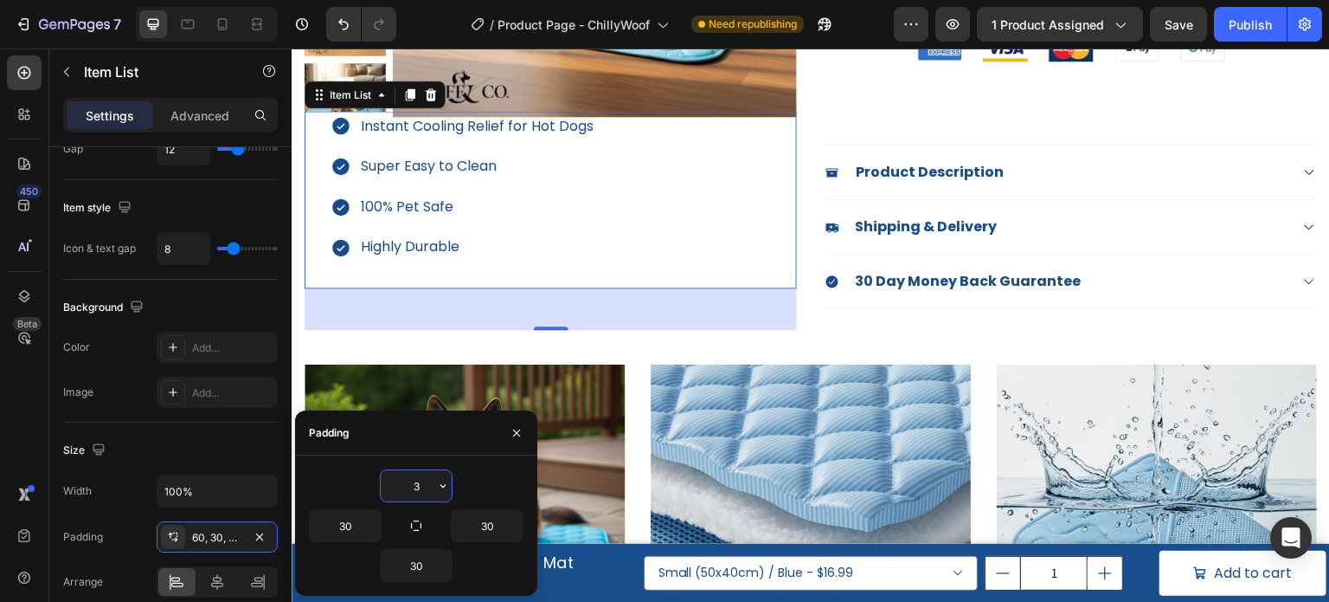
type input "30"
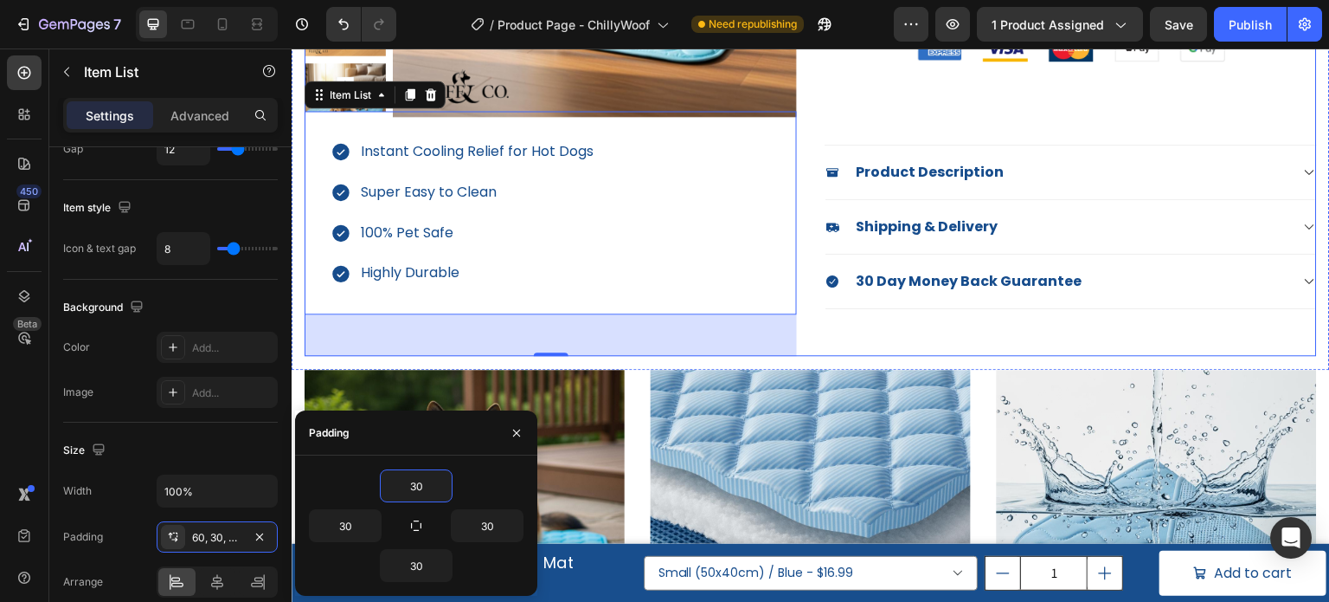
click at [970, 345] on div "Icon Icon Icon Icon Icon Icon List Hoz Based On 298 Happy Customers Text block …" at bounding box center [1071, 34] width 493 height 644
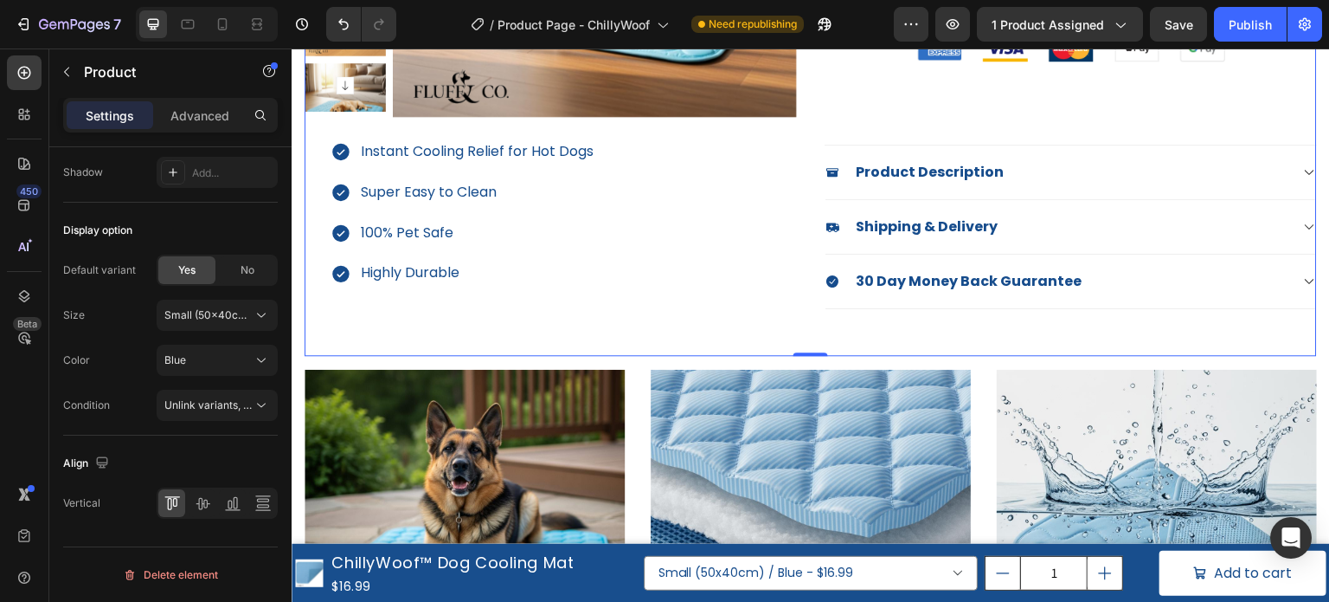
scroll to position [0, 0]
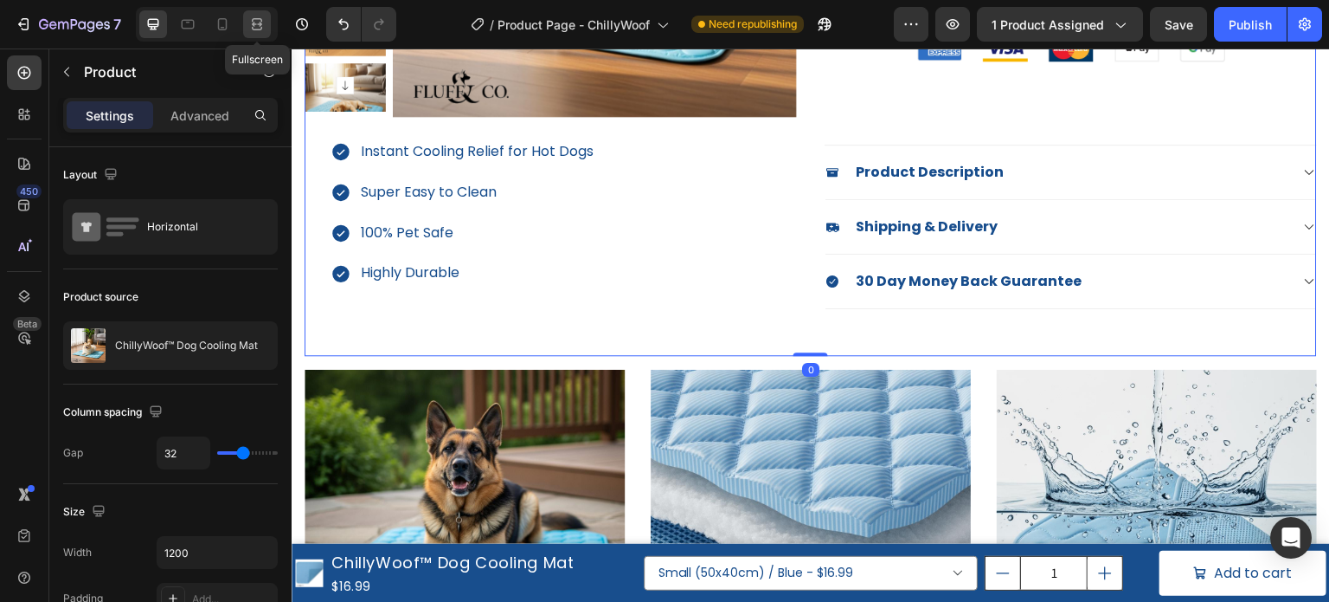
click at [264, 33] on div at bounding box center [257, 24] width 28 height 28
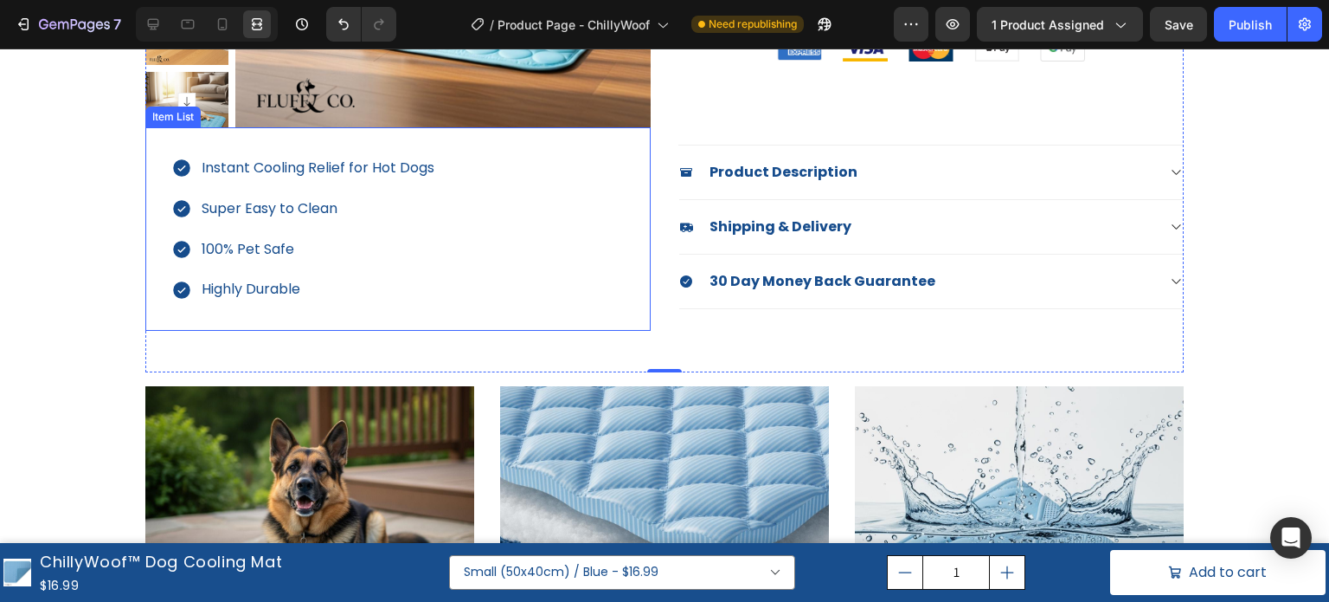
scroll to position [346, 0]
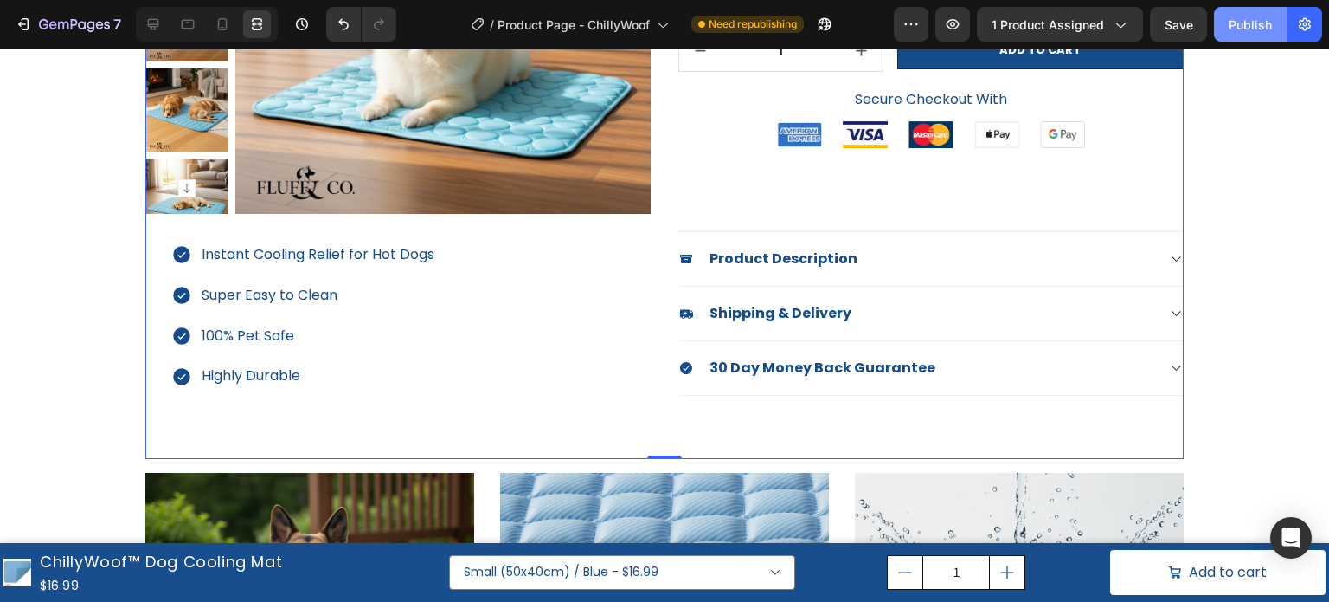
click at [1255, 27] on div "Publish" at bounding box center [1250, 25] width 43 height 18
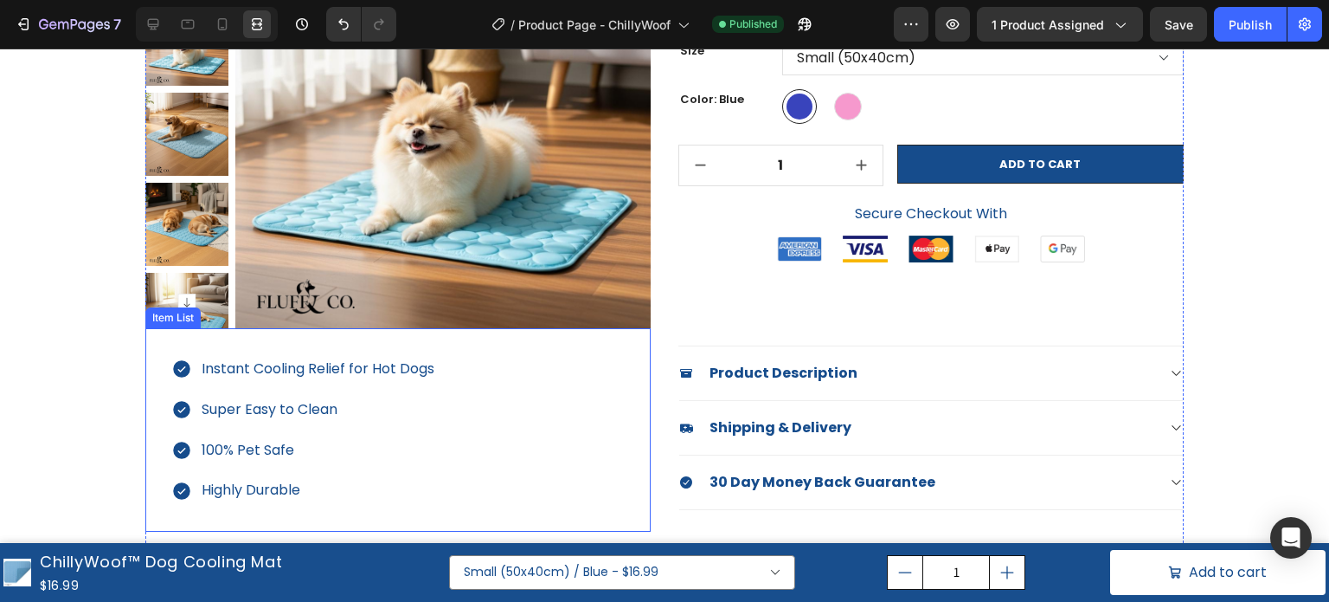
scroll to position [173, 0]
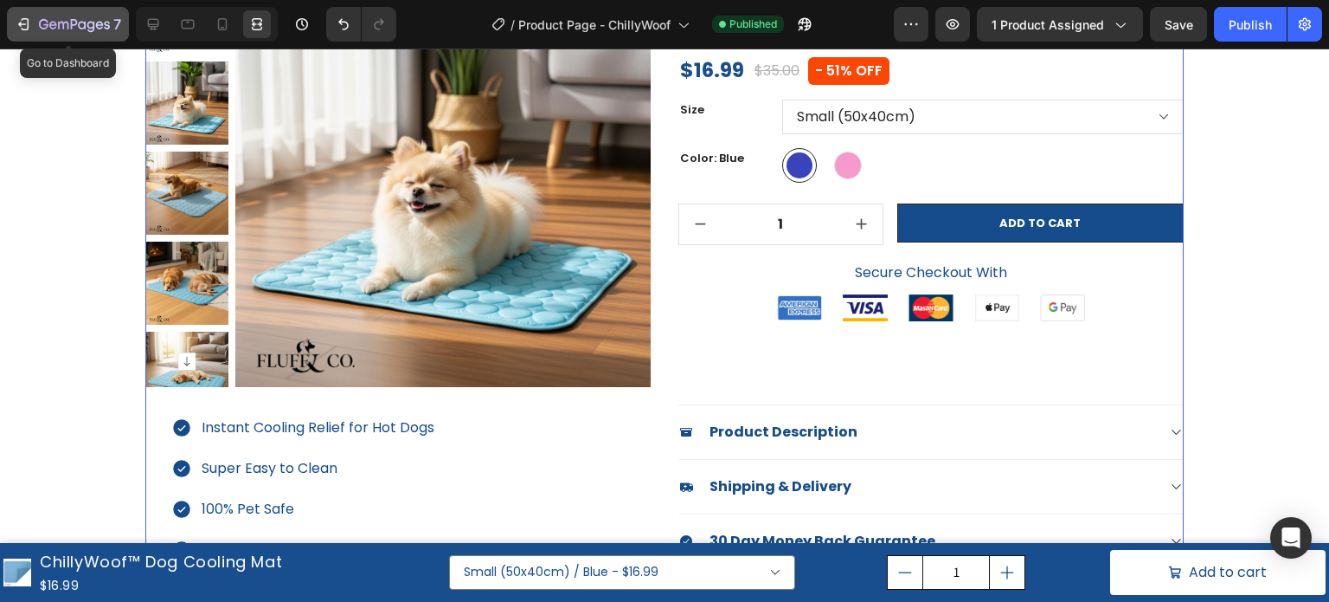
click at [24, 19] on icon "button" at bounding box center [26, 24] width 8 height 12
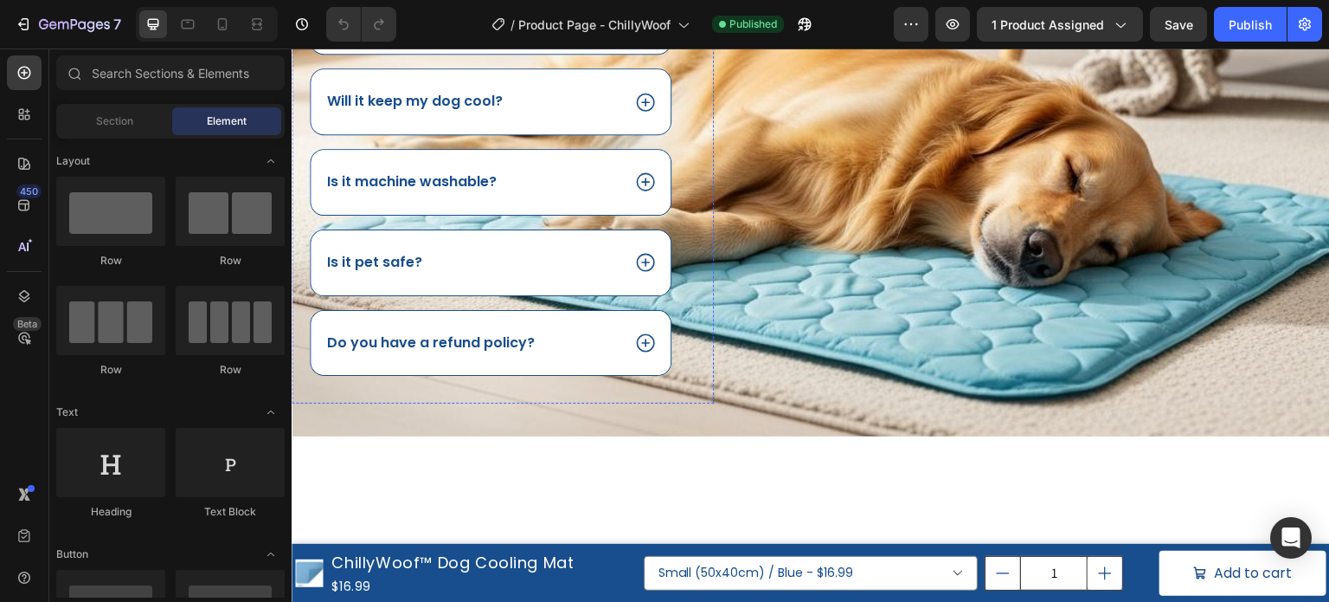
scroll to position [692, 0]
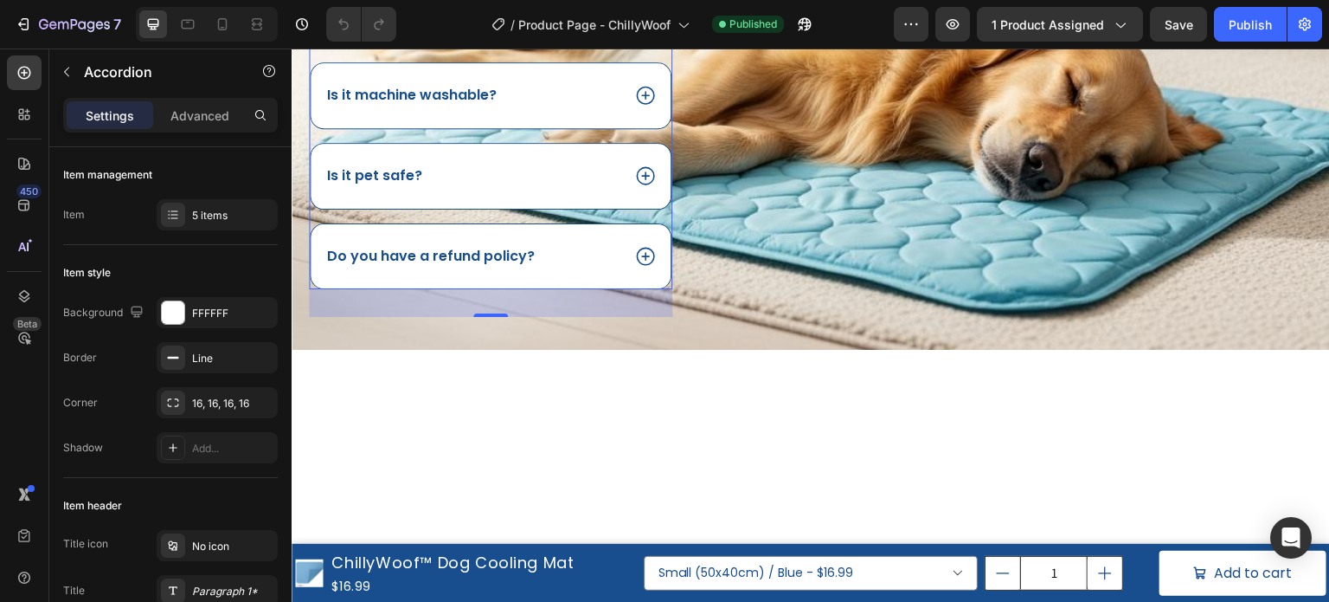
click at [641, 27] on icon at bounding box center [645, 15] width 23 height 23
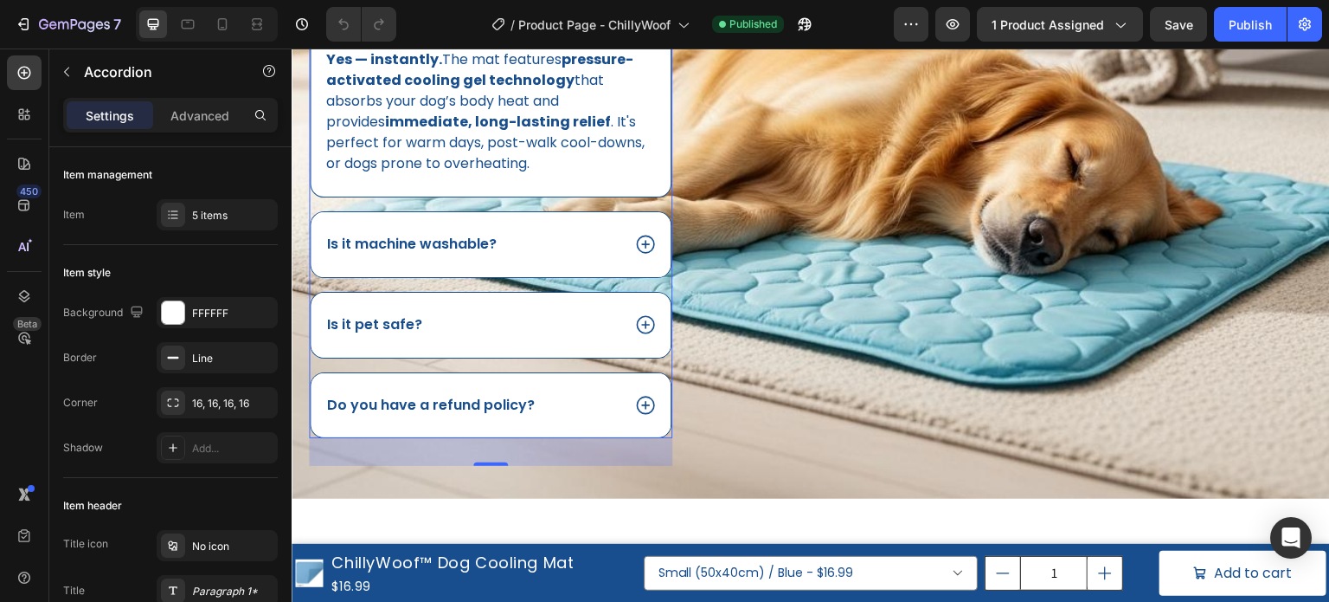
click at [638, 48] on div "Will it keep my dog cool?" at bounding box center [491, 15] width 360 height 65
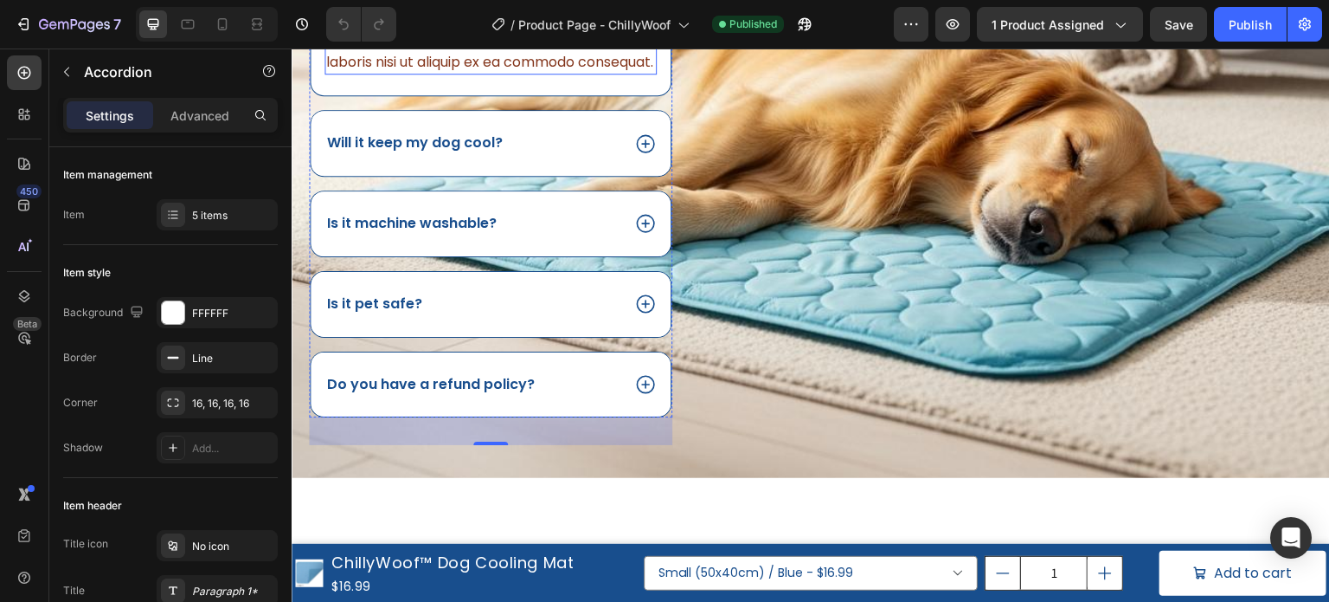
click at [542, 74] on div "Lorem ipsum dolor sit amet, consectetur adipiscing elit, sed do eiusmod tempor …" at bounding box center [491, 20] width 332 height 107
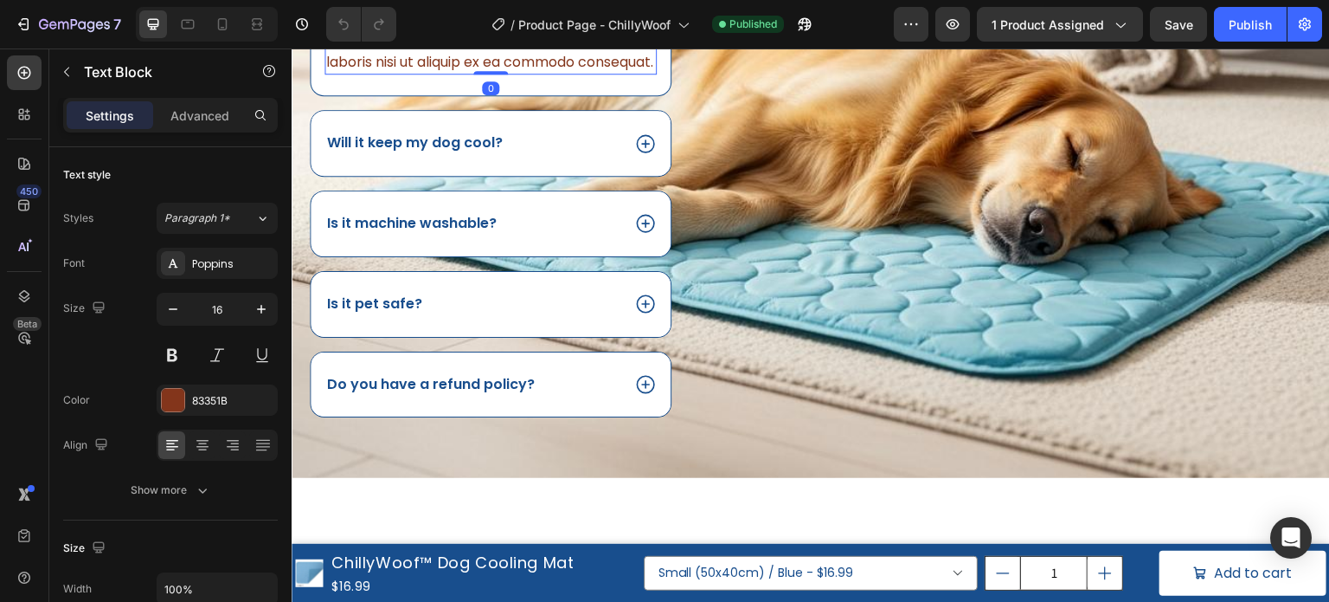
click at [542, 74] on div "Lorem ipsum dolor sit amet, consectetur adipiscing elit, sed do eiusmod tempor …" at bounding box center [491, 20] width 332 height 107
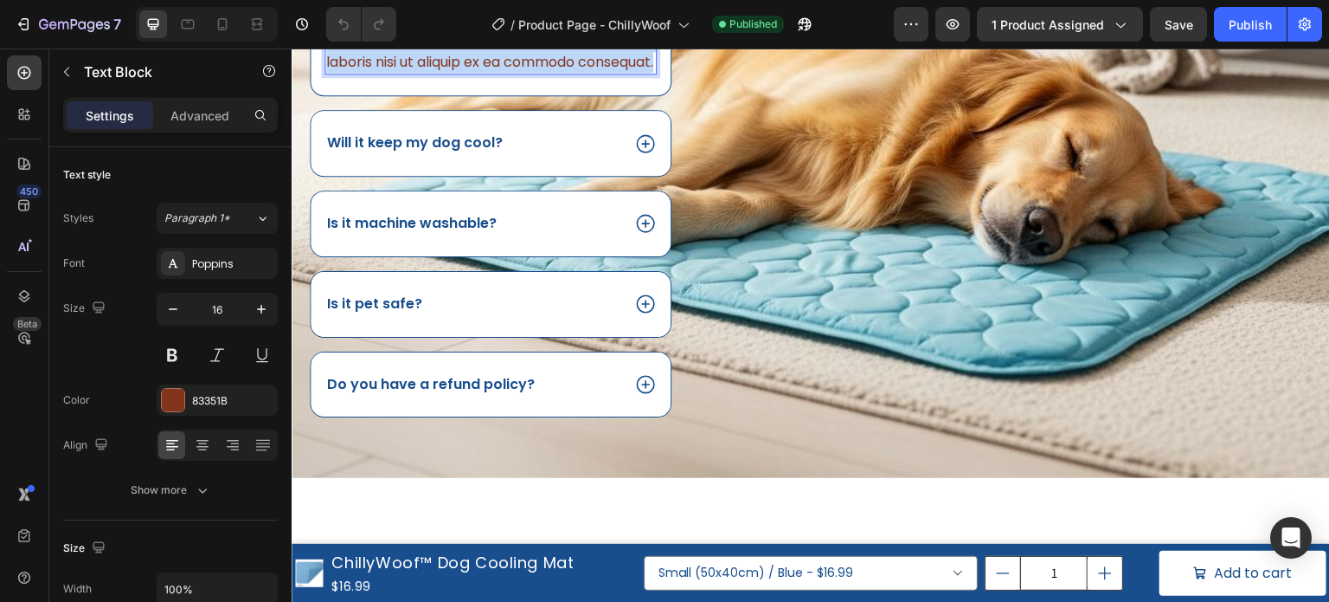
click at [542, 73] on p "Lorem ipsum dolor sit amet, consectetur adipiscing elit, sed do eiusmod tempor …" at bounding box center [490, 21] width 329 height 104
drag, startPoint x: 679, startPoint y: 587, endPoint x: 697, endPoint y: 571, distance: 23.3
click at [679, 587] on select "Small (50x40cm) / Blue - $16.99 Small (50x40cm) / Pink - $16.99 Medium (70x55cm…" at bounding box center [811, 573] width 335 height 35
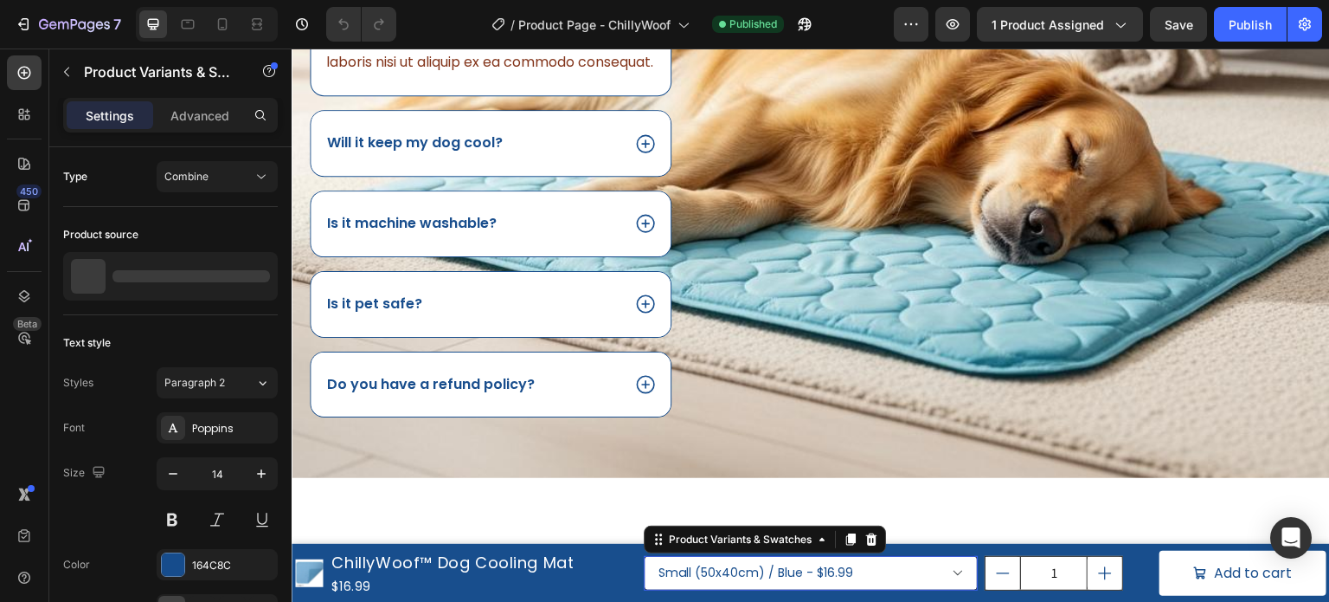
click at [697, 571] on select "Small (50x40cm) / Blue - $16.99 Small (50x40cm) / Pink - $16.99 Medium (70x55cm…" at bounding box center [811, 573] width 335 height 35
click at [736, 574] on select "Small (50x40cm) / Blue - $16.99 Small (50x40cm) / Pink - $16.99 Medium (70x55cm…" at bounding box center [811, 573] width 335 height 35
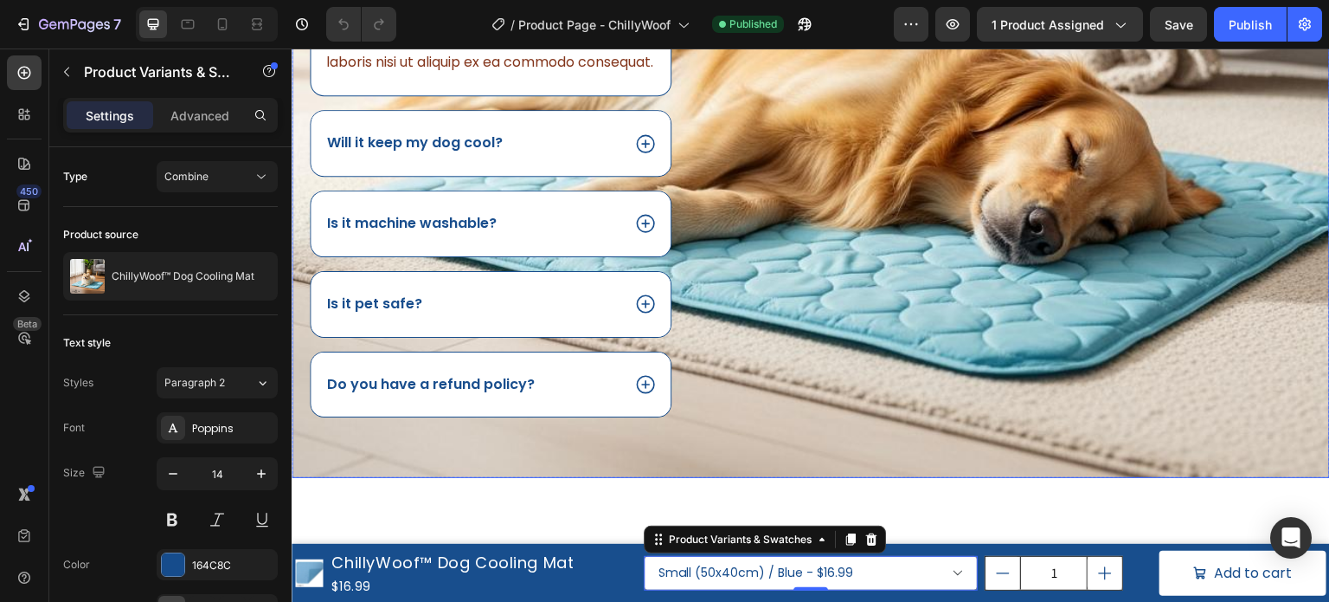
click at [1045, 384] on div "Image" at bounding box center [1035, 161] width 591 height 634
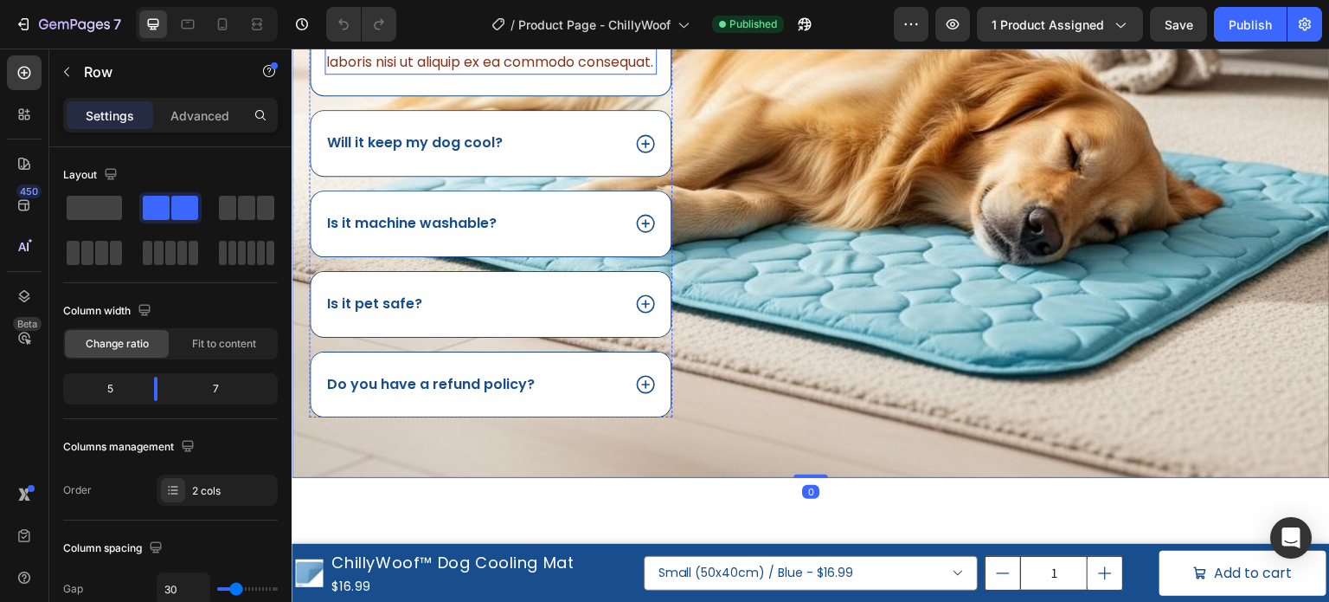
click at [499, 73] on p "Lorem ipsum dolor sit amet, consectetur adipiscing elit, sed do eiusmod tempor …" at bounding box center [490, 21] width 329 height 104
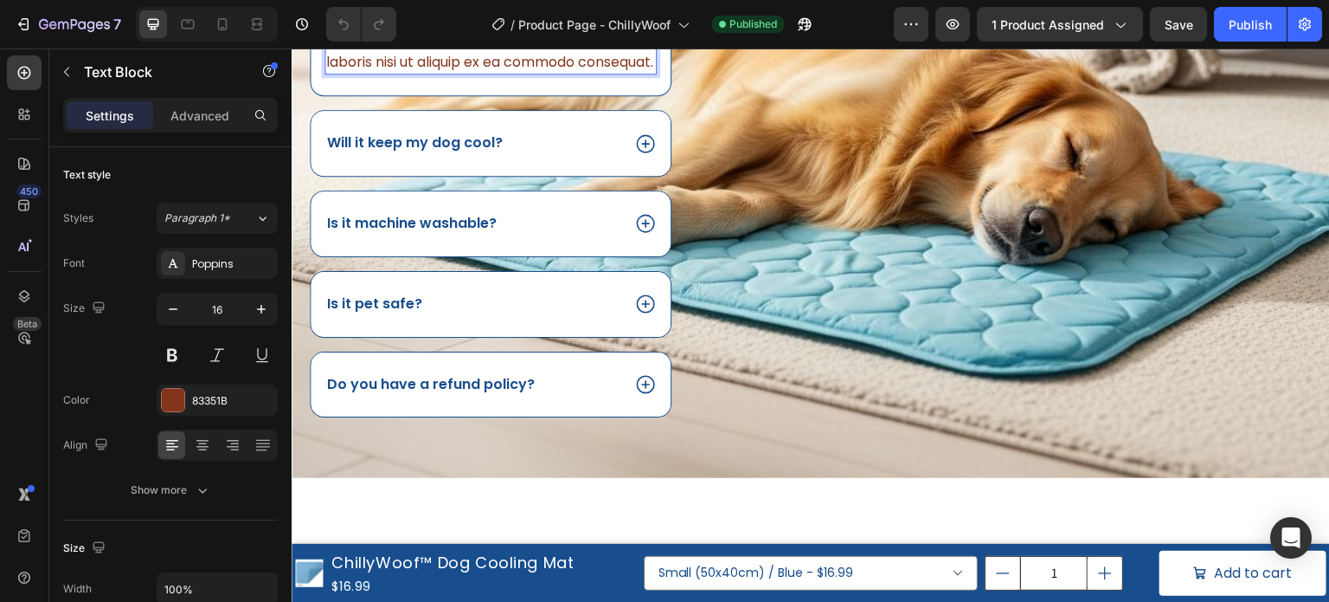
click at [495, 73] on p "Lorem ipsum dolor sit amet, consectetur adipiscing elit, sed do eiusmod tempor …" at bounding box center [490, 21] width 329 height 104
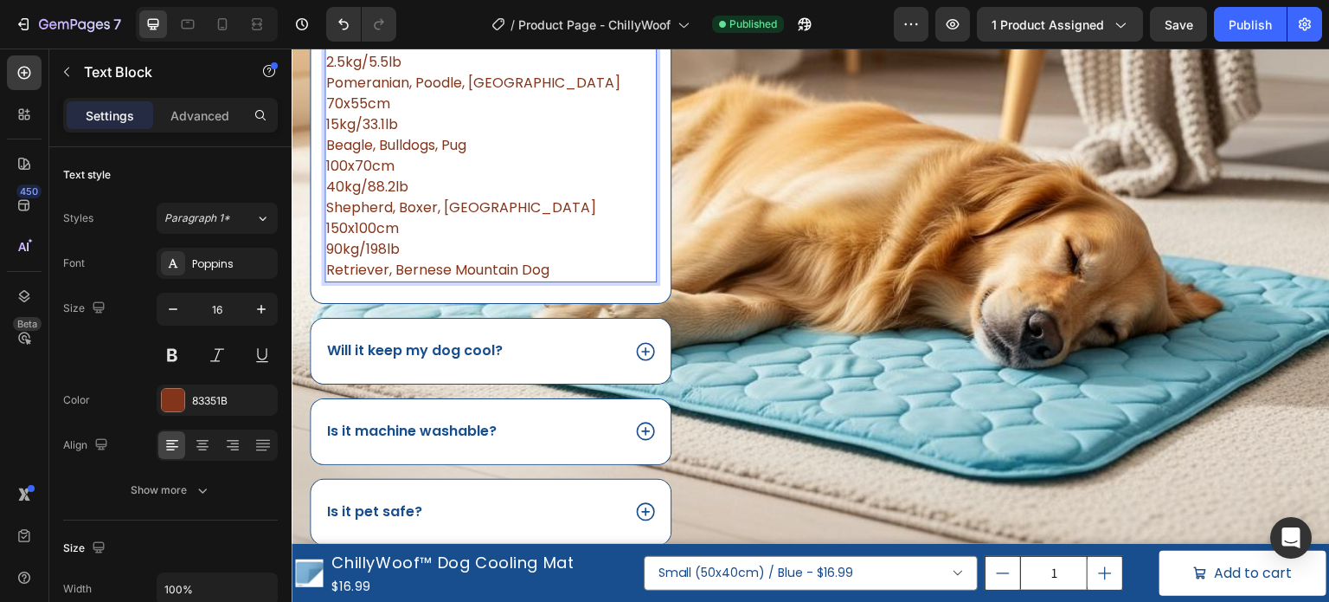
drag, startPoint x: 466, startPoint y: 291, endPoint x: 325, endPoint y: 287, distance: 141.1
click at [325, 282] on div "Size Best for Dogs Up To Examples 50x40cm 2.5kg/5.5lb Pomeranian, Poodle, Chihu…" at bounding box center [491, 124] width 332 height 315
click at [496, 52] on p "50x40cm" at bounding box center [490, 41] width 329 height 21
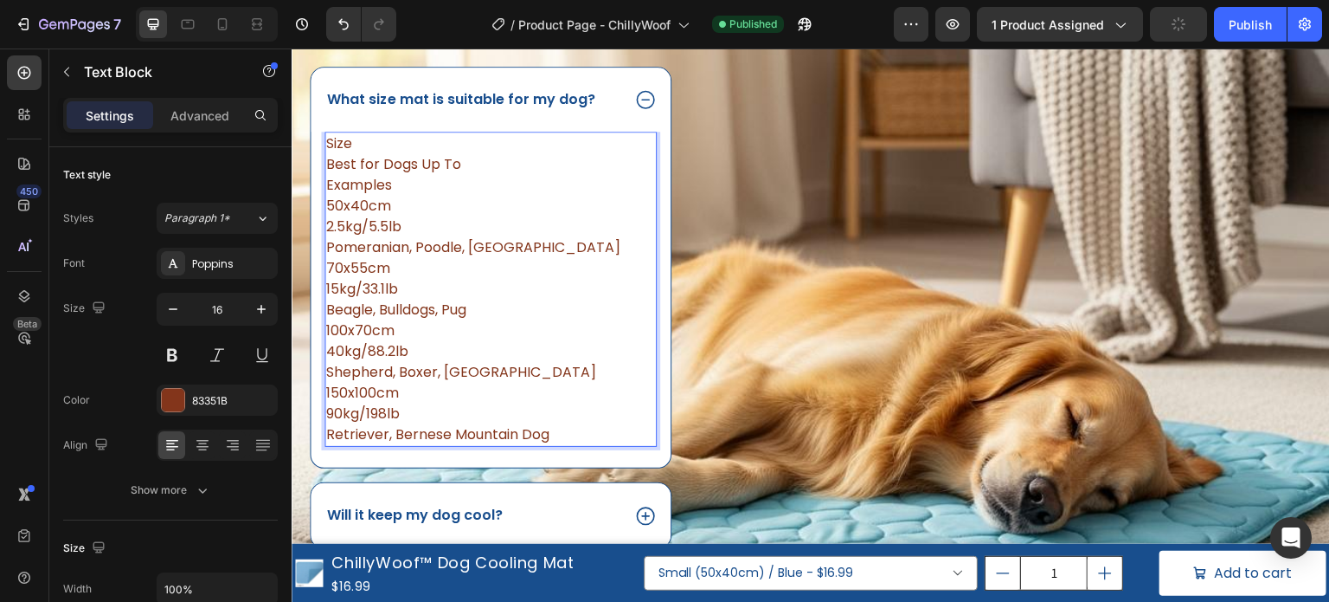
scroll to position [779, 0]
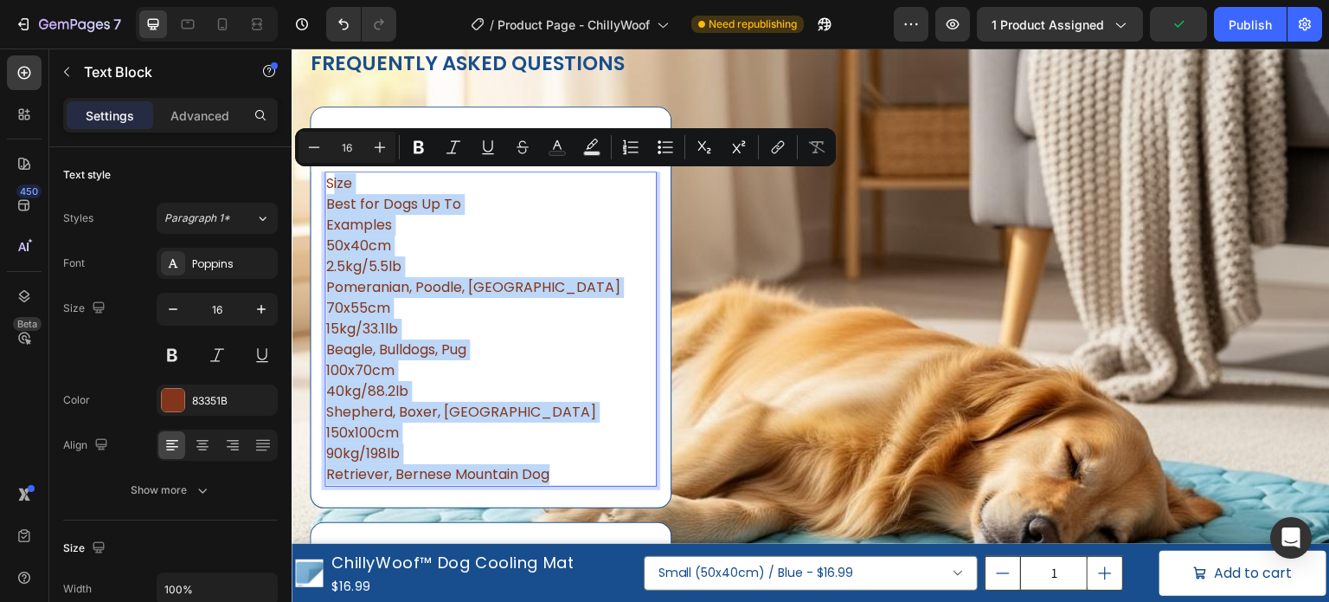
drag, startPoint x: 539, startPoint y: 442, endPoint x: 329, endPoint y: 179, distance: 336.9
click at [329, 179] on div "Size Best for Dogs Up To Examples 50x40cm 2.5kg/5.5lb Pomeranian, Poodle, Chihu…" at bounding box center [491, 328] width 332 height 315
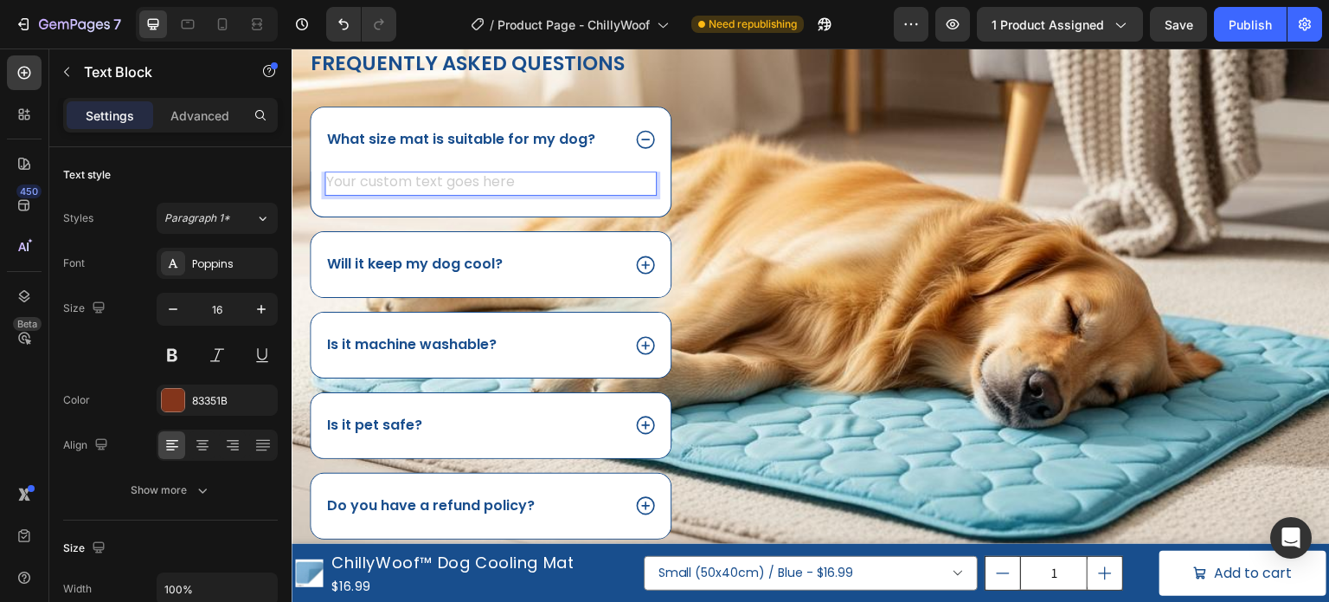
click at [495, 184] on div "Rich Text Editor. Editing area: main" at bounding box center [491, 183] width 332 height 24
click at [495, 196] on div "Text Block 0" at bounding box center [491, 193] width 360 height 45
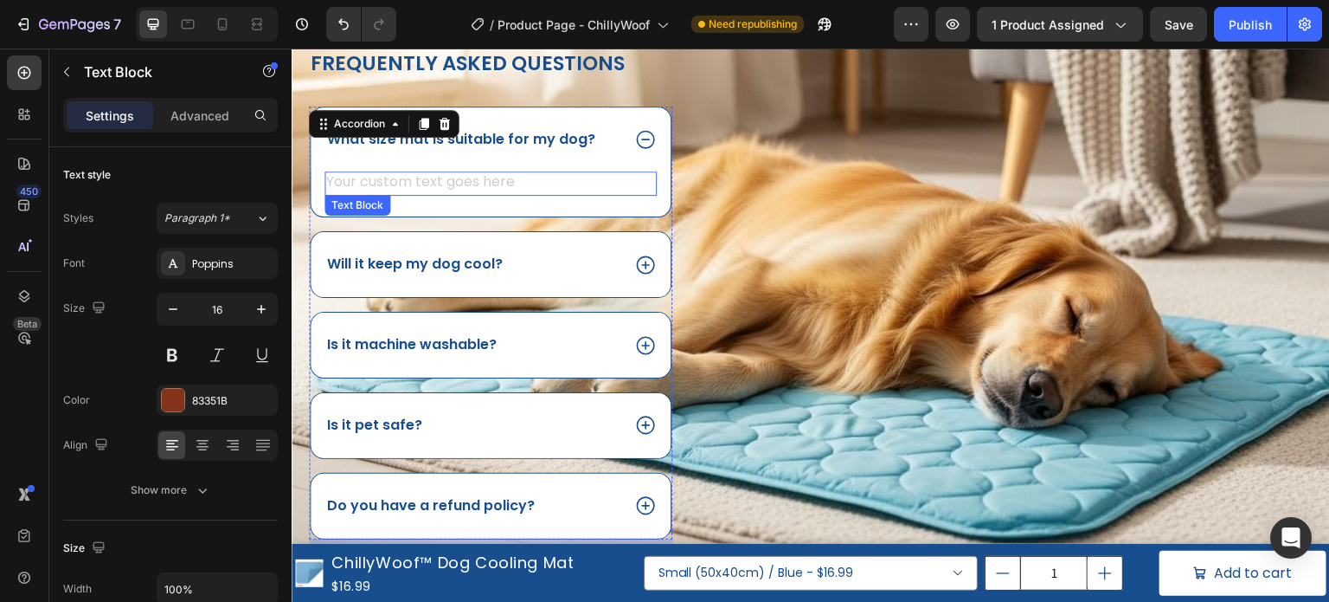
click at [501, 182] on div "Rich Text Editor. Editing area: main" at bounding box center [491, 183] width 332 height 24
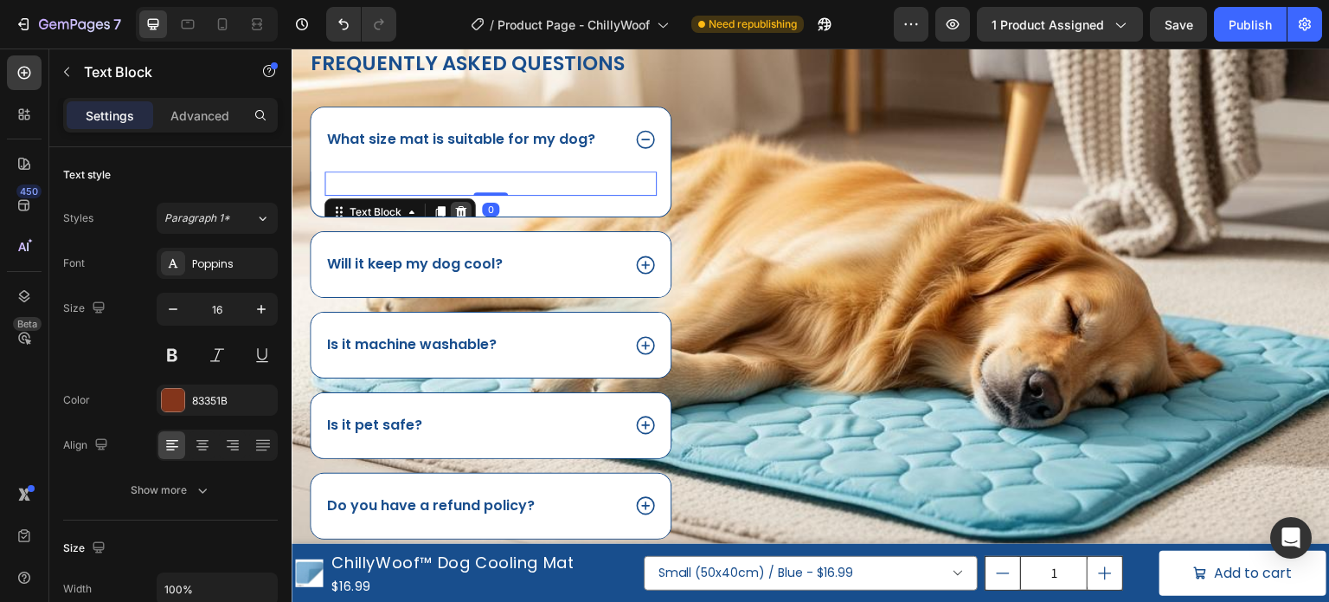
click at [467, 209] on icon at bounding box center [461, 212] width 14 height 14
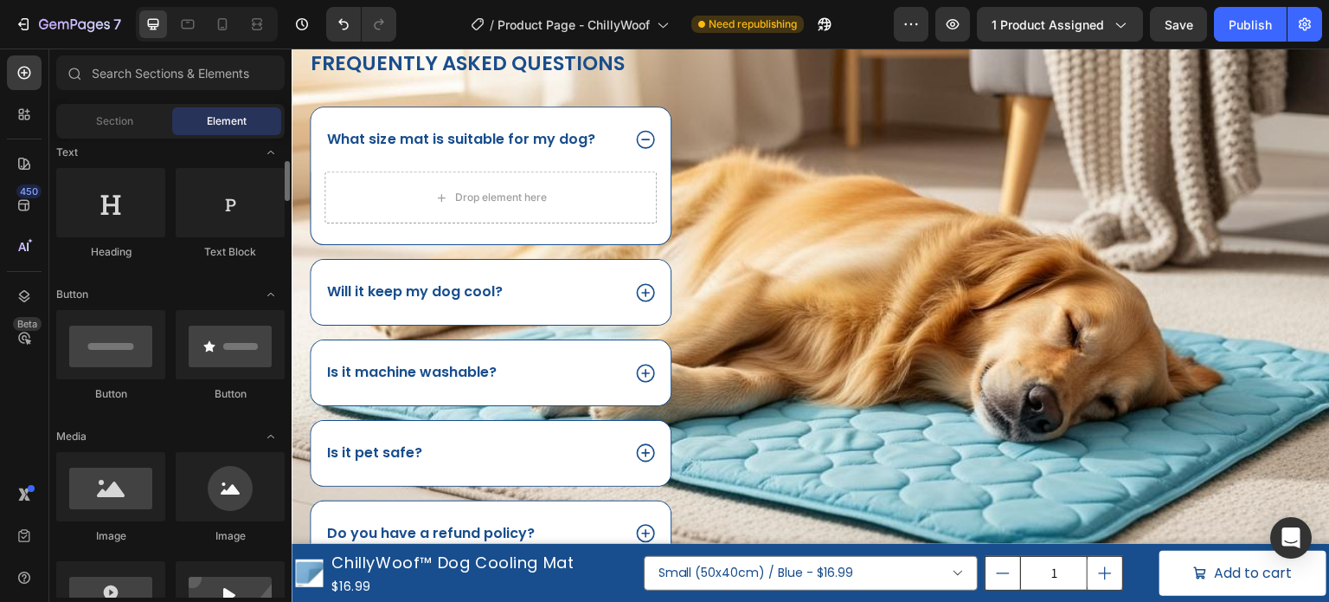
scroll to position [346, 0]
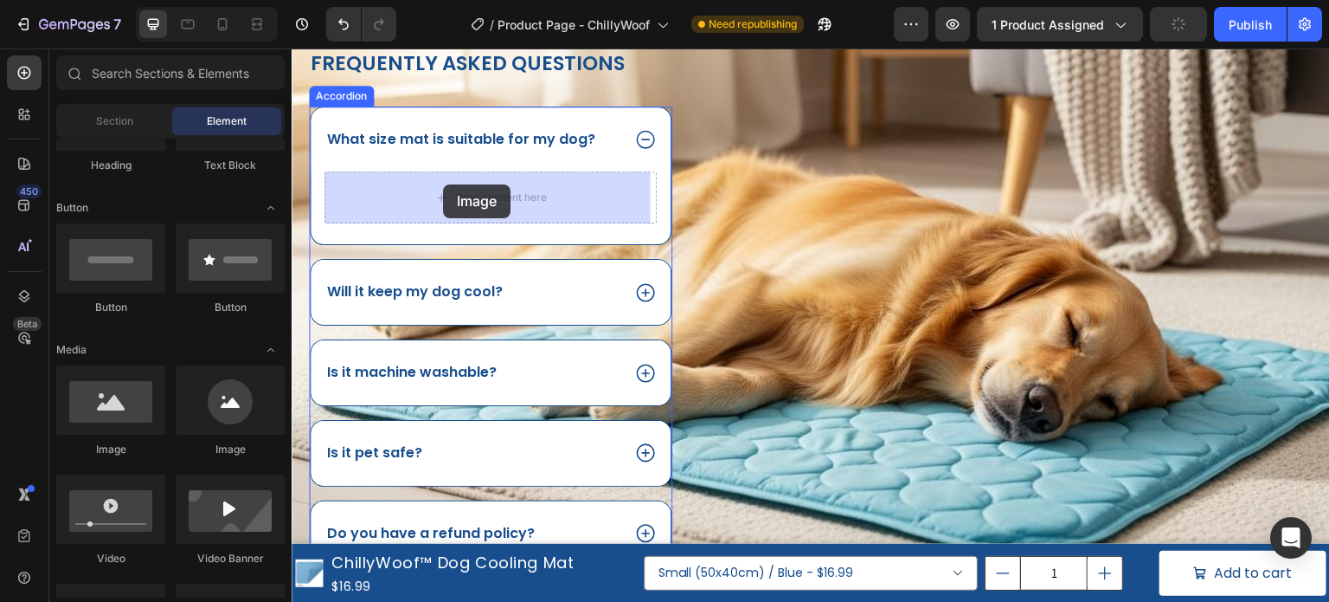
drag, startPoint x: 478, startPoint y: 396, endPoint x: 400, endPoint y: 209, distance: 203.3
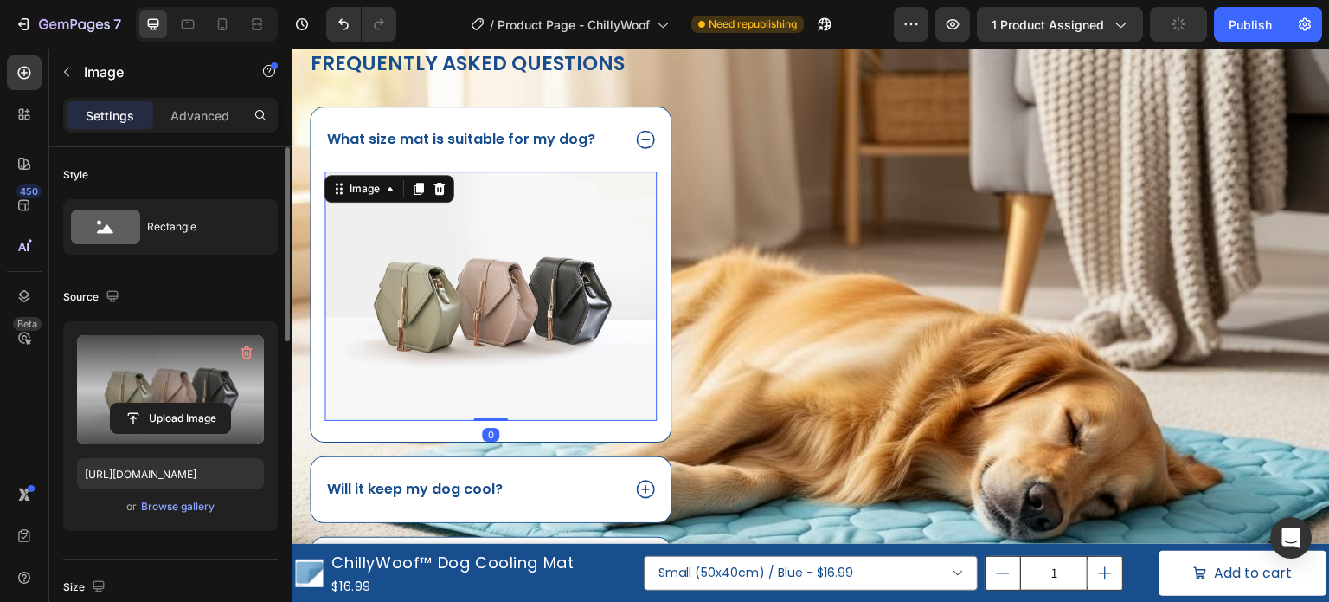
click at [163, 383] on label at bounding box center [170, 389] width 187 height 109
click at [163, 403] on input "file" at bounding box center [170, 417] width 119 height 29
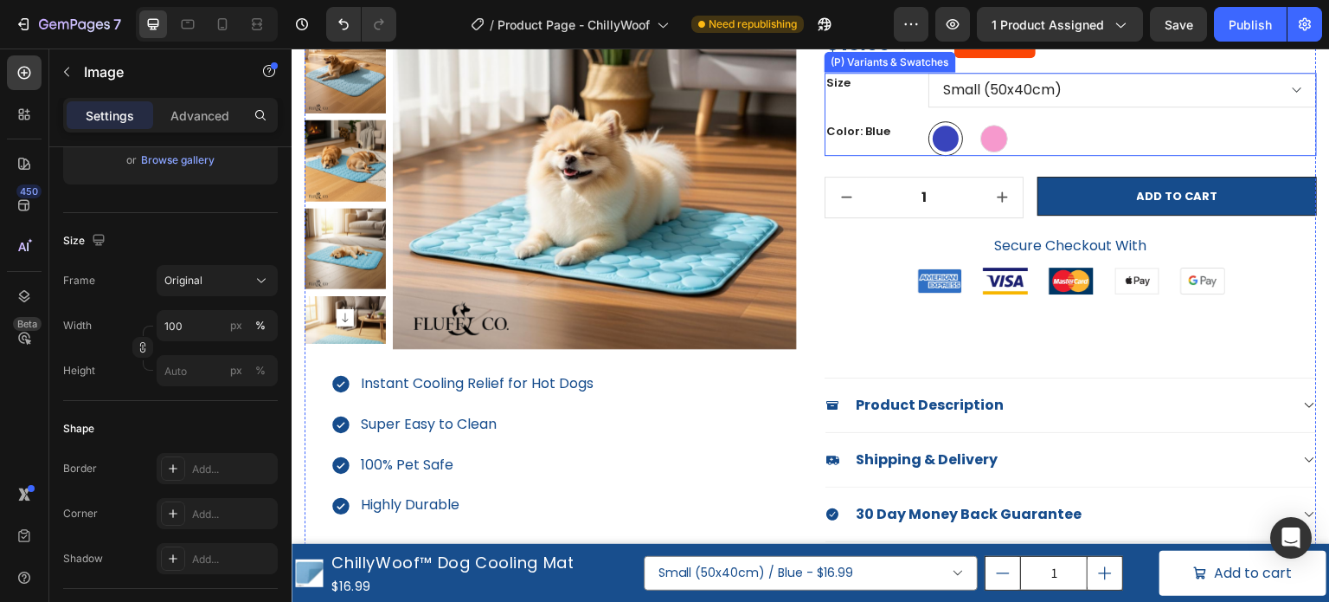
scroll to position [0, 0]
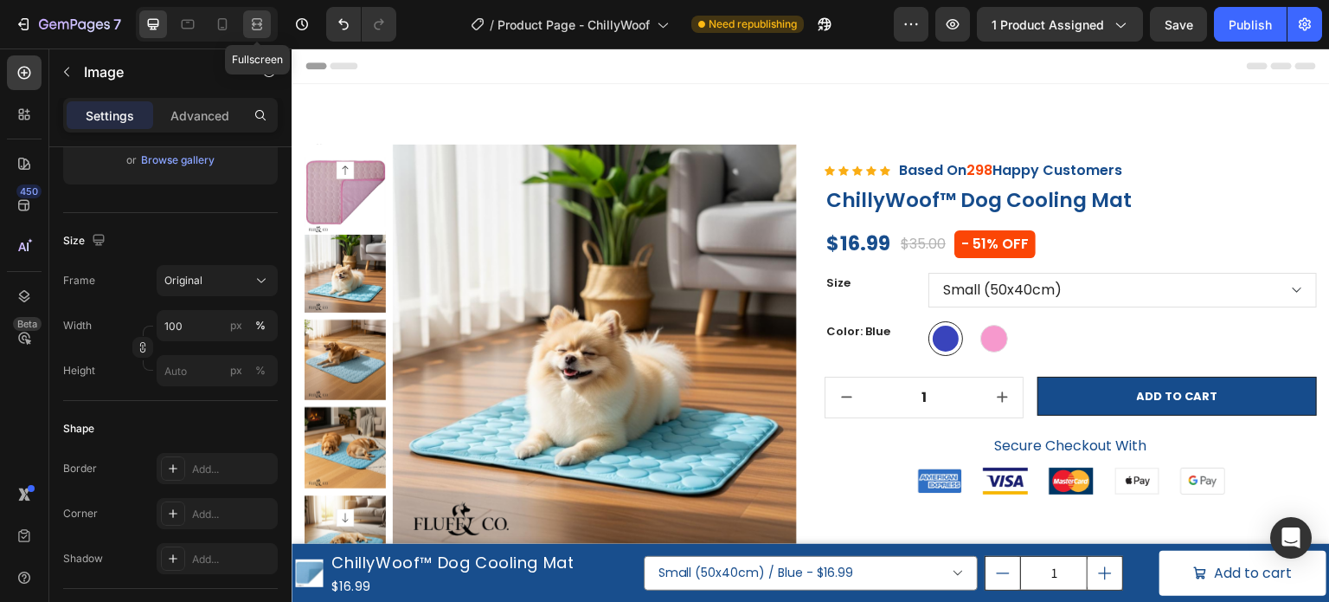
click at [264, 21] on icon at bounding box center [256, 24] width 17 height 17
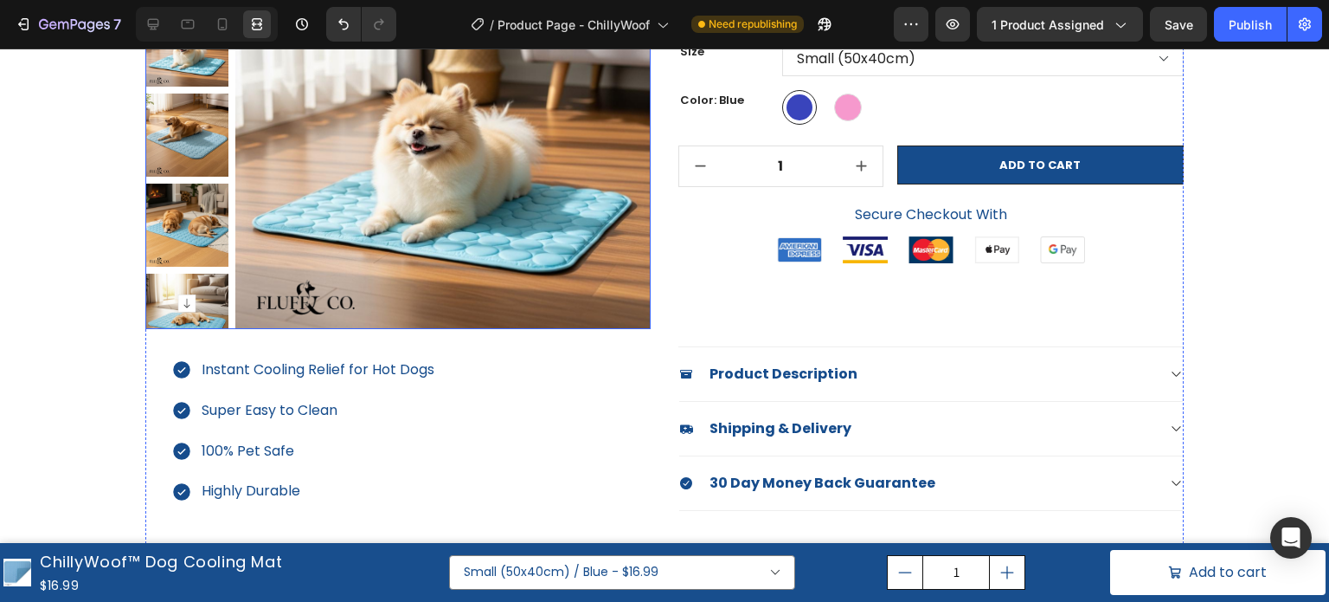
scroll to position [260, 0]
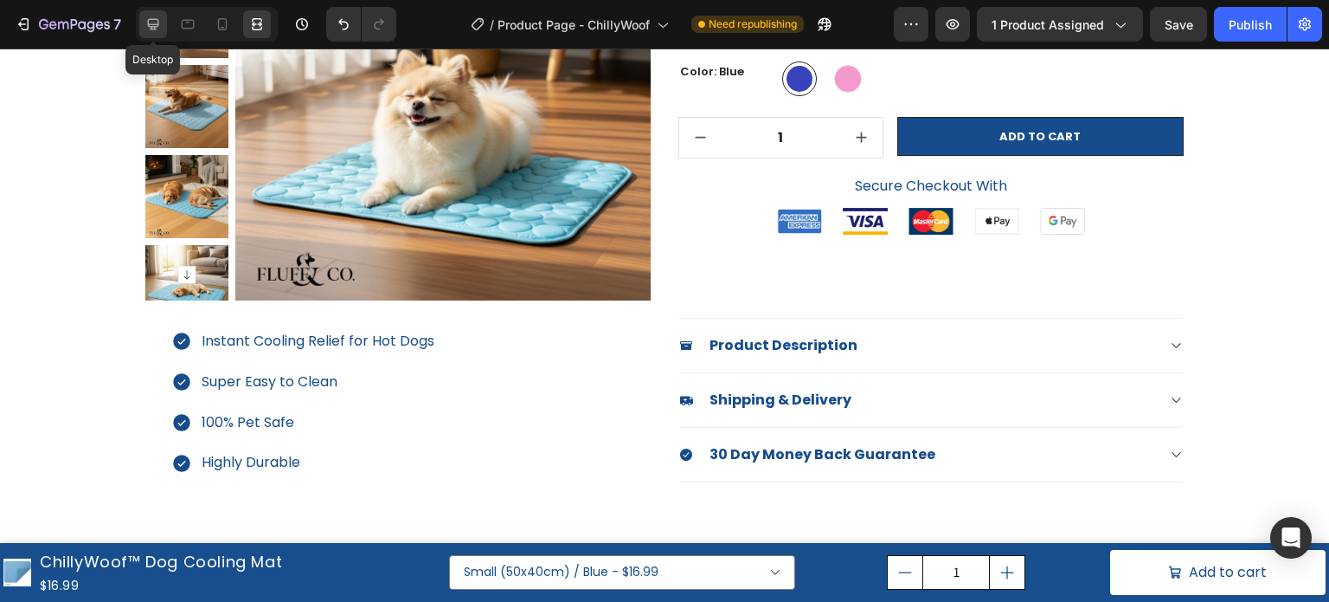
click at [158, 20] on icon at bounding box center [153, 24] width 11 height 11
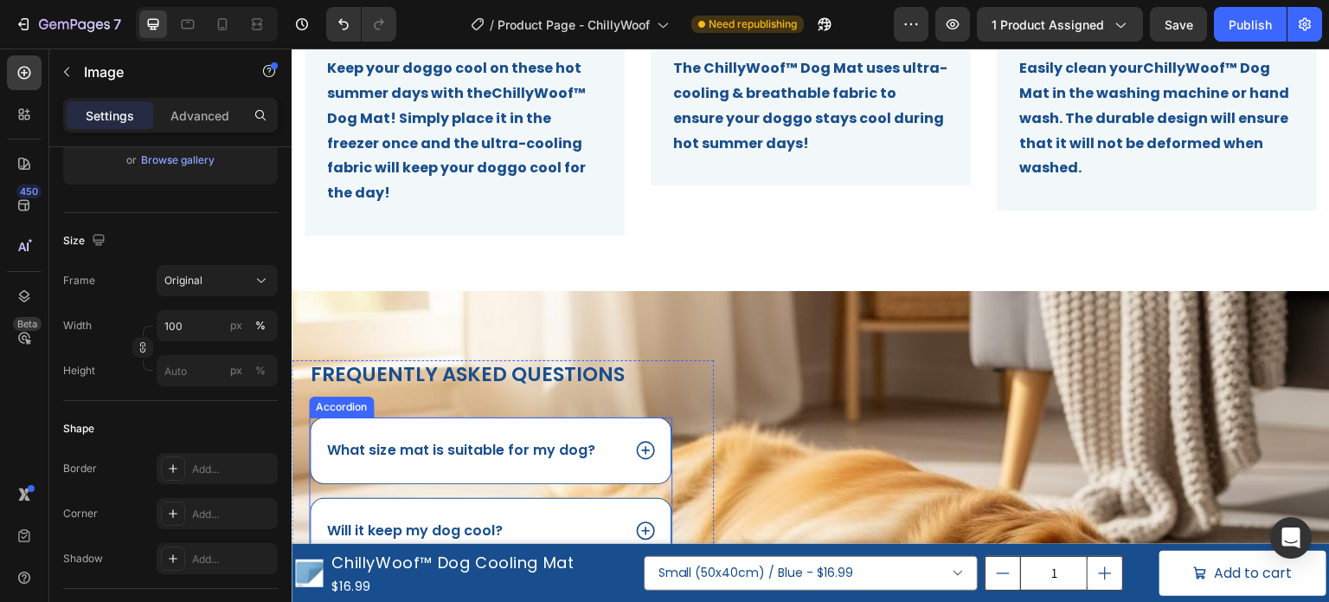
scroll to position [1212, 0]
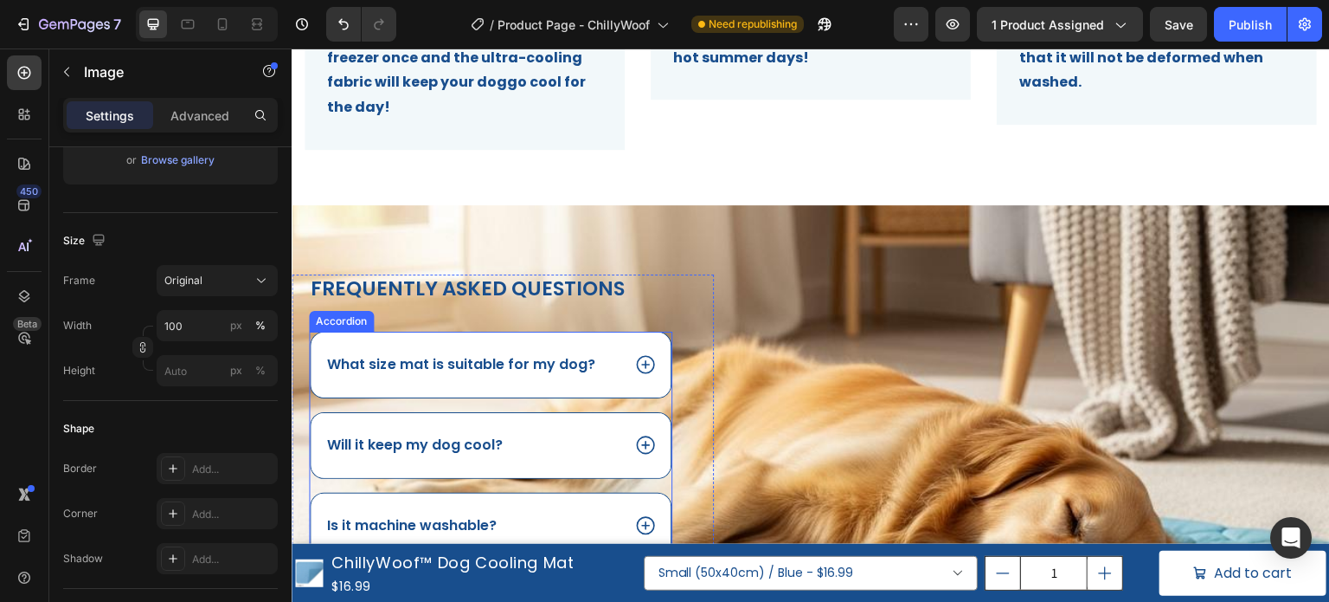
click at [481, 356] on p "What size mat is suitable for my dog?" at bounding box center [461, 365] width 268 height 18
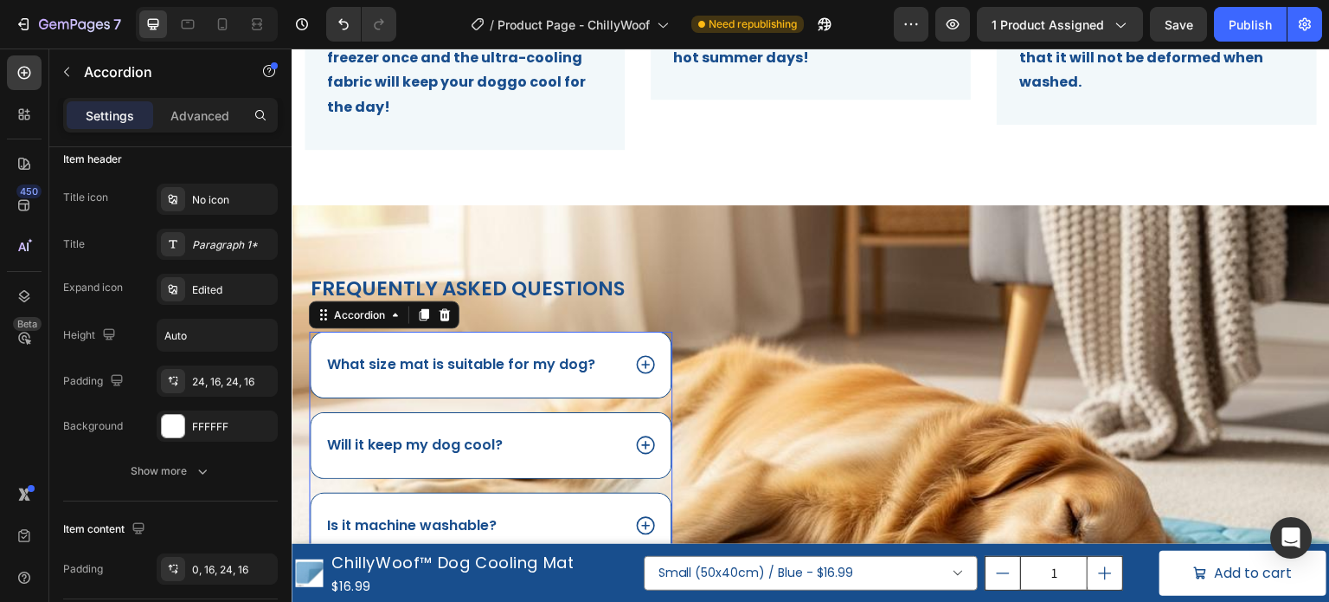
scroll to position [0, 0]
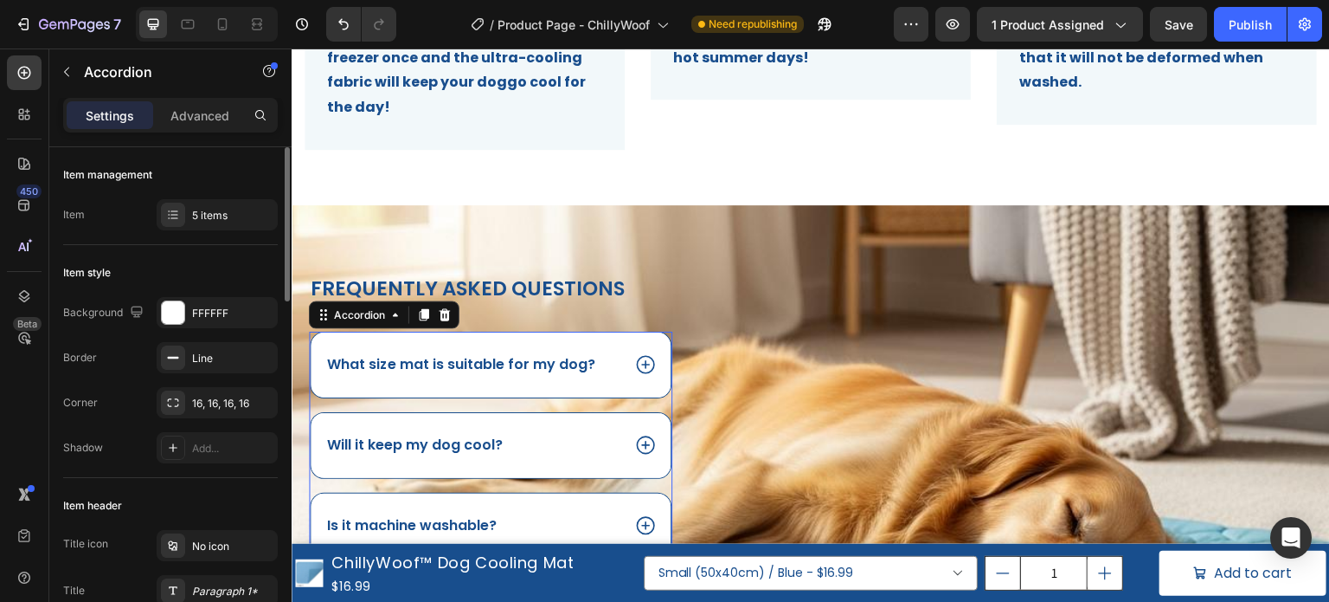
click at [645, 356] on icon at bounding box center [645, 365] width 18 height 18
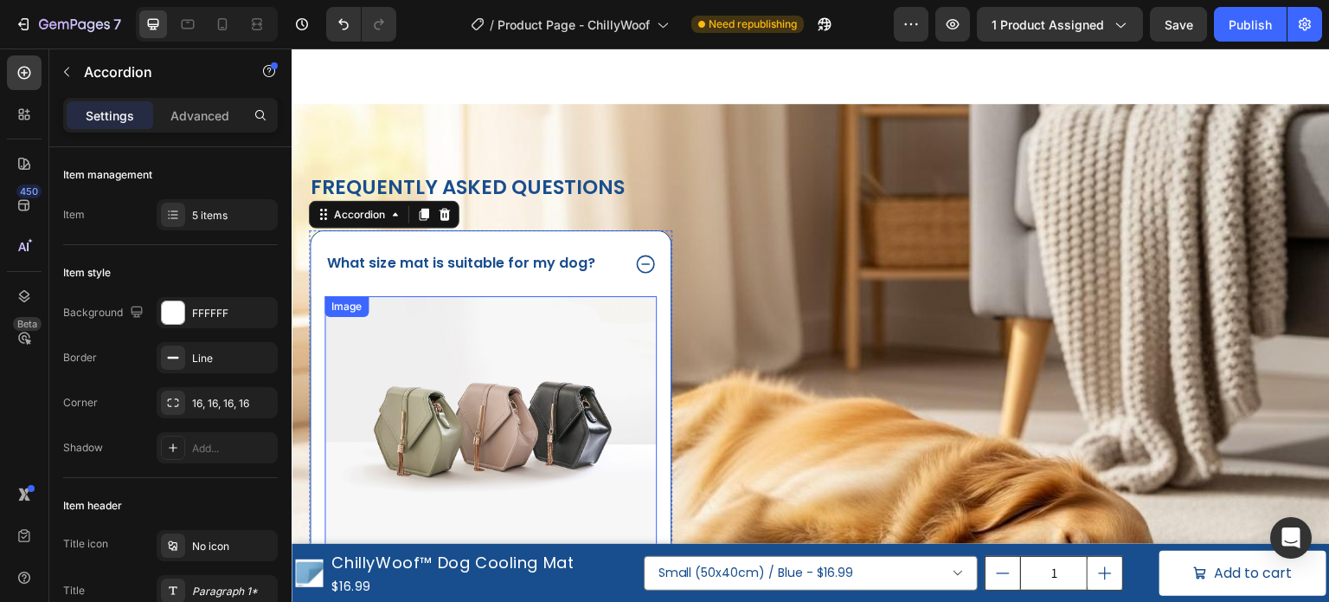
scroll to position [1471, 0]
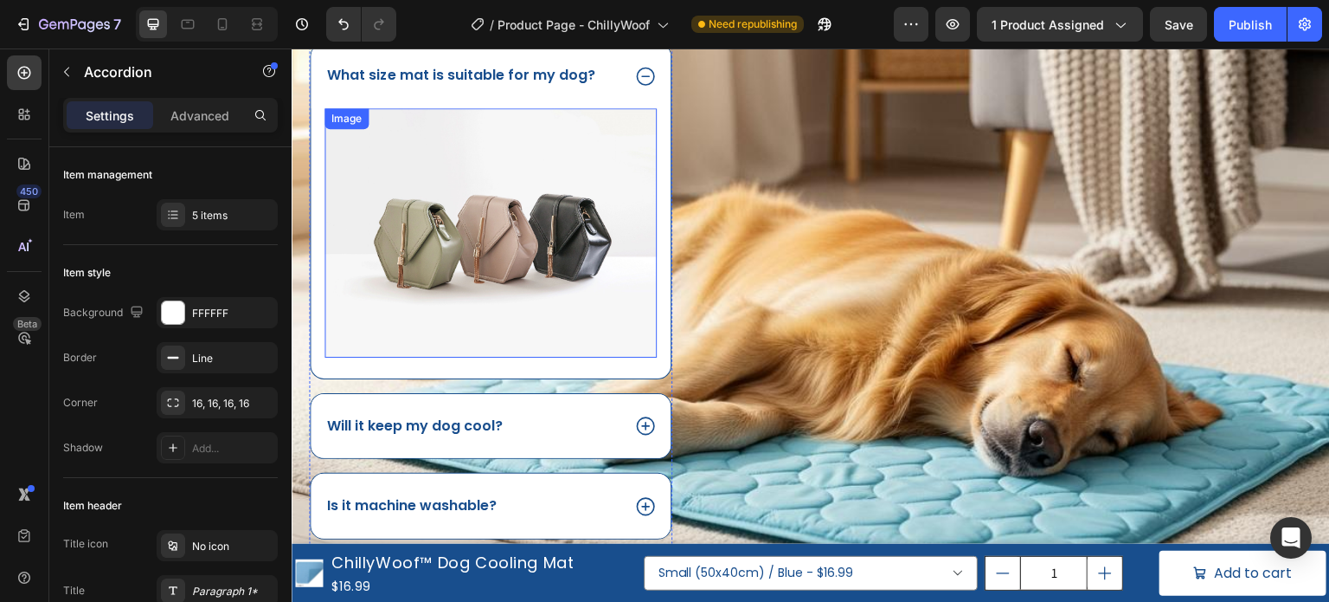
click at [511, 255] on img at bounding box center [491, 232] width 332 height 249
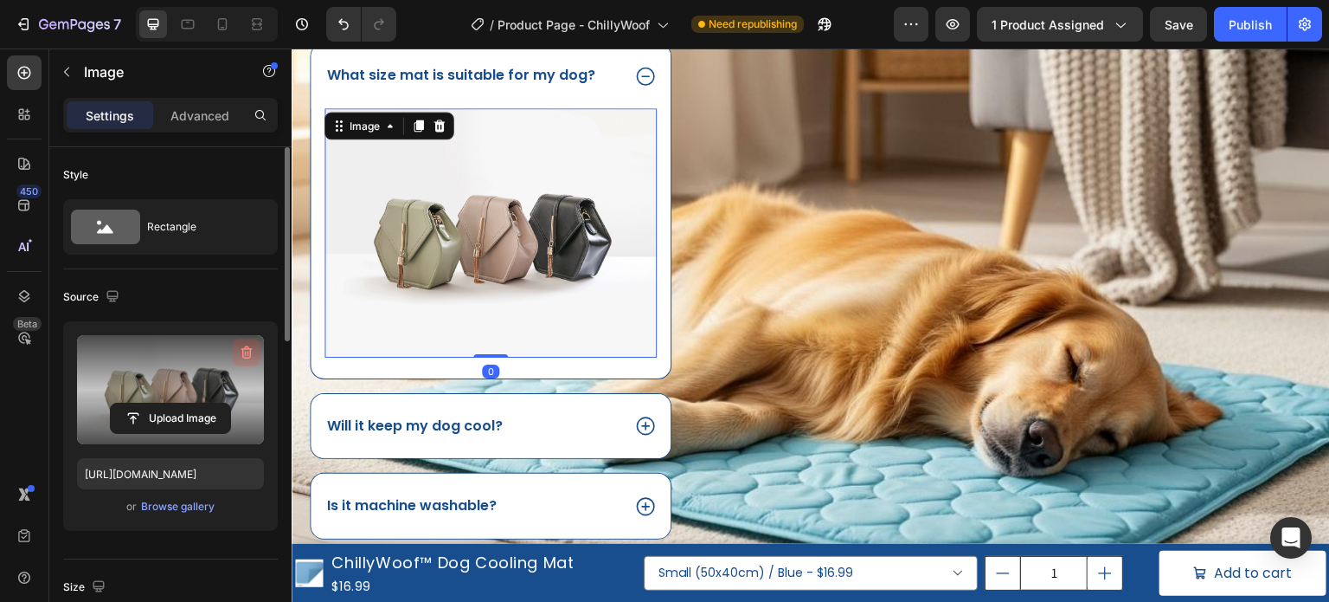
click at [244, 349] on icon "button" at bounding box center [246, 352] width 17 height 17
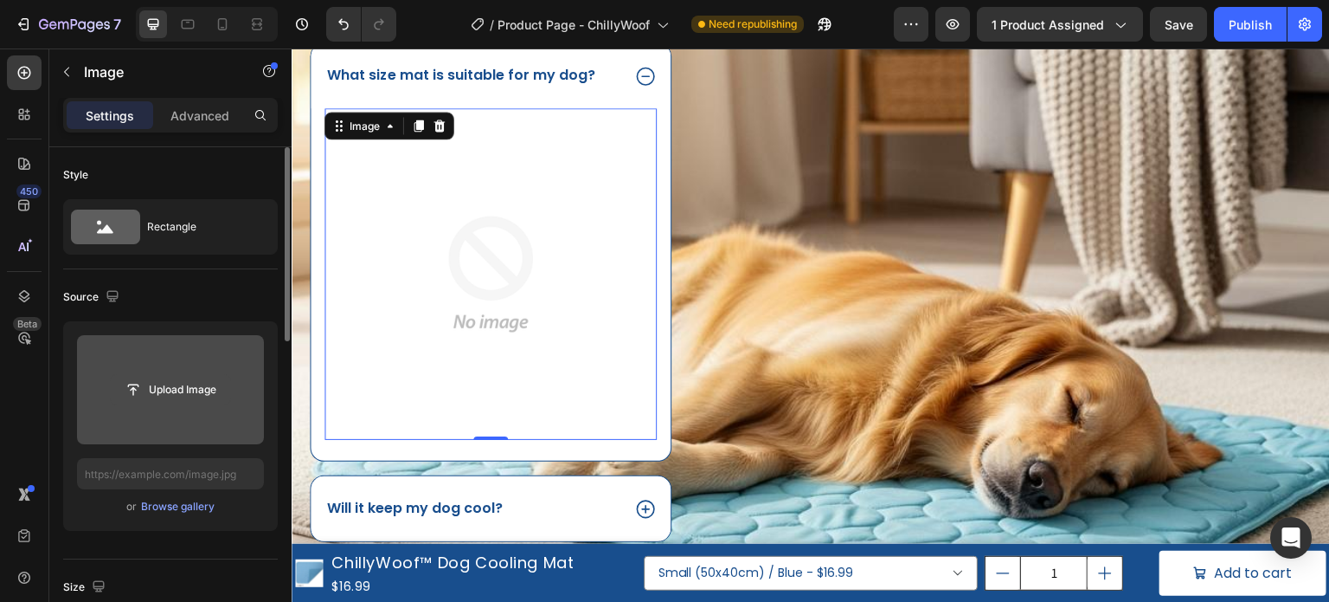
click at [210, 394] on input "file" at bounding box center [170, 389] width 119 height 29
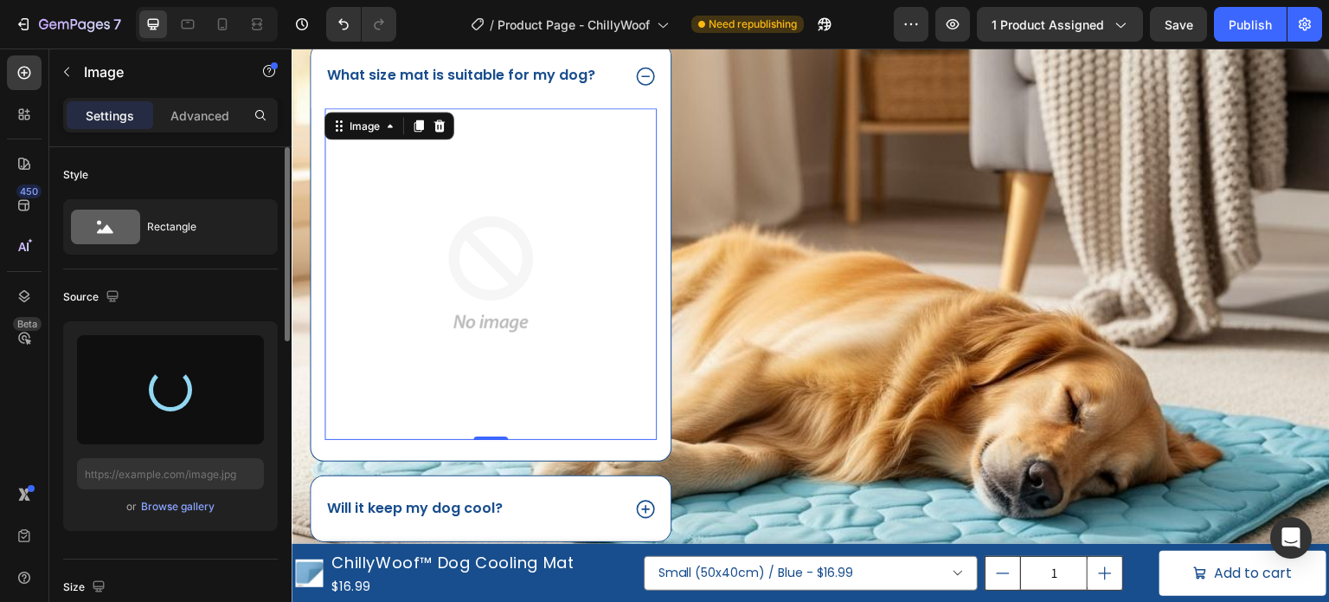
type input "[URL][DOMAIN_NAME]"
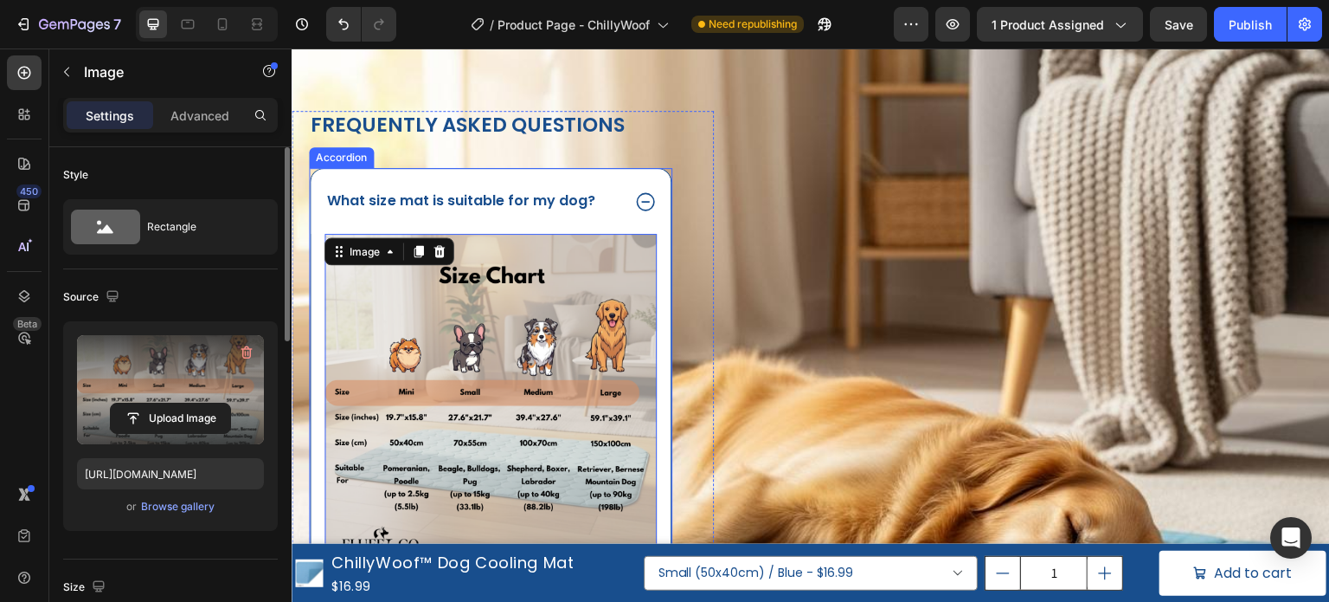
scroll to position [1385, 0]
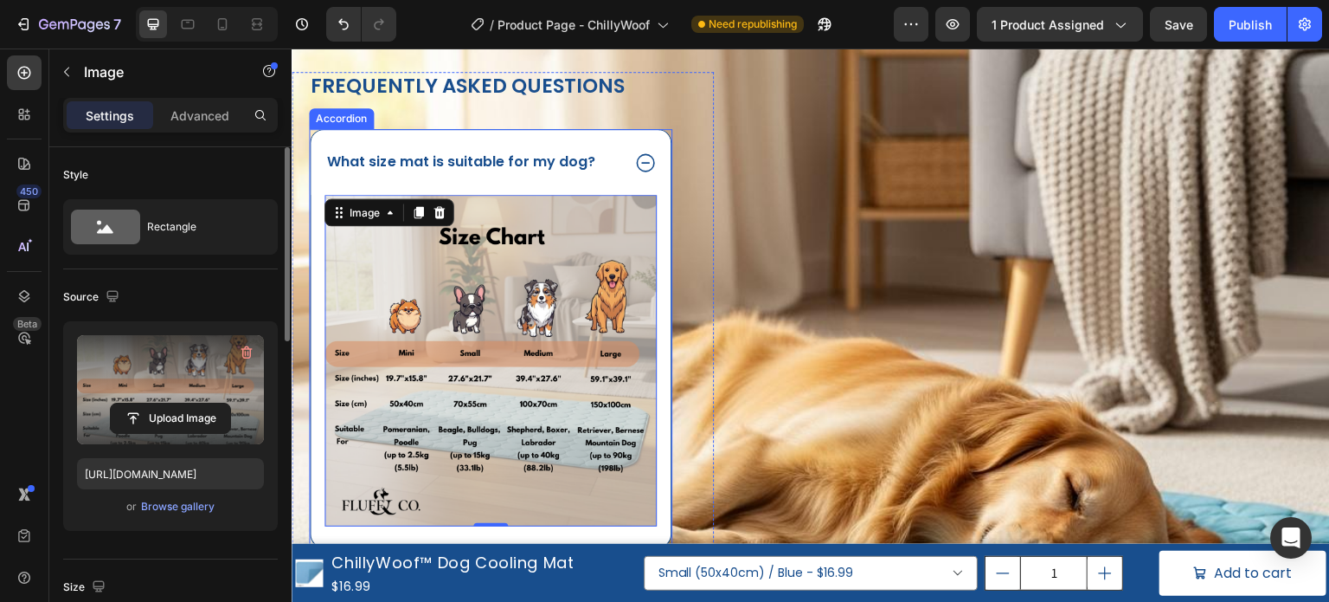
click at [641, 169] on icon at bounding box center [645, 162] width 23 height 23
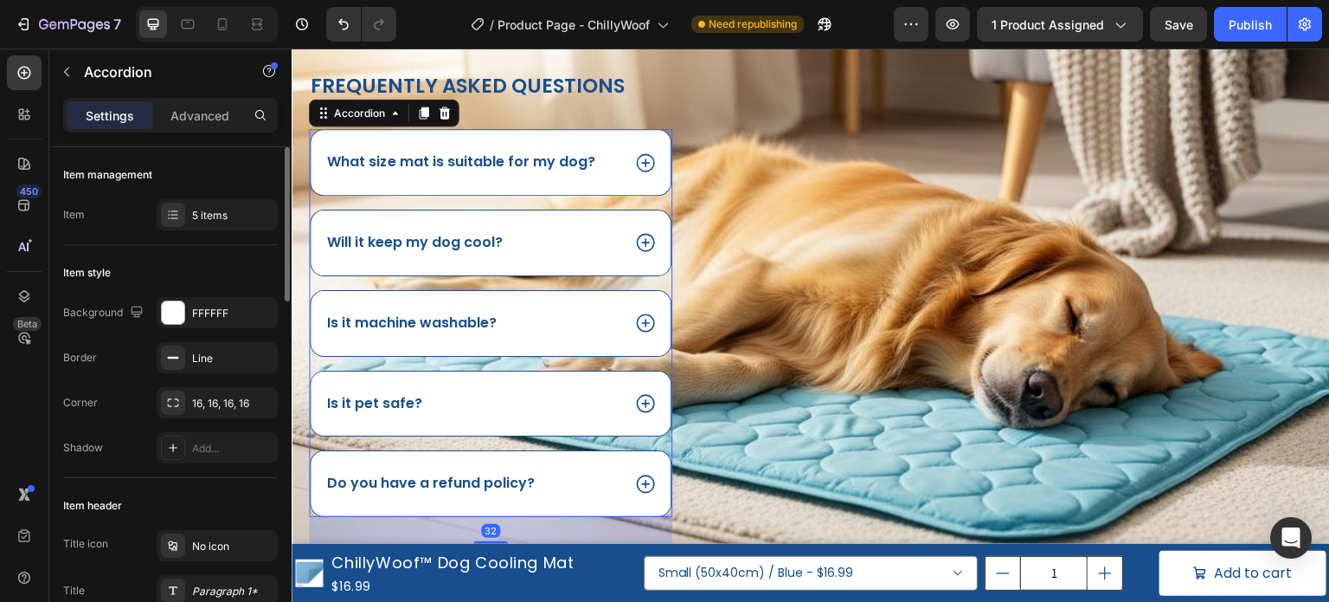
click at [641, 169] on icon at bounding box center [645, 162] width 18 height 18
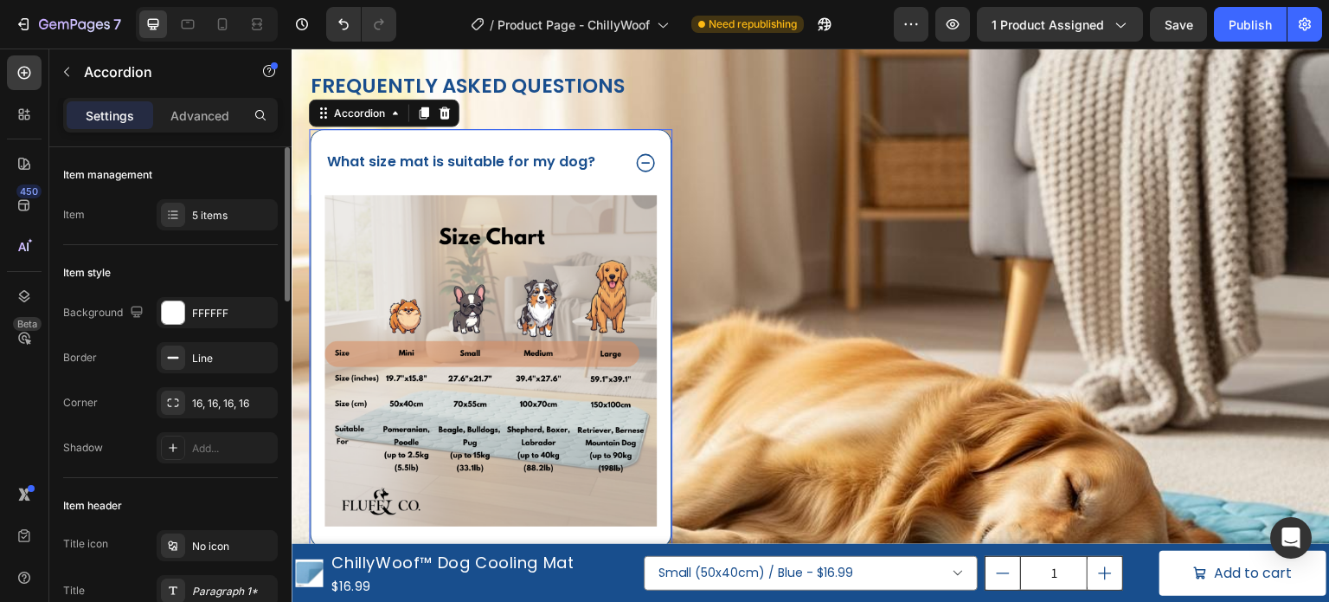
scroll to position [1471, 0]
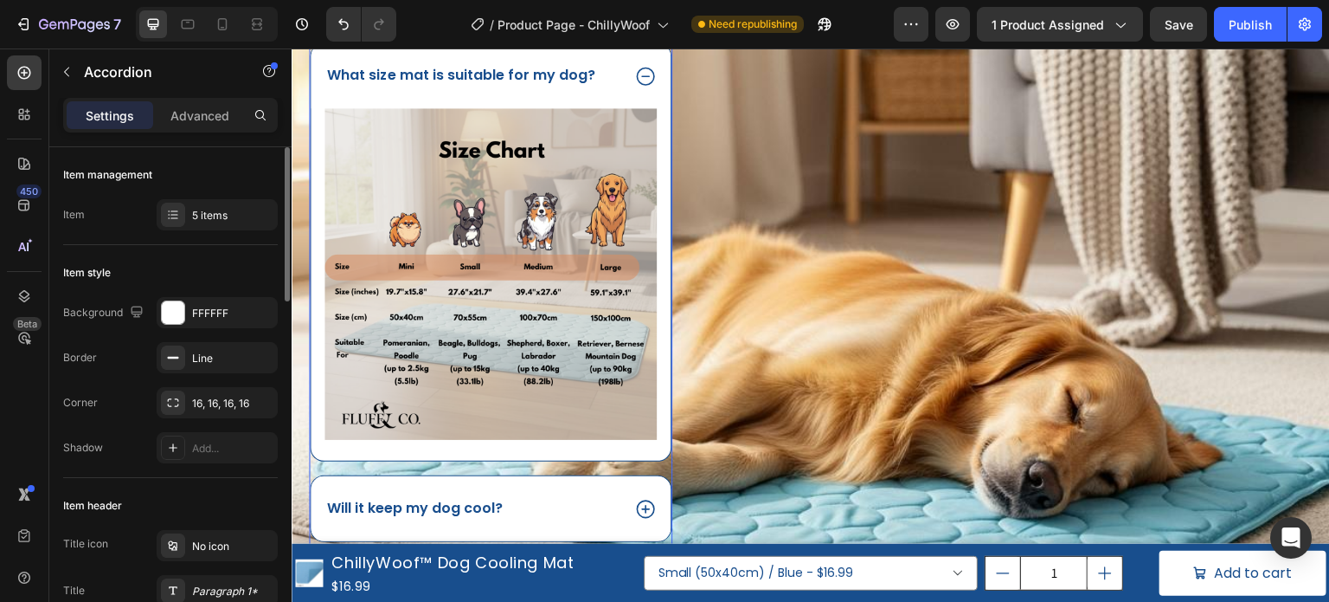
click at [647, 76] on icon at bounding box center [645, 76] width 23 height 23
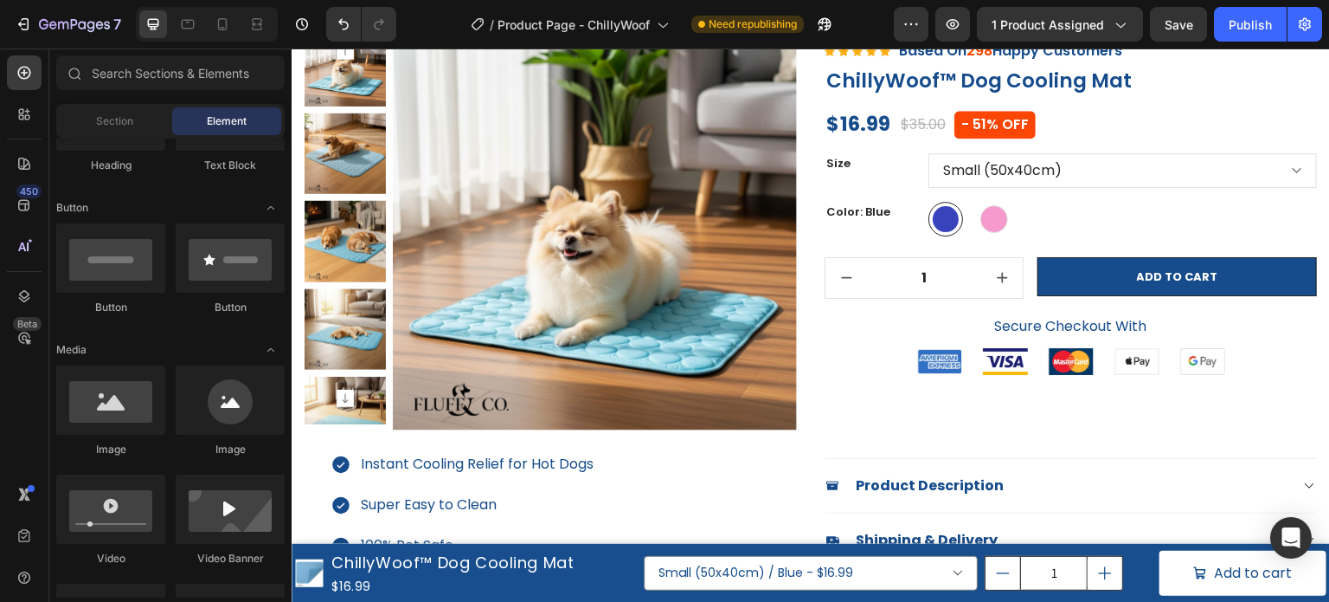
scroll to position [0, 0]
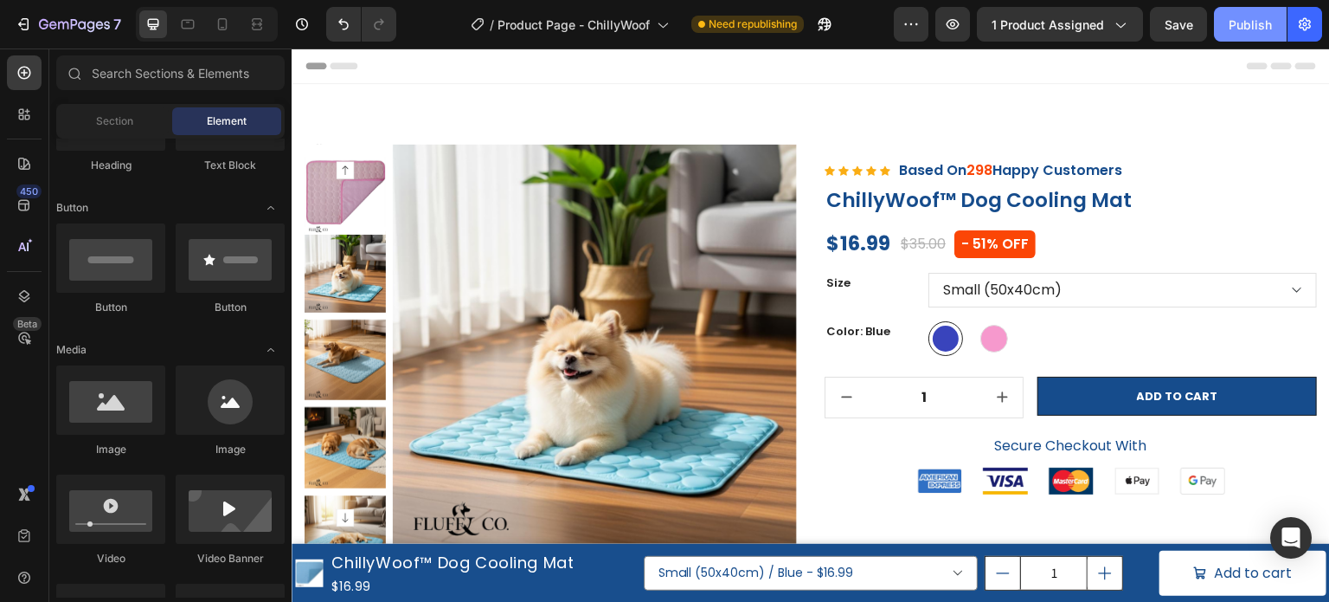
click at [1258, 29] on div "Publish" at bounding box center [1250, 25] width 43 height 18
click at [644, 548] on div "Small (50x40cm) / Blue - $16.99 Small (50x40cm) / Pink - $16.99 Medium (70x55cm…" at bounding box center [985, 573] width 683 height 52
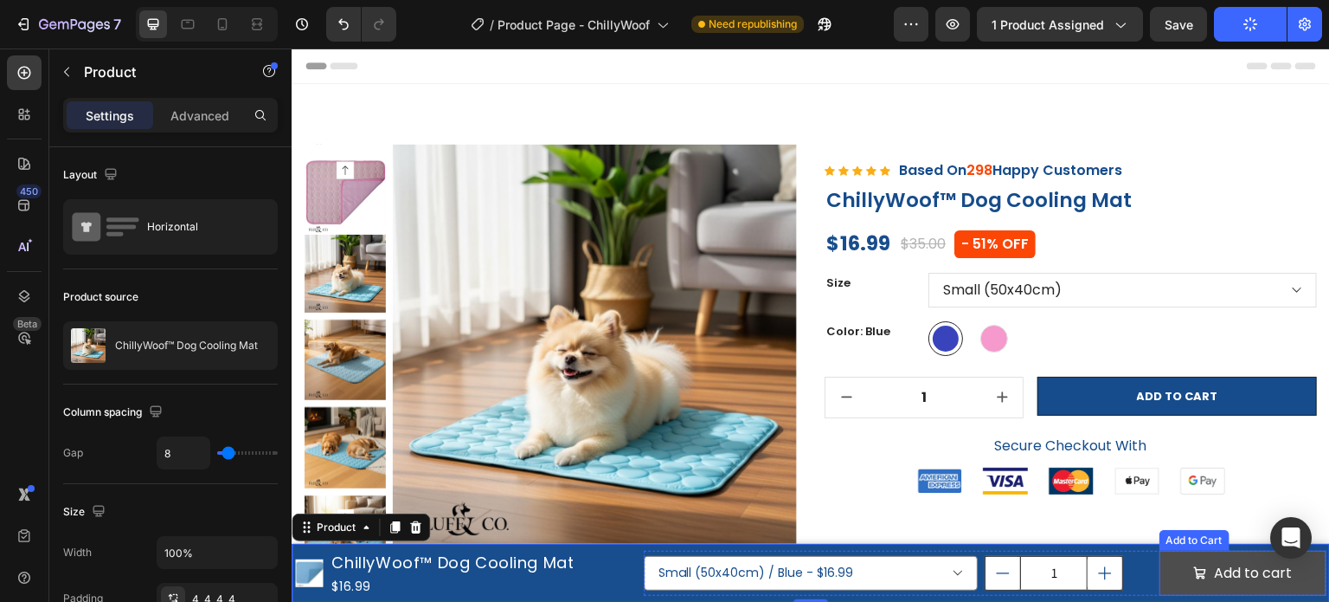
click at [1160, 575] on button "Add to cart" at bounding box center [1243, 573] width 167 height 46
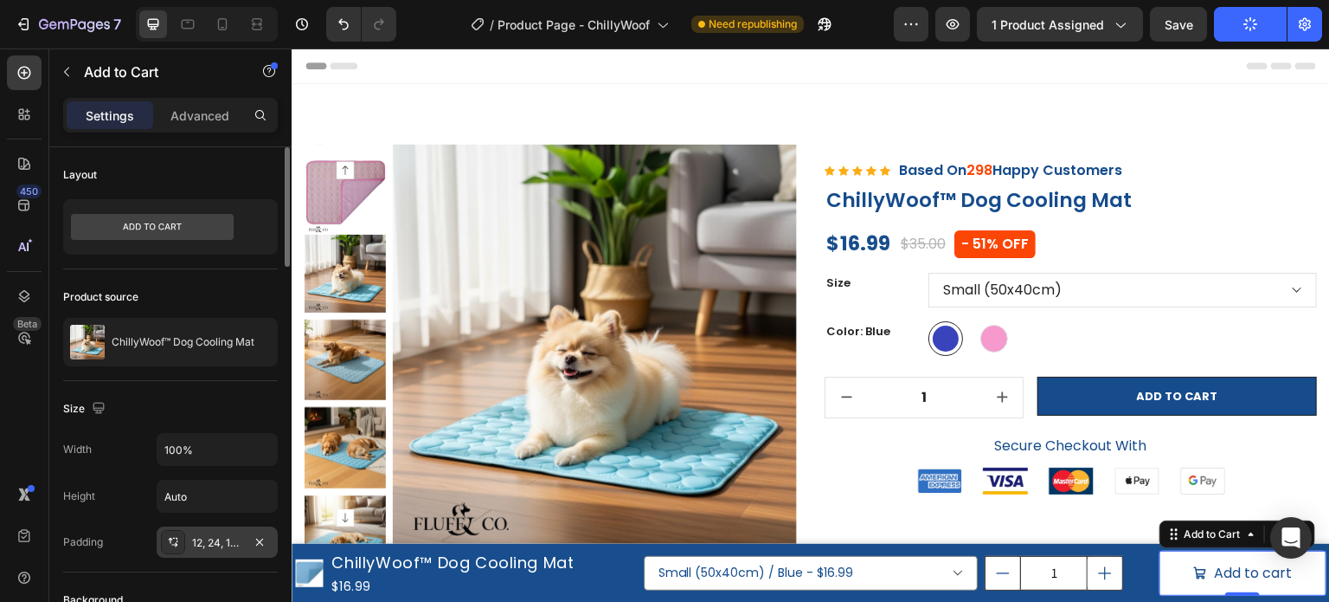
scroll to position [87, 0]
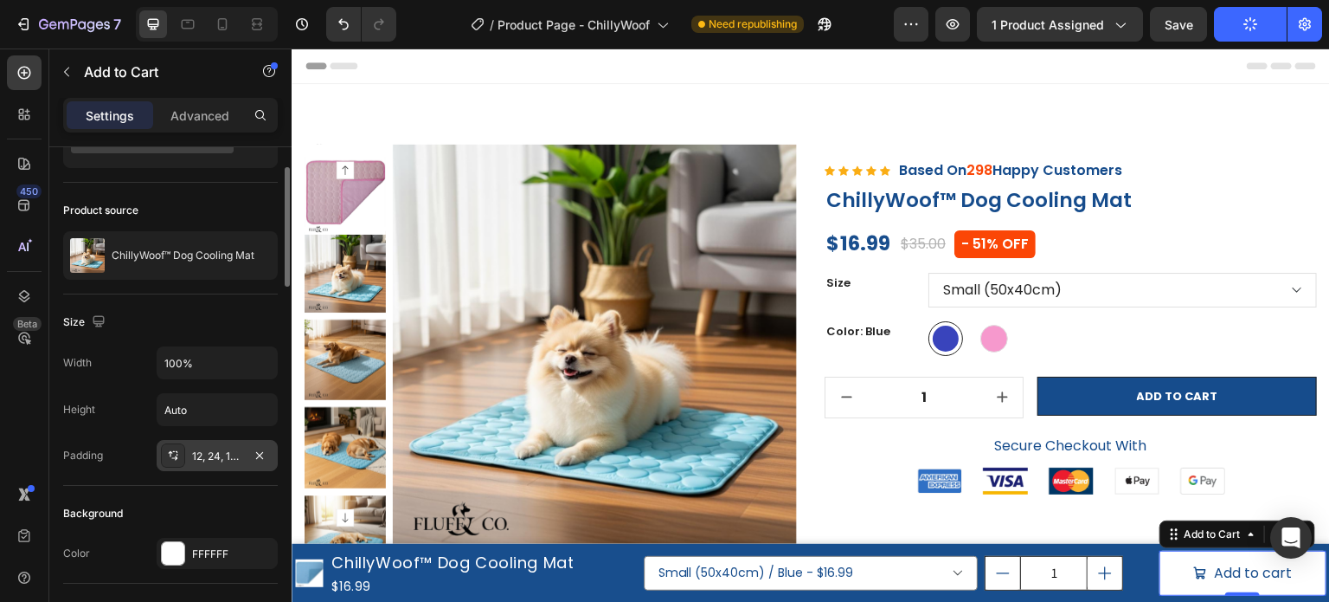
click at [235, 460] on div "12, 24, 12, 24" at bounding box center [217, 456] width 50 height 16
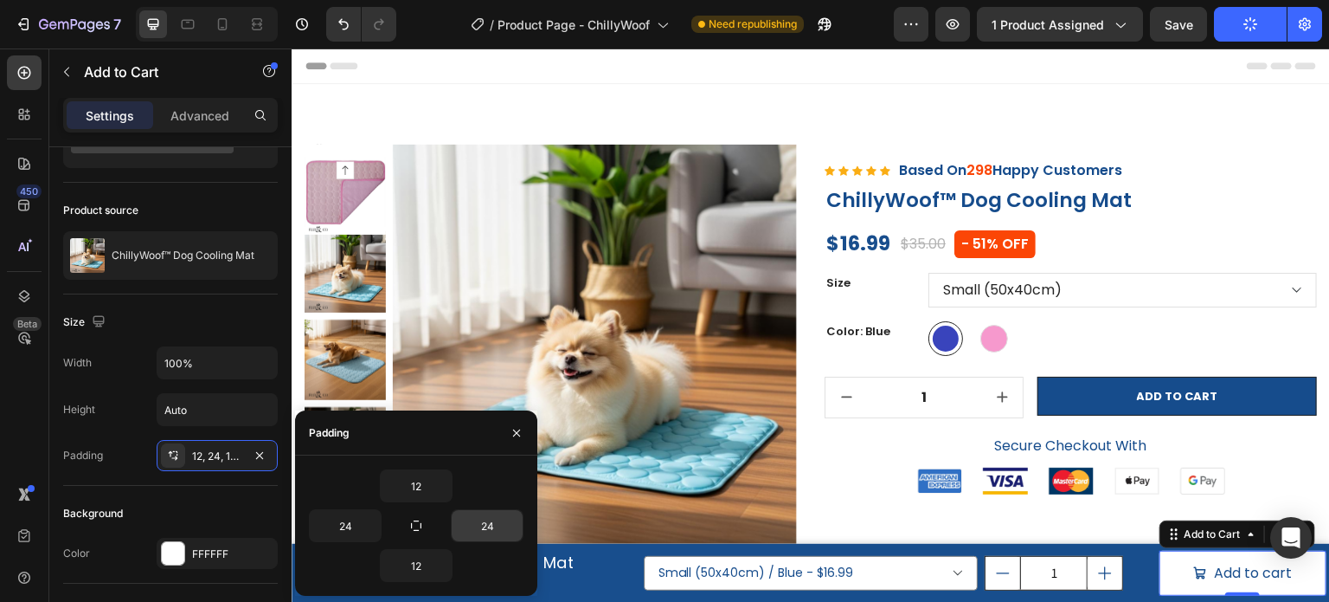
click at [488, 515] on input "24" at bounding box center [487, 525] width 71 height 31
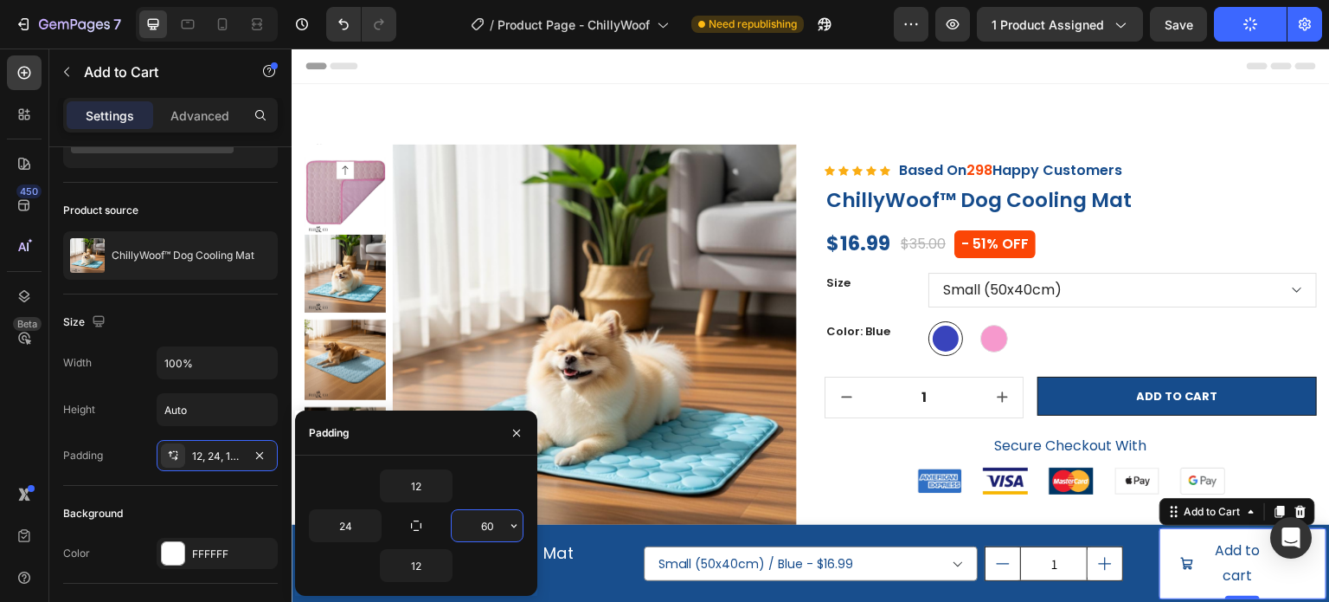
type input "6"
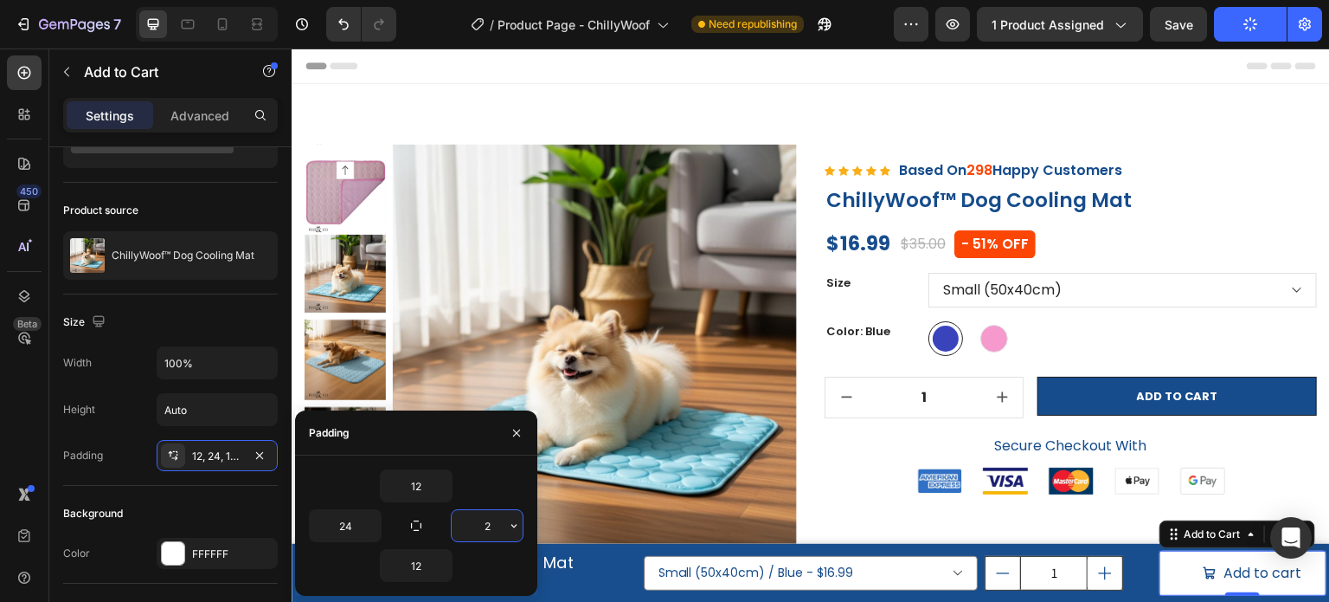
type input "24"
click at [147, 500] on div "Background" at bounding box center [170, 513] width 215 height 28
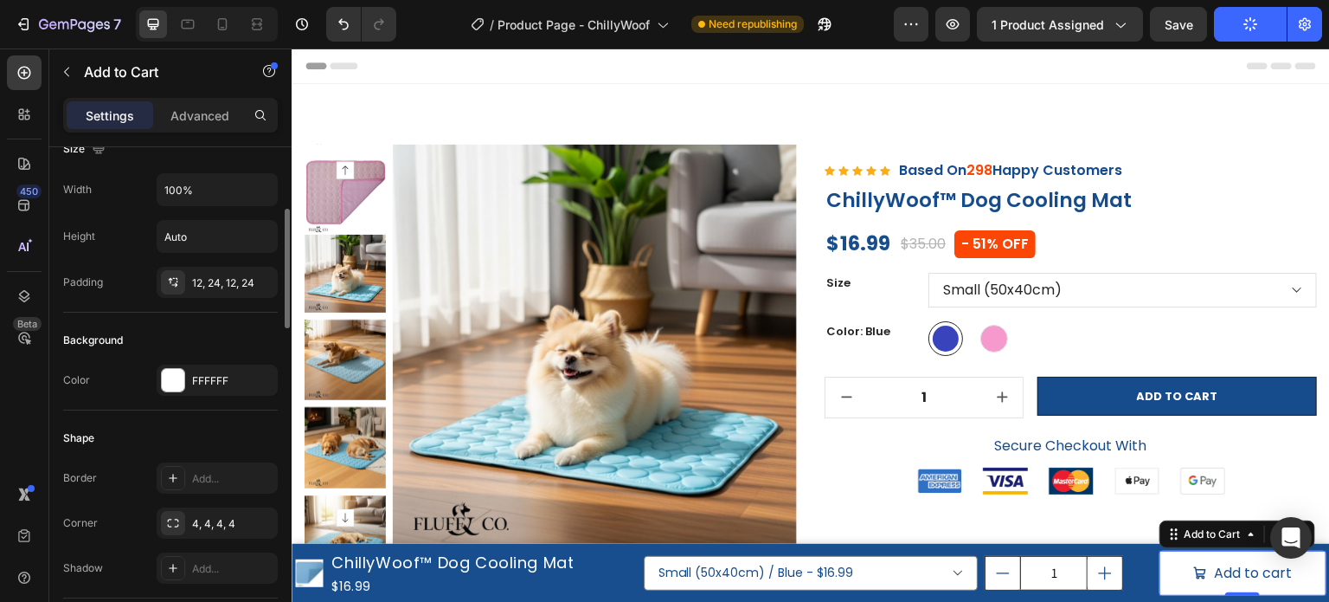
scroll to position [346, 0]
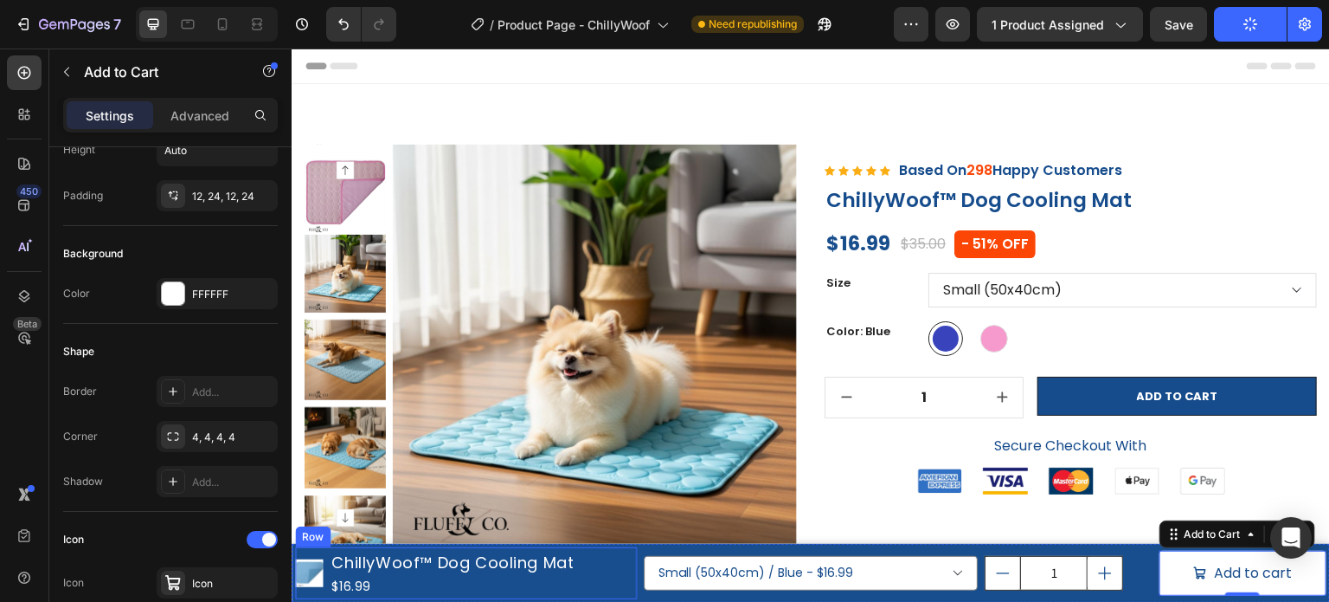
click at [603, 572] on div "Product Images ChillyWoof™ Dog Cooling Mat Product Title $16.99 Product Price P…" at bounding box center [466, 573] width 342 height 52
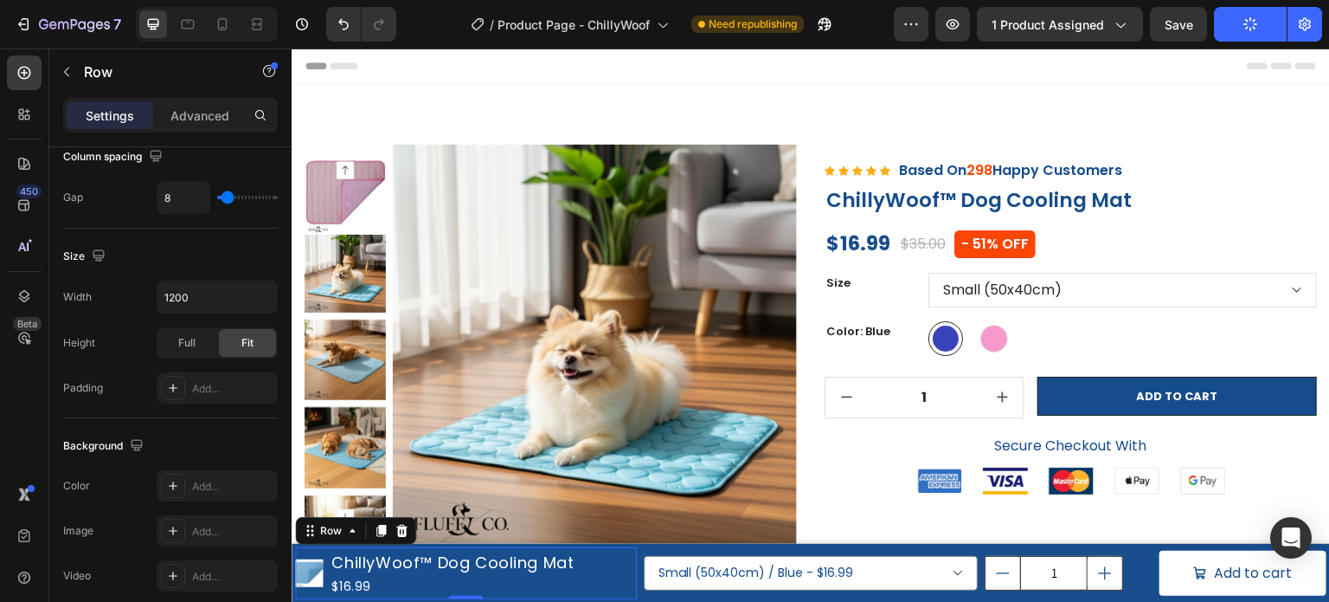
scroll to position [0, 0]
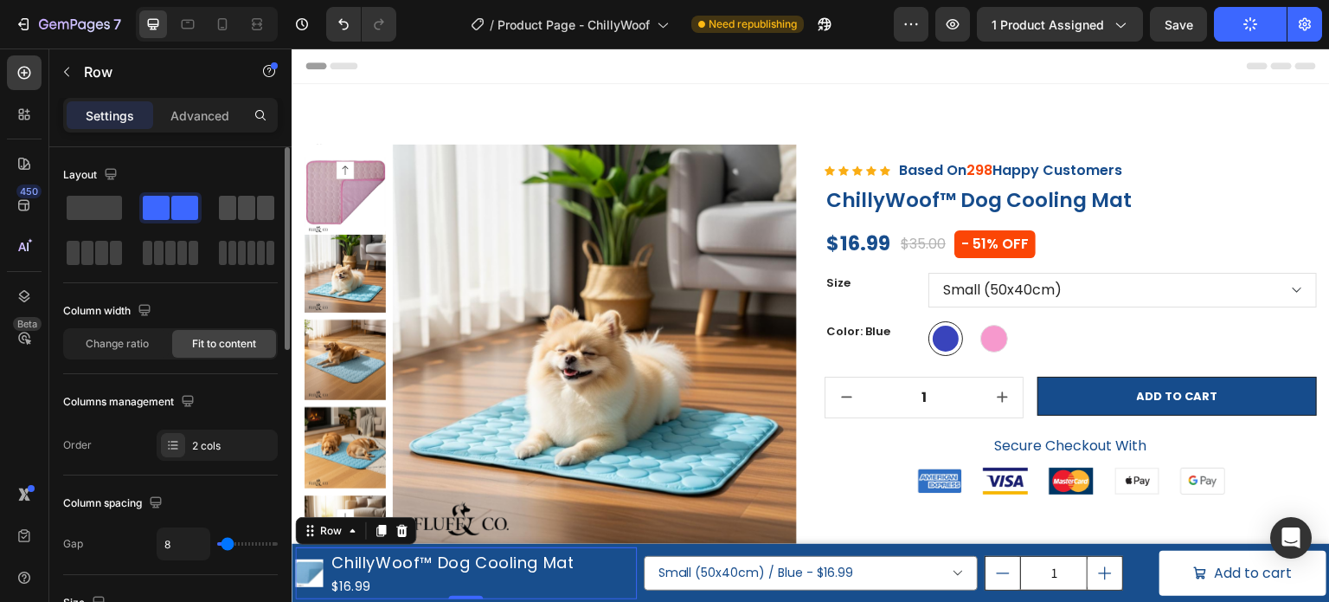
click at [229, 216] on span at bounding box center [227, 208] width 17 height 24
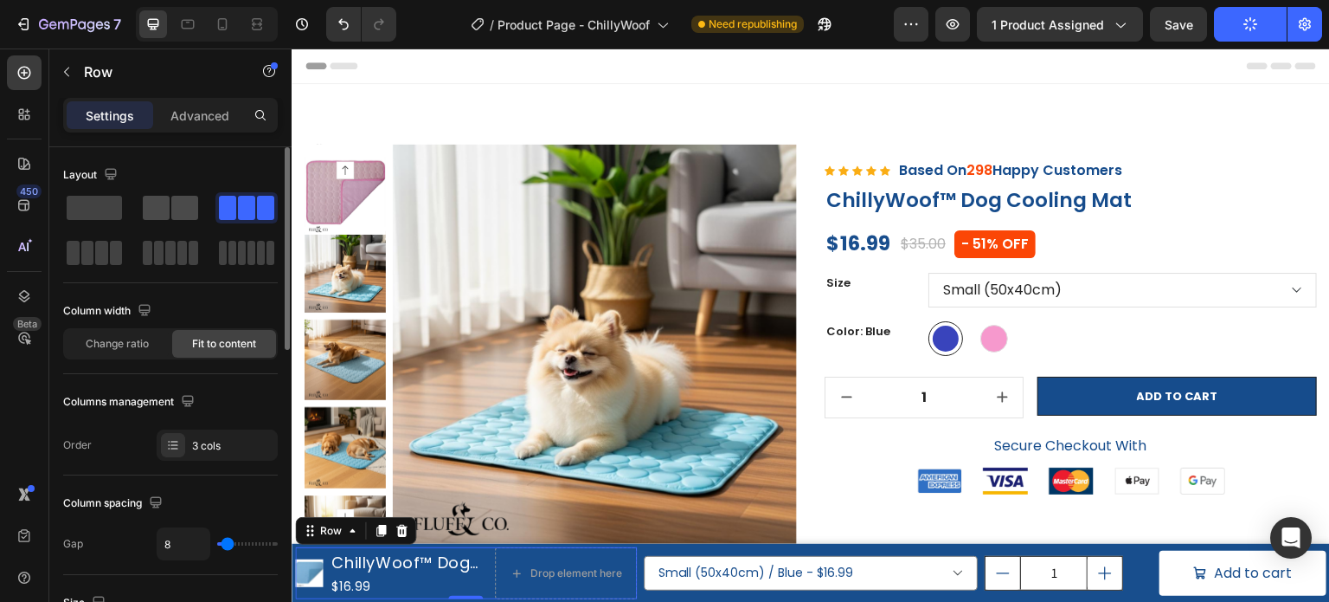
click at [164, 216] on span at bounding box center [156, 208] width 27 height 24
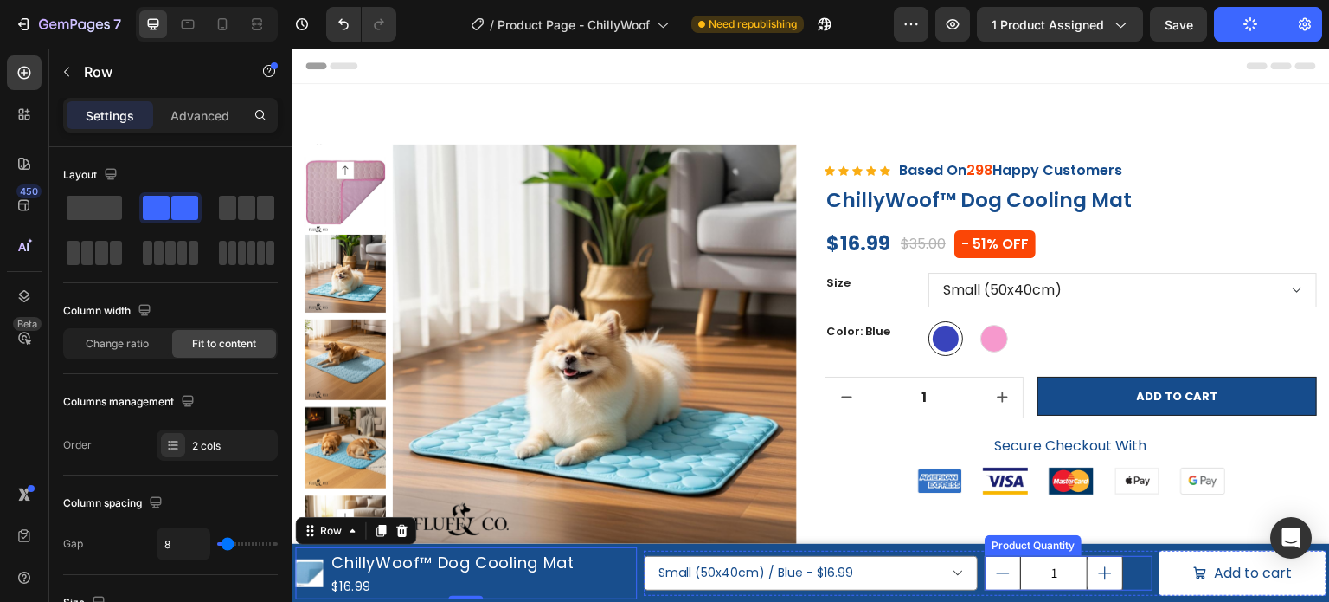
click at [1141, 556] on div "1" at bounding box center [1068, 573] width 167 height 35
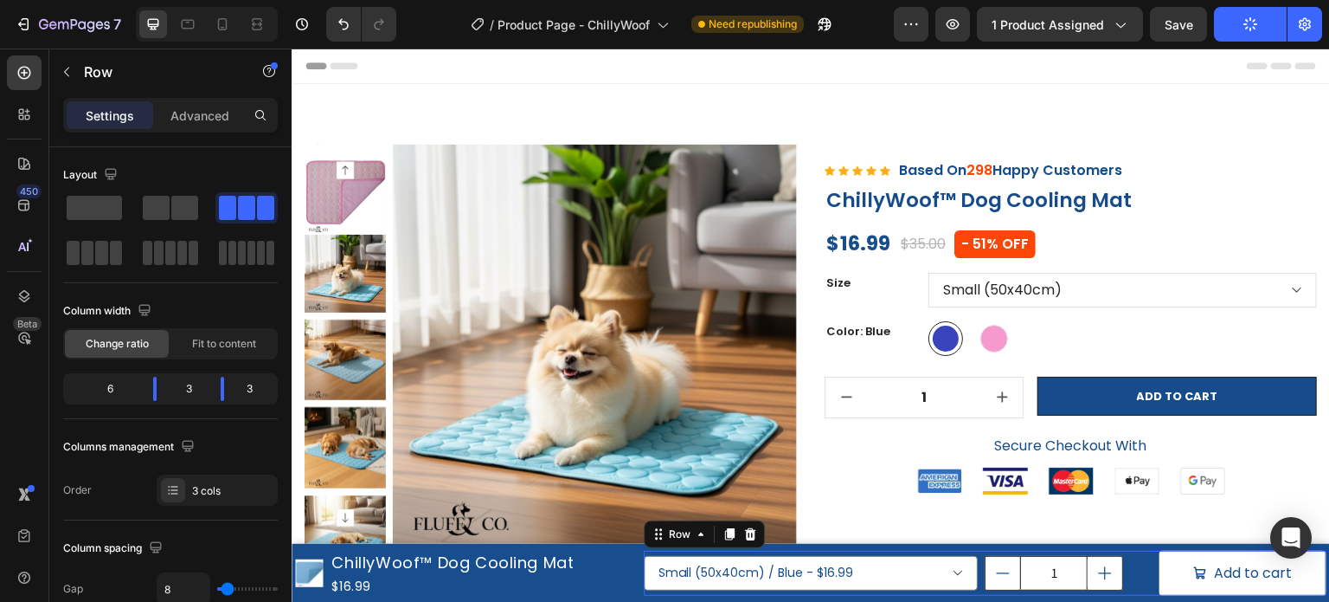
click at [1144, 553] on div "Small (50x40cm) / Blue - $16.99 Small (50x40cm) / Pink - $16.99 Medium (70x55cm…" at bounding box center [985, 573] width 683 height 46
click at [87, 260] on span at bounding box center [87, 253] width 13 height 24
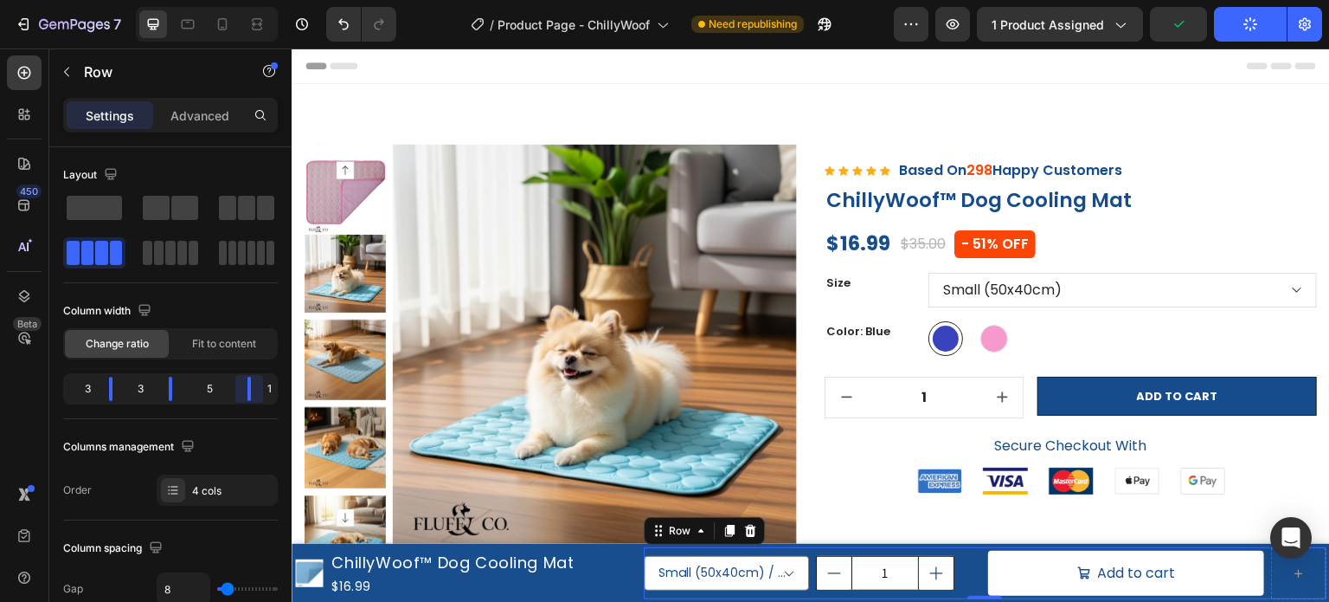
drag, startPoint x: 235, startPoint y: 385, endPoint x: 263, endPoint y: 386, distance: 27.7
click at [263, 0] on body "7 Version history / Product Page - ChillyWoof Need republishing Preview 1 produ…" at bounding box center [664, 0] width 1329 height 0
drag, startPoint x: 173, startPoint y: 385, endPoint x: 190, endPoint y: 387, distance: 16.5
click at [190, 0] on body "7 Version history / Product Page - ChillyWoof Need republishing Preview 1 produ…" at bounding box center [664, 0] width 1329 height 0
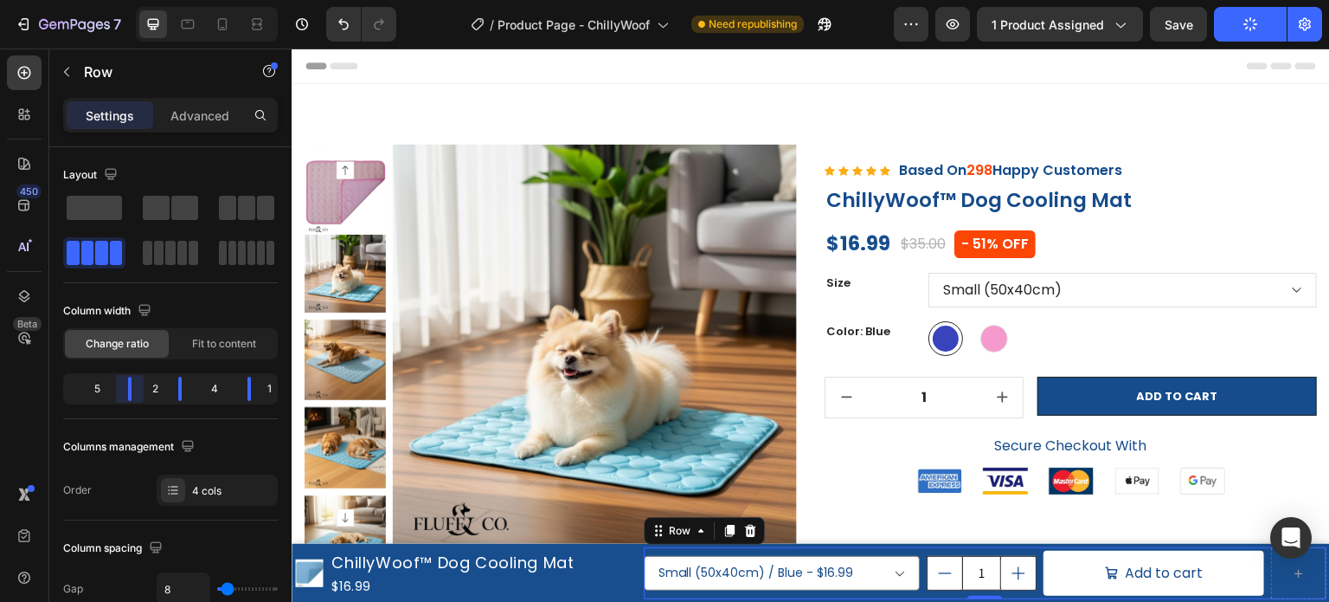
drag, startPoint x: 113, startPoint y: 389, endPoint x: 156, endPoint y: 395, distance: 42.8
click at [156, 0] on body "7 Version history / Product Page - ChillyWoof Need republishing Preview 1 produ…" at bounding box center [664, 0] width 1329 height 0
drag, startPoint x: 183, startPoint y: 390, endPoint x: 570, endPoint y: 342, distance: 389.1
click at [213, 0] on body "7 Version history / Product Page - ChillyWoof Need republishing Preview 1 produ…" at bounding box center [664, 0] width 1329 height 0
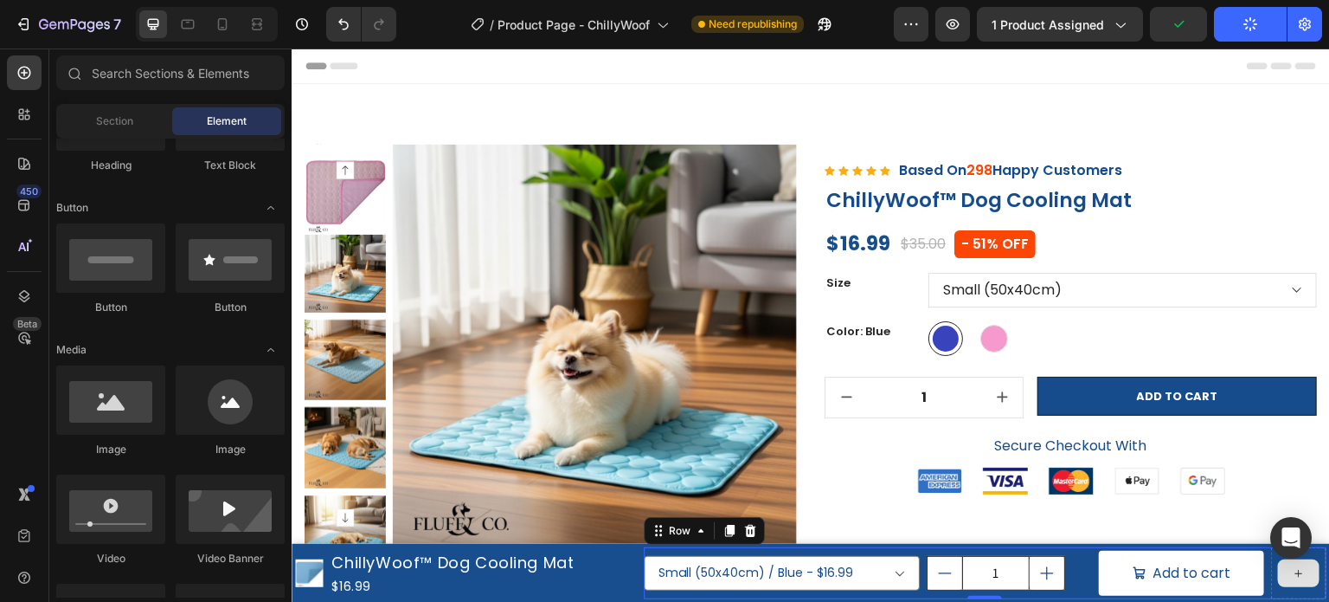
click at [1297, 583] on div at bounding box center [1299, 573] width 42 height 28
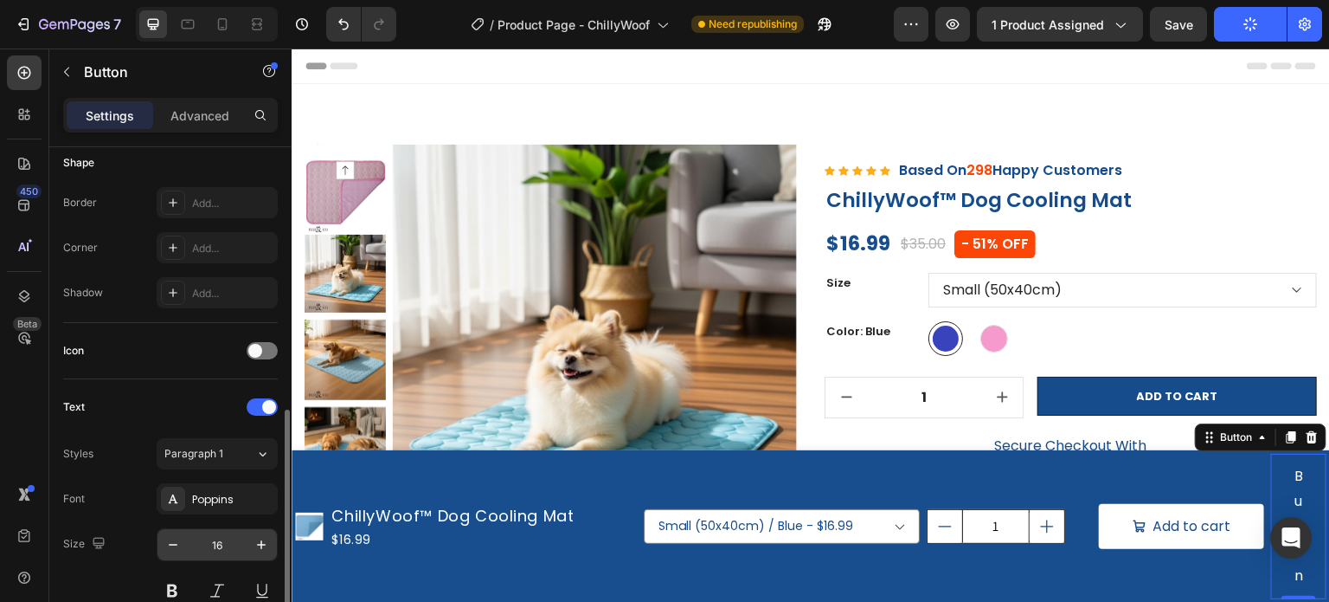
scroll to position [433, 0]
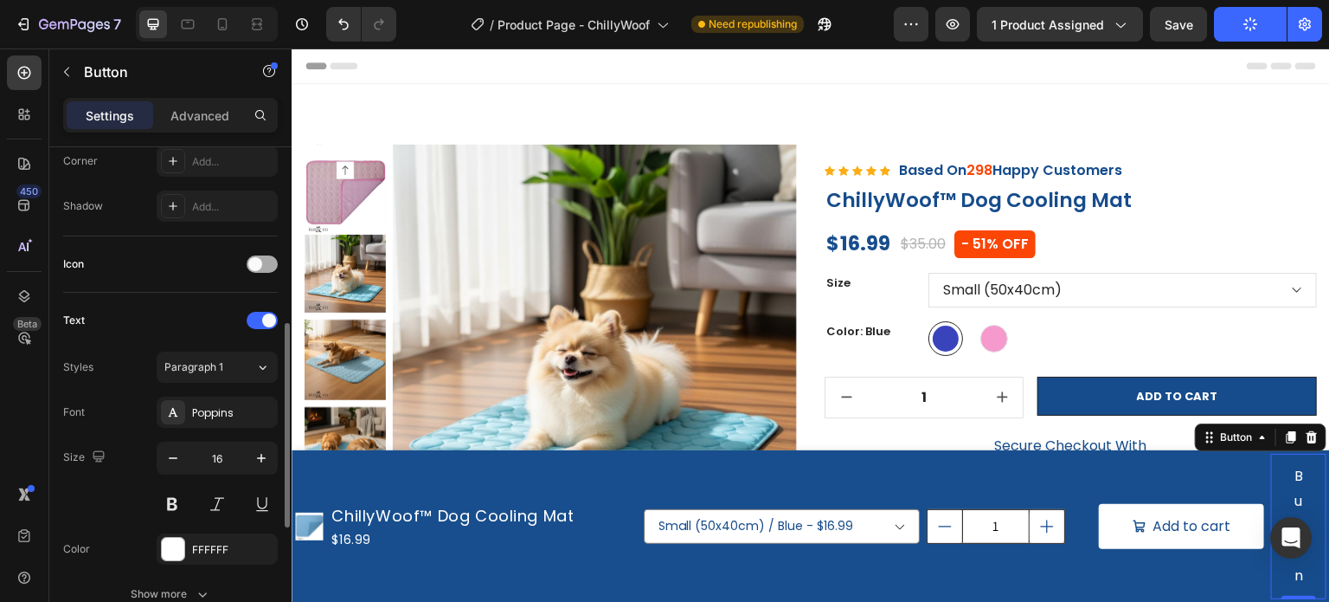
click at [262, 261] on div at bounding box center [262, 263] width 31 height 17
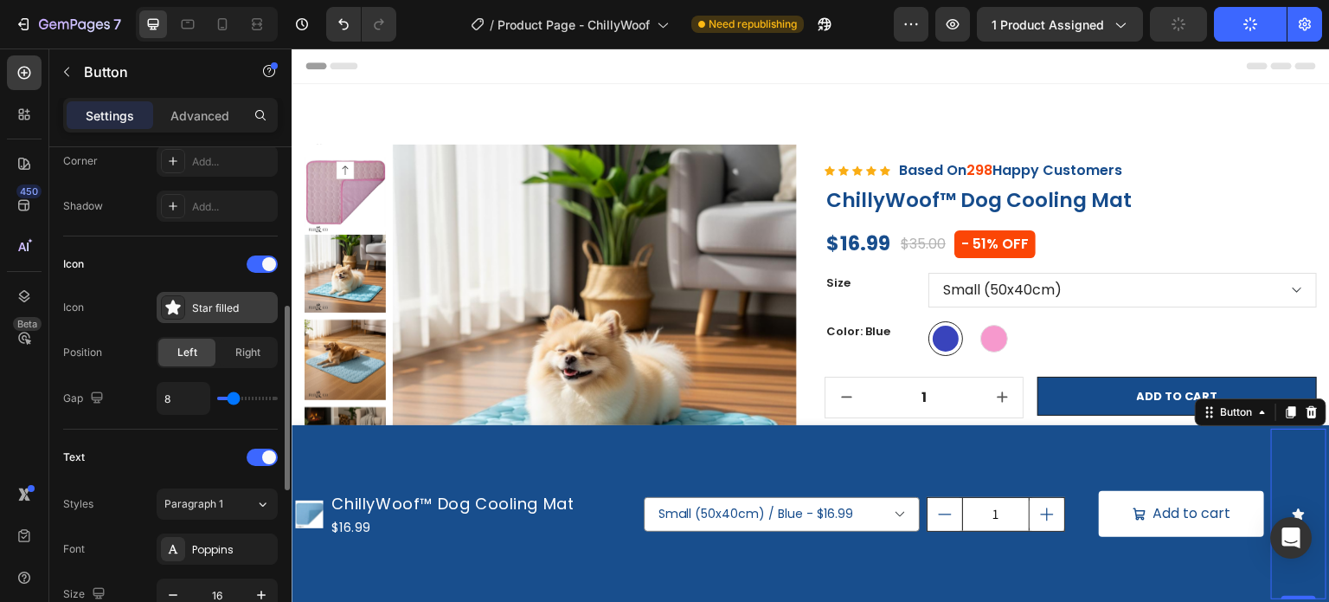
click at [173, 305] on icon at bounding box center [172, 306] width 15 height 15
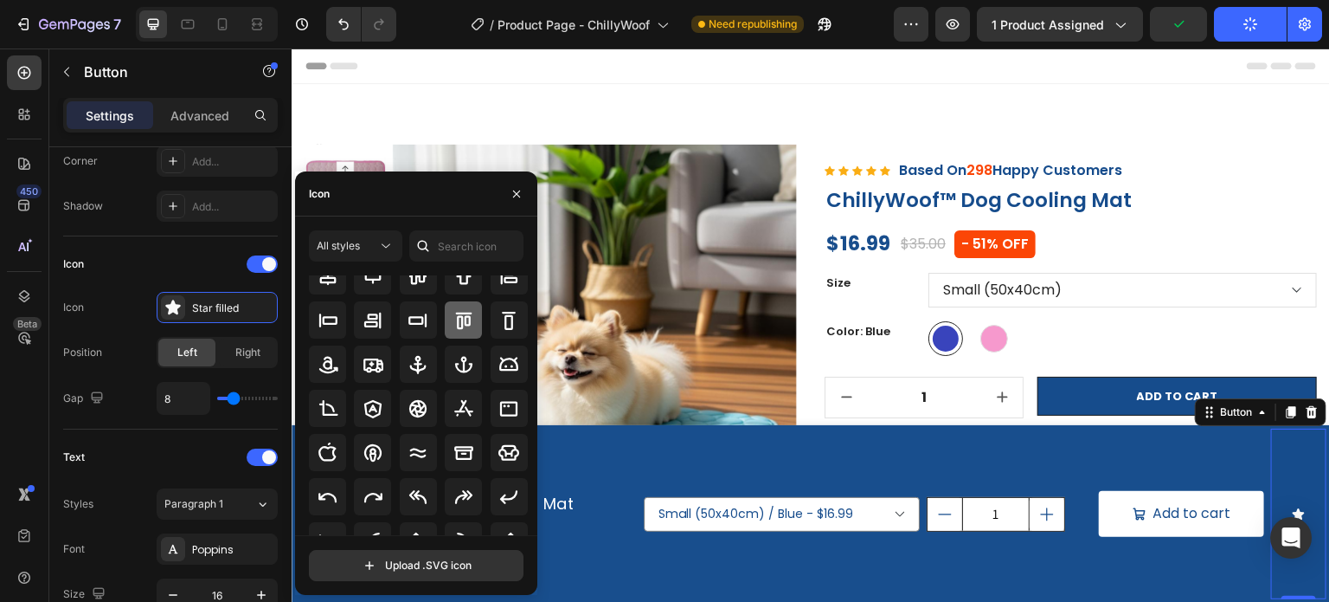
scroll to position [190, 0]
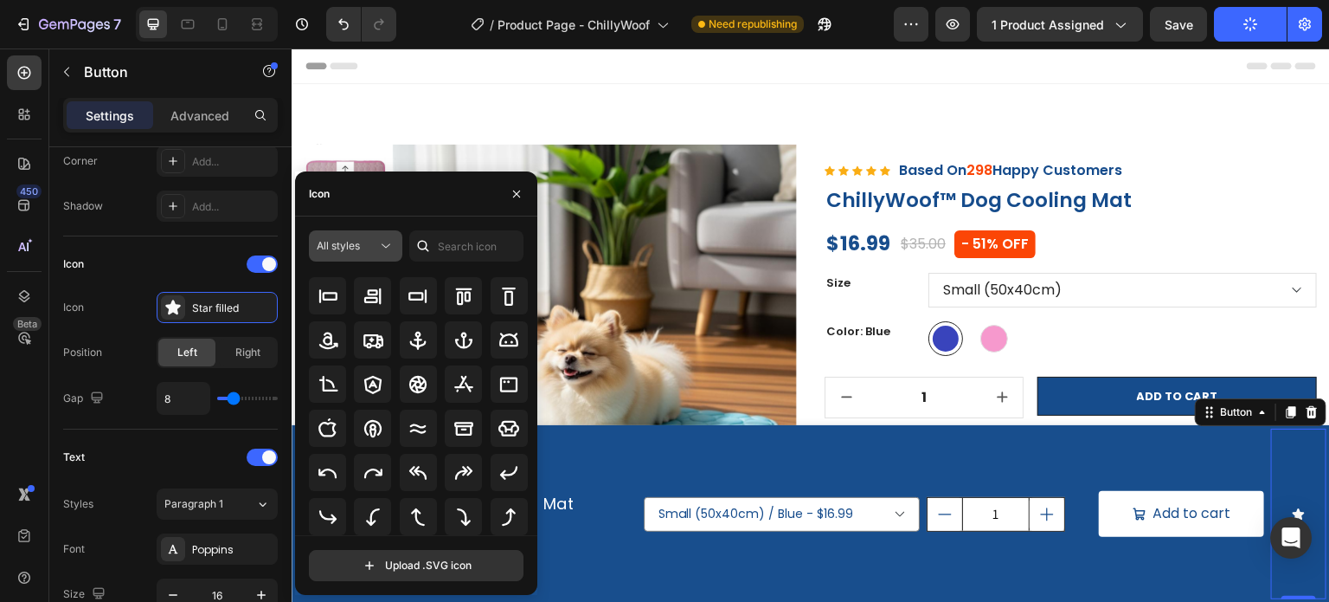
click at [342, 235] on button "All styles" at bounding box center [355, 245] width 93 height 31
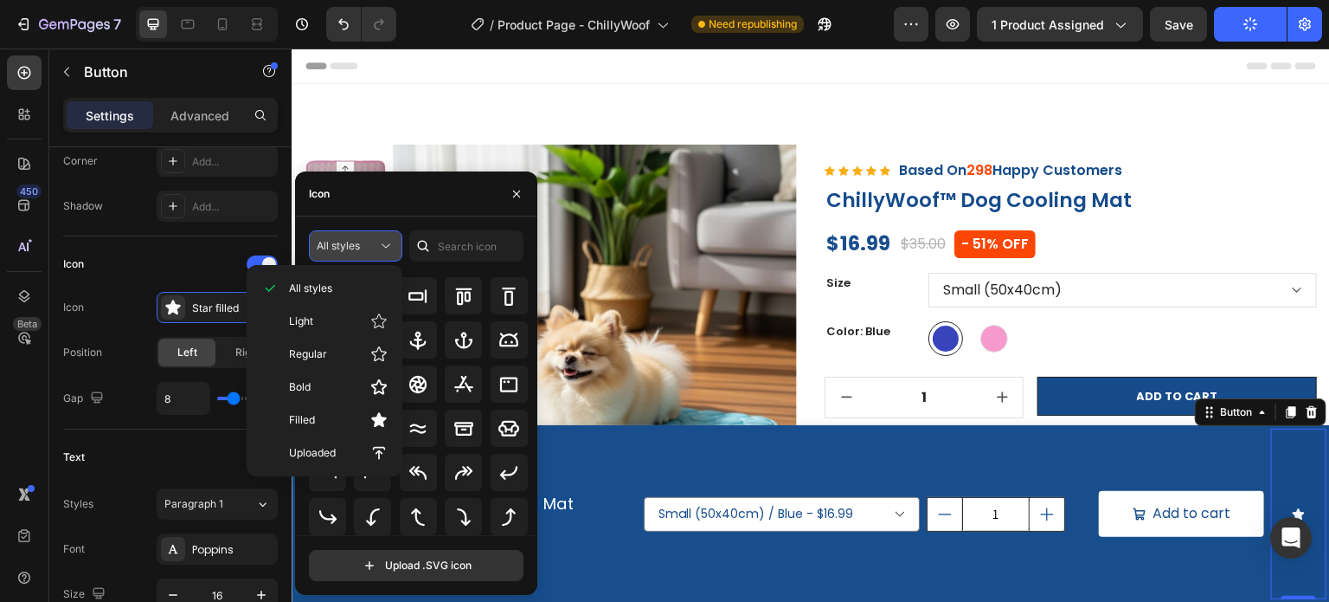
click at [348, 235] on button "All styles" at bounding box center [355, 245] width 93 height 31
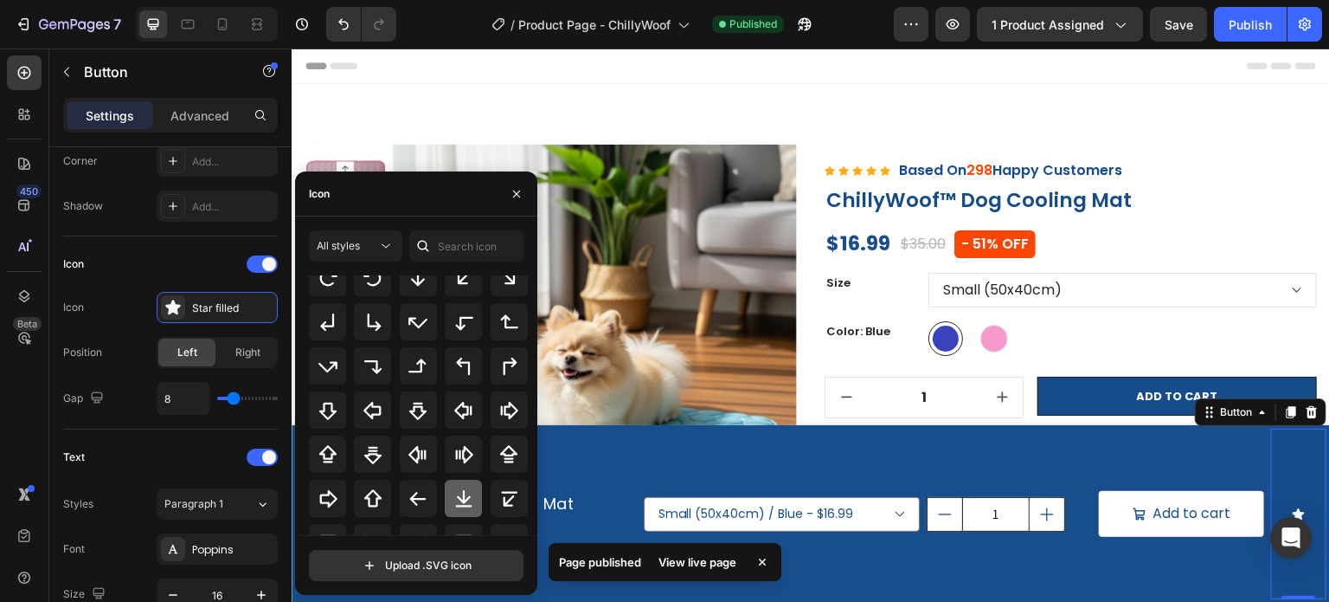
scroll to position [563, 0]
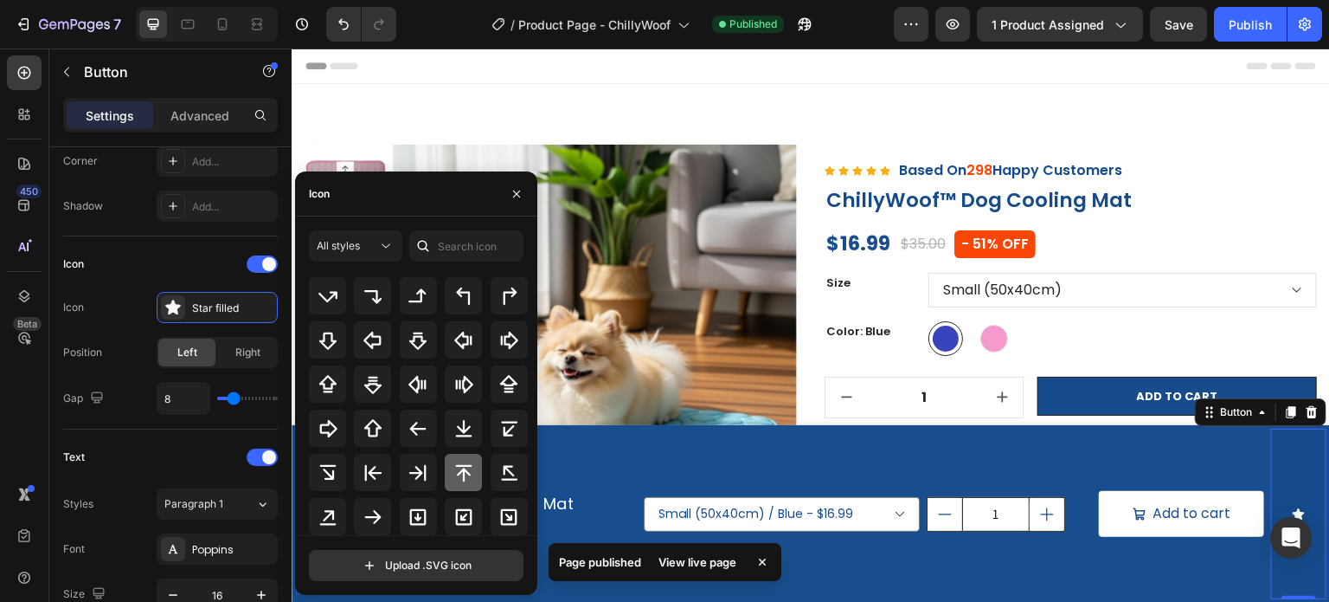
click at [454, 481] on icon at bounding box center [464, 472] width 21 height 21
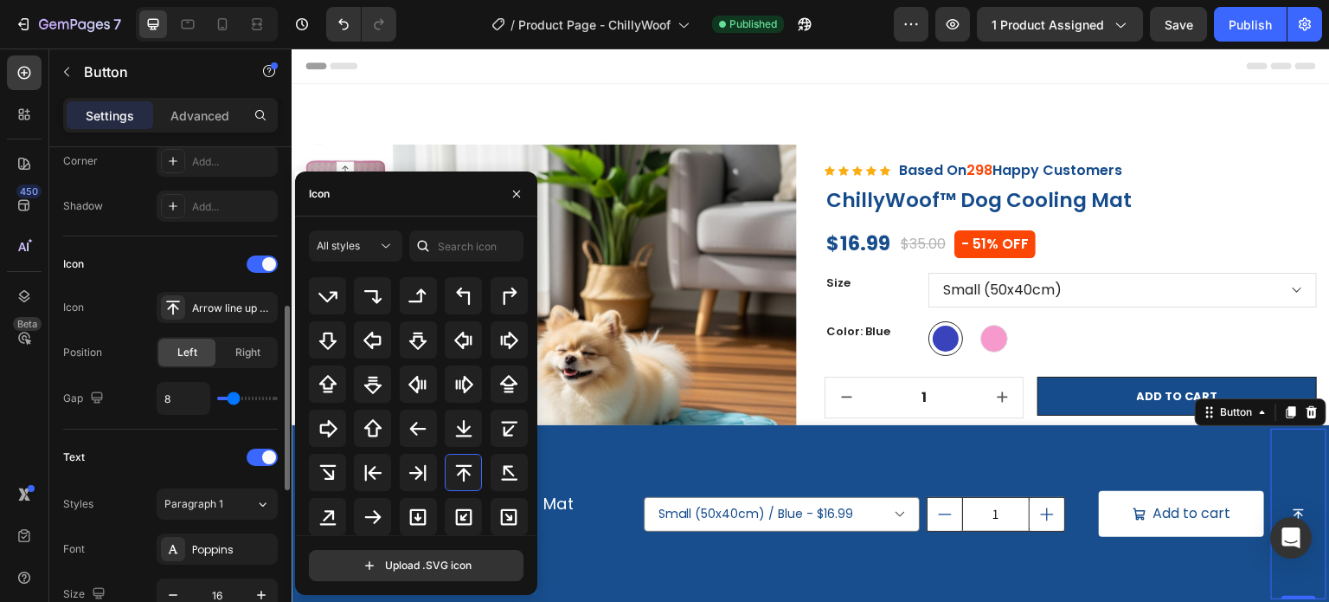
click at [142, 395] on div "Gap 8" at bounding box center [170, 398] width 215 height 33
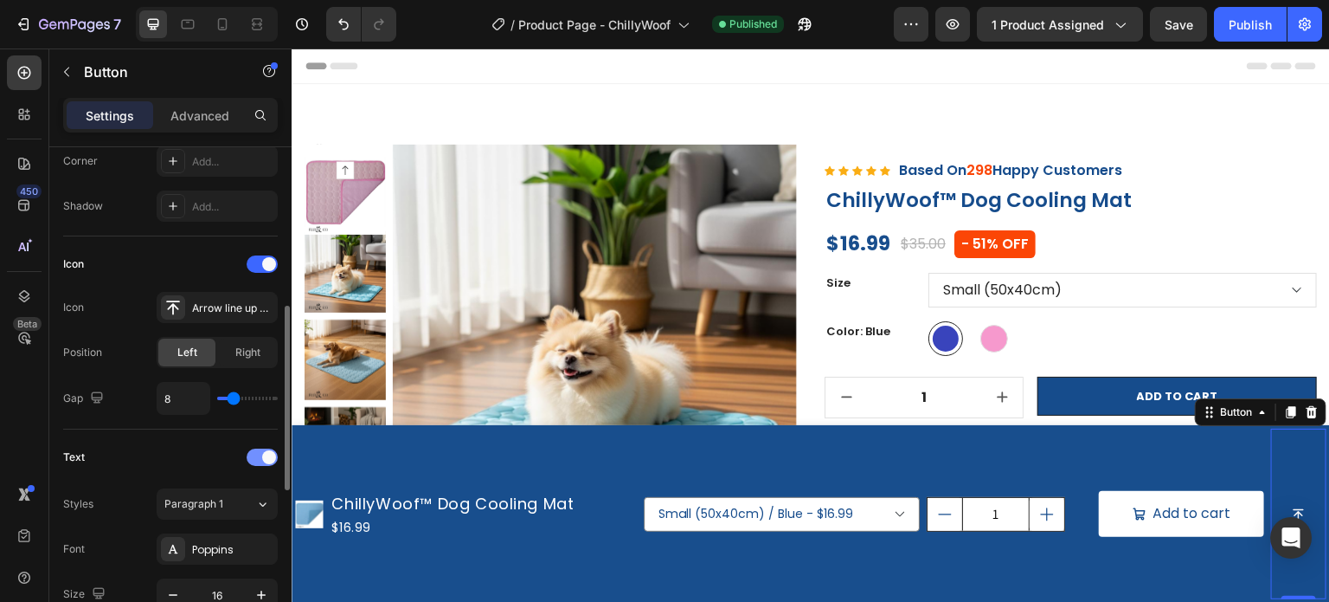
click at [267, 459] on span at bounding box center [269, 457] width 14 height 14
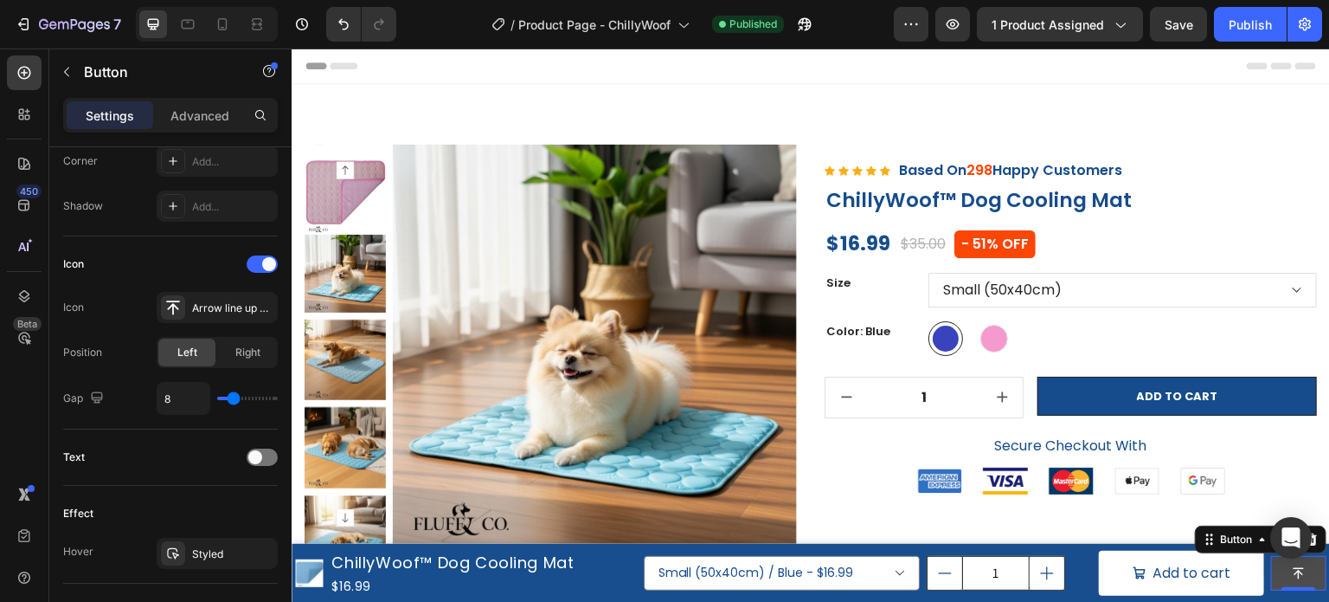
click at [1276, 579] on button "<p>Button</p>" at bounding box center [1299, 573] width 55 height 35
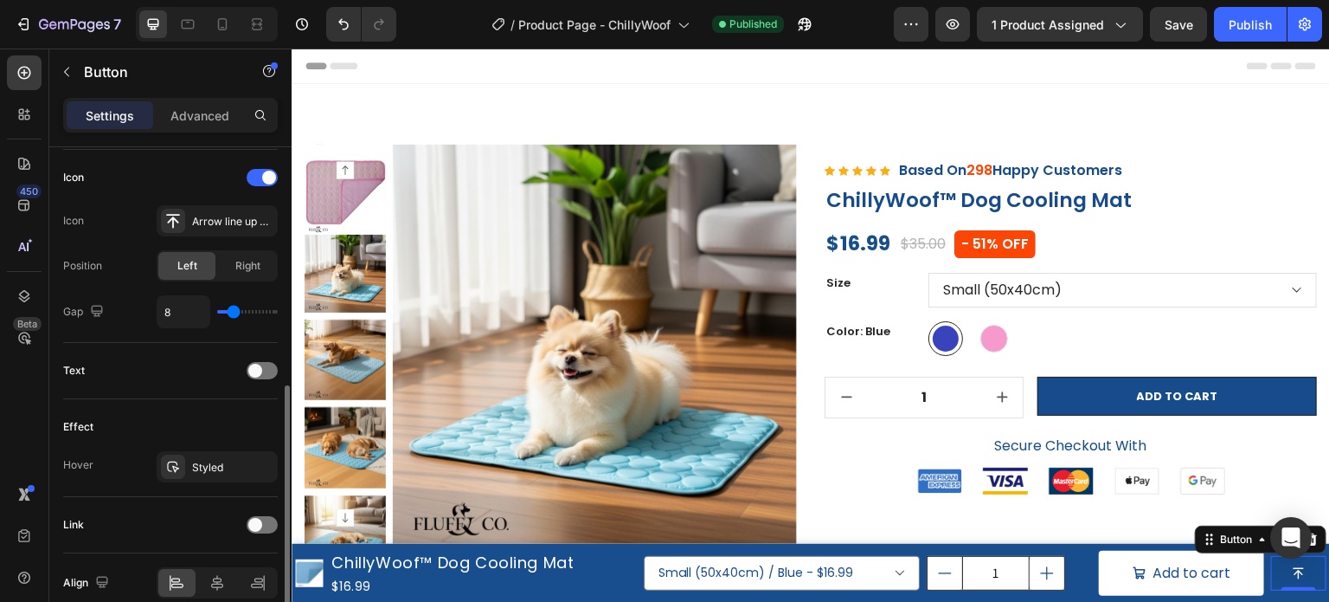
scroll to position [596, 0]
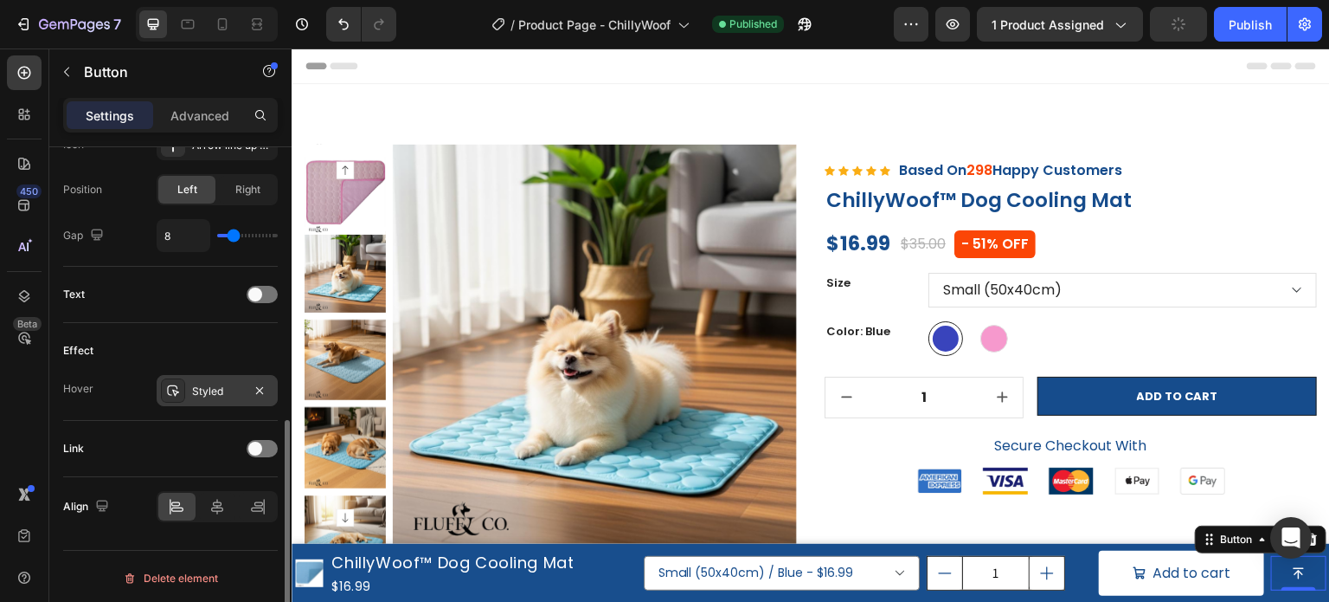
click at [173, 388] on icon at bounding box center [173, 390] width 12 height 11
drag, startPoint x: 129, startPoint y: 422, endPoint x: 246, endPoint y: 448, distance: 119.9
click at [132, 422] on div "Link" at bounding box center [170, 449] width 215 height 56
click at [257, 453] on div at bounding box center [262, 448] width 31 height 17
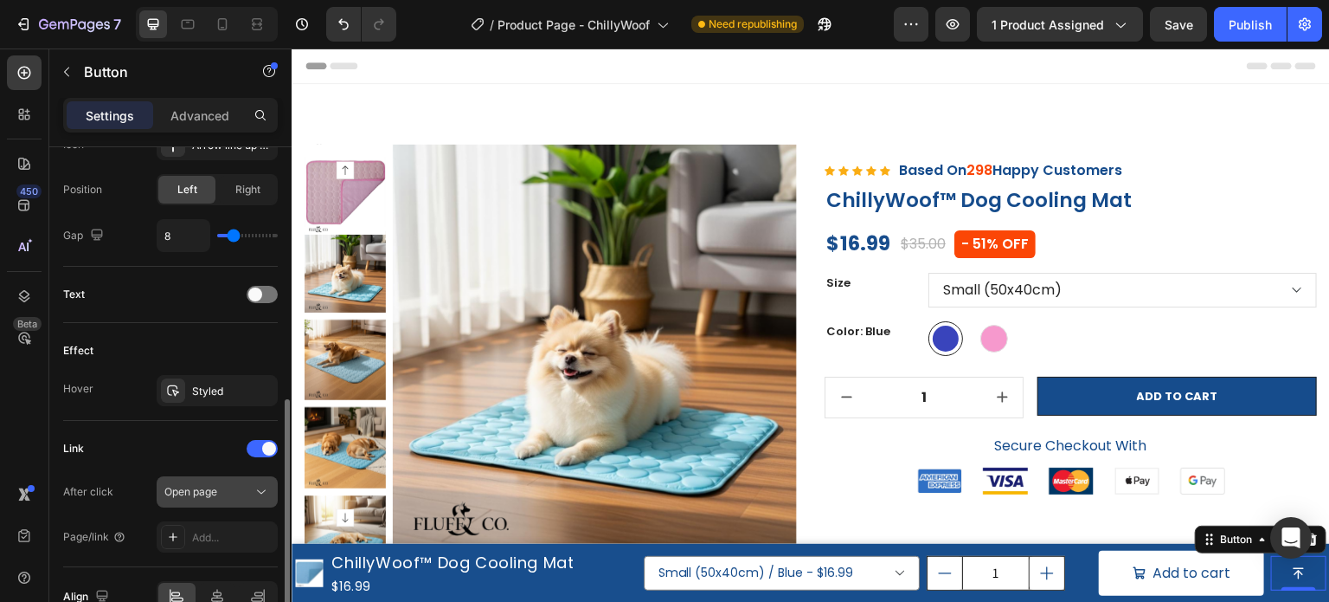
click at [197, 488] on span "Open page" at bounding box center [190, 491] width 53 height 13
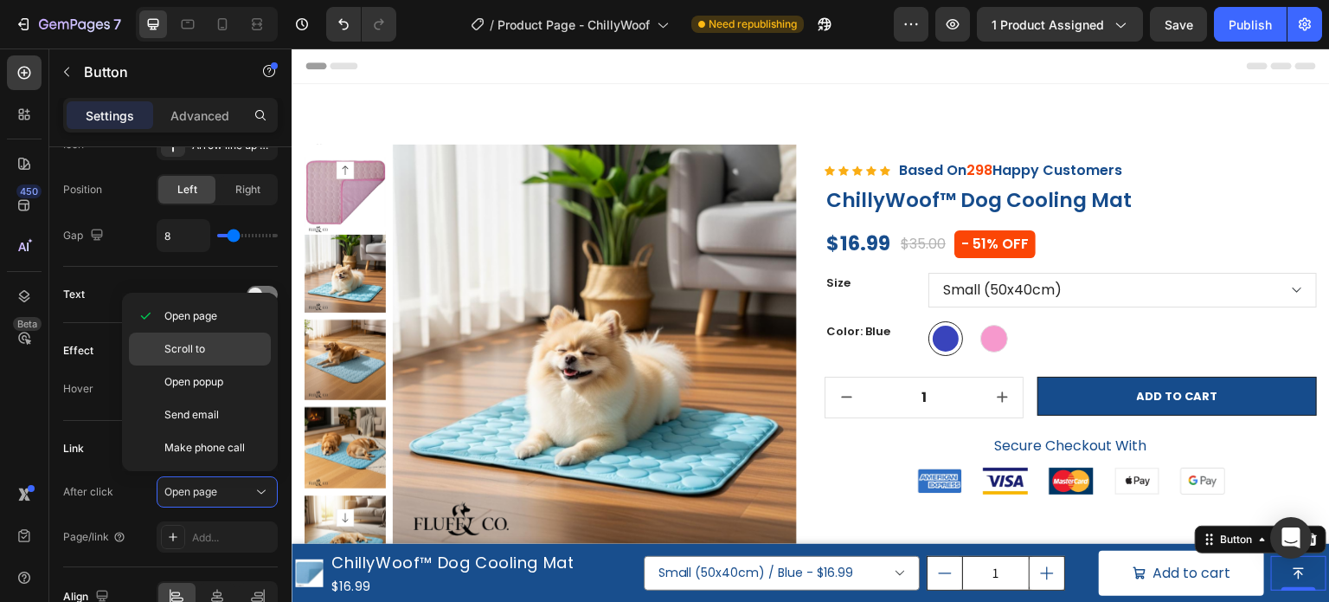
click at [200, 359] on div "Scroll to" at bounding box center [200, 348] width 142 height 33
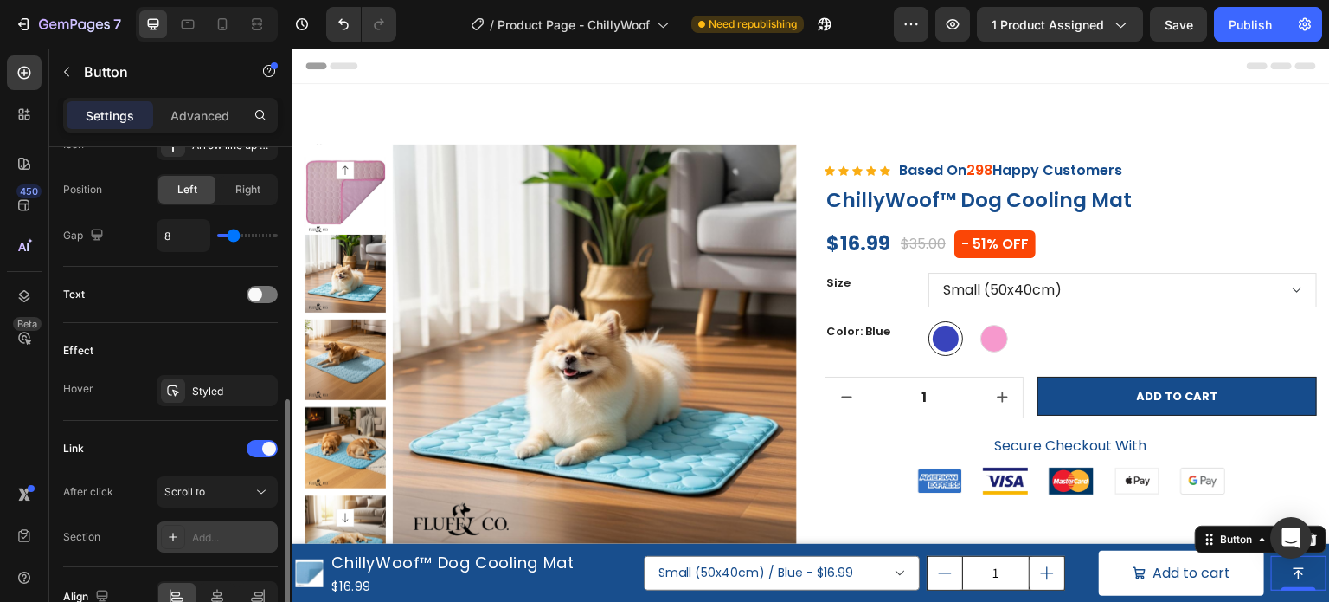
click at [180, 525] on div at bounding box center [173, 537] width 24 height 24
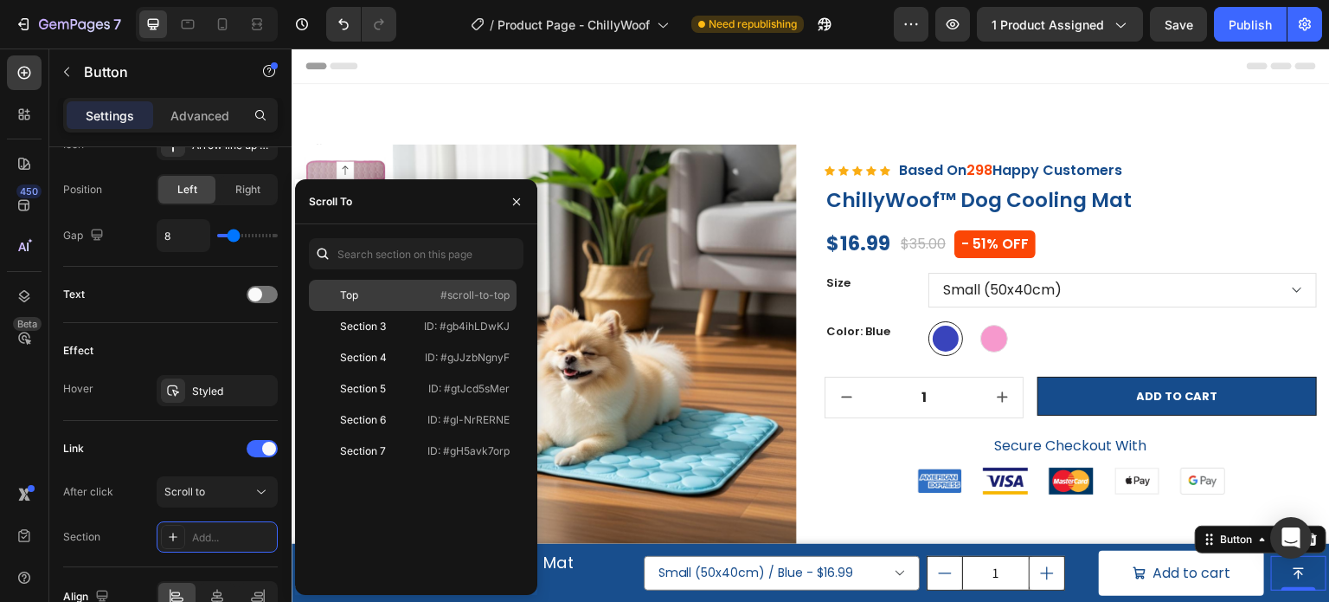
click at [364, 311] on div "Top #scroll-to-top" at bounding box center [413, 326] width 208 height 31
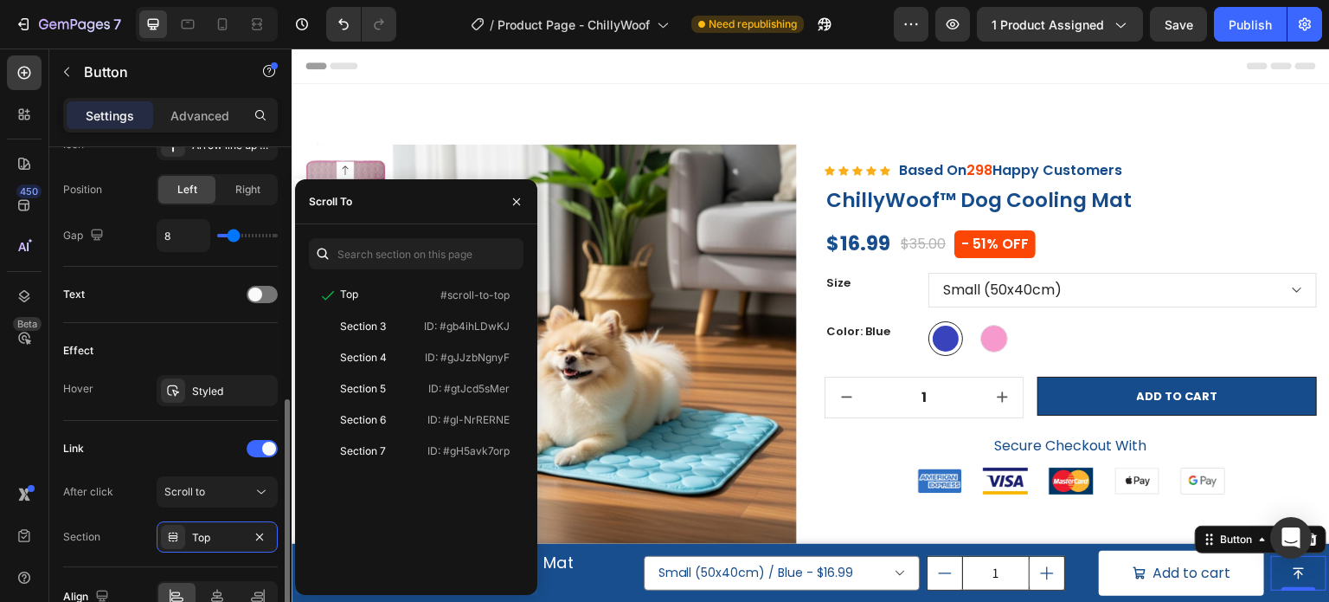
click at [152, 413] on div "Effect Hover Styled" at bounding box center [170, 372] width 215 height 98
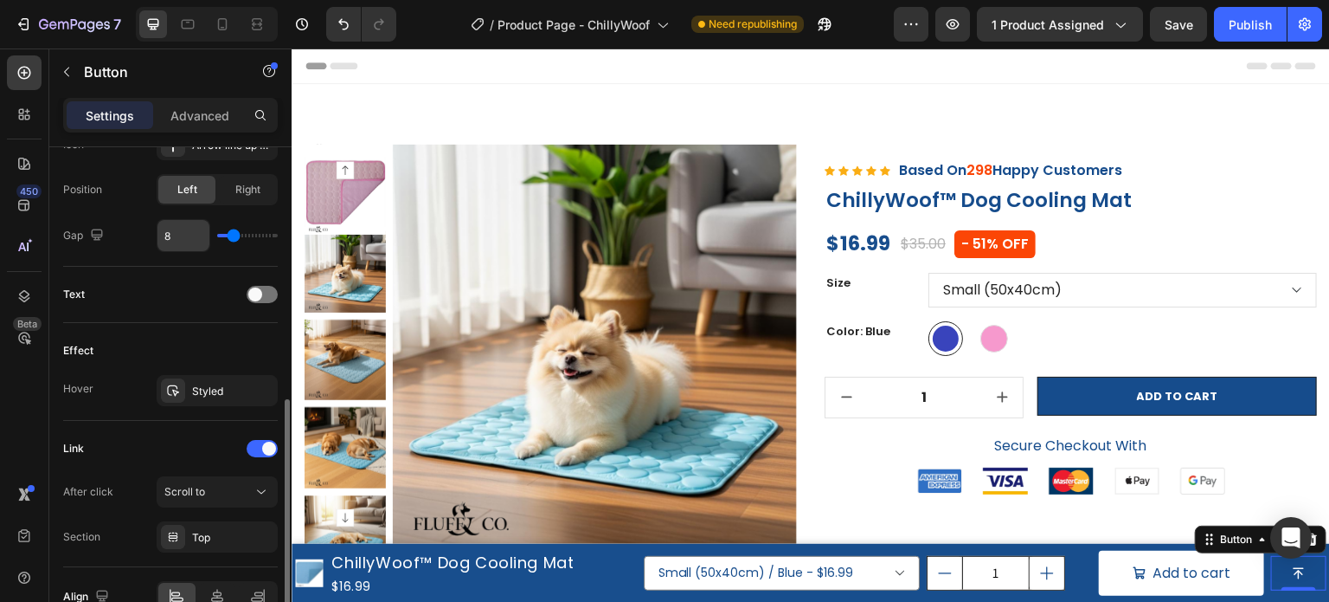
scroll to position [422, 0]
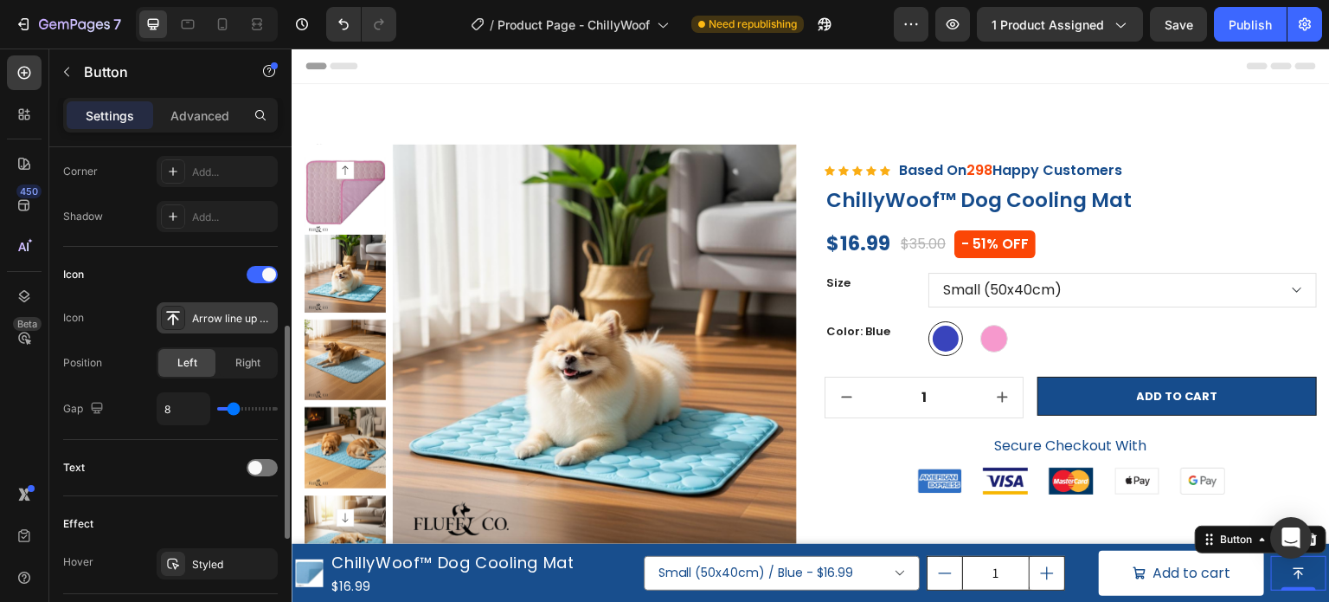
click at [171, 316] on icon at bounding box center [172, 317] width 17 height 17
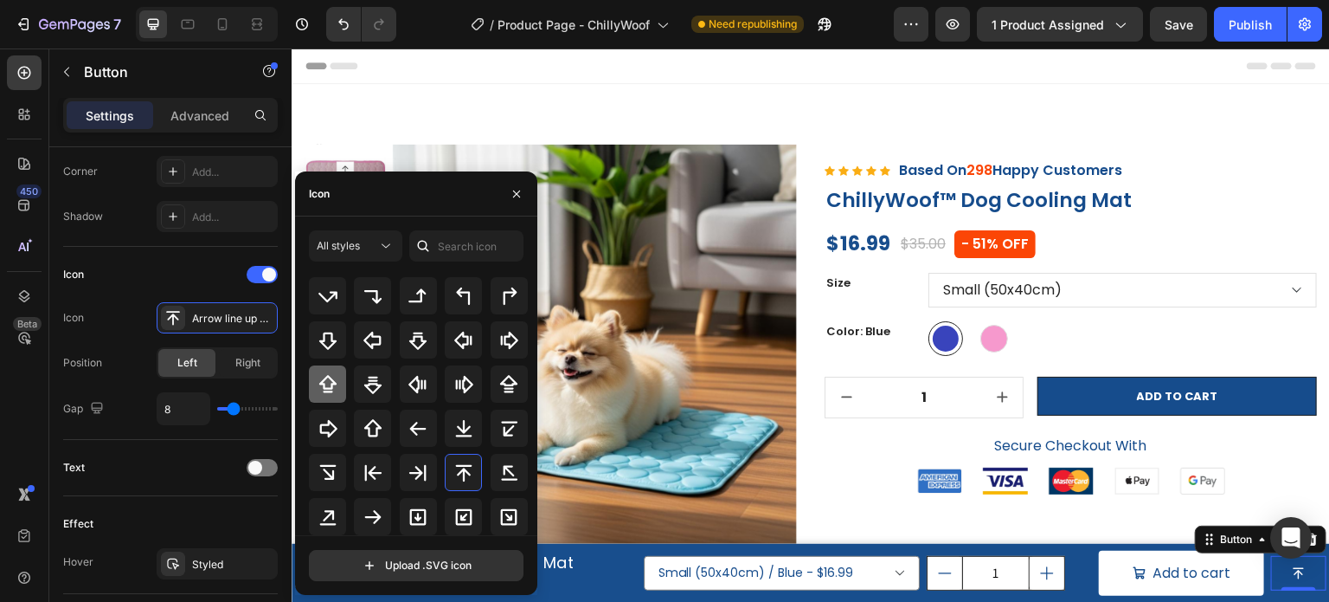
click at [325, 387] on icon at bounding box center [327, 383] width 17 height 17
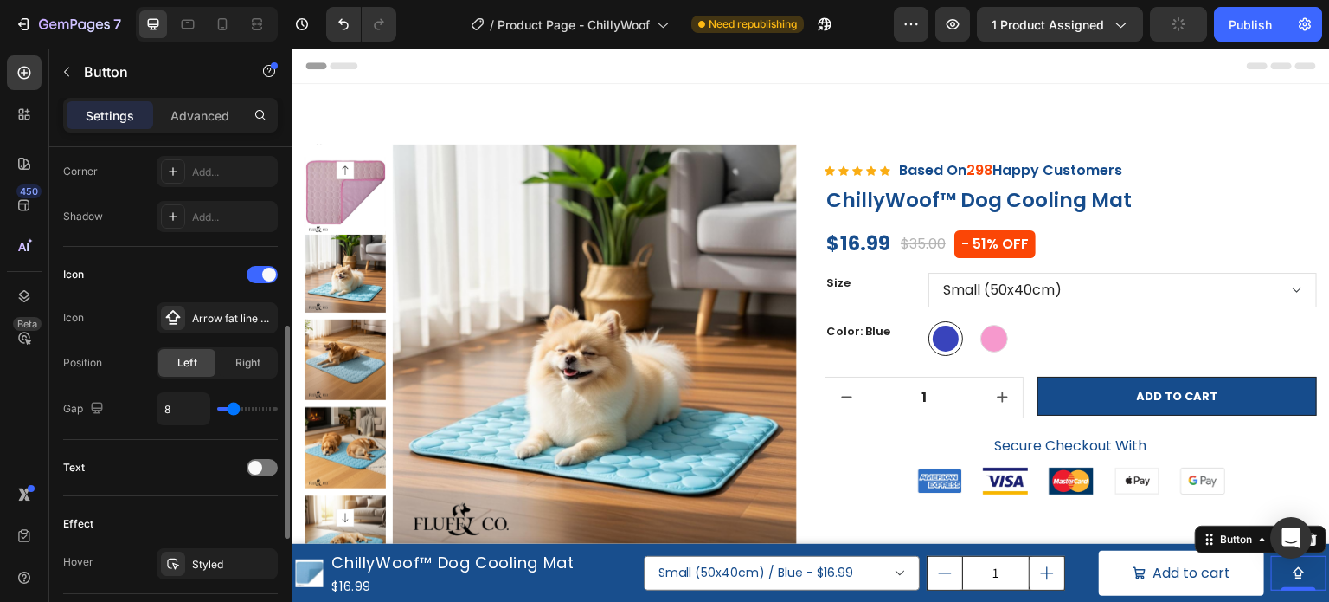
click at [121, 350] on div "Position Left Right" at bounding box center [170, 362] width 215 height 31
click at [253, 362] on span "Right" at bounding box center [247, 363] width 25 height 16
click at [197, 365] on div "Left" at bounding box center [186, 363] width 57 height 28
click at [171, 319] on icon at bounding box center [172, 317] width 17 height 17
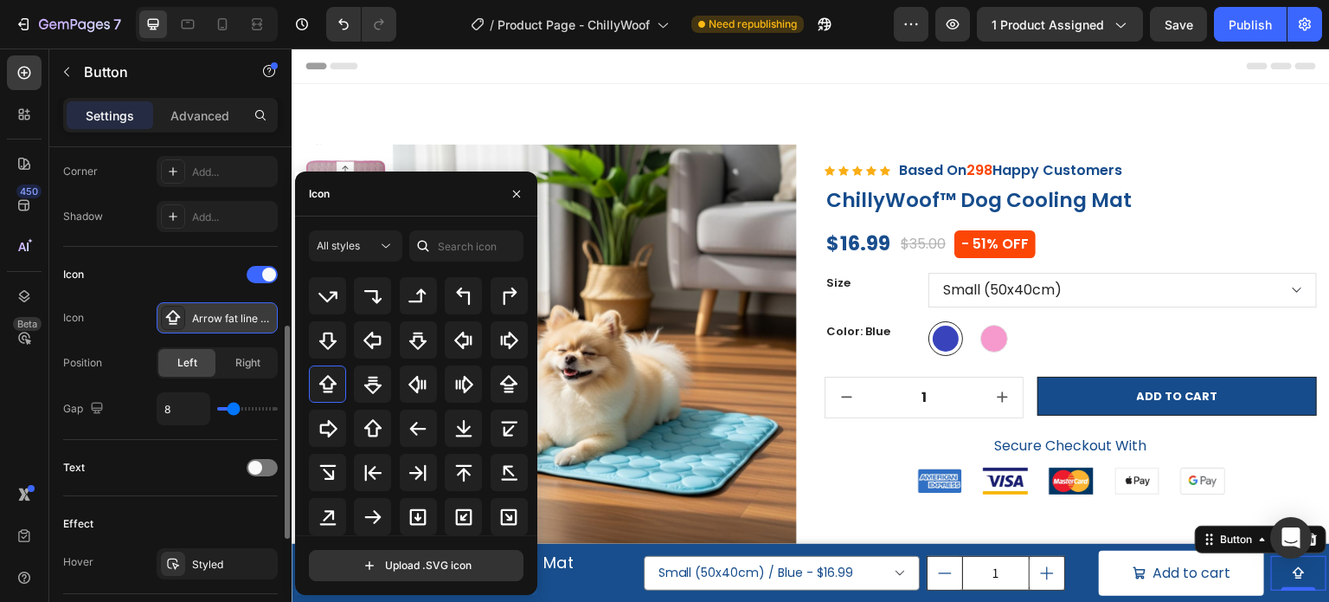
click at [171, 319] on icon at bounding box center [172, 317] width 17 height 17
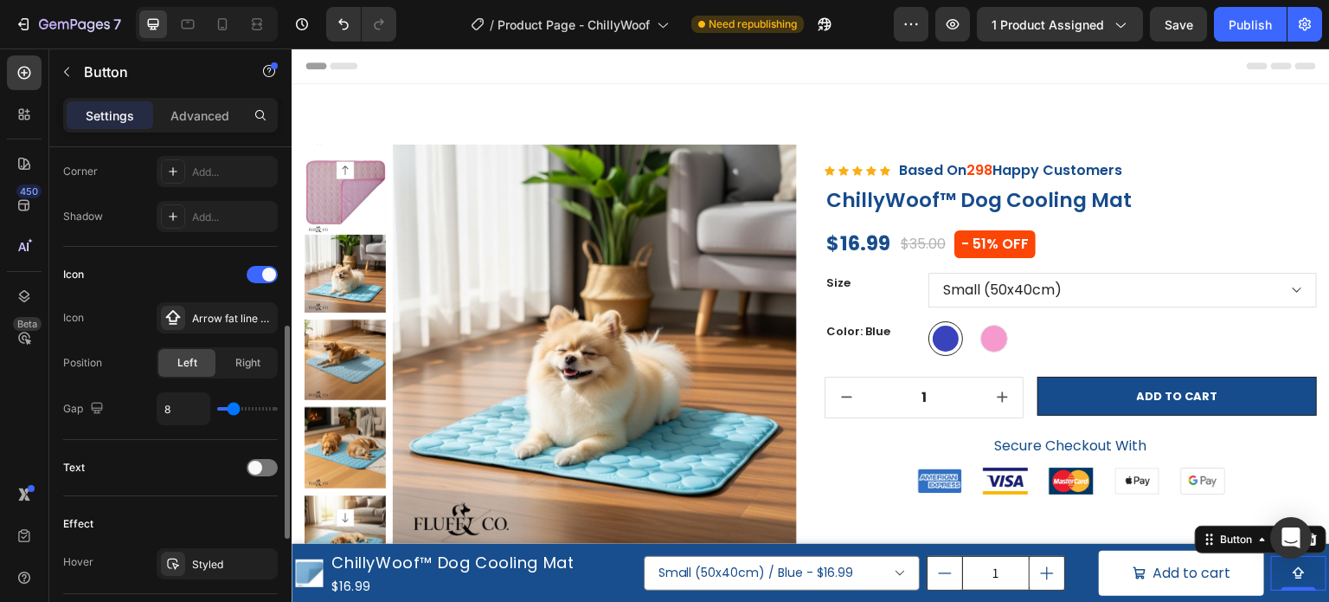
click at [104, 383] on div "Icon Icon Arrow fat line up bold Position Left Right Gap 8" at bounding box center [170, 343] width 215 height 164
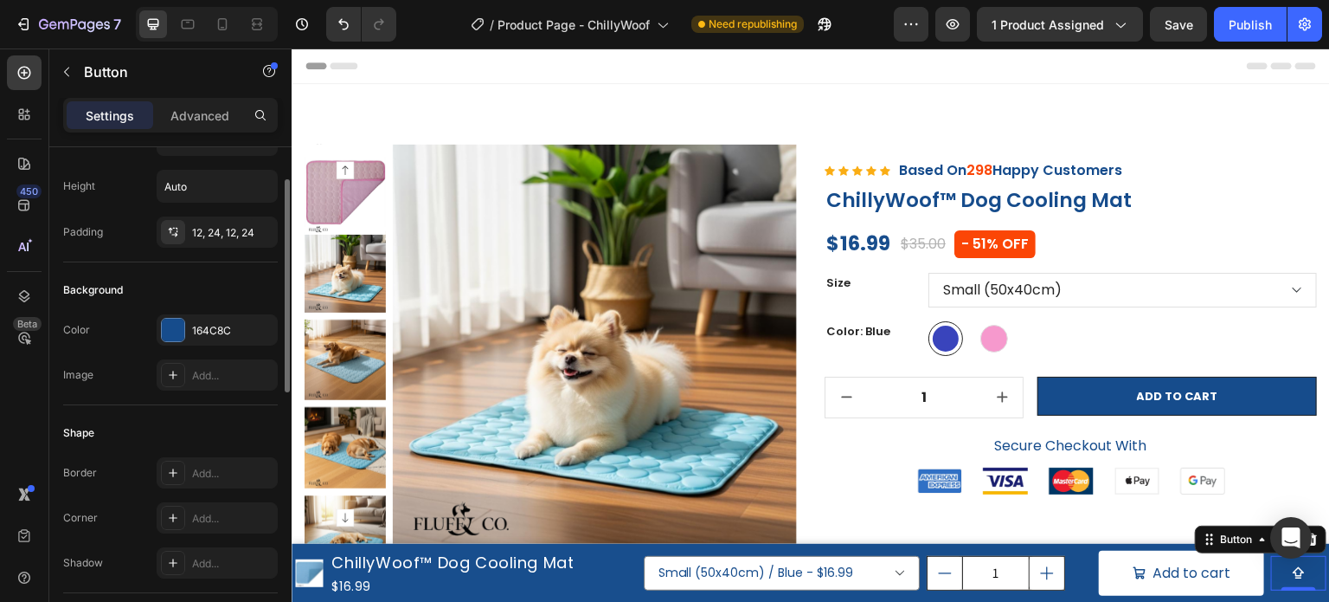
scroll to position [0, 0]
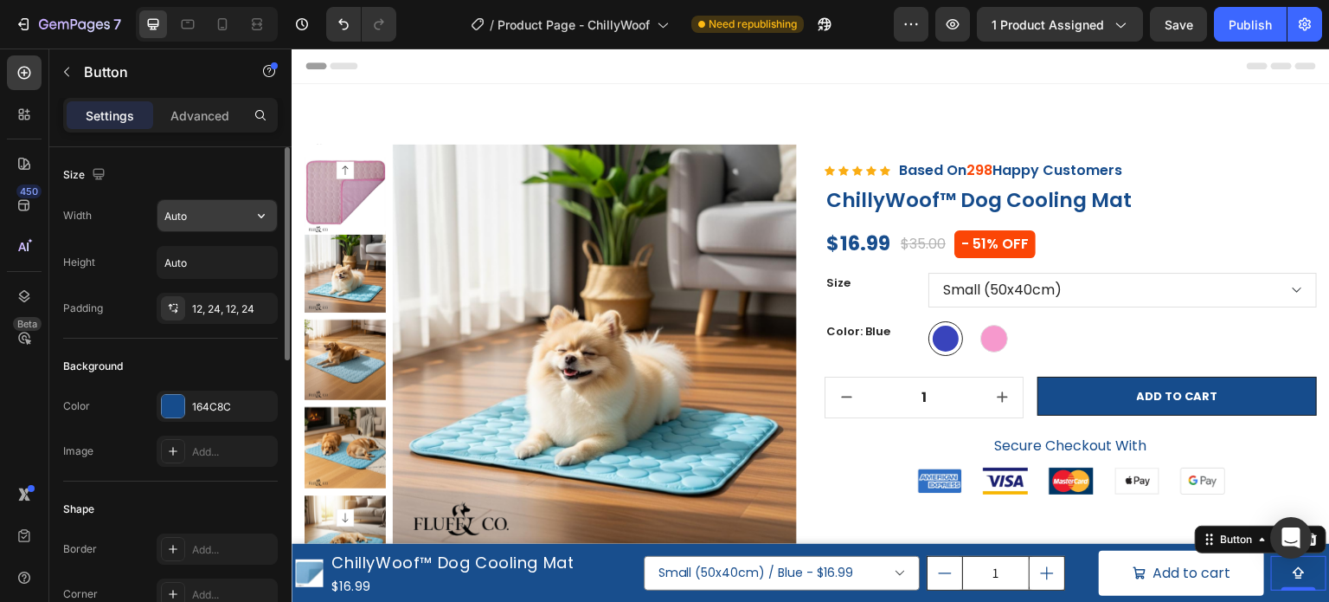
click at [189, 213] on input "Auto" at bounding box center [217, 215] width 119 height 31
click at [235, 215] on input "Auto" at bounding box center [217, 215] width 119 height 31
click at [254, 214] on icon "button" at bounding box center [261, 215] width 17 height 17
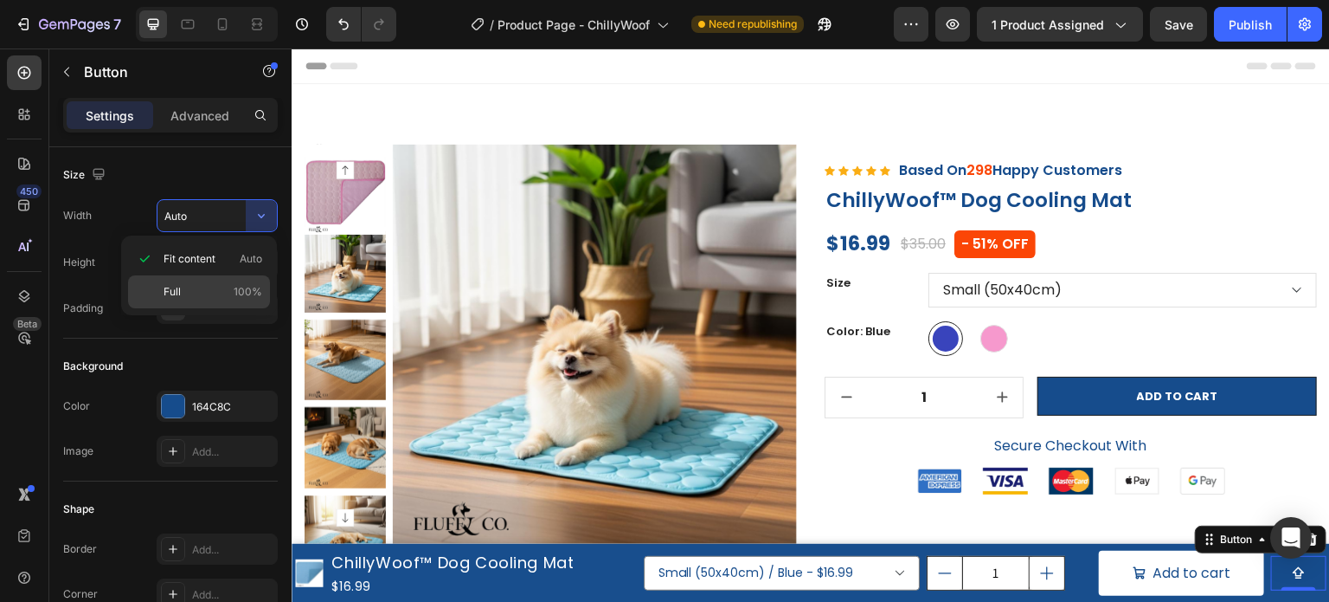
click at [231, 289] on p "Full 100%" at bounding box center [213, 292] width 99 height 16
type input "100%"
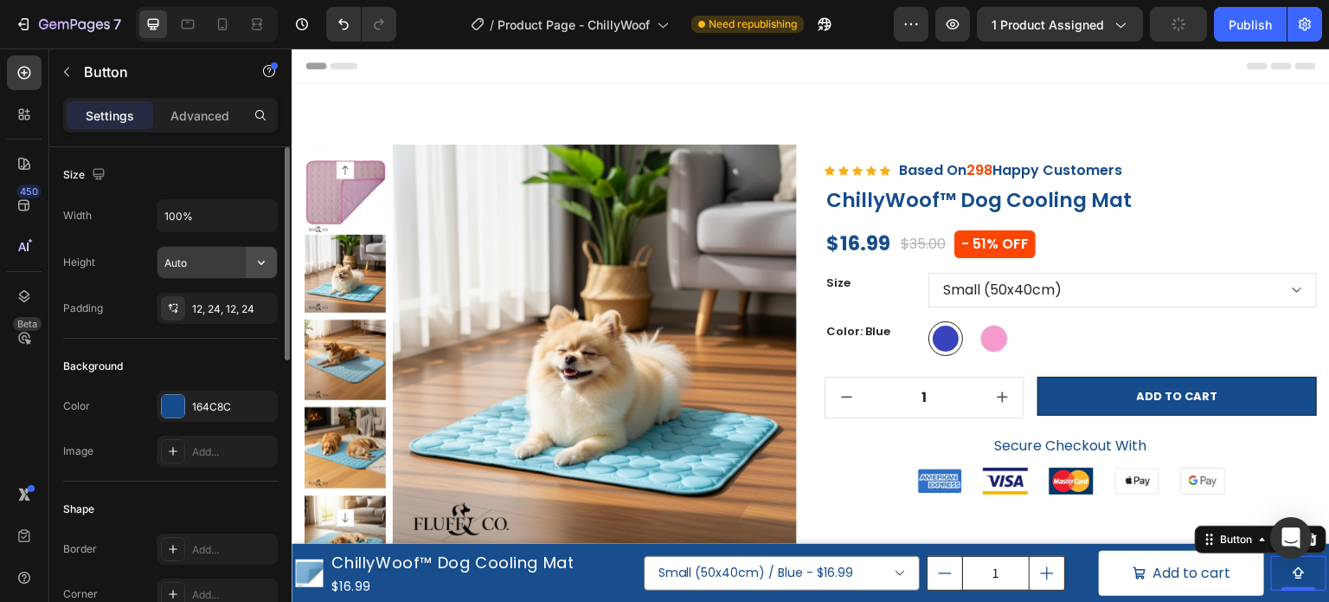
click at [251, 260] on button "button" at bounding box center [261, 262] width 31 height 31
click at [257, 280] on div "Width 100% Height Auto Padding 12, 24, 12, 24" at bounding box center [170, 261] width 215 height 125
click at [259, 267] on icon "button" at bounding box center [261, 262] width 17 height 17
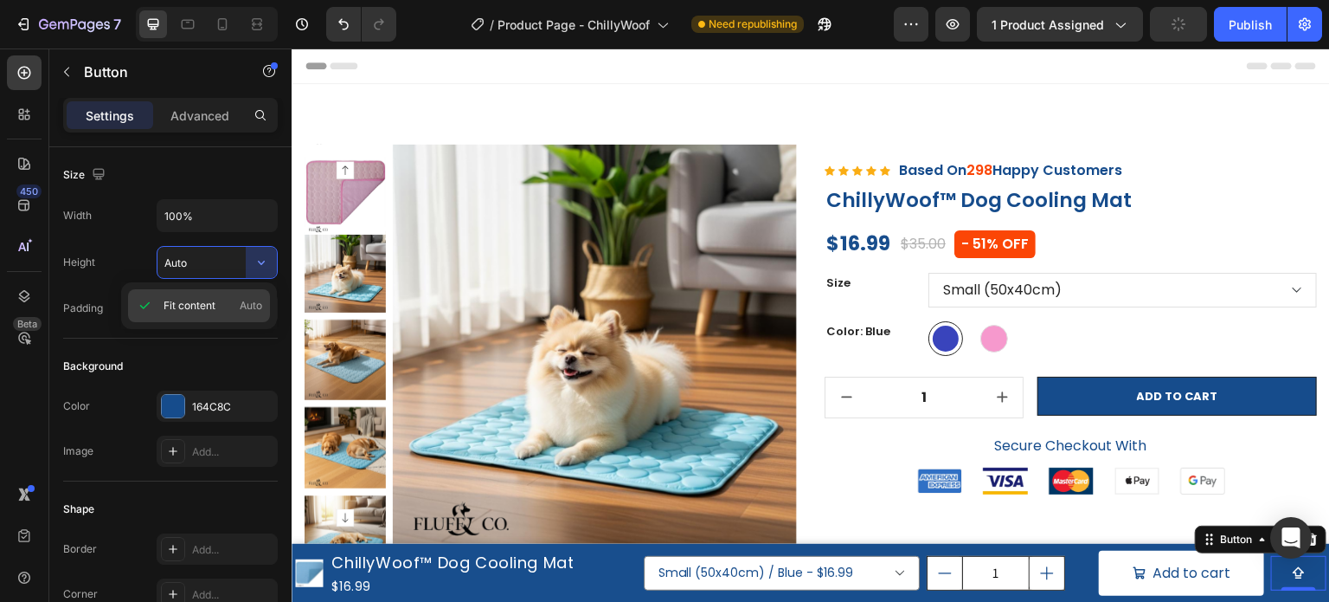
click at [242, 307] on span "Auto" at bounding box center [251, 306] width 23 height 16
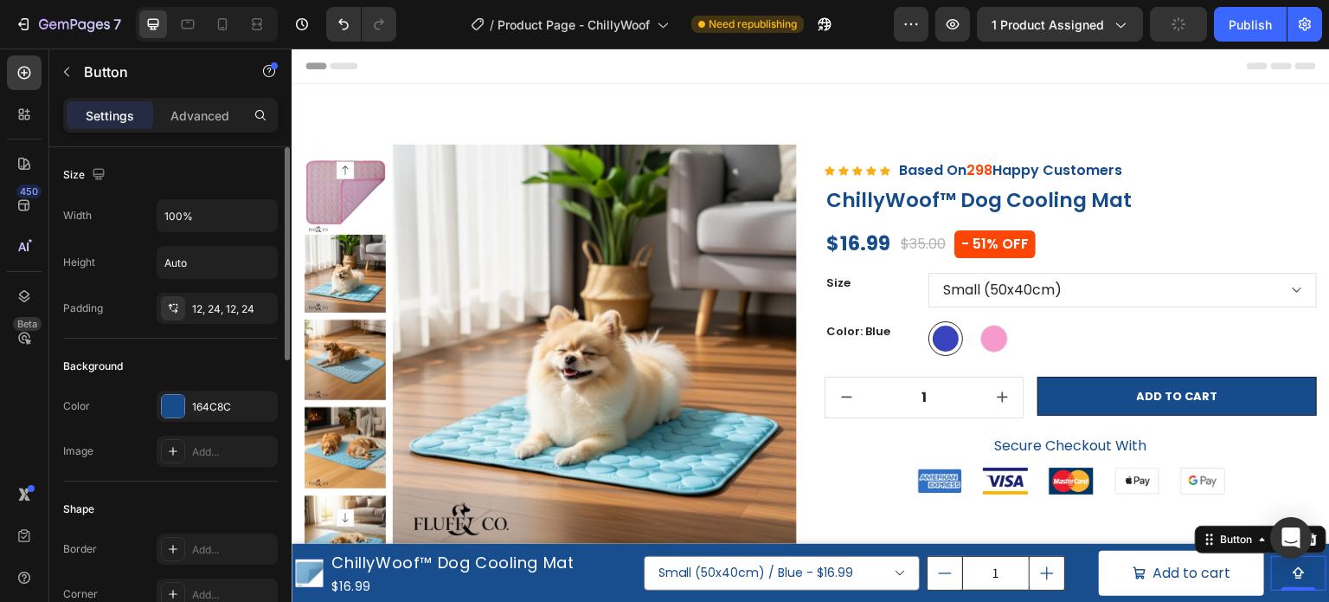
click at [190, 370] on div "Background" at bounding box center [170, 366] width 215 height 28
click at [1251, 27] on div "Publish" at bounding box center [1250, 25] width 43 height 18
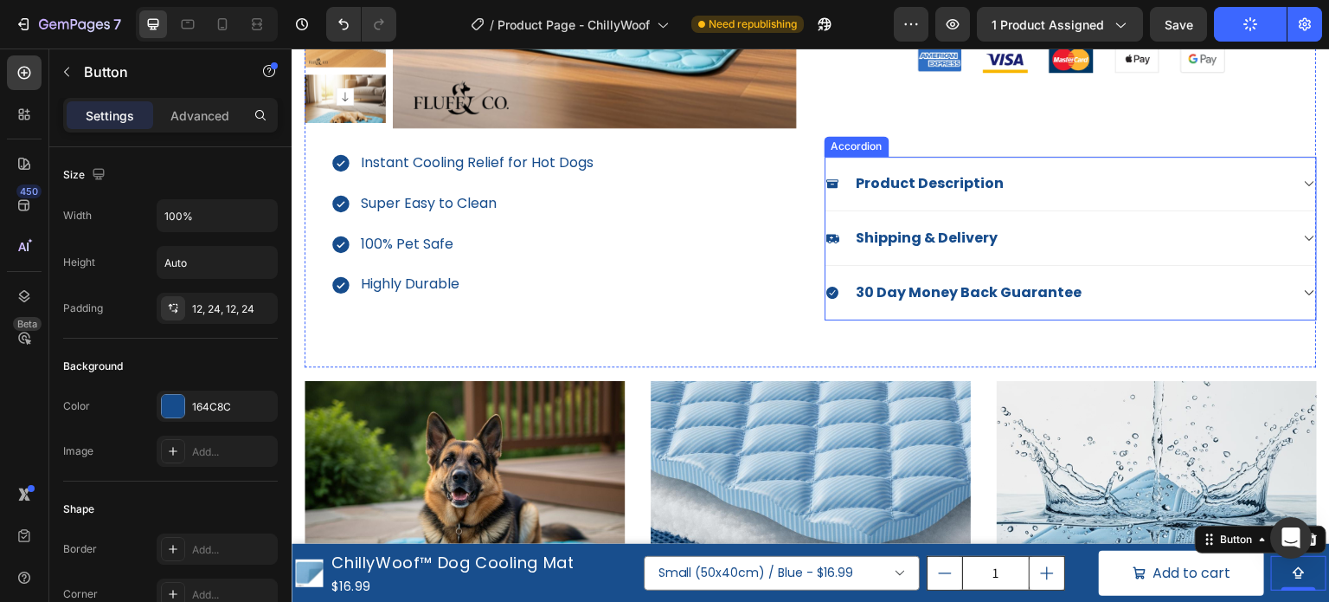
scroll to position [519, 0]
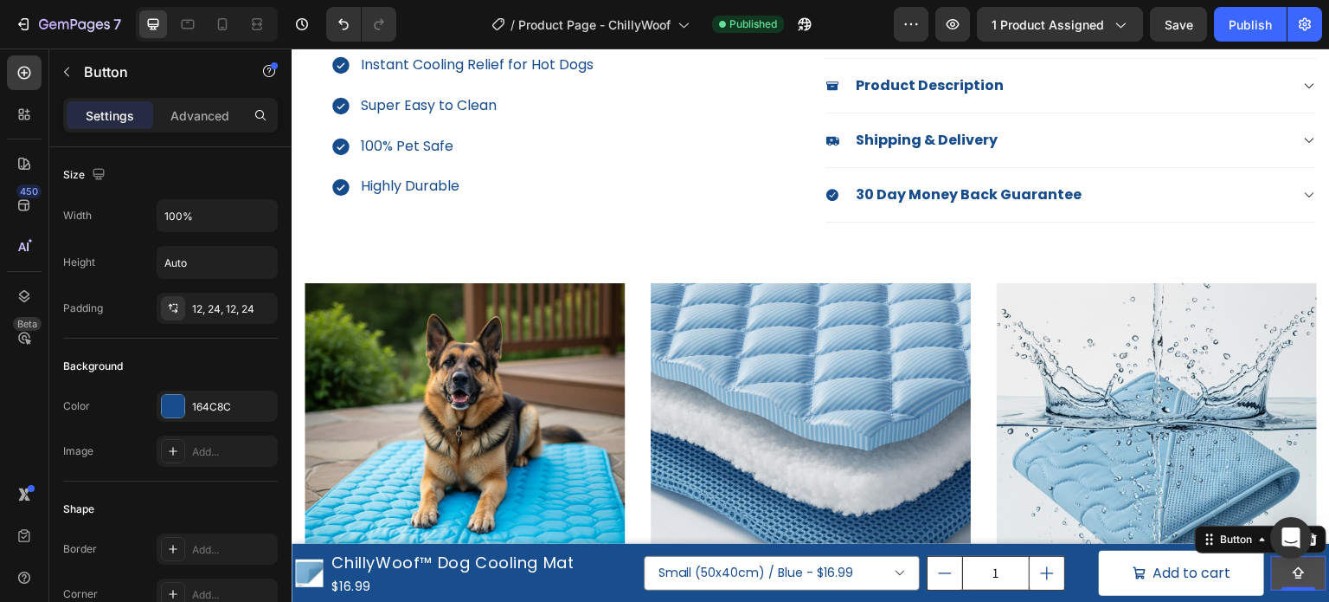
click at [1296, 573] on button "<p>Button</p>" at bounding box center [1299, 573] width 55 height 35
click at [1304, 574] on button "<p>Button</p>" at bounding box center [1299, 573] width 55 height 35
click at [177, 411] on div at bounding box center [173, 406] width 23 height 23
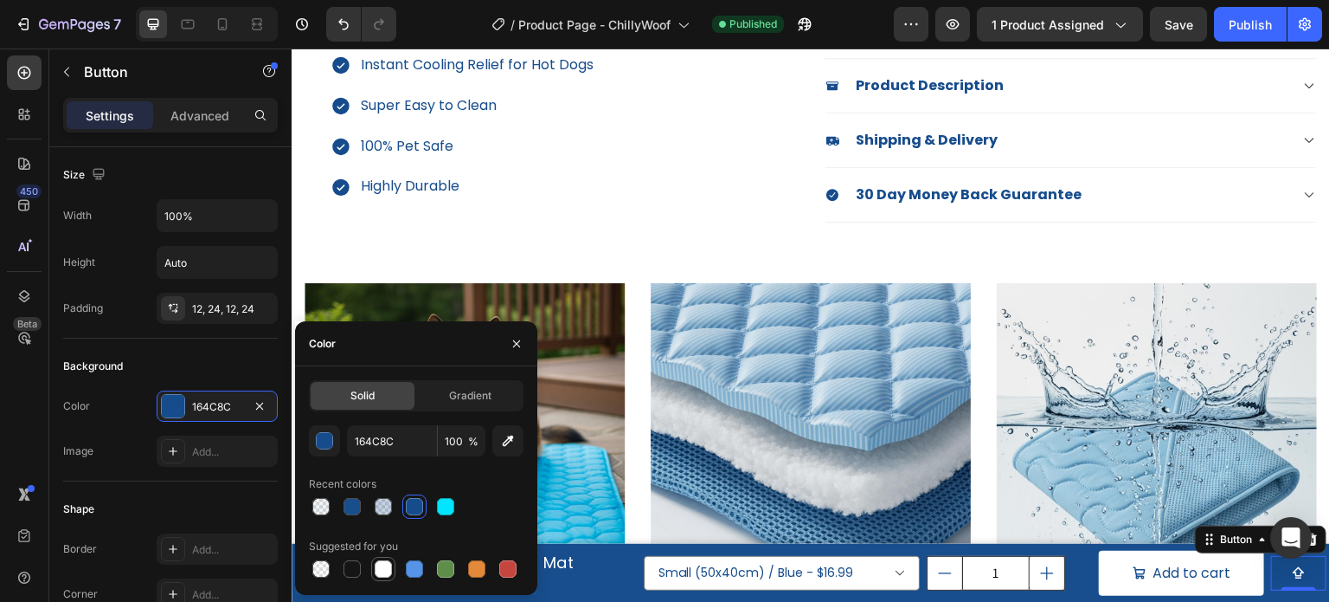
click at [384, 567] on div at bounding box center [383, 568] width 17 height 17
type input "FFFFFF"
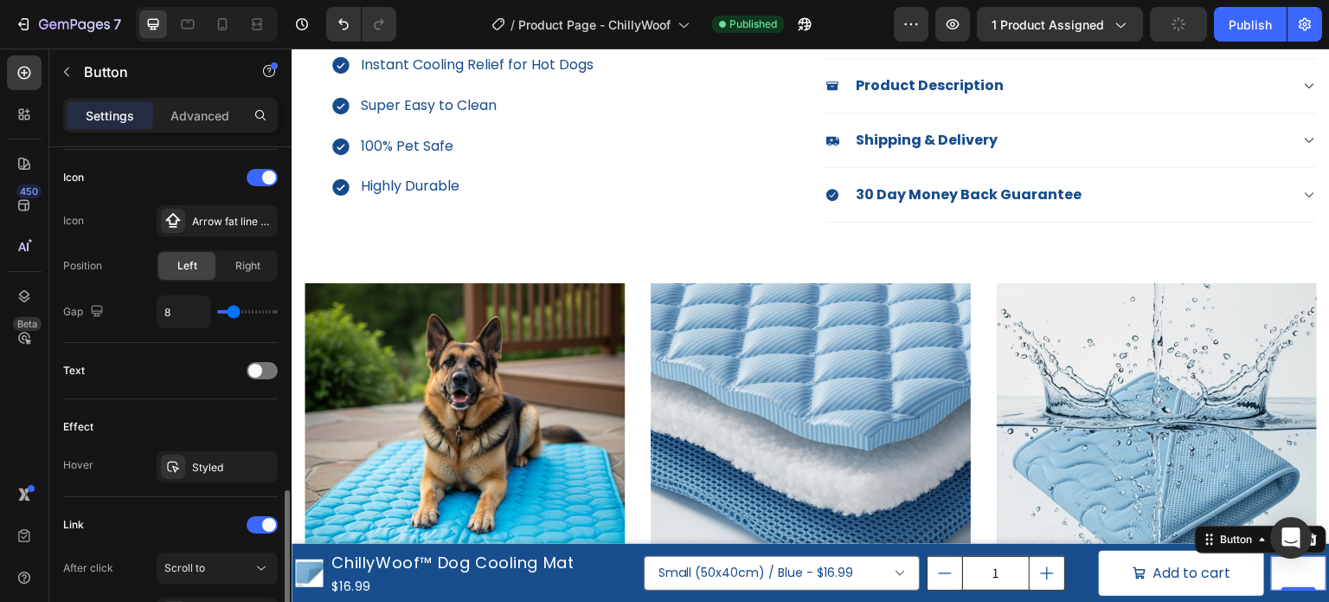
scroll to position [606, 0]
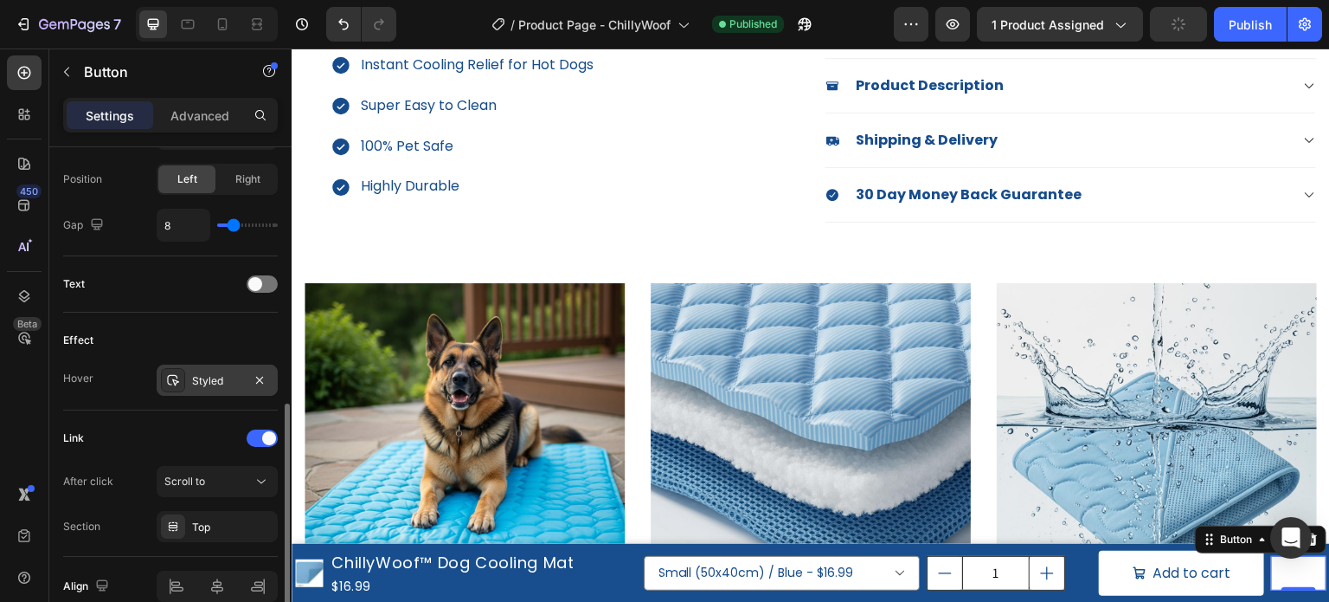
click at [171, 382] on icon at bounding box center [173, 380] width 12 height 11
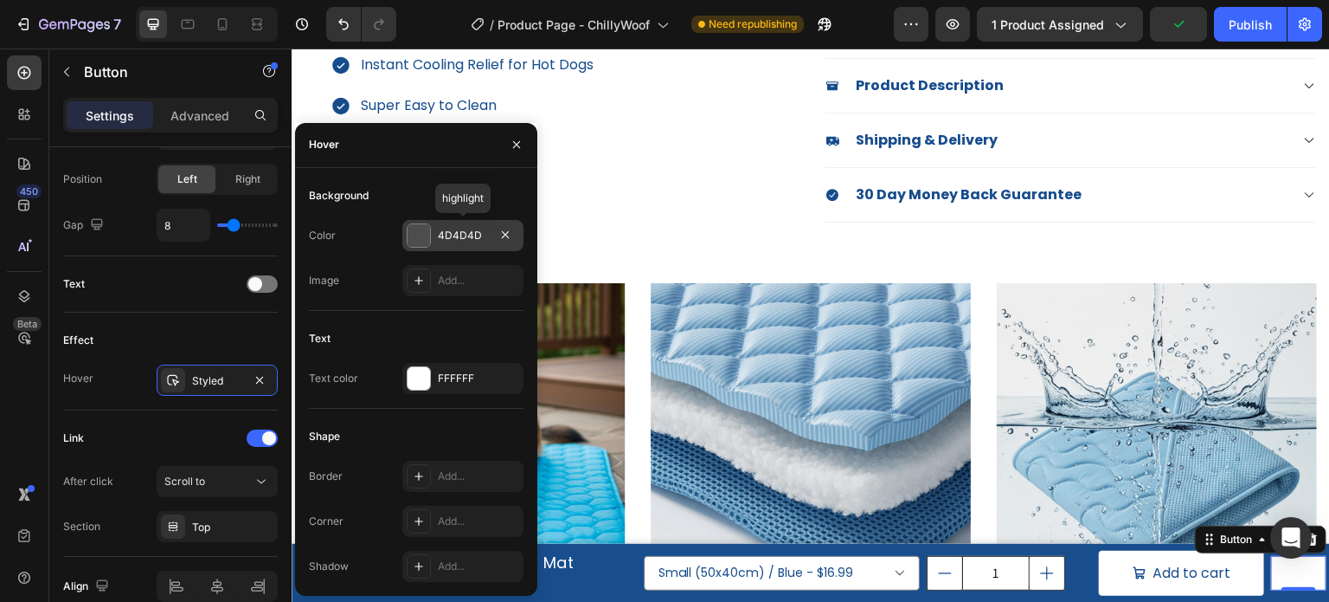
click at [422, 241] on div at bounding box center [419, 235] width 23 height 23
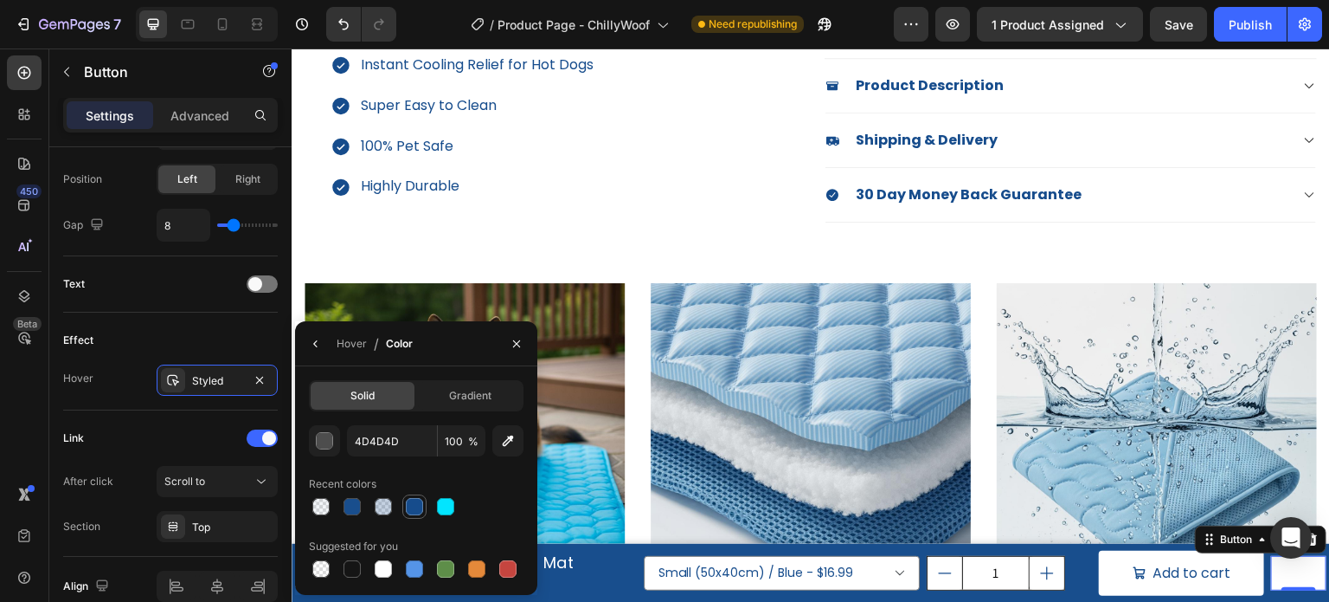
click at [415, 508] on div at bounding box center [414, 506] width 17 height 17
type input "164C8C"
click at [316, 345] on icon "button" at bounding box center [314, 343] width 3 height 7
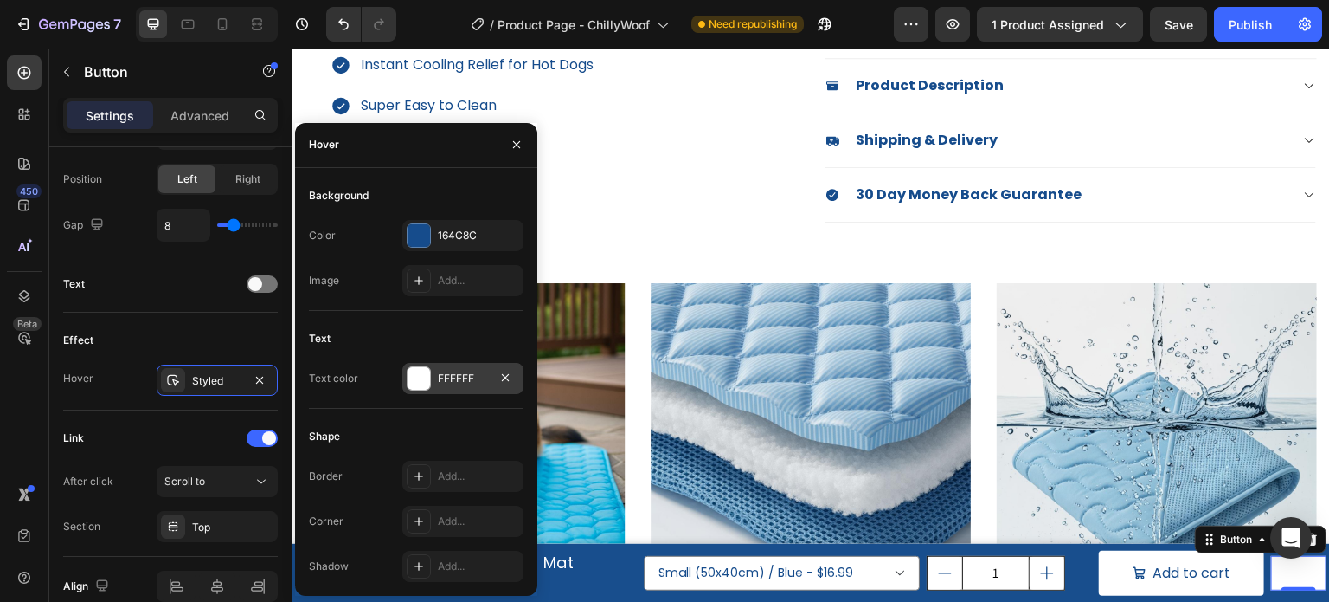
click at [413, 381] on div at bounding box center [419, 378] width 23 height 23
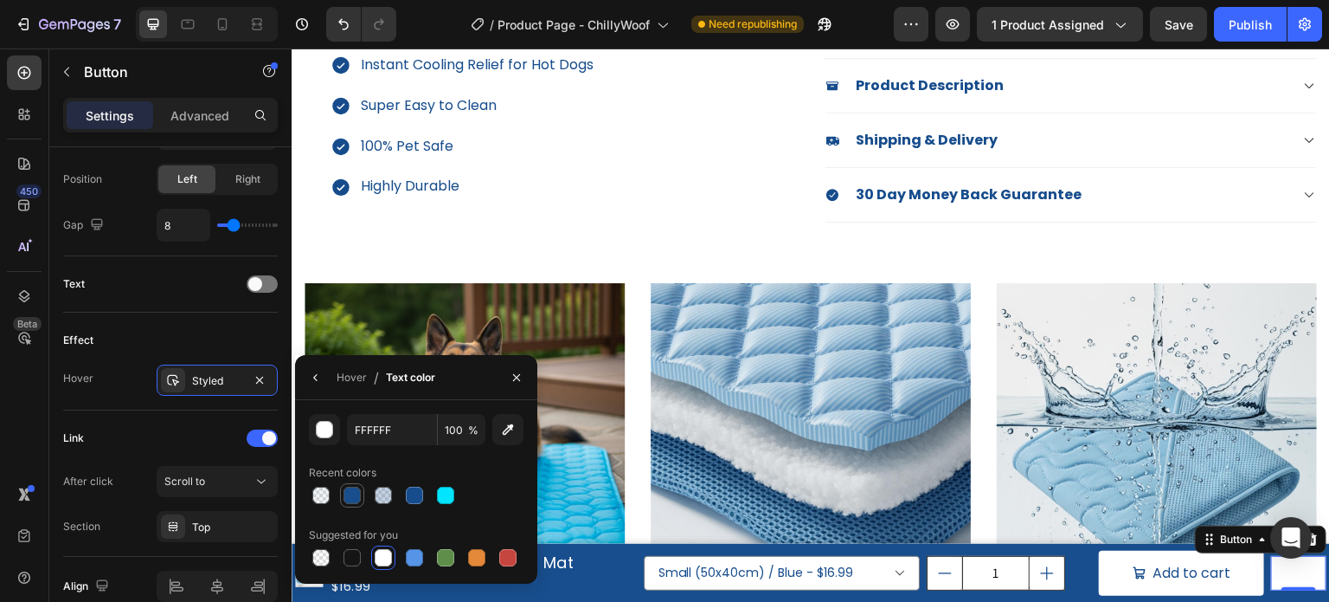
click at [355, 490] on div at bounding box center [352, 494] width 17 height 17
type input "164C8C"
type input "99"
click at [319, 374] on icon "button" at bounding box center [316, 377] width 14 height 14
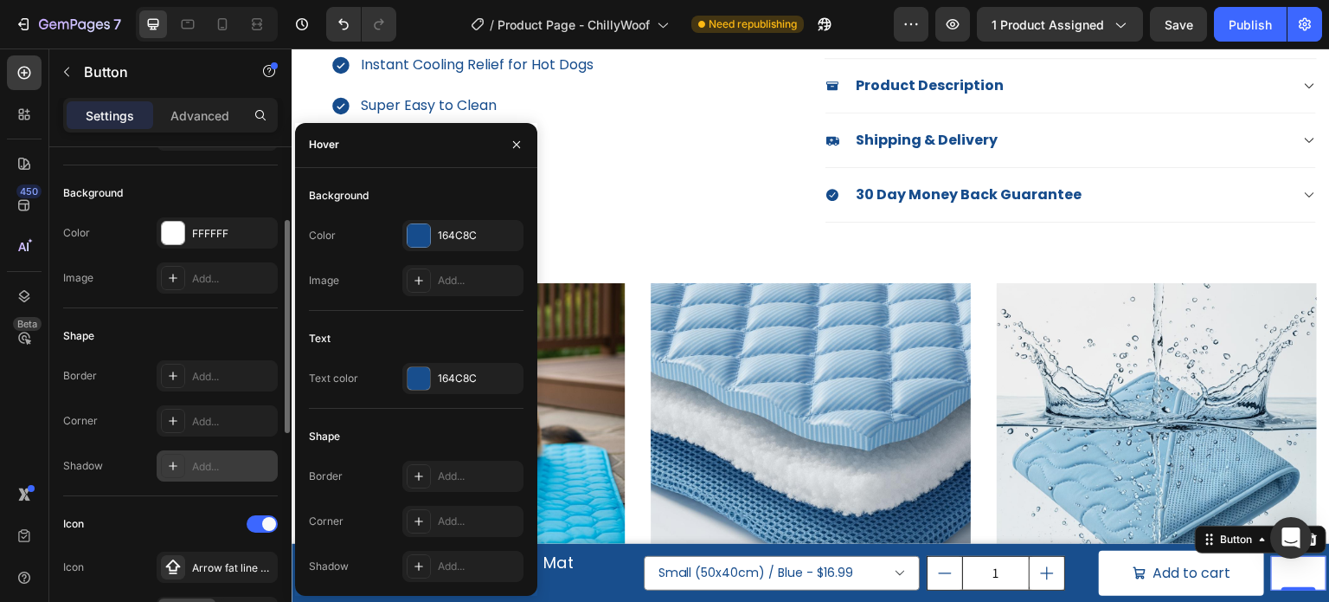
scroll to position [260, 0]
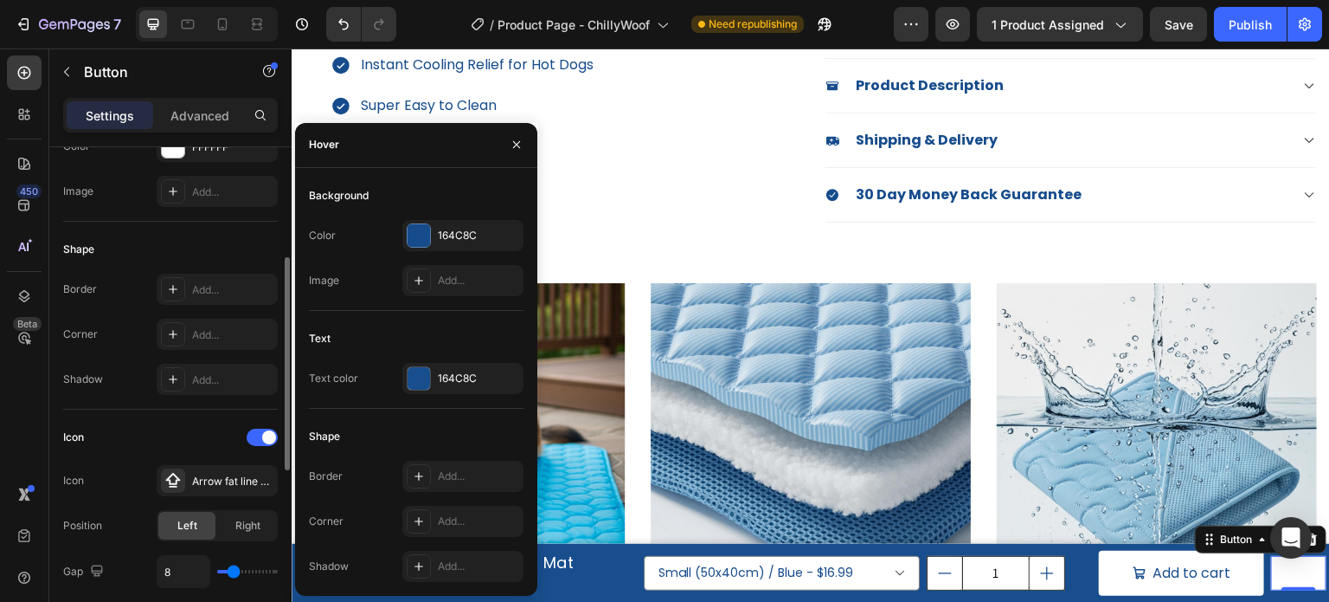
click at [149, 411] on div "Icon Icon Arrow fat line up bold Position Left Right Gap 8" at bounding box center [170, 505] width 215 height 193
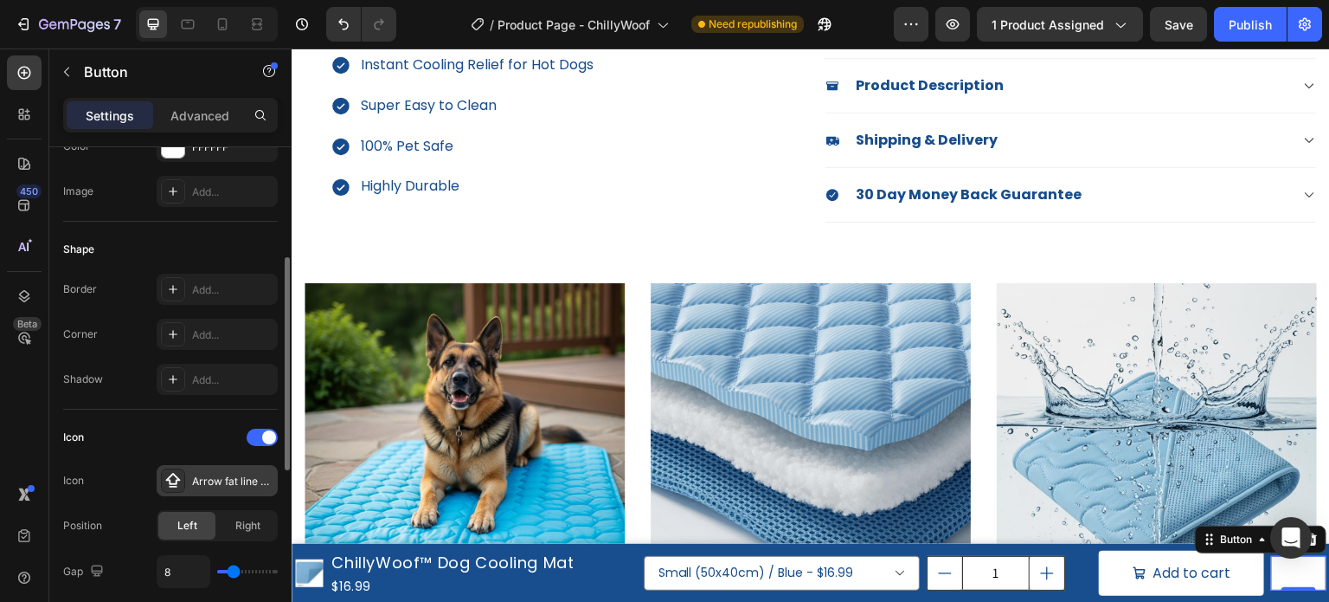
click at [175, 480] on icon at bounding box center [172, 480] width 17 height 17
click at [117, 423] on div "Icon" at bounding box center [170, 437] width 215 height 28
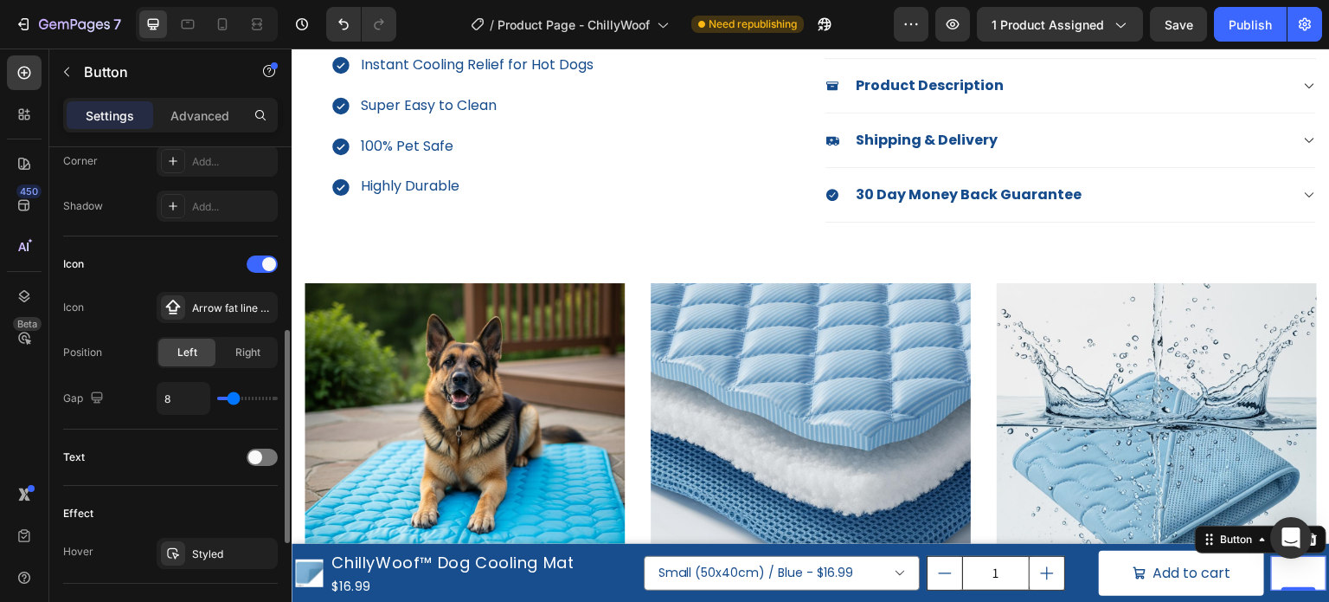
scroll to position [519, 0]
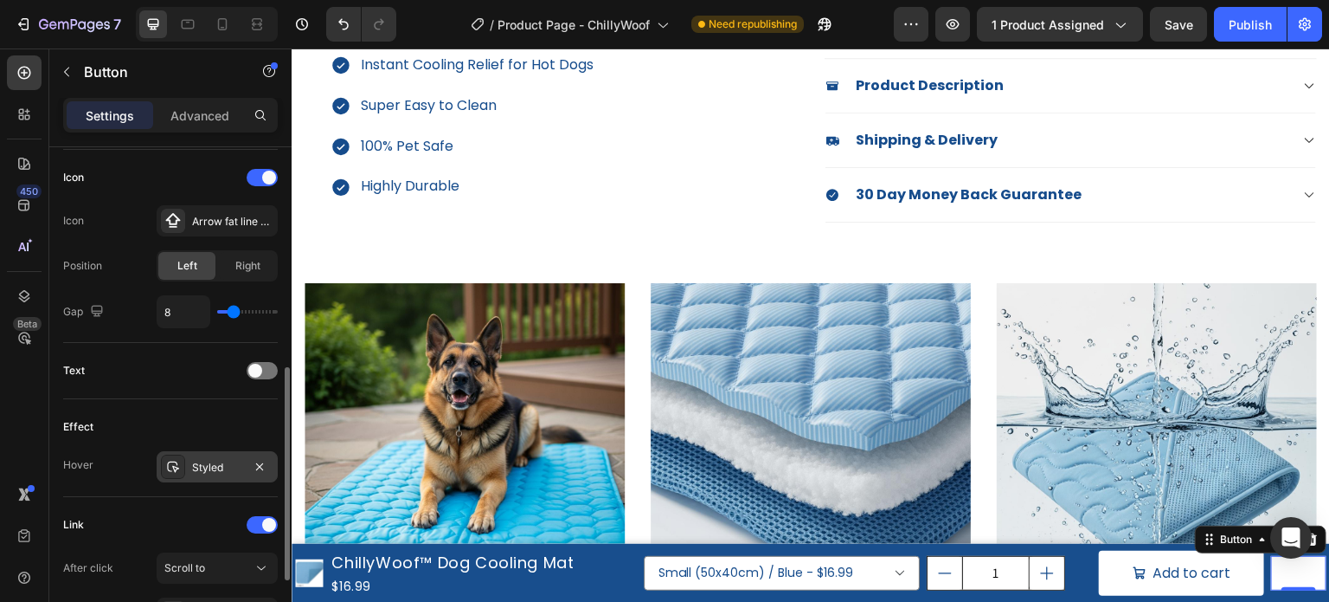
click at [193, 463] on div "Styled" at bounding box center [217, 468] width 50 height 16
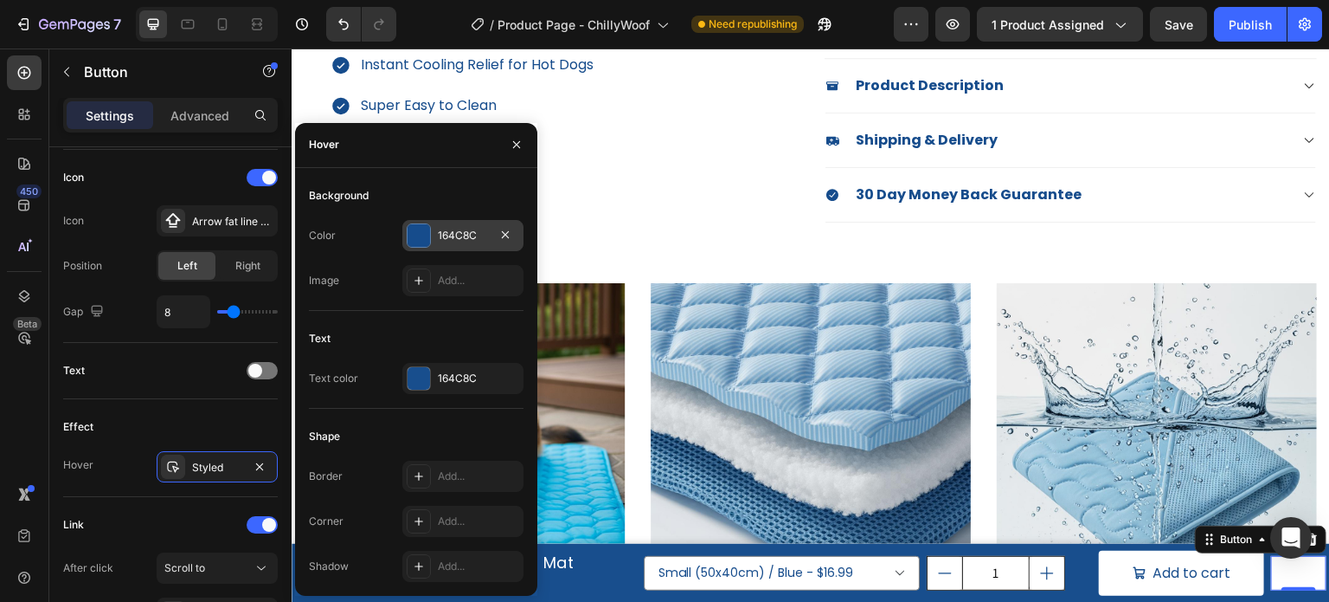
click at [423, 238] on div at bounding box center [419, 235] width 23 height 23
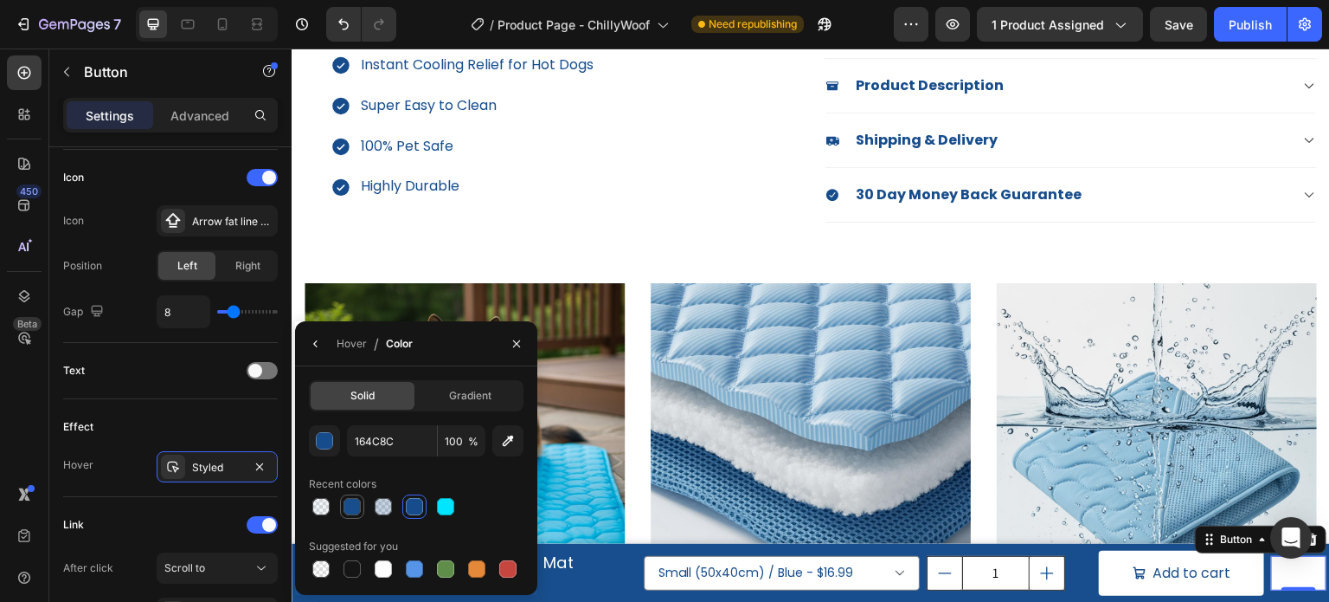
click at [358, 508] on div at bounding box center [352, 506] width 17 height 17
click at [419, 506] on div at bounding box center [414, 506] width 17 height 17
type input "100"
click at [387, 577] on div at bounding box center [383, 568] width 17 height 17
type input "FFFFFF"
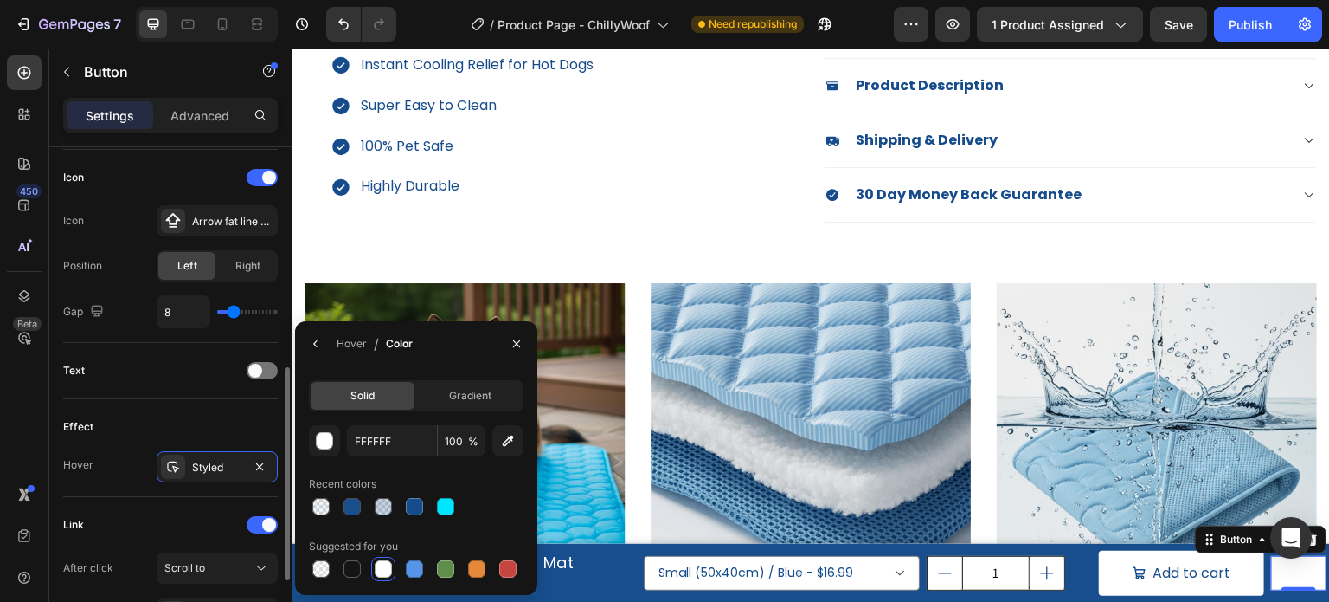
click at [193, 409] on div "Effect Hover Styled" at bounding box center [170, 448] width 215 height 98
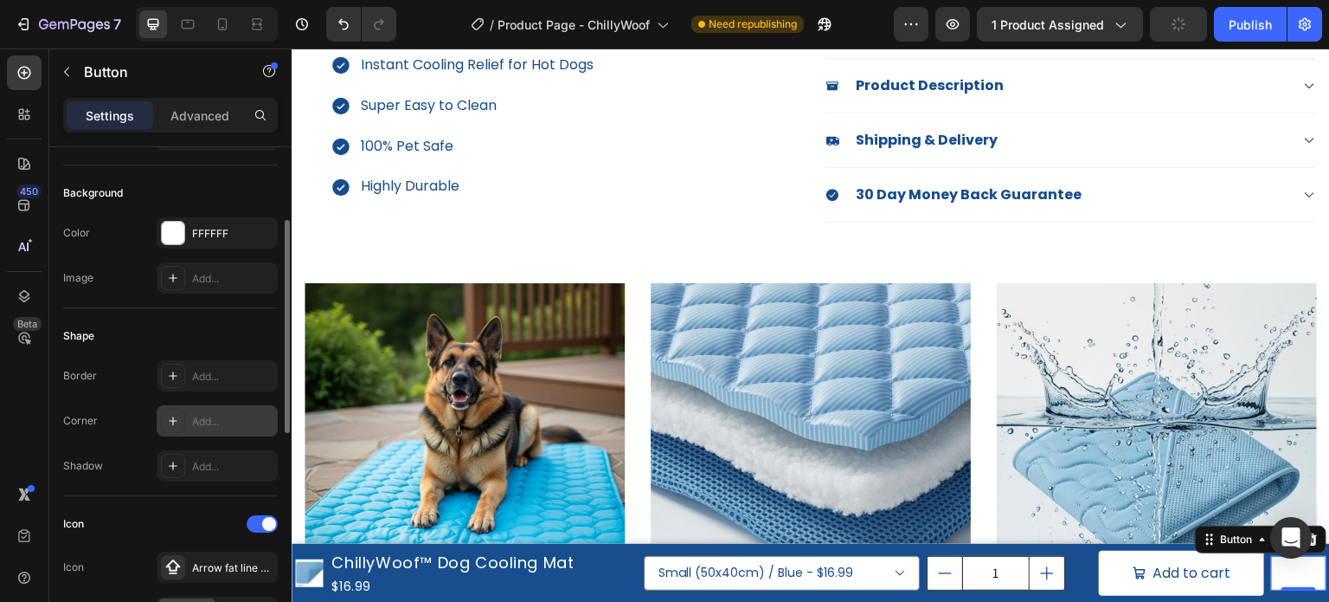
scroll to position [87, 0]
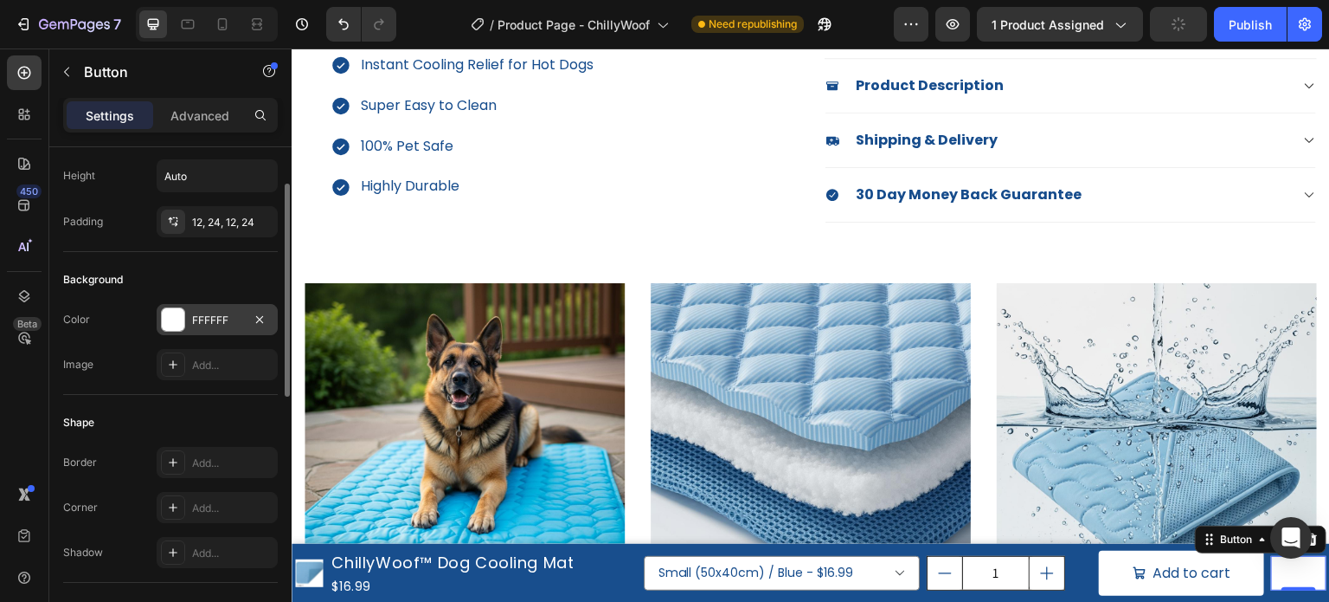
click at [170, 318] on div at bounding box center [173, 319] width 23 height 23
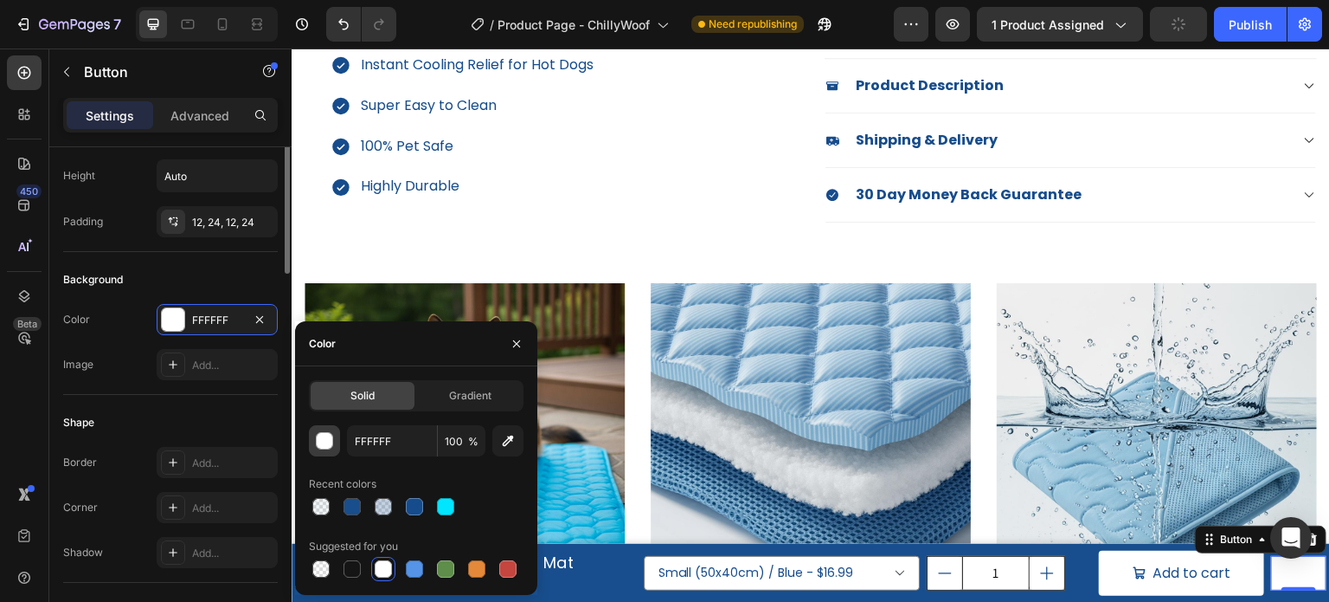
scroll to position [0, 0]
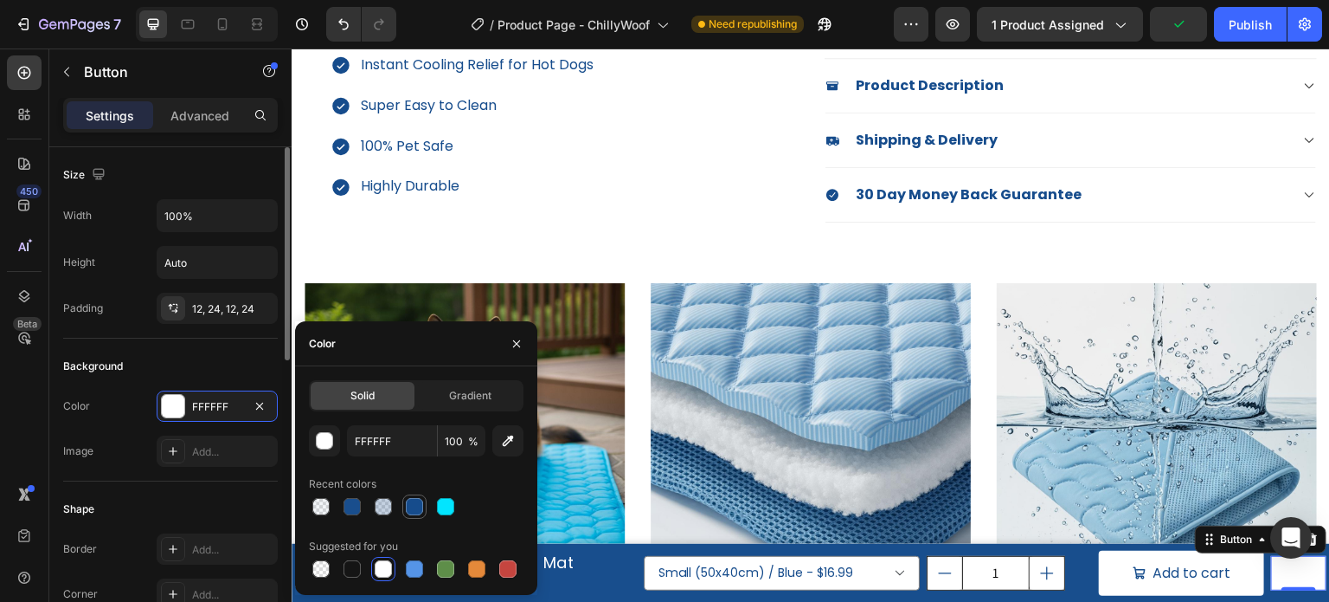
click at [413, 506] on div at bounding box center [414, 506] width 17 height 17
type input "164C8C"
click at [134, 435] on div "Image Add..." at bounding box center [170, 450] width 215 height 31
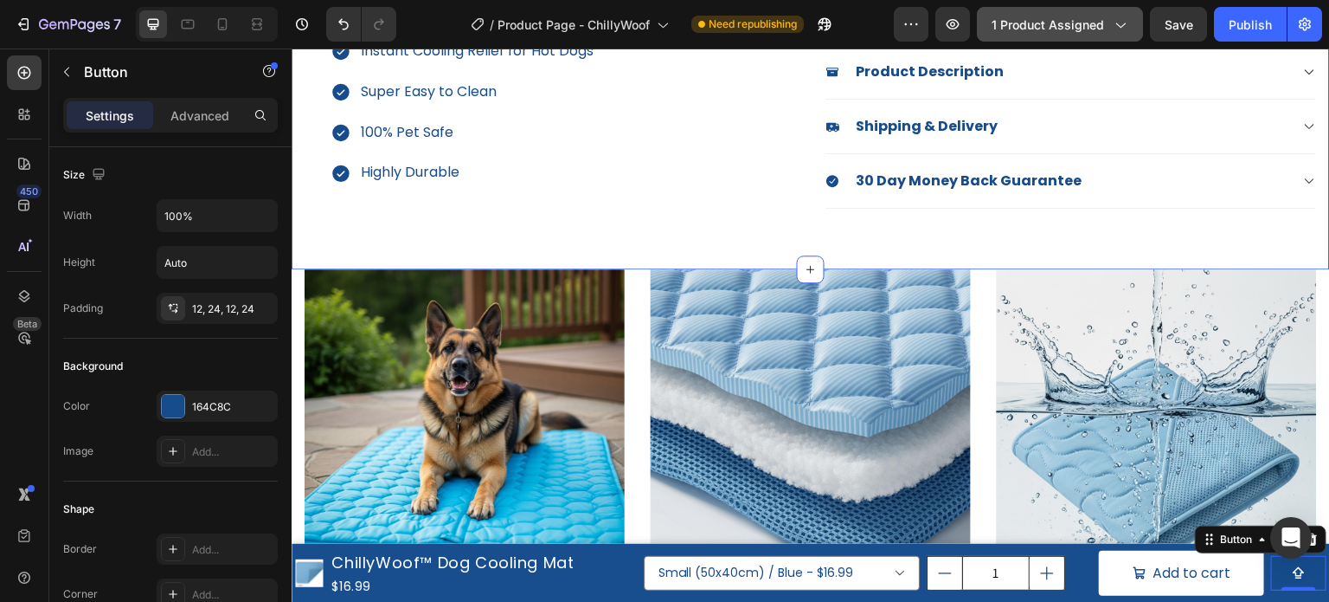
scroll to position [519, 0]
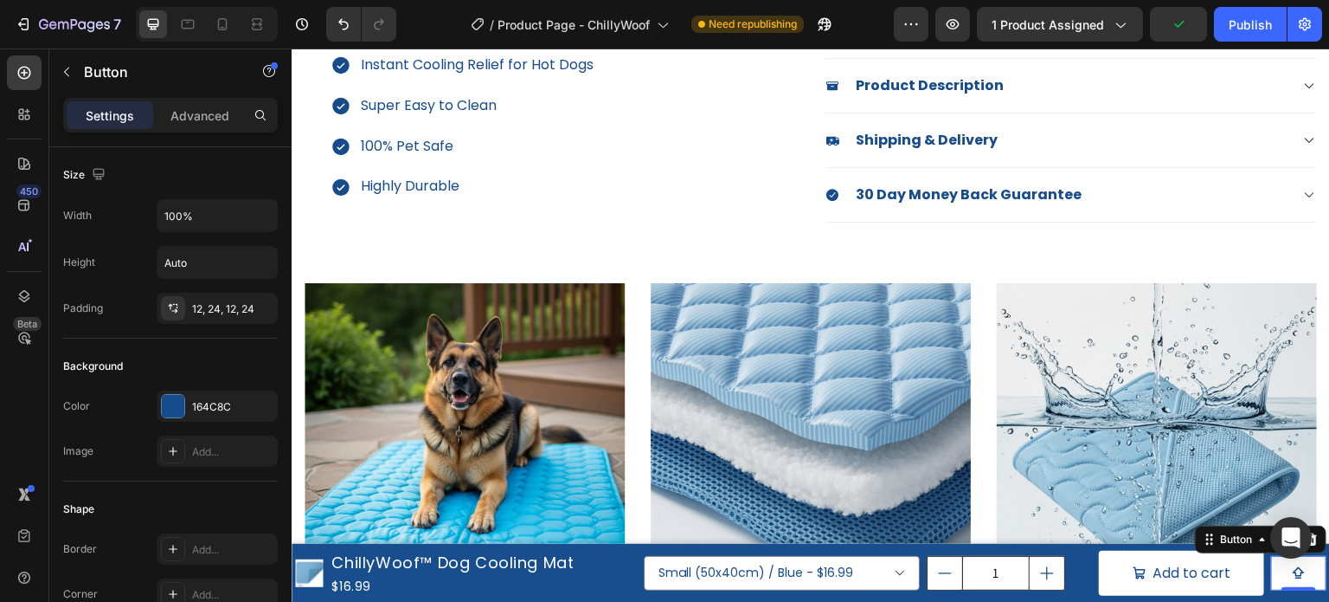
click at [1292, 573] on icon "<p>Button</p>" at bounding box center [1299, 573] width 14 height 14
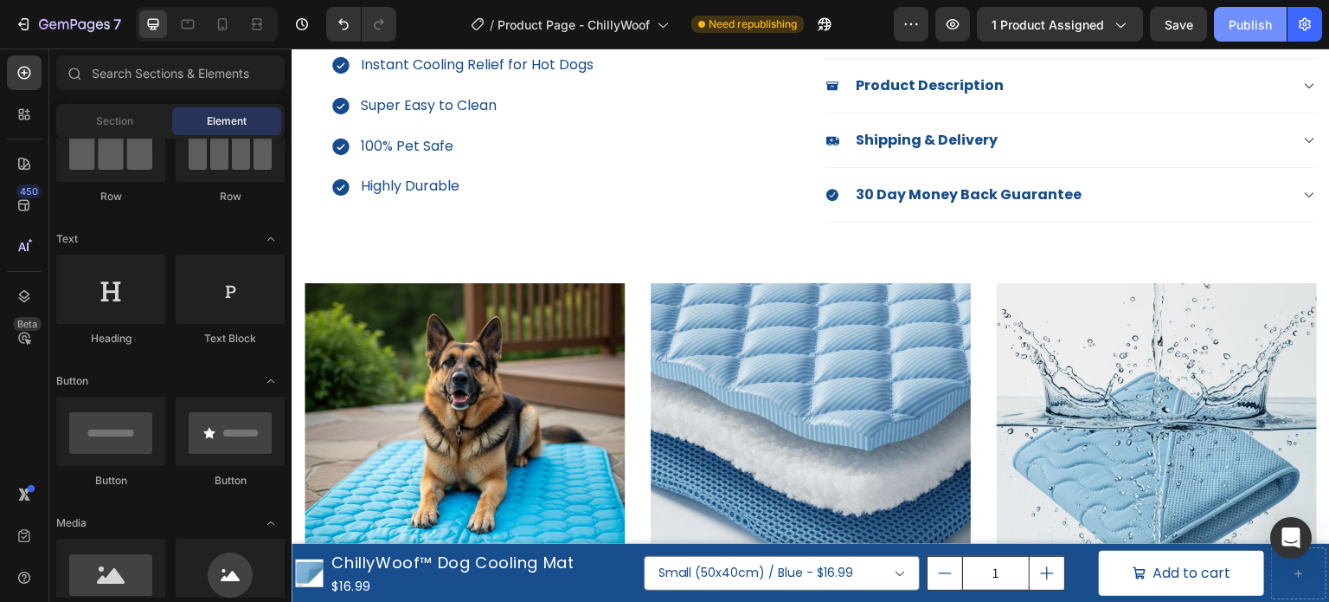
click at [1179, 18] on span "Save" at bounding box center [1179, 24] width 29 height 15
click at [1244, 18] on div "Publish" at bounding box center [1250, 25] width 43 height 18
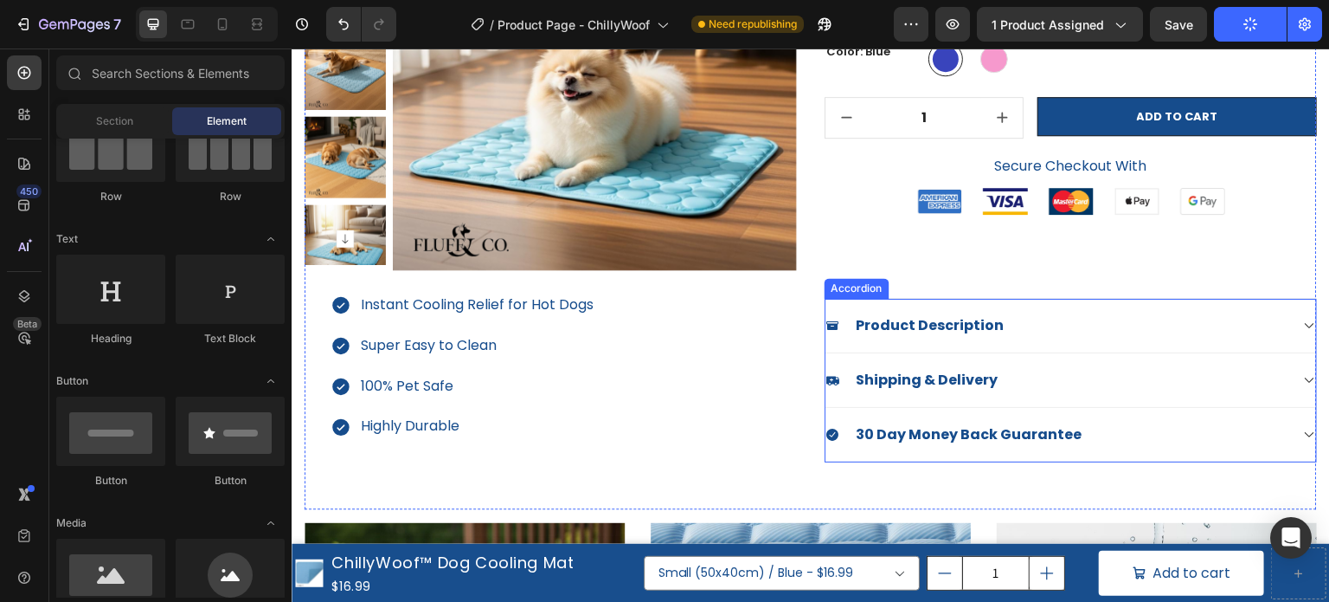
scroll to position [260, 0]
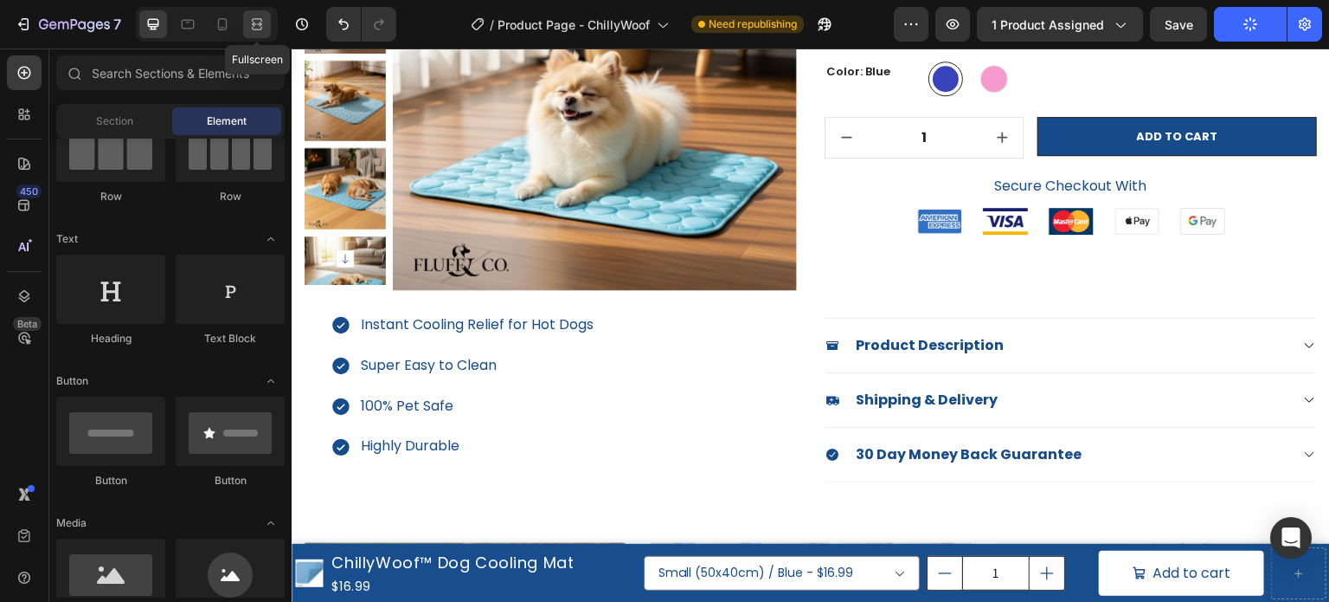
click at [264, 28] on icon at bounding box center [256, 24] width 17 height 17
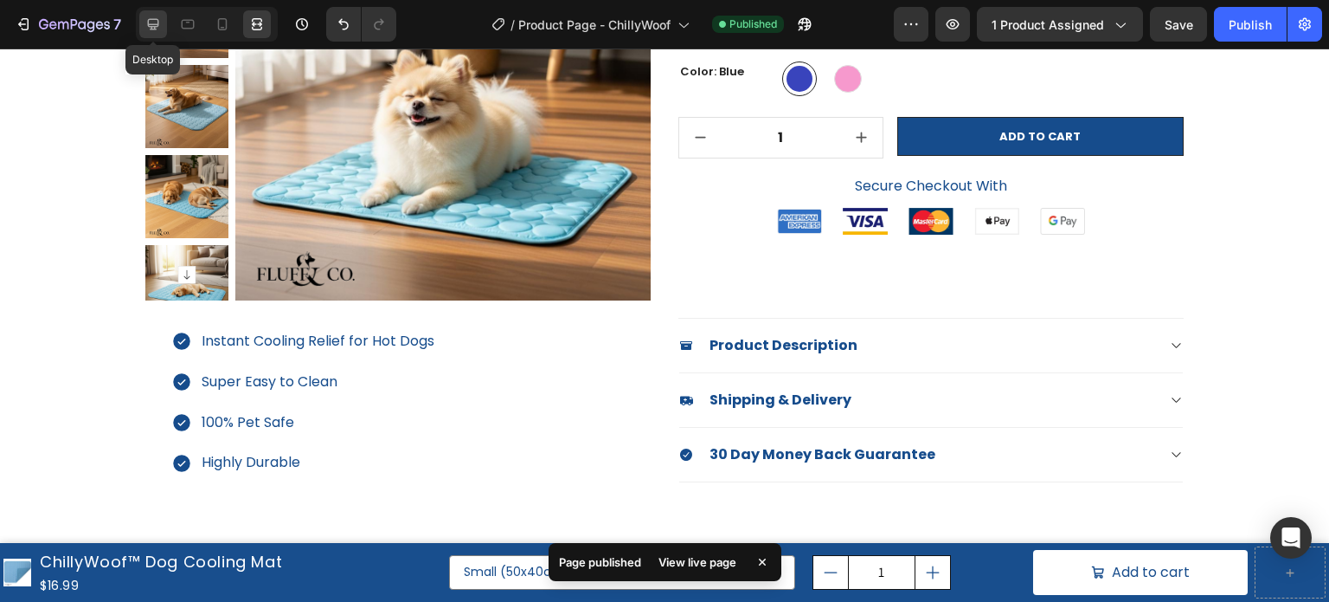
click at [155, 21] on icon at bounding box center [153, 24] width 17 height 17
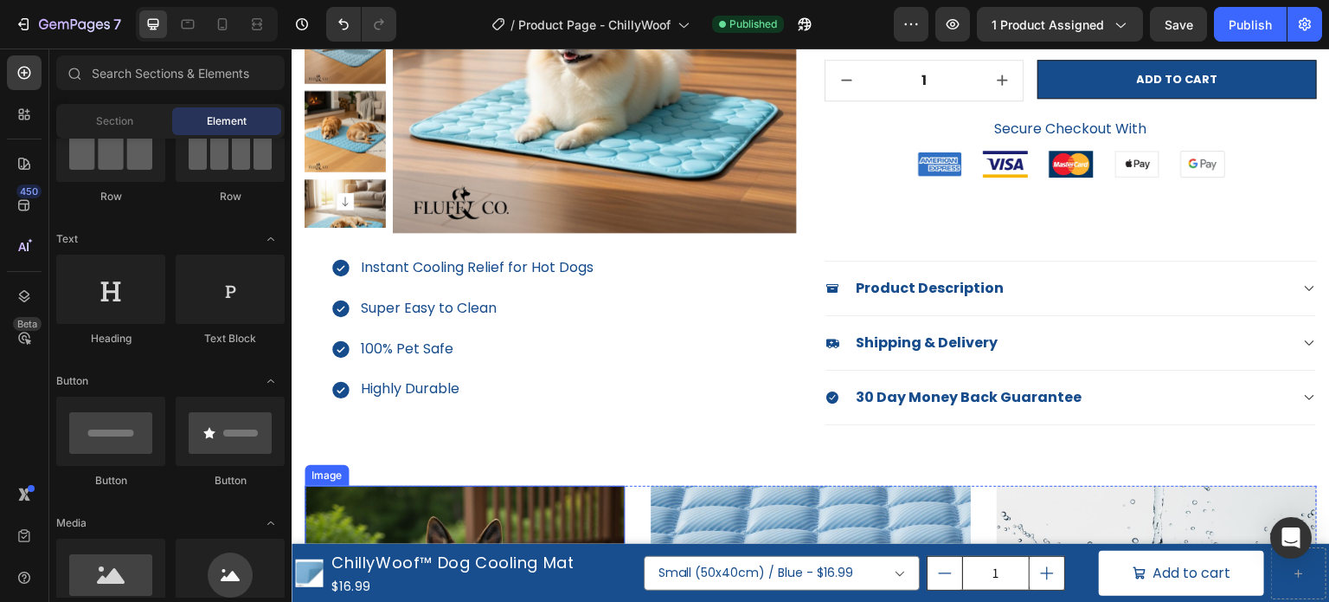
scroll to position [346, 0]
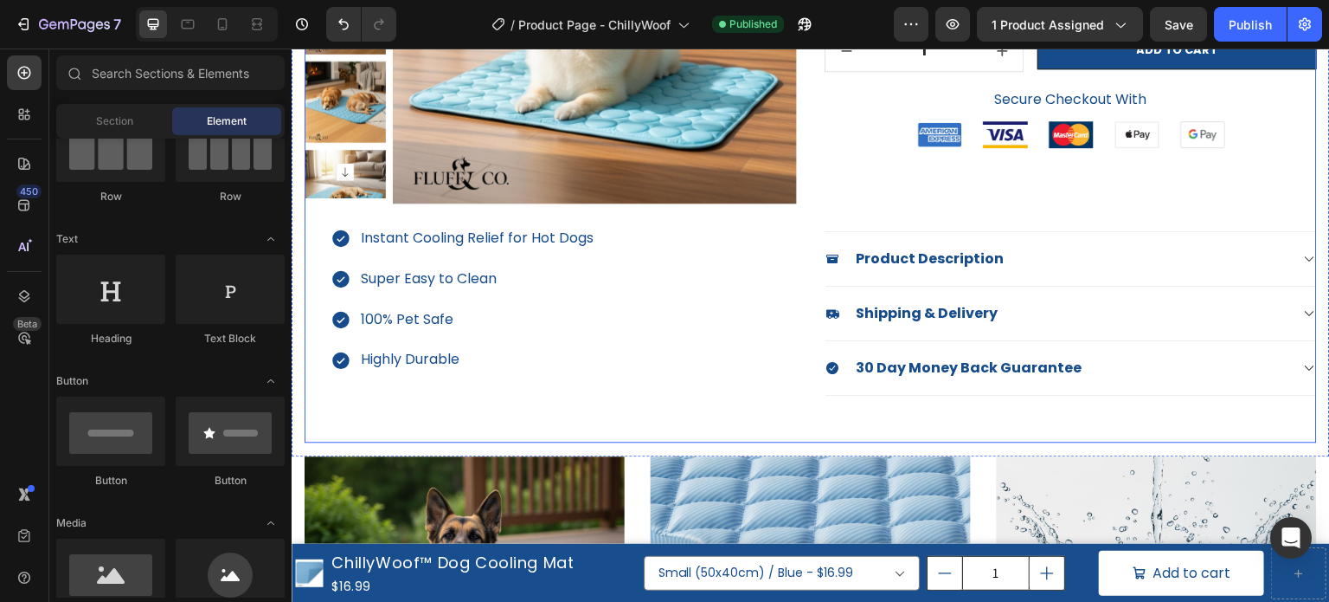
click at [662, 418] on div "(P) Images & Gallery Instant Cooling Relief for Hot Dogs Super Easy to Clean 10…" at bounding box center [551, 120] width 493 height 644
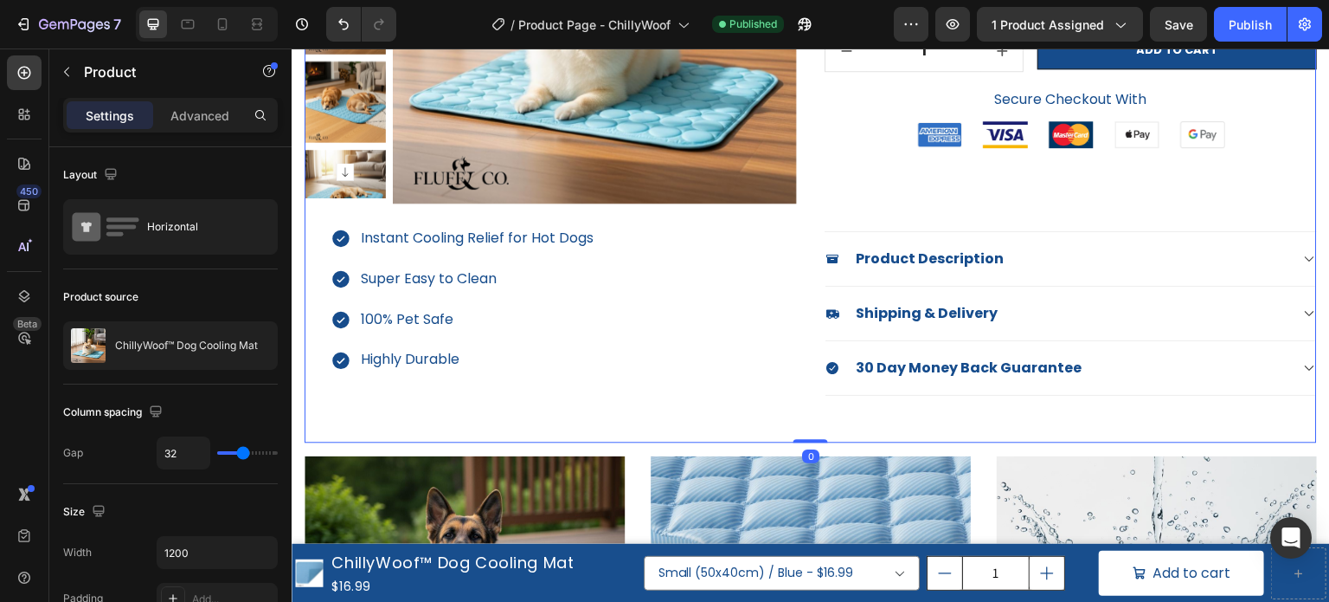
drag, startPoint x: 812, startPoint y: 440, endPoint x: 816, endPoint y: 393, distance: 46.9
click at [816, 393] on div "(P) Images & Gallery Instant Cooling Relief for Hot Dogs Super Easy to Clean 10…" at bounding box center [811, 97] width 1039 height 718
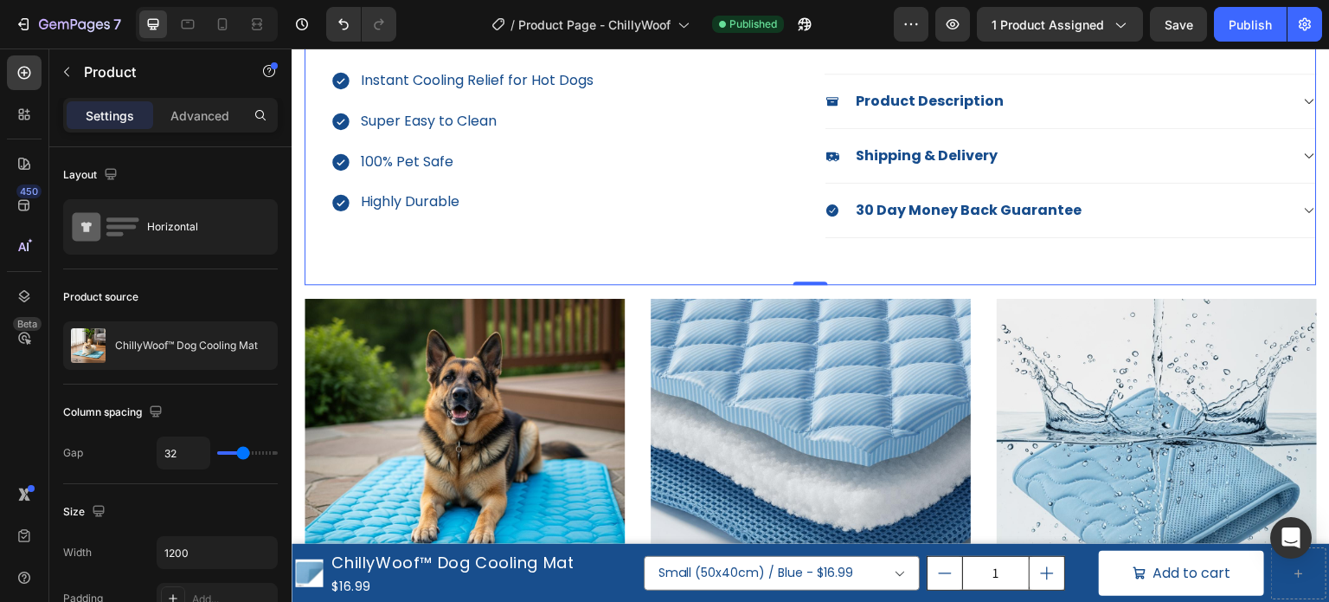
scroll to position [519, 0]
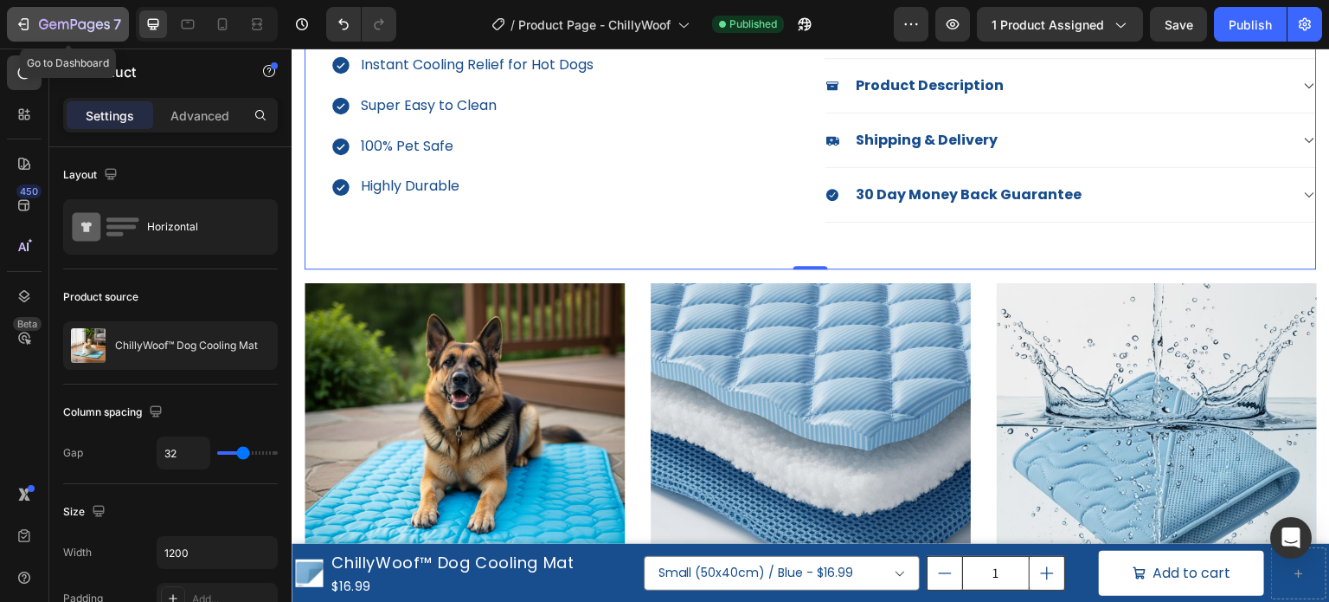
click at [37, 23] on div "7" at bounding box center [68, 24] width 106 height 21
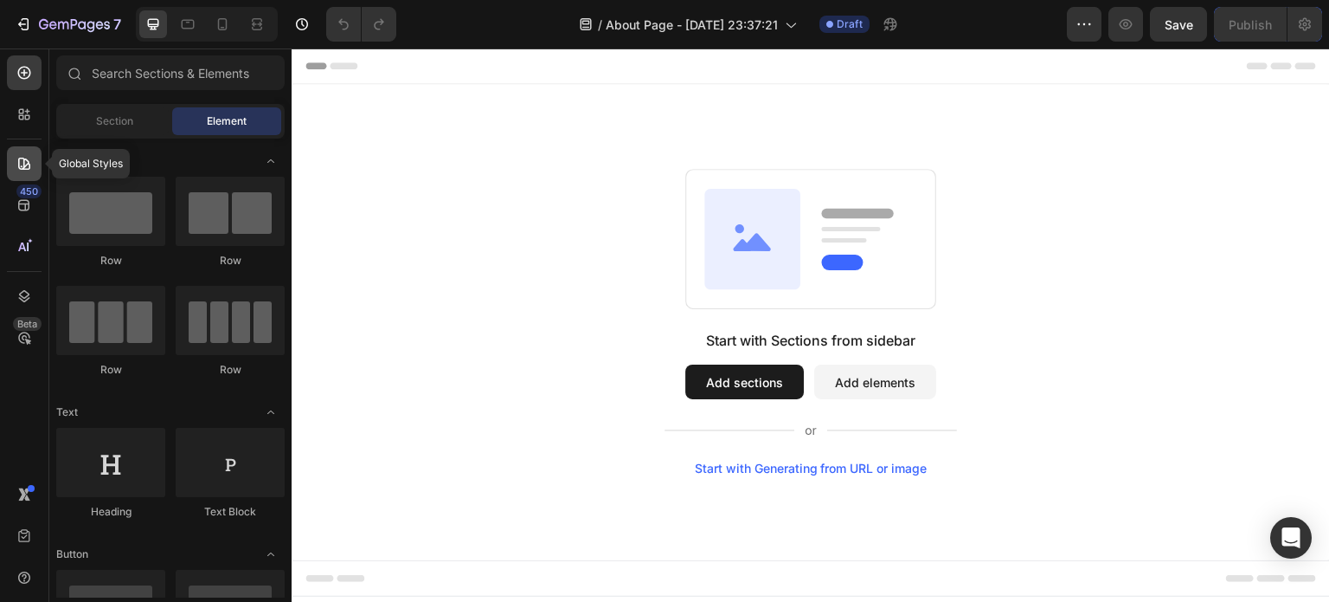
click at [29, 163] on icon at bounding box center [24, 164] width 12 height 12
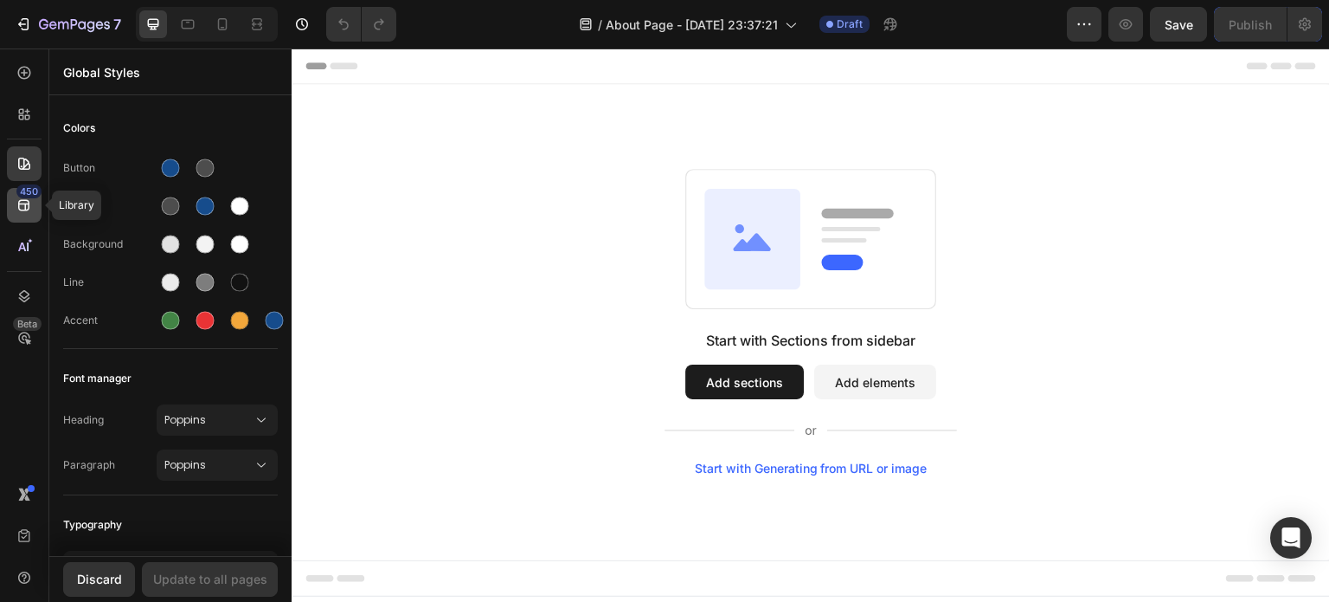
click at [33, 198] on div "450" at bounding box center [24, 205] width 35 height 35
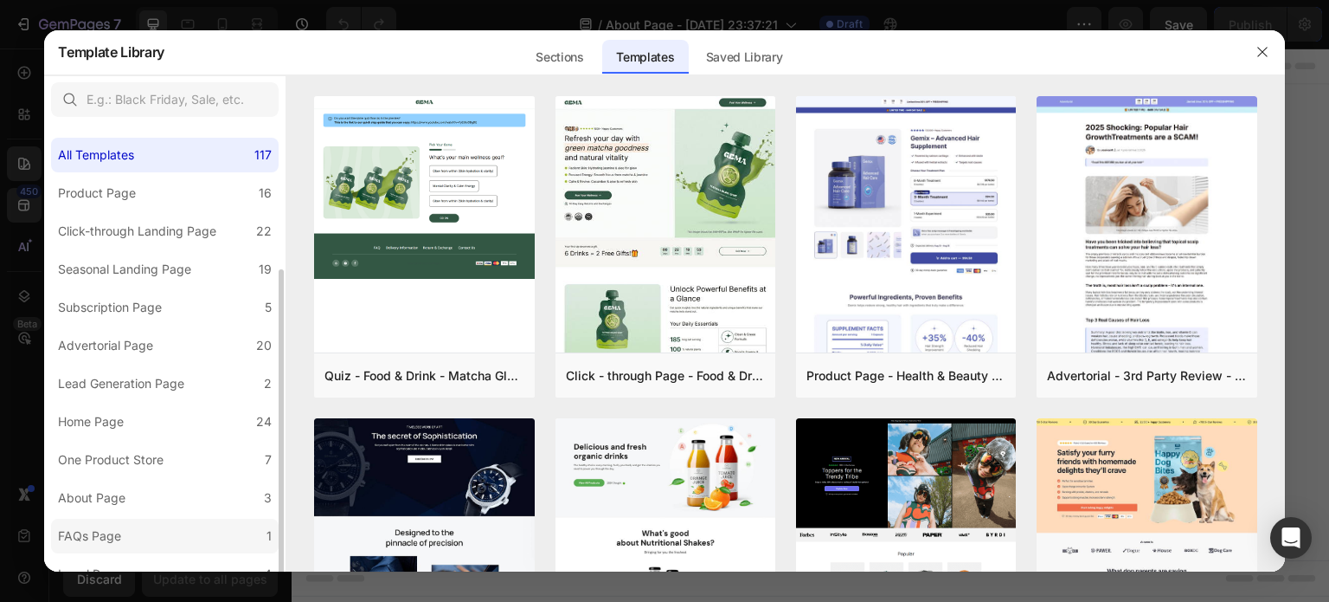
scroll to position [87, 0]
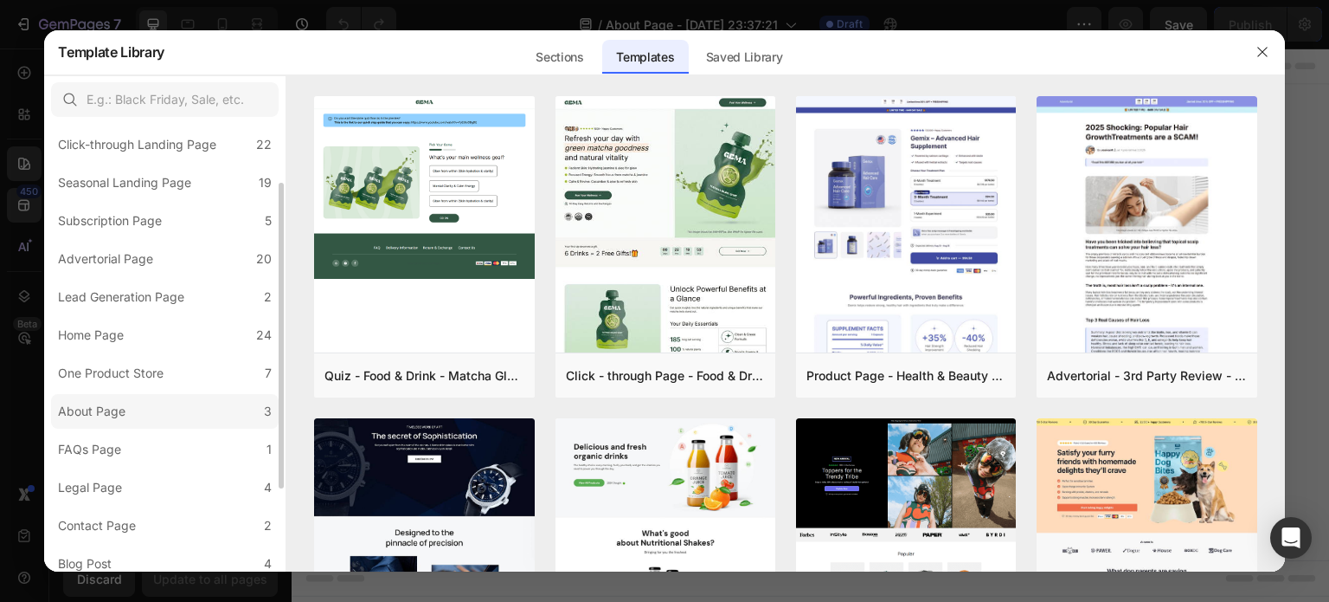
click at [151, 415] on label "About Page 3" at bounding box center [165, 411] width 228 height 35
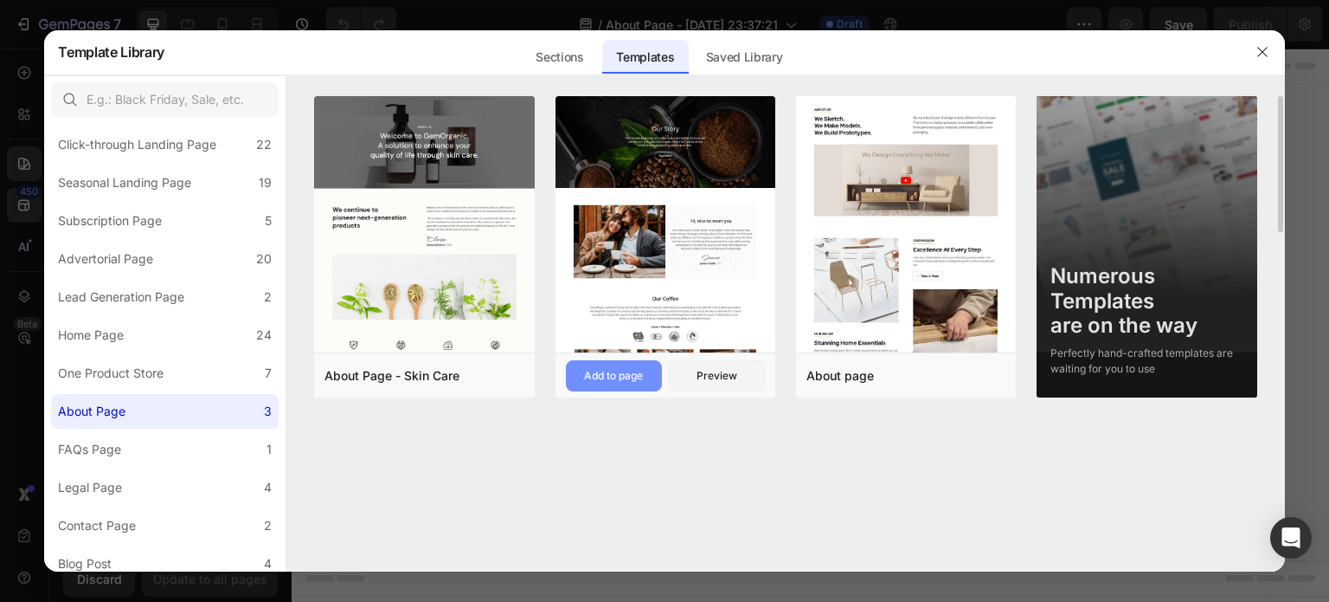
click at [639, 383] on div "Add to page" at bounding box center [613, 376] width 59 height 16
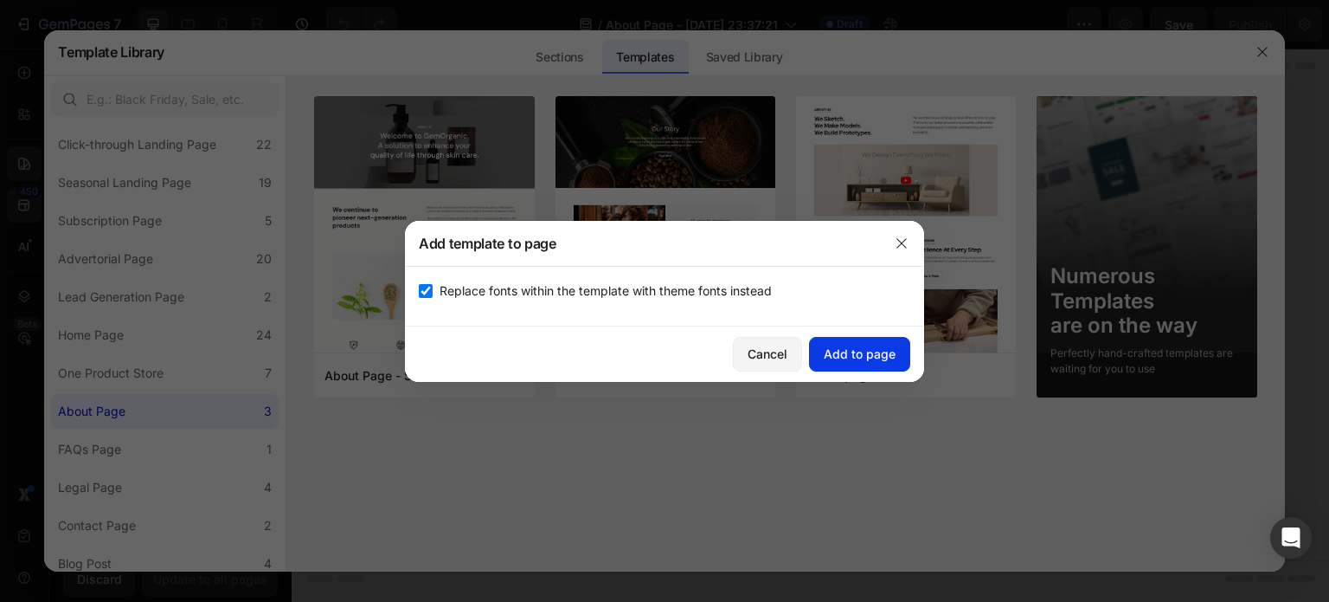
click at [847, 363] on button "Add to page" at bounding box center [859, 354] width 101 height 35
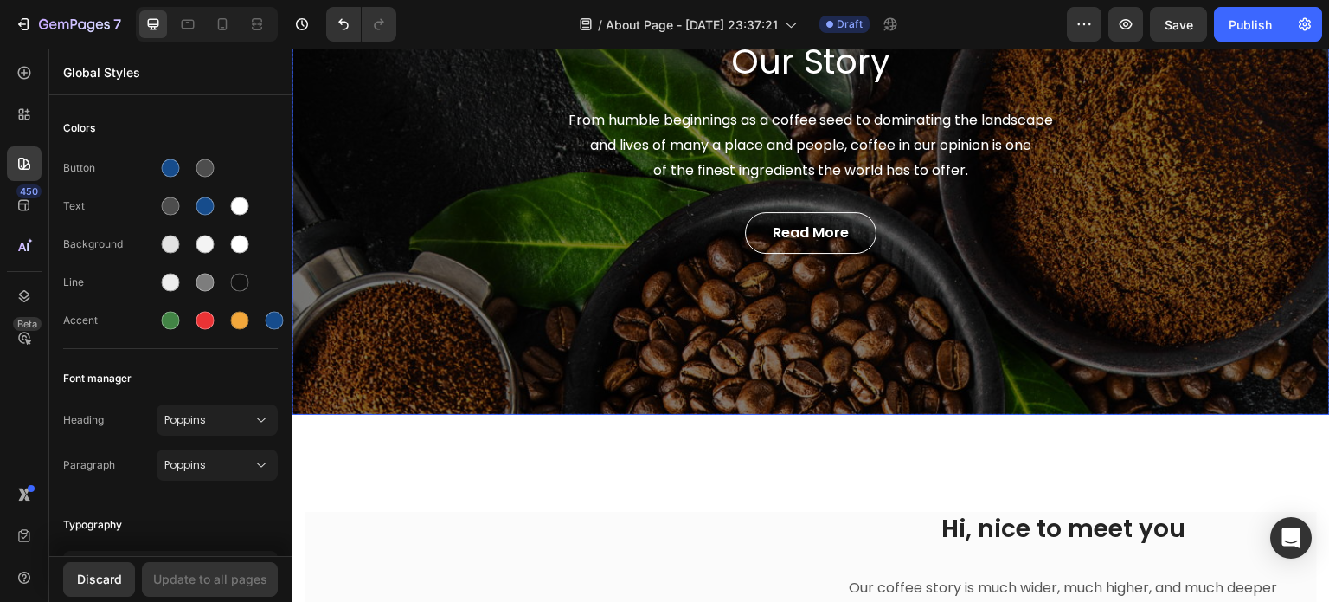
scroll to position [0, 0]
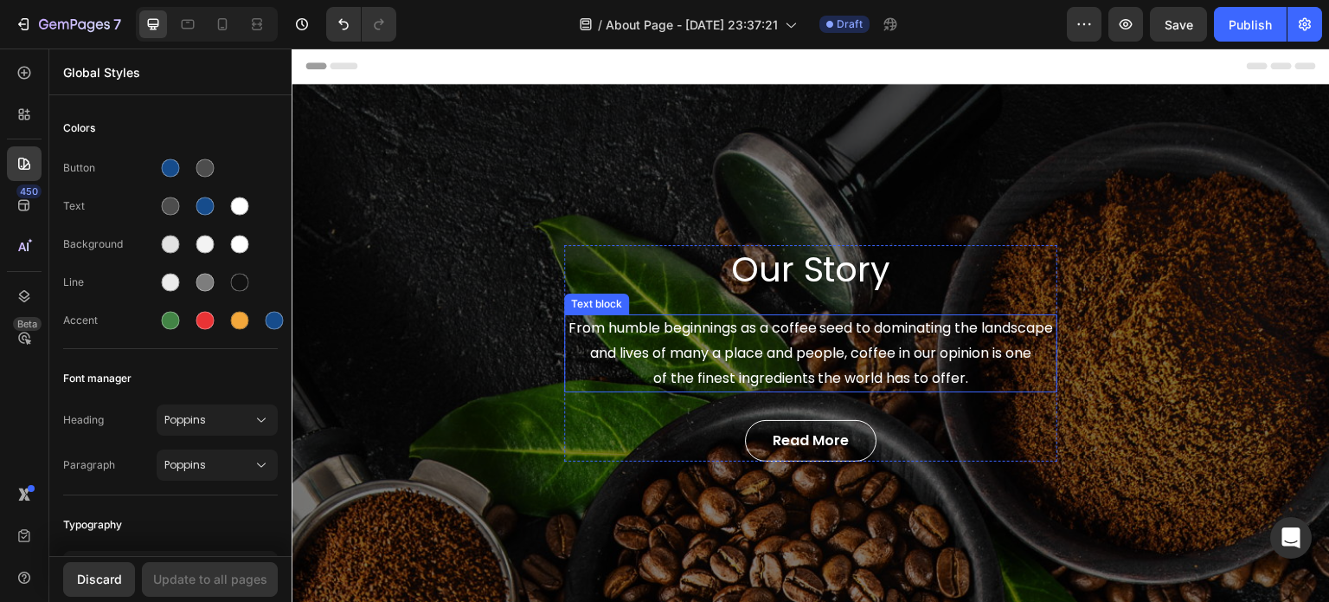
click at [777, 334] on p "From humble beginnings as a coffee seed to dominating the landscape and lives o…" at bounding box center [811, 353] width 490 height 74
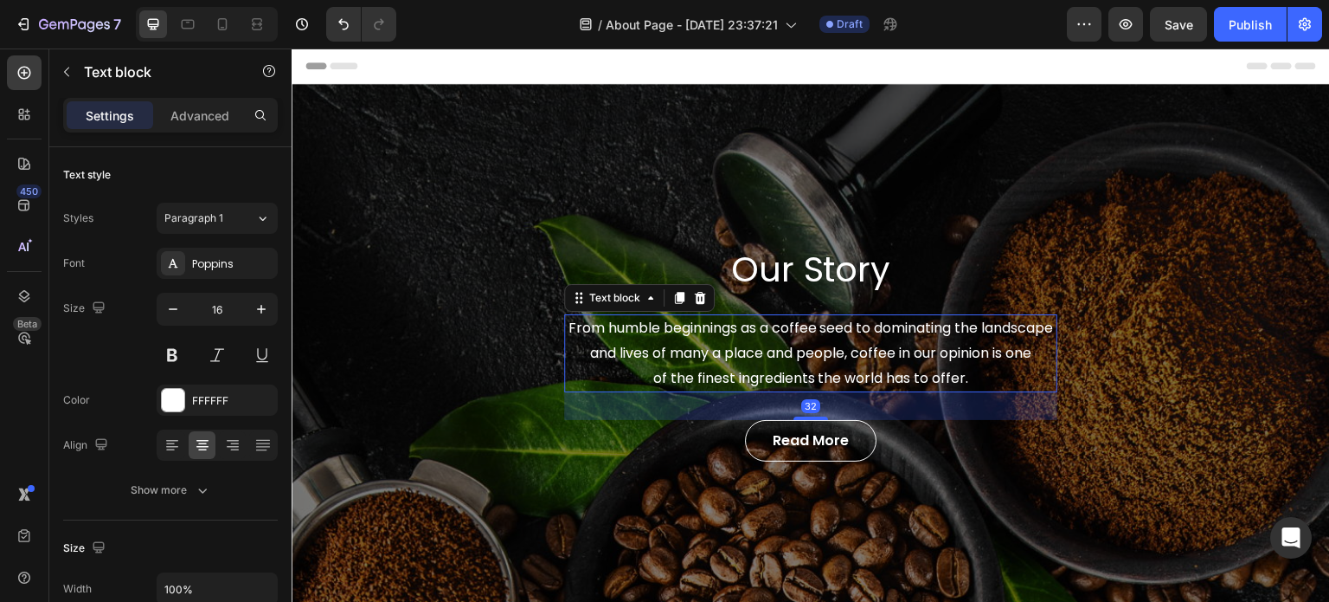
click at [782, 363] on p "From humble beginnings as a coffee seed to dominating the landscape and lives o…" at bounding box center [811, 353] width 490 height 74
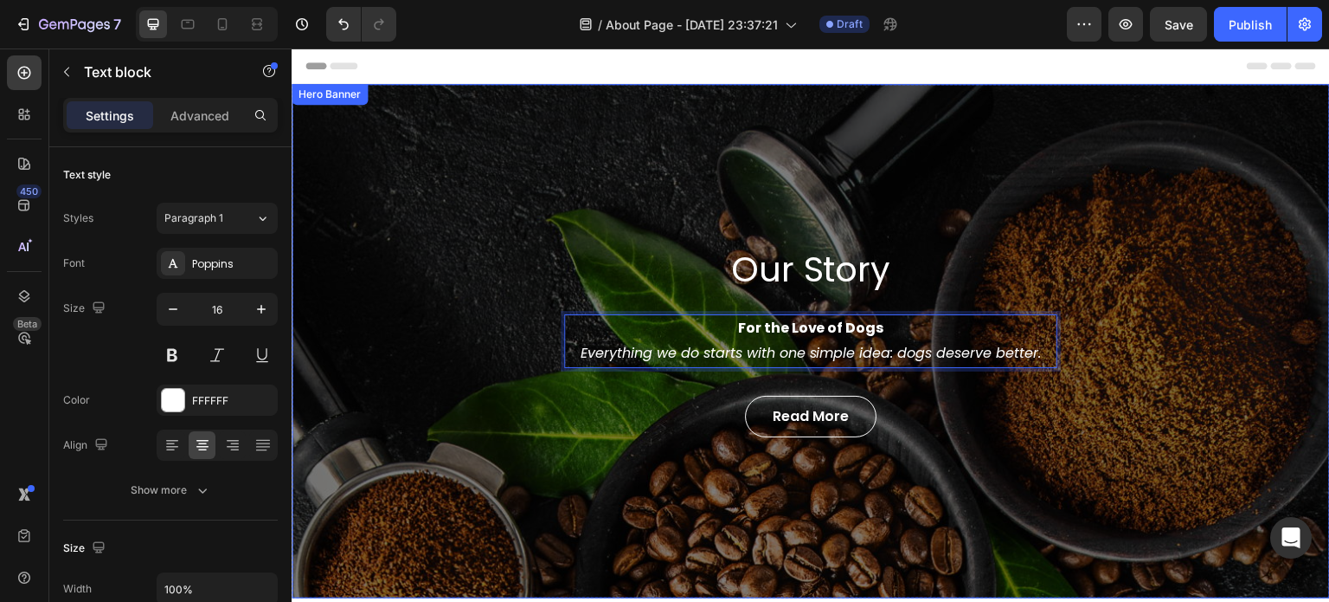
click at [1150, 165] on div "Our Story Heading For the Love of Dogs Everything we do starts with one simple …" at bounding box center [811, 341] width 1039 height 514
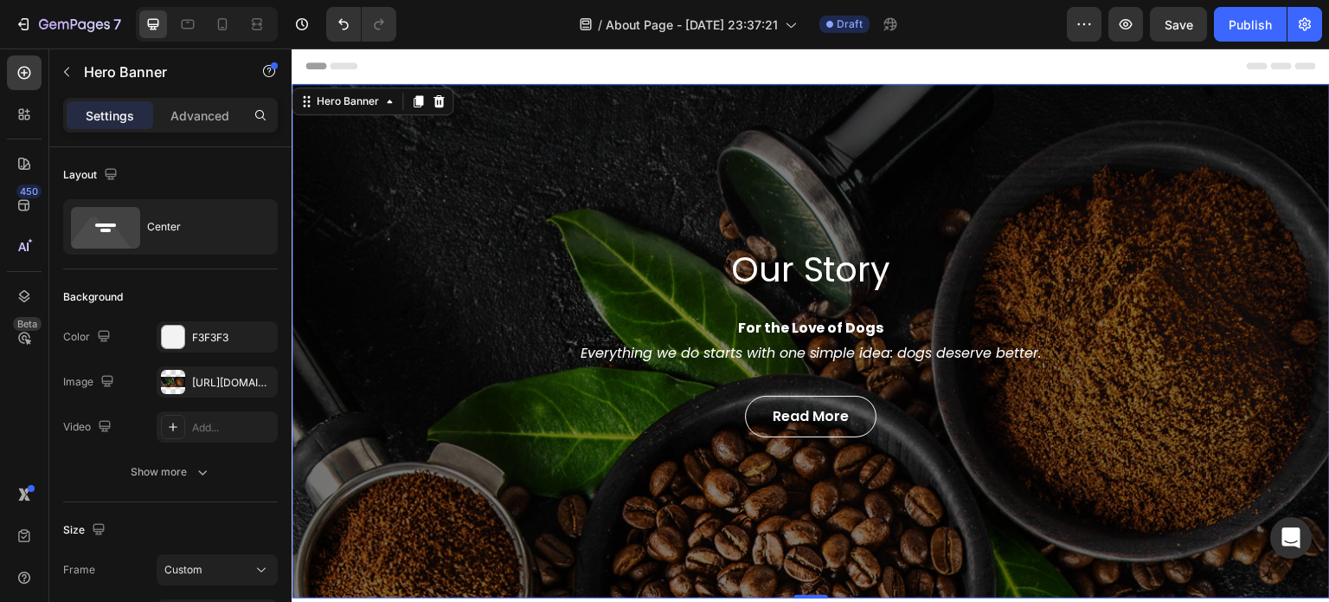
click at [416, 179] on div "Our Story Heading For the Love of Dogs Everything we do starts with one simple …" at bounding box center [811, 341] width 1039 height 514
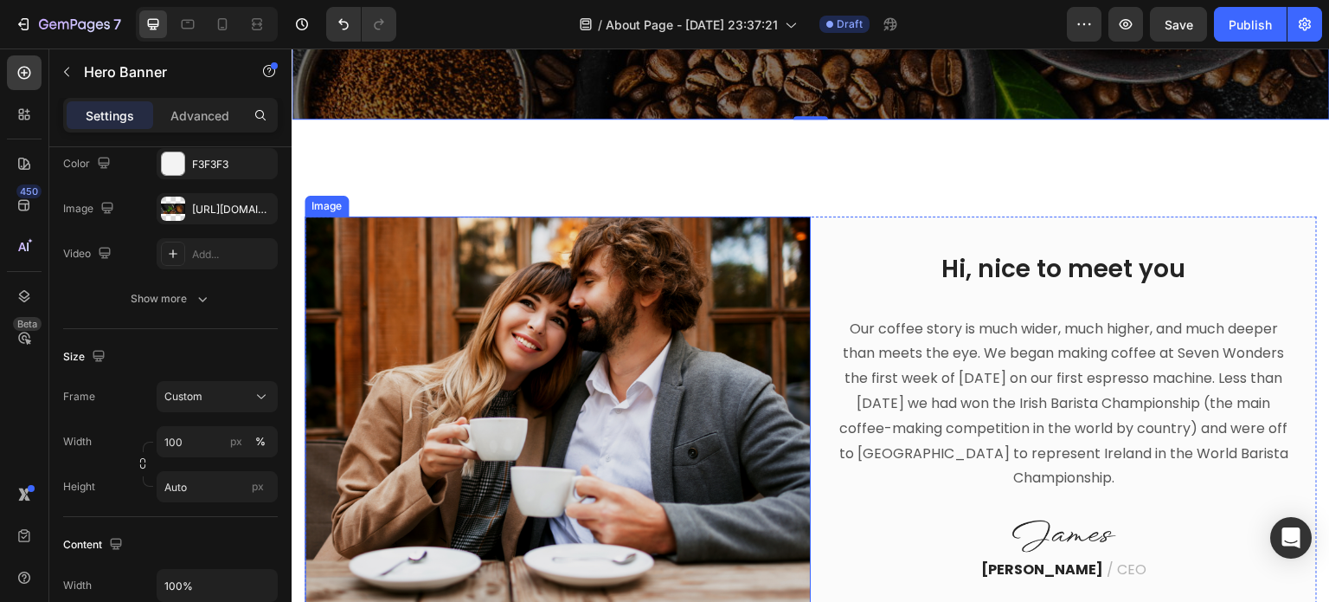
scroll to position [519, 0]
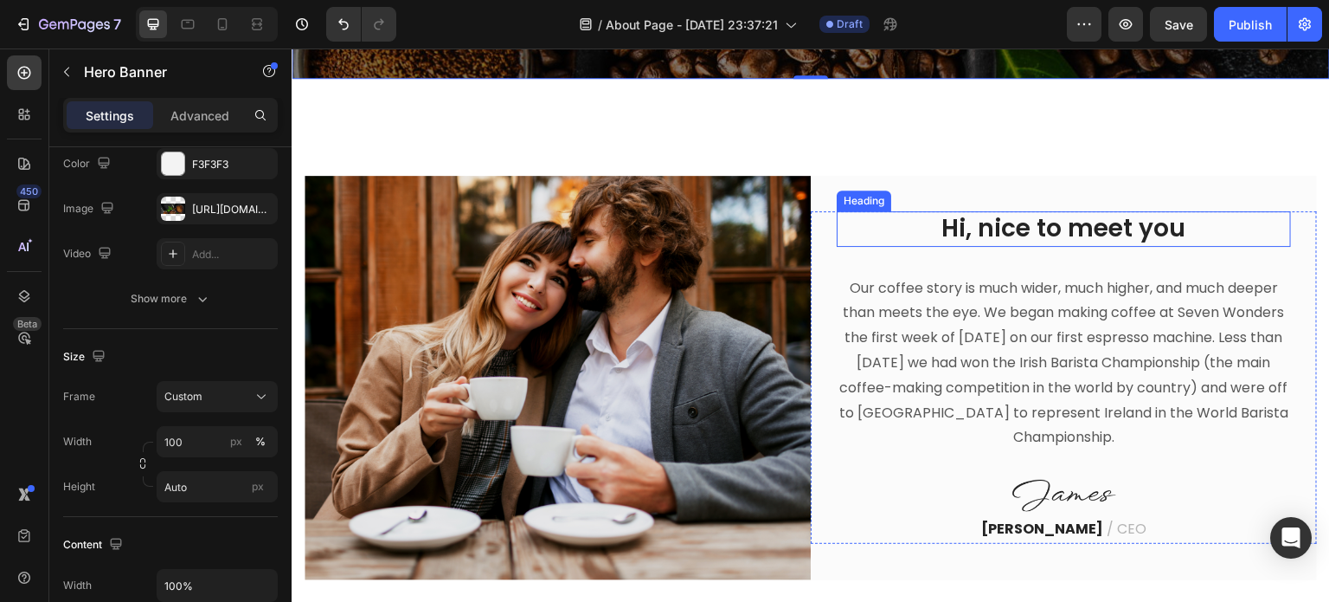
click at [1091, 213] on p "Hi, nice to meet you" at bounding box center [1064, 228] width 451 height 31
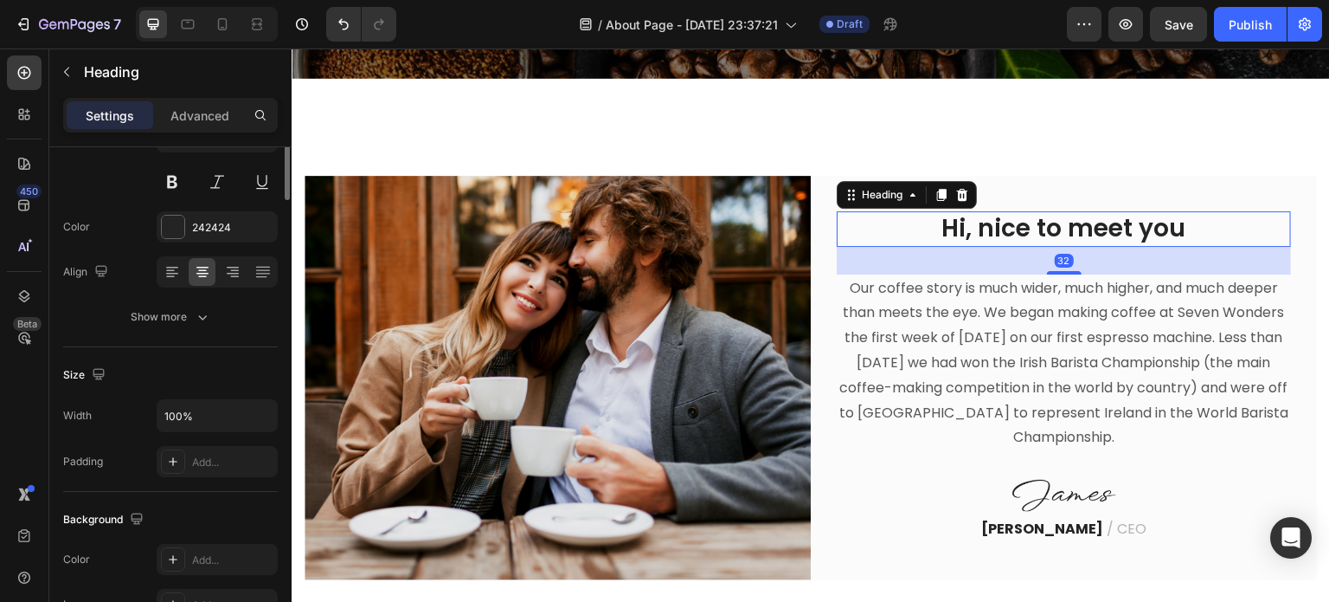
scroll to position [0, 0]
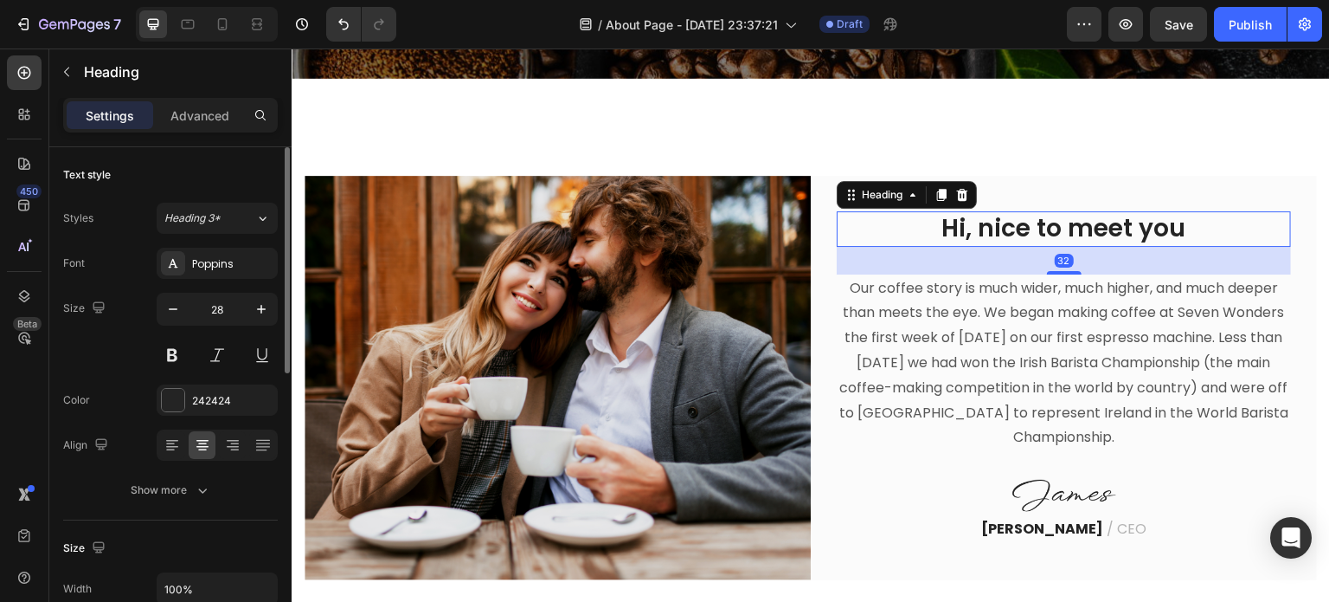
click at [1088, 217] on p "Hi, nice to meet you" at bounding box center [1064, 228] width 451 height 31
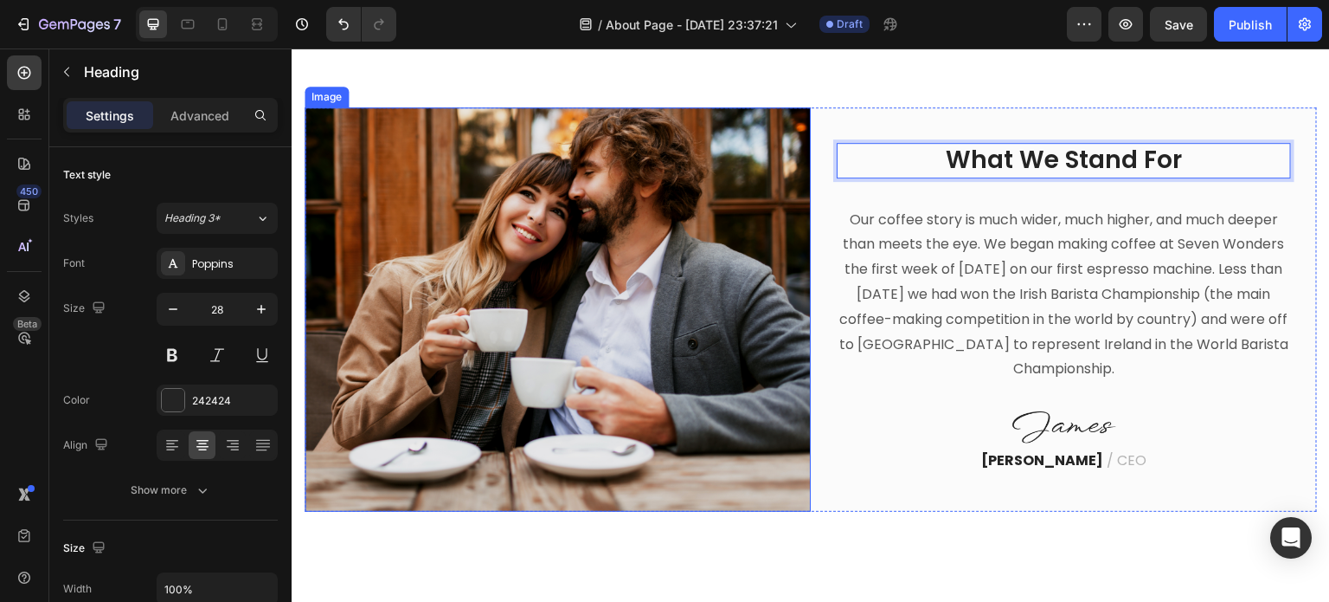
scroll to position [779, 0]
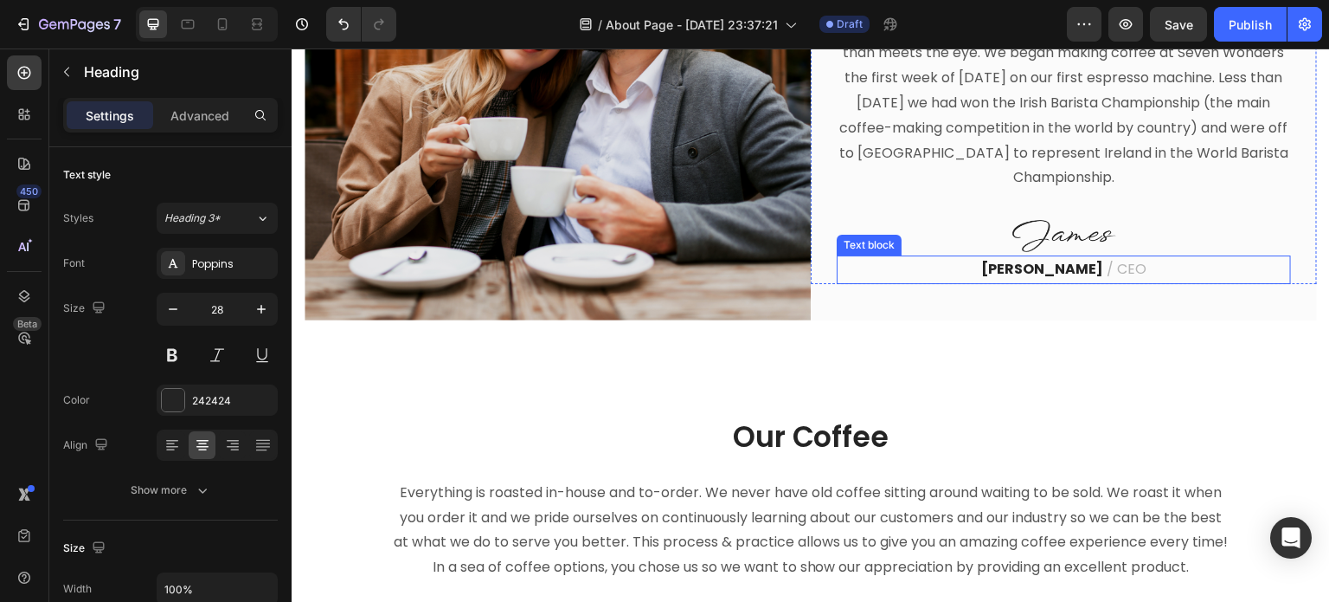
click at [1033, 264] on strong "[PERSON_NAME]" at bounding box center [1043, 269] width 122 height 20
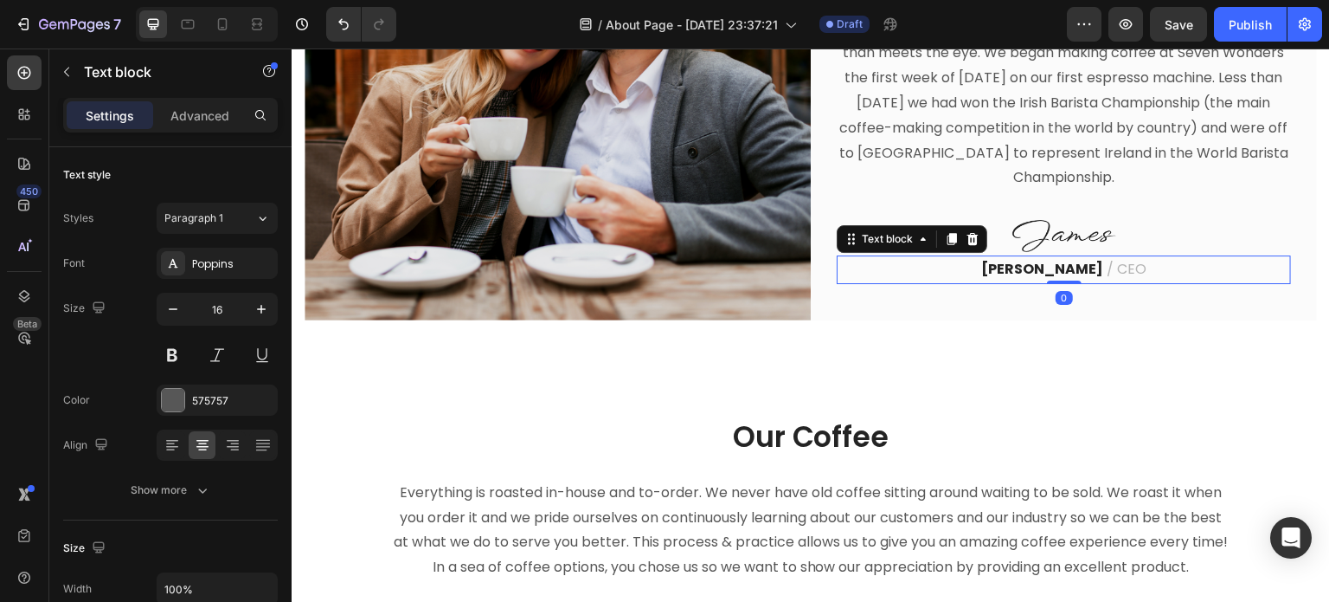
scroll to position [765, 0]
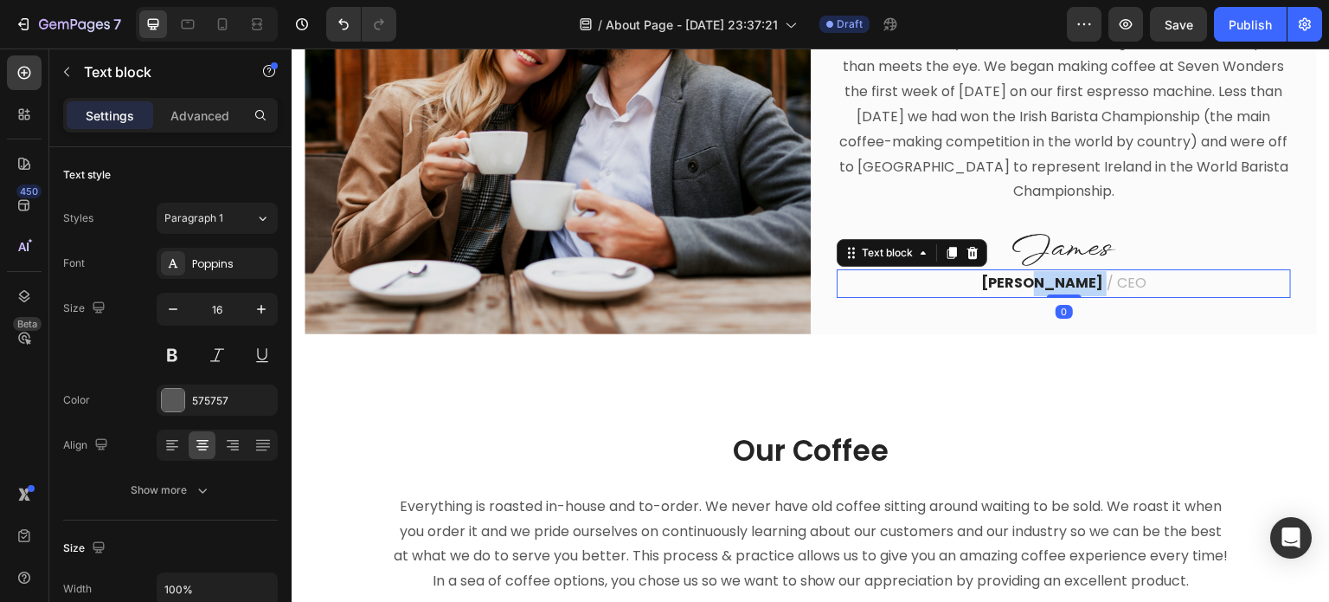
click at [1060, 271] on p "[PERSON_NAME] / CEO" at bounding box center [1064, 283] width 451 height 25
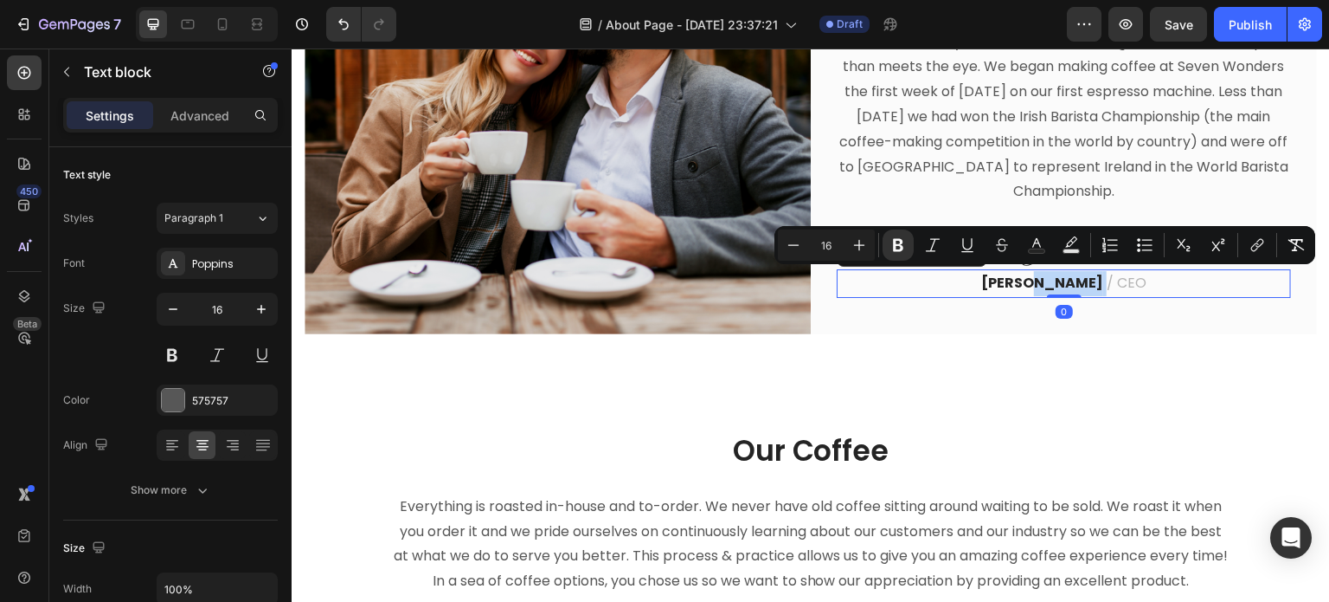
click at [1063, 277] on strong "[PERSON_NAME]" at bounding box center [1043, 283] width 122 height 20
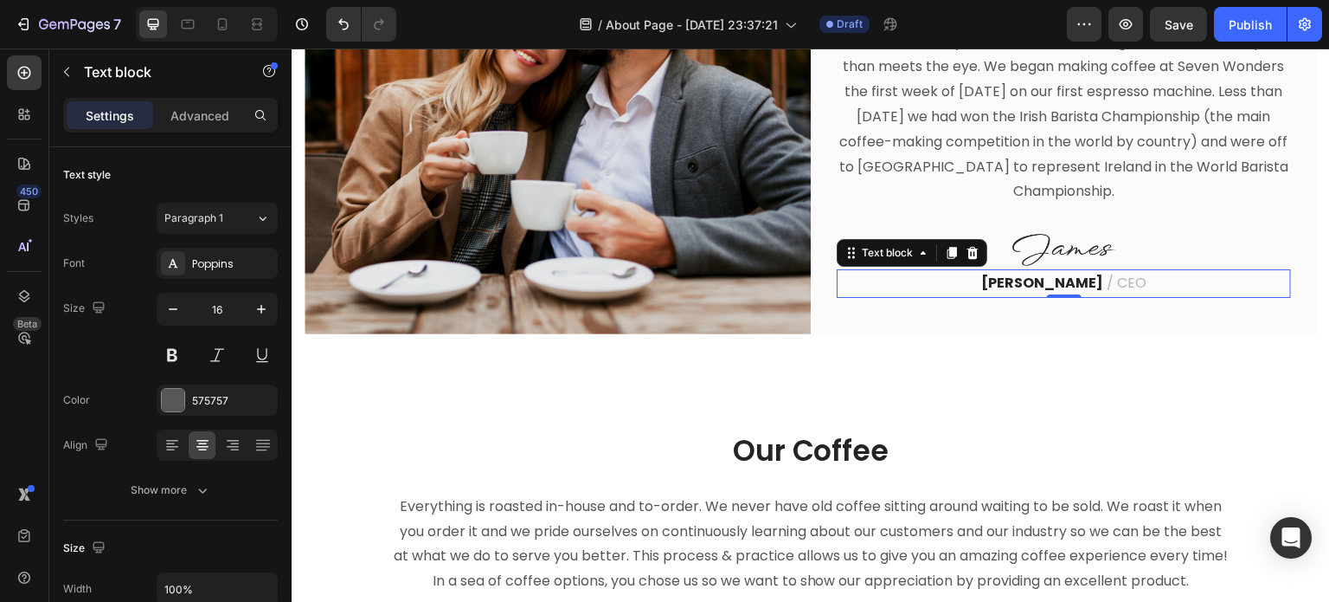
click at [1065, 277] on strong "[PERSON_NAME]" at bounding box center [1043, 283] width 122 height 20
click at [1023, 352] on div "Image What We Stand For Heading Our coffee story is much wider, much higher, an…" at bounding box center [811, 132] width 1039 height 598
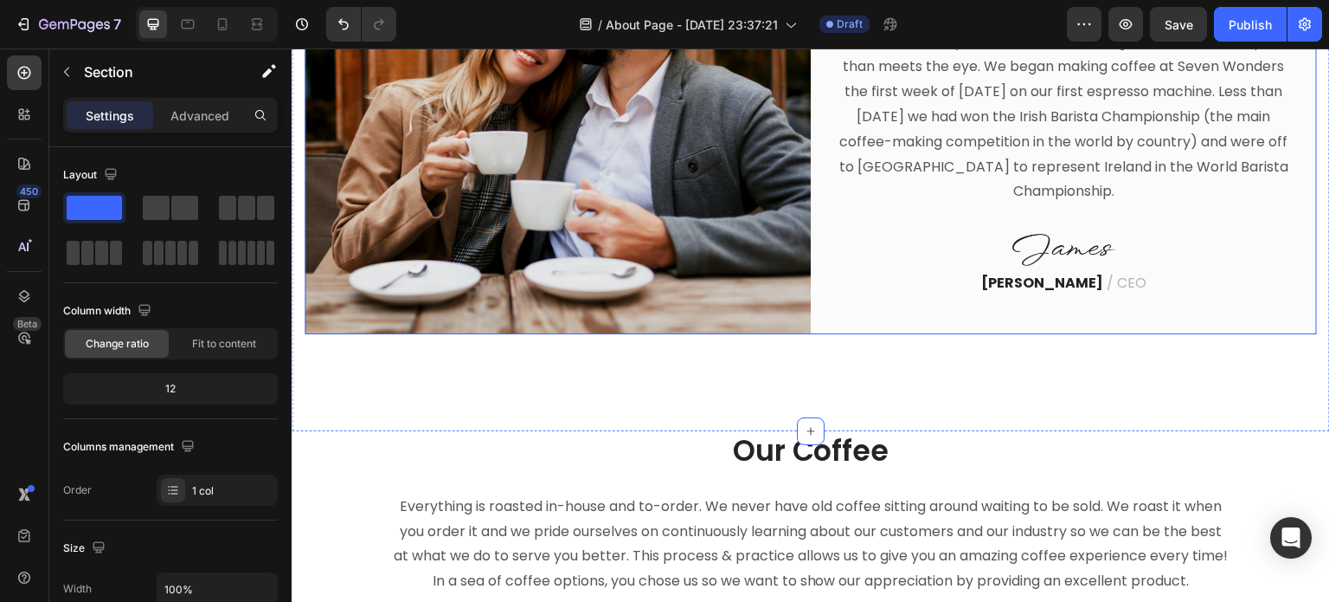
scroll to position [679, 0]
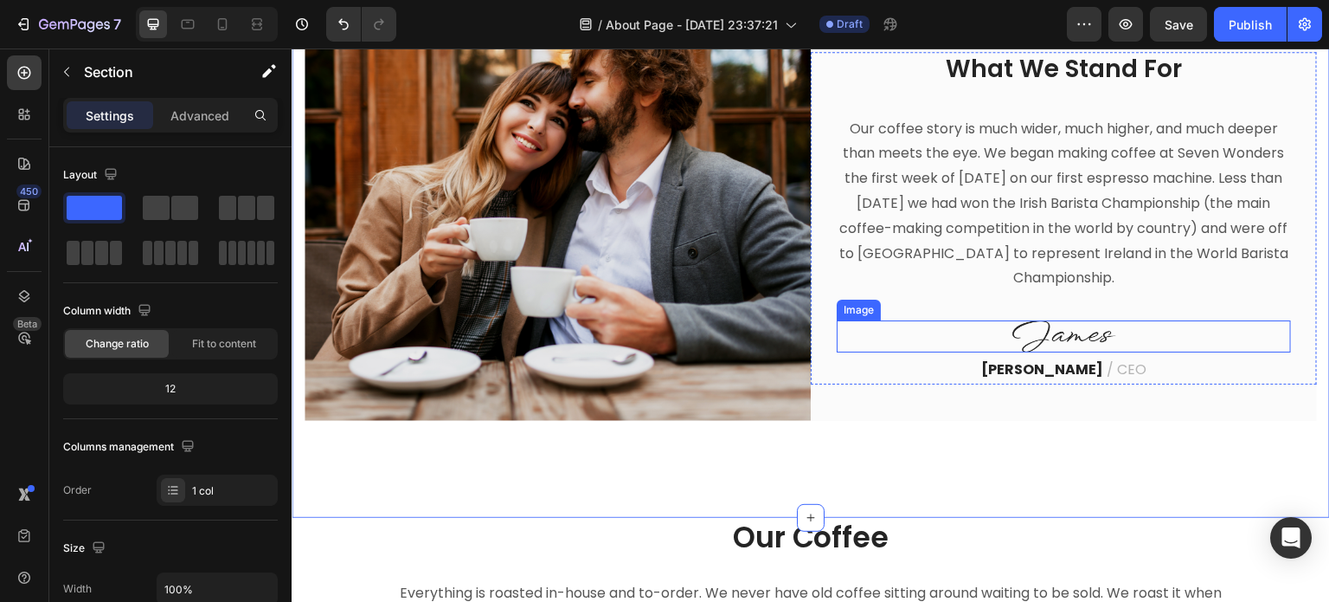
click at [1079, 336] on img at bounding box center [1065, 336] width 104 height 32
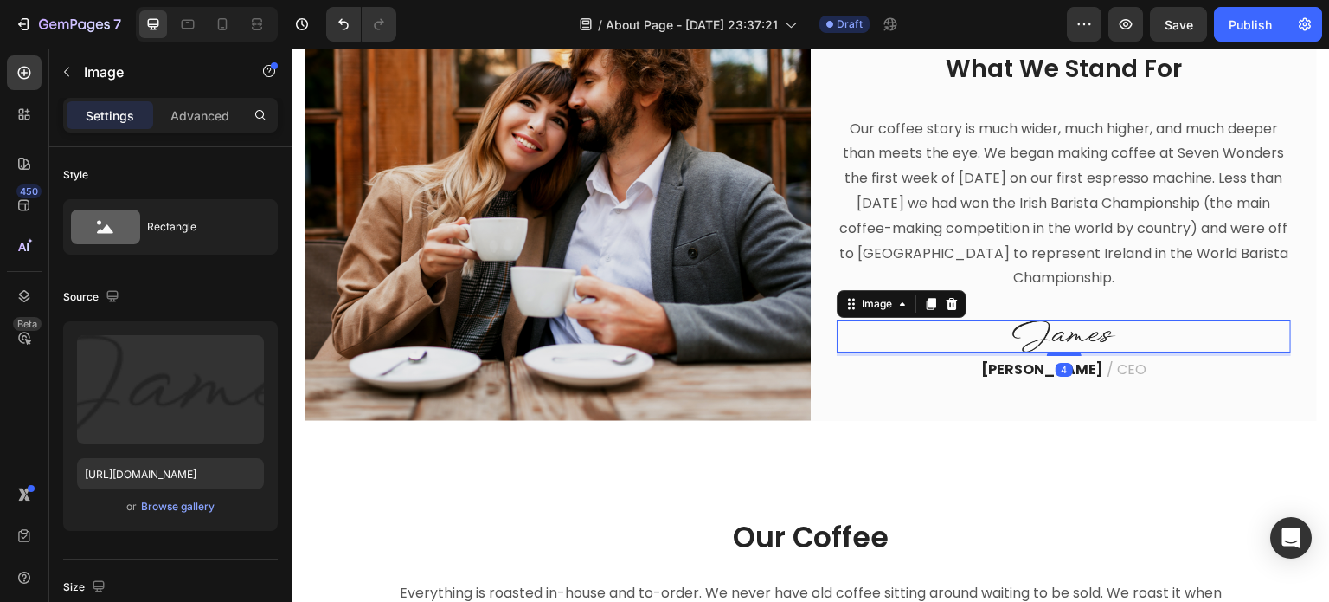
click at [1089, 335] on img at bounding box center [1065, 336] width 104 height 32
click at [1102, 327] on img at bounding box center [1065, 336] width 104 height 32
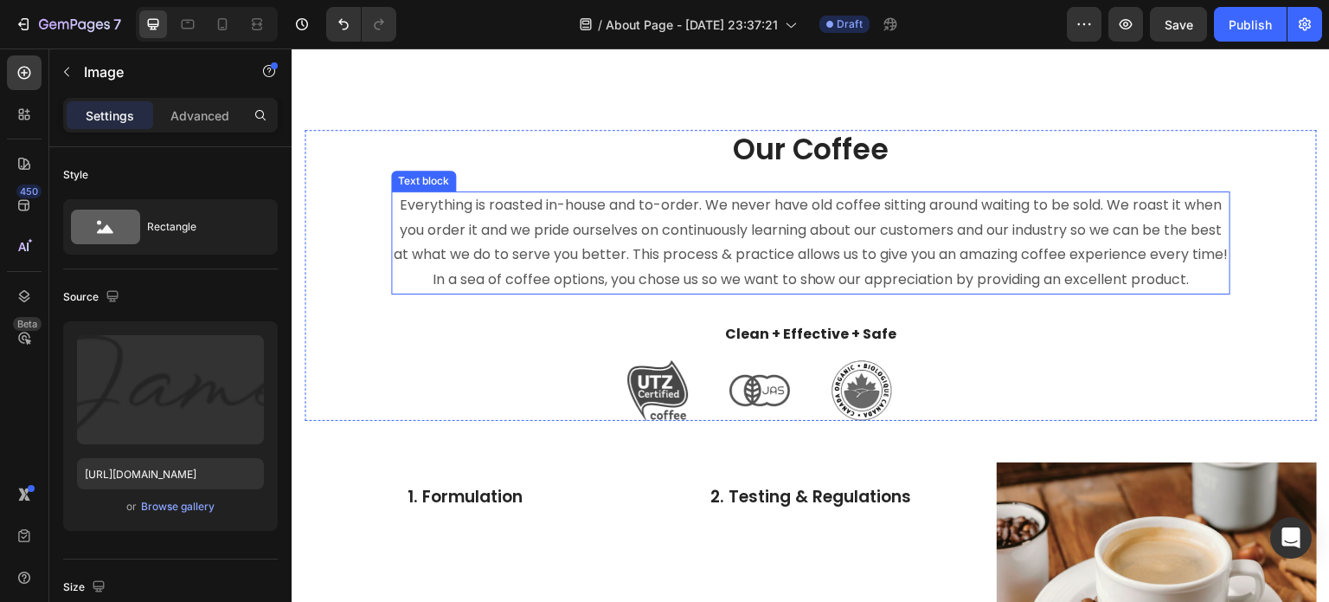
scroll to position [1025, 0]
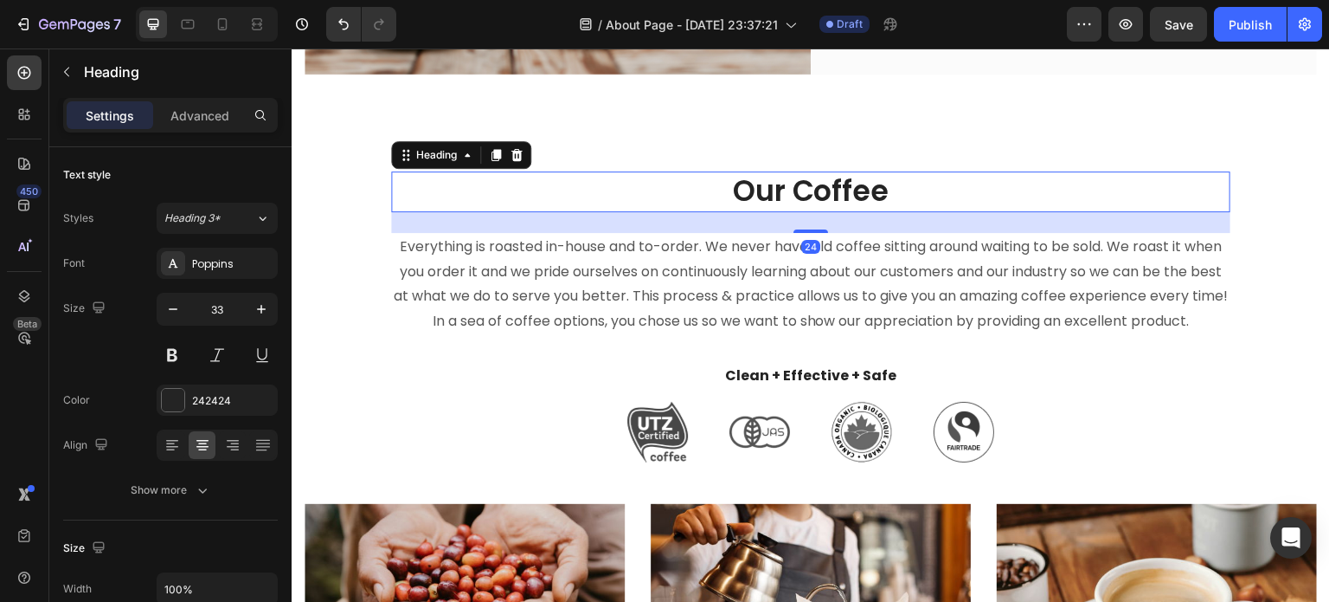
click at [848, 185] on p "Our Coffee" at bounding box center [811, 191] width 836 height 37
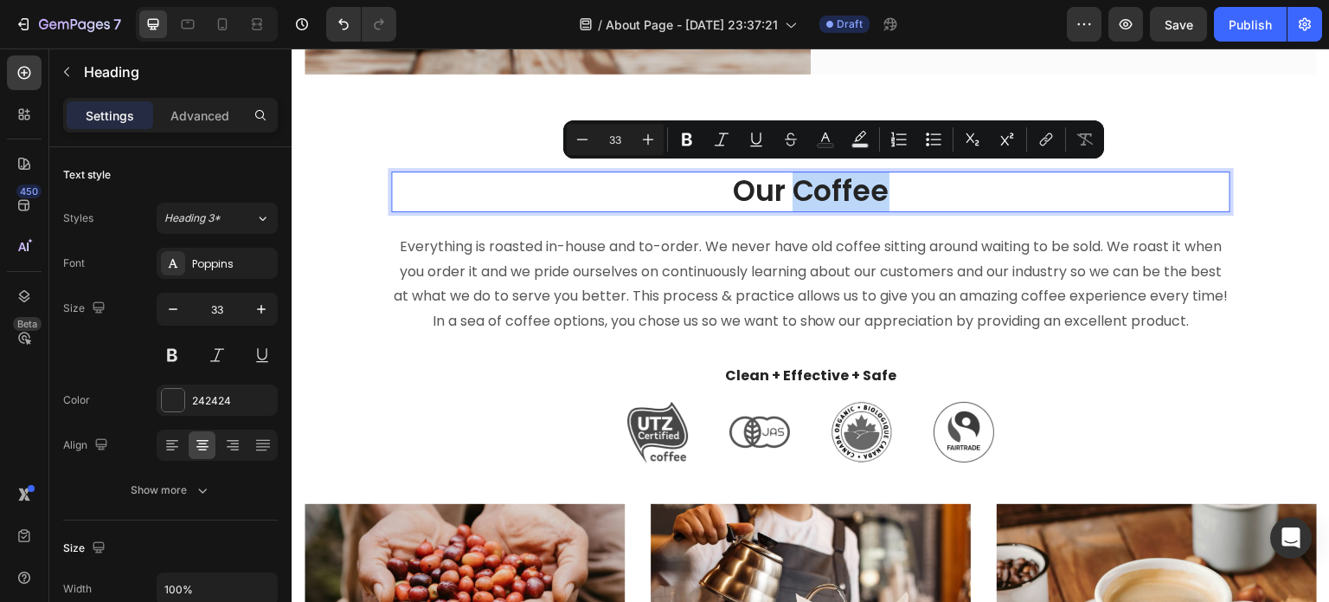
click at [876, 186] on p "Our Coffee" at bounding box center [811, 191] width 836 height 37
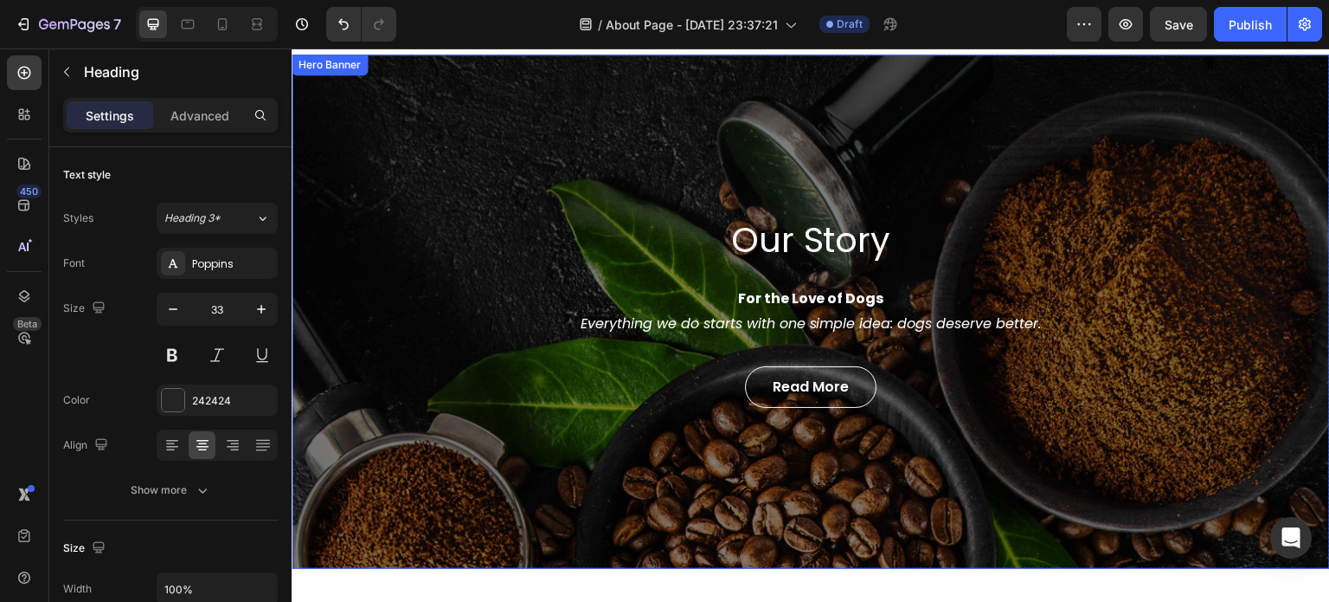
scroll to position [0, 0]
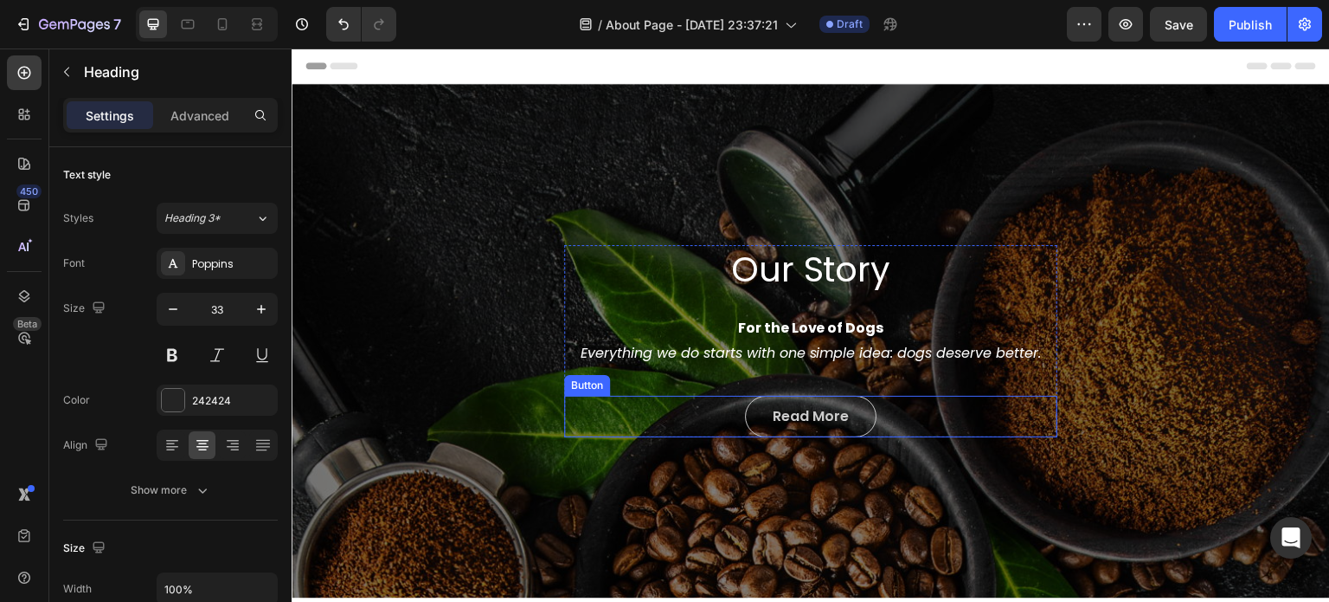
click at [817, 426] on link "Read More" at bounding box center [811, 417] width 132 height 42
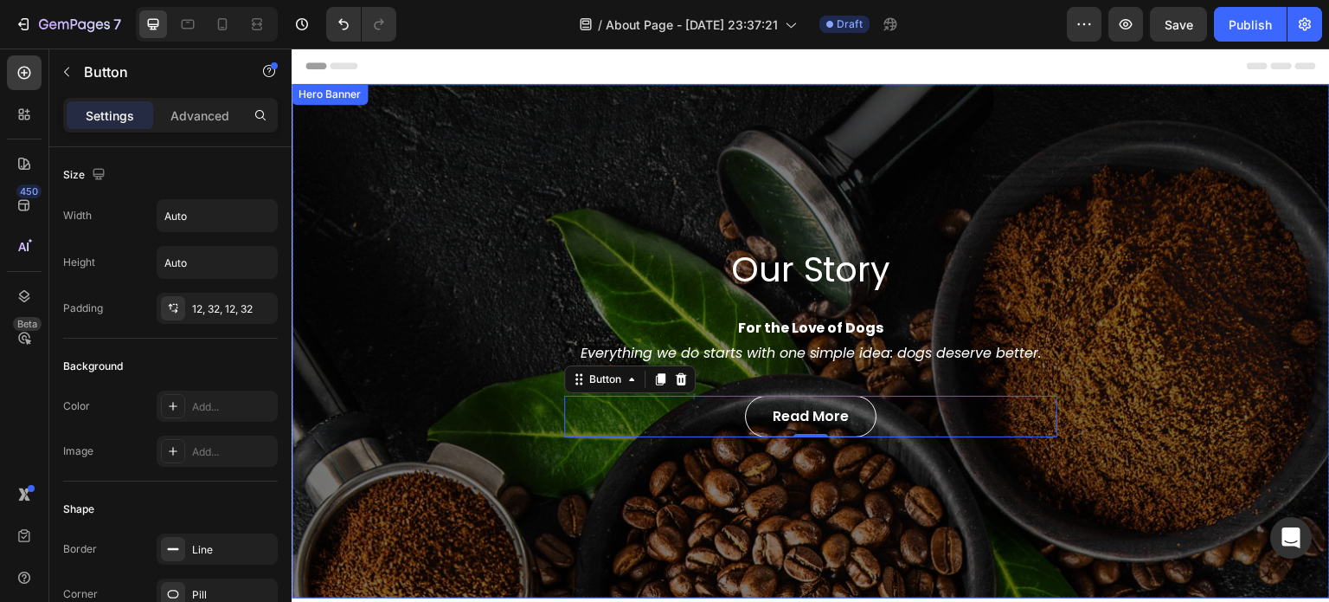
click at [508, 220] on div "Our Story Heading For the Love of Dogs Everything we do starts with one simple …" at bounding box center [811, 341] width 1039 height 514
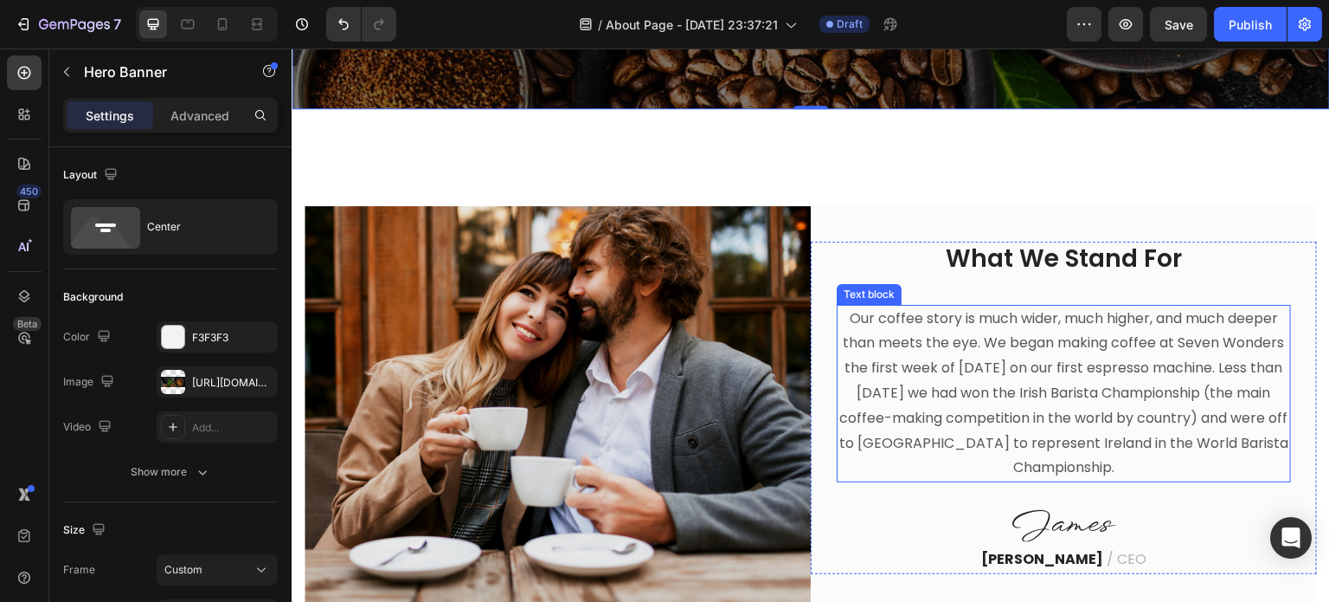
scroll to position [519, 0]
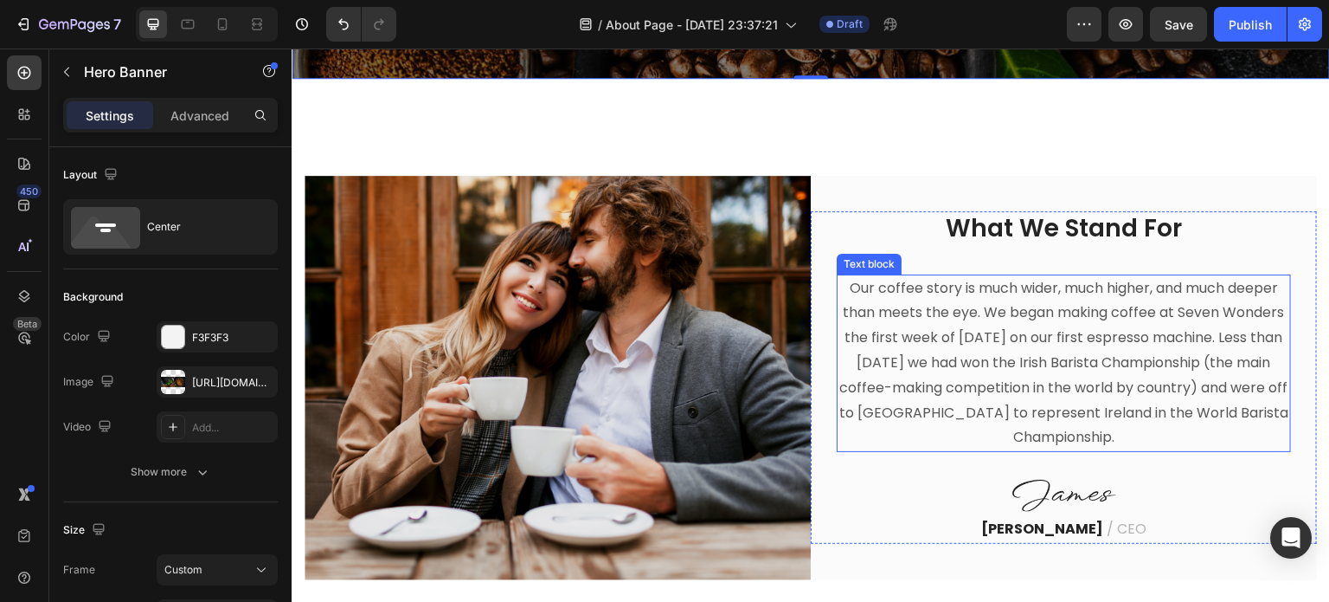
click at [1032, 345] on p "Our coffee story is much wider, much higher, and much deeper than meets the eye…" at bounding box center [1064, 363] width 451 height 175
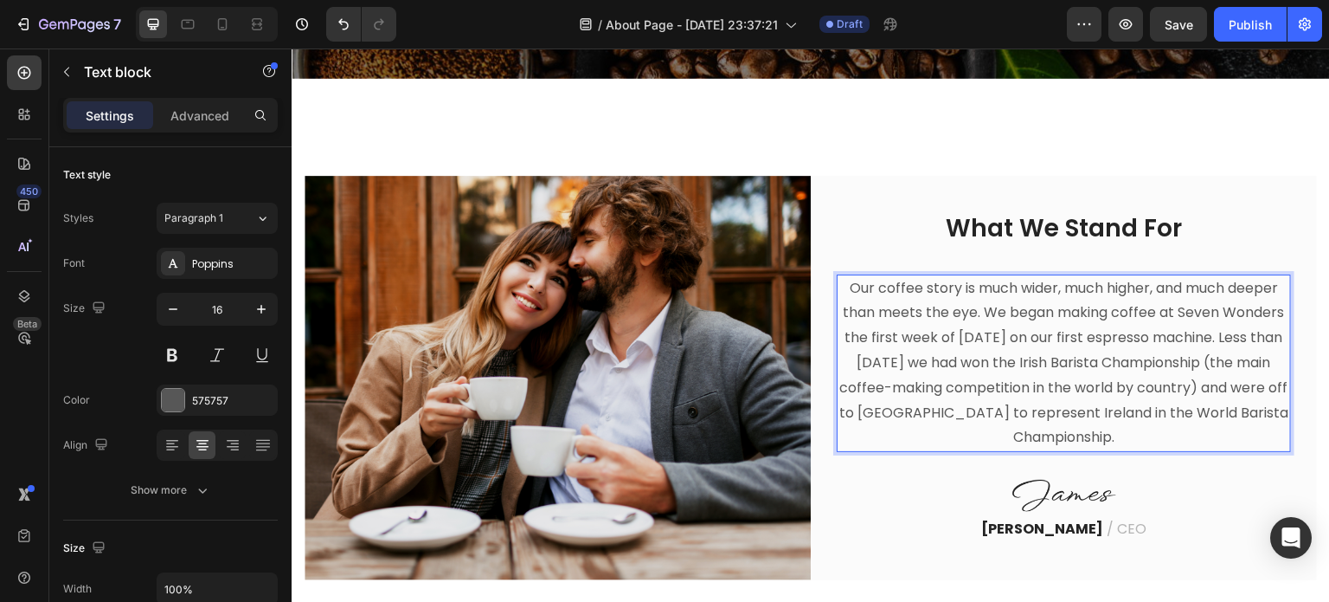
click at [938, 364] on p "Our coffee story is much wider, much higher, and much deeper than meets the eye…" at bounding box center [1064, 363] width 451 height 175
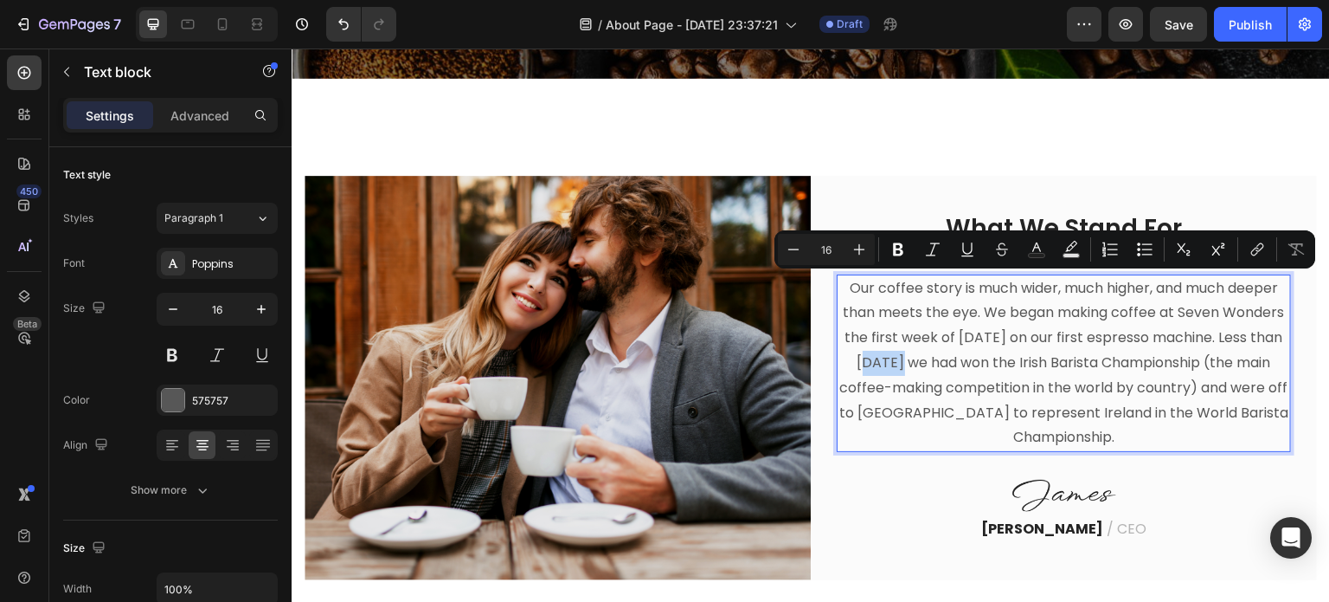
scroll to position [494, 0]
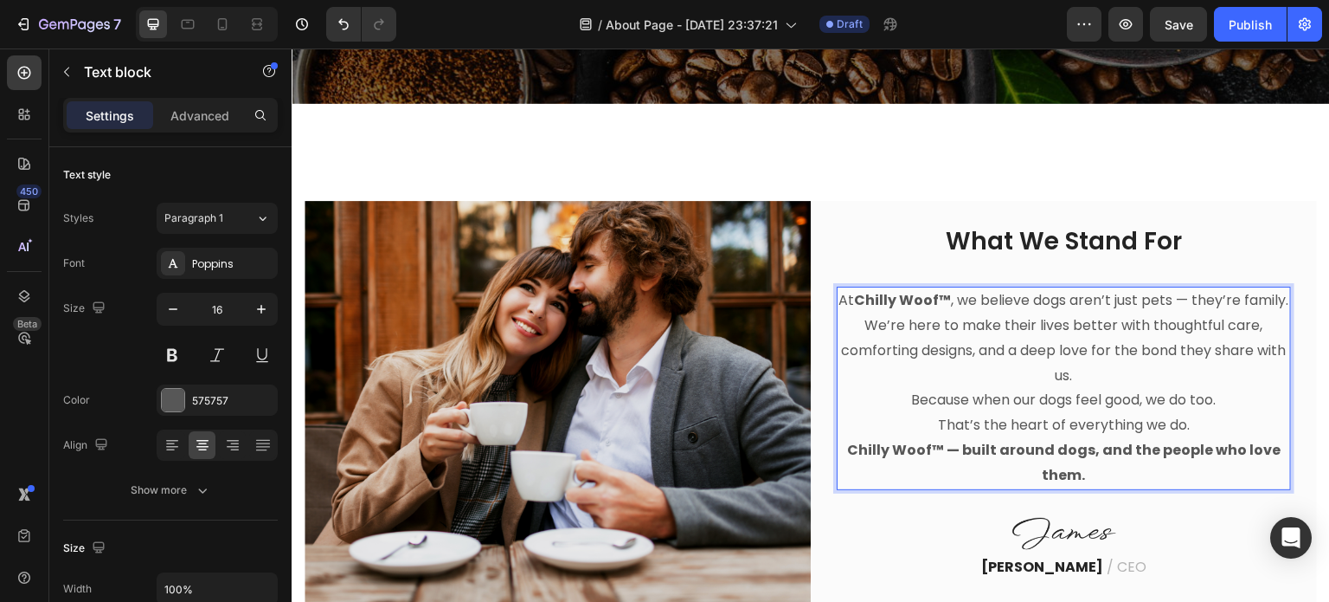
click at [952, 290] on strong "Chilly Woof™" at bounding box center [903, 300] width 97 height 20
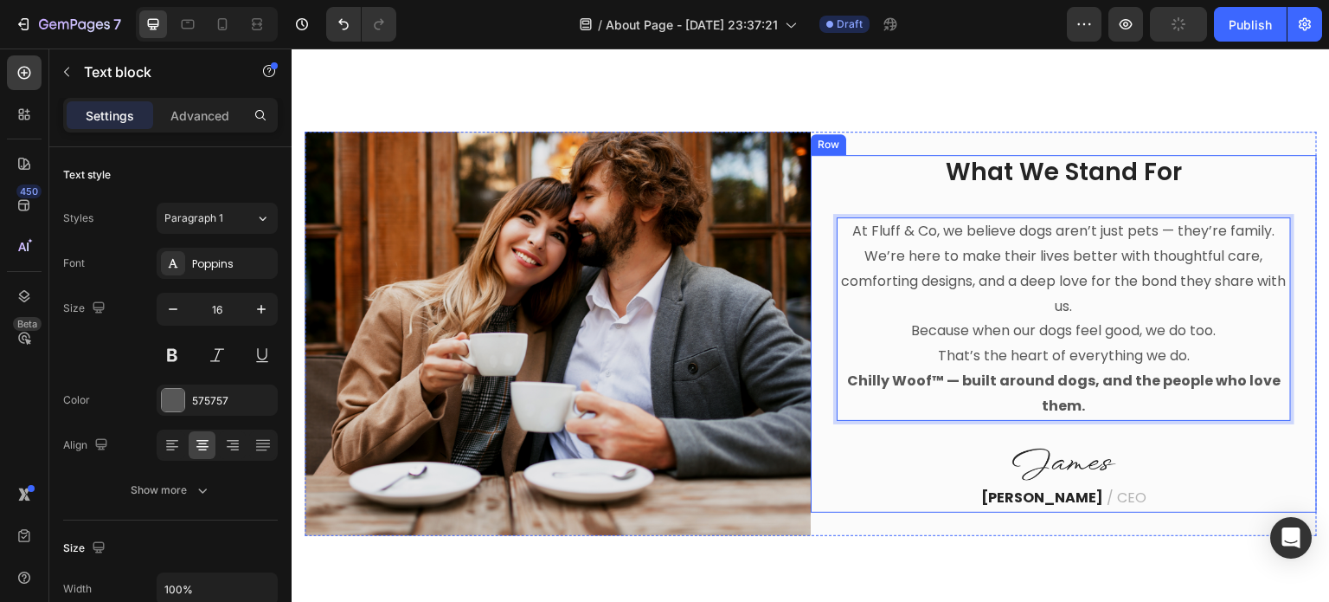
scroll to position [593, 0]
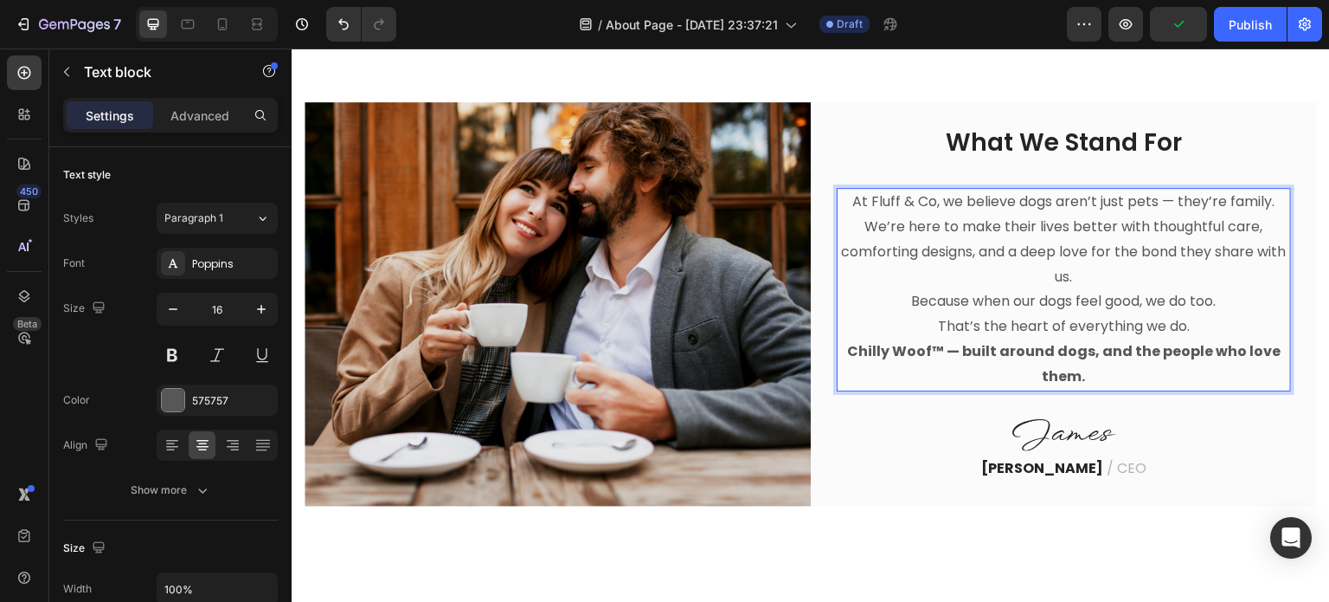
click at [939, 353] on strong "Chilly Woof™ — built around dogs, and the people who love them." at bounding box center [1064, 363] width 434 height 45
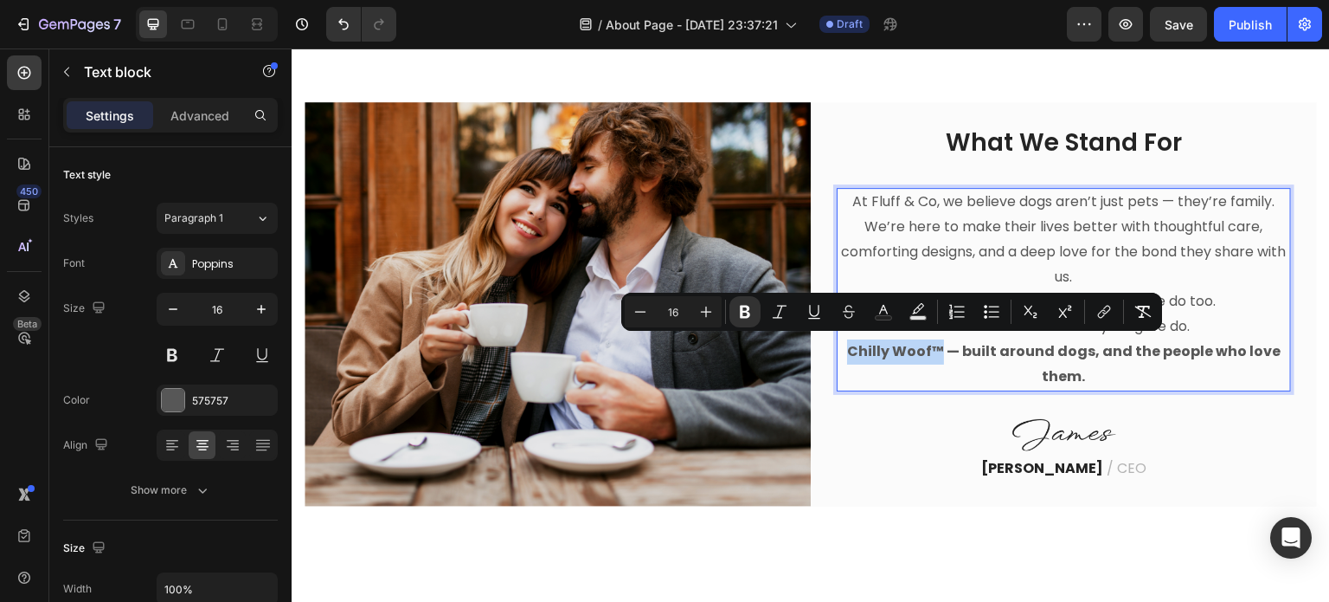
drag, startPoint x: 939, startPoint y: 351, endPoint x: 844, endPoint y: 351, distance: 95.2
click at [844, 351] on p "Chilly Woof™ — built around dogs, and the people who love them." at bounding box center [1064, 364] width 451 height 50
click at [937, 353] on strong "Chilly Woof™ — built around dogs, and the people who love them." at bounding box center [1064, 363] width 434 height 45
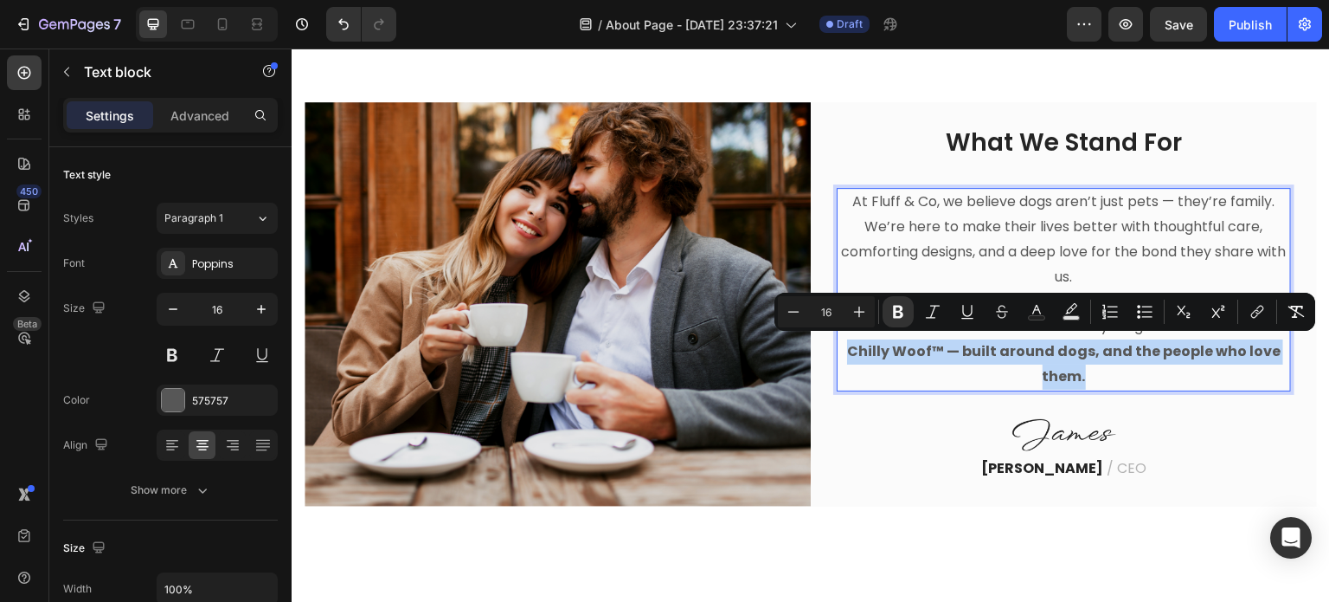
drag, startPoint x: 1089, startPoint y: 374, endPoint x: 842, endPoint y: 355, distance: 247.4
click at [842, 355] on p "Chilly Woof™ — built around dogs, and the people who love them." at bounding box center [1064, 364] width 451 height 50
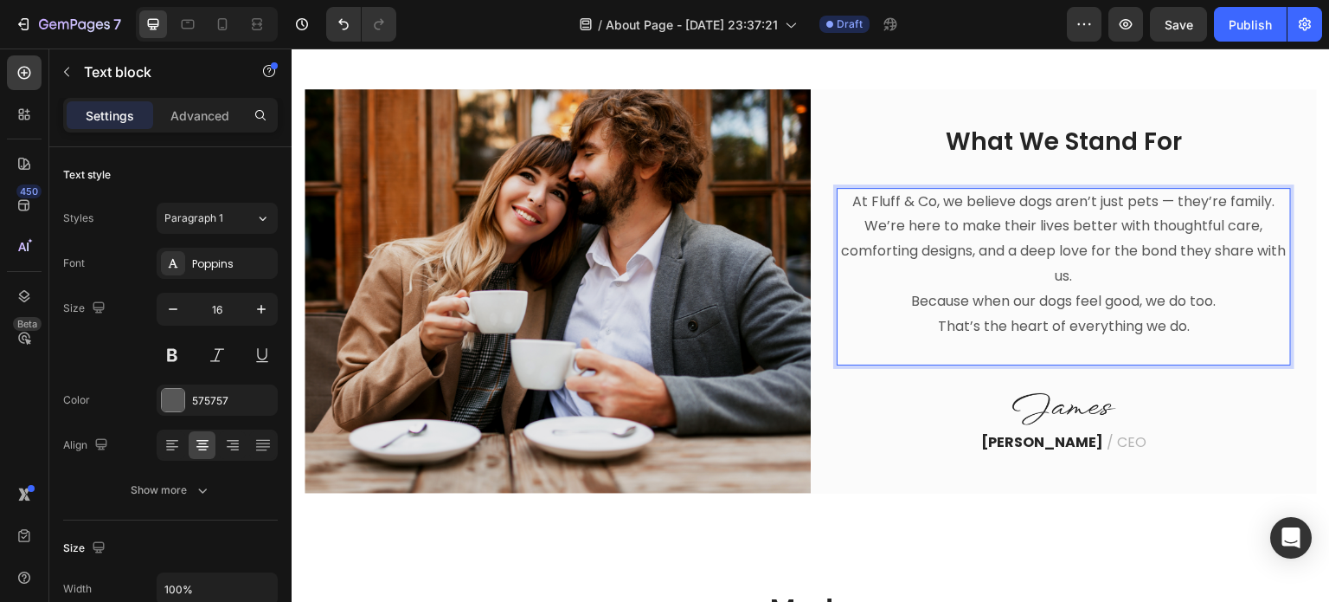
click at [898, 301] on p "Because when our dogs feel good, we do too. That’s the heart of everything we d…" at bounding box center [1064, 314] width 451 height 50
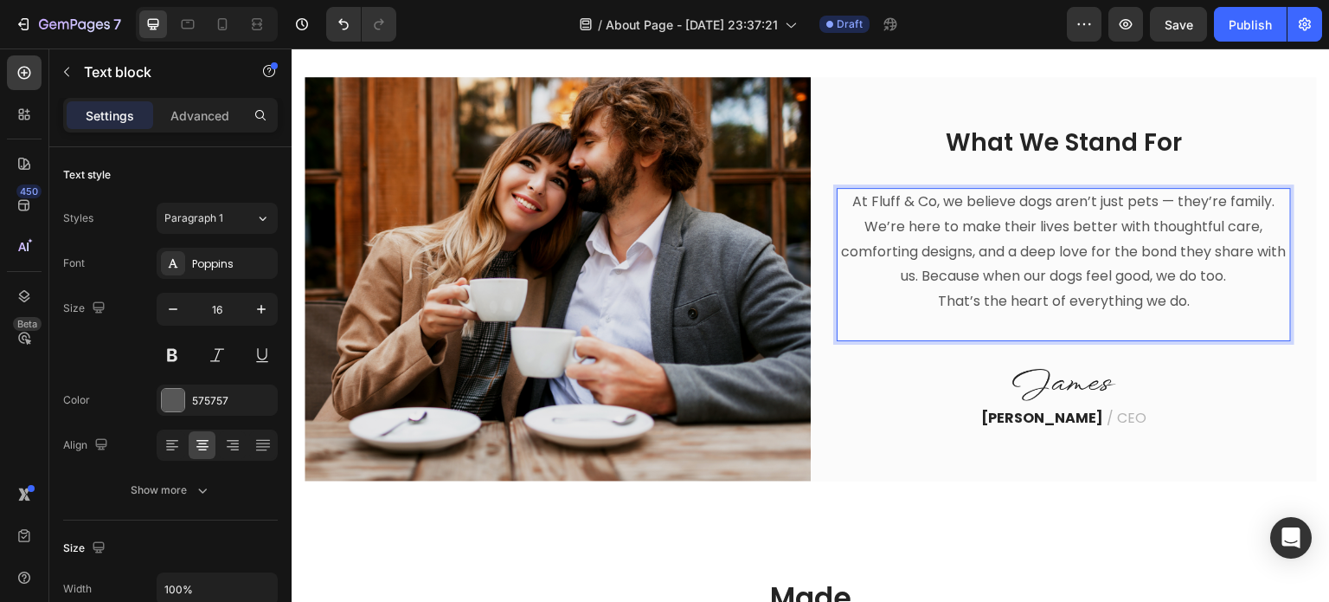
click at [1153, 304] on p "At Fluff & Co, we believe dogs aren’t just pets — they’re family. We’re here to…" at bounding box center [1064, 252] width 451 height 125
click at [1076, 375] on img at bounding box center [1065, 385] width 104 height 32
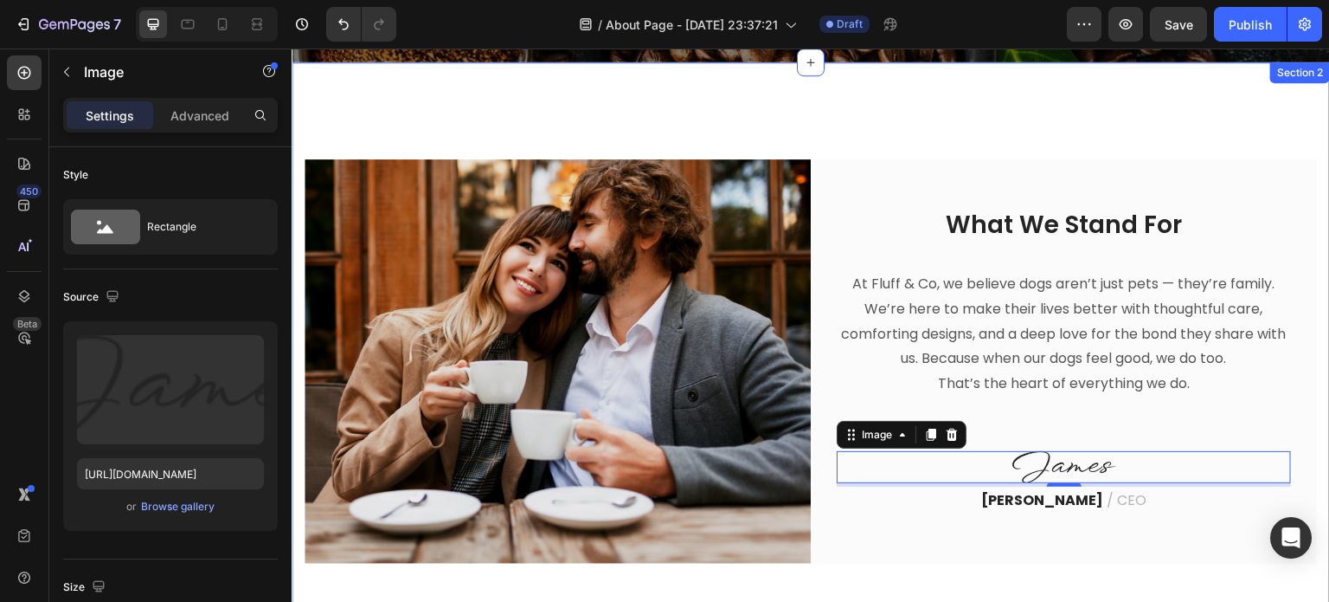
scroll to position [531, 0]
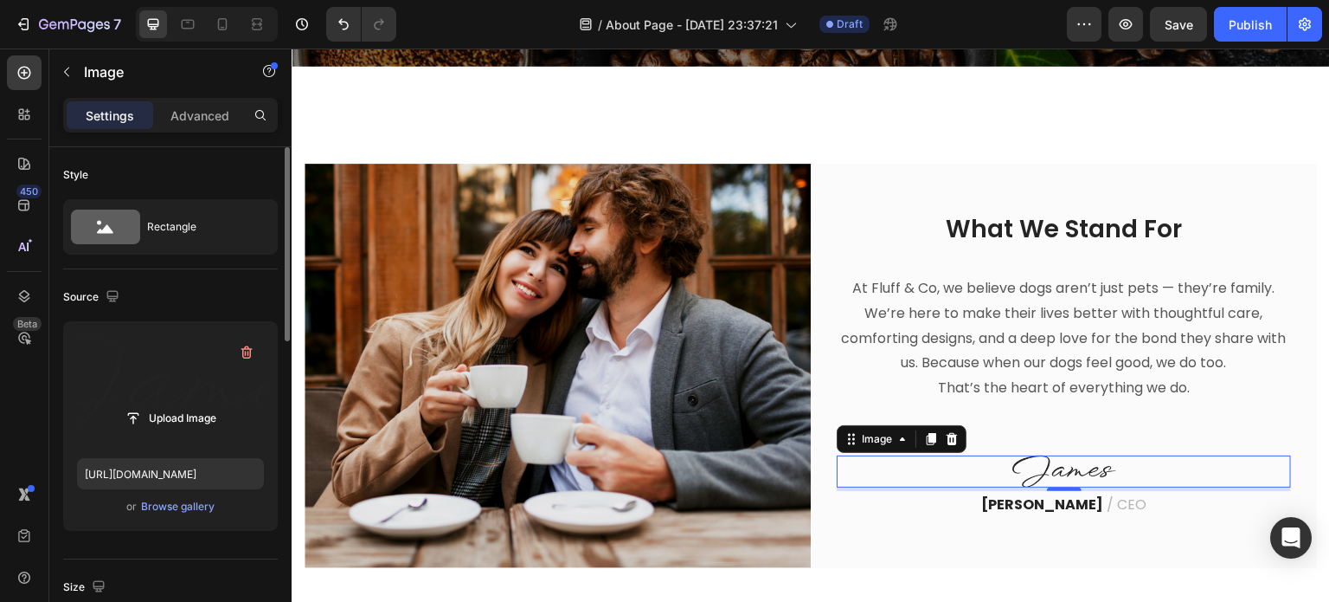
click at [181, 396] on label at bounding box center [170, 389] width 187 height 109
click at [181, 403] on input "file" at bounding box center [170, 417] width 119 height 29
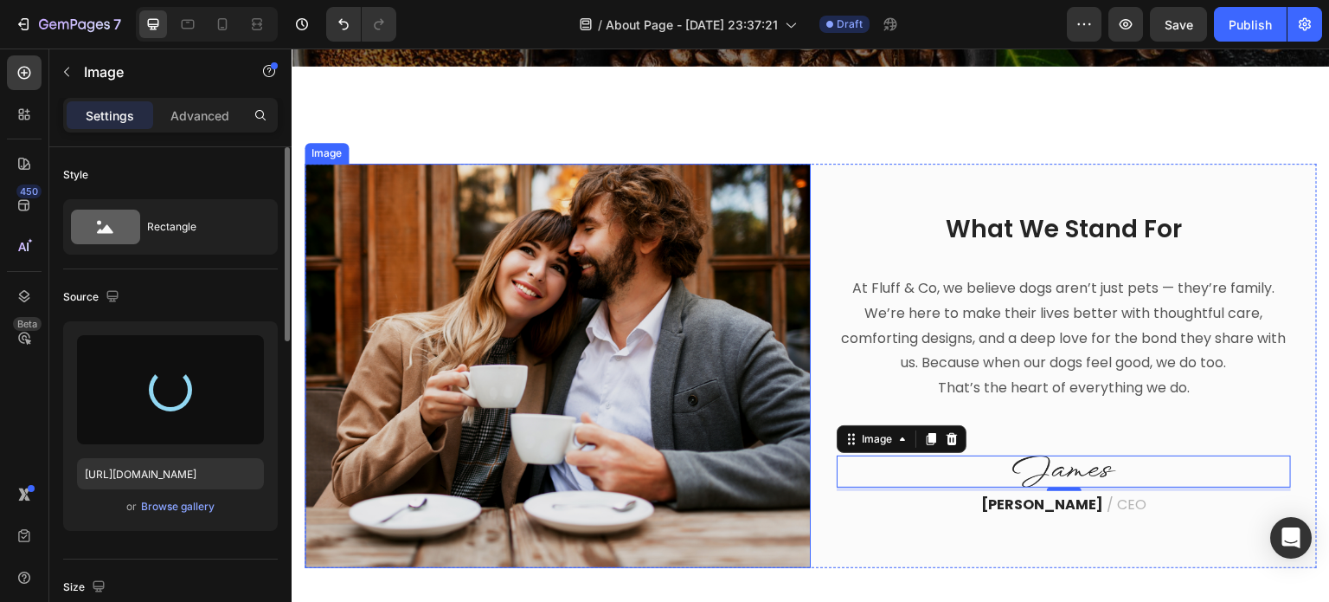
type input "[URL][DOMAIN_NAME]"
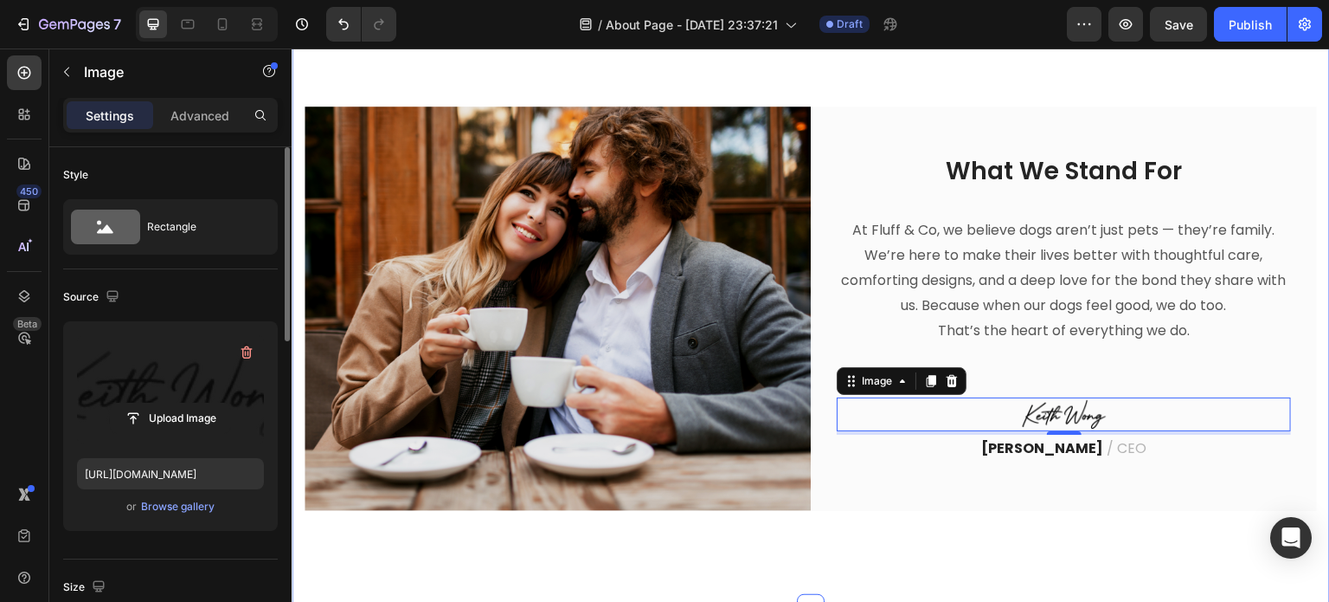
scroll to position [618, 0]
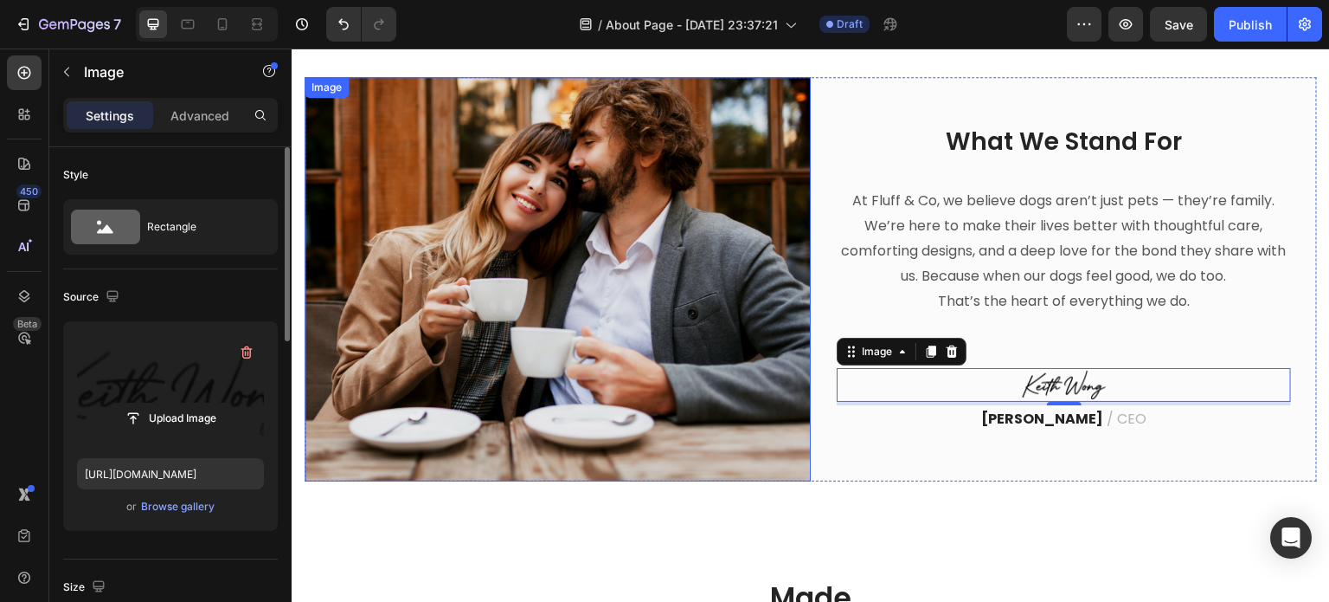
click at [534, 371] on img at bounding box center [558, 279] width 506 height 404
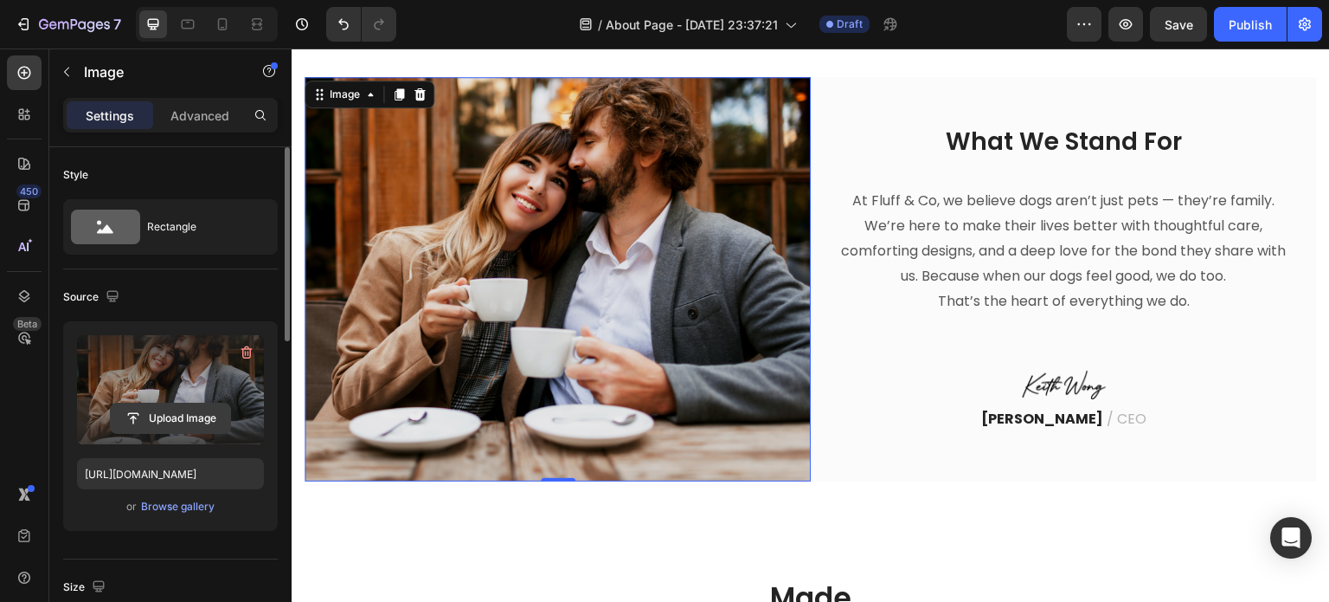
click at [181, 406] on input "file" at bounding box center [170, 417] width 119 height 29
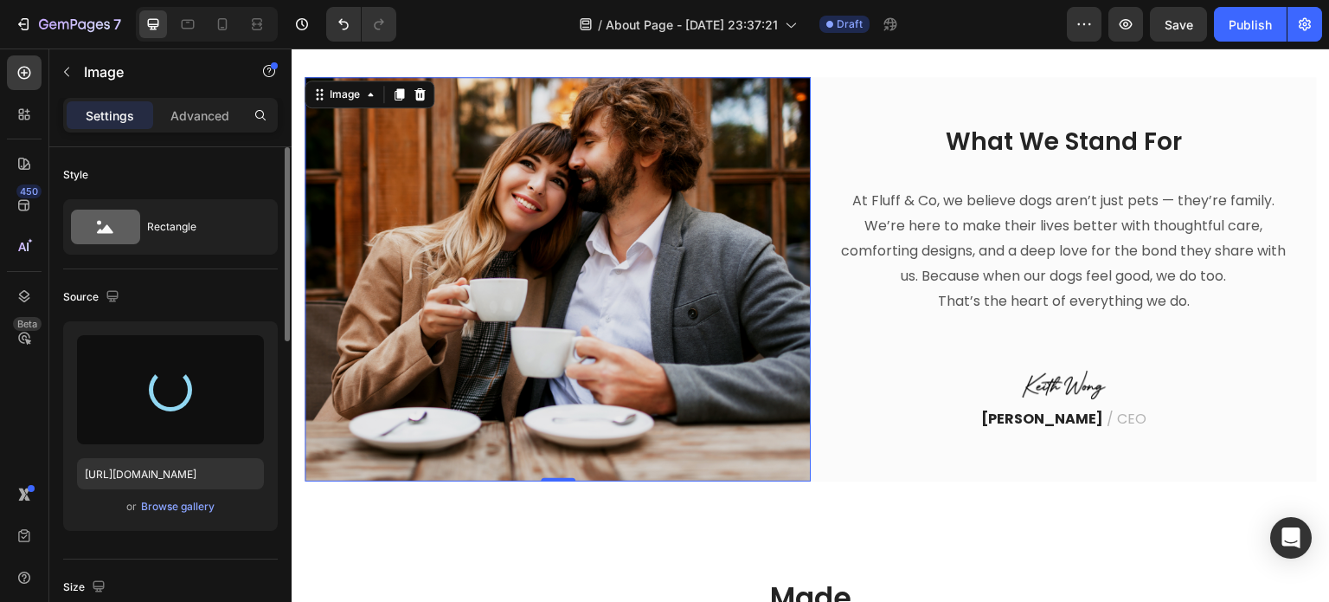
type input "[URL][DOMAIN_NAME]"
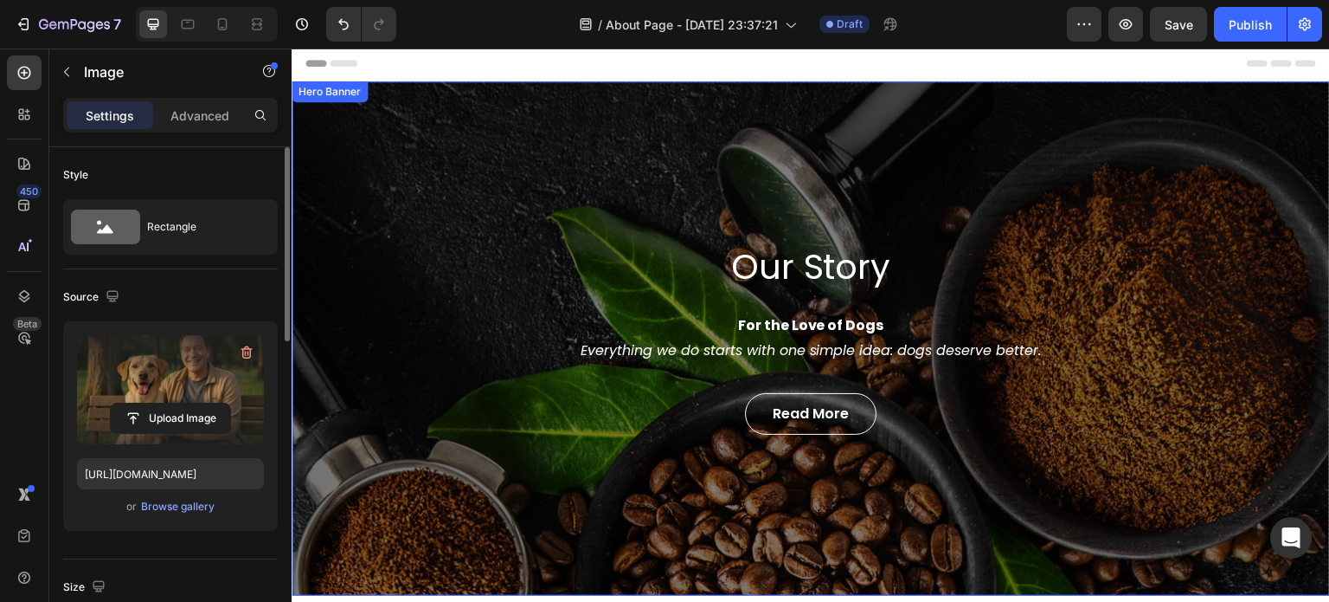
scroll to position [0, 0]
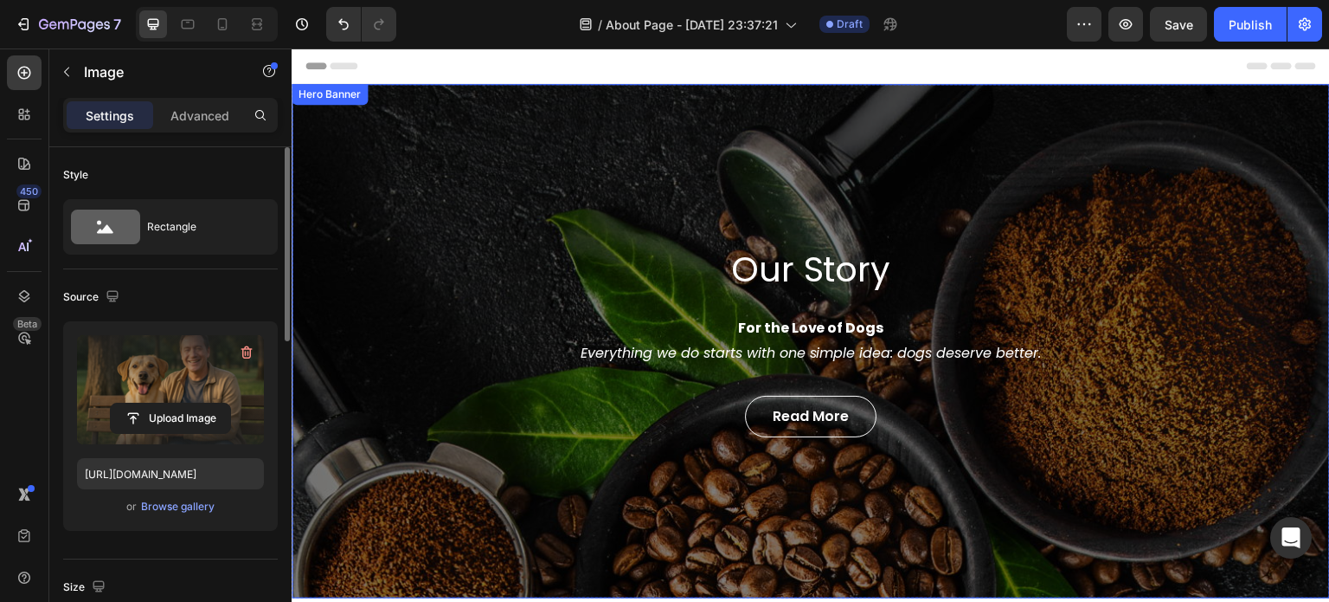
click at [381, 140] on div "Our Story Heading For the Love of Dogs Everything we do starts with one simple …" at bounding box center [811, 341] width 1039 height 514
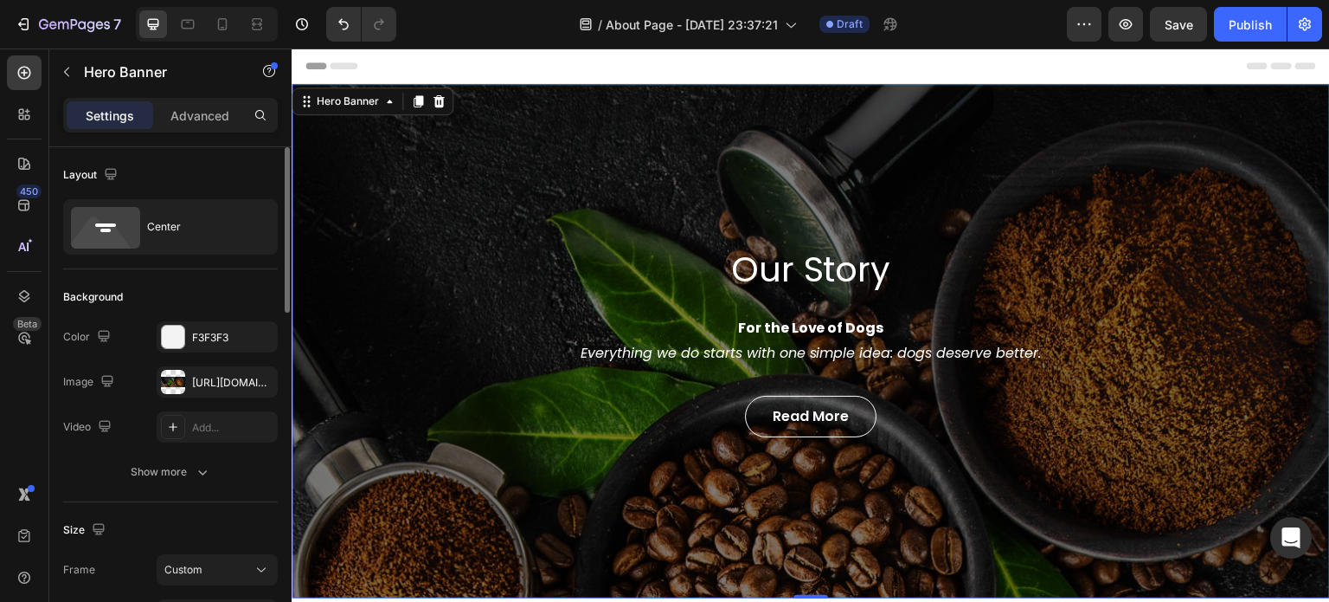
scroll to position [87, 0]
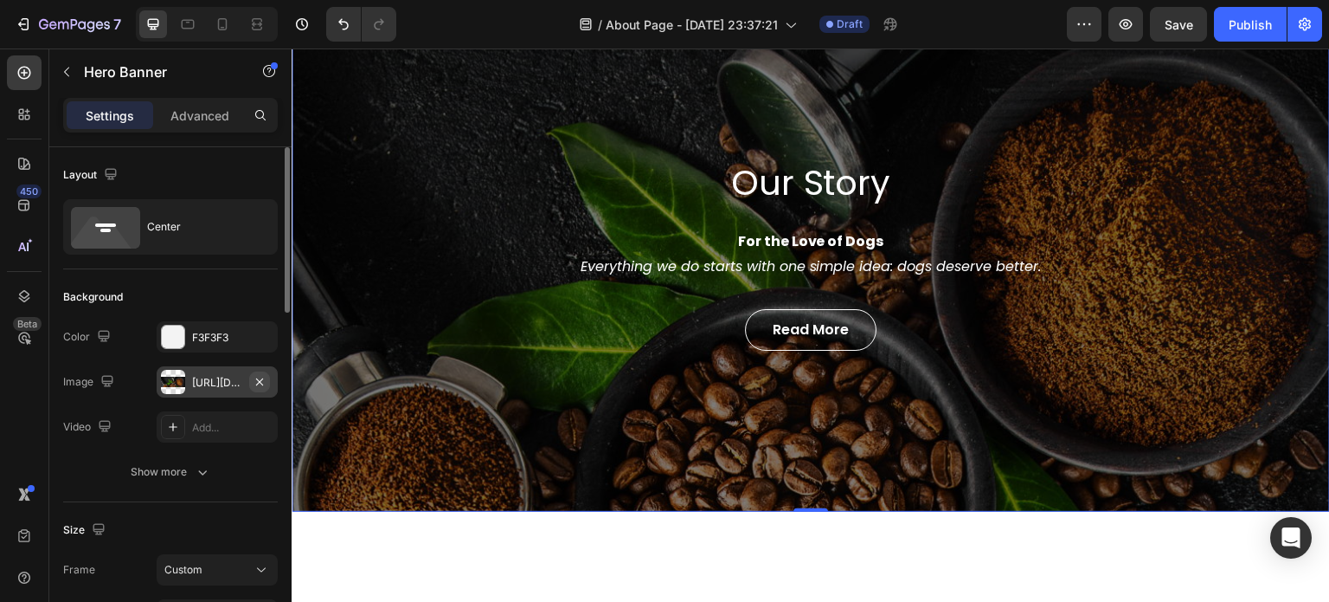
click at [260, 383] on icon "button" at bounding box center [260, 382] width 14 height 14
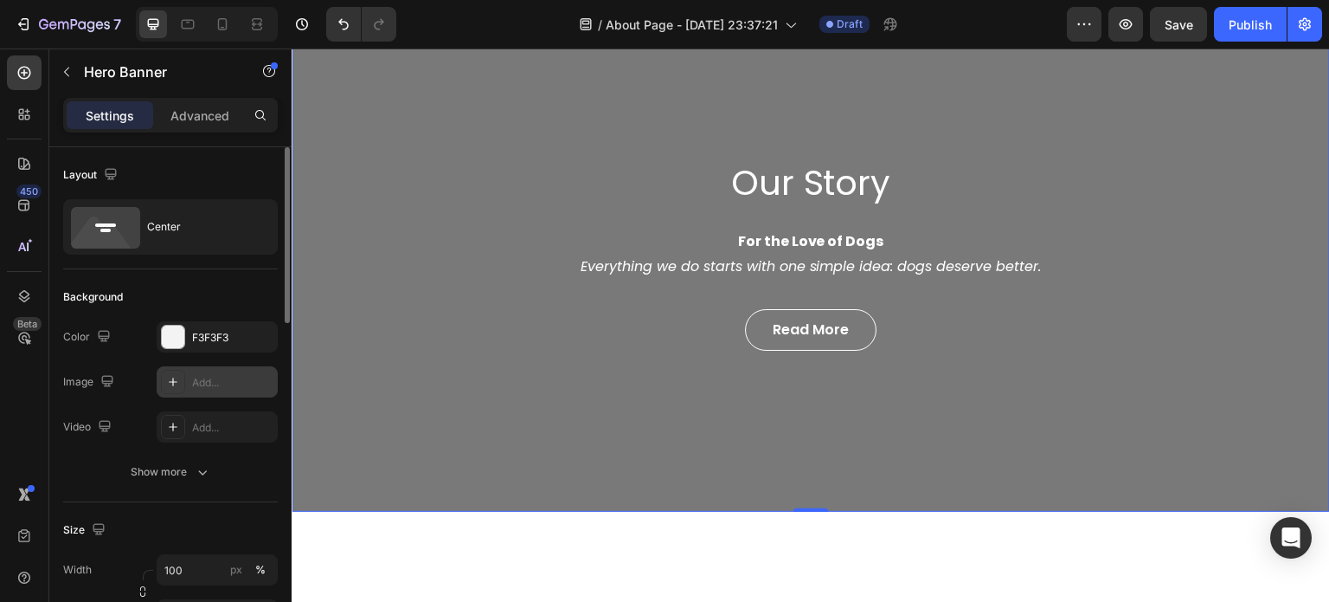
click at [183, 383] on div at bounding box center [173, 382] width 24 height 24
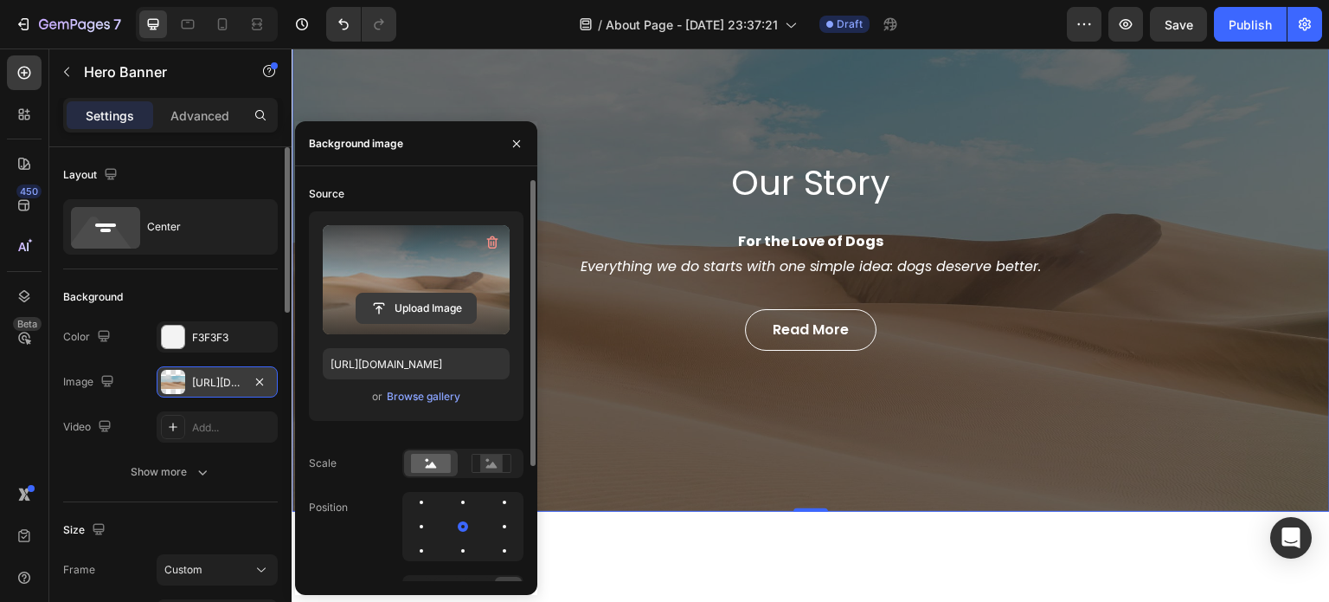
click at [405, 306] on input "file" at bounding box center [416, 307] width 119 height 29
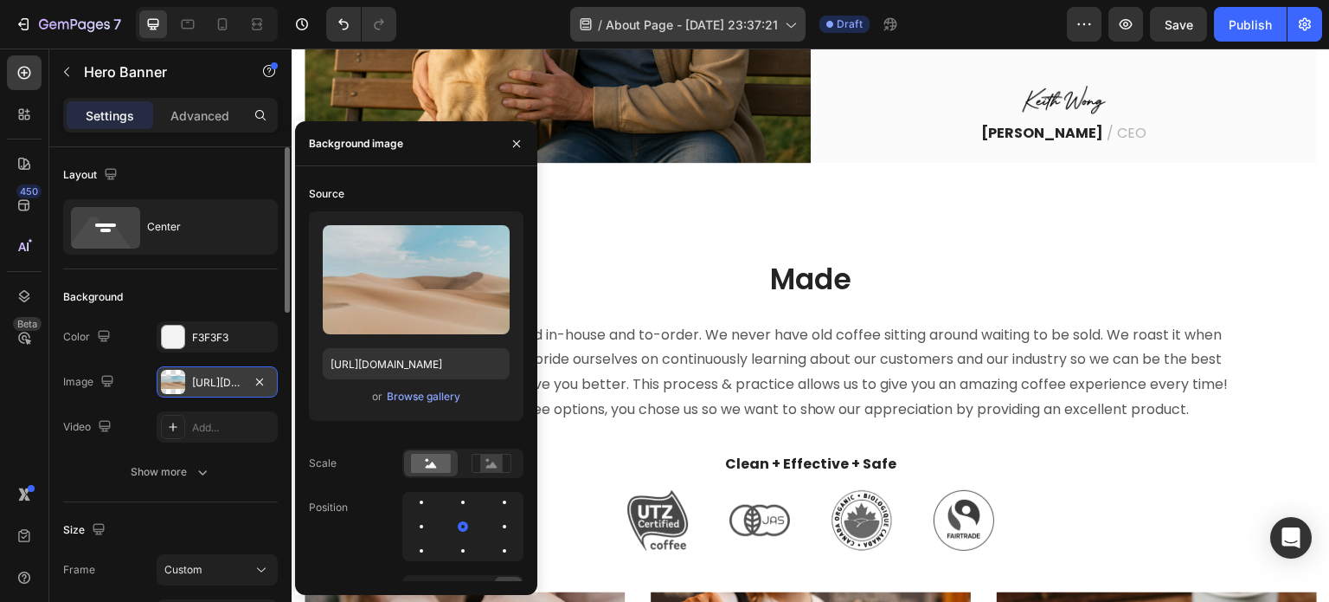
scroll to position [866, 0]
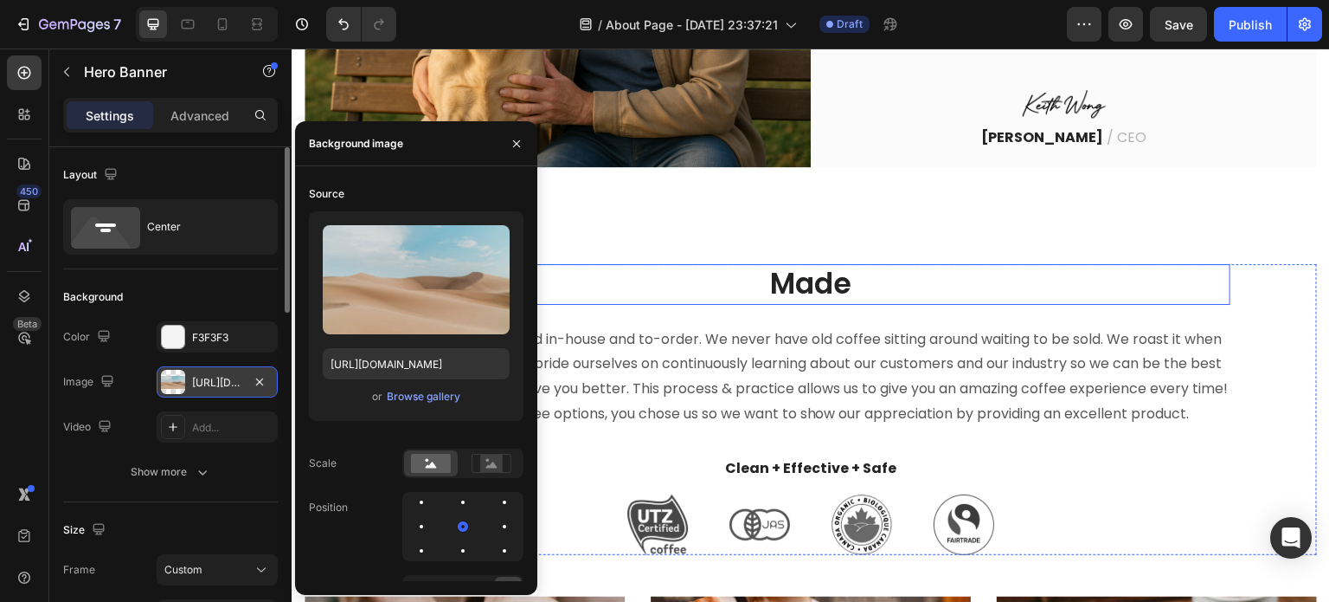
click at [795, 280] on h2 "Made" at bounding box center [811, 284] width 840 height 41
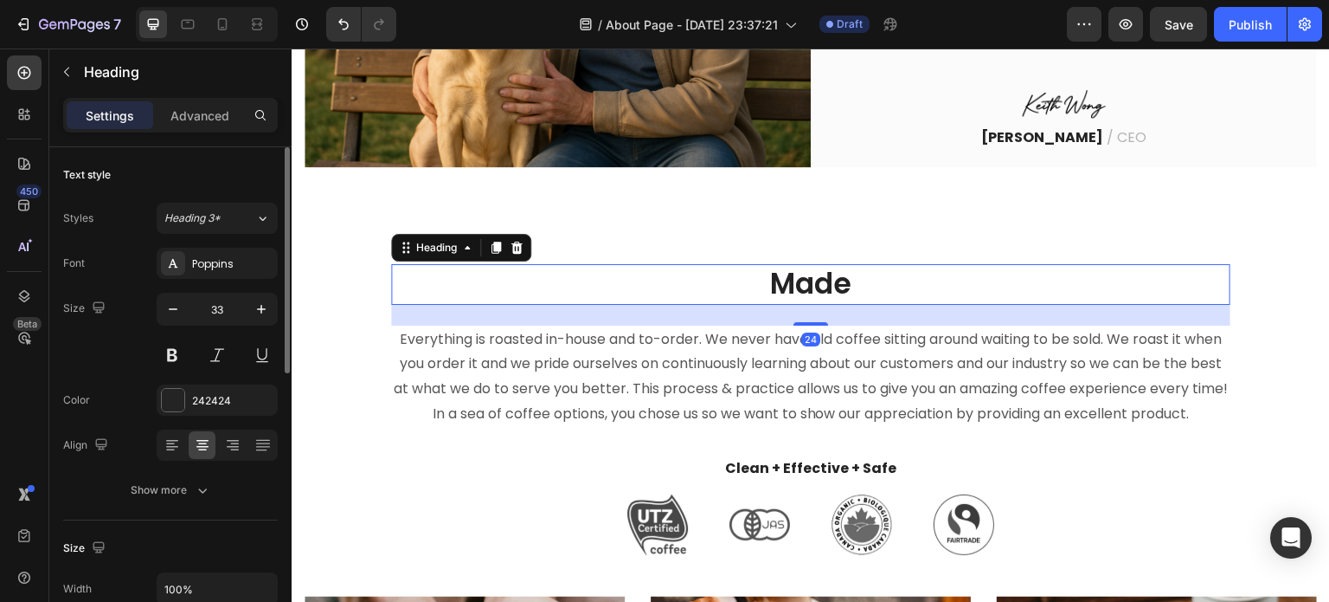
click at [847, 280] on h2 "Made" at bounding box center [811, 284] width 840 height 41
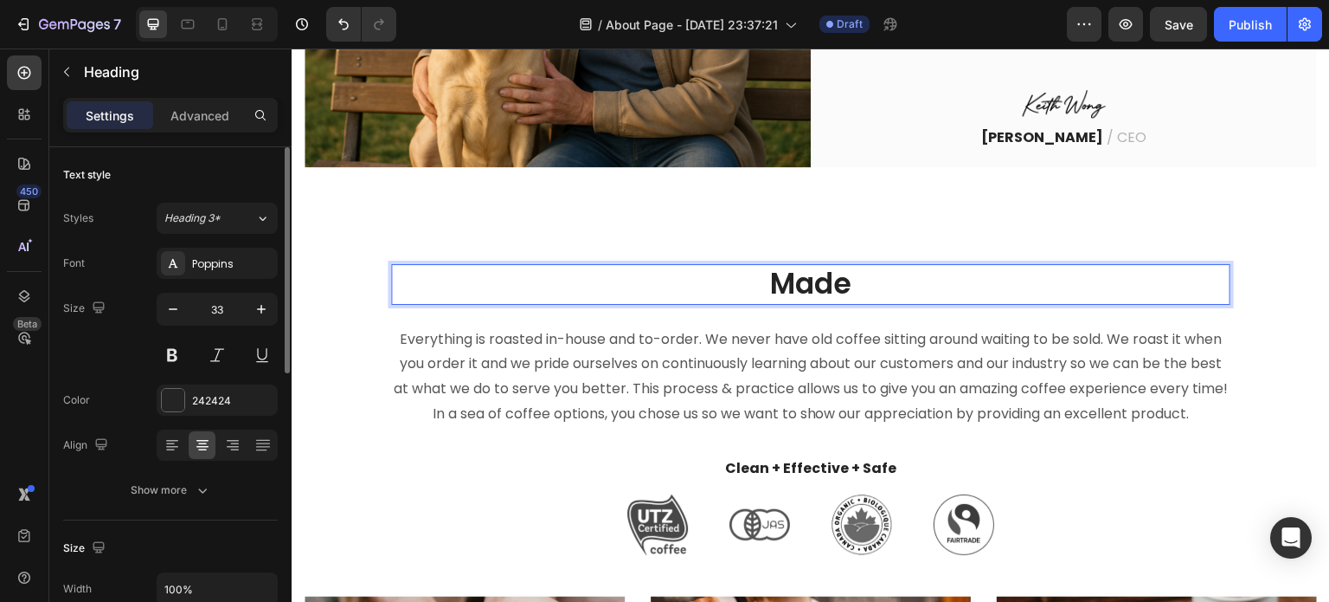
click at [847, 280] on p "Made" at bounding box center [811, 284] width 836 height 37
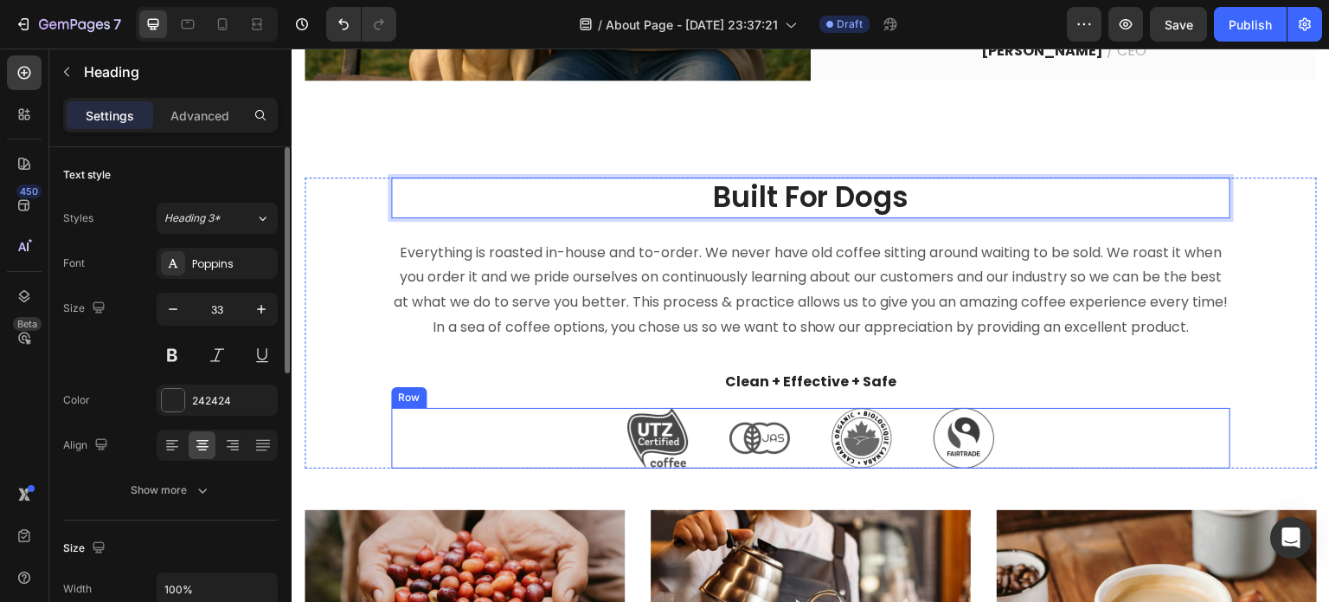
scroll to position [1039, 0]
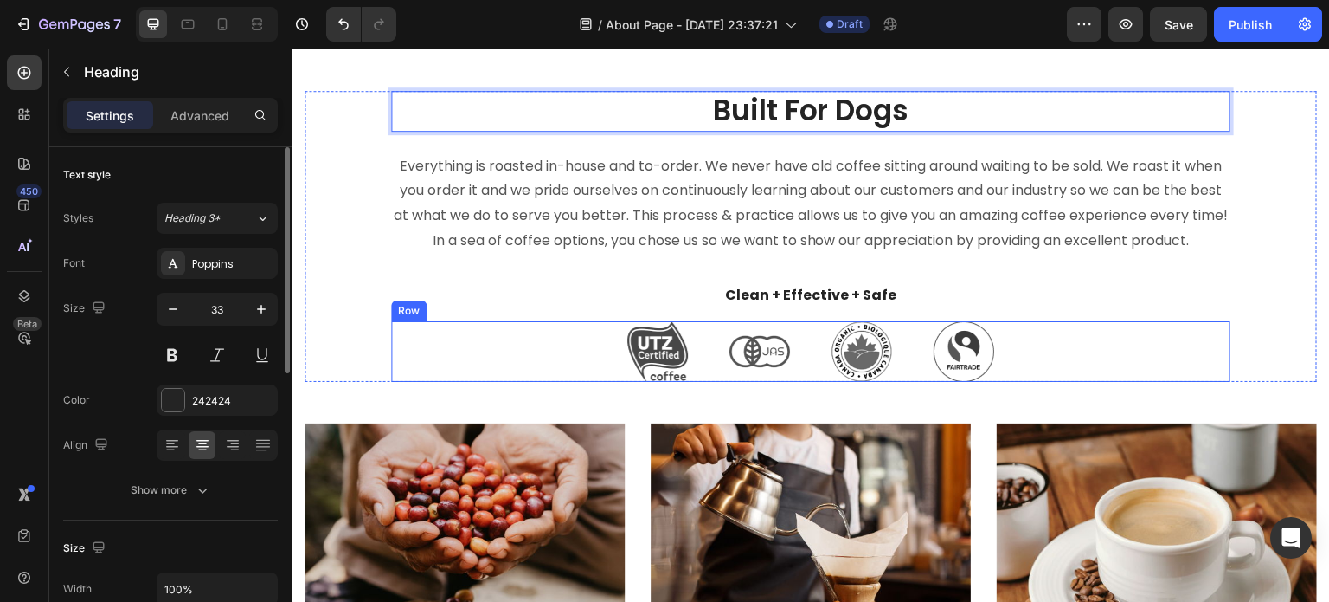
click at [595, 367] on div "Image Image Image Image Row" at bounding box center [811, 351] width 840 height 61
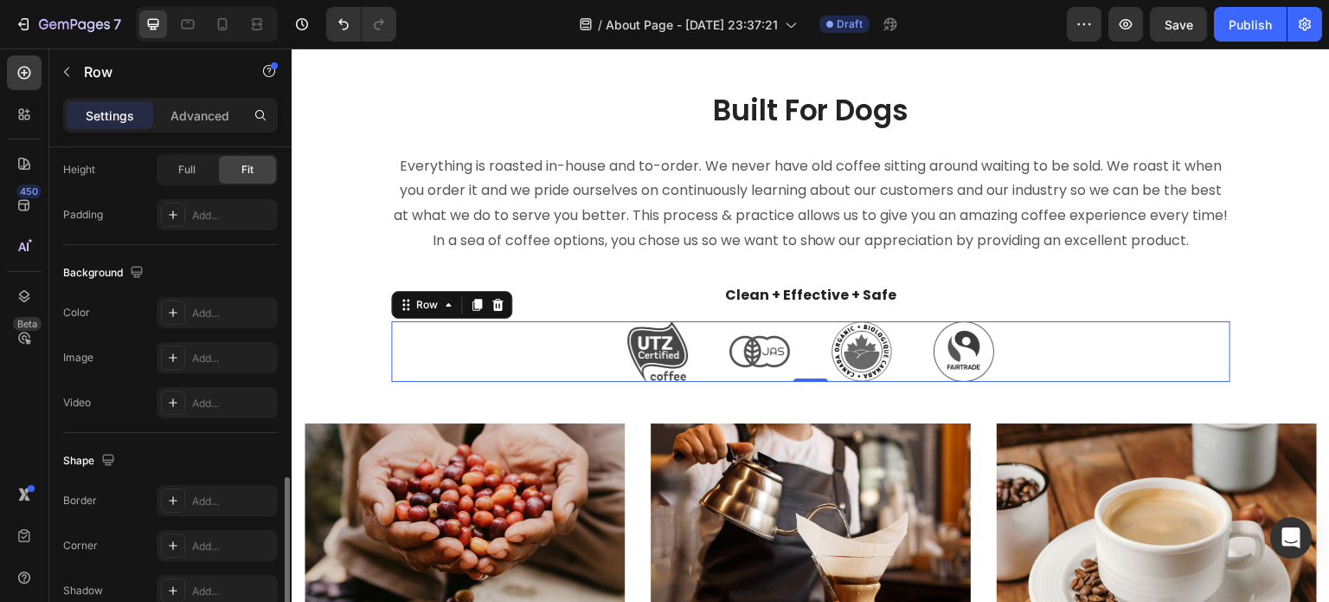
scroll to position [692, 0]
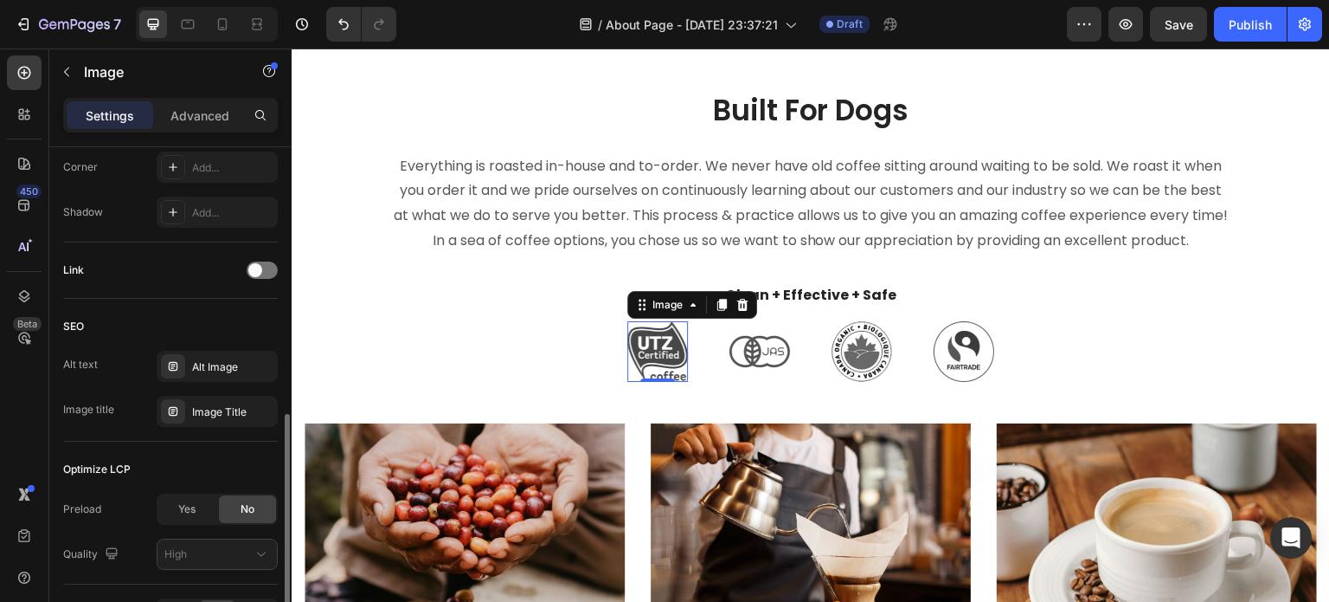
click at [662, 362] on img at bounding box center [658, 351] width 61 height 61
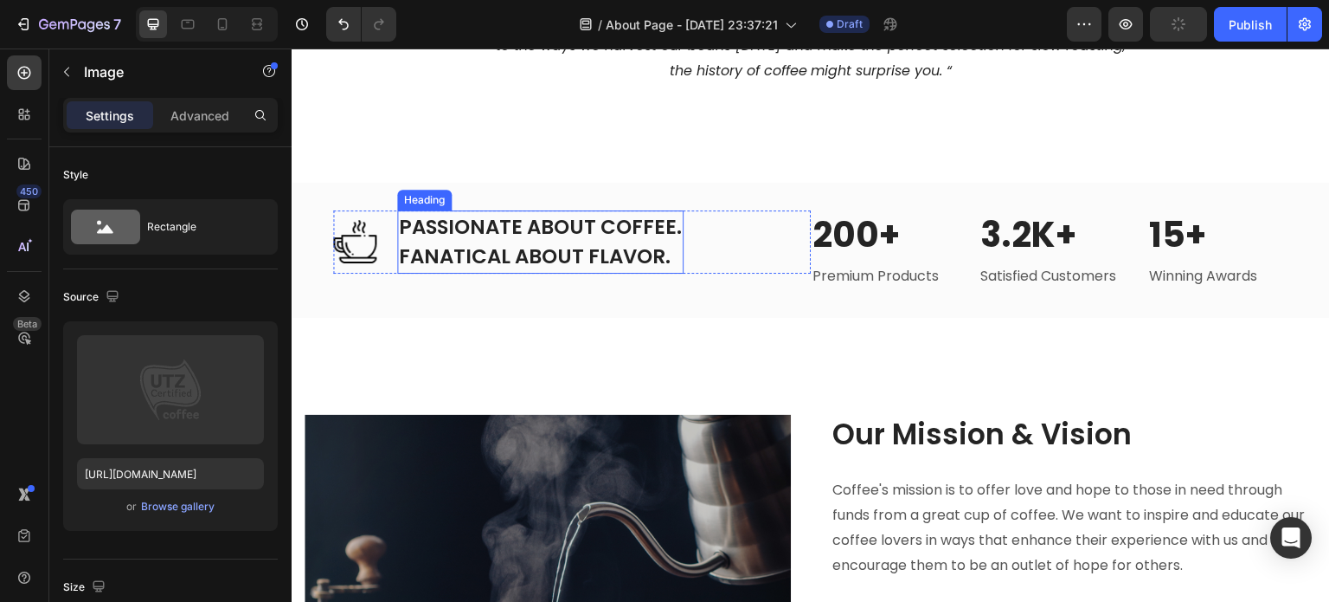
scroll to position [1818, 0]
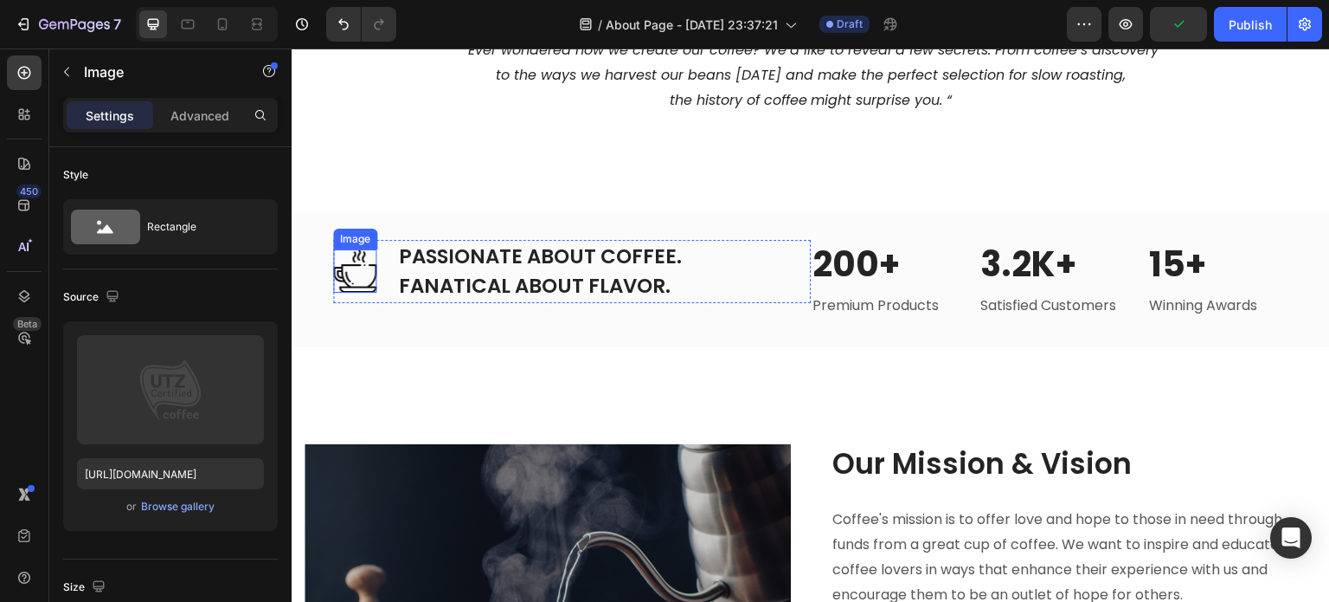
click at [376, 293] on img at bounding box center [354, 270] width 43 height 43
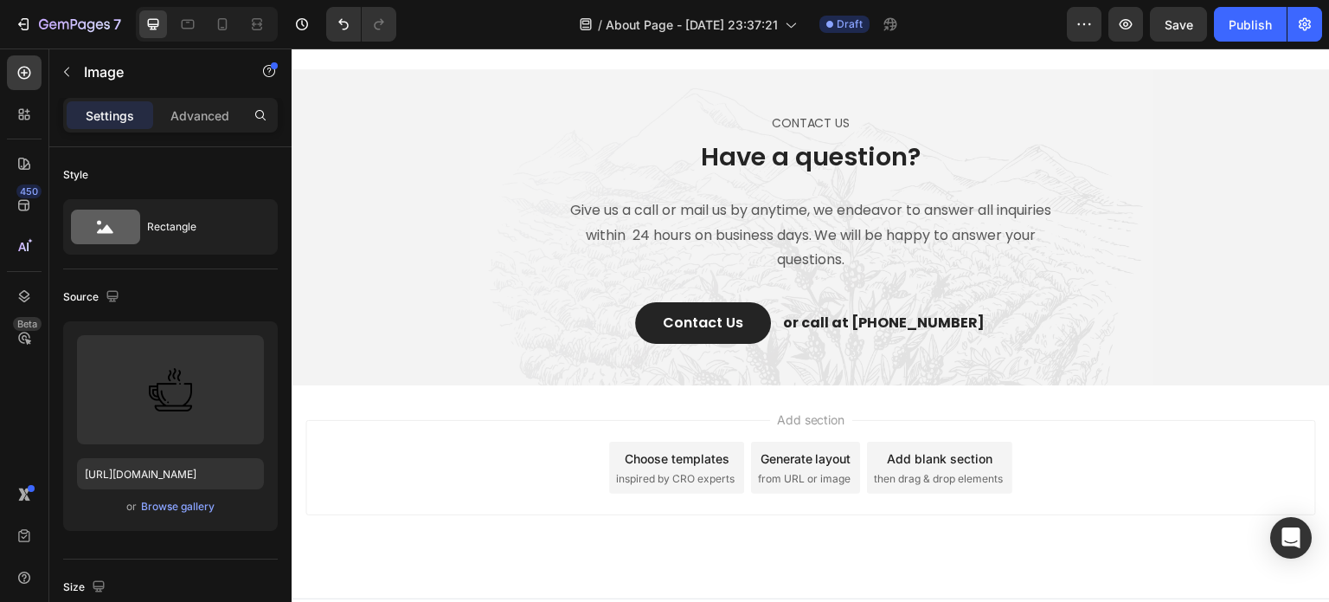
scroll to position [3203, 0]
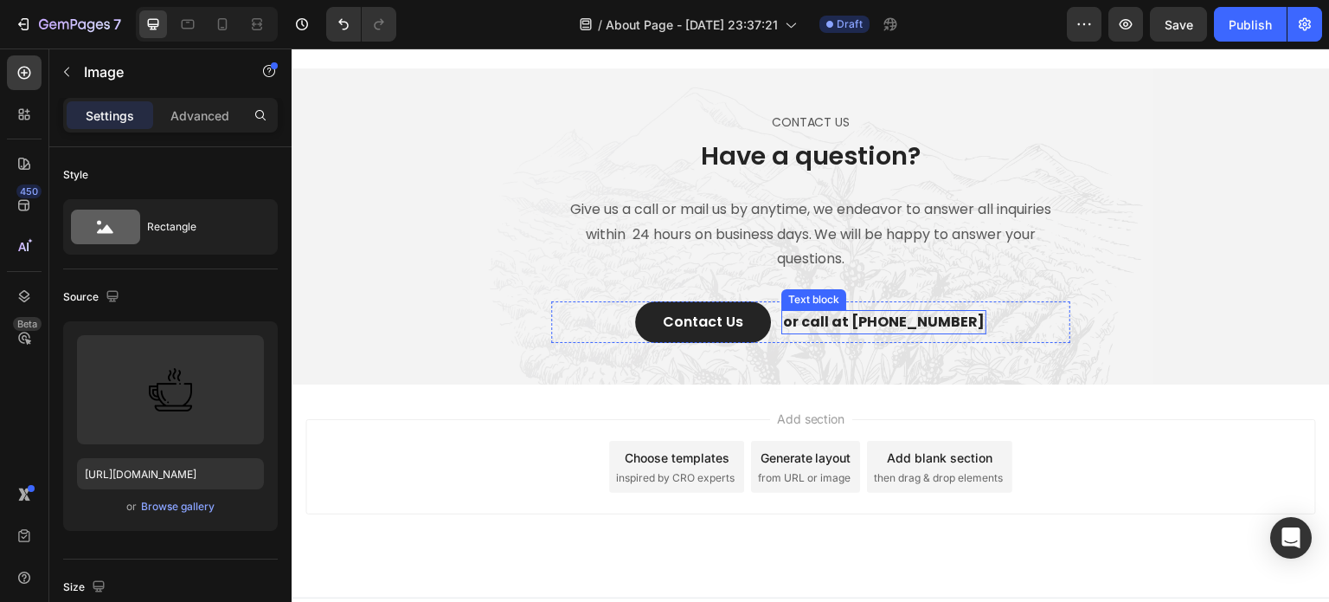
click at [882, 332] on p "or call at [PHONE_NUMBER]" at bounding box center [884, 322] width 202 height 21
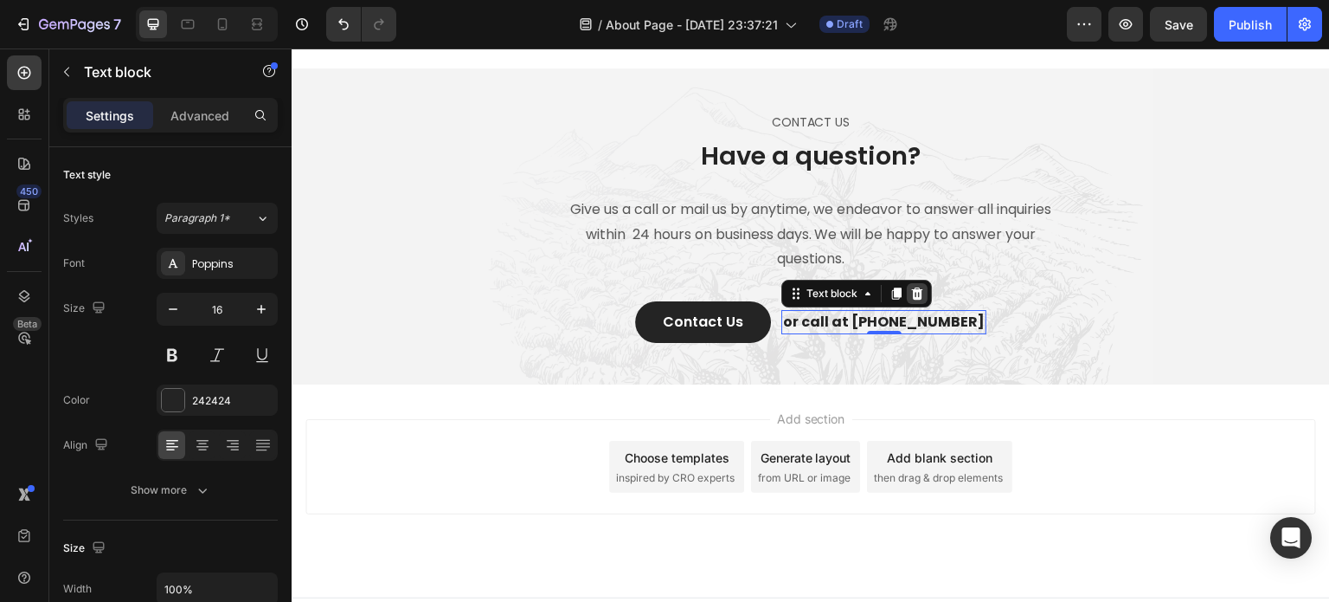
click at [924, 300] on icon at bounding box center [918, 293] width 14 height 14
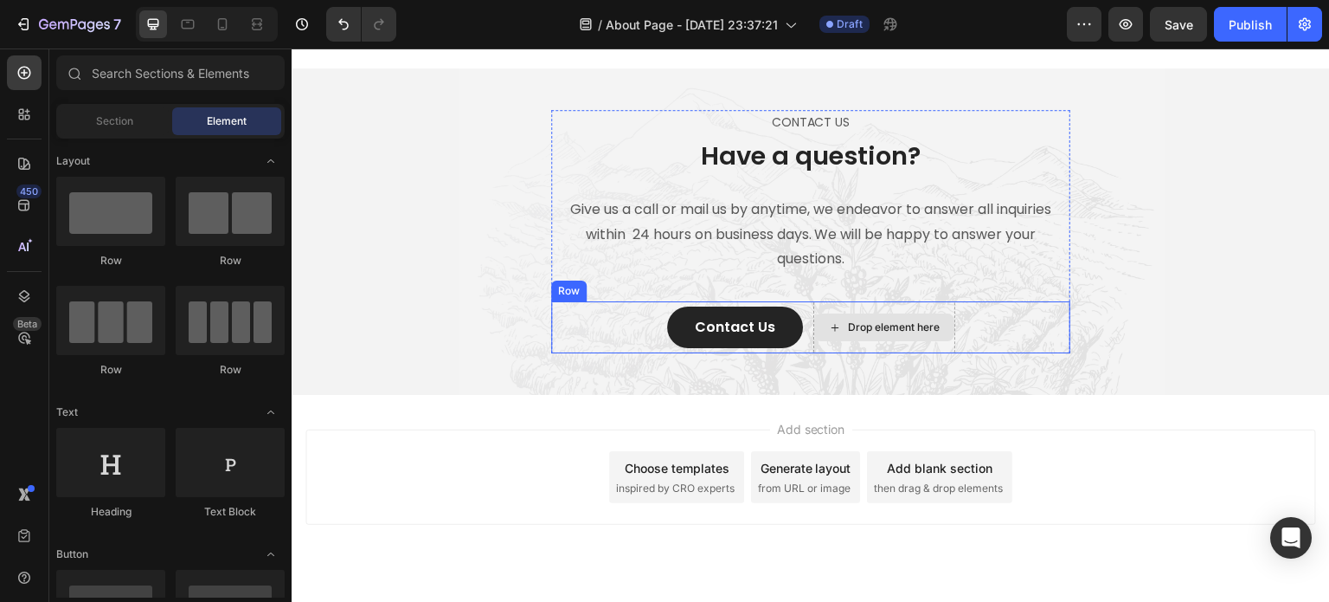
click at [919, 334] on div "Drop element here" at bounding box center [895, 327] width 92 height 14
click at [930, 334] on div "Drop element here" at bounding box center [895, 327] width 92 height 14
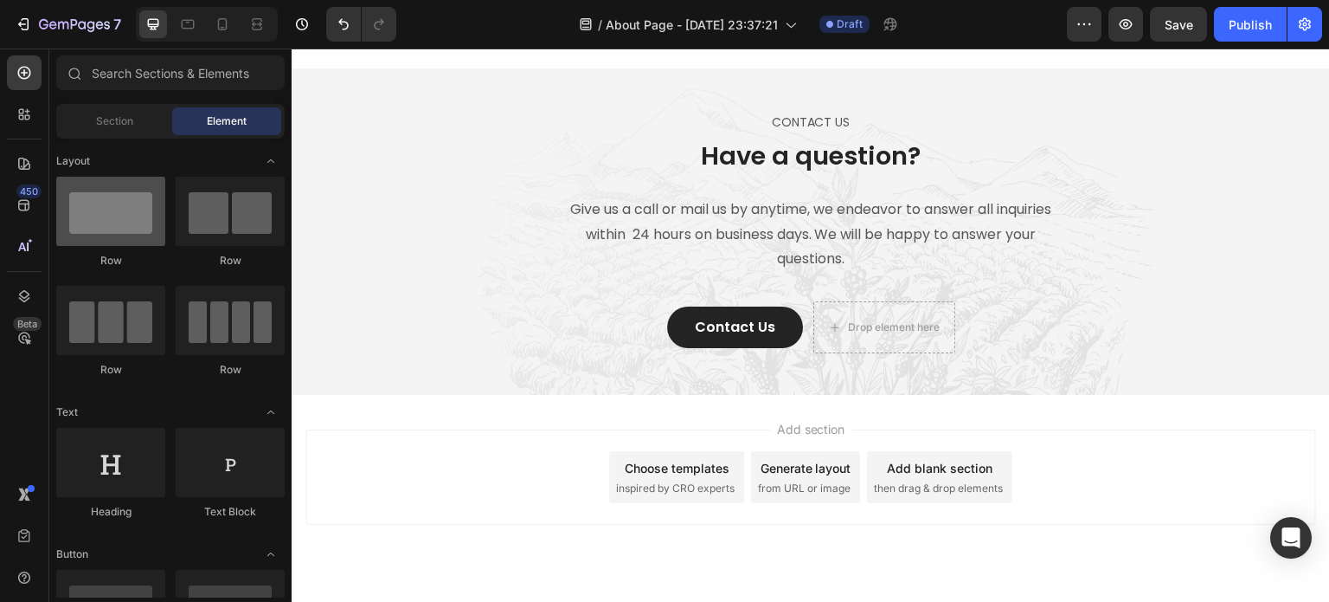
click at [121, 222] on div at bounding box center [110, 211] width 109 height 69
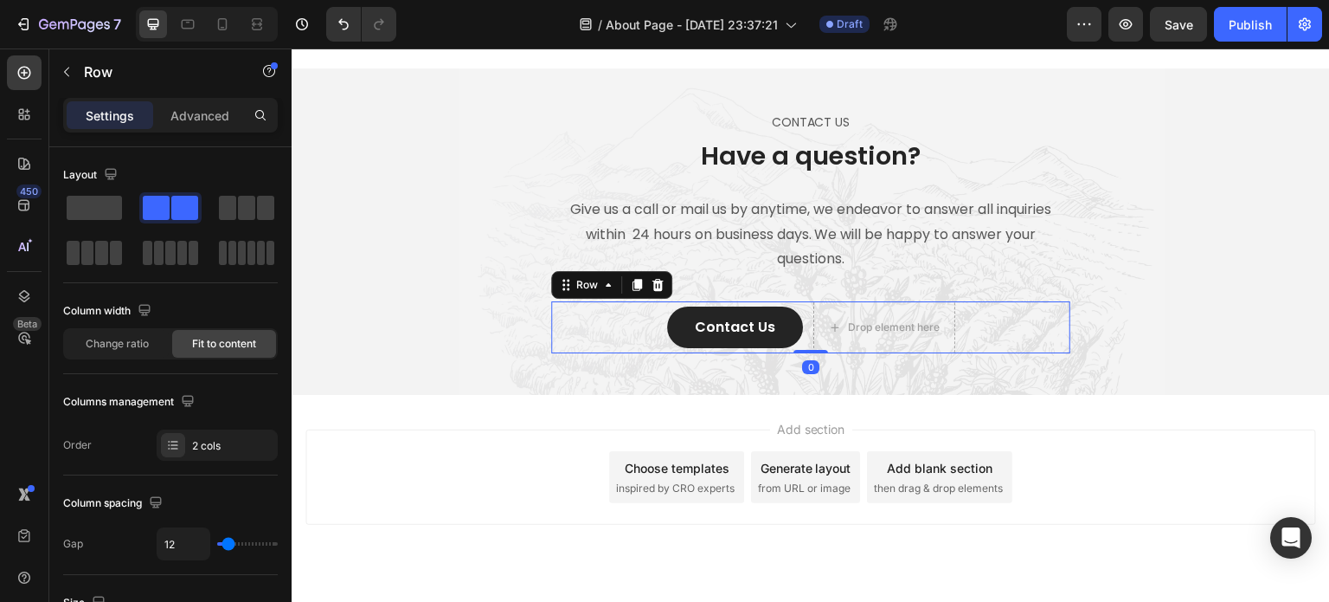
click at [629, 338] on div "Contact Us Button Drop element here Row 0" at bounding box center [810, 327] width 519 height 52
click at [106, 214] on span at bounding box center [94, 208] width 55 height 24
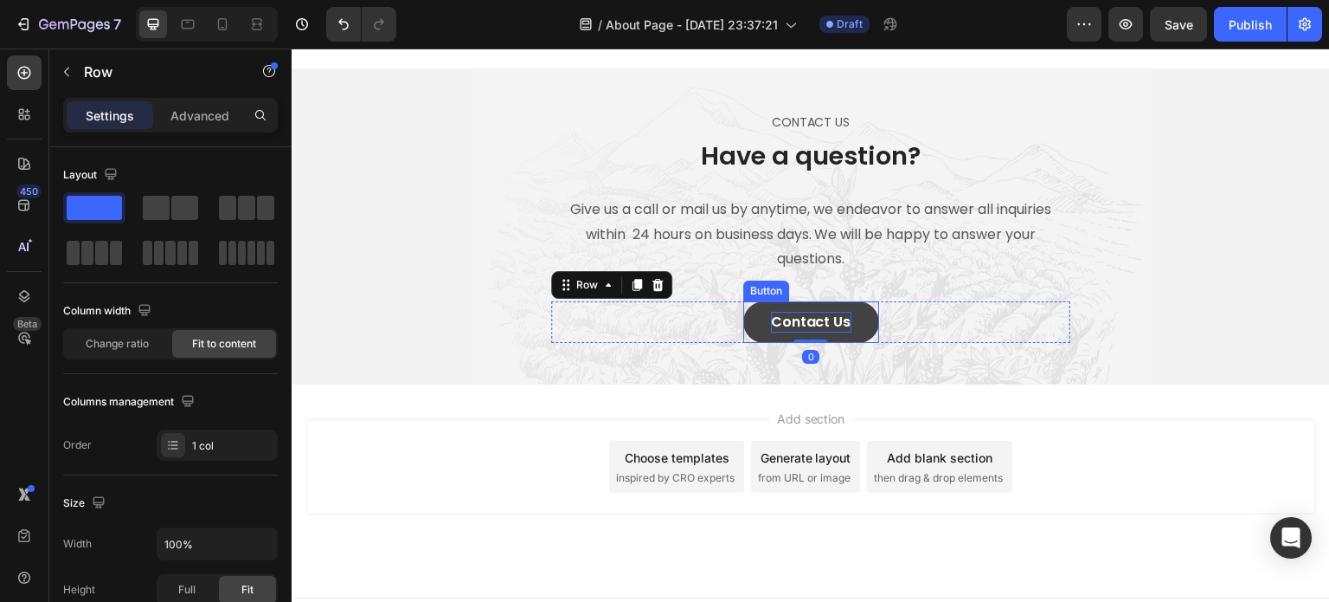
click at [836, 332] on div "Contact Us" at bounding box center [811, 322] width 80 height 21
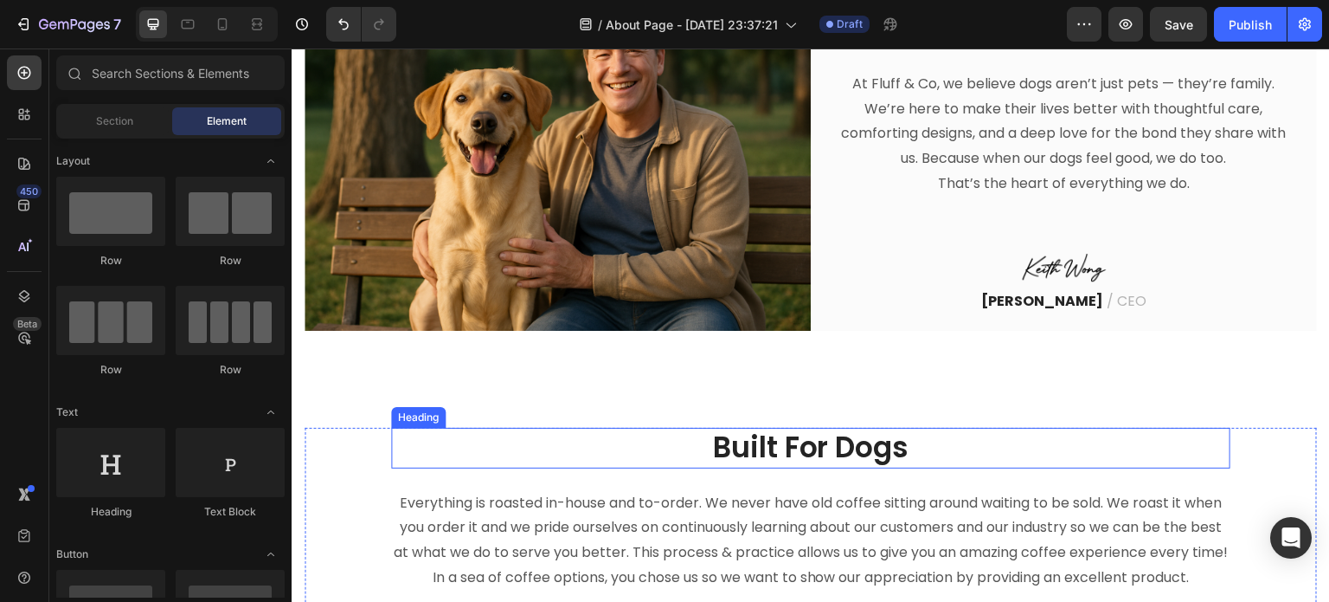
scroll to position [789, 0]
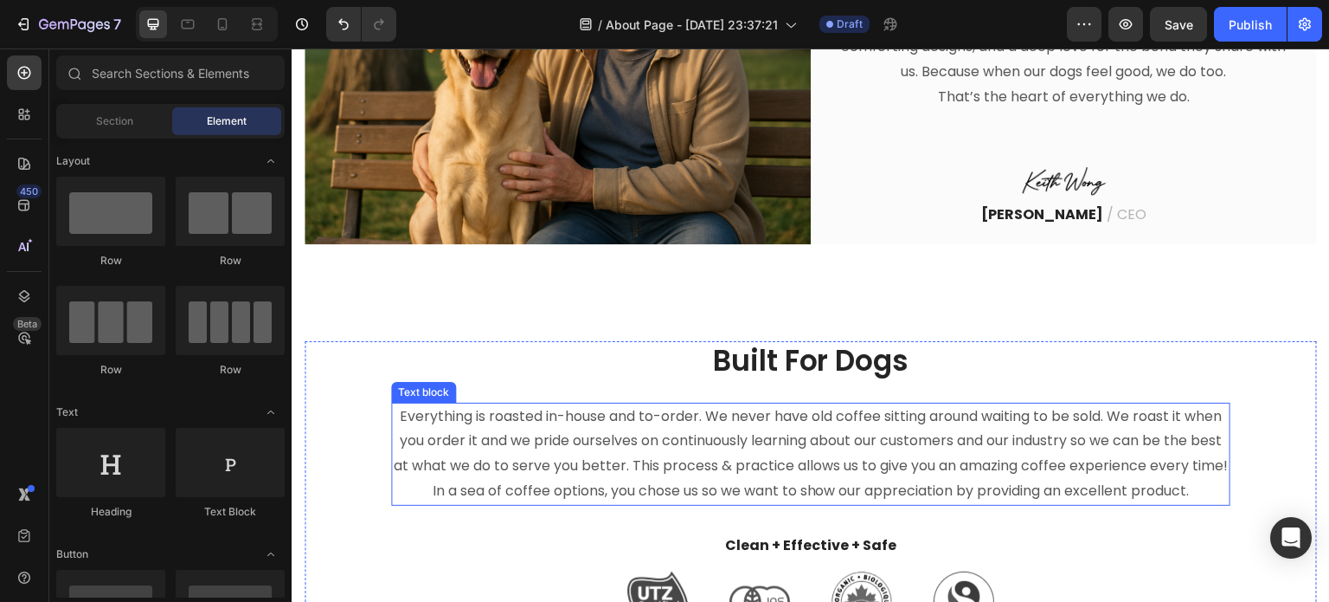
click at [675, 426] on p "Everything is roasted in-house and to-order. We never have old coffee sitting a…" at bounding box center [811, 454] width 836 height 100
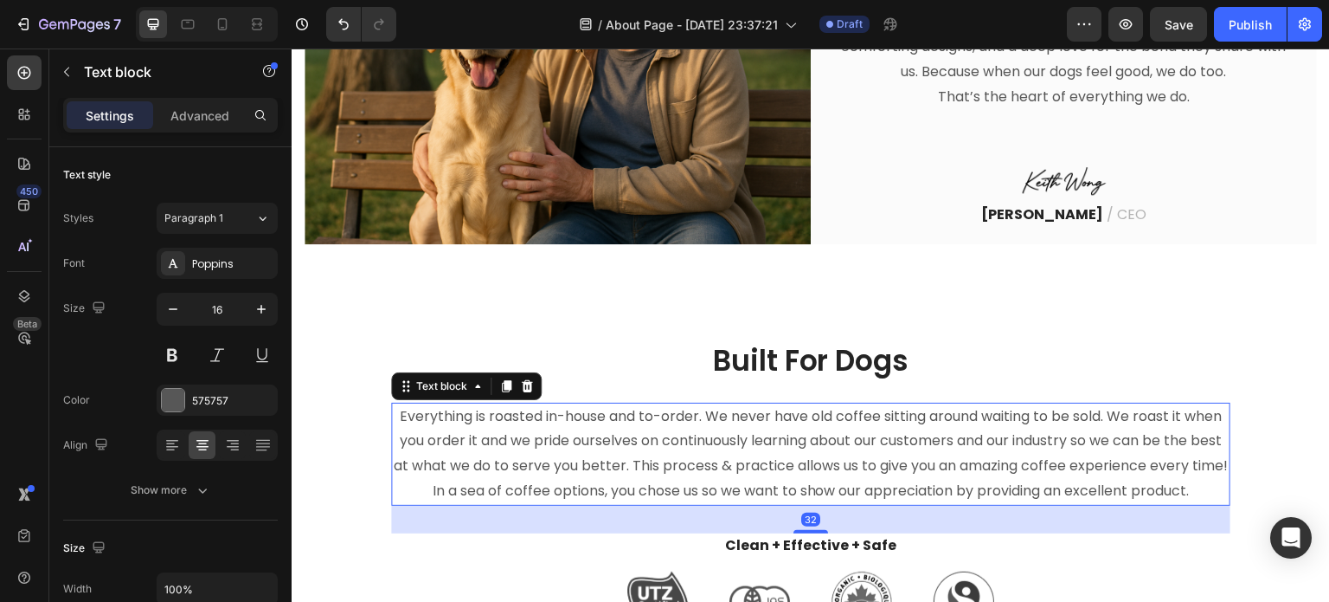
click at [675, 426] on p "Everything is roasted in-house and to-order. We never have old coffee sitting a…" at bounding box center [811, 454] width 836 height 100
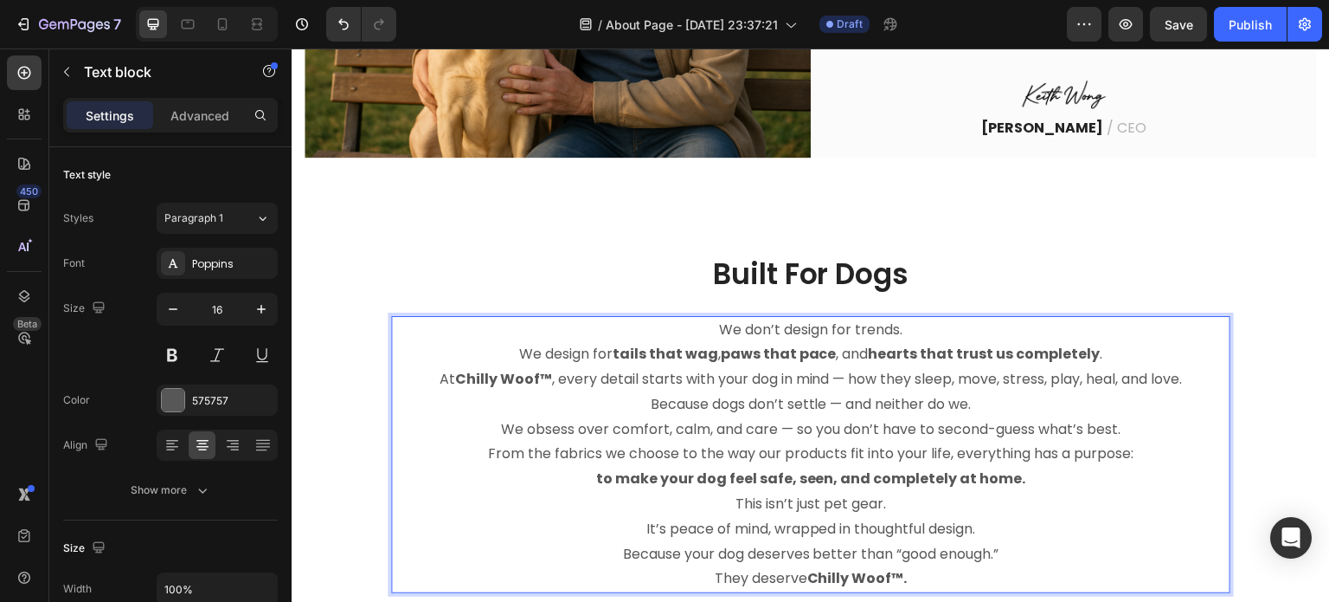
scroll to position [962, 0]
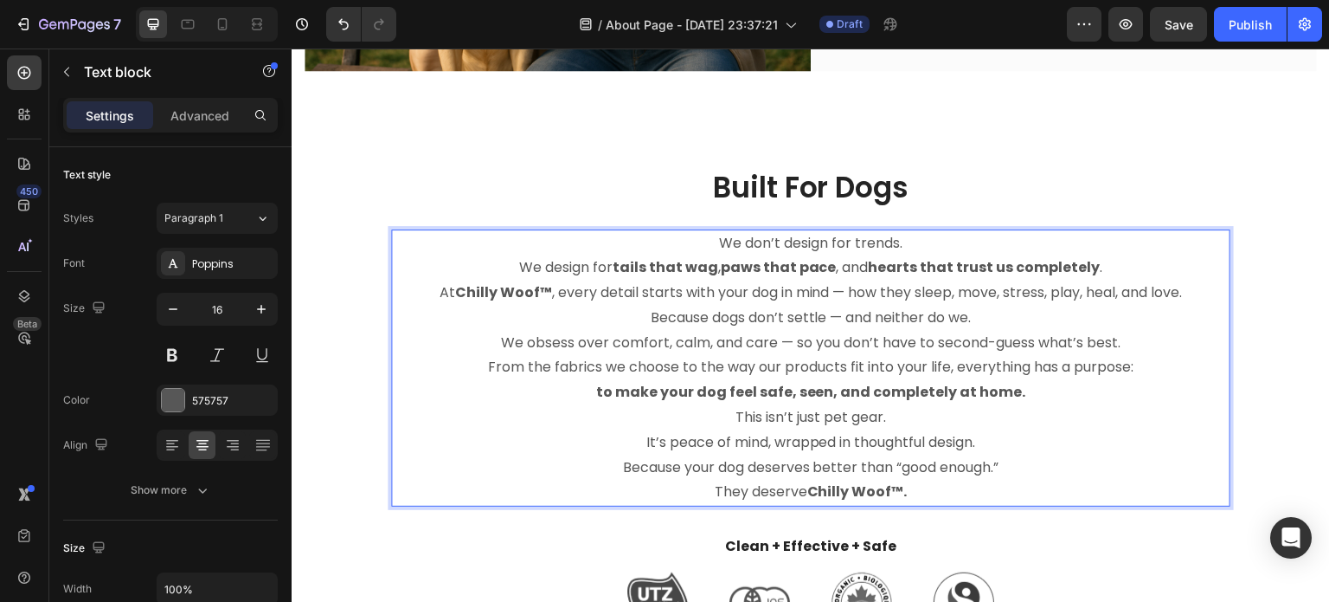
click at [518, 282] on strong "Chilly Woof™" at bounding box center [503, 292] width 97 height 20
click at [535, 292] on strong "Chilly Woof™" at bounding box center [503, 292] width 97 height 20
click at [603, 302] on p "At Fluff & Co, every detail starts with your dog in mind — how they sleep, move…" at bounding box center [811, 305] width 836 height 50
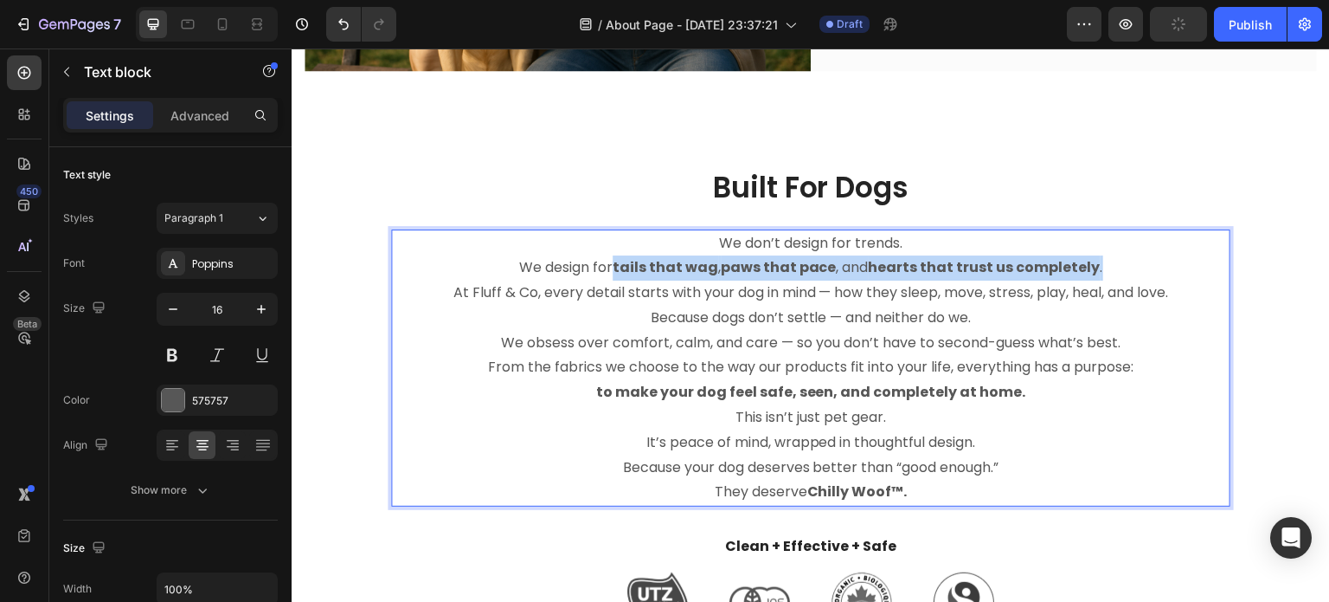
drag, startPoint x: 617, startPoint y: 263, endPoint x: 1101, endPoint y: 259, distance: 483.9
click at [1101, 259] on p "We don’t design for trends. We design for tails that wag , paws that pace , and…" at bounding box center [811, 256] width 836 height 50
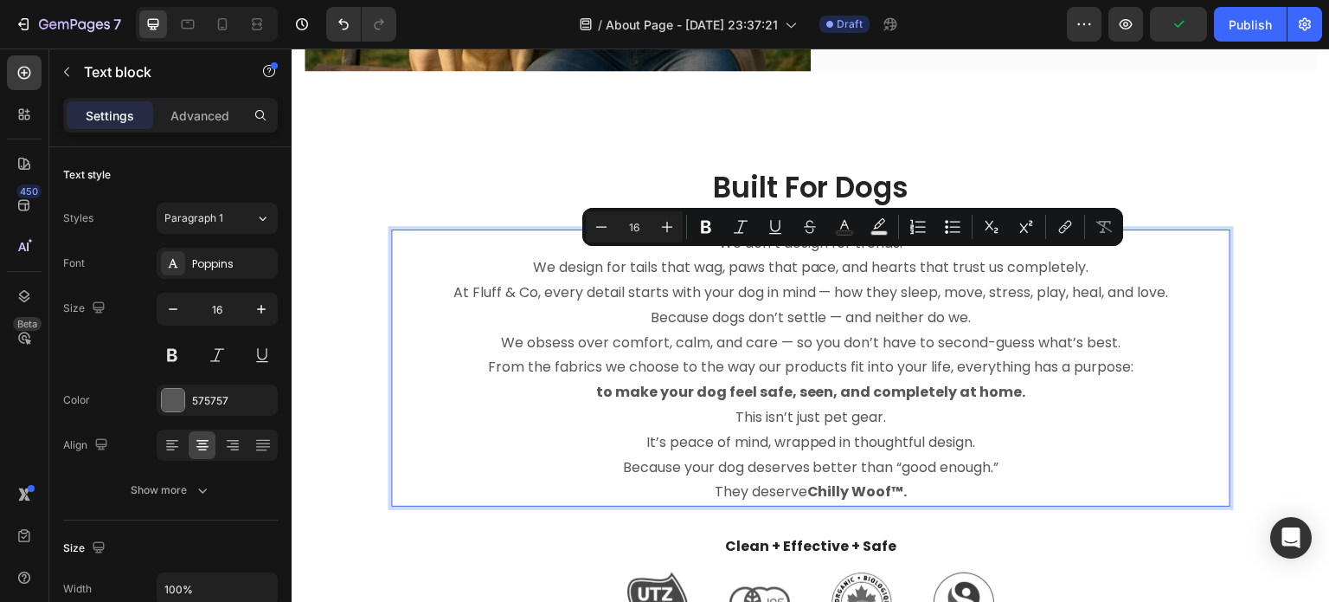
click at [1014, 382] on p "We obsess over comfort, calm, and care — so you don’t have to second-guess what…" at bounding box center [811, 368] width 836 height 74
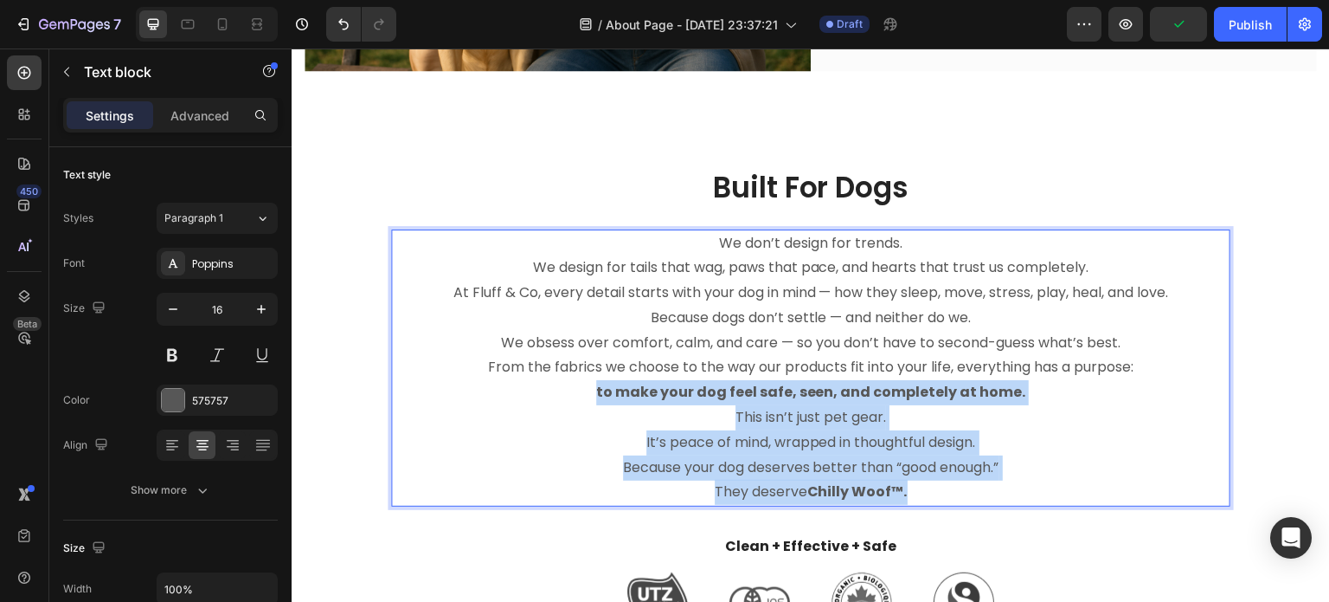
drag, startPoint x: 904, startPoint y: 467, endPoint x: 576, endPoint y: 391, distance: 336.8
click at [570, 392] on div "We don’t design for trends. We design for tails that wag, paws that pace, and h…" at bounding box center [811, 368] width 840 height 278
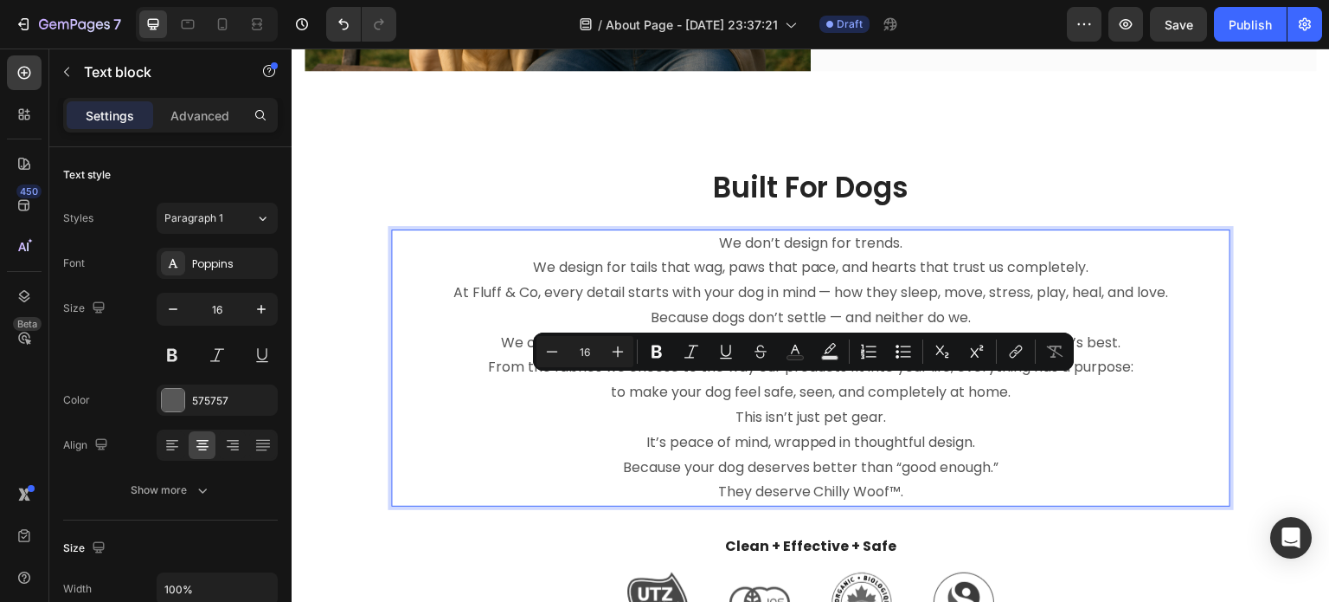
click at [936, 487] on p "Because your dog deserves better than “good enough.” They deserve Chilly Woof™." at bounding box center [811, 480] width 836 height 50
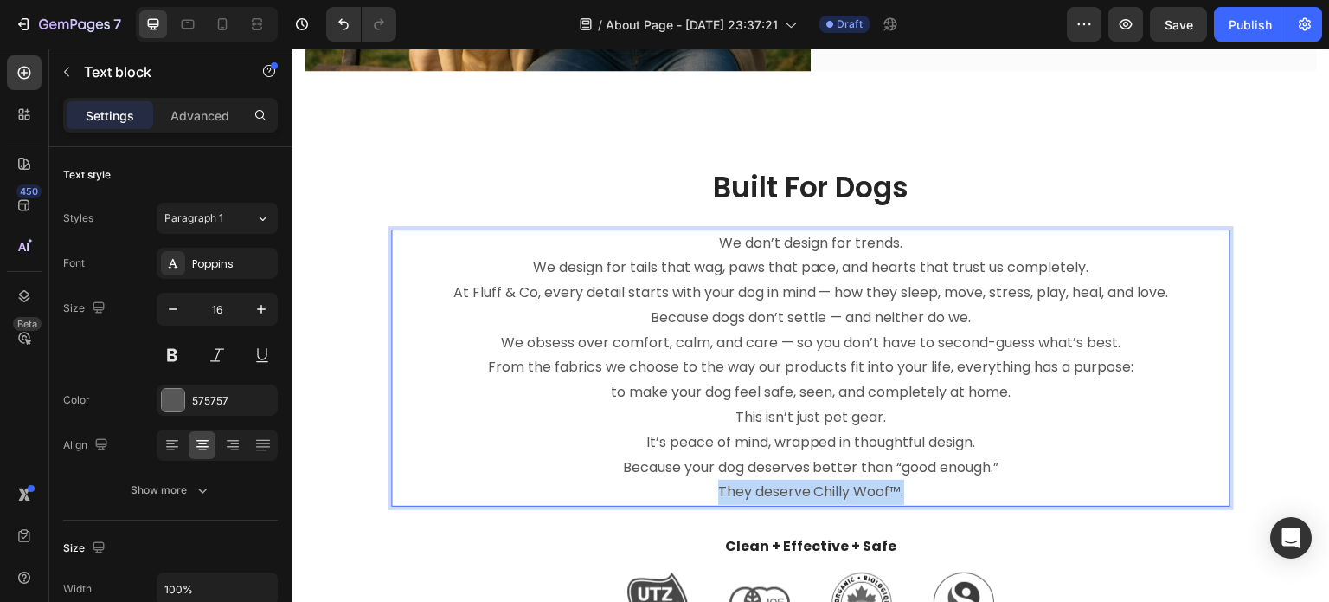
drag, startPoint x: 876, startPoint y: 486, endPoint x: 686, endPoint y: 480, distance: 189.6
click at [686, 480] on p "Because your dog deserves better than “good enough.” They deserve Chilly Woof™." at bounding box center [811, 480] width 836 height 50
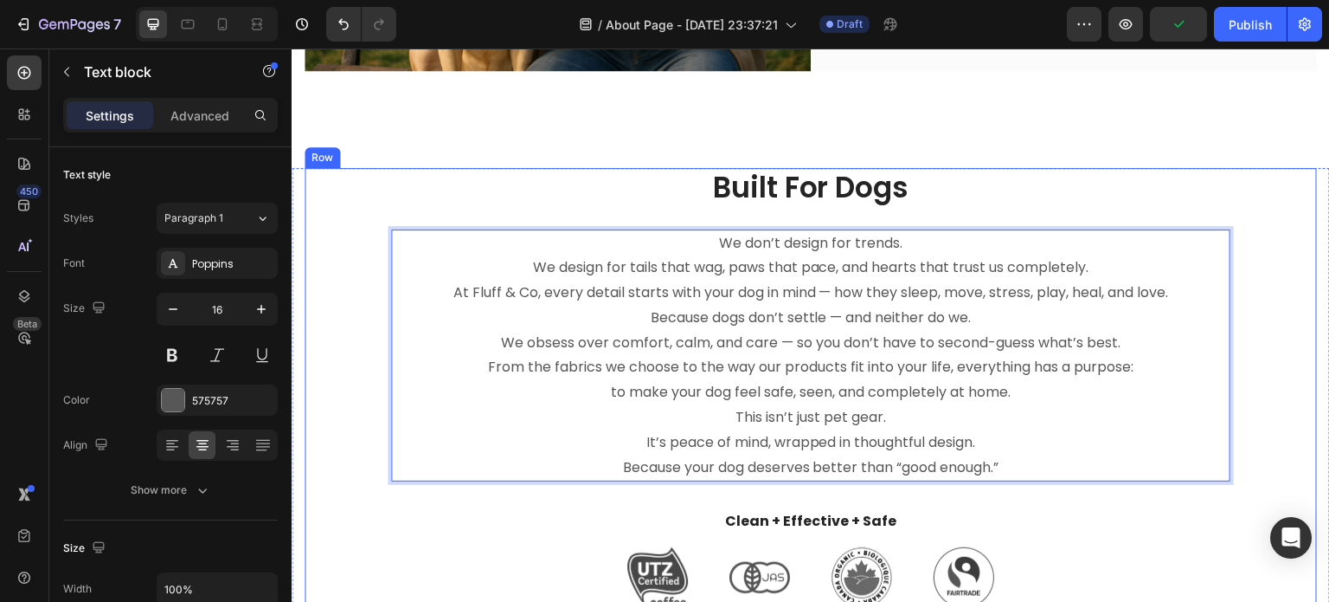
click at [1260, 367] on div "Built For Dogs Heading We don’t design for trends. We design for tails that wag…" at bounding box center [811, 388] width 1013 height 441
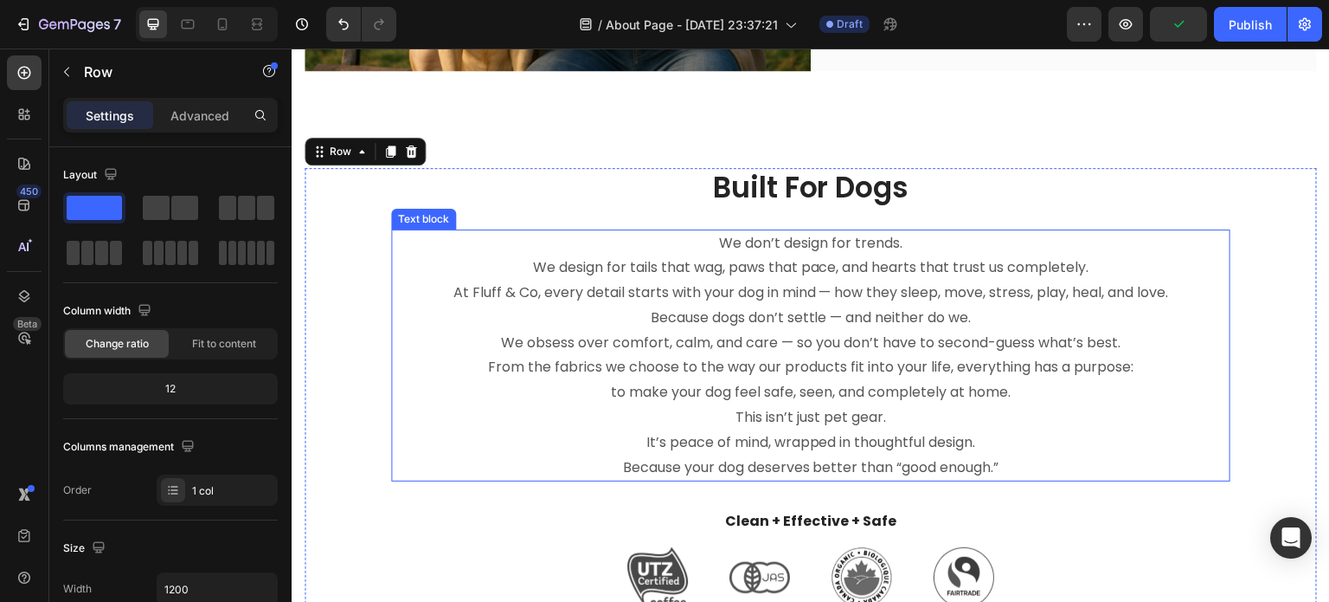
click at [635, 455] on p "Because your dog deserves better than “good enough.”" at bounding box center [811, 467] width 836 height 25
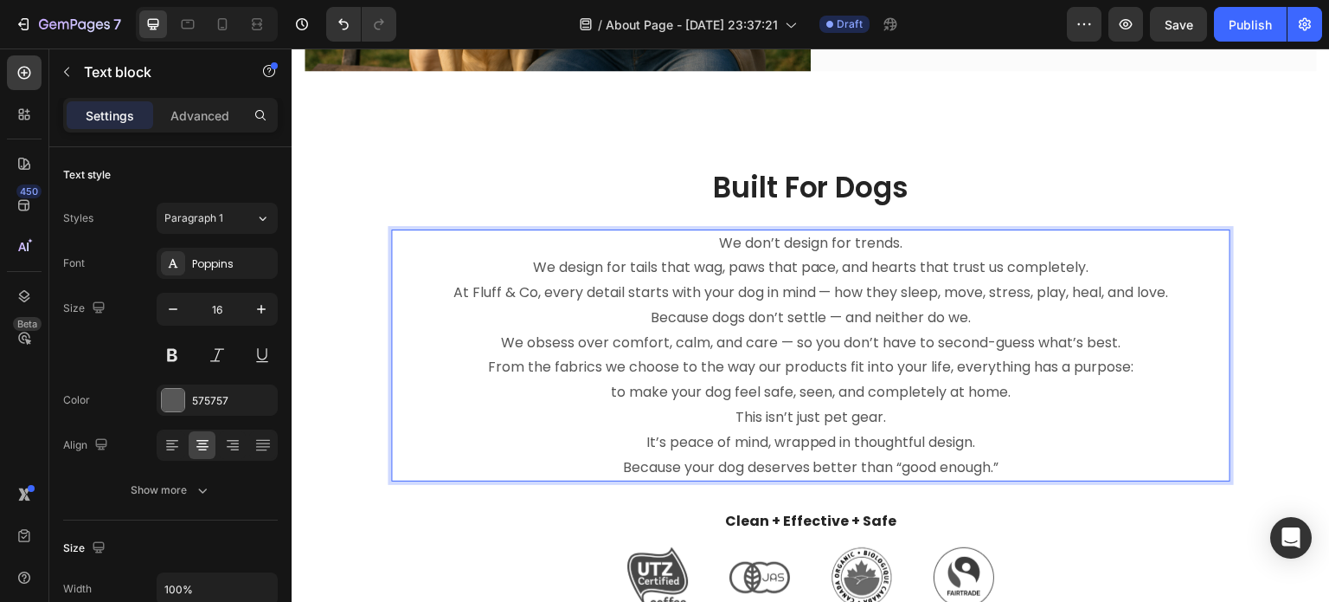
click at [728, 405] on p "This isn’t just pet gear." at bounding box center [811, 417] width 836 height 25
click at [631, 311] on p "At Fluff & Co, every detail starts with your dog in mind — how they sleep, move…" at bounding box center [811, 305] width 836 height 50
click at [864, 319] on p "At Fluff & Co, every detail starts with your dog in mind — how they sleep, move…" at bounding box center [811, 305] width 836 height 50
click at [984, 362] on p "We obsess over comfort, calm, and care — so you don’t have to second-guess what…" at bounding box center [811, 368] width 836 height 74
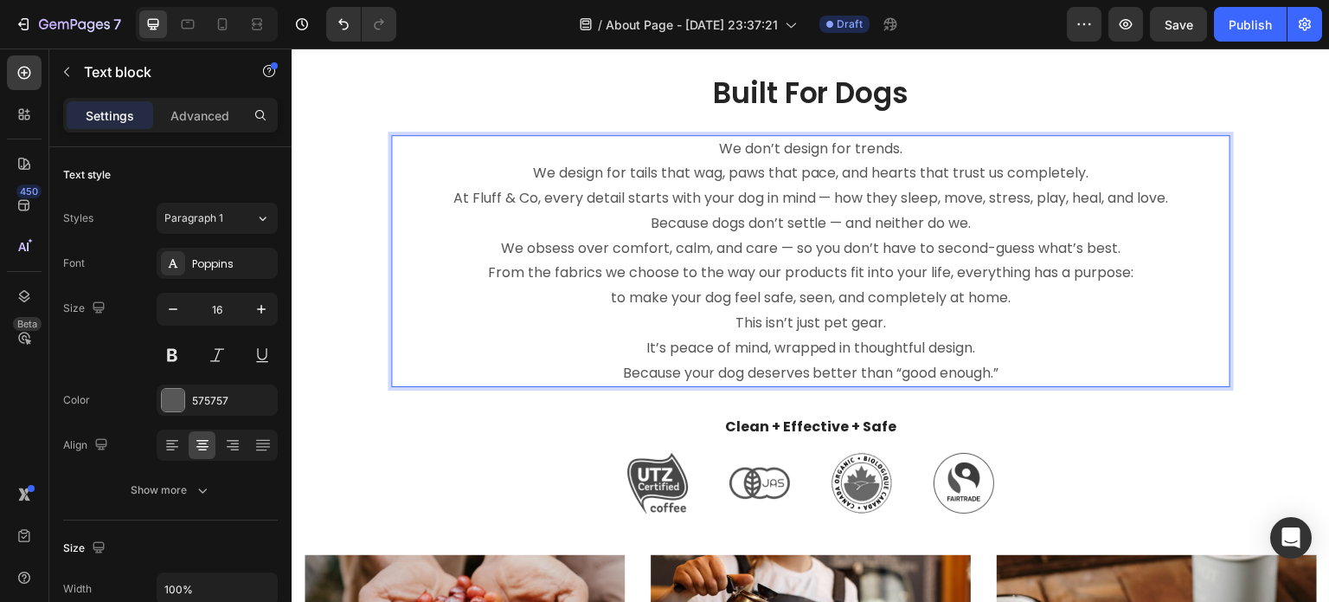
scroll to position [1048, 0]
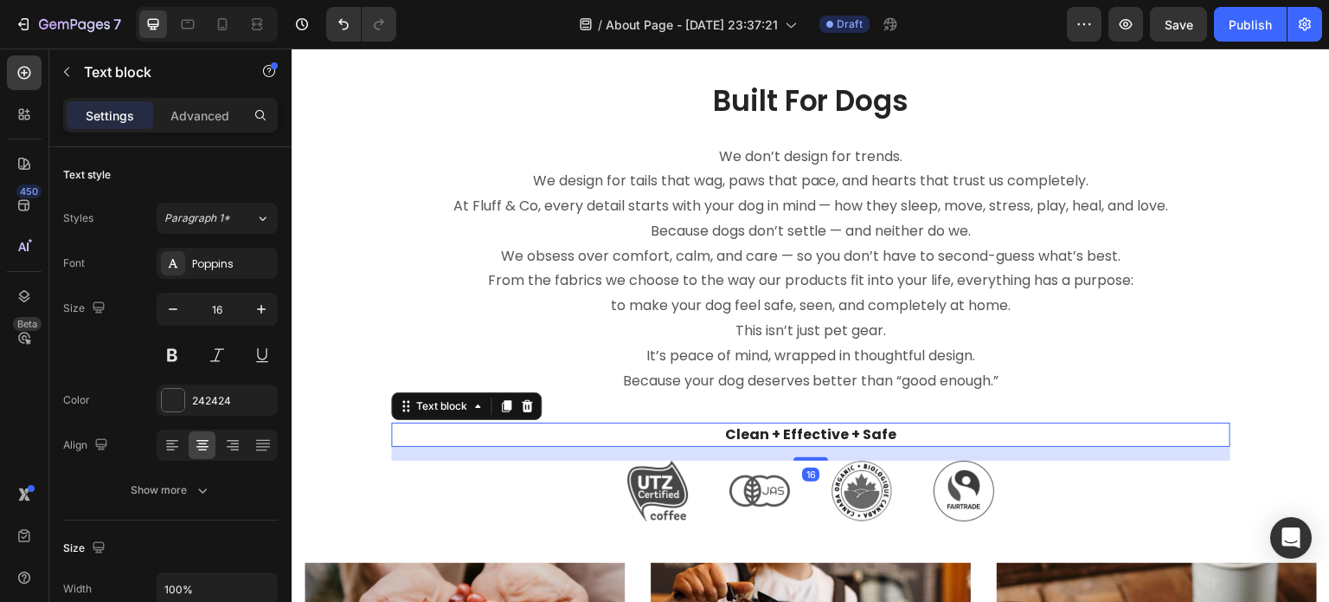
click at [867, 428] on p "Clean + Effective + Safe" at bounding box center [811, 434] width 836 height 21
click at [838, 429] on p "Clean + Effective + Safe" at bounding box center [811, 434] width 836 height 21
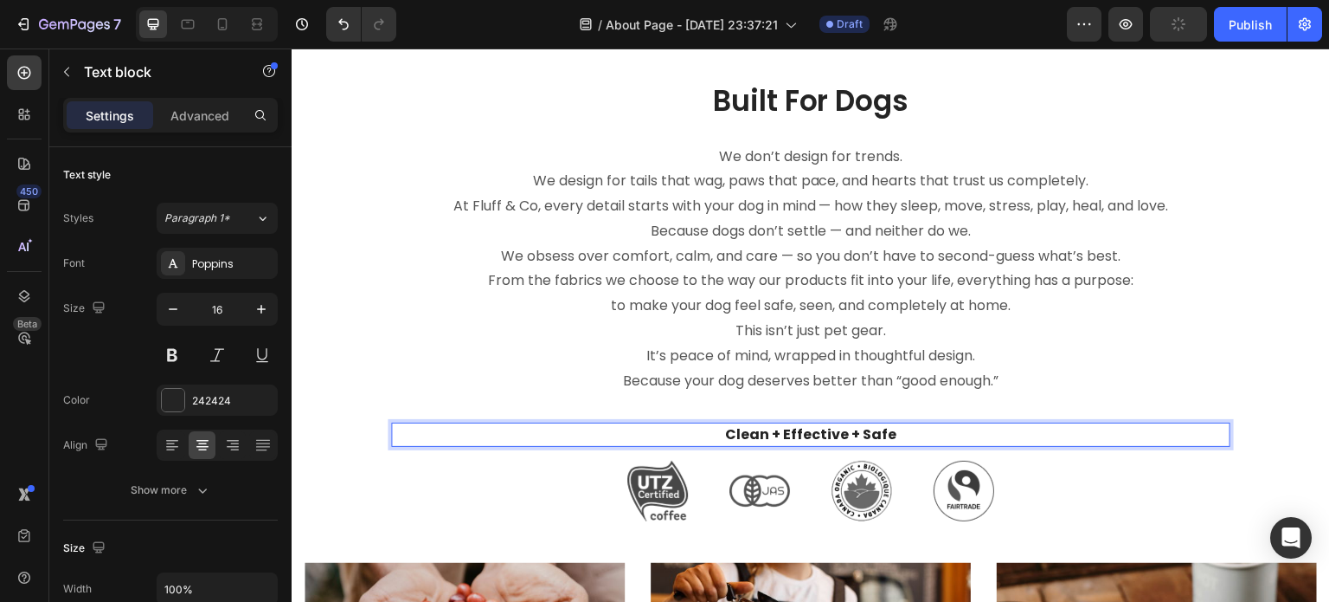
click at [898, 429] on p "Clean + Effective + Safe" at bounding box center [811, 434] width 836 height 21
click at [986, 274] on p "We obsess over comfort, calm, and care — so you don’t have to second-guess what…" at bounding box center [811, 281] width 836 height 74
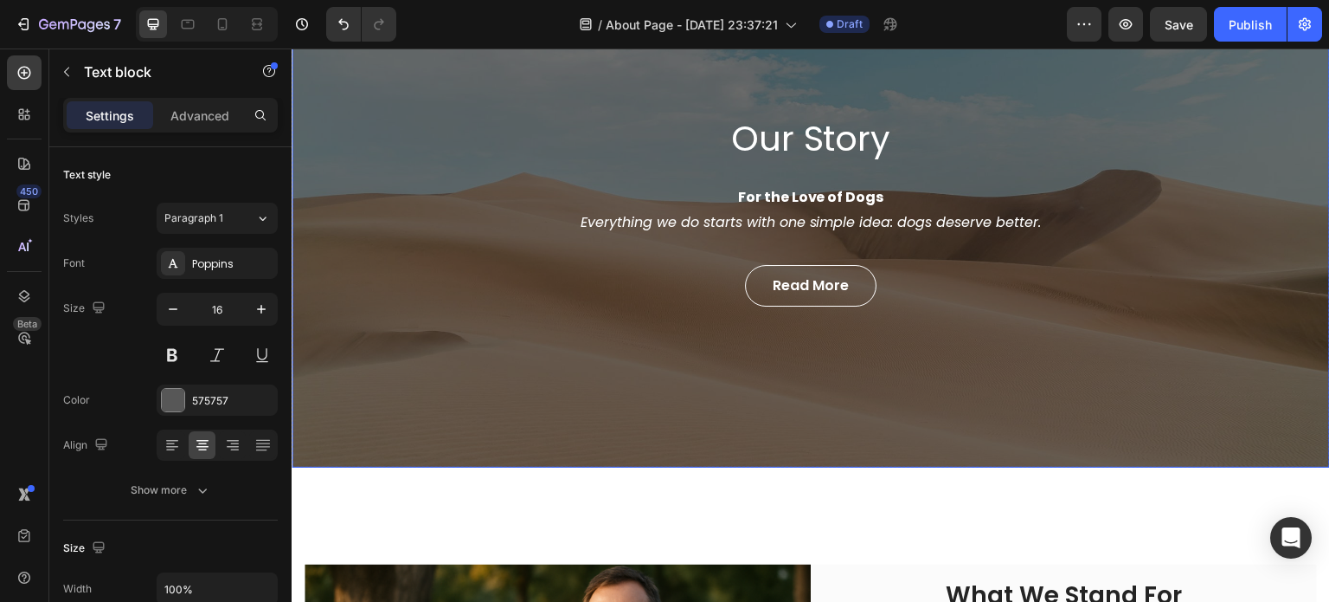
scroll to position [96, 0]
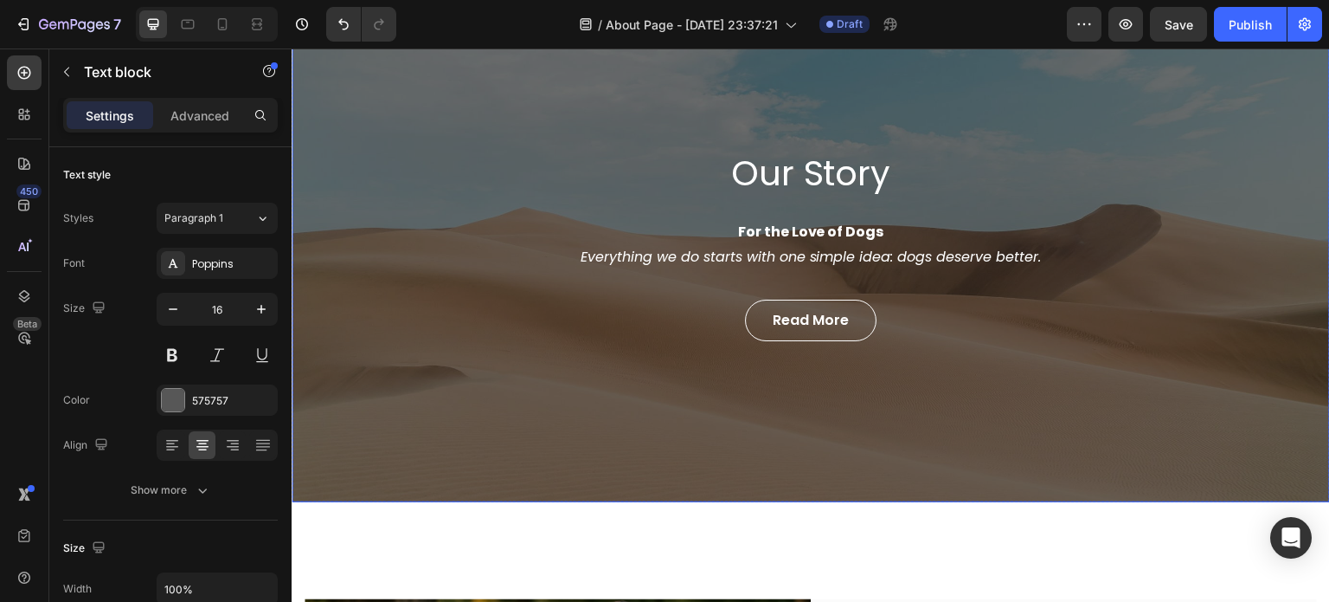
click at [517, 151] on div "Our Story Heading For the Love of Dogs Everything we do starts with one simple …" at bounding box center [811, 245] width 1039 height 514
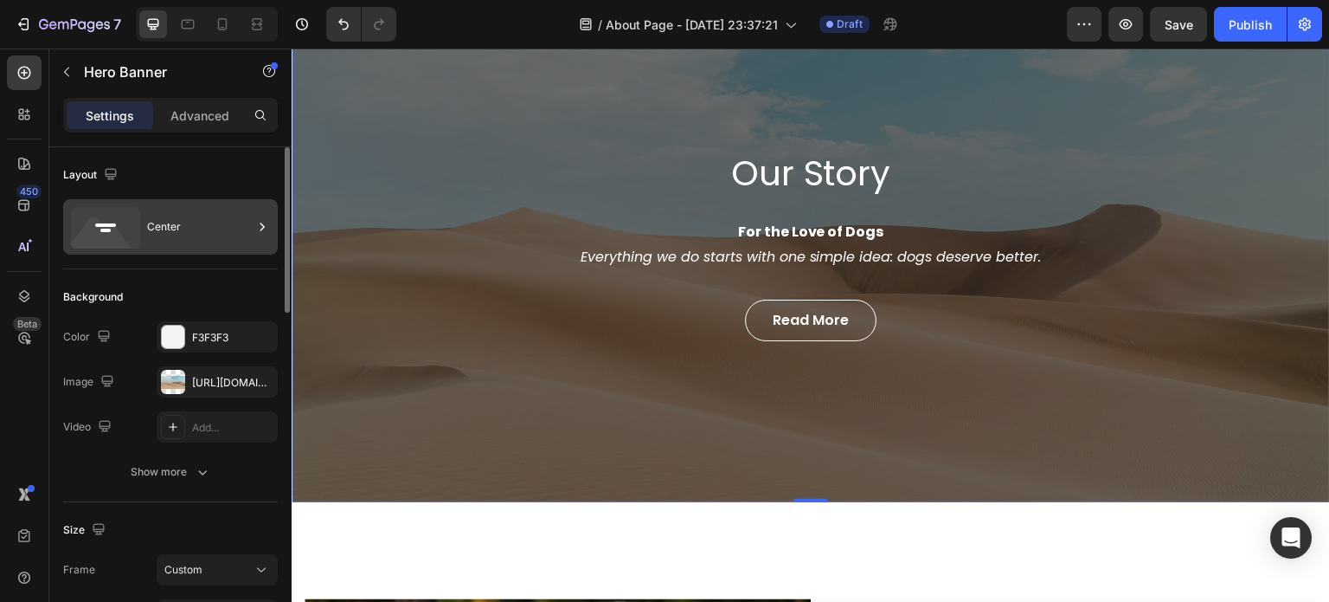
click at [163, 218] on div "Center" at bounding box center [200, 227] width 106 height 40
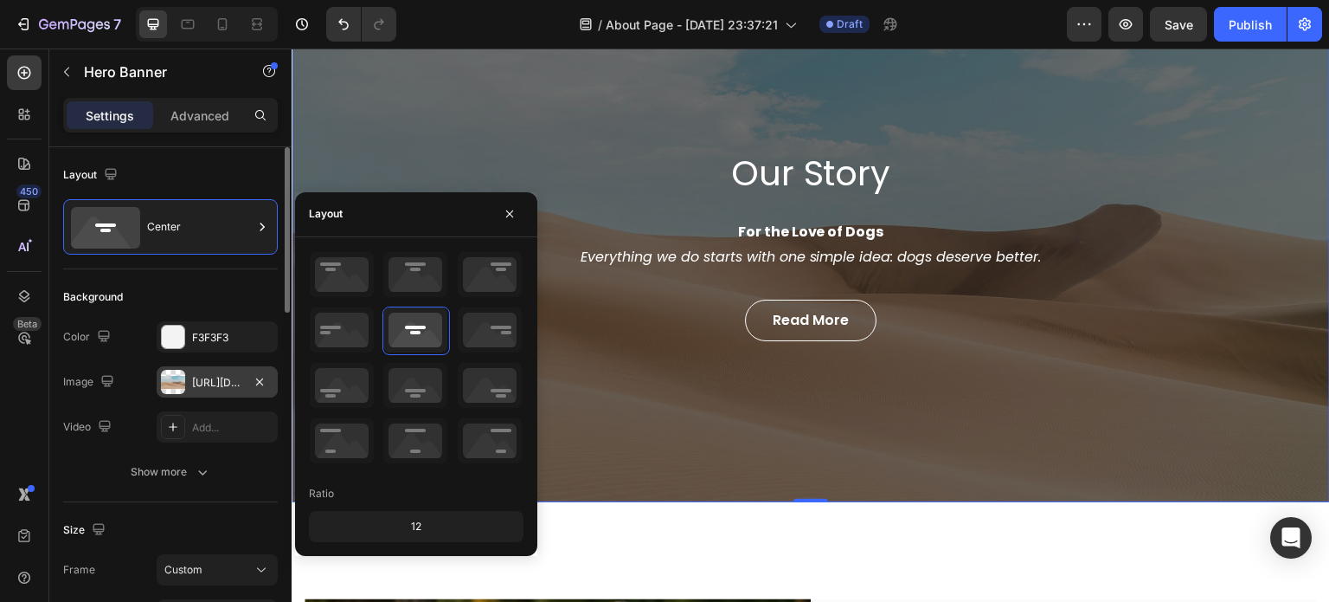
click at [187, 376] on div "[URL][DOMAIN_NAME]" at bounding box center [217, 381] width 121 height 31
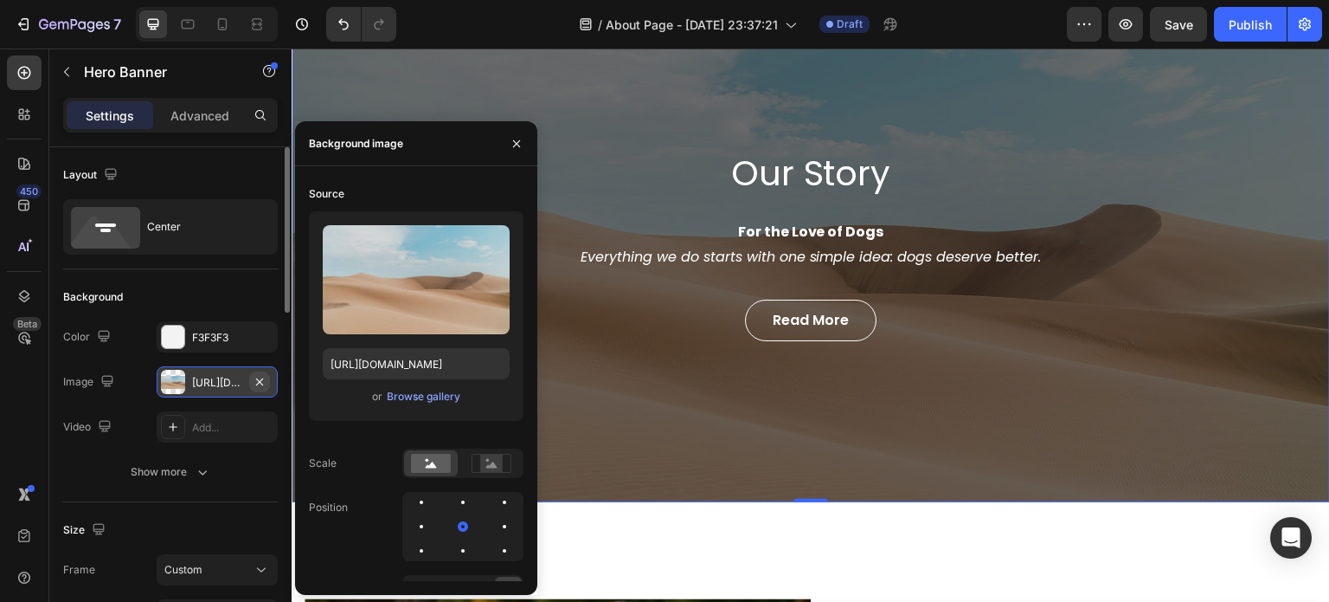
click at [253, 380] on icon "button" at bounding box center [260, 382] width 14 height 14
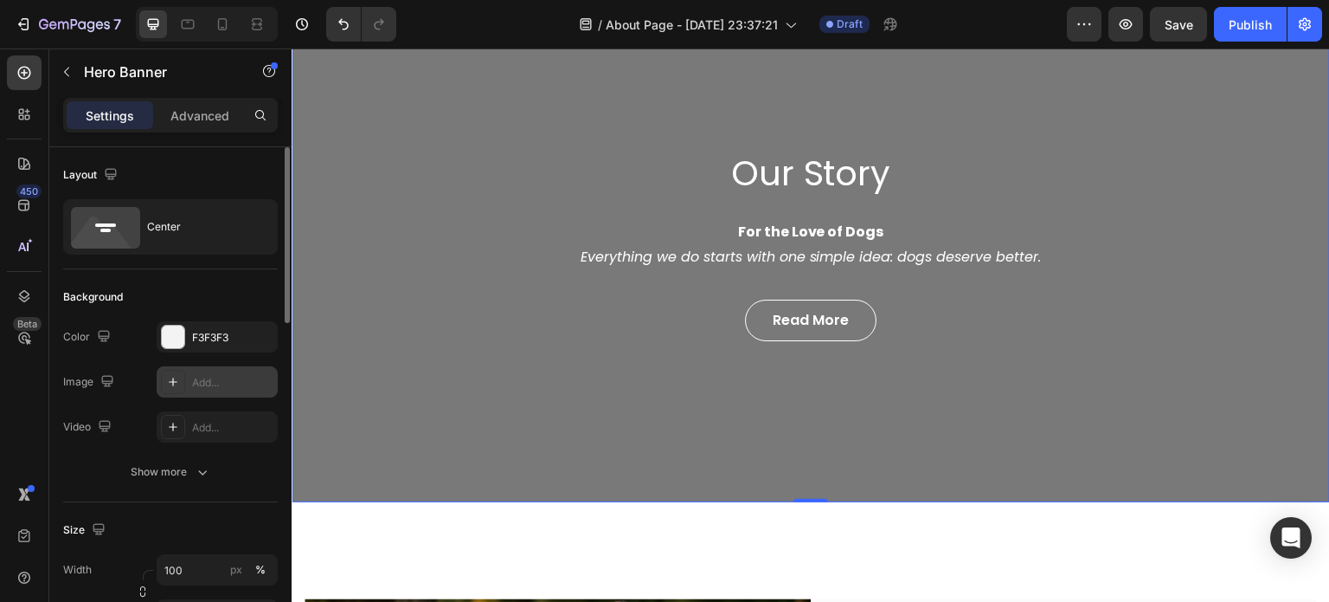
click at [240, 386] on div "Add..." at bounding box center [232, 383] width 81 height 16
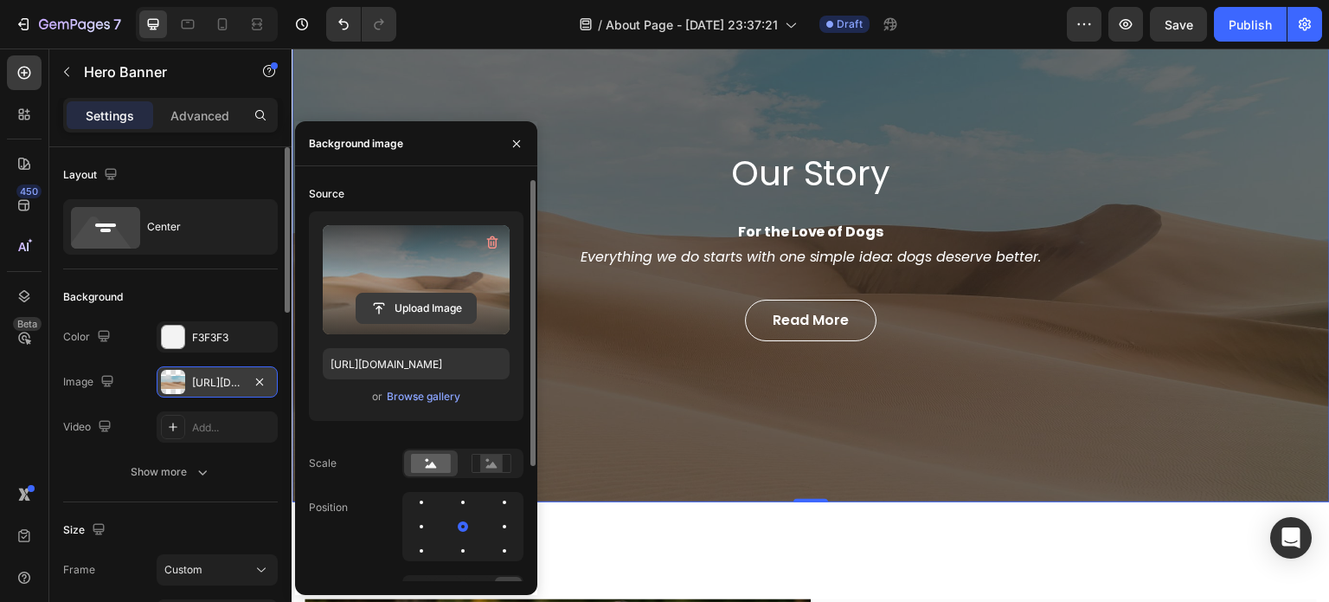
click at [434, 298] on input "file" at bounding box center [416, 307] width 119 height 29
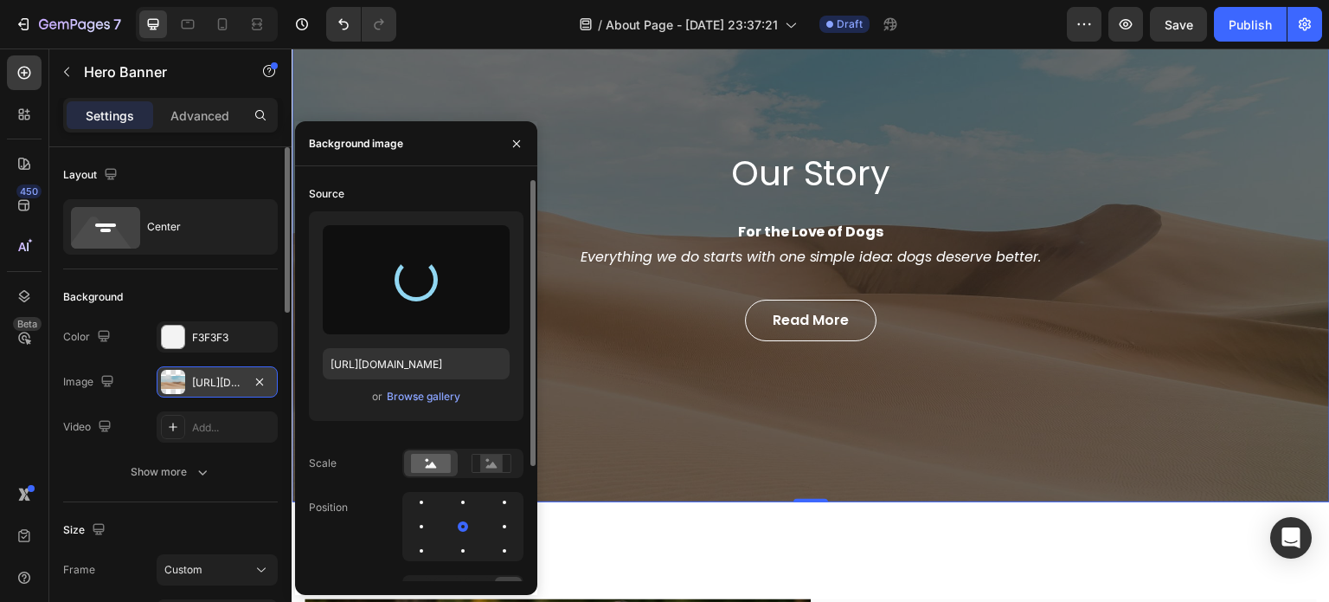
type input "[URL][DOMAIN_NAME]"
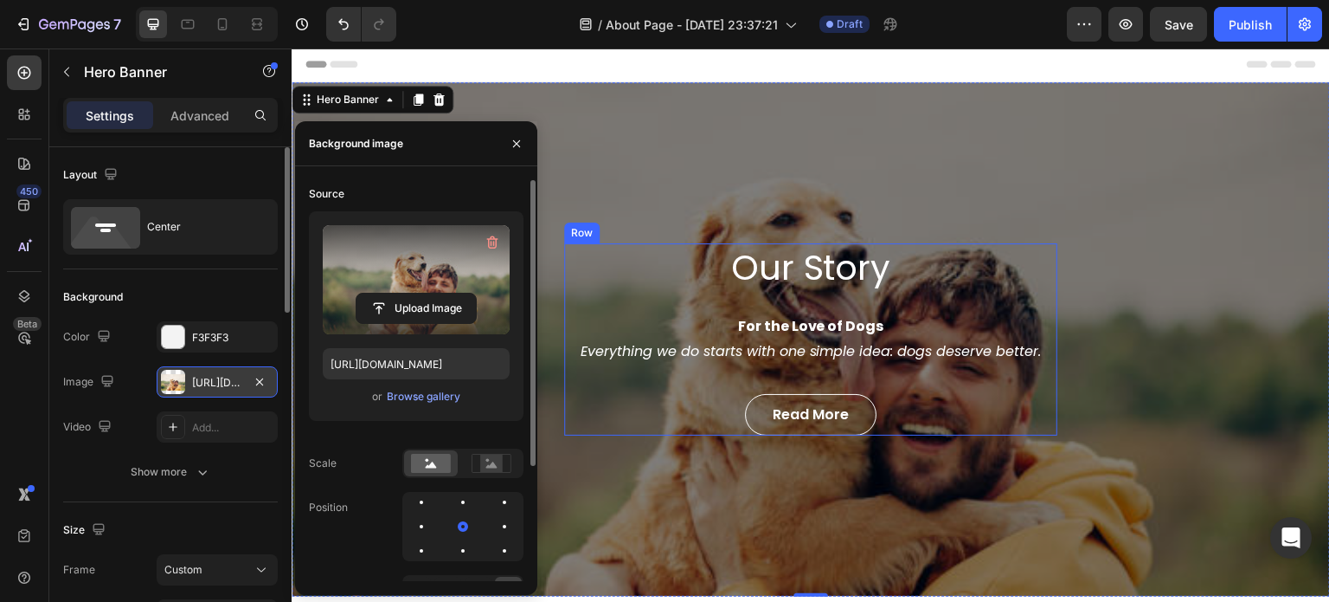
scroll to position [0, 0]
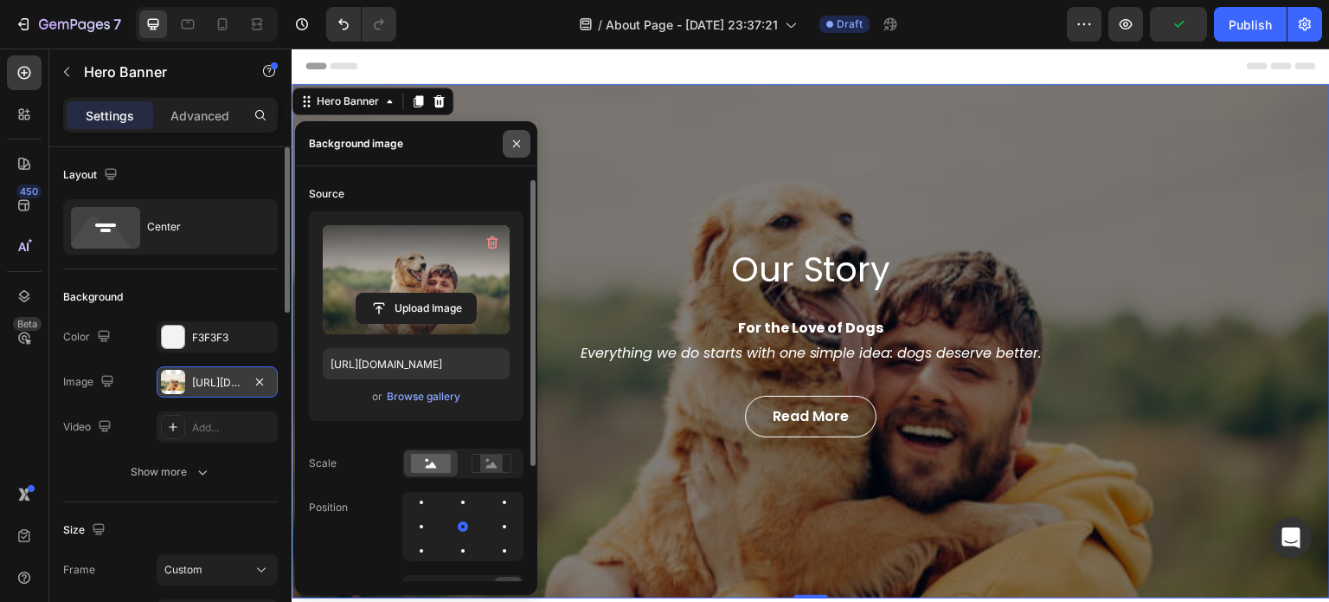
click at [523, 143] on icon "button" at bounding box center [517, 144] width 14 height 14
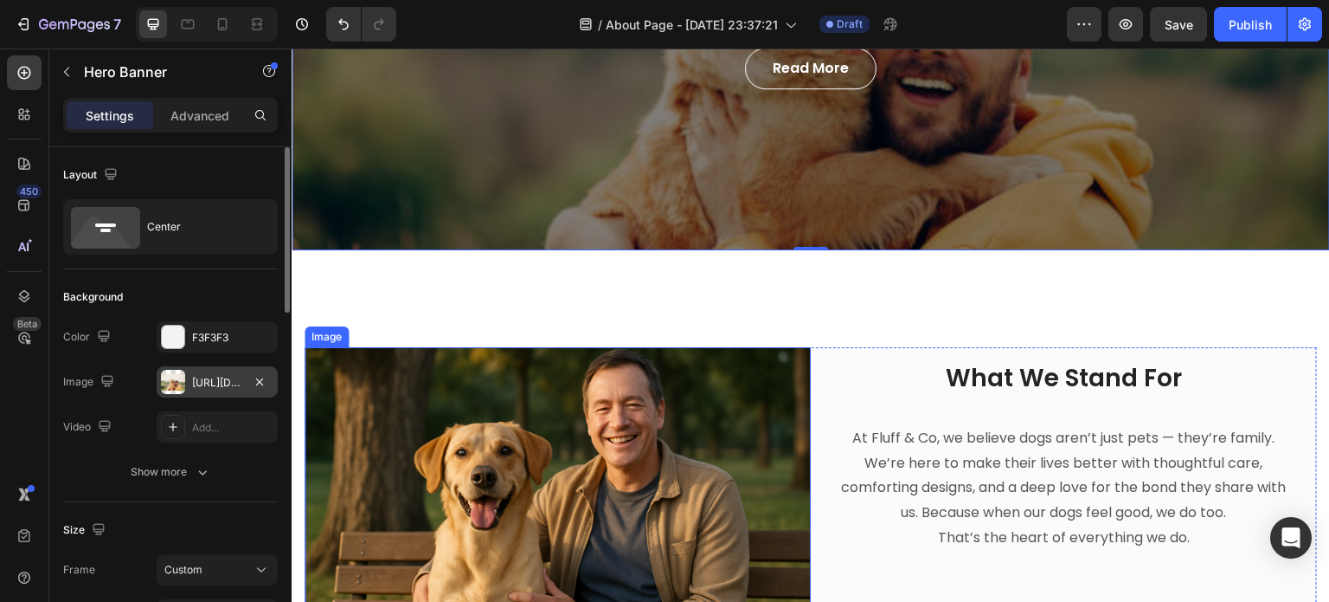
scroll to position [173, 0]
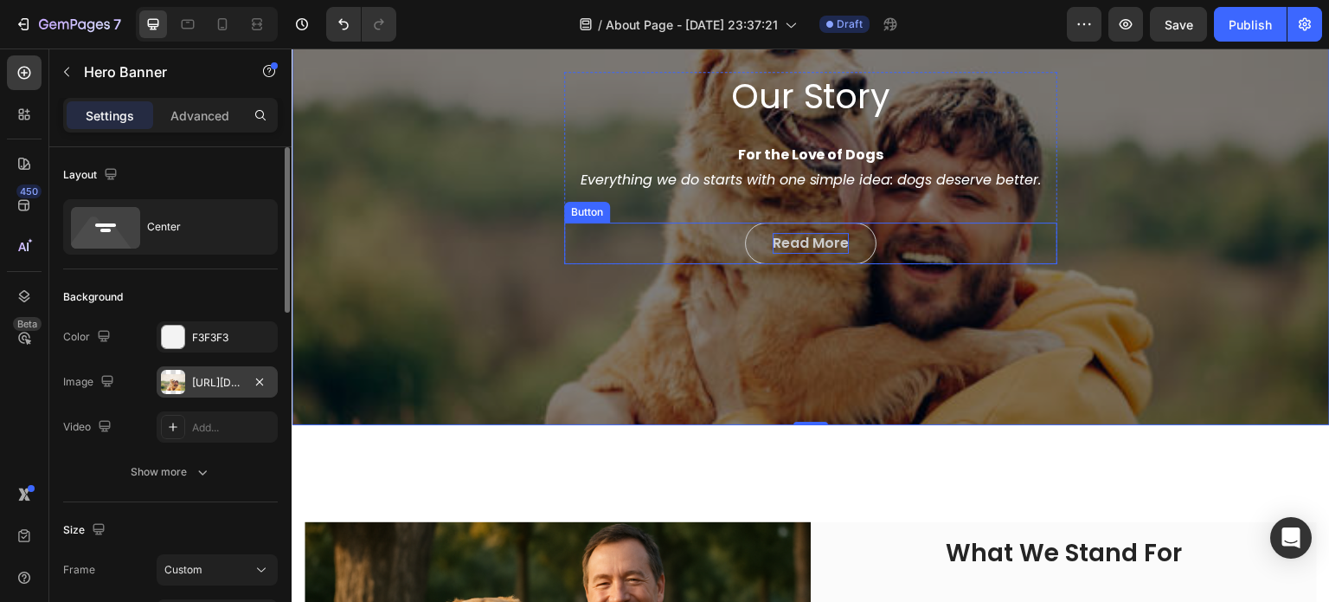
drag, startPoint x: 776, startPoint y: 243, endPoint x: 767, endPoint y: 249, distance: 11.3
click at [776, 243] on div "Read More" at bounding box center [811, 243] width 76 height 21
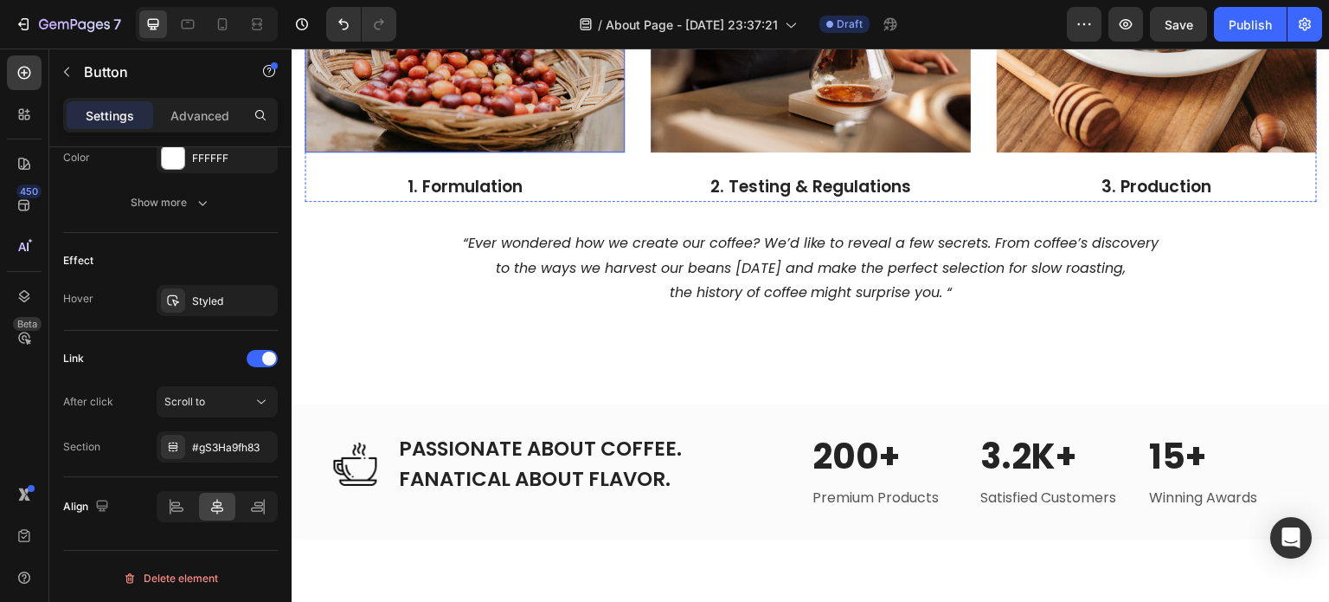
scroll to position [1818, 0]
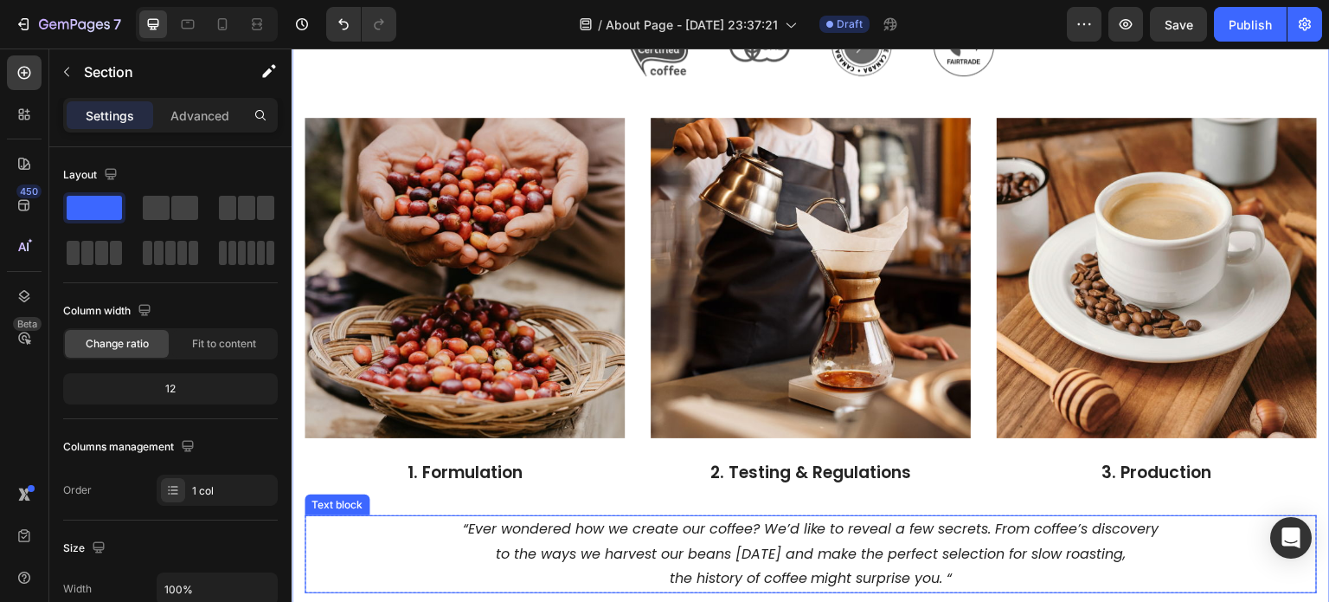
scroll to position [1645, 0]
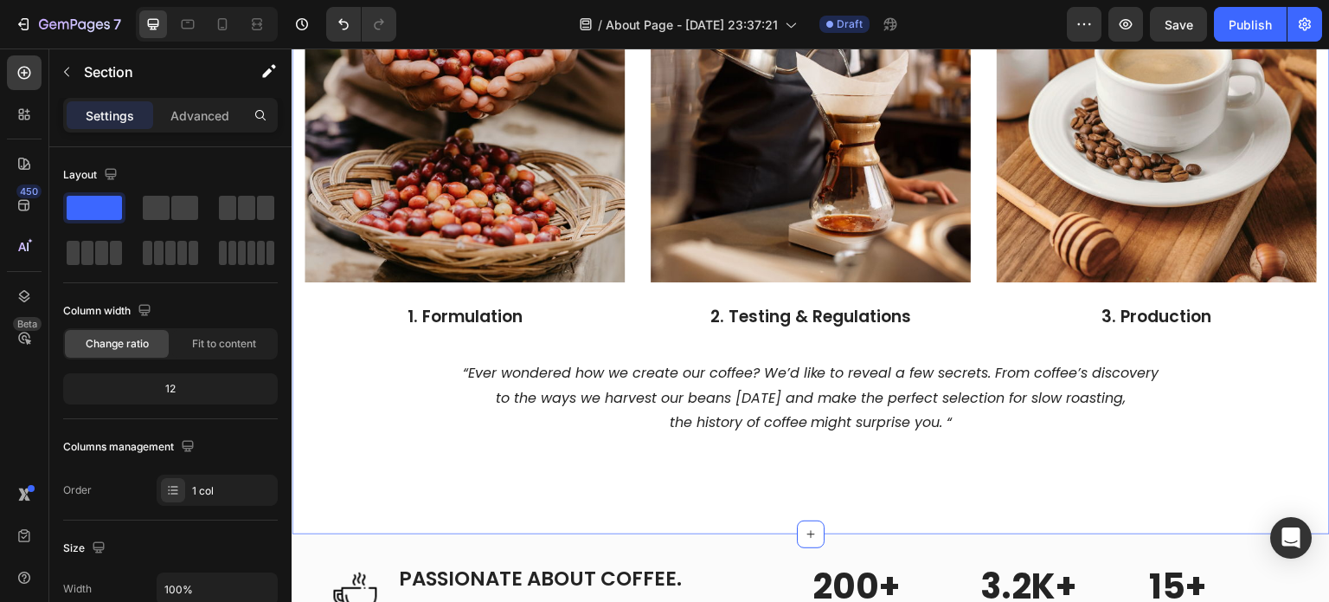
click at [362, 452] on div "Built For Dogs Heading We don’t design for trends. We design for tails that wag…" at bounding box center [811, 8] width 1039 height 1054
click at [485, 453] on div "Built For Dogs Heading We don’t design for trends. We design for tails that wag…" at bounding box center [811, 8] width 1039 height 1054
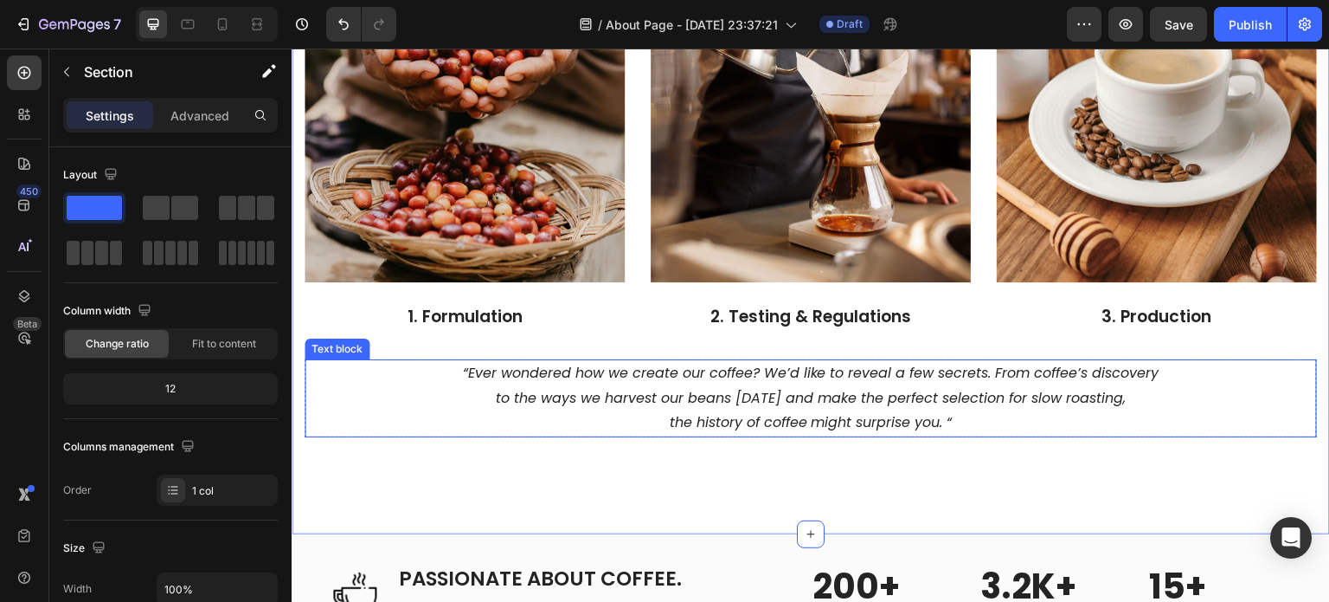
click at [845, 364] on icon "“Ever wondered how we create our coffee? We’d like to reveal a few secrets. Fro…" at bounding box center [811, 373] width 697 height 20
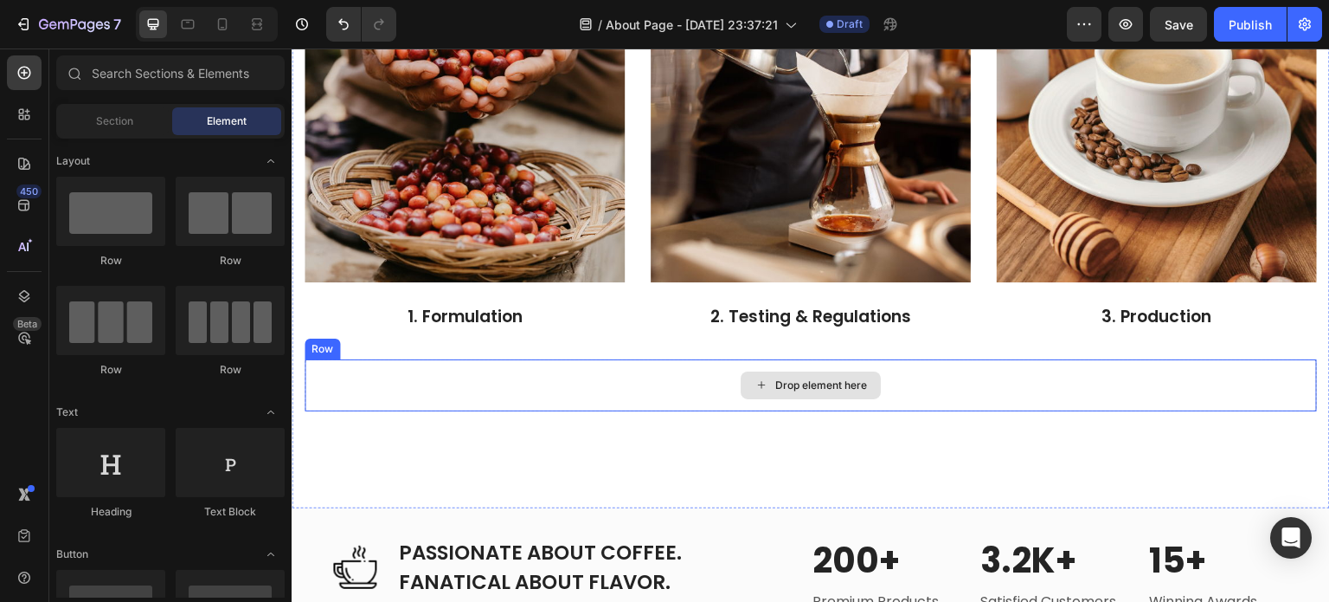
click at [954, 362] on div "Drop element here" at bounding box center [811, 385] width 1013 height 52
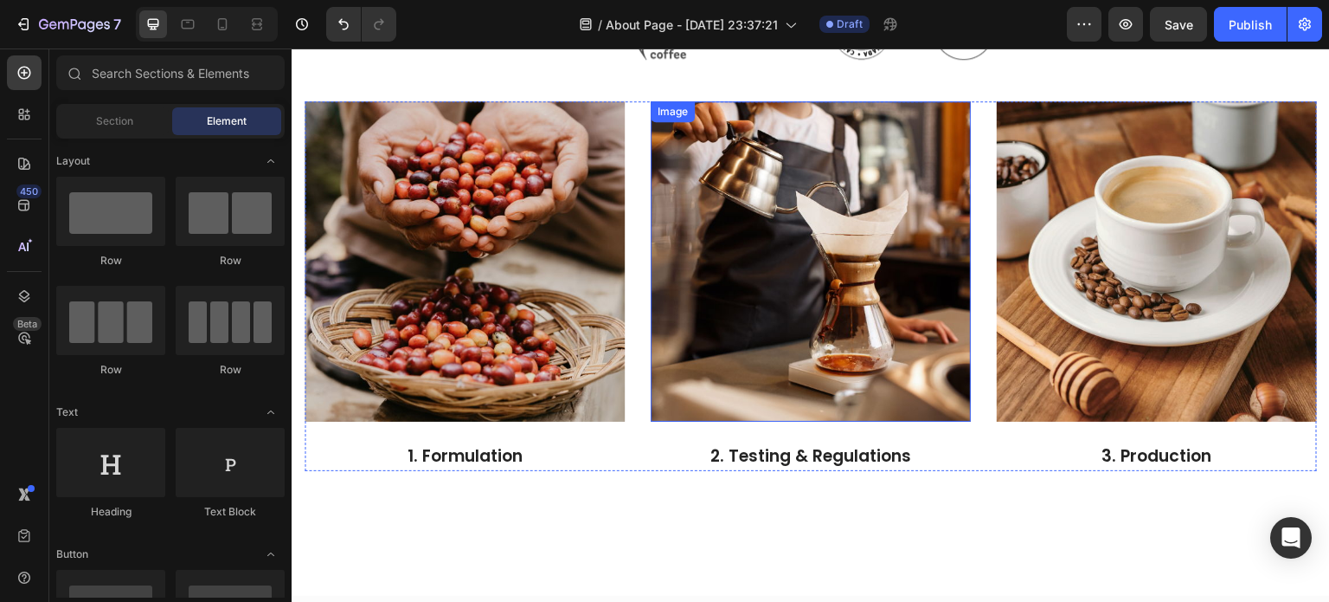
scroll to position [1385, 0]
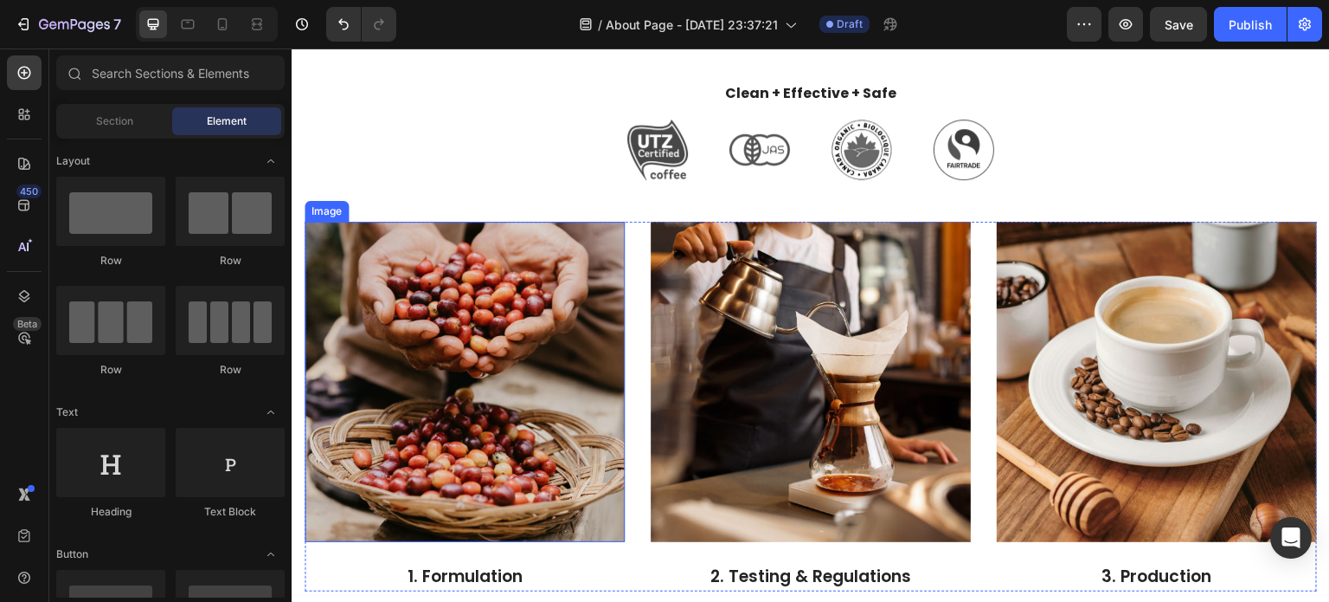
click at [525, 334] on img at bounding box center [465, 382] width 320 height 320
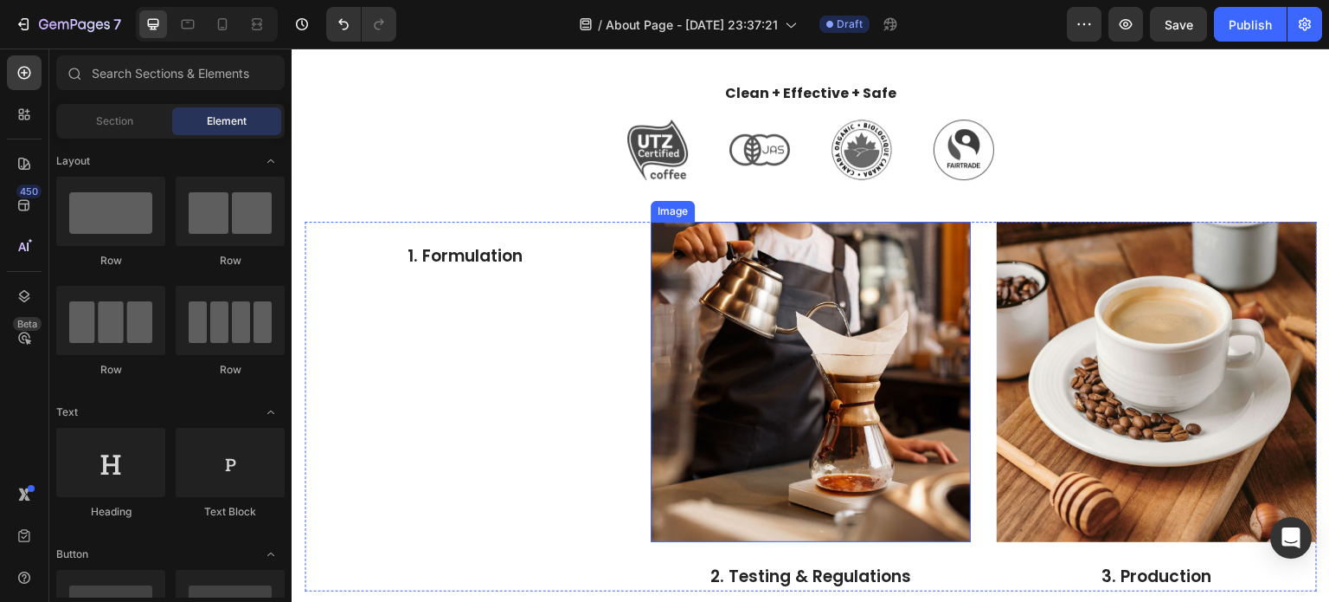
click at [663, 322] on img at bounding box center [811, 382] width 320 height 320
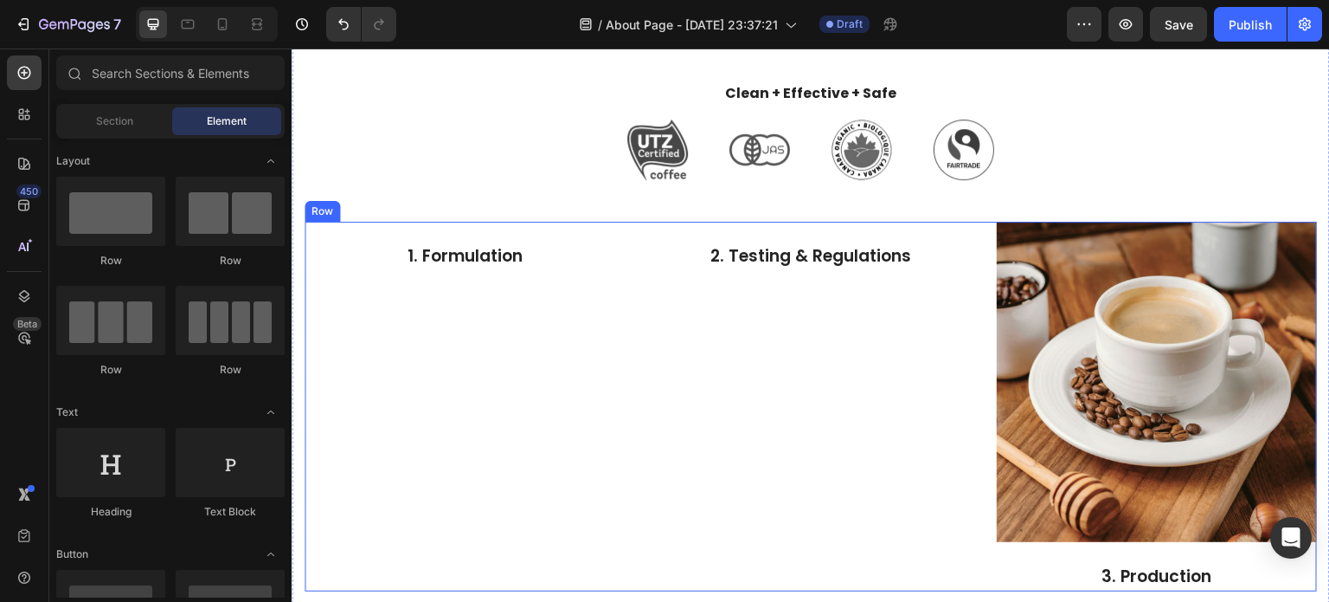
click at [972, 343] on div "1. Formulation Text block 2. Testing & Regulations Text block Image 3. Producti…" at bounding box center [811, 407] width 1013 height 370
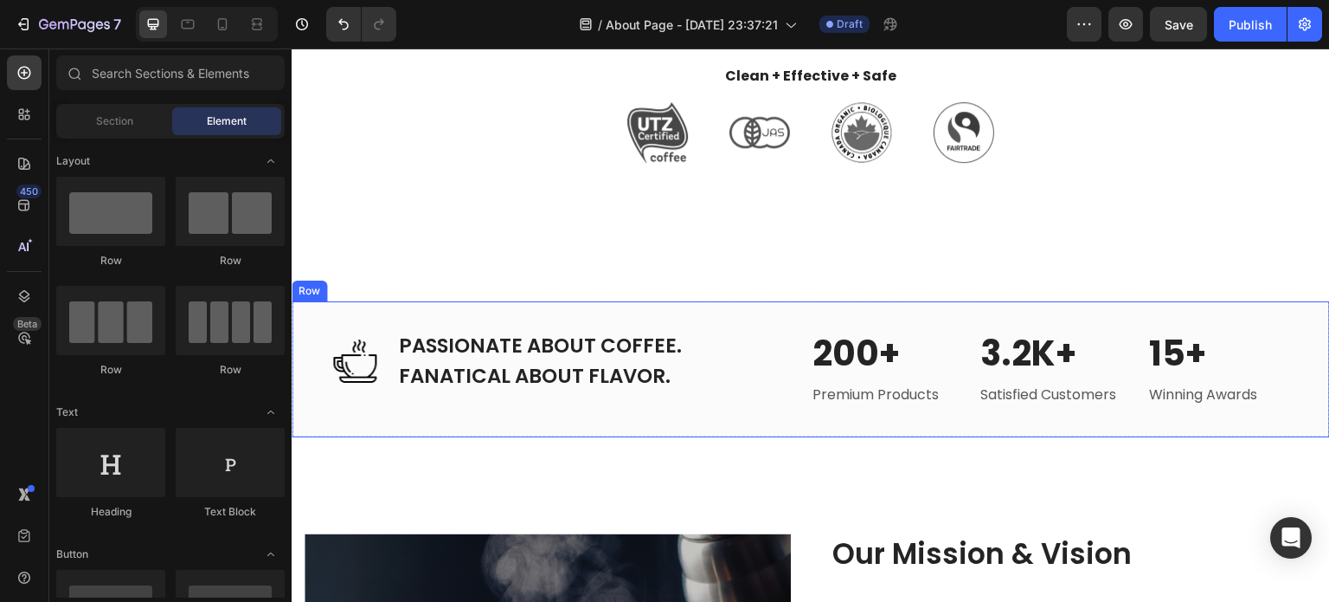
scroll to position [1298, 0]
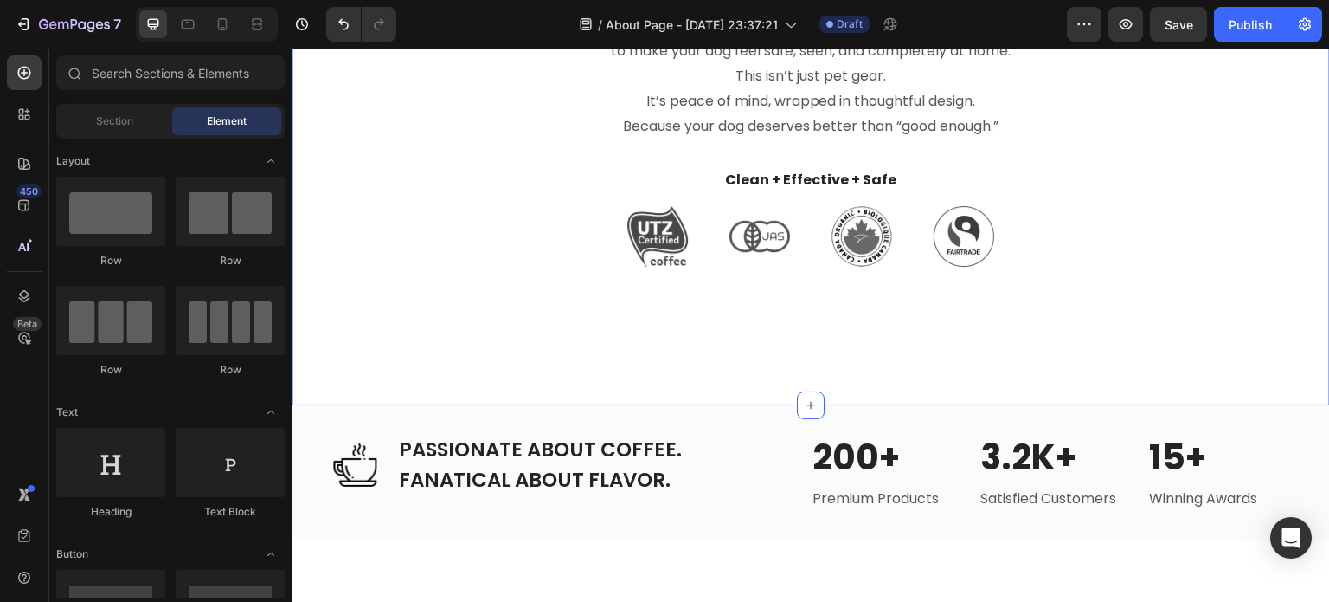
click at [804, 315] on div "Built For Dogs Heading We don’t design for trends. We design for tails that wag…" at bounding box center [811, 116] width 1039 height 579
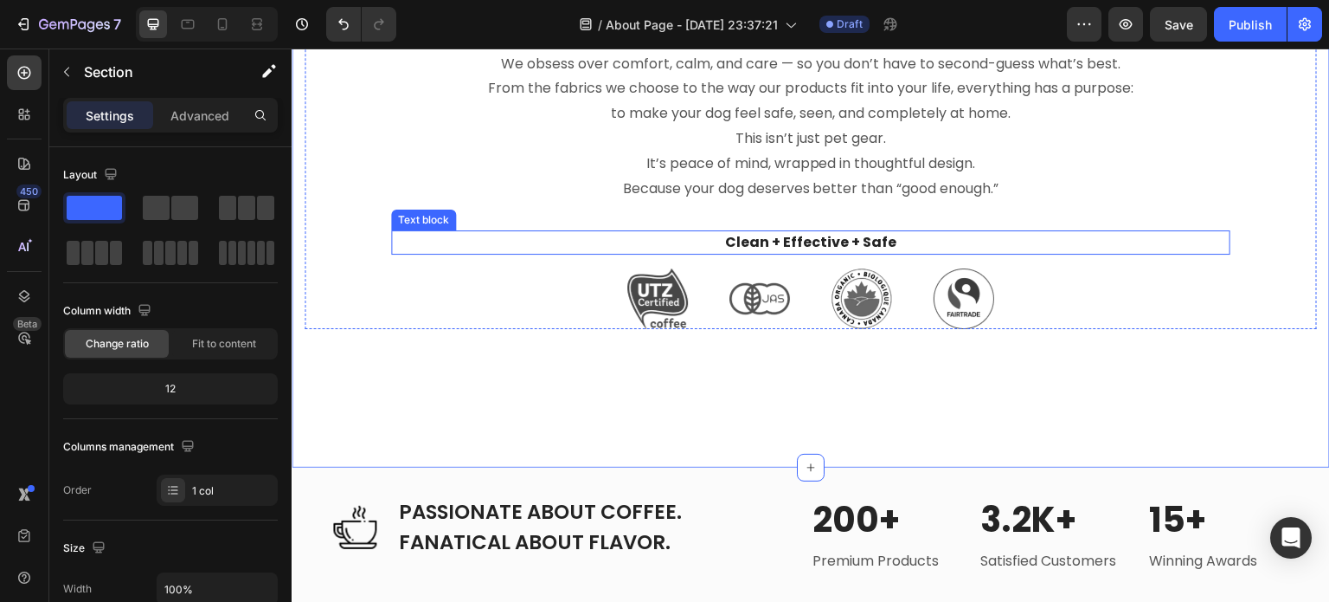
scroll to position [1212, 0]
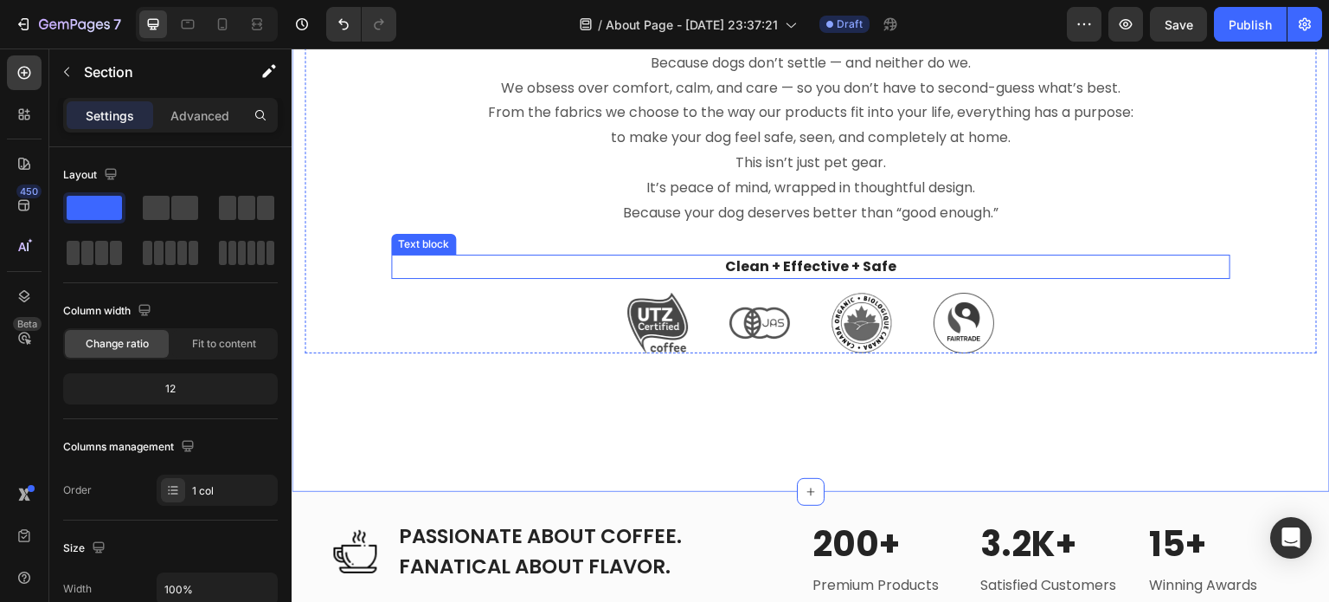
click at [666, 261] on p "Clean + Effective + Safe" at bounding box center [811, 266] width 836 height 21
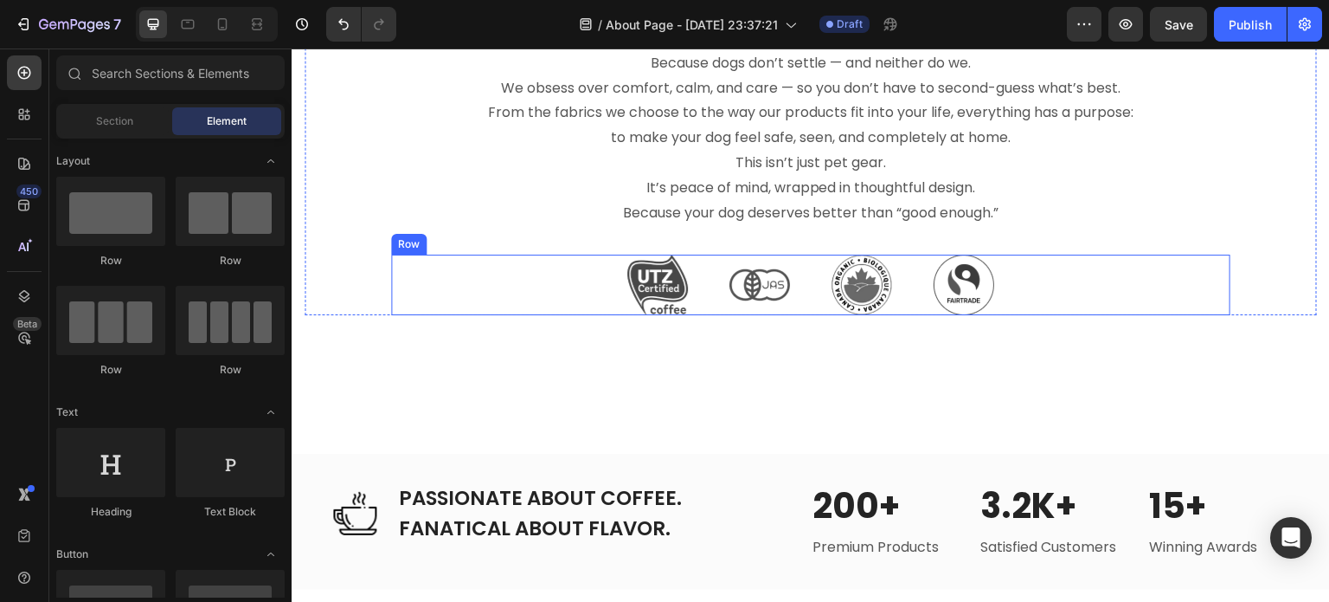
click at [486, 271] on div "Image Image Image Image Row" at bounding box center [811, 284] width 840 height 61
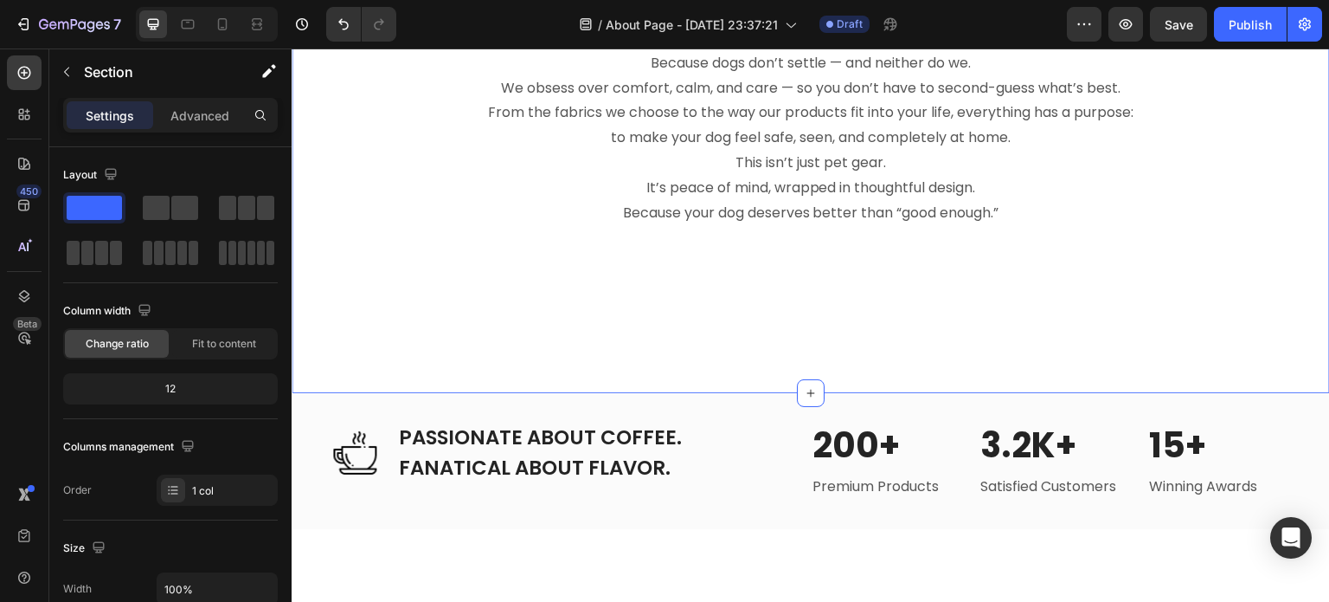
click at [486, 271] on div "Built For Dogs Heading We don’t design for trends. We design for tails that wag…" at bounding box center [811, 104] width 1013 height 383
click at [480, 324] on div "Built For Dogs Heading We don’t design for trends. We design for tails that wag…" at bounding box center [811, 153] width 1039 height 480
click at [563, 340] on div "Built For Dogs Heading We don’t design for trends. We design for tails that wag…" at bounding box center [811, 153] width 1039 height 480
click at [840, 332] on div "Built For Dogs Heading We don’t design for trends. We design for tails that wag…" at bounding box center [811, 153] width 1039 height 480
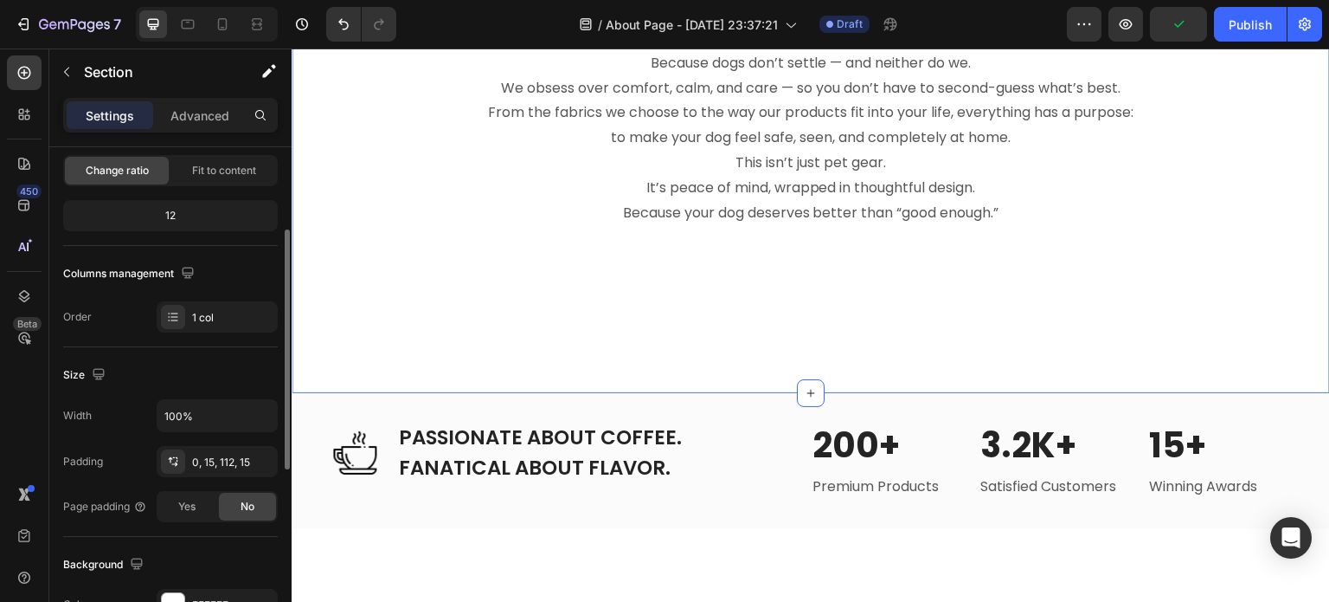
scroll to position [260, 0]
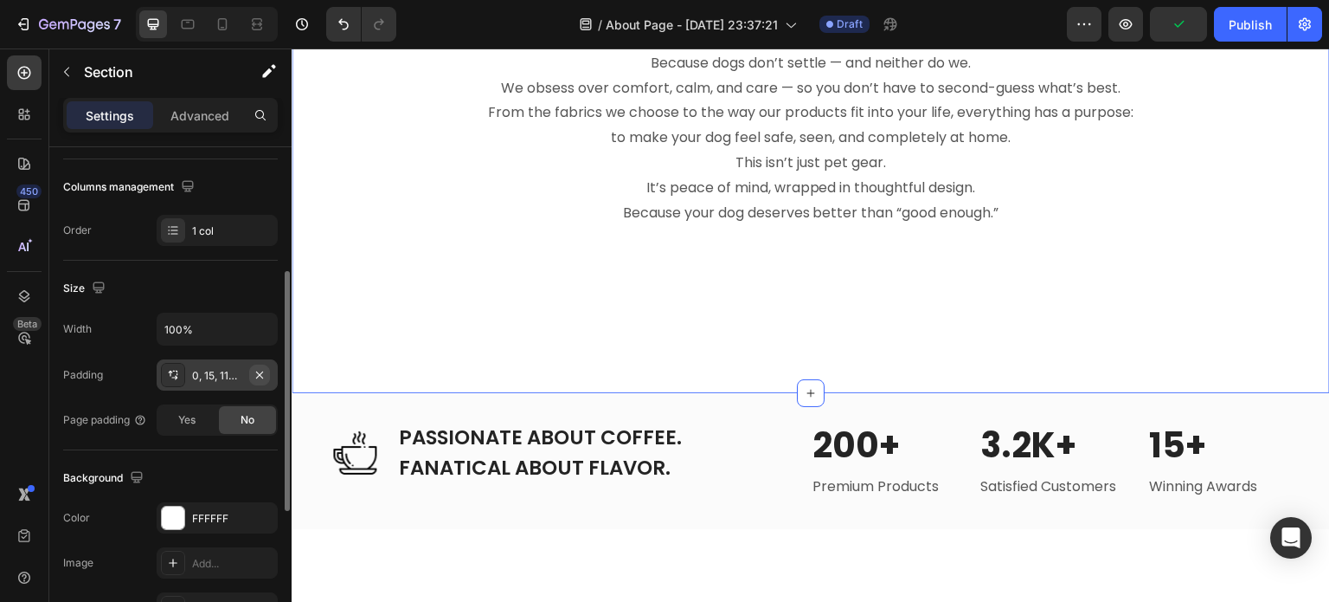
click at [249, 372] on button "button" at bounding box center [259, 374] width 21 height 21
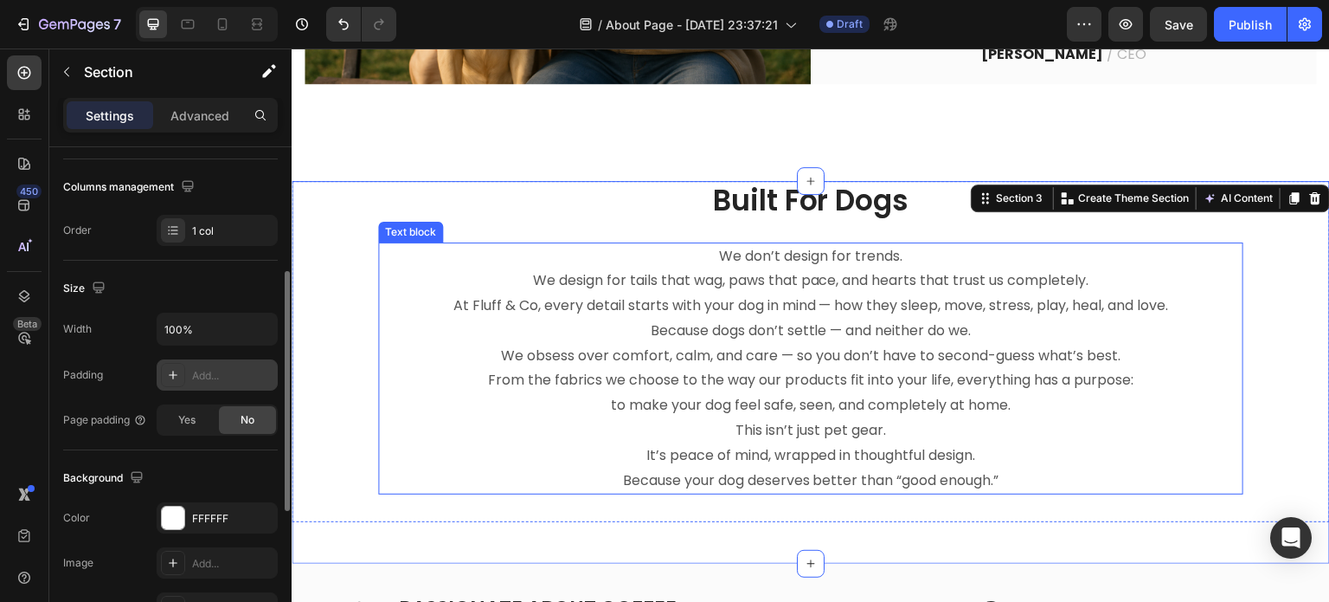
scroll to position [1039, 0]
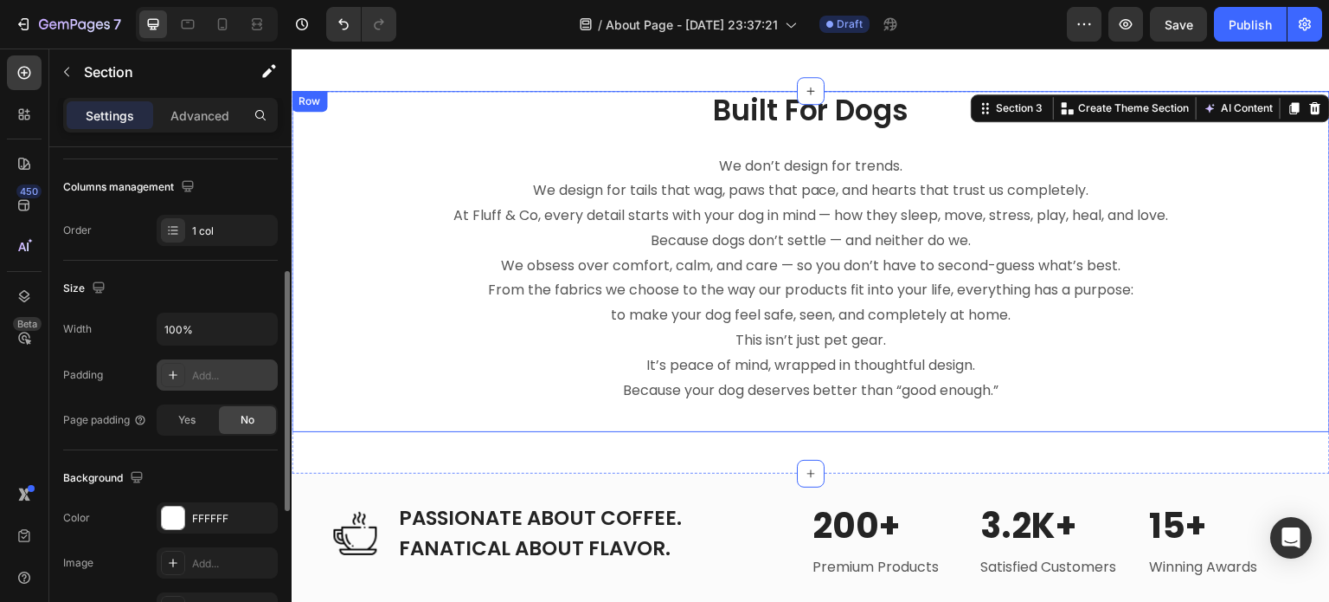
click at [1246, 299] on div "Built For Dogs Heading We don’t design for trends. We design for tails that wag…" at bounding box center [811, 262] width 1039 height 342
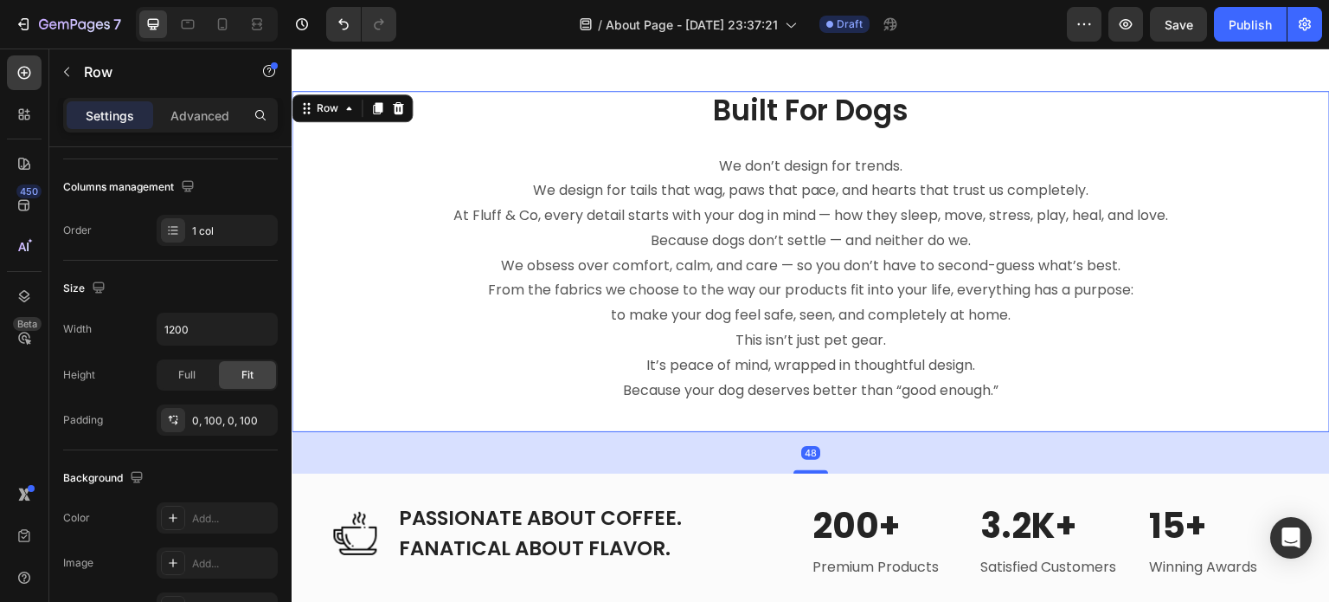
scroll to position [0, 0]
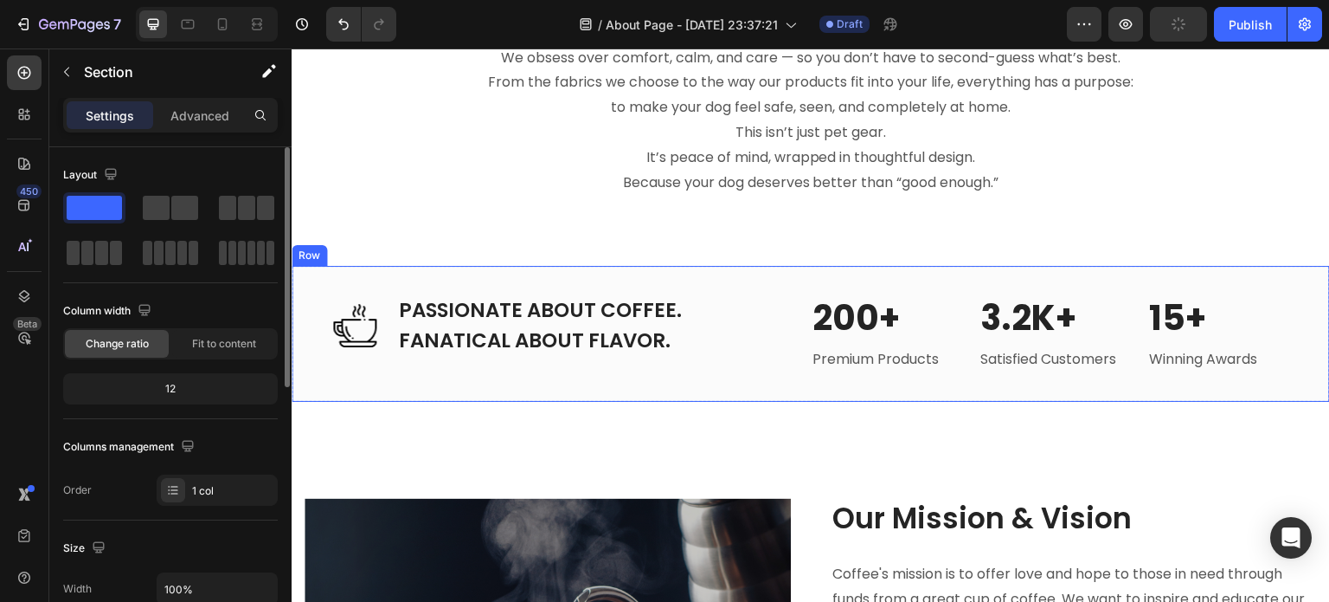
scroll to position [1212, 0]
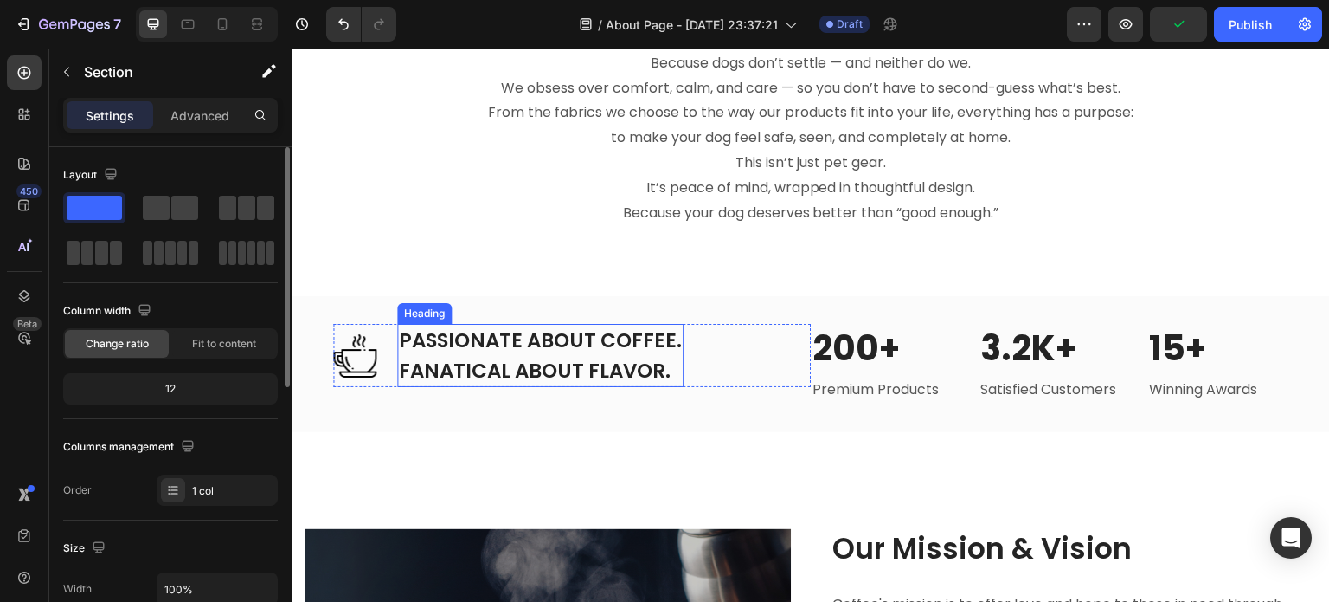
click at [543, 364] on p "PASSIONATE ABOUT COFFEE. FANATICAL ABOUT FLAVOR." at bounding box center [540, 355] width 283 height 60
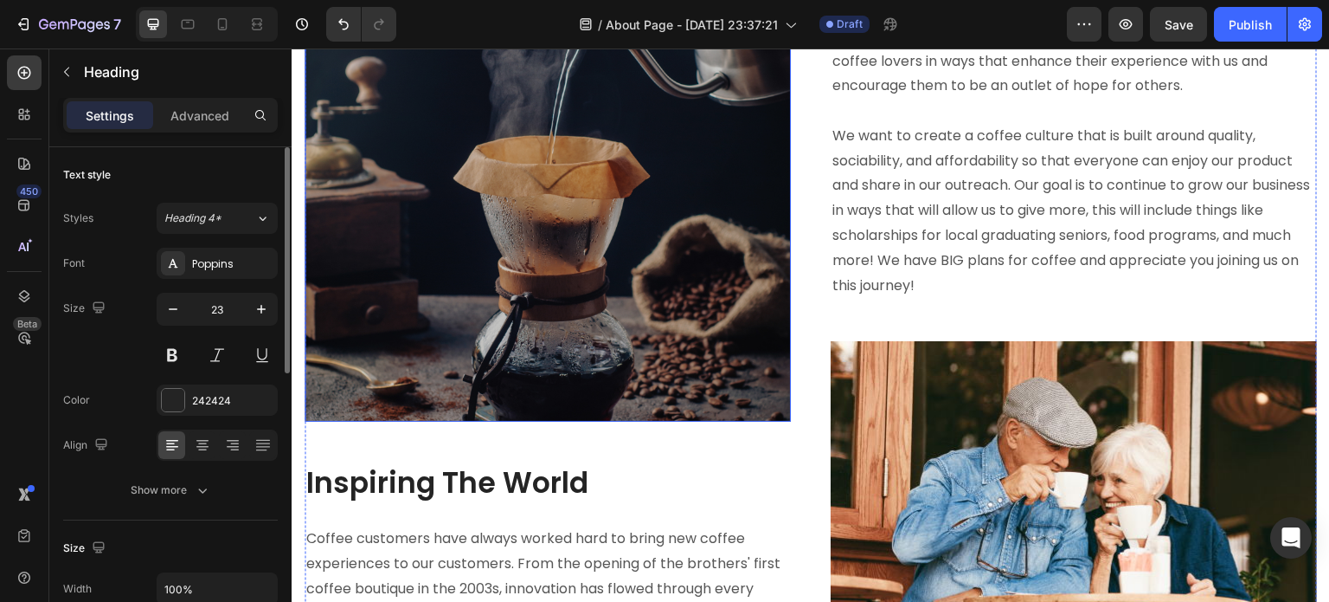
scroll to position [1645, 0]
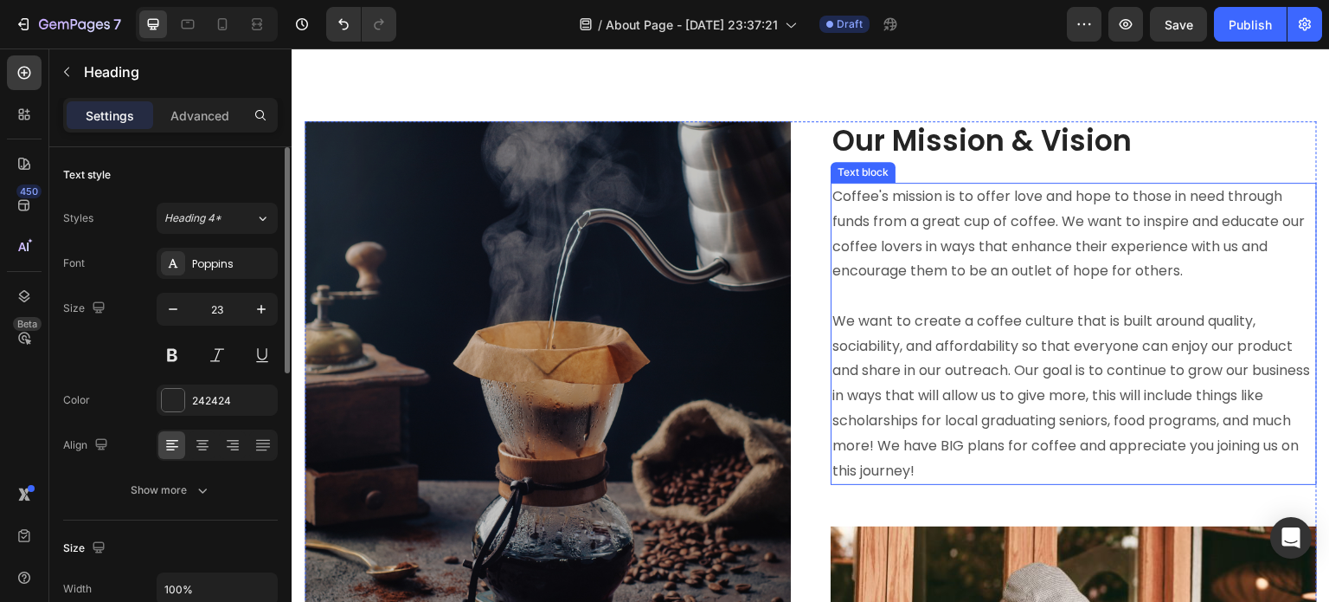
click at [885, 258] on p "Coffee's mission is to offer love and hope to those in need through funds from …" at bounding box center [1074, 333] width 483 height 299
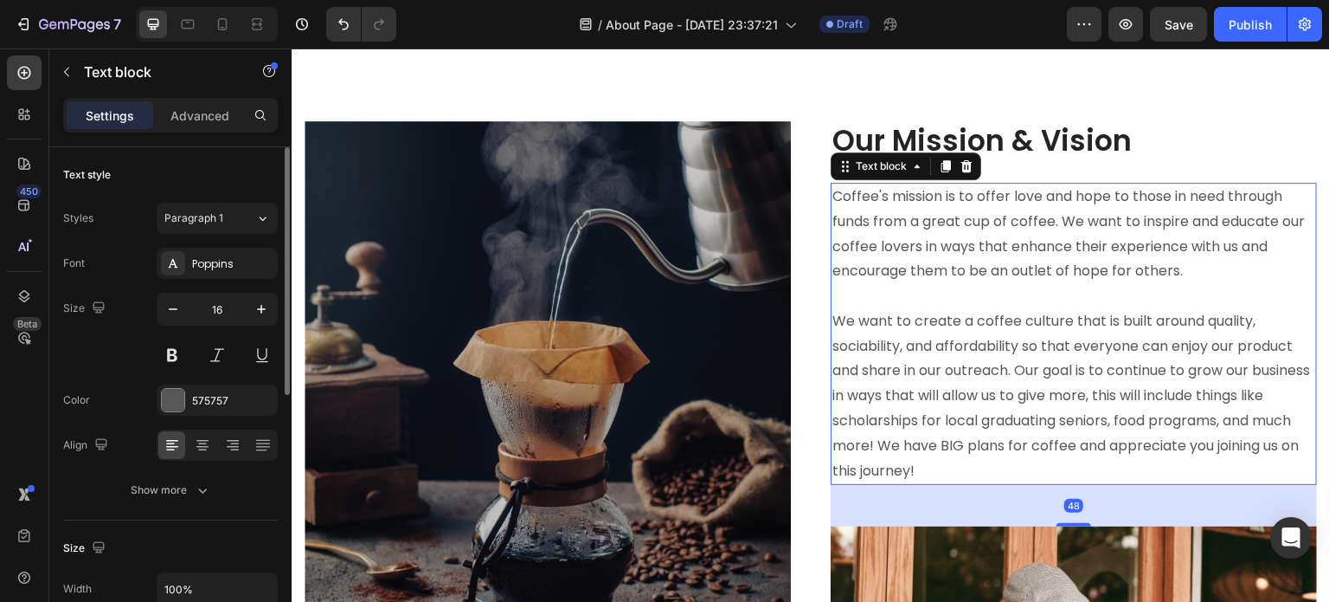
click at [903, 276] on p "Coffee's mission is to offer love and hope to those in need through funds from …" at bounding box center [1074, 333] width 483 height 299
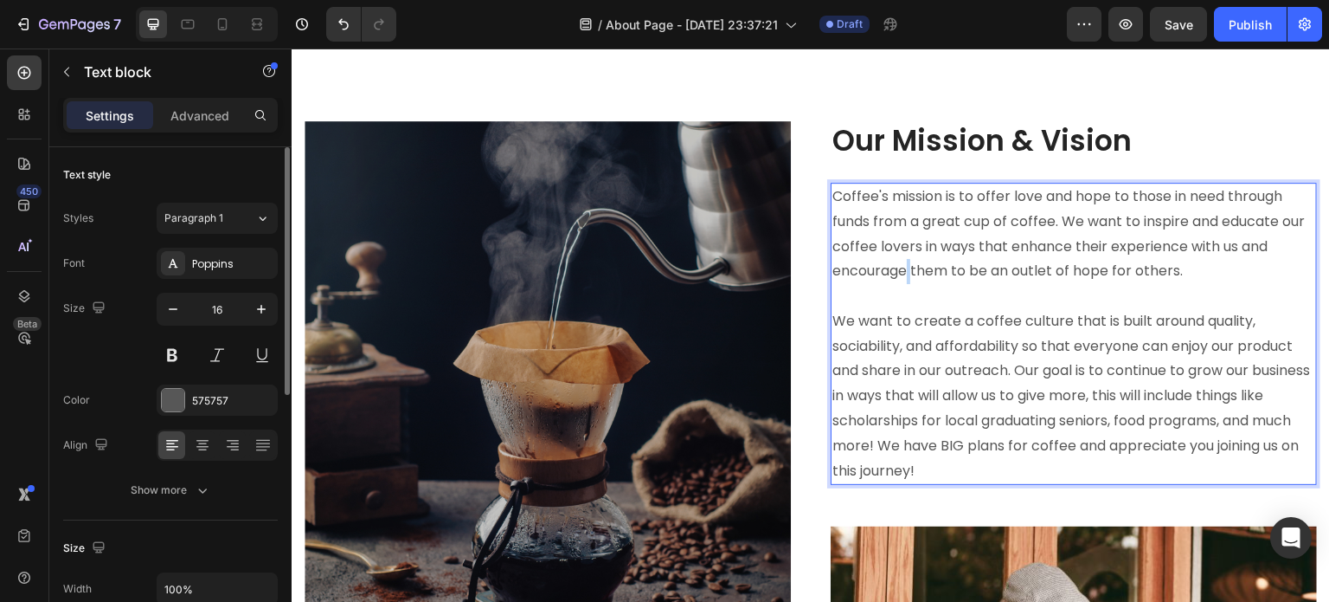
click at [903, 276] on p "Coffee's mission is to offer love and hope to those in need through funds from …" at bounding box center [1074, 333] width 483 height 299
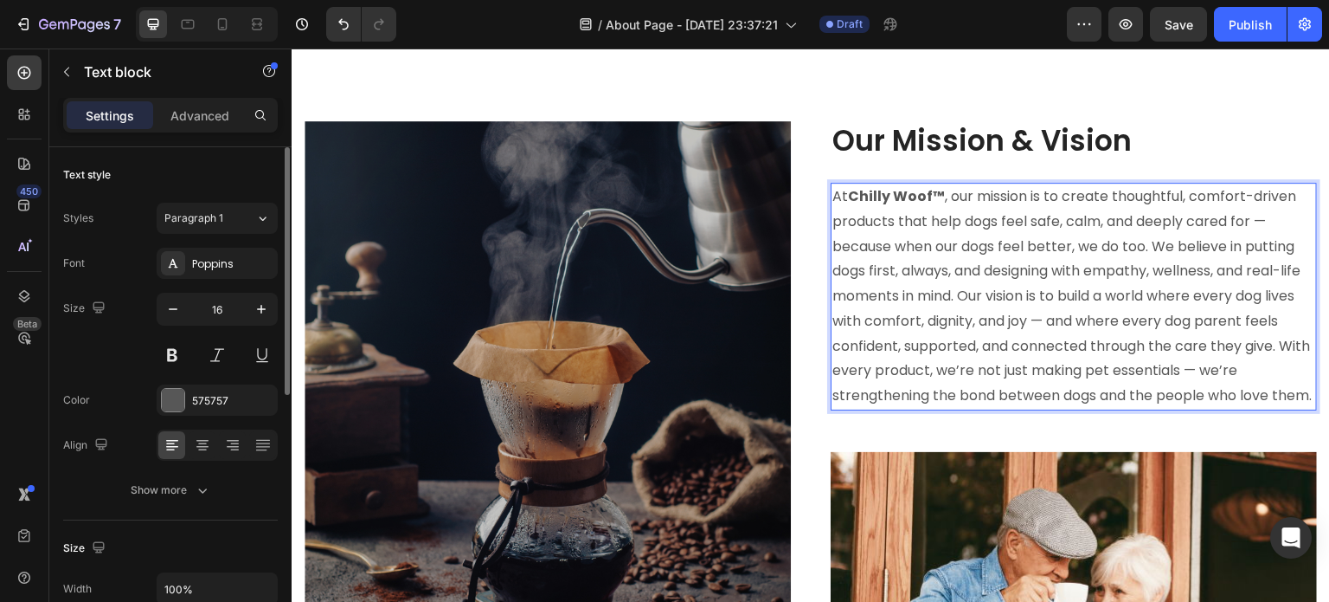
drag, startPoint x: 908, startPoint y: 193, endPoint x: 919, endPoint y: 193, distance: 11.3
click at [909, 193] on strong "Chilly Woof™" at bounding box center [896, 196] width 97 height 20
drag, startPoint x: 937, startPoint y: 196, endPoint x: 847, endPoint y: 200, distance: 90.1
click at [848, 200] on strong "Chilly Woof™" at bounding box center [896, 196] width 97 height 20
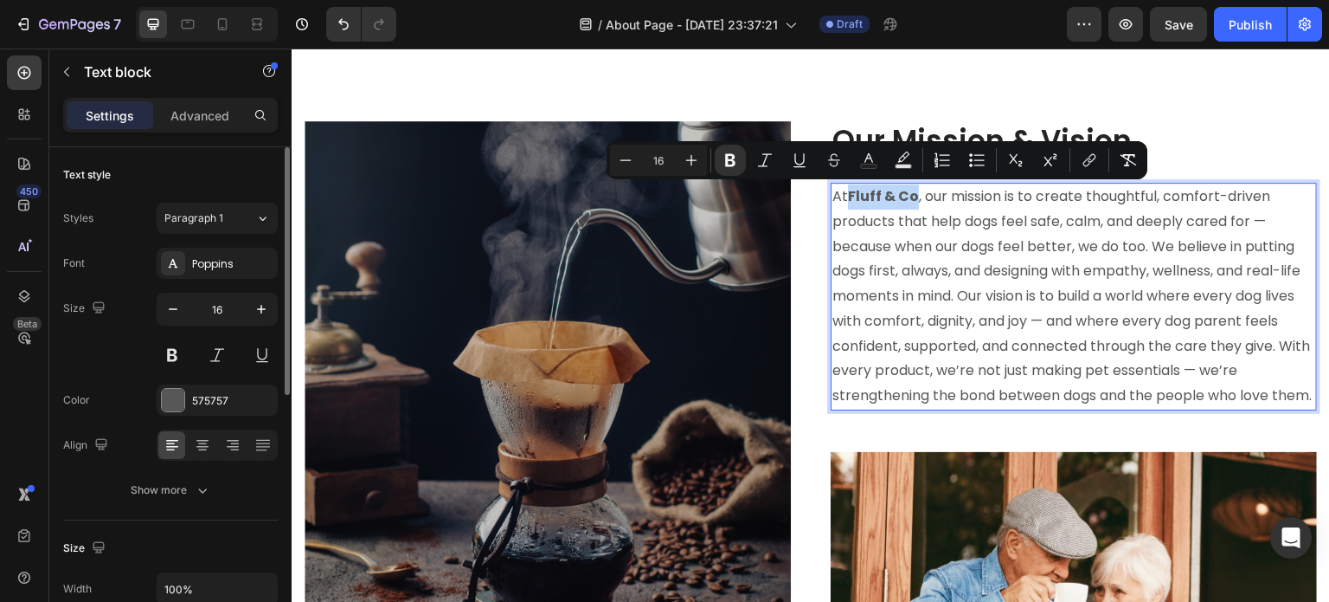
drag, startPoint x: 847, startPoint y: 196, endPoint x: 907, endPoint y: 201, distance: 60.7
click at [907, 201] on strong "Fluff & Co" at bounding box center [883, 196] width 71 height 20
click at [926, 338] on p "At Fluff & Co, our mission is to create thoughtful, comfort-driven products tha…" at bounding box center [1074, 296] width 483 height 224
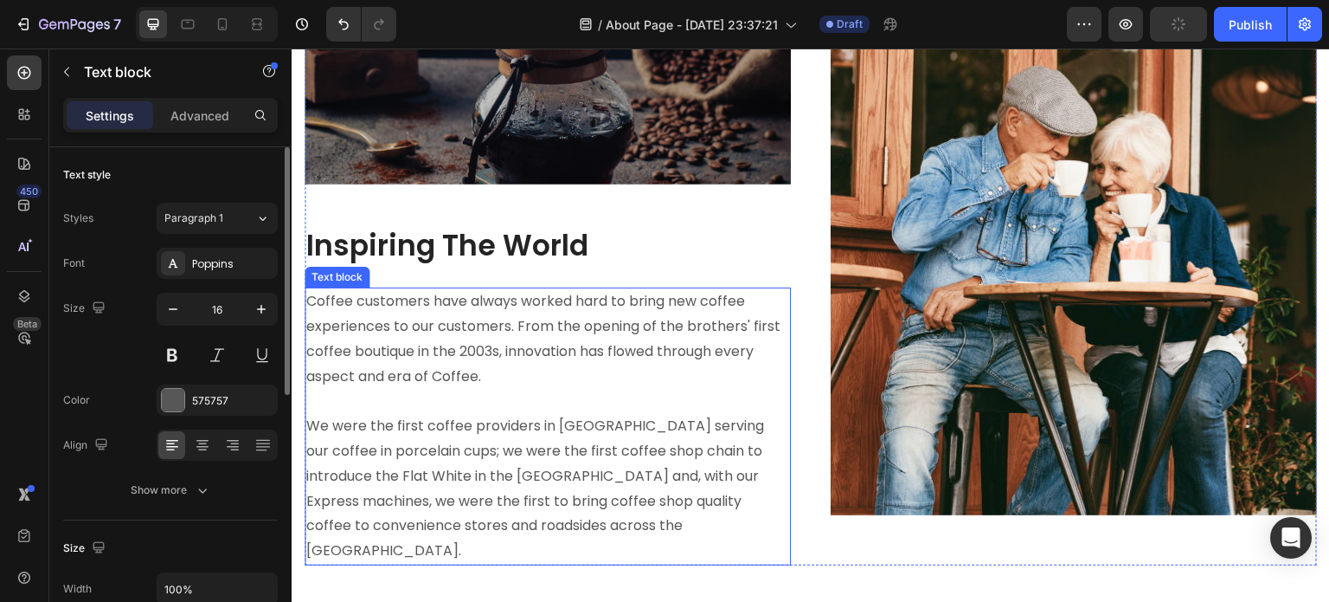
scroll to position [2077, 0]
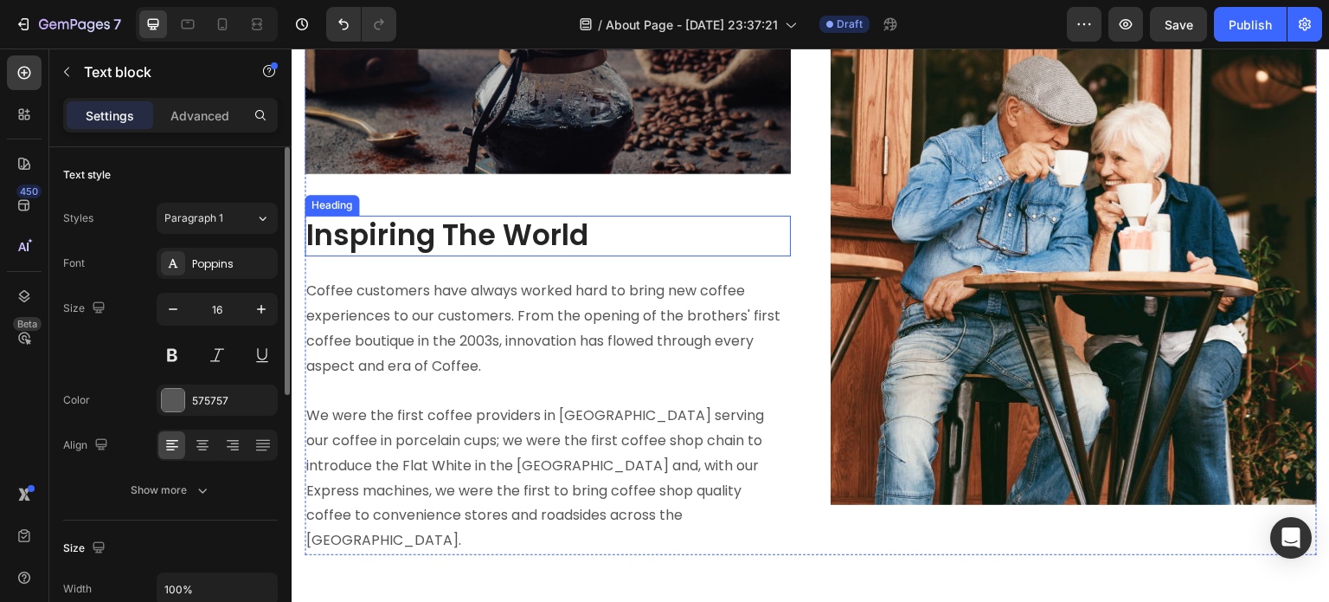
click at [512, 229] on p "Inspiring The World" at bounding box center [547, 235] width 483 height 37
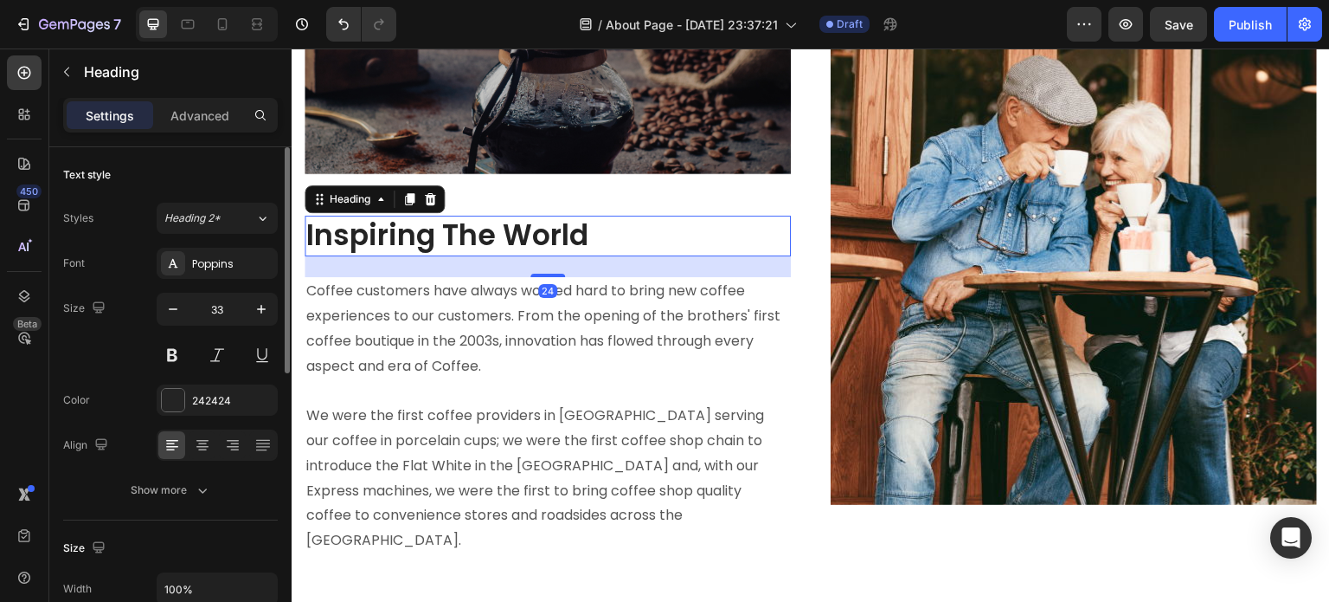
click at [512, 229] on p "Inspiring The World" at bounding box center [547, 235] width 483 height 37
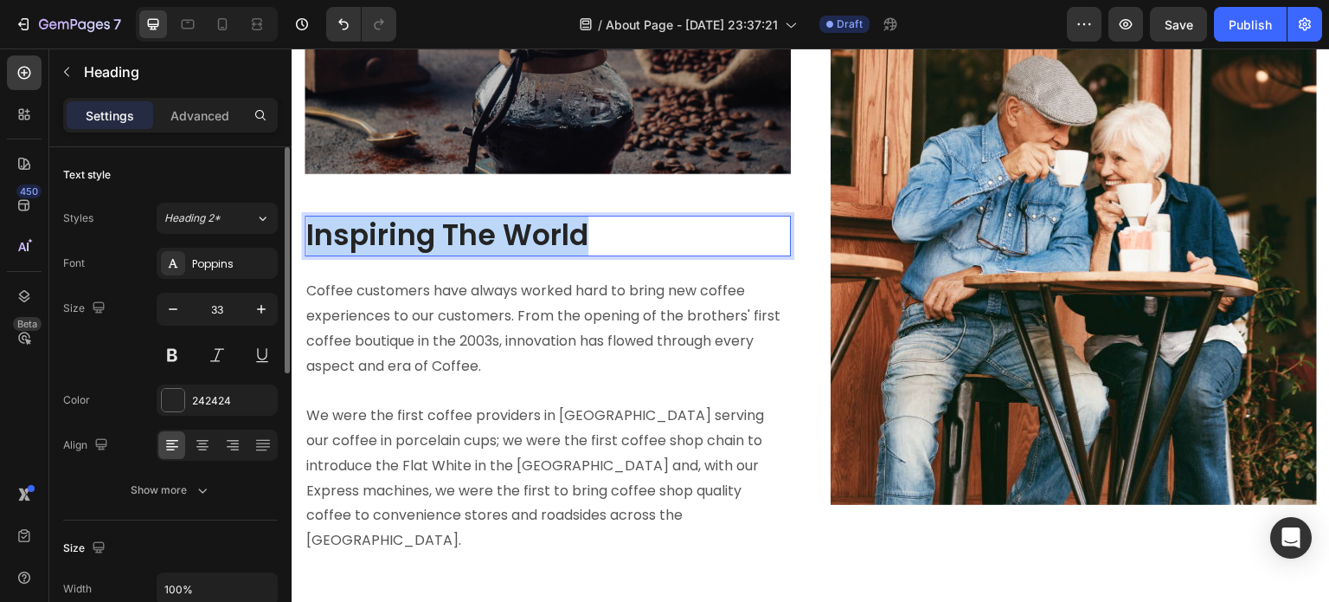
click at [512, 229] on p "Inspiring The World" at bounding box center [547, 235] width 483 height 37
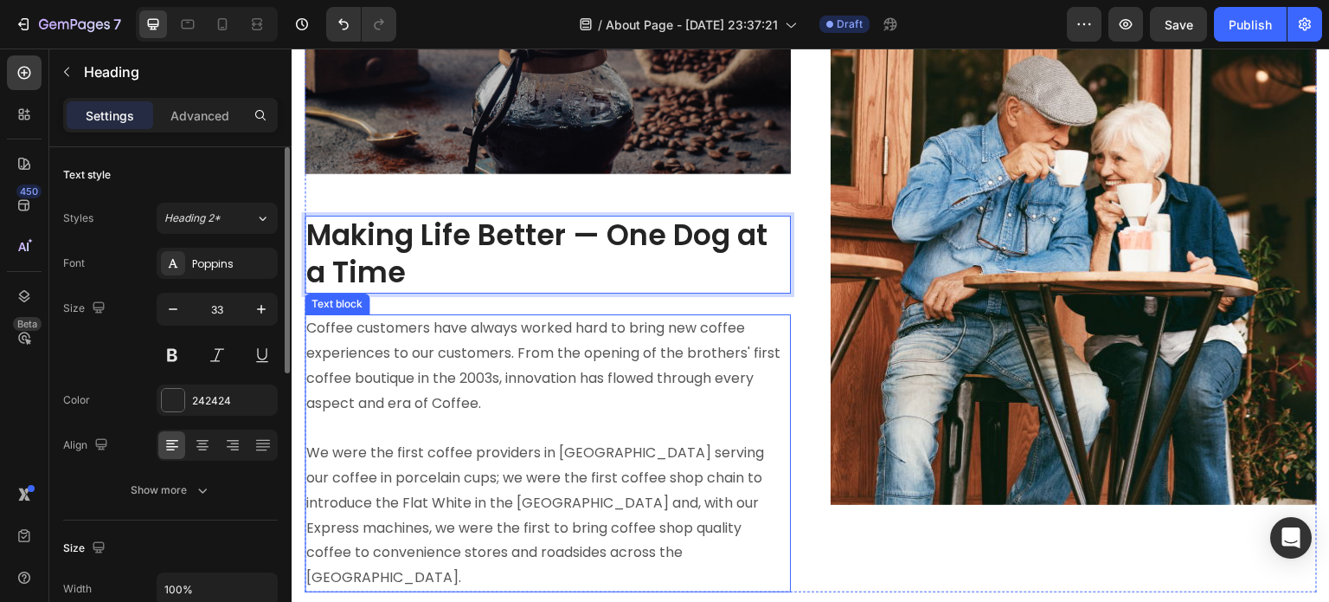
click at [469, 375] on p "Coffee customers have always worked hard to bring new coffee experiences to our…" at bounding box center [547, 453] width 483 height 274
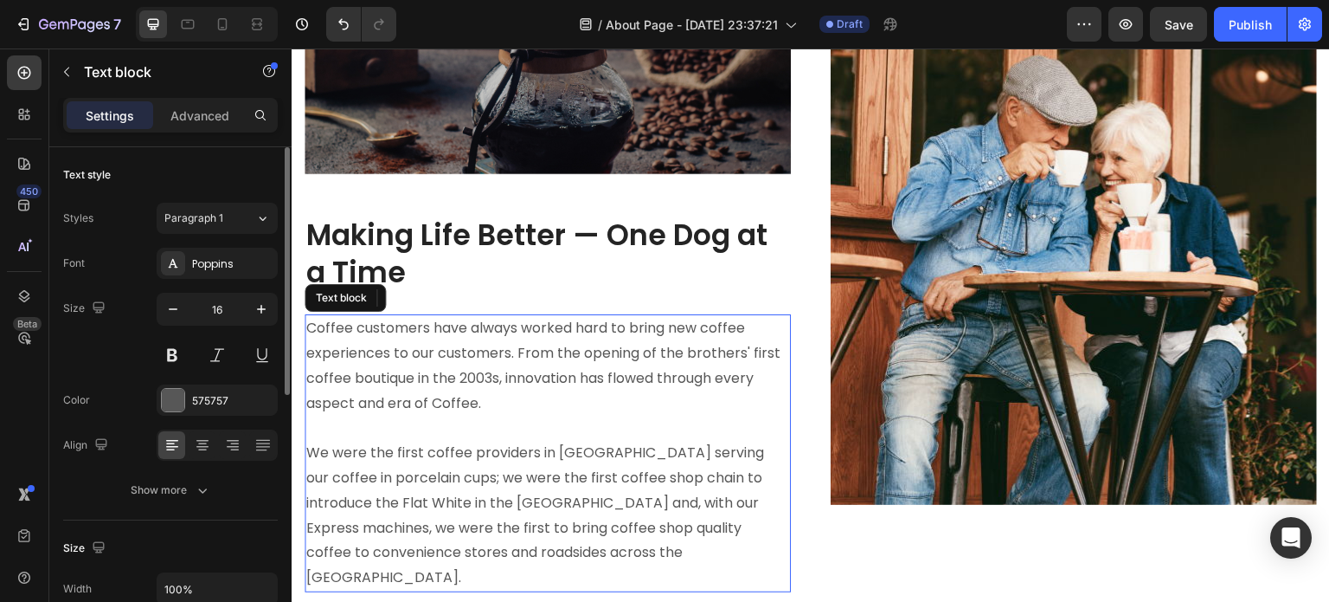
click at [469, 375] on p "Coffee customers have always worked hard to bring new coffee experiences to our…" at bounding box center [547, 453] width 483 height 274
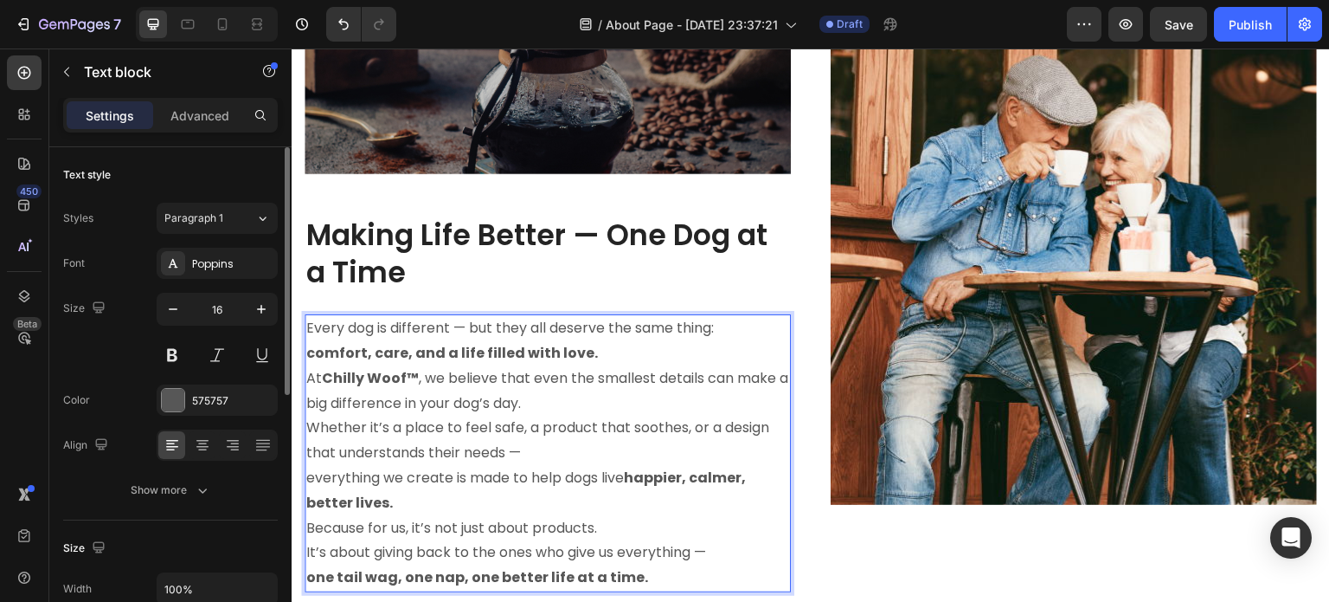
click at [419, 370] on p "At Chilly Woof™ , we believe that even the smallest details can make a big diff…" at bounding box center [547, 441] width 483 height 150
click at [550, 457] on p "At Chilly Woof™ , we believe that even the smallest details can make a big diff…" at bounding box center [547, 441] width 483 height 150
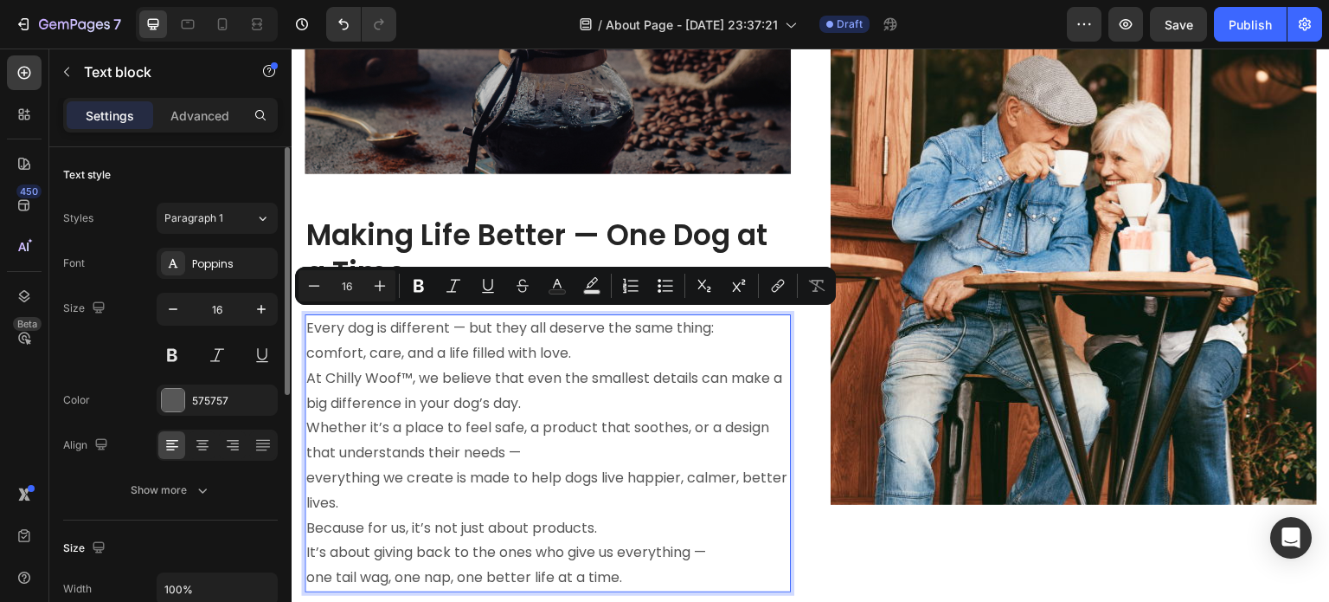
click at [566, 436] on p "At Chilly Woof™, we believe that even the smallest details can make a big diffe…" at bounding box center [547, 441] width 483 height 150
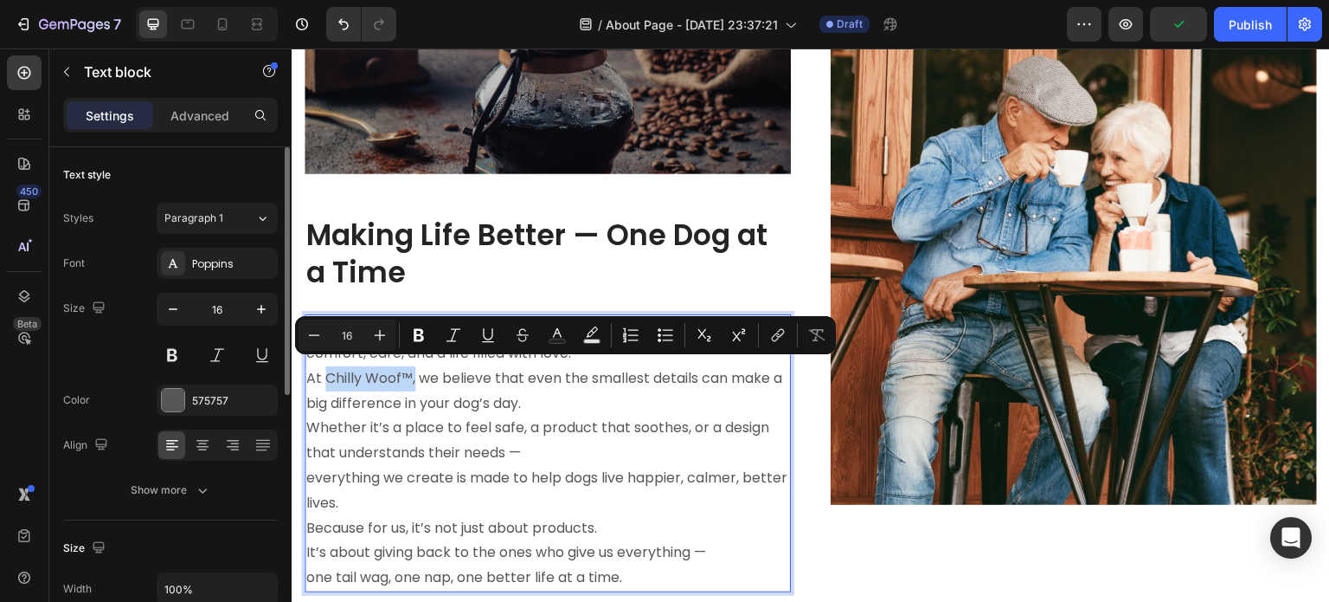
drag, startPoint x: 415, startPoint y: 374, endPoint x: 325, endPoint y: 374, distance: 89.2
click at [325, 374] on p "At Chilly Woof™, we believe that even the smallest details can make a big diffe…" at bounding box center [547, 441] width 483 height 150
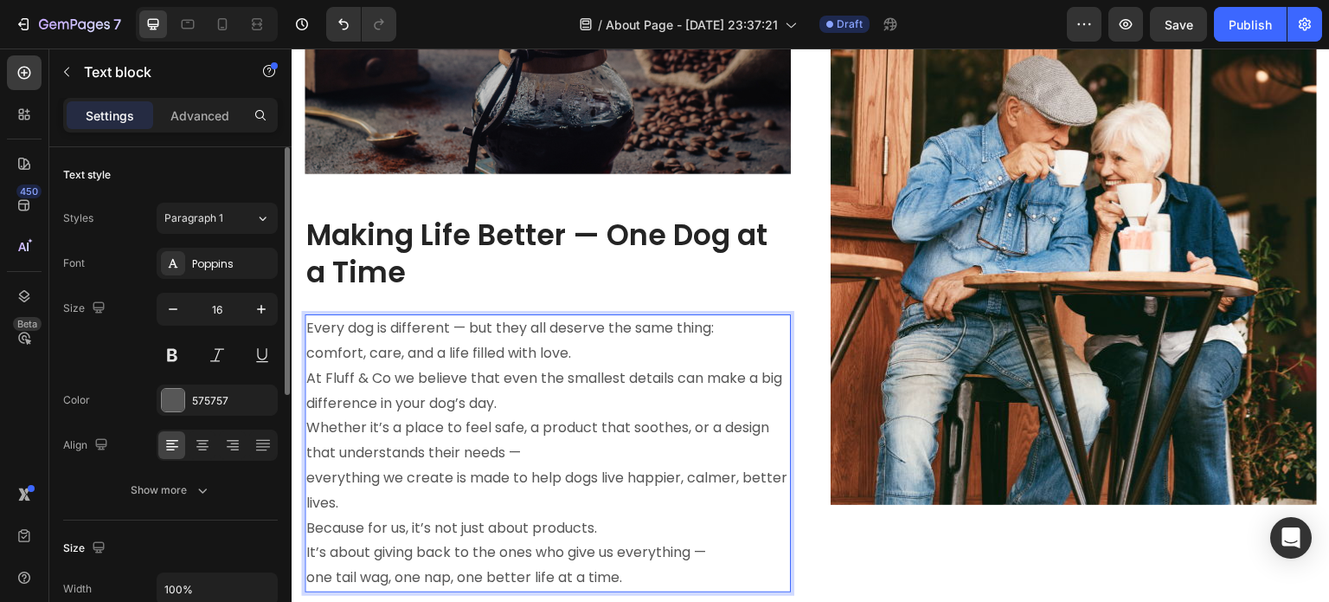
click at [309, 373] on p "At Fluff & Co we believe that even the smallest details can make a big differen…" at bounding box center [547, 441] width 483 height 150
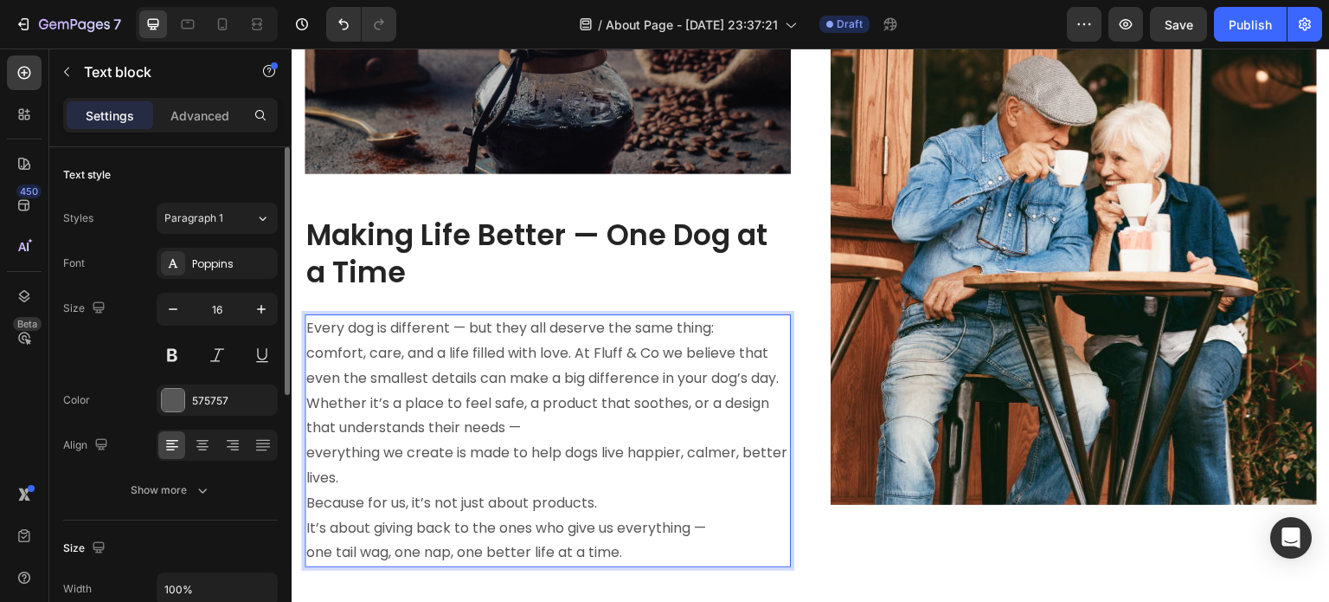
click at [312, 424] on p "Every dog is different — but they all deserve the same thing: comfort, care, an…" at bounding box center [547, 403] width 483 height 175
click at [309, 450] on p "Every dog is different — but they all deserve the same thing: comfort, care, an…" at bounding box center [547, 403] width 483 height 175
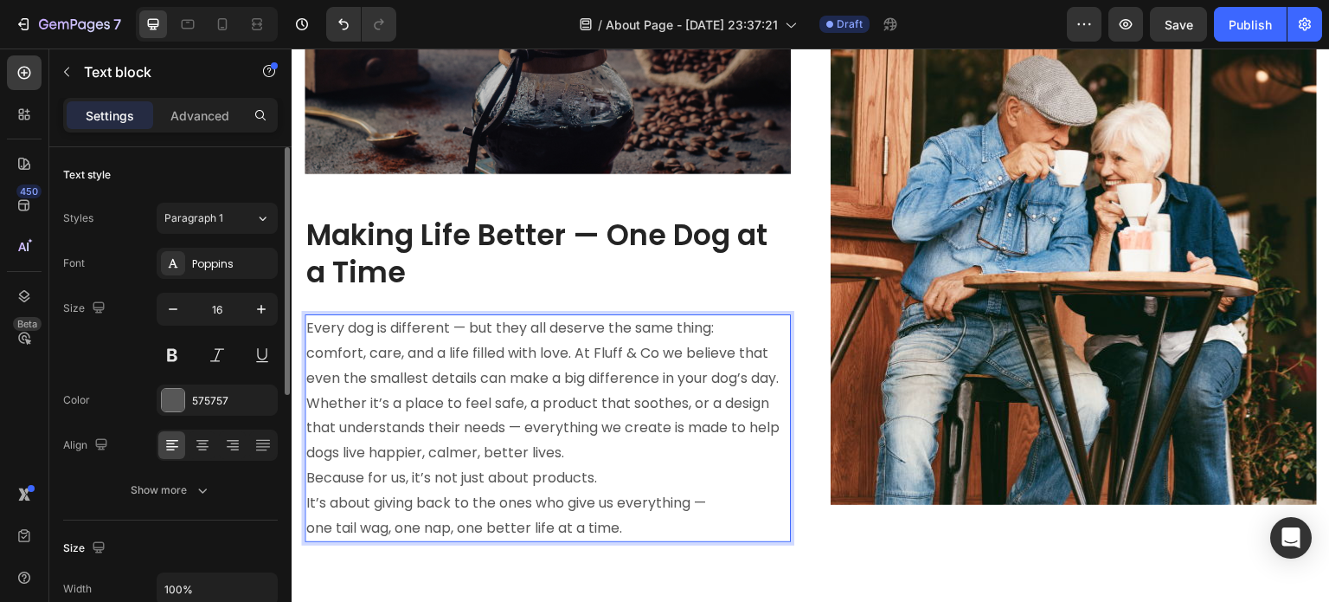
click at [315, 501] on p "Because for us, it’s not just about products. It’s about giving back to the one…" at bounding box center [547, 503] width 483 height 74
click at [312, 523] on p "Because for us, it’s not just about products. It’s about giving back to the one…" at bounding box center [547, 503] width 483 height 74
click at [541, 520] on p "Because for us, it’s not just about products. It’s about giving back to the one…" at bounding box center [547, 503] width 483 height 74
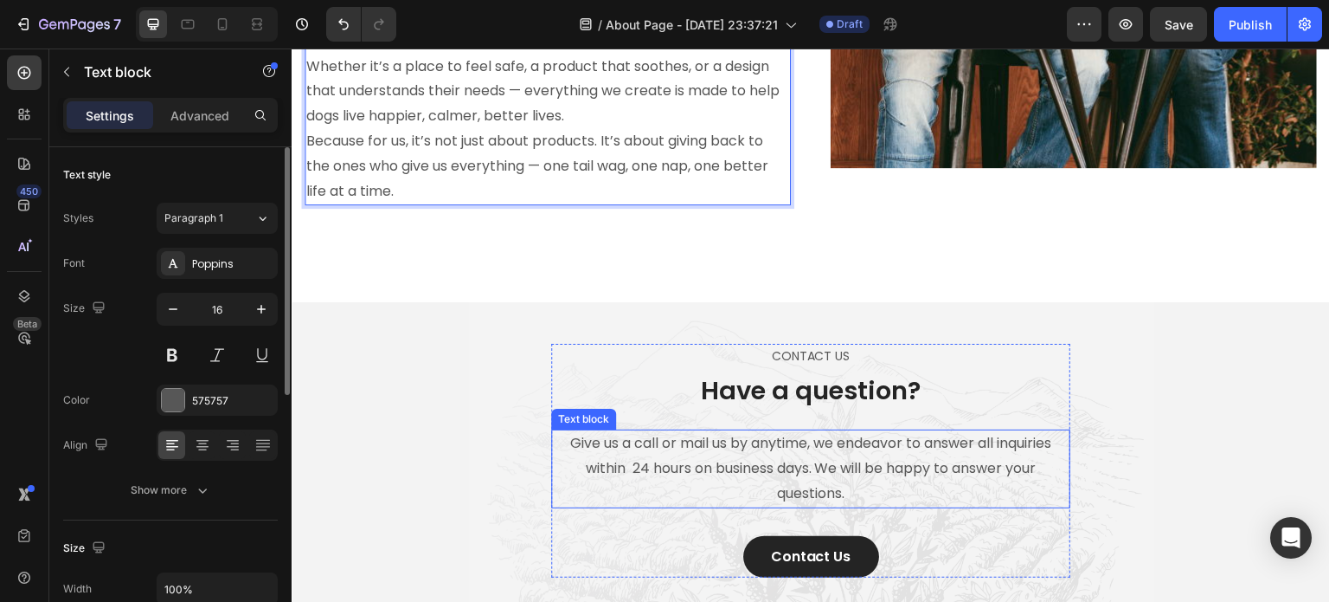
scroll to position [2424, 0]
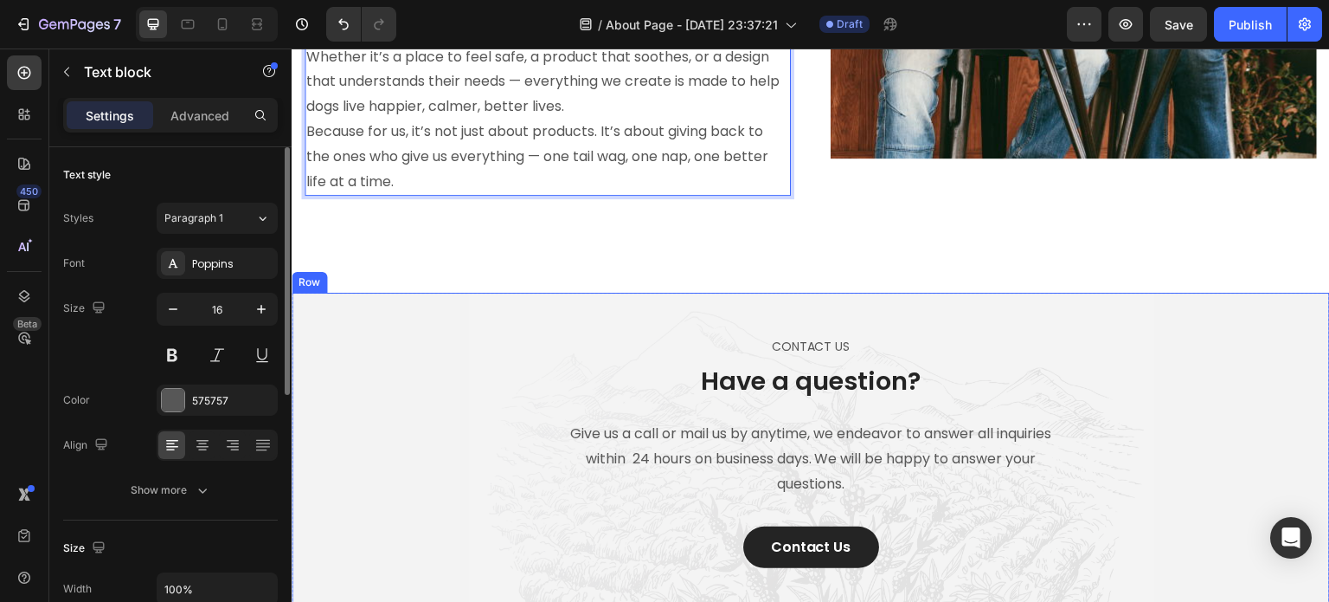
click at [484, 312] on div "CONTACT US Text block Have a question? Heading Give us a call or mail us by any…" at bounding box center [811, 451] width 1039 height 316
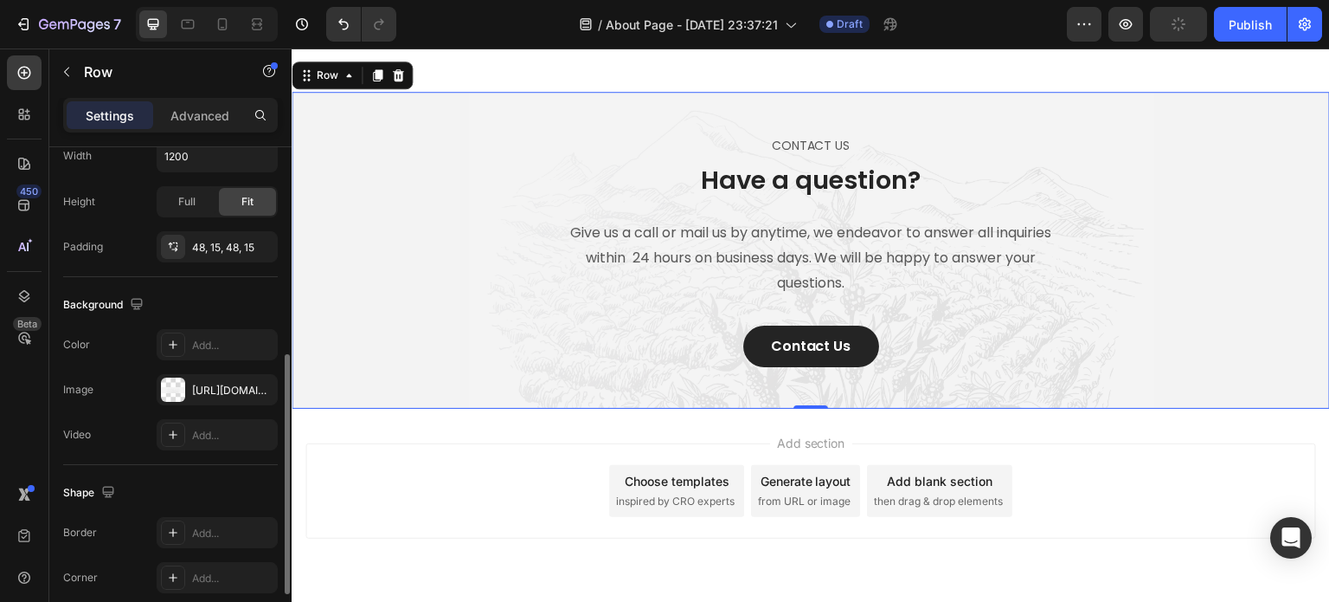
scroll to position [2673, 0]
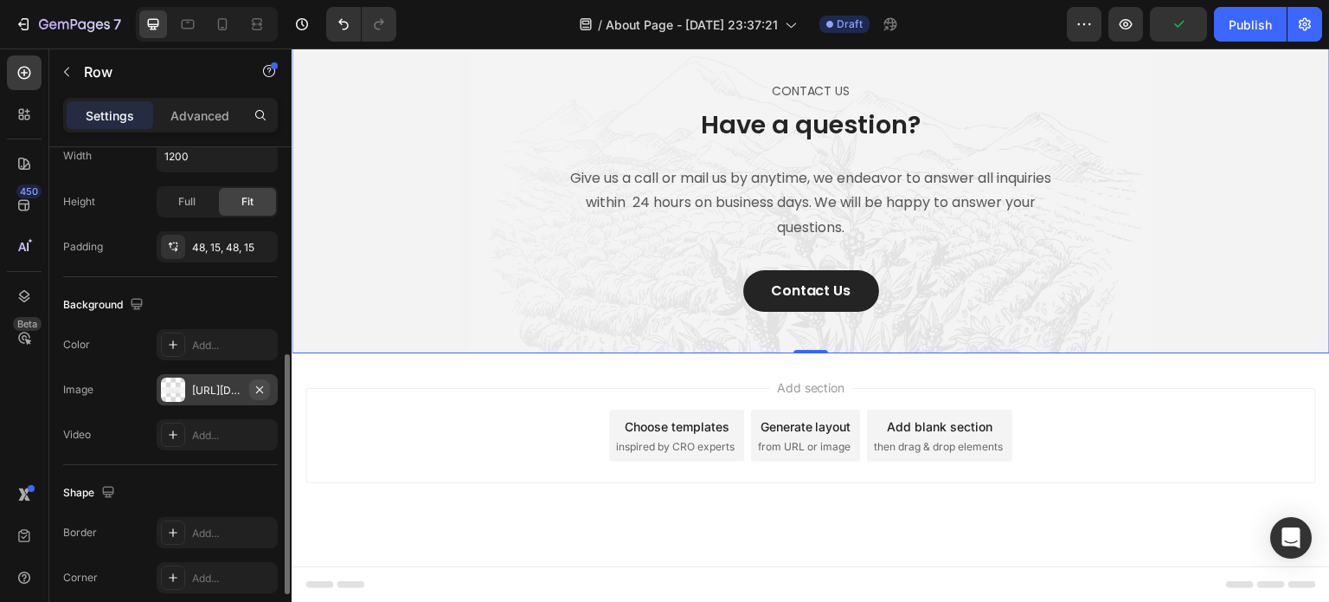
click at [263, 389] on icon "button" at bounding box center [260, 390] width 14 height 14
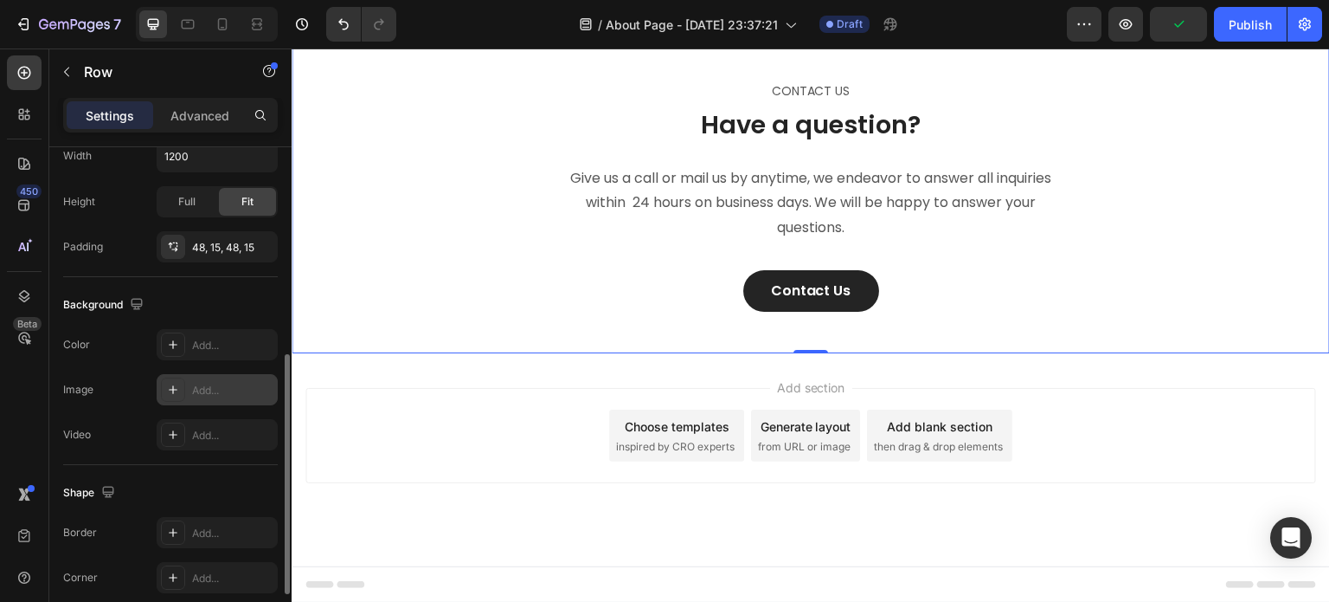
click at [197, 397] on div "Add..." at bounding box center [217, 389] width 121 height 31
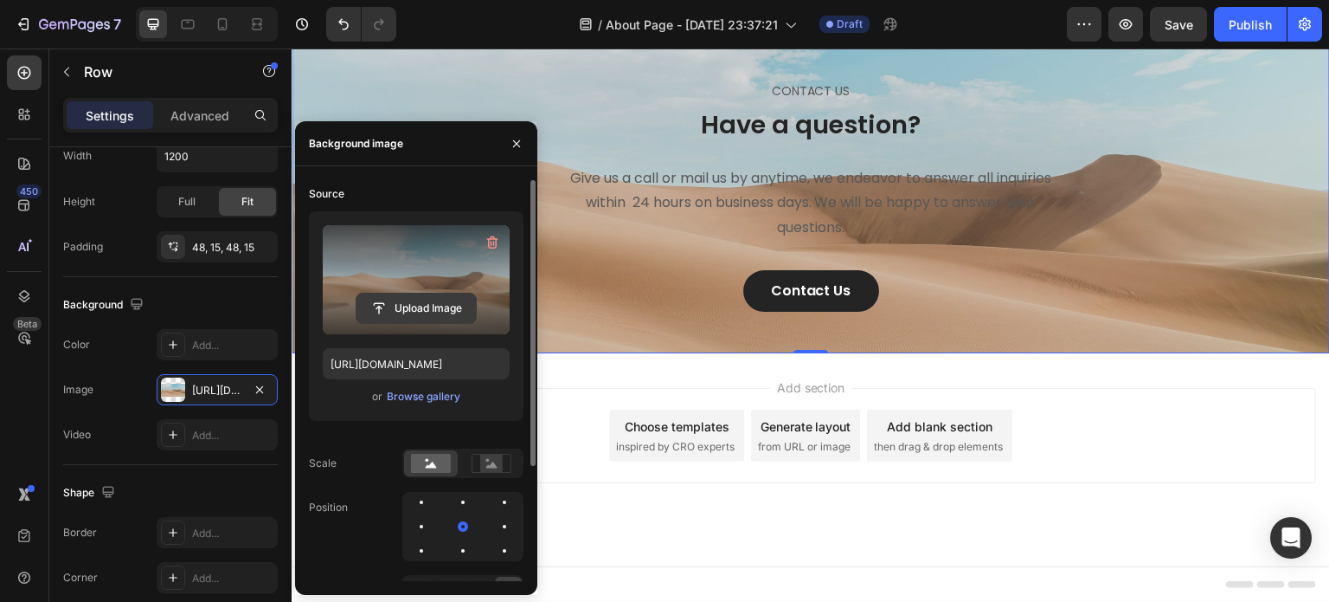
click at [419, 293] on input "file" at bounding box center [416, 307] width 119 height 29
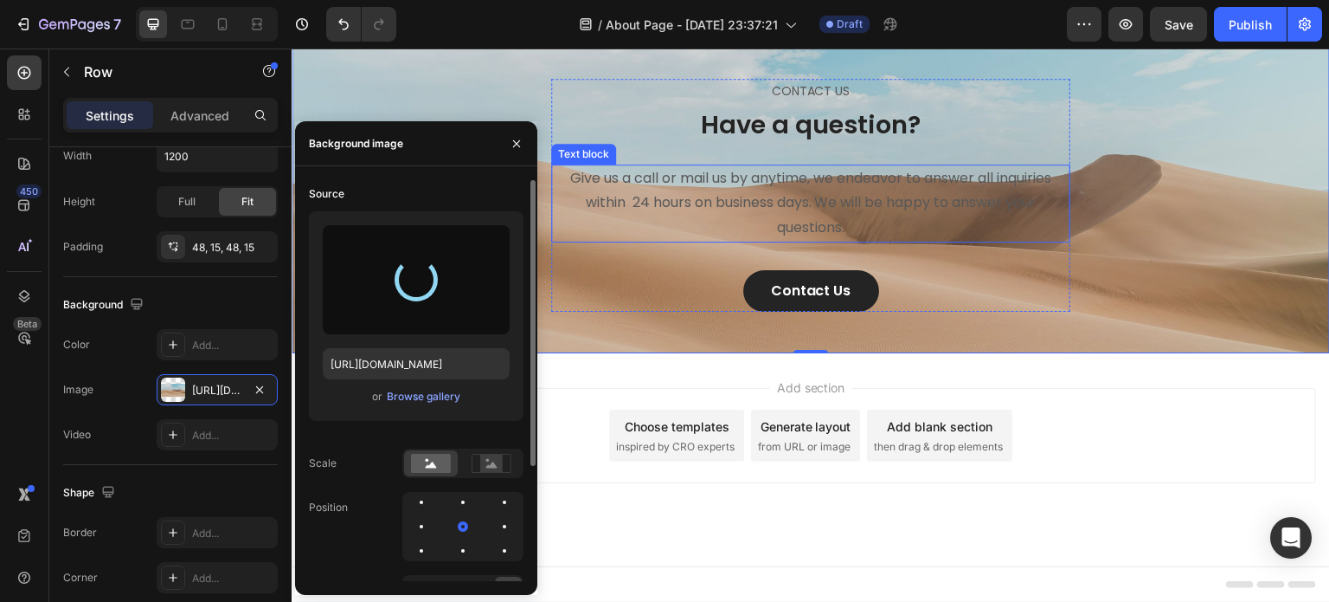
type input "[URL][DOMAIN_NAME]"
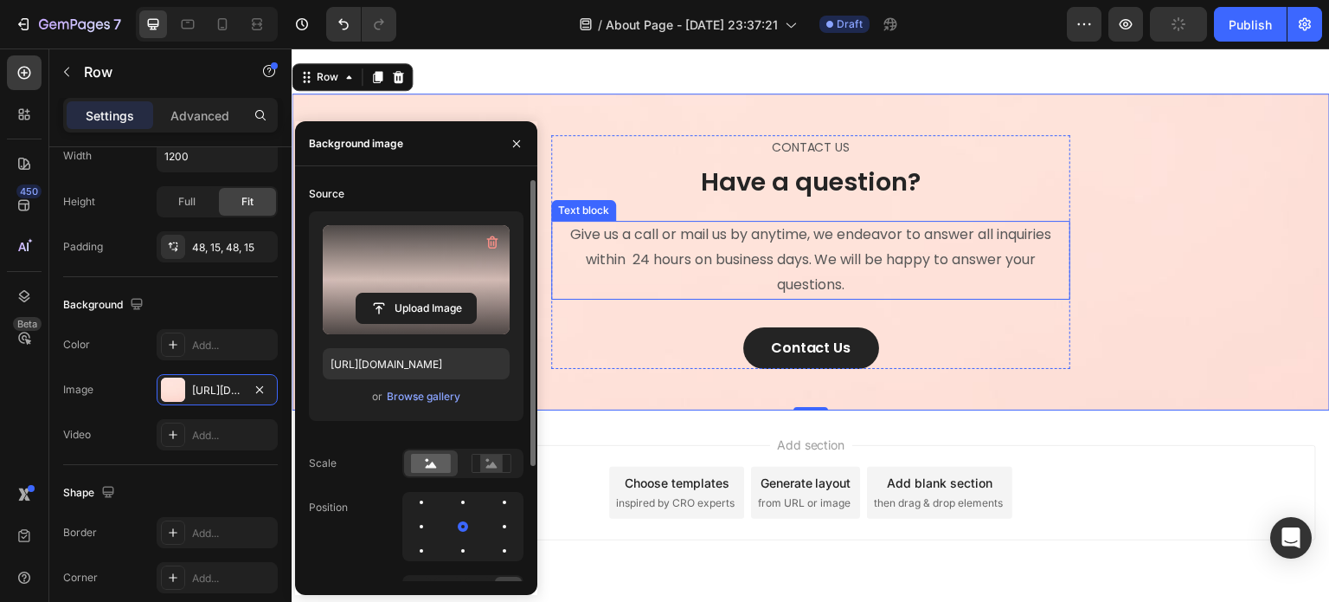
scroll to position [2586, 0]
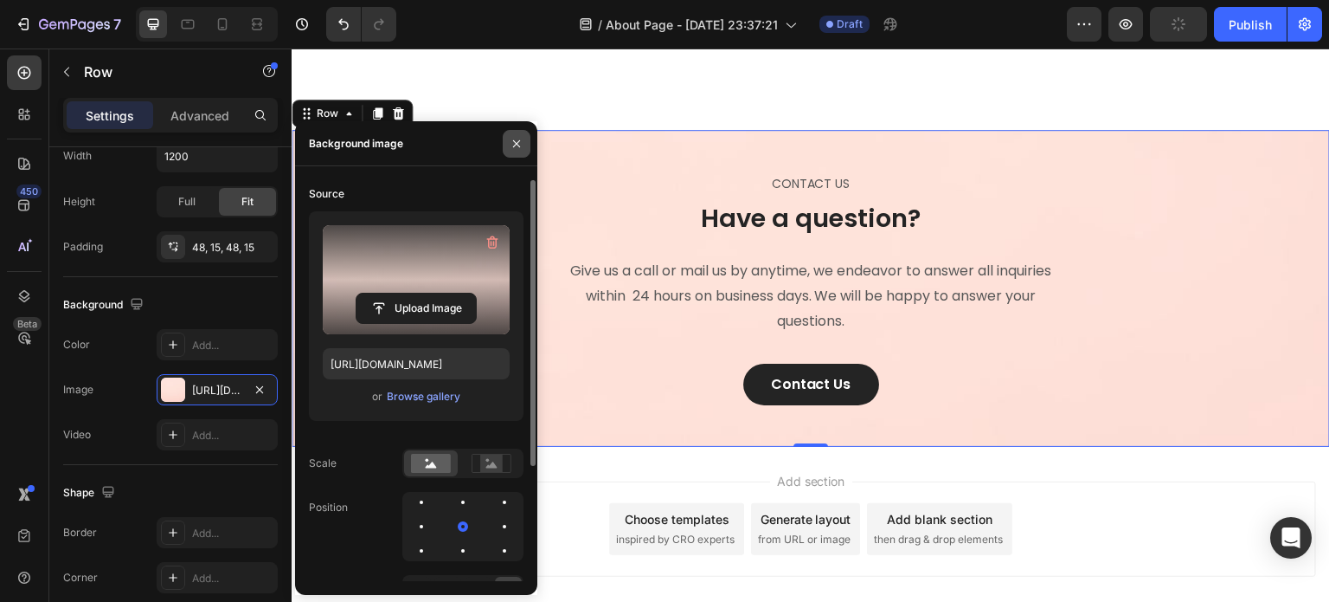
click at [519, 144] on icon "button" at bounding box center [517, 144] width 14 height 14
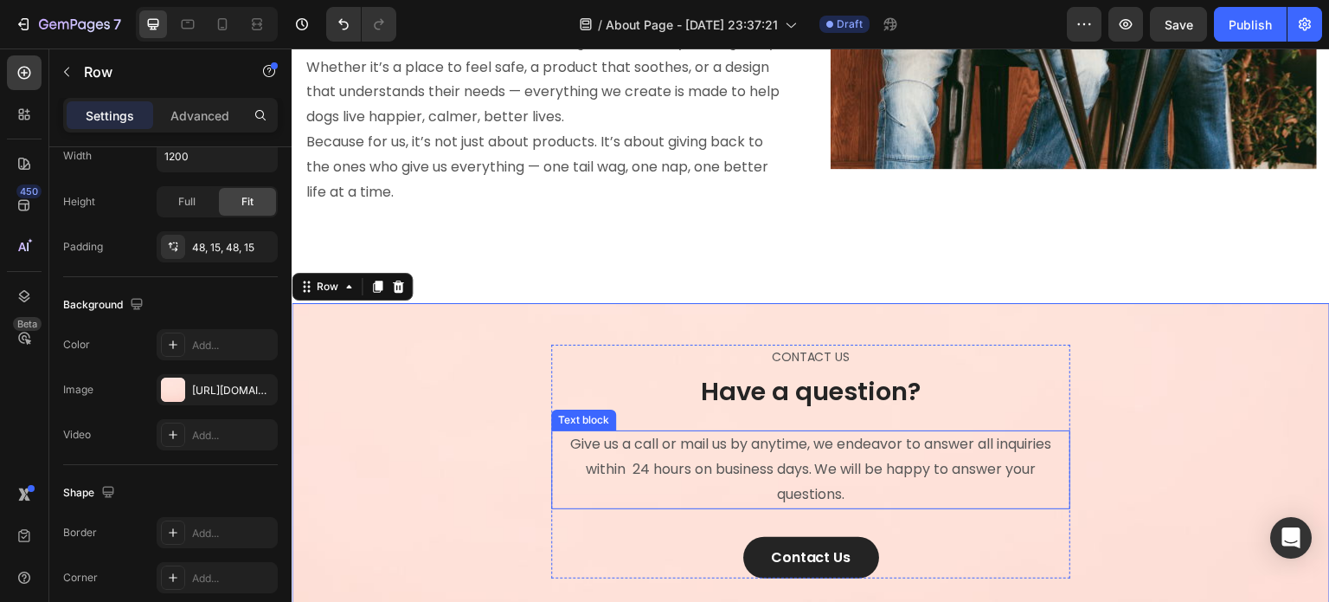
scroll to position [2500, 0]
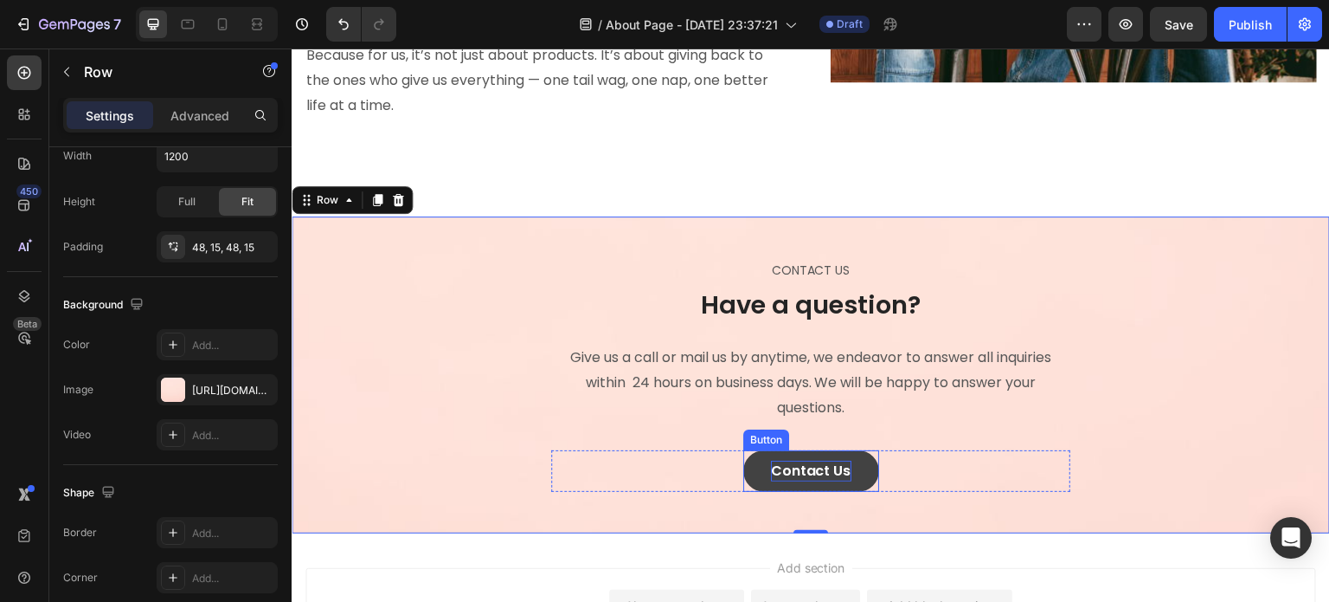
click at [831, 460] on div "Contact Us" at bounding box center [811, 470] width 80 height 21
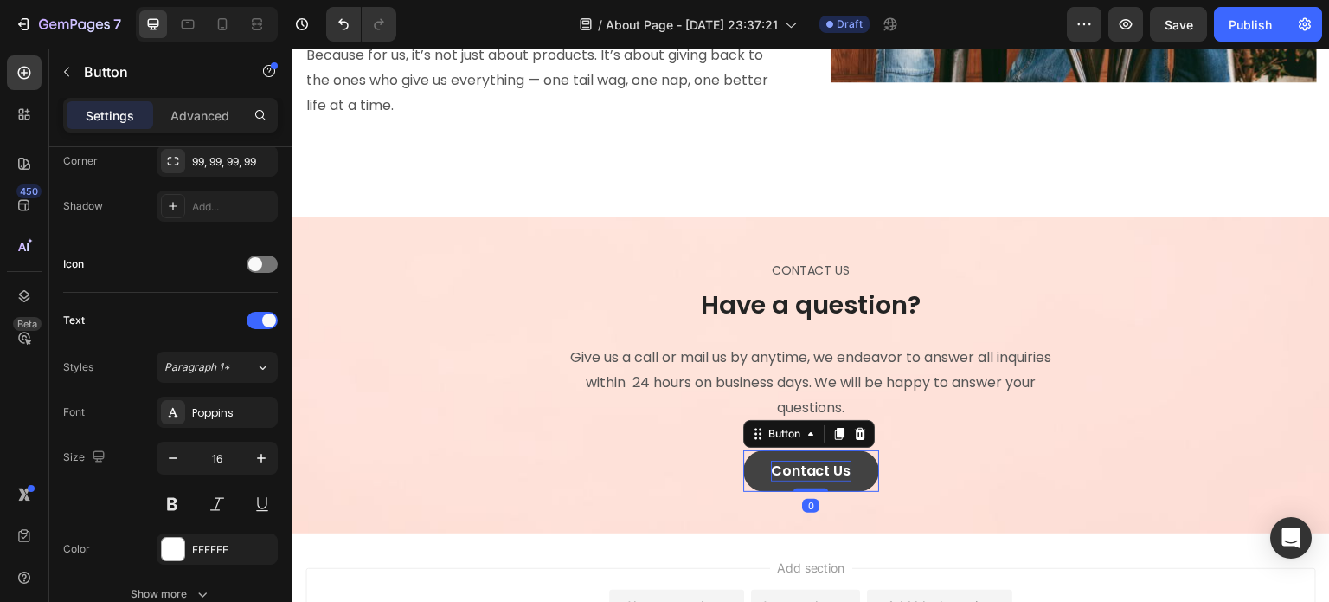
scroll to position [0, 0]
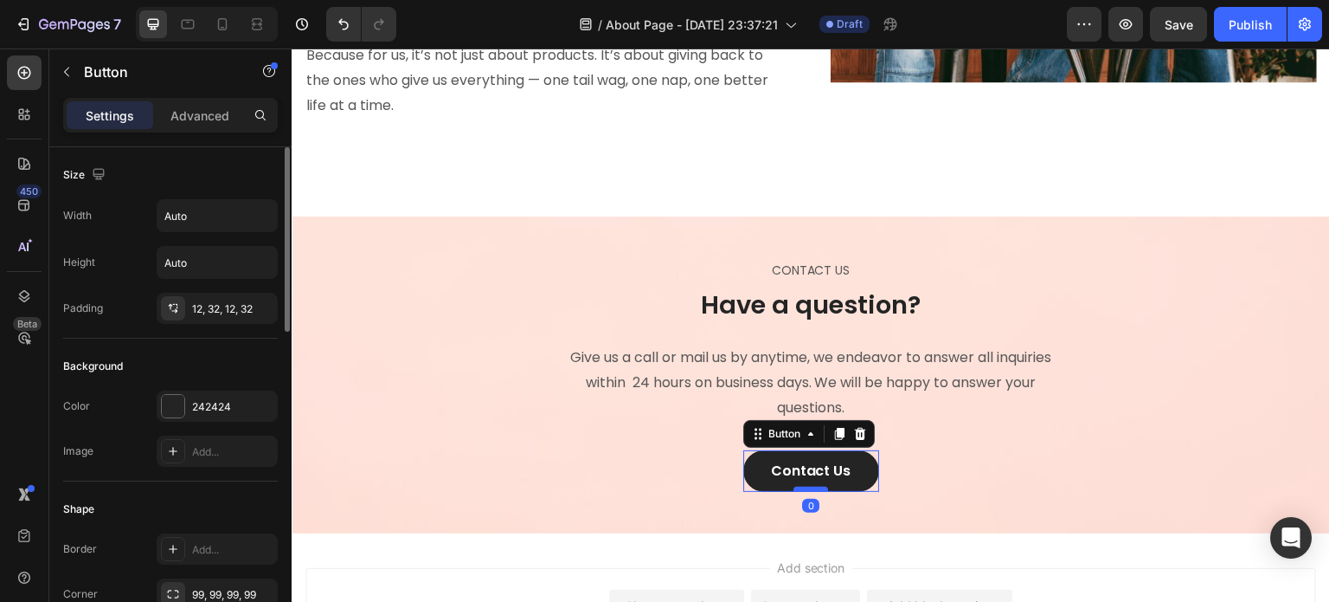
click at [819, 486] on div at bounding box center [811, 488] width 35 height 5
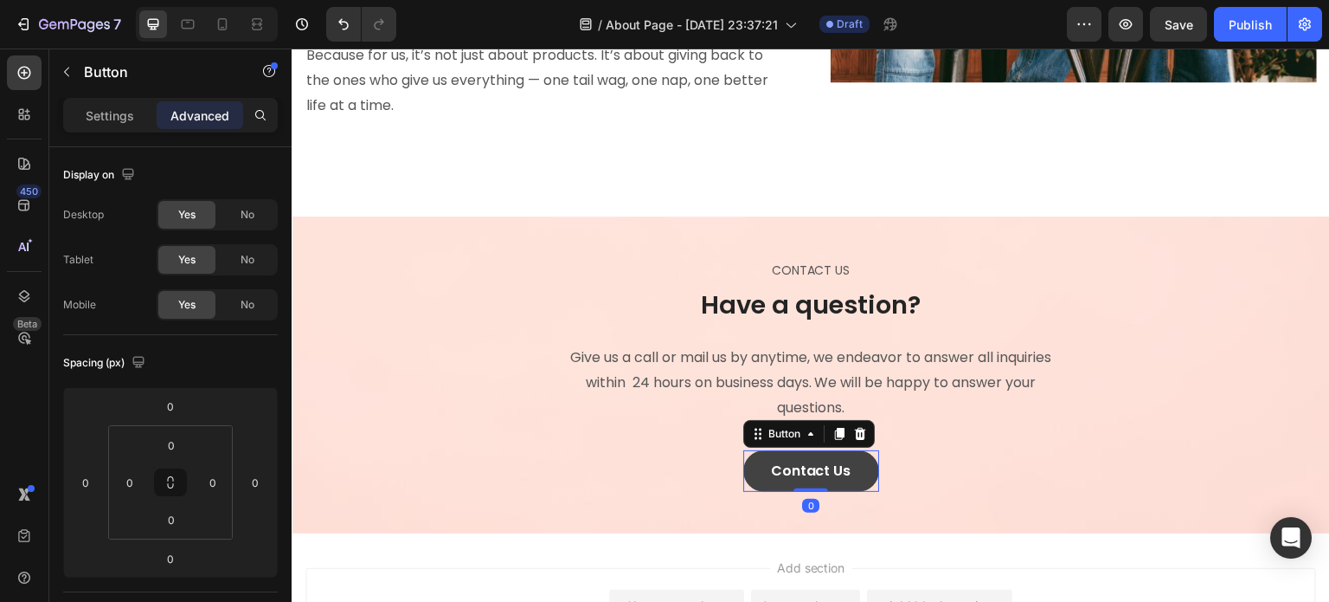
click at [751, 477] on button "Contact Us" at bounding box center [812, 471] width 136 height 42
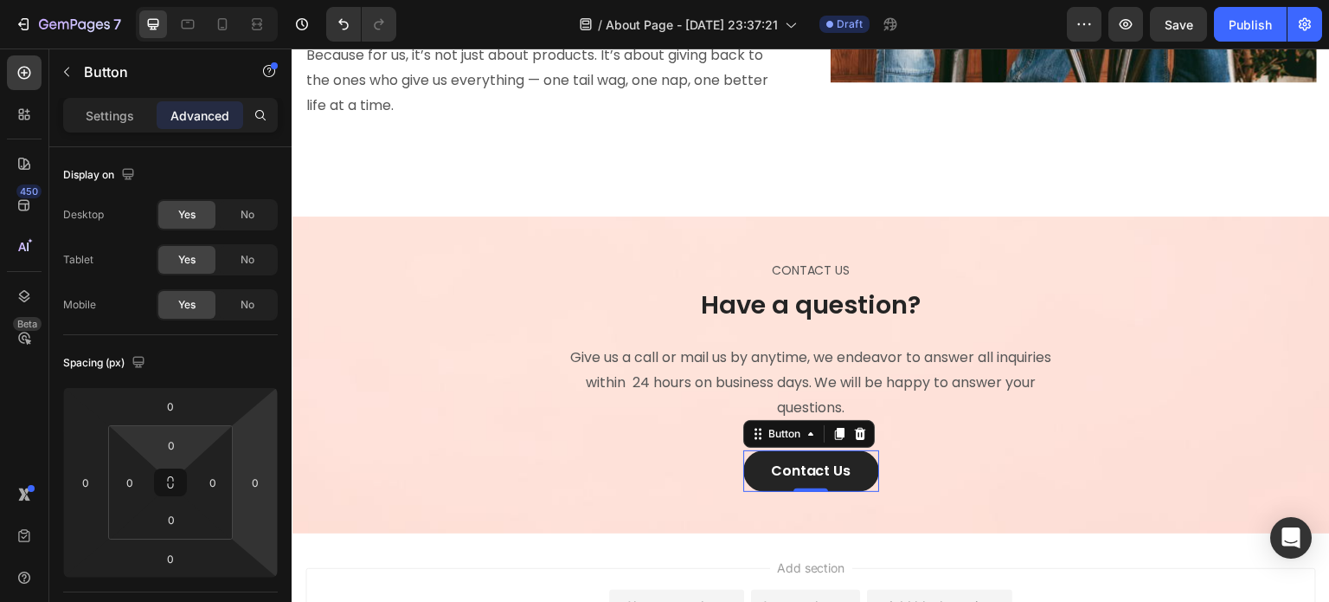
scroll to position [260, 0]
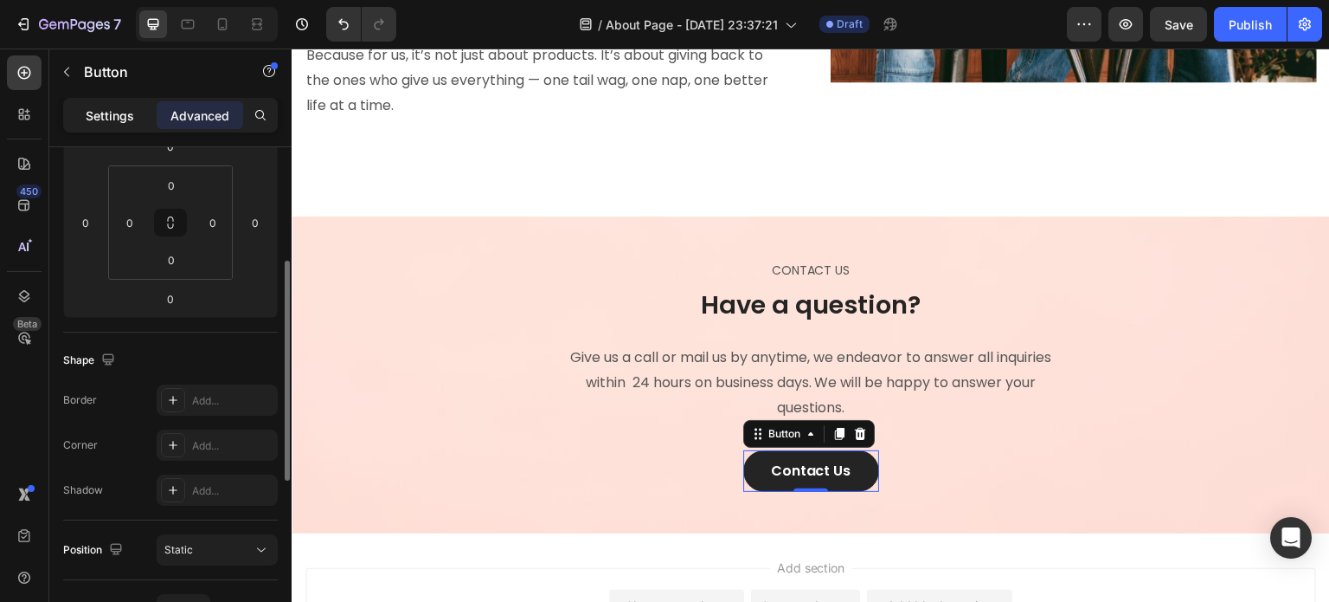
click at [128, 119] on p "Settings" at bounding box center [110, 115] width 48 height 18
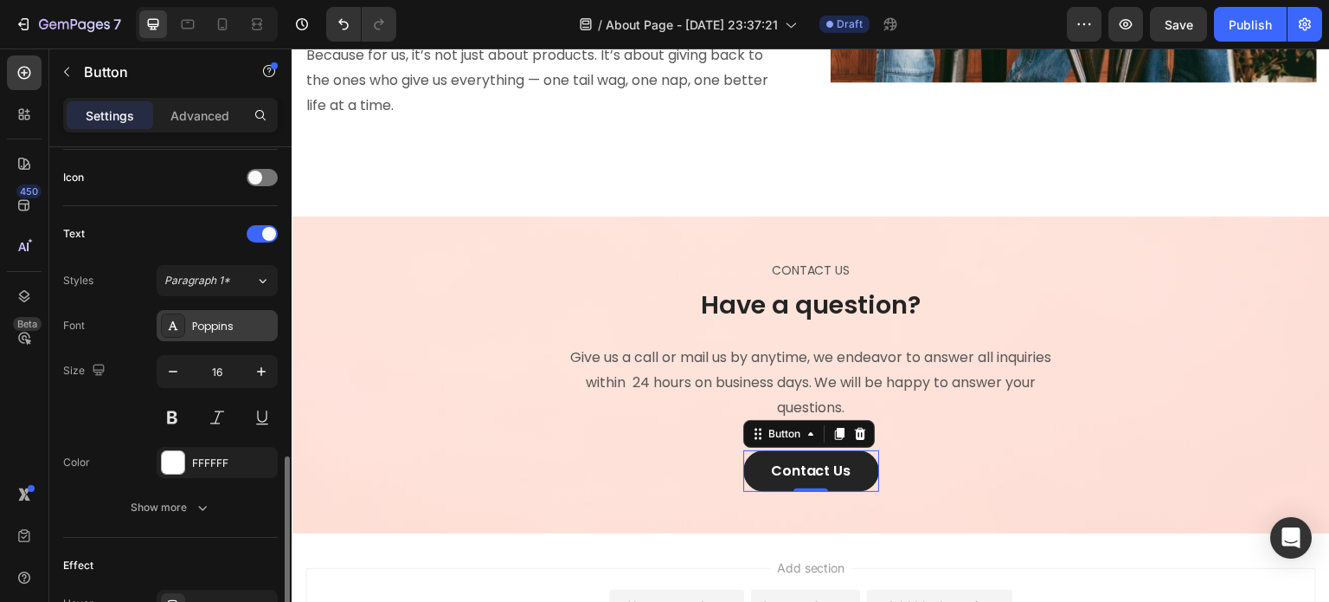
scroll to position [779, 0]
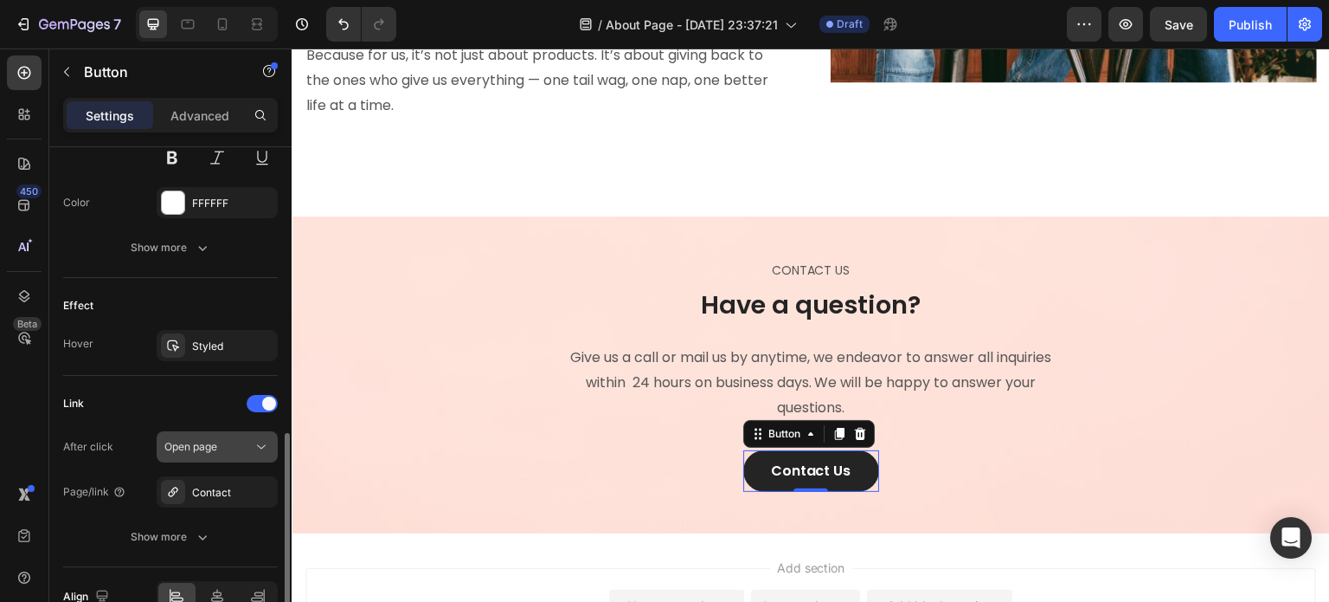
click at [197, 449] on span "Open page" at bounding box center [190, 446] width 53 height 13
click at [132, 446] on div "After click Open page" at bounding box center [170, 446] width 215 height 31
click at [118, 410] on div "Link" at bounding box center [170, 403] width 215 height 28
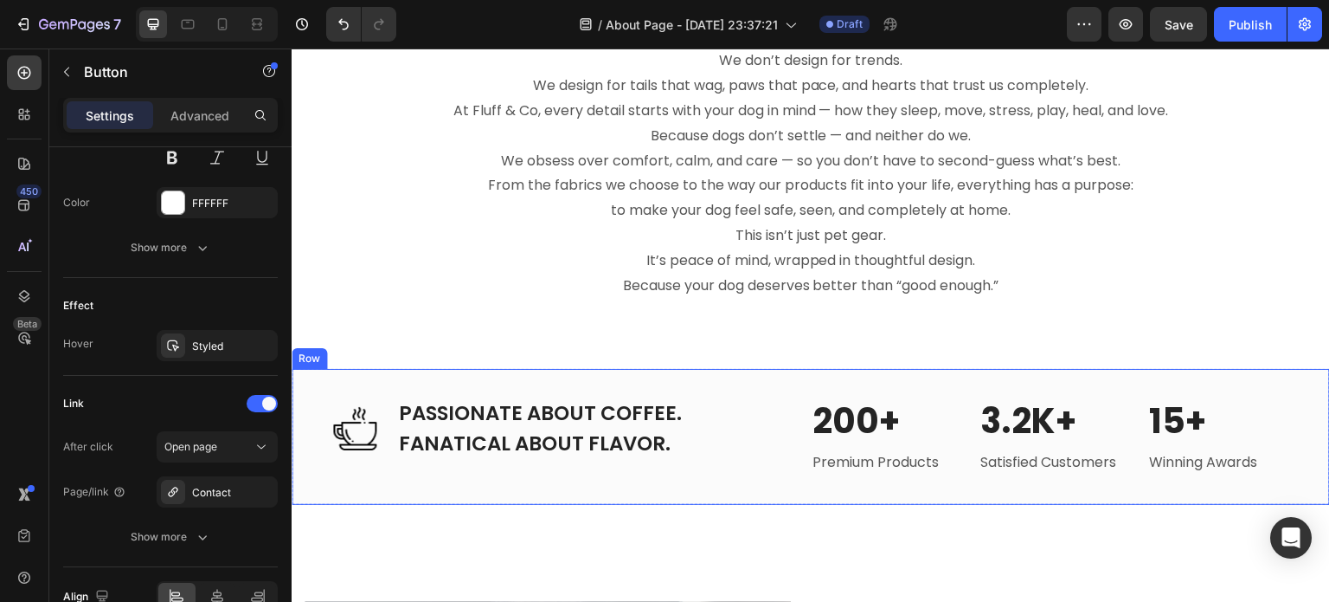
scroll to position [1115, 0]
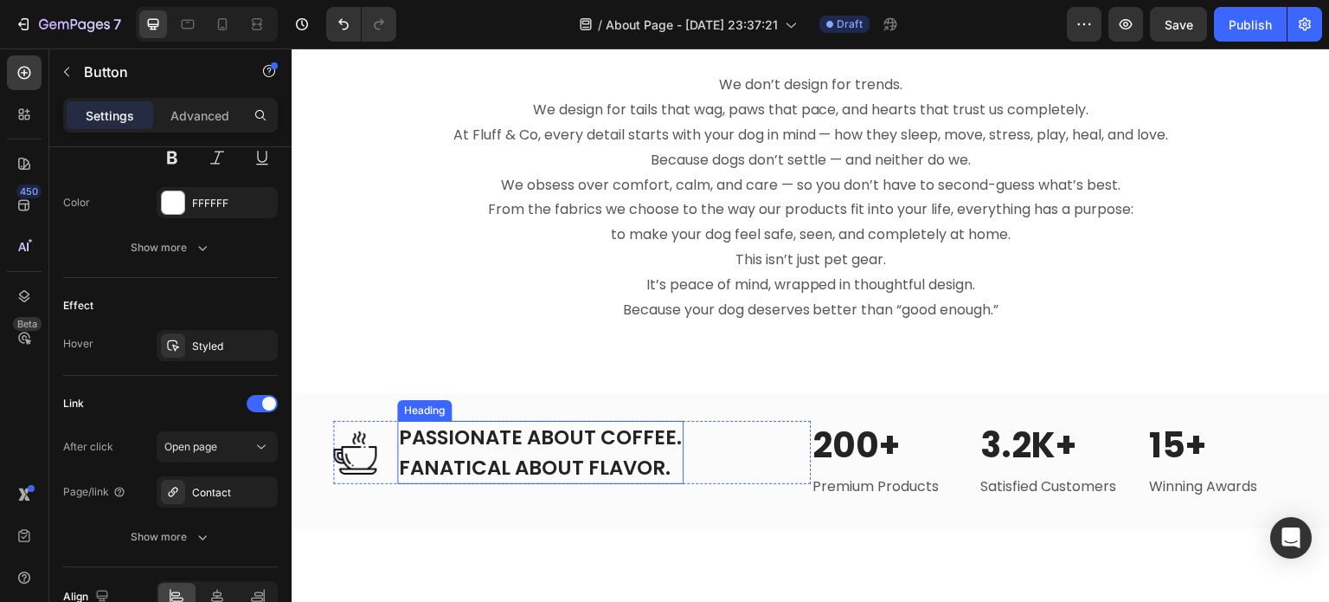
click at [600, 459] on p "PASSIONATE ABOUT COFFEE. FANATICAL ABOUT FLAVOR." at bounding box center [540, 452] width 283 height 60
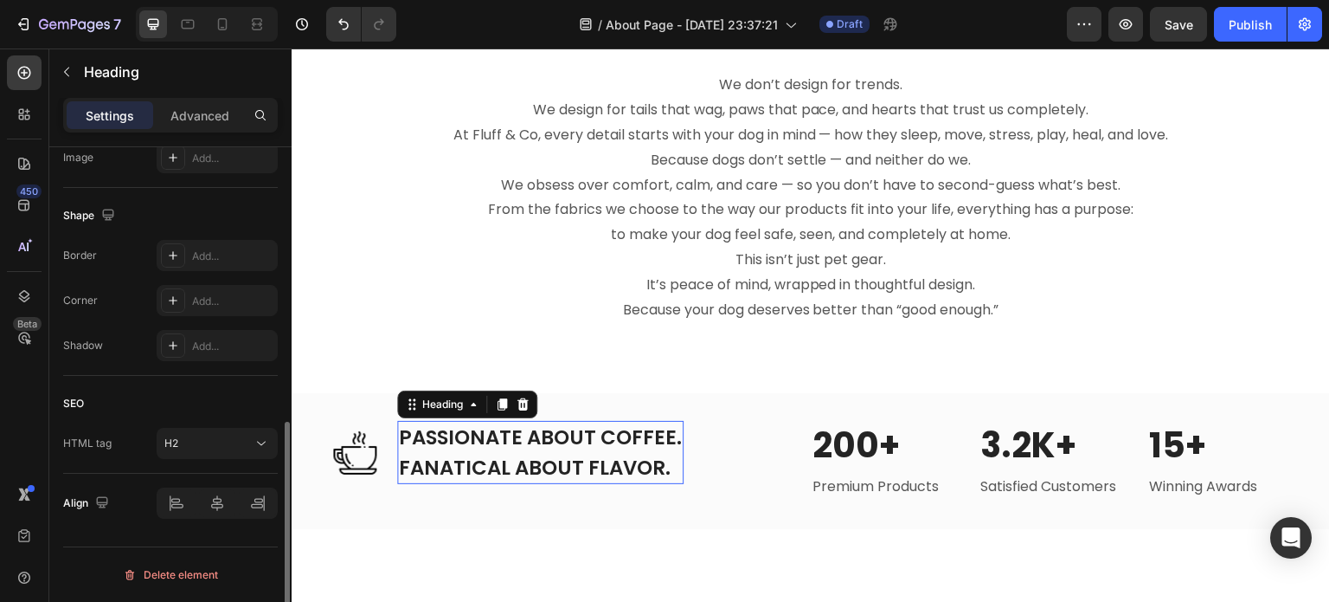
scroll to position [0, 0]
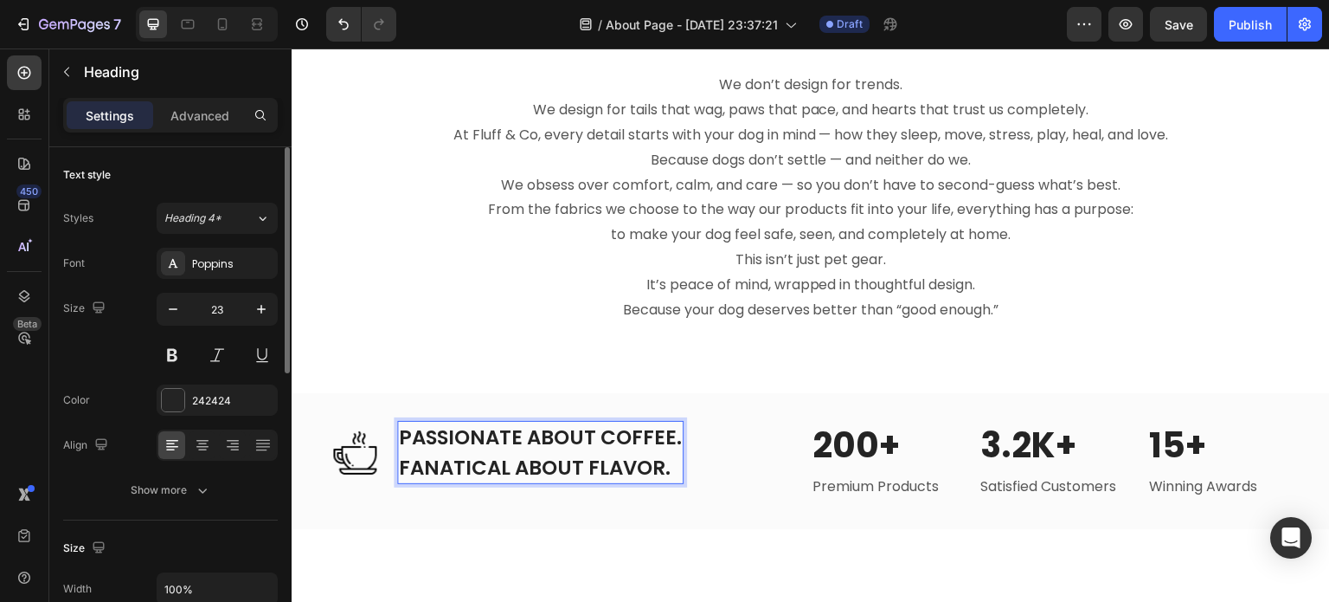
click at [615, 459] on p "PASSIONATE ABOUT COFFEE. FANATICAL ABOUT FLAVOR." at bounding box center [540, 452] width 283 height 60
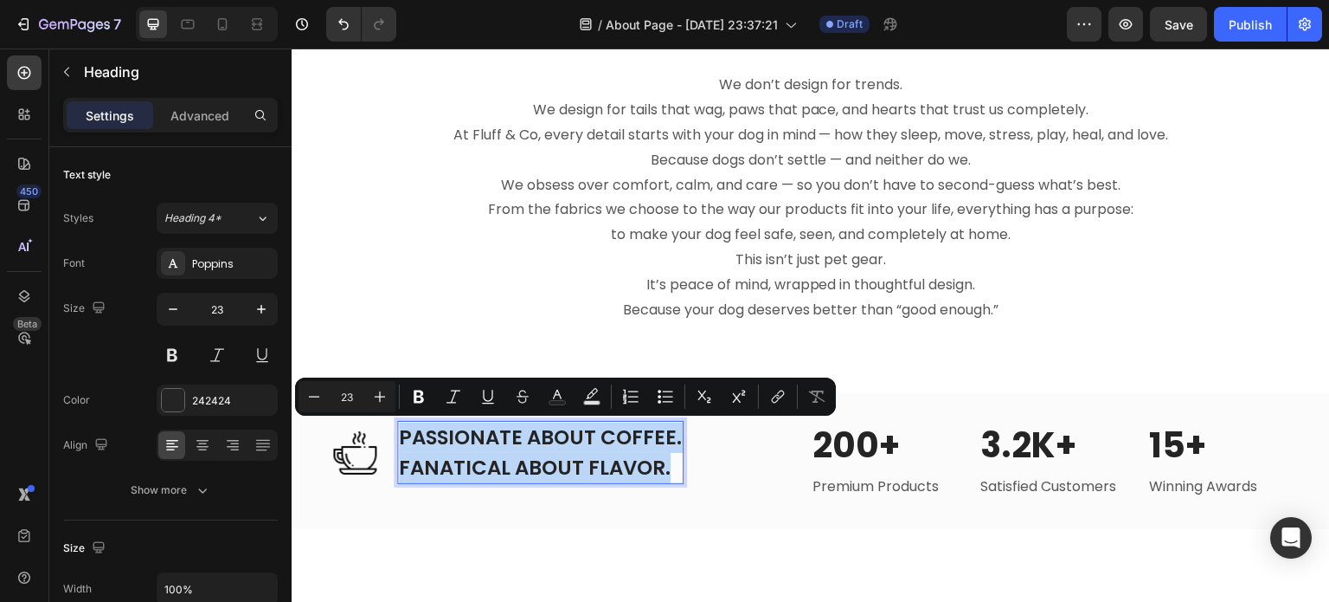
copy p "PASSIONATE ABOUT COFFEE. FANATICAL ABOUT FLAVOR."
click at [500, 447] on p "PASSIONATE ABOUT COFFEE. FANATICAL ABOUT FLAVOR." at bounding box center [540, 452] width 283 height 60
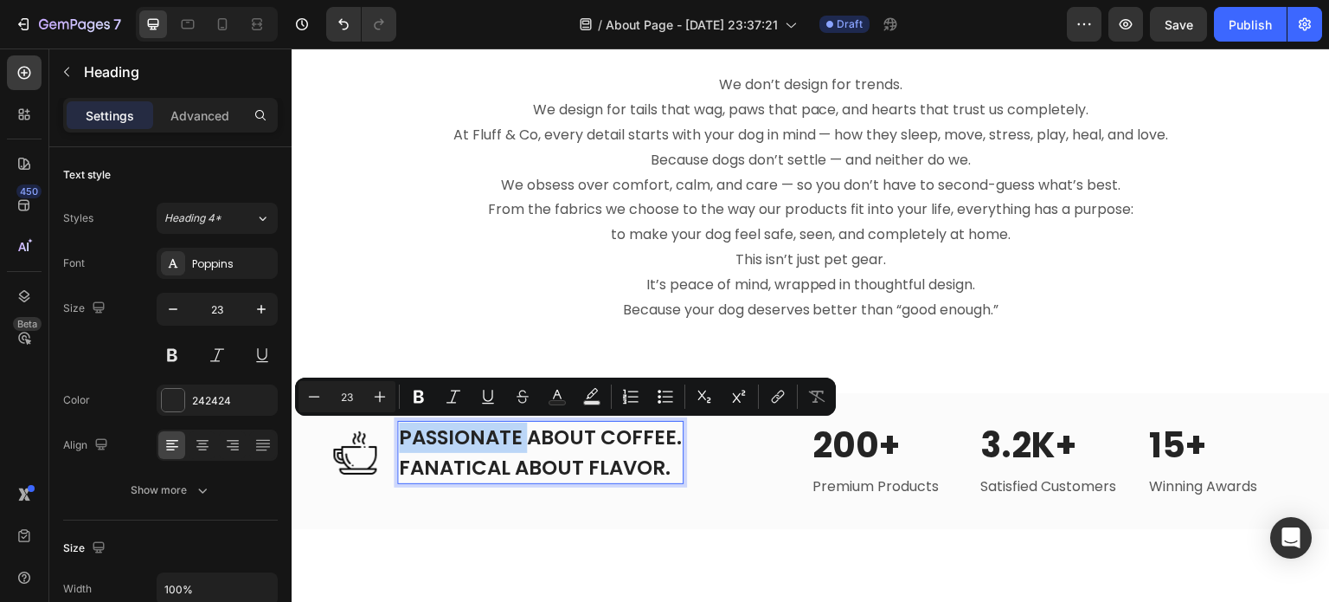
click at [500, 447] on p "PASSIONATE ABOUT COFFEE. FANATICAL ABOUT FLAVOR." at bounding box center [540, 452] width 283 height 60
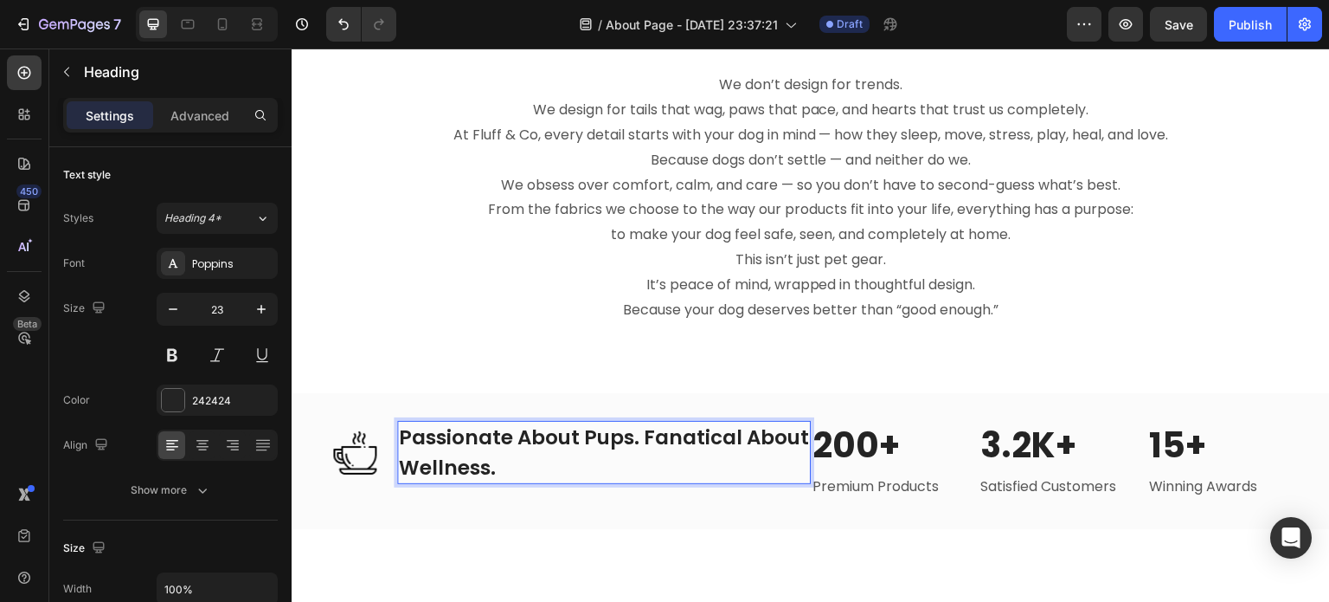
click at [641, 435] on p "Passionate About Pups. Fanatical About Wellness." at bounding box center [604, 452] width 410 height 60
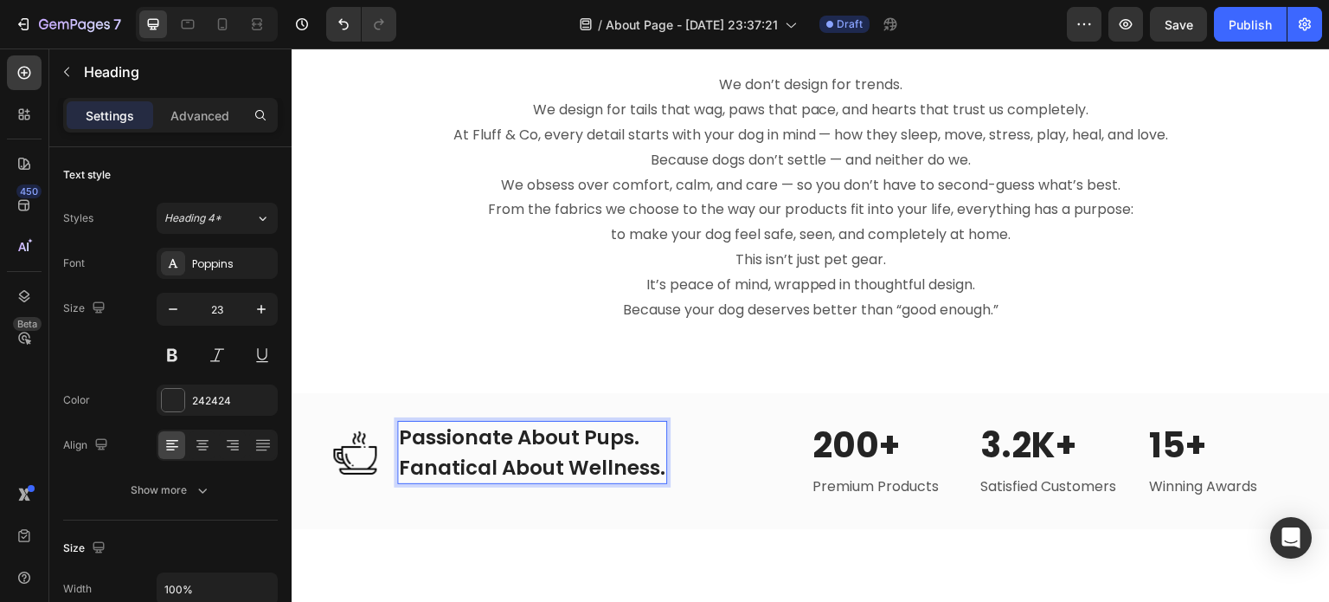
click at [594, 473] on p "Passionate About Pups. Fanatical About Wellness." at bounding box center [532, 452] width 267 height 60
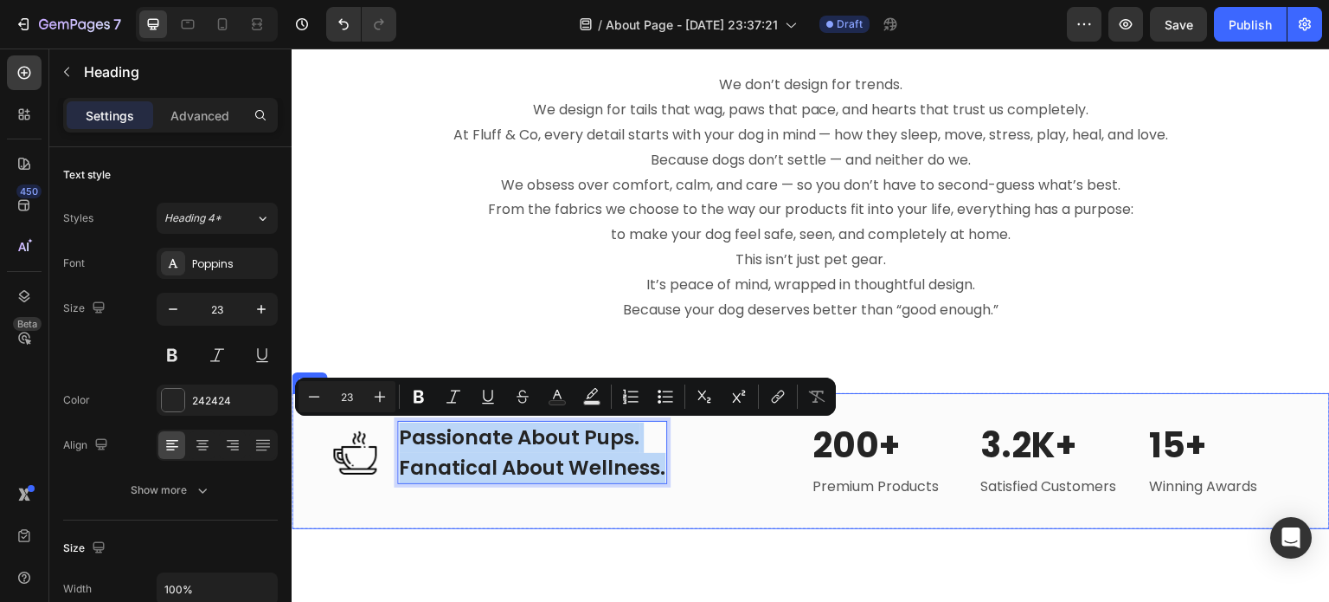
click at [607, 501] on div "Image Passionate About Pups. Fanatical About Wellness. Heading 0 Row" at bounding box center [572, 461] width 478 height 80
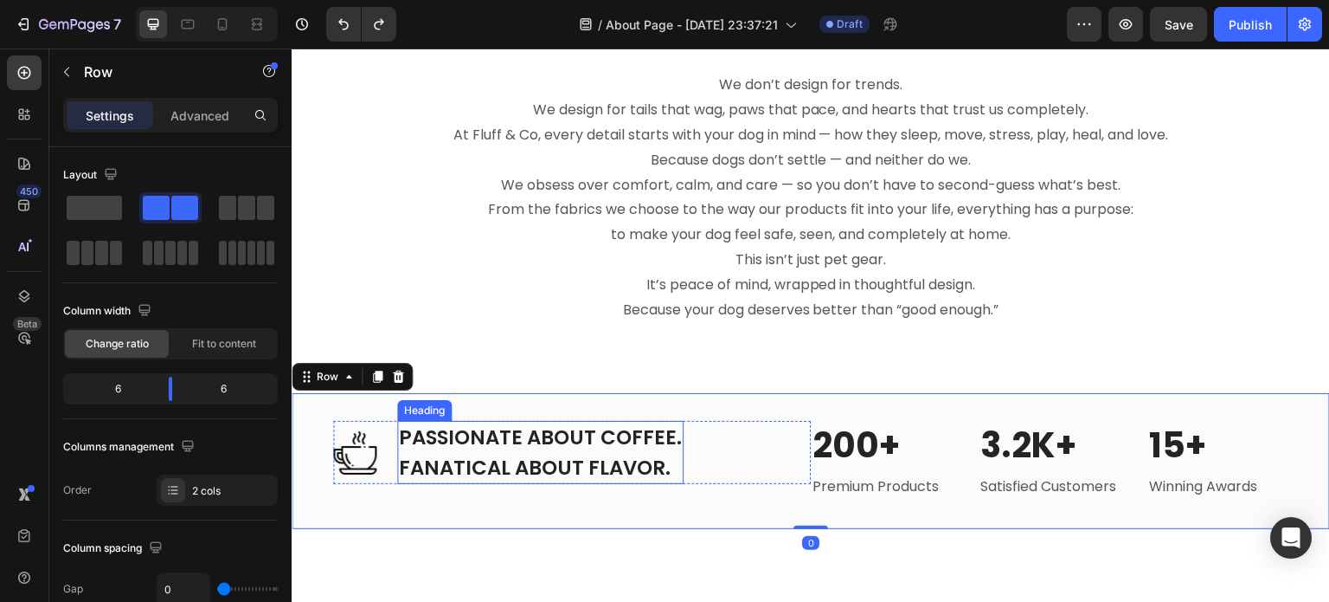
click at [604, 467] on p "PASSIONATE ABOUT COFFEE. FANATICAL ABOUT FLAVOR." at bounding box center [540, 452] width 283 height 60
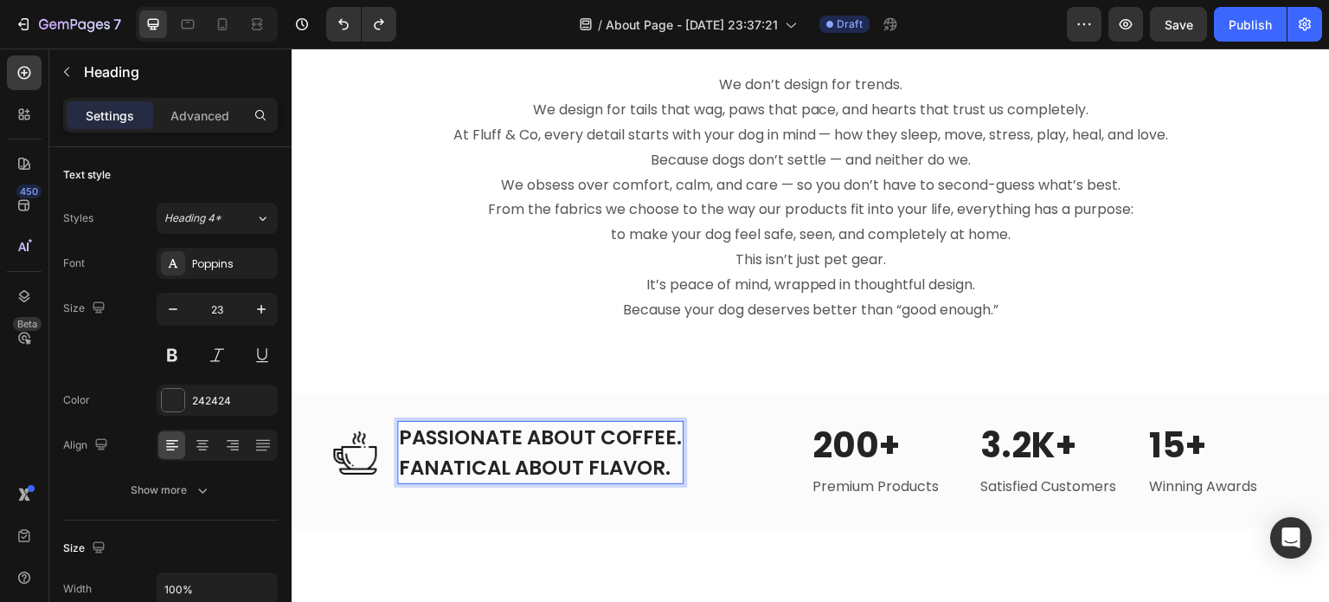
click at [602, 434] on p "PASSIONATE ABOUT COFFEE. FANATICAL ABOUT FLAVOR." at bounding box center [540, 452] width 283 height 60
click at [668, 440] on p "PASSIONATE ABOUT COFFEE. FANATICAL ABOUT FLAVOR." at bounding box center [540, 452] width 283 height 60
drag, startPoint x: 618, startPoint y: 473, endPoint x: 635, endPoint y: 470, distance: 17.5
click at [619, 473] on p "PASSIONATE ABOUT PUPS. FANATICAL ABOUT FLAVOR." at bounding box center [535, 452] width 272 height 60
click at [656, 469] on p "PASSIONATE ABOUT PUPS. FANATICAL ABOUT FLAVOR." at bounding box center [535, 452] width 272 height 60
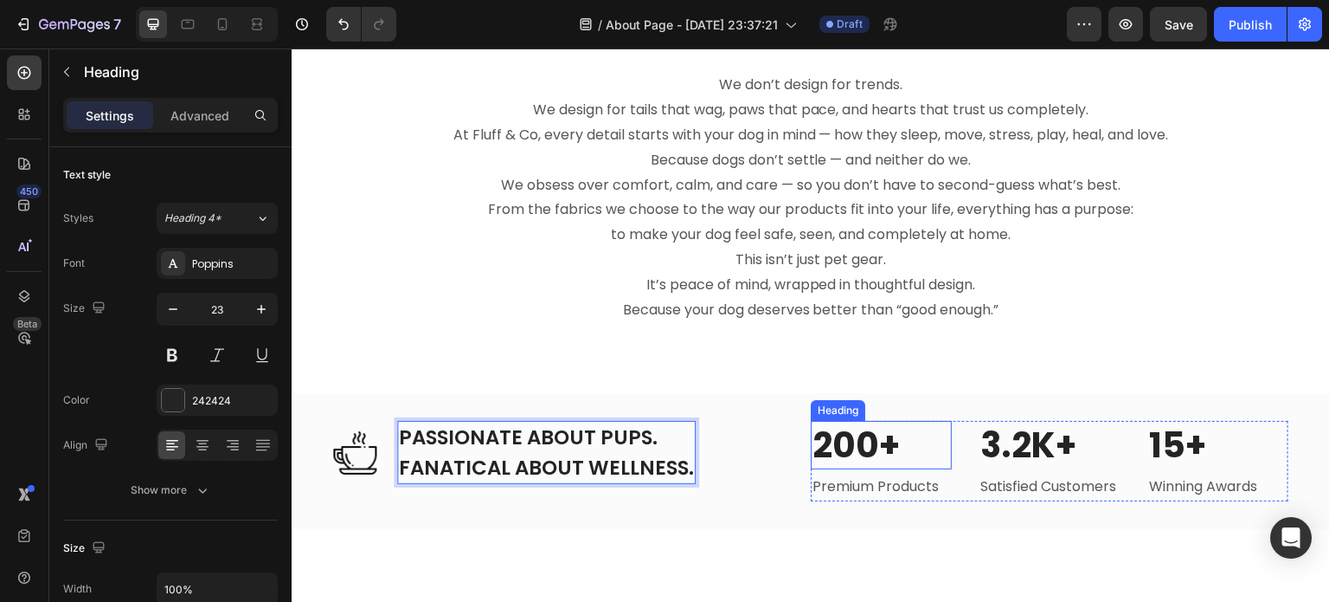
click at [880, 451] on p "200+" at bounding box center [882, 444] width 138 height 45
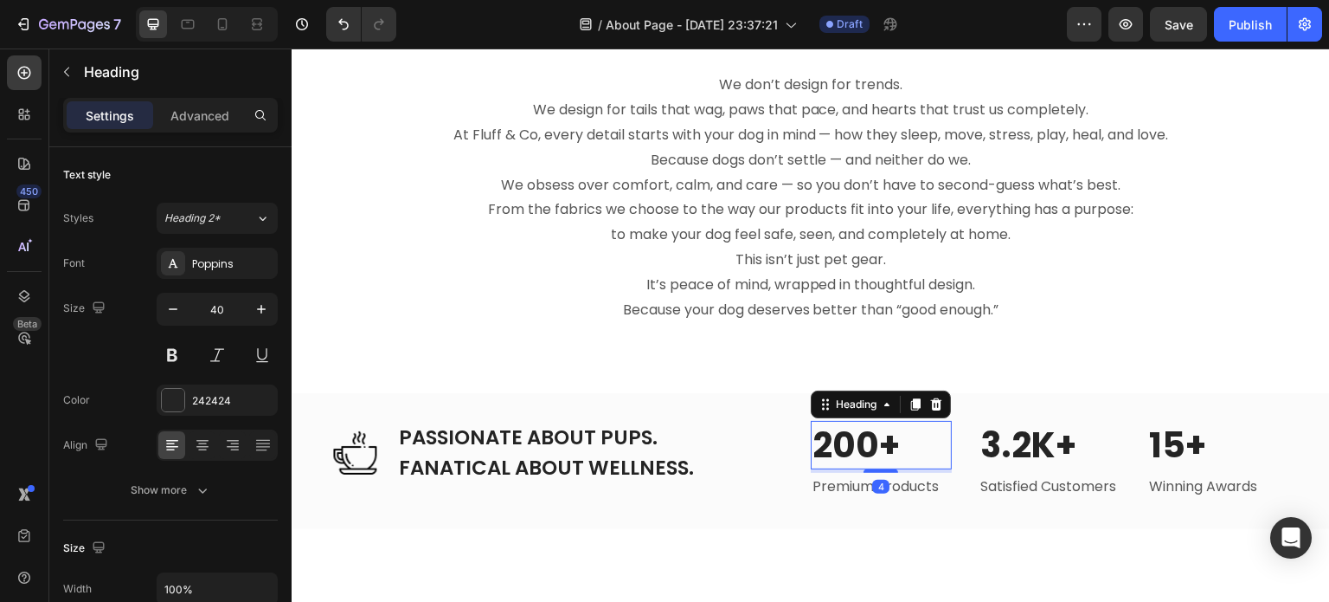
click at [867, 450] on p "200+" at bounding box center [882, 444] width 138 height 45
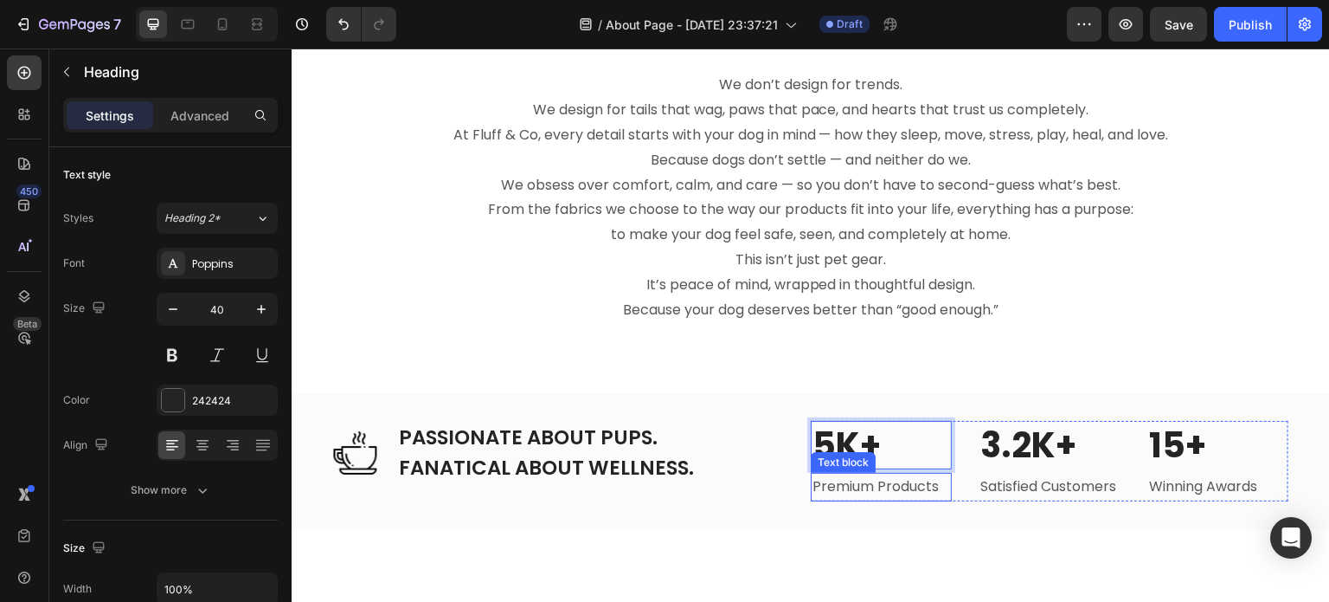
click at [859, 490] on p "Premium Products" at bounding box center [882, 486] width 138 height 25
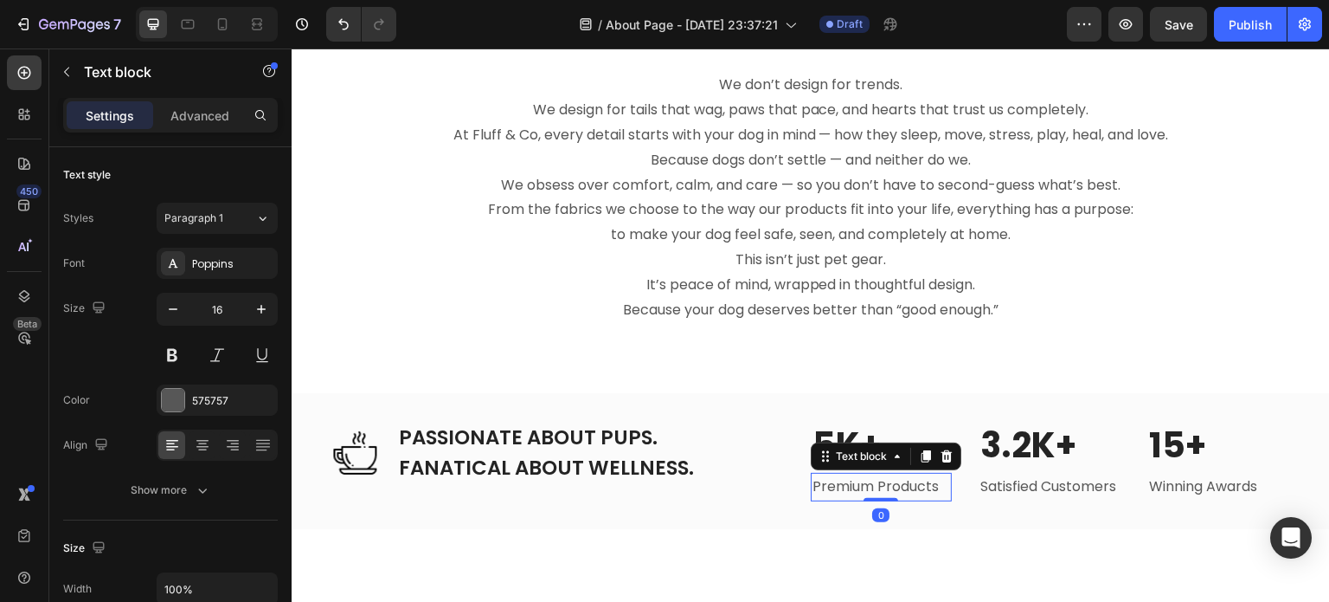
click at [859, 490] on p "Premium Products" at bounding box center [882, 486] width 138 height 25
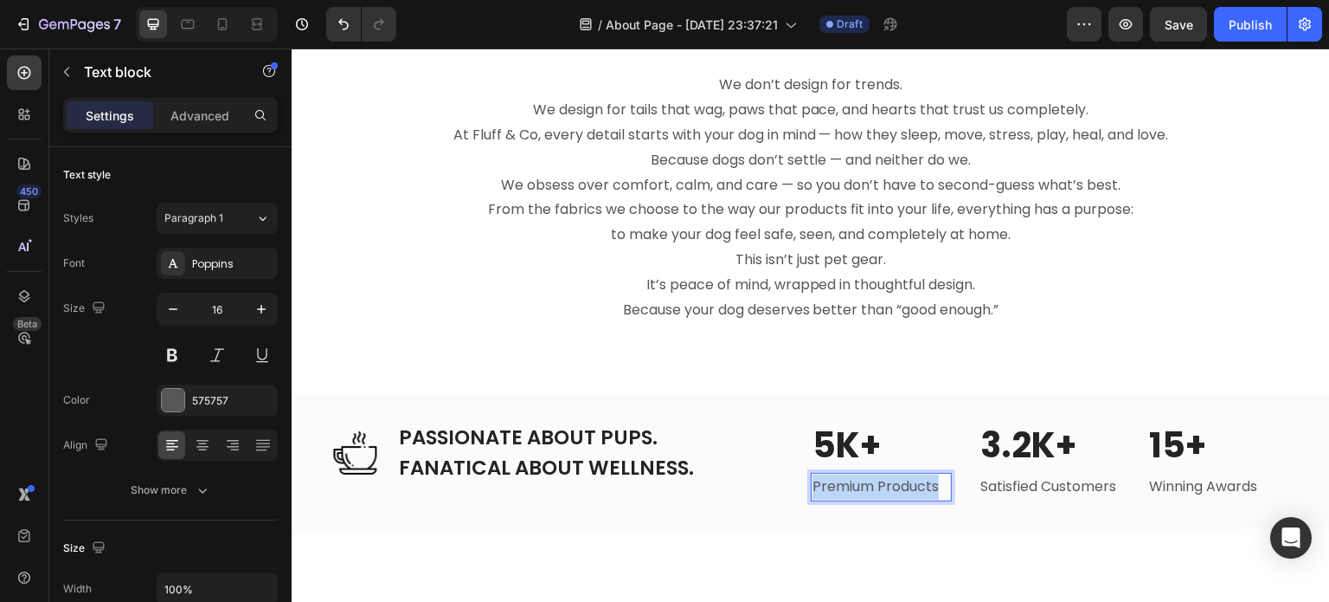
click at [859, 490] on p "Premium Products" at bounding box center [882, 486] width 138 height 25
click at [816, 486] on p "trusted Customers" at bounding box center [882, 486] width 138 height 25
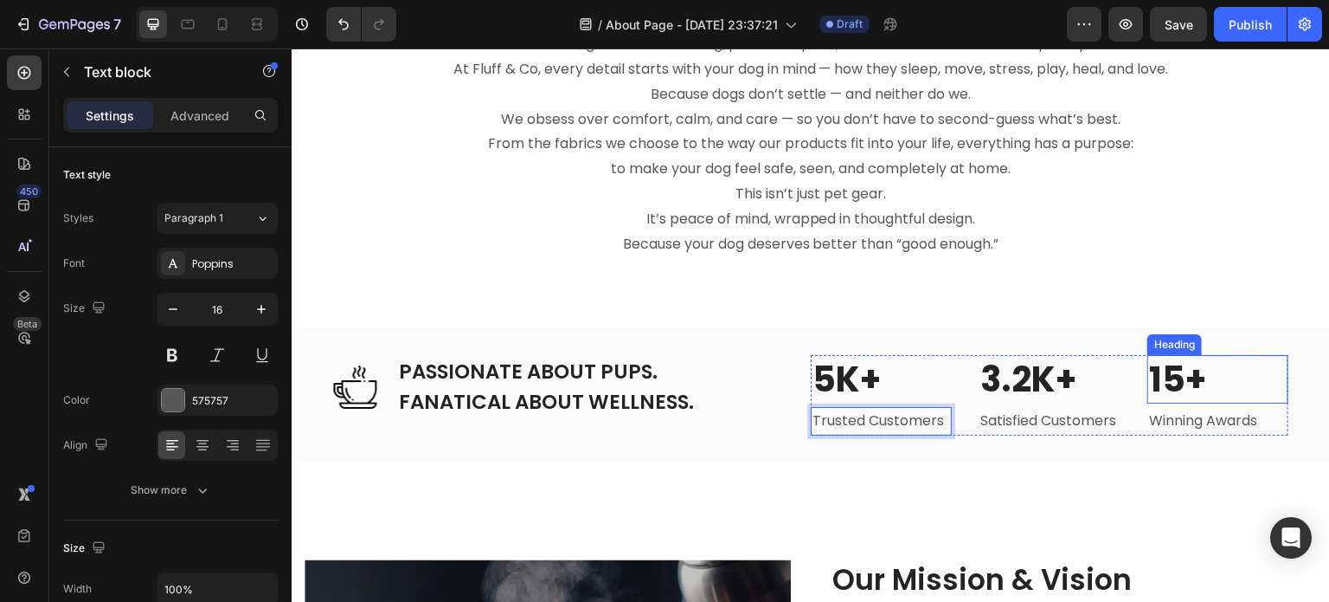
scroll to position [1201, 0]
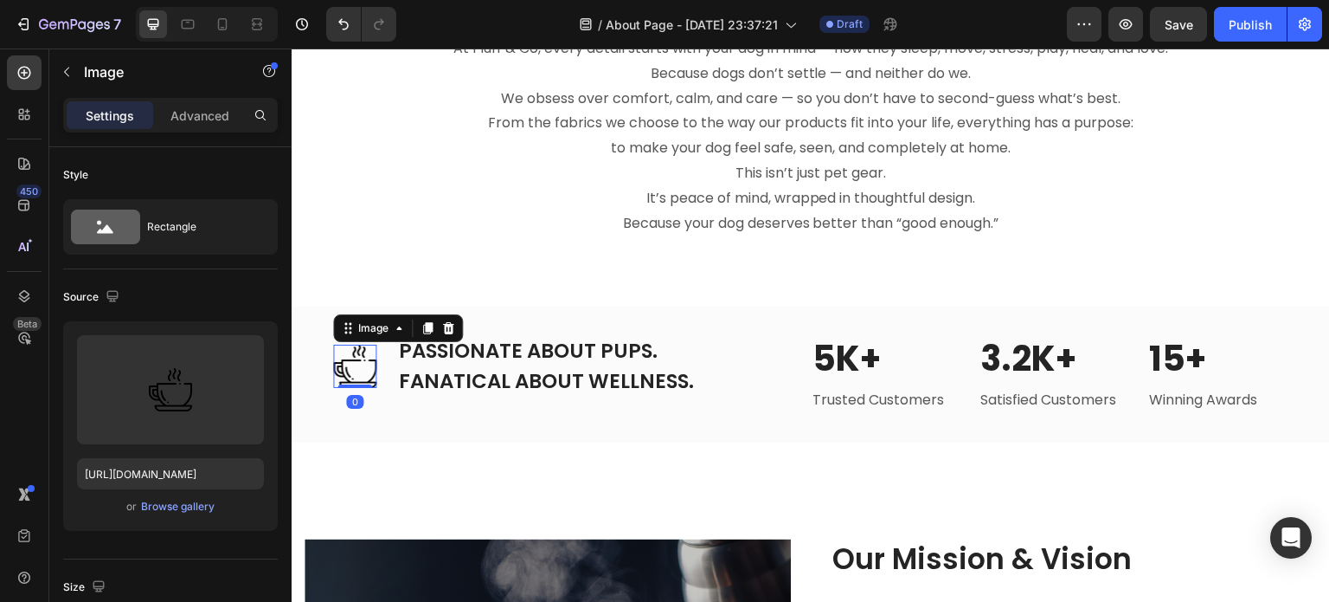
click at [364, 374] on img at bounding box center [354, 365] width 43 height 43
drag, startPoint x: 193, startPoint y: 411, endPoint x: 211, endPoint y: 444, distance: 37.6
click at [211, 444] on div "Upload Image [URL][DOMAIN_NAME] or Browse gallery" at bounding box center [170, 425] width 215 height 209
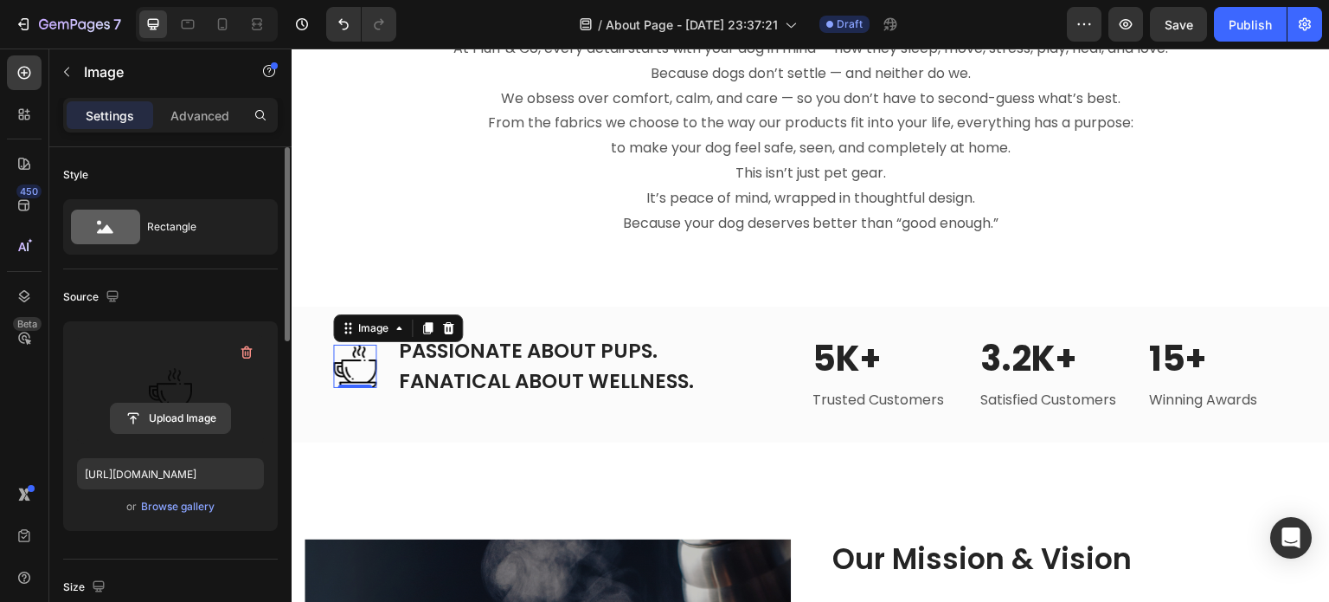
click at [200, 415] on input "file" at bounding box center [170, 417] width 119 height 29
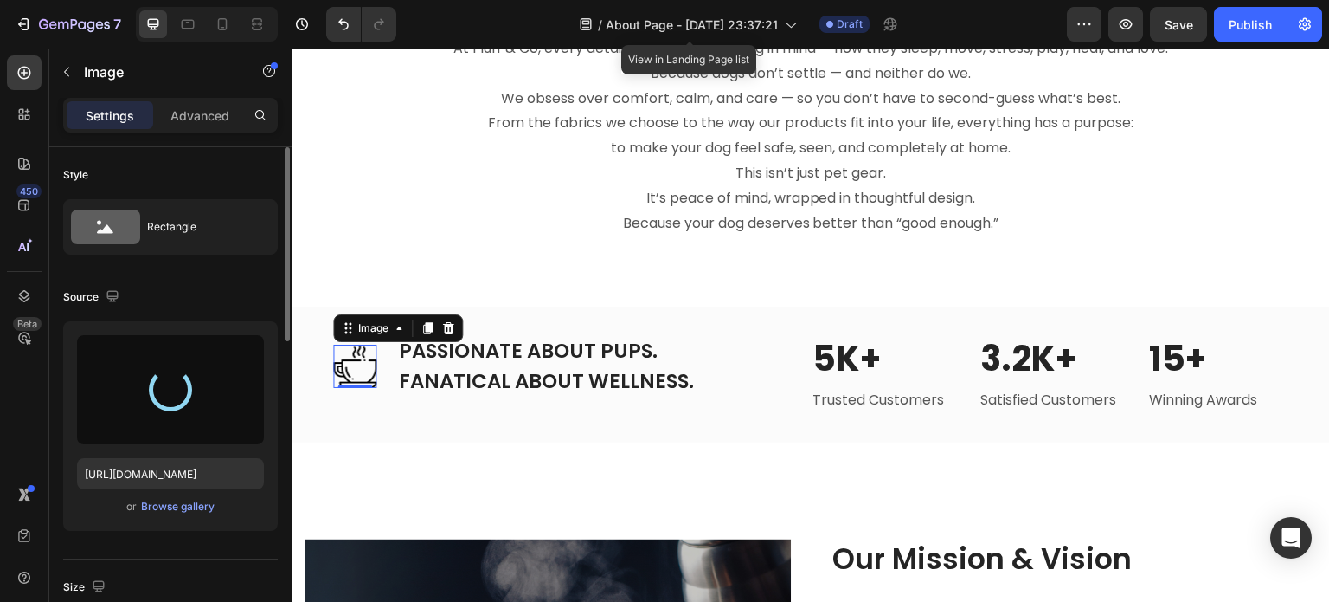
type input "[URL][DOMAIN_NAME]"
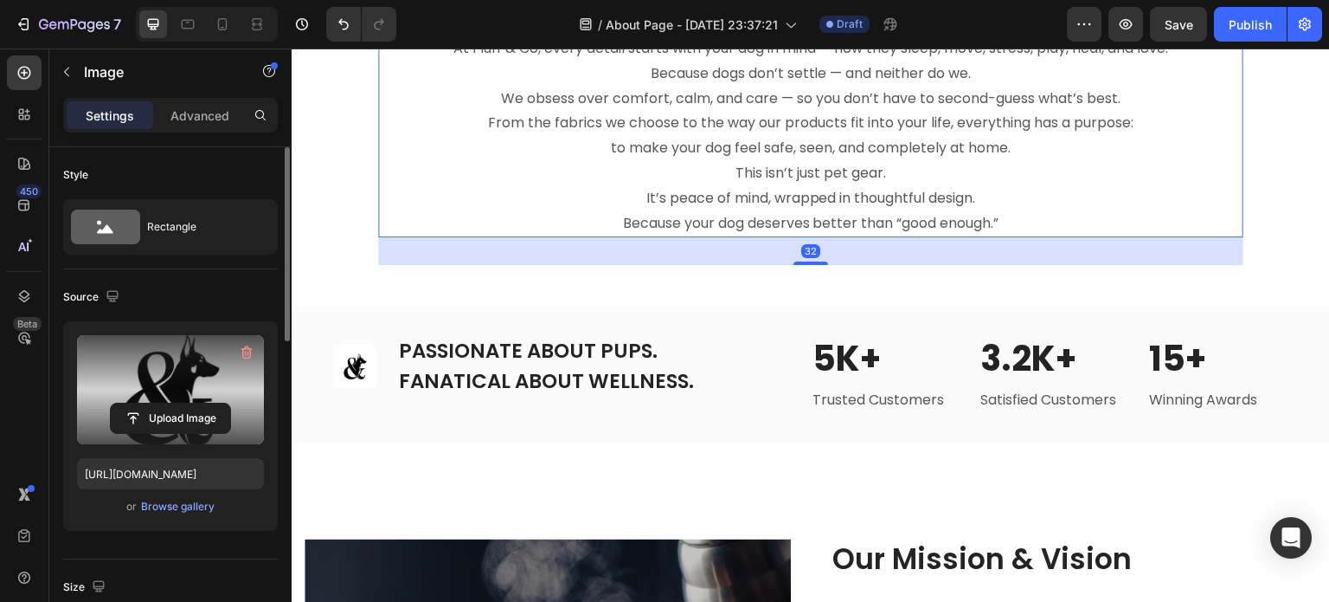
click at [420, 229] on p "Because your dog deserves better than “good enough.”" at bounding box center [811, 223] width 862 height 25
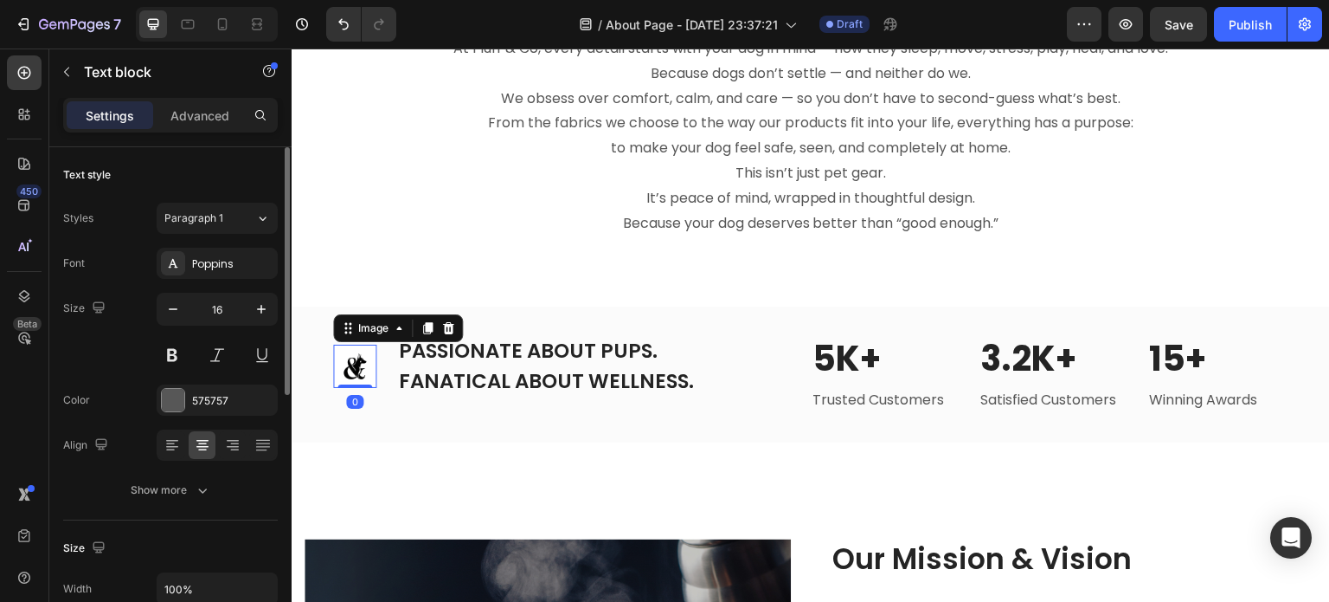
click at [374, 365] on img at bounding box center [354, 365] width 43 height 43
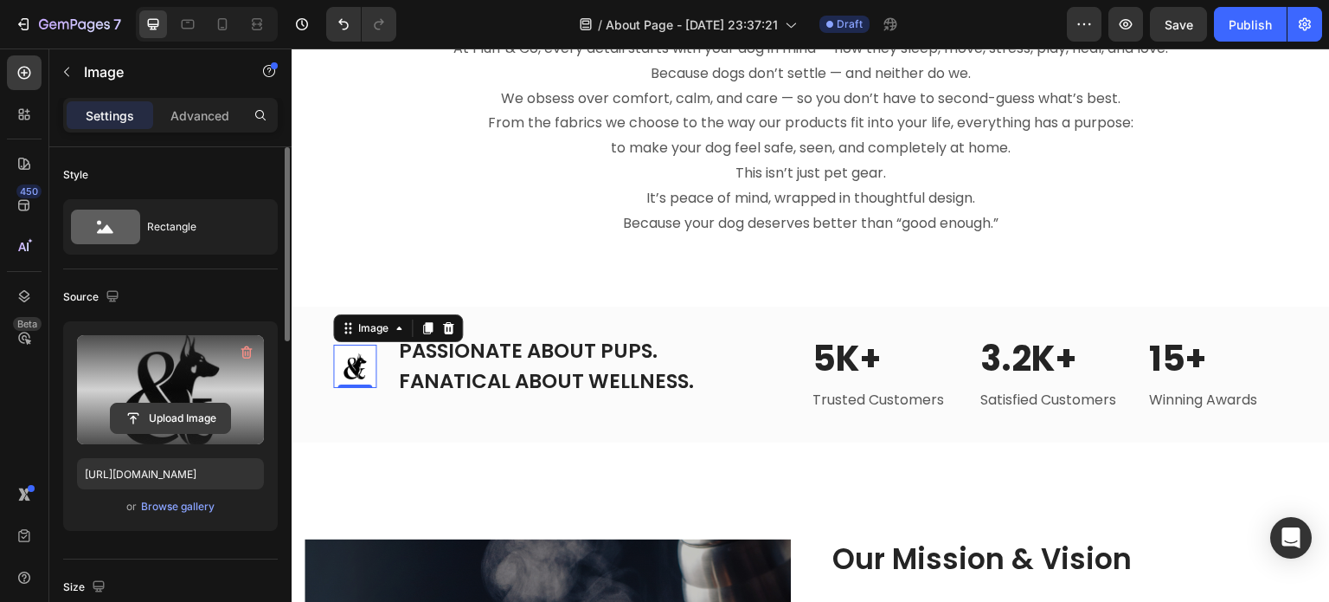
click at [195, 415] on input "file" at bounding box center [170, 417] width 119 height 29
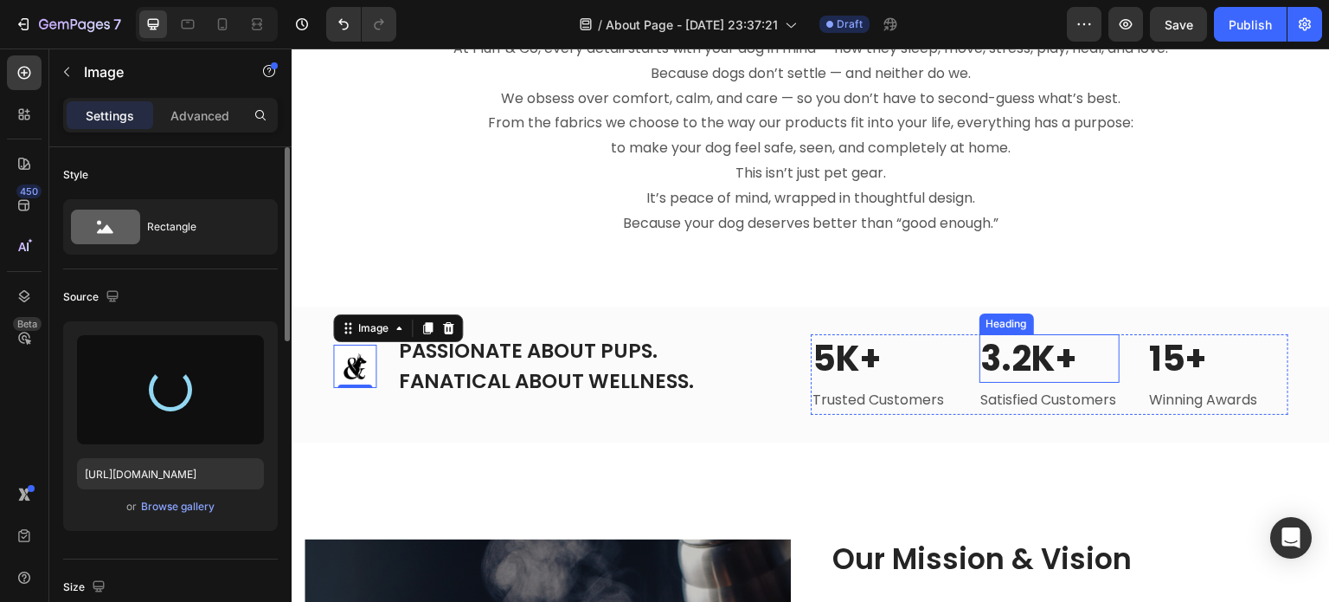
type input "[URL][DOMAIN_NAME]"
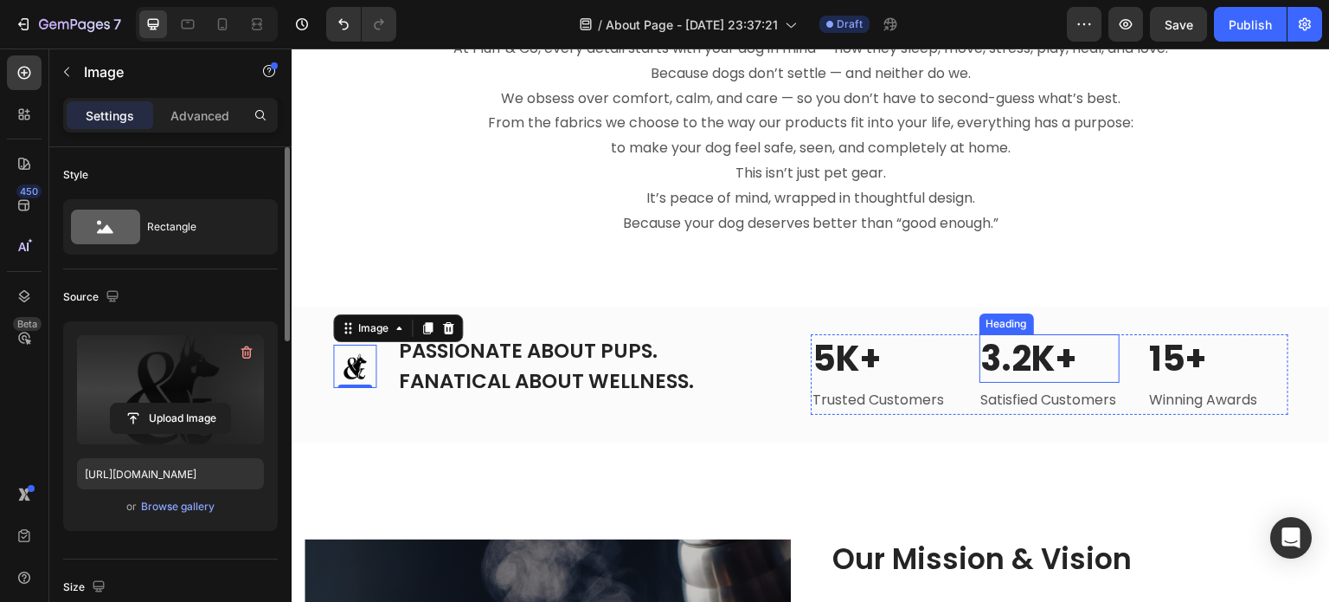
click at [1012, 356] on p "3.2K+" at bounding box center [1051, 358] width 138 height 45
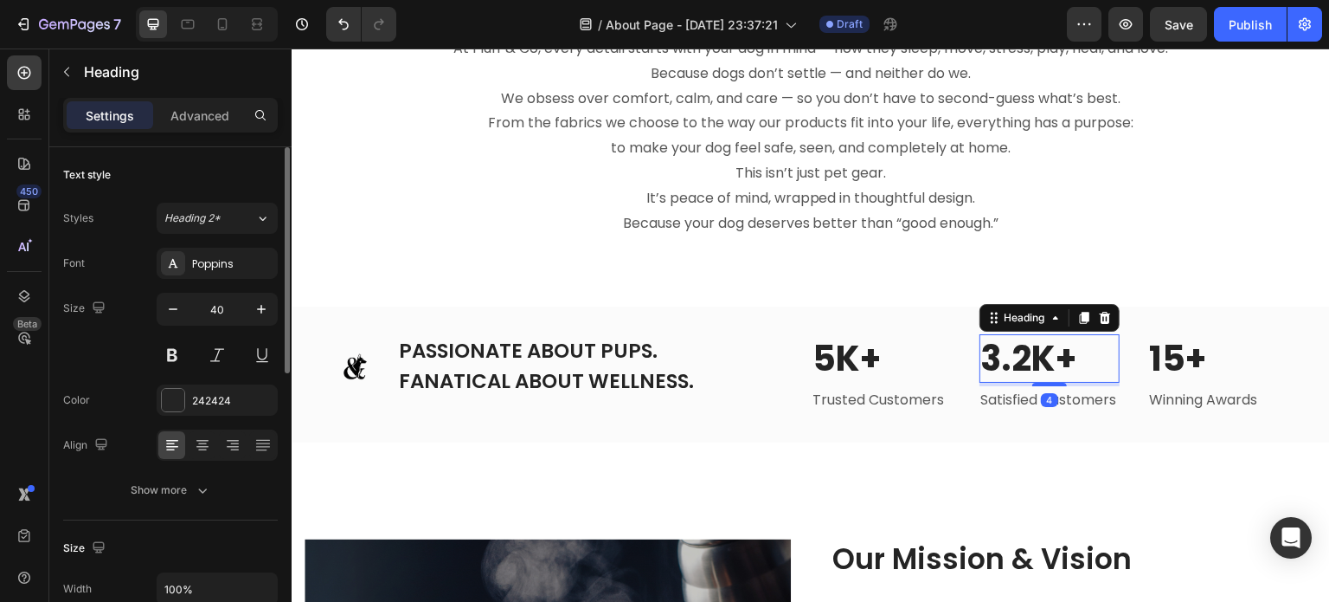
click at [1023, 357] on p "3.2K+" at bounding box center [1051, 358] width 138 height 45
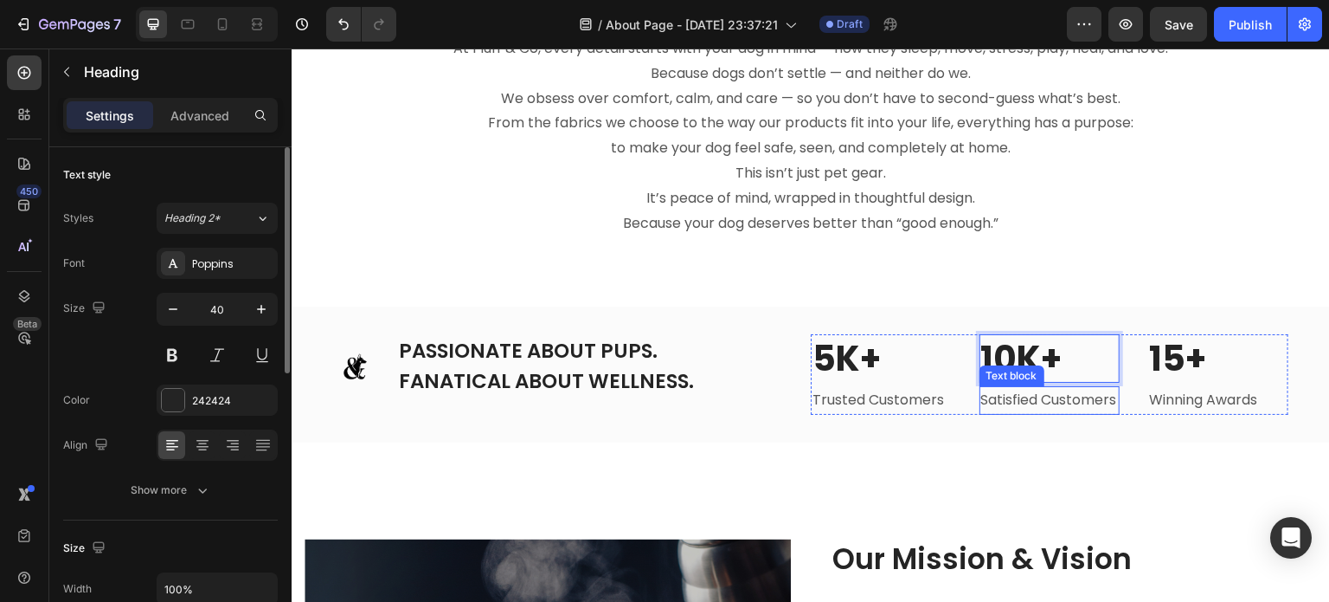
click at [1024, 407] on p "Satisfied Customers" at bounding box center [1051, 400] width 138 height 25
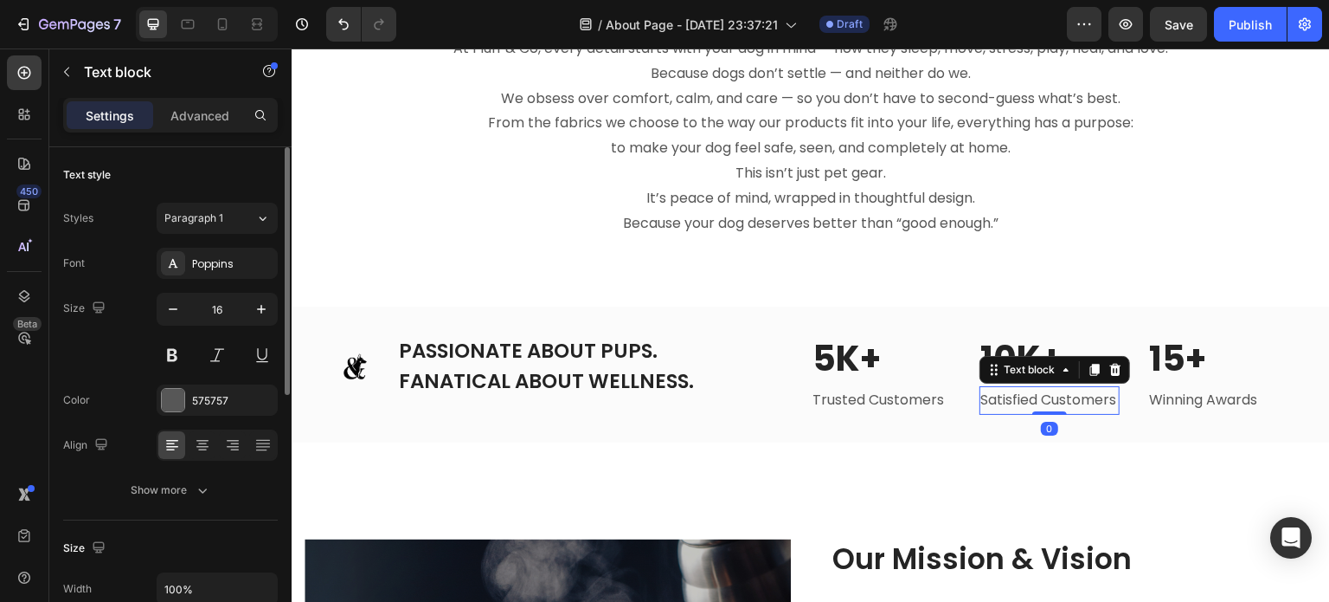
click at [1025, 413] on p "Satisfied Customers" at bounding box center [1051, 400] width 138 height 25
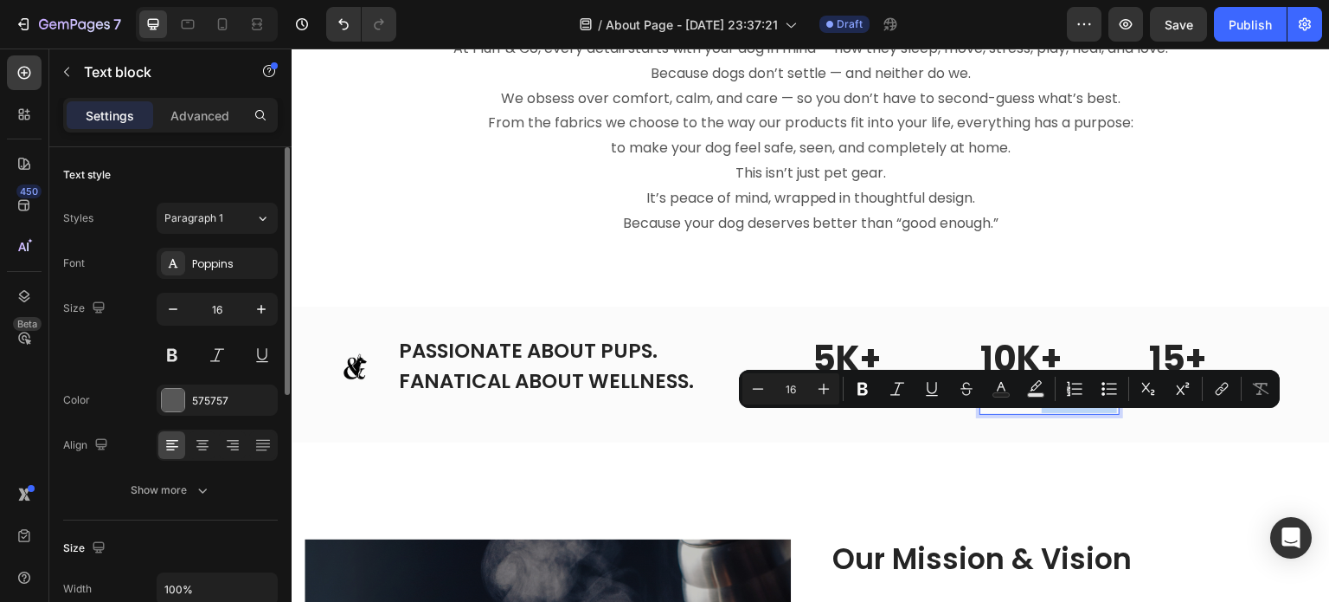
click at [1033, 404] on div "Minus 16 Plus Bold Italic Underline Strikethrough Text Color Text Background Co…" at bounding box center [1009, 389] width 541 height 38
click at [1050, 413] on p "Satisfied Customers" at bounding box center [1051, 400] width 138 height 25
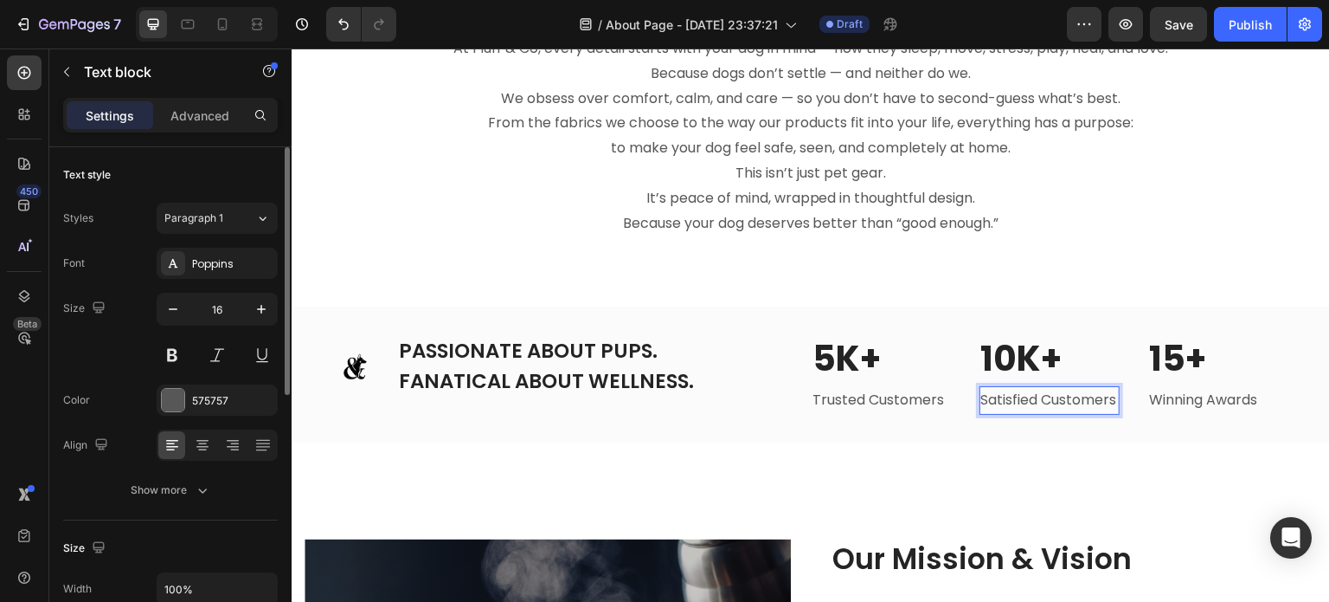
click at [1052, 413] on p "Satisfied Customers" at bounding box center [1051, 400] width 138 height 25
drag, startPoint x: 1052, startPoint y: 426, endPoint x: 975, endPoint y: 398, distance: 81.0
click at [982, 398] on p "Satisfied Customers" at bounding box center [1051, 400] width 138 height 25
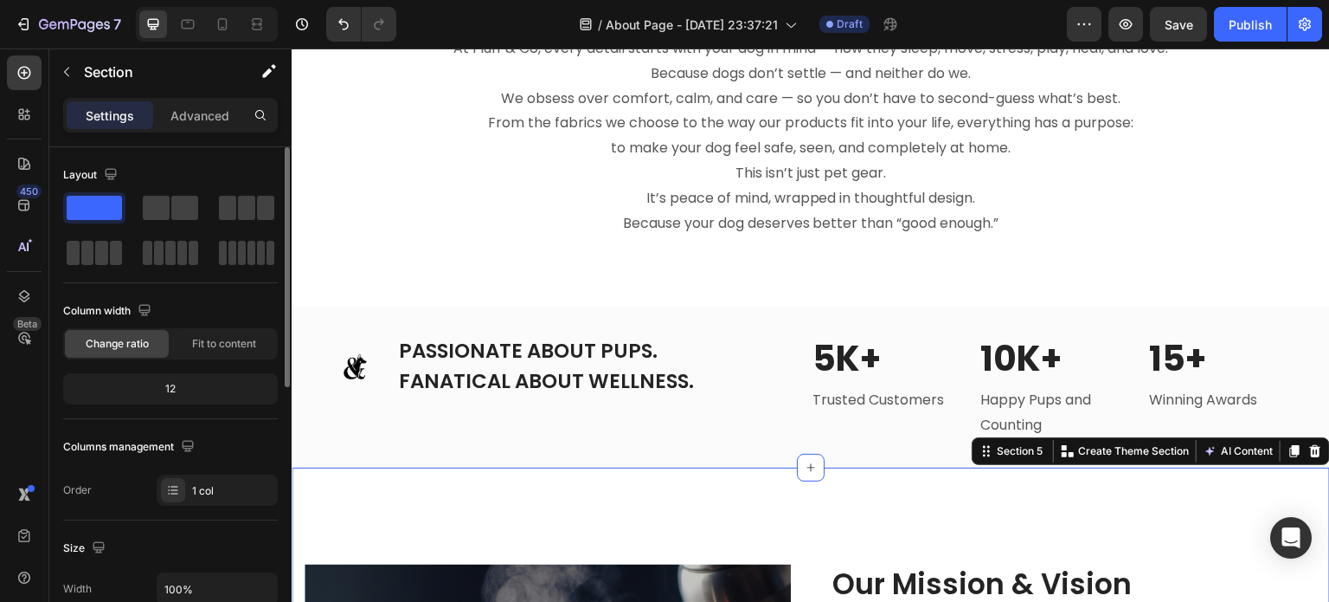
click at [1160, 358] on p "15+" at bounding box center [1218, 358] width 138 height 45
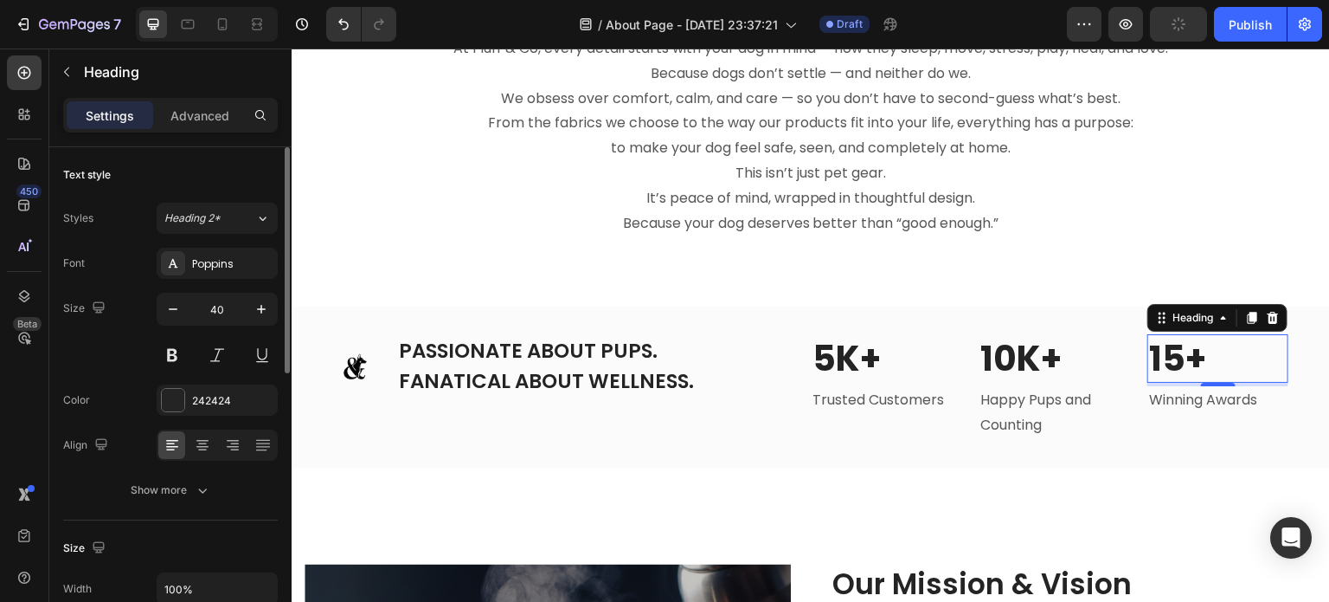
click at [1165, 358] on p "15+" at bounding box center [1218, 358] width 138 height 45
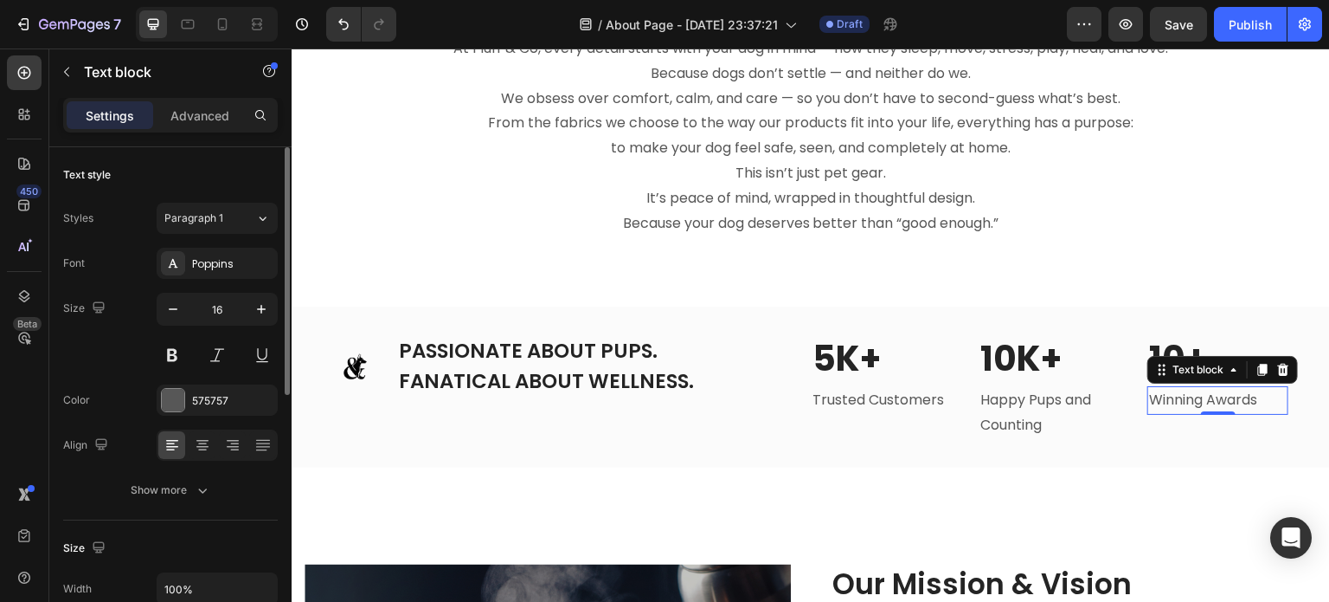
click at [1184, 402] on p "Winning Awards" at bounding box center [1218, 400] width 138 height 25
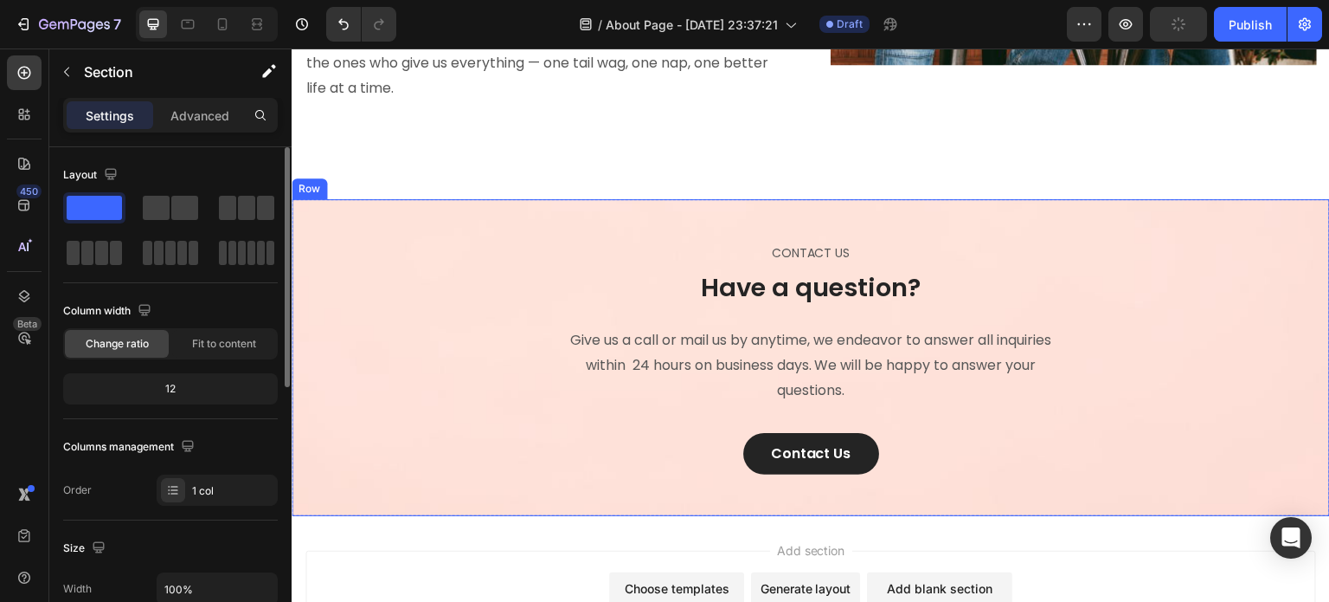
scroll to position [2500, 0]
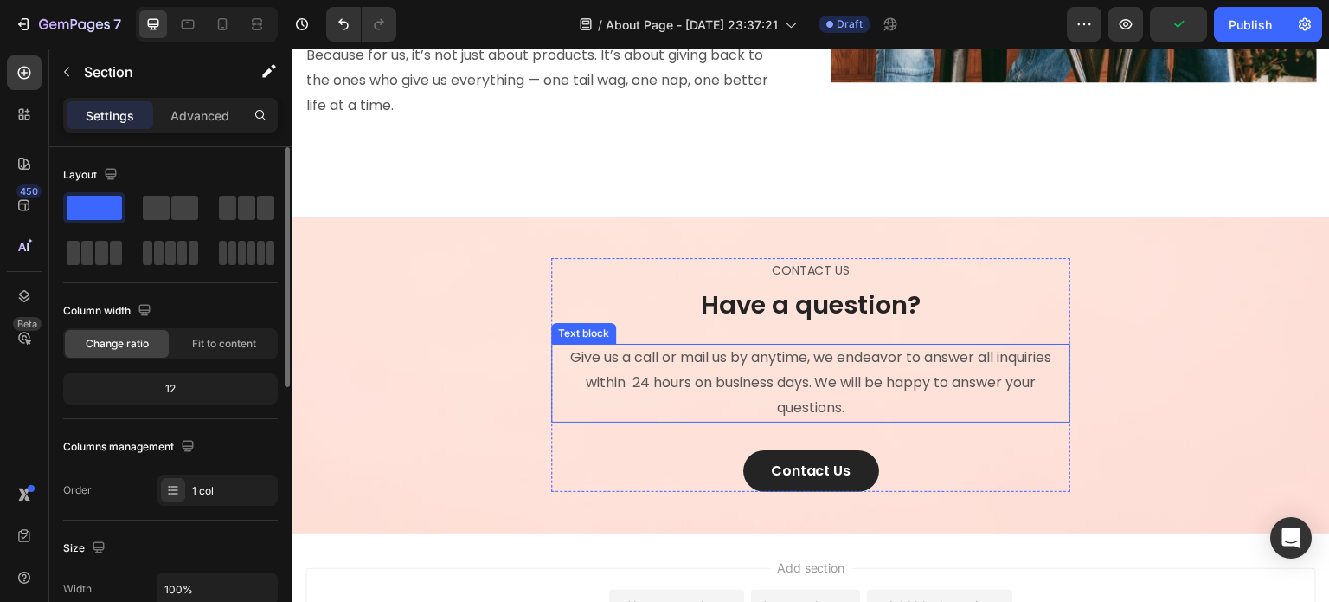
click at [796, 375] on p "Give us a call or mail us by anytime, we endeavor to answer all inquiries withi…" at bounding box center [811, 382] width 516 height 74
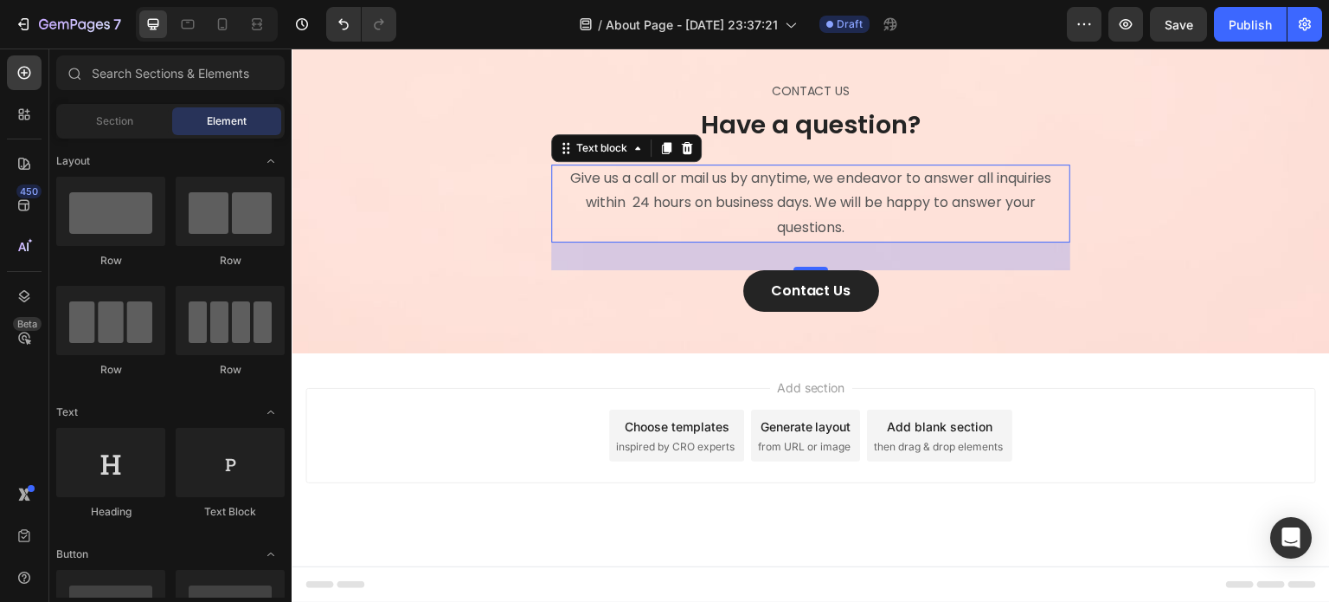
click at [1123, 495] on div "Add section Choose templates inspired by CRO experts Generate layout from URL o…" at bounding box center [811, 459] width 1039 height 213
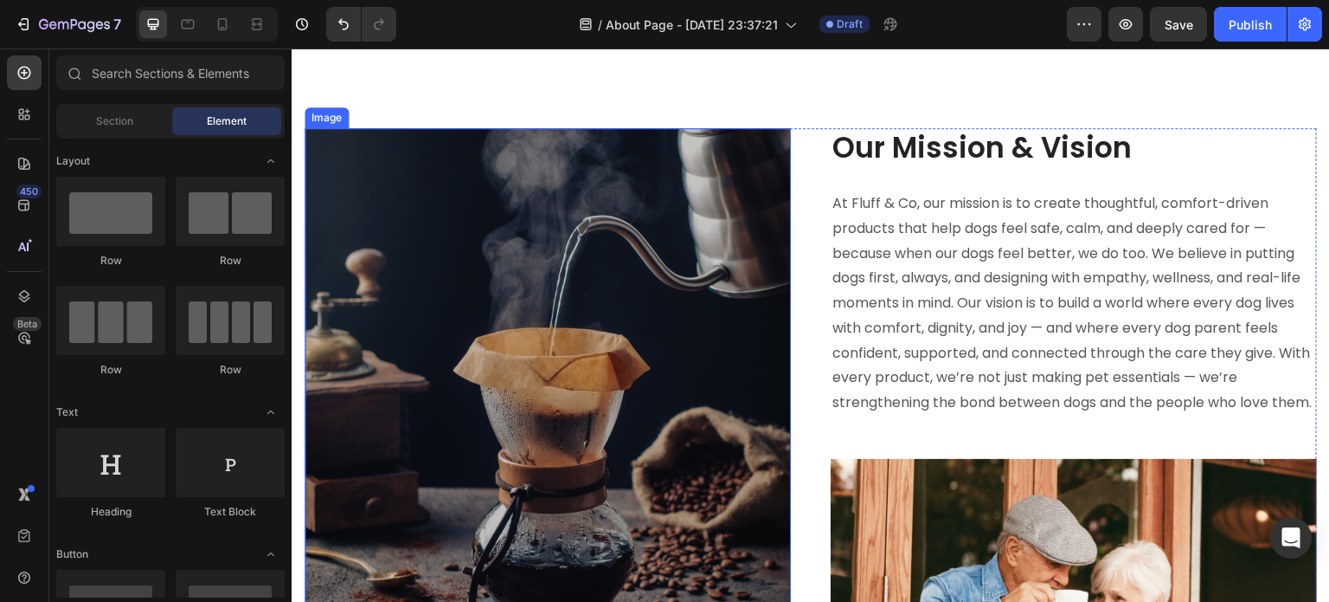
scroll to position [1731, 0]
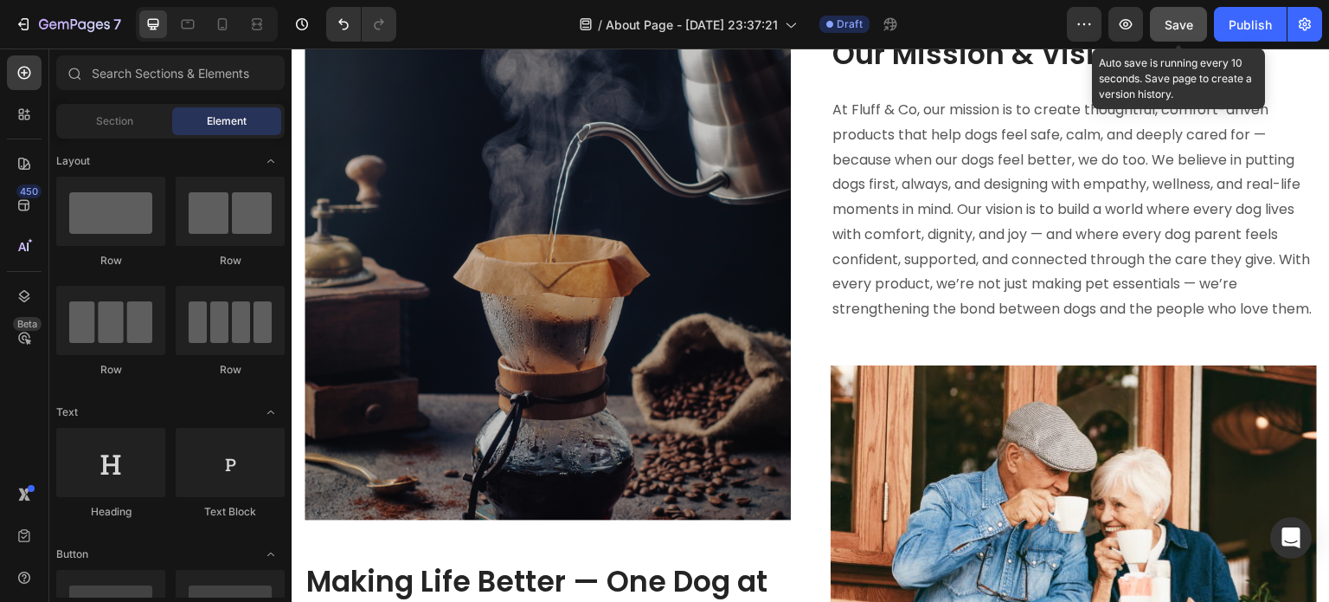
click at [1173, 29] on span "Save" at bounding box center [1179, 24] width 29 height 15
click at [1171, 20] on span "Save" at bounding box center [1179, 24] width 29 height 15
